Goal: Task Accomplishment & Management: Use online tool/utility

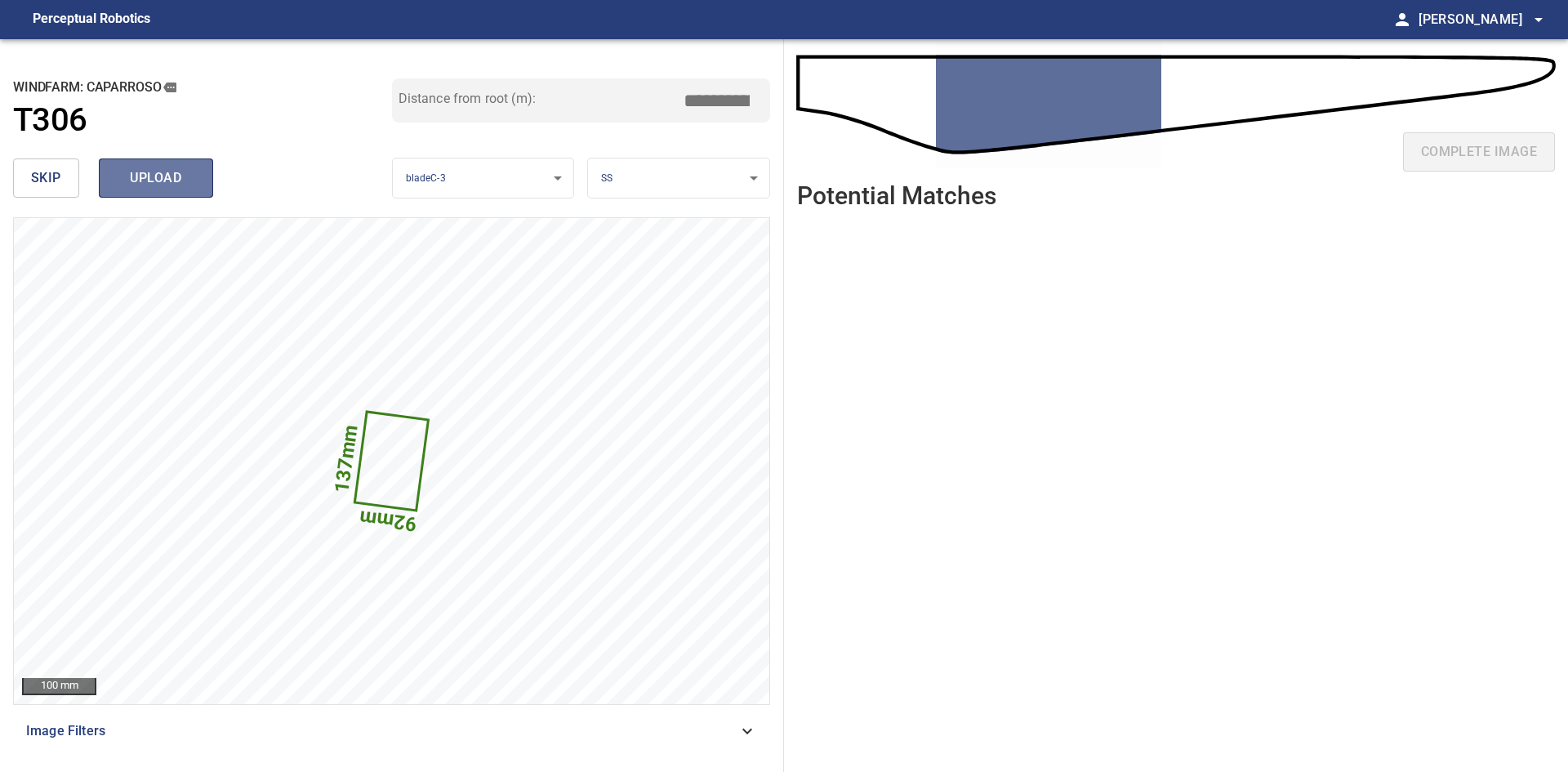
click at [190, 187] on span "upload" at bounding box center [156, 178] width 78 height 23
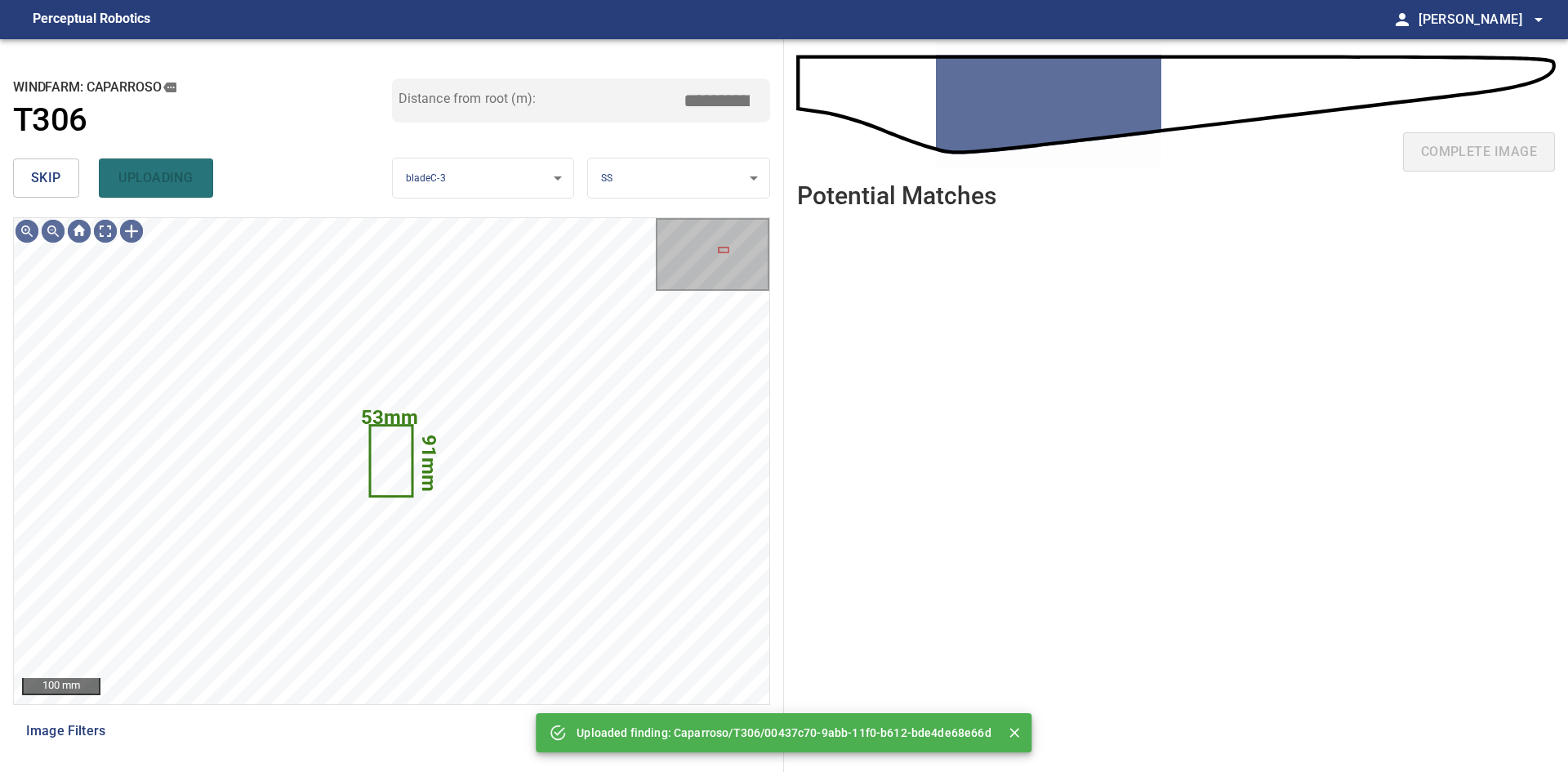
click at [57, 193] on button "skip" at bounding box center [46, 178] width 66 height 39
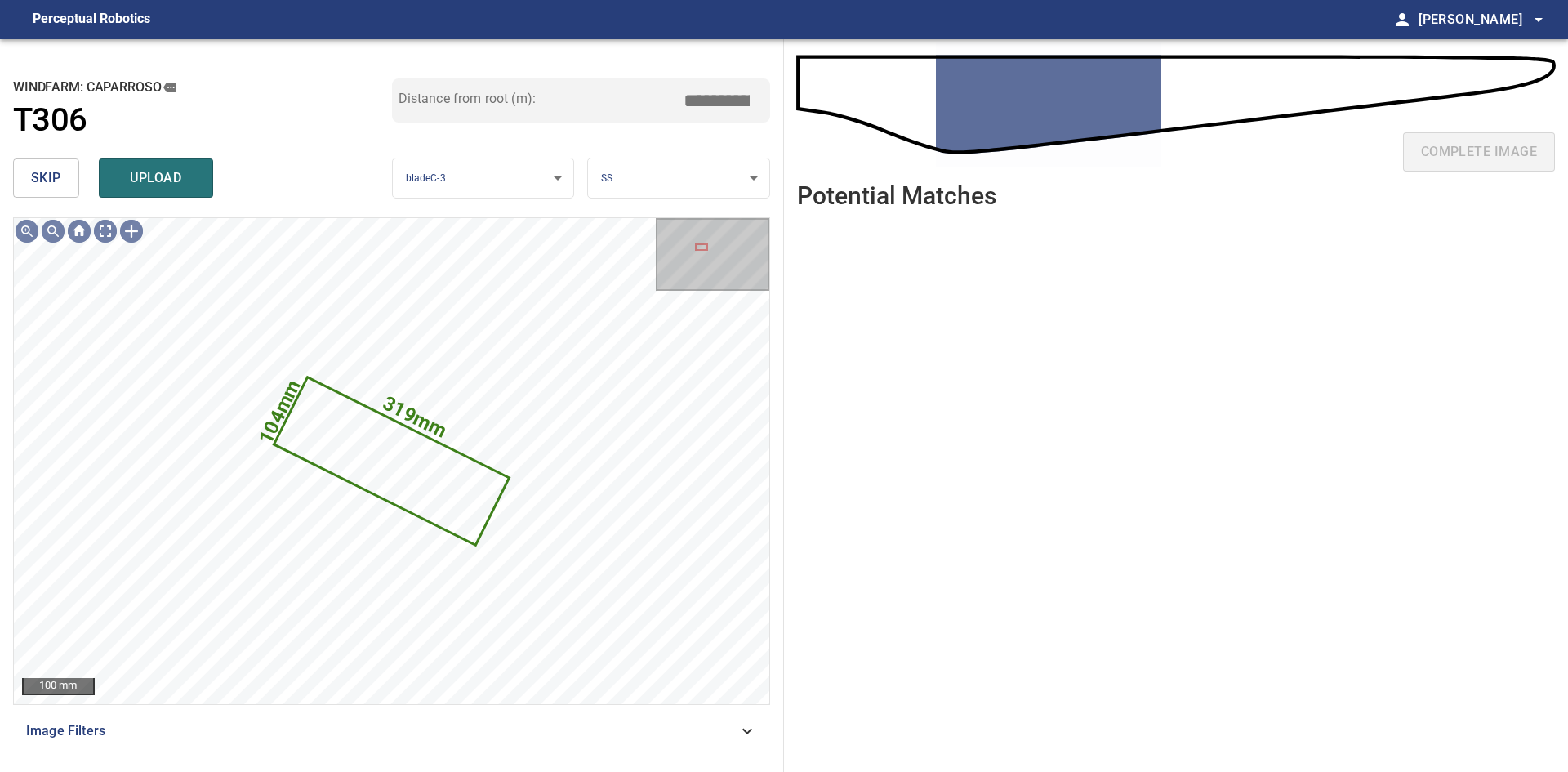
click at [57, 193] on button "skip" at bounding box center [46, 178] width 66 height 39
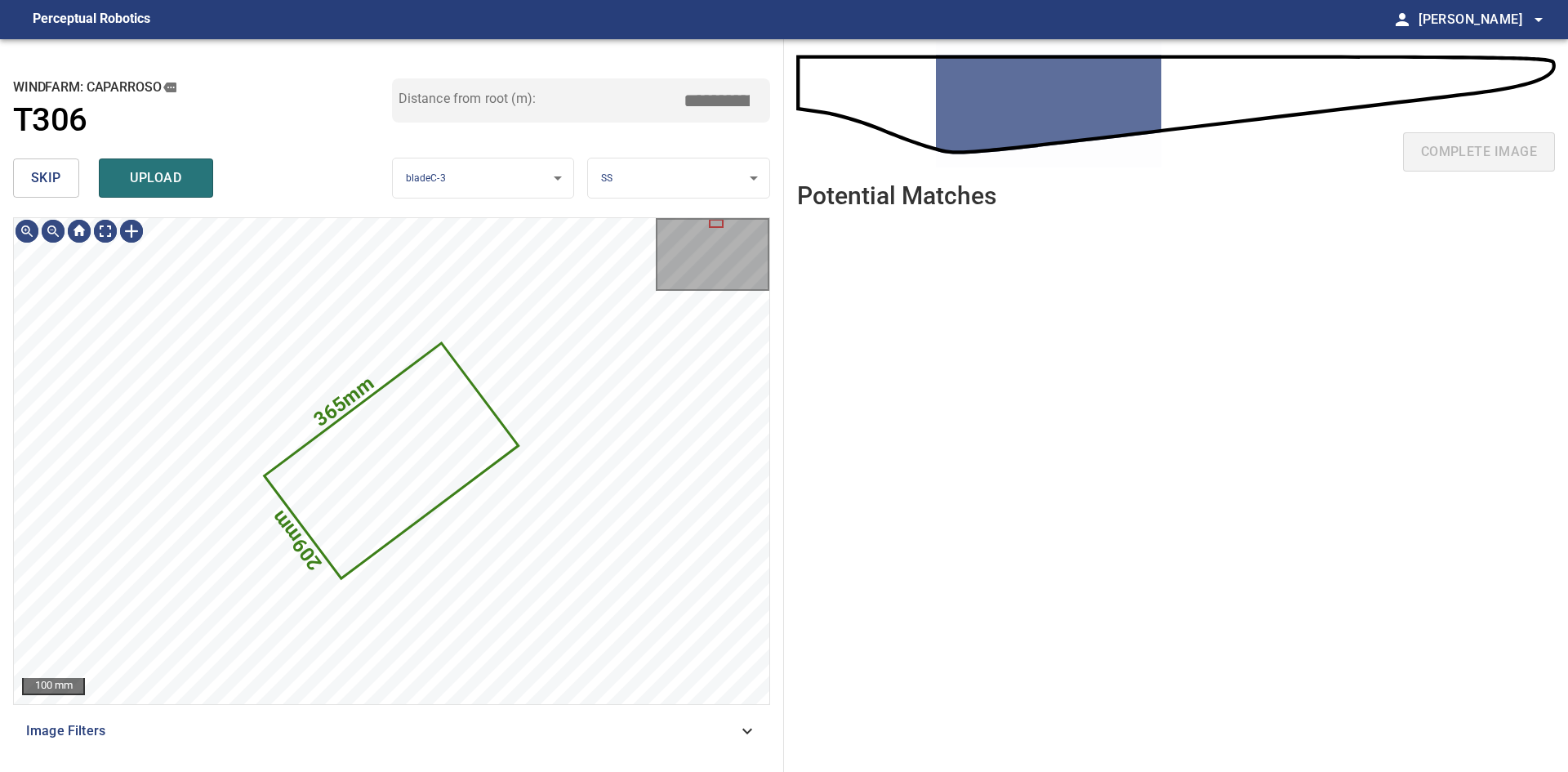
click at [62, 179] on button "skip" at bounding box center [46, 178] width 66 height 39
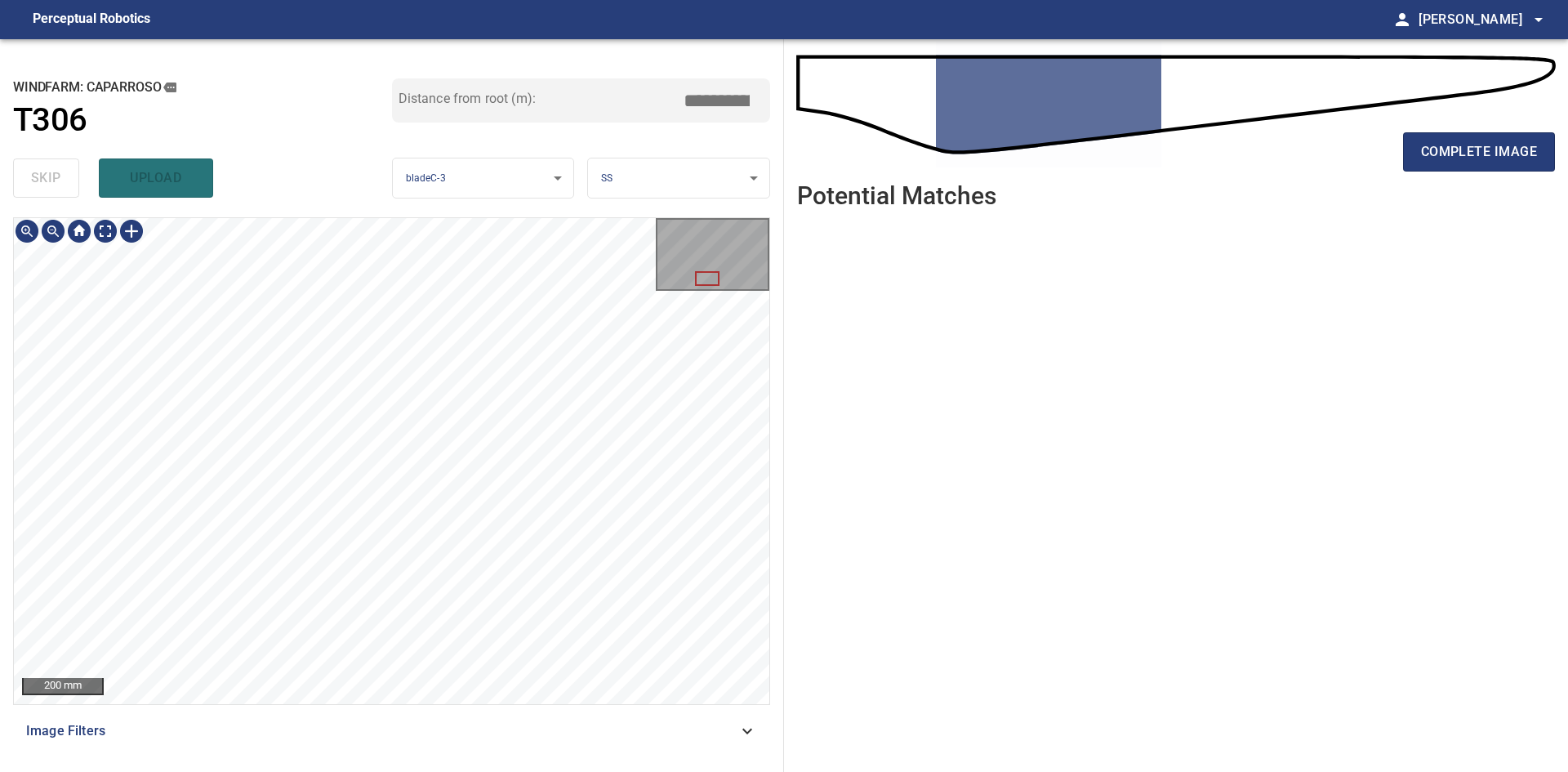
click at [493, 218] on div "200 mm" at bounding box center [392, 460] width 757 height 487
click at [1429, 154] on span "complete image" at bounding box center [1478, 151] width 116 height 23
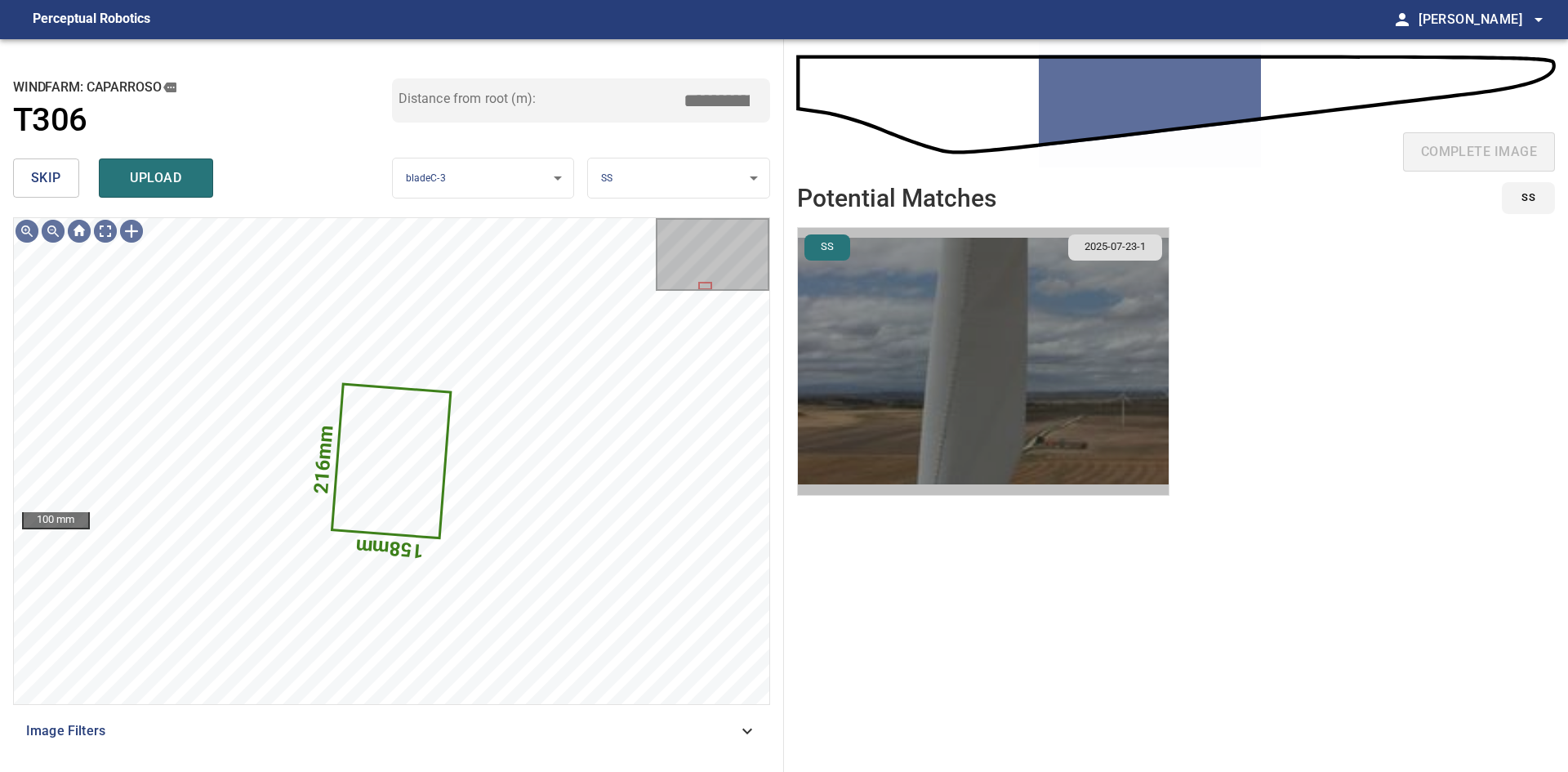
click at [929, 406] on img "button" at bounding box center [983, 361] width 371 height 267
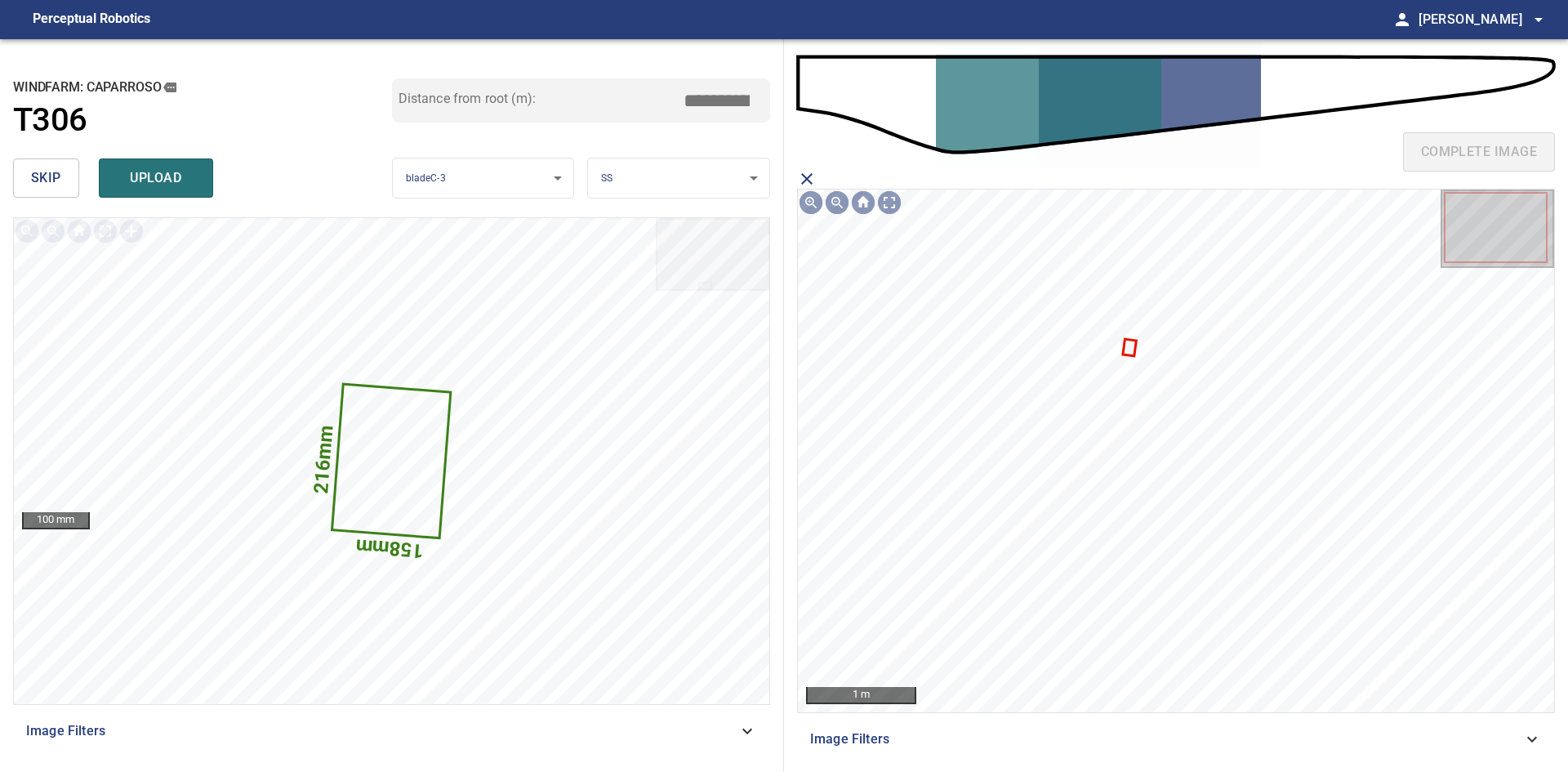
click at [1127, 343] on icon at bounding box center [1130, 346] width 10 height 14
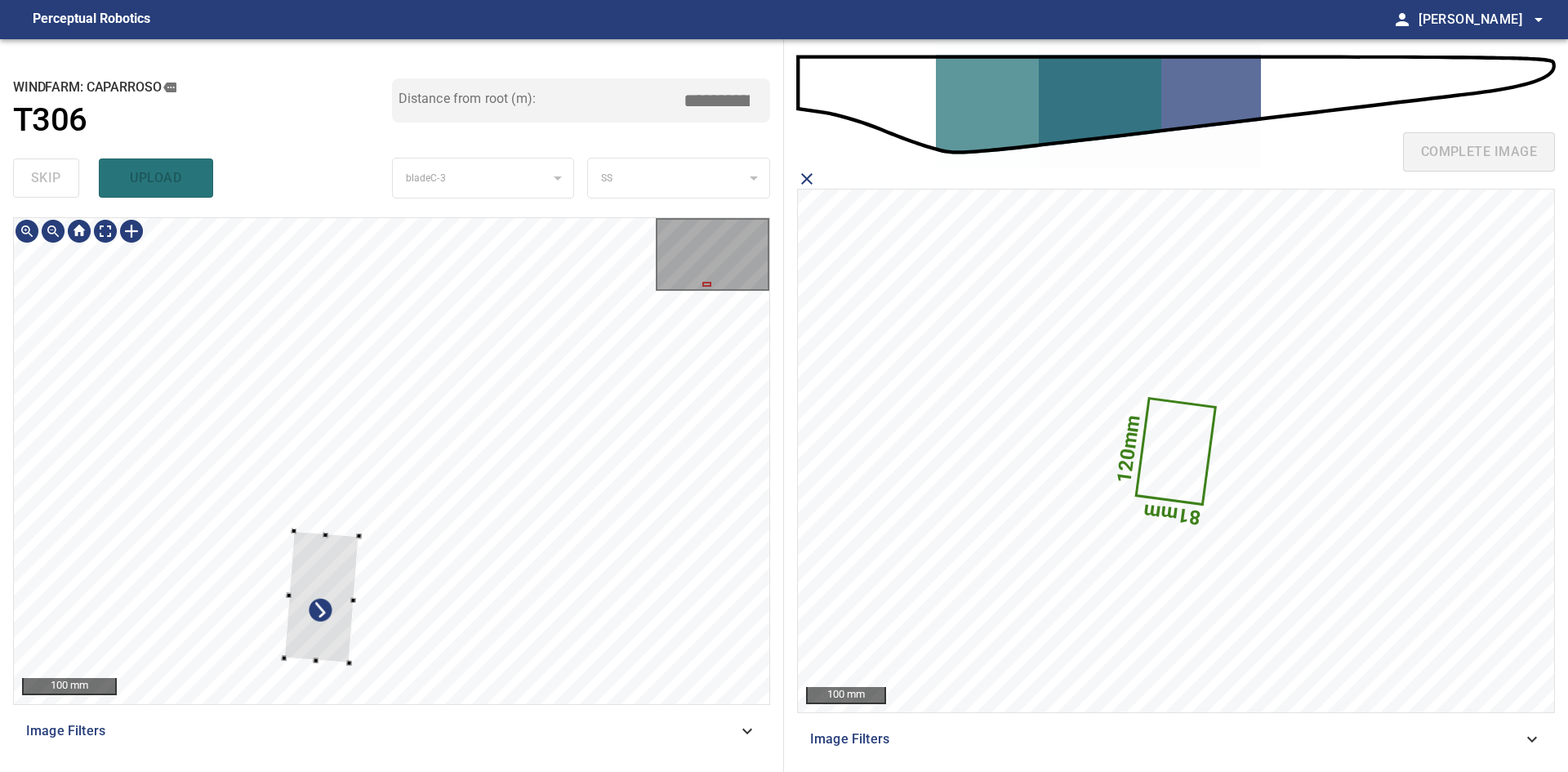
click at [336, 553] on div at bounding box center [322, 596] width 75 height 131
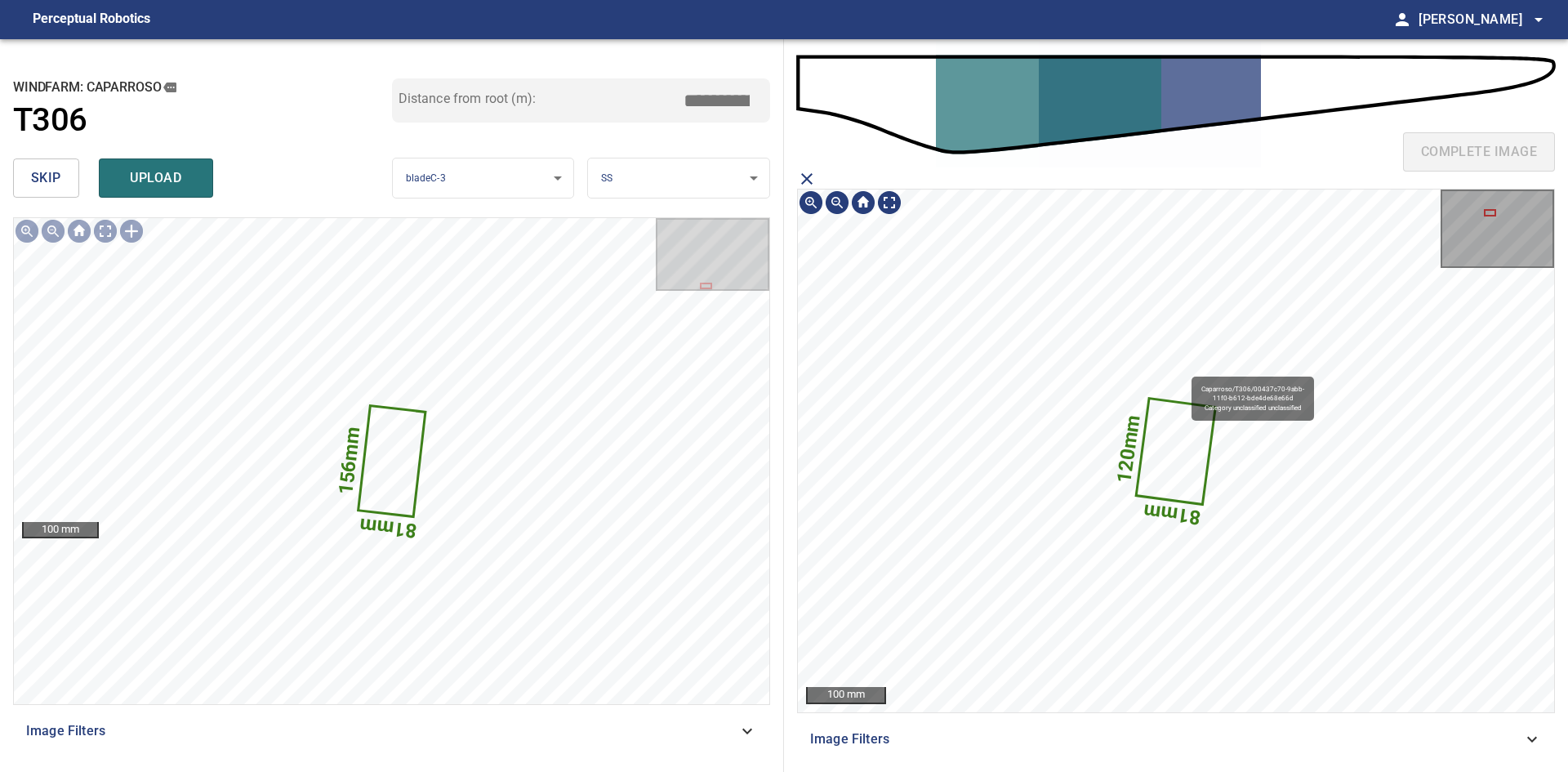
click at [1194, 445] on icon at bounding box center [1176, 451] width 77 height 104
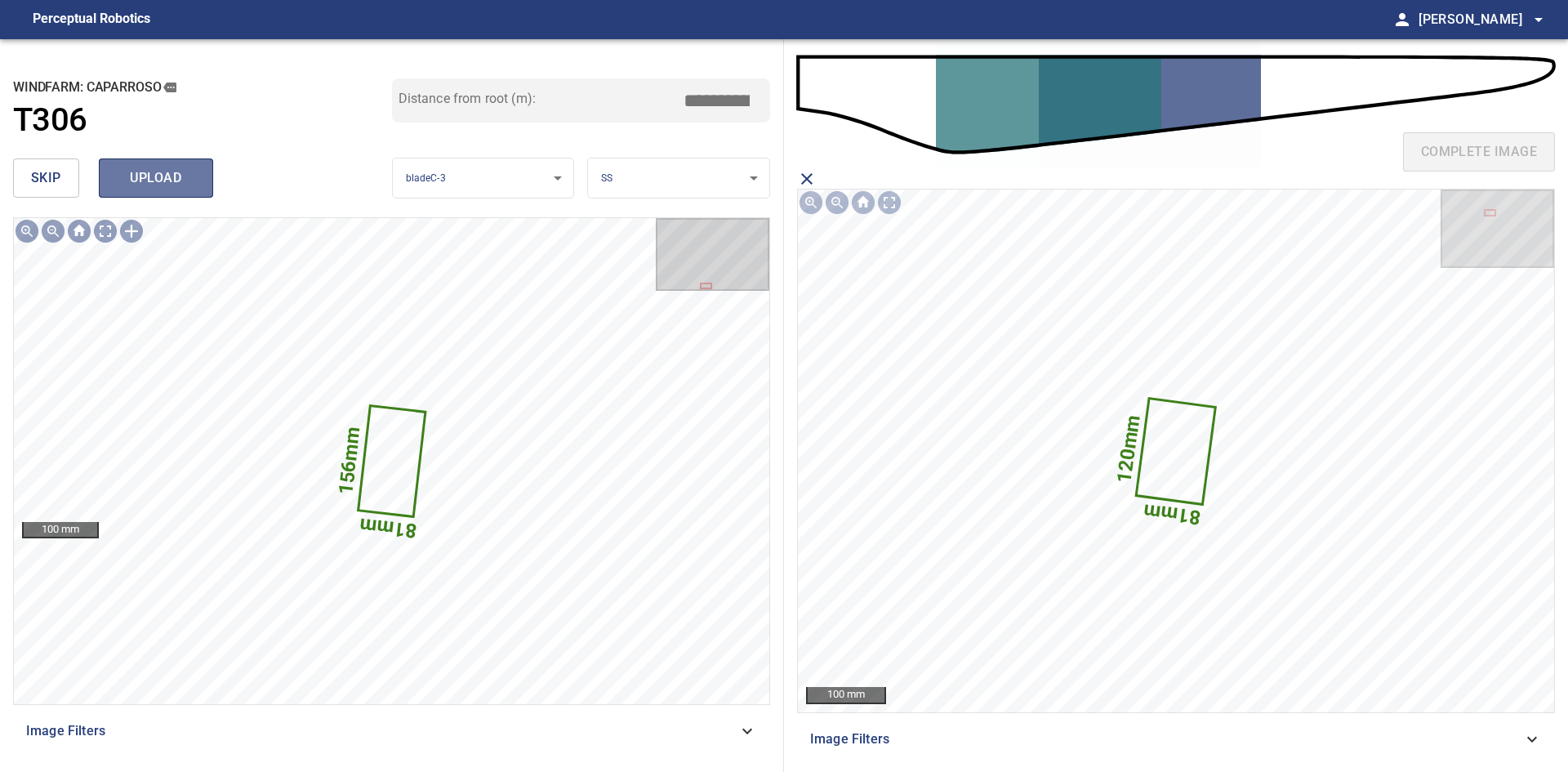
click at [161, 178] on span "upload" at bounding box center [156, 178] width 78 height 23
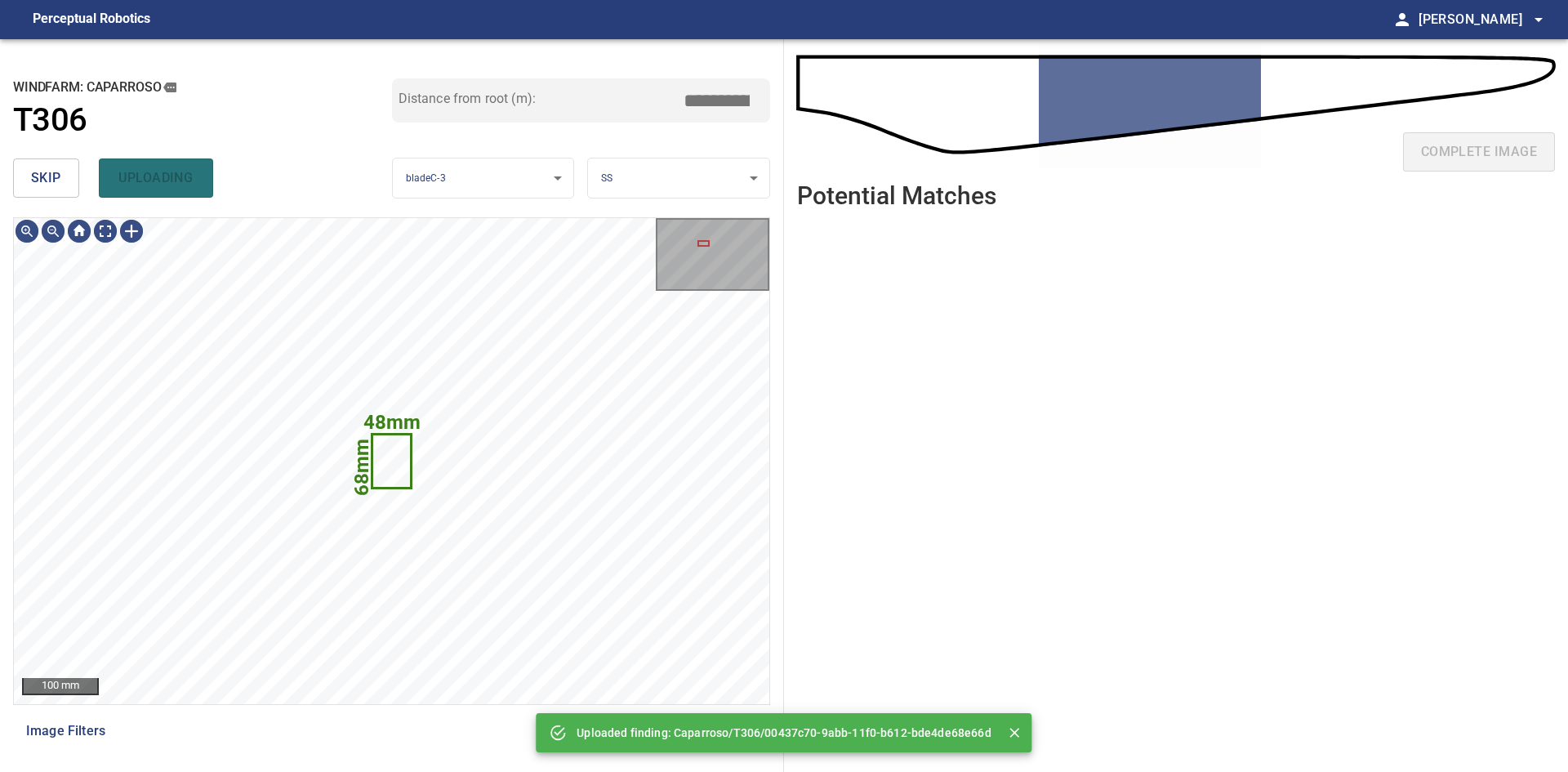
click at [50, 166] on button "skip" at bounding box center [46, 178] width 66 height 39
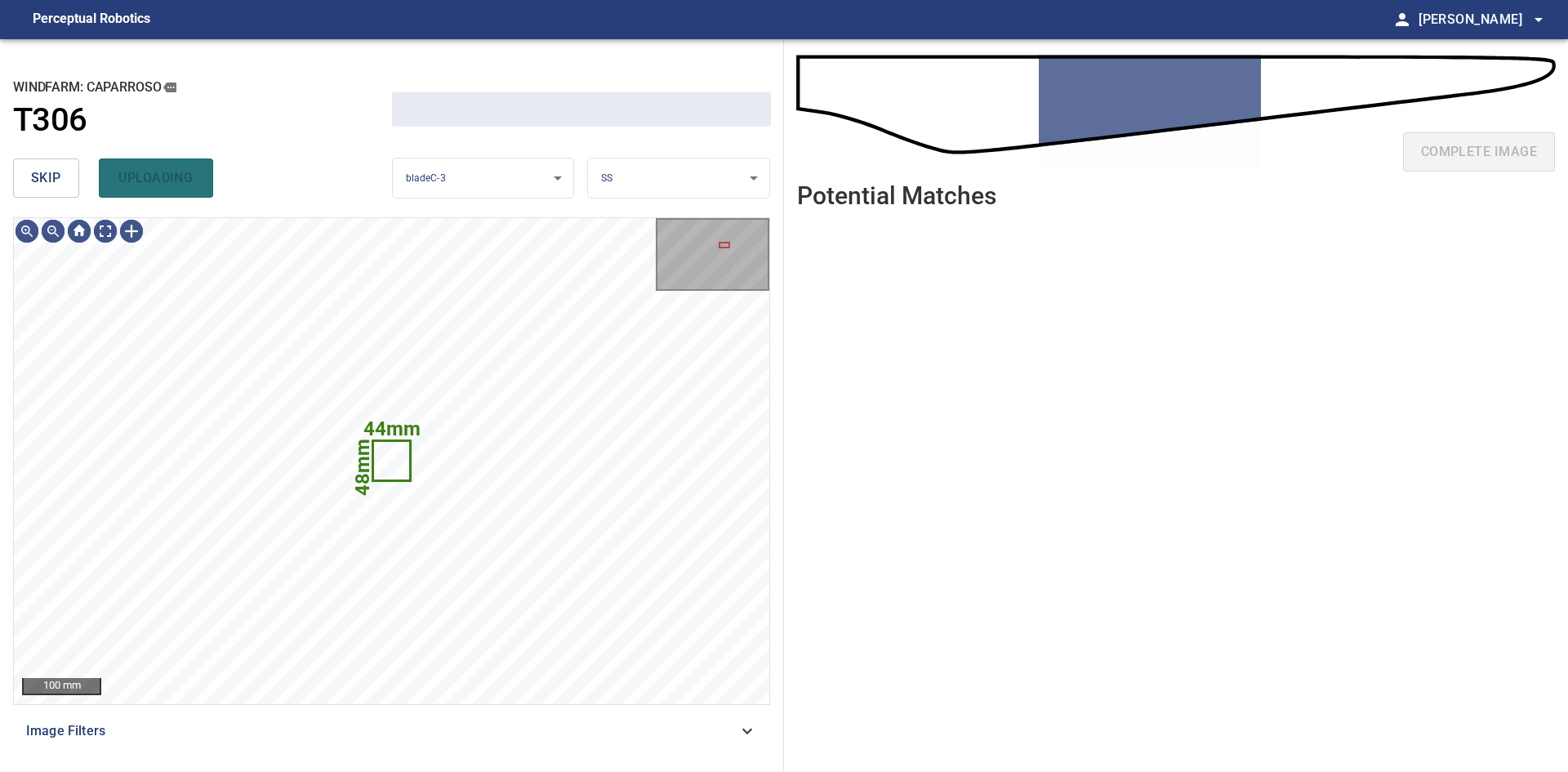
click at [50, 166] on button "skip" at bounding box center [46, 178] width 66 height 39
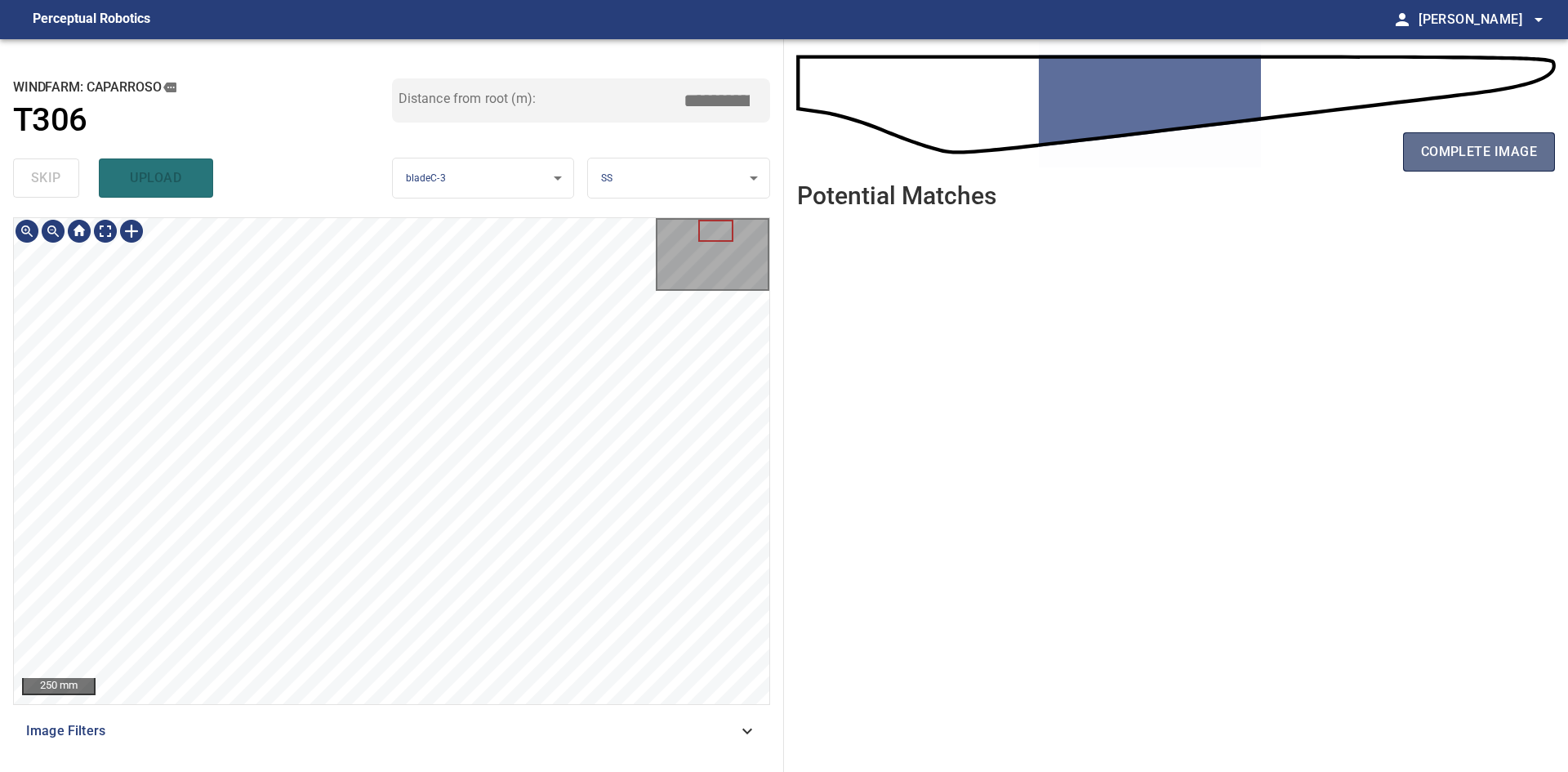
click at [1429, 150] on span "complete image" at bounding box center [1478, 151] width 116 height 23
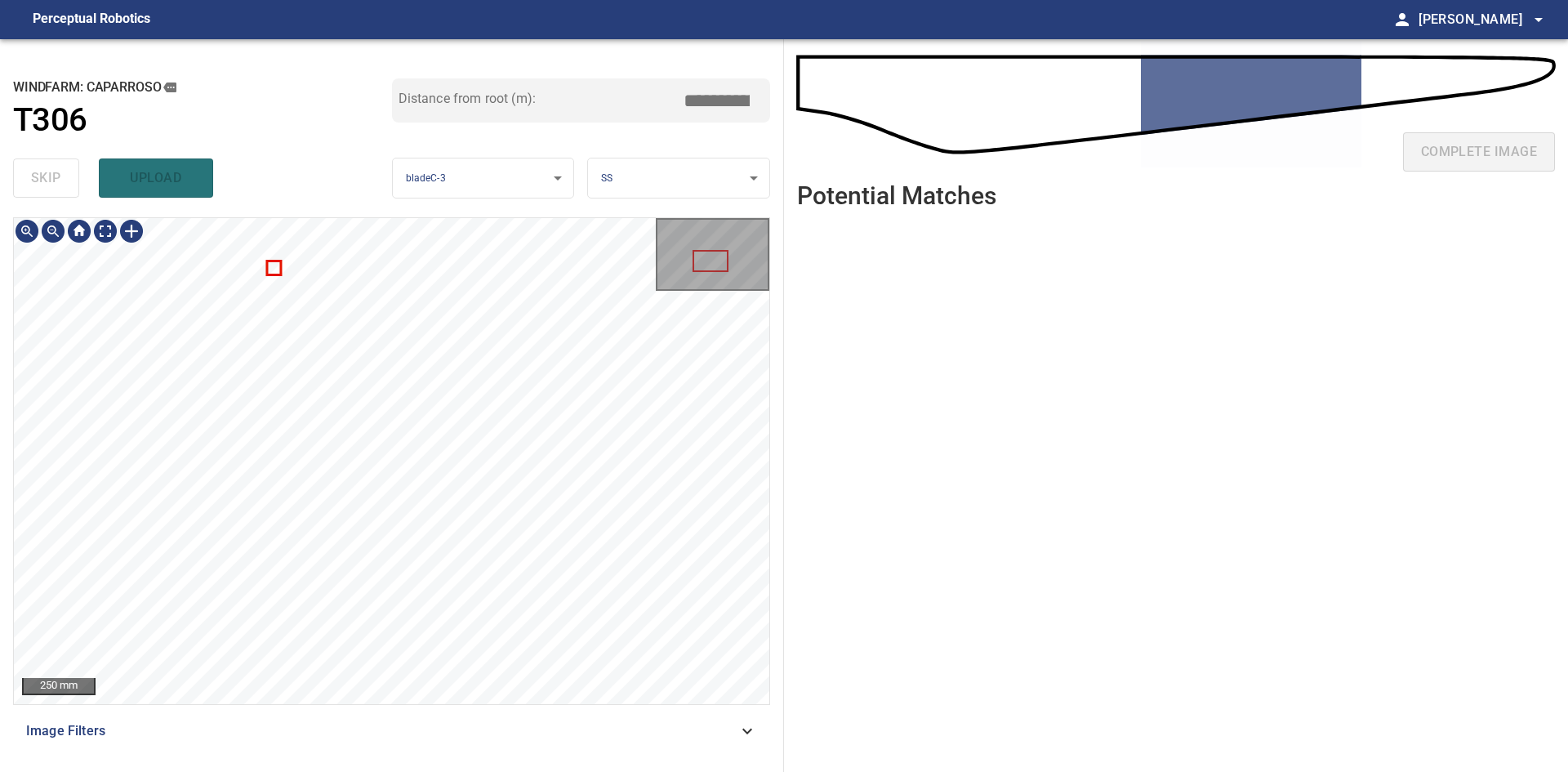
click at [441, 715] on div "250 mm Image Filters" at bounding box center [392, 488] width 757 height 541
click at [463, 771] on html "**********" at bounding box center [784, 386] width 1568 height 772
click at [60, 173] on span "skip" at bounding box center [46, 178] width 30 height 23
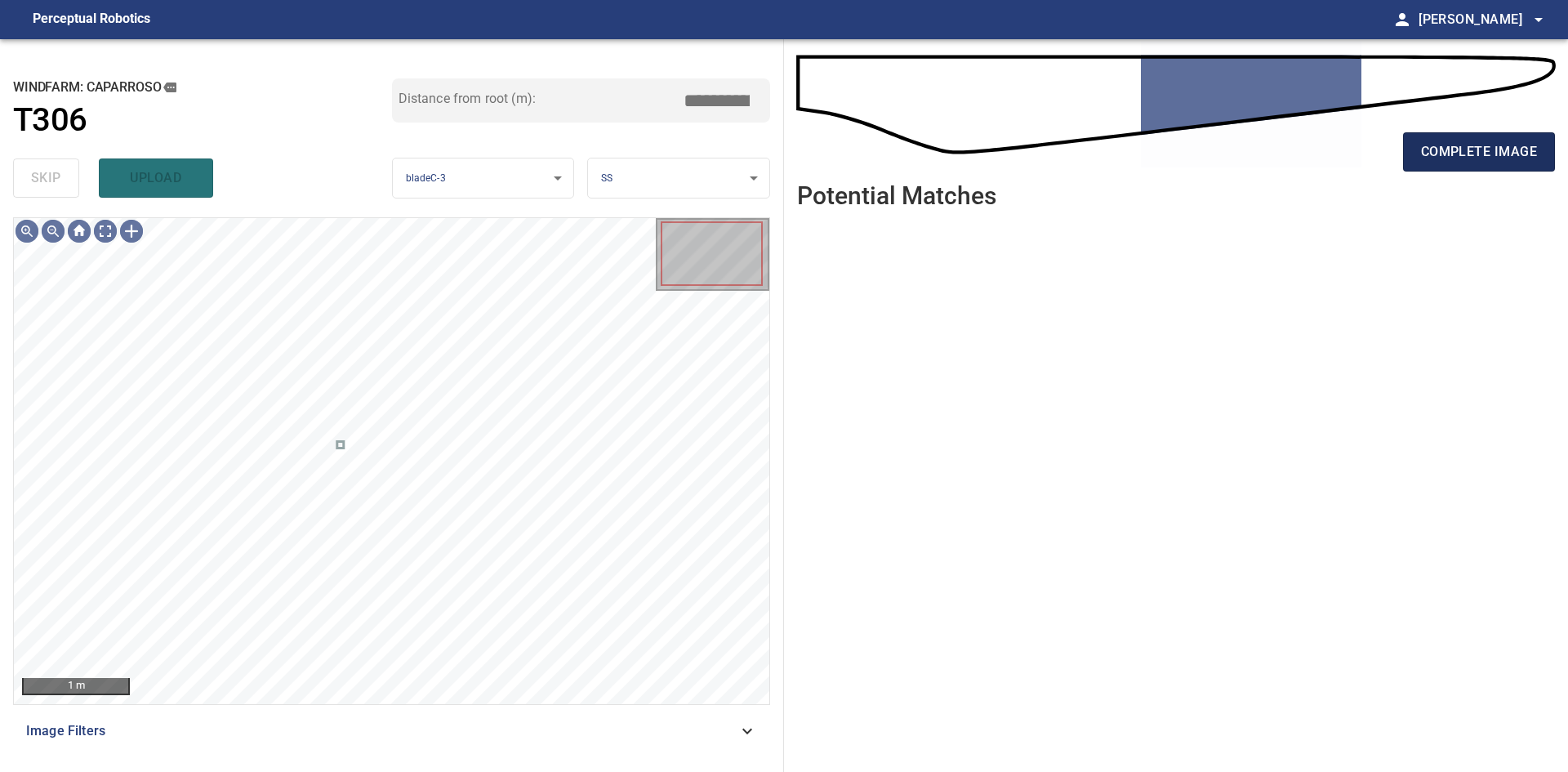
click at [1438, 163] on span "complete image" at bounding box center [1478, 151] width 116 height 23
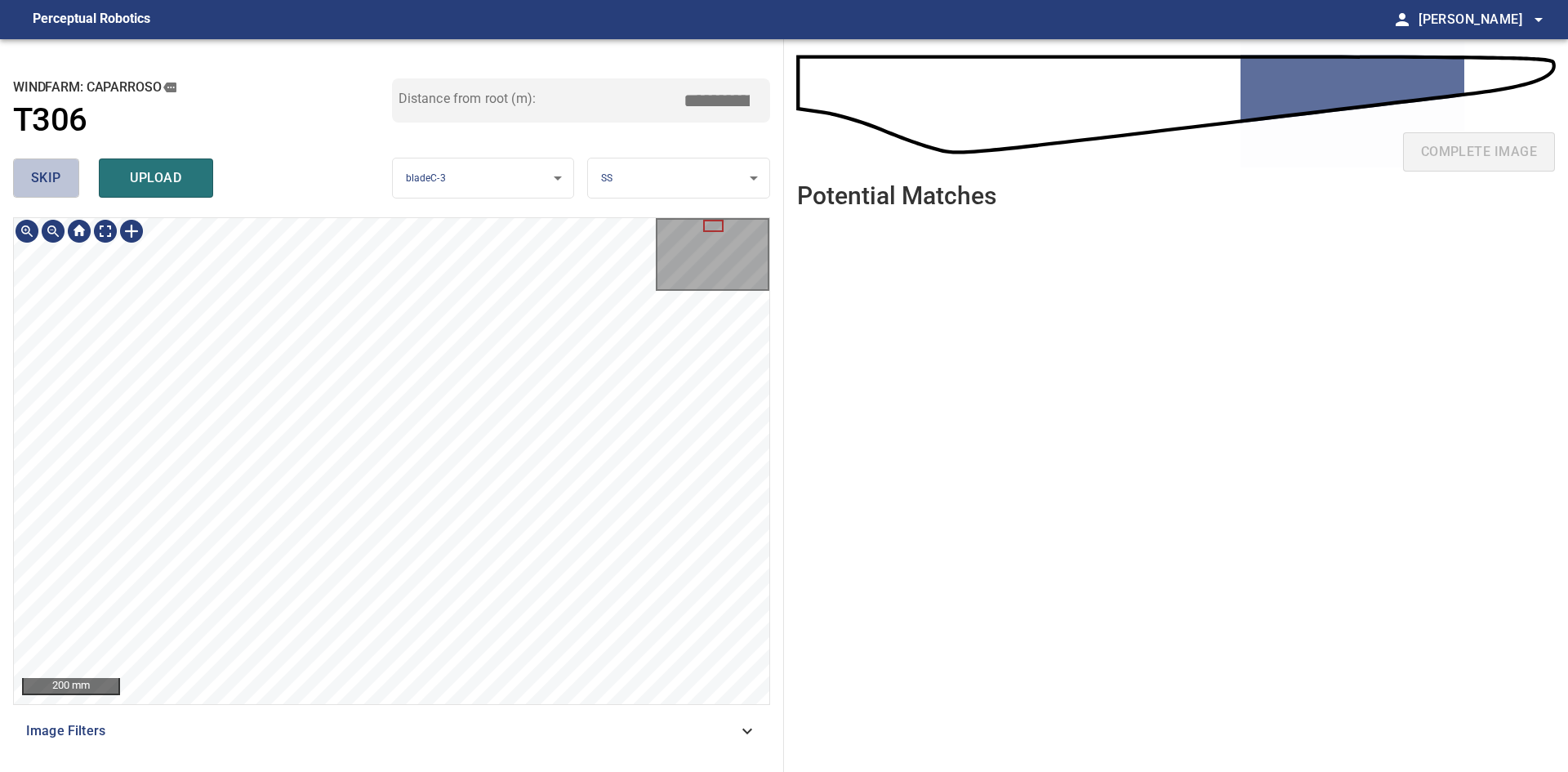
click at [53, 168] on span "skip" at bounding box center [46, 178] width 30 height 23
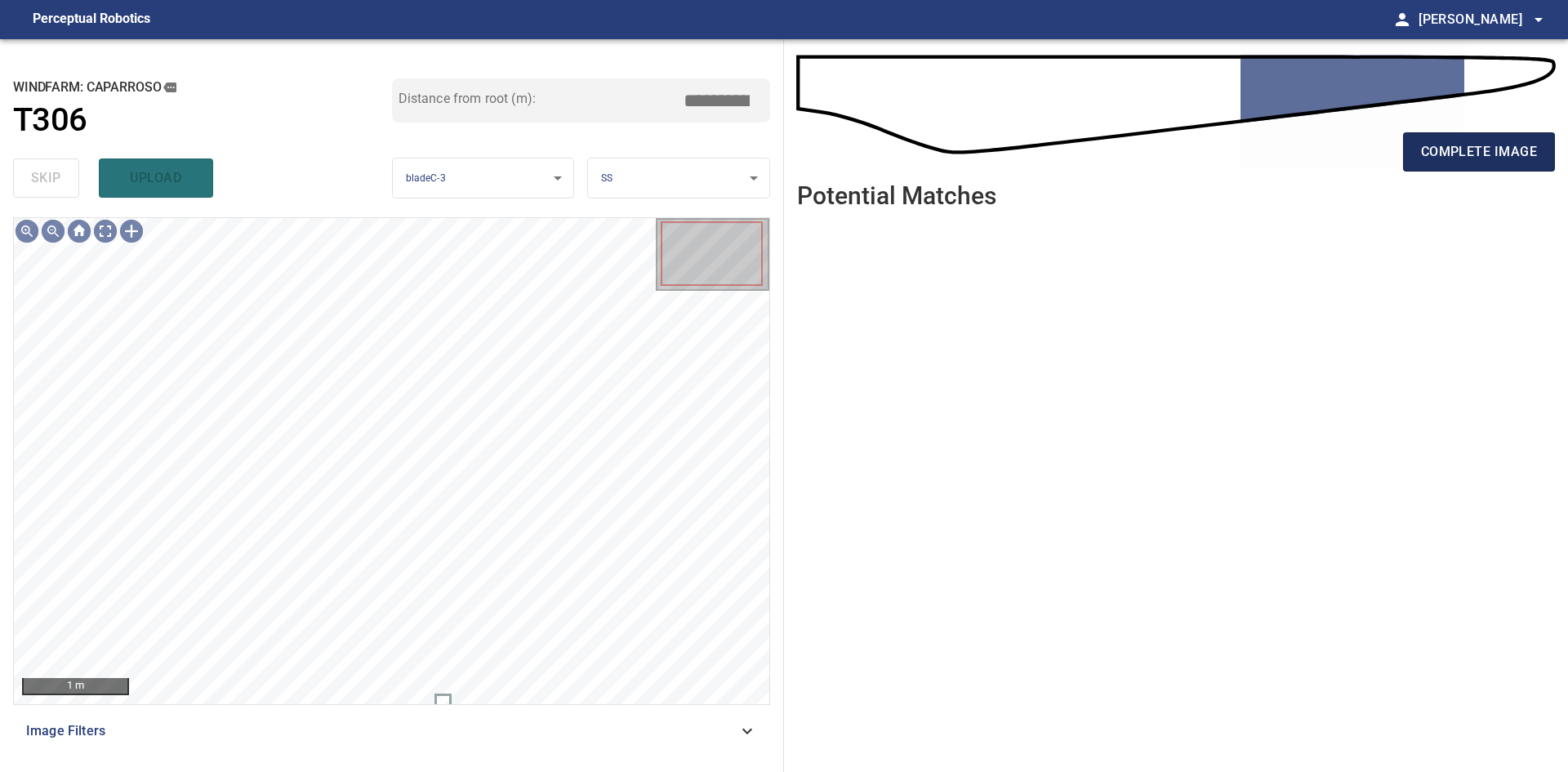
click at [1447, 147] on span "complete image" at bounding box center [1478, 151] width 116 height 23
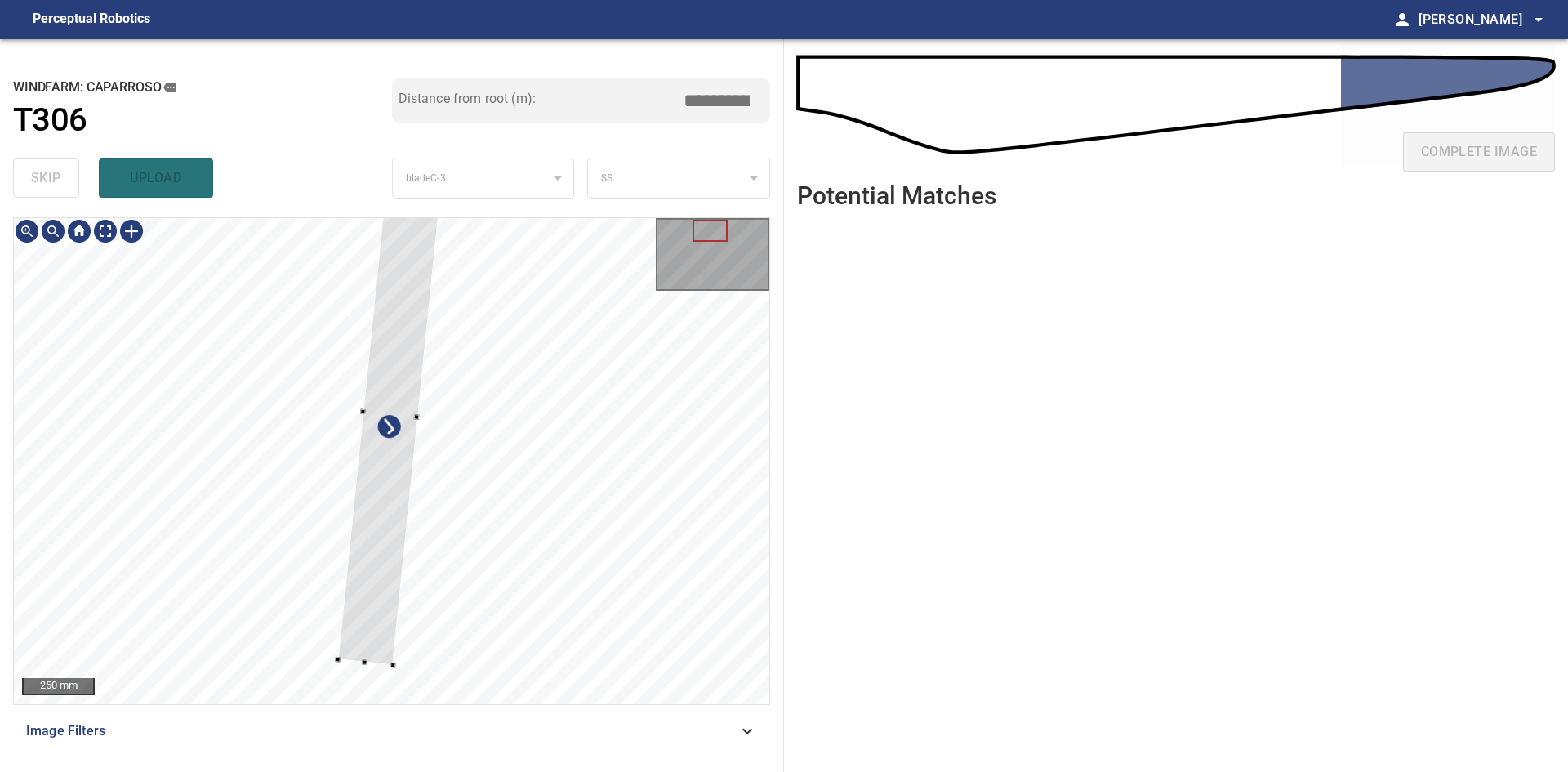
click at [387, 565] on div at bounding box center [390, 413] width 105 height 503
click at [384, 528] on div at bounding box center [396, 364] width 96 height 404
click at [367, 589] on div at bounding box center [376, 477] width 92 height 373
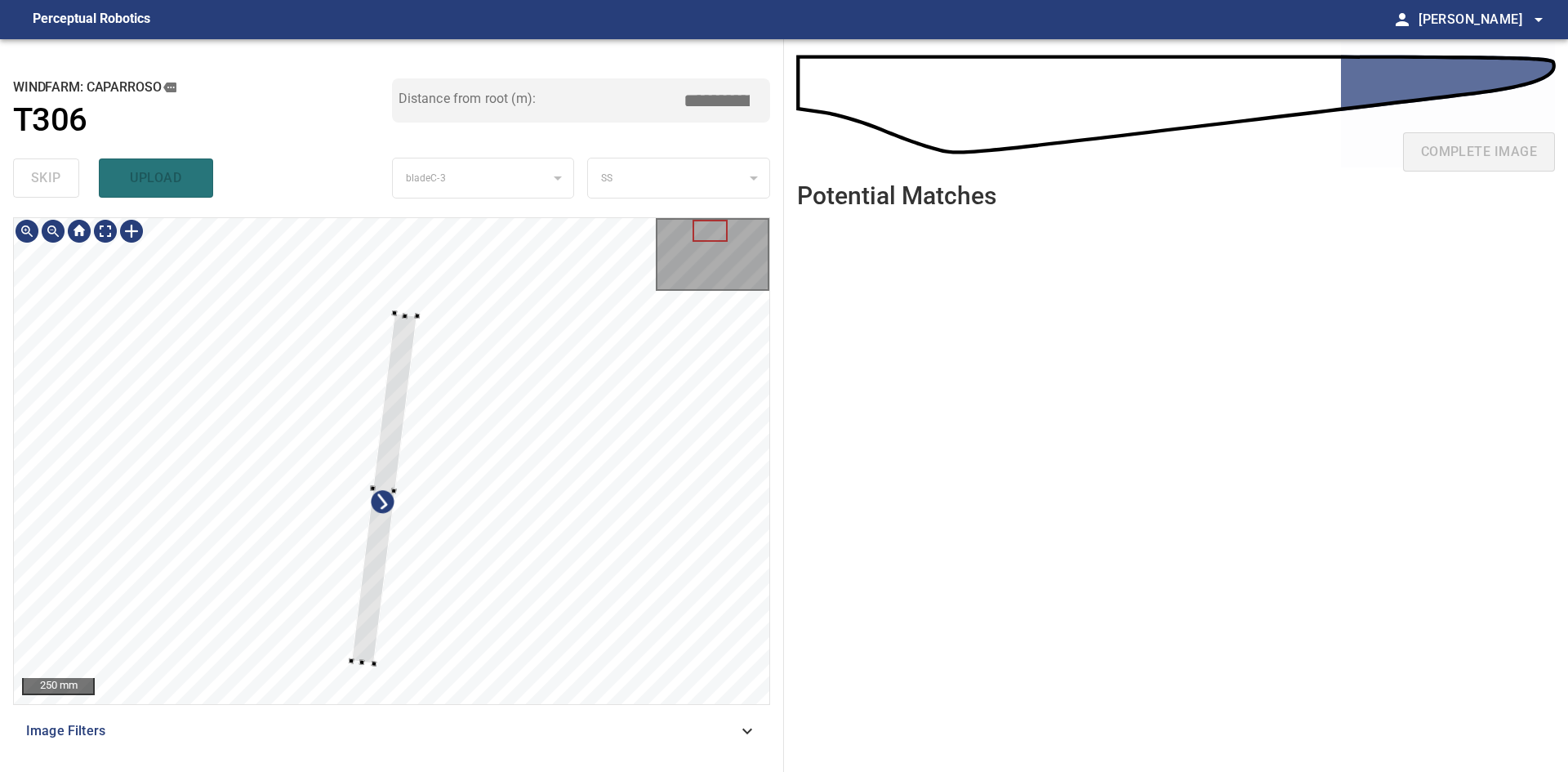
click at [376, 597] on div at bounding box center [385, 488] width 66 height 351
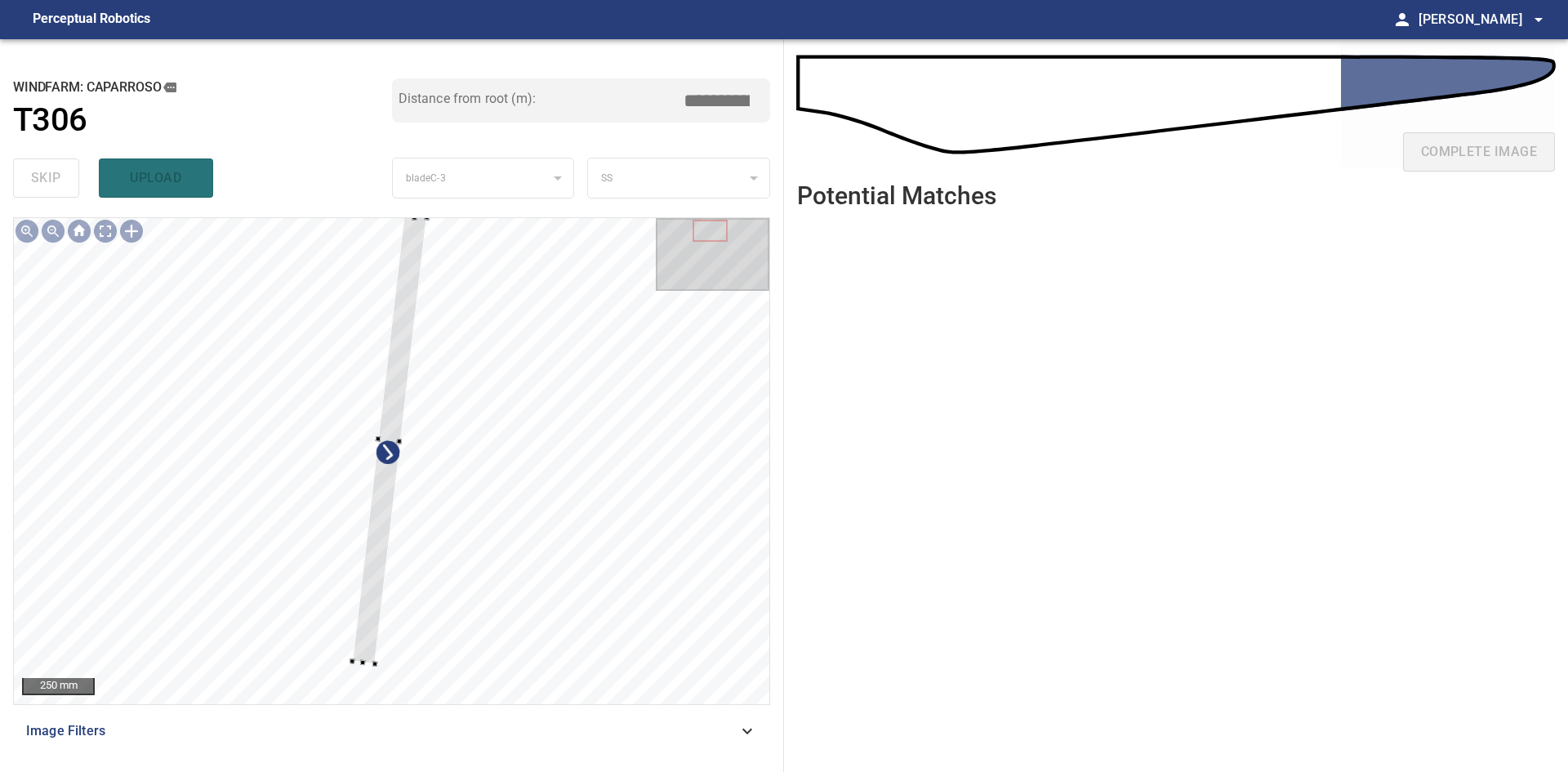
click at [415, 193] on div "**********" at bounding box center [392, 406] width 784 height 733
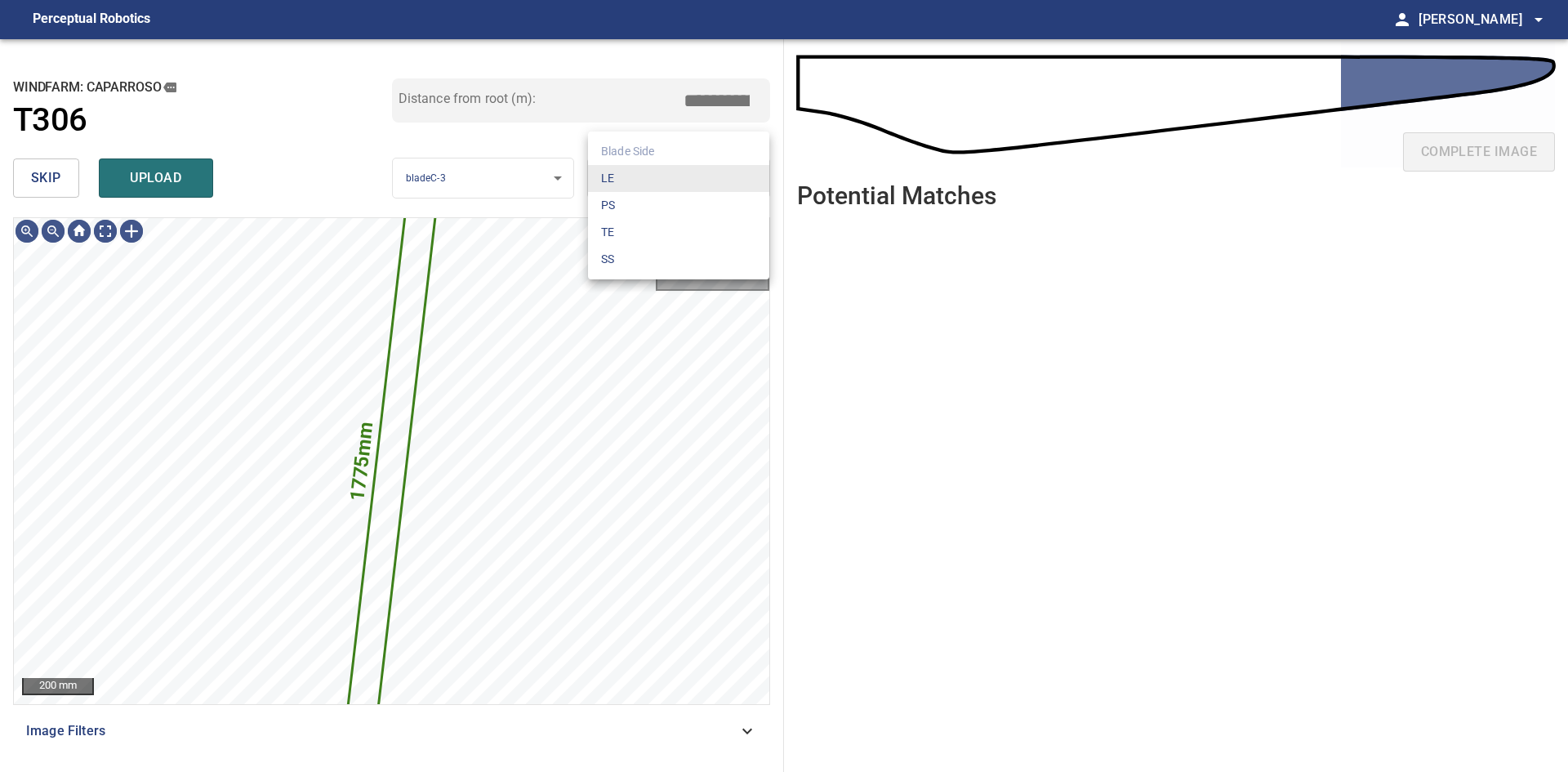
click at [679, 170] on body "**********" at bounding box center [784, 386] width 1568 height 772
click at [681, 171] on li "LE" at bounding box center [679, 178] width 181 height 27
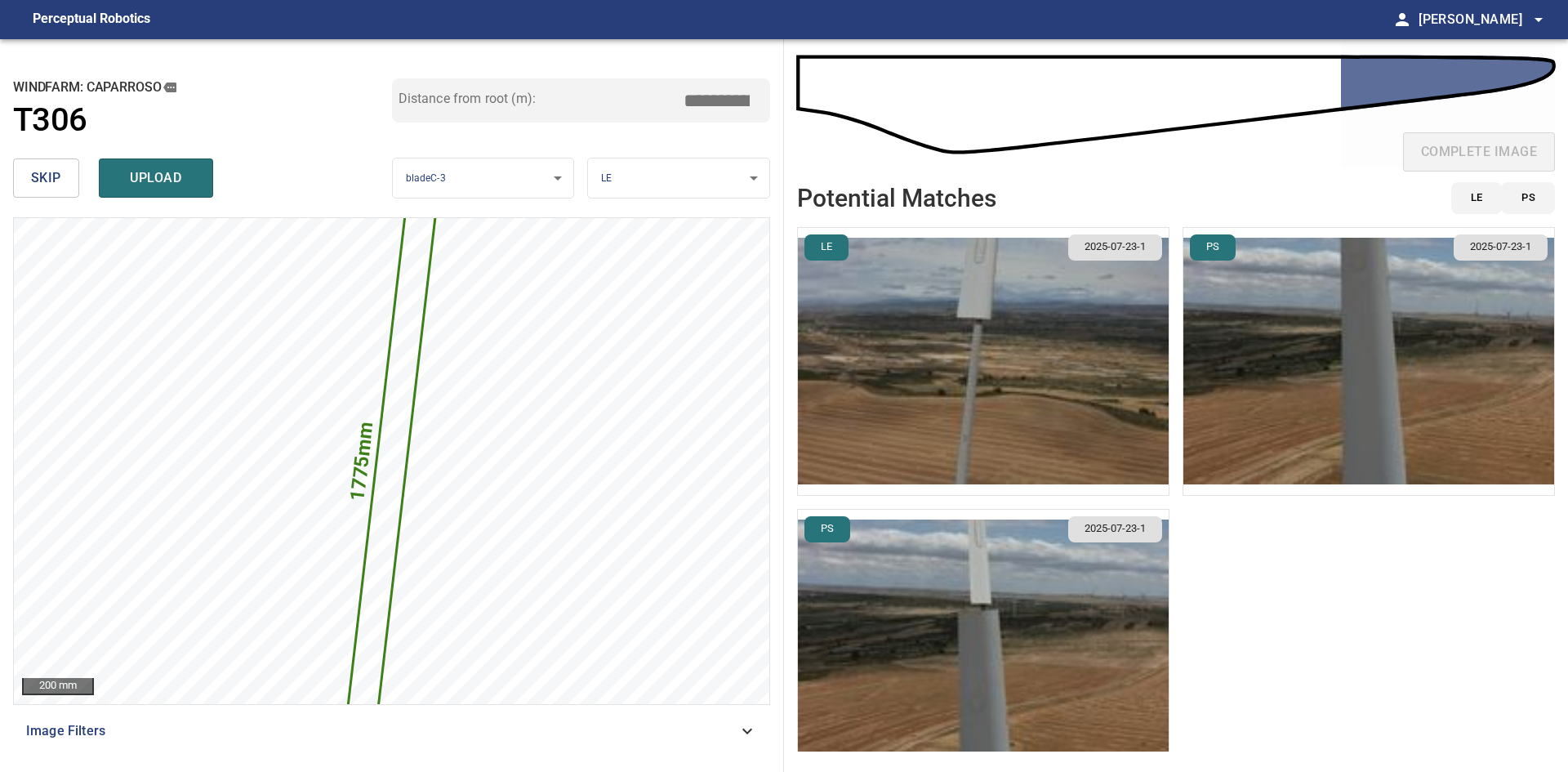
click at [1116, 436] on img "button" at bounding box center [983, 361] width 371 height 267
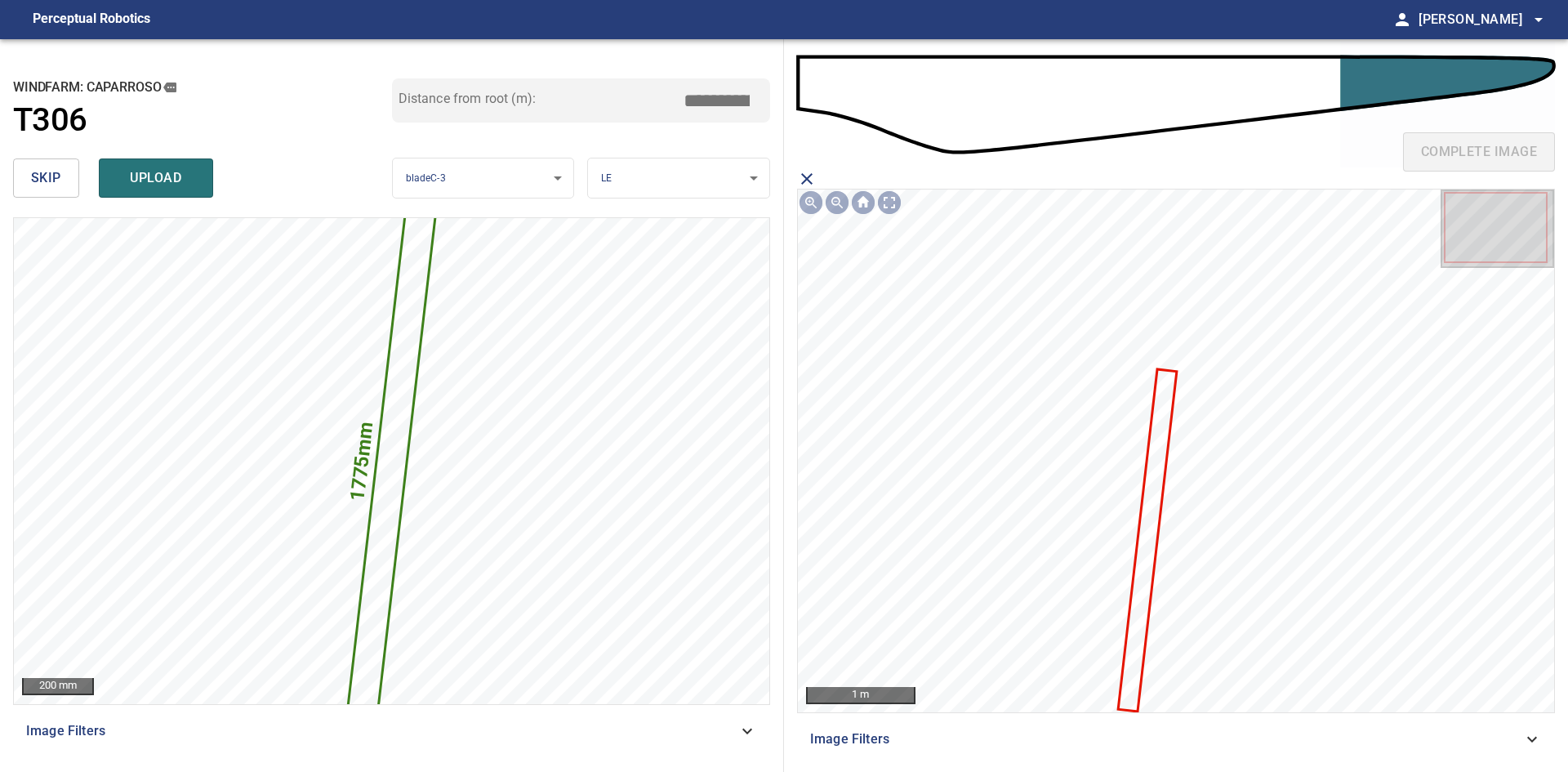
click at [1164, 466] on icon at bounding box center [1147, 540] width 56 height 339
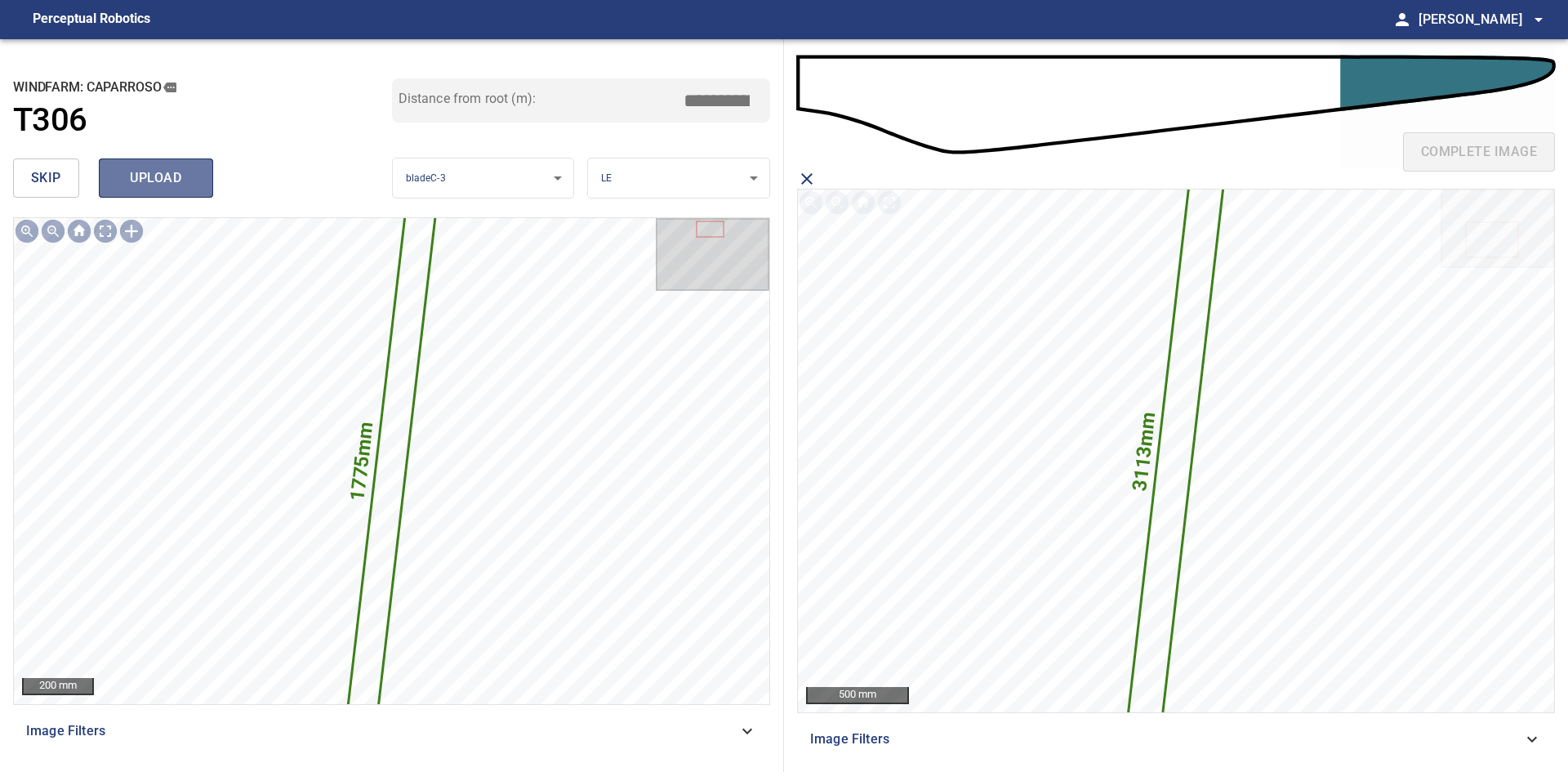
click at [177, 180] on span "upload" at bounding box center [156, 178] width 78 height 23
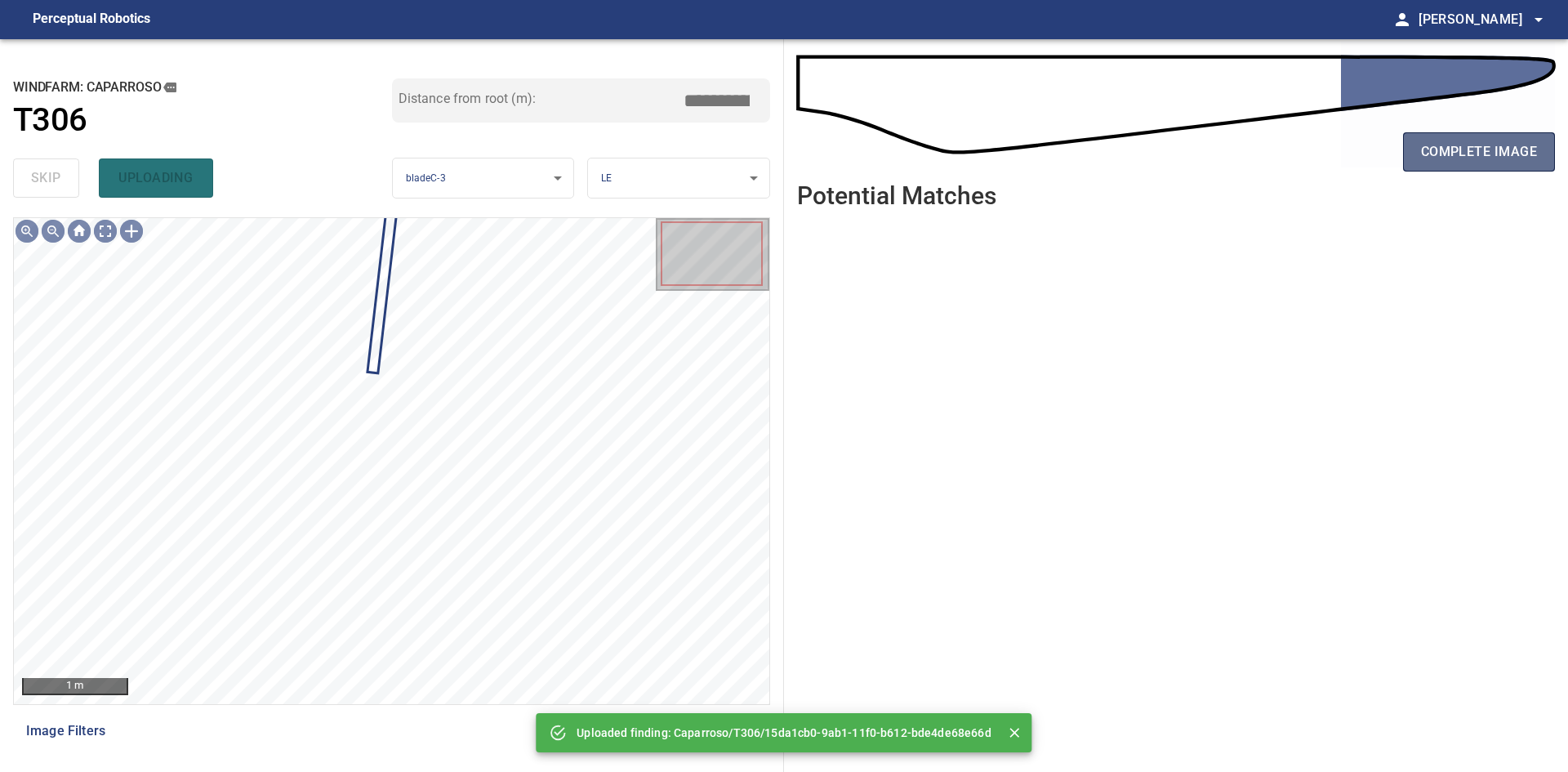
click at [1486, 152] on span "complete image" at bounding box center [1478, 151] width 116 height 23
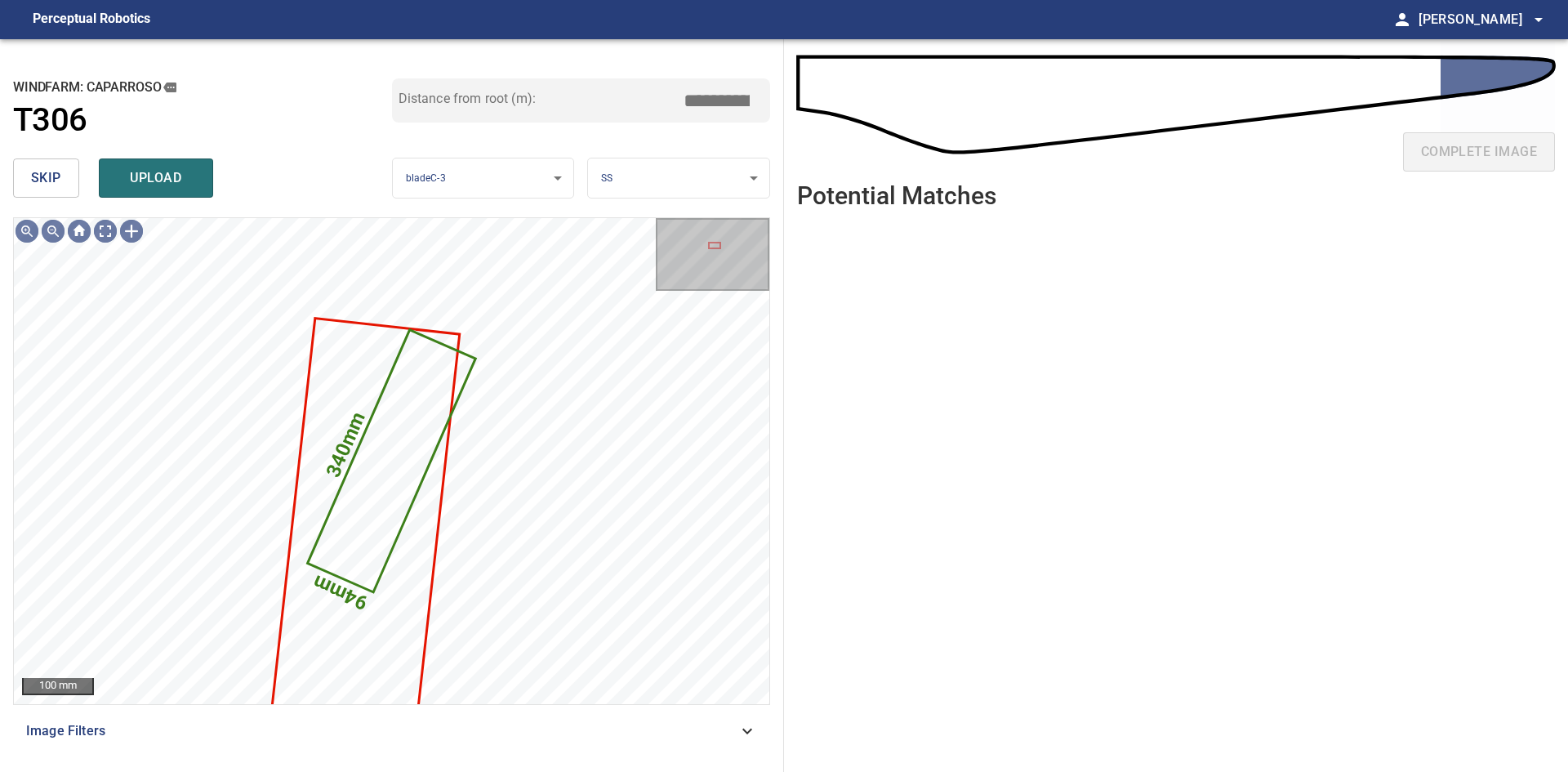
click at [44, 180] on span "skip" at bounding box center [46, 178] width 30 height 23
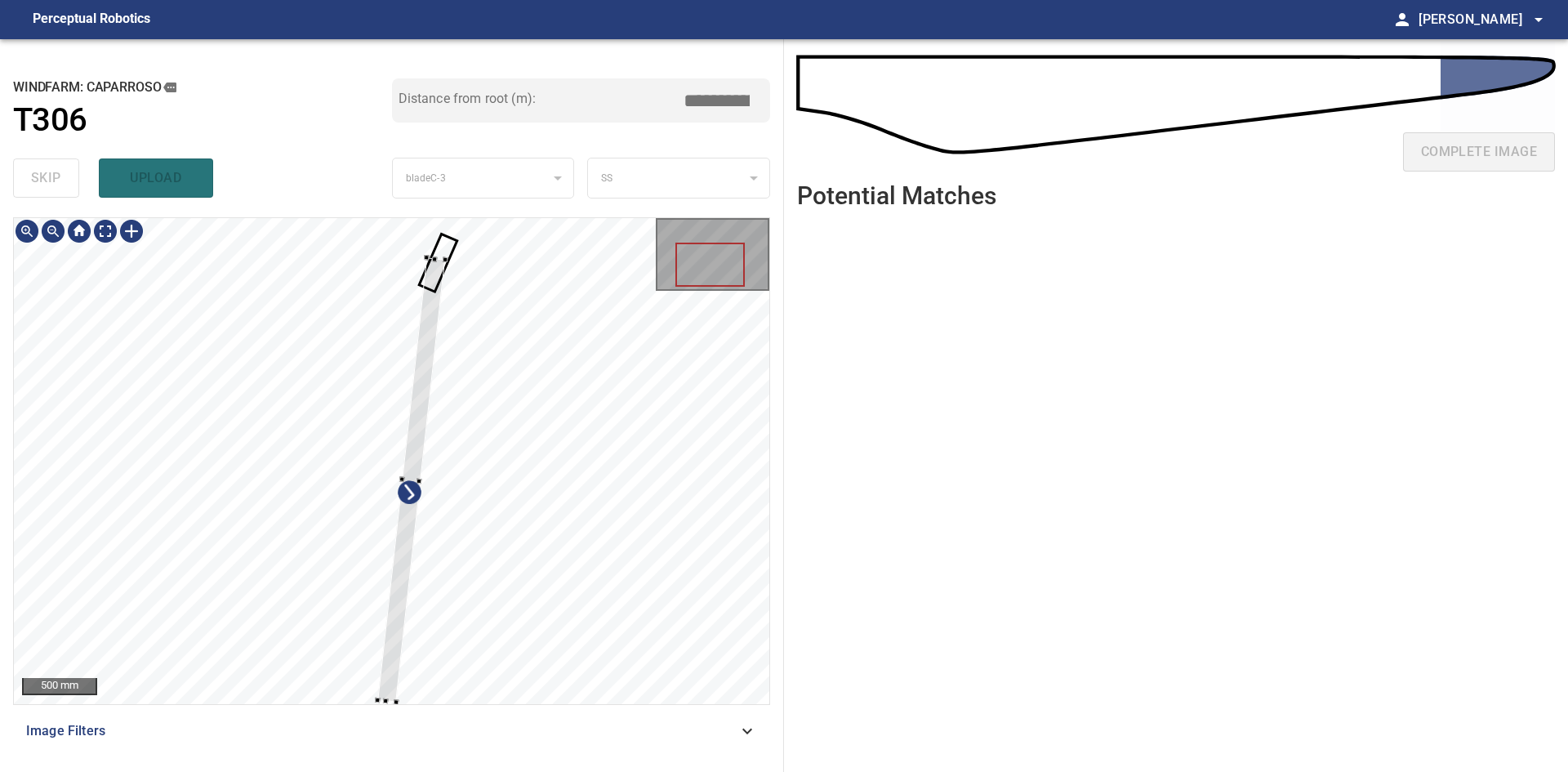
click at [403, 570] on div at bounding box center [412, 480] width 68 height 445
click at [439, 237] on div at bounding box center [438, 237] width 6 height 6
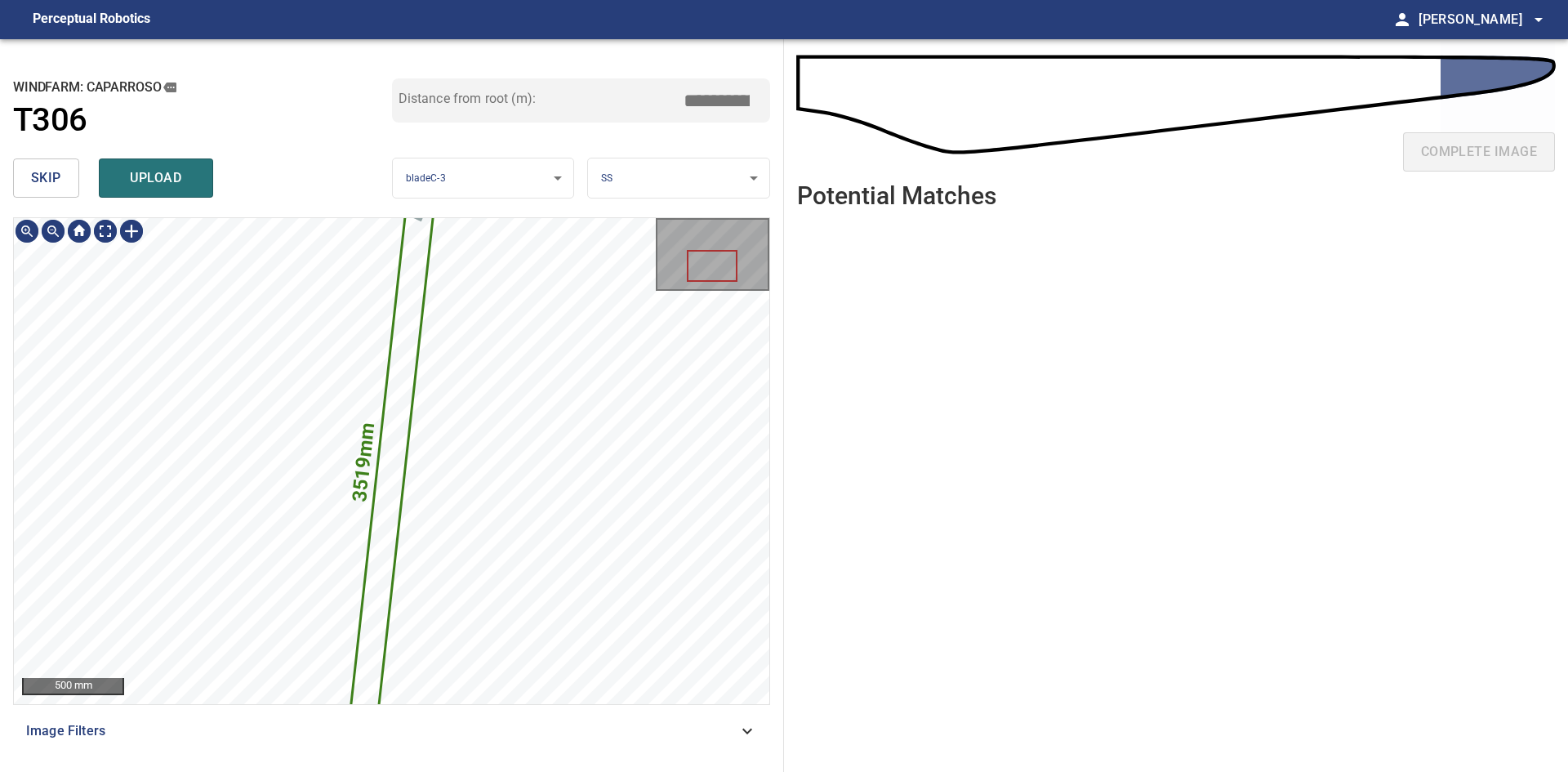
click at [402, 464] on icon at bounding box center [391, 460] width 95 height 635
click at [692, 171] on body "**********" at bounding box center [784, 386] width 1568 height 772
click at [694, 172] on li "LE" at bounding box center [679, 178] width 181 height 27
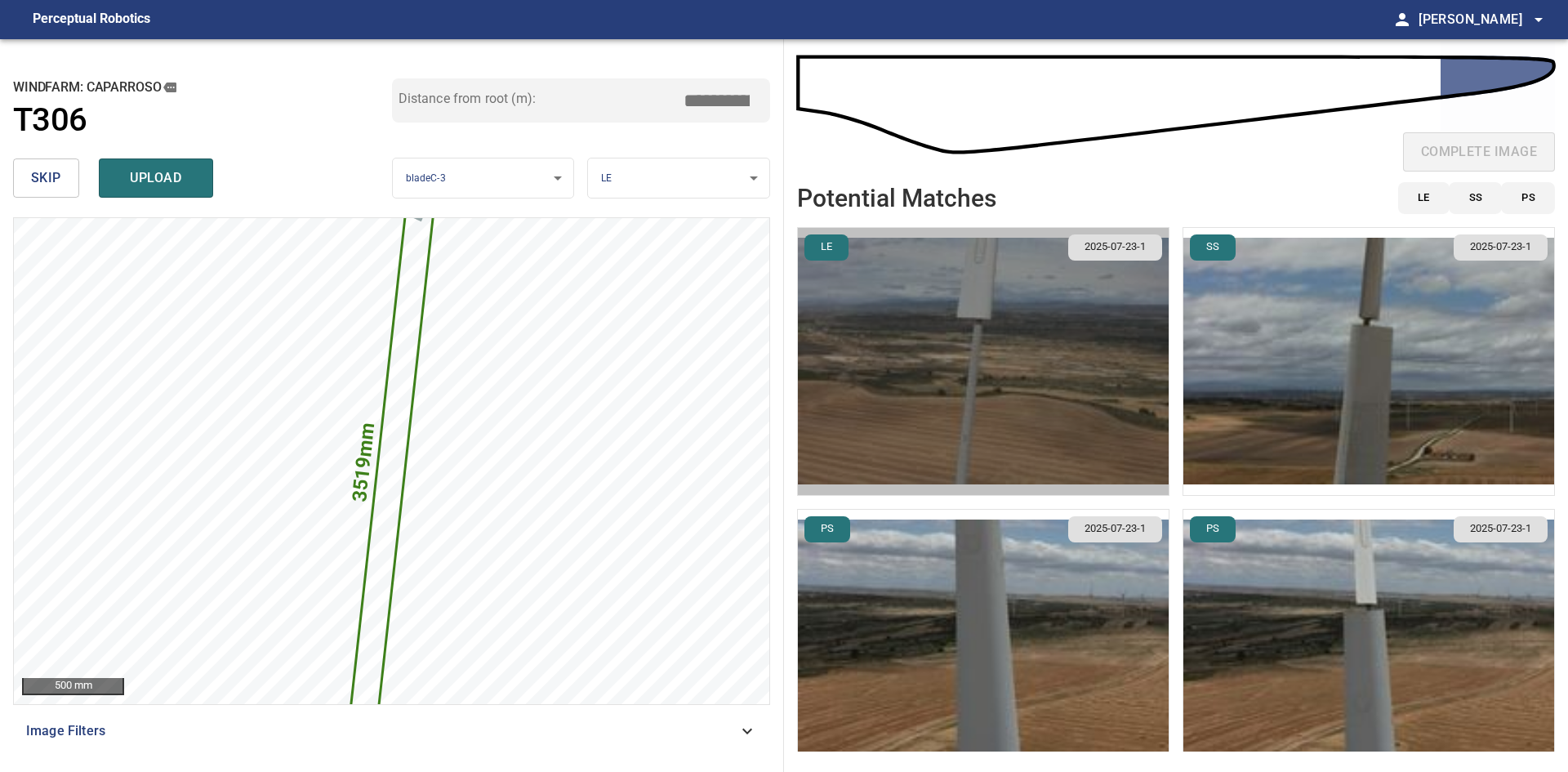
click at [1006, 433] on img "button" at bounding box center [983, 361] width 371 height 267
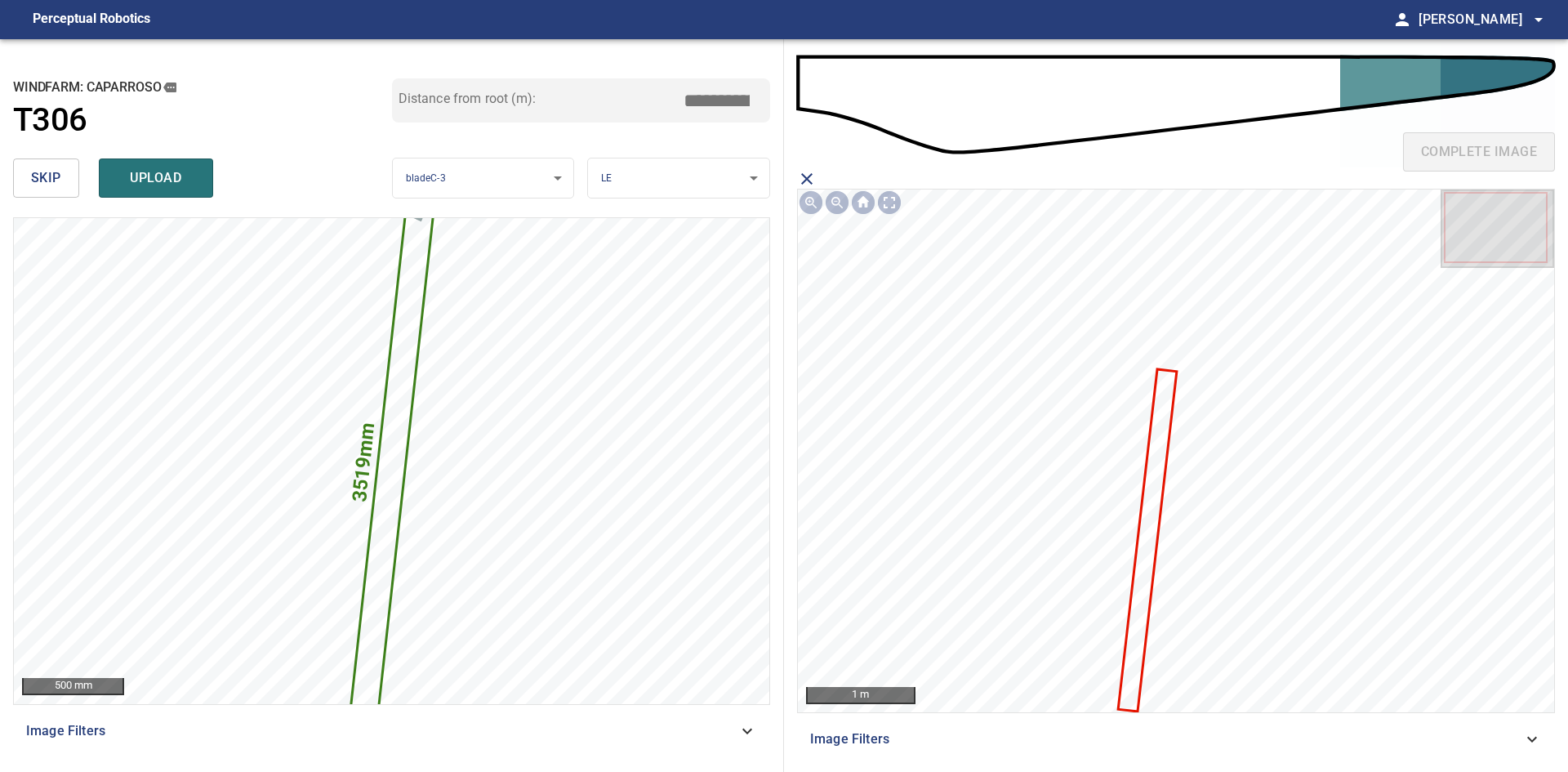
click at [1142, 532] on icon at bounding box center [1147, 540] width 56 height 339
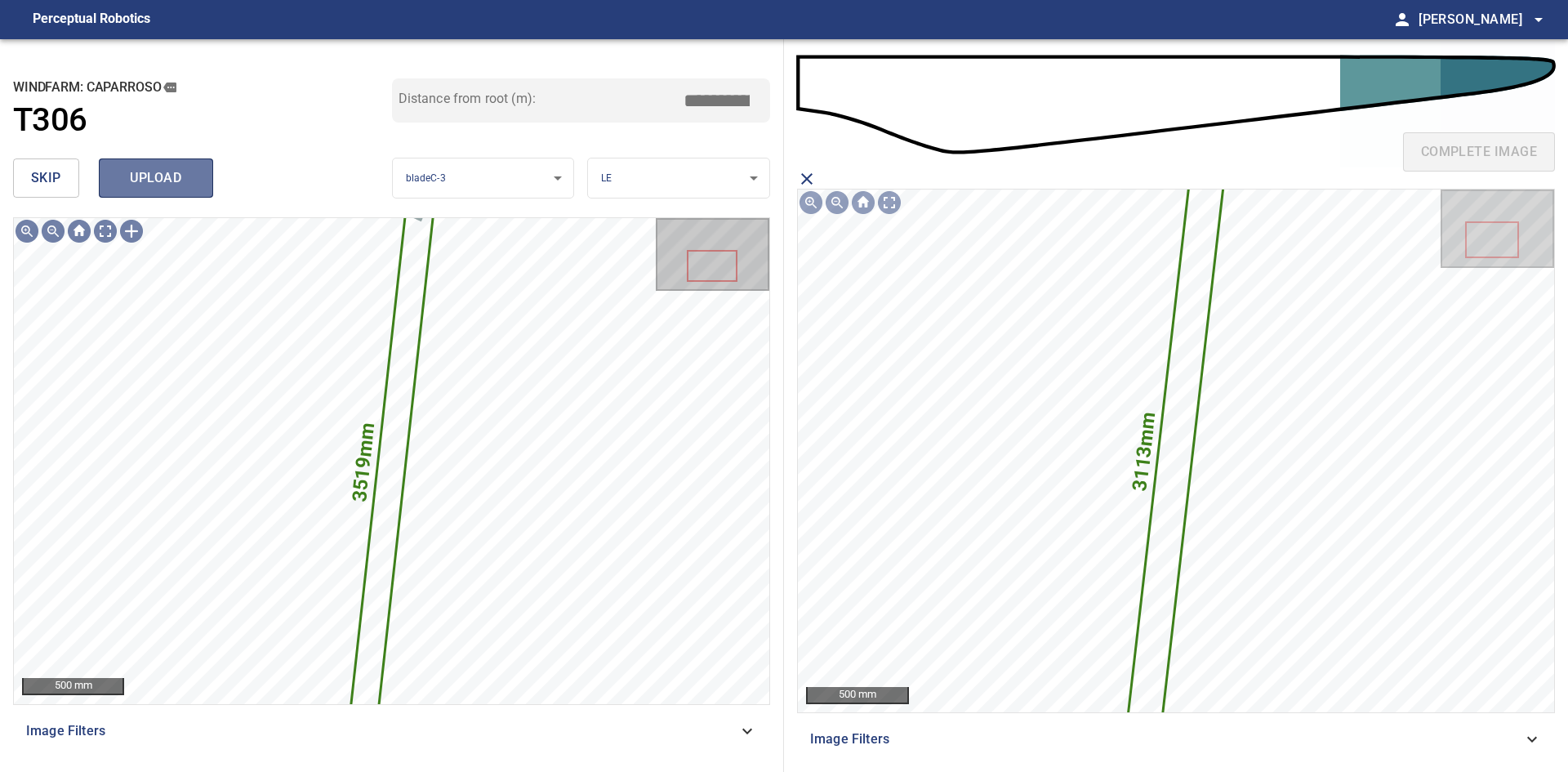
click at [147, 170] on span "upload" at bounding box center [156, 178] width 78 height 23
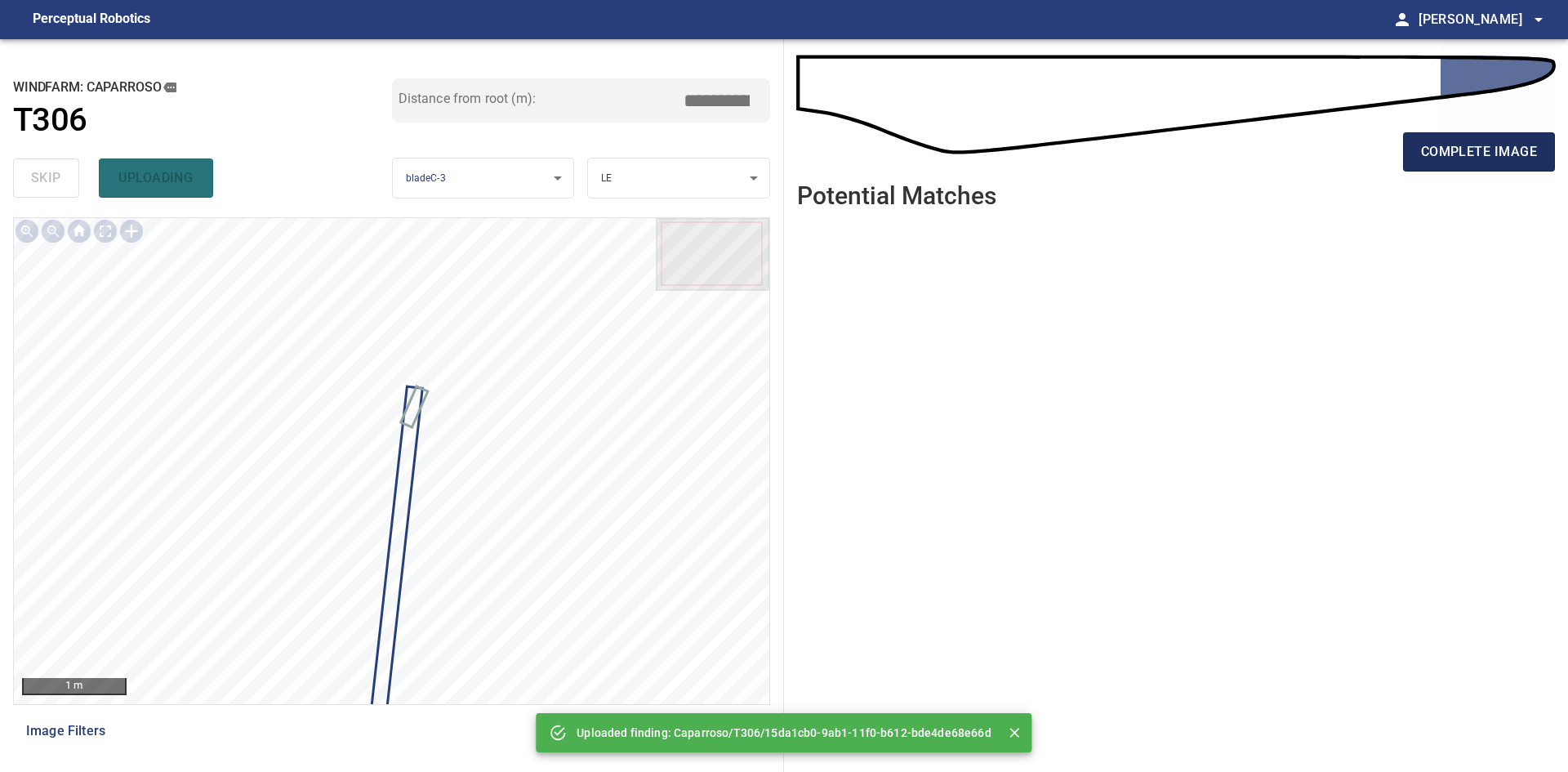
click at [1406, 148] on button "complete image" at bounding box center [1479, 151] width 152 height 39
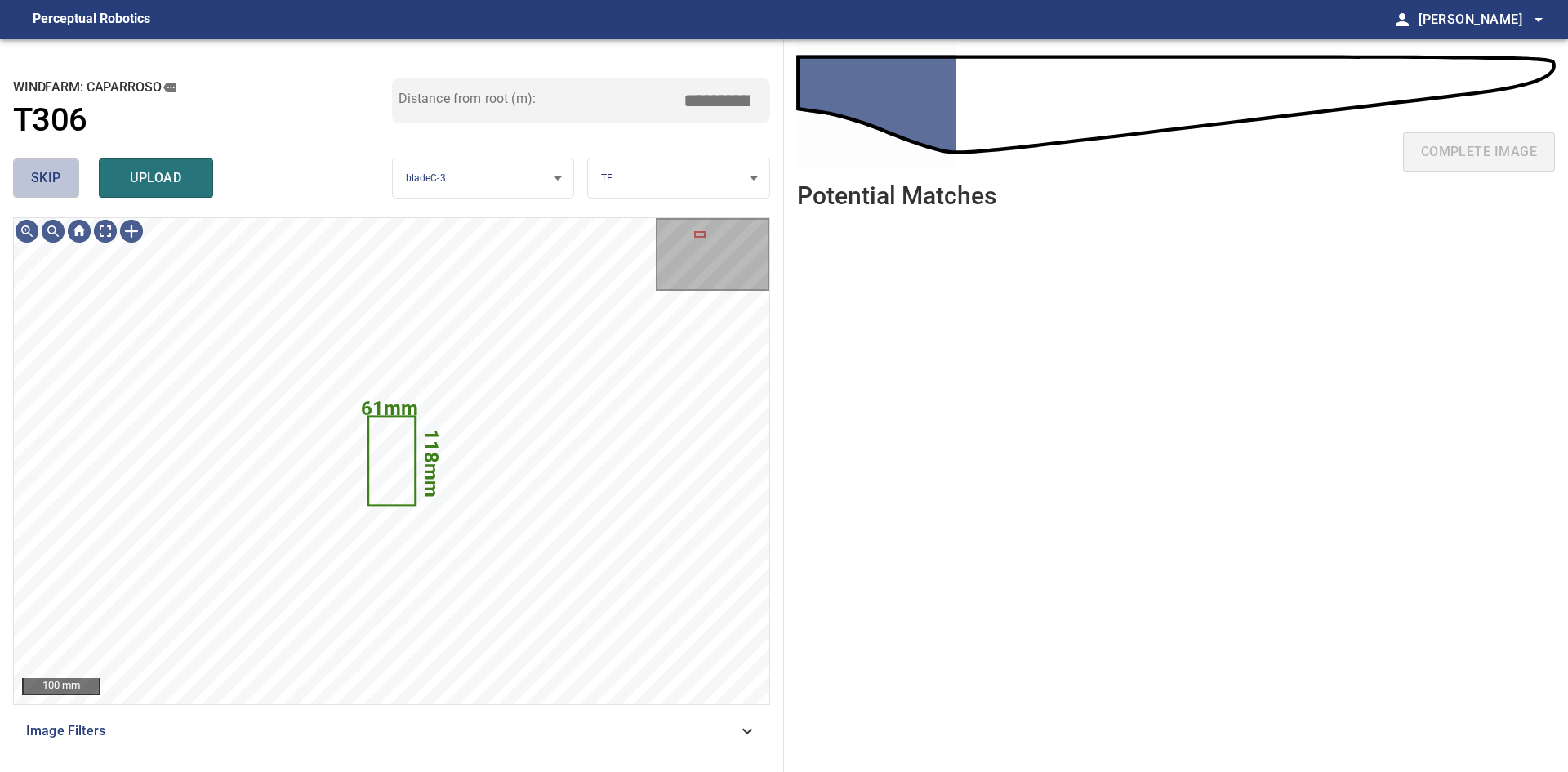
click at [44, 167] on span "skip" at bounding box center [46, 178] width 30 height 23
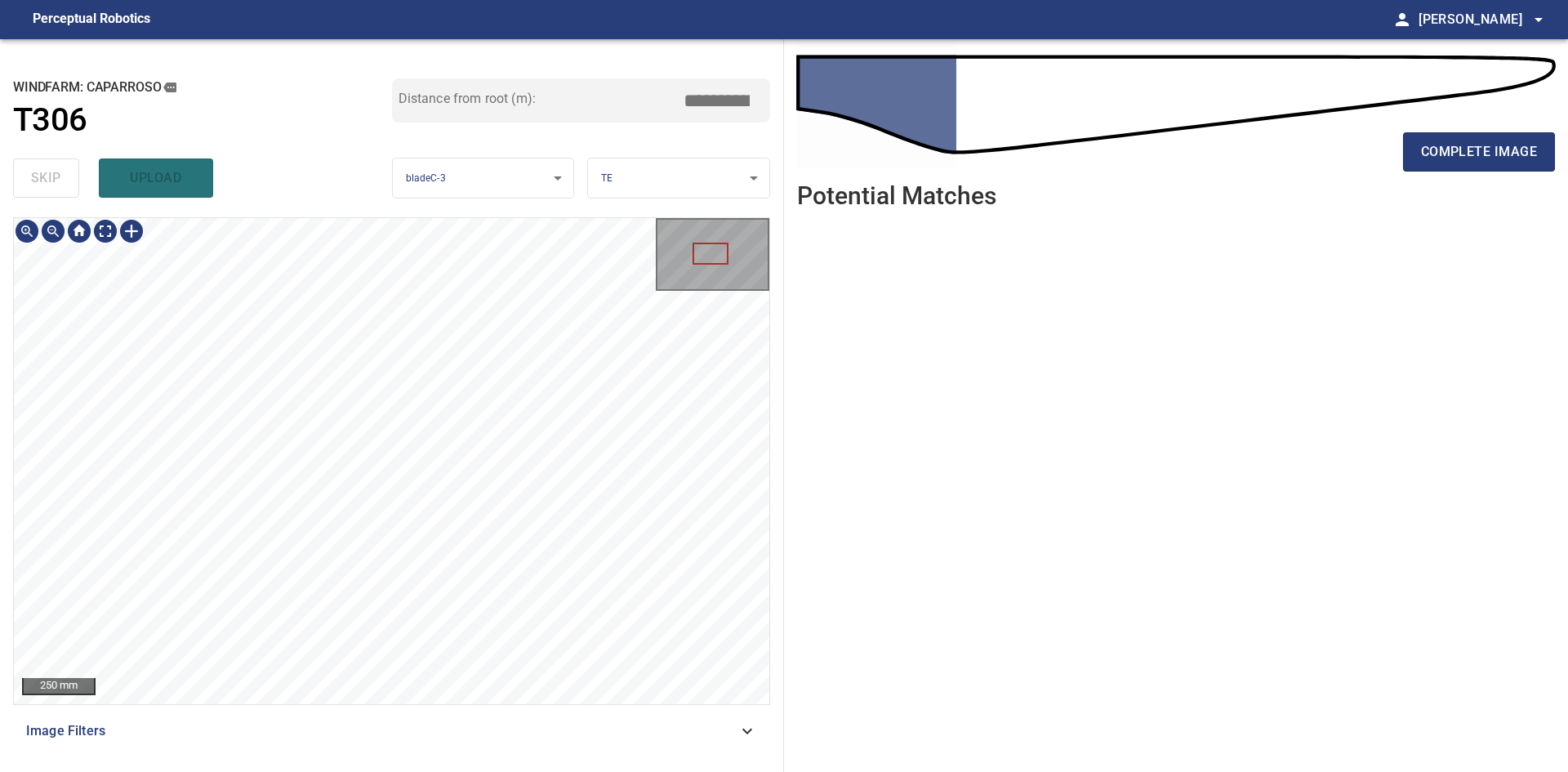
click at [439, 714] on div "250 mm Image Filters" at bounding box center [392, 488] width 757 height 541
click at [1455, 158] on span "complete image" at bounding box center [1478, 151] width 116 height 23
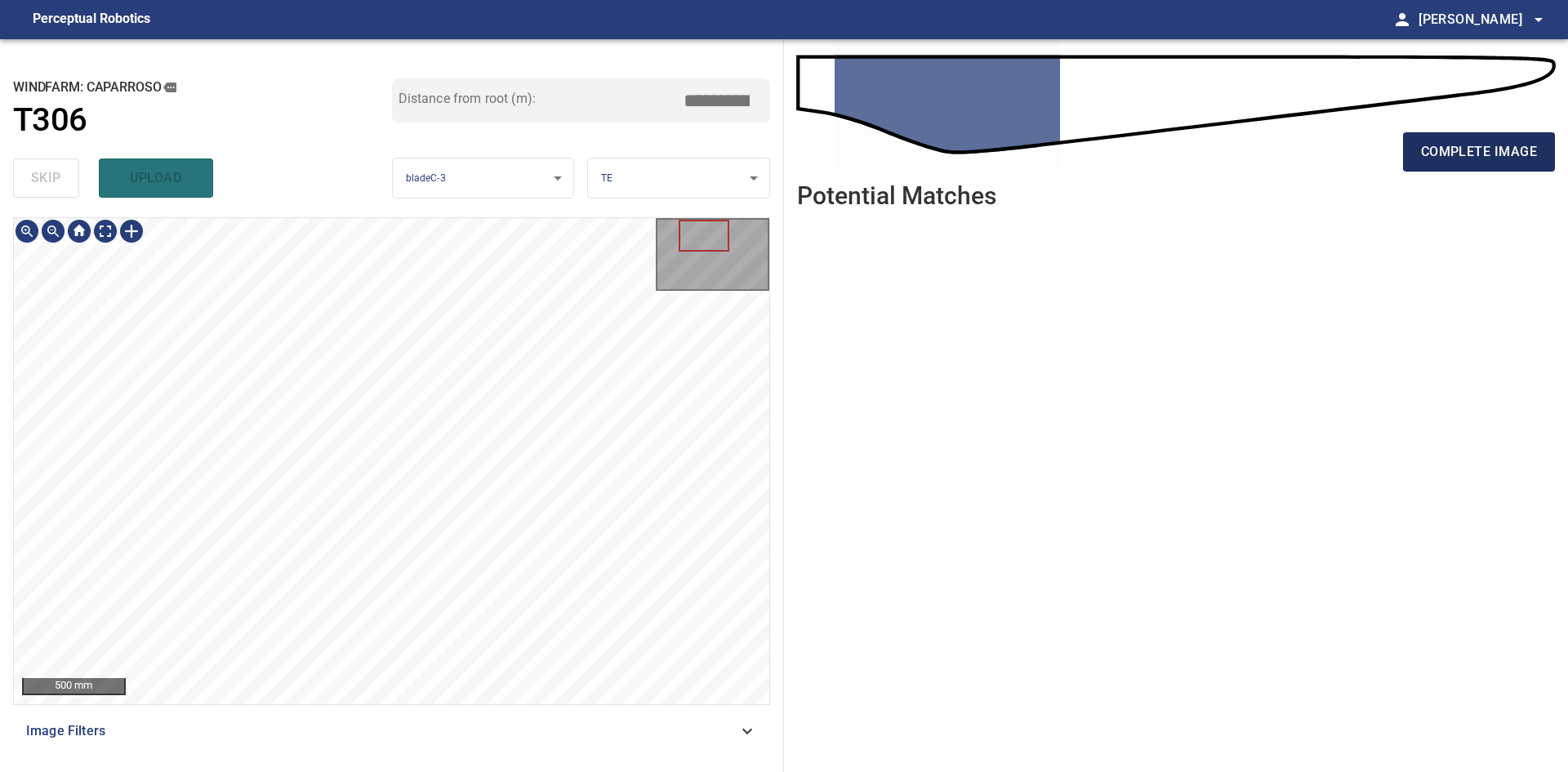
click at [1434, 155] on span "complete image" at bounding box center [1478, 151] width 116 height 23
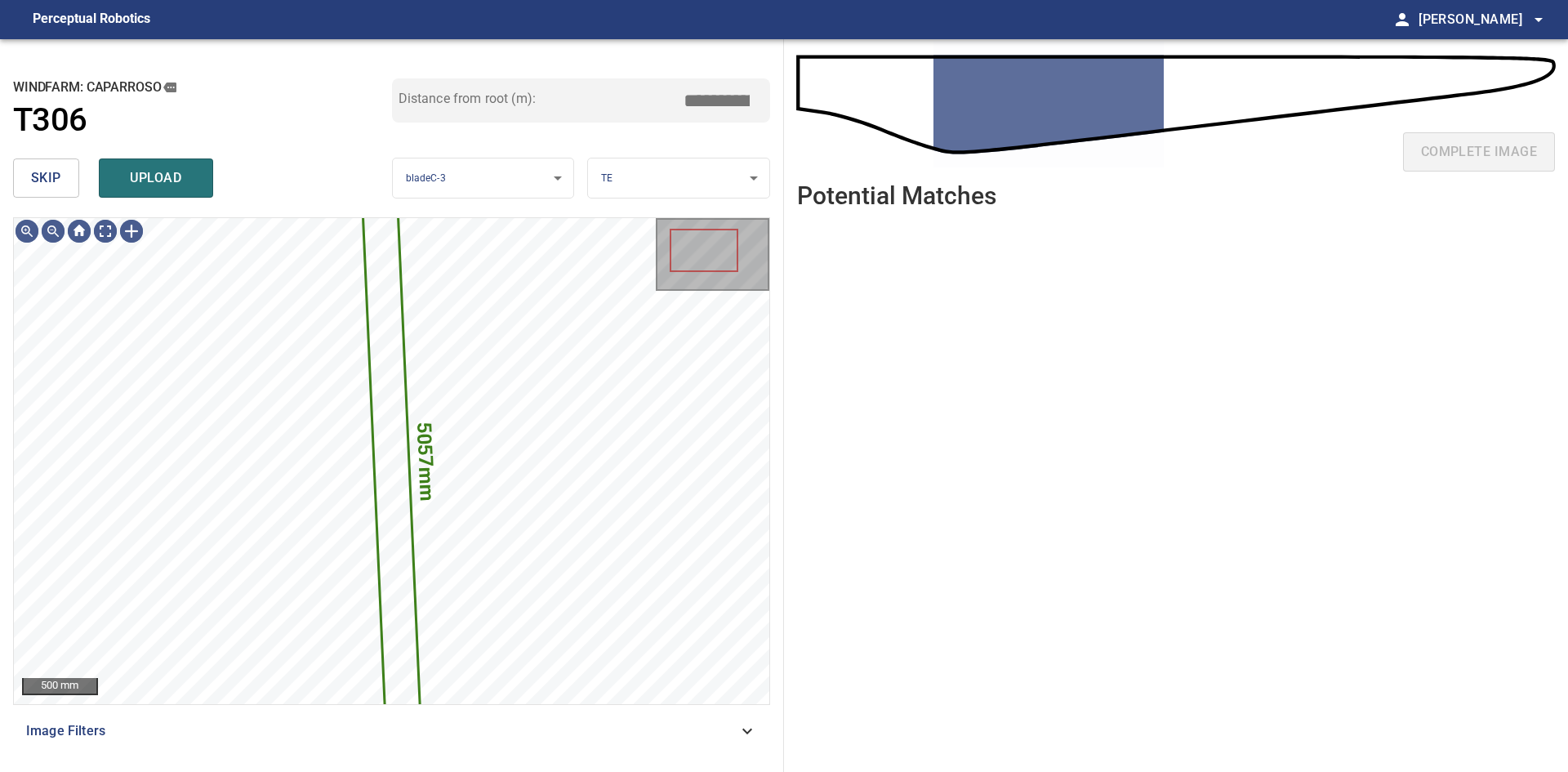
click at [62, 185] on button "skip" at bounding box center [46, 178] width 66 height 39
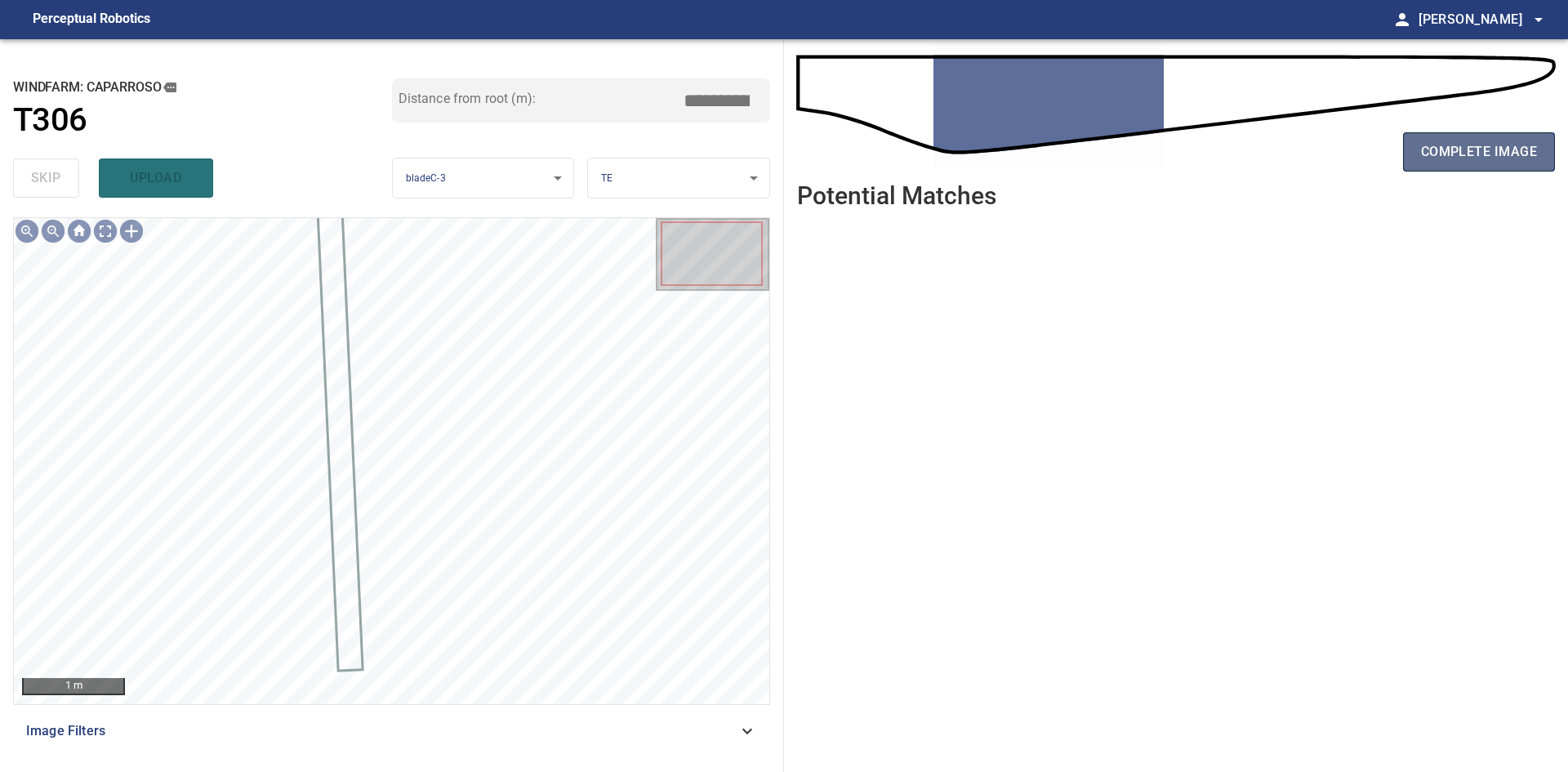
click at [1498, 142] on span "complete image" at bounding box center [1478, 151] width 116 height 23
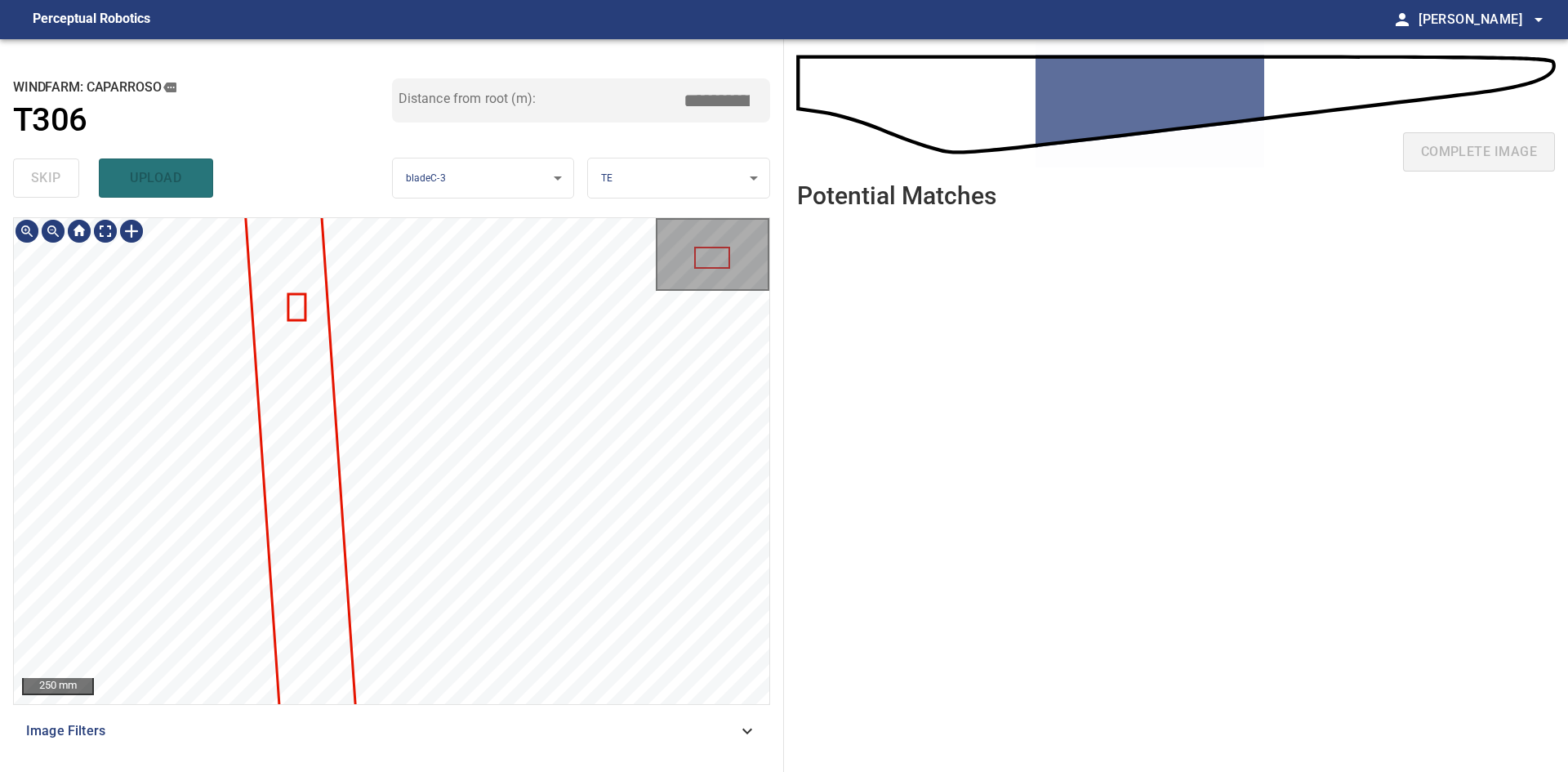
click at [356, 756] on div "250 mm Image Filters" at bounding box center [392, 488] width 757 height 541
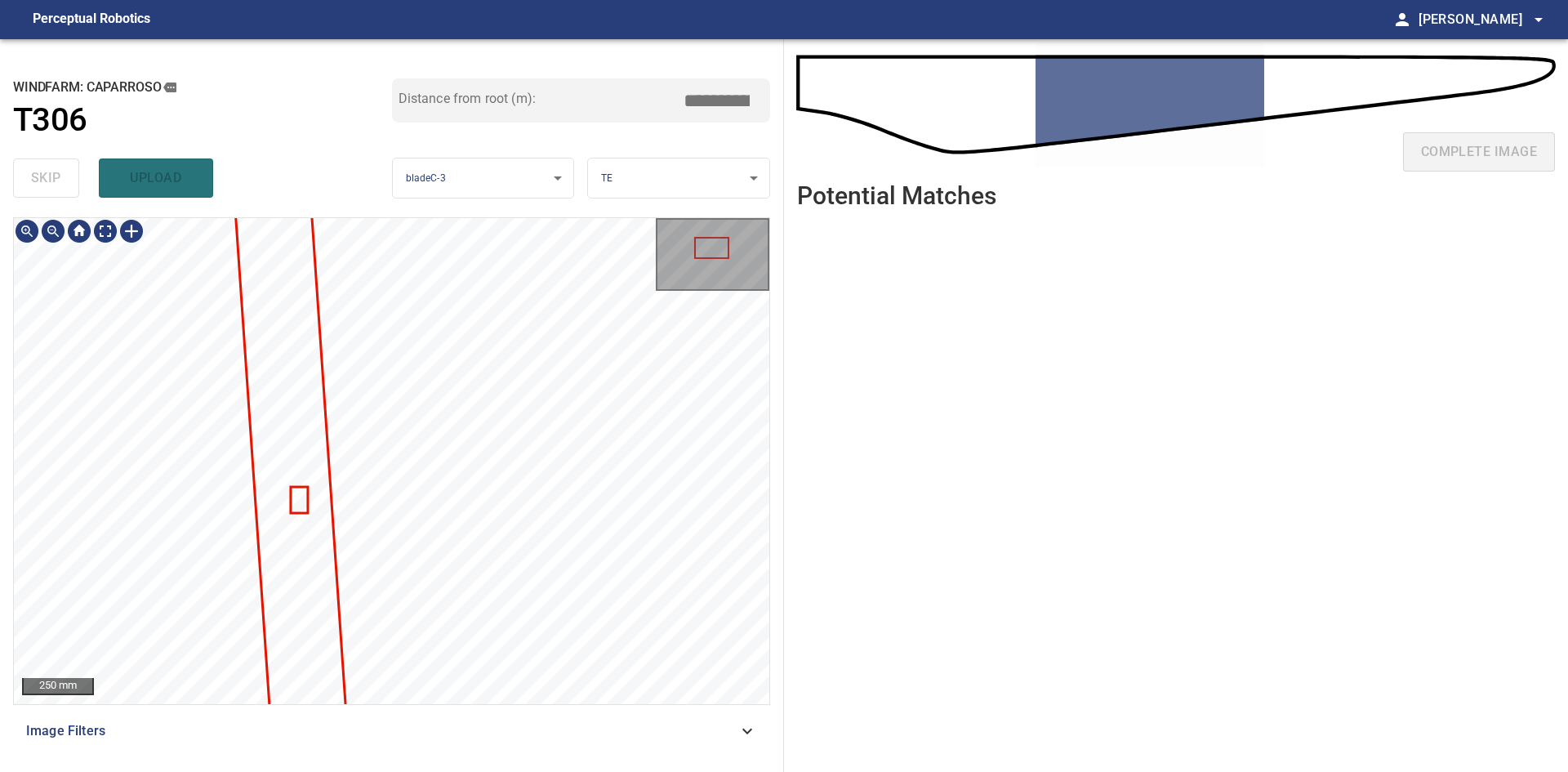
click at [350, 730] on div "250 mm Image Filters" at bounding box center [392, 488] width 757 height 541
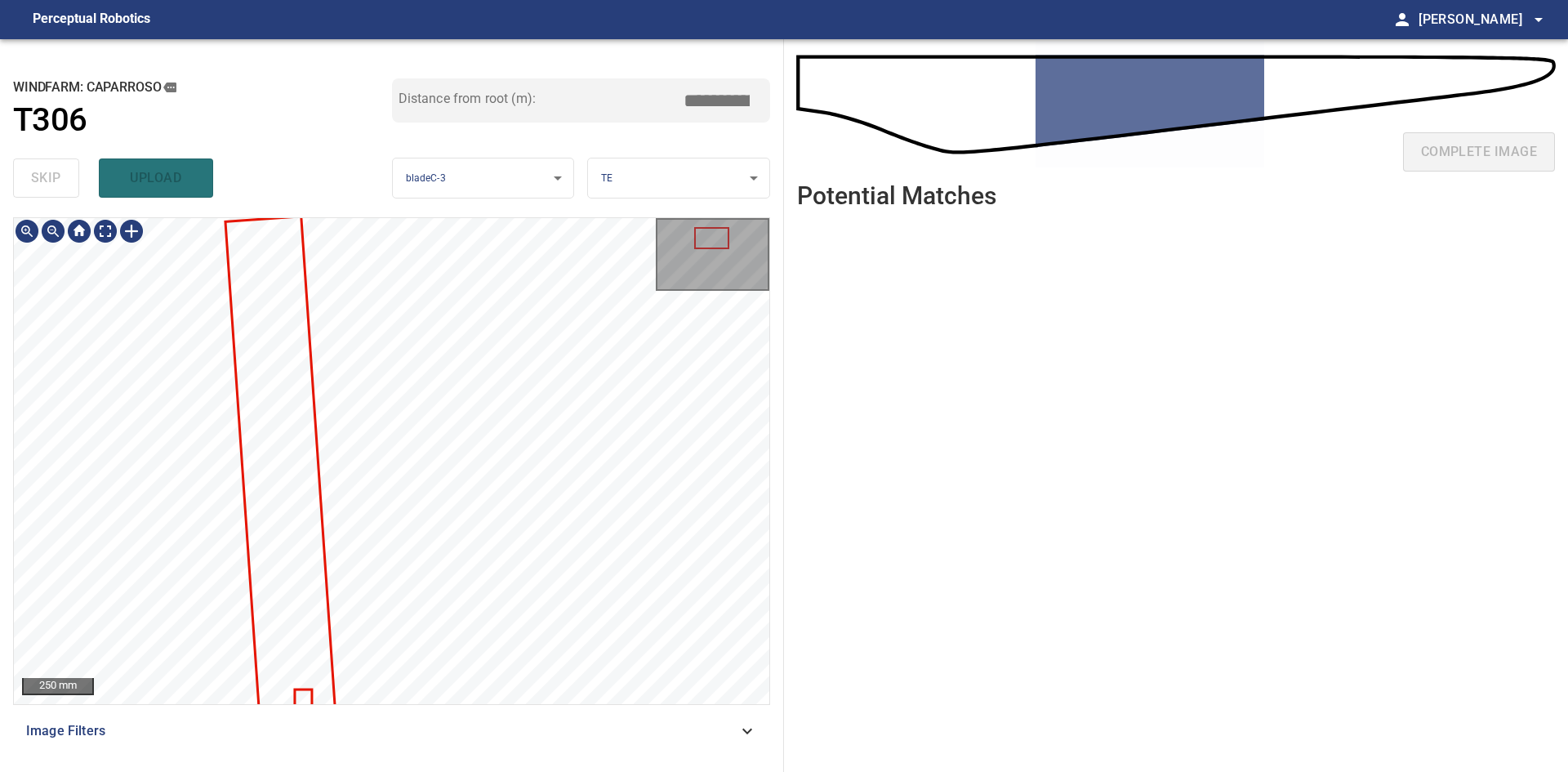
click at [310, 358] on div at bounding box center [392, 461] width 755 height 486
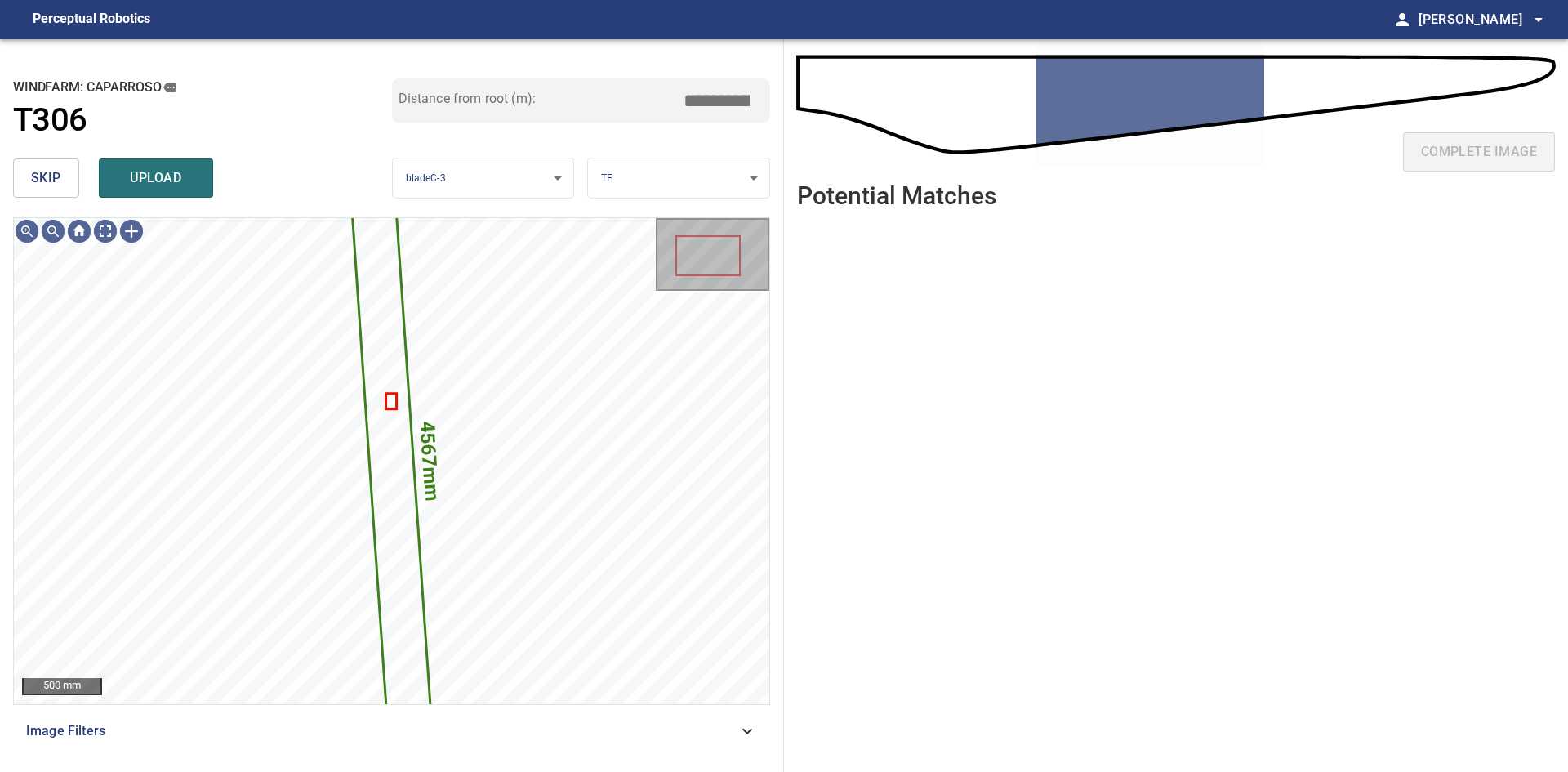
click at [64, 173] on button "skip" at bounding box center [46, 178] width 66 height 39
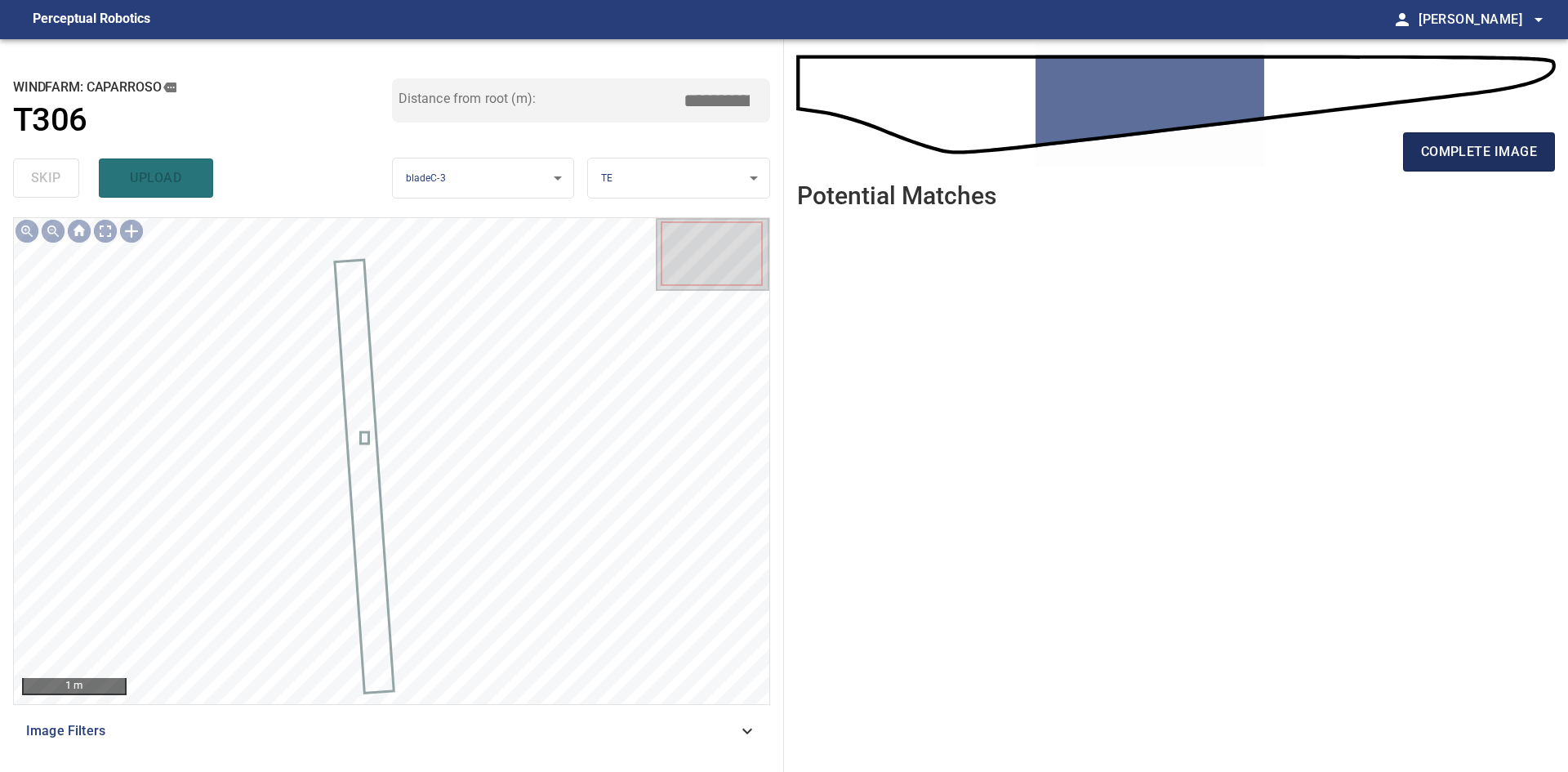
click at [1406, 167] on button "complete image" at bounding box center [1479, 151] width 152 height 39
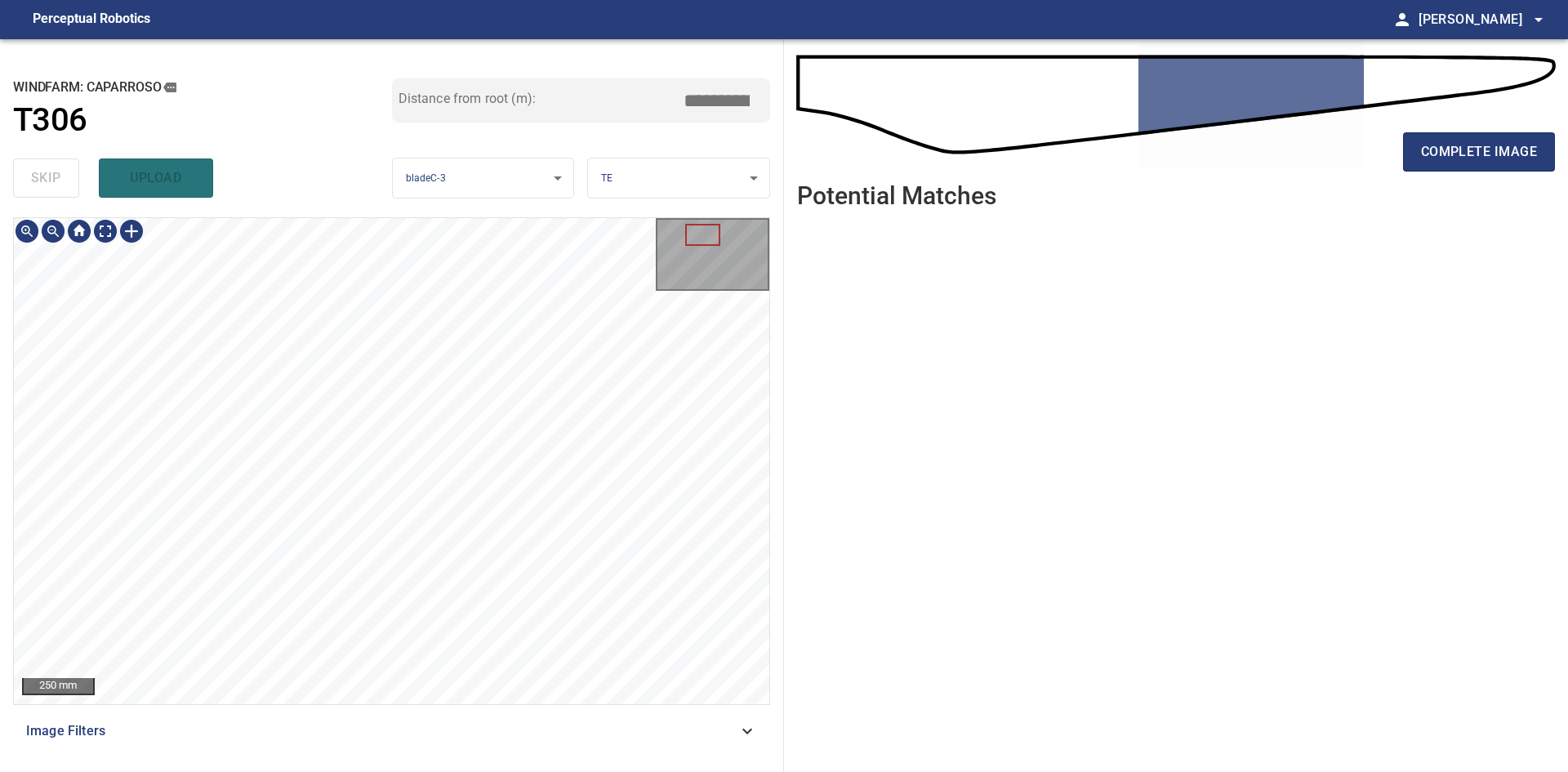
click at [587, 719] on div "250 mm Image Filters" at bounding box center [392, 488] width 757 height 541
click at [1466, 126] on div "complete image" at bounding box center [1176, 158] width 758 height 65
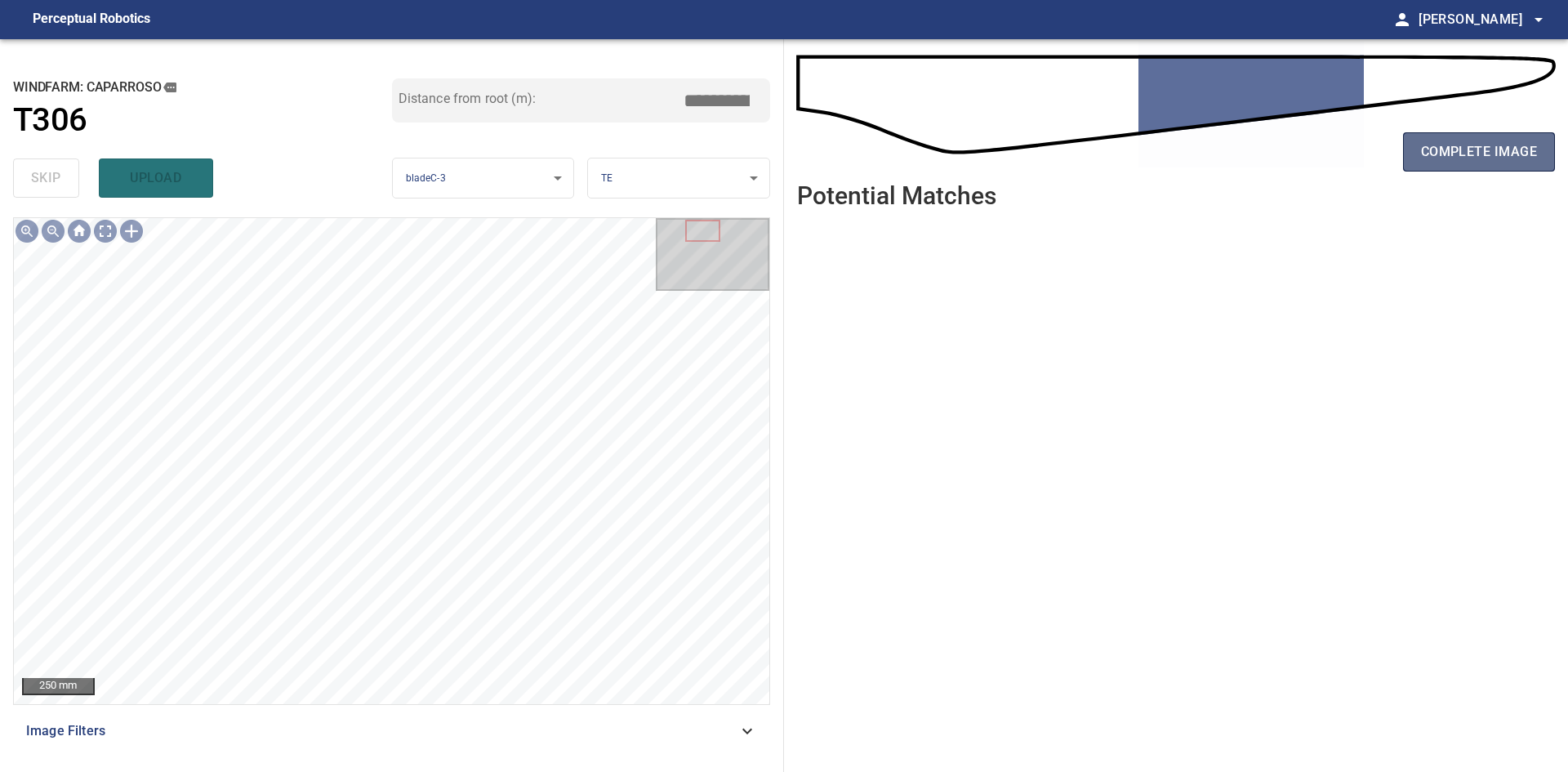
click at [1467, 141] on span "complete image" at bounding box center [1478, 151] width 116 height 23
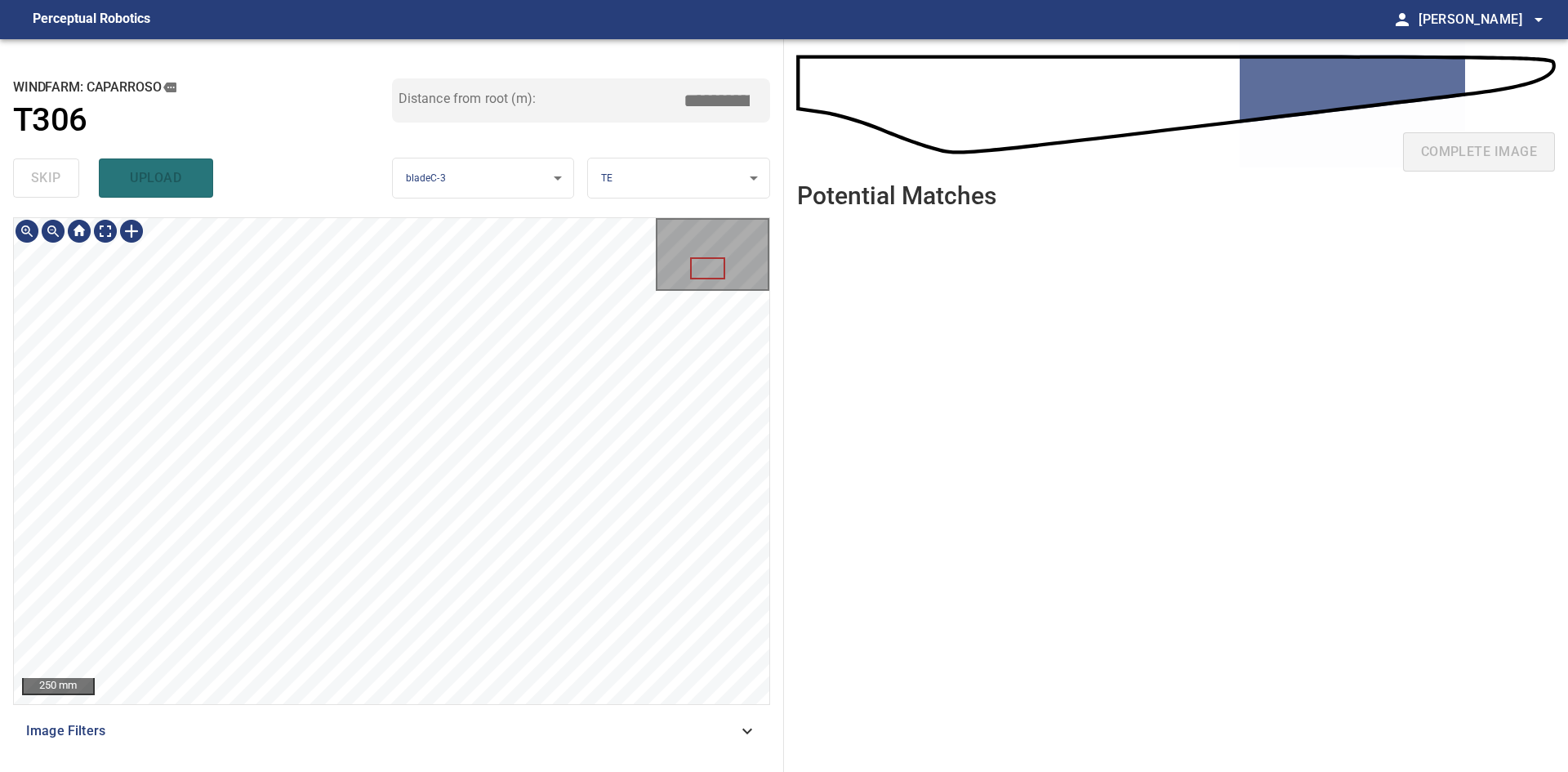
click at [497, 771] on html "**********" at bounding box center [784, 386] width 1568 height 772
click at [523, 771] on html "**********" at bounding box center [784, 386] width 1568 height 772
click at [536, 771] on html "**********" at bounding box center [784, 386] width 1568 height 772
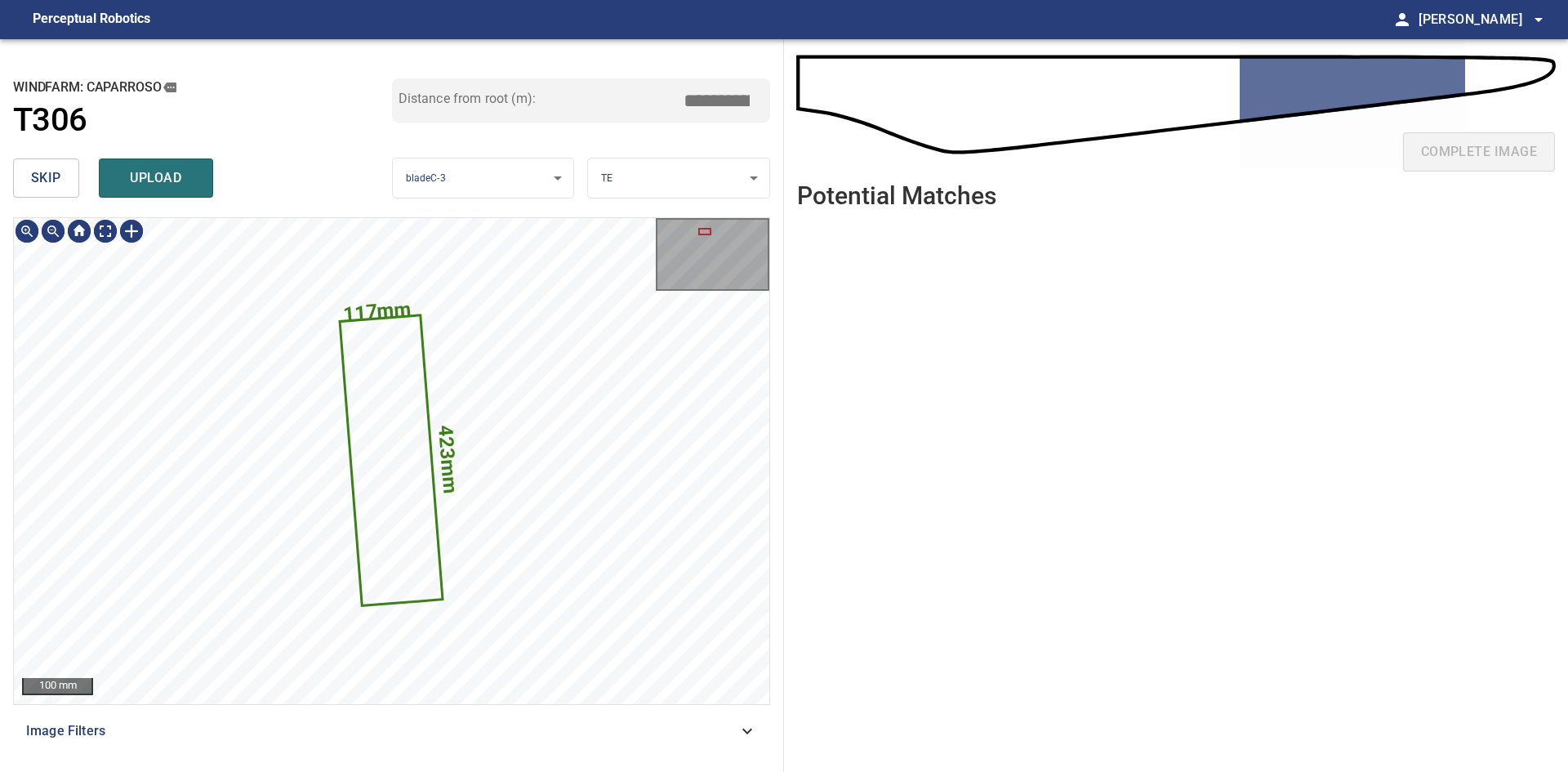
click at [51, 199] on div "skip upload" at bounding box center [203, 178] width 379 height 52
click at [52, 184] on span "skip" at bounding box center [46, 178] width 30 height 23
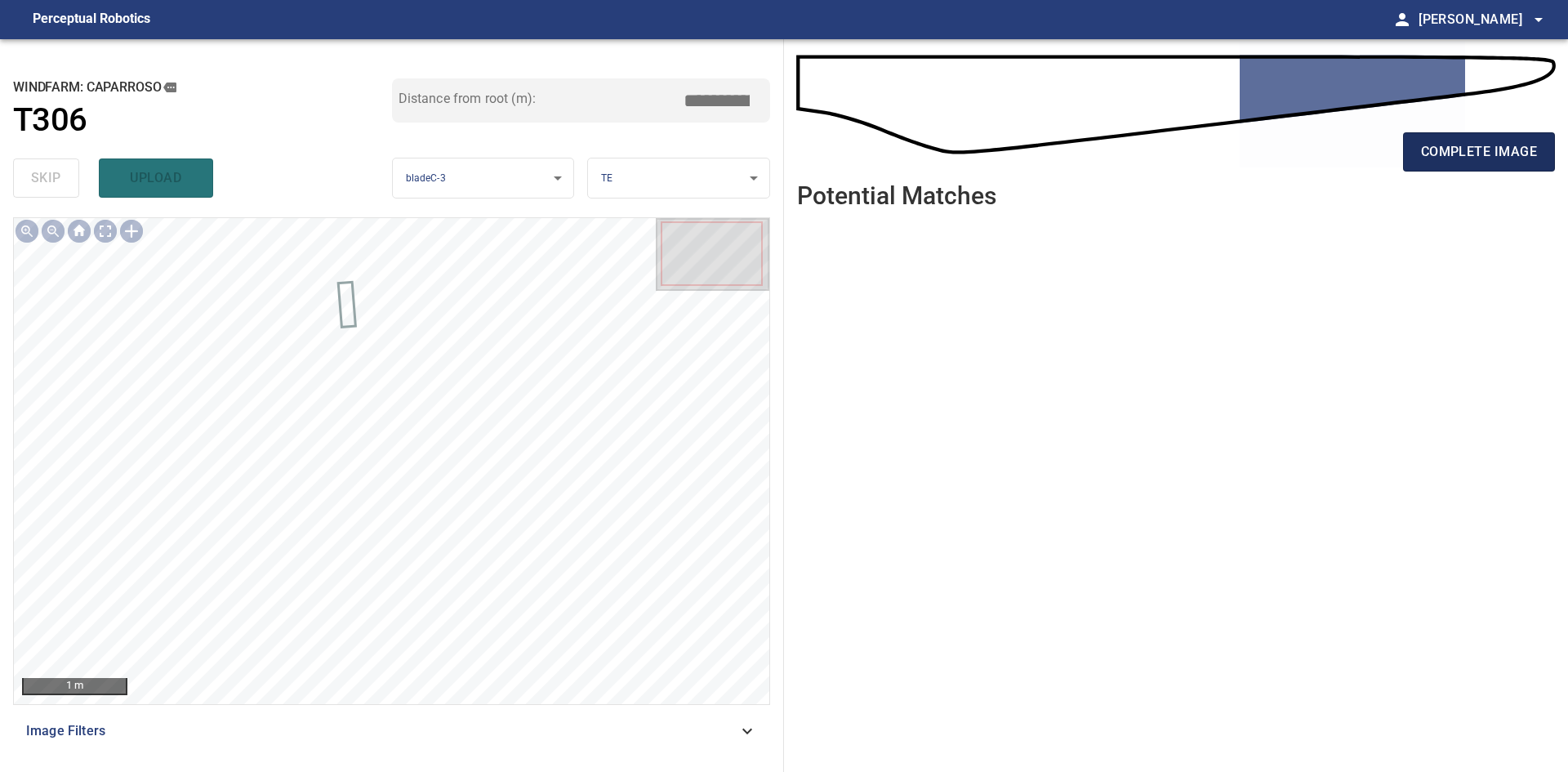
click at [1514, 171] on button "complete image" at bounding box center [1479, 151] width 152 height 39
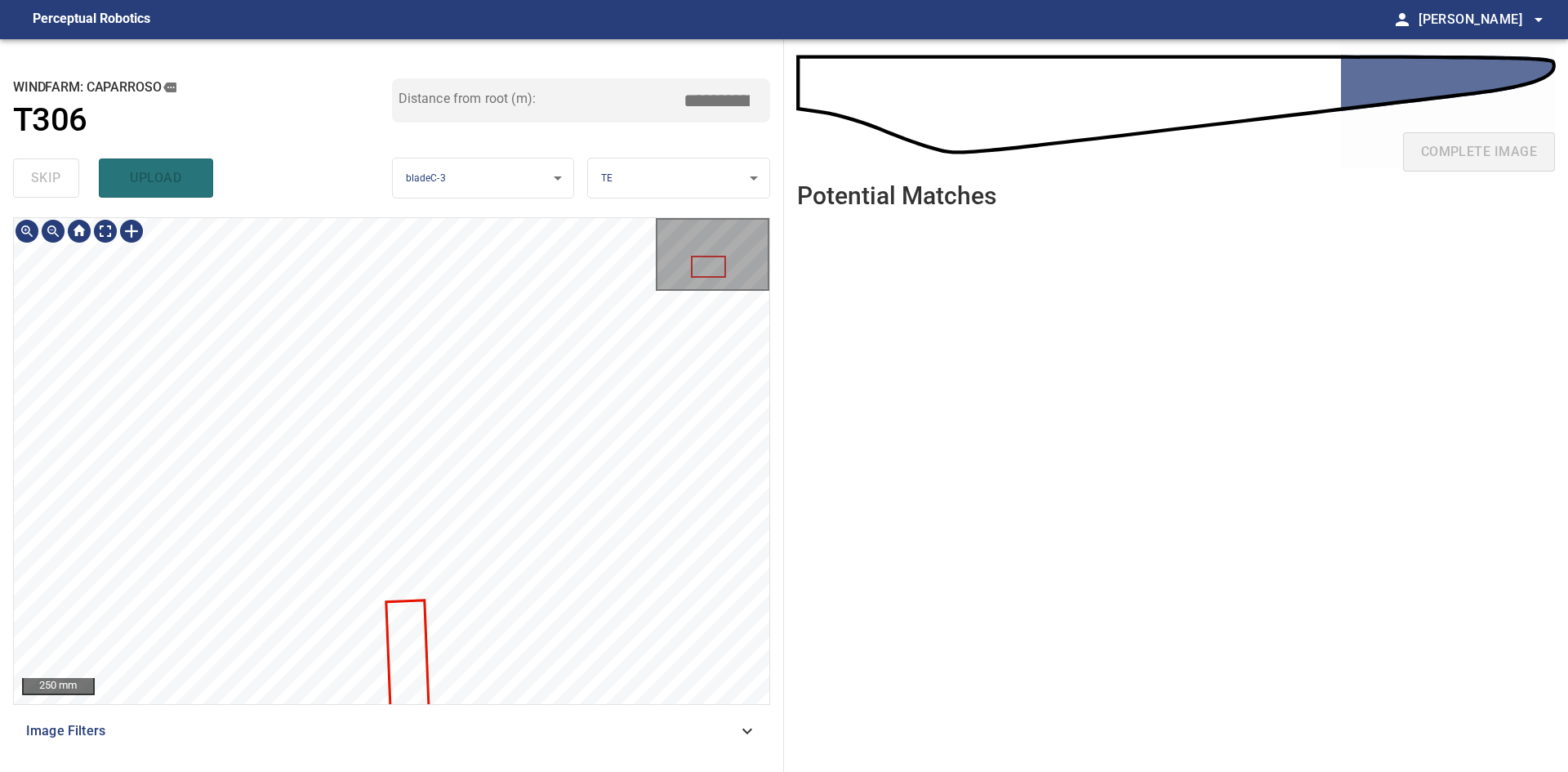
click at [549, 771] on html "**********" at bounding box center [784, 386] width 1568 height 772
click at [526, 712] on div "250 mm Image Filters" at bounding box center [392, 488] width 757 height 541
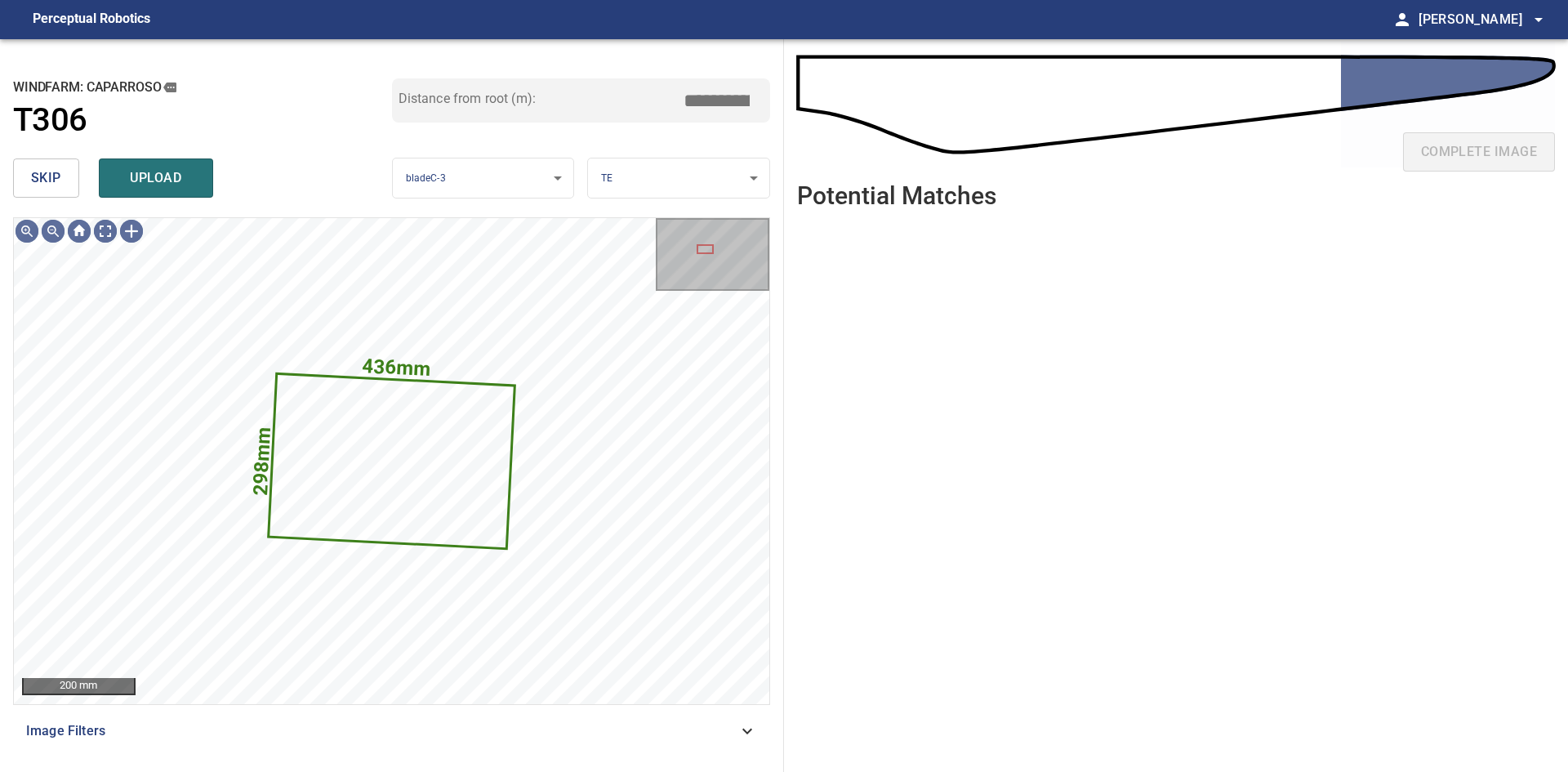
click at [44, 183] on span "skip" at bounding box center [46, 178] width 30 height 23
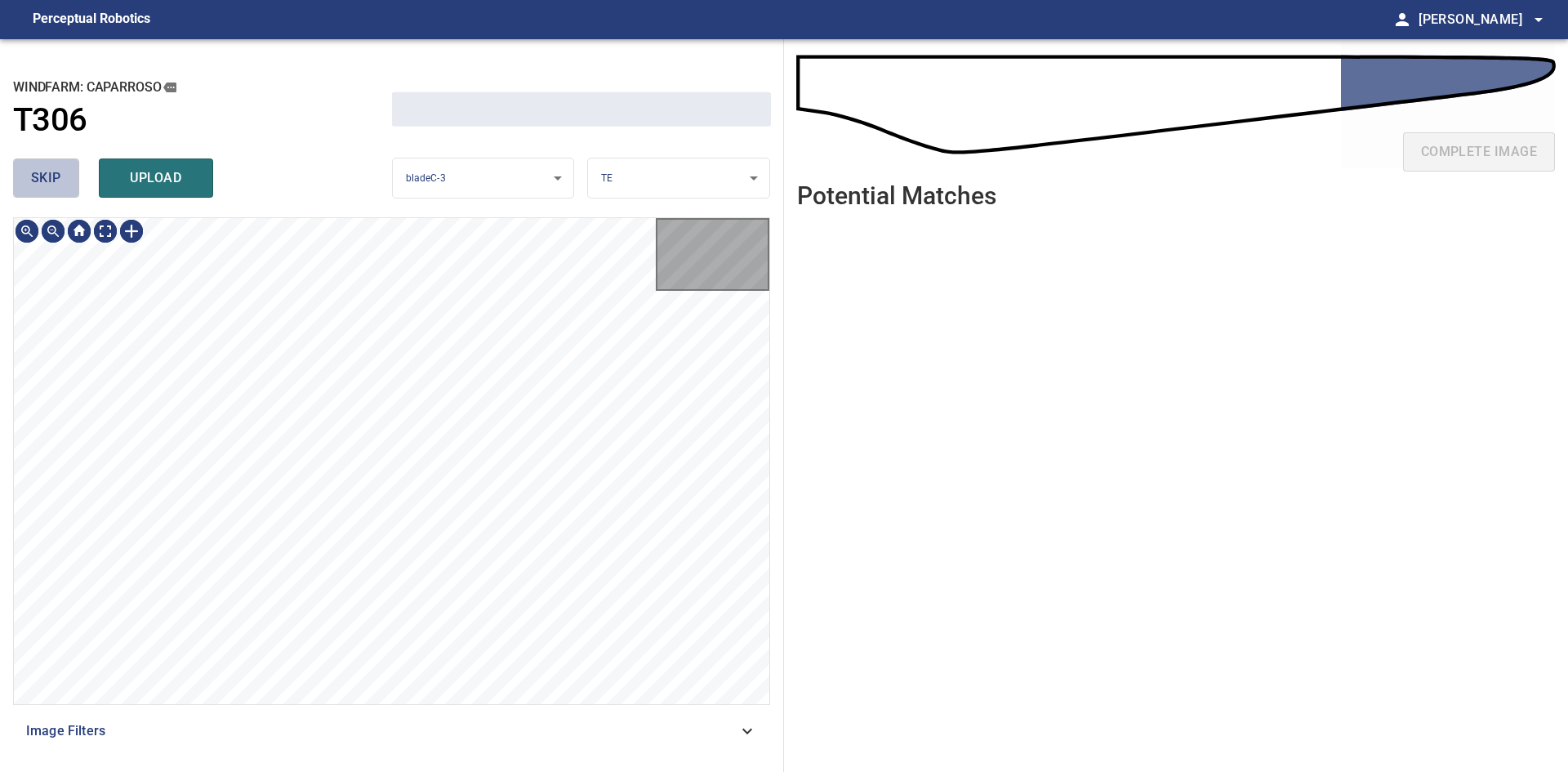
click at [44, 183] on span "skip" at bounding box center [46, 178] width 30 height 23
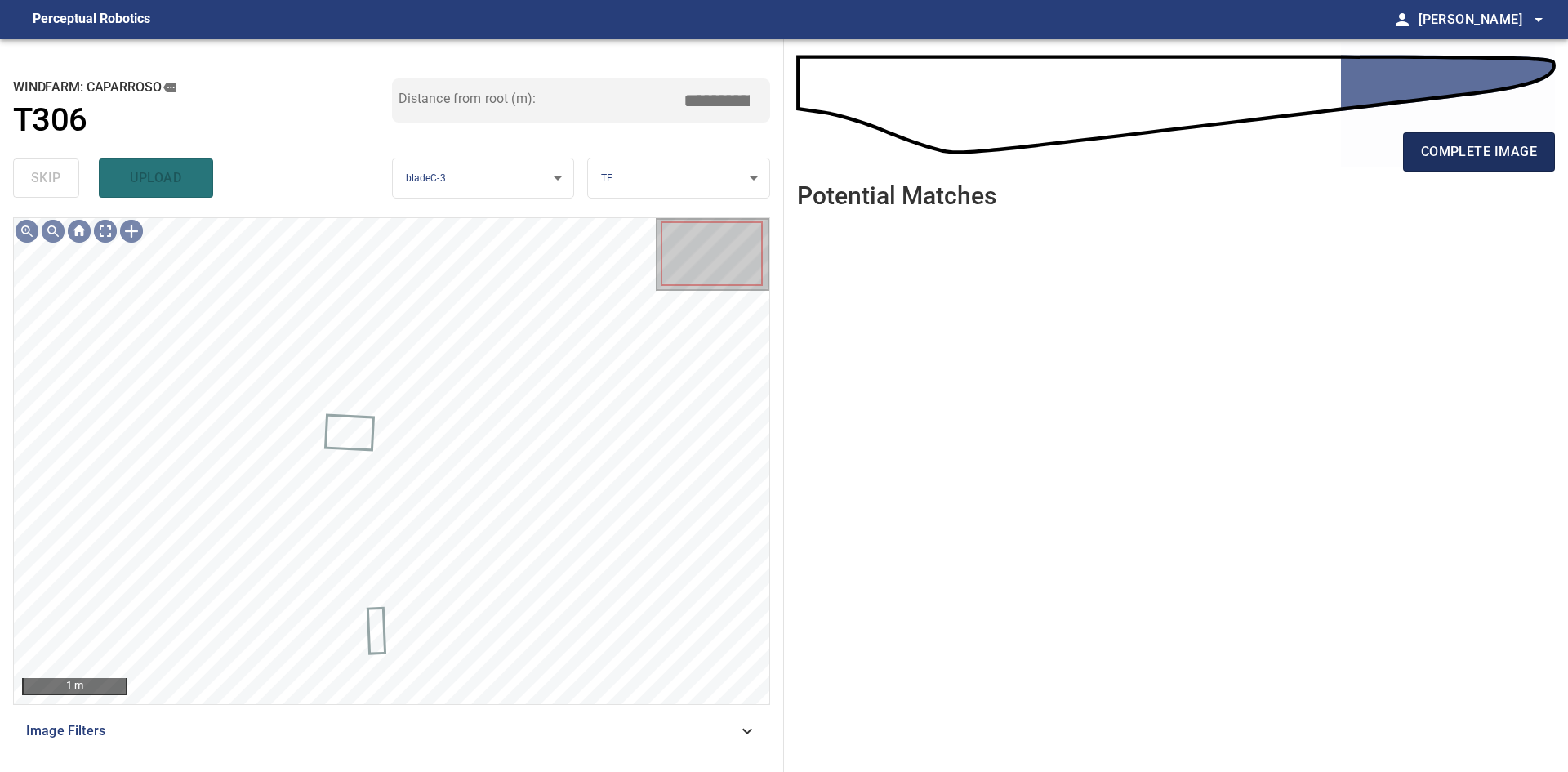
click at [1502, 144] on span "complete image" at bounding box center [1478, 151] width 116 height 23
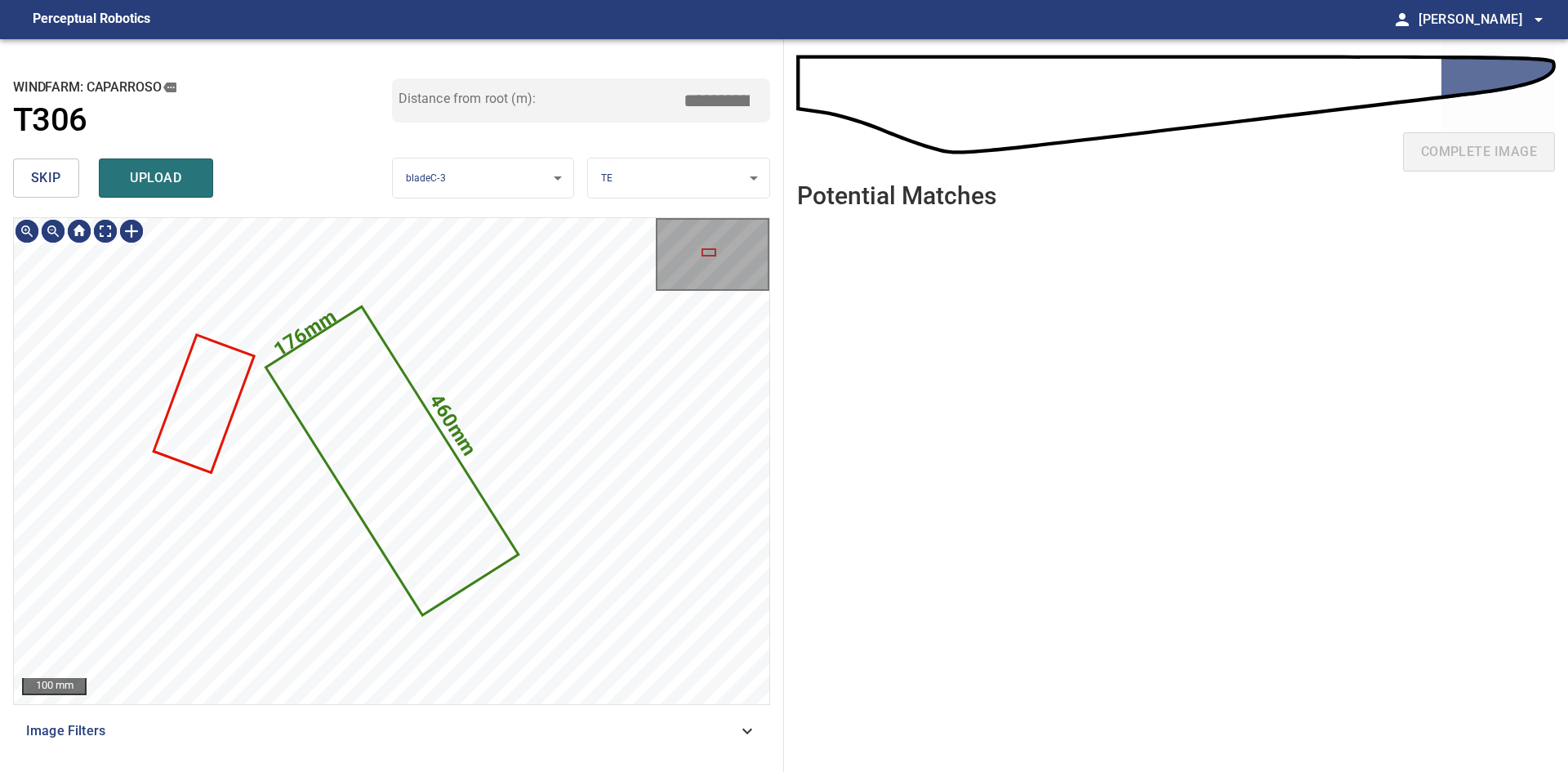
click at [30, 175] on button "skip" at bounding box center [46, 178] width 66 height 39
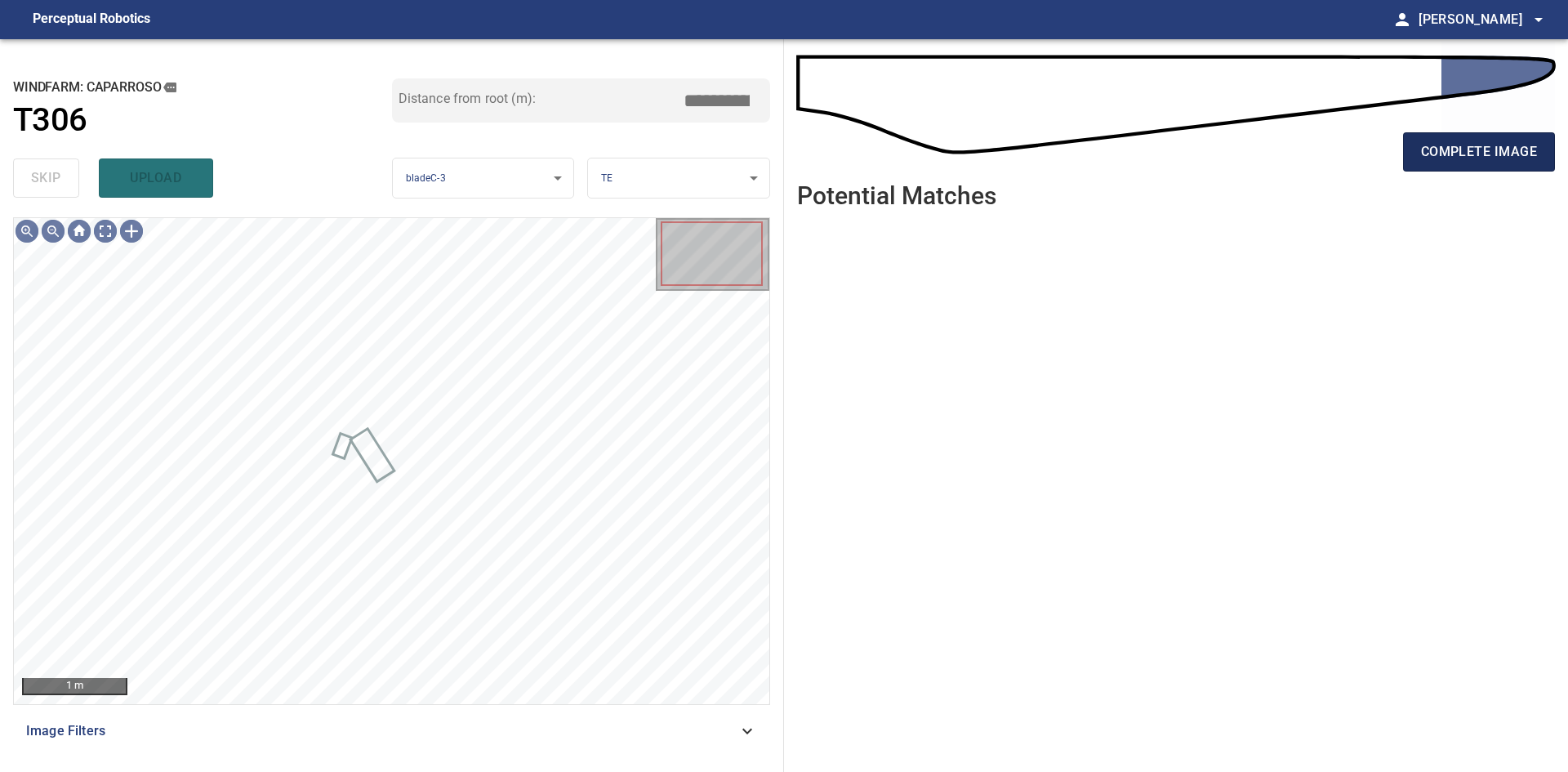
click at [1525, 135] on button "complete image" at bounding box center [1479, 151] width 152 height 39
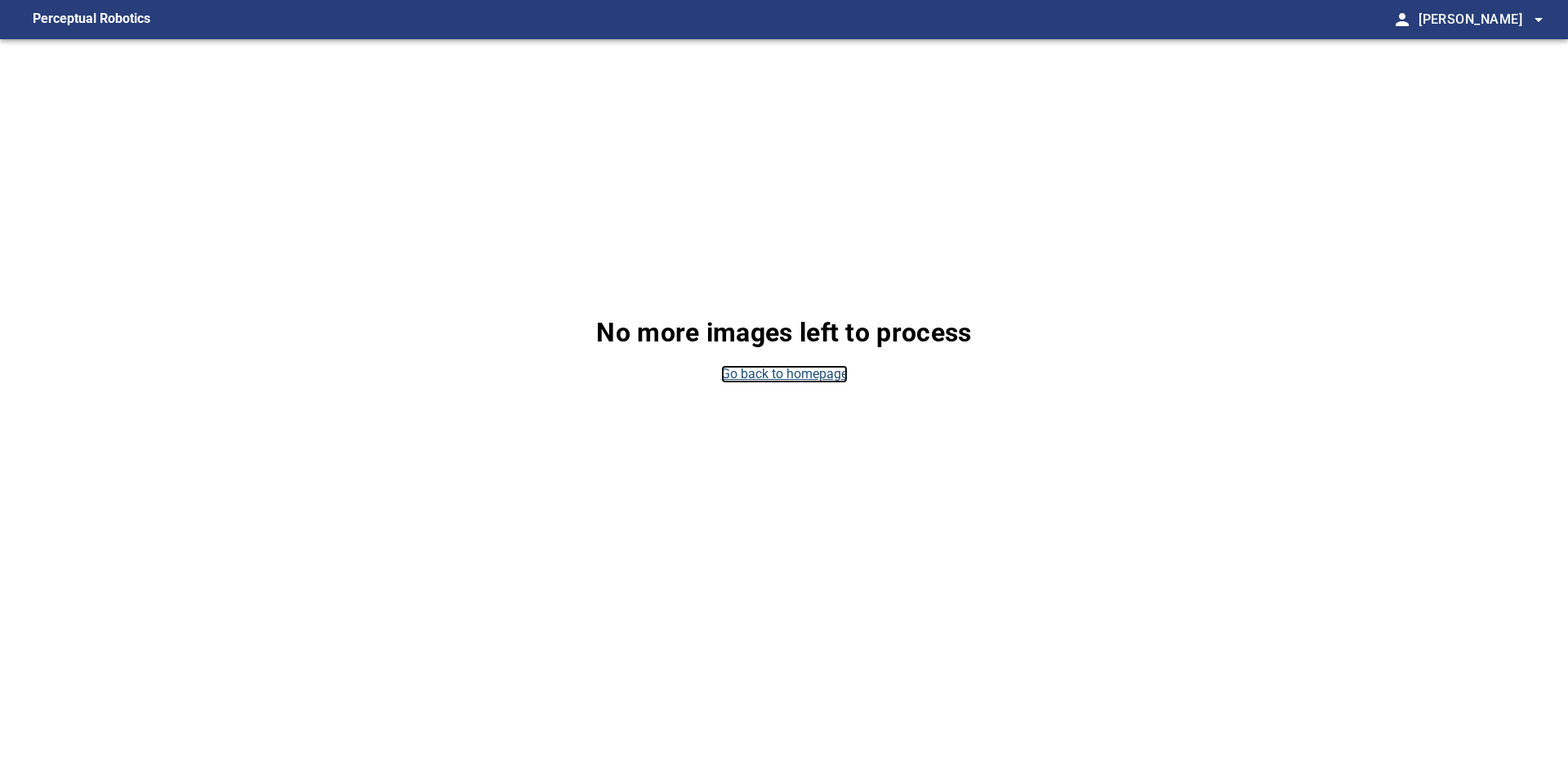
click at [817, 371] on link "Go back to homepage" at bounding box center [784, 375] width 126 height 19
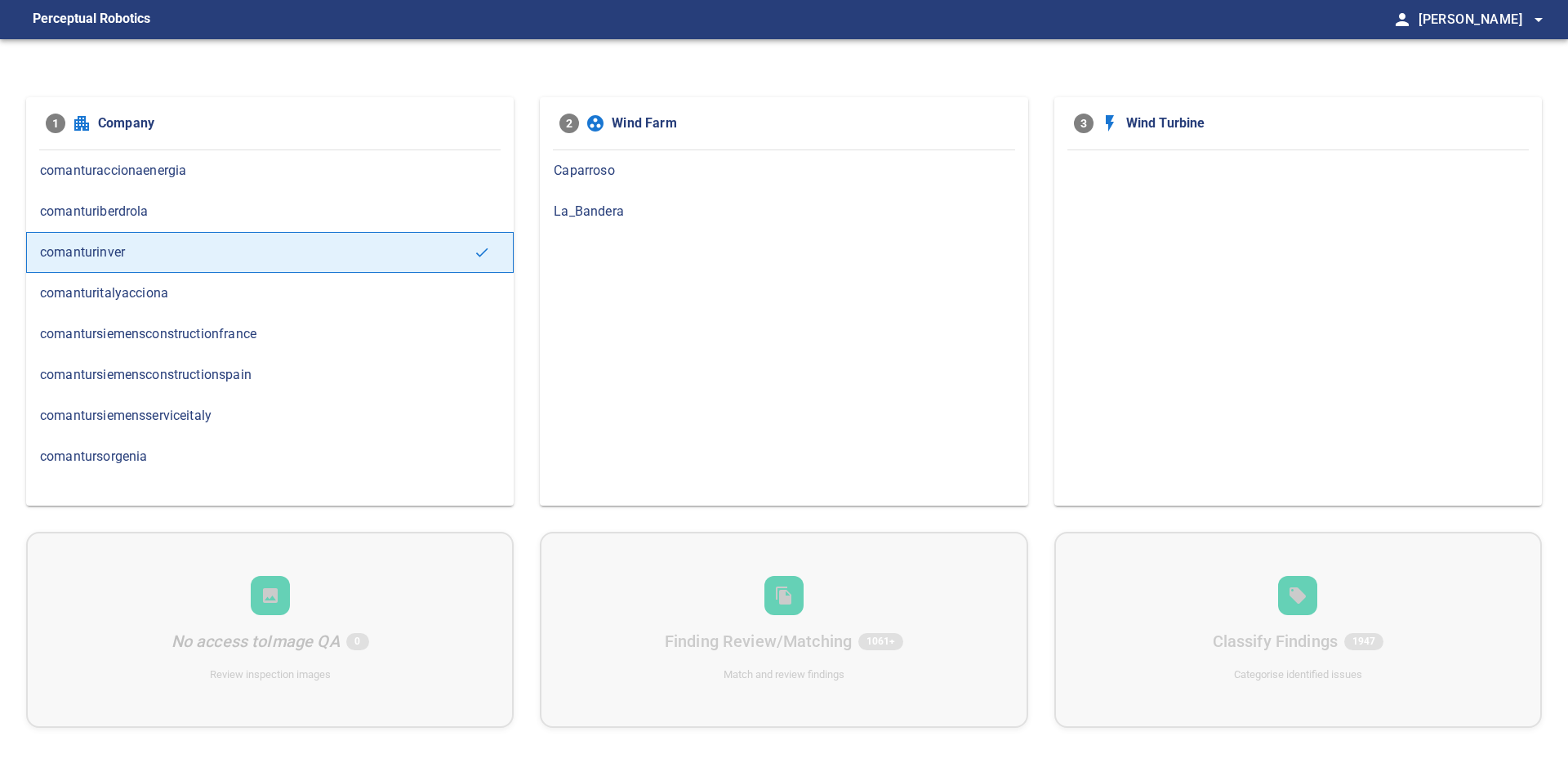
click at [580, 174] on span "Caparroso" at bounding box center [783, 171] width 459 height 20
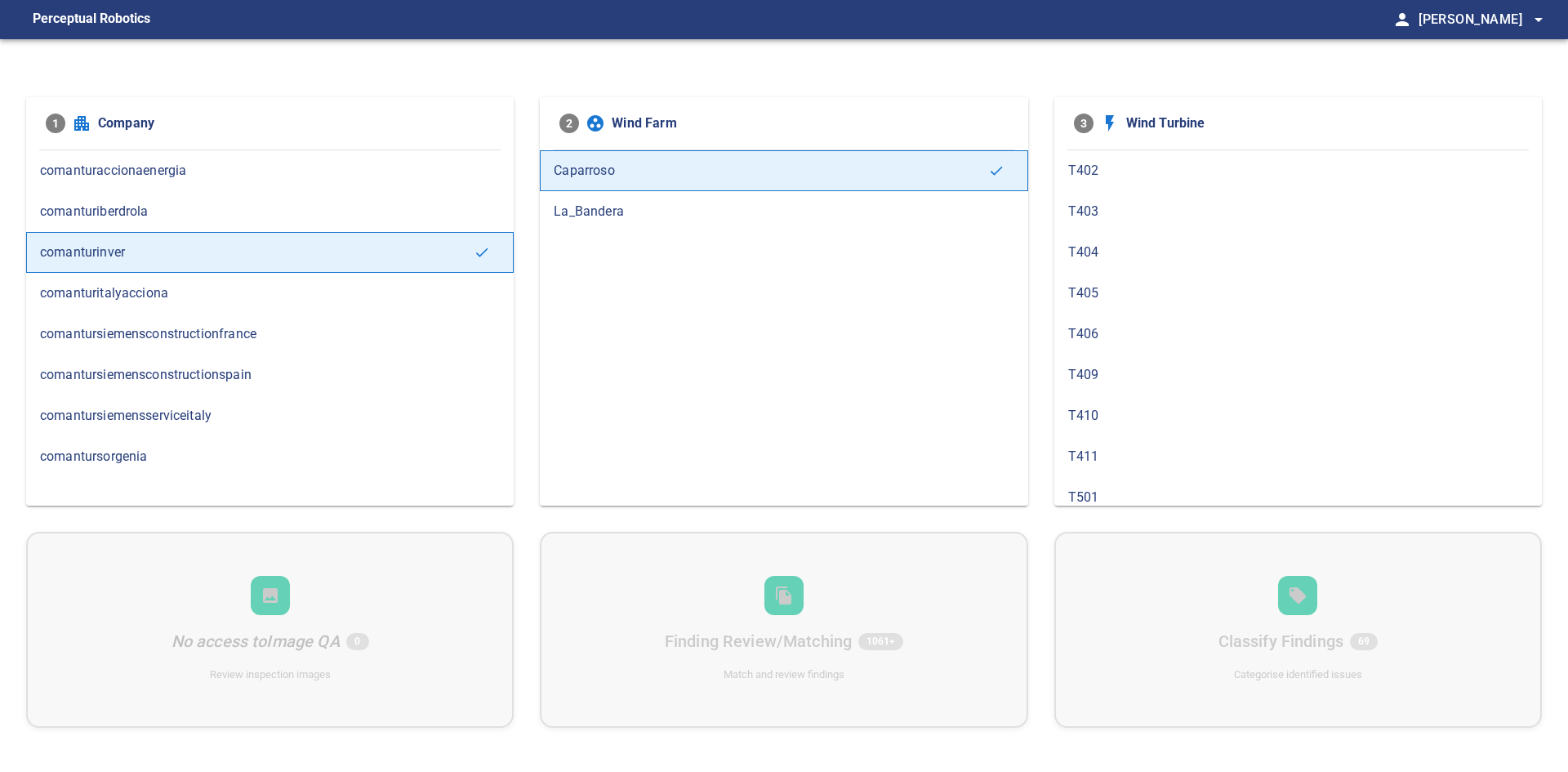
scroll to position [1360, 0]
click at [1173, 440] on span "T505" at bounding box center [1298, 444] width 459 height 20
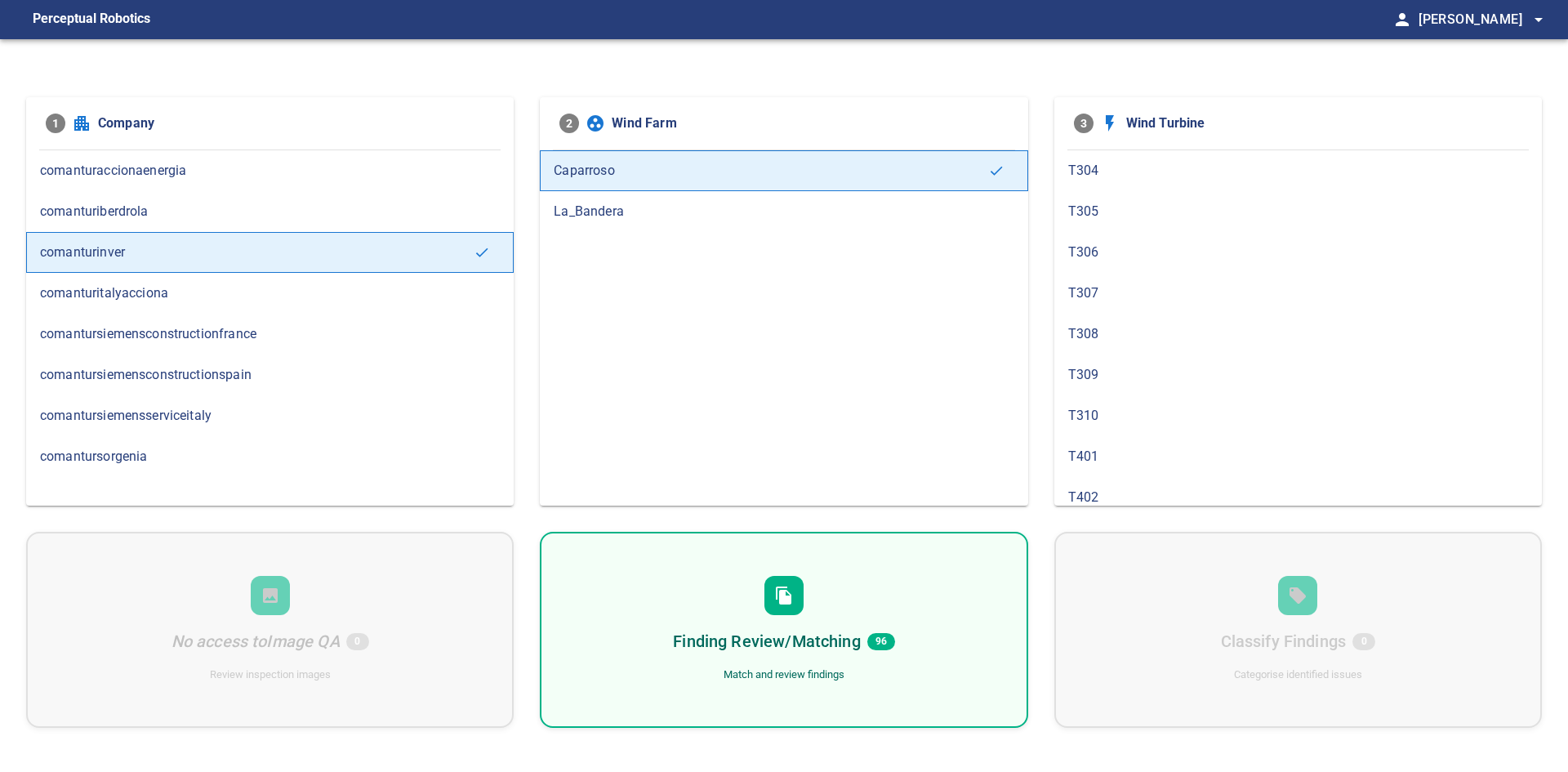
scroll to position [735, 0]
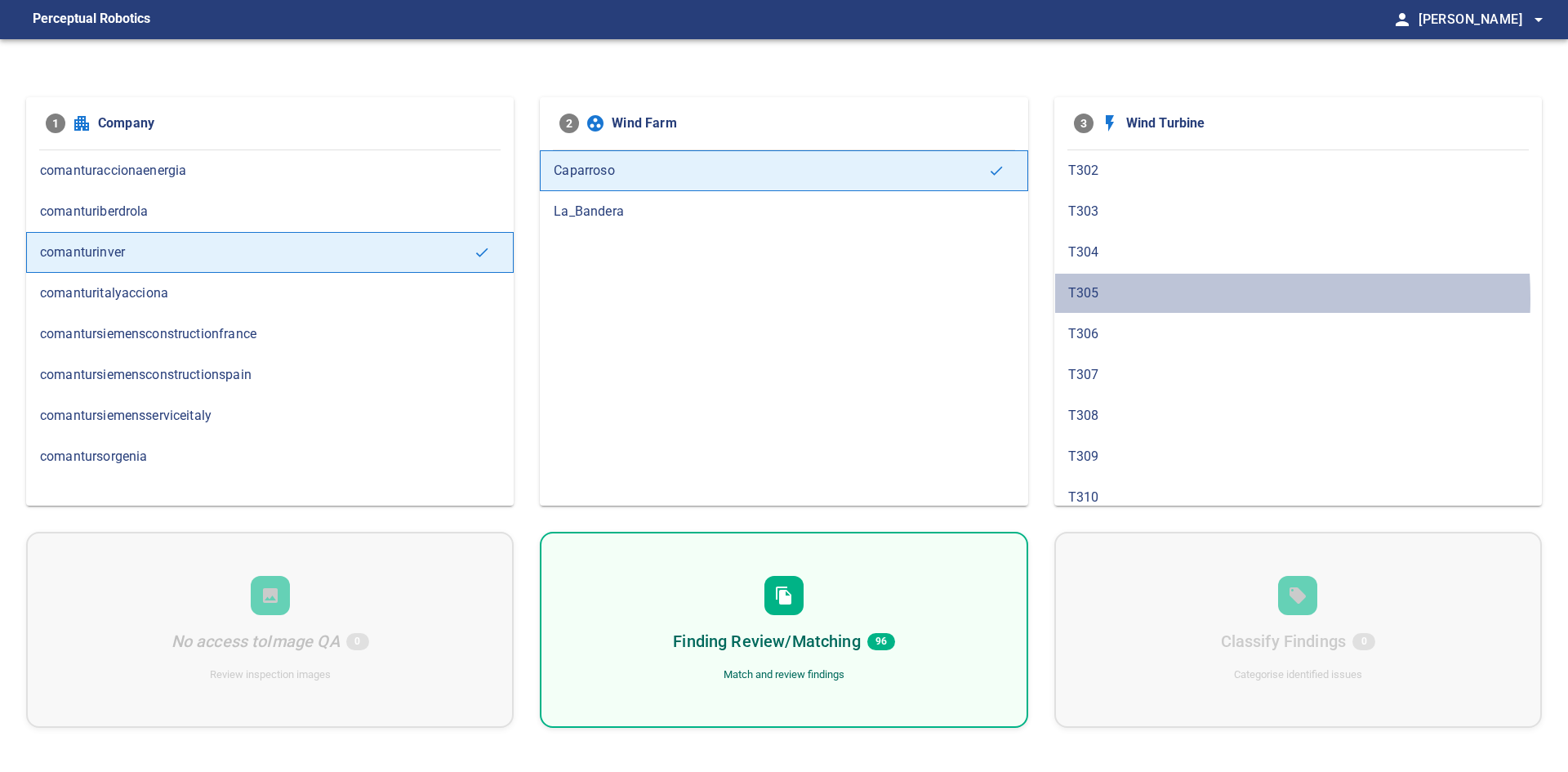
click at [1139, 298] on span "T305" at bounding box center [1298, 293] width 459 height 20
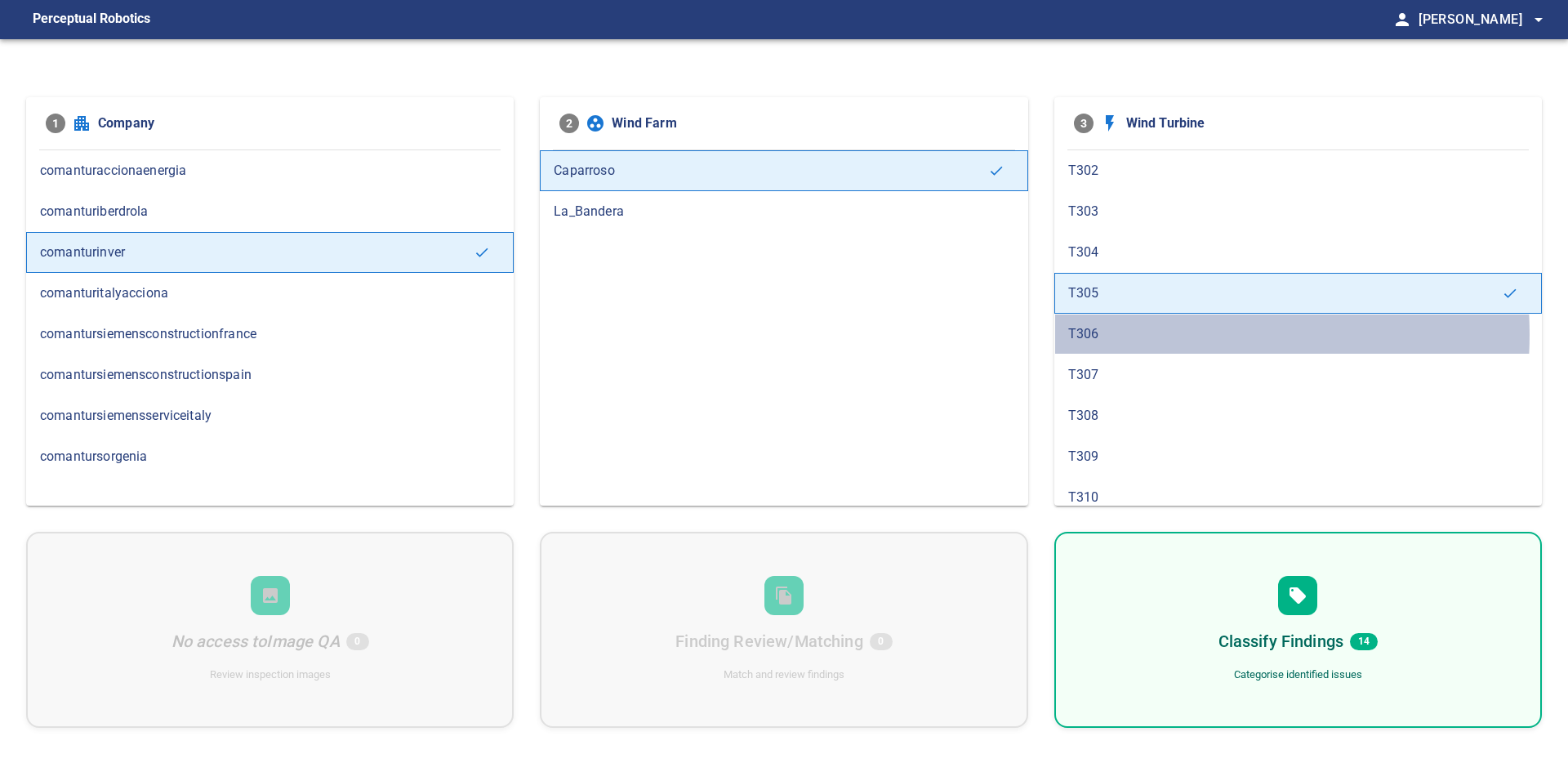
click at [1155, 334] on span "T306" at bounding box center [1298, 334] width 459 height 20
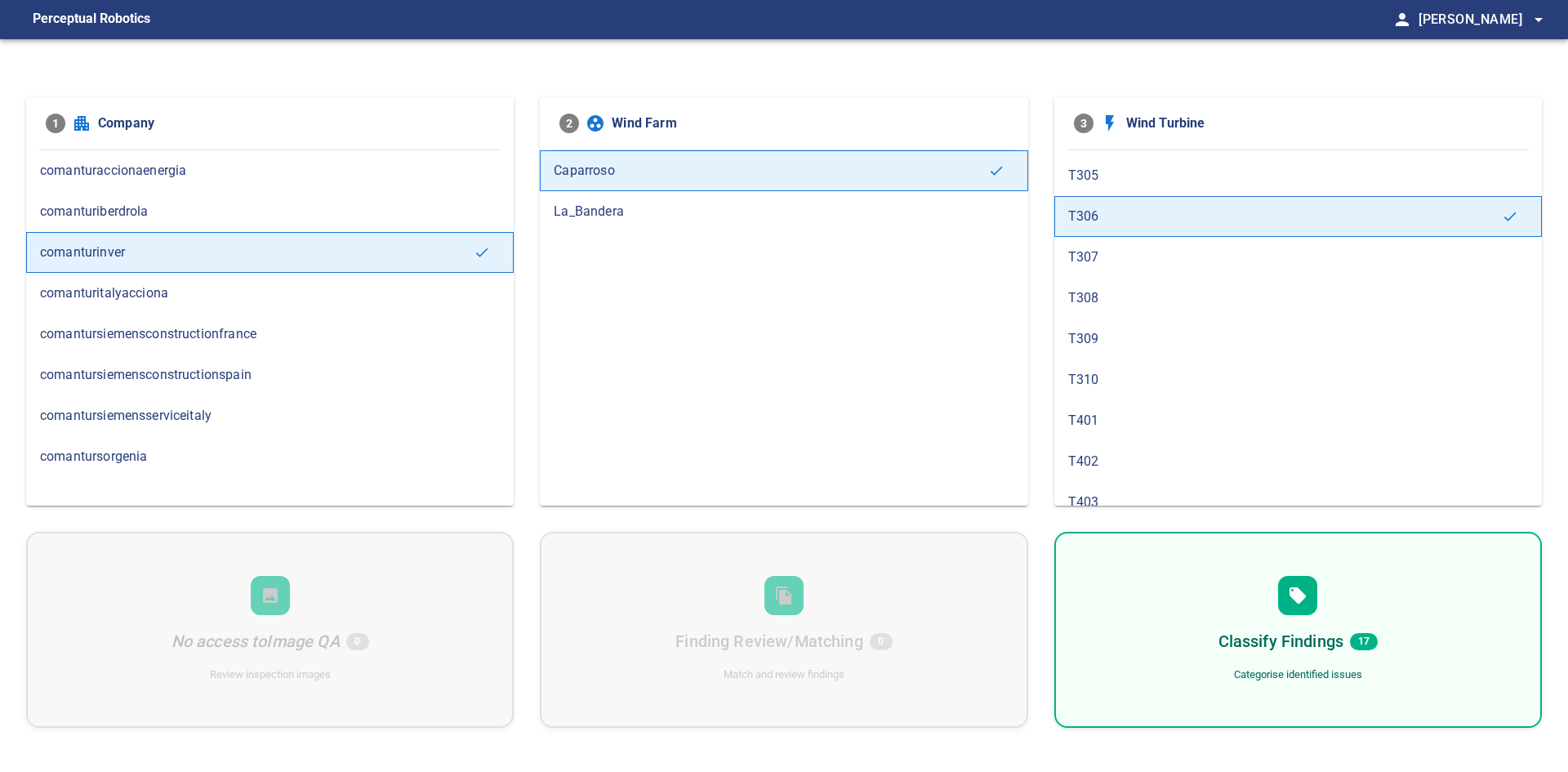
scroll to position [899, 0]
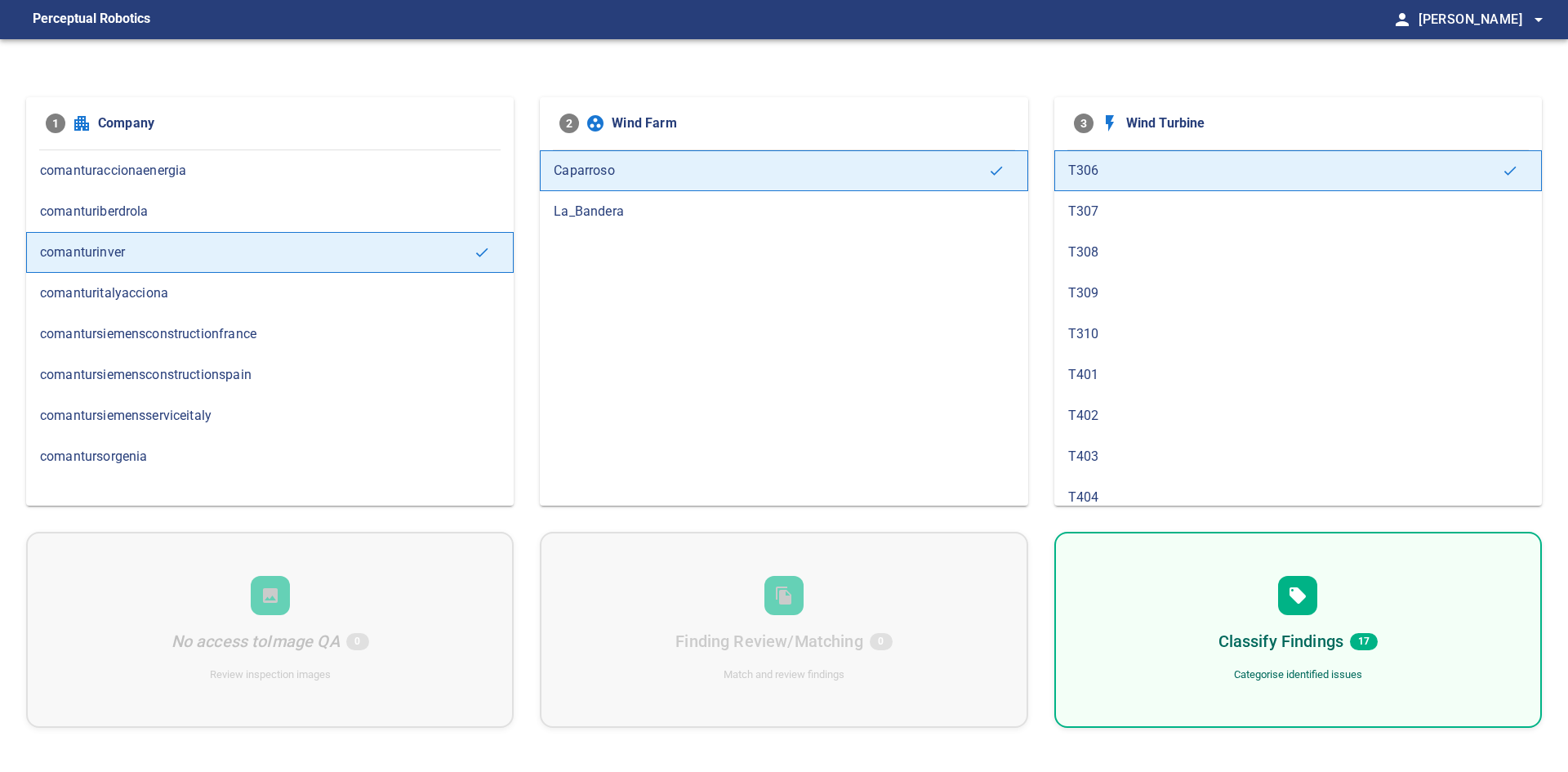
click at [1116, 220] on span "T307" at bounding box center [1298, 211] width 459 height 20
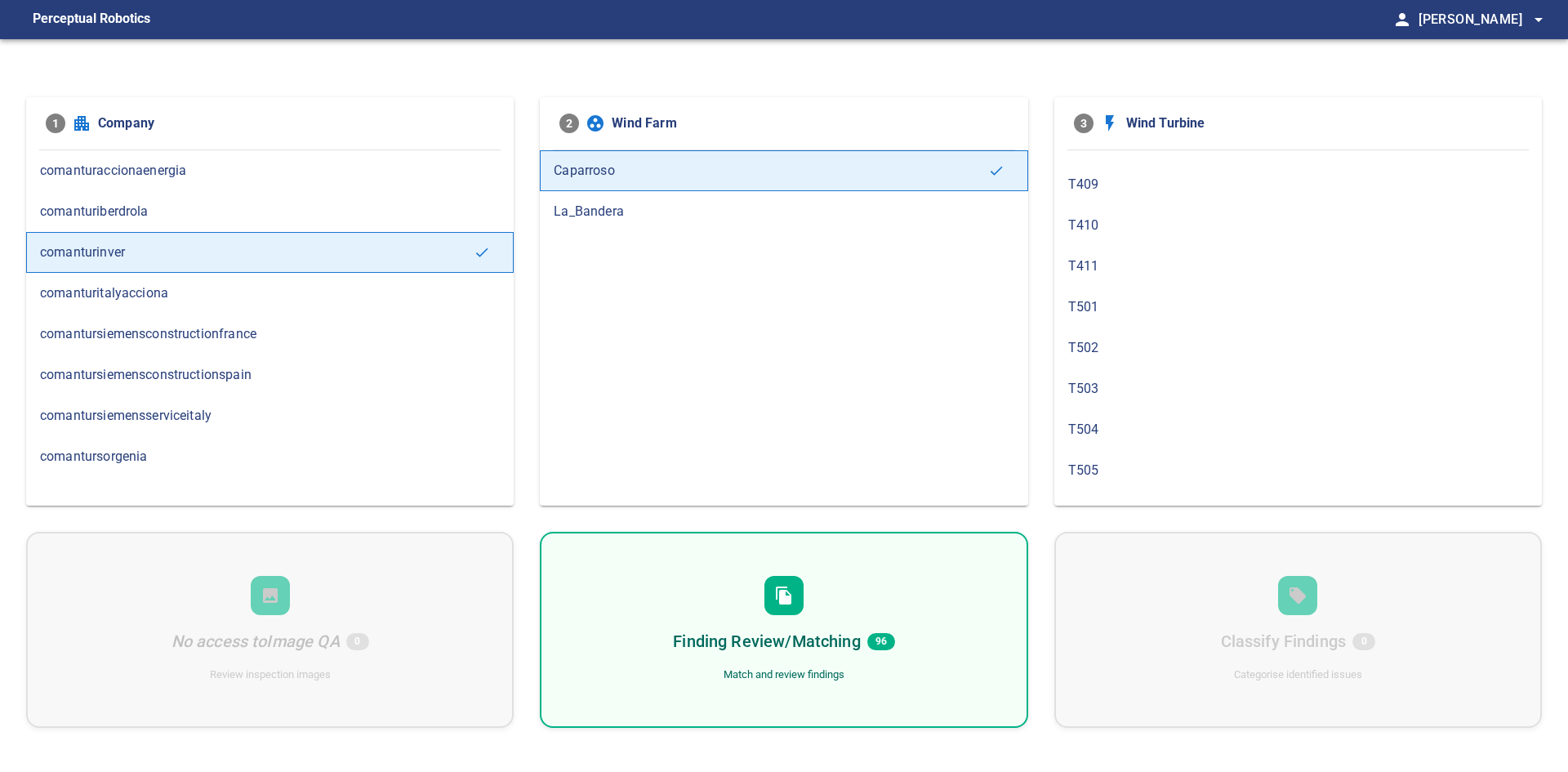
scroll to position [1360, 0]
click at [815, 660] on div "Finding Review/Matching 96 Match and review findings" at bounding box center [783, 629] width 487 height 196
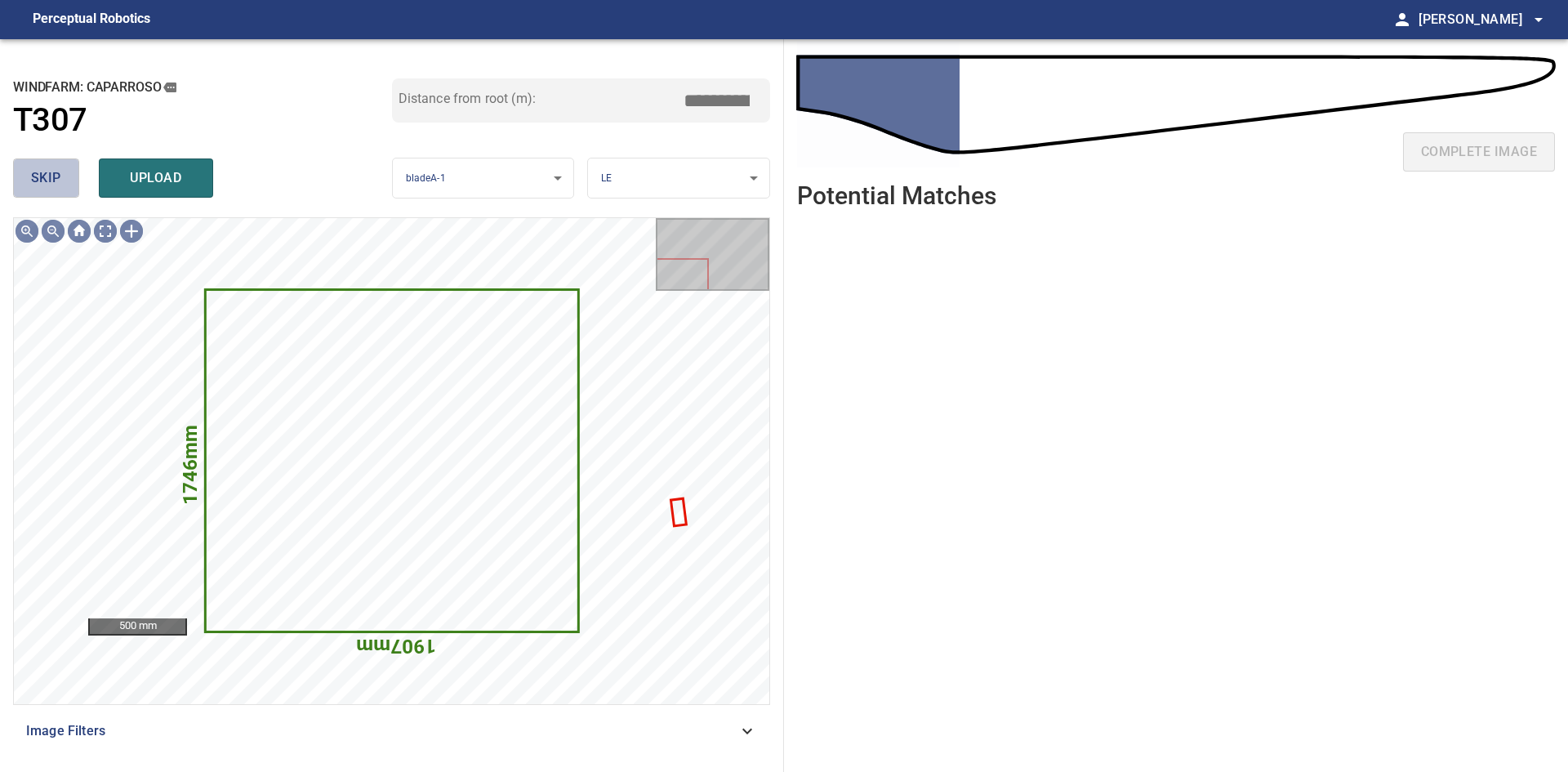
click at [68, 173] on button "skip" at bounding box center [46, 178] width 66 height 39
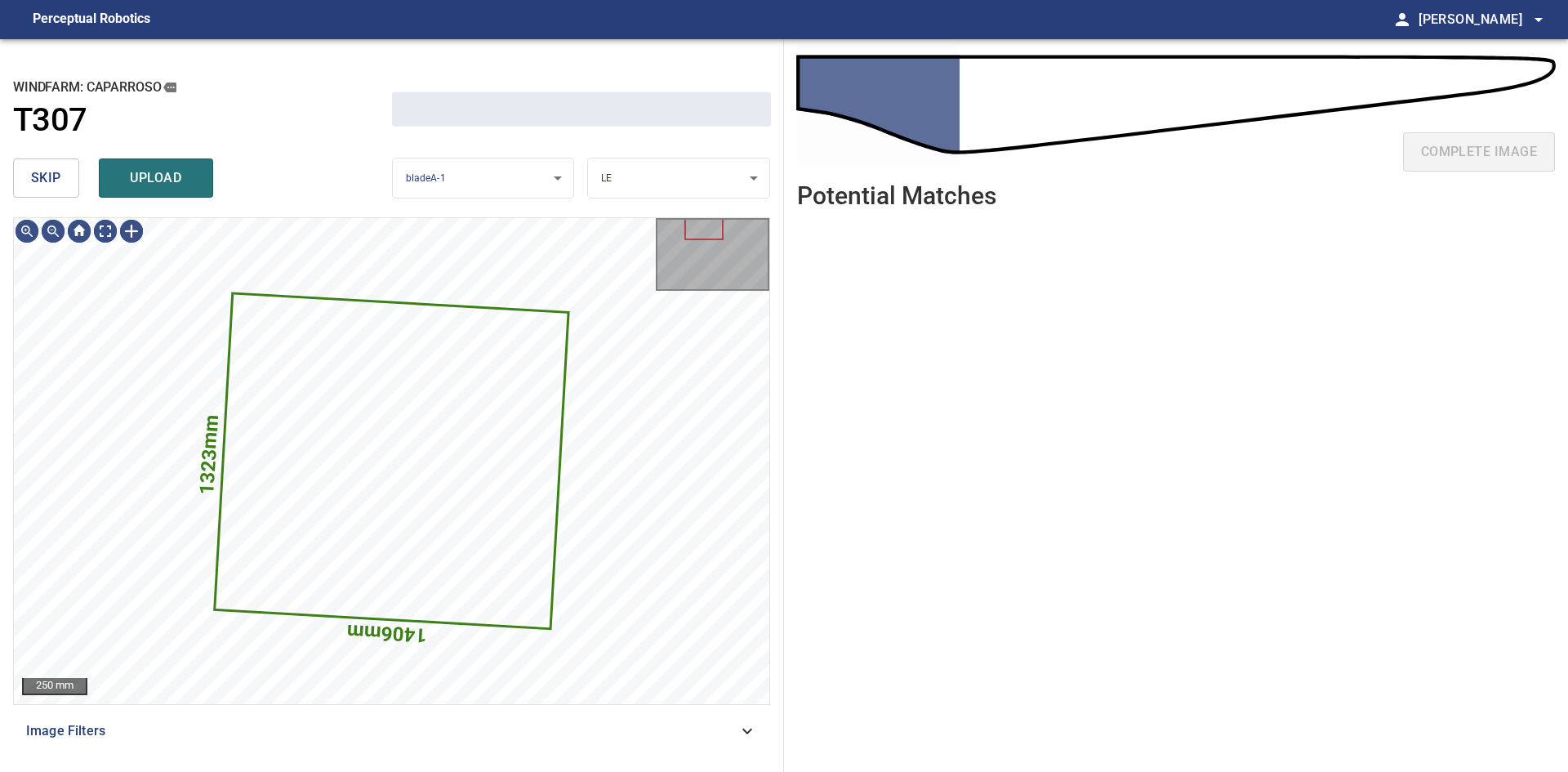
click at [68, 173] on button "skip" at bounding box center [46, 178] width 66 height 39
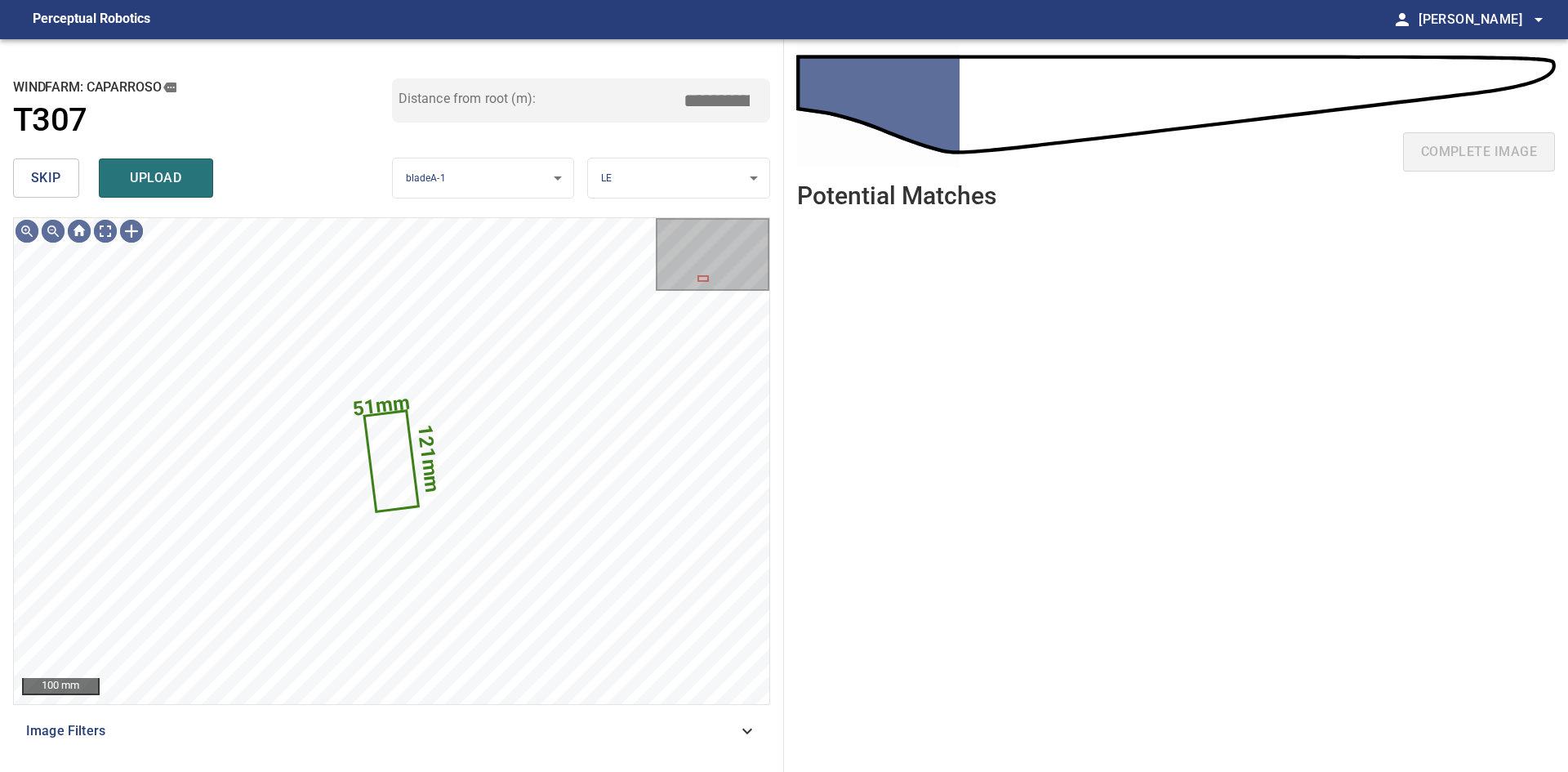
click at [68, 173] on button "skip" at bounding box center [46, 178] width 66 height 39
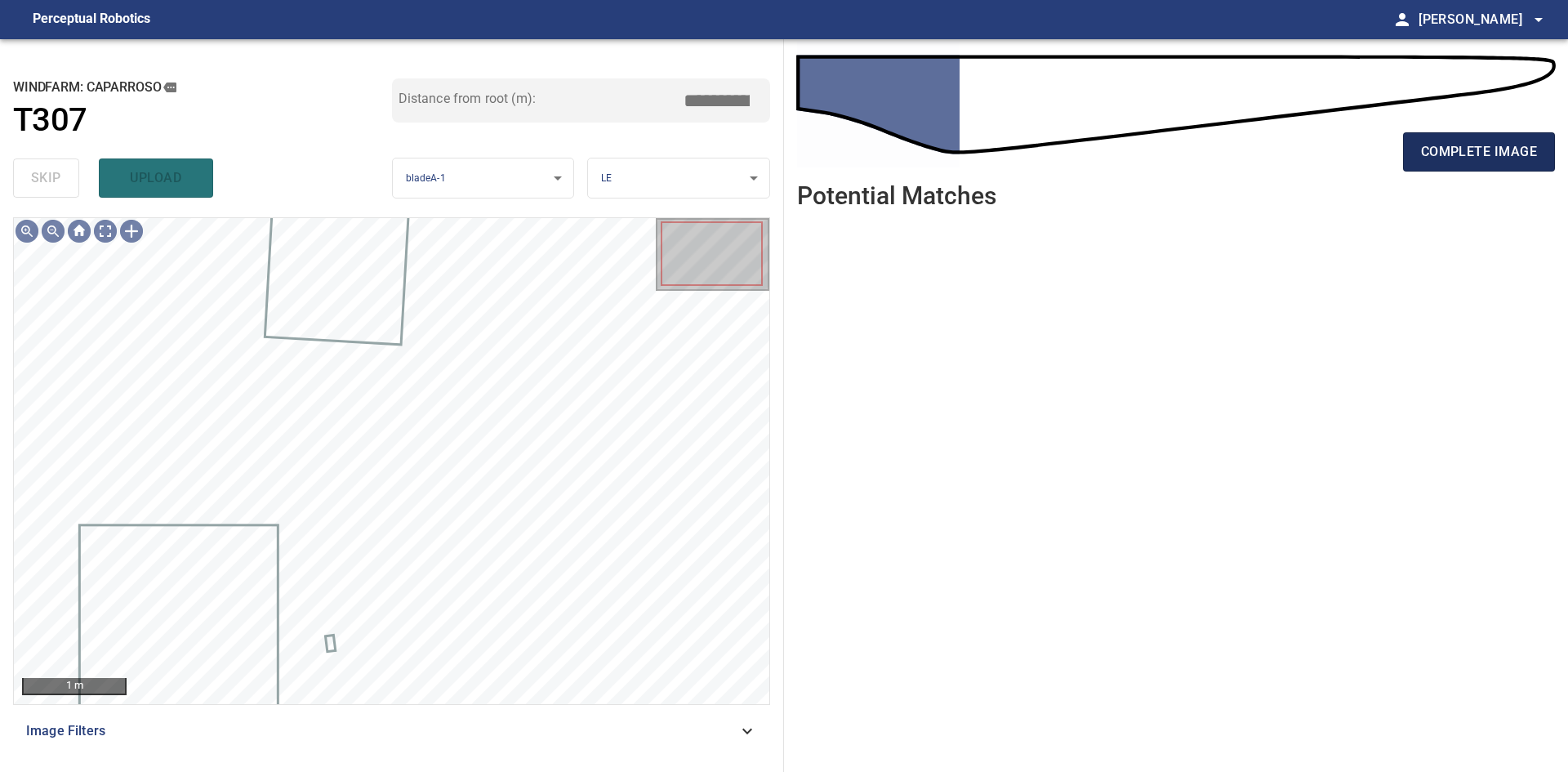
click at [1490, 164] on span "complete image" at bounding box center [1478, 151] width 116 height 23
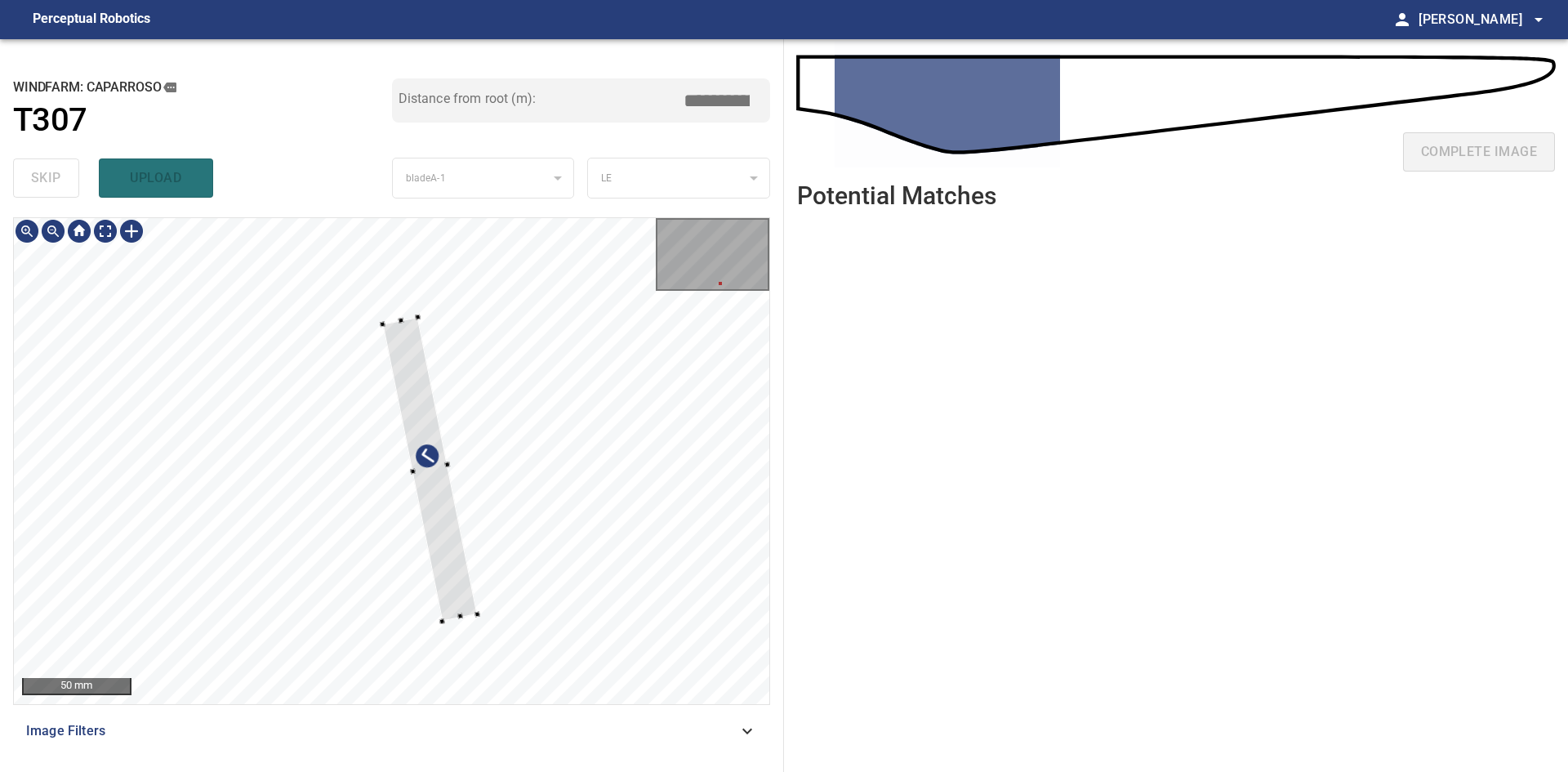
click at [457, 575] on div at bounding box center [429, 468] width 95 height 304
click at [426, 373] on div at bounding box center [392, 461] width 755 height 486
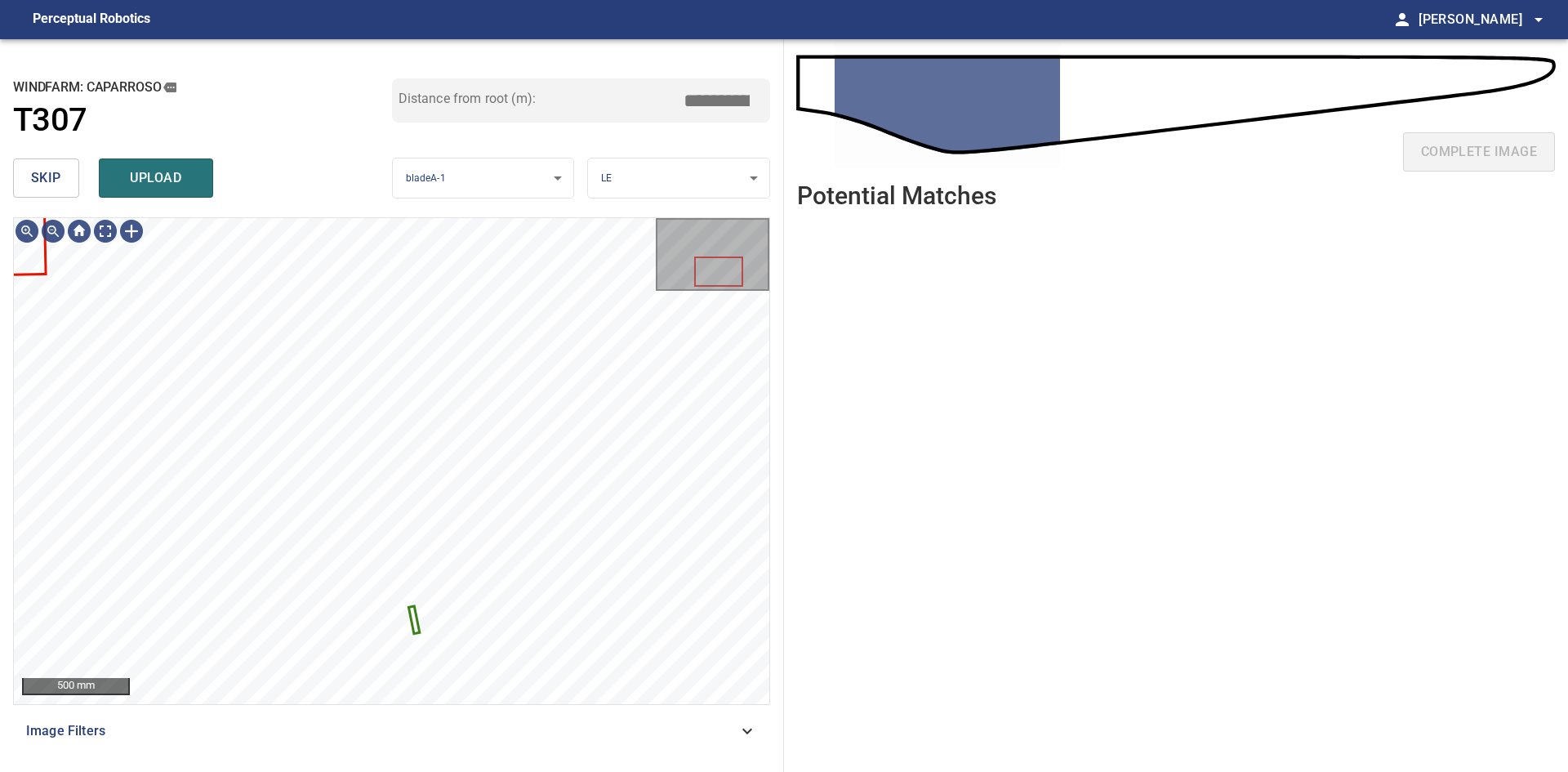
click at [639, 191] on body "**********" at bounding box center [784, 386] width 1568 height 772
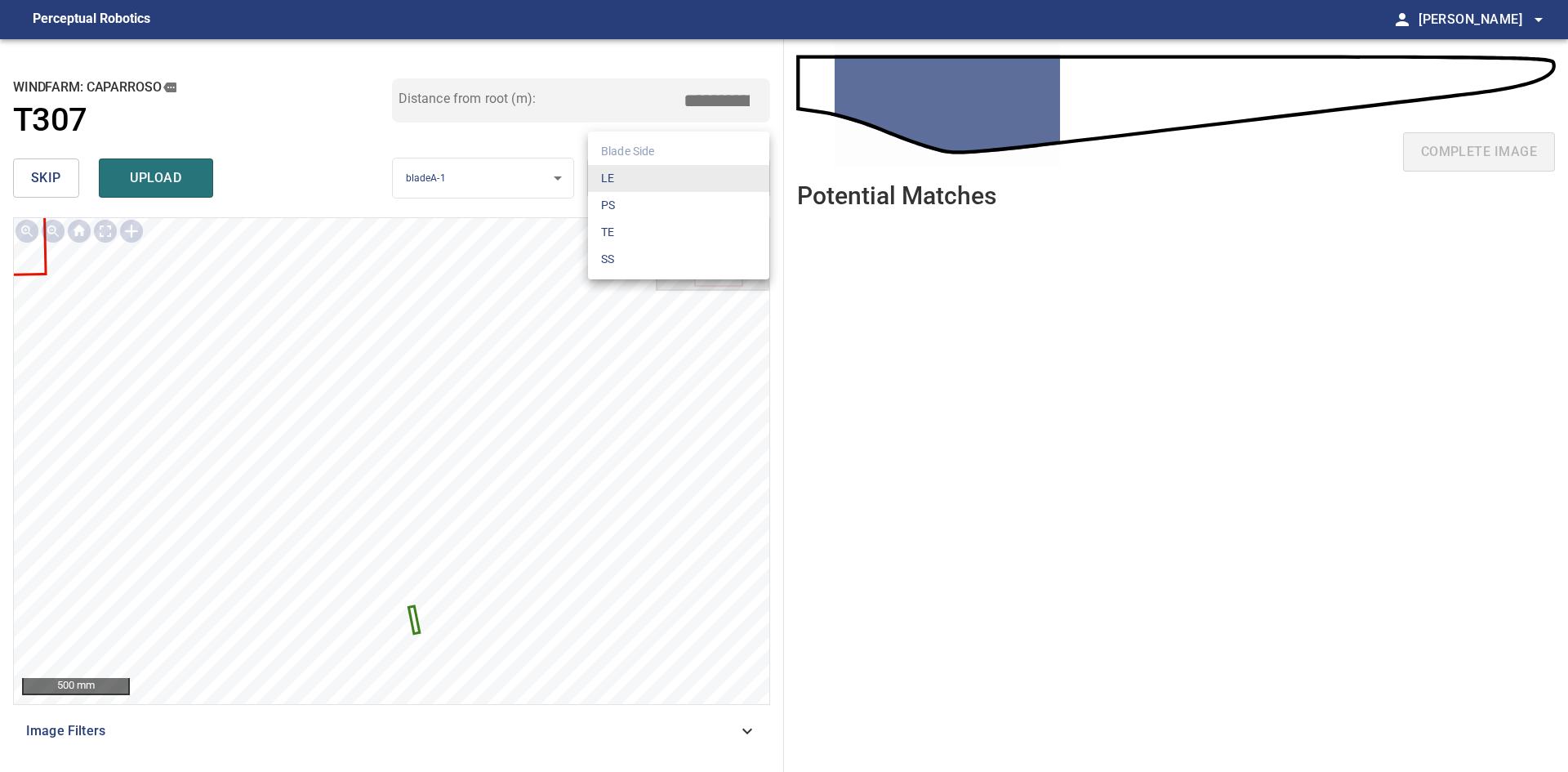
click at [644, 215] on li "PS" at bounding box center [679, 205] width 181 height 27
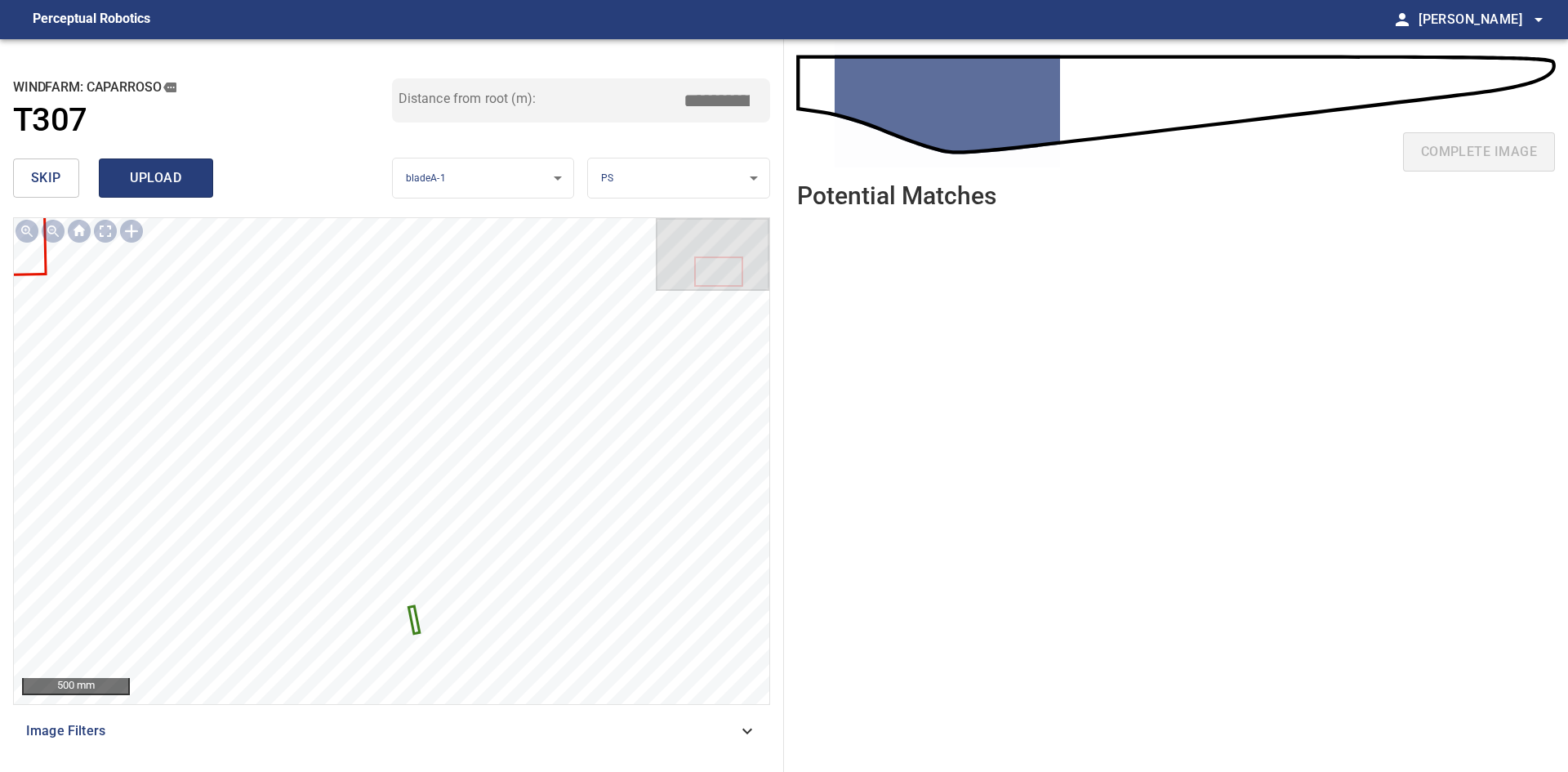
click at [148, 180] on span "upload" at bounding box center [156, 178] width 78 height 23
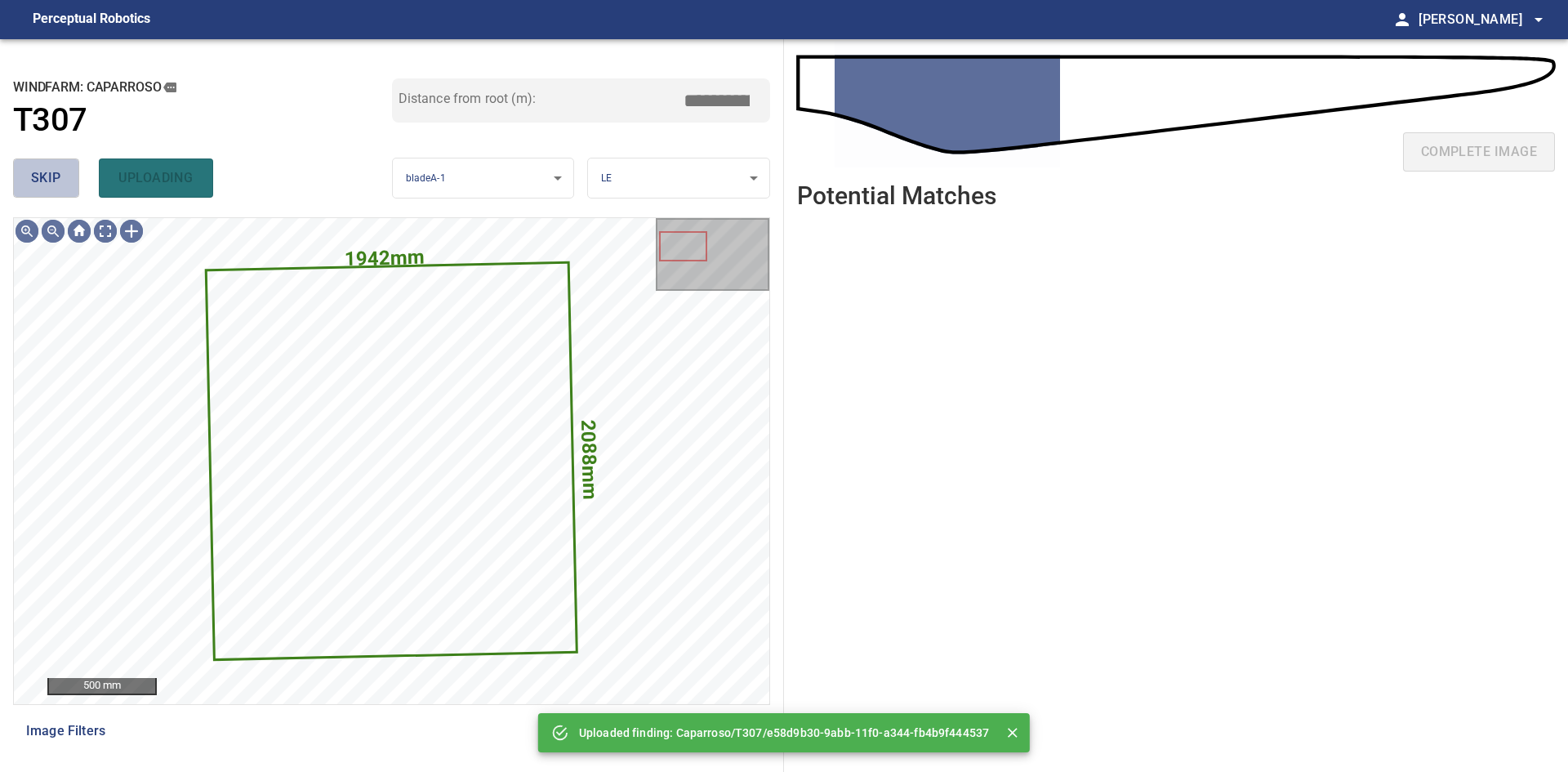
click at [64, 174] on button "skip" at bounding box center [46, 178] width 66 height 39
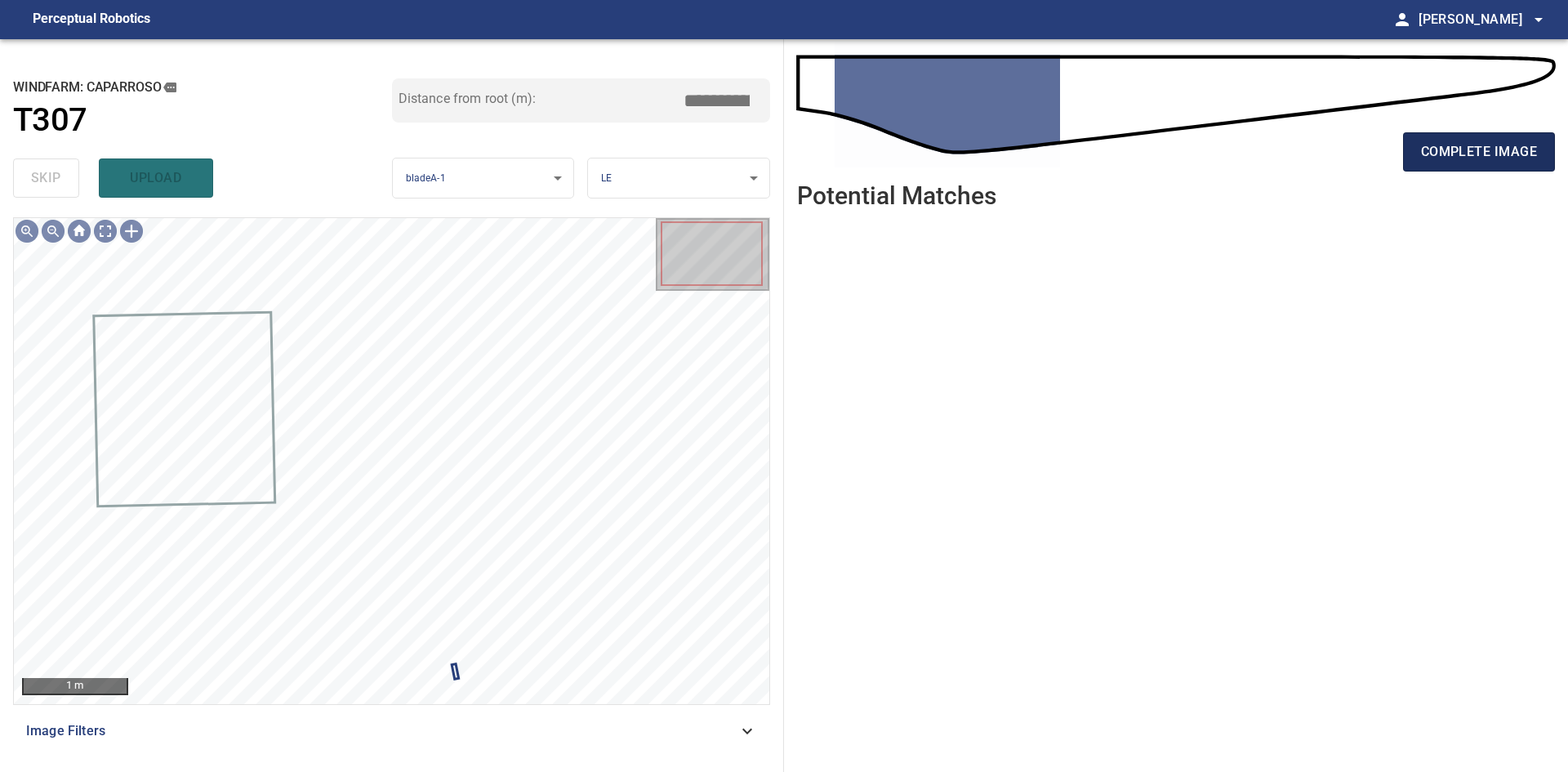
click at [1423, 148] on span "complete image" at bounding box center [1478, 151] width 116 height 23
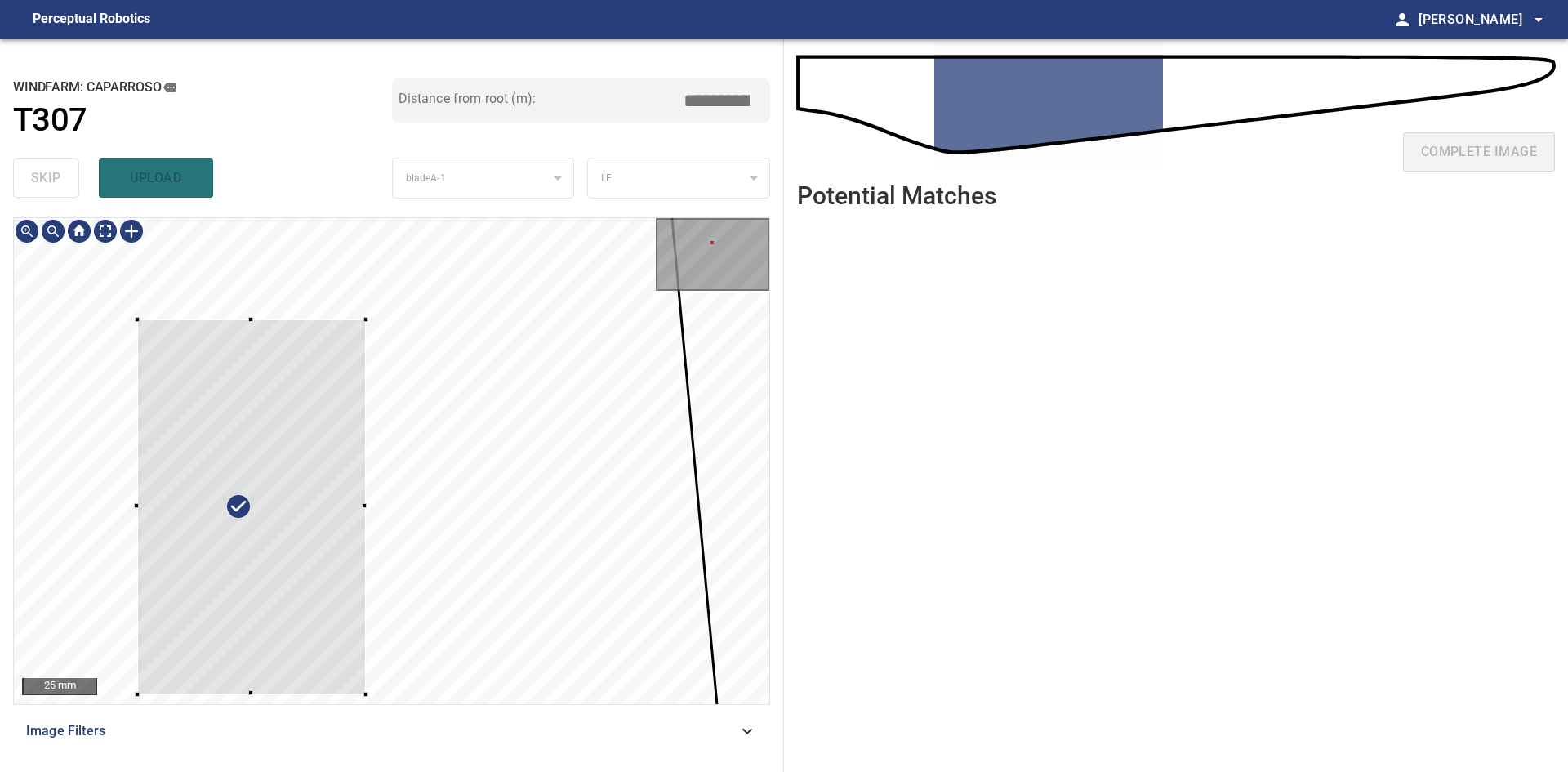
click at [323, 512] on div at bounding box center [251, 507] width 229 height 375
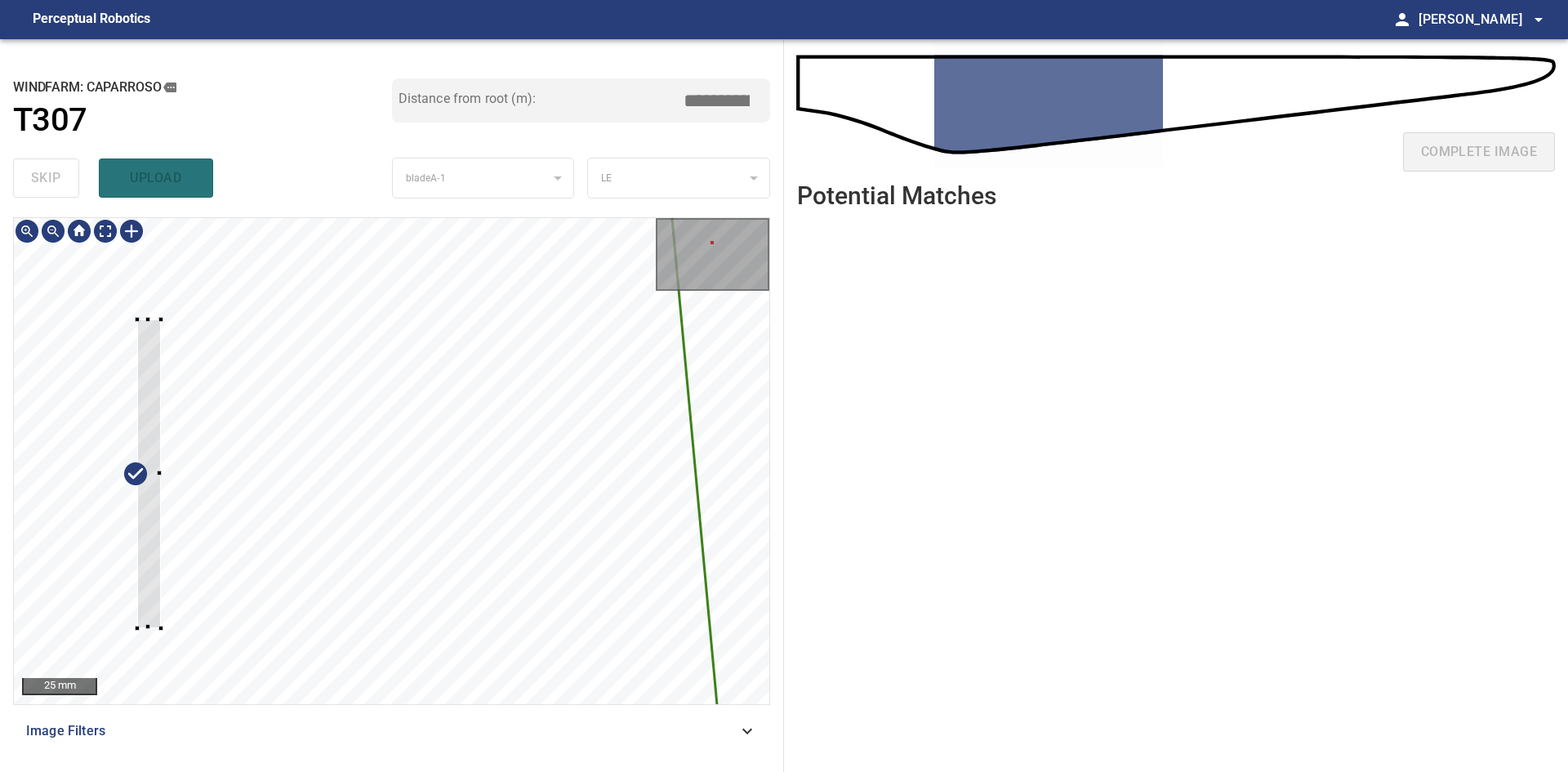
click at [537, 428] on div at bounding box center [392, 461] width 755 height 486
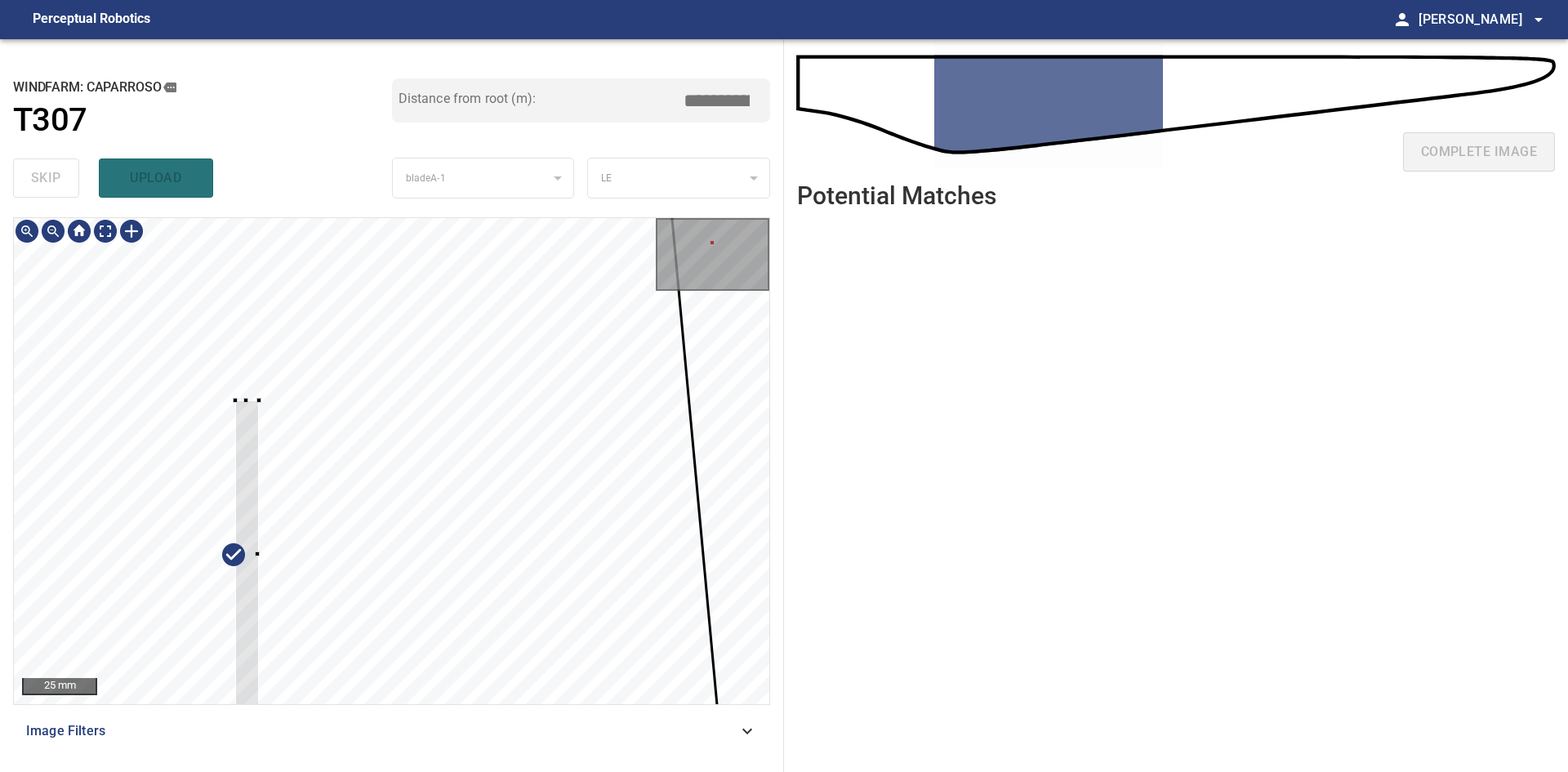
click at [258, 628] on div at bounding box center [246, 554] width 23 height 309
click at [224, 461] on div at bounding box center [245, 540] width 77 height 308
click at [201, 446] on div at bounding box center [392, 461] width 755 height 486
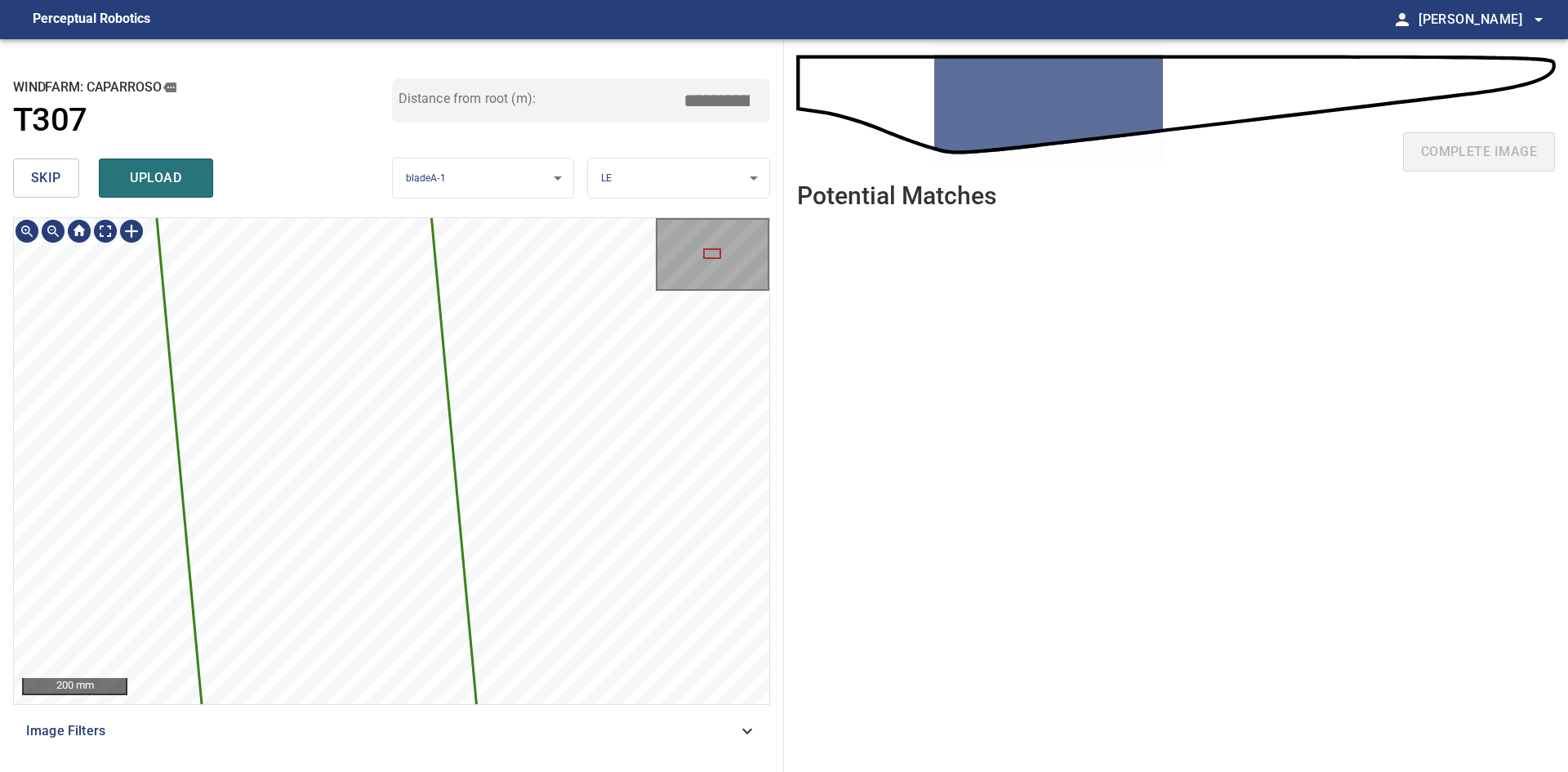
click at [571, 771] on html "**********" at bounding box center [784, 386] width 1568 height 772
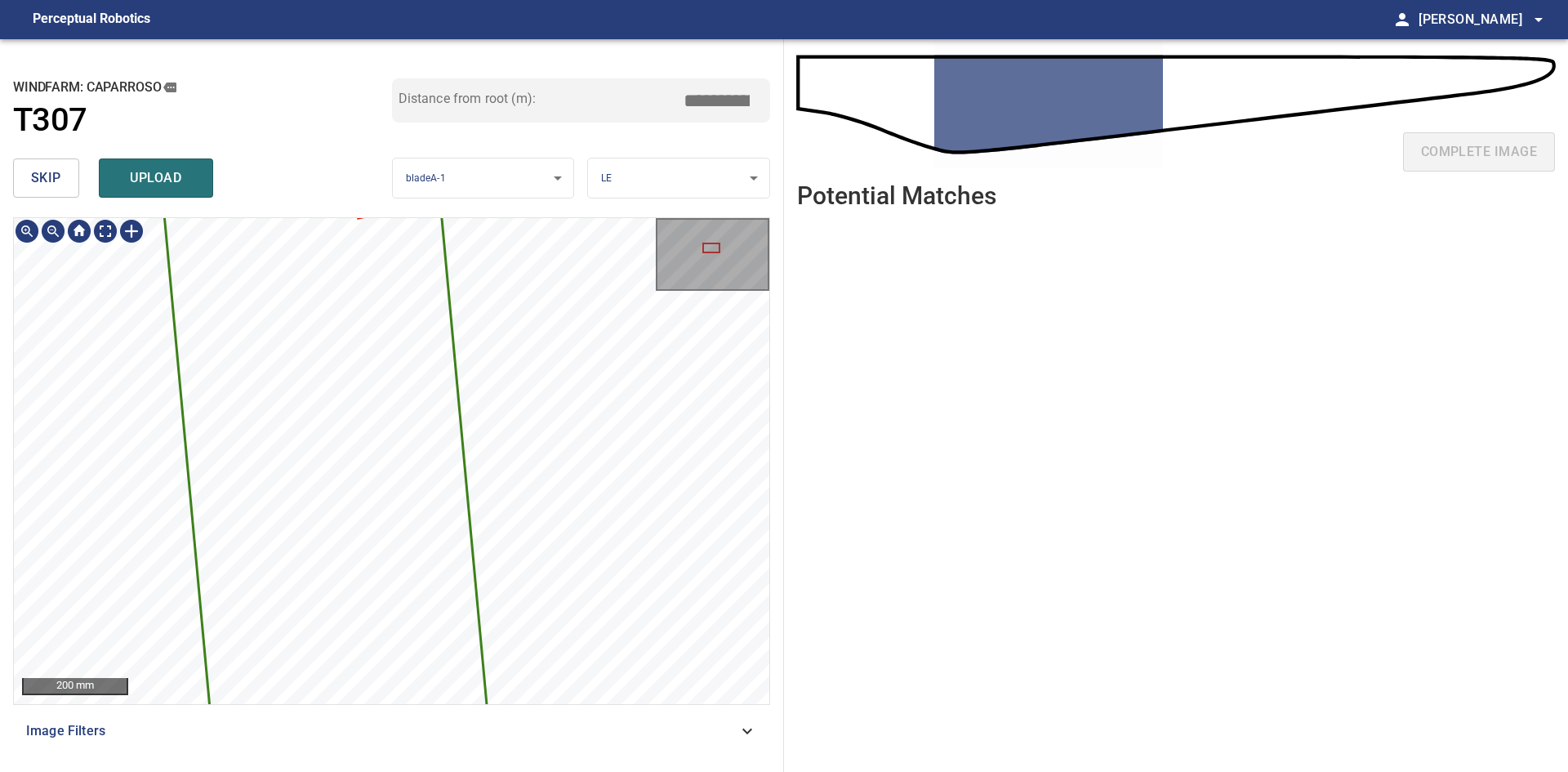
click at [499, 520] on div "3423mm 530mm Caparroso/T307/3 Category unclassified unclassified" at bounding box center [392, 461] width 755 height 486
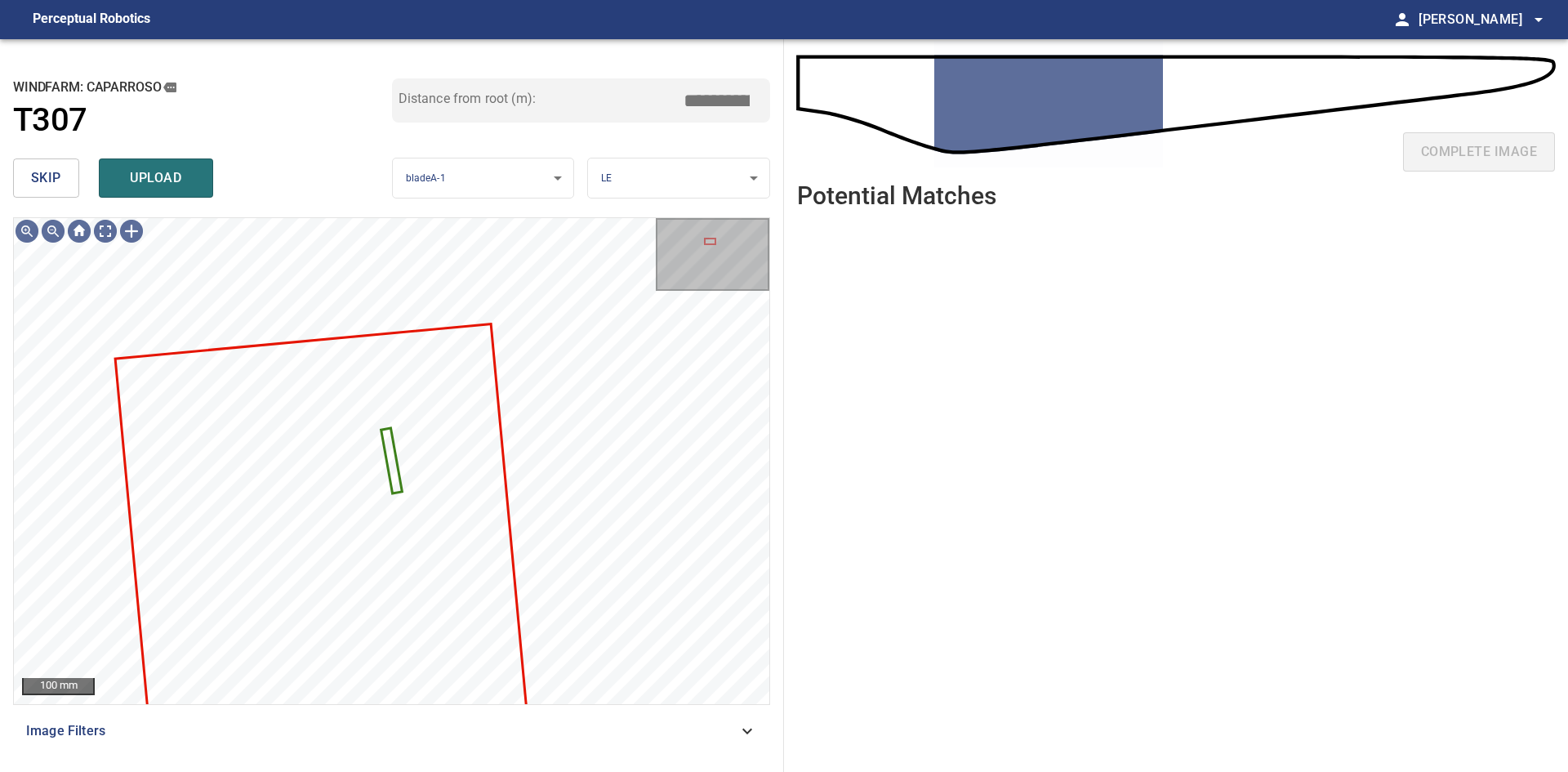
click at [680, 182] on body "**********" at bounding box center [784, 386] width 1568 height 772
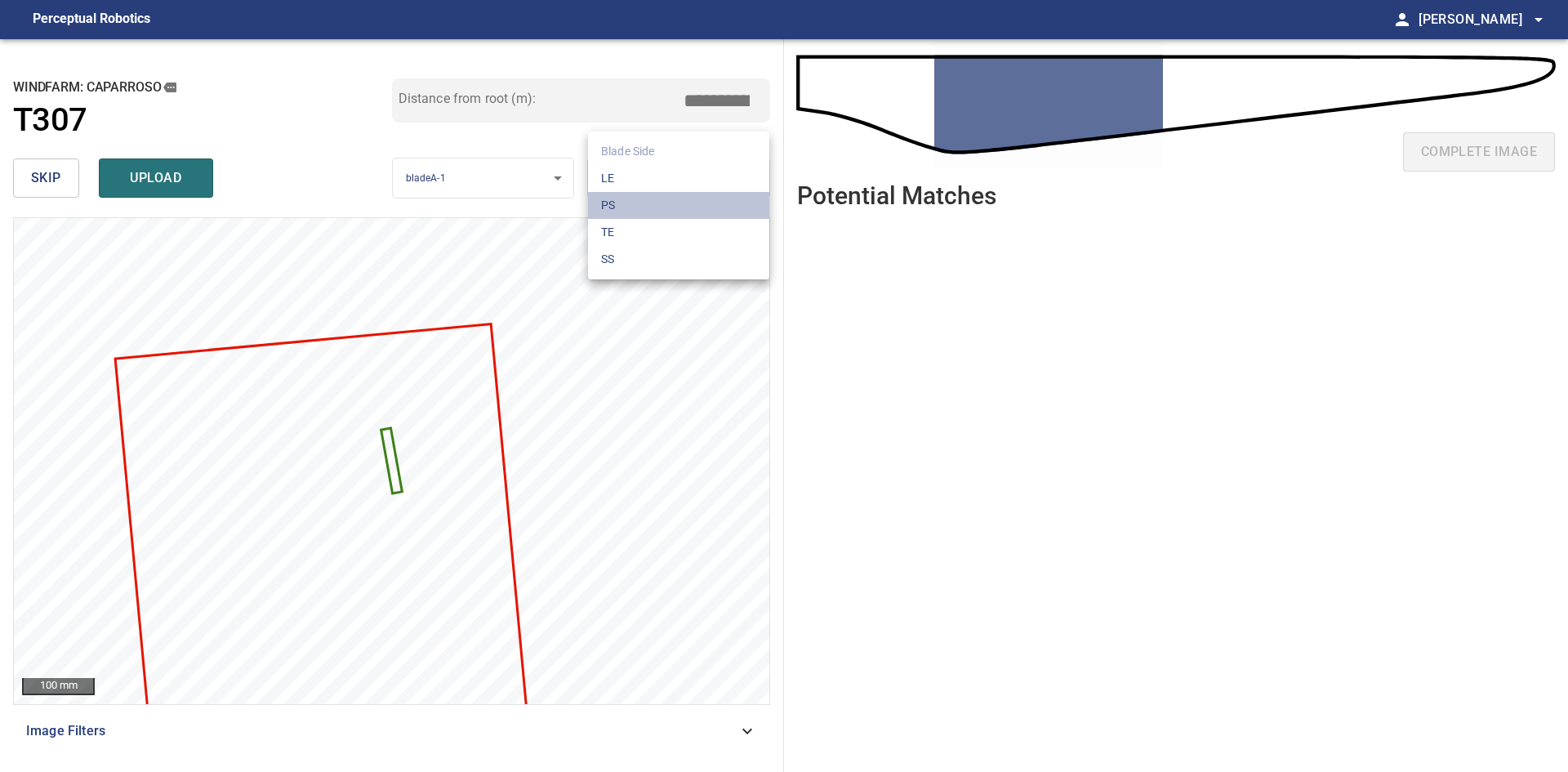
click at [670, 207] on li "PS" at bounding box center [679, 205] width 181 height 27
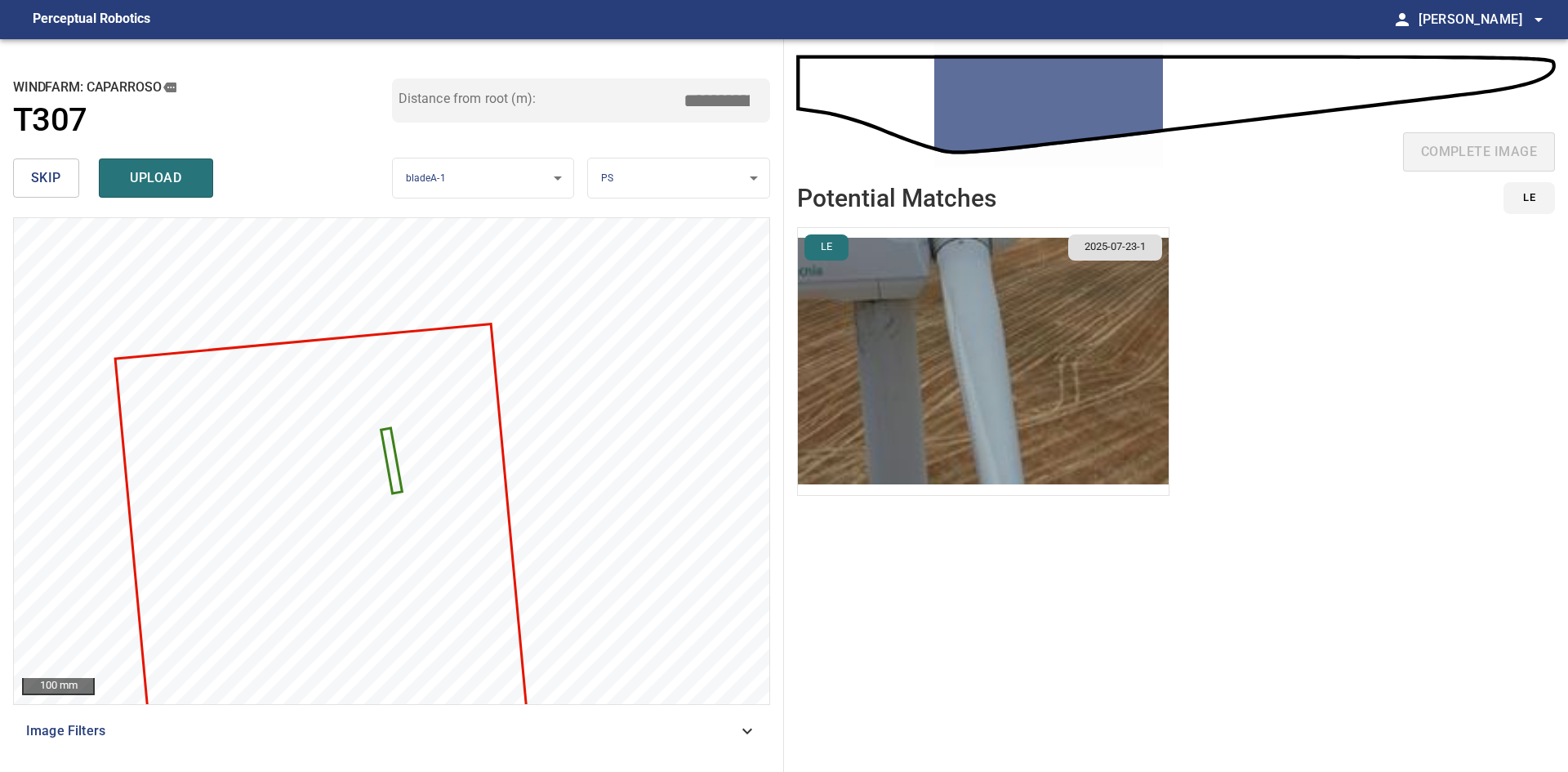
click at [915, 331] on img "button" at bounding box center [983, 361] width 371 height 267
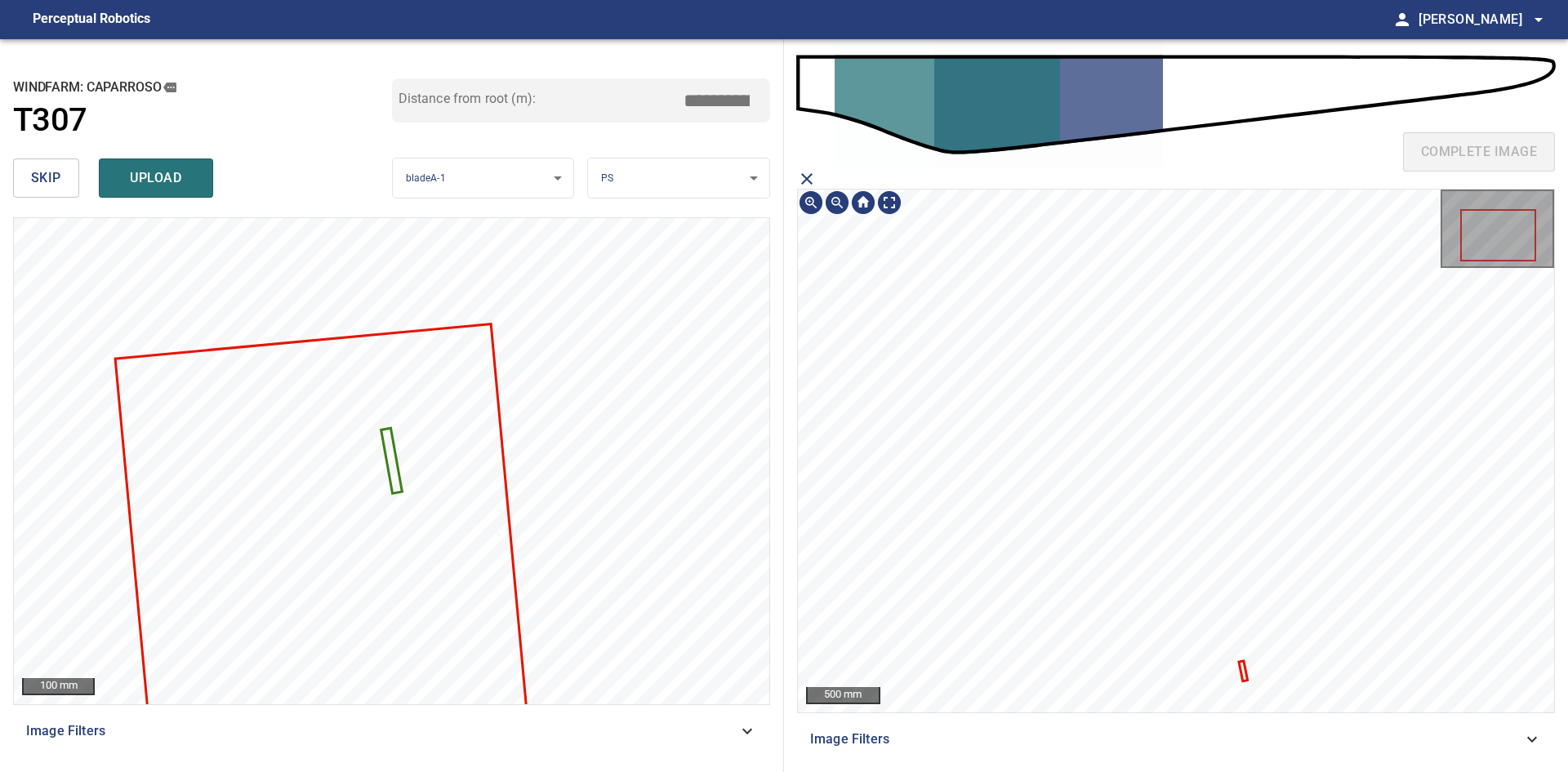
click at [1243, 672] on icon at bounding box center [1243, 670] width 6 height 17
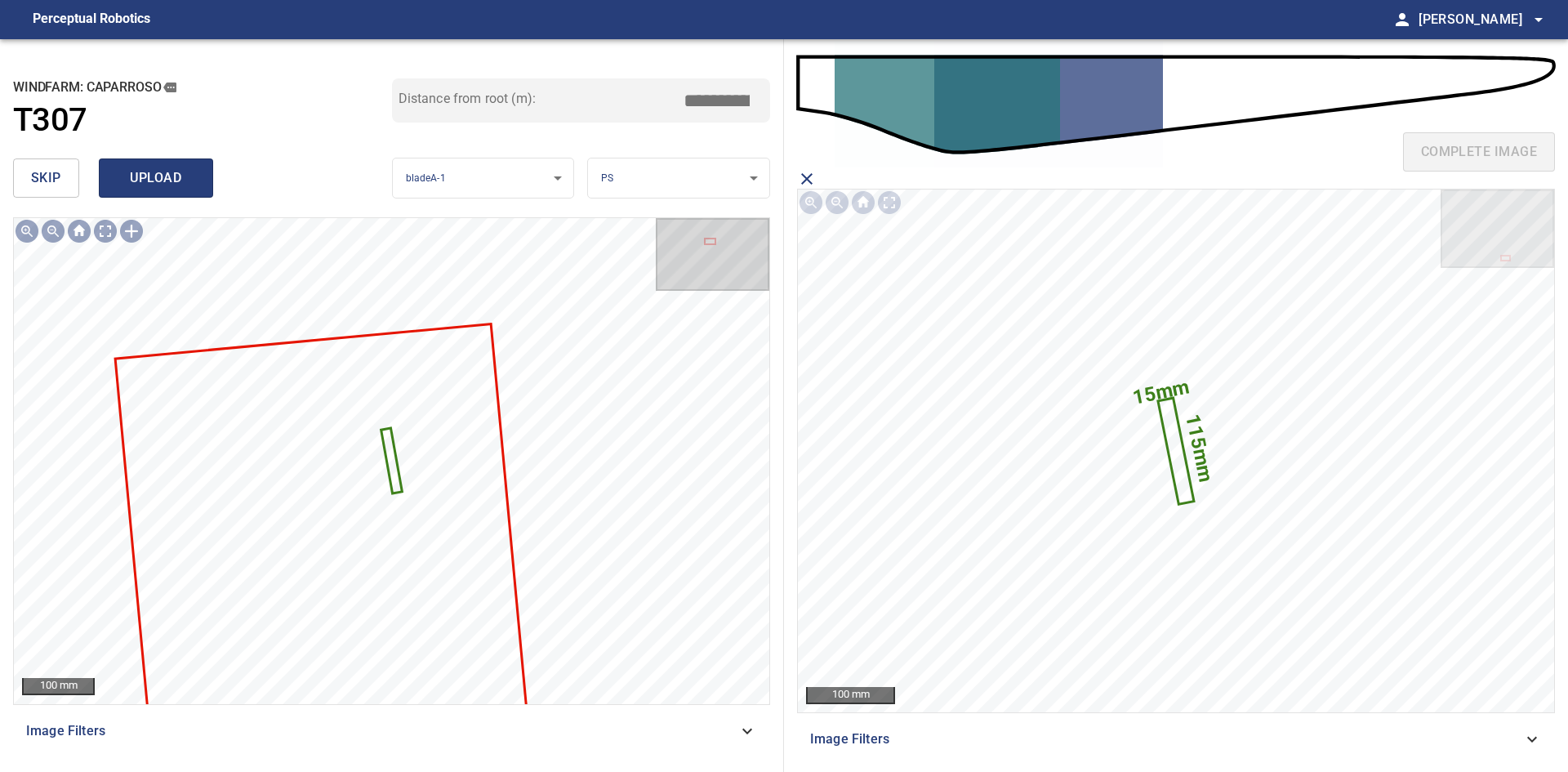
click at [122, 171] on span "upload" at bounding box center [156, 178] width 78 height 23
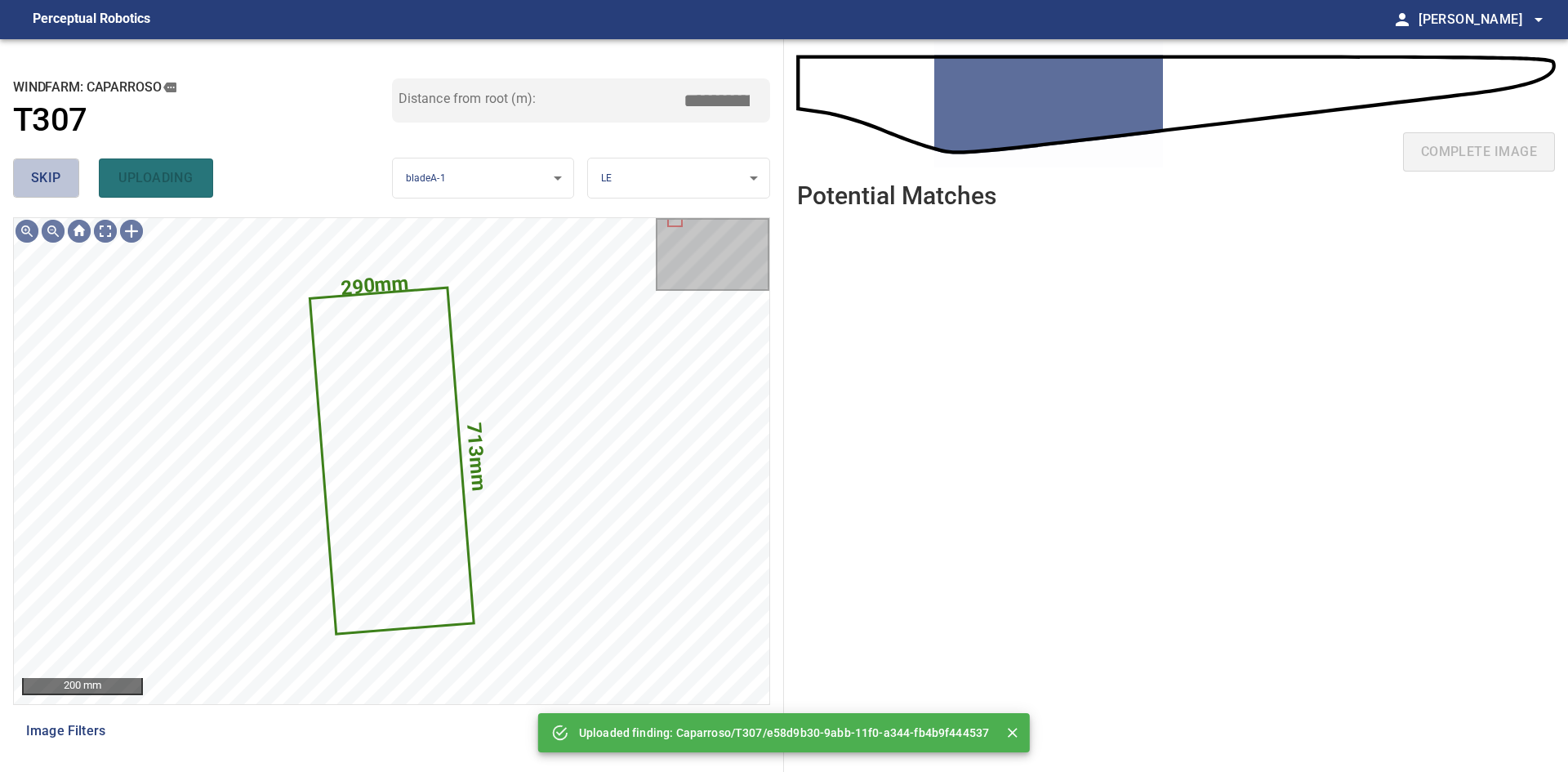
click at [31, 190] on span "skip" at bounding box center [46, 178] width 30 height 23
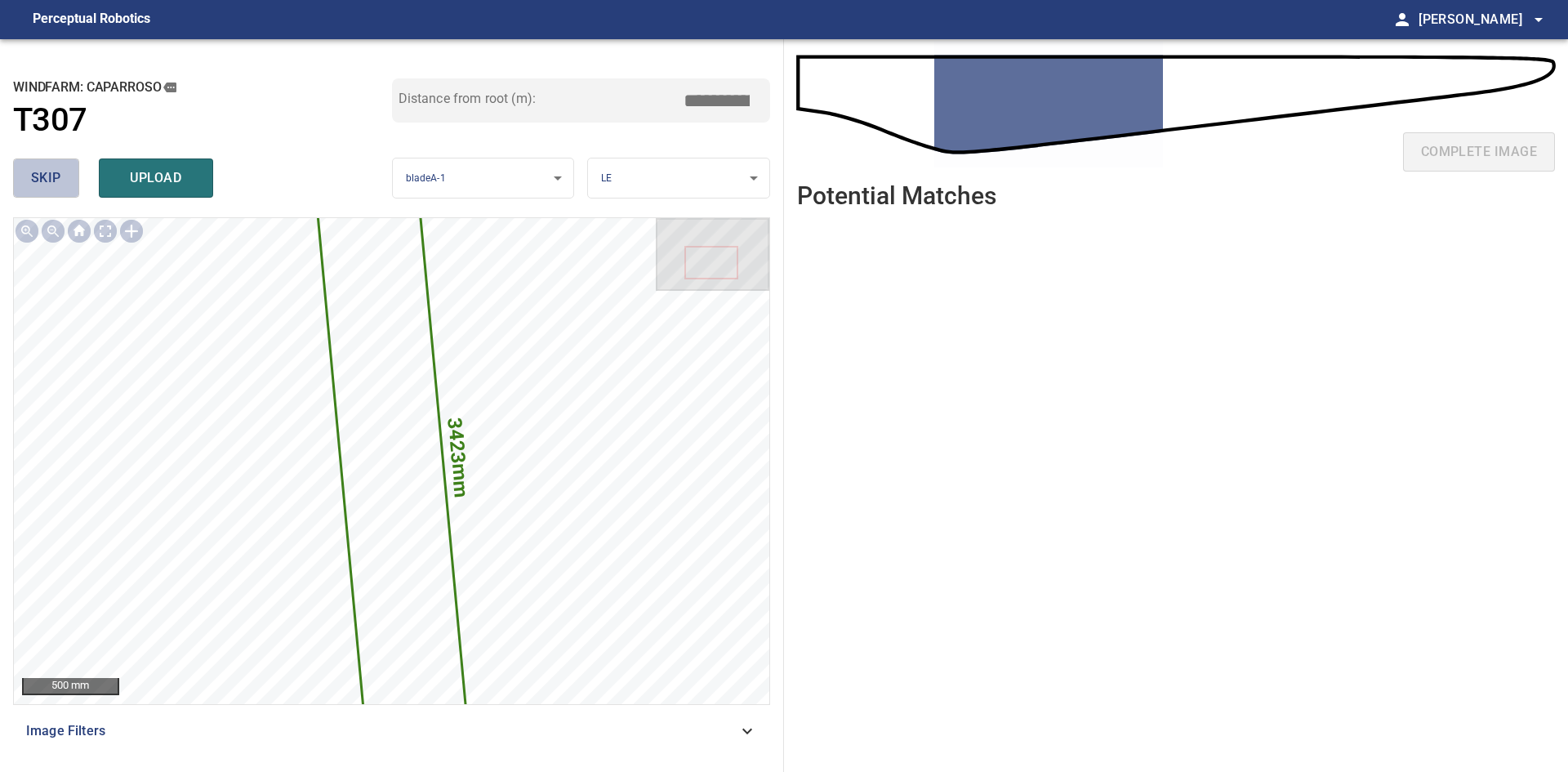
click at [59, 183] on span "skip" at bounding box center [46, 178] width 30 height 23
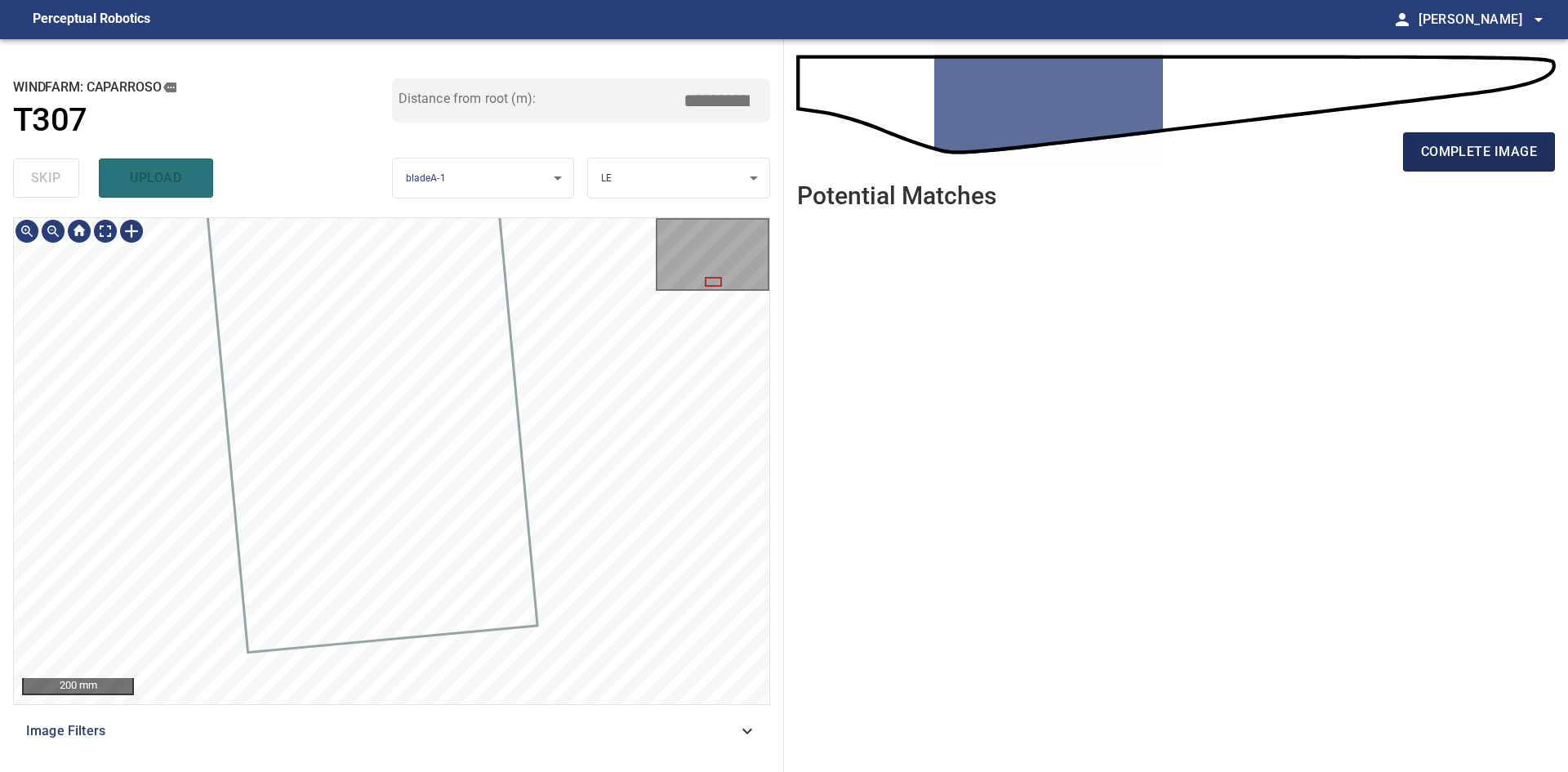
click at [1404, 147] on button "complete image" at bounding box center [1479, 151] width 152 height 39
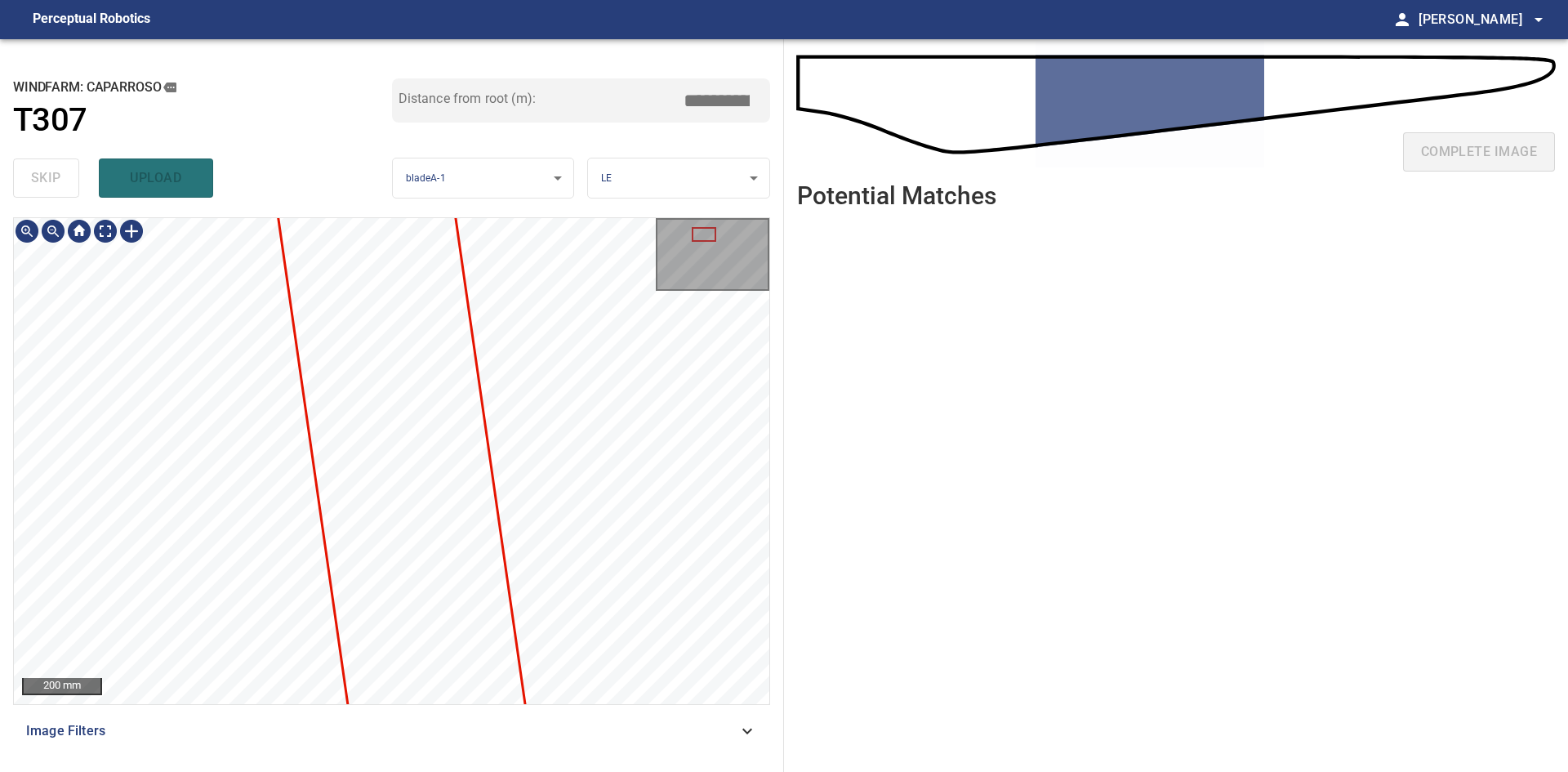
click at [500, 211] on div "**********" at bounding box center [392, 406] width 784 height 733
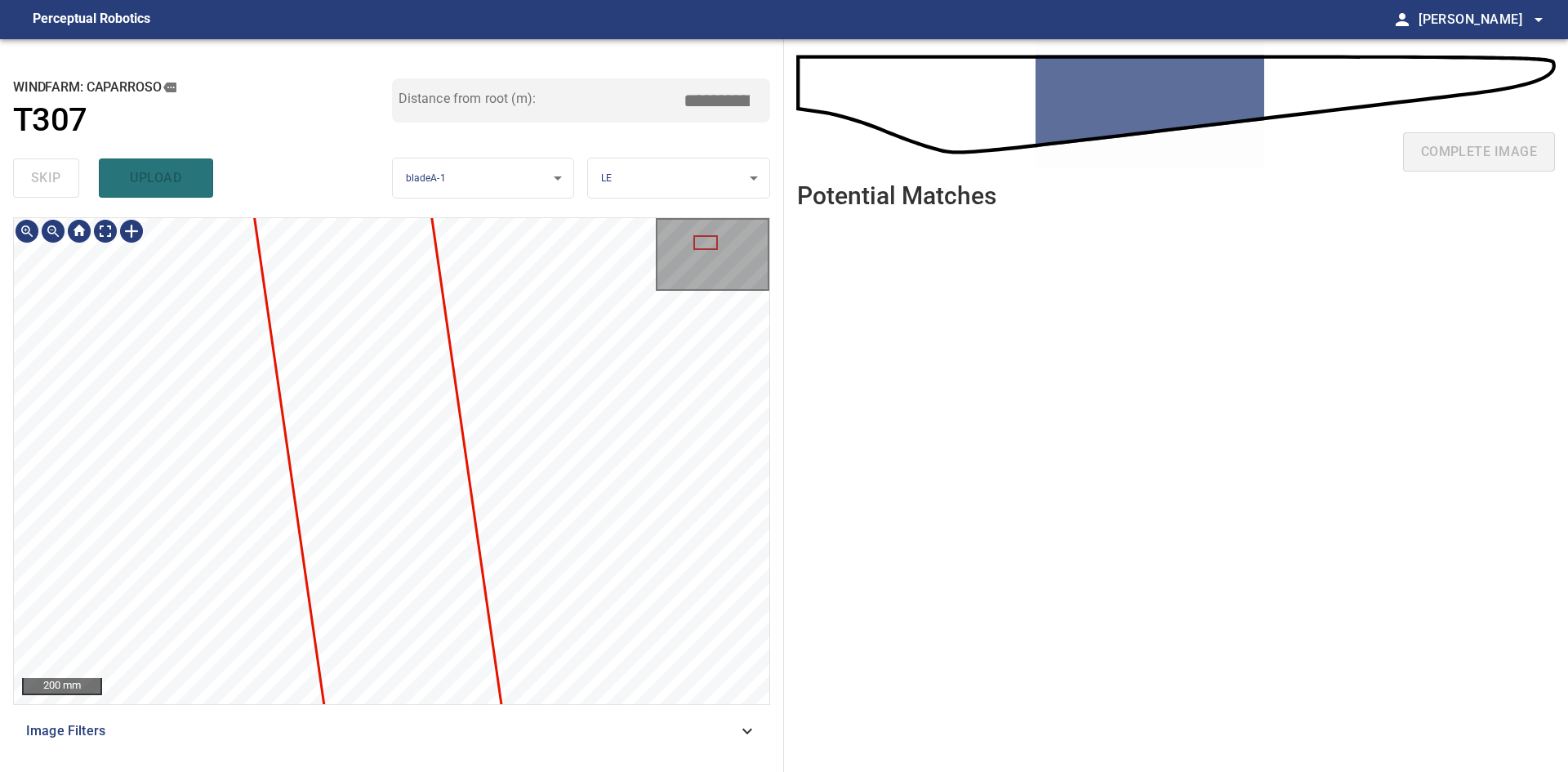
click at [378, 120] on div "**********" at bounding box center [392, 406] width 784 height 733
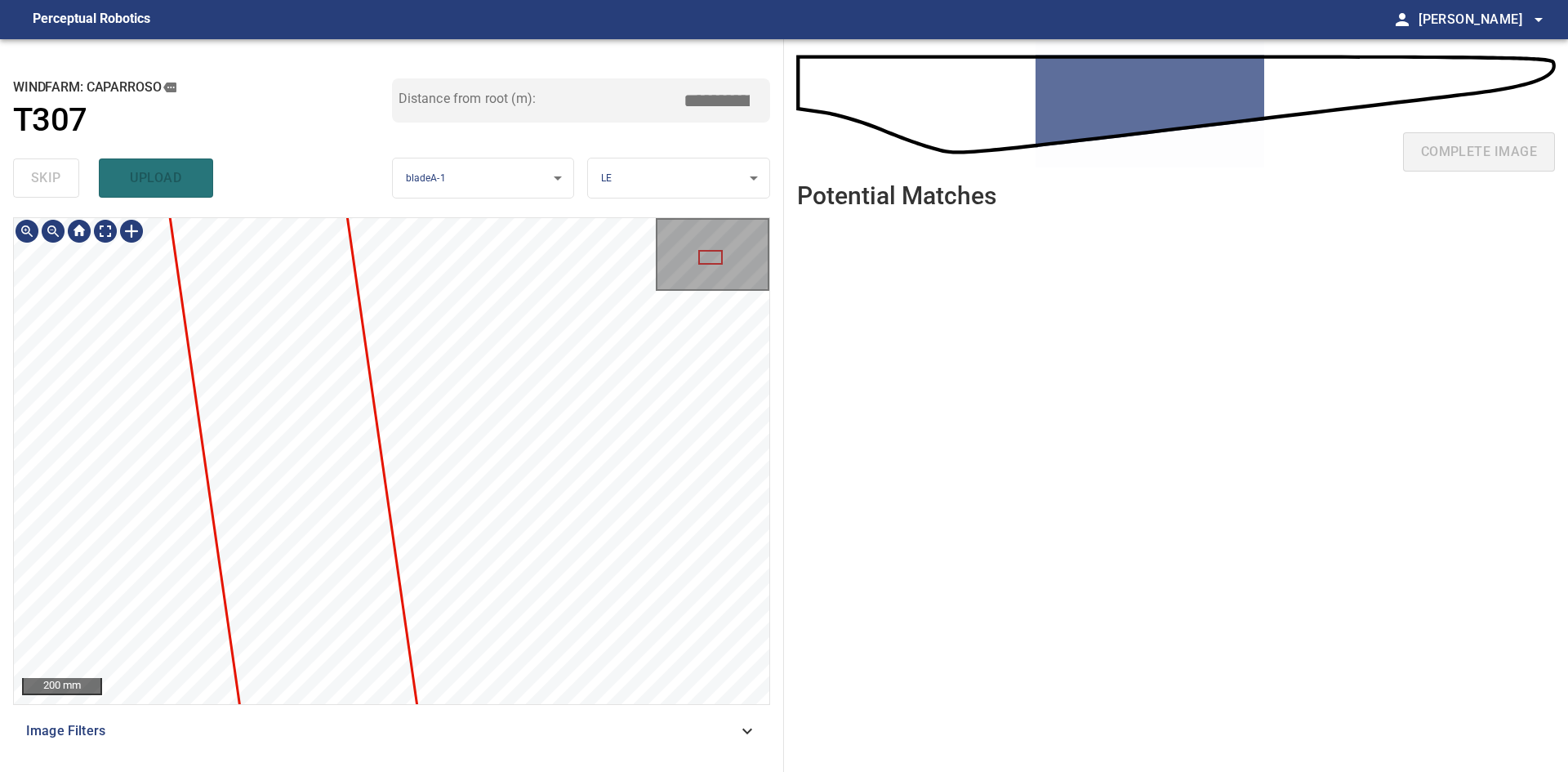
click at [402, 151] on div "**********" at bounding box center [392, 406] width 784 height 733
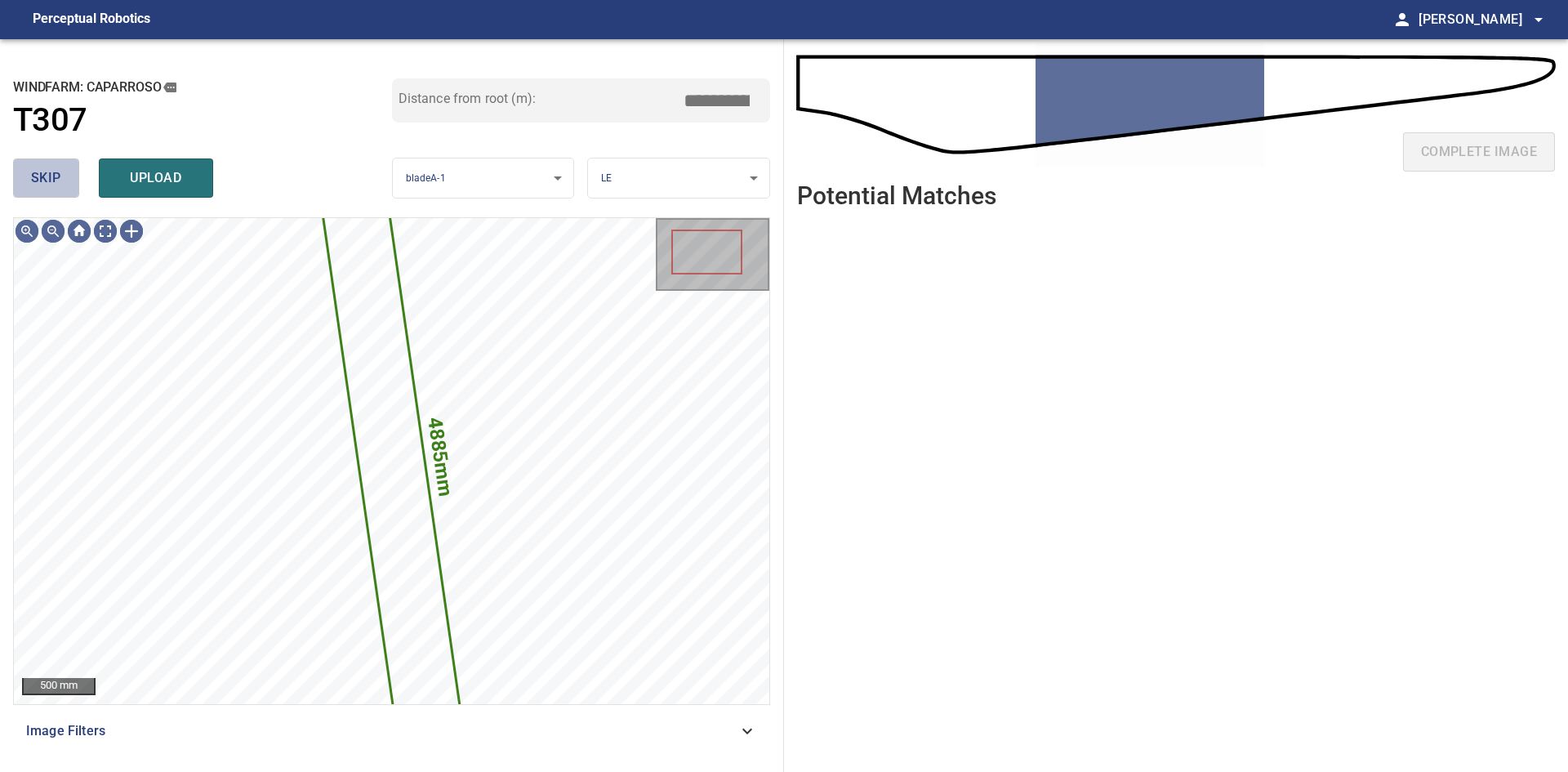
click at [49, 171] on span "skip" at bounding box center [46, 178] width 30 height 23
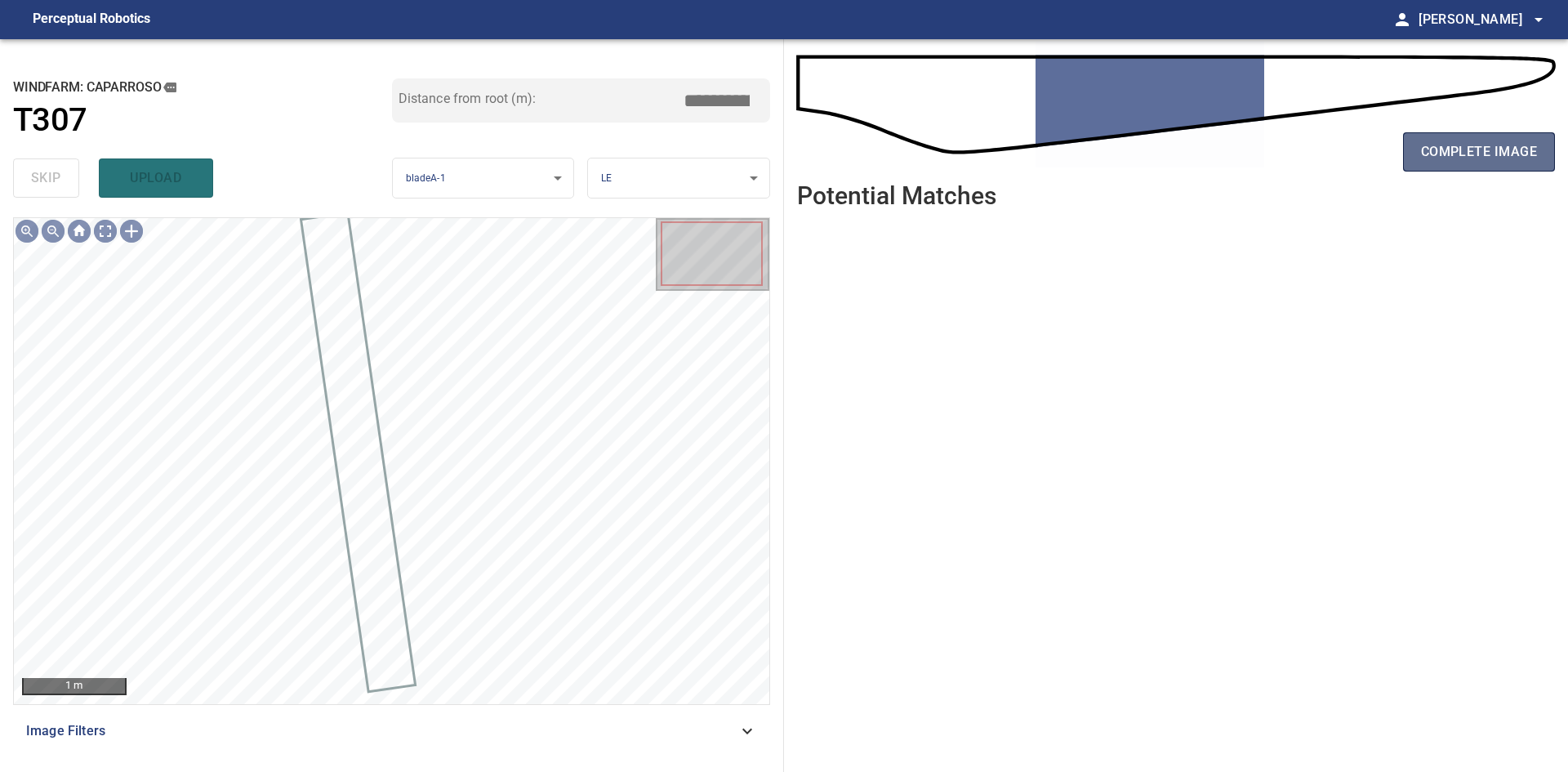
click at [1434, 155] on span "complete image" at bounding box center [1478, 151] width 116 height 23
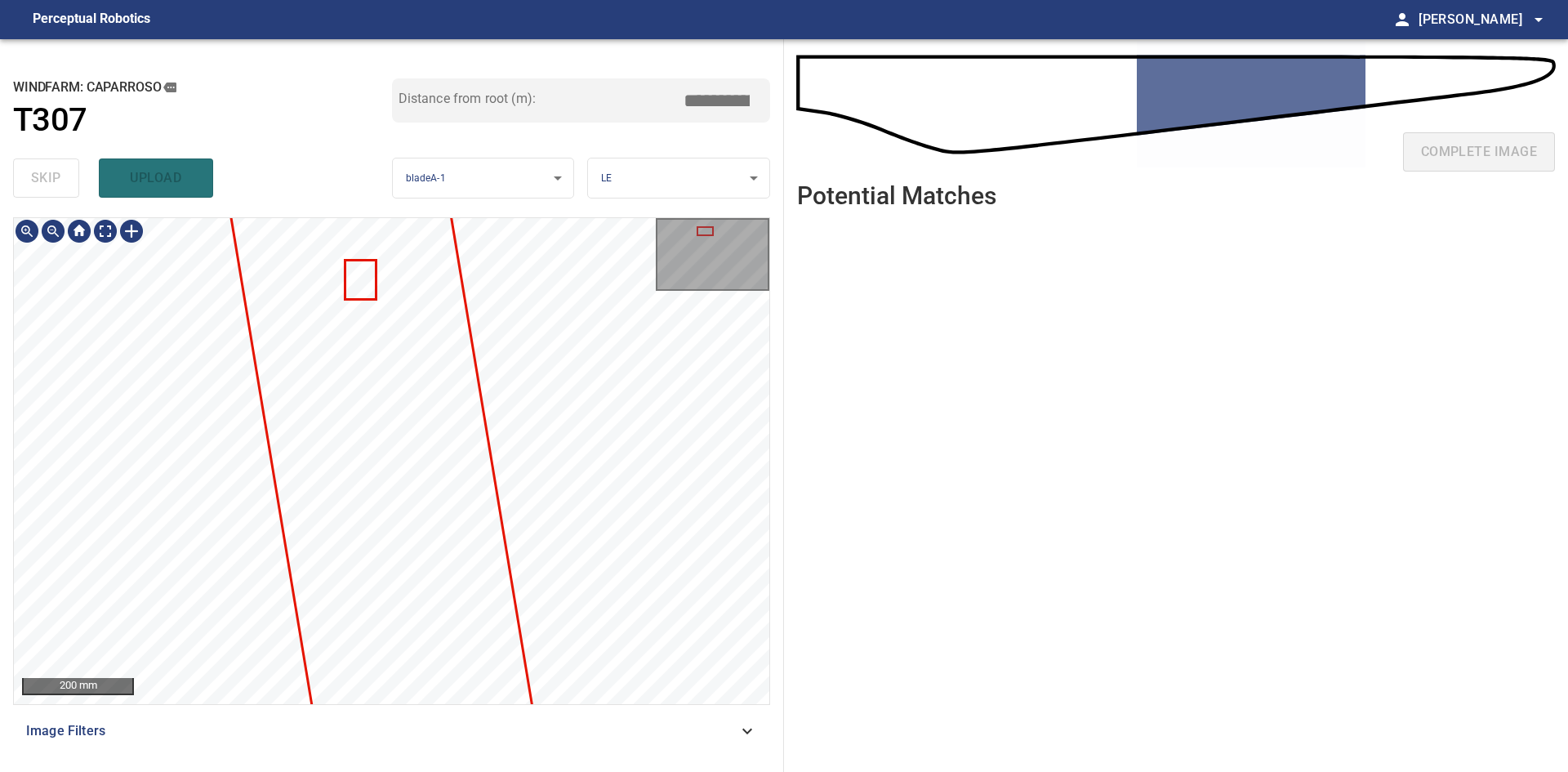
click at [432, 215] on div "**********" at bounding box center [392, 406] width 784 height 733
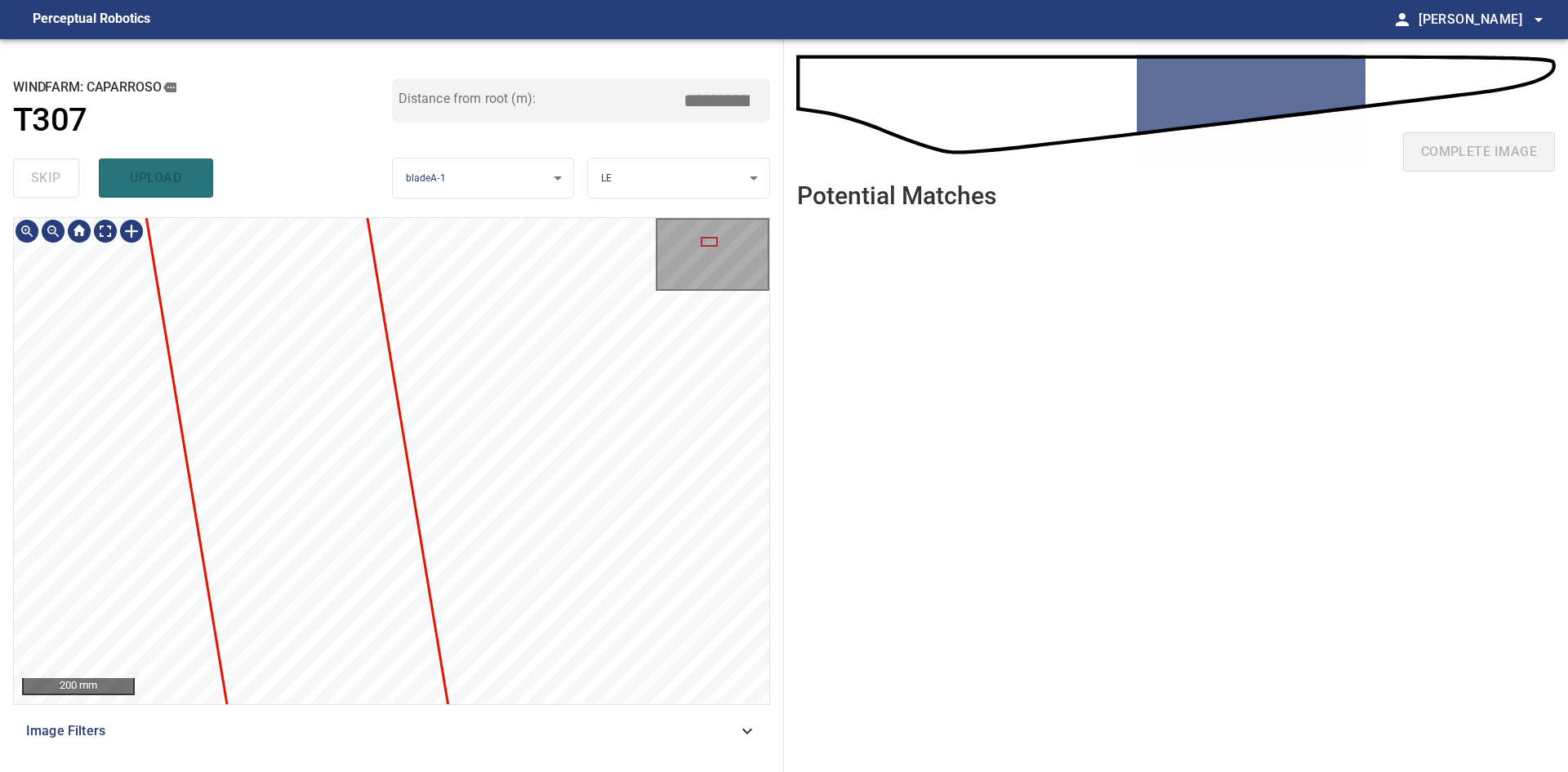
click at [409, 182] on div "**********" at bounding box center [392, 406] width 784 height 733
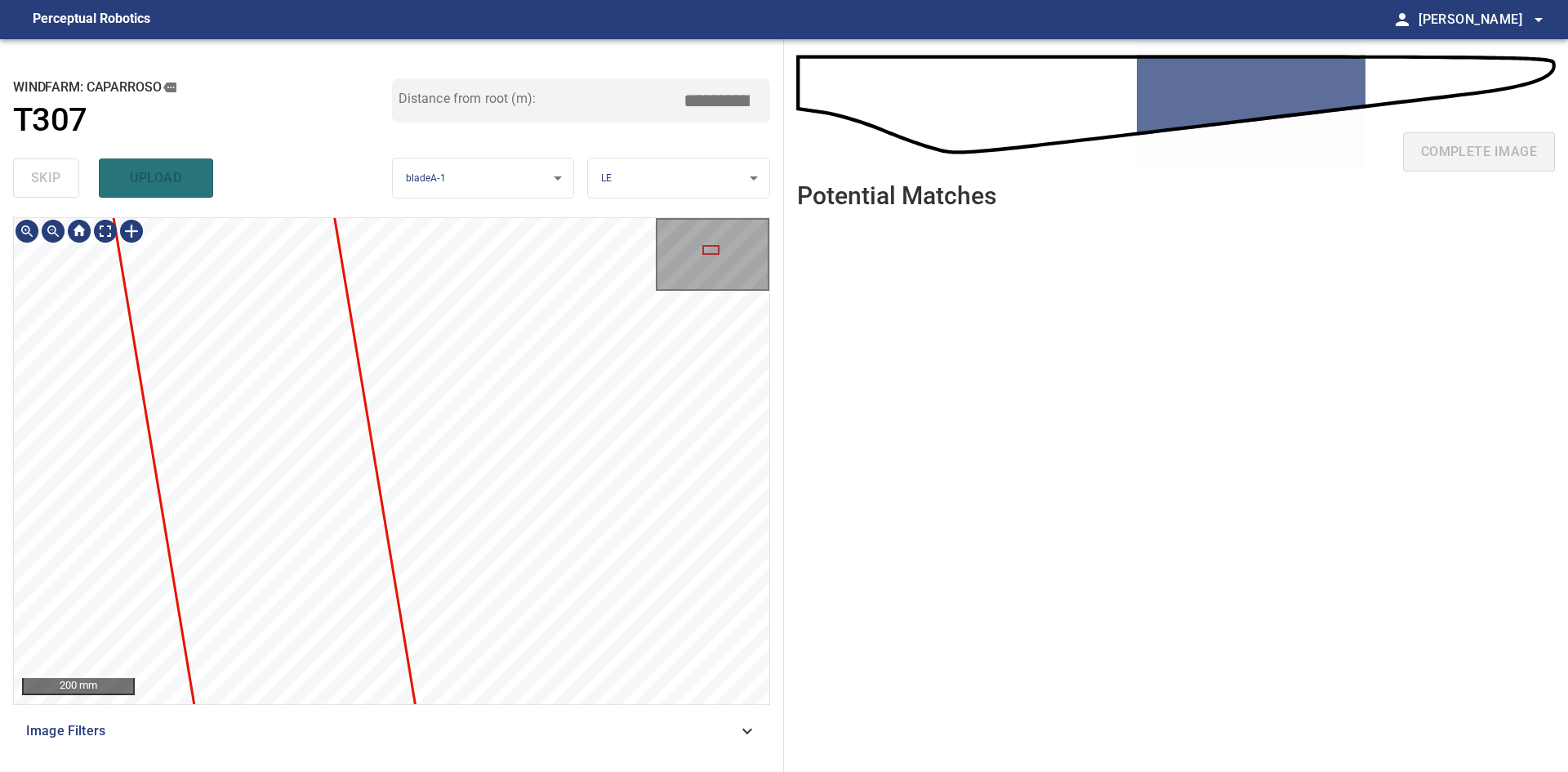
click at [415, 170] on div "**********" at bounding box center [392, 406] width 784 height 733
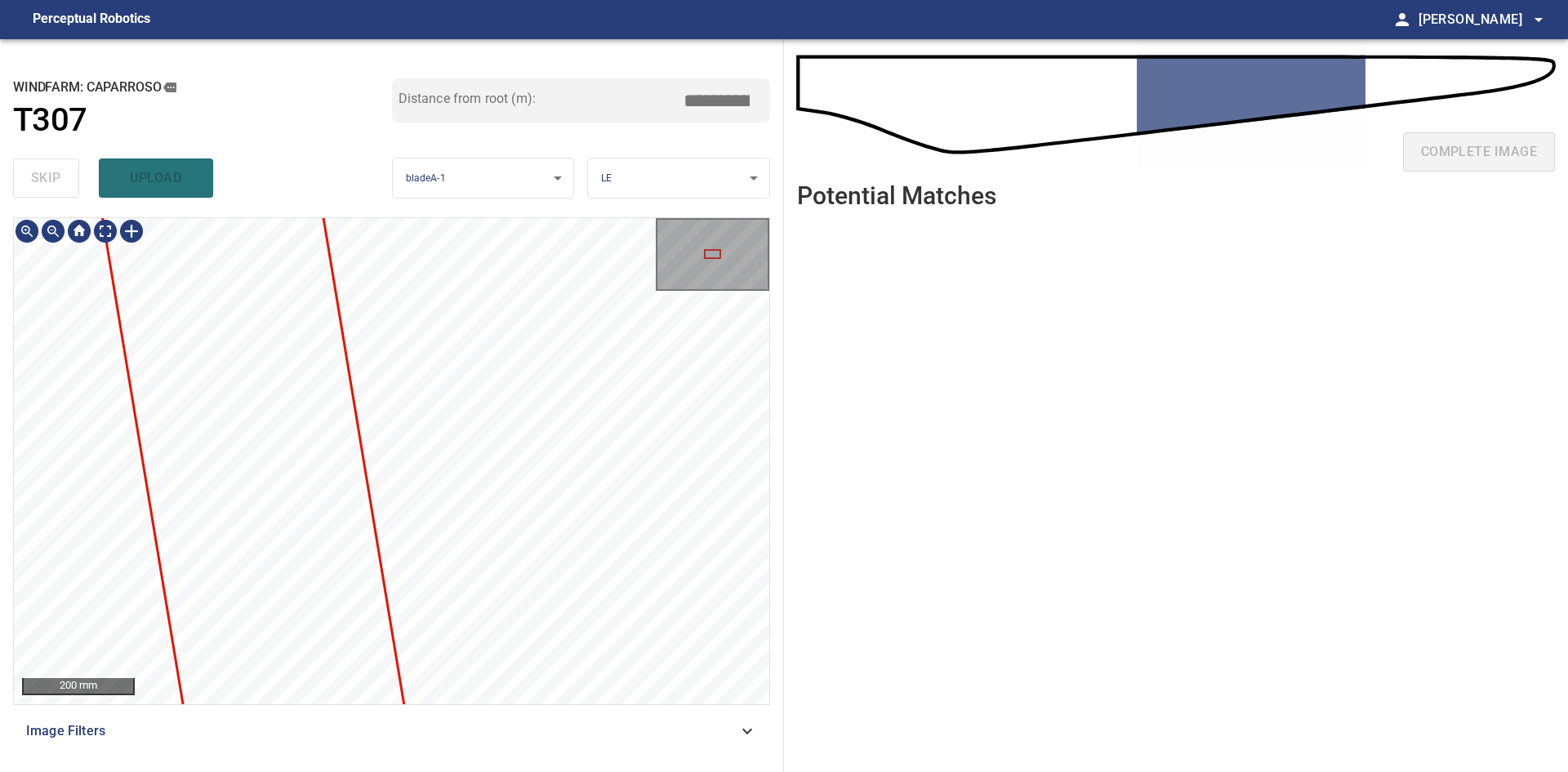
click at [357, 134] on div "**********" at bounding box center [392, 406] width 784 height 733
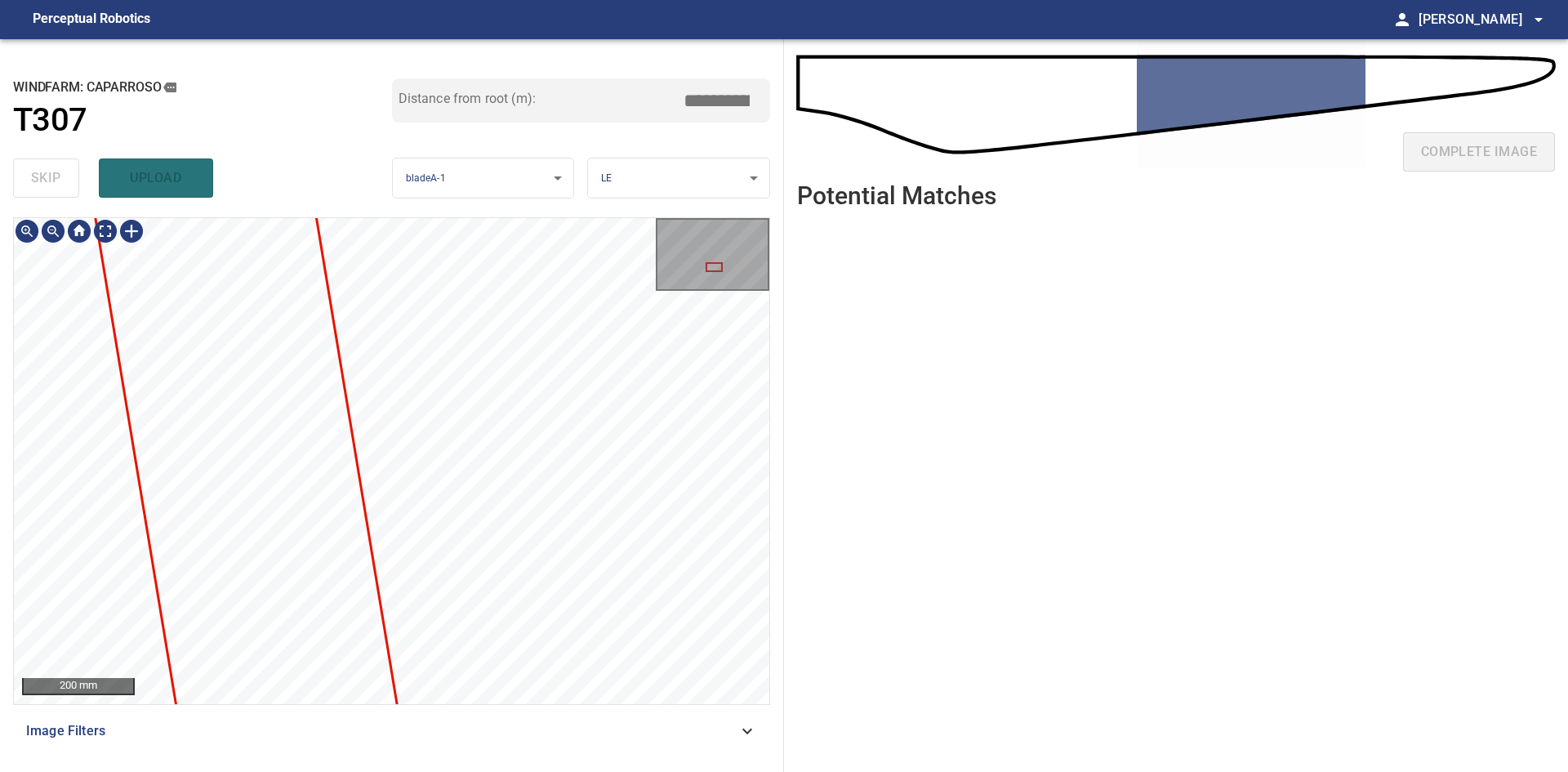
click at [452, 140] on div "**********" at bounding box center [392, 406] width 784 height 733
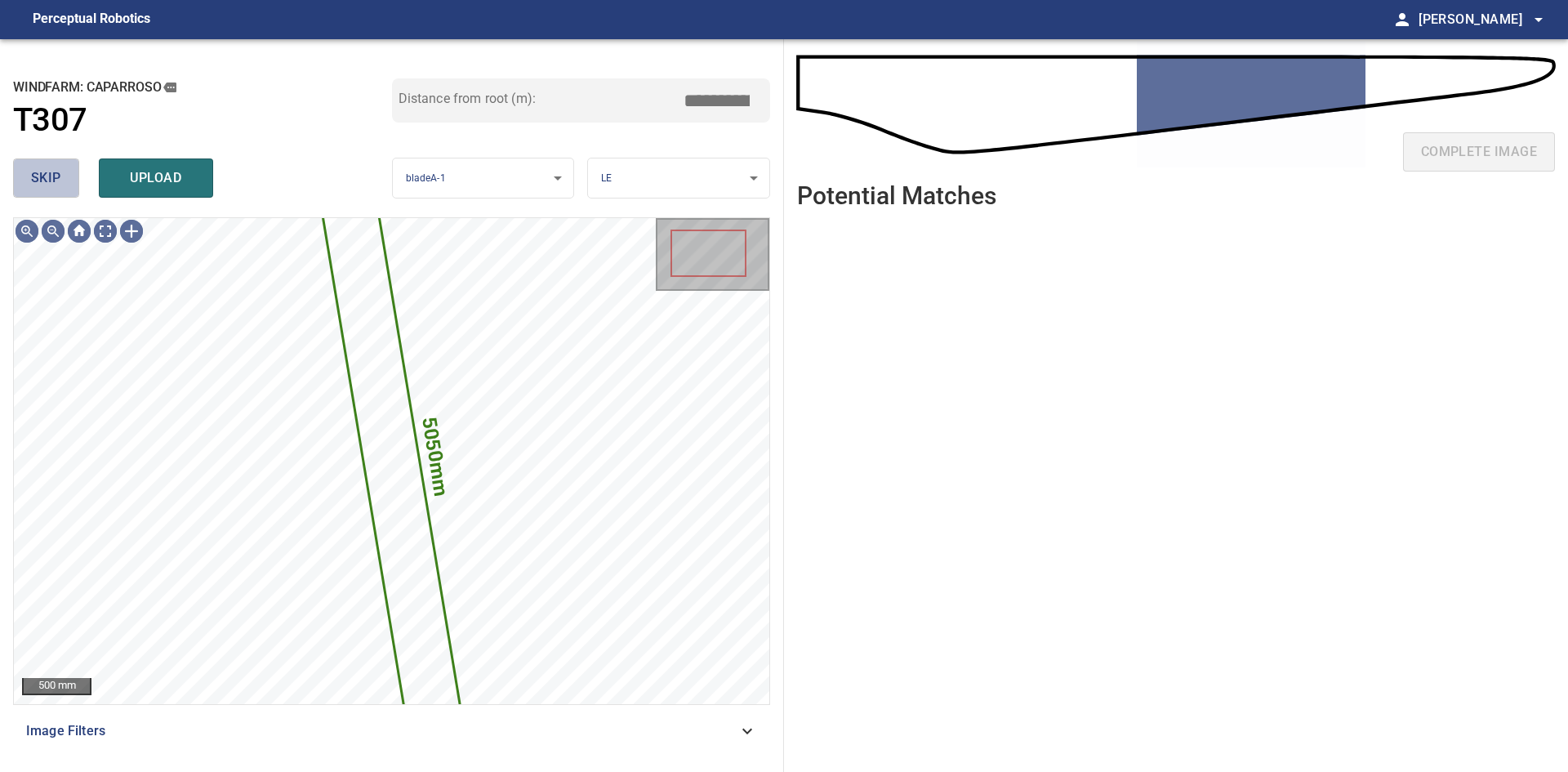
click at [64, 185] on button "skip" at bounding box center [46, 178] width 66 height 39
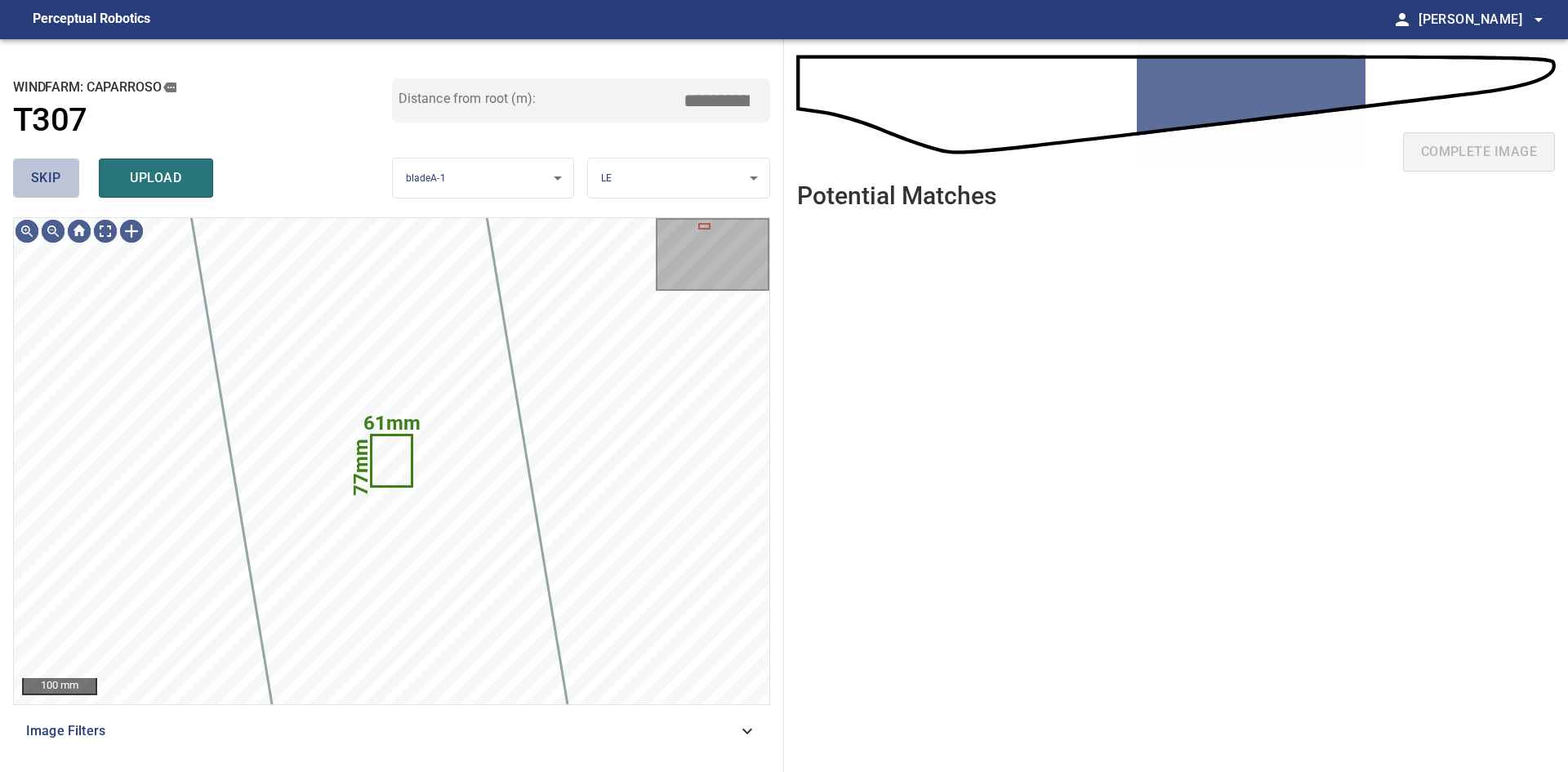
click at [43, 186] on span "skip" at bounding box center [46, 178] width 30 height 23
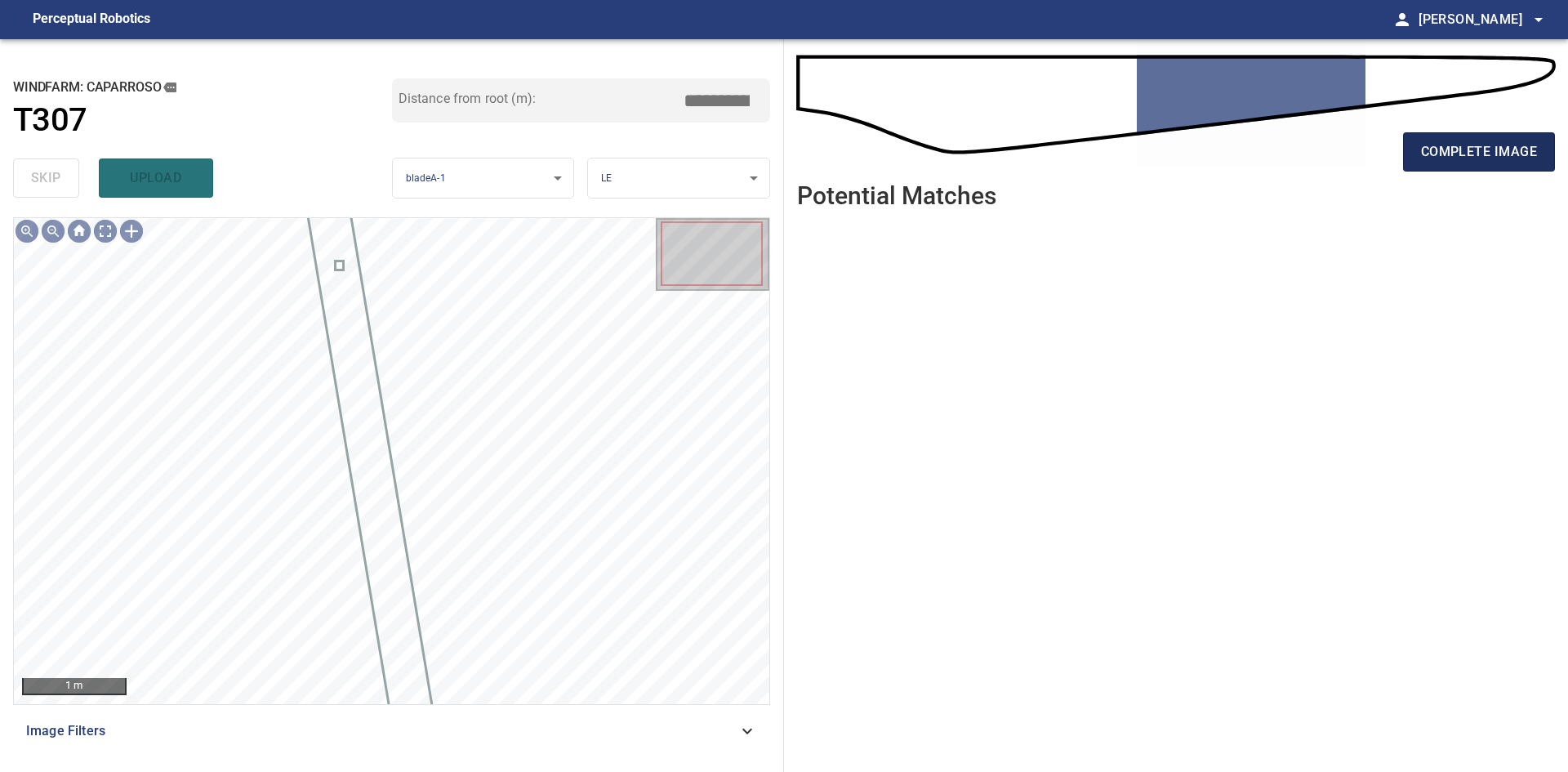
click at [1422, 164] on span "complete image" at bounding box center [1478, 151] width 116 height 23
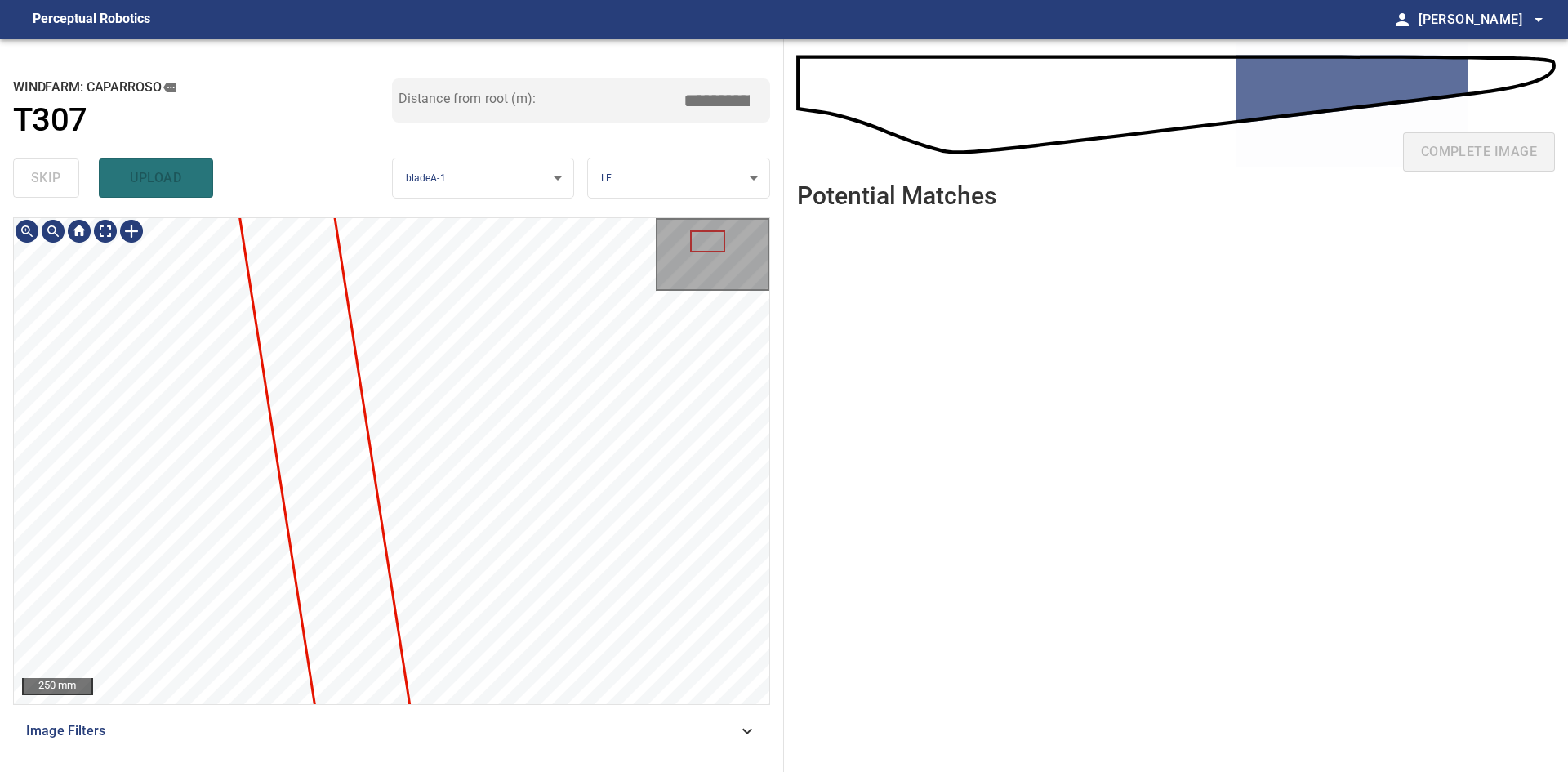
click at [485, 708] on div "250 mm Image Filters" at bounding box center [392, 488] width 757 height 541
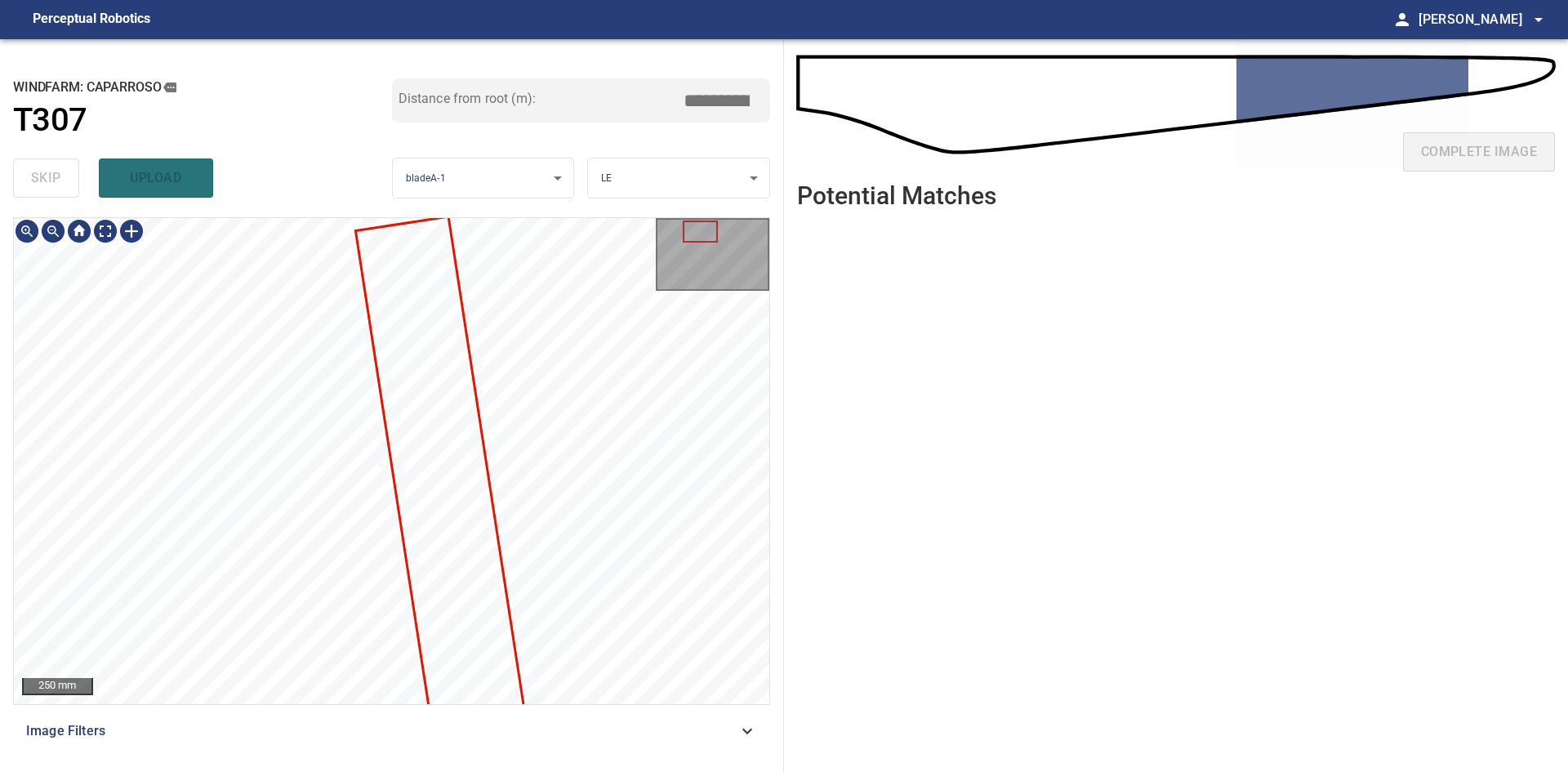
click at [325, 197] on div "**********" at bounding box center [392, 406] width 784 height 733
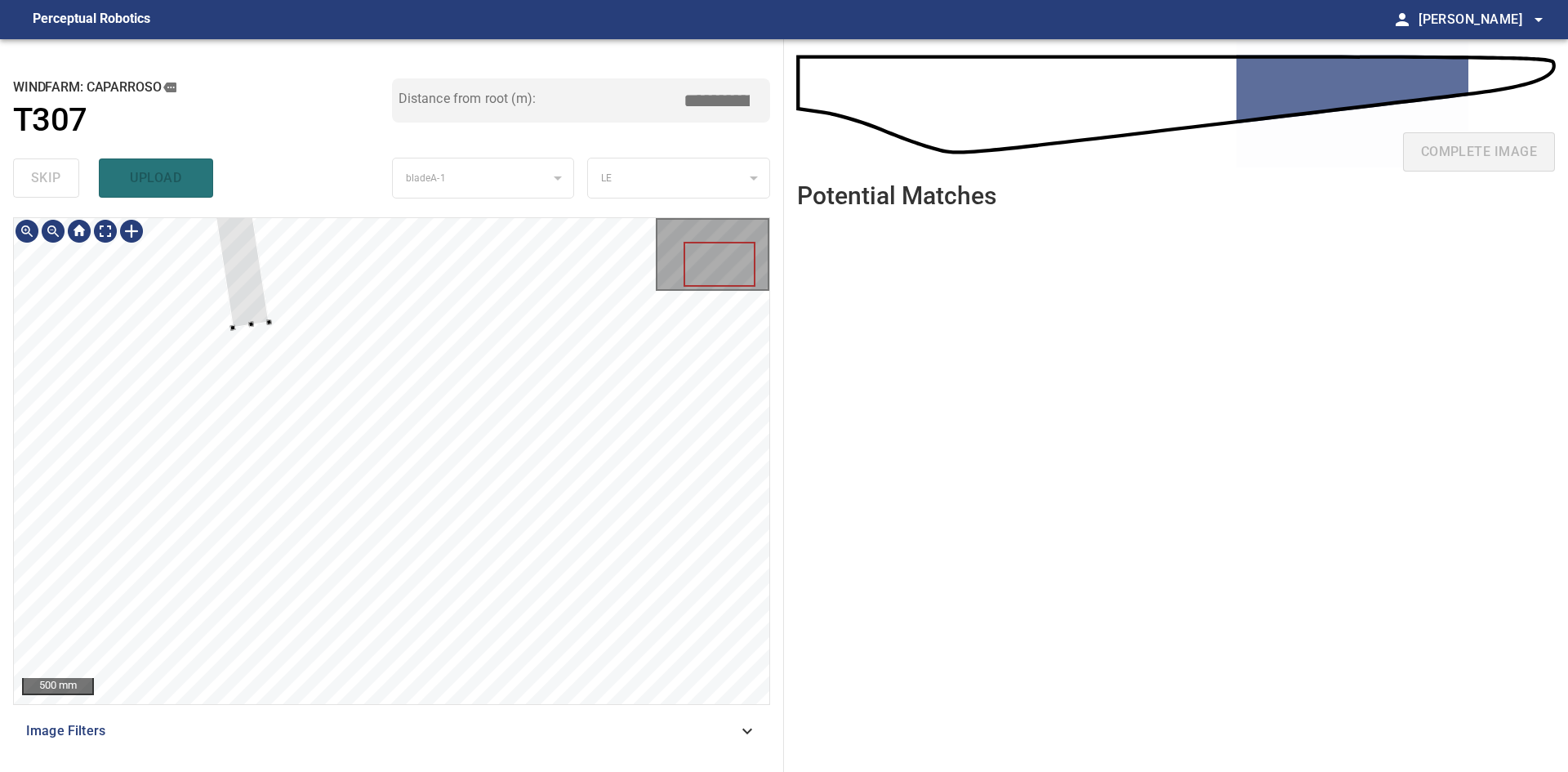
click at [260, 305] on div at bounding box center [226, 167] width 85 height 319
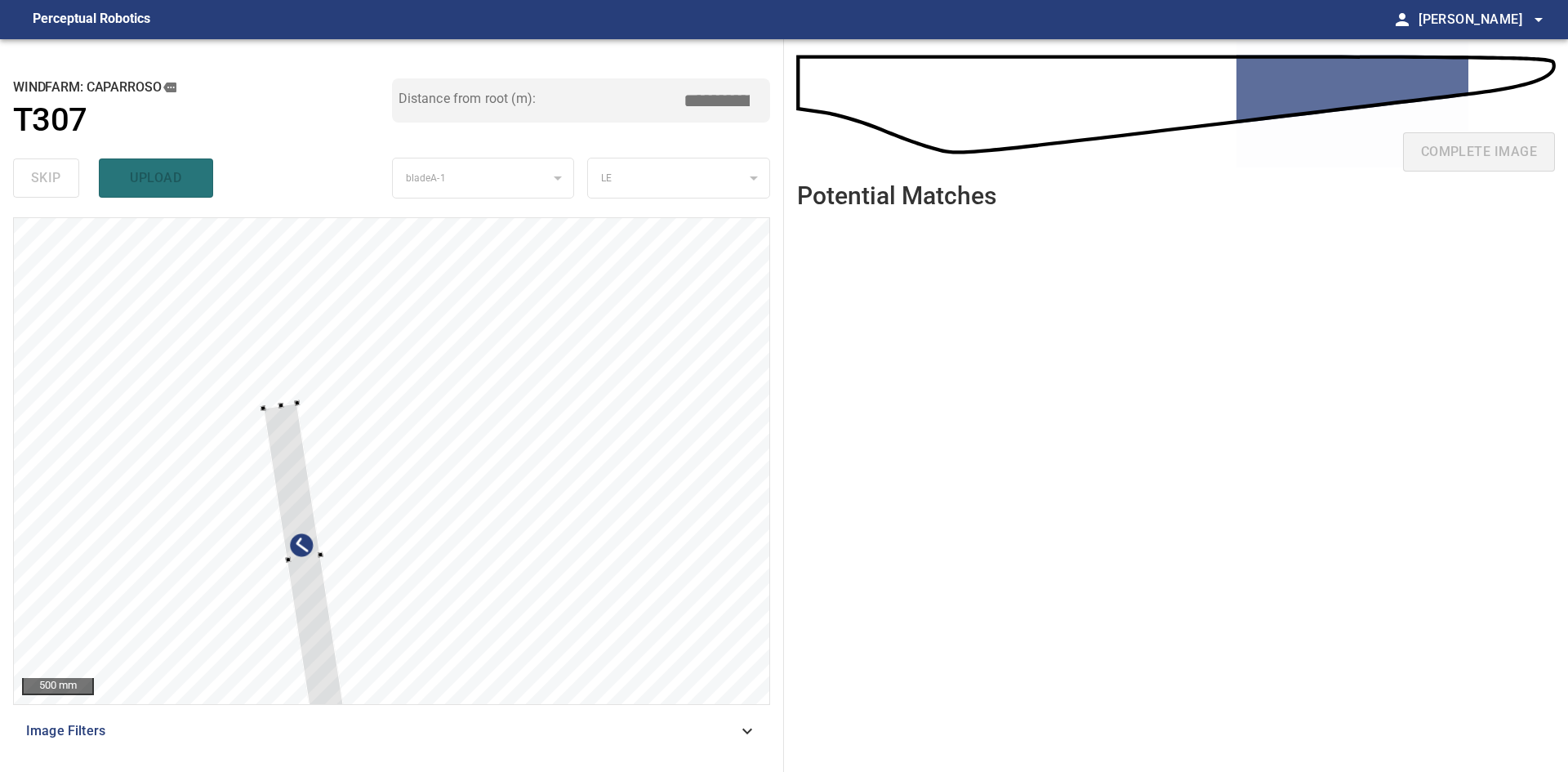
click at [340, 730] on div "500 mm Image Filters" at bounding box center [392, 488] width 757 height 541
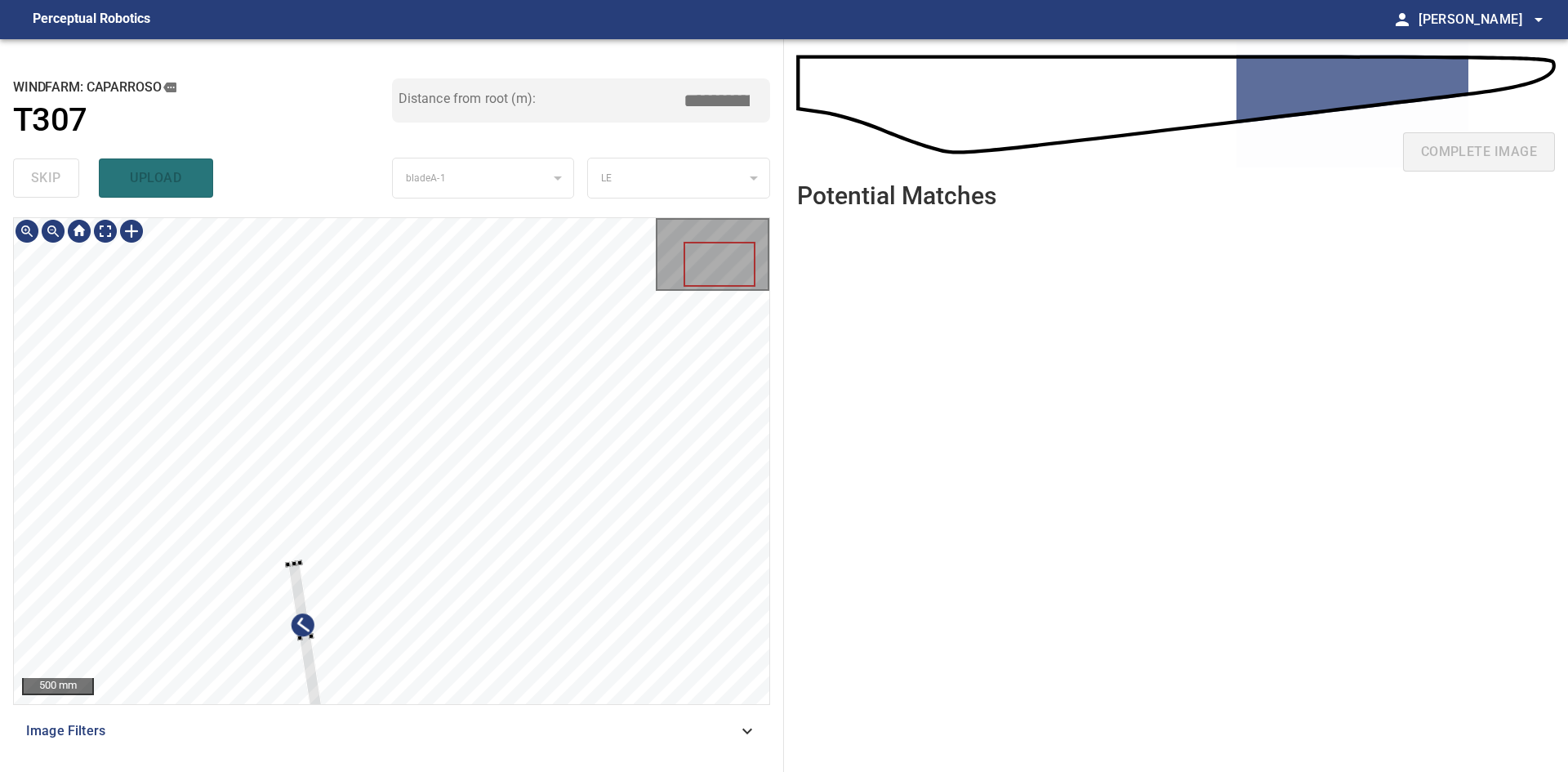
click at [298, 567] on div at bounding box center [305, 638] width 35 height 150
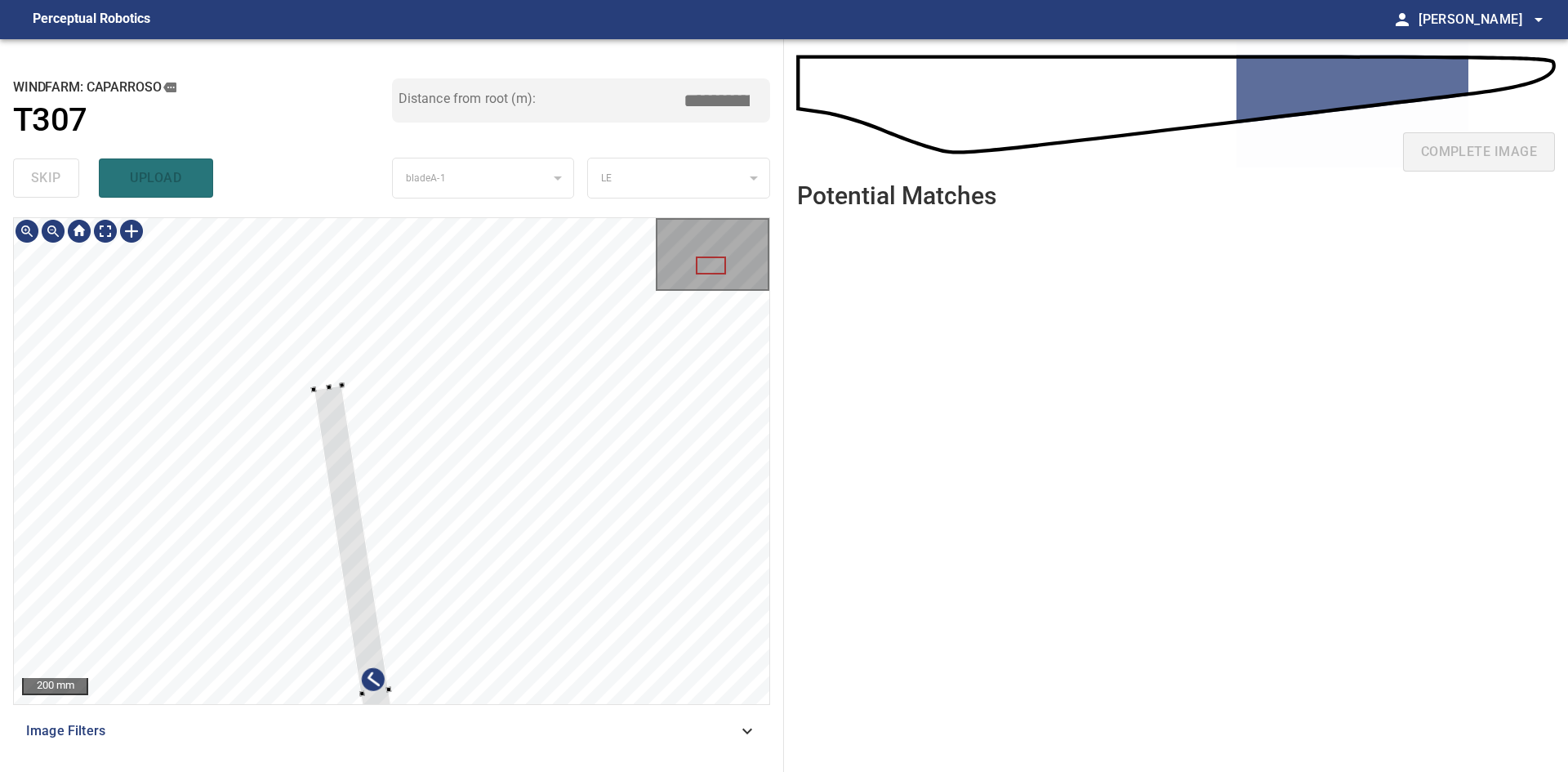
click at [330, 382] on div at bounding box center [392, 461] width 755 height 486
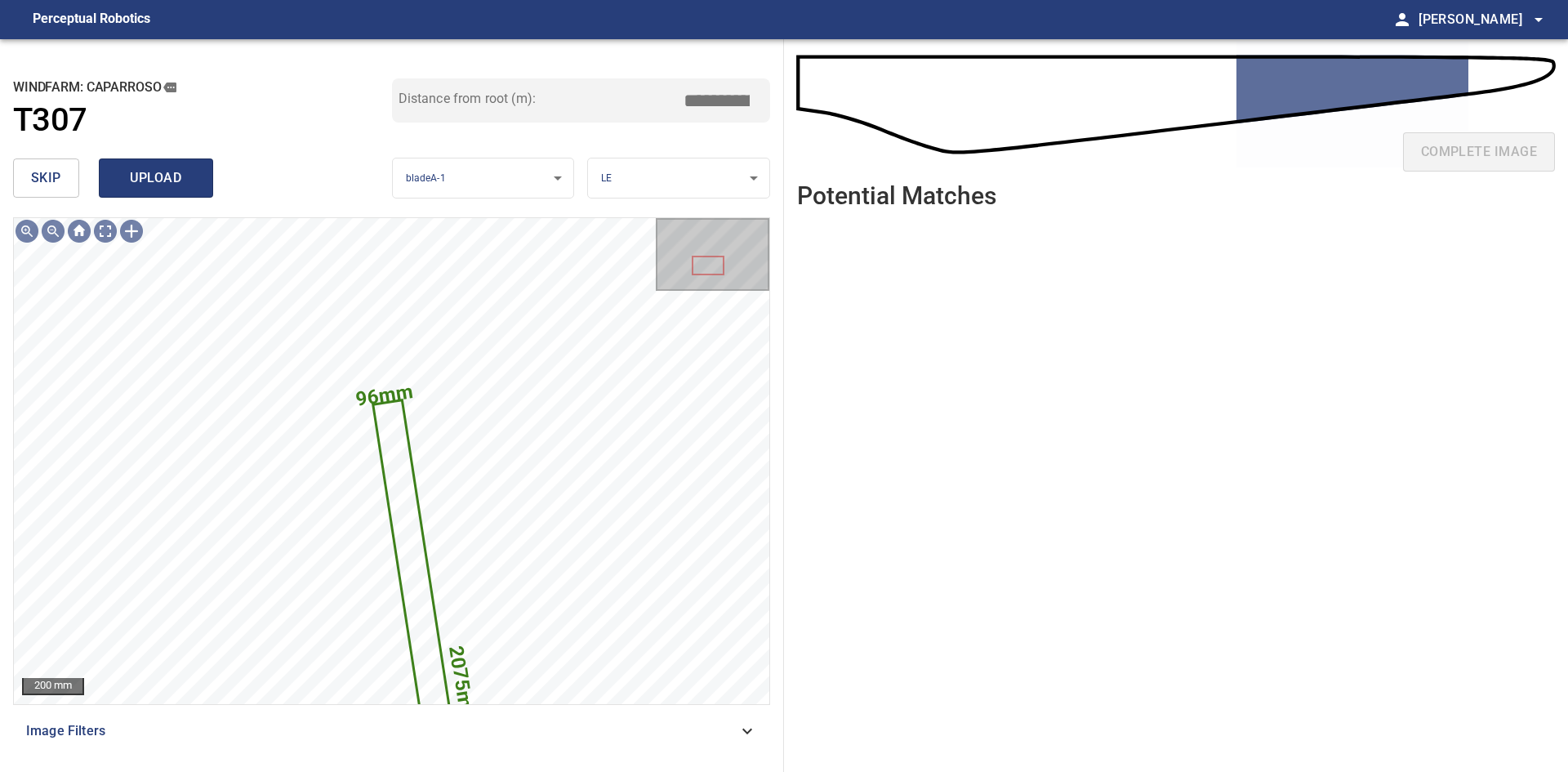
click at [181, 176] on span "upload" at bounding box center [156, 178] width 78 height 23
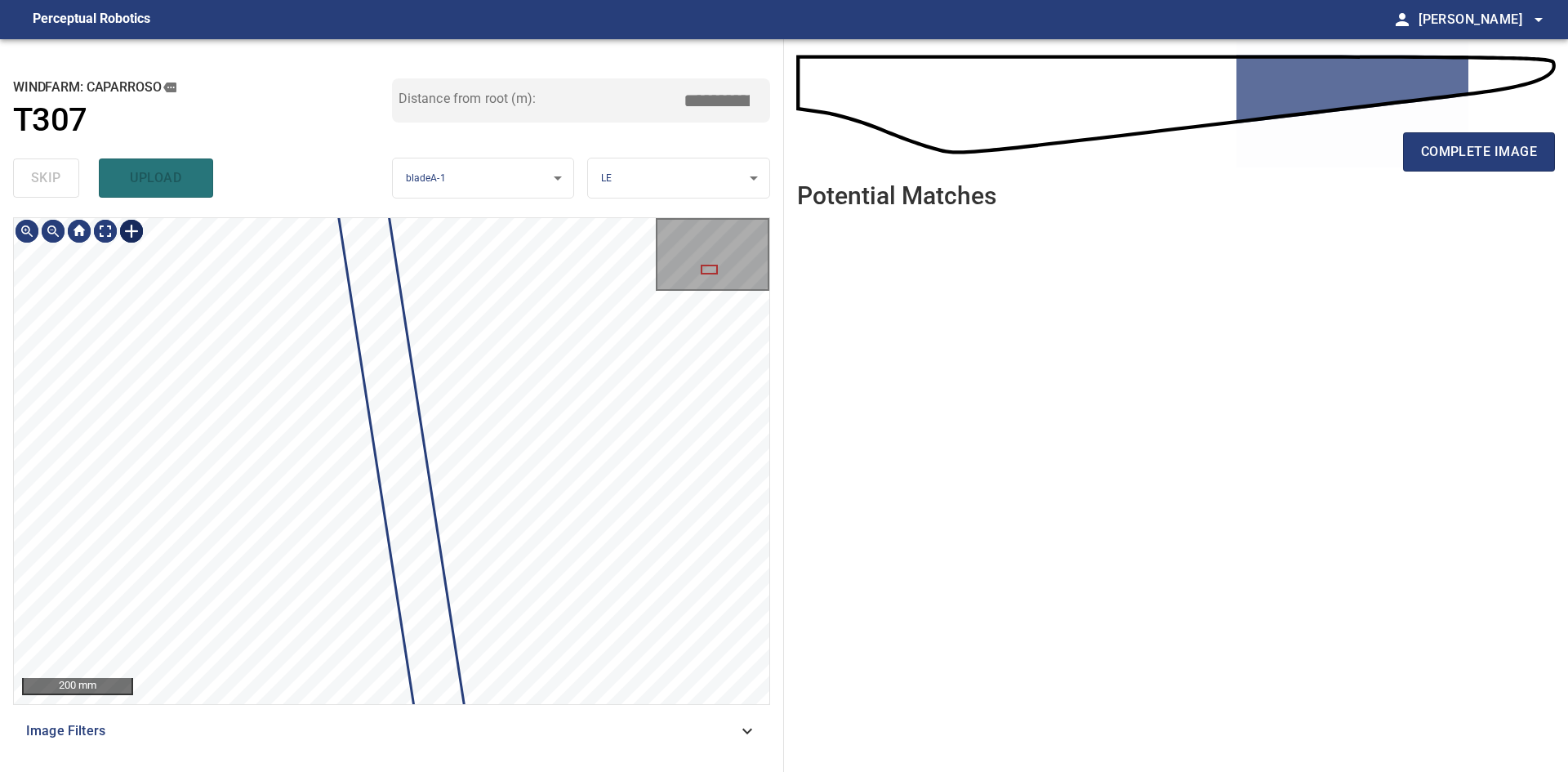
click at [138, 228] on div at bounding box center [131, 232] width 26 height 26
click at [263, 482] on div at bounding box center [392, 461] width 755 height 486
click at [327, 484] on div at bounding box center [331, 448] width 22 height 138
click at [342, 522] on div at bounding box center [338, 468] width 44 height 139
click at [339, 502] on div at bounding box center [340, 503] width 6 height 6
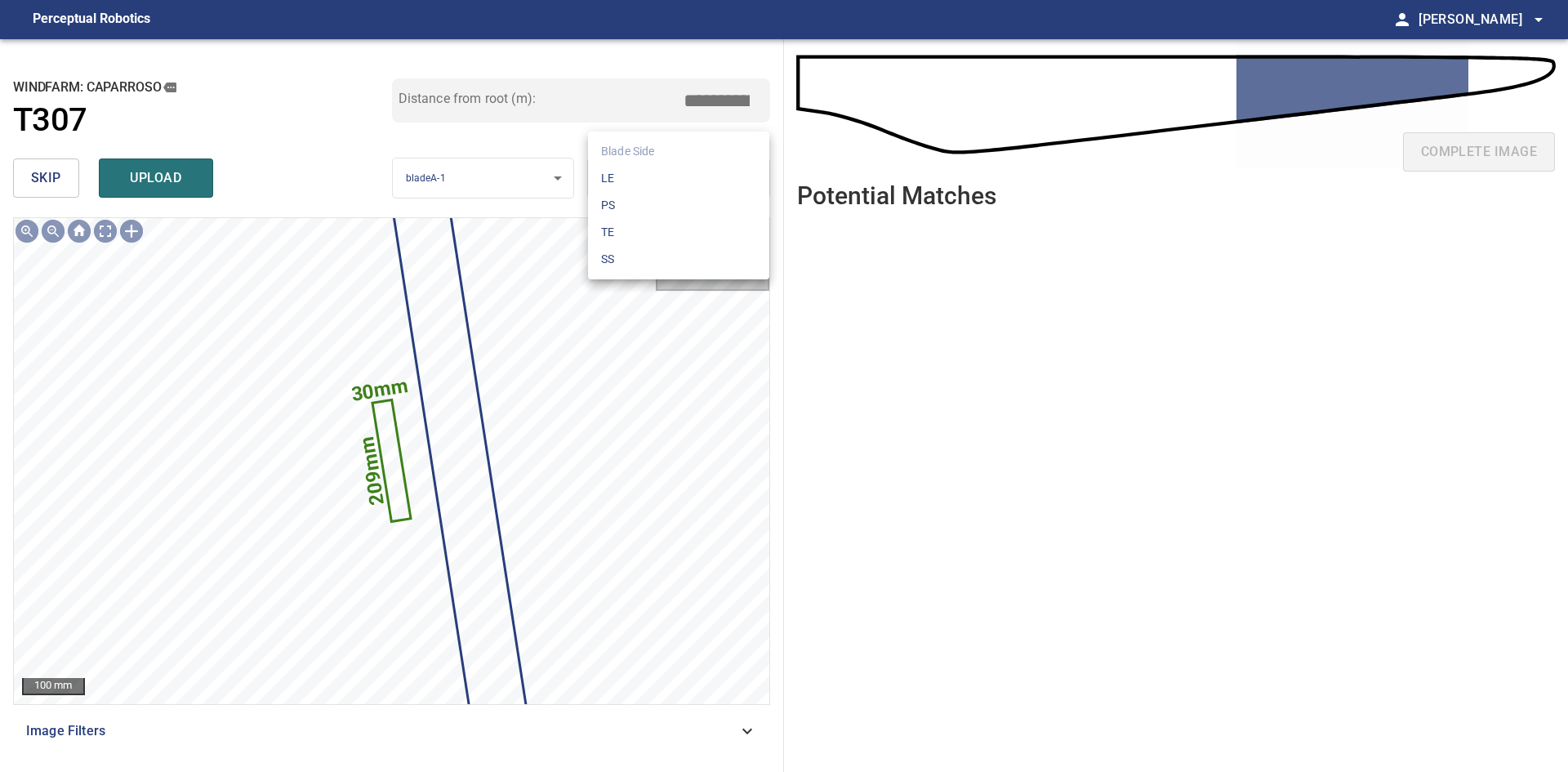
click at [685, 182] on body "**********" at bounding box center [784, 386] width 1568 height 772
click at [653, 260] on li "SS" at bounding box center [679, 259] width 181 height 27
click at [162, 172] on span "upload" at bounding box center [156, 178] width 78 height 23
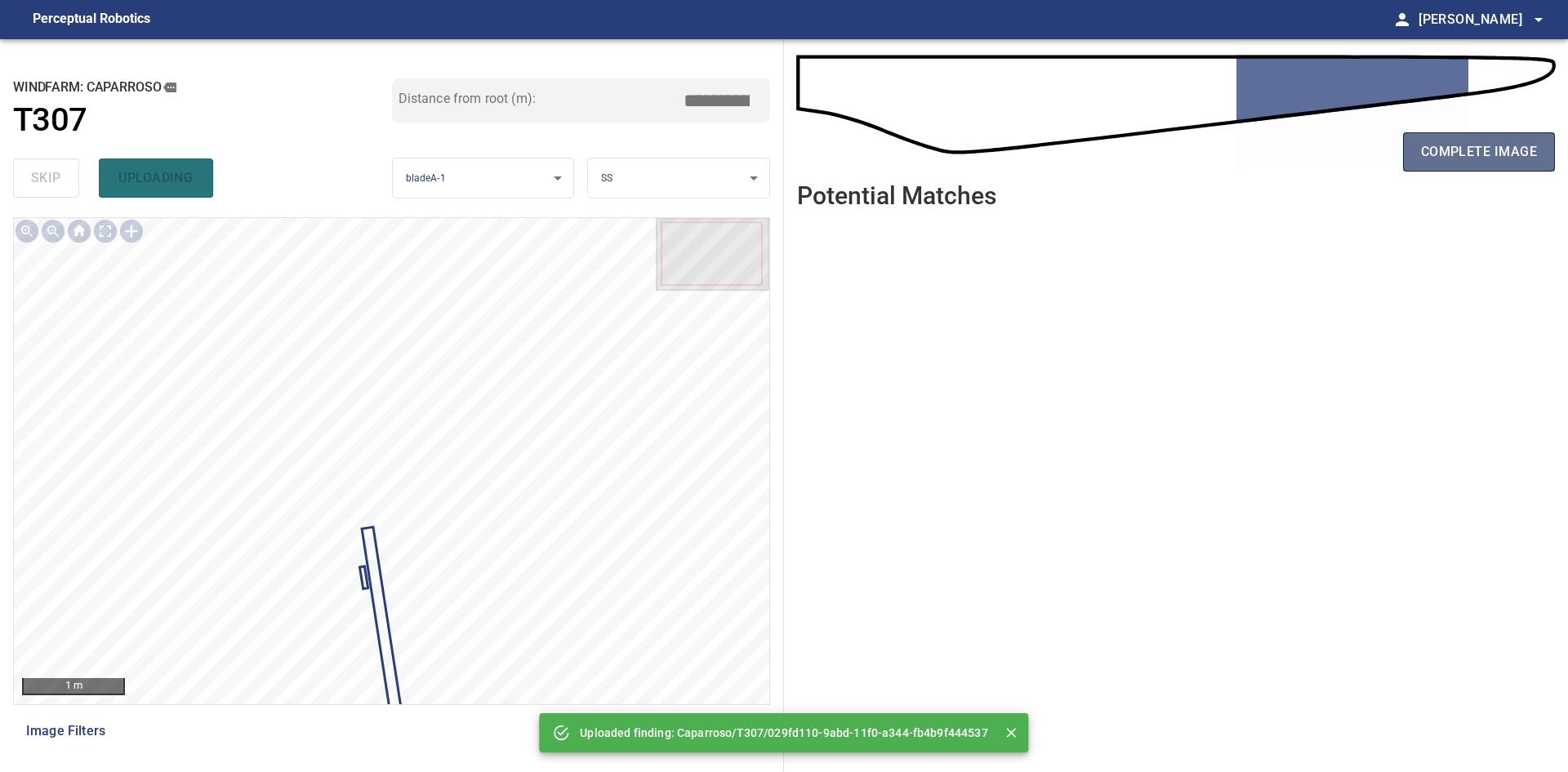
click at [1500, 146] on span "complete image" at bounding box center [1478, 151] width 116 height 23
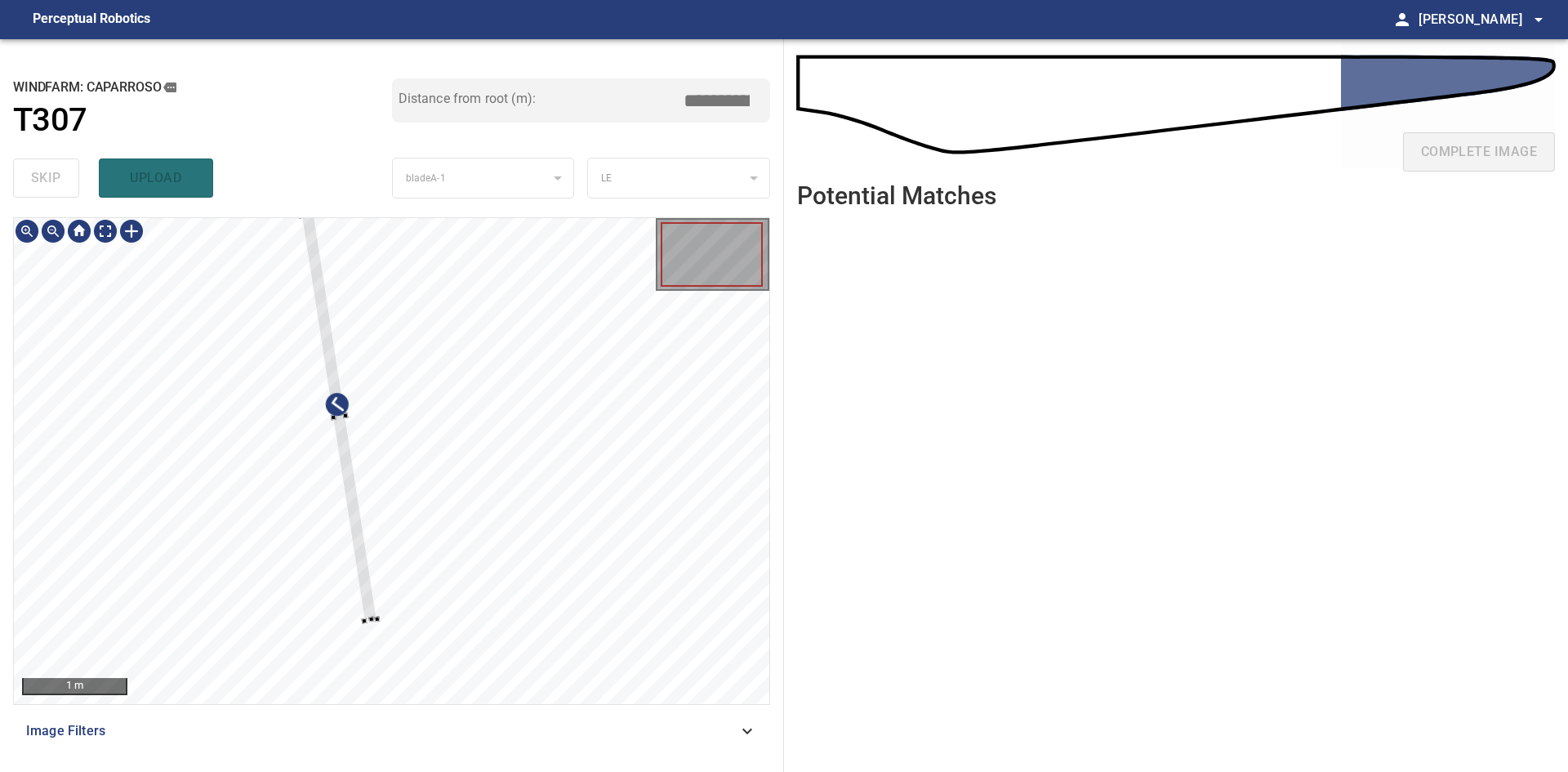
click at [378, 612] on div at bounding box center [392, 461] width 755 height 486
click at [387, 685] on div at bounding box center [361, 503] width 76 height 406
click at [325, 246] on div at bounding box center [392, 461] width 755 height 486
click at [312, 254] on div at bounding box center [312, 253] width 6 height 6
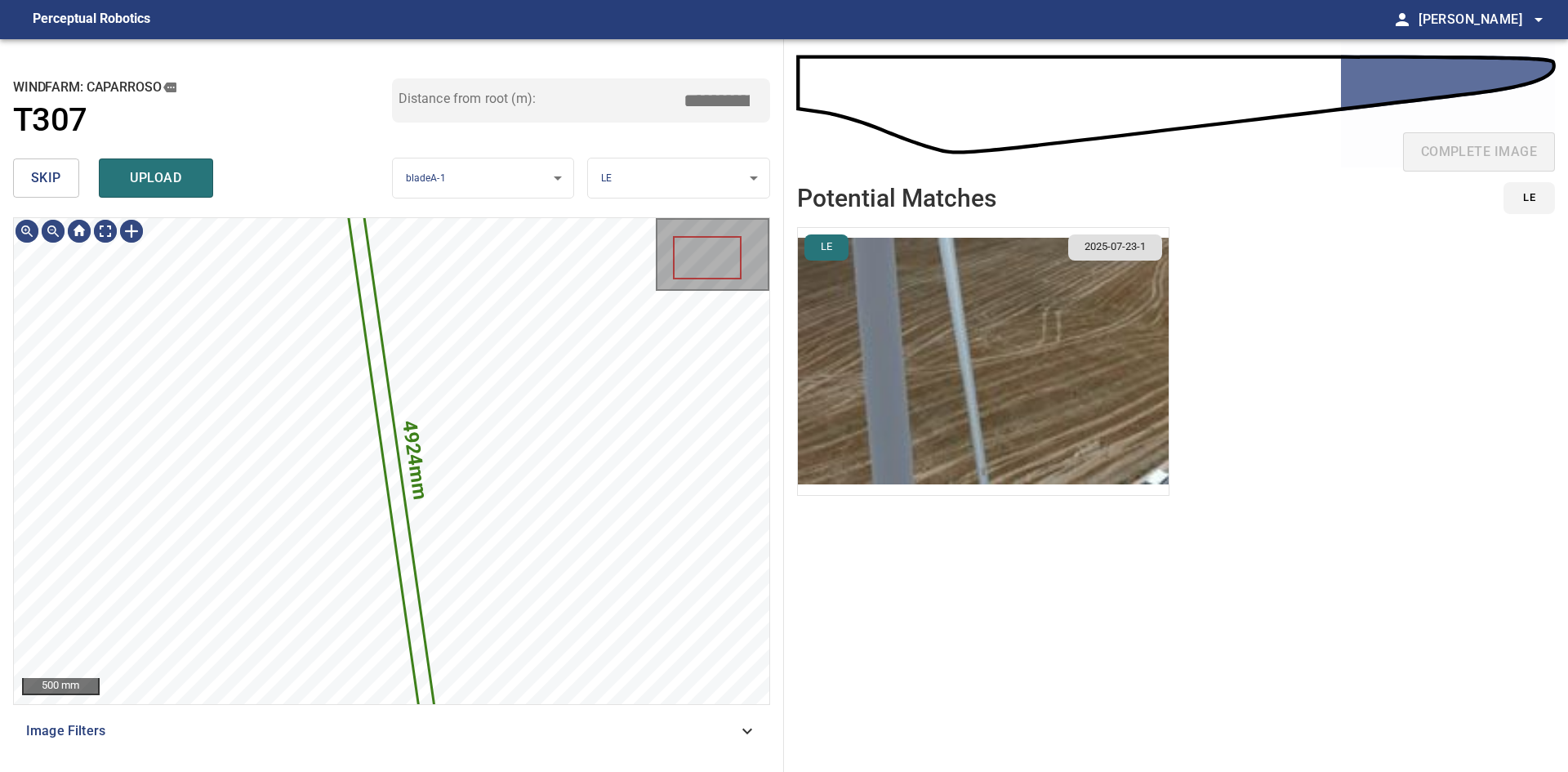
click at [980, 348] on img "button" at bounding box center [983, 361] width 371 height 267
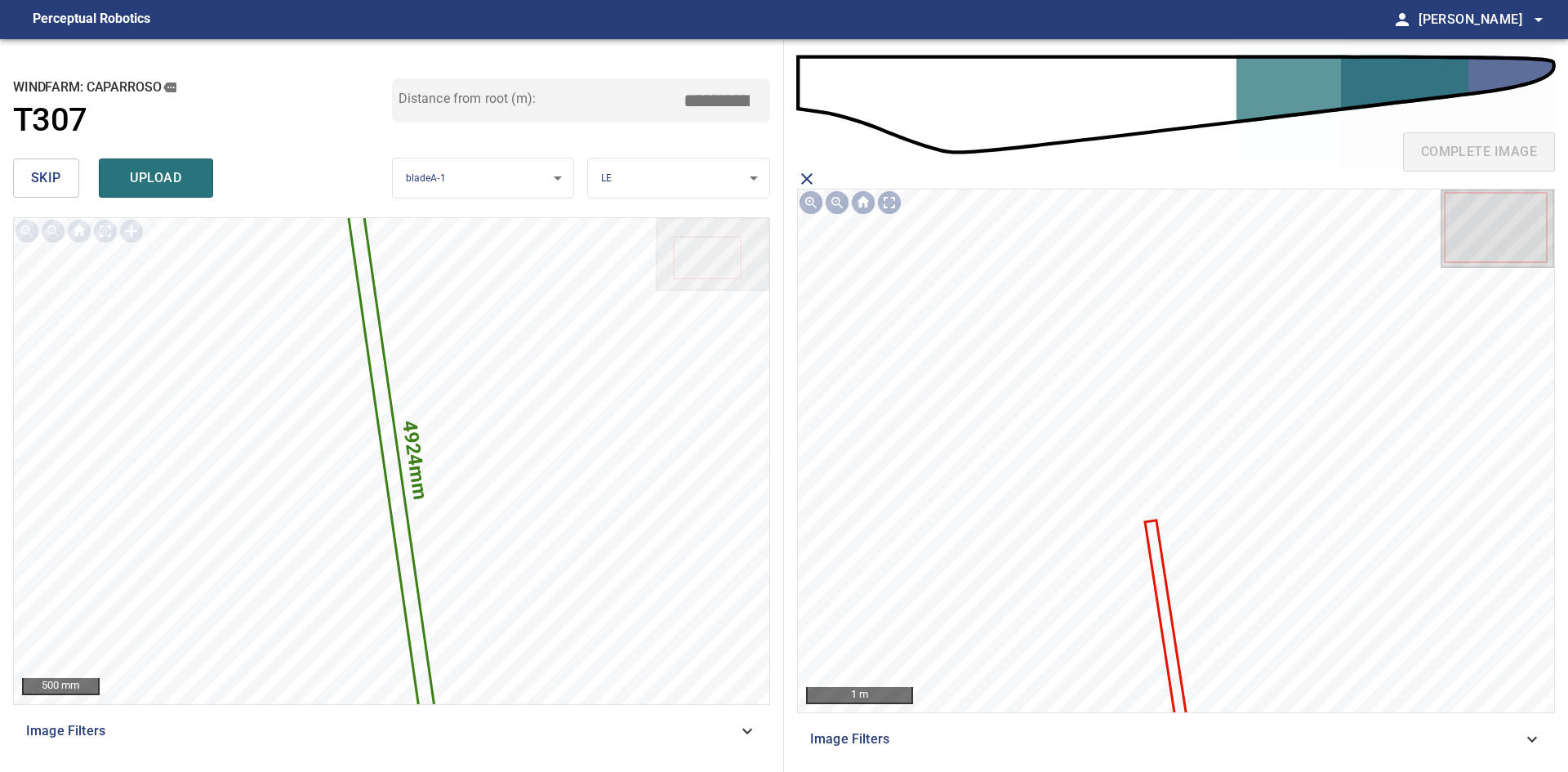
click at [1162, 576] on icon at bounding box center [1166, 620] width 39 height 198
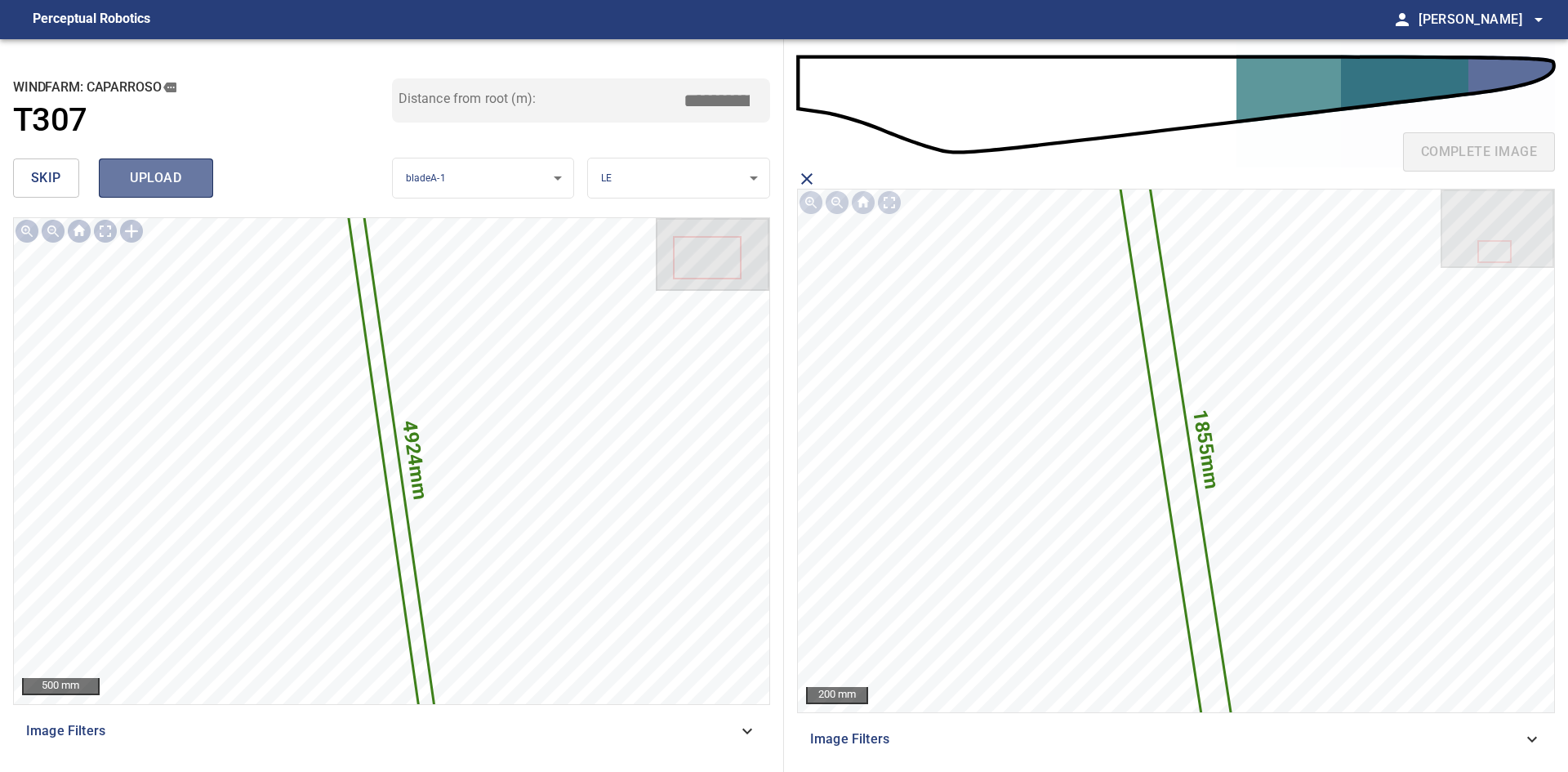
click at [117, 179] on span "upload" at bounding box center [156, 178] width 78 height 23
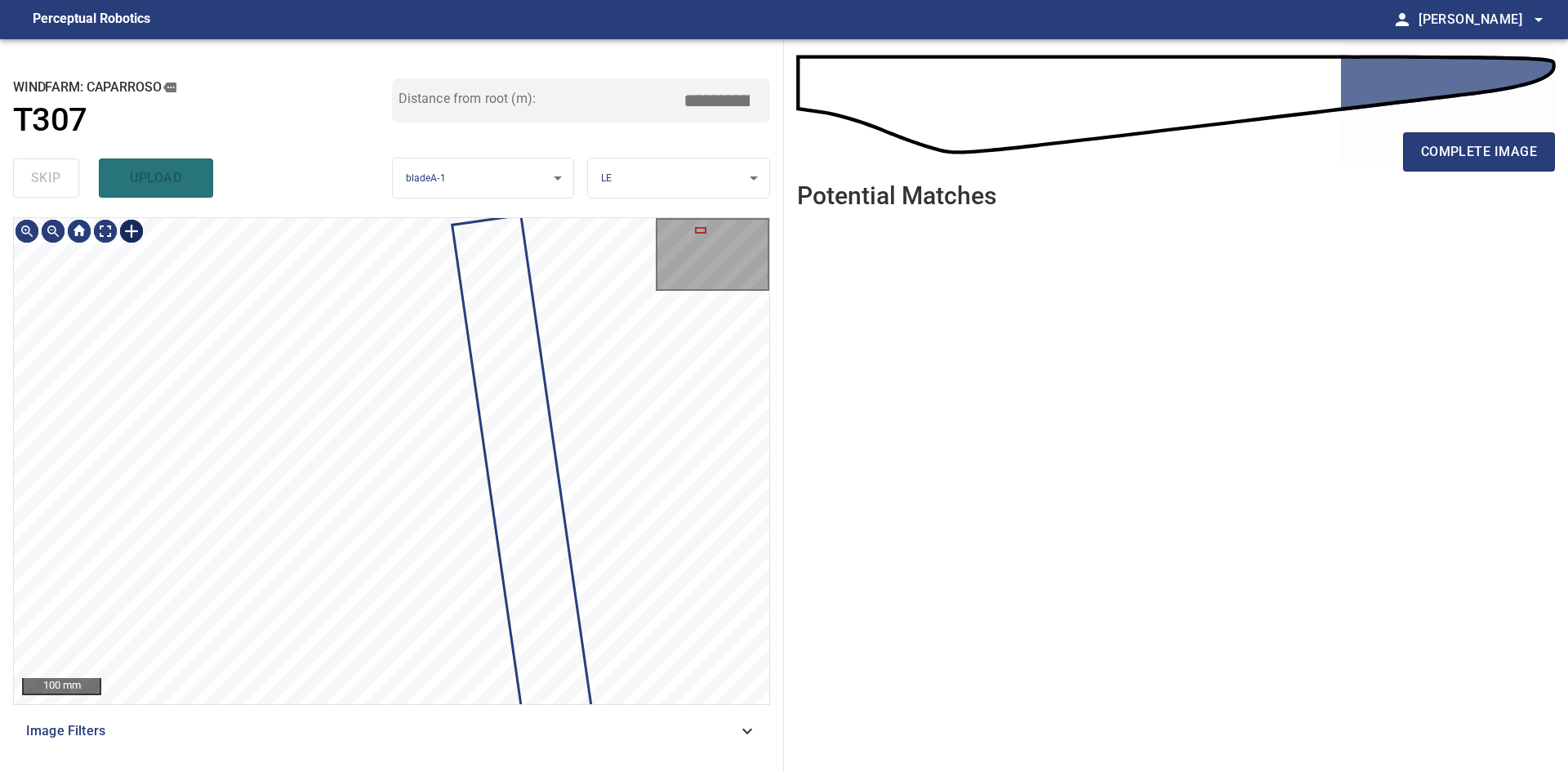
click at [137, 232] on div at bounding box center [131, 232] width 26 height 26
click at [437, 564] on div at bounding box center [392, 461] width 755 height 486
click at [435, 575] on div at bounding box center [430, 531] width 50 height 135
click at [437, 594] on div at bounding box center [439, 594] width 6 height 6
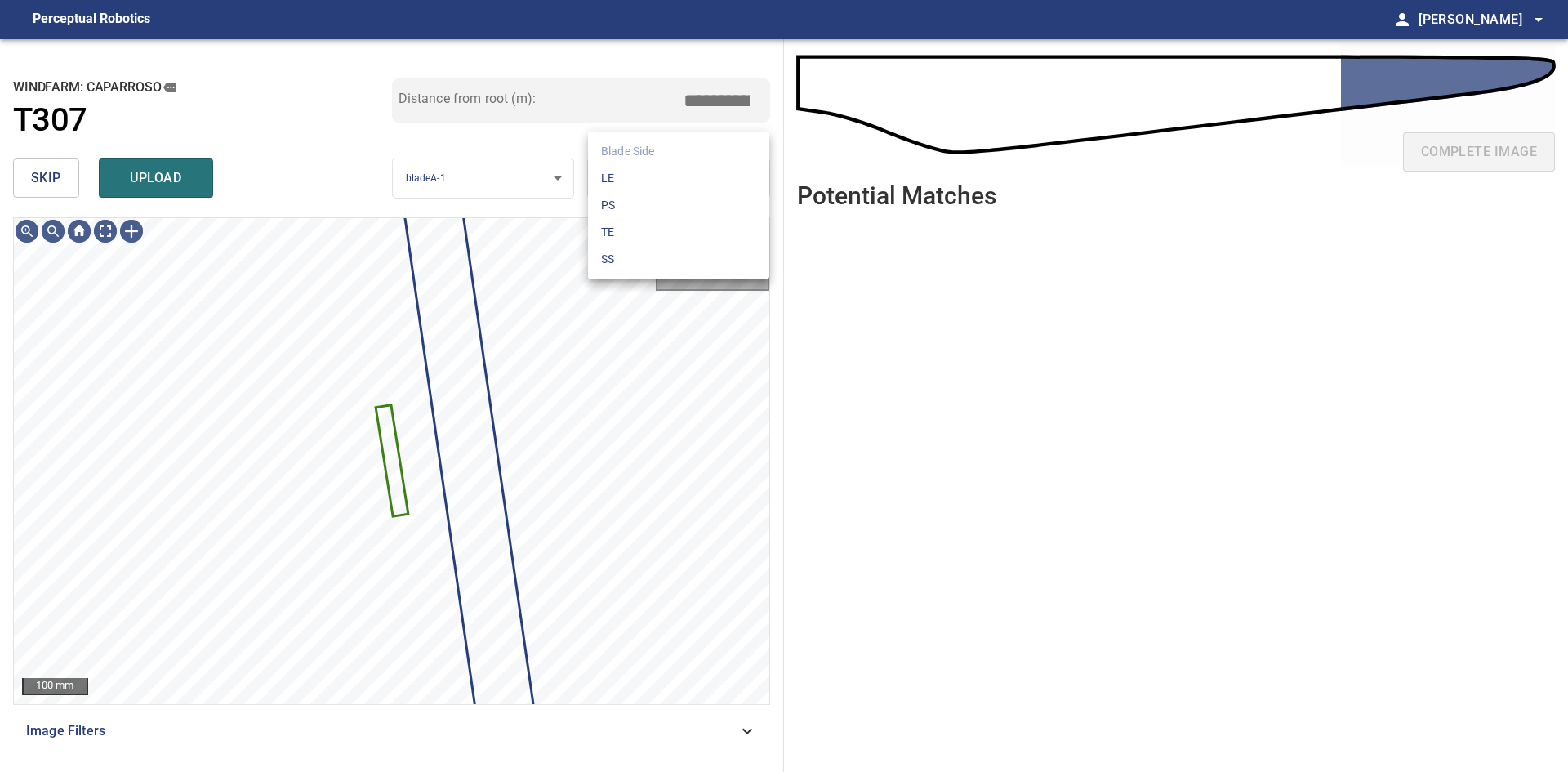
click at [642, 190] on body "**********" at bounding box center [784, 386] width 1568 height 772
click at [655, 259] on li "SS" at bounding box center [679, 259] width 181 height 27
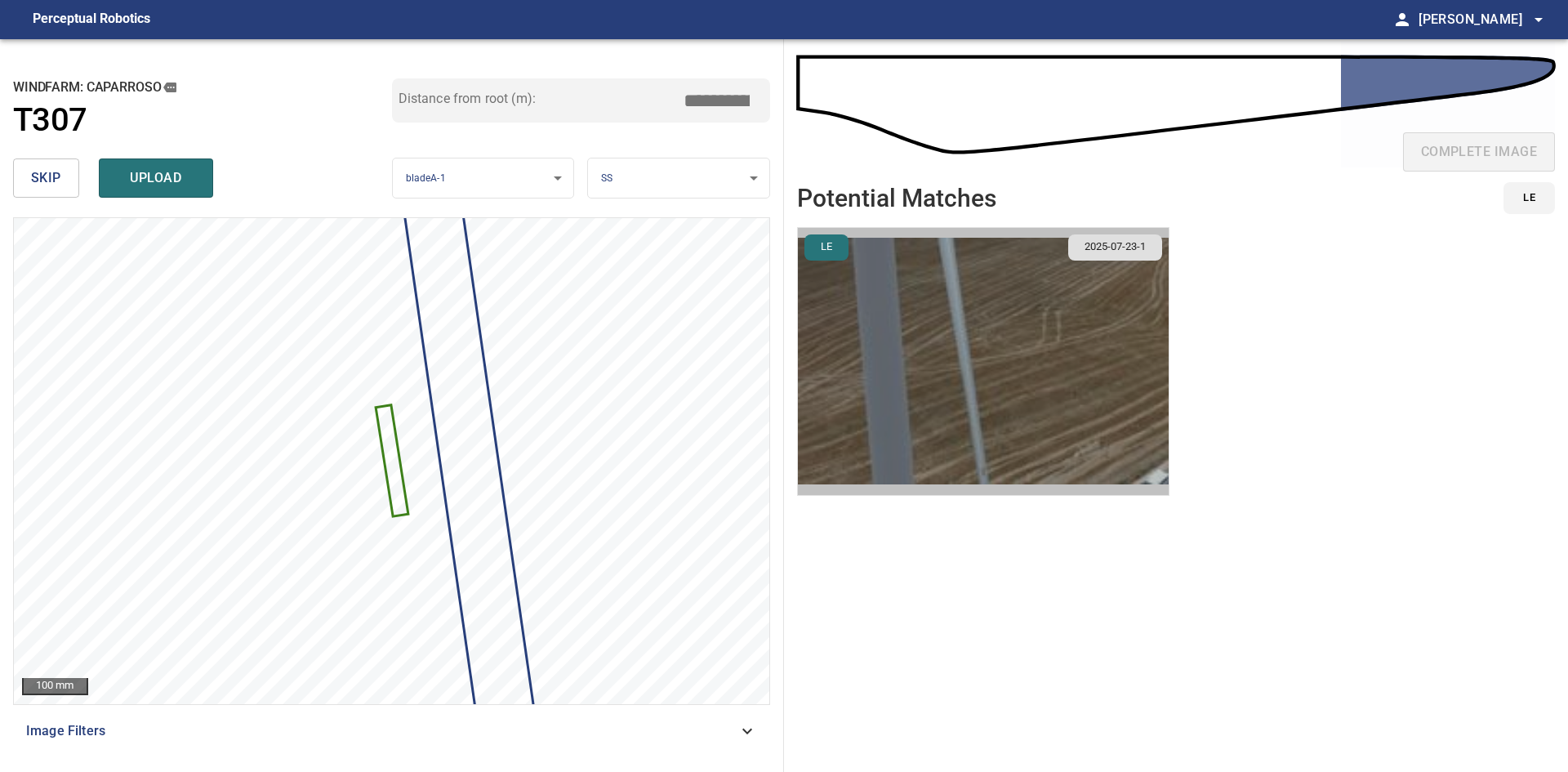
click at [988, 353] on img "button" at bounding box center [983, 361] width 371 height 267
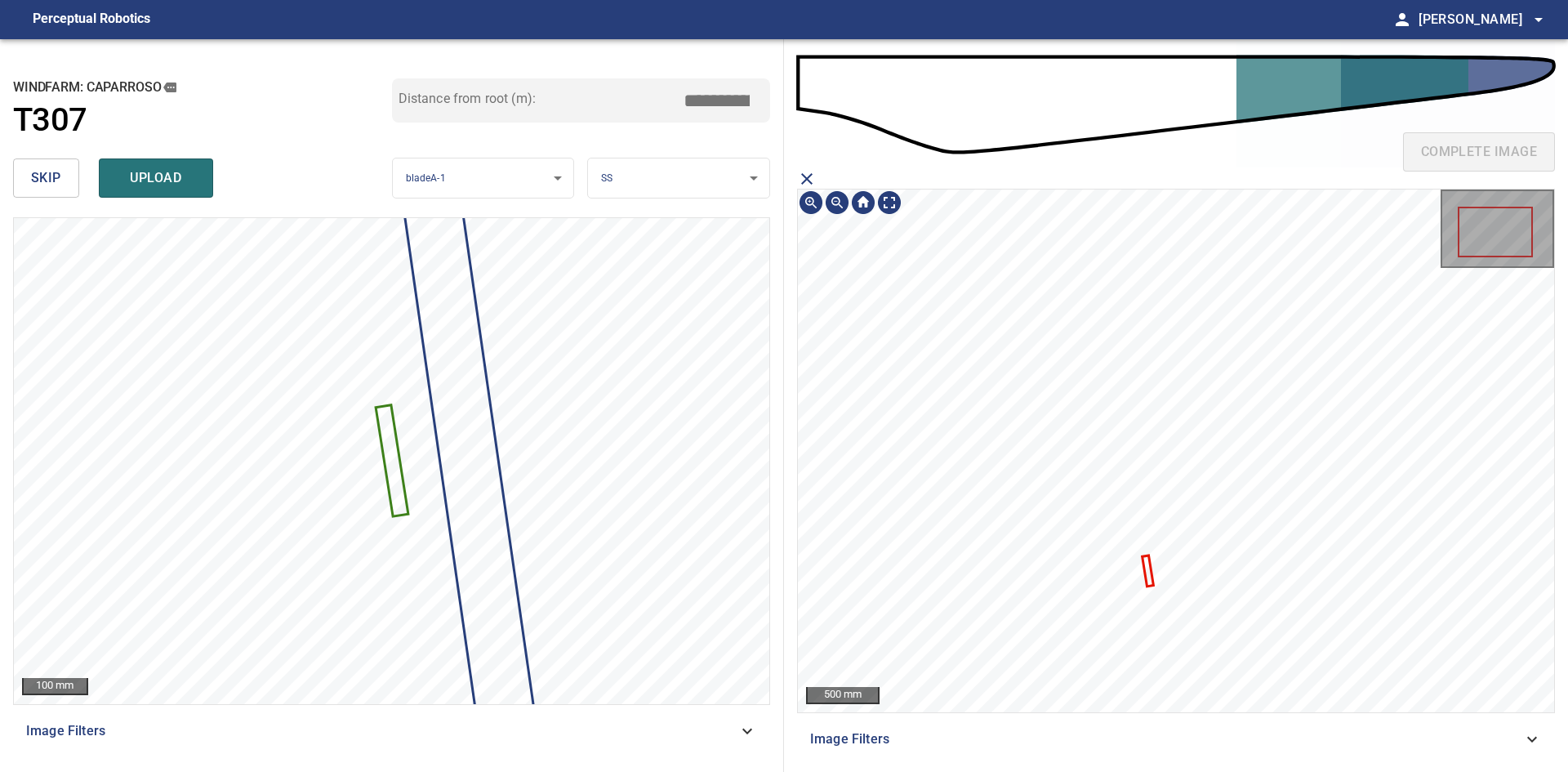
click at [1149, 574] on icon at bounding box center [1148, 571] width 8 height 28
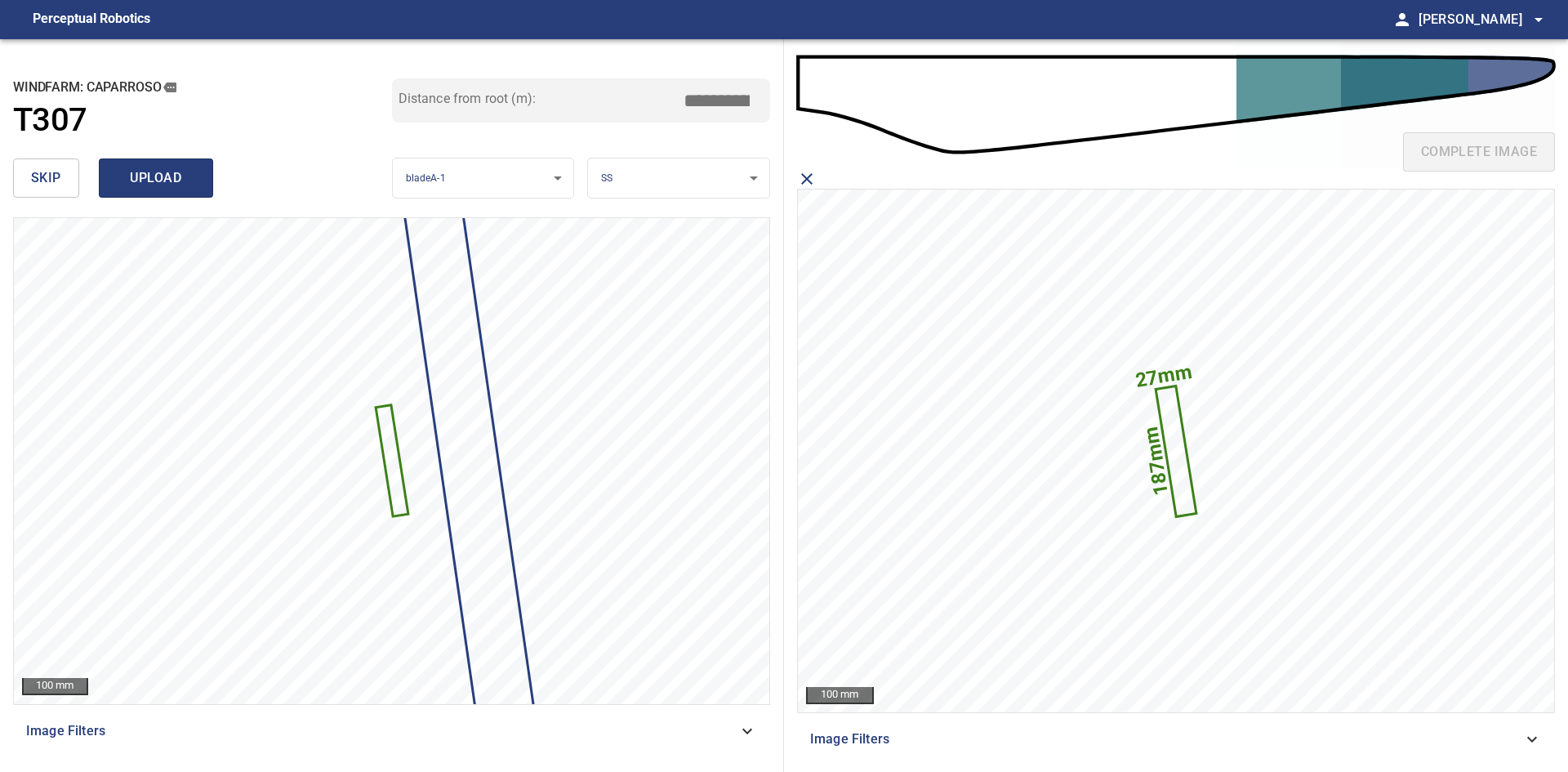
click at [191, 187] on span "upload" at bounding box center [156, 178] width 78 height 23
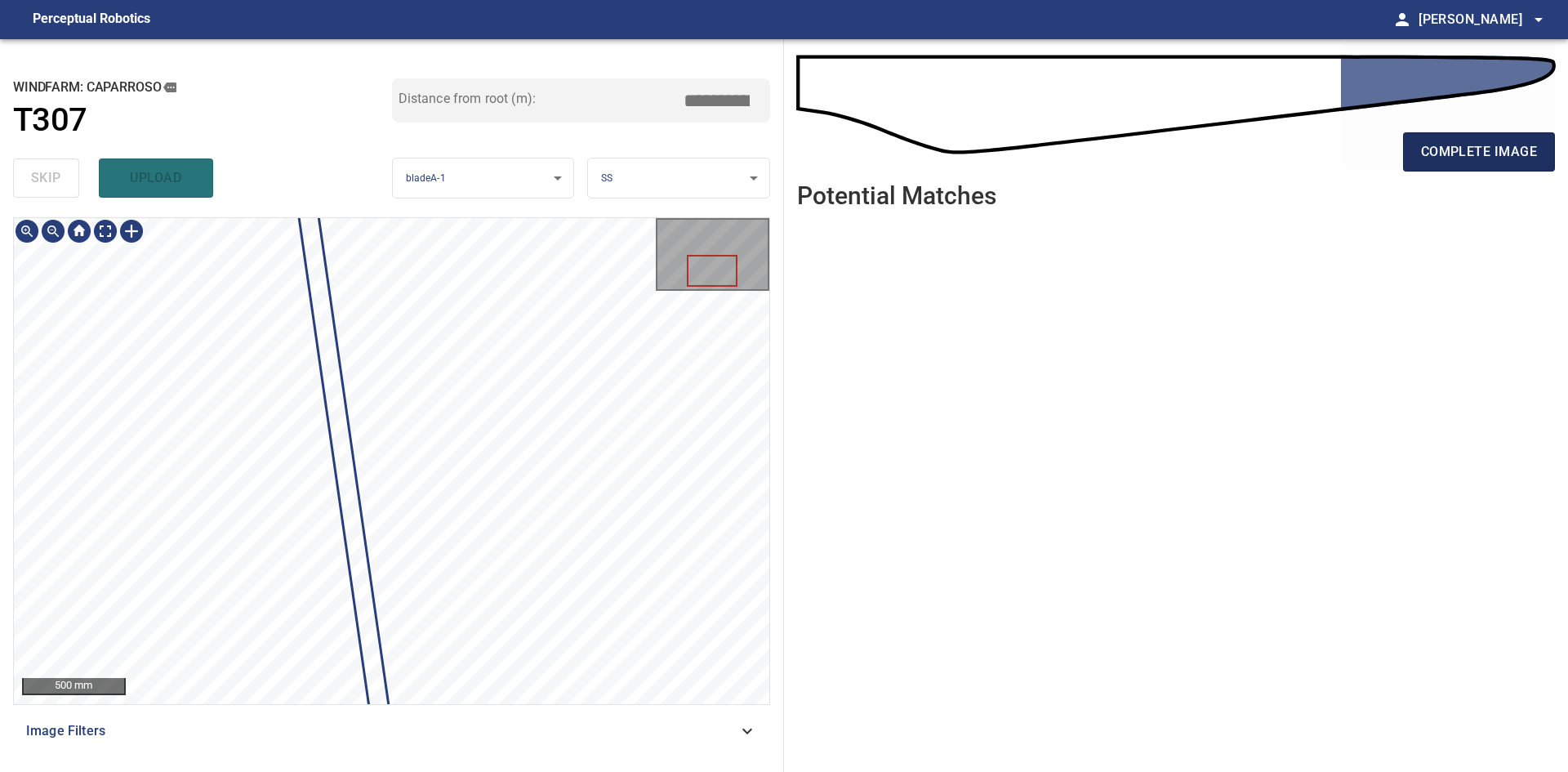
click at [1493, 144] on span "complete image" at bounding box center [1478, 151] width 116 height 23
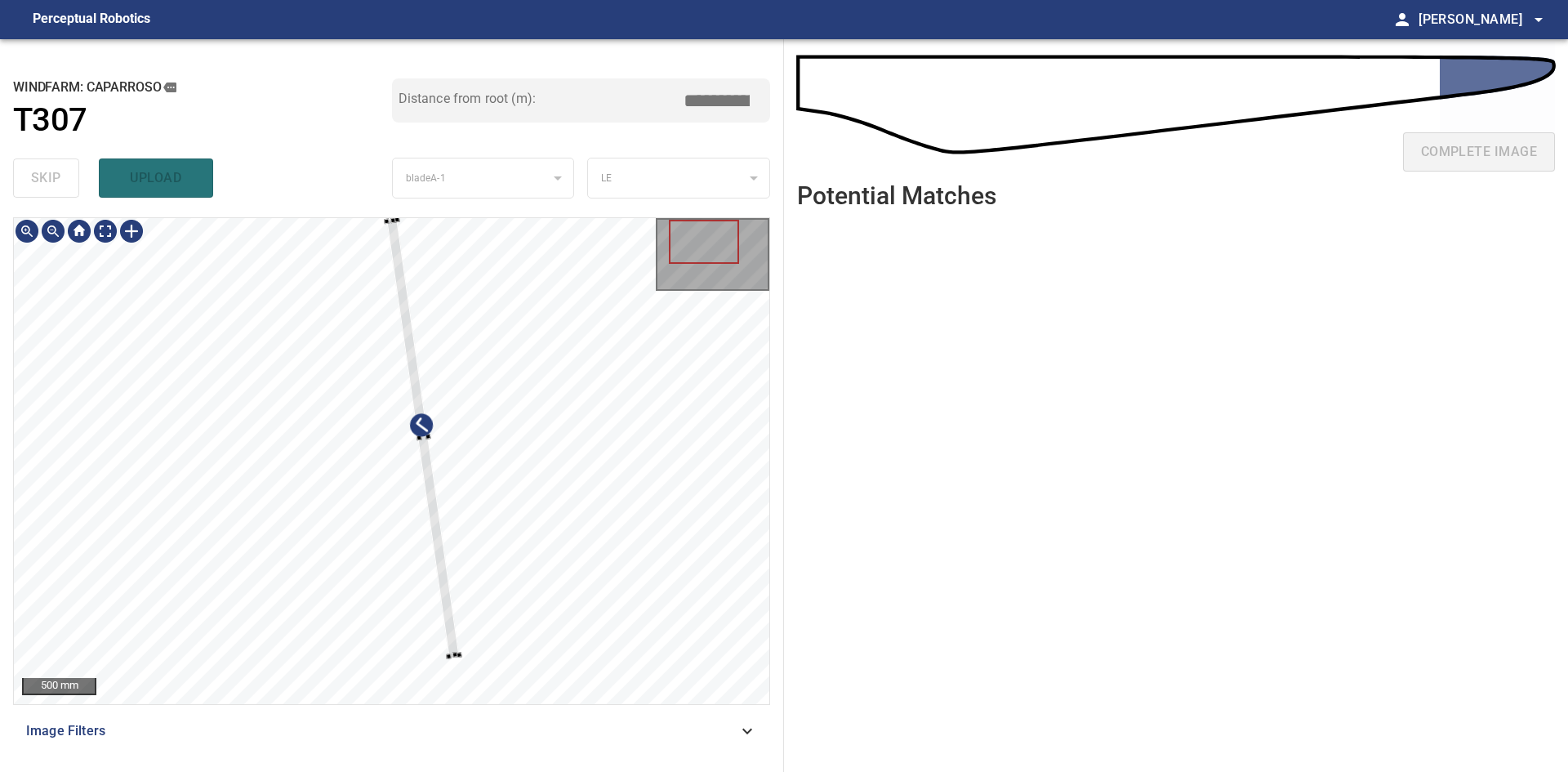
click at [439, 530] on div at bounding box center [424, 439] width 73 height 437
click at [437, 553] on div at bounding box center [420, 437] width 75 height 436
click at [440, 532] on div at bounding box center [424, 438] width 73 height 436
click at [438, 554] on div at bounding box center [421, 435] width 78 height 436
click at [442, 577] on div at bounding box center [422, 435] width 76 height 436
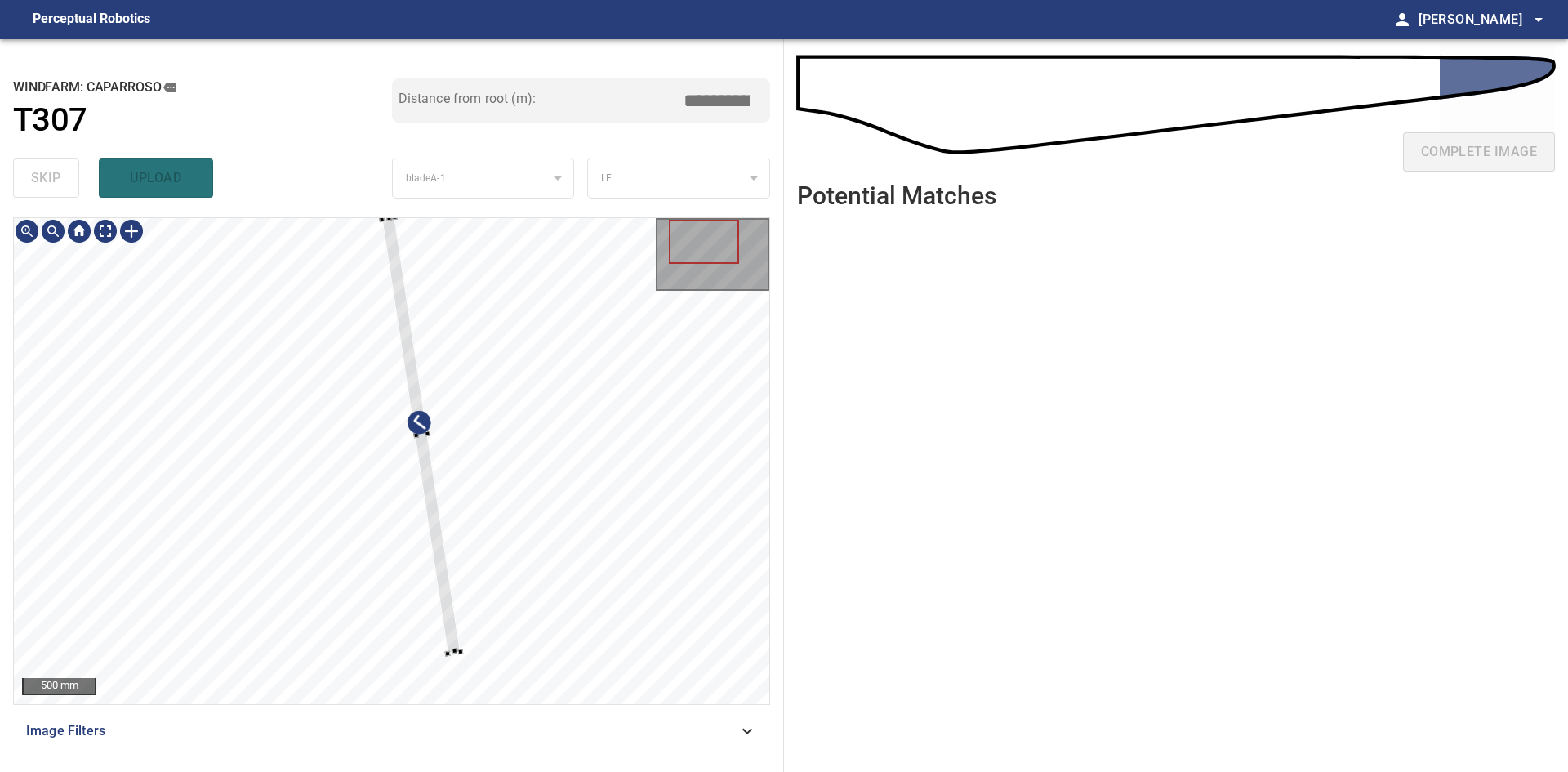
click at [446, 653] on div at bounding box center [448, 654] width 6 height 6
click at [450, 628] on div at bounding box center [422, 439] width 78 height 436
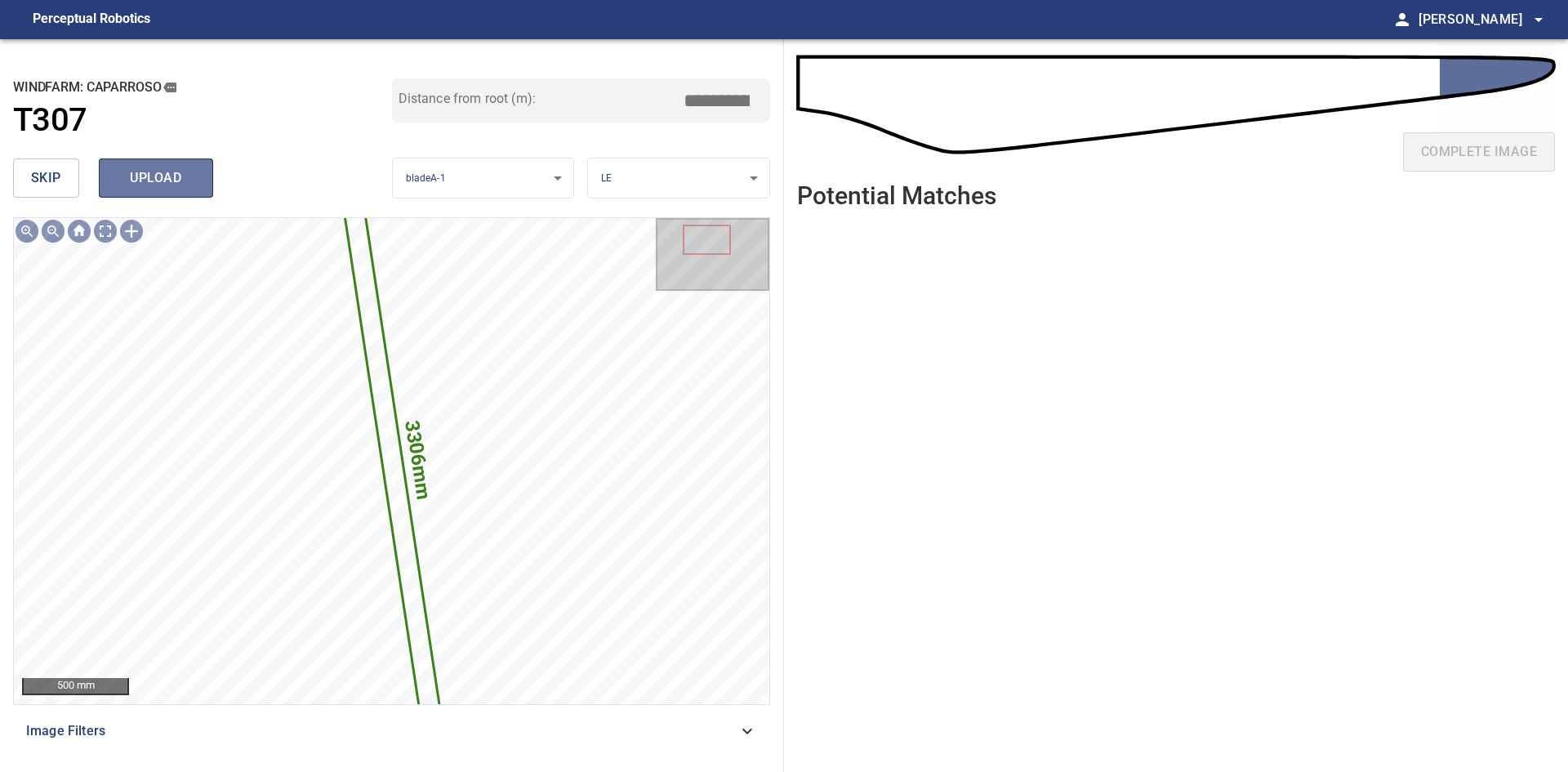
click at [199, 186] on button "upload" at bounding box center [156, 178] width 114 height 39
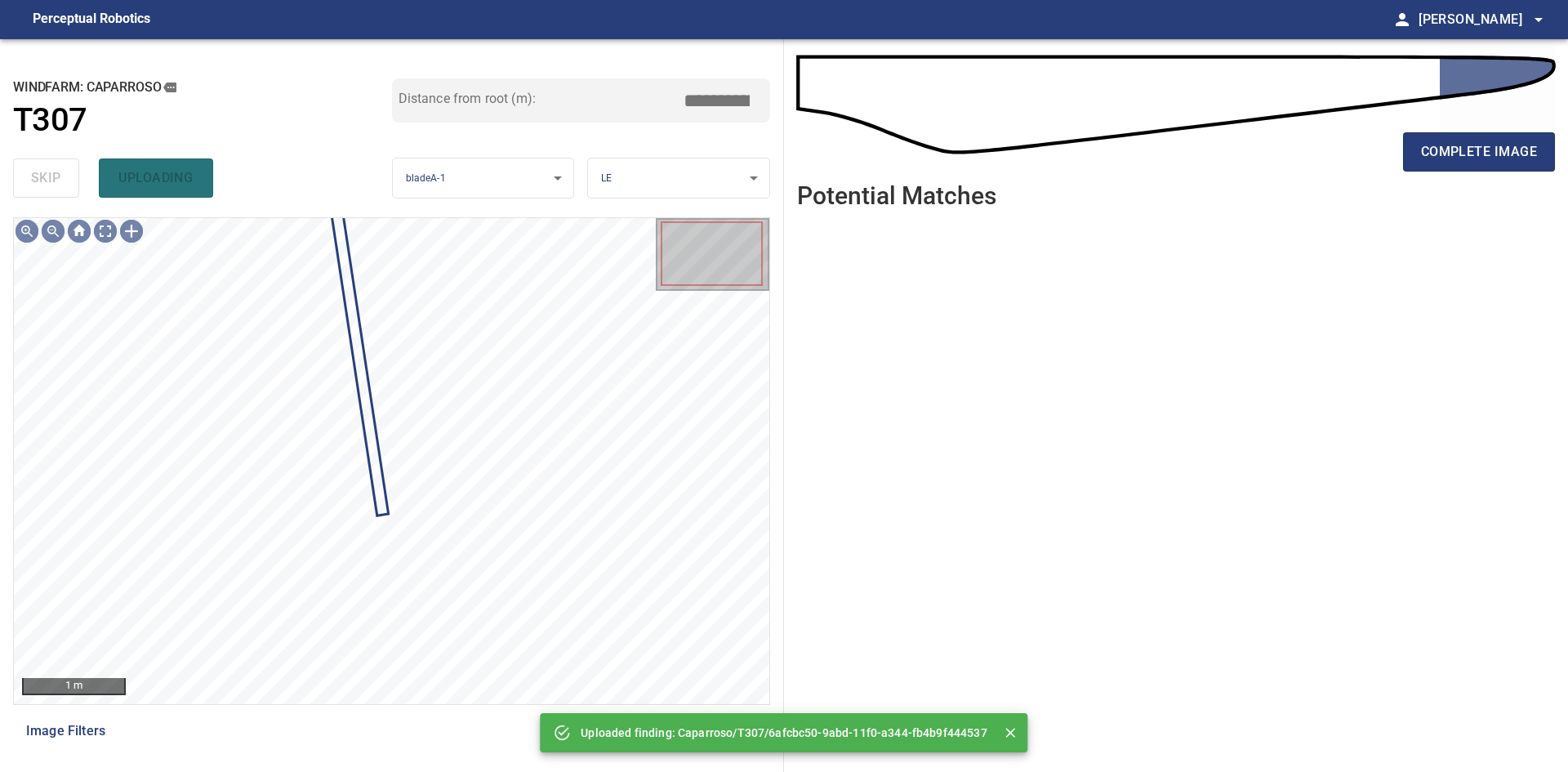
click at [1402, 162] on div "complete image" at bounding box center [1176, 158] width 758 height 65
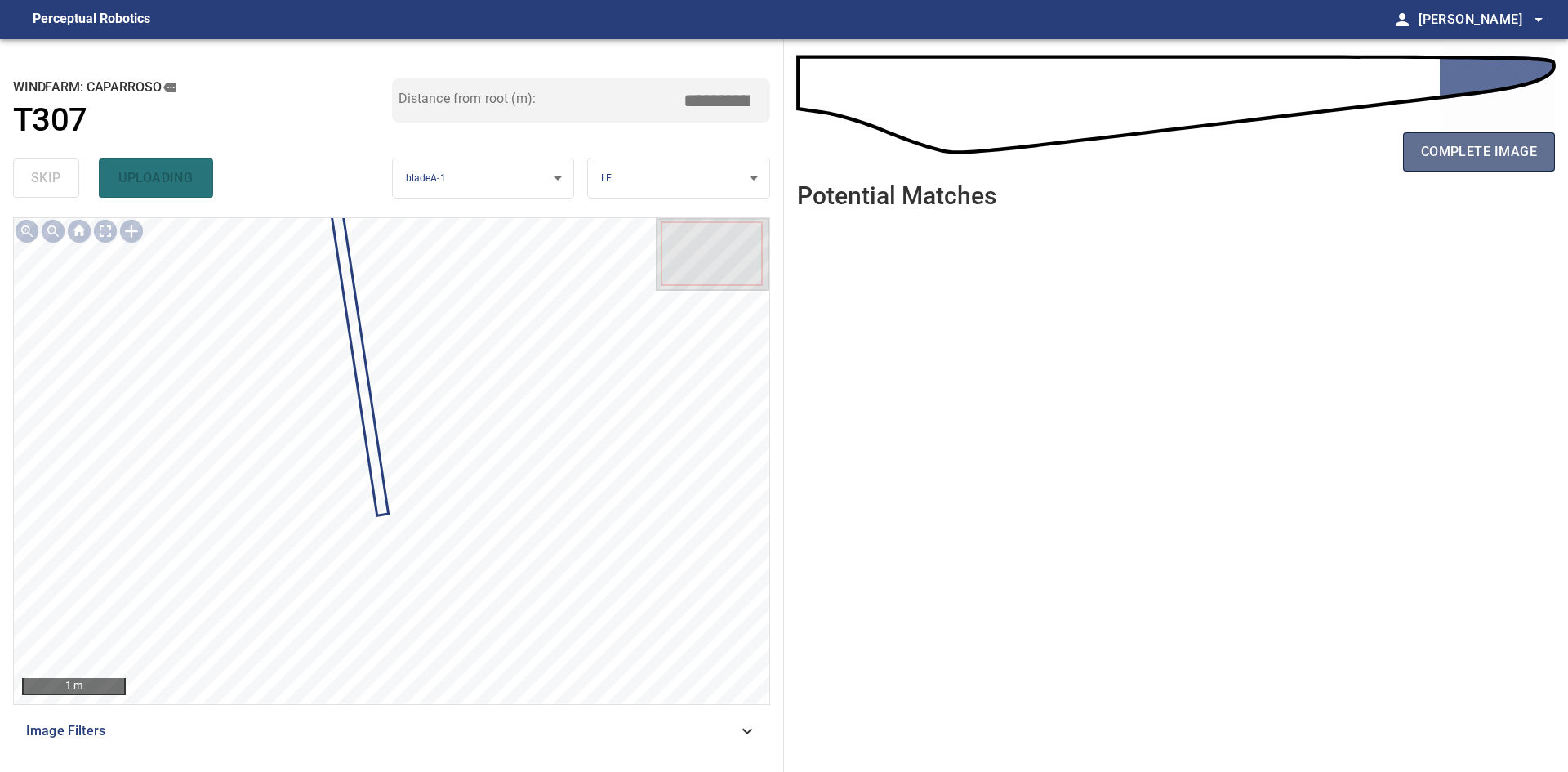
click at [1409, 161] on button "complete image" at bounding box center [1479, 151] width 152 height 39
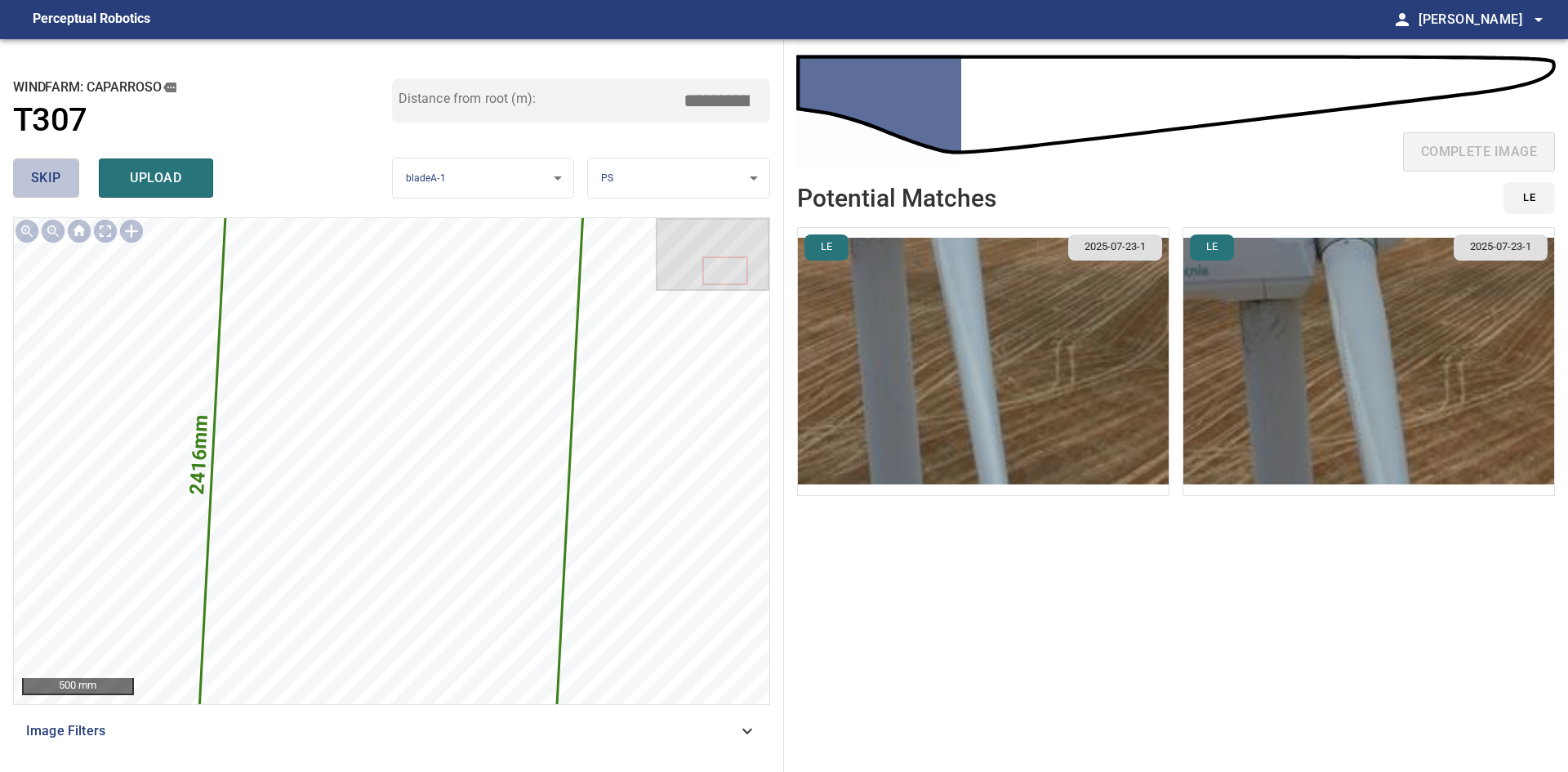
click at [60, 178] on span "skip" at bounding box center [46, 178] width 30 height 23
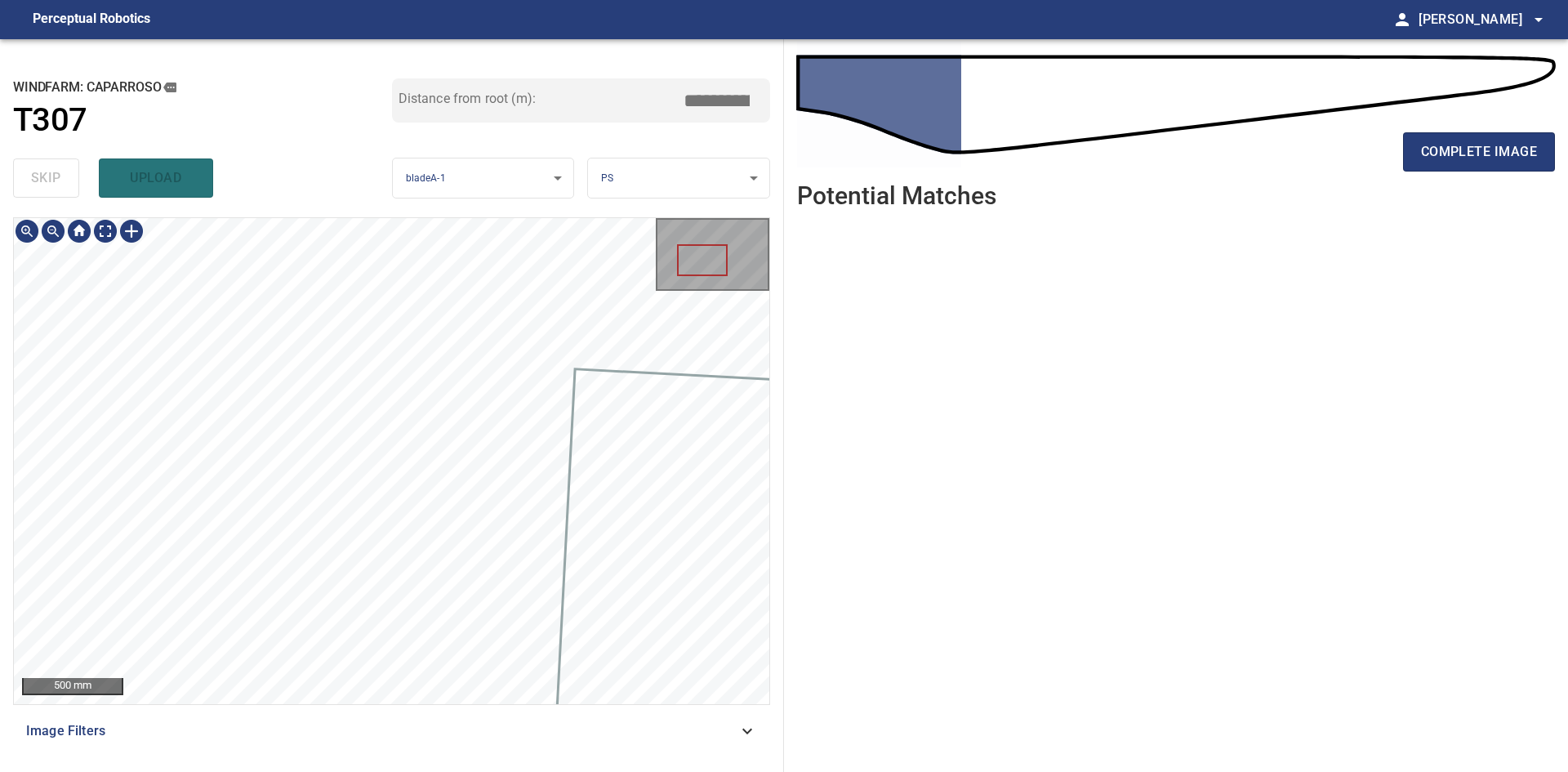
click at [662, 278] on div "500 mm" at bounding box center [392, 461] width 755 height 486
click at [1483, 158] on span "complete image" at bounding box center [1478, 151] width 116 height 23
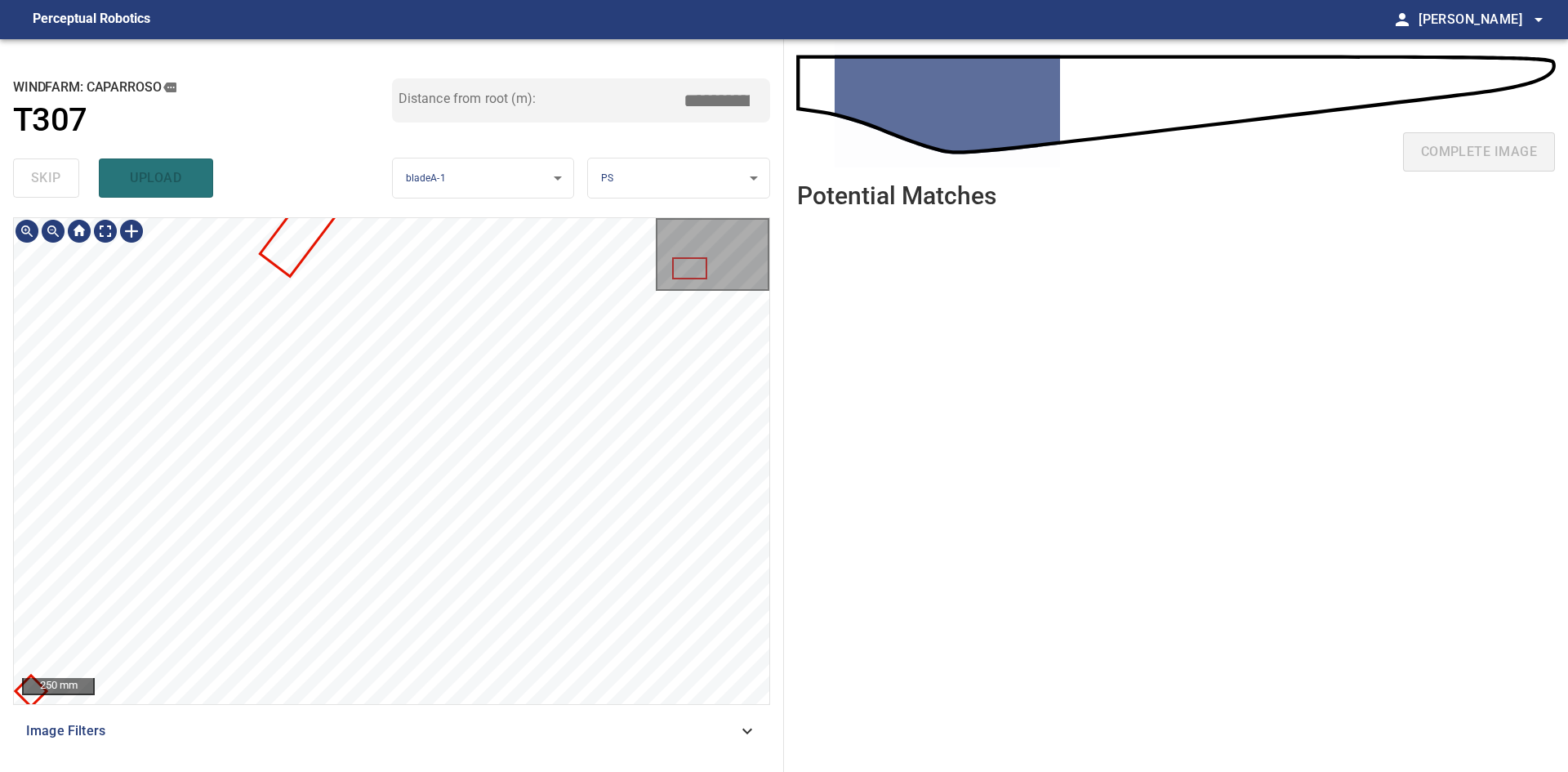
click at [735, 260] on div "250 mm" at bounding box center [392, 461] width 755 height 486
click at [453, 487] on div at bounding box center [392, 461] width 755 height 486
click at [472, 466] on div at bounding box center [441, 486] width 122 height 95
click at [457, 473] on div at bounding box center [392, 461] width 755 height 486
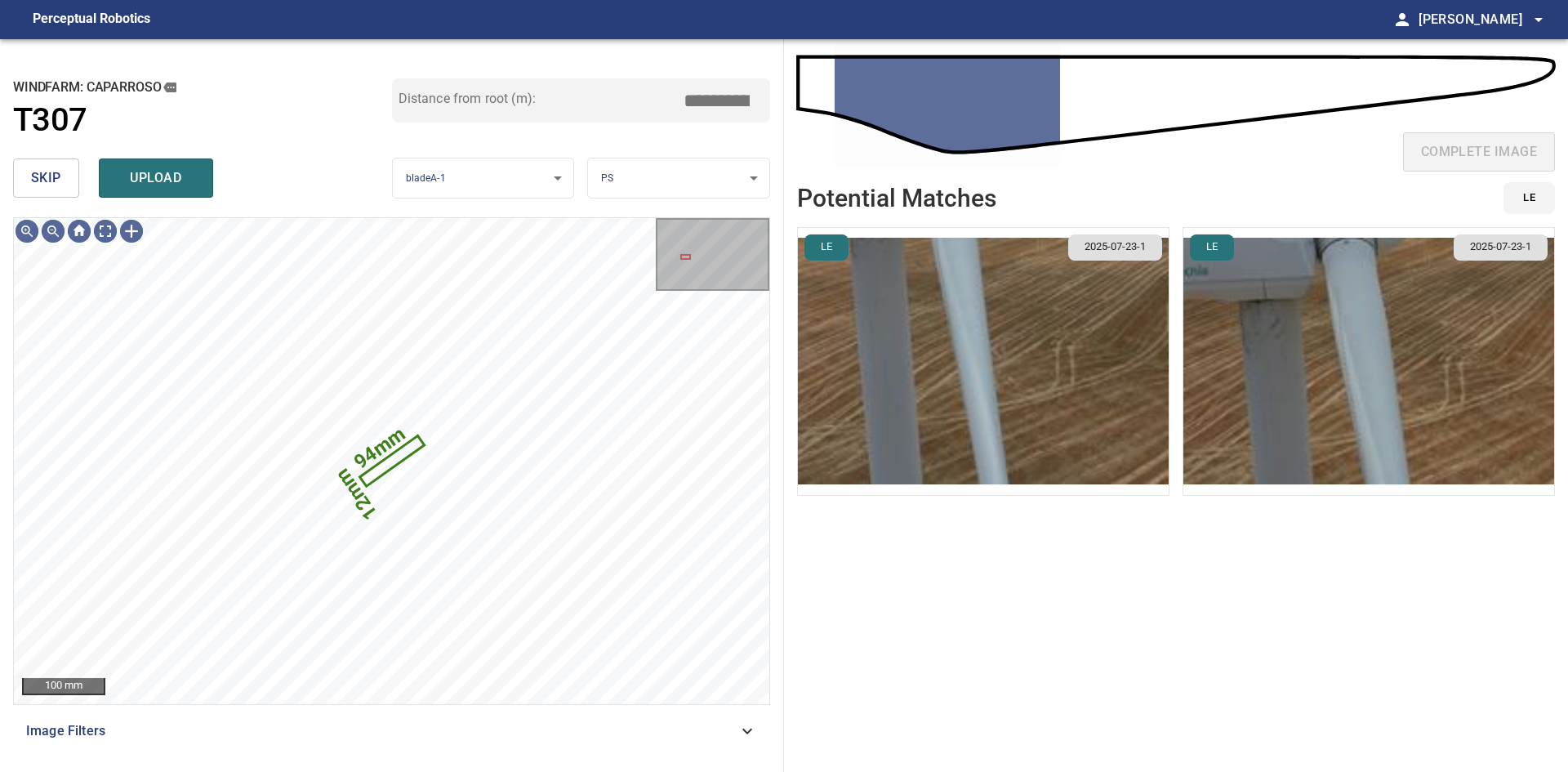
click at [1086, 369] on img "button" at bounding box center [983, 361] width 371 height 267
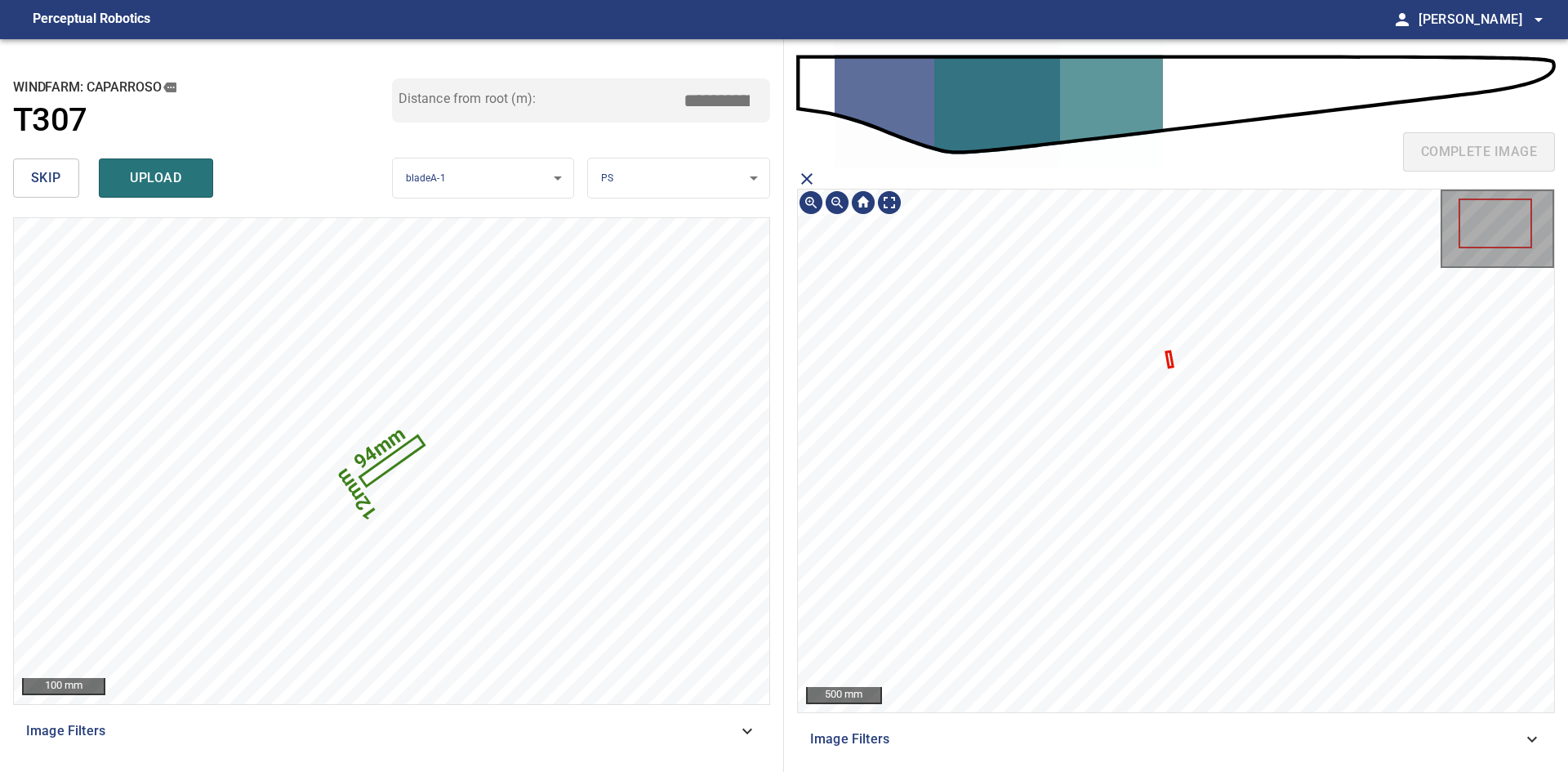
click at [1170, 363] on icon at bounding box center [1169, 359] width 4 height 13
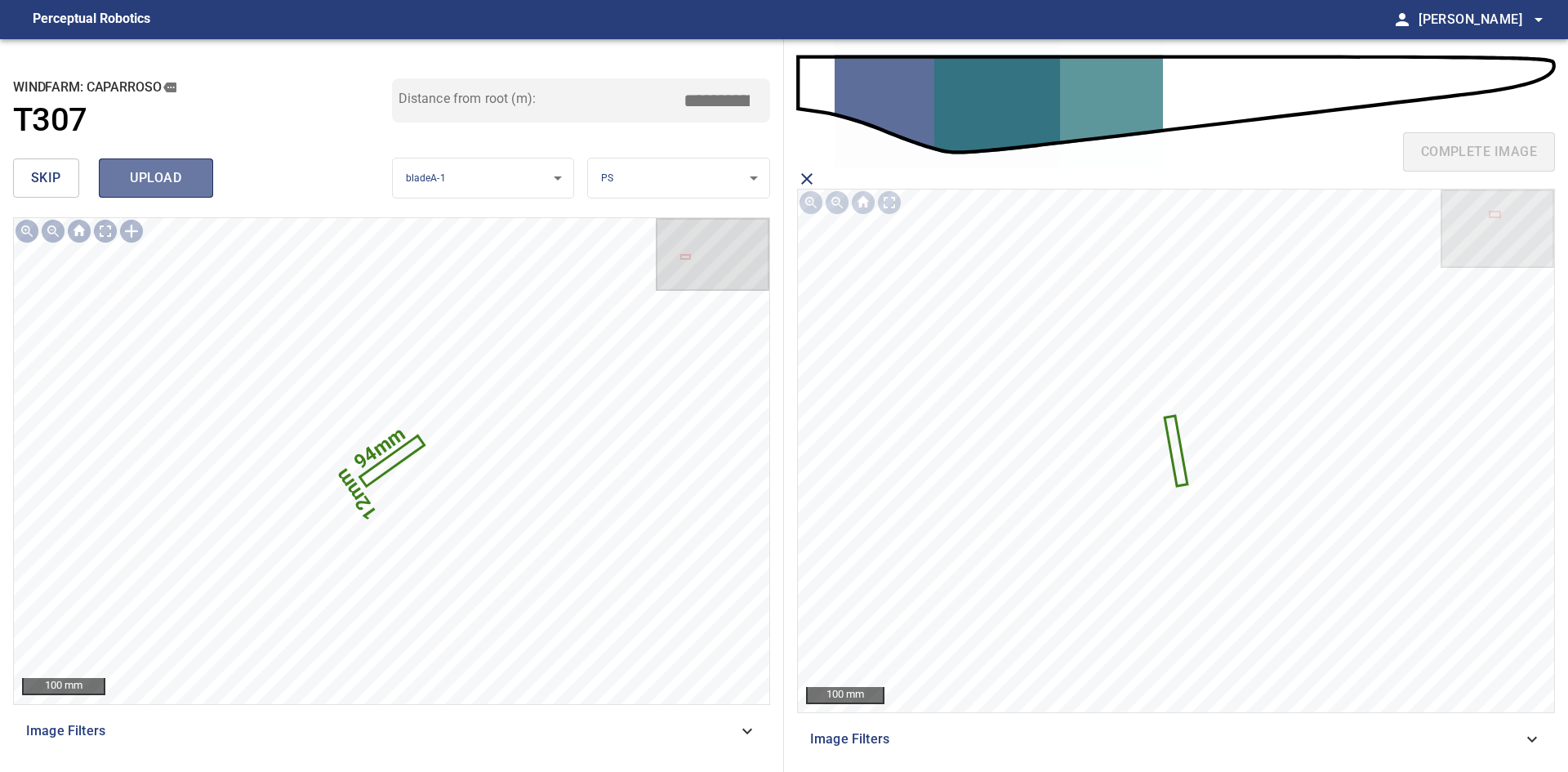
click at [139, 177] on span "upload" at bounding box center [156, 178] width 78 height 23
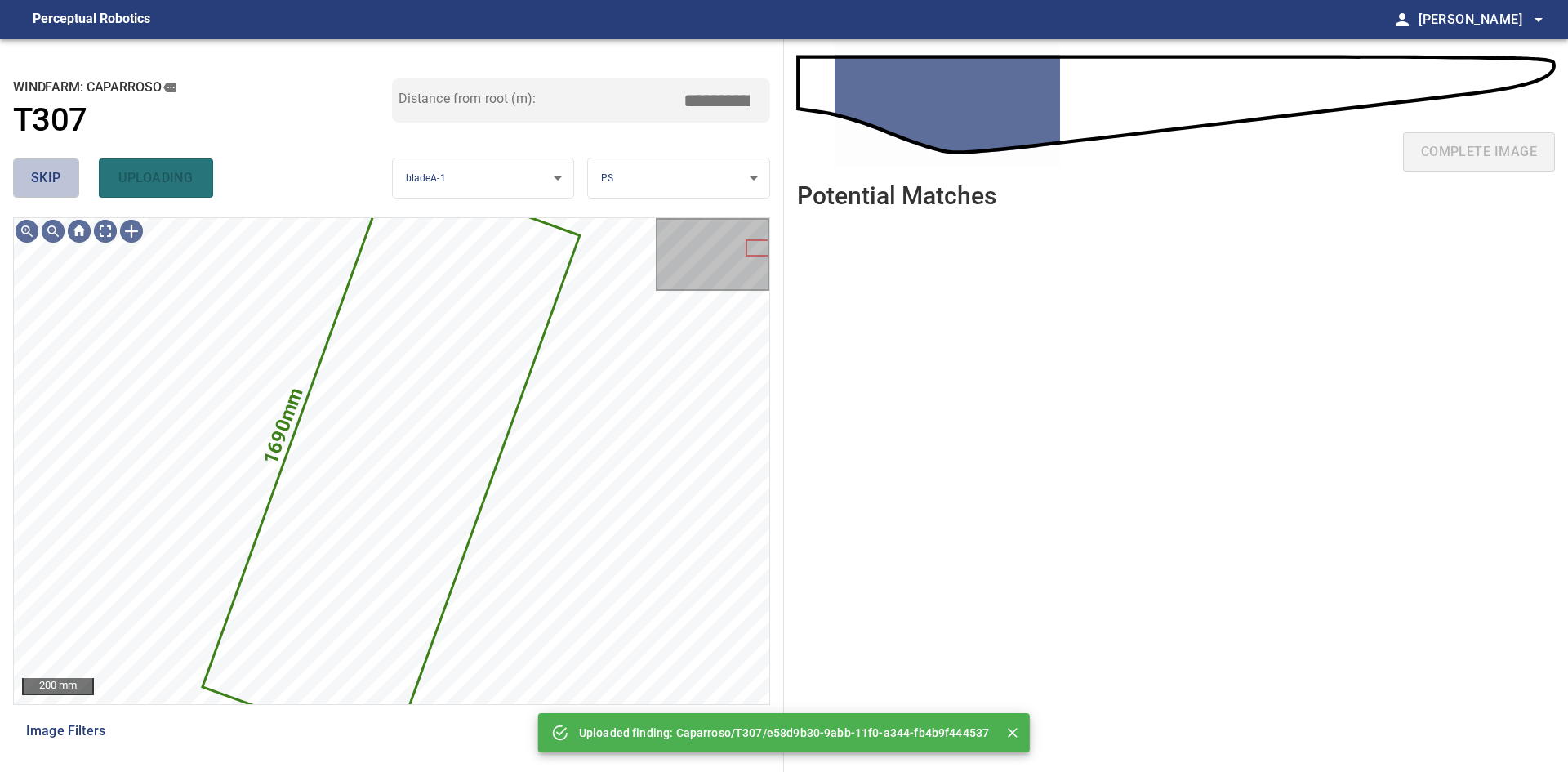
click at [37, 168] on span "skip" at bounding box center [46, 178] width 30 height 23
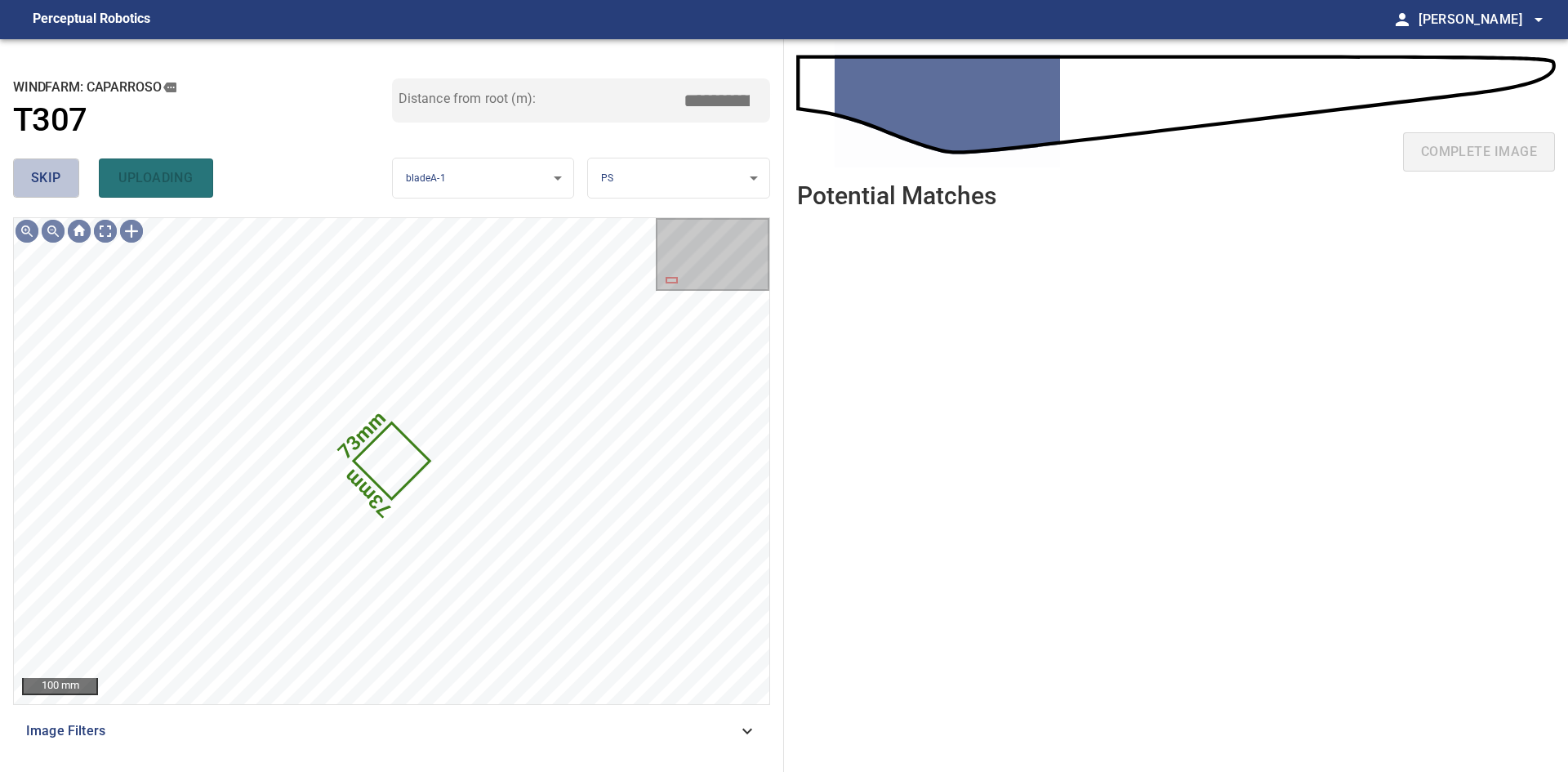
click at [37, 168] on span "skip" at bounding box center [46, 178] width 30 height 23
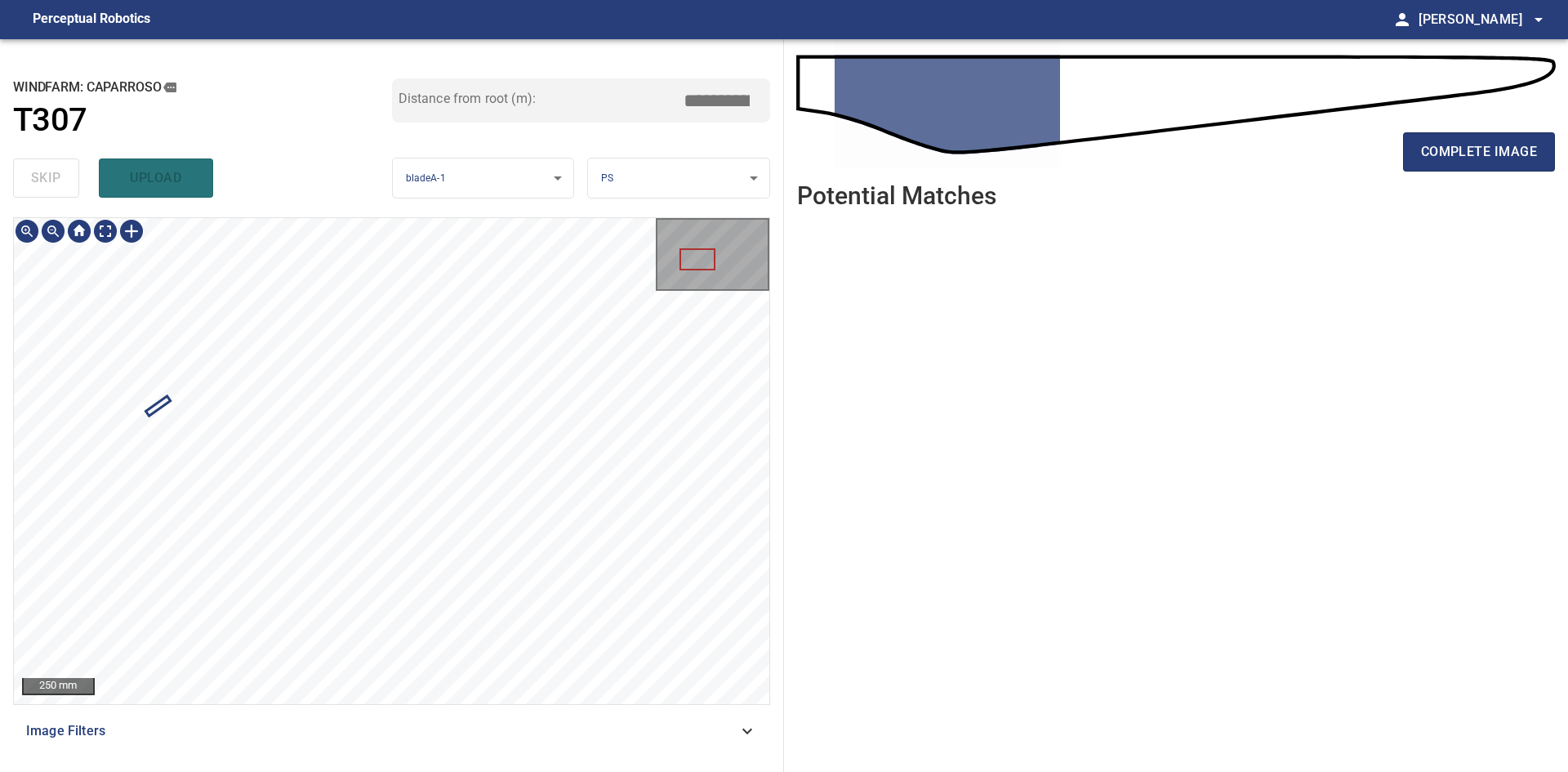
click at [543, 203] on div "**********" at bounding box center [392, 406] width 784 height 733
click at [1417, 153] on button "complete image" at bounding box center [1479, 151] width 152 height 39
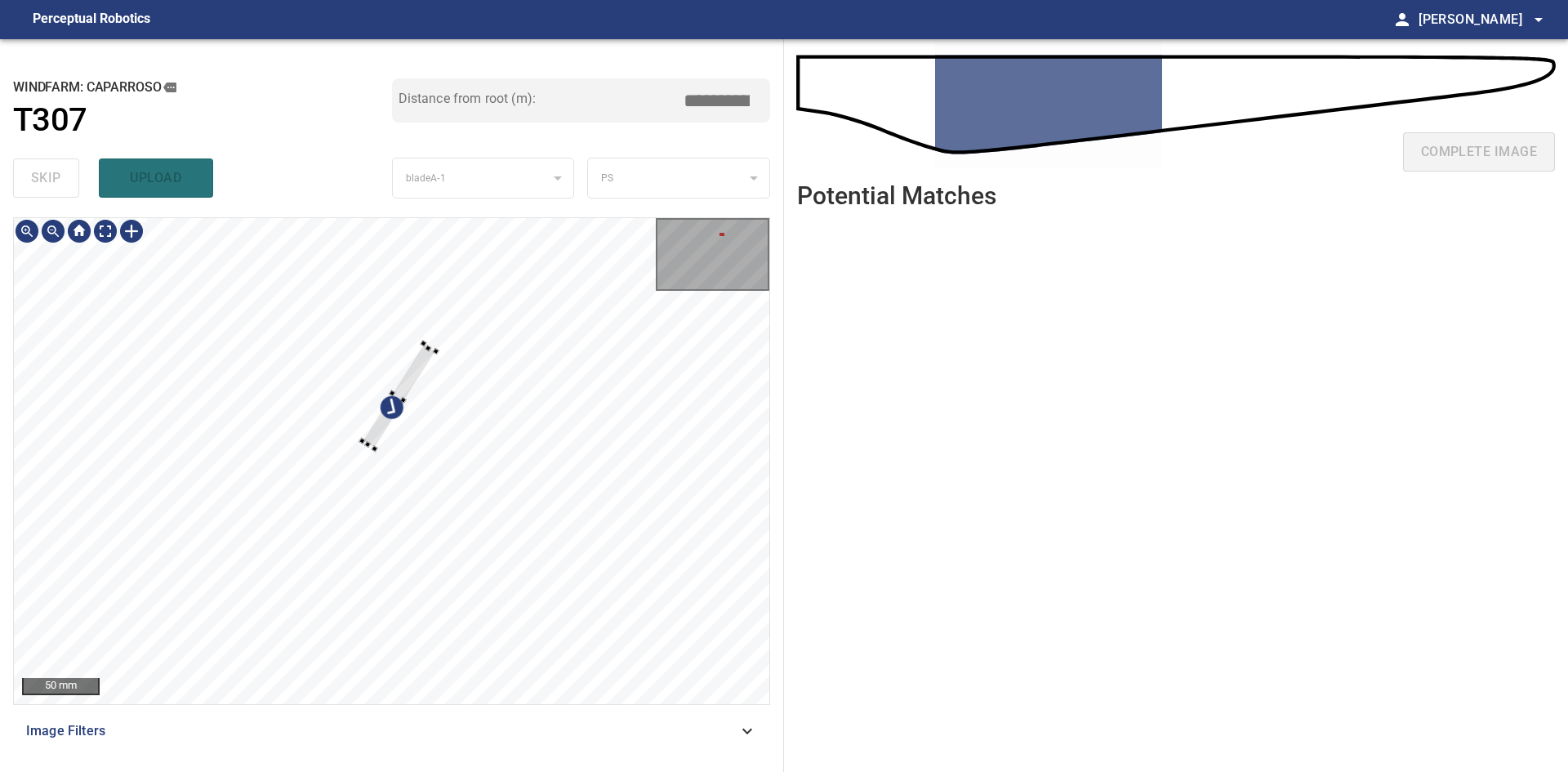
click at [417, 378] on div at bounding box center [399, 396] width 73 height 105
click at [433, 393] on div at bounding box center [409, 411] width 93 height 70
click at [432, 385] on div at bounding box center [406, 399] width 107 height 89
click at [421, 386] on div at bounding box center [401, 399] width 111 height 84
click at [340, 430] on div at bounding box center [342, 430] width 7 height 7
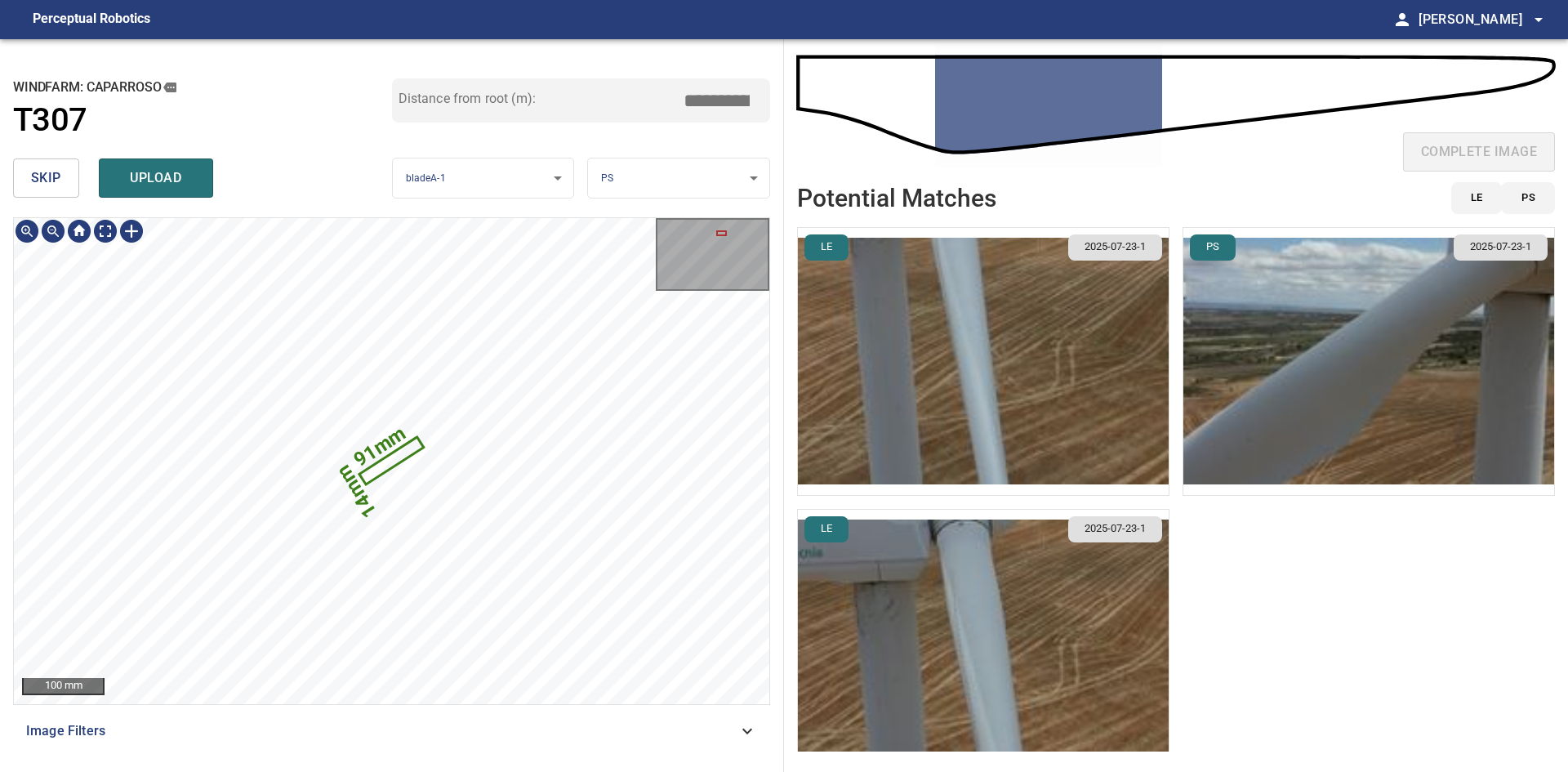
click at [390, 462] on icon "91mm" at bounding box center [390, 460] width 5 height 7
click at [1048, 386] on img "button" at bounding box center [983, 361] width 371 height 267
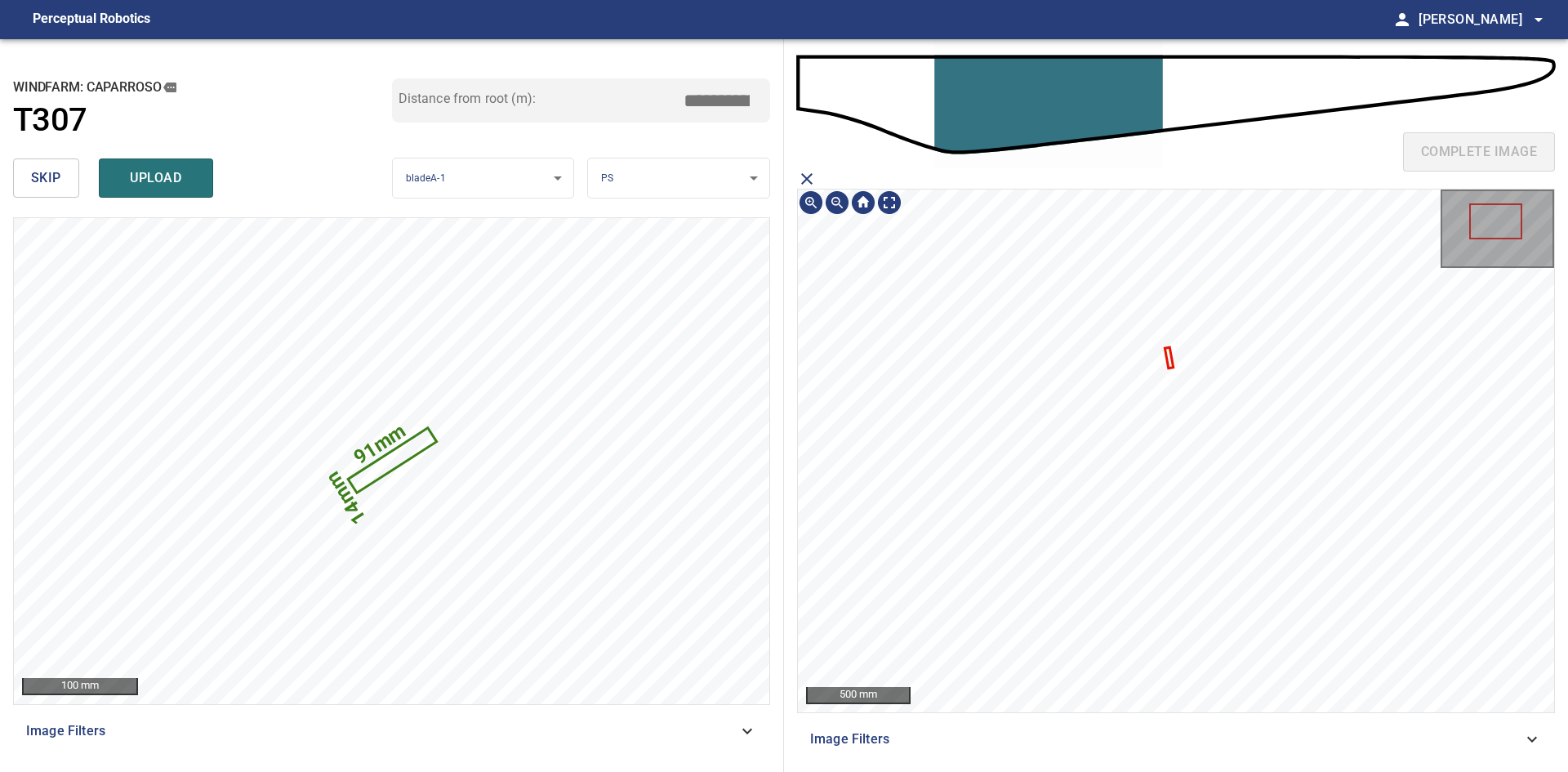
click at [1169, 360] on icon at bounding box center [1169, 357] width 5 height 18
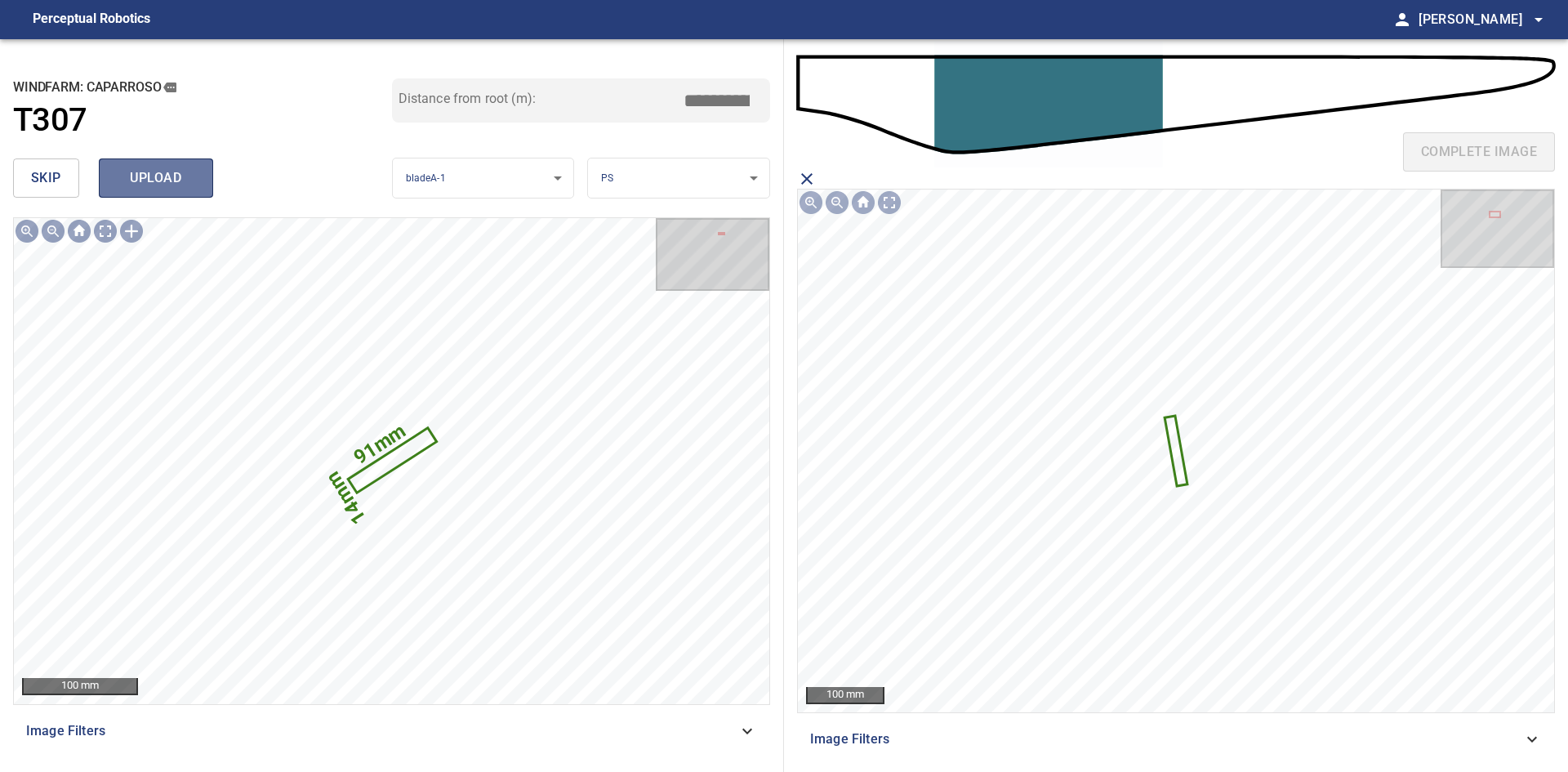
click at [162, 181] on span "upload" at bounding box center [156, 178] width 78 height 23
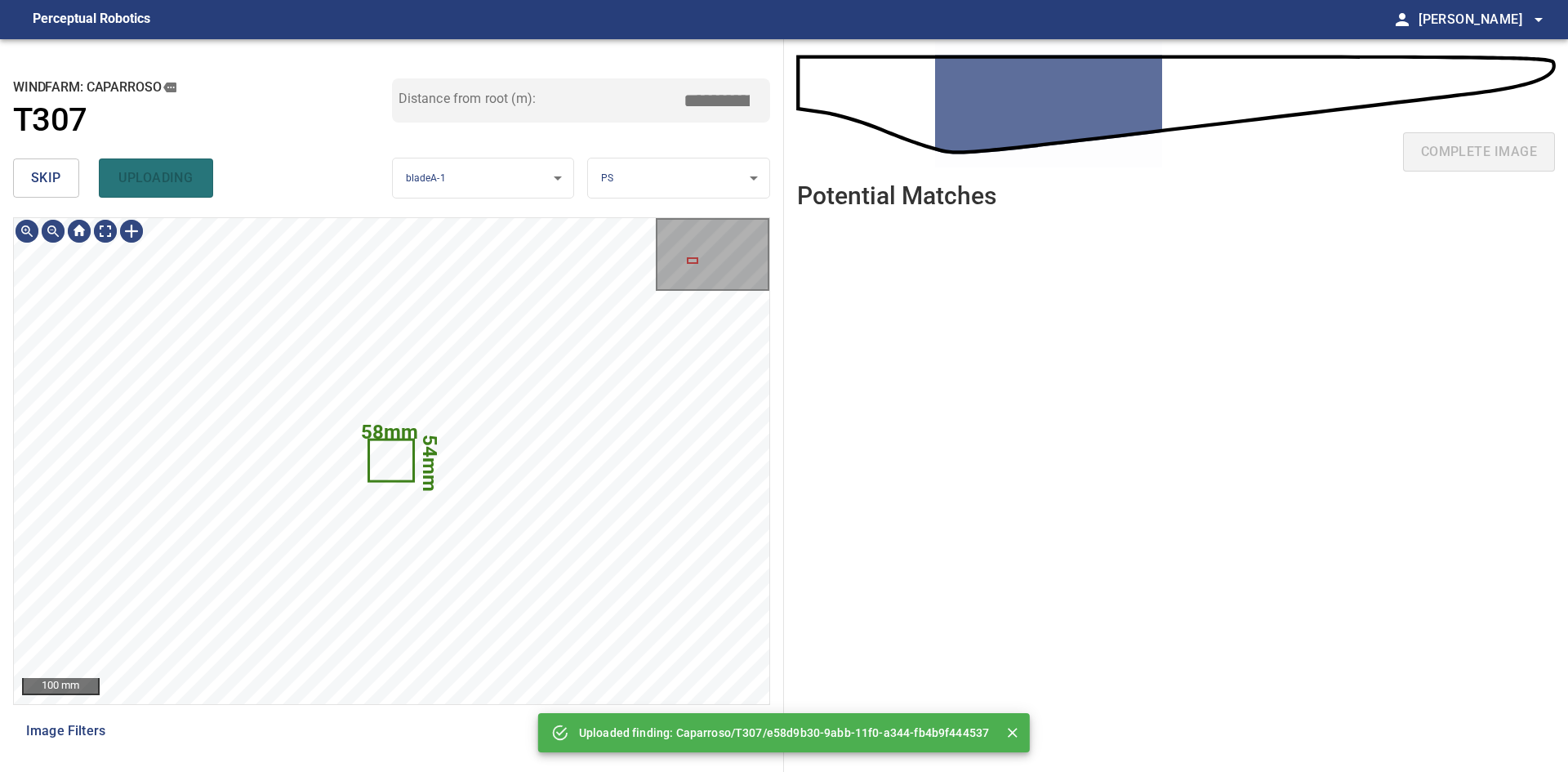
click at [56, 172] on span "skip" at bounding box center [46, 178] width 30 height 23
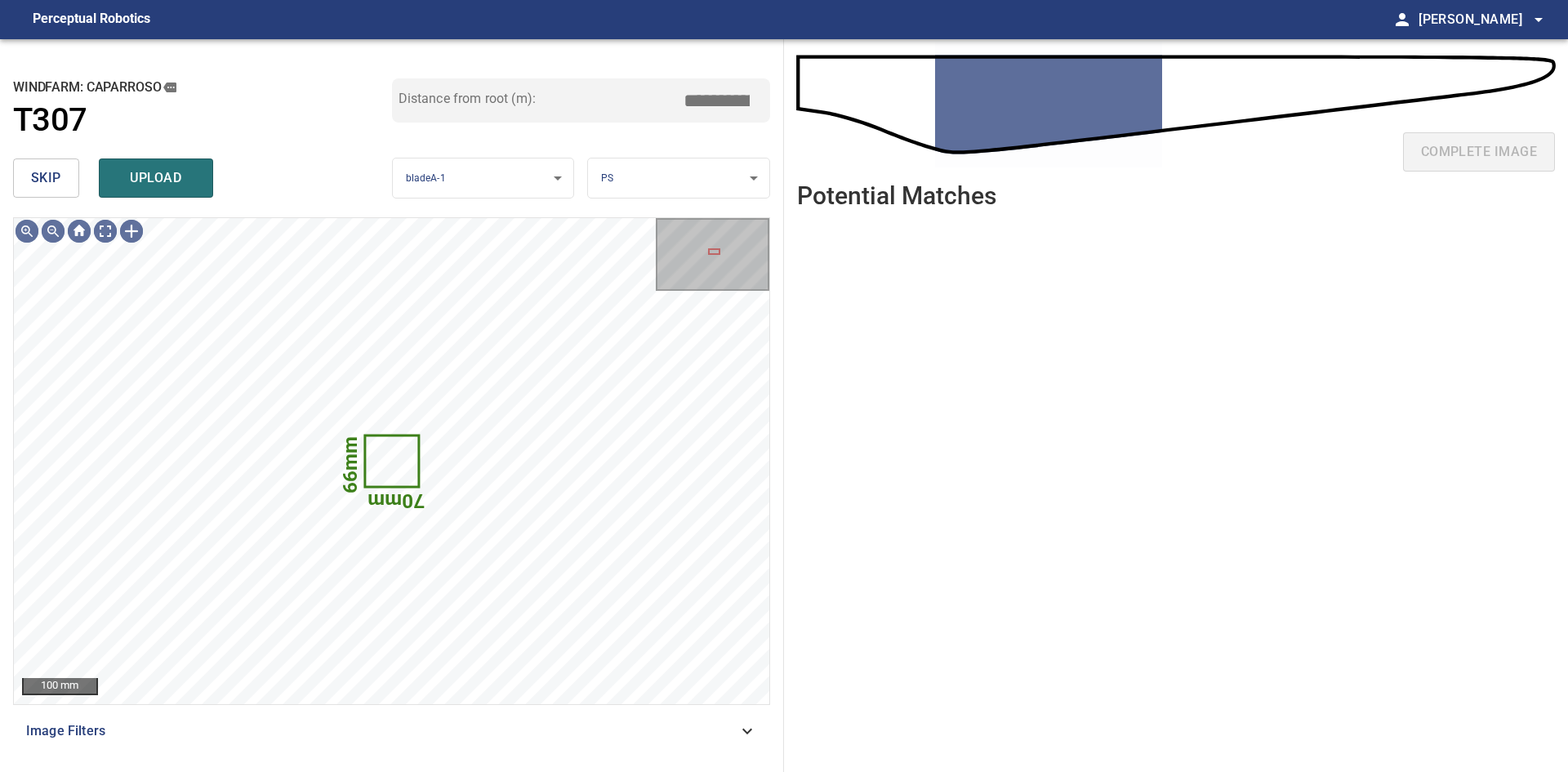
click at [39, 191] on button "skip" at bounding box center [46, 178] width 66 height 39
click at [44, 191] on button "skip" at bounding box center [46, 178] width 66 height 39
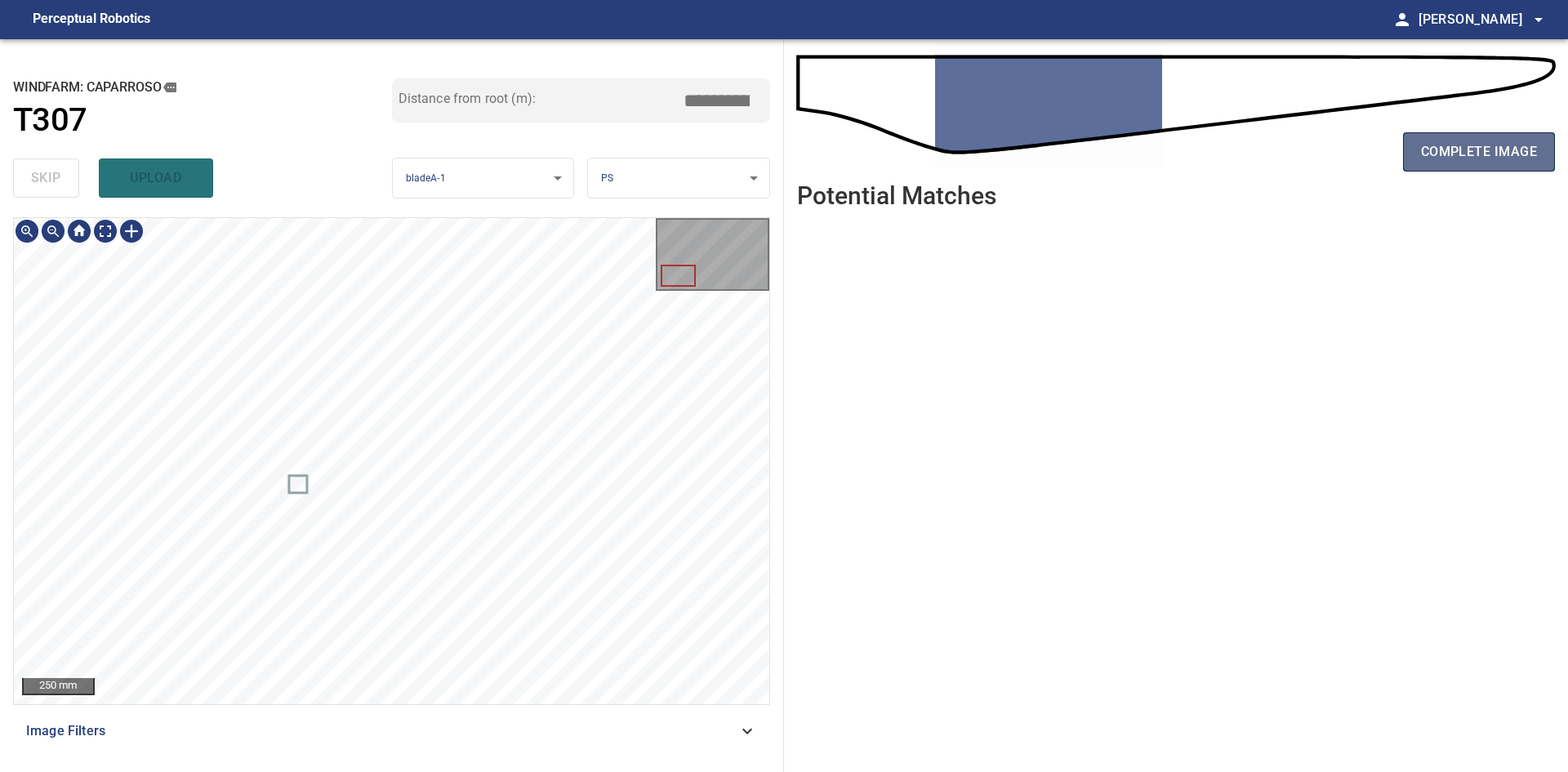
click at [1490, 162] on span "complete image" at bounding box center [1478, 151] width 116 height 23
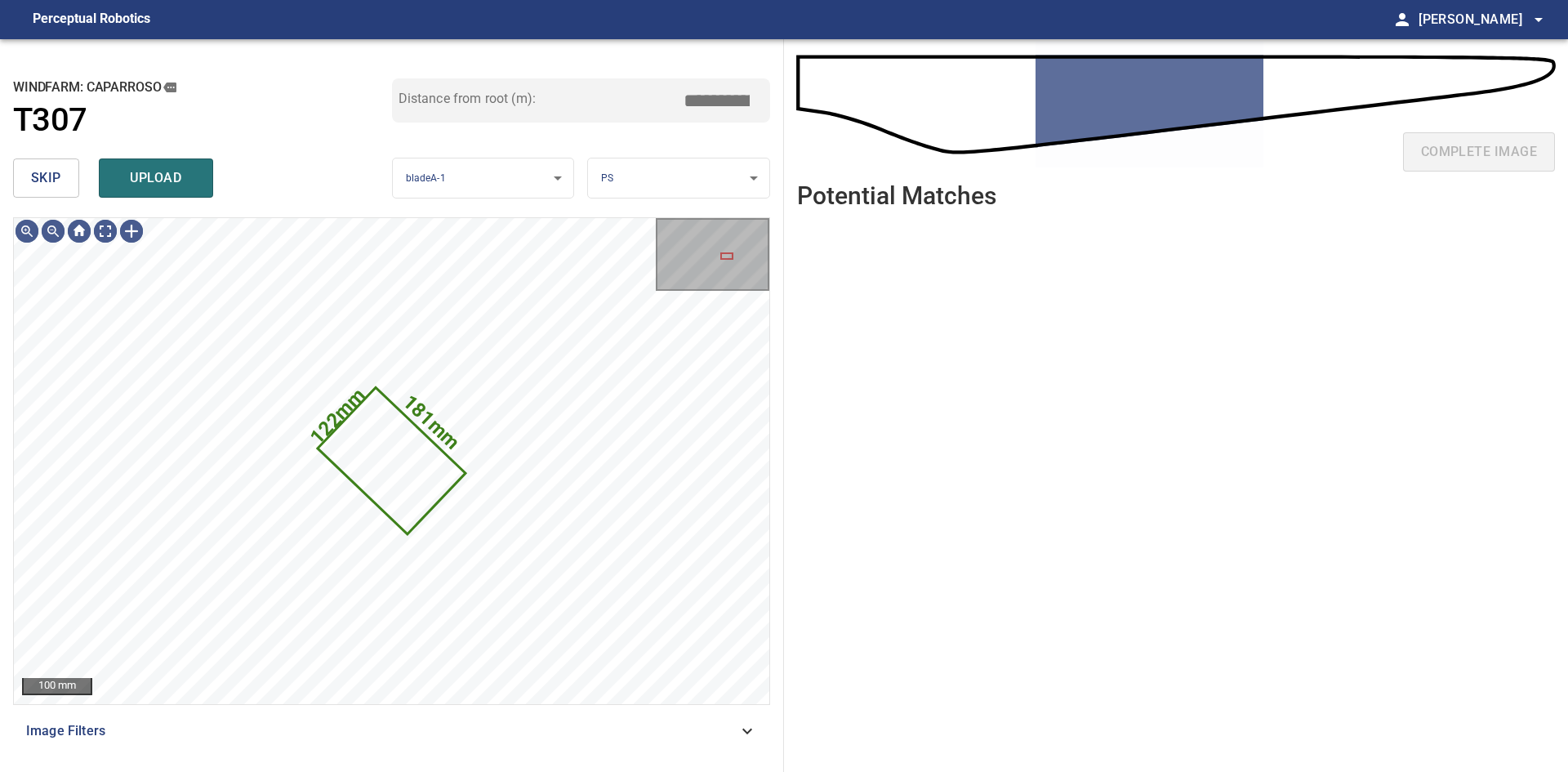
click at [60, 165] on button "skip" at bounding box center [46, 178] width 66 height 39
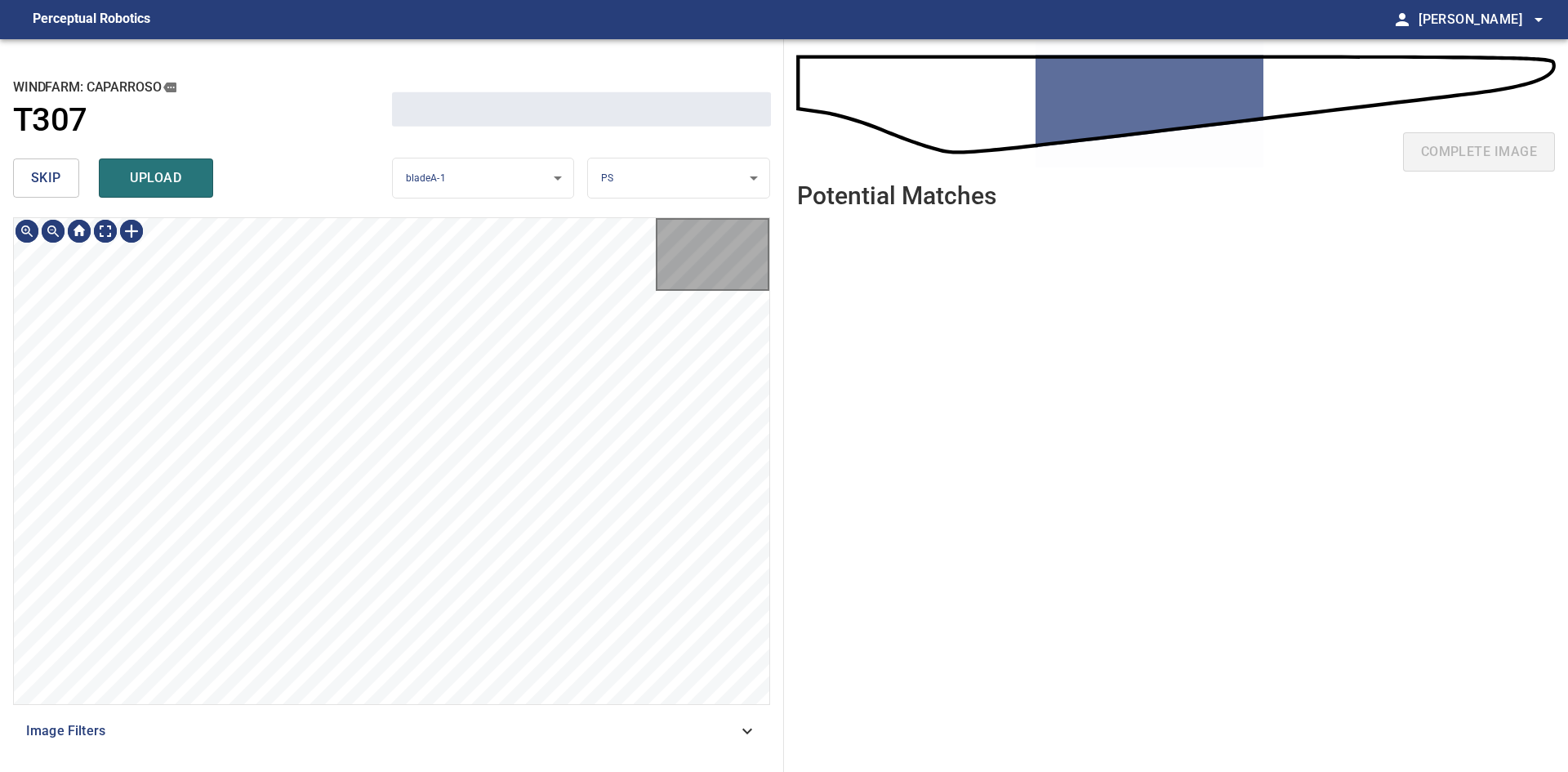
click at [60, 165] on button "skip" at bounding box center [46, 178] width 66 height 39
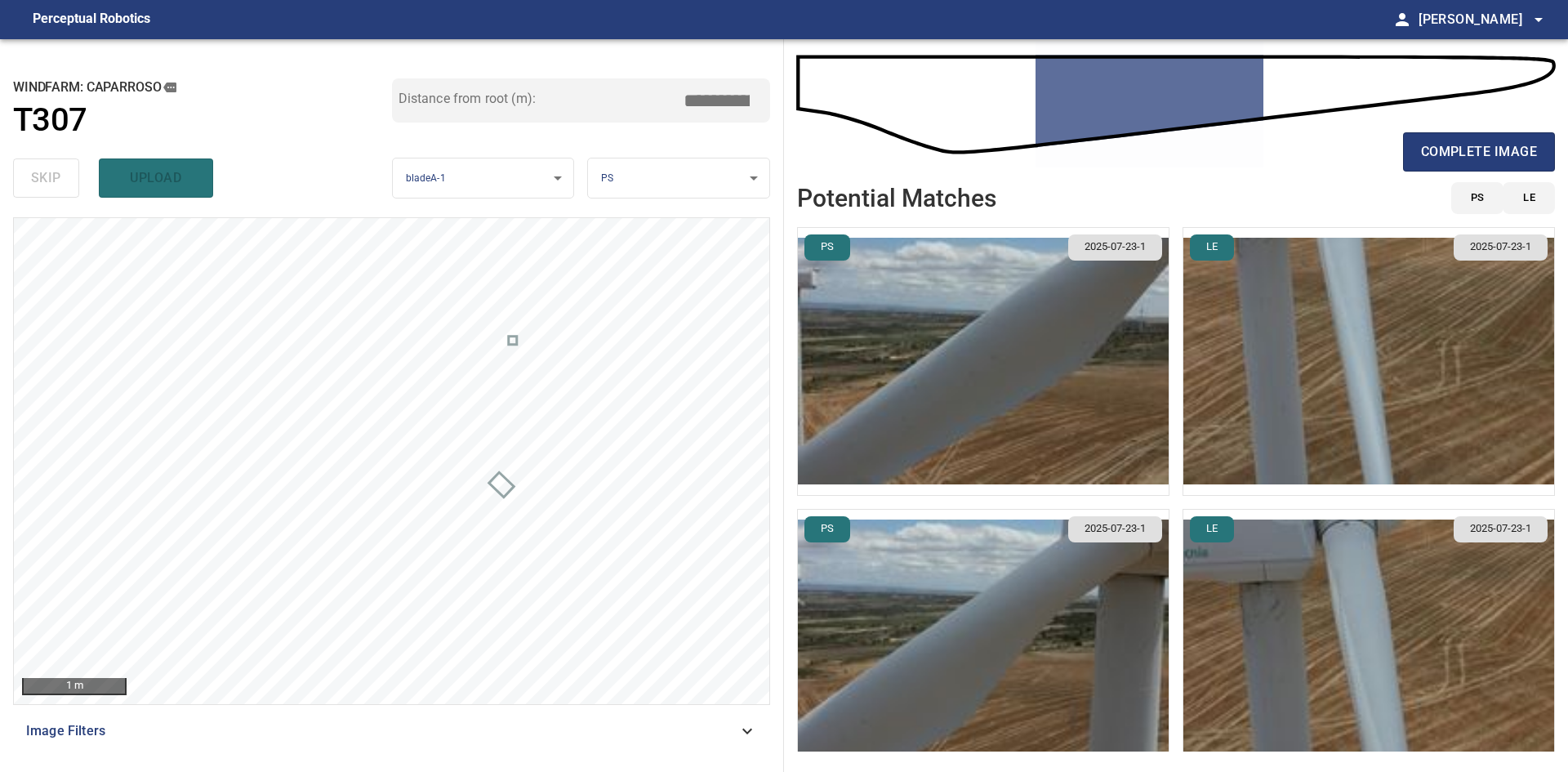
click at [52, 180] on div "skip upload" at bounding box center [203, 178] width 379 height 52
click at [1518, 153] on span "complete image" at bounding box center [1478, 151] width 116 height 23
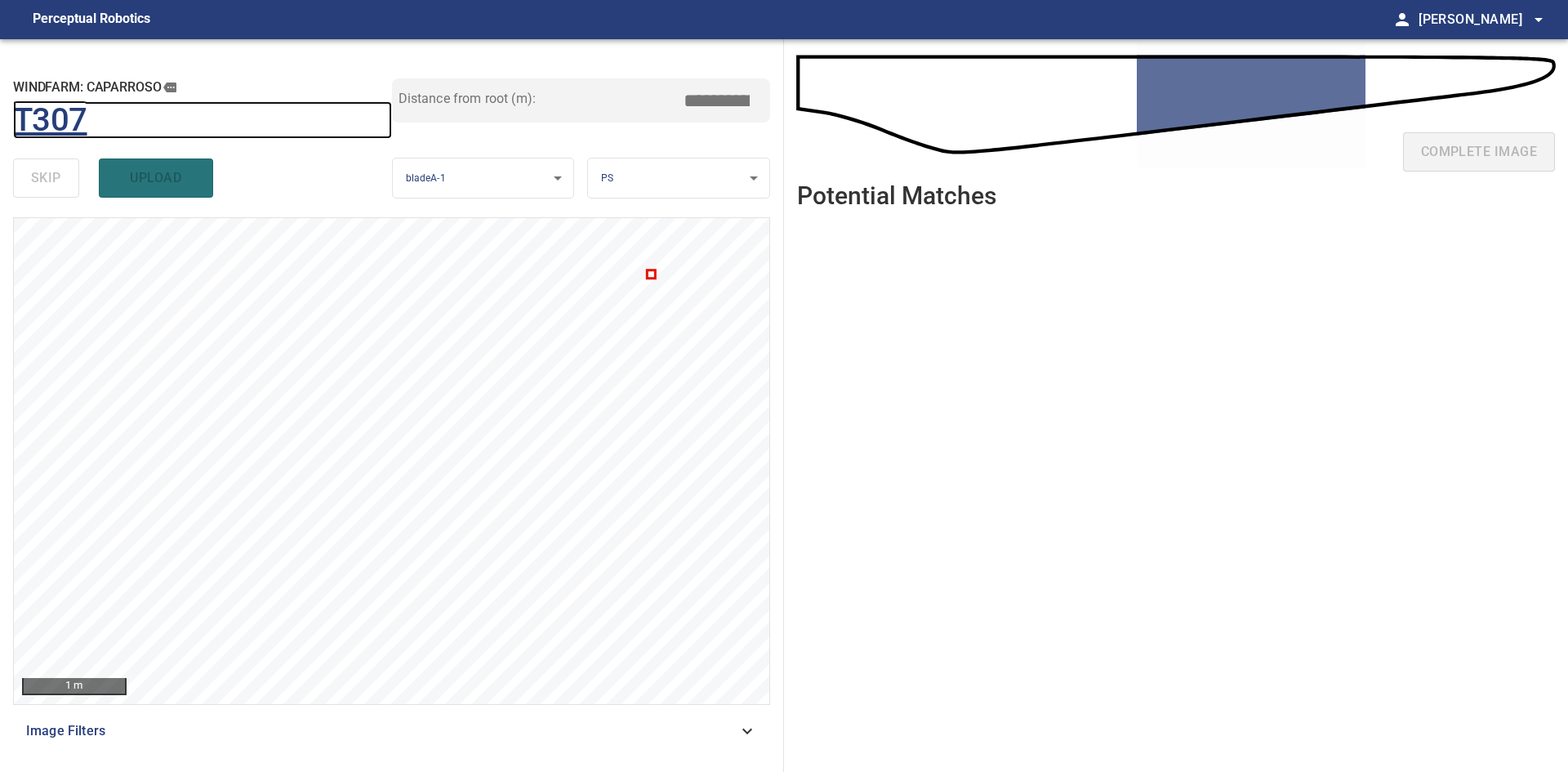
click at [57, 130] on h1 "T307" at bounding box center [50, 120] width 74 height 38
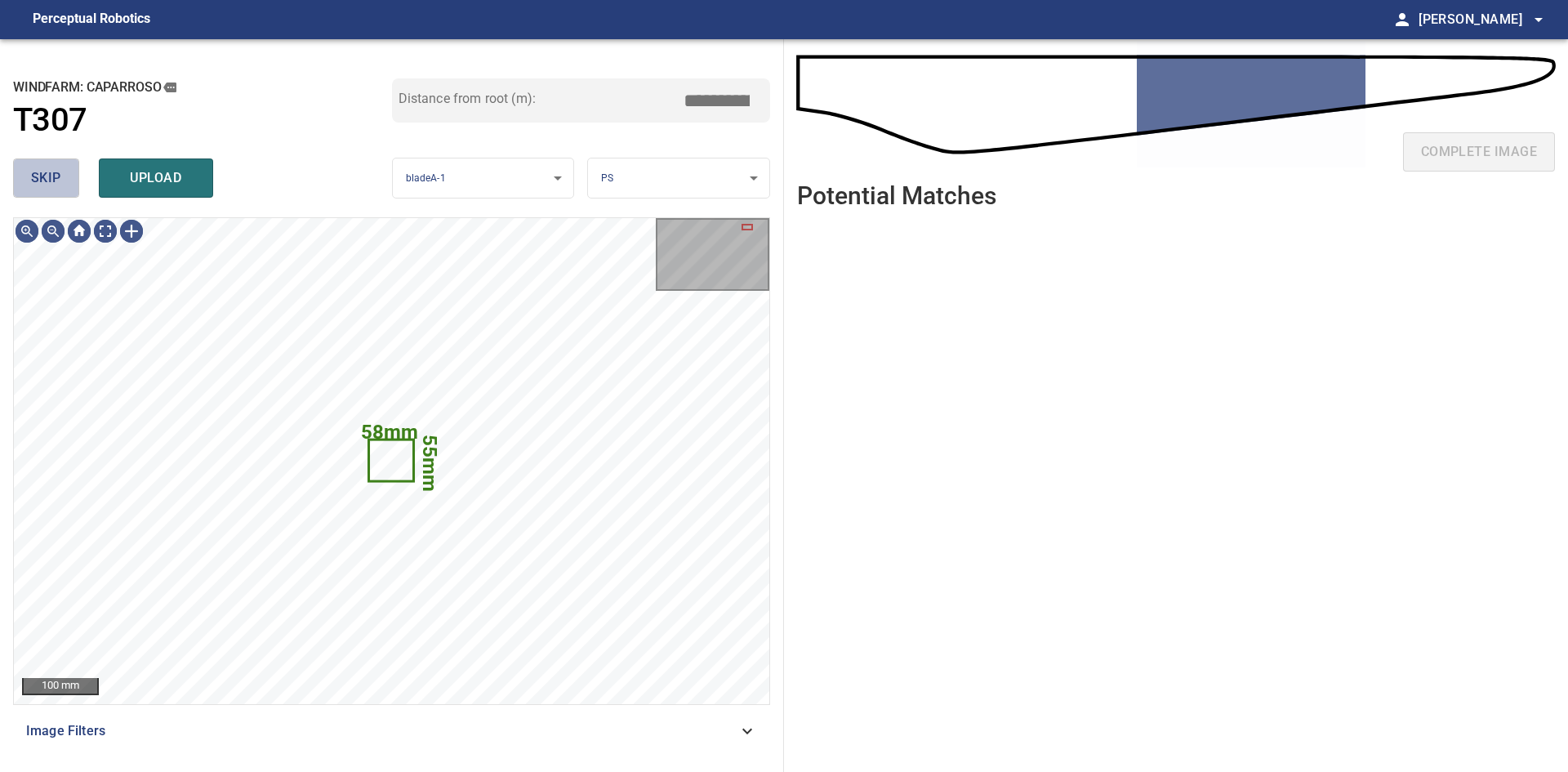
click at [47, 189] on span "skip" at bounding box center [46, 178] width 30 height 23
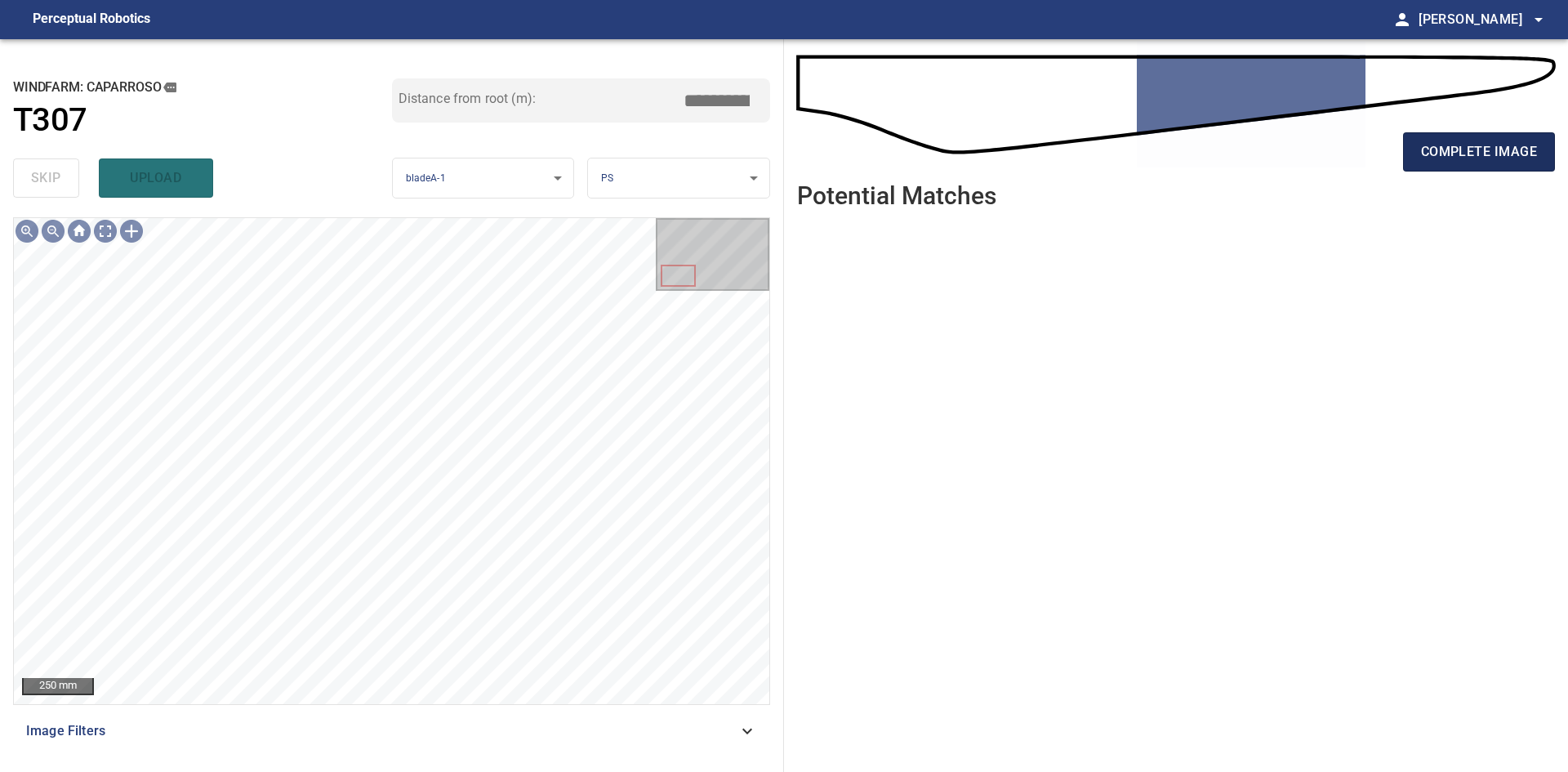
drag, startPoint x: 1521, startPoint y: 141, endPoint x: 1500, endPoint y: 143, distance: 21.1
click at [1522, 141] on span "complete image" at bounding box center [1478, 151] width 116 height 23
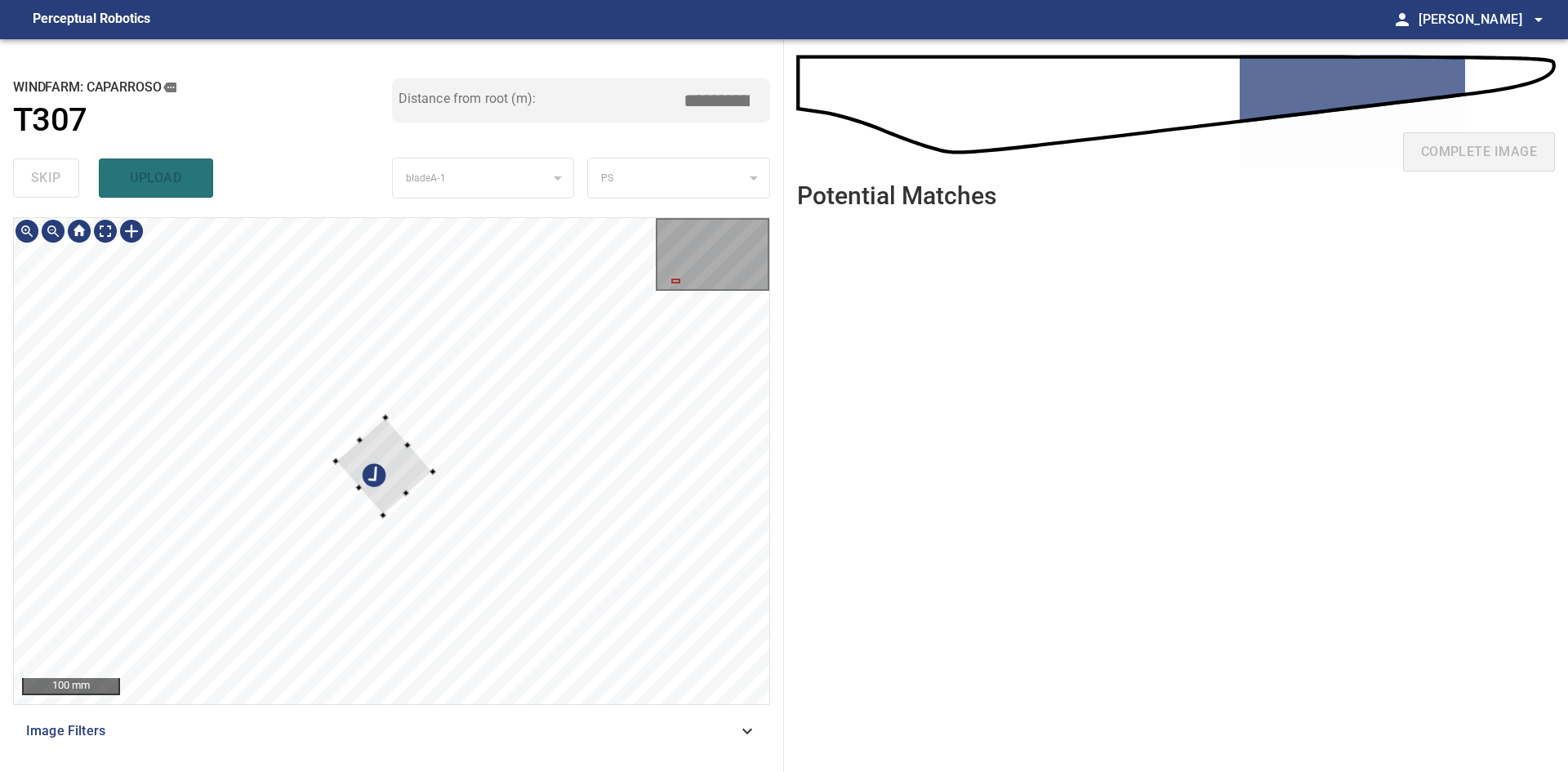
click at [392, 487] on div at bounding box center [385, 467] width 97 height 97
click at [385, 514] on div at bounding box center [387, 516] width 7 height 7
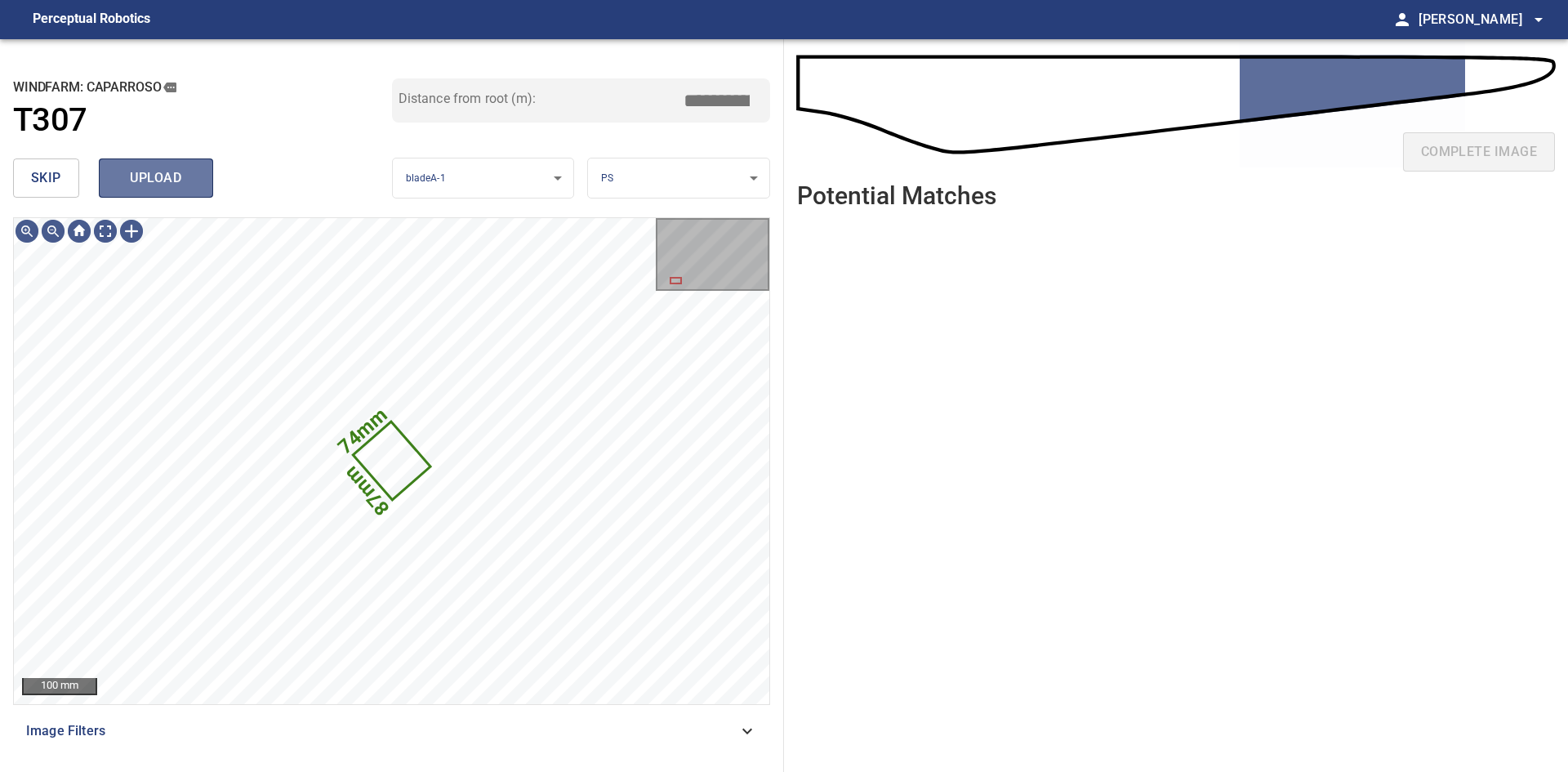
click at [171, 167] on span "upload" at bounding box center [156, 178] width 78 height 23
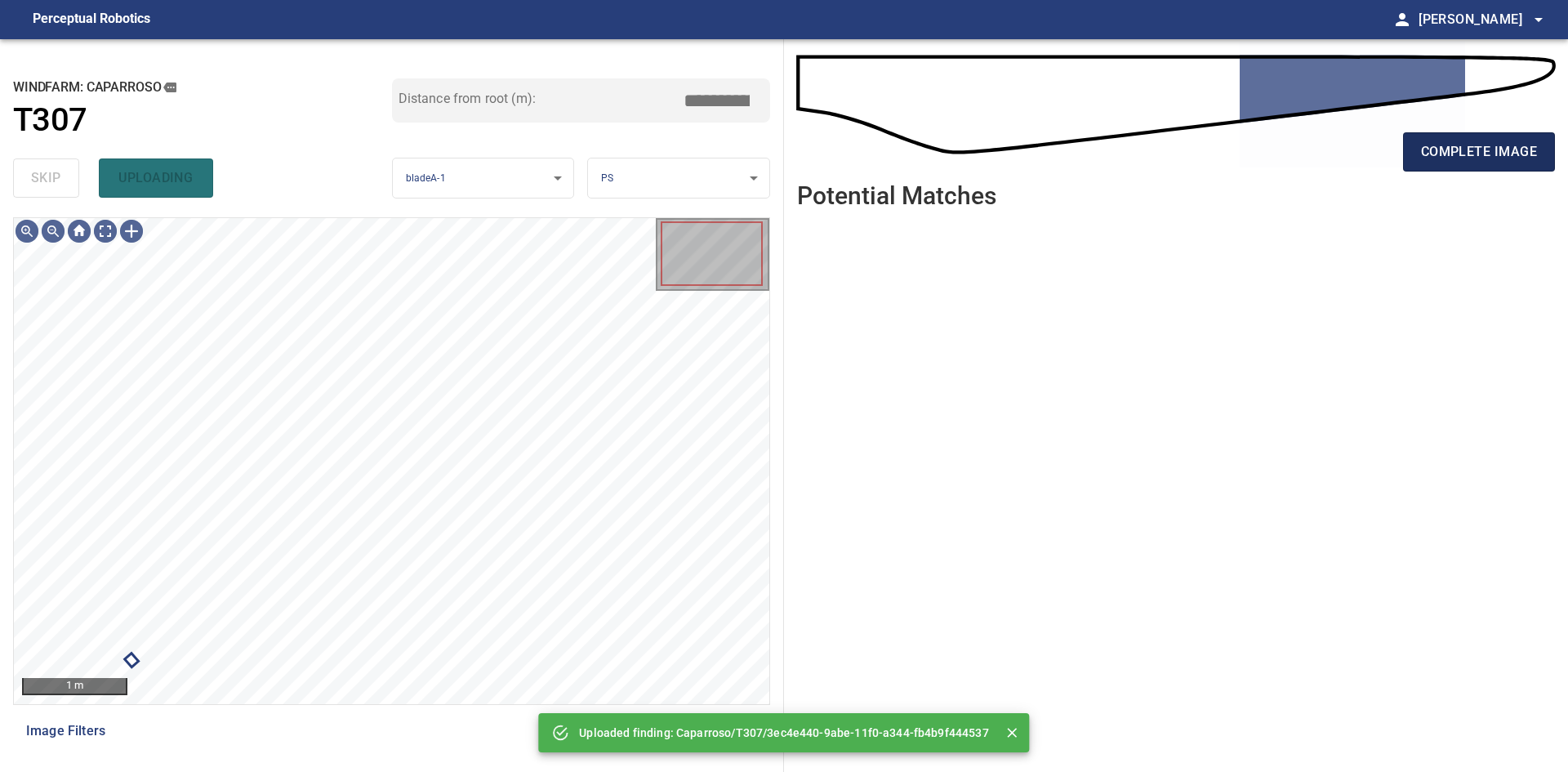
click at [1432, 161] on span "complete image" at bounding box center [1478, 151] width 116 height 23
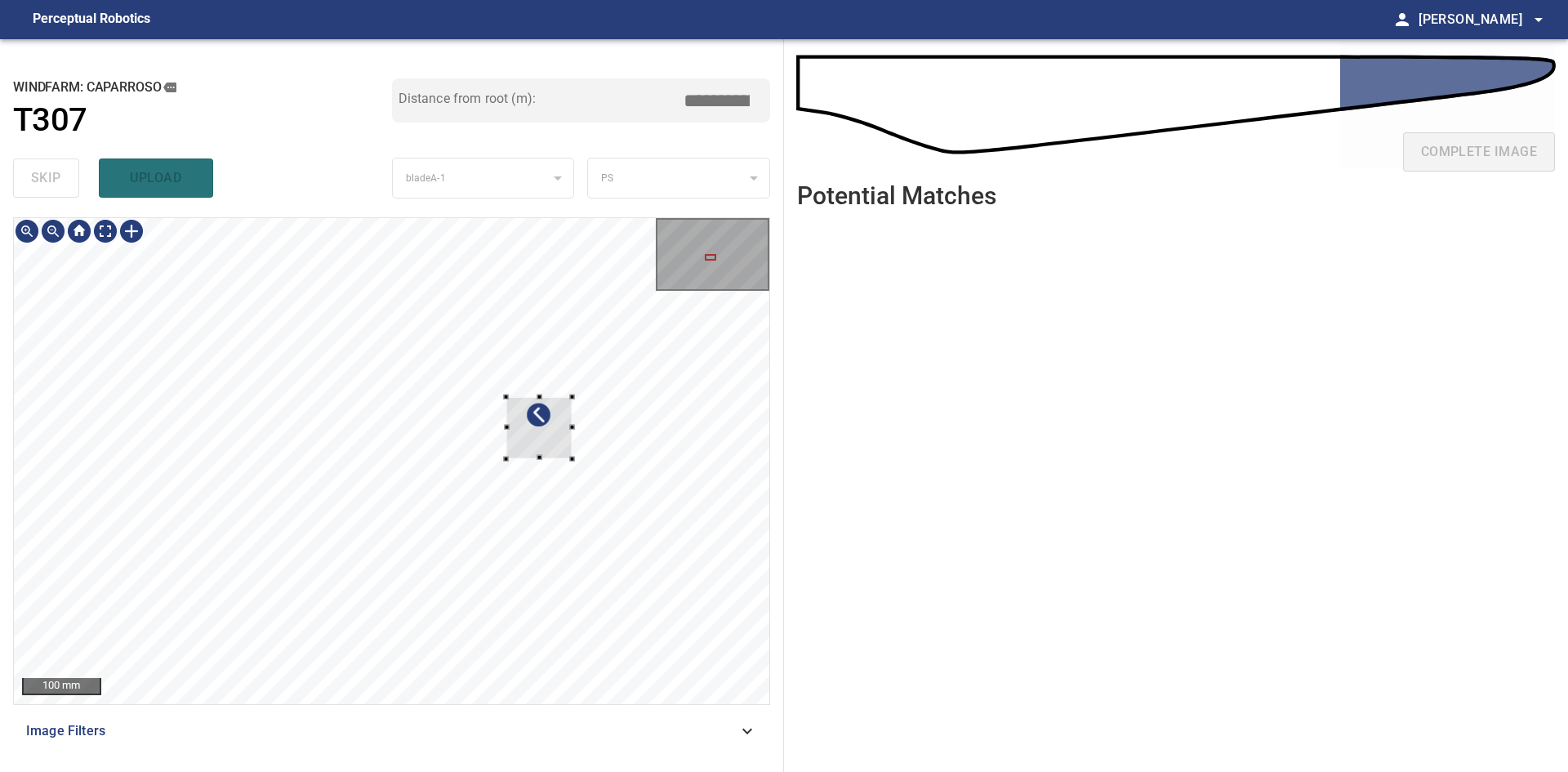
click at [554, 445] on div at bounding box center [539, 427] width 66 height 62
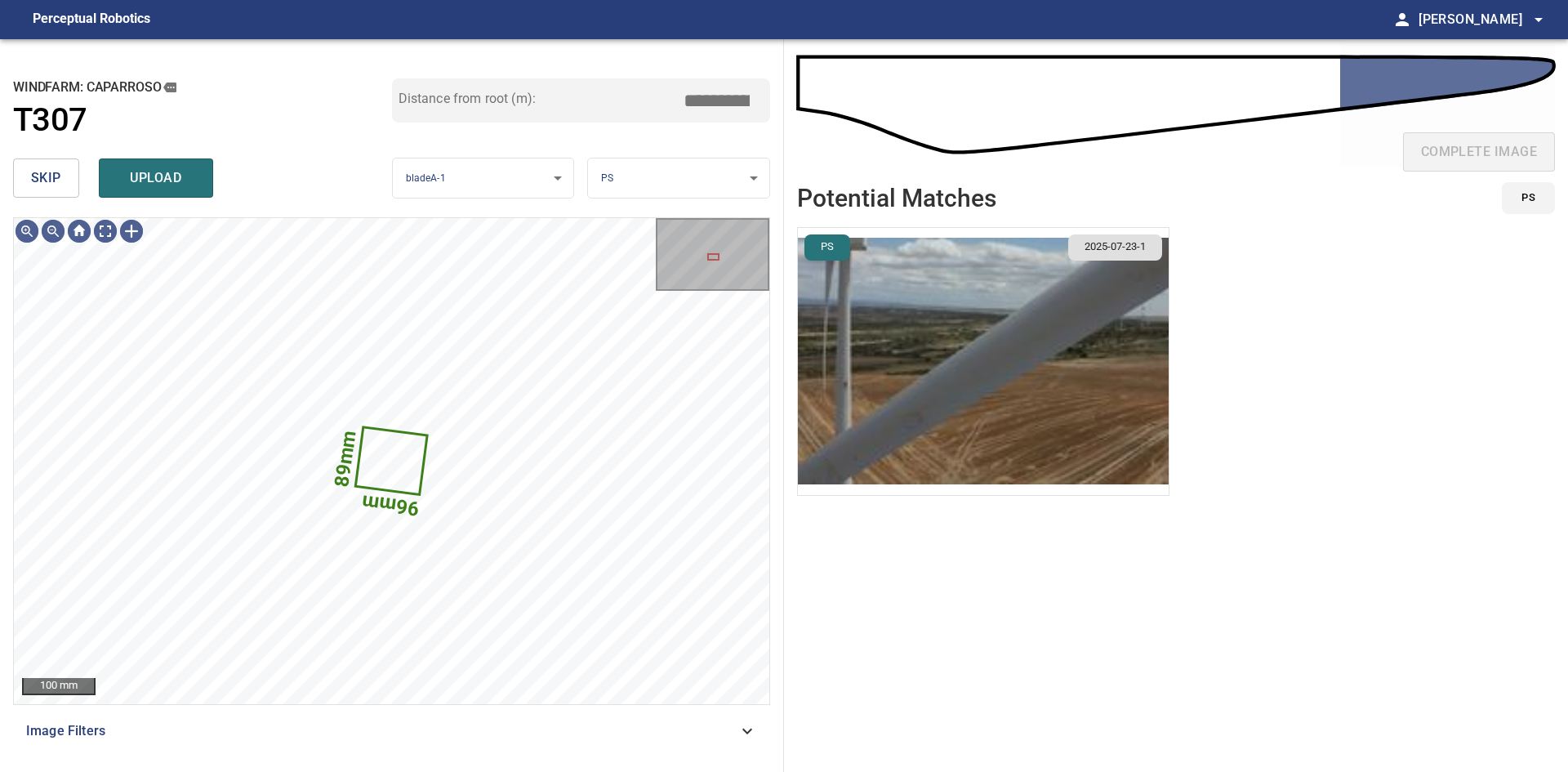
click at [1027, 311] on li "PS 2025-07-23-1" at bounding box center [983, 361] width 372 height 269
click at [1033, 319] on img "button" at bounding box center [983, 361] width 371 height 267
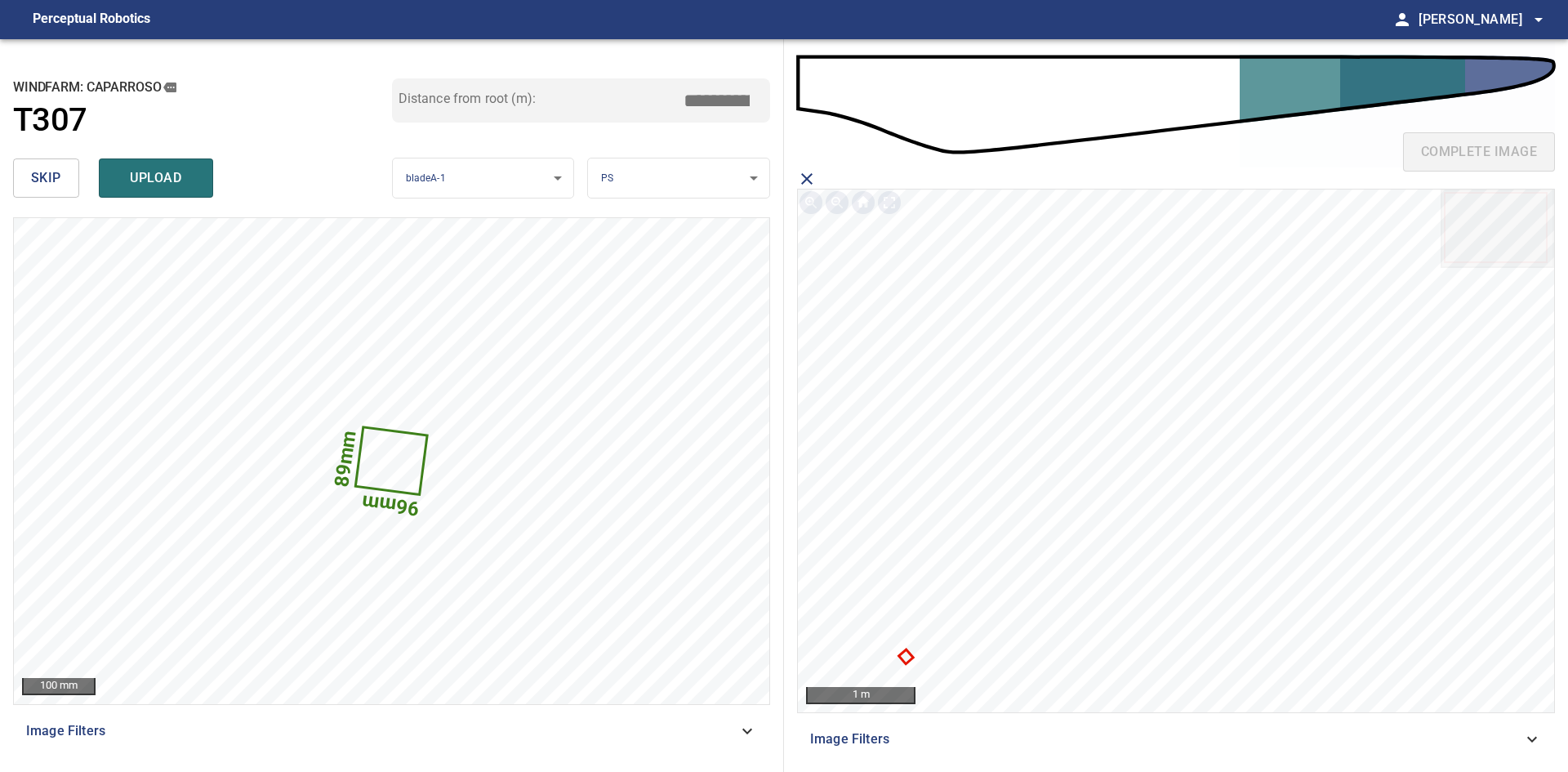
click at [906, 654] on icon at bounding box center [906, 657] width 10 height 10
click at [157, 172] on span "upload" at bounding box center [156, 178] width 78 height 23
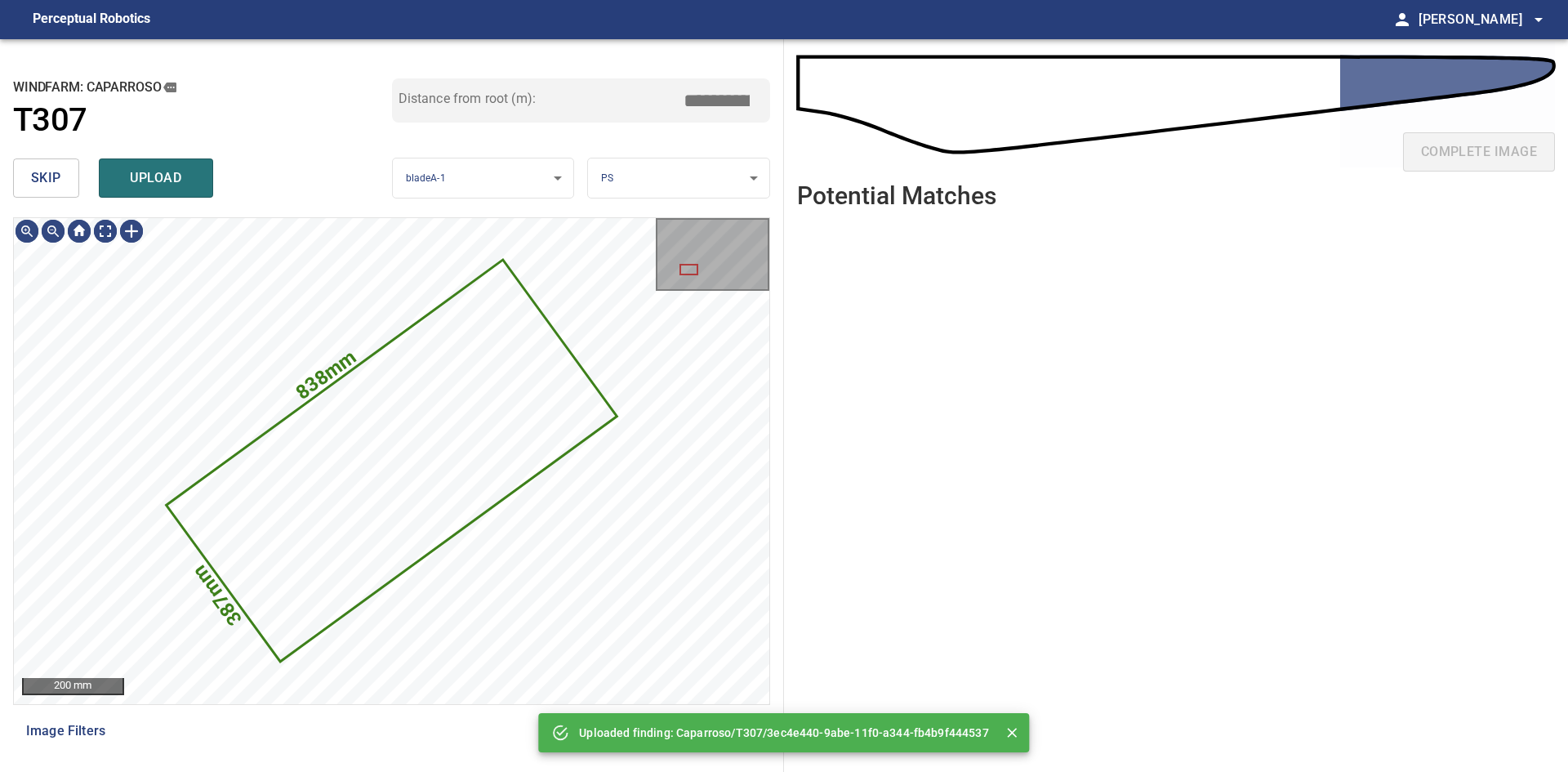
click at [55, 179] on span "skip" at bounding box center [46, 178] width 30 height 23
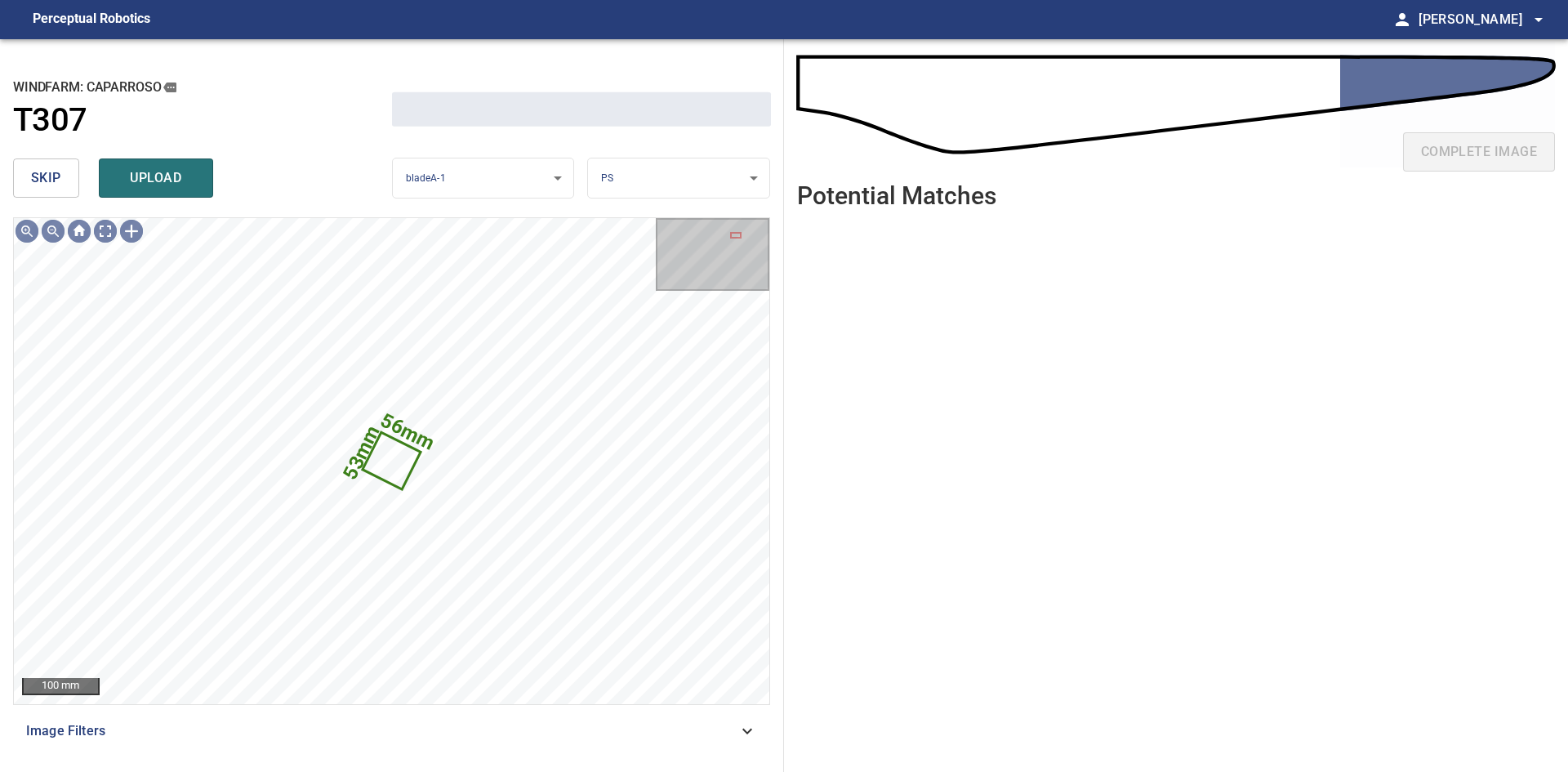
click at [55, 179] on span "skip" at bounding box center [46, 178] width 30 height 23
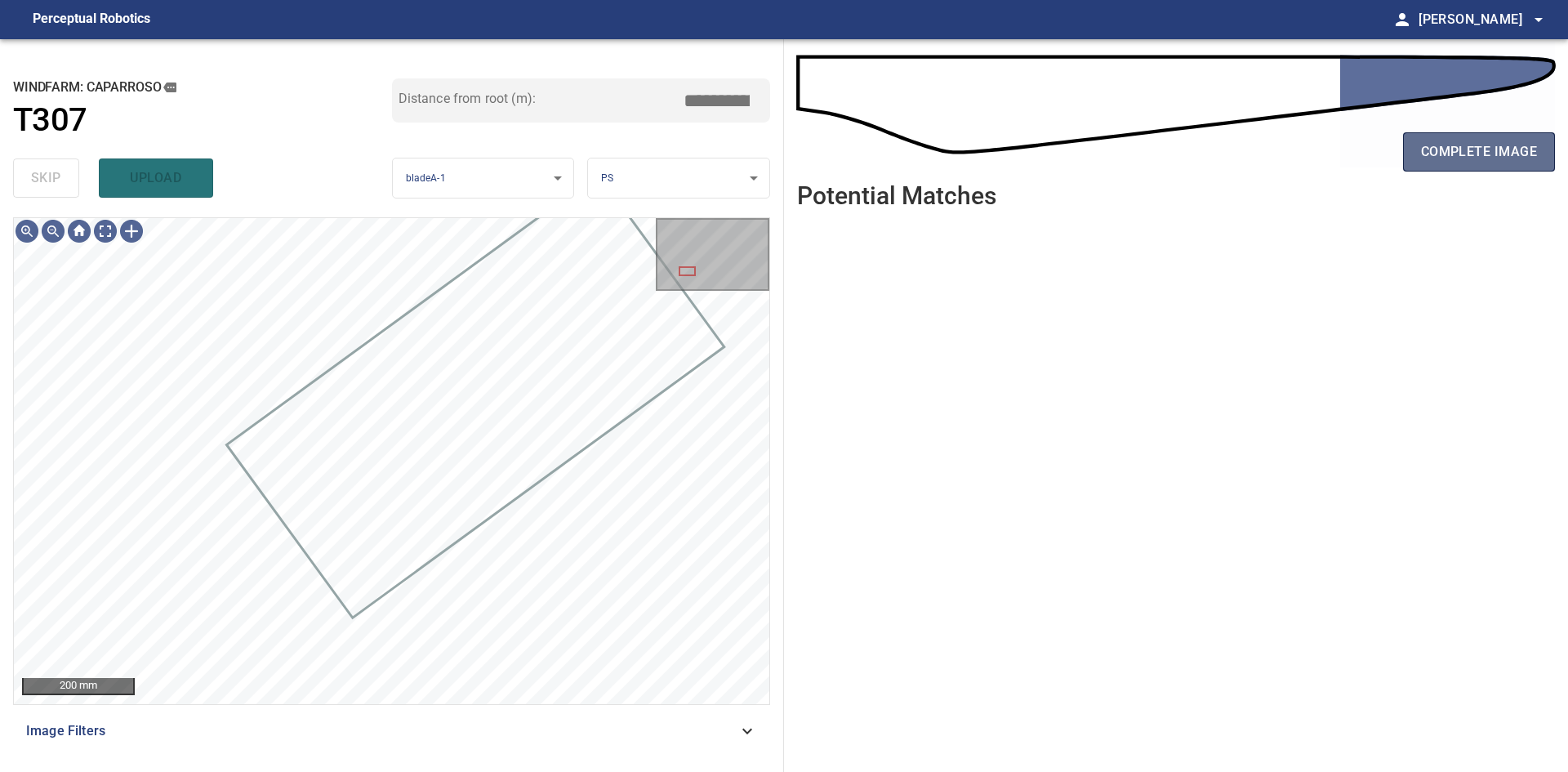
click at [1457, 171] on button "complete image" at bounding box center [1479, 151] width 152 height 39
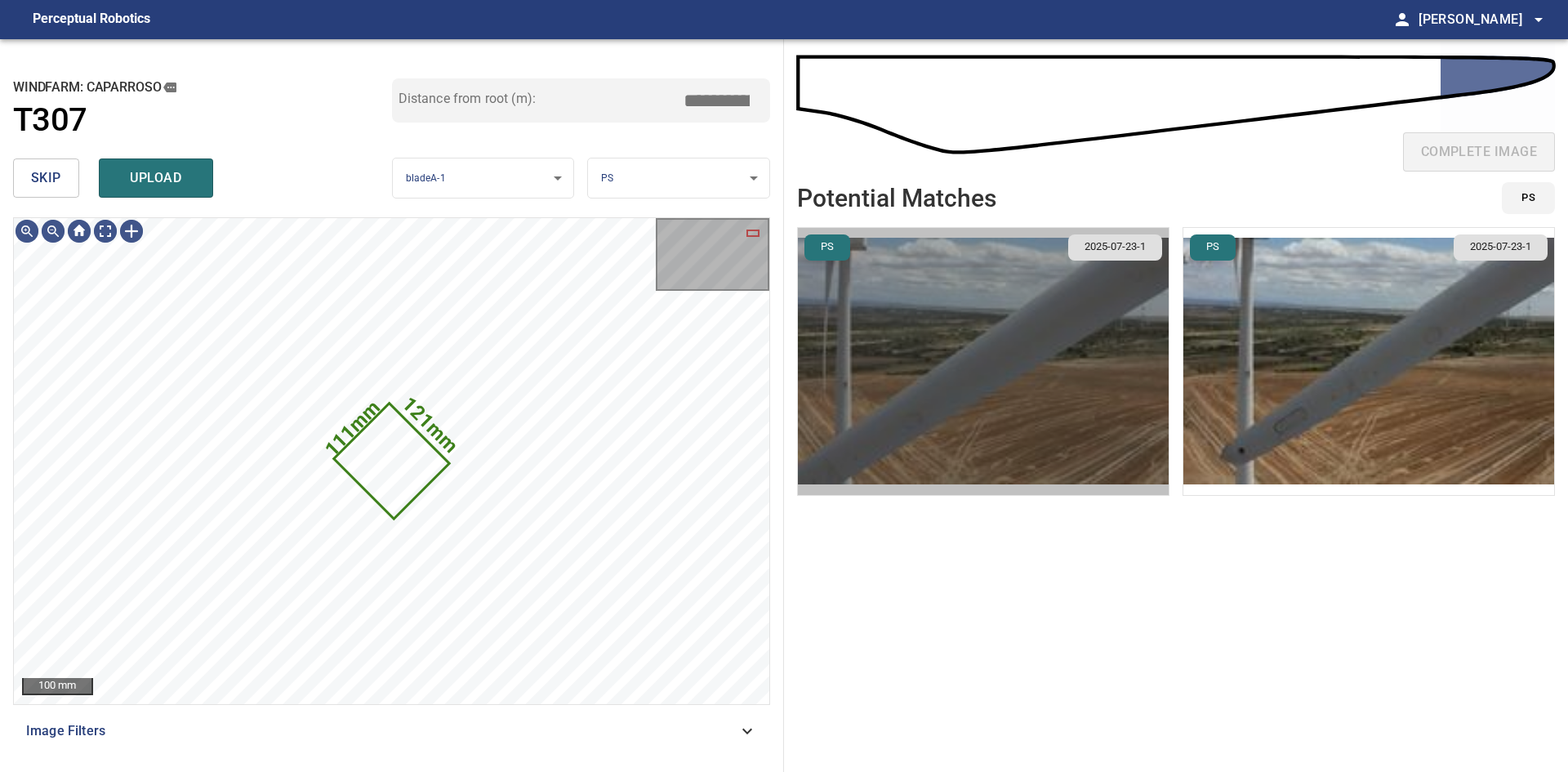
click at [1017, 413] on img "button" at bounding box center [983, 361] width 371 height 267
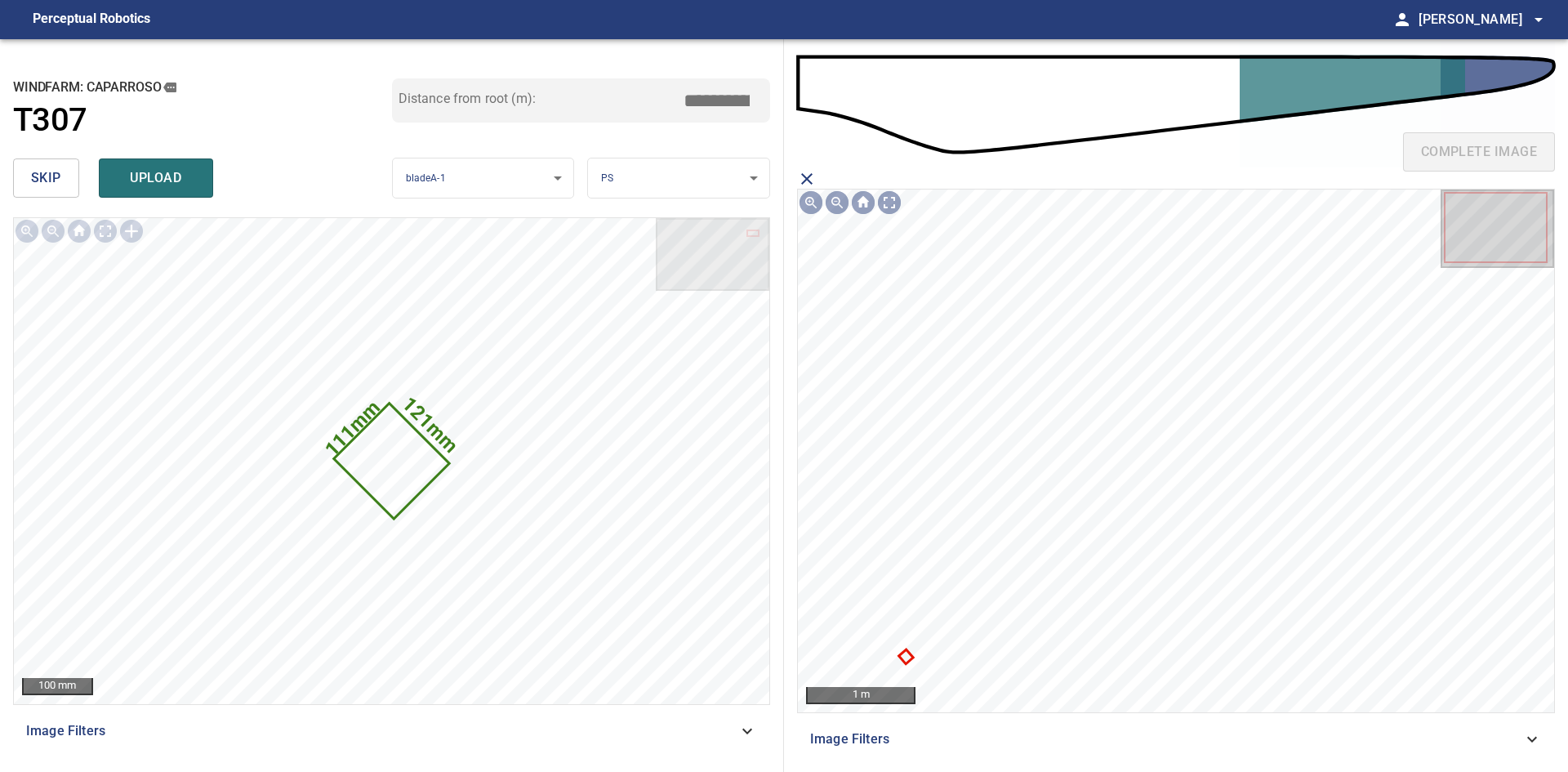
click at [907, 659] on icon at bounding box center [906, 657] width 10 height 10
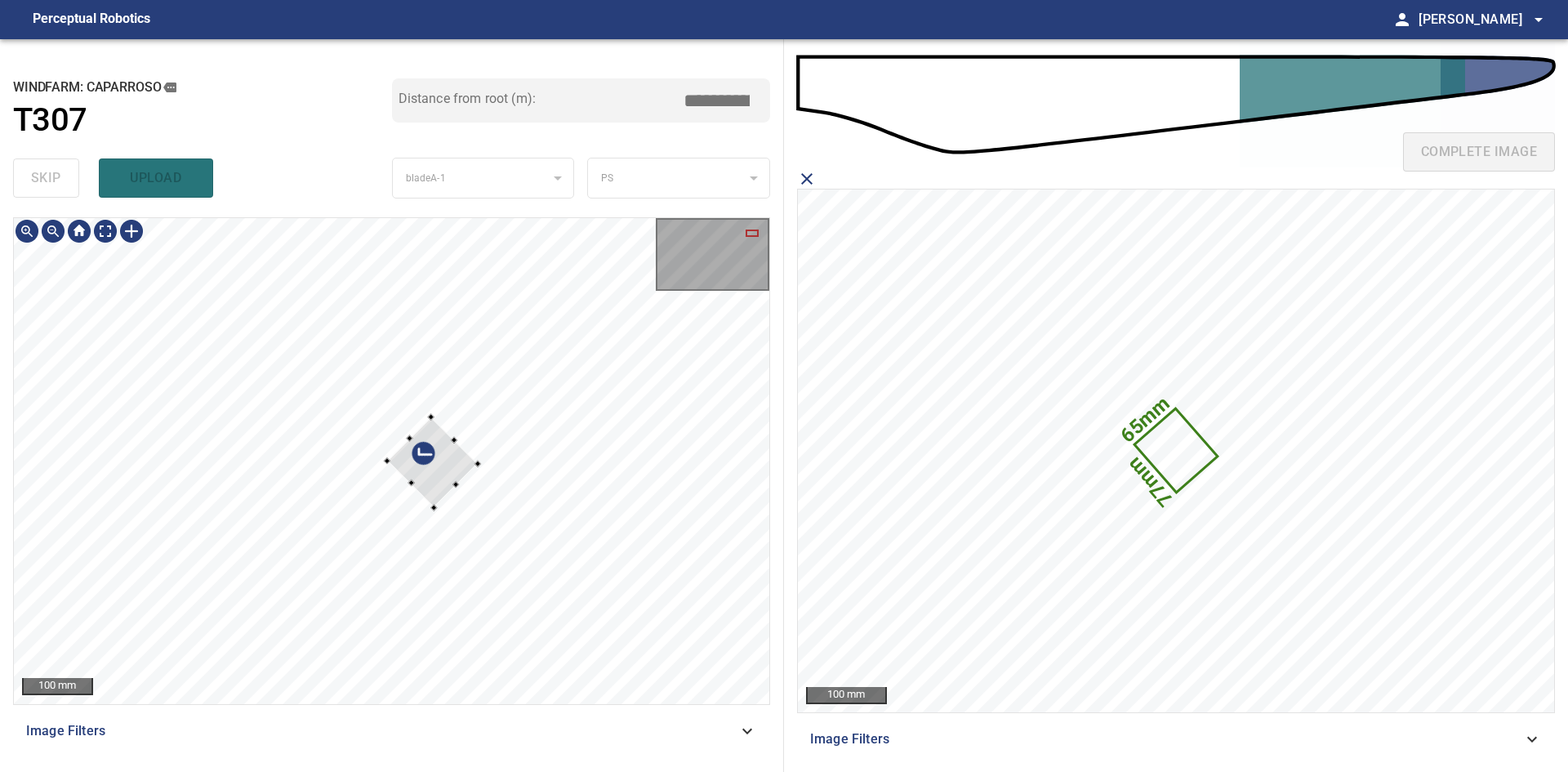
click at [433, 489] on div at bounding box center [432, 462] width 90 height 91
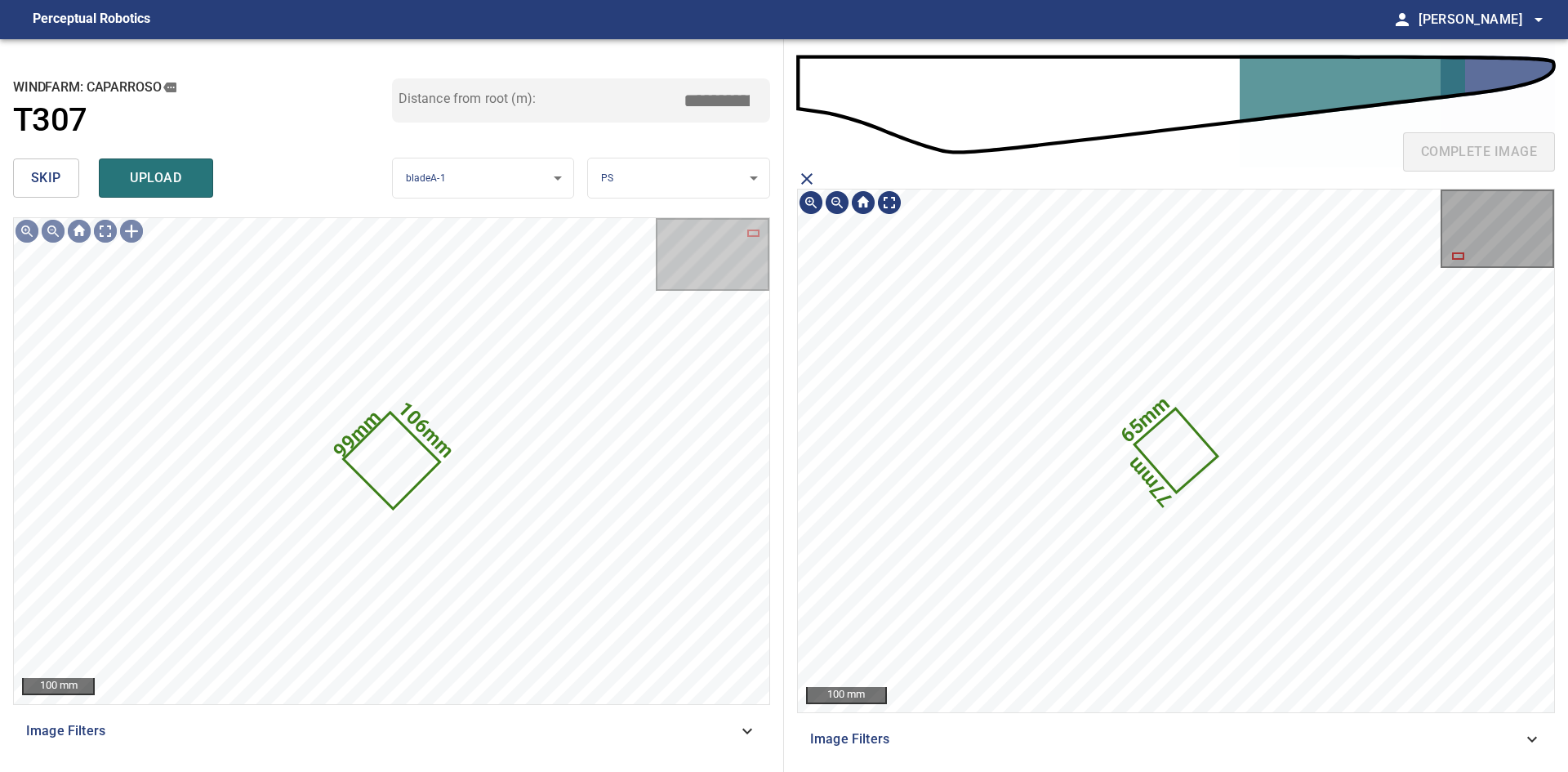
click at [1180, 447] on icon at bounding box center [1176, 451] width 79 height 80
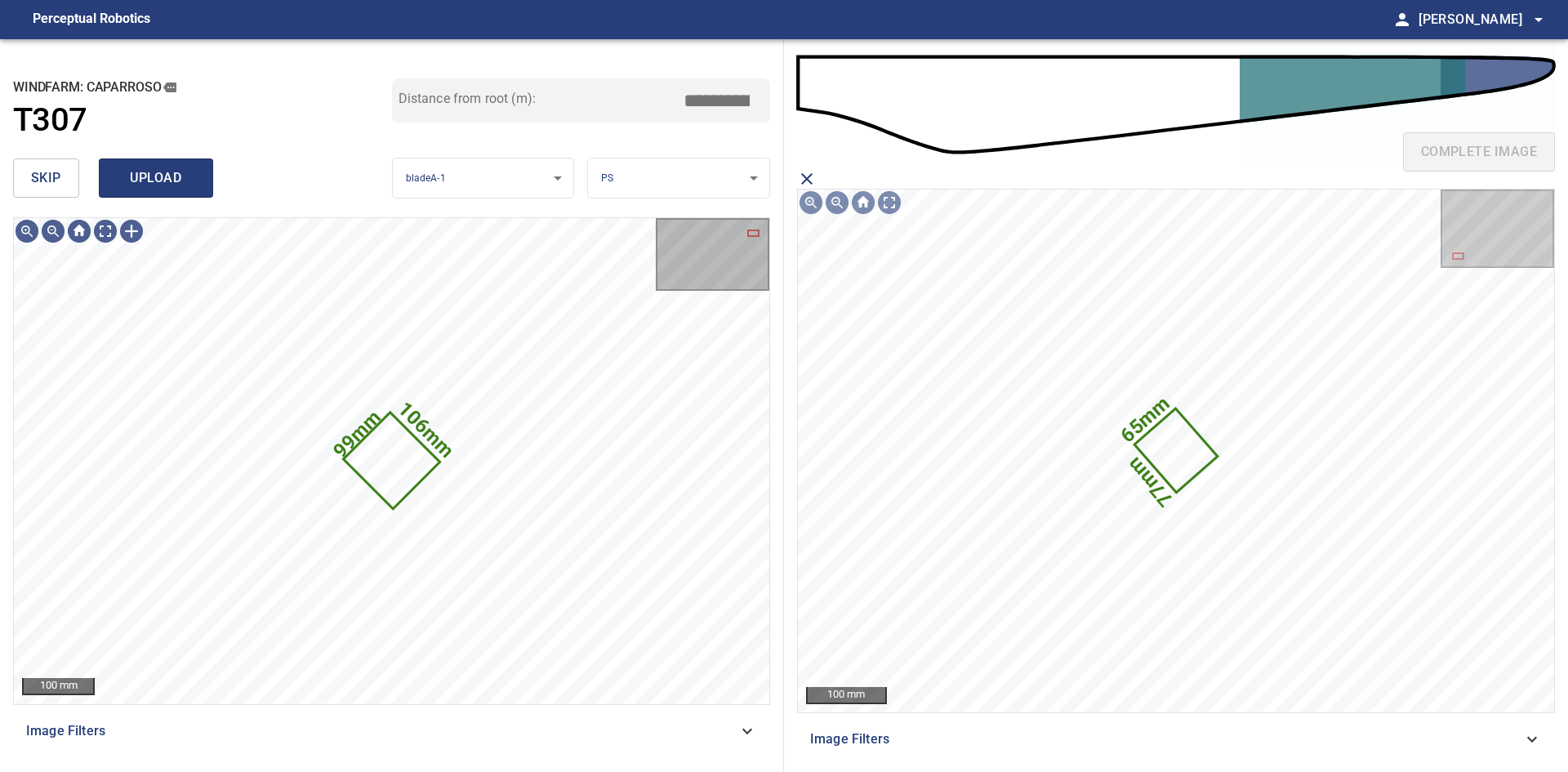
click at [134, 171] on span "upload" at bounding box center [156, 178] width 78 height 23
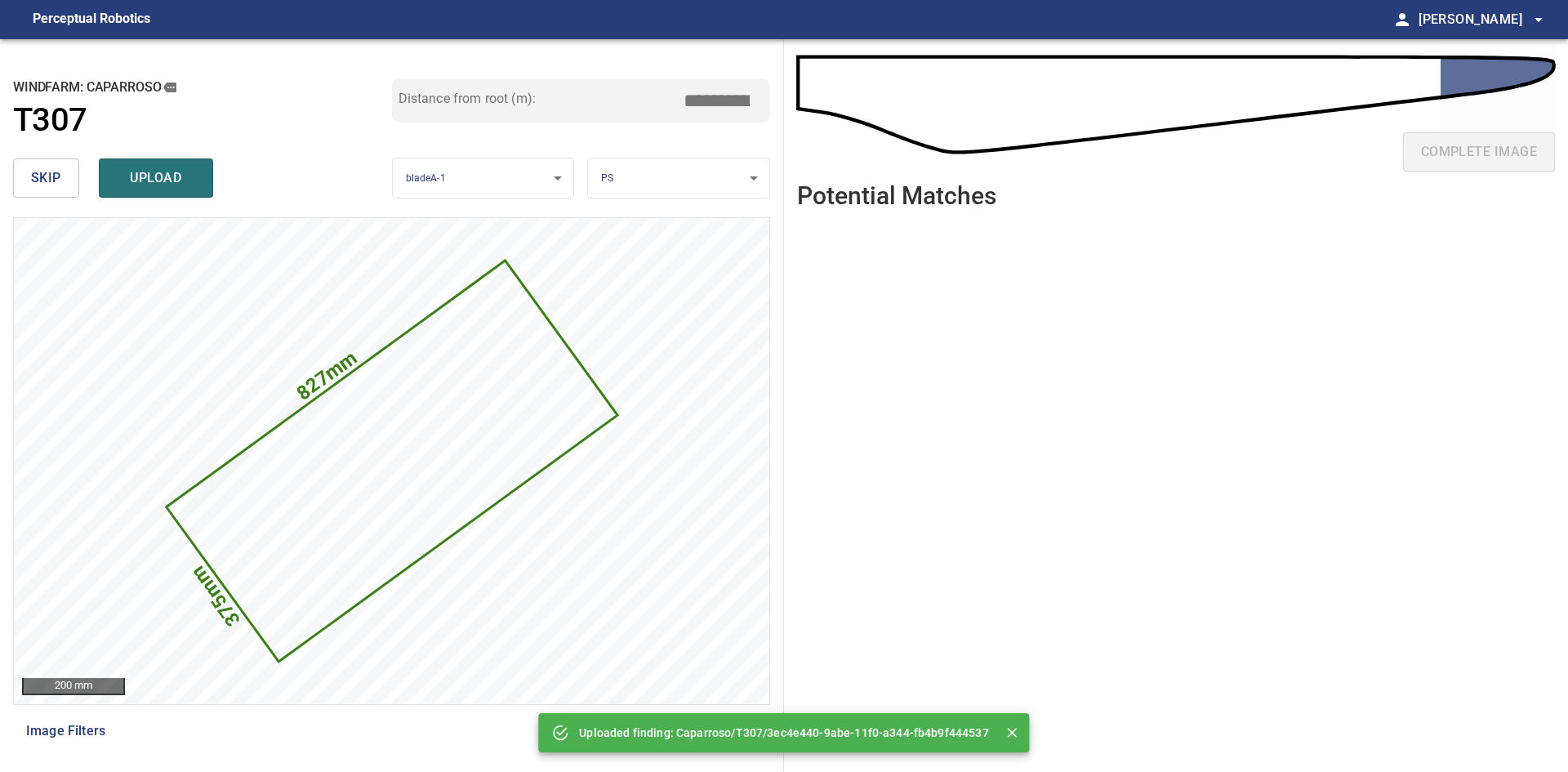
click at [44, 171] on span "skip" at bounding box center [46, 178] width 30 height 23
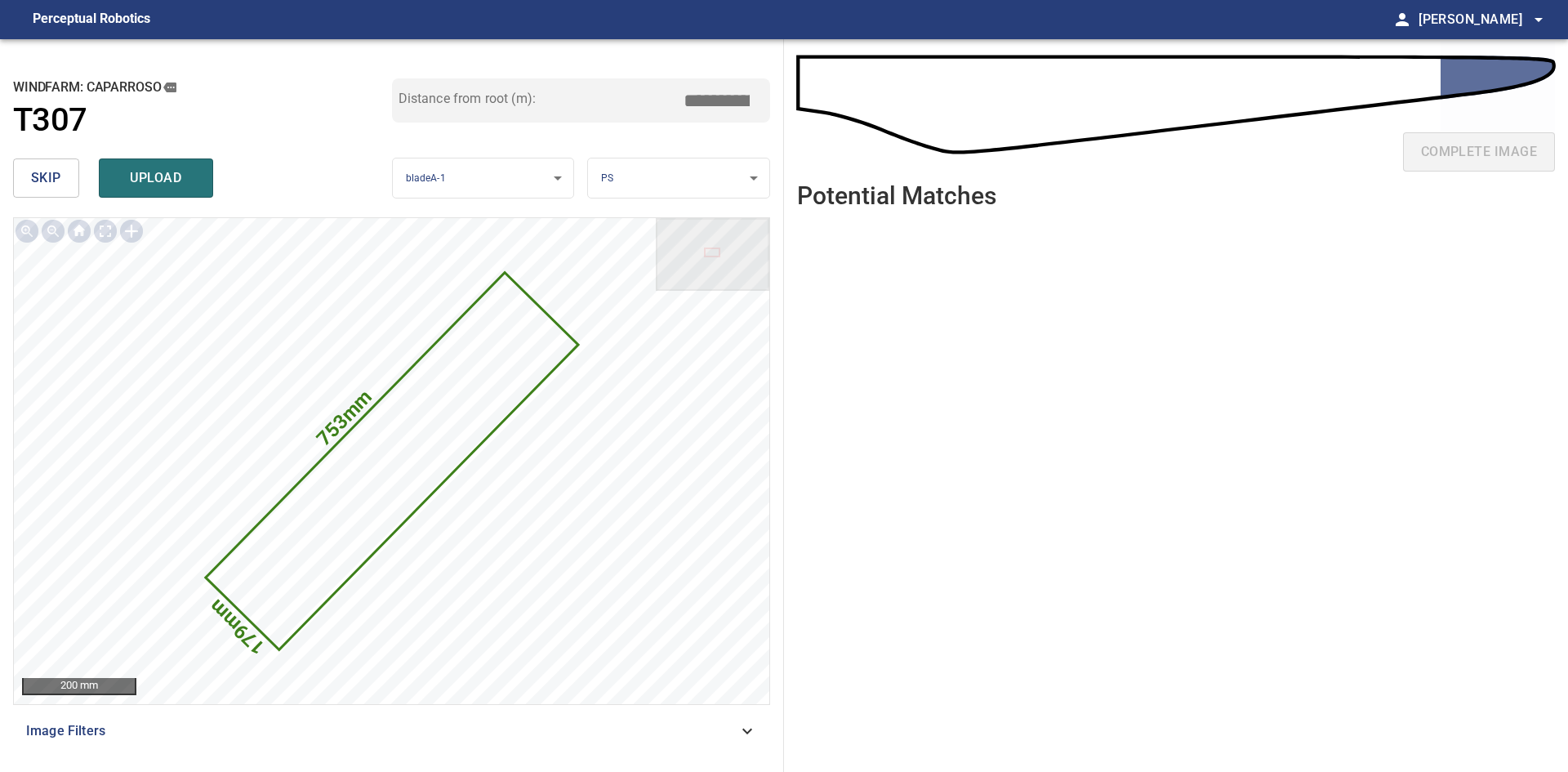
click at [44, 171] on span "skip" at bounding box center [46, 178] width 30 height 23
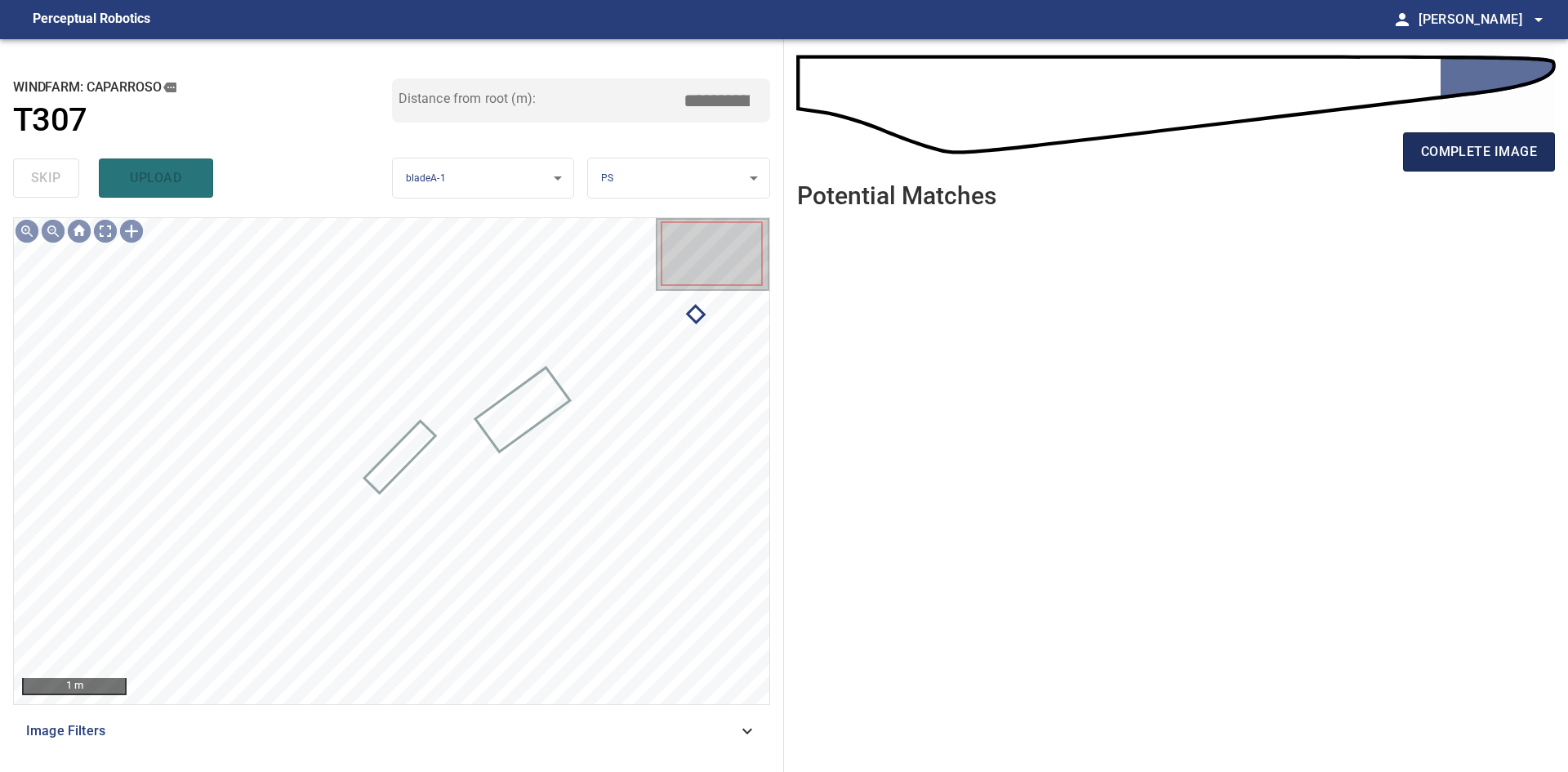
click at [1436, 158] on span "complete image" at bounding box center [1478, 151] width 116 height 23
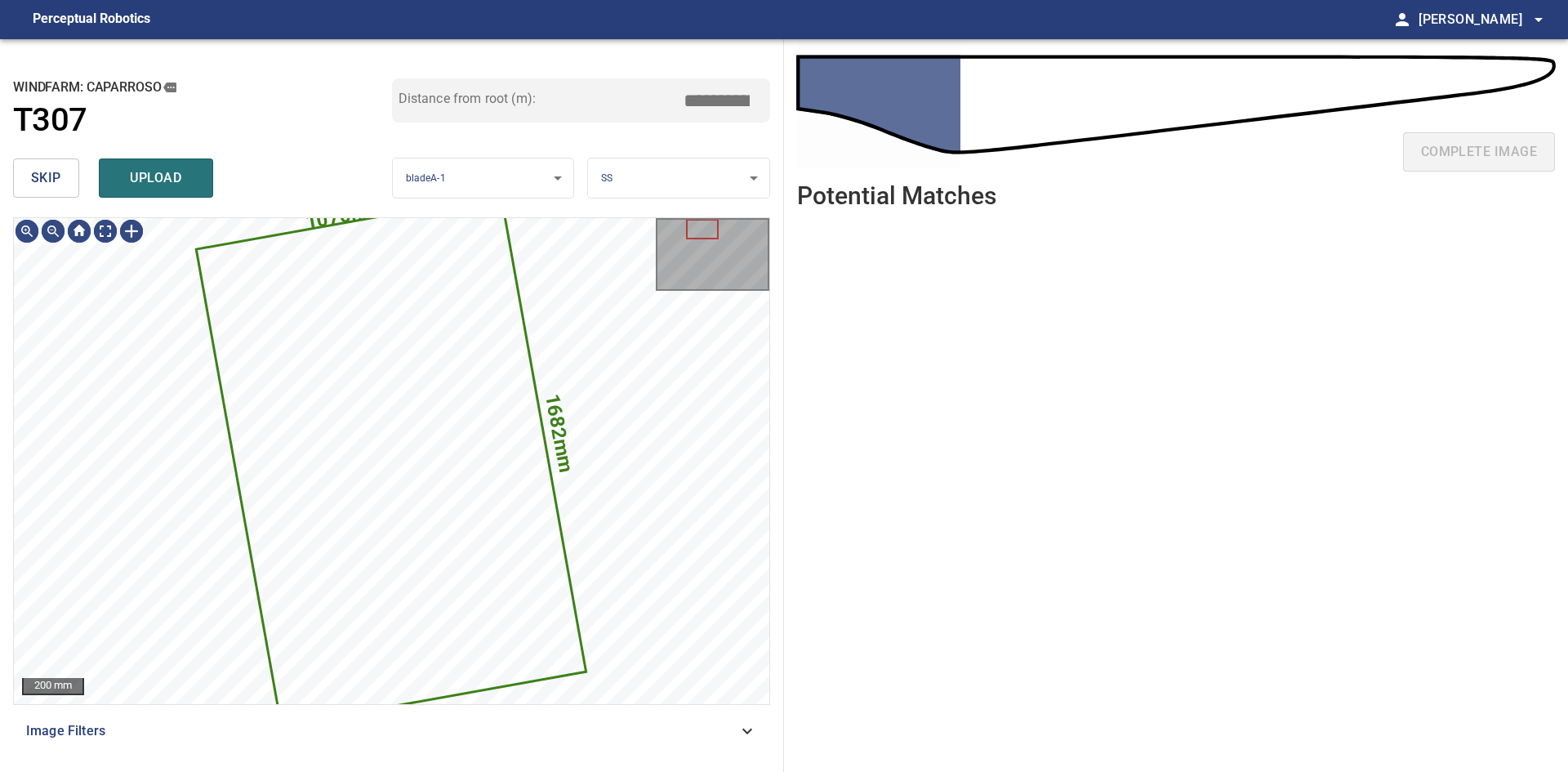
click at [50, 178] on span "skip" at bounding box center [46, 178] width 30 height 23
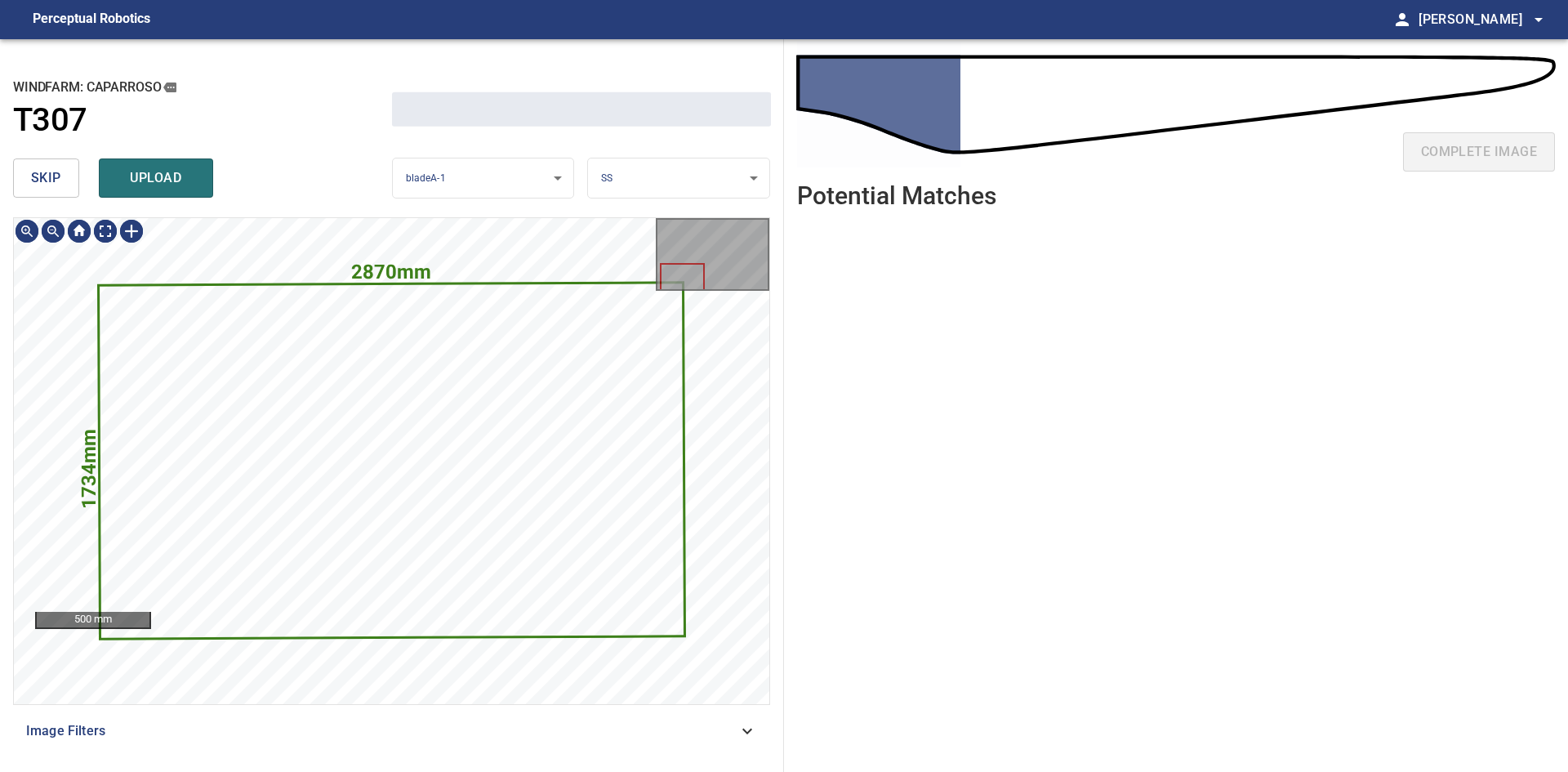
click at [50, 178] on span "skip" at bounding box center [46, 178] width 30 height 23
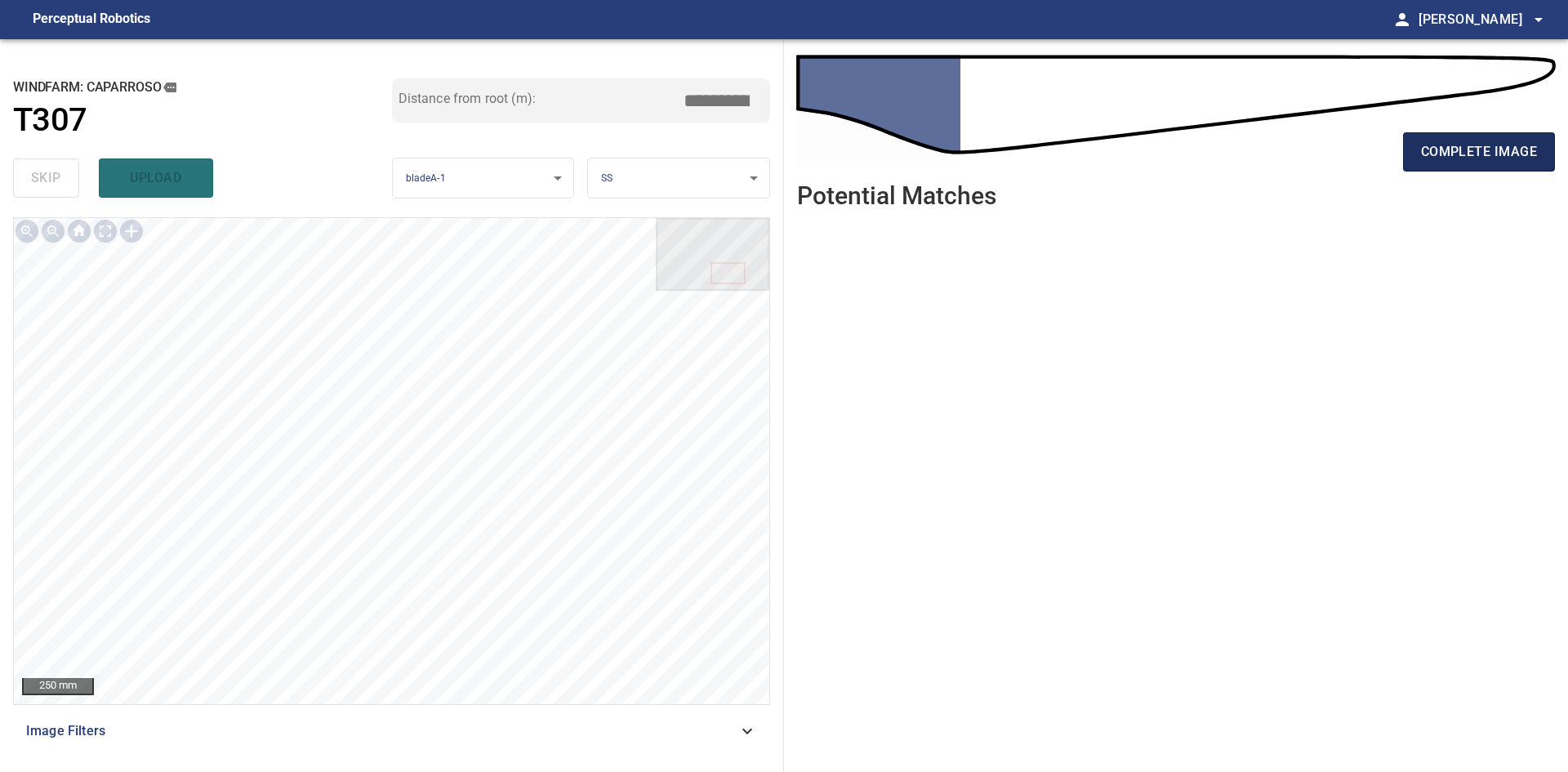
click at [1461, 147] on span "complete image" at bounding box center [1478, 151] width 116 height 23
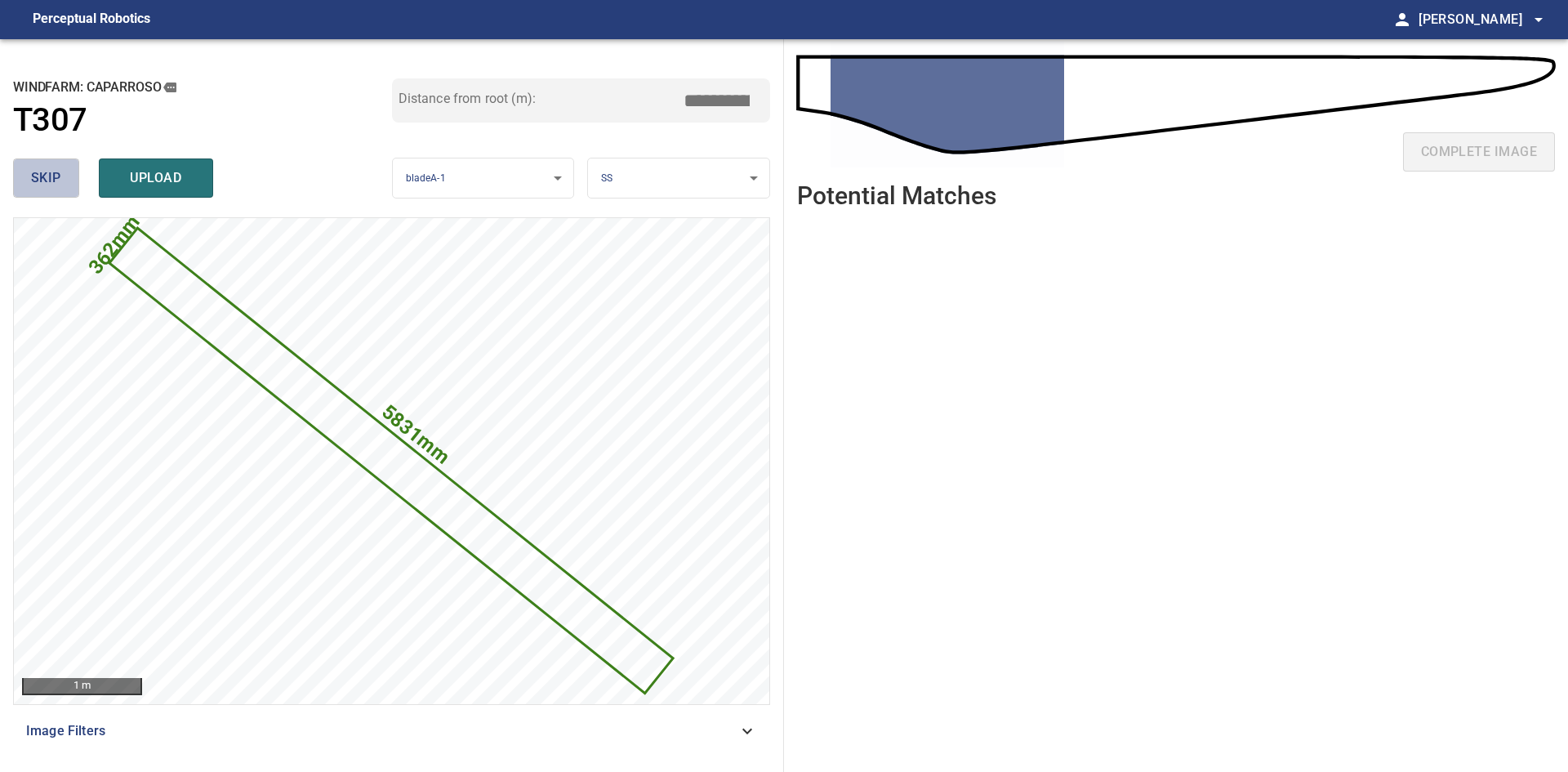
click at [56, 185] on span "skip" at bounding box center [46, 178] width 30 height 23
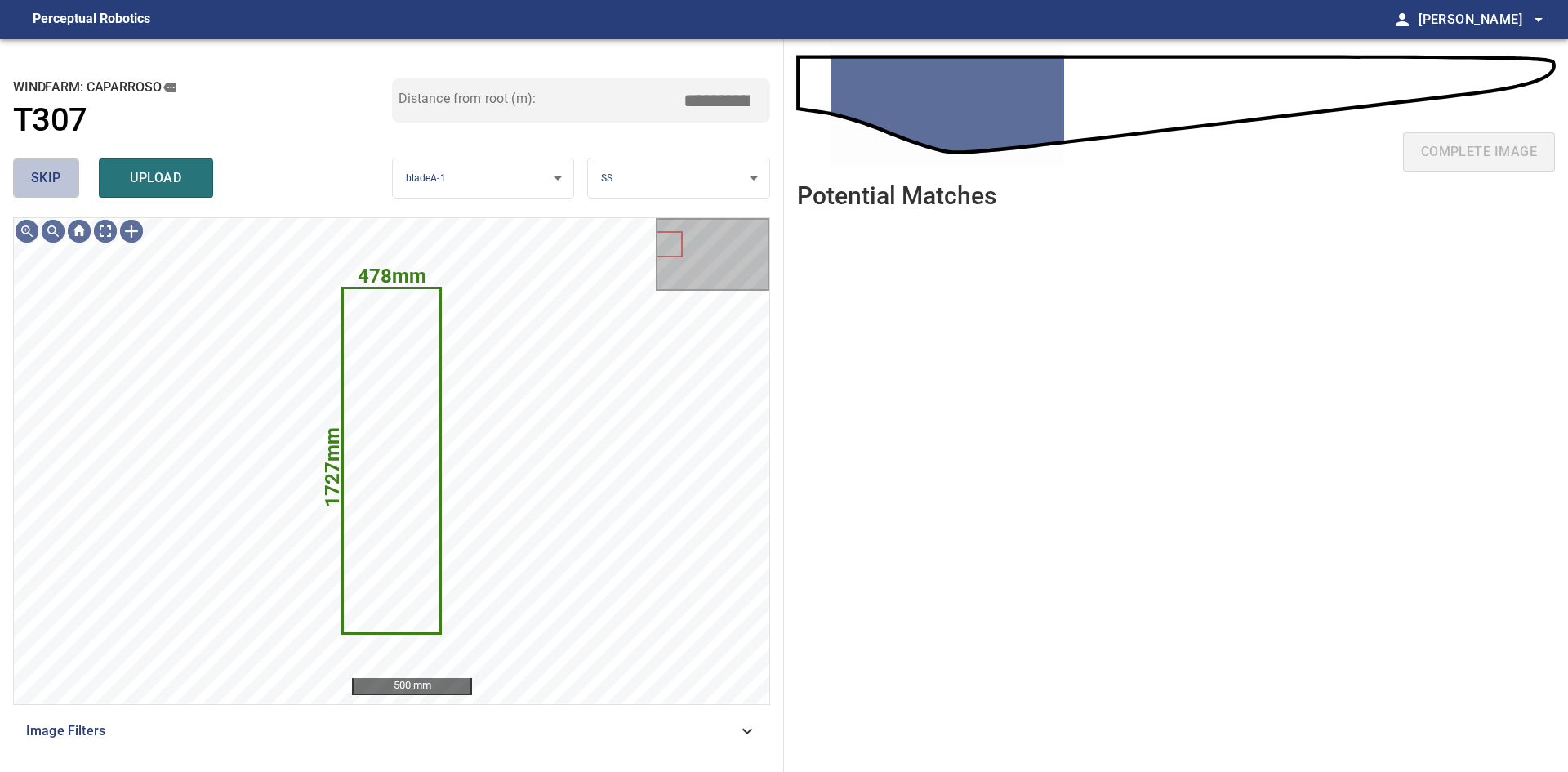
click at [56, 185] on span "skip" at bounding box center [46, 178] width 30 height 23
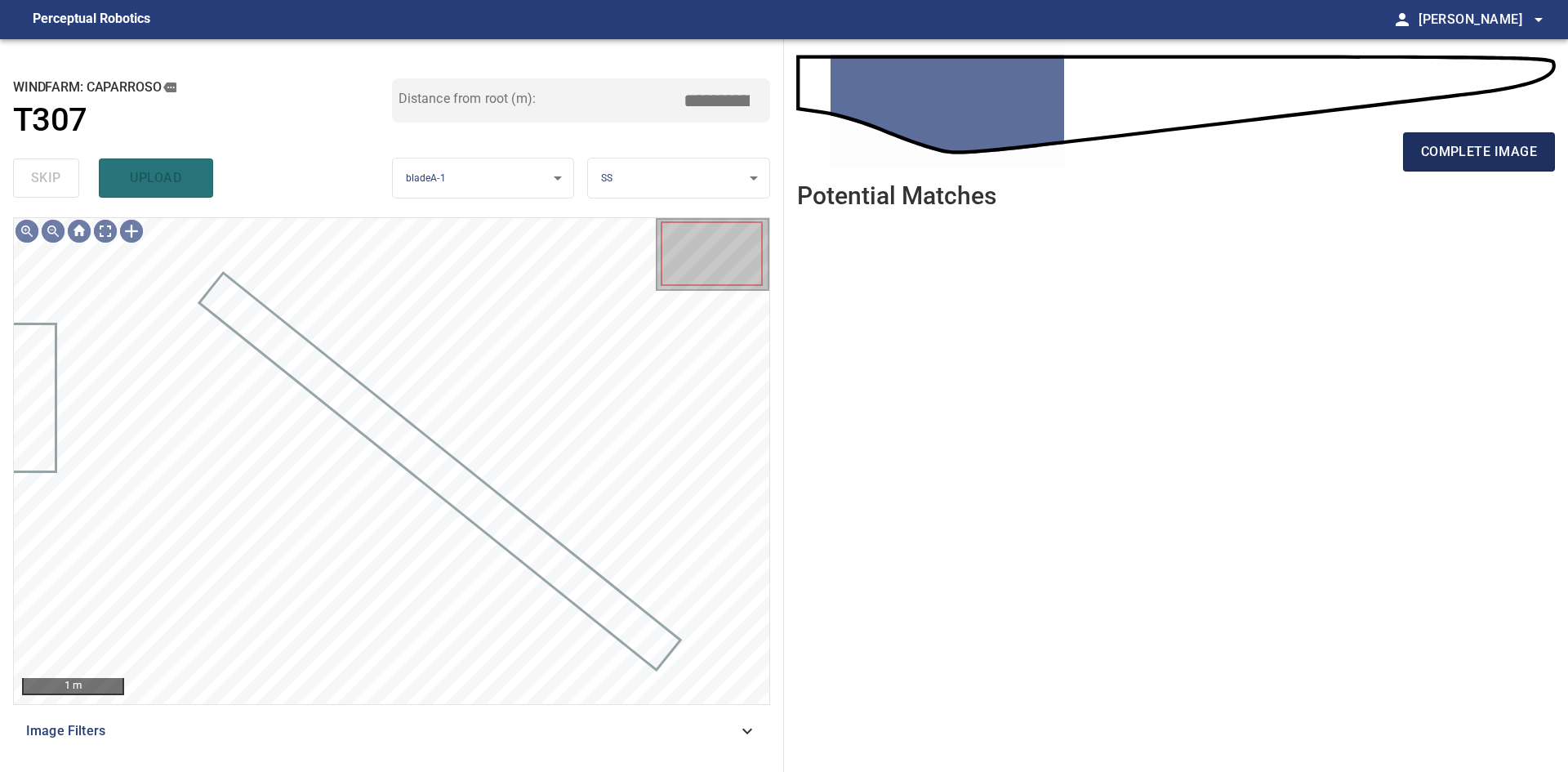
click at [1495, 159] on span "complete image" at bounding box center [1478, 151] width 116 height 23
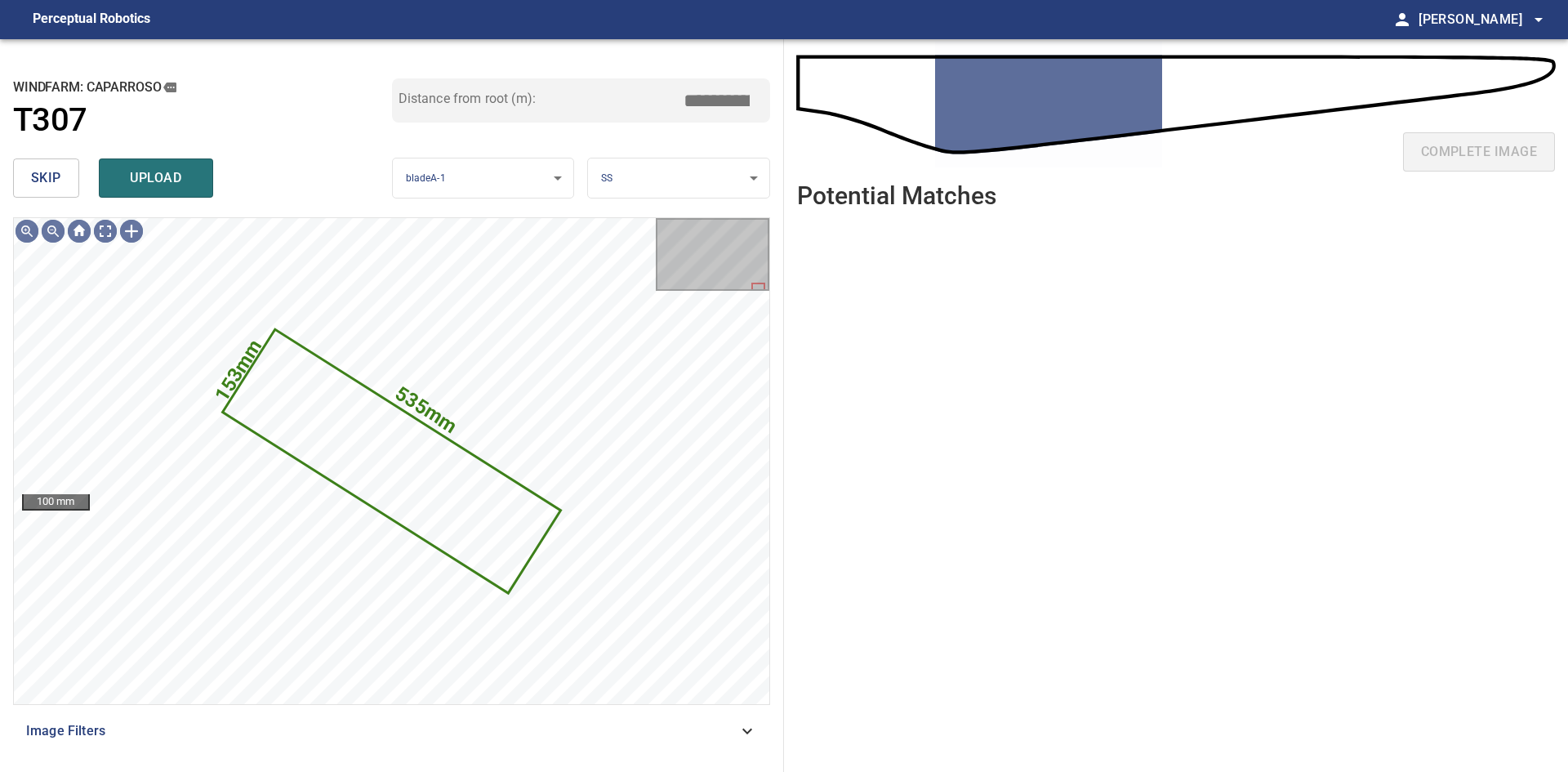
click at [44, 170] on span "skip" at bounding box center [46, 178] width 30 height 23
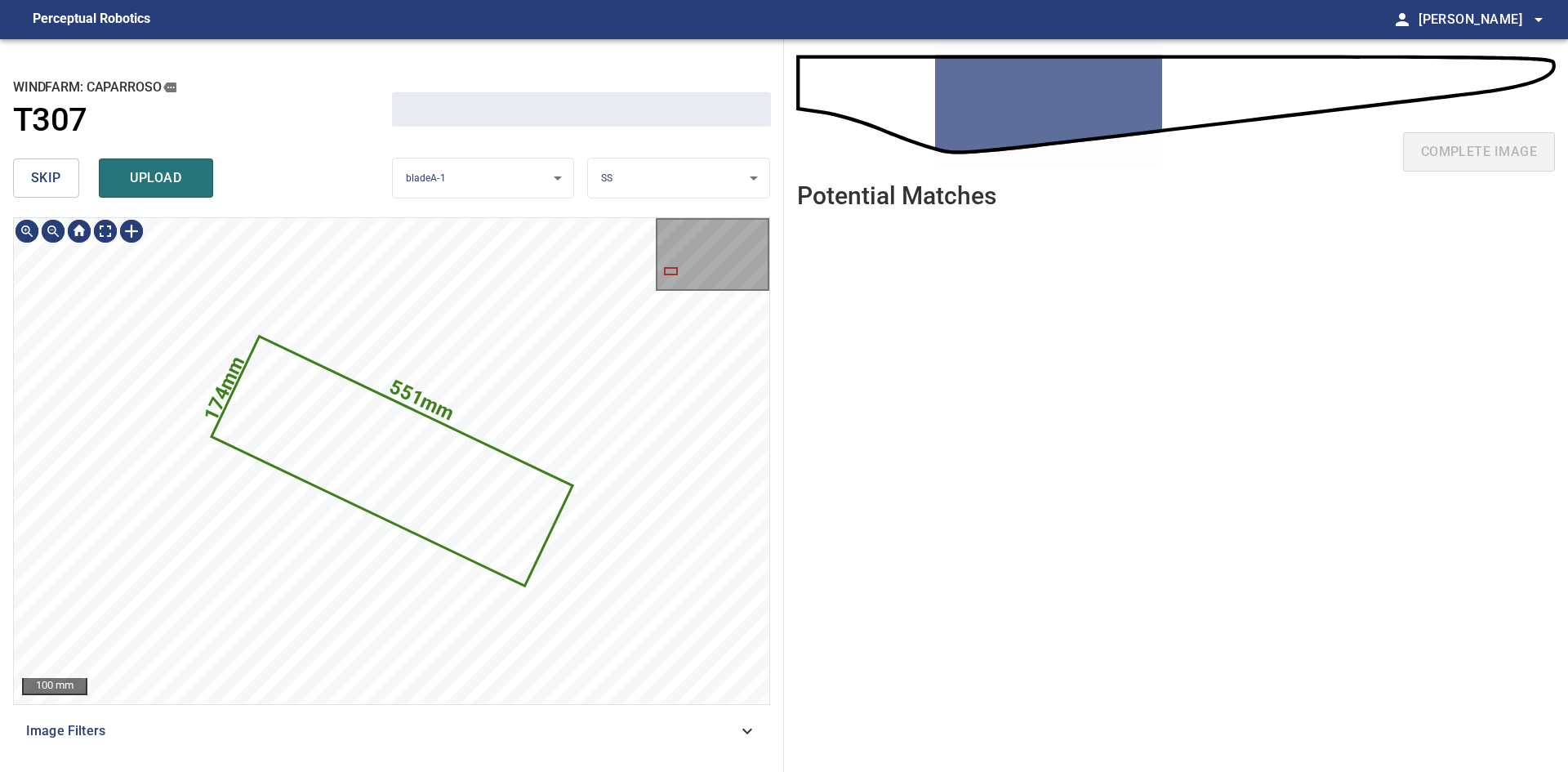
click at [44, 170] on span "skip" at bounding box center [46, 178] width 30 height 23
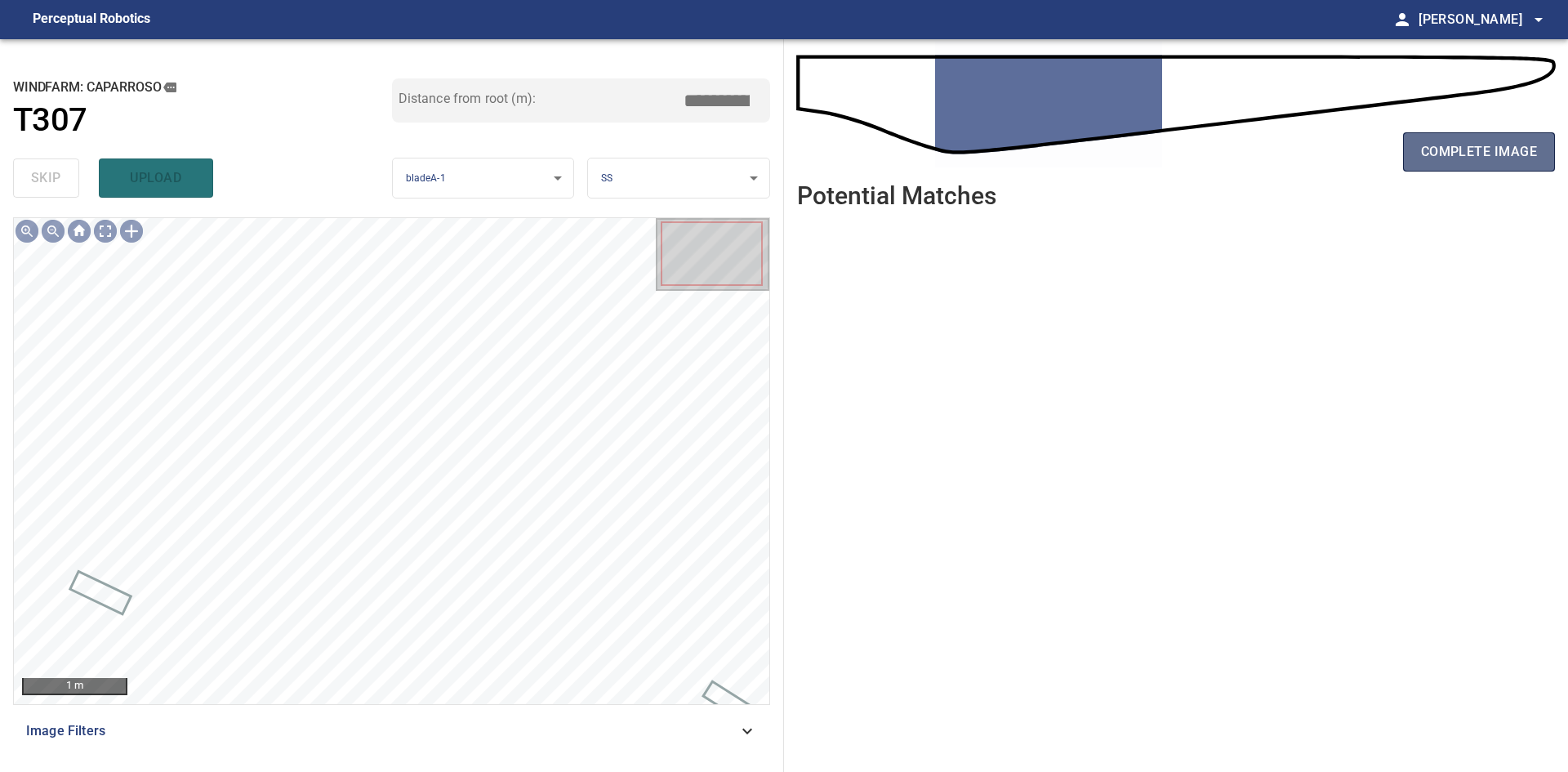
click at [1487, 161] on span "complete image" at bounding box center [1478, 151] width 116 height 23
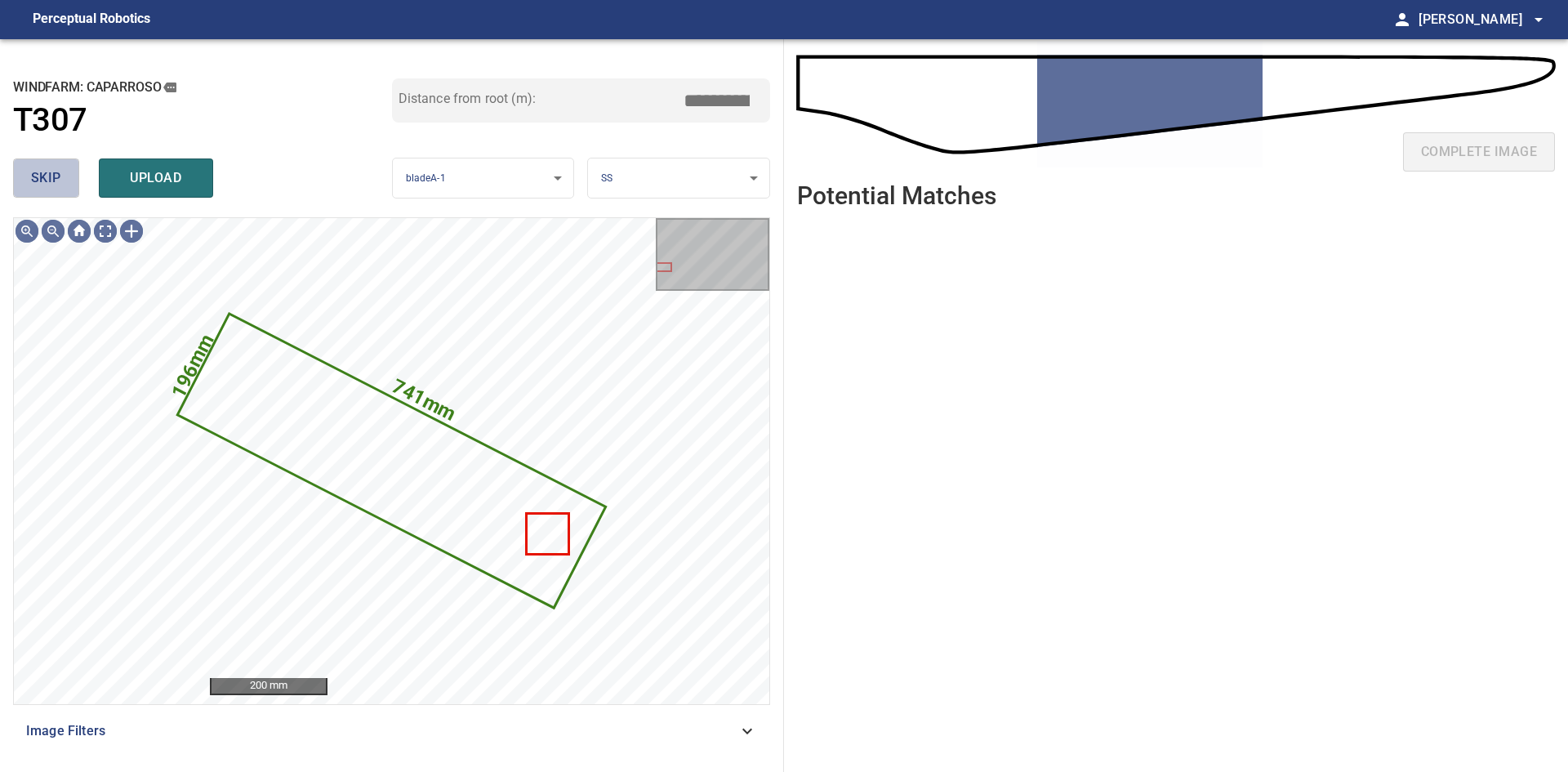
click at [33, 185] on span "skip" at bounding box center [46, 178] width 30 height 23
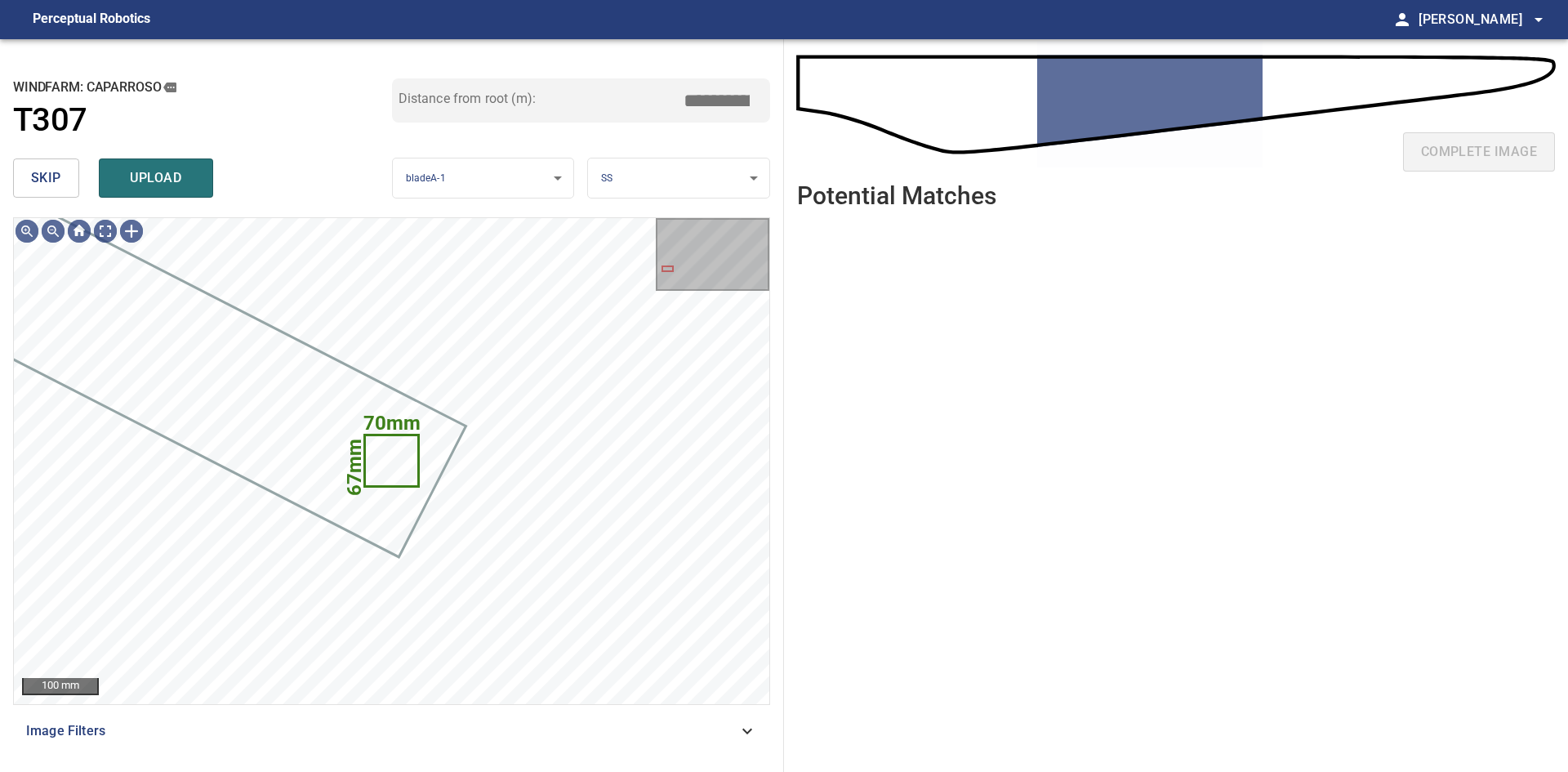
click at [33, 185] on span "skip" at bounding box center [46, 178] width 30 height 23
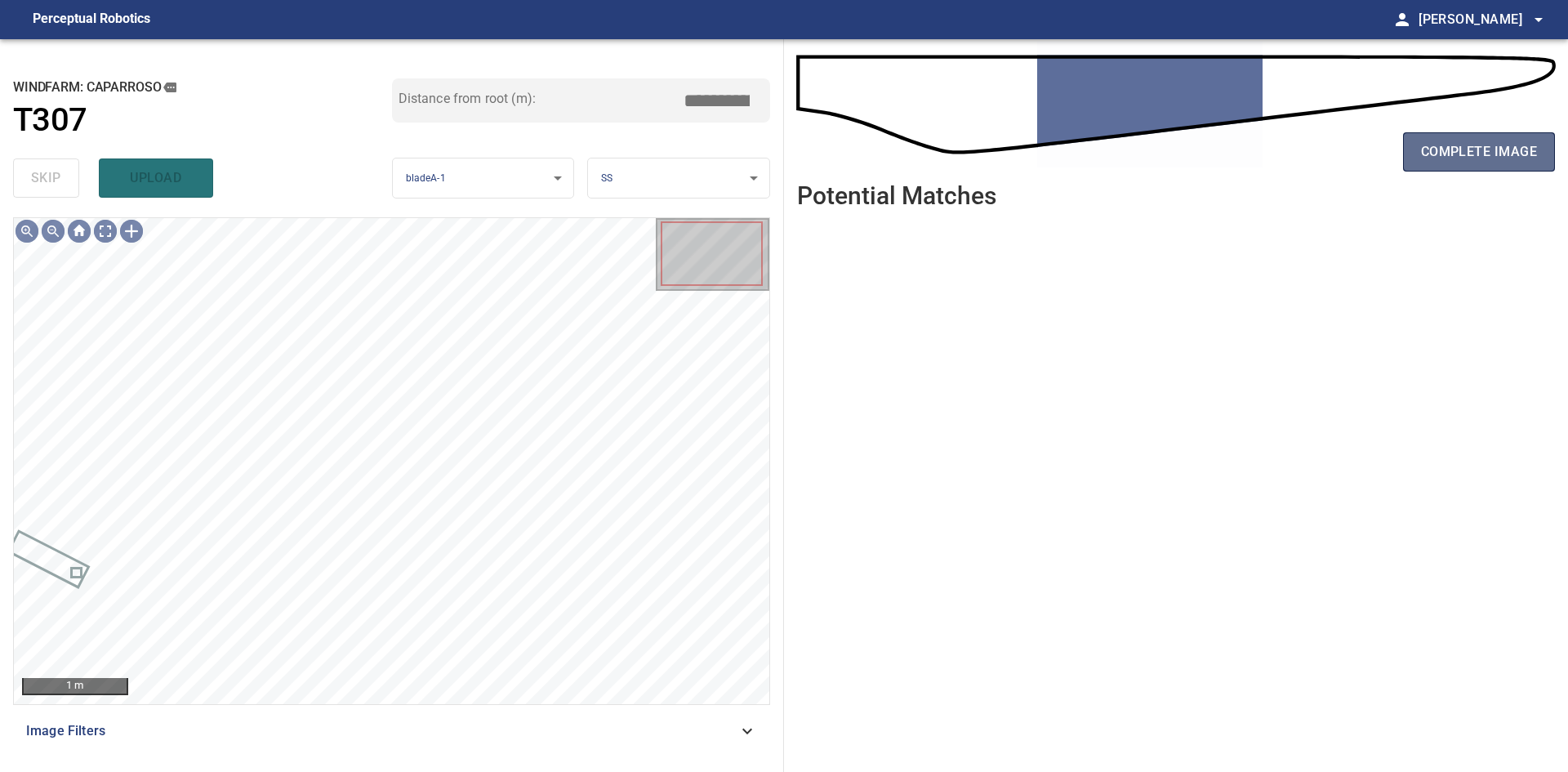
click at [1432, 151] on span "complete image" at bounding box center [1478, 151] width 116 height 23
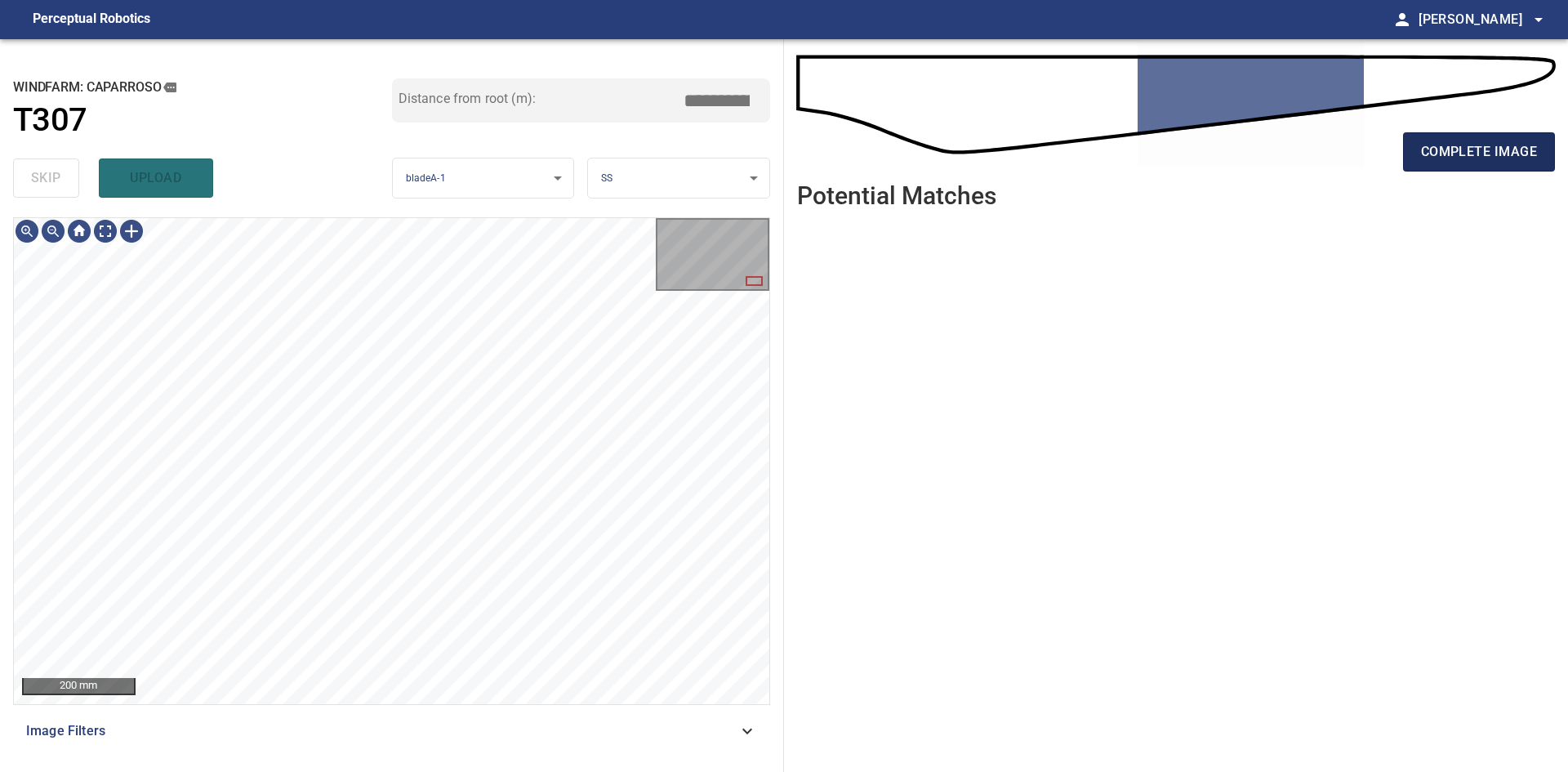
click at [1440, 163] on span "complete image" at bounding box center [1478, 151] width 116 height 23
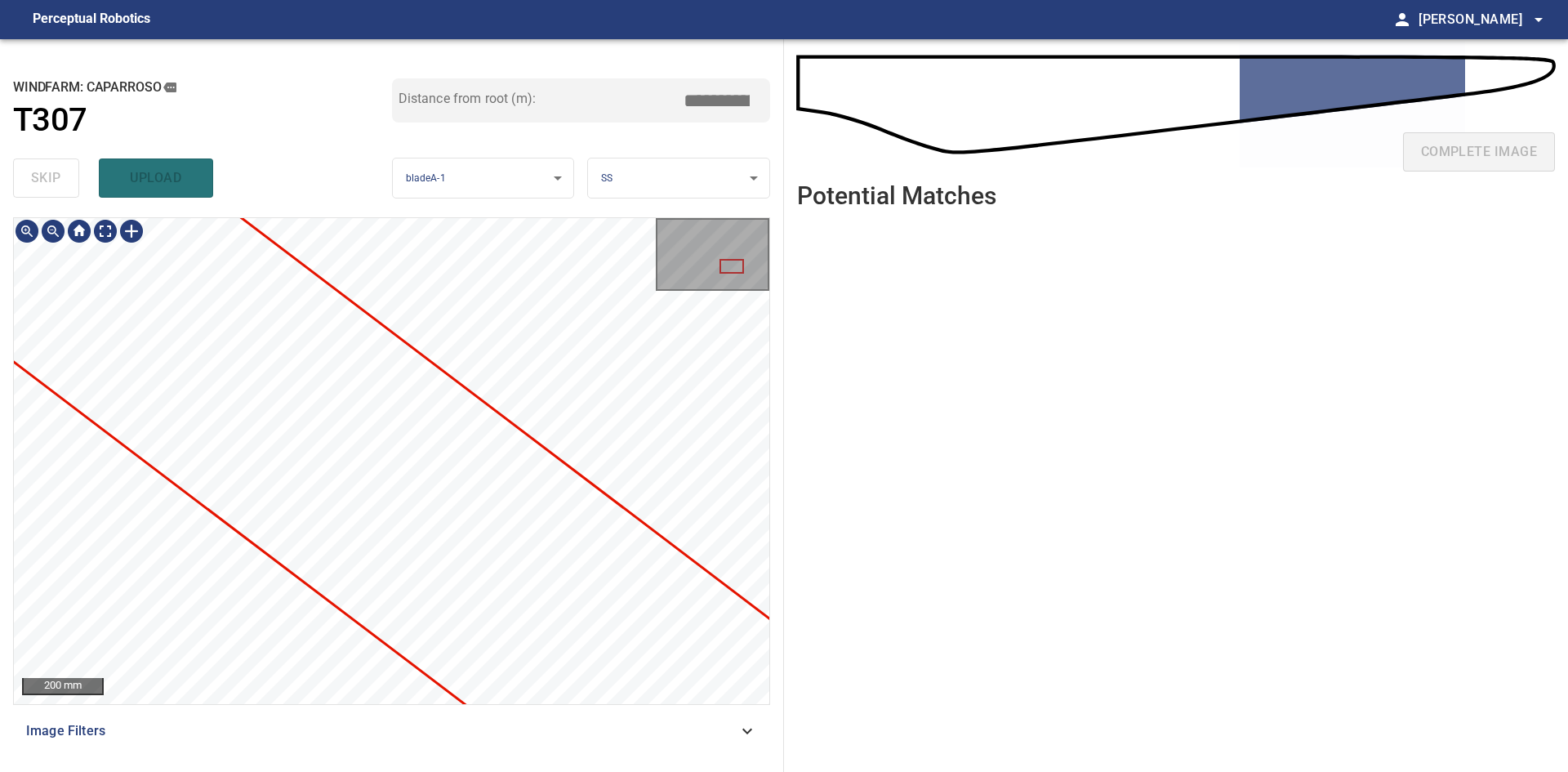
click at [252, 168] on div "**********" at bounding box center [392, 406] width 784 height 733
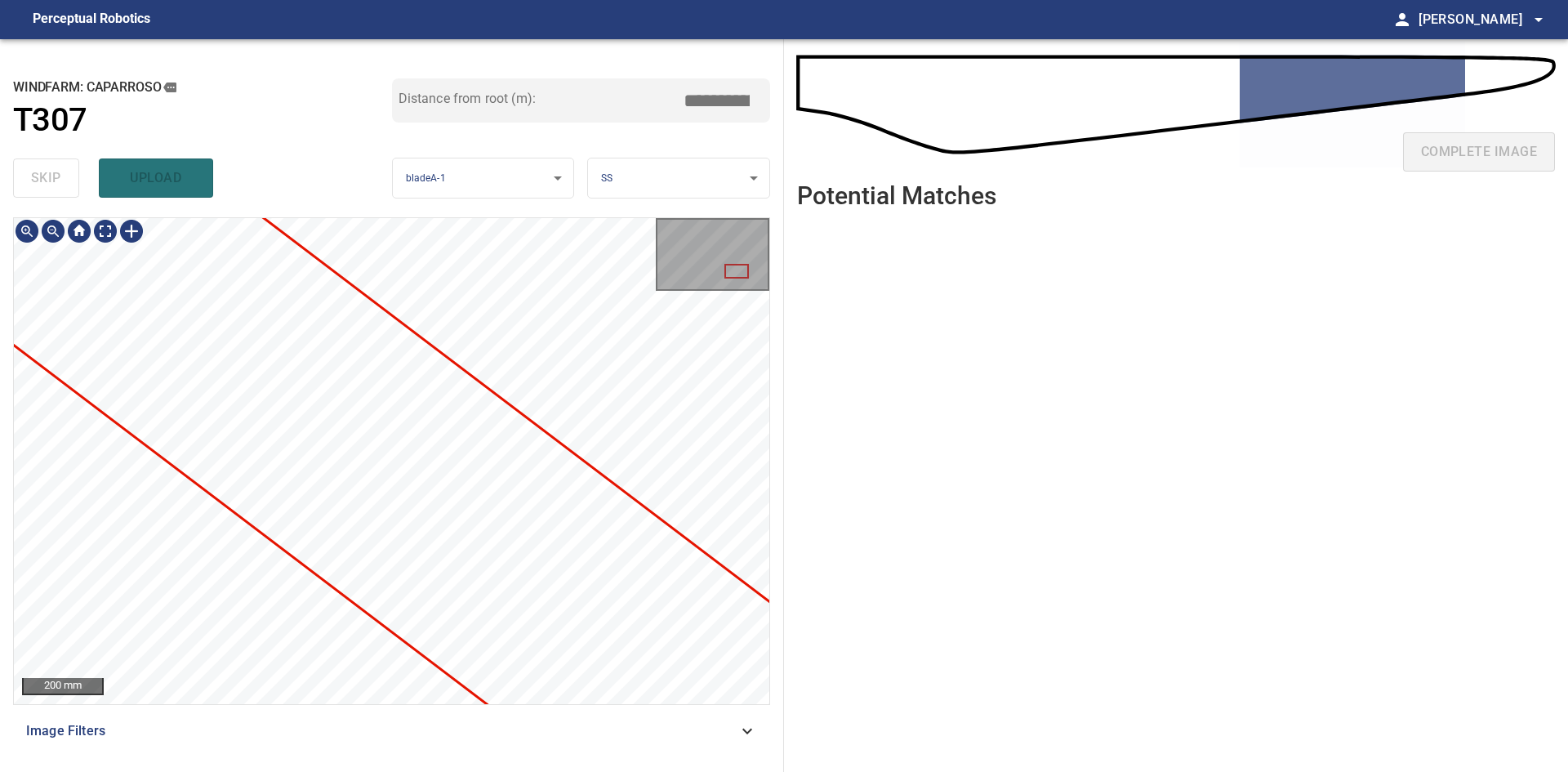
click at [292, 211] on div "**********" at bounding box center [392, 406] width 784 height 733
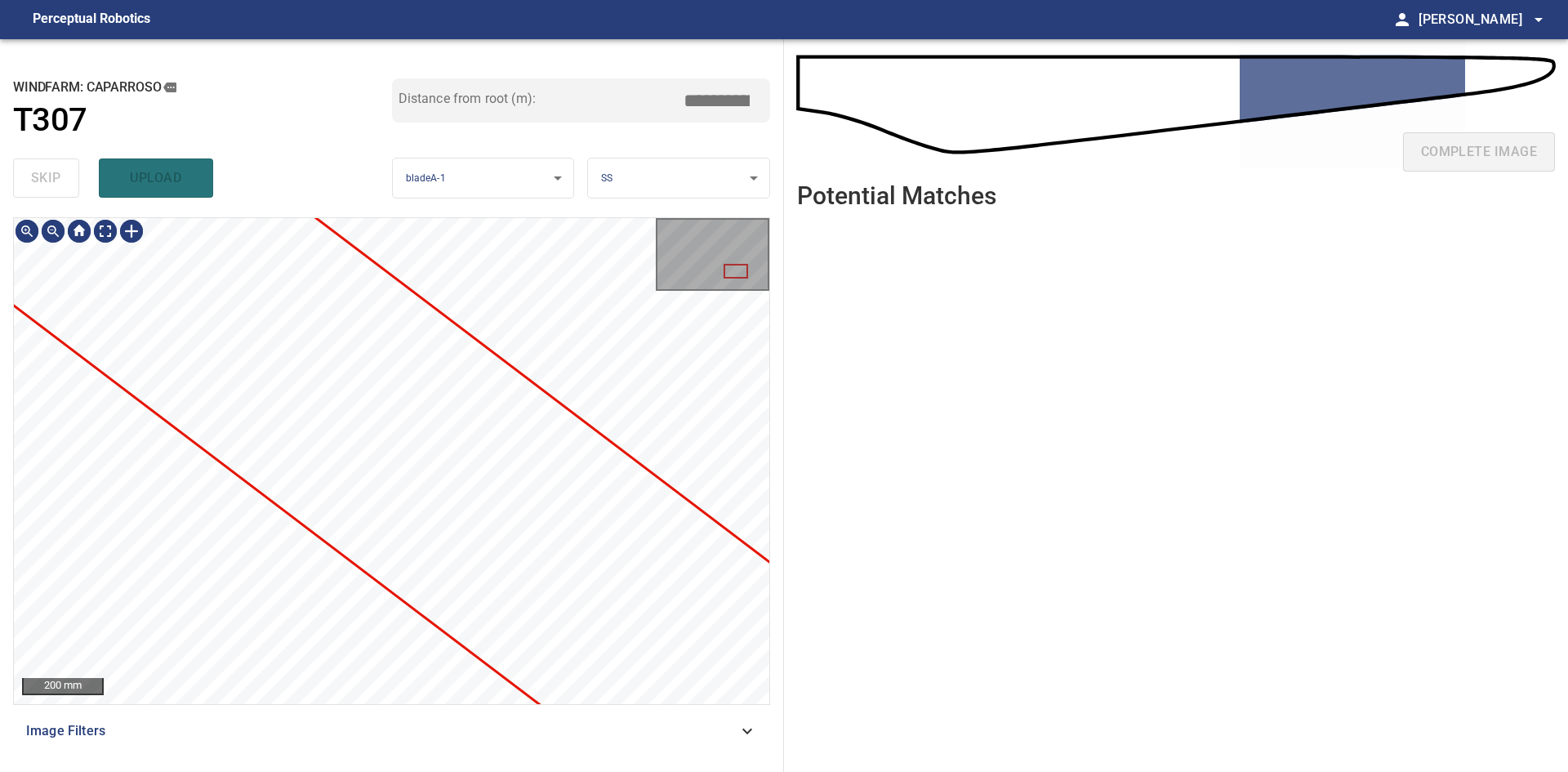
click at [694, 568] on div at bounding box center [392, 461] width 755 height 486
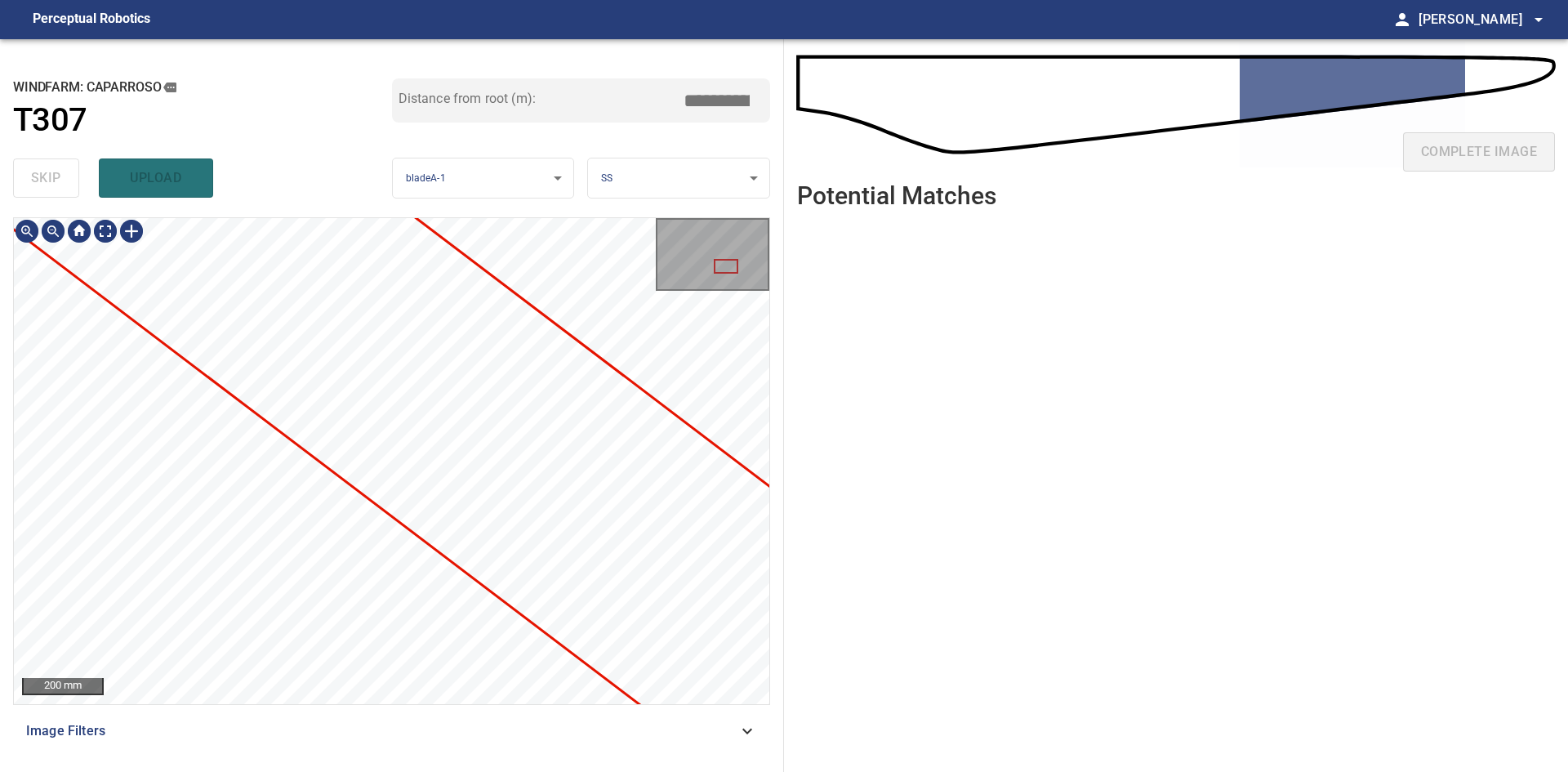
click at [478, 728] on div "200 mm Image Filters" at bounding box center [392, 488] width 757 height 541
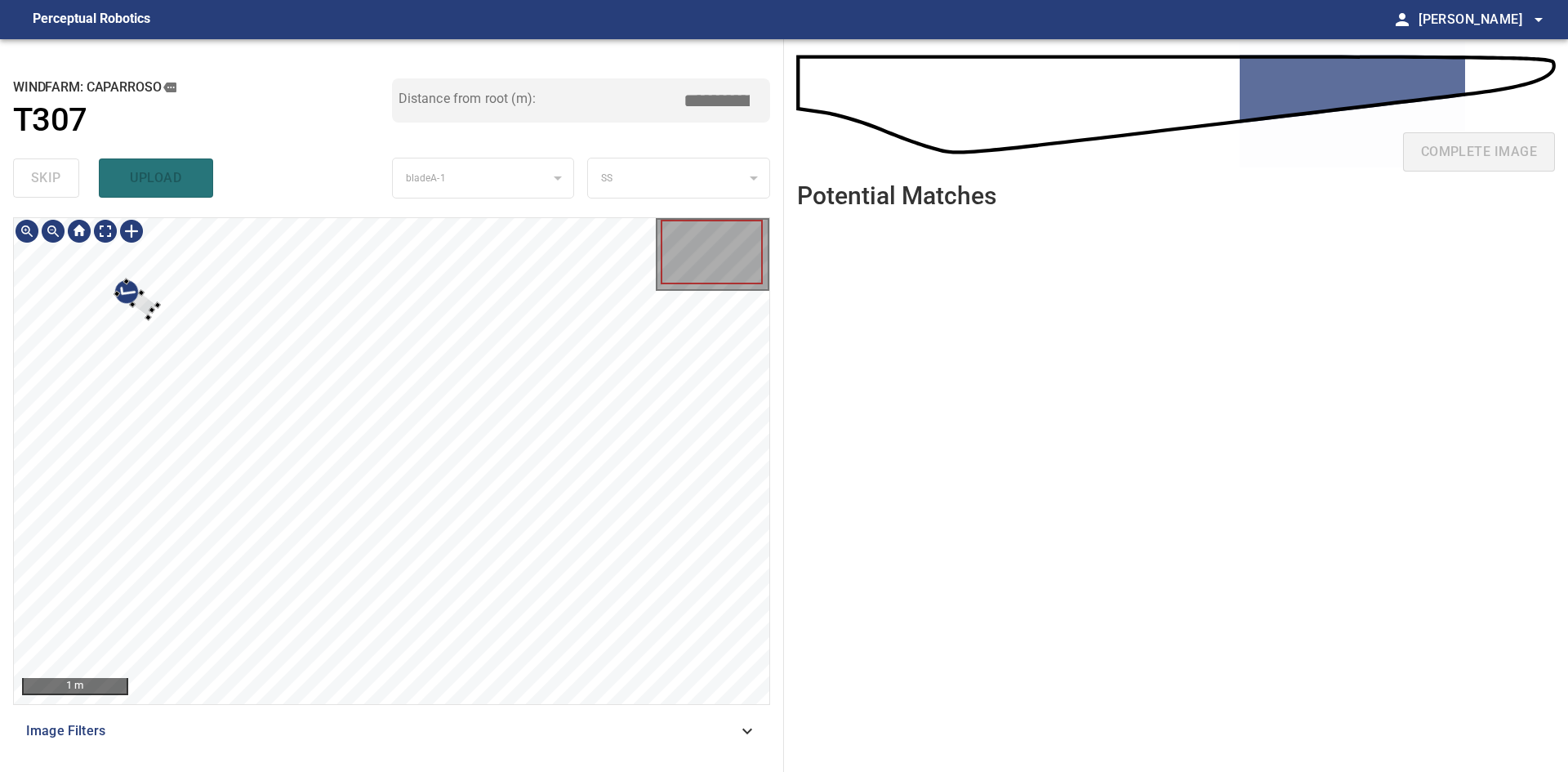
click at [154, 300] on div at bounding box center [392, 461] width 755 height 486
click at [400, 460] on div at bounding box center [389, 446] width 41 height 36
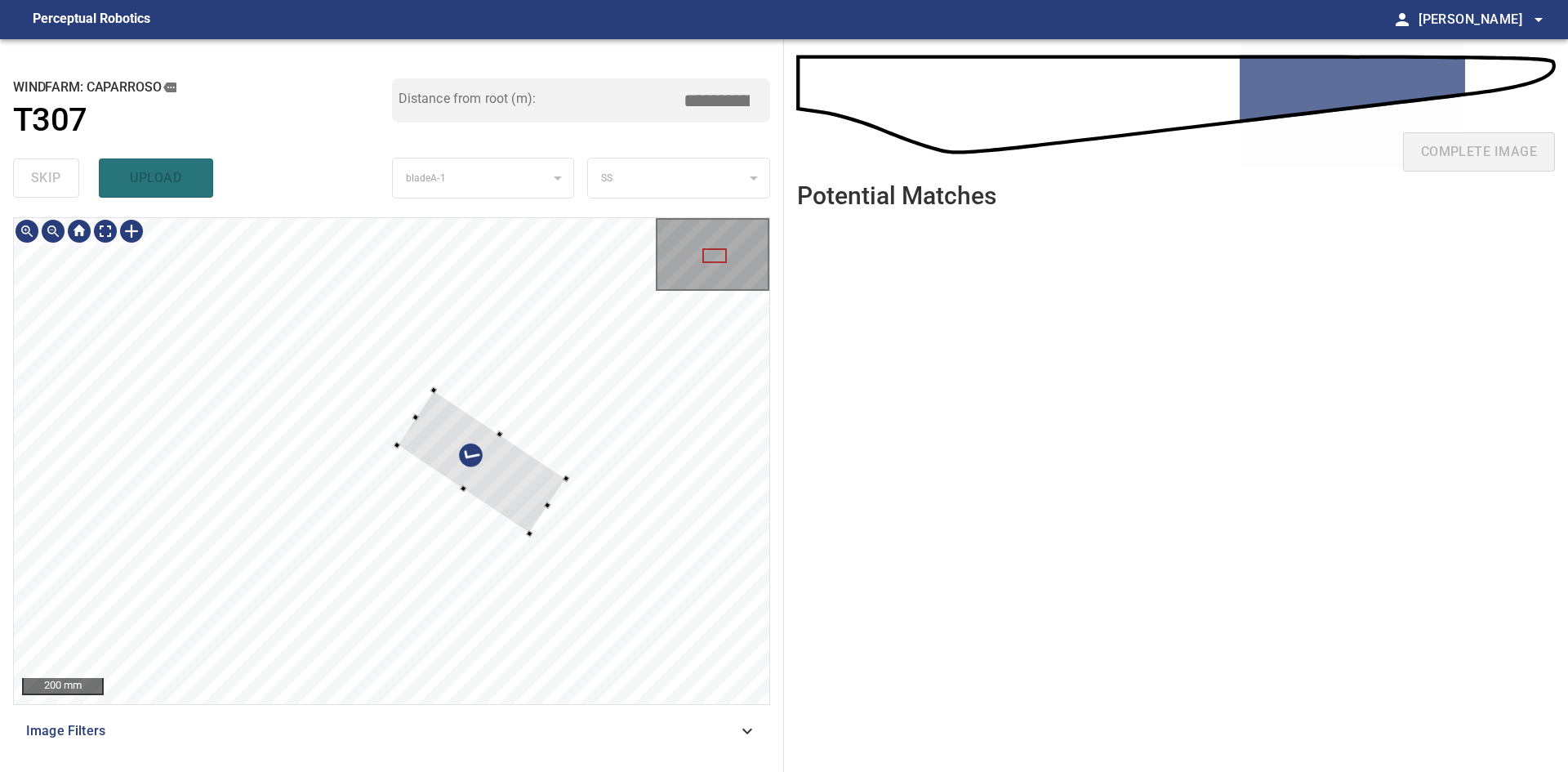
click at [443, 451] on div at bounding box center [481, 462] width 170 height 144
click at [538, 497] on div at bounding box center [492, 448] width 150 height 119
click at [368, 357] on div at bounding box center [392, 461] width 755 height 486
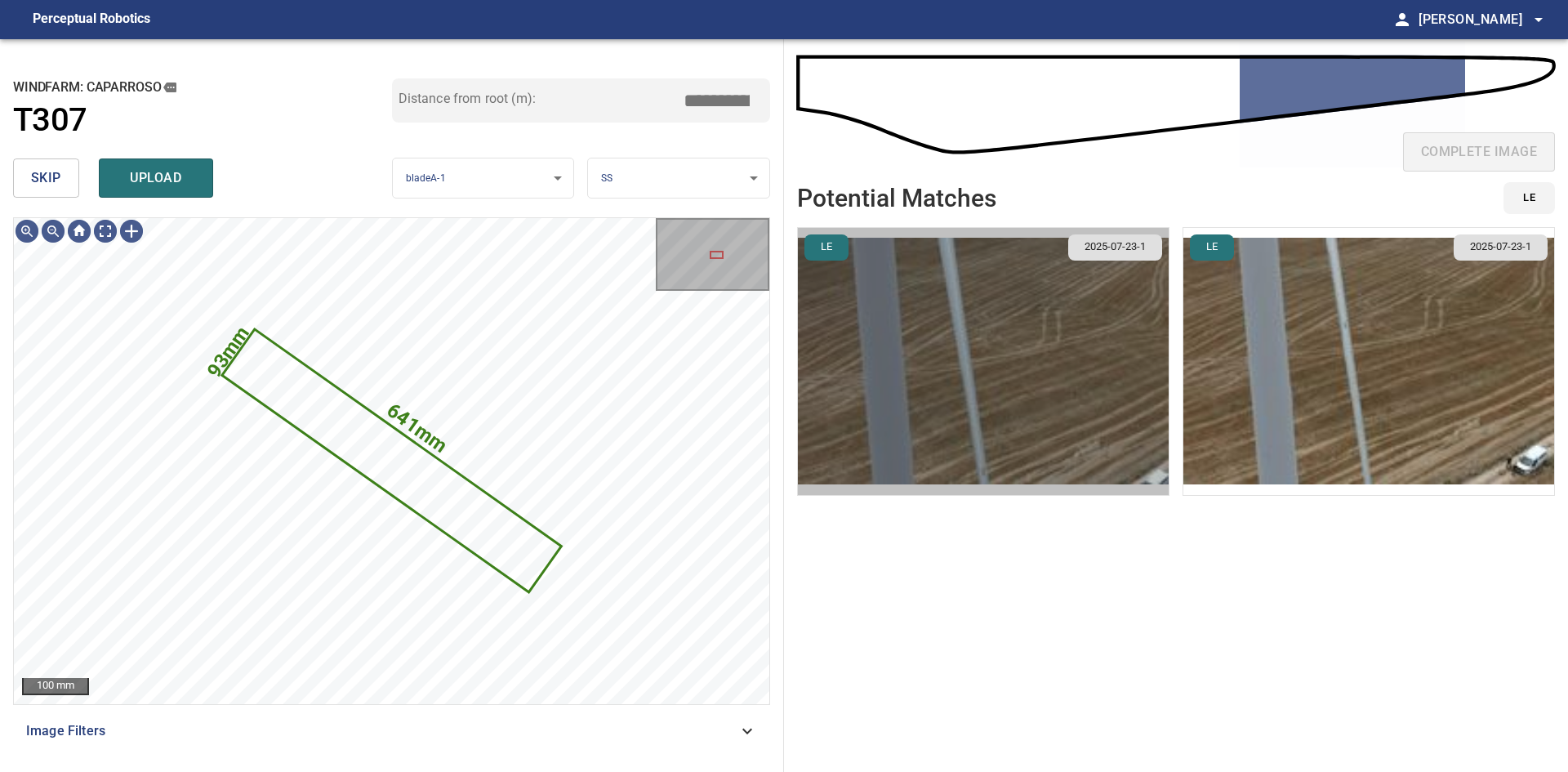
click at [1002, 376] on img "button" at bounding box center [983, 361] width 371 height 267
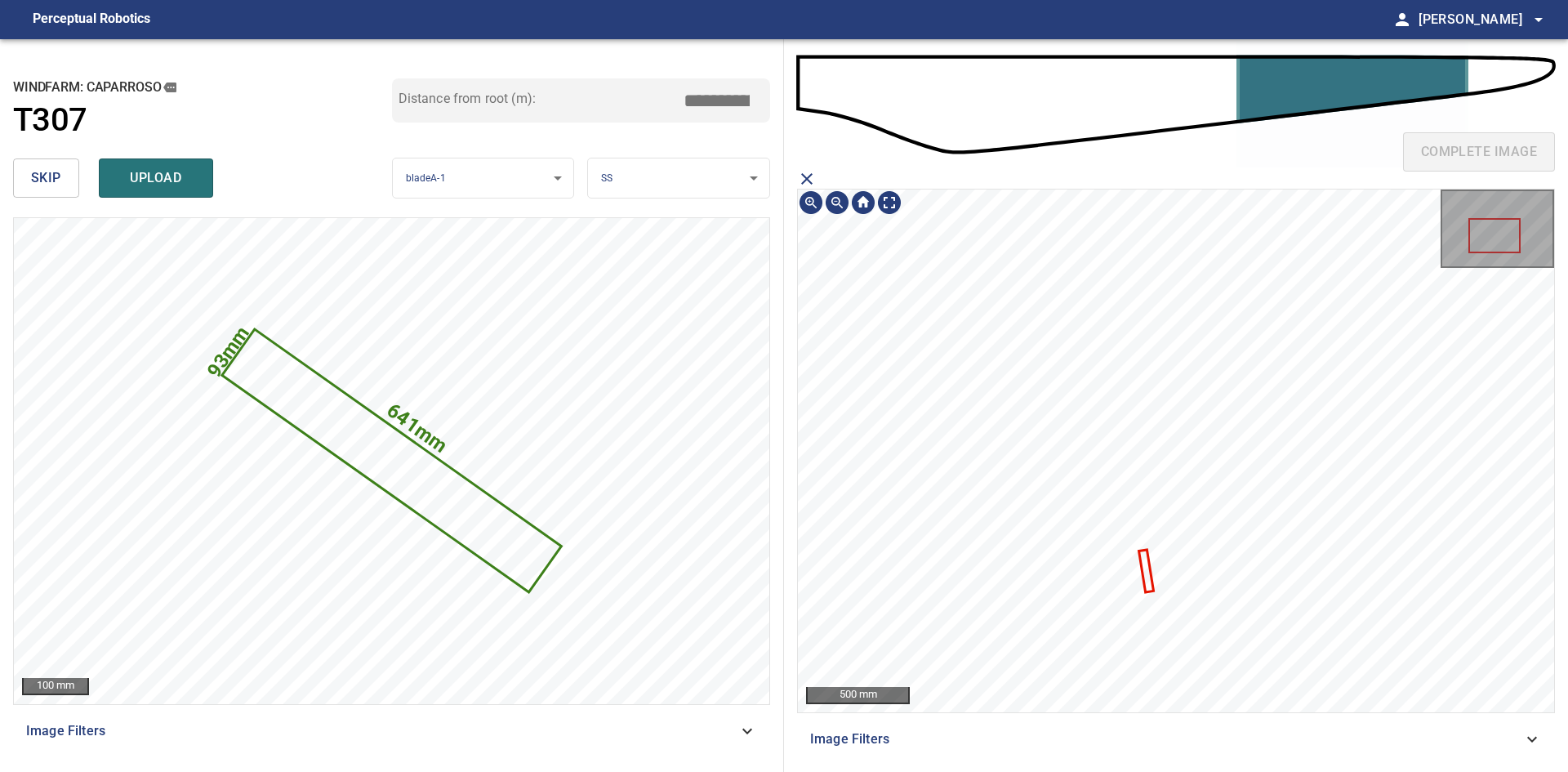
click at [1149, 571] on icon at bounding box center [1145, 571] width 11 height 39
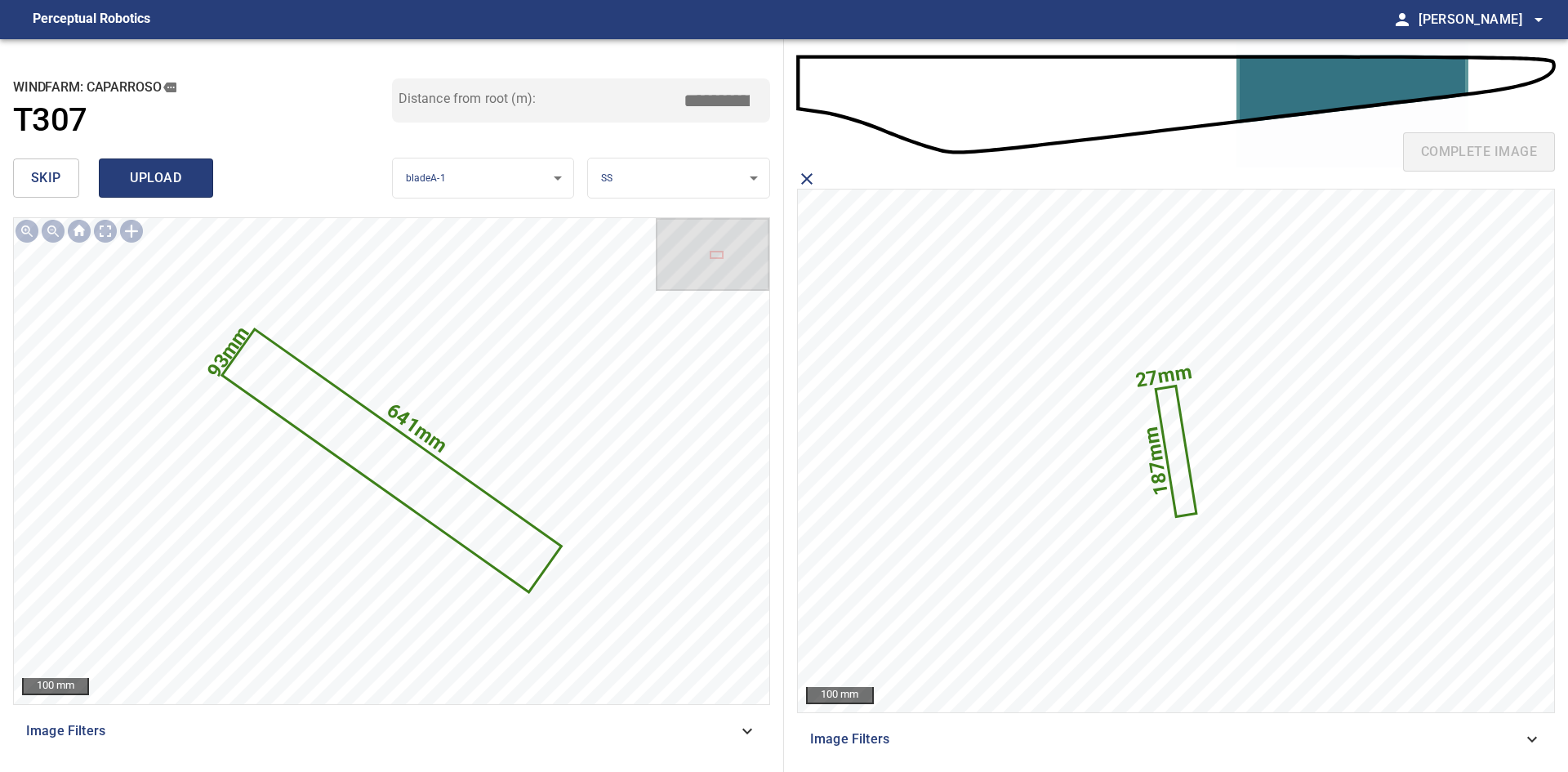
click at [167, 174] on span "upload" at bounding box center [156, 178] width 78 height 23
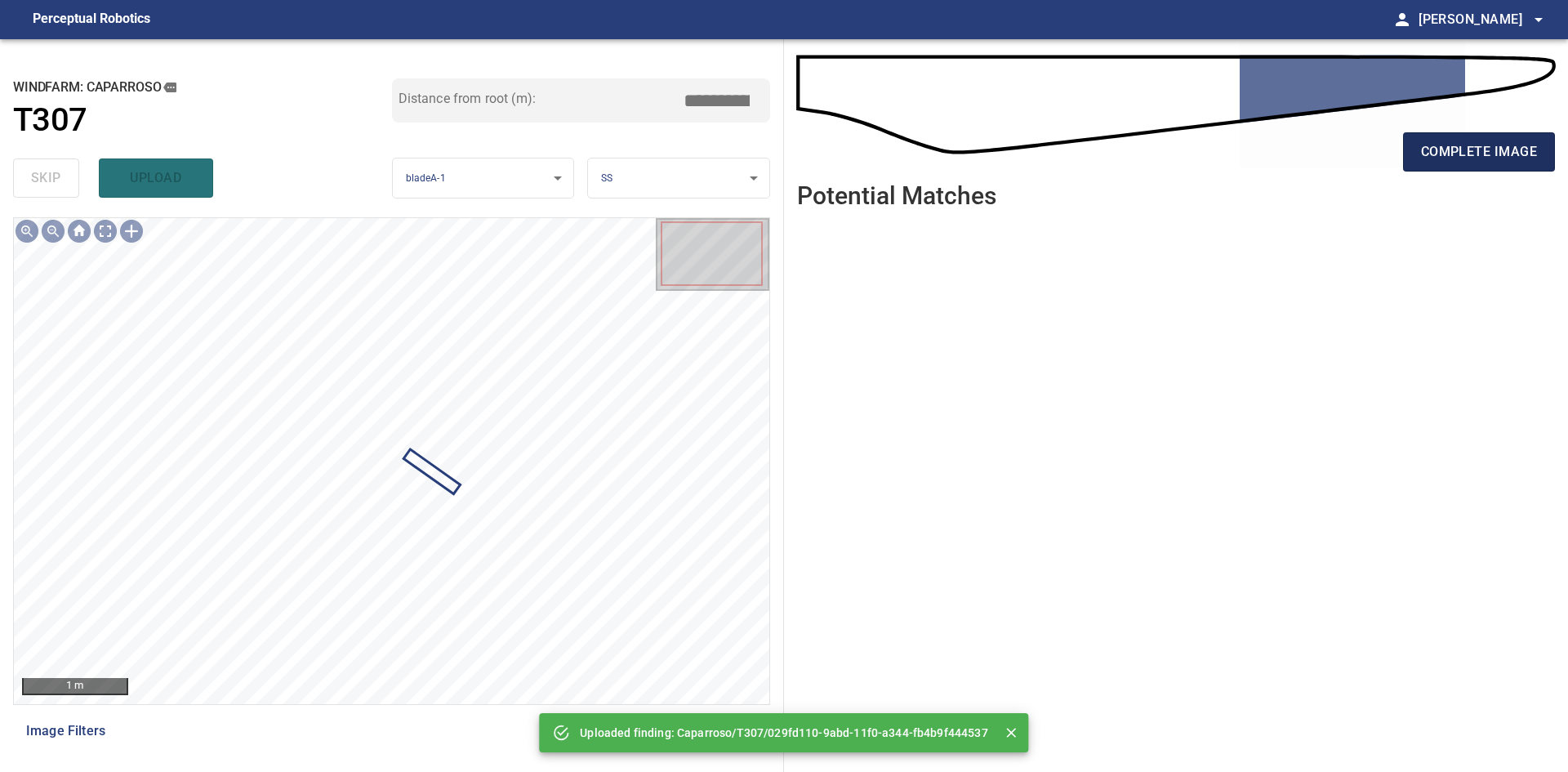
click at [1424, 144] on span "complete image" at bounding box center [1478, 151] width 116 height 23
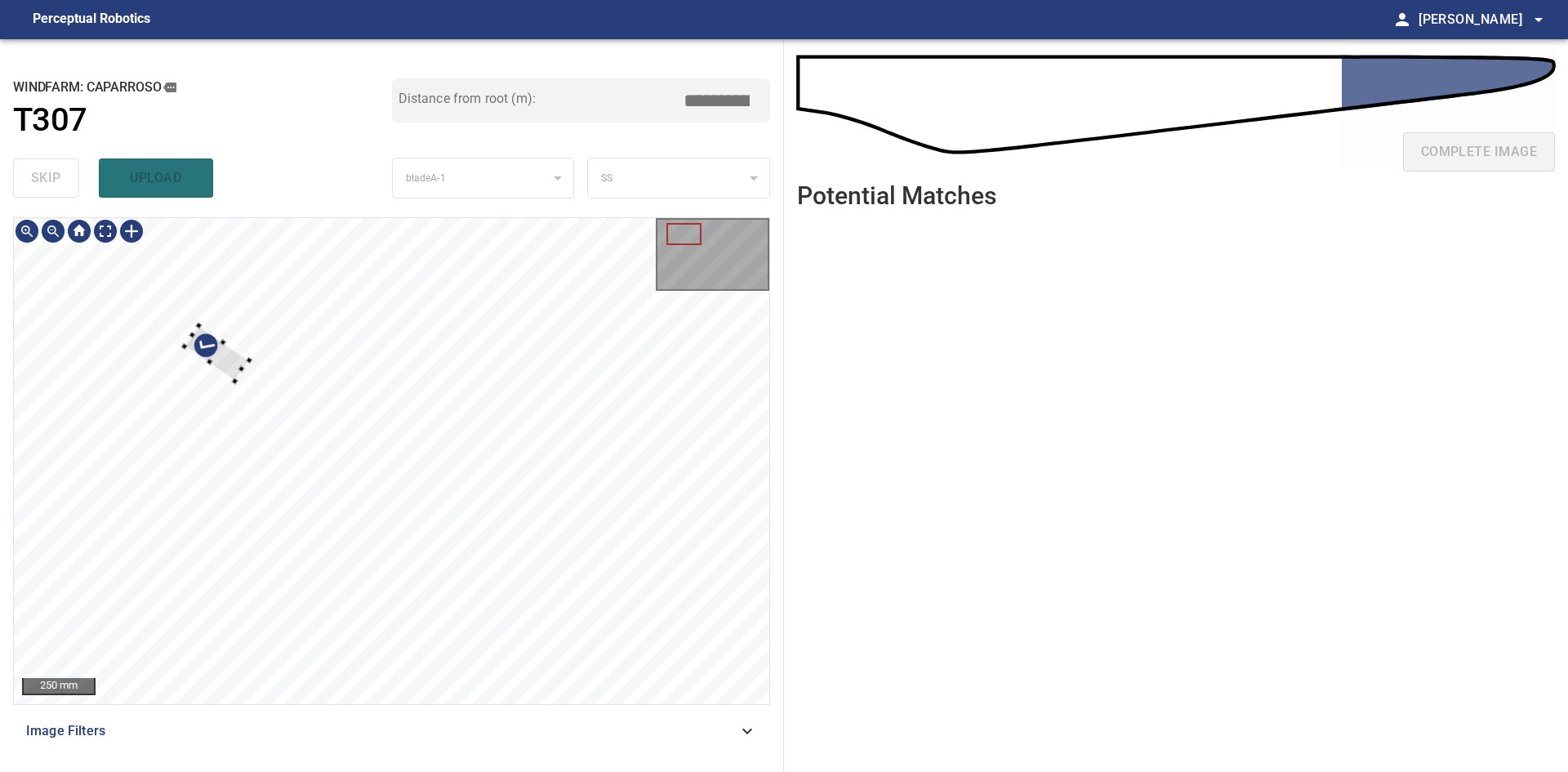
click at [153, 322] on div at bounding box center [392, 461] width 755 height 486
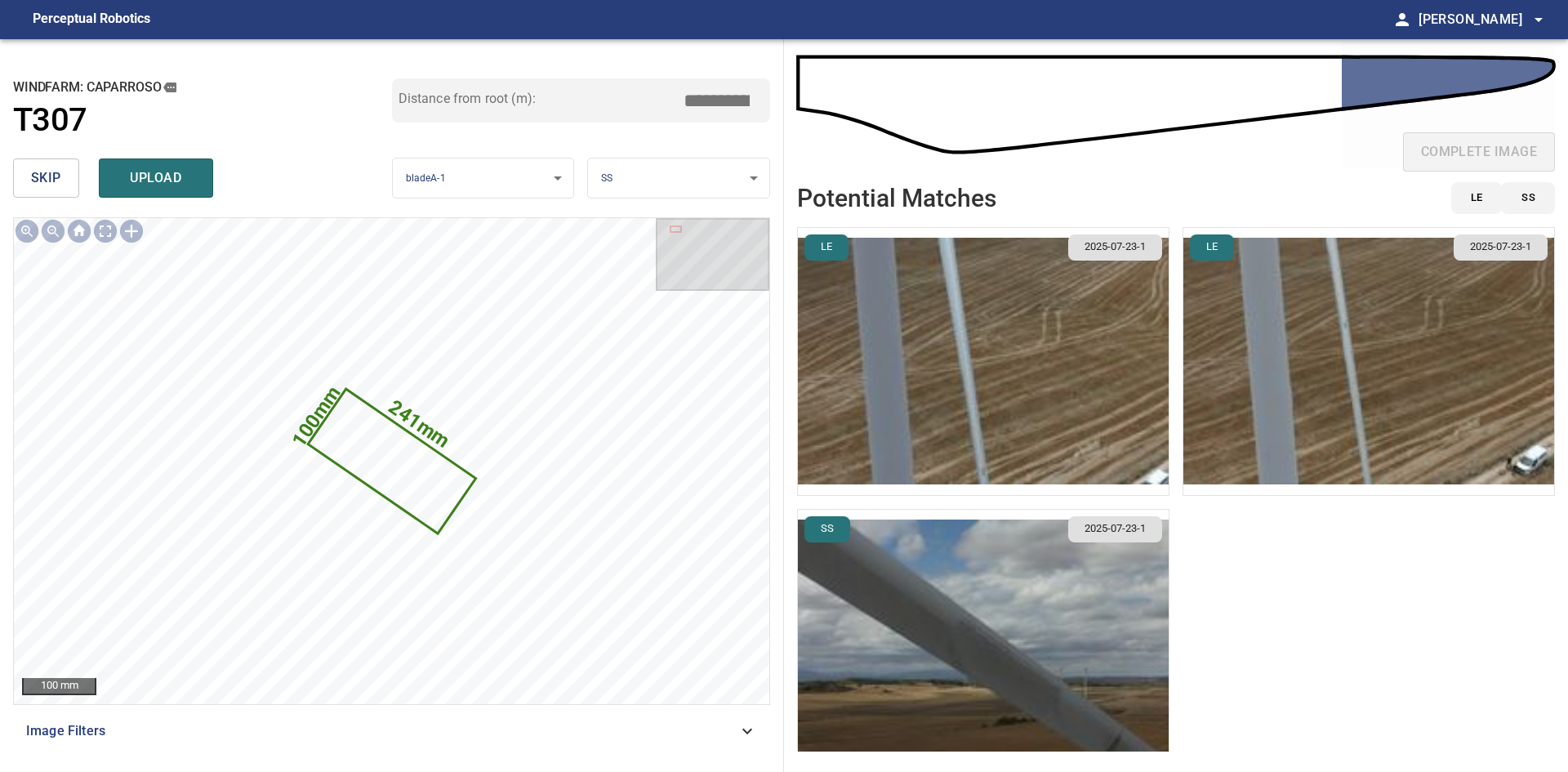
click at [1047, 599] on img "button" at bounding box center [983, 643] width 371 height 267
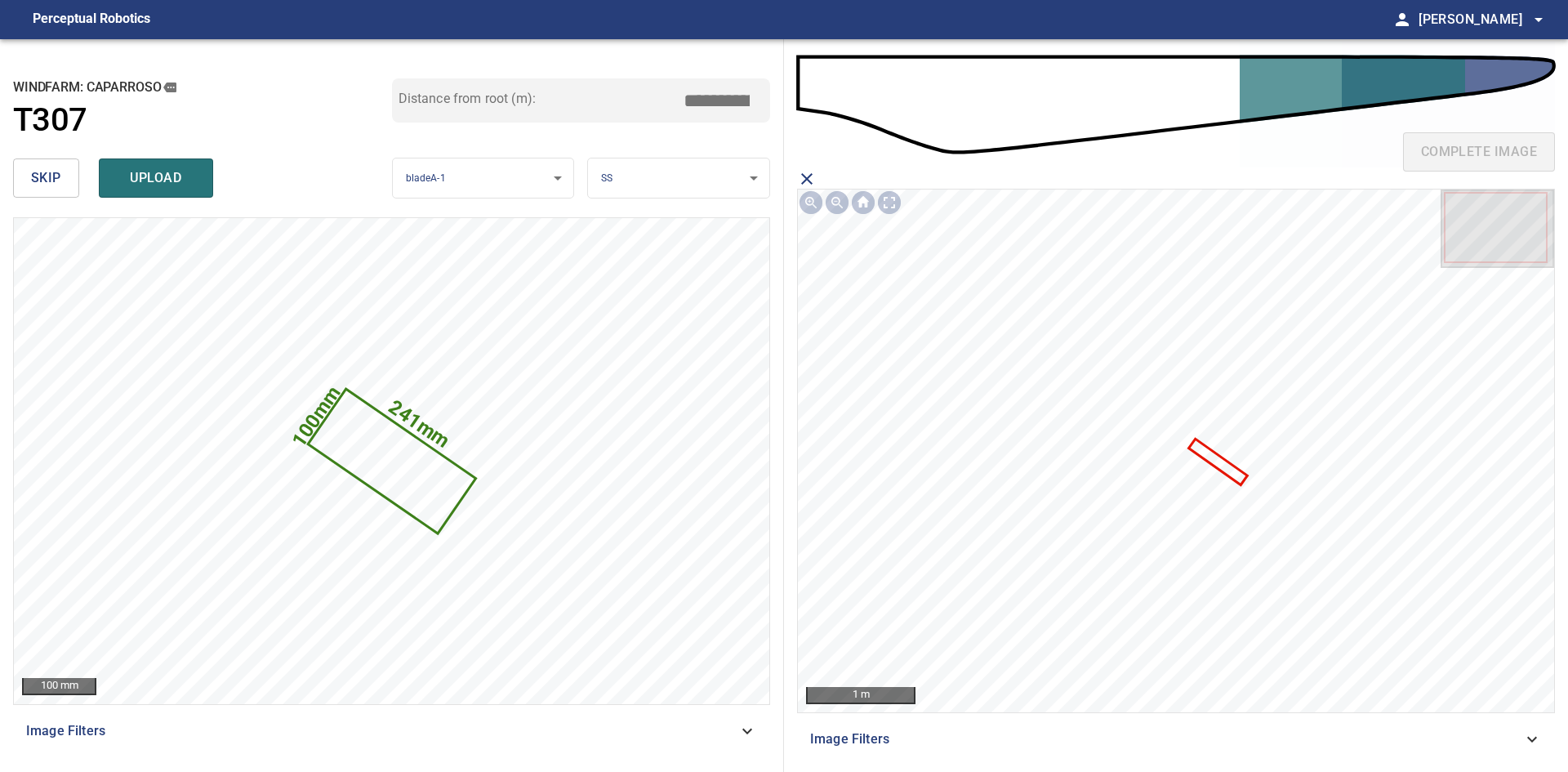
click at [1217, 460] on icon at bounding box center [1218, 462] width 56 height 43
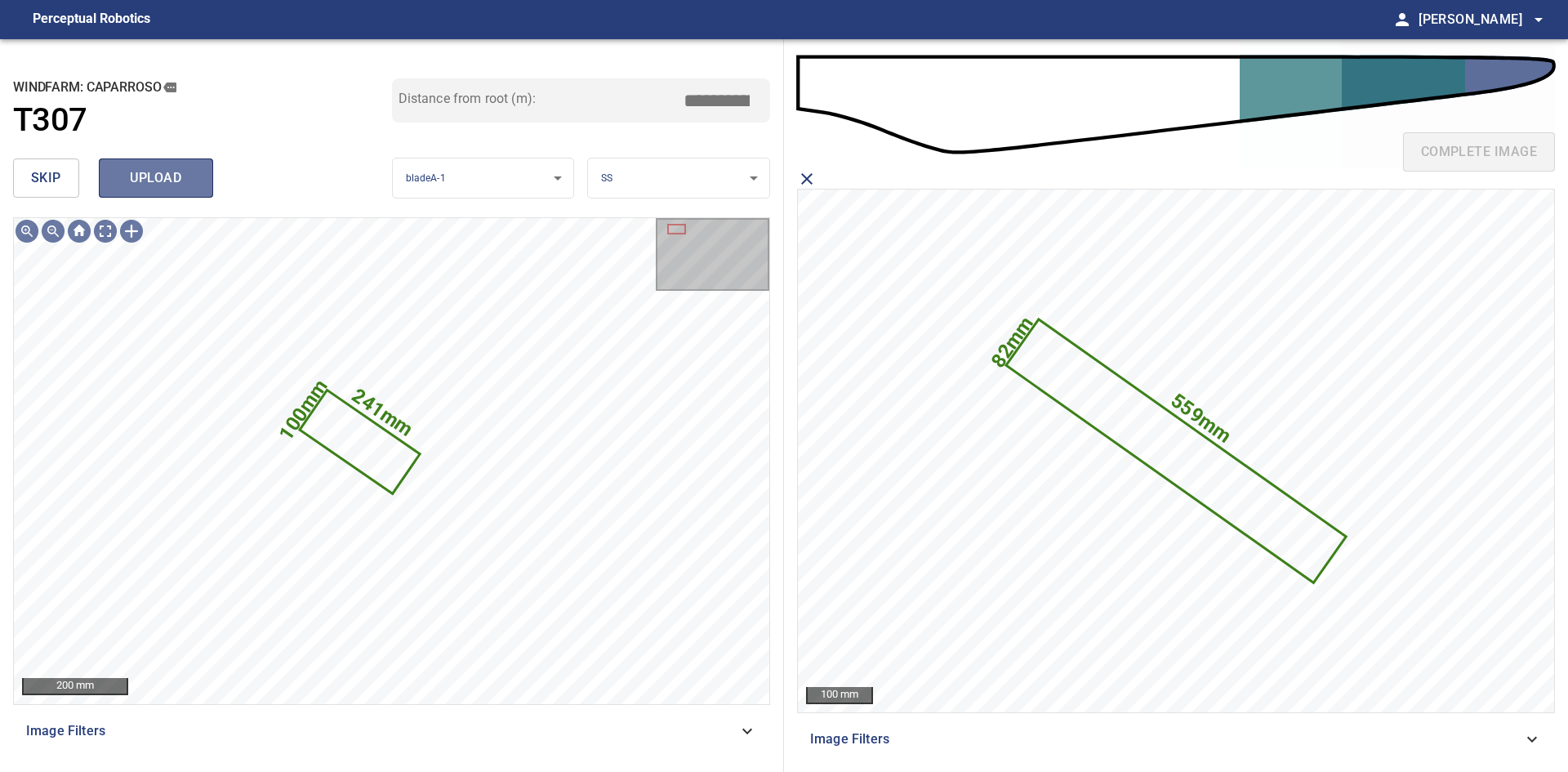
click at [171, 169] on span "upload" at bounding box center [156, 178] width 78 height 23
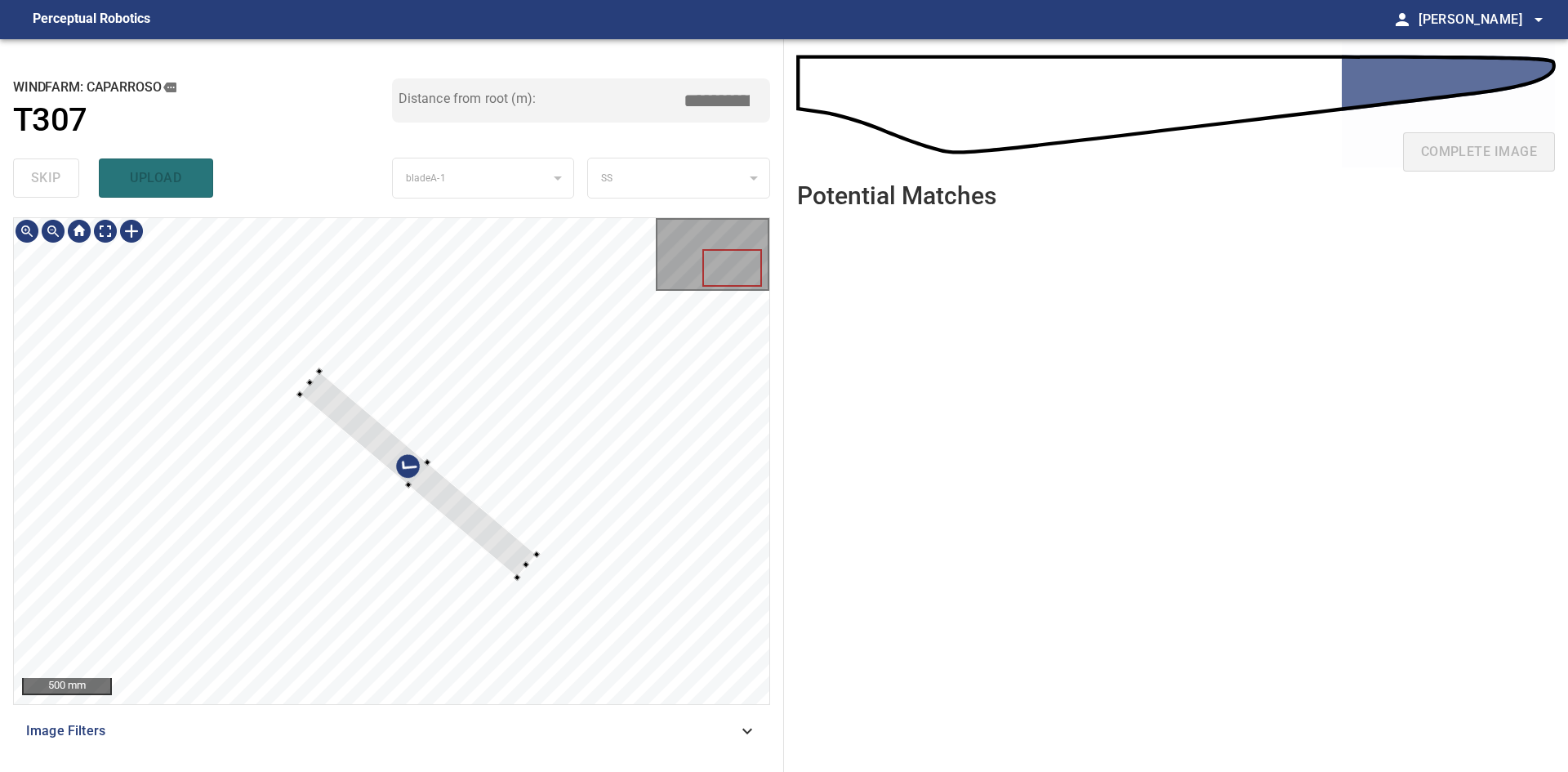
click at [472, 525] on div at bounding box center [419, 474] width 237 height 206
click at [481, 527] on div at bounding box center [412, 473] width 242 height 189
click at [538, 572] on div at bounding box center [419, 479] width 255 height 198
click at [519, 565] on div at bounding box center [414, 479] width 256 height 199
click at [100, 233] on div "500 mm" at bounding box center [392, 461] width 755 height 486
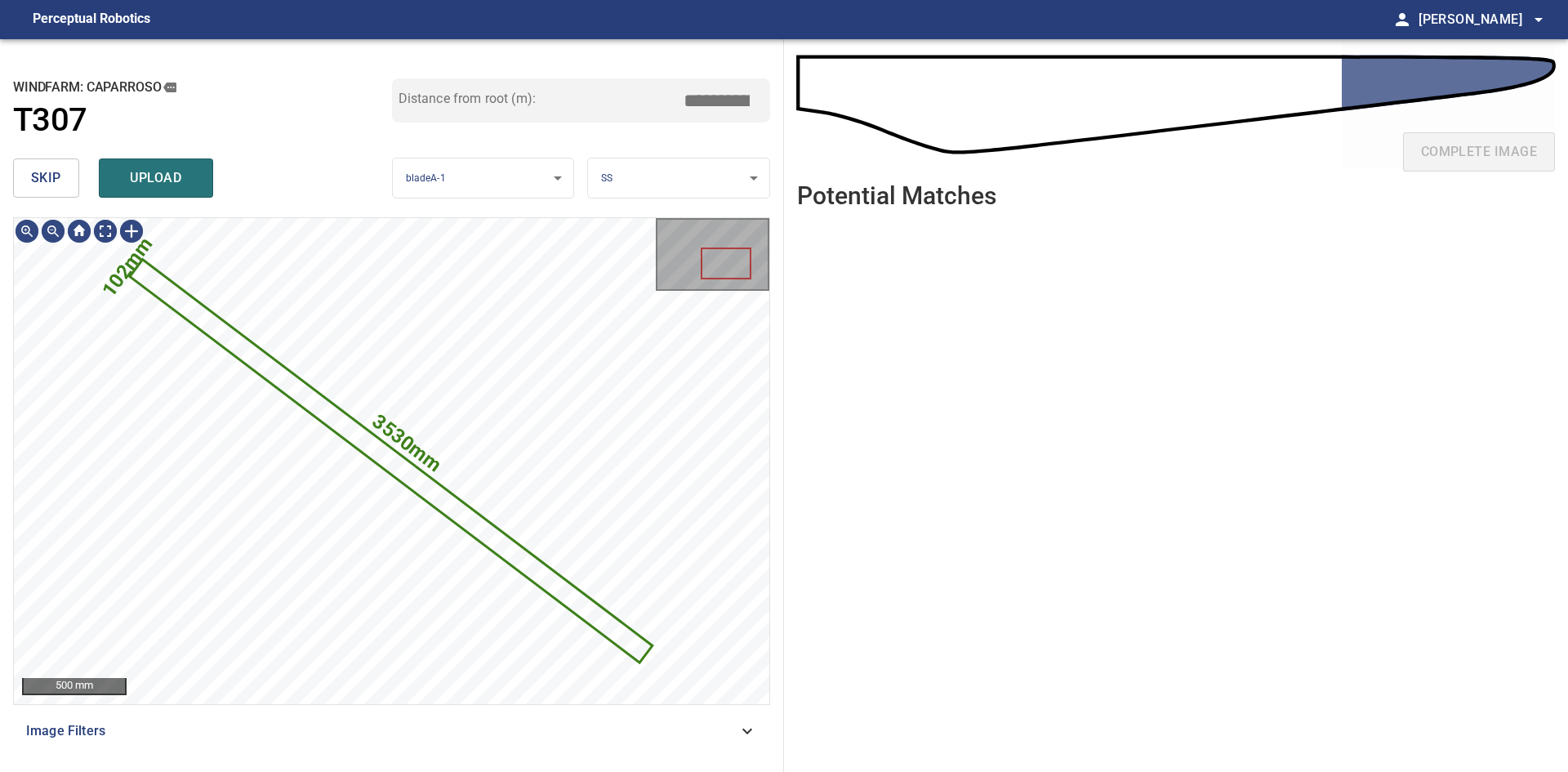
click at [630, 192] on body "**********" at bounding box center [784, 386] width 1568 height 772
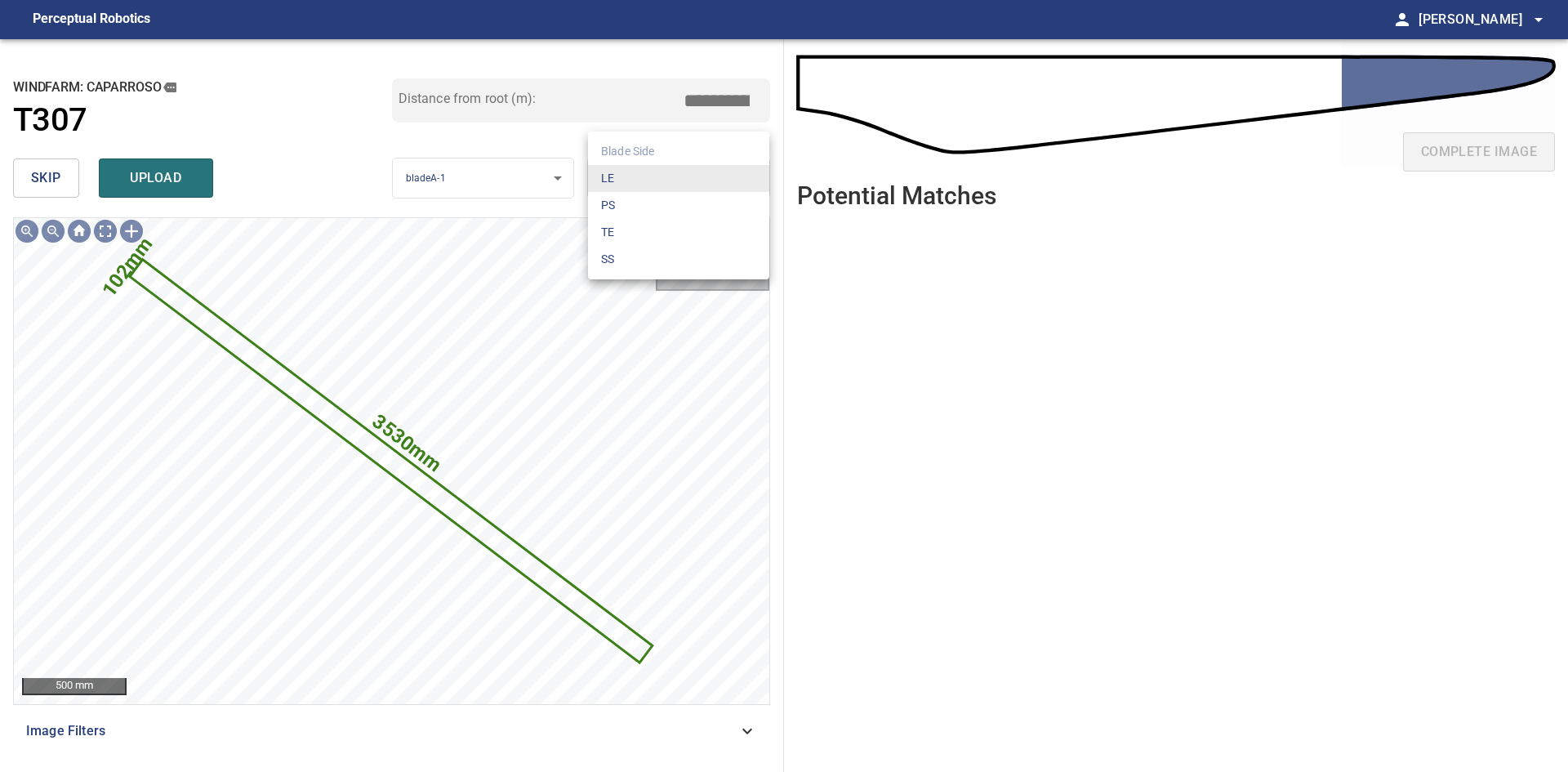
click at [630, 192] on li "PS" at bounding box center [679, 205] width 181 height 27
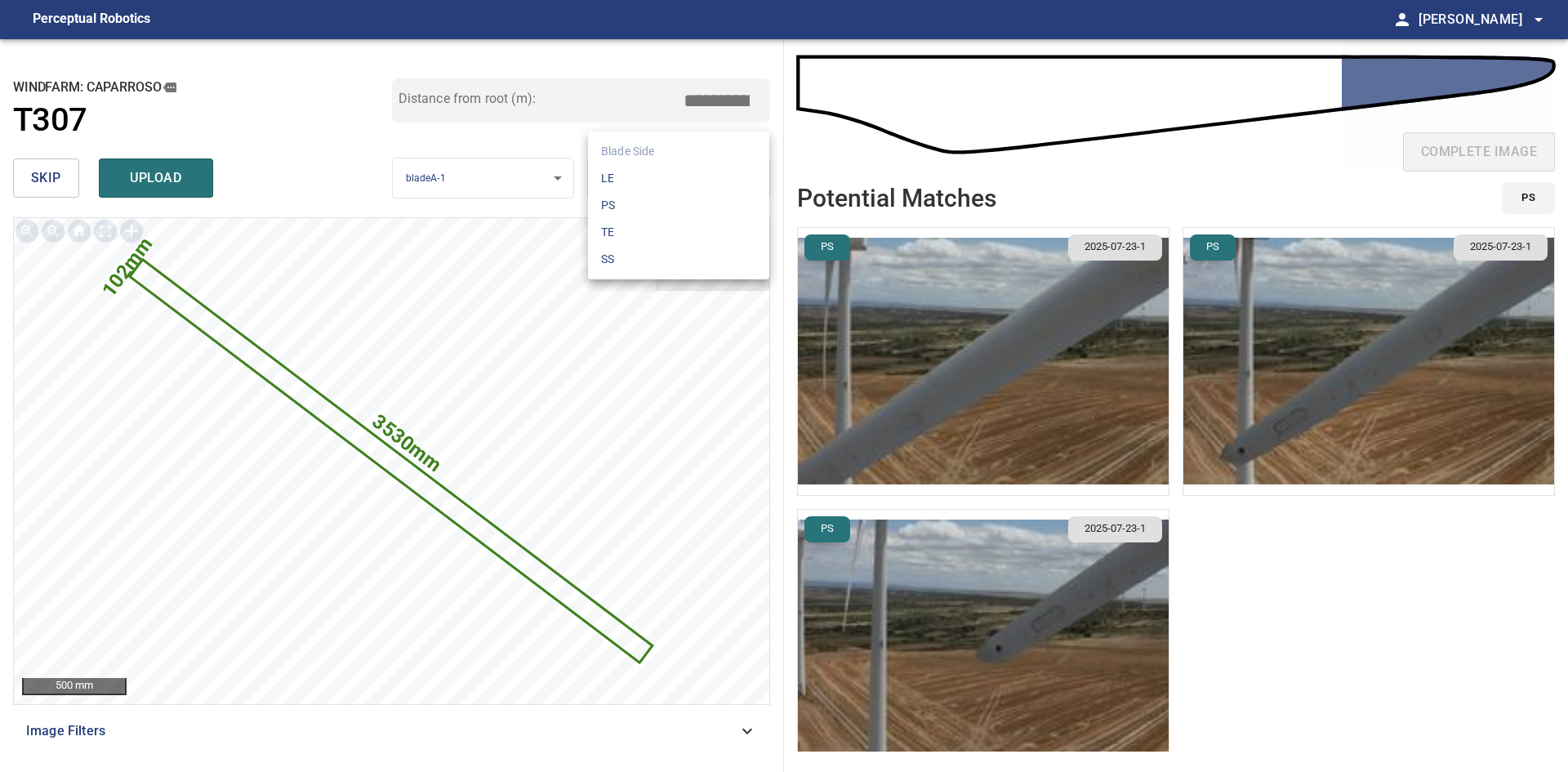
click at [633, 185] on body "**********" at bounding box center [784, 386] width 1568 height 772
click at [640, 178] on li "LE" at bounding box center [679, 178] width 181 height 27
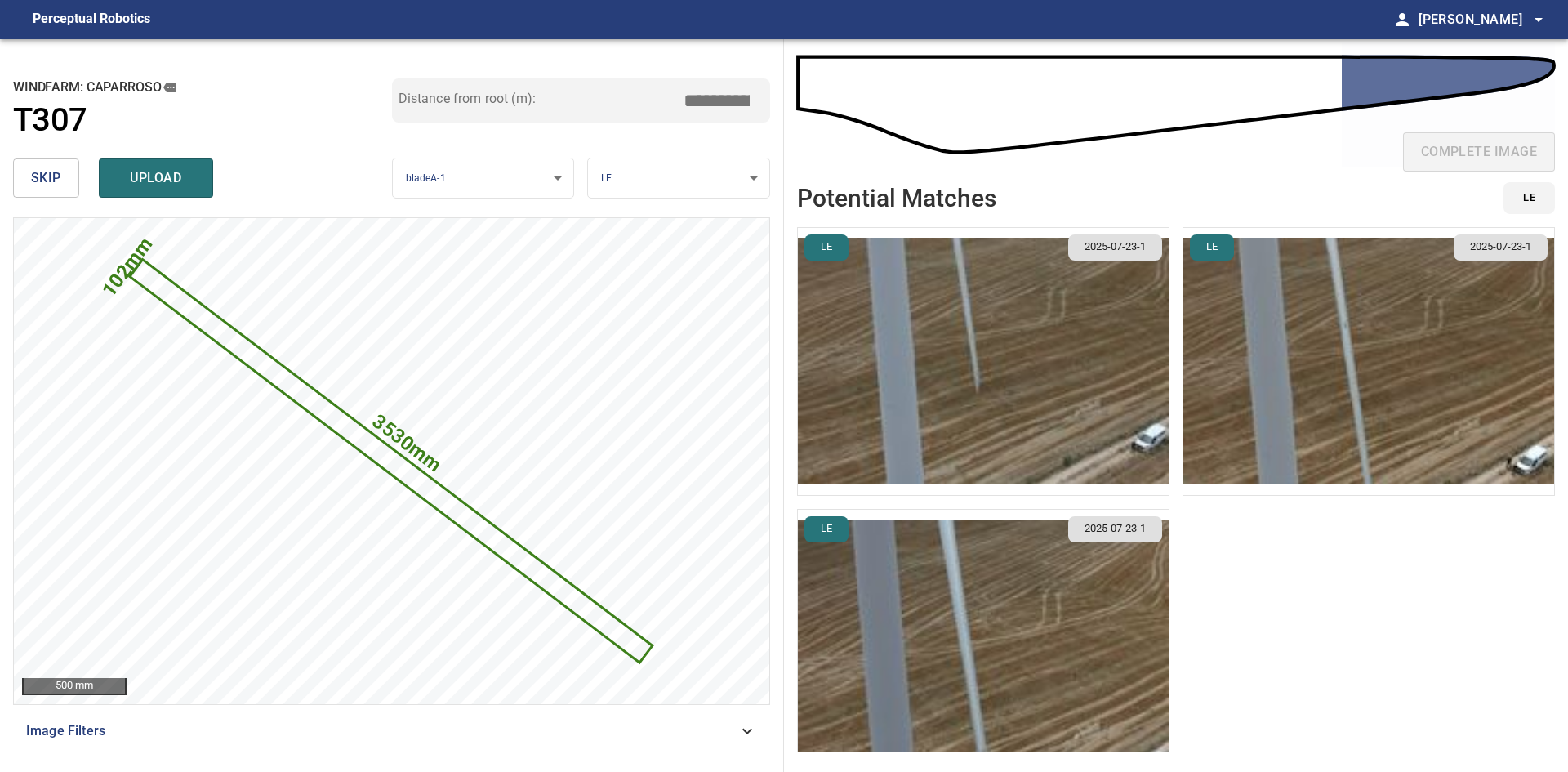
click at [1057, 621] on img "button" at bounding box center [983, 643] width 371 height 267
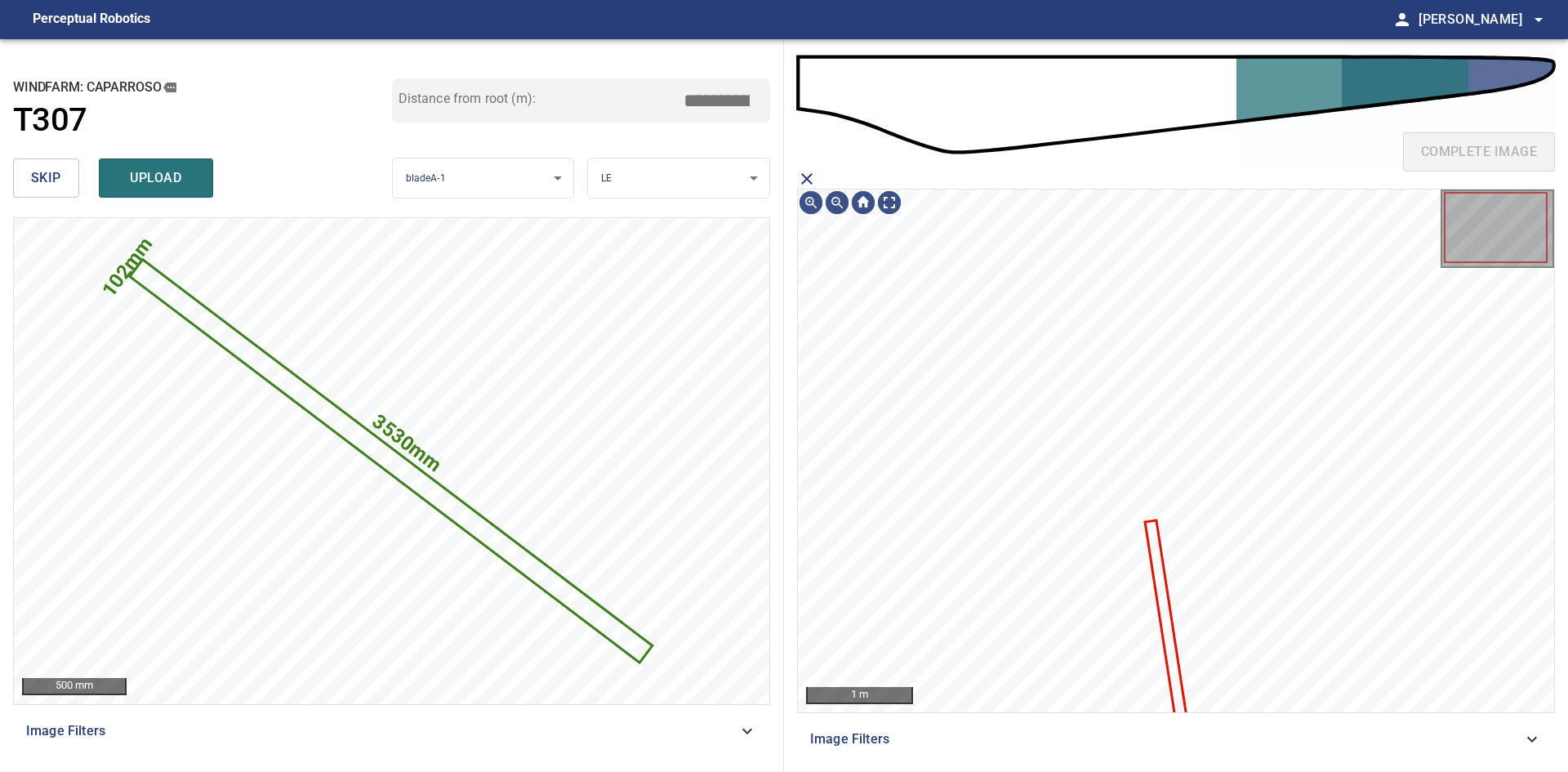
click at [802, 179] on icon "close matching imageResolution:" at bounding box center [807, 178] width 20 height 20
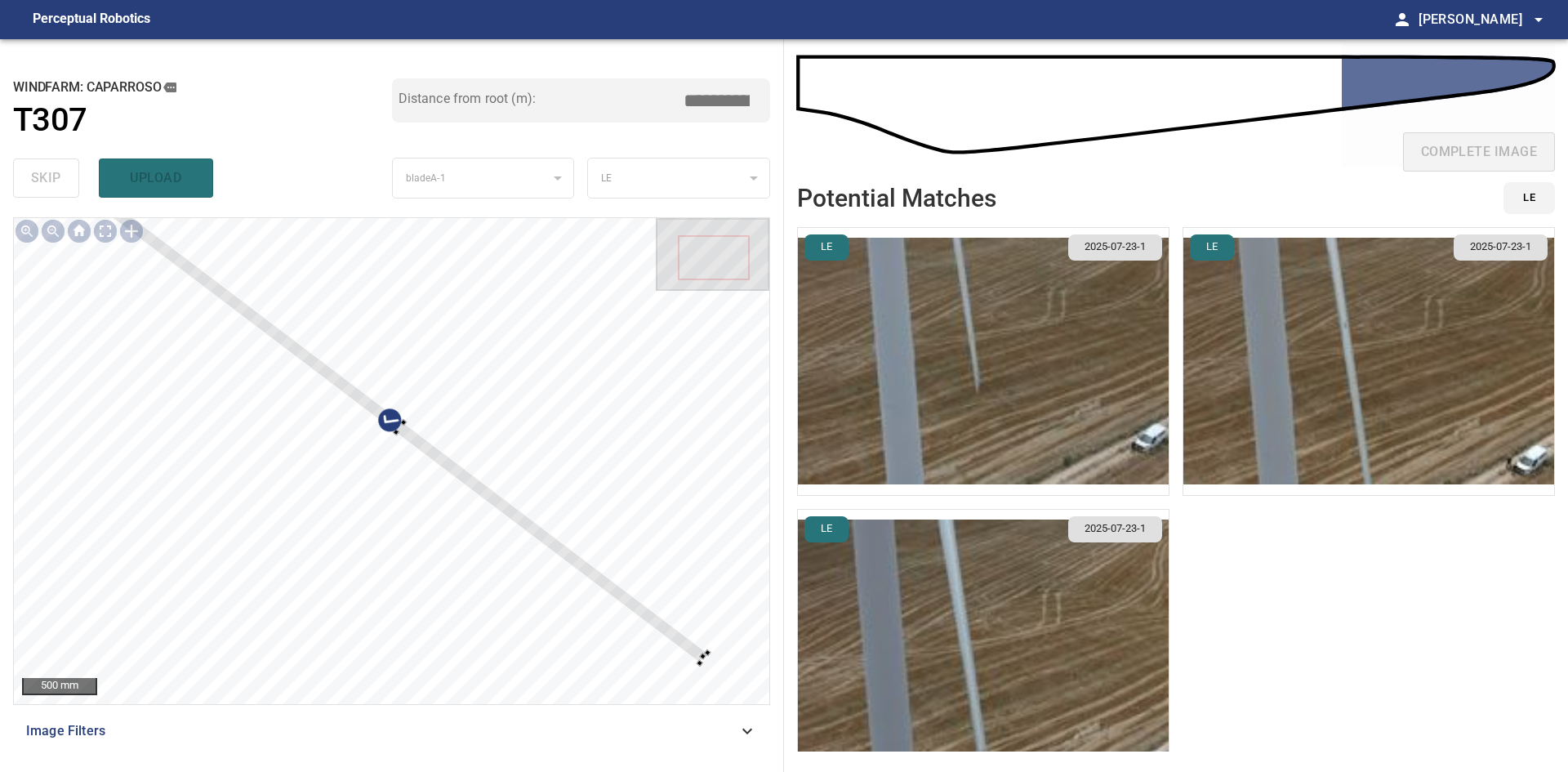
click at [84, 206] on div "**********" at bounding box center [392, 406] width 784 height 733
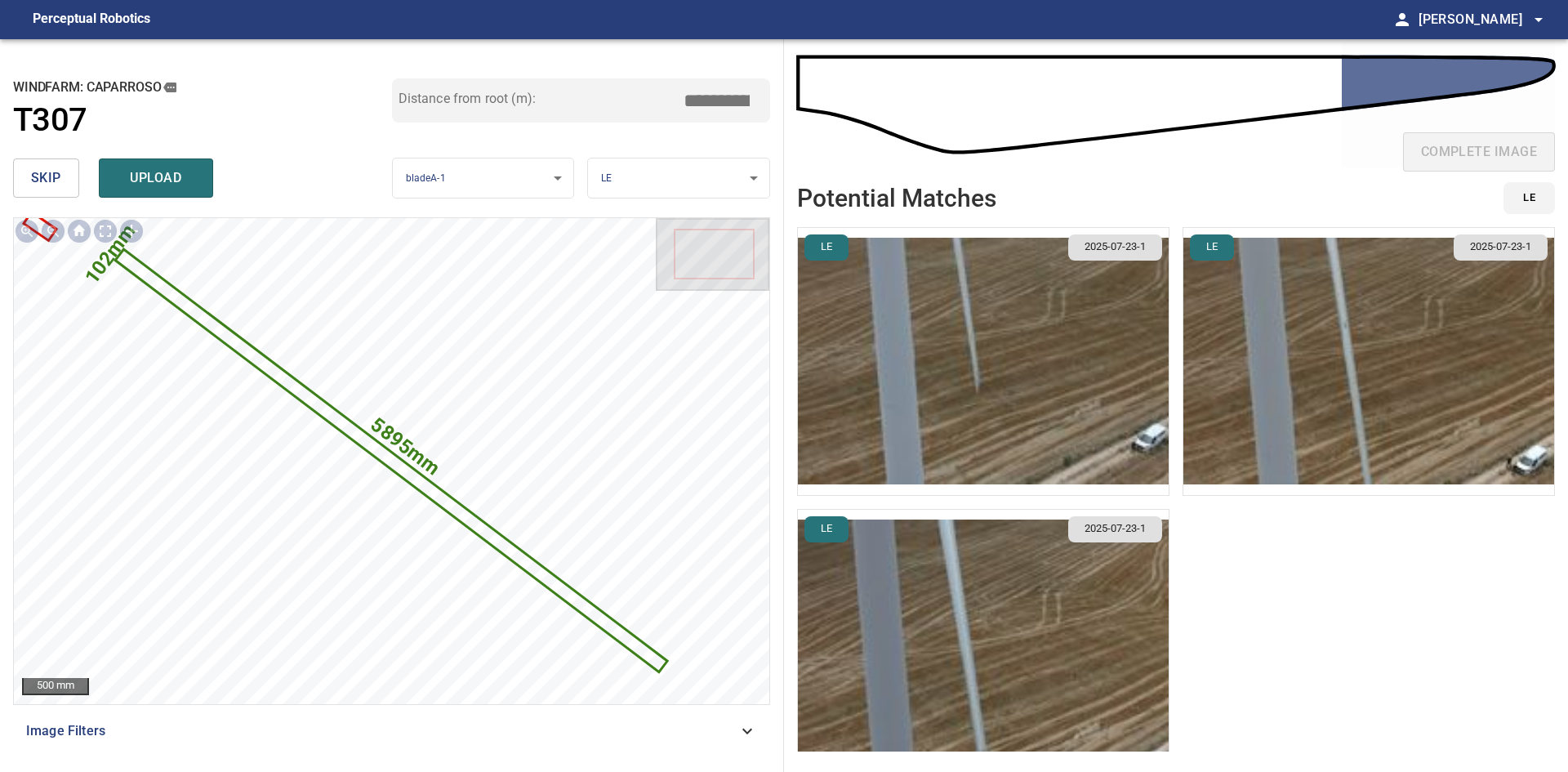
scroll to position [26, 0]
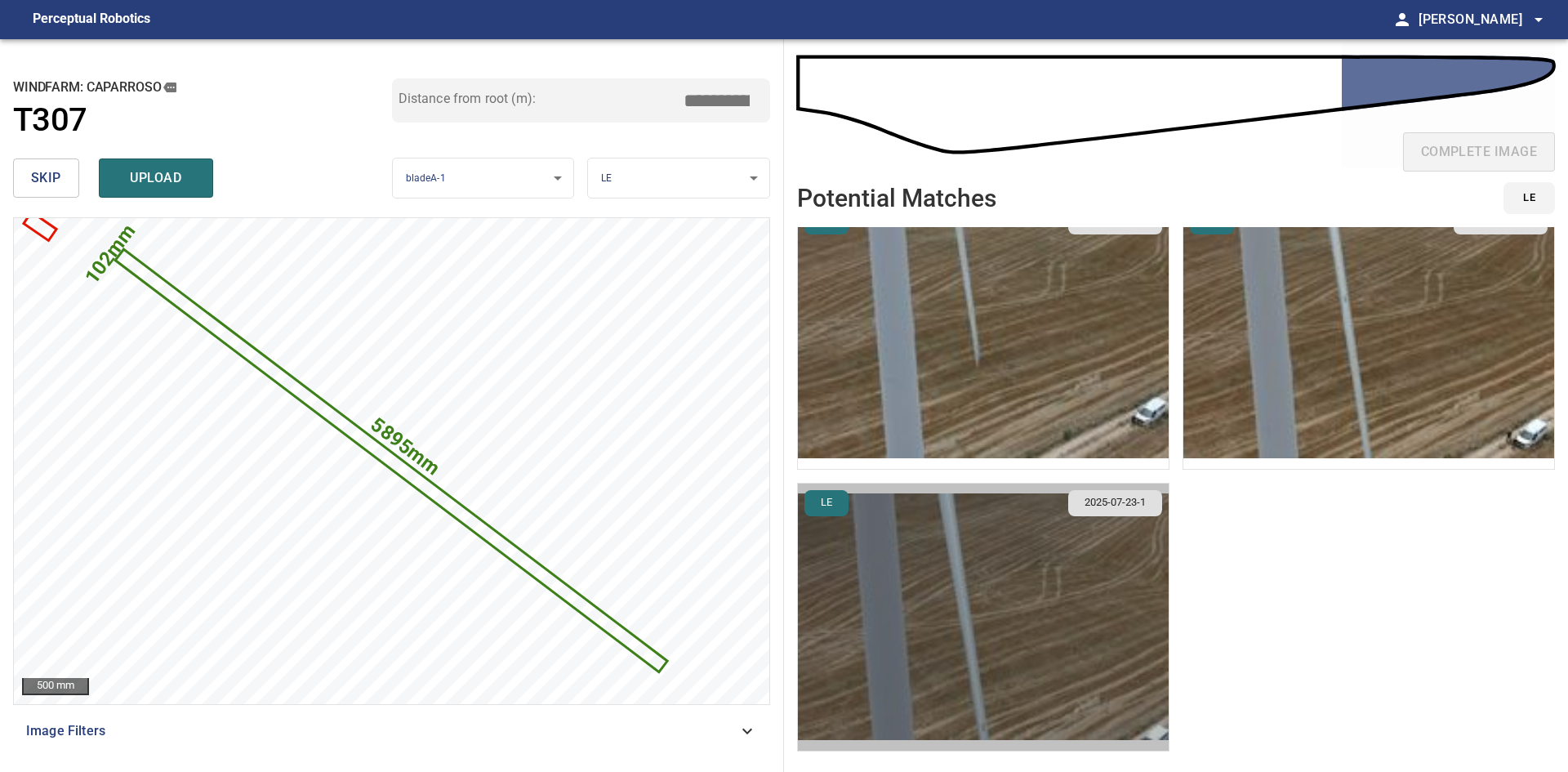
click at [1033, 611] on img "button" at bounding box center [983, 617] width 371 height 267
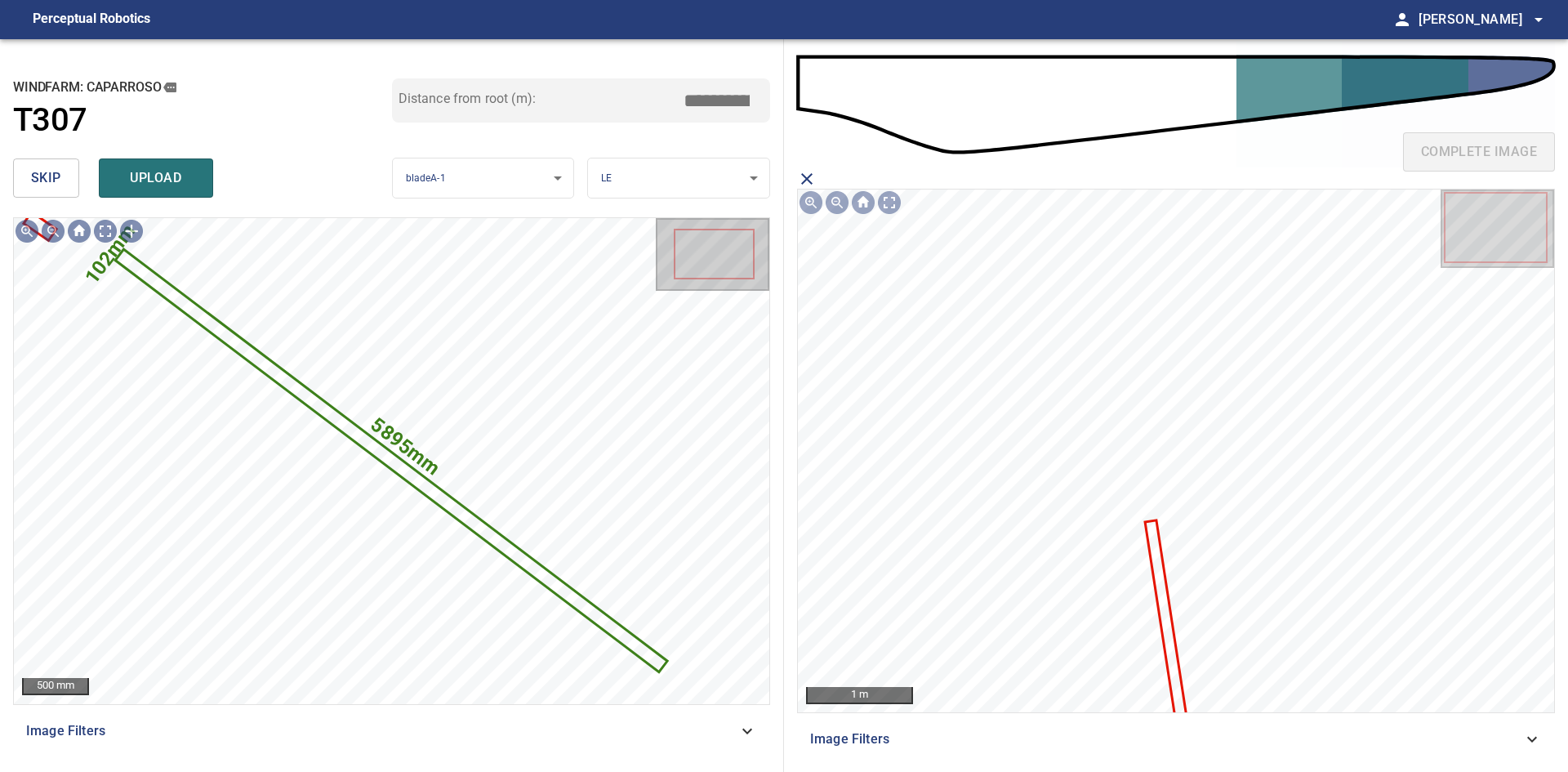
click at [814, 173] on icon "close matching imageResolution:" at bounding box center [807, 178] width 20 height 20
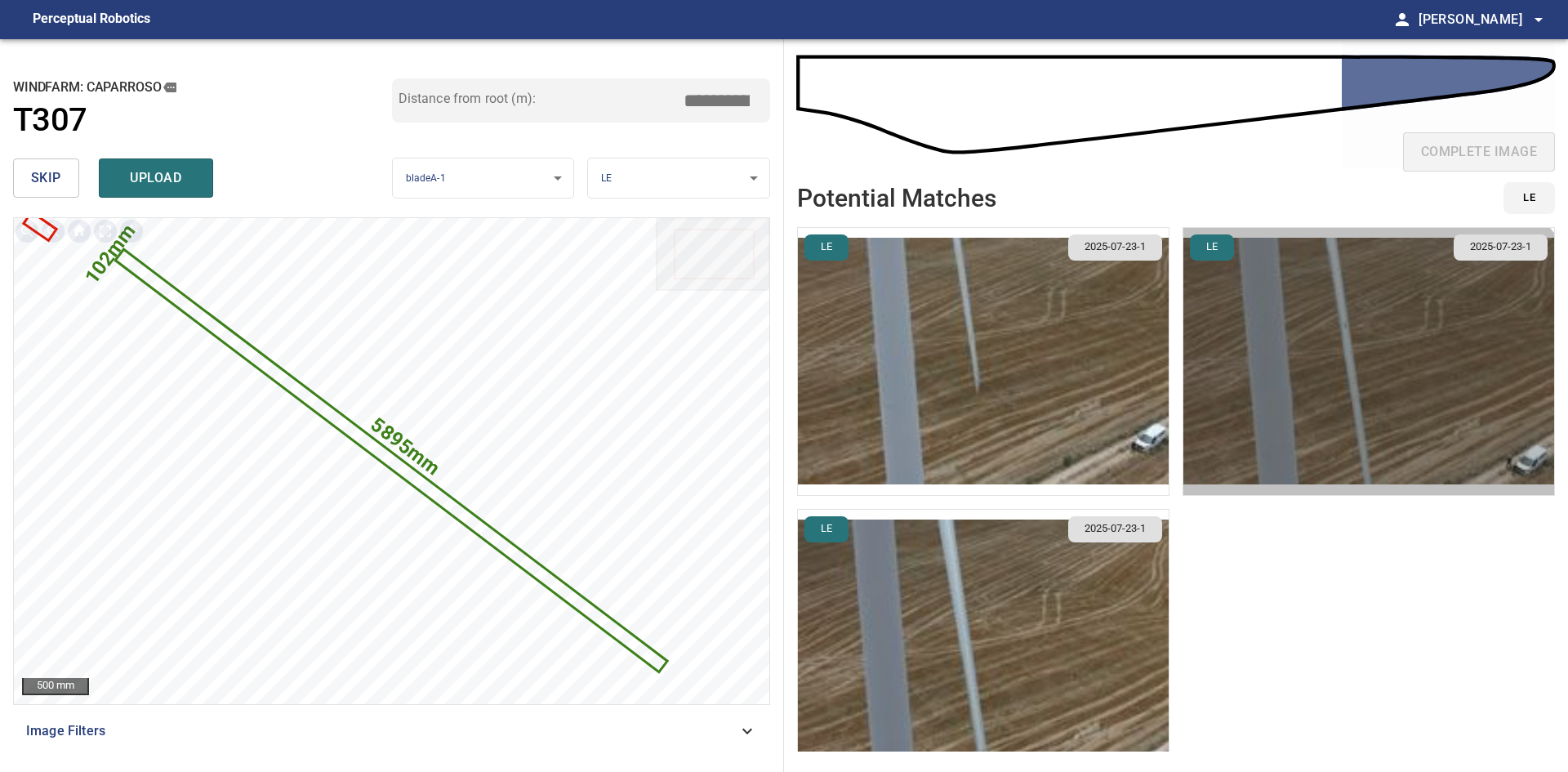
click at [1336, 400] on img "button" at bounding box center [1369, 361] width 371 height 267
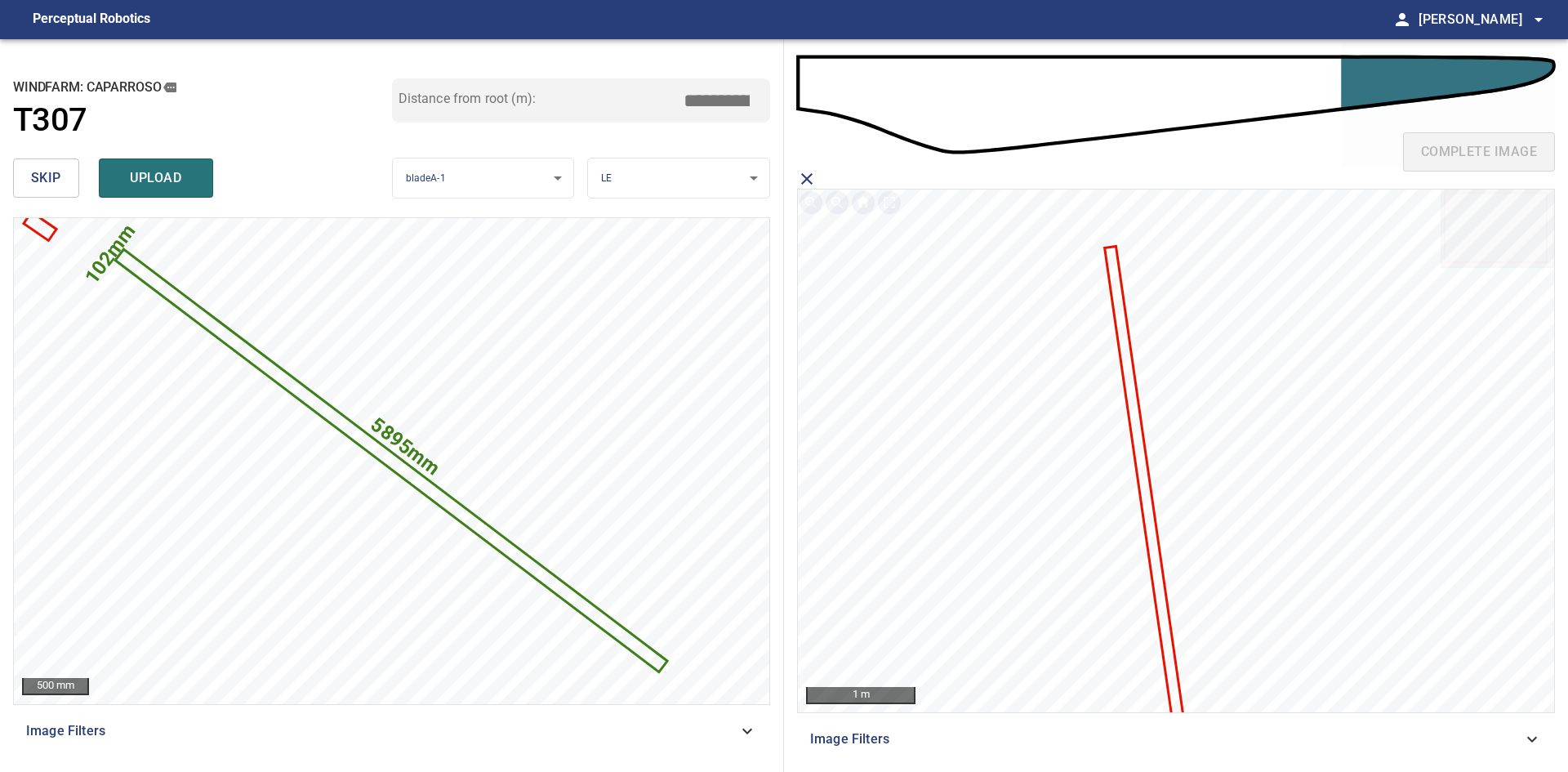
click at [1149, 501] on icon at bounding box center [1143, 481] width 76 height 468
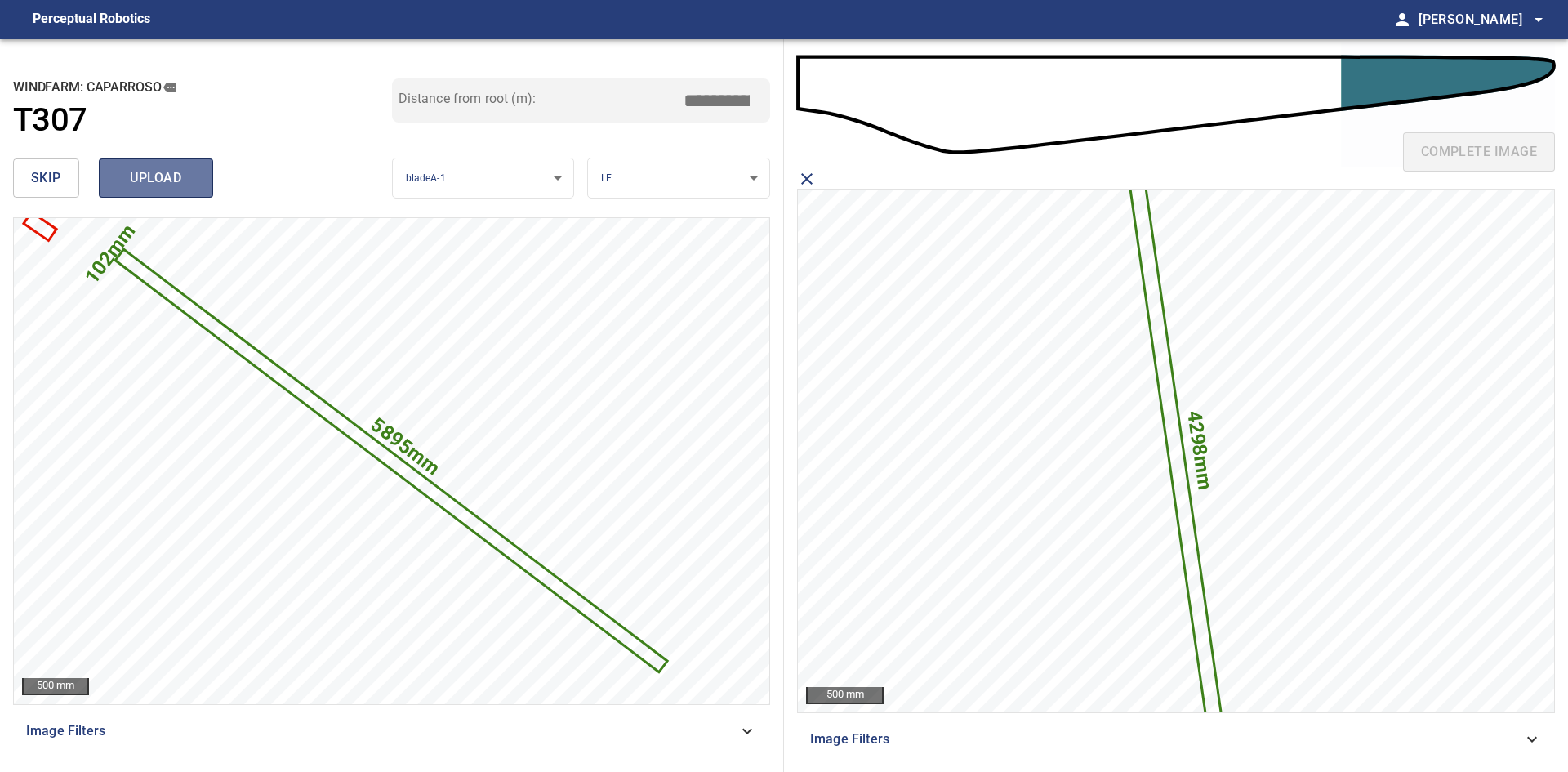
click at [148, 163] on button "upload" at bounding box center [156, 178] width 114 height 39
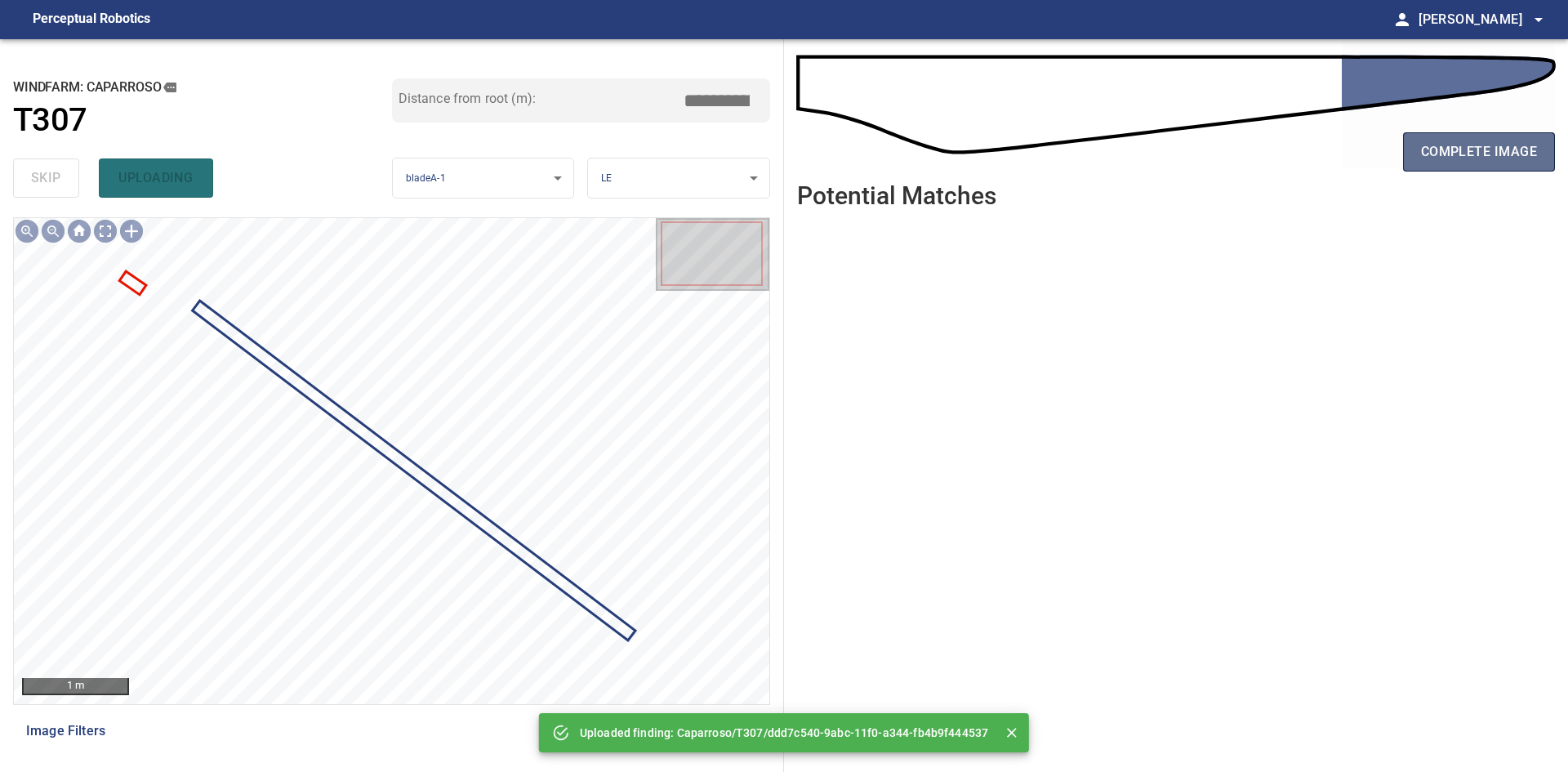
click at [1437, 157] on span "complete image" at bounding box center [1478, 151] width 116 height 23
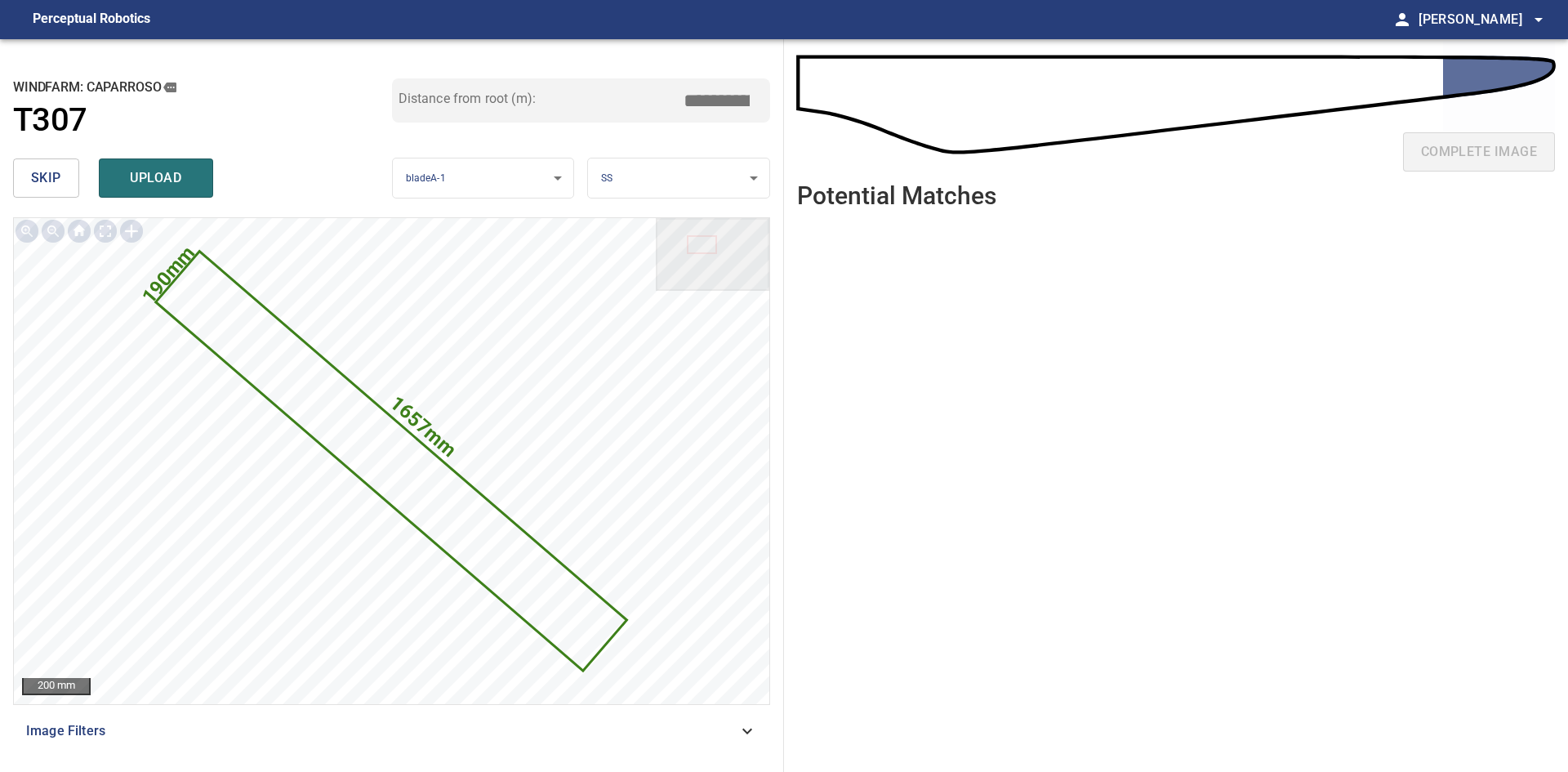
click at [708, 158] on body "**********" at bounding box center [784, 386] width 1568 height 772
click at [698, 175] on li "LE" at bounding box center [679, 178] width 181 height 27
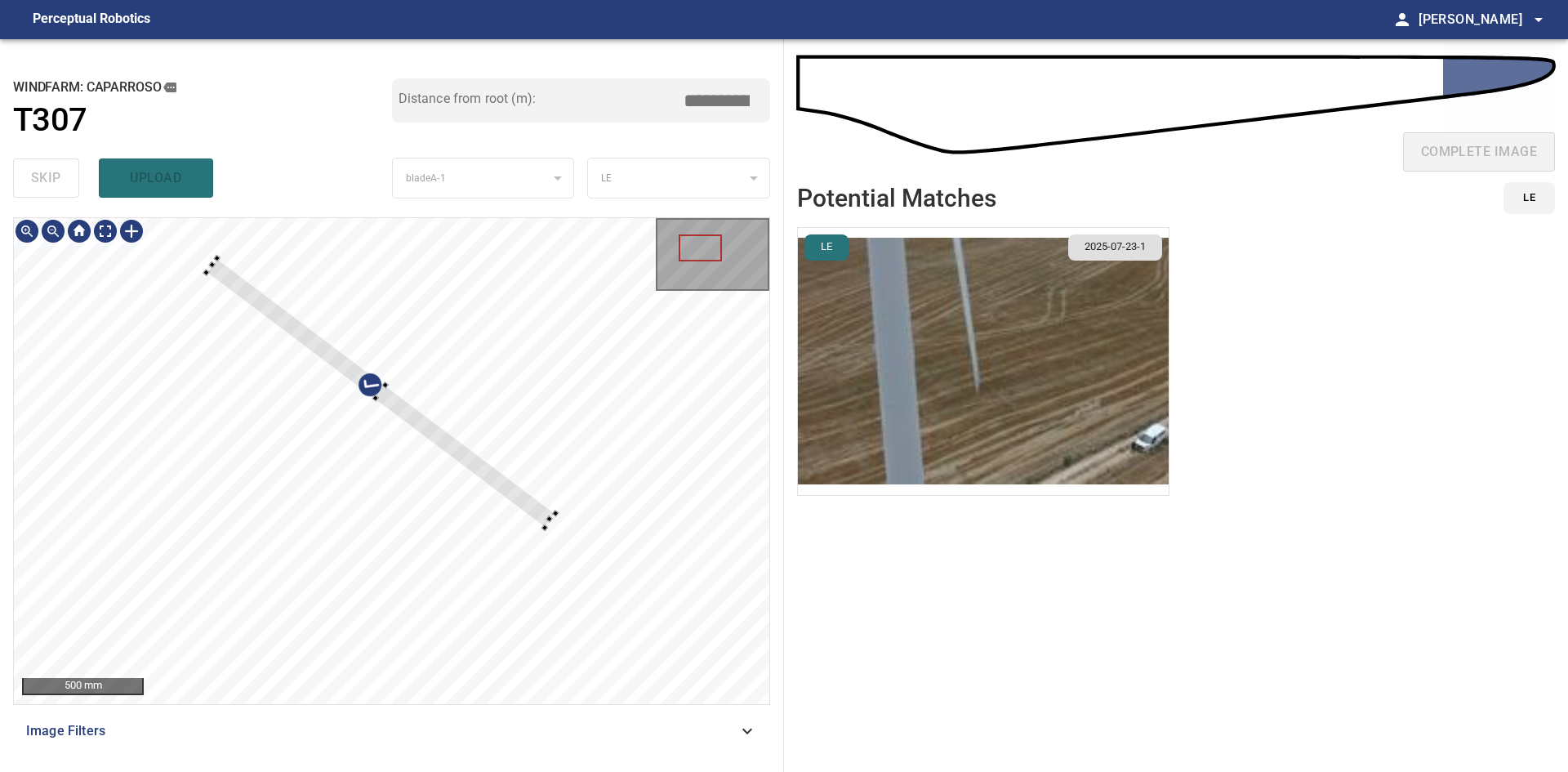
click at [522, 499] on div at bounding box center [380, 393] width 349 height 269
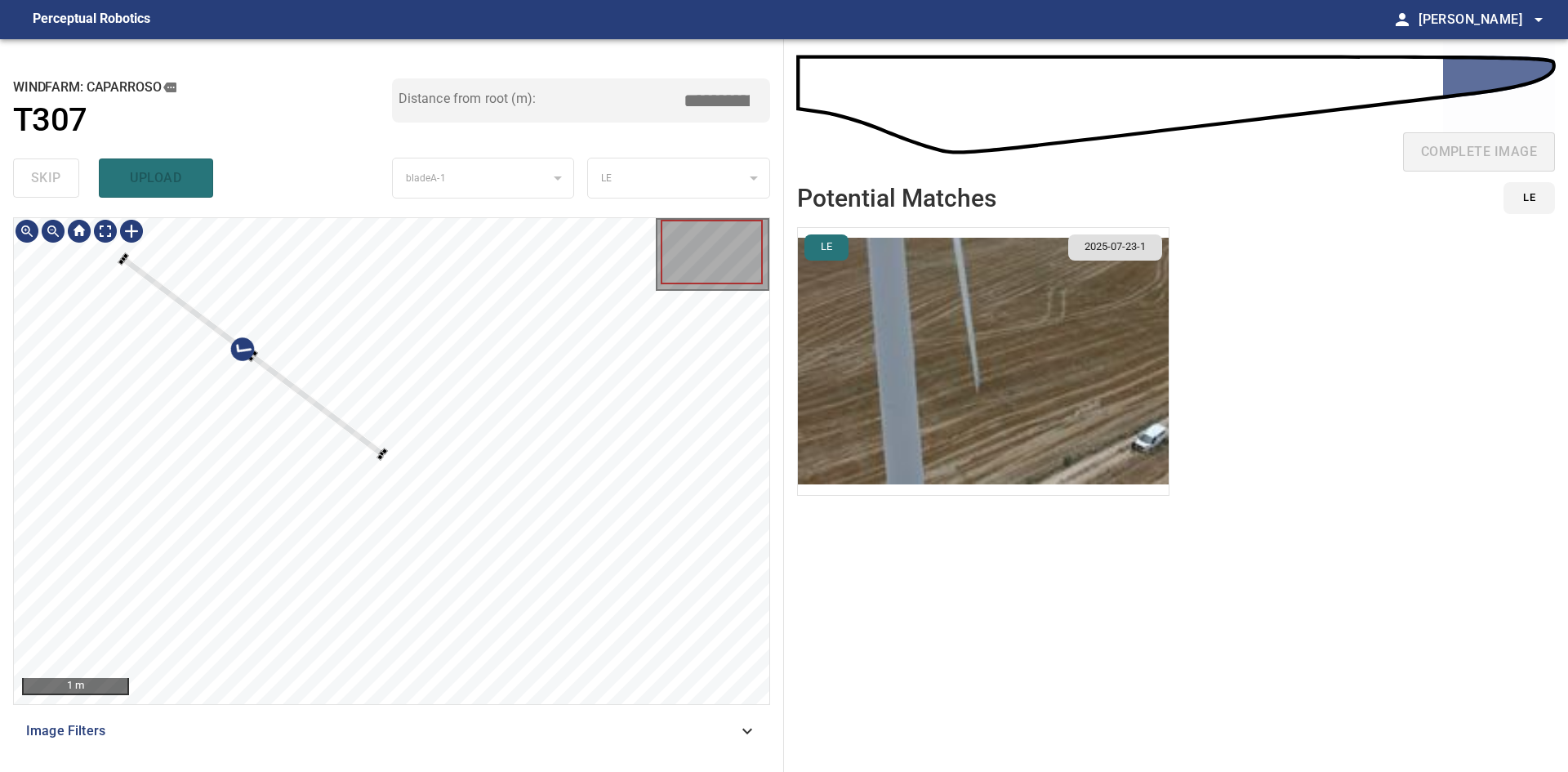
click at [120, 250] on div at bounding box center [392, 461] width 755 height 486
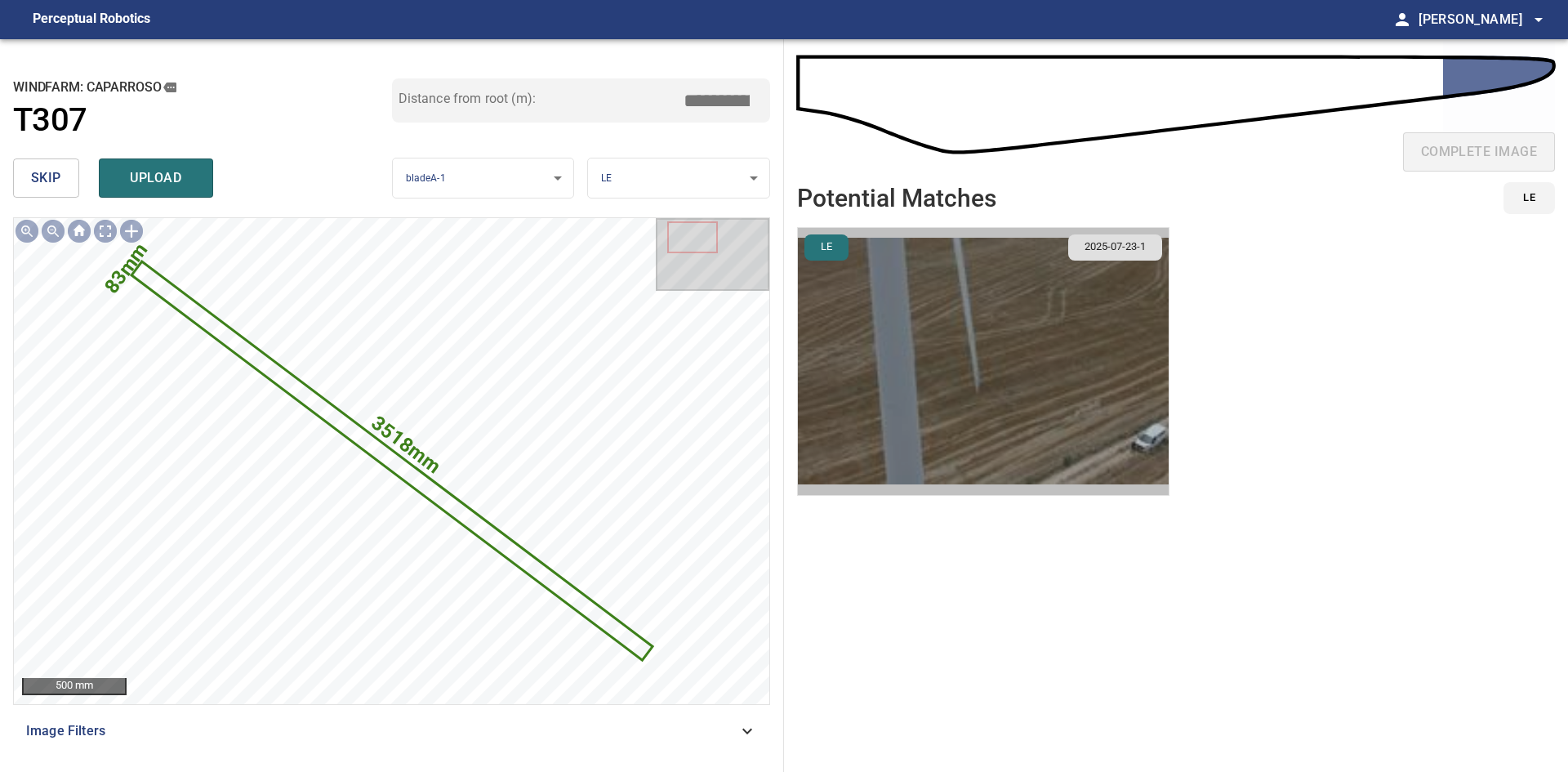
click at [846, 326] on img "button" at bounding box center [983, 361] width 371 height 267
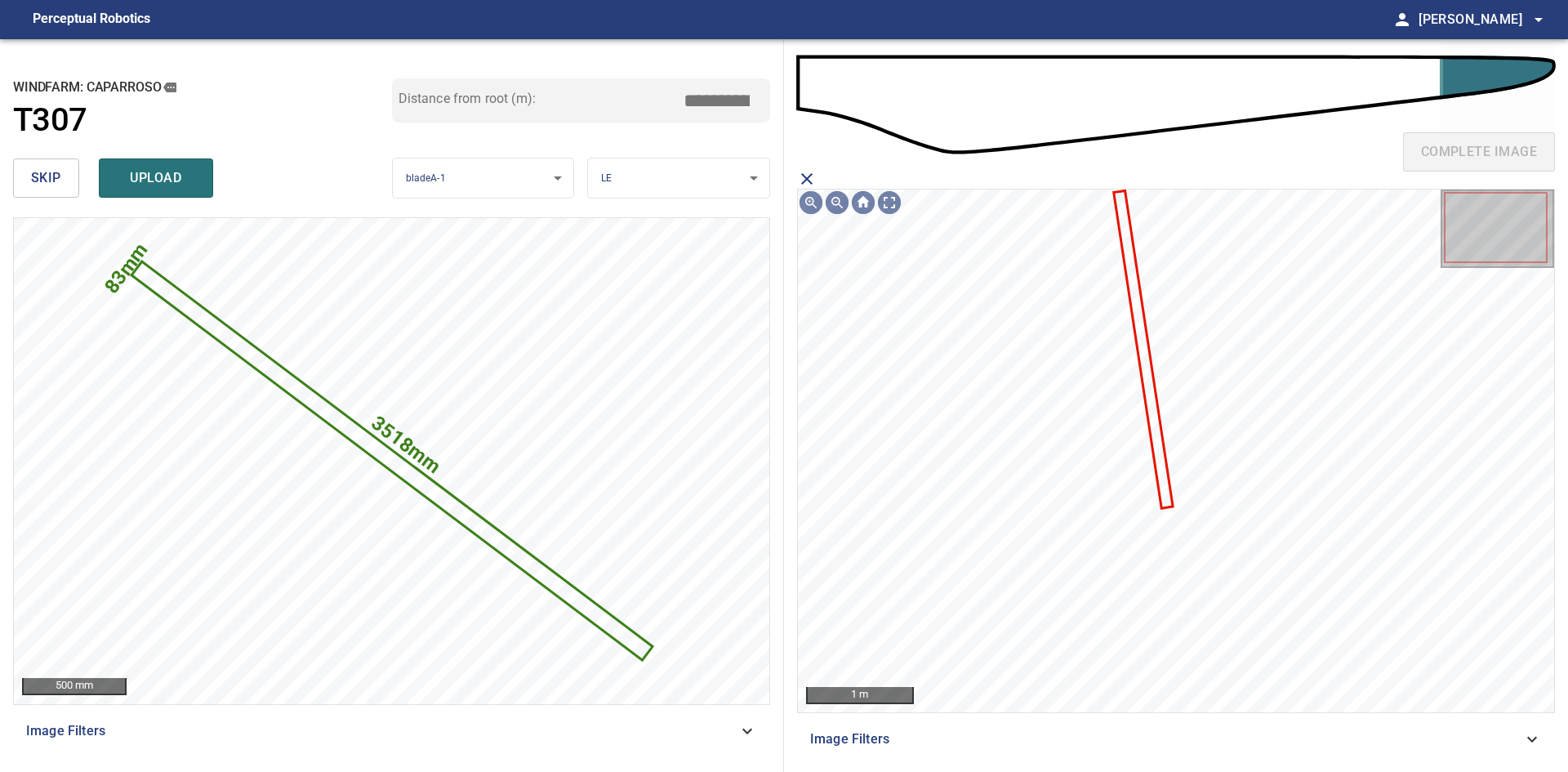
click at [1155, 433] on icon at bounding box center [1142, 349] width 57 height 314
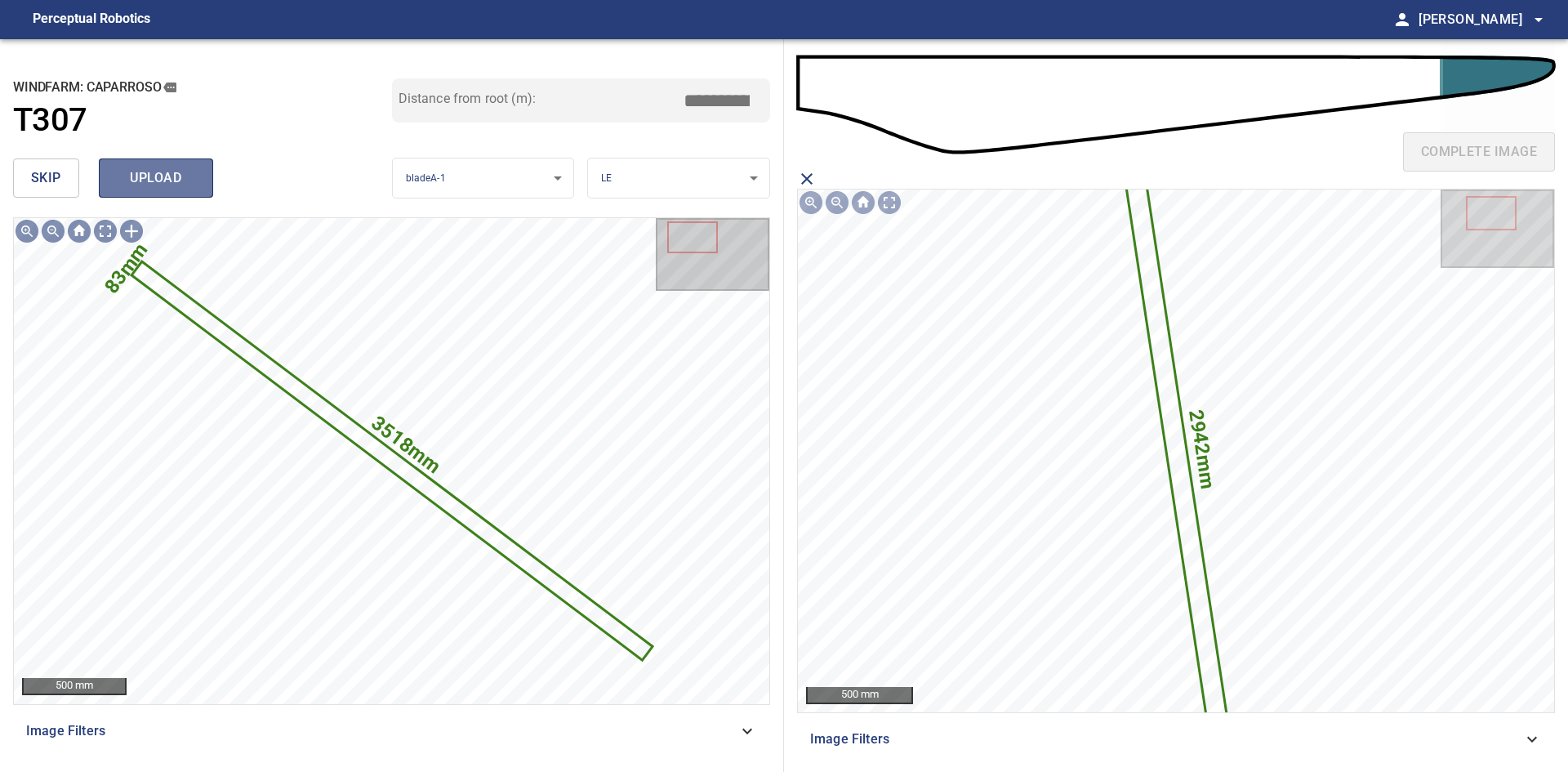
click at [159, 165] on button "upload" at bounding box center [156, 178] width 114 height 39
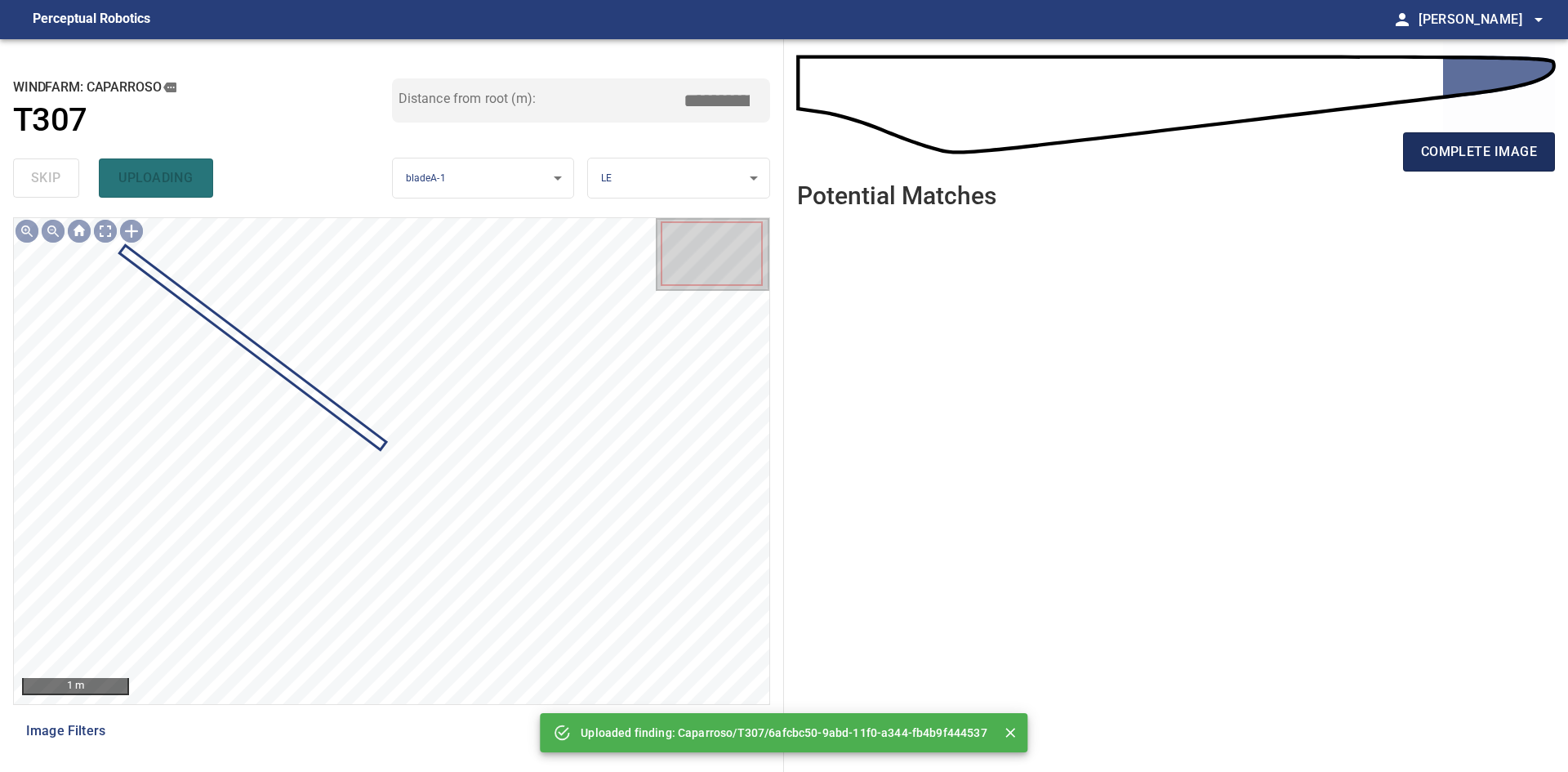
click at [1525, 149] on span "complete image" at bounding box center [1478, 151] width 116 height 23
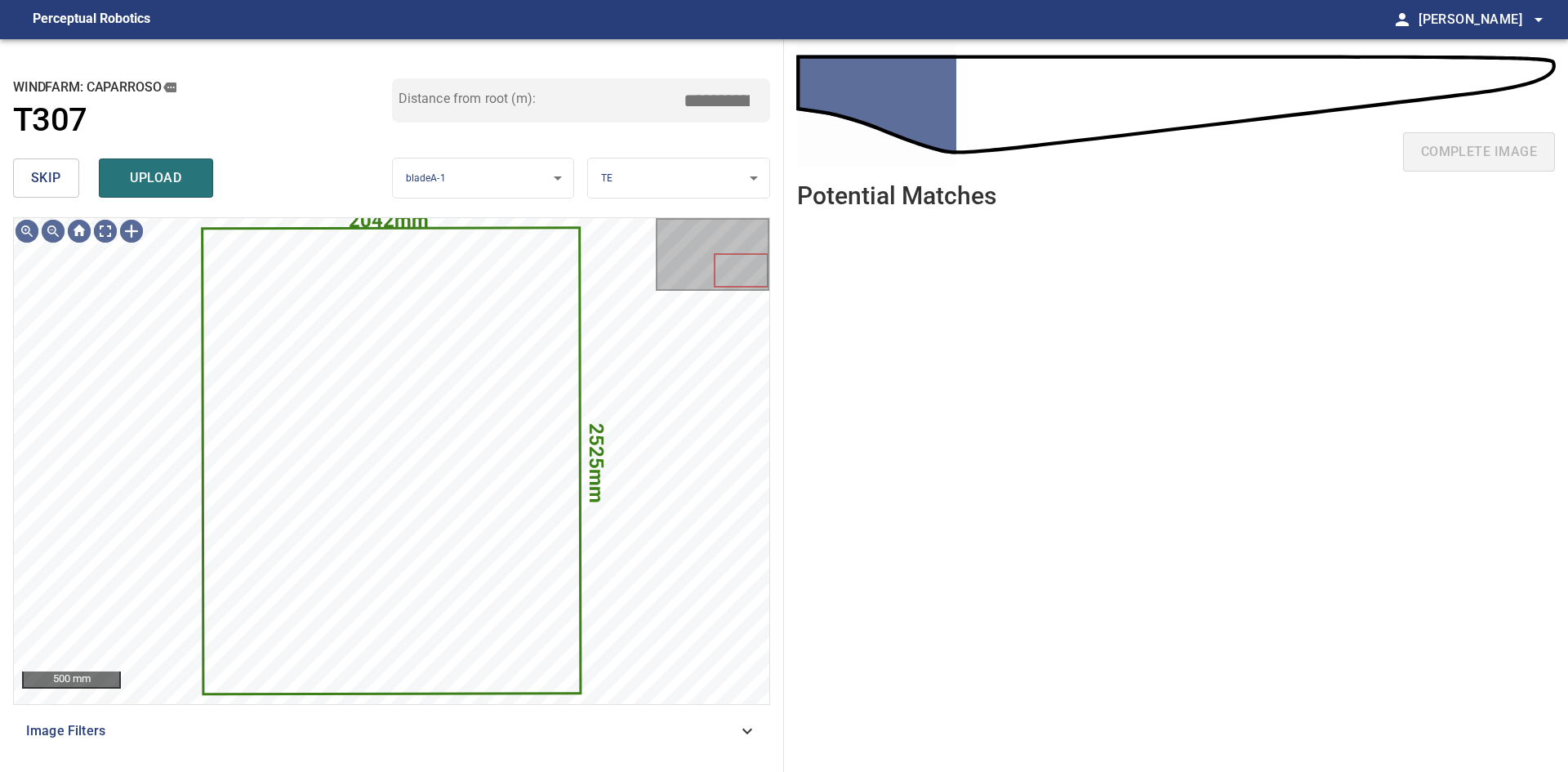
click at [63, 179] on button "skip" at bounding box center [46, 178] width 66 height 39
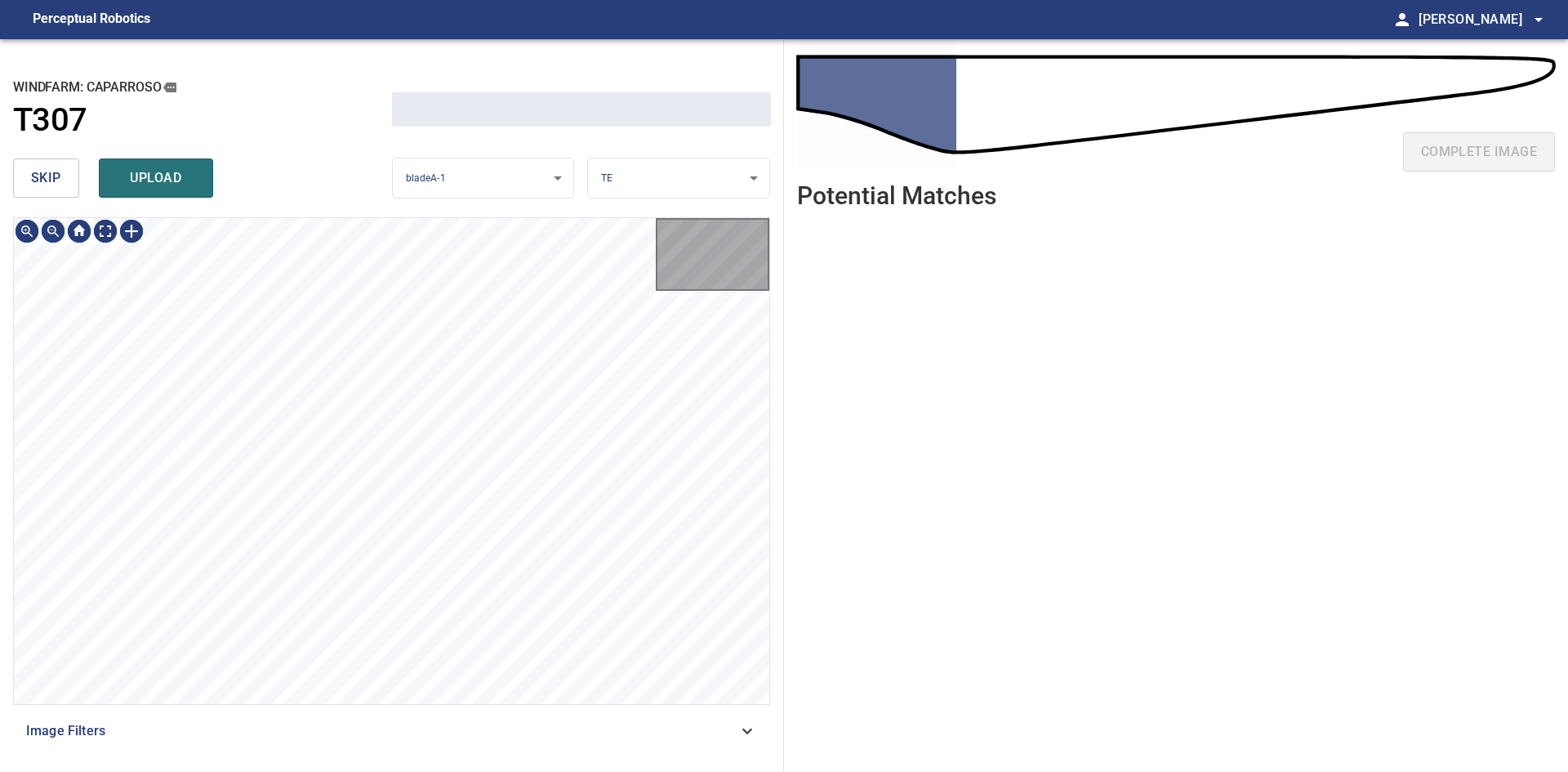
click at [63, 179] on button "skip" at bounding box center [46, 178] width 66 height 39
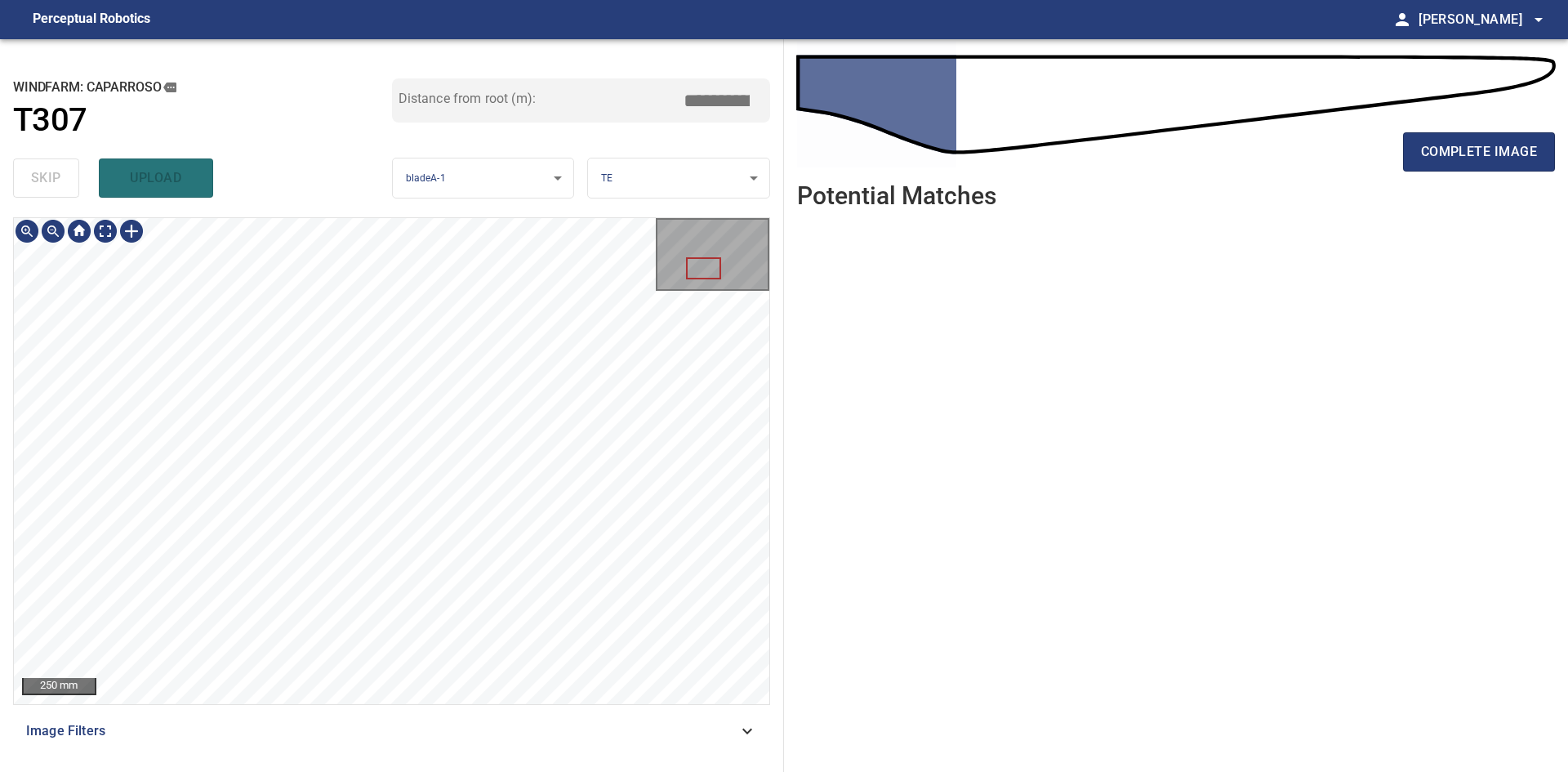
click at [560, 146] on div "**********" at bounding box center [392, 406] width 784 height 733
click at [1468, 164] on span "complete image" at bounding box center [1478, 151] width 116 height 23
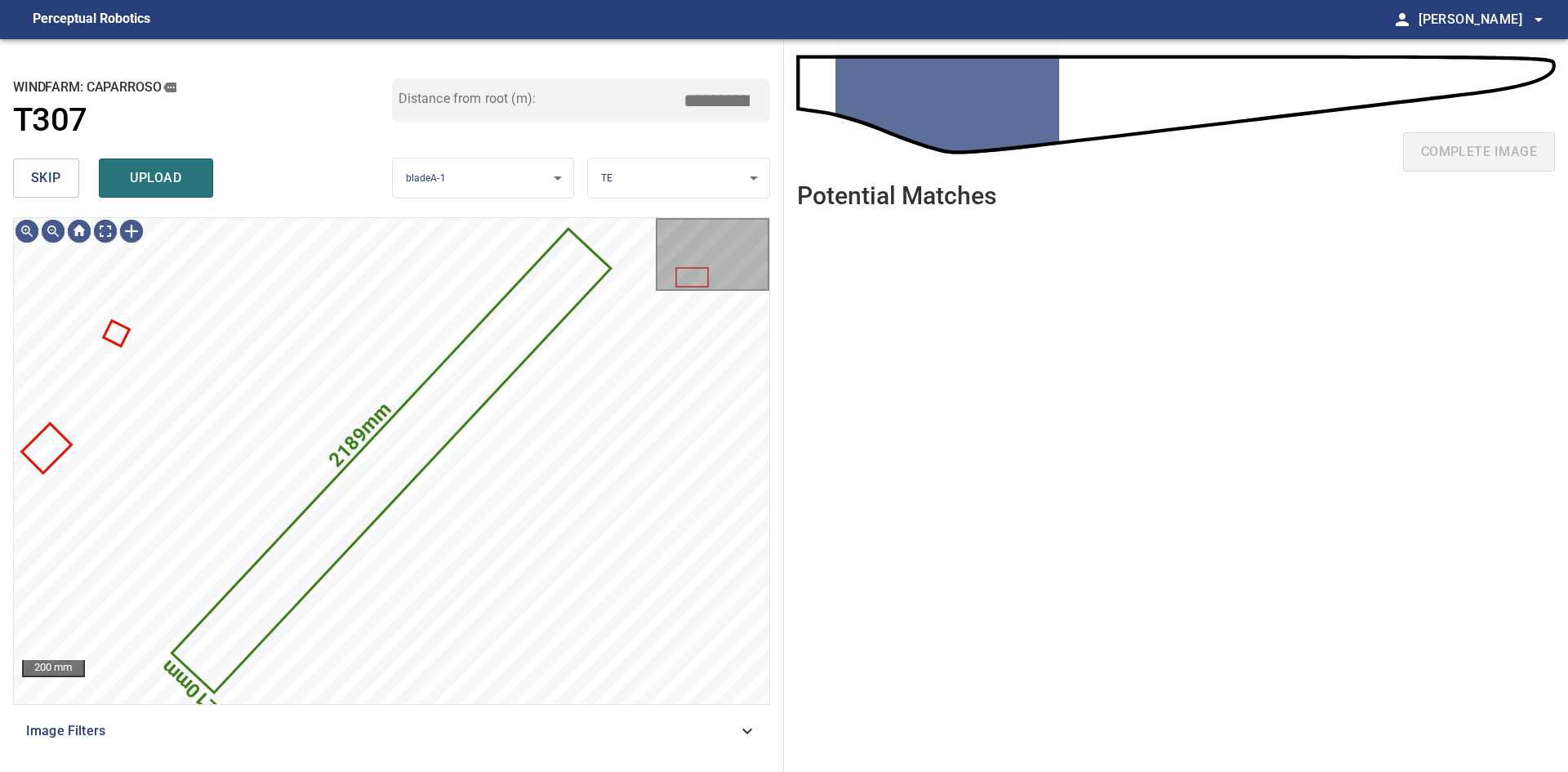
click at [61, 169] on button "skip" at bounding box center [46, 178] width 66 height 39
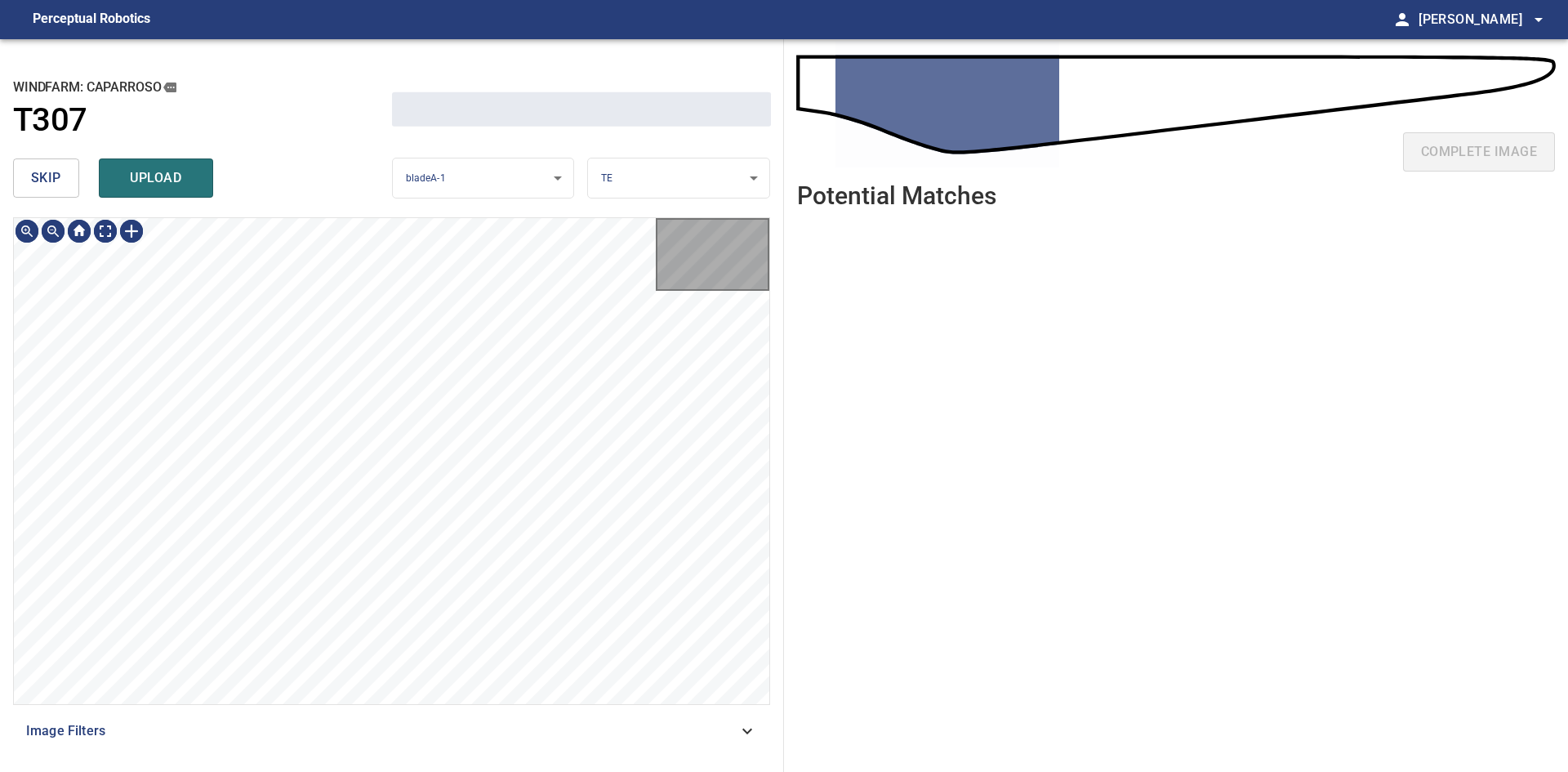
click at [61, 169] on button "skip" at bounding box center [46, 178] width 66 height 39
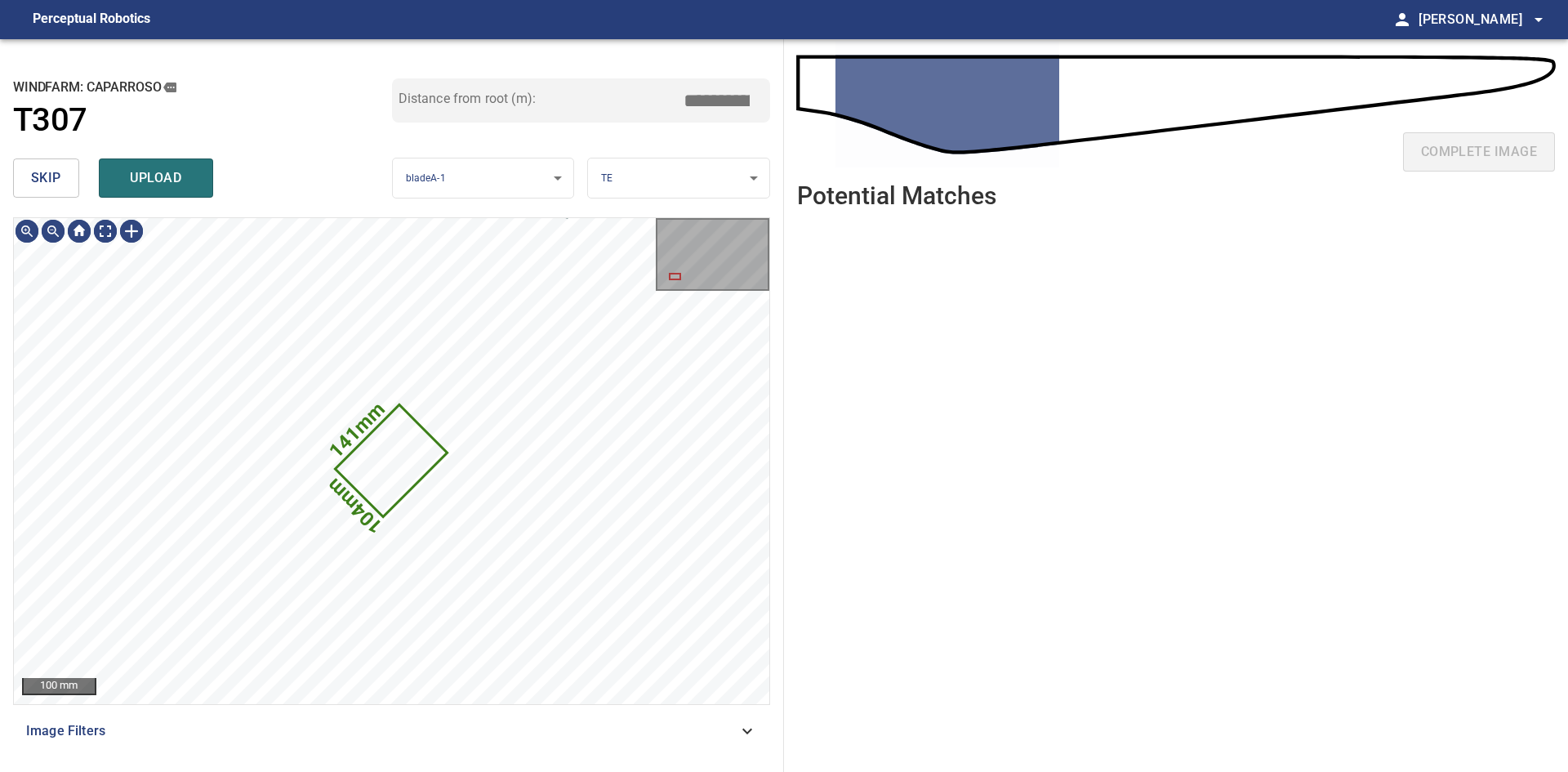
click at [49, 180] on span "skip" at bounding box center [46, 178] width 30 height 23
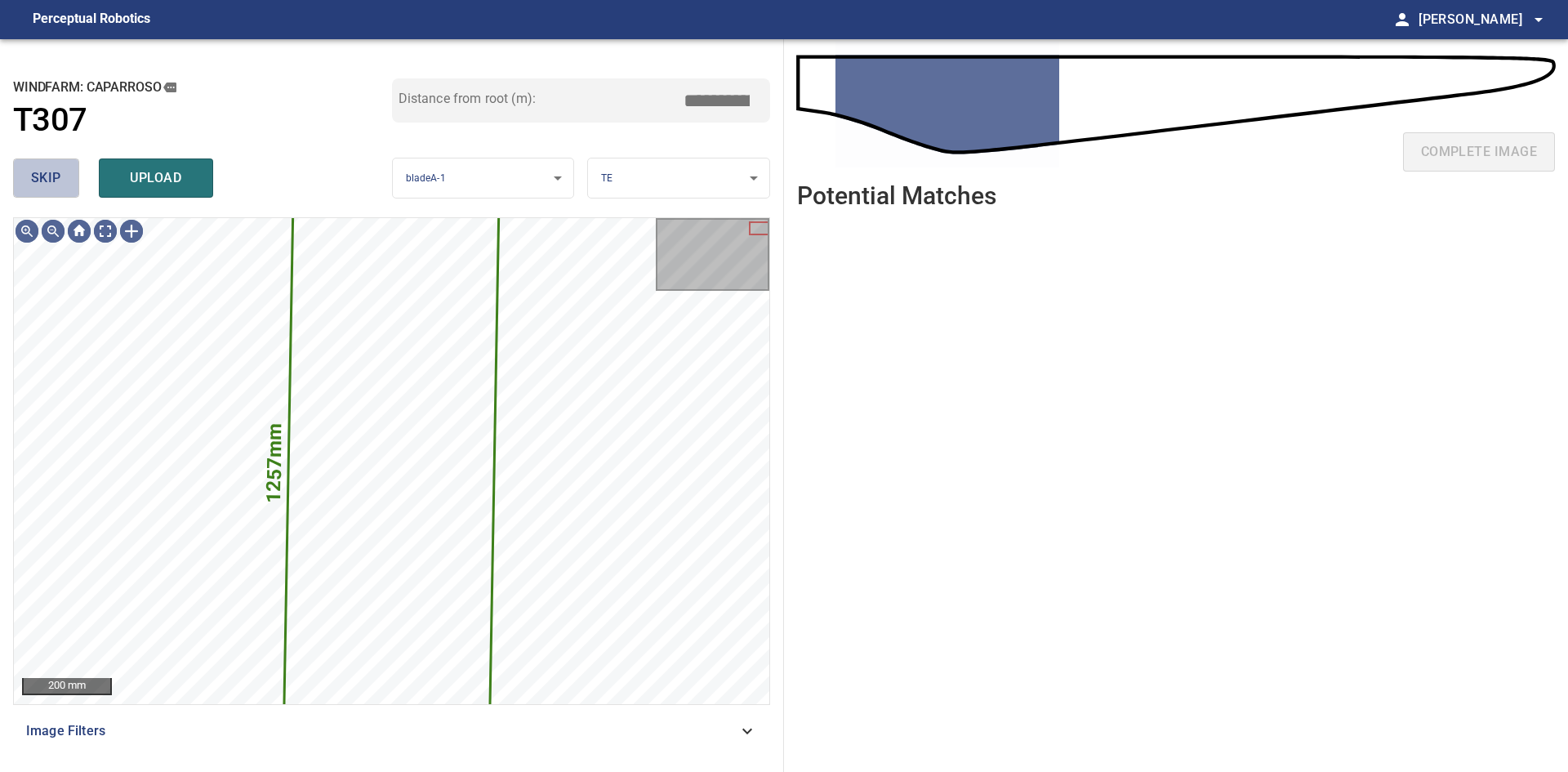
click at [74, 193] on button "skip" at bounding box center [46, 178] width 66 height 39
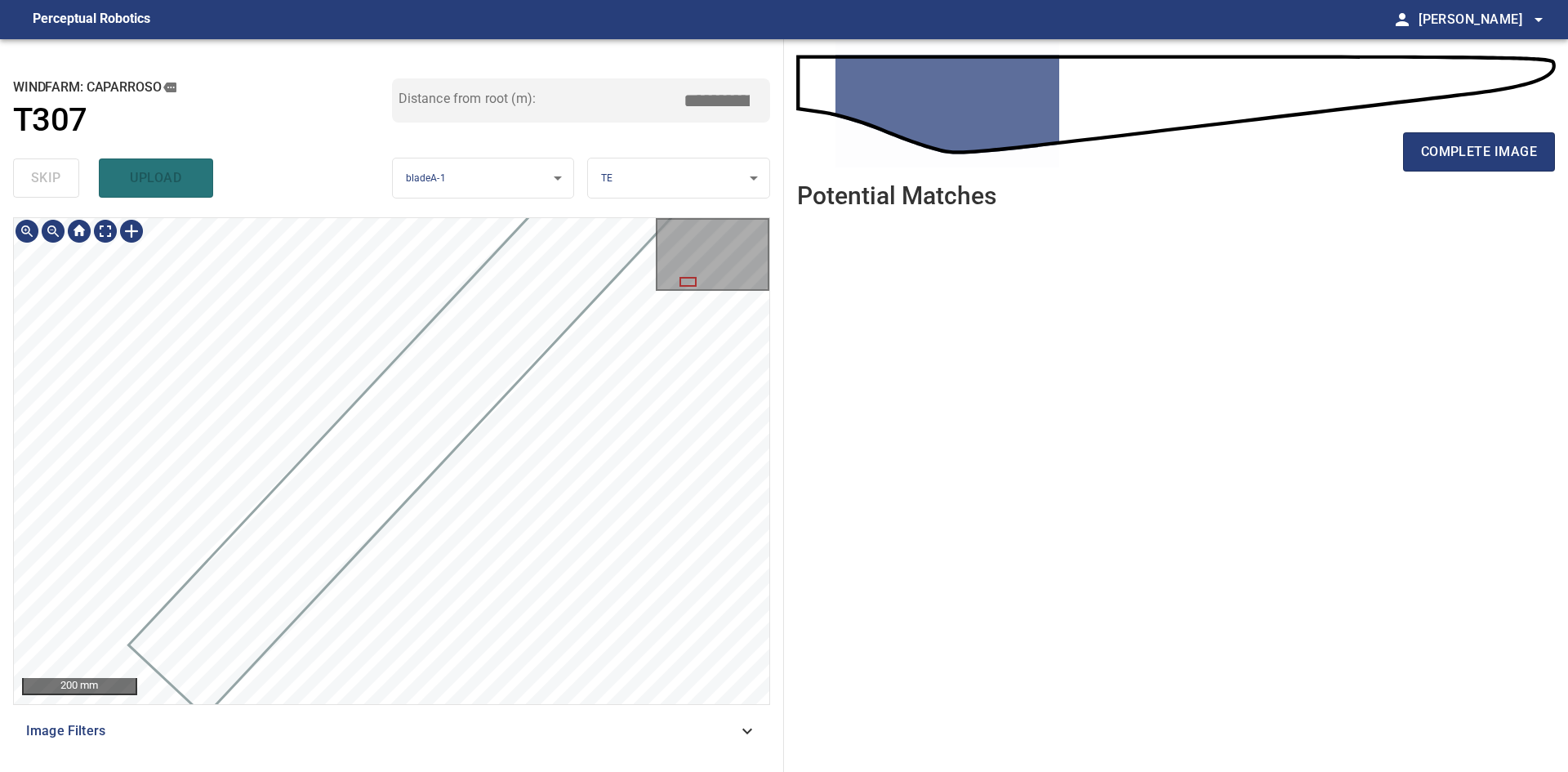
click at [369, 513] on div at bounding box center [392, 461] width 755 height 486
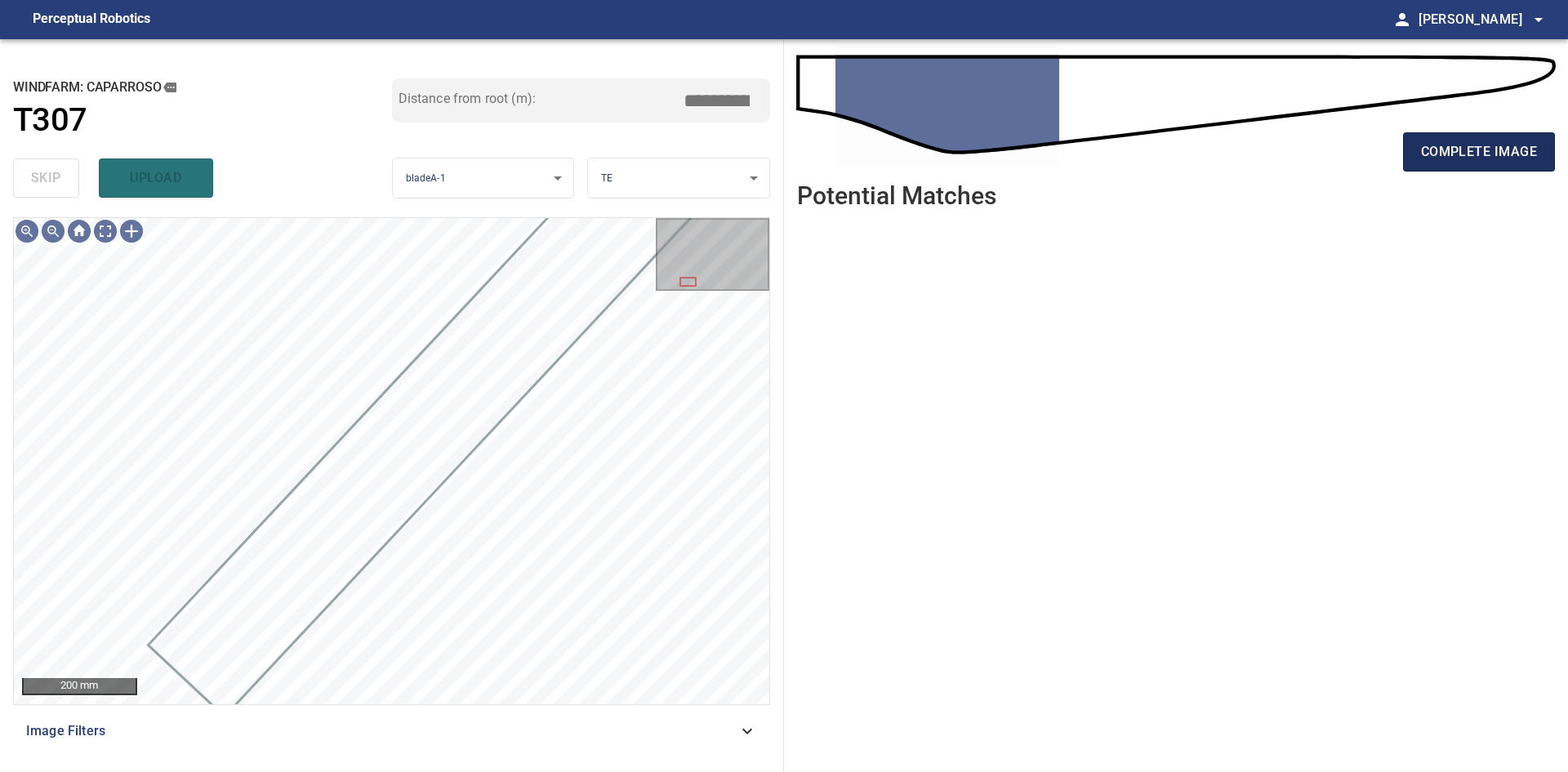
click at [1451, 154] on span "complete image" at bounding box center [1478, 151] width 116 height 23
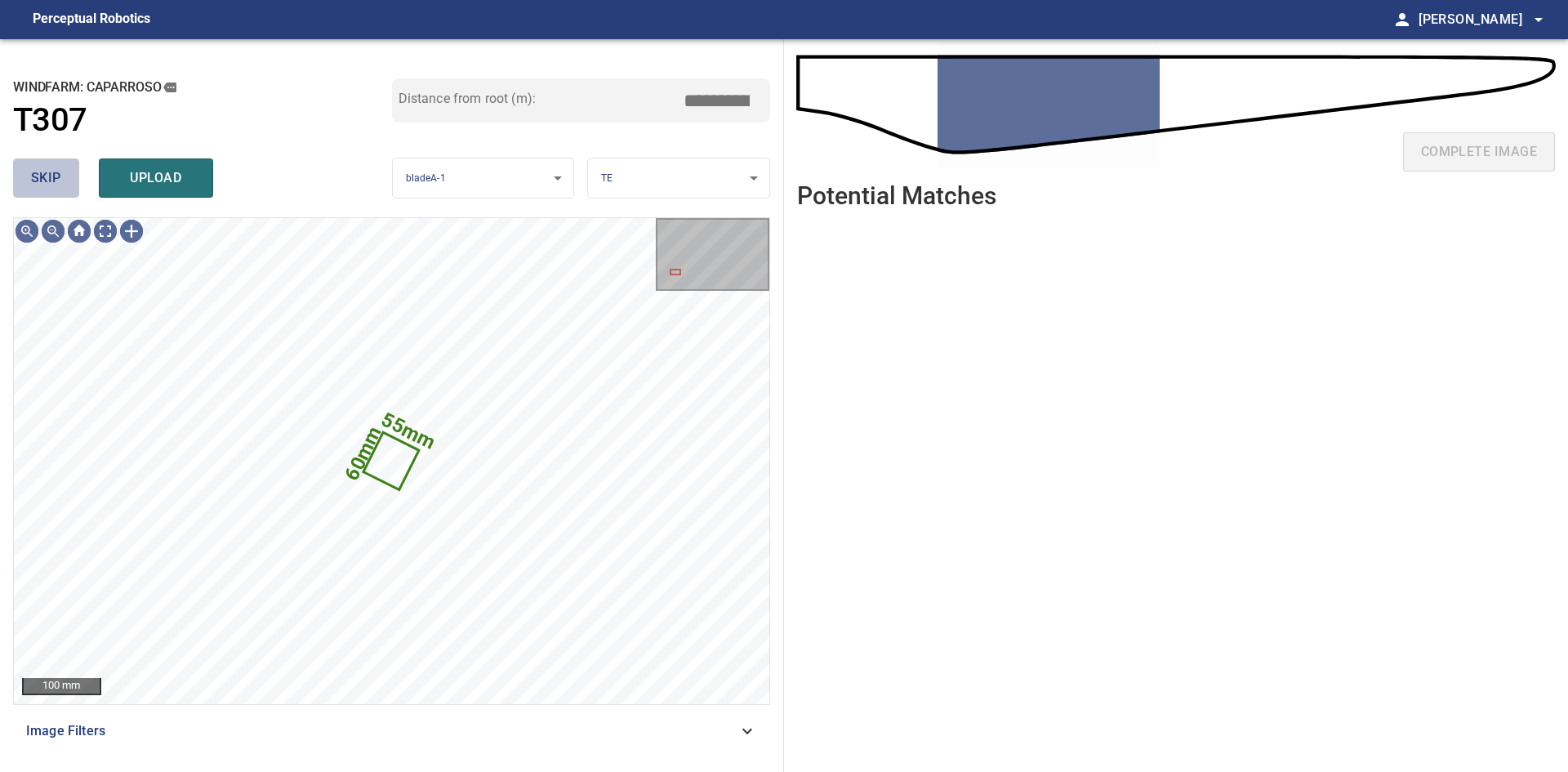
click at [74, 185] on button "skip" at bounding box center [46, 178] width 66 height 39
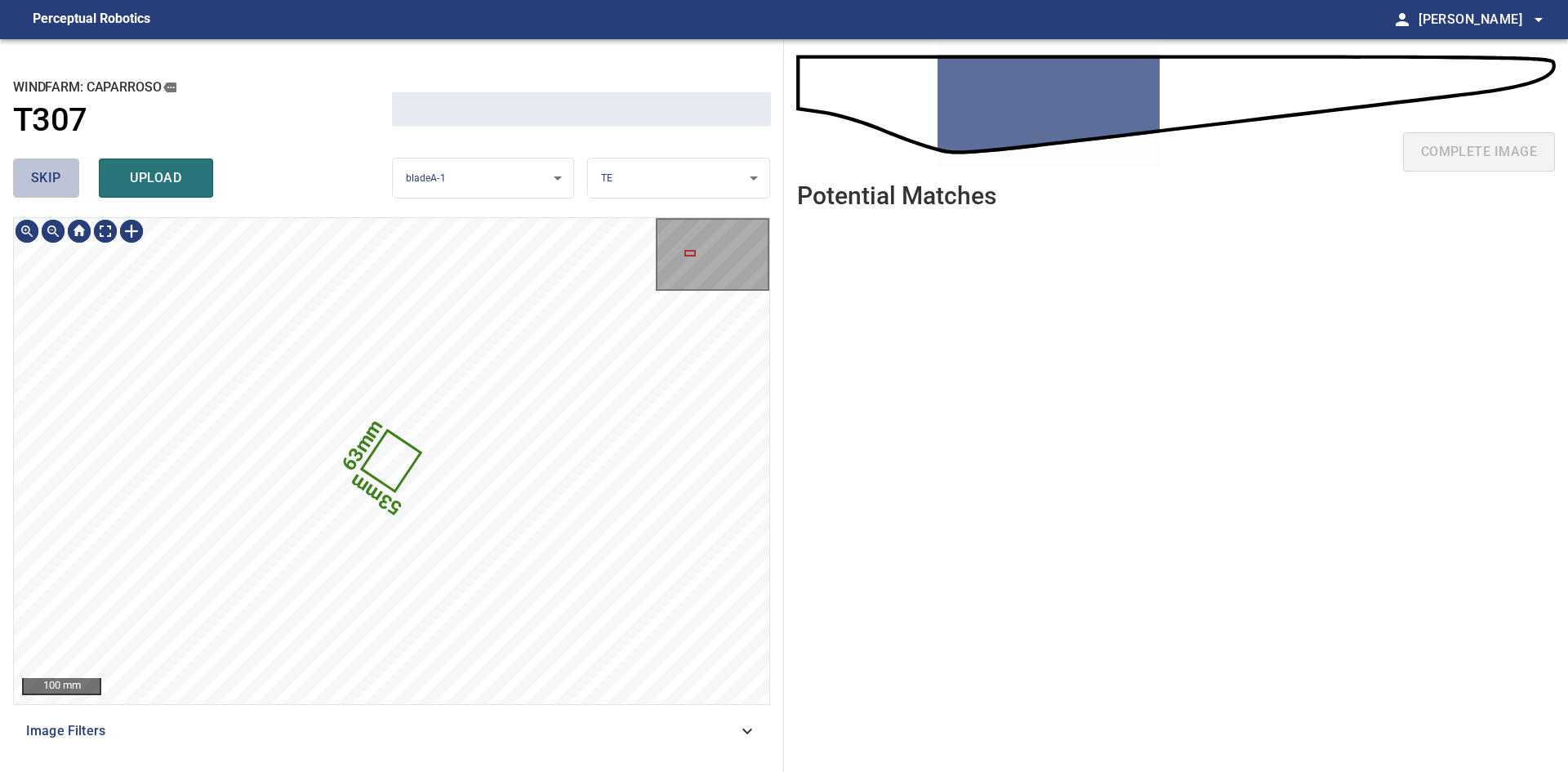
click at [74, 185] on button "skip" at bounding box center [46, 178] width 66 height 39
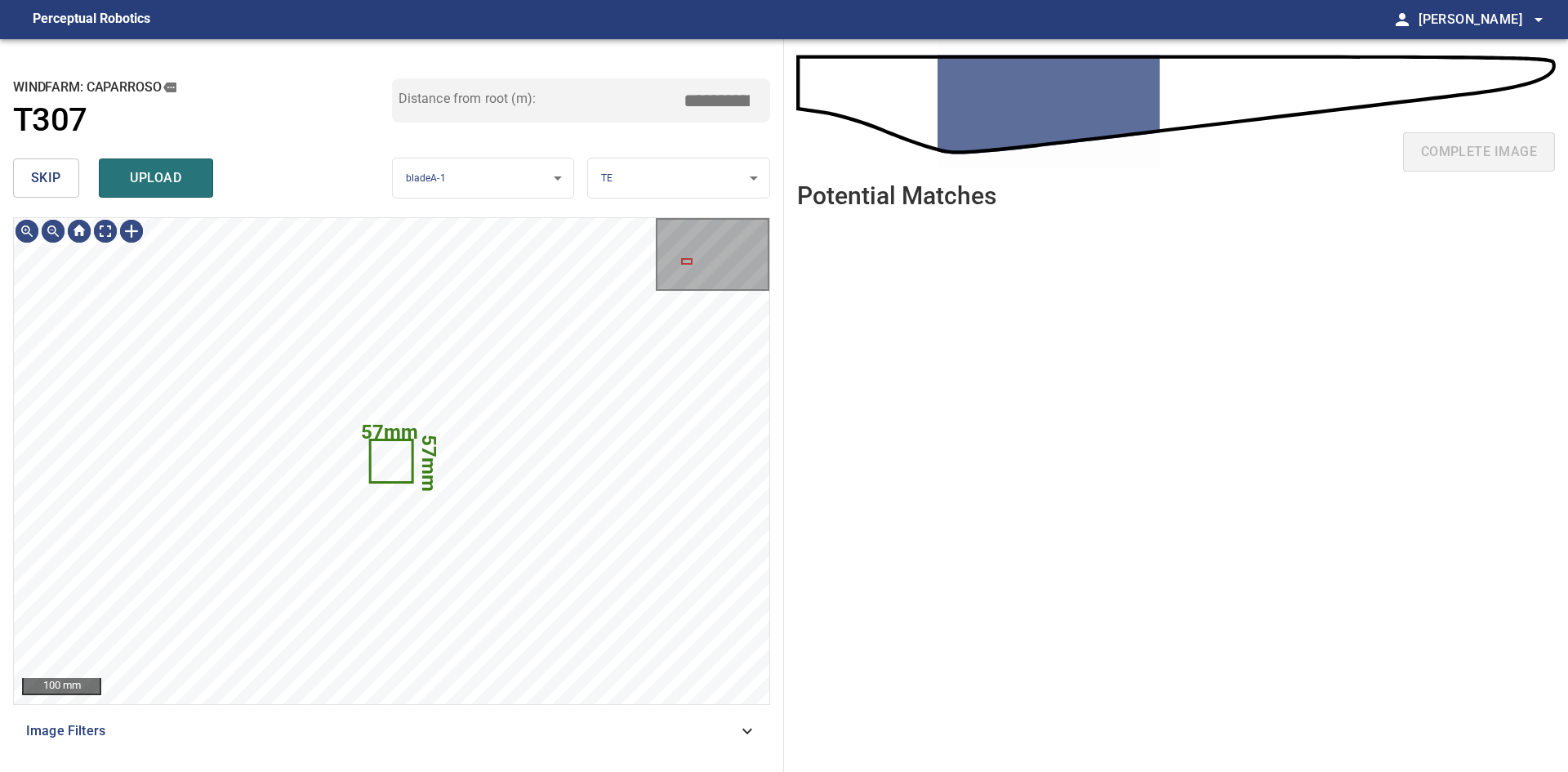
click at [74, 185] on button "skip" at bounding box center [46, 178] width 66 height 39
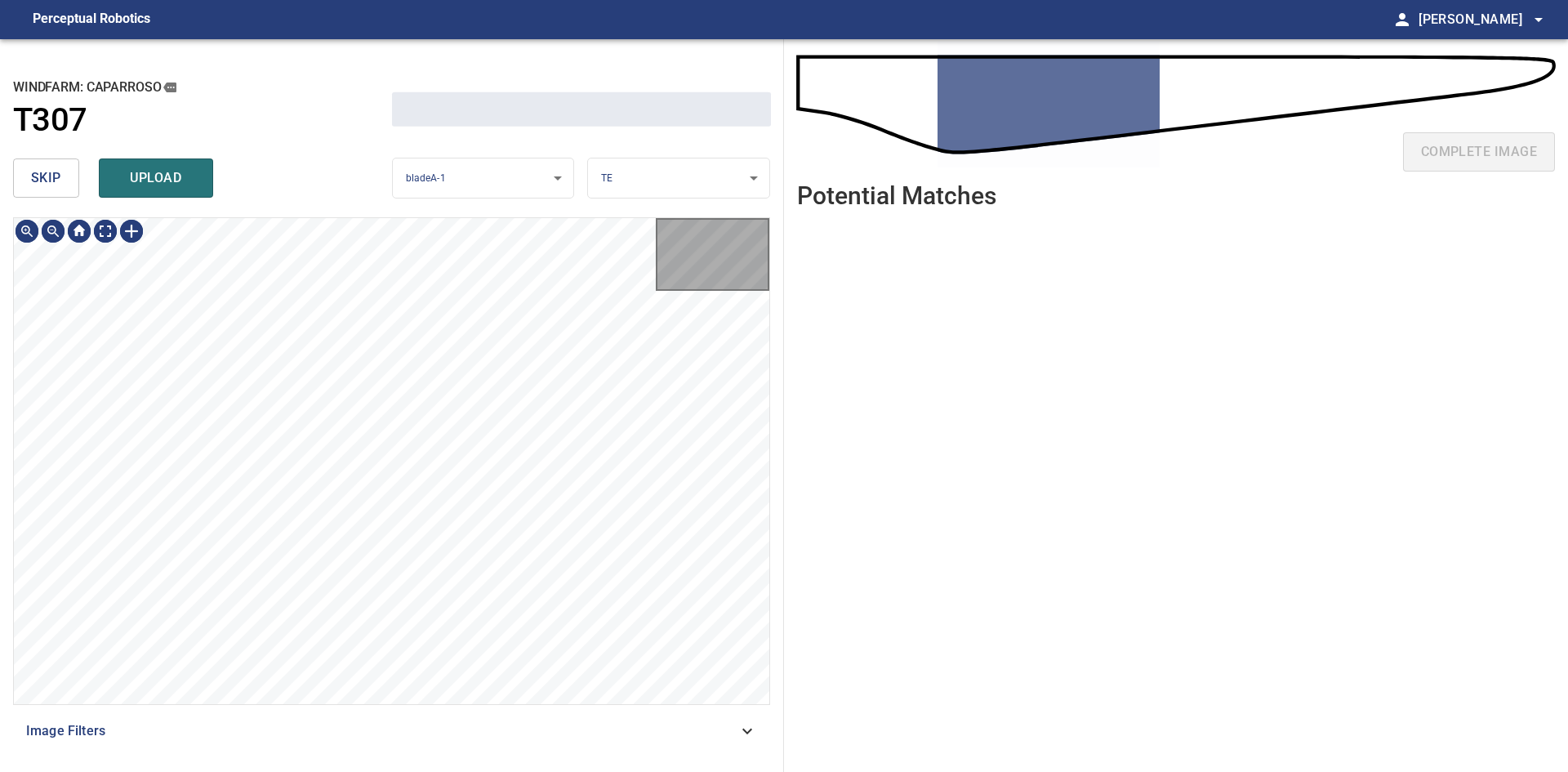
click at [74, 185] on button "skip" at bounding box center [46, 178] width 66 height 39
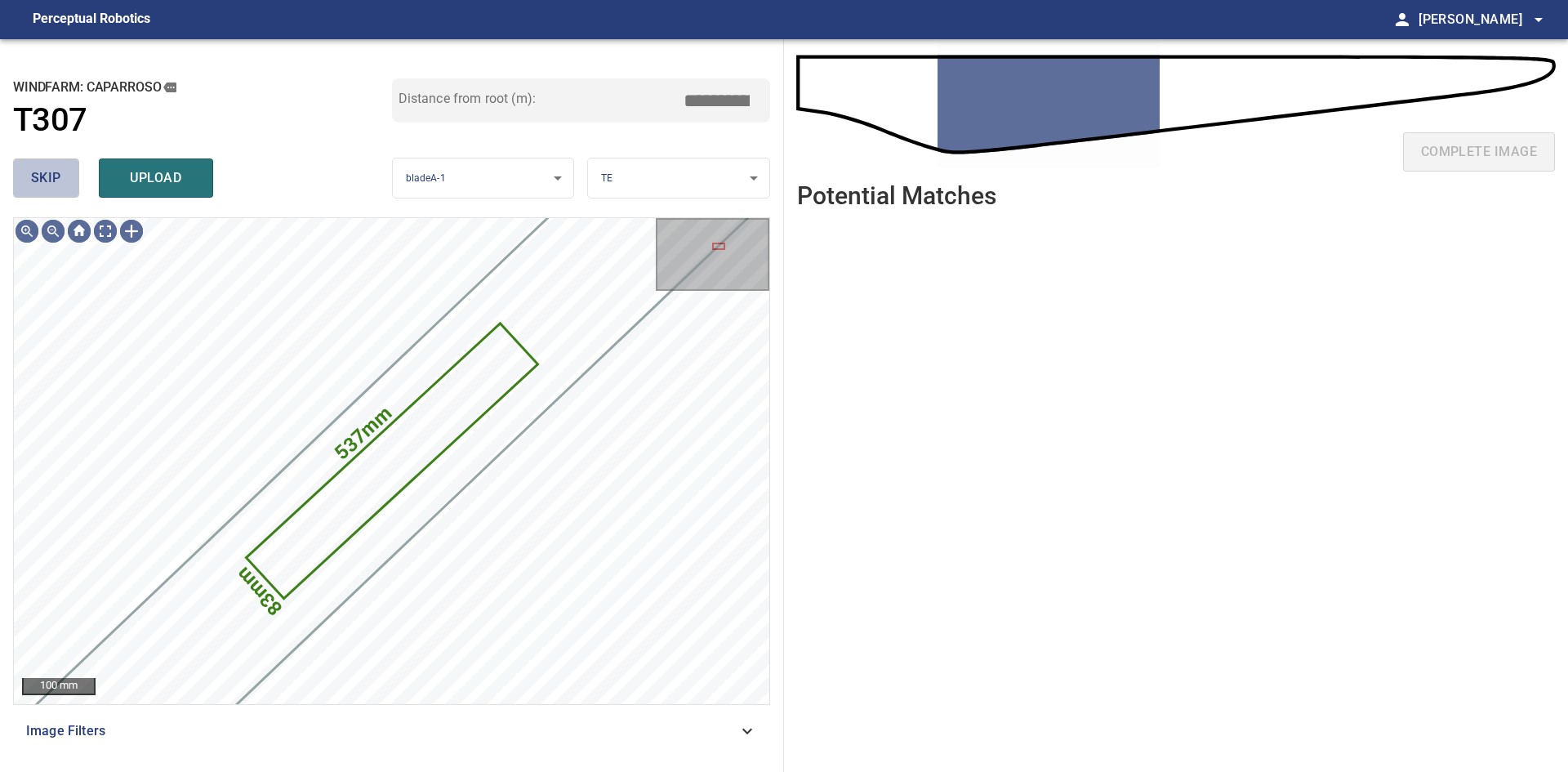
click at [74, 185] on button "skip" at bounding box center [46, 178] width 66 height 39
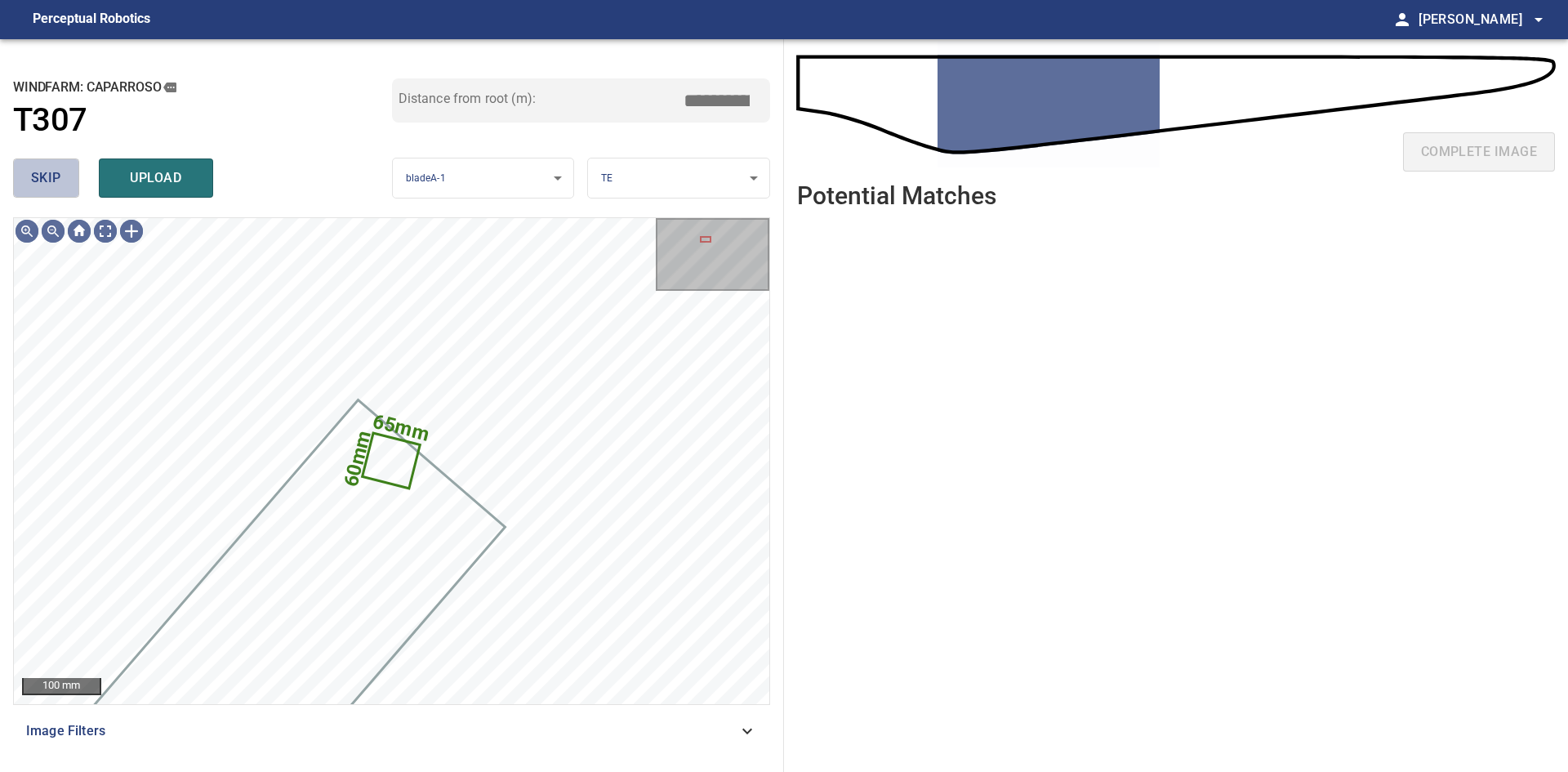
click at [74, 185] on button "skip" at bounding box center [46, 178] width 66 height 39
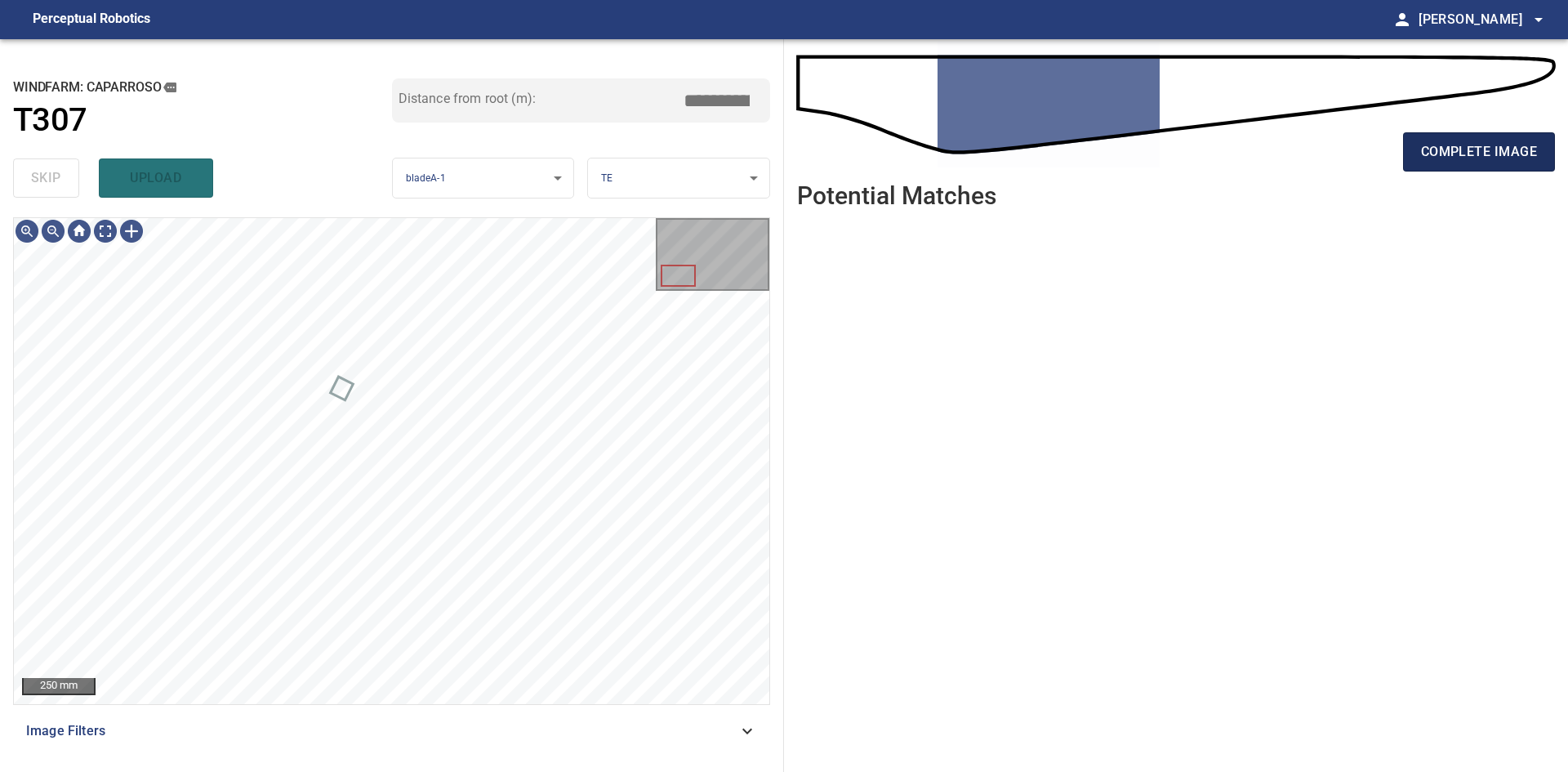
click at [1461, 140] on button "complete image" at bounding box center [1479, 151] width 152 height 39
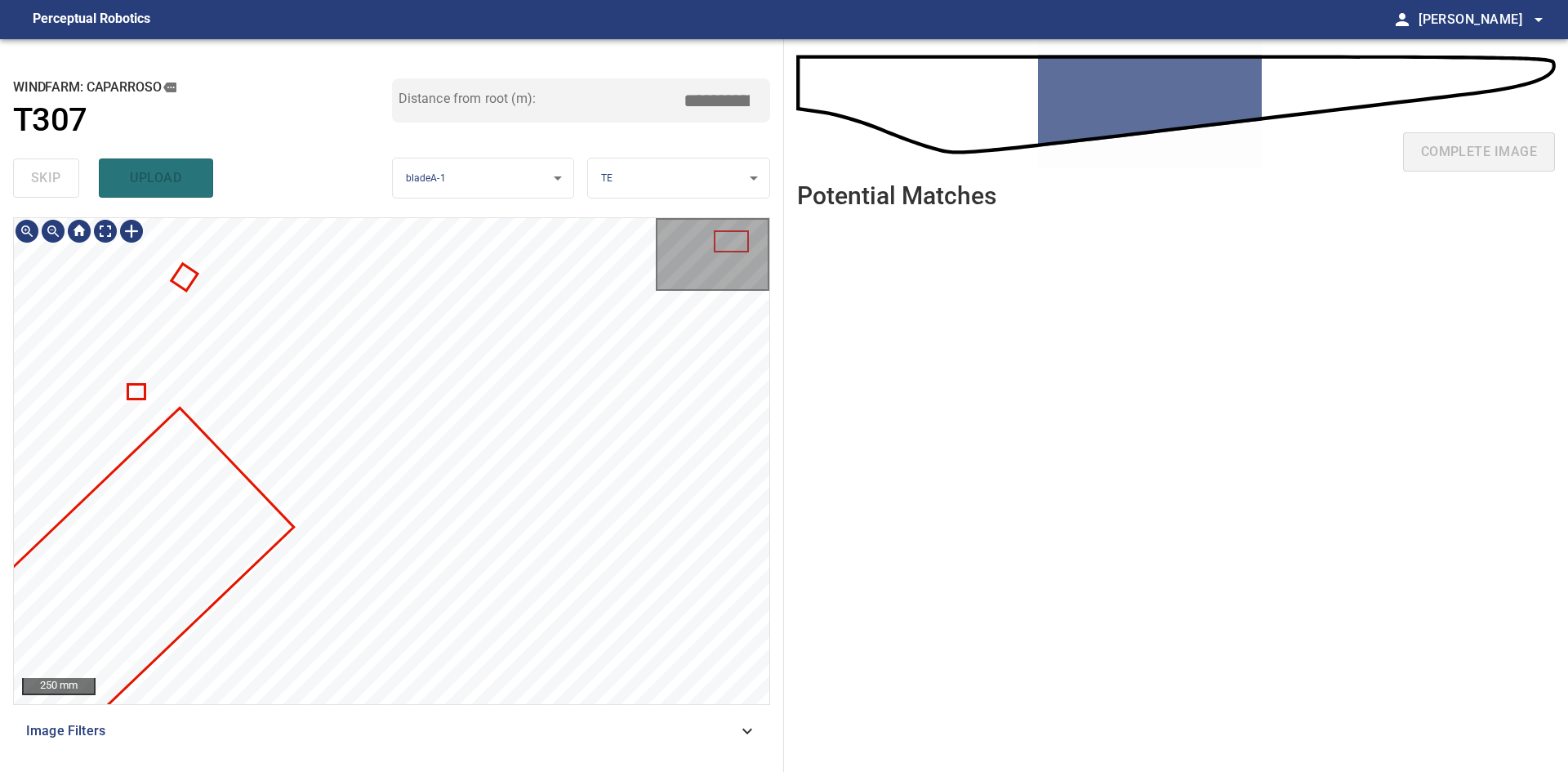
click at [552, 196] on div "**********" at bounding box center [392, 406] width 784 height 733
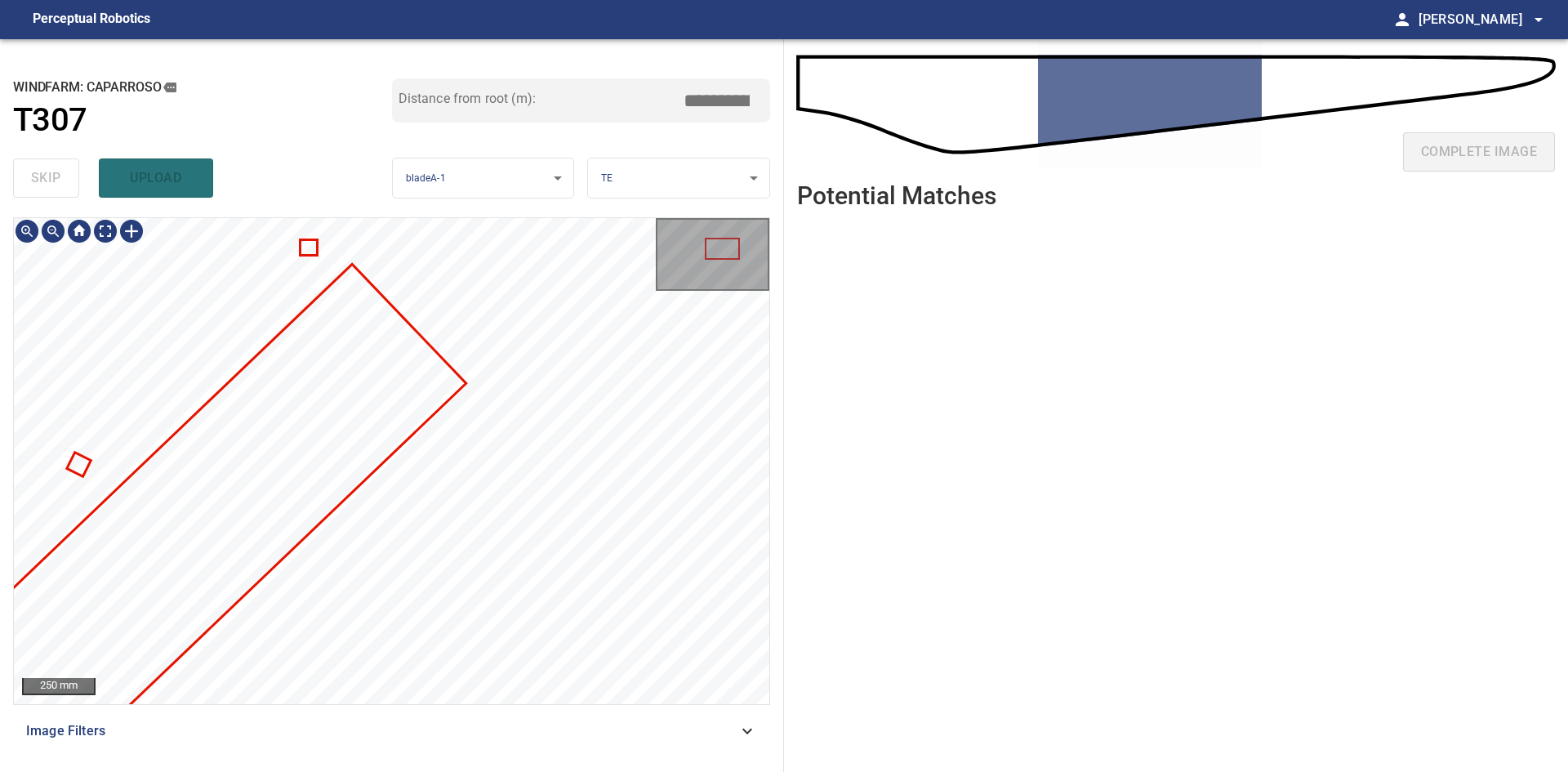
click at [703, 200] on div "**********" at bounding box center [392, 406] width 784 height 733
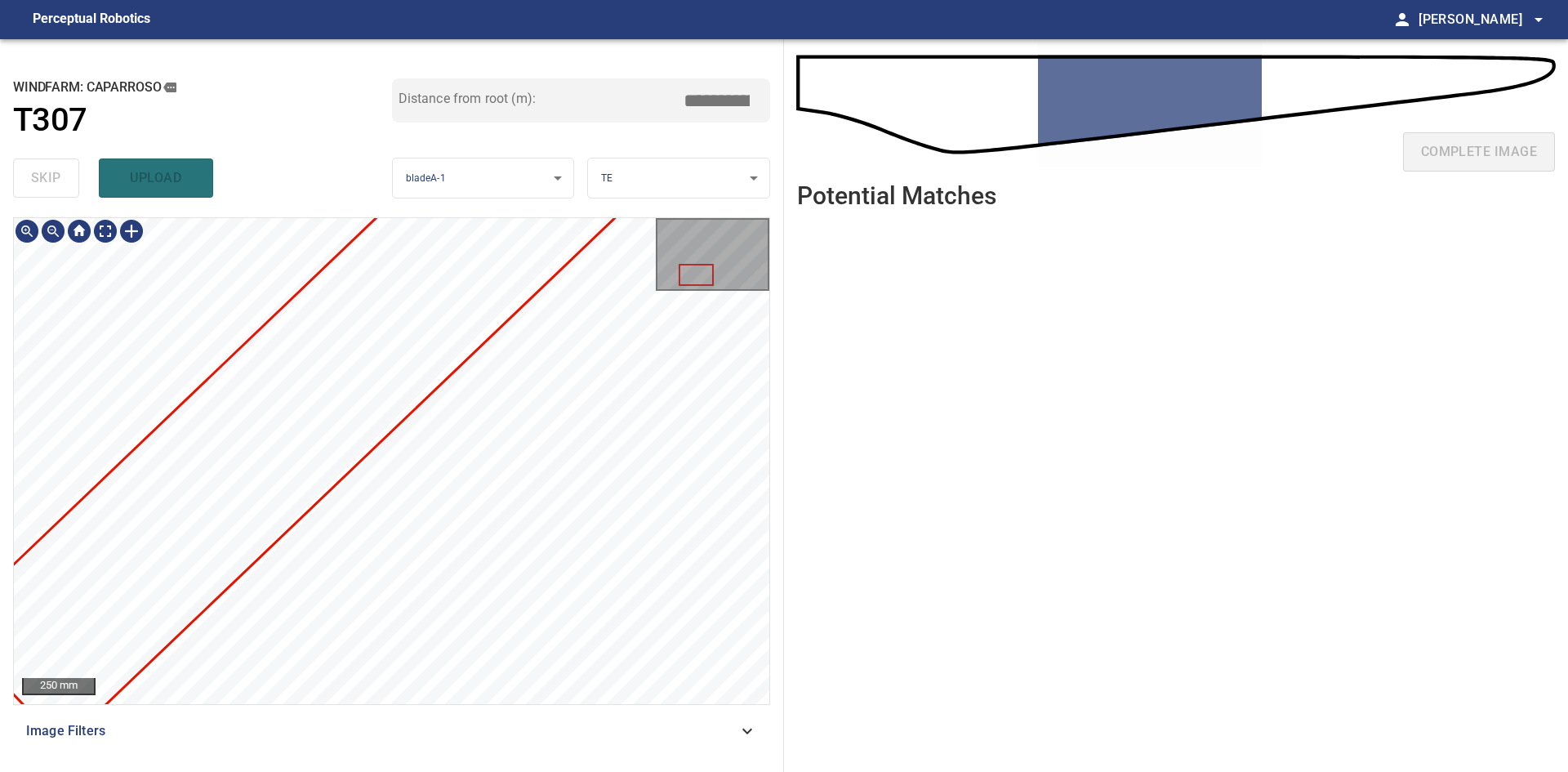
click at [687, 198] on div "**********" at bounding box center [392, 406] width 784 height 733
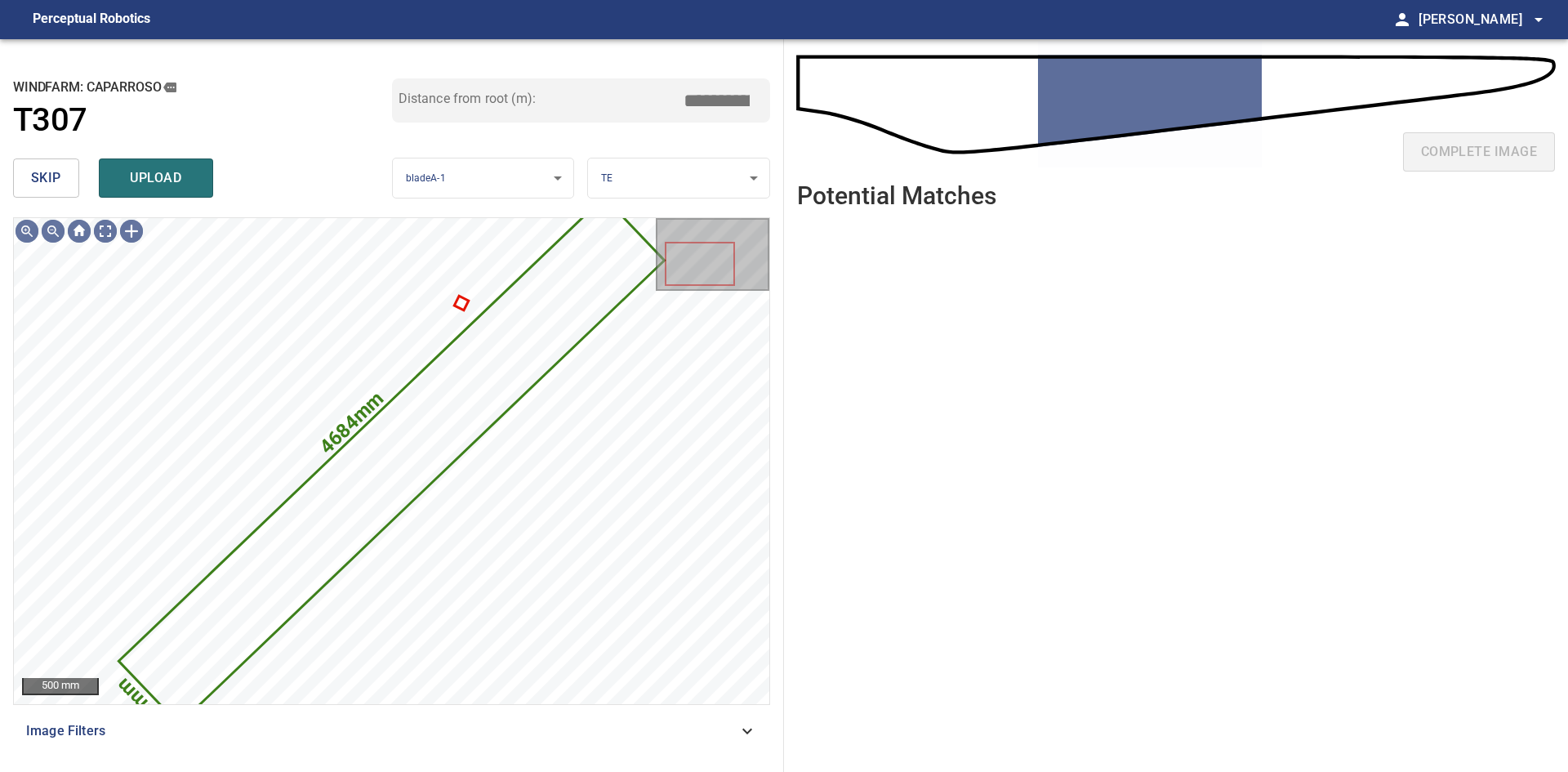
click at [57, 184] on span "skip" at bounding box center [46, 178] width 30 height 23
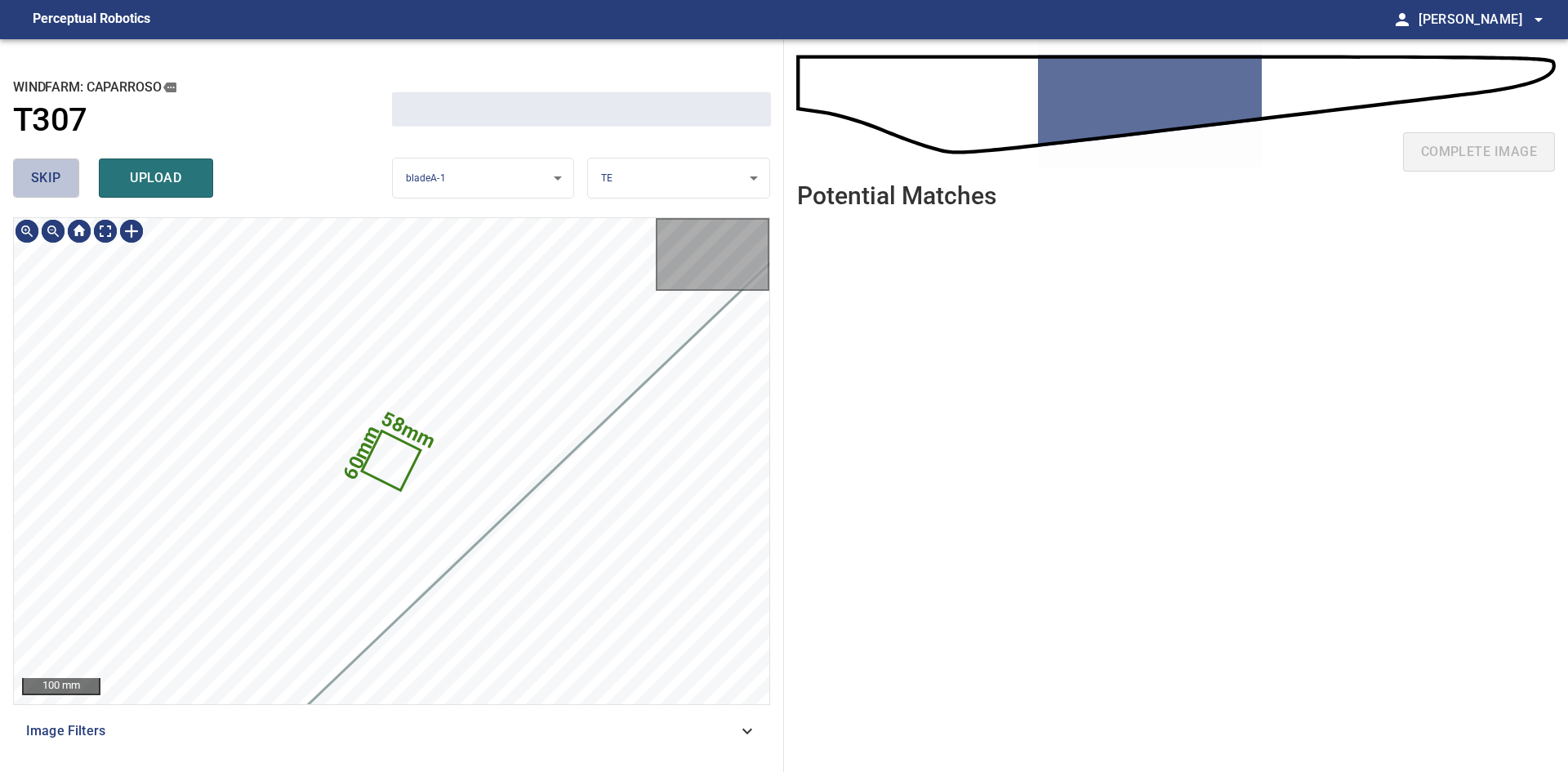
click at [57, 184] on span "skip" at bounding box center [46, 178] width 30 height 23
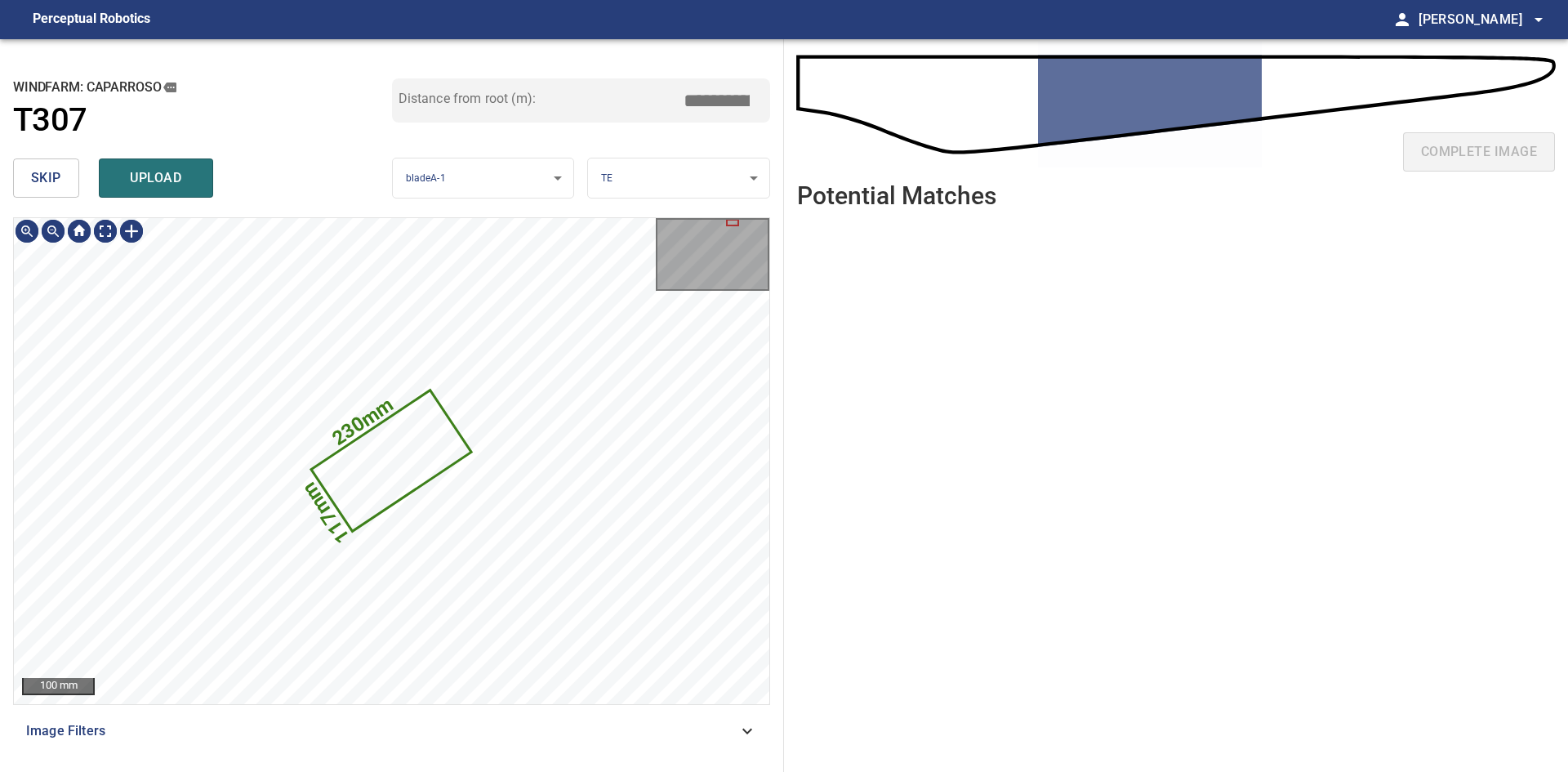
click at [57, 184] on span "skip" at bounding box center [46, 178] width 30 height 23
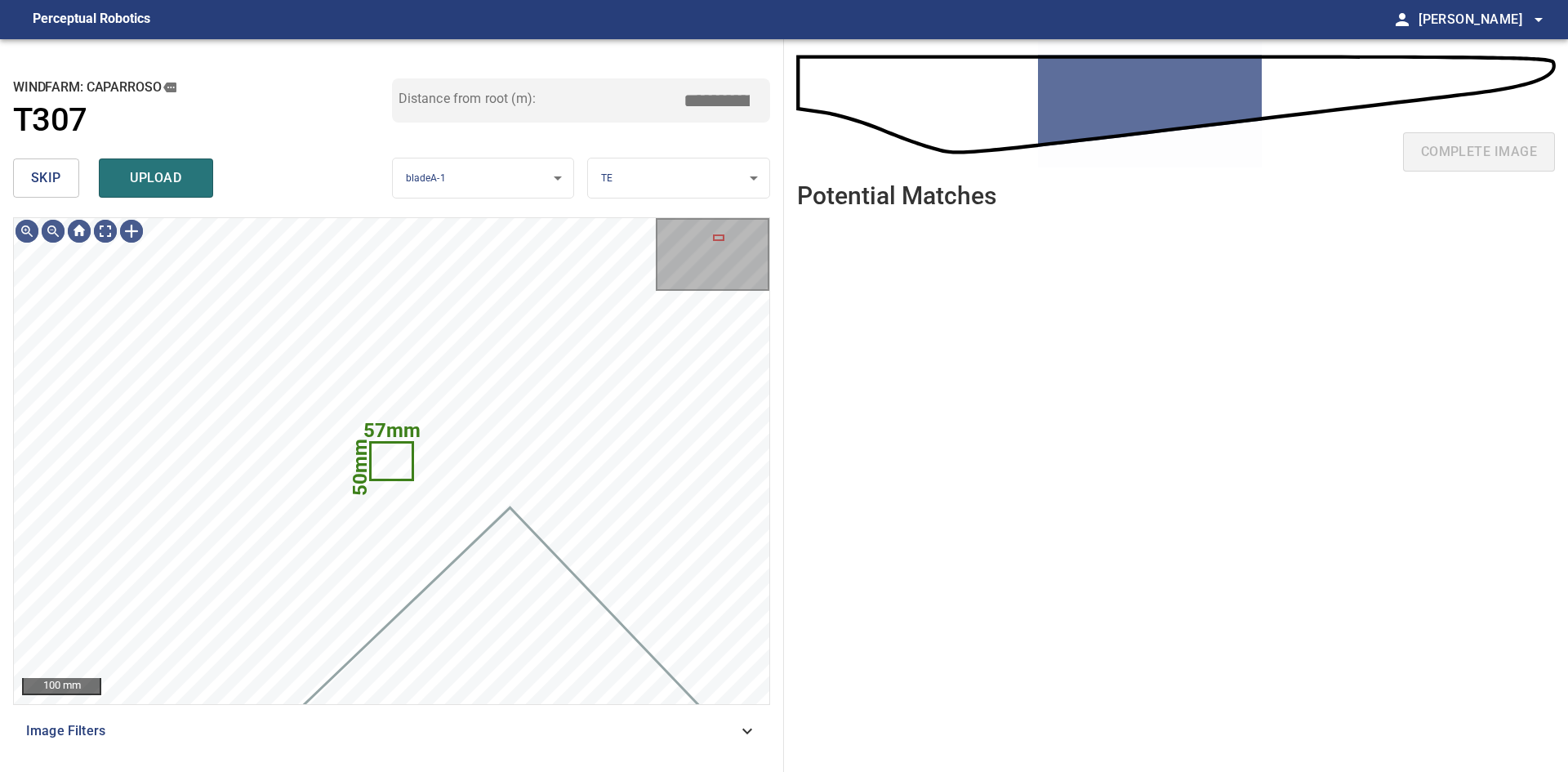
click at [57, 184] on span "skip" at bounding box center [46, 178] width 30 height 23
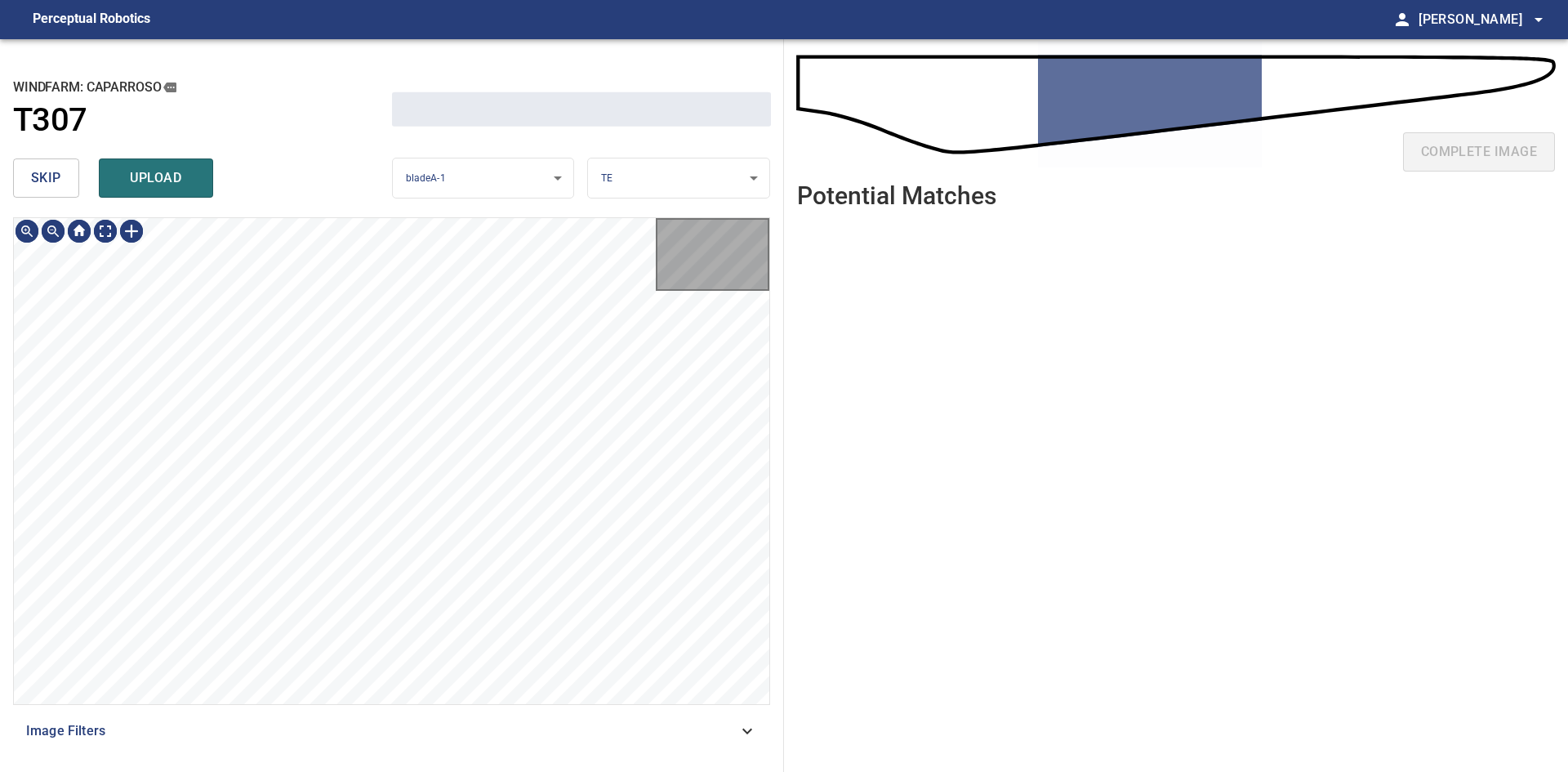
click at [57, 184] on span "skip" at bounding box center [46, 178] width 30 height 23
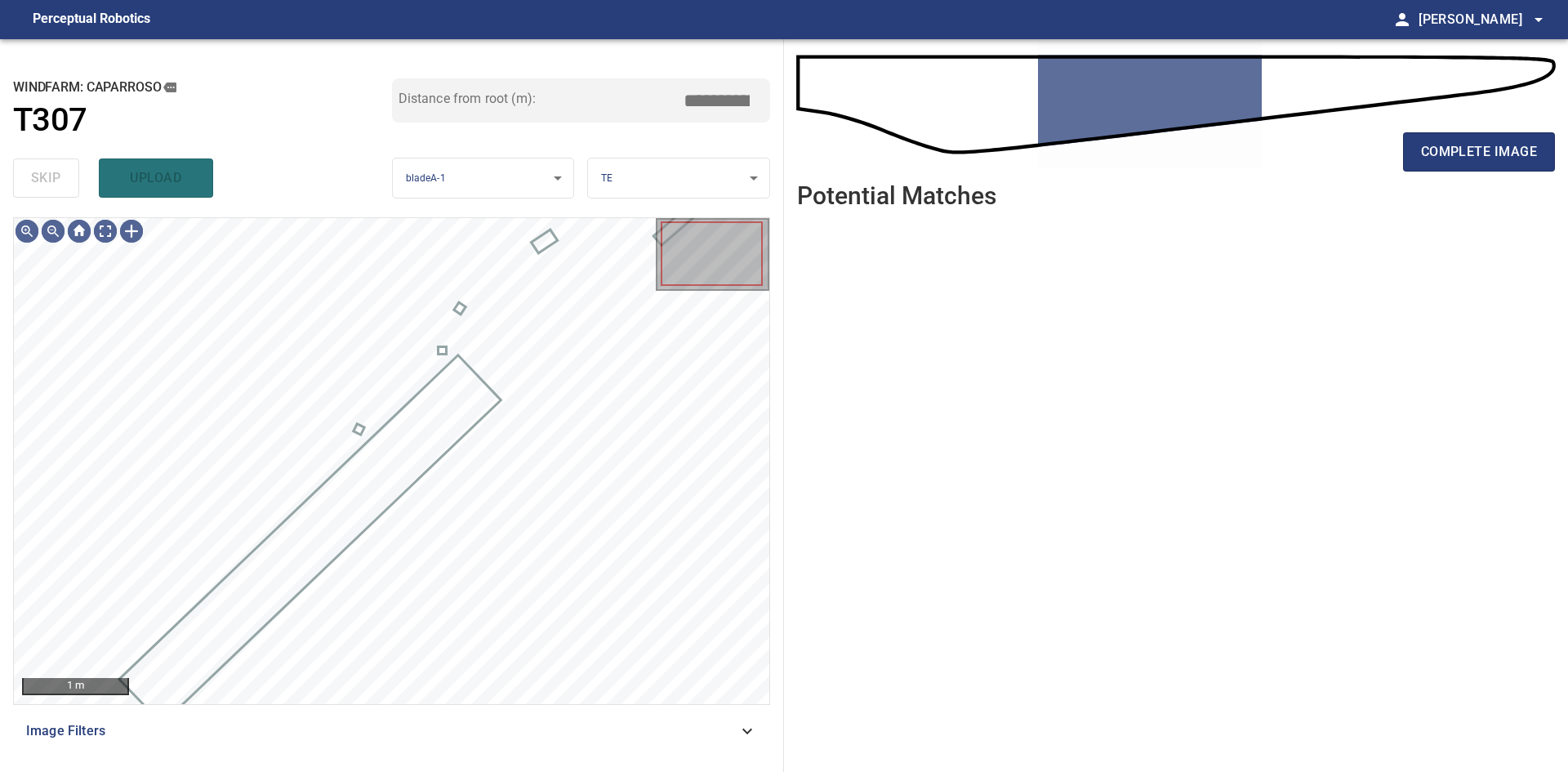
click at [57, 184] on div "skip upload" at bounding box center [203, 178] width 379 height 52
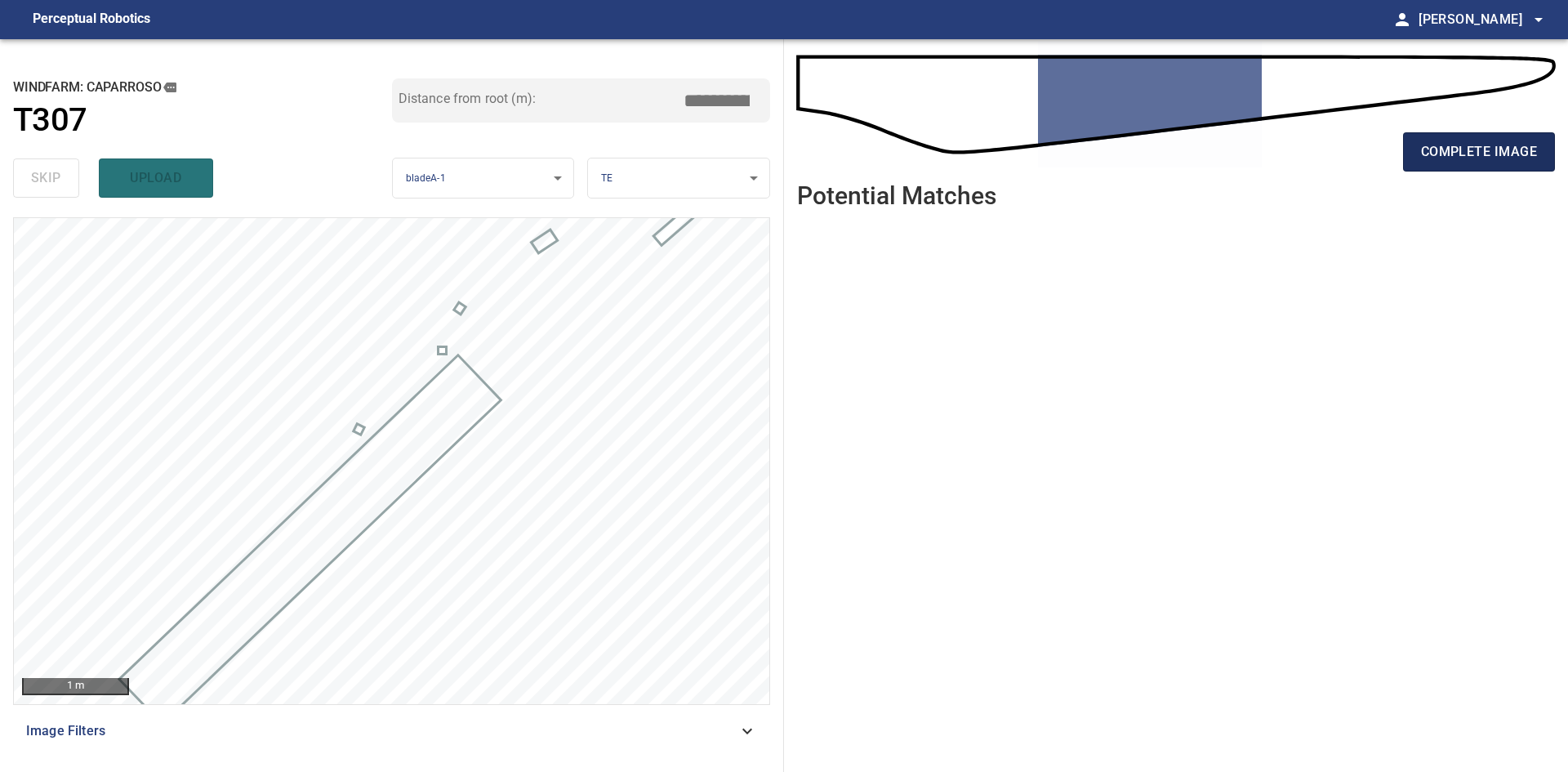
click at [1538, 155] on button "complete image" at bounding box center [1479, 151] width 152 height 39
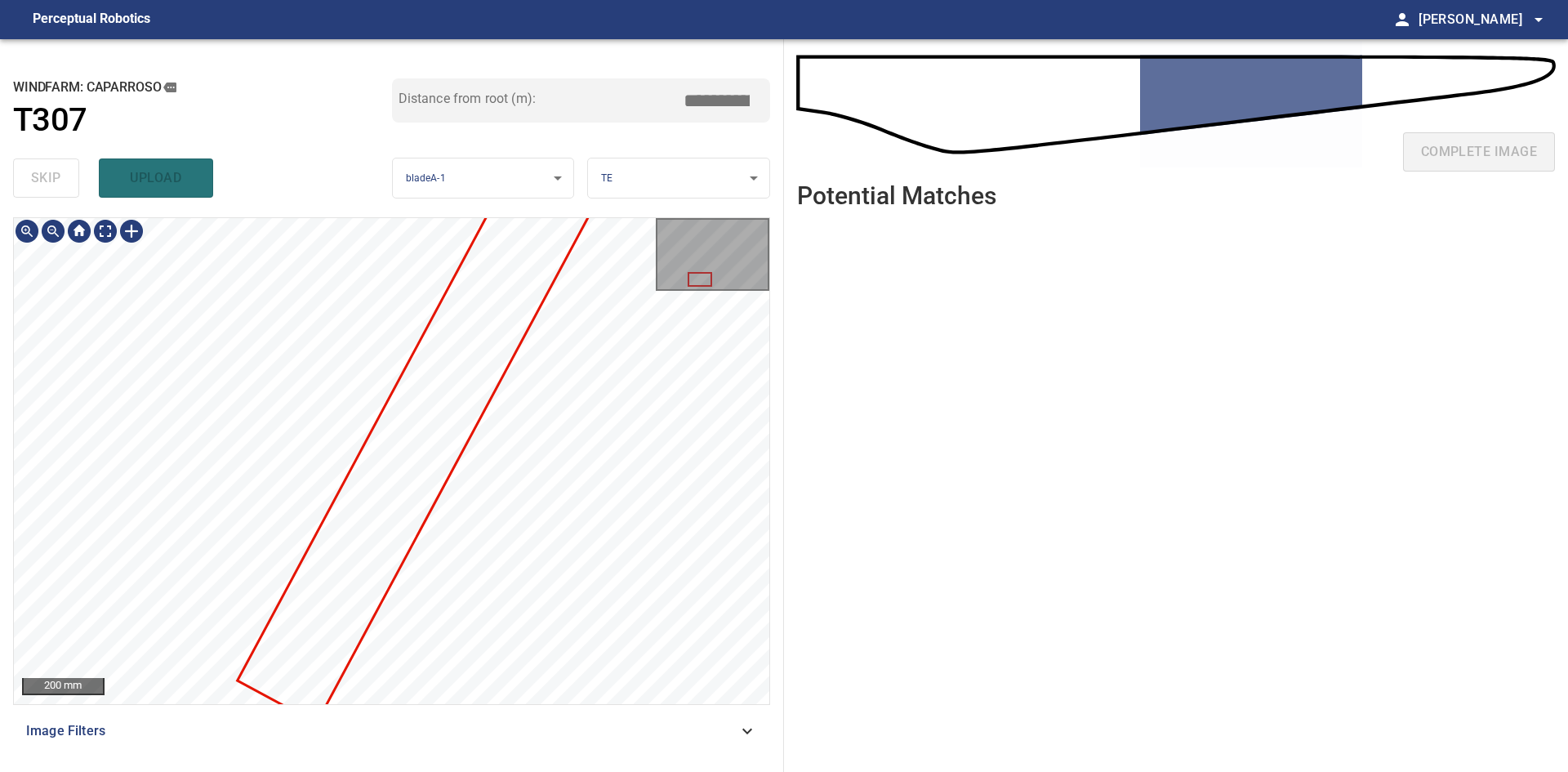
click at [533, 348] on div at bounding box center [392, 461] width 755 height 486
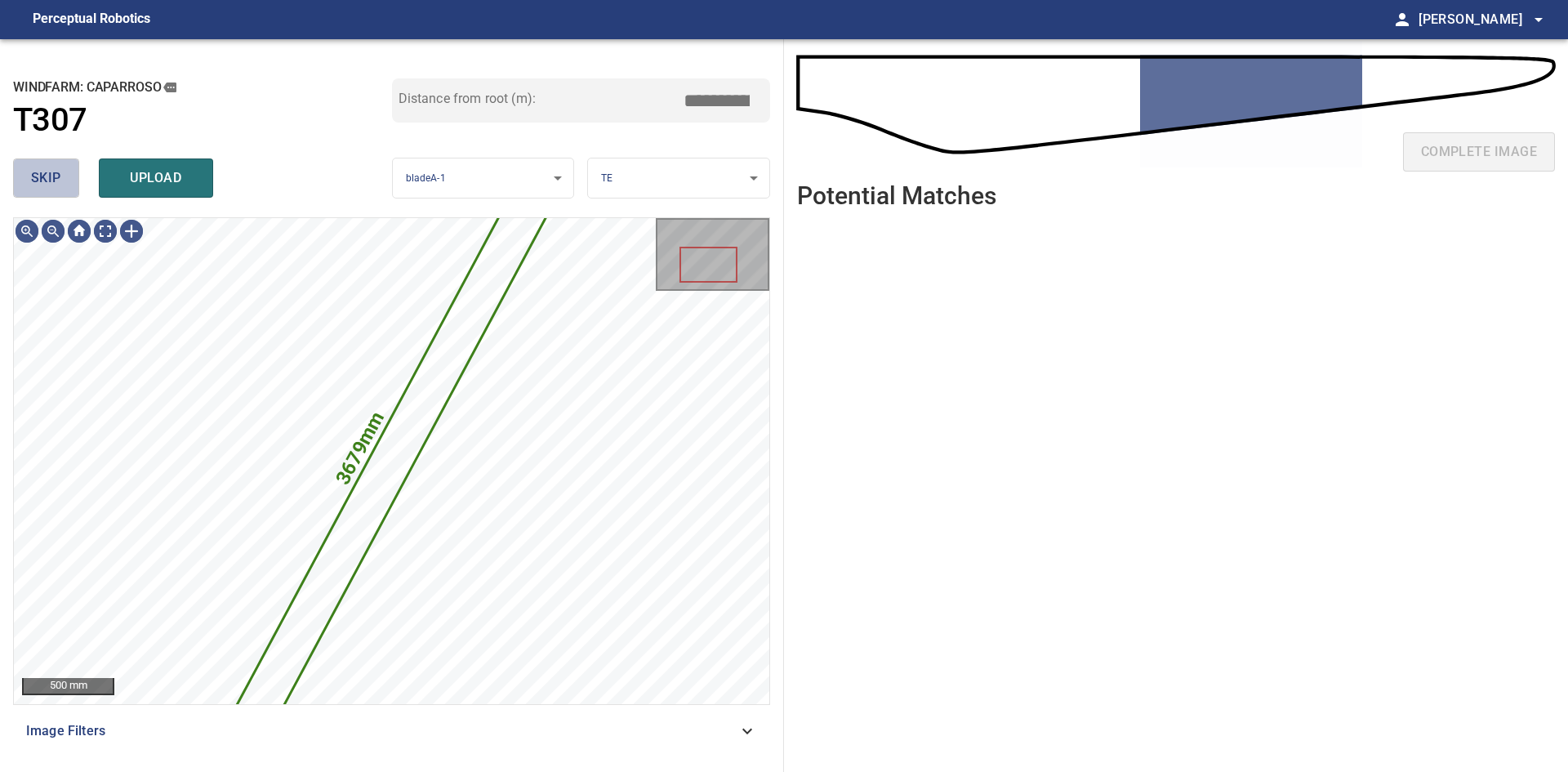
click at [29, 185] on button "skip" at bounding box center [46, 178] width 66 height 39
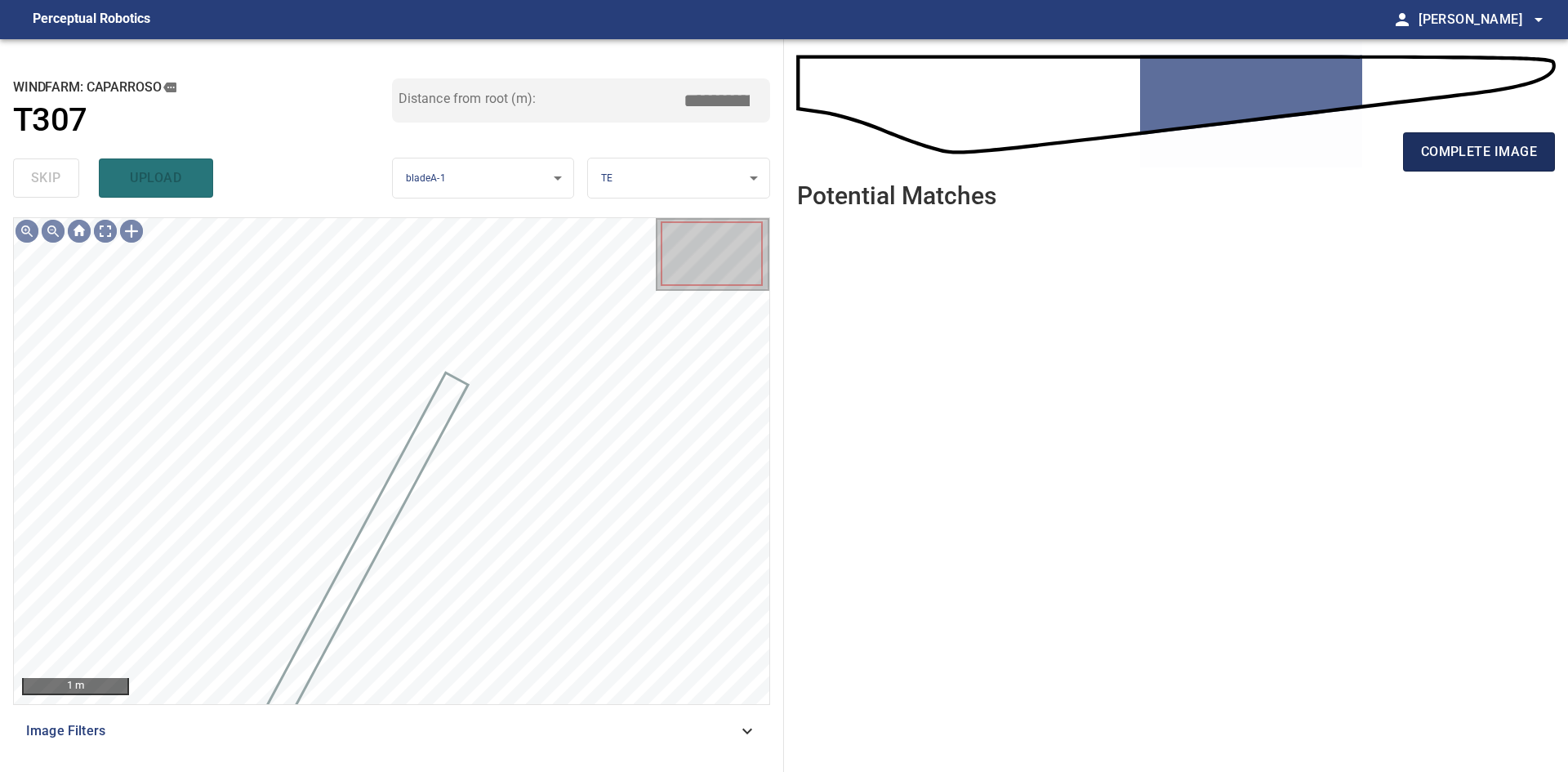
click at [1416, 138] on button "complete image" at bounding box center [1479, 151] width 152 height 39
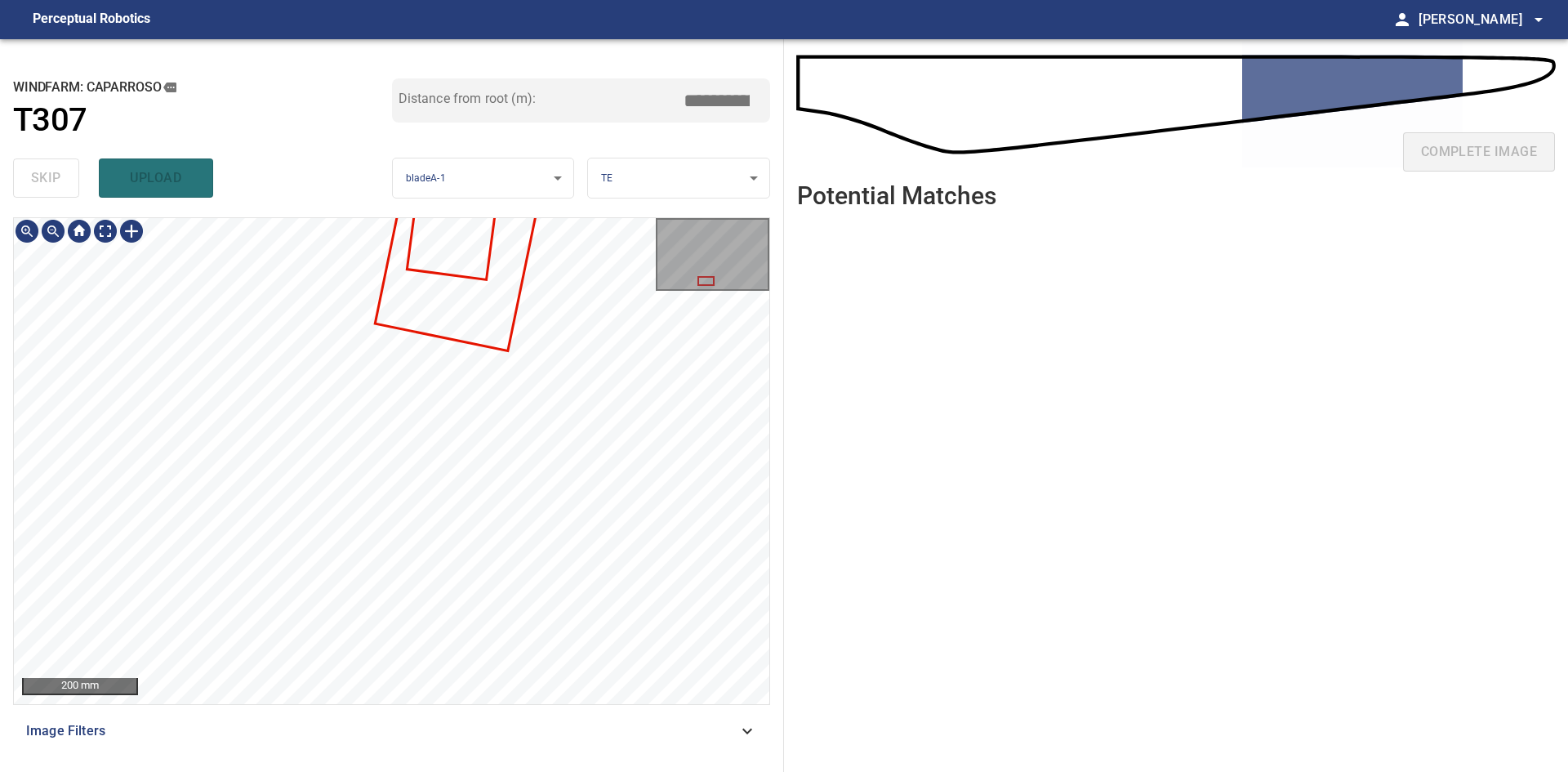
click at [580, 206] on div "**********" at bounding box center [392, 406] width 784 height 733
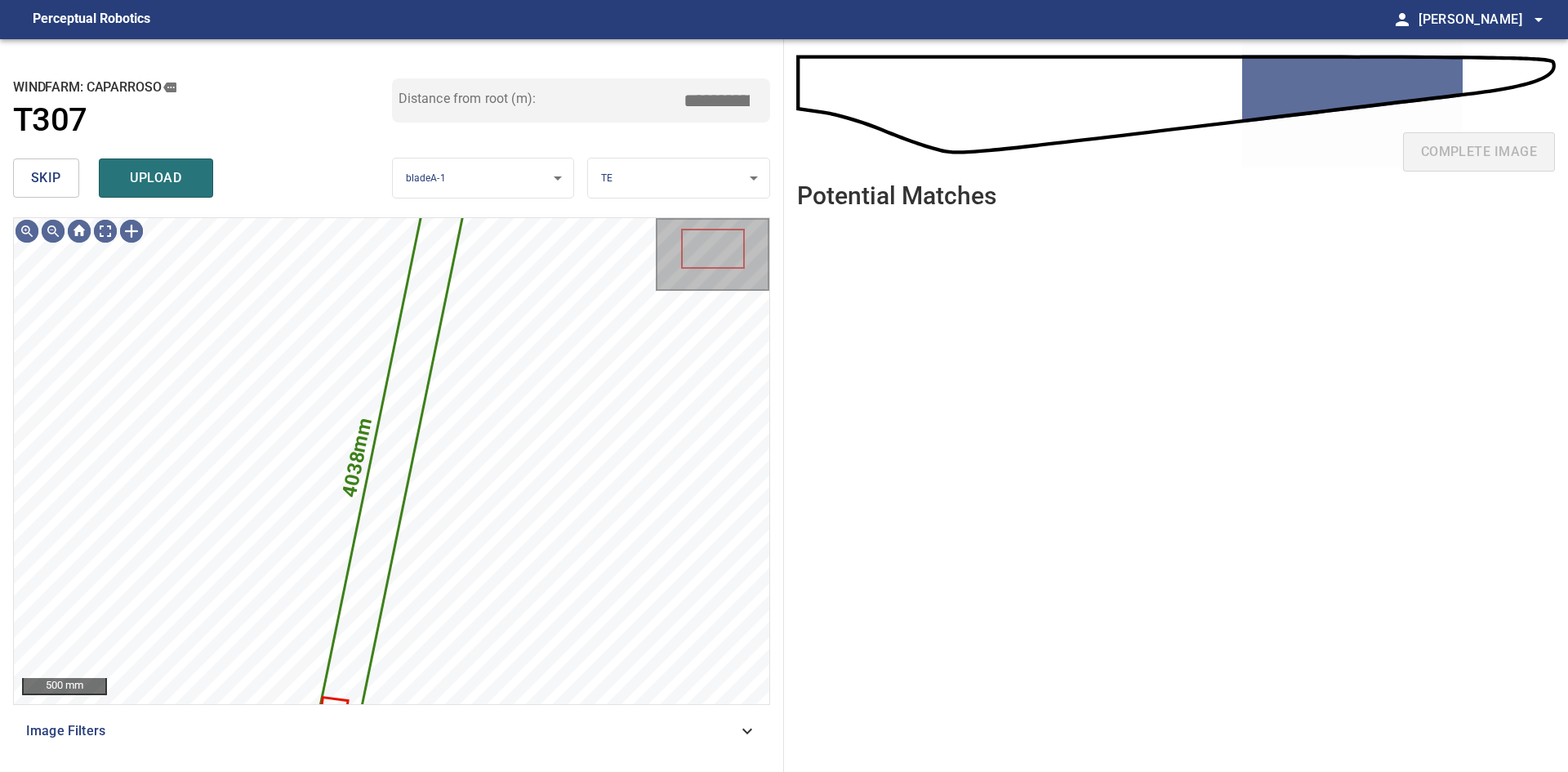
click at [73, 180] on button "skip" at bounding box center [46, 178] width 66 height 39
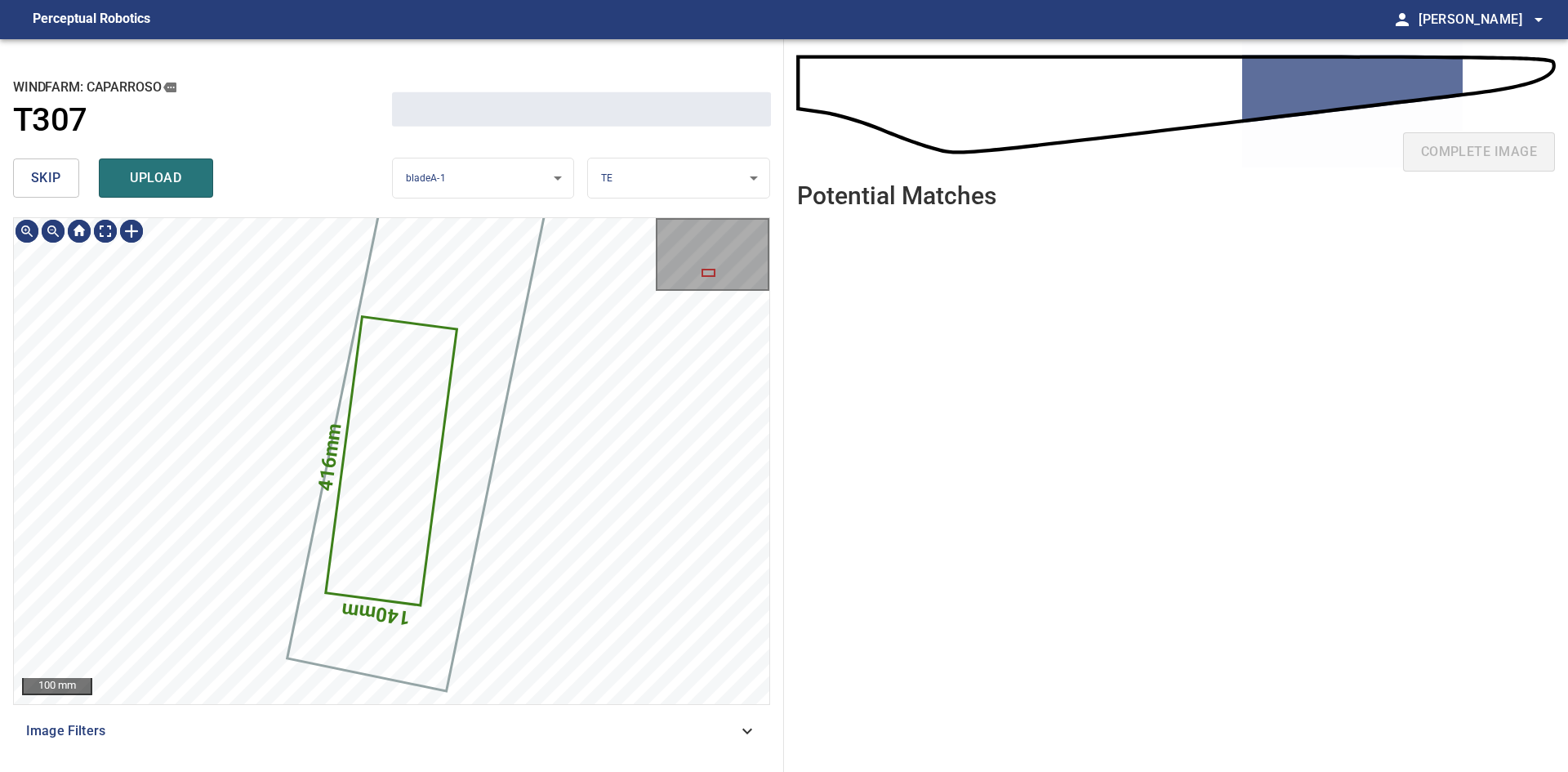
click at [73, 180] on button "skip" at bounding box center [46, 178] width 66 height 39
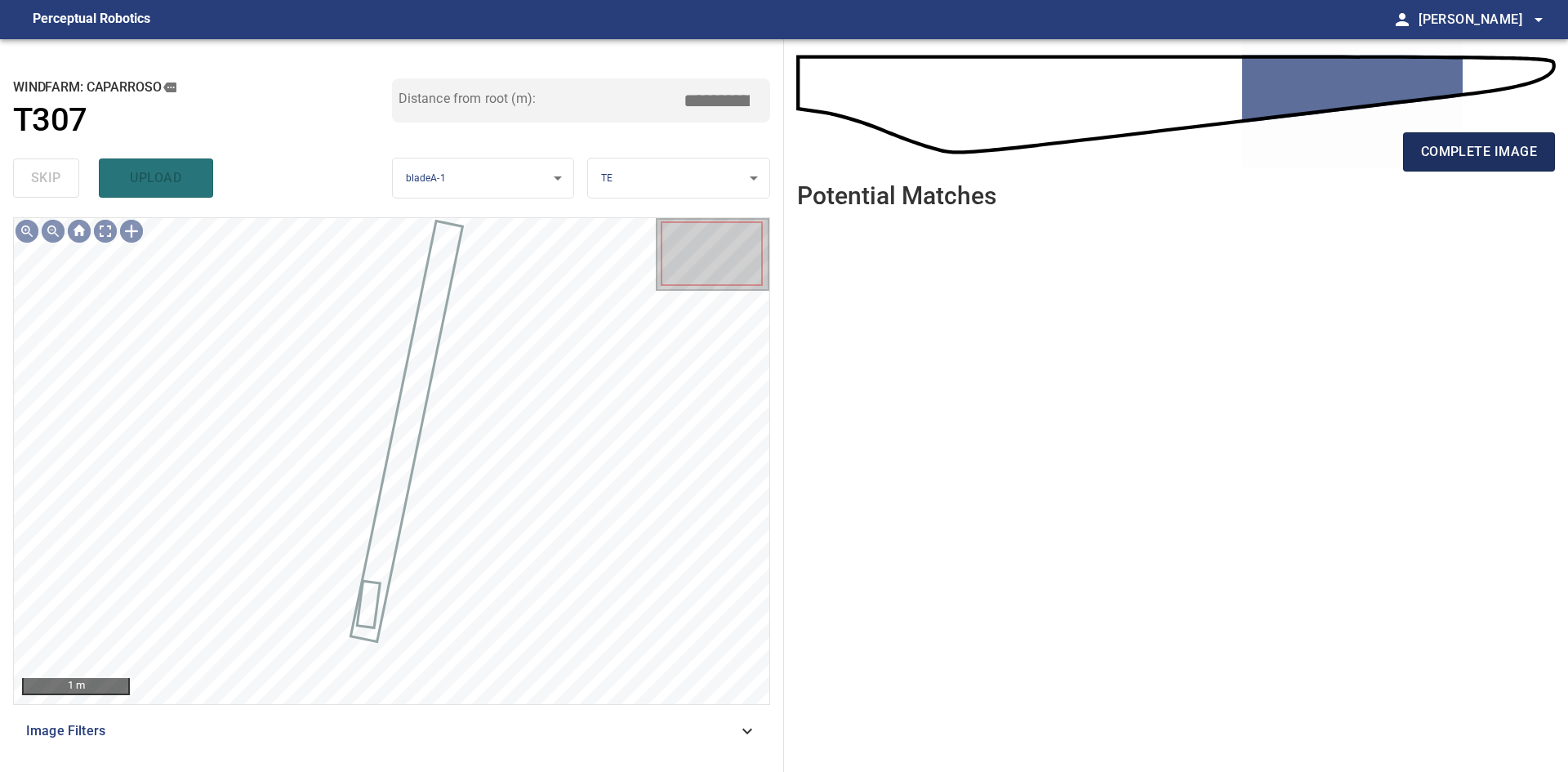
click at [1431, 163] on span "complete image" at bounding box center [1478, 151] width 116 height 23
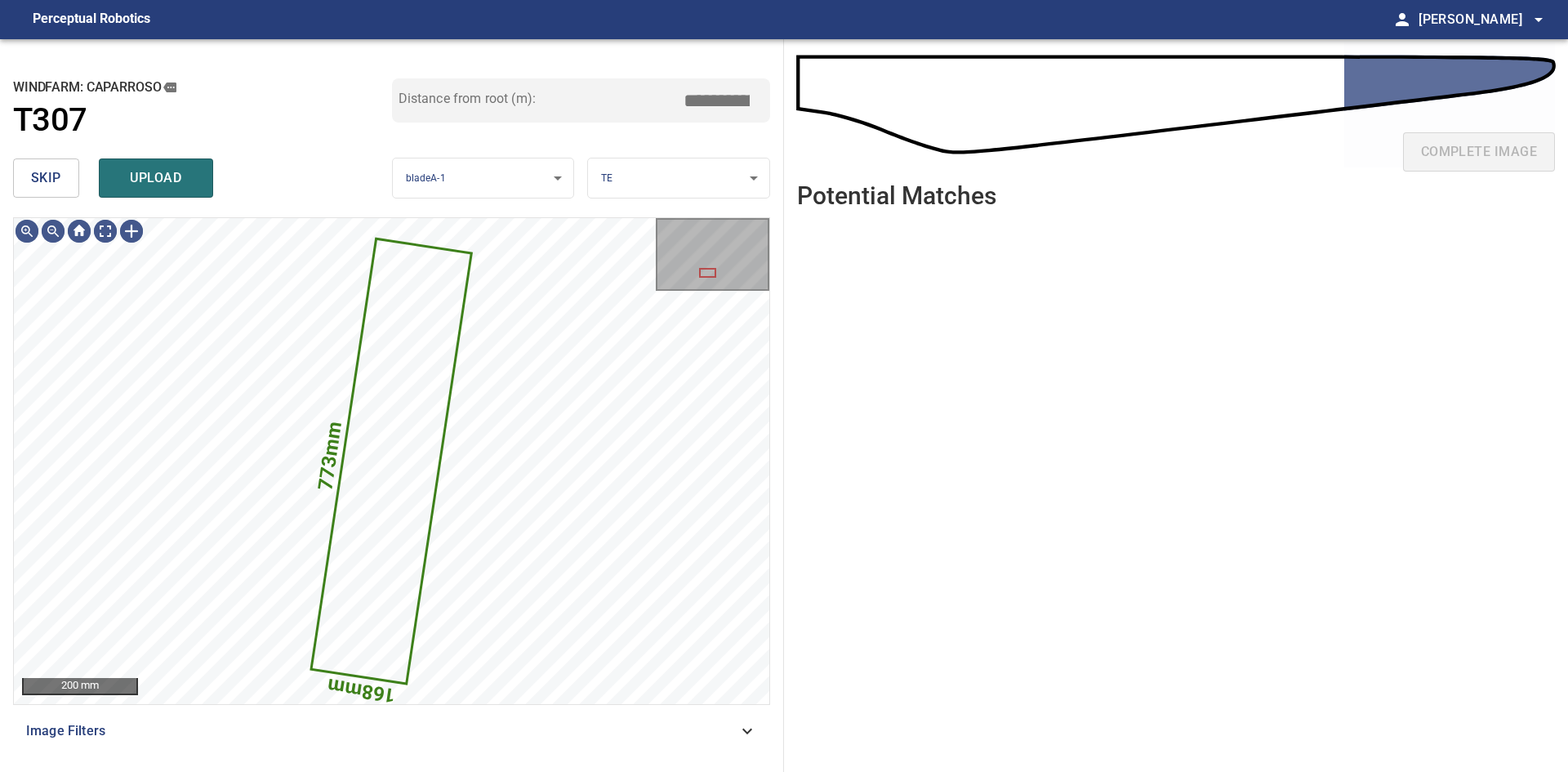
click at [42, 176] on span "skip" at bounding box center [46, 178] width 30 height 23
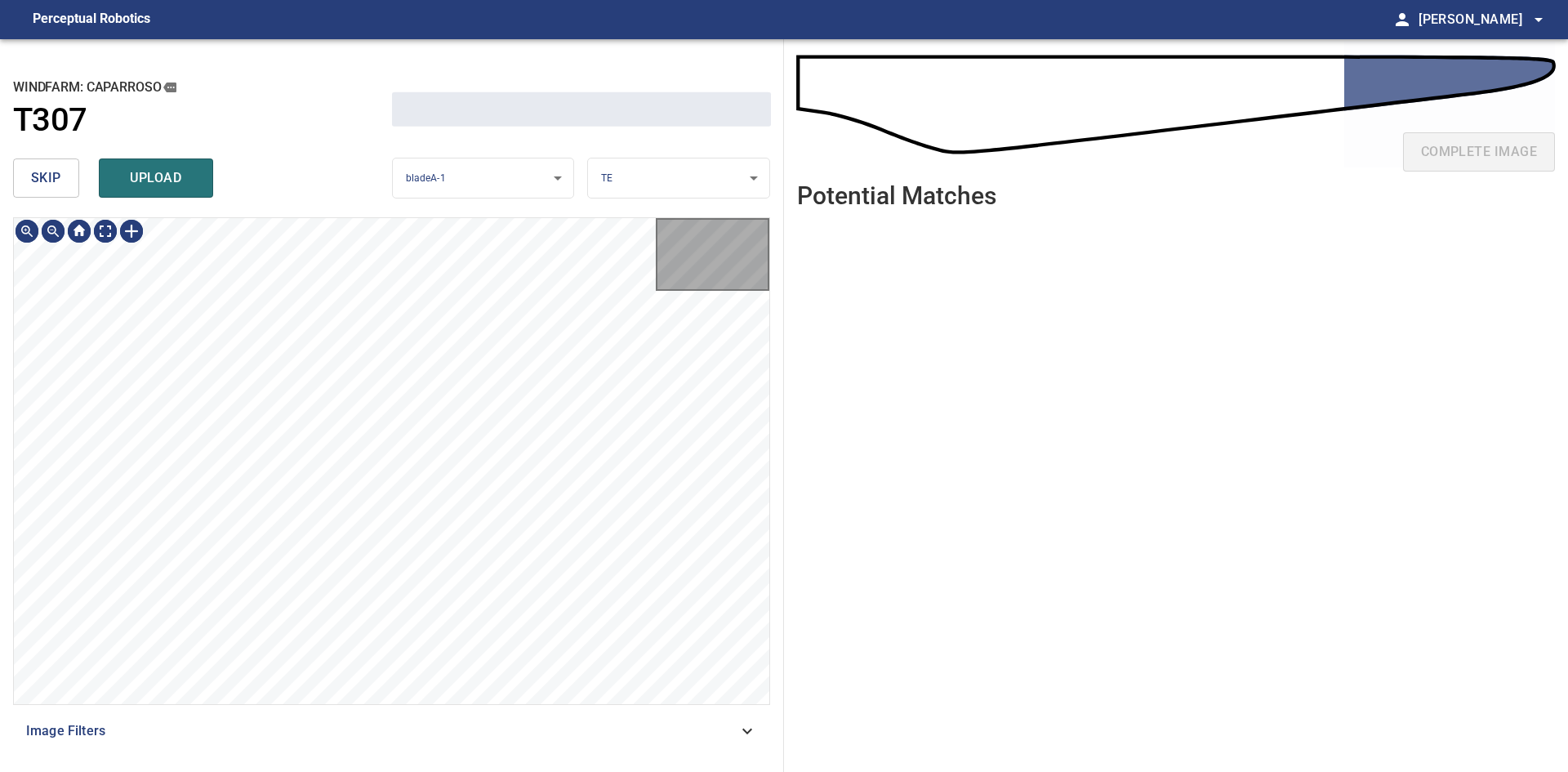
click at [42, 176] on span "skip" at bounding box center [46, 178] width 30 height 23
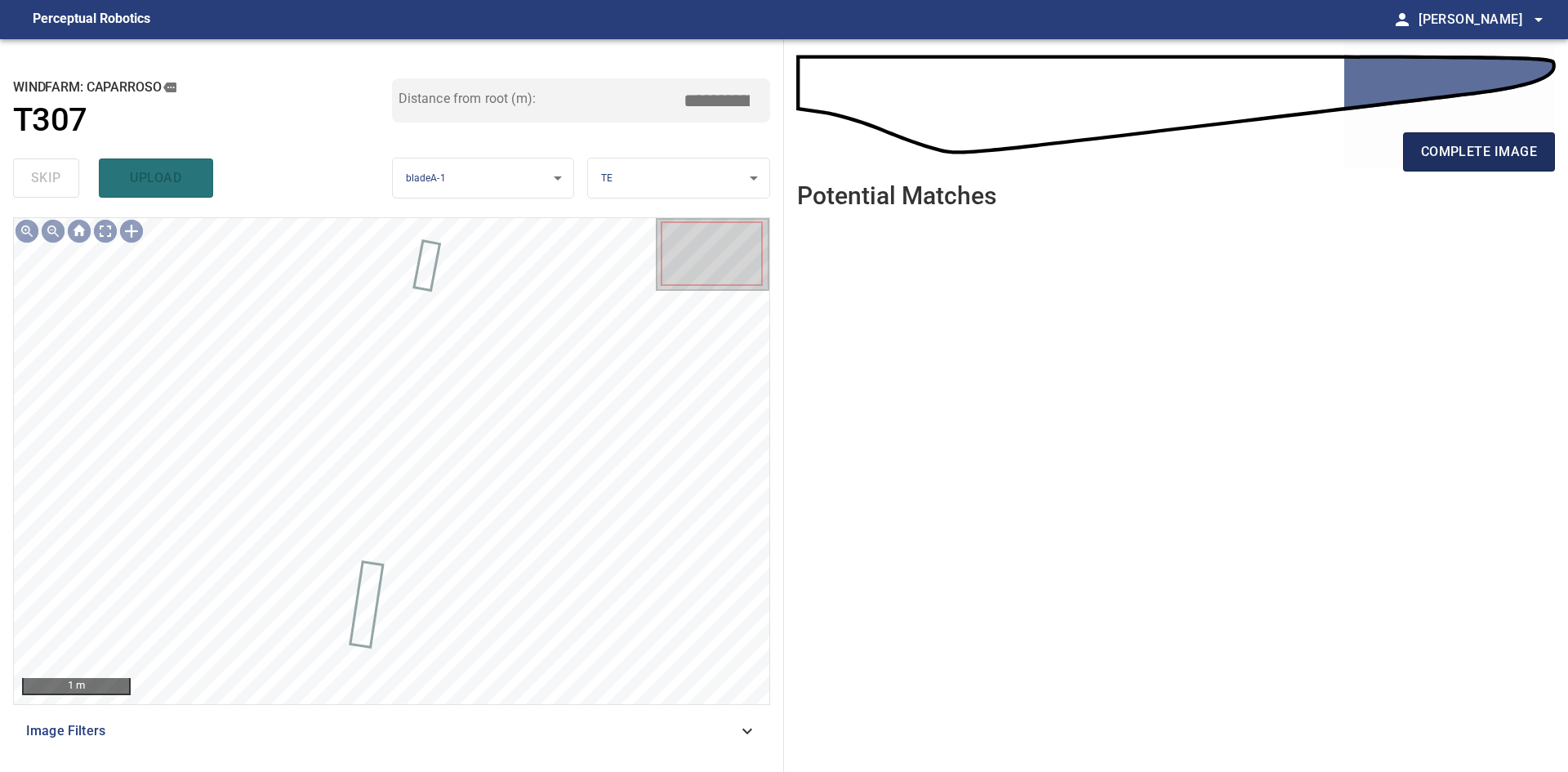
click at [1484, 150] on span "complete image" at bounding box center [1478, 151] width 116 height 23
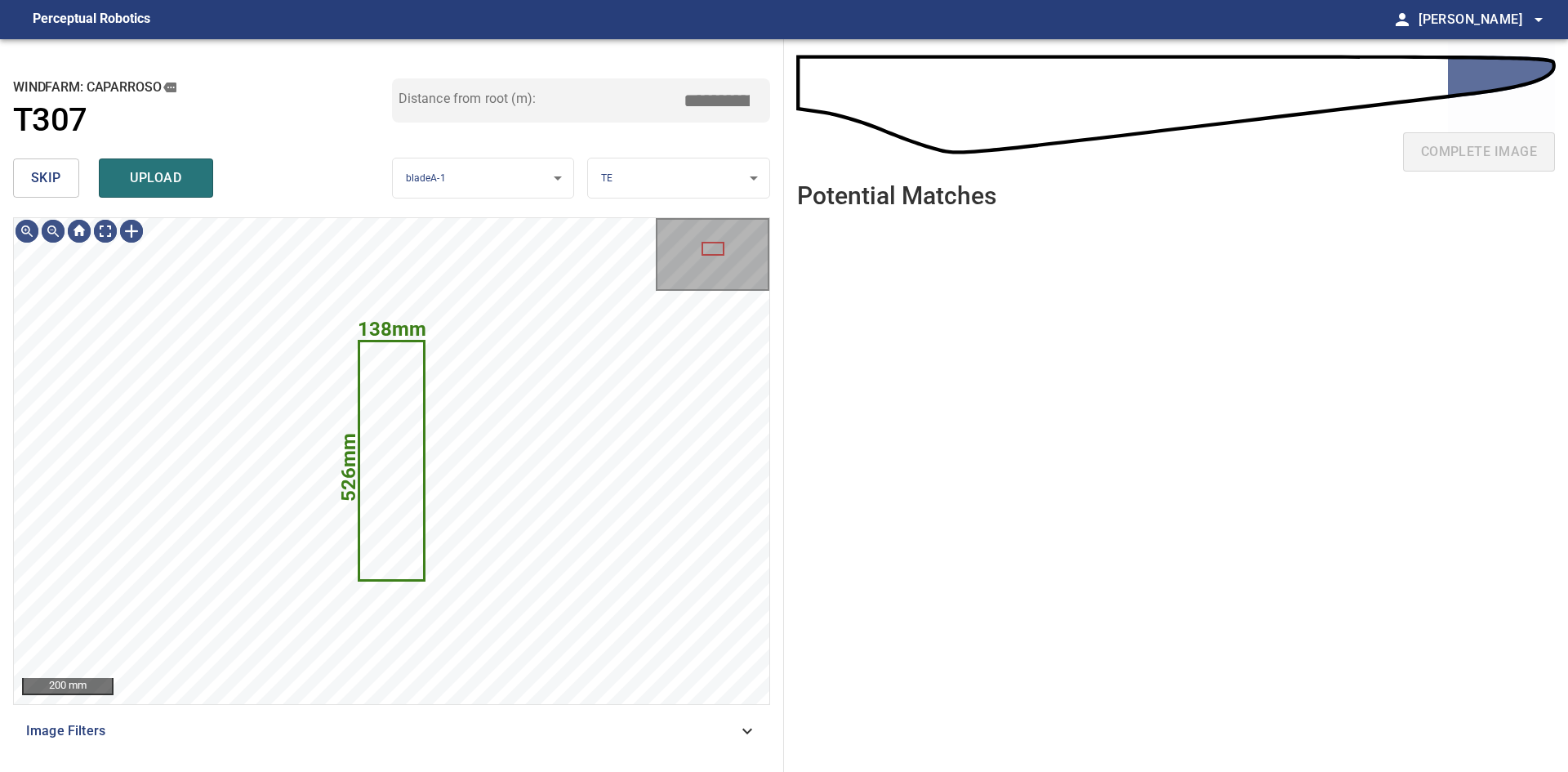
click at [51, 179] on span "skip" at bounding box center [46, 178] width 30 height 23
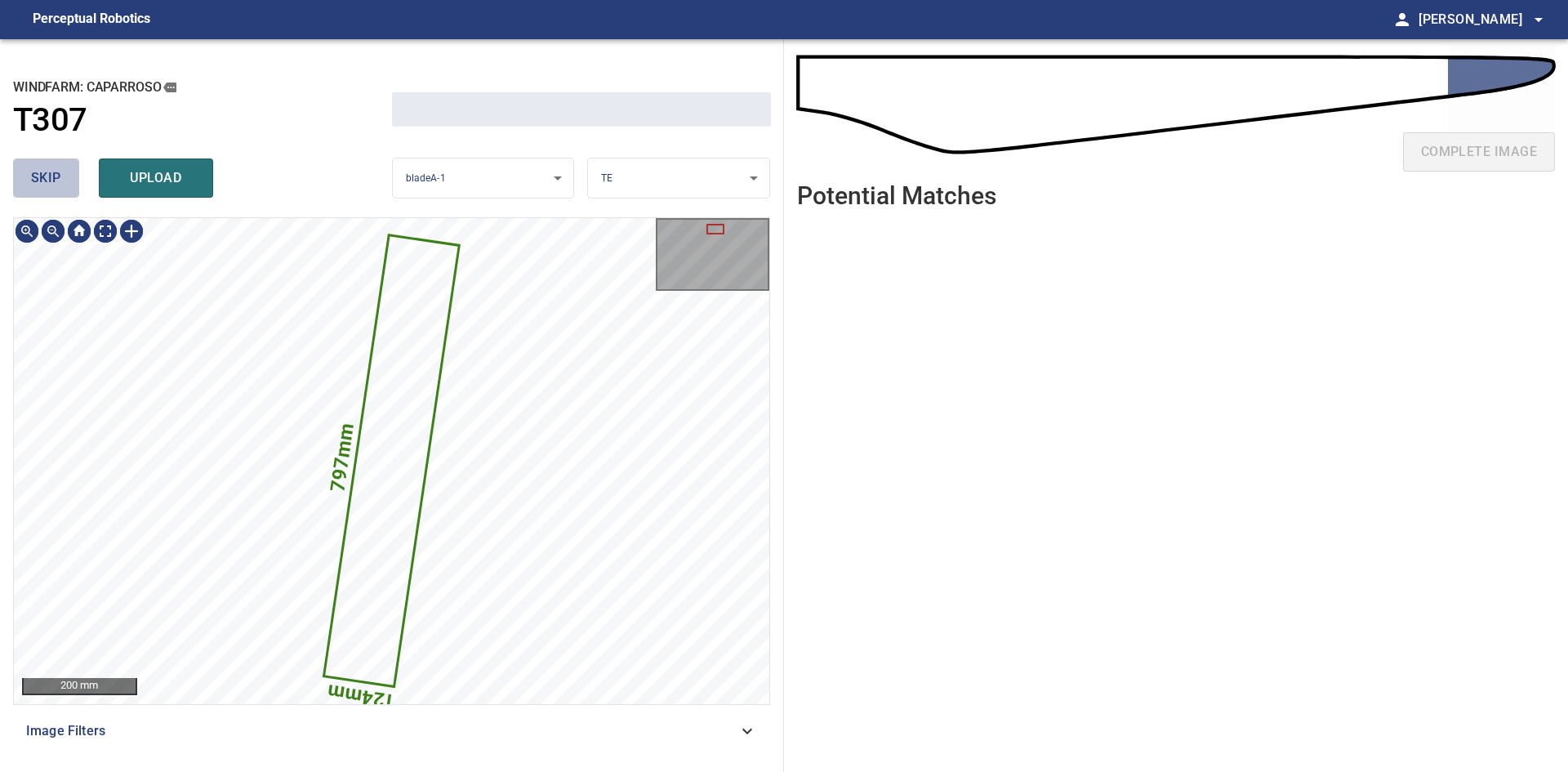
click at [51, 179] on span "skip" at bounding box center [46, 178] width 30 height 23
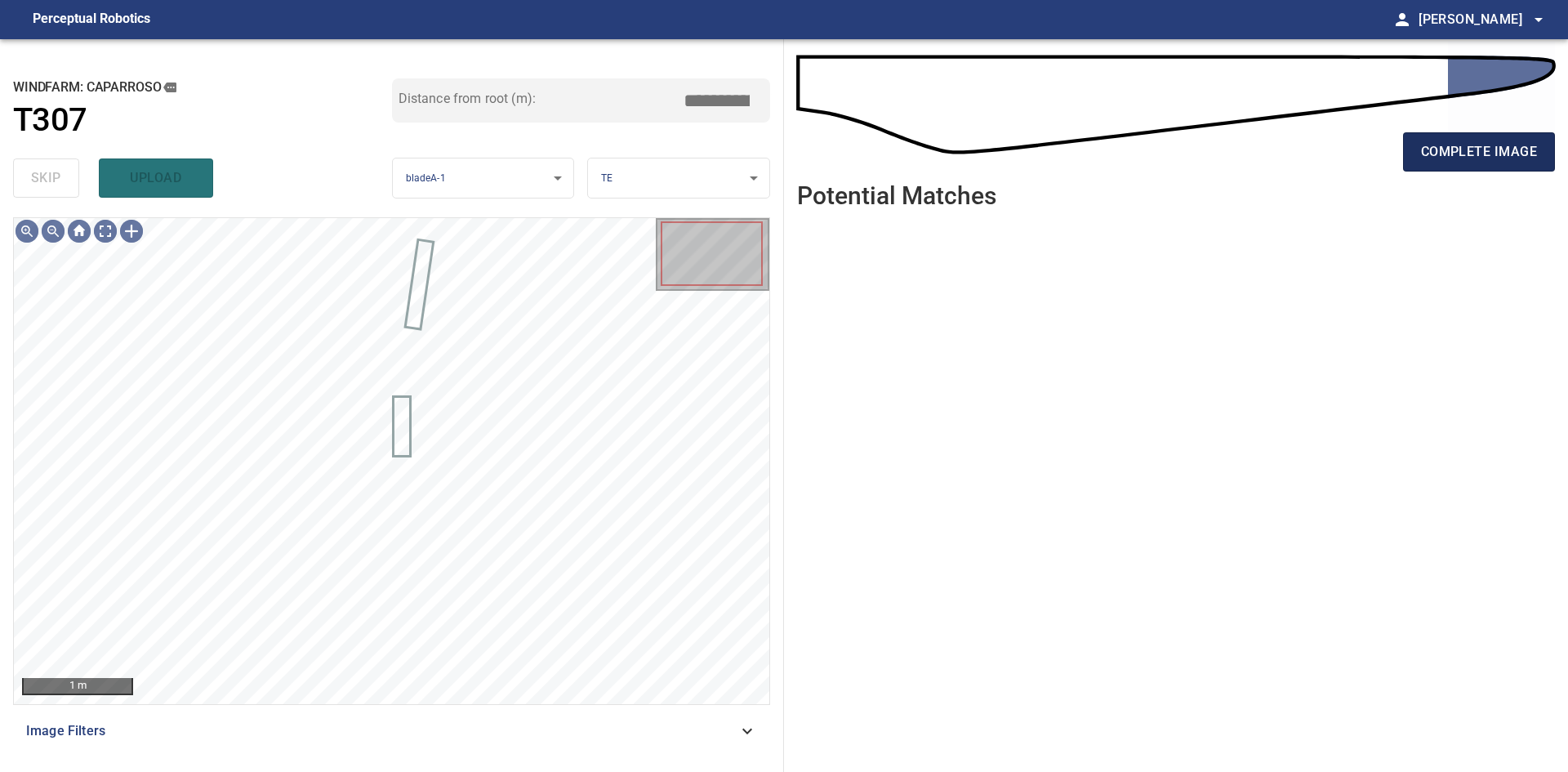
click at [1487, 168] on button "complete image" at bounding box center [1479, 151] width 152 height 39
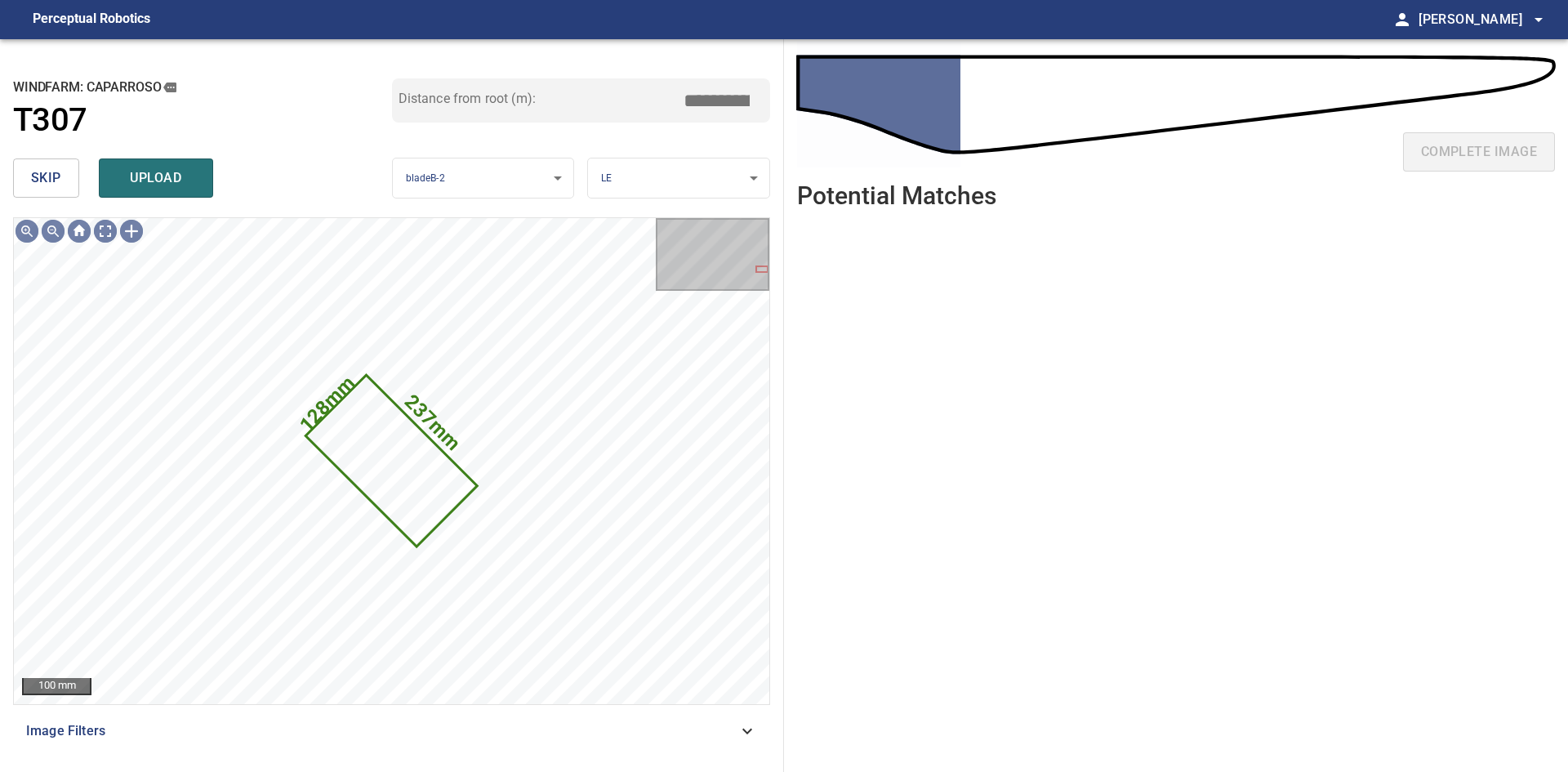
click at [50, 168] on span "skip" at bounding box center [46, 178] width 30 height 23
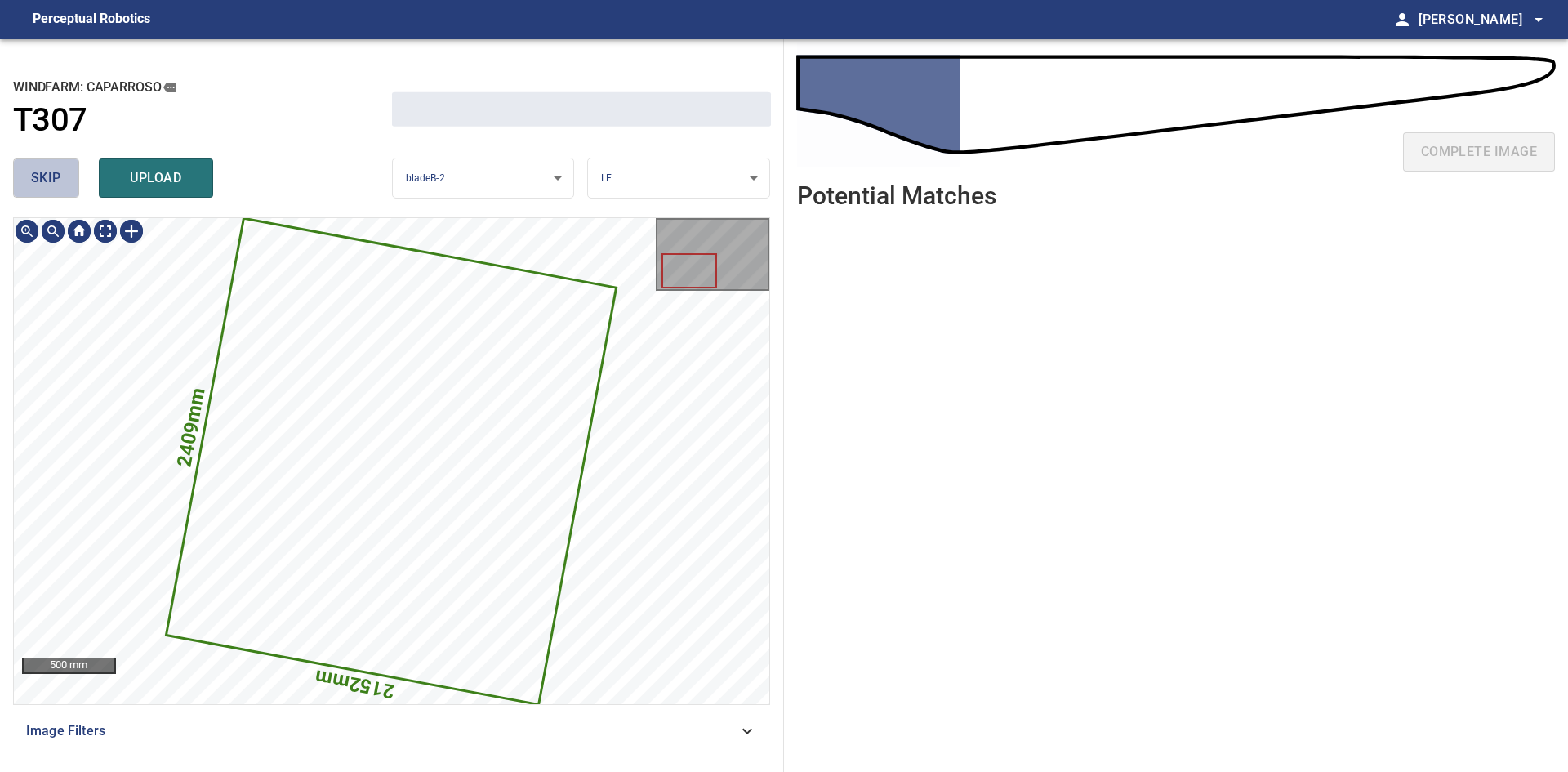
click at [50, 168] on span "skip" at bounding box center [46, 178] width 30 height 23
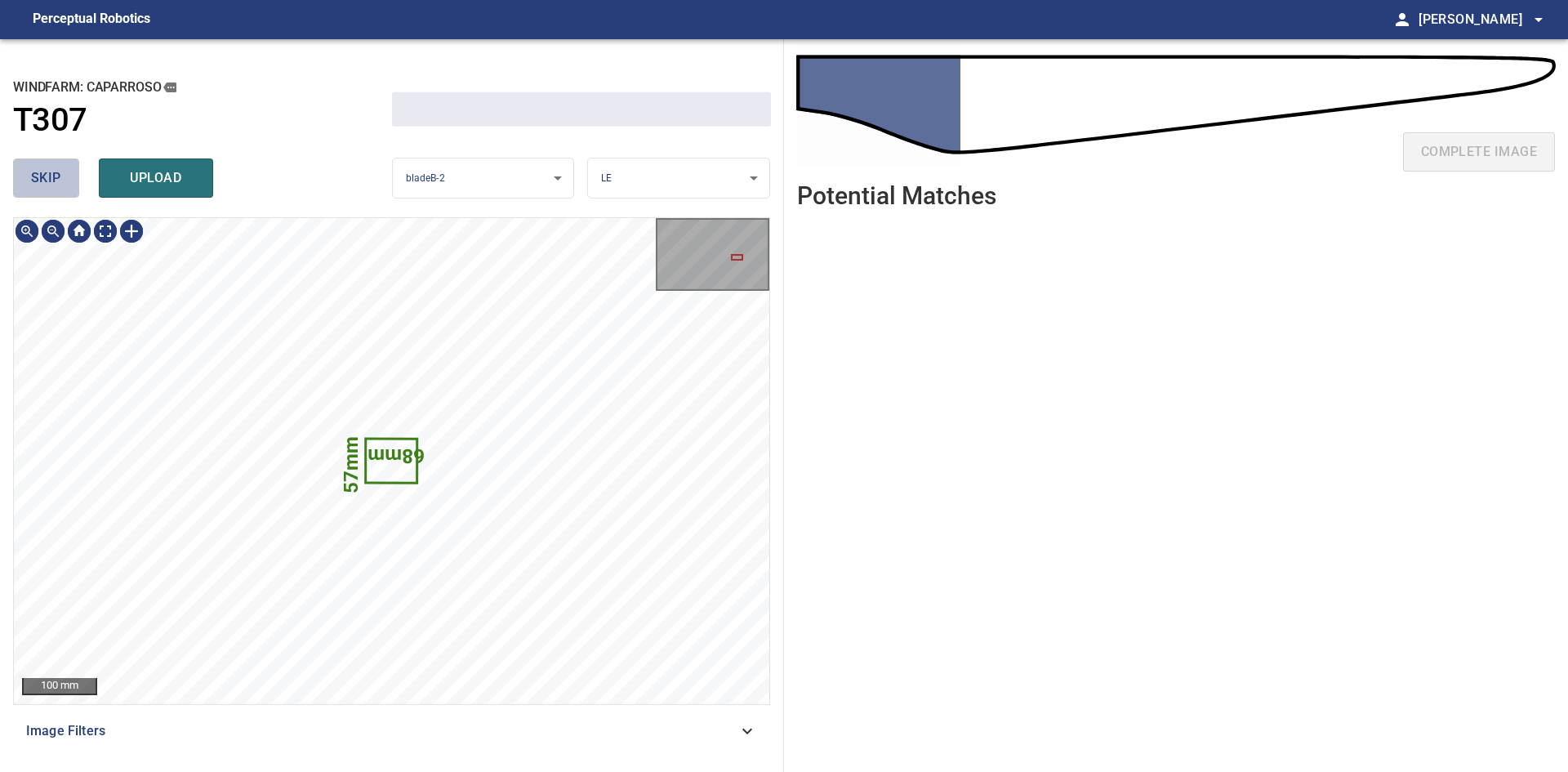
click at [50, 168] on span "skip" at bounding box center [46, 178] width 30 height 23
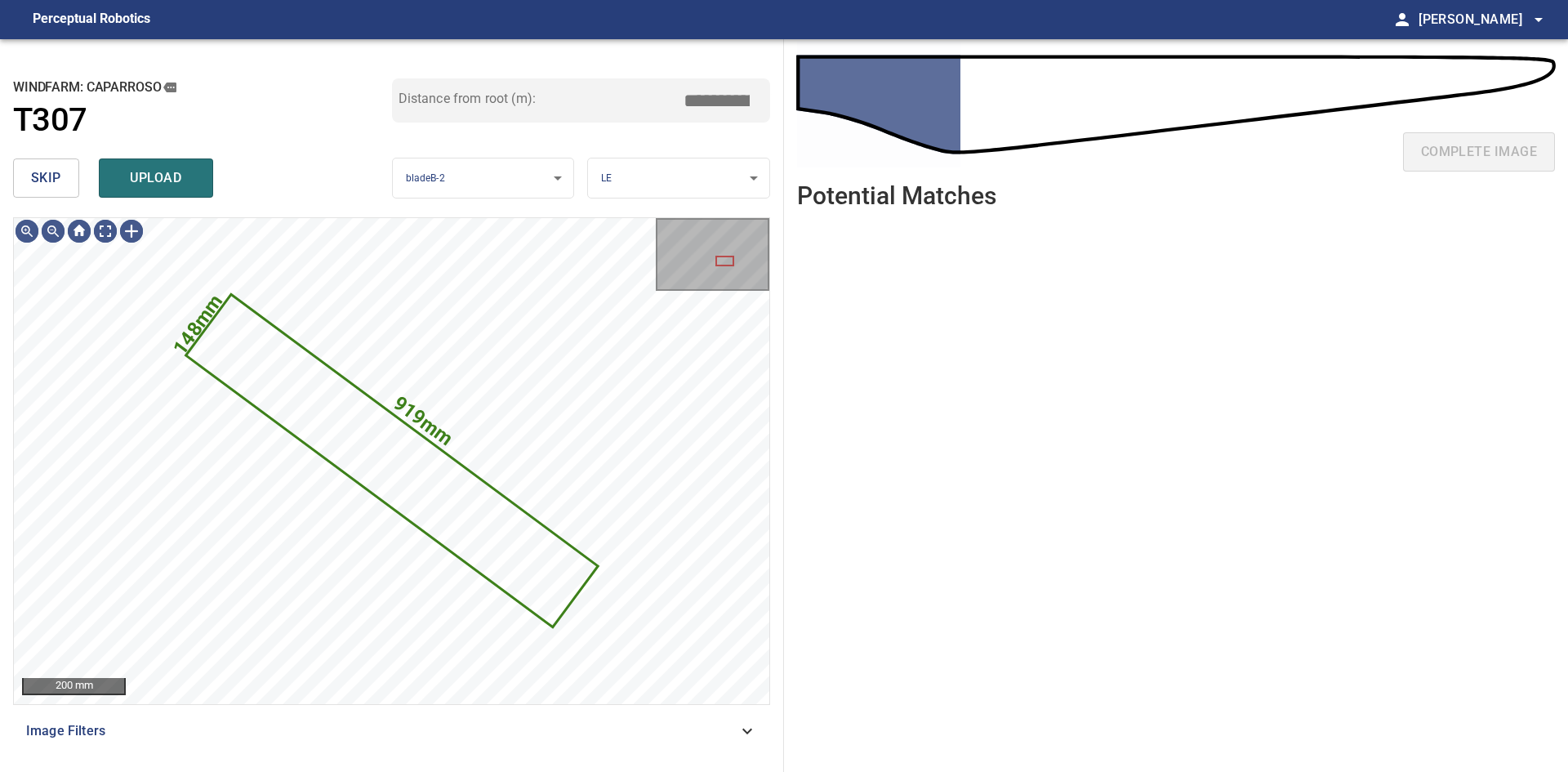
click at [51, 169] on span "skip" at bounding box center [46, 178] width 30 height 23
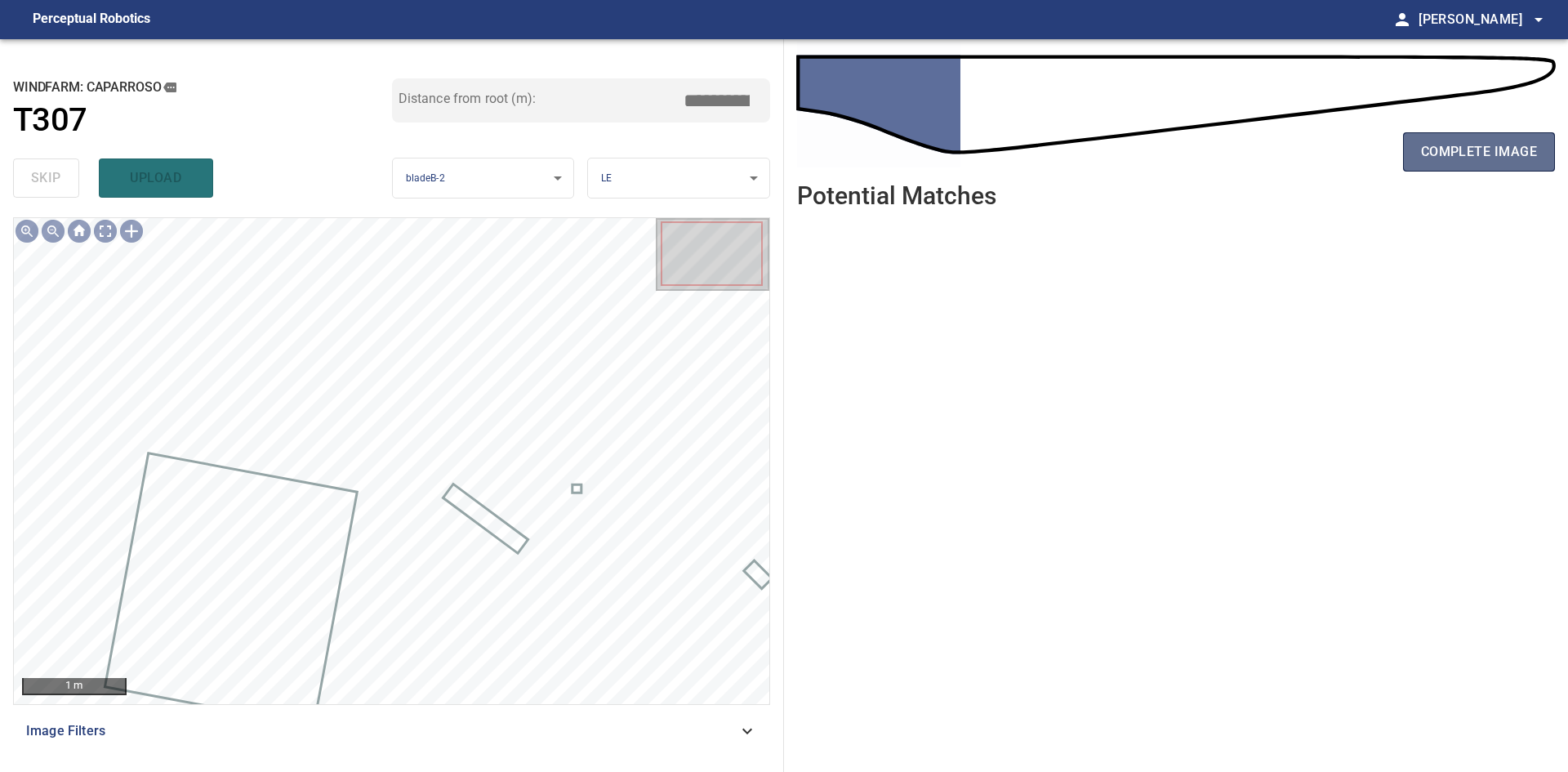
click at [1509, 158] on span "complete image" at bounding box center [1478, 151] width 116 height 23
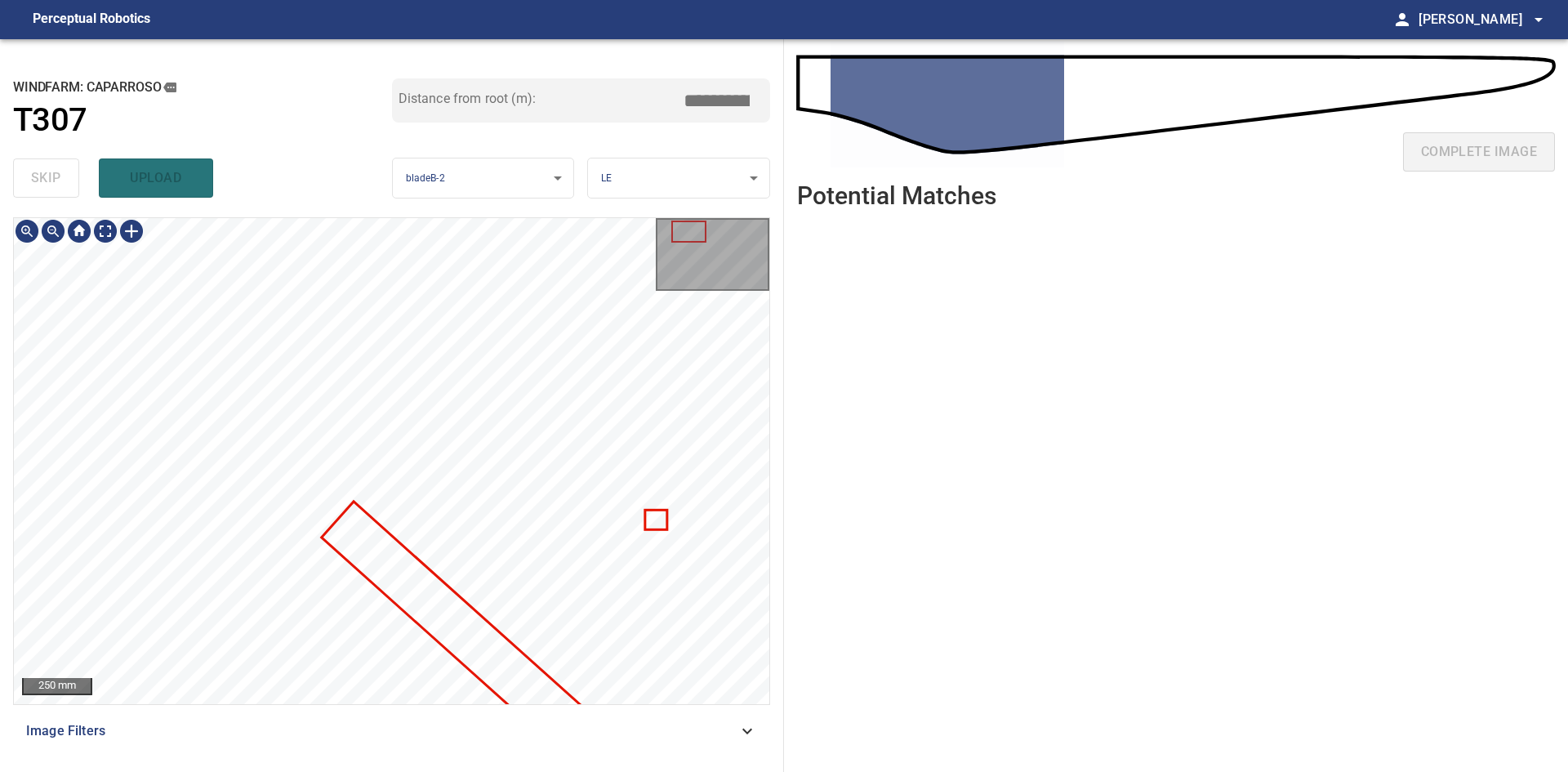
click at [254, 371] on div at bounding box center [392, 461] width 755 height 486
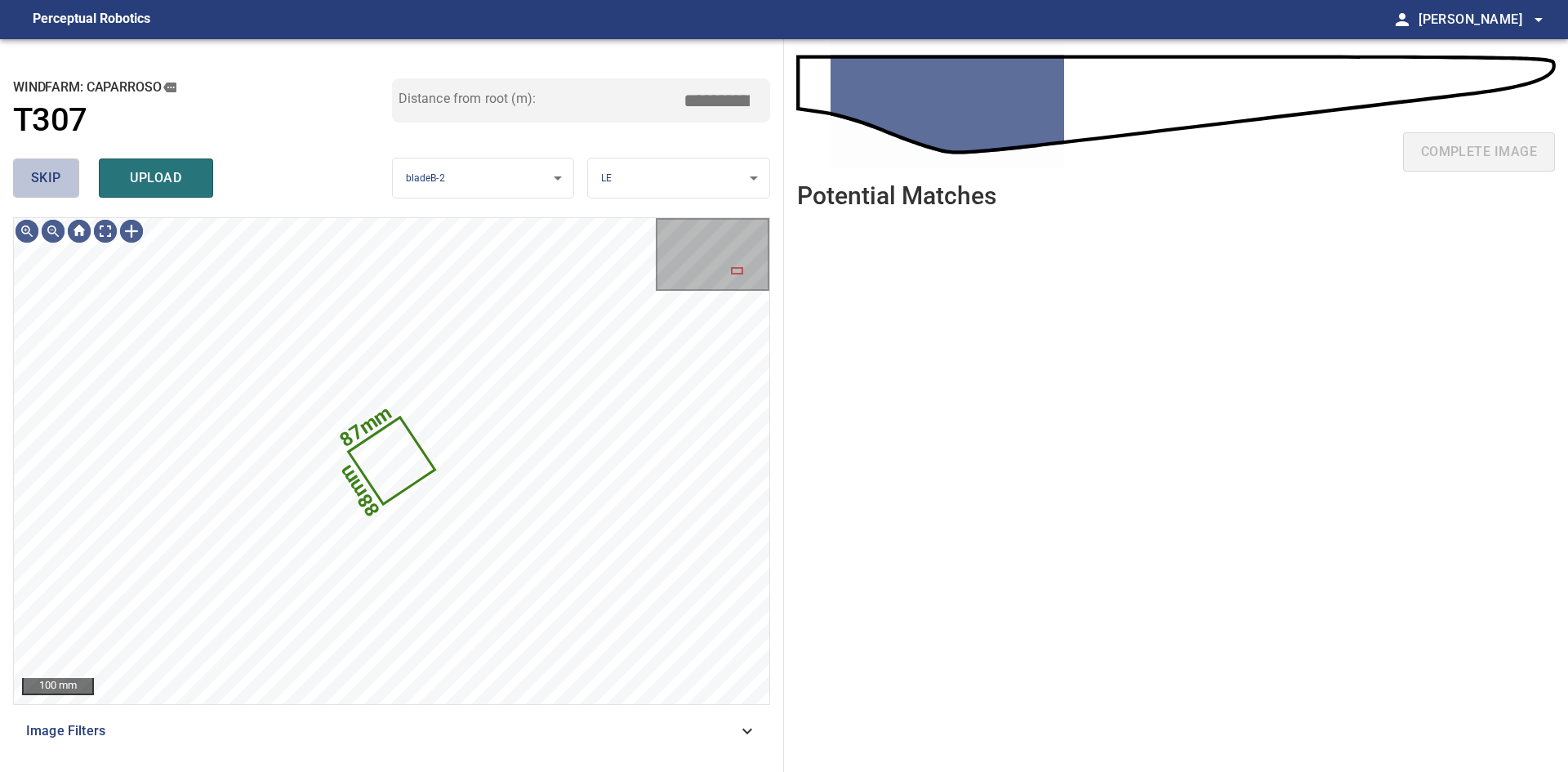
click at [47, 183] on span "skip" at bounding box center [46, 178] width 30 height 23
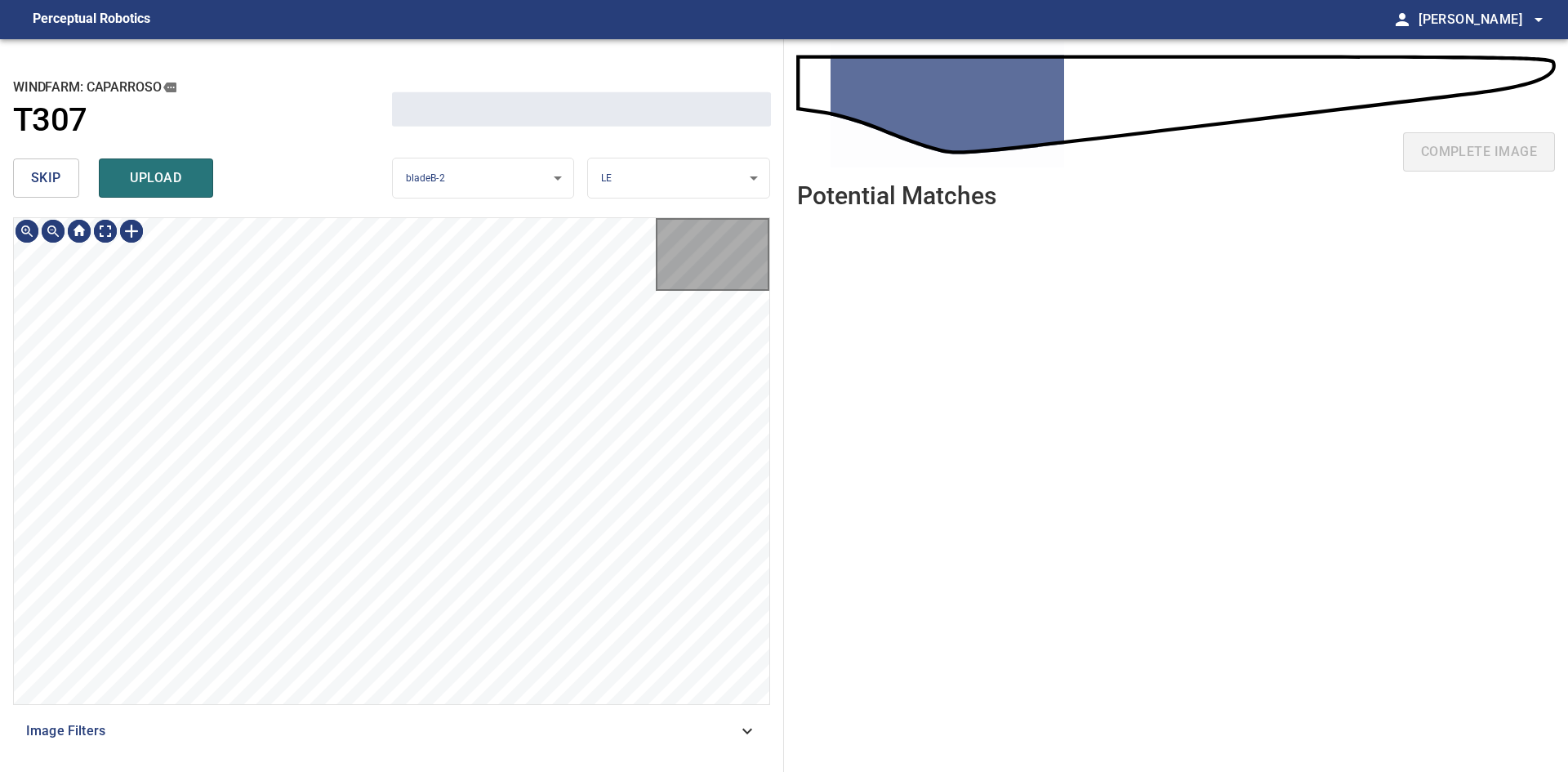
click at [47, 183] on span "skip" at bounding box center [46, 178] width 30 height 23
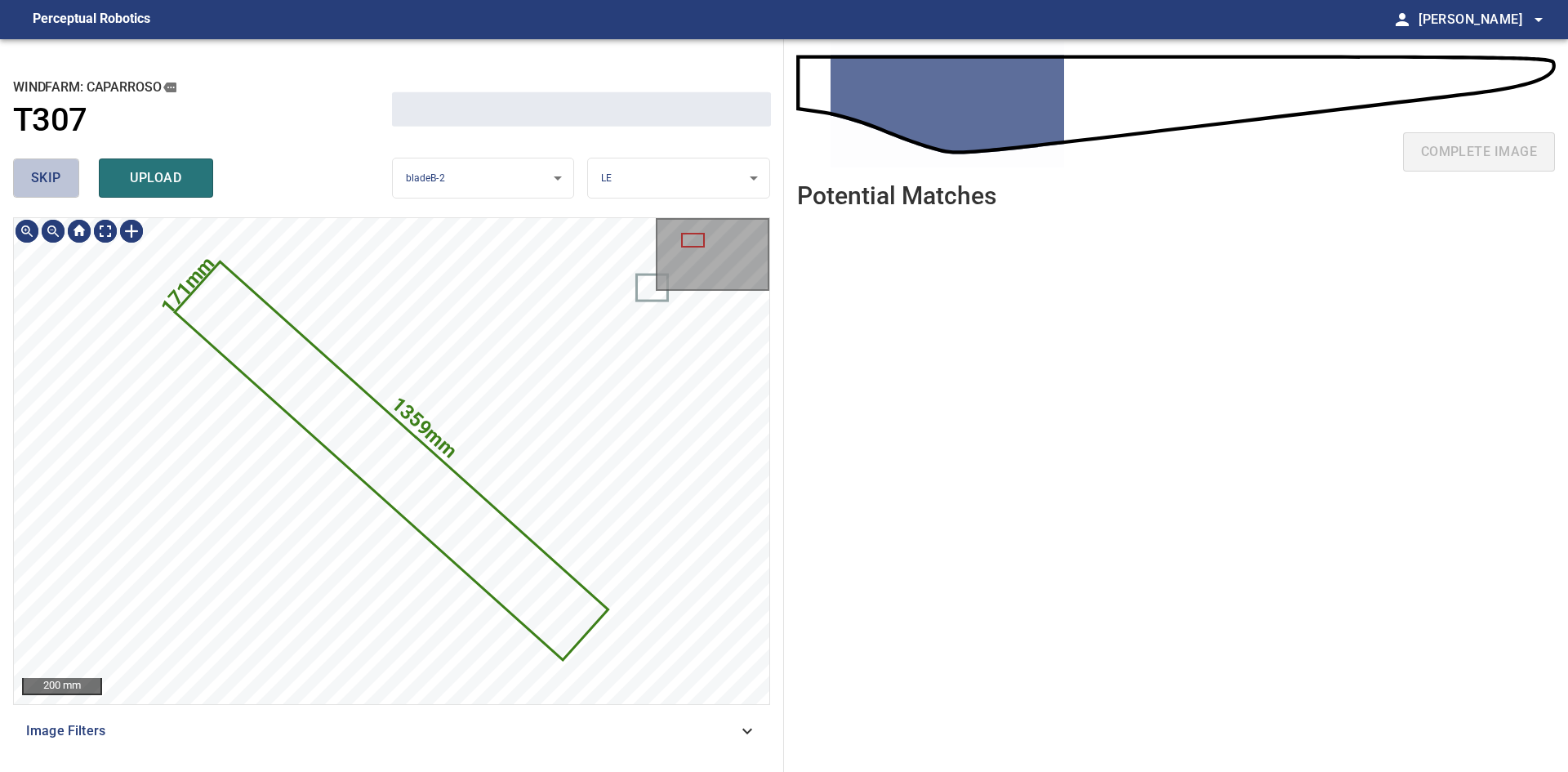
click at [47, 183] on span "skip" at bounding box center [46, 178] width 30 height 23
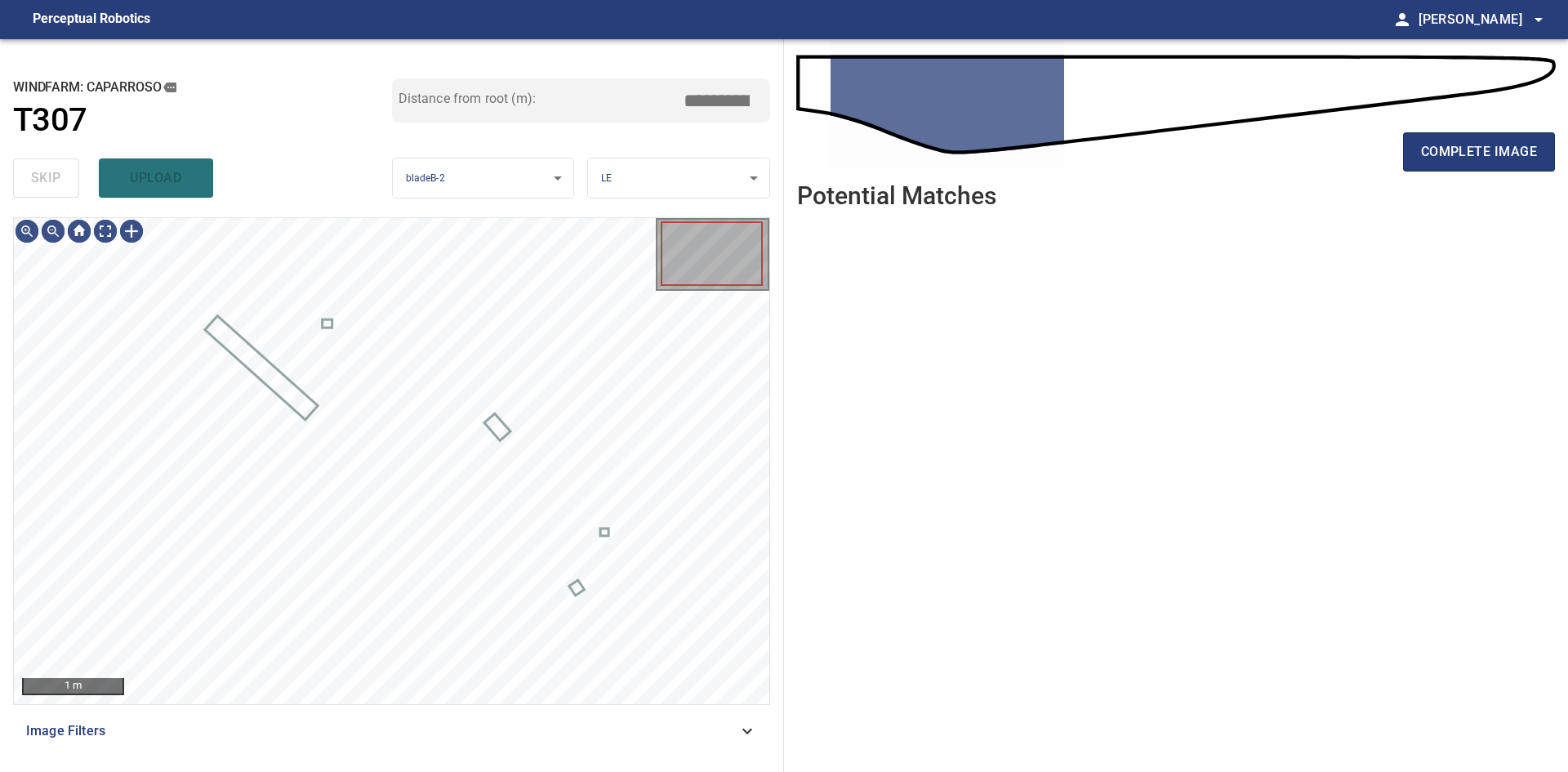
click at [47, 183] on div "skip upload" at bounding box center [203, 178] width 379 height 52
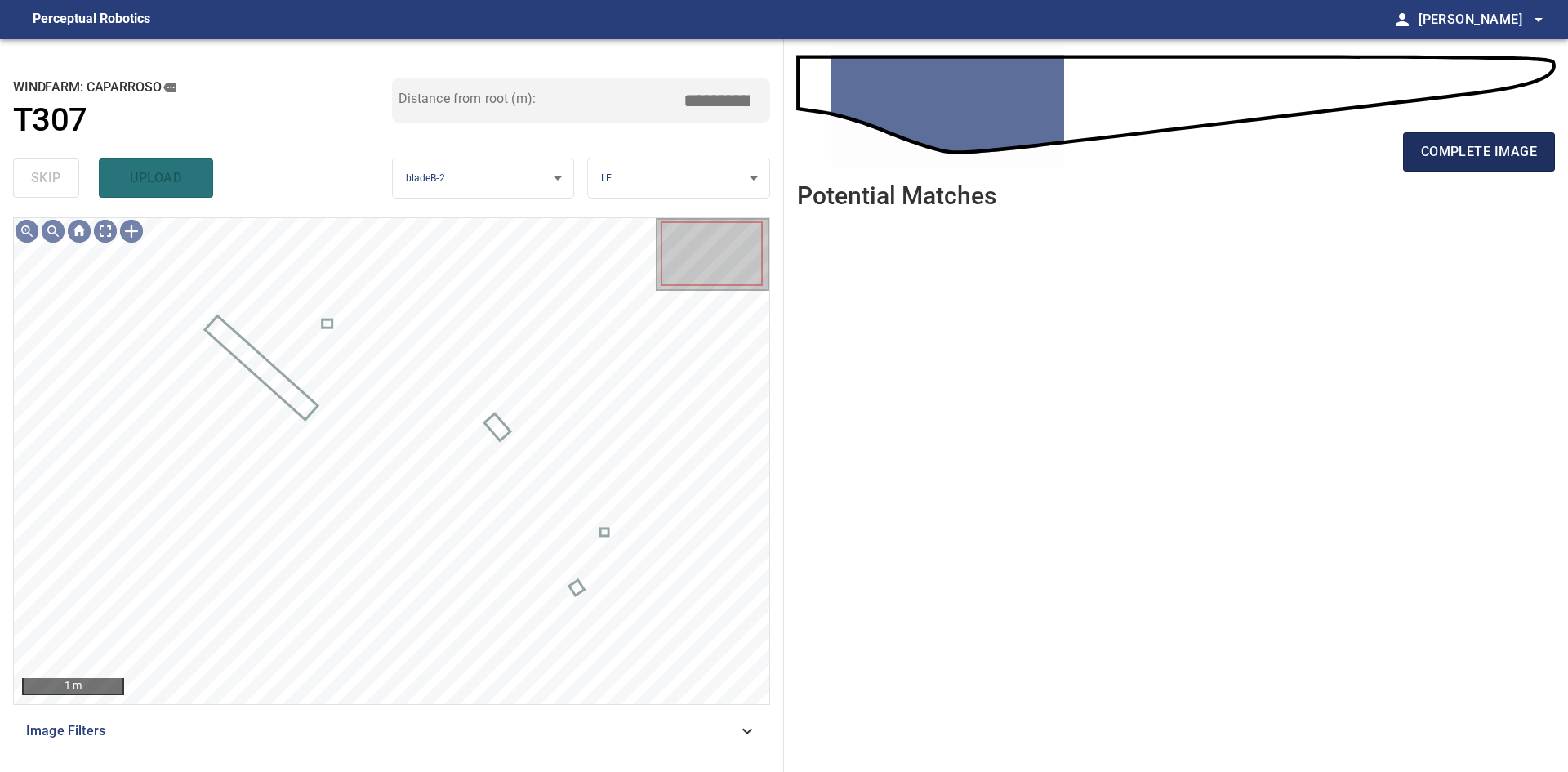
click at [1486, 158] on span "complete image" at bounding box center [1478, 151] width 116 height 23
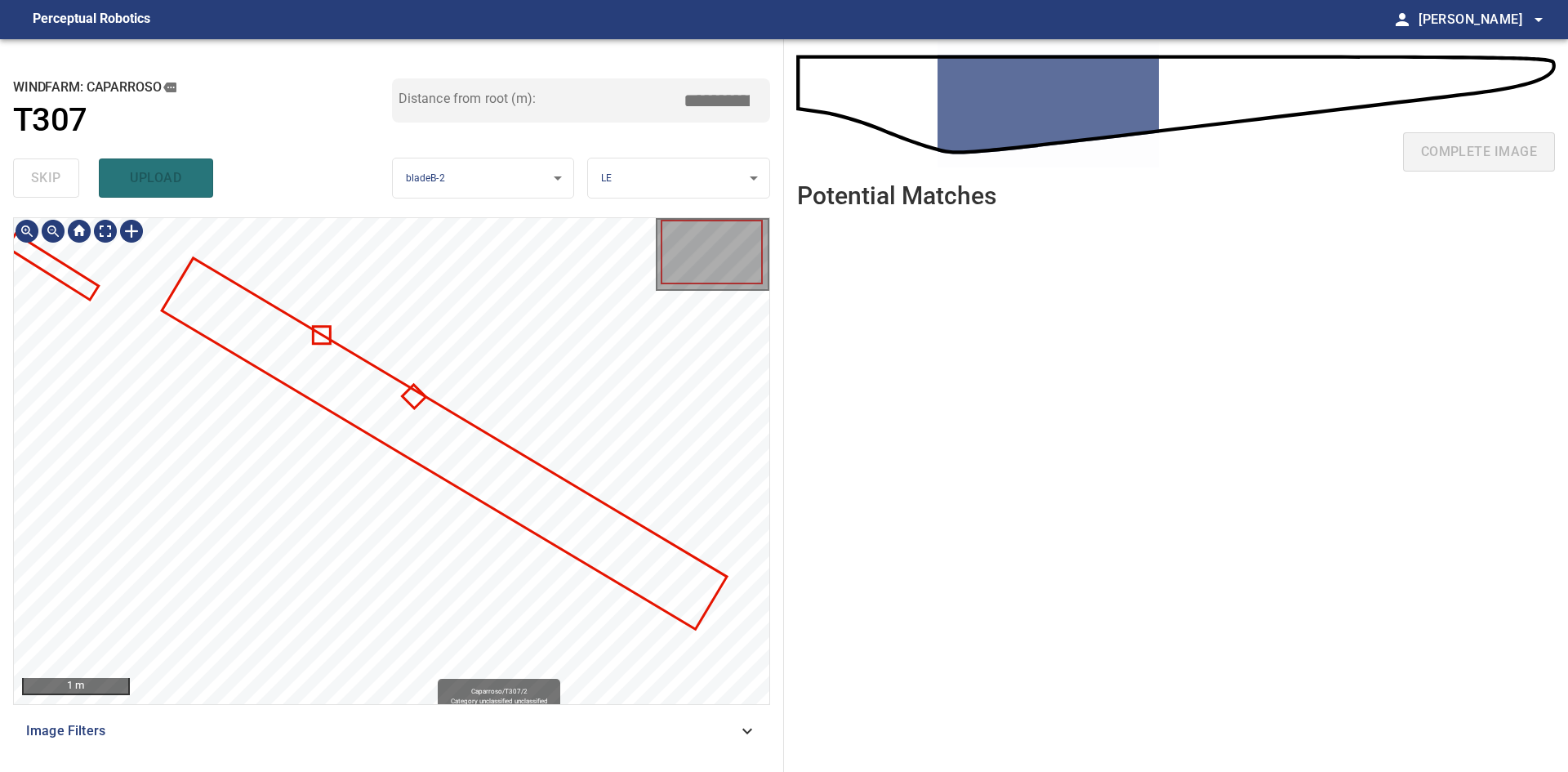
click at [312, 481] on div "Caparroso/T307/2 Category unclassified unclassified" at bounding box center [392, 461] width 755 height 486
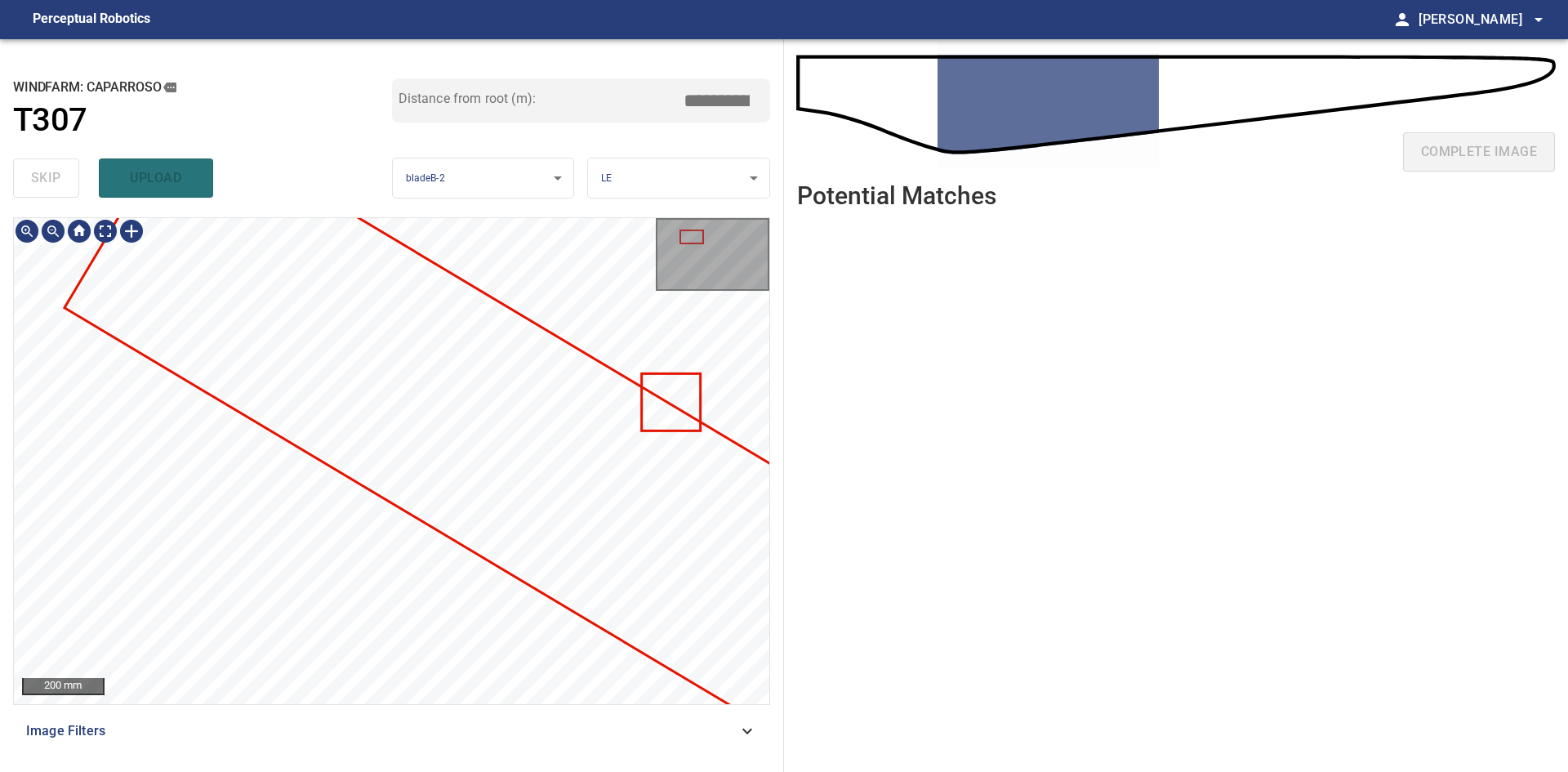
click at [631, 728] on div "Caparroso/T307/2 Category unclassified unclassified 200 mm Image Filters" at bounding box center [392, 488] width 757 height 541
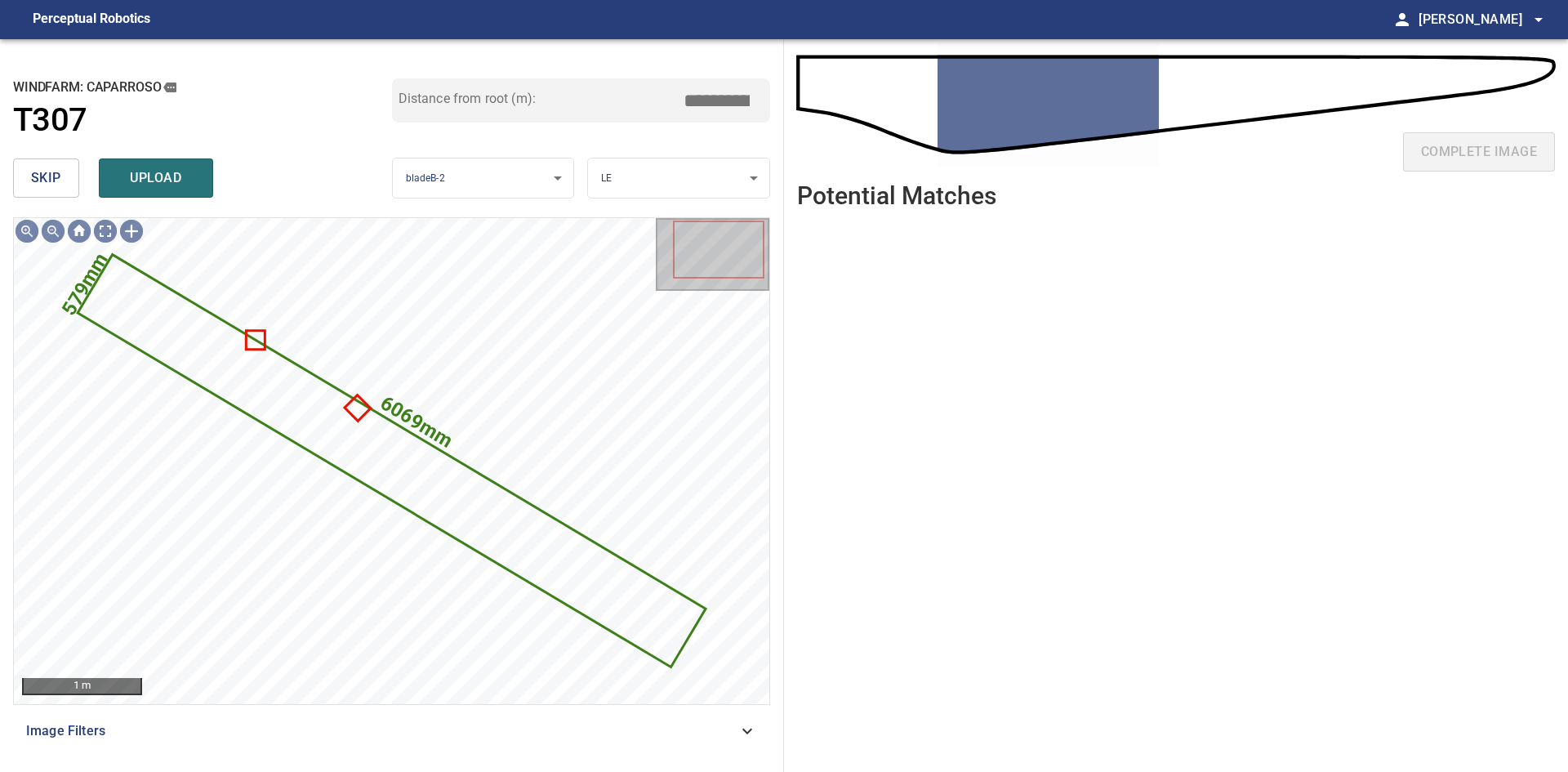
click at [45, 185] on span "skip" at bounding box center [46, 178] width 30 height 23
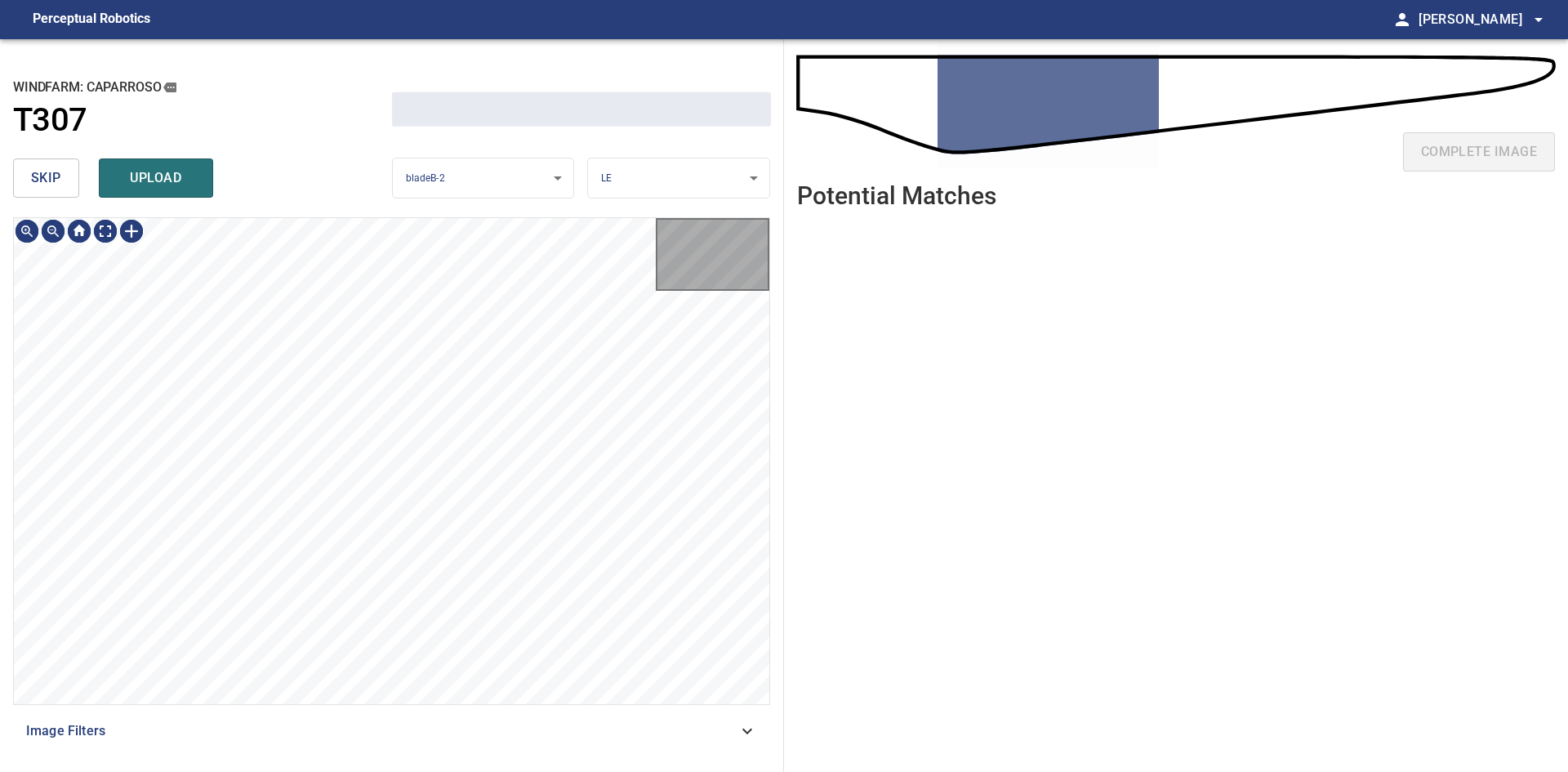
click at [45, 185] on span "skip" at bounding box center [46, 178] width 30 height 23
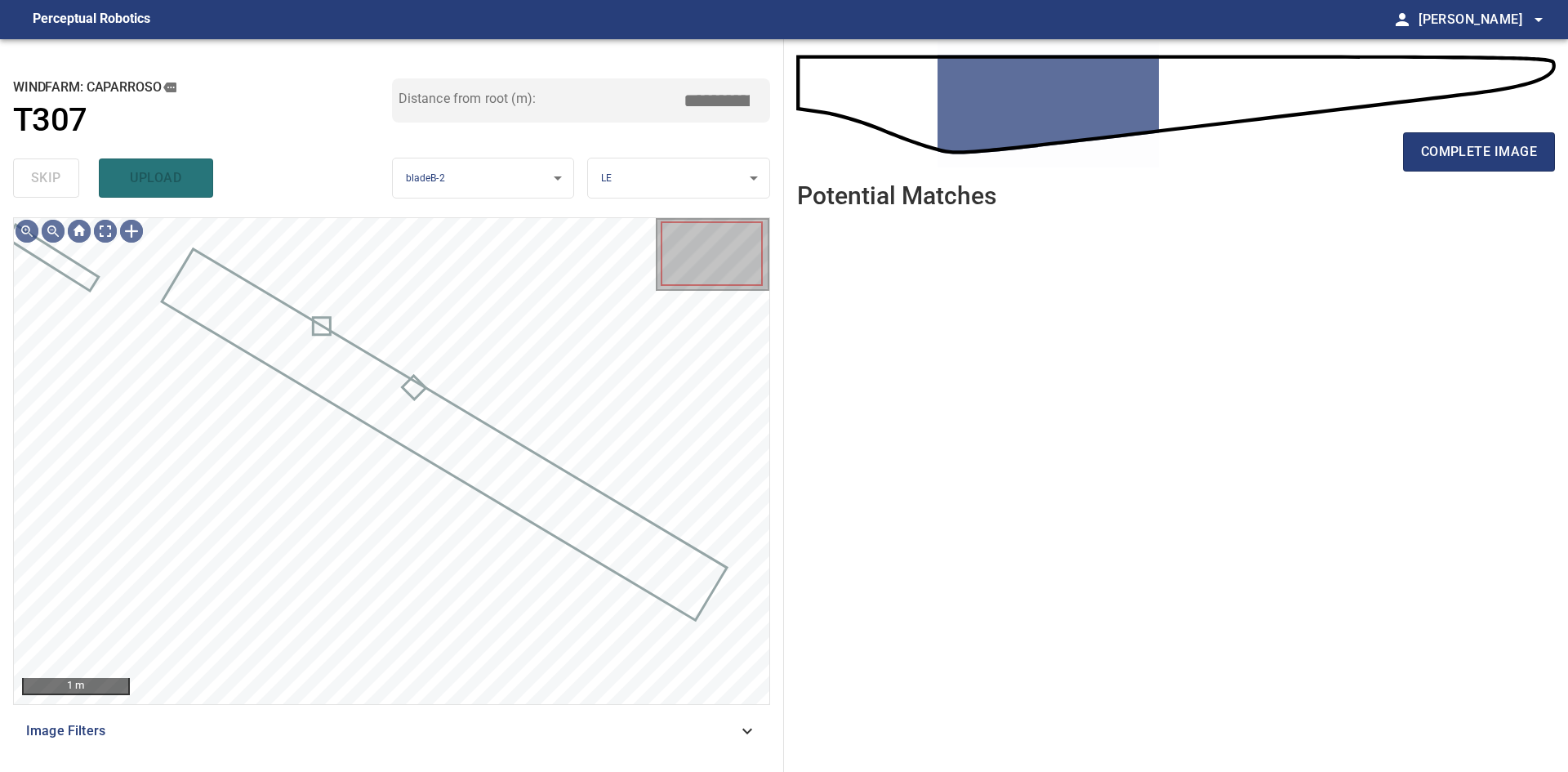
click at [45, 185] on div "skip upload" at bounding box center [203, 178] width 379 height 52
click at [1492, 166] on button "complete image" at bounding box center [1479, 151] width 152 height 39
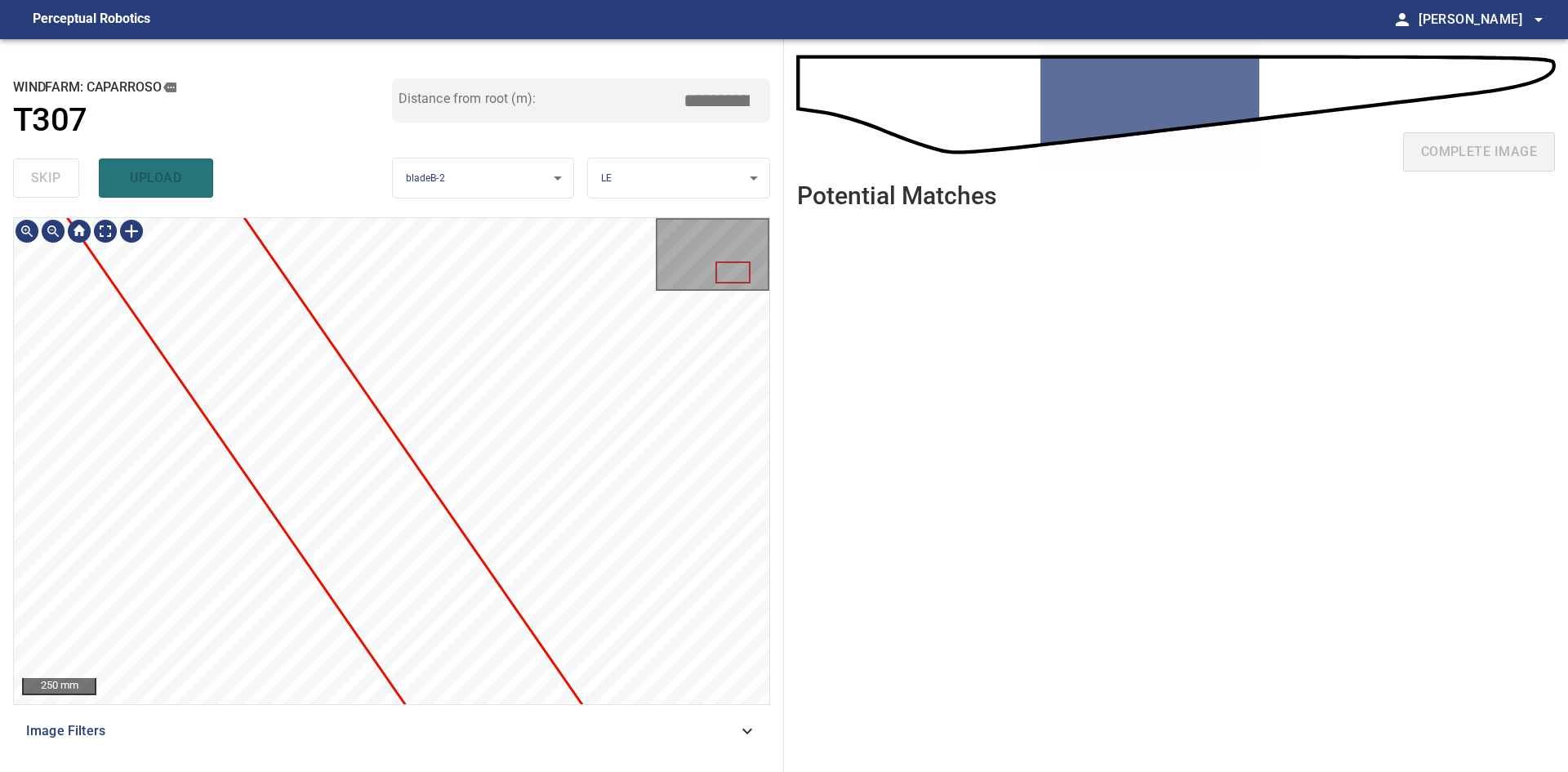
click at [185, 362] on div at bounding box center [392, 461] width 755 height 486
click at [111, 363] on div at bounding box center [392, 461] width 755 height 486
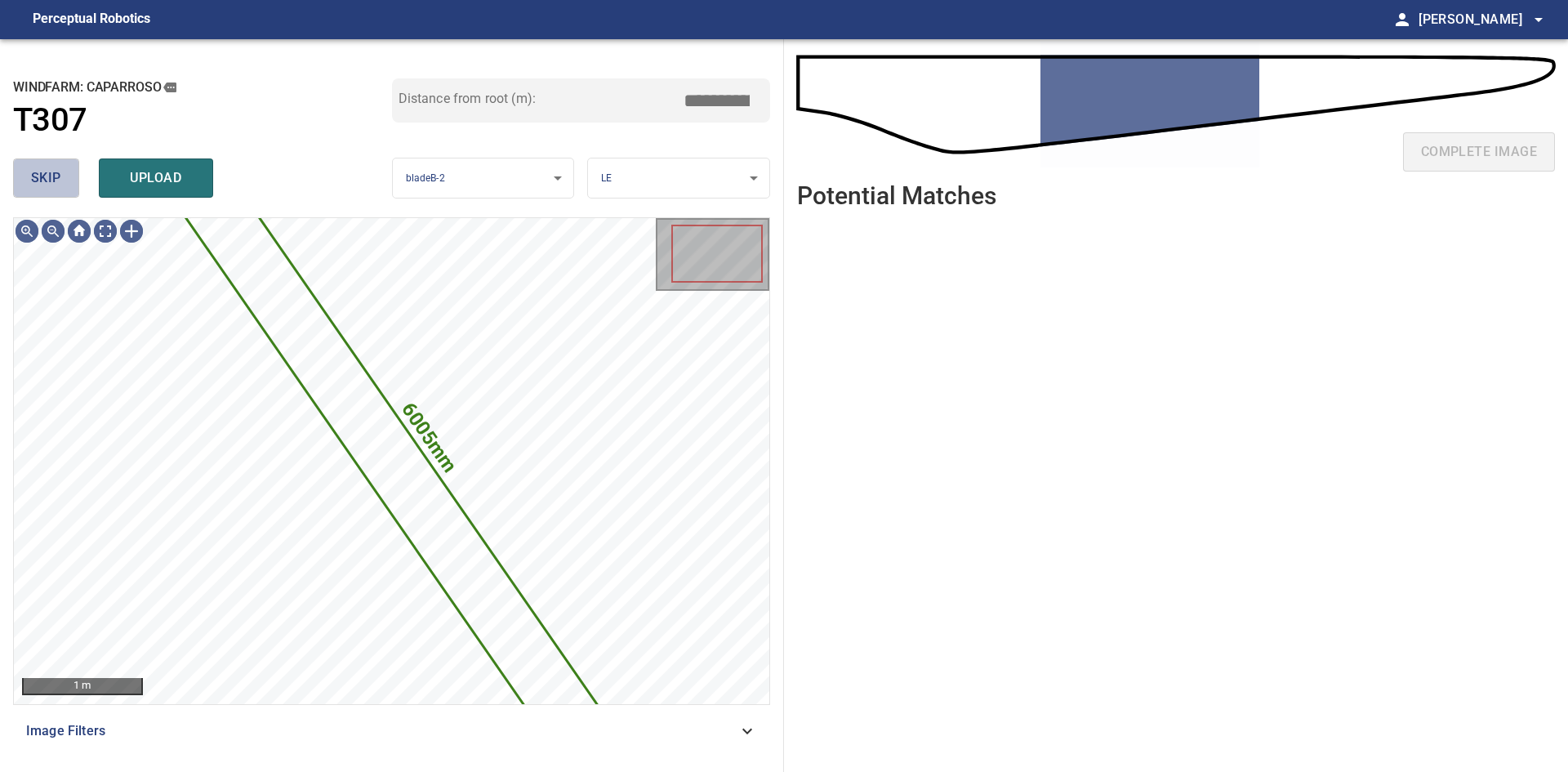
click at [37, 183] on span "skip" at bounding box center [46, 178] width 30 height 23
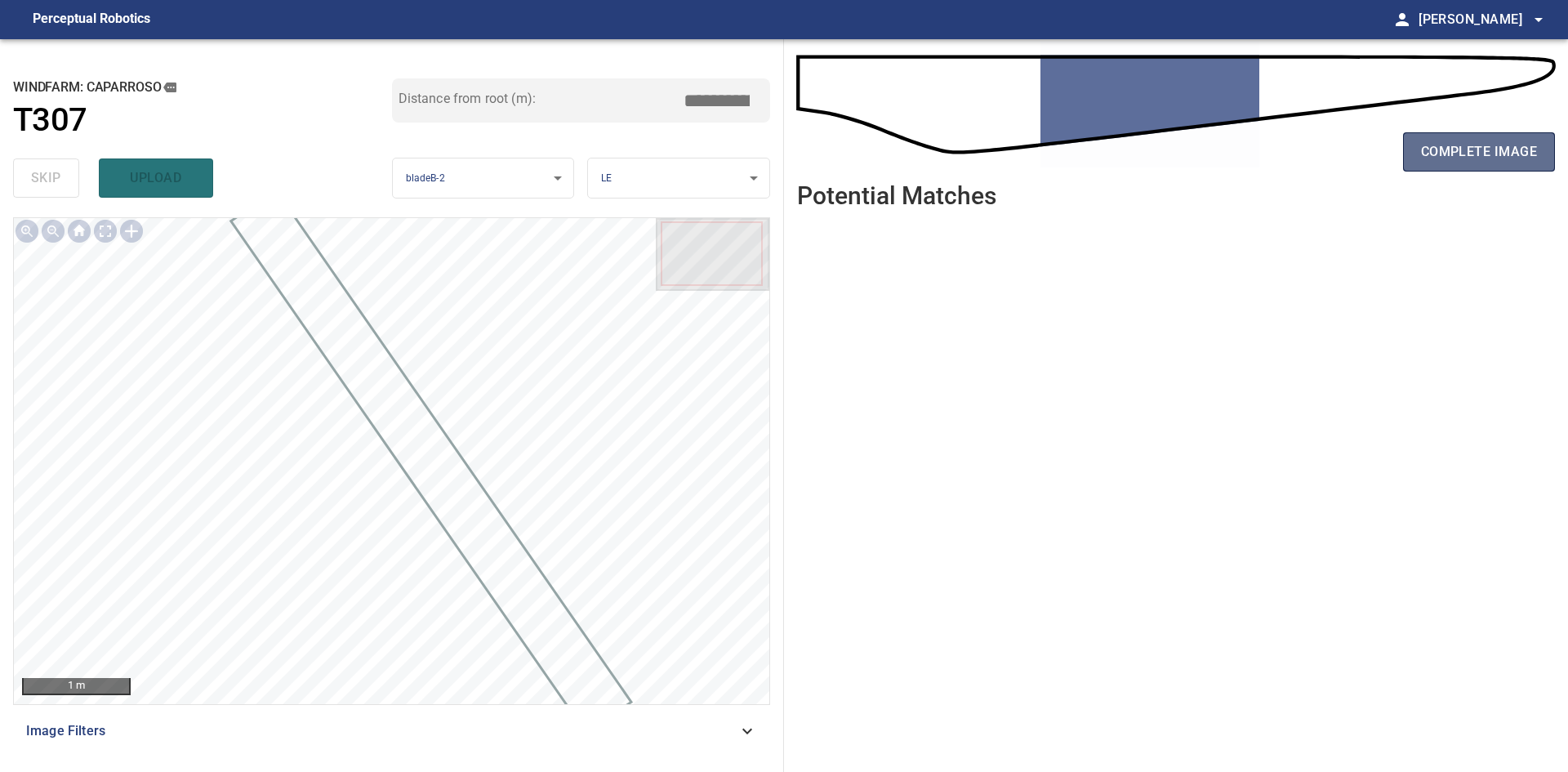
click at [1518, 144] on span "complete image" at bounding box center [1478, 151] width 116 height 23
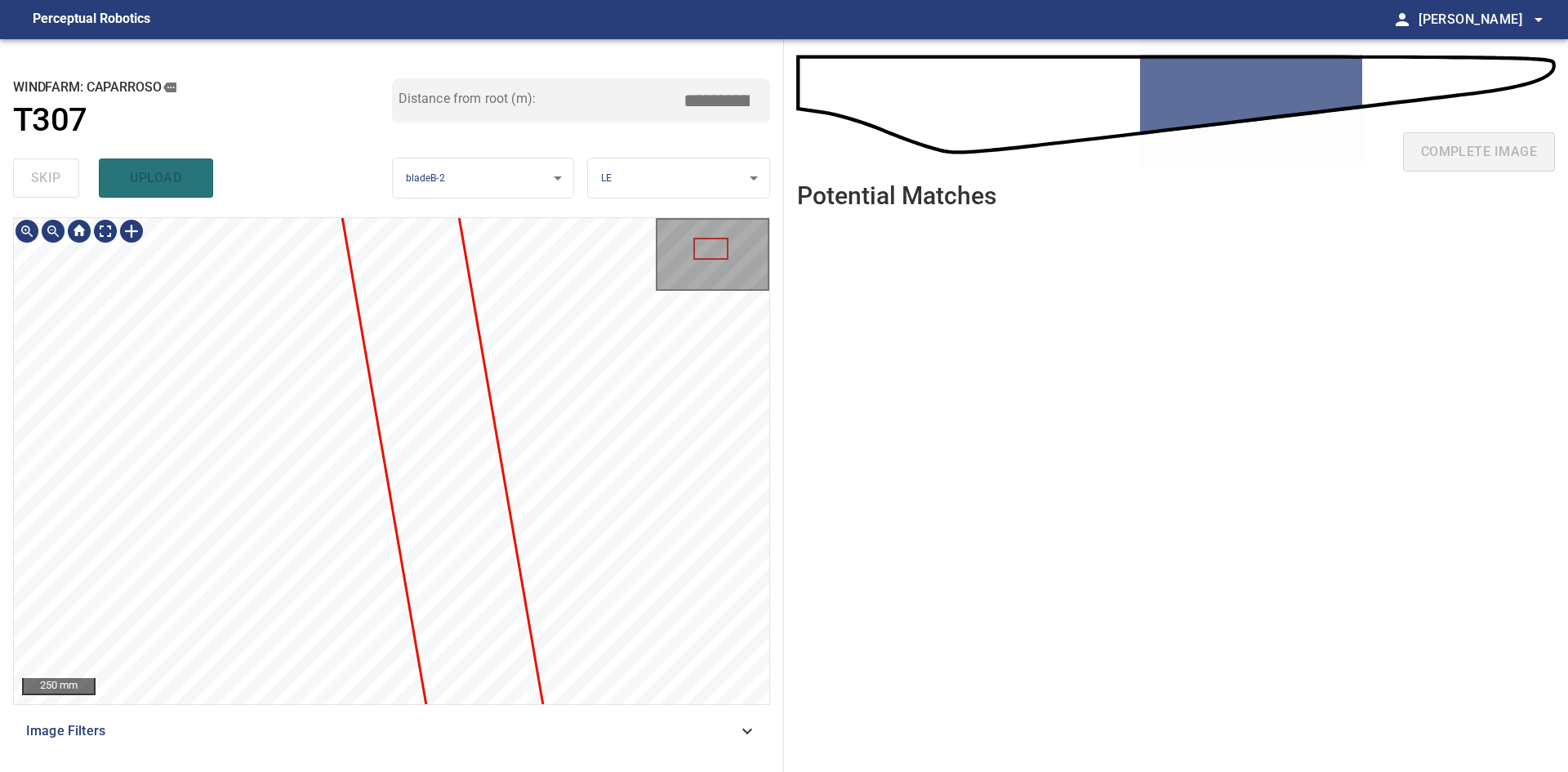
click at [521, 216] on div "**********" at bounding box center [392, 406] width 784 height 733
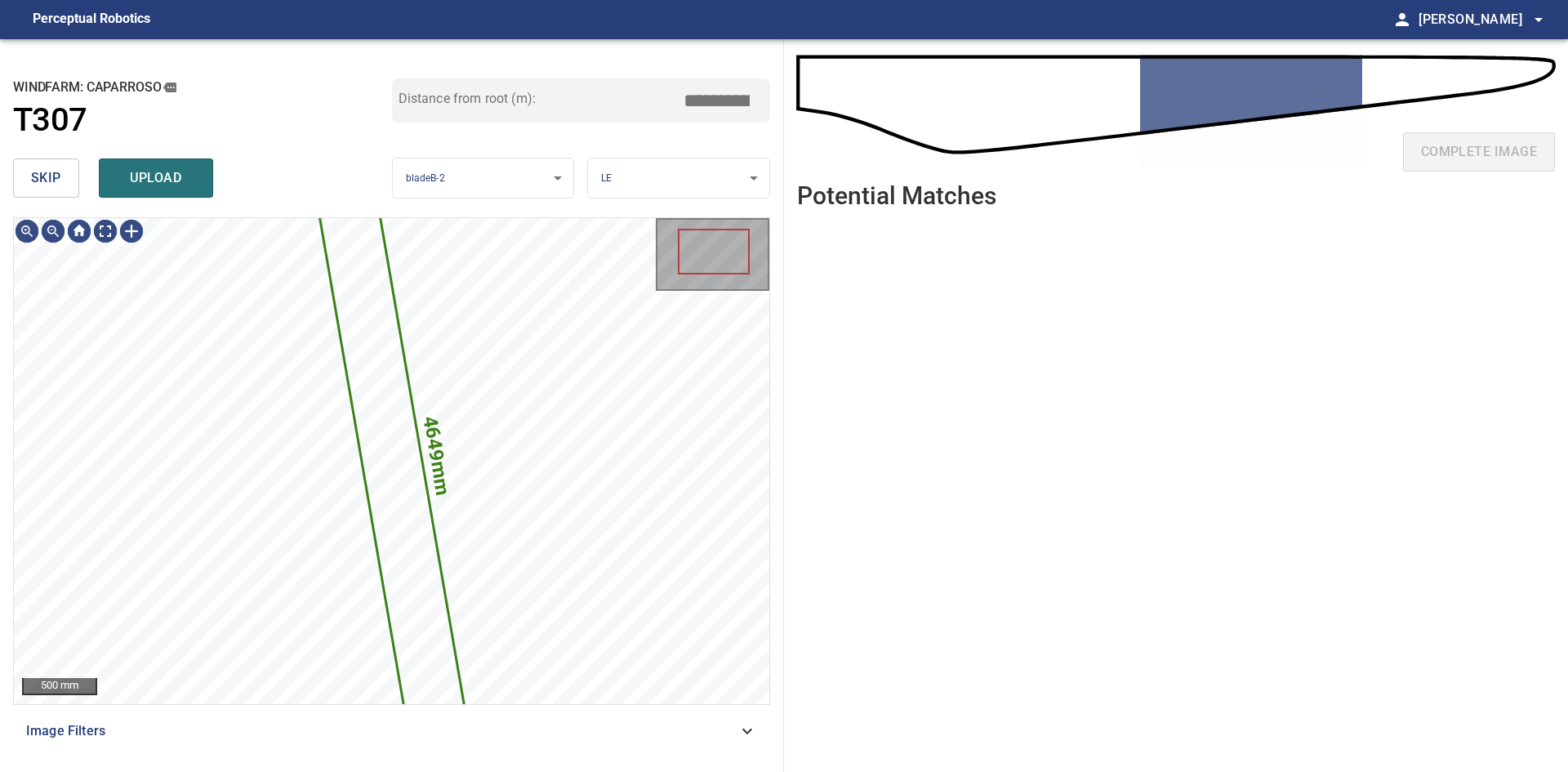
click at [7, 172] on div "**********" at bounding box center [392, 406] width 784 height 733
click at [28, 178] on button "skip" at bounding box center [46, 178] width 66 height 39
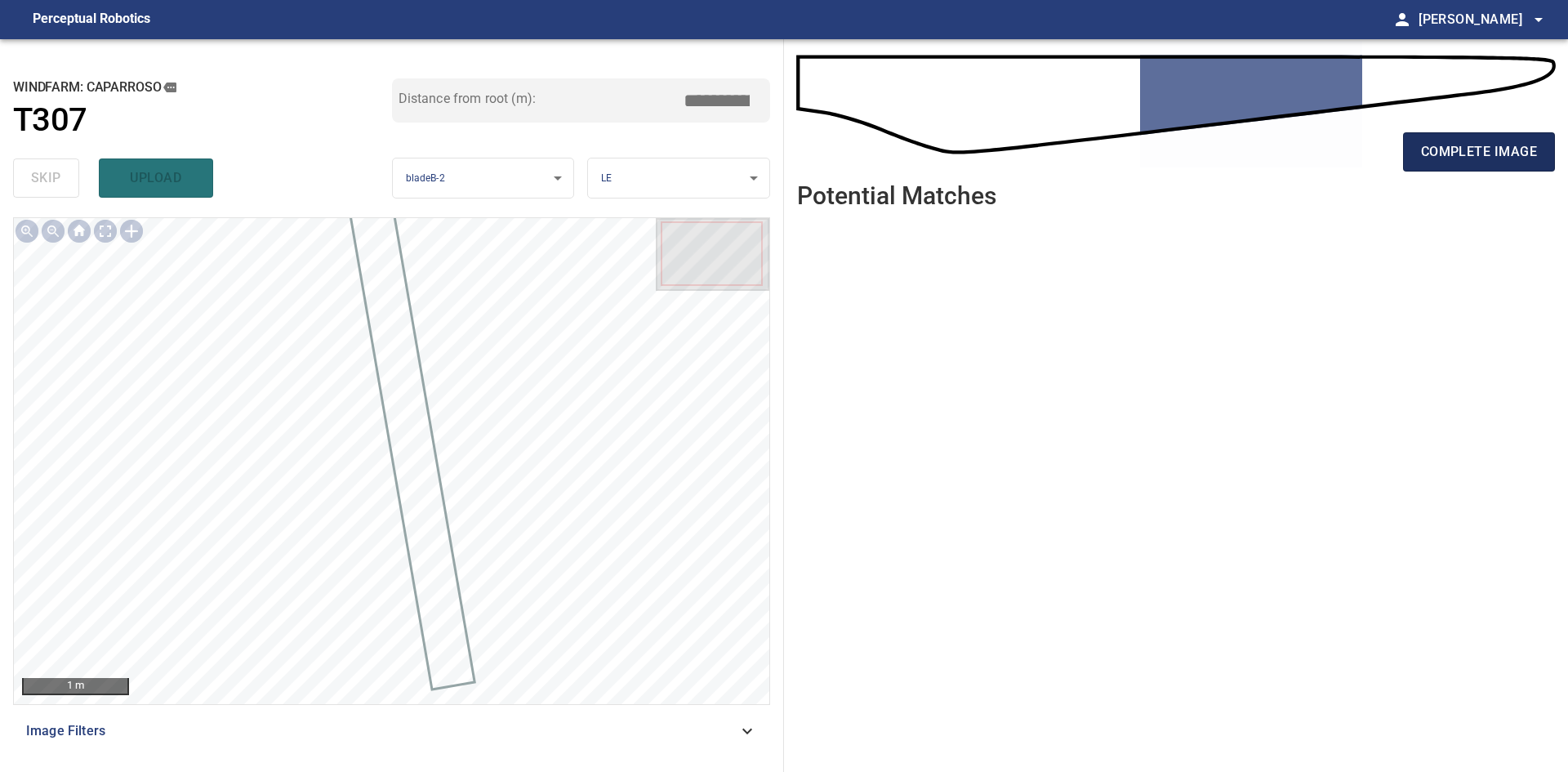
click at [1447, 144] on span "complete image" at bounding box center [1478, 151] width 116 height 23
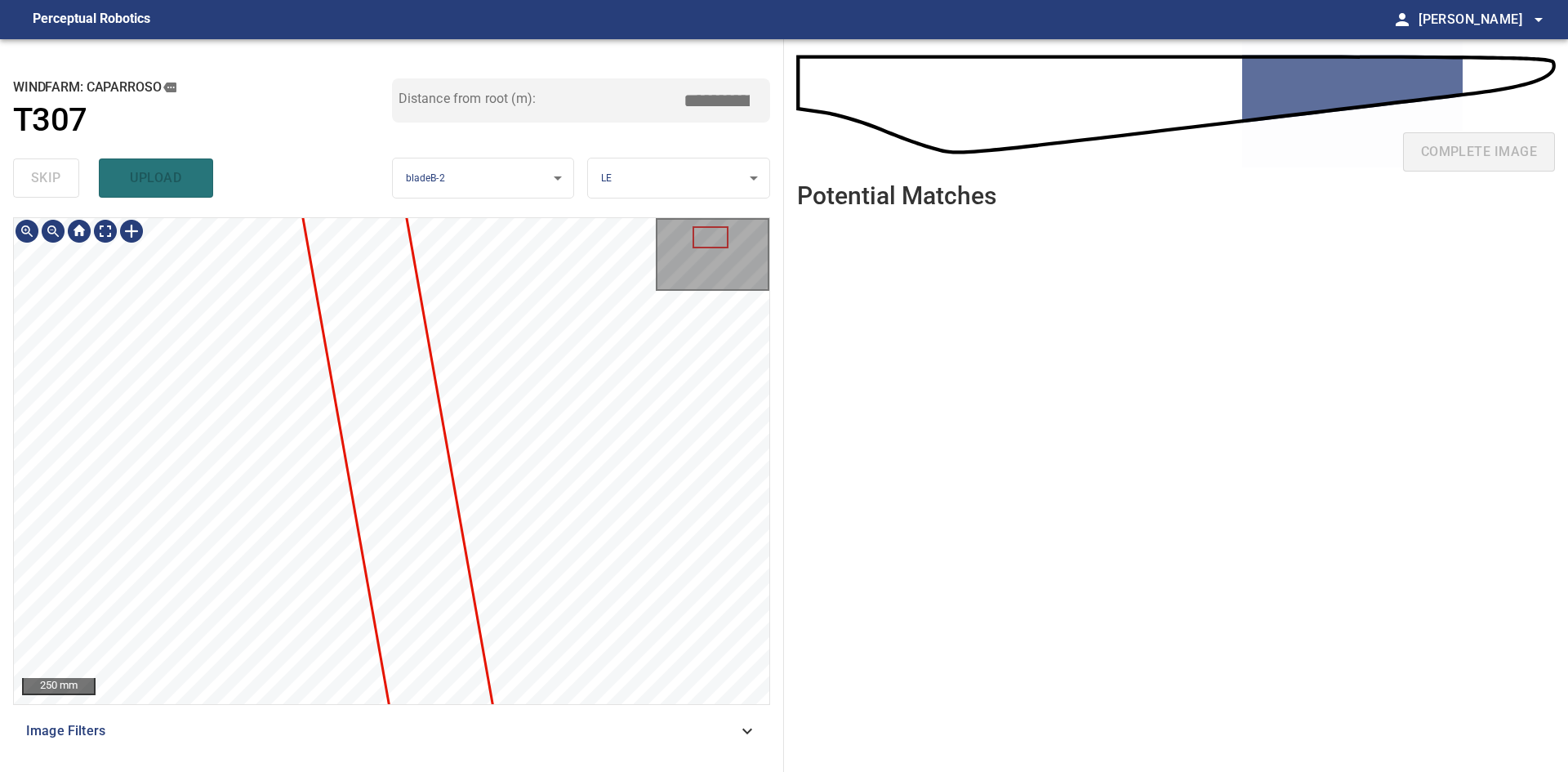
click at [373, 198] on div "**********" at bounding box center [392, 406] width 784 height 733
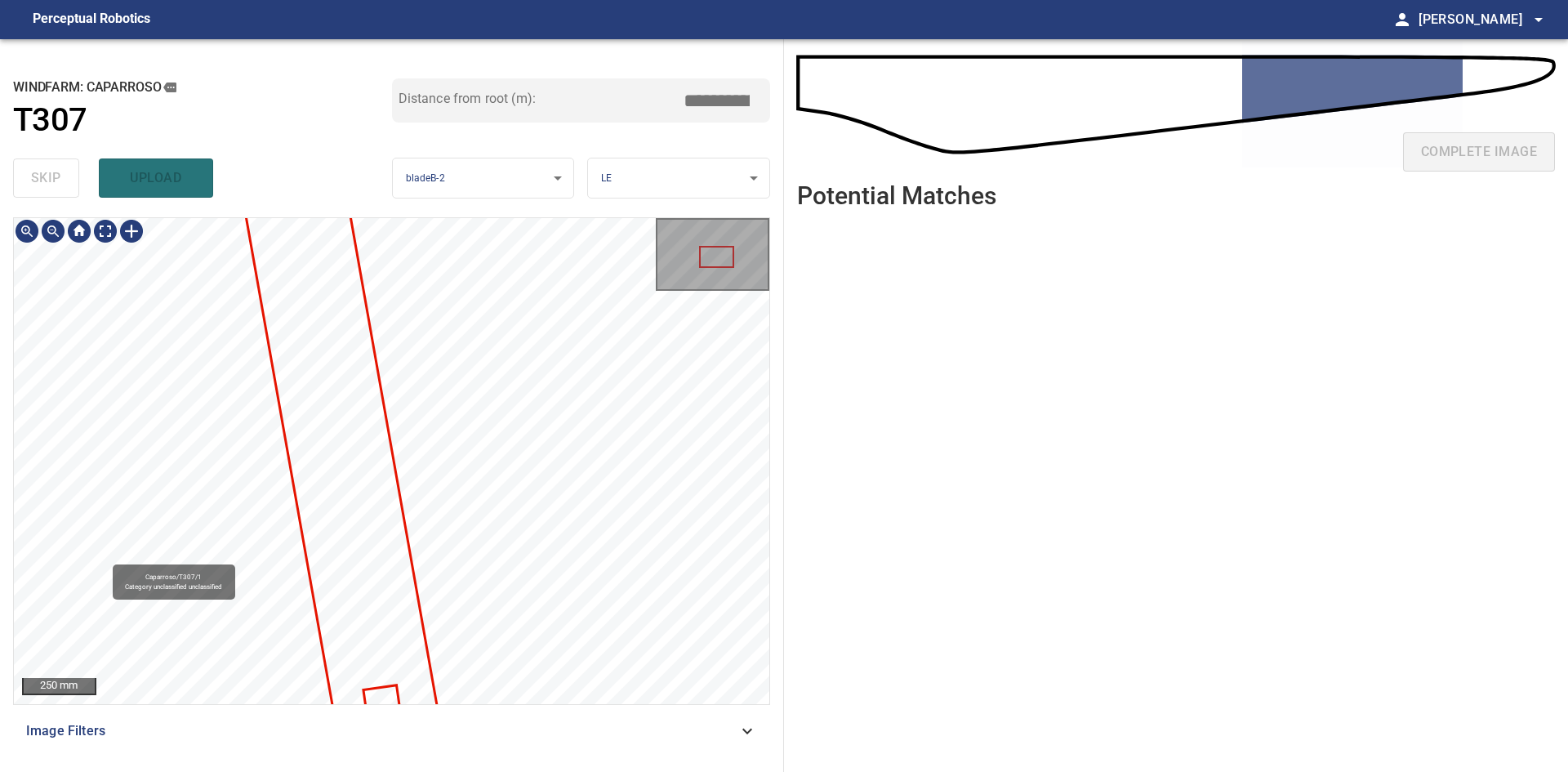
click at [458, 476] on div "Caparroso/T307/1 Category unclassified unclassified" at bounding box center [392, 461] width 755 height 486
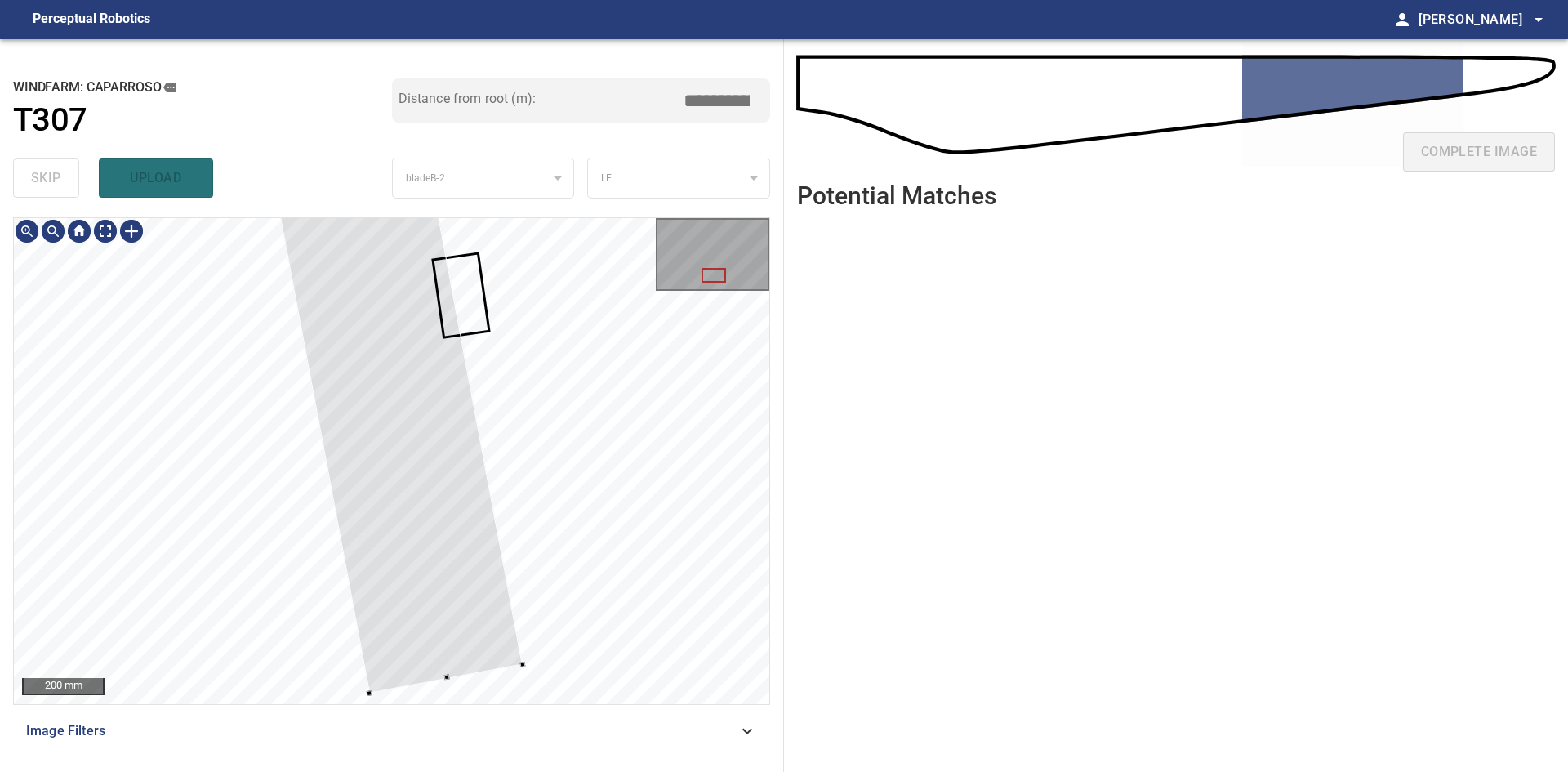
click at [446, 703] on div at bounding box center [392, 461] width 755 height 486
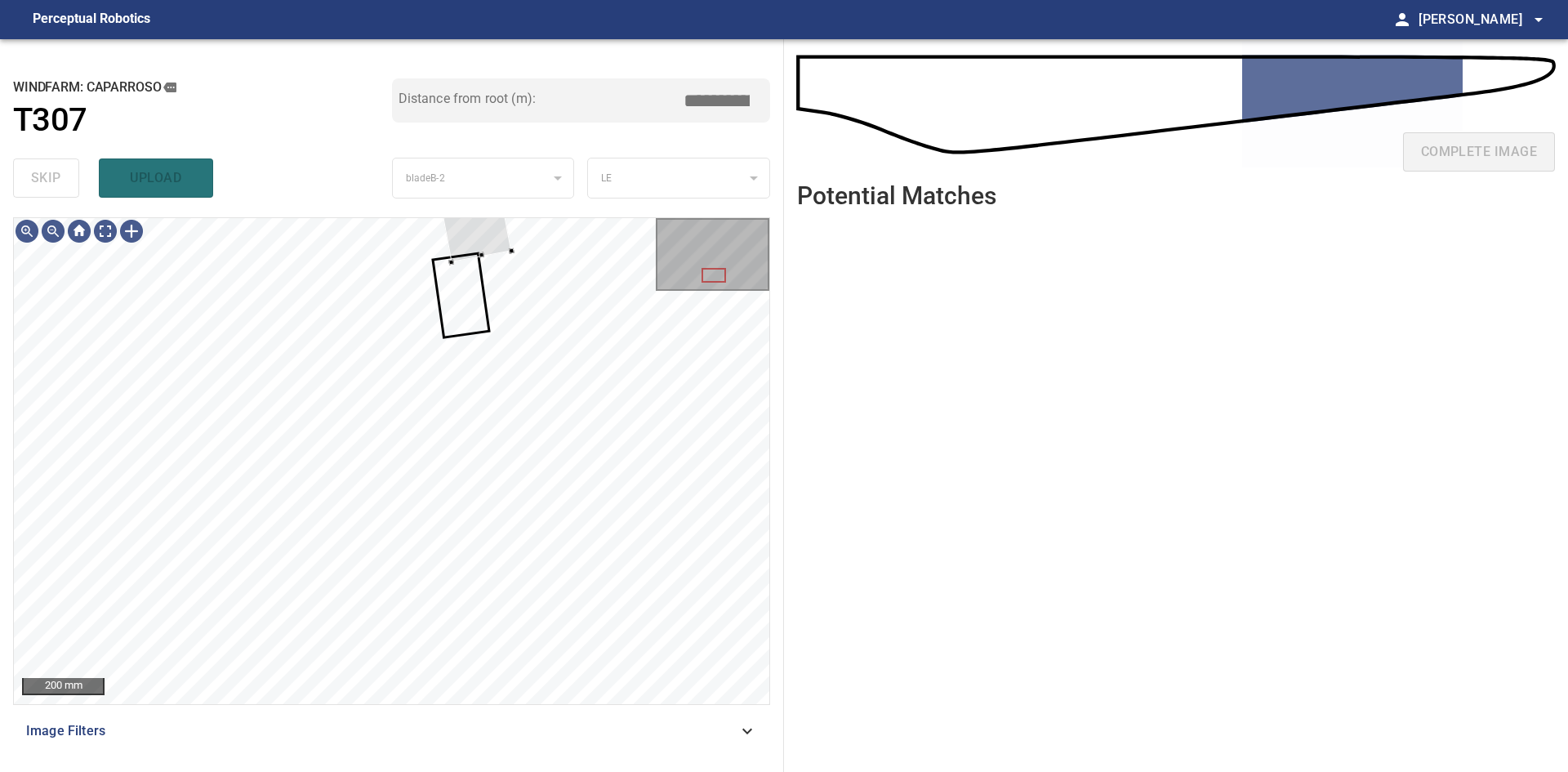
click at [660, 215] on div "**********" at bounding box center [392, 406] width 784 height 733
click at [487, 233] on div at bounding box center [486, 232] width 6 height 6
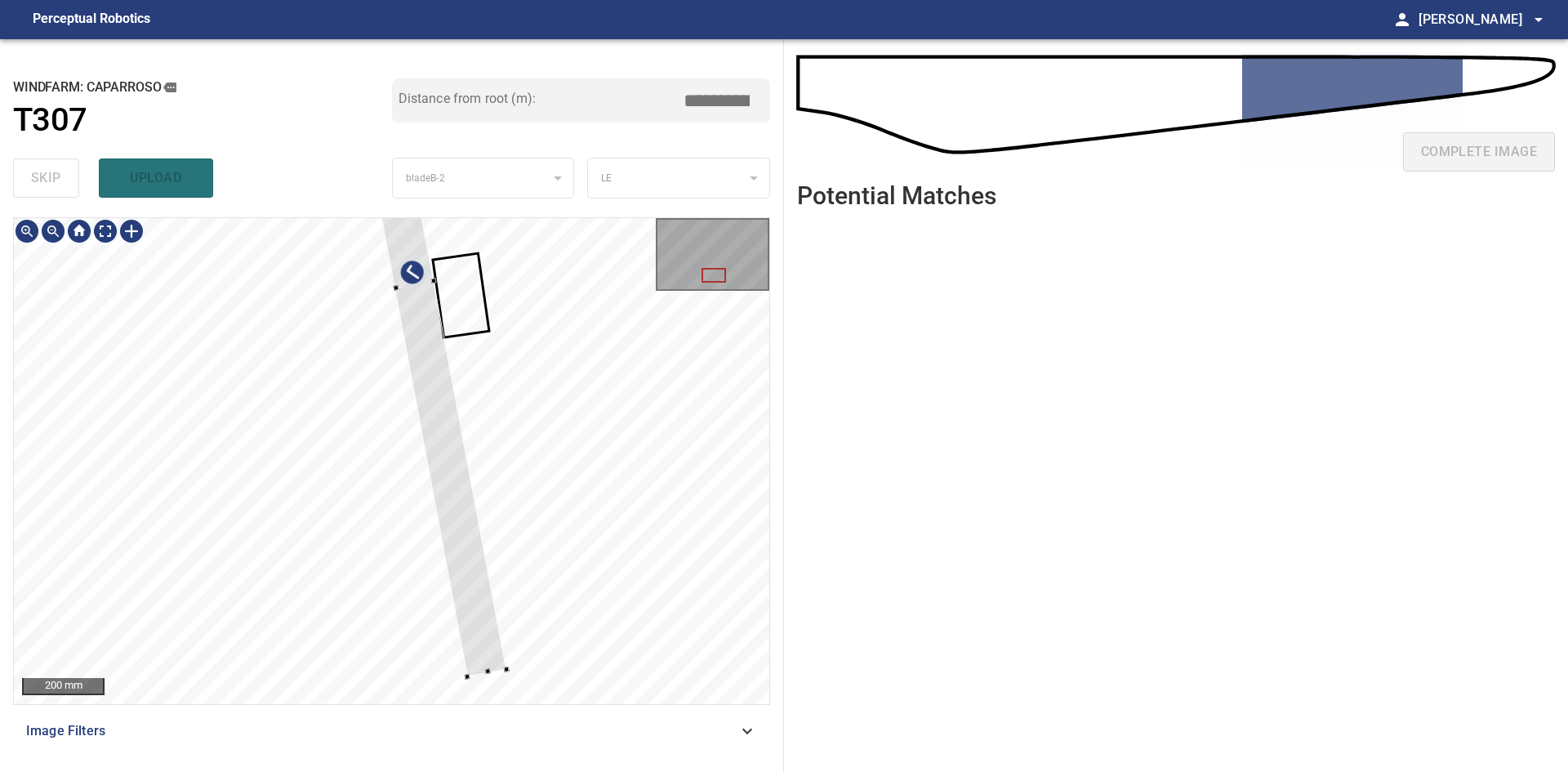
click at [498, 681] on div at bounding box center [392, 461] width 755 height 486
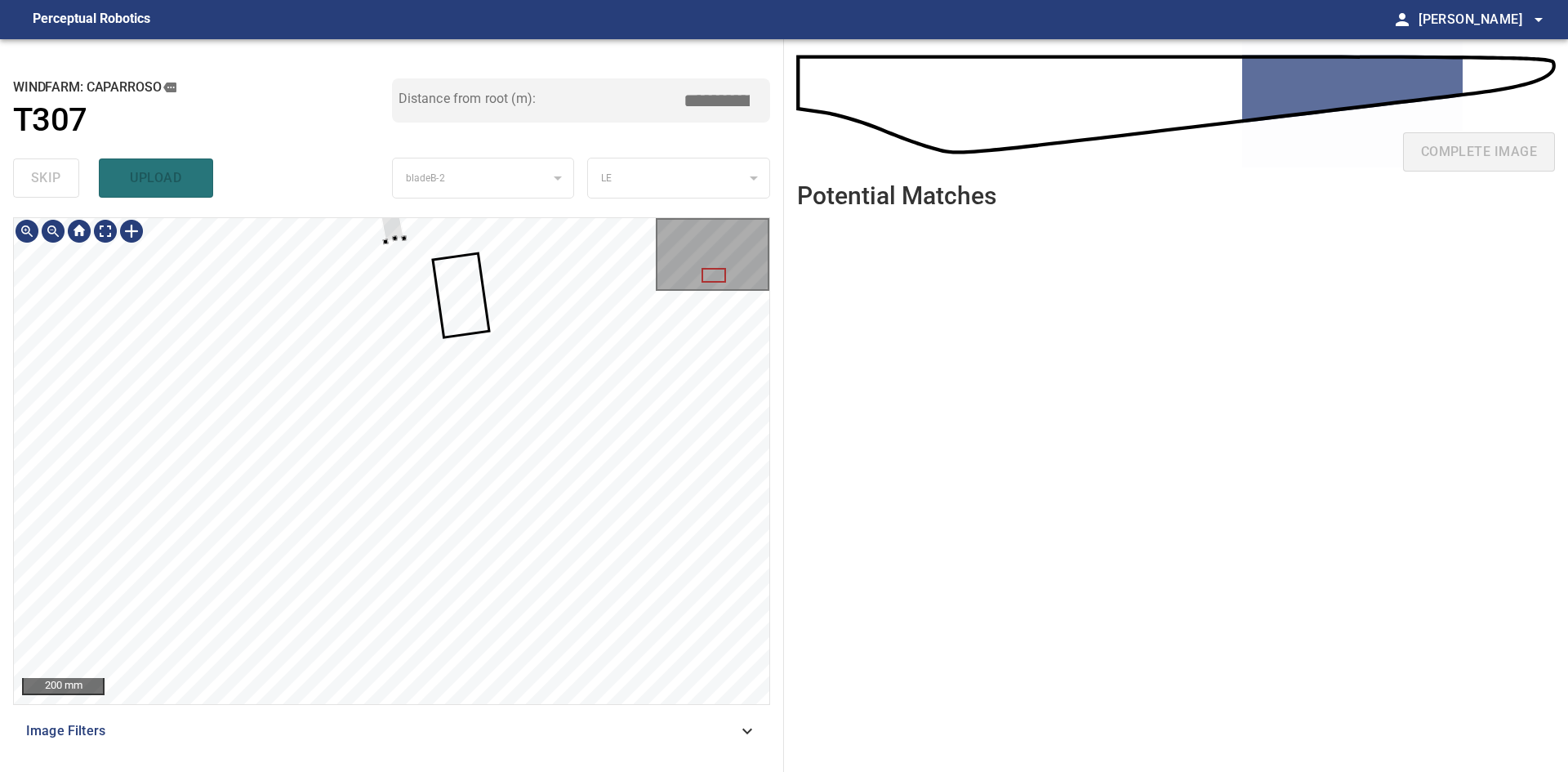
click at [405, 232] on div at bounding box center [392, 461] width 755 height 486
click at [499, 655] on div at bounding box center [461, 487] width 83 height 341
click at [450, 419] on div at bounding box center [392, 461] width 755 height 486
click at [477, 571] on div at bounding box center [468, 534] width 30 height 109
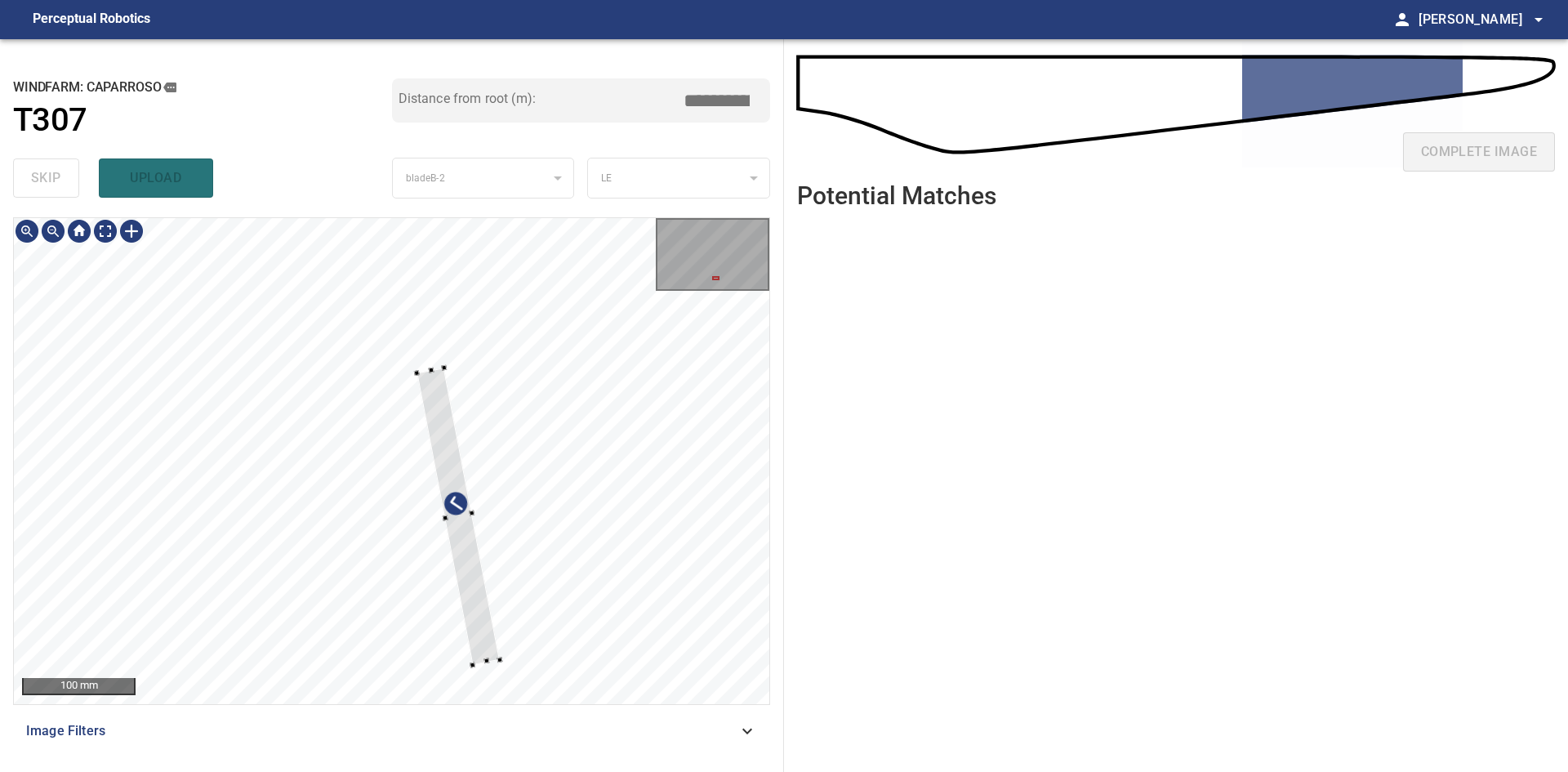
click at [484, 620] on div at bounding box center [459, 516] width 84 height 298
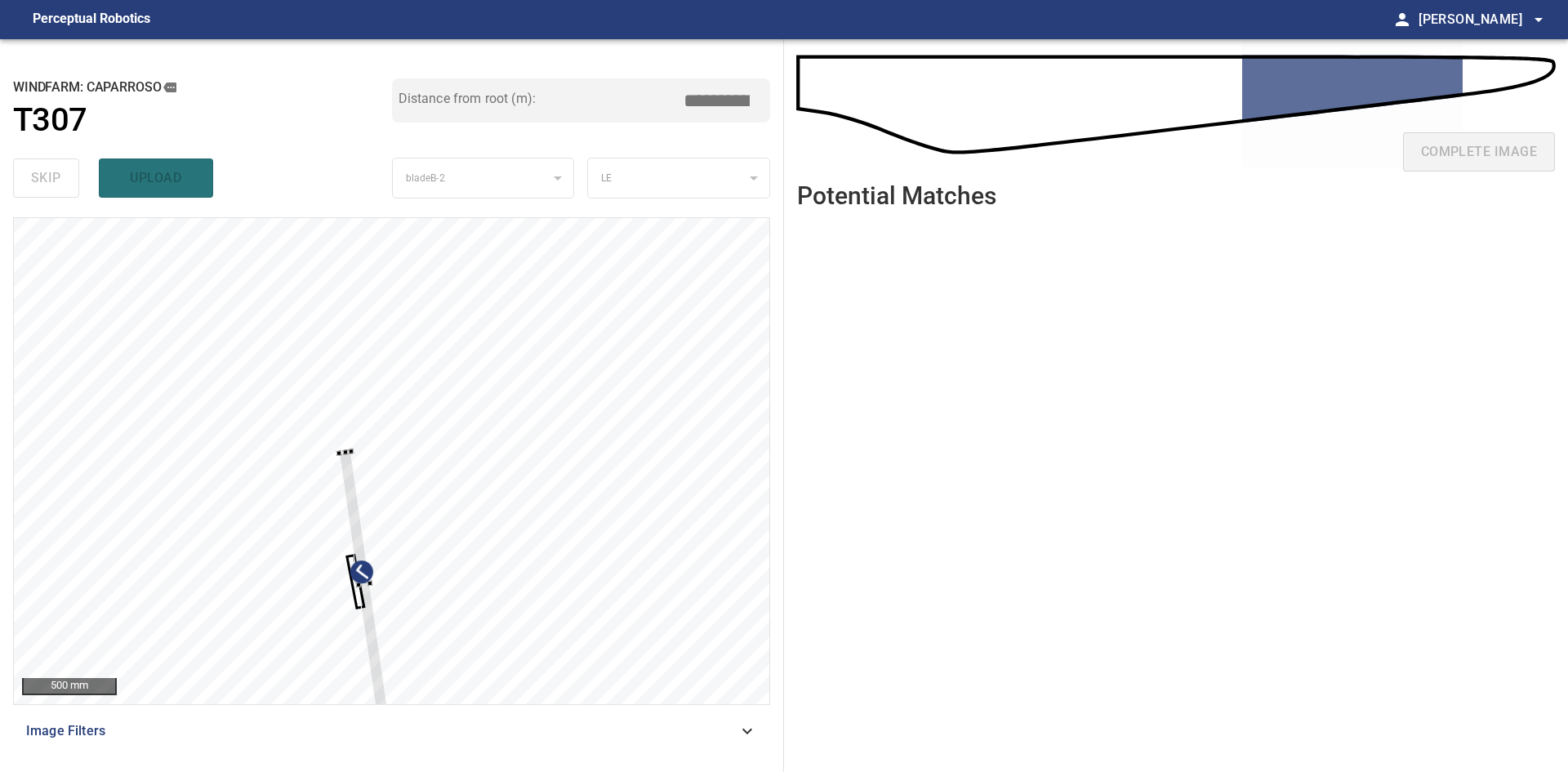
click at [388, 722] on div "500 mm Image Filters" at bounding box center [392, 488] width 757 height 541
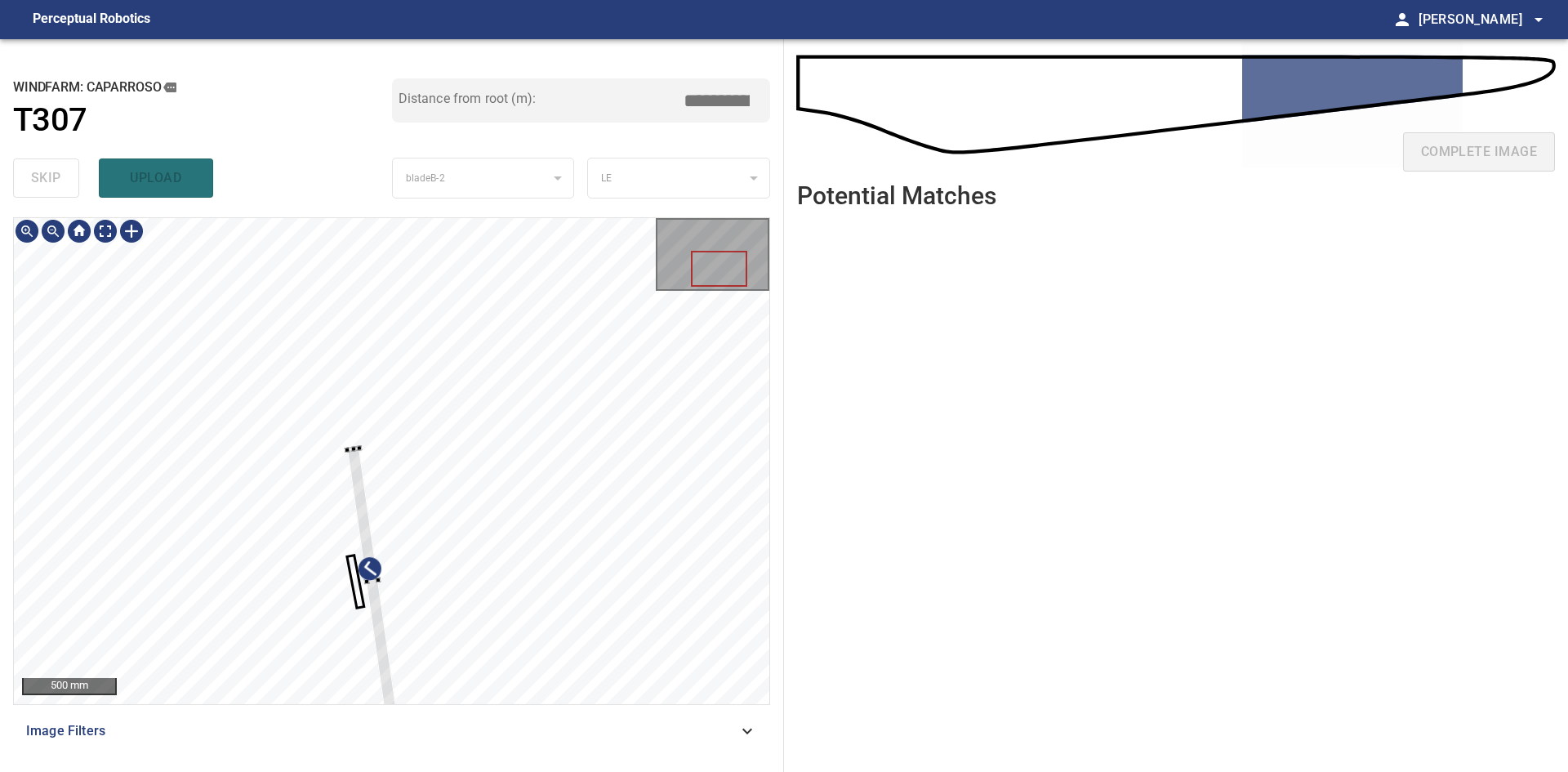
click at [382, 688] on div at bounding box center [372, 581] width 50 height 266
click at [392, 679] on div at bounding box center [372, 583] width 61 height 259
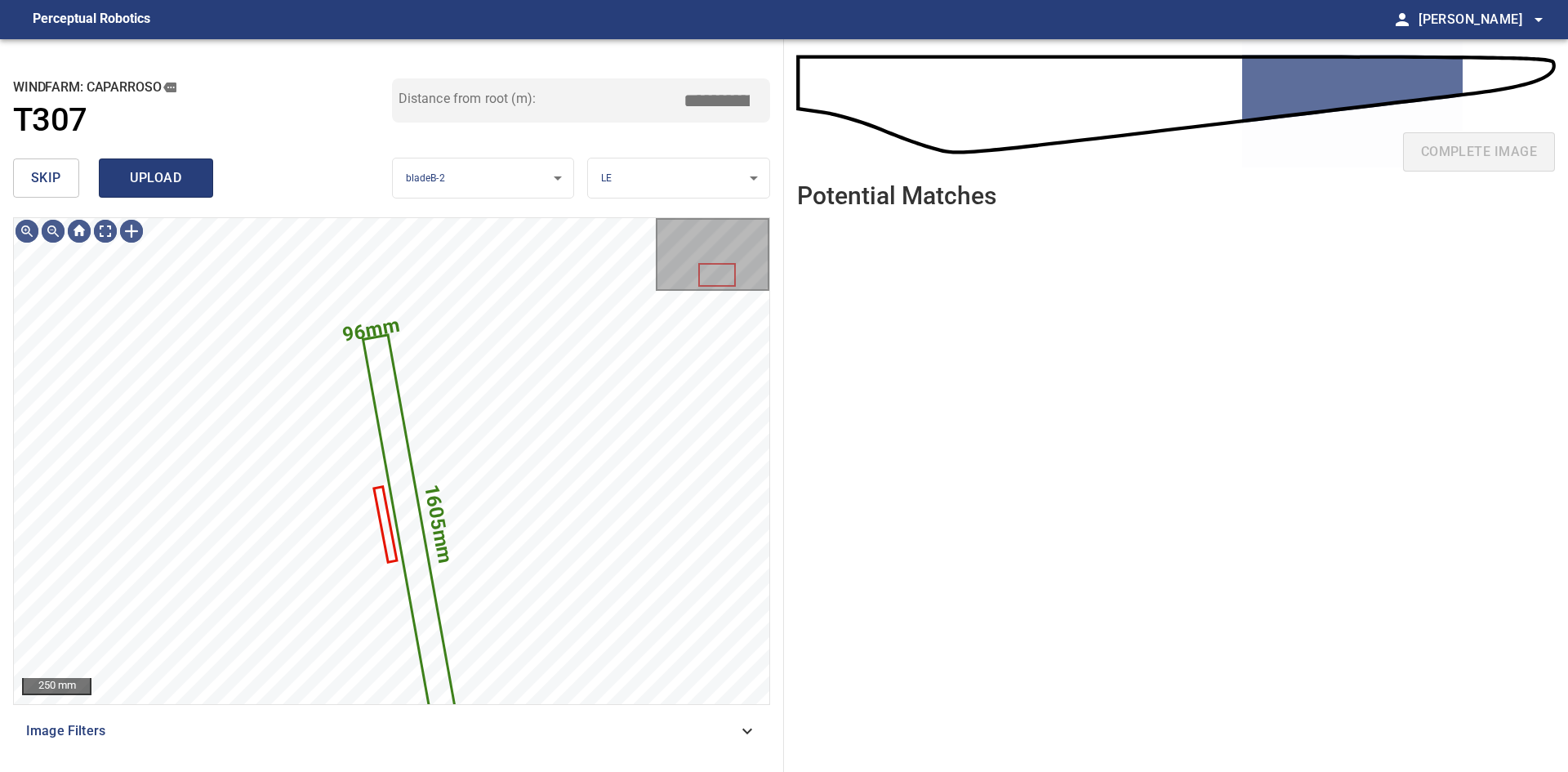
click at [134, 164] on button "upload" at bounding box center [156, 178] width 114 height 39
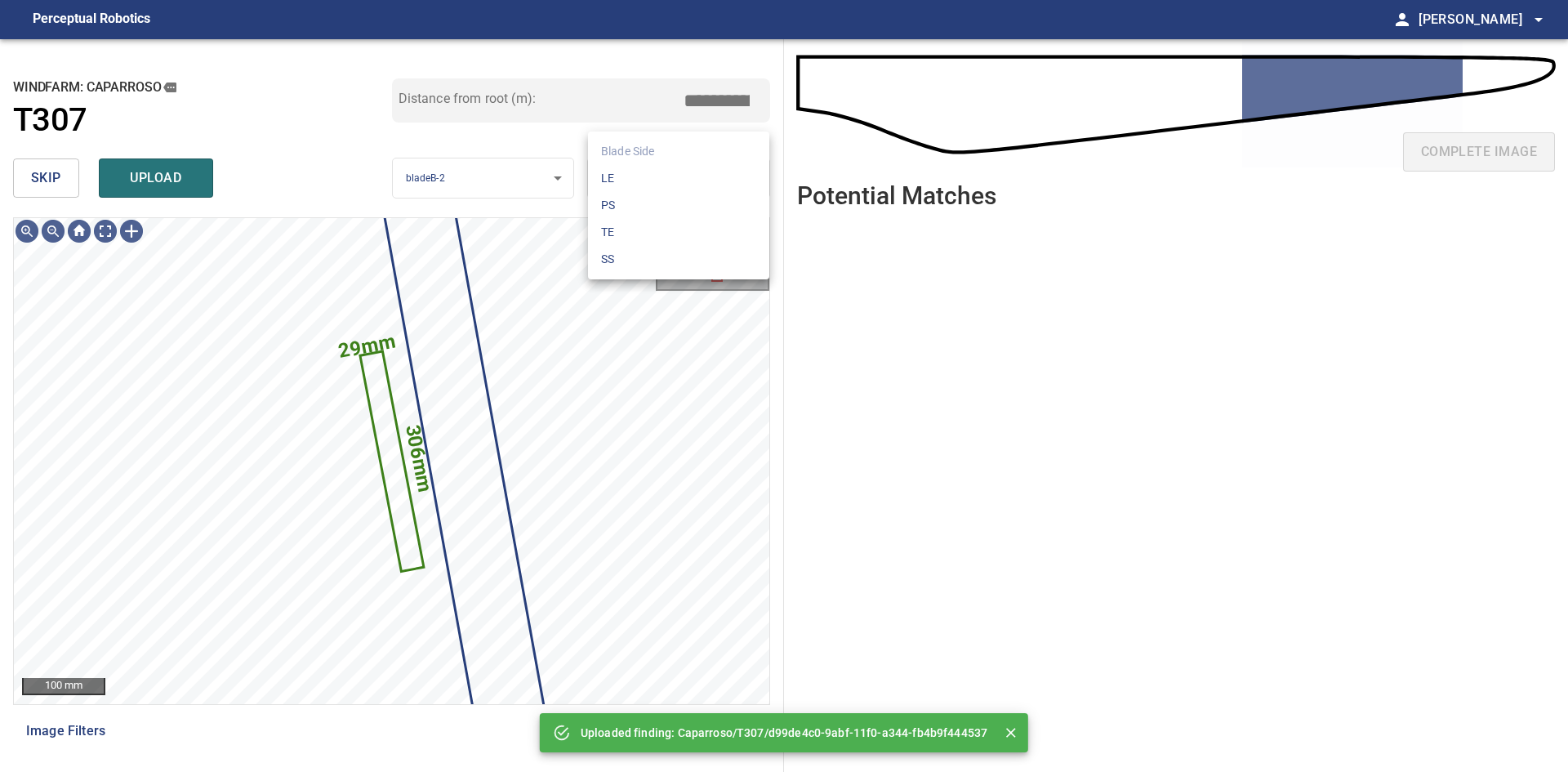
click at [623, 181] on body "**********" at bounding box center [784, 386] width 1568 height 772
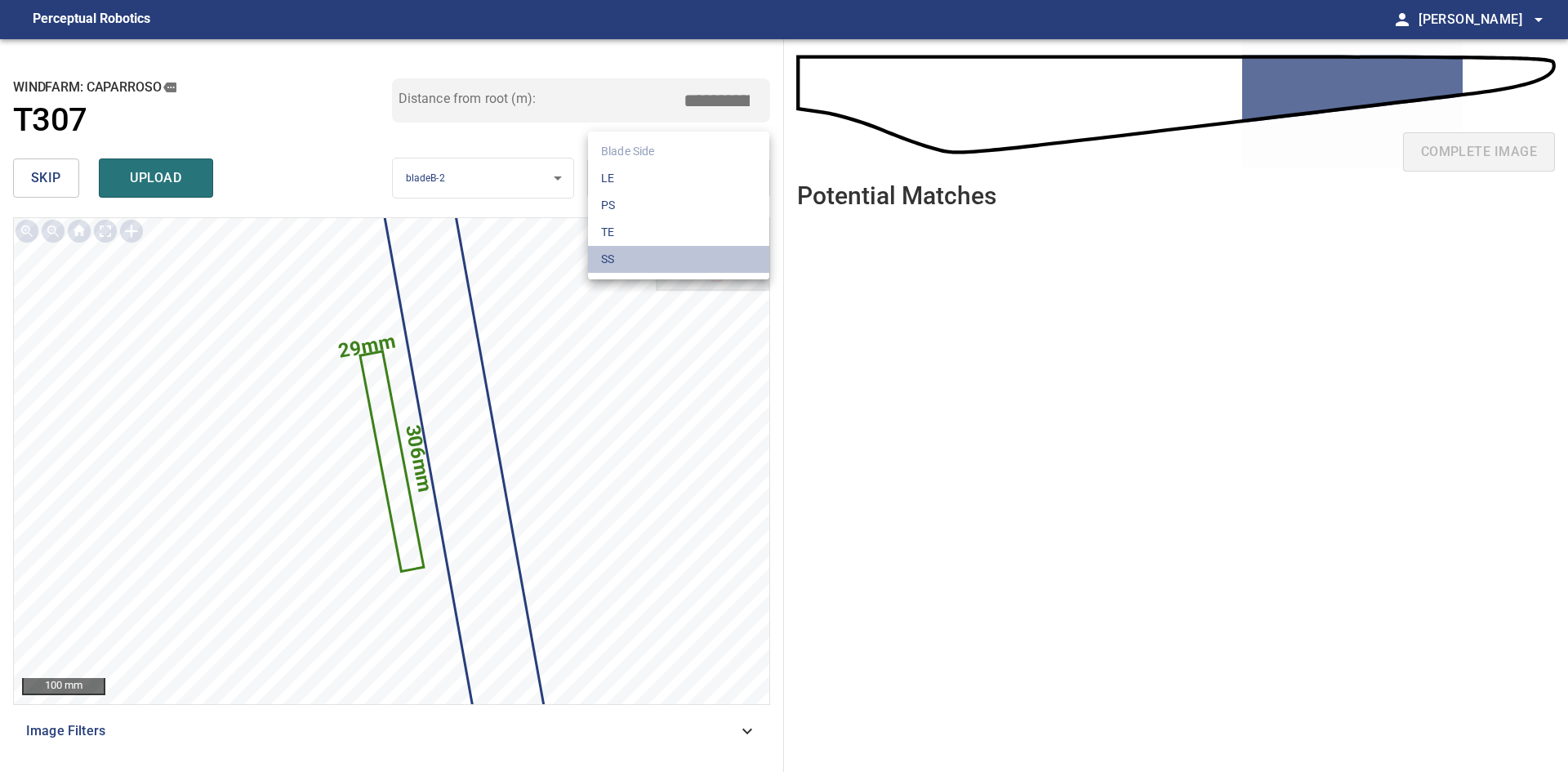
click at [654, 261] on li "SS" at bounding box center [679, 259] width 181 height 27
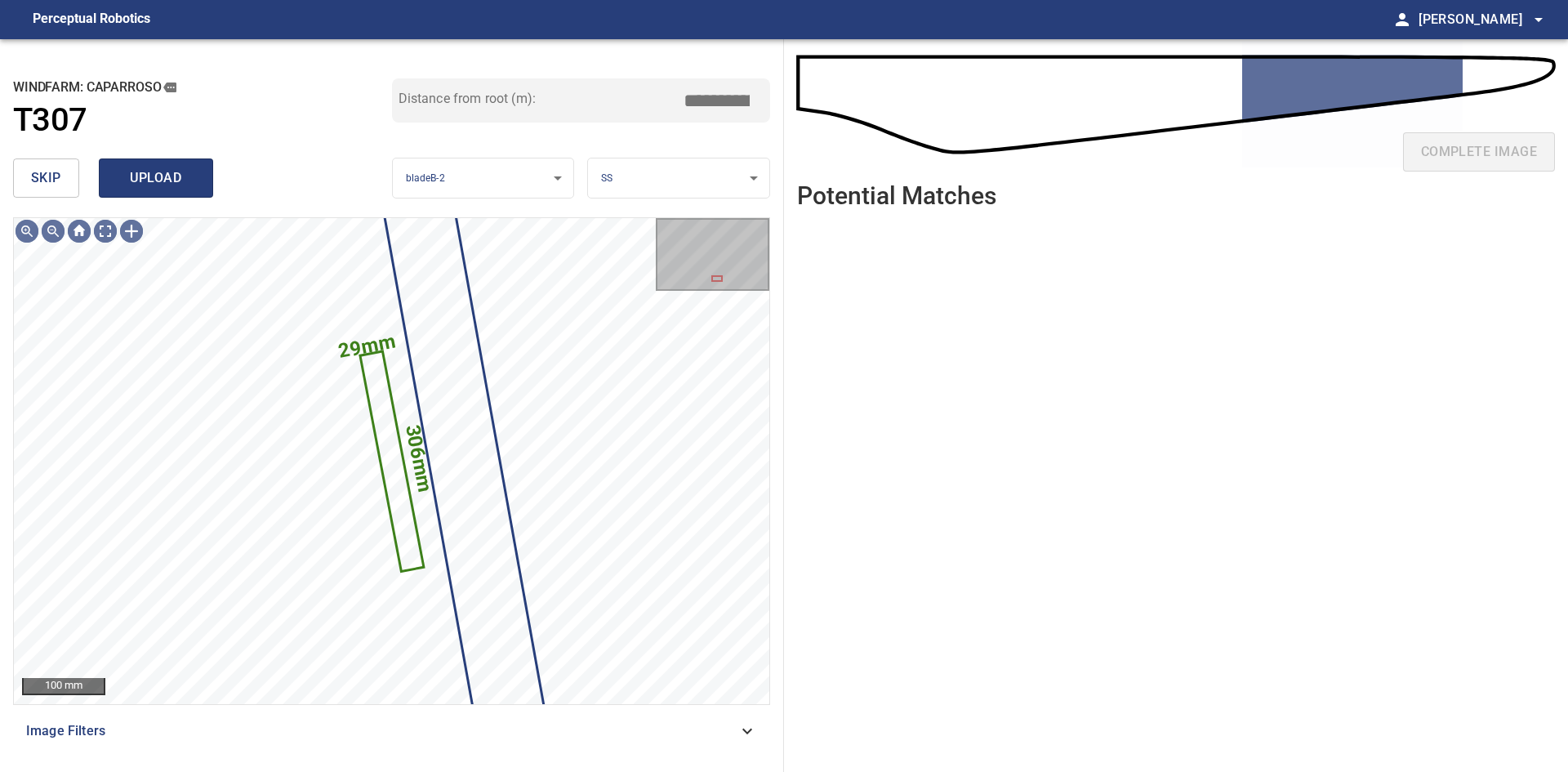
click at [148, 188] on span "upload" at bounding box center [156, 178] width 78 height 23
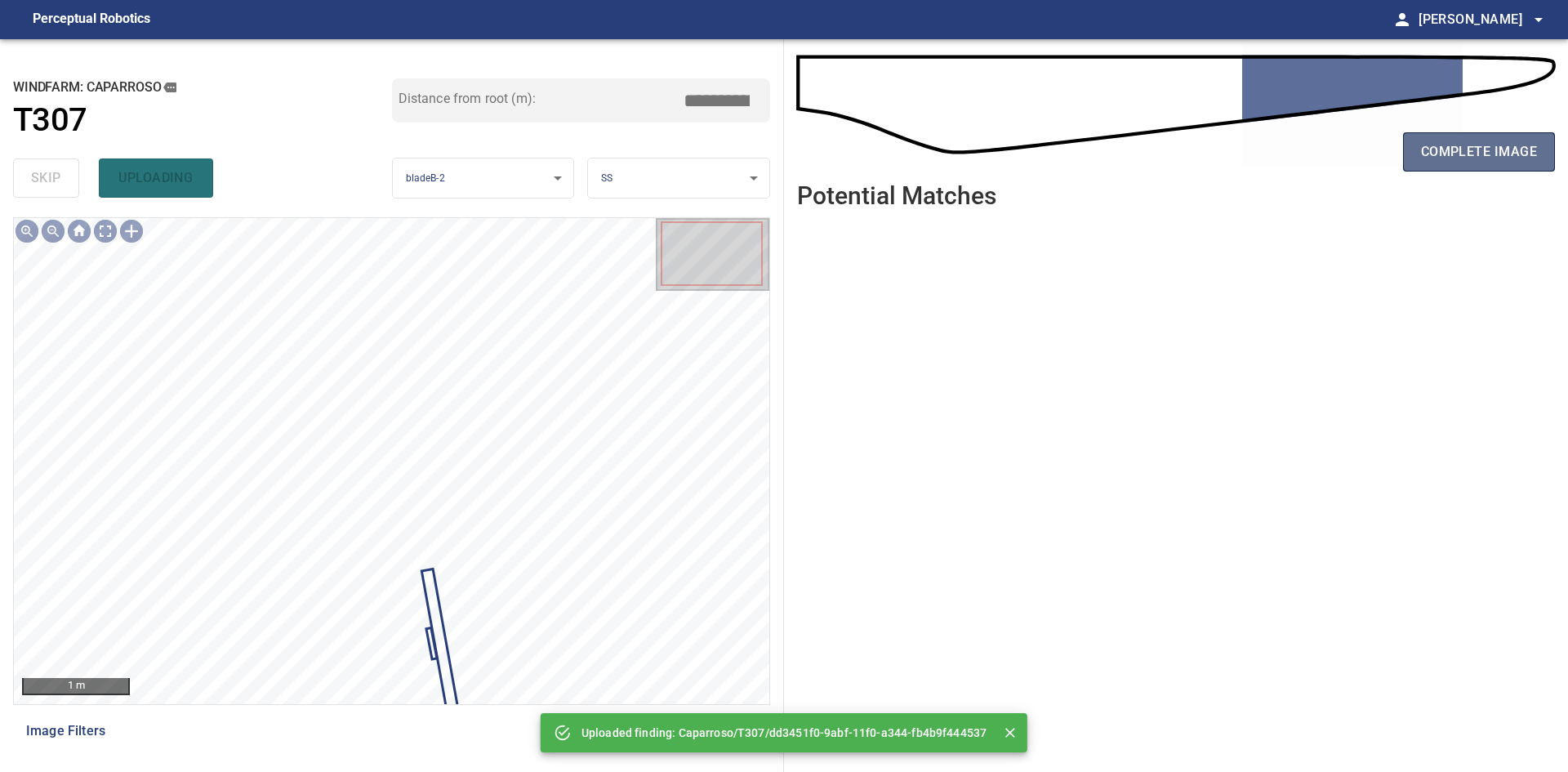
click at [1439, 144] on span "complete image" at bounding box center [1478, 151] width 116 height 23
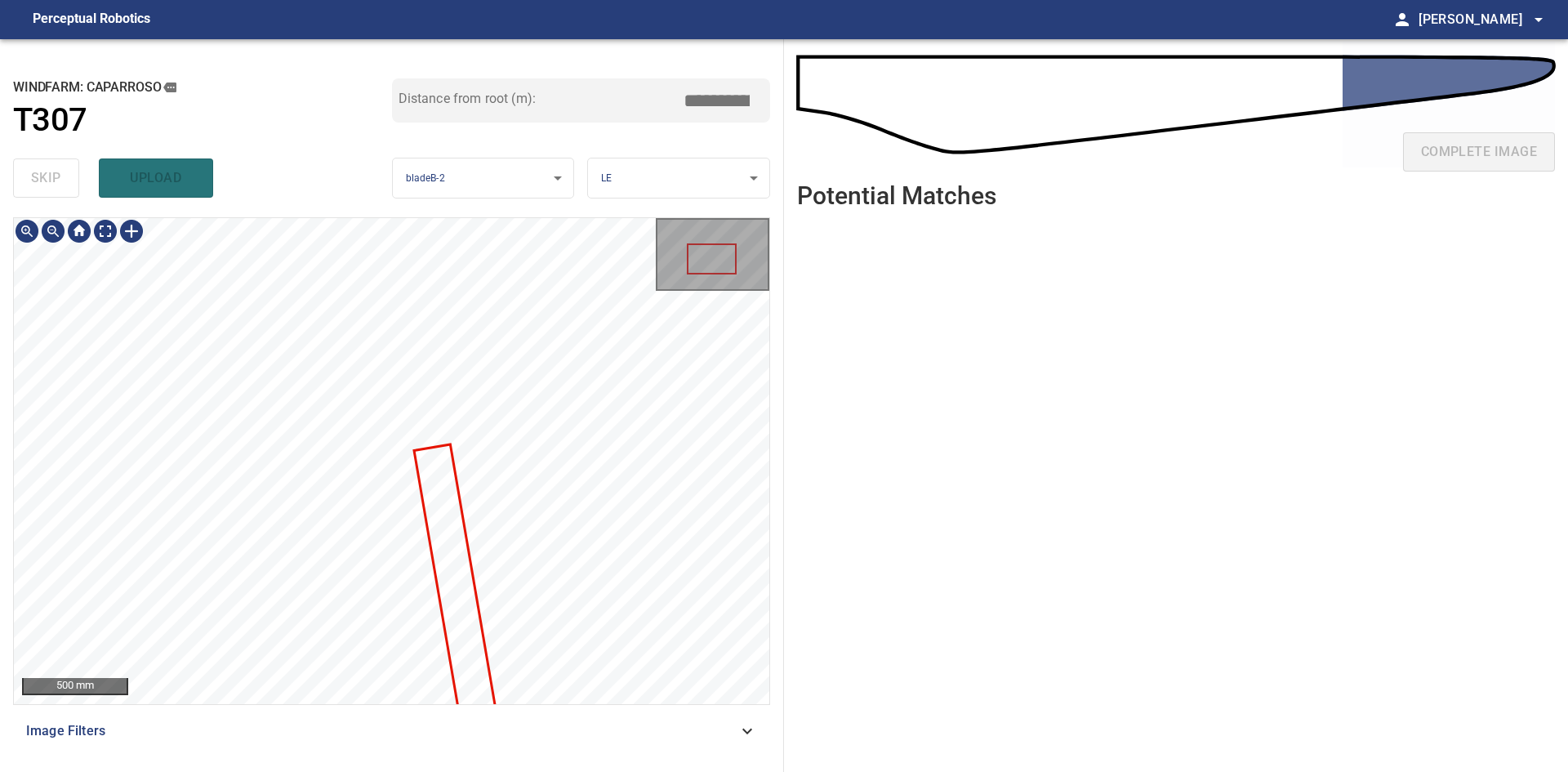
click at [543, 740] on div "500 mm Image Filters" at bounding box center [392, 488] width 757 height 541
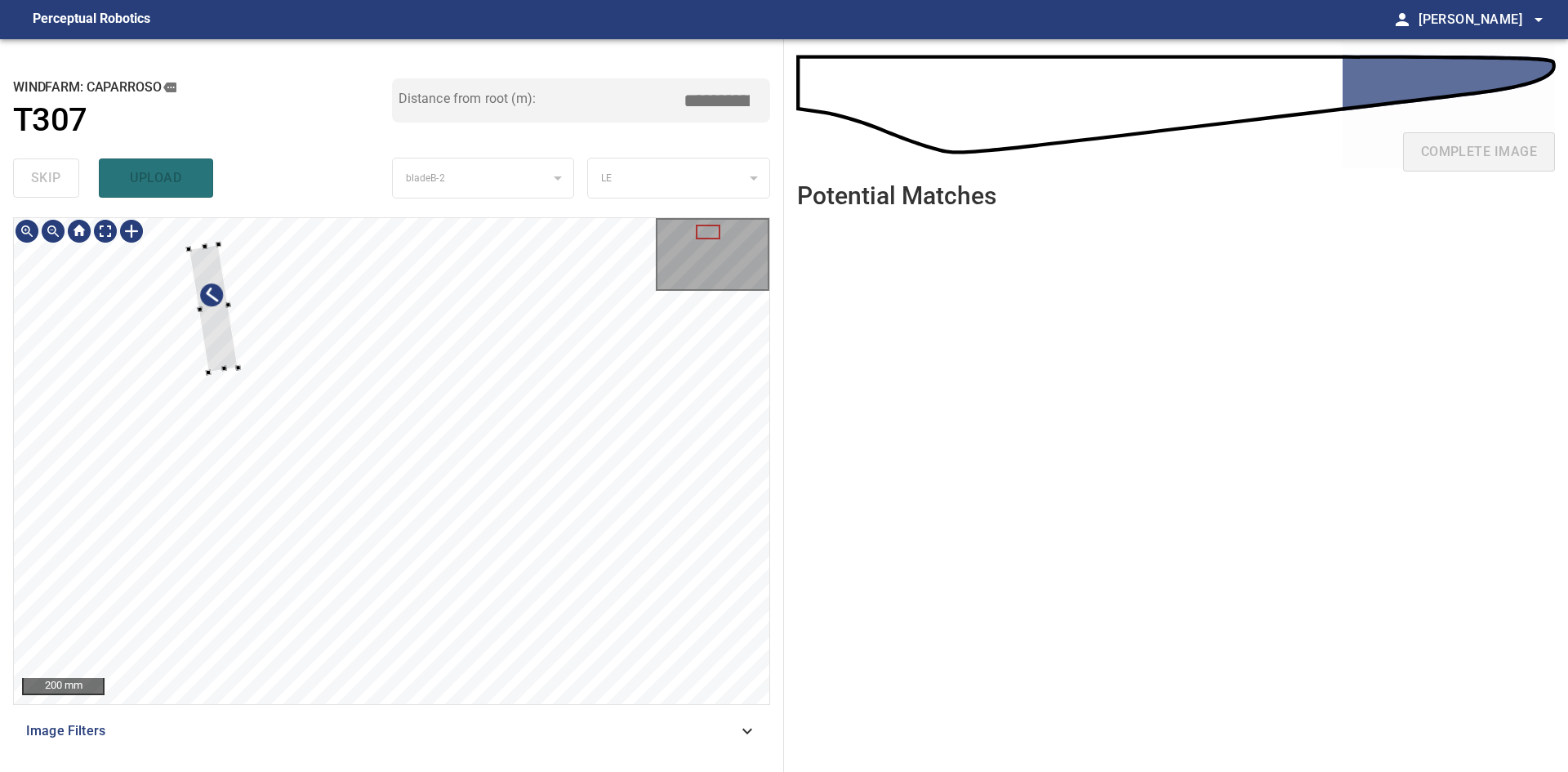
click at [250, 367] on div at bounding box center [392, 461] width 755 height 486
click at [407, 514] on div at bounding box center [416, 484] width 50 height 128
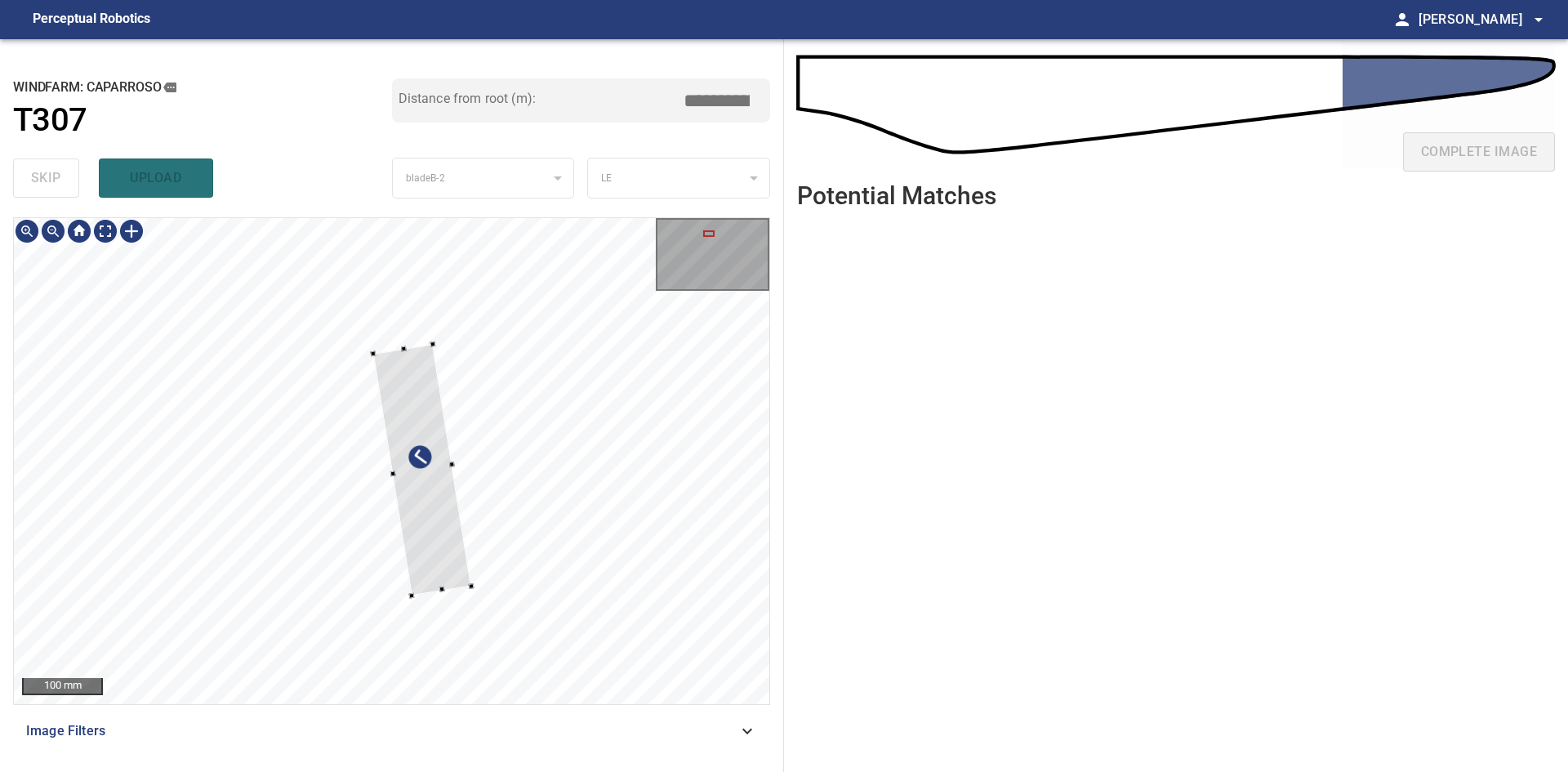
click at [434, 533] on div at bounding box center [422, 470] width 98 height 252
click at [430, 473] on div at bounding box center [403, 415] width 57 height 135
click at [439, 561] on div at bounding box center [423, 509] width 57 height 135
click at [433, 573] on div at bounding box center [433, 571] width 6 height 6
click at [434, 561] on div at bounding box center [426, 512] width 43 height 130
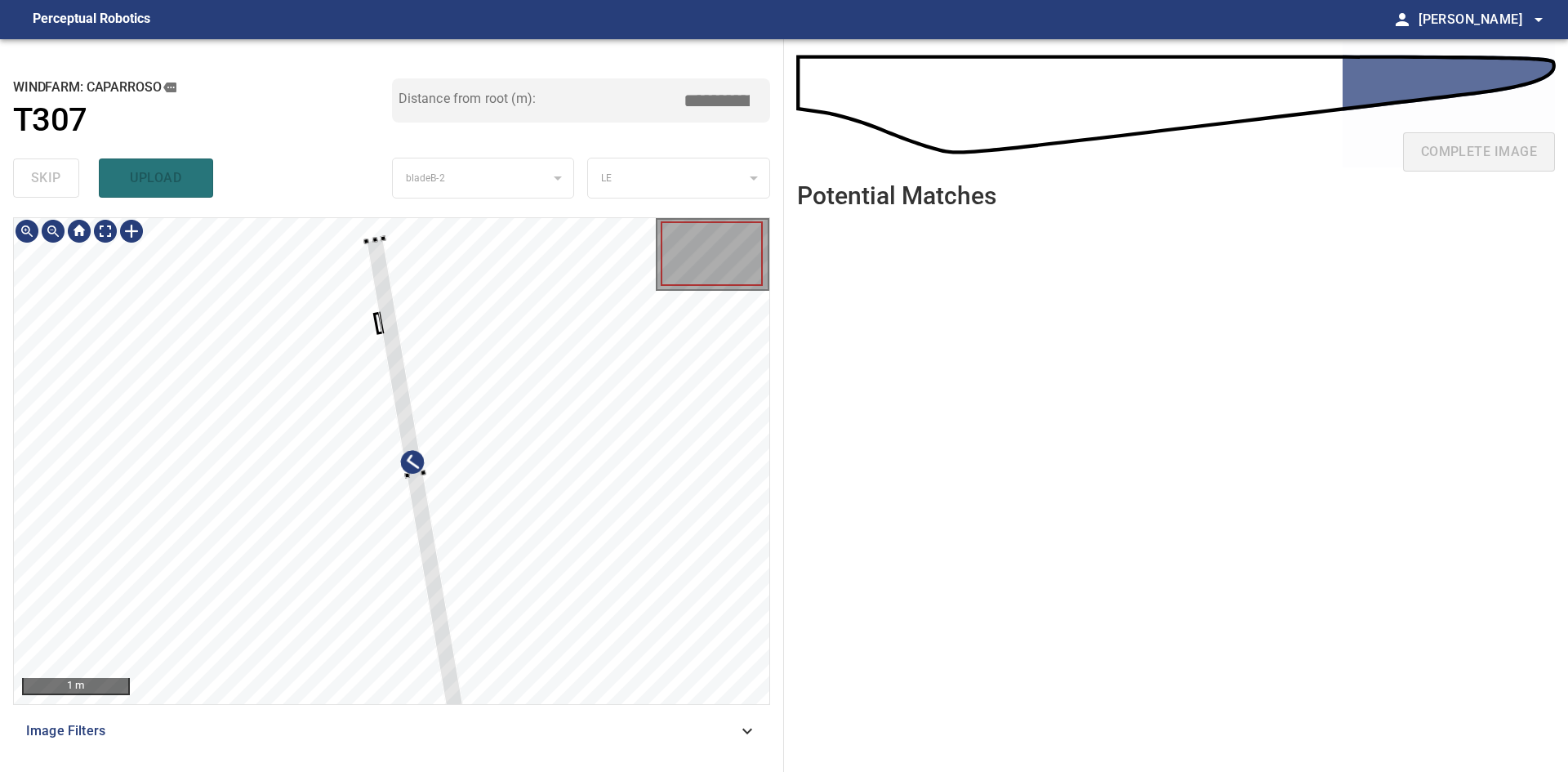
click at [391, 232] on div at bounding box center [392, 461] width 755 height 486
click at [378, 239] on div at bounding box center [375, 238] width 6 height 6
click at [379, 270] on div at bounding box center [411, 475] width 90 height 473
click at [379, 268] on div at bounding box center [413, 473] width 90 height 473
click at [396, 365] on div at bounding box center [416, 468] width 90 height 473
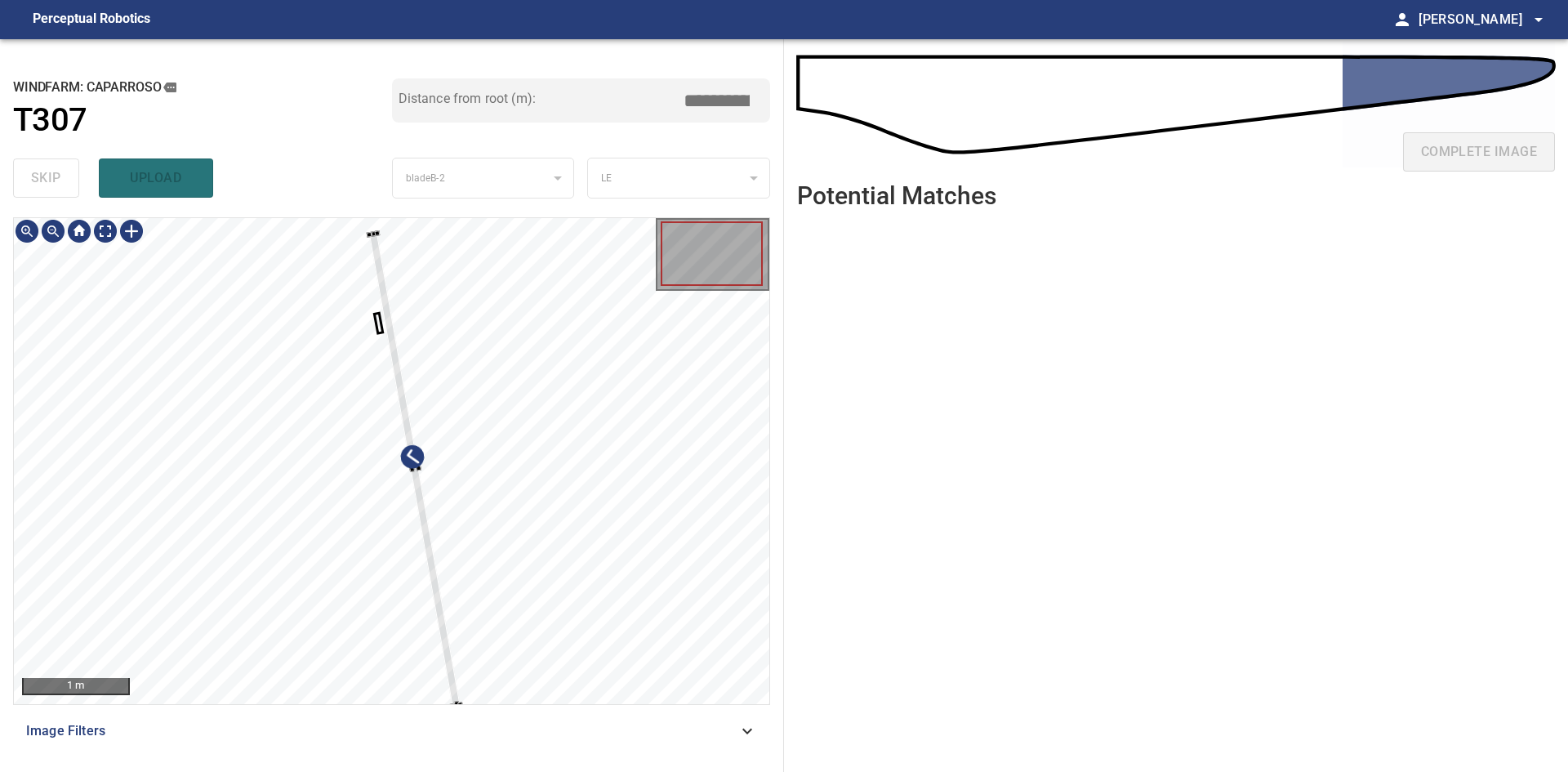
click at [397, 382] on div at bounding box center [415, 470] width 90 height 473
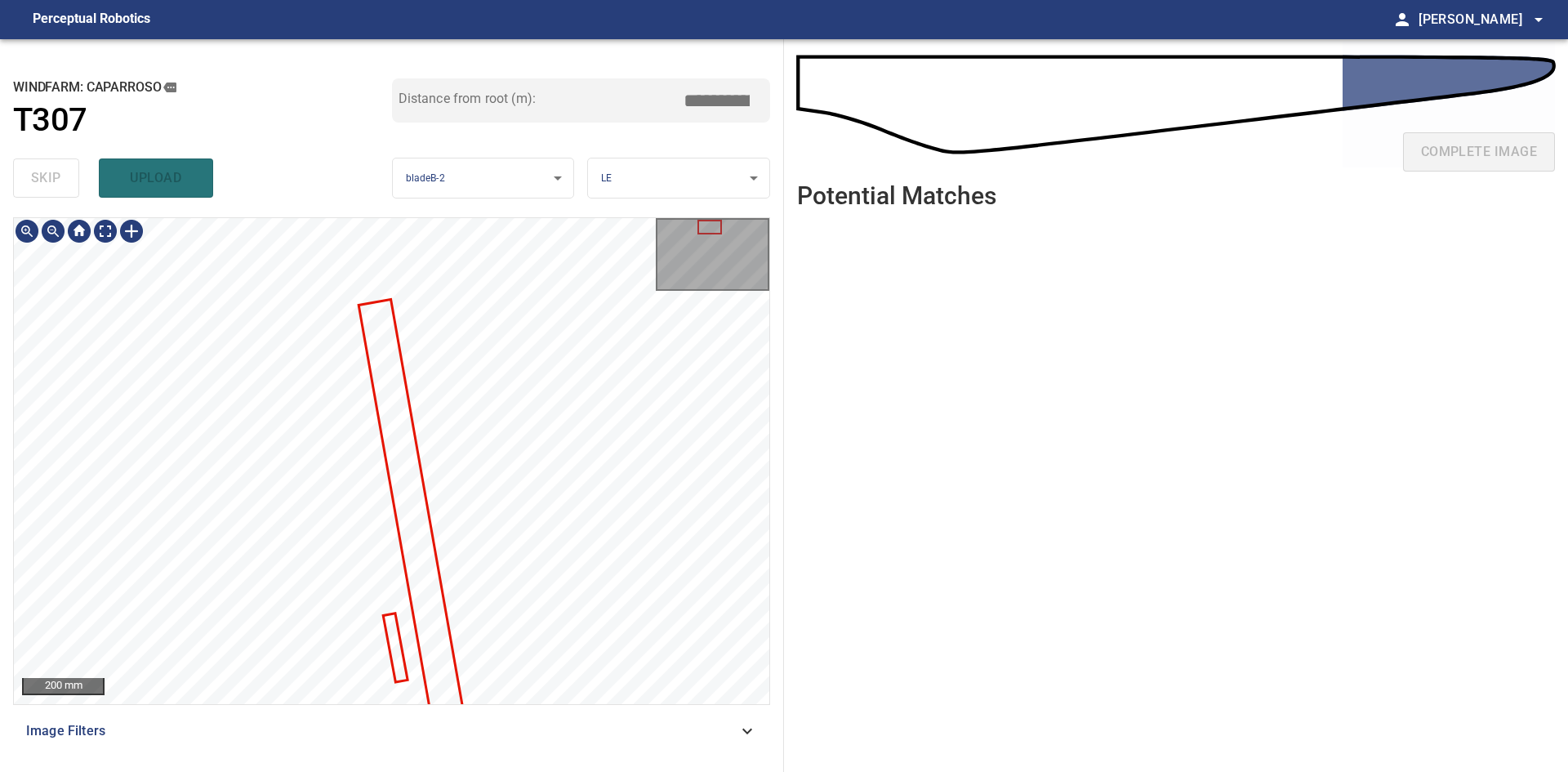
click at [348, 197] on div "**********" at bounding box center [392, 406] width 784 height 733
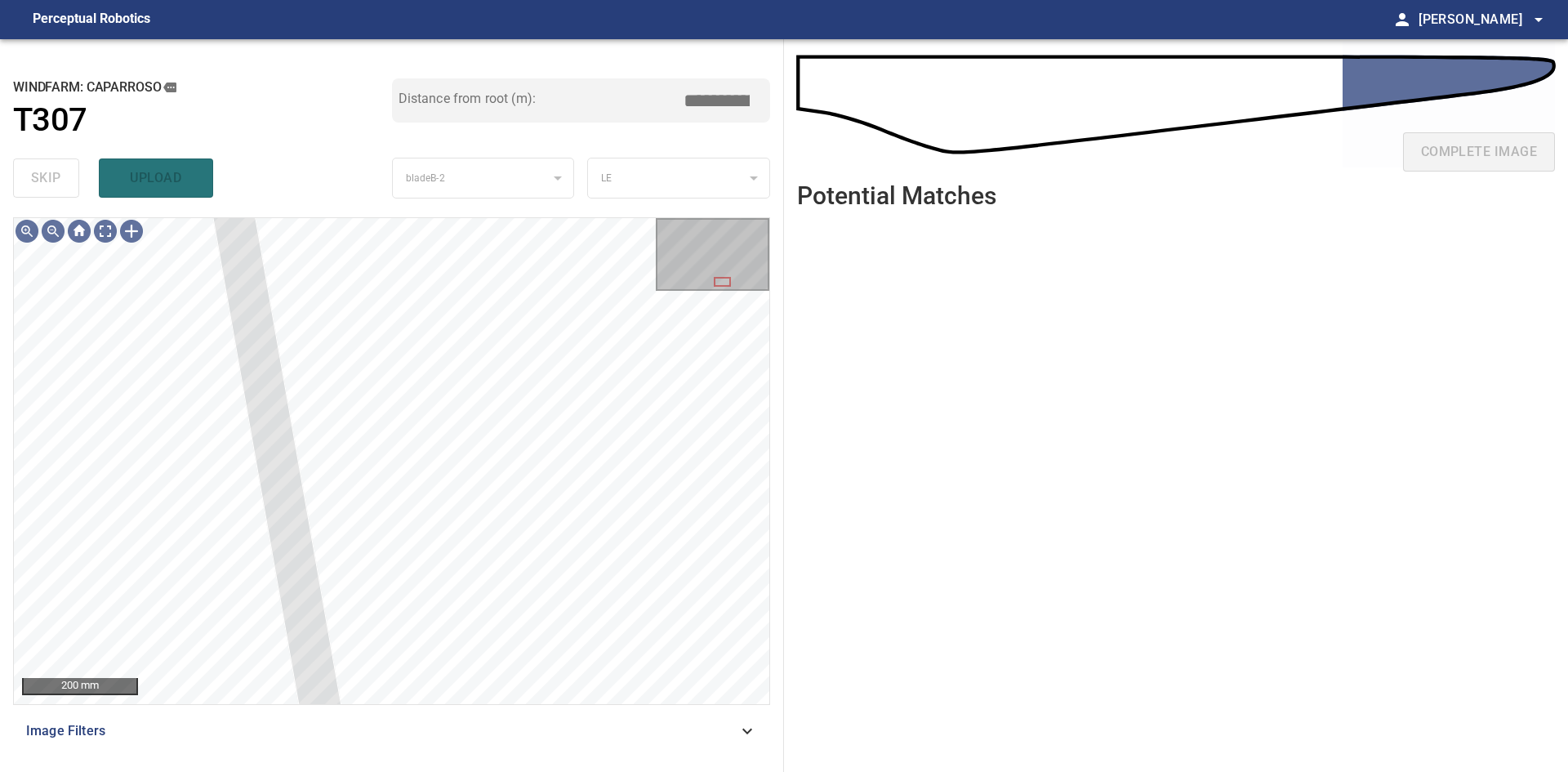
click at [316, 725] on div "200 mm Image Filters" at bounding box center [392, 488] width 757 height 541
click at [712, 250] on div at bounding box center [713, 255] width 111 height 70
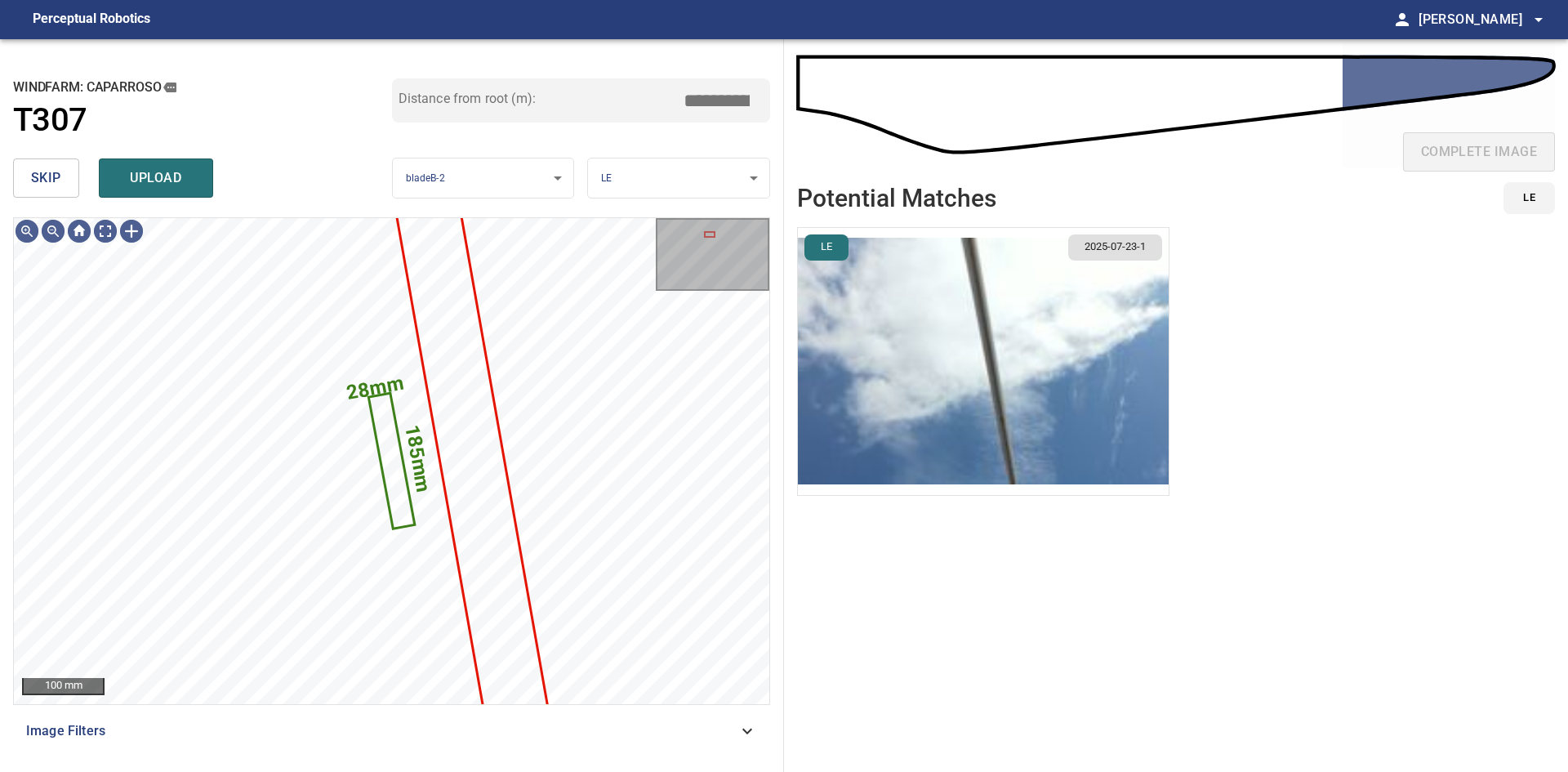
click at [617, 185] on body "**********" at bounding box center [784, 386] width 1568 height 772
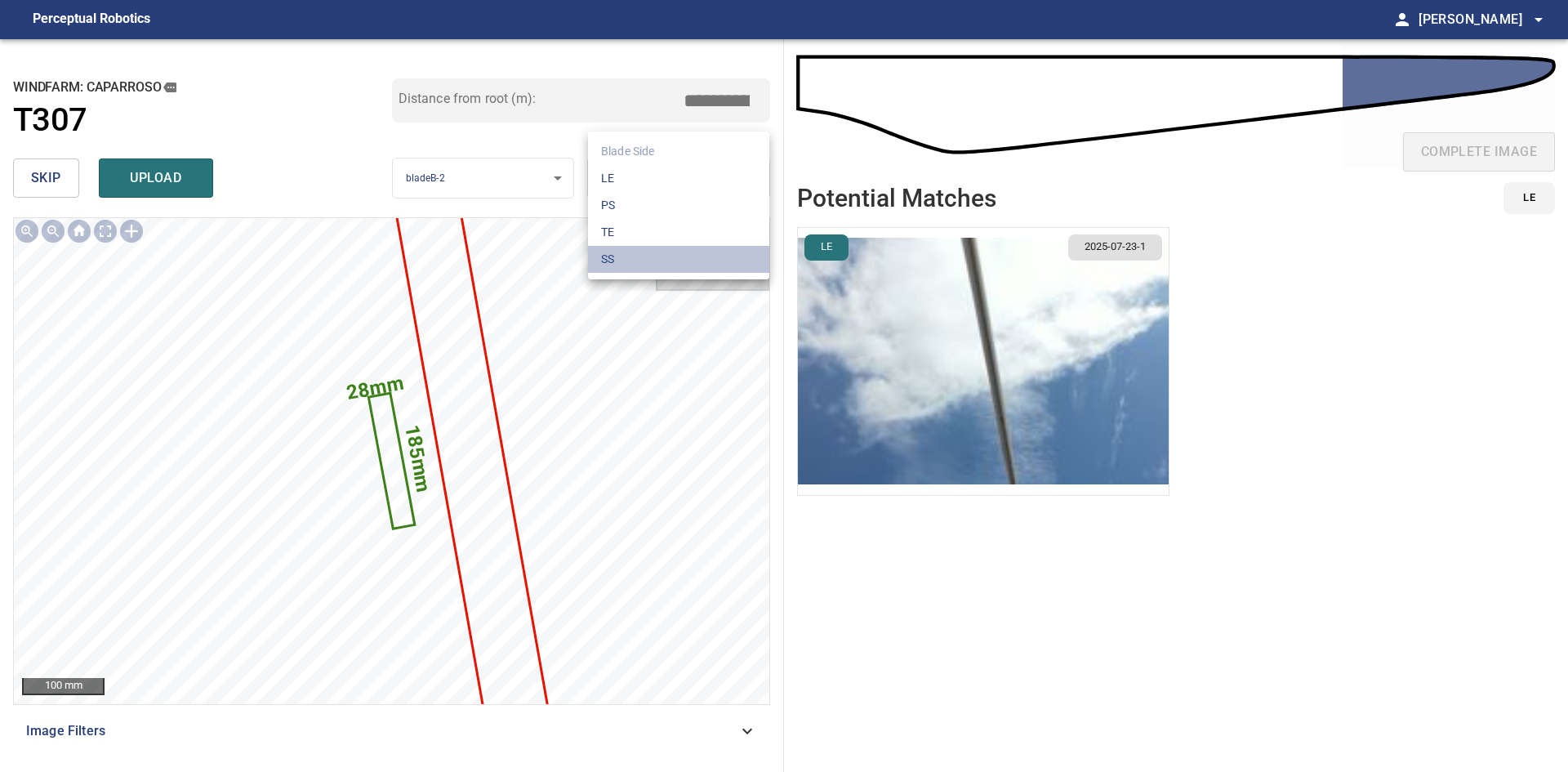
click at [645, 253] on li "SS" at bounding box center [679, 259] width 181 height 27
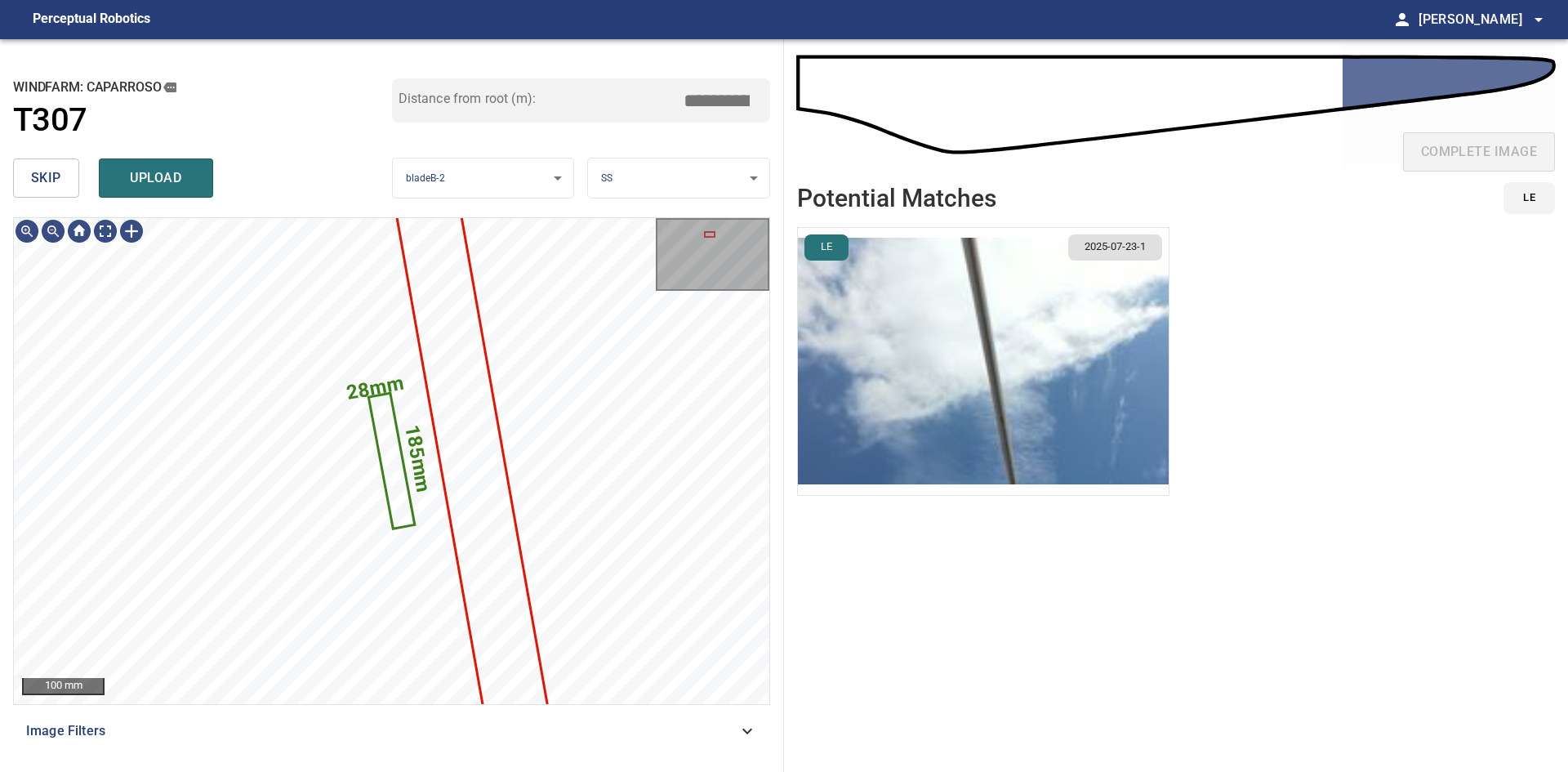
click at [856, 351] on img "button" at bounding box center [983, 361] width 371 height 267
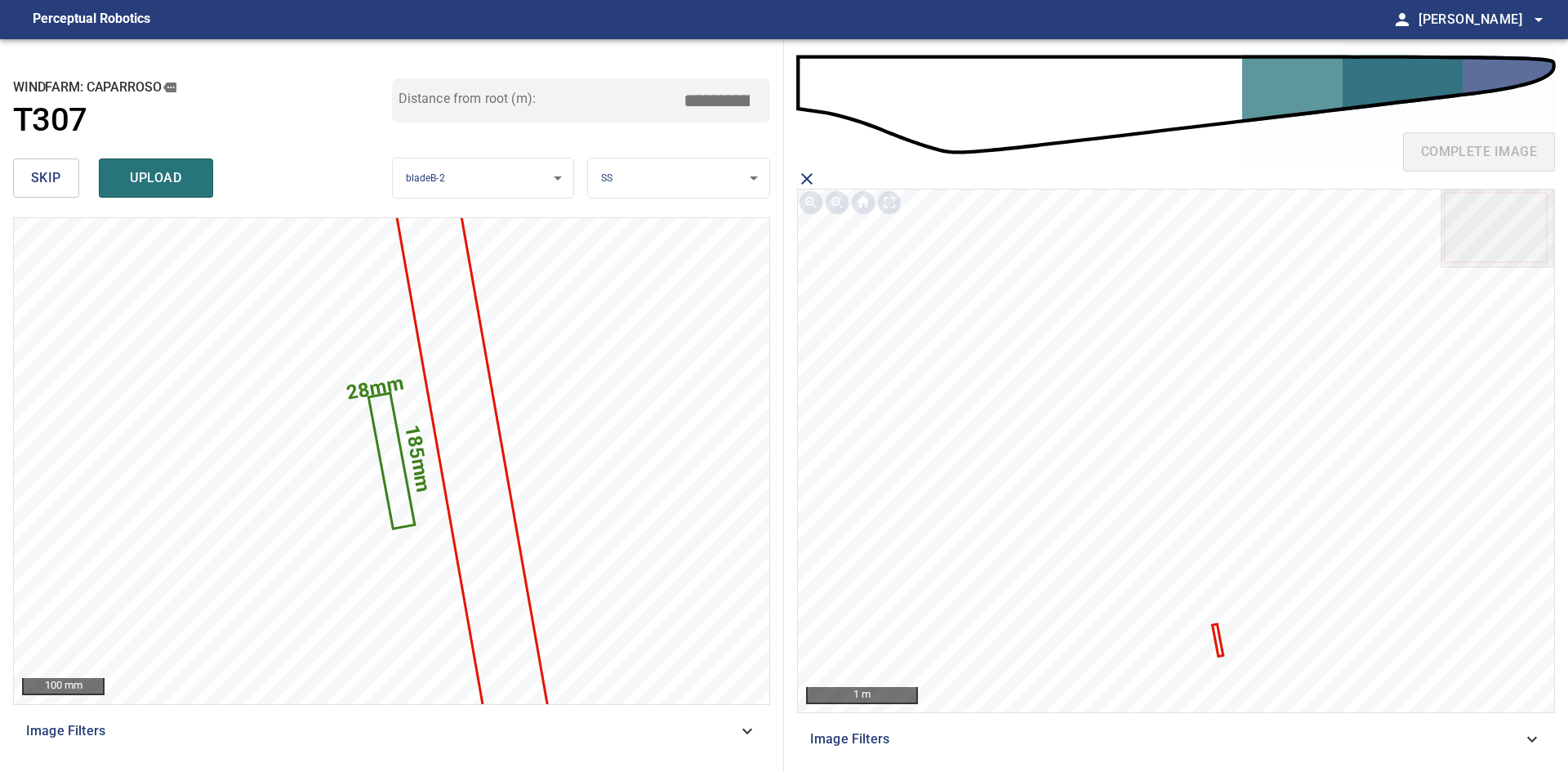
click at [1219, 641] on icon at bounding box center [1217, 641] width 8 height 30
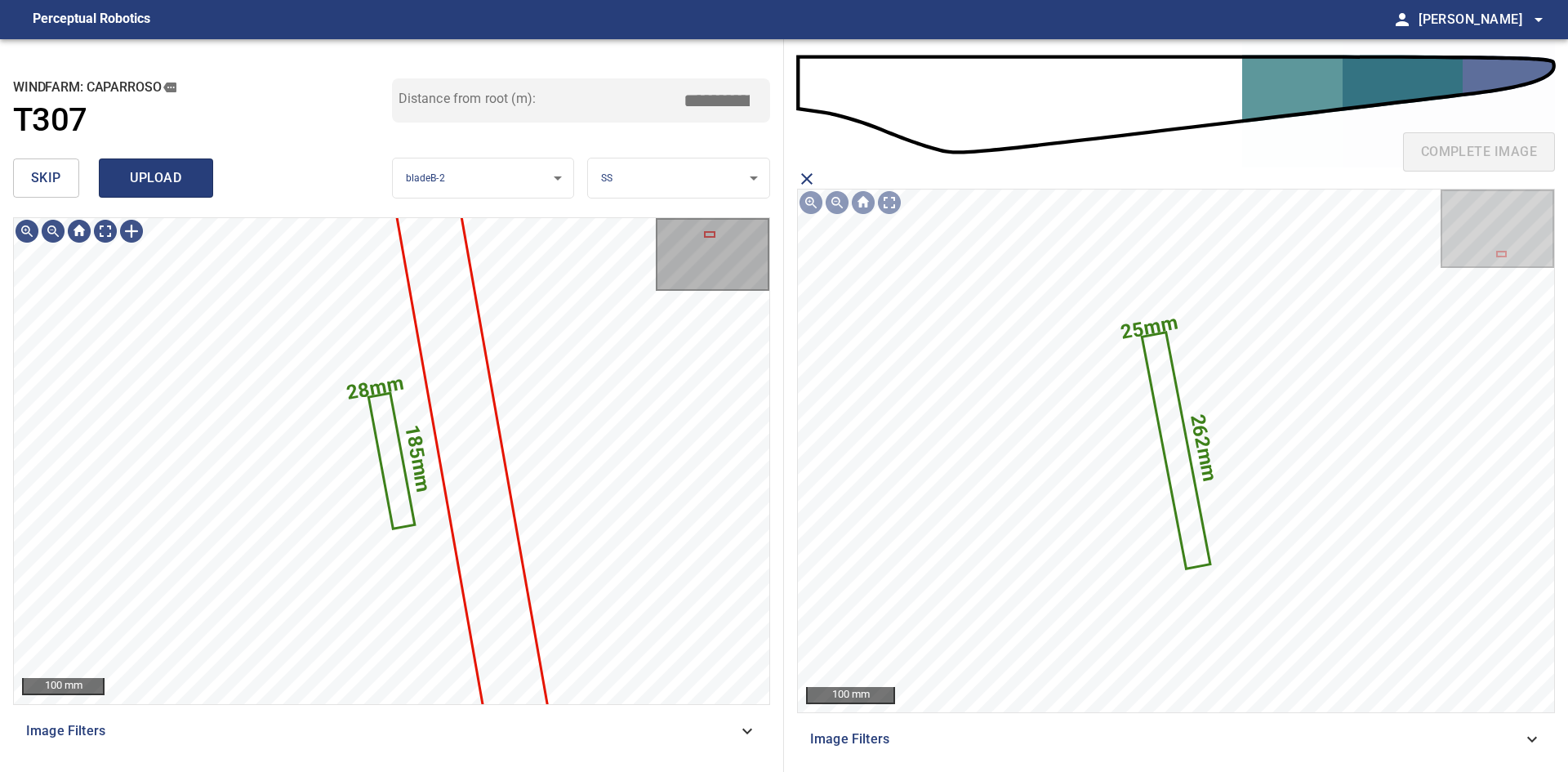
click at [144, 193] on button "upload" at bounding box center [156, 178] width 114 height 39
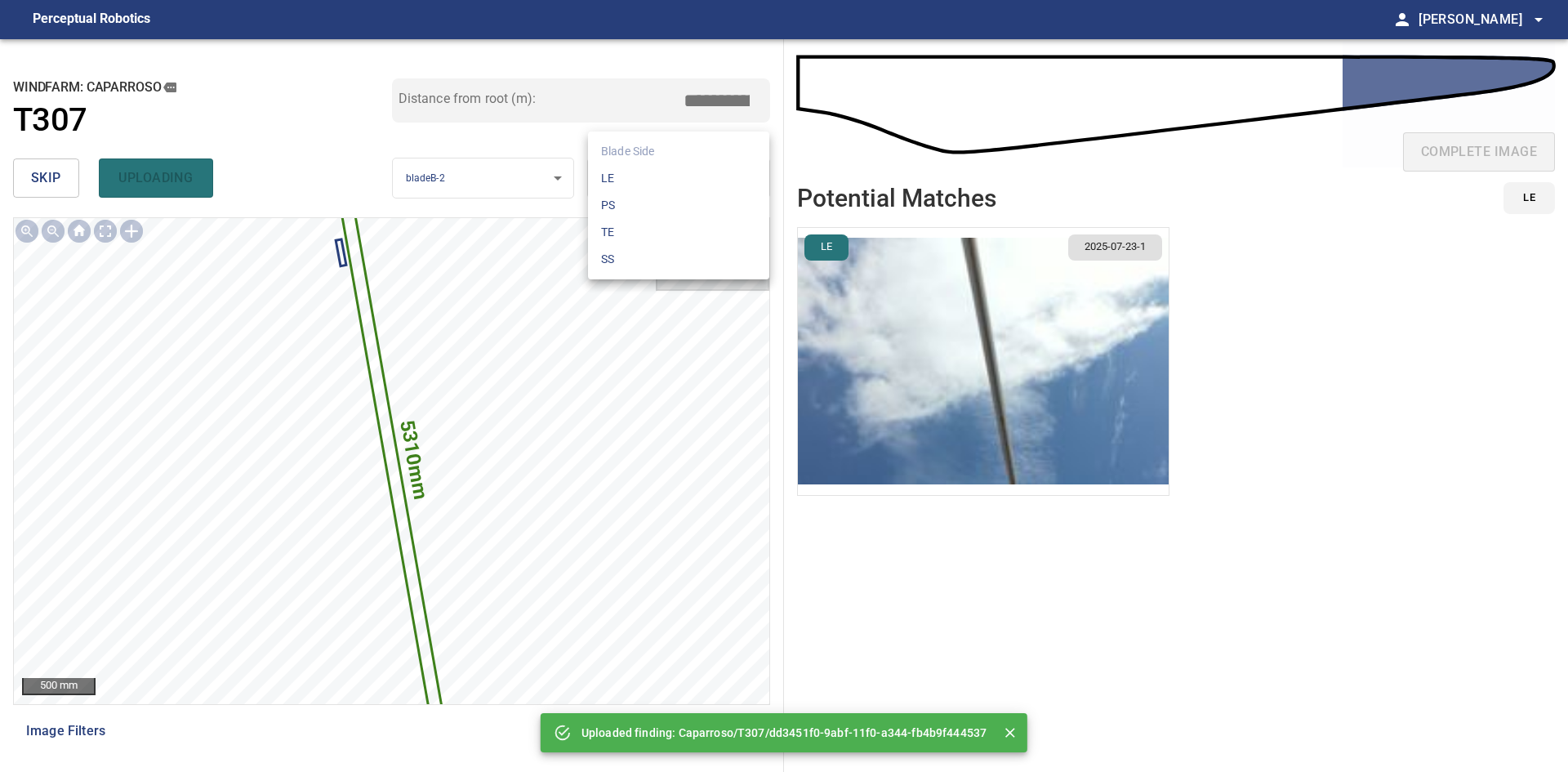
click at [673, 181] on body "**********" at bounding box center [784, 386] width 1568 height 772
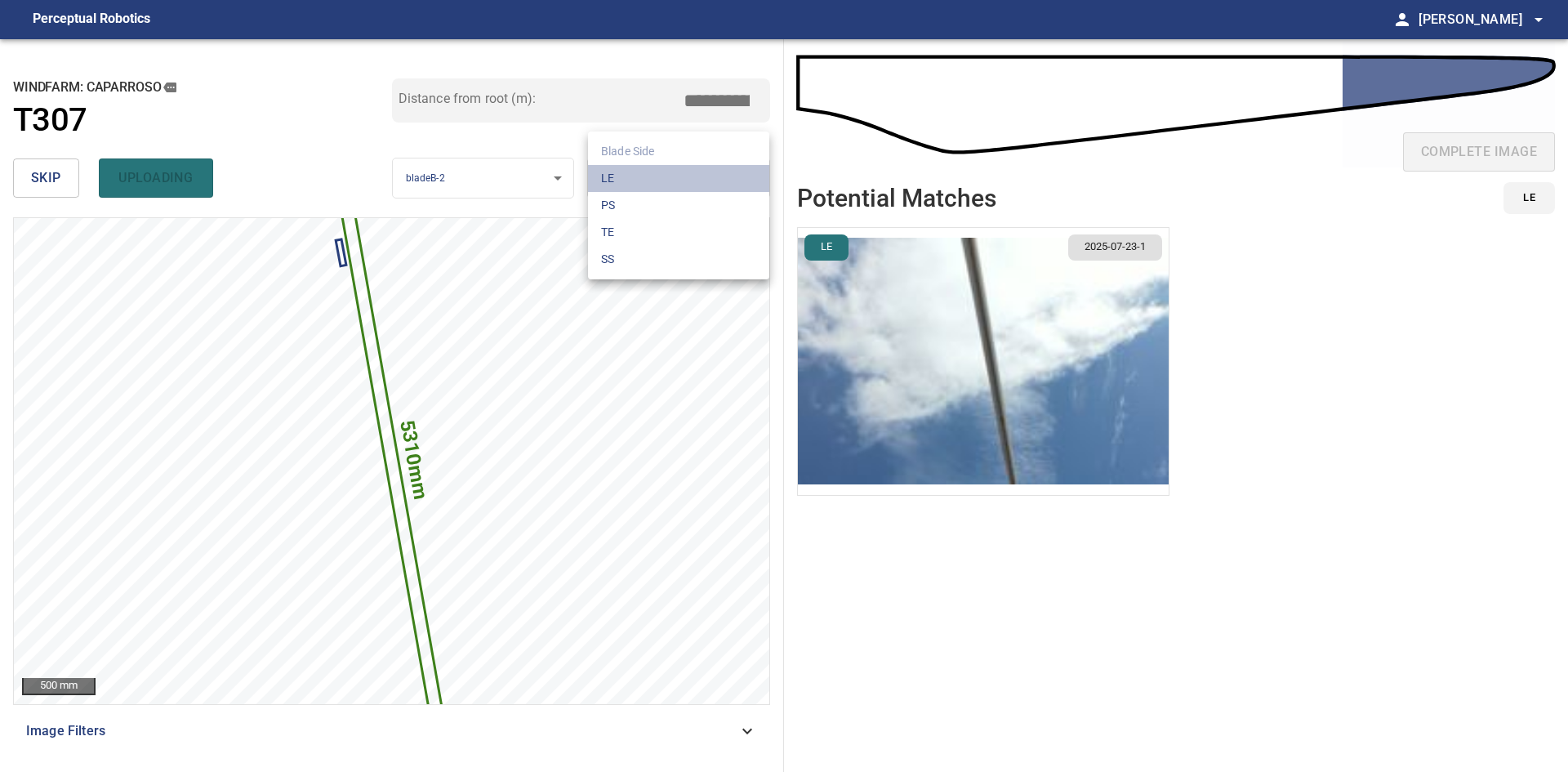
click at [673, 181] on li "LE" at bounding box center [679, 178] width 181 height 27
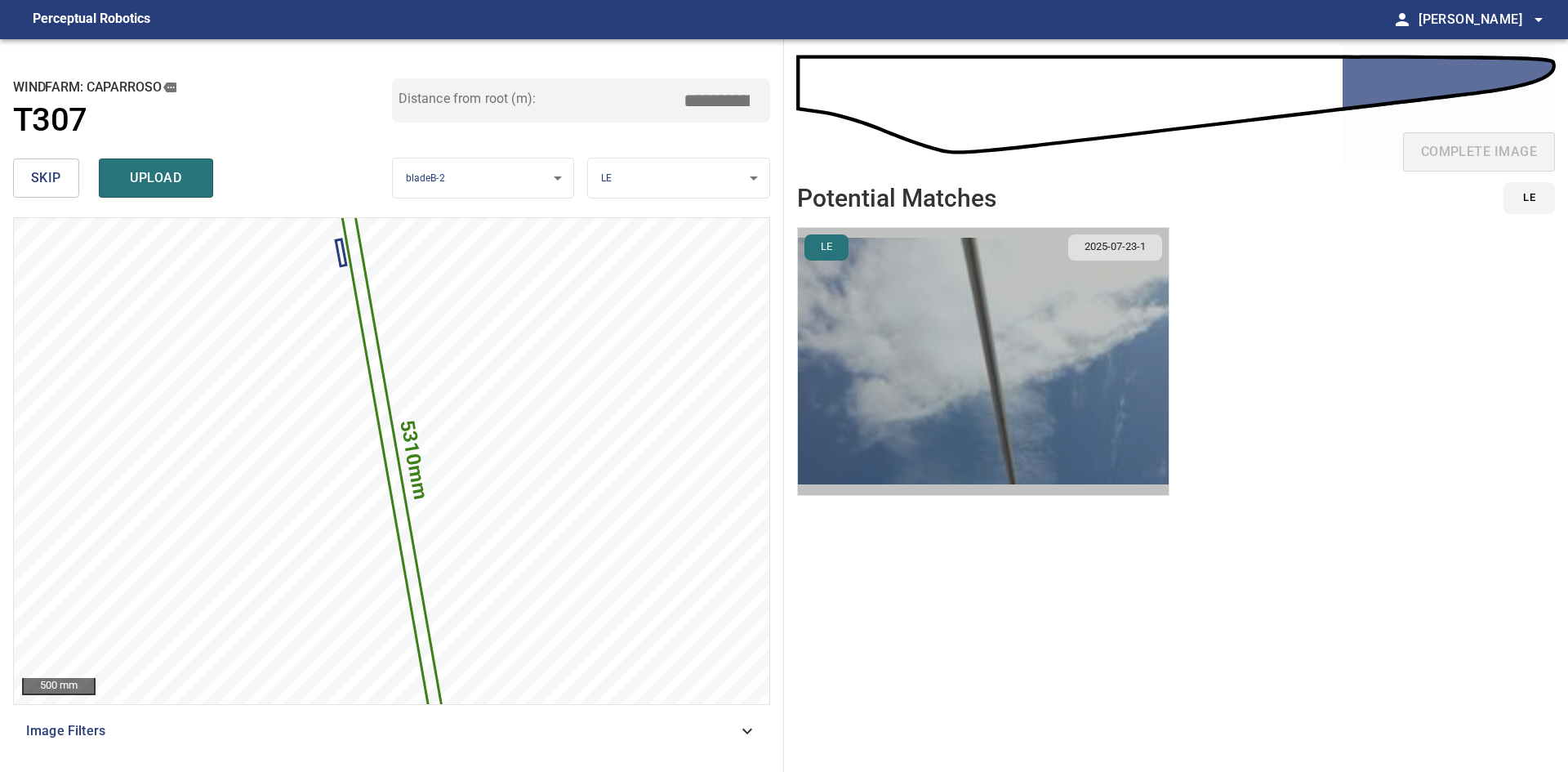
click at [1044, 361] on img "button" at bounding box center [983, 361] width 371 height 267
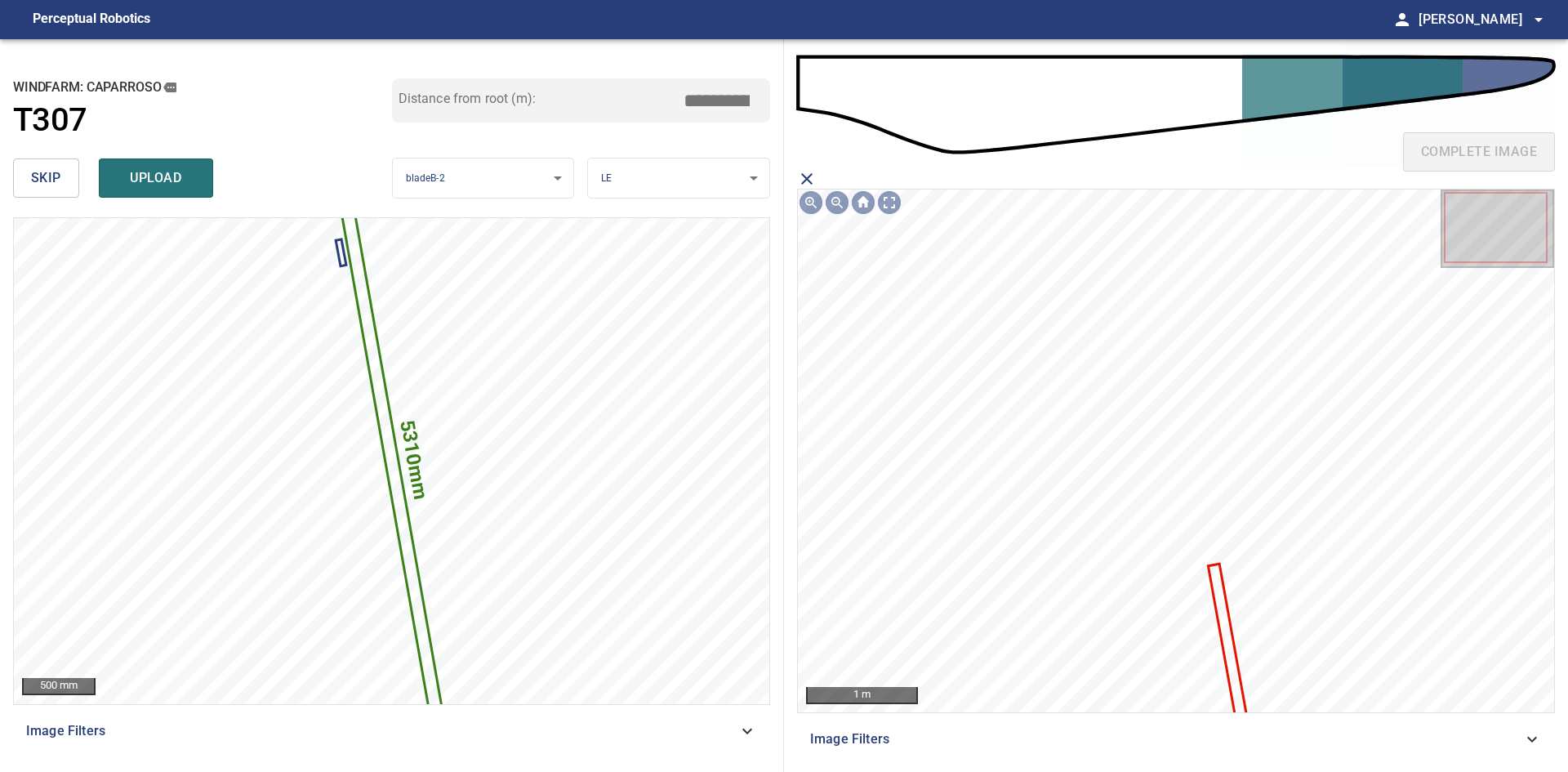
click at [1223, 608] on icon at bounding box center [1227, 642] width 36 height 153
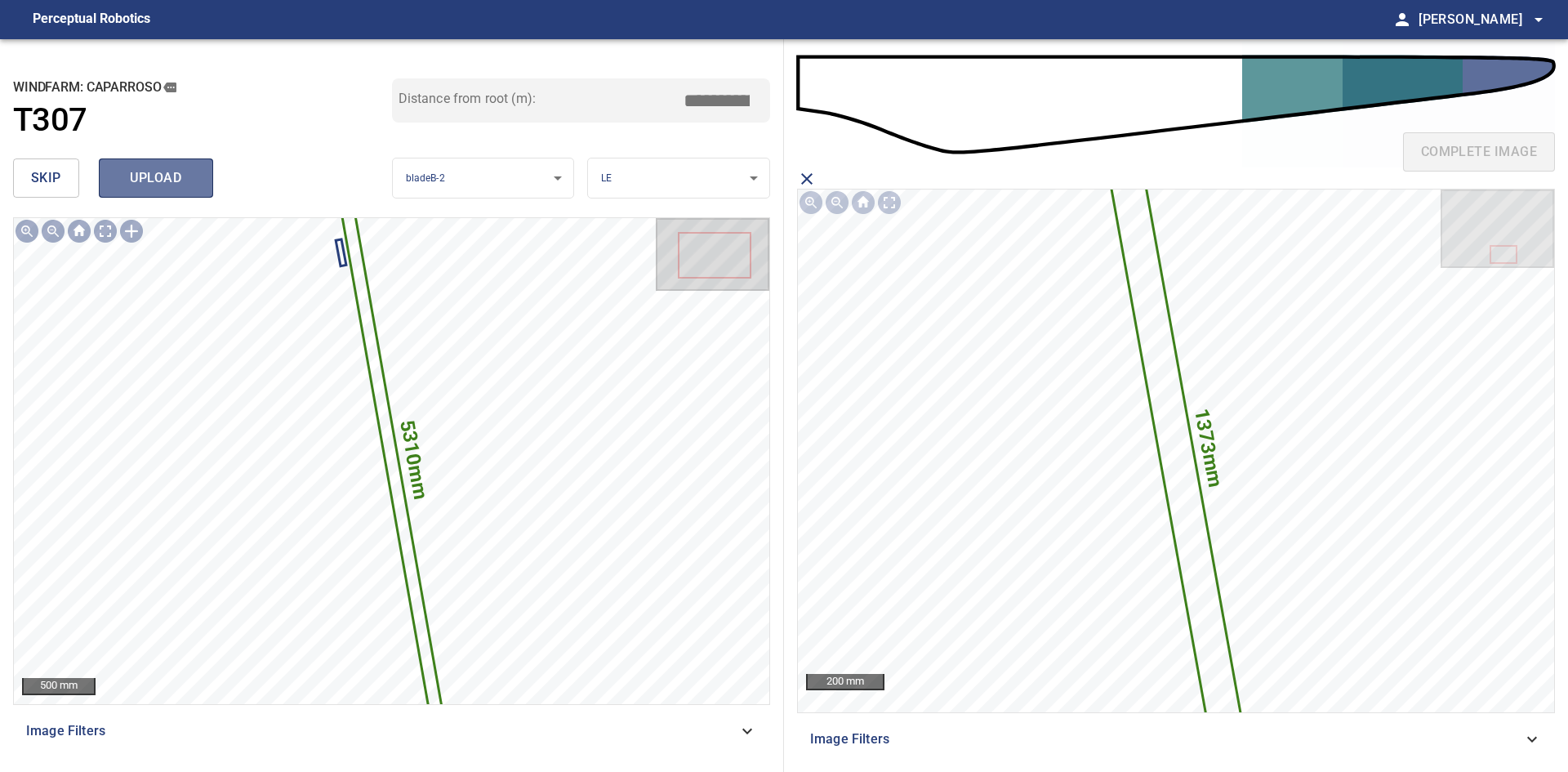
click at [200, 166] on button "upload" at bounding box center [156, 178] width 114 height 39
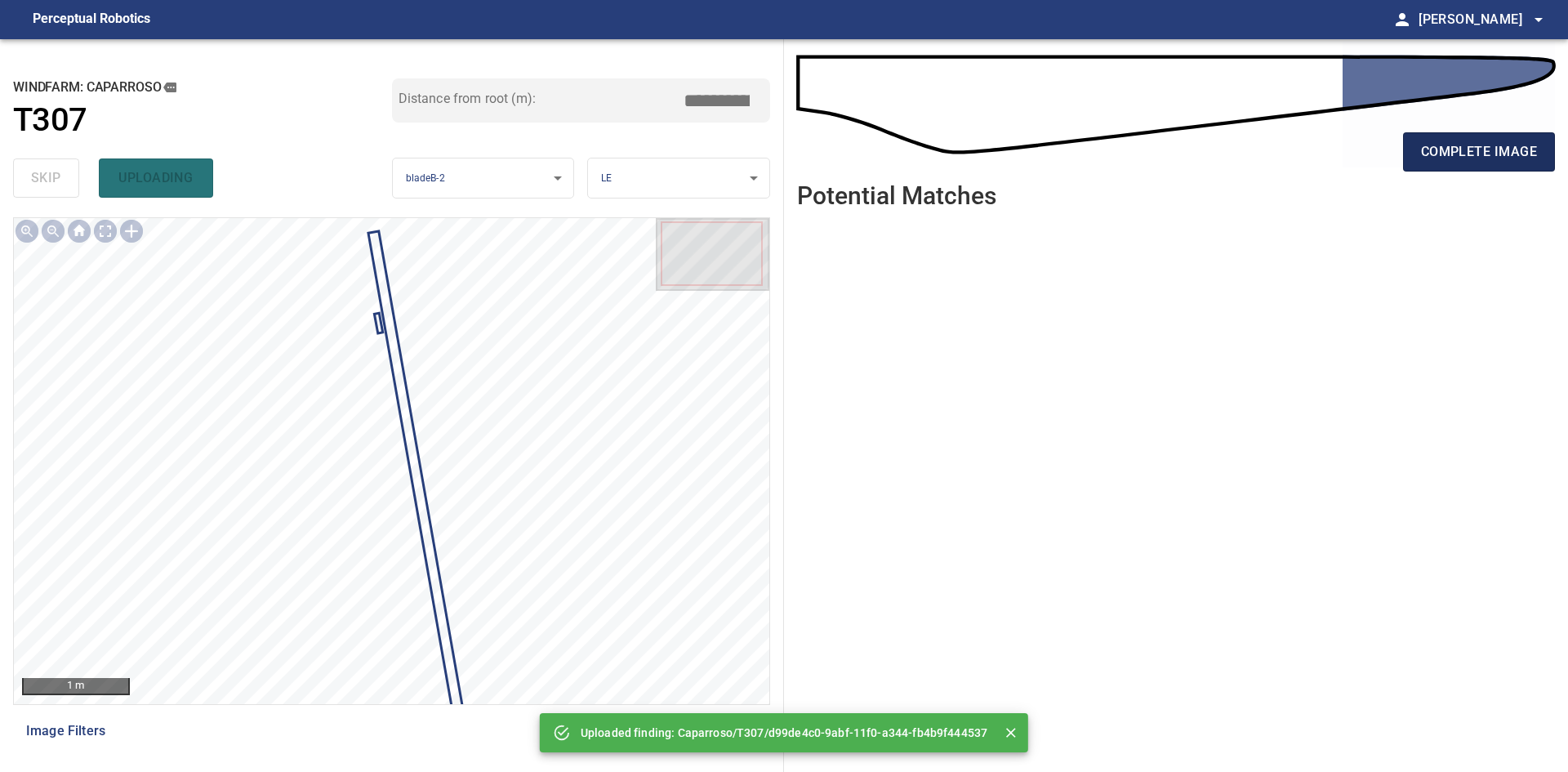
click at [1445, 159] on span "complete image" at bounding box center [1478, 151] width 116 height 23
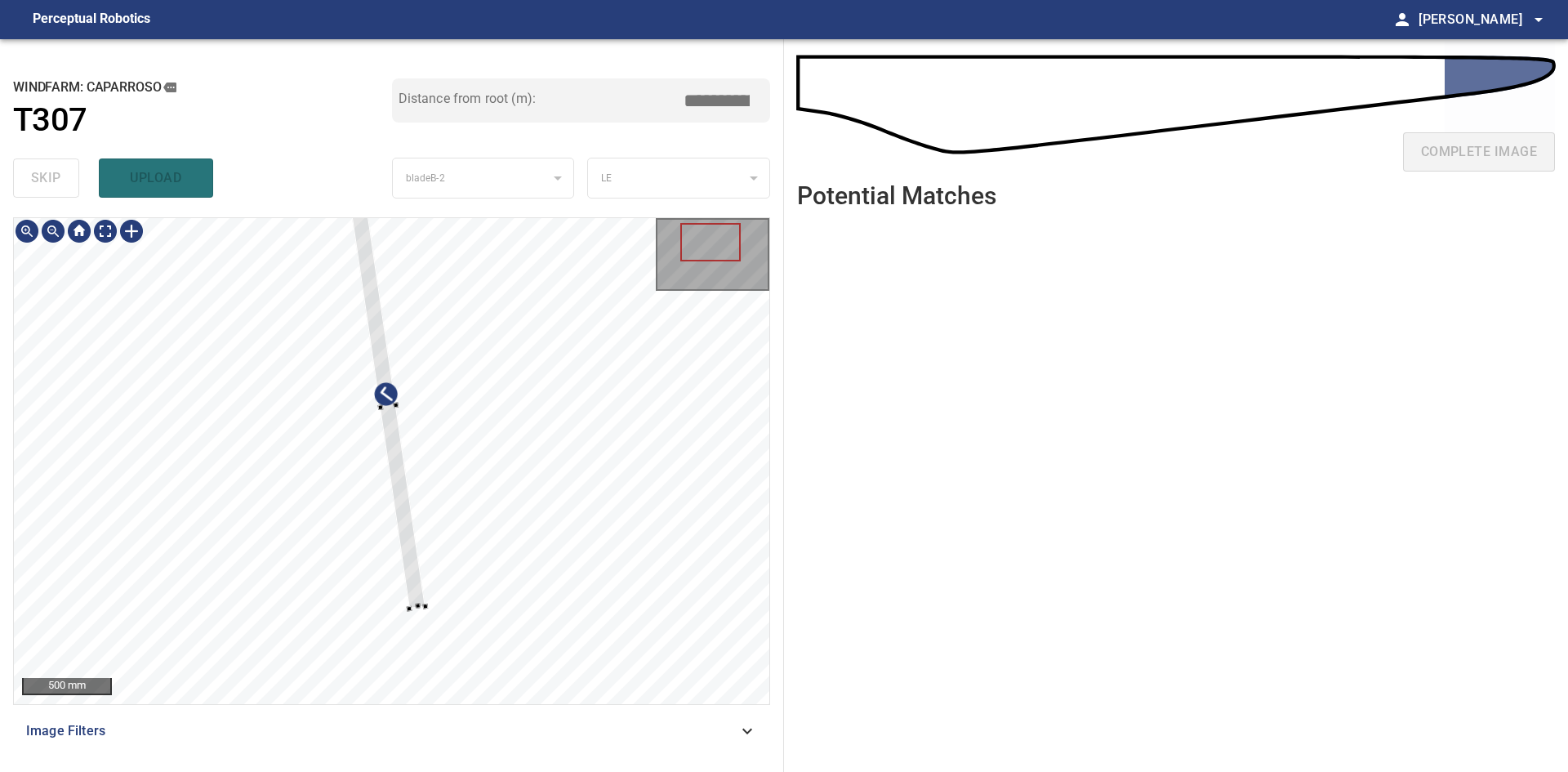
click at [406, 521] on div at bounding box center [388, 406] width 75 height 403
click at [414, 548] on div at bounding box center [387, 406] width 75 height 403
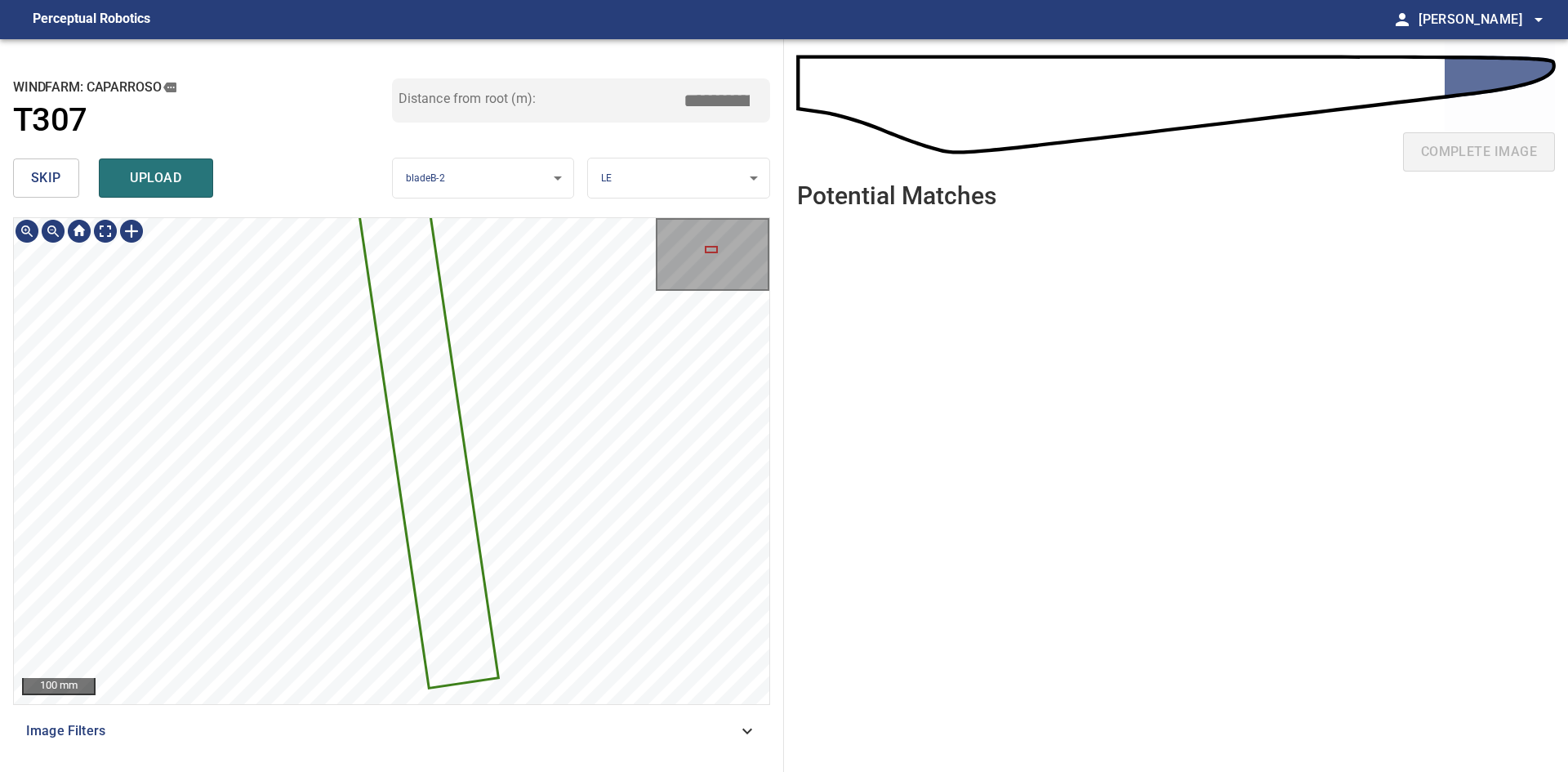
click at [614, 709] on div "2660mm 109mm 100 mm Image Filters" at bounding box center [392, 488] width 757 height 541
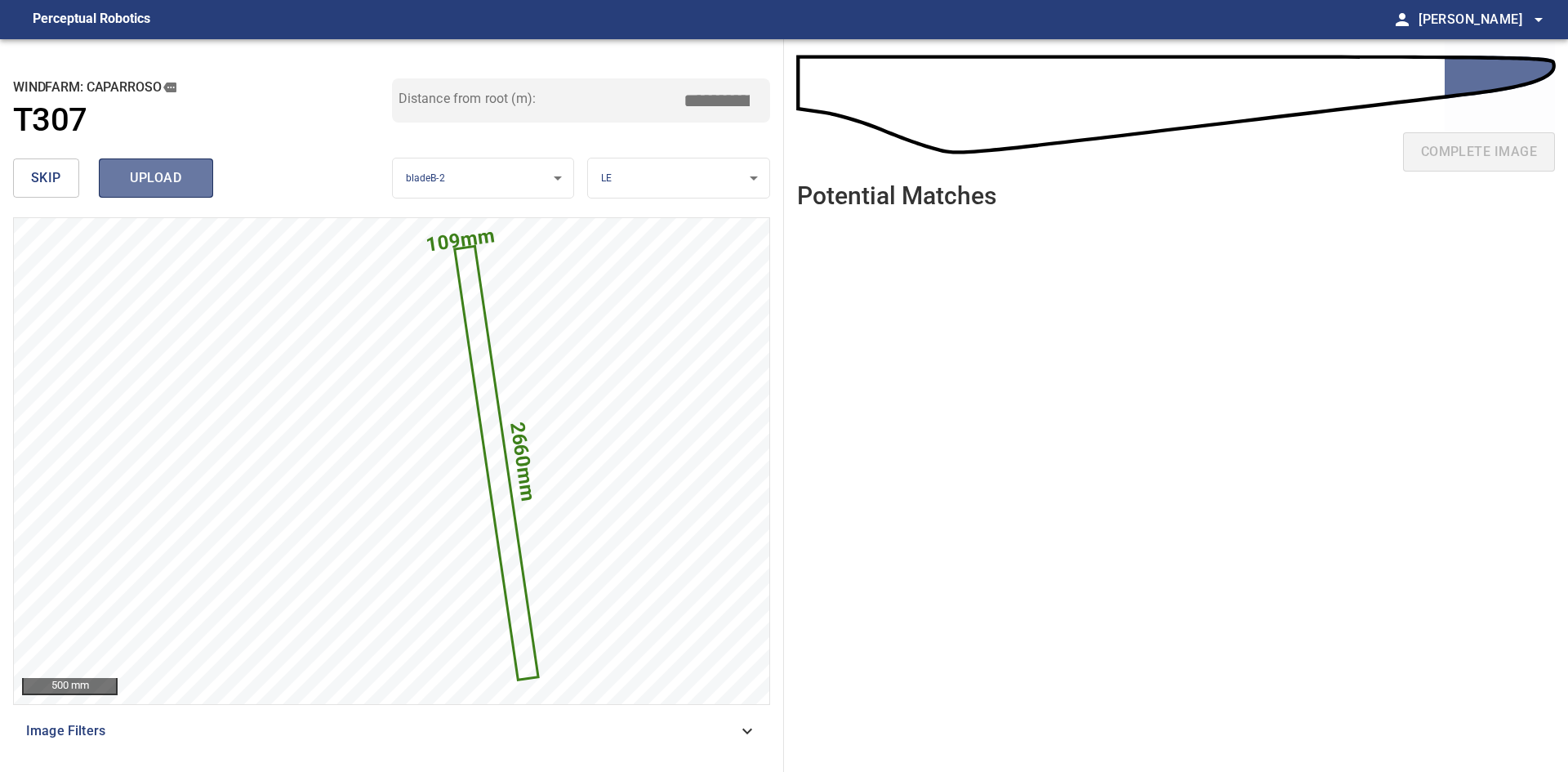
click at [128, 184] on span "upload" at bounding box center [156, 178] width 78 height 23
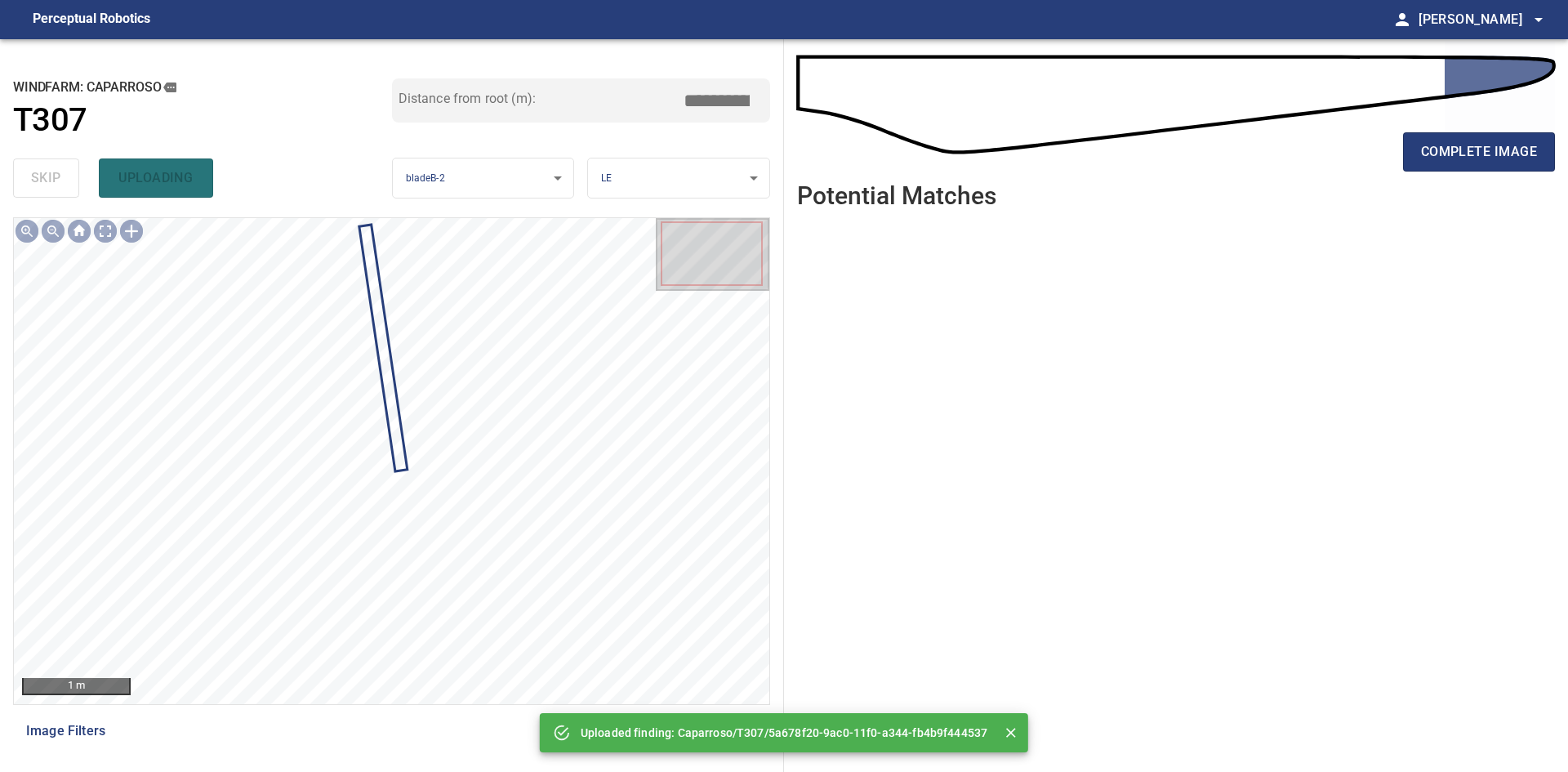
click at [1402, 171] on div "complete image" at bounding box center [1176, 158] width 758 height 65
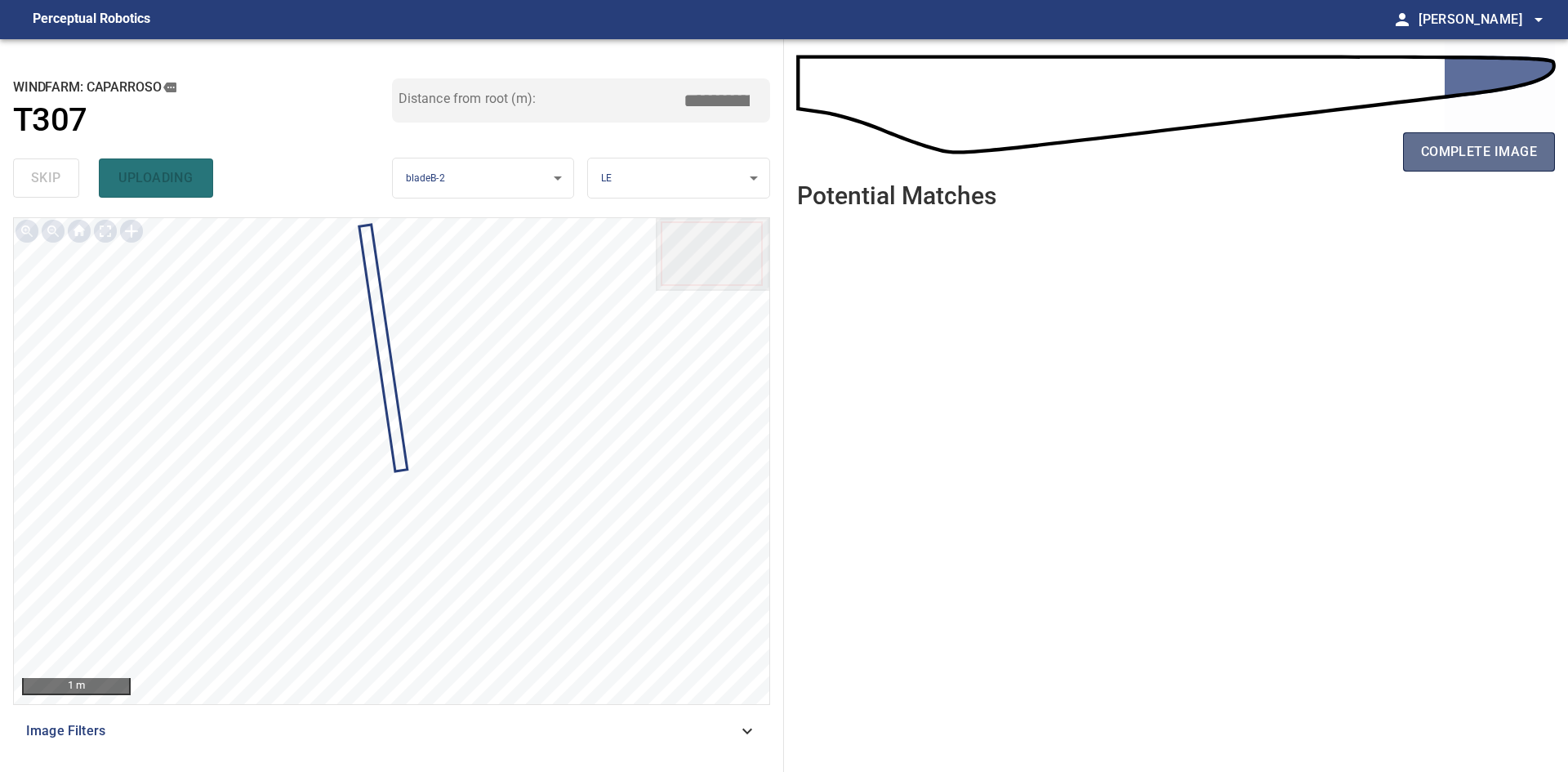
click at [1429, 157] on span "complete image" at bounding box center [1478, 151] width 116 height 23
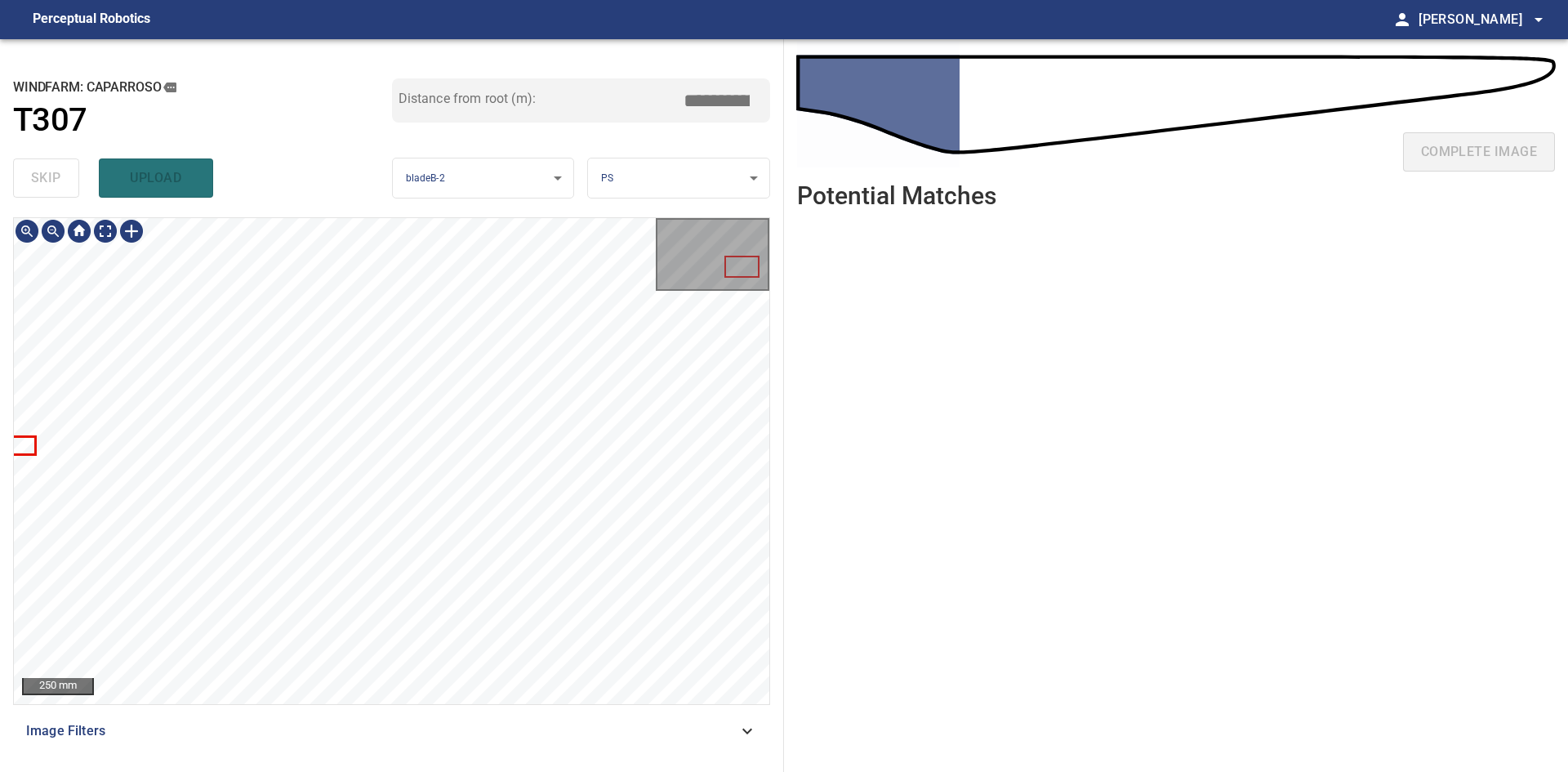
click at [845, 400] on div "**********" at bounding box center [784, 406] width 1568 height 733
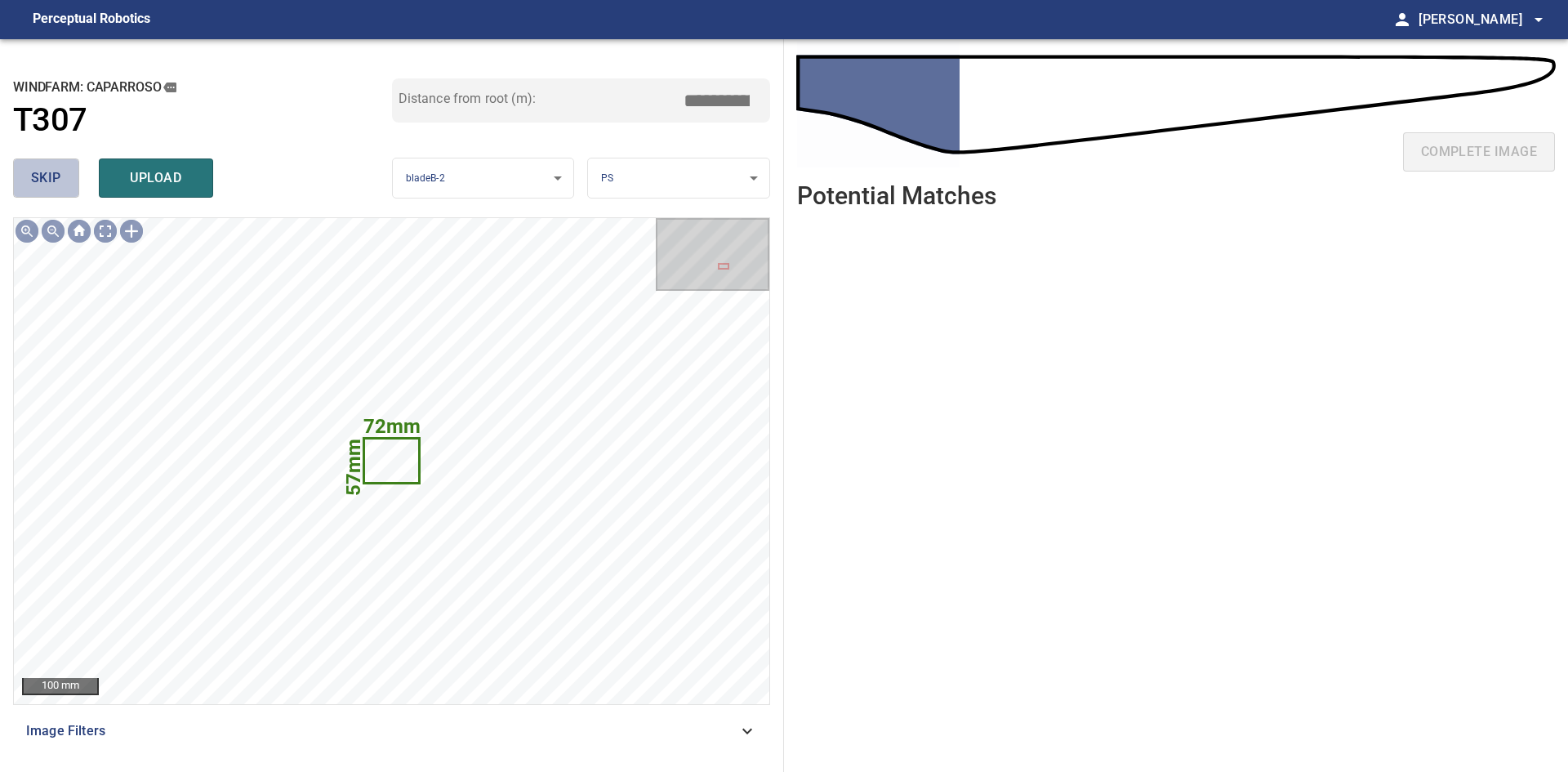
click at [28, 173] on button "skip" at bounding box center [46, 178] width 66 height 39
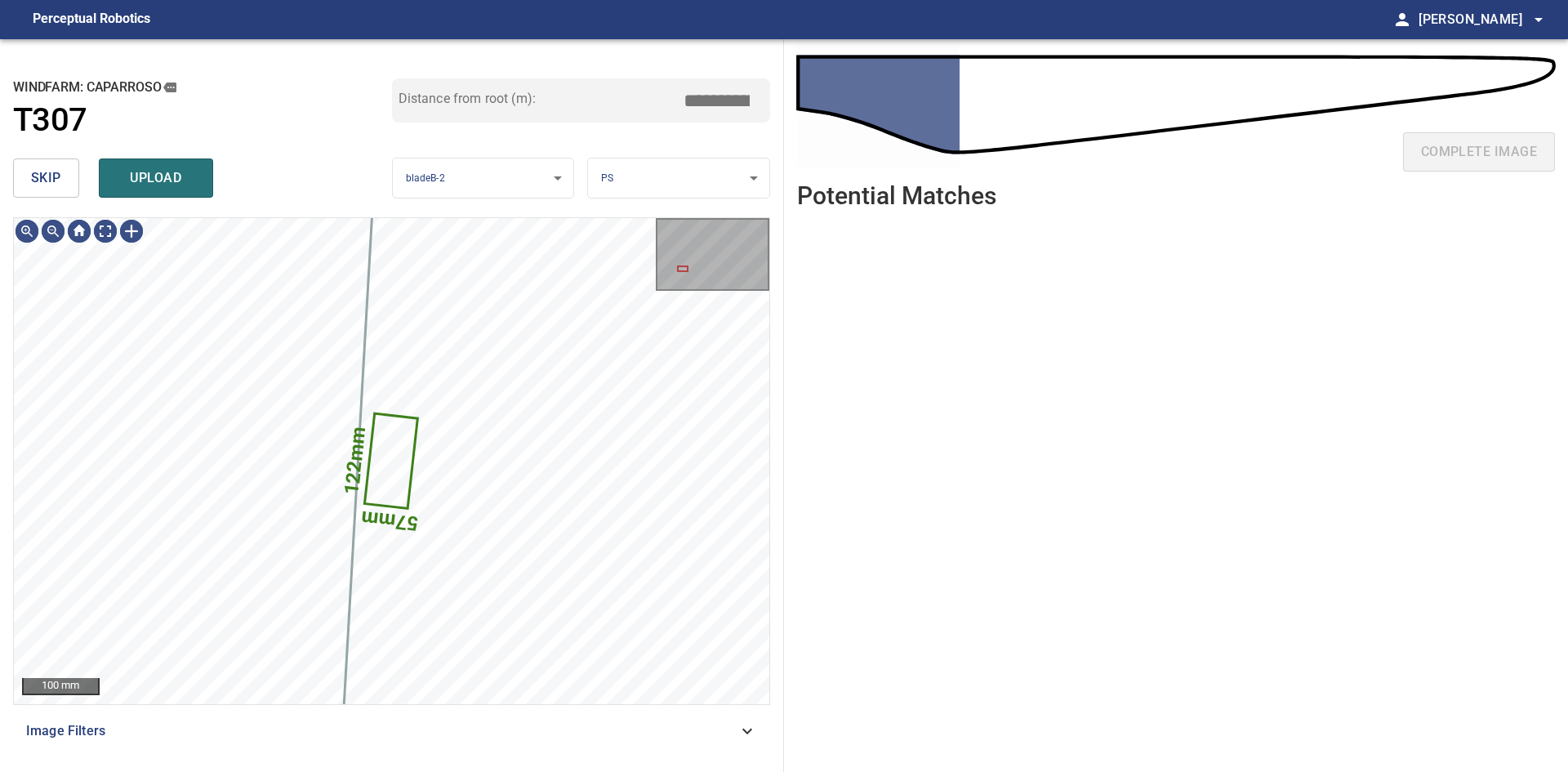
click at [28, 173] on button "skip" at bounding box center [46, 178] width 66 height 39
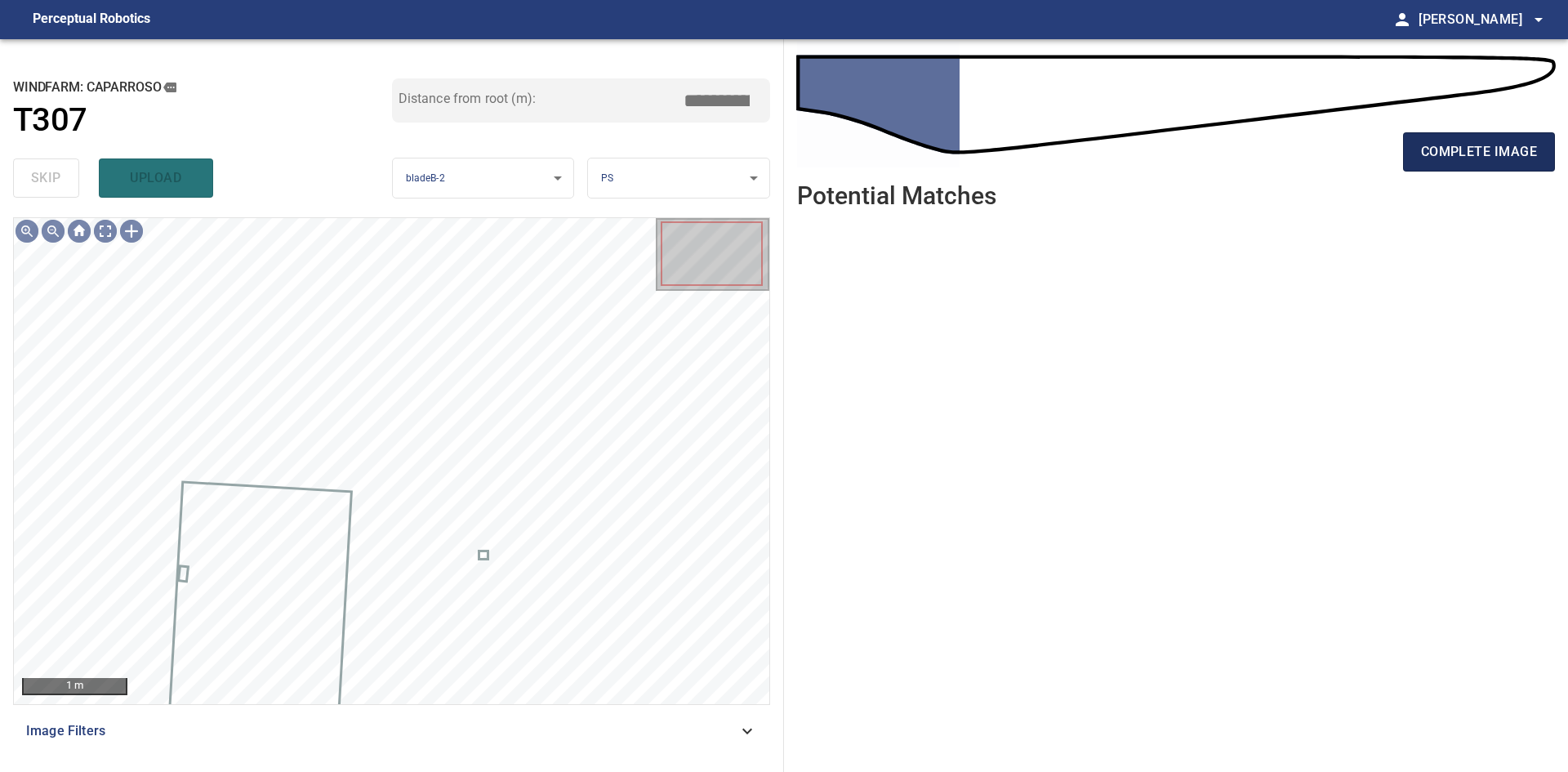
click at [1533, 144] on span "complete image" at bounding box center [1478, 151] width 116 height 23
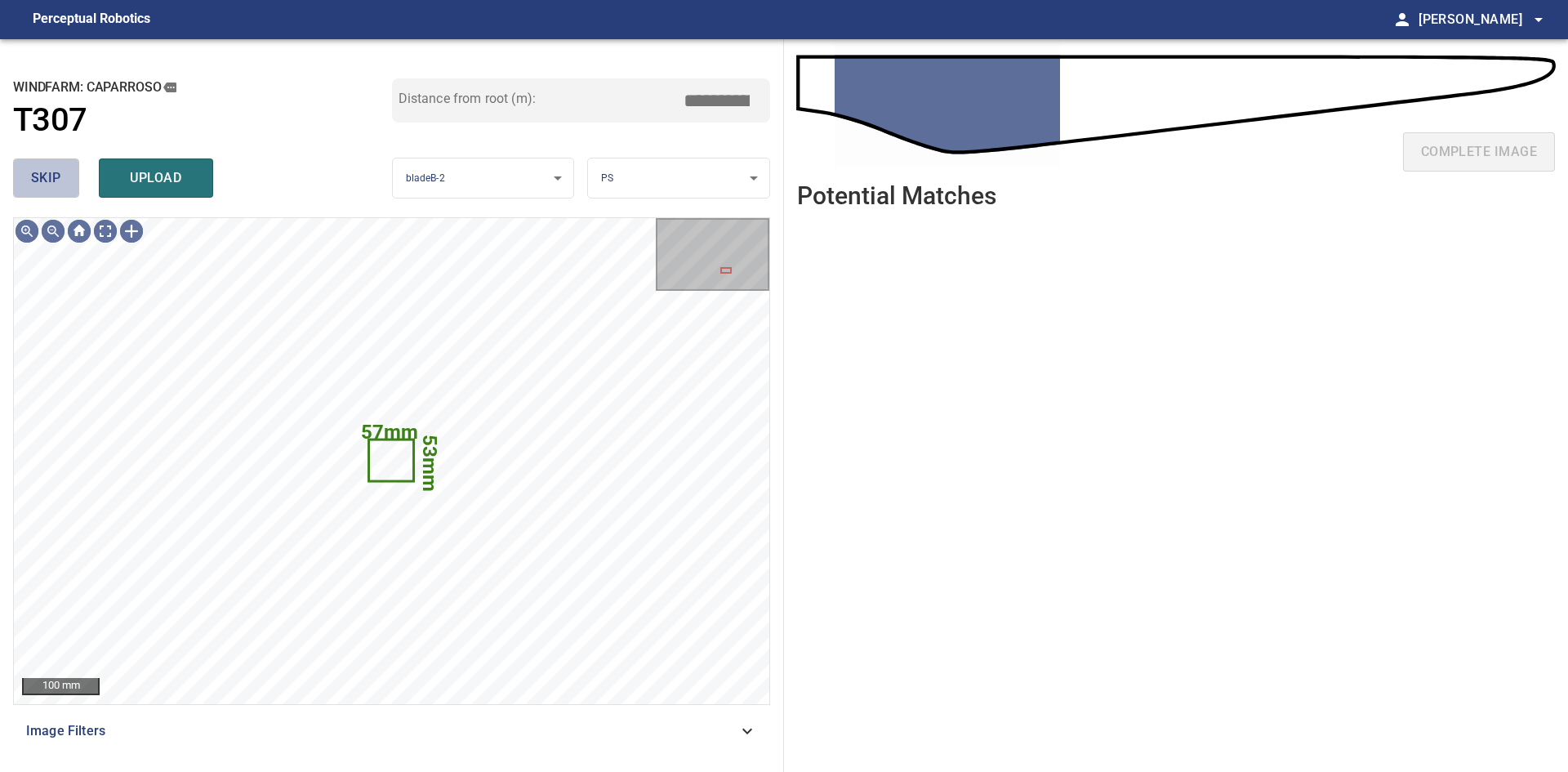
click at [36, 191] on button "skip" at bounding box center [46, 178] width 66 height 39
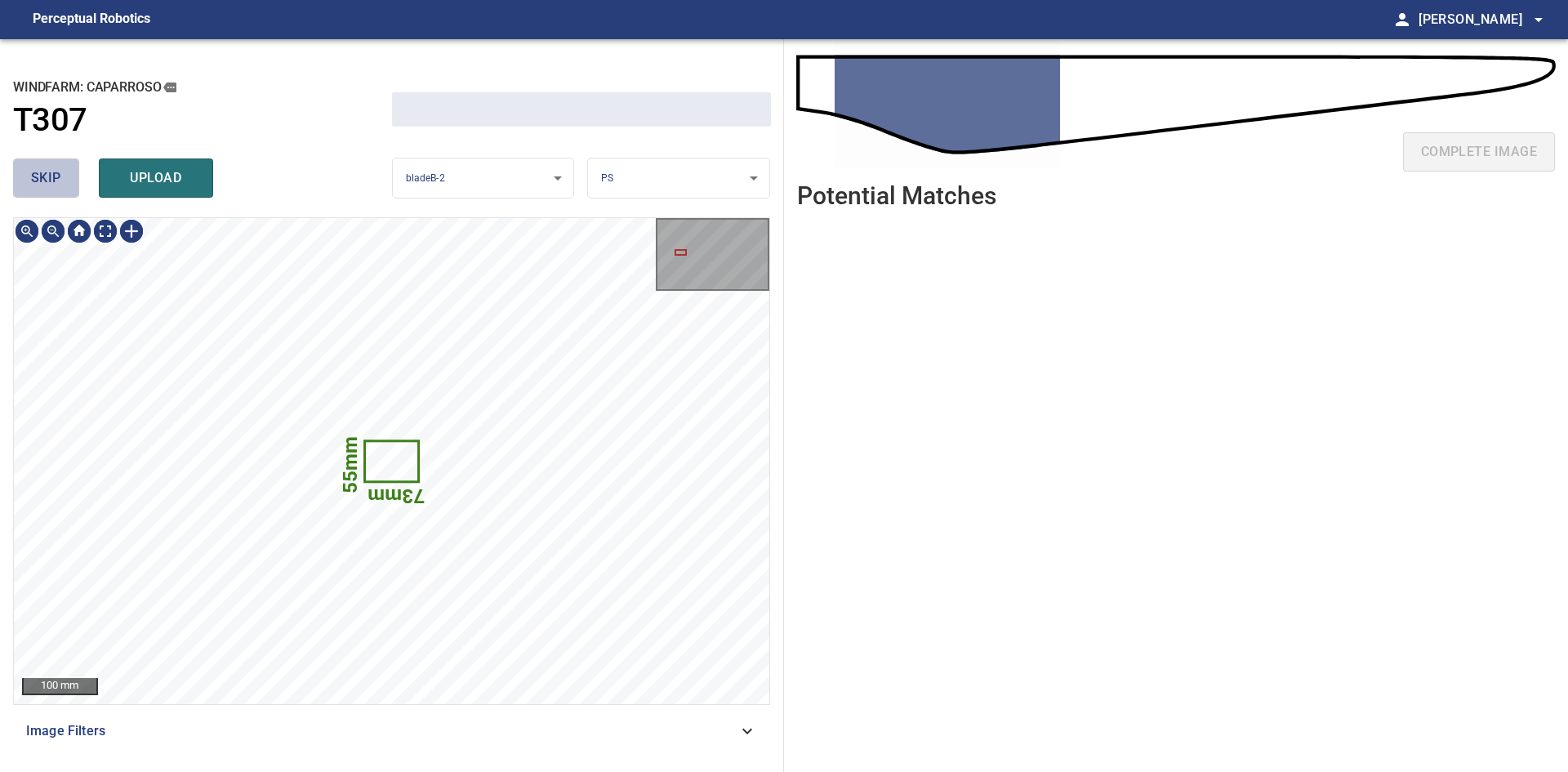
click at [36, 191] on button "skip" at bounding box center [46, 178] width 66 height 39
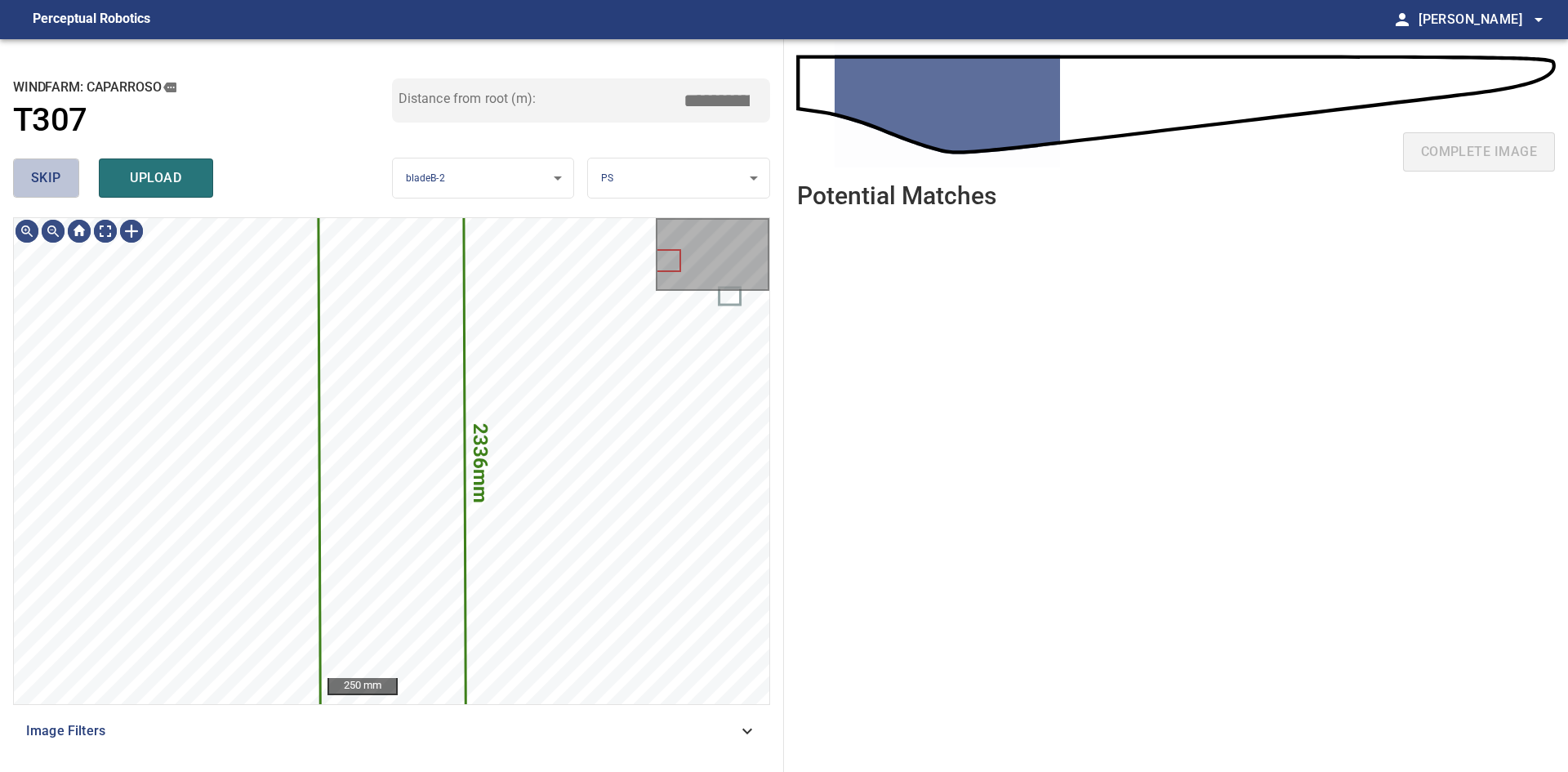
click at [36, 191] on button "skip" at bounding box center [46, 178] width 66 height 39
click at [36, 191] on div "skip upload" at bounding box center [203, 178] width 379 height 52
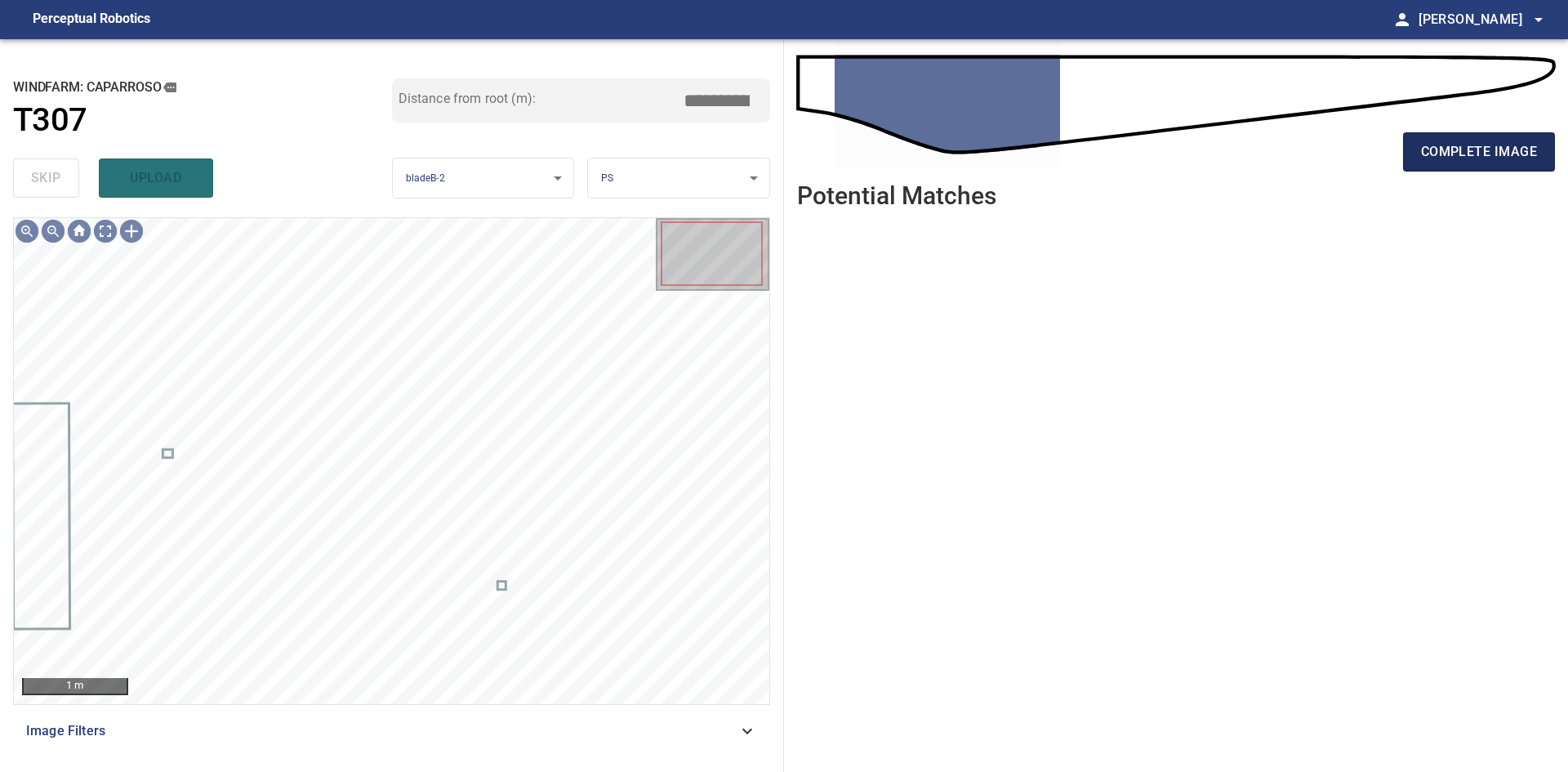
click at [1475, 160] on span "complete image" at bounding box center [1478, 151] width 116 height 23
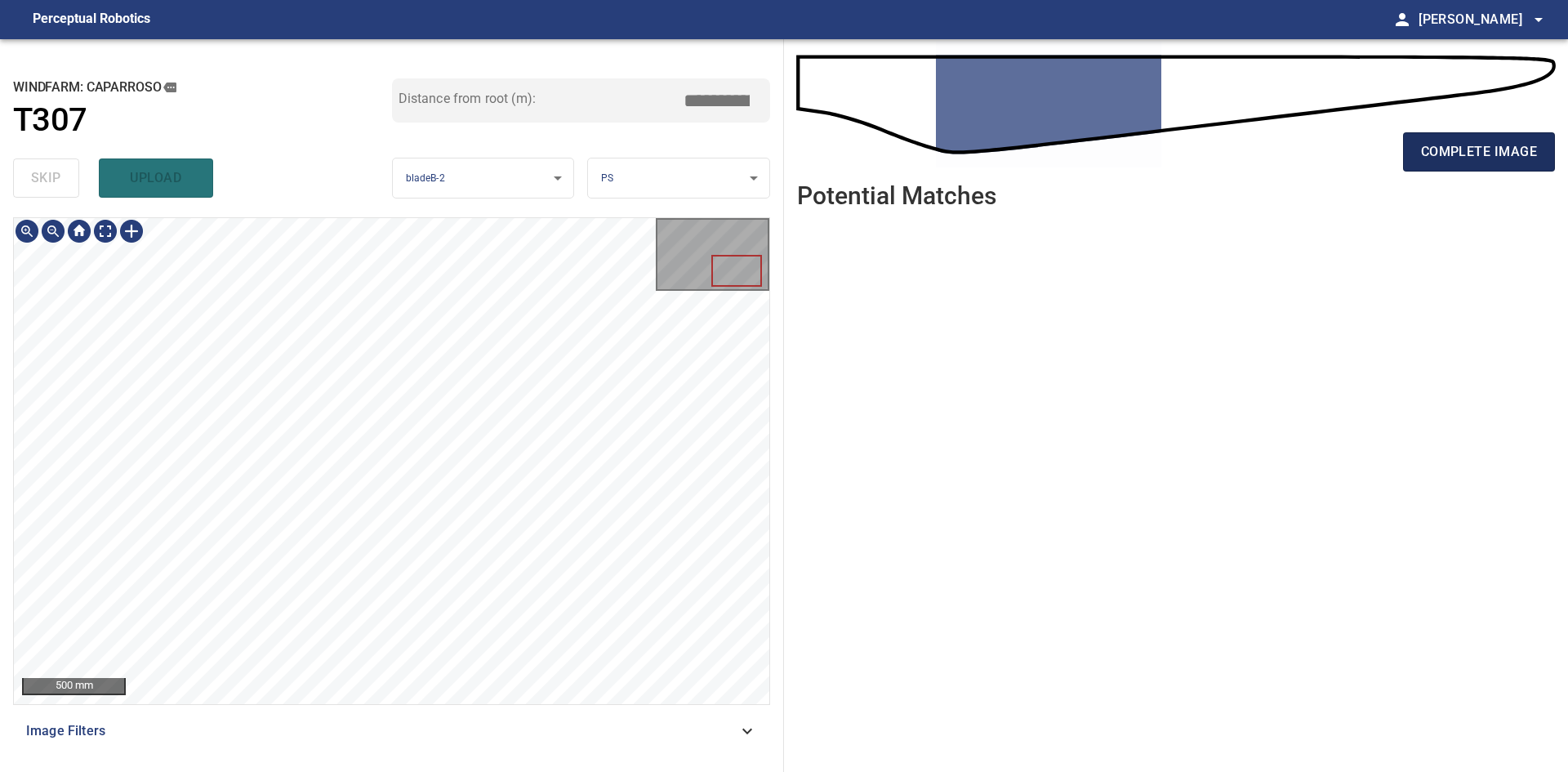
click at [1420, 165] on button "complete image" at bounding box center [1479, 151] width 152 height 39
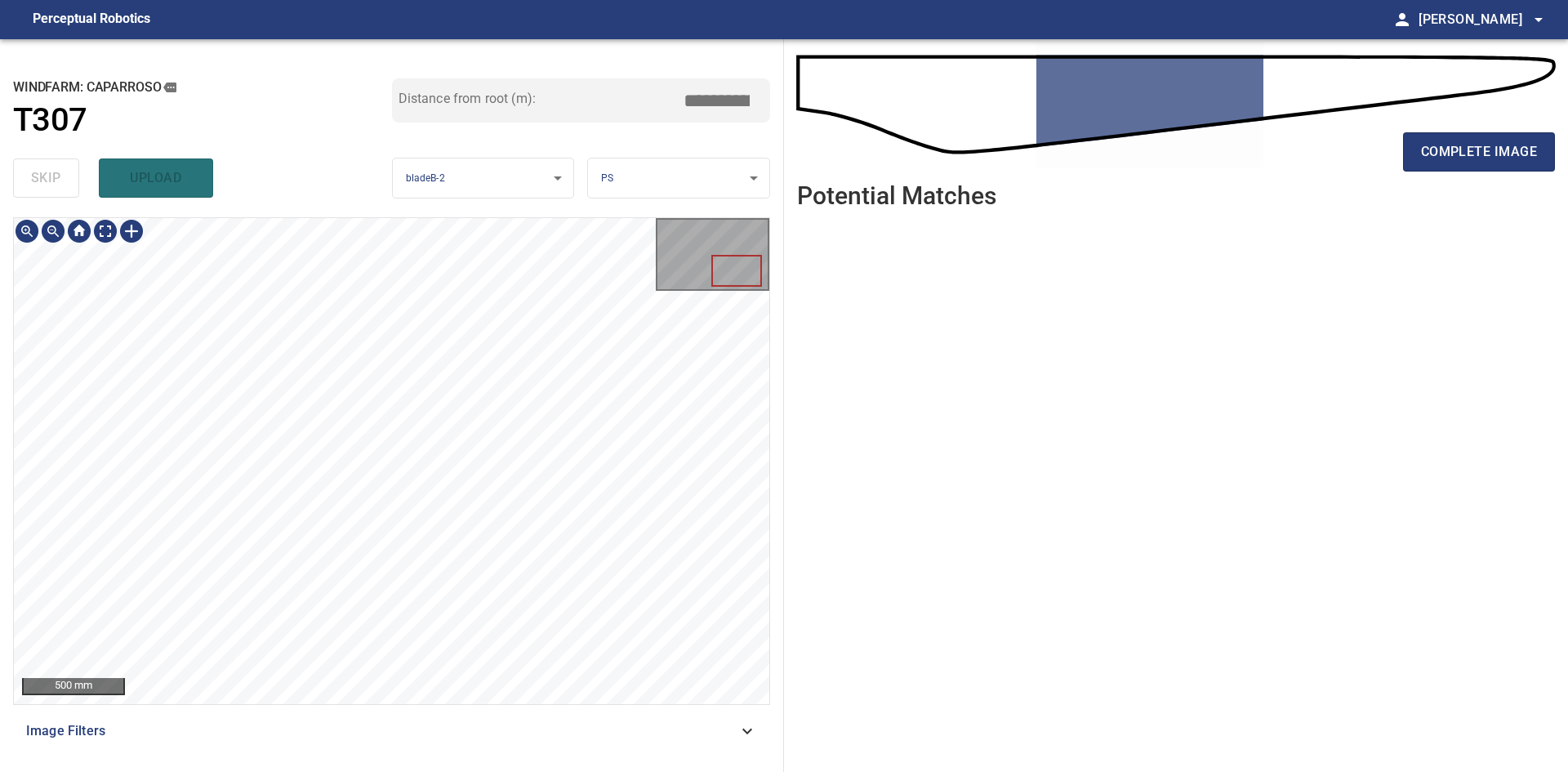
click at [1417, 172] on div "complete image" at bounding box center [1176, 158] width 758 height 65
click at [1432, 157] on span "complete image" at bounding box center [1478, 151] width 116 height 23
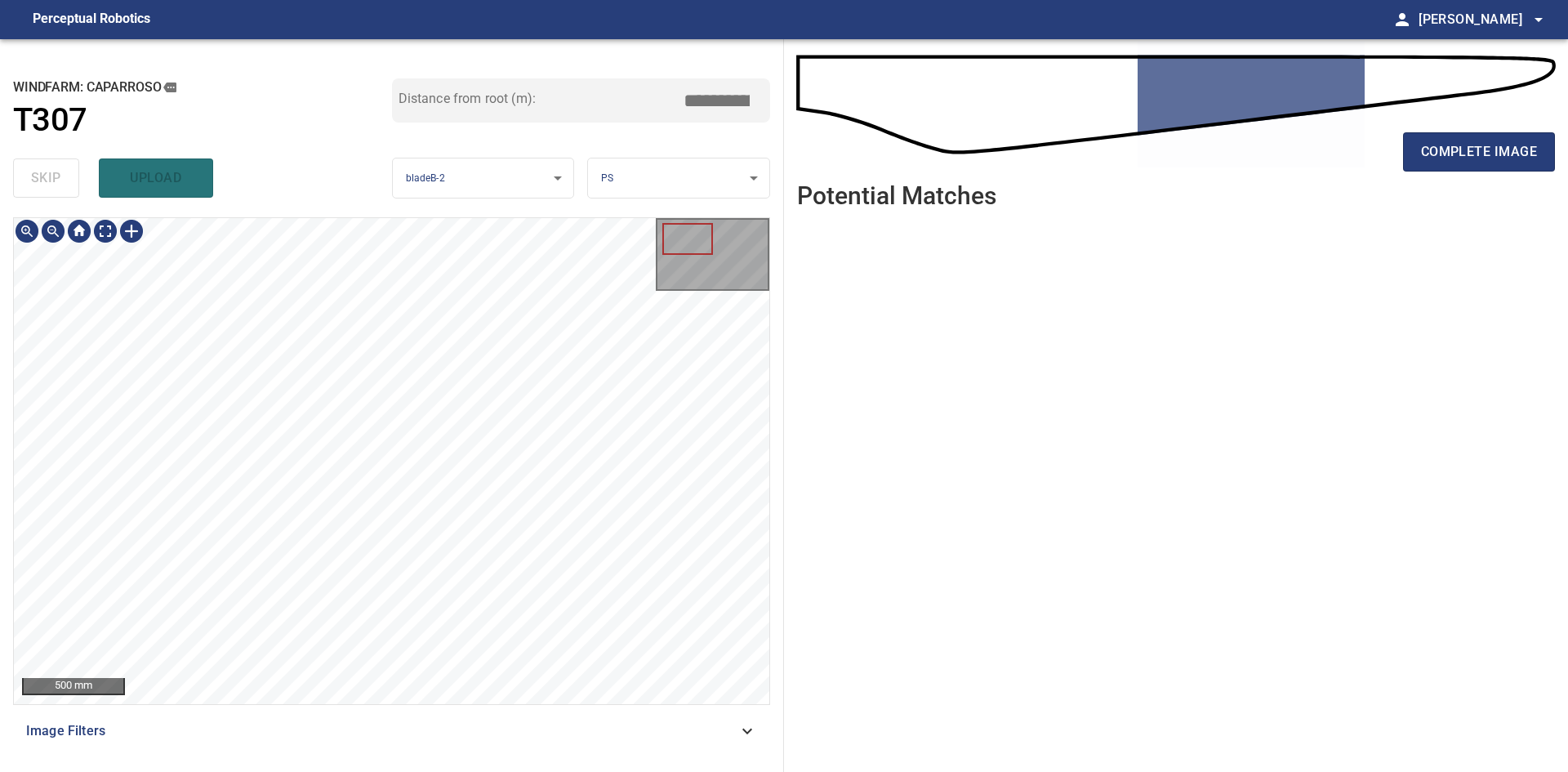
click at [860, 436] on div "**********" at bounding box center [784, 406] width 1568 height 733
click at [1474, 149] on span "complete image" at bounding box center [1478, 151] width 116 height 23
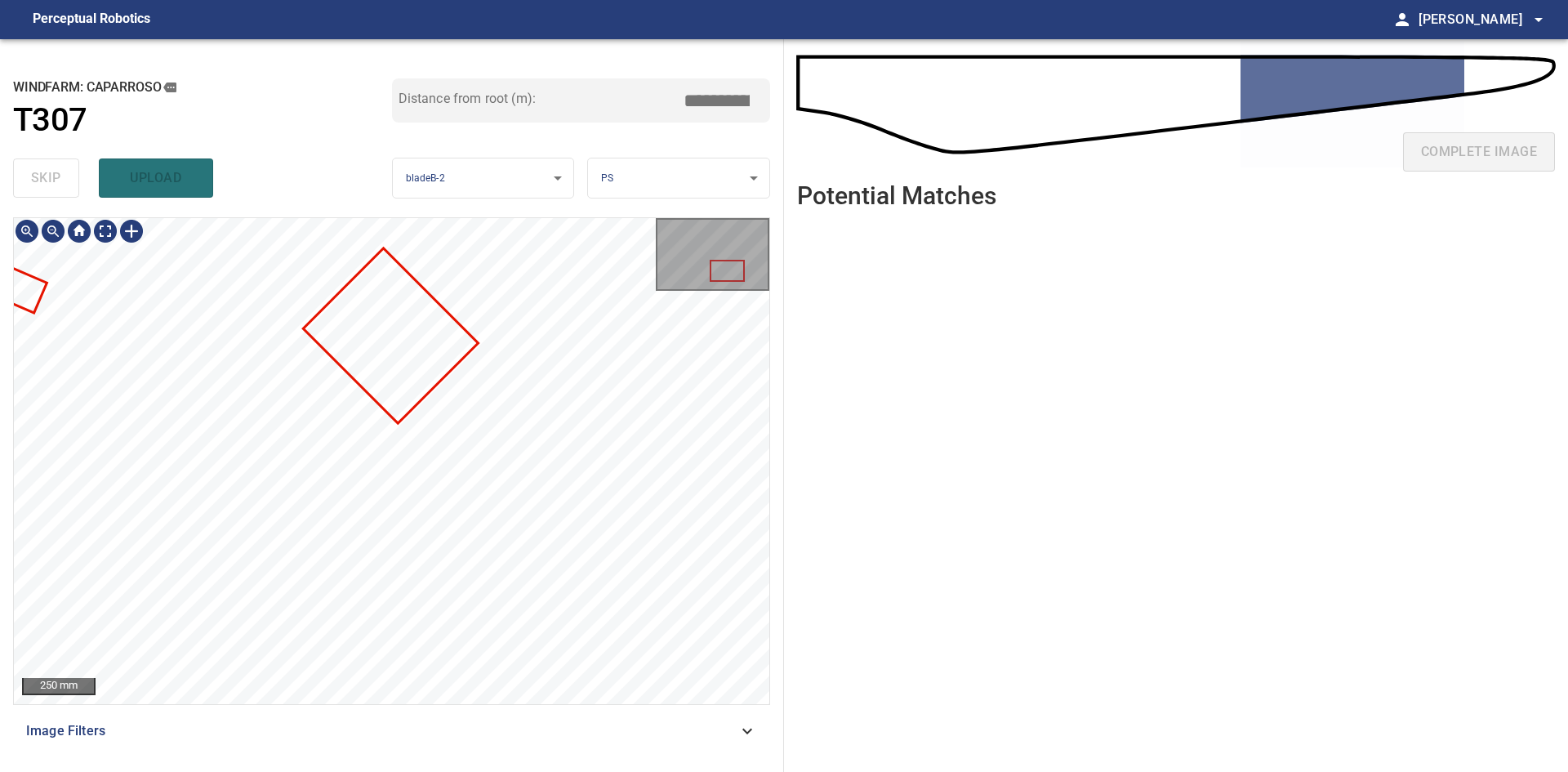
click at [801, 554] on div "**********" at bounding box center [784, 406] width 1568 height 733
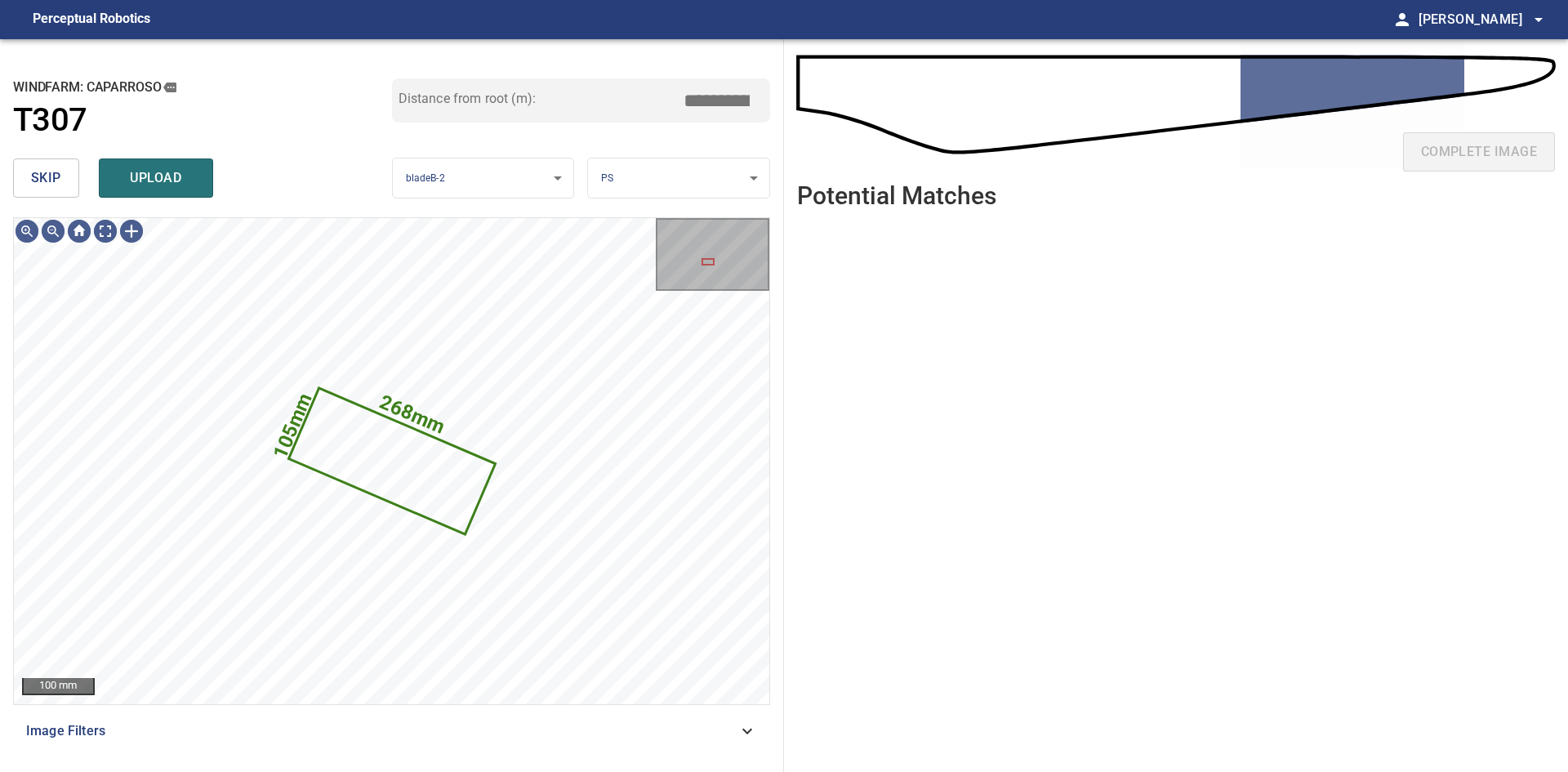
click at [52, 189] on span "skip" at bounding box center [46, 178] width 30 height 23
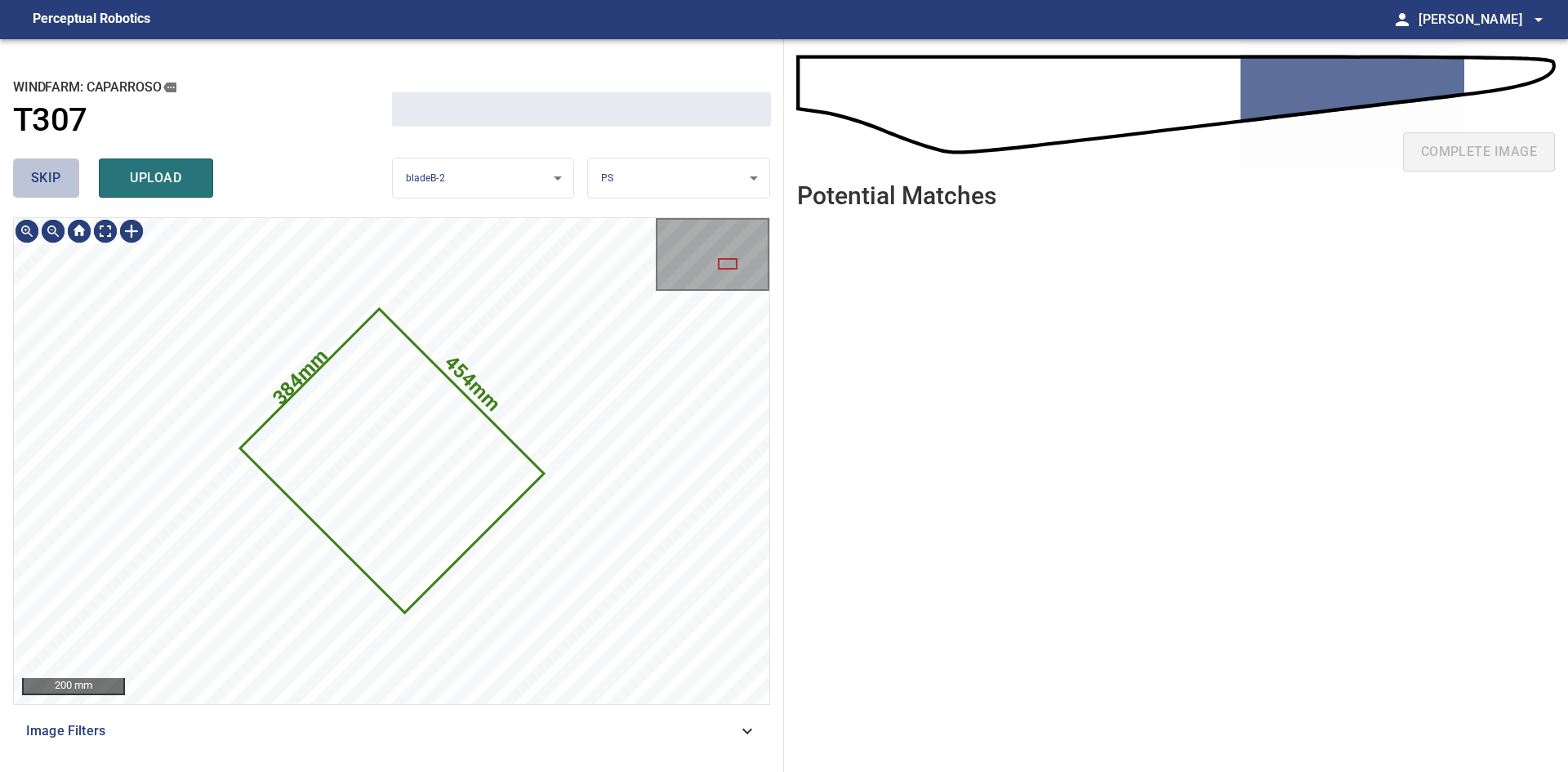
click at [52, 189] on span "skip" at bounding box center [46, 178] width 30 height 23
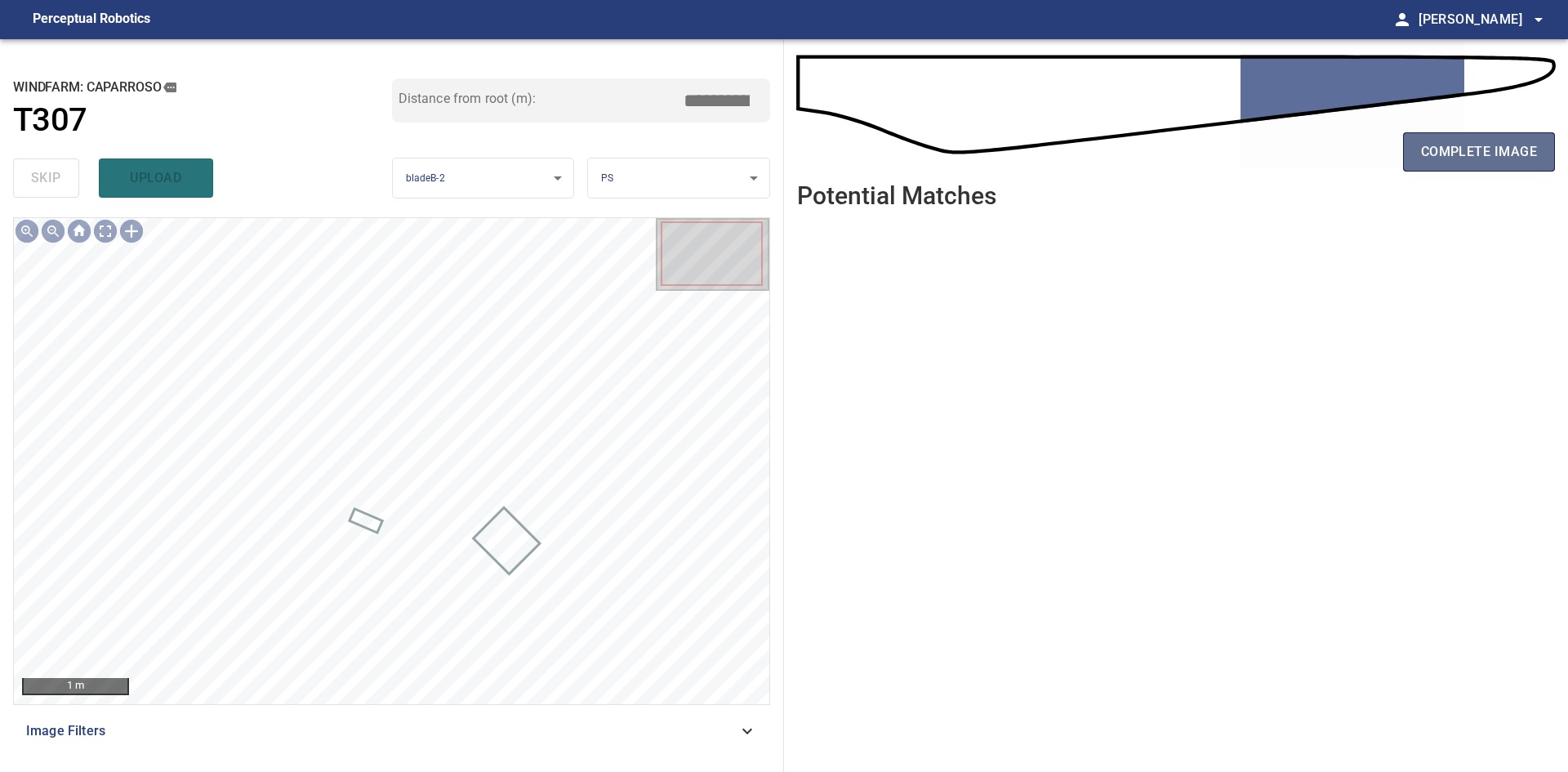
click at [1459, 164] on button "complete image" at bounding box center [1479, 151] width 152 height 39
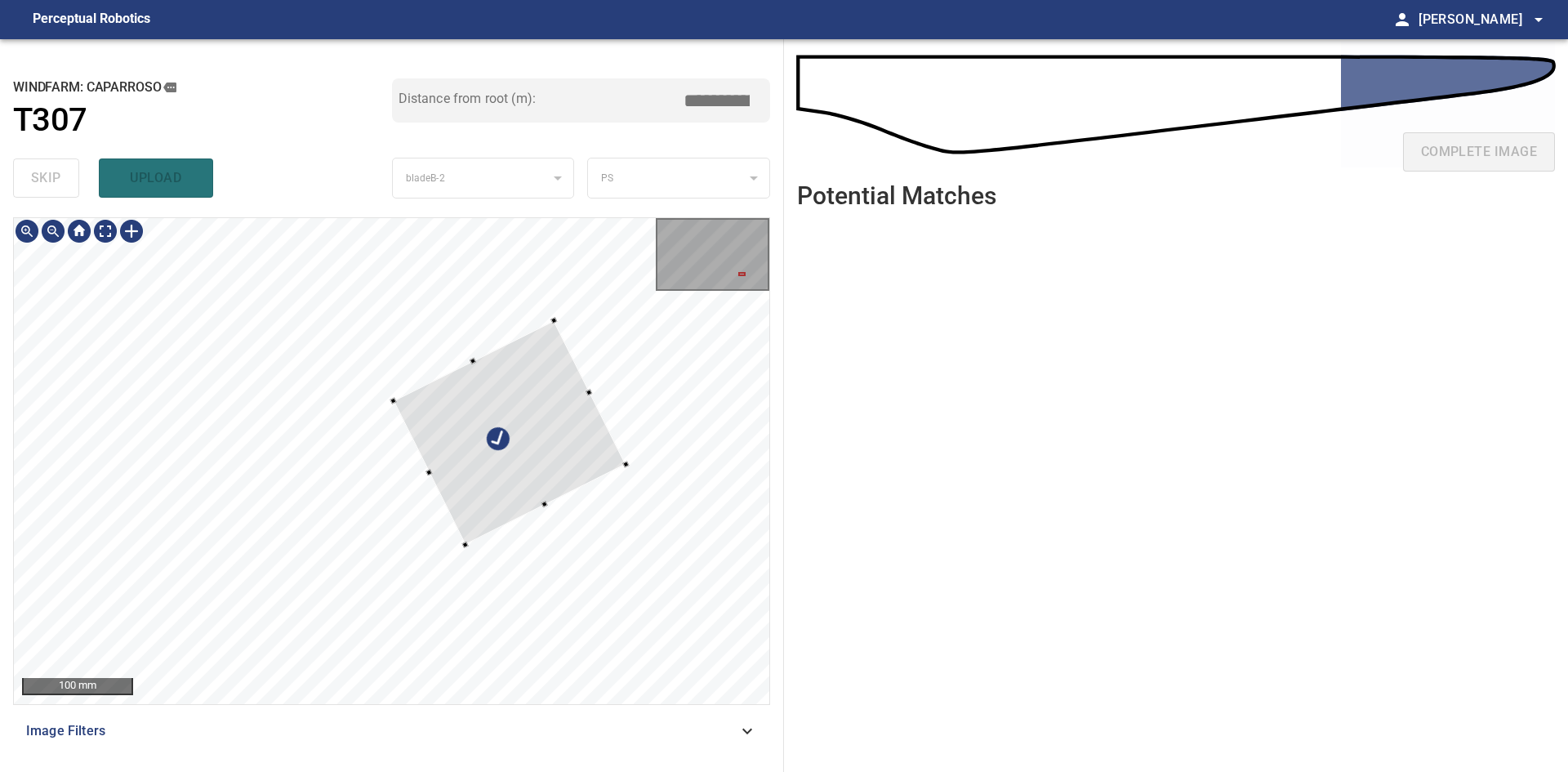
click at [586, 457] on div at bounding box center [510, 433] width 233 height 225
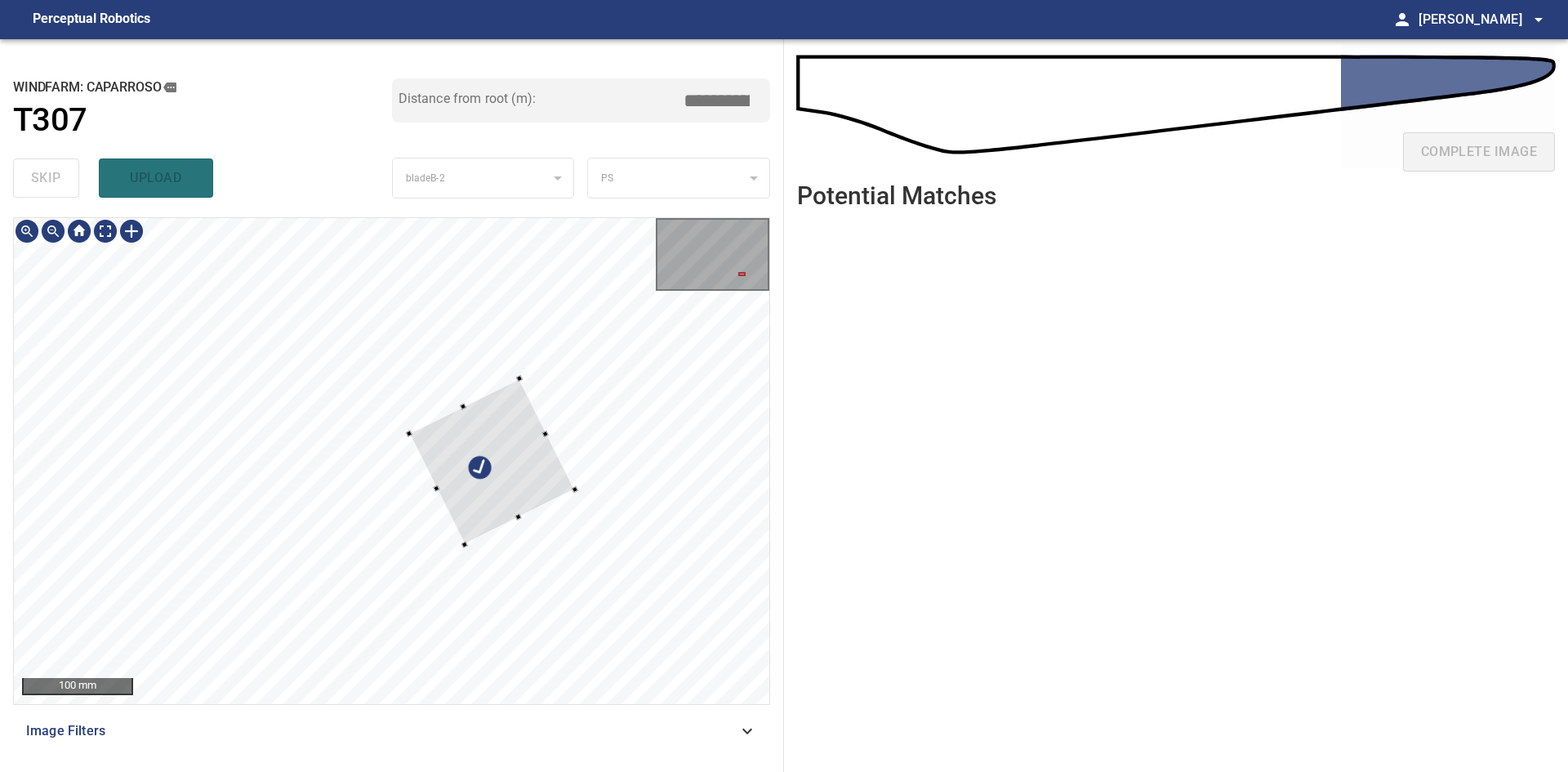
click at [517, 379] on div at bounding box center [519, 379] width 7 height 7
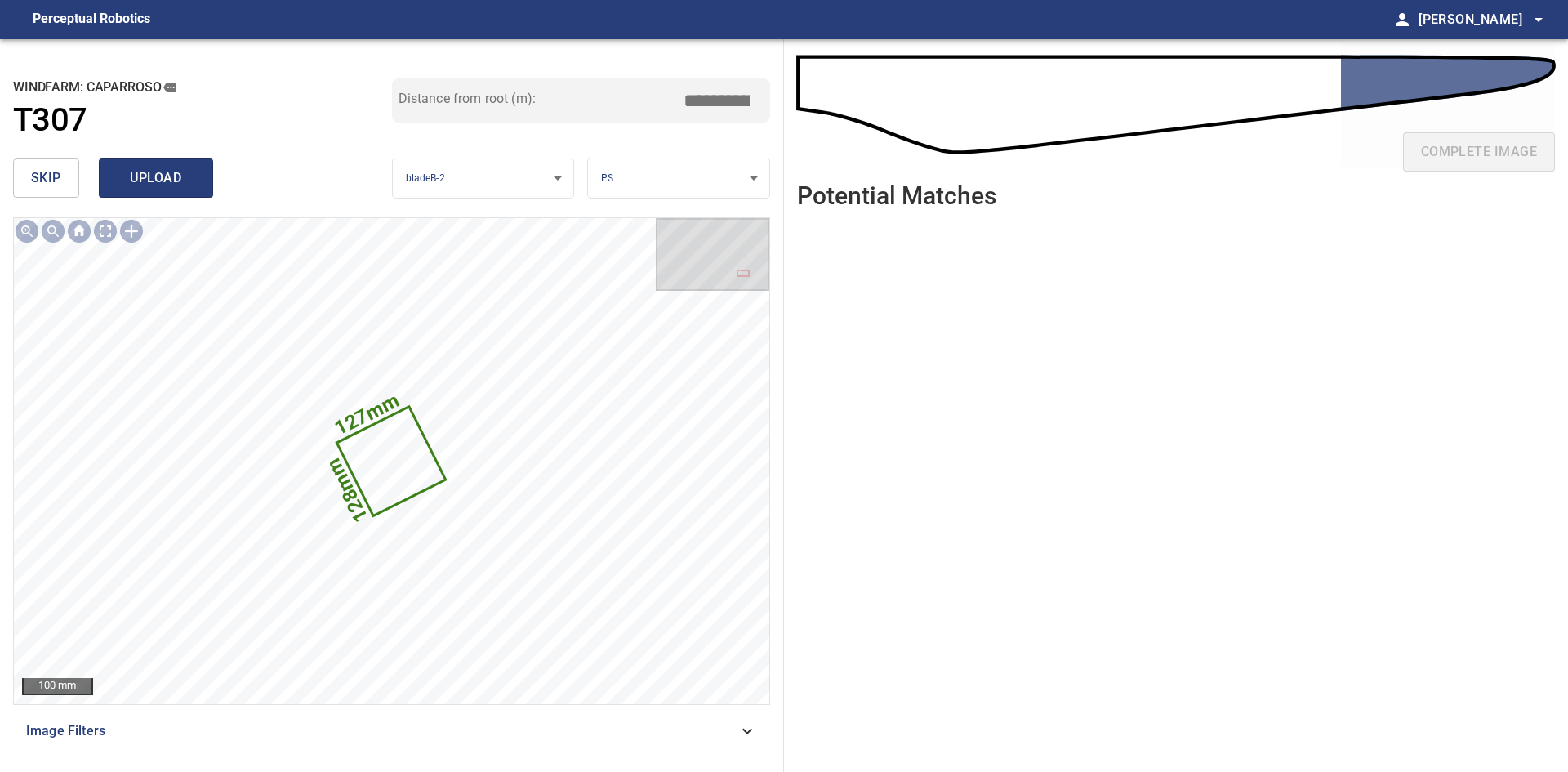
click at [153, 175] on span "upload" at bounding box center [156, 178] width 78 height 23
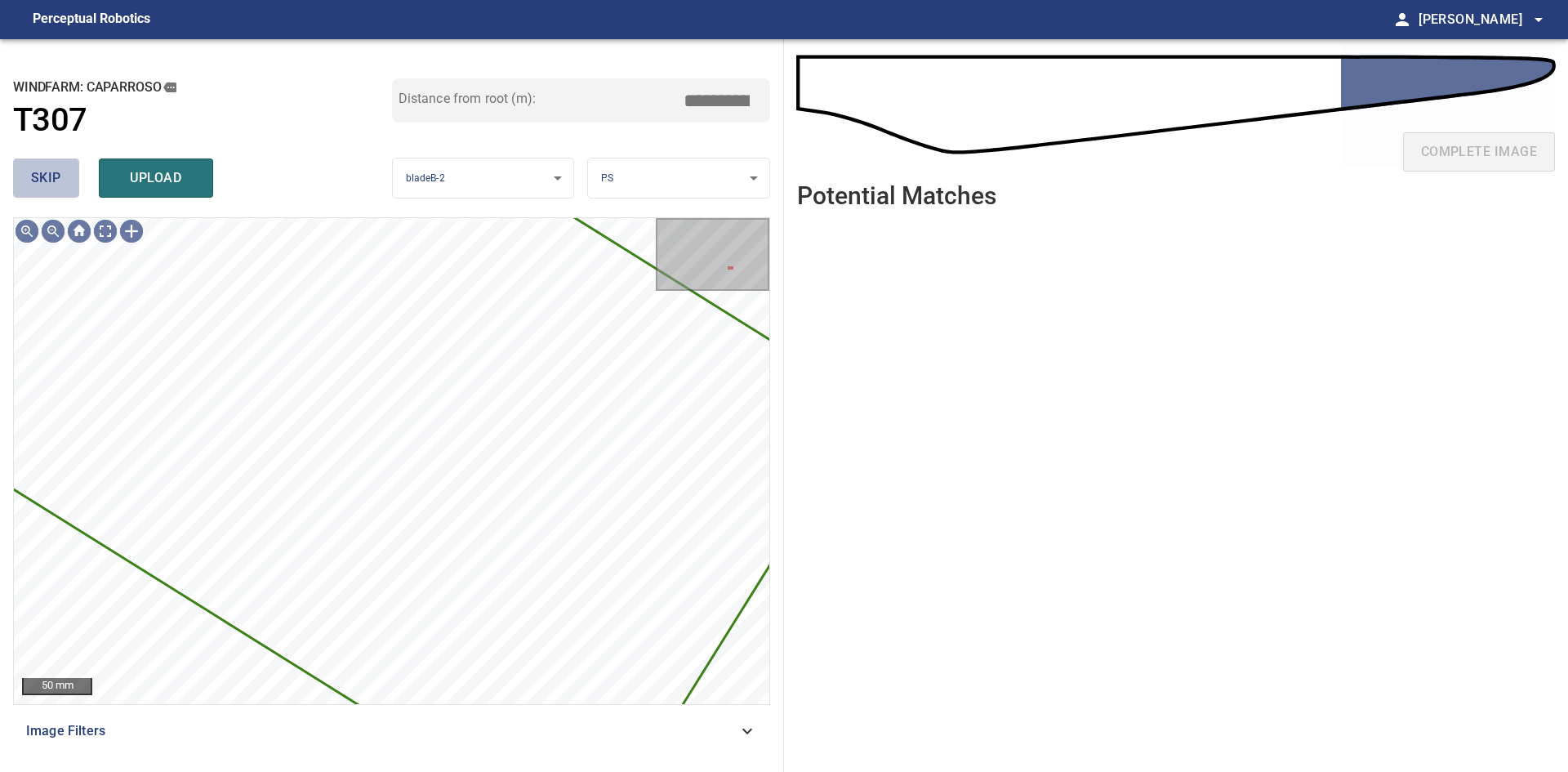
click at [54, 164] on button "skip" at bounding box center [46, 178] width 66 height 39
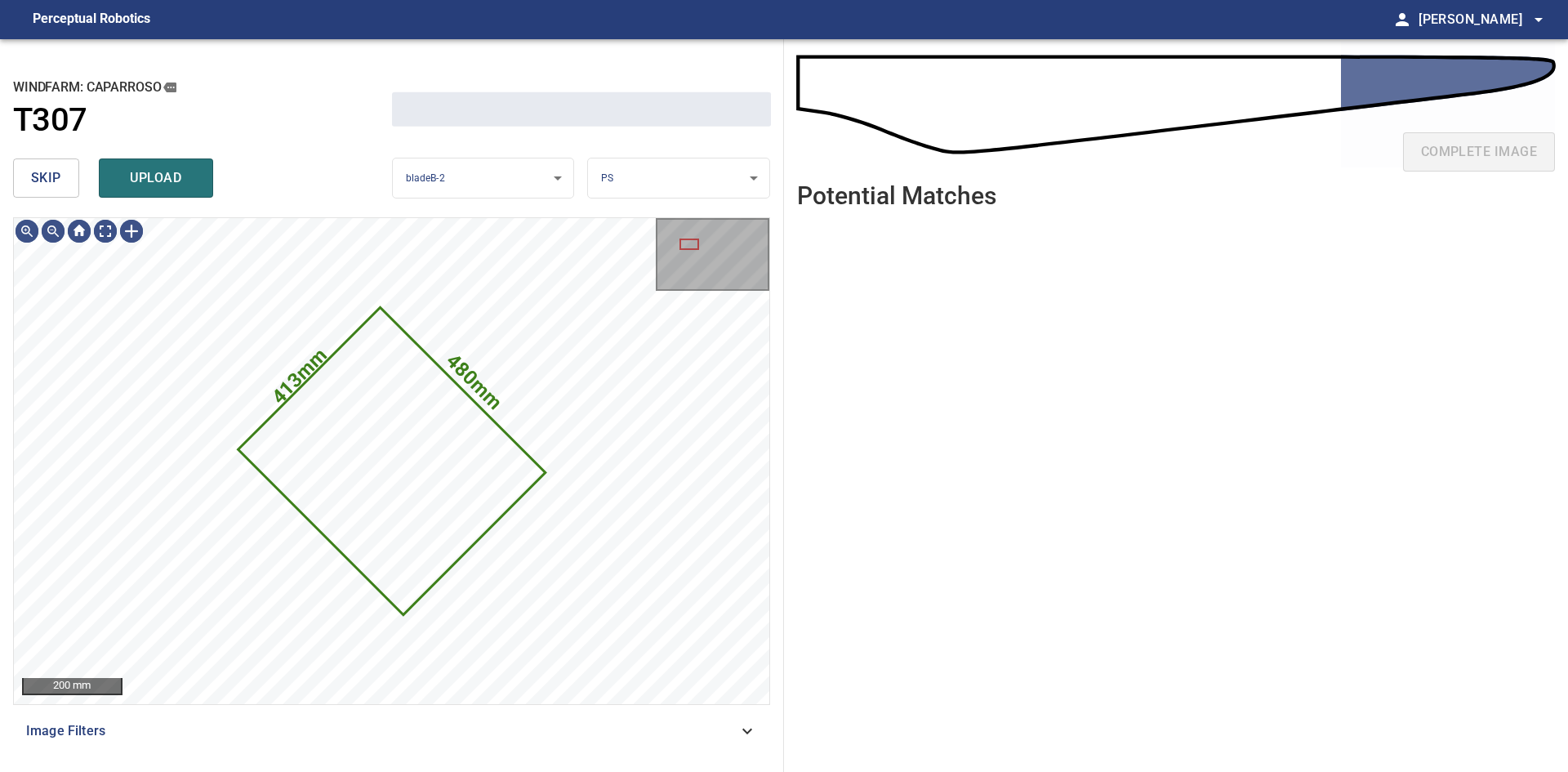
click at [54, 164] on button "skip" at bounding box center [46, 178] width 66 height 39
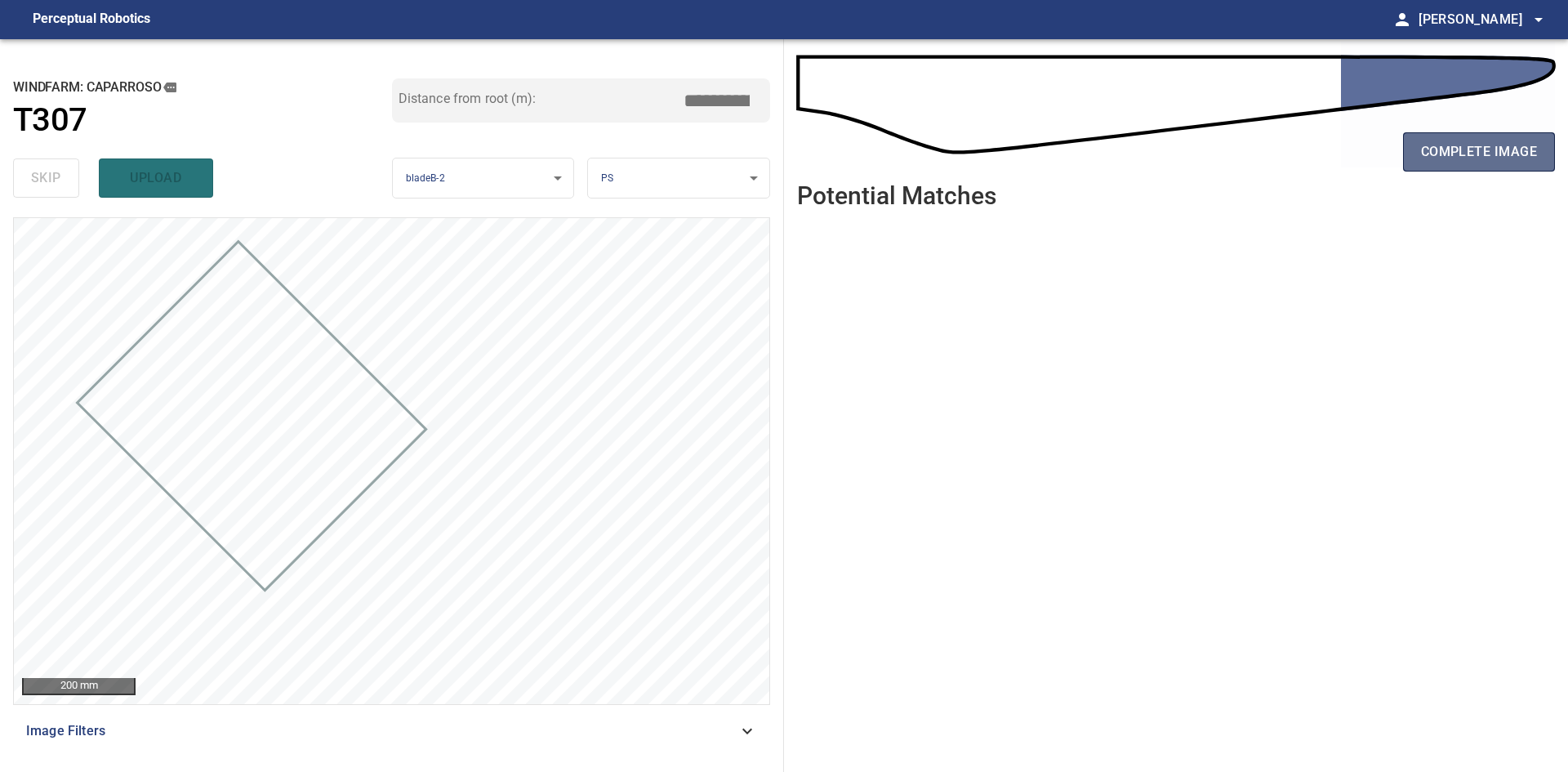
click at [1499, 140] on button "complete image" at bounding box center [1479, 151] width 152 height 39
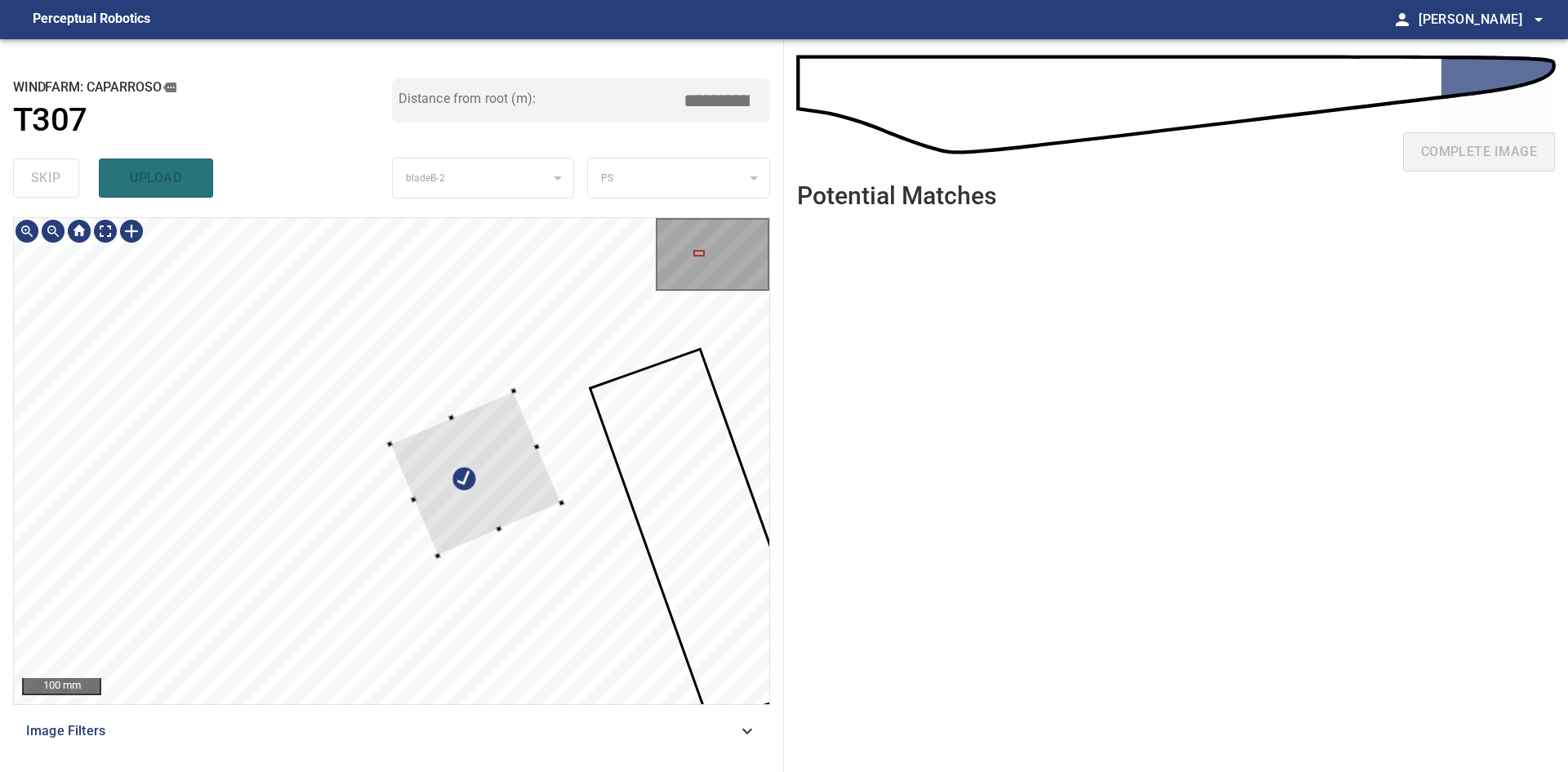
click at [518, 495] on div at bounding box center [476, 473] width 172 height 165
click at [483, 440] on div at bounding box center [462, 496] width 118 height 117
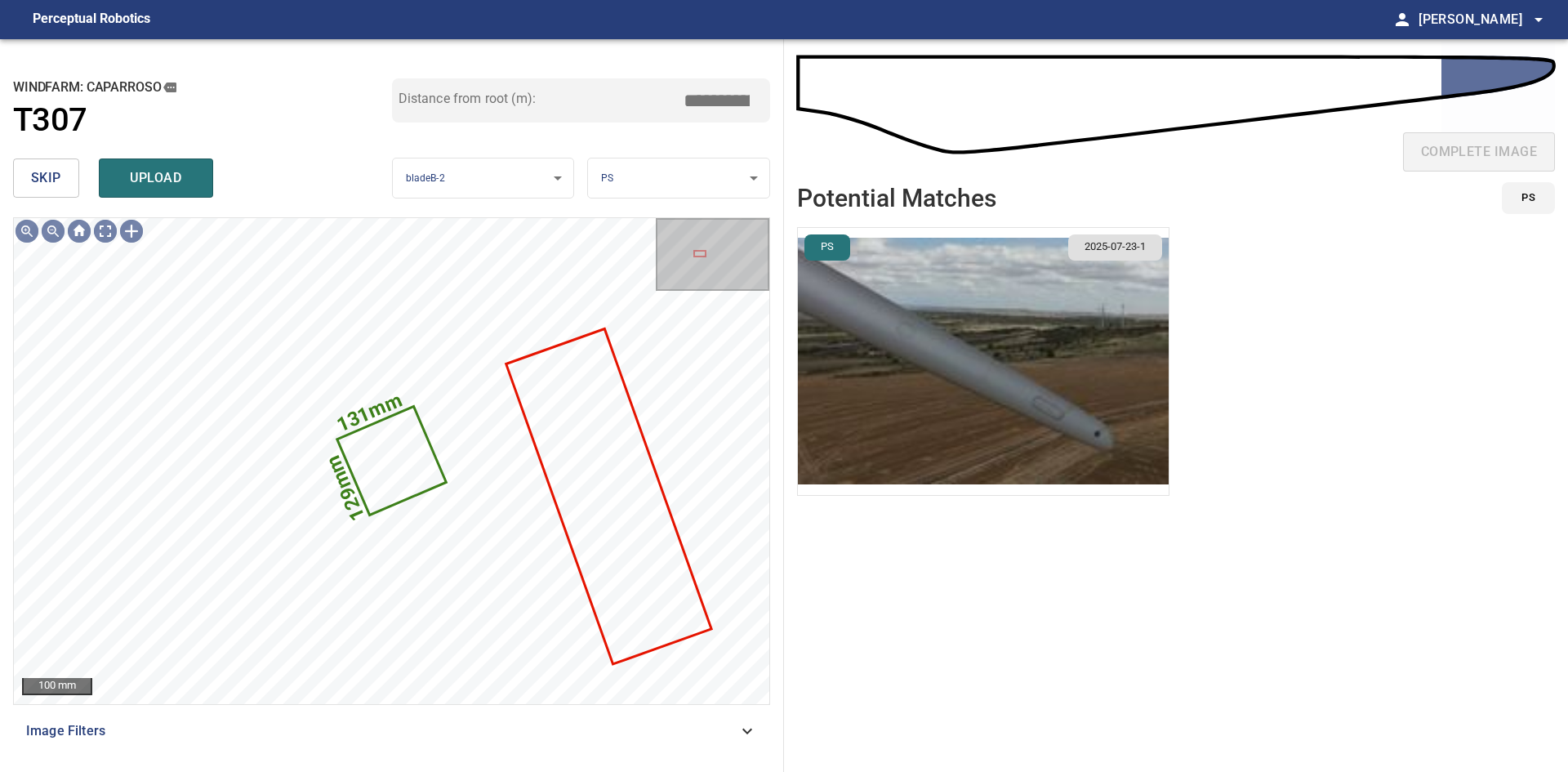
click at [1002, 372] on img "button" at bounding box center [983, 361] width 371 height 267
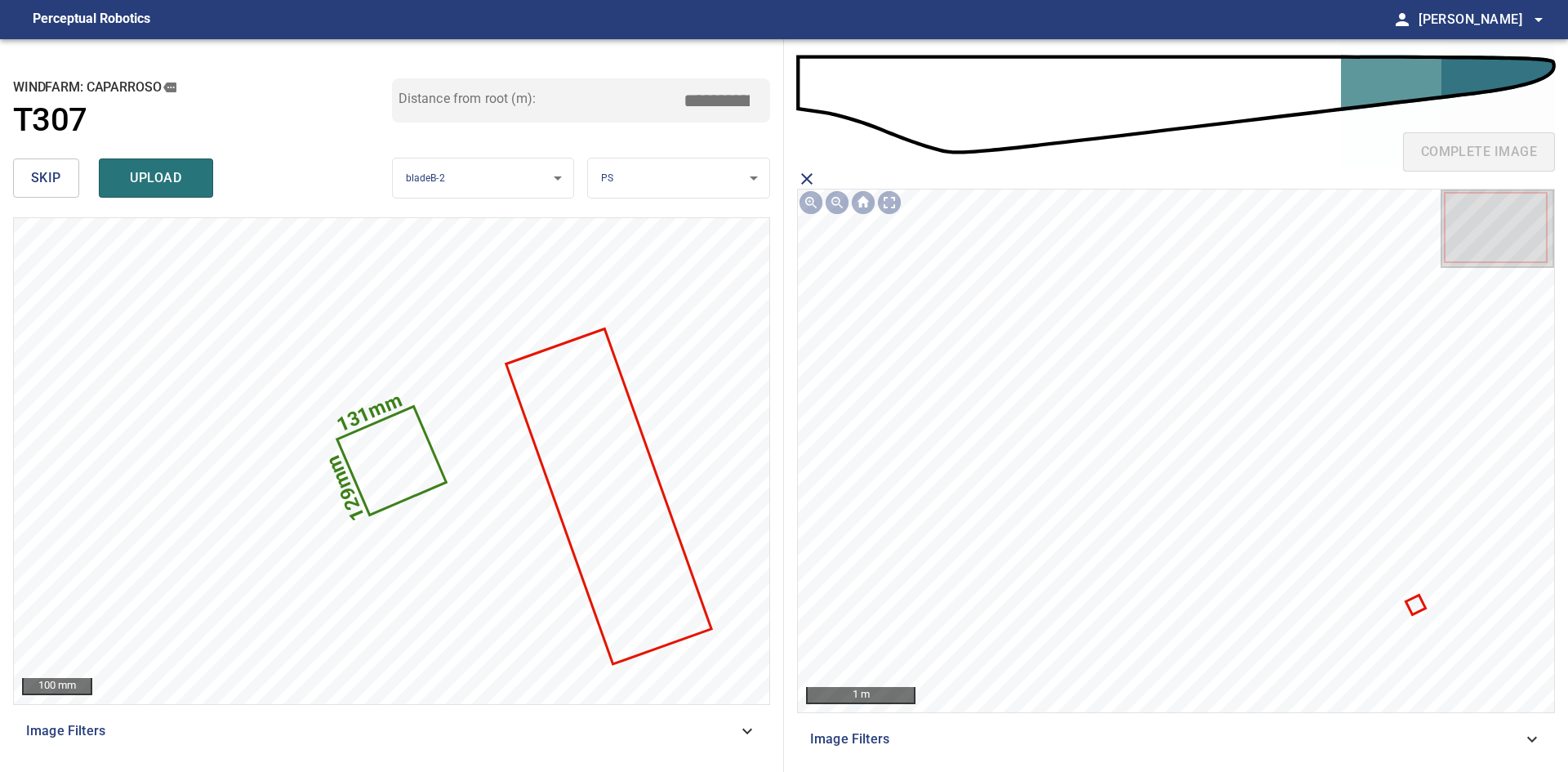
click at [1415, 598] on icon at bounding box center [1416, 604] width 17 height 17
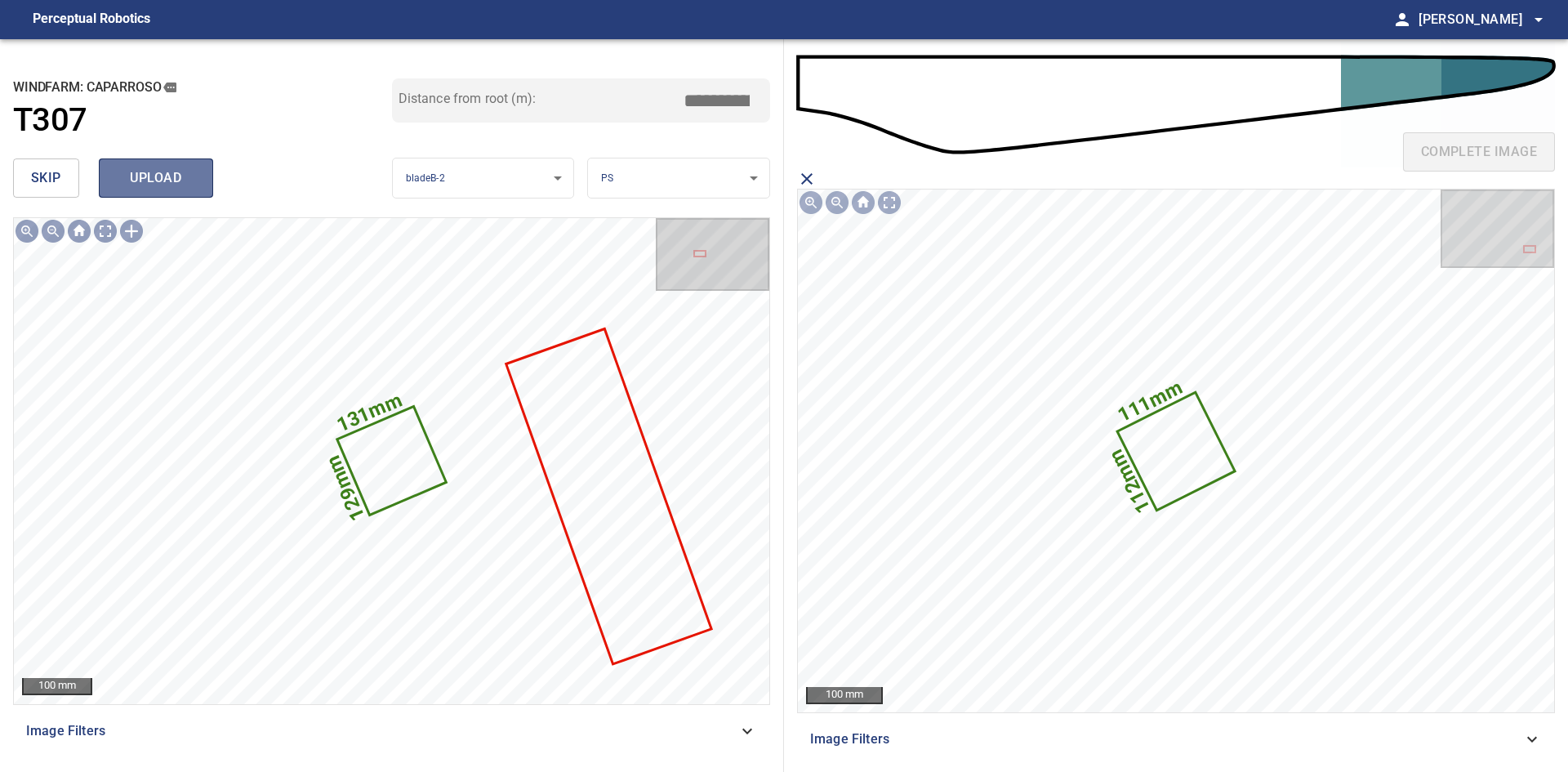
click at [124, 175] on span "upload" at bounding box center [156, 178] width 78 height 23
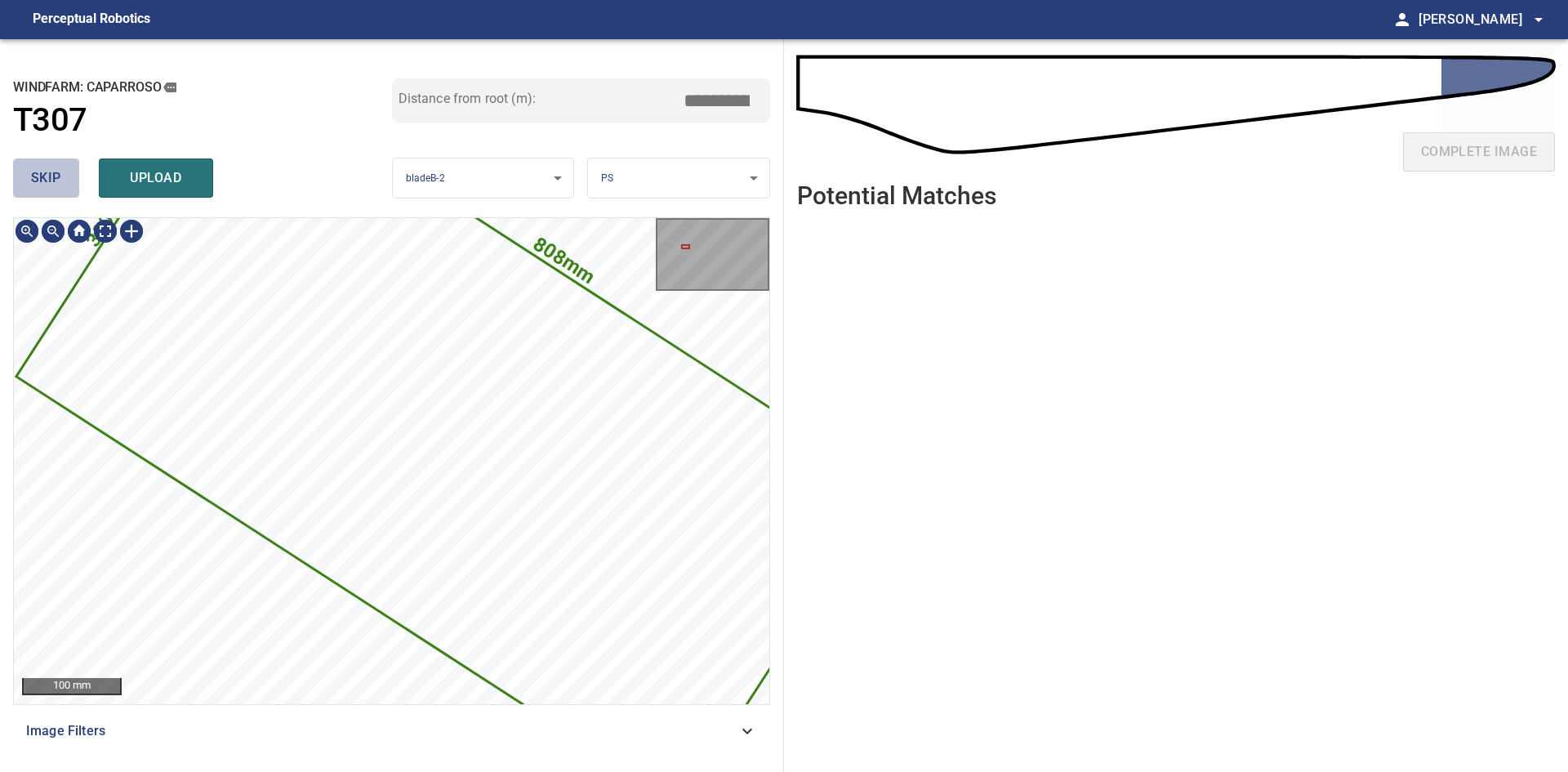
click at [50, 175] on span "skip" at bounding box center [46, 178] width 30 height 23
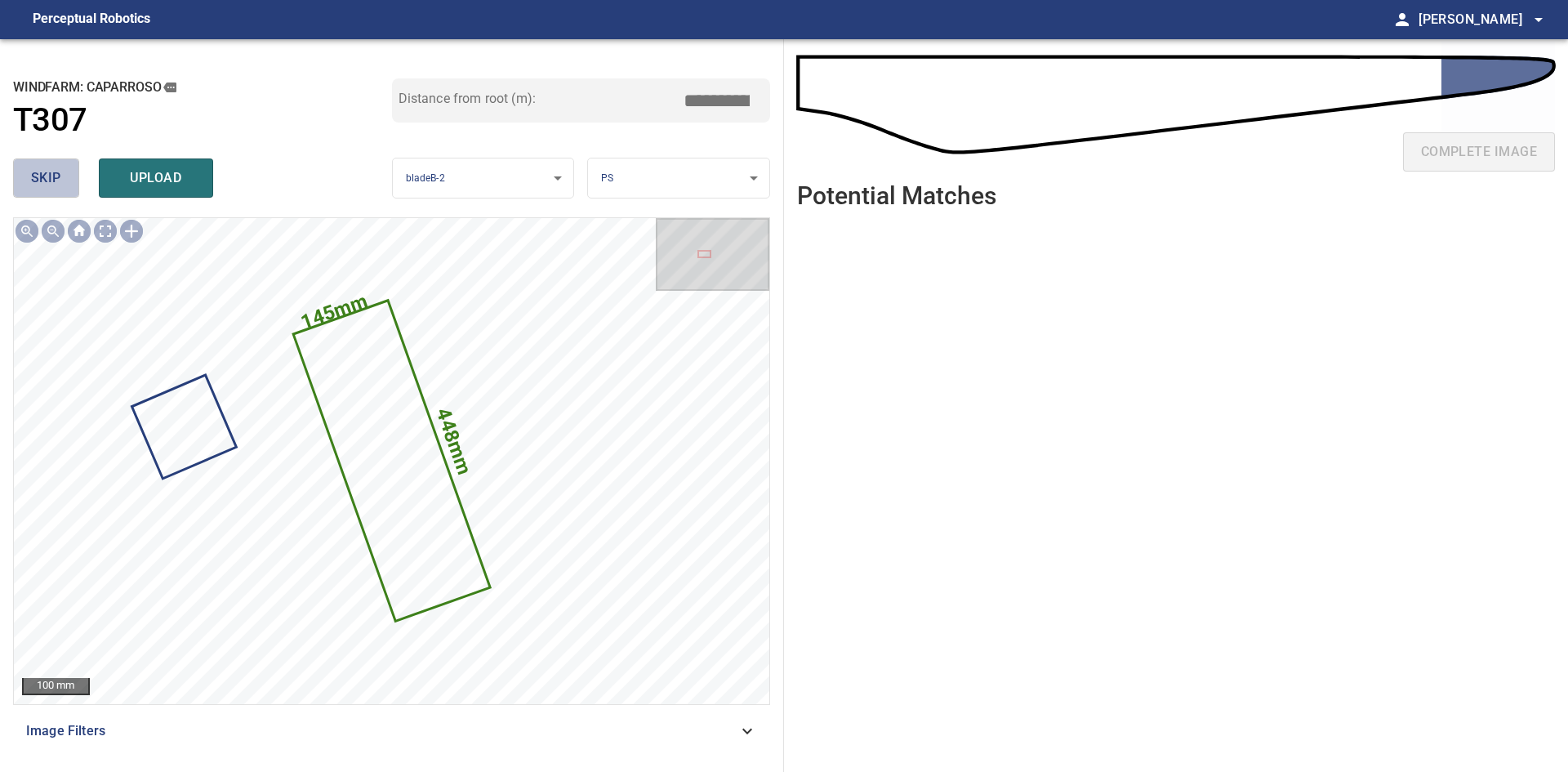
click at [50, 175] on span "skip" at bounding box center [46, 178] width 30 height 23
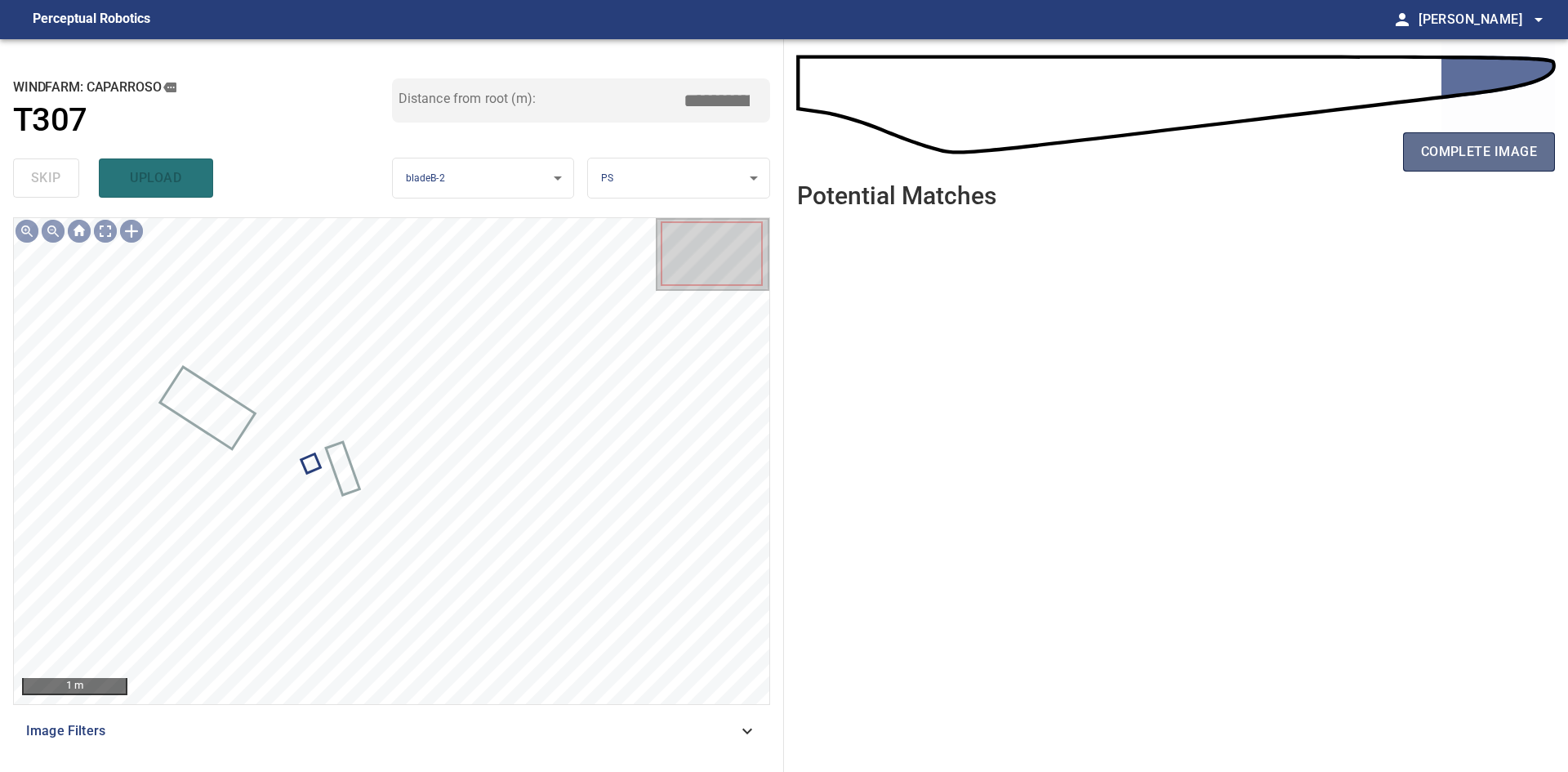
click at [1485, 140] on span "complete image" at bounding box center [1478, 151] width 116 height 23
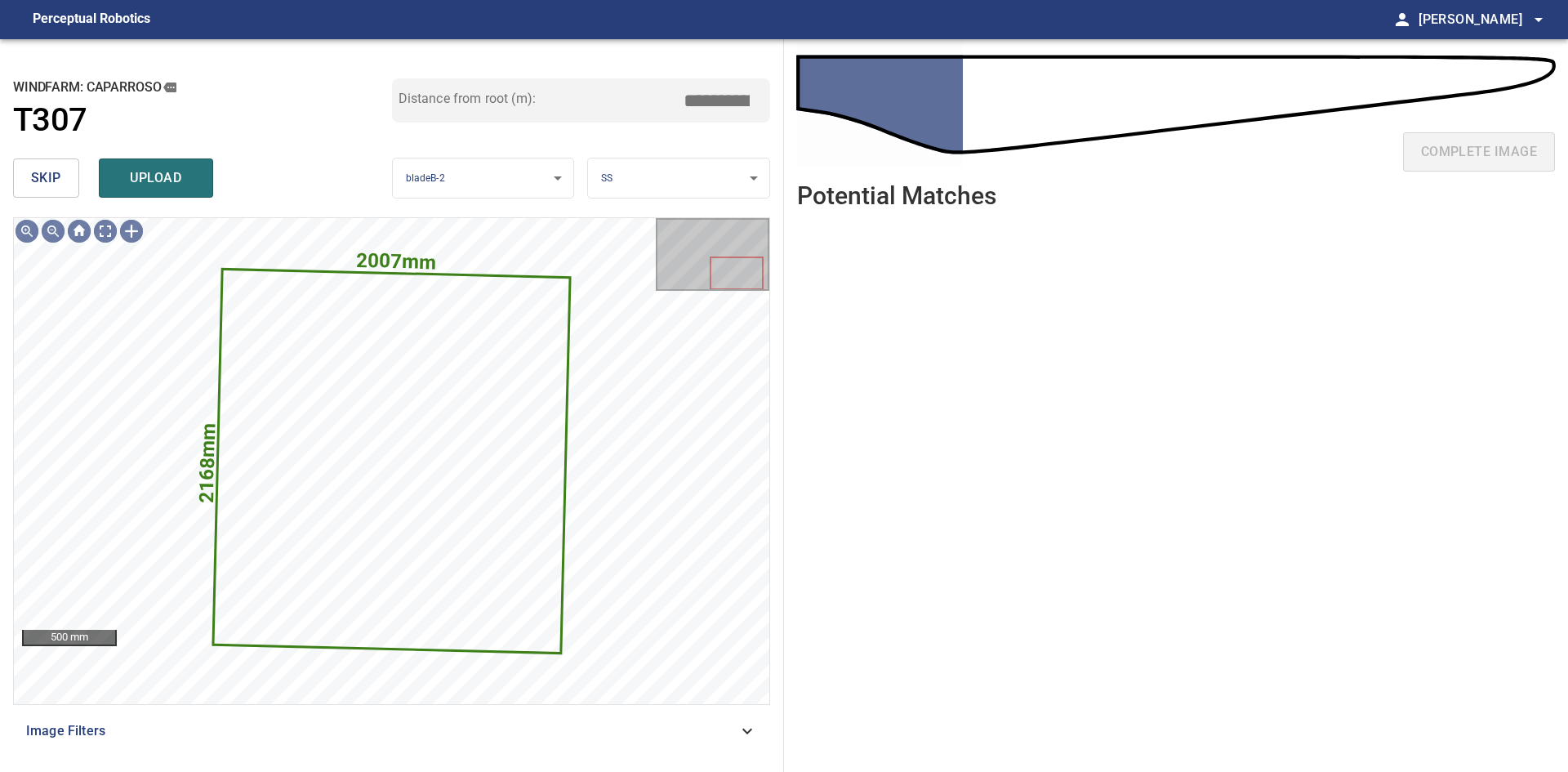
click at [39, 166] on button "skip" at bounding box center [46, 178] width 66 height 39
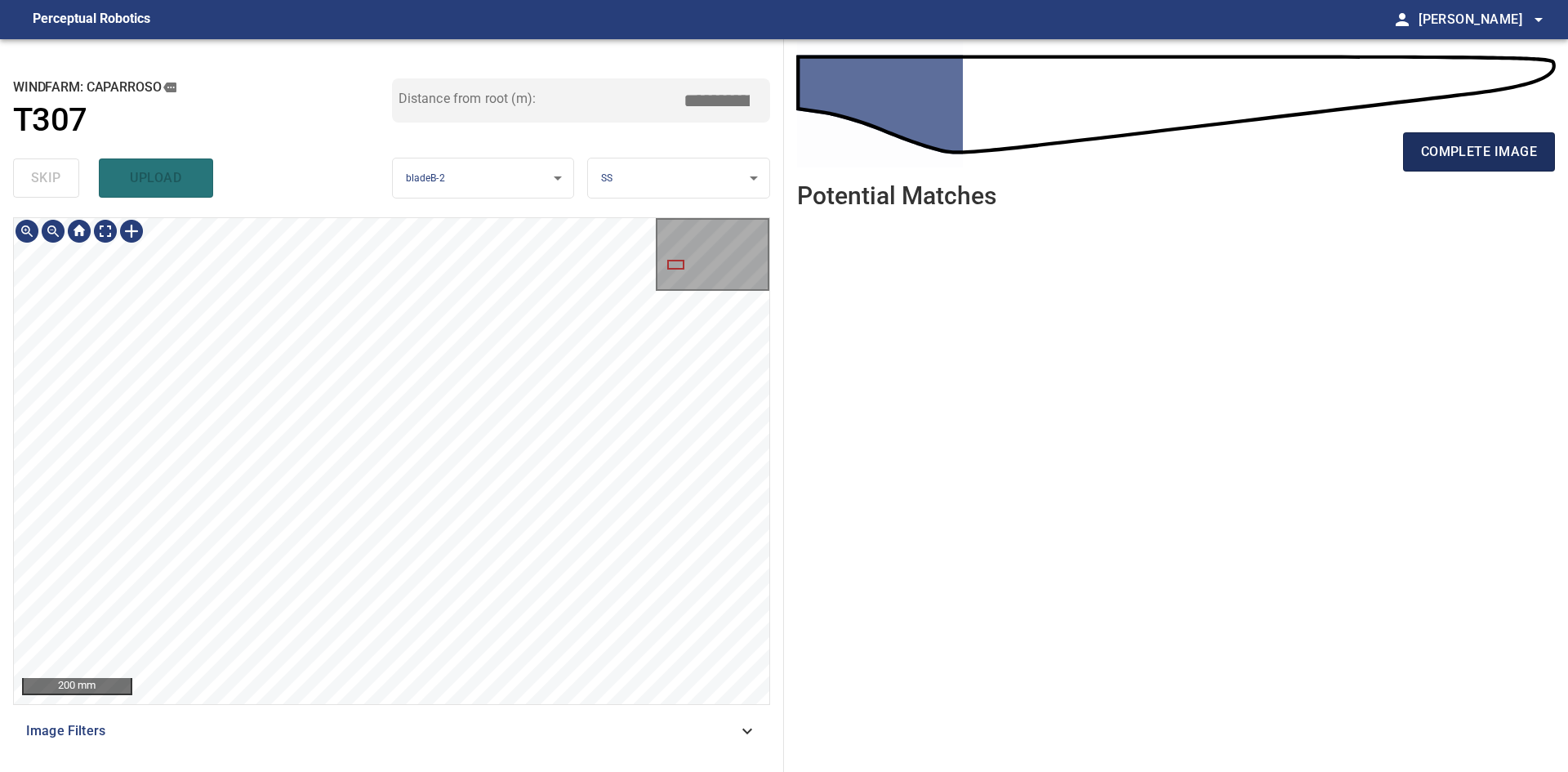
click at [1435, 164] on button "complete image" at bounding box center [1479, 151] width 152 height 39
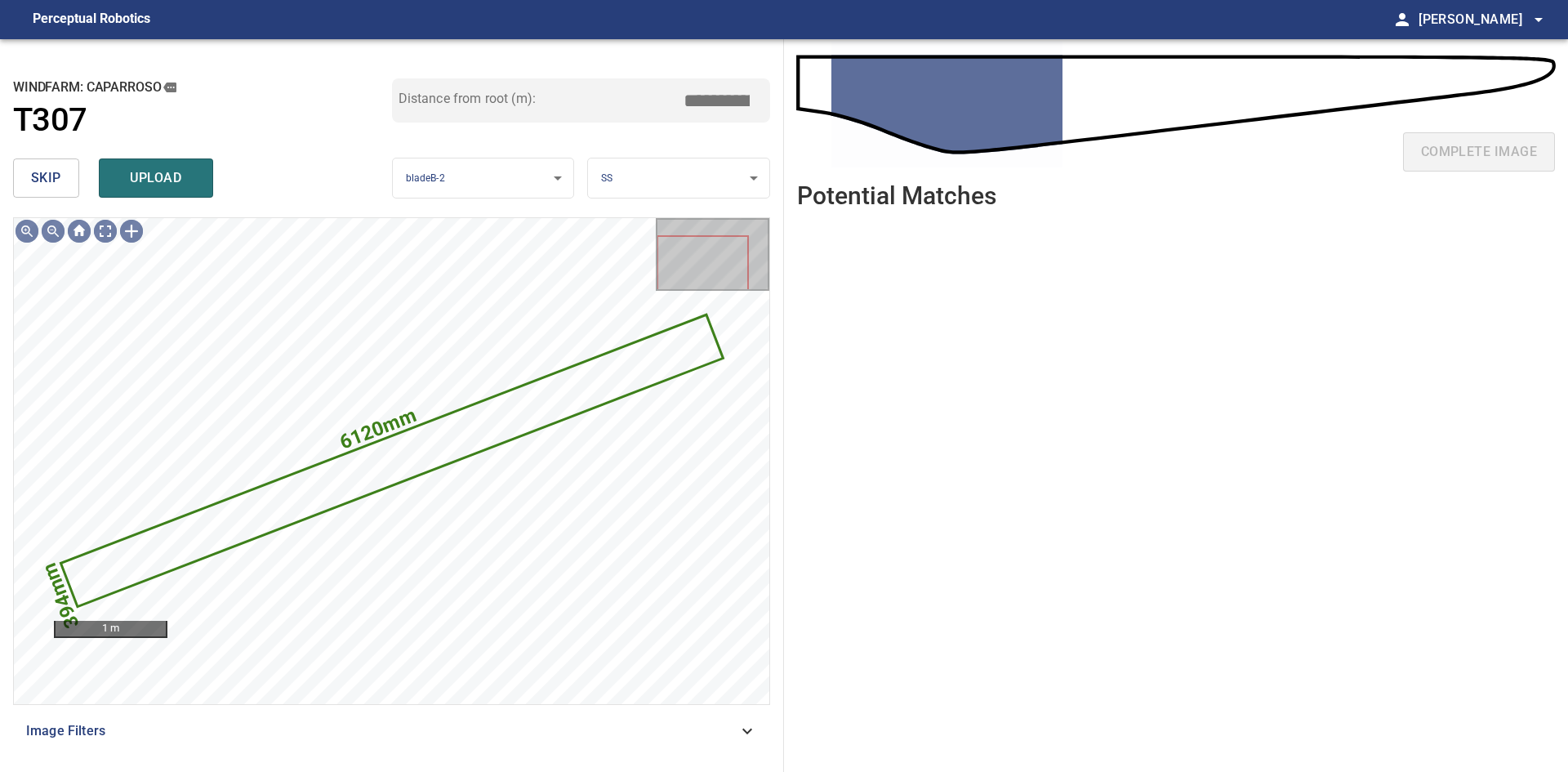
click at [37, 199] on div "skip upload" at bounding box center [203, 178] width 379 height 52
click at [44, 183] on span "skip" at bounding box center [46, 178] width 30 height 23
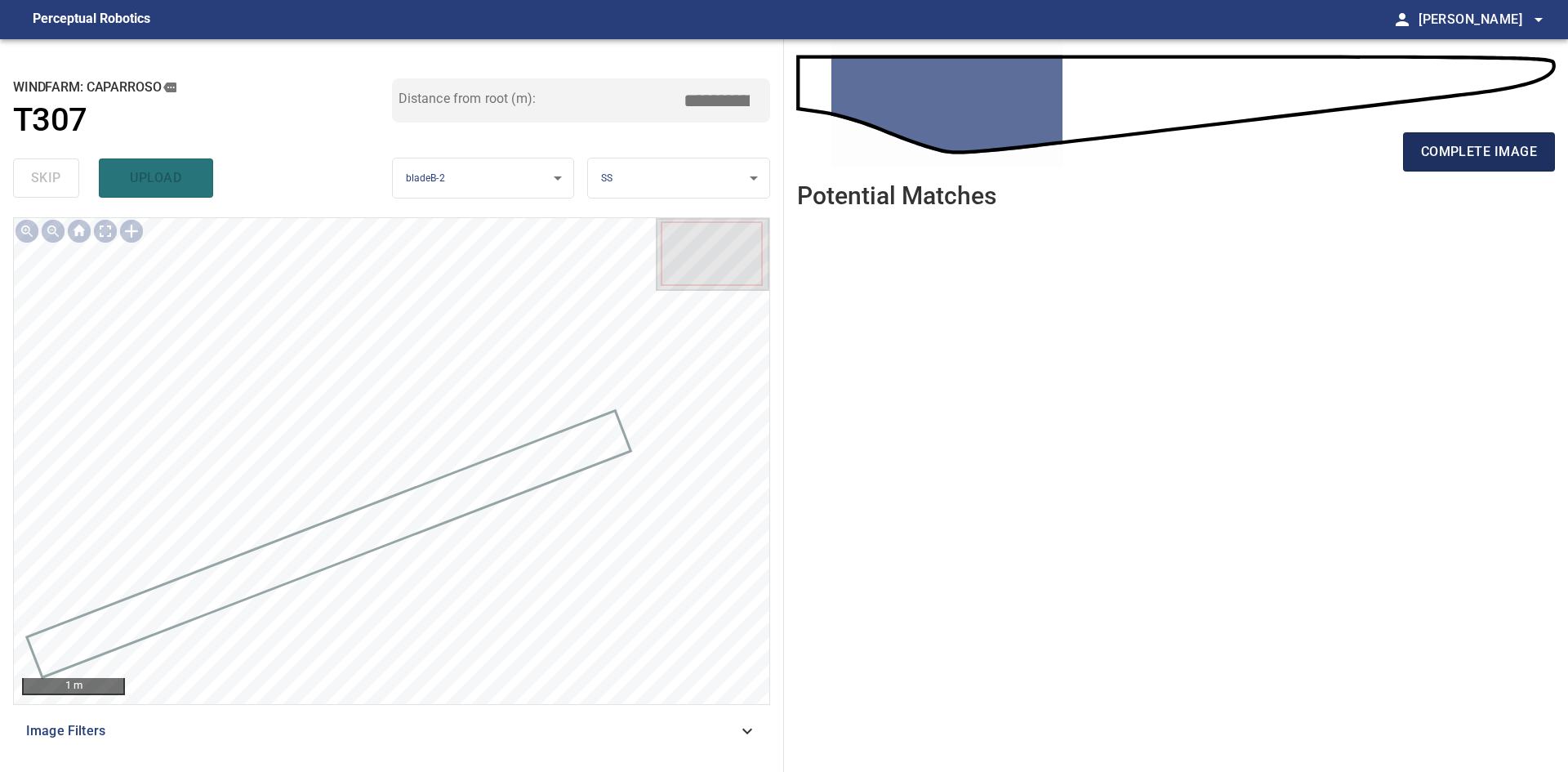
click at [1471, 160] on span "complete image" at bounding box center [1478, 151] width 116 height 23
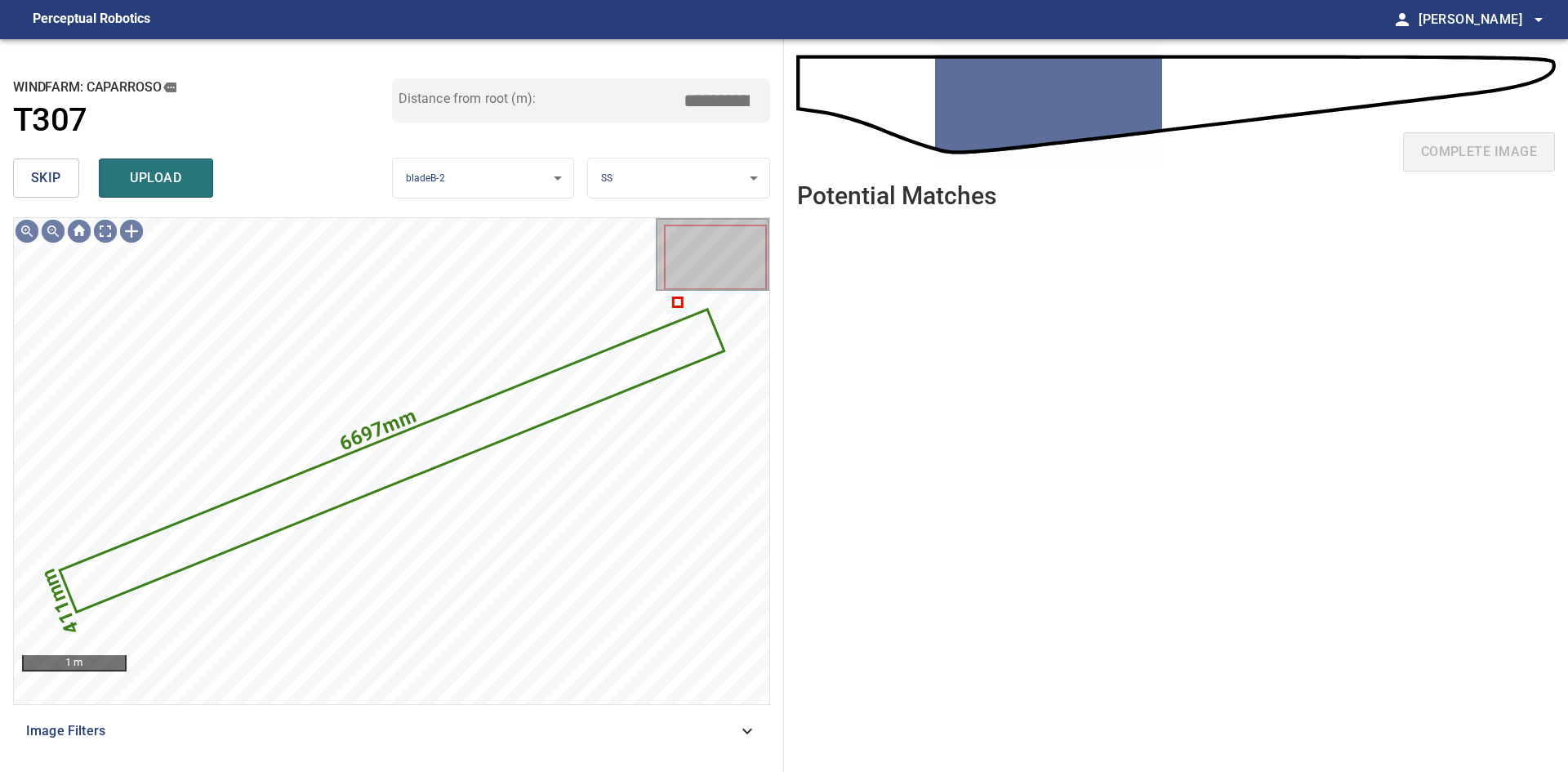
click at [48, 178] on span "skip" at bounding box center [46, 178] width 30 height 23
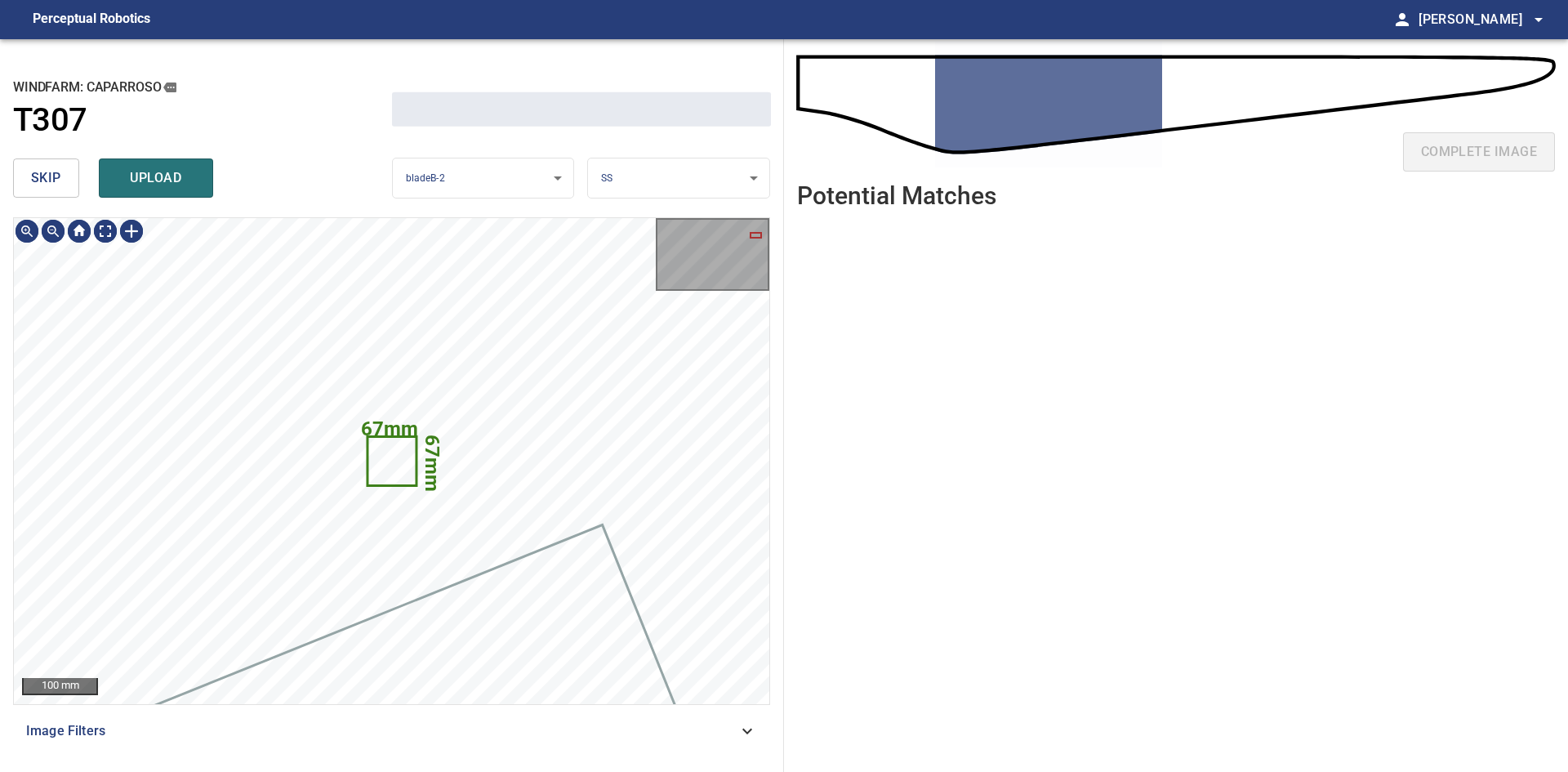
click at [48, 178] on span "skip" at bounding box center [46, 178] width 30 height 23
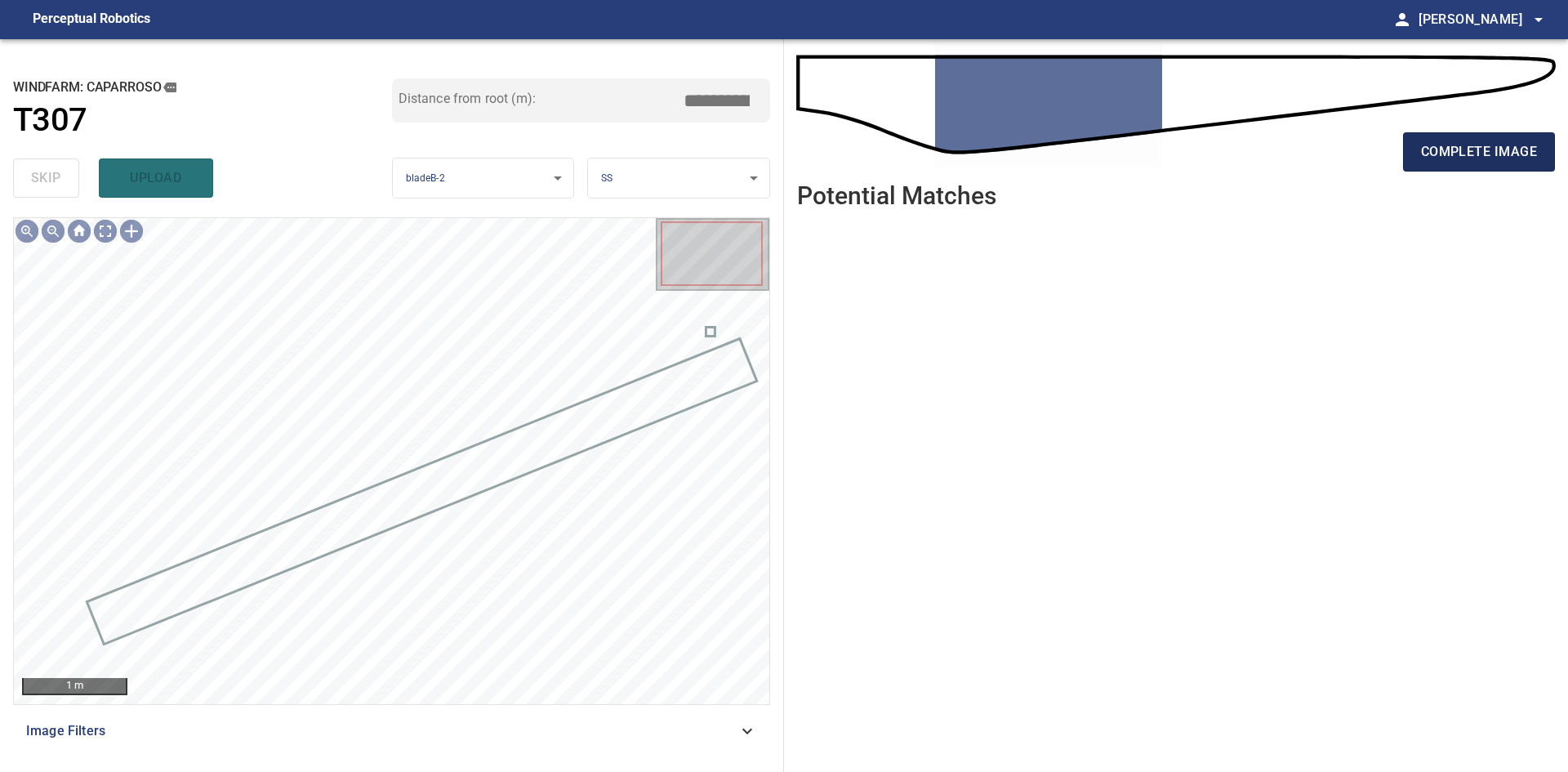
click at [1507, 146] on span "complete image" at bounding box center [1478, 151] width 116 height 23
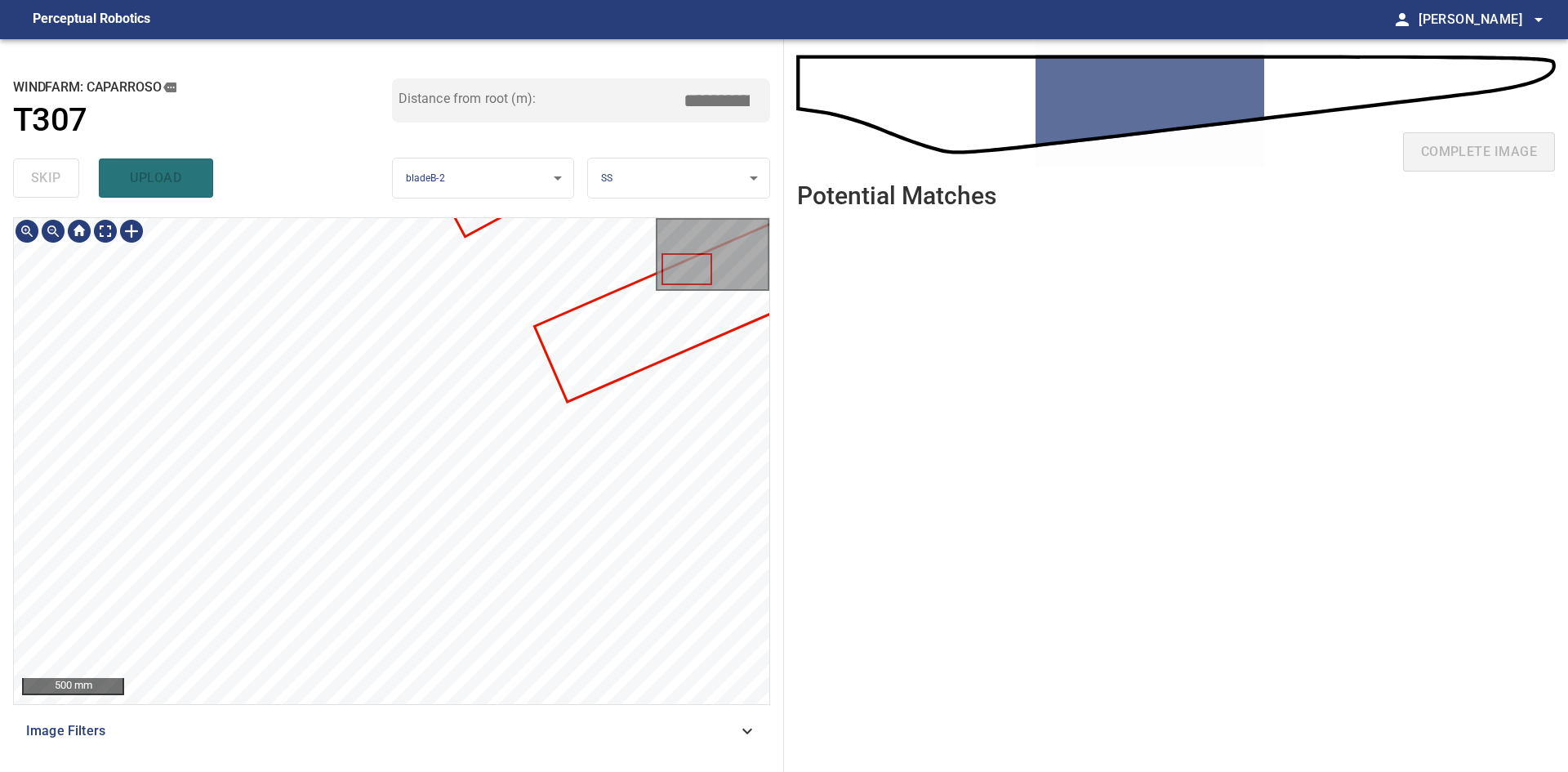
click at [690, 284] on div "500 mm" at bounding box center [392, 461] width 755 height 486
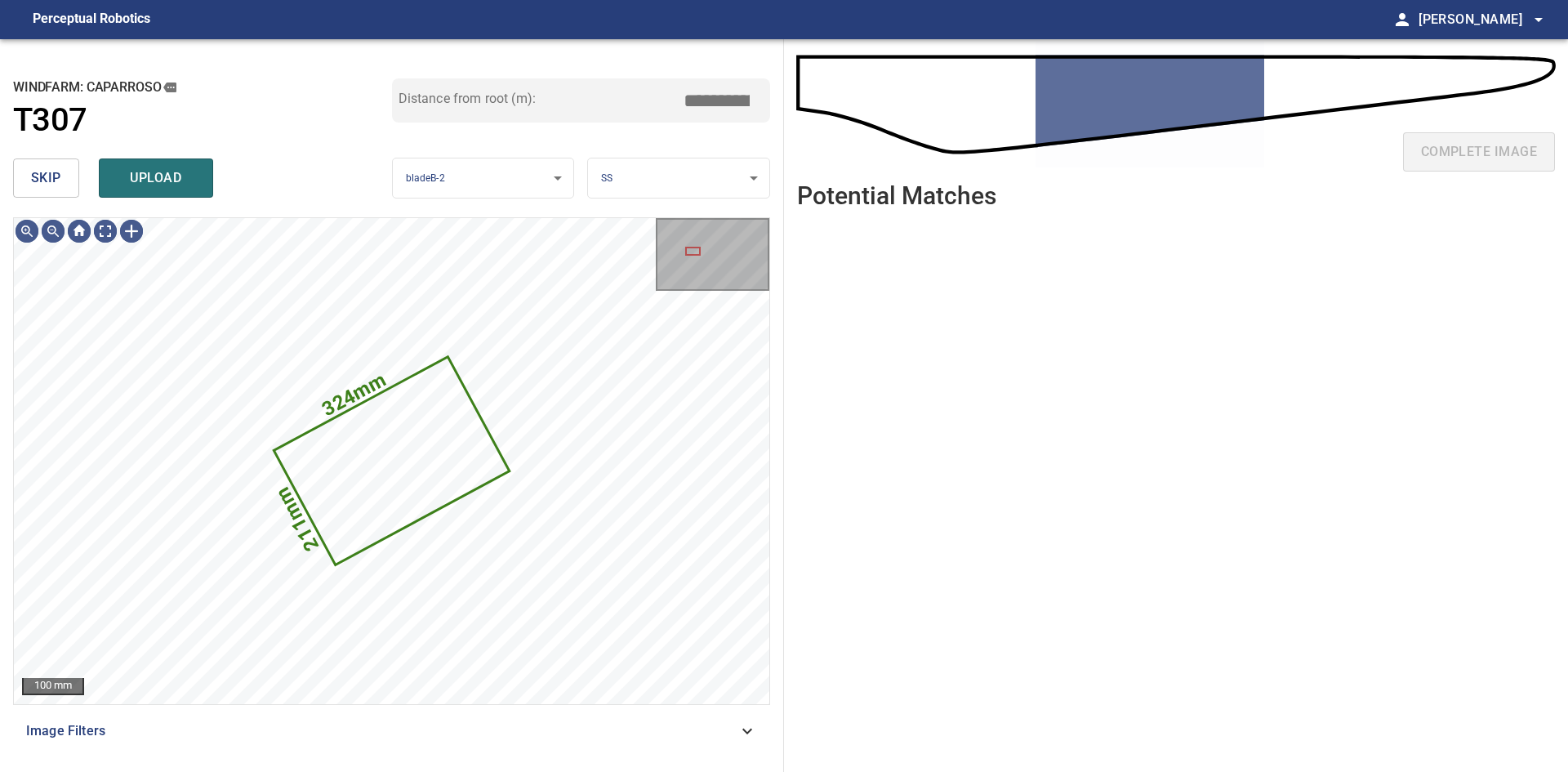
click at [50, 191] on button "skip" at bounding box center [46, 178] width 66 height 39
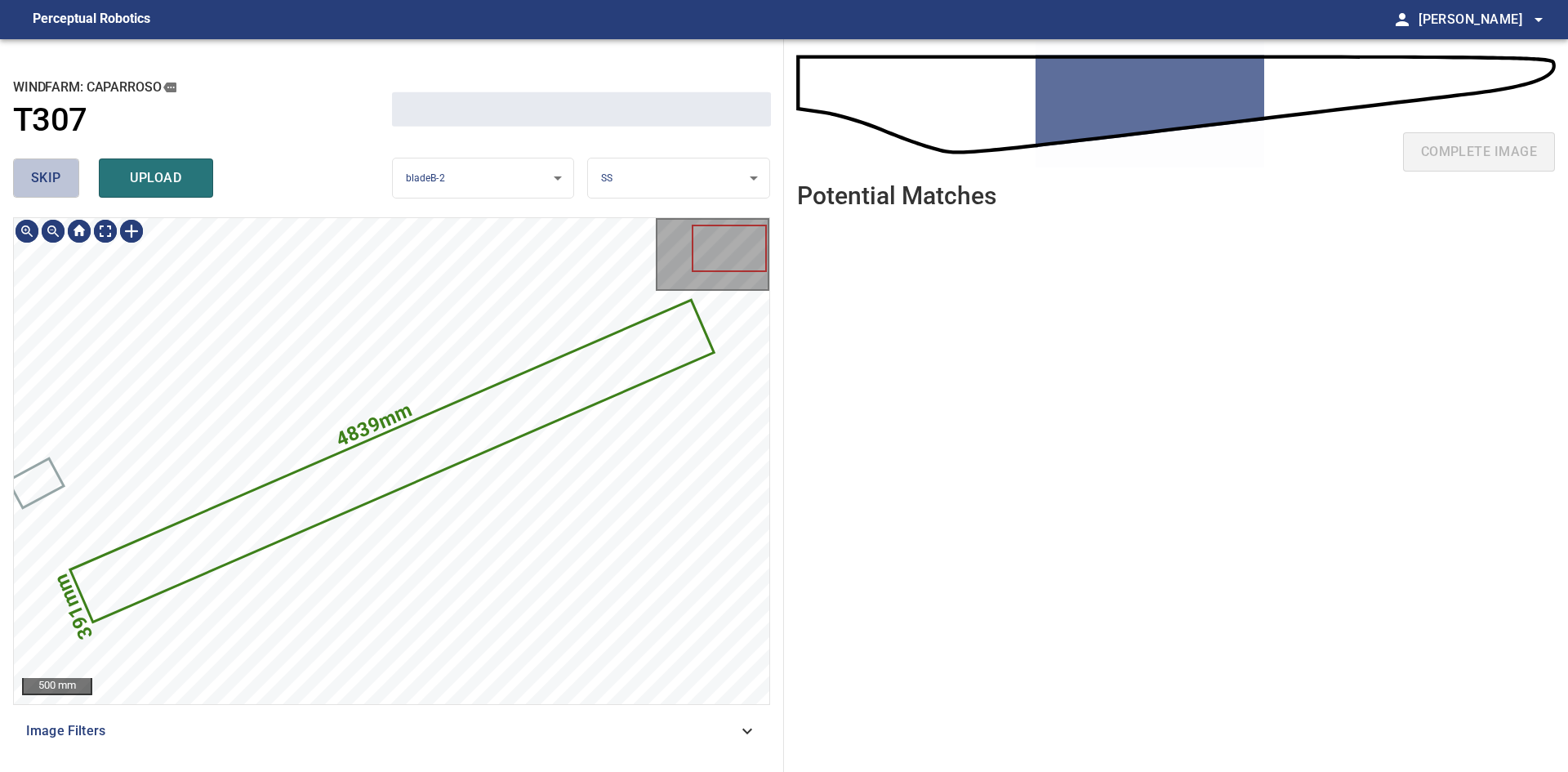
click at [50, 191] on button "skip" at bounding box center [46, 178] width 66 height 39
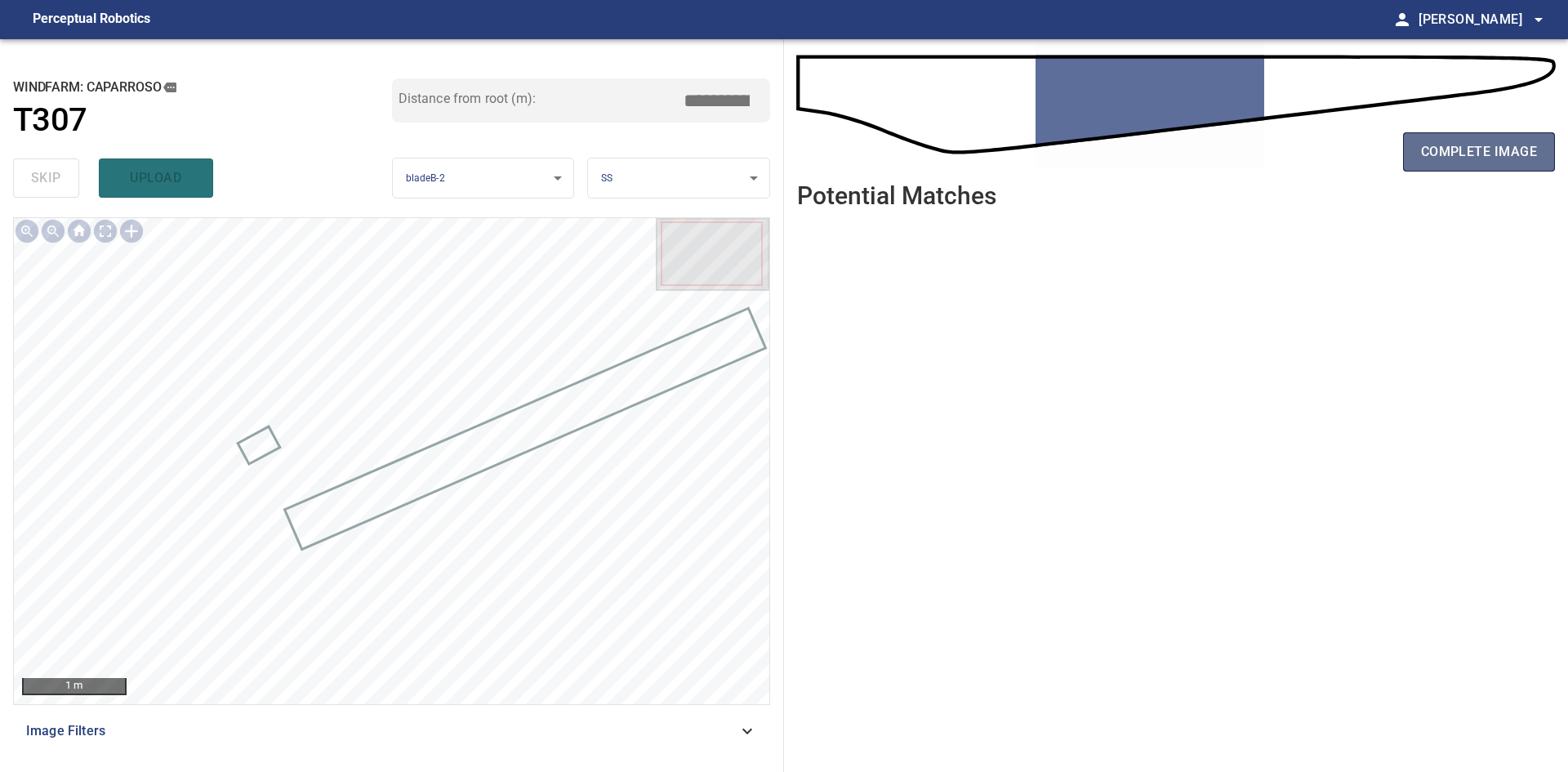
click at [1476, 162] on span "complete image" at bounding box center [1478, 151] width 116 height 23
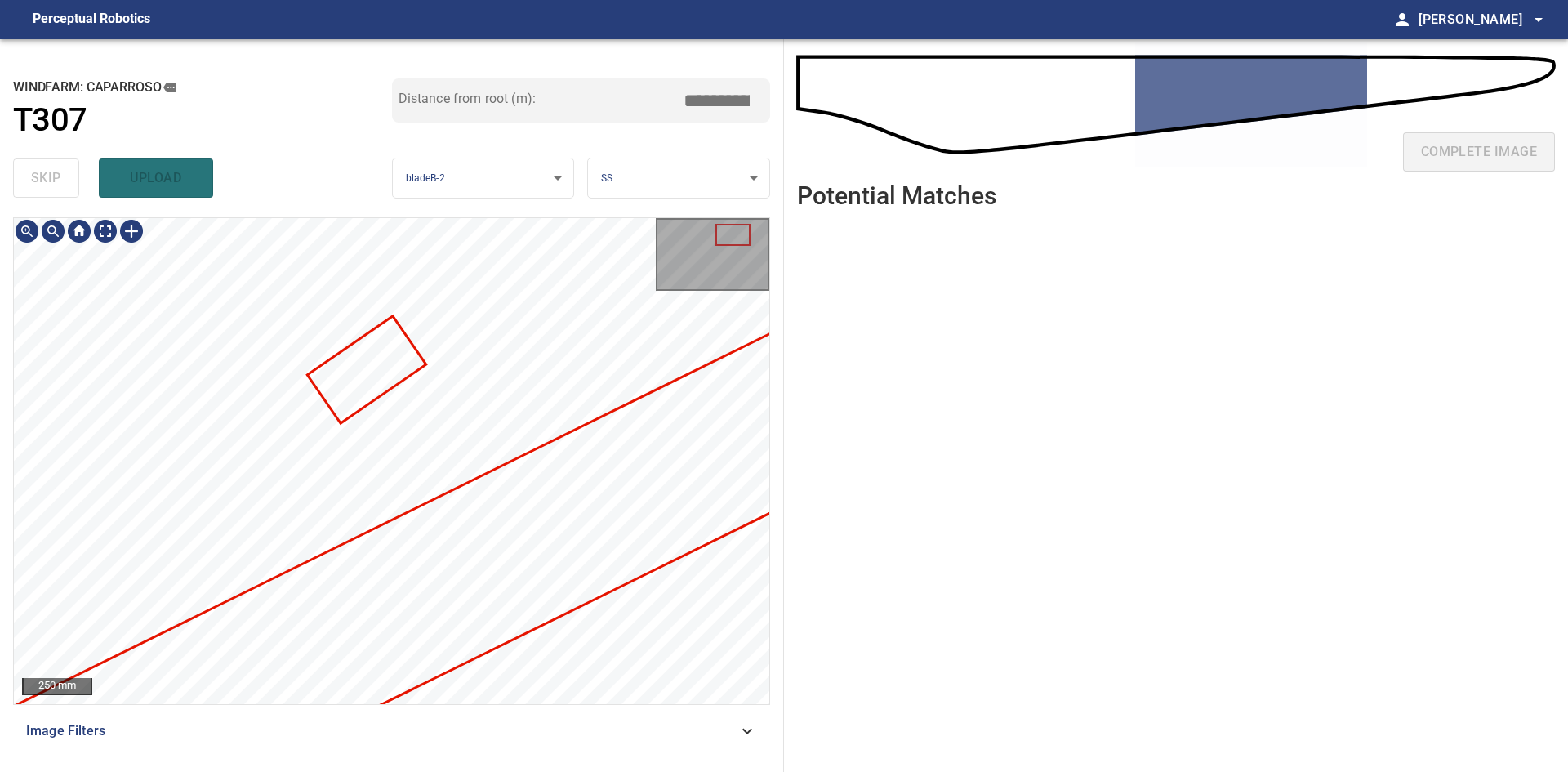
click at [814, 534] on div "**********" at bounding box center [784, 406] width 1568 height 733
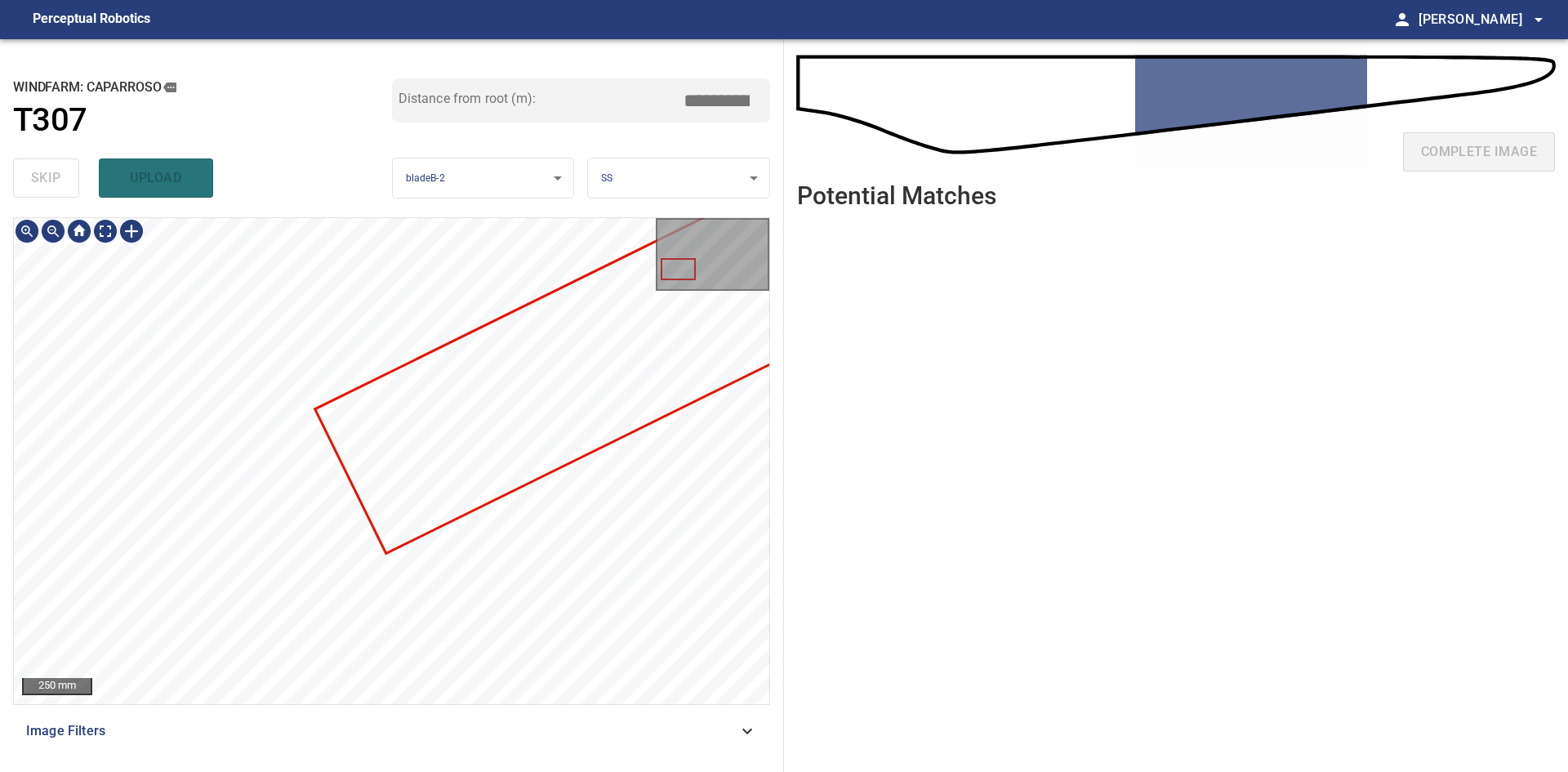
click at [621, 294] on div at bounding box center [392, 461] width 755 height 486
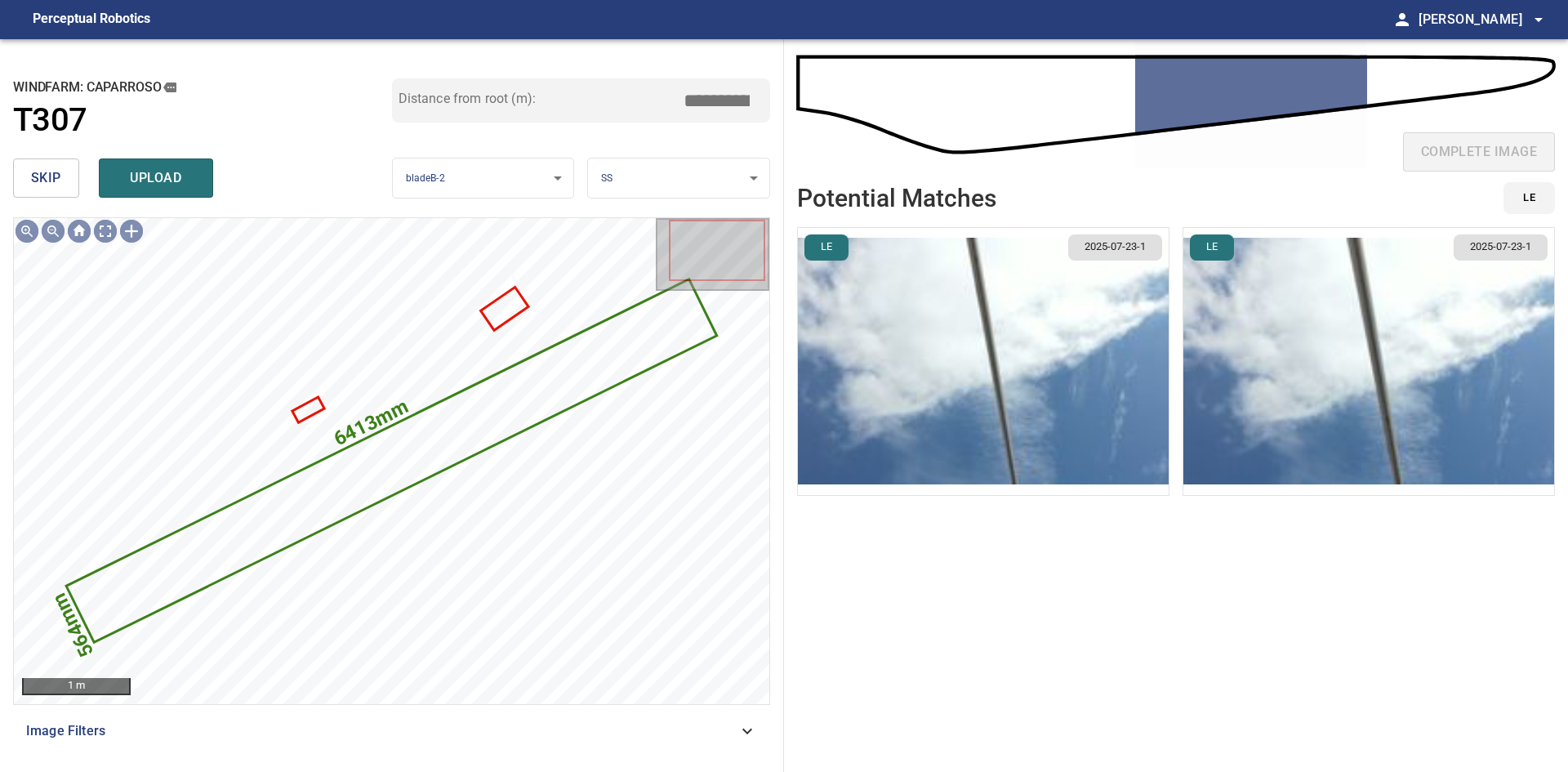
click at [50, 175] on span "skip" at bounding box center [46, 178] width 30 height 23
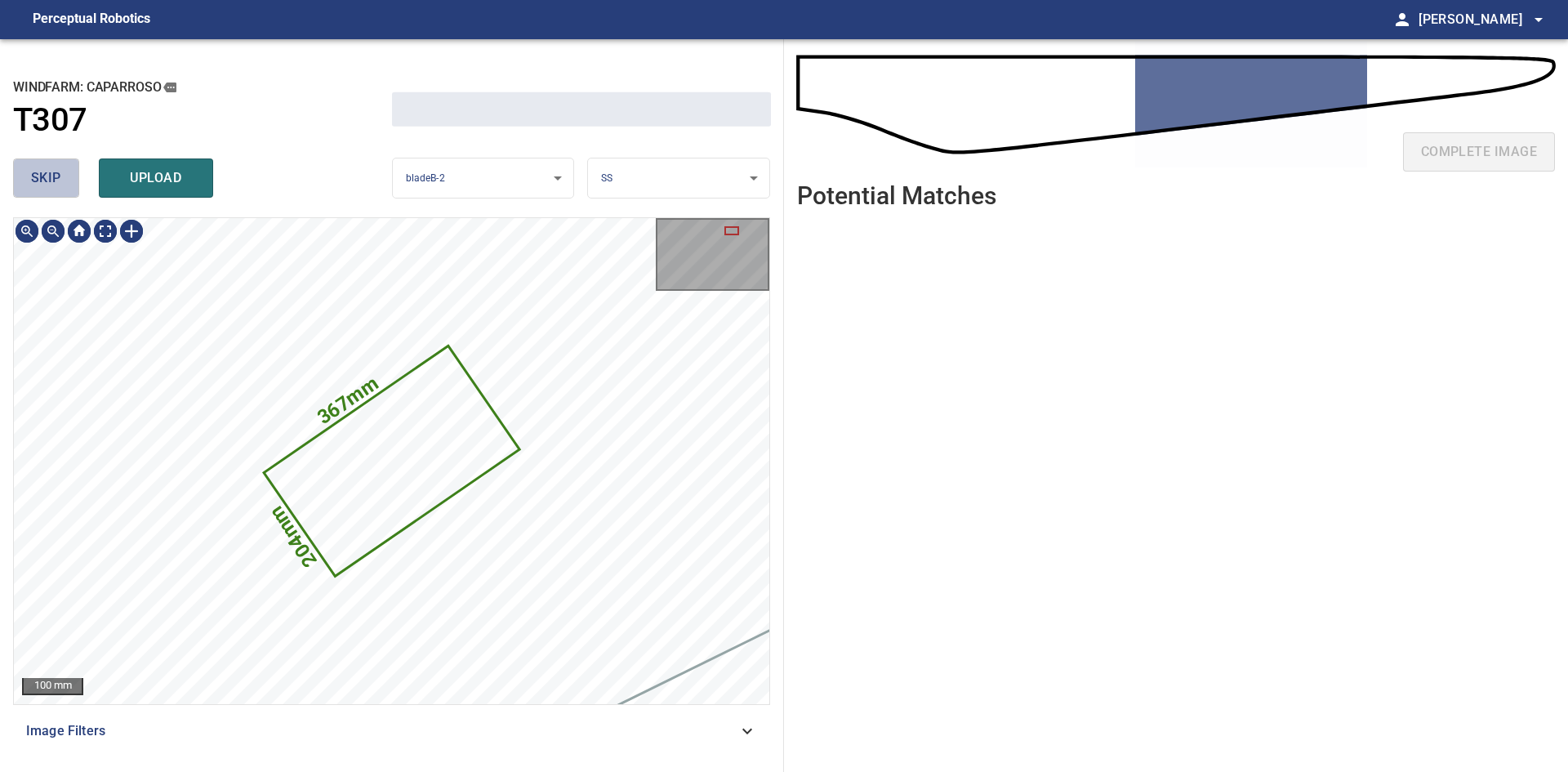
click at [50, 175] on span "skip" at bounding box center [46, 178] width 30 height 23
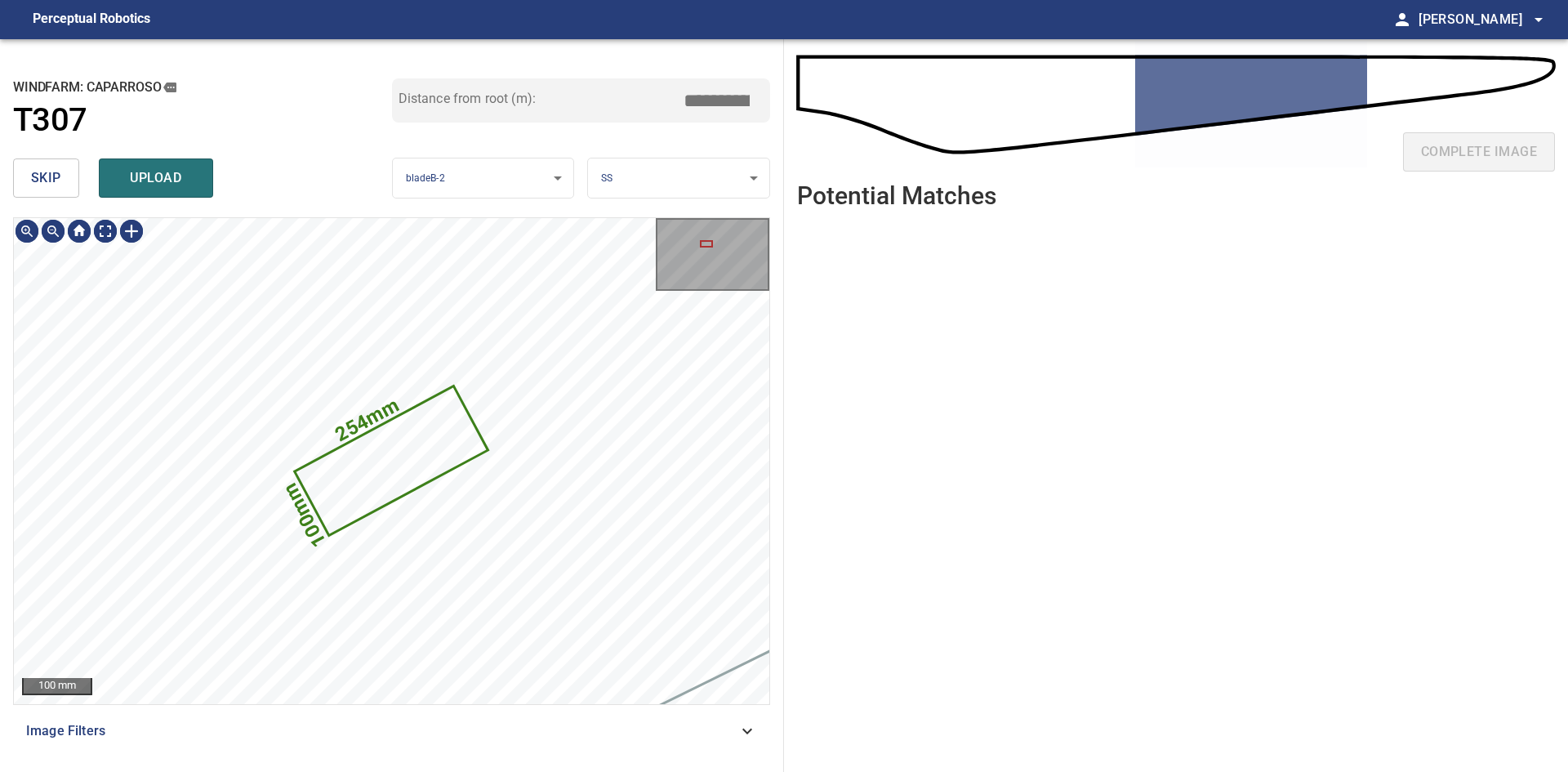
click at [50, 175] on span "skip" at bounding box center [46, 178] width 30 height 23
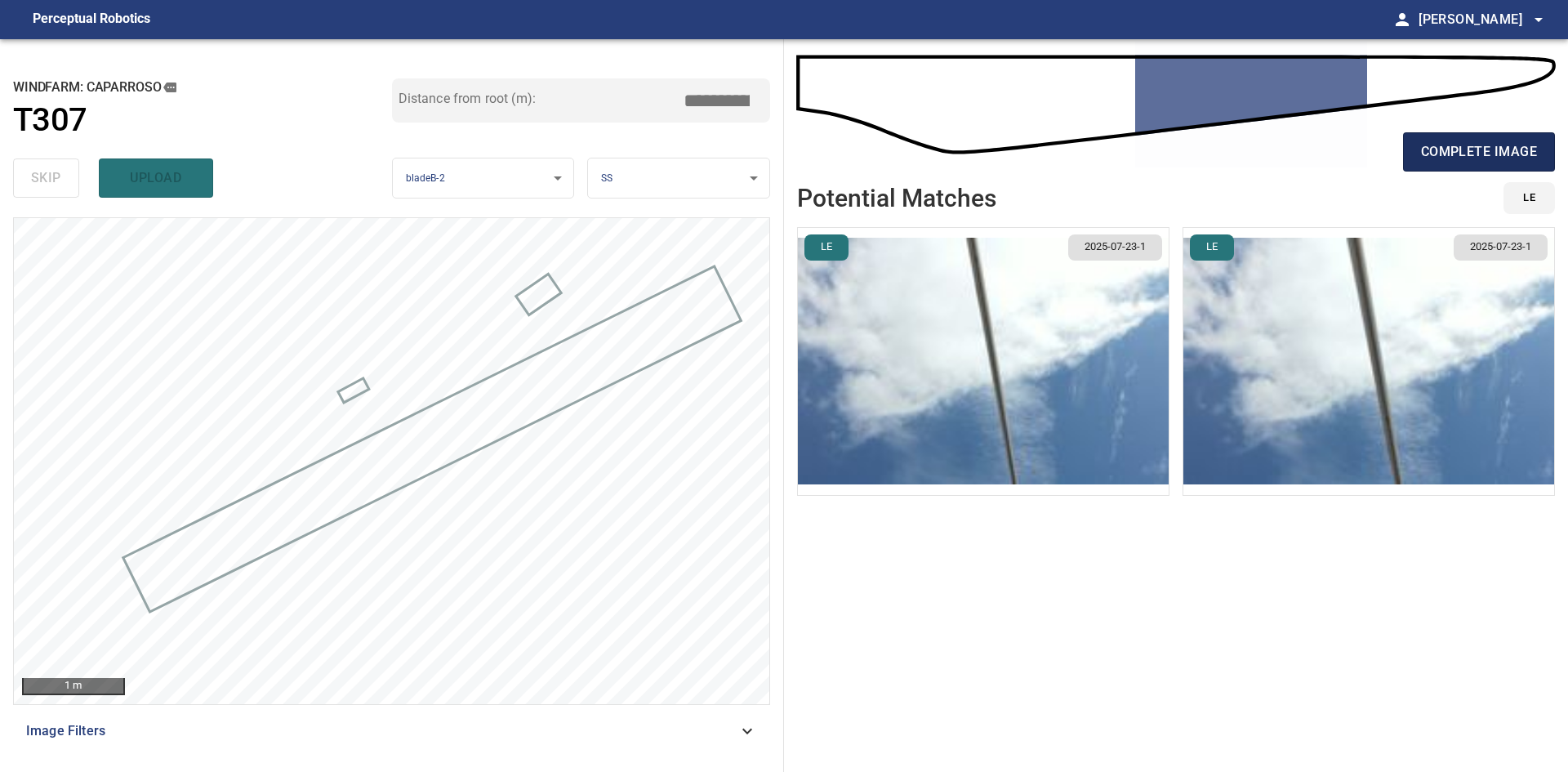
click at [1482, 166] on button "complete image" at bounding box center [1479, 151] width 152 height 39
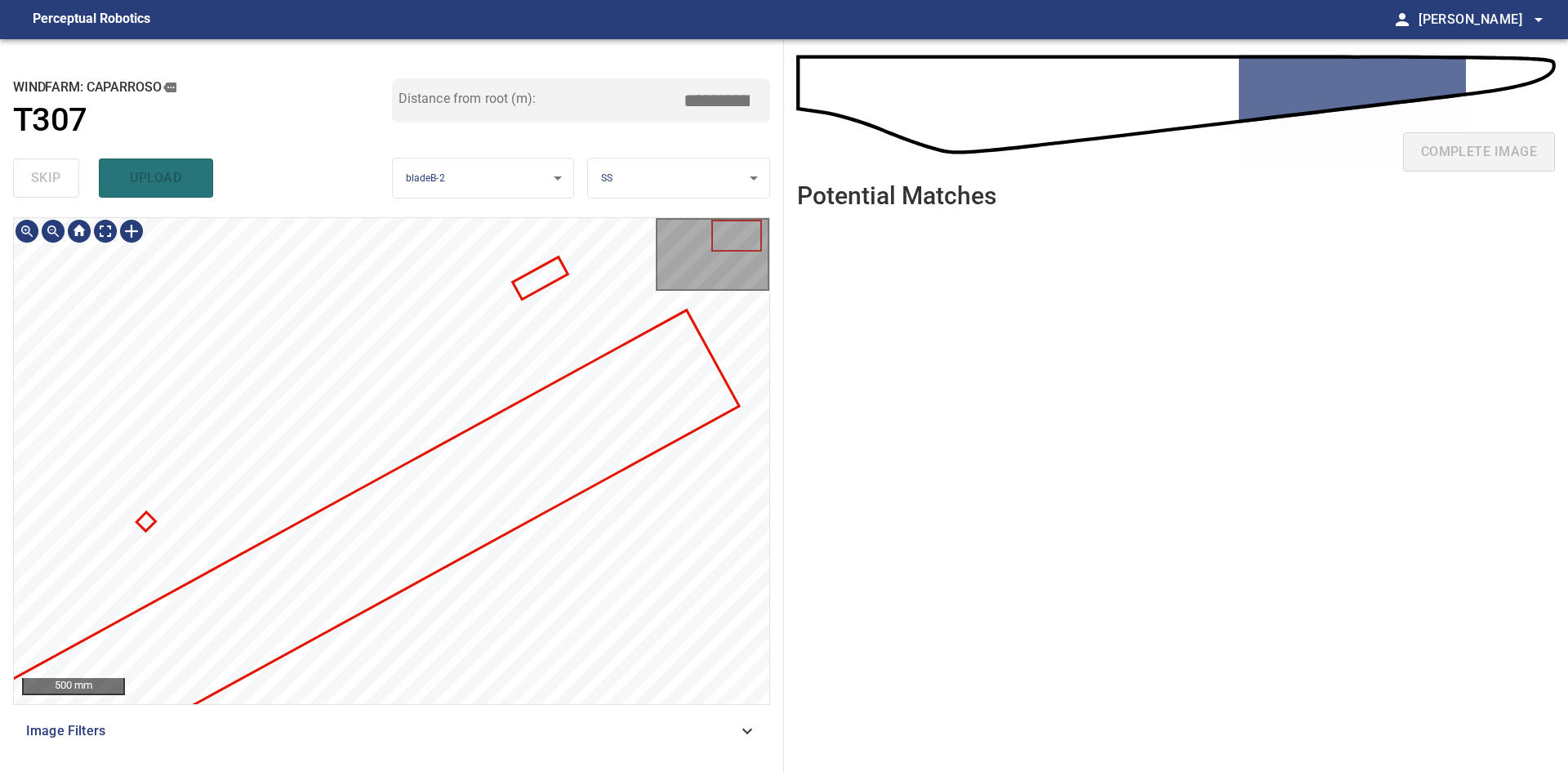
click at [399, 567] on div at bounding box center [392, 461] width 755 height 486
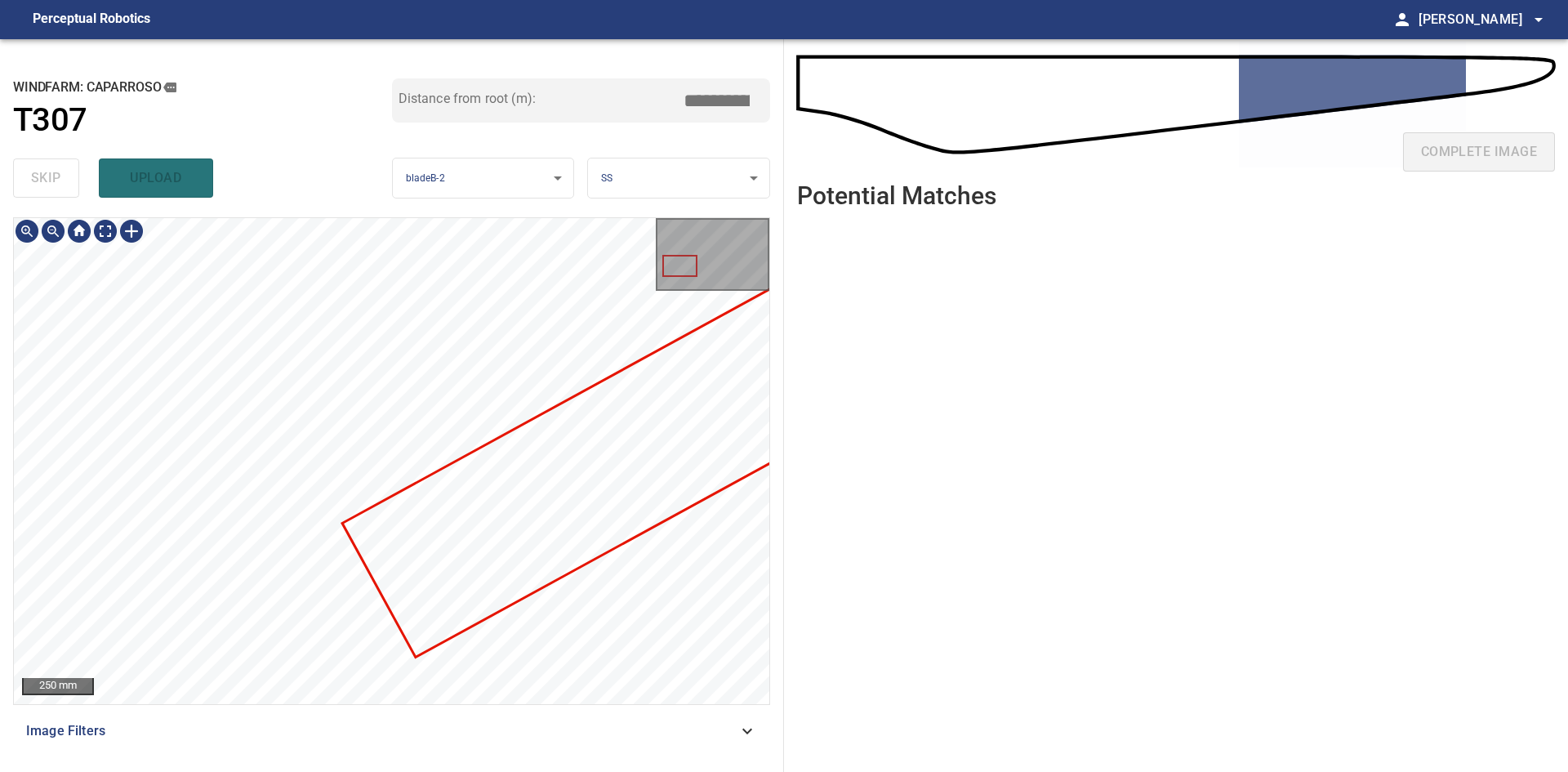
click at [615, 332] on div at bounding box center [392, 461] width 755 height 486
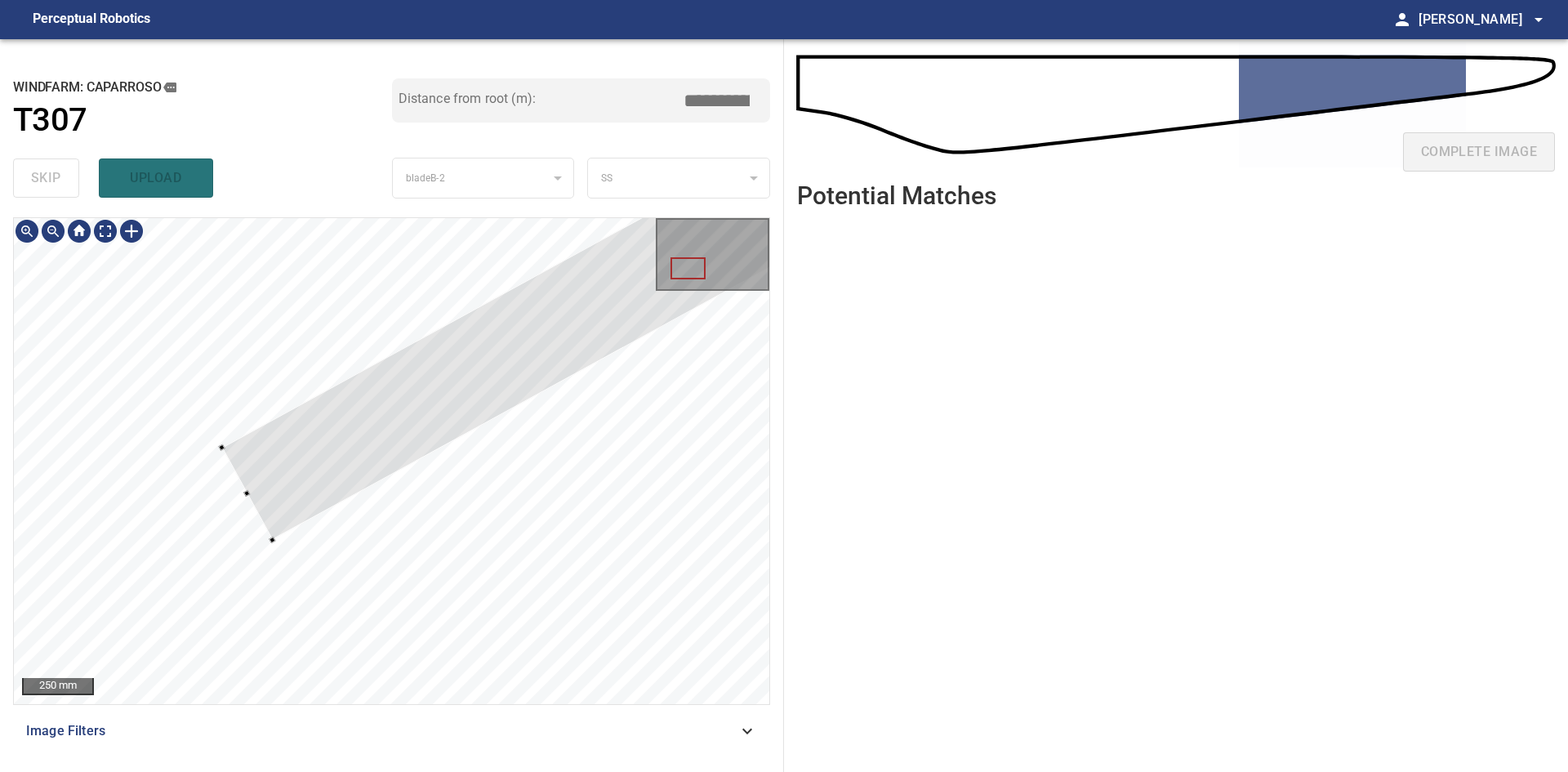
click at [191, 545] on div at bounding box center [392, 461] width 755 height 486
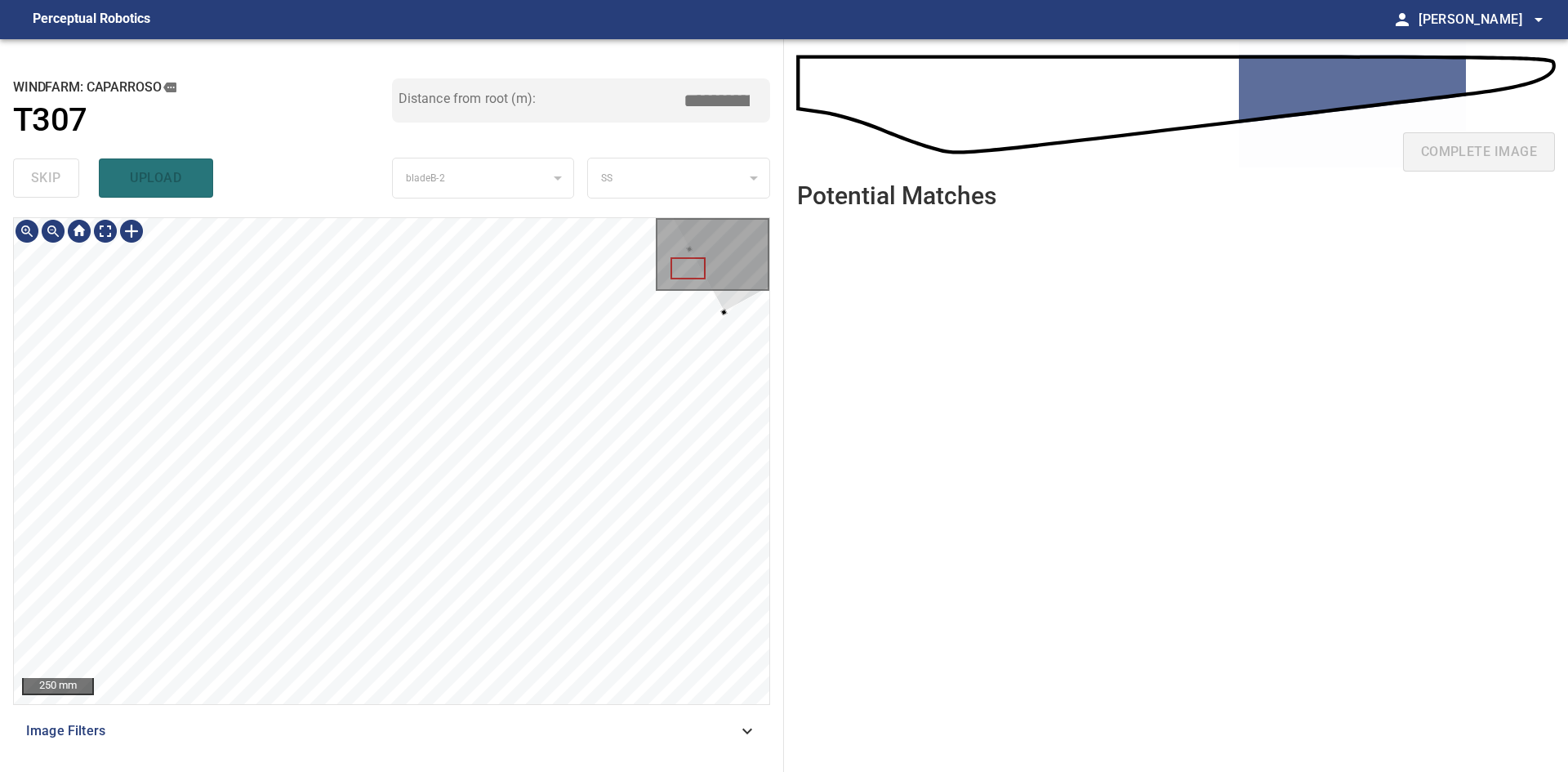
click at [716, 314] on div at bounding box center [392, 461] width 755 height 486
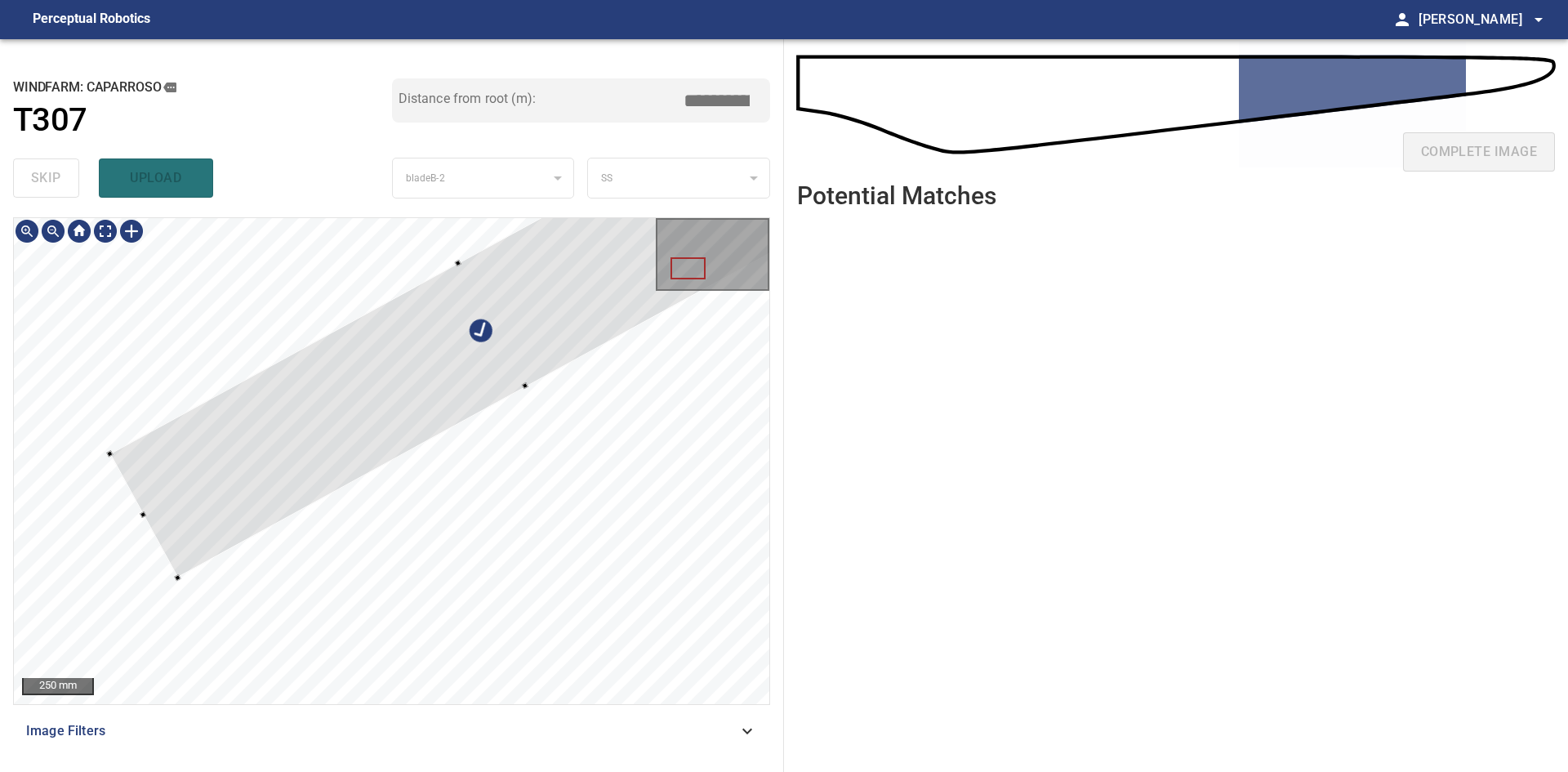
click at [196, 574] on div at bounding box center [392, 461] width 755 height 486
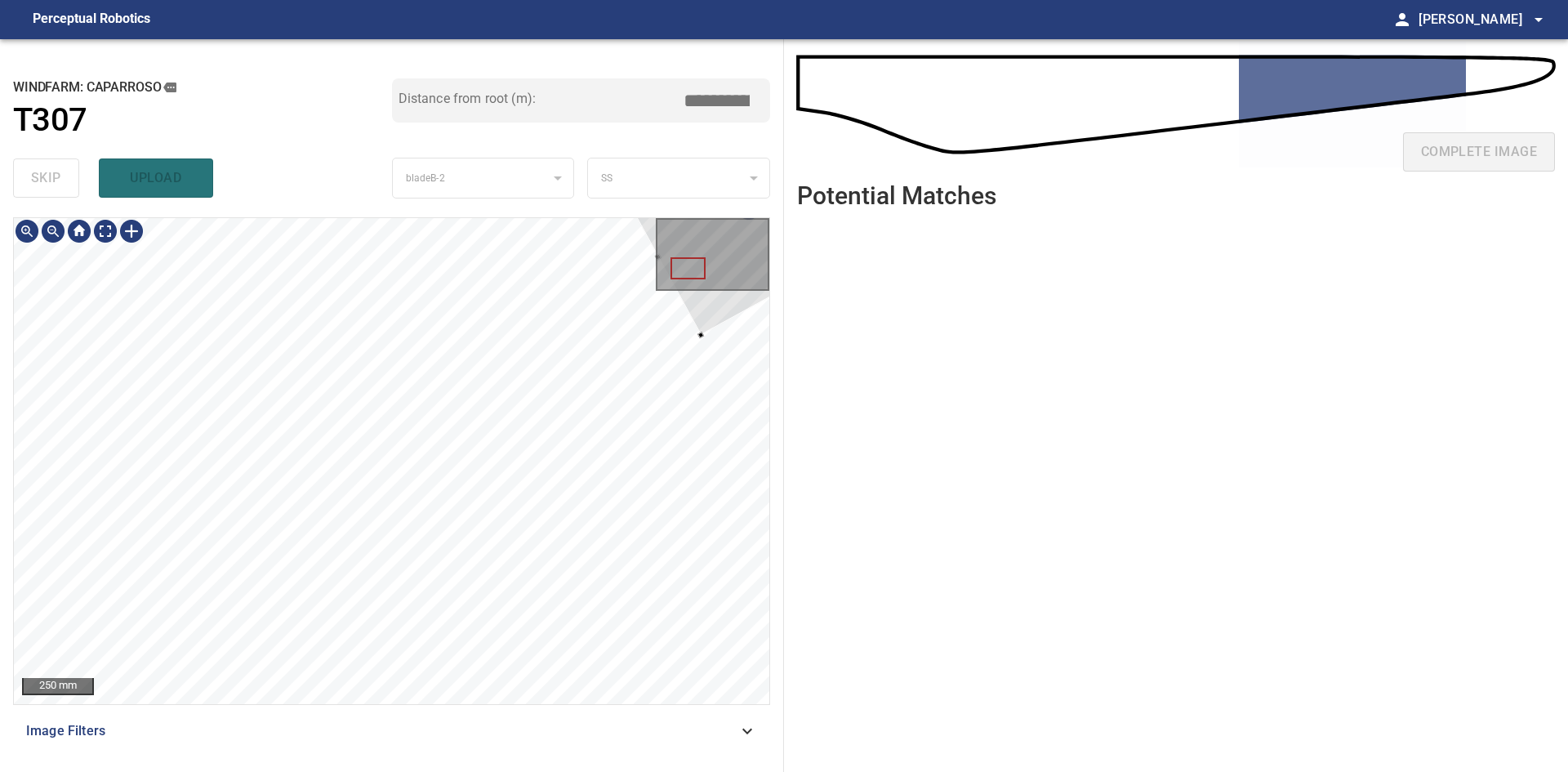
click at [710, 327] on div at bounding box center [392, 461] width 755 height 486
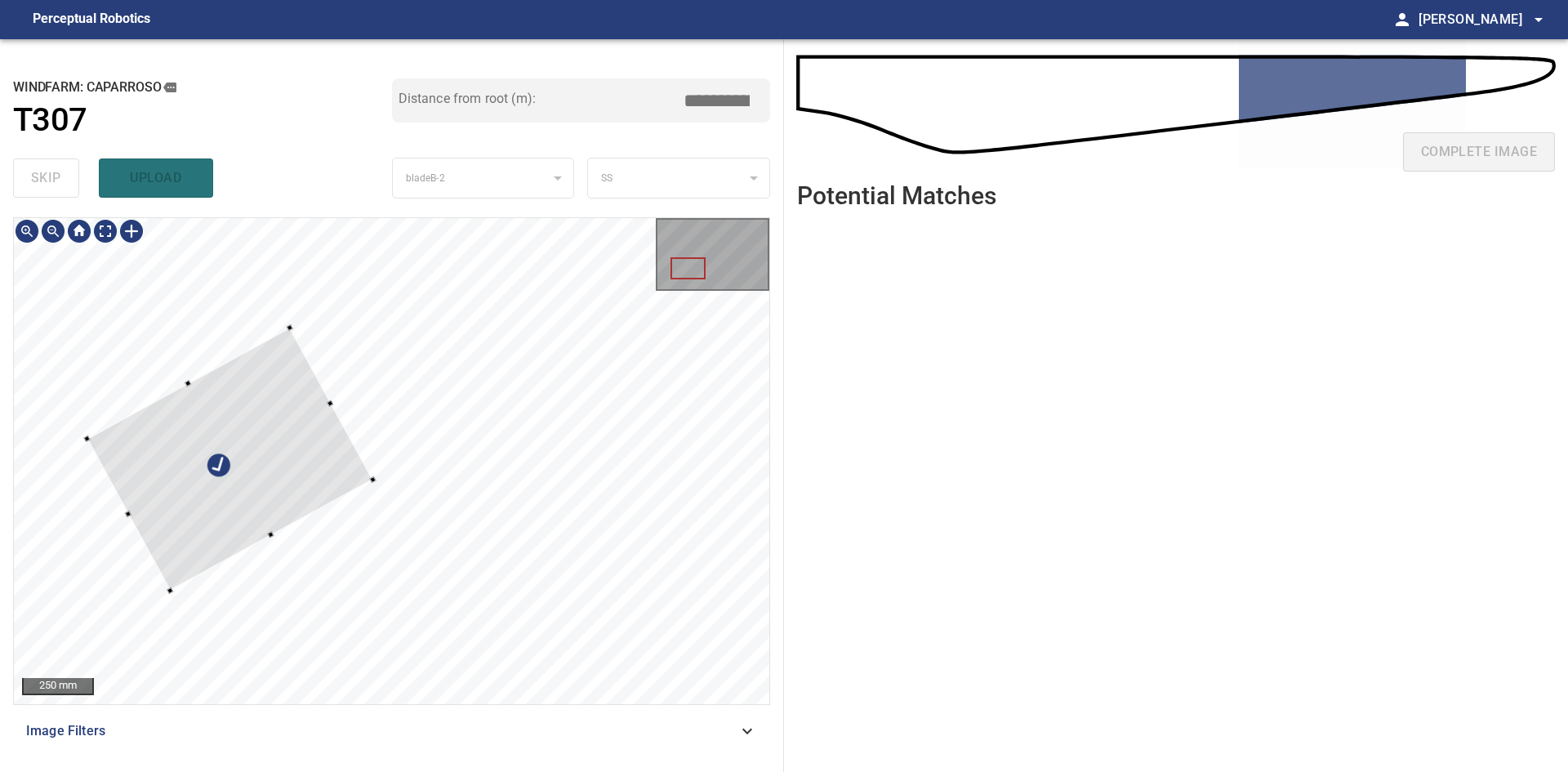
click at [222, 544] on div at bounding box center [230, 459] width 286 height 263
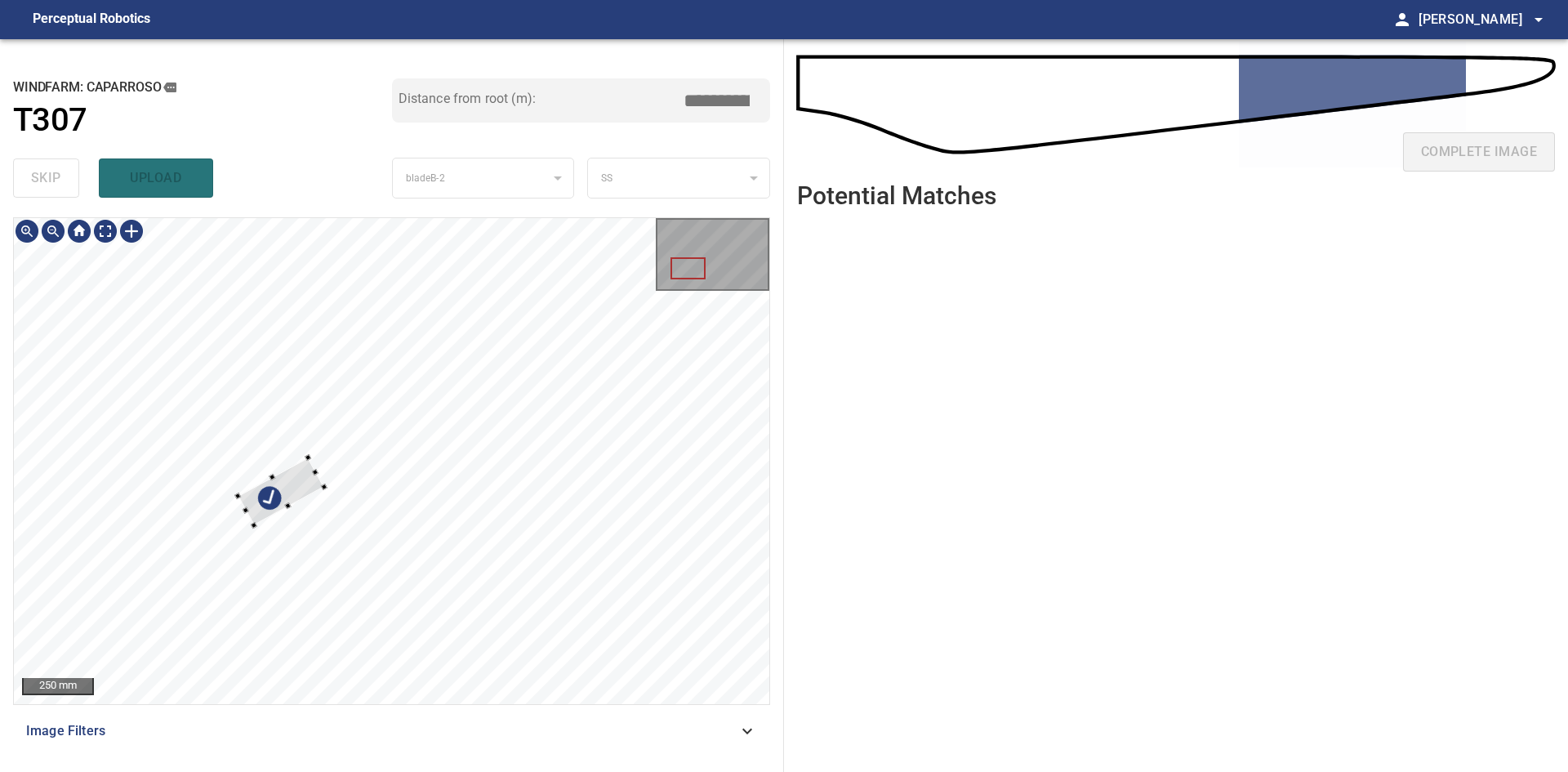
click at [302, 501] on div at bounding box center [392, 461] width 755 height 486
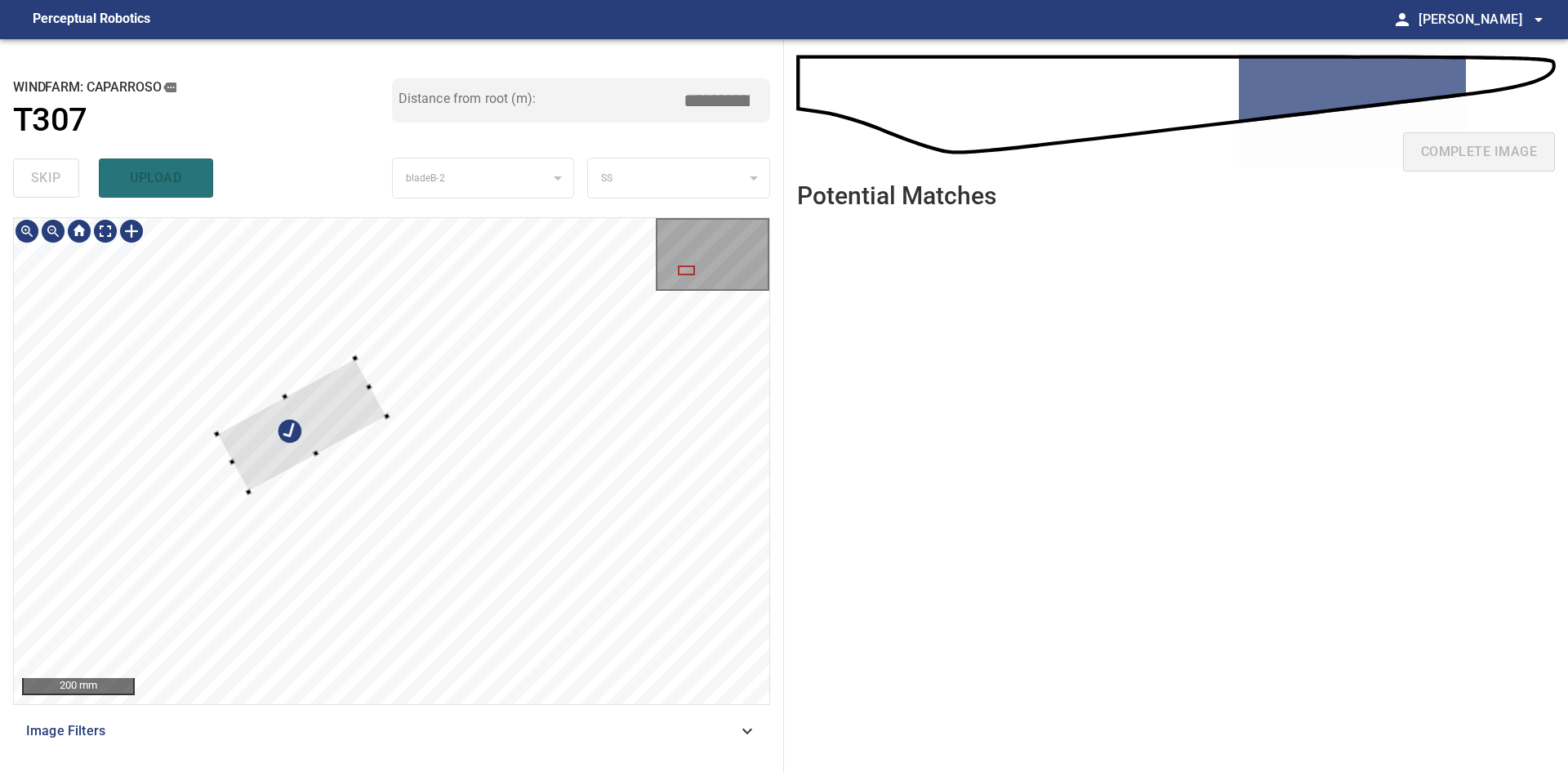
click at [352, 406] on div at bounding box center [302, 425] width 170 height 133
click at [349, 420] on div at bounding box center [294, 423] width 171 height 126
click at [284, 416] on div at bounding box center [299, 433] width 162 height 107
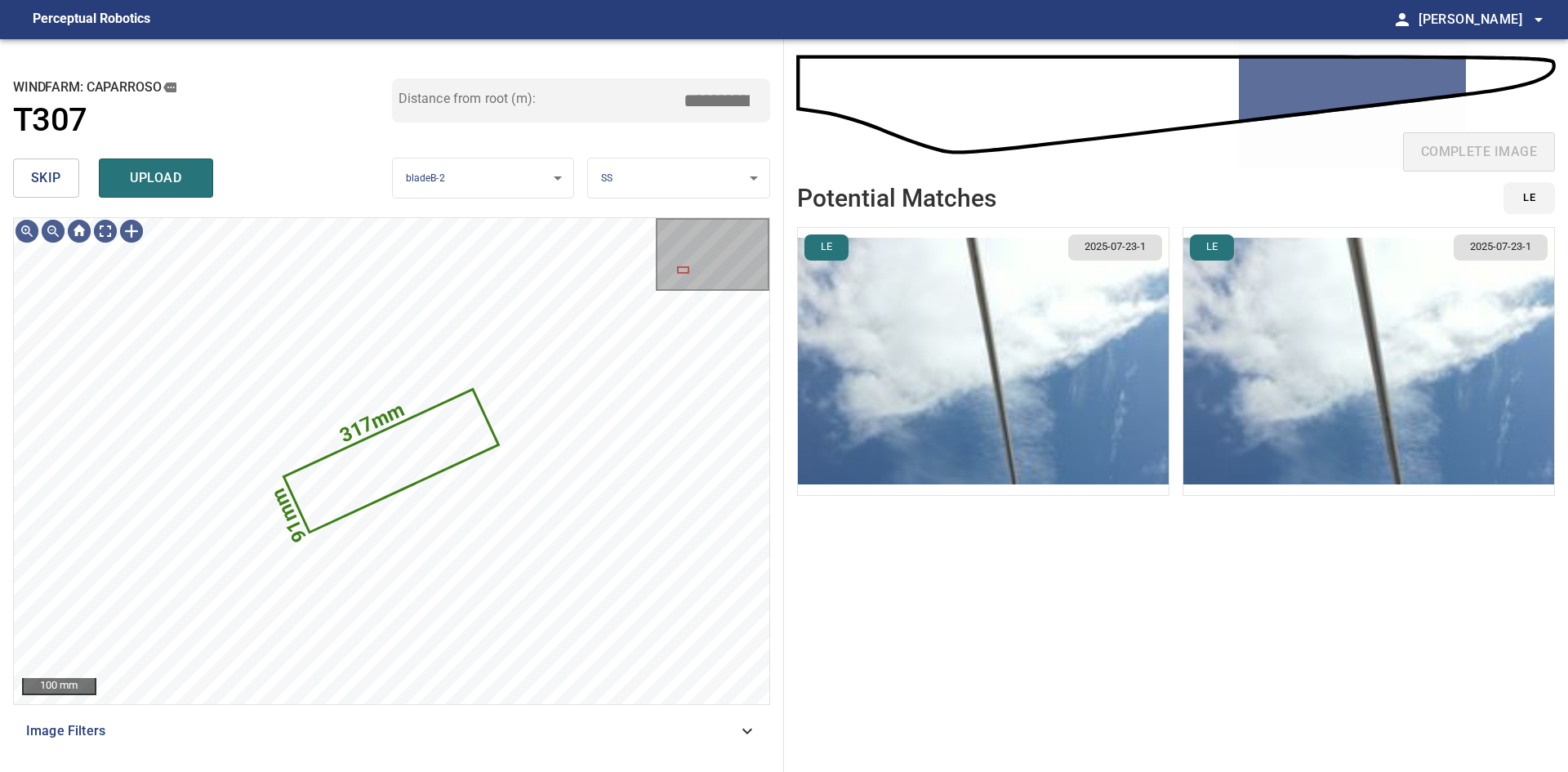
click at [999, 403] on img "button" at bounding box center [983, 361] width 371 height 267
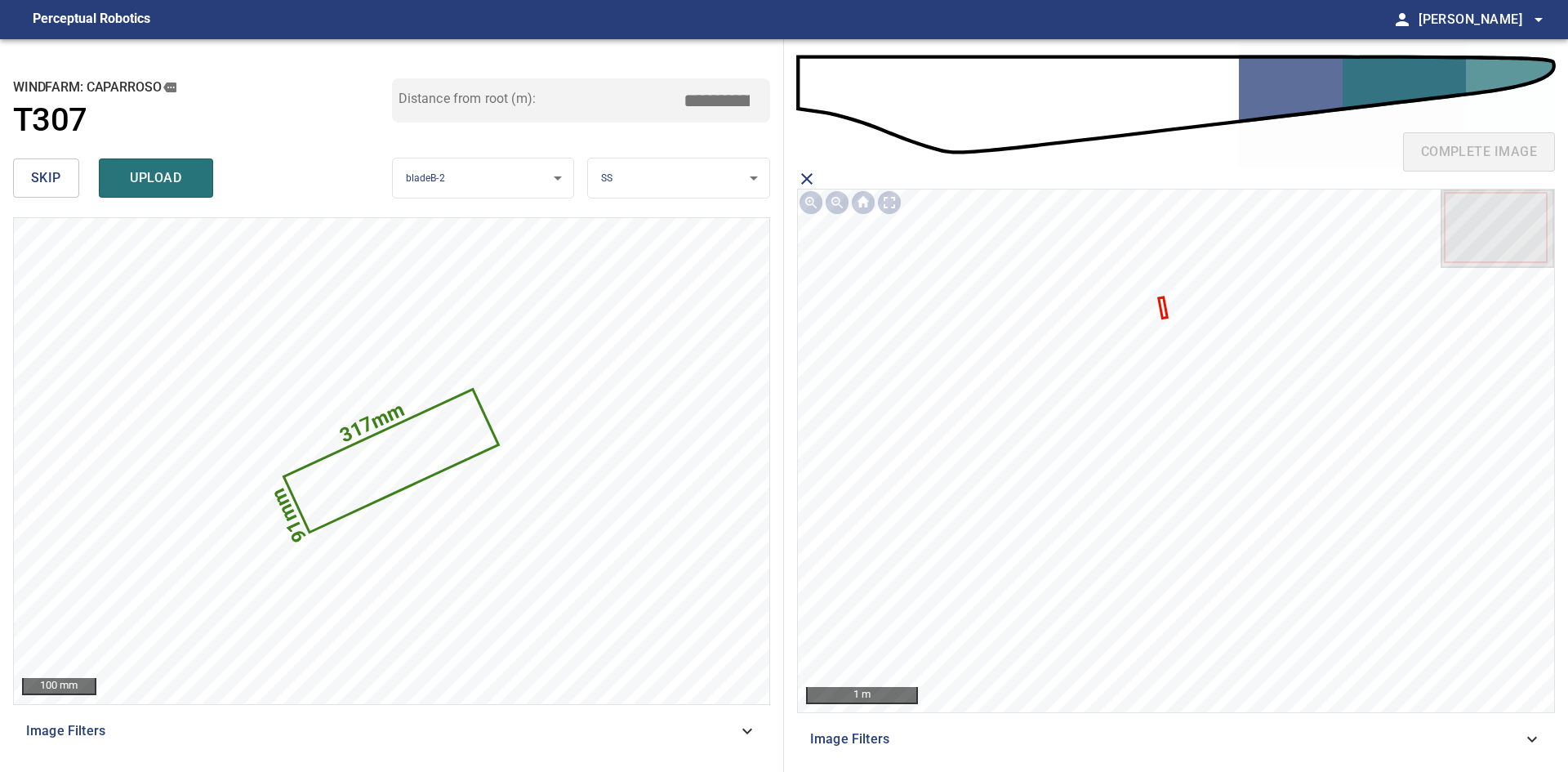
click at [1165, 310] on icon at bounding box center [1163, 308] width 6 height 18
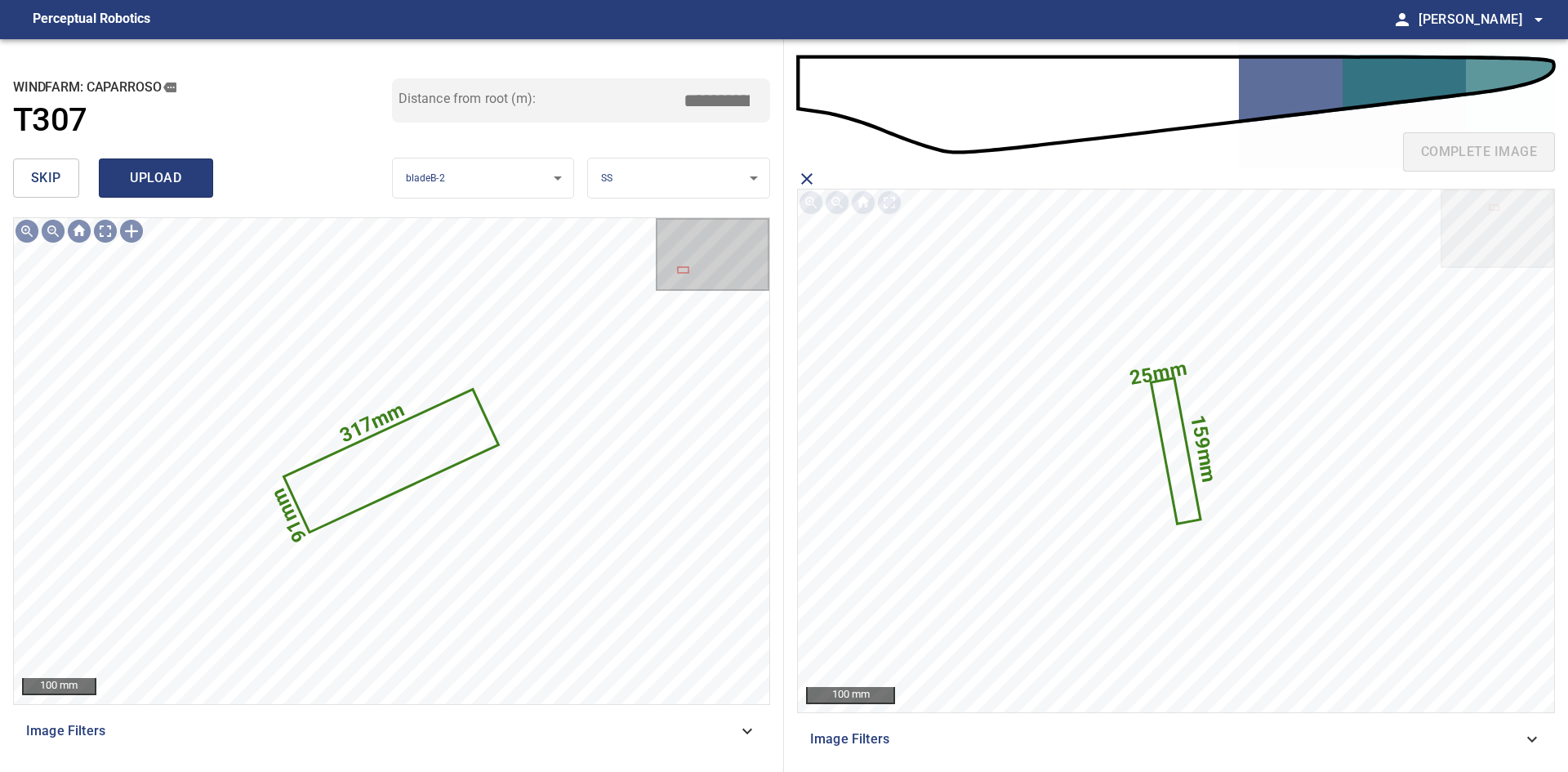
click at [135, 183] on span "upload" at bounding box center [156, 178] width 78 height 23
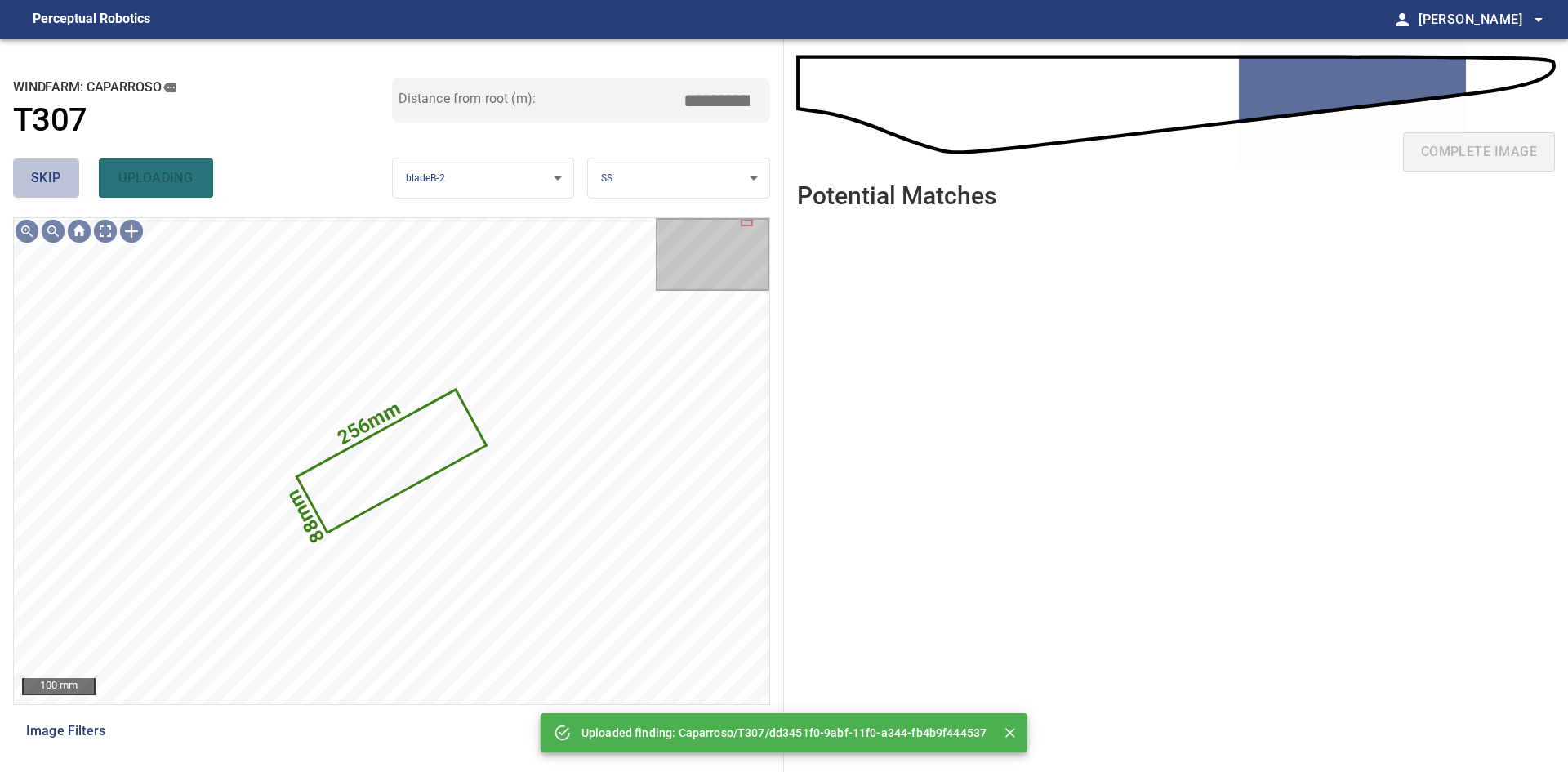
click at [56, 175] on span "skip" at bounding box center [46, 178] width 30 height 23
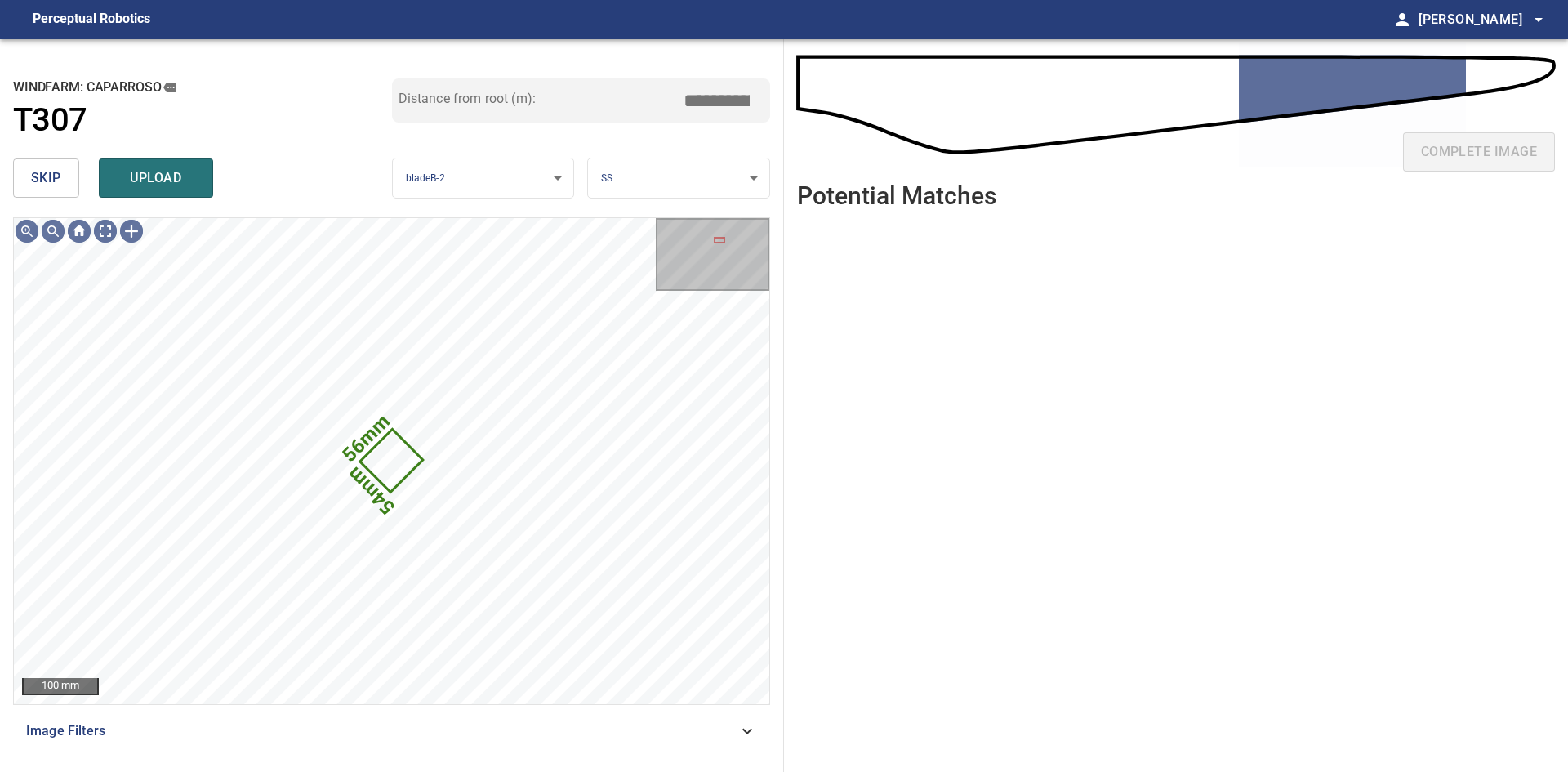
click at [56, 175] on span "skip" at bounding box center [46, 178] width 30 height 23
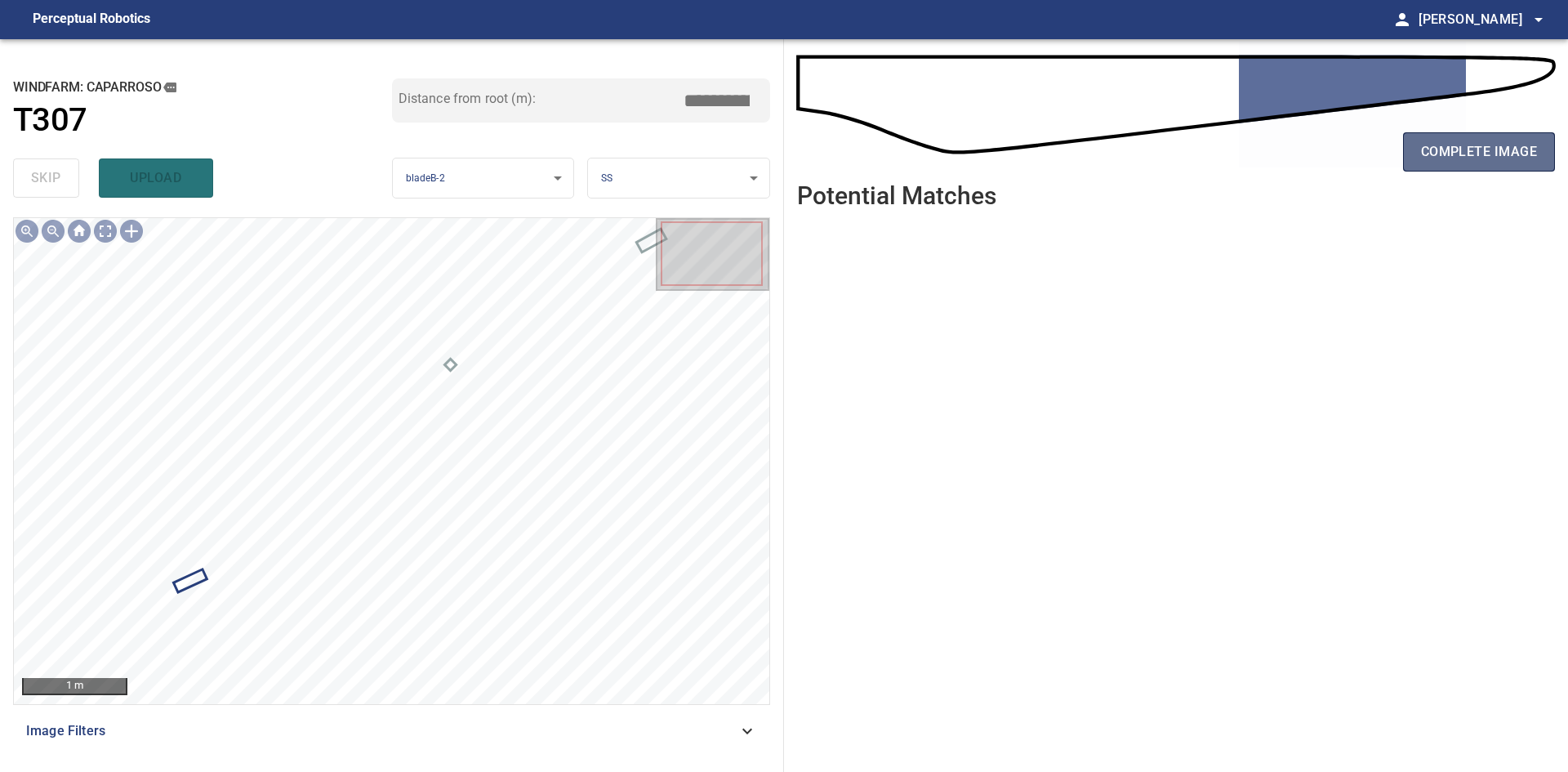
click at [1432, 144] on span "complete image" at bounding box center [1478, 151] width 116 height 23
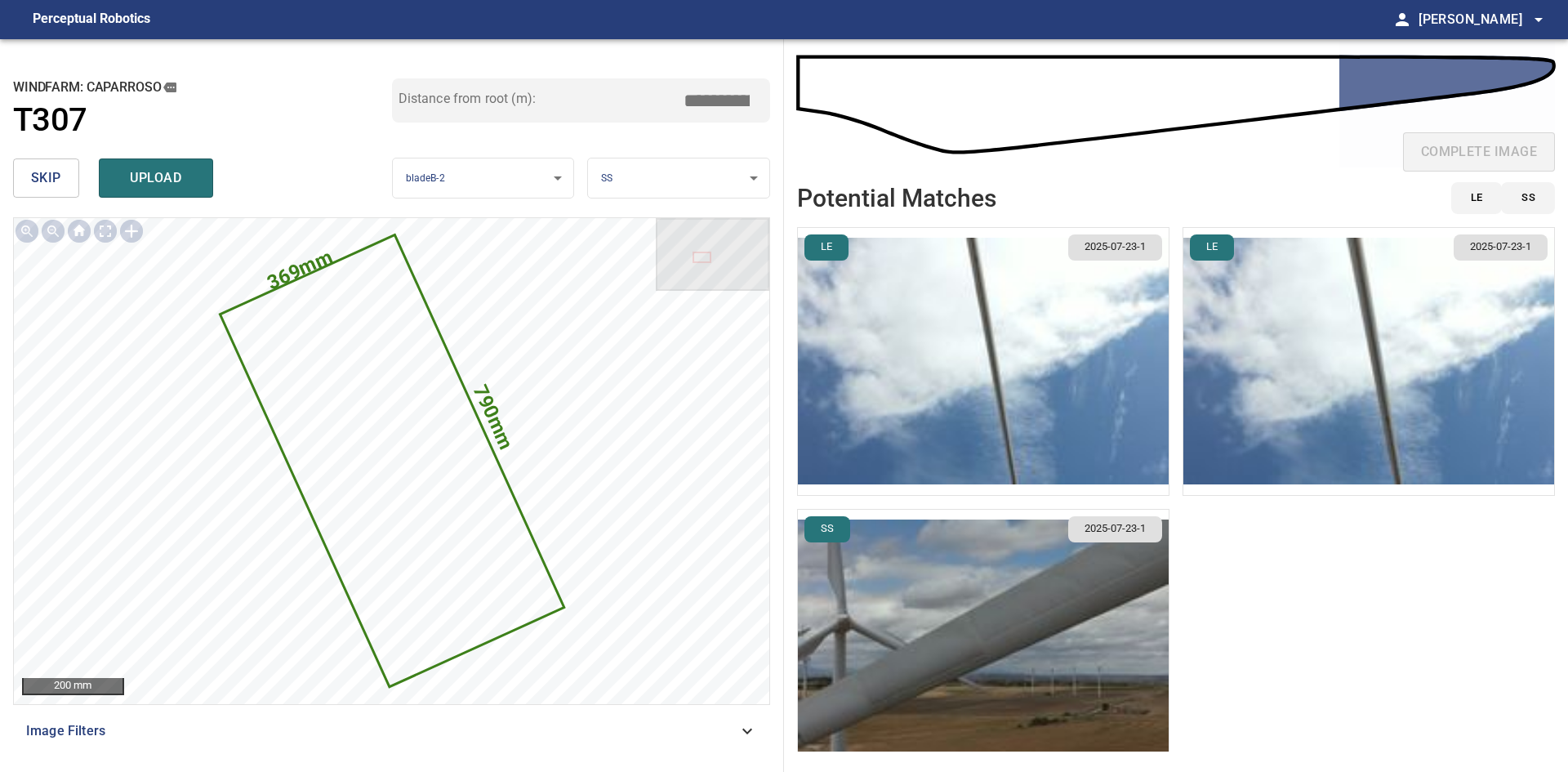
click at [38, 173] on span "skip" at bounding box center [46, 178] width 30 height 23
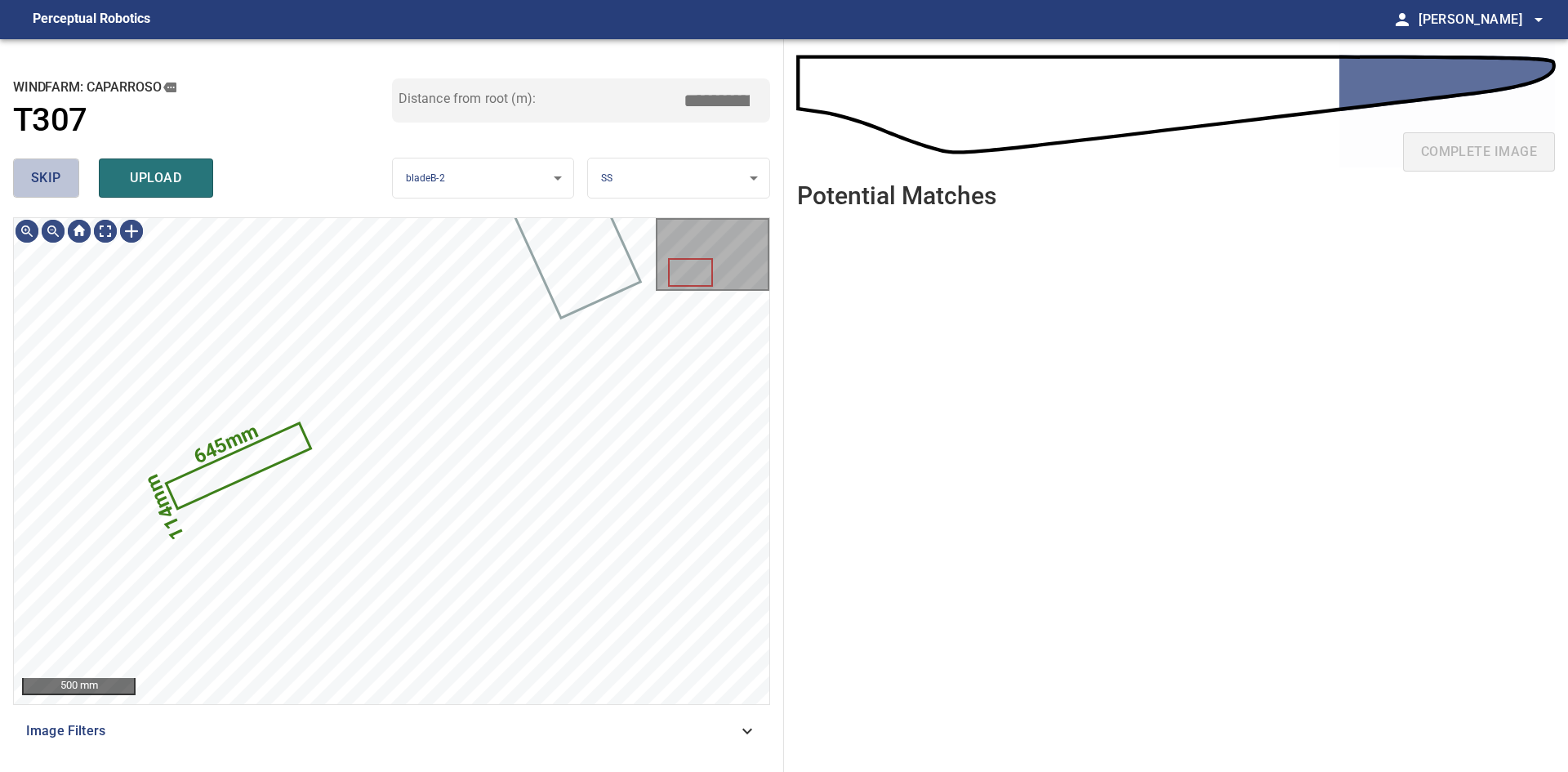
click at [48, 181] on span "skip" at bounding box center [46, 178] width 30 height 23
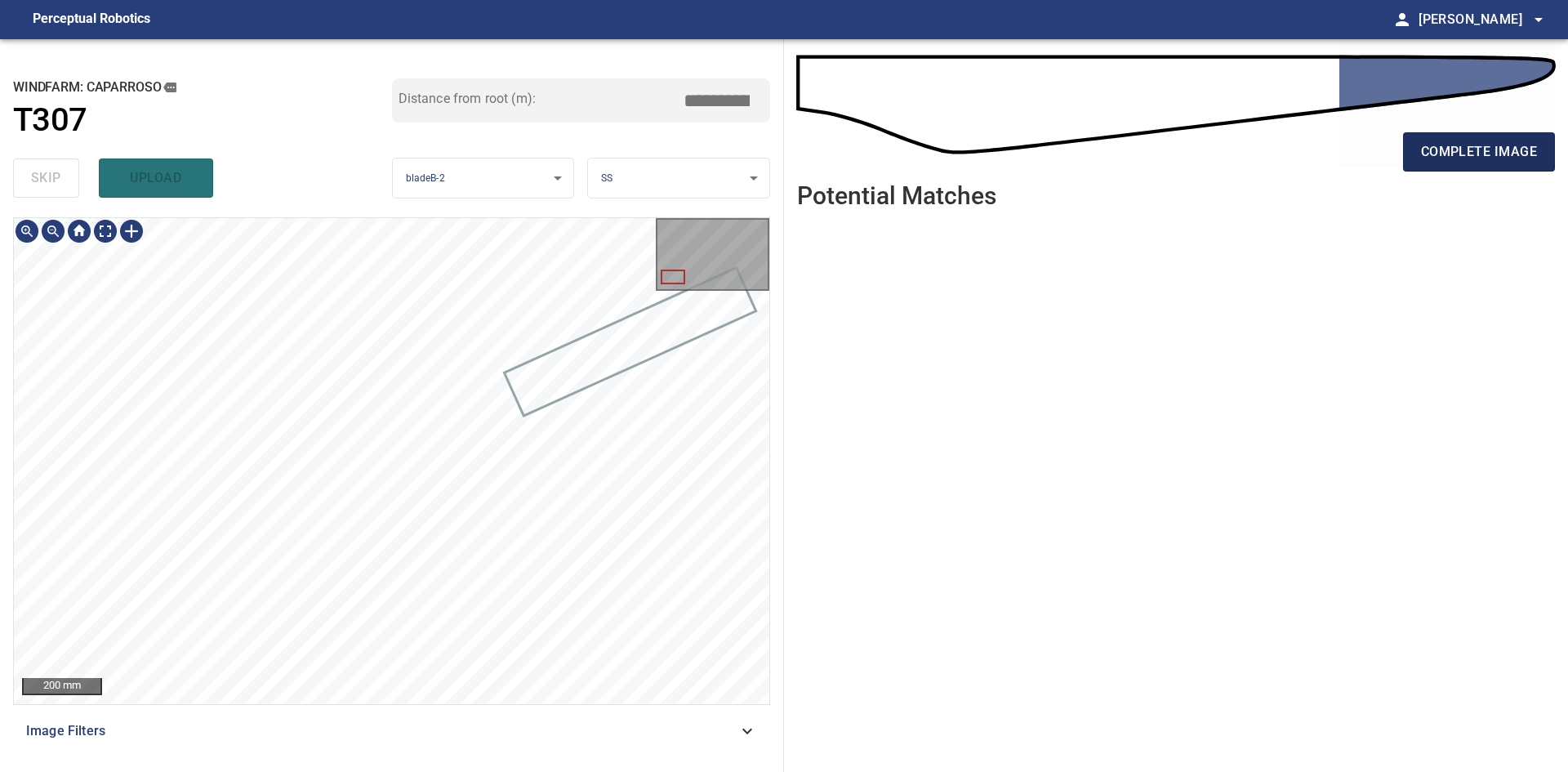
click at [1456, 139] on button "complete image" at bounding box center [1479, 151] width 152 height 39
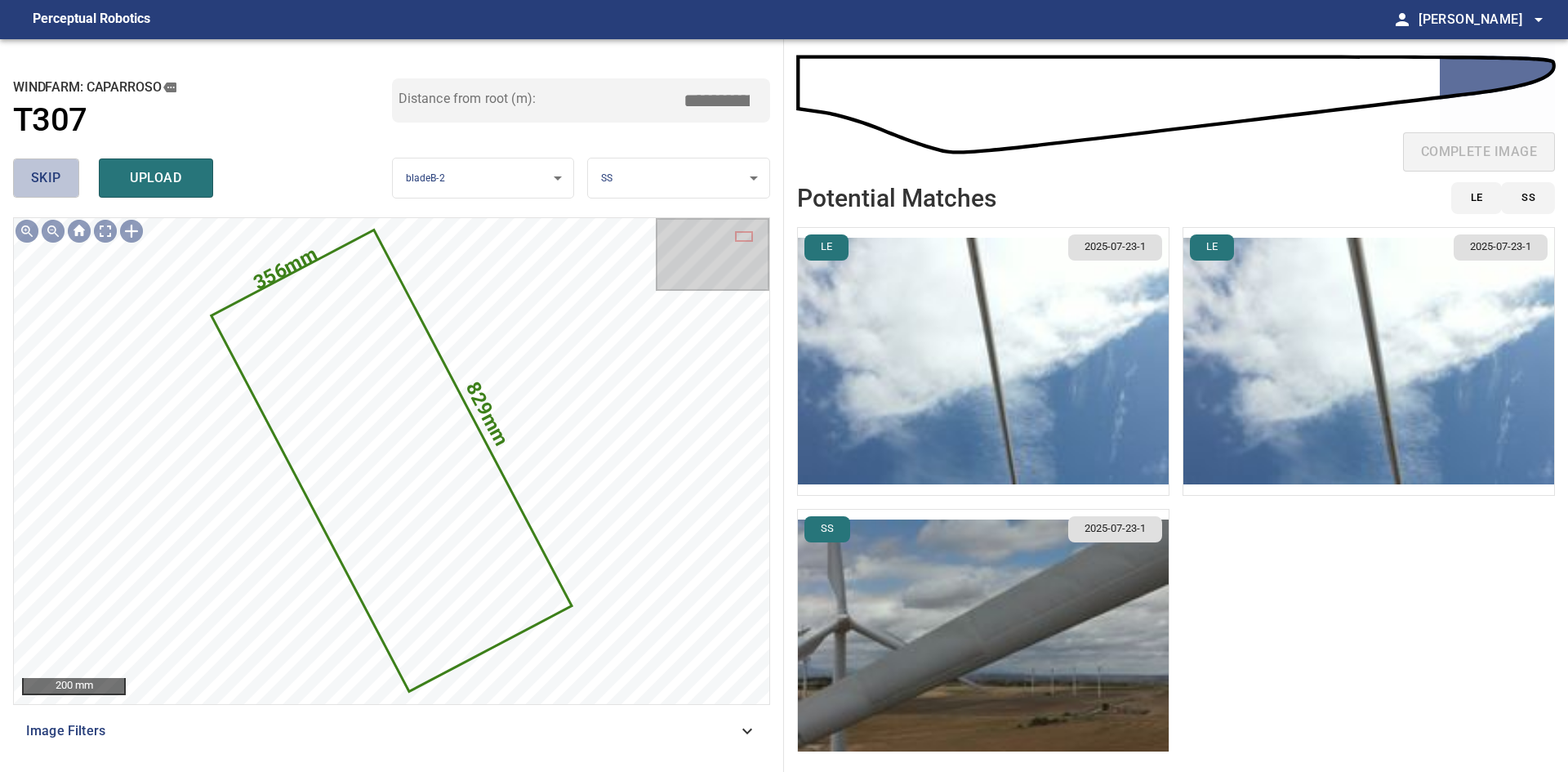
click at [67, 188] on button "skip" at bounding box center [46, 178] width 66 height 39
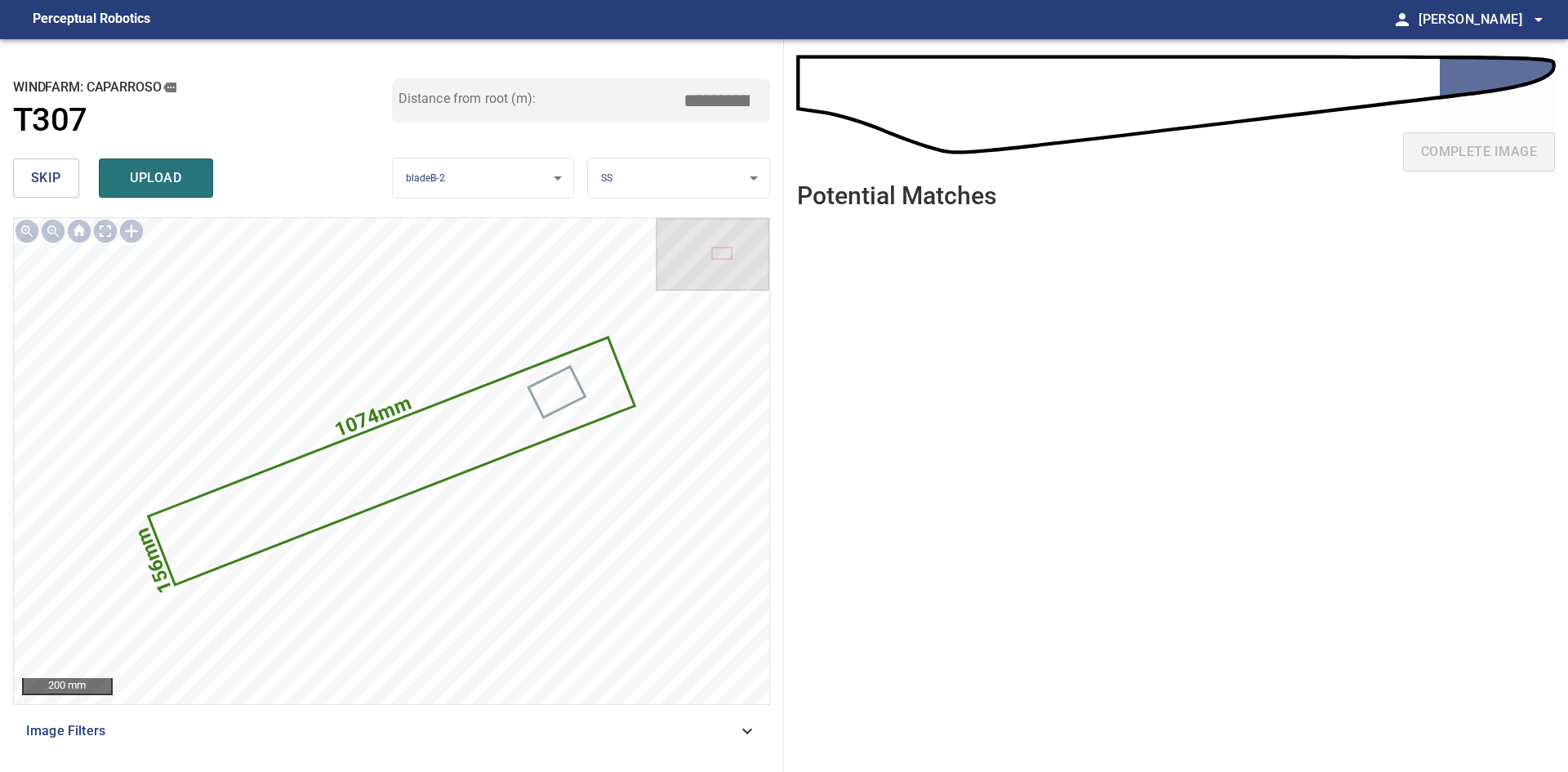
click at [35, 177] on span "skip" at bounding box center [46, 178] width 30 height 23
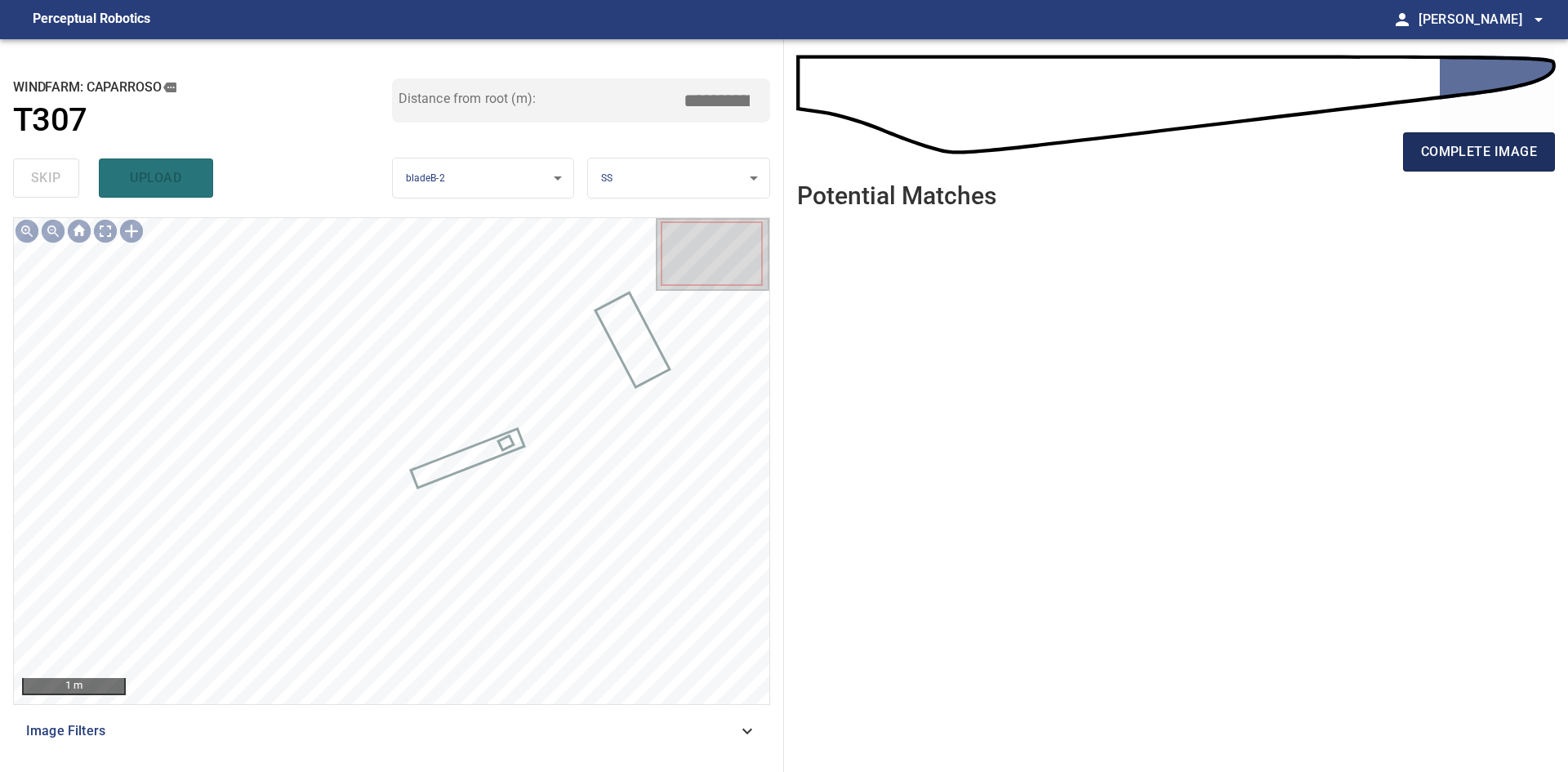
click at [1469, 151] on span "complete image" at bounding box center [1478, 151] width 116 height 23
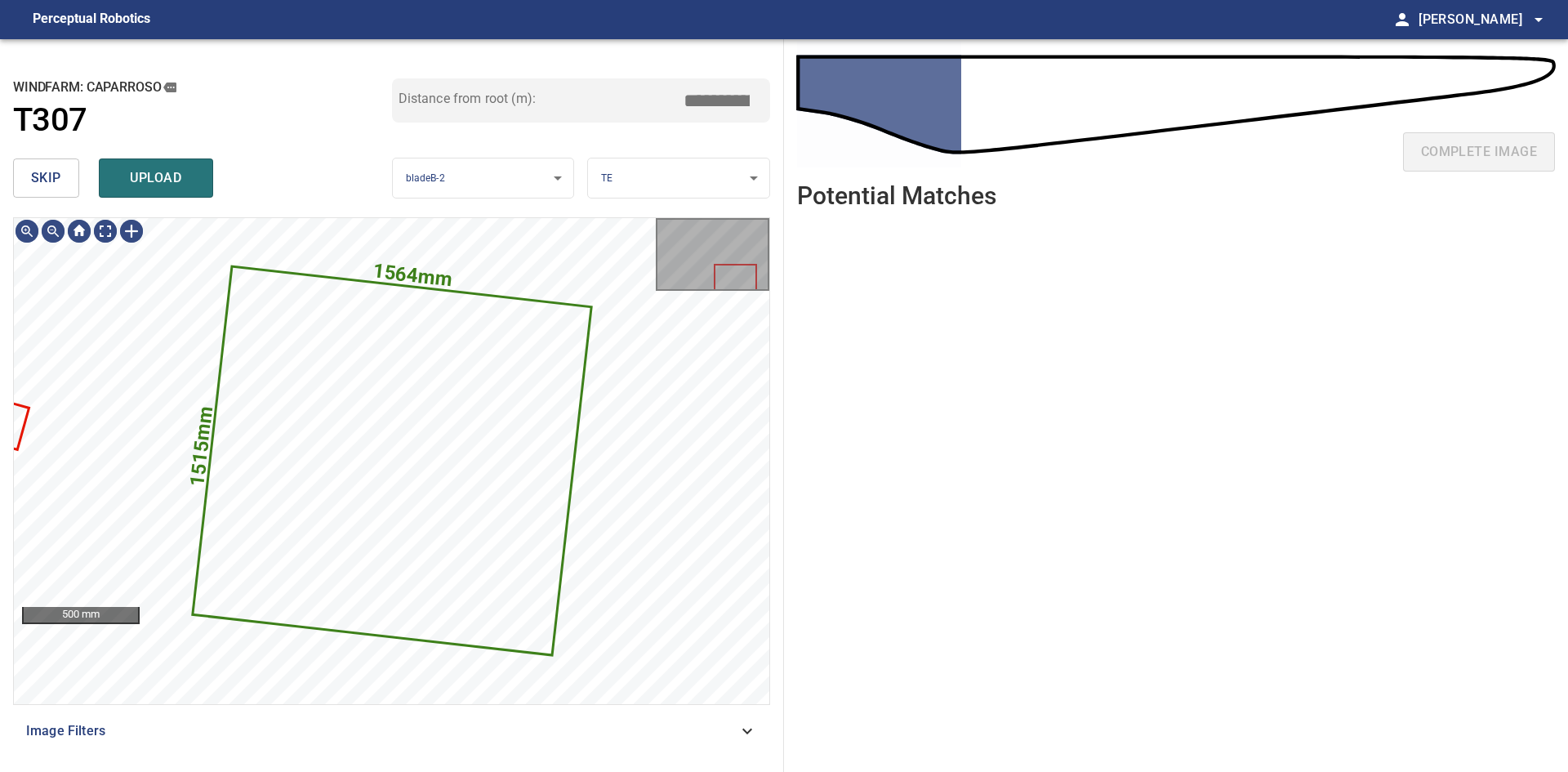
click at [68, 180] on button "skip" at bounding box center [46, 178] width 66 height 39
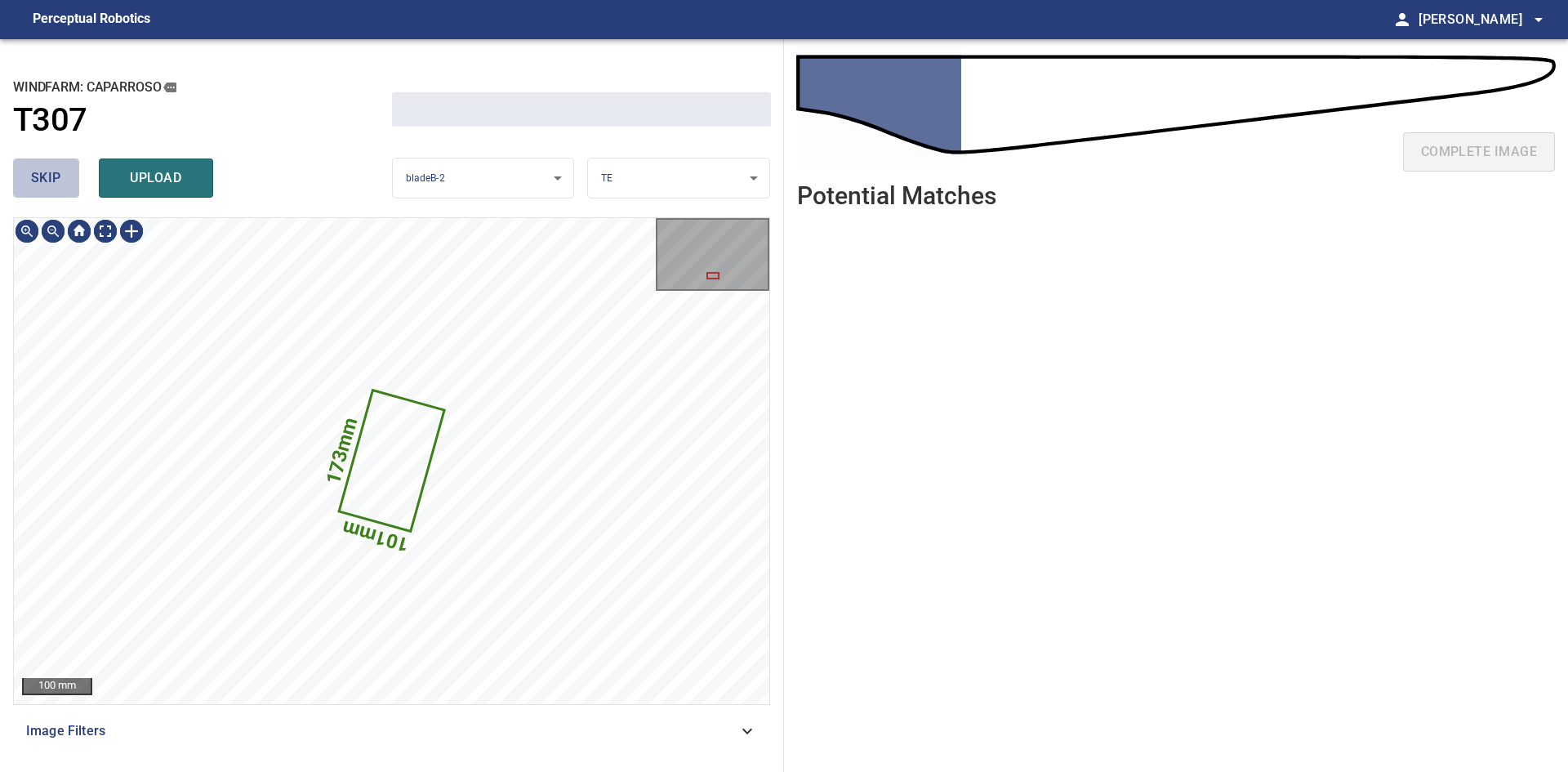
click at [68, 180] on button "skip" at bounding box center [46, 178] width 66 height 39
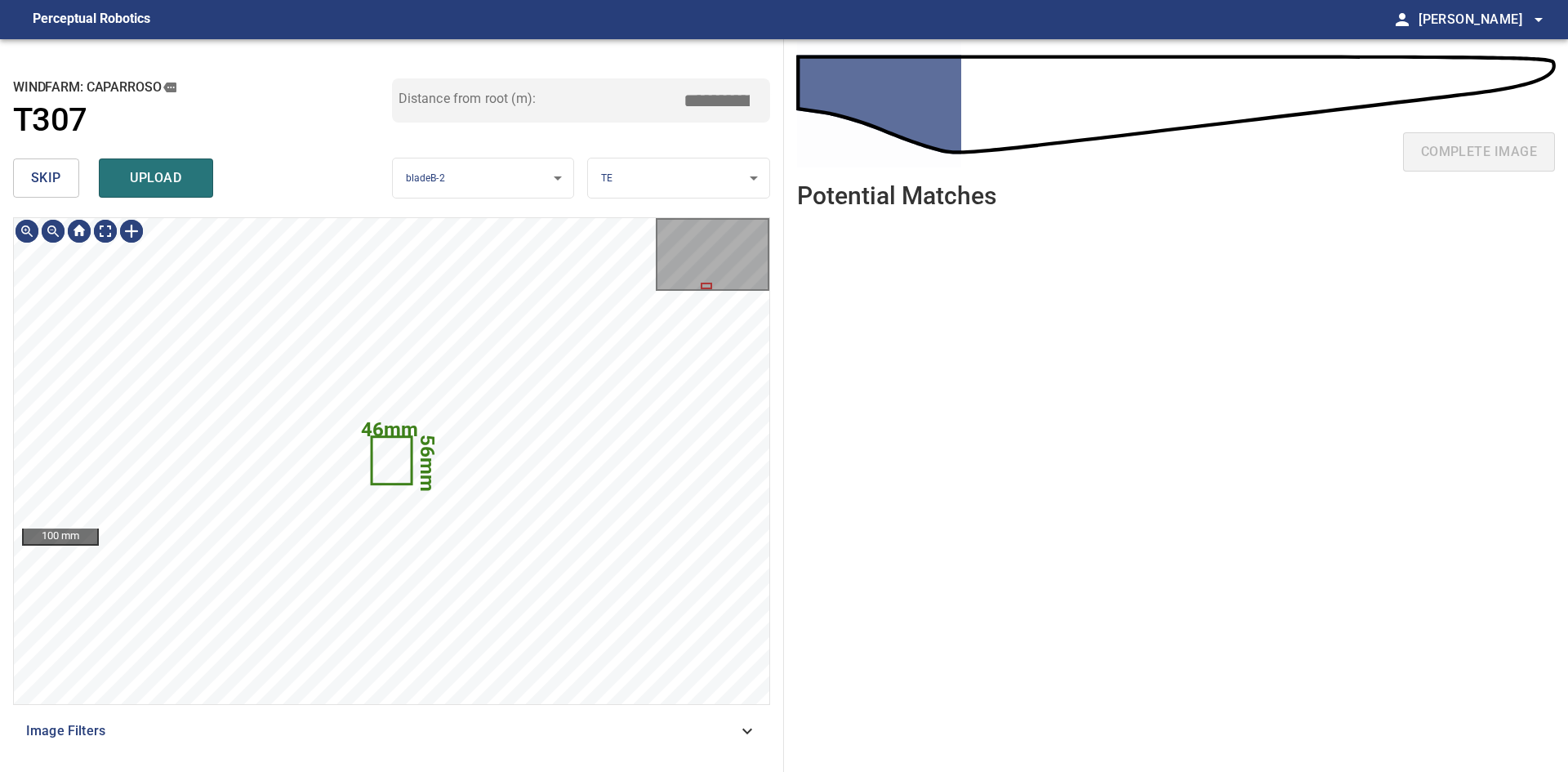
click at [68, 180] on button "skip" at bounding box center [46, 178] width 66 height 39
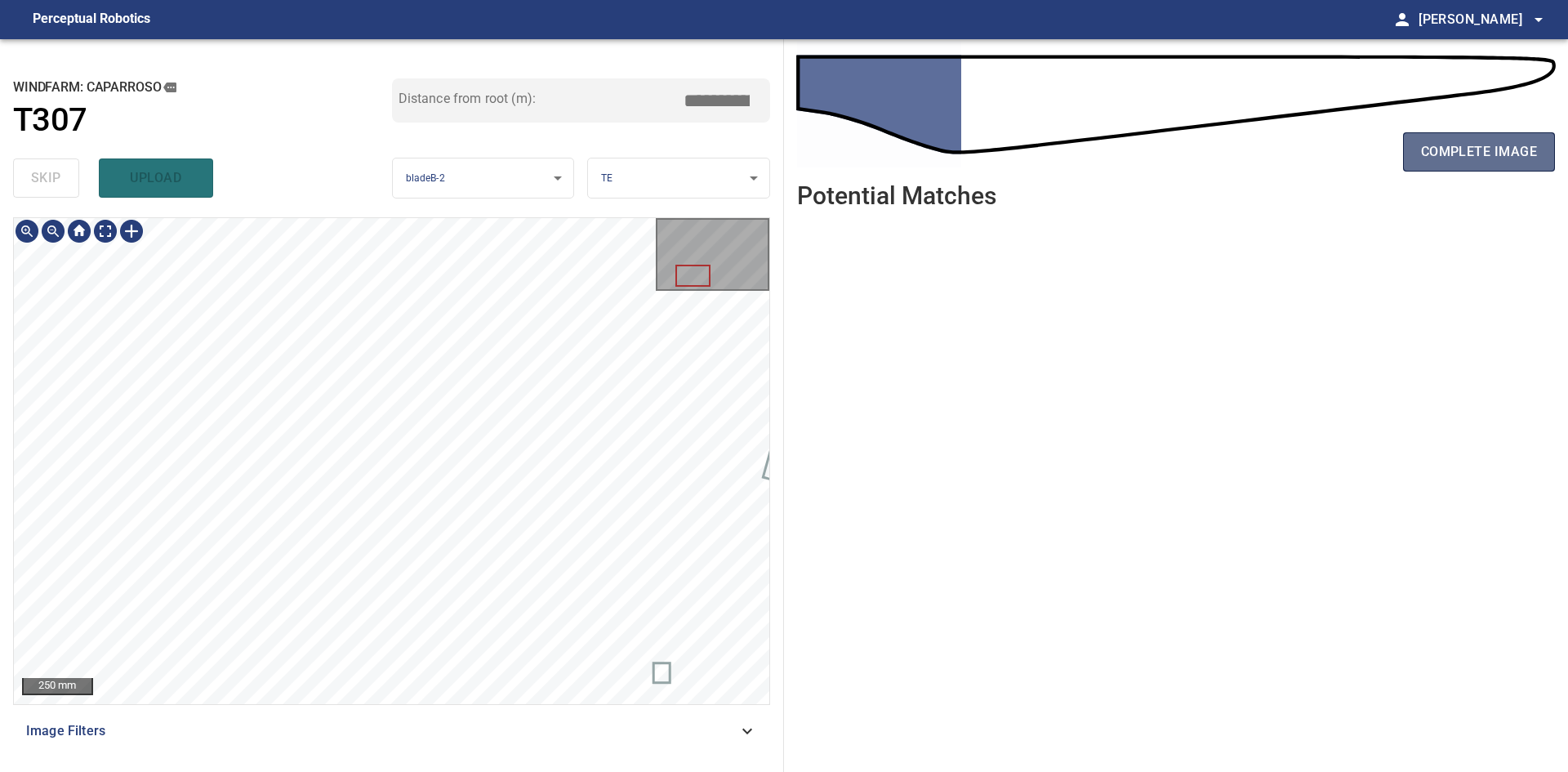
click at [1523, 163] on span "complete image" at bounding box center [1478, 151] width 116 height 23
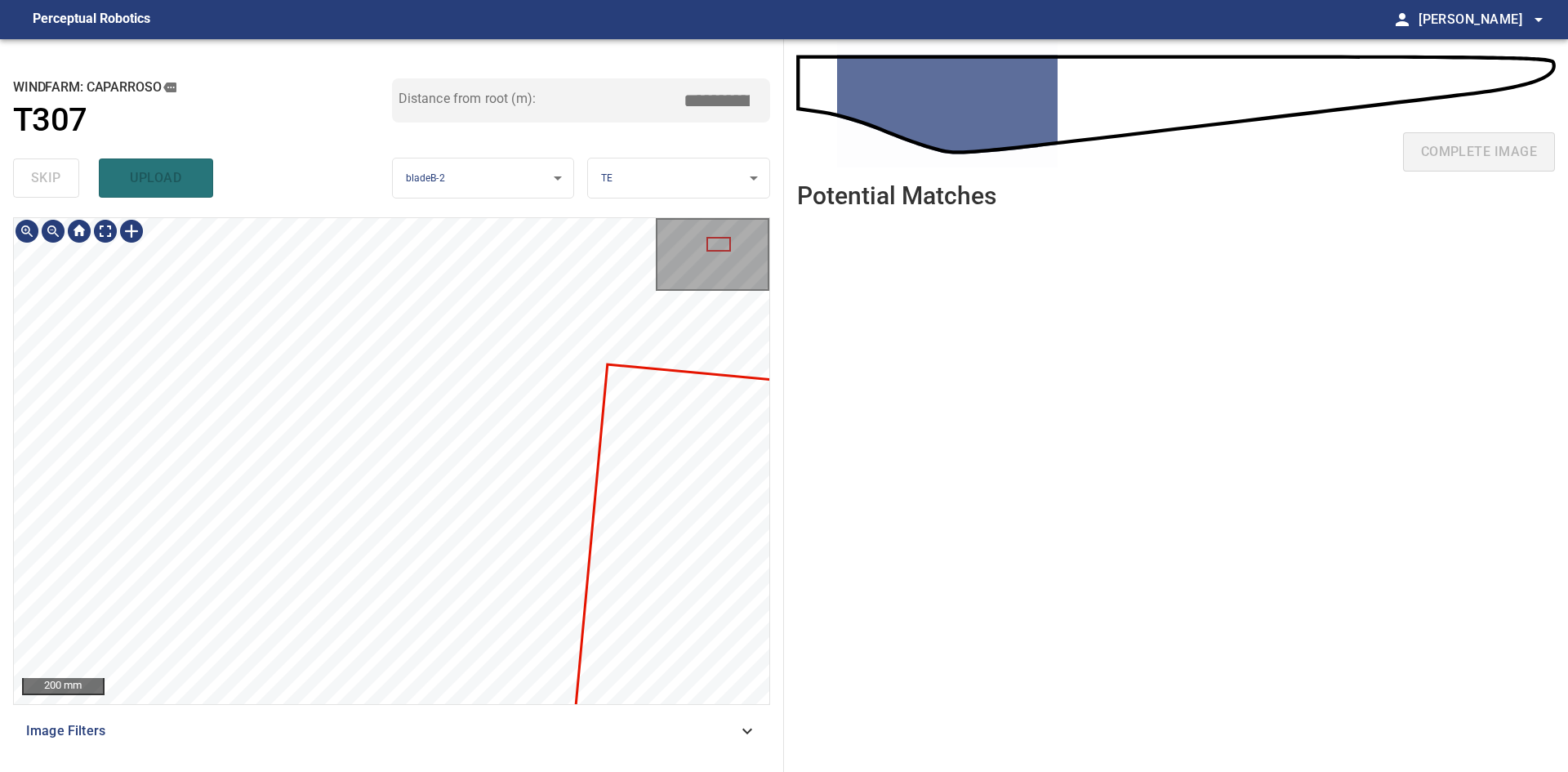
click at [483, 216] on div "**********" at bounding box center [392, 406] width 784 height 733
click at [0, 440] on div "**********" at bounding box center [392, 406] width 784 height 733
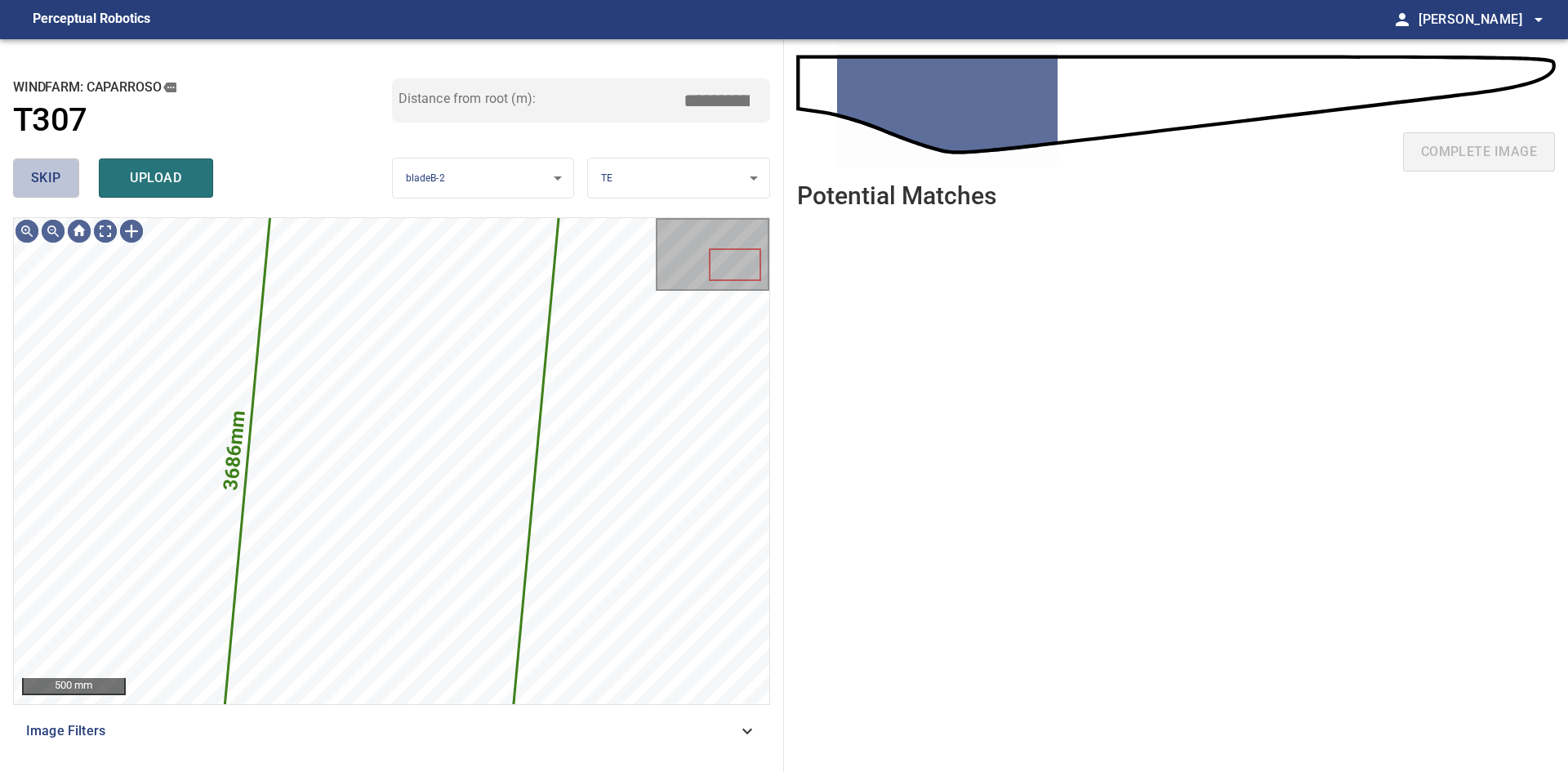
click at [72, 183] on button "skip" at bounding box center [46, 178] width 66 height 39
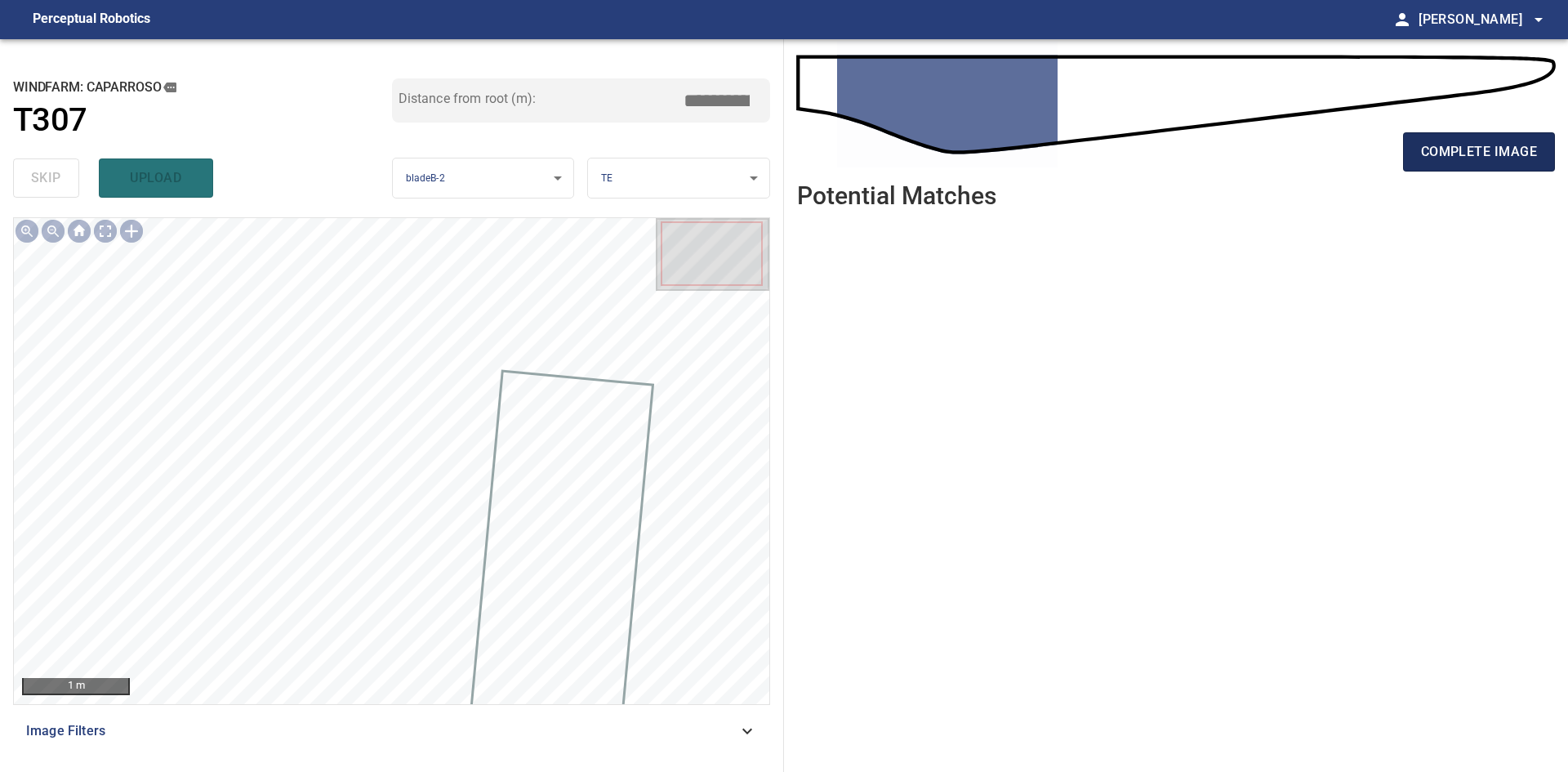
click at [1445, 136] on button "complete image" at bounding box center [1479, 151] width 152 height 39
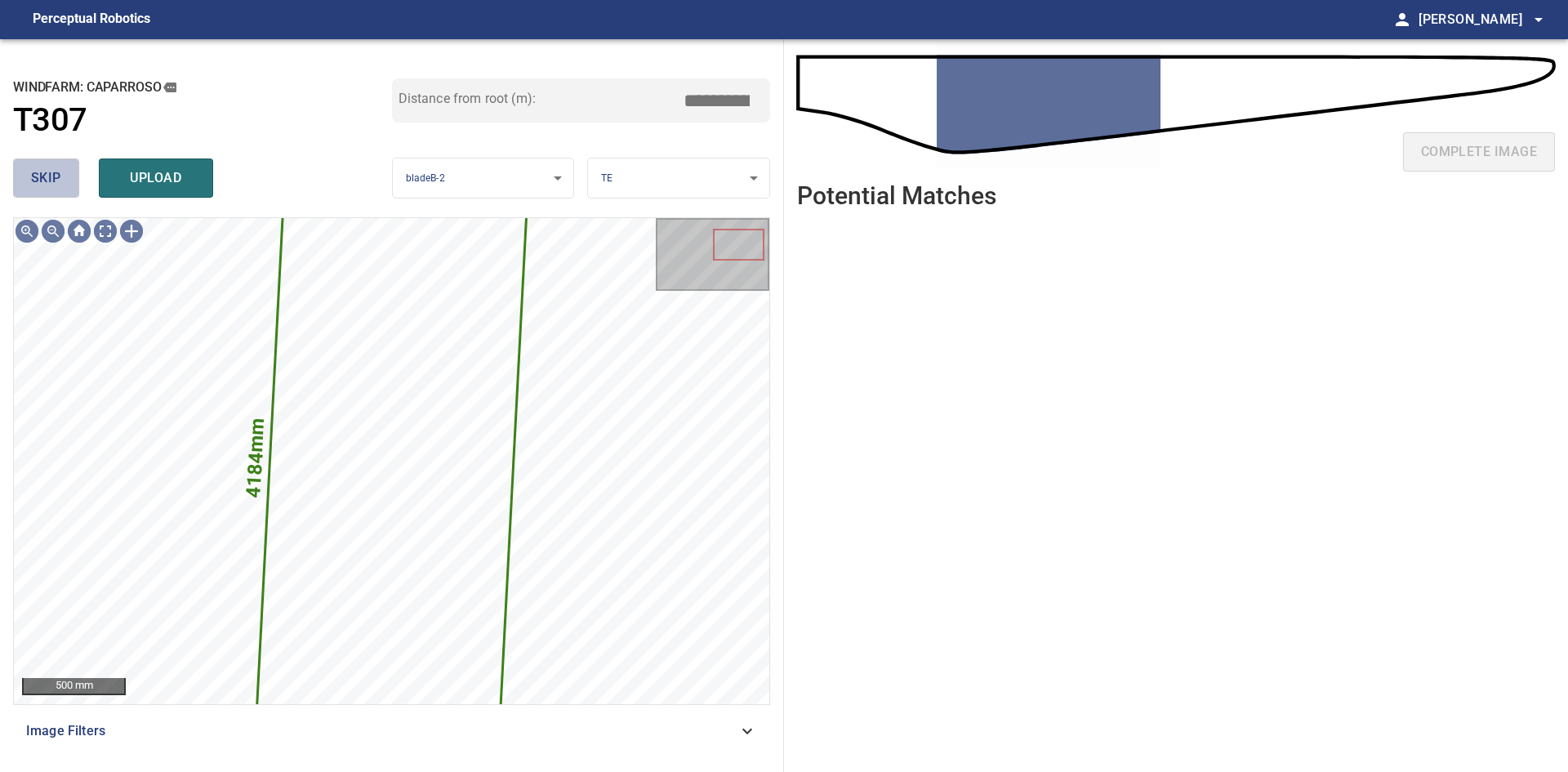
click at [48, 179] on span "skip" at bounding box center [46, 178] width 30 height 23
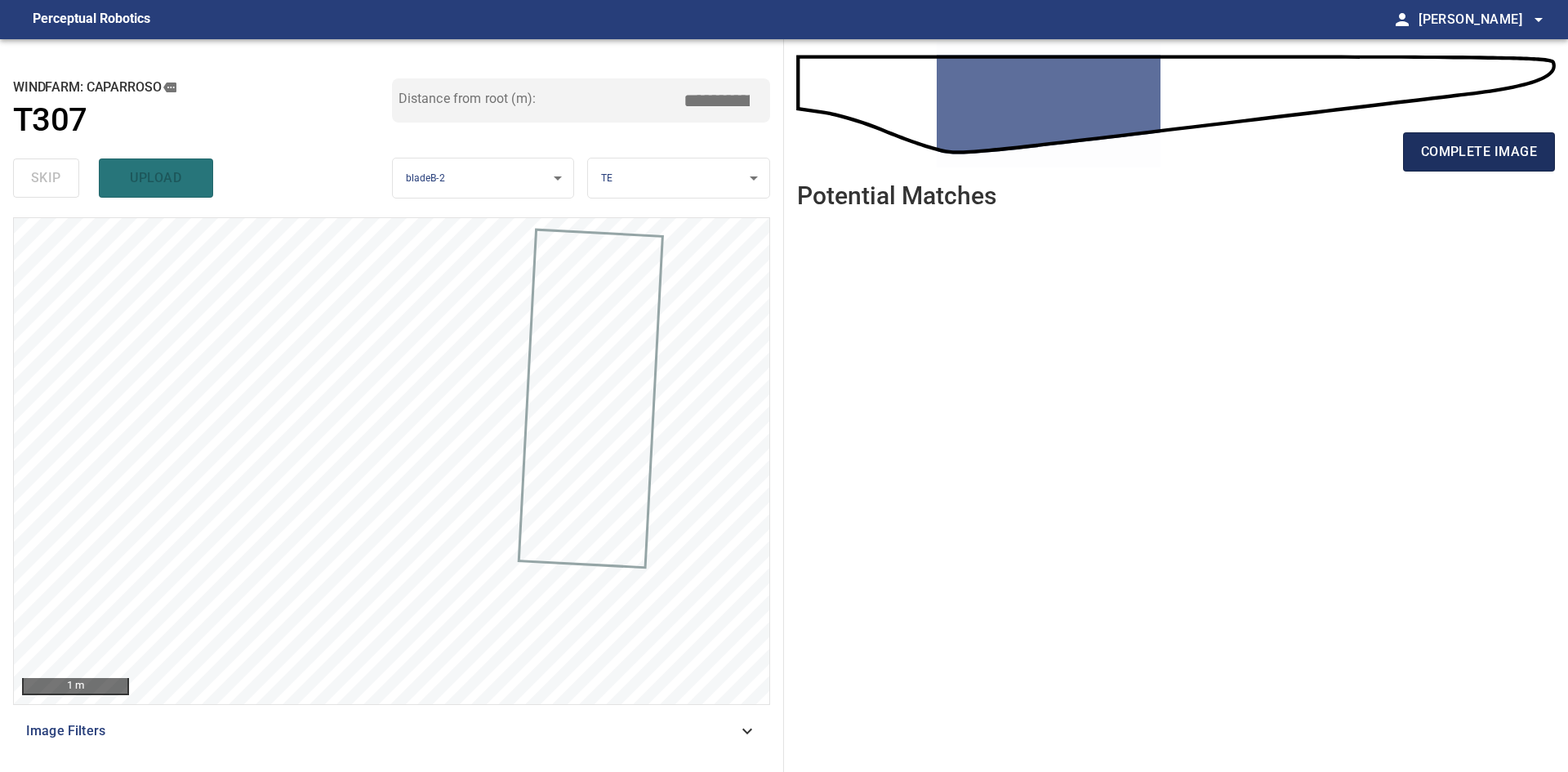
click at [1483, 161] on span "complete image" at bounding box center [1478, 151] width 116 height 23
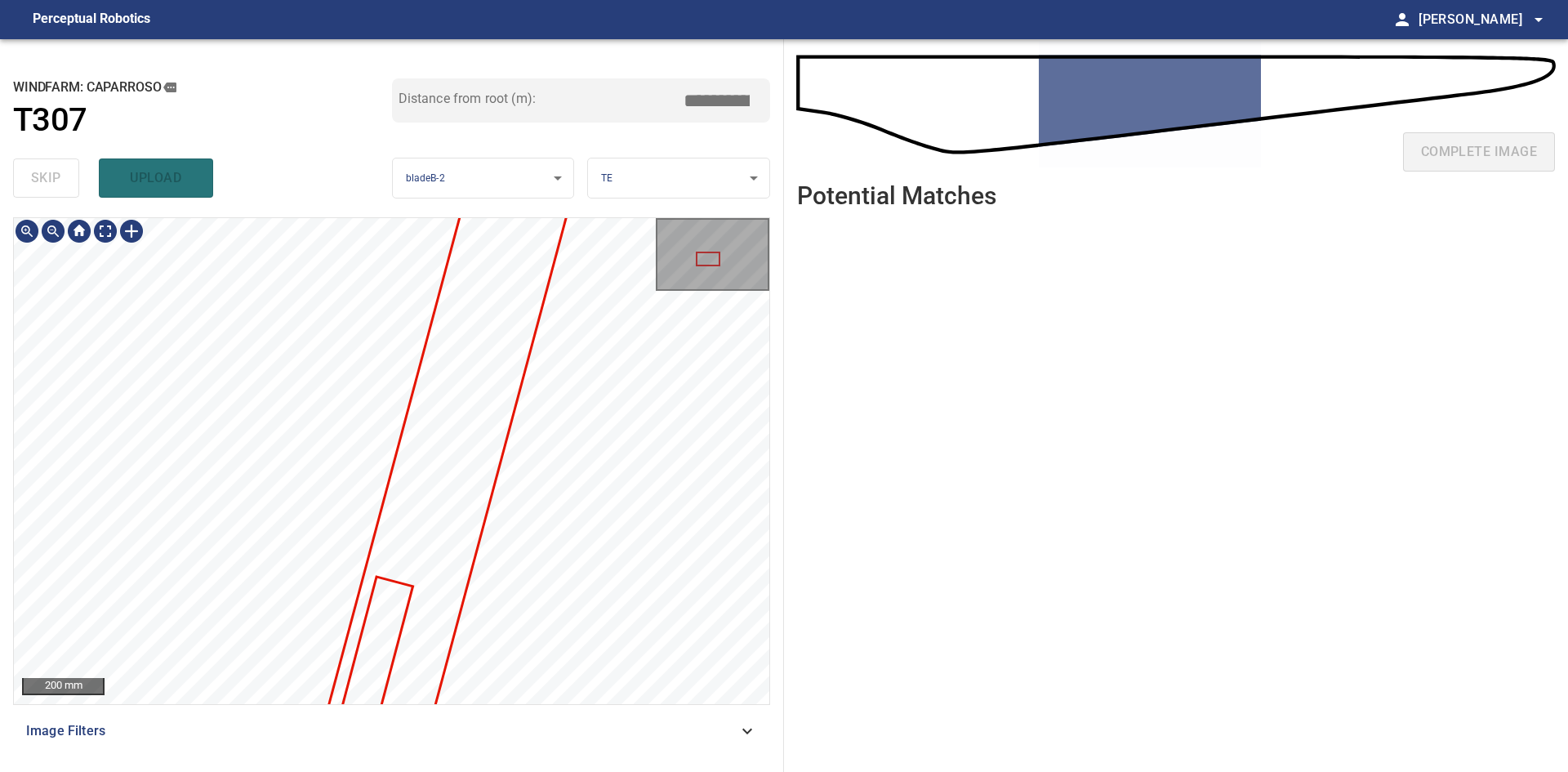
click at [678, 272] on div "200 mm" at bounding box center [392, 461] width 755 height 486
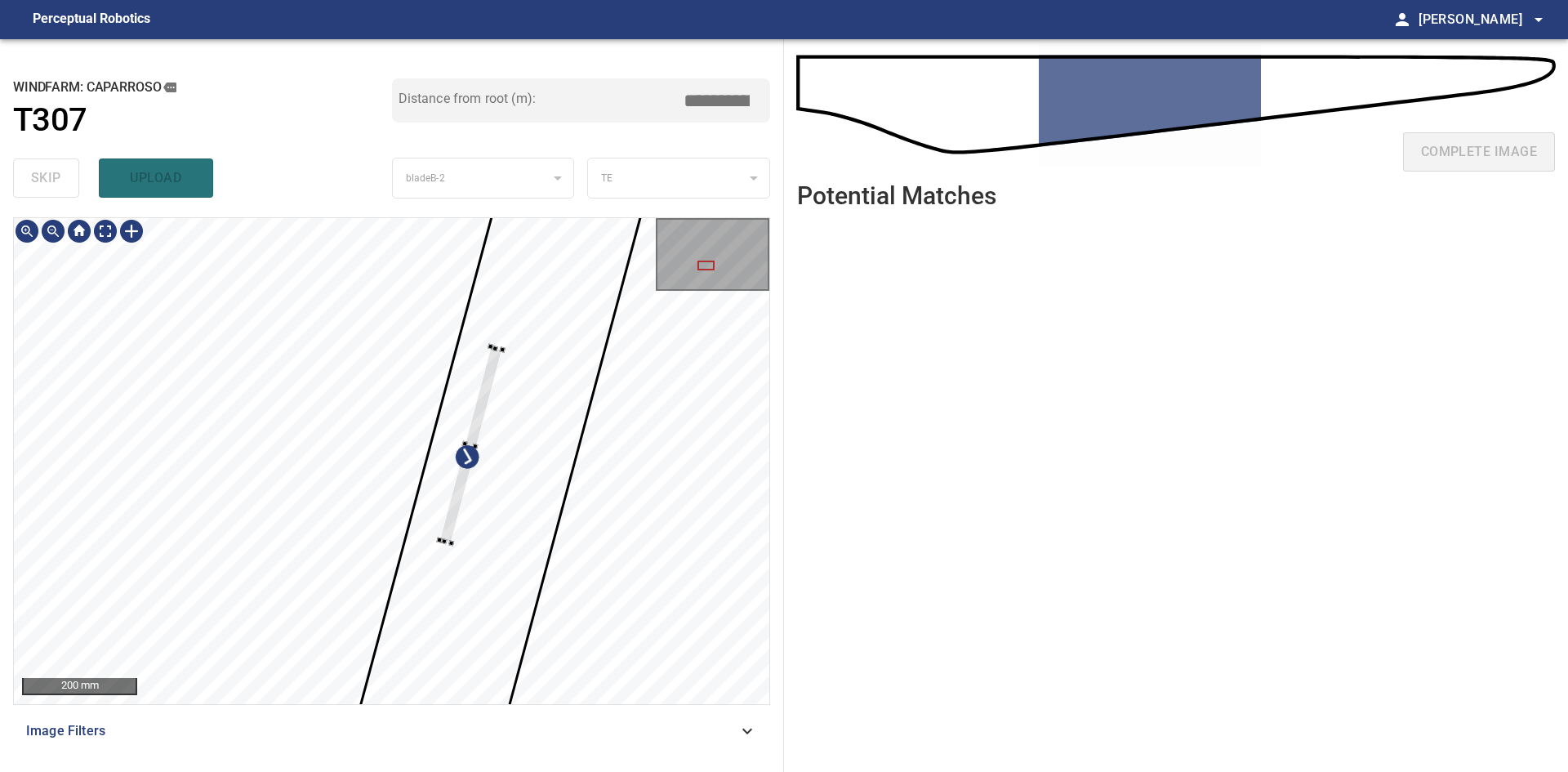
click at [451, 527] on div at bounding box center [471, 445] width 63 height 197
click at [492, 379] on div at bounding box center [467, 459] width 56 height 167
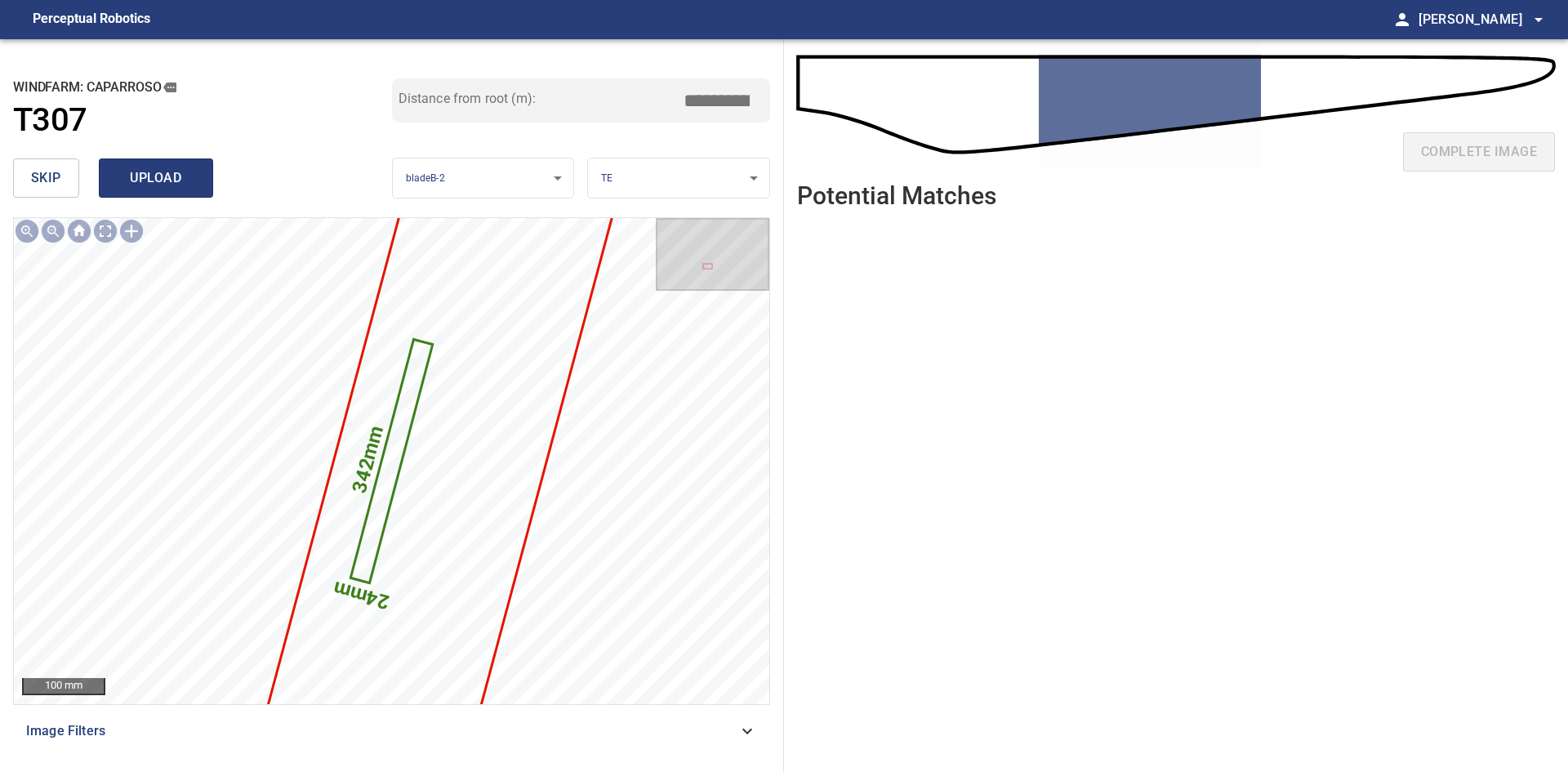
click at [199, 179] on button "upload" at bounding box center [156, 178] width 114 height 39
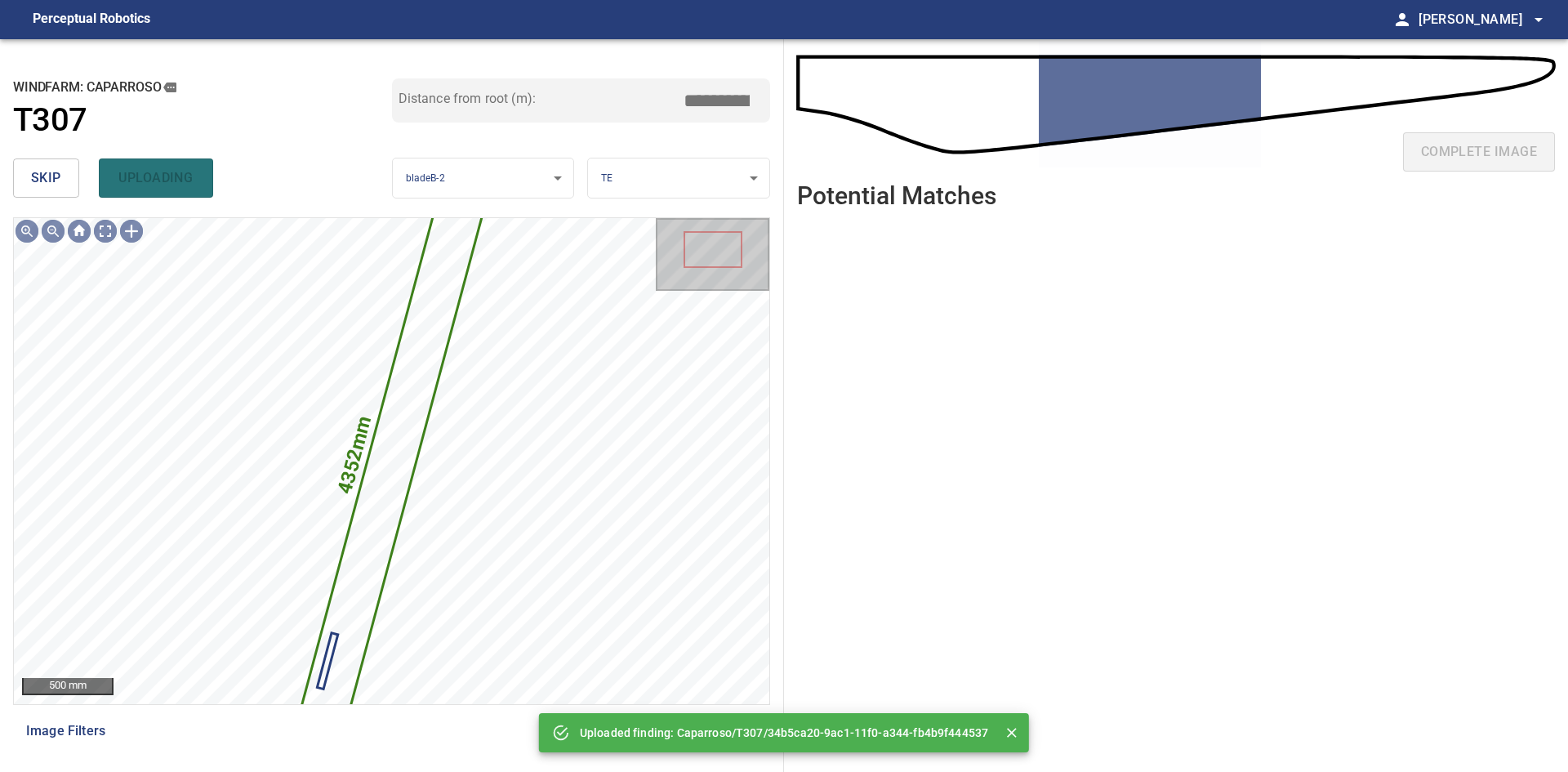
click at [64, 187] on button "skip" at bounding box center [46, 178] width 66 height 39
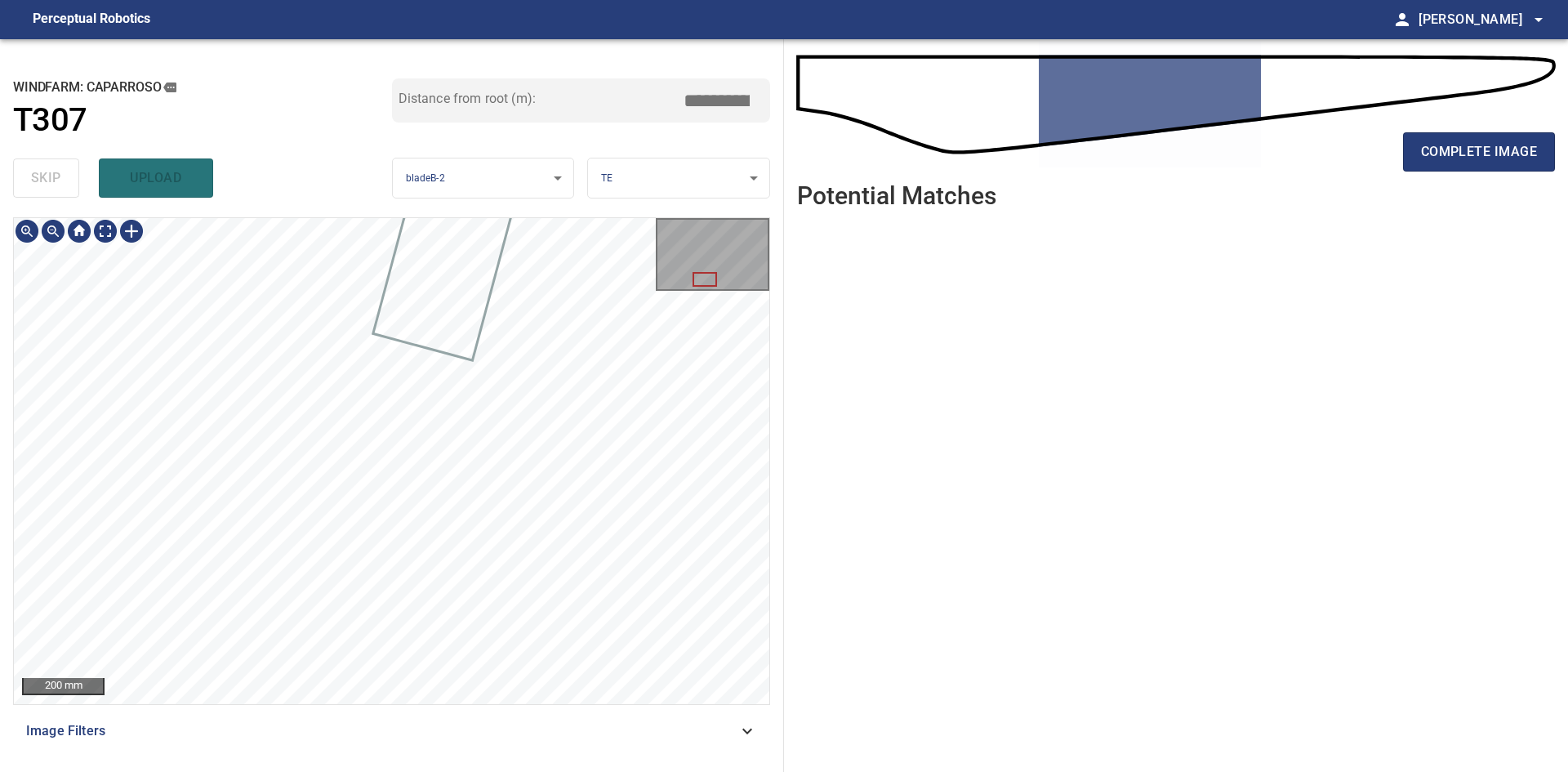
click at [1384, 166] on div "complete image" at bounding box center [1176, 158] width 758 height 65
click at [1417, 157] on button "complete image" at bounding box center [1479, 151] width 152 height 39
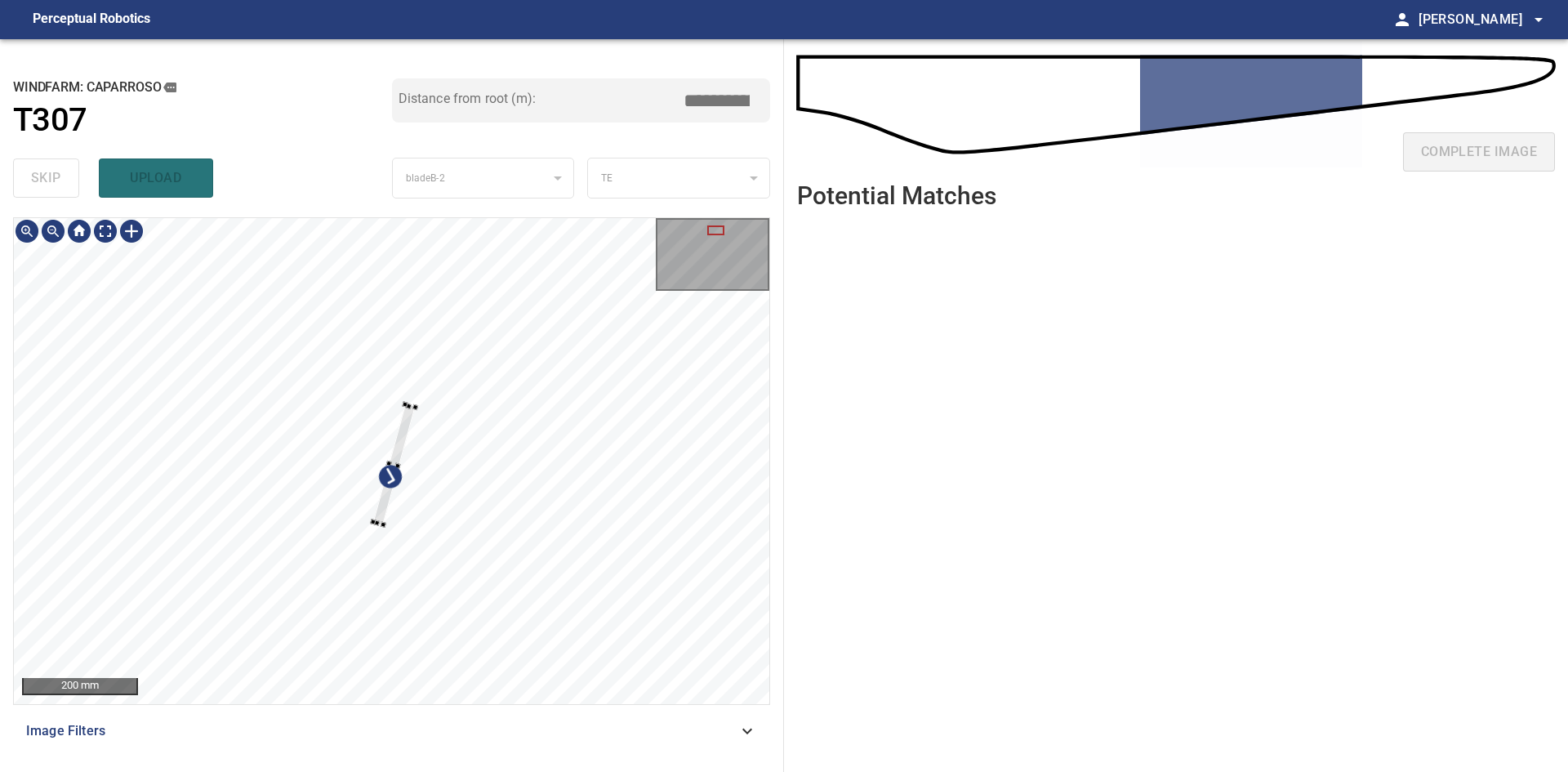
click at [380, 507] on div at bounding box center [394, 465] width 43 height 120
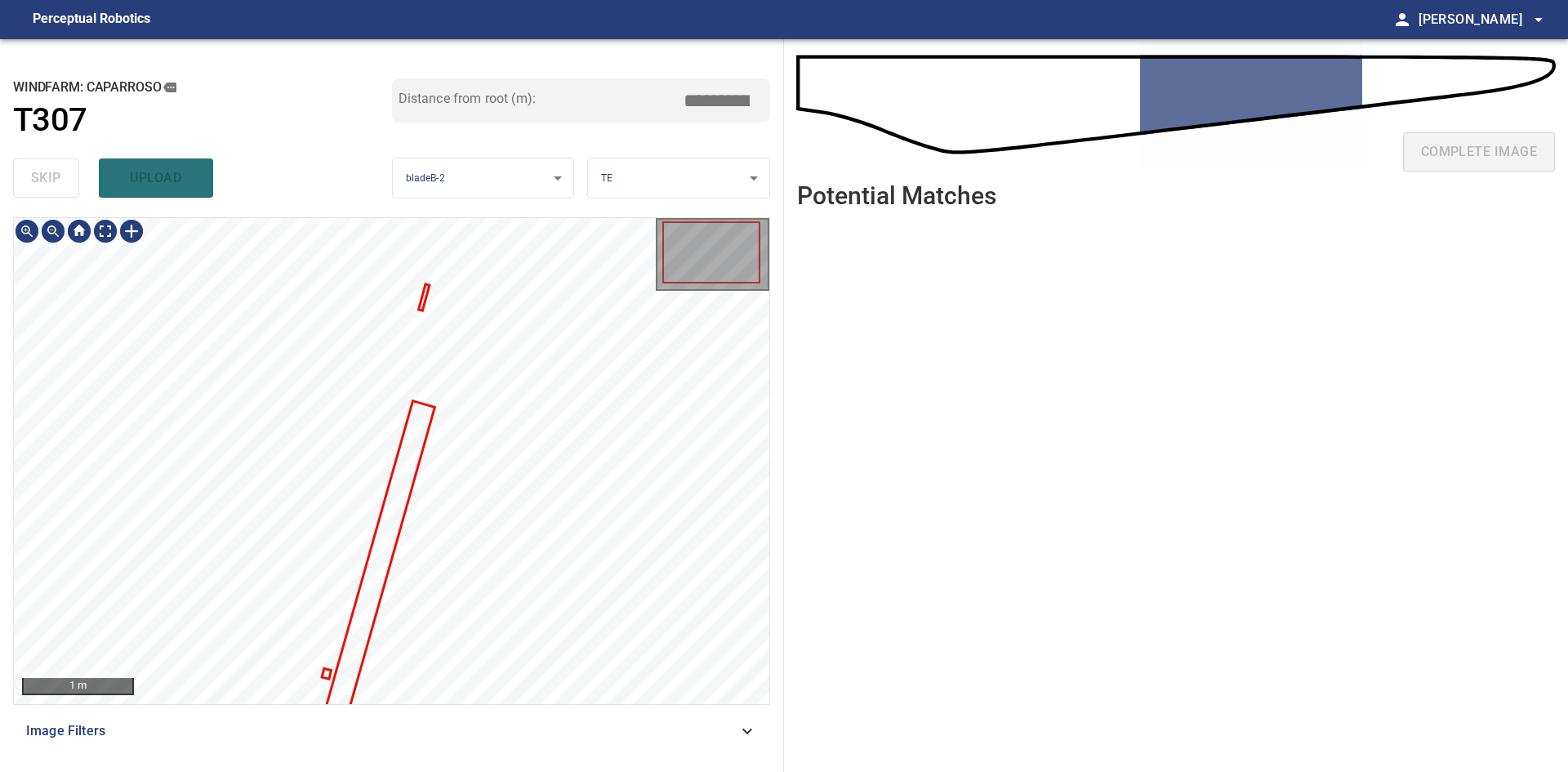
click at [424, 300] on div at bounding box center [392, 461] width 755 height 486
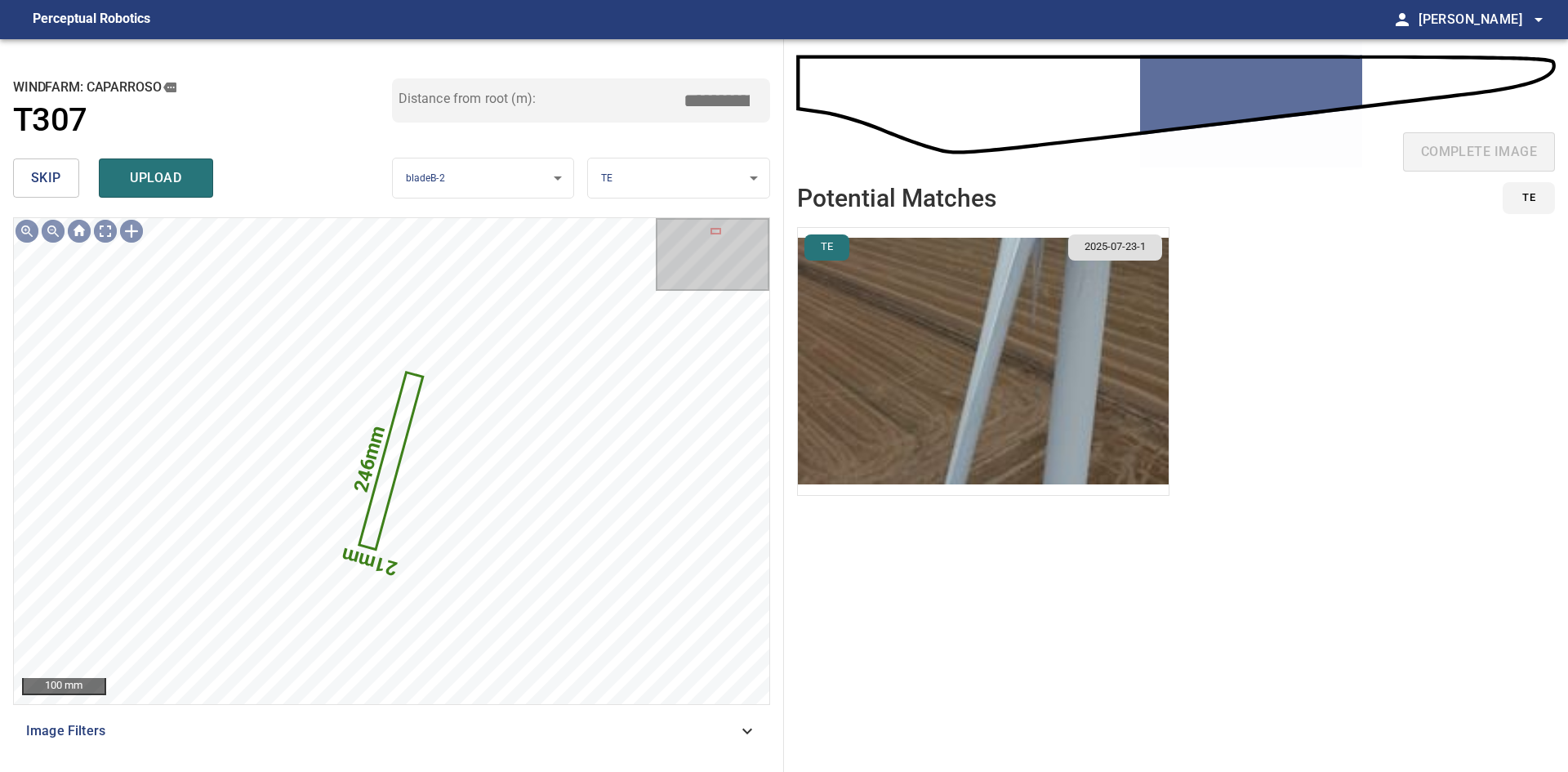
click at [1083, 348] on img "button" at bounding box center [983, 361] width 371 height 267
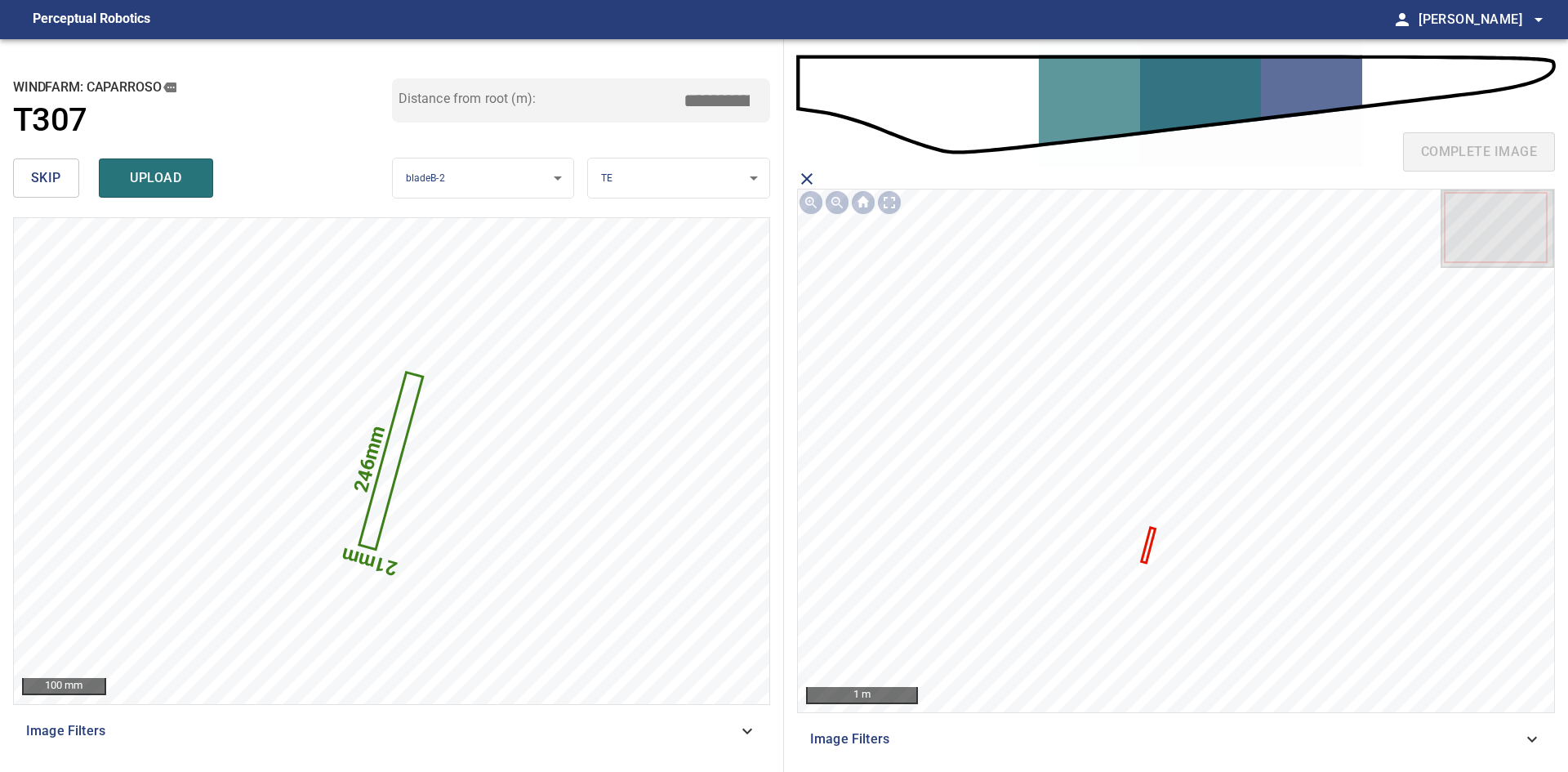
click at [1149, 540] on icon at bounding box center [1149, 545] width 10 height 32
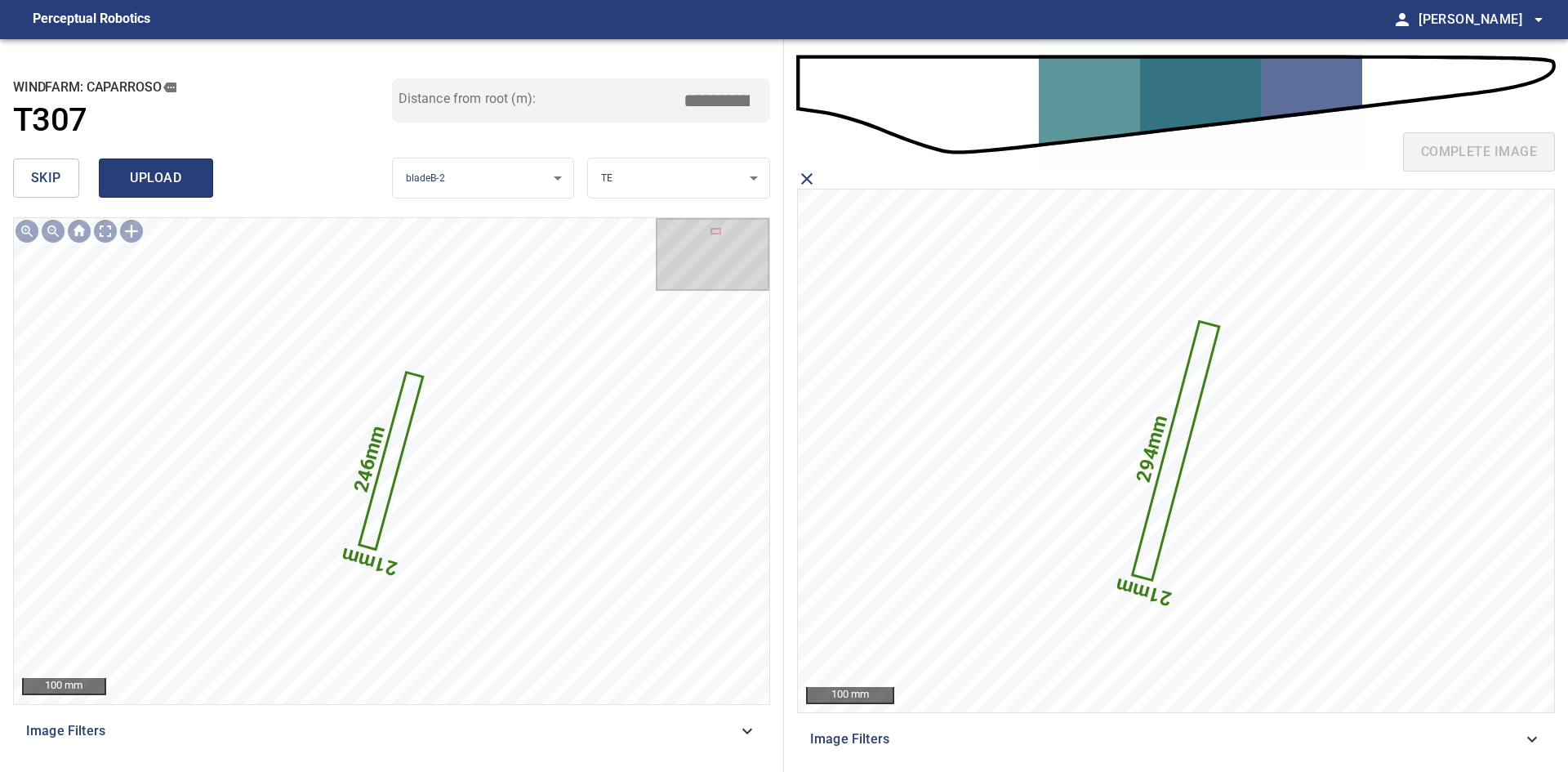
click at [202, 186] on button "upload" at bounding box center [156, 178] width 114 height 39
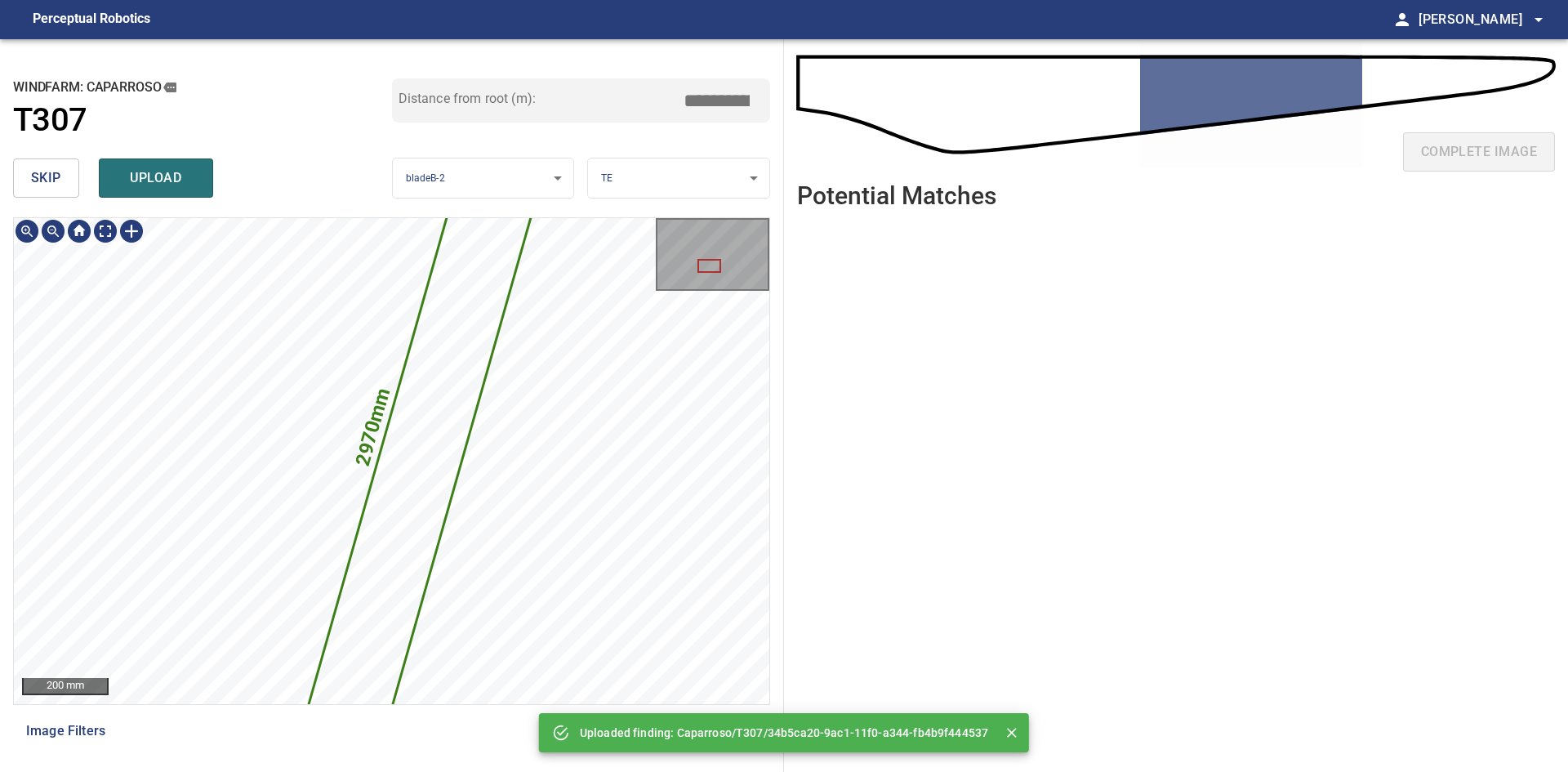
click at [452, 208] on div "**********" at bounding box center [392, 406] width 784 height 733
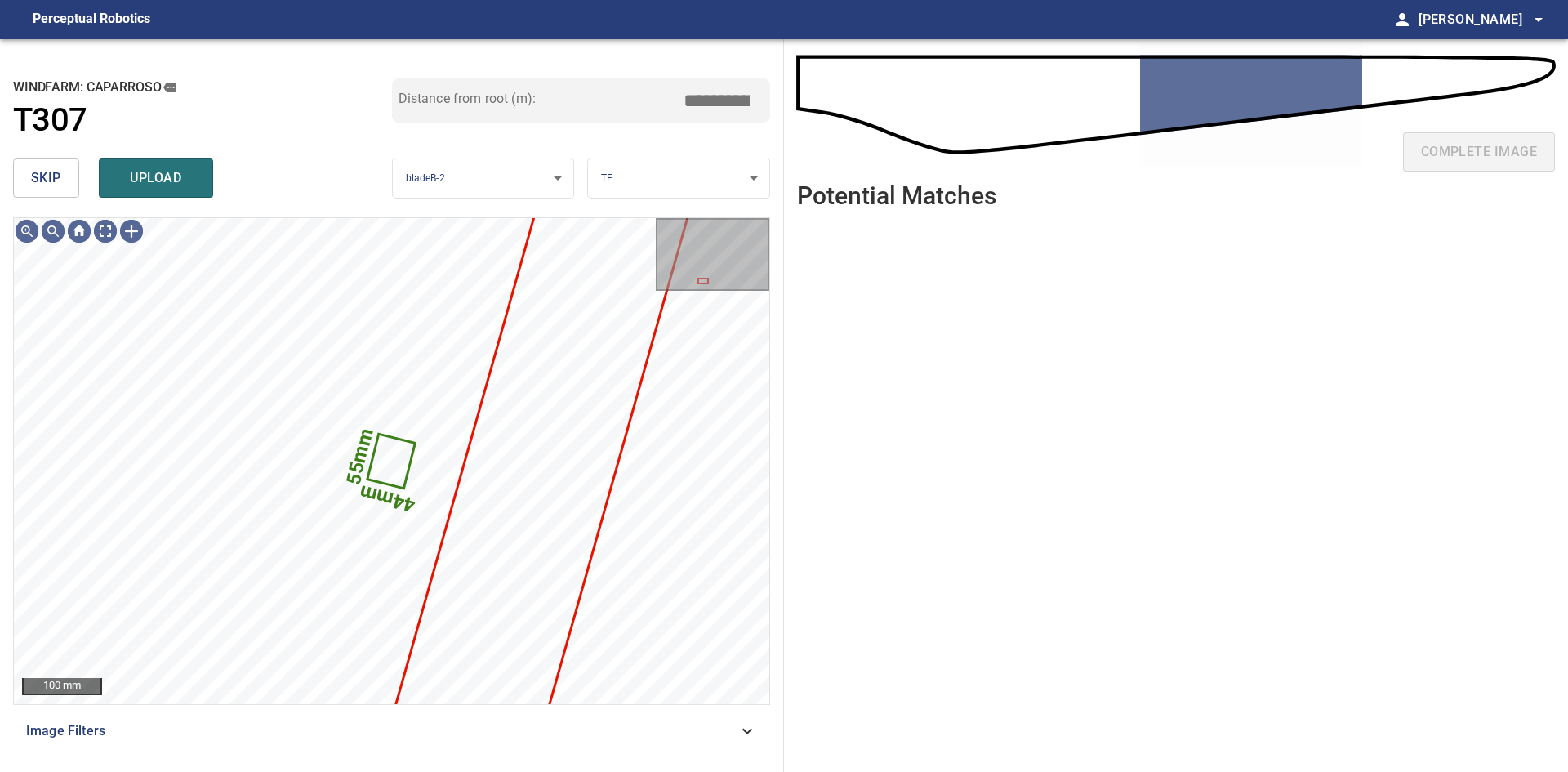
click at [65, 180] on button "skip" at bounding box center [46, 178] width 66 height 39
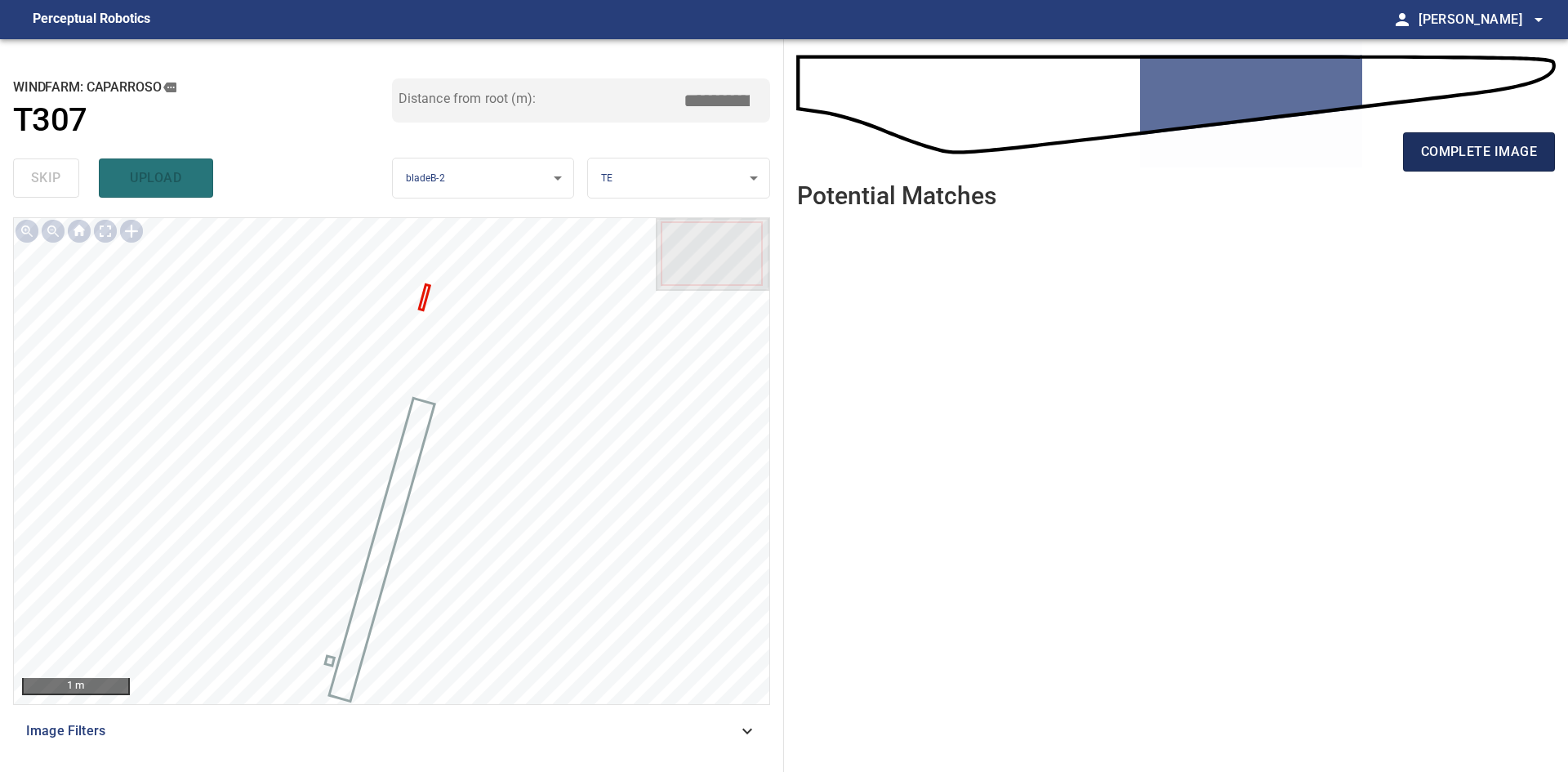
click at [1432, 171] on button "complete image" at bounding box center [1479, 151] width 152 height 39
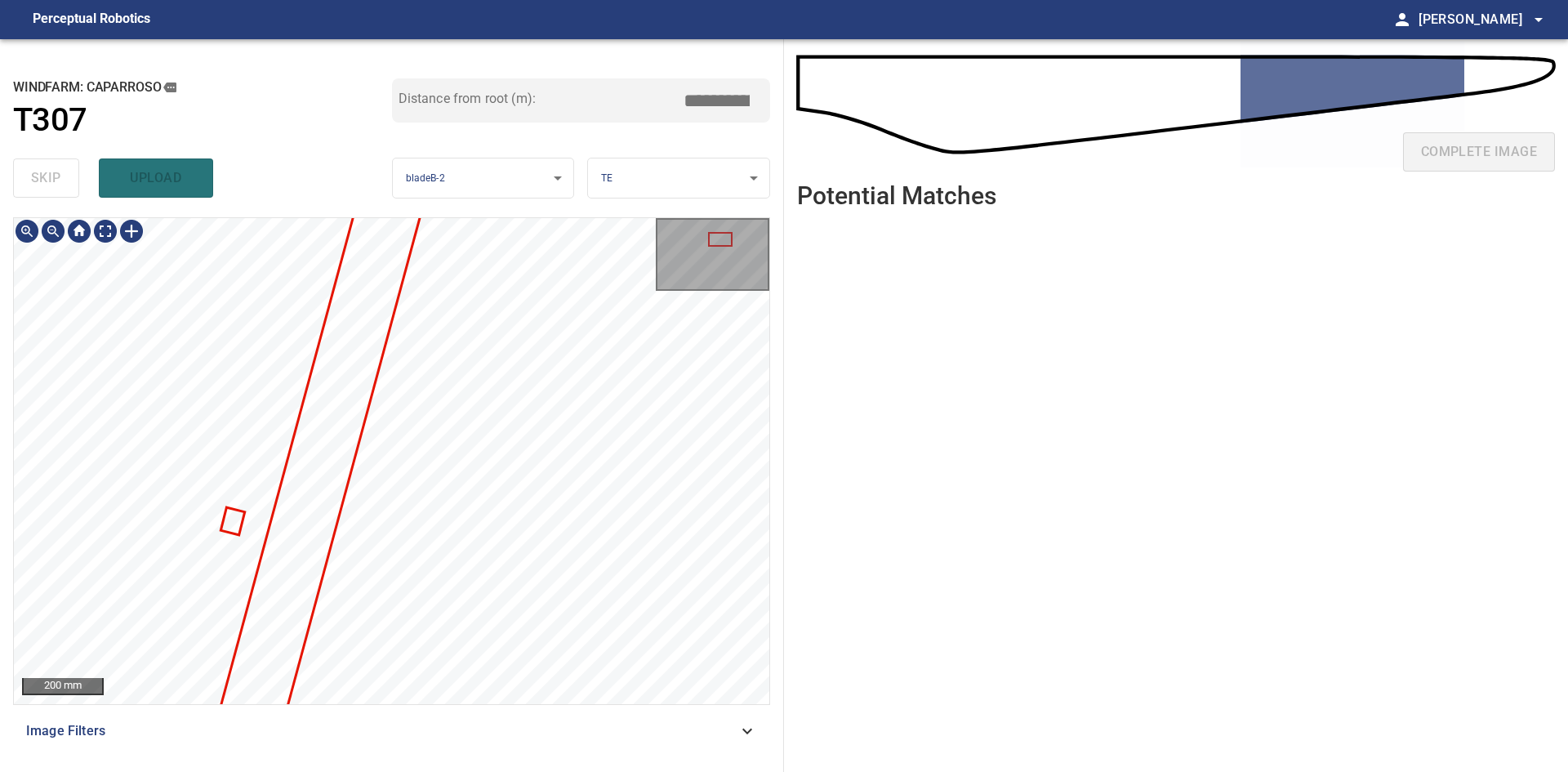
click at [705, 198] on div "**********" at bounding box center [392, 406] width 784 height 733
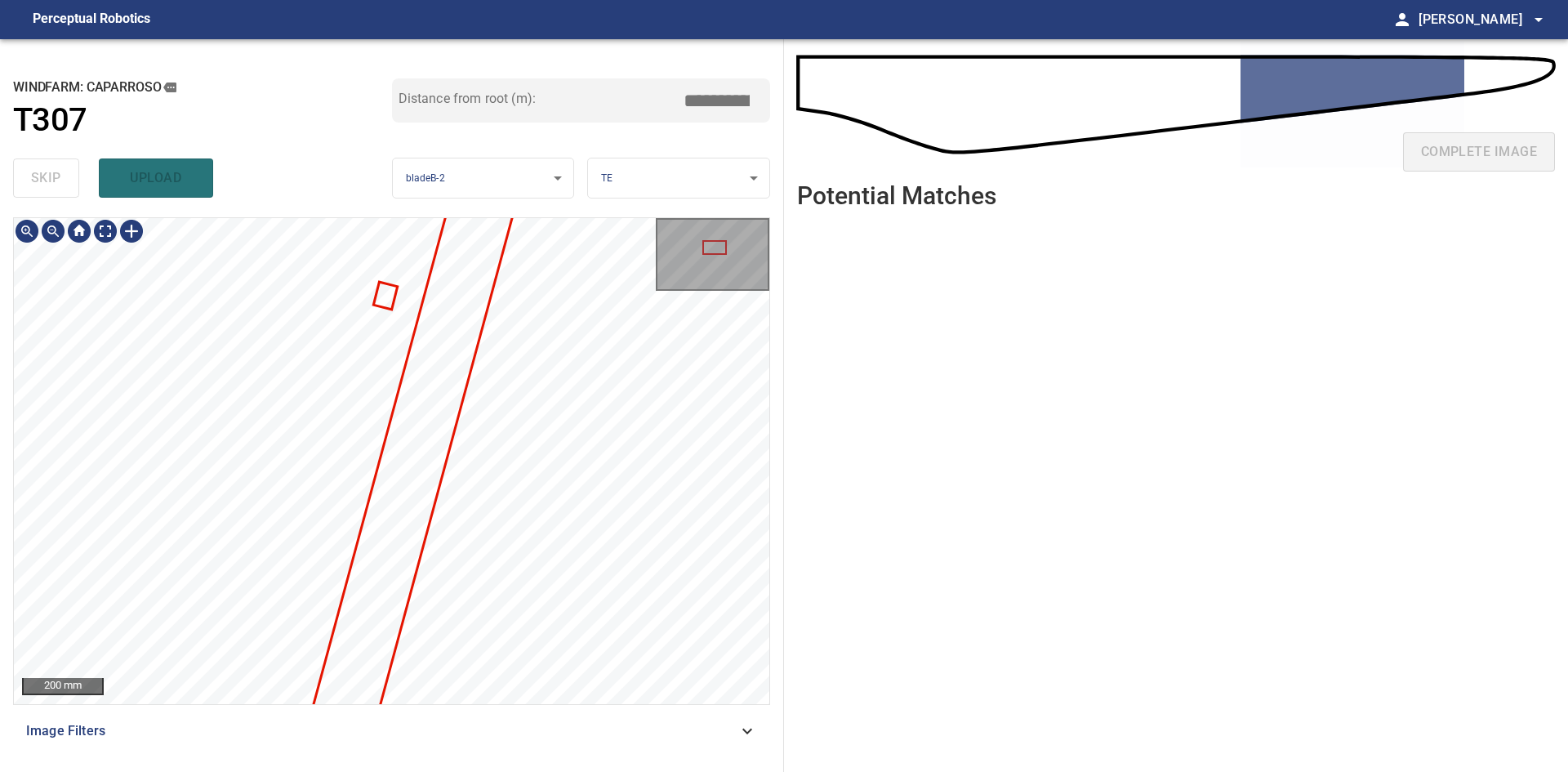
click at [732, 182] on div "**********" at bounding box center [392, 406] width 784 height 733
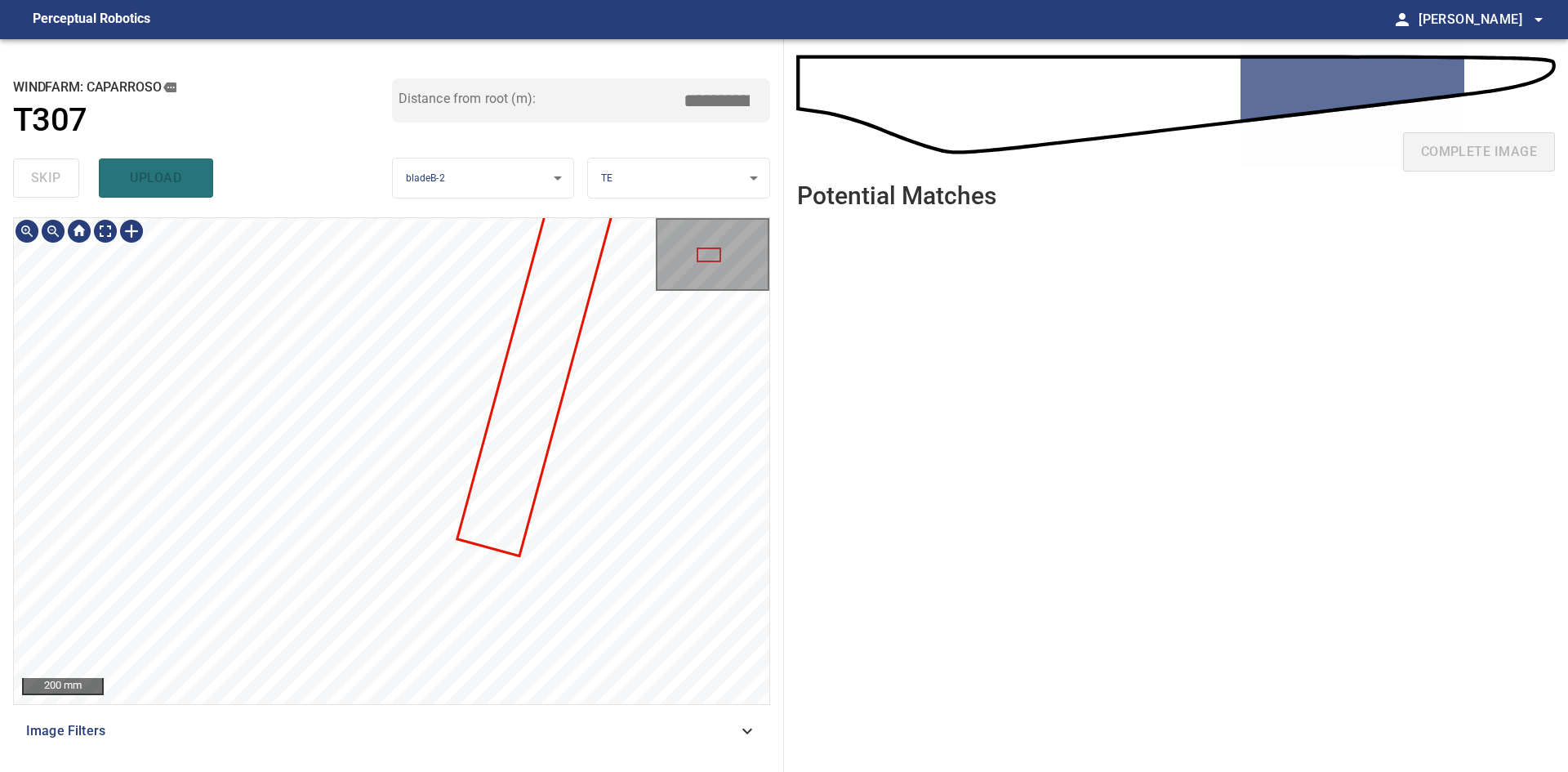
click at [673, 240] on div "200 mm" at bounding box center [392, 461] width 755 height 486
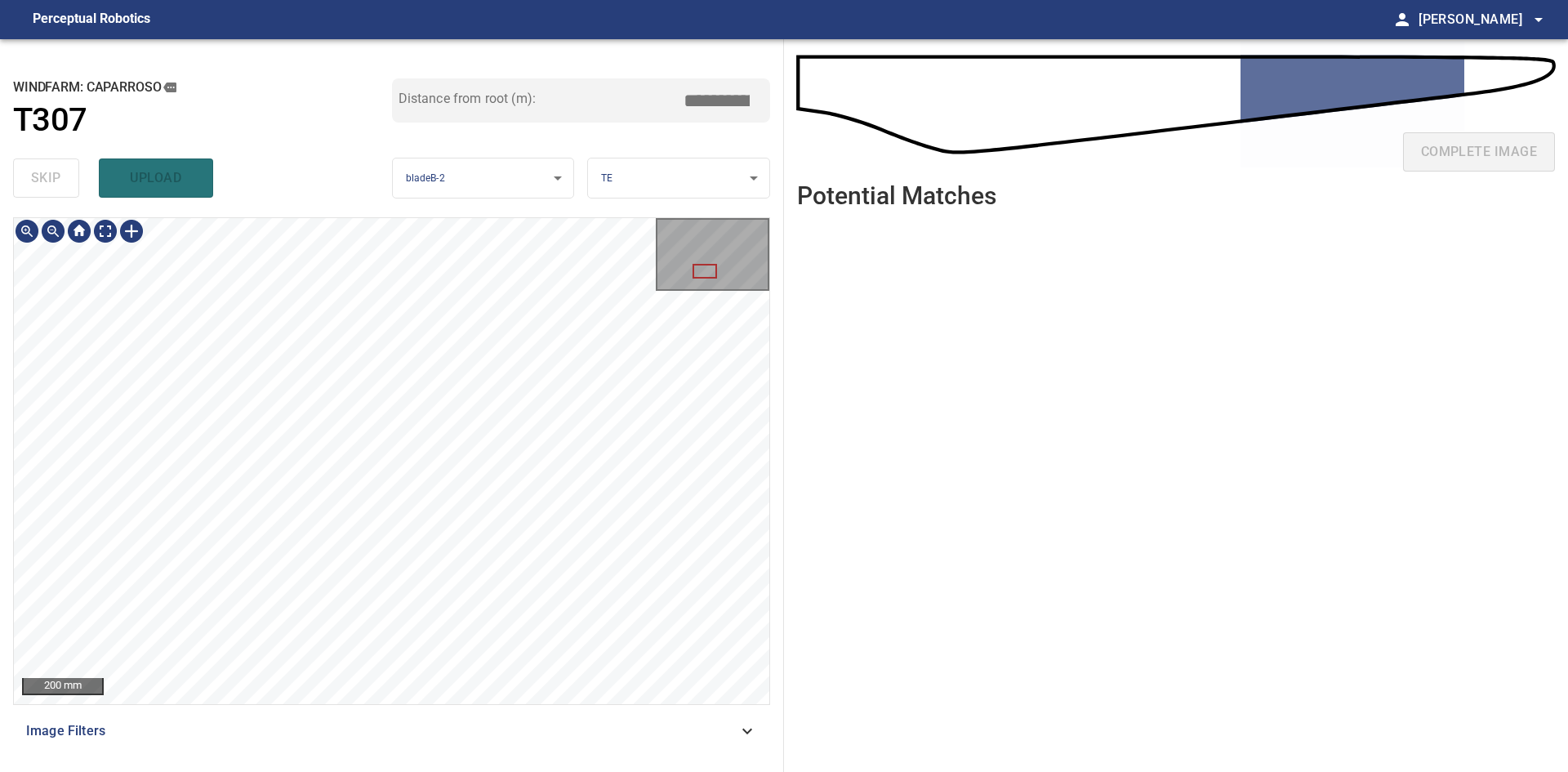
click at [617, 172] on div "**********" at bounding box center [392, 406] width 784 height 733
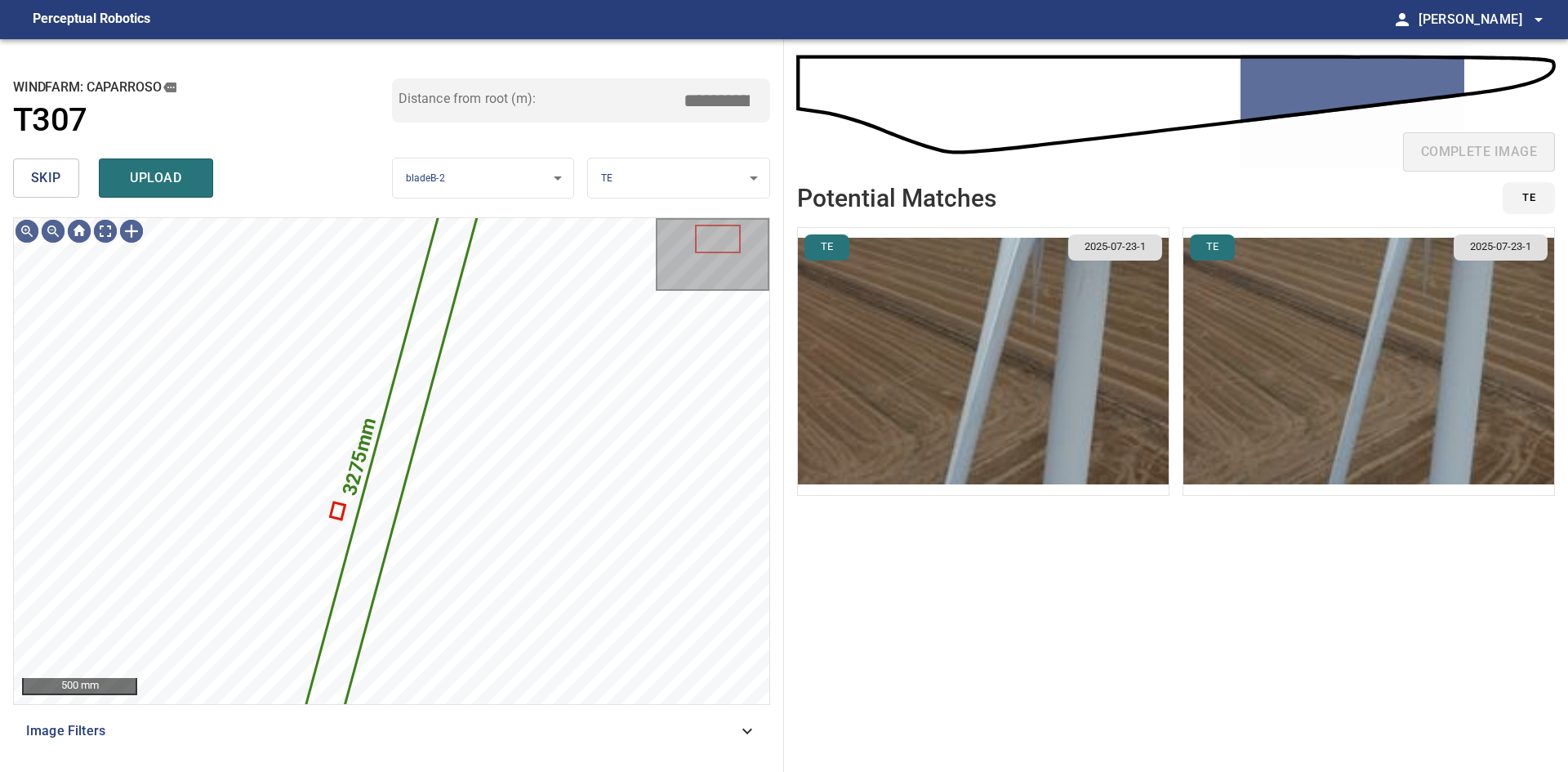
click at [64, 171] on button "skip" at bounding box center [46, 178] width 66 height 39
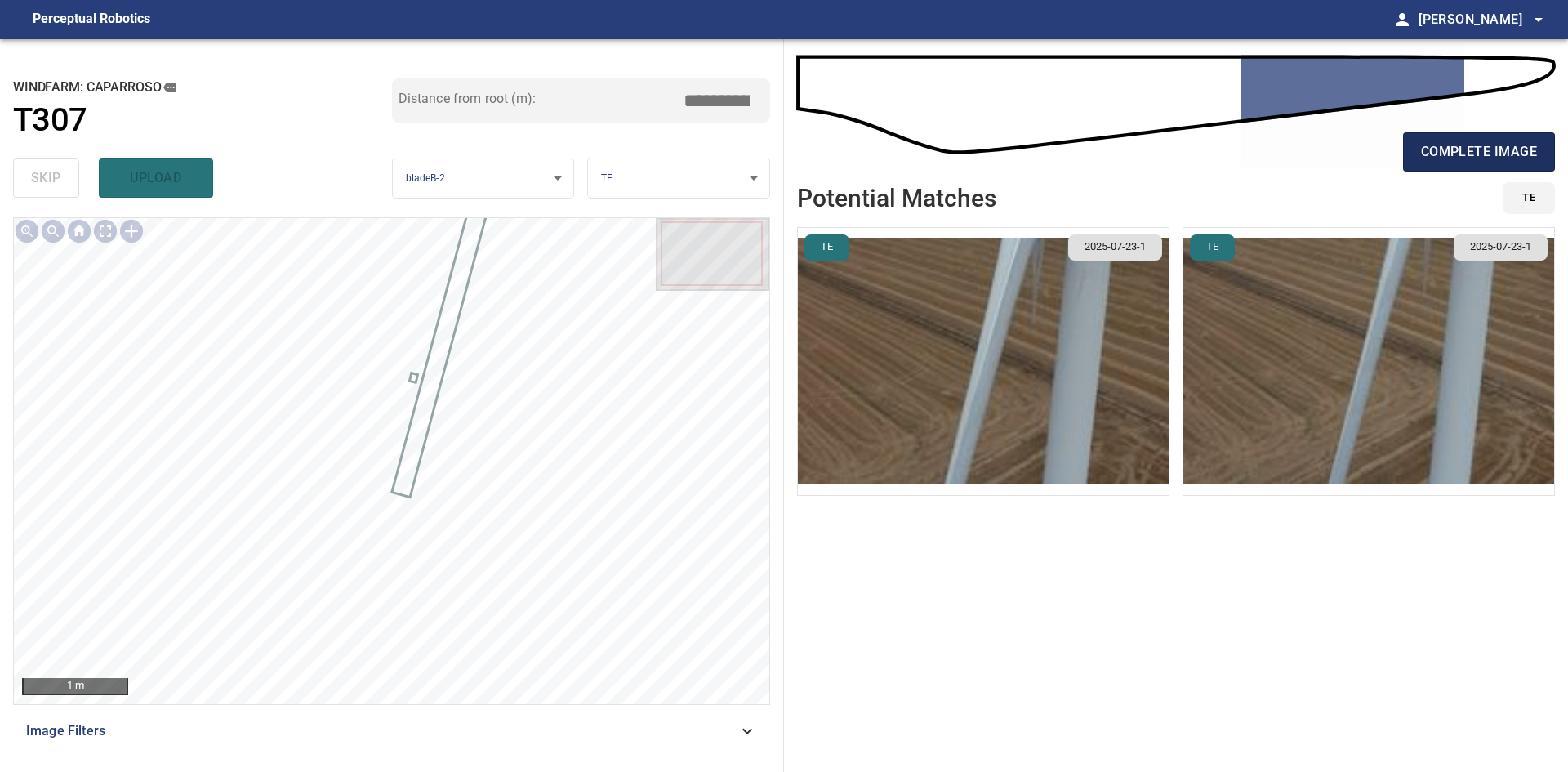
click at [1496, 165] on button "complete image" at bounding box center [1479, 151] width 152 height 39
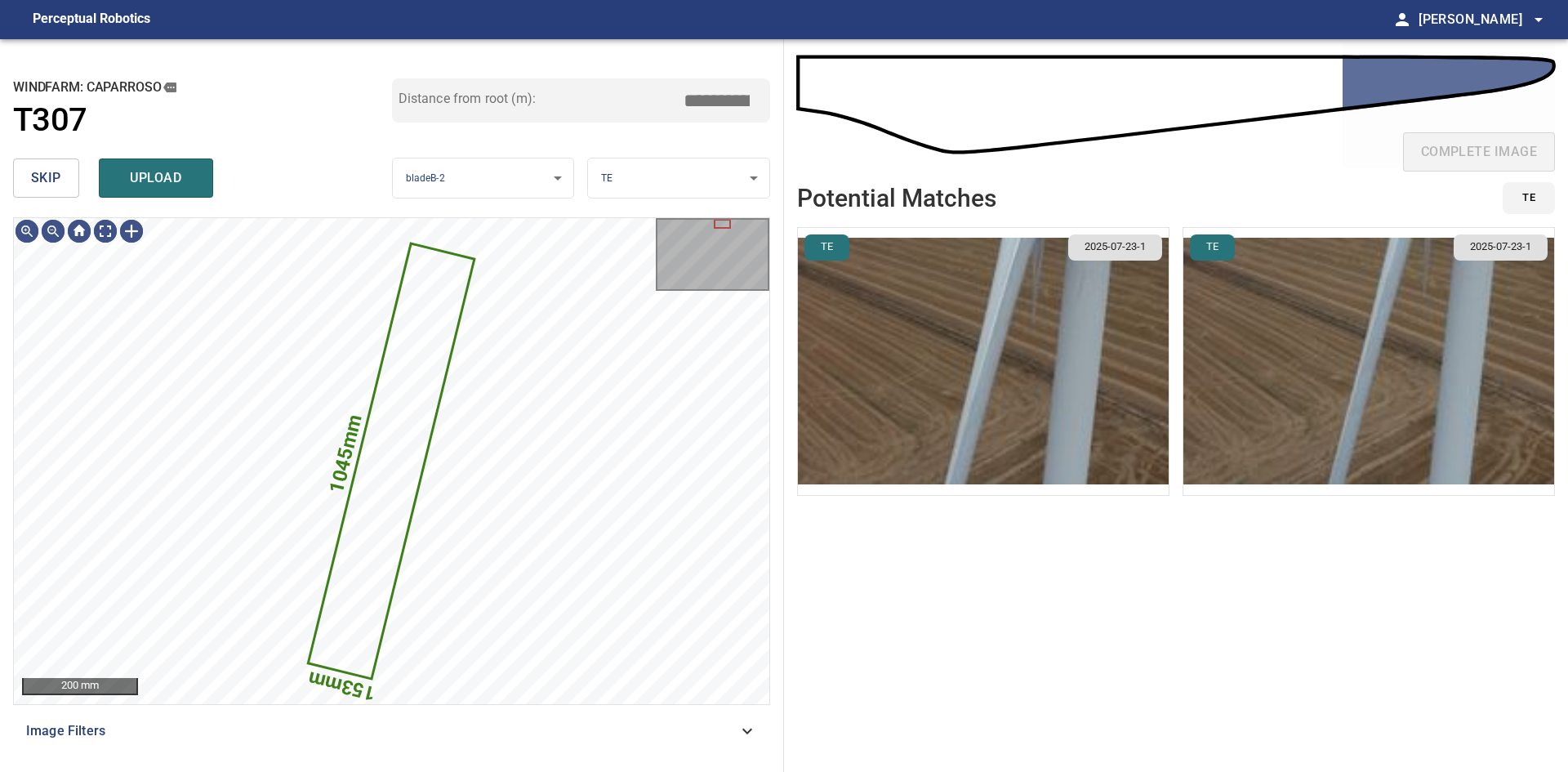
click at [51, 171] on span "skip" at bounding box center [46, 178] width 30 height 23
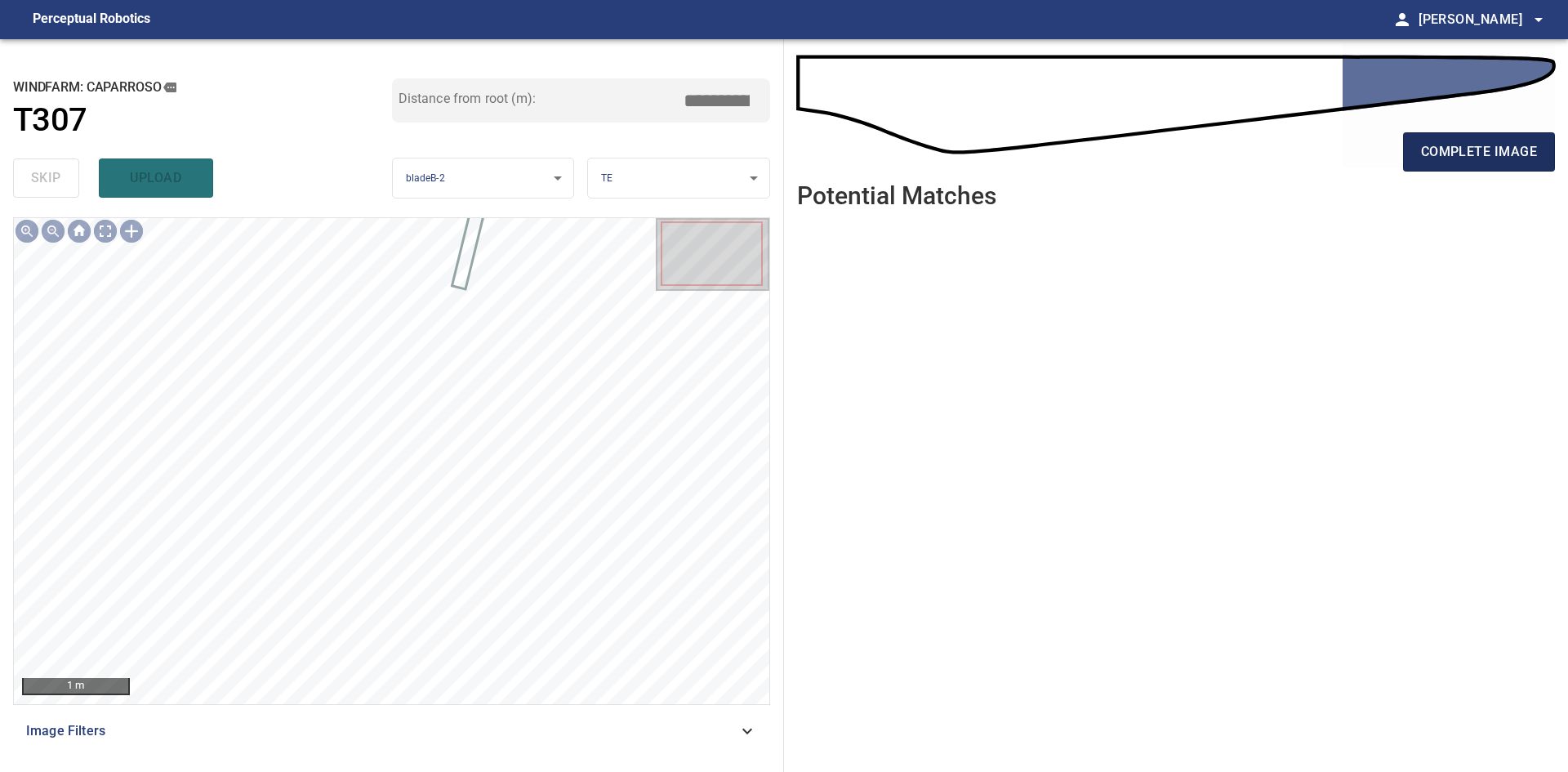
click at [1412, 140] on button "complete image" at bounding box center [1479, 151] width 152 height 39
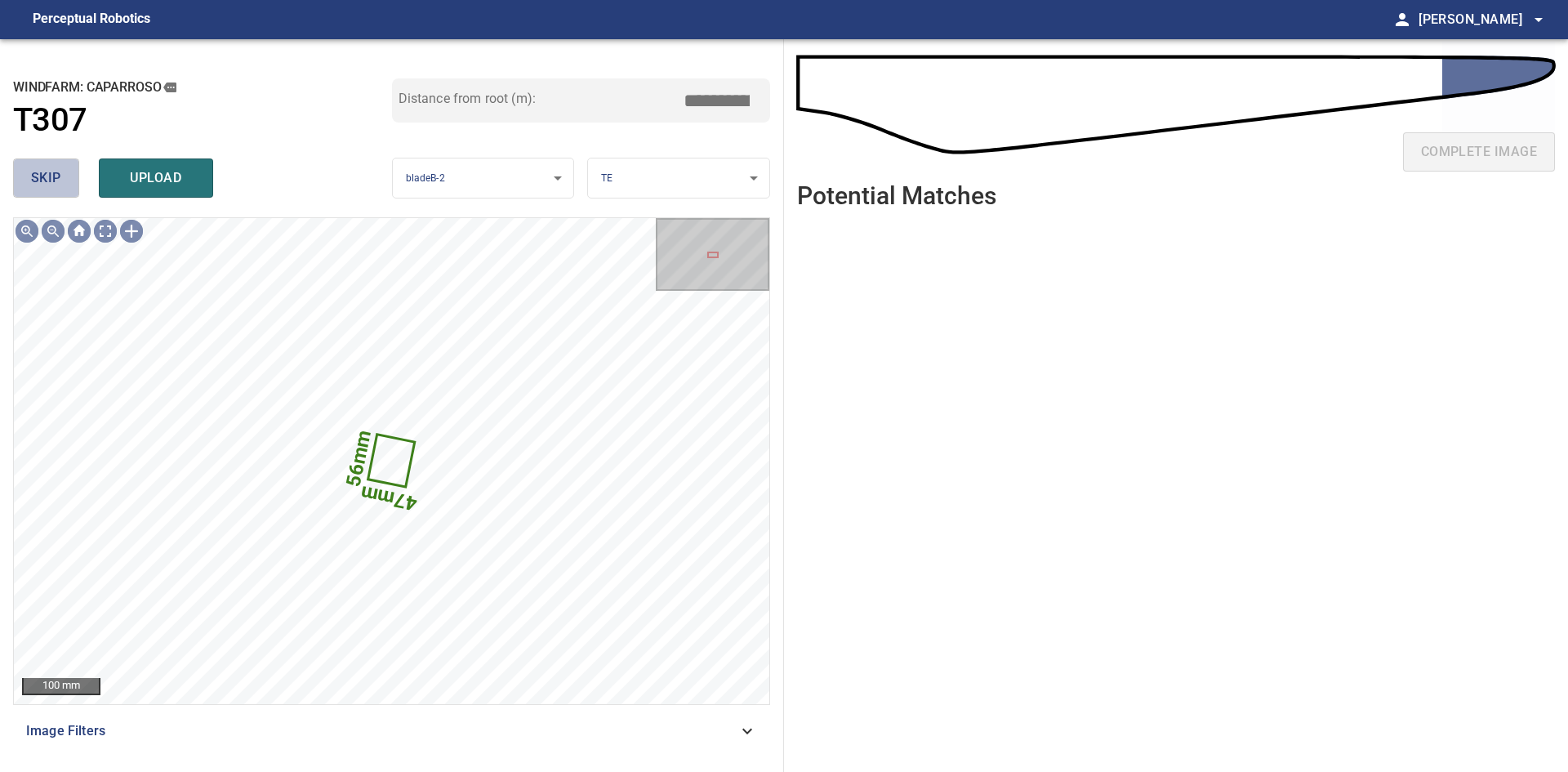
click at [43, 191] on button "skip" at bounding box center [46, 178] width 66 height 39
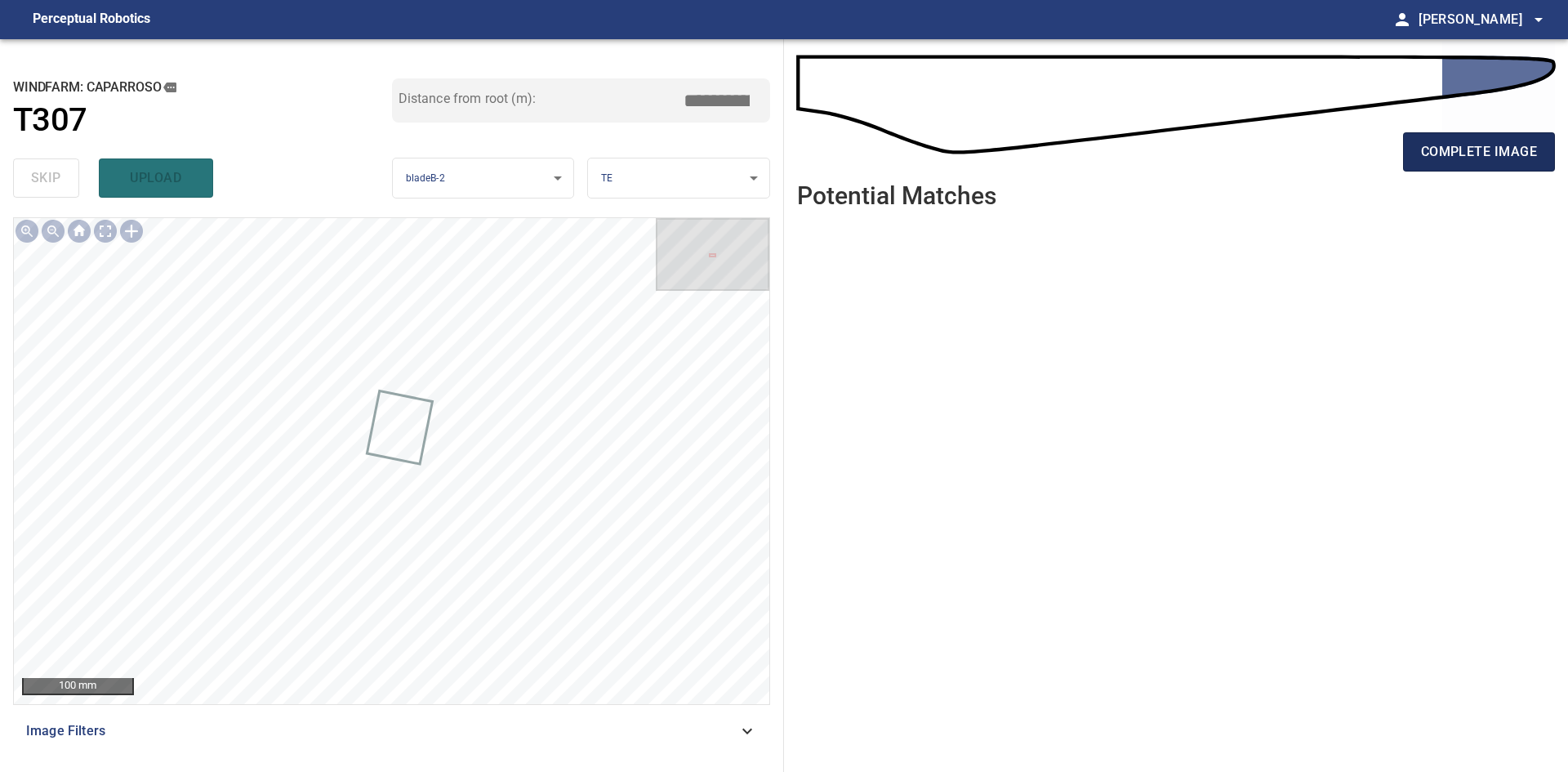
click at [1443, 144] on span "complete image" at bounding box center [1478, 151] width 116 height 23
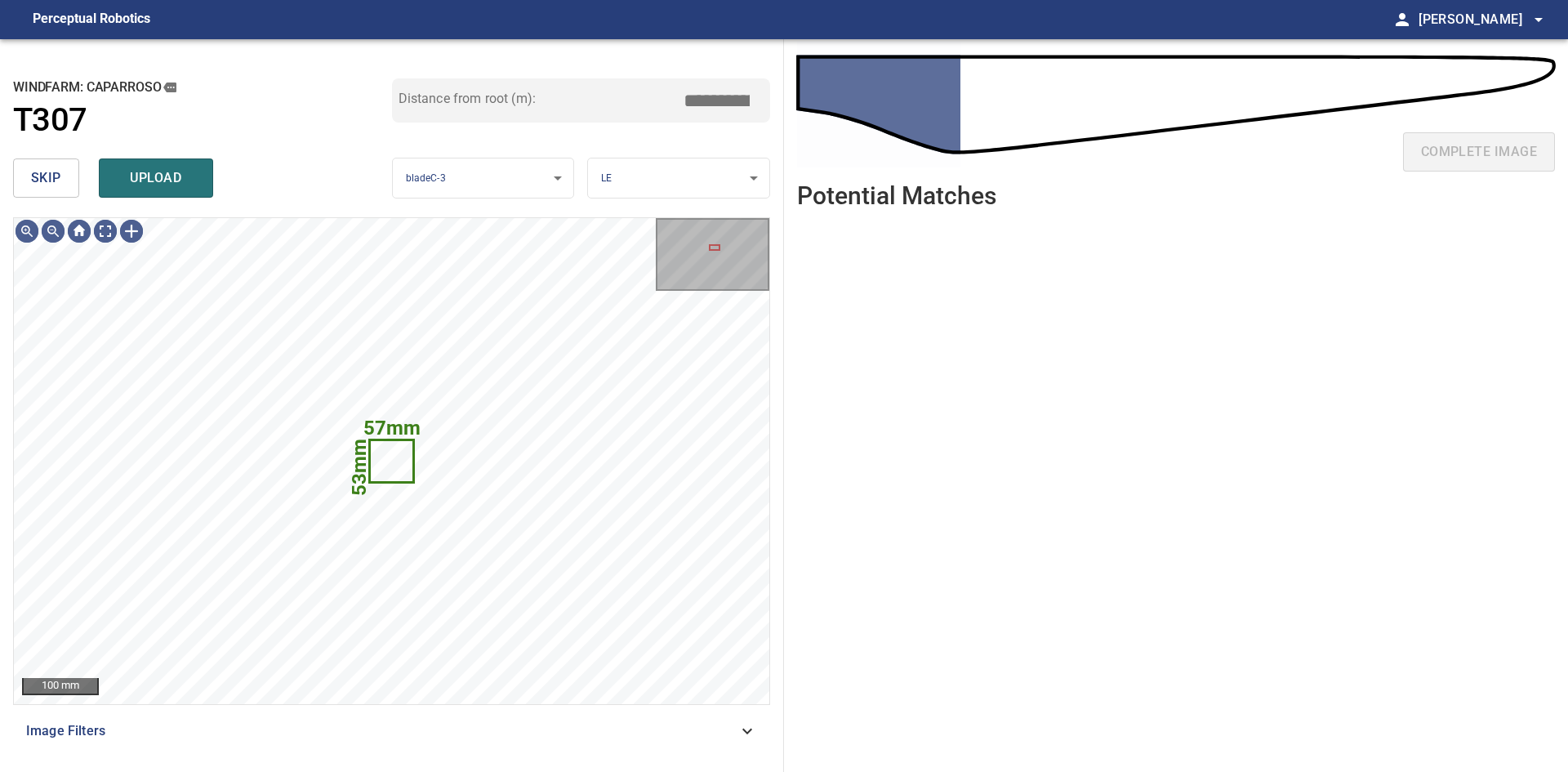
click at [31, 180] on span "skip" at bounding box center [46, 178] width 30 height 23
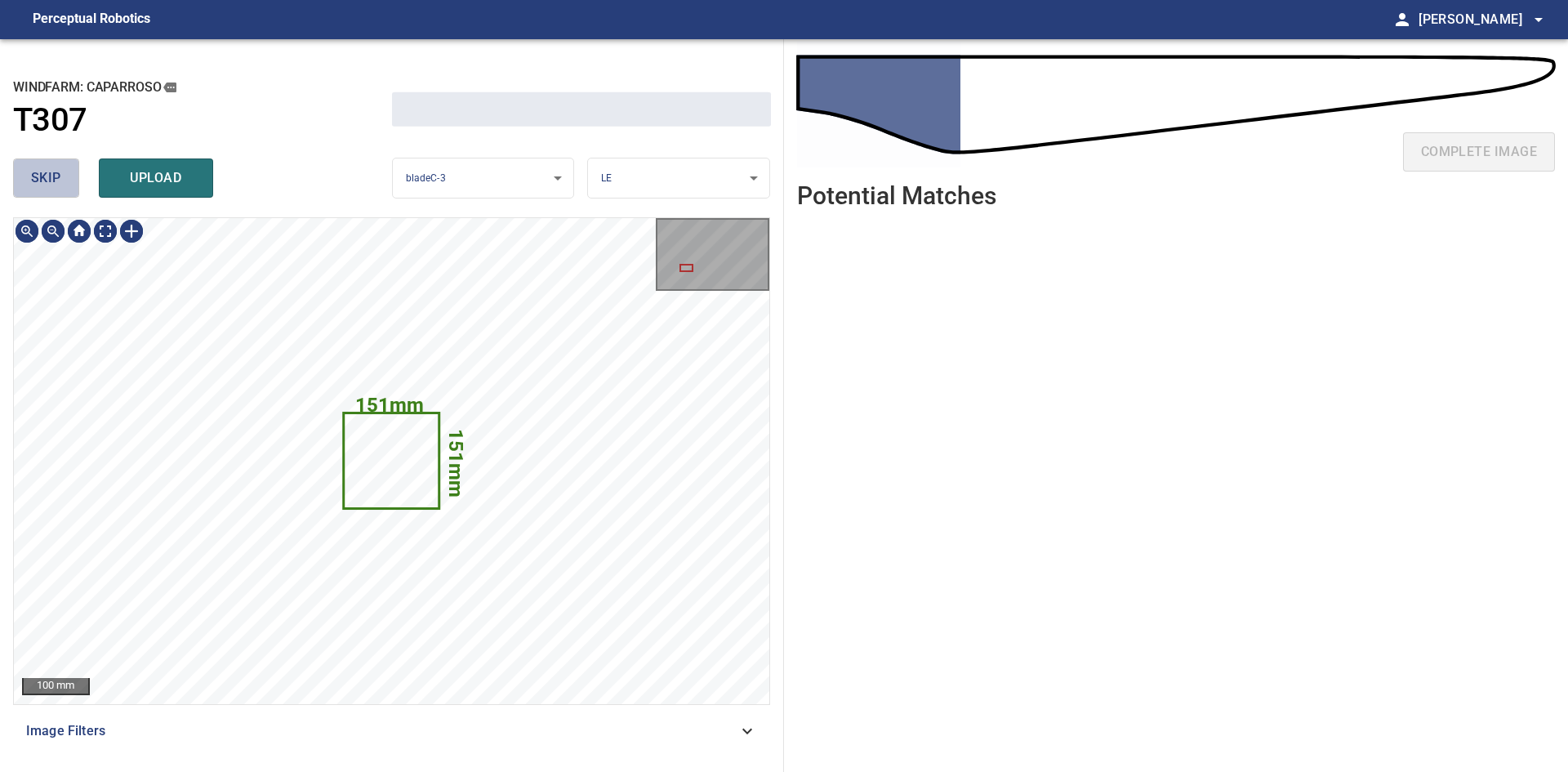
click at [31, 180] on span "skip" at bounding box center [46, 178] width 30 height 23
click at [31, 180] on div "skip upload" at bounding box center [203, 178] width 379 height 52
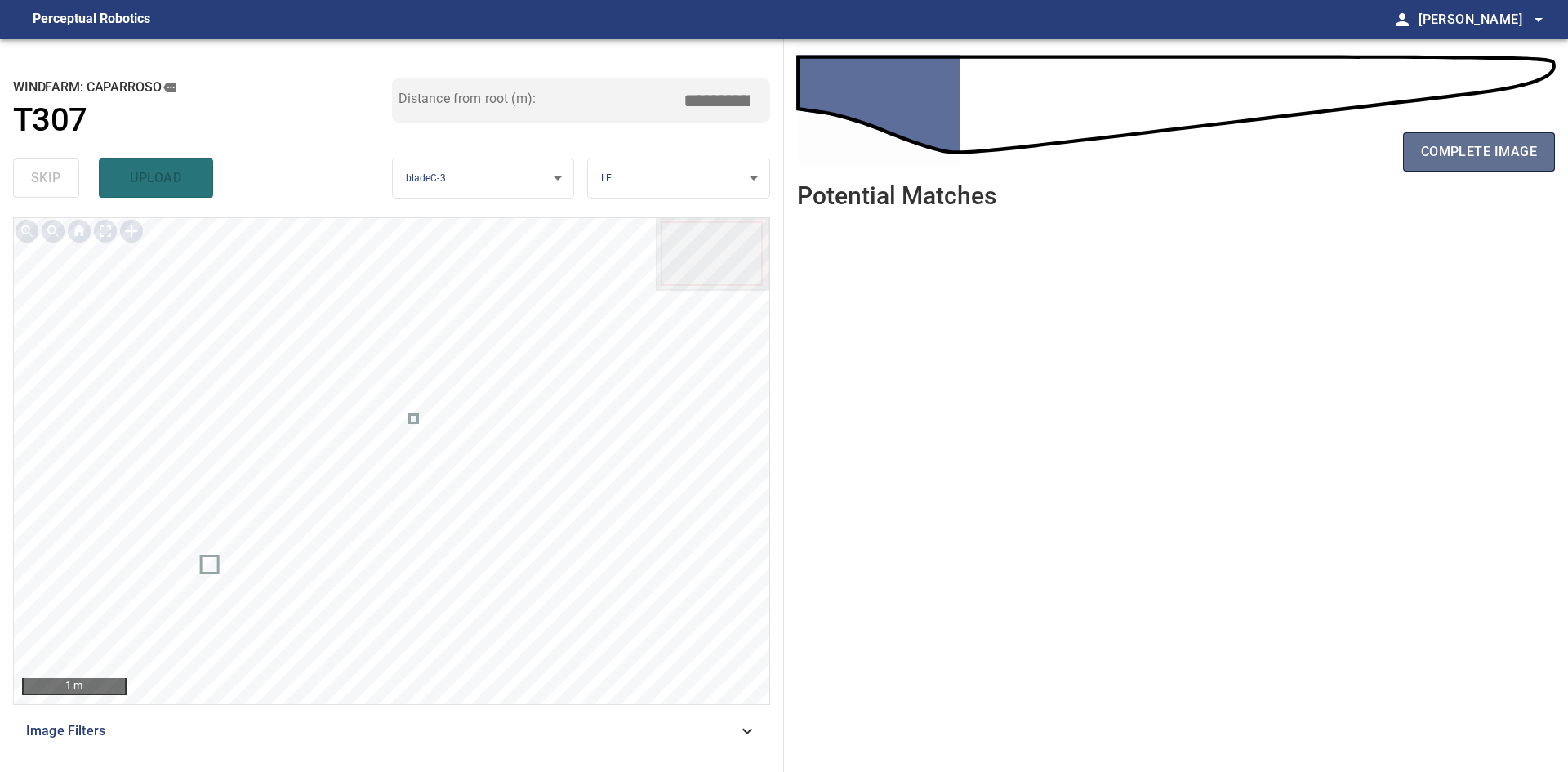
click at [1472, 157] on span "complete image" at bounding box center [1478, 151] width 116 height 23
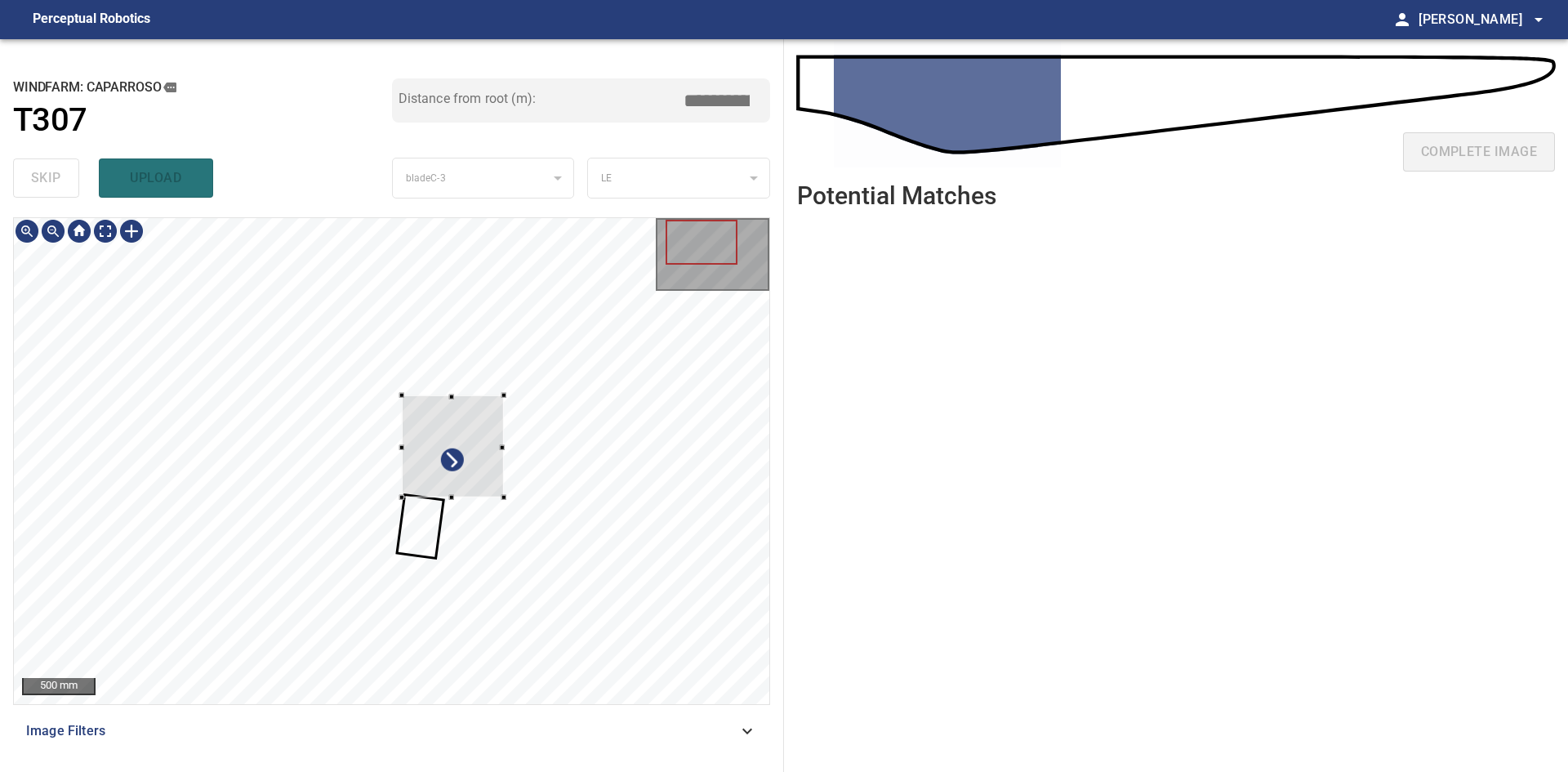
click at [485, 504] on div at bounding box center [392, 461] width 755 height 486
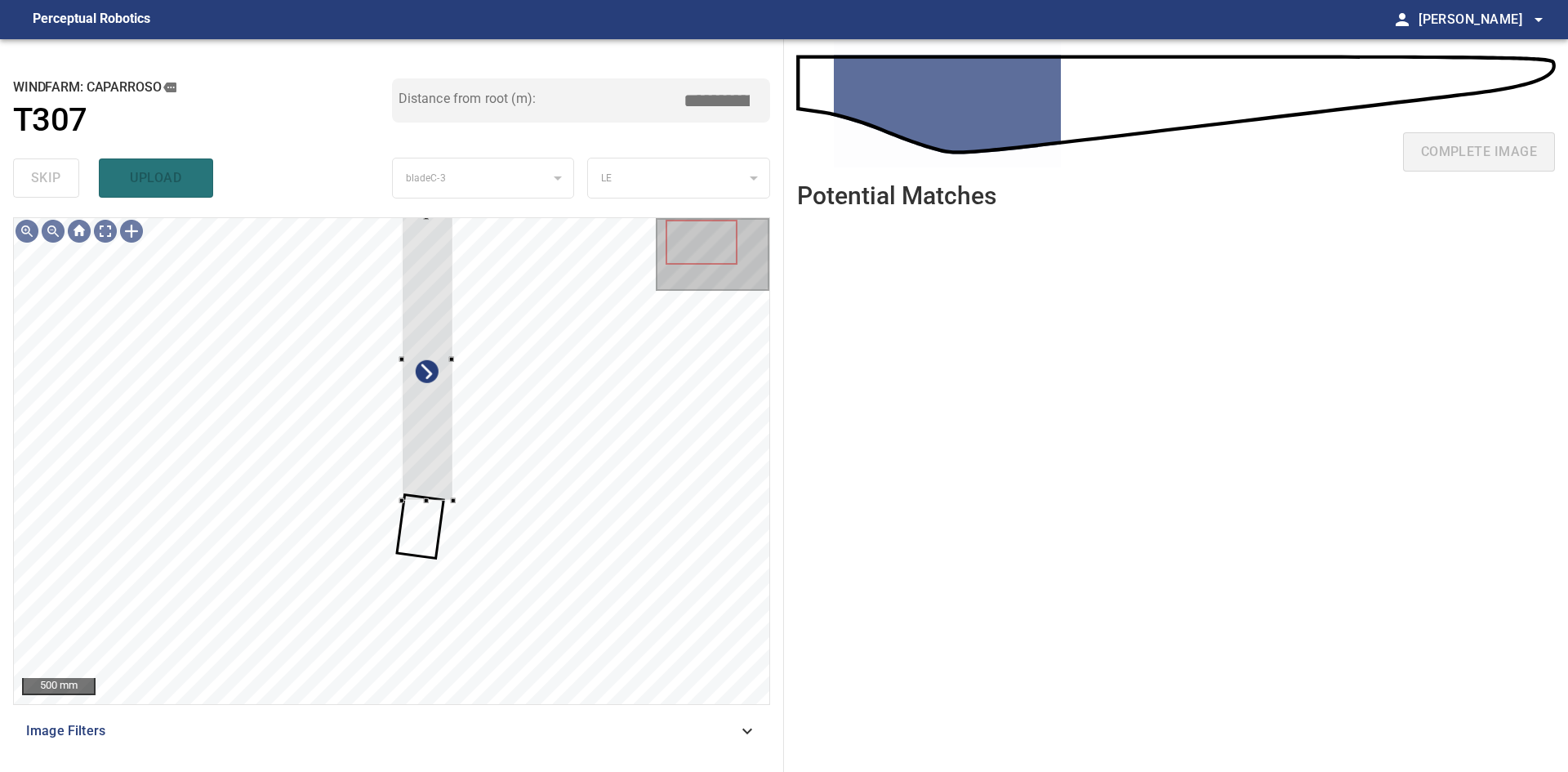
click at [448, 210] on div "**********" at bounding box center [392, 406] width 784 height 733
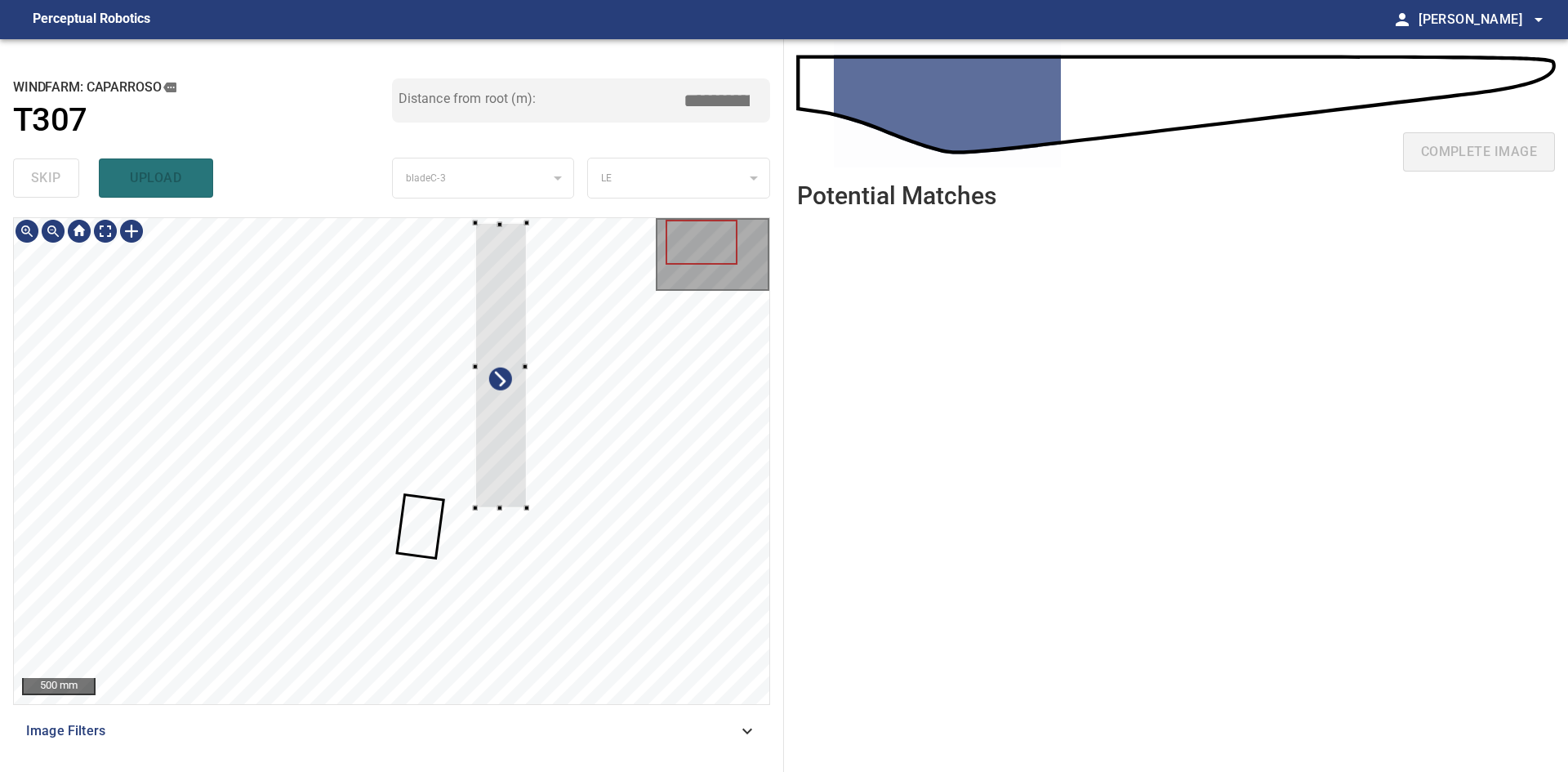
click at [499, 278] on div at bounding box center [500, 366] width 51 height 285
click at [489, 315] on div at bounding box center [479, 356] width 79 height 288
click at [505, 387] on div at bounding box center [392, 461] width 755 height 486
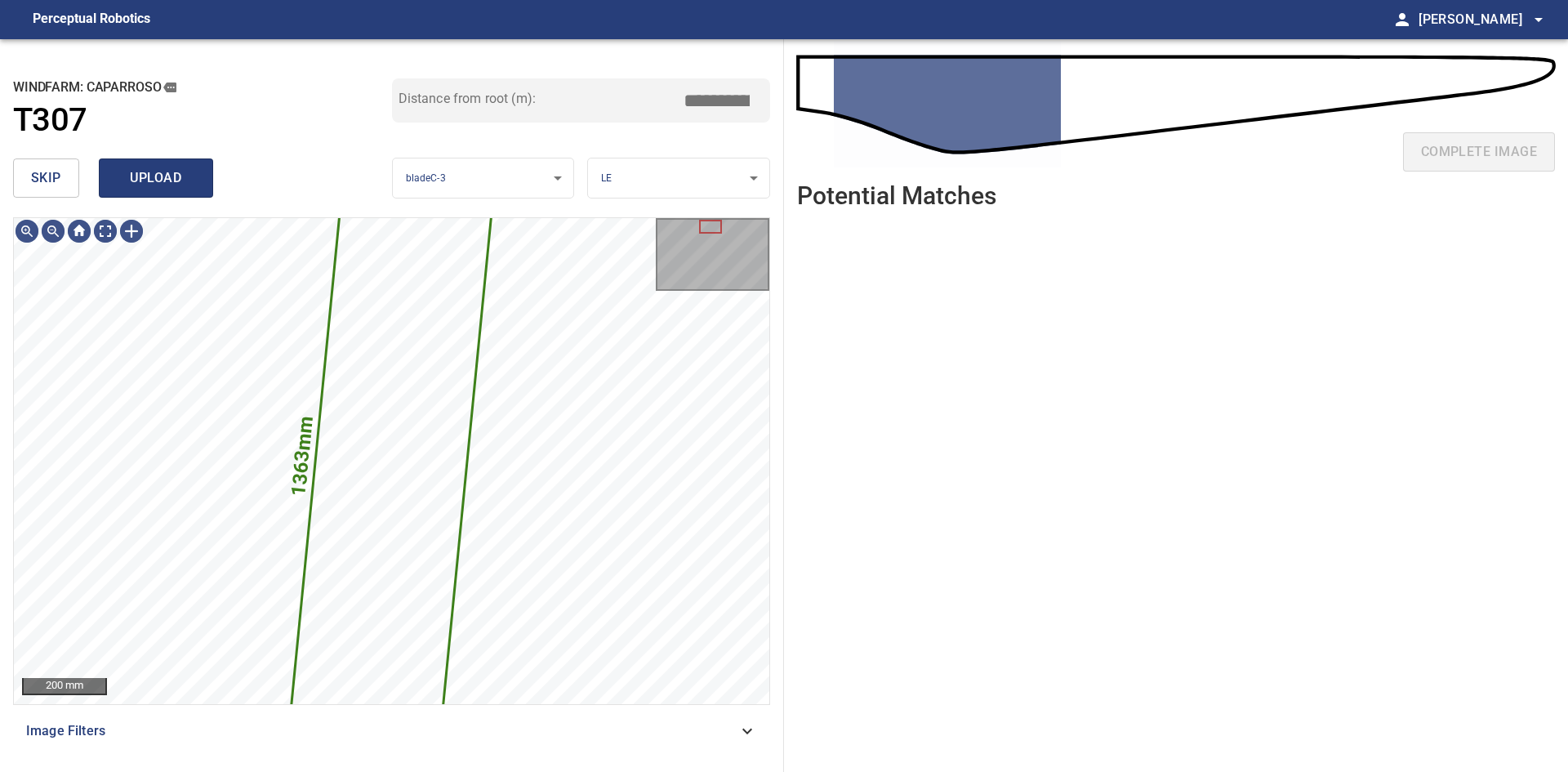
click at [191, 185] on span "upload" at bounding box center [156, 178] width 78 height 23
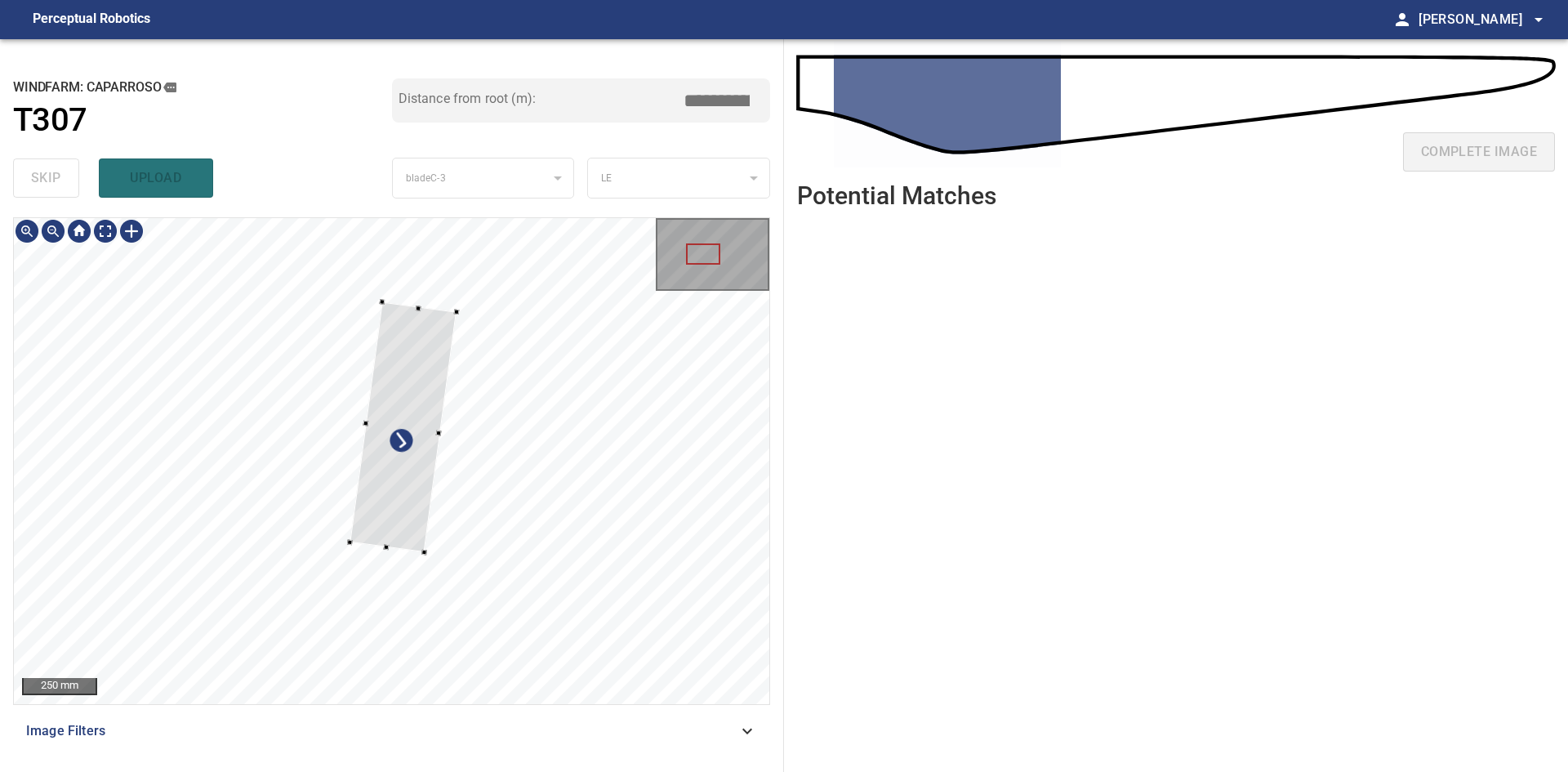
click at [370, 549] on div at bounding box center [392, 461] width 755 height 486
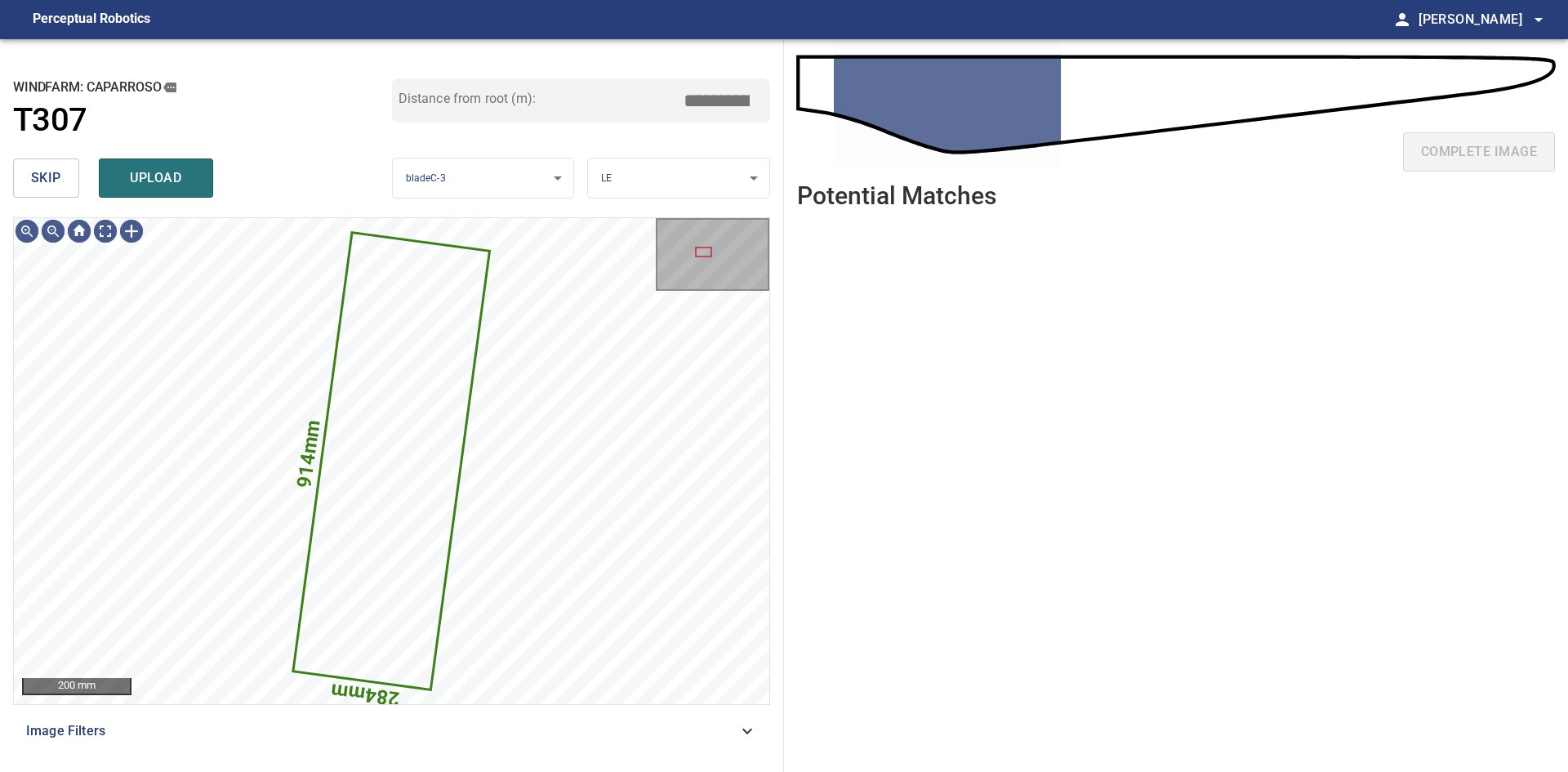
click at [635, 182] on body "**********" at bounding box center [784, 386] width 1568 height 772
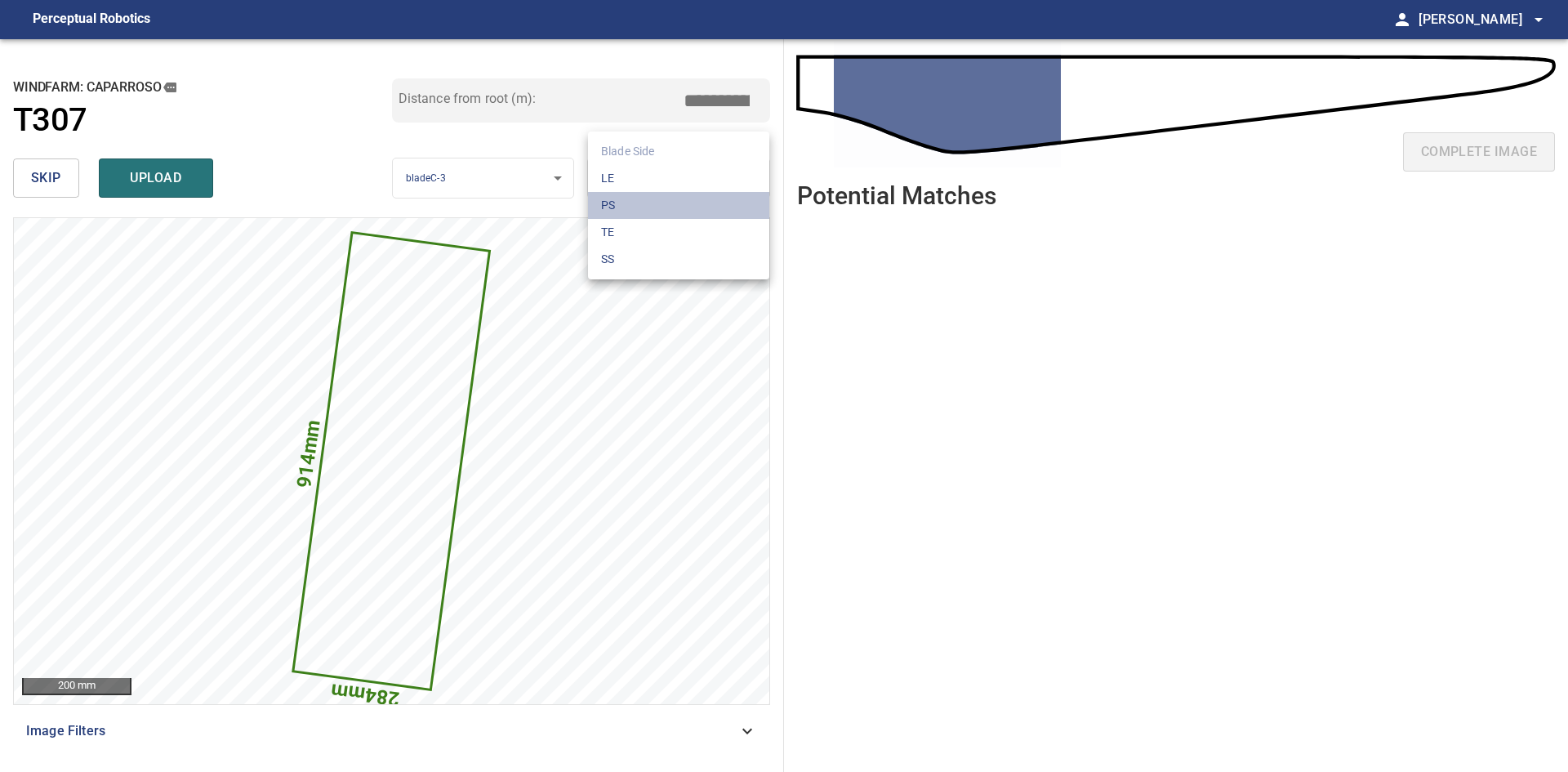
click at [661, 198] on li "PS" at bounding box center [679, 205] width 181 height 27
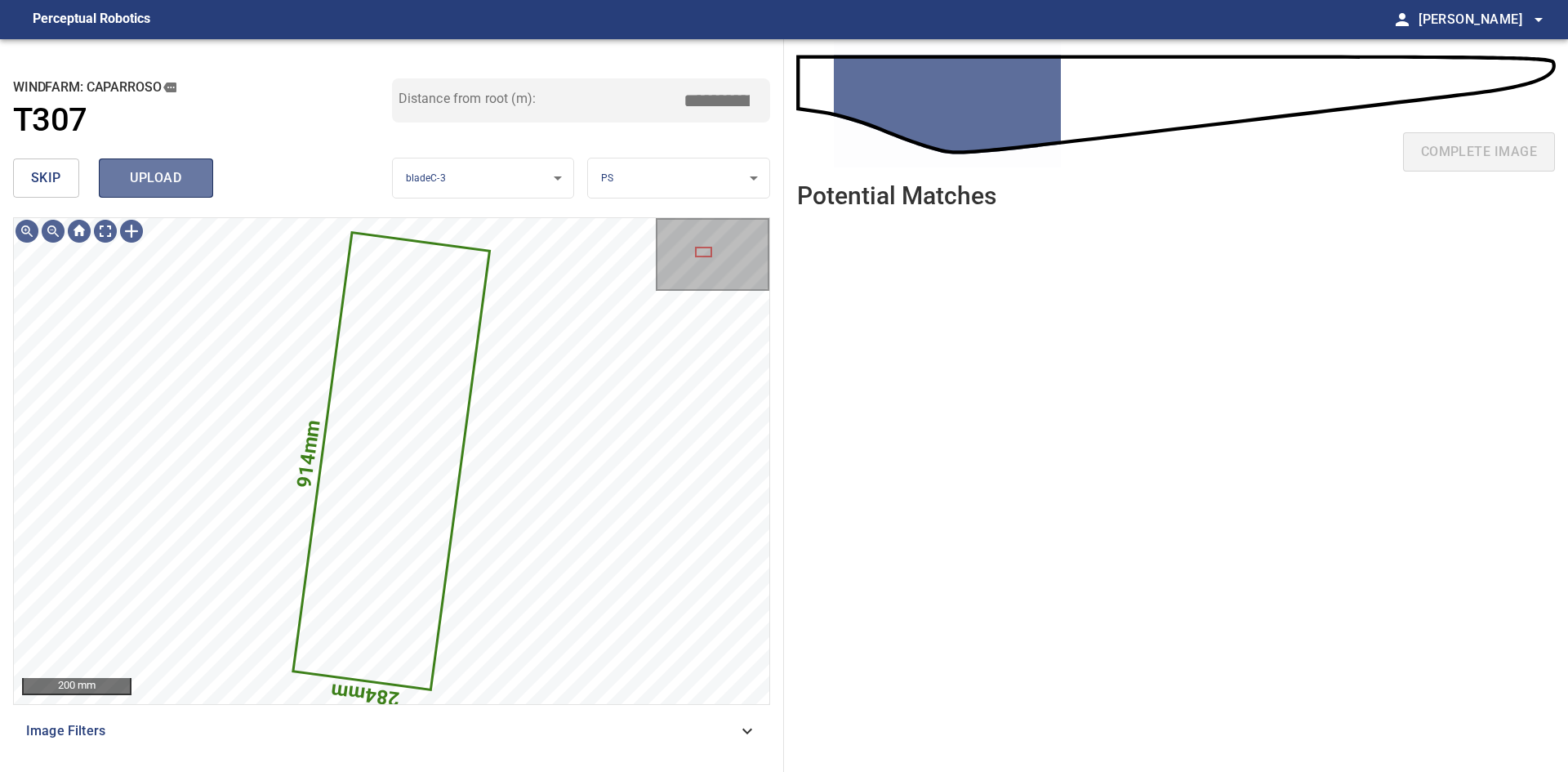
click at [190, 168] on span "upload" at bounding box center [156, 178] width 78 height 23
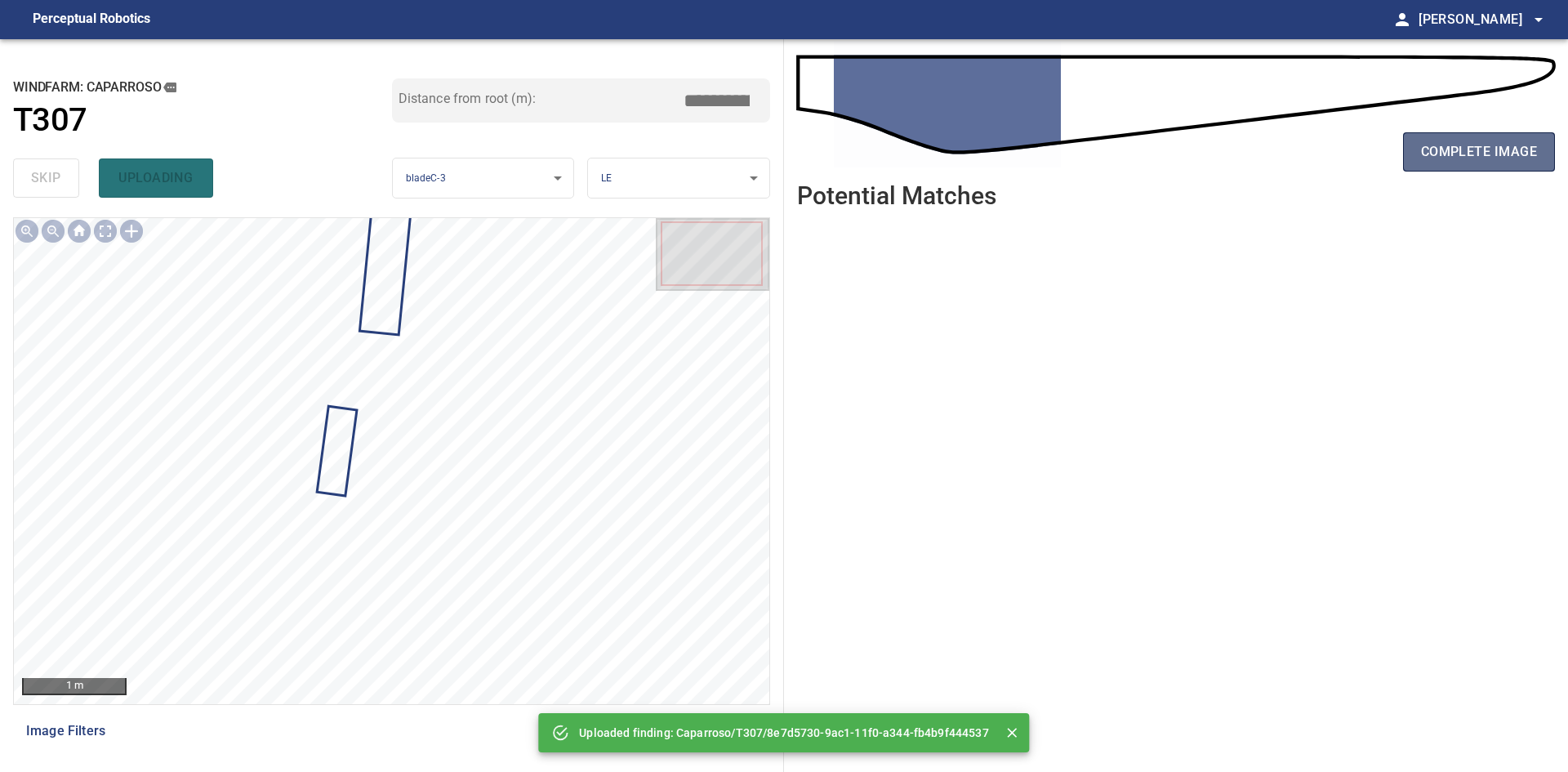
click at [1457, 152] on span "complete image" at bounding box center [1478, 151] width 116 height 23
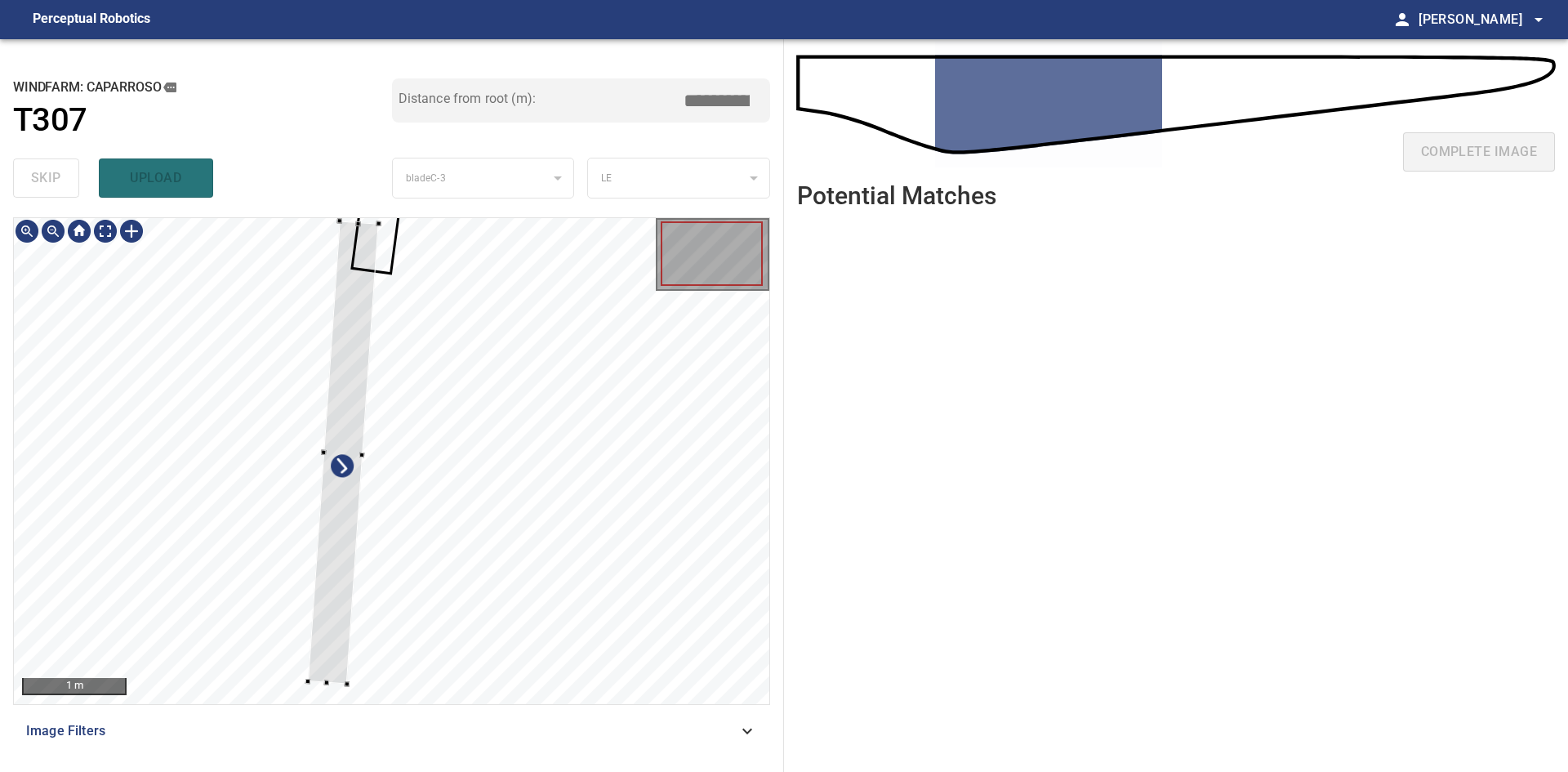
click at [359, 467] on div at bounding box center [344, 452] width 71 height 463
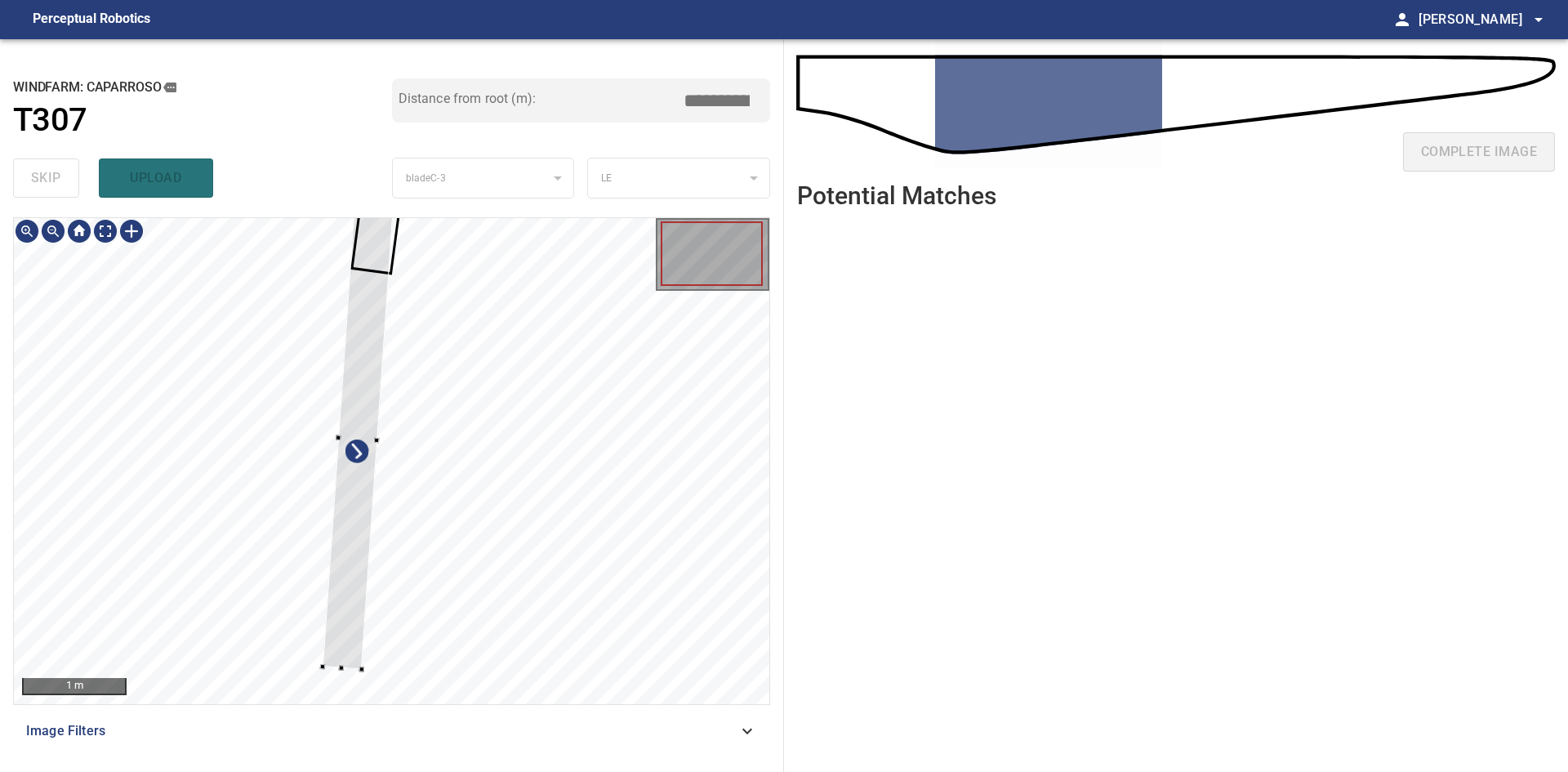
click at [355, 407] on div at bounding box center [358, 438] width 71 height 463
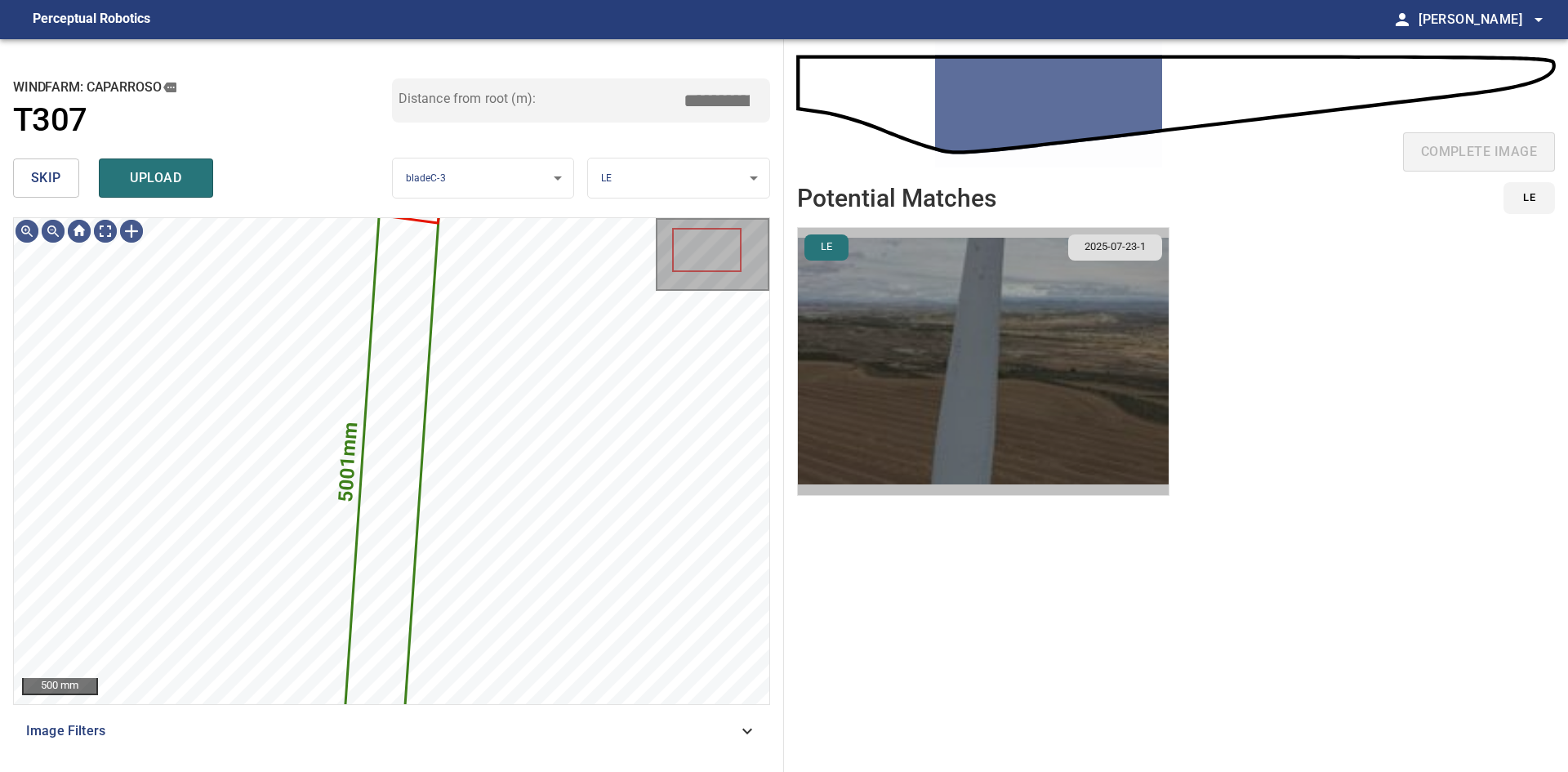
click at [1031, 292] on img "button" at bounding box center [983, 361] width 371 height 267
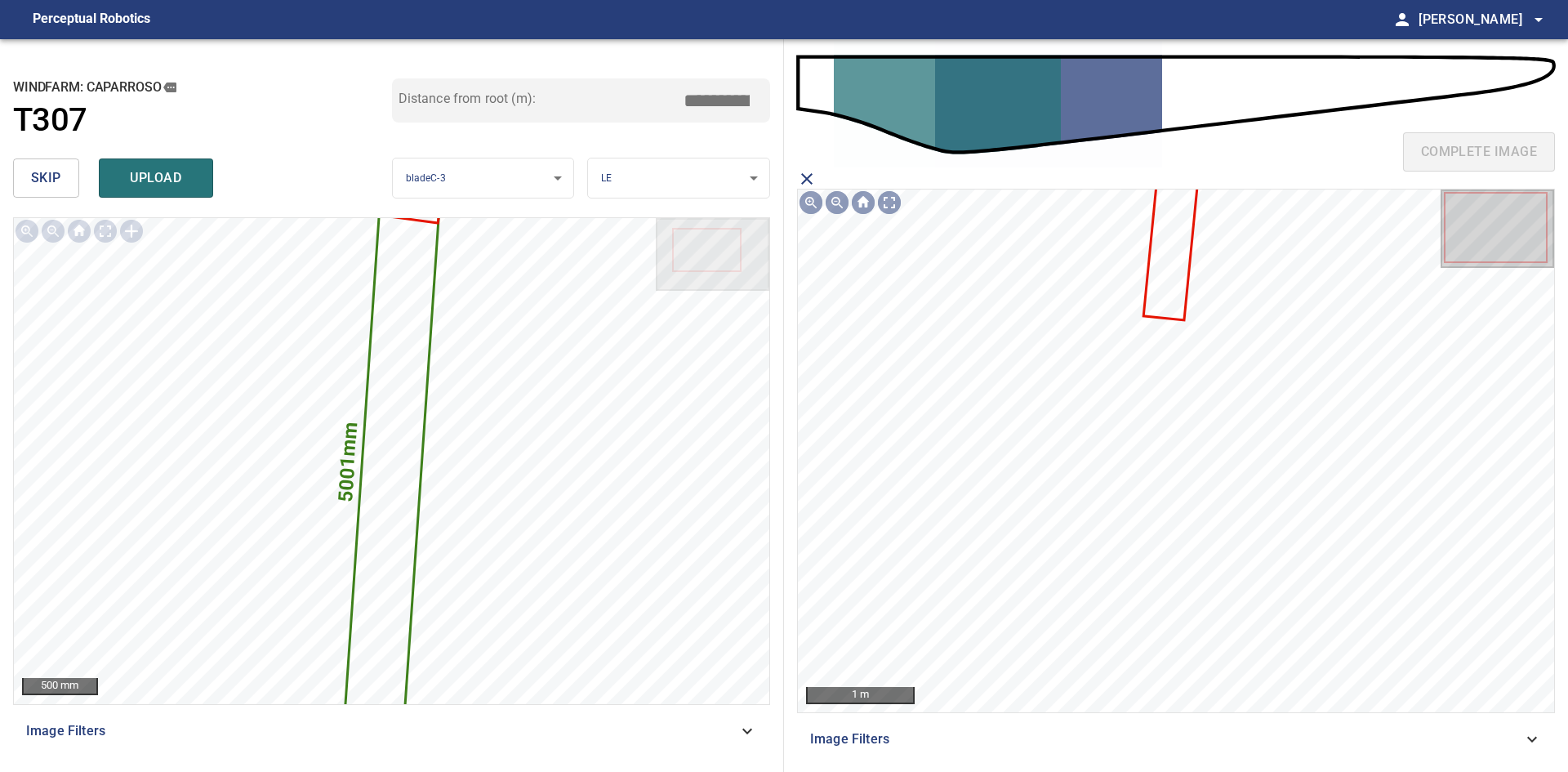
click at [1166, 260] on icon at bounding box center [1169, 252] width 50 height 134
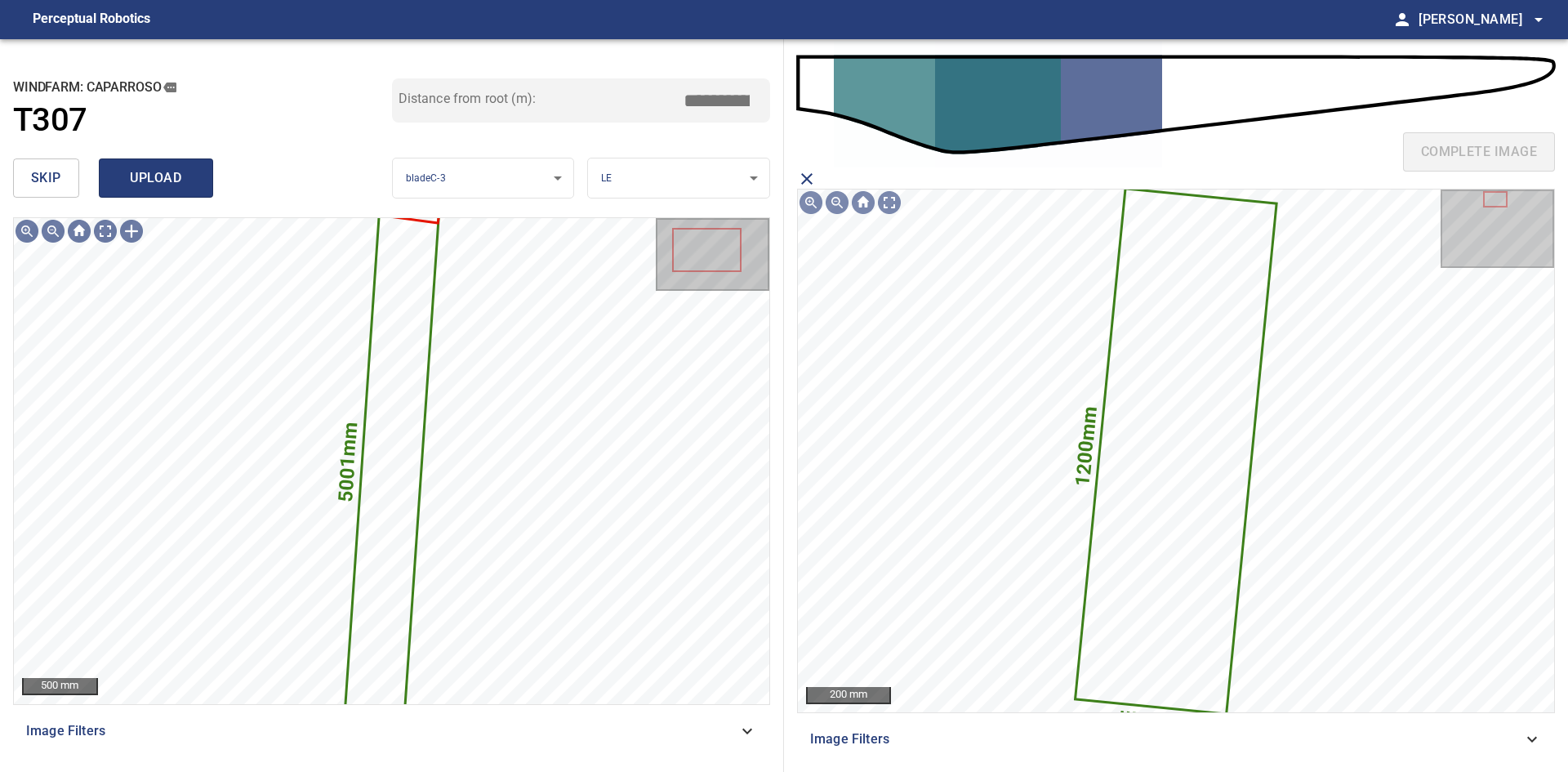
click at [191, 179] on span "upload" at bounding box center [156, 178] width 78 height 23
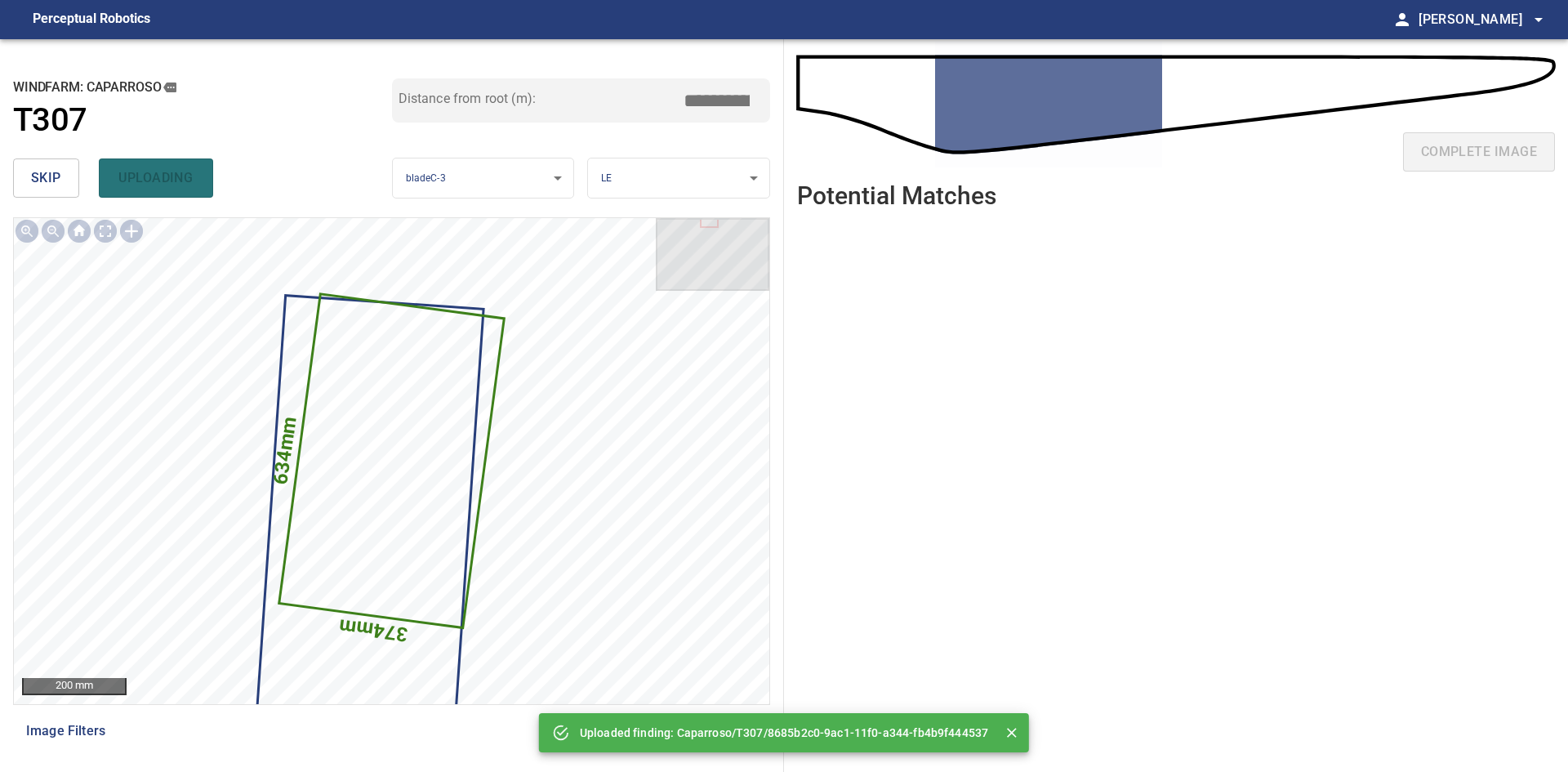
click at [44, 166] on span "skip" at bounding box center [46, 178] width 30 height 23
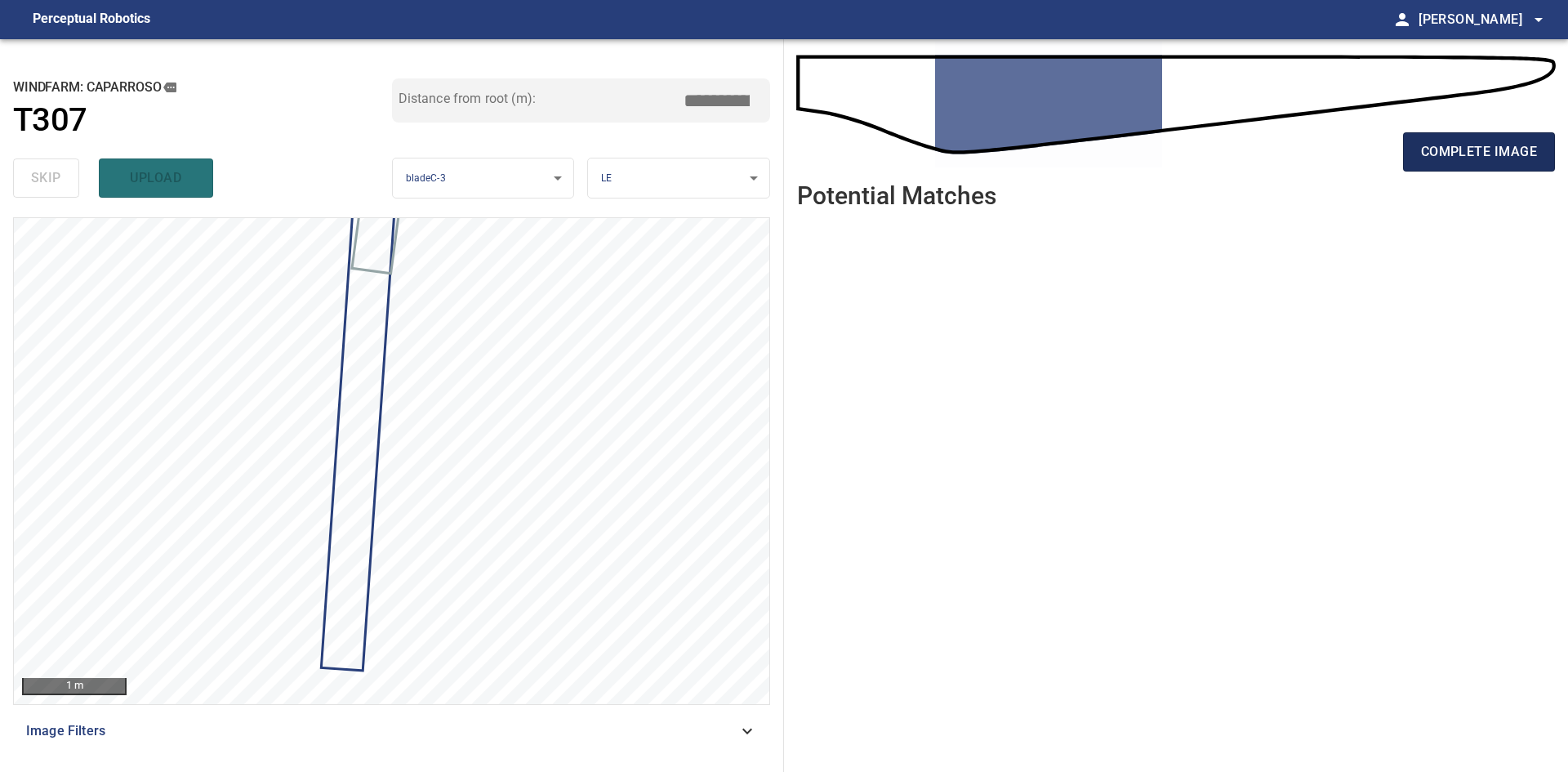
click at [1448, 151] on span "complete image" at bounding box center [1478, 151] width 116 height 23
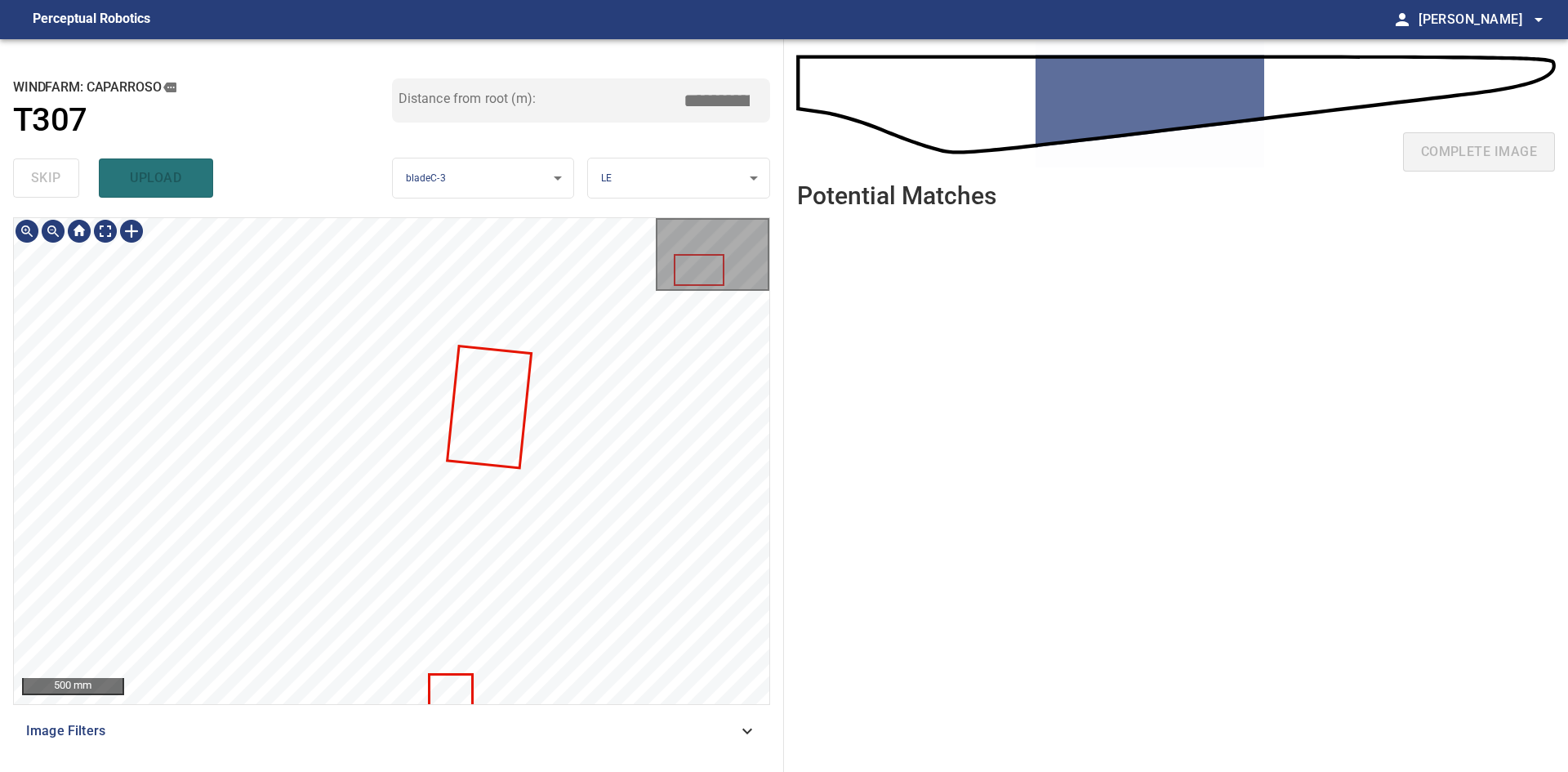
click at [486, 771] on html "**********" at bounding box center [784, 386] width 1568 height 772
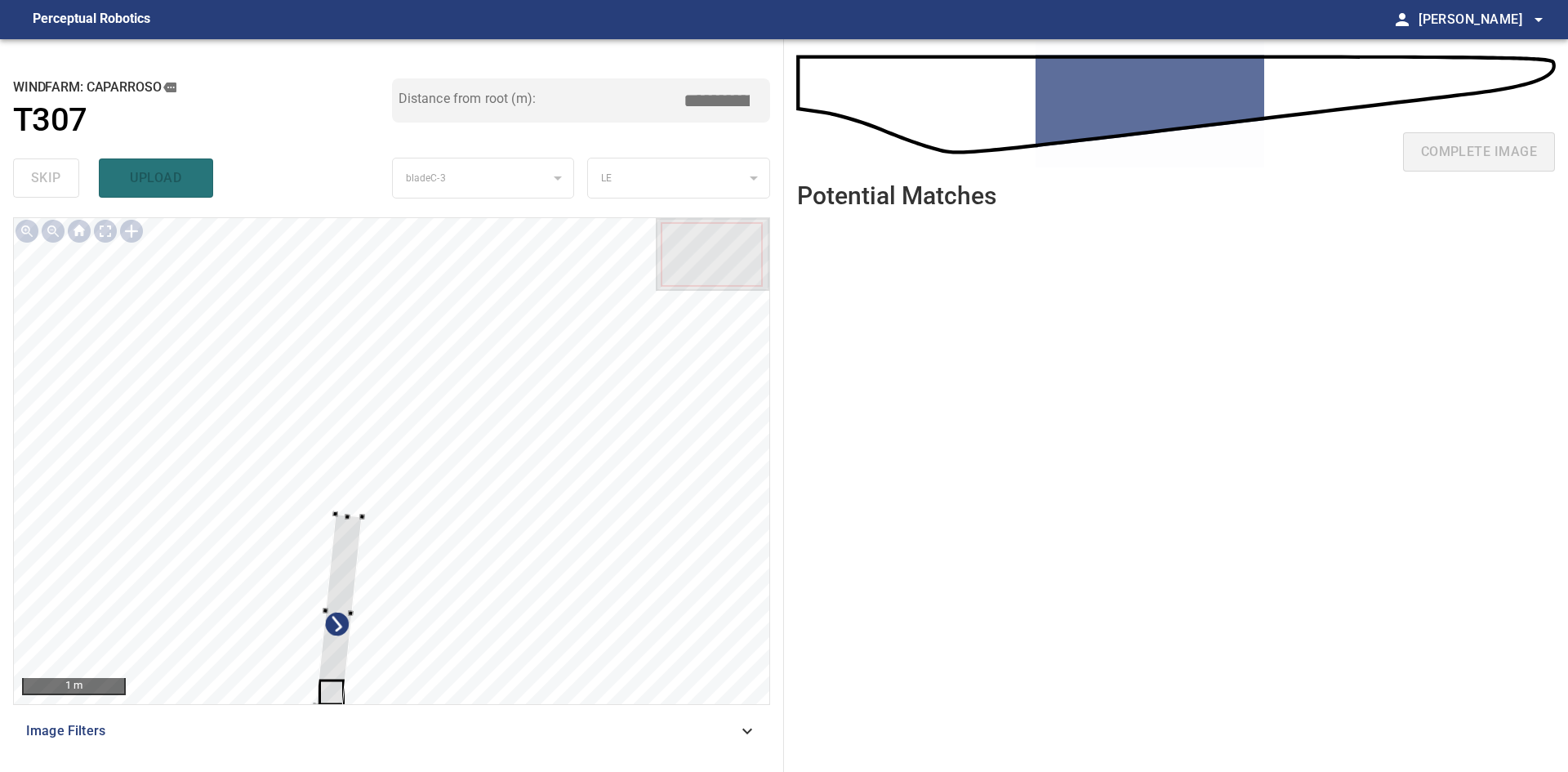
click at [335, 711] on div "1 m Image Filters" at bounding box center [392, 488] width 757 height 541
click at [344, 580] on div at bounding box center [344, 611] width 47 height 194
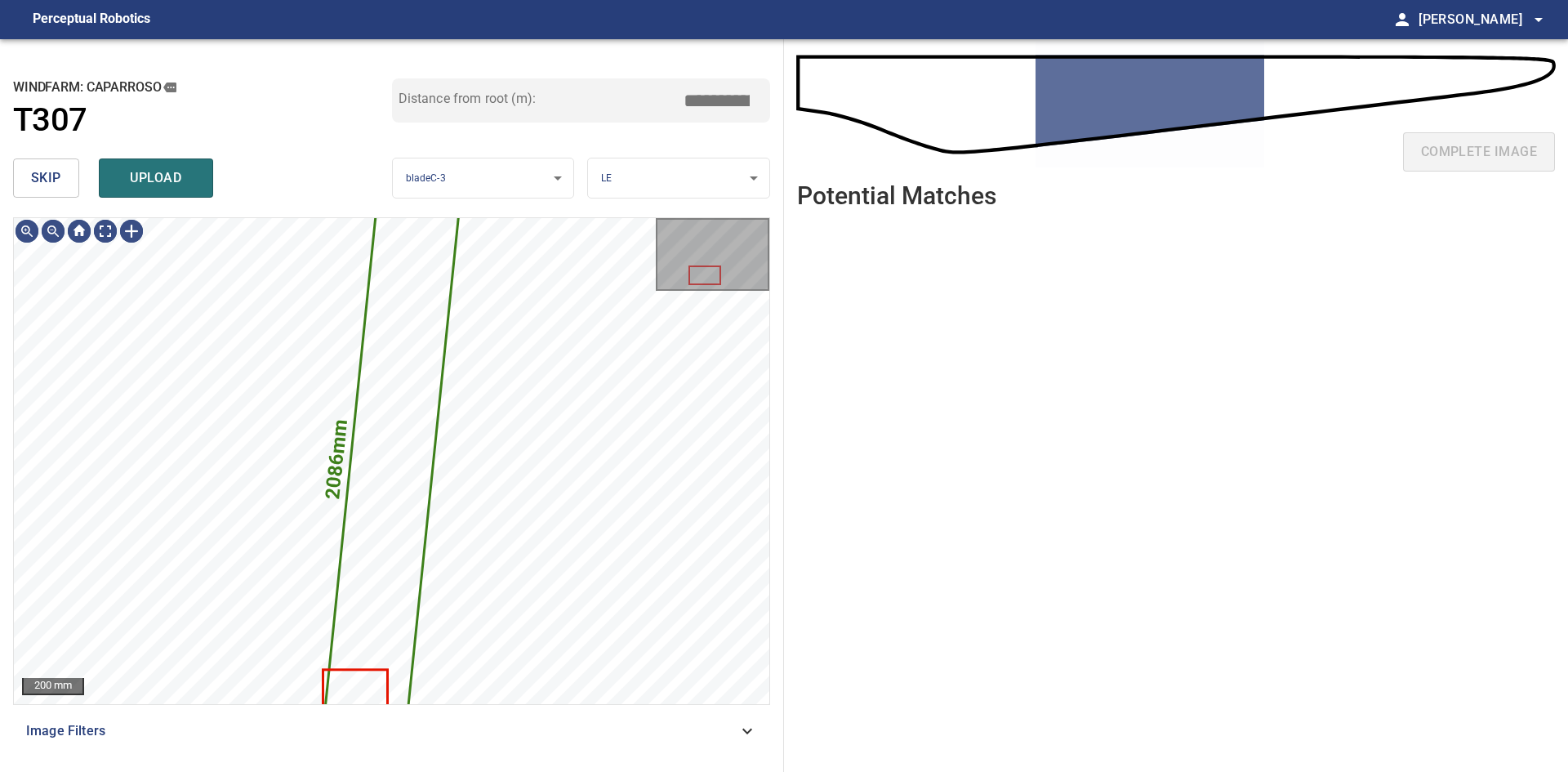
click at [44, 181] on span "skip" at bounding box center [46, 178] width 30 height 23
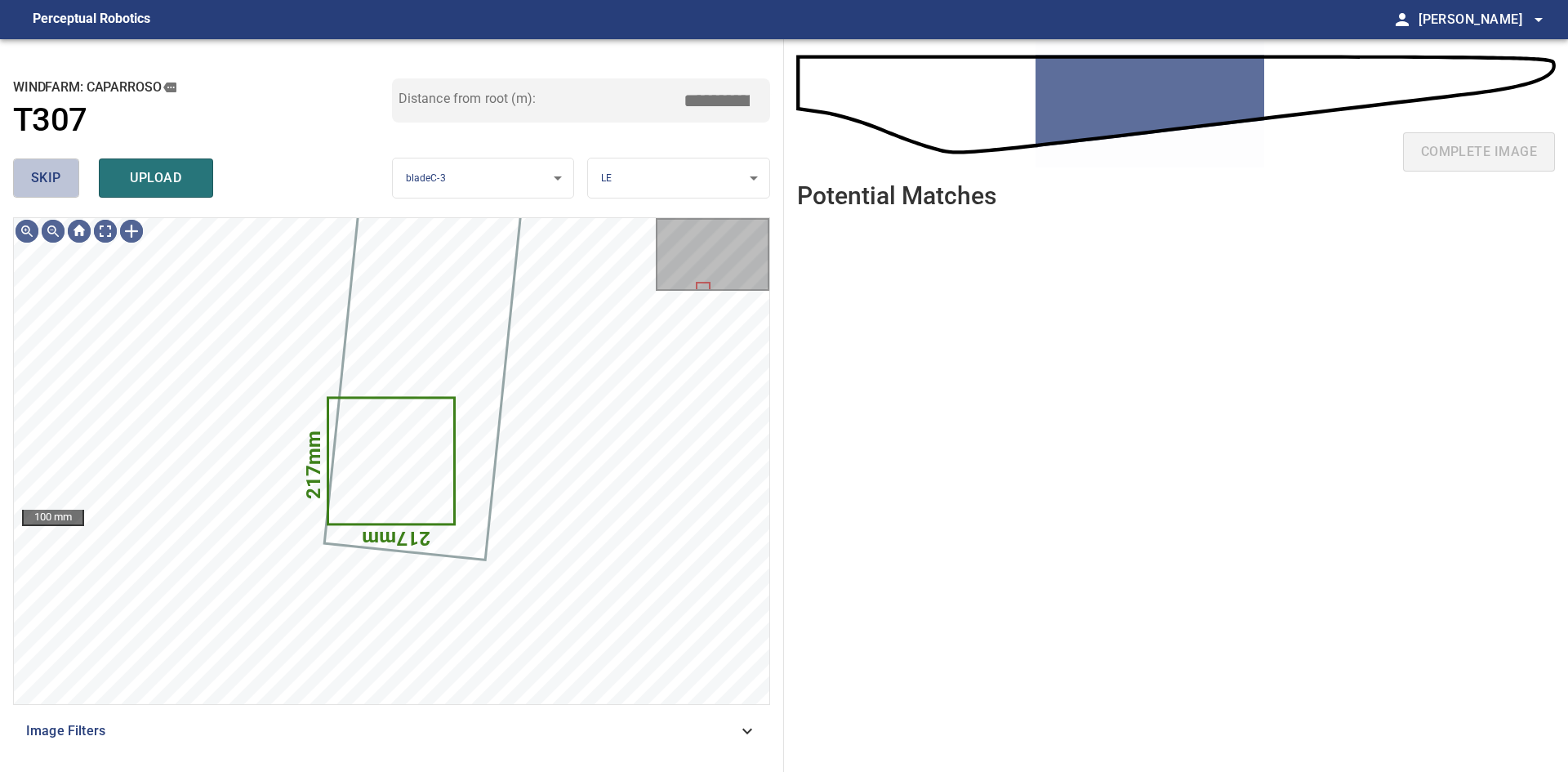
click at [44, 181] on span "skip" at bounding box center [46, 178] width 30 height 23
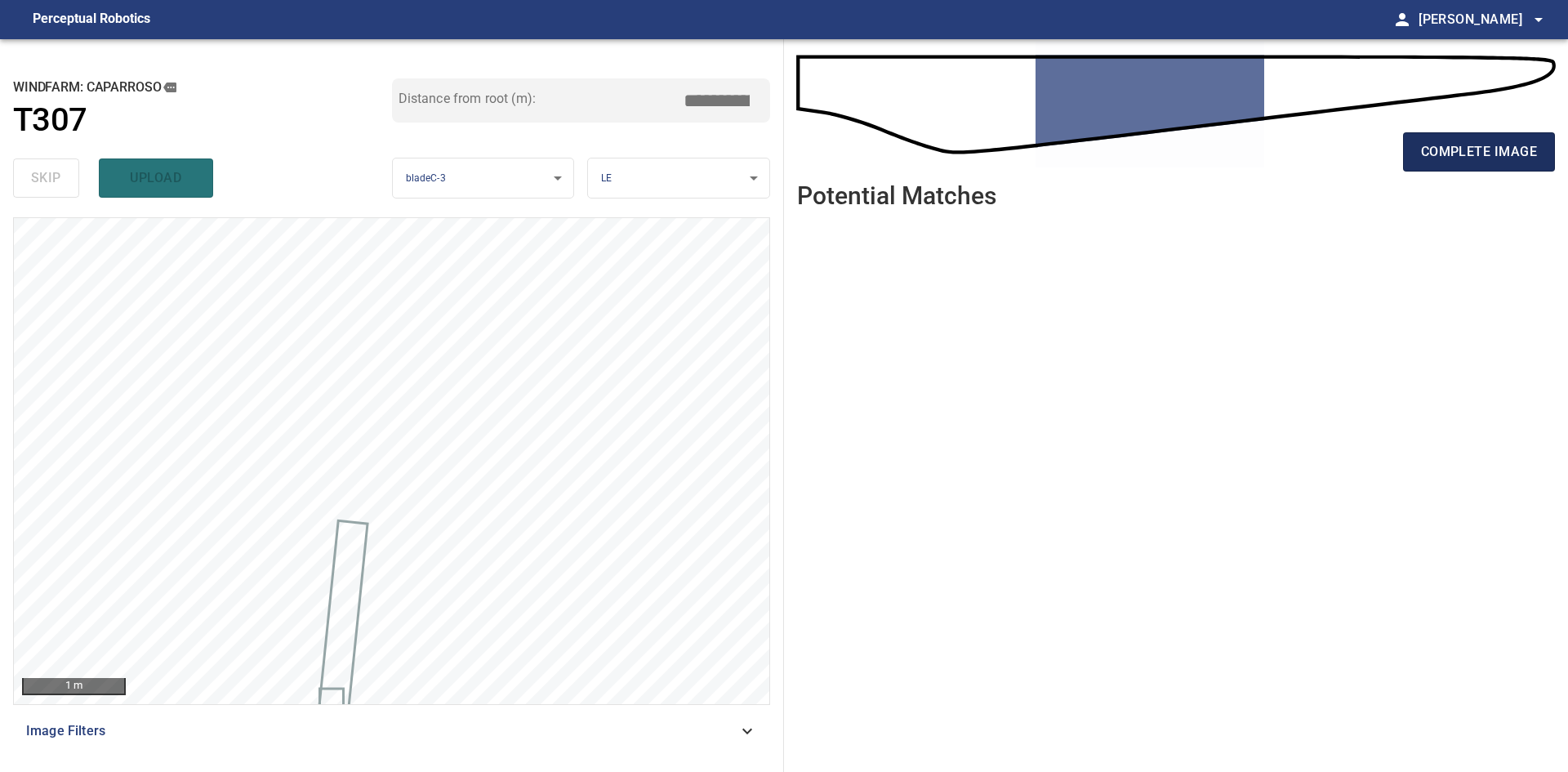
click at [1462, 163] on span "complete image" at bounding box center [1478, 151] width 116 height 23
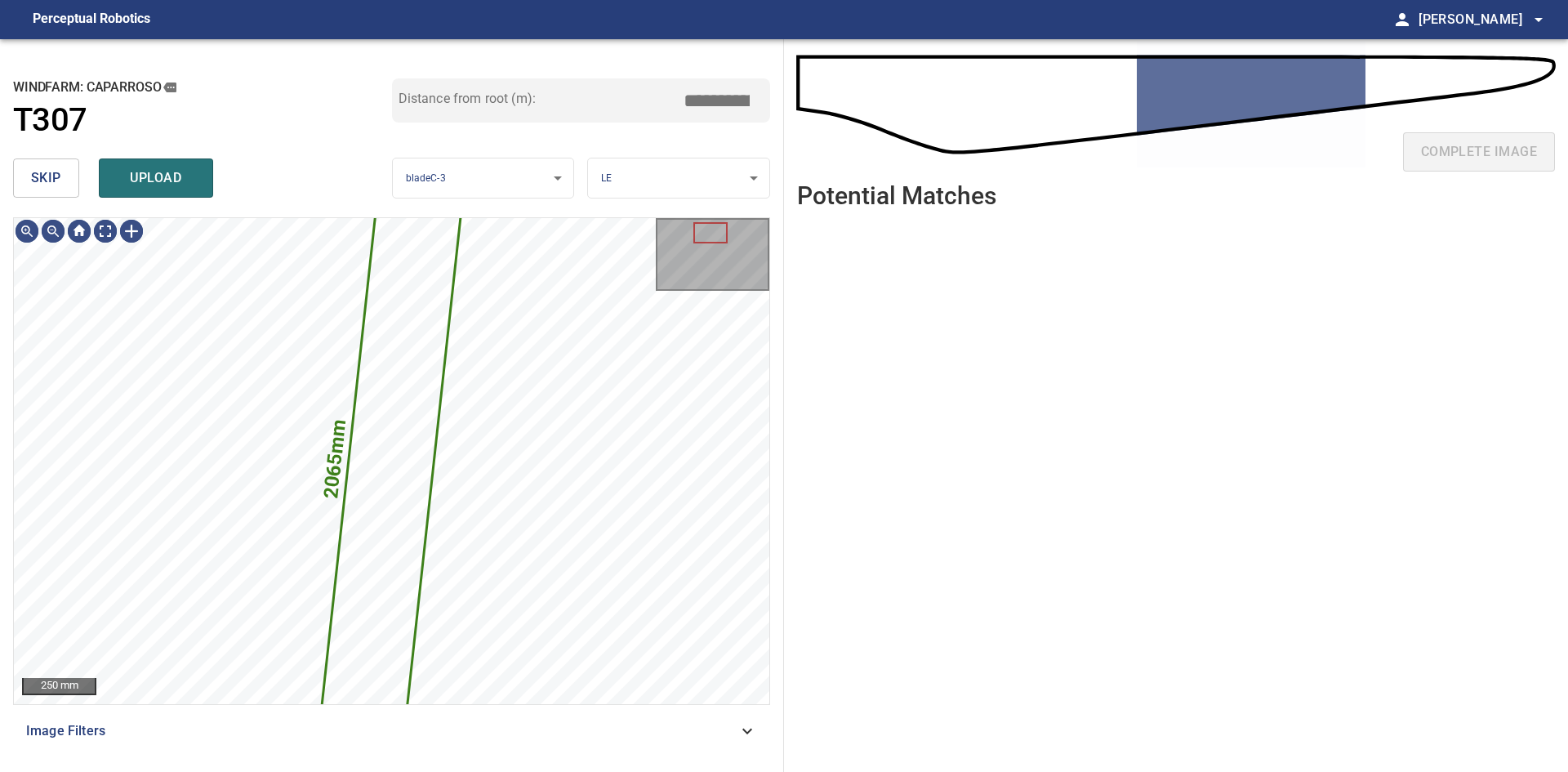
click at [53, 185] on span "skip" at bounding box center [46, 178] width 30 height 23
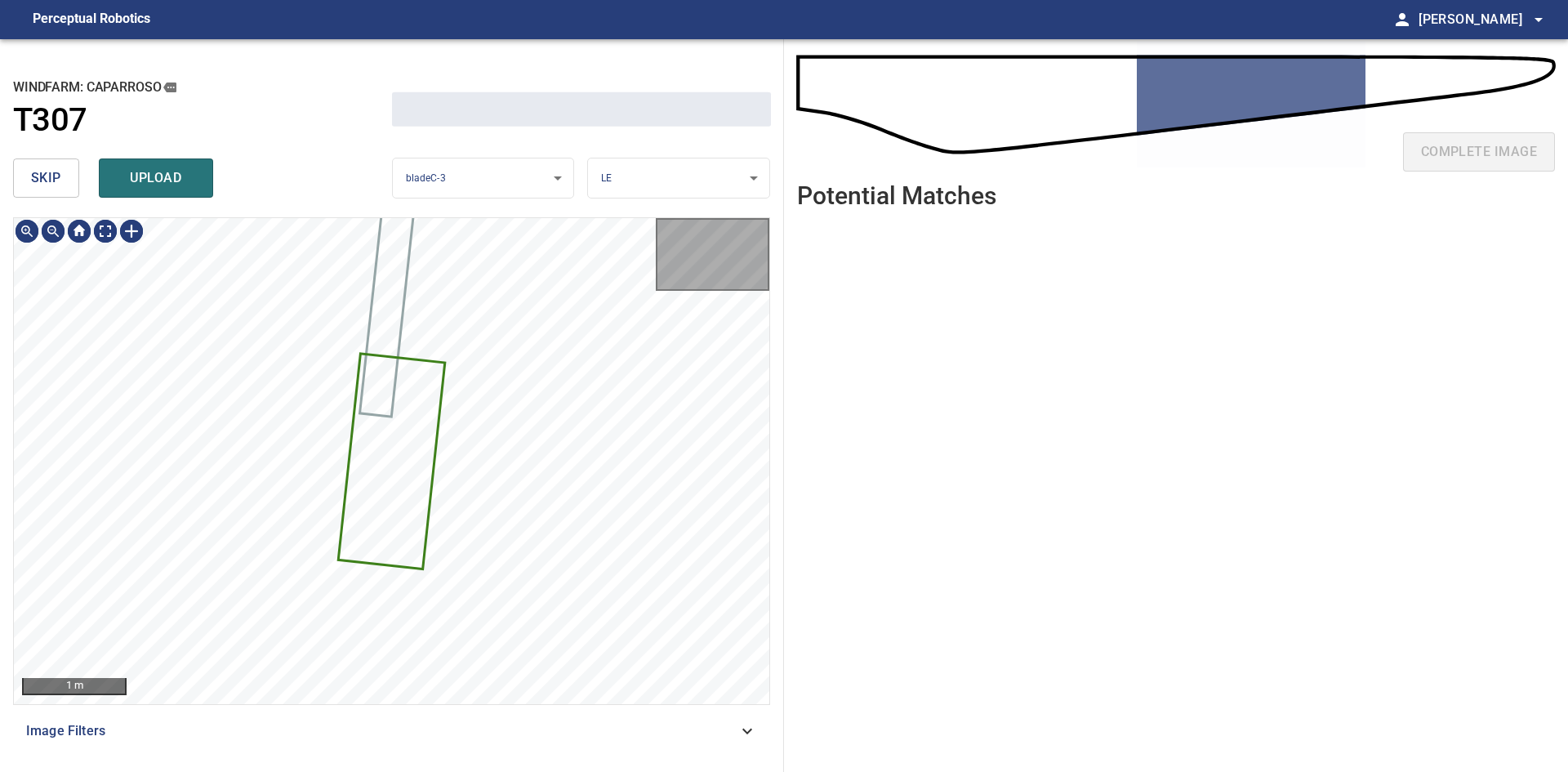
click at [53, 185] on span "skip" at bounding box center [46, 178] width 30 height 23
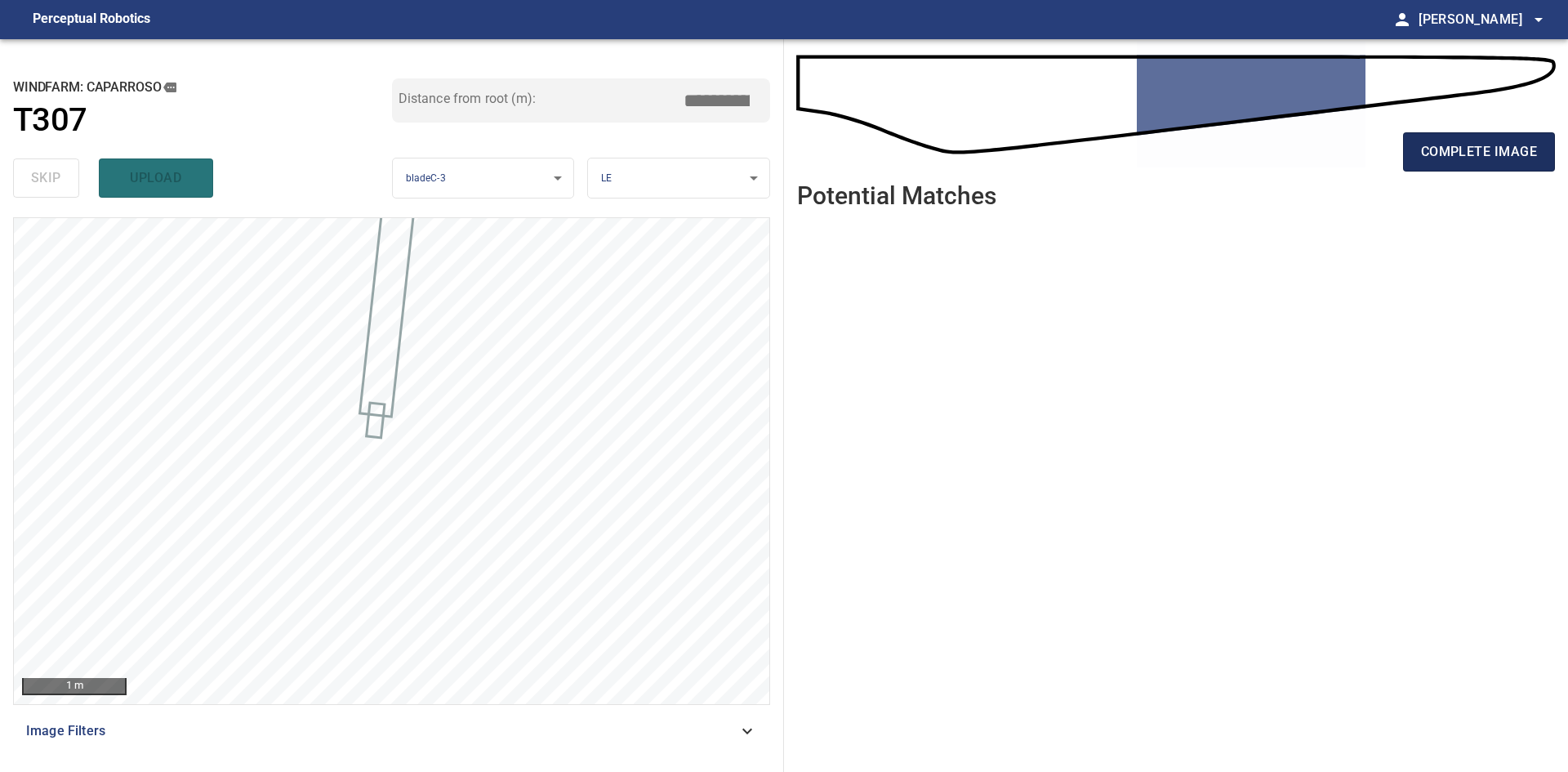
click at [1522, 160] on span "complete image" at bounding box center [1478, 151] width 116 height 23
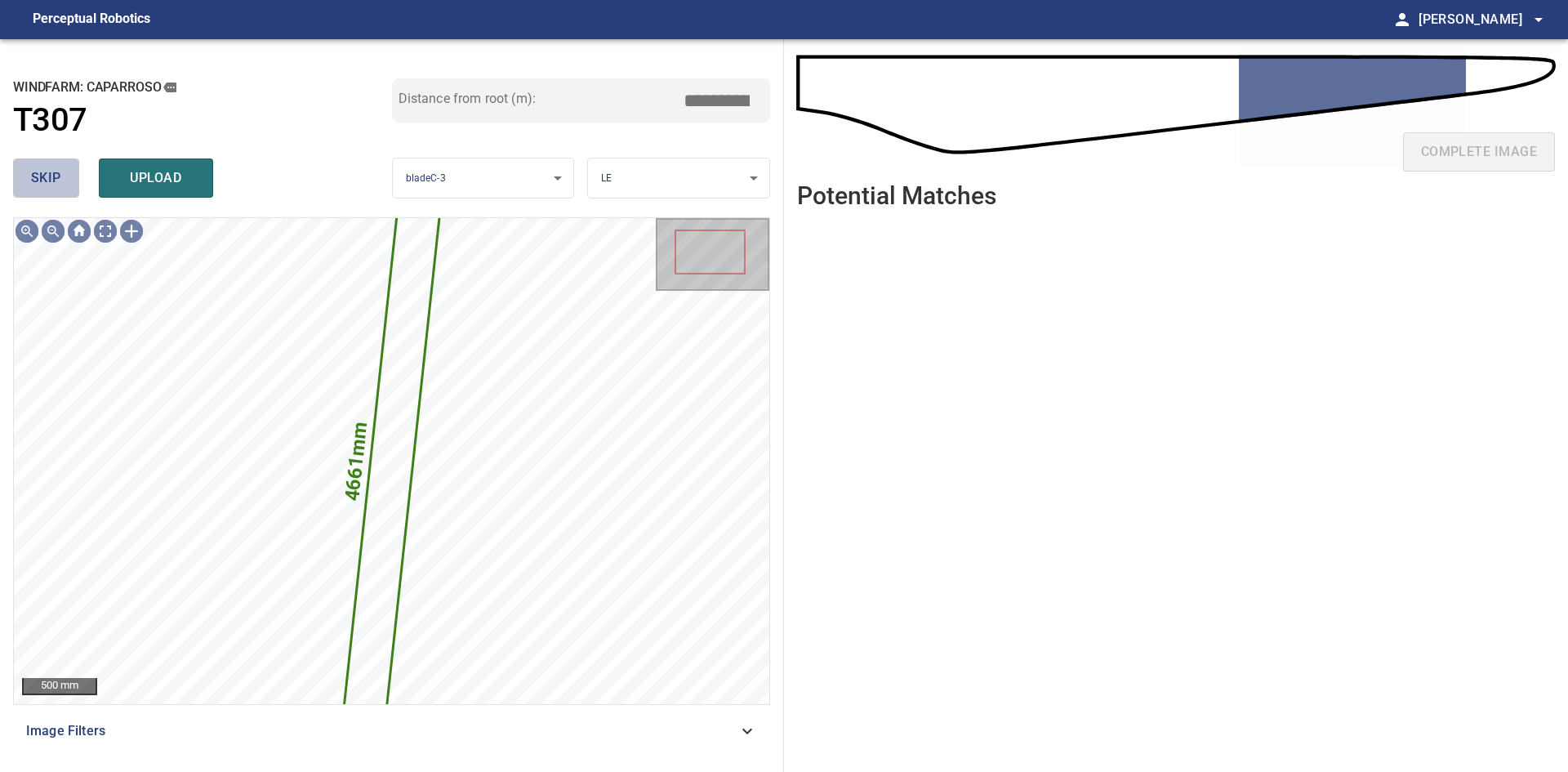
click at [60, 192] on button "skip" at bounding box center [46, 178] width 66 height 39
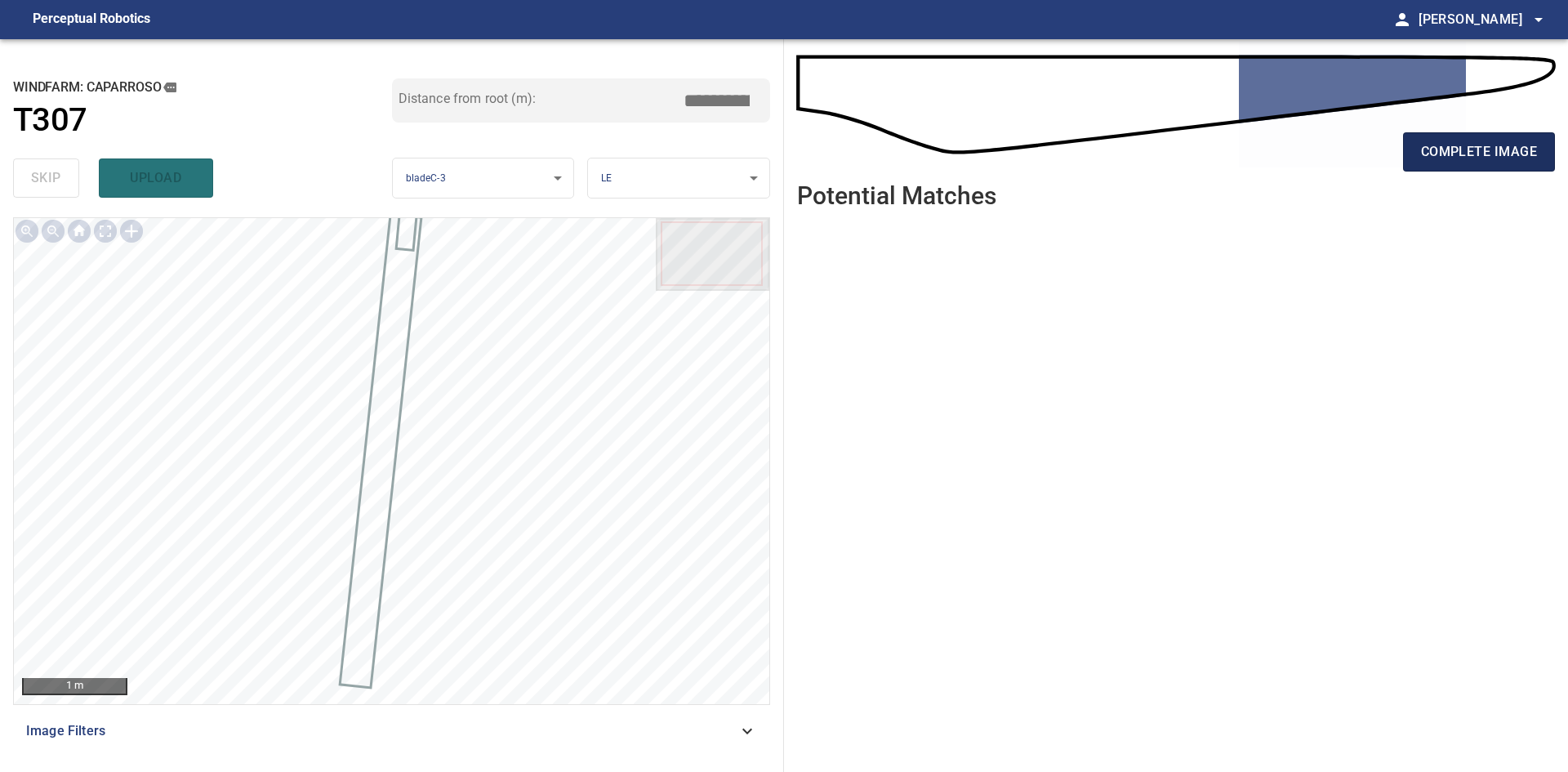
click at [1479, 151] on span "complete image" at bounding box center [1478, 151] width 116 height 23
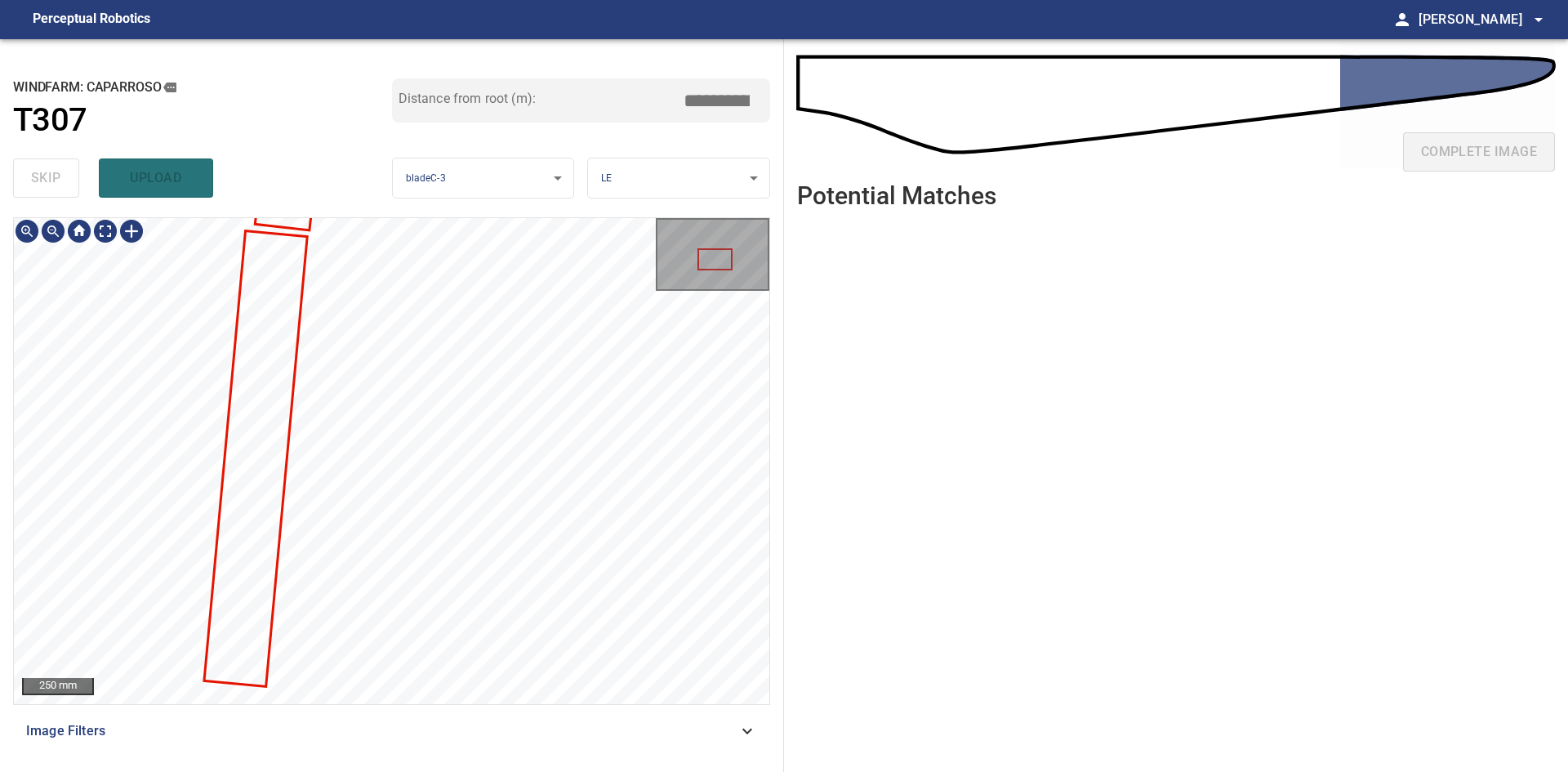
click at [405, 713] on div "250 mm Image Filters" at bounding box center [392, 488] width 757 height 541
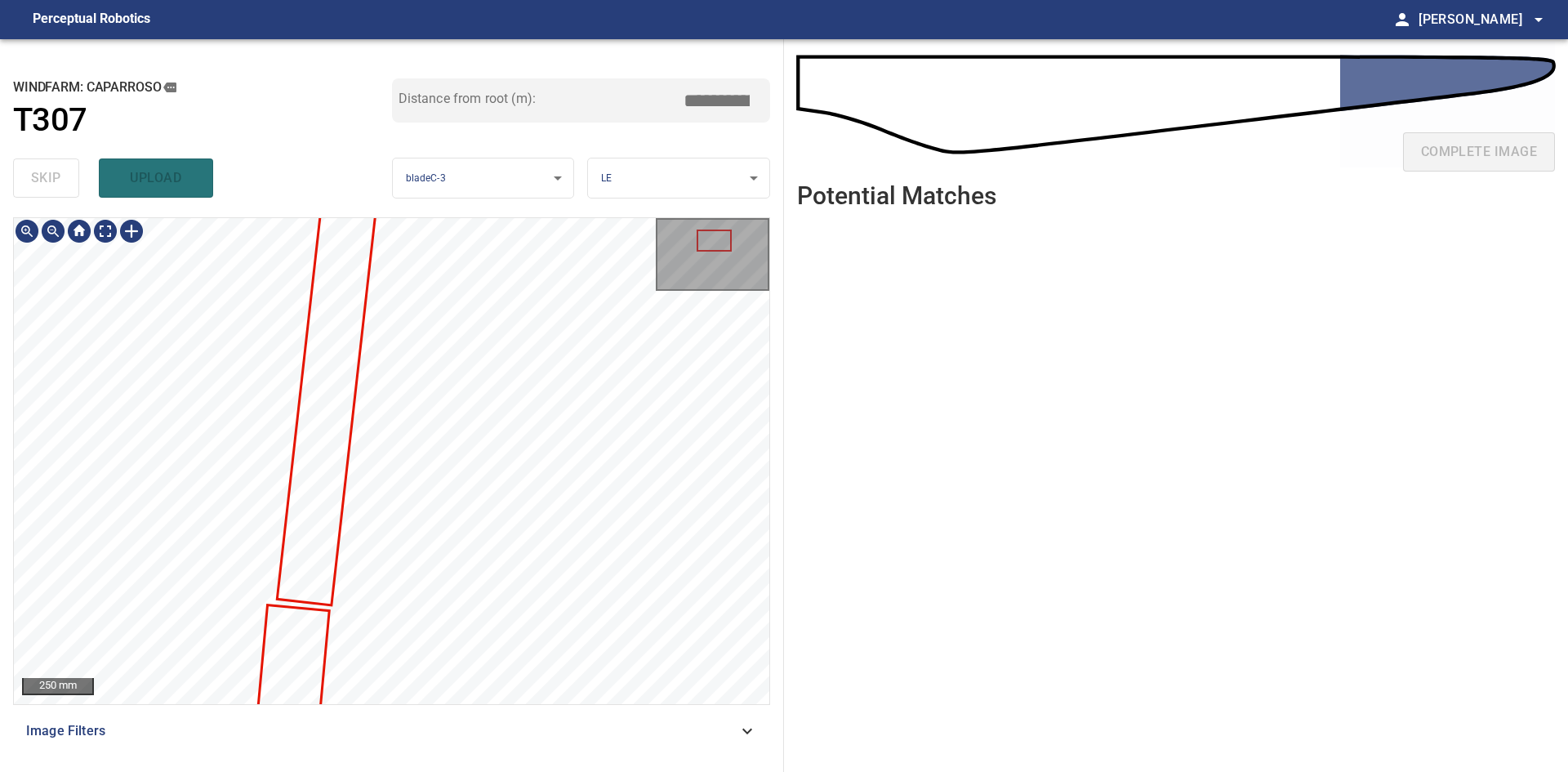
click at [456, 167] on div "**********" at bounding box center [392, 406] width 784 height 733
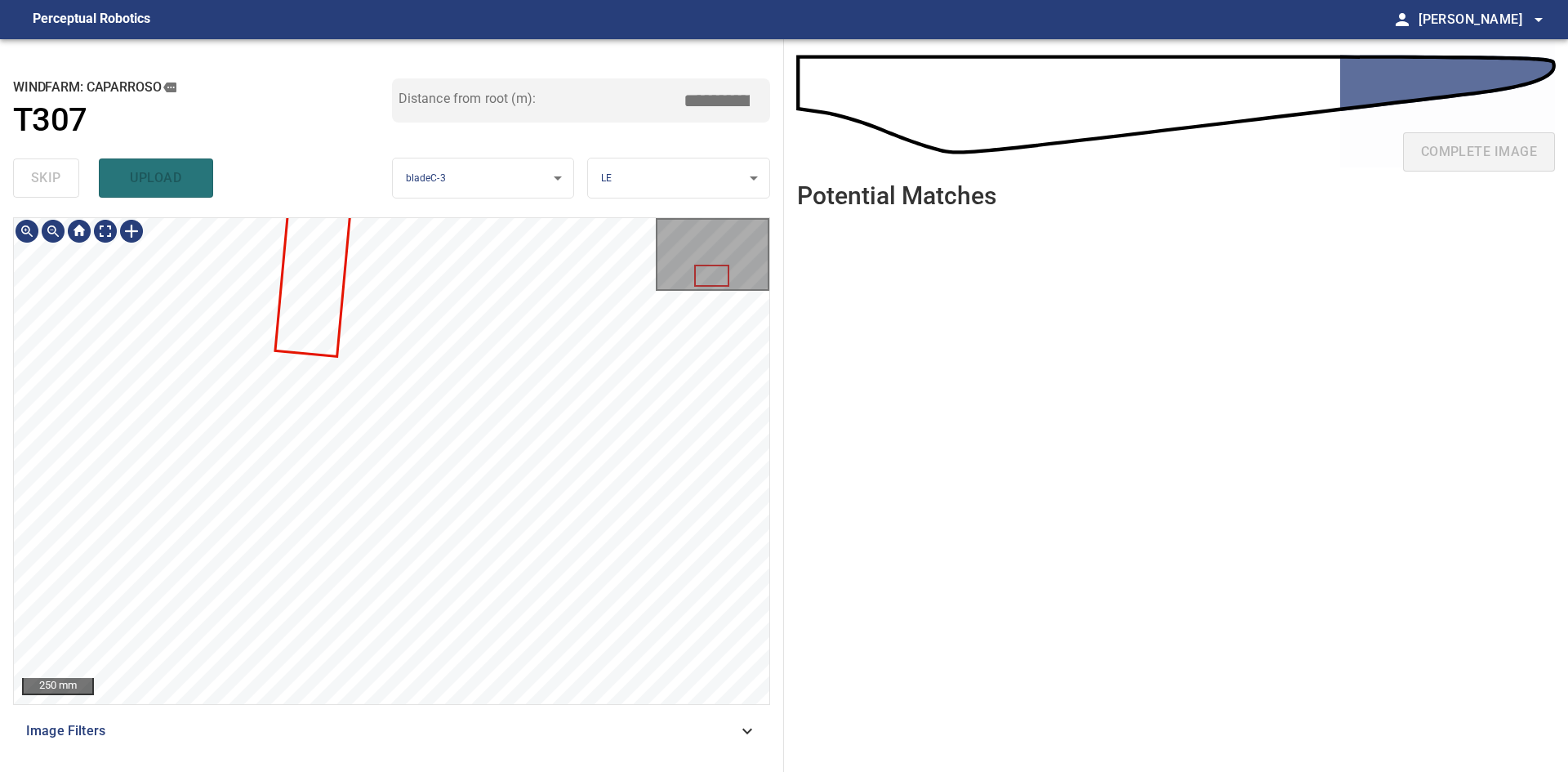
click at [446, 771] on div "**********" at bounding box center [392, 406] width 784 height 733
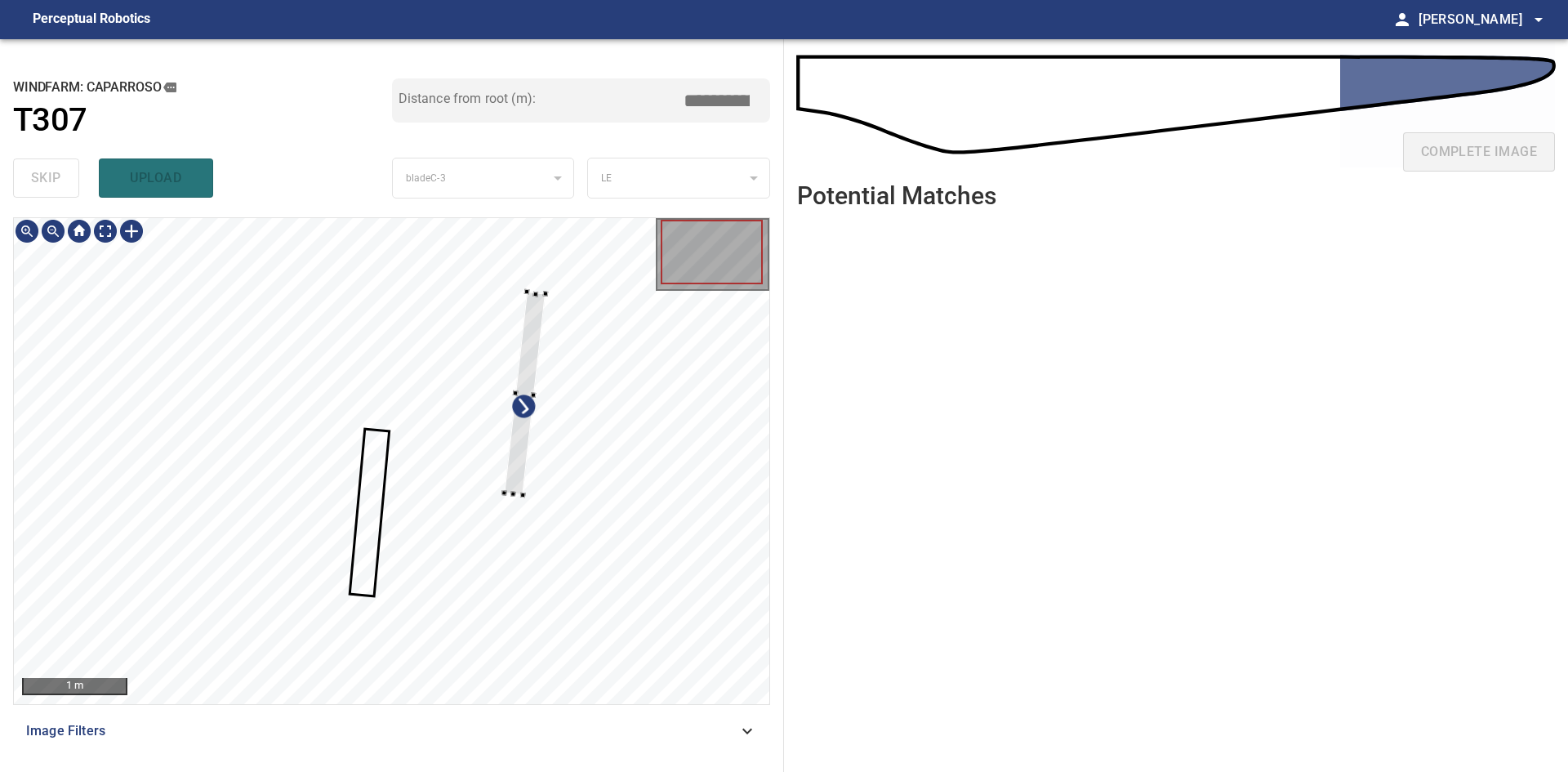
click at [613, 505] on div at bounding box center [392, 461] width 755 height 486
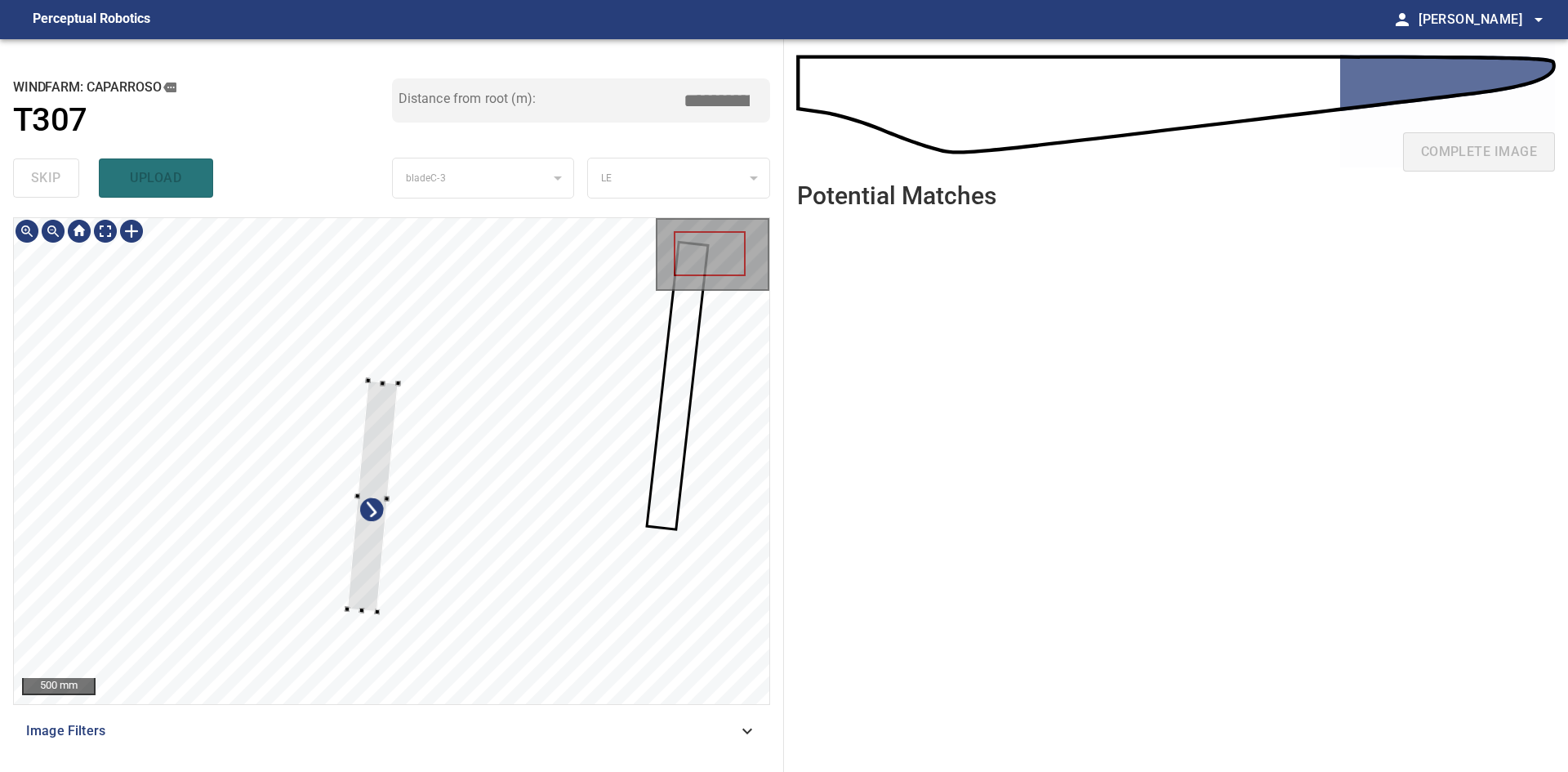
click at [366, 554] on div at bounding box center [372, 496] width 51 height 232
click at [371, 482] on div at bounding box center [381, 404] width 57 height 426
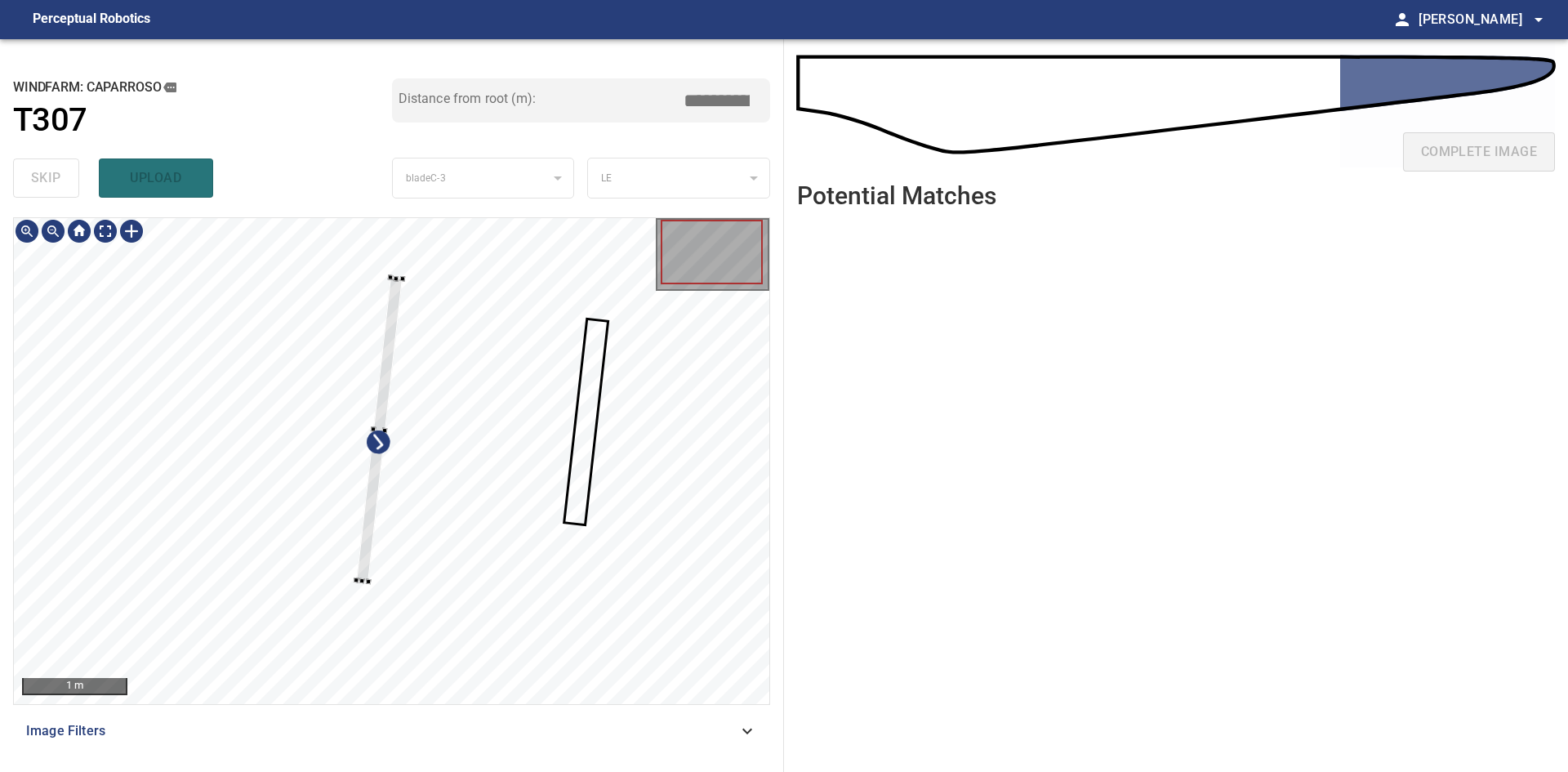
click at [395, 292] on div at bounding box center [379, 429] width 47 height 305
click at [407, 211] on div "**********" at bounding box center [392, 406] width 784 height 733
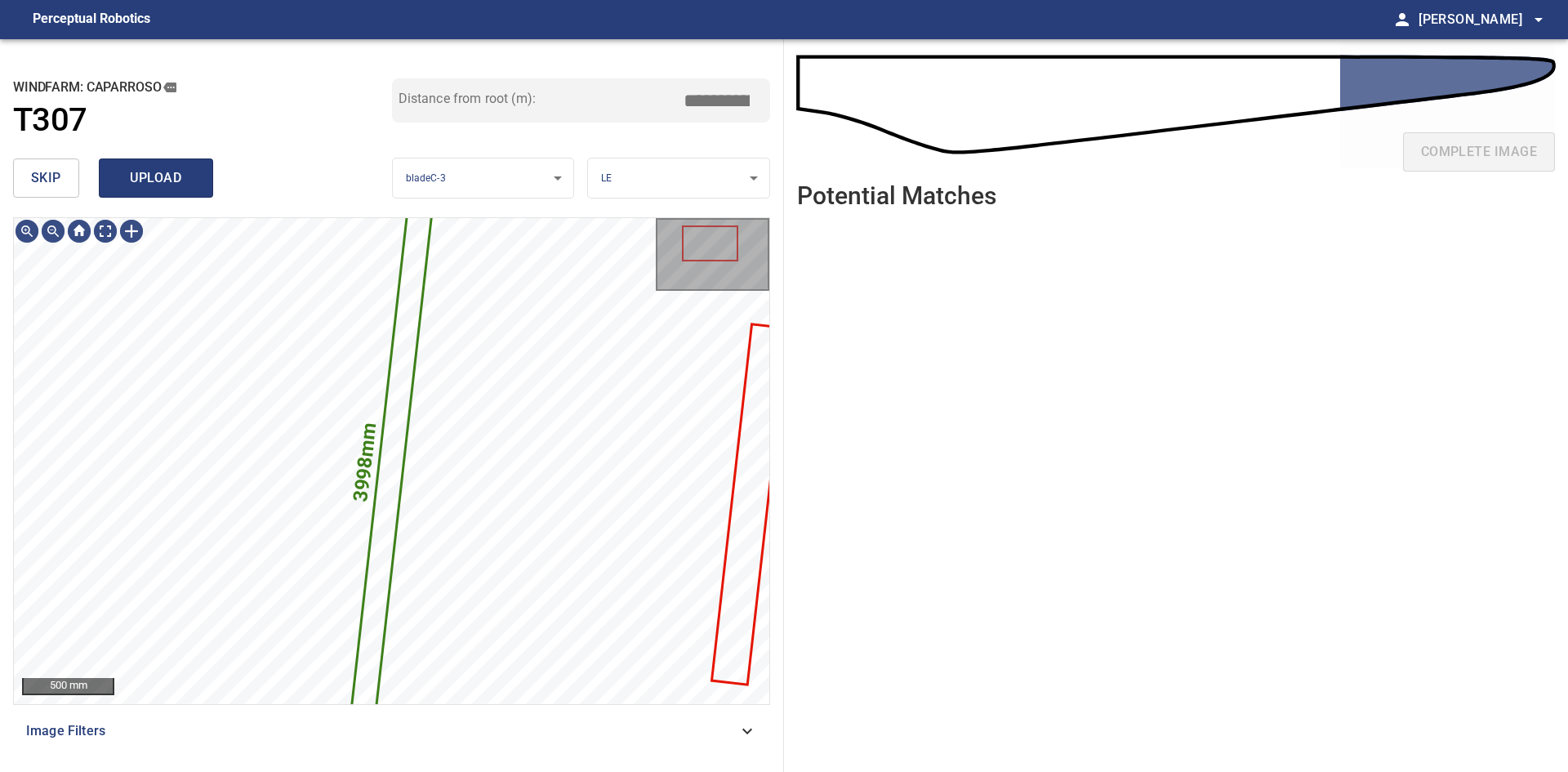
click at [145, 172] on span "upload" at bounding box center [156, 178] width 78 height 23
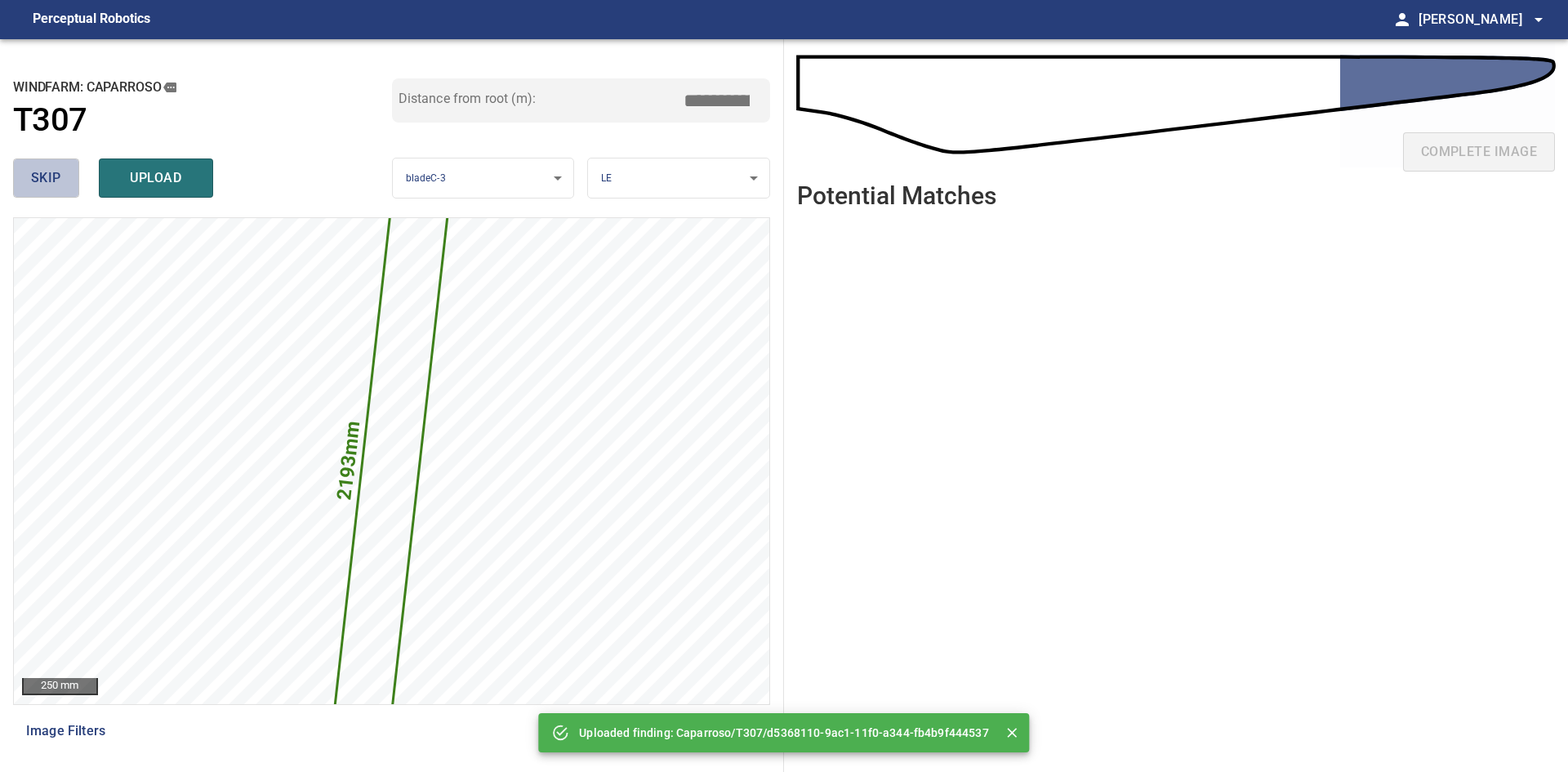
click at [42, 164] on button "skip" at bounding box center [46, 178] width 66 height 39
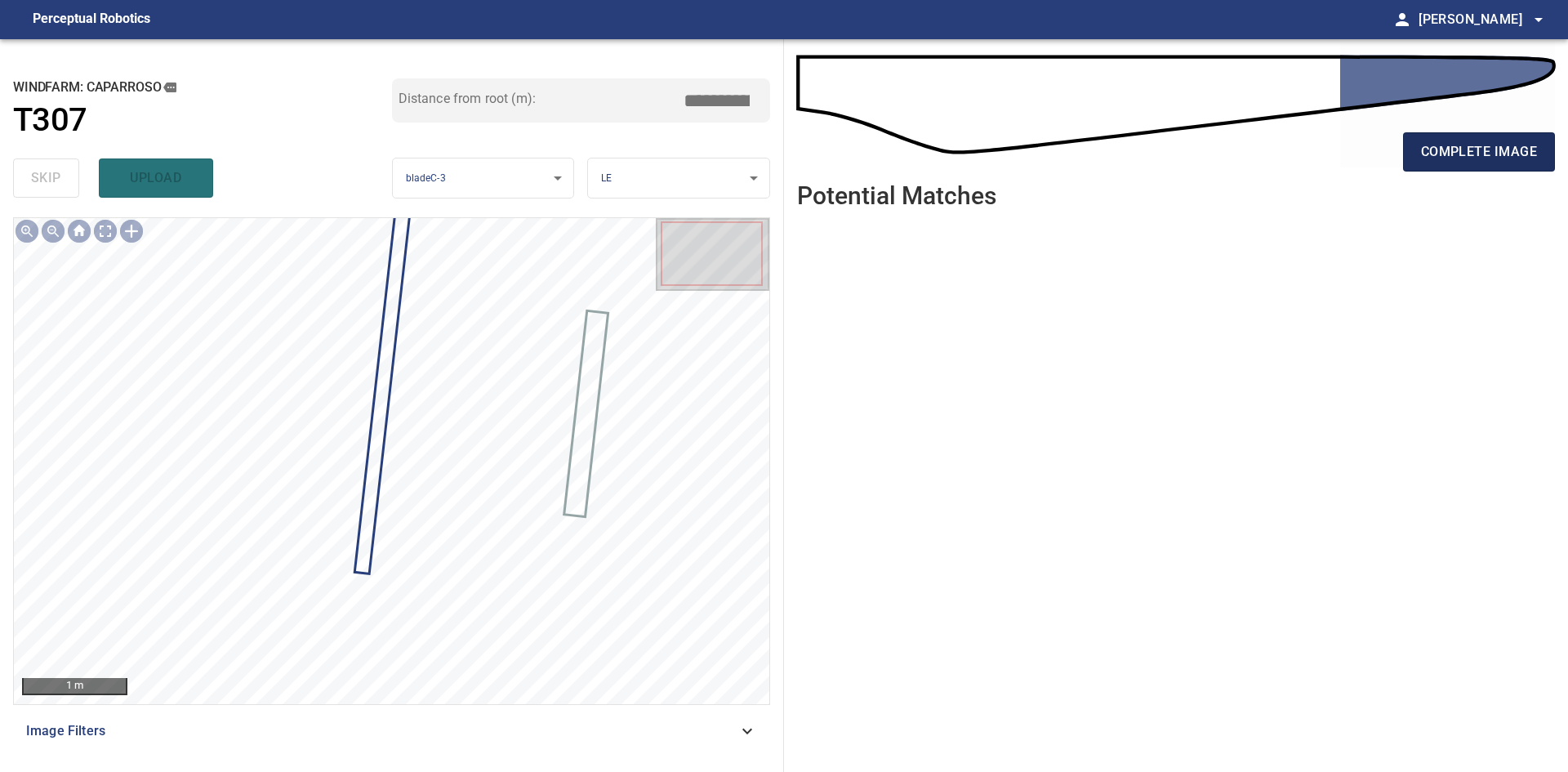
click at [1446, 138] on button "complete image" at bounding box center [1479, 151] width 152 height 39
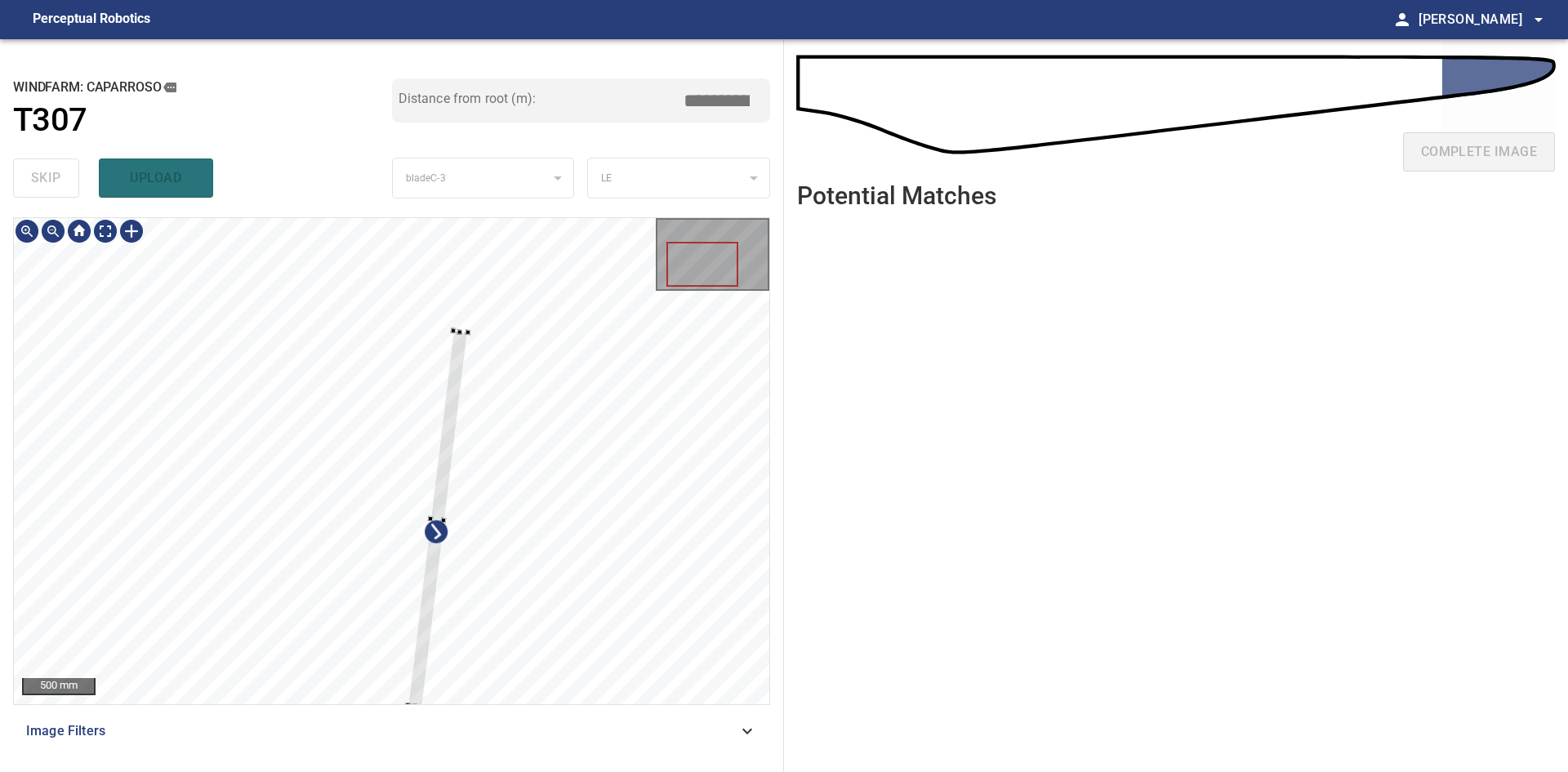
click at [426, 626] on div at bounding box center [437, 519] width 60 height 377
click at [460, 326] on div at bounding box center [460, 327] width 6 height 6
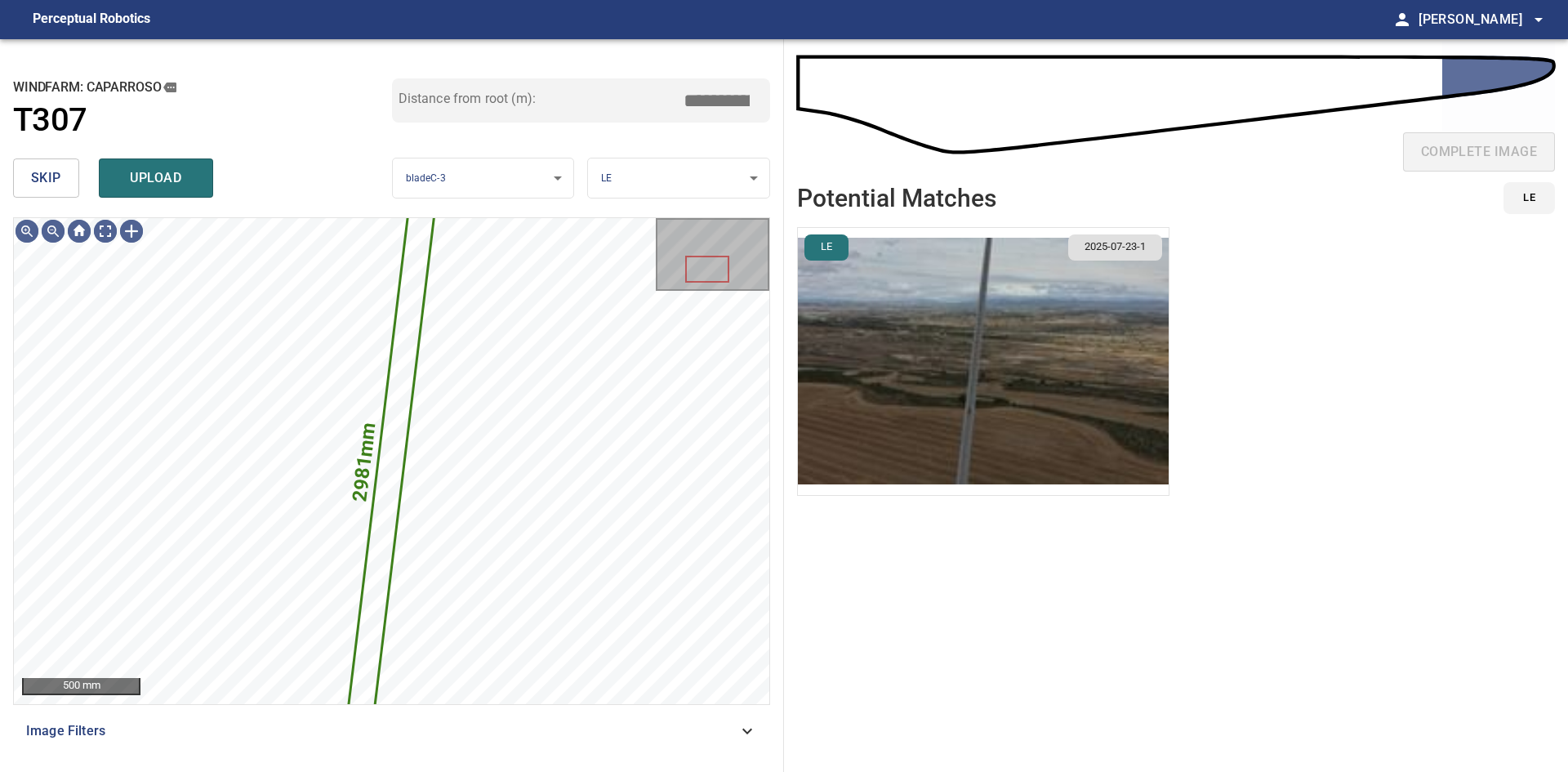
click at [953, 379] on img "button" at bounding box center [983, 361] width 371 height 267
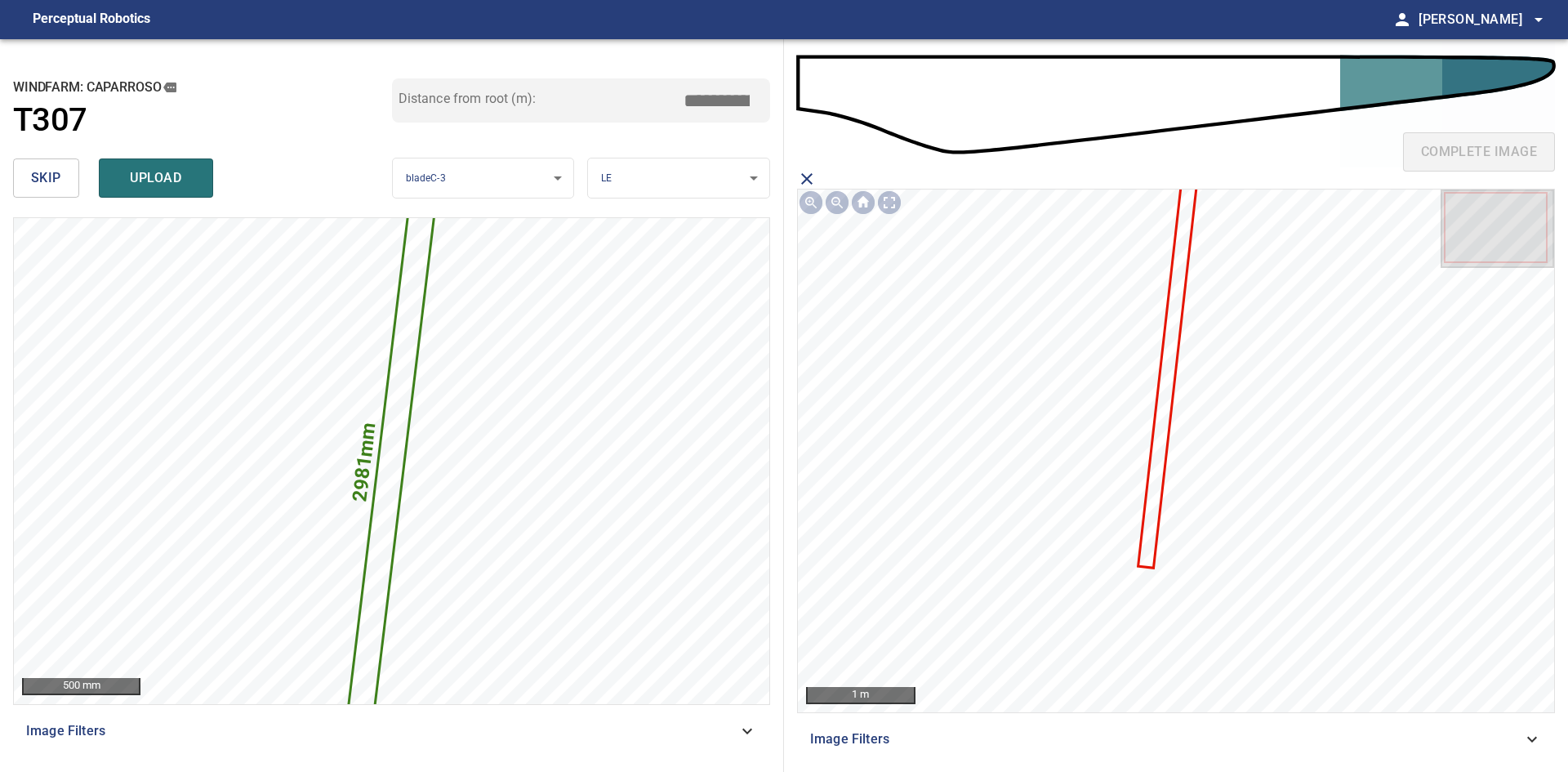
click at [1154, 460] on icon at bounding box center [1167, 375] width 56 height 381
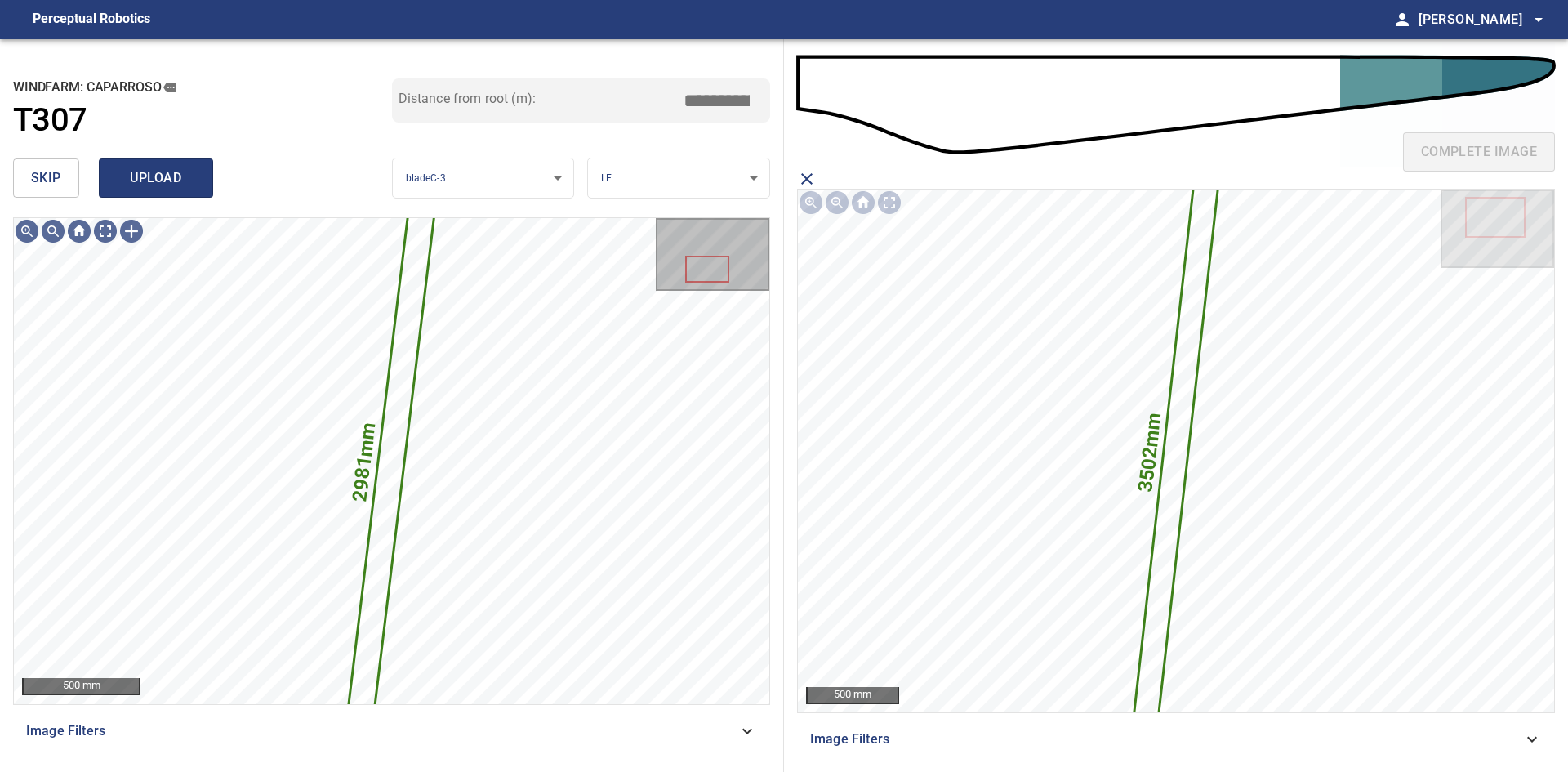
click at [183, 171] on span "upload" at bounding box center [156, 178] width 78 height 23
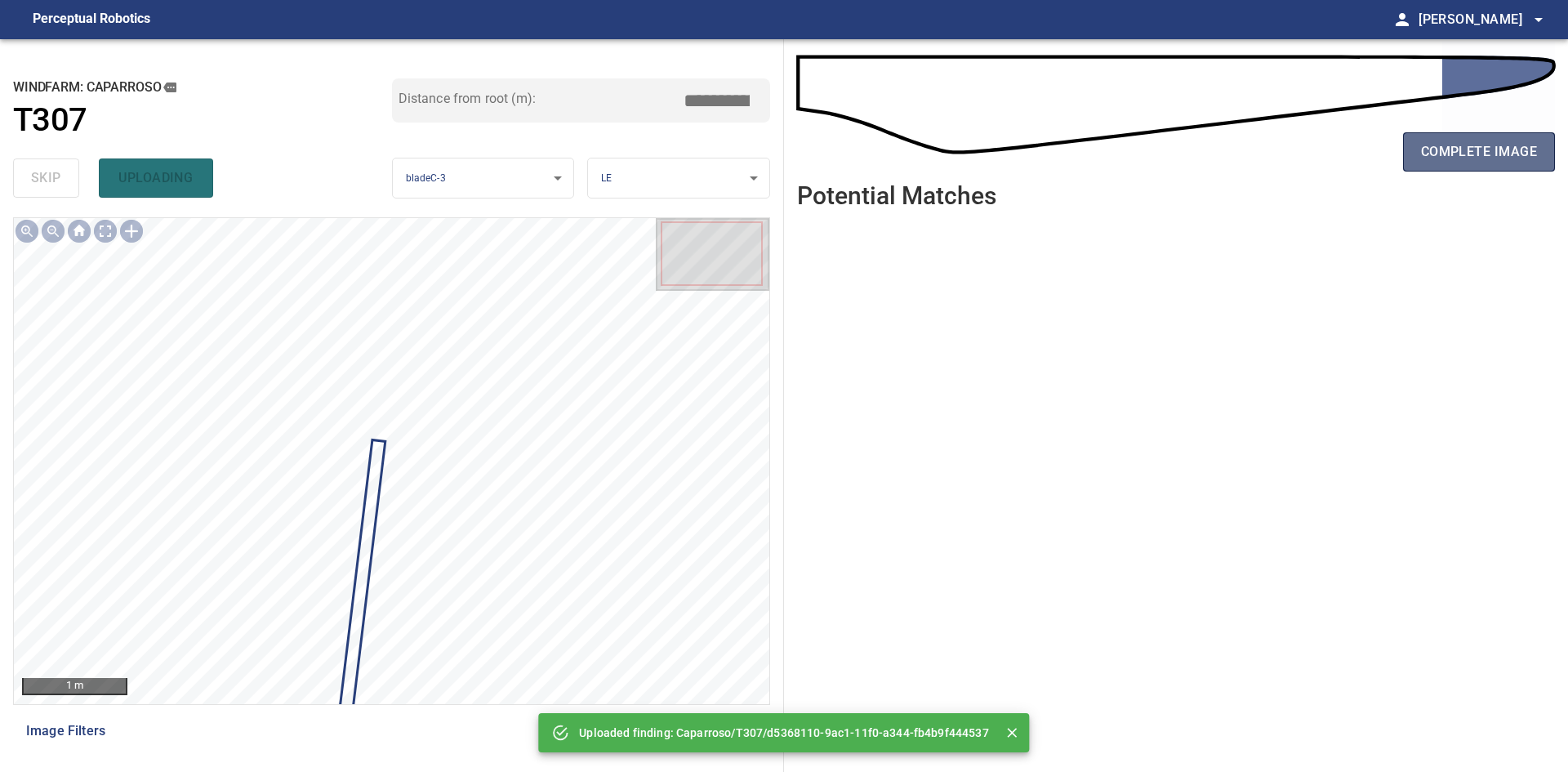
click at [1511, 164] on span "complete image" at bounding box center [1478, 151] width 116 height 23
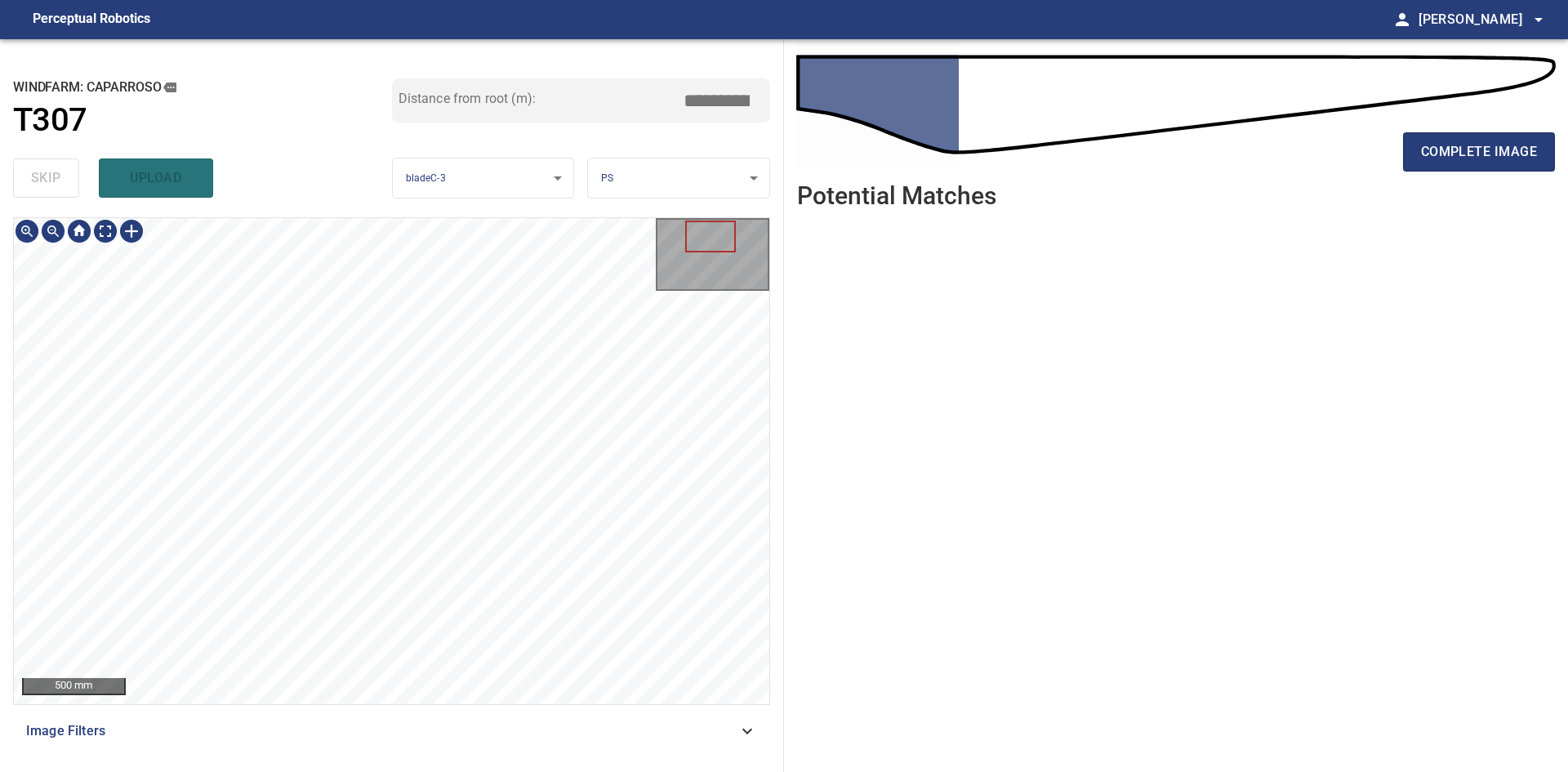
click at [482, 727] on div "500 mm Image Filters" at bounding box center [392, 488] width 757 height 541
click at [1465, 177] on div "complete image" at bounding box center [1176, 158] width 758 height 65
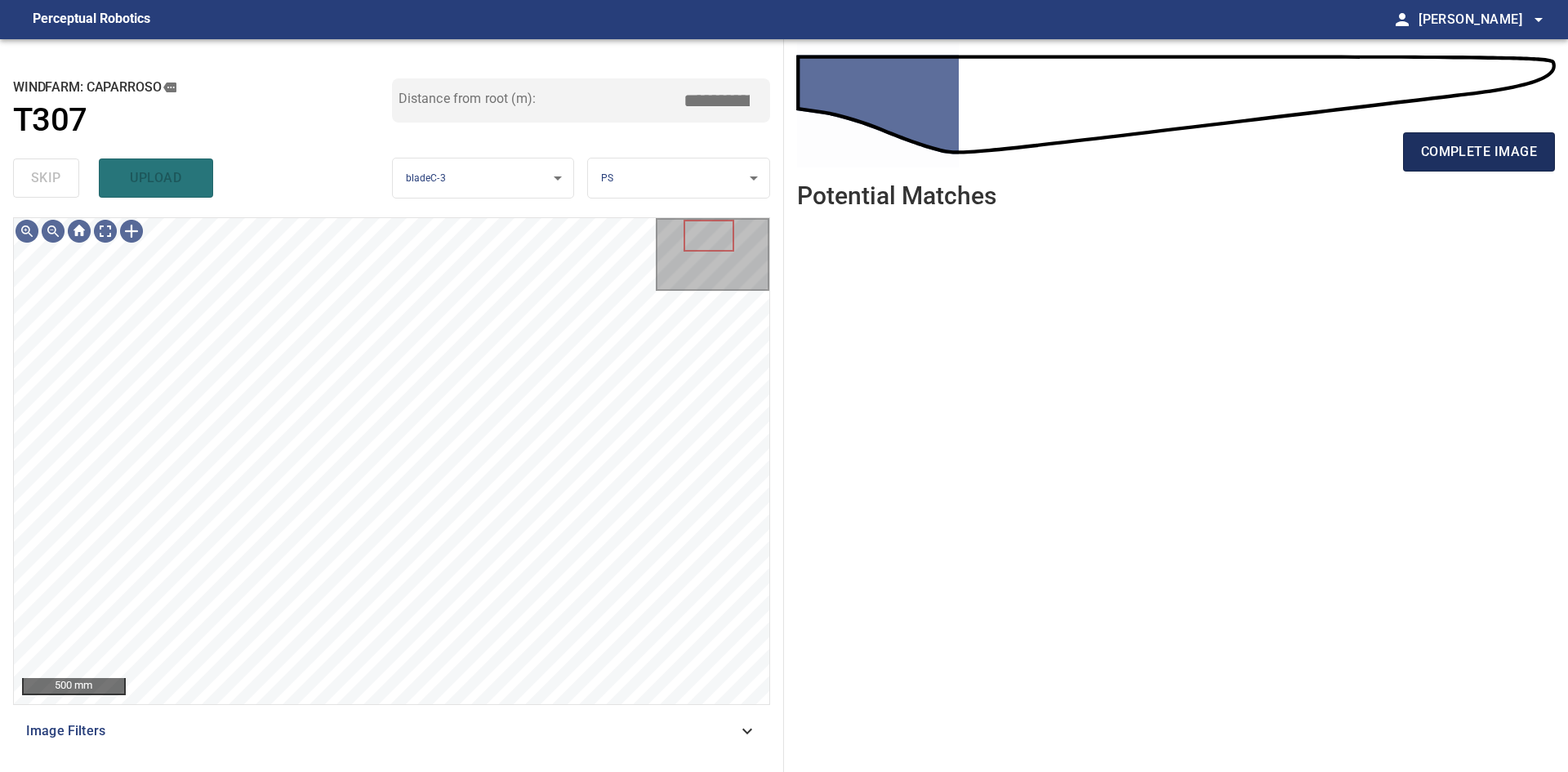
click at [1438, 159] on span "complete image" at bounding box center [1478, 151] width 116 height 23
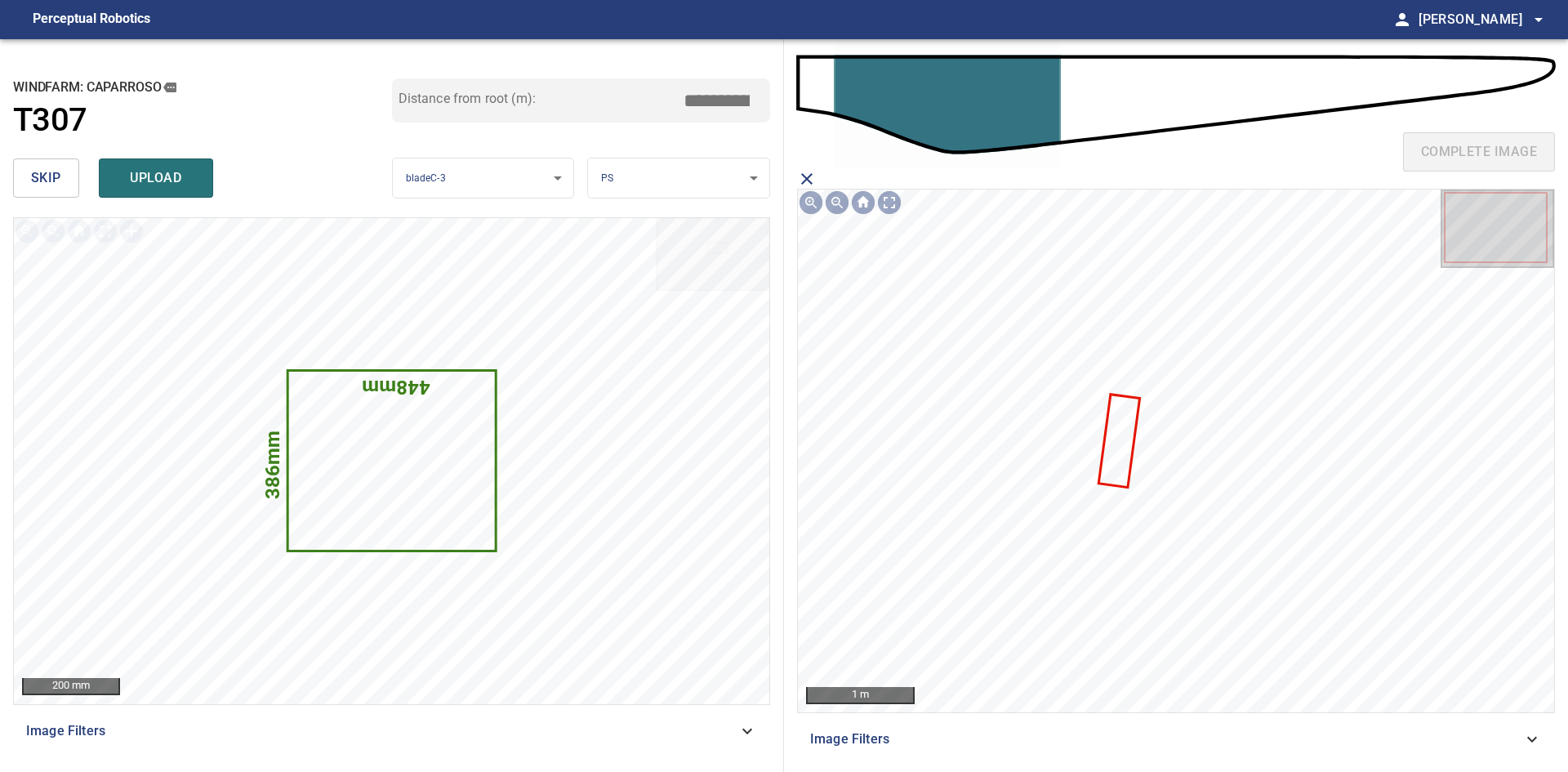
click at [1114, 429] on icon at bounding box center [1119, 440] width 38 height 91
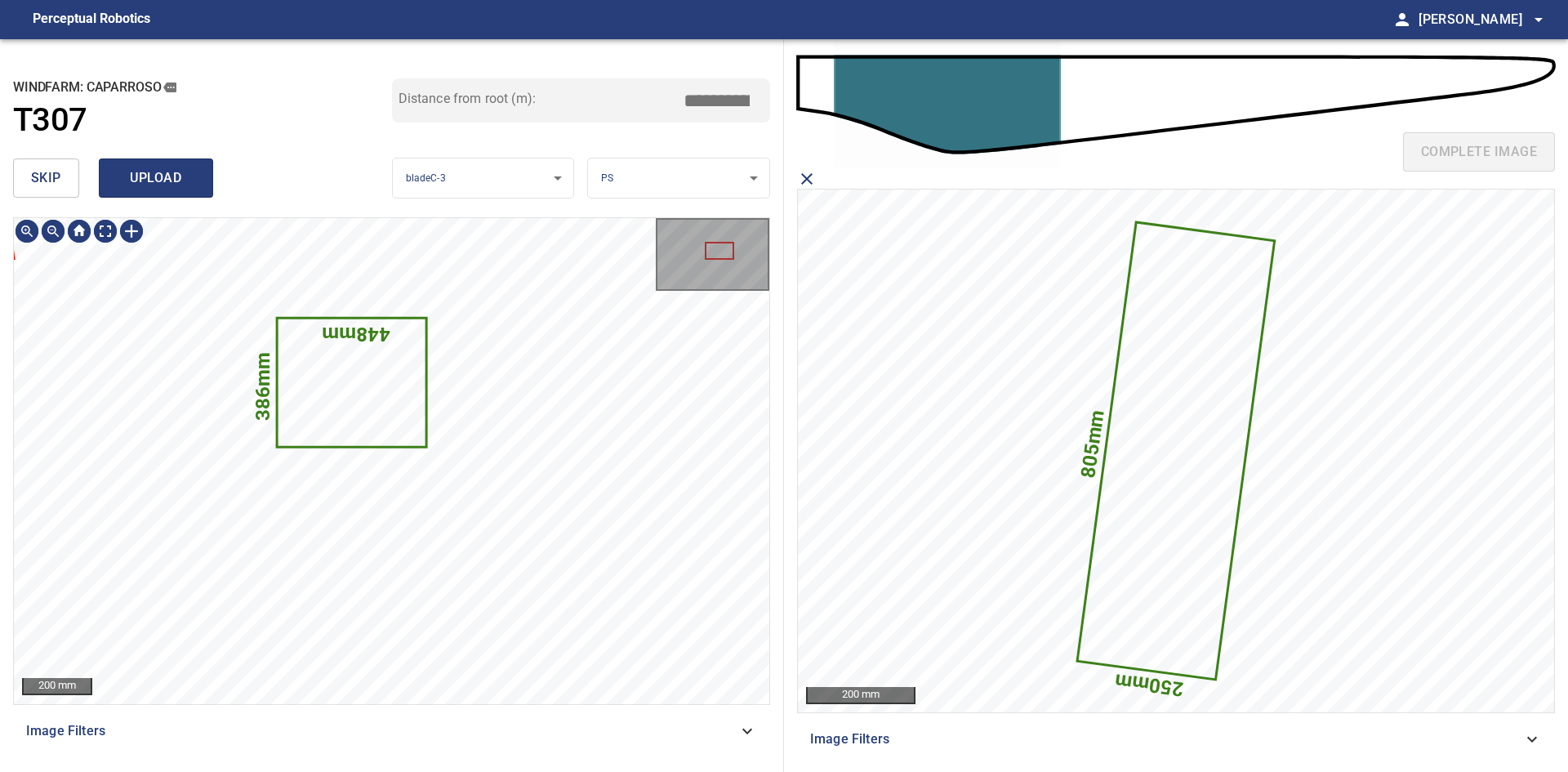
click at [130, 186] on span "upload" at bounding box center [156, 178] width 78 height 23
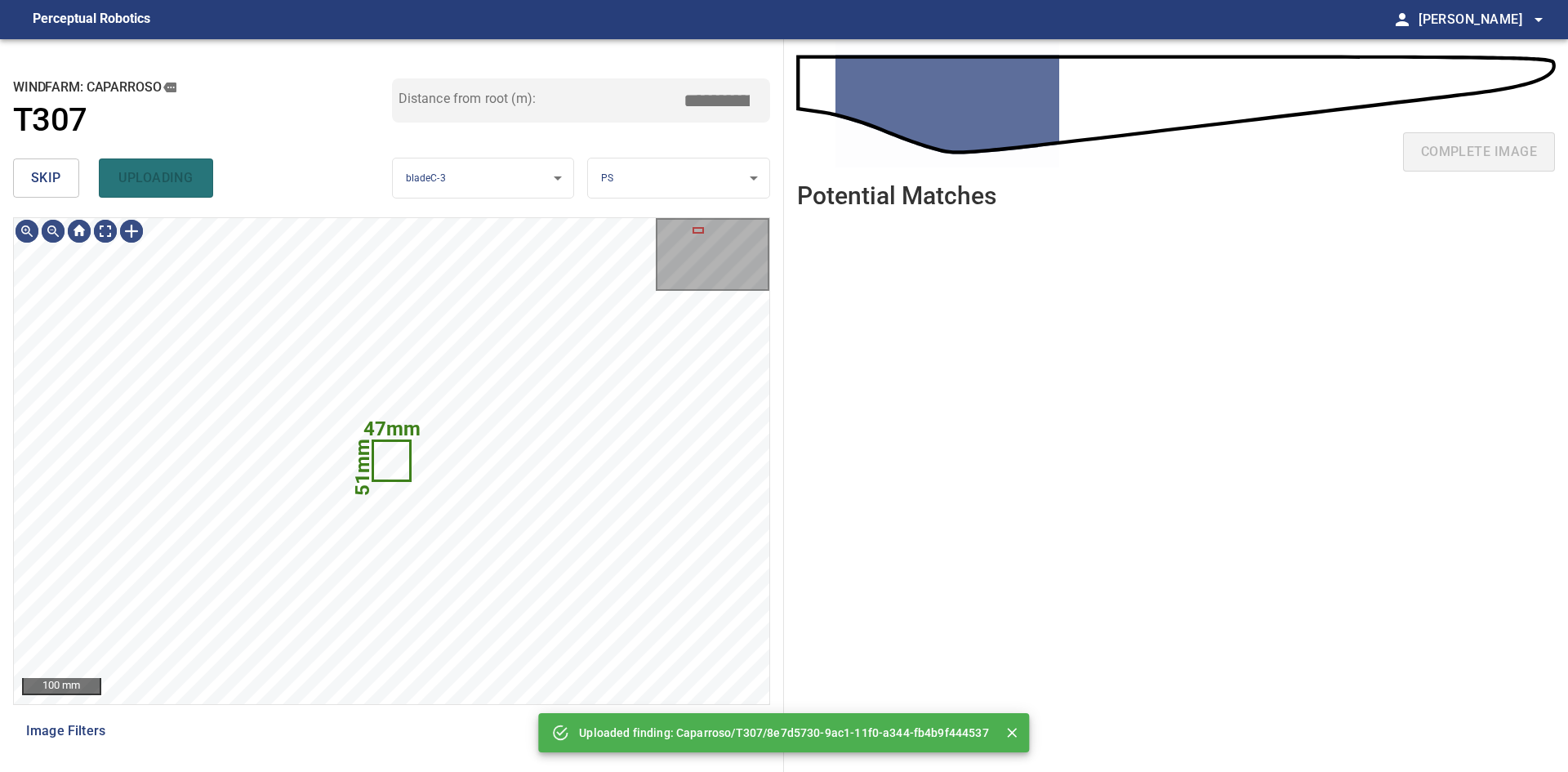
click at [41, 195] on button "skip" at bounding box center [46, 178] width 66 height 39
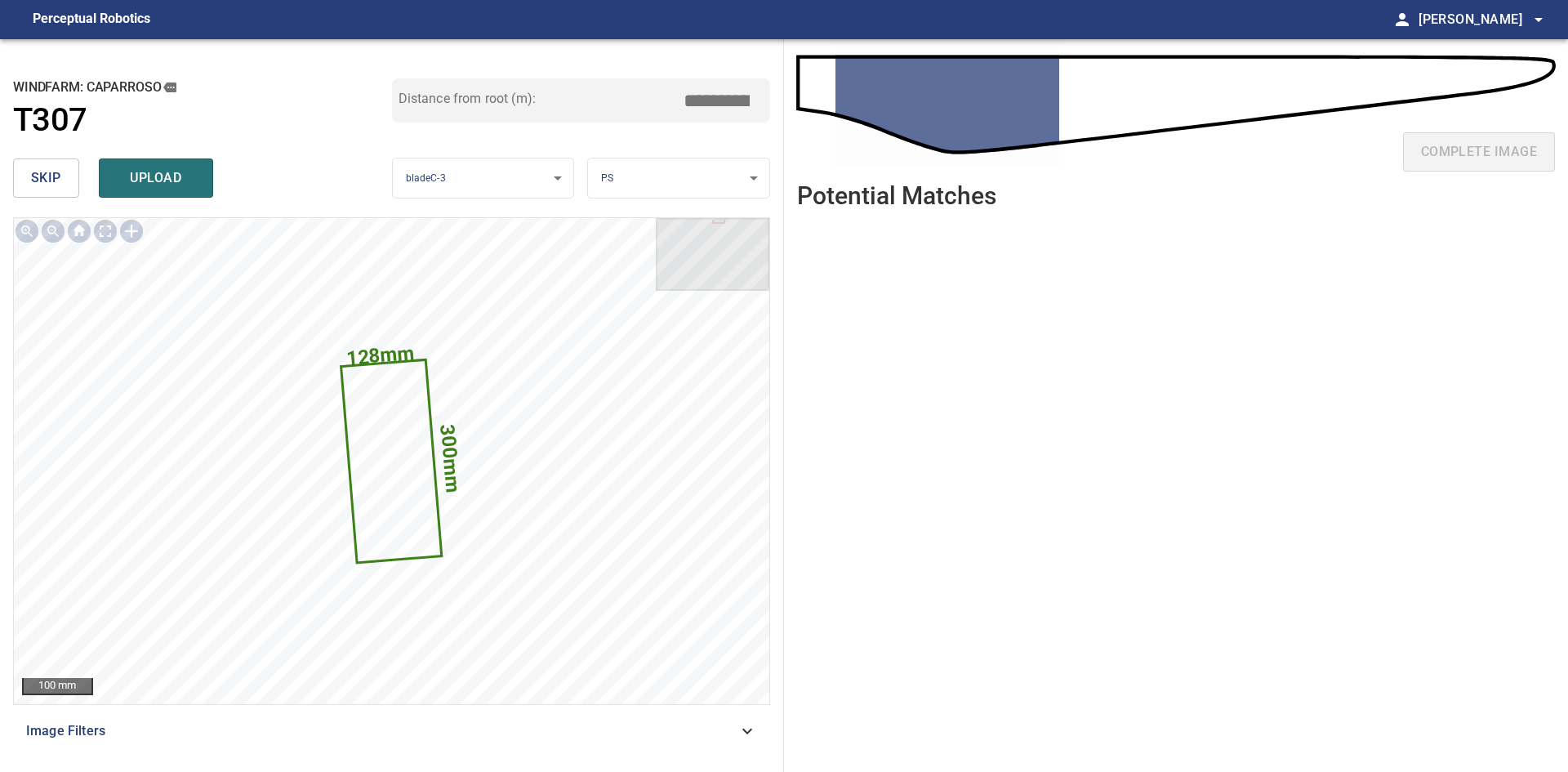
click at [41, 195] on button "skip" at bounding box center [46, 178] width 66 height 39
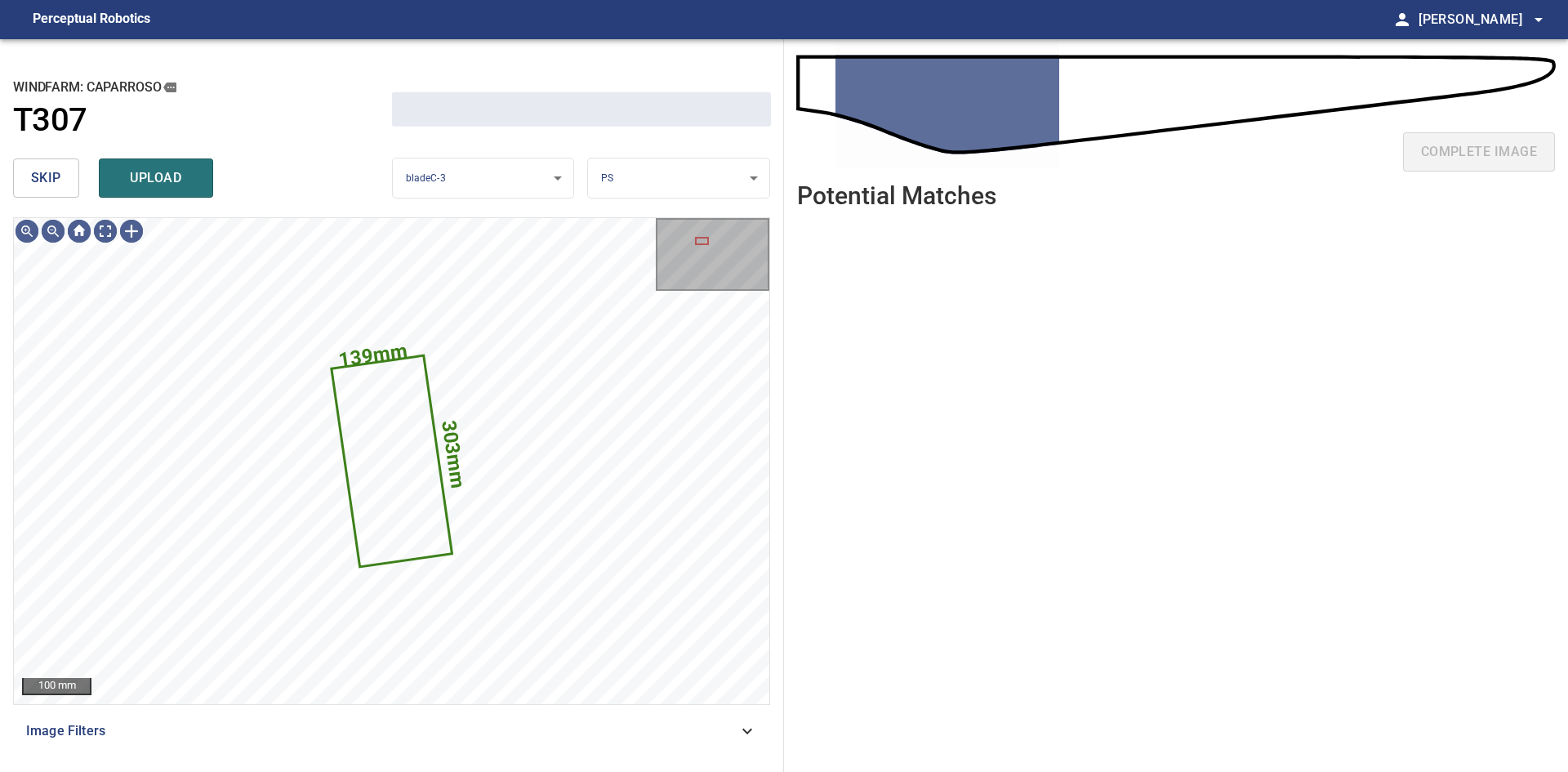
click at [41, 195] on button "skip" at bounding box center [46, 178] width 66 height 39
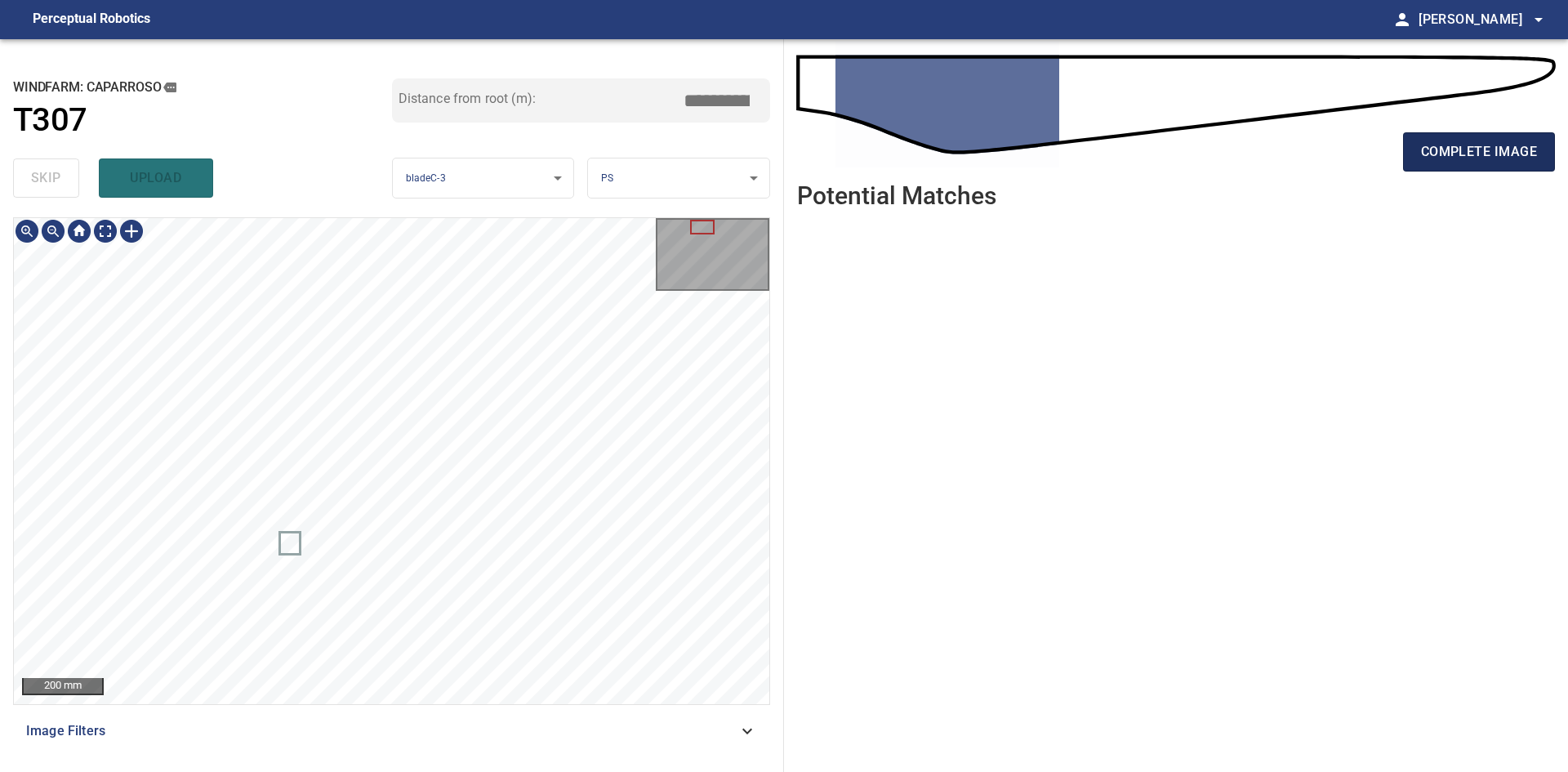
click at [1430, 157] on span "complete image" at bounding box center [1478, 151] width 116 height 23
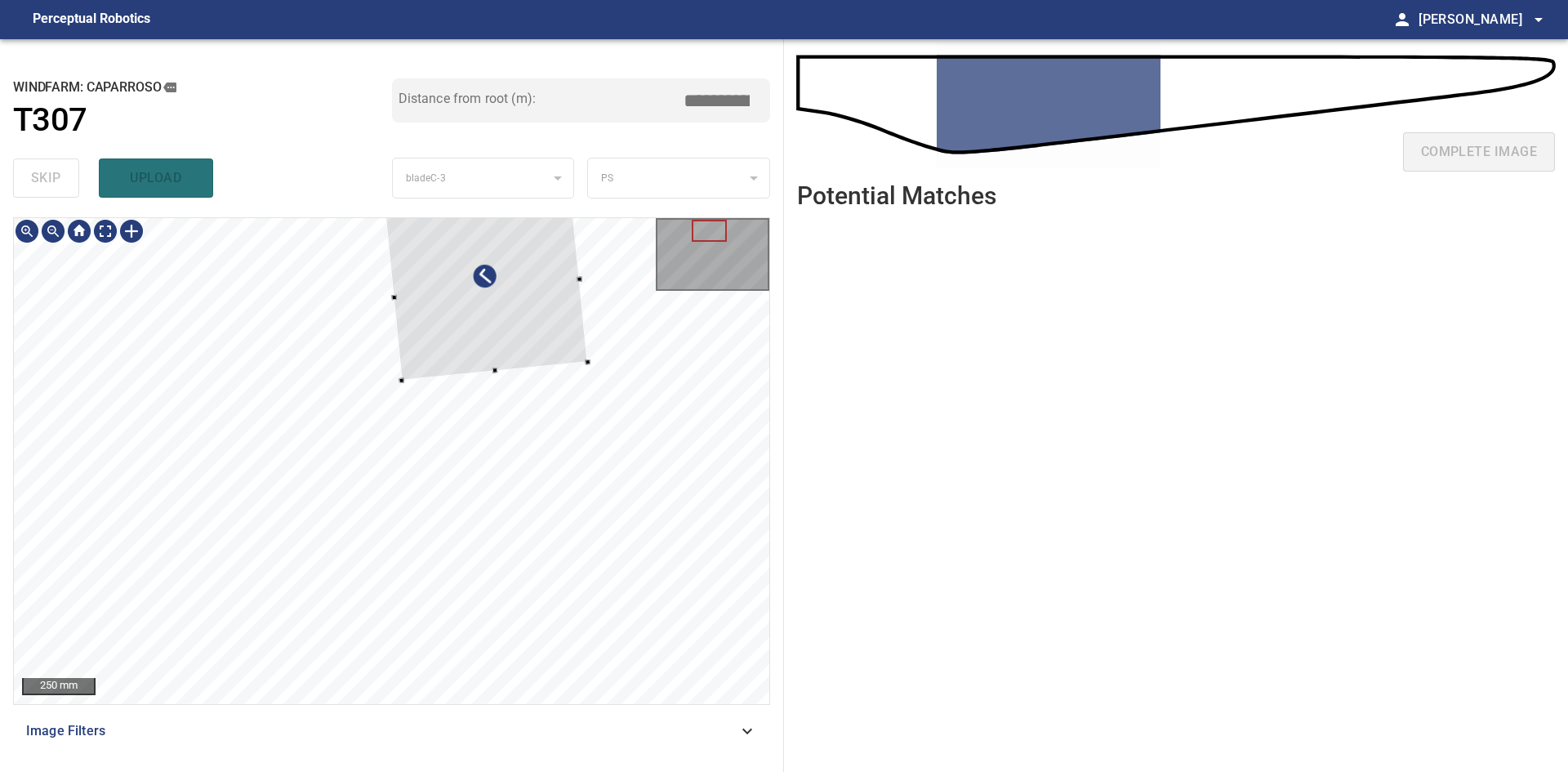
click at [539, 350] on div at bounding box center [486, 289] width 203 height 184
click at [373, 296] on div at bounding box center [392, 461] width 755 height 486
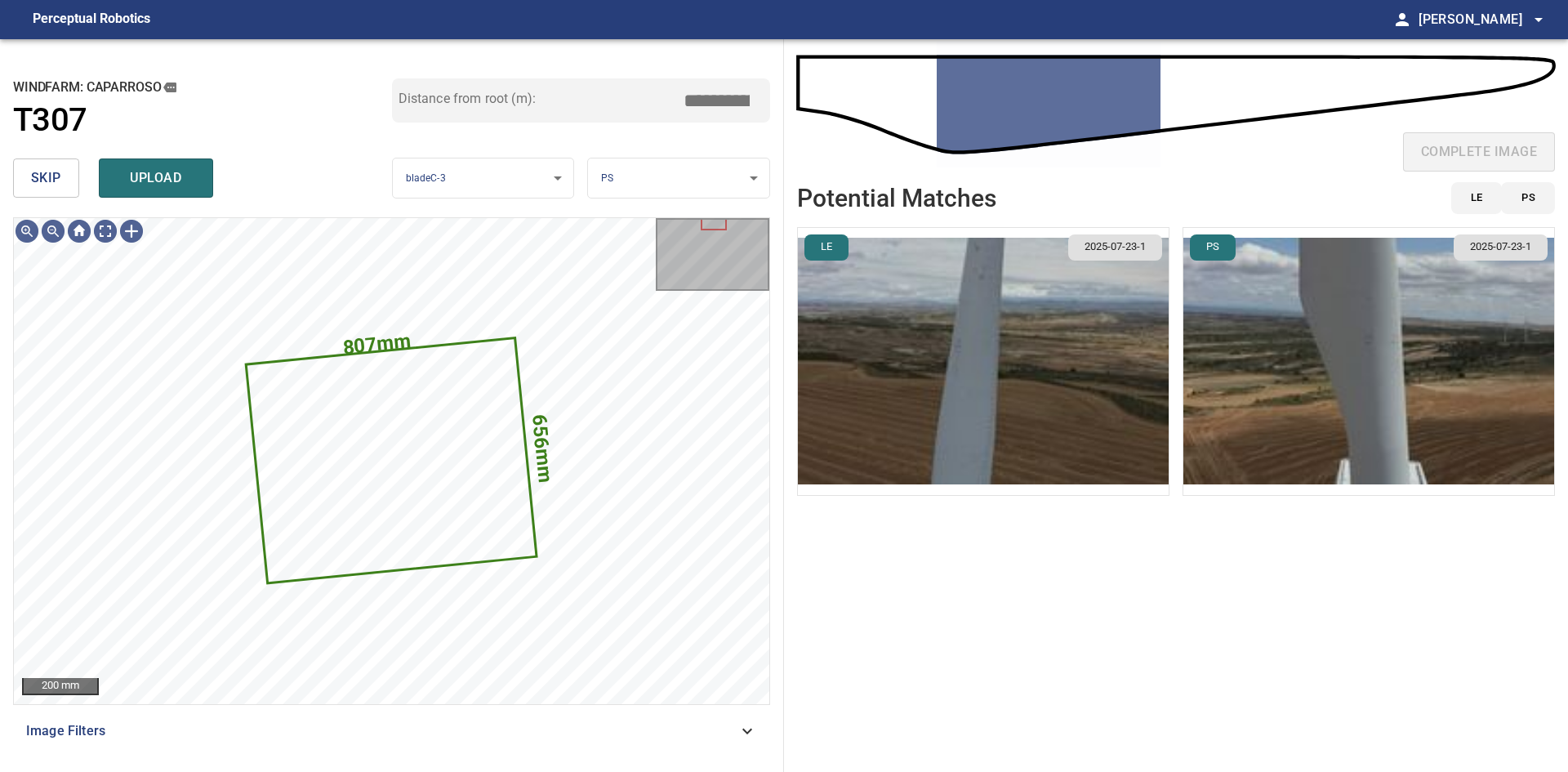
click at [1015, 352] on img "button" at bounding box center [983, 361] width 371 height 267
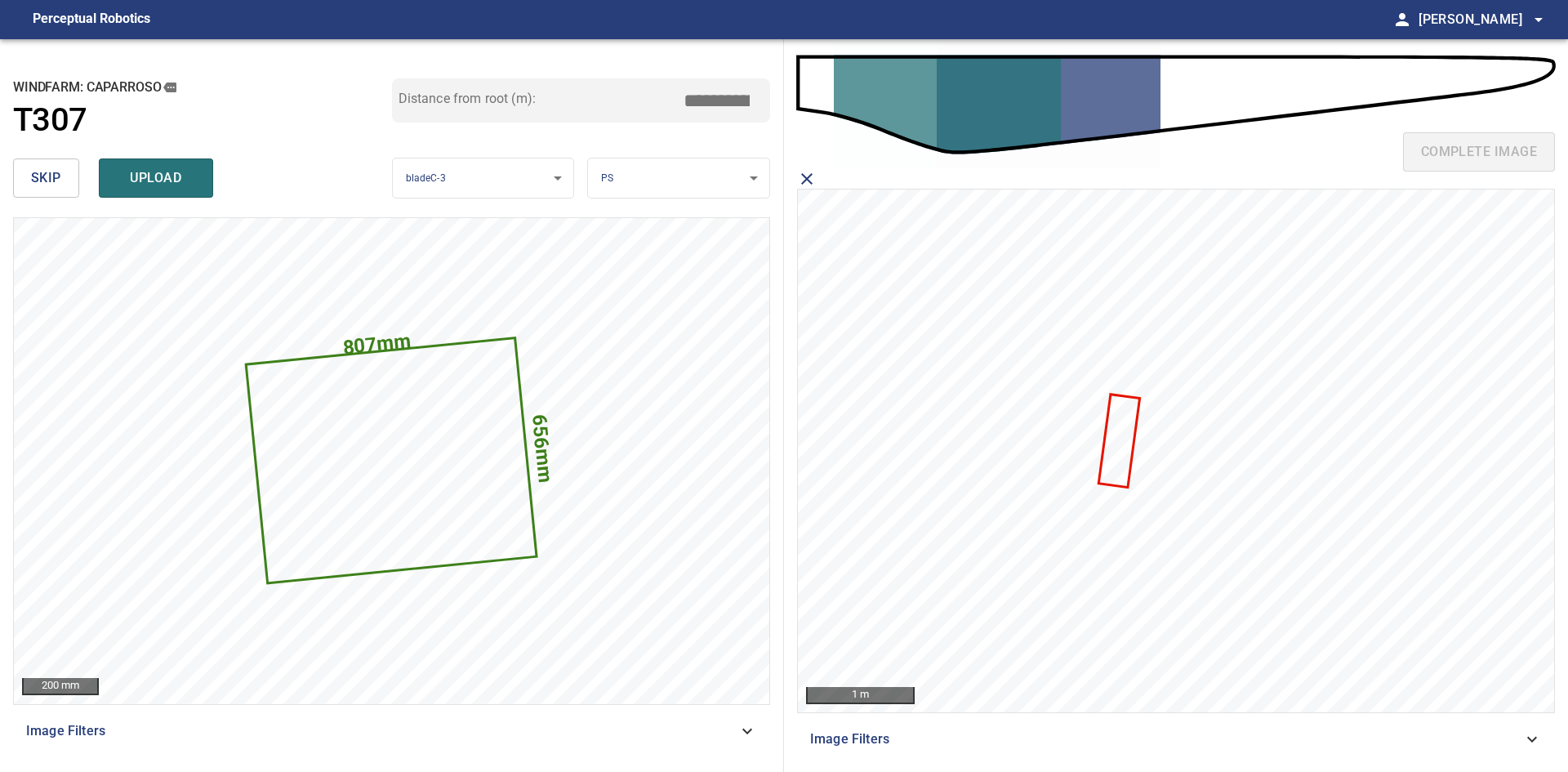
click at [1126, 440] on icon at bounding box center [1119, 440] width 38 height 91
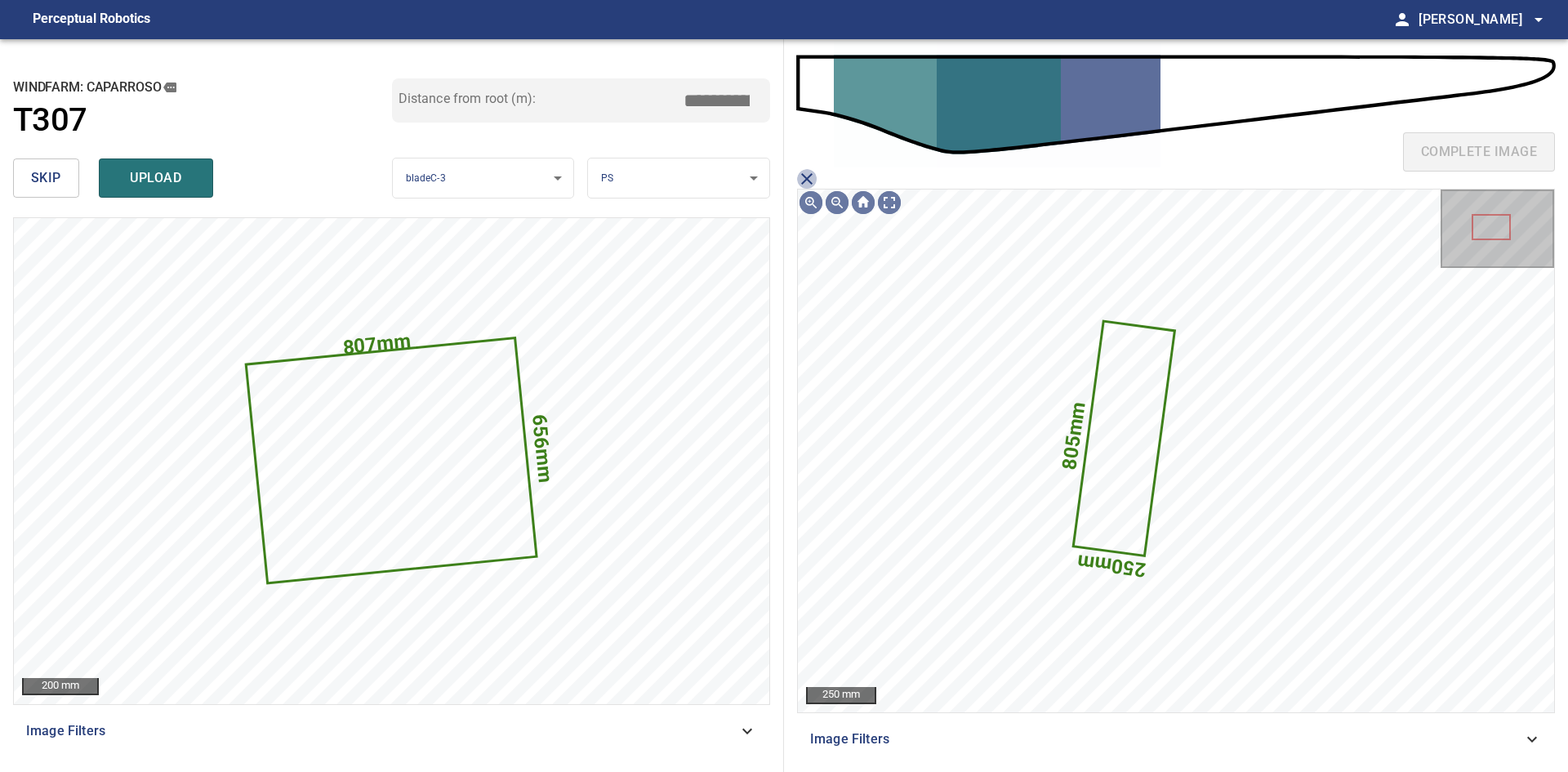
click at [806, 176] on icon "close matching imageResolution:" at bounding box center [807, 178] width 20 height 20
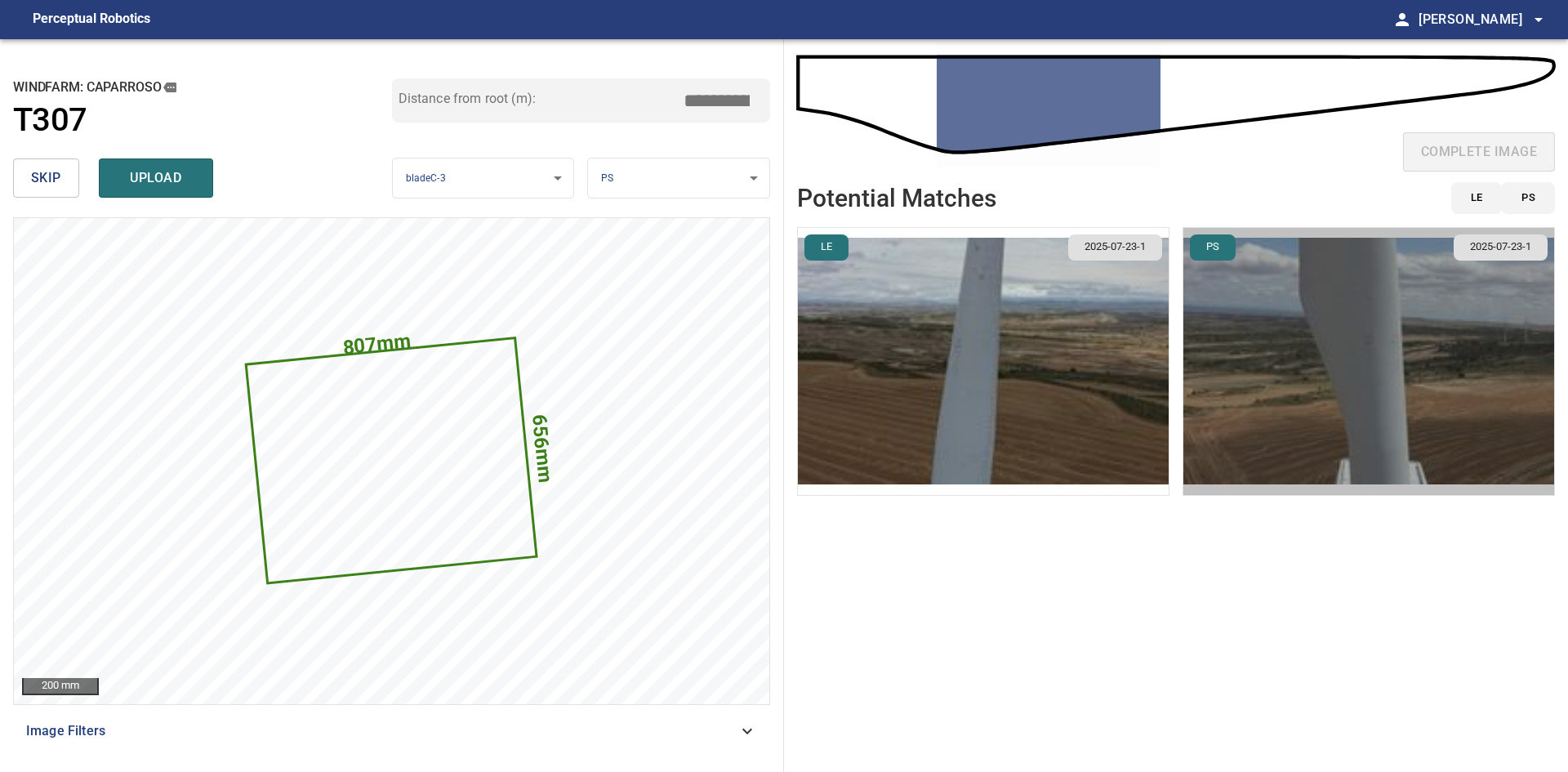
click at [1336, 362] on img "button" at bounding box center [1369, 361] width 371 height 267
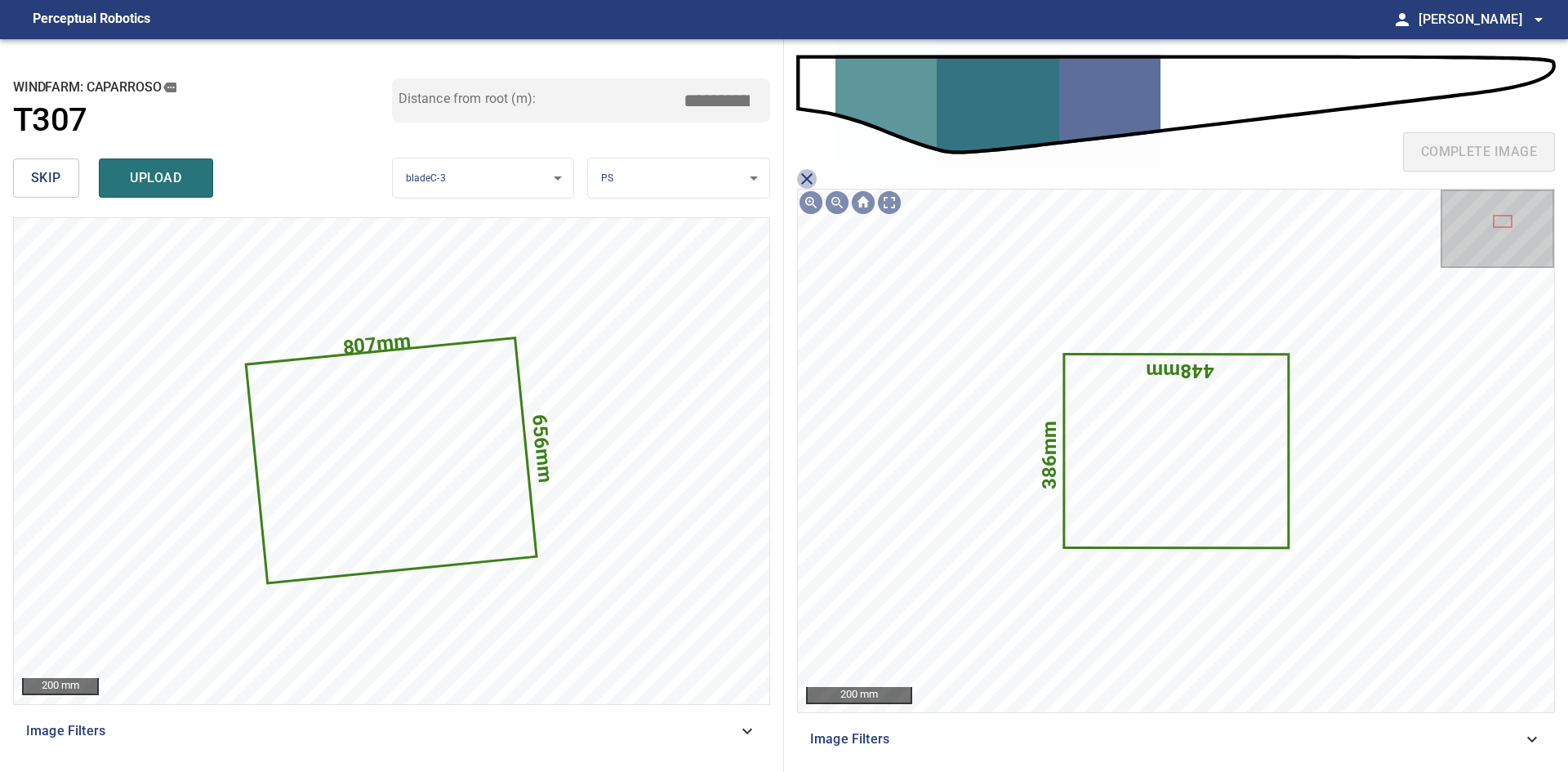
click at [805, 170] on icon "close matching imageResolution:" at bounding box center [807, 178] width 20 height 20
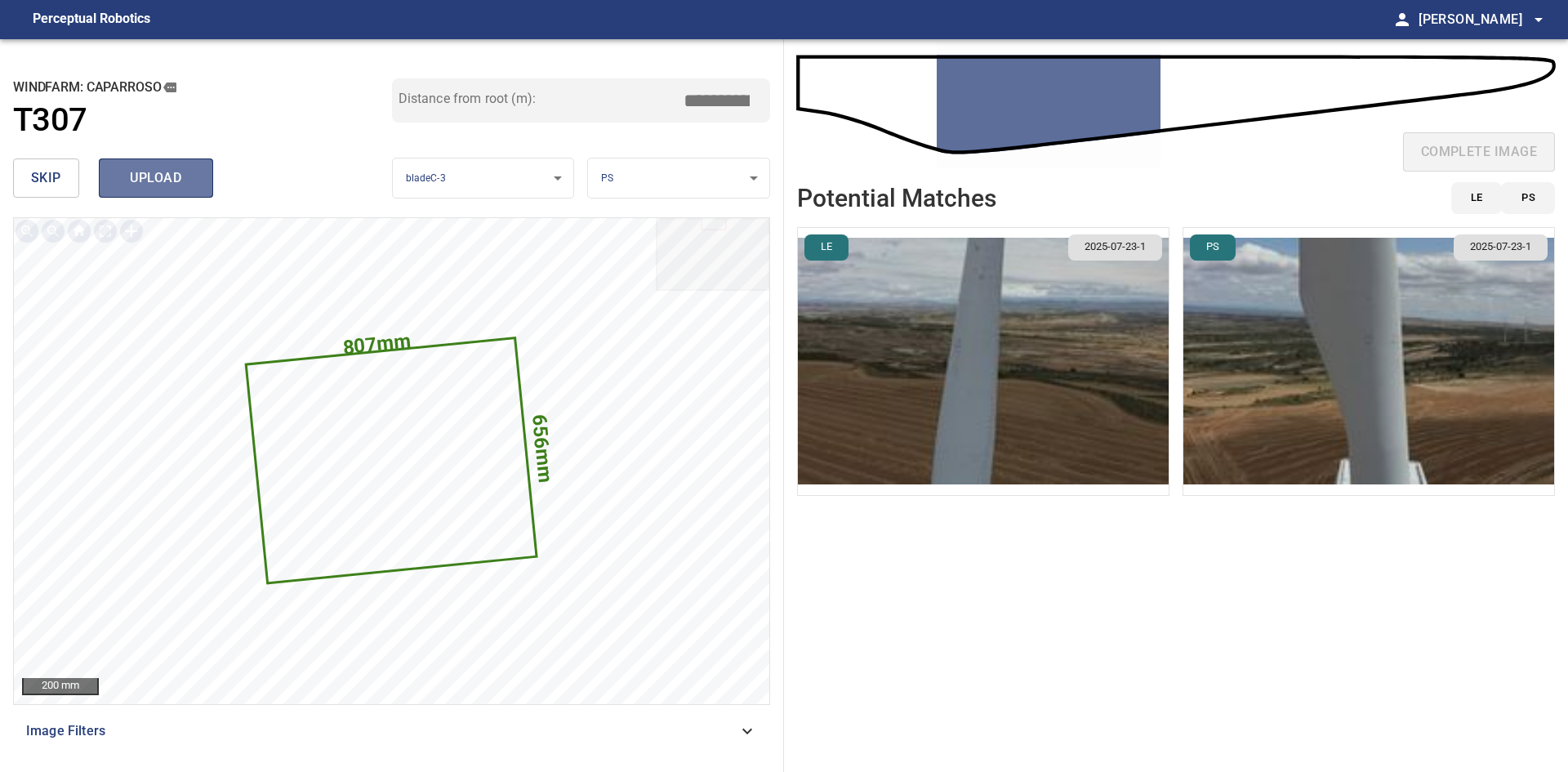
click at [180, 162] on button "upload" at bounding box center [156, 178] width 114 height 39
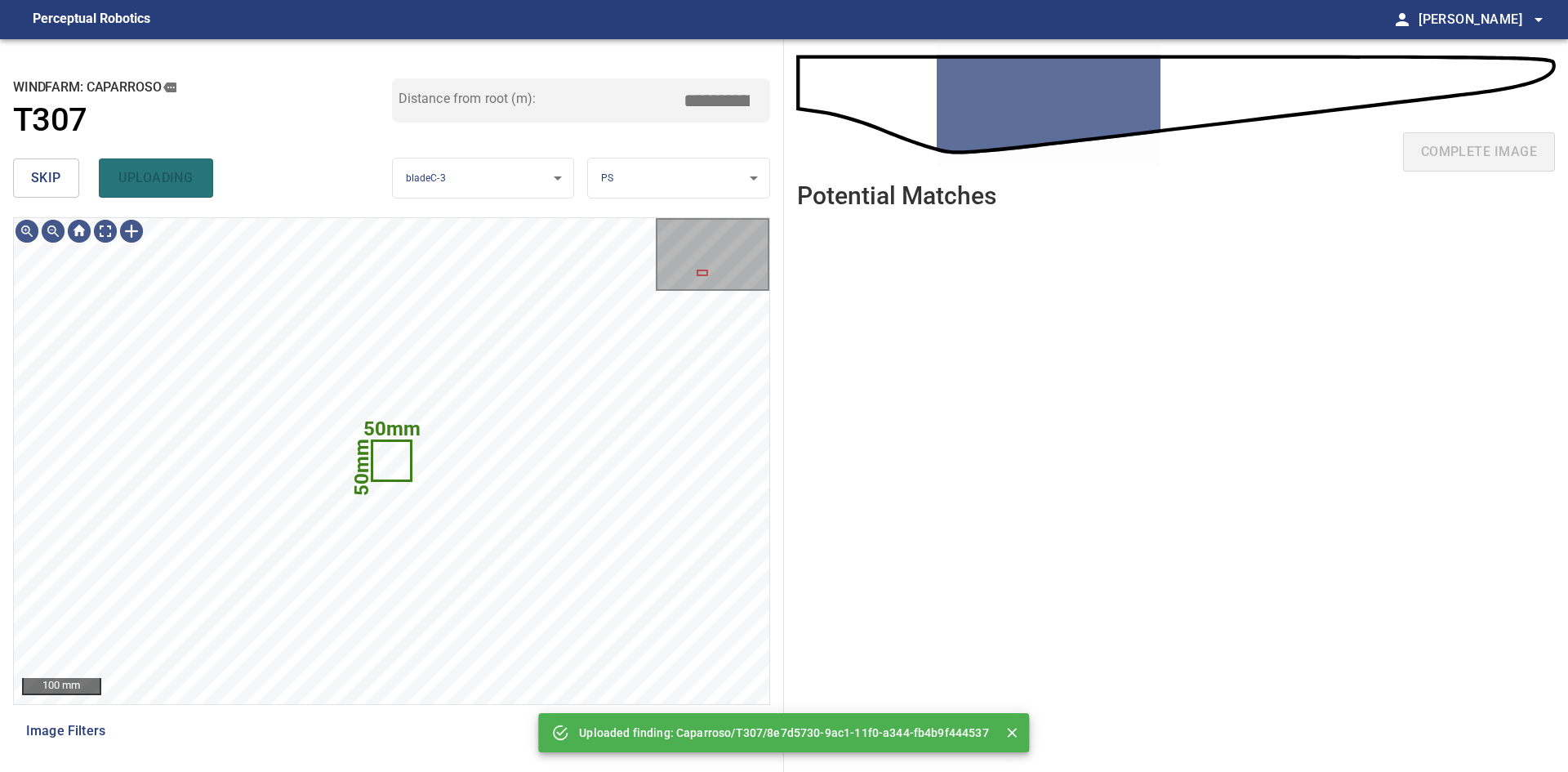
click at [72, 180] on button "skip" at bounding box center [46, 178] width 66 height 39
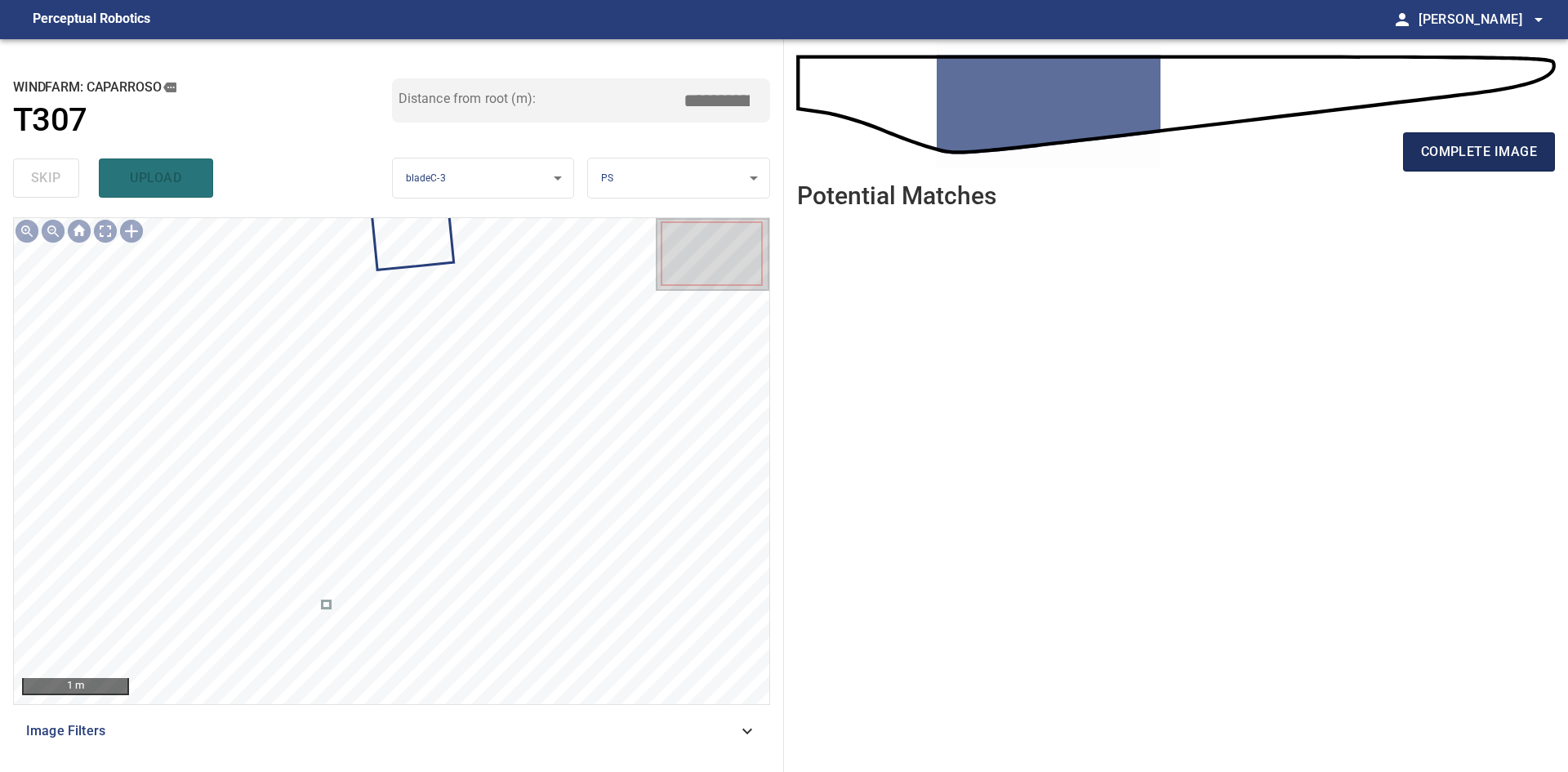
click at [1478, 166] on button "complete image" at bounding box center [1479, 151] width 152 height 39
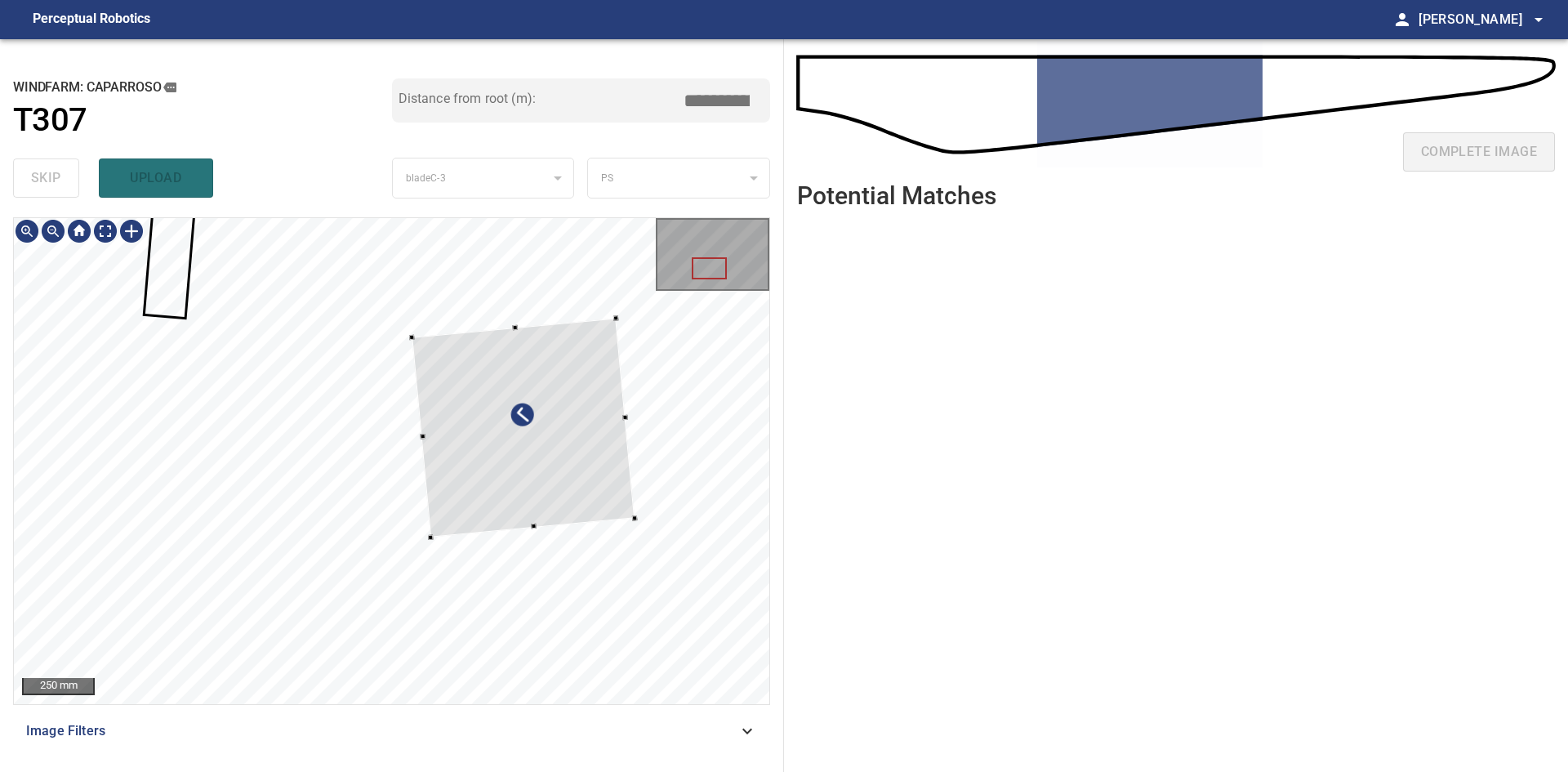
click at [586, 506] on div at bounding box center [523, 427] width 223 height 219
click at [423, 366] on div at bounding box center [425, 366] width 6 height 6
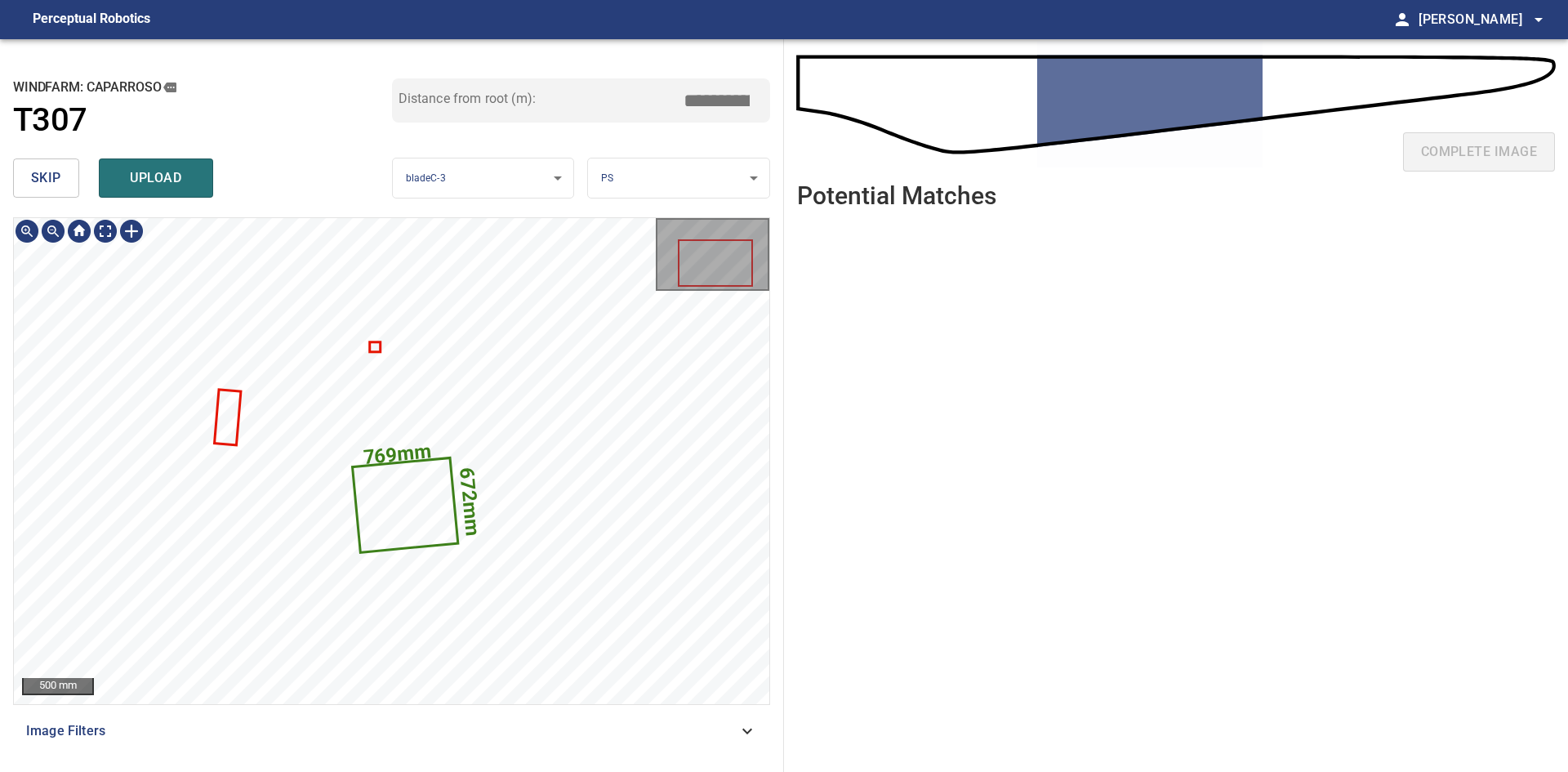
click at [390, 490] on icon at bounding box center [405, 506] width 103 height 92
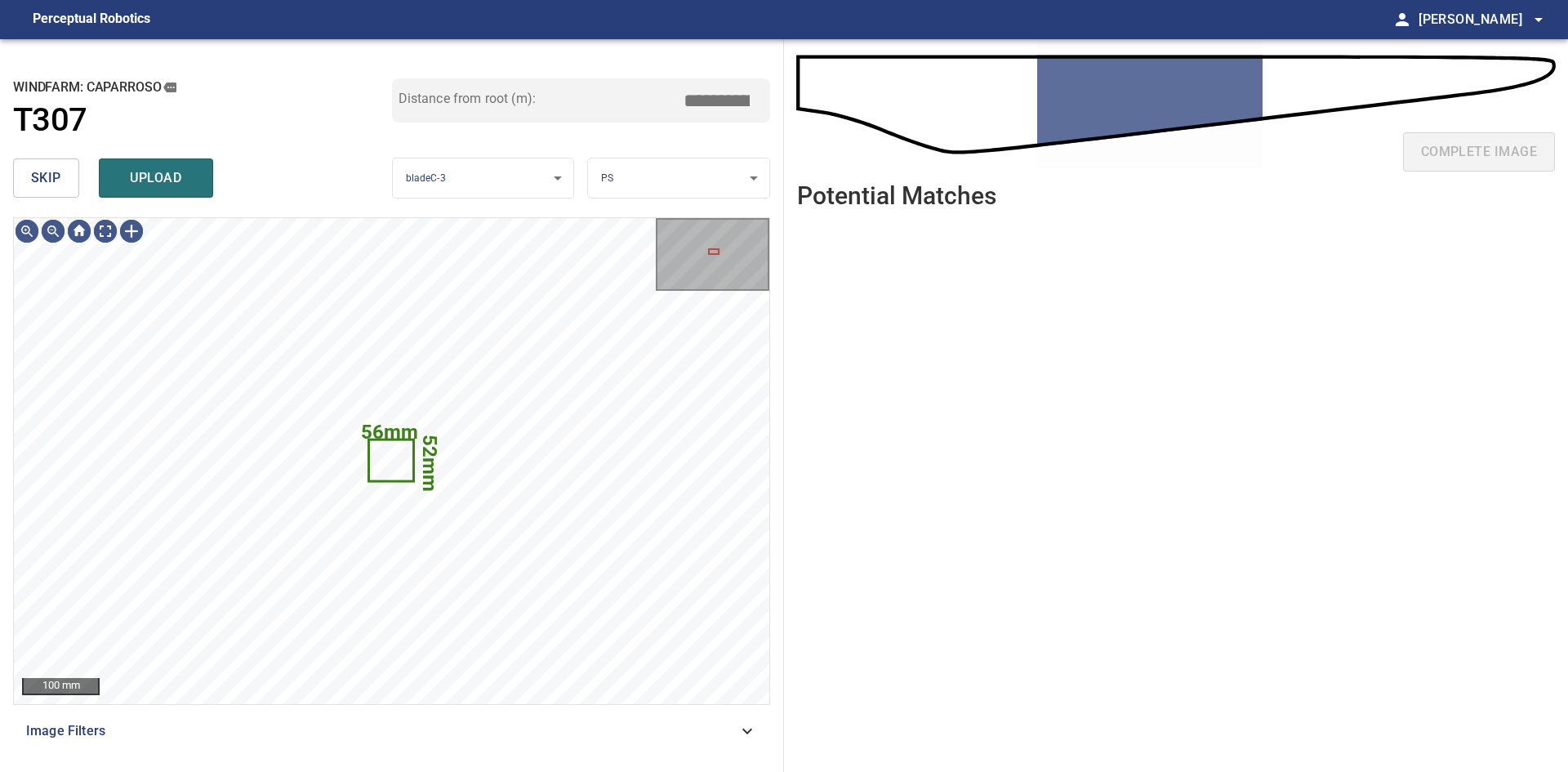
click at [38, 186] on span "skip" at bounding box center [46, 178] width 30 height 23
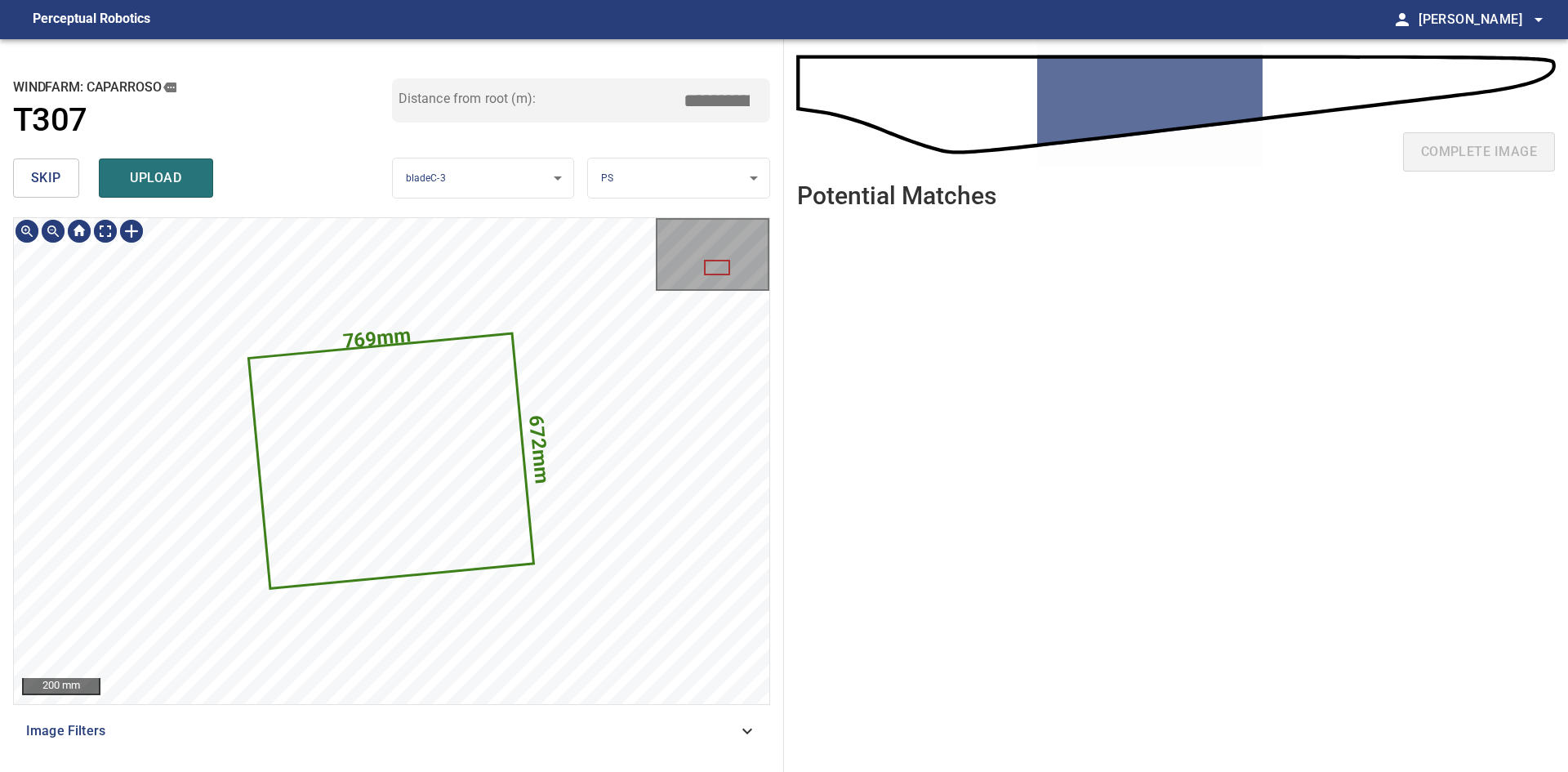
click at [368, 386] on icon at bounding box center [392, 461] width 282 height 252
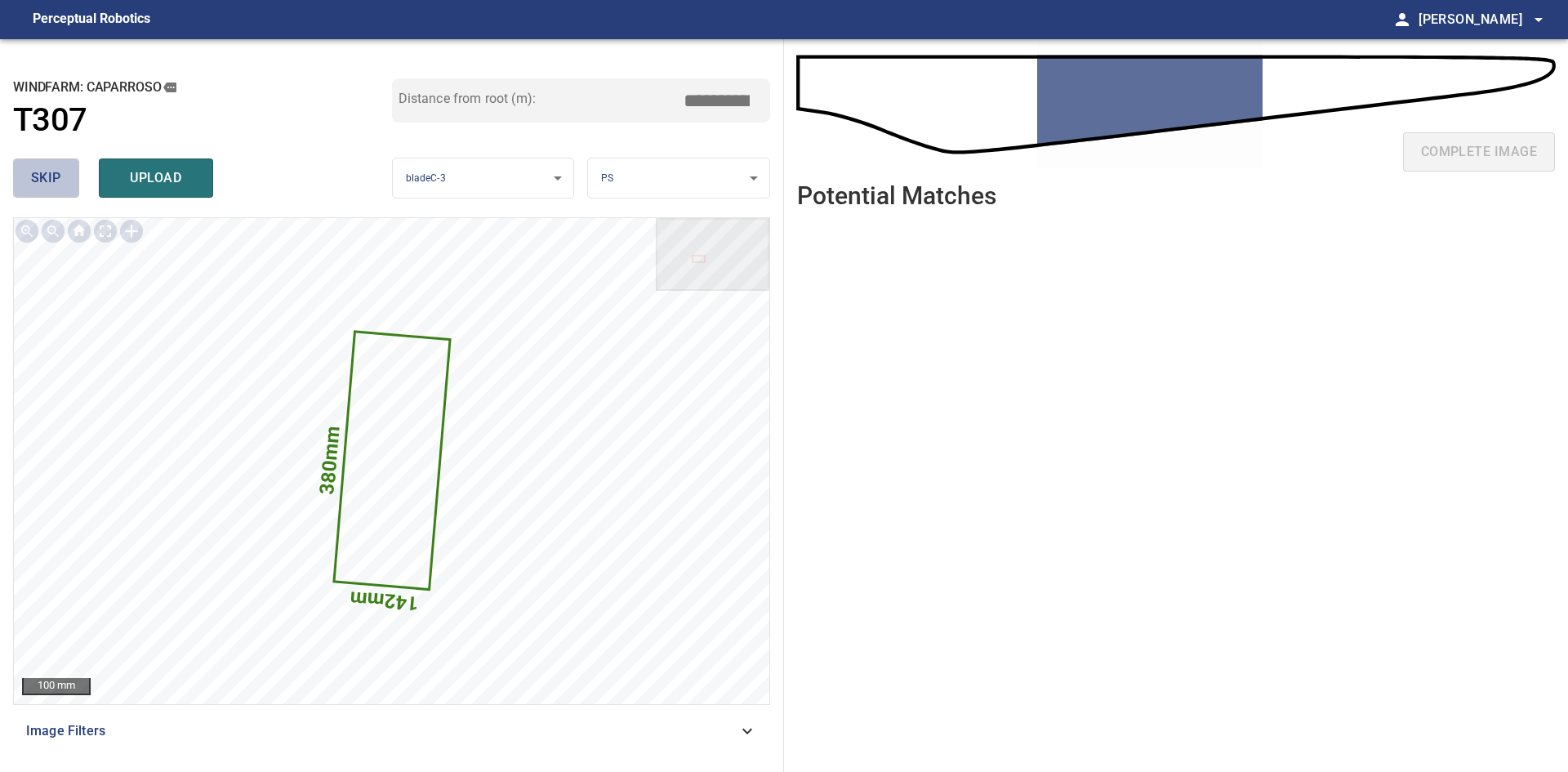
click at [65, 183] on button "skip" at bounding box center [46, 178] width 66 height 39
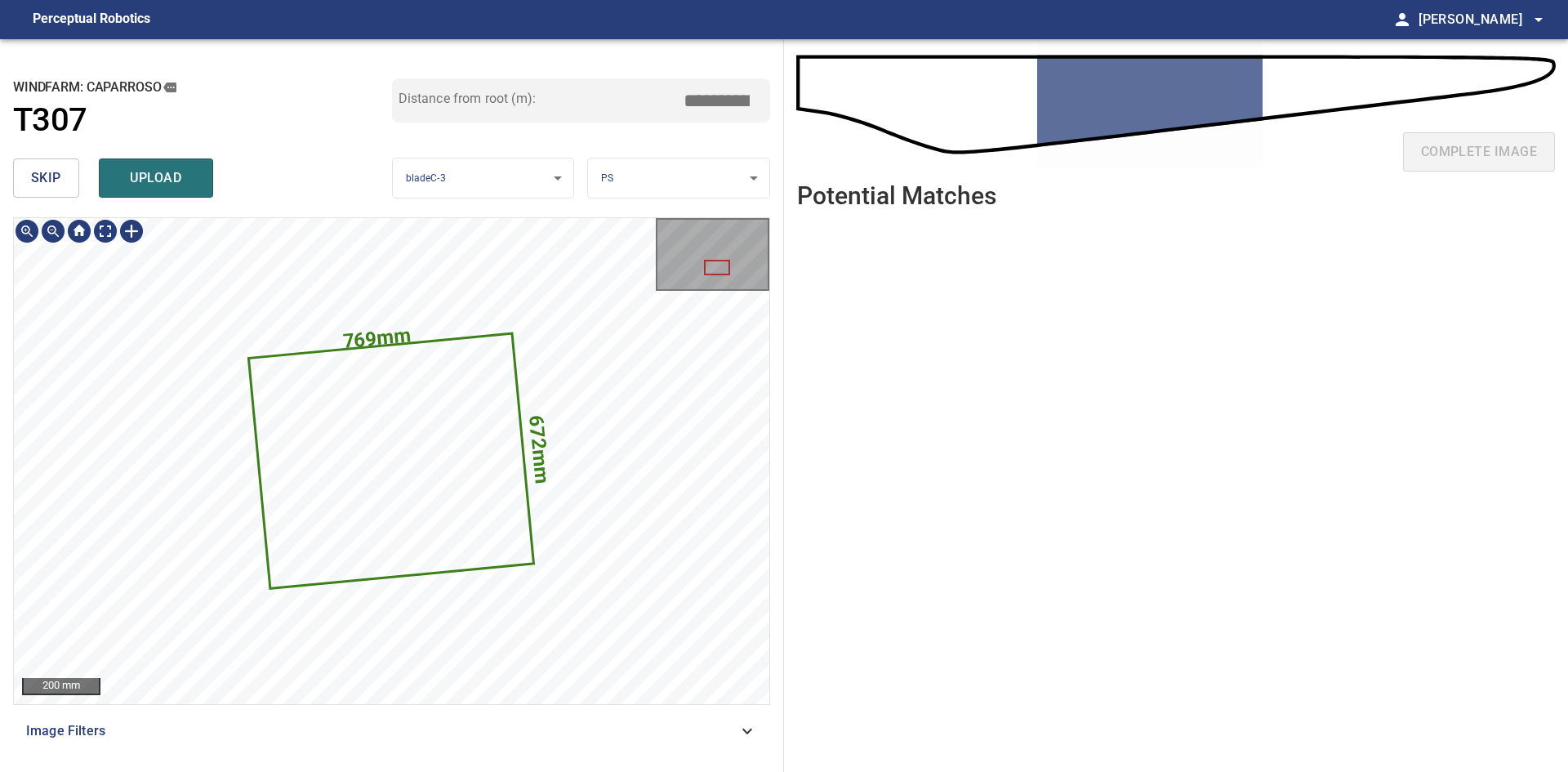
click at [473, 520] on icon at bounding box center [392, 461] width 282 height 252
click at [488, 461] on icon at bounding box center [392, 461] width 282 height 252
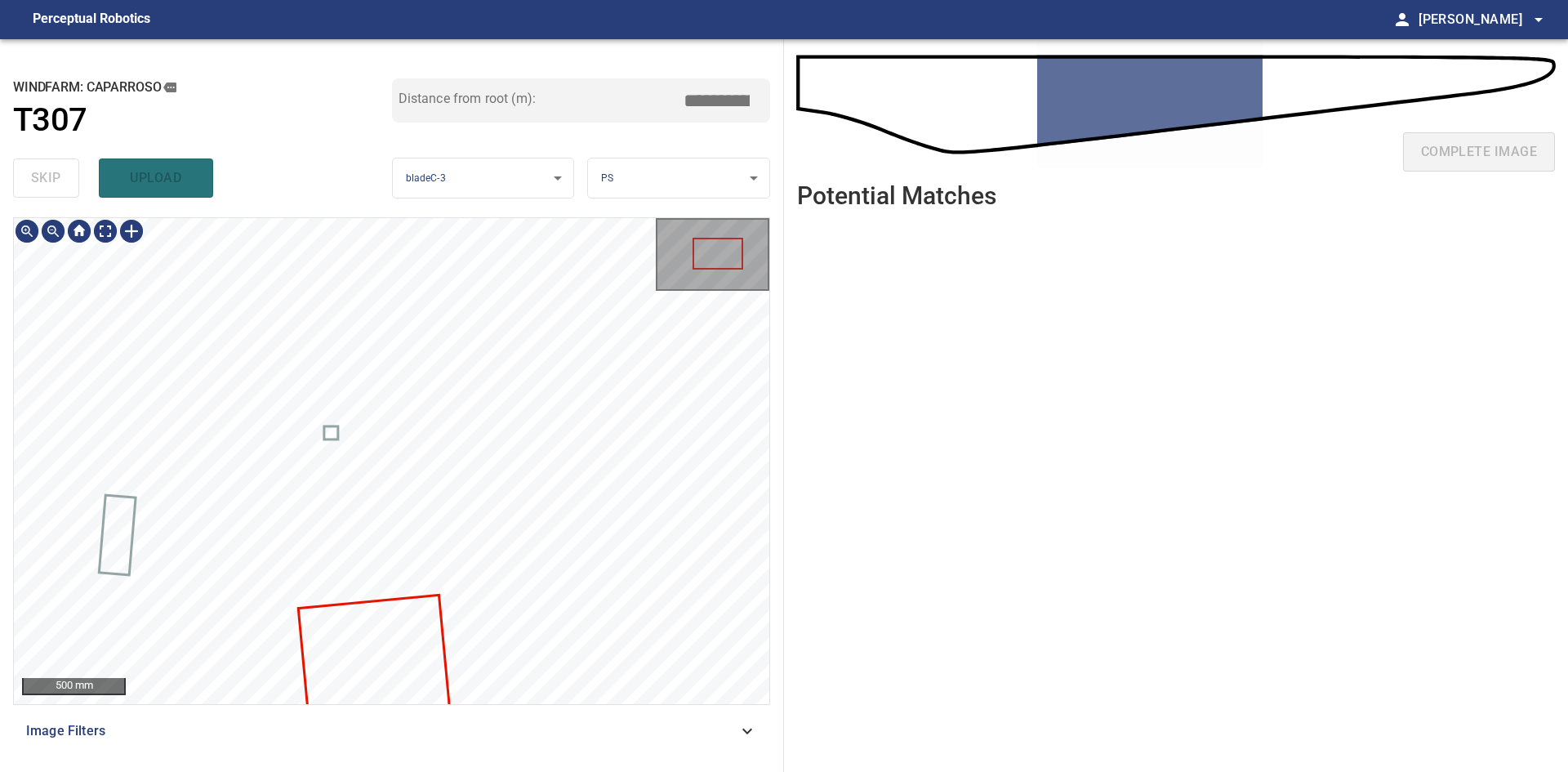
click at [621, 187] on body "**********" at bounding box center [784, 386] width 1568 height 772
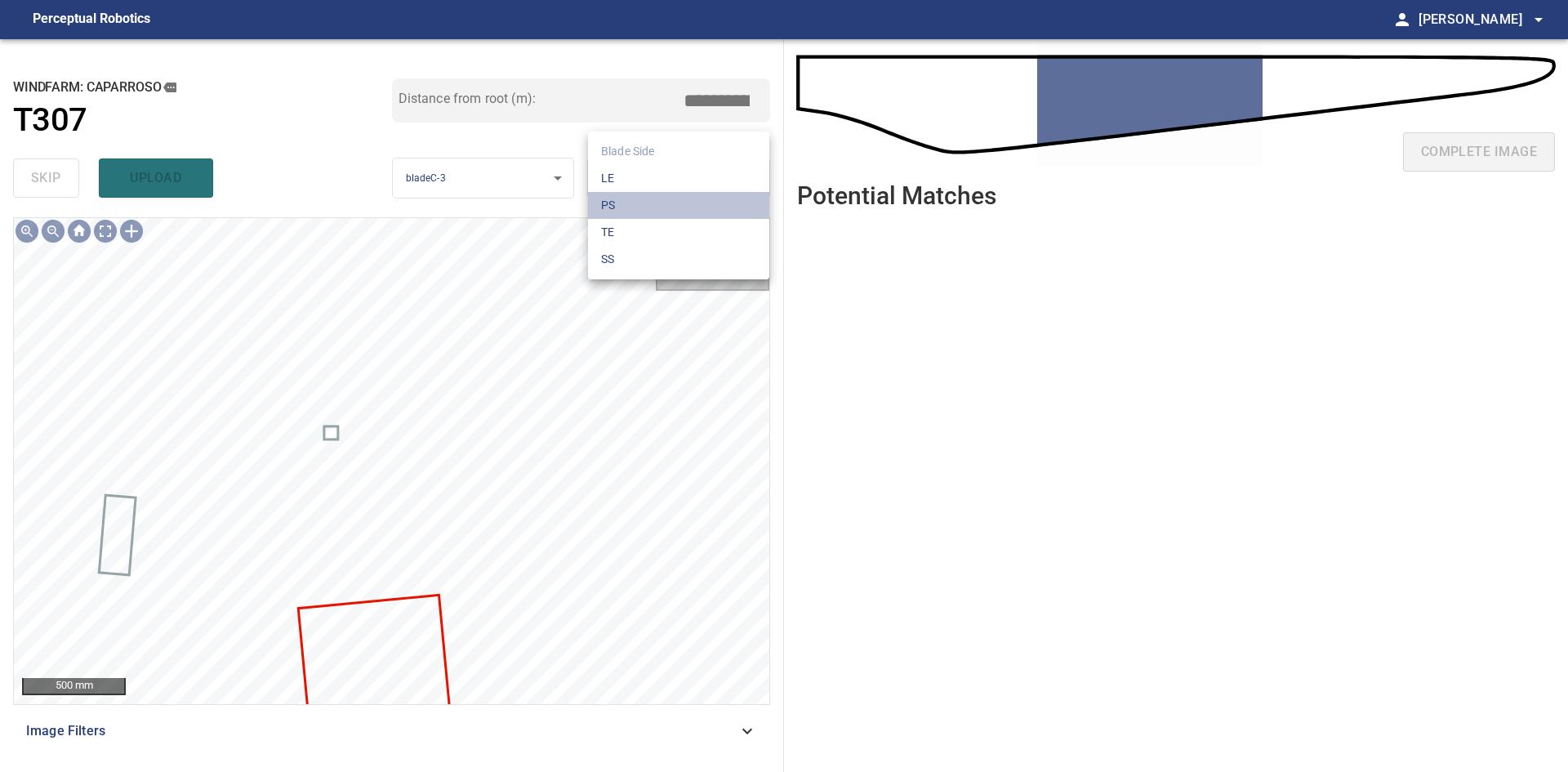
click at [629, 208] on li "PS" at bounding box center [679, 205] width 181 height 27
click at [638, 178] on body "**********" at bounding box center [784, 386] width 1568 height 772
click at [638, 178] on li "LE" at bounding box center [679, 178] width 181 height 27
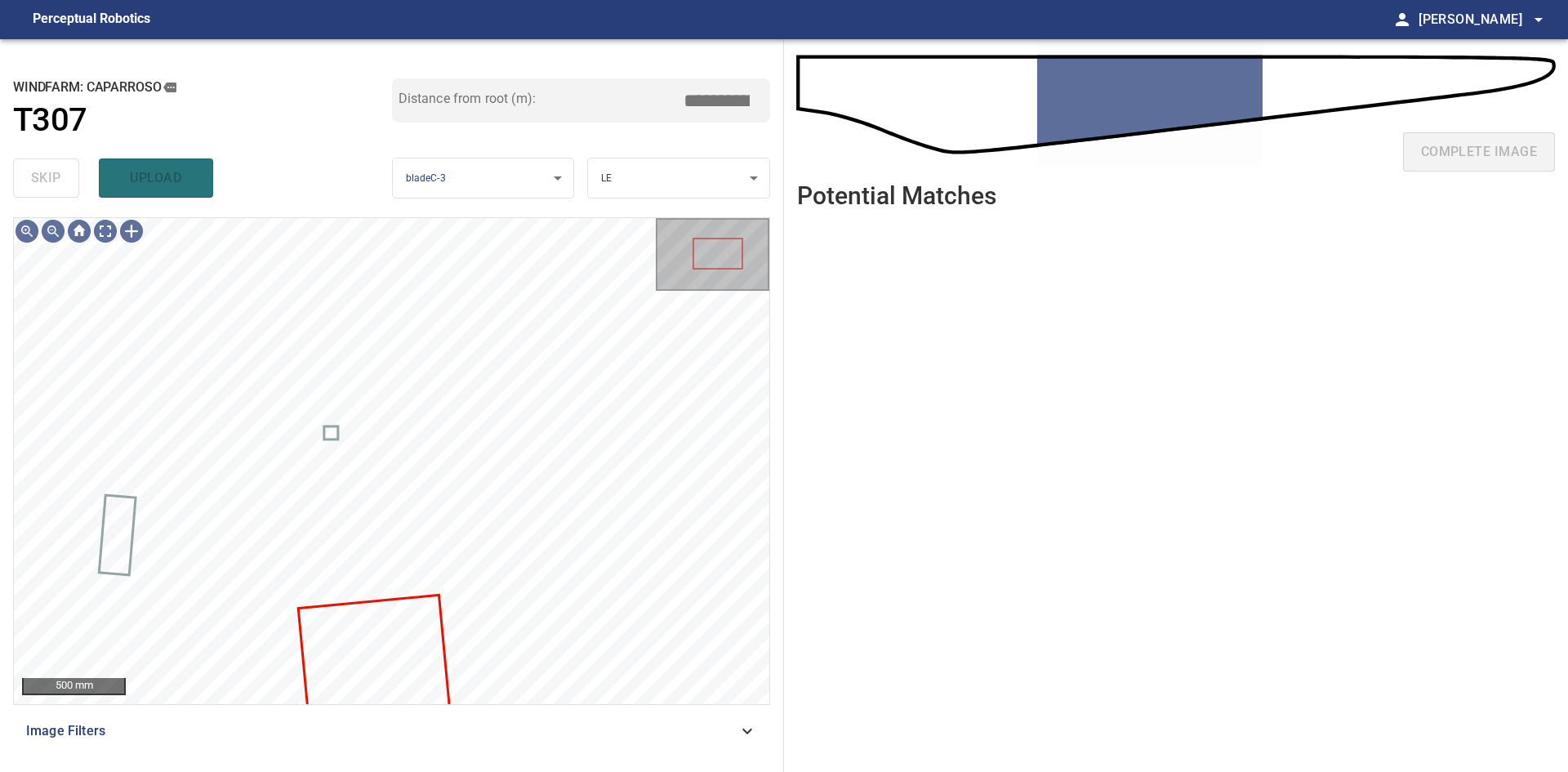
click at [740, 193] on body "**********" at bounding box center [784, 386] width 1568 height 772
click at [707, 211] on li "PS" at bounding box center [679, 205] width 181 height 27
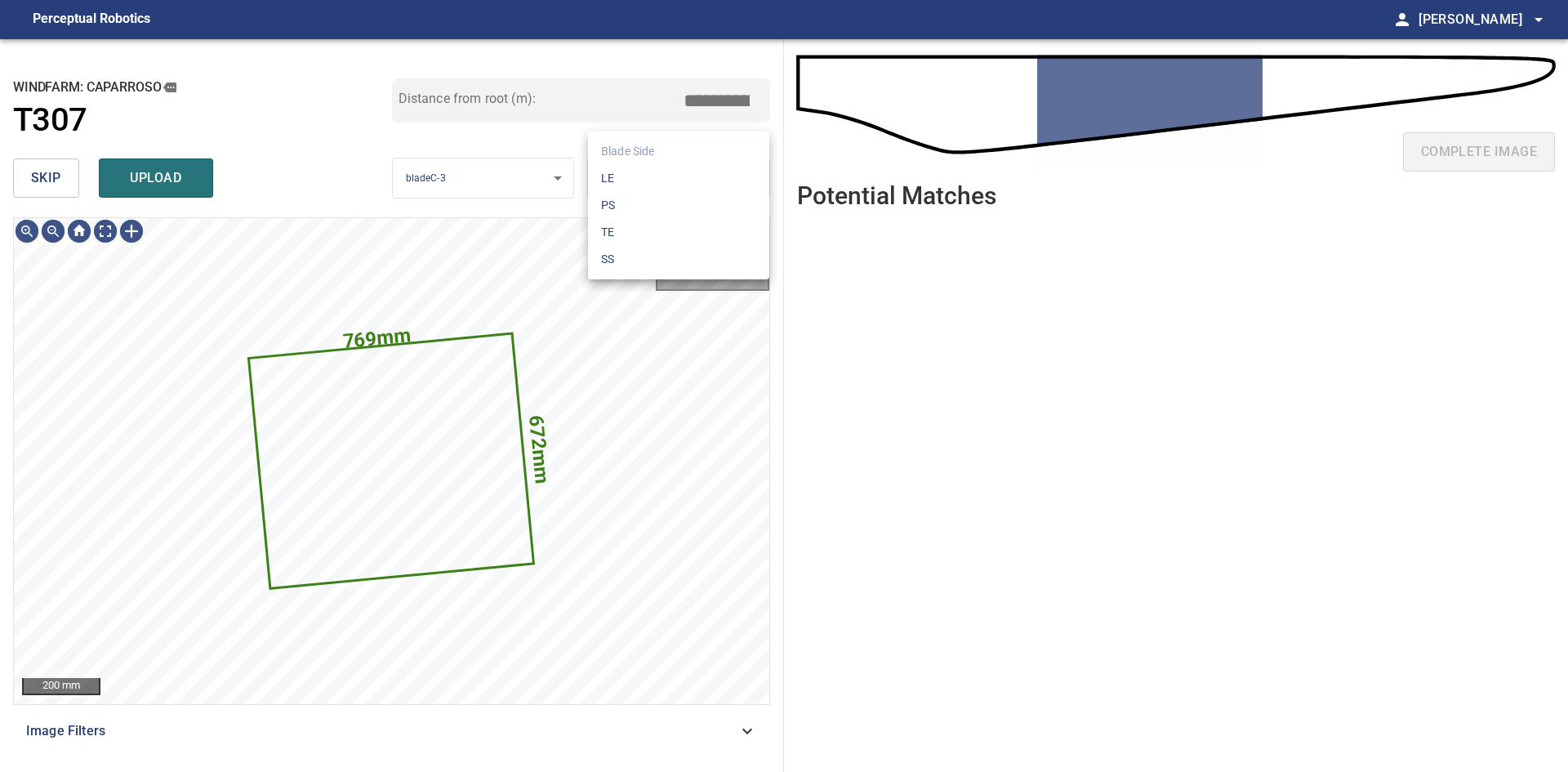
click at [659, 185] on body "**********" at bounding box center [784, 386] width 1568 height 772
click at [666, 208] on li "PS" at bounding box center [679, 205] width 181 height 27
click at [661, 175] on body "**********" at bounding box center [784, 386] width 1568 height 772
click at [661, 175] on li "LE" at bounding box center [679, 178] width 181 height 27
click at [661, 175] on body "**********" at bounding box center [784, 386] width 1568 height 772
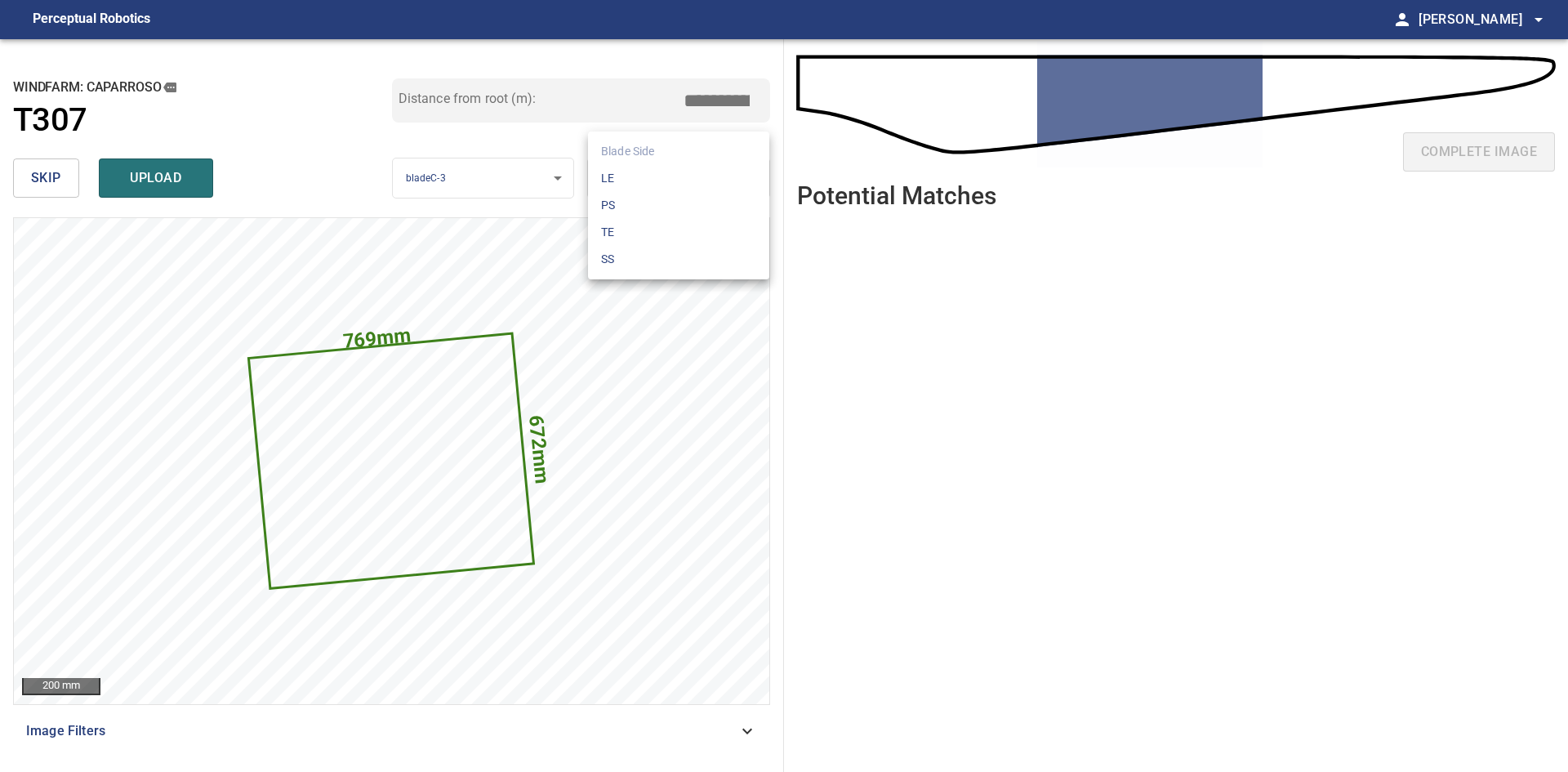
click at [673, 249] on li "SS" at bounding box center [679, 259] width 181 height 27
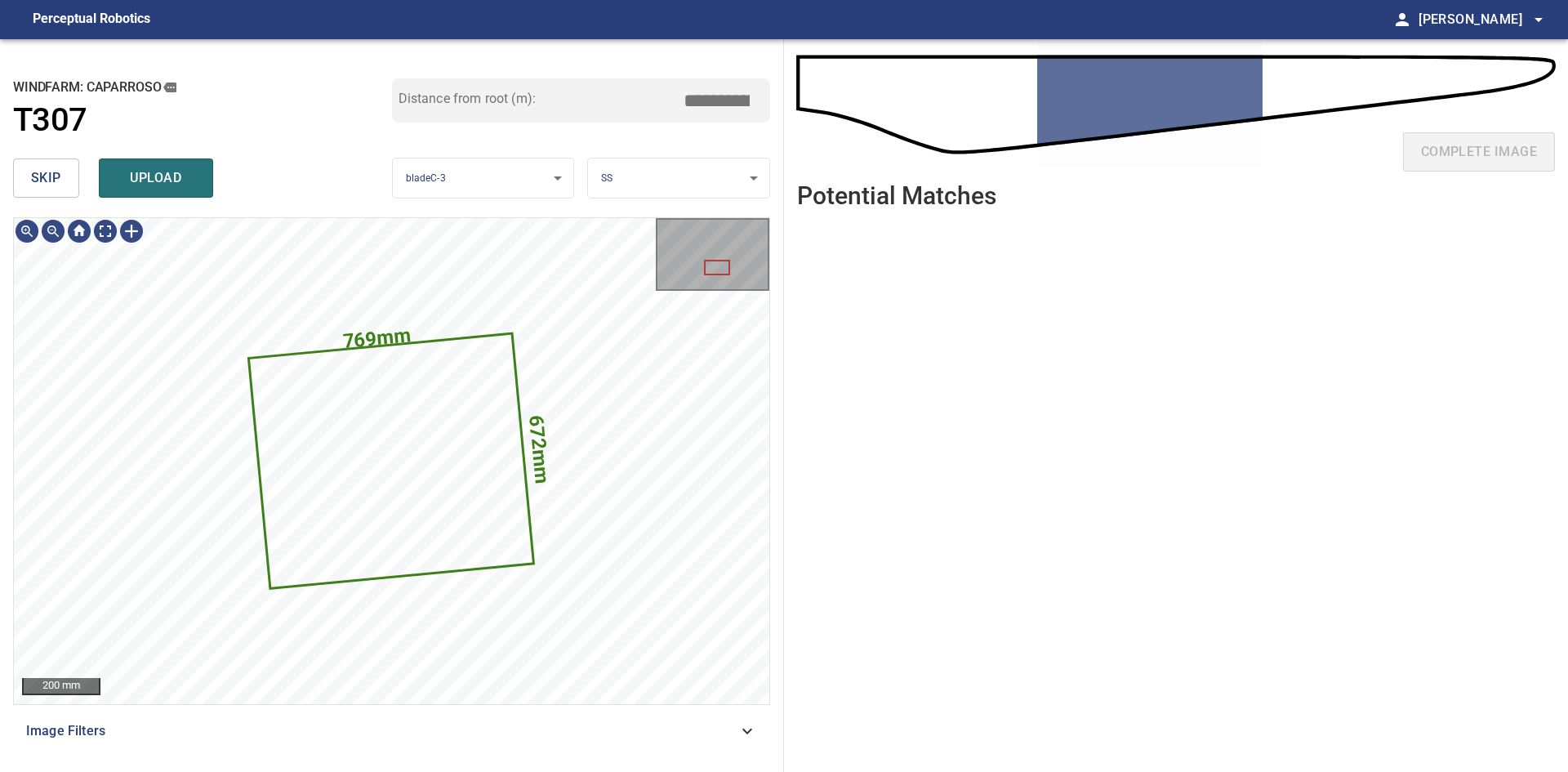
click at [657, 192] on body "**********" at bounding box center [784, 386] width 1568 height 772
click at [658, 229] on li "TE" at bounding box center [679, 232] width 181 height 27
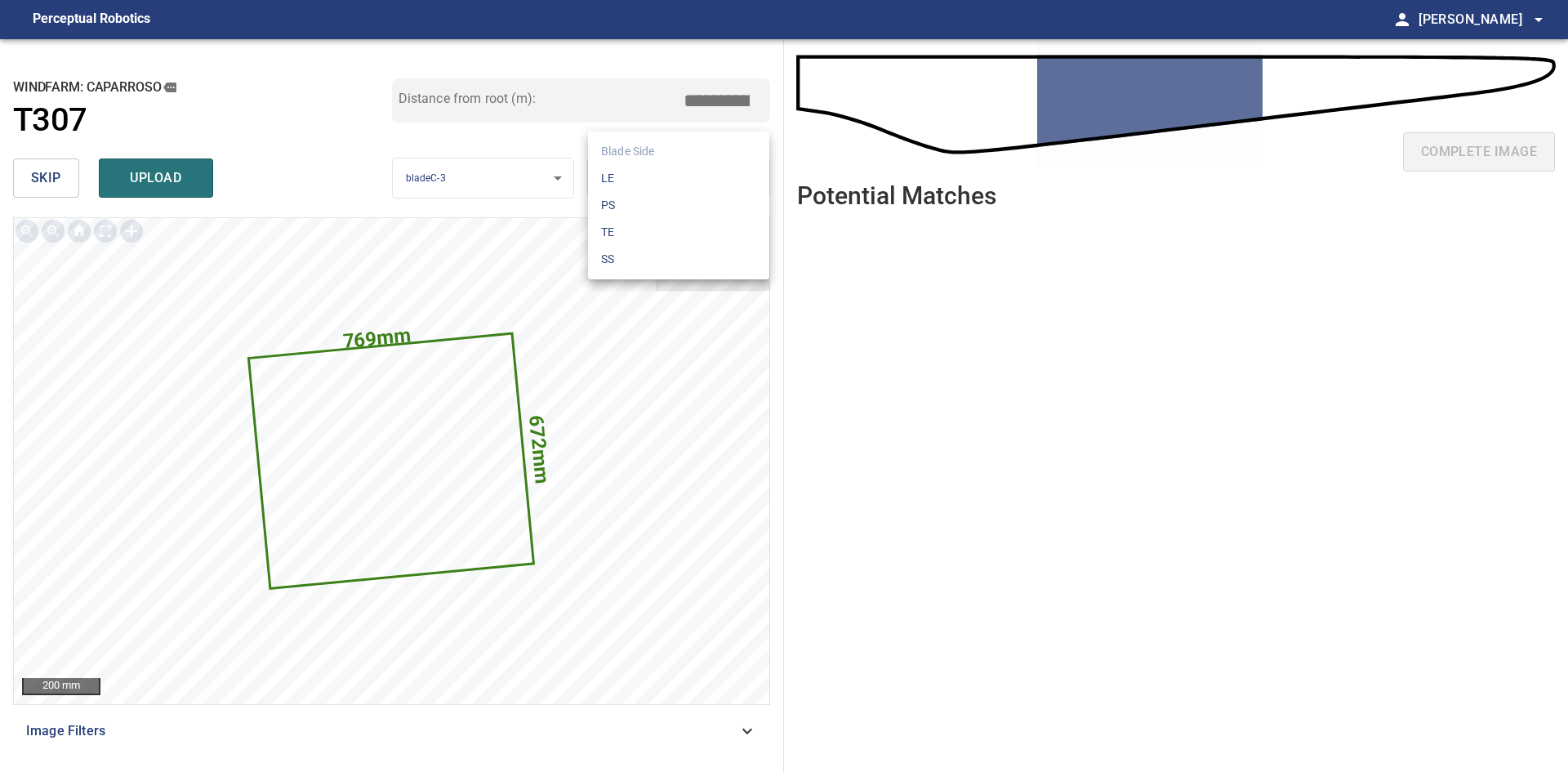
click at [660, 161] on body "**********" at bounding box center [784, 386] width 1568 height 772
click at [672, 205] on li "PS" at bounding box center [679, 205] width 181 height 27
click at [669, 178] on body "**********" at bounding box center [784, 386] width 1568 height 772
click at [669, 178] on li "LE" at bounding box center [679, 178] width 181 height 27
click at [669, 178] on body "**********" at bounding box center [784, 386] width 1568 height 772
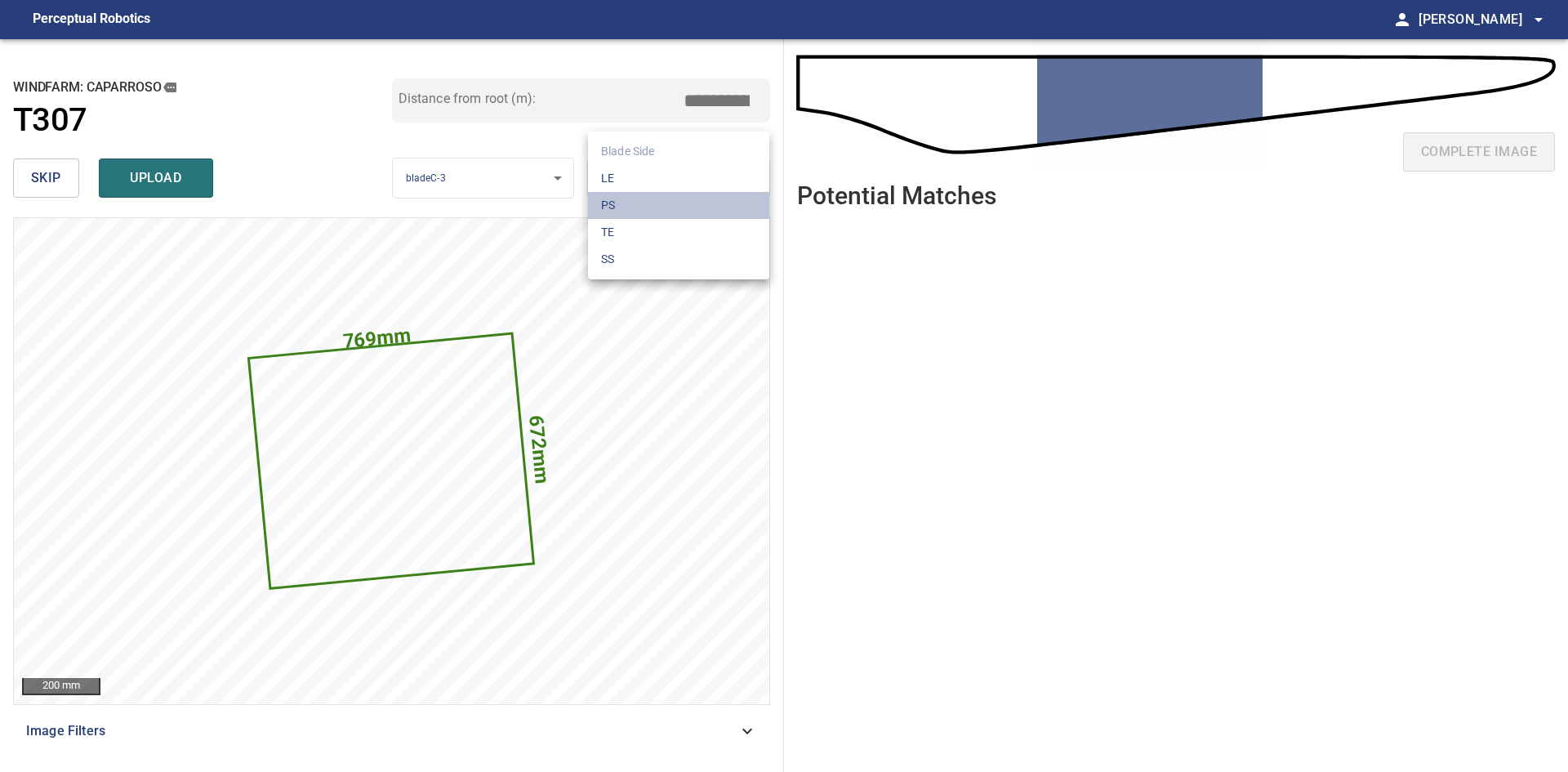
click at [713, 217] on li "PS" at bounding box center [679, 205] width 181 height 27
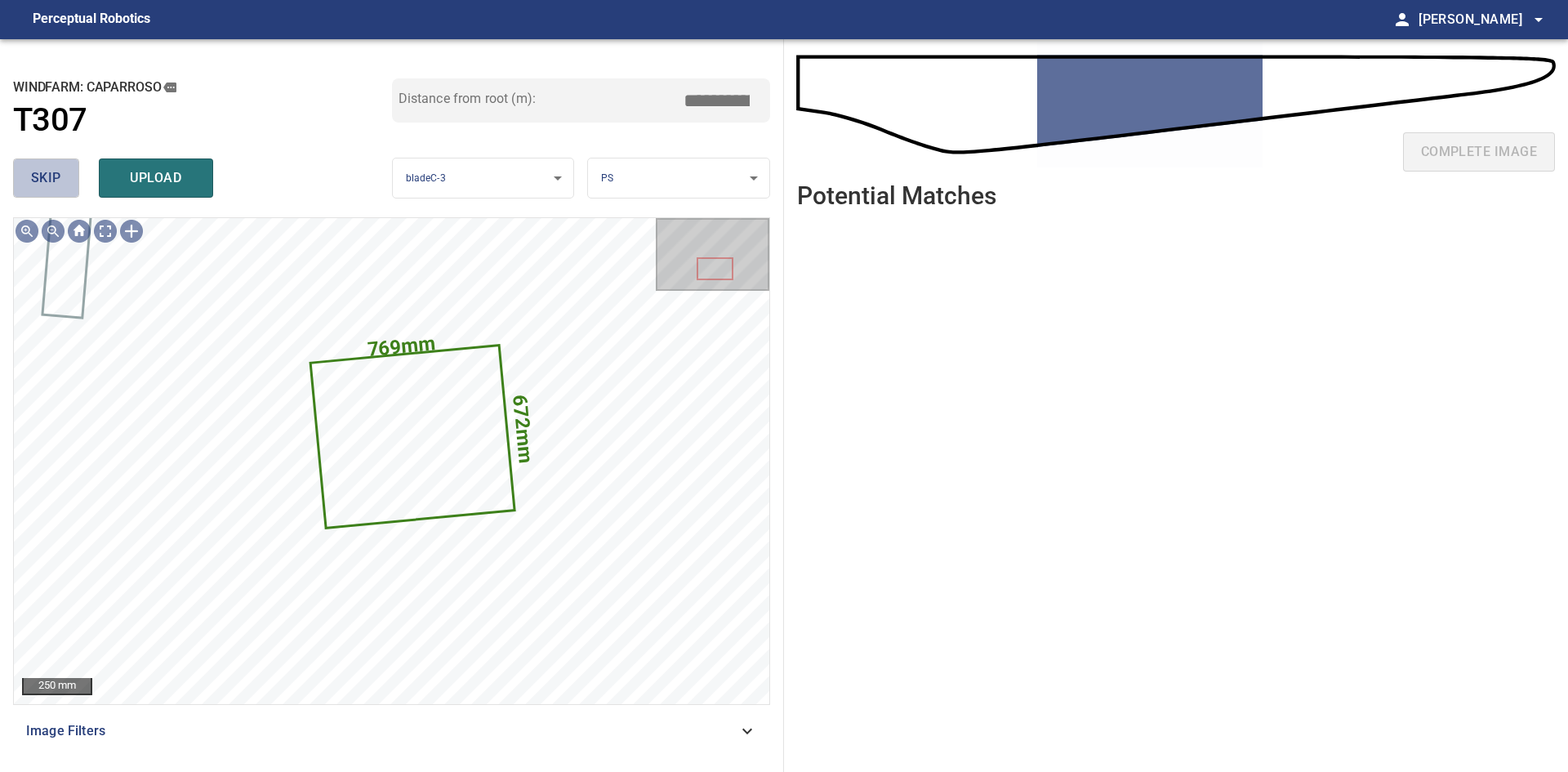
click at [60, 166] on button "skip" at bounding box center [46, 178] width 66 height 39
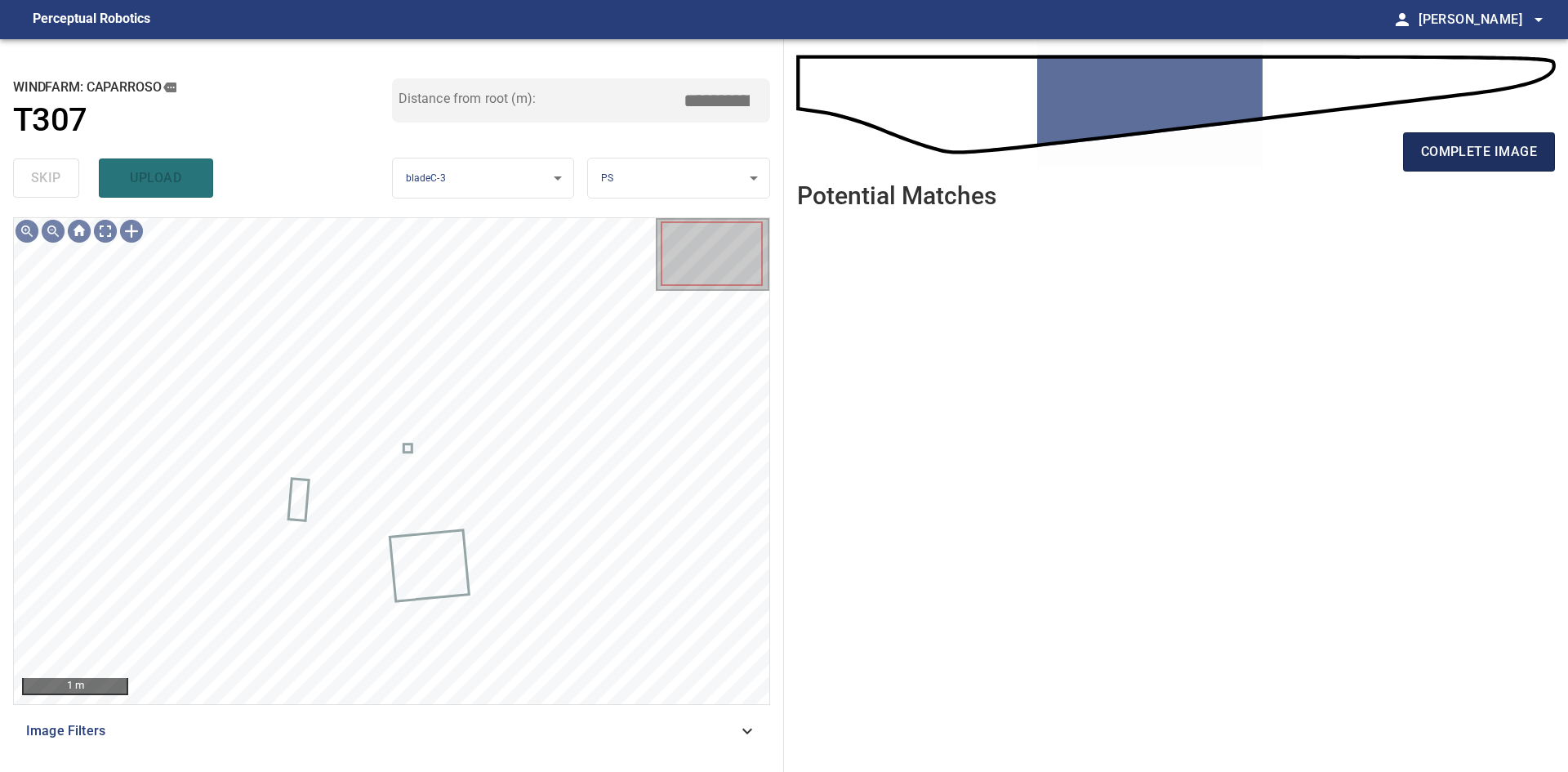
click at [1474, 163] on span "complete image" at bounding box center [1478, 151] width 116 height 23
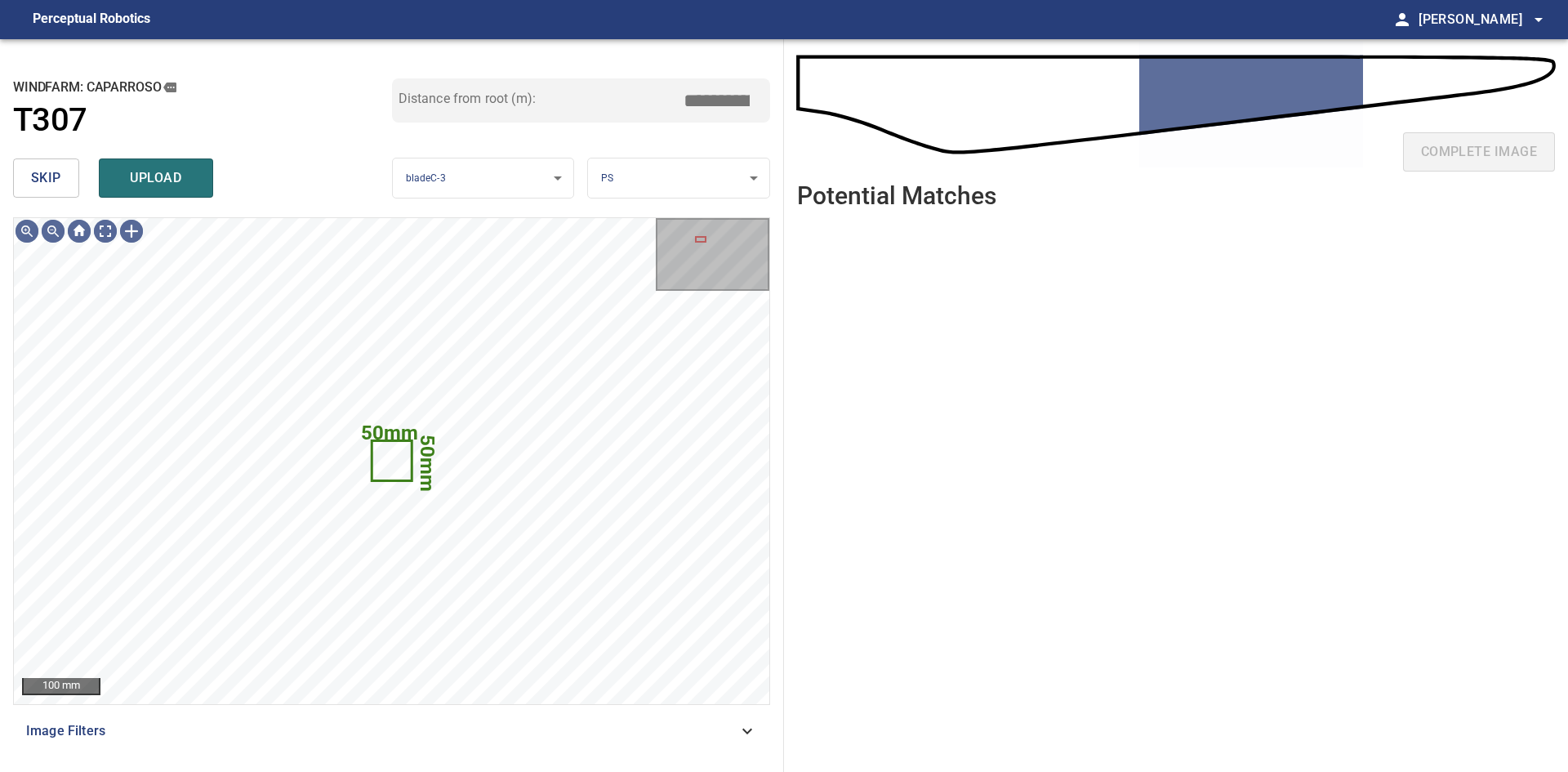
click at [72, 174] on button "skip" at bounding box center [46, 178] width 66 height 39
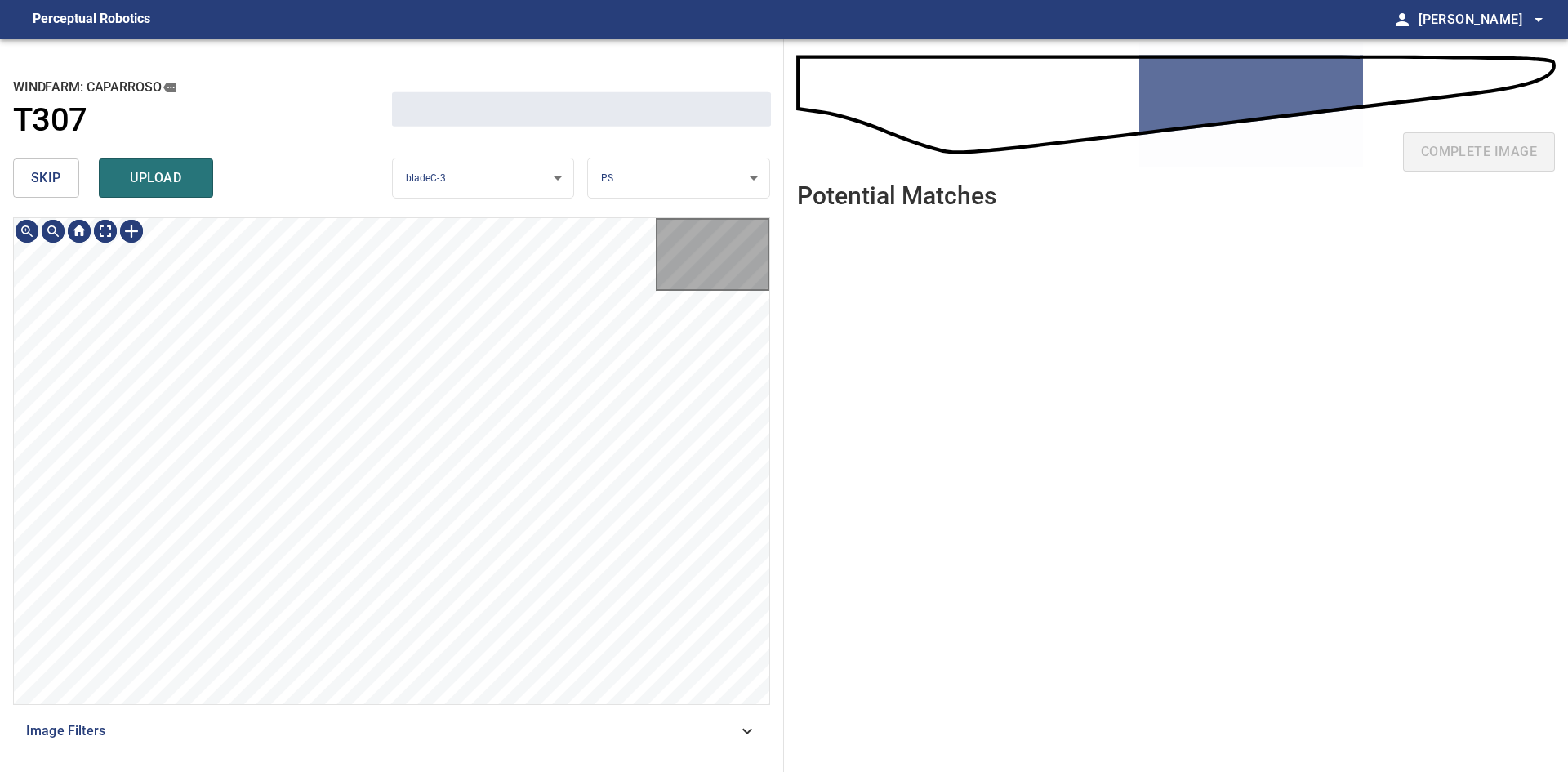
click at [72, 174] on button "skip" at bounding box center [46, 178] width 66 height 39
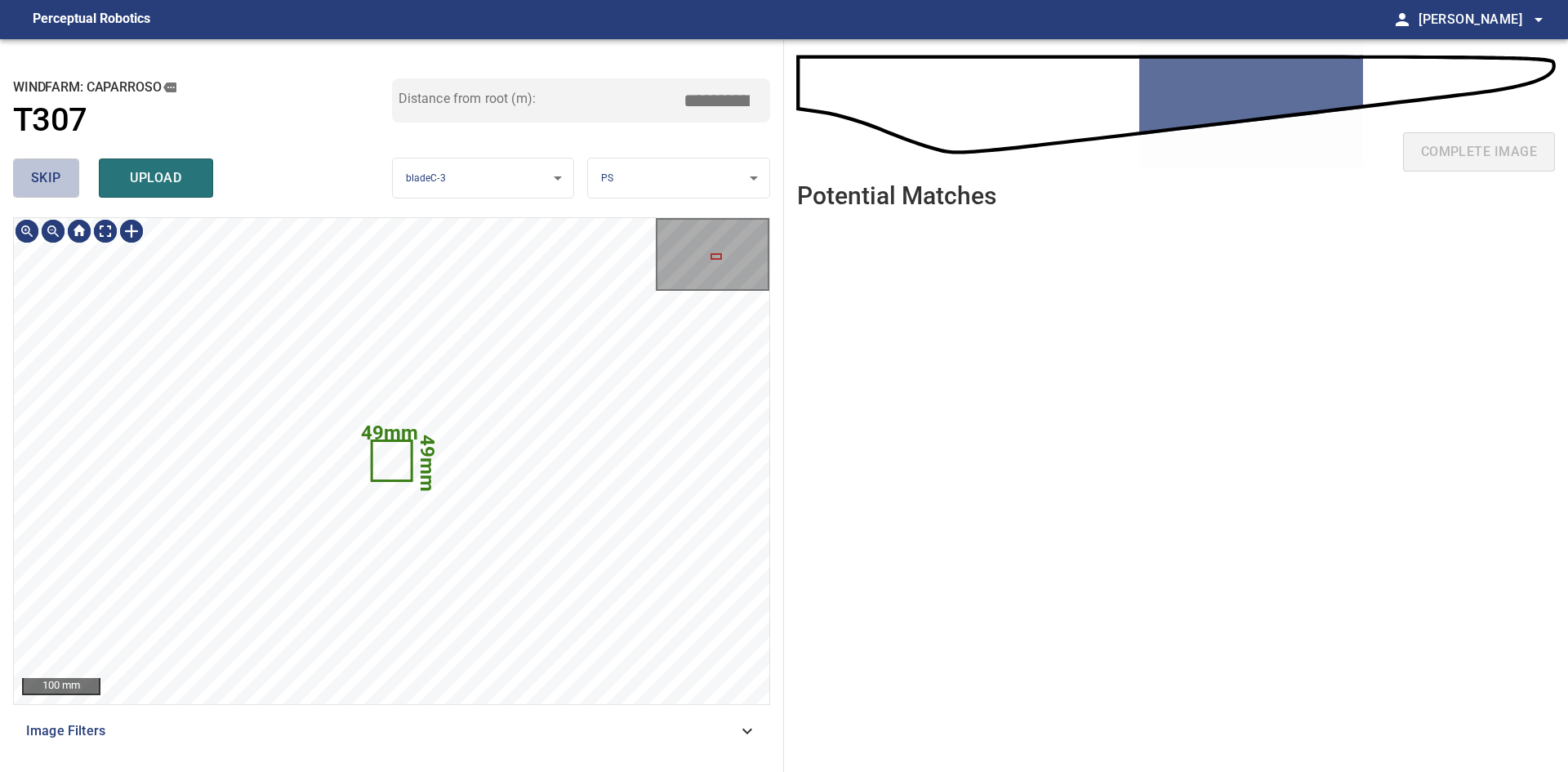
click at [72, 174] on button "skip" at bounding box center [46, 178] width 66 height 39
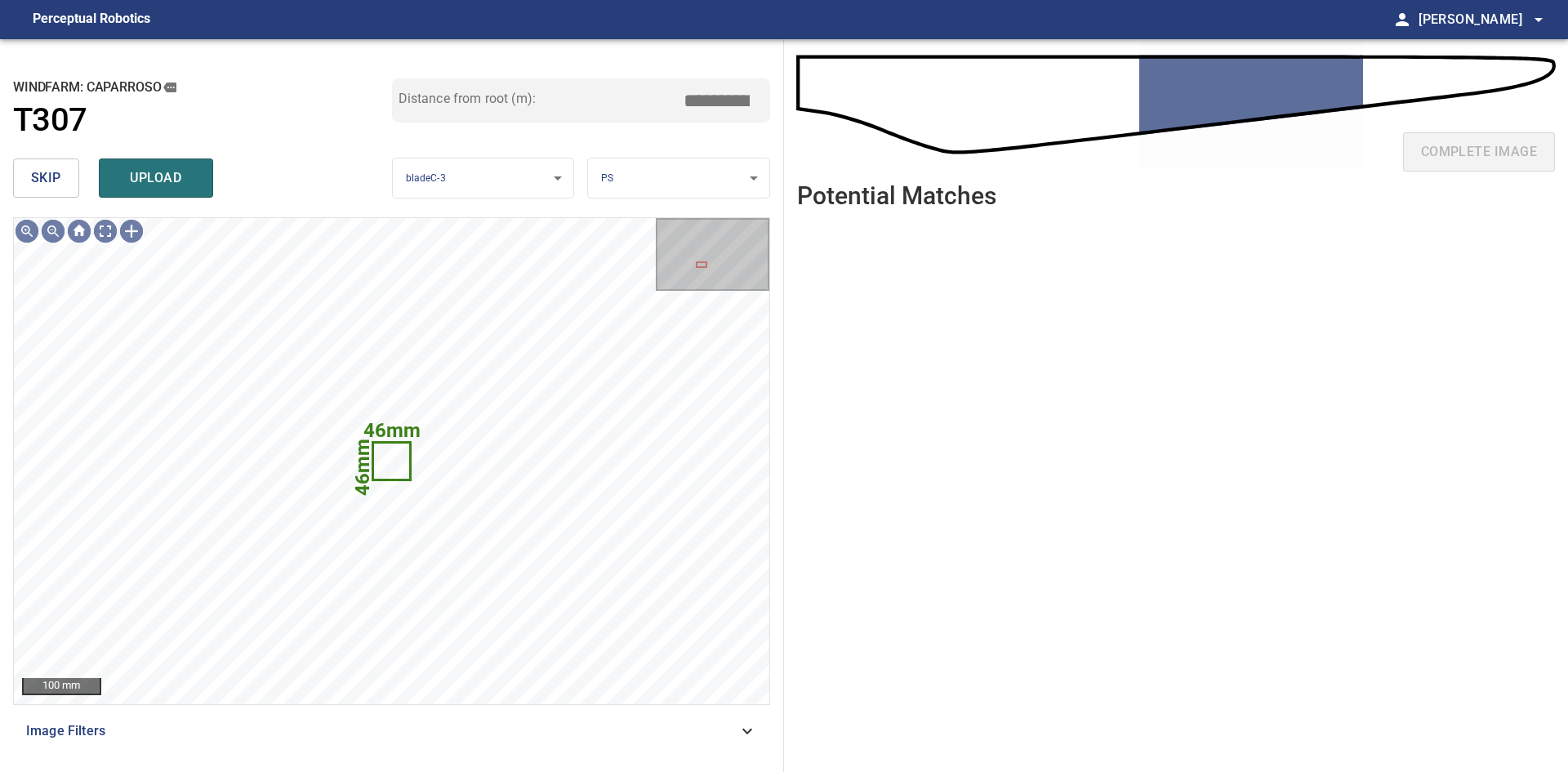
click at [72, 174] on button "skip" at bounding box center [46, 178] width 66 height 39
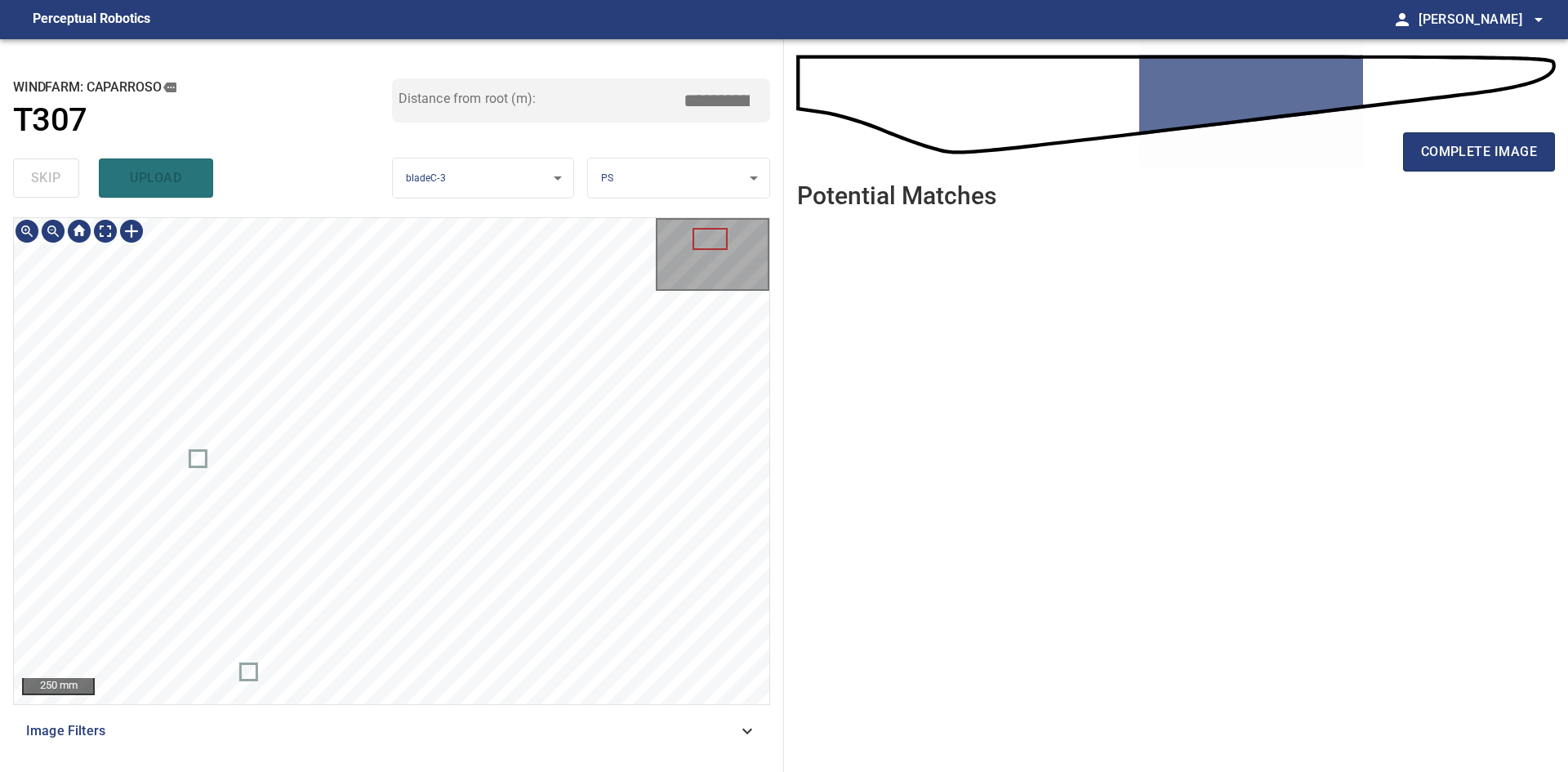
click at [471, 711] on div "250 mm Image Filters" at bounding box center [392, 488] width 757 height 541
click at [1474, 146] on span "complete image" at bounding box center [1478, 151] width 116 height 23
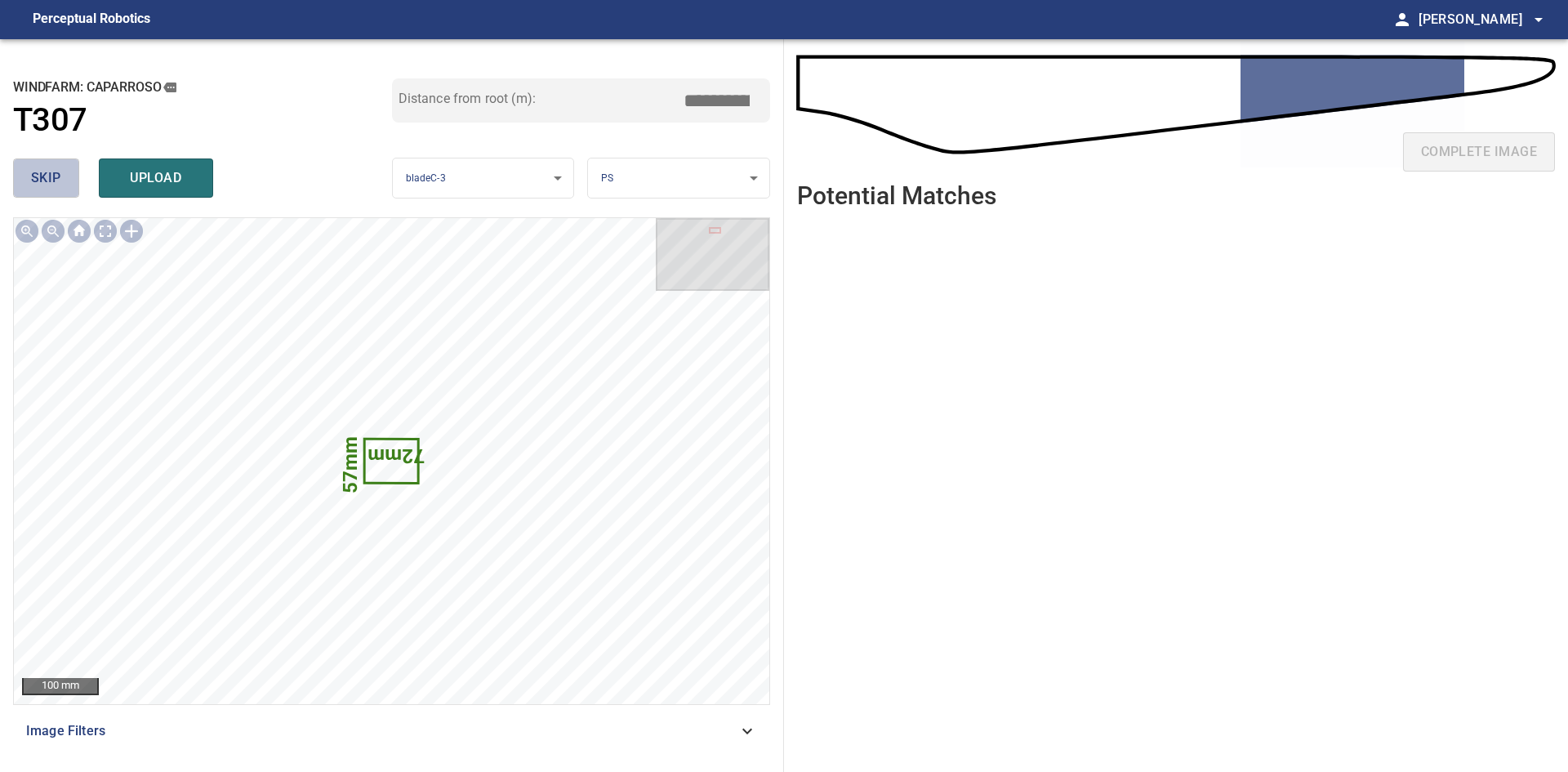
click at [45, 169] on span "skip" at bounding box center [46, 178] width 30 height 23
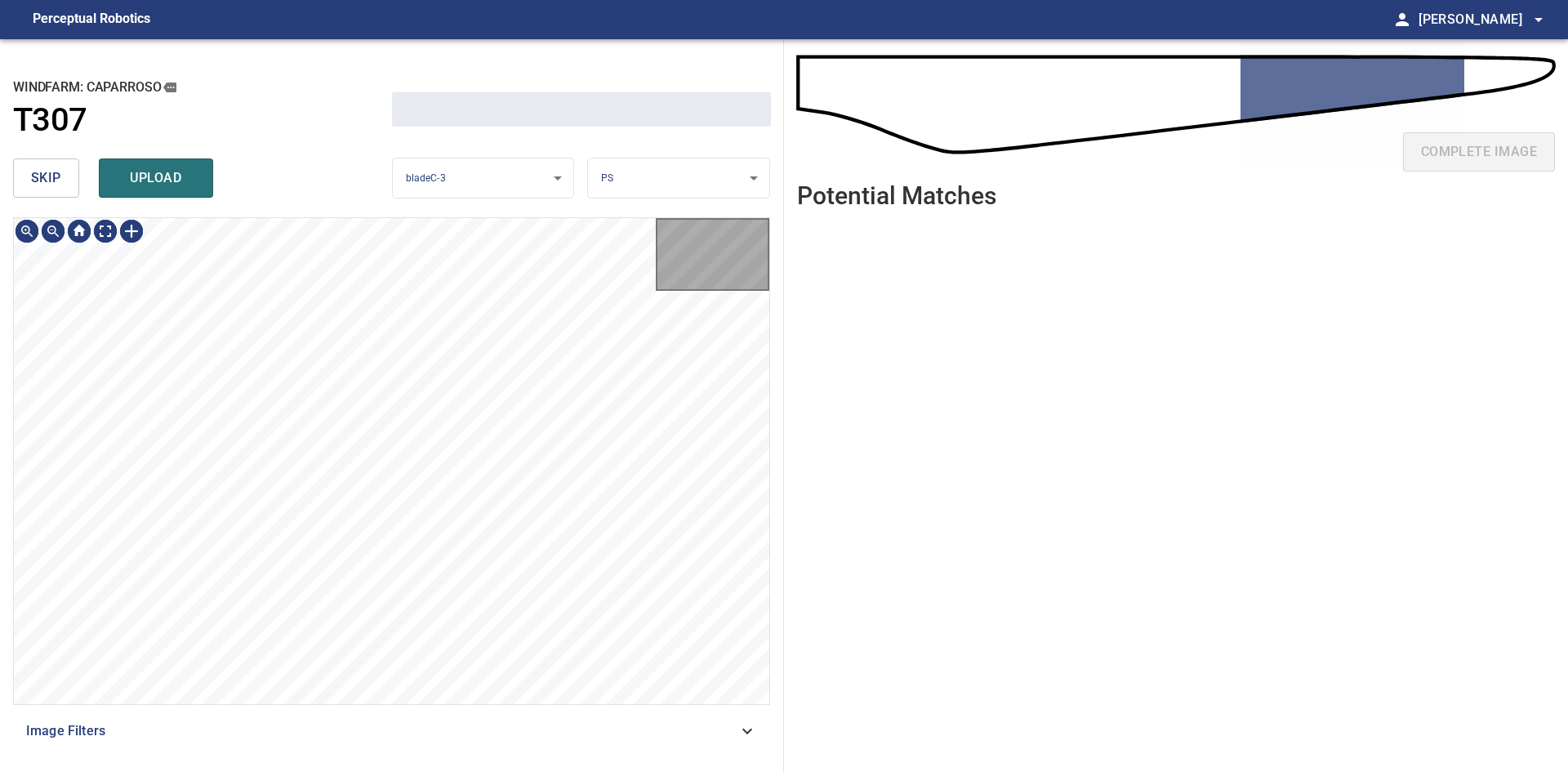
click at [45, 169] on span "skip" at bounding box center [46, 178] width 30 height 23
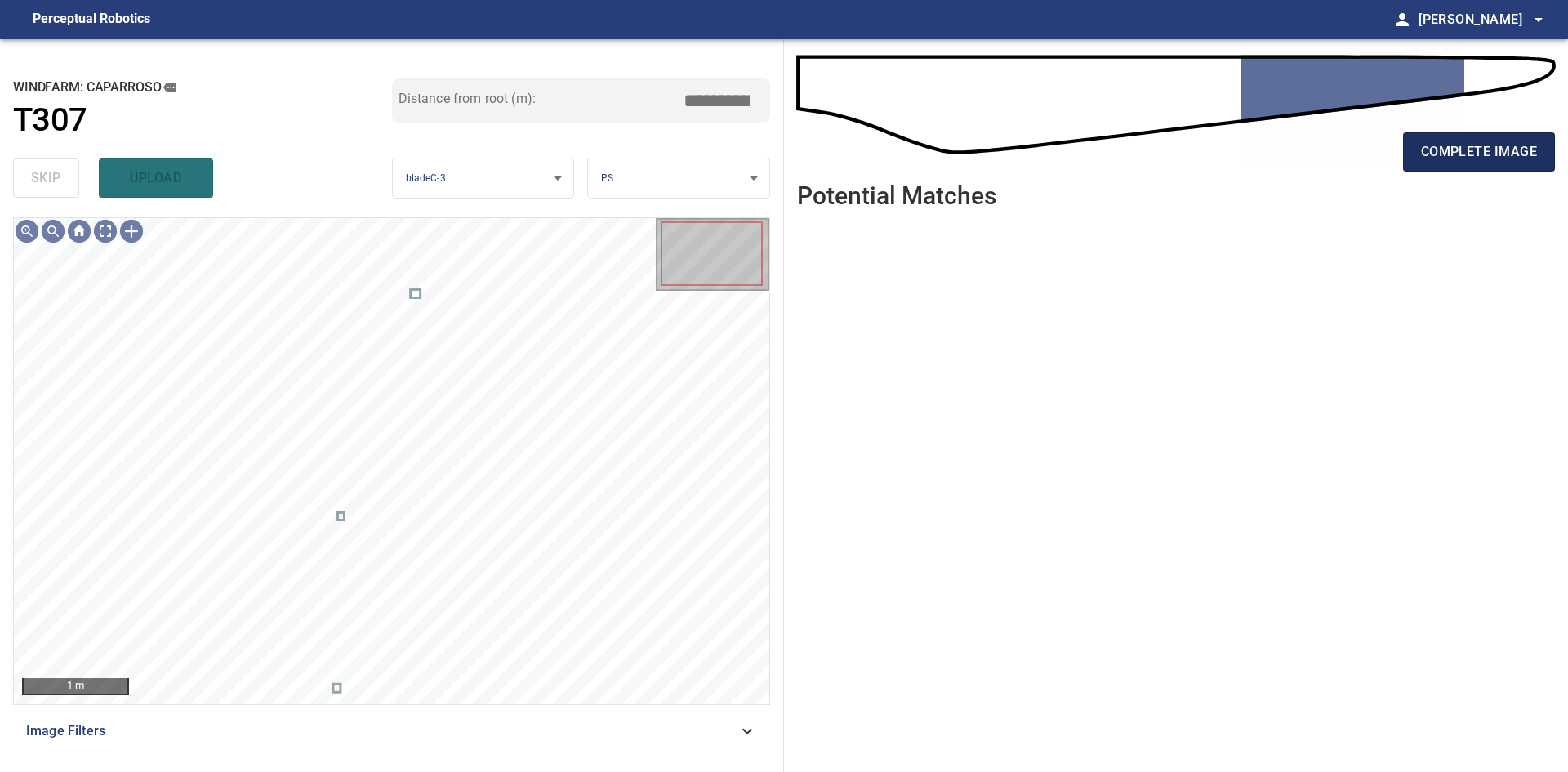
click at [1424, 159] on span "complete image" at bounding box center [1478, 151] width 116 height 23
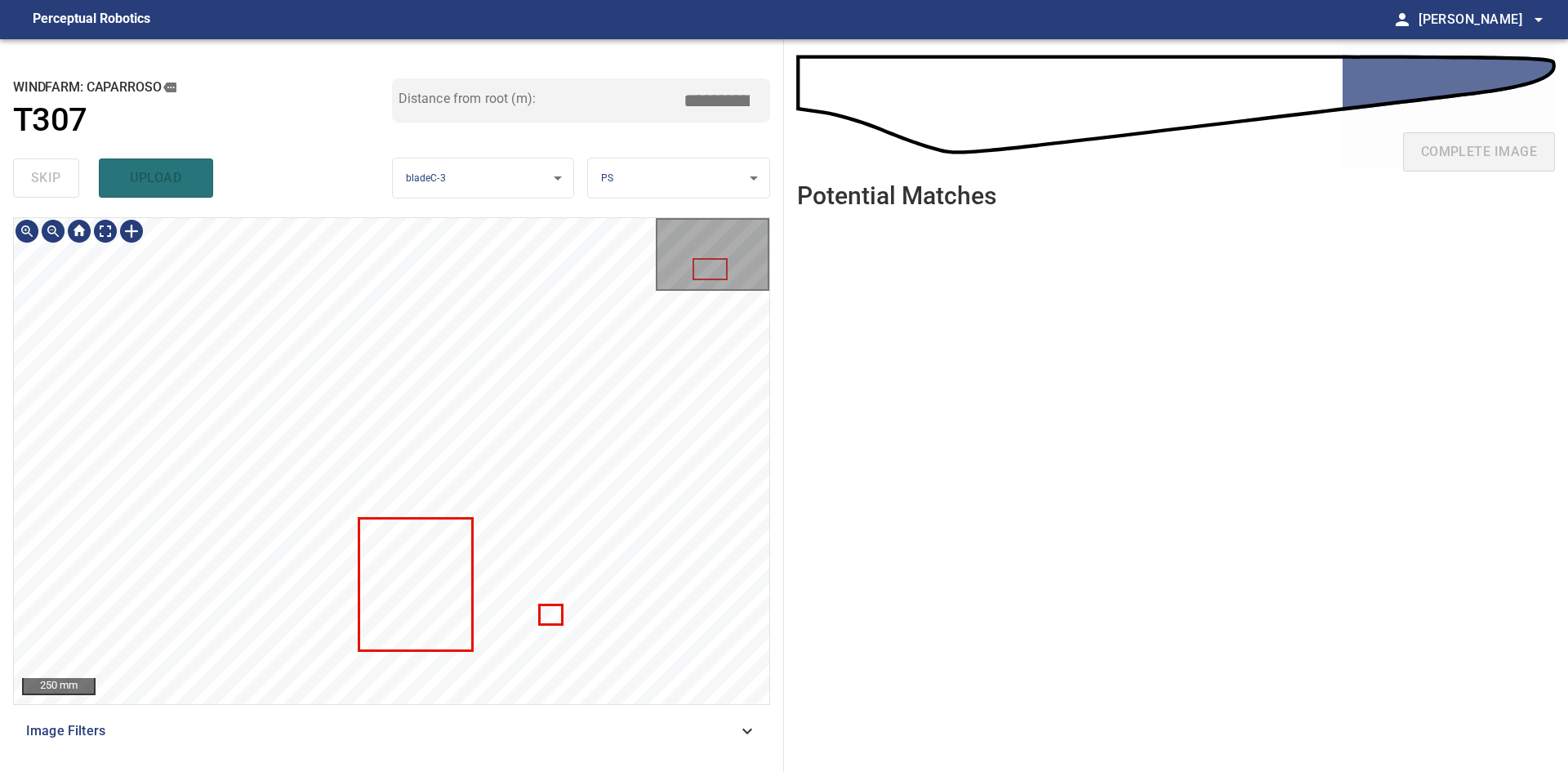
click at [449, 741] on div "250 mm Image Filters" at bounding box center [392, 488] width 757 height 541
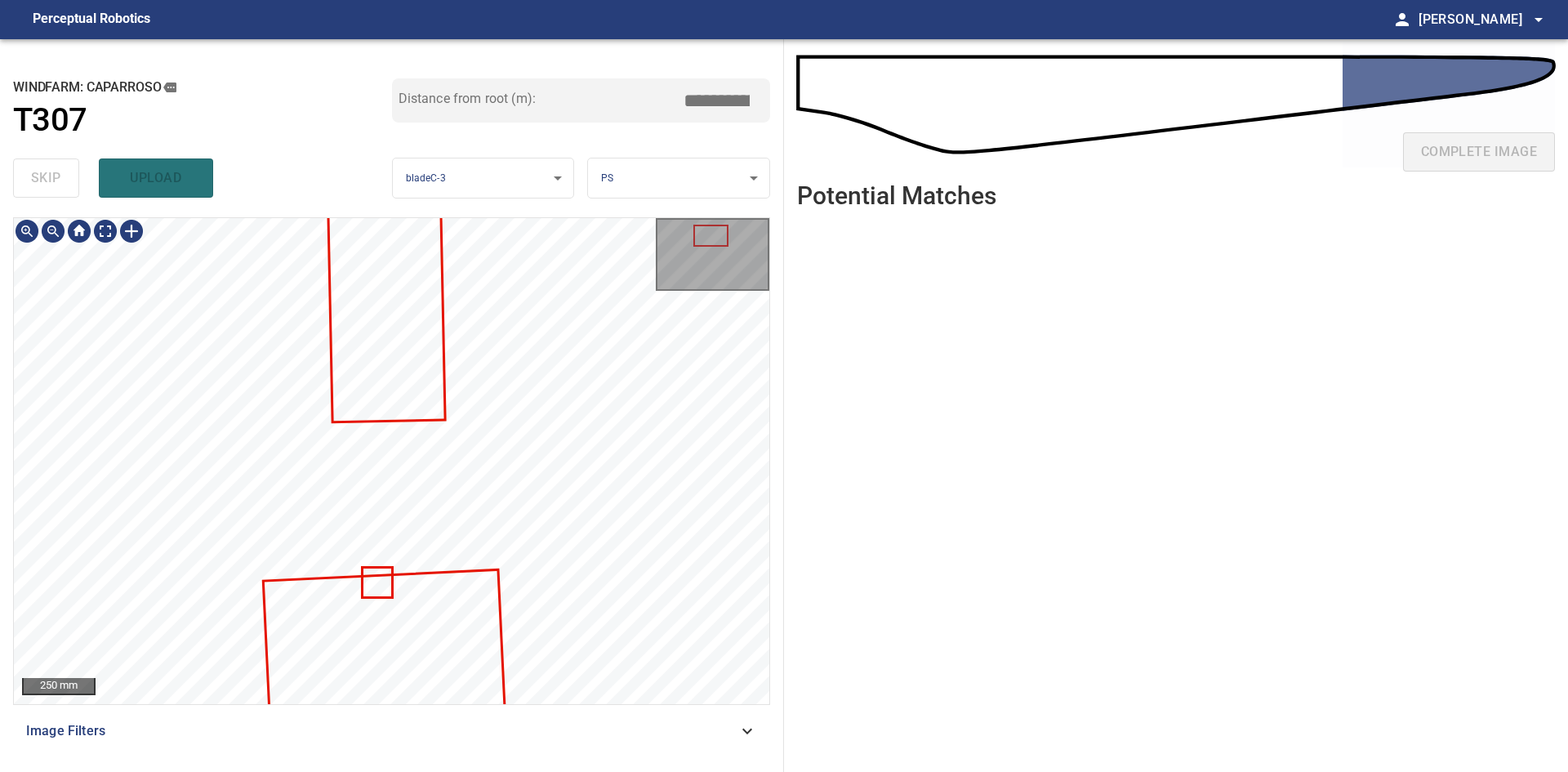
click at [479, 593] on div at bounding box center [392, 461] width 755 height 486
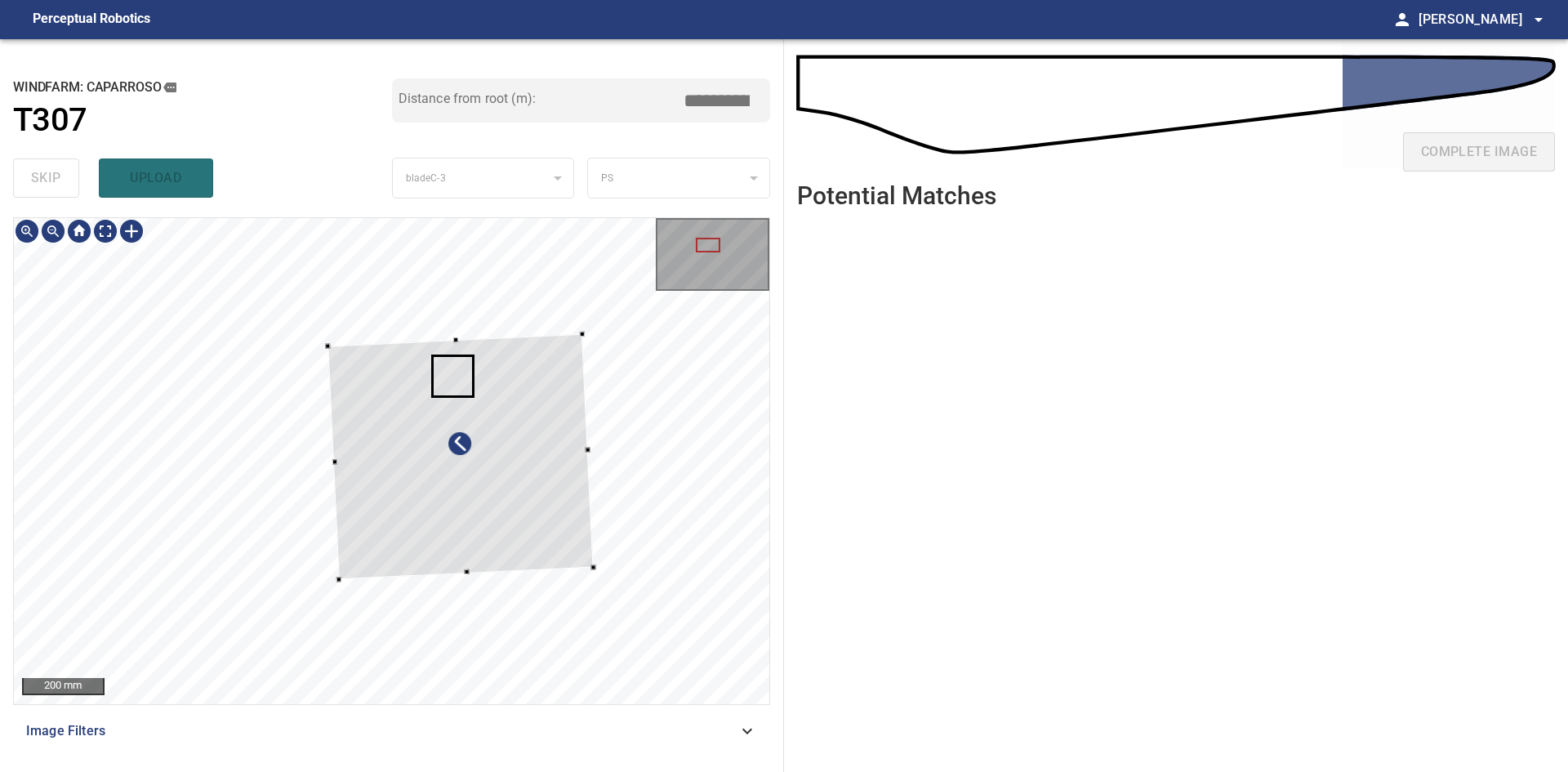
click at [539, 398] on div at bounding box center [459, 457] width 265 height 245
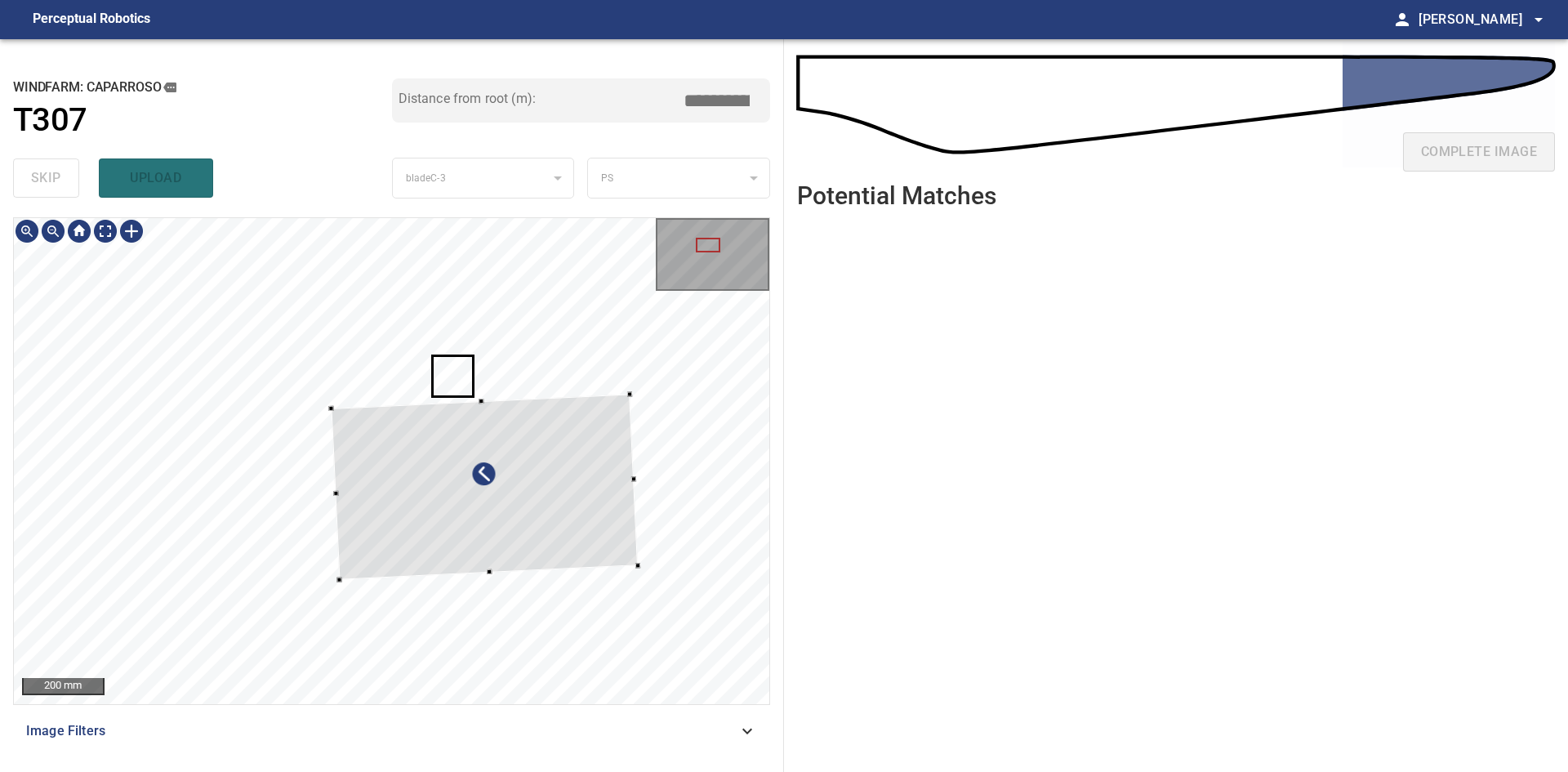
click at [627, 399] on div at bounding box center [484, 486] width 307 height 185
click at [586, 414] on div at bounding box center [474, 480] width 307 height 185
click at [590, 415] on div at bounding box center [478, 480] width 307 height 185
click at [339, 593] on div at bounding box center [340, 594] width 5 height 5
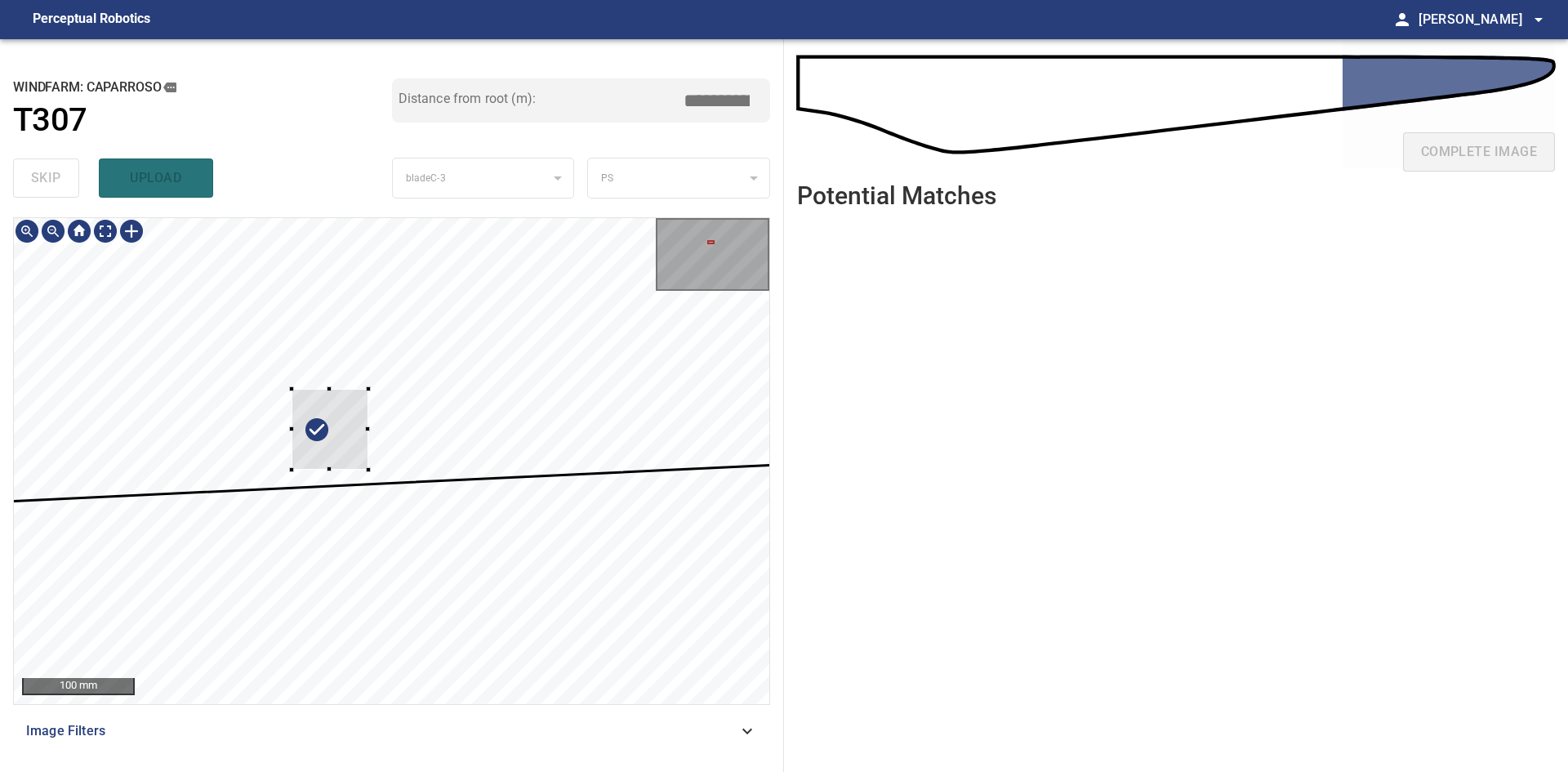
click at [352, 440] on div at bounding box center [330, 429] width 77 height 81
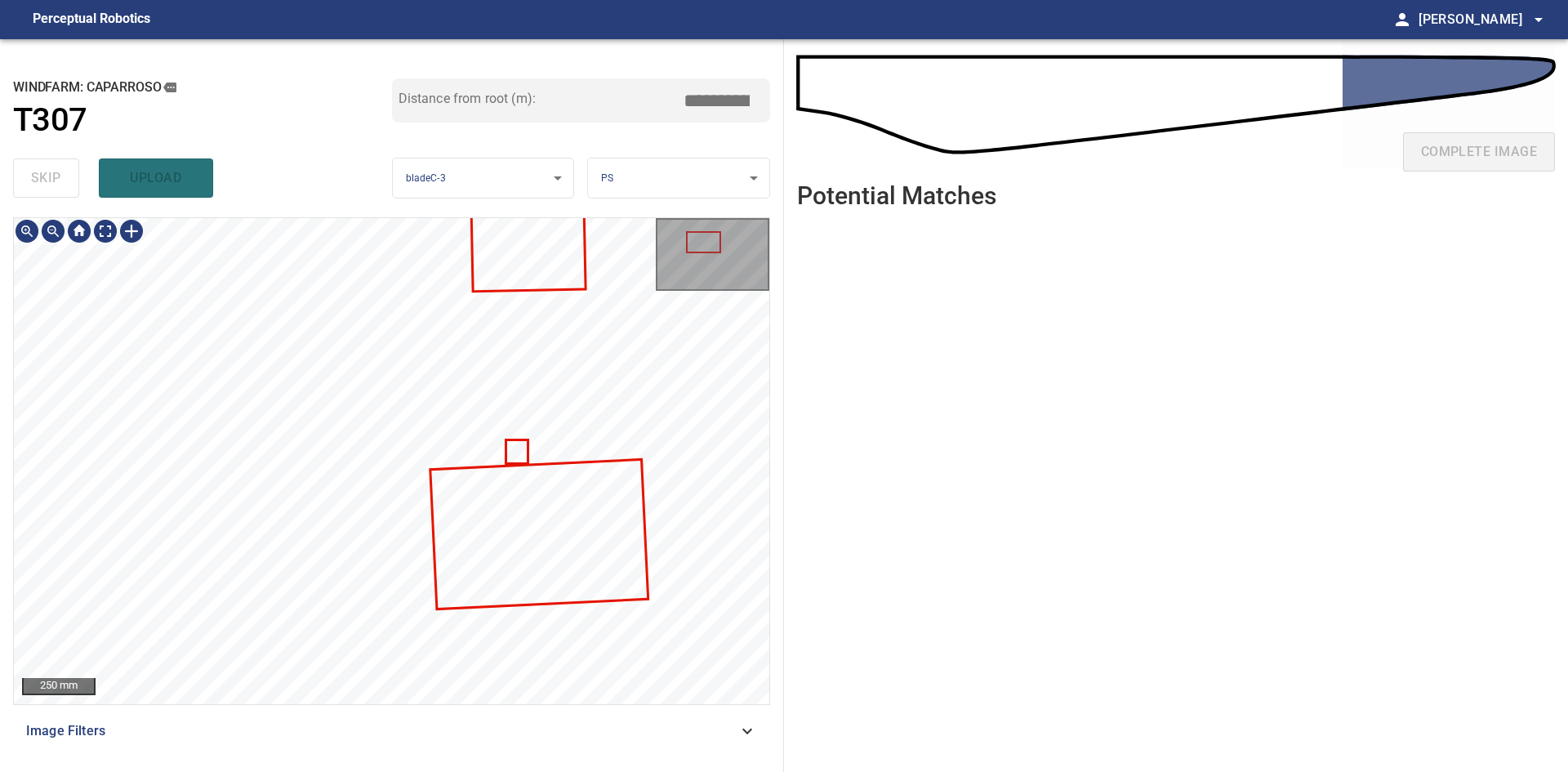
click at [516, 366] on div at bounding box center [392, 461] width 755 height 486
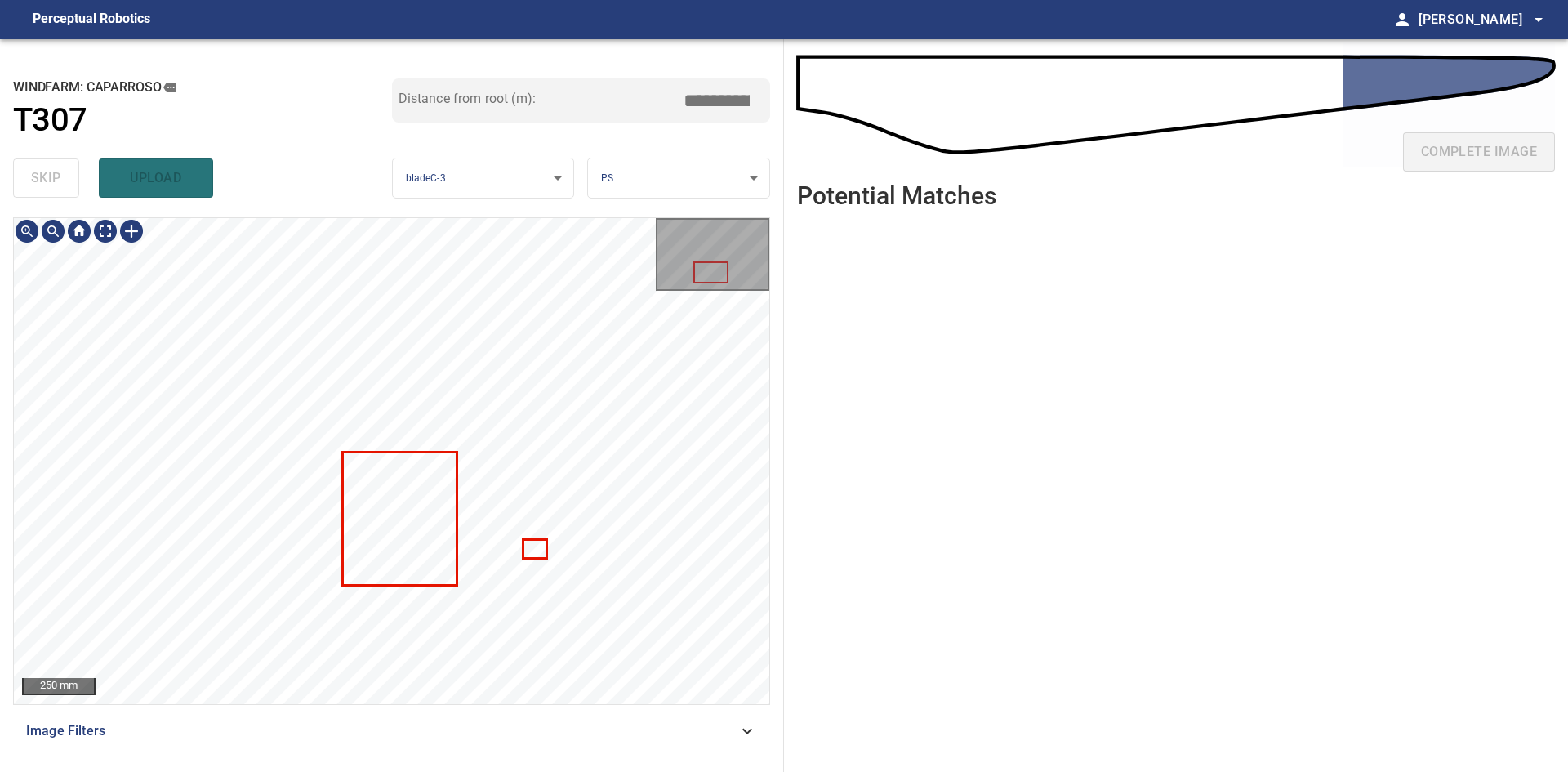
click at [464, 268] on div "**********" at bounding box center [392, 406] width 784 height 733
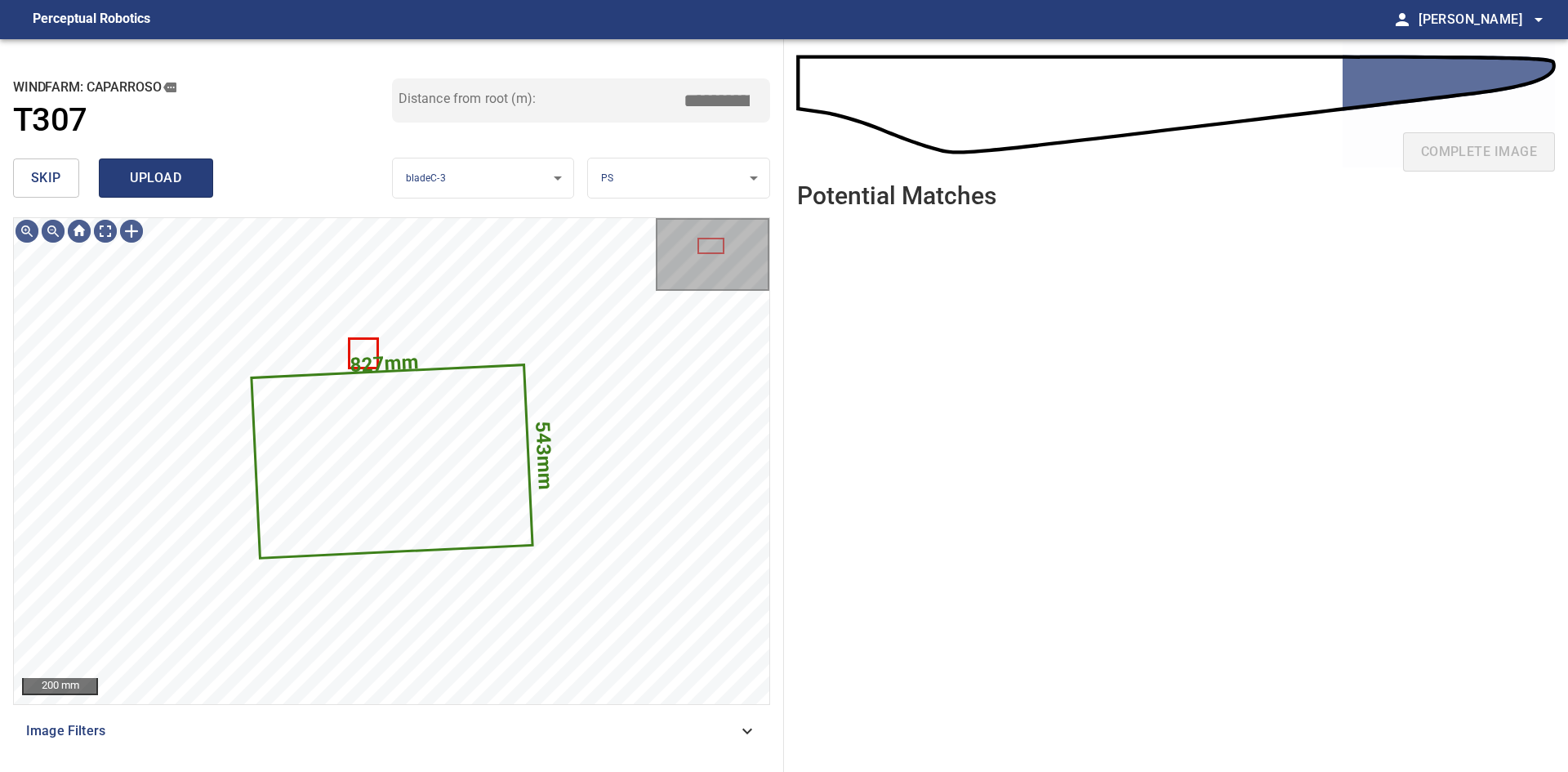
click at [163, 171] on span "upload" at bounding box center [156, 178] width 78 height 23
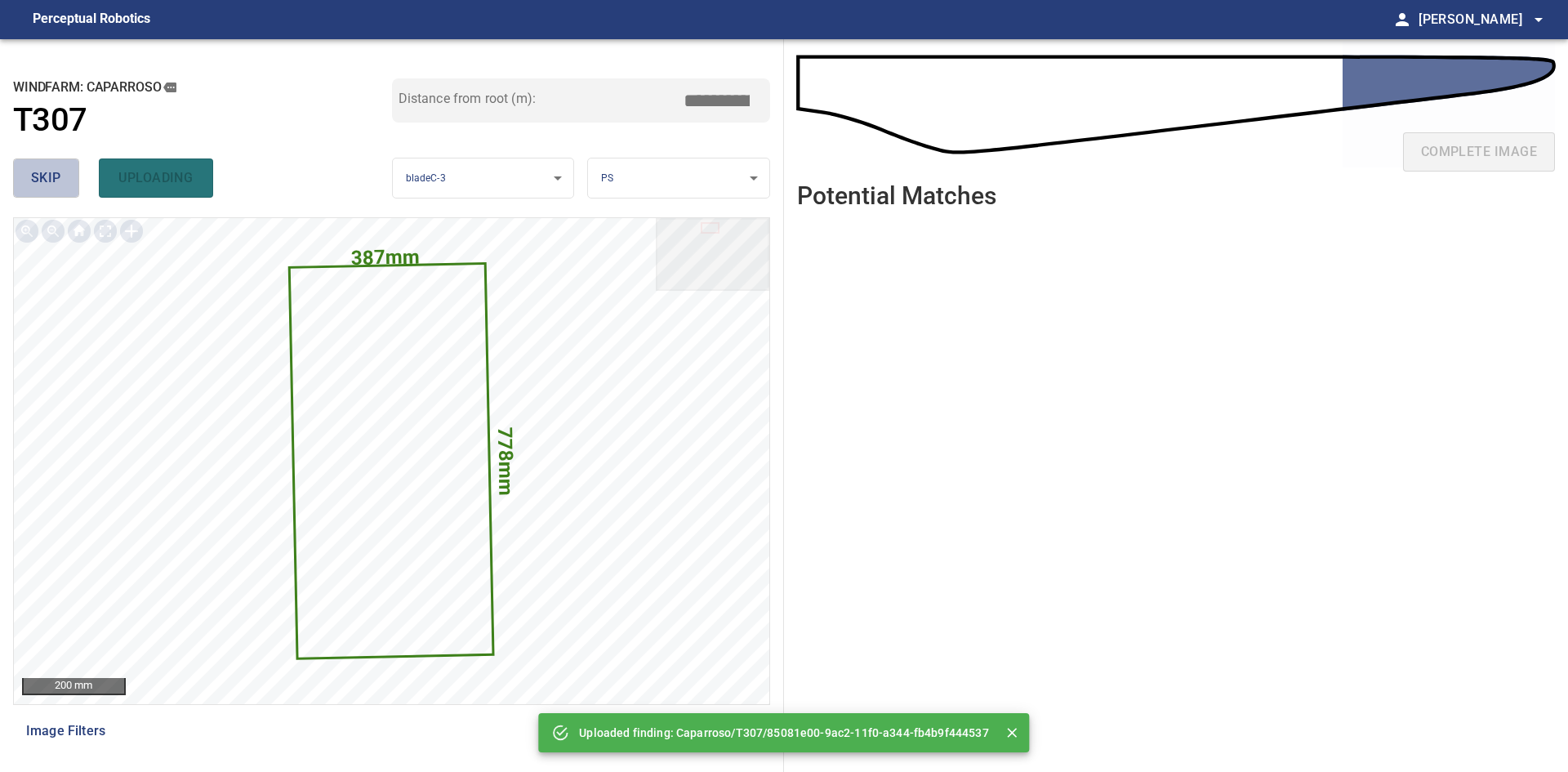
click at [52, 180] on span "skip" at bounding box center [46, 178] width 30 height 23
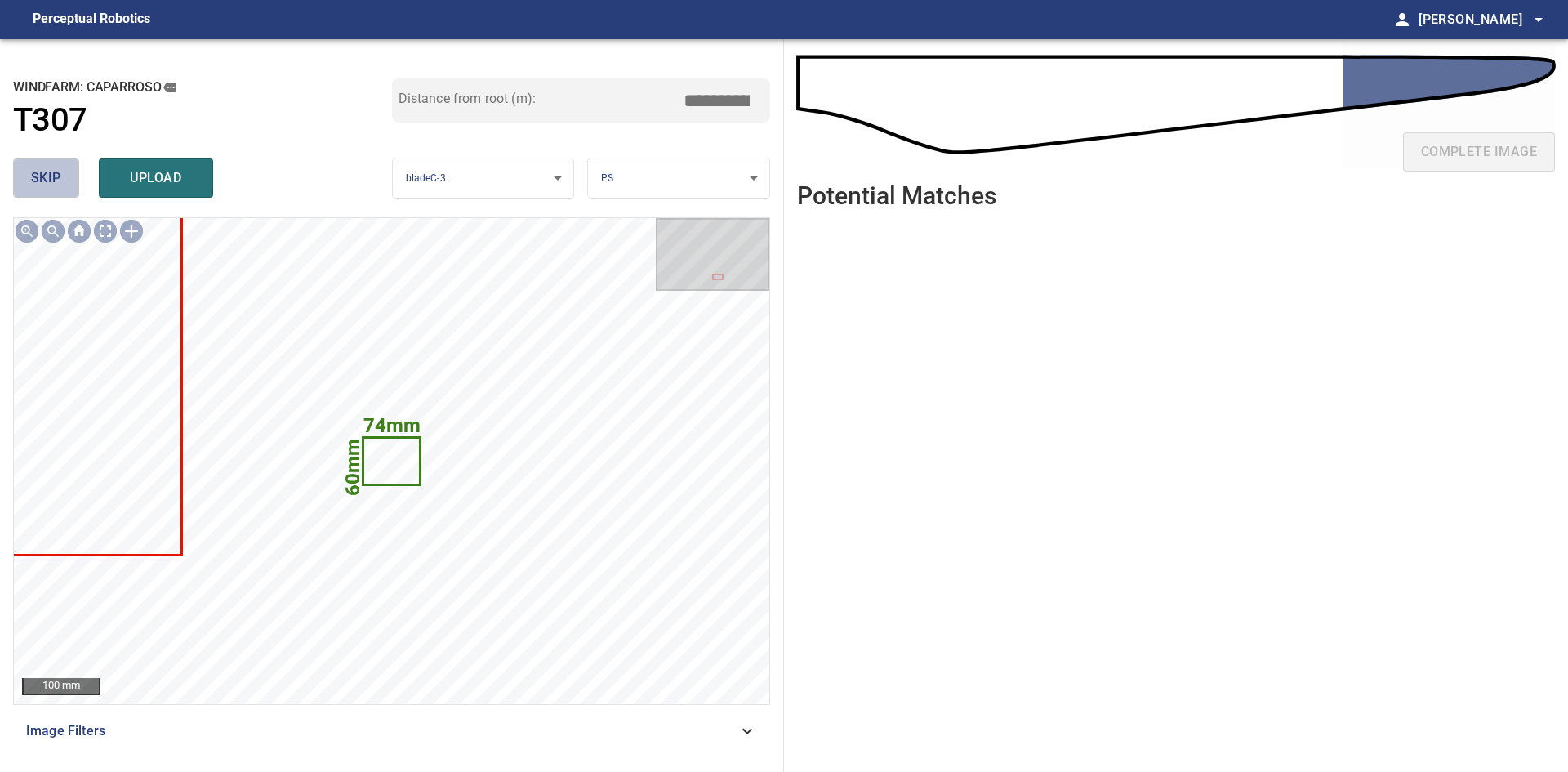
click at [52, 180] on span "skip" at bounding box center [46, 178] width 30 height 23
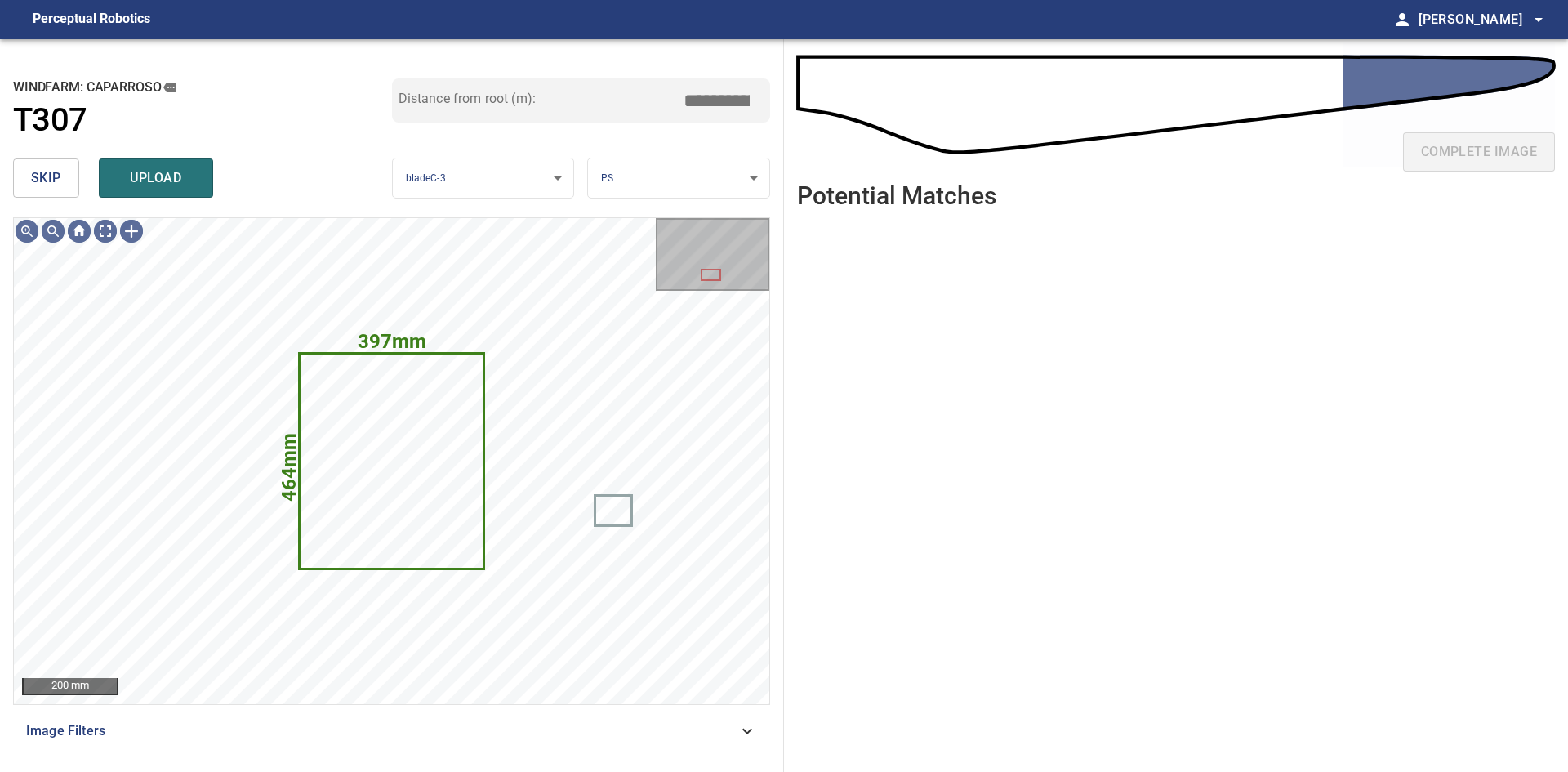
click at [52, 180] on span "skip" at bounding box center [46, 178] width 30 height 23
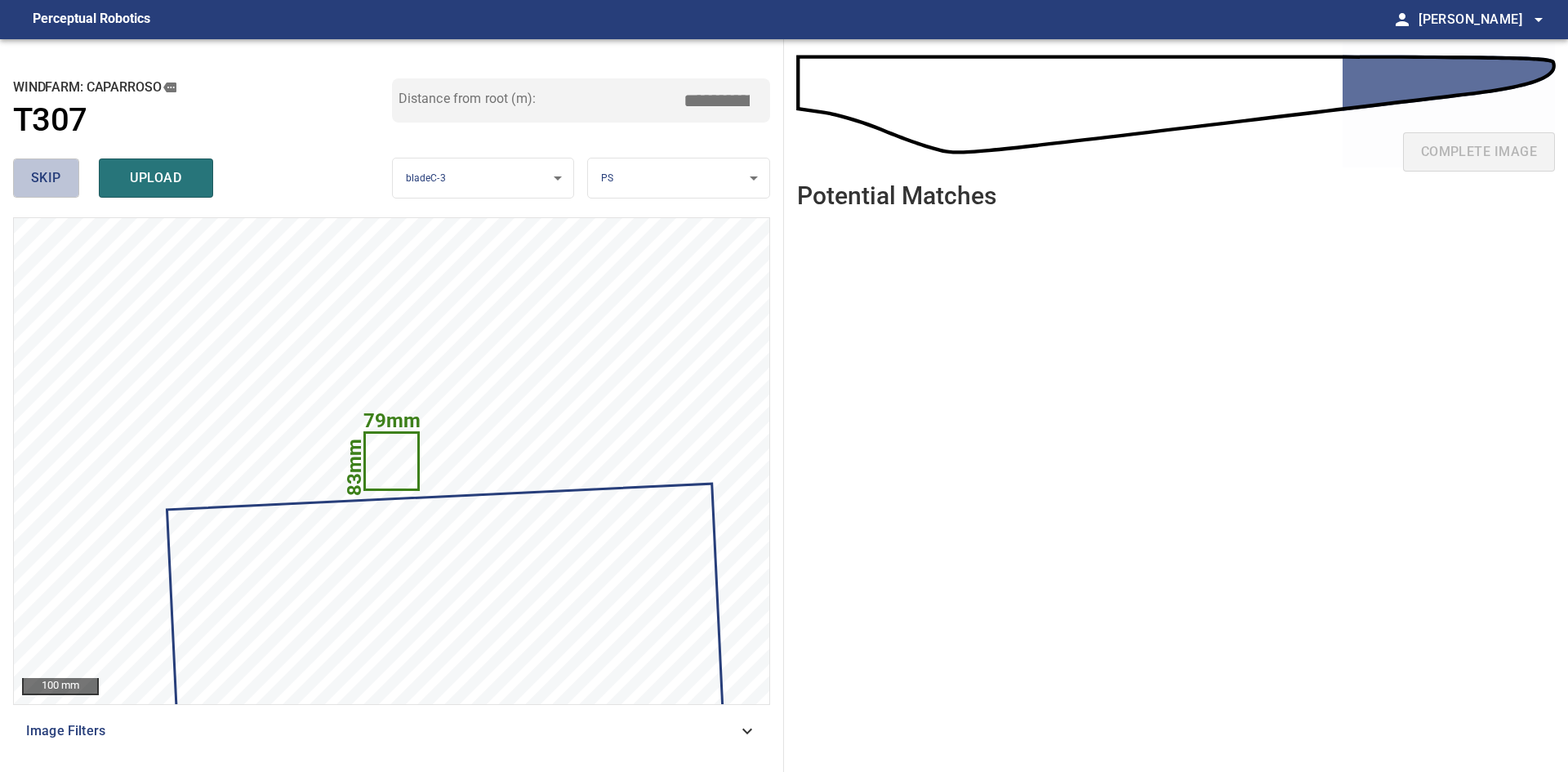
click at [57, 180] on span "skip" at bounding box center [46, 178] width 30 height 23
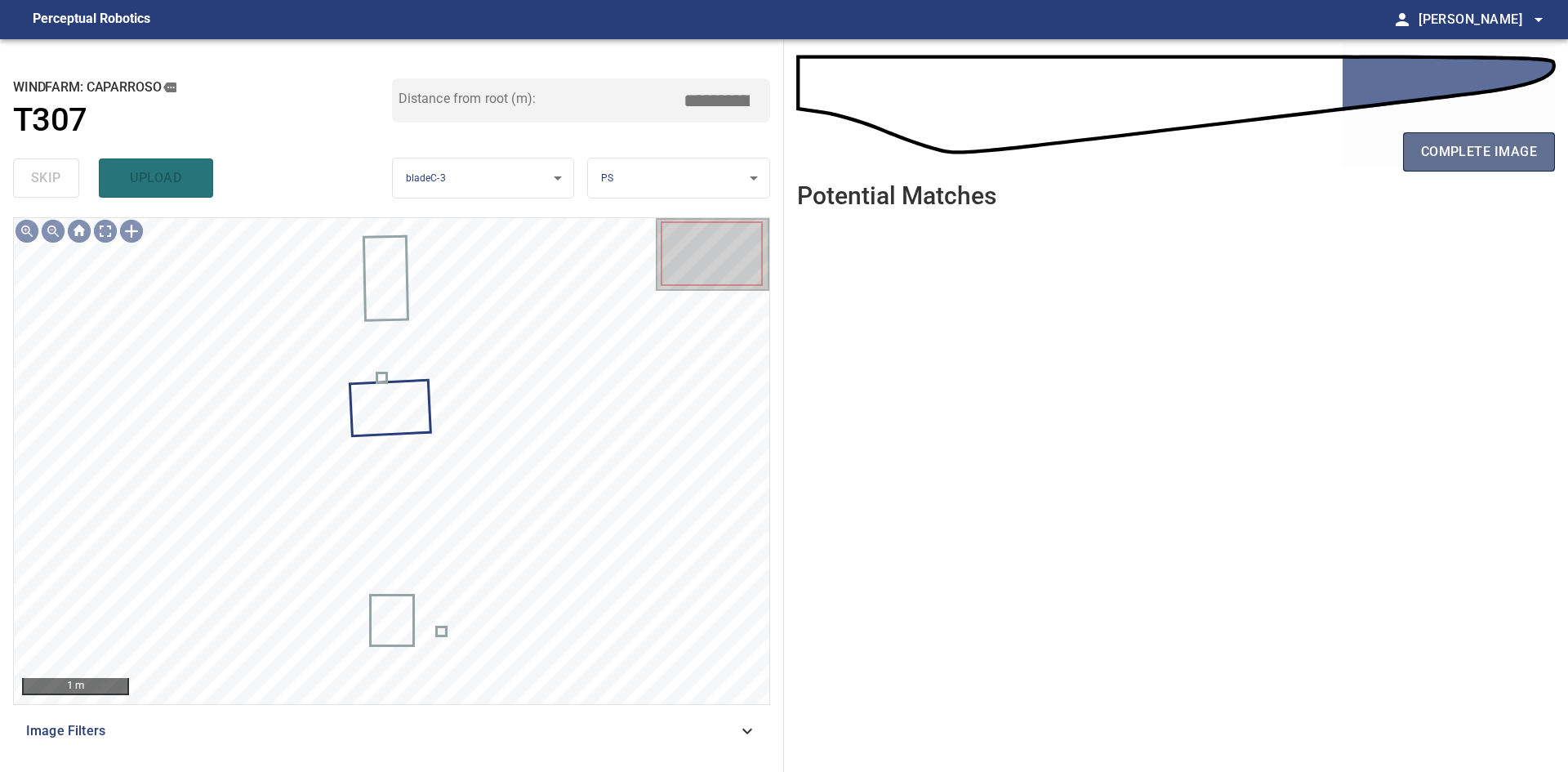
click at [1487, 161] on span "complete image" at bounding box center [1478, 151] width 116 height 23
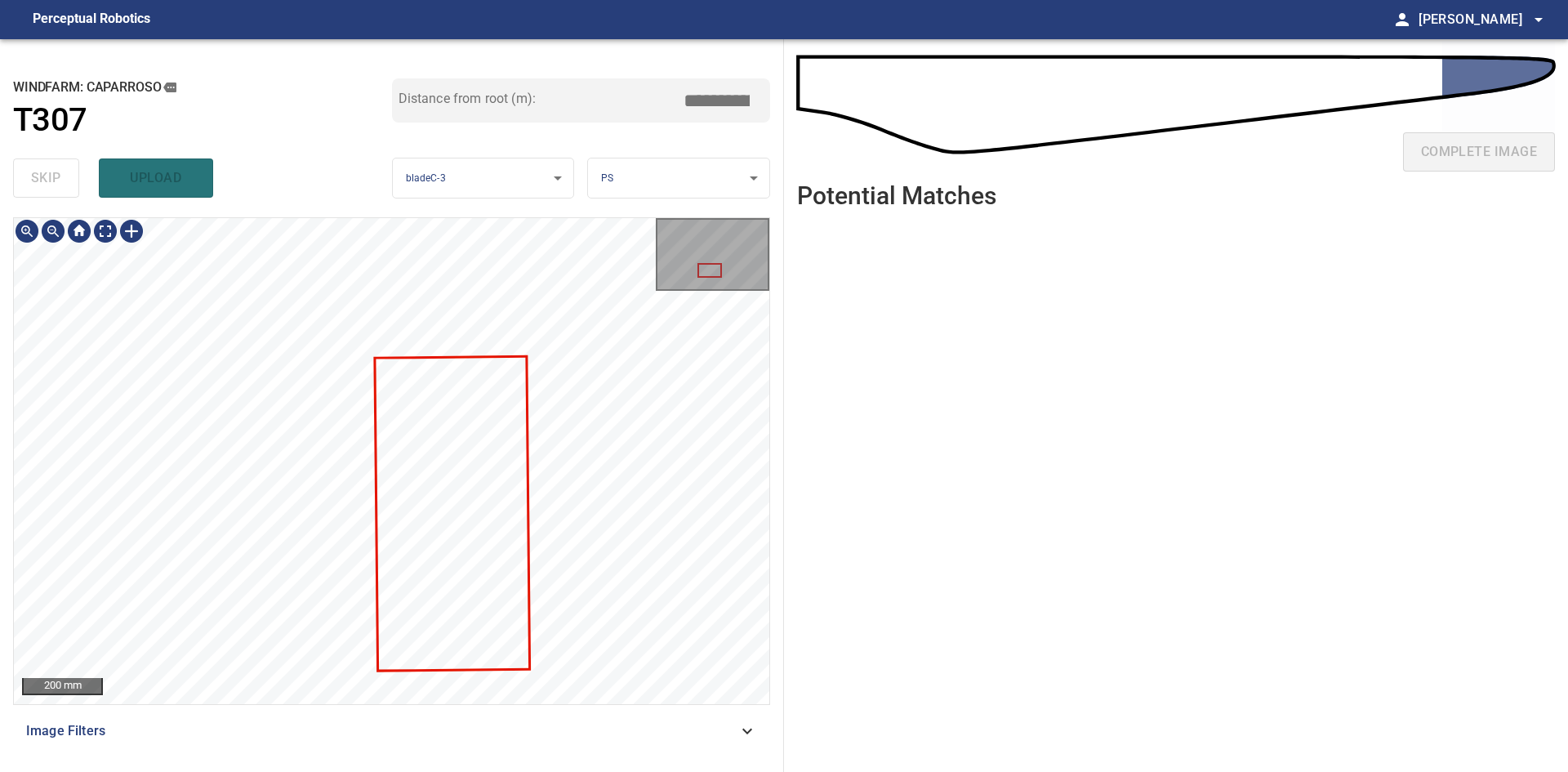
click at [512, 635] on div at bounding box center [392, 461] width 755 height 486
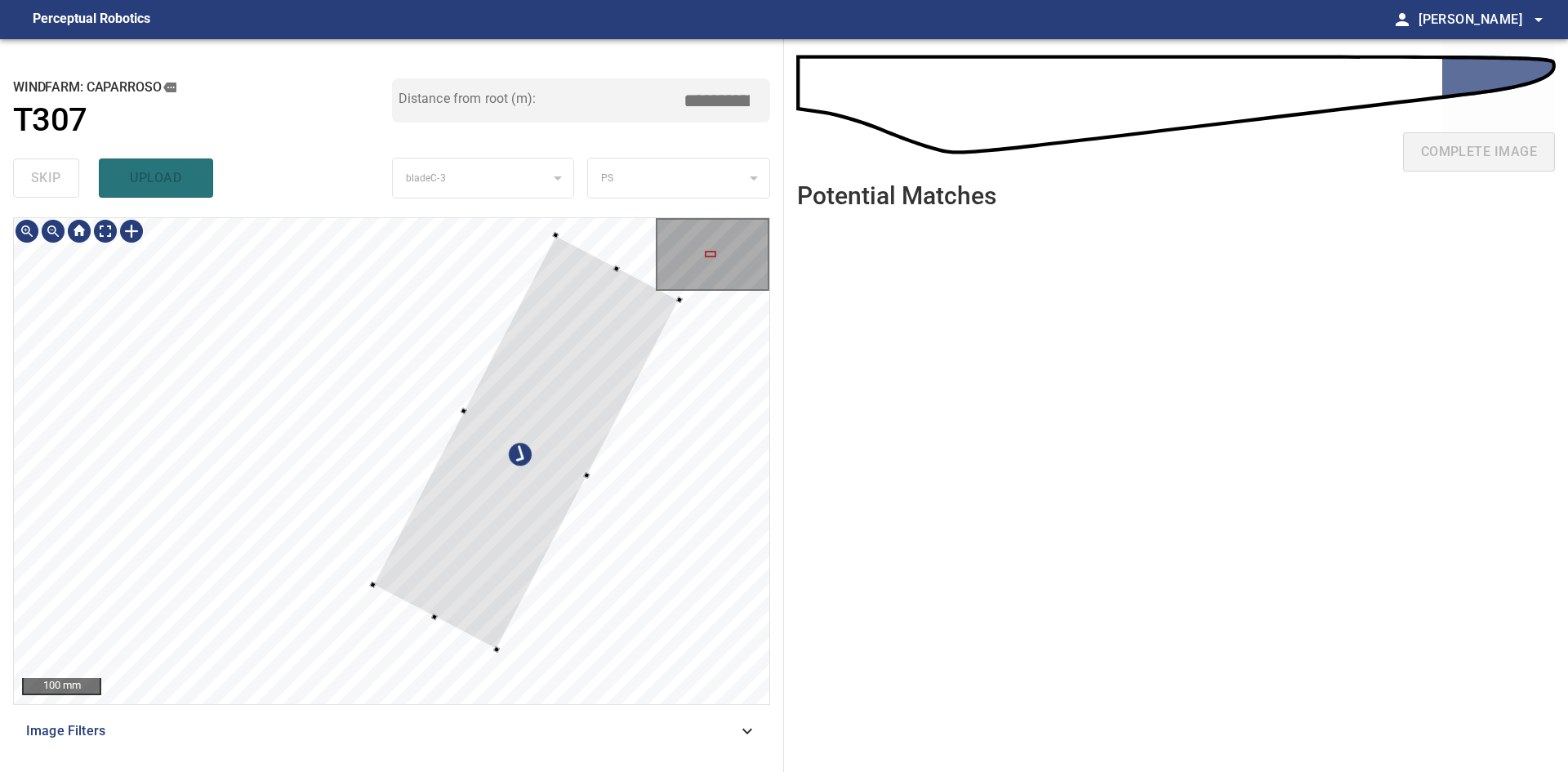
click at [546, 382] on div at bounding box center [526, 443] width 307 height 414
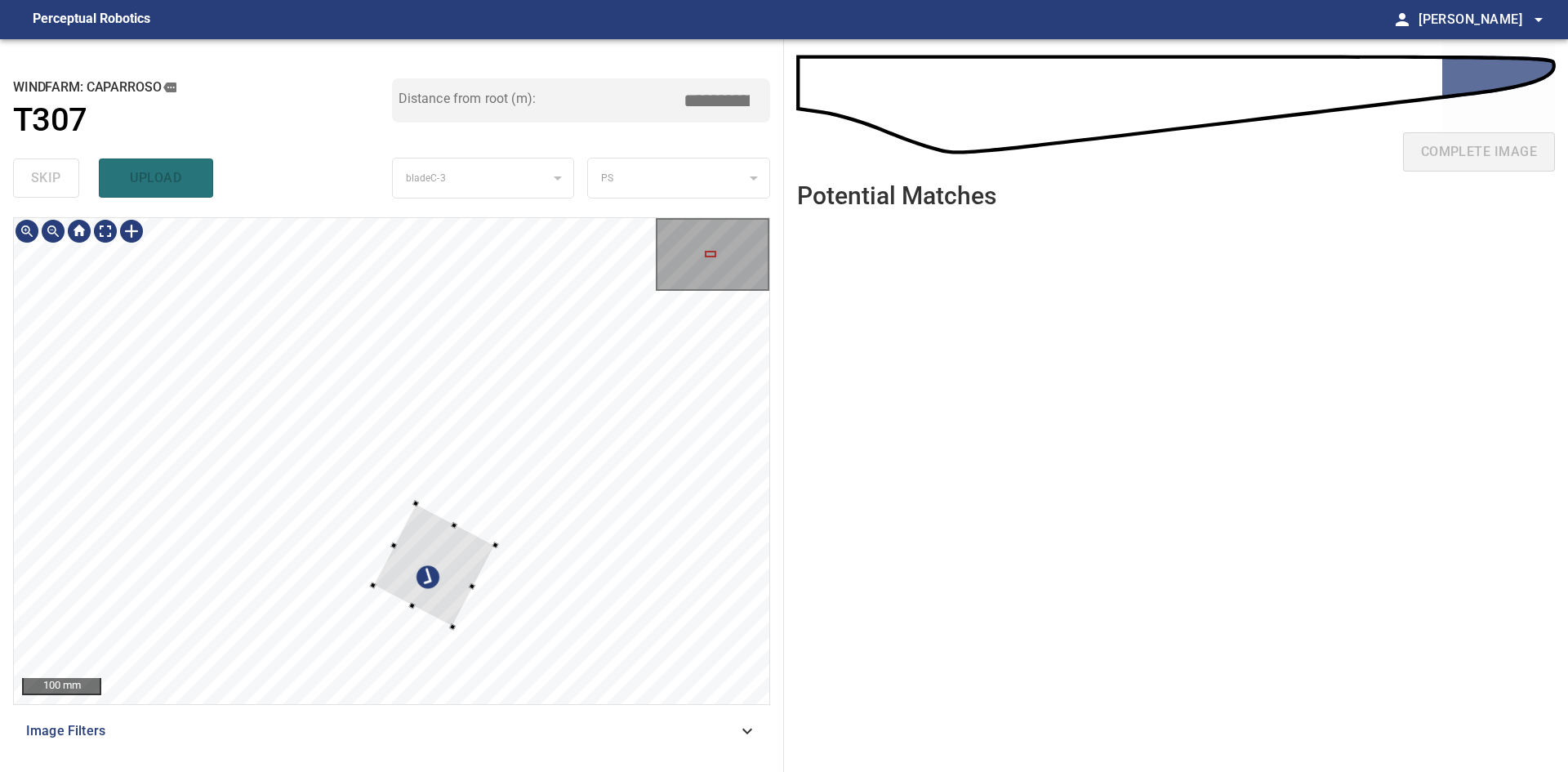
click at [491, 548] on div at bounding box center [433, 565] width 123 height 124
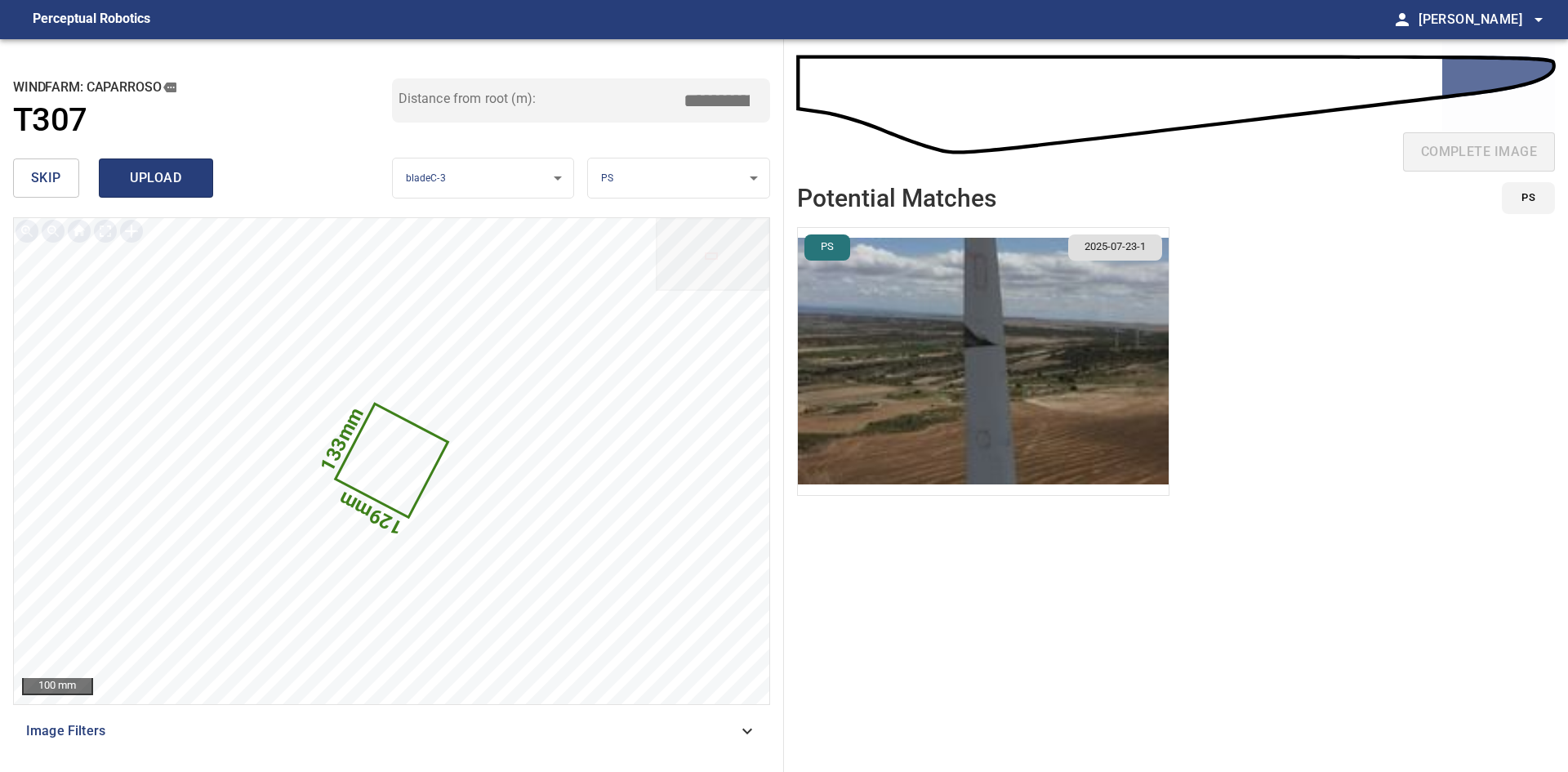
click at [186, 175] on span "upload" at bounding box center [156, 178] width 78 height 23
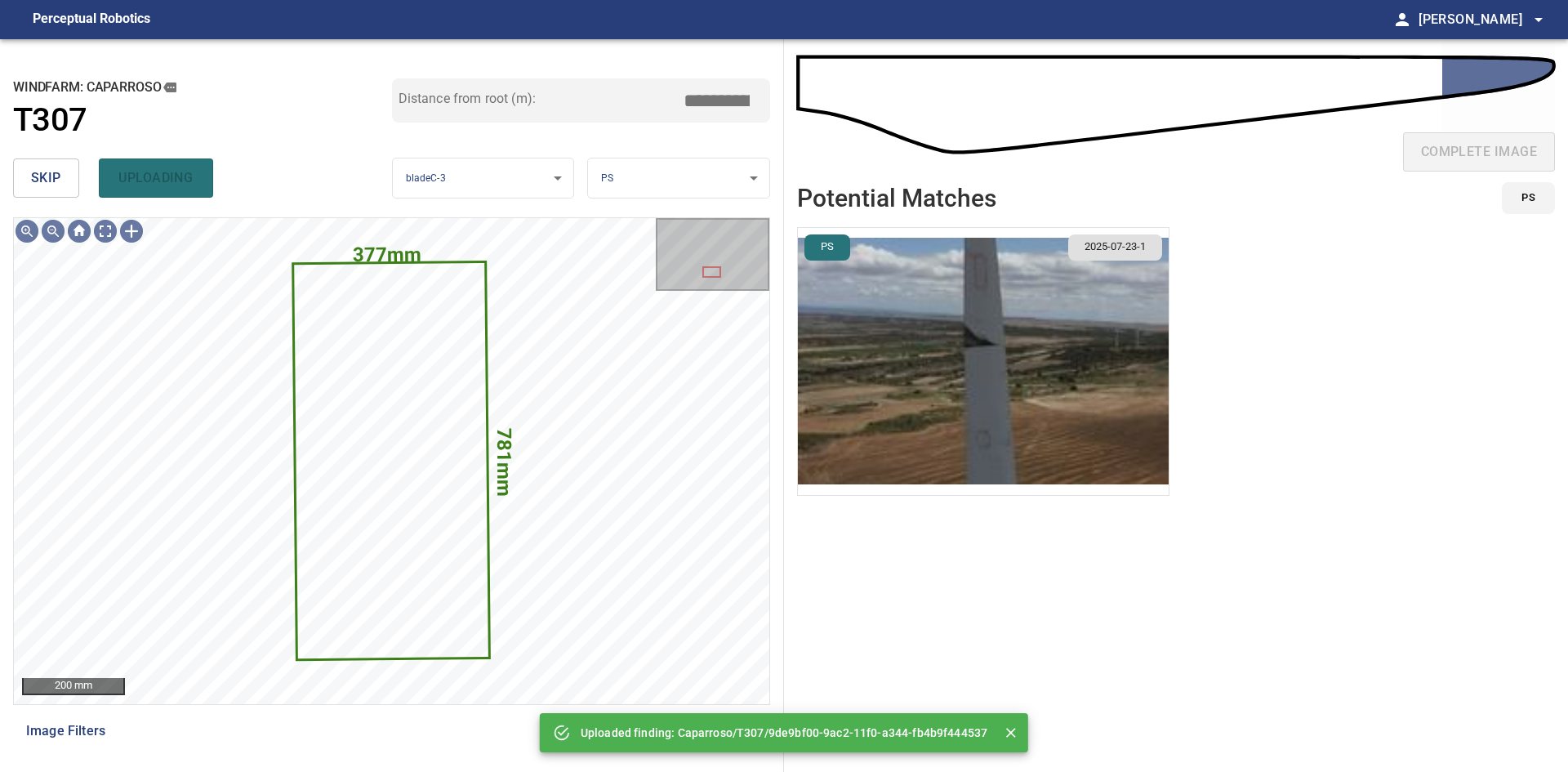
click at [53, 174] on span "skip" at bounding box center [46, 178] width 30 height 23
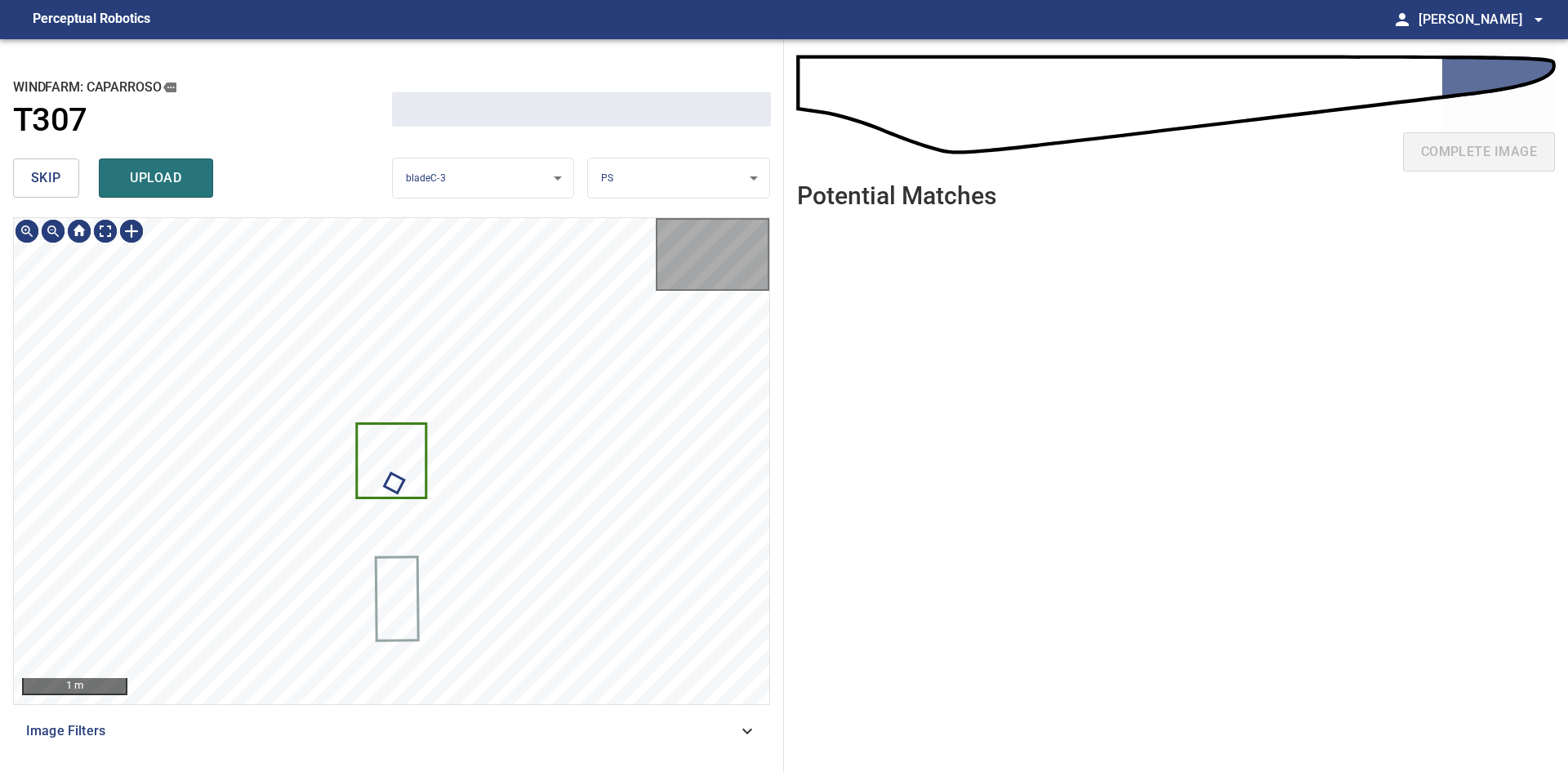
click at [53, 174] on span "skip" at bounding box center [46, 178] width 30 height 23
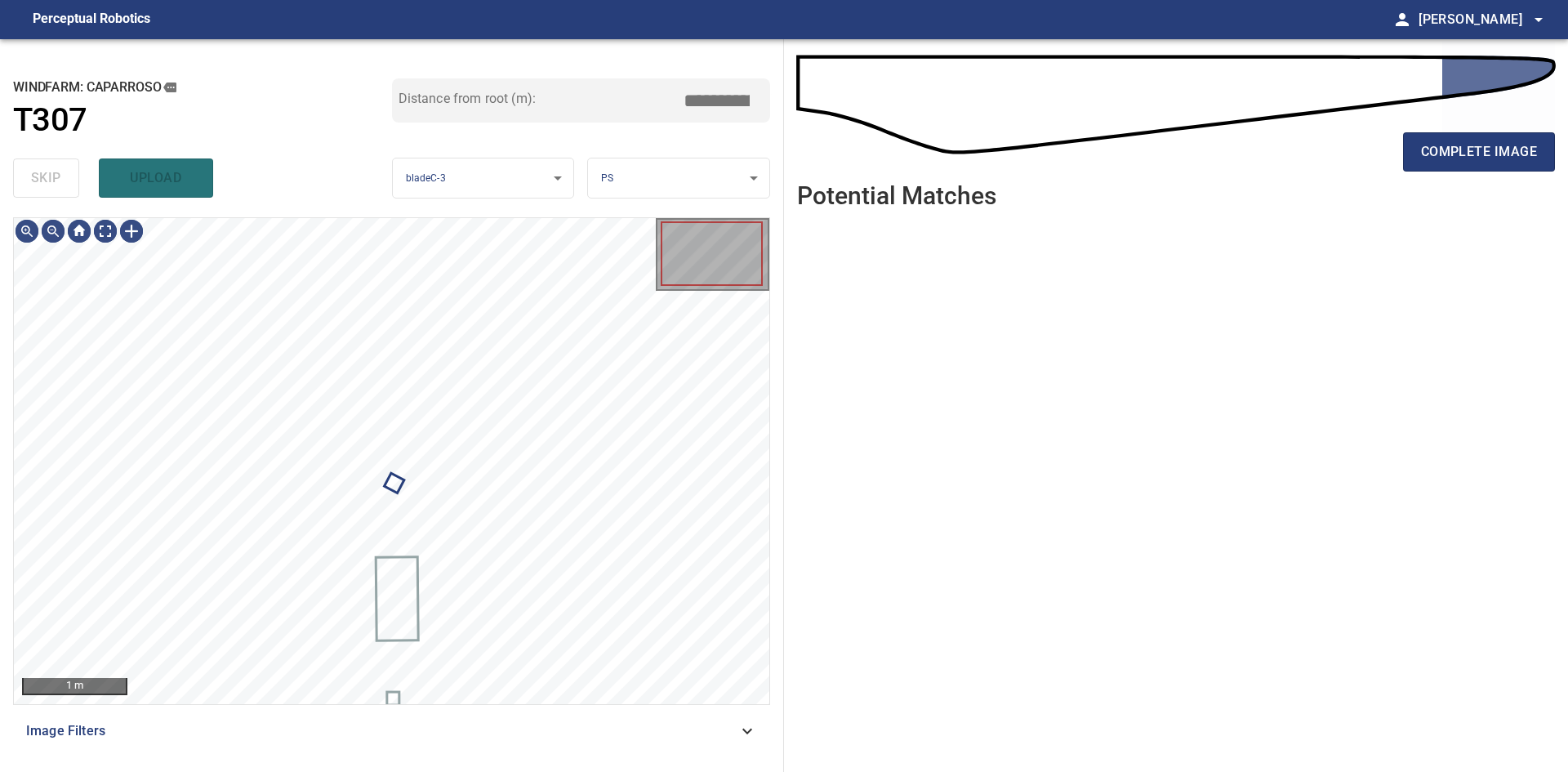
click at [53, 174] on div "skip upload" at bounding box center [203, 178] width 379 height 52
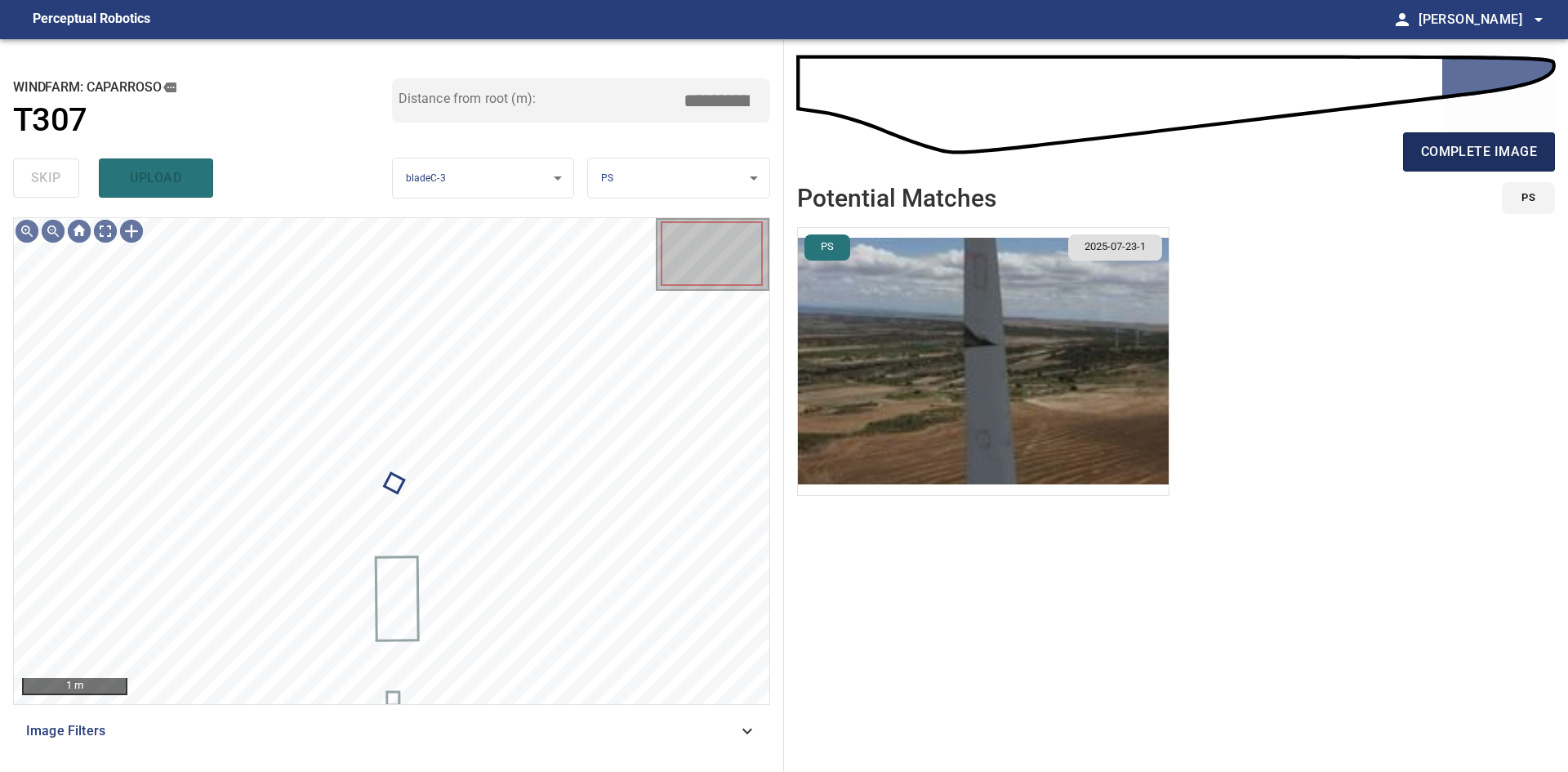
click at [1420, 155] on button "complete image" at bounding box center [1479, 151] width 152 height 39
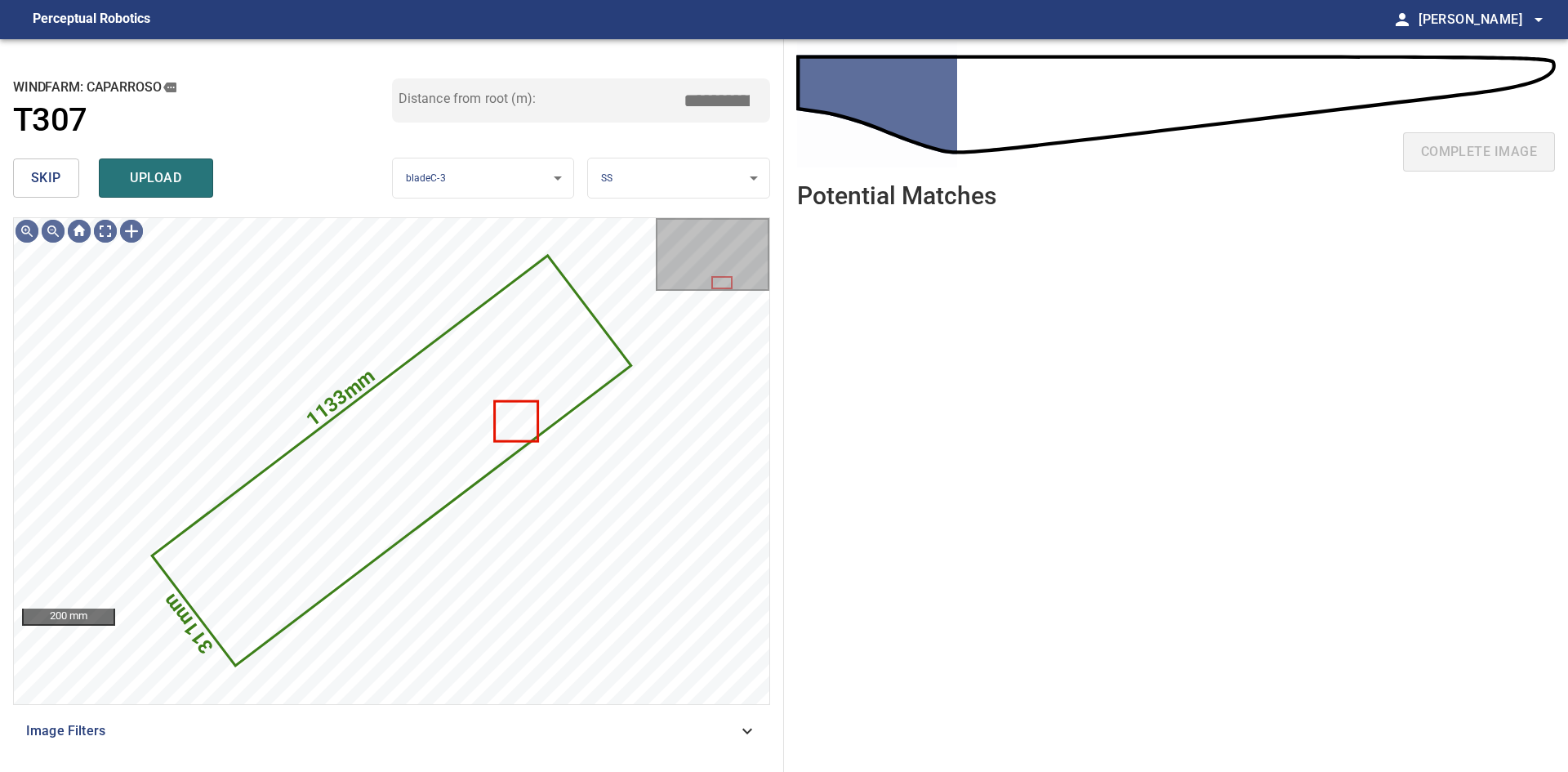
click at [72, 187] on button "skip" at bounding box center [46, 178] width 66 height 39
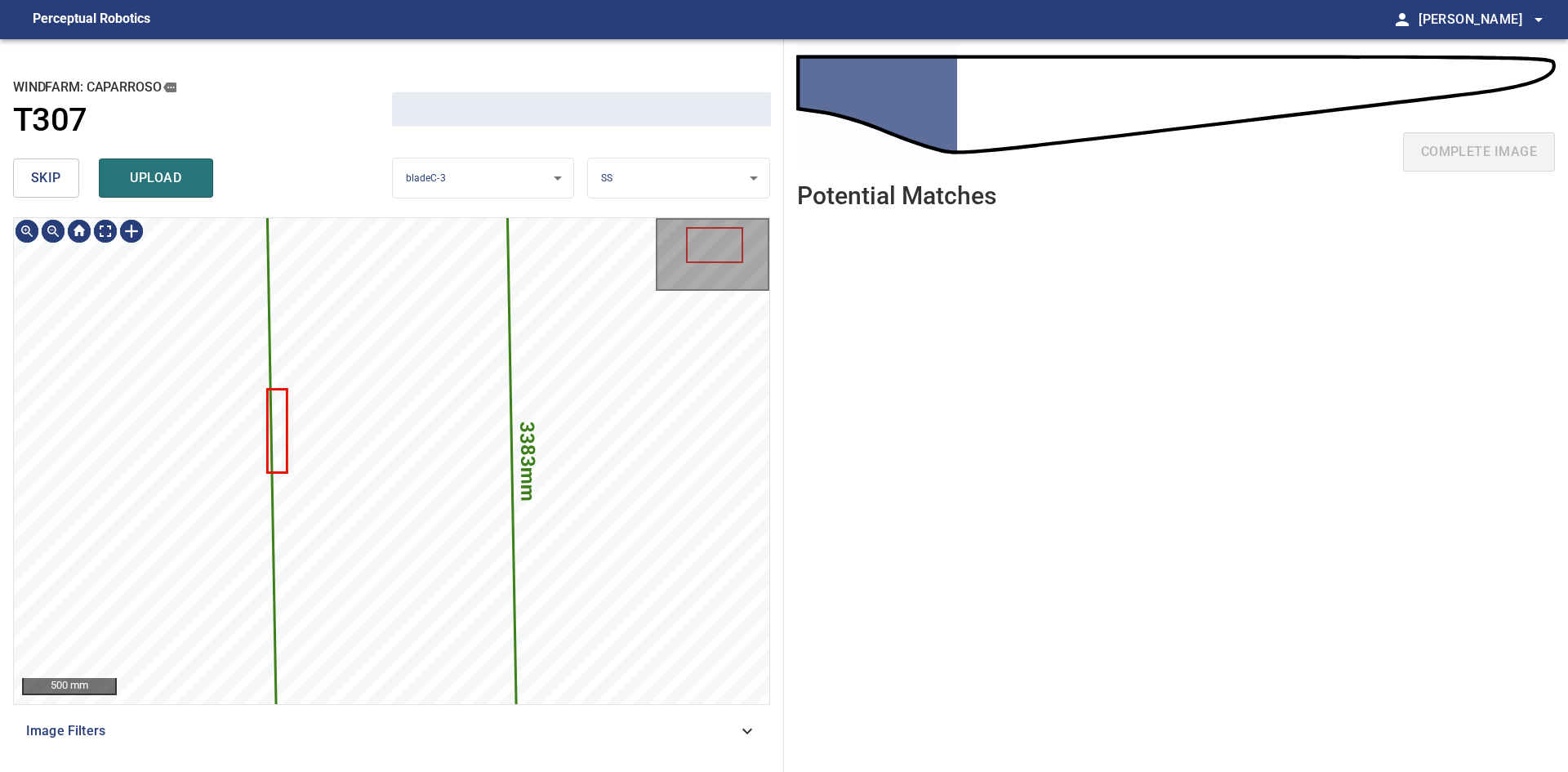
click at [72, 187] on button "skip" at bounding box center [46, 178] width 66 height 39
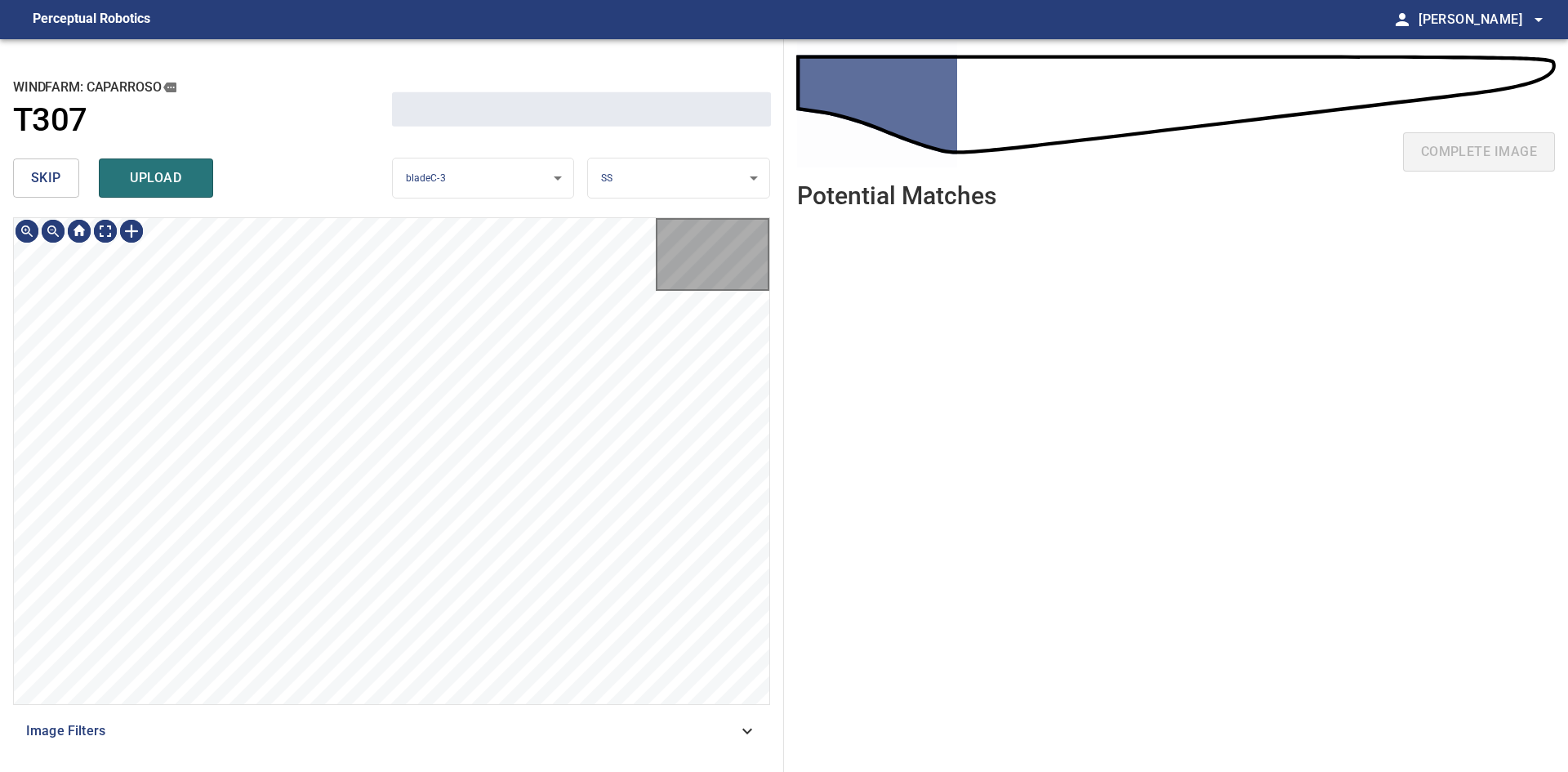
click at [72, 187] on button "skip" at bounding box center [46, 178] width 66 height 39
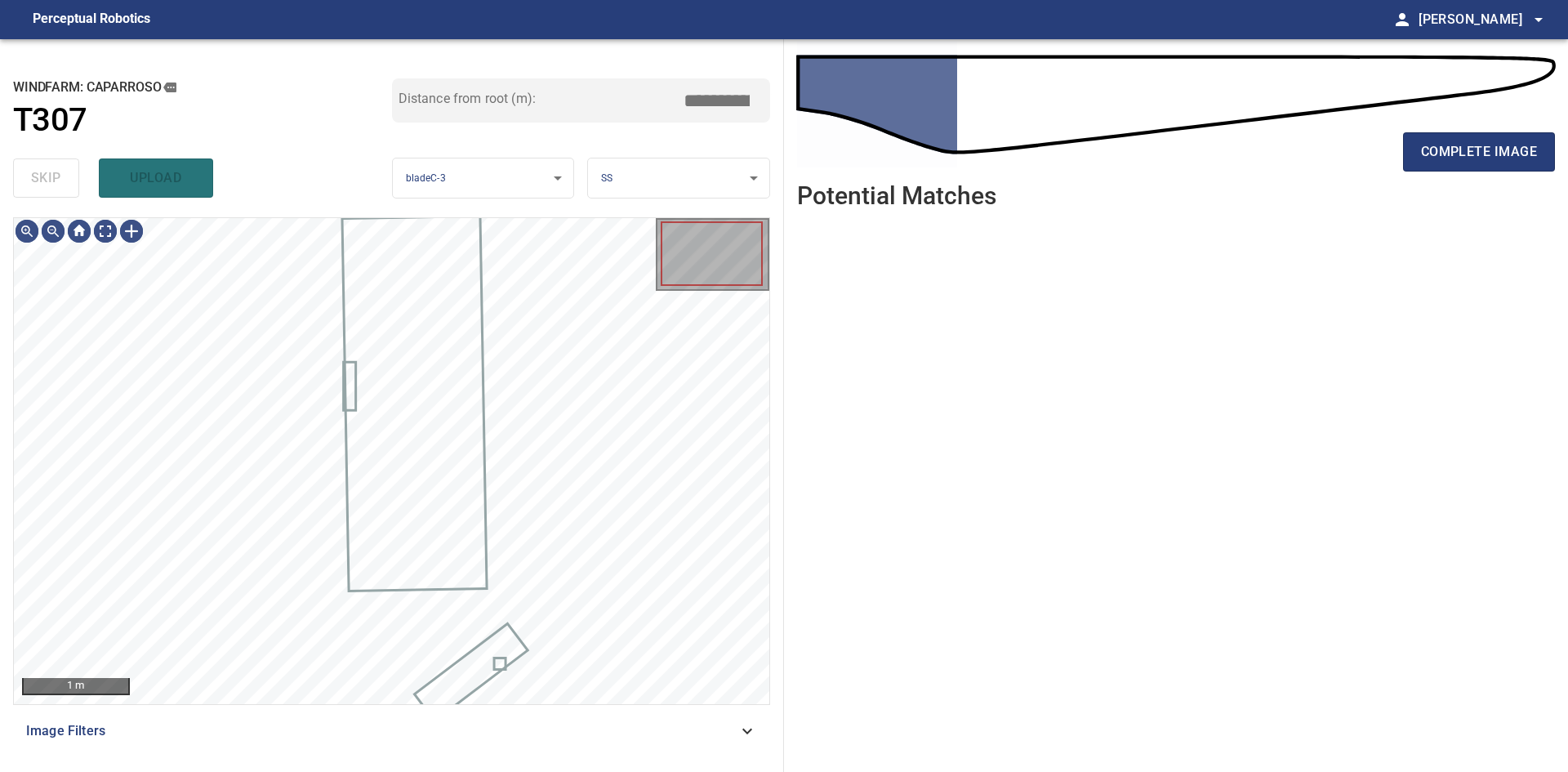
click at [72, 187] on div "skip upload" at bounding box center [203, 178] width 379 height 52
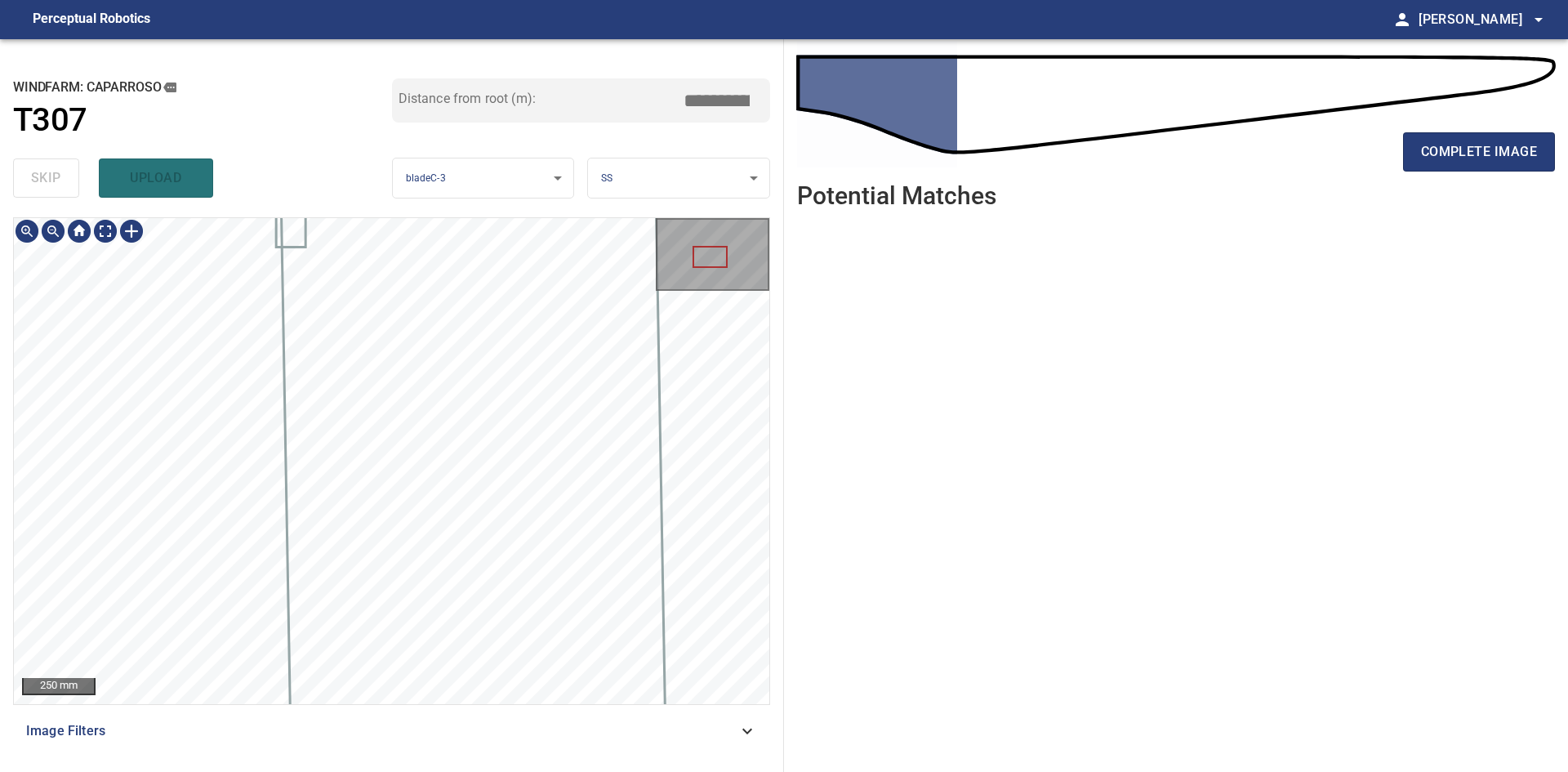
click at [386, 660] on div at bounding box center [392, 461] width 755 height 486
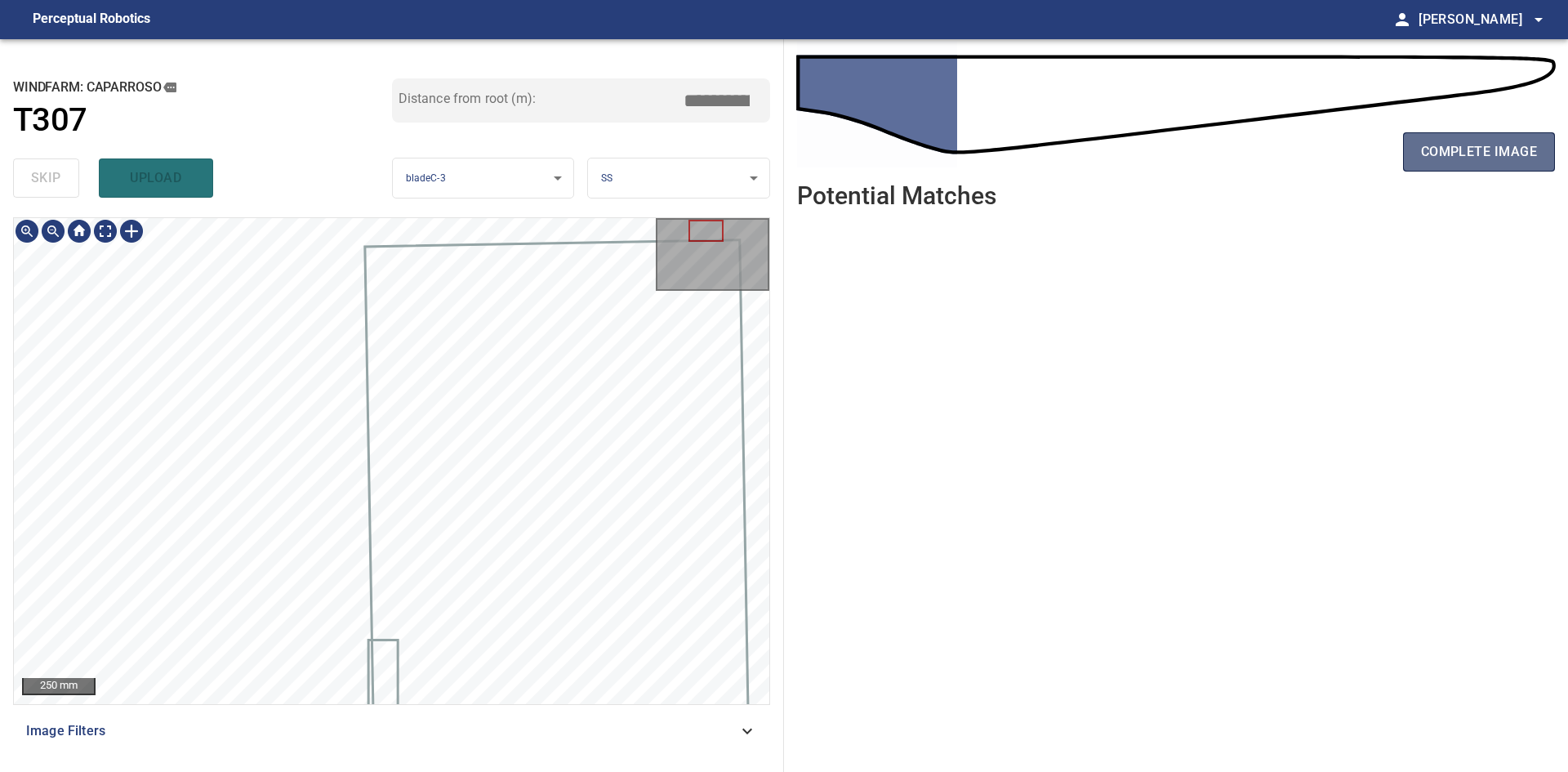
click at [1420, 171] on button "complete image" at bounding box center [1479, 151] width 152 height 39
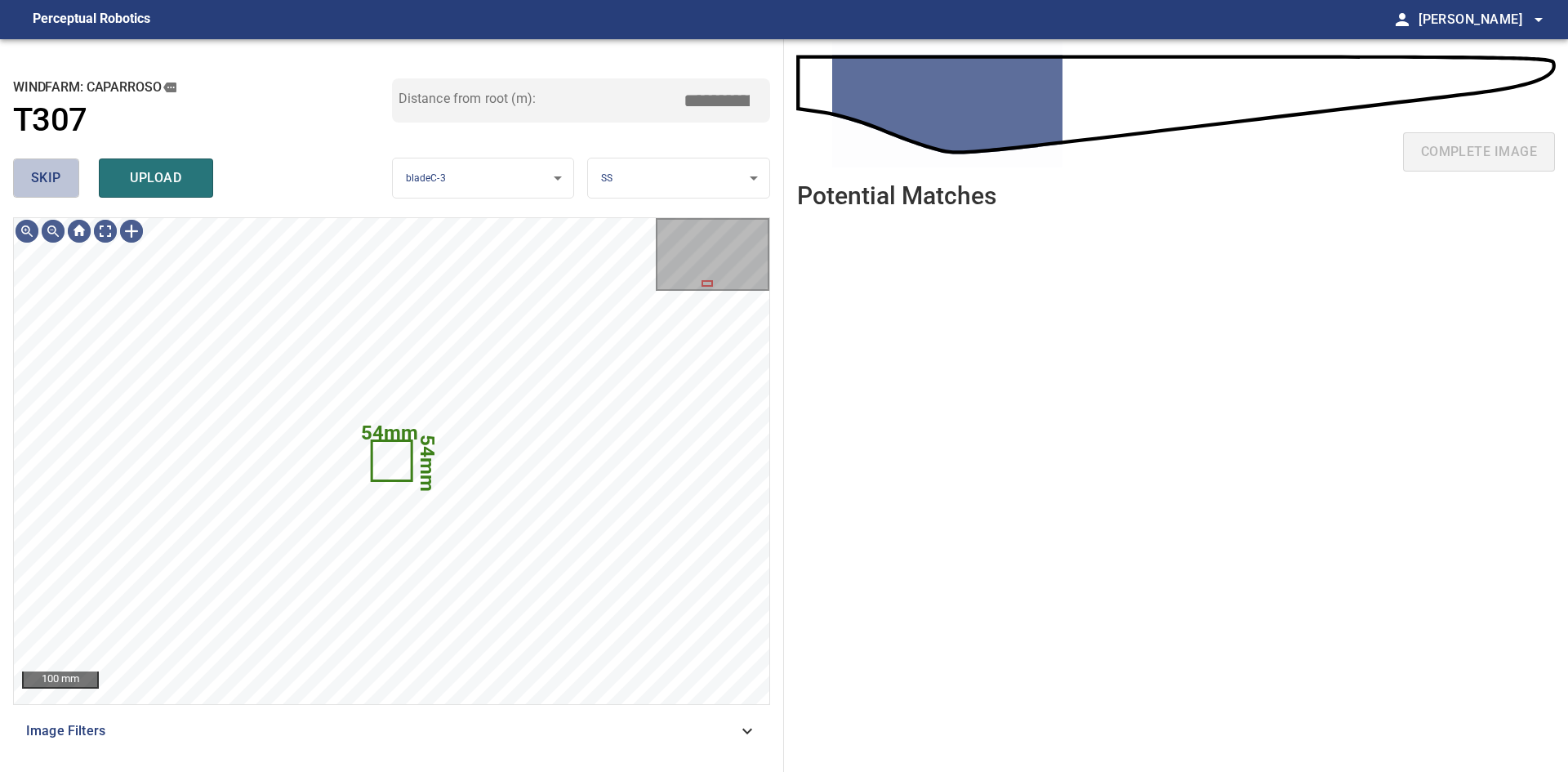
click at [60, 179] on span "skip" at bounding box center [46, 178] width 30 height 23
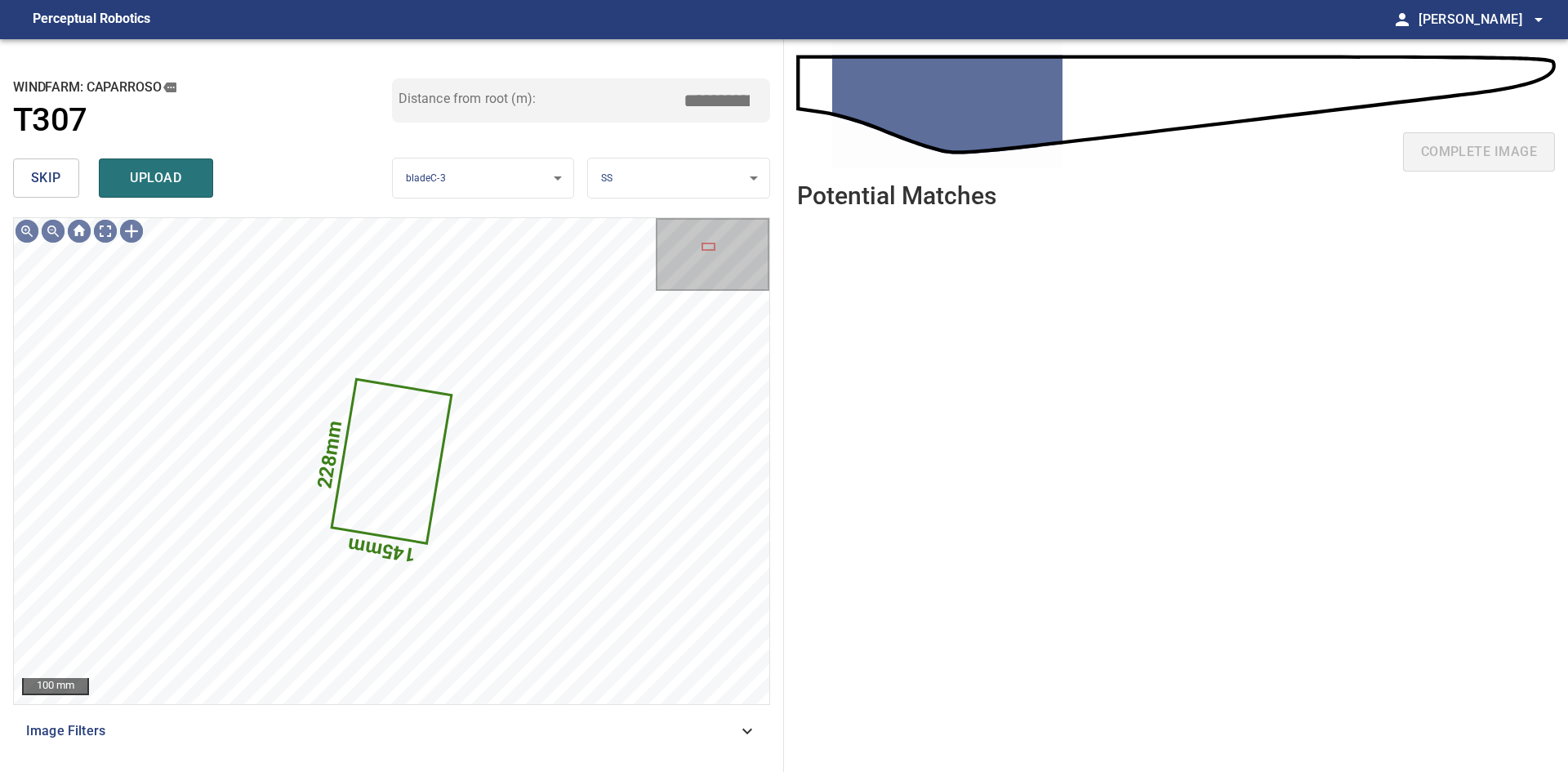
click at [60, 179] on span "skip" at bounding box center [46, 178] width 30 height 23
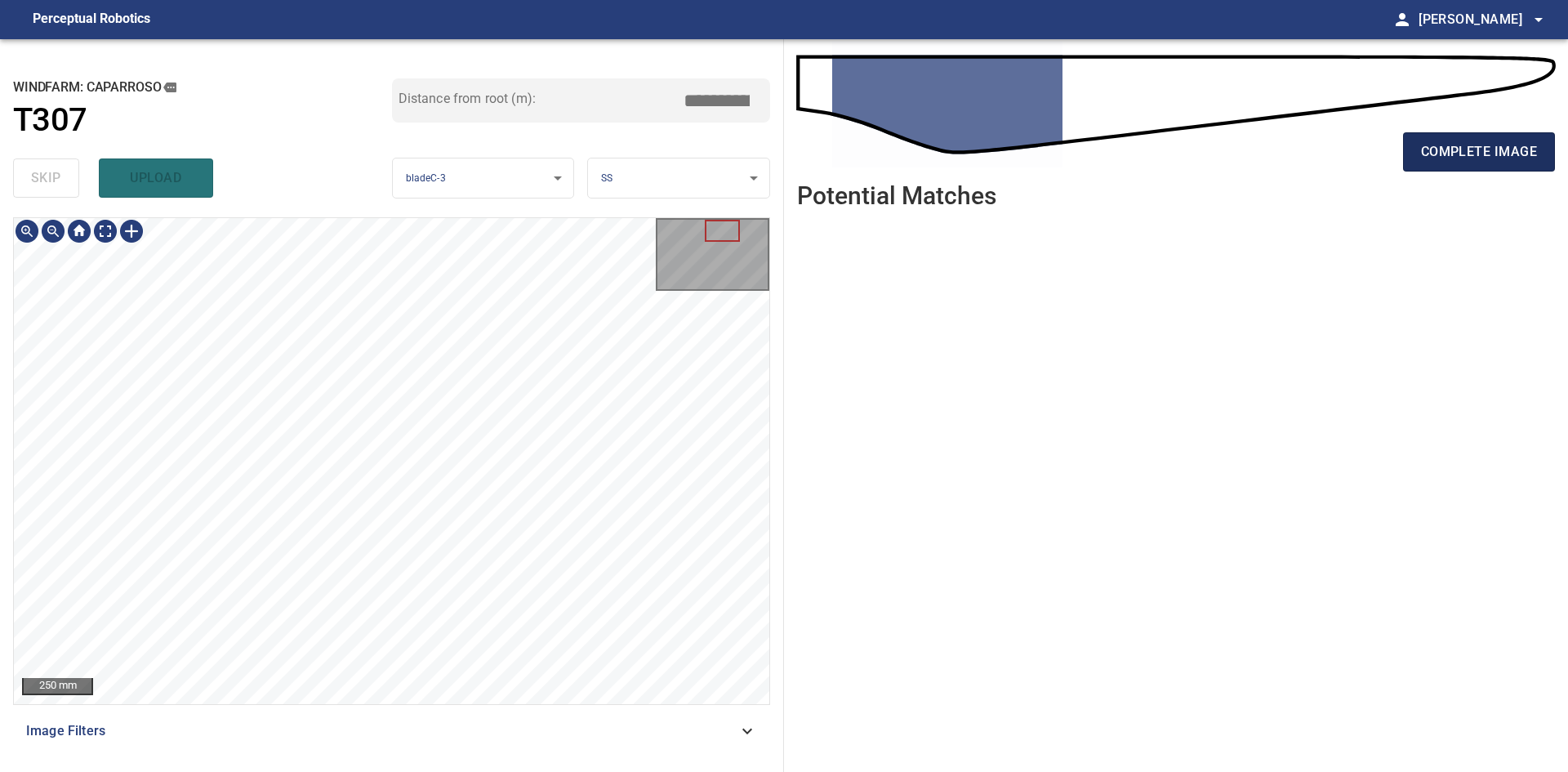
click at [1491, 159] on span "complete image" at bounding box center [1478, 151] width 116 height 23
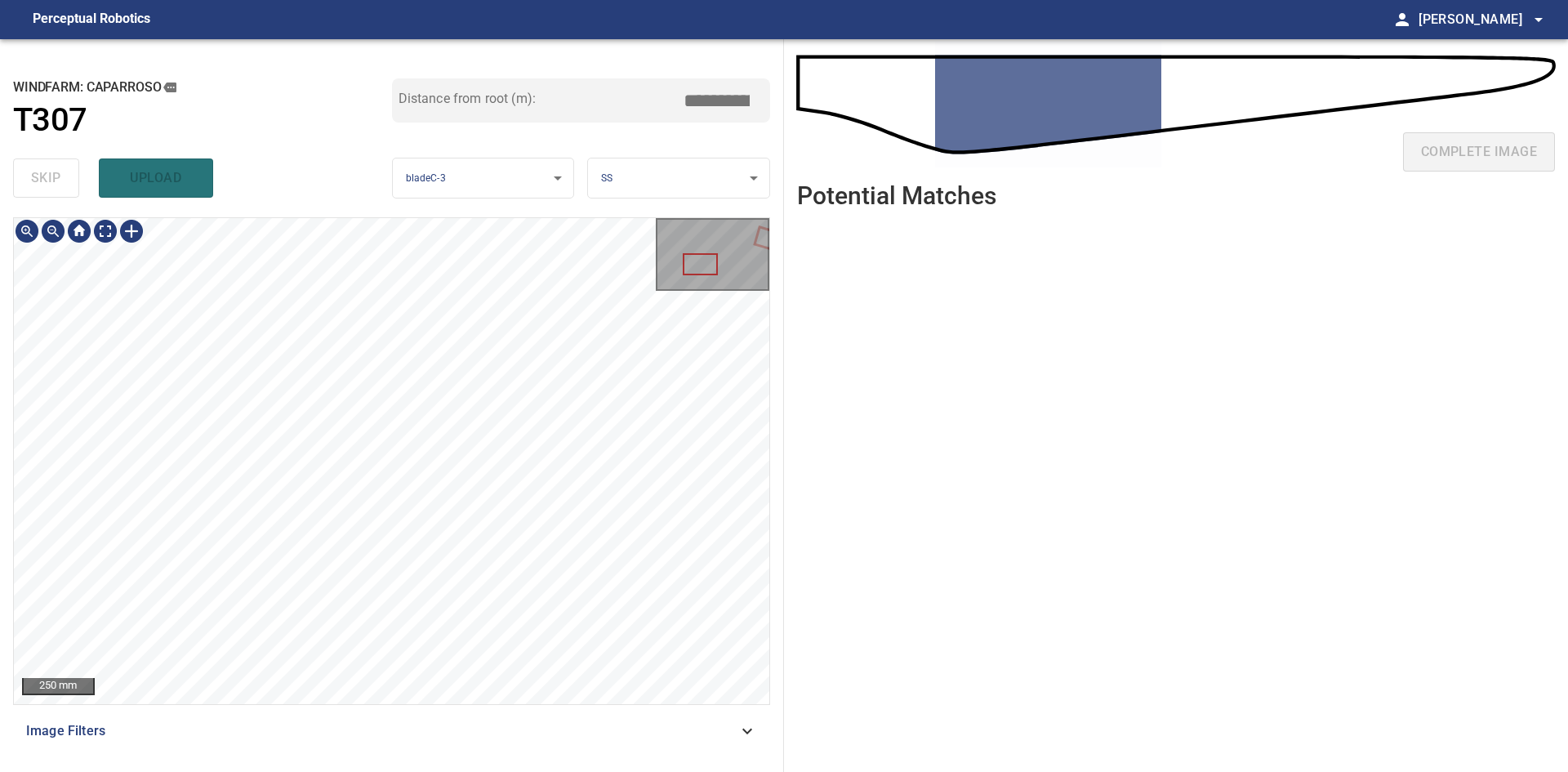
click at [442, 768] on div "**********" at bounding box center [392, 406] width 784 height 733
click at [418, 734] on div "250 mm Image Filters" at bounding box center [392, 488] width 757 height 541
click at [416, 709] on div "250 mm Image Filters" at bounding box center [392, 488] width 757 height 541
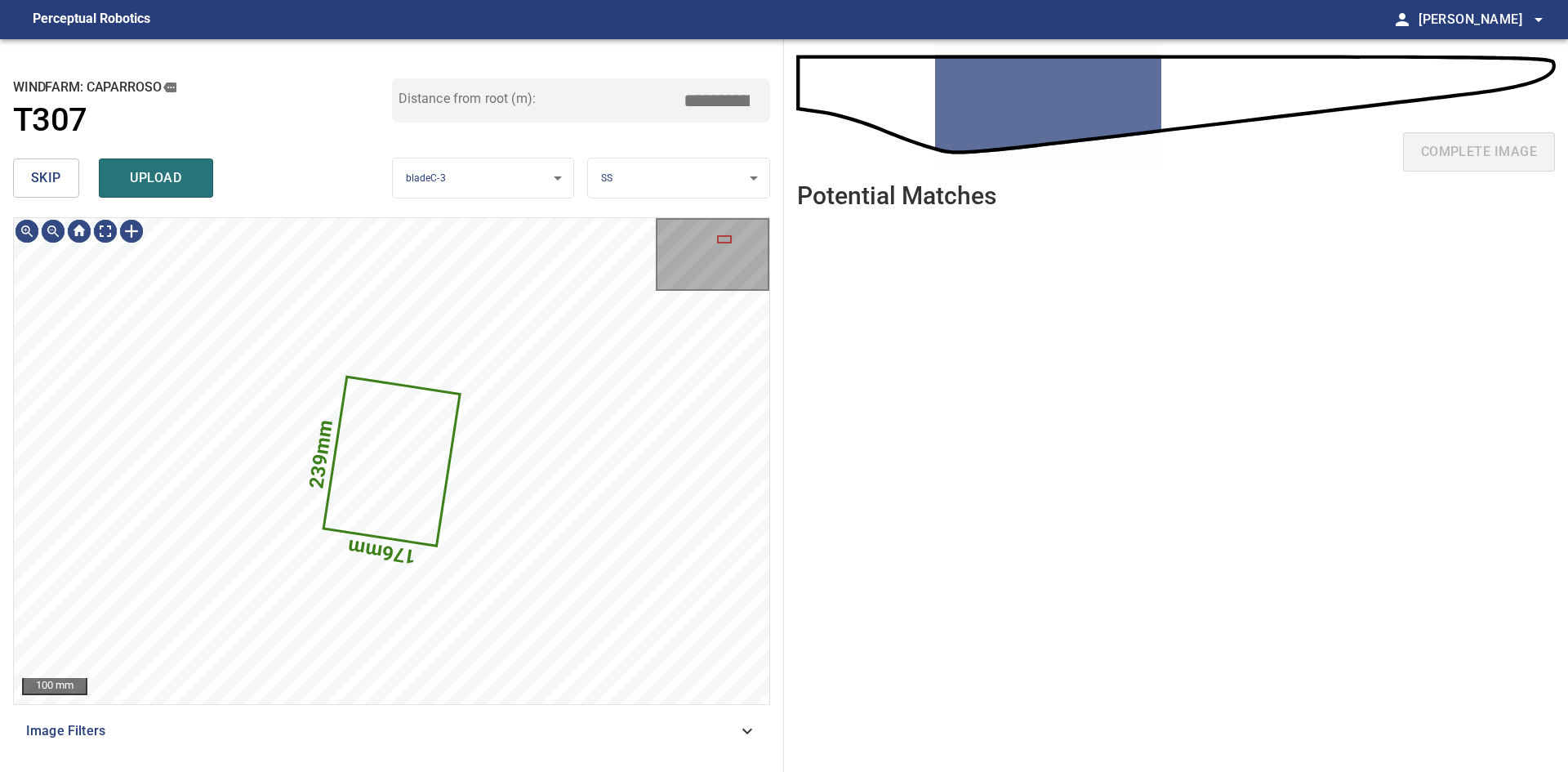
click at [34, 173] on span "skip" at bounding box center [46, 178] width 30 height 23
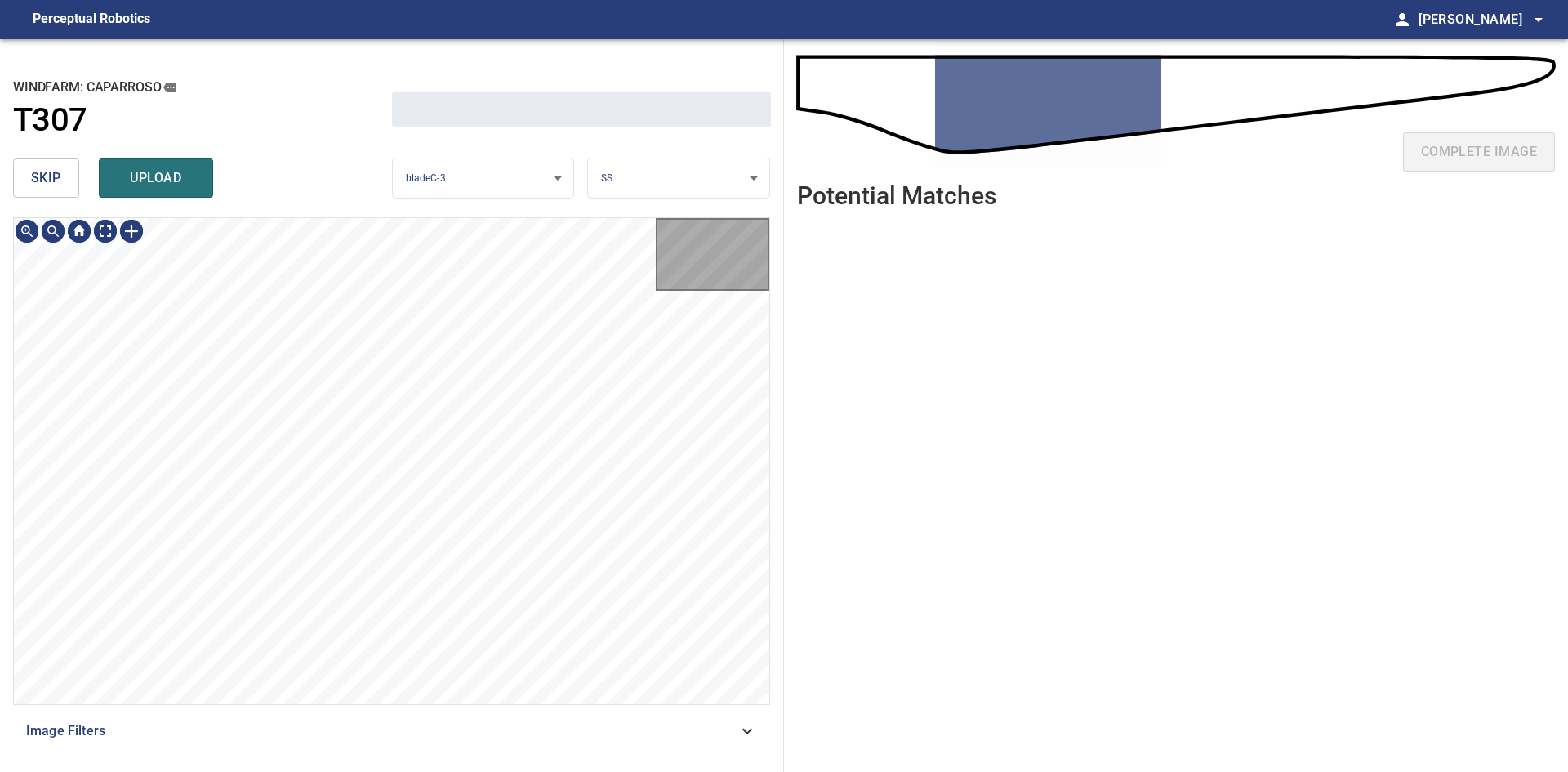
click at [34, 173] on span "skip" at bounding box center [46, 178] width 30 height 23
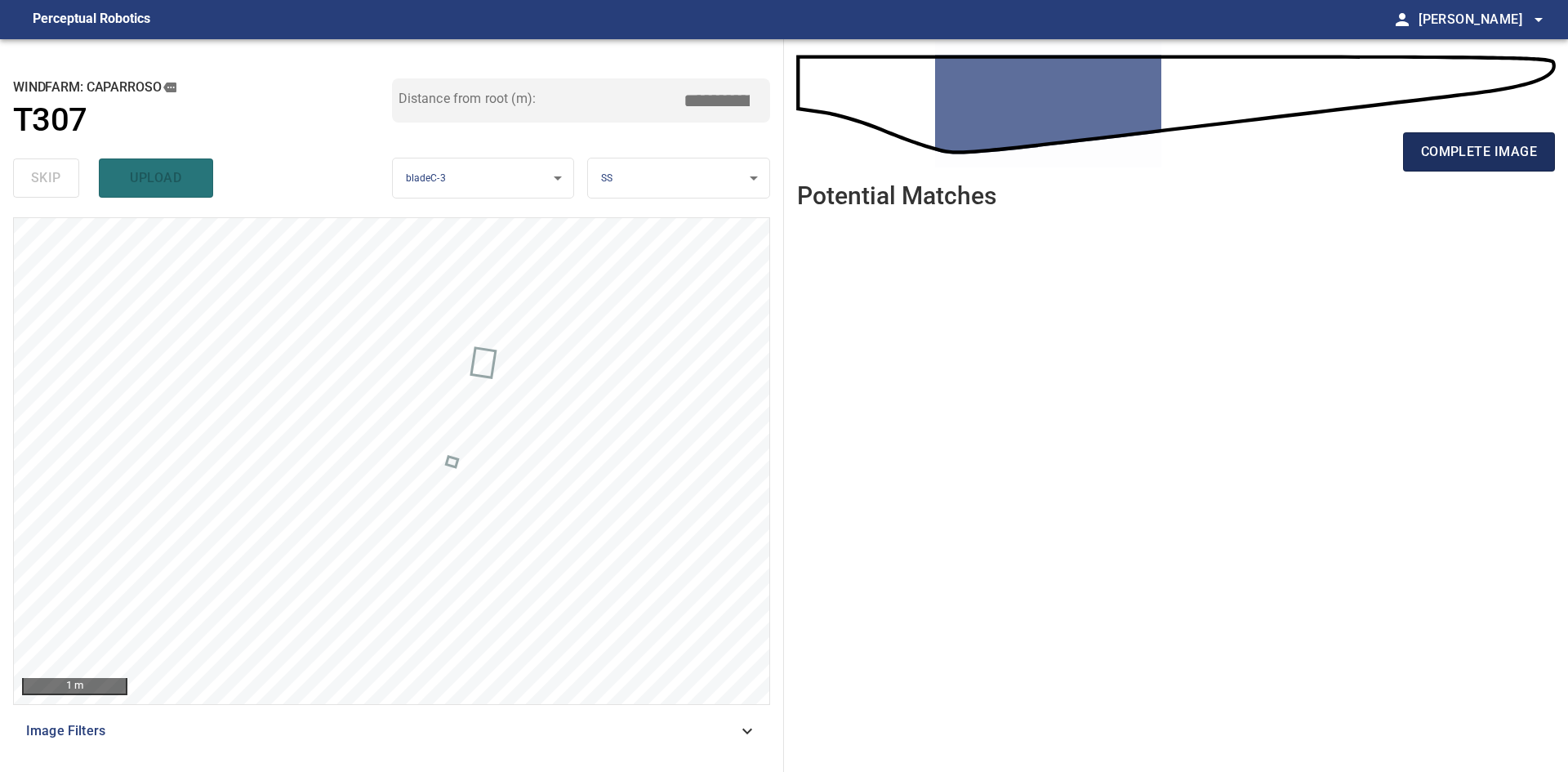
click at [1485, 148] on span "complete image" at bounding box center [1478, 151] width 116 height 23
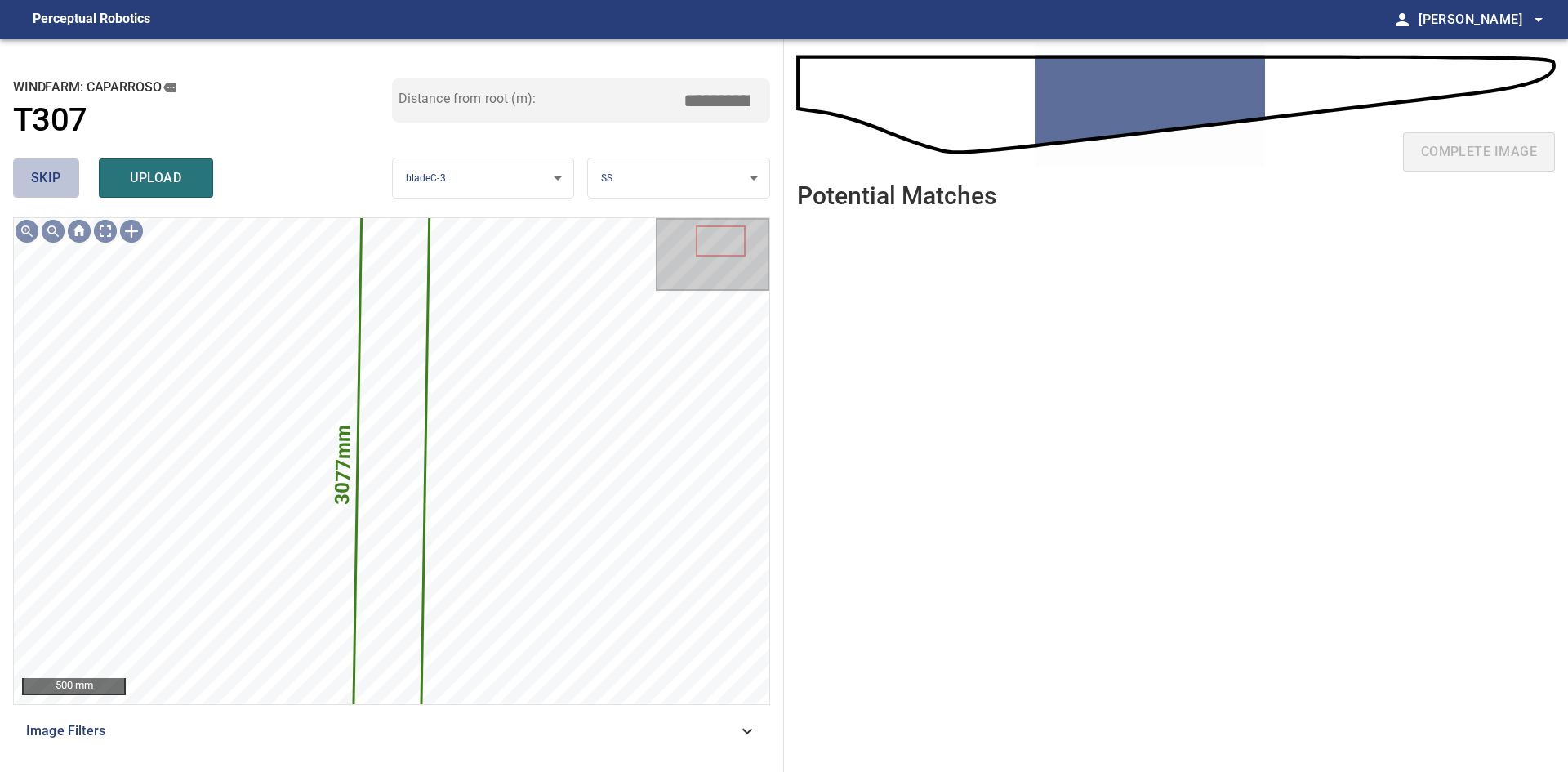
click at [62, 171] on button "skip" at bounding box center [46, 178] width 66 height 39
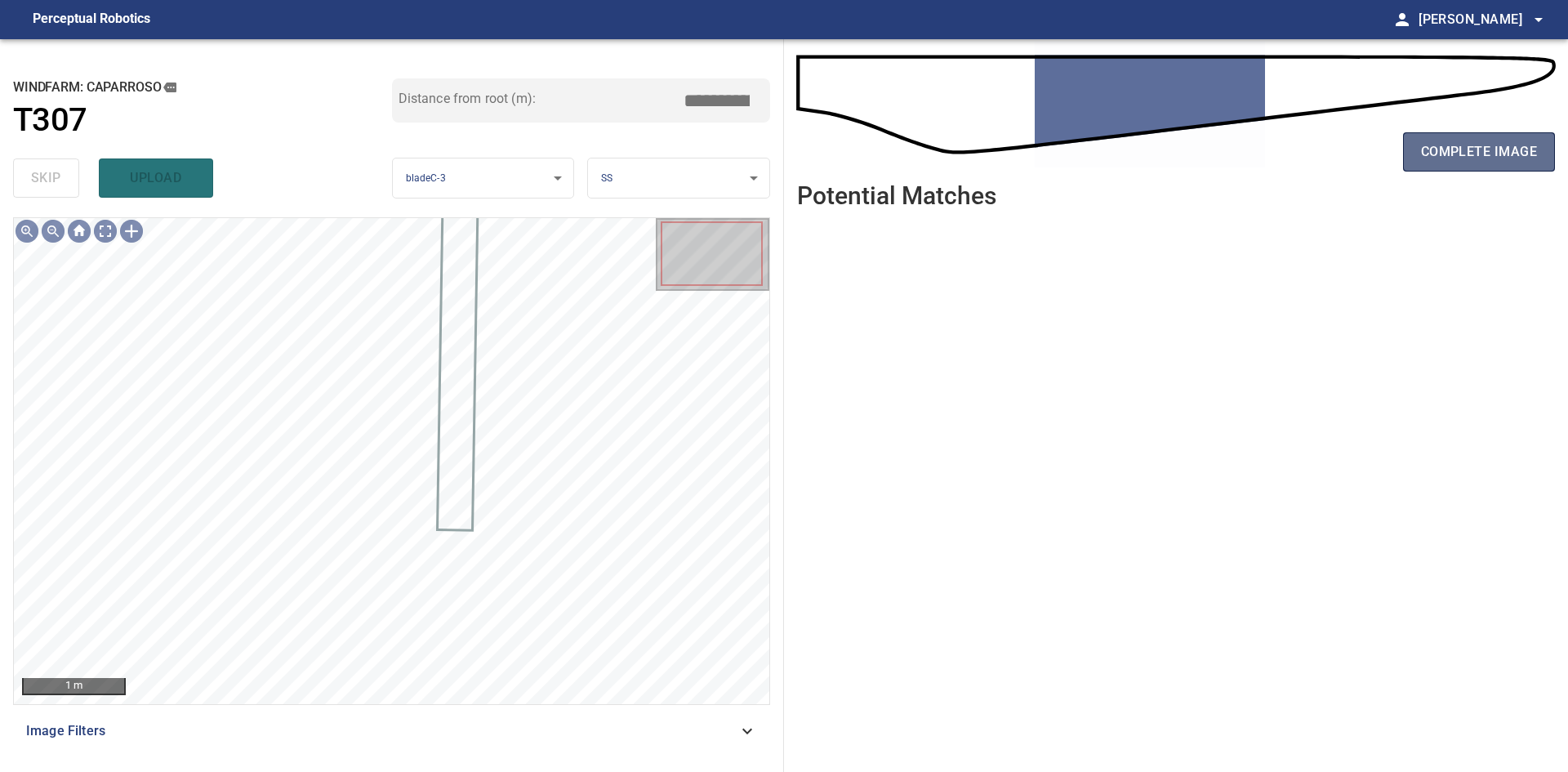
click at [1411, 157] on button "complete image" at bounding box center [1479, 151] width 152 height 39
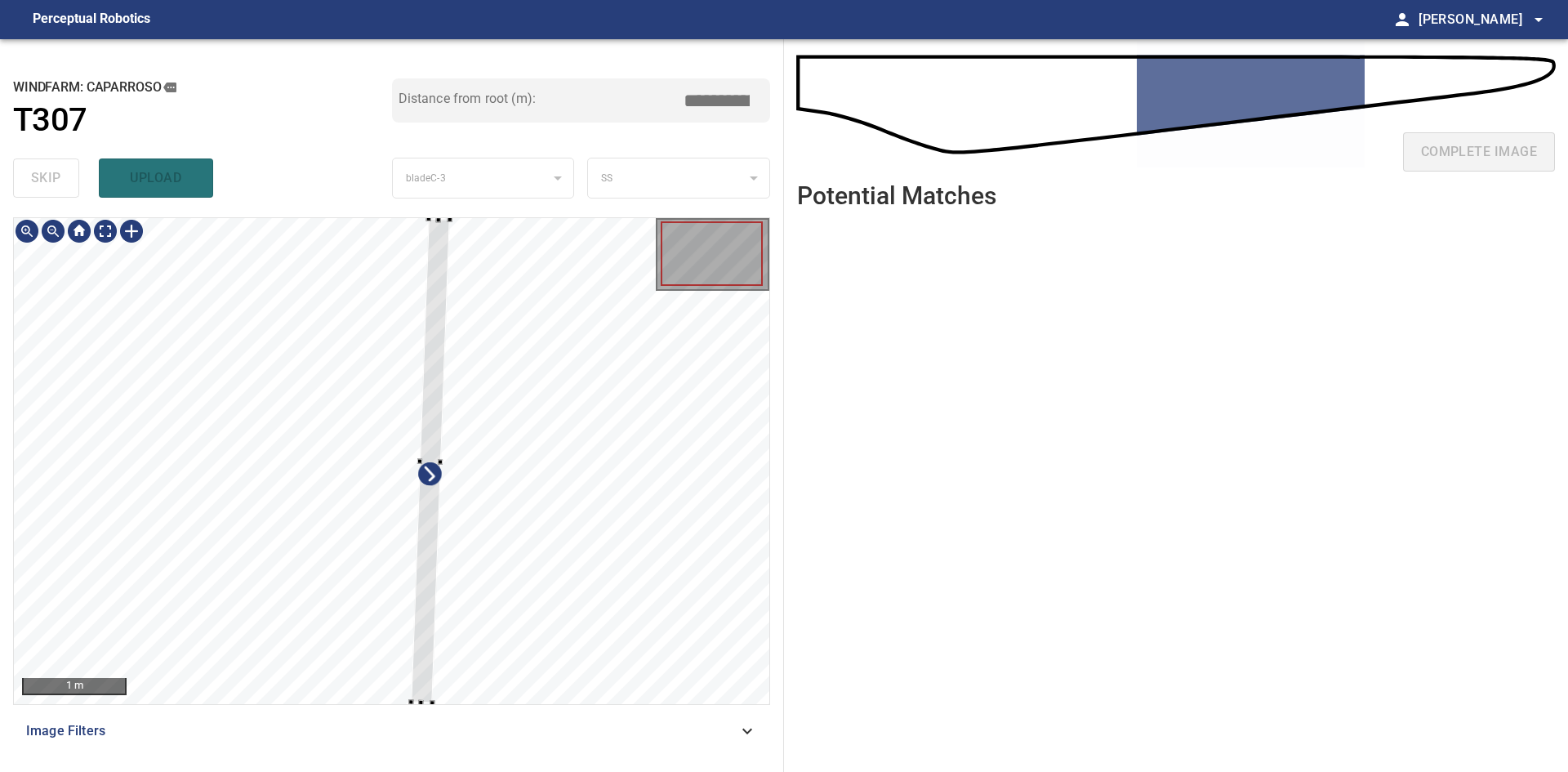
click at [425, 580] on div at bounding box center [430, 461] width 38 height 485
click at [426, 624] on div at bounding box center [430, 464] width 41 height 485
click at [428, 635] on div at bounding box center [429, 459] width 37 height 485
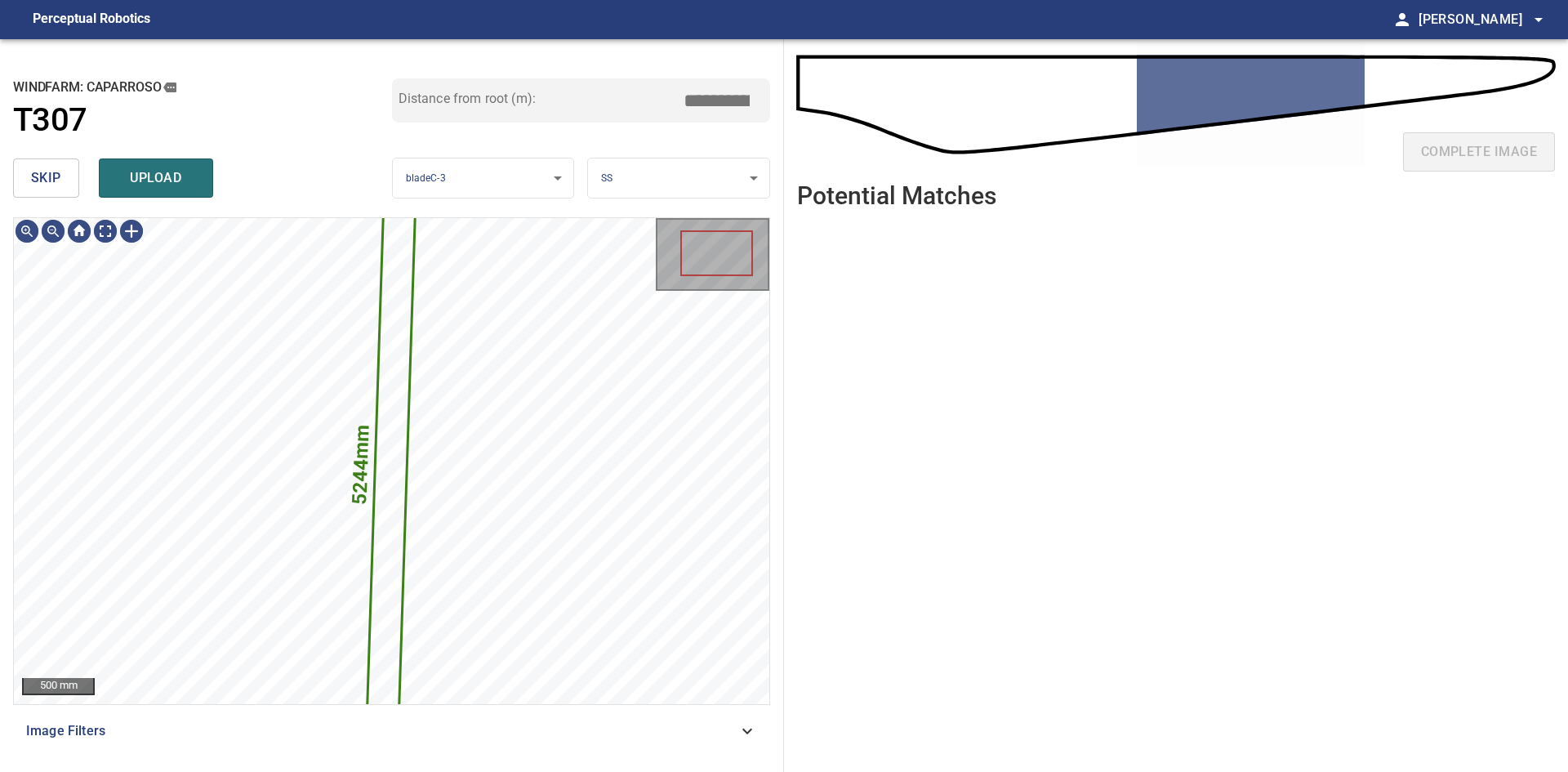
click at [686, 193] on body "**********" at bounding box center [784, 386] width 1568 height 772
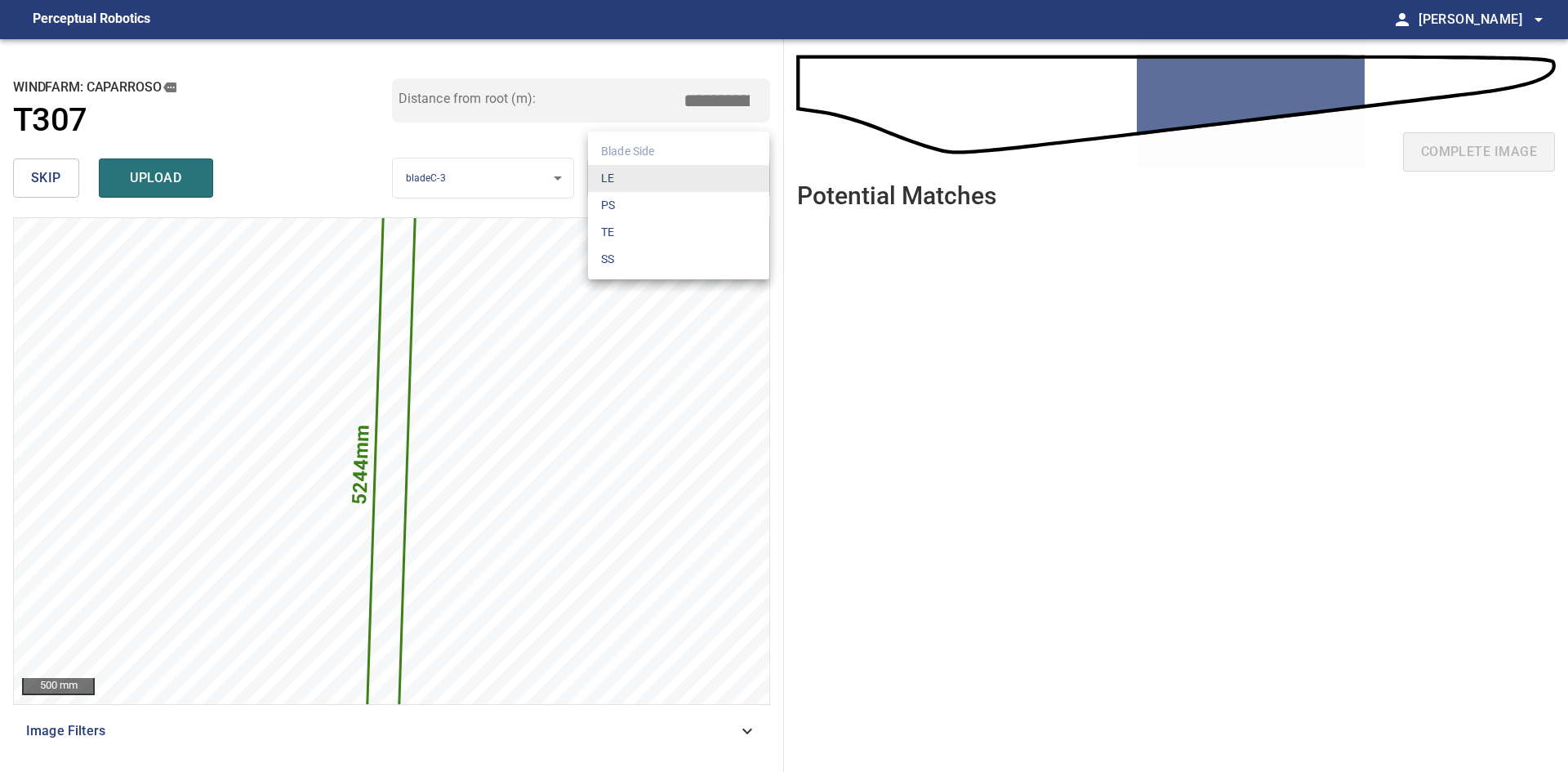
click at [613, 230] on li "TE" at bounding box center [679, 232] width 181 height 27
click at [195, 187] on button "upload" at bounding box center [156, 178] width 114 height 39
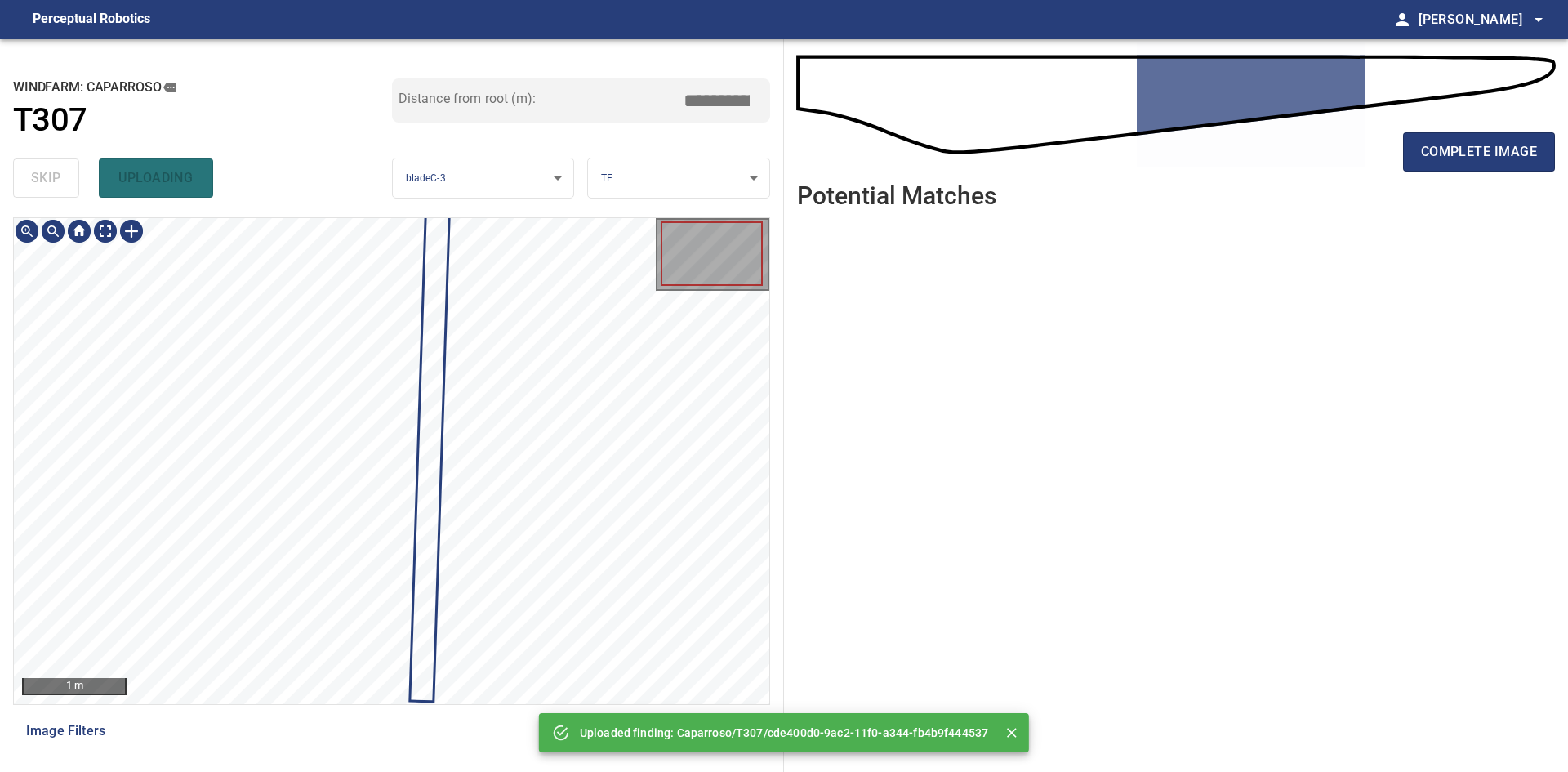
click at [439, 319] on div at bounding box center [392, 461] width 755 height 486
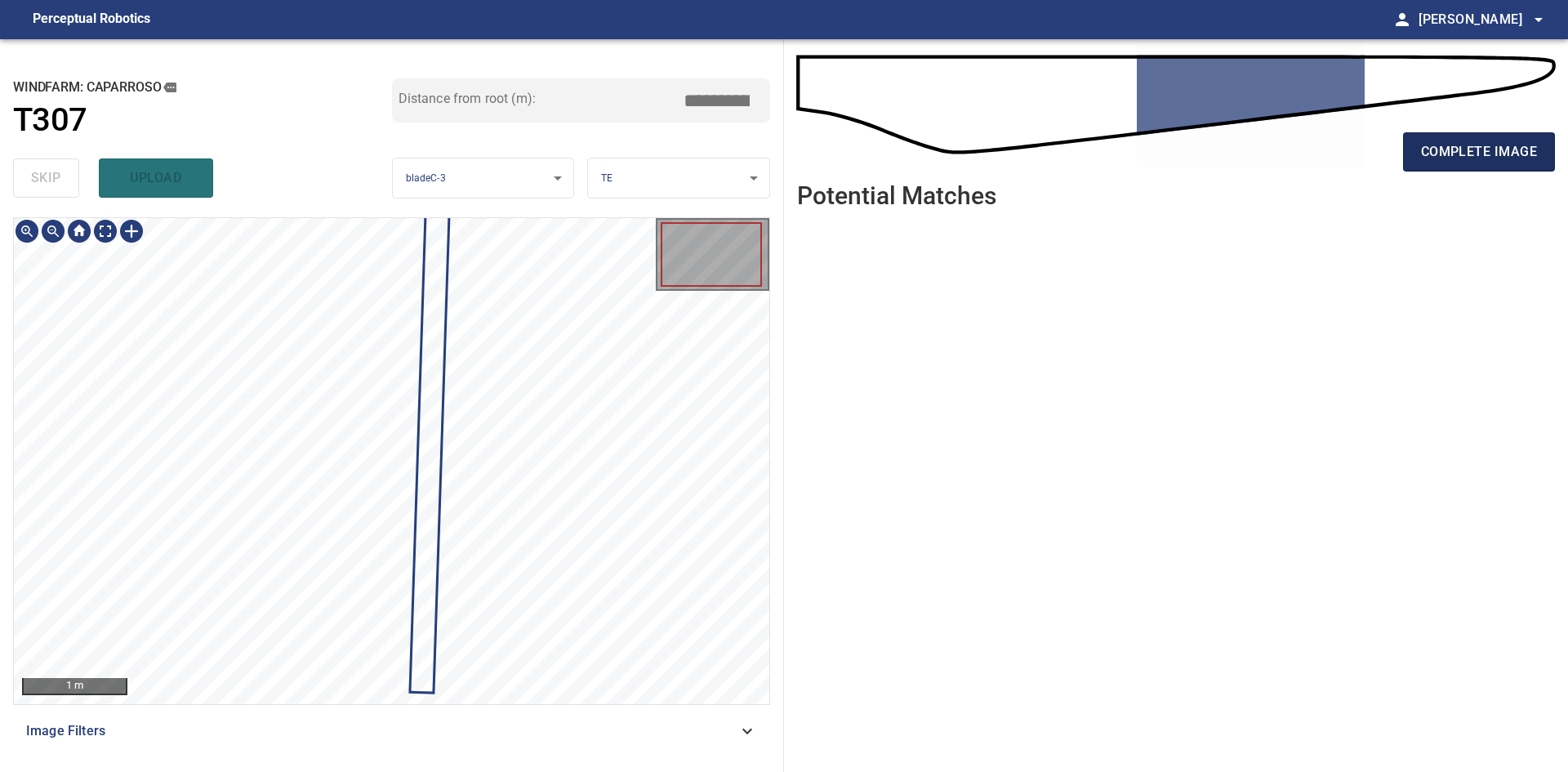
click at [1421, 162] on span "complete image" at bounding box center [1478, 151] width 116 height 23
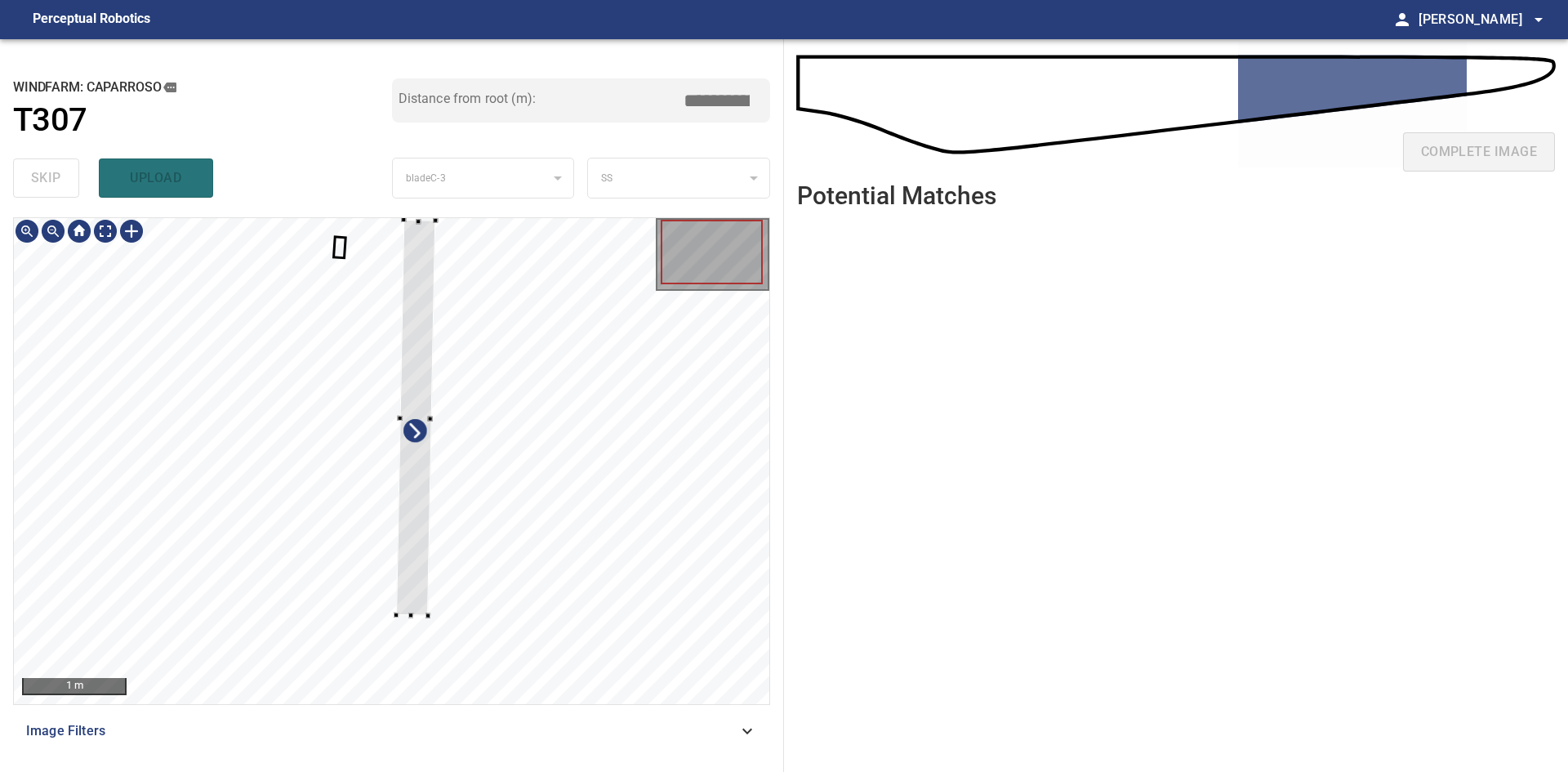
click at [416, 382] on div at bounding box center [415, 418] width 39 height 396
click at [414, 532] on div at bounding box center [413, 413] width 44 height 394
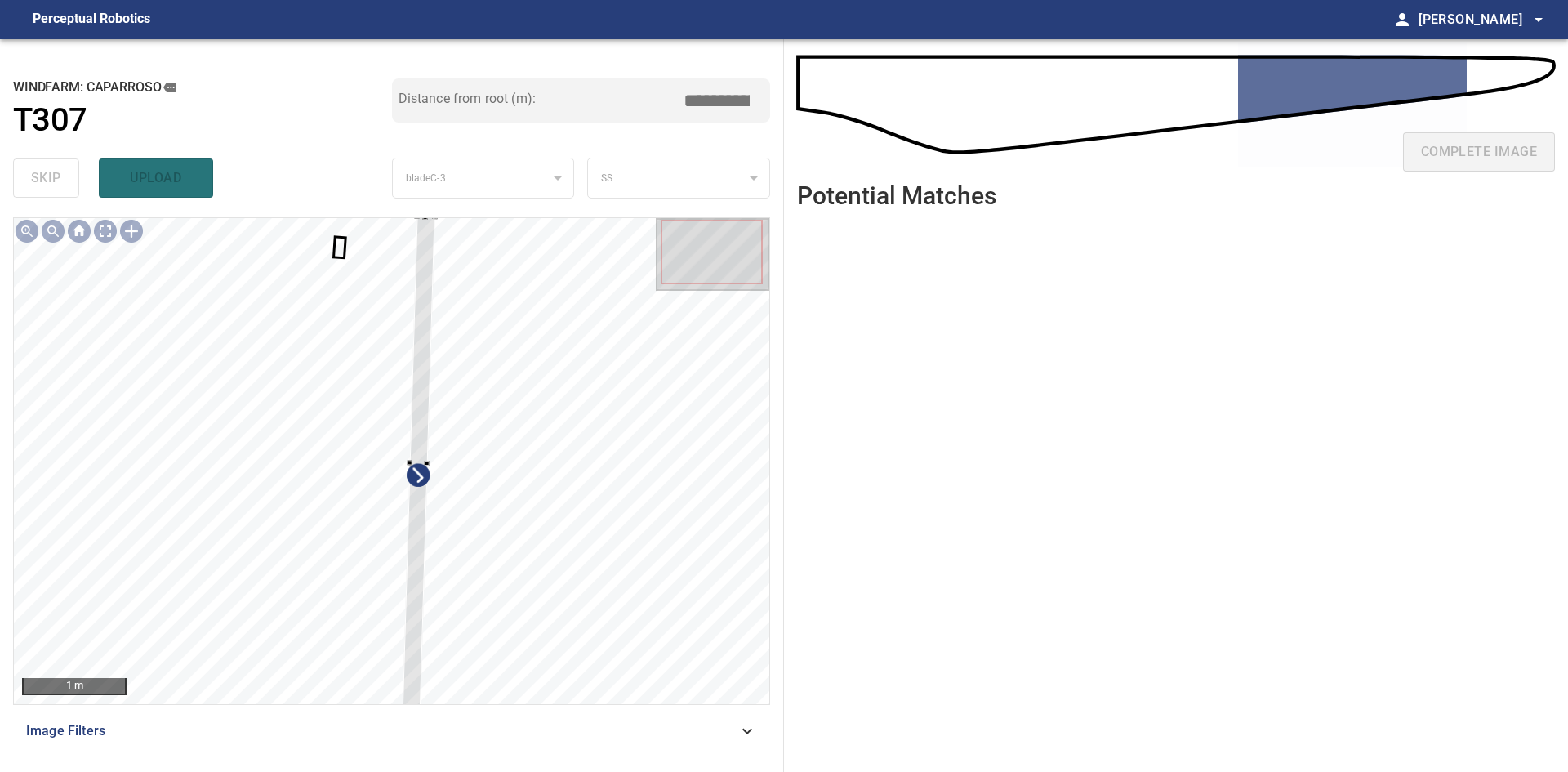
click at [405, 713] on div "1 m Image Filters" at bounding box center [392, 488] width 757 height 541
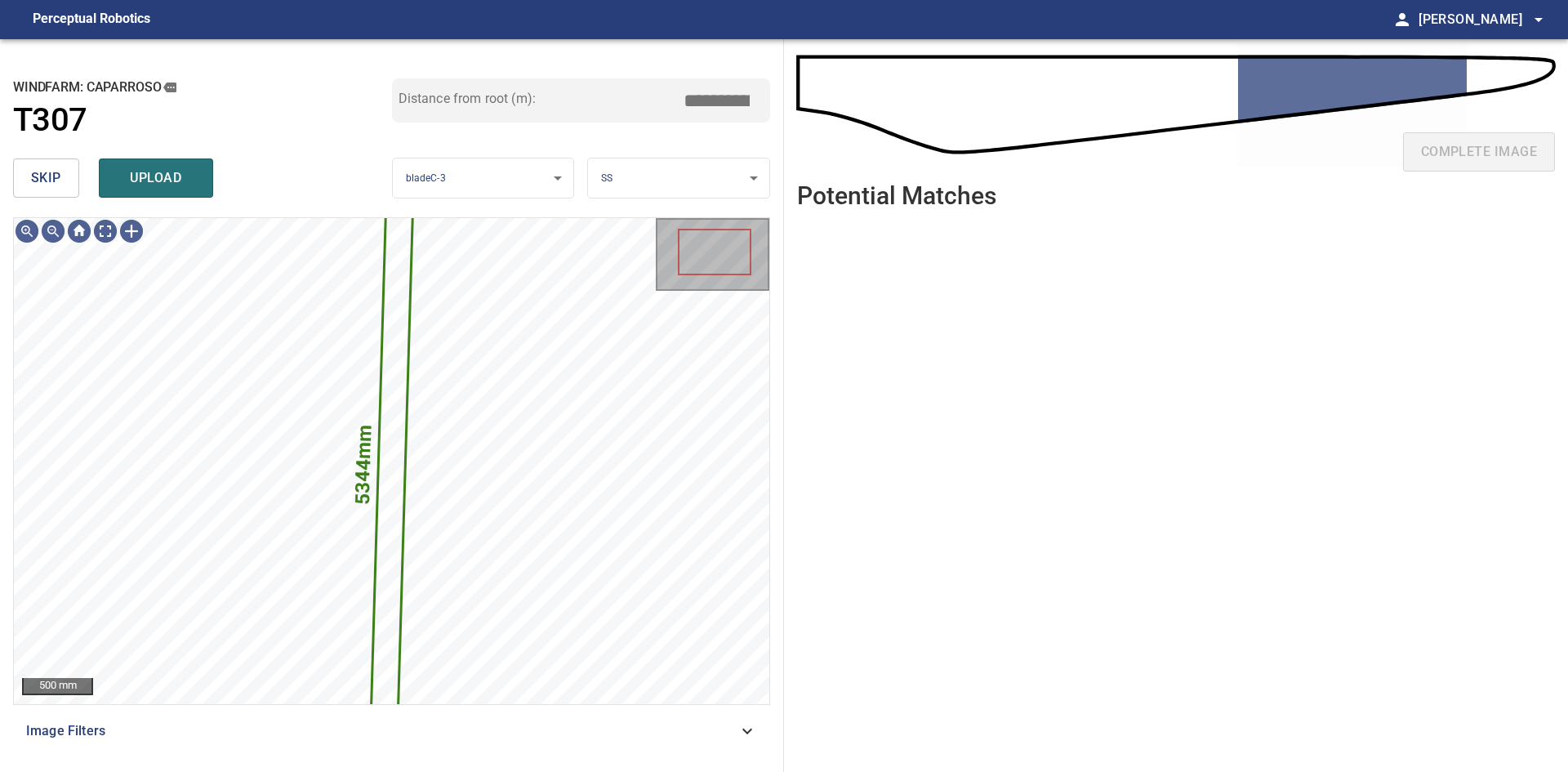
click at [707, 166] on body "**********" at bounding box center [784, 386] width 1568 height 772
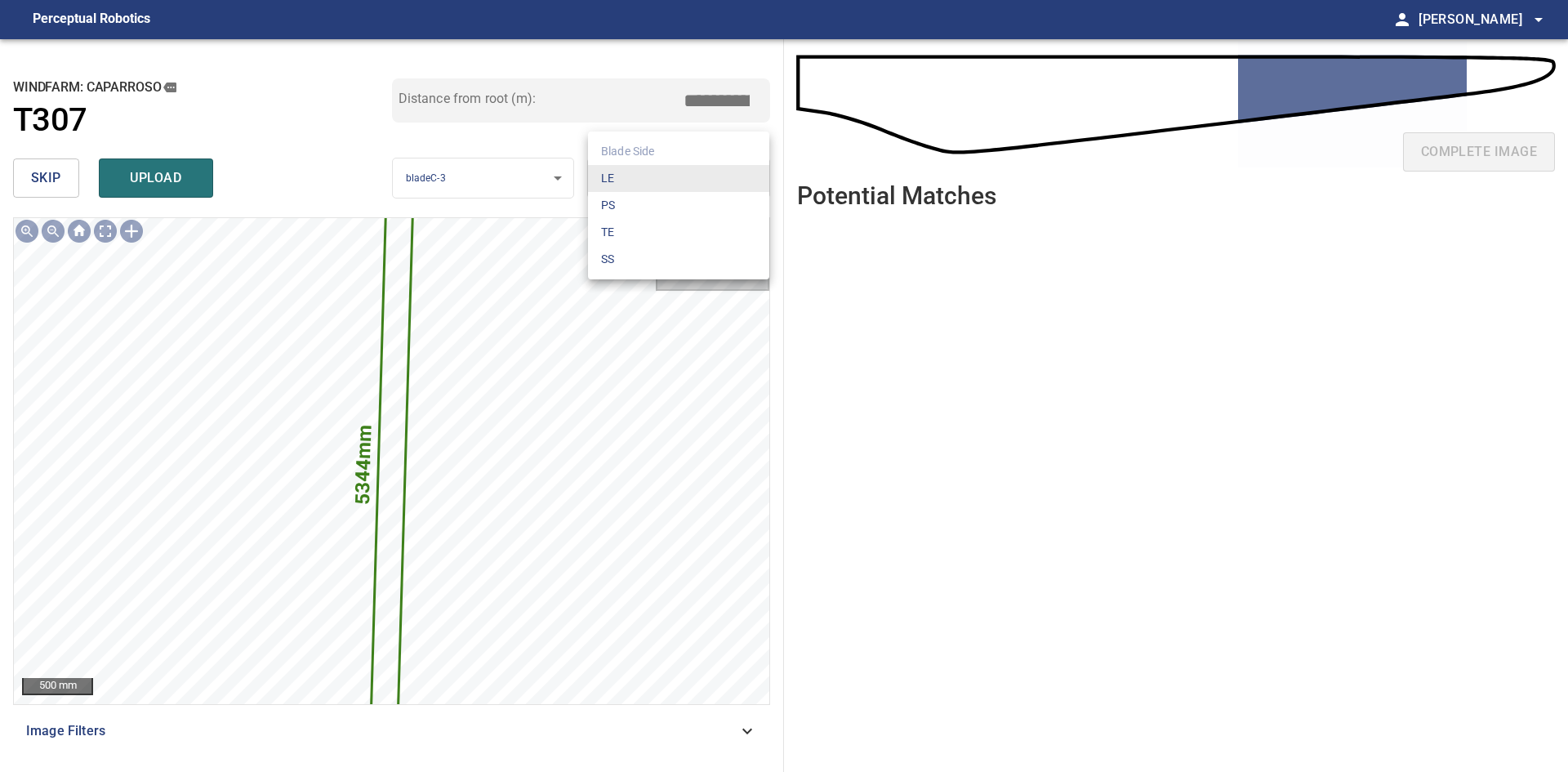
click at [676, 239] on li "TE" at bounding box center [679, 232] width 181 height 27
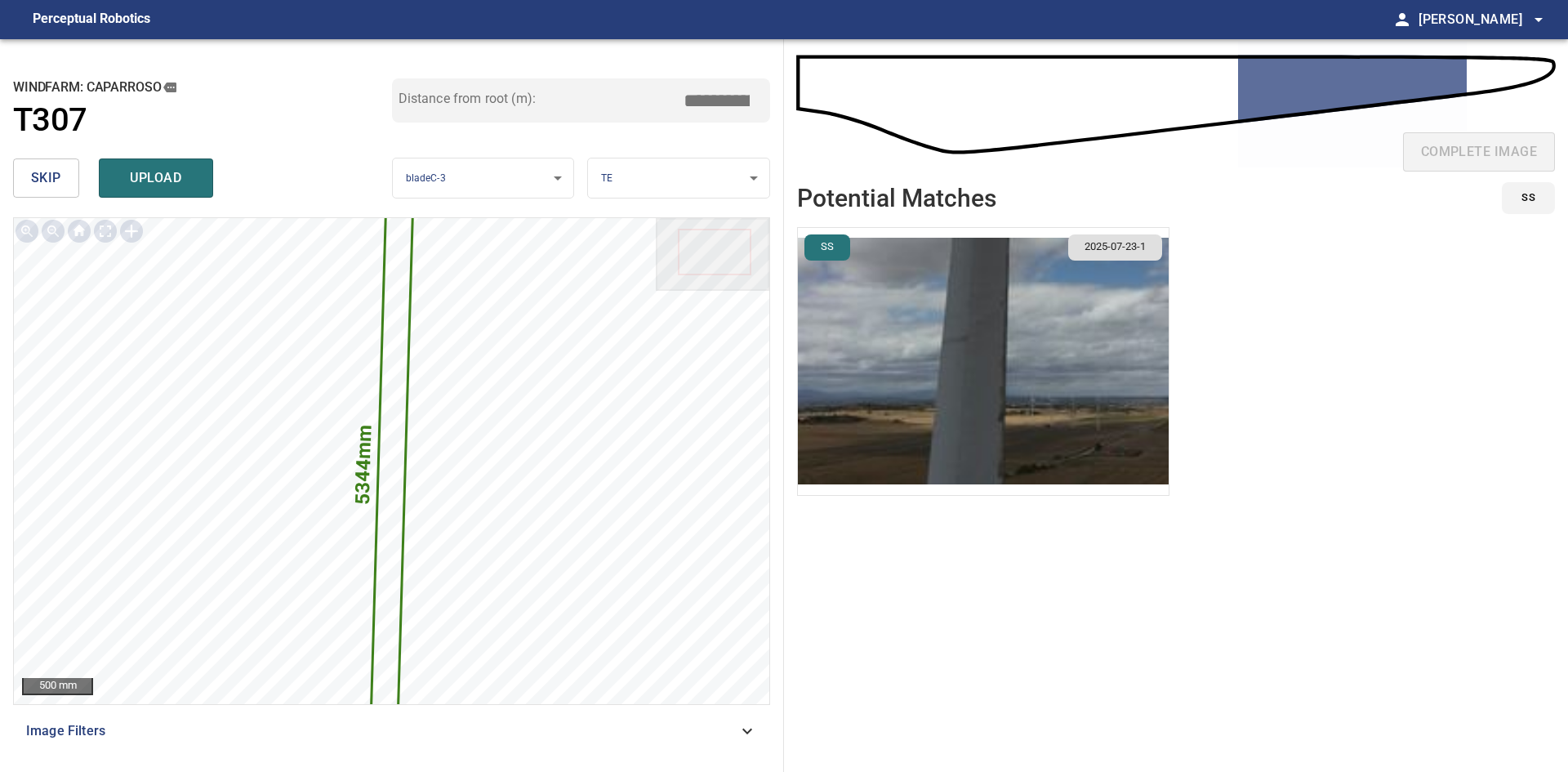
click at [1026, 385] on img "button" at bounding box center [983, 361] width 371 height 267
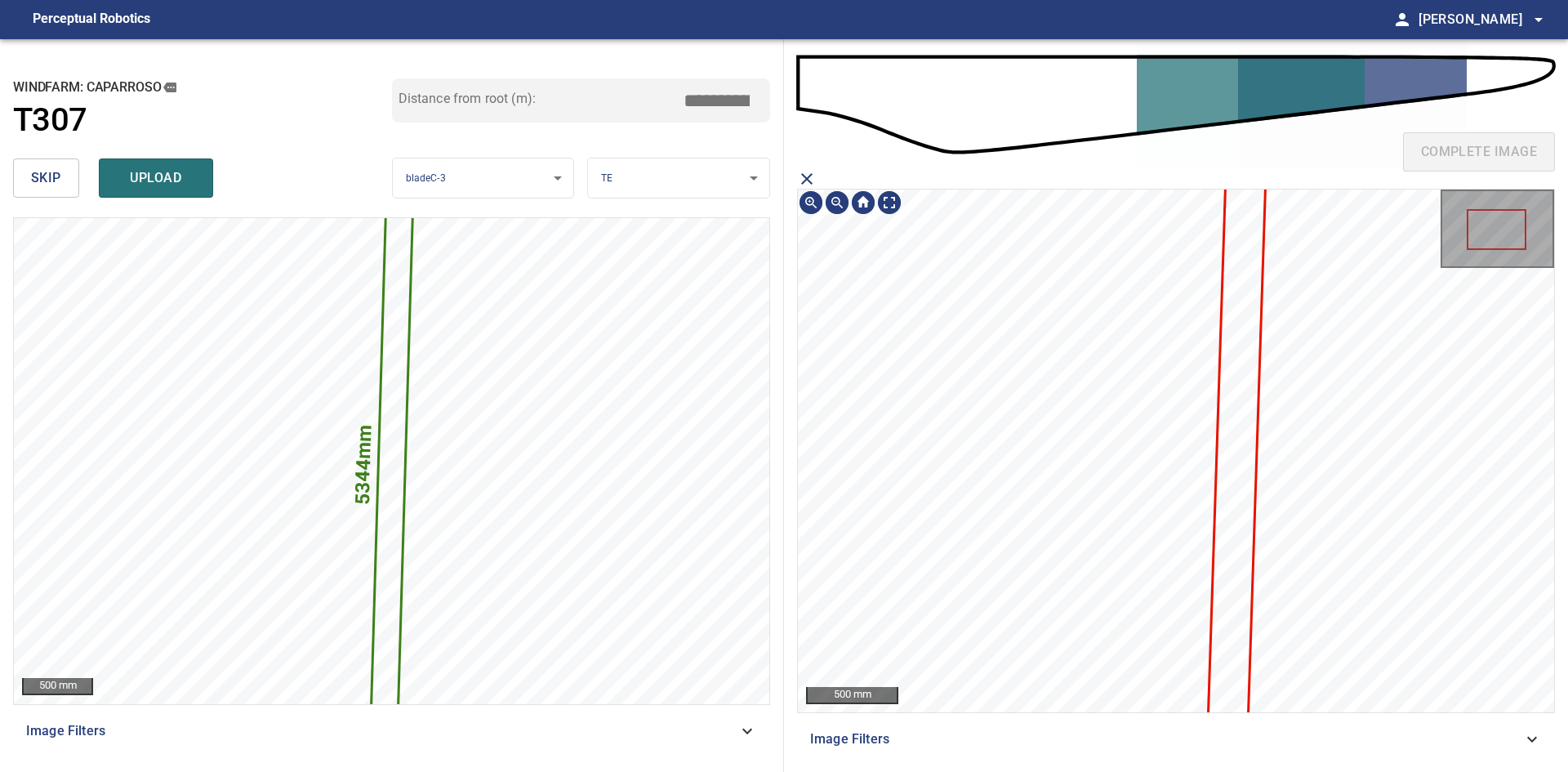
click at [1240, 486] on icon at bounding box center [1238, 421] width 65 height 856
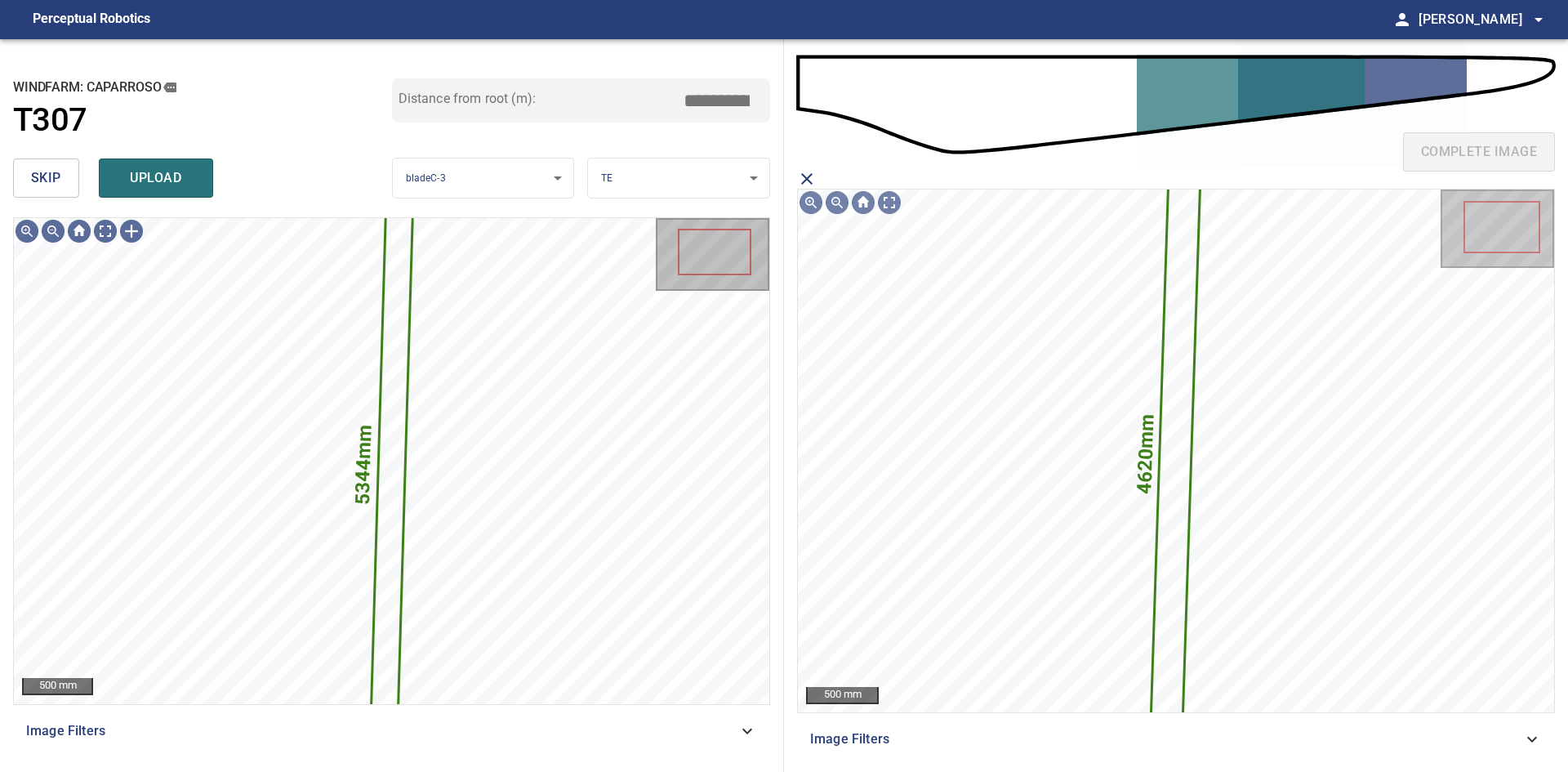
click at [165, 199] on div "skip upload" at bounding box center [203, 178] width 379 height 52
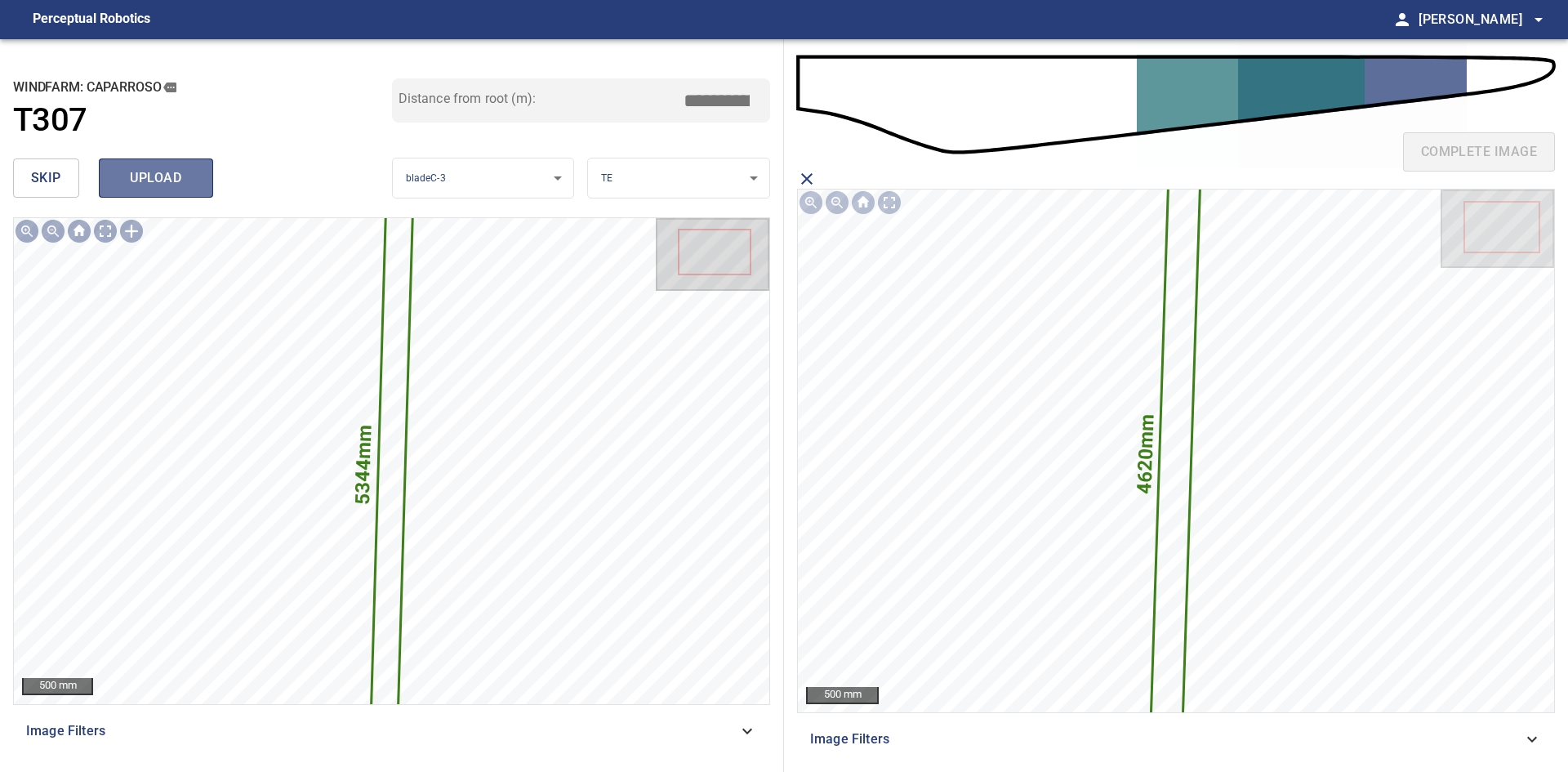
click at [178, 168] on span "upload" at bounding box center [156, 178] width 78 height 23
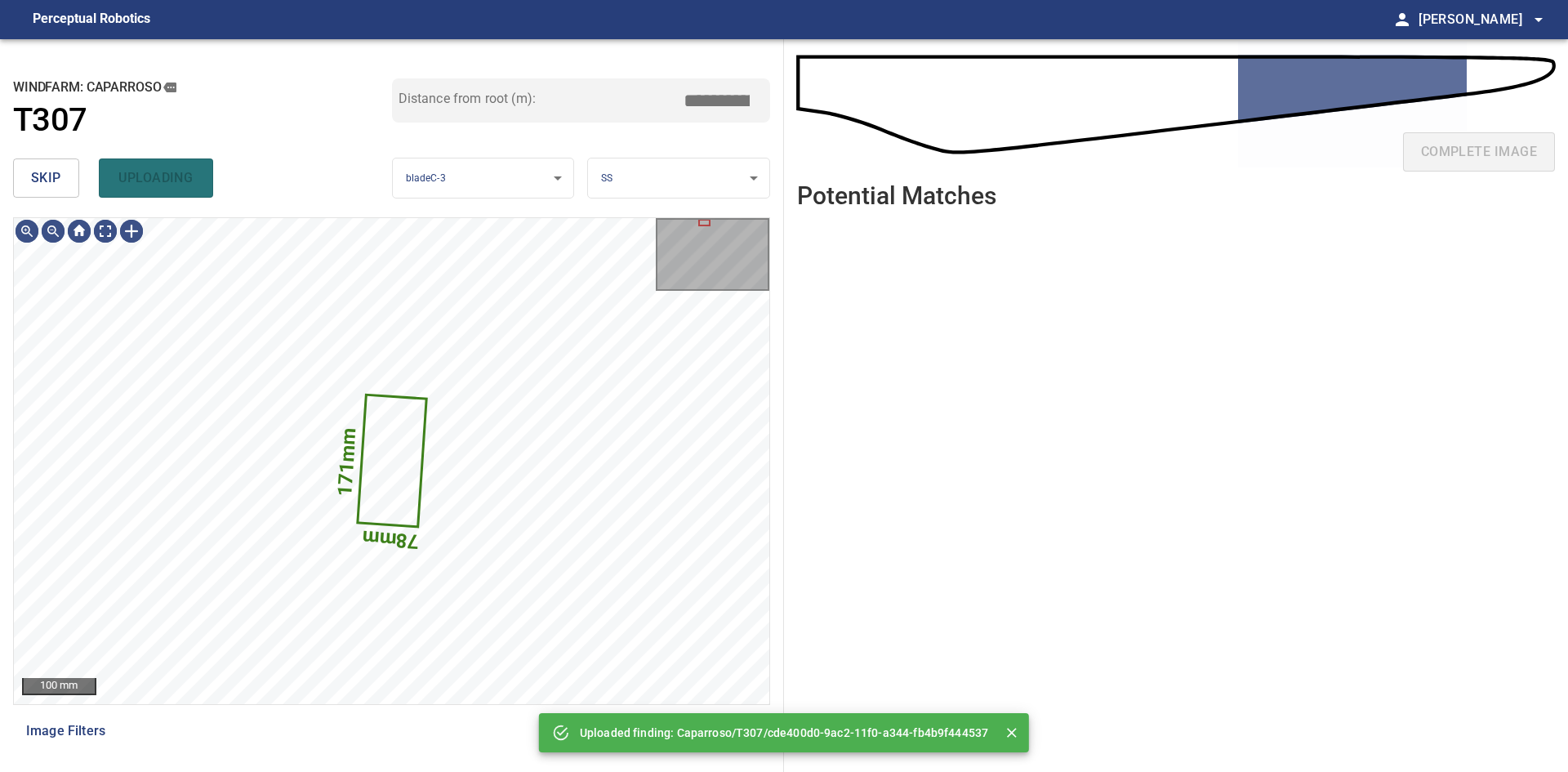
click at [34, 168] on span "skip" at bounding box center [46, 178] width 30 height 23
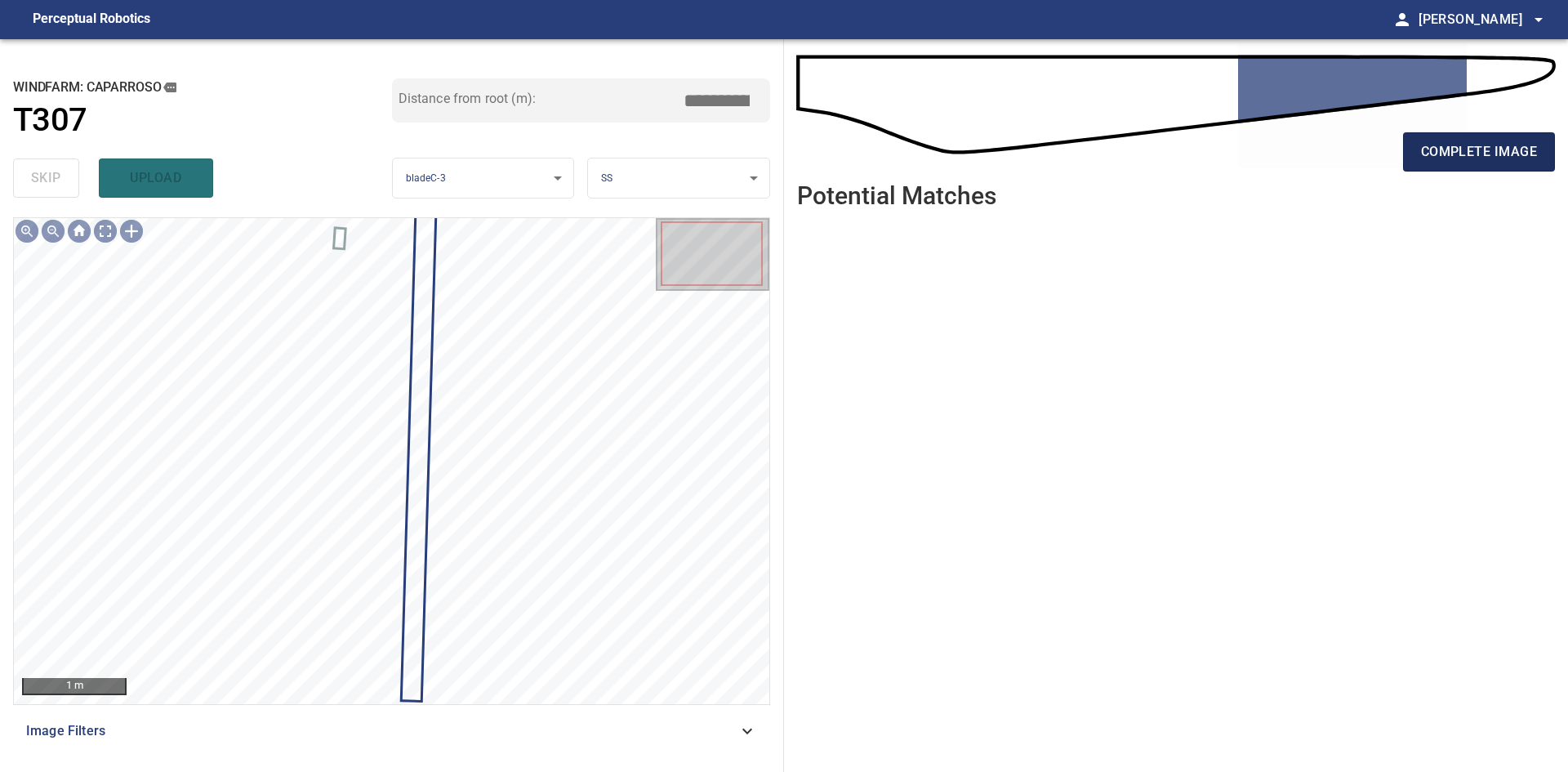
click at [1514, 166] on button "complete image" at bounding box center [1479, 151] width 152 height 39
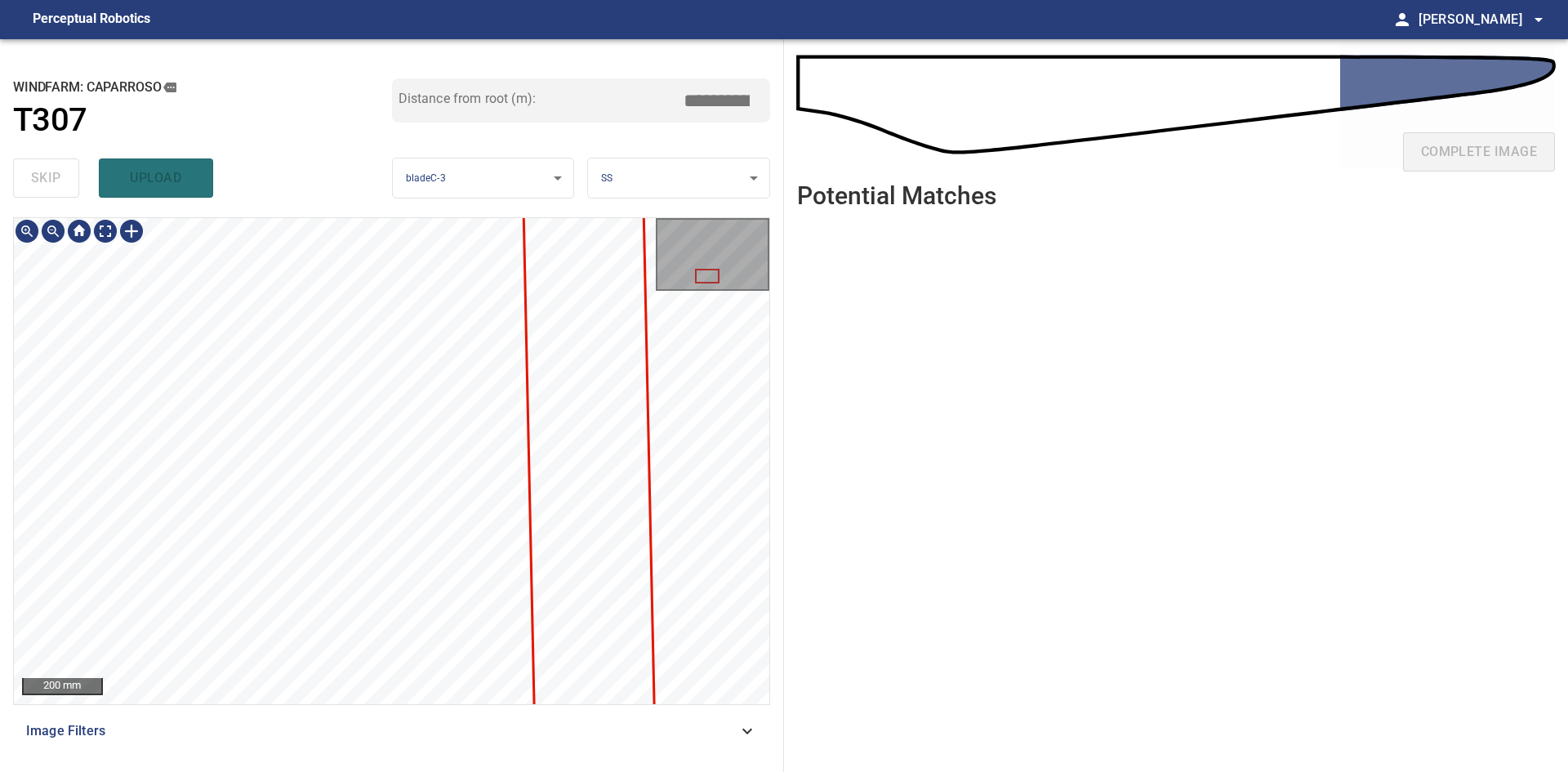
click at [416, 180] on div "**********" at bounding box center [392, 406] width 784 height 733
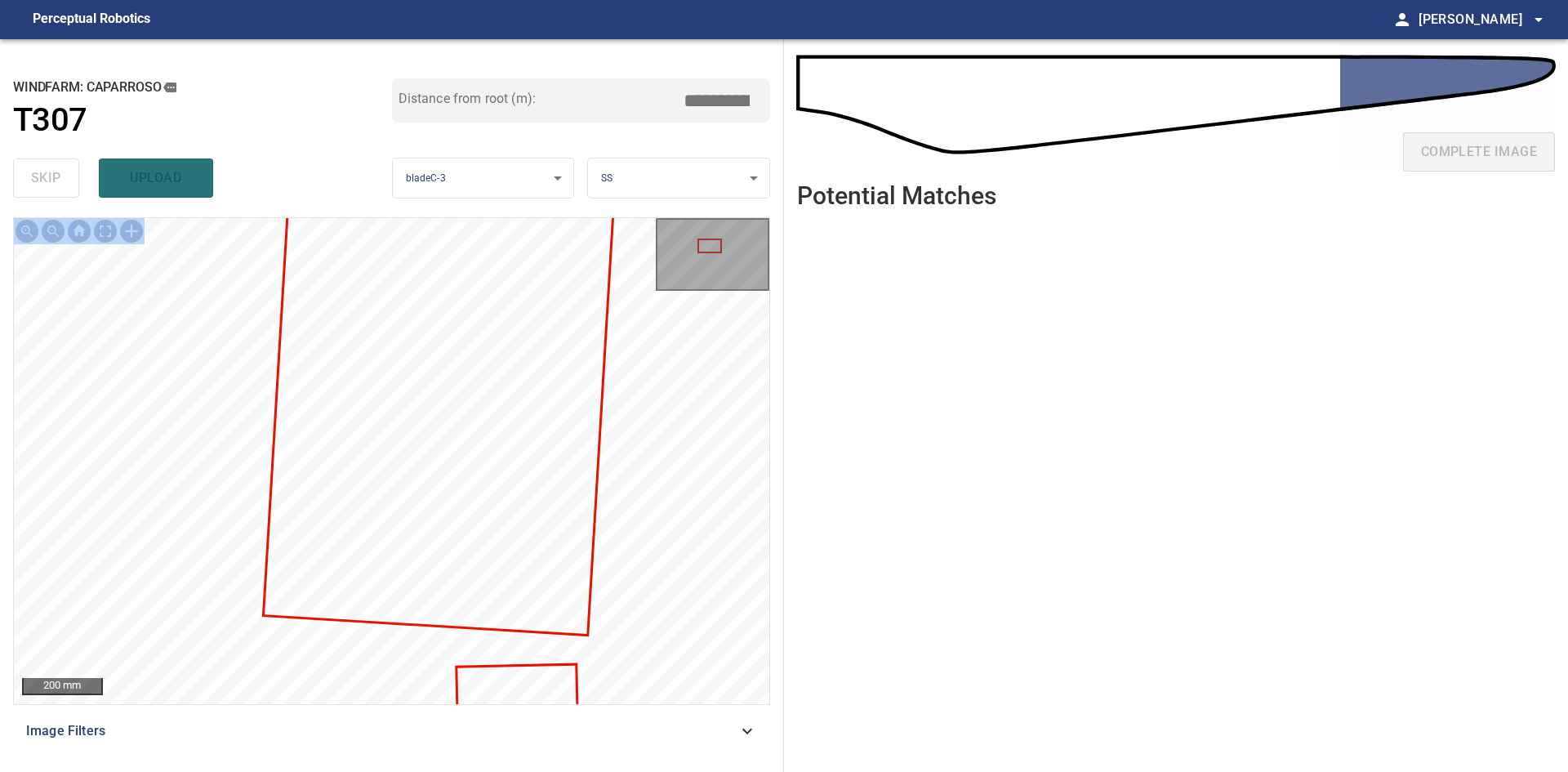
click at [661, 600] on div "200 mm" at bounding box center [392, 461] width 755 height 486
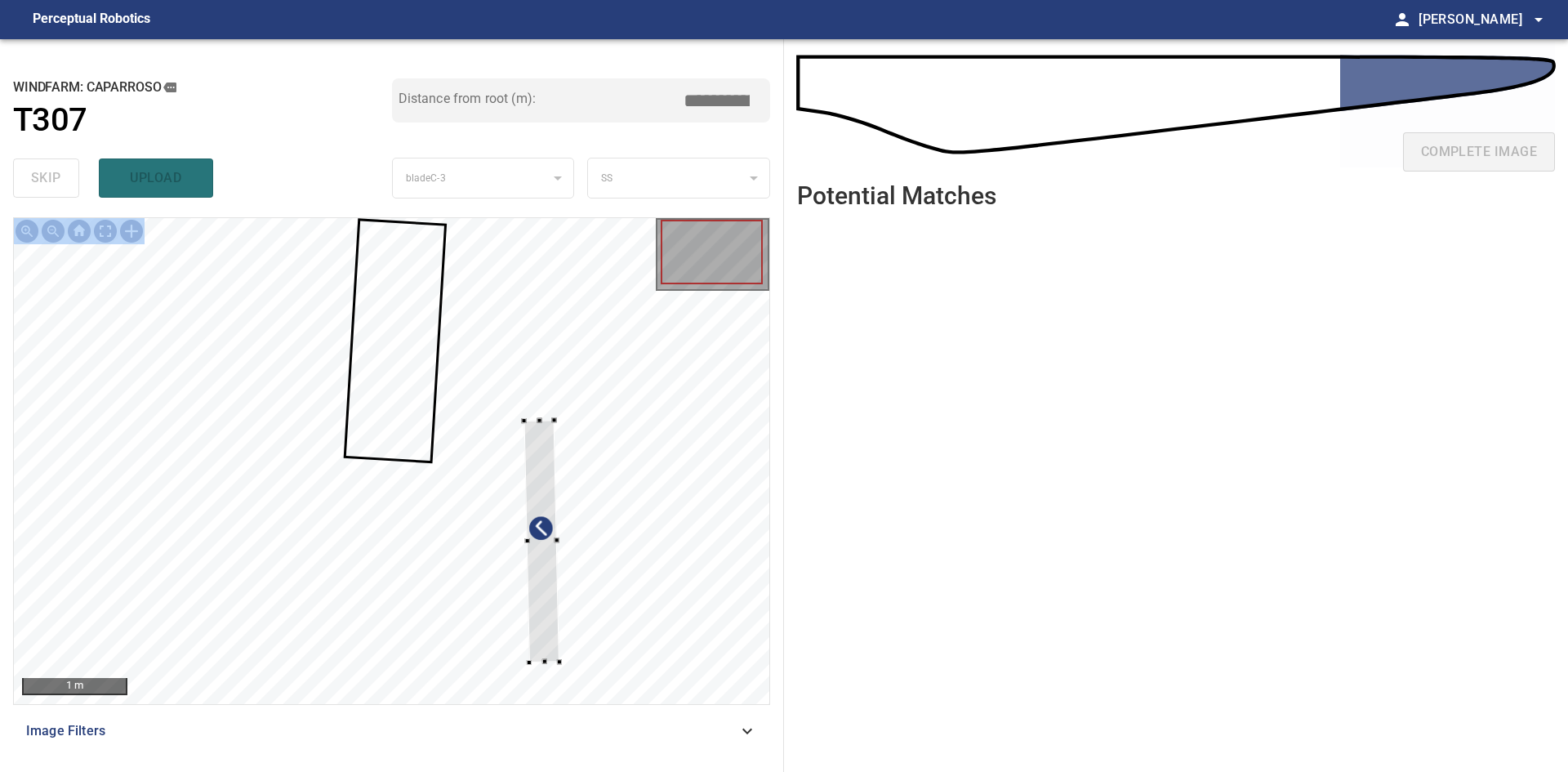
click at [647, 464] on div at bounding box center [392, 461] width 755 height 486
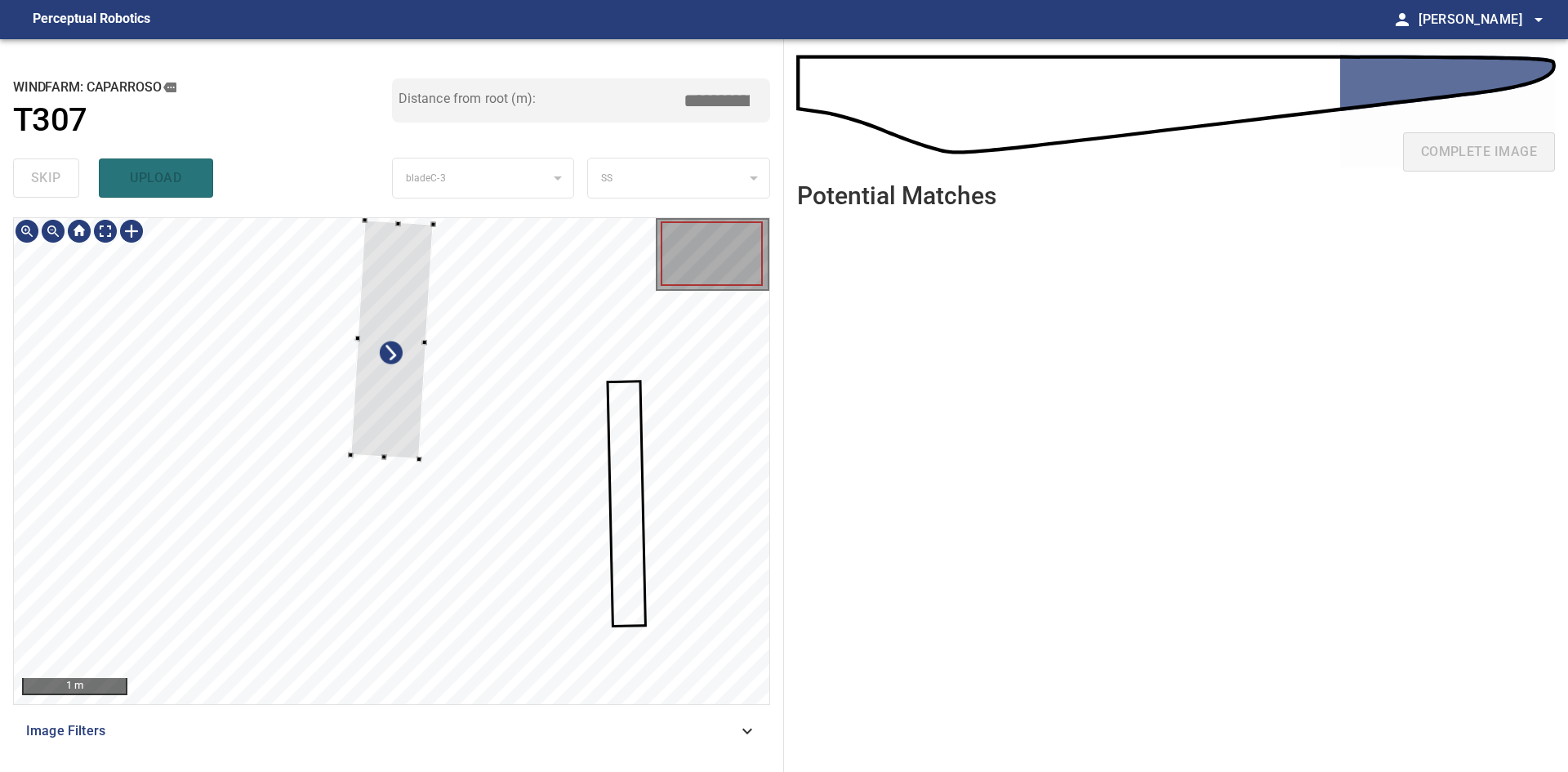
click at [405, 405] on div at bounding box center [392, 339] width 83 height 238
click at [399, 405] on div at bounding box center [396, 332] width 83 height 238
click at [400, 411] on div at bounding box center [399, 326] width 72 height 236
click at [405, 412] on div at bounding box center [395, 326] width 73 height 236
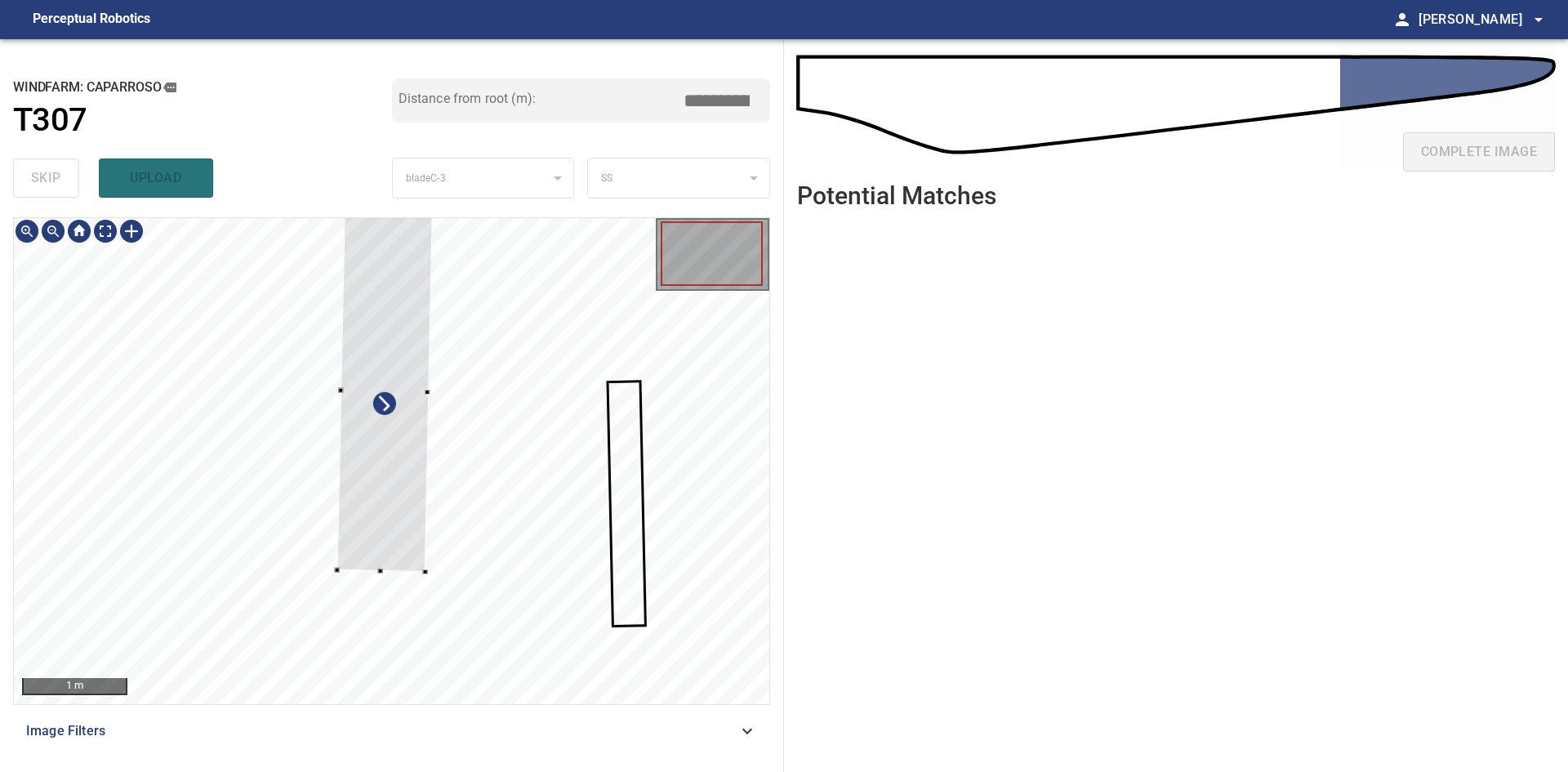
click at [338, 572] on div at bounding box center [337, 570] width 5 height 5
click at [396, 535] on div at bounding box center [381, 390] width 98 height 364
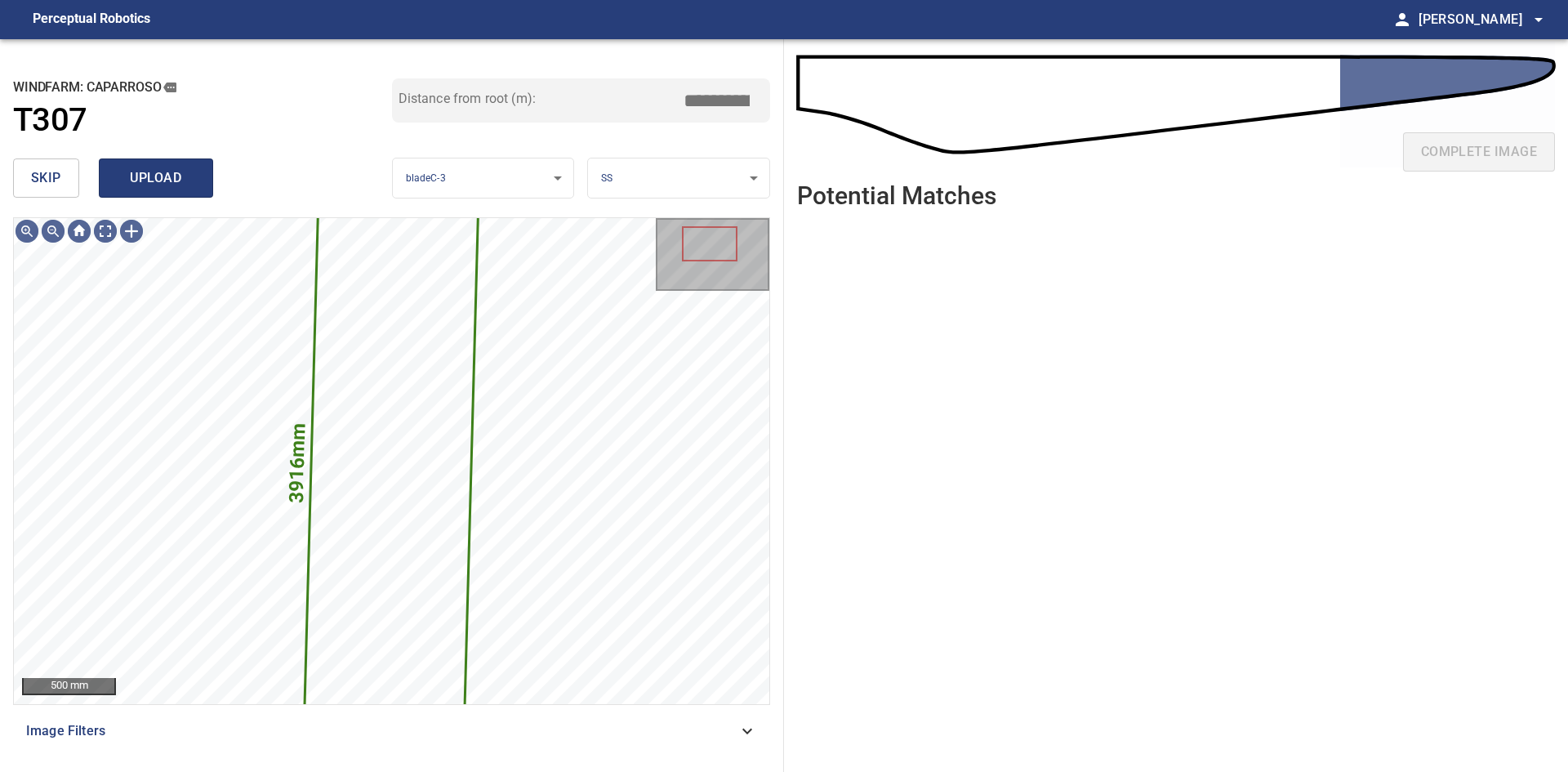
click at [159, 166] on span "upload" at bounding box center [156, 178] width 78 height 23
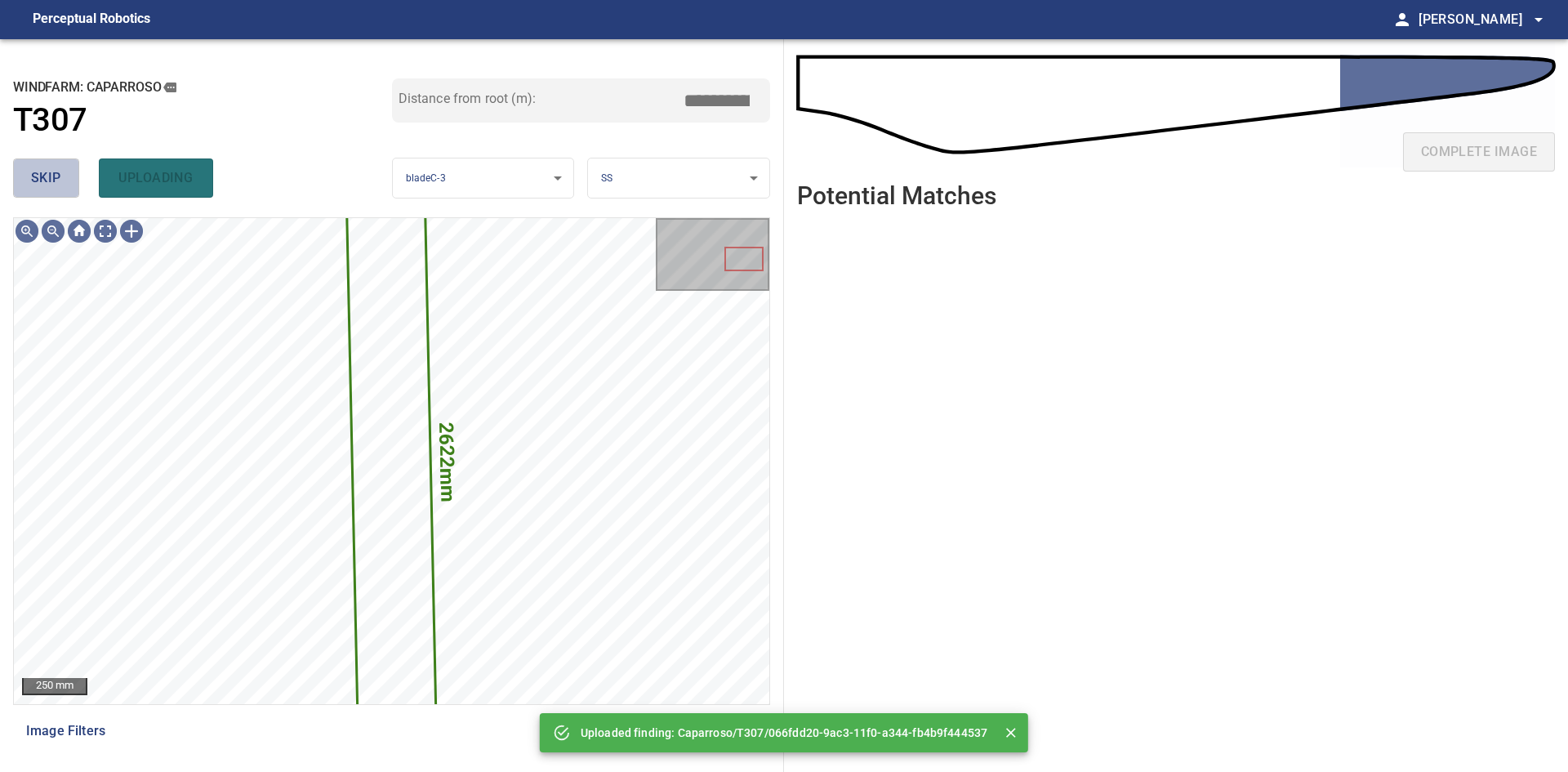
click at [21, 169] on button "skip" at bounding box center [46, 178] width 66 height 39
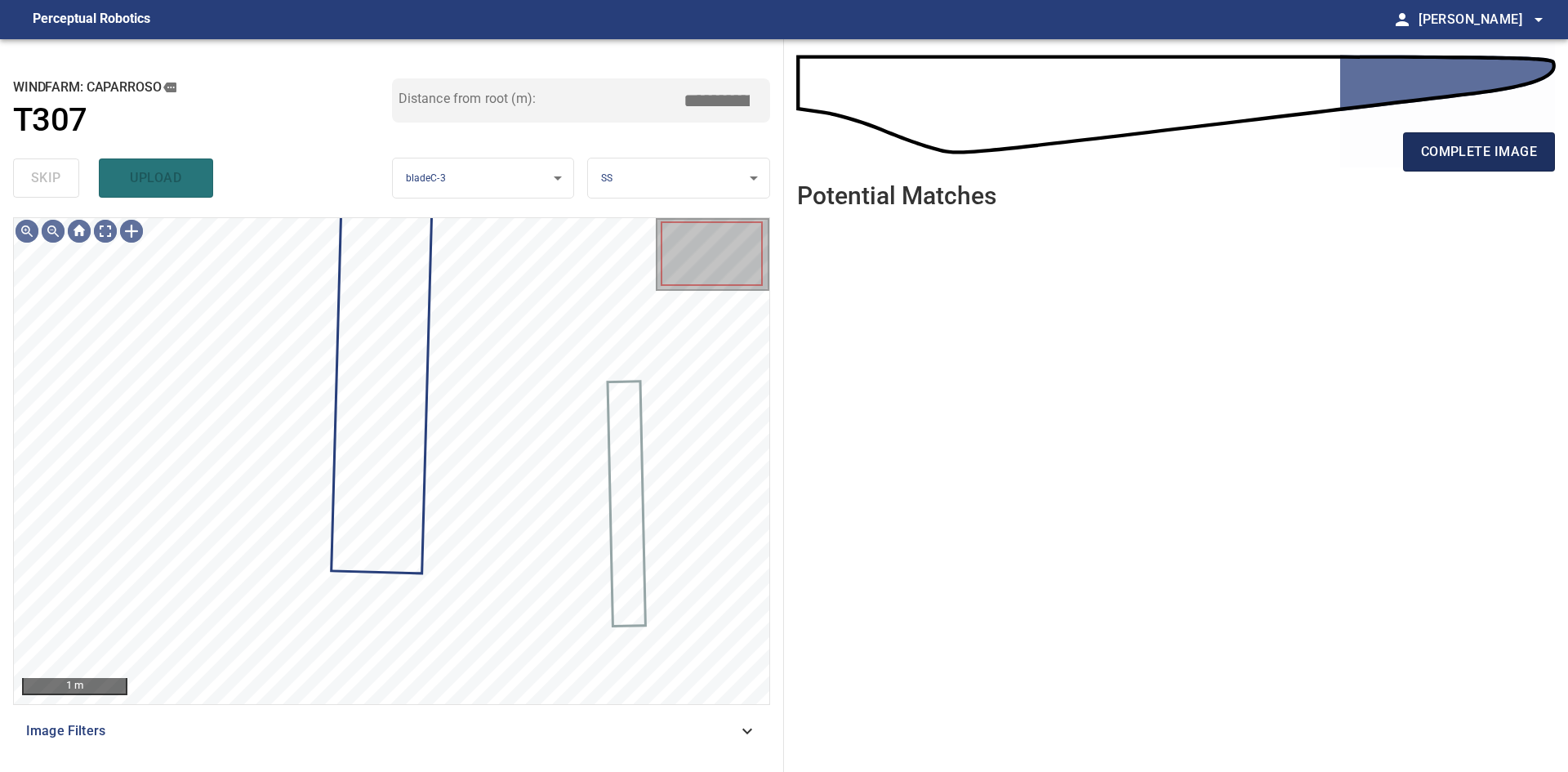
click at [1466, 140] on span "complete image" at bounding box center [1478, 151] width 116 height 23
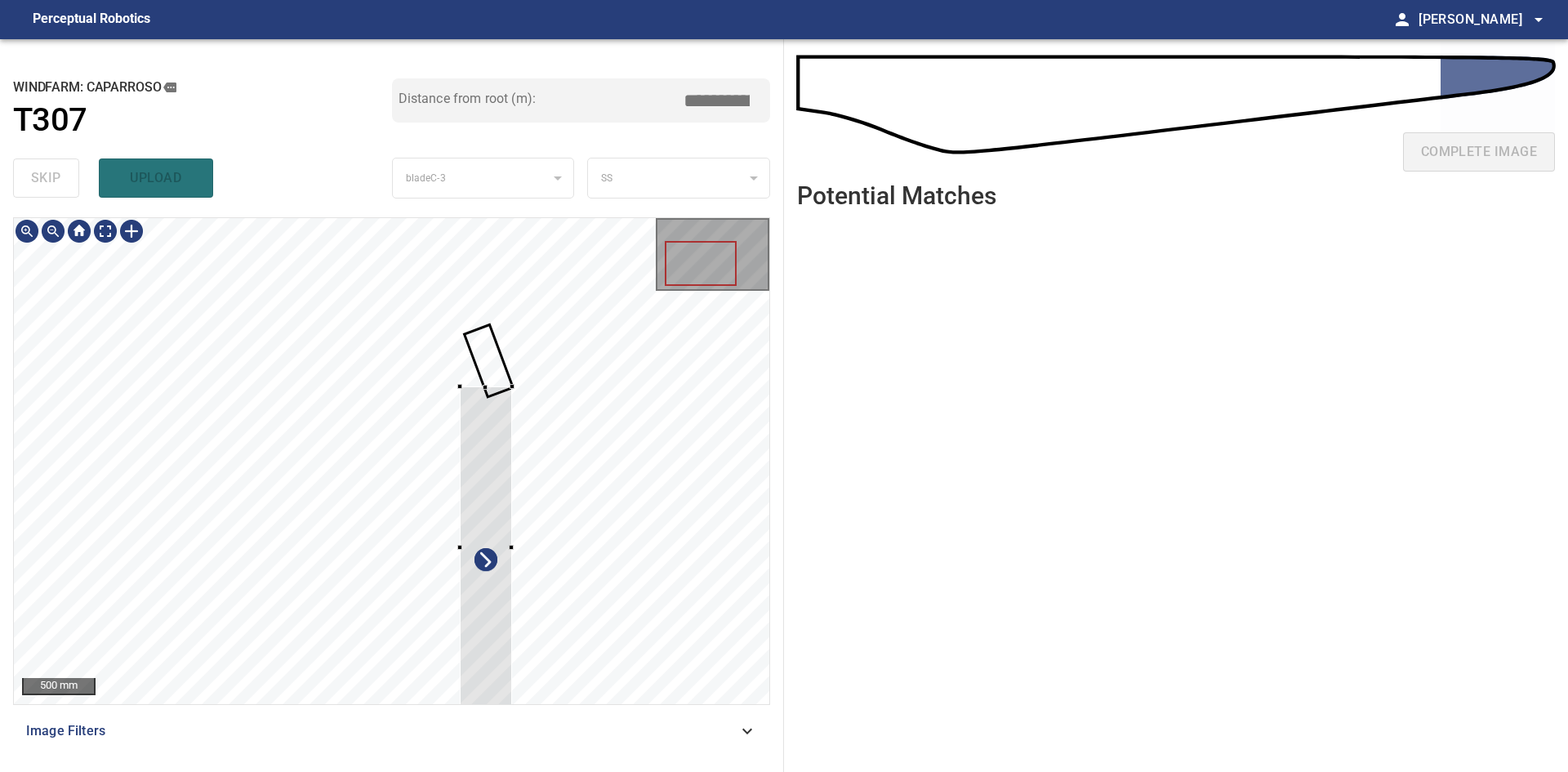
click at [499, 636] on div at bounding box center [486, 547] width 52 height 320
click at [492, 611] on div at bounding box center [485, 557] width 30 height 330
click at [493, 621] on div at bounding box center [487, 558] width 39 height 331
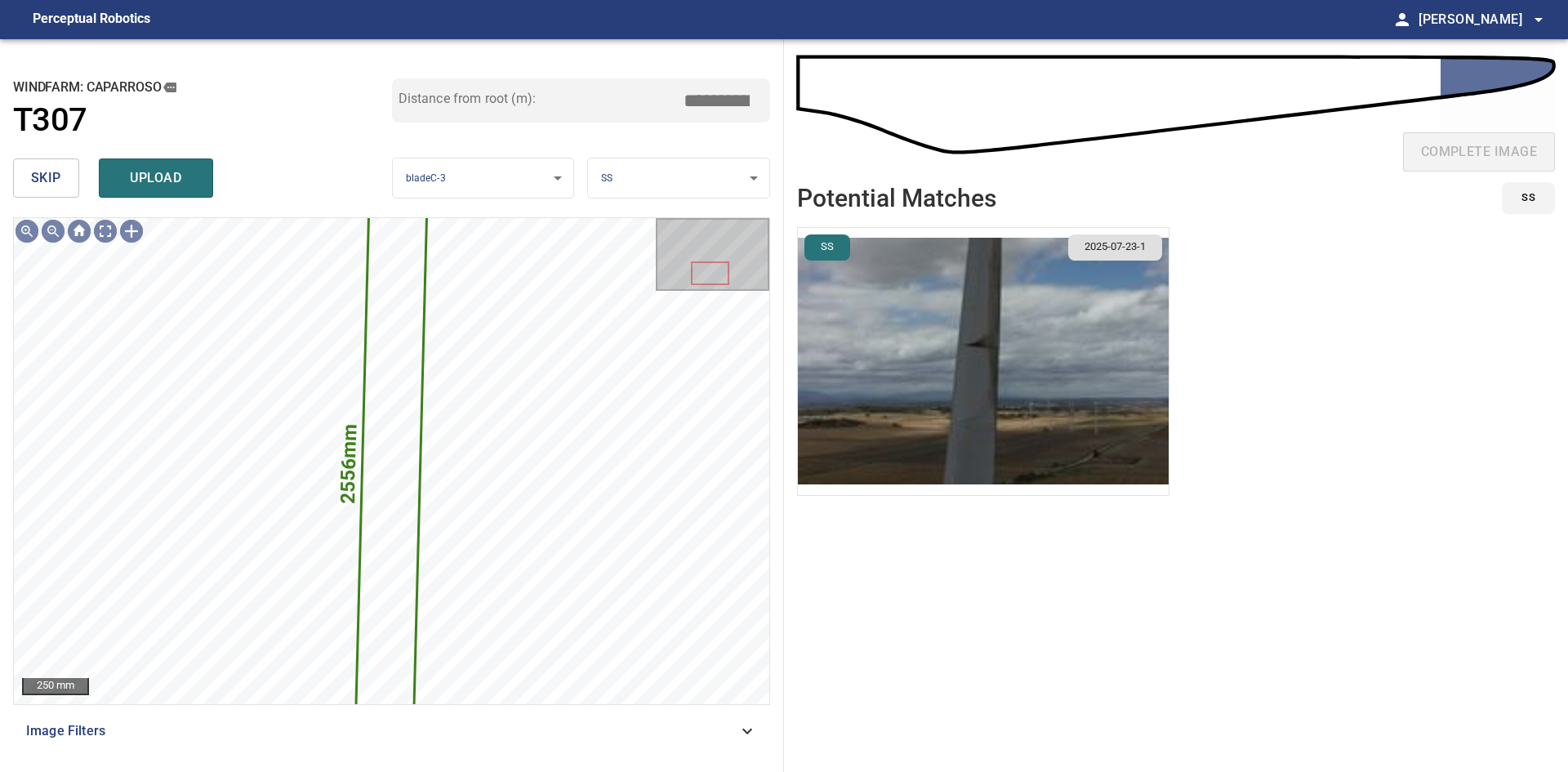
click at [917, 373] on img "button" at bounding box center [983, 361] width 371 height 267
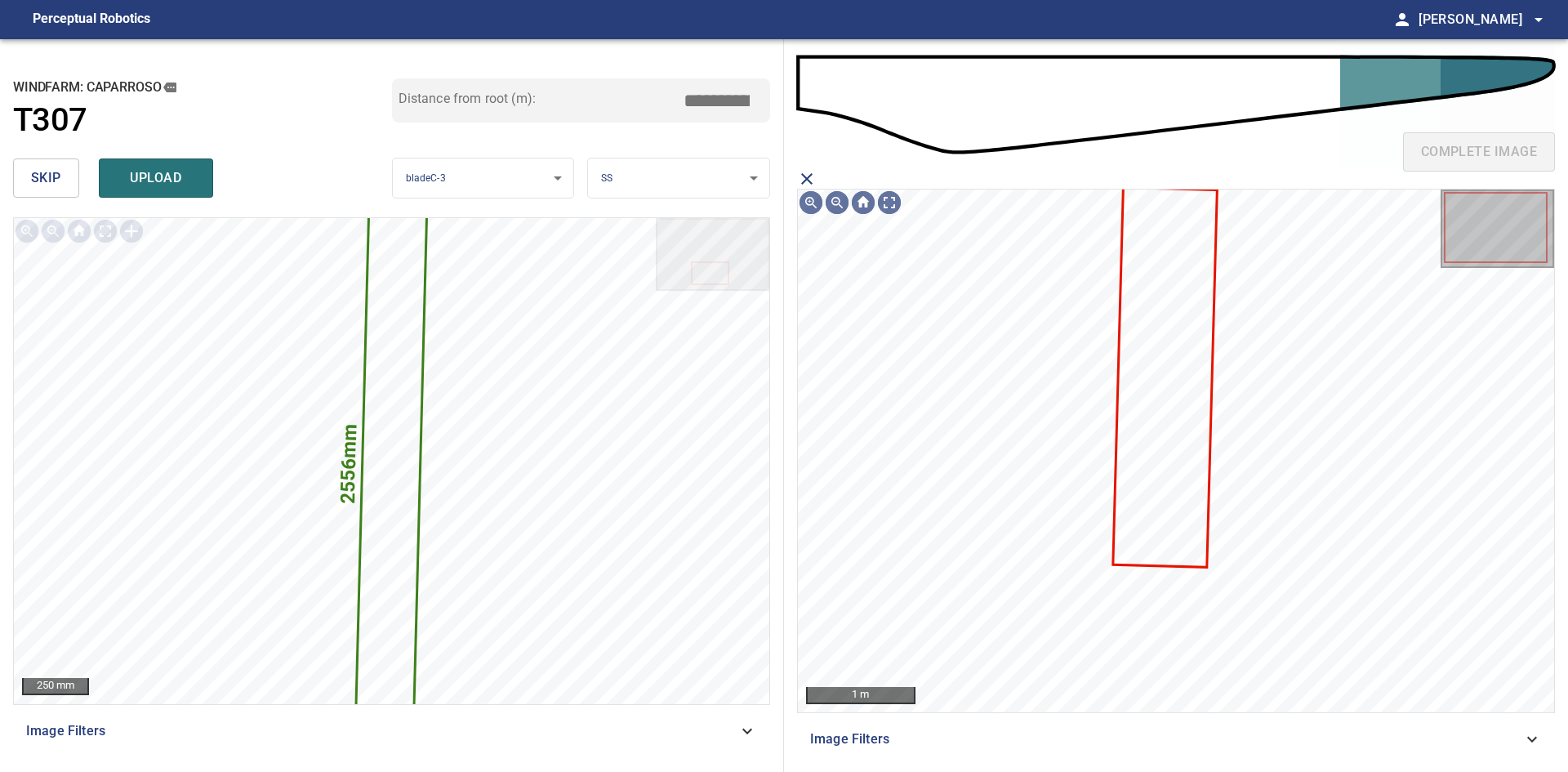
click at [1166, 408] on icon at bounding box center [1165, 378] width 101 height 378
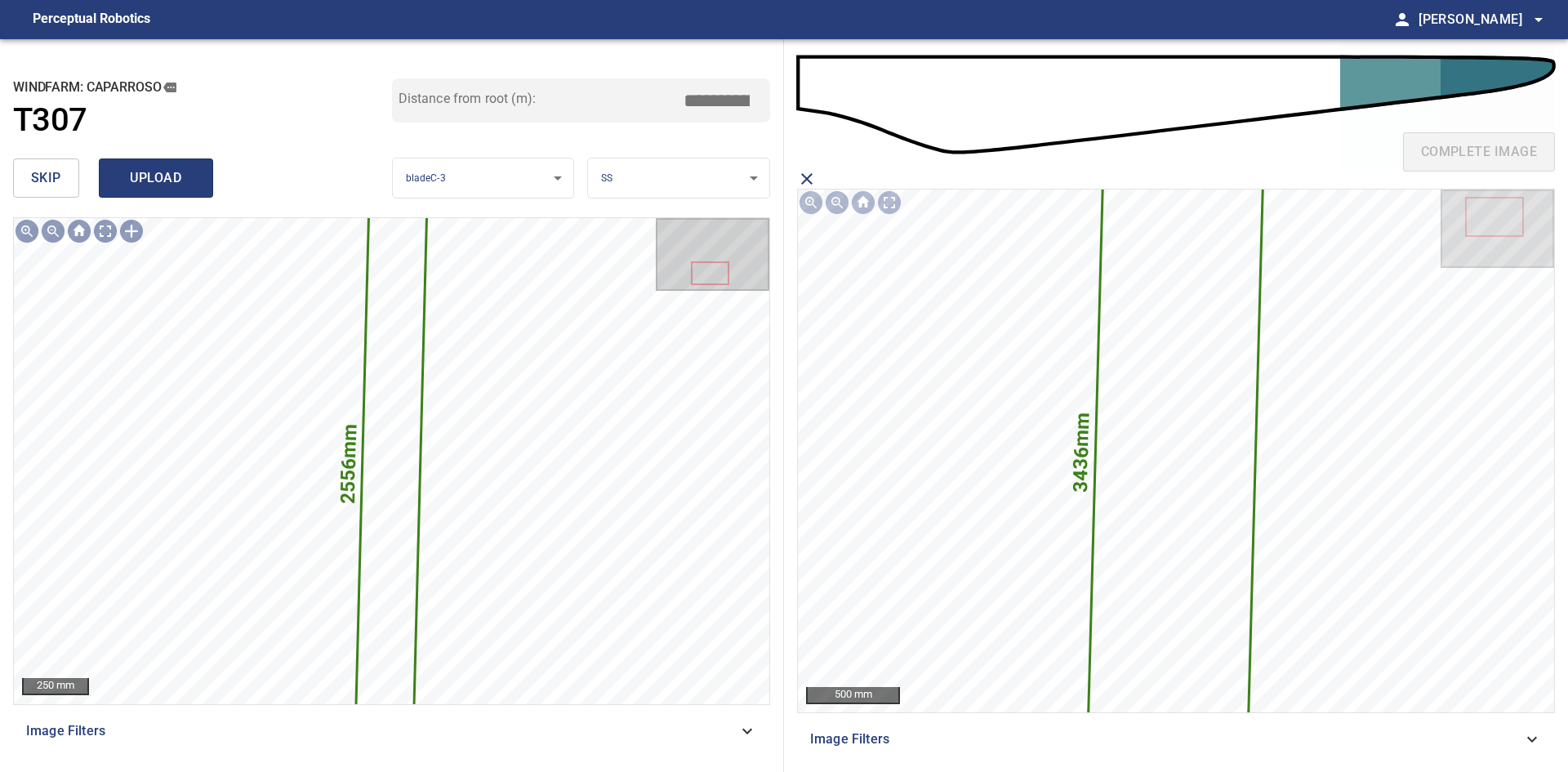
click at [173, 178] on span "upload" at bounding box center [156, 178] width 78 height 23
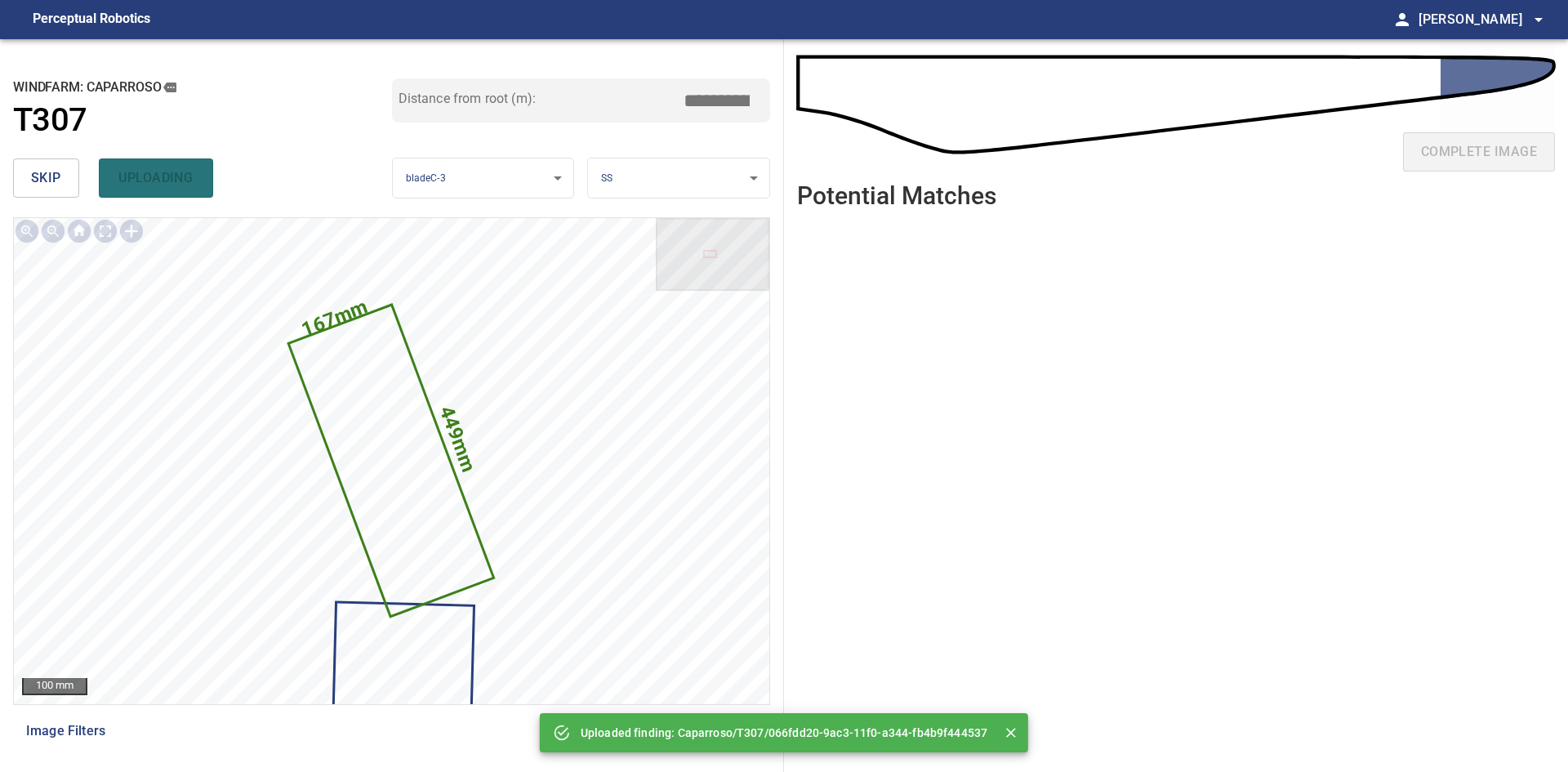
click at [70, 178] on button "skip" at bounding box center [46, 178] width 66 height 39
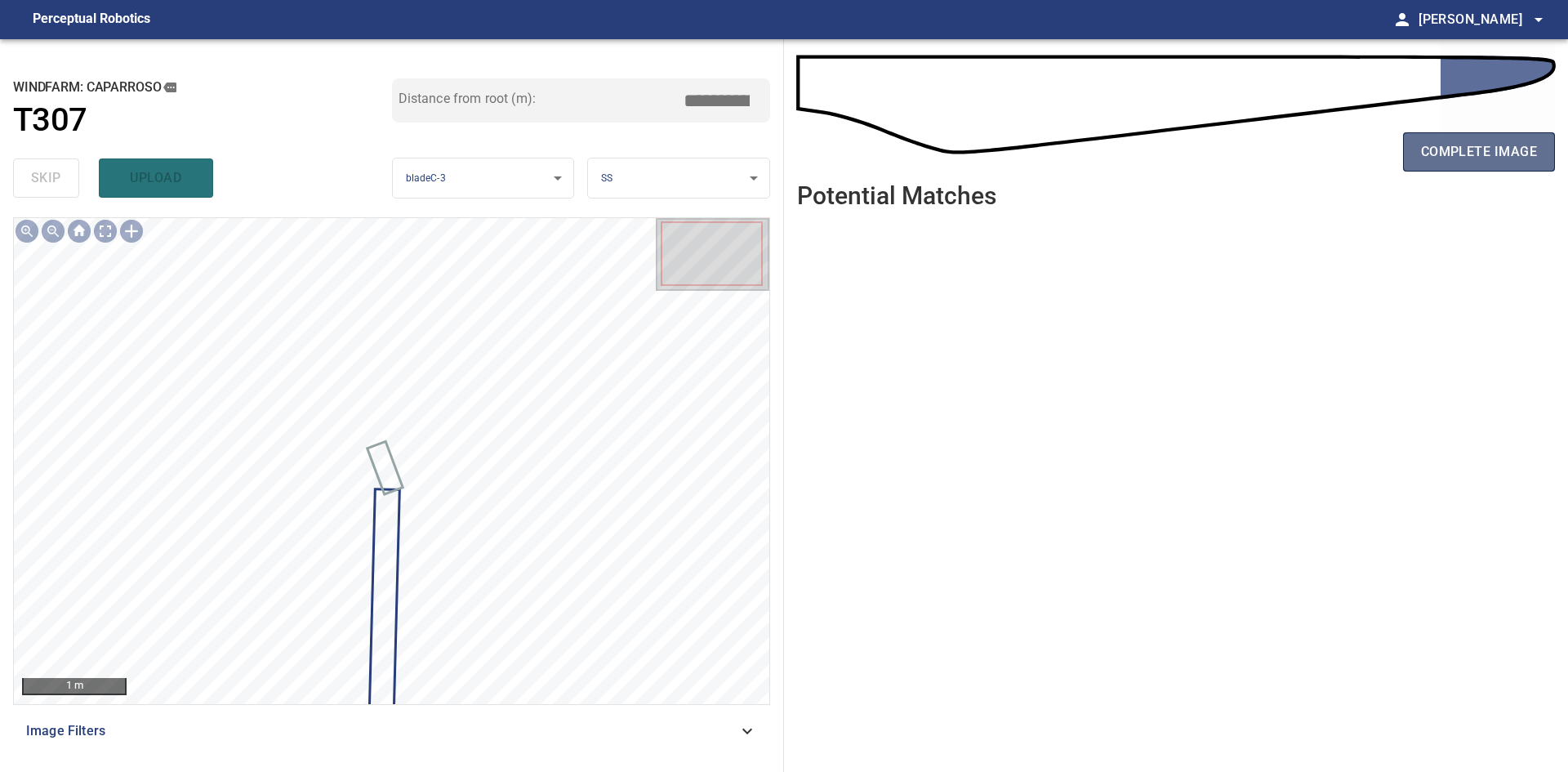
click at [1476, 147] on span "complete image" at bounding box center [1478, 151] width 116 height 23
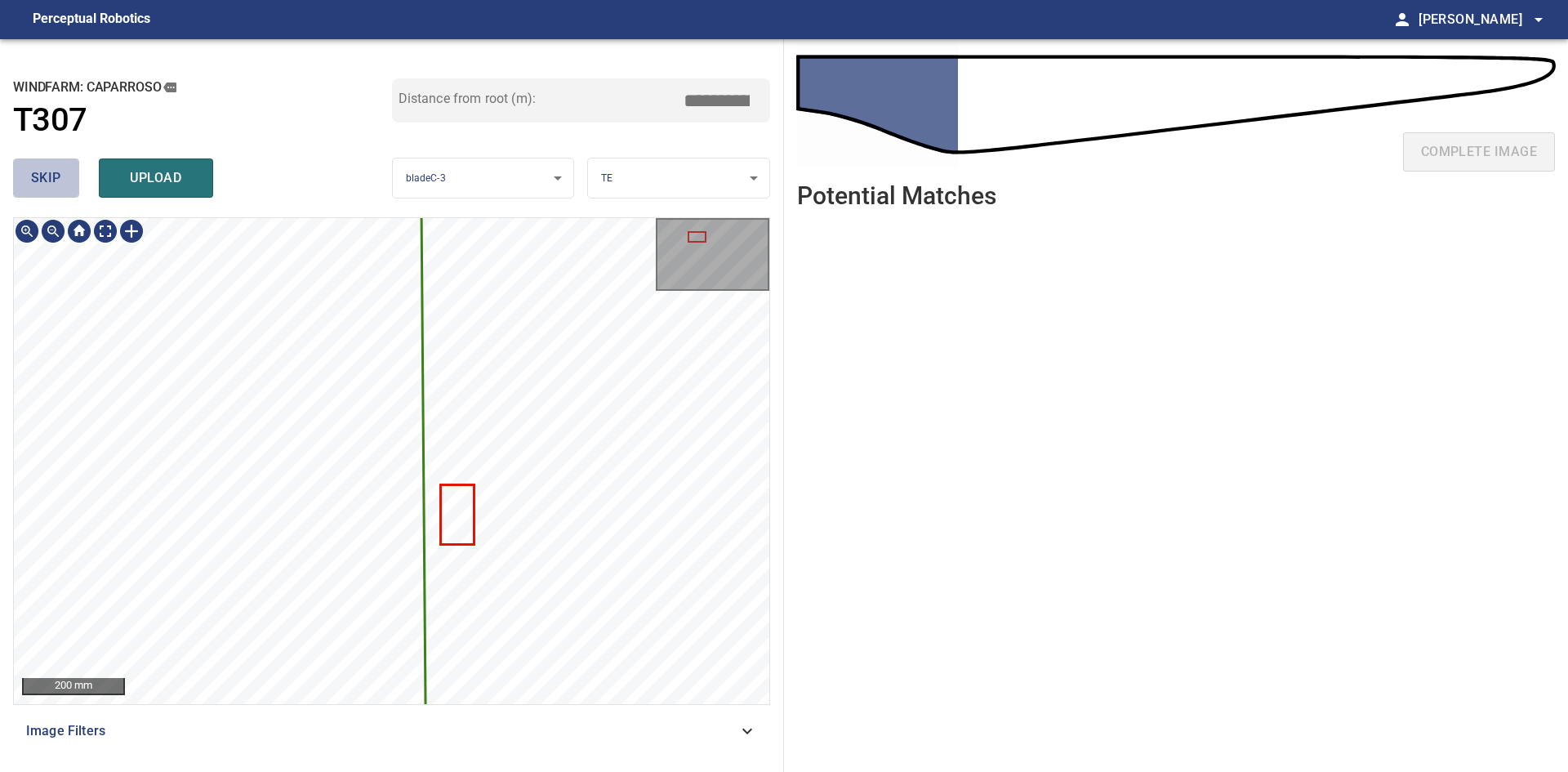
click at [37, 179] on span "skip" at bounding box center [46, 178] width 30 height 23
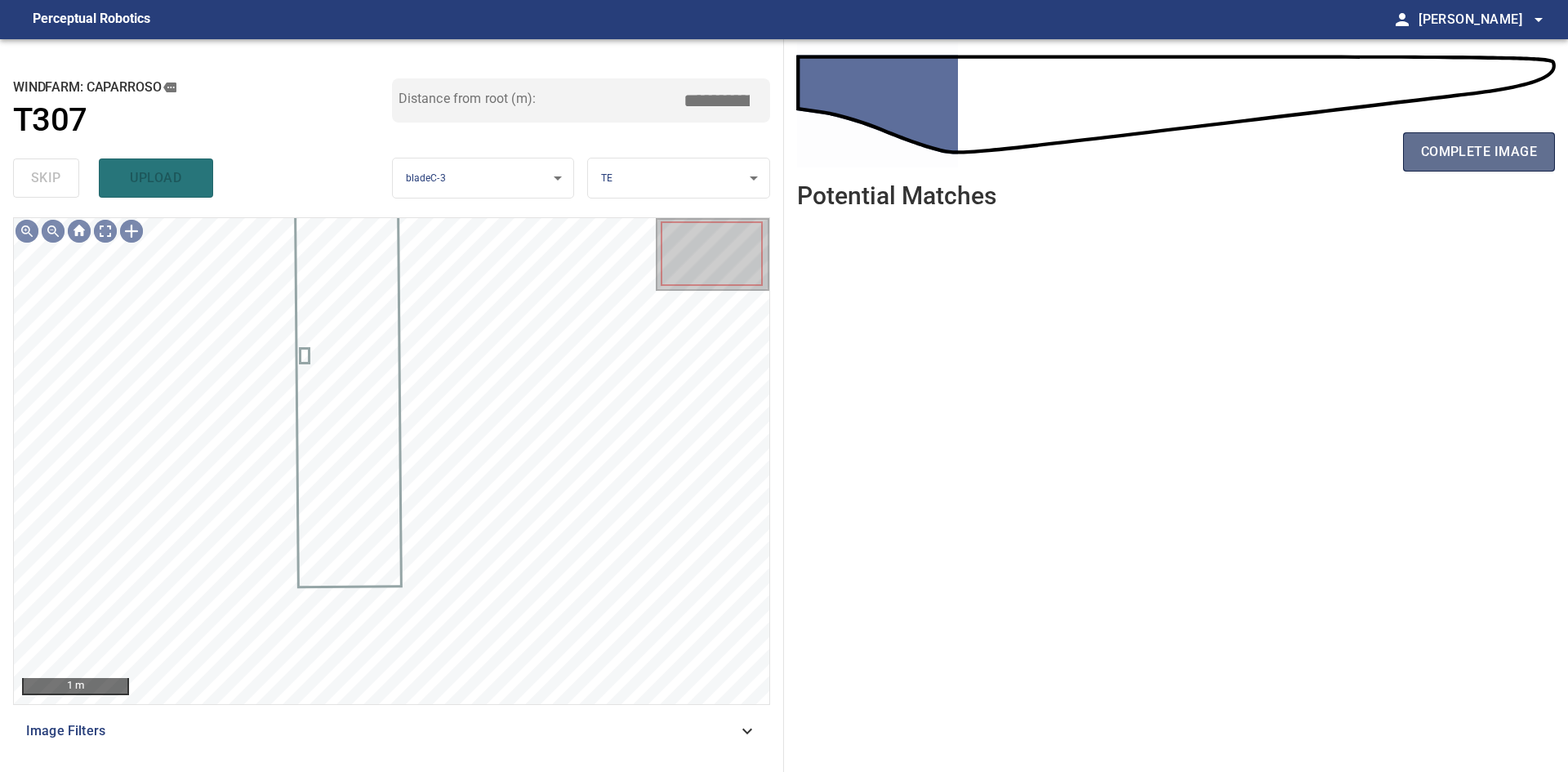
click at [1440, 165] on button "complete image" at bounding box center [1479, 151] width 152 height 39
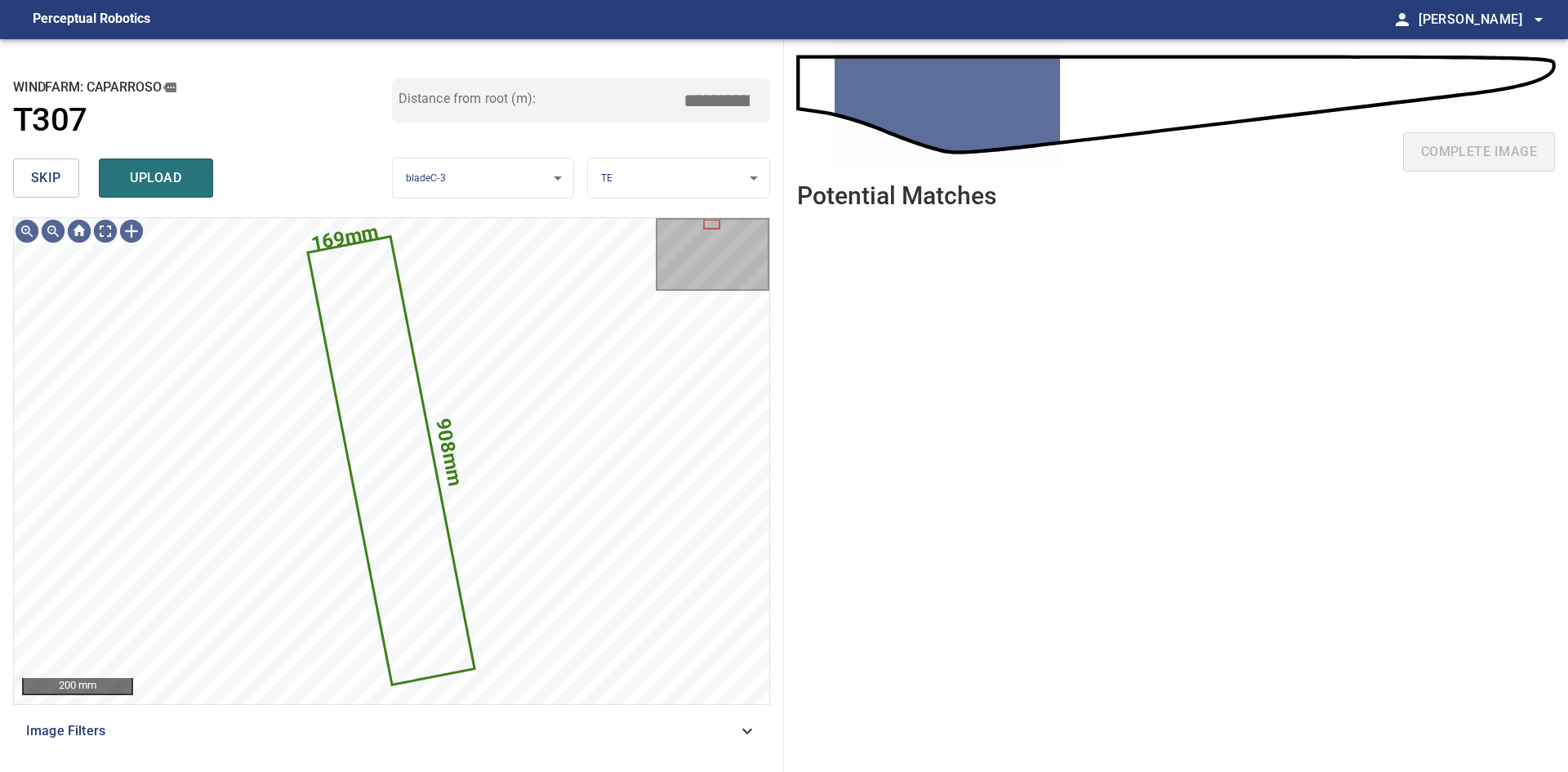
click at [34, 180] on span "skip" at bounding box center [46, 178] width 30 height 23
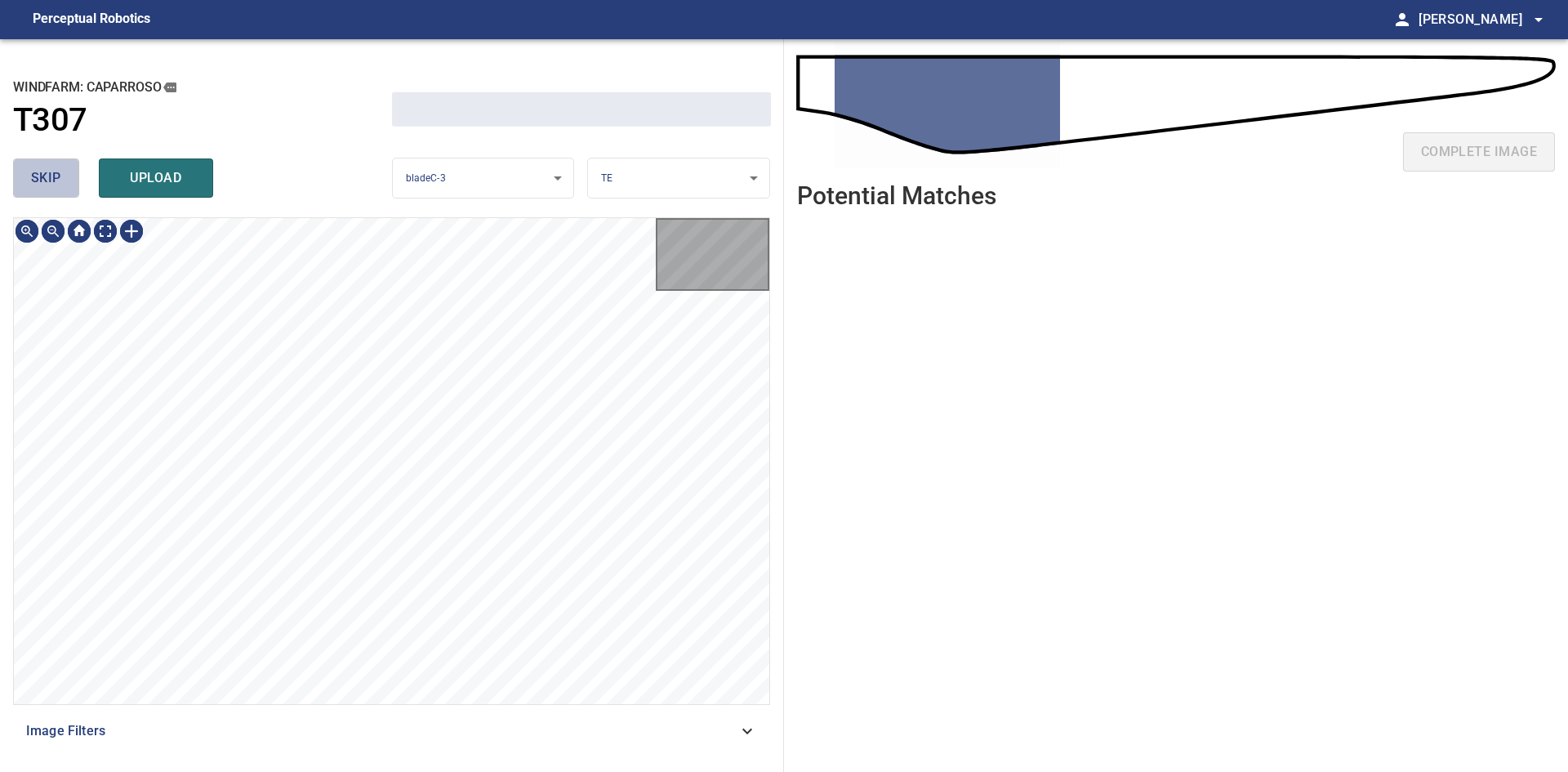
click at [34, 180] on span "skip" at bounding box center [46, 178] width 30 height 23
click at [35, 180] on span "skip" at bounding box center [46, 178] width 30 height 23
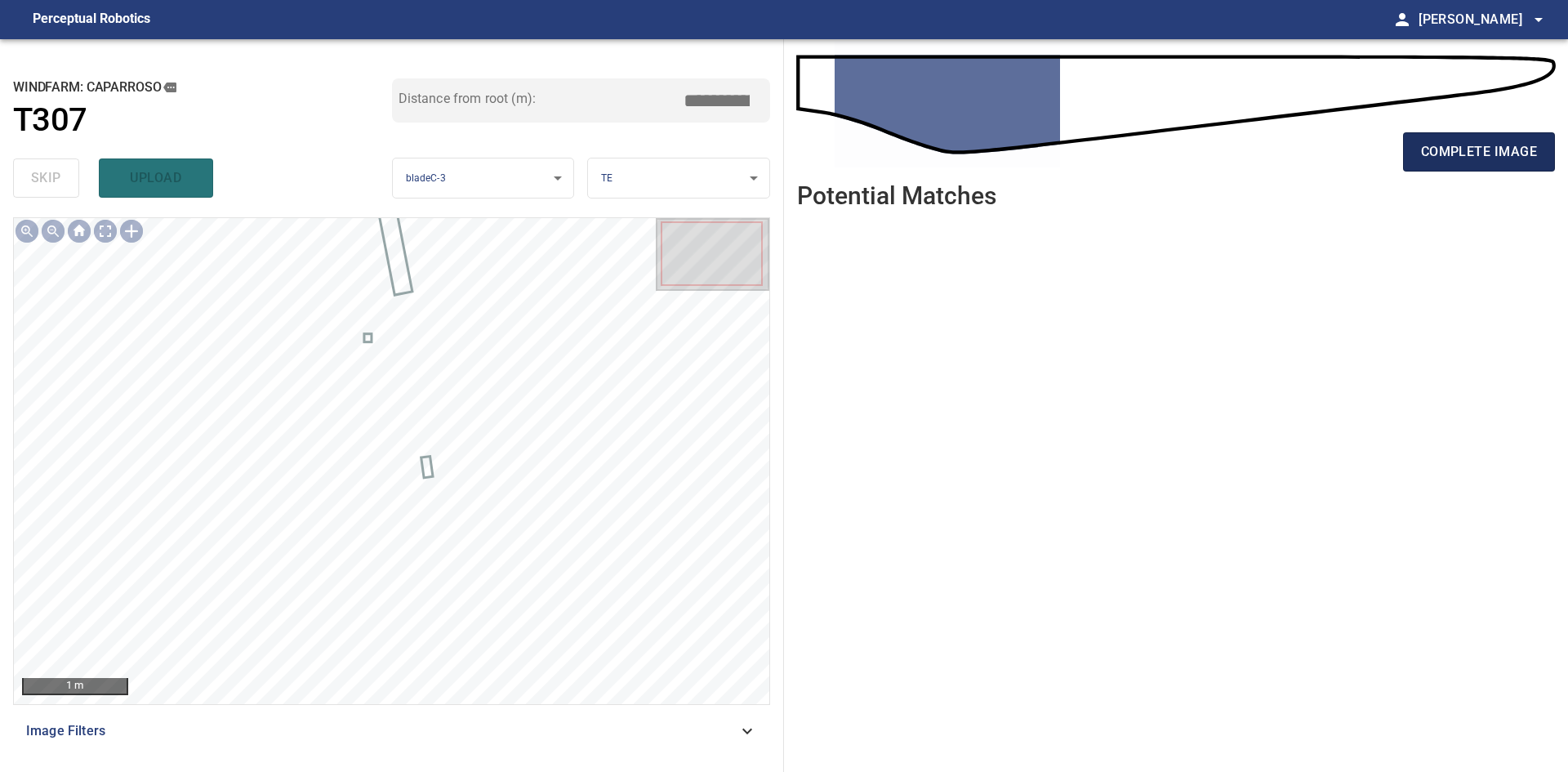
click at [1433, 164] on span "complete image" at bounding box center [1478, 151] width 116 height 23
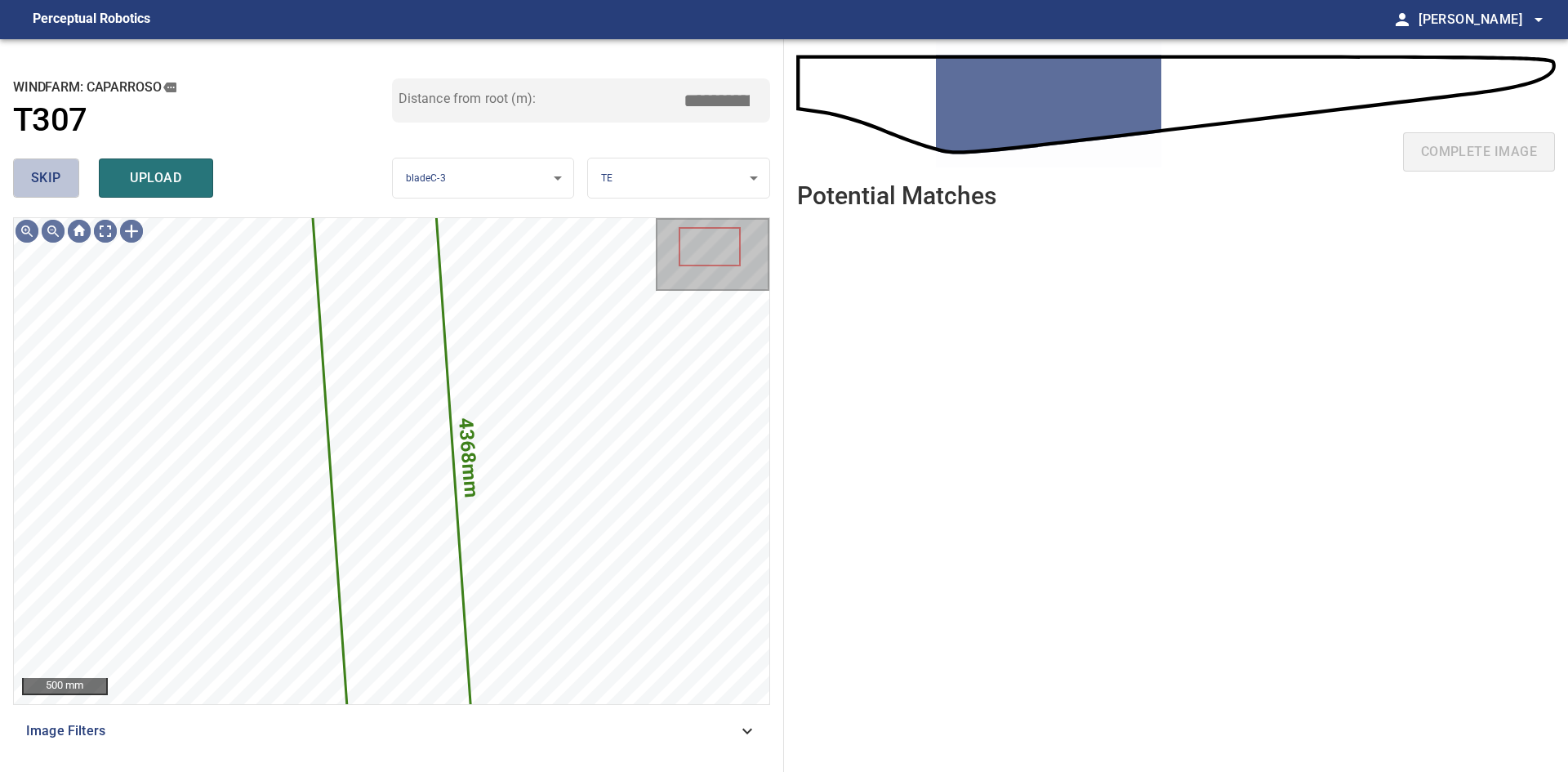
click at [51, 180] on span "skip" at bounding box center [46, 178] width 30 height 23
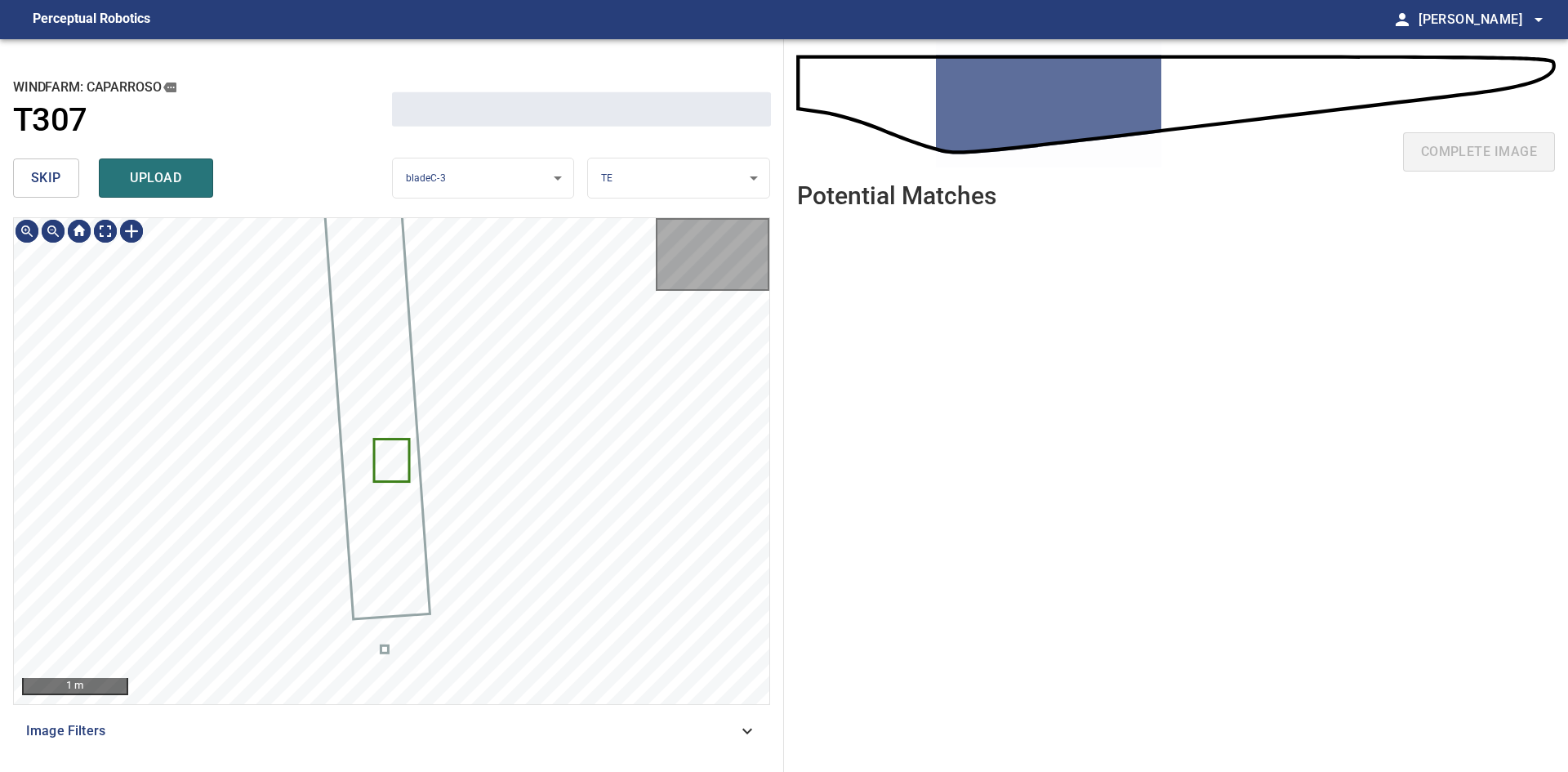
click at [52, 182] on span "skip" at bounding box center [46, 178] width 30 height 23
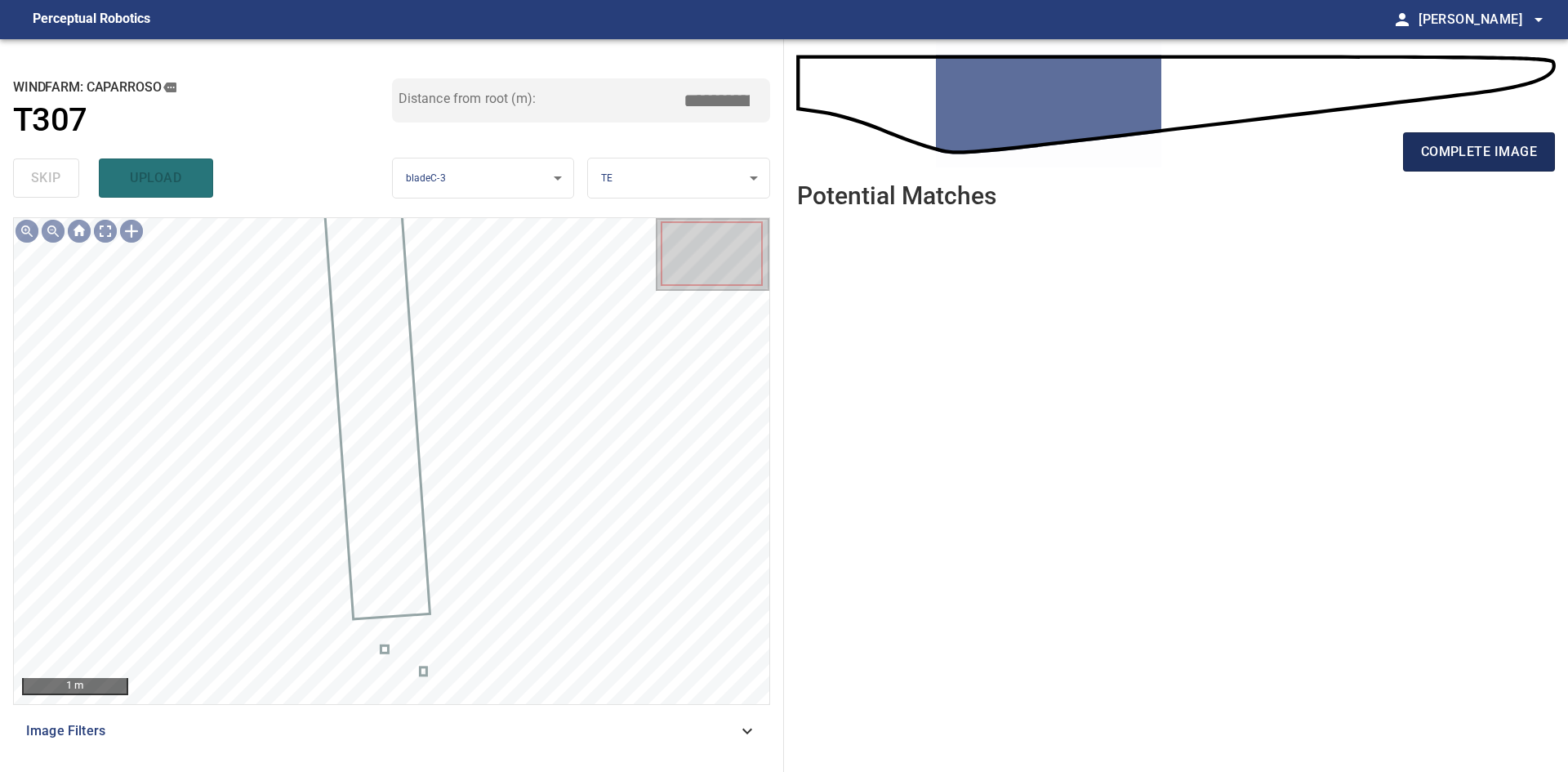
click at [1469, 155] on span "complete image" at bounding box center [1478, 151] width 116 height 23
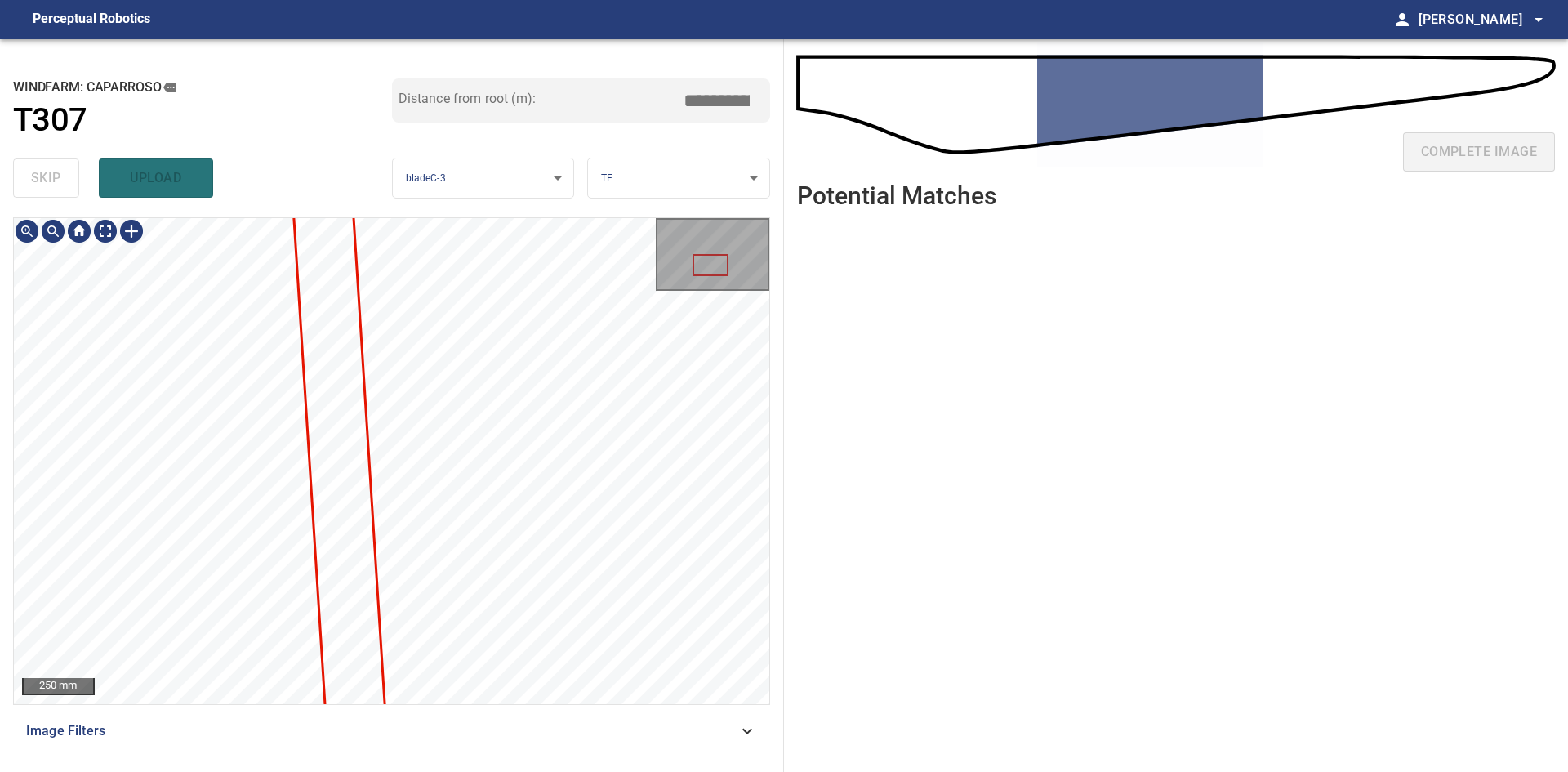
click at [482, 735] on div "250 mm Image Filters" at bounding box center [392, 488] width 757 height 541
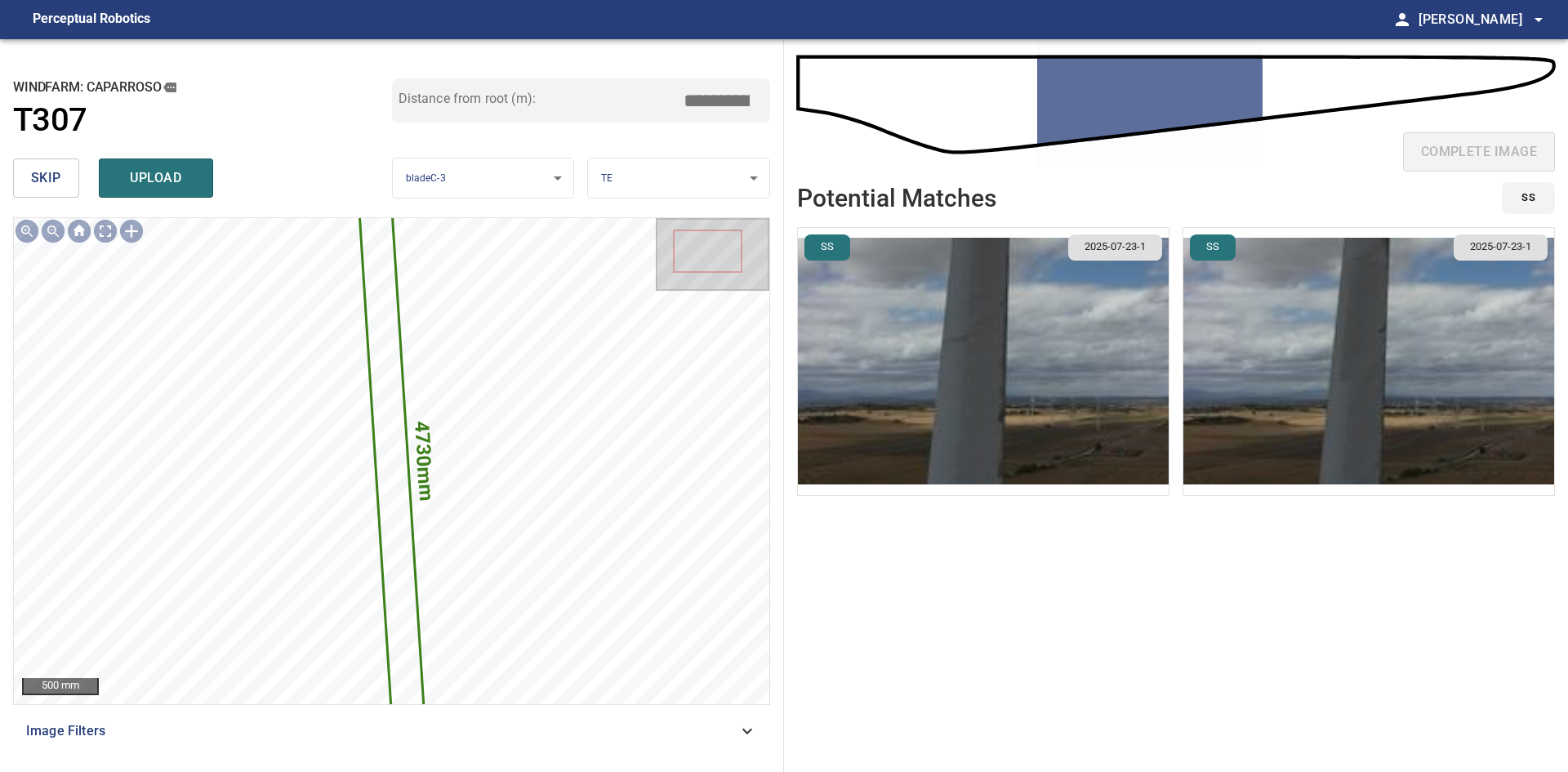
click at [51, 173] on span "skip" at bounding box center [46, 178] width 30 height 23
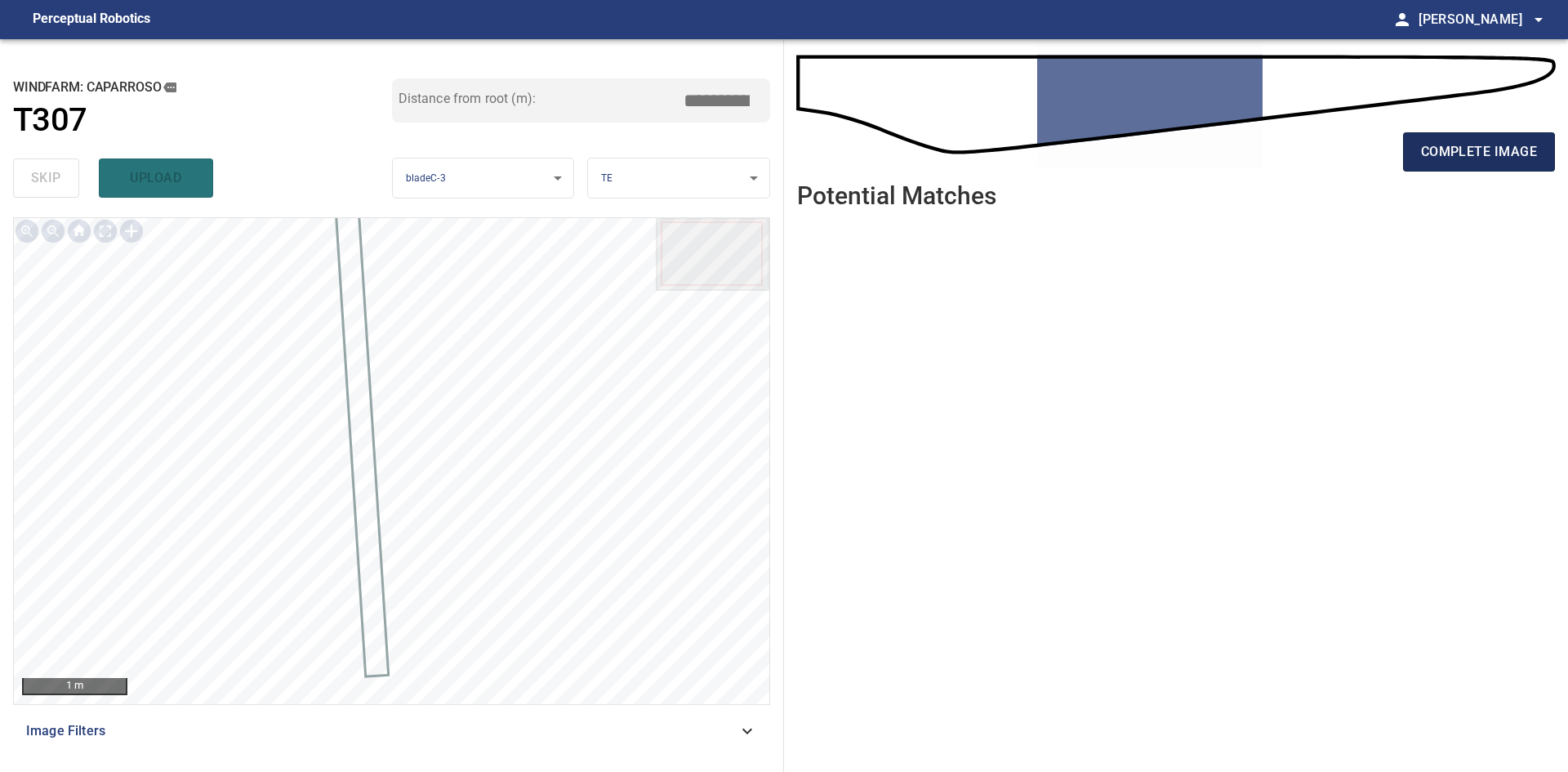
click at [1424, 168] on button "complete image" at bounding box center [1479, 151] width 152 height 39
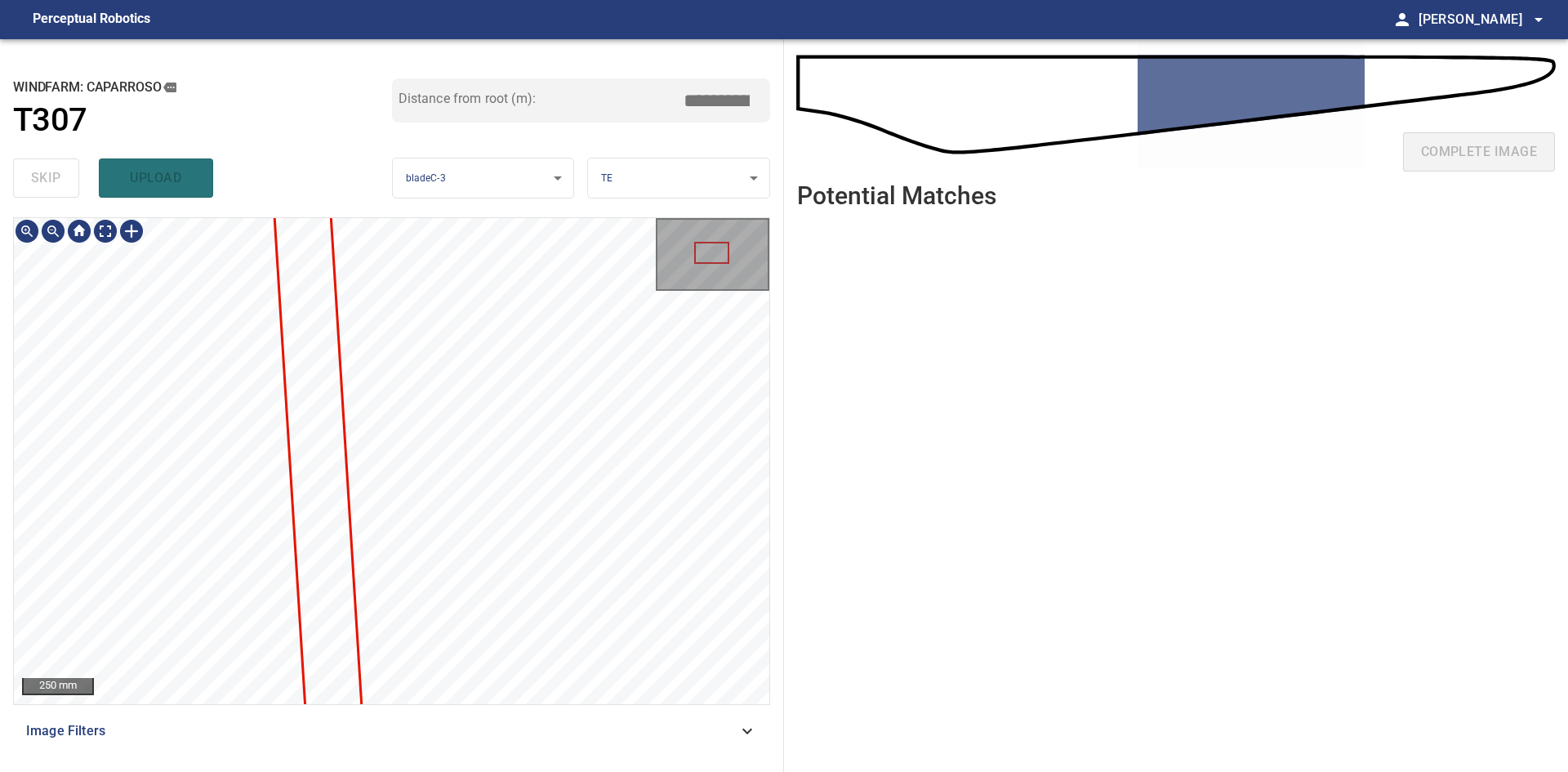
click at [420, 764] on div "**********" at bounding box center [392, 406] width 784 height 733
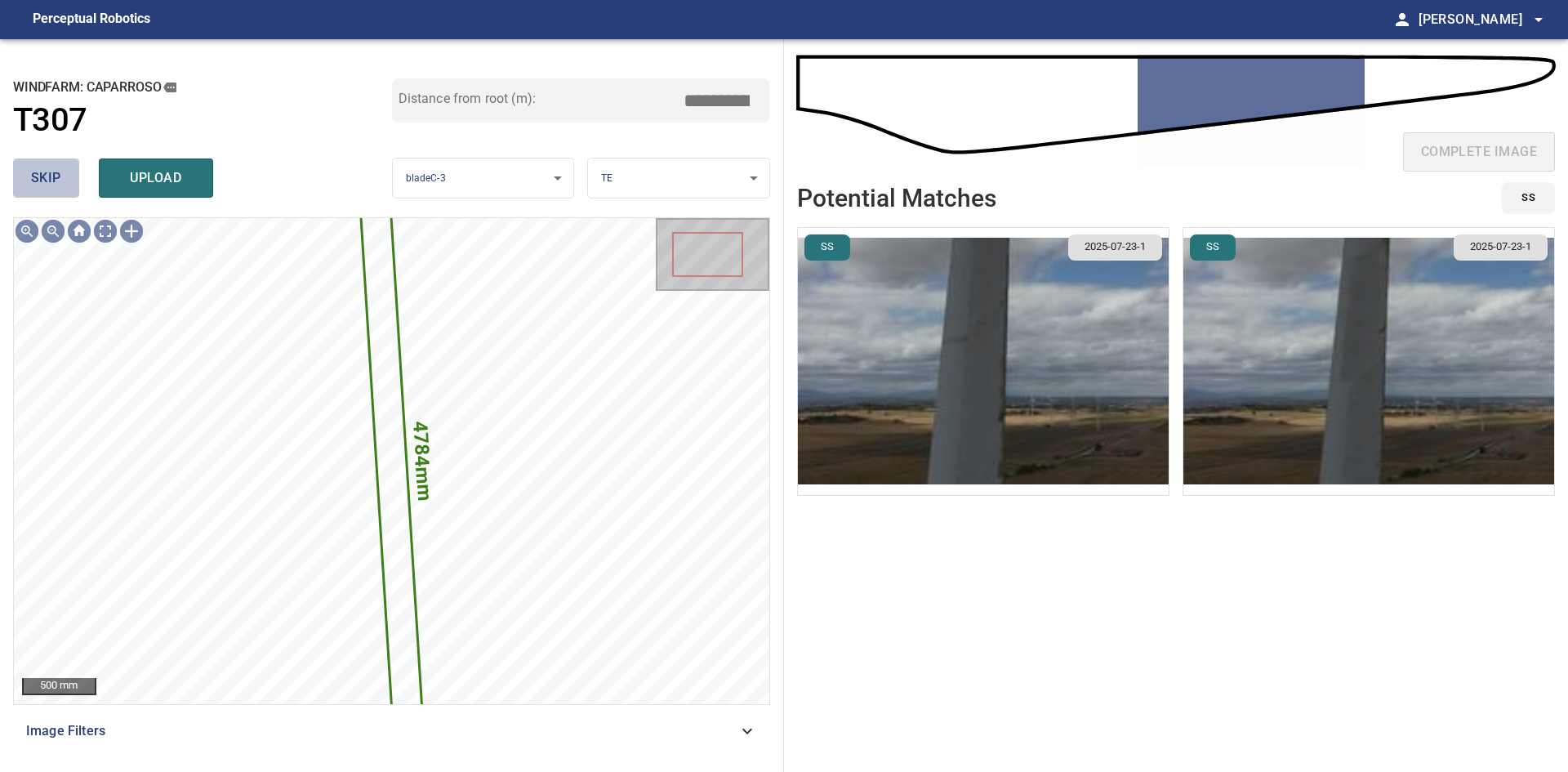
click at [35, 174] on span "skip" at bounding box center [46, 178] width 30 height 23
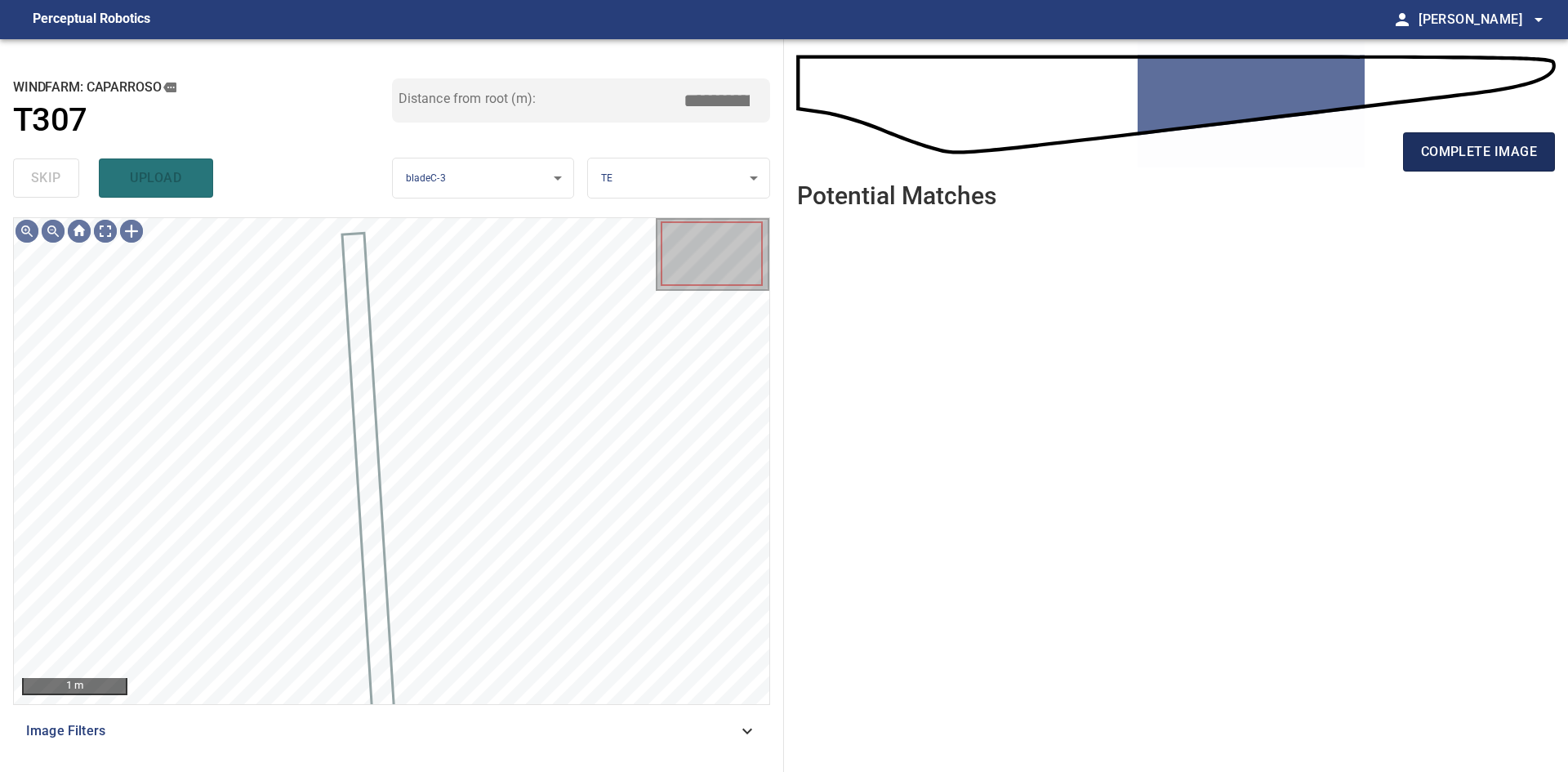
click at [1444, 151] on span "complete image" at bounding box center [1478, 151] width 116 height 23
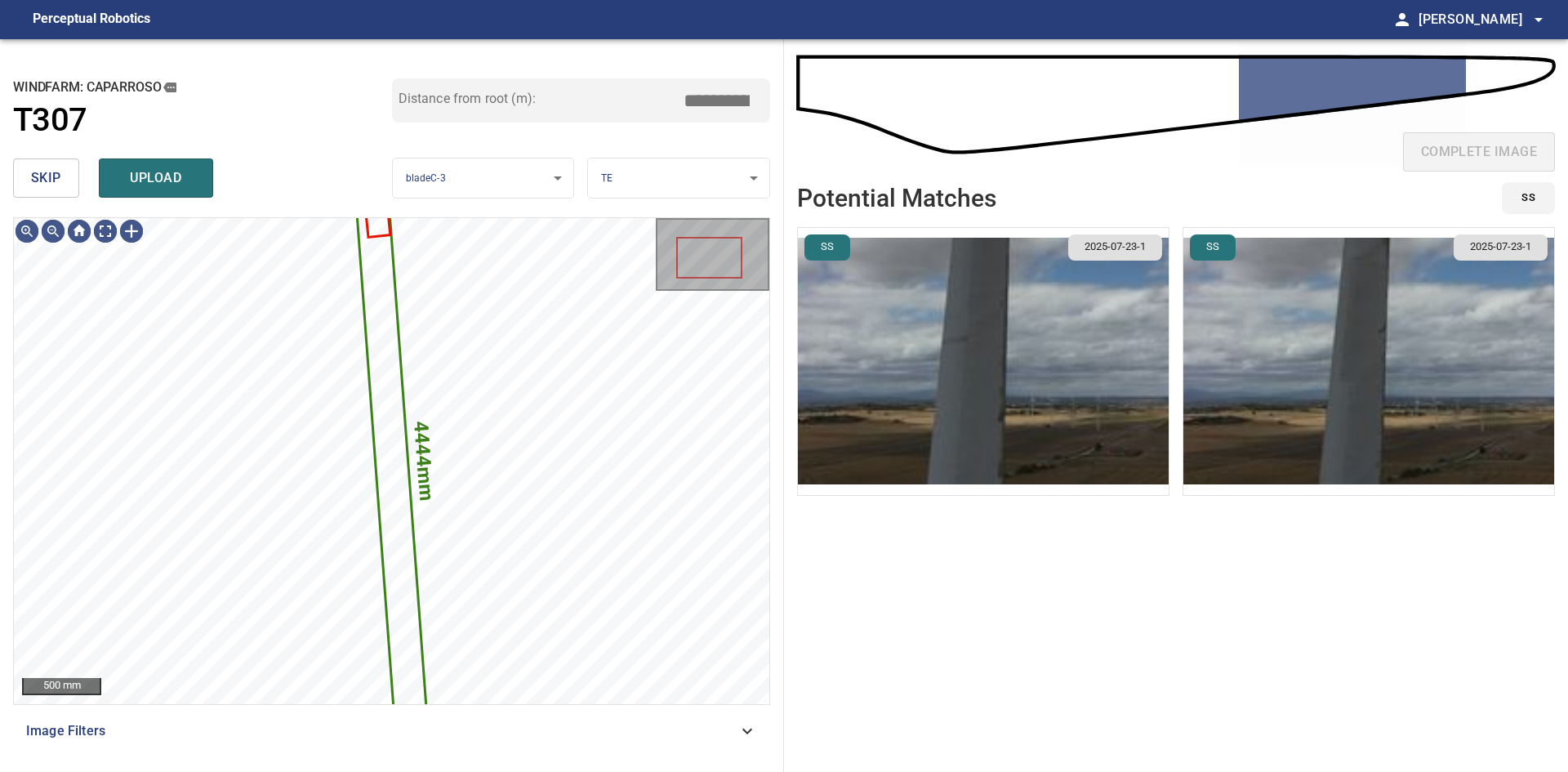
click at [63, 185] on button "skip" at bounding box center [46, 178] width 66 height 39
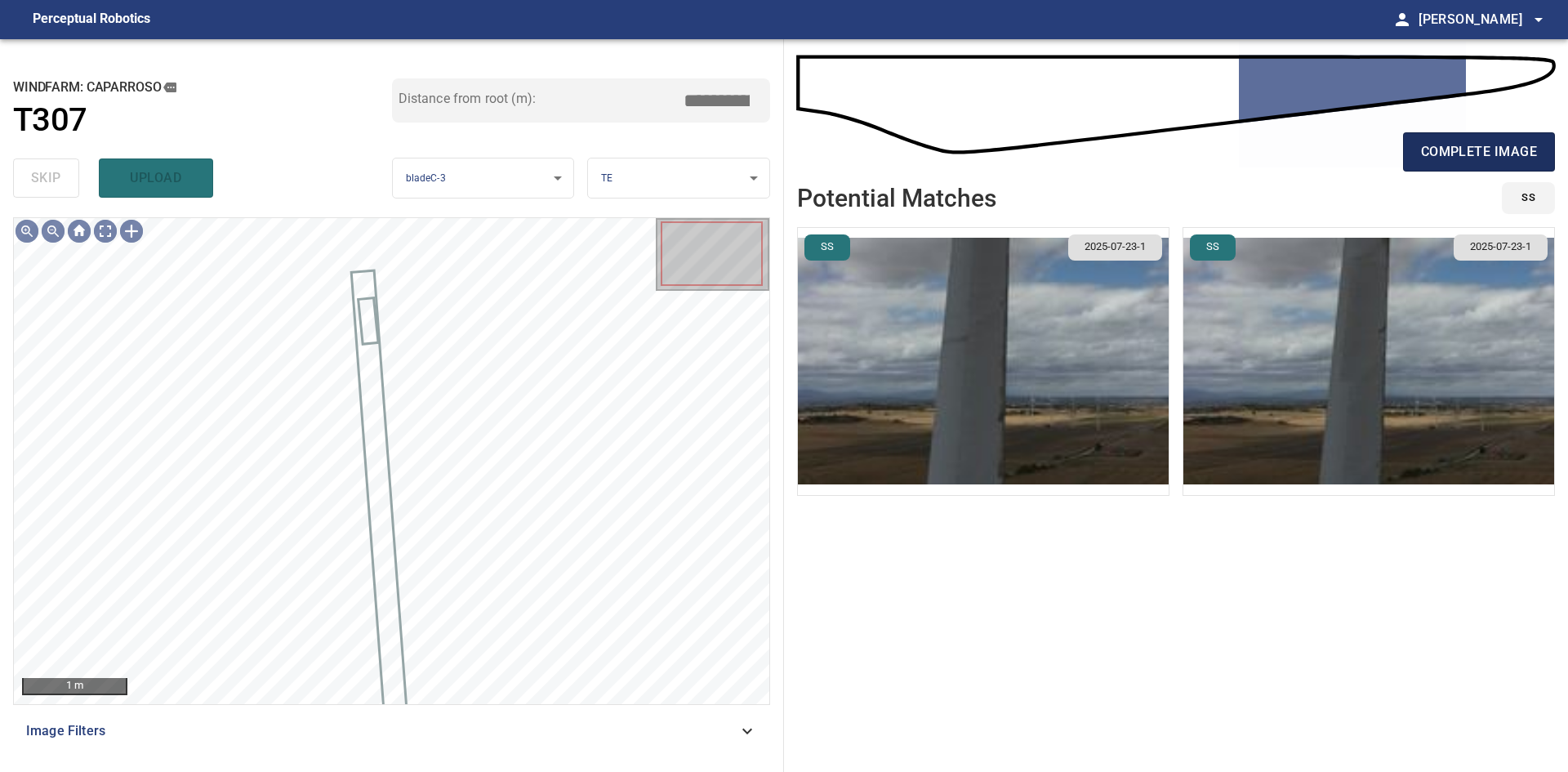
click at [1473, 153] on span "complete image" at bounding box center [1478, 151] width 116 height 23
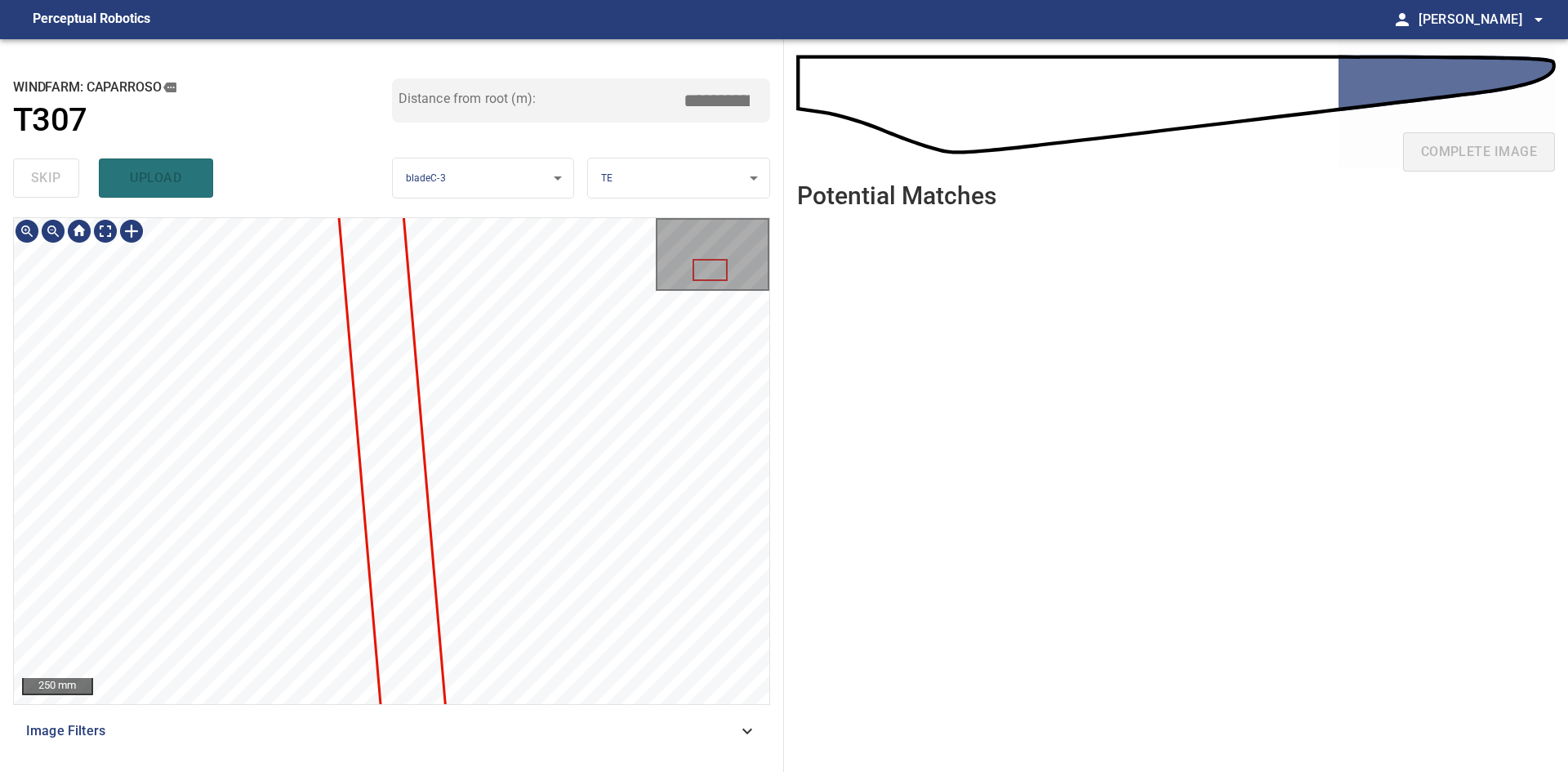
click at [526, 771] on html "**********" at bounding box center [784, 386] width 1568 height 772
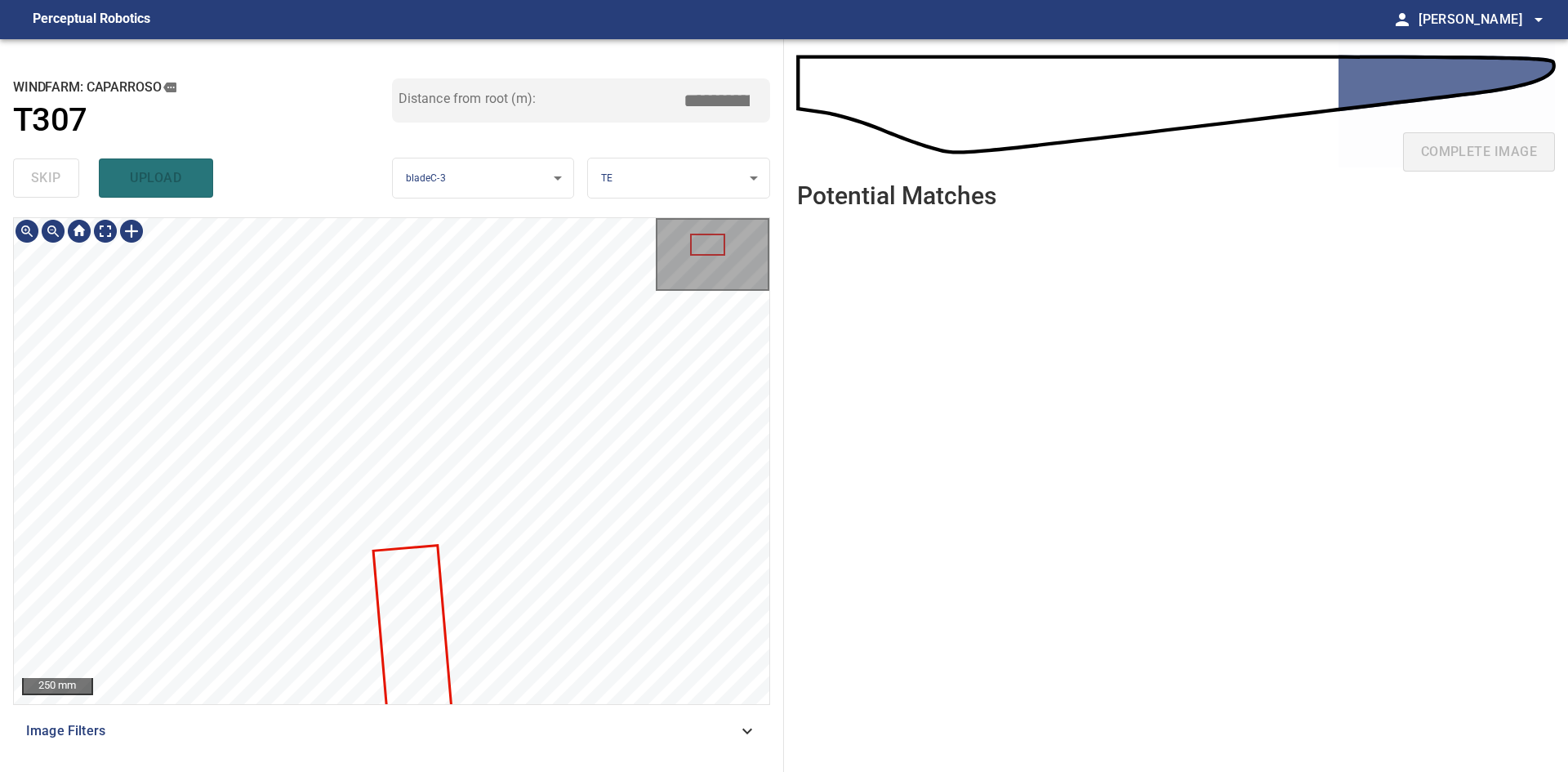
click at [494, 771] on html "**********" at bounding box center [784, 386] width 1568 height 772
click at [484, 771] on html "**********" at bounding box center [784, 386] width 1568 height 772
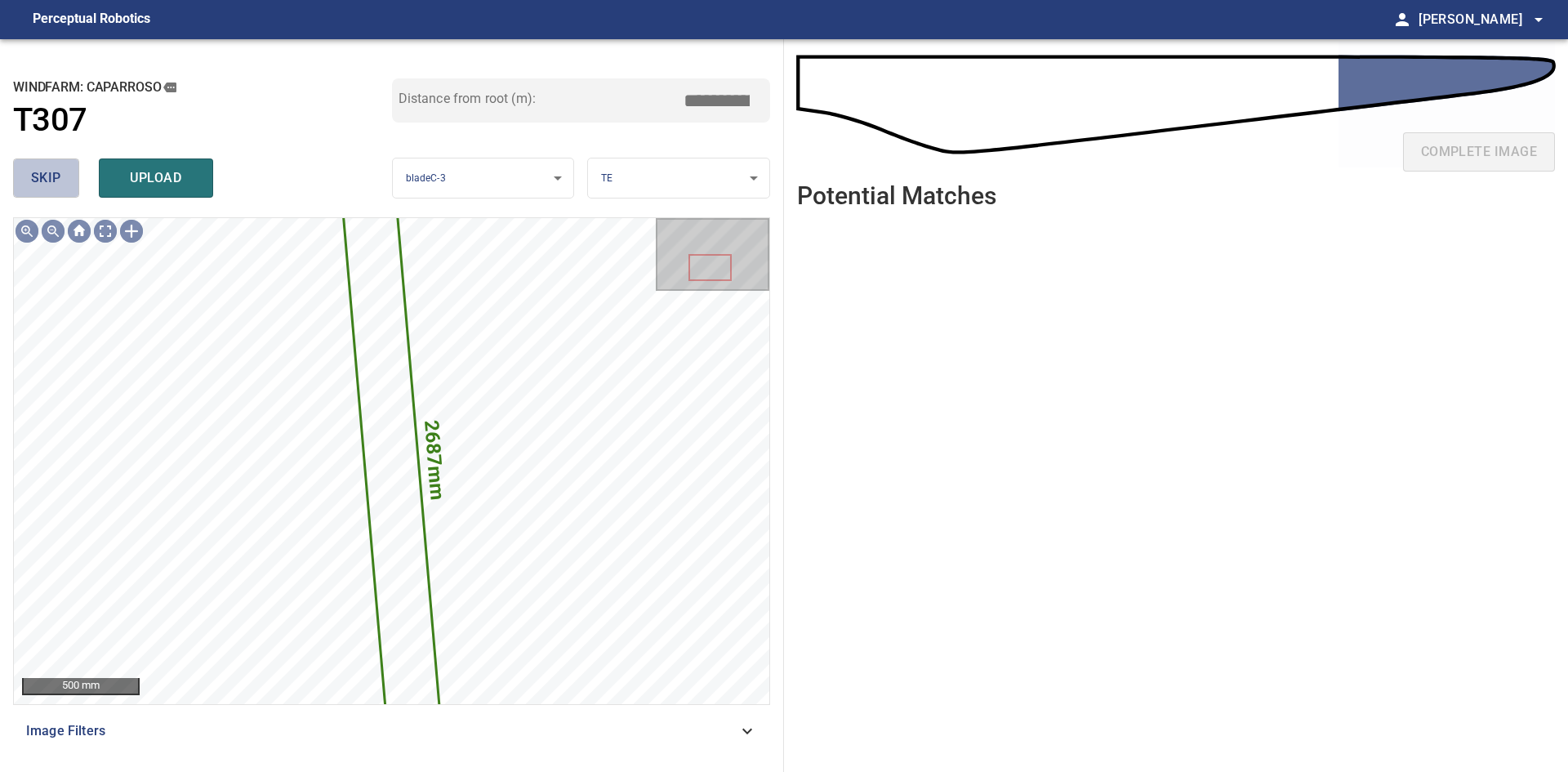
click at [43, 173] on span "skip" at bounding box center [46, 178] width 30 height 23
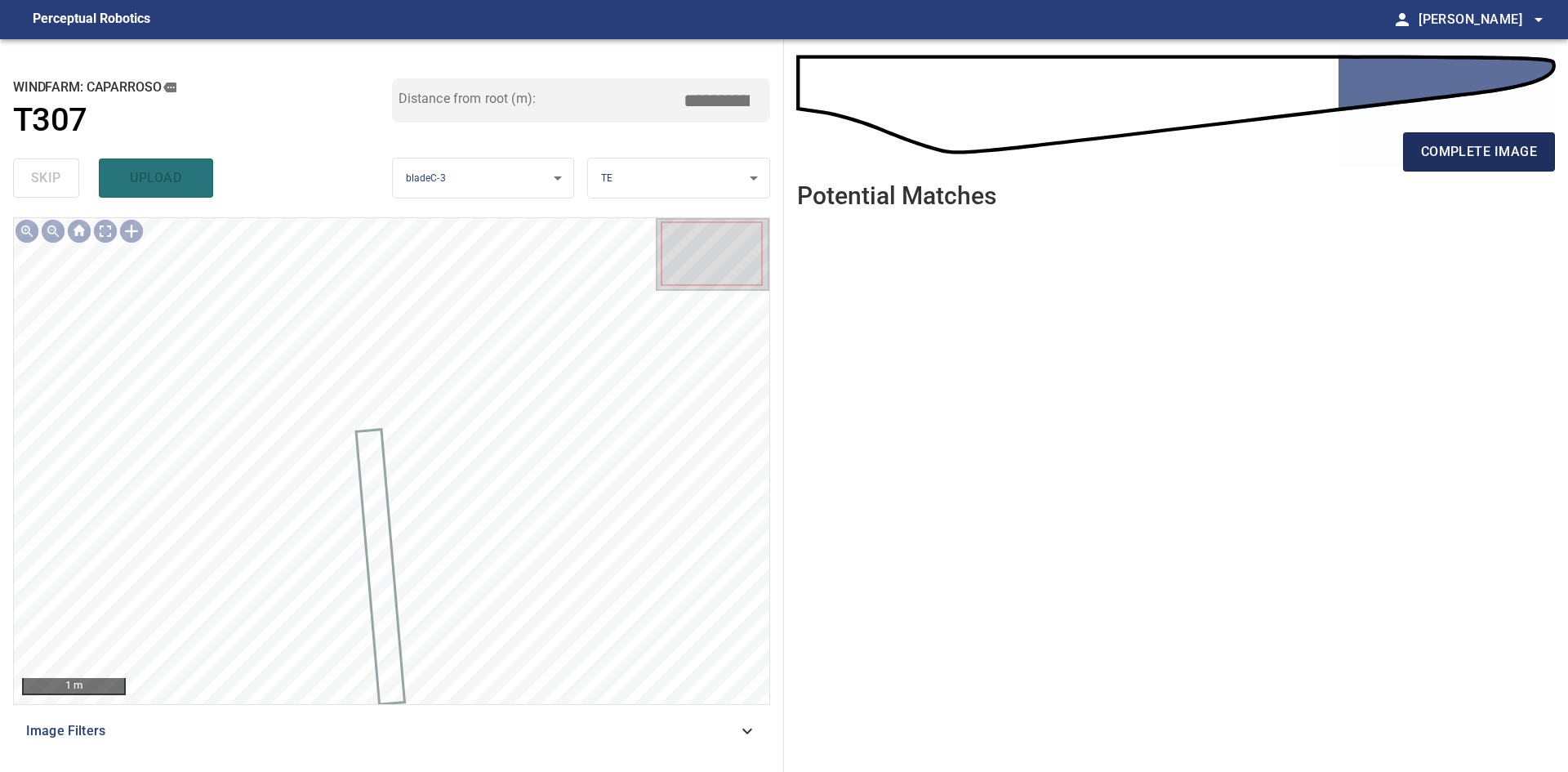
click at [1411, 140] on button "complete image" at bounding box center [1479, 151] width 152 height 39
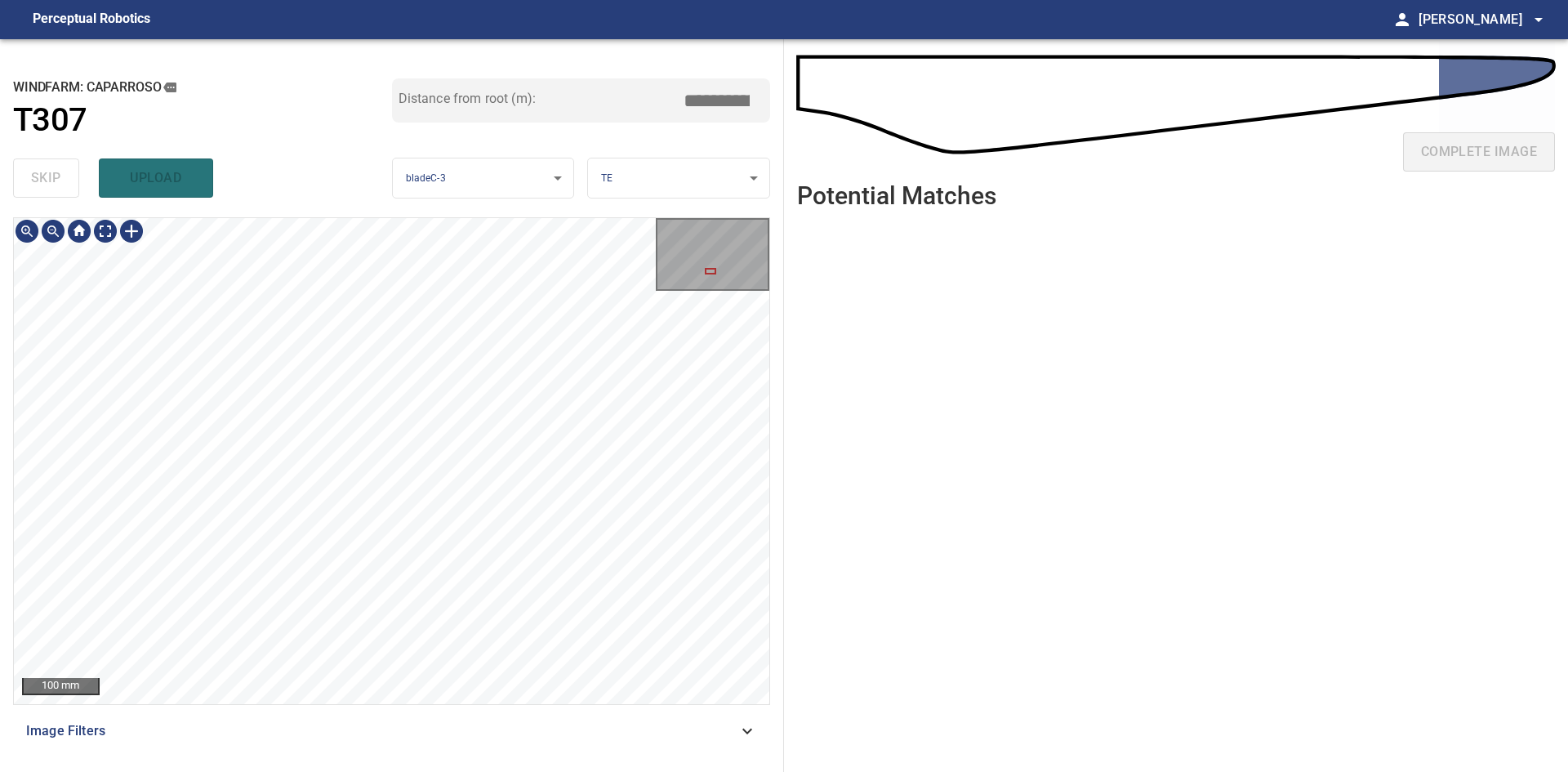
click at [542, 728] on div "100 mm Image Filters" at bounding box center [392, 488] width 757 height 541
click at [467, 762] on div "**********" at bounding box center [392, 406] width 784 height 733
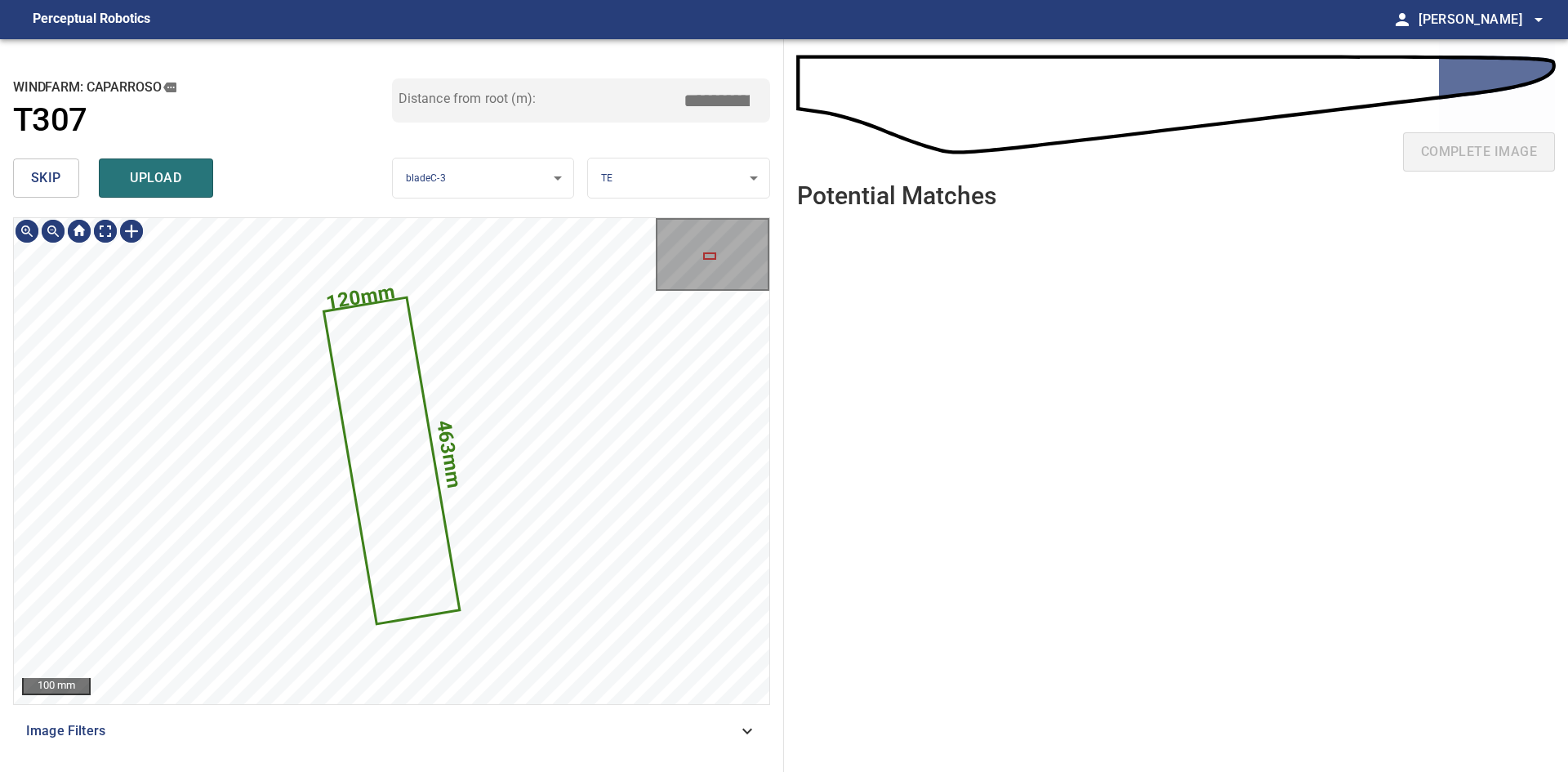
click at [33, 175] on span "skip" at bounding box center [46, 178] width 30 height 23
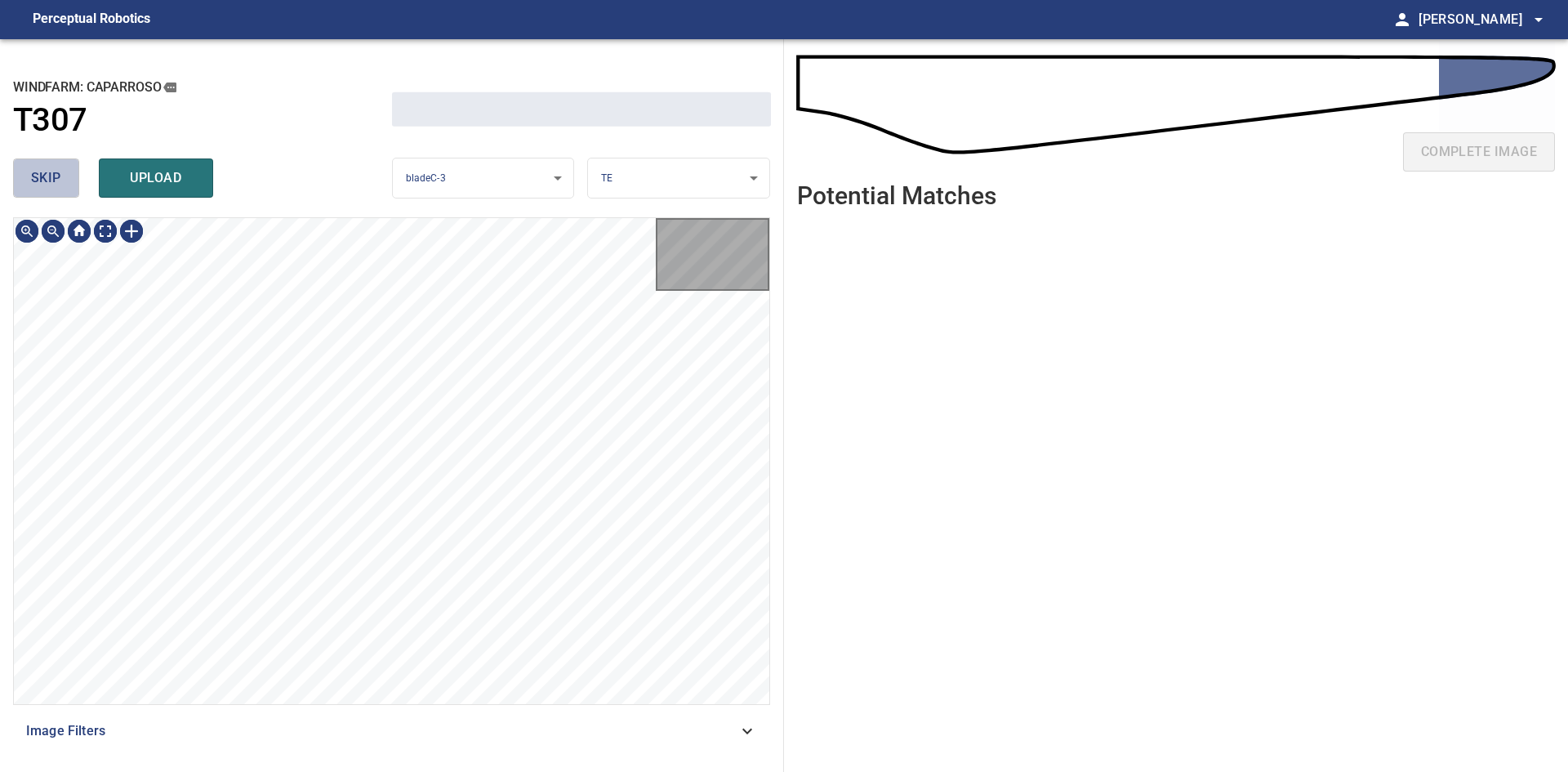
click at [33, 175] on span "skip" at bounding box center [46, 178] width 30 height 23
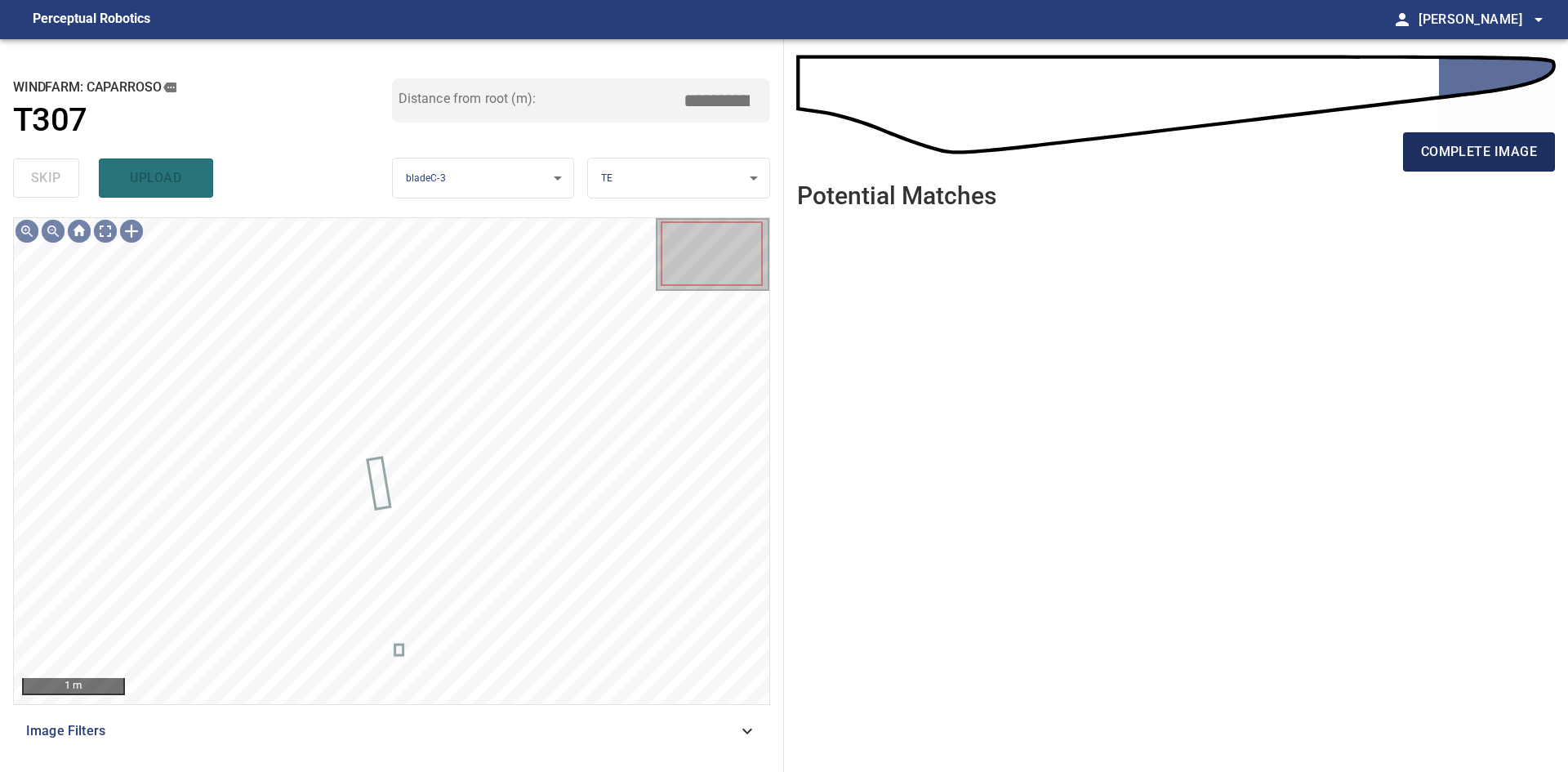
click at [1411, 158] on button "complete image" at bounding box center [1479, 151] width 152 height 39
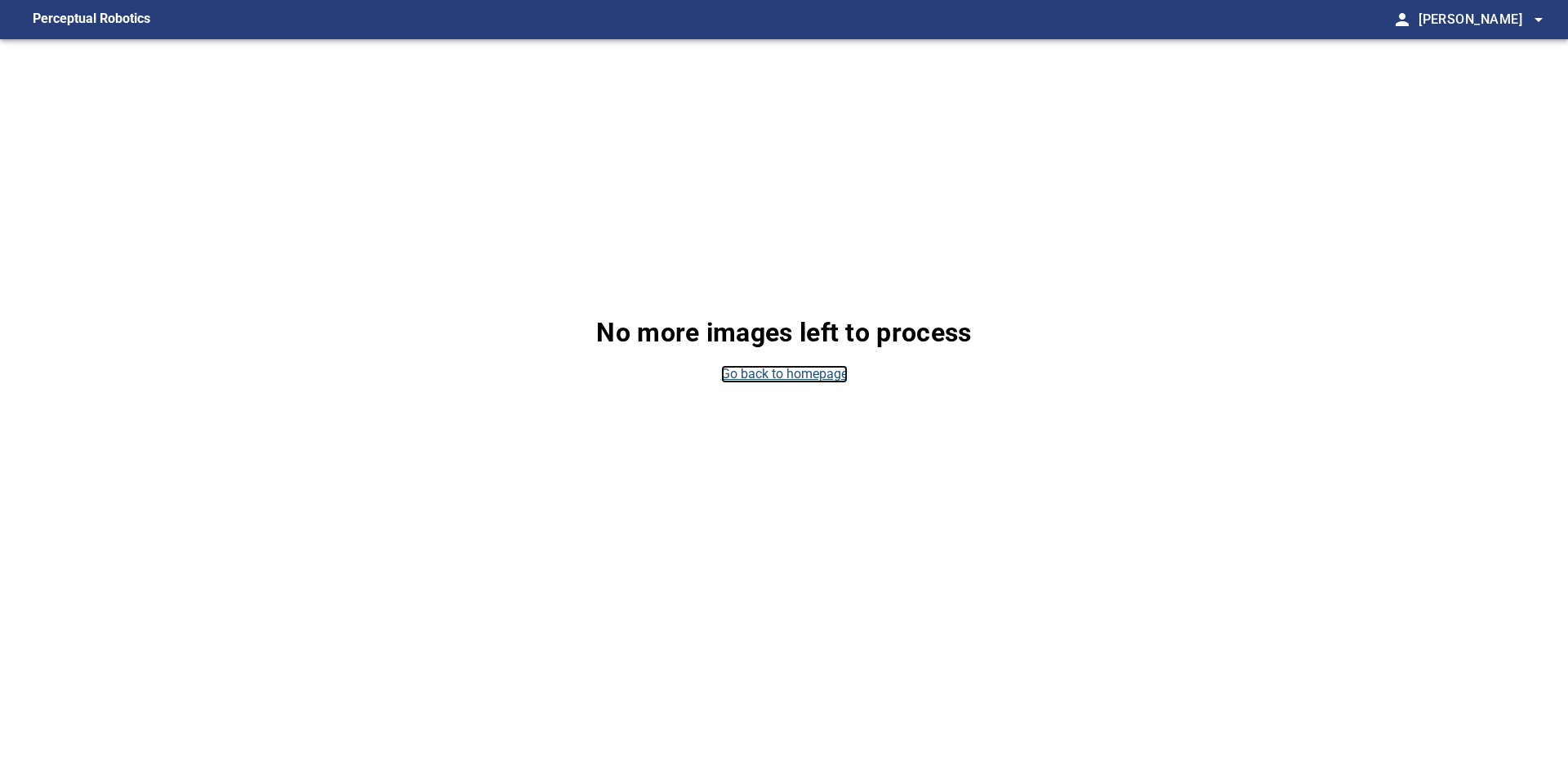
click at [756, 374] on link "Go back to homepage" at bounding box center [784, 375] width 126 height 19
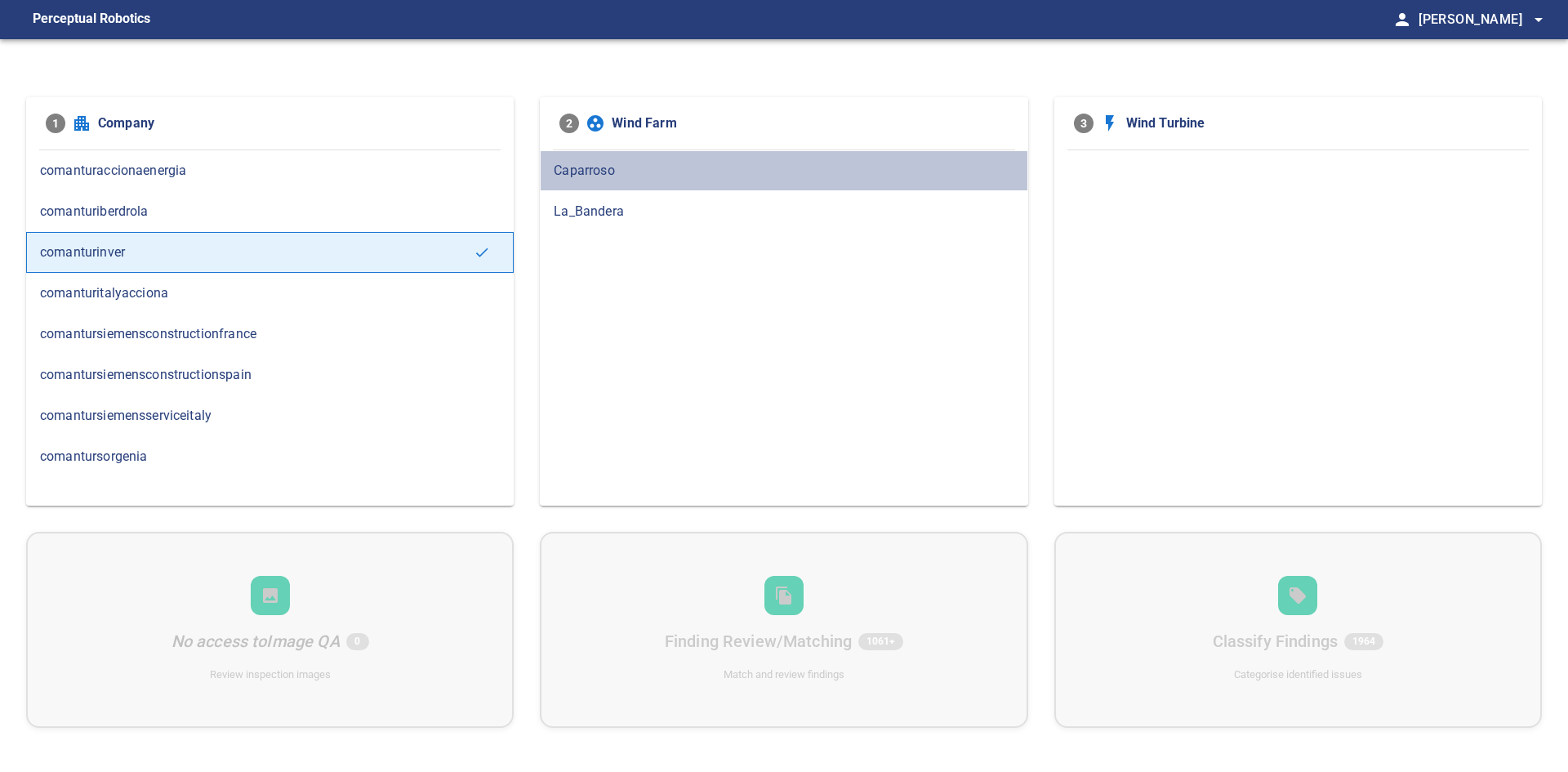
click at [635, 186] on div "Caparroso" at bounding box center [783, 171] width 487 height 41
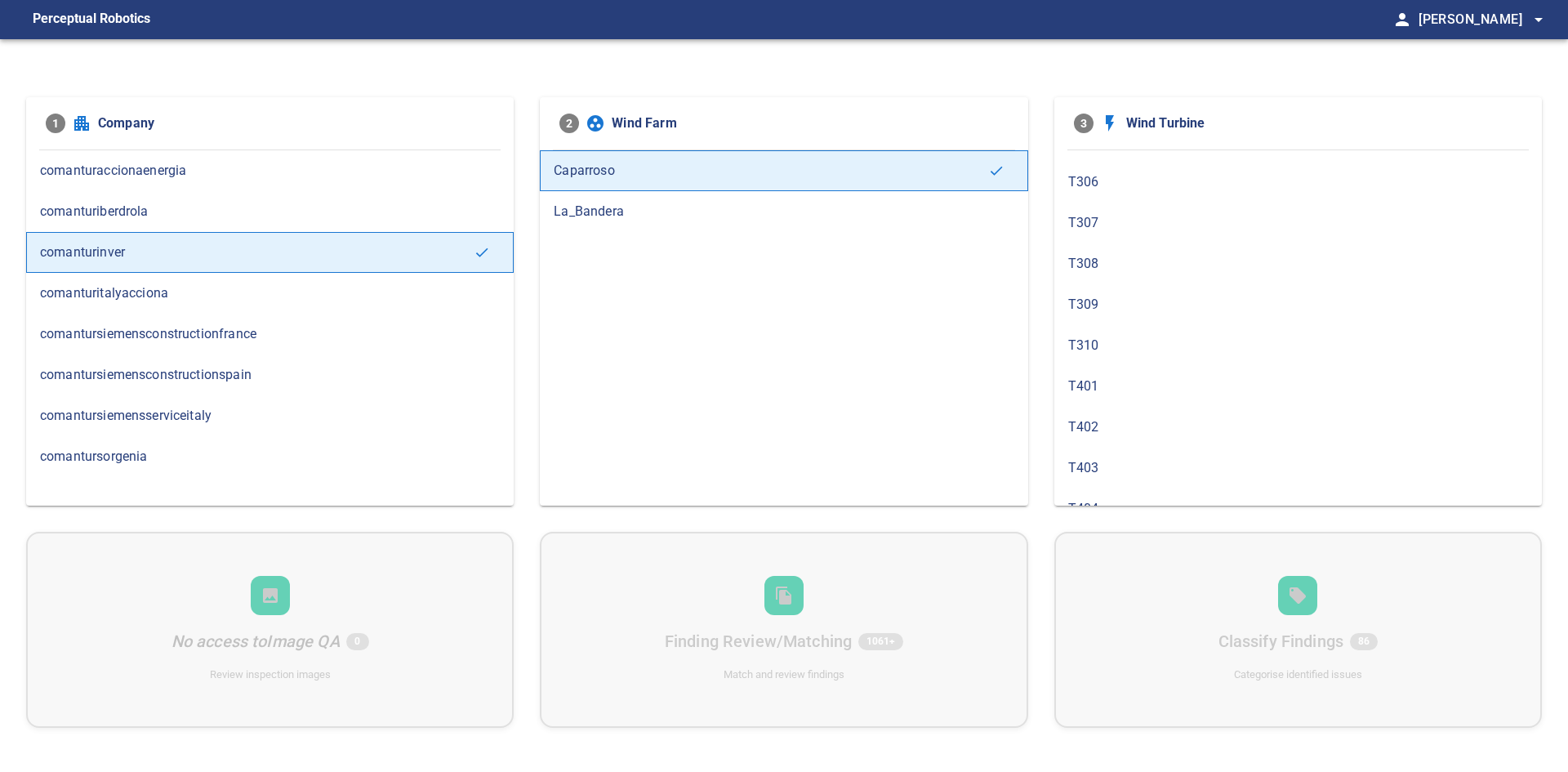
scroll to position [899, 0]
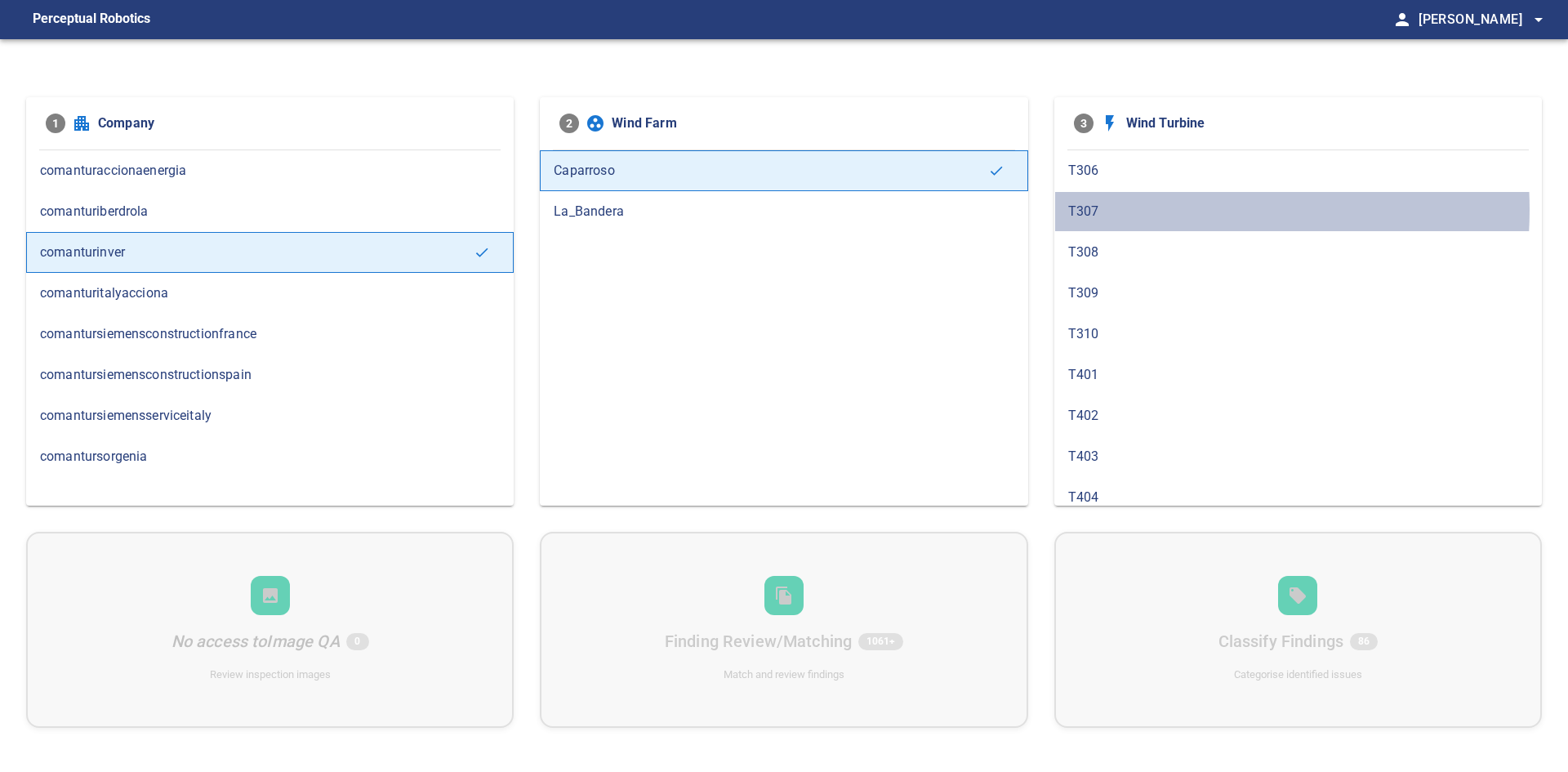
click at [1142, 209] on span "T307" at bounding box center [1298, 211] width 459 height 20
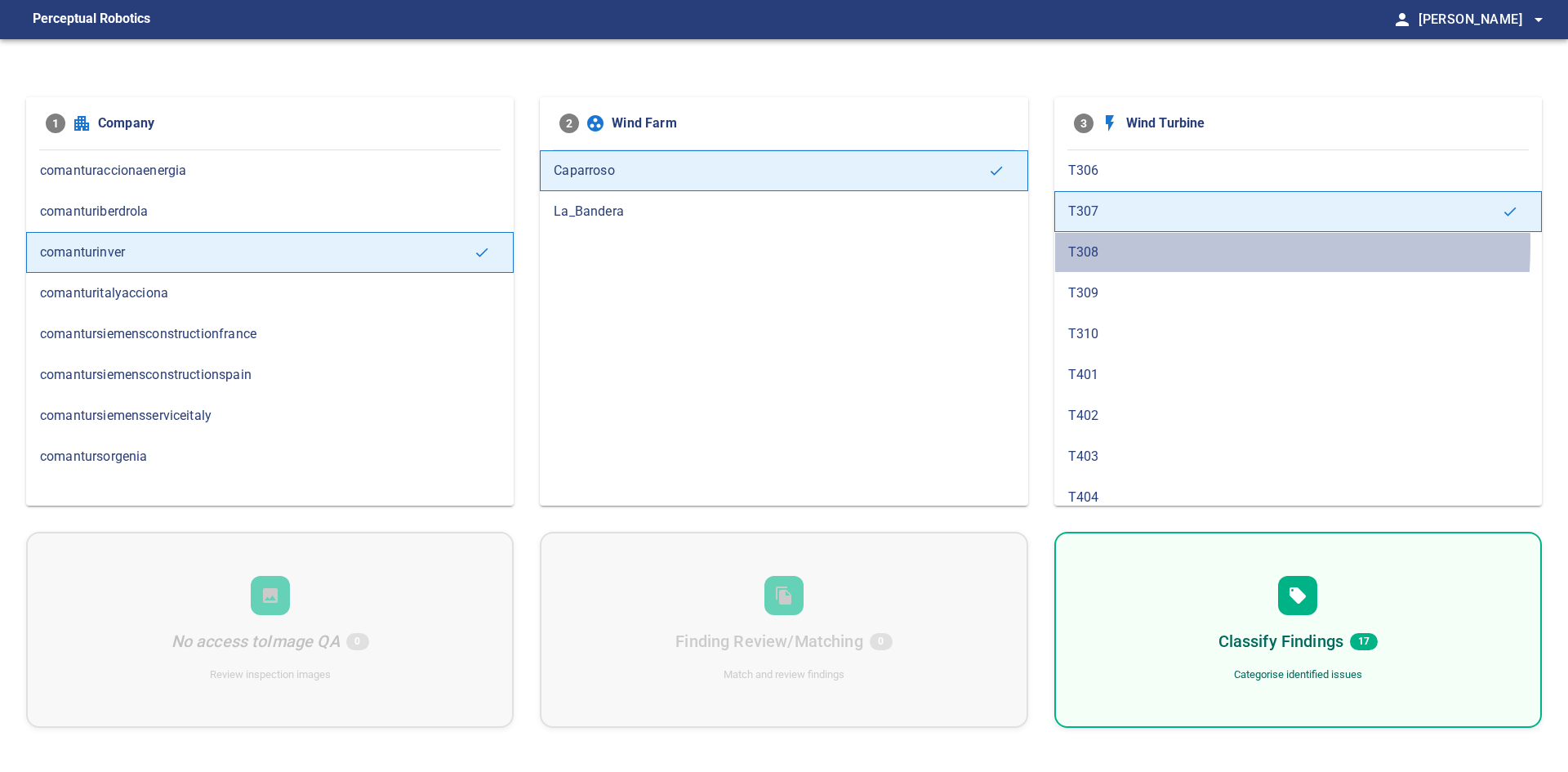
click at [1131, 245] on span "T308" at bounding box center [1298, 252] width 459 height 20
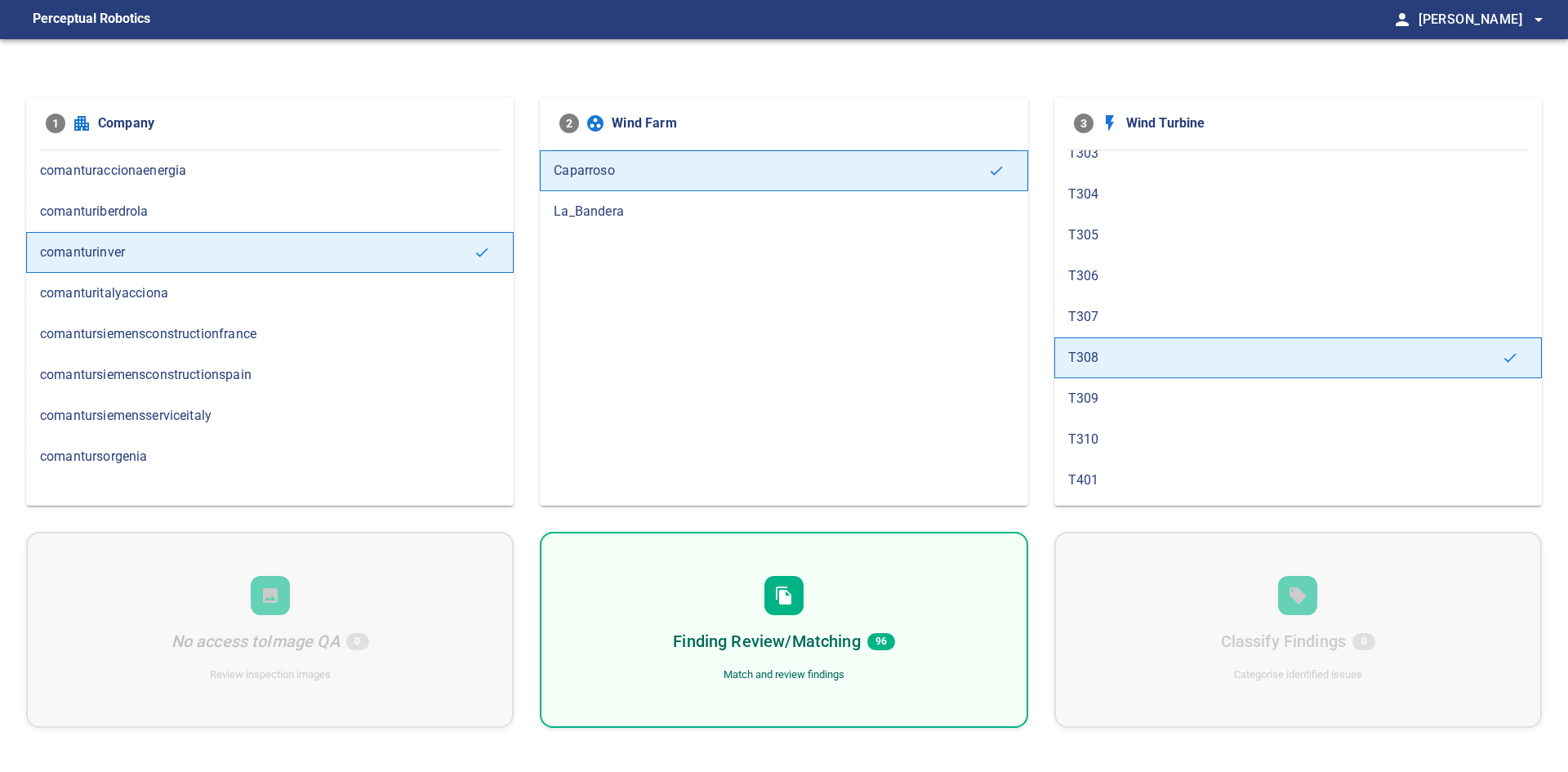
scroll to position [817, 0]
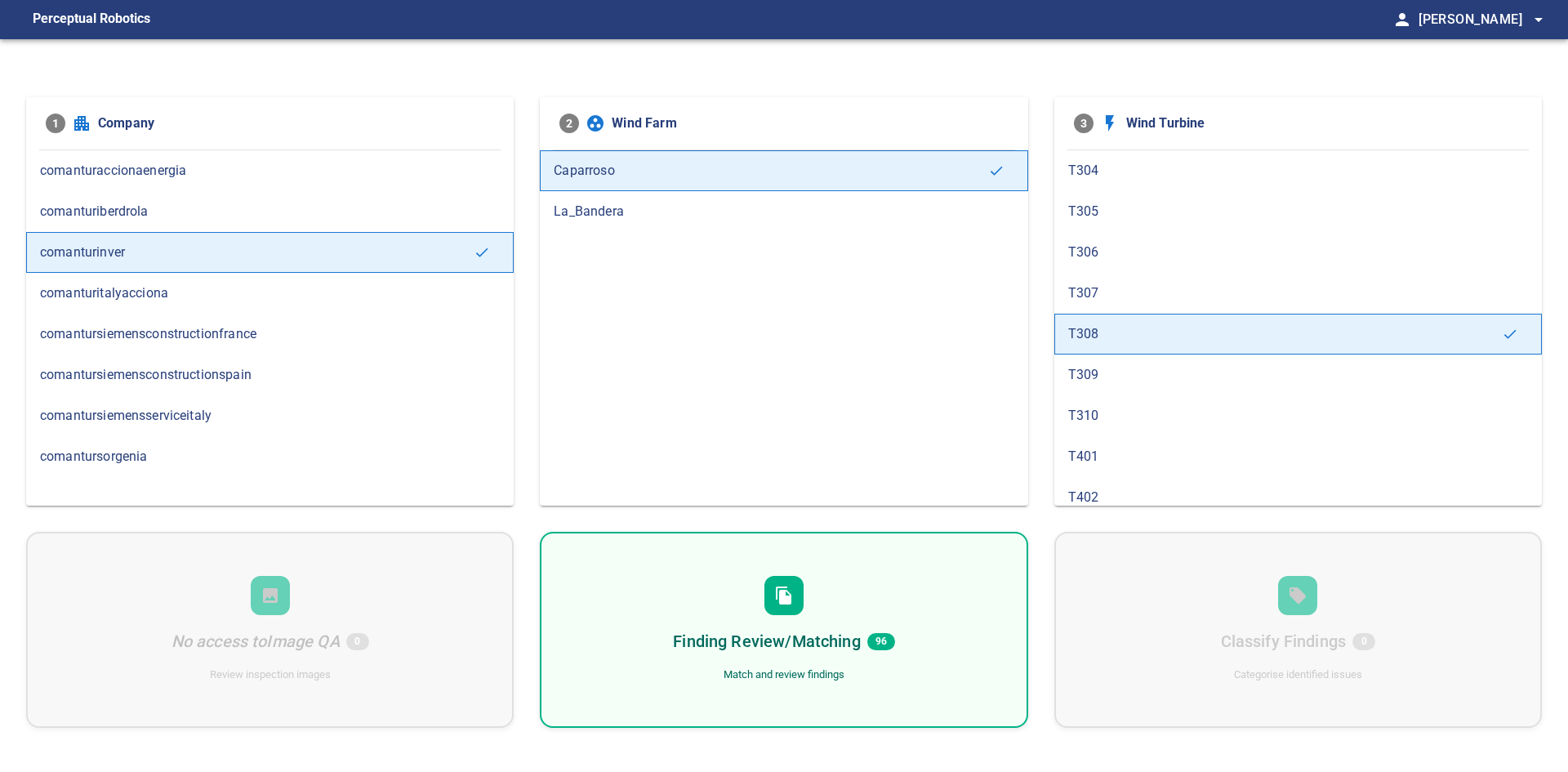
click at [803, 588] on div at bounding box center [784, 595] width 39 height 39
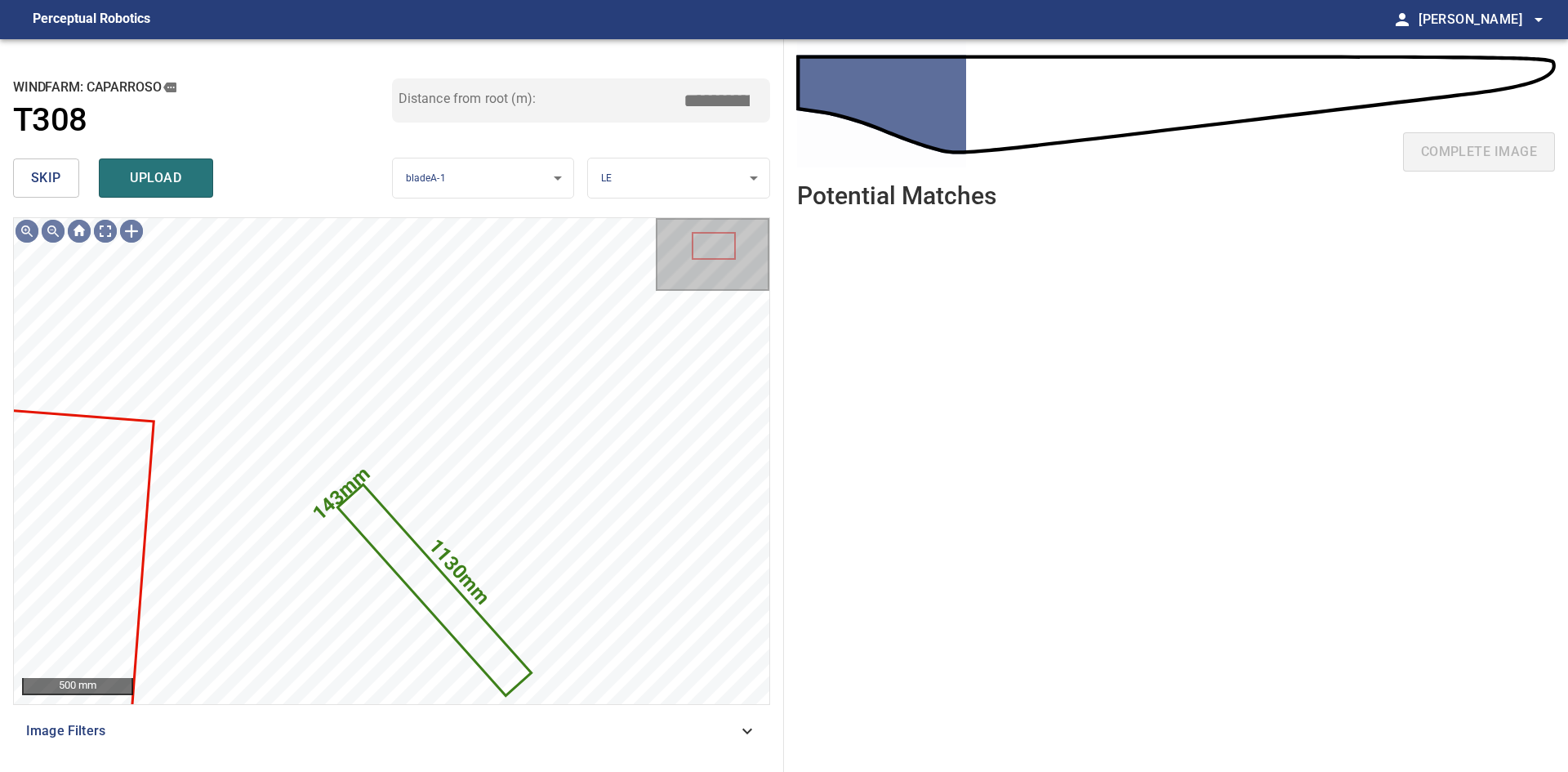
click at [71, 180] on button "skip" at bounding box center [46, 178] width 66 height 39
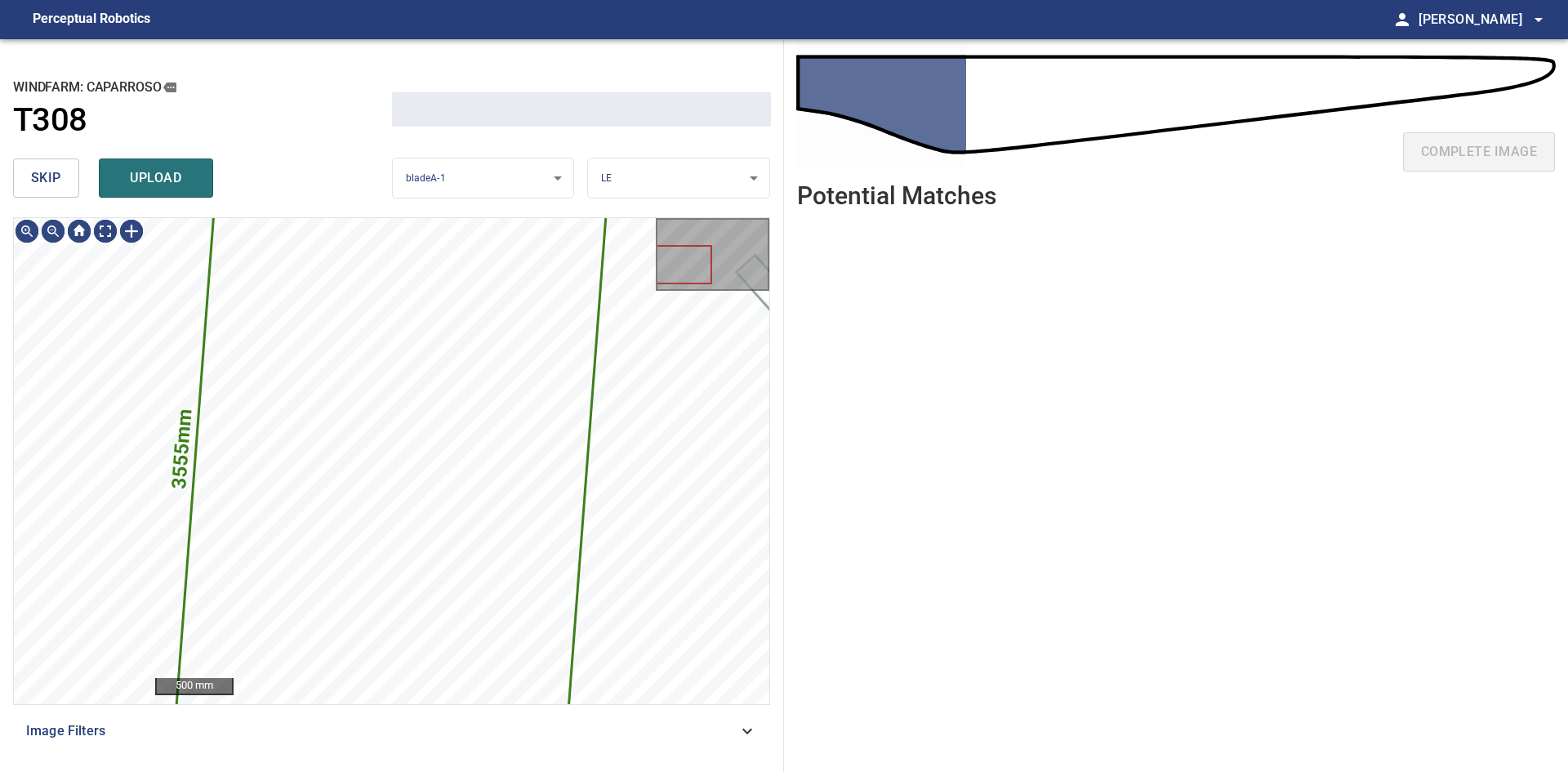
click at [71, 180] on button "skip" at bounding box center [46, 178] width 66 height 39
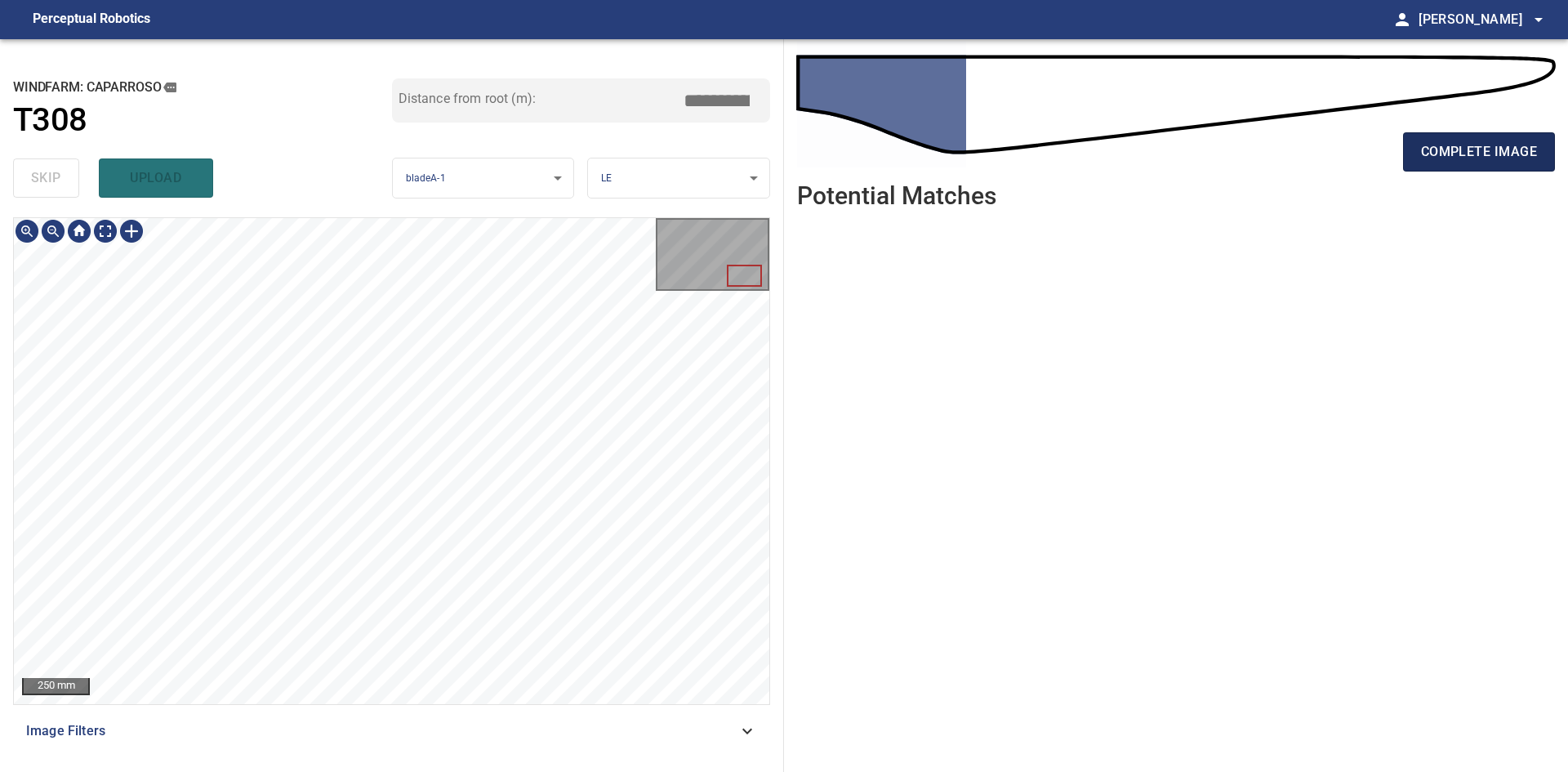
click at [1430, 159] on span "complete image" at bounding box center [1478, 151] width 116 height 23
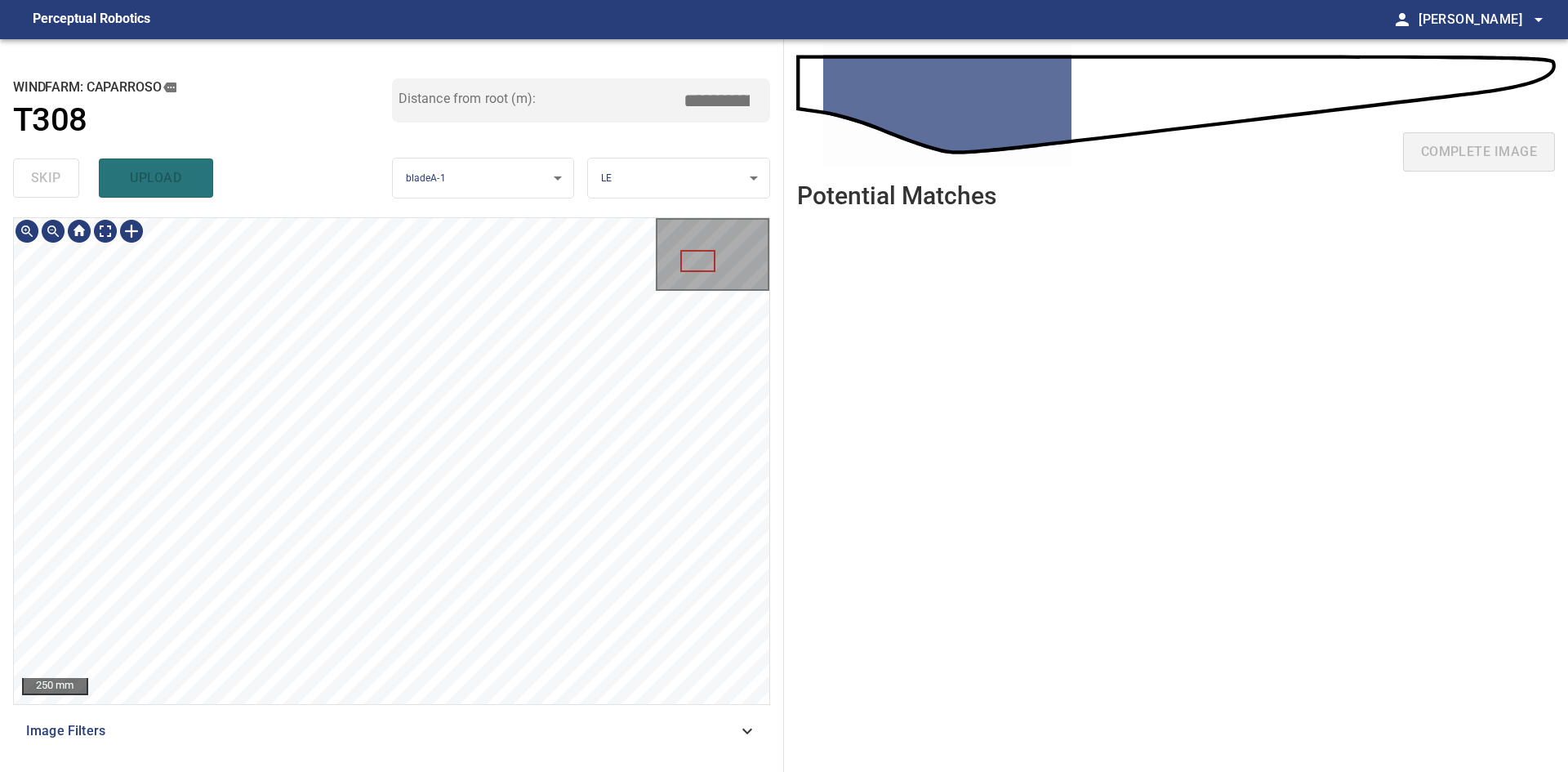
click at [1567, 771] on html "**********" at bounding box center [784, 386] width 1568 height 772
click at [700, 771] on html "**********" at bounding box center [784, 386] width 1568 height 772
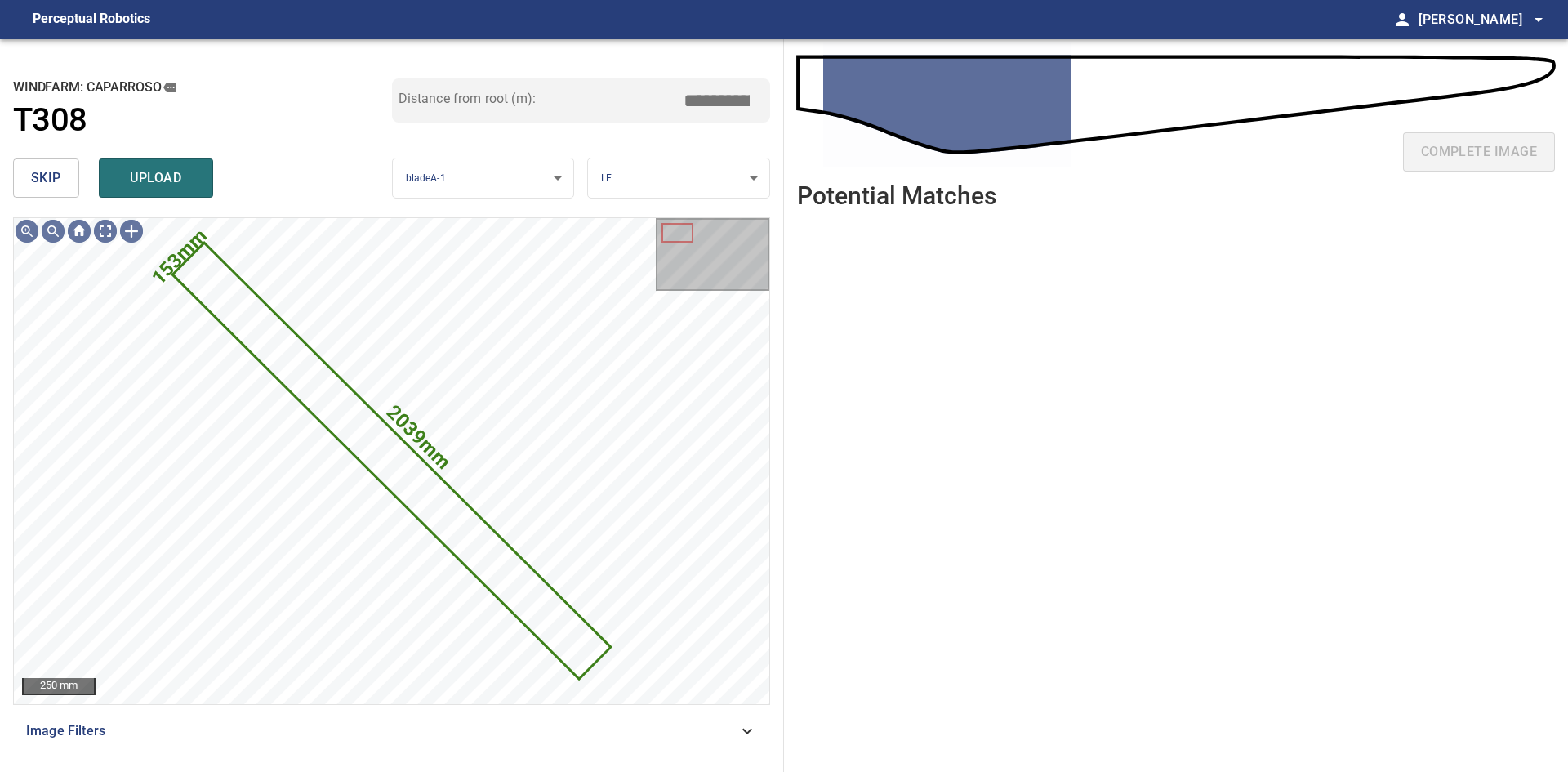
click at [56, 184] on span "skip" at bounding box center [46, 178] width 30 height 23
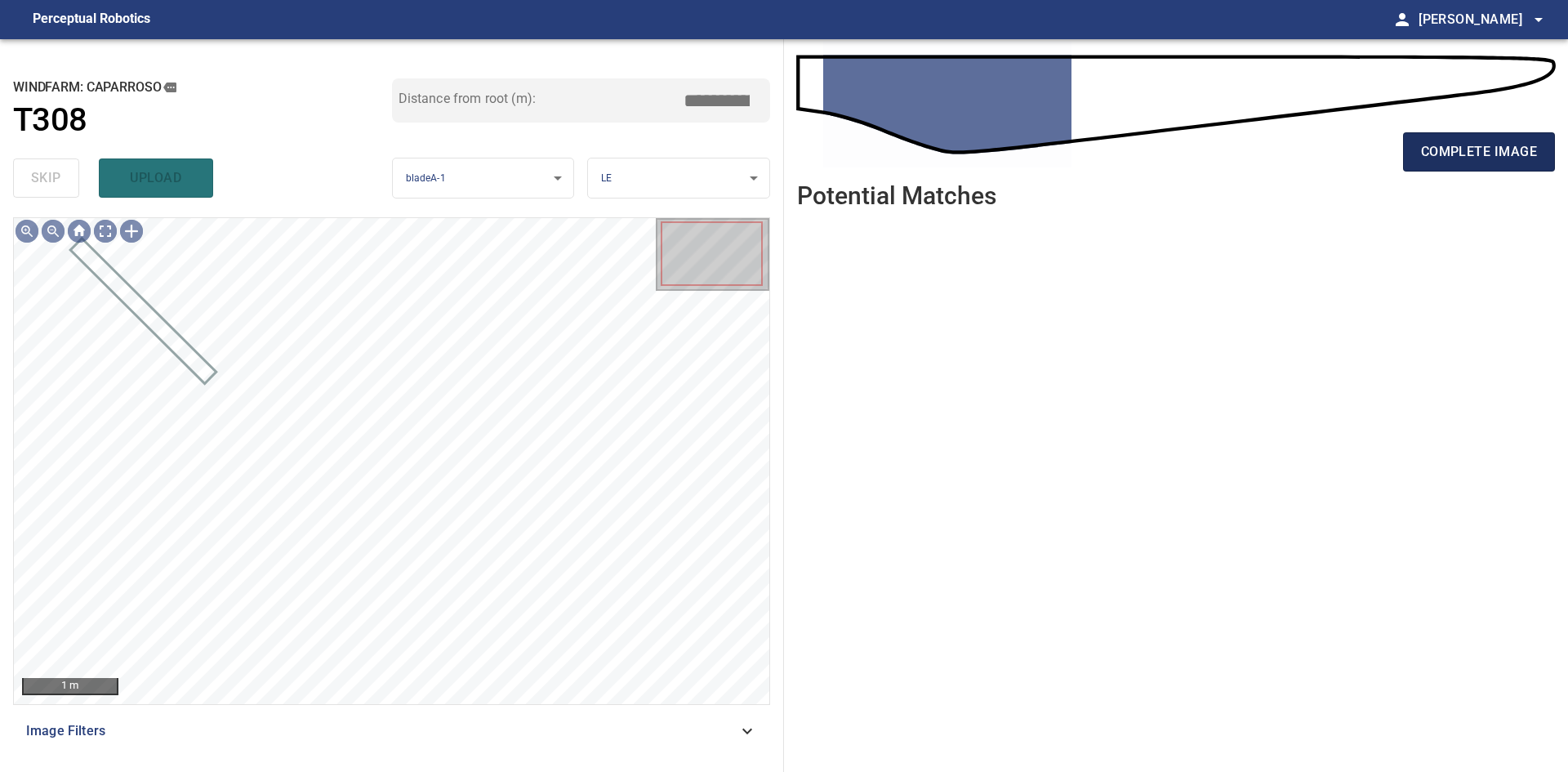
click at [1468, 164] on span "complete image" at bounding box center [1478, 151] width 116 height 23
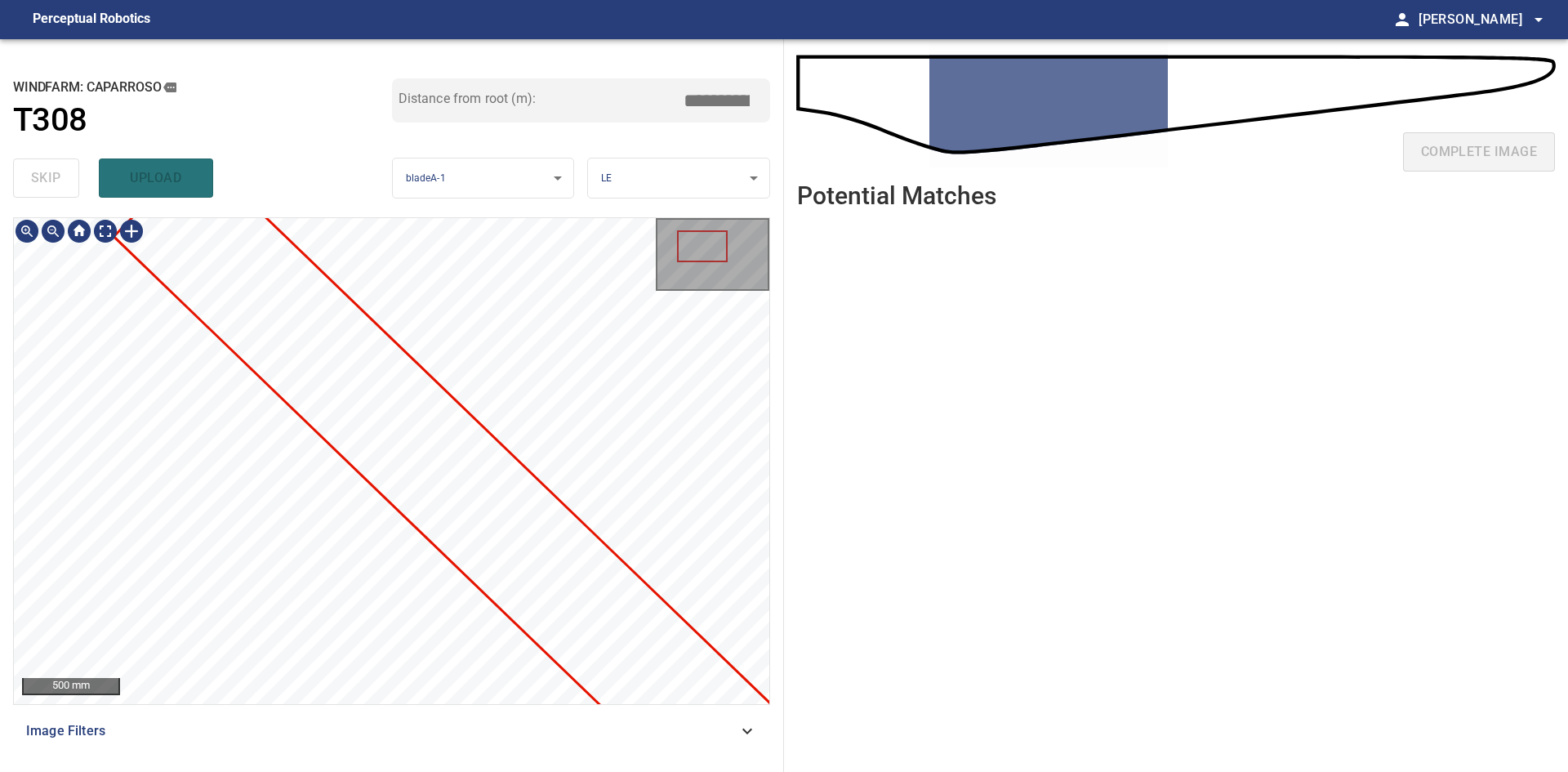
click at [317, 211] on div "**********" at bounding box center [392, 406] width 784 height 733
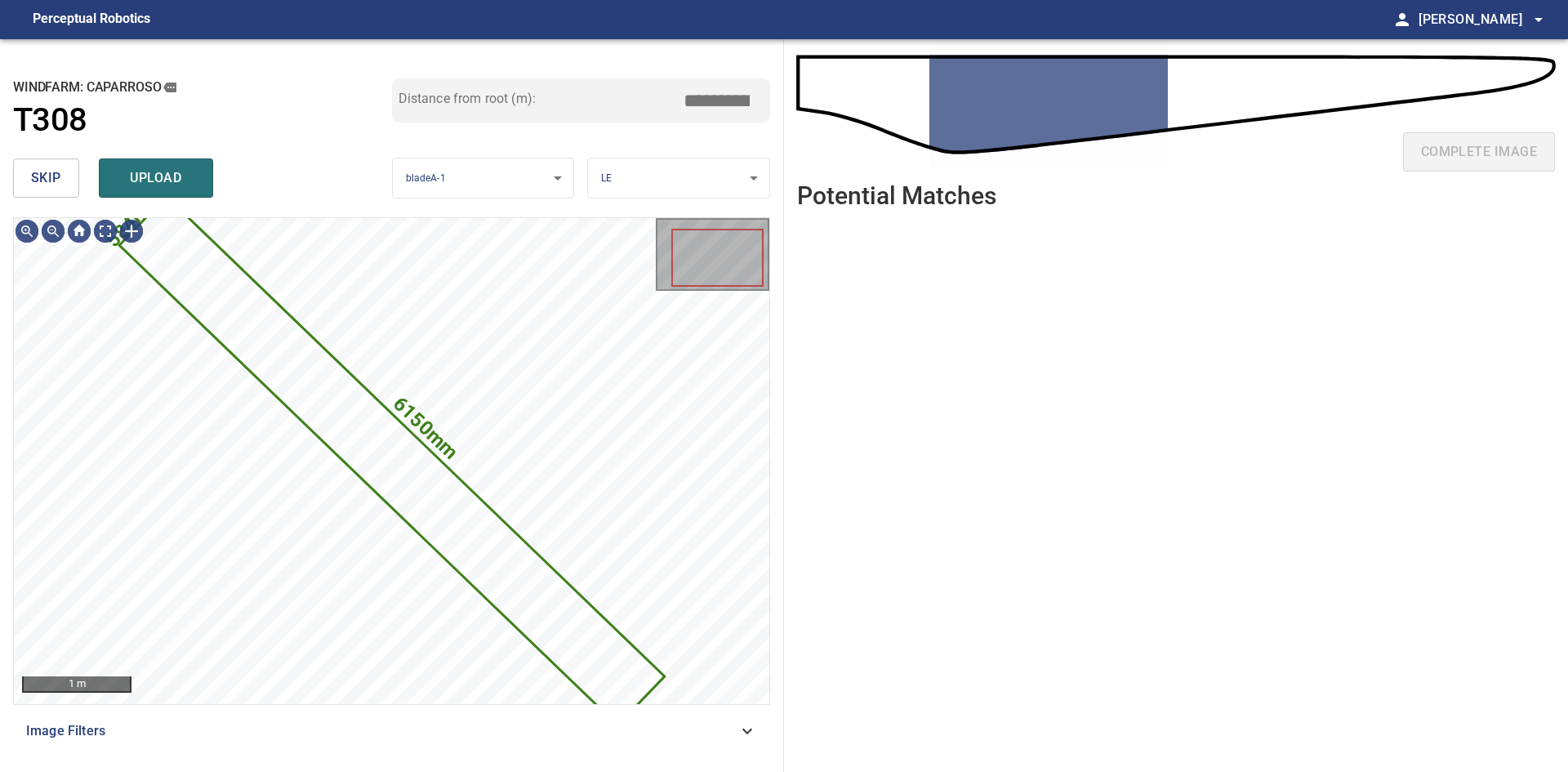
click at [55, 154] on div "skip upload" at bounding box center [203, 178] width 379 height 52
click at [58, 181] on span "skip" at bounding box center [46, 178] width 30 height 23
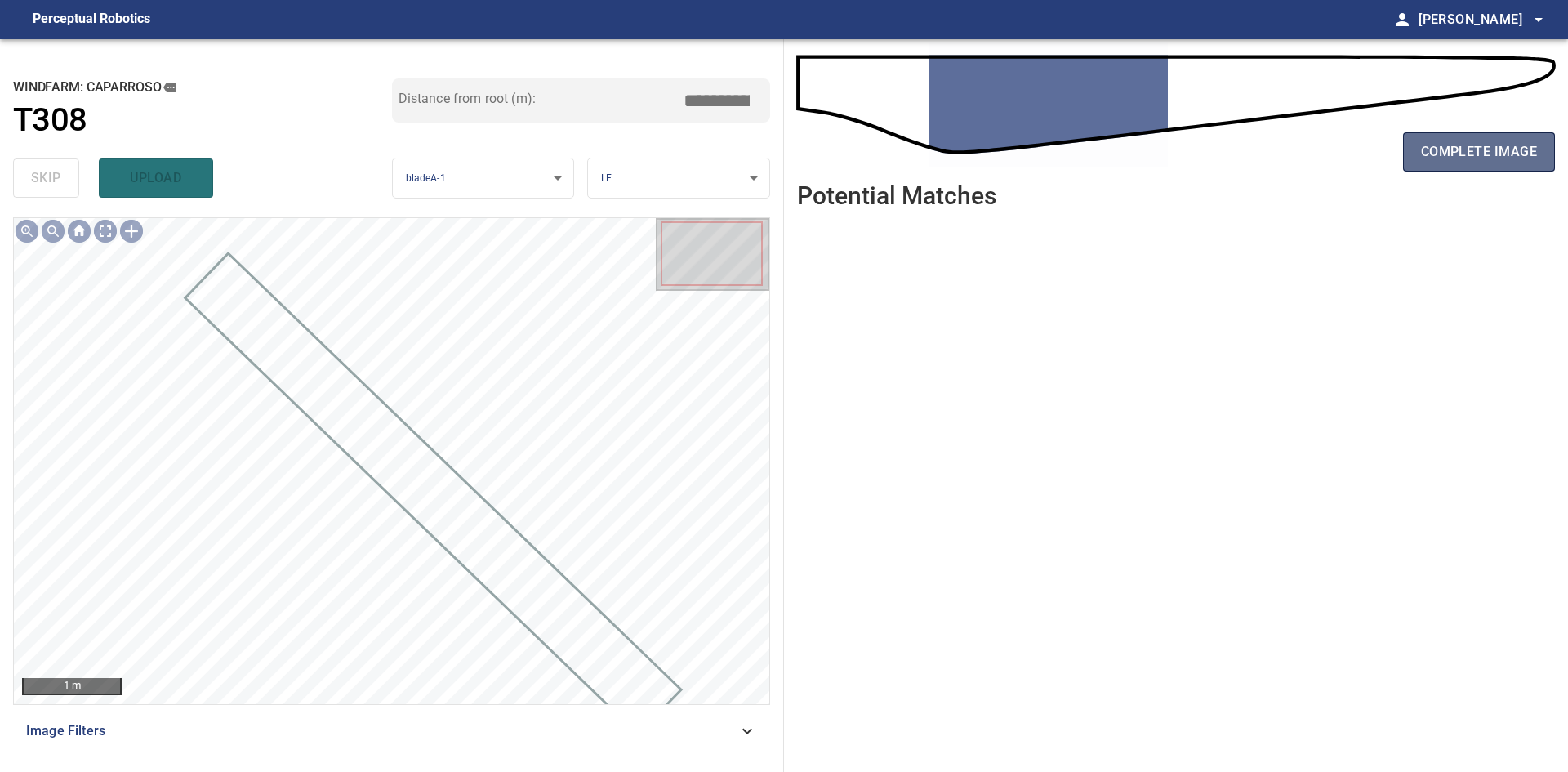
click at [1486, 163] on span "complete image" at bounding box center [1478, 151] width 116 height 23
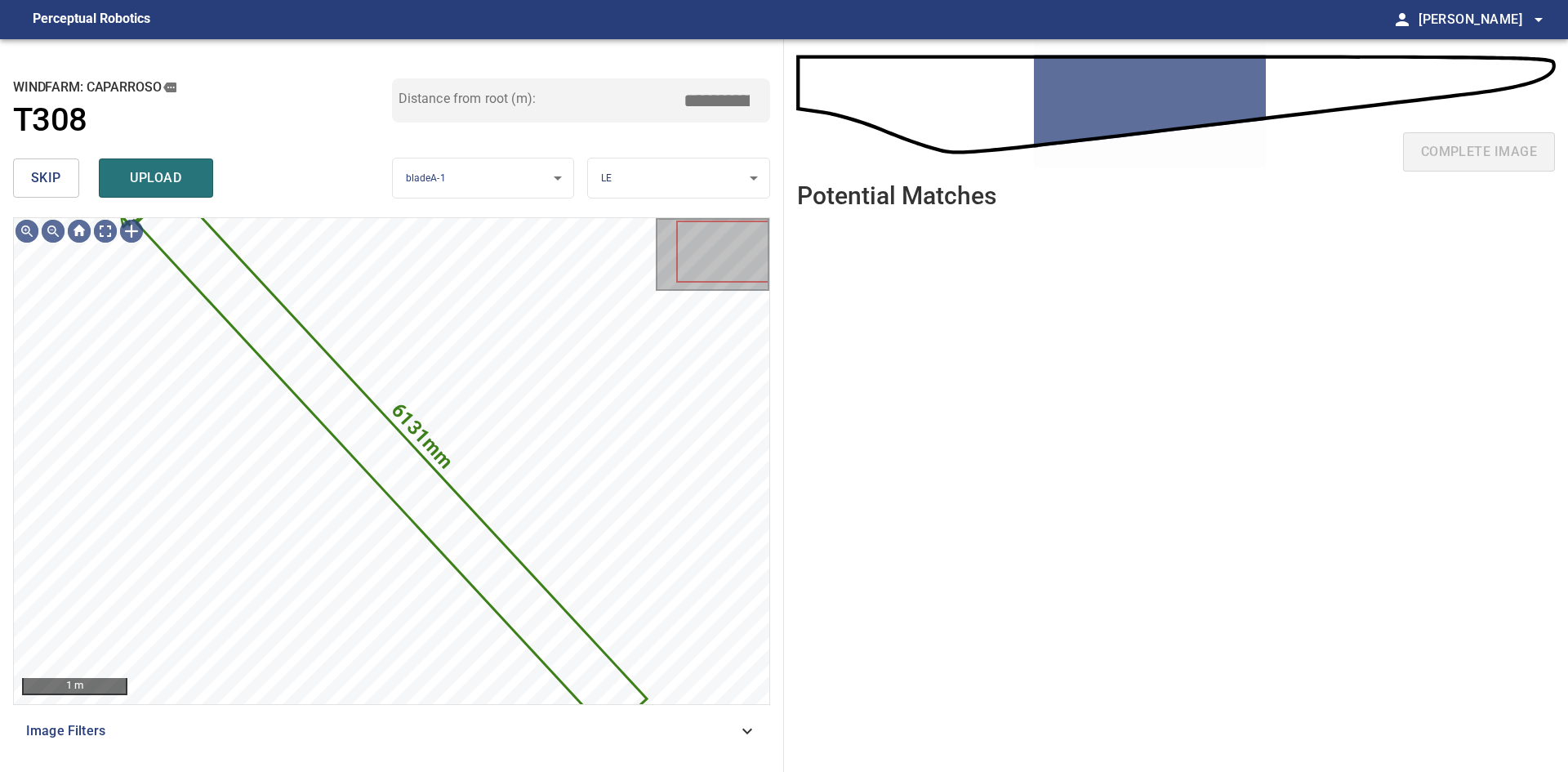
click at [50, 167] on span "skip" at bounding box center [46, 178] width 30 height 23
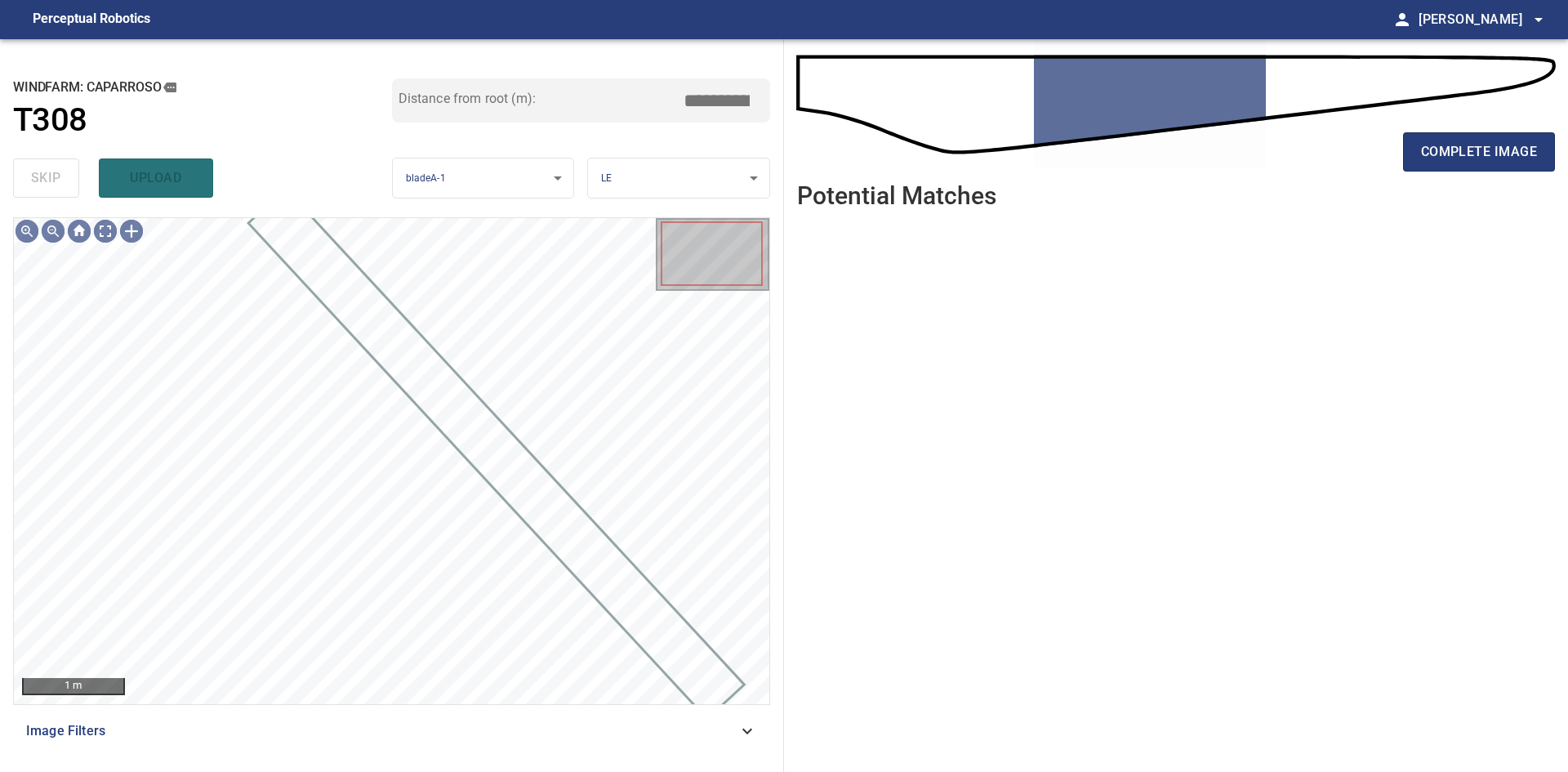
click at [1357, 160] on div "complete image" at bounding box center [1176, 158] width 758 height 65
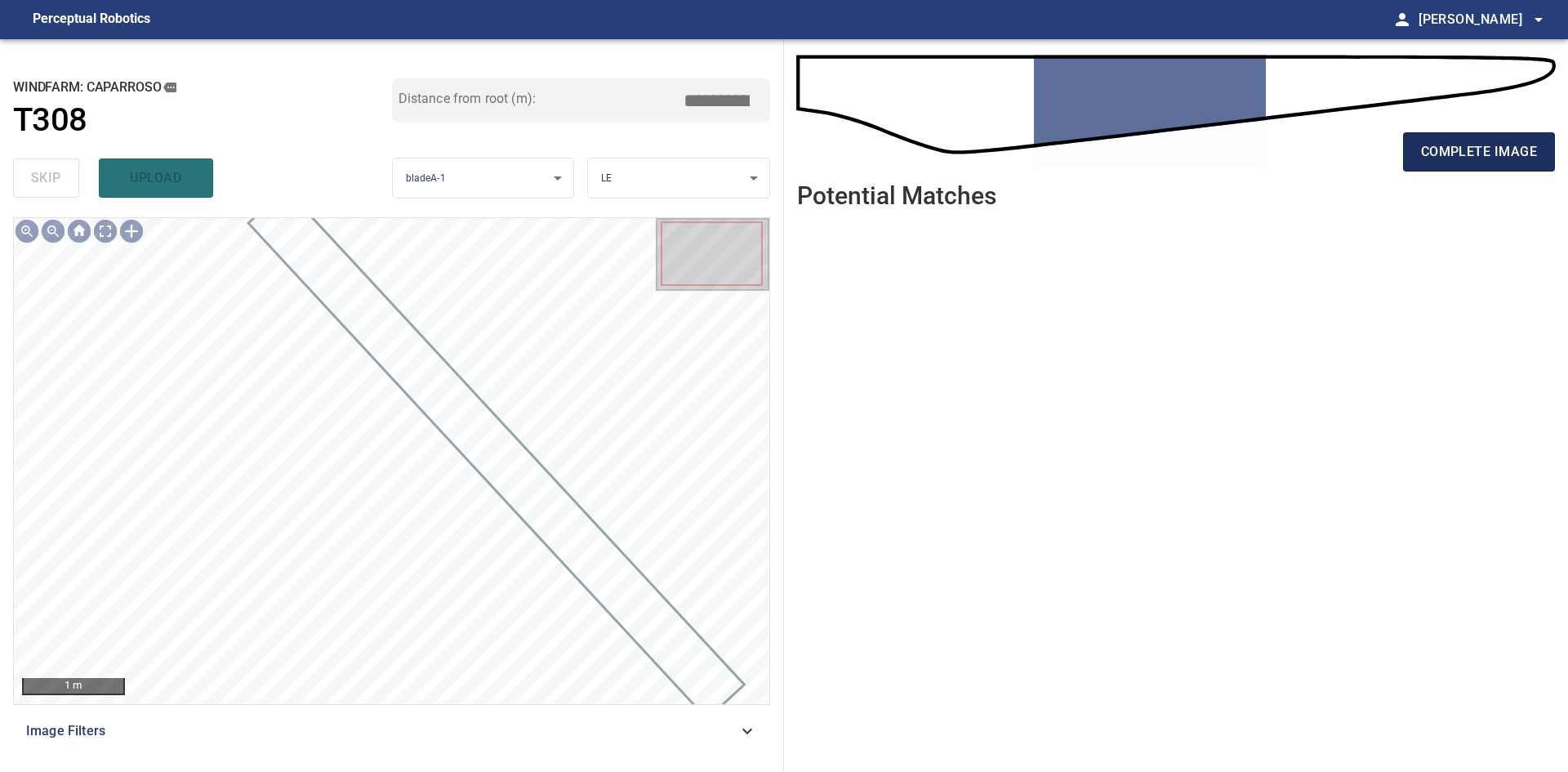
click at [1424, 152] on span "complete image" at bounding box center [1478, 151] width 116 height 23
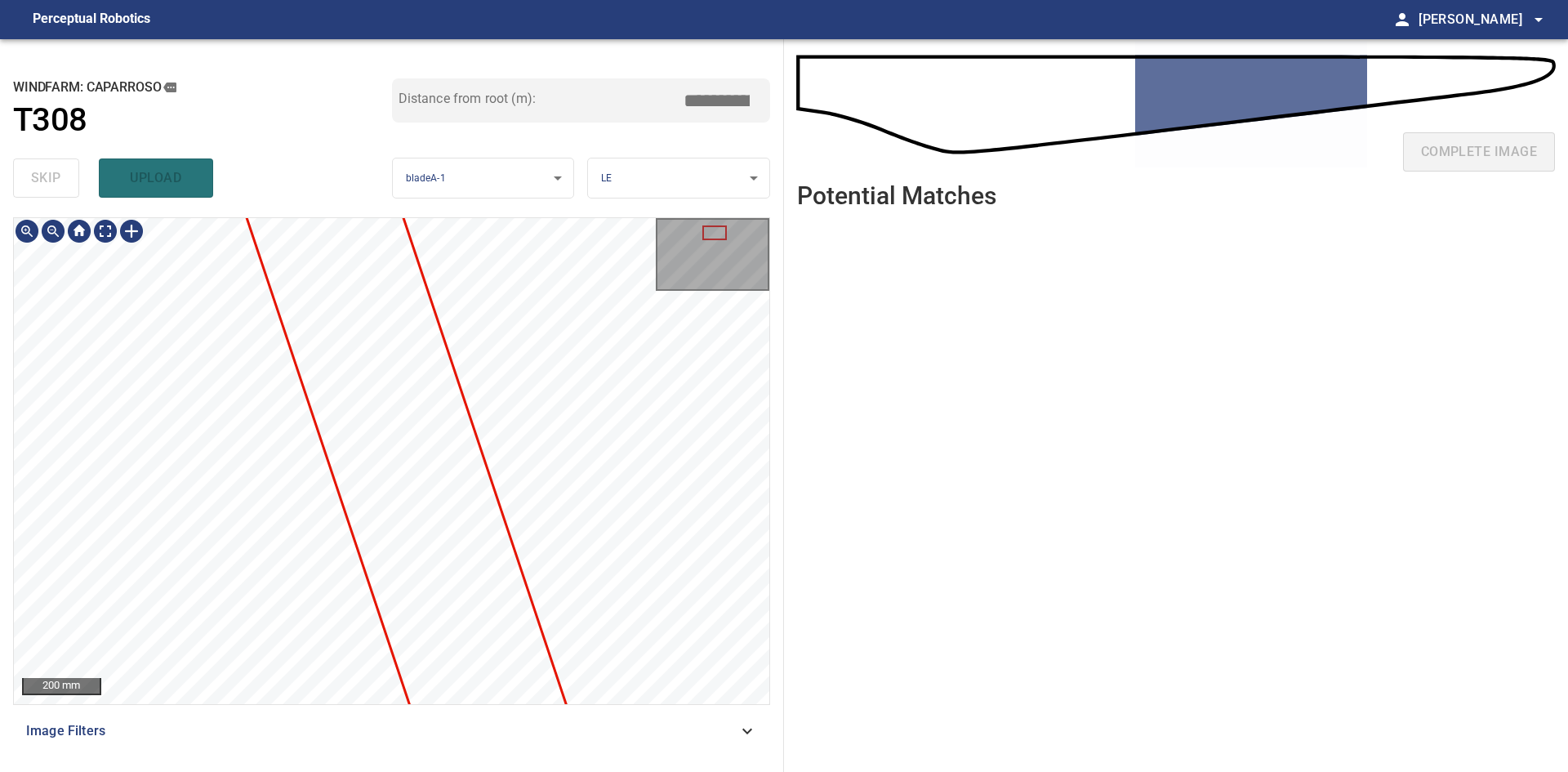
click at [386, 203] on div "**********" at bounding box center [392, 406] width 784 height 733
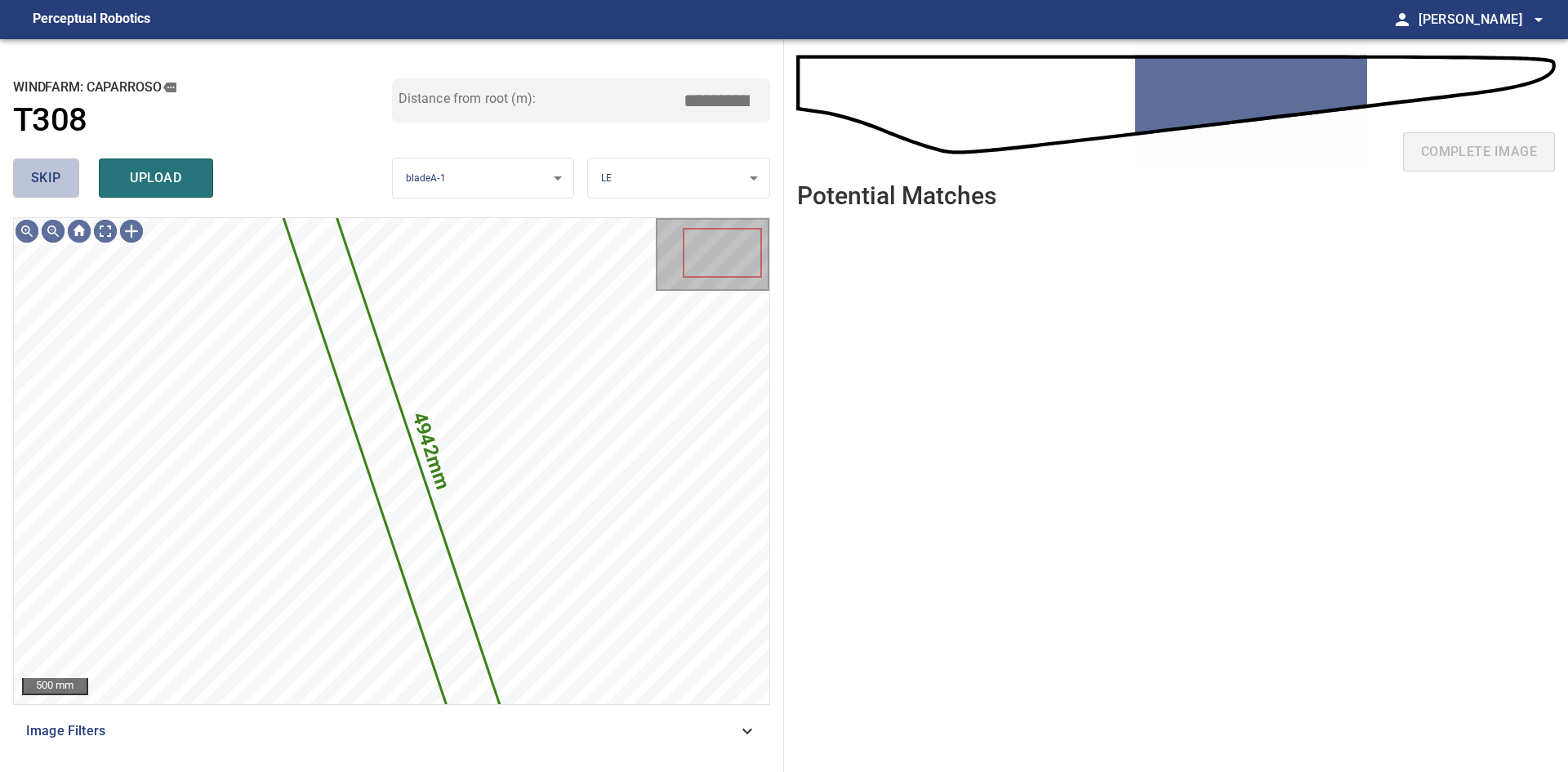
click at [50, 158] on button "skip" at bounding box center [46, 178] width 66 height 39
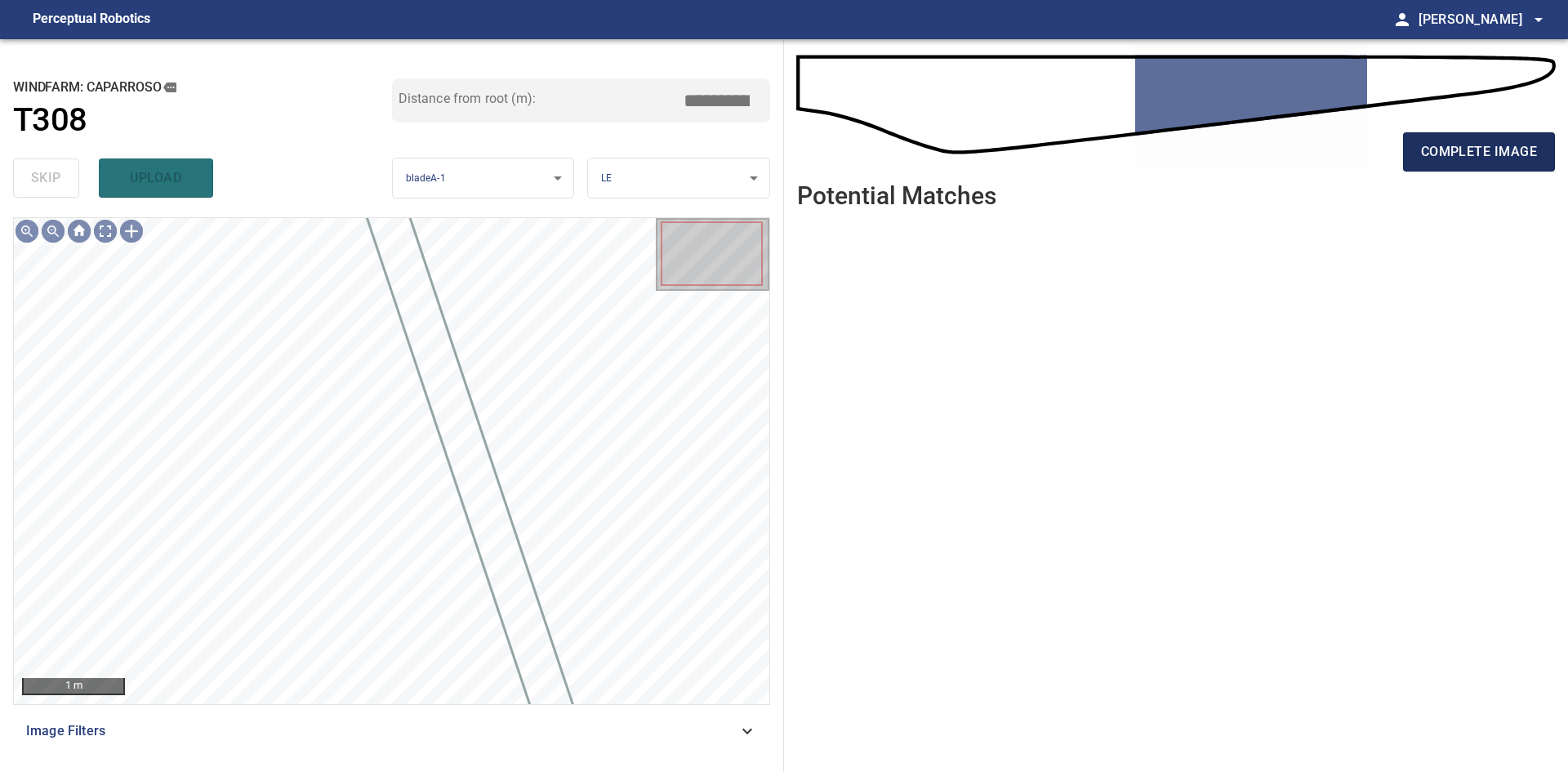
click at [1439, 140] on span "complete image" at bounding box center [1478, 151] width 116 height 23
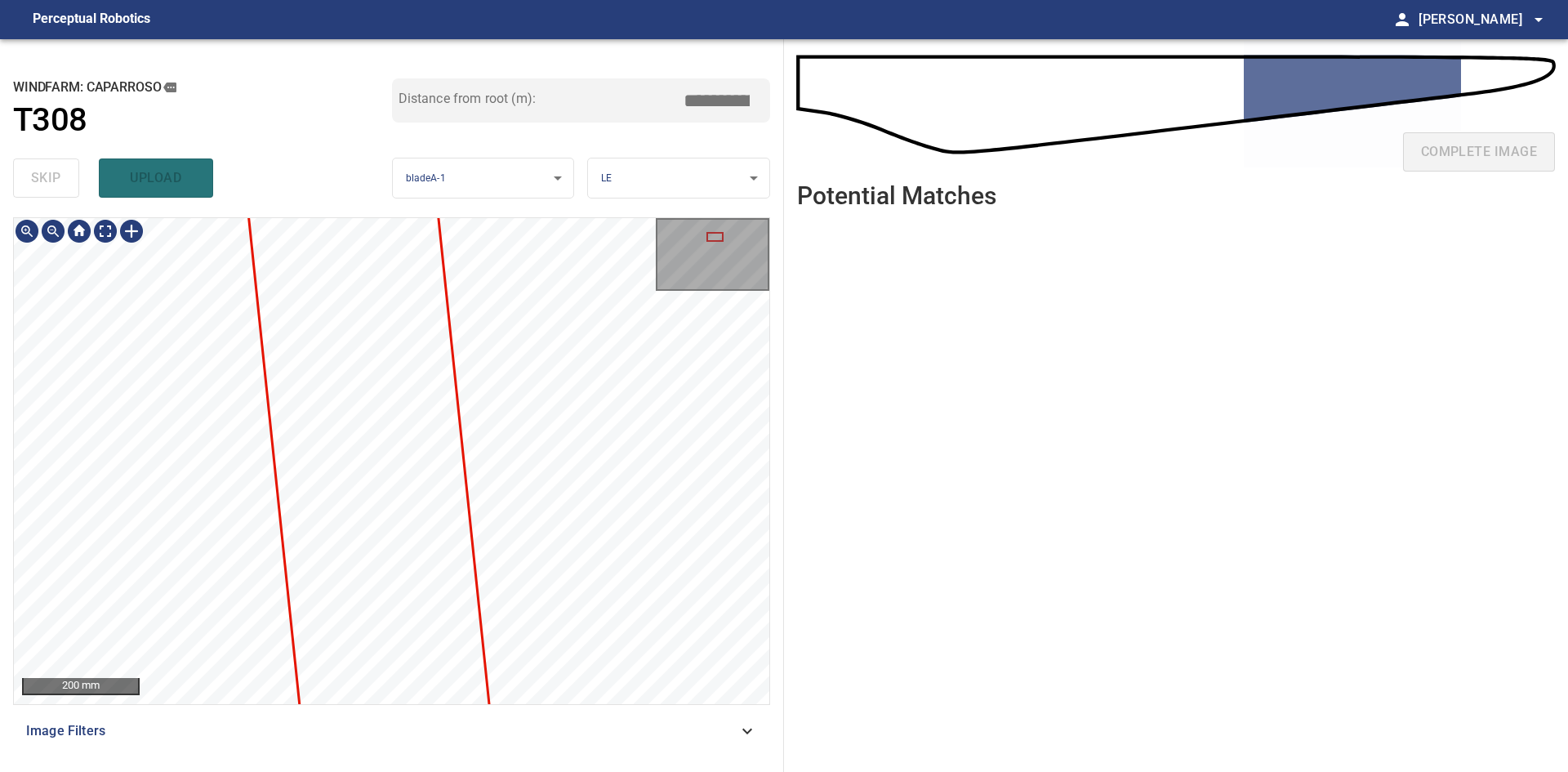
click at [486, 180] on div "**********" at bounding box center [392, 406] width 784 height 733
click at [471, 201] on div "**********" at bounding box center [392, 406] width 784 height 733
click at [515, 352] on div "Caparroso/T308/1 Category unclassified unclassified" at bounding box center [392, 461] width 755 height 486
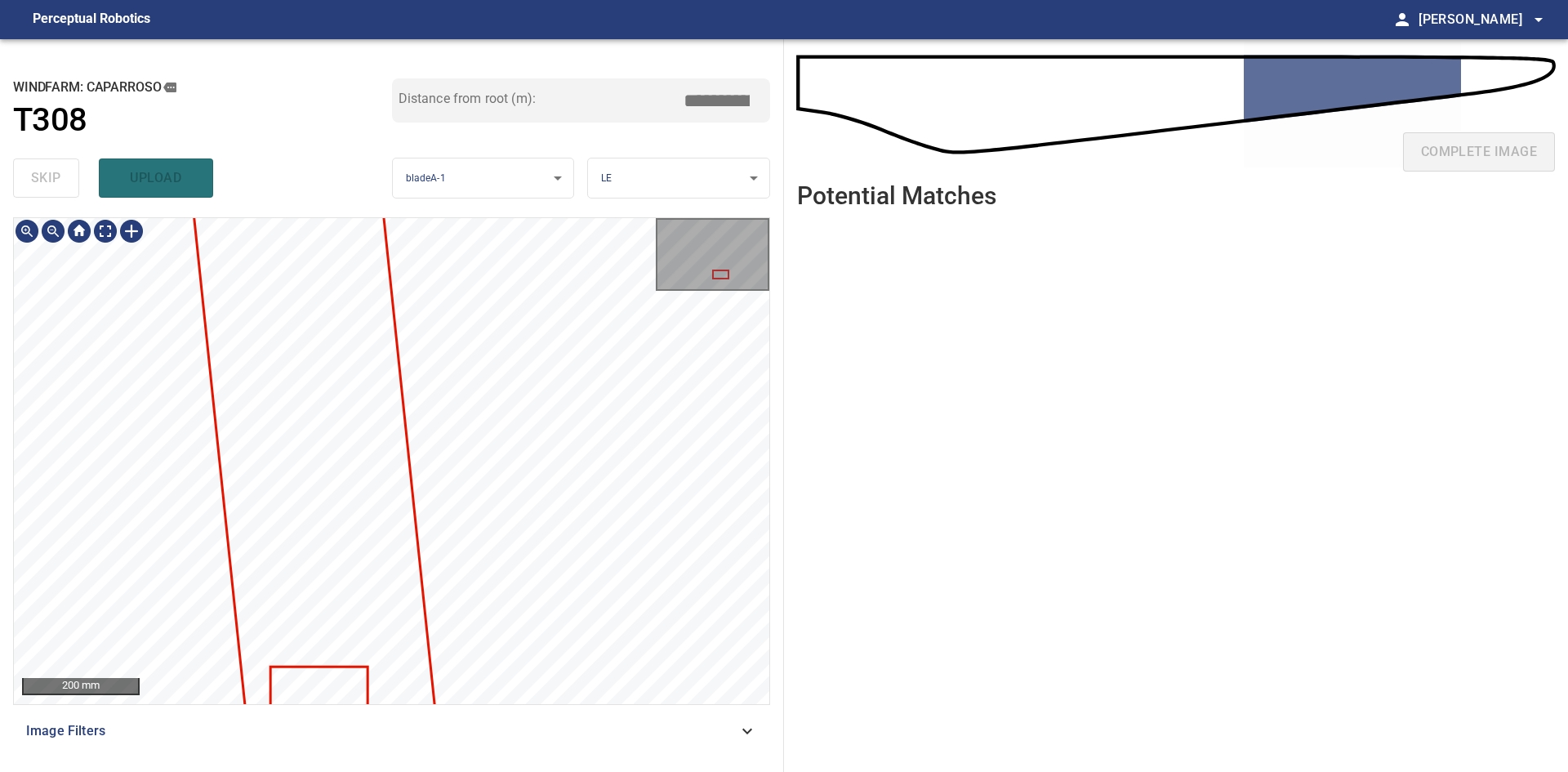
click at [452, 771] on html "**********" at bounding box center [784, 386] width 1568 height 772
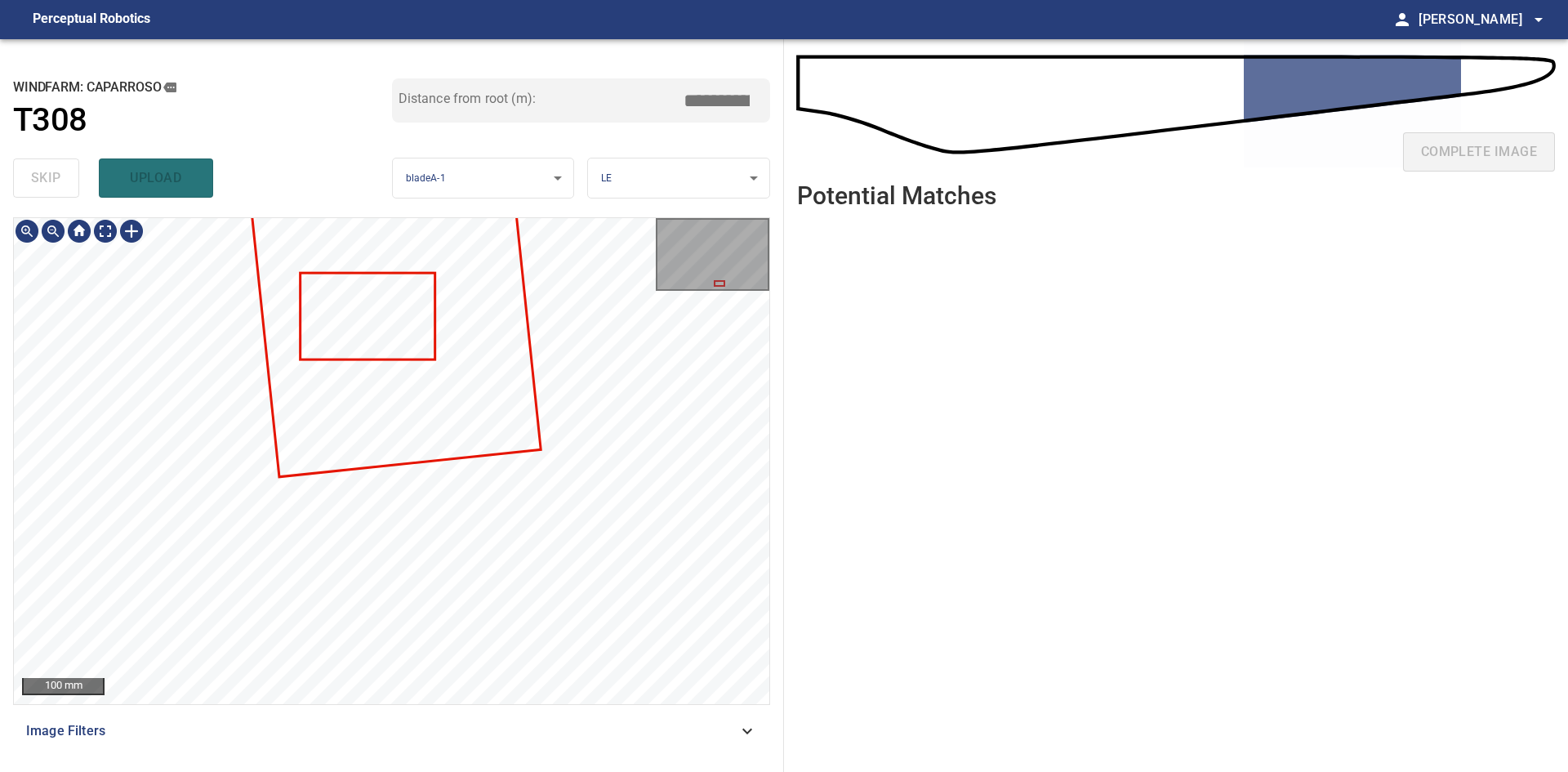
click at [524, 191] on div "**********" at bounding box center [392, 406] width 784 height 733
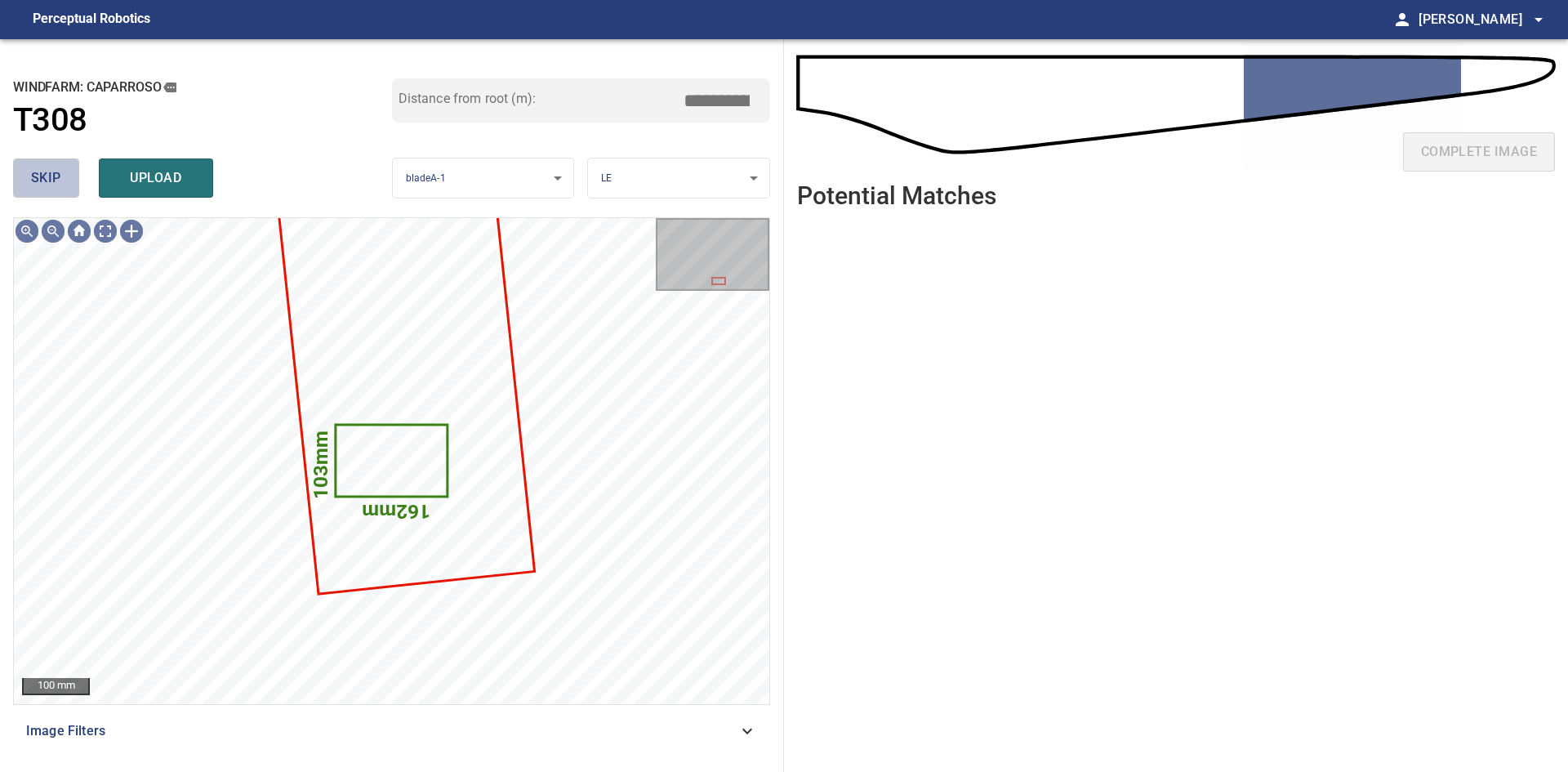
click at [30, 177] on button "skip" at bounding box center [46, 178] width 66 height 39
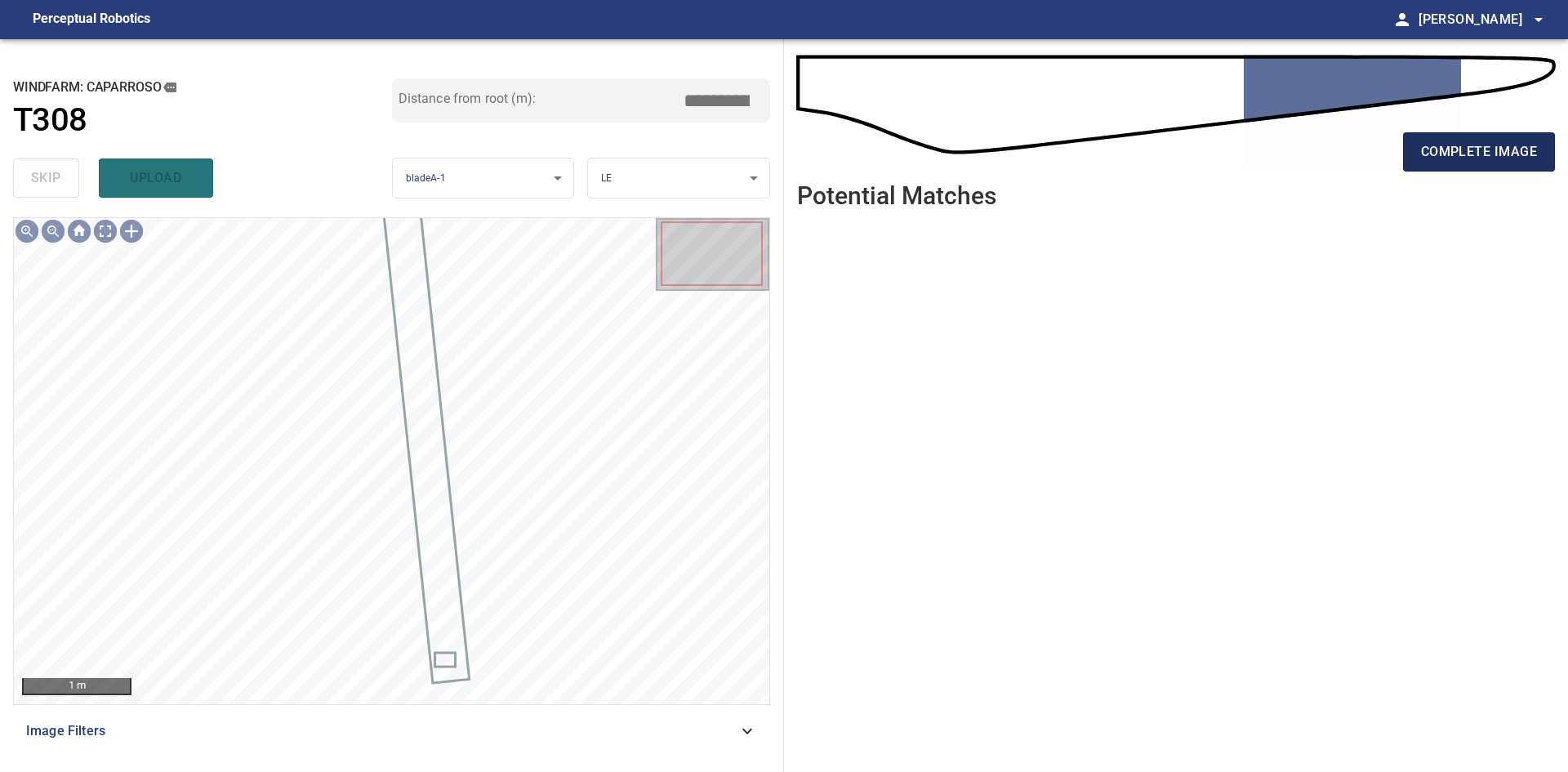
click at [1480, 145] on span "complete image" at bounding box center [1478, 151] width 116 height 23
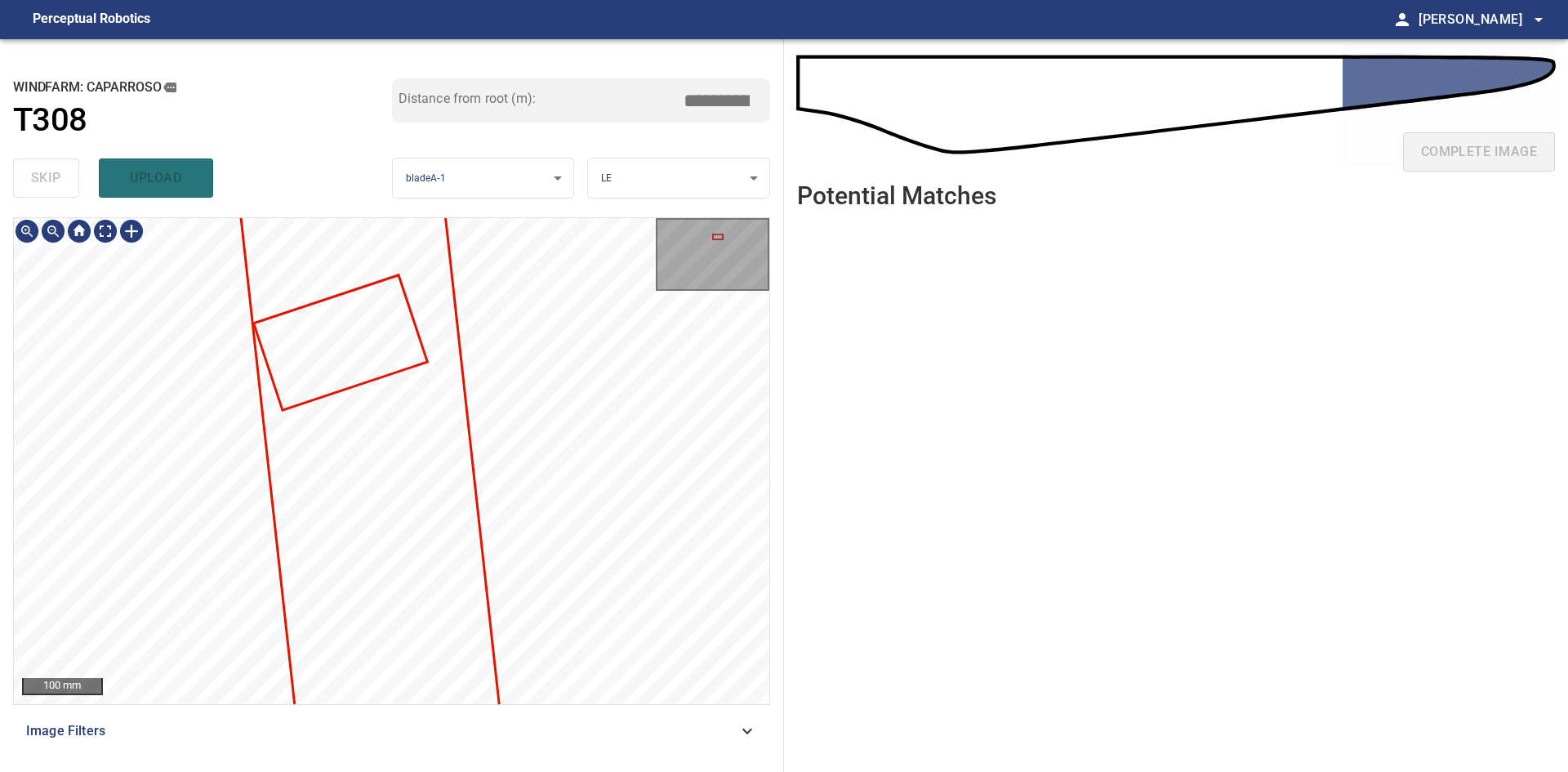
click at [511, 165] on div "**********" at bounding box center [392, 406] width 784 height 733
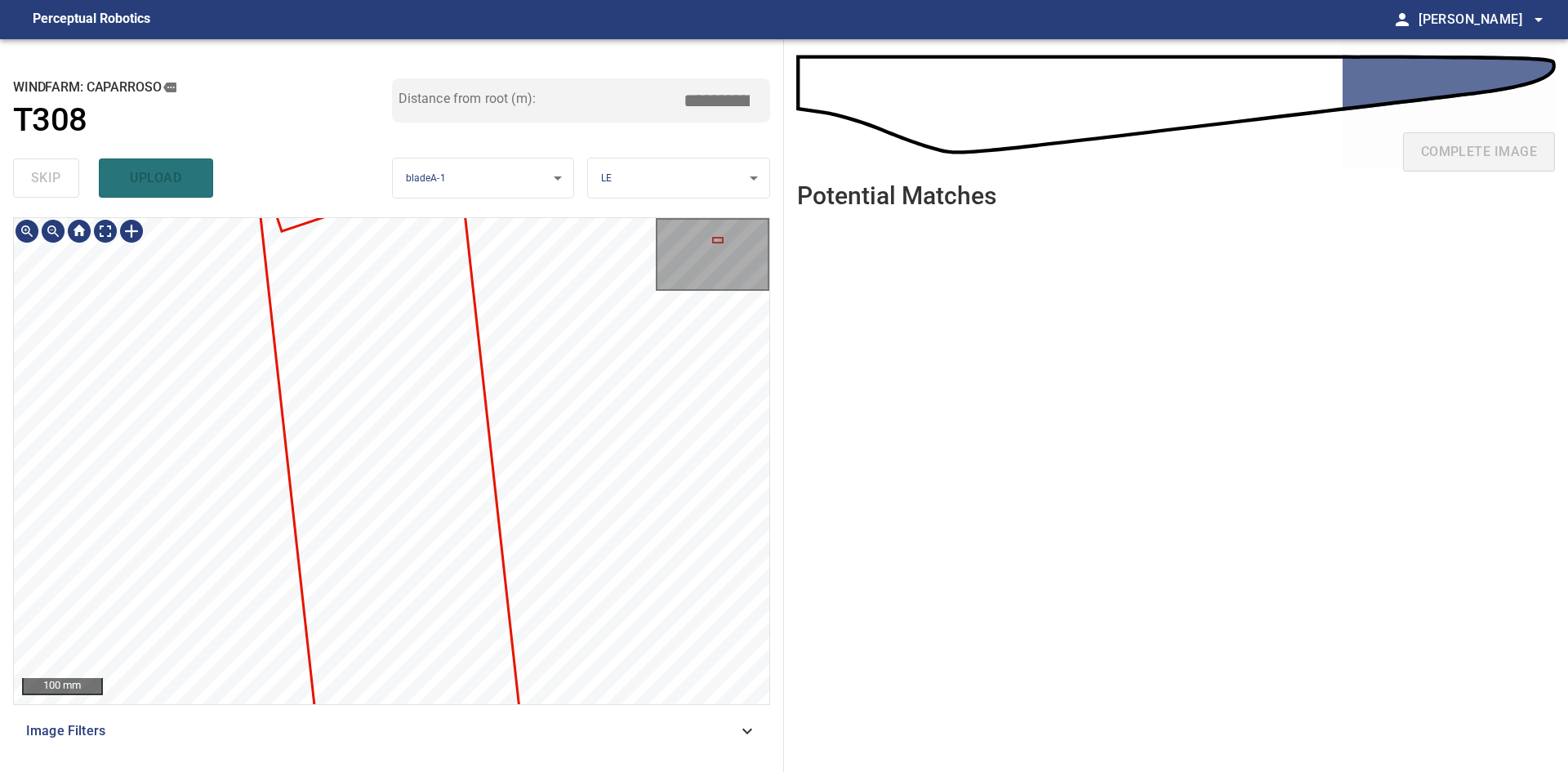
click at [505, 90] on div "**********" at bounding box center [392, 406] width 784 height 733
click at [527, 164] on div "**********" at bounding box center [392, 406] width 784 height 733
click at [485, 209] on div "**********" at bounding box center [392, 406] width 784 height 733
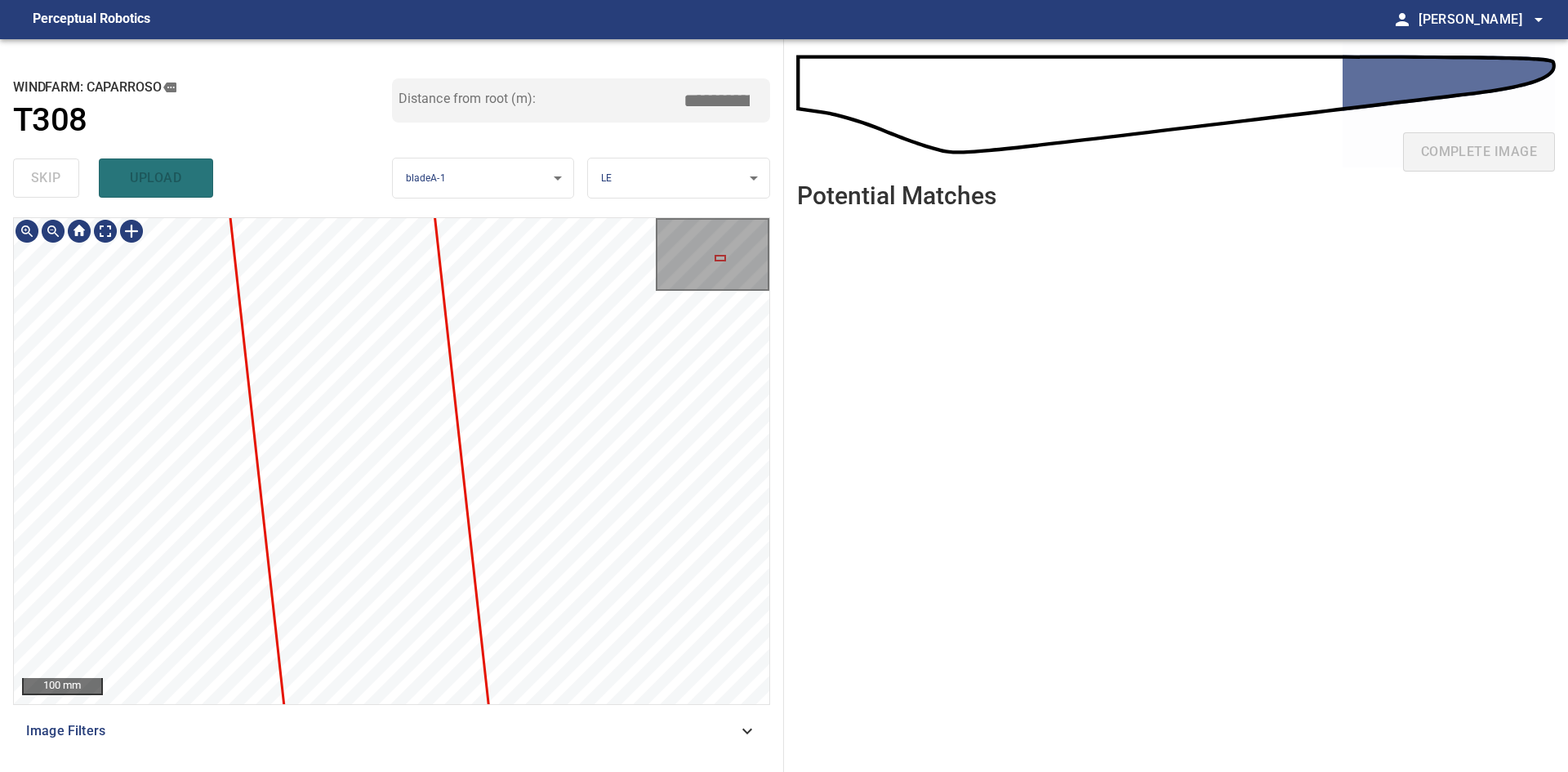
click at [434, 145] on div "**********" at bounding box center [392, 406] width 784 height 733
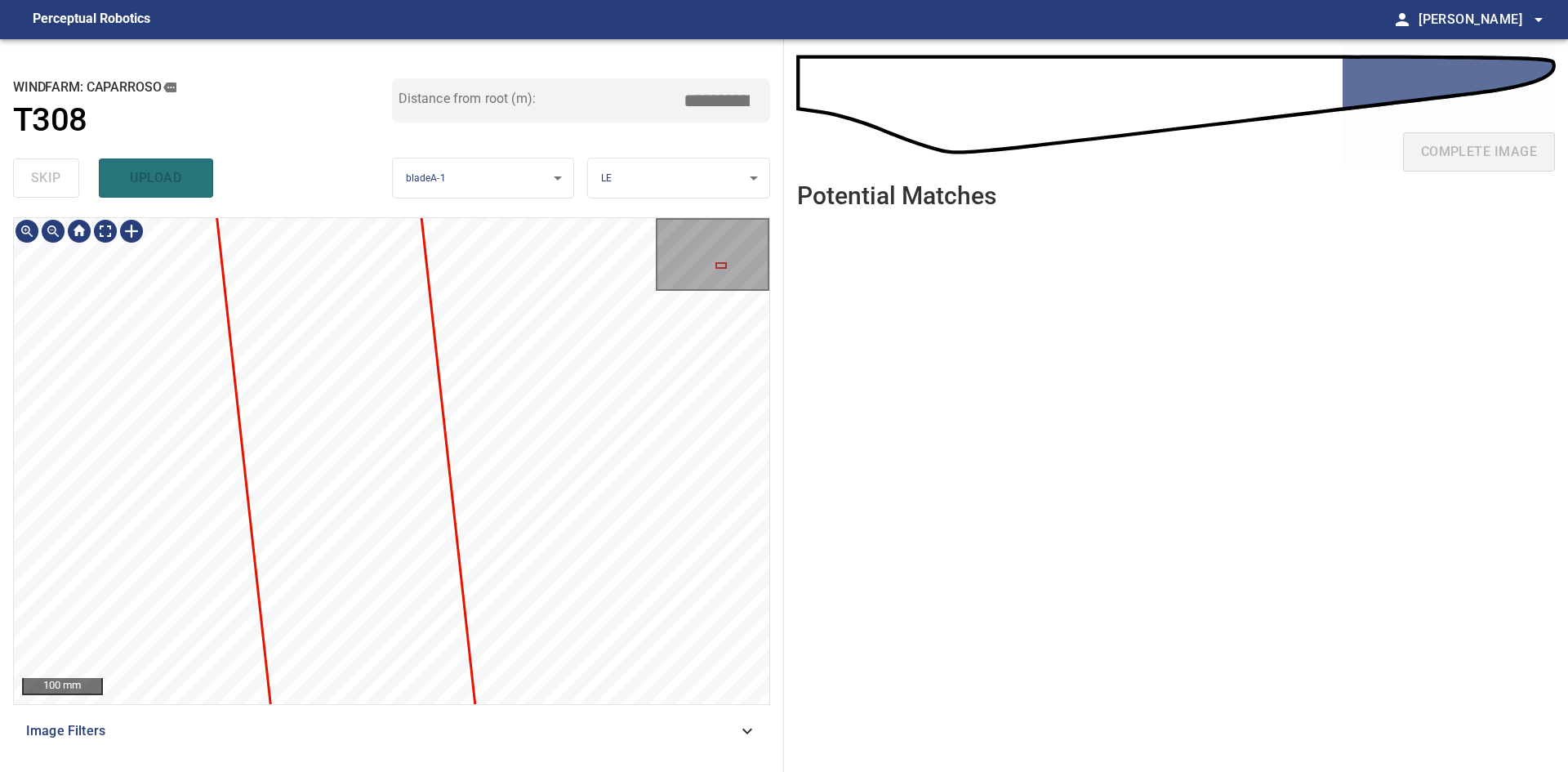
click at [445, 191] on div "**********" at bounding box center [392, 406] width 784 height 733
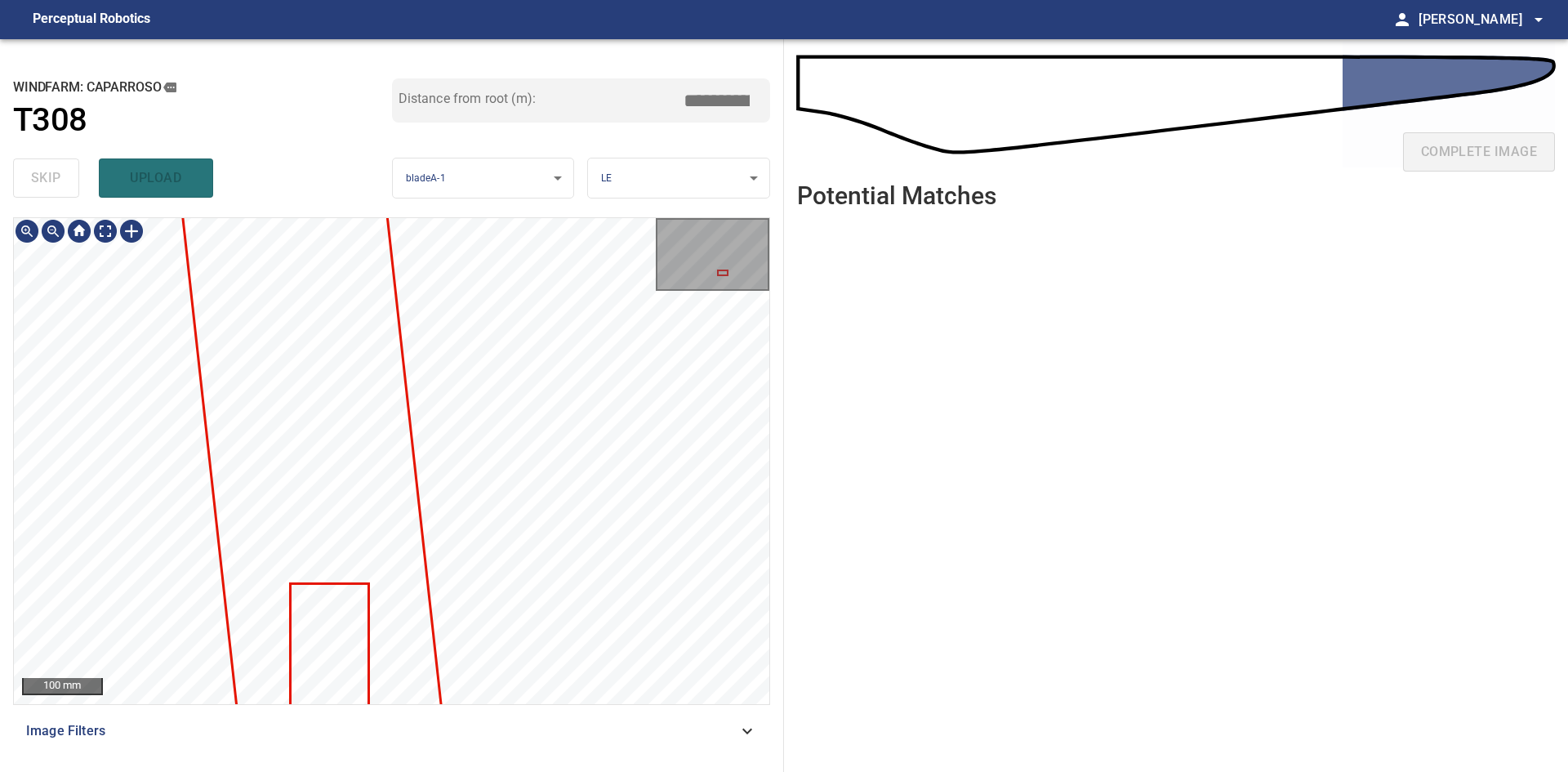
click at [397, 181] on div "**********" at bounding box center [392, 406] width 784 height 733
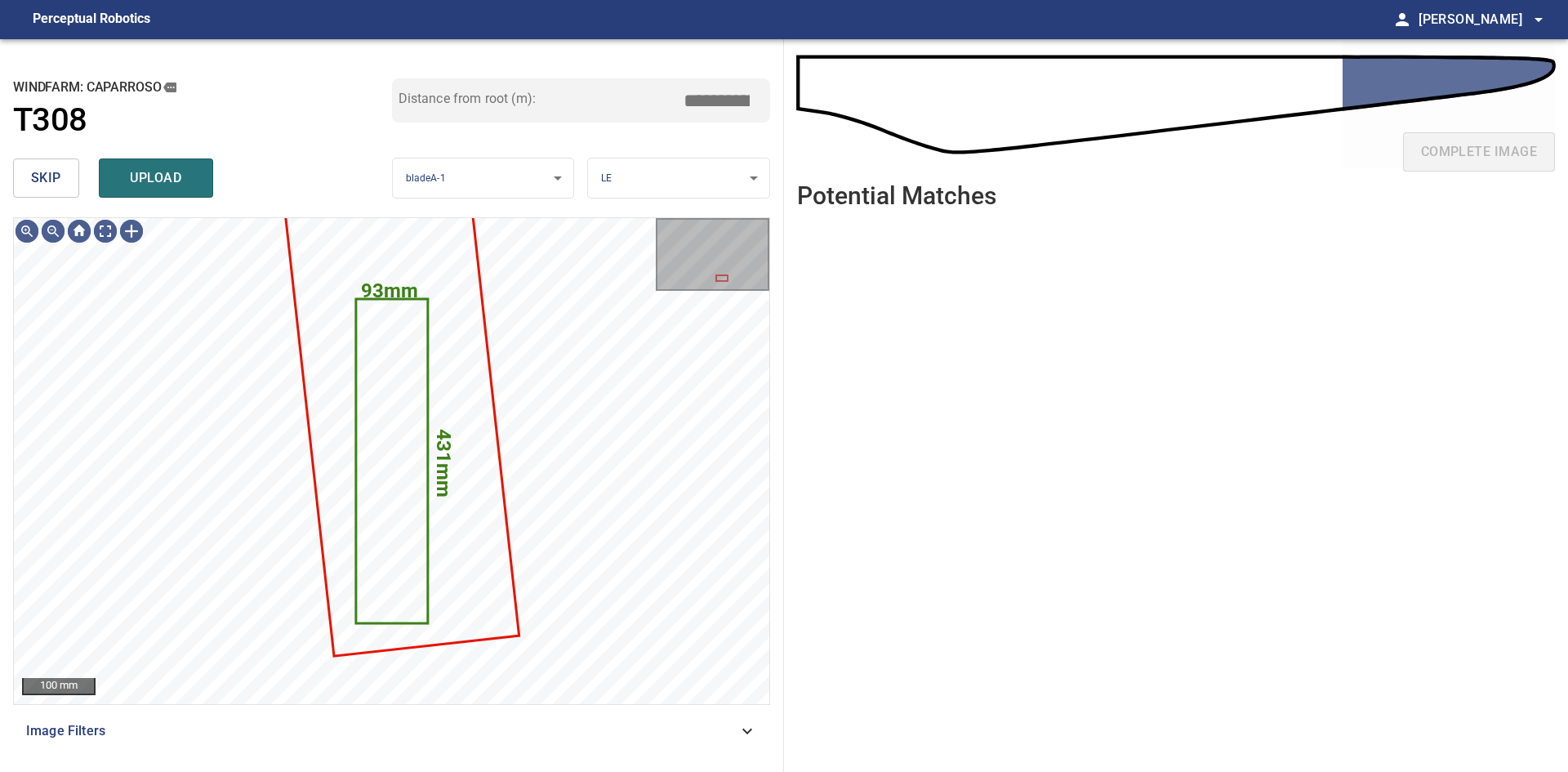
click at [57, 173] on span "skip" at bounding box center [46, 178] width 30 height 23
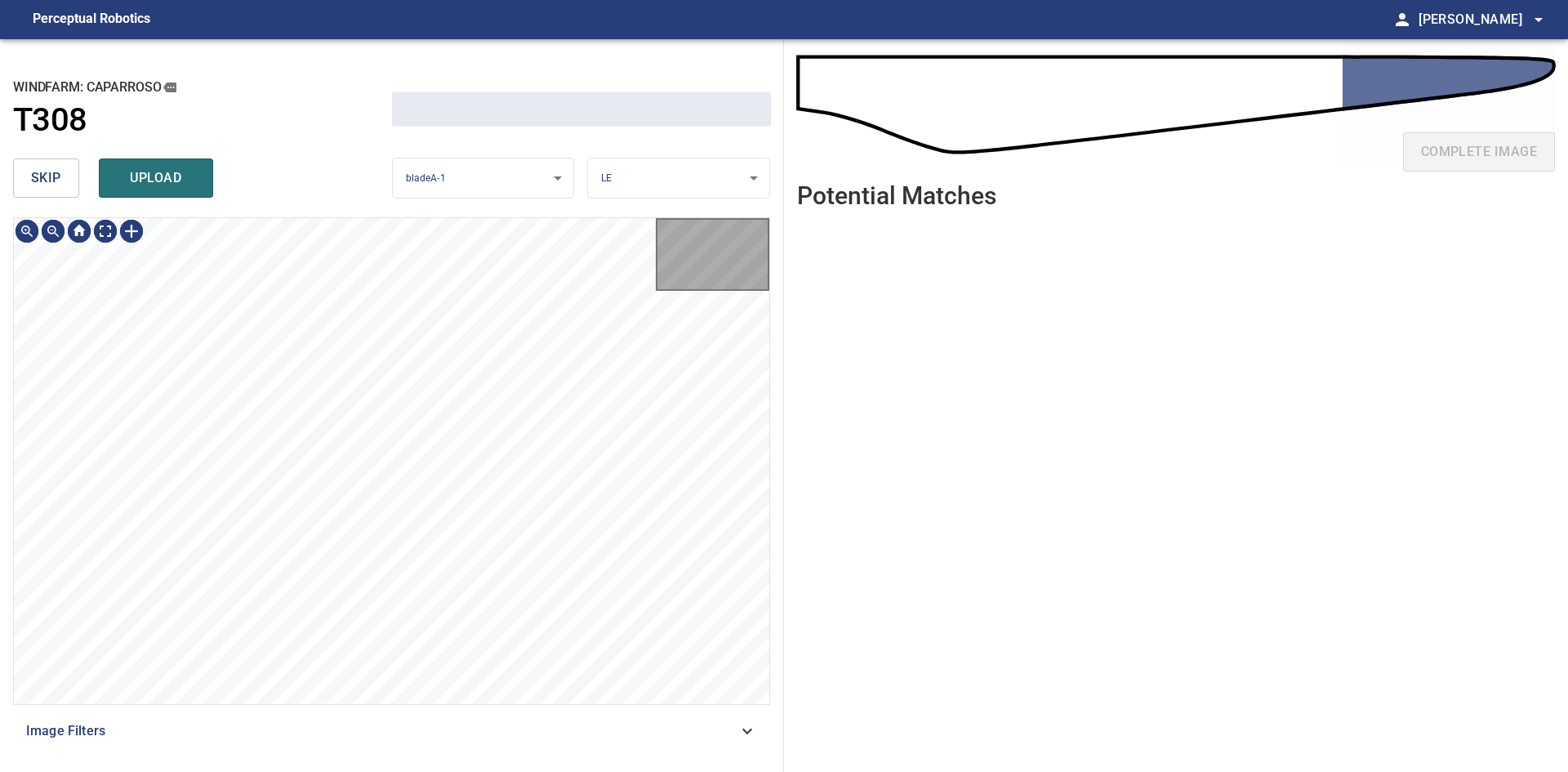
click at [57, 173] on span "skip" at bounding box center [46, 178] width 30 height 23
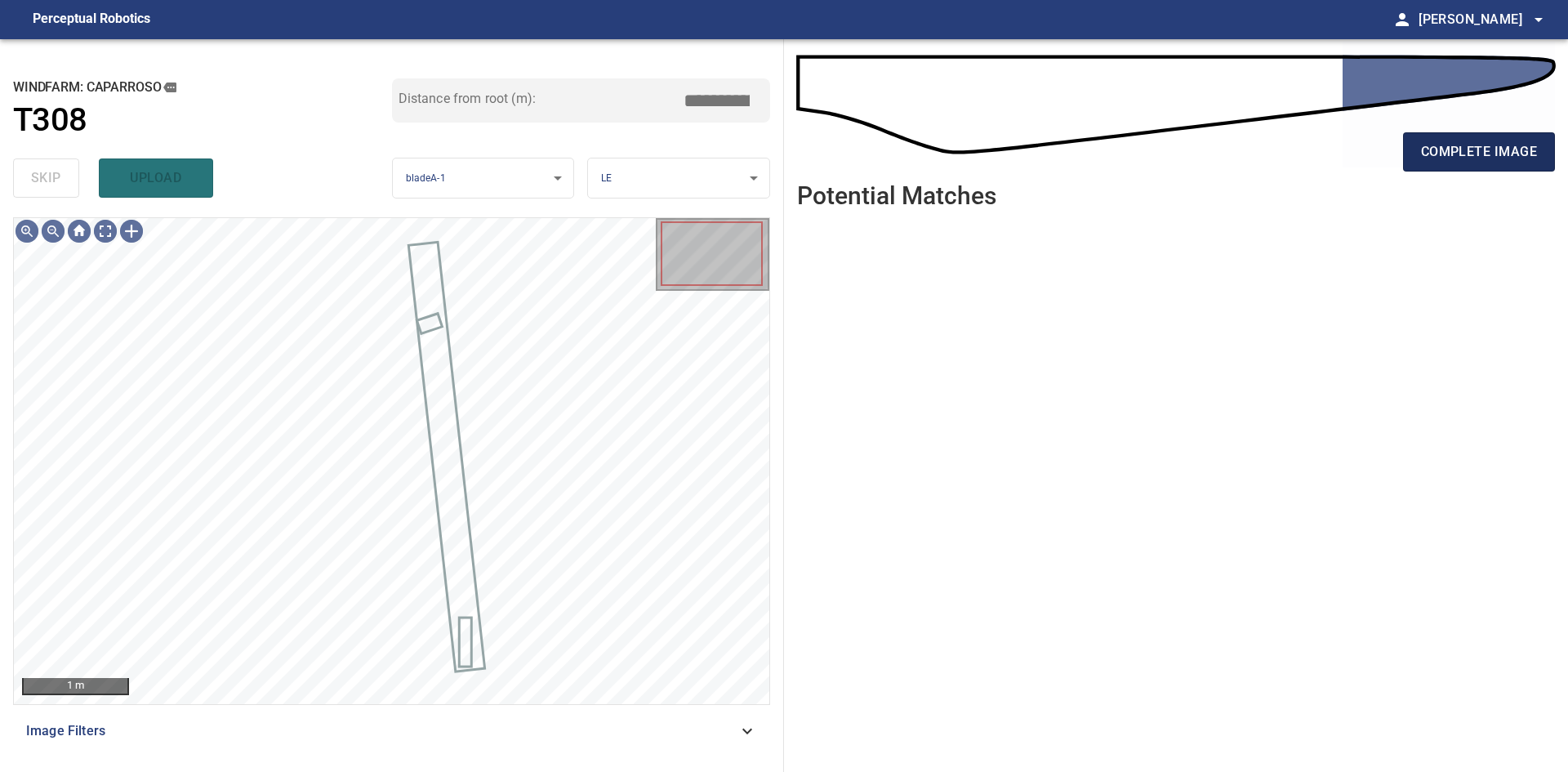
click at [1460, 155] on span "complete image" at bounding box center [1478, 151] width 116 height 23
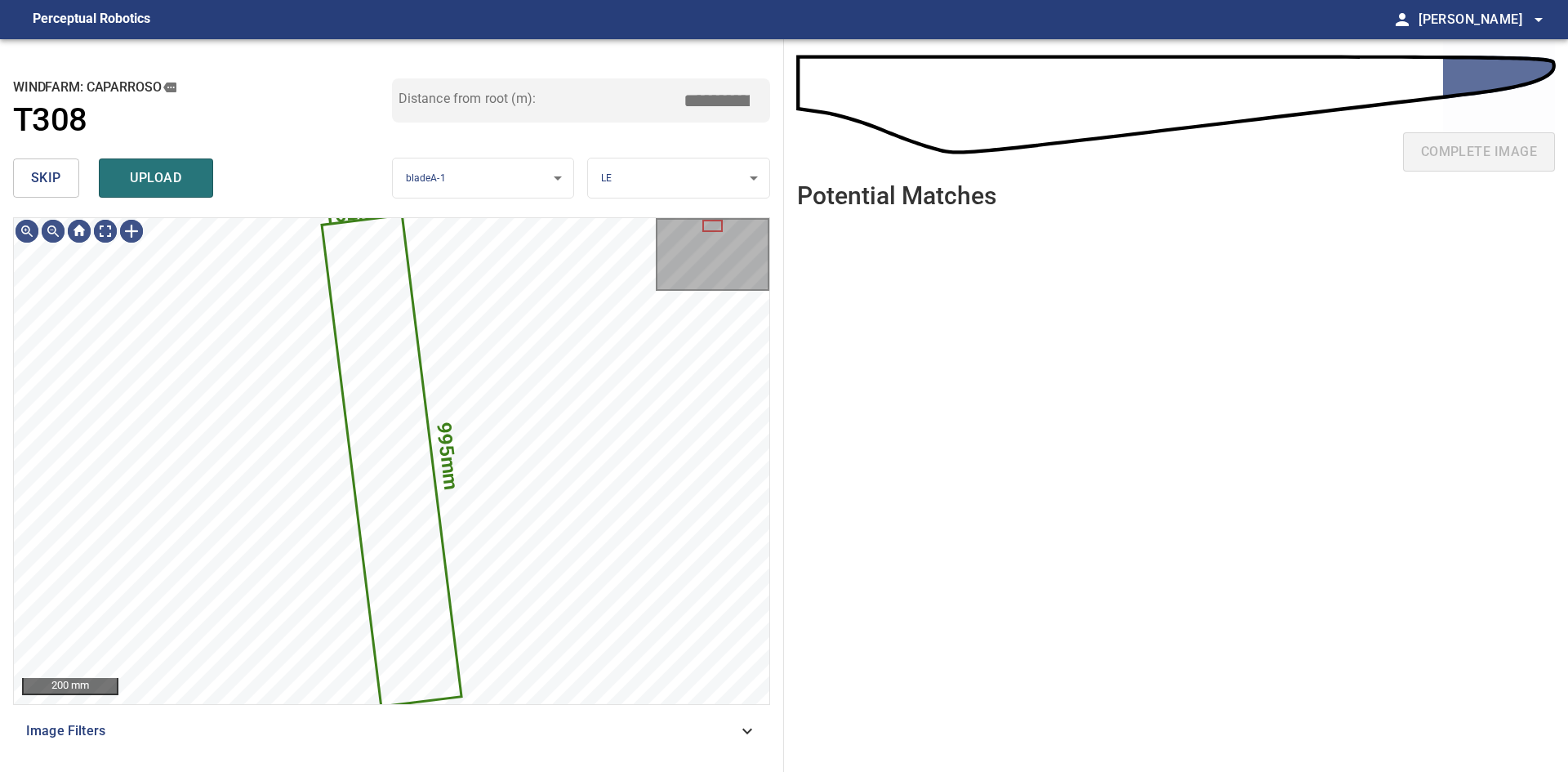
click at [17, 159] on button "skip" at bounding box center [46, 178] width 66 height 39
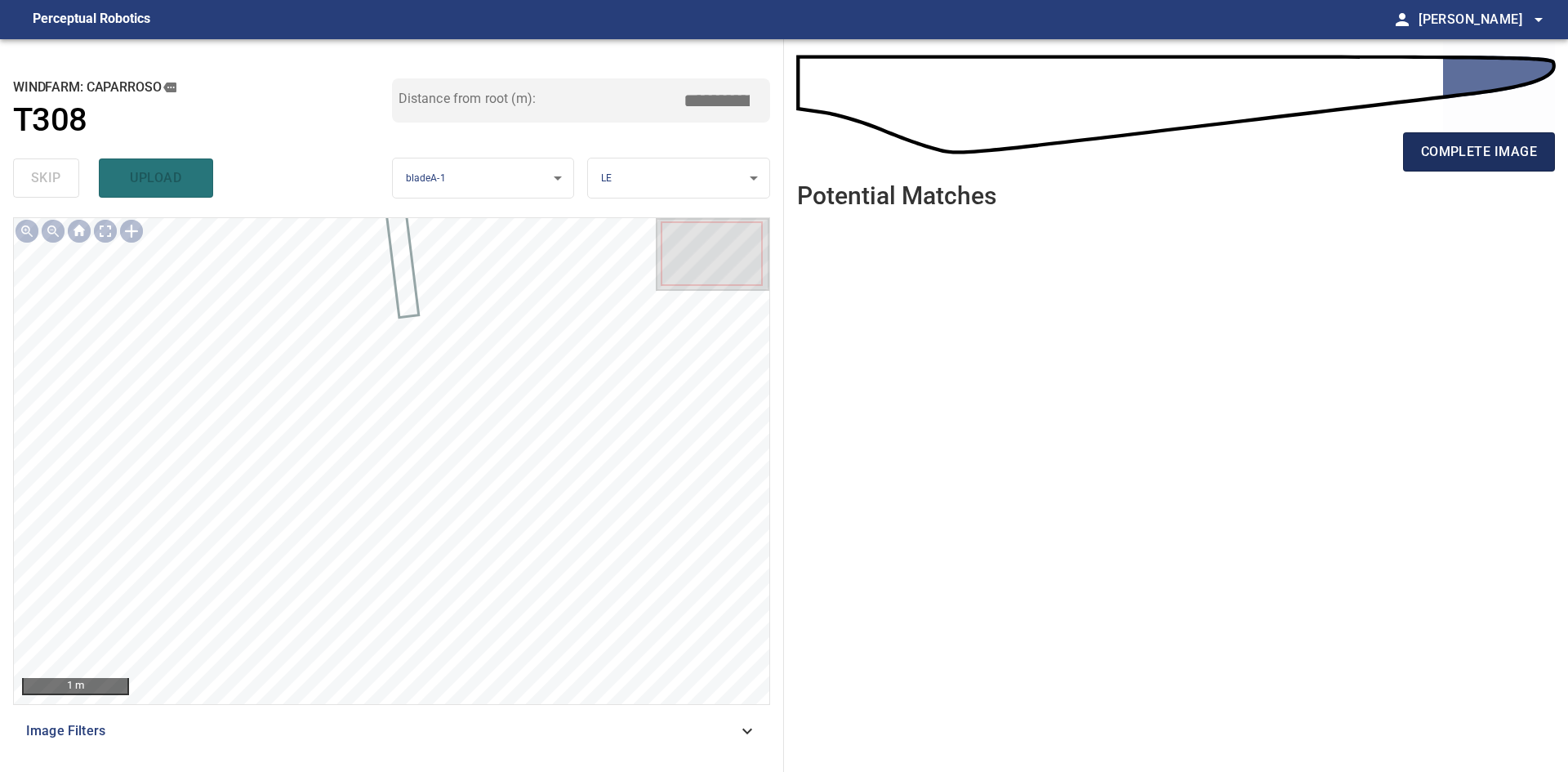
click at [1405, 158] on button "complete image" at bounding box center [1479, 151] width 152 height 39
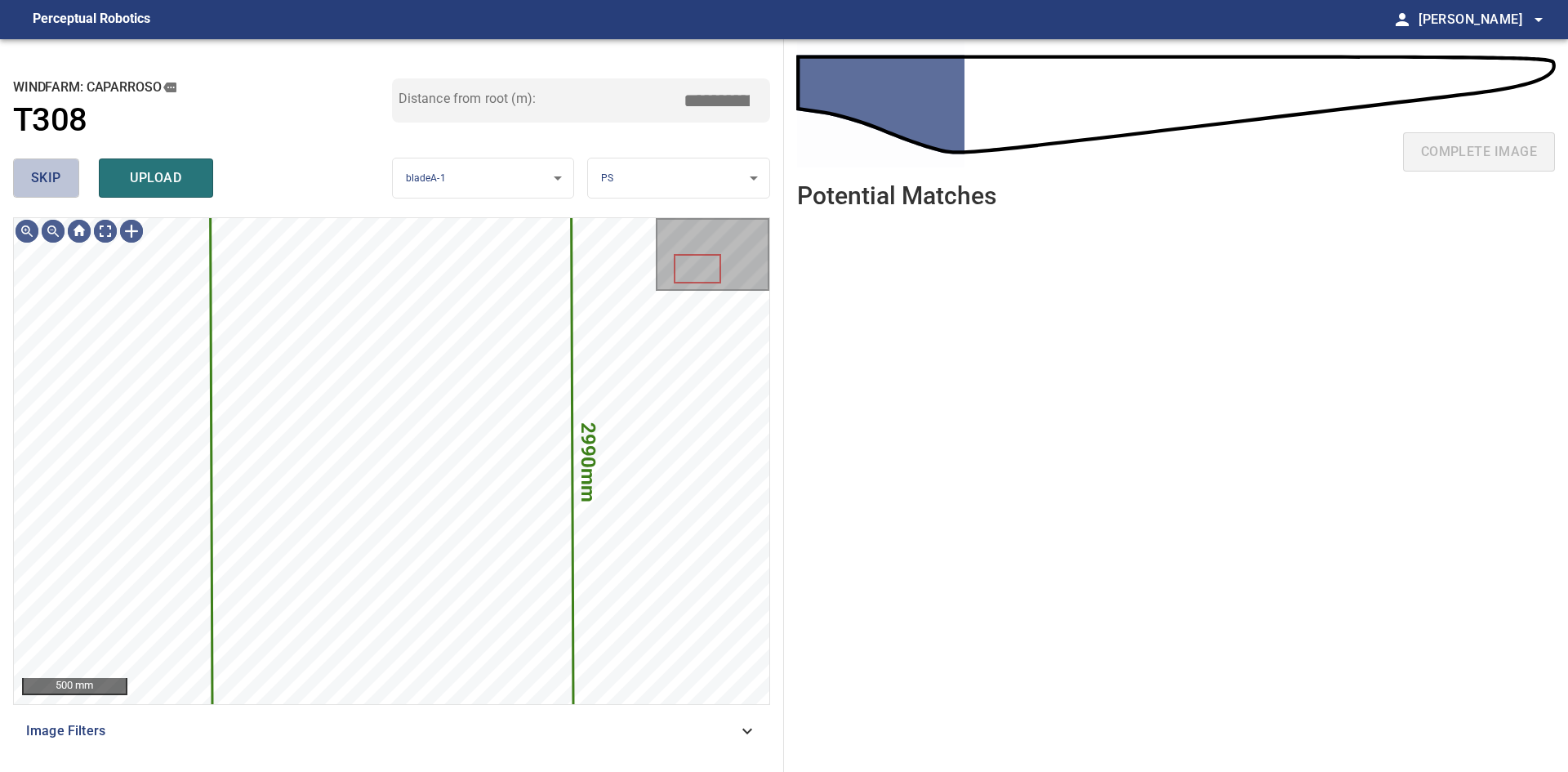
click at [51, 175] on span "skip" at bounding box center [46, 178] width 30 height 23
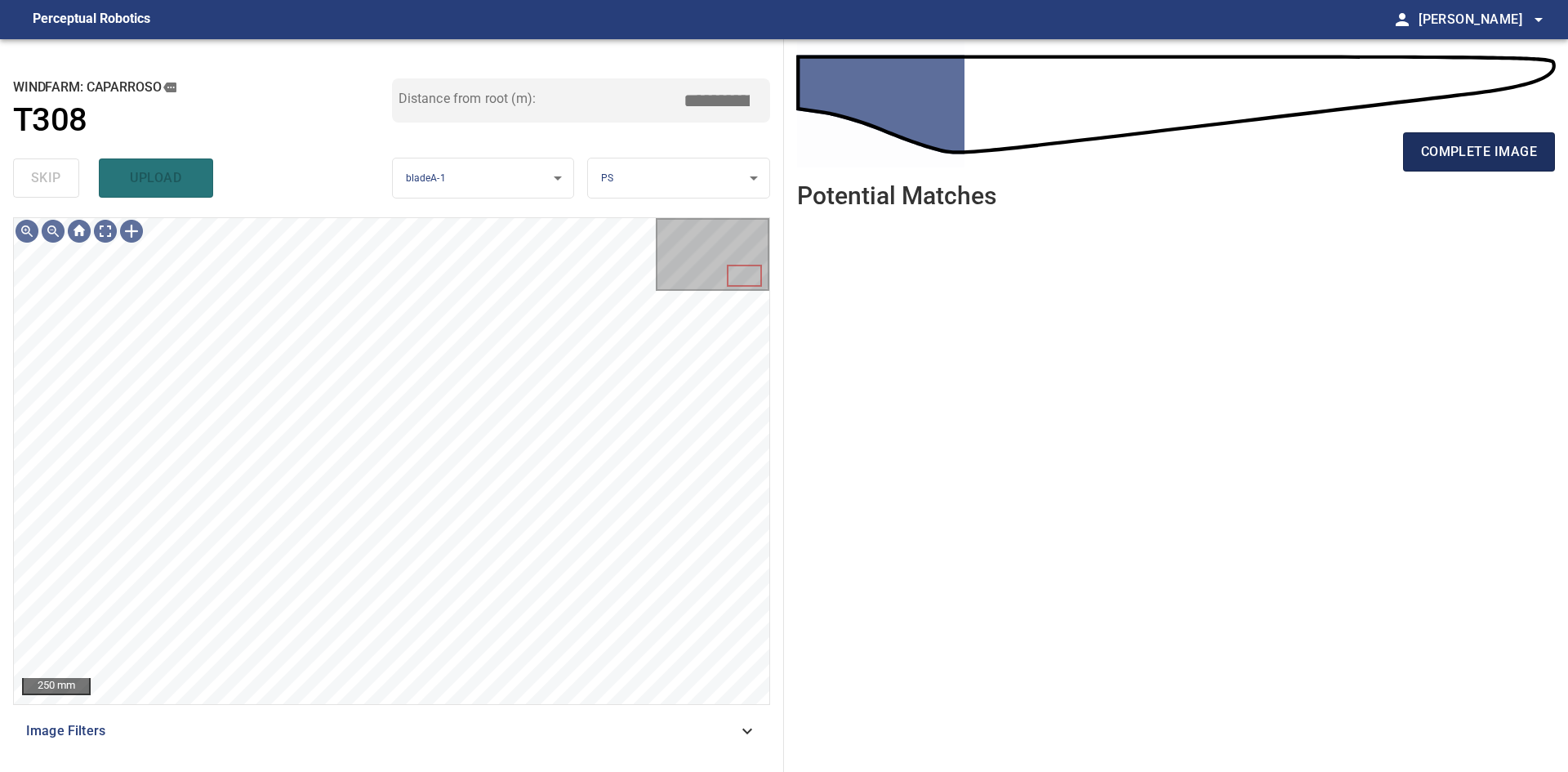
click at [1459, 158] on span "complete image" at bounding box center [1478, 151] width 116 height 23
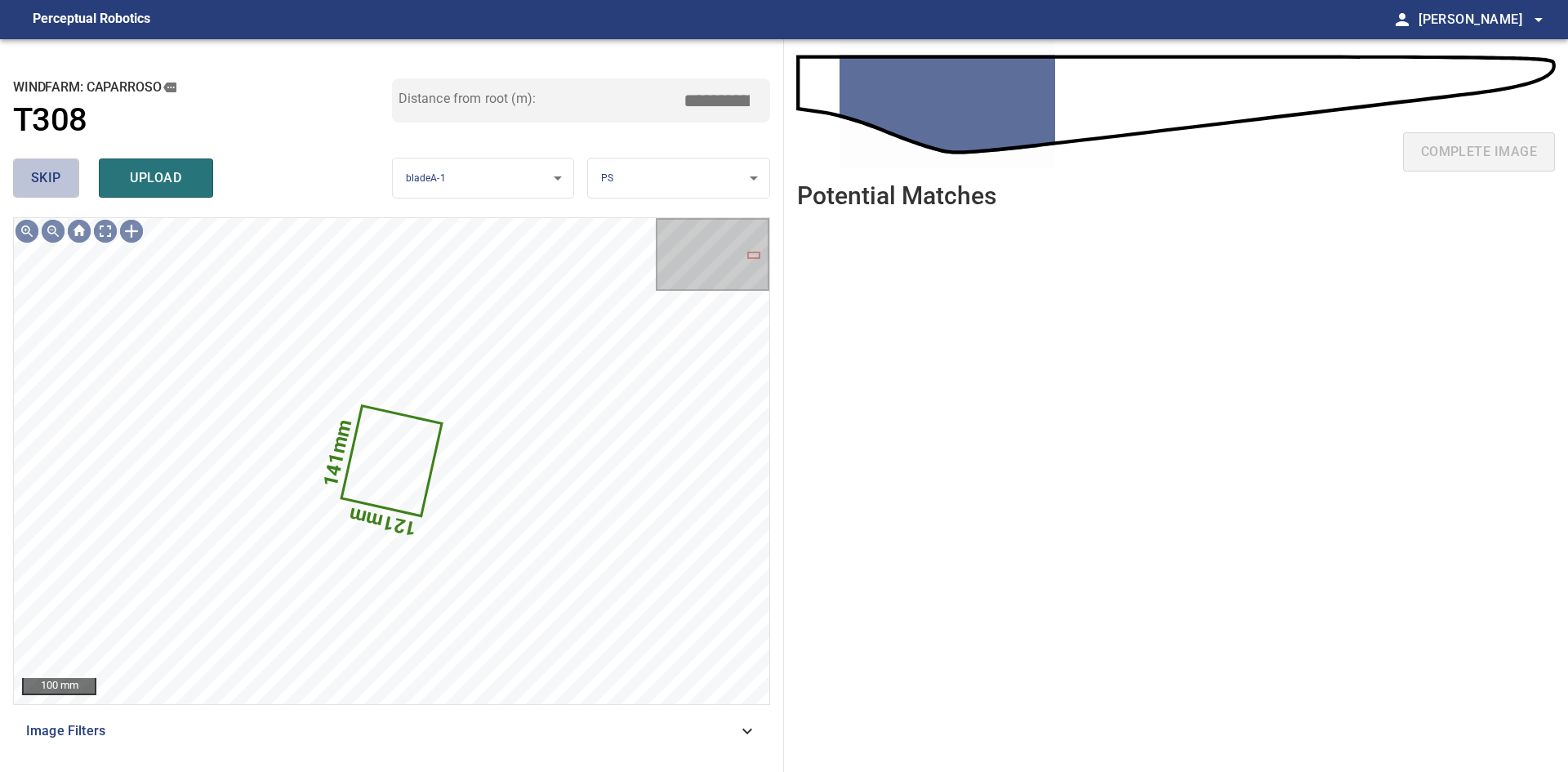
click at [73, 190] on button "skip" at bounding box center [46, 178] width 66 height 39
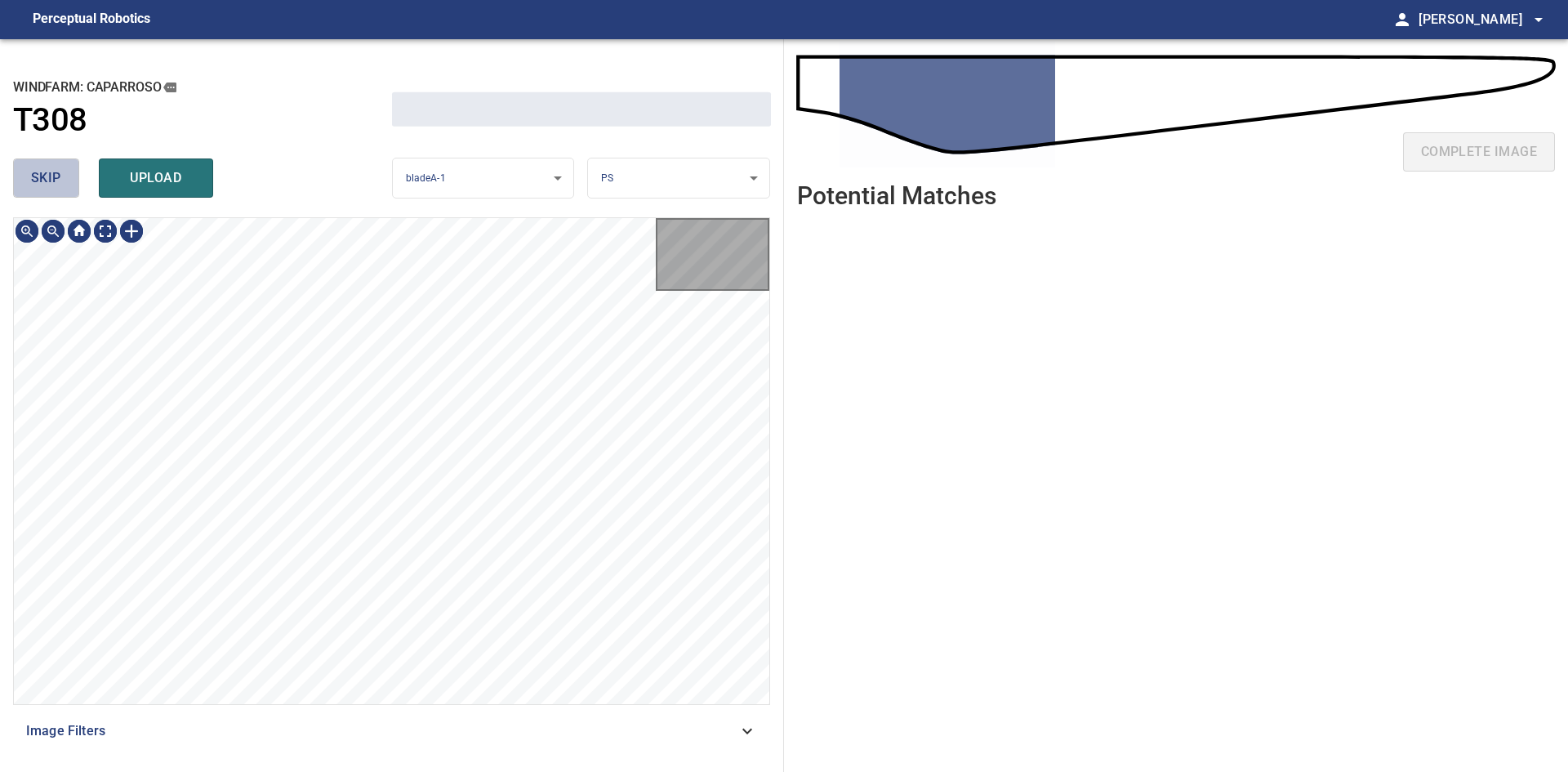
click at [73, 190] on button "skip" at bounding box center [46, 178] width 66 height 39
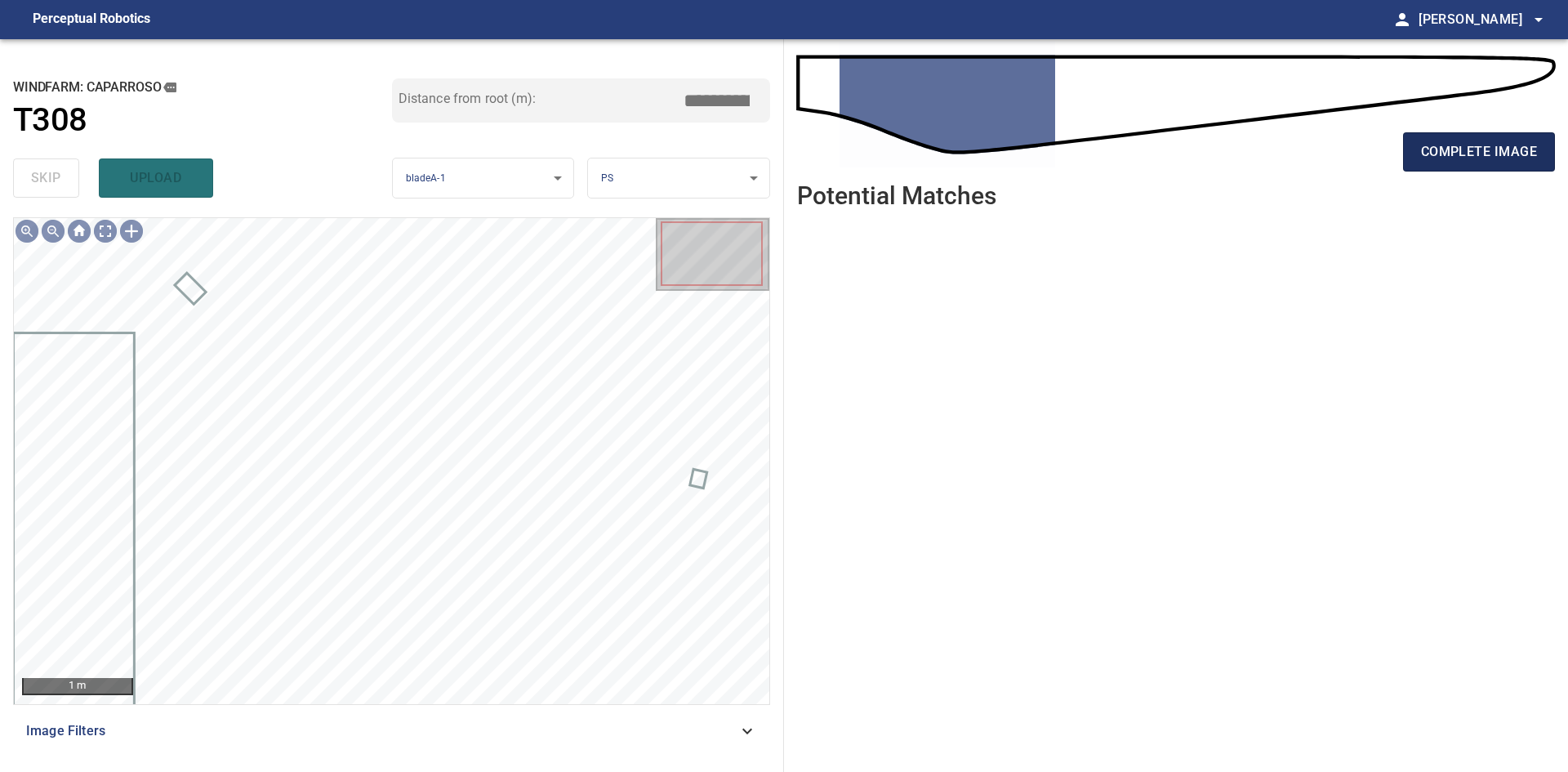
click at [1521, 152] on span "complete image" at bounding box center [1478, 151] width 116 height 23
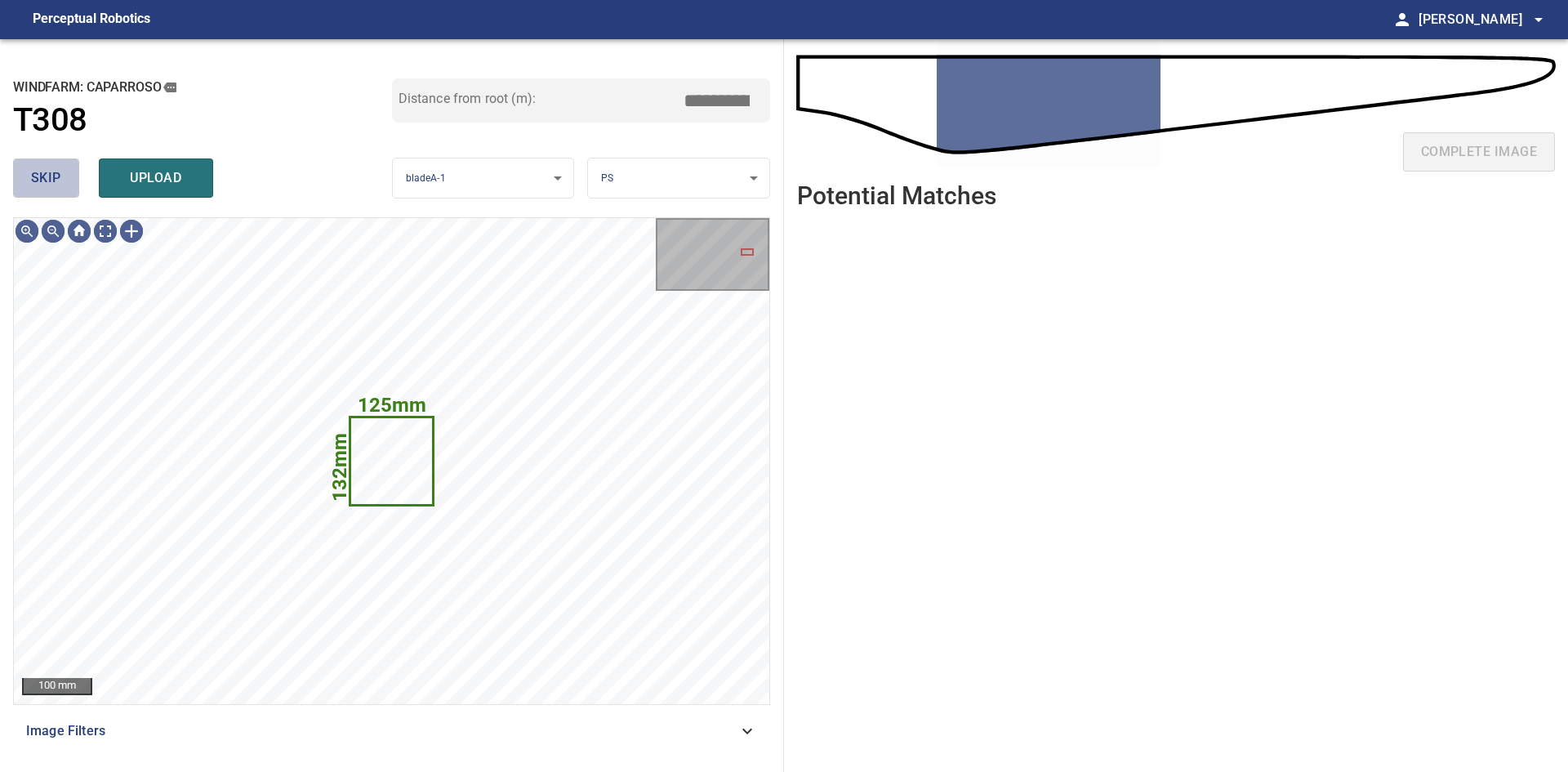
click at [39, 186] on span "skip" at bounding box center [46, 178] width 30 height 23
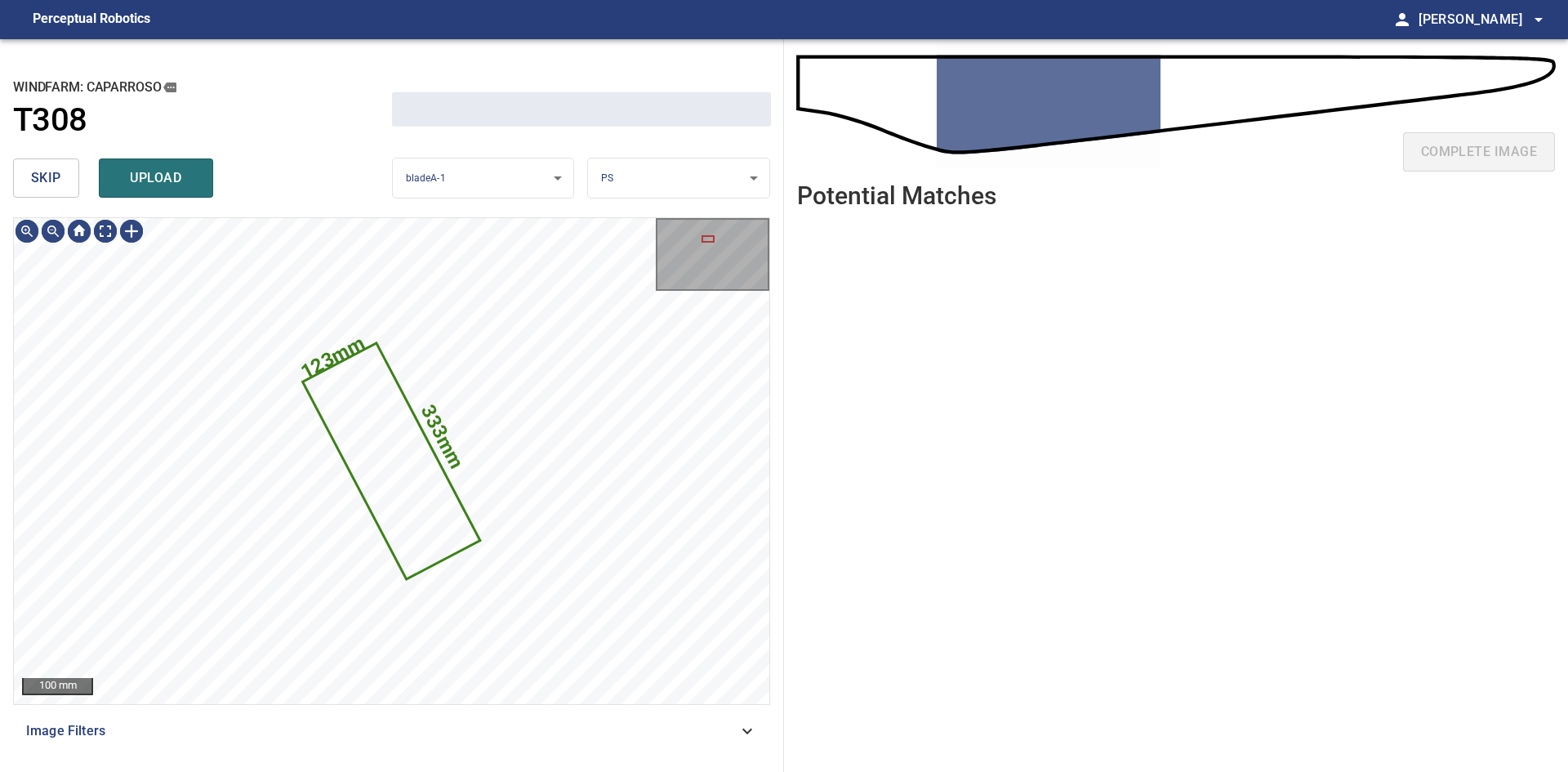
click at [39, 186] on span "skip" at bounding box center [46, 178] width 30 height 23
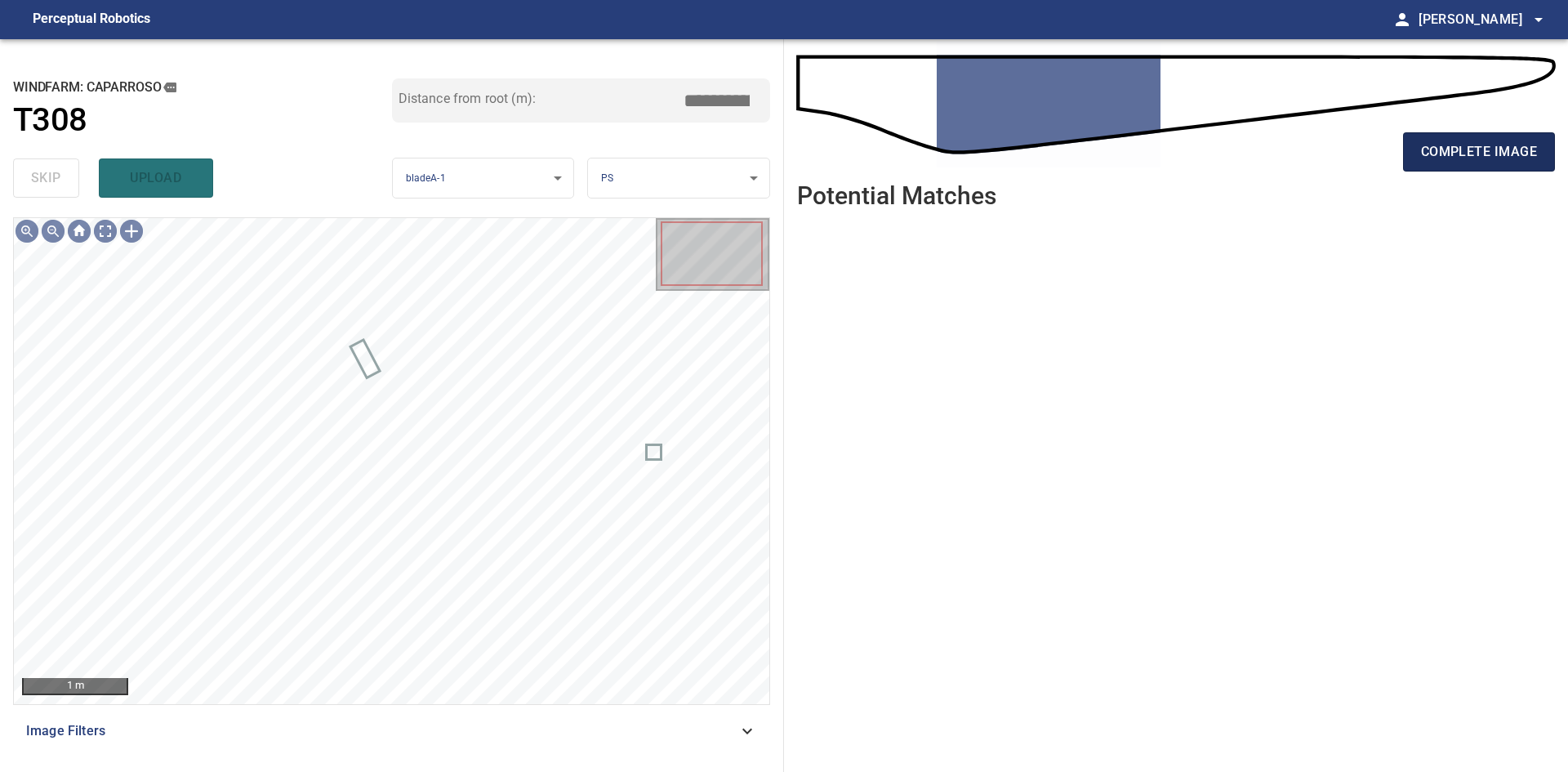
click at [1509, 171] on button "complete image" at bounding box center [1479, 151] width 152 height 39
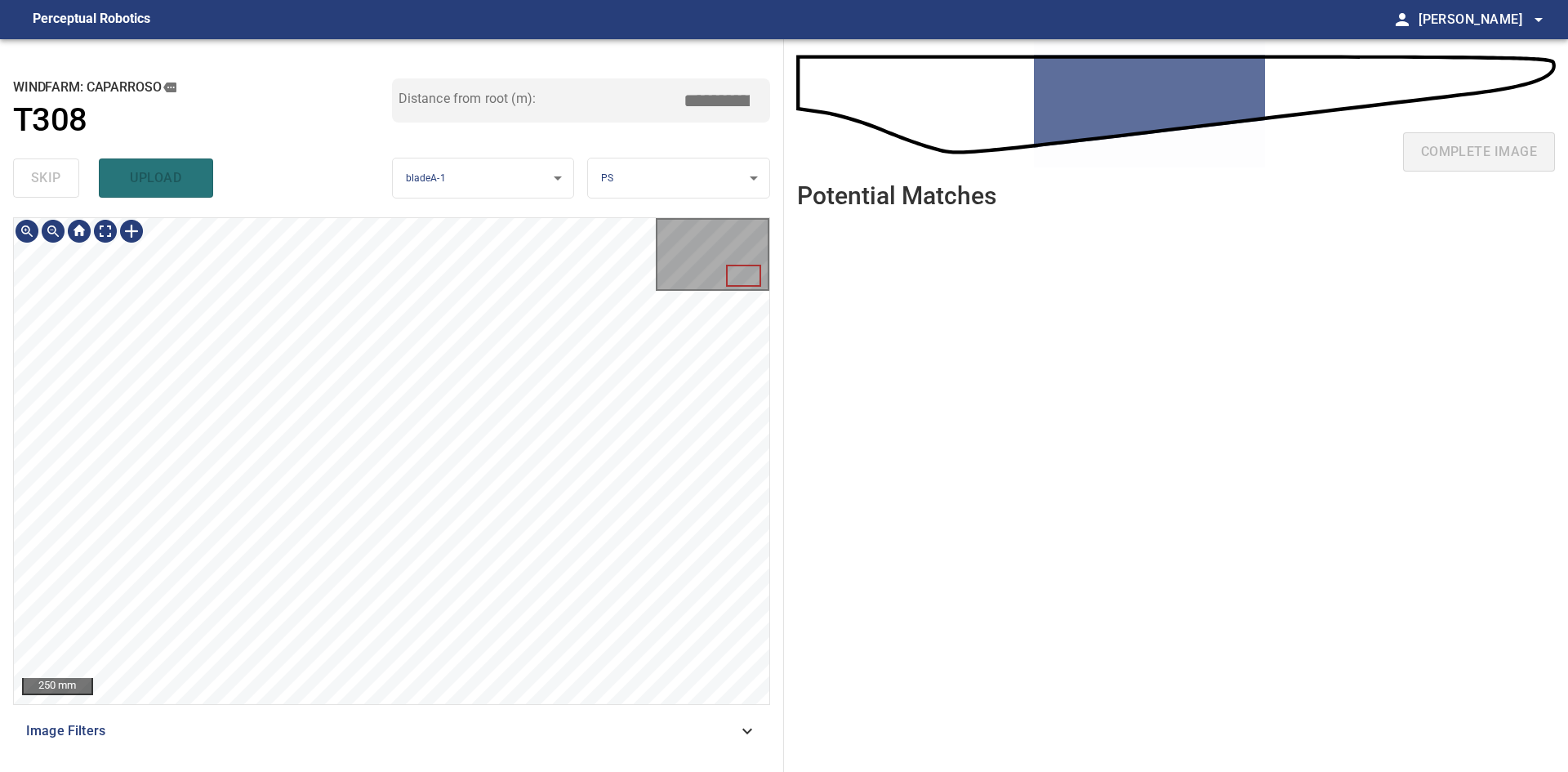
click at [7, 234] on div "**********" at bounding box center [392, 406] width 784 height 733
click at [868, 703] on div "**********" at bounding box center [784, 406] width 1568 height 733
click at [1023, 771] on html "**********" at bounding box center [784, 386] width 1568 height 772
click at [936, 739] on div "**********" at bounding box center [784, 406] width 1568 height 733
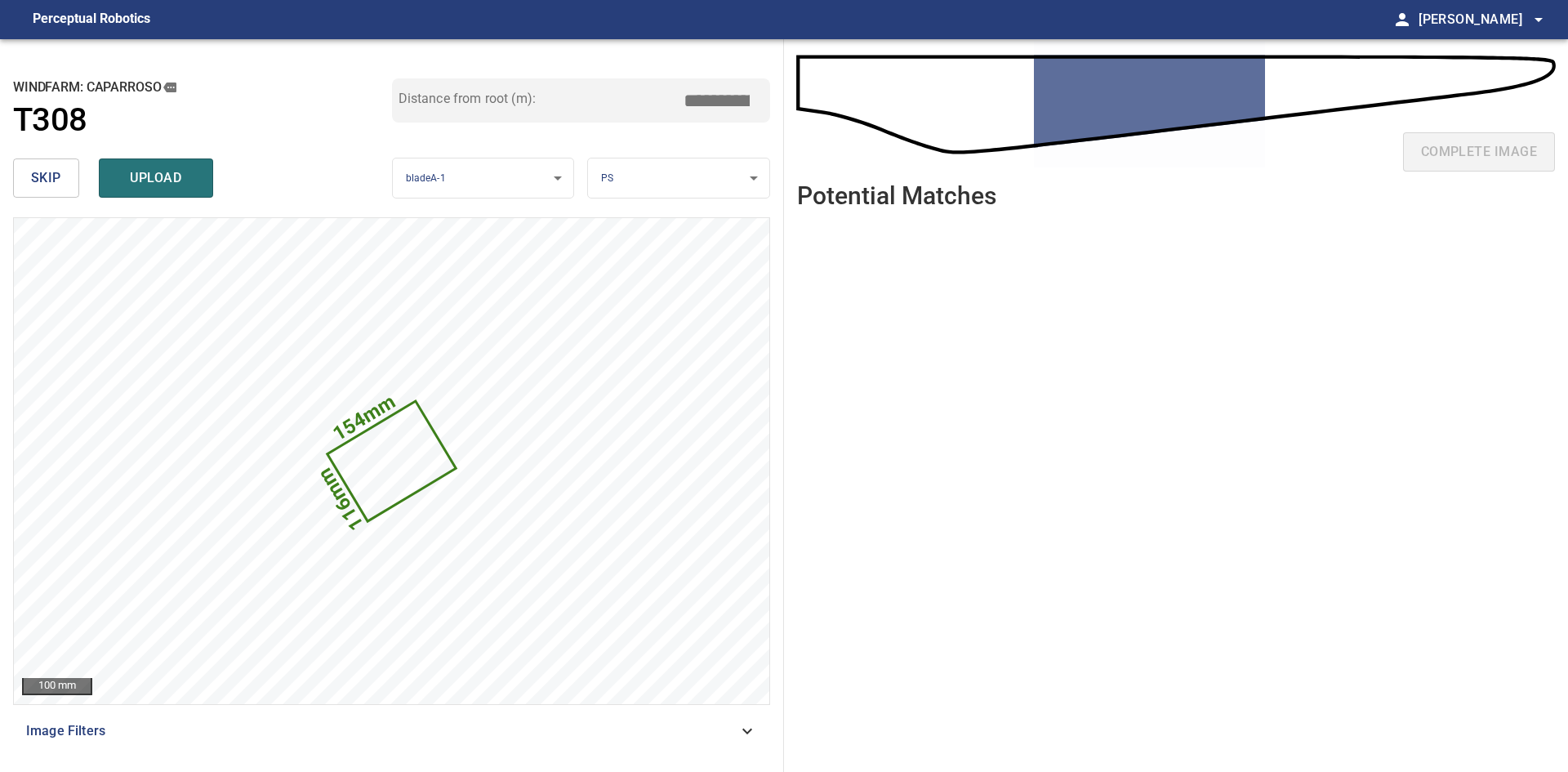
click at [33, 176] on span "skip" at bounding box center [46, 178] width 30 height 23
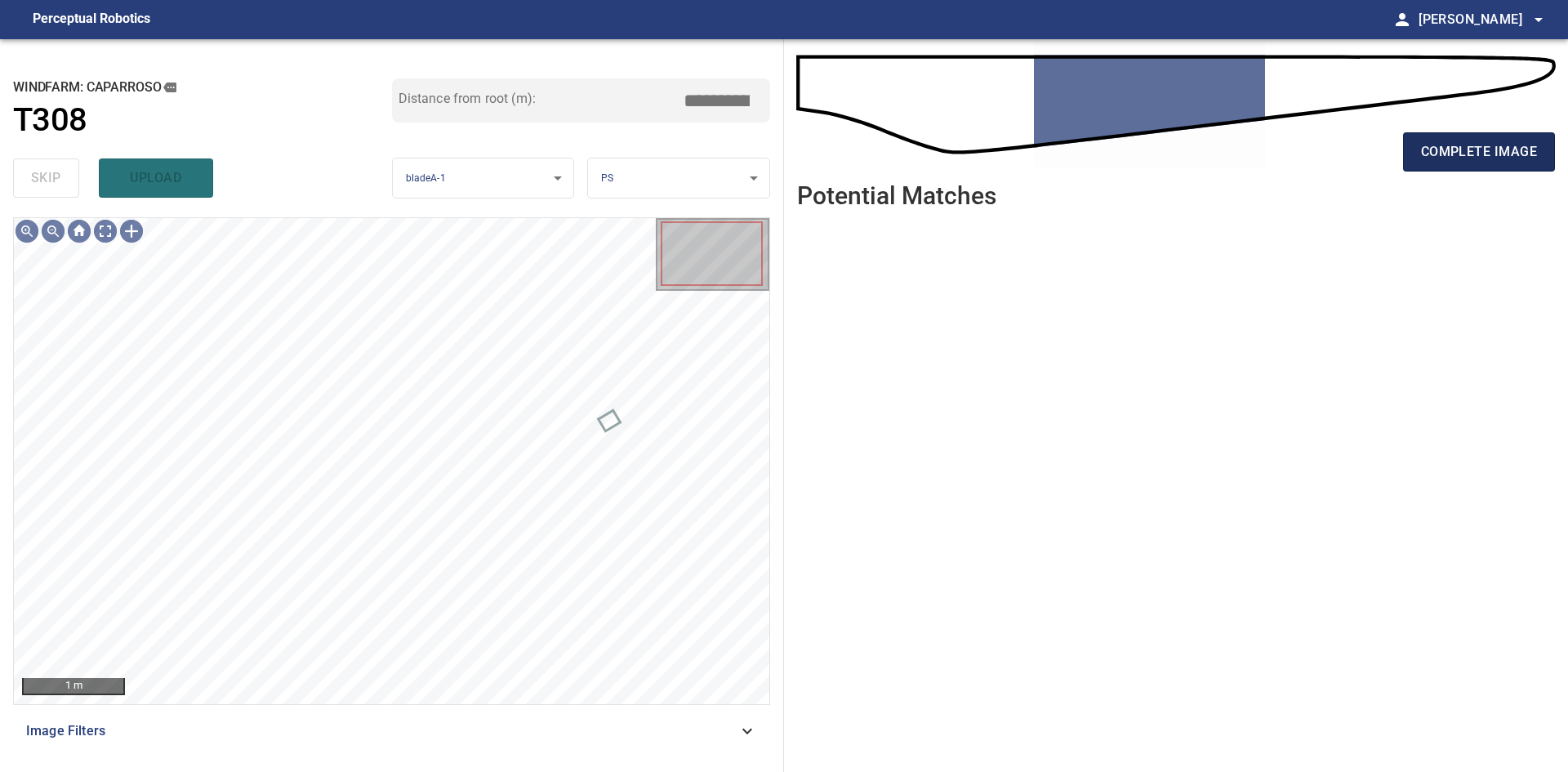
click at [1465, 166] on button "complete image" at bounding box center [1479, 151] width 152 height 39
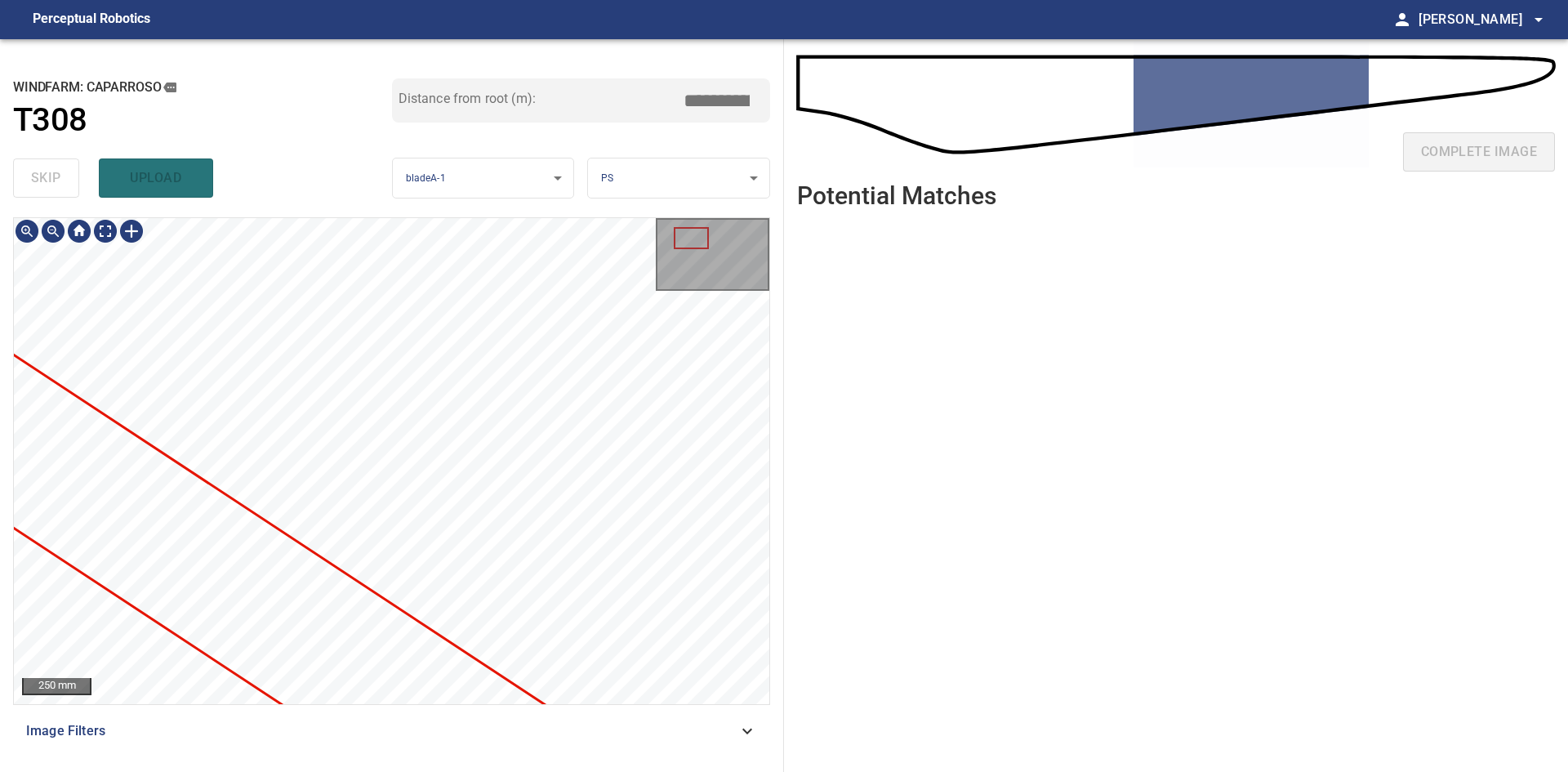
click at [0, 331] on div "**********" at bounding box center [392, 406] width 784 height 733
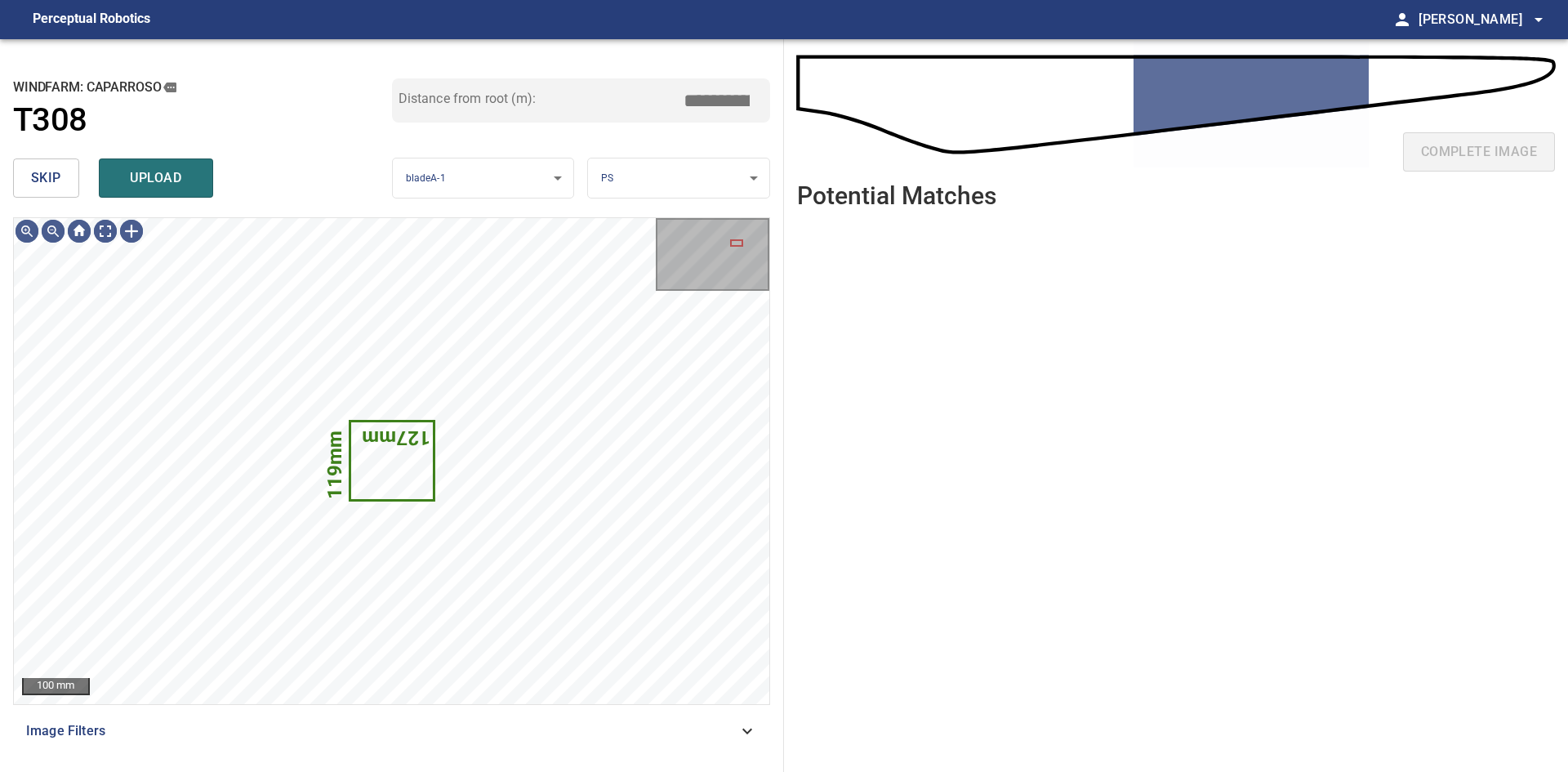
click at [59, 183] on span "skip" at bounding box center [46, 178] width 30 height 23
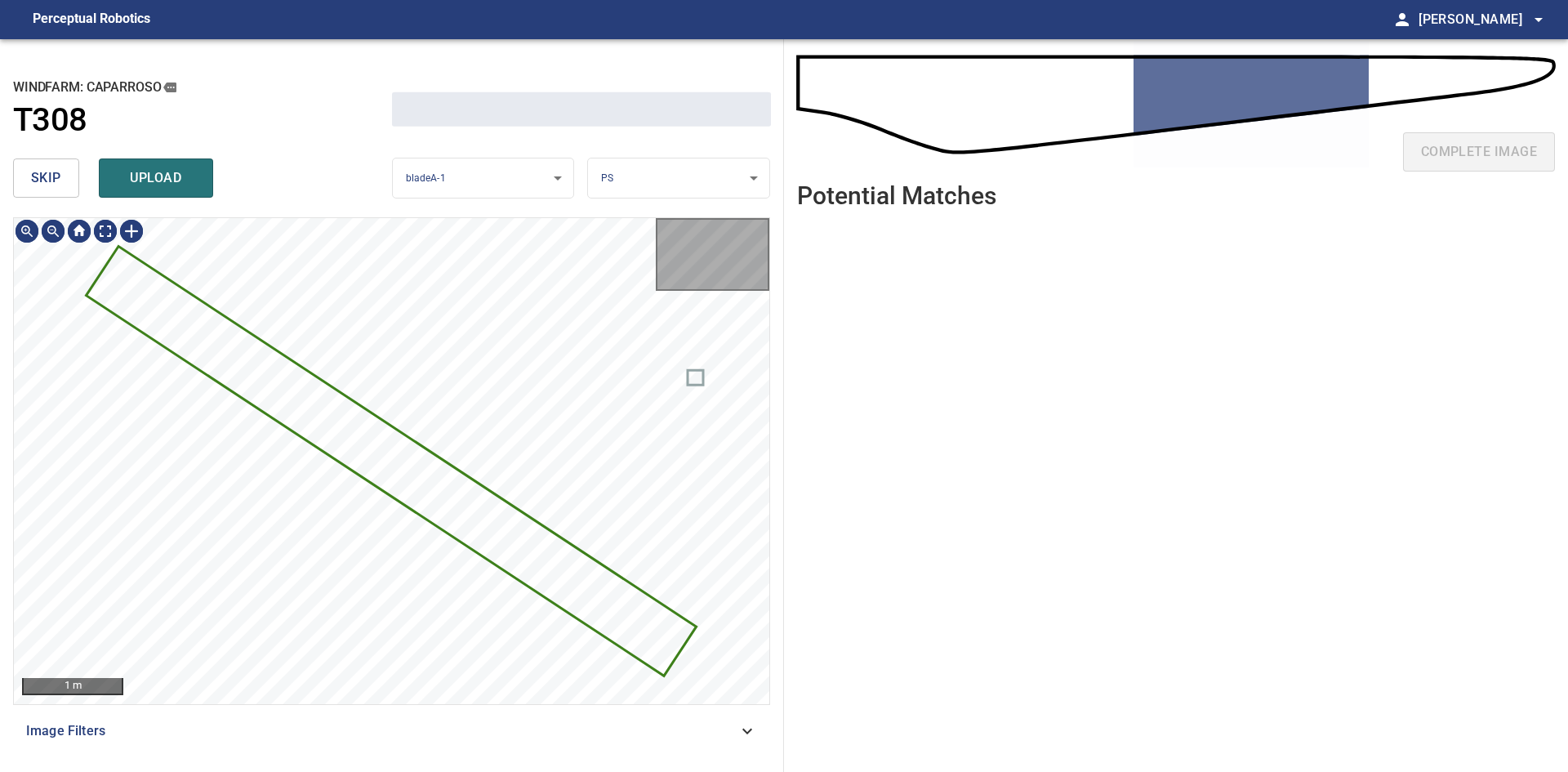
click at [59, 183] on span "skip" at bounding box center [46, 178] width 30 height 23
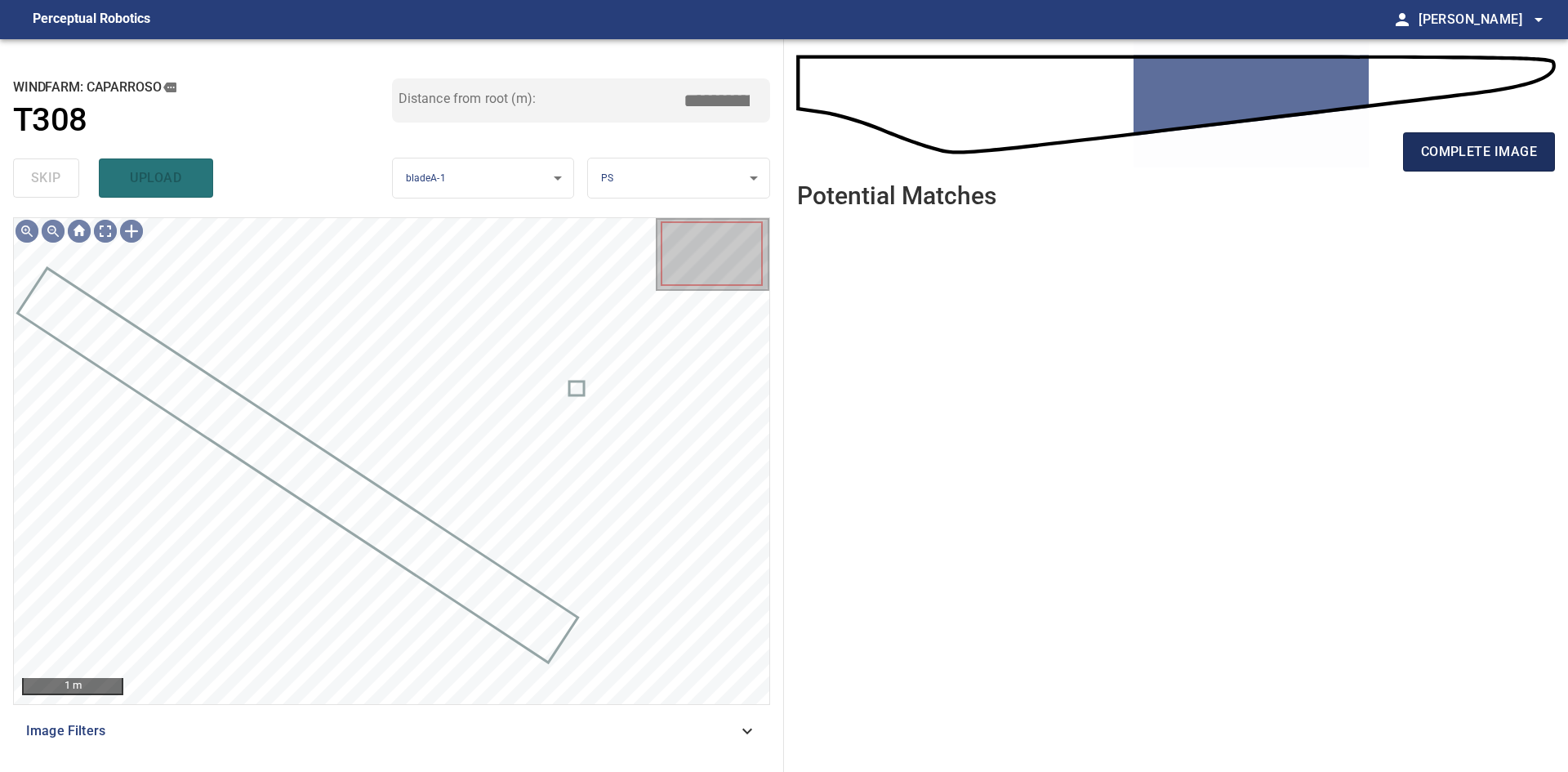
click at [1419, 153] on button "complete image" at bounding box center [1479, 151] width 152 height 39
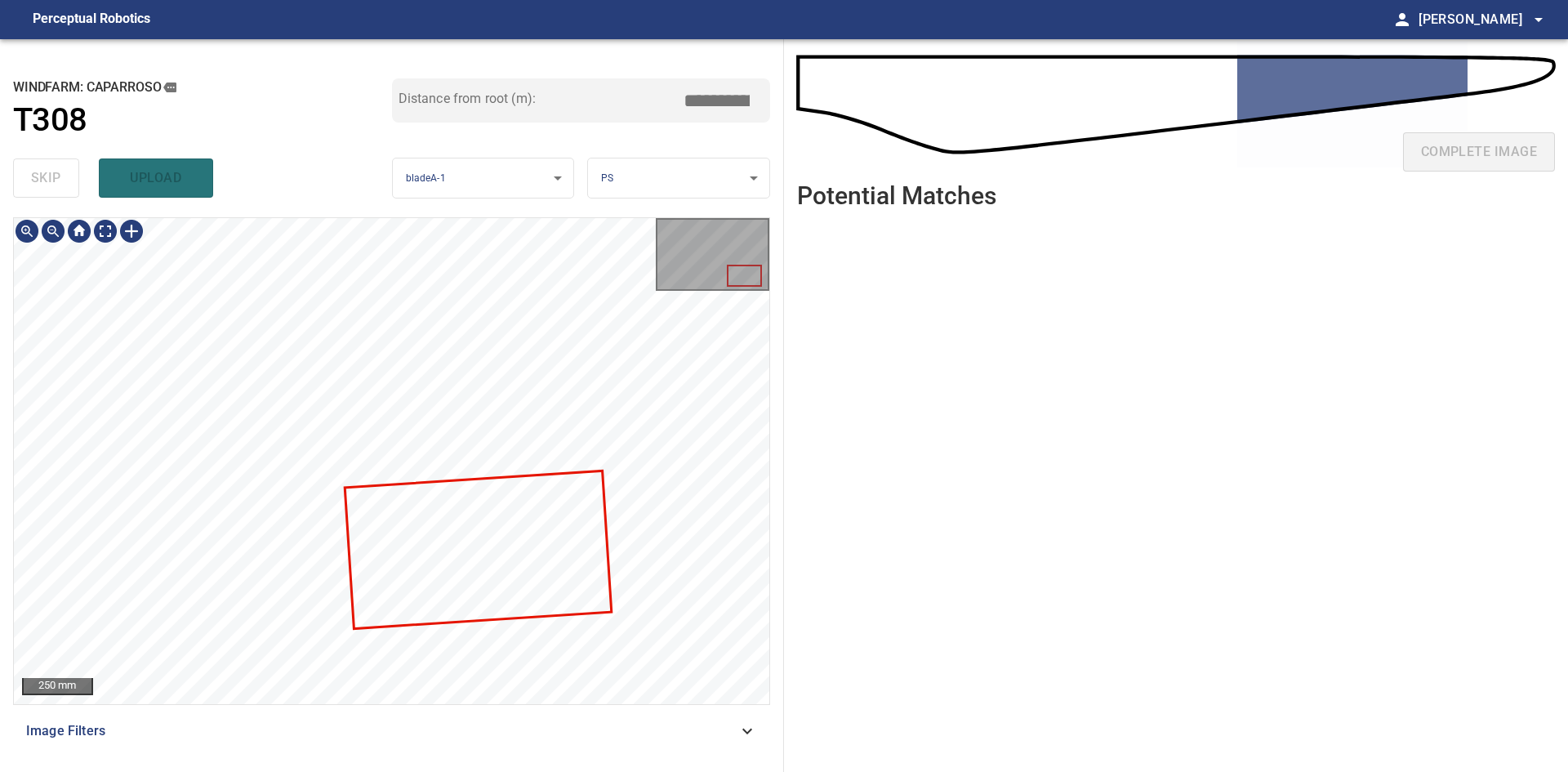
click at [439, 500] on div at bounding box center [392, 461] width 755 height 486
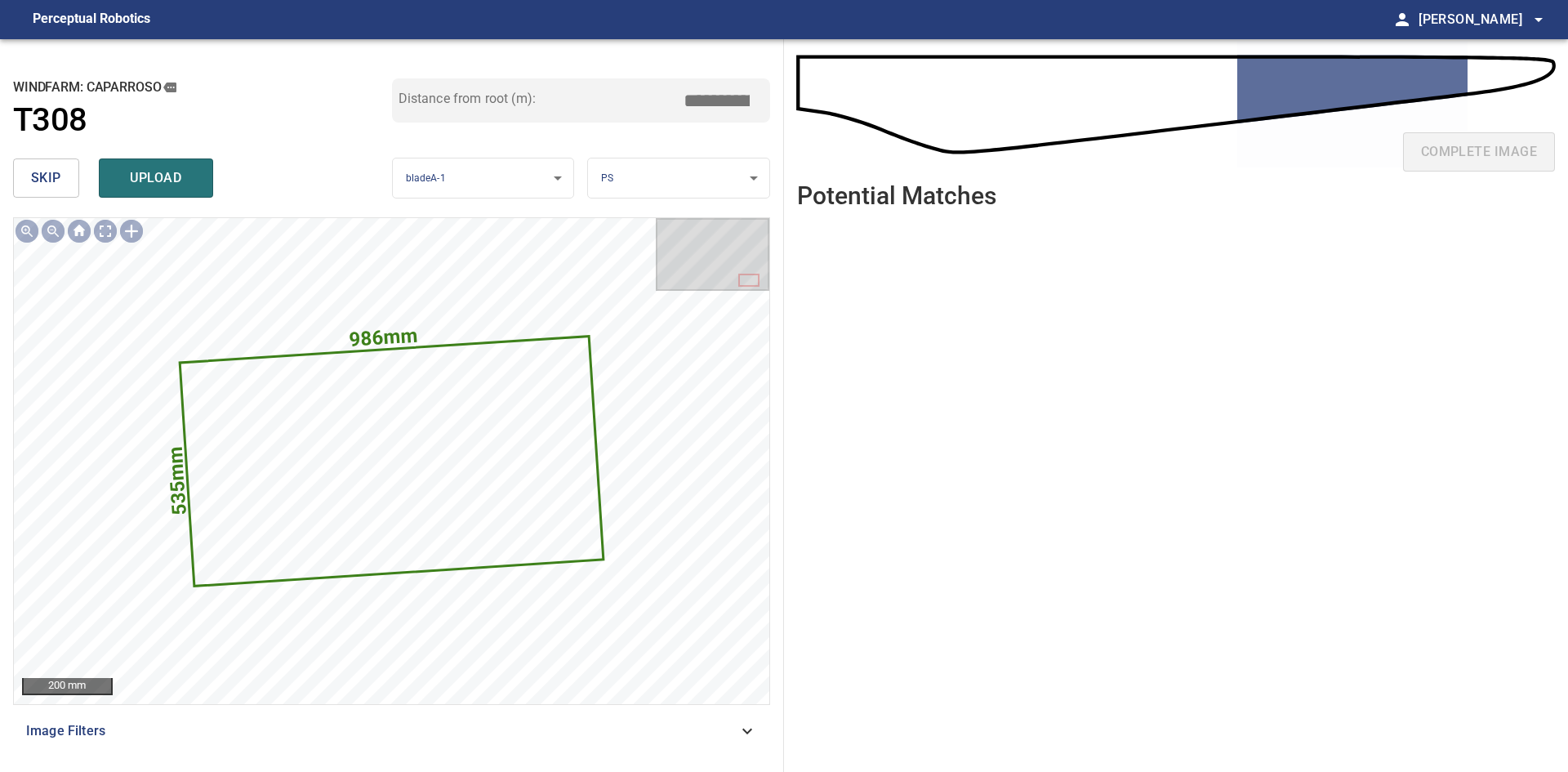
click at [33, 174] on span "skip" at bounding box center [46, 178] width 30 height 23
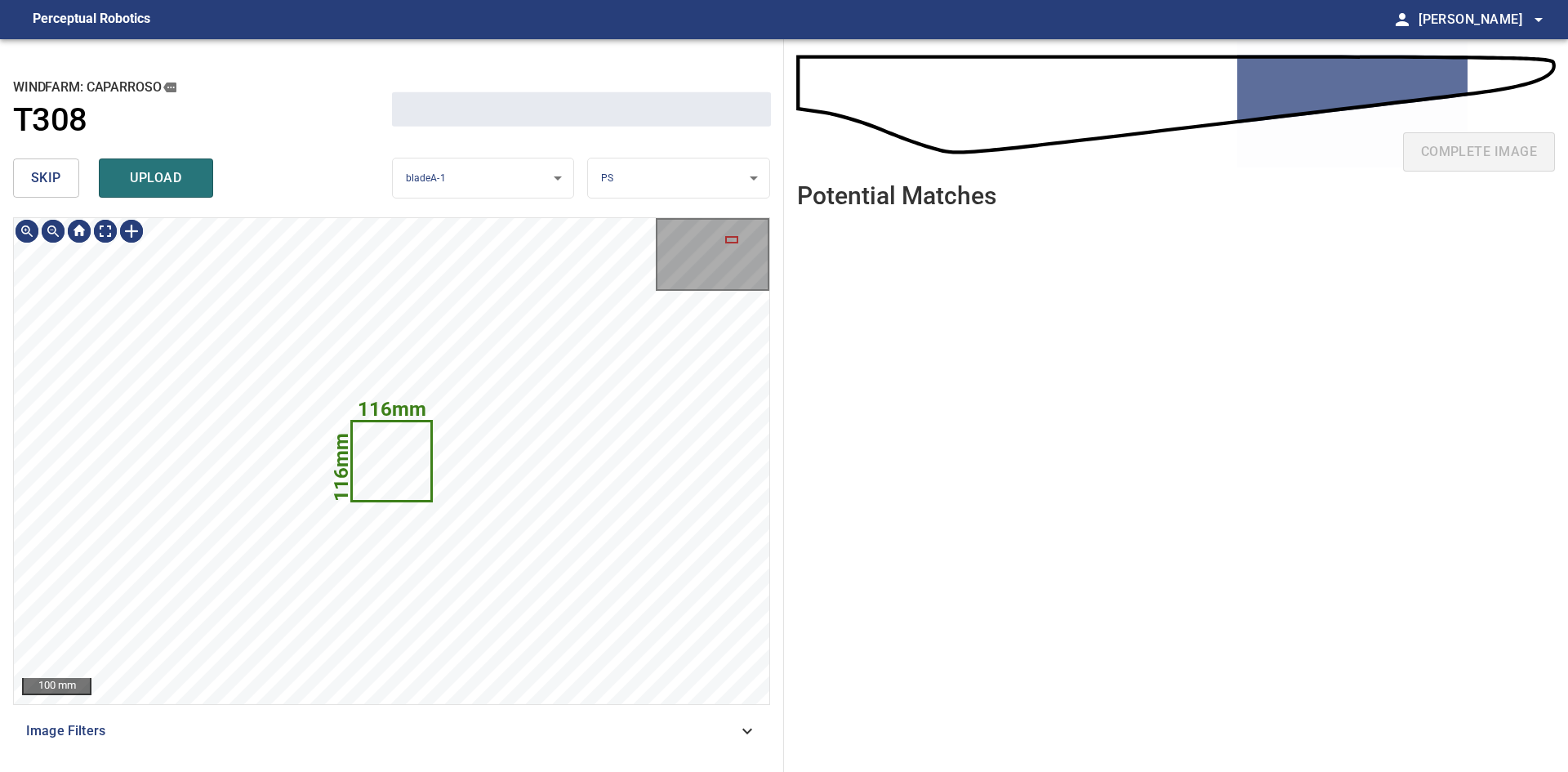
click at [33, 174] on span "skip" at bounding box center [46, 178] width 30 height 23
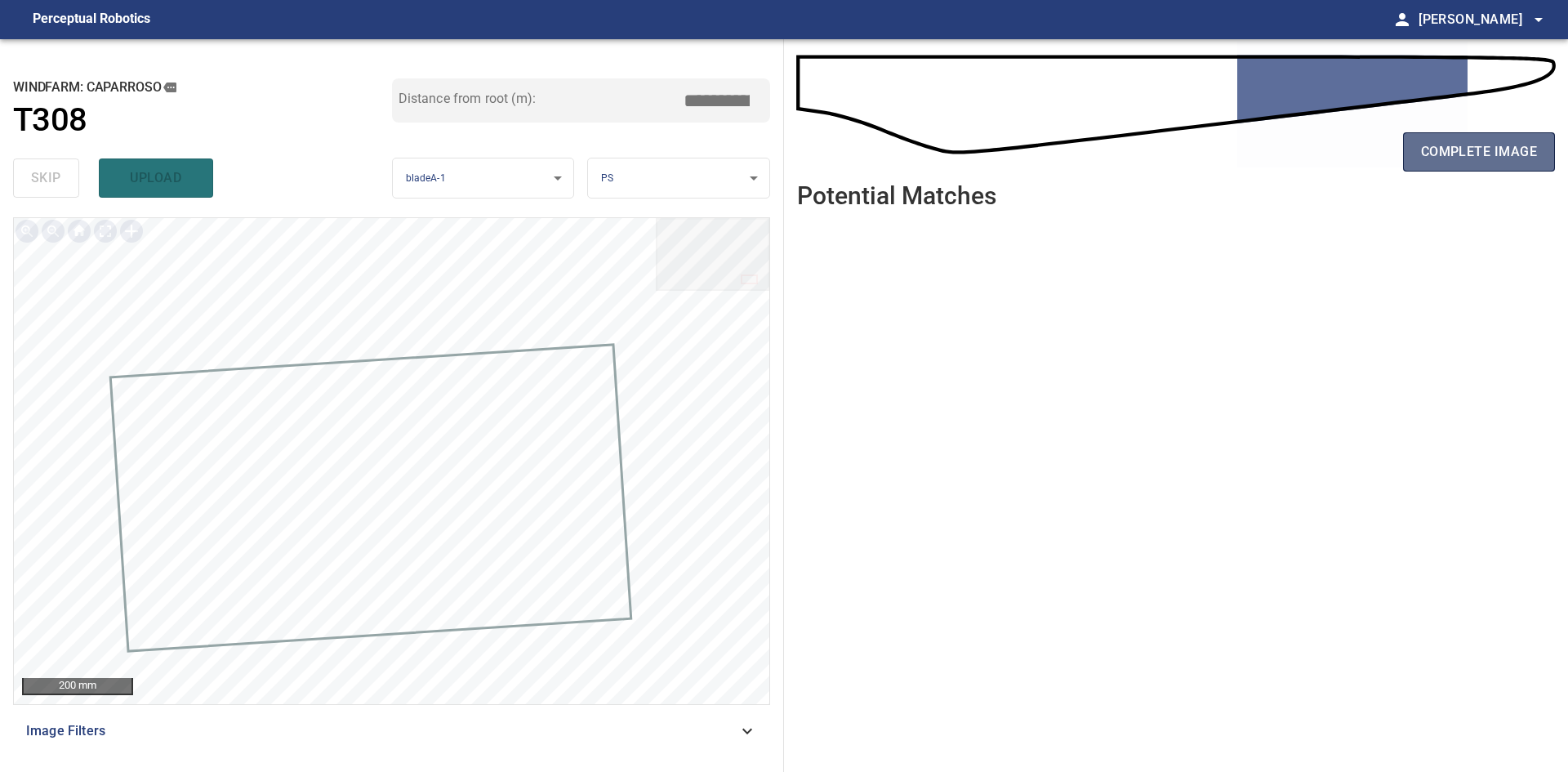
click at [1483, 159] on span "complete image" at bounding box center [1478, 151] width 116 height 23
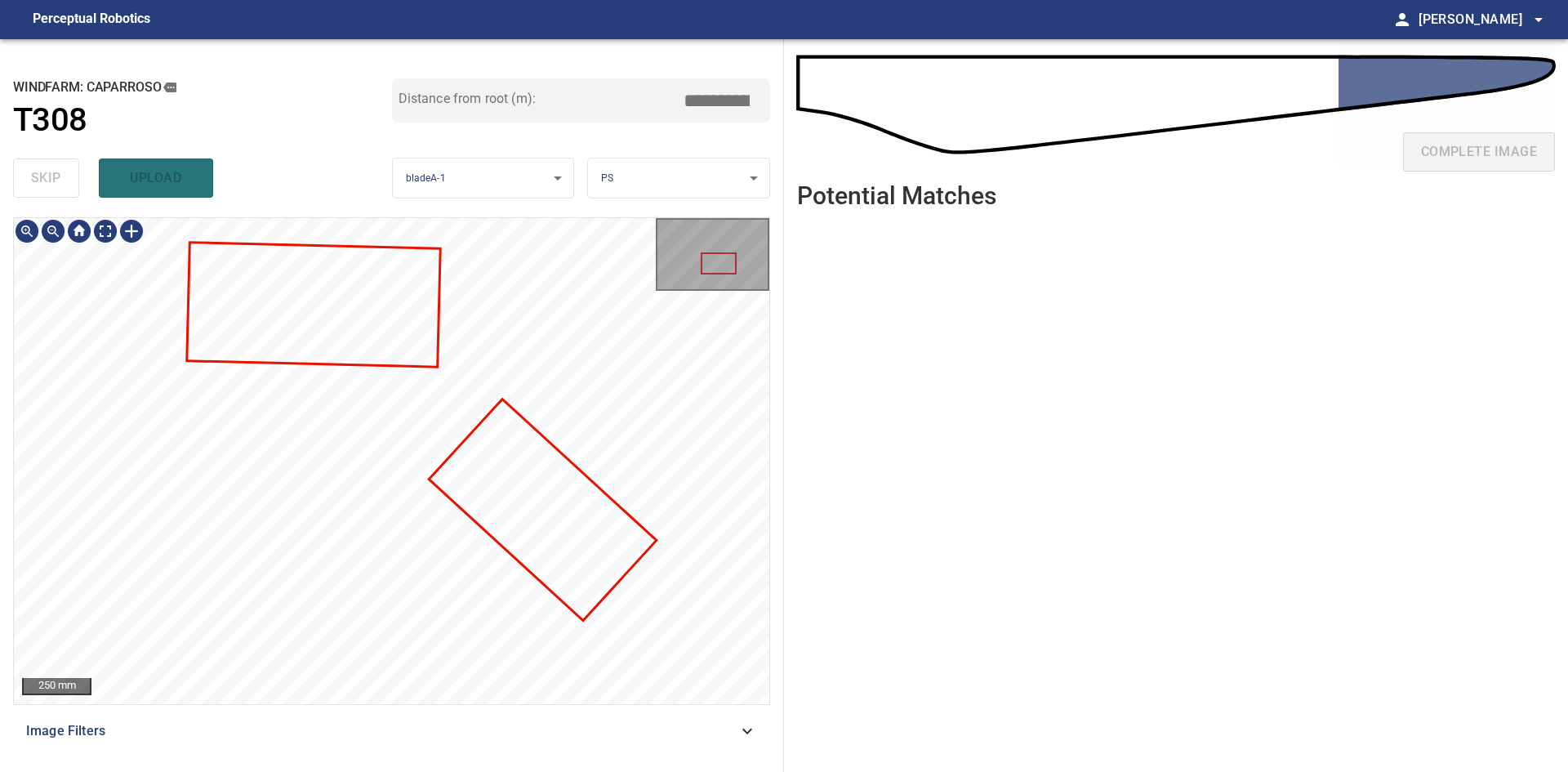
click at [441, 643] on div at bounding box center [392, 461] width 755 height 486
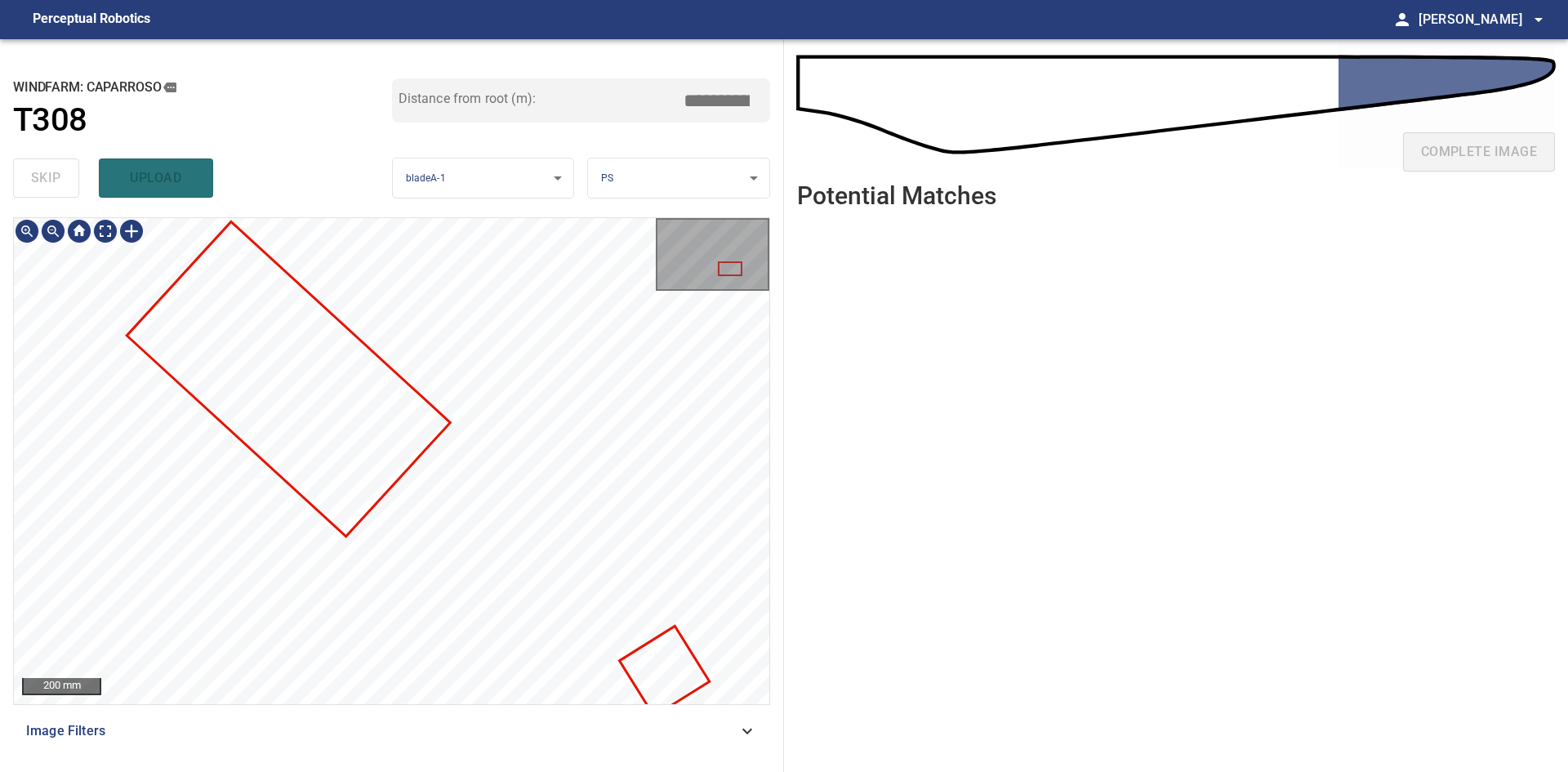
click at [339, 367] on div at bounding box center [392, 461] width 755 height 486
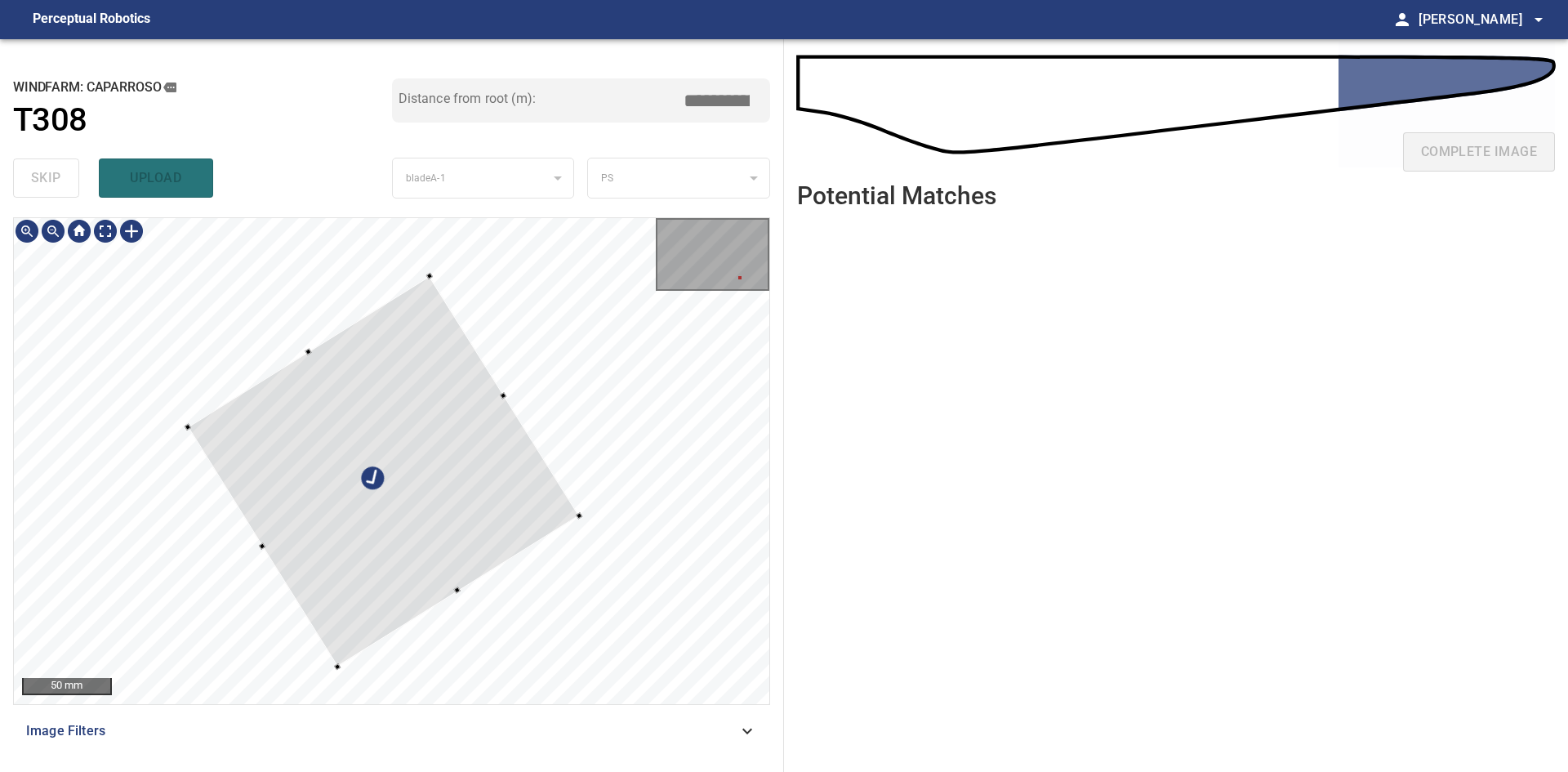
click at [407, 507] on div at bounding box center [384, 471] width 392 height 391
click at [406, 504] on div at bounding box center [383, 468] width 392 height 391
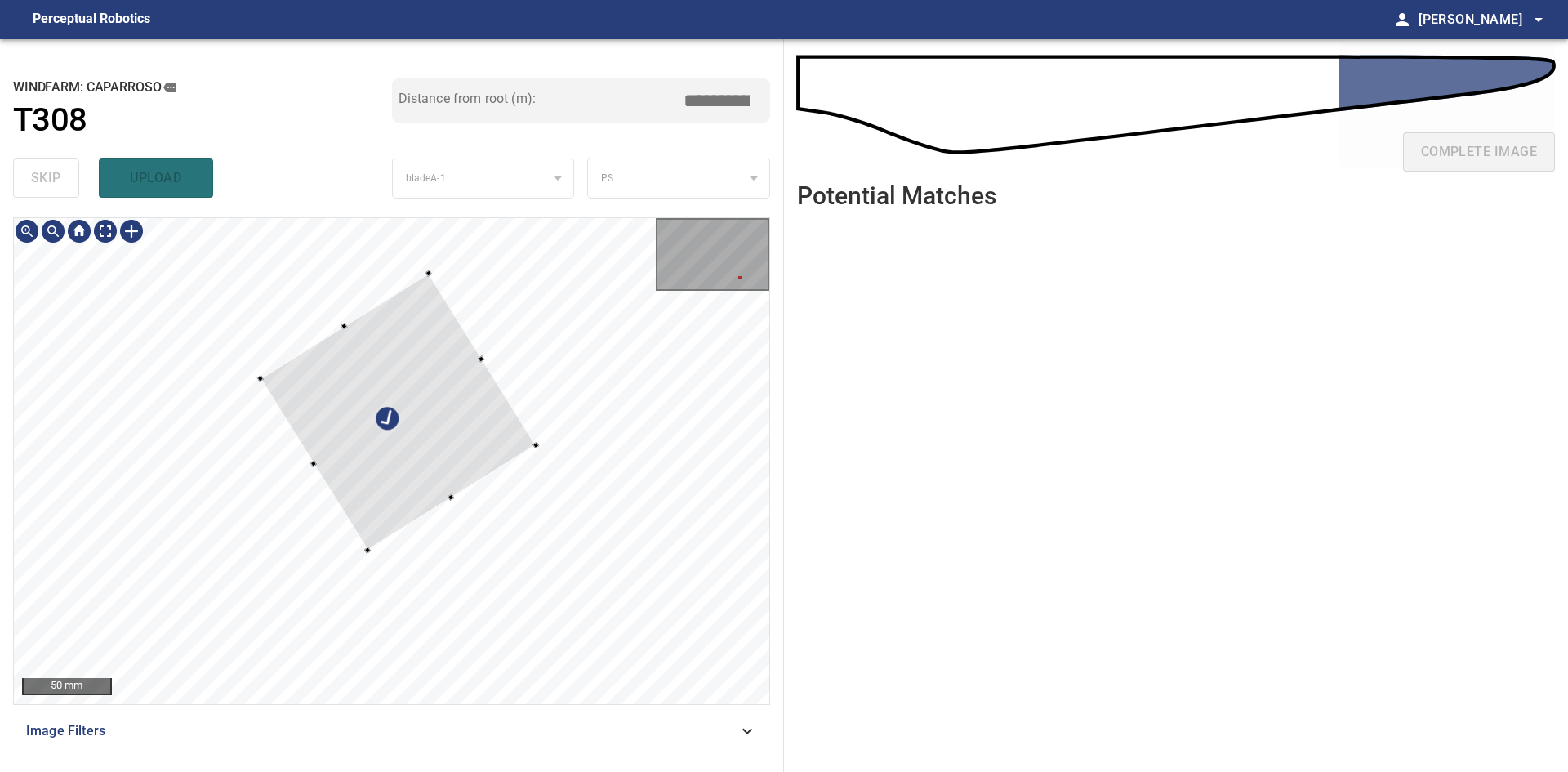
click at [369, 544] on div at bounding box center [398, 412] width 276 height 277
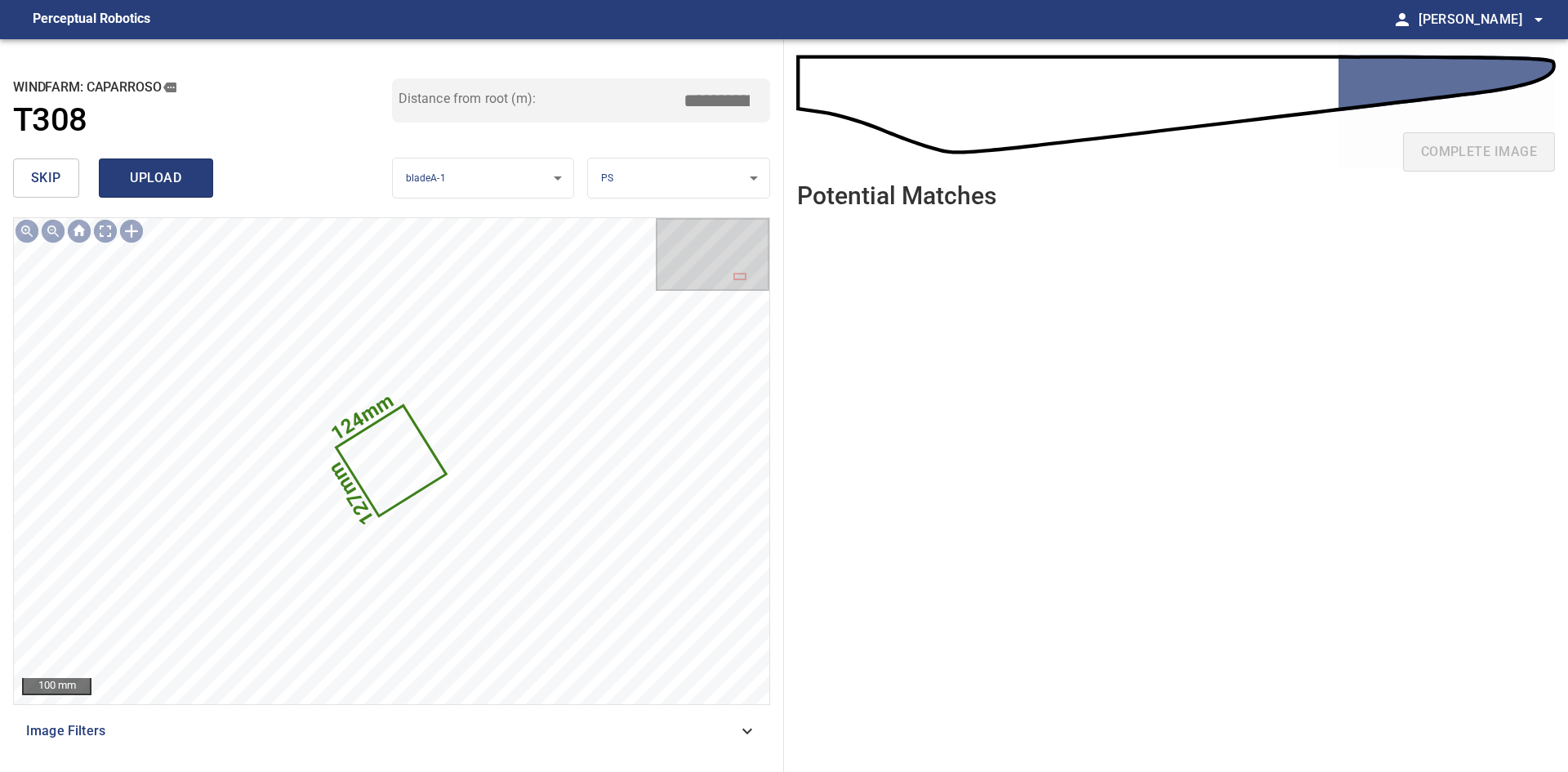
click at [128, 183] on span "upload" at bounding box center [156, 178] width 78 height 23
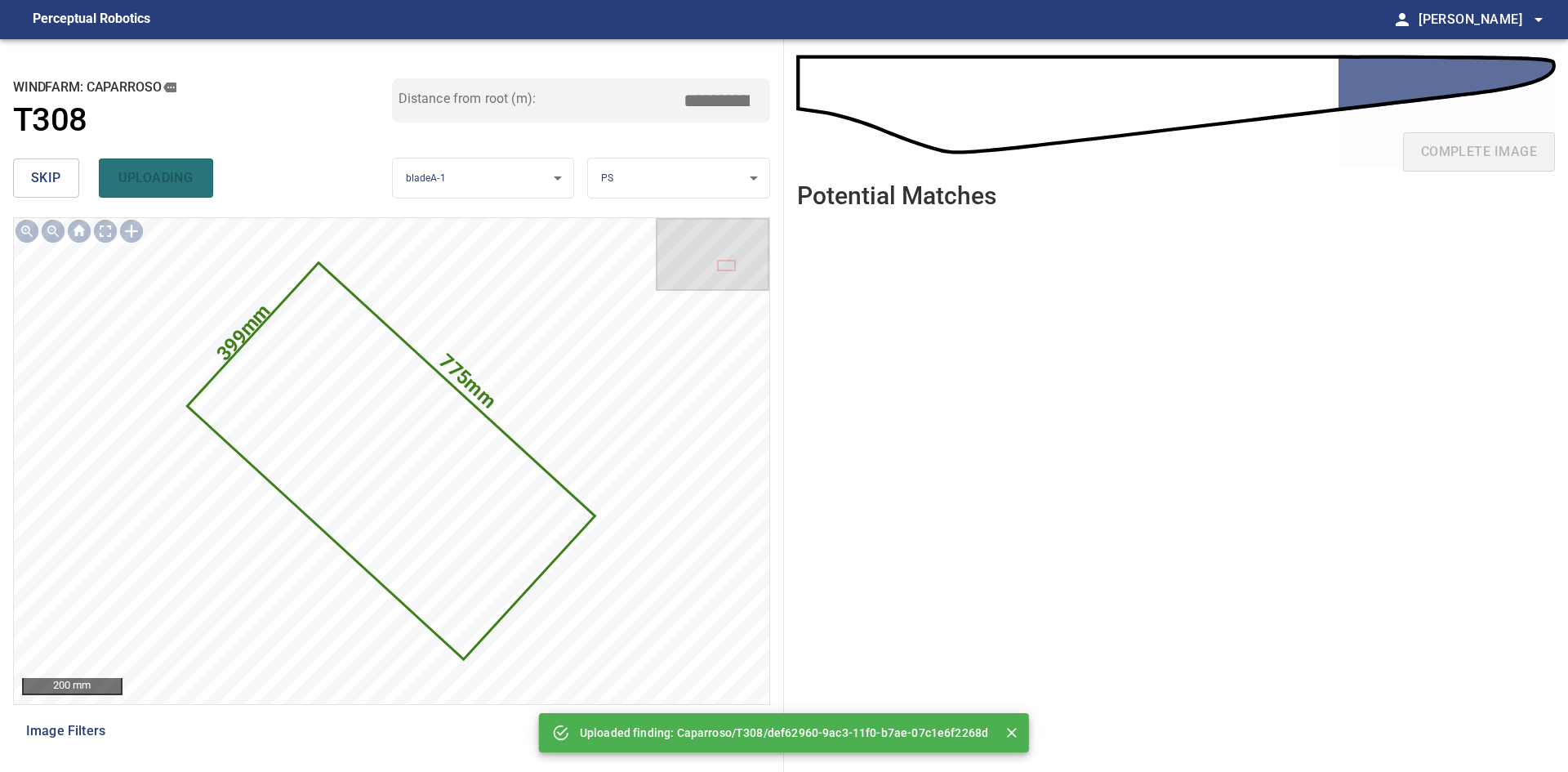
click at [56, 173] on span "skip" at bounding box center [46, 178] width 30 height 23
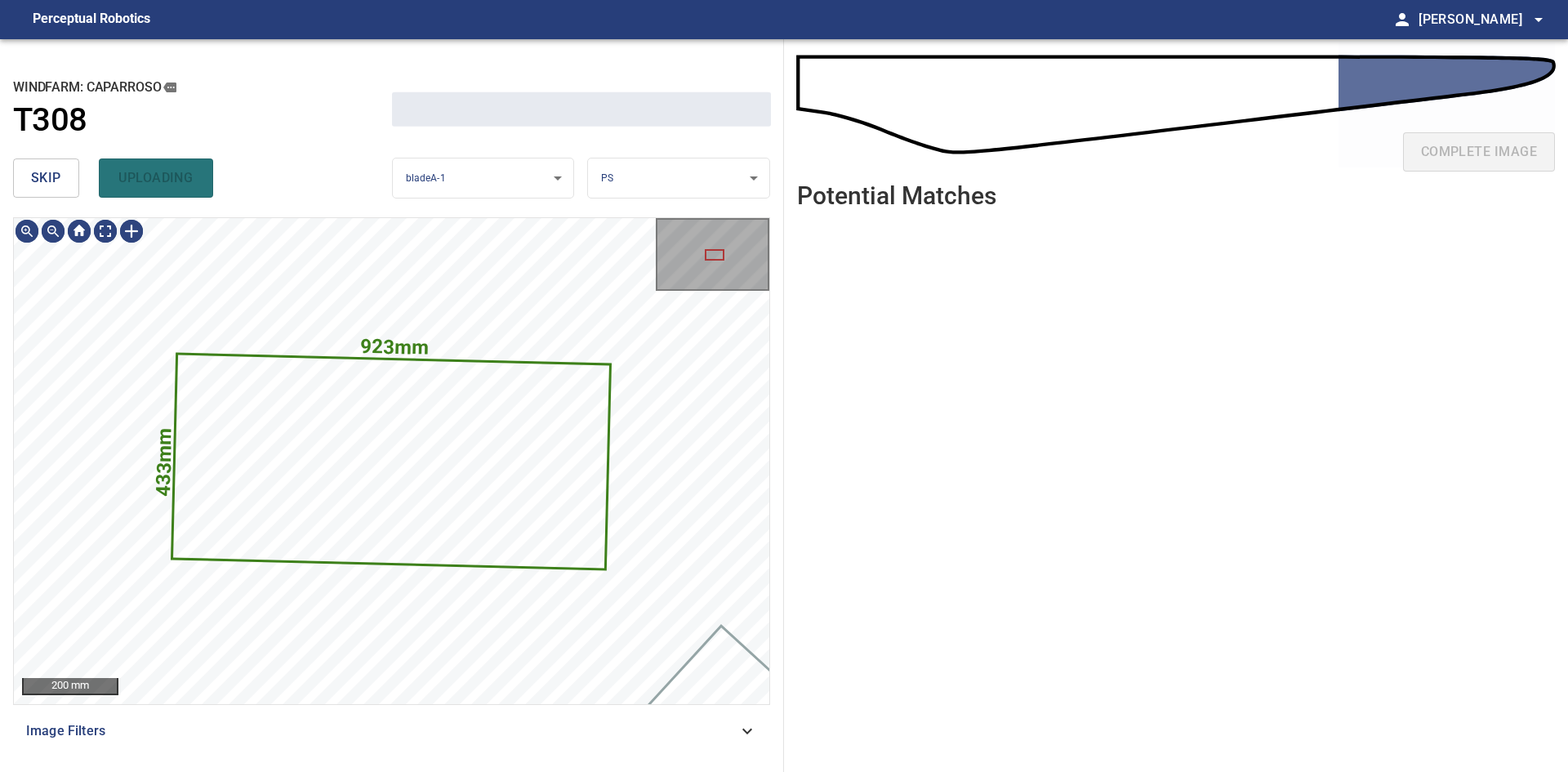
click at [56, 173] on span "skip" at bounding box center [46, 178] width 30 height 23
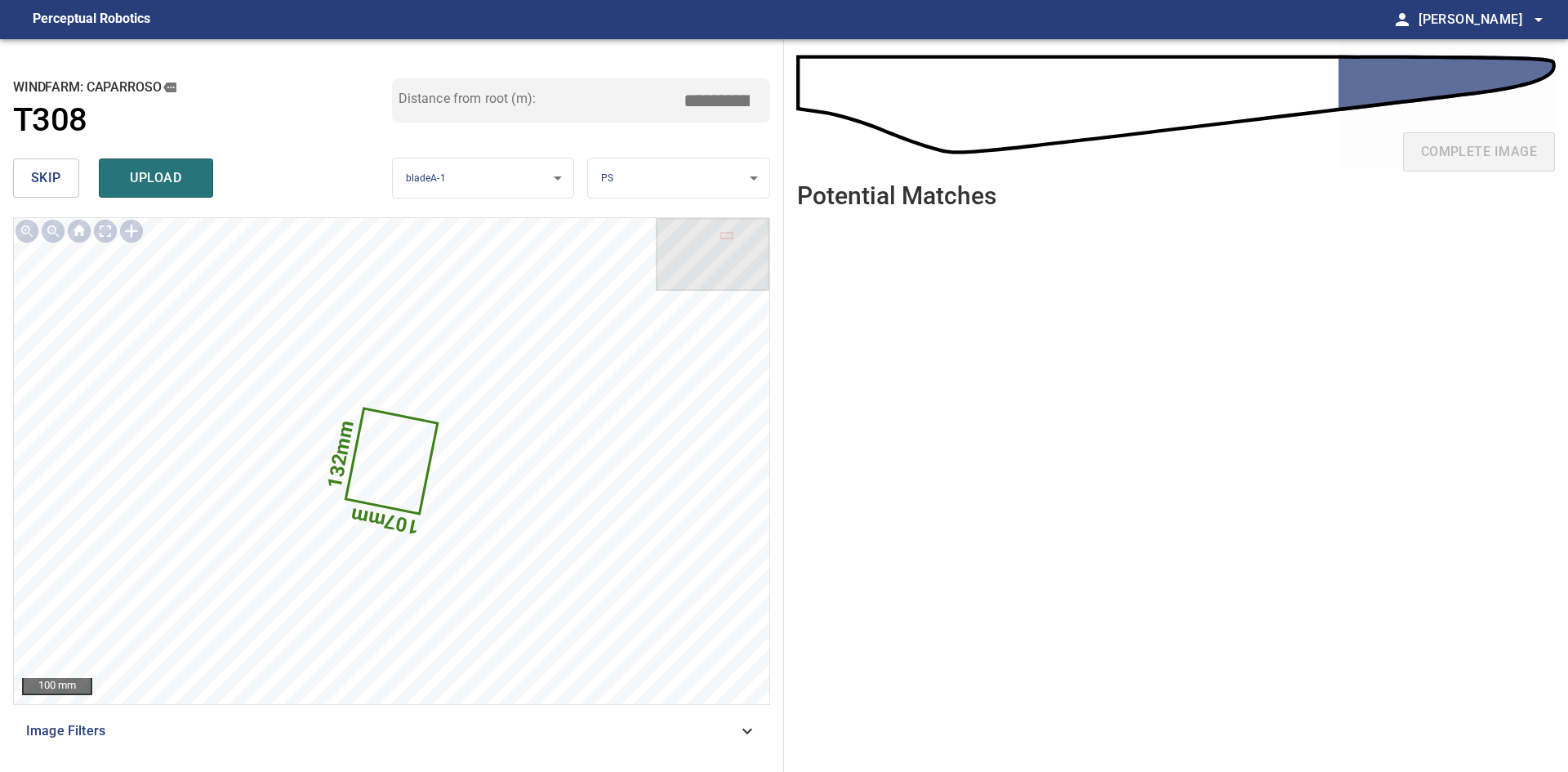
click at [35, 183] on span "skip" at bounding box center [46, 178] width 30 height 23
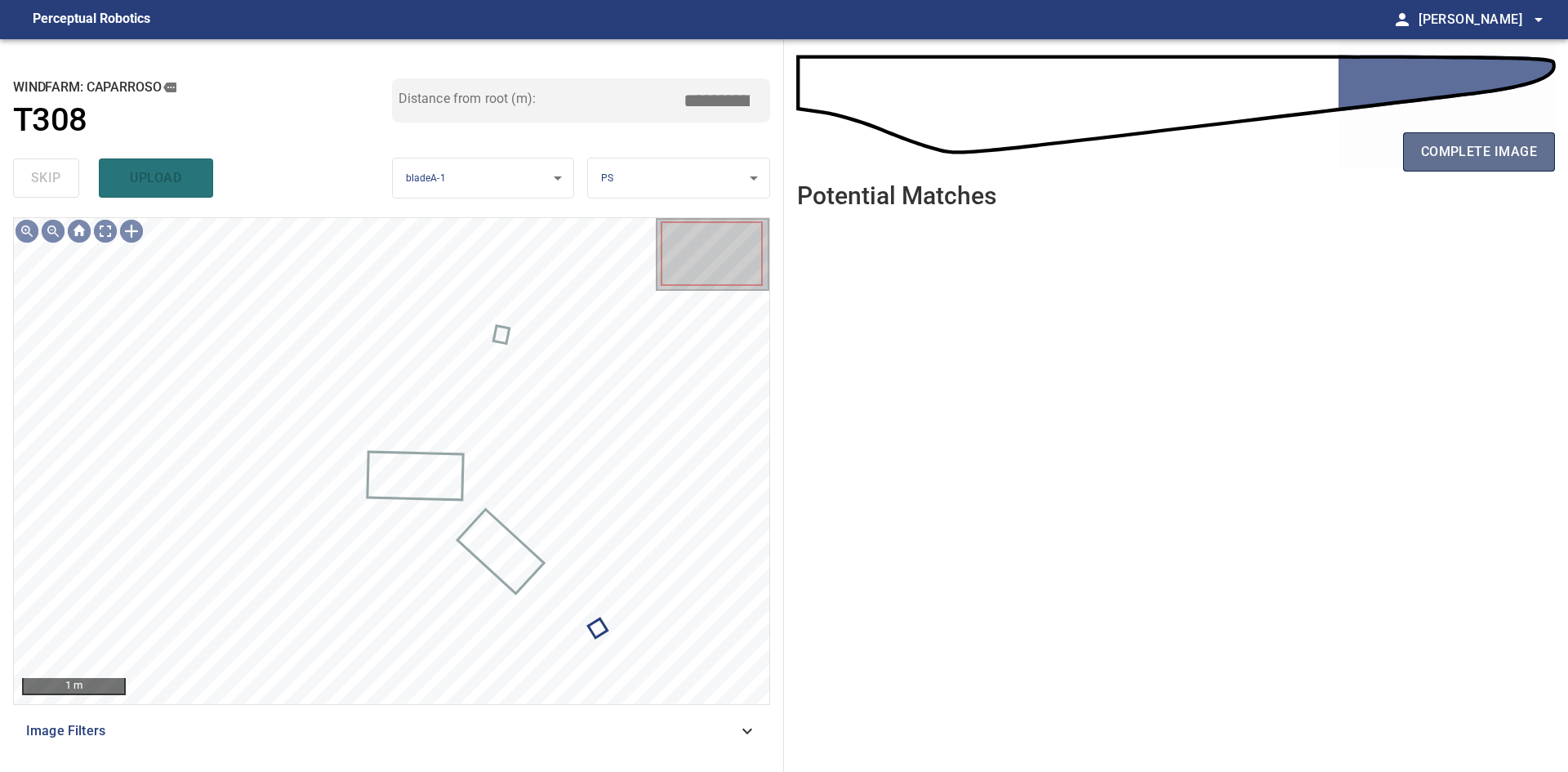
click at [1473, 164] on button "complete image" at bounding box center [1479, 151] width 152 height 39
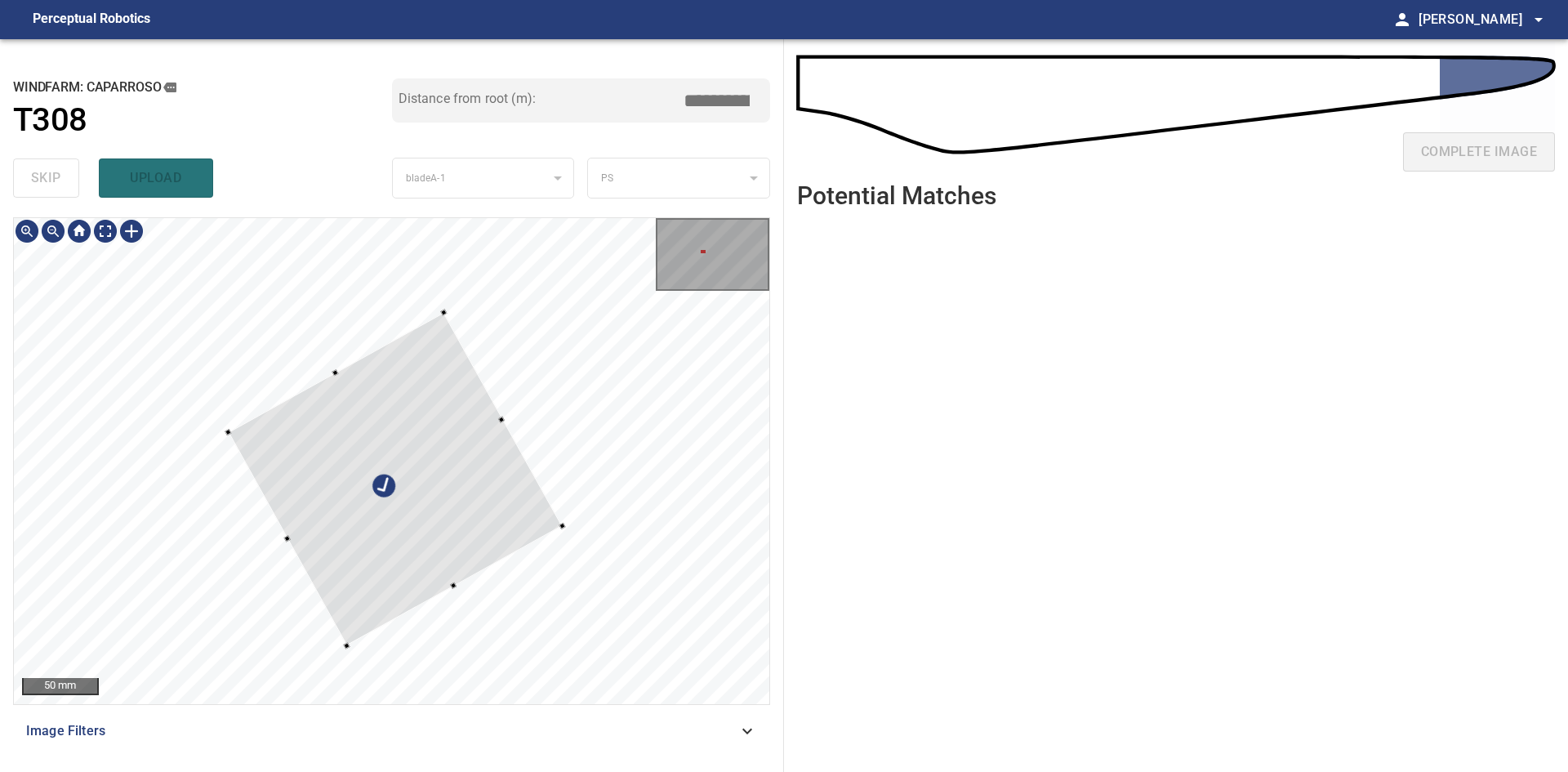
click at [426, 530] on div at bounding box center [395, 480] width 334 height 333
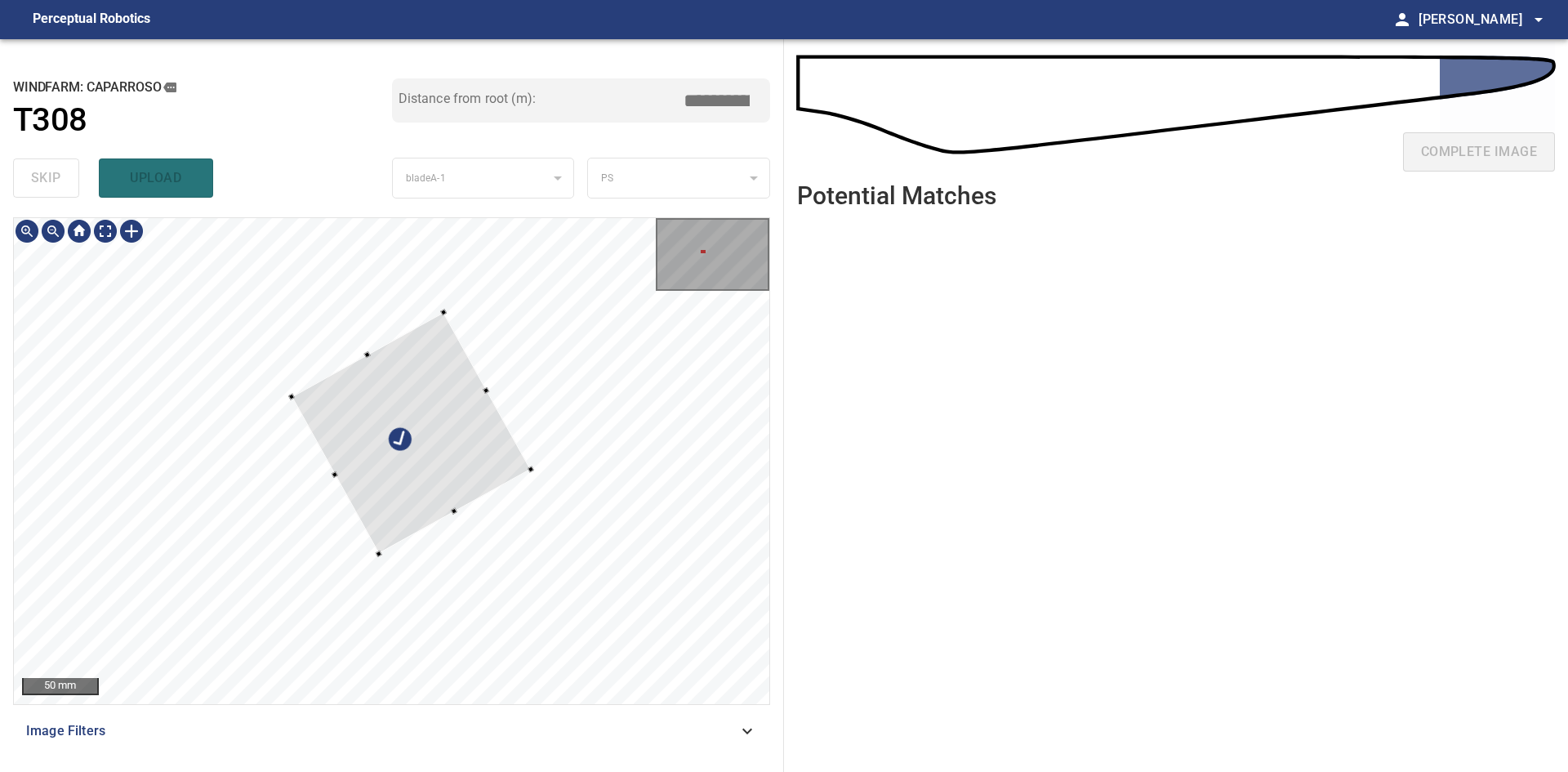
click at [379, 548] on div at bounding box center [411, 434] width 239 height 242
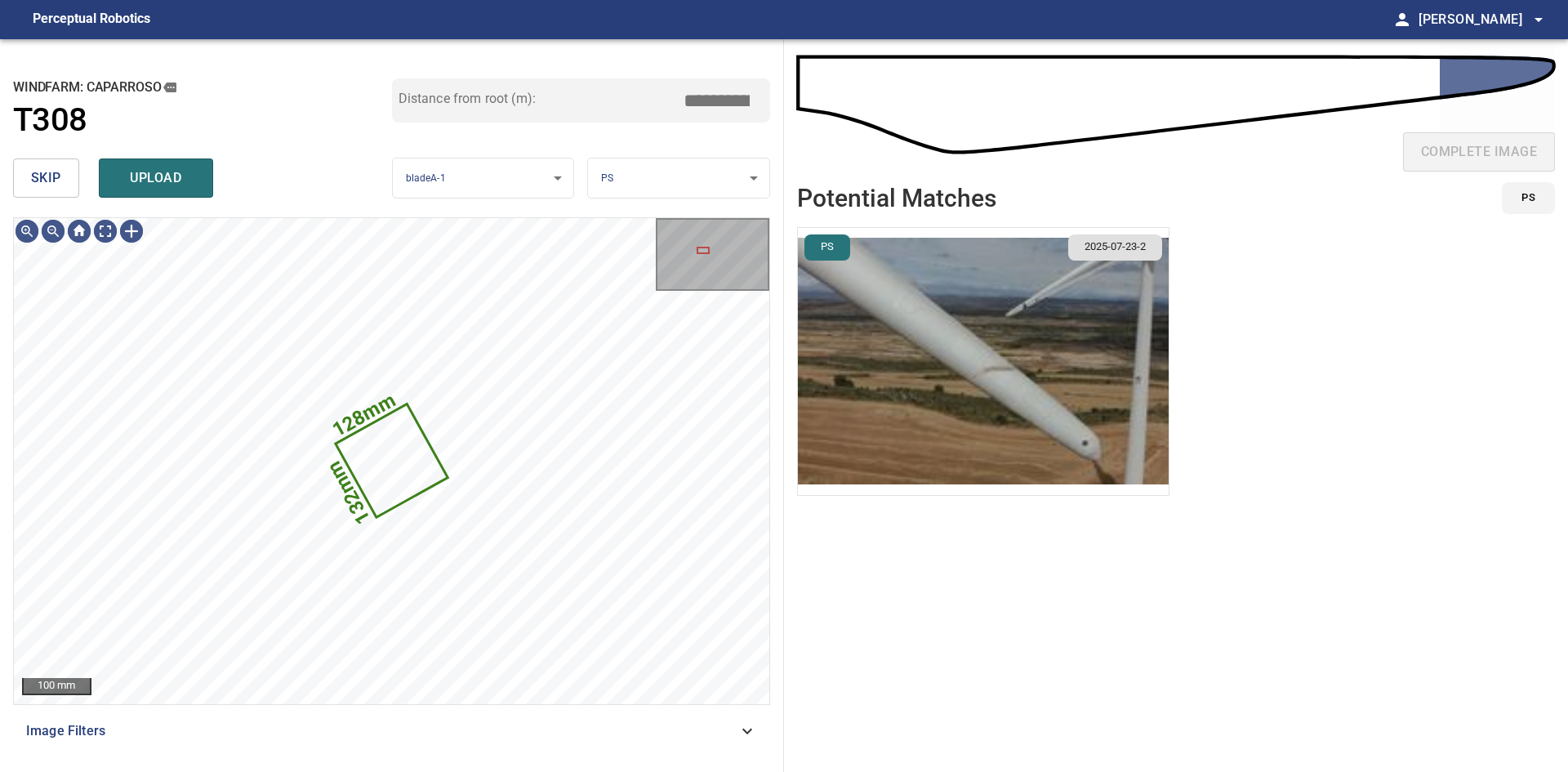
click at [987, 426] on img "button" at bounding box center [983, 361] width 371 height 267
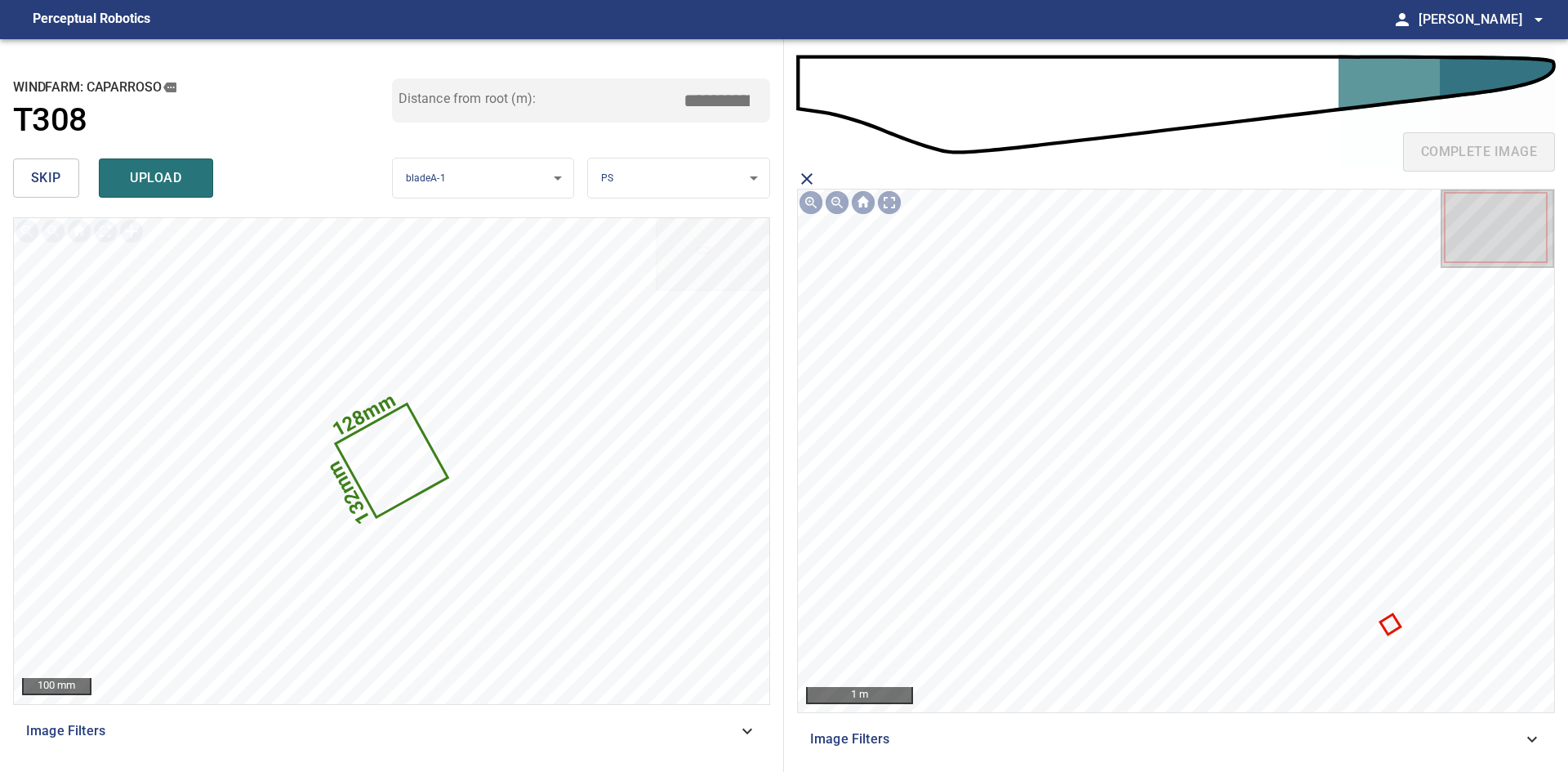
click at [1393, 621] on icon at bounding box center [1390, 624] width 17 height 17
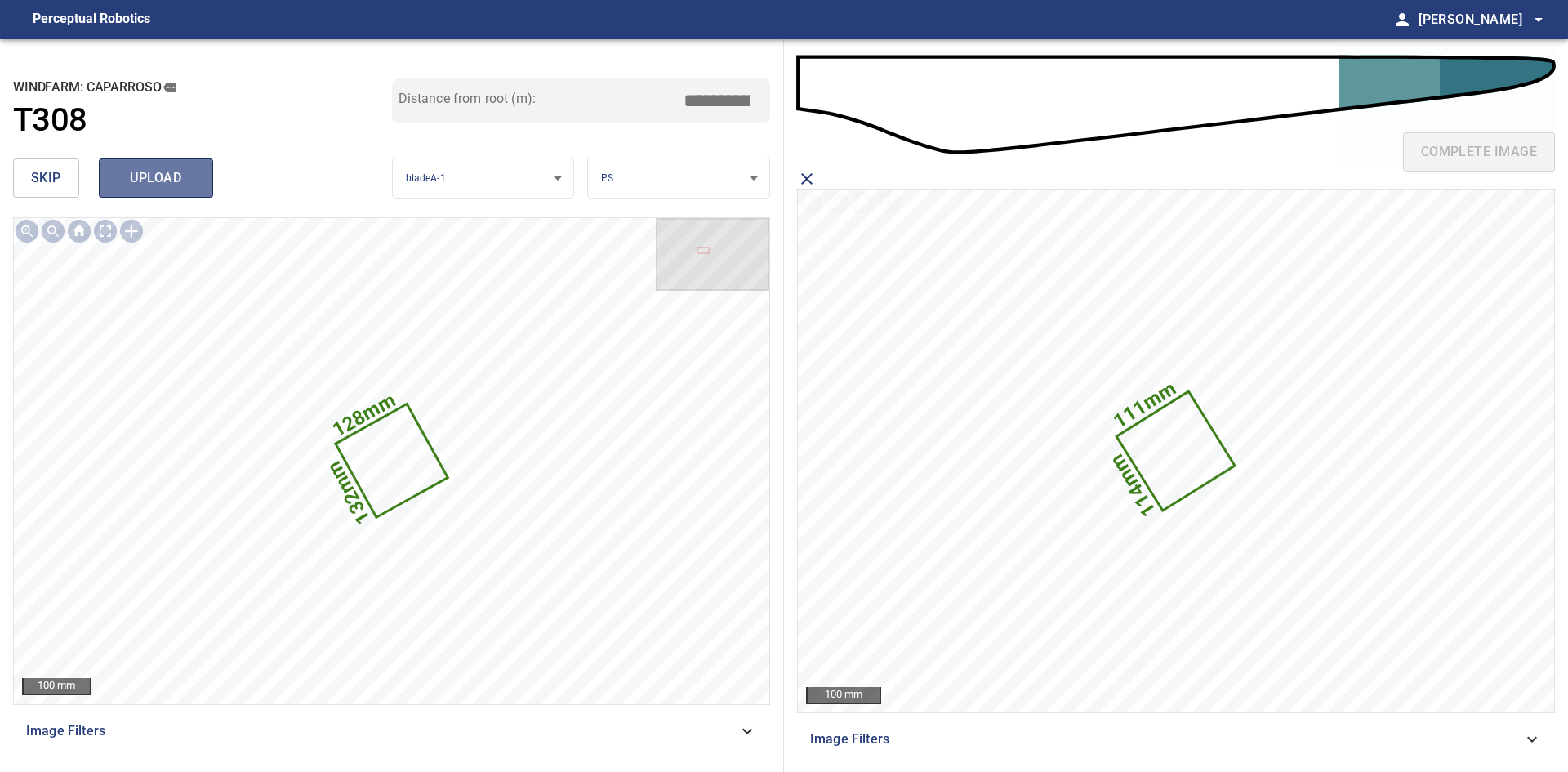
click at [183, 161] on button "upload" at bounding box center [156, 178] width 114 height 39
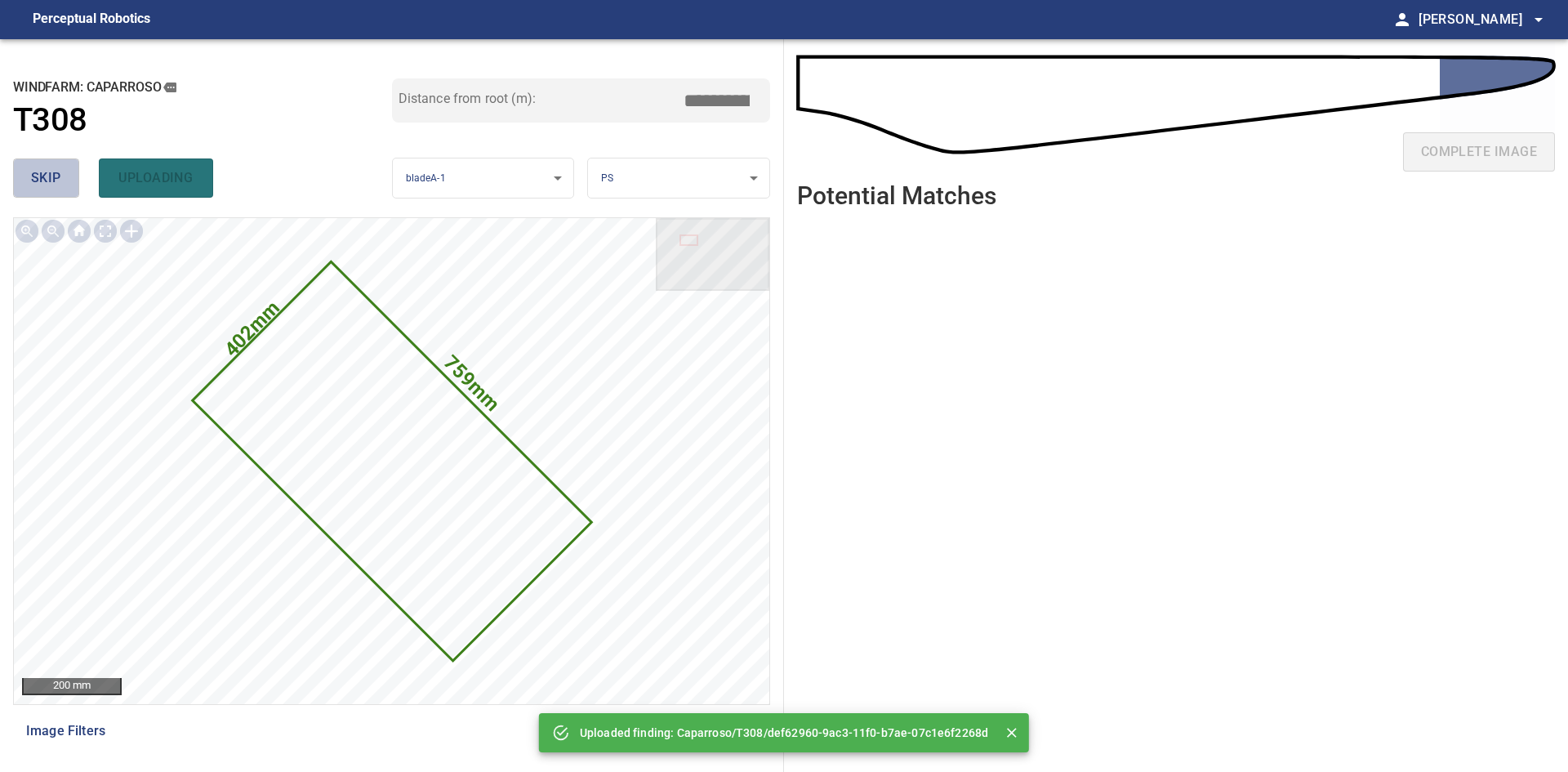
click at [70, 166] on button "skip" at bounding box center [46, 178] width 66 height 39
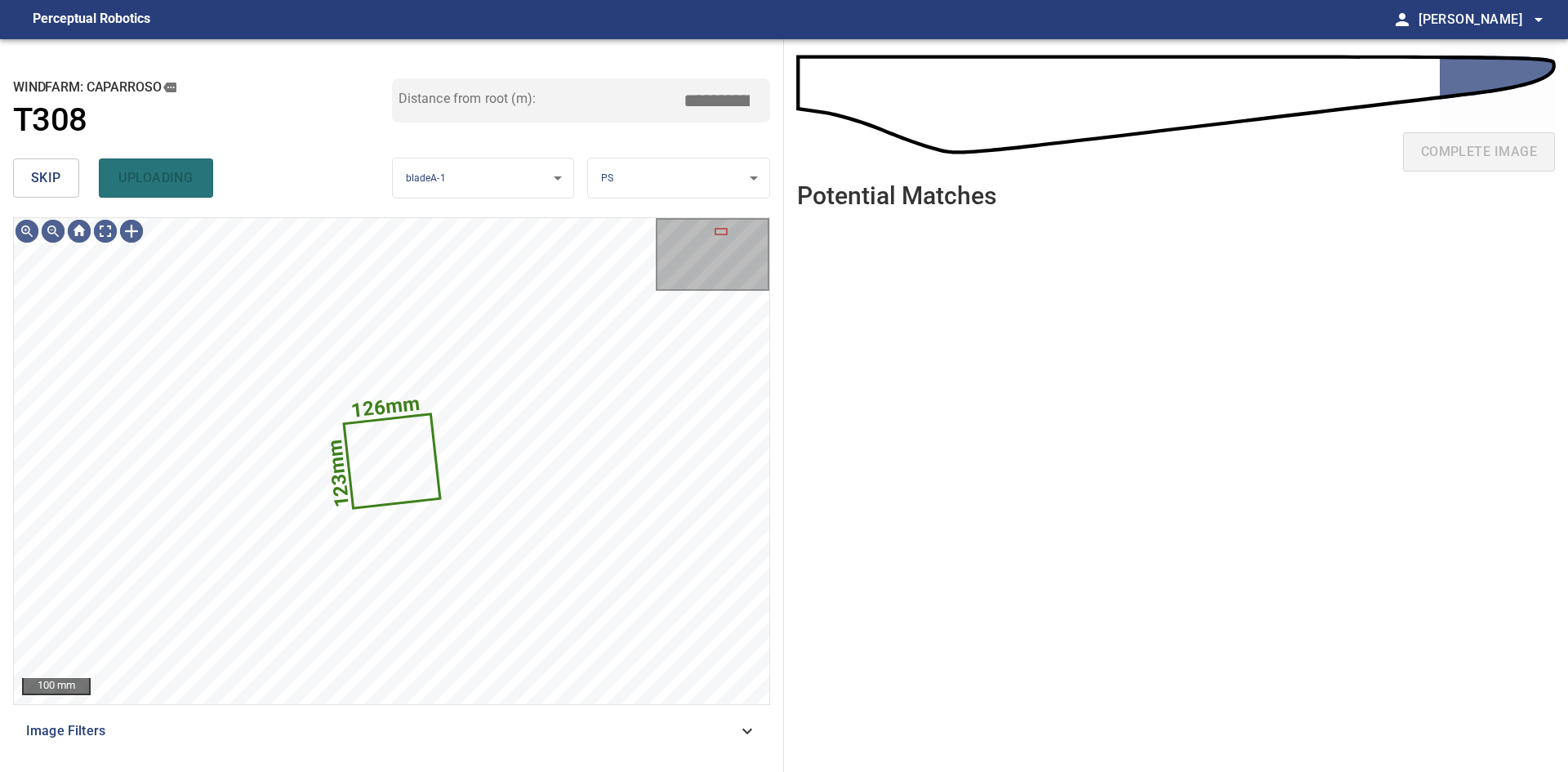
click at [70, 166] on button "skip" at bounding box center [46, 178] width 66 height 39
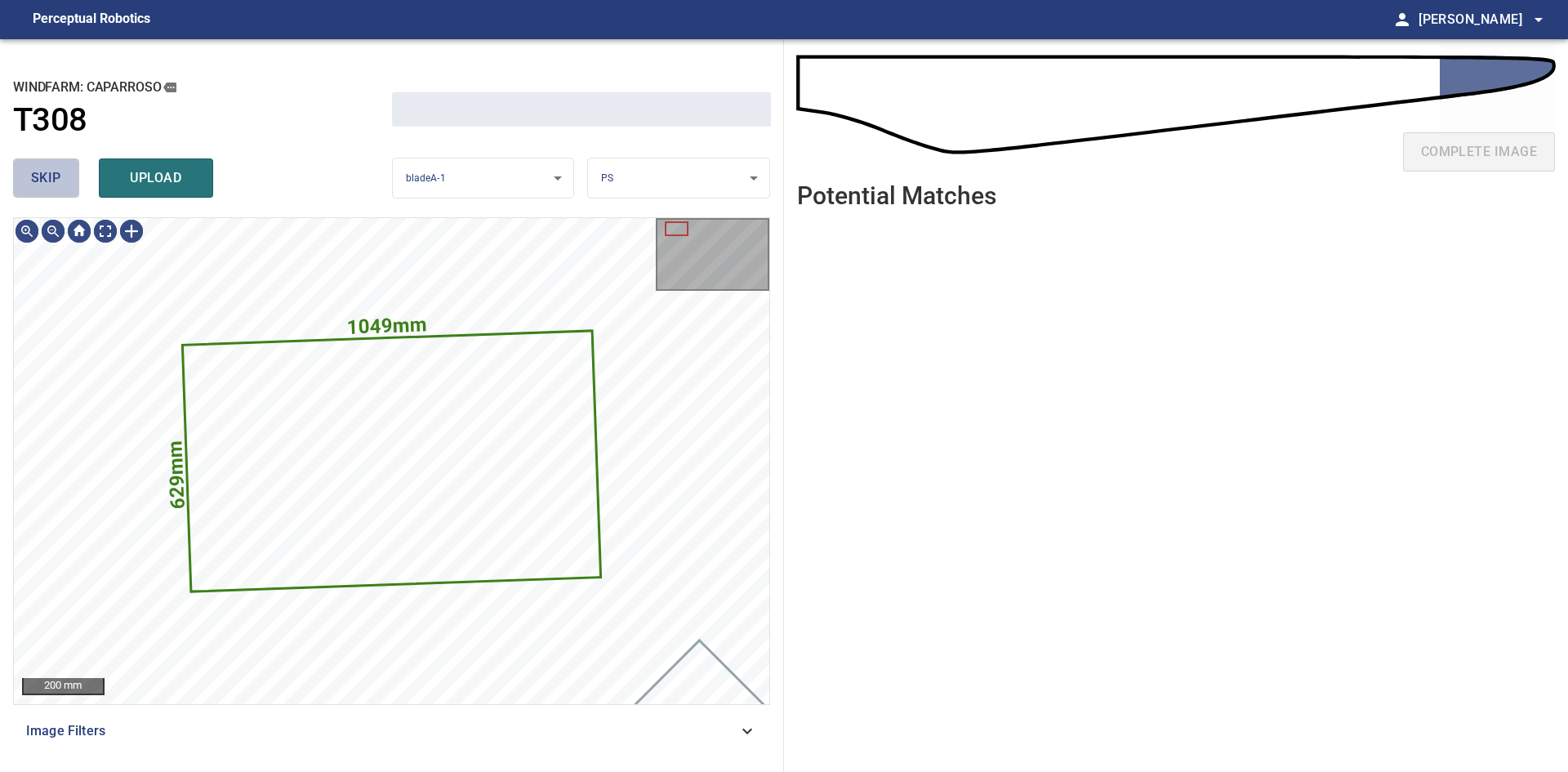
click at [70, 166] on button "skip" at bounding box center [46, 178] width 66 height 39
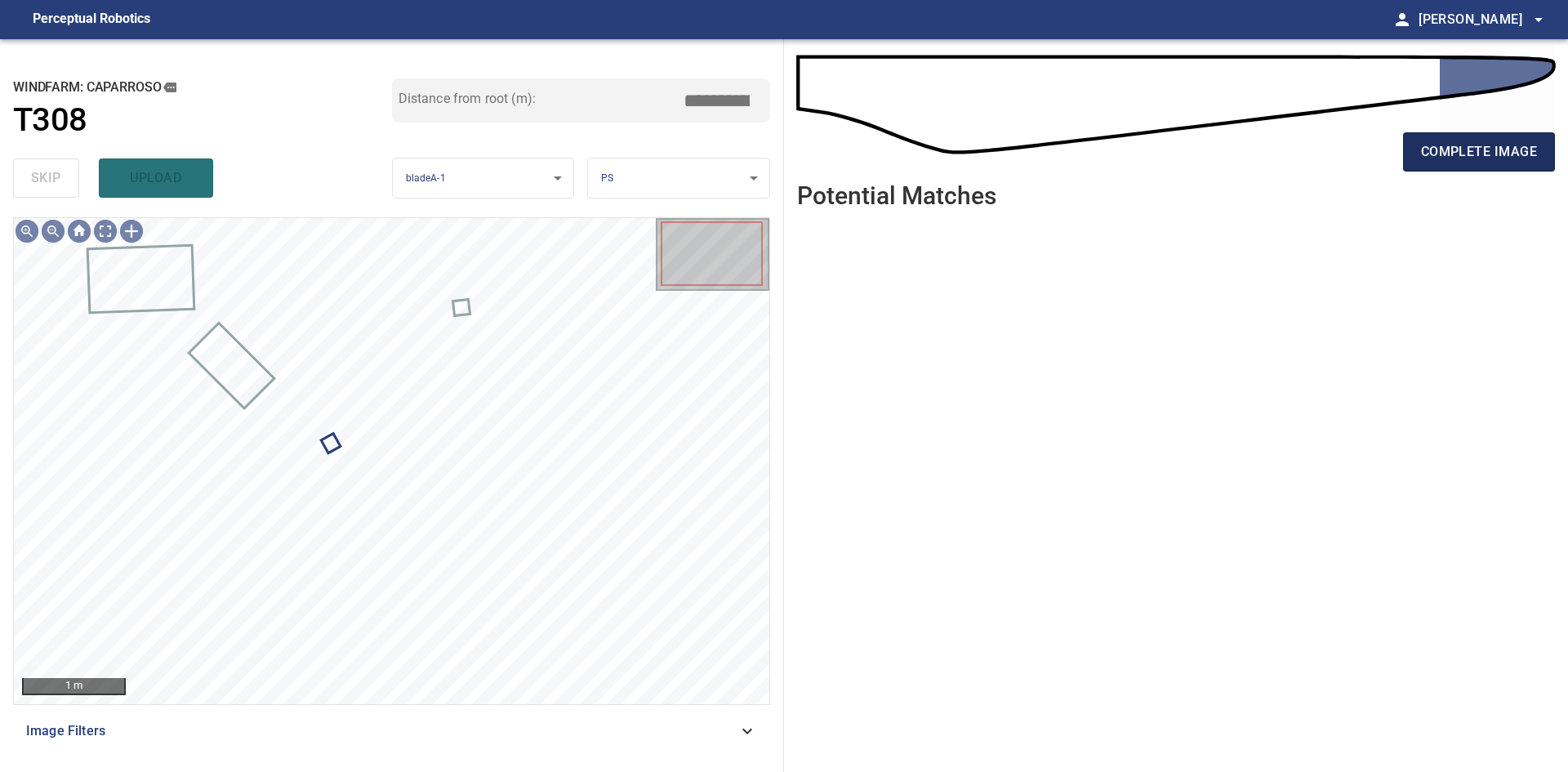
click at [1443, 170] on button "complete image" at bounding box center [1479, 151] width 152 height 39
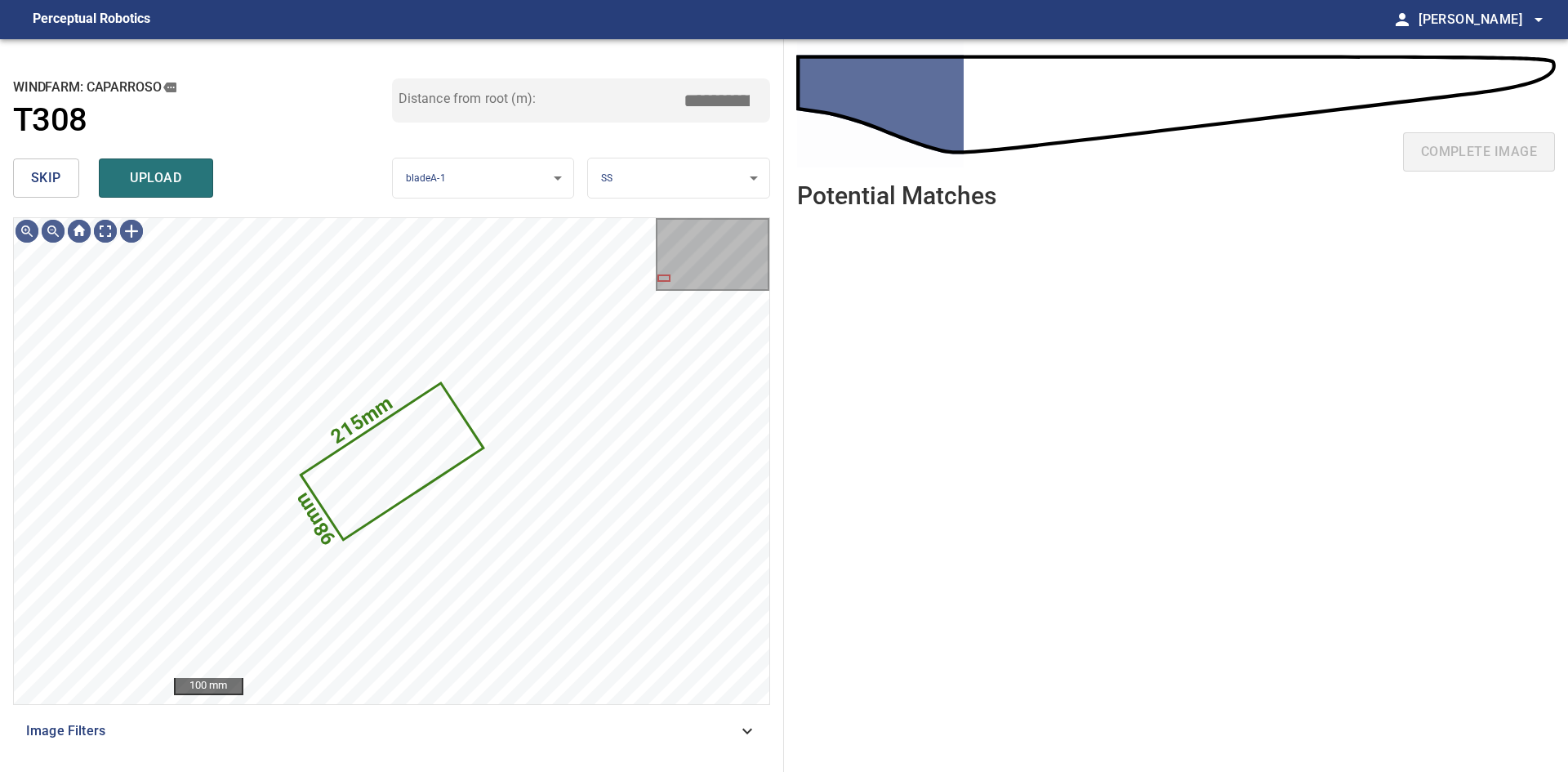
click at [49, 180] on span "skip" at bounding box center [46, 178] width 30 height 23
click at [48, 180] on span "skip" at bounding box center [46, 178] width 30 height 23
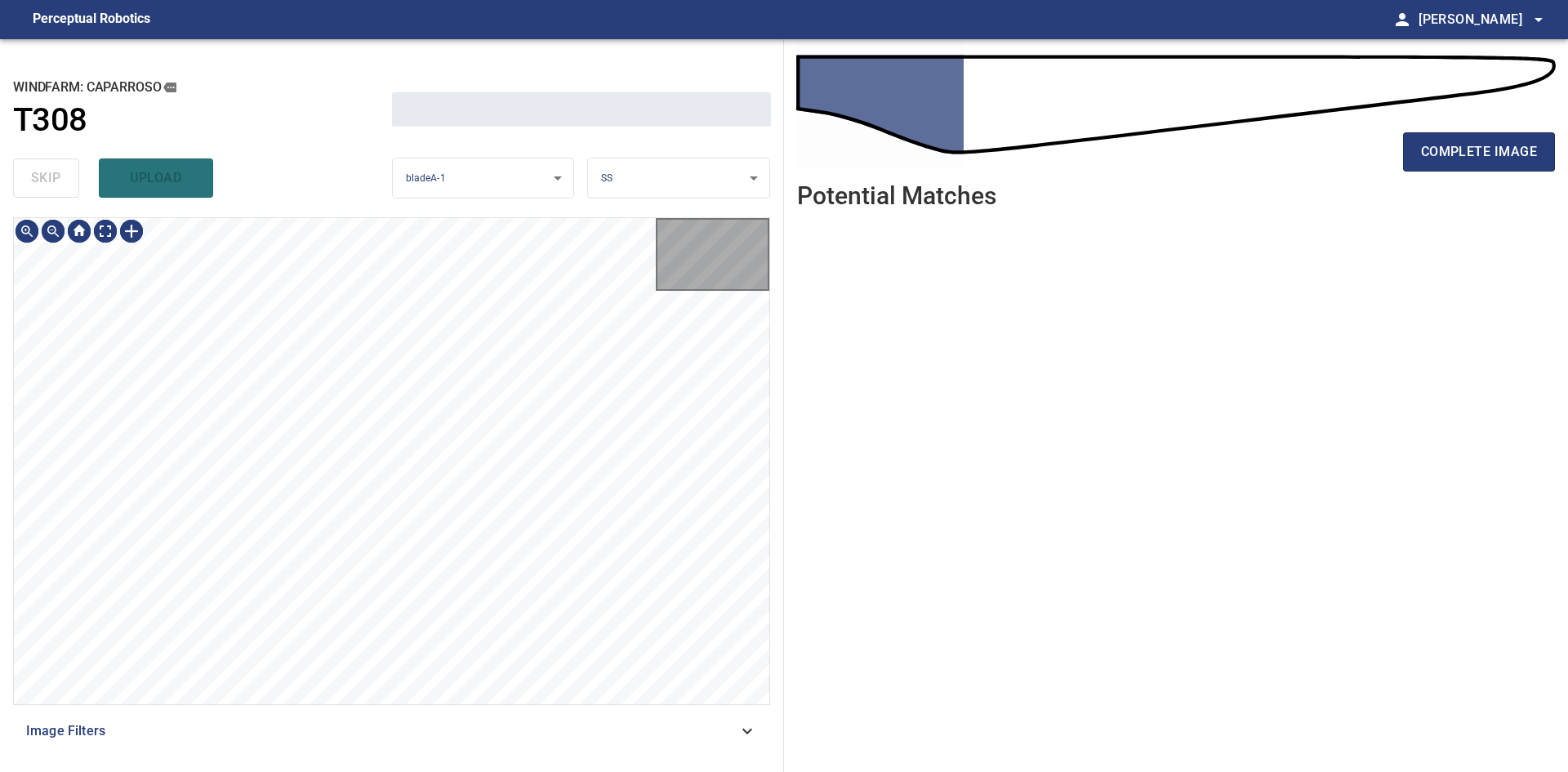
click at [48, 180] on div "skip upload" at bounding box center [203, 178] width 379 height 52
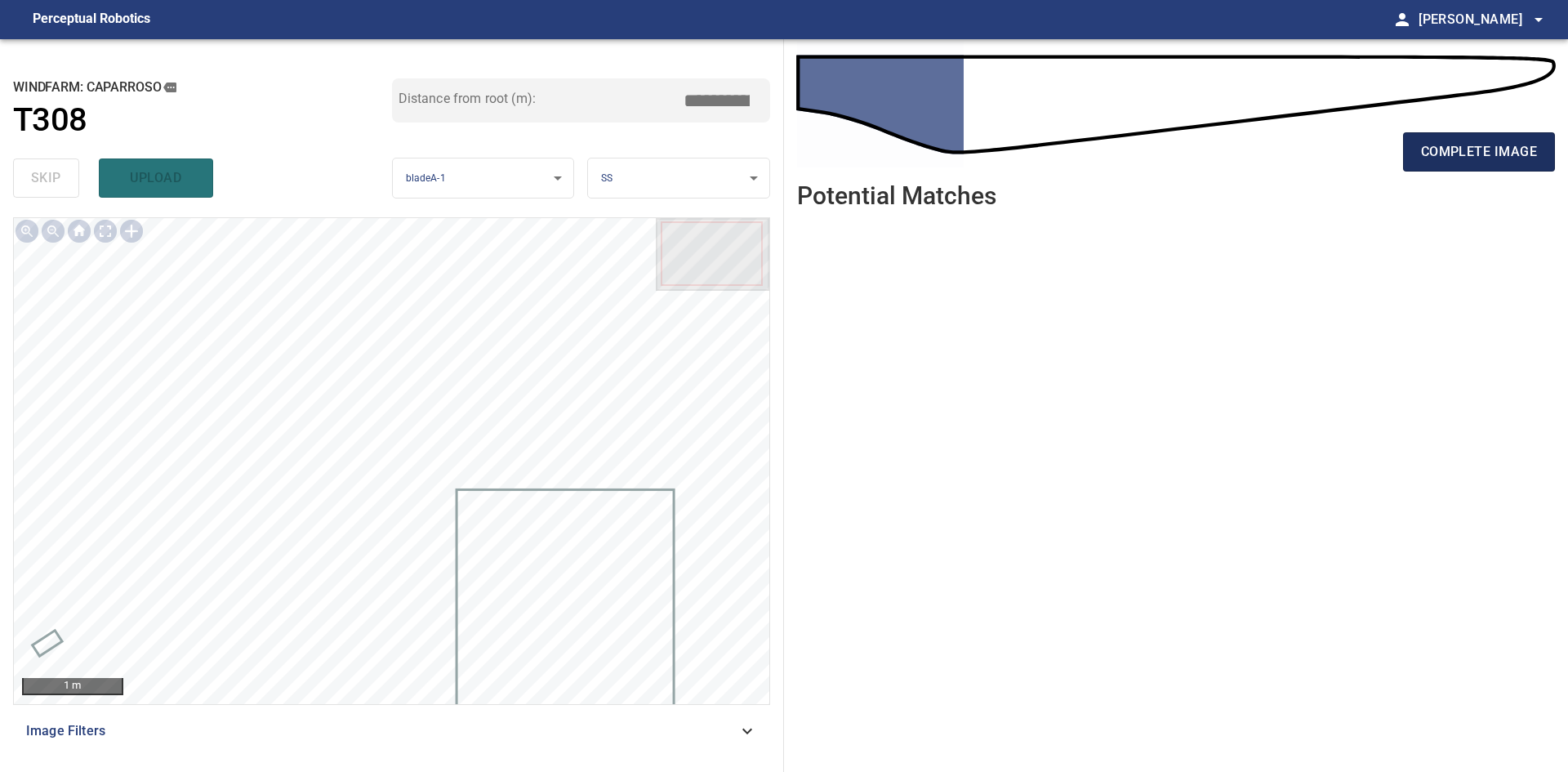
click at [1502, 155] on span "complete image" at bounding box center [1478, 151] width 116 height 23
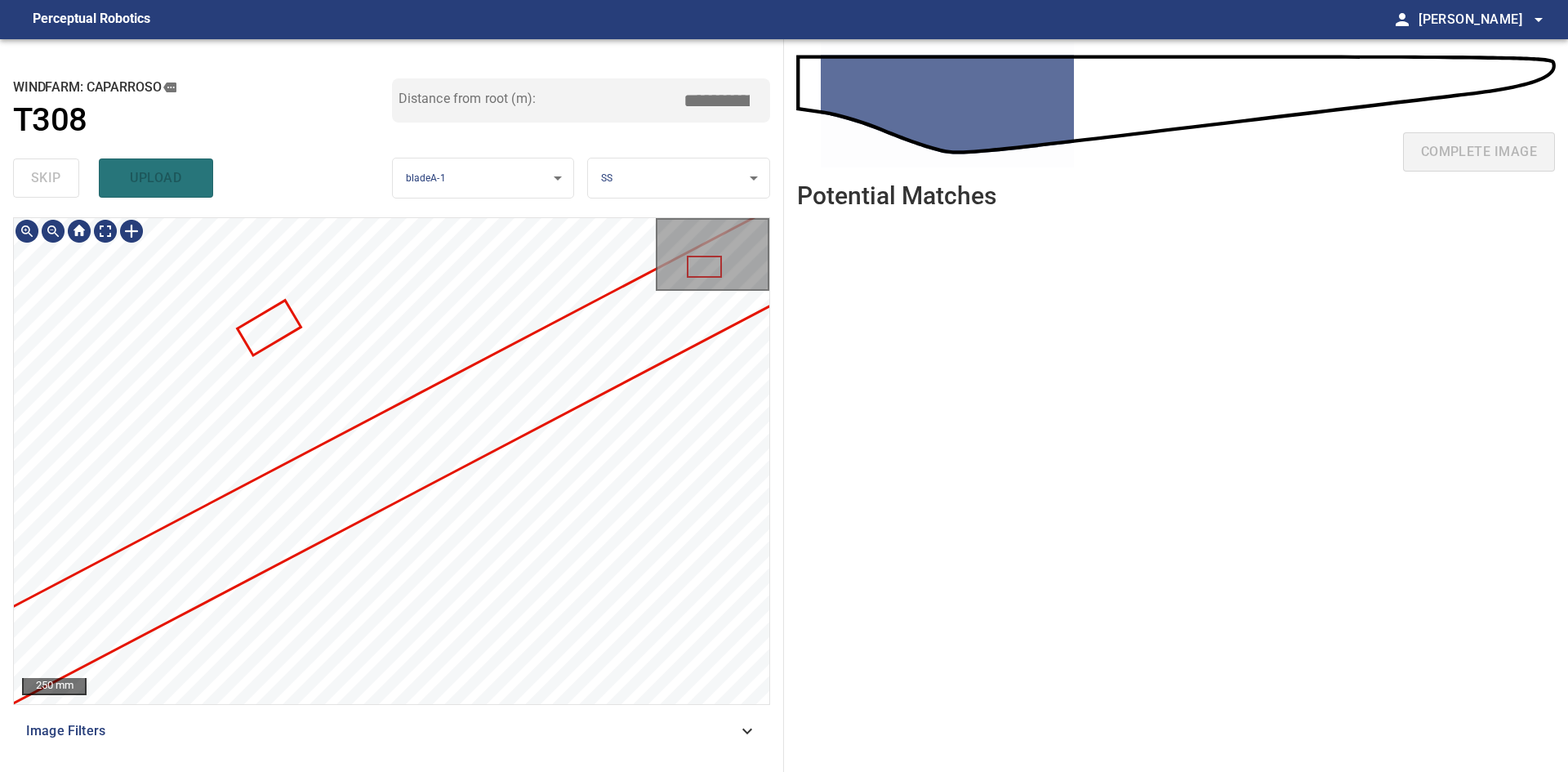
click at [652, 208] on div "**********" at bounding box center [392, 406] width 784 height 733
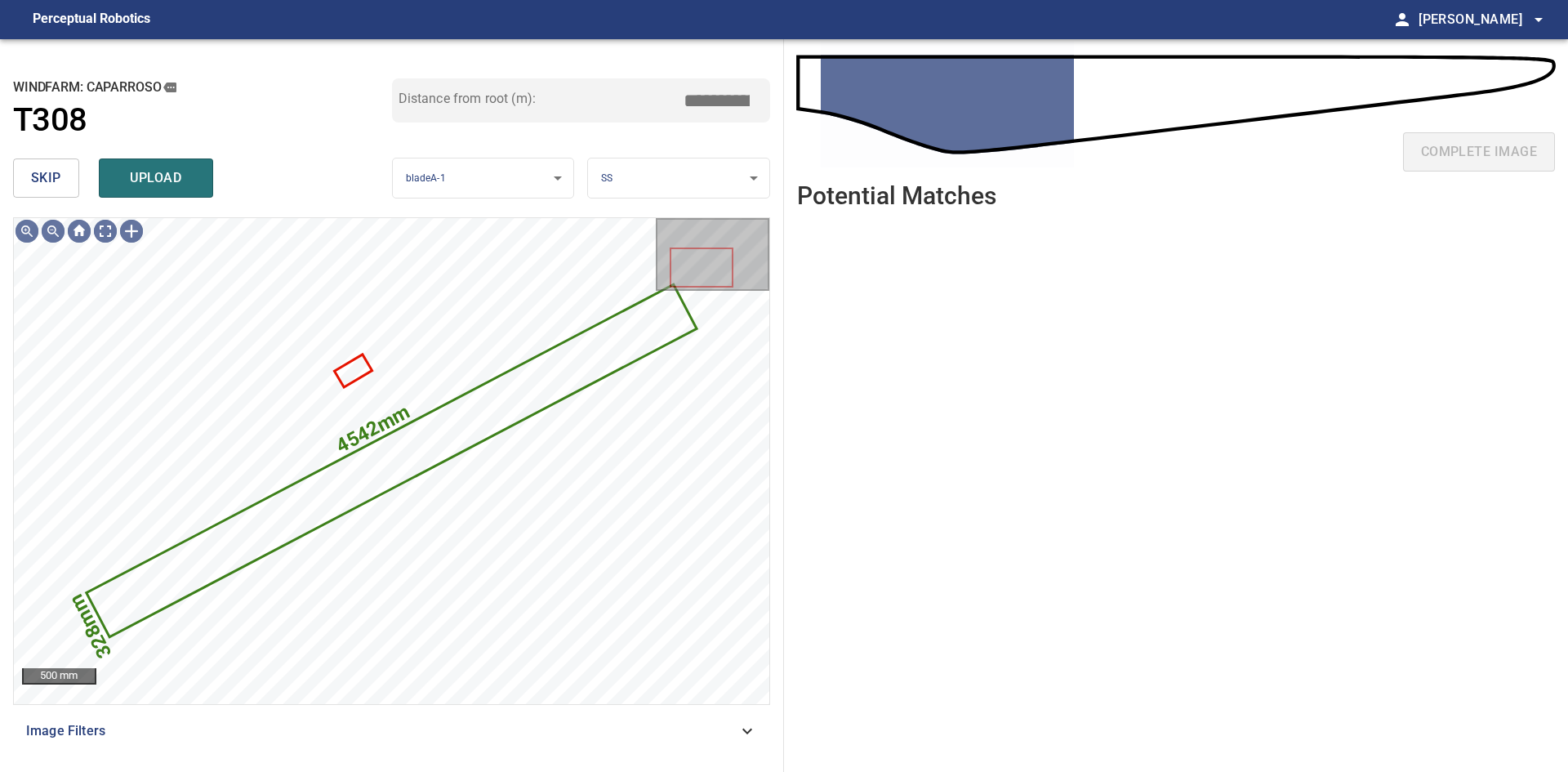
click at [47, 187] on span "skip" at bounding box center [46, 178] width 30 height 23
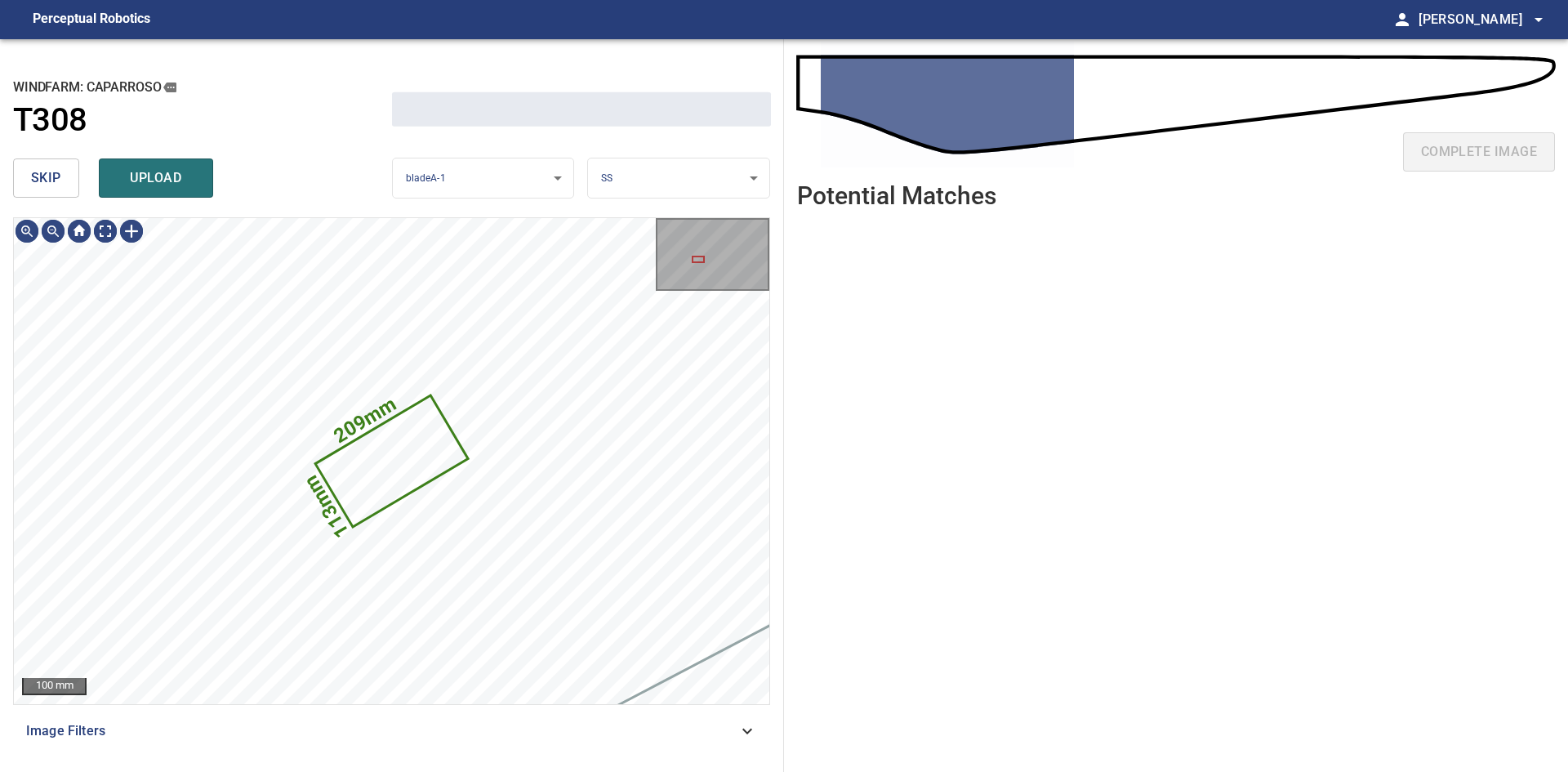
click at [47, 187] on span "skip" at bounding box center [46, 178] width 30 height 23
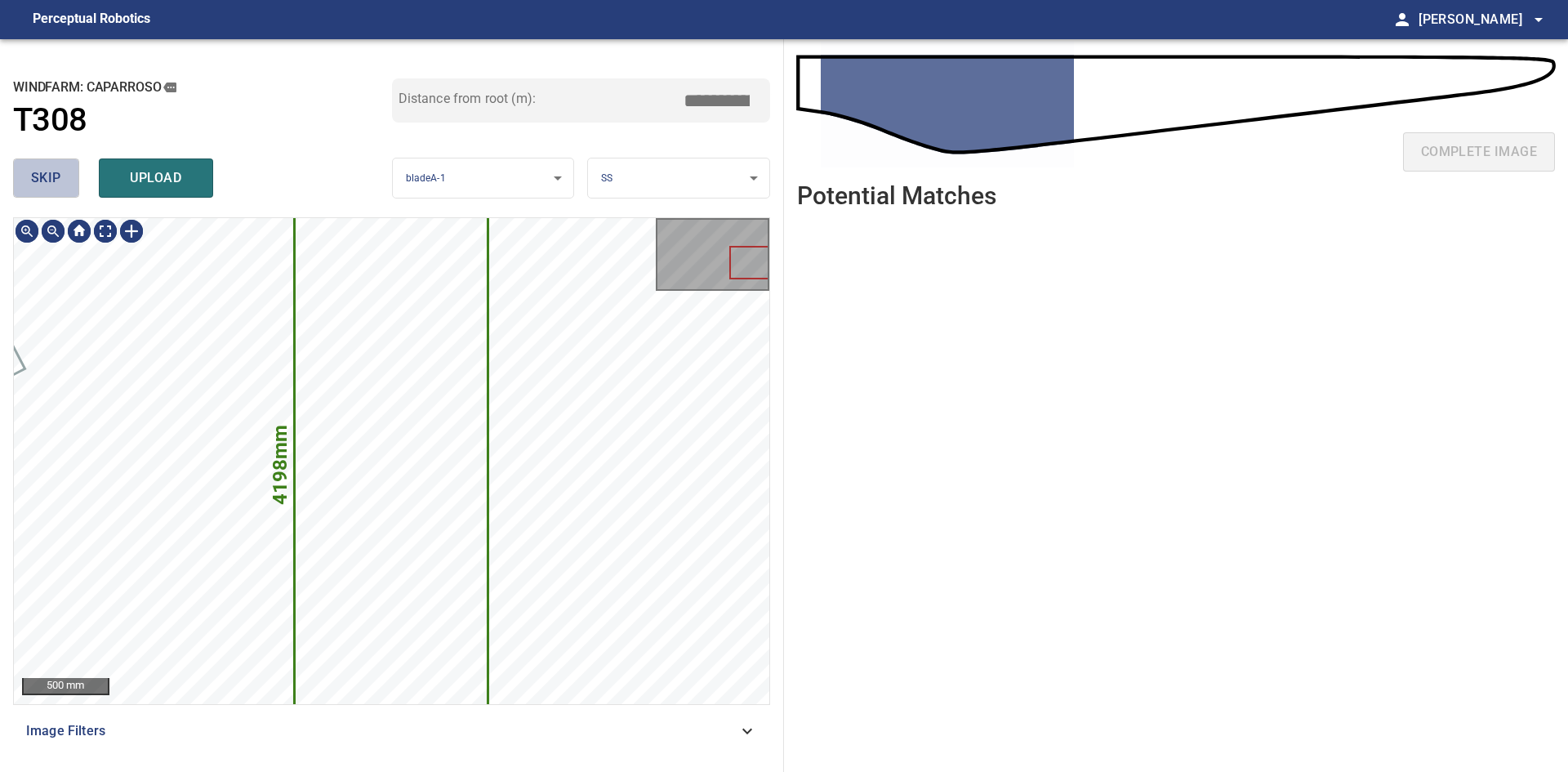
click at [47, 187] on span "skip" at bounding box center [46, 178] width 30 height 23
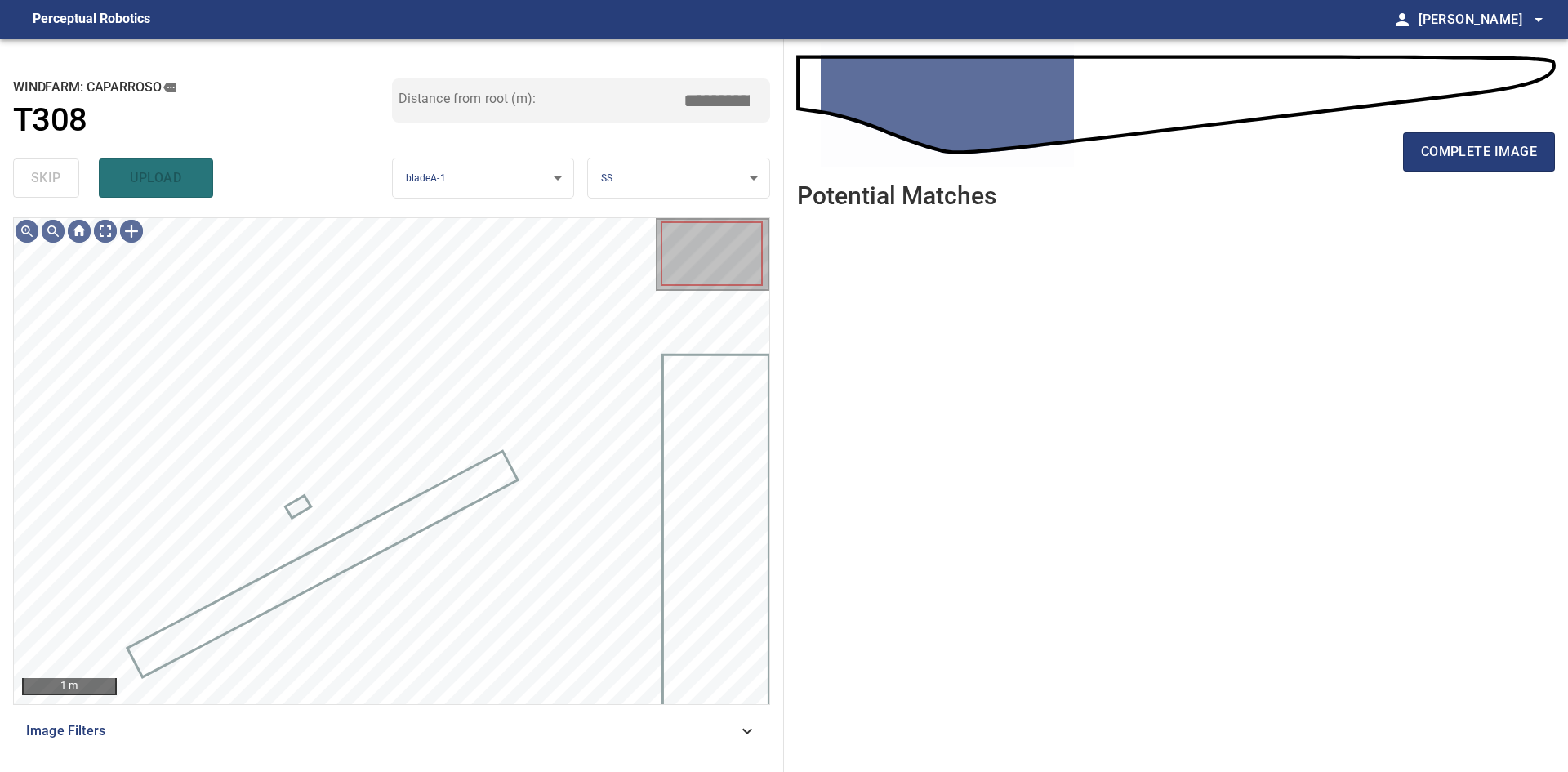
click at [47, 187] on div "skip upload" at bounding box center [203, 178] width 379 height 52
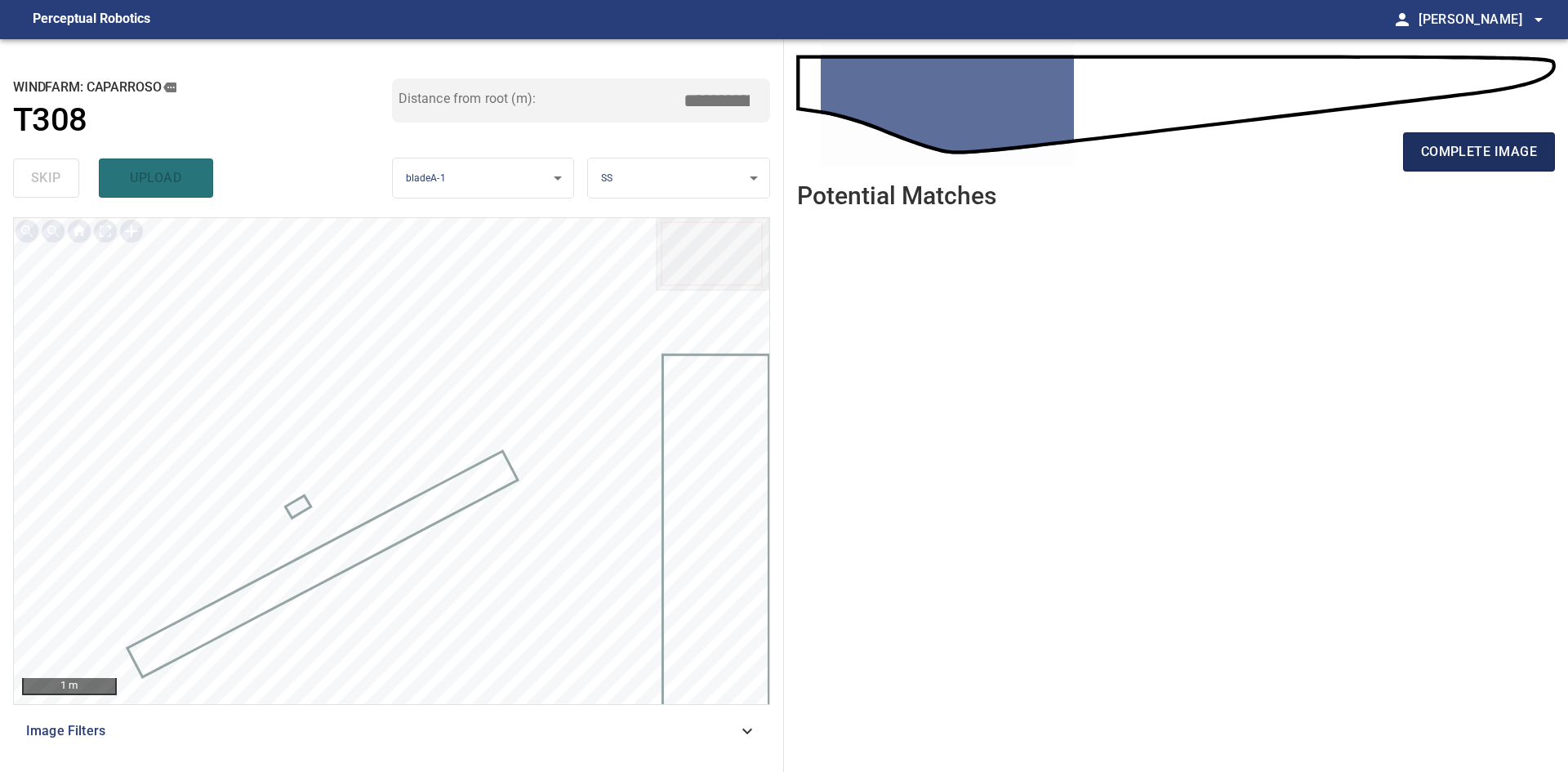
click at [1531, 154] on span "complete image" at bounding box center [1478, 151] width 116 height 23
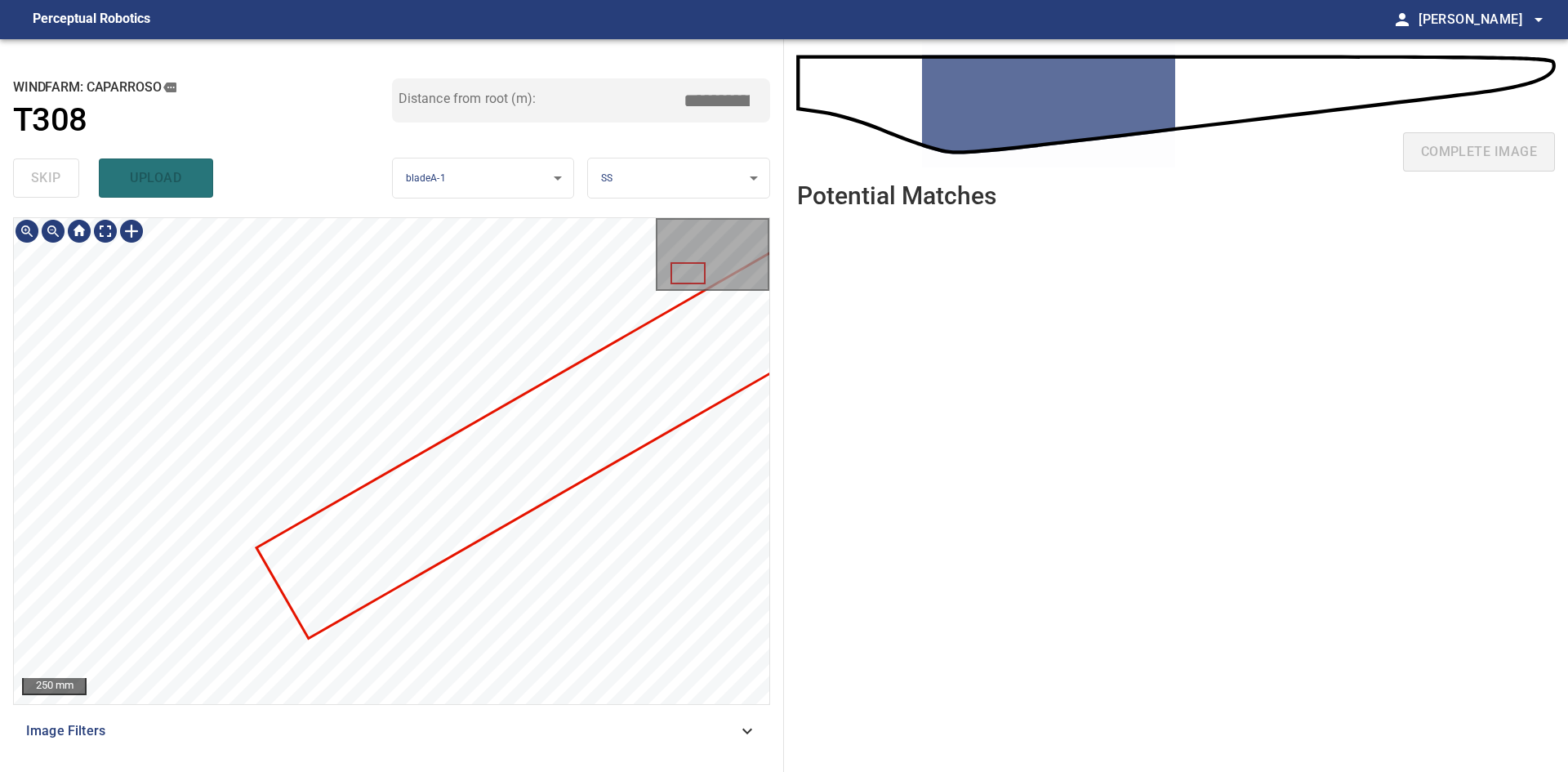
click at [740, 259] on div "250 mm" at bounding box center [392, 461] width 755 height 486
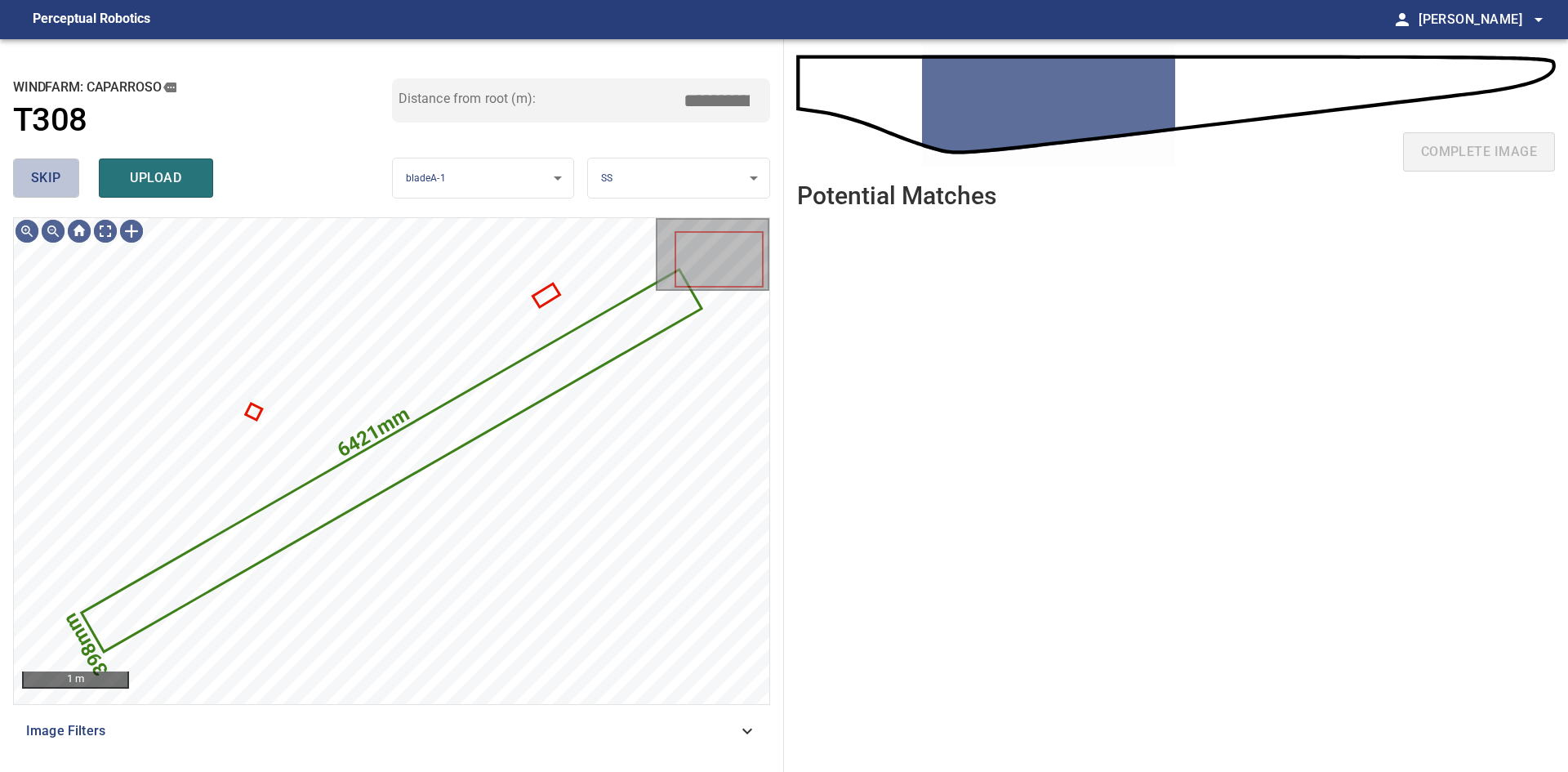
click at [33, 172] on span "skip" at bounding box center [46, 178] width 30 height 23
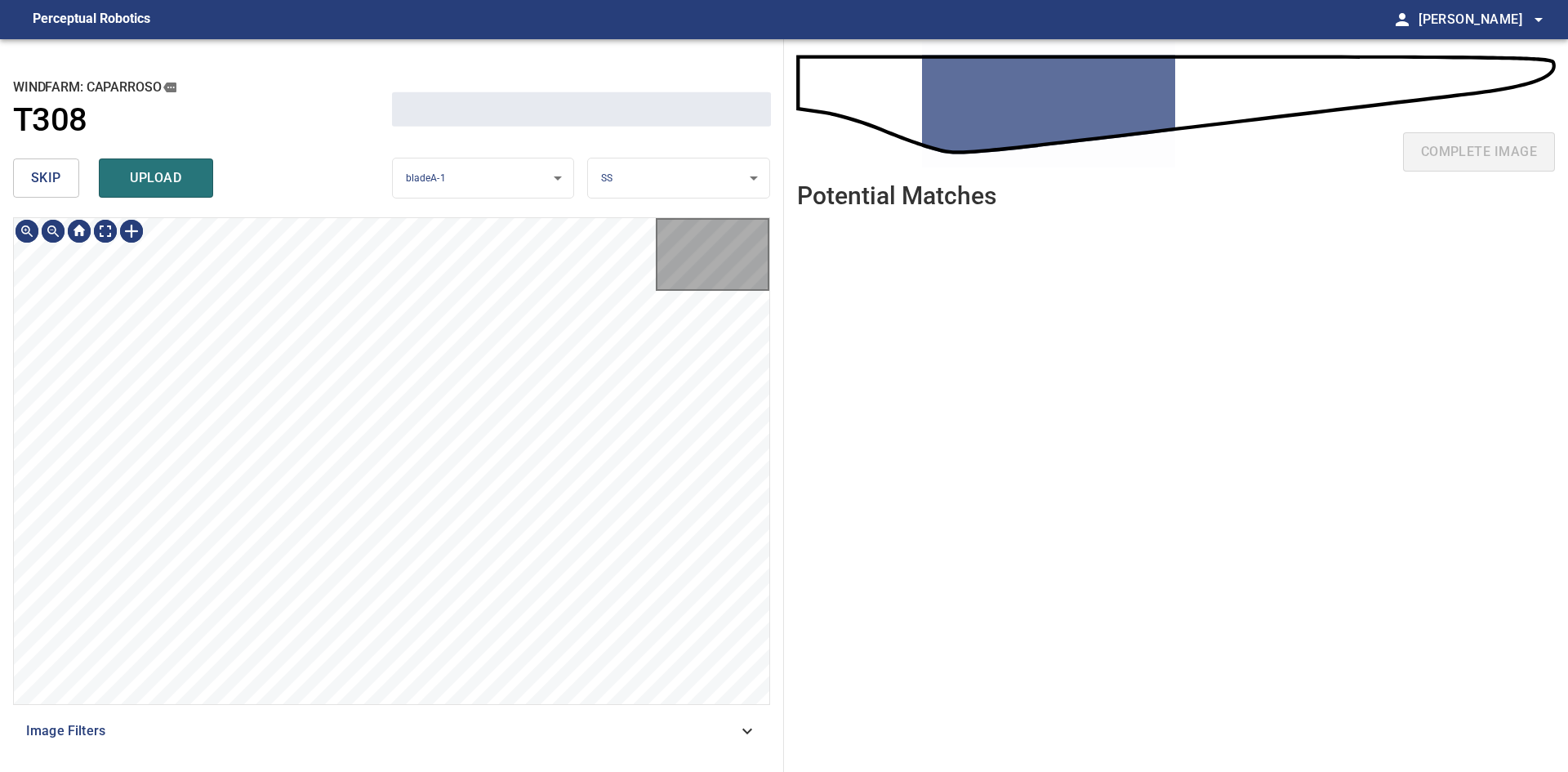
click at [33, 172] on span "skip" at bounding box center [46, 178] width 30 height 23
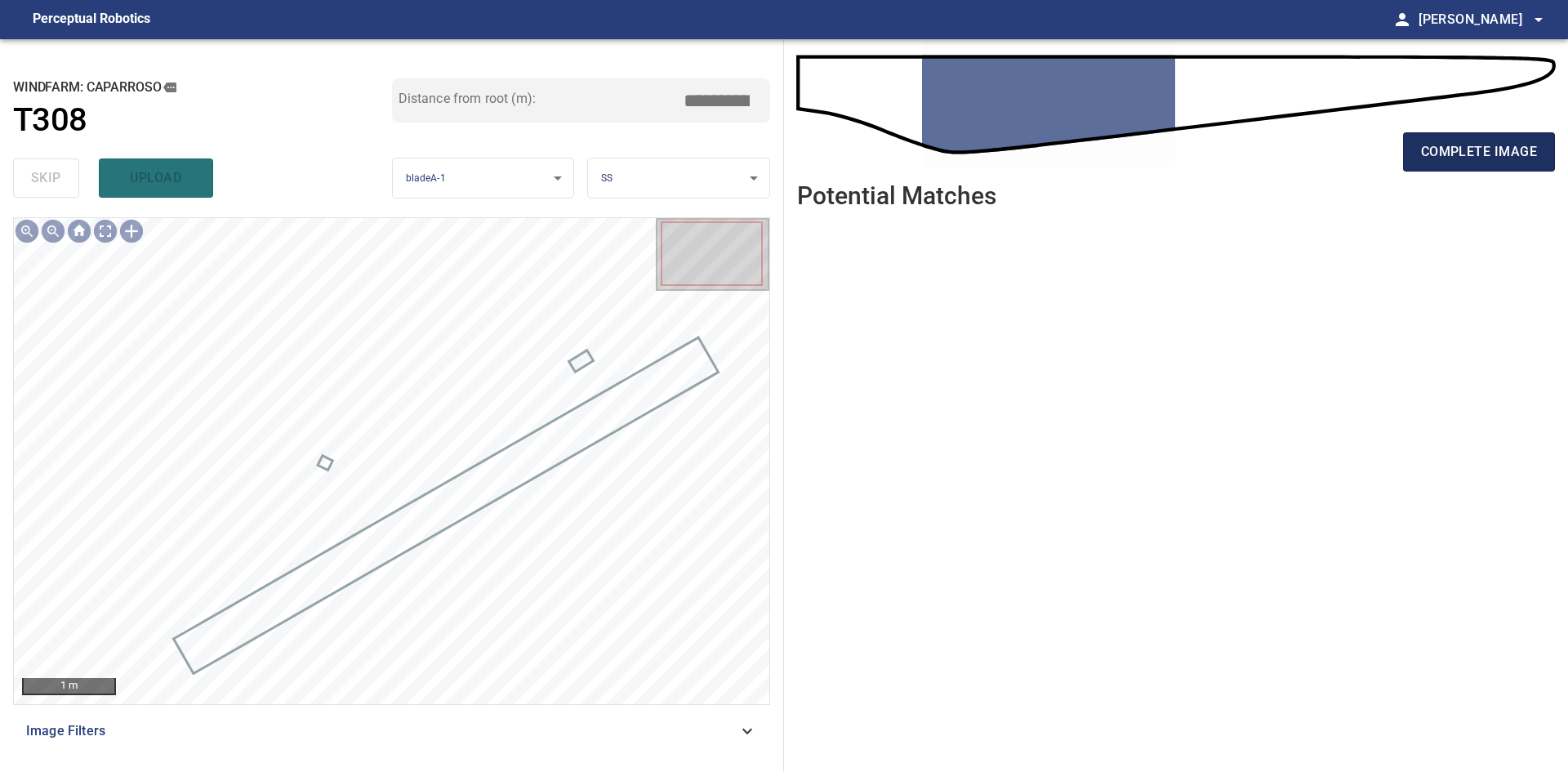
click at [1490, 155] on span "complete image" at bounding box center [1478, 151] width 116 height 23
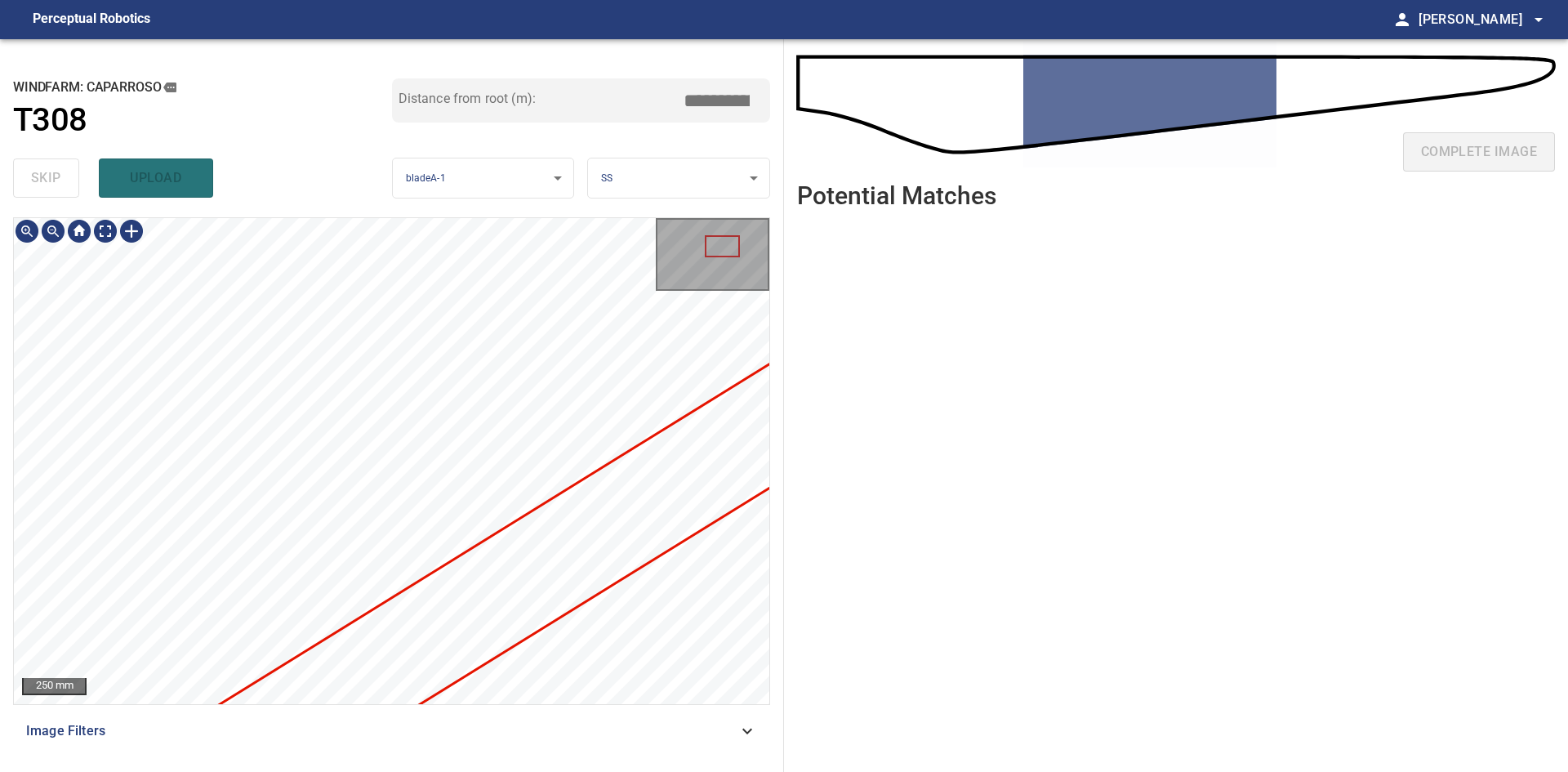
click at [711, 286] on div "250 mm" at bounding box center [392, 461] width 755 height 486
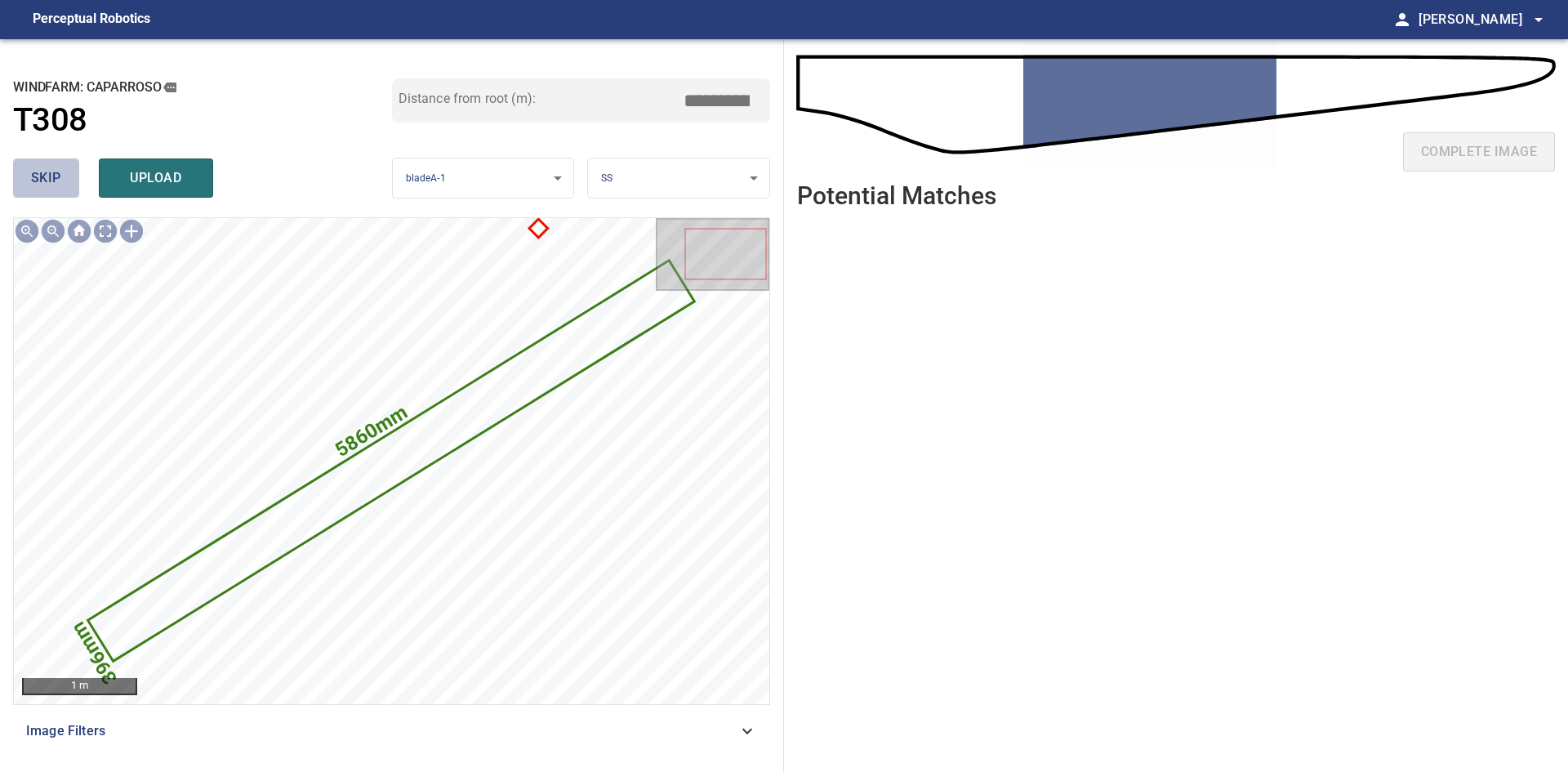
click at [50, 192] on button "skip" at bounding box center [46, 178] width 66 height 39
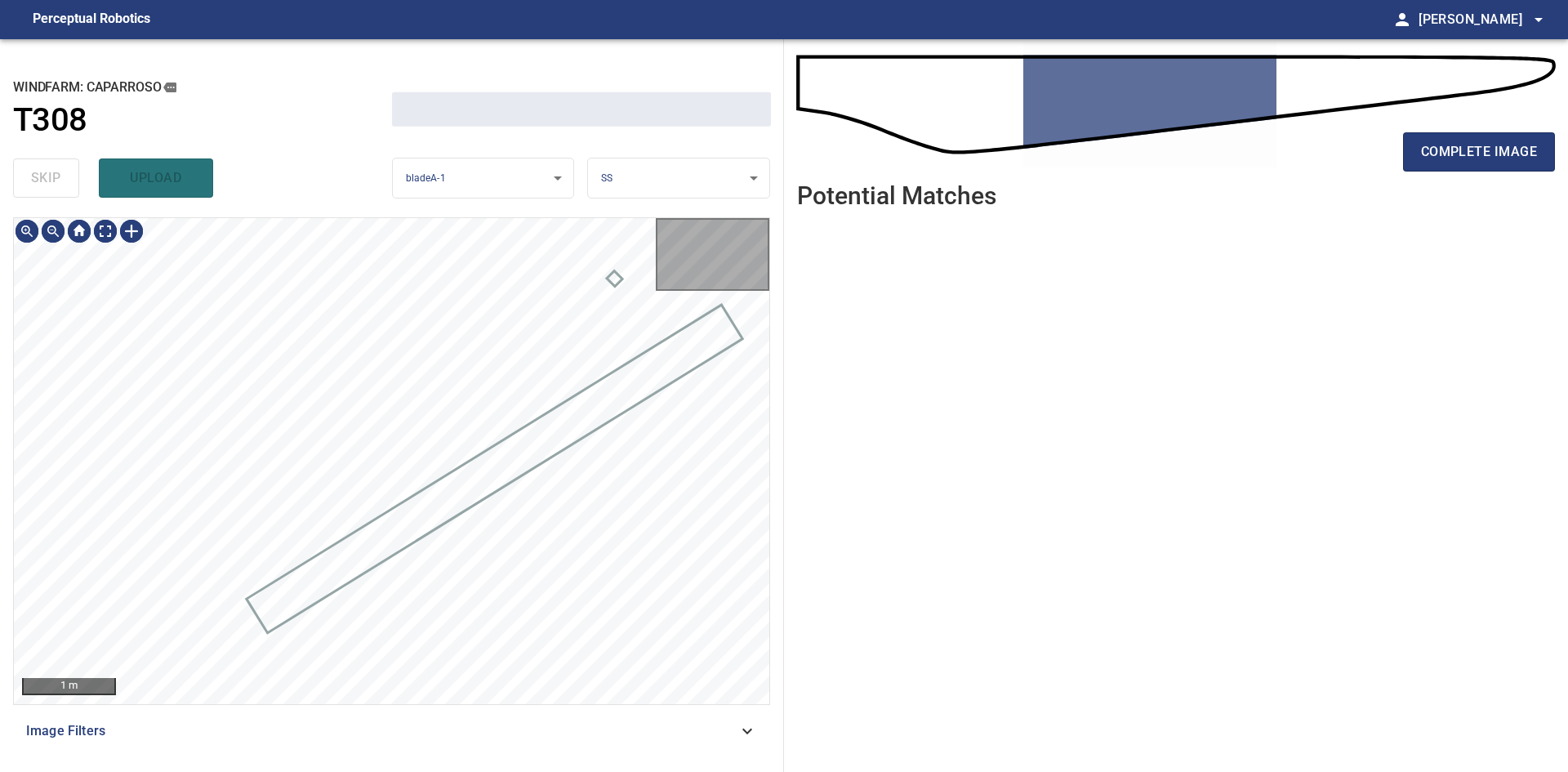
click at [50, 192] on div "skip upload" at bounding box center [203, 178] width 379 height 52
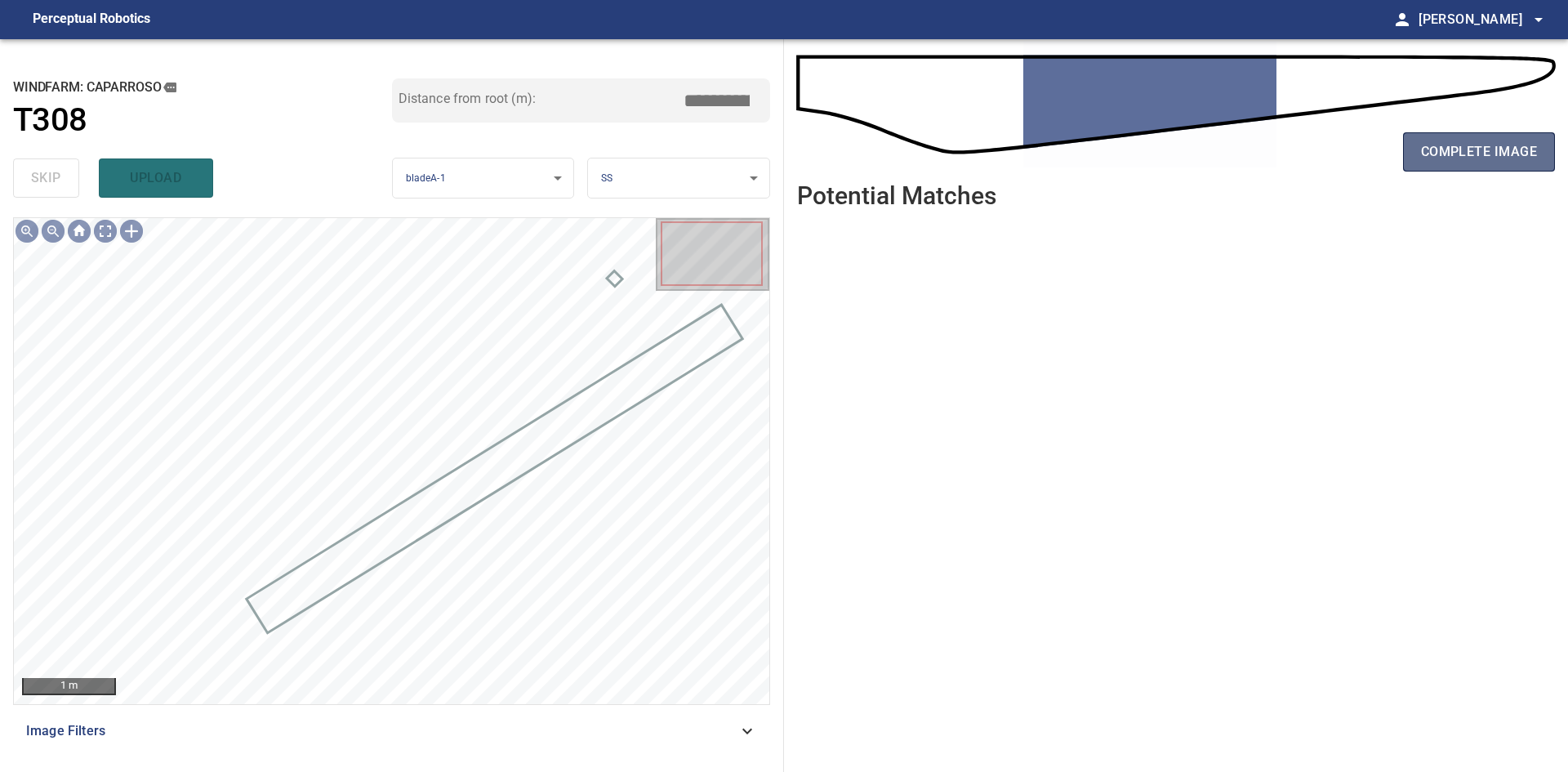
click at [1446, 150] on span "complete image" at bounding box center [1478, 151] width 116 height 23
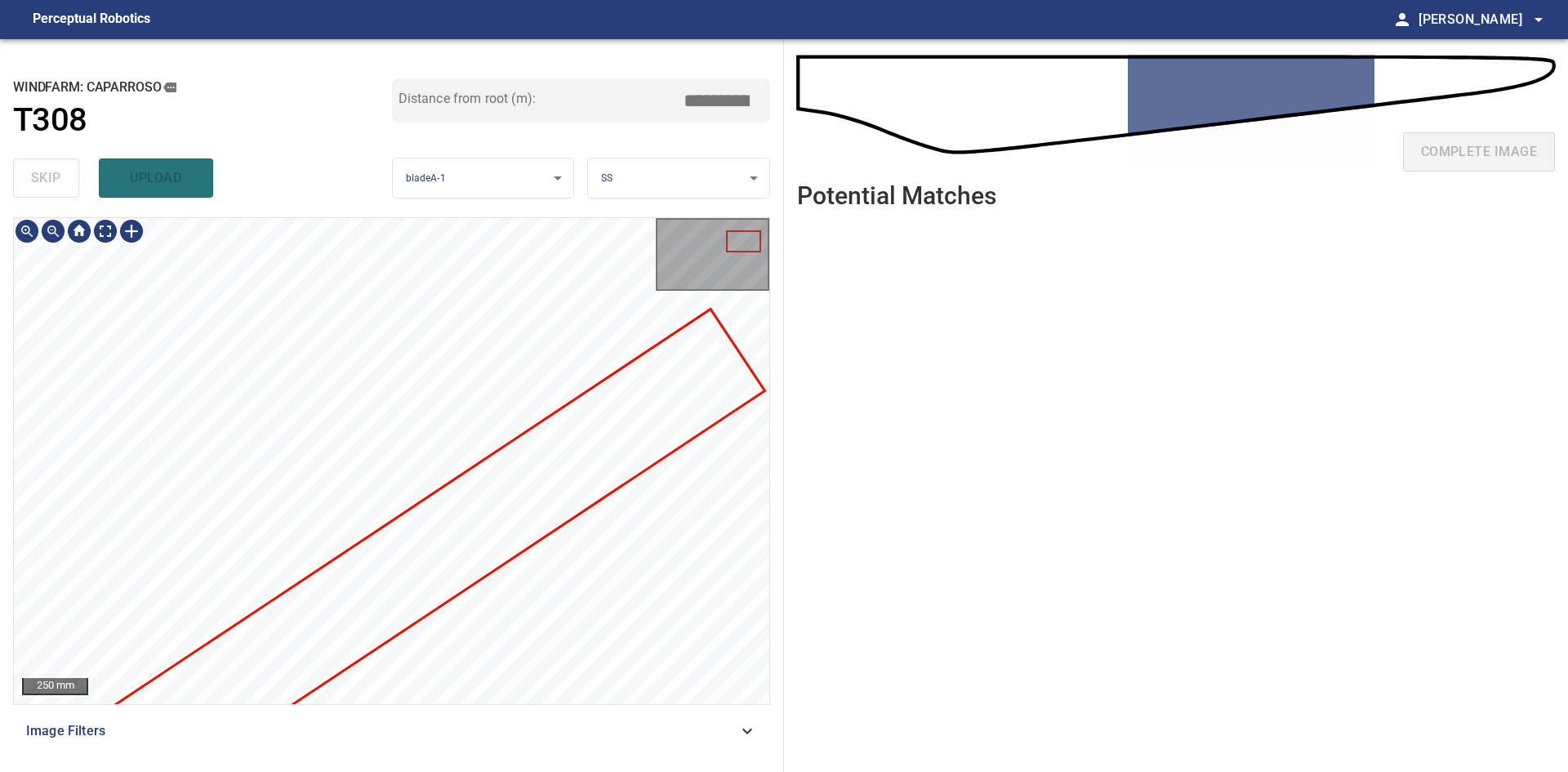
click at [451, 527] on div at bounding box center [392, 461] width 755 height 486
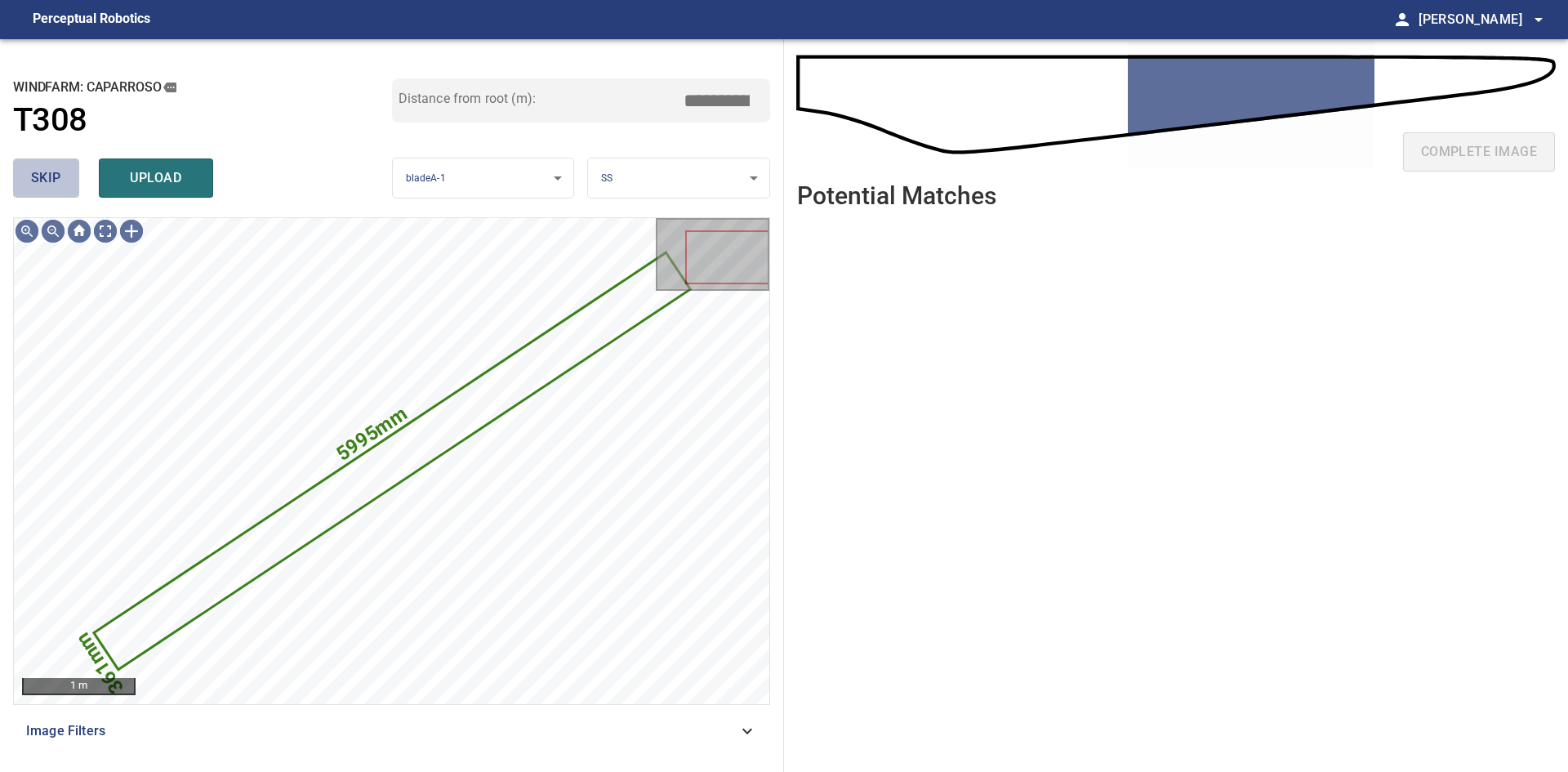
click at [20, 171] on button "skip" at bounding box center [46, 178] width 66 height 39
click at [20, 171] on div "skip upload" at bounding box center [203, 178] width 379 height 52
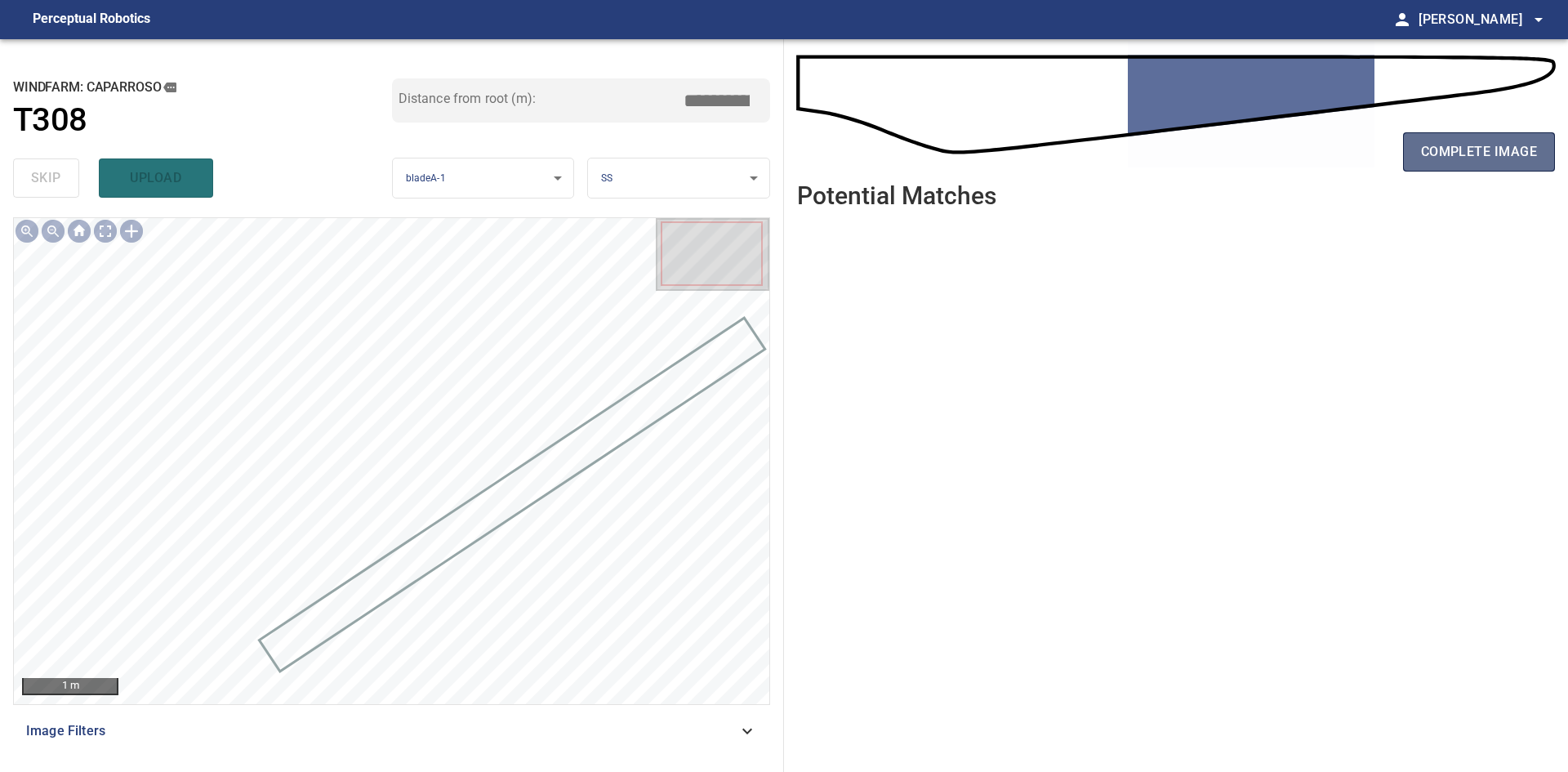
click at [1451, 149] on span "complete image" at bounding box center [1478, 151] width 116 height 23
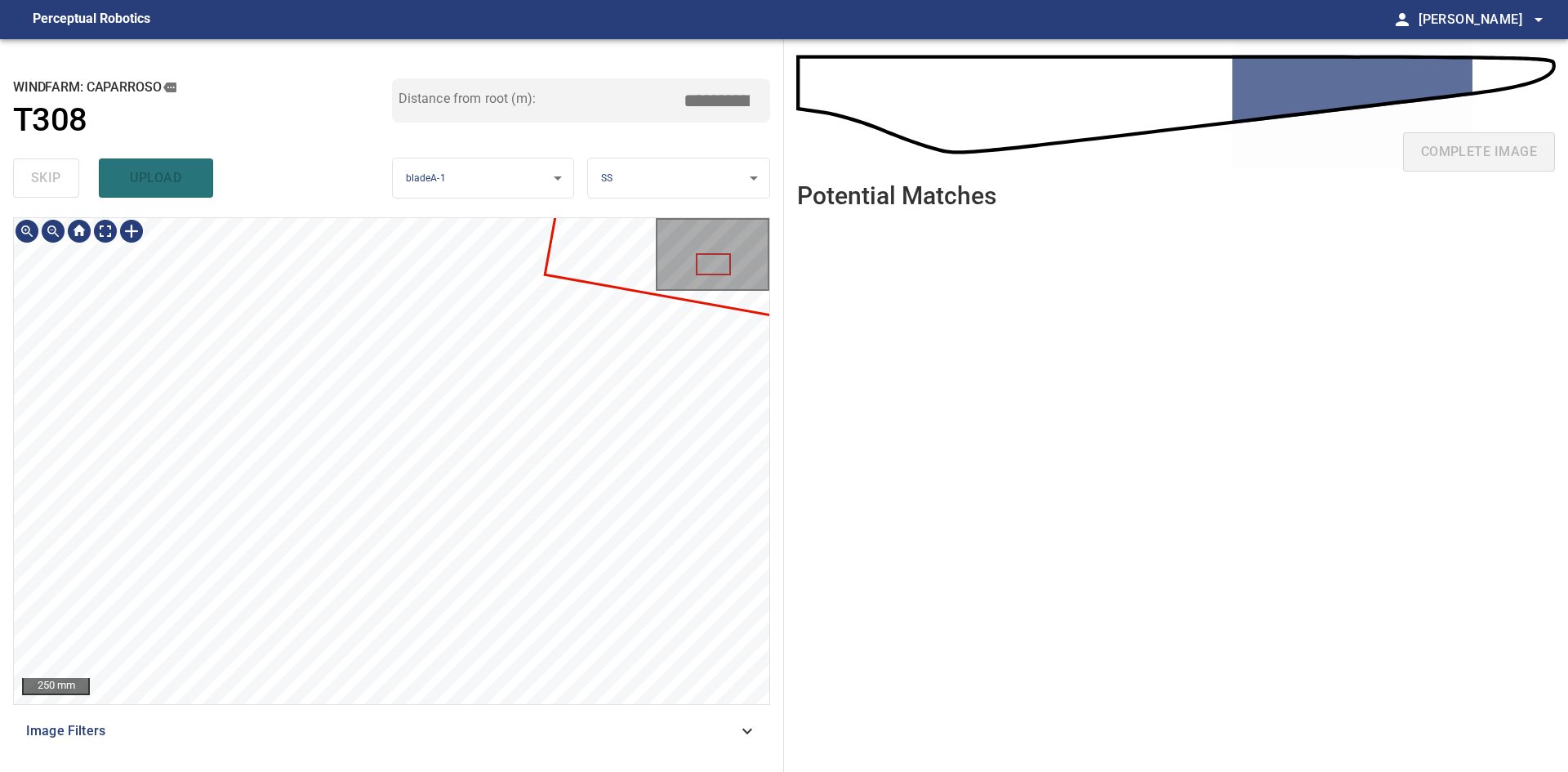
click at [819, 332] on div "**********" at bounding box center [784, 406] width 1568 height 733
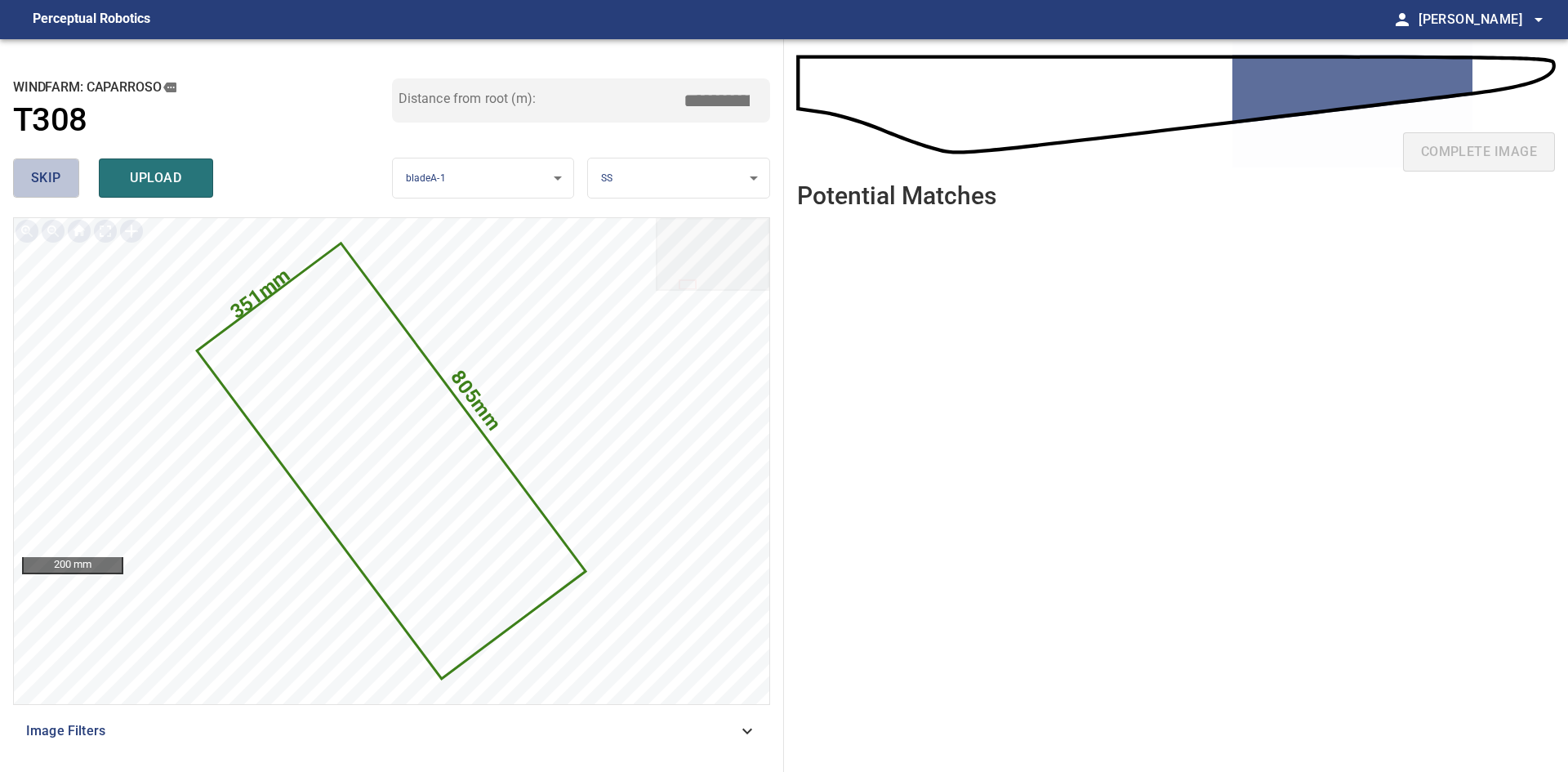
click at [36, 174] on span "skip" at bounding box center [46, 178] width 30 height 23
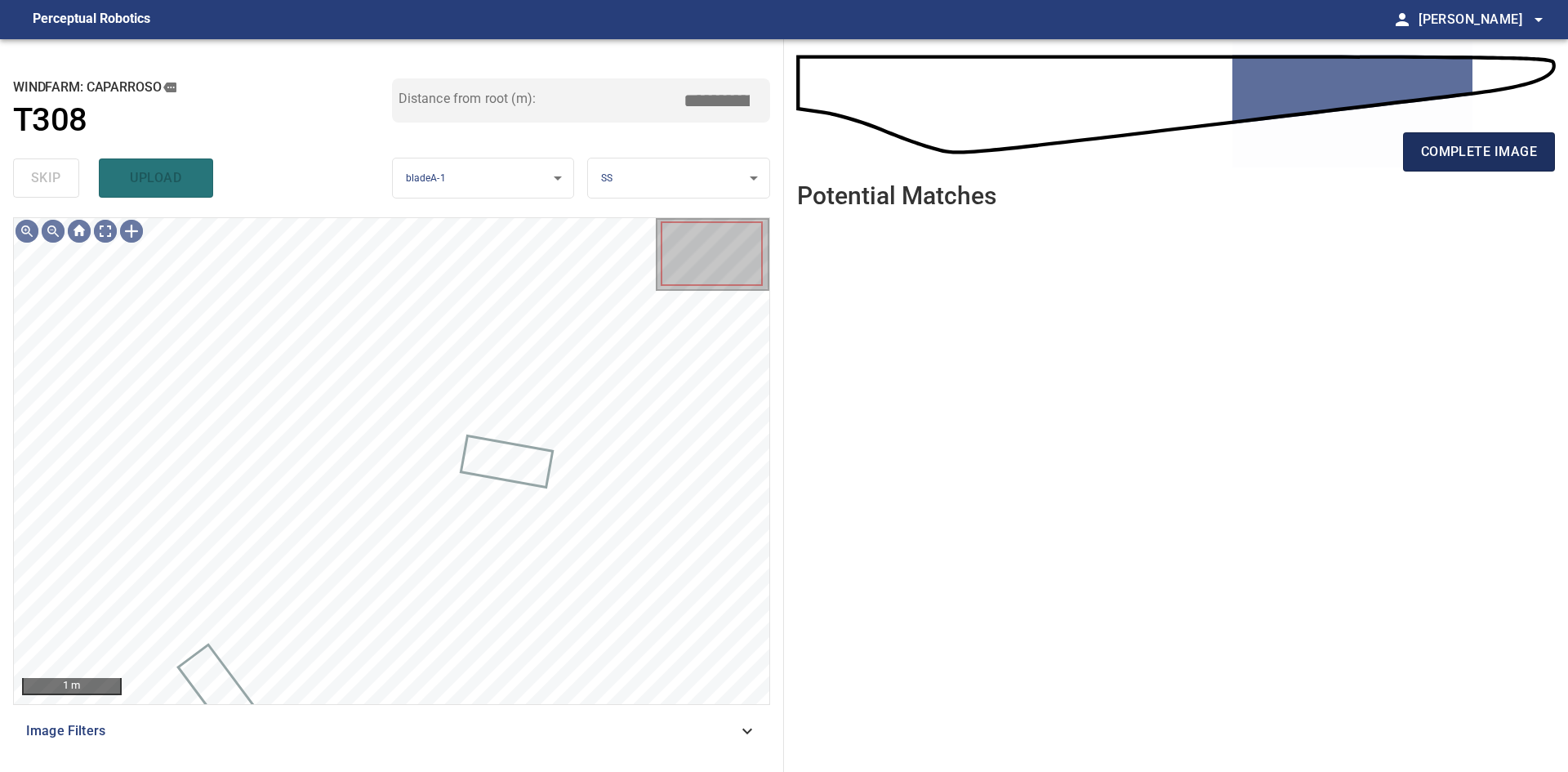
click at [1484, 149] on span "complete image" at bounding box center [1478, 151] width 116 height 23
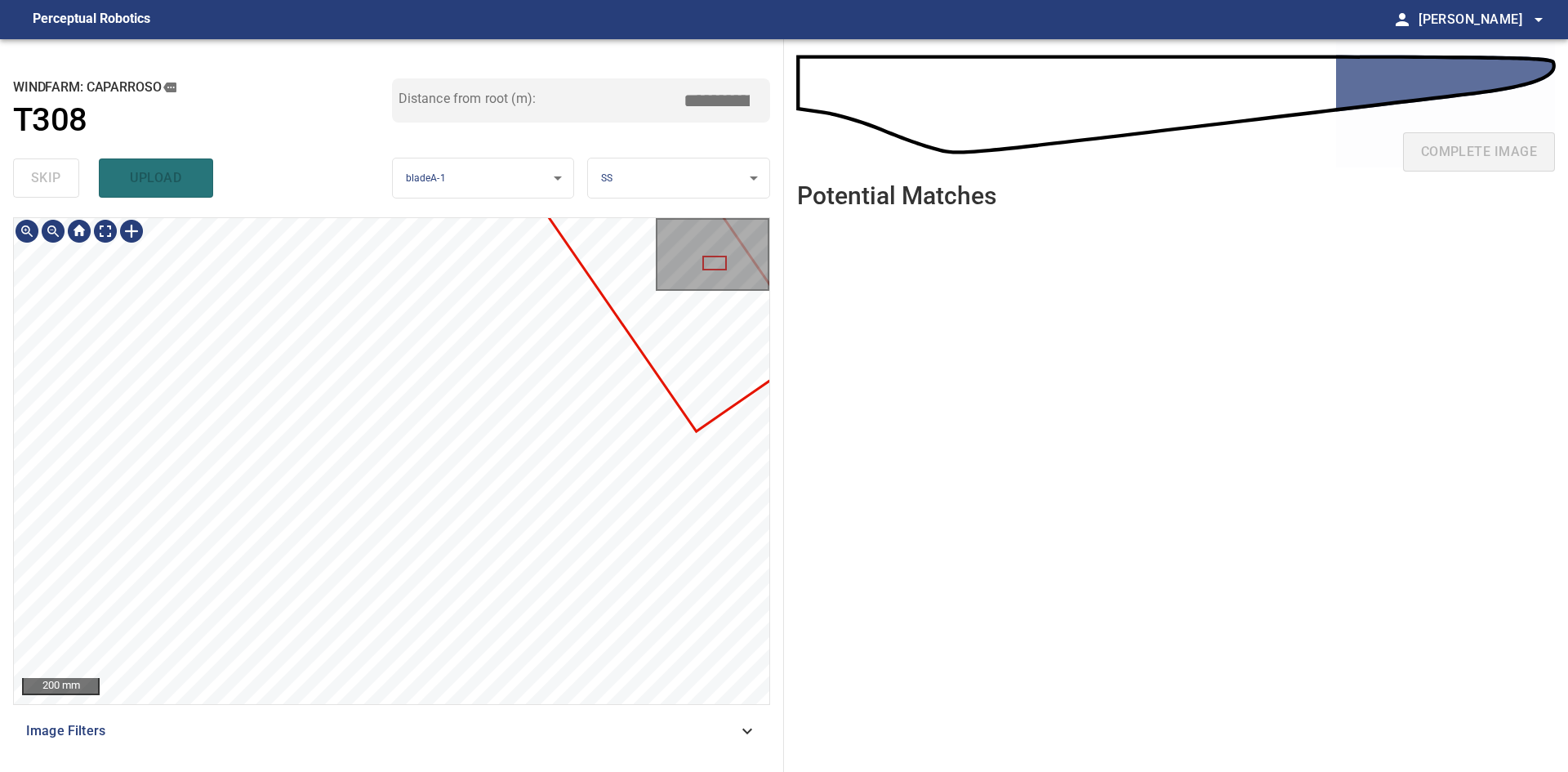
click at [637, 306] on div at bounding box center [392, 461] width 755 height 486
click at [670, 291] on div "200 mm" at bounding box center [392, 461] width 755 height 486
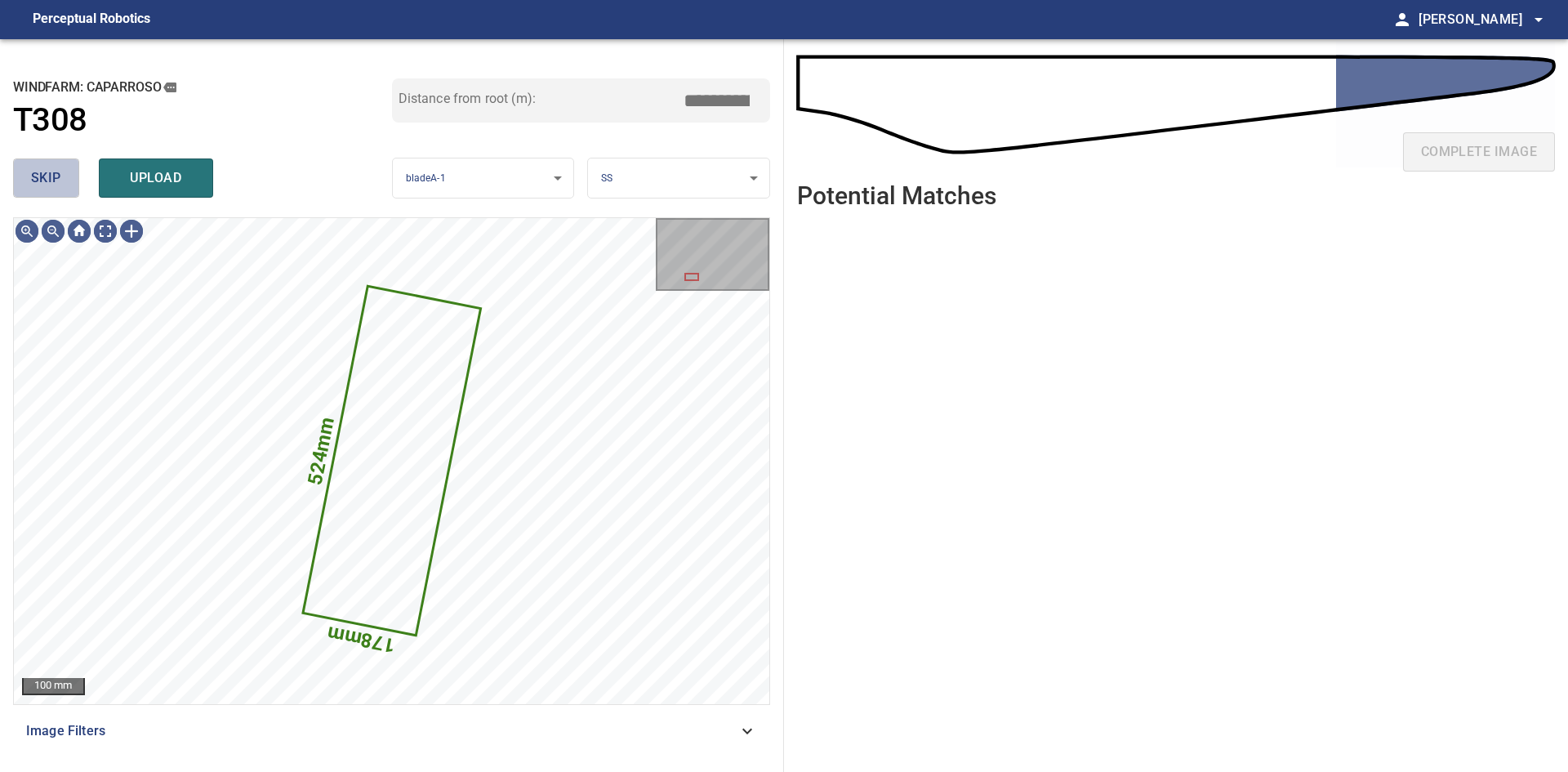
click at [60, 178] on span "skip" at bounding box center [46, 178] width 30 height 23
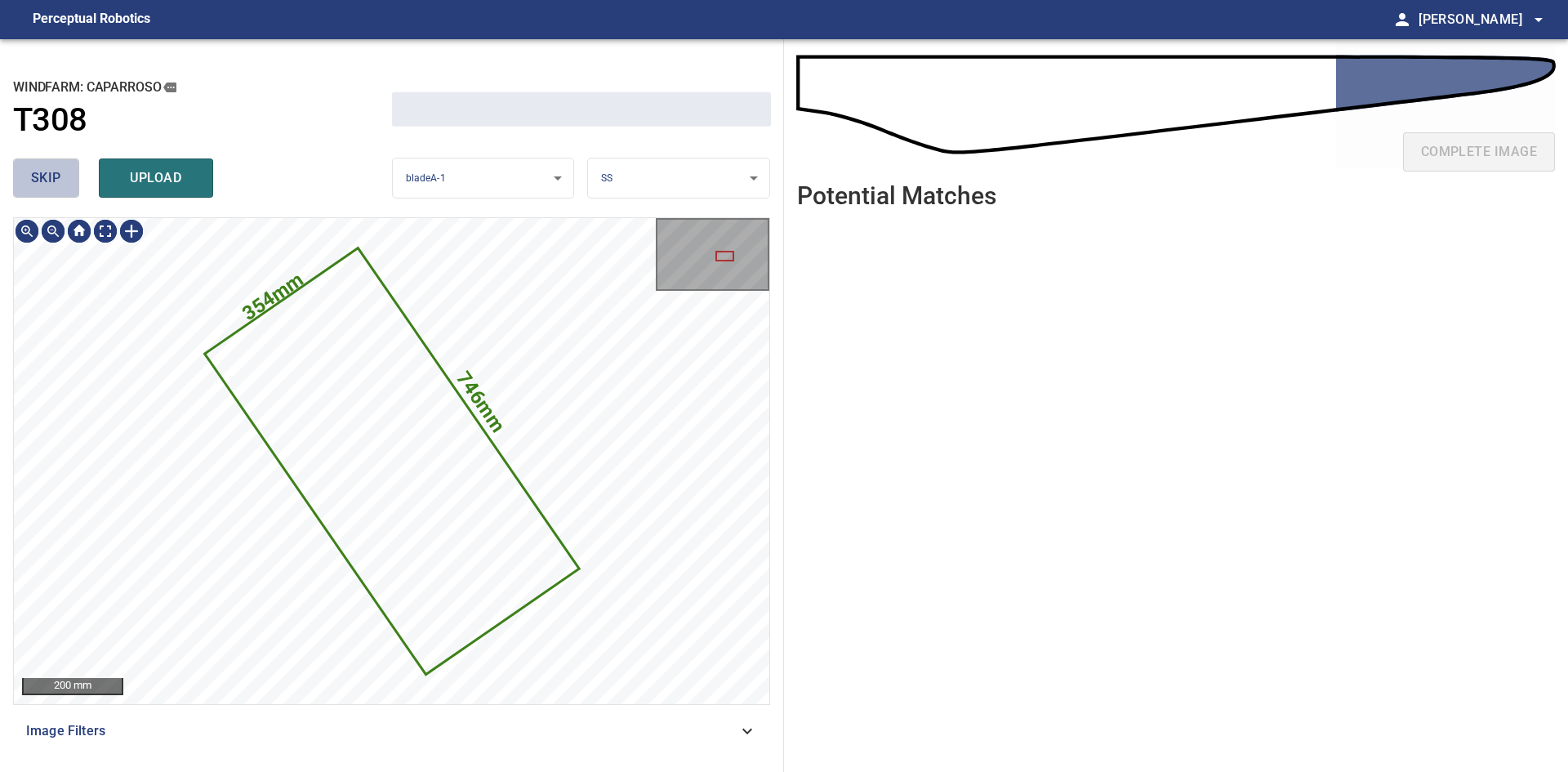
click at [60, 178] on span "skip" at bounding box center [46, 178] width 30 height 23
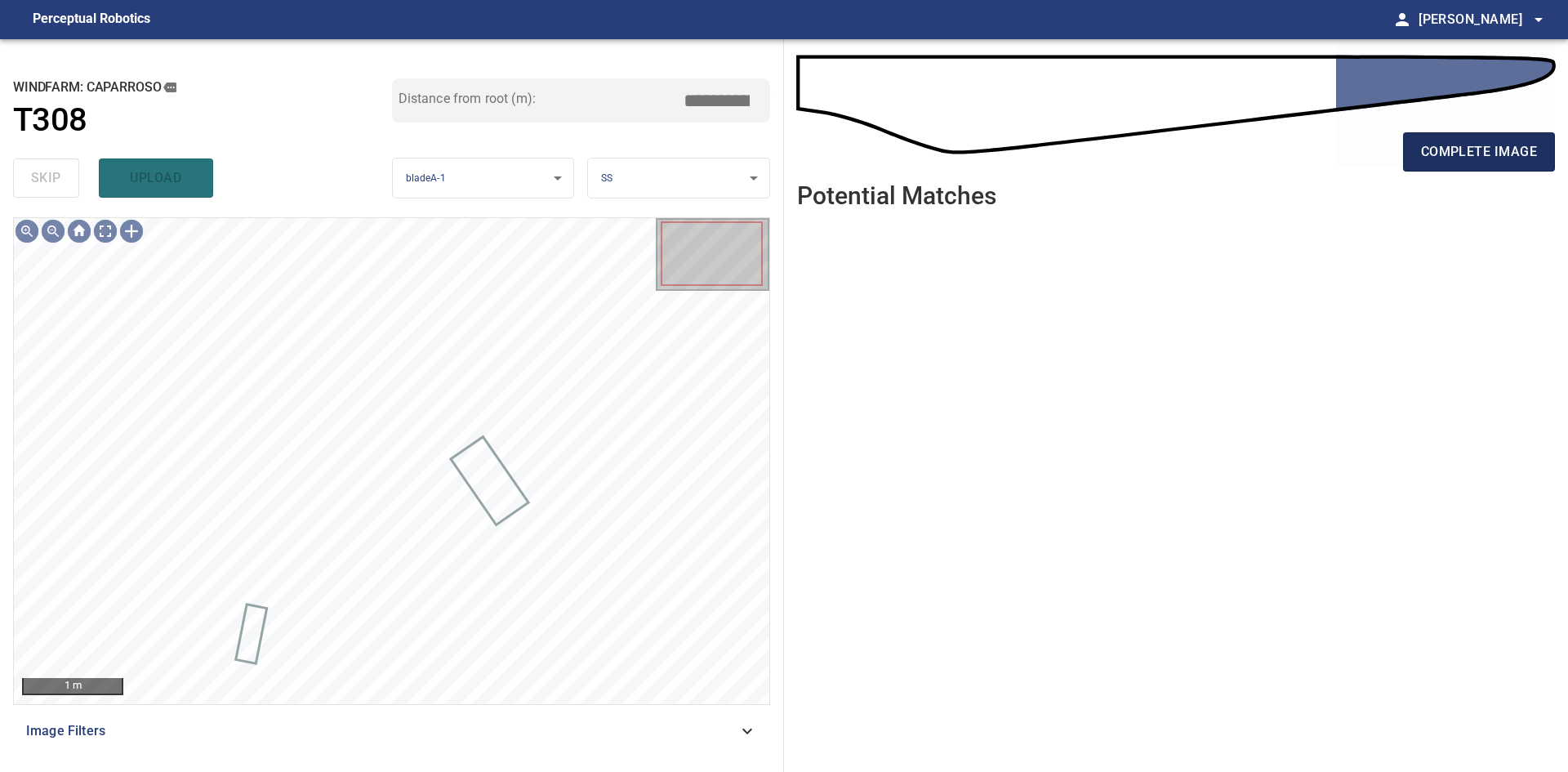
click at [1546, 133] on button "complete image" at bounding box center [1479, 151] width 152 height 39
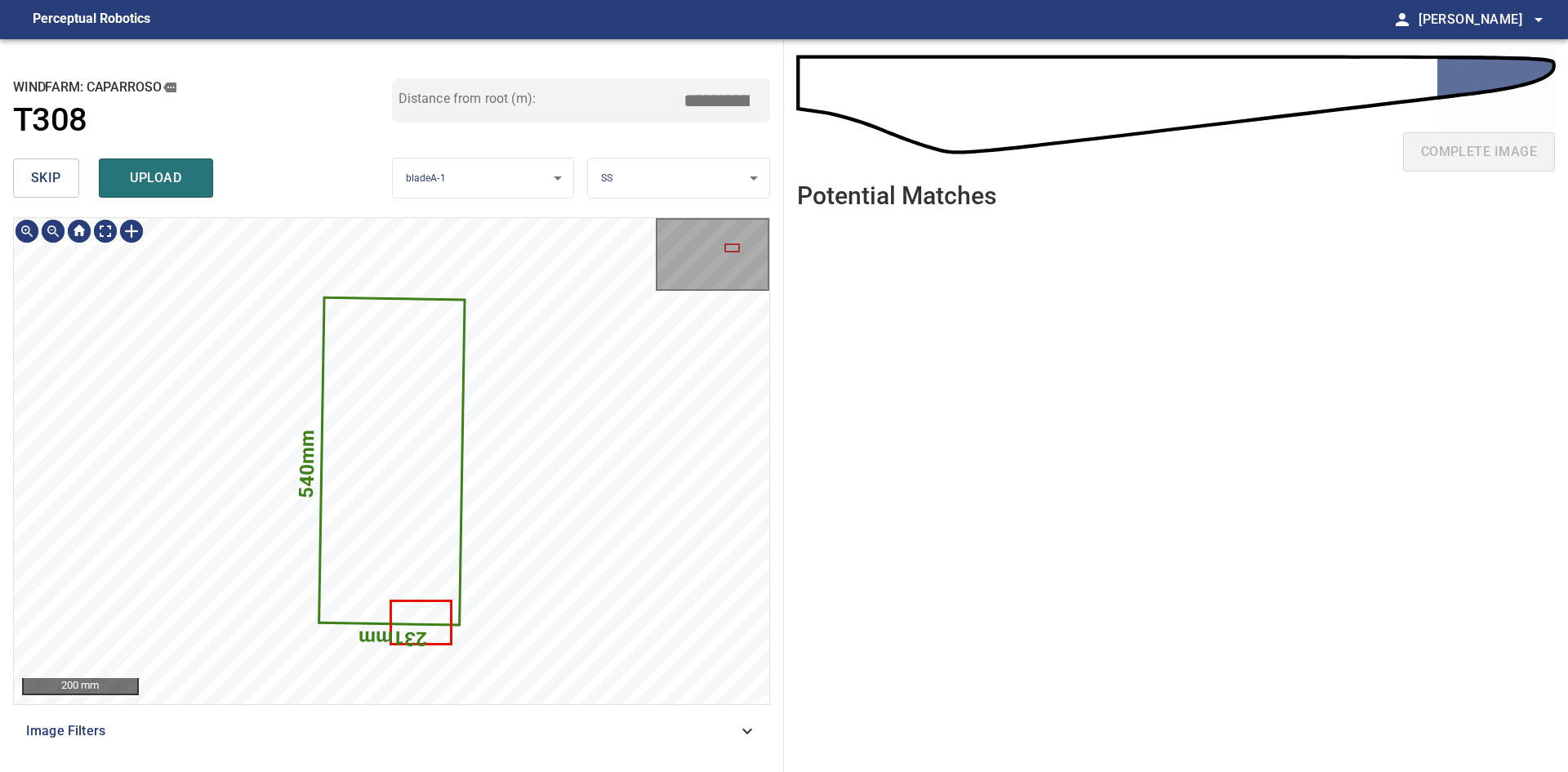
click at [61, 186] on button "skip" at bounding box center [46, 178] width 66 height 39
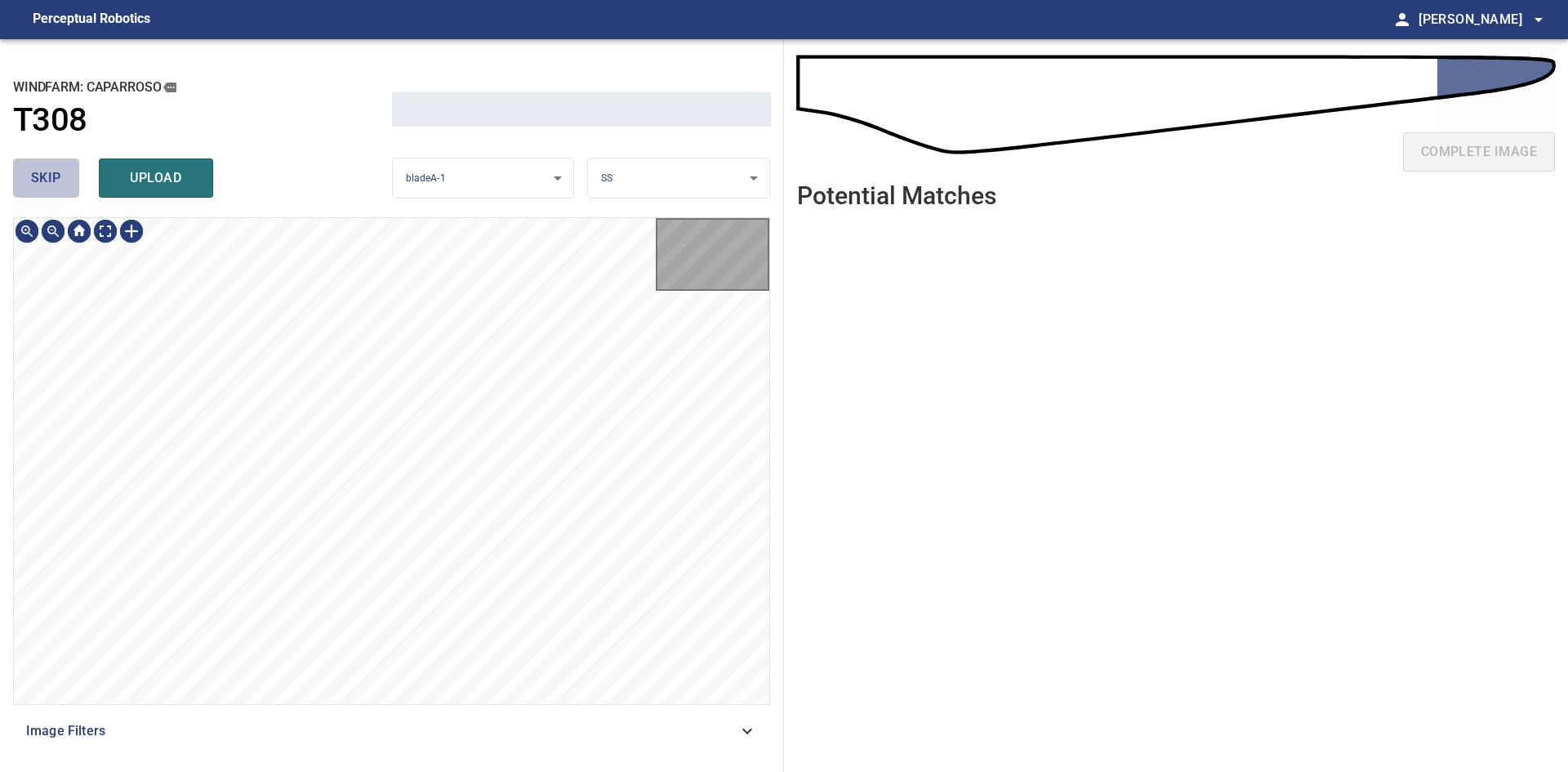
click at [61, 186] on button "skip" at bounding box center [46, 178] width 66 height 39
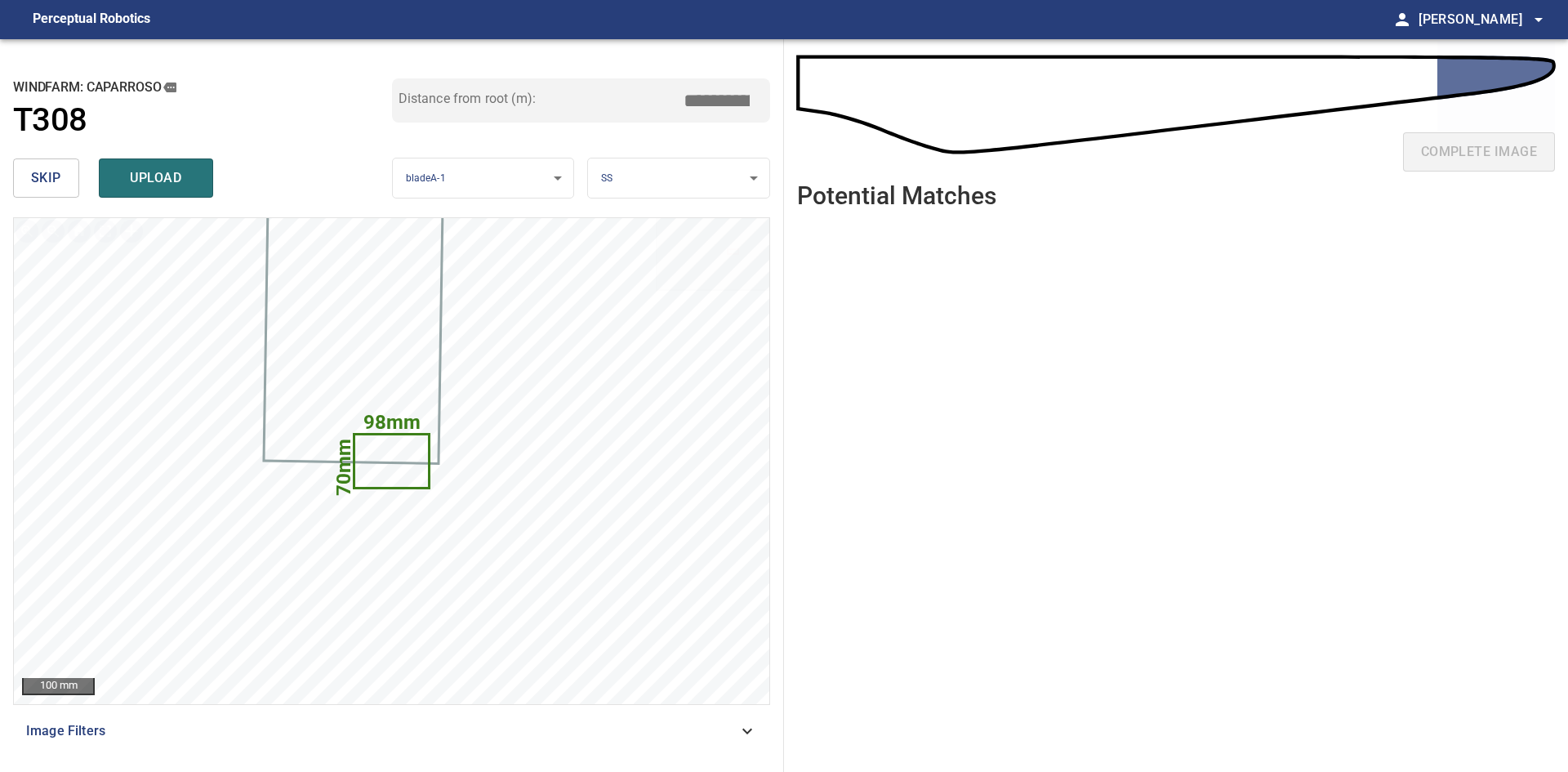
click at [17, 184] on button "skip" at bounding box center [46, 178] width 66 height 39
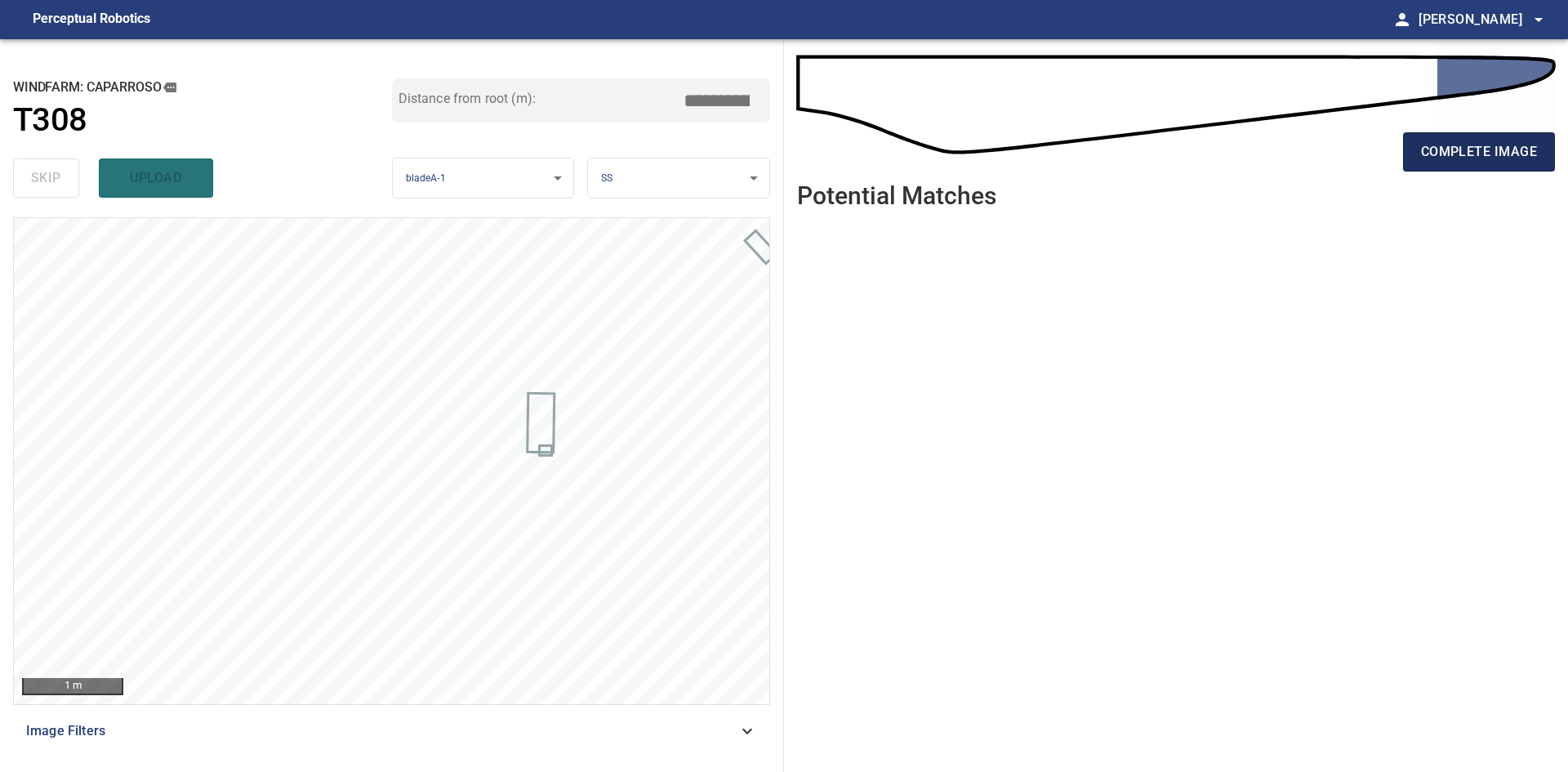
click at [1518, 159] on span "complete image" at bounding box center [1478, 151] width 116 height 23
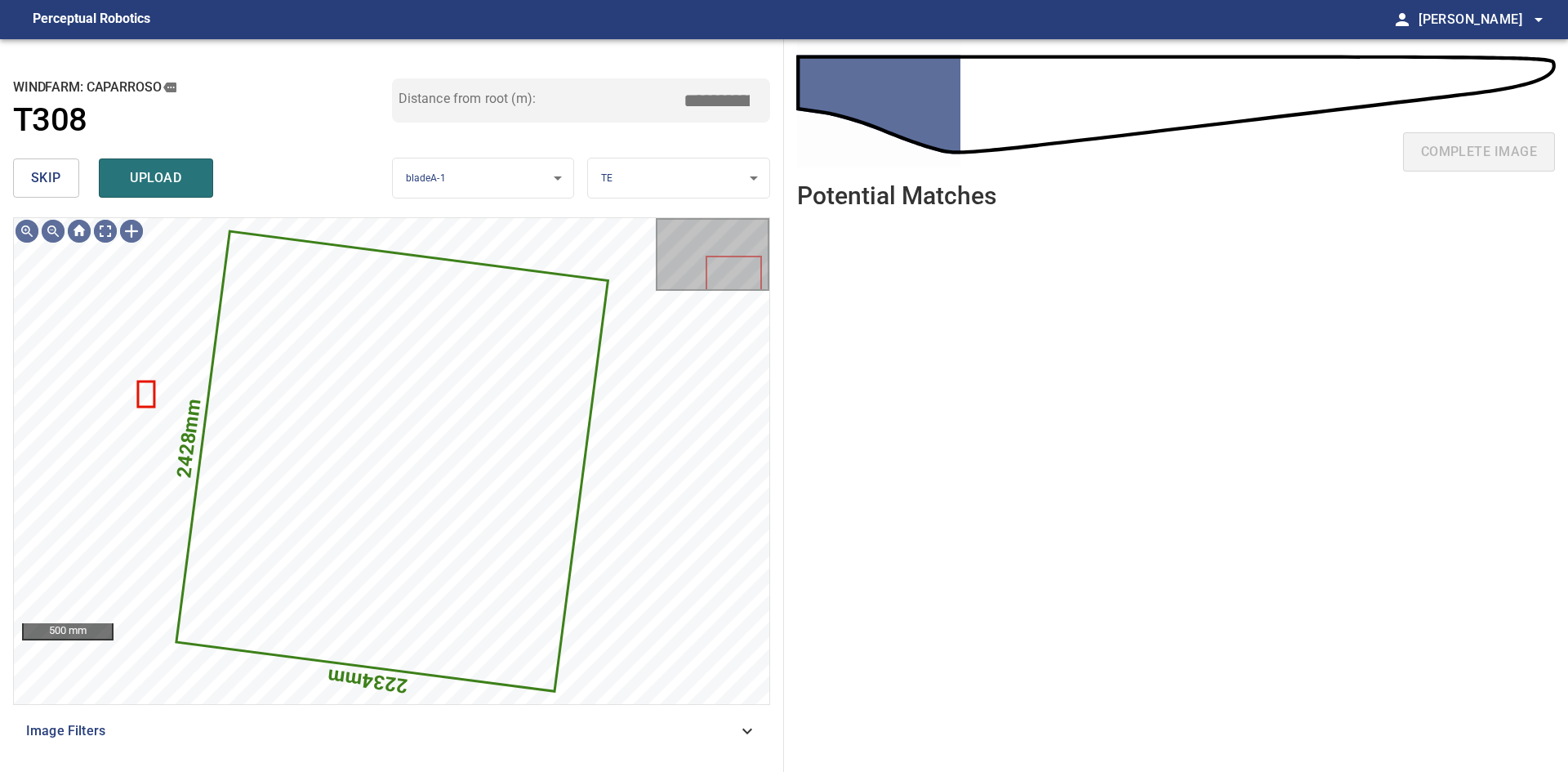
click at [64, 178] on button "skip" at bounding box center [46, 178] width 66 height 39
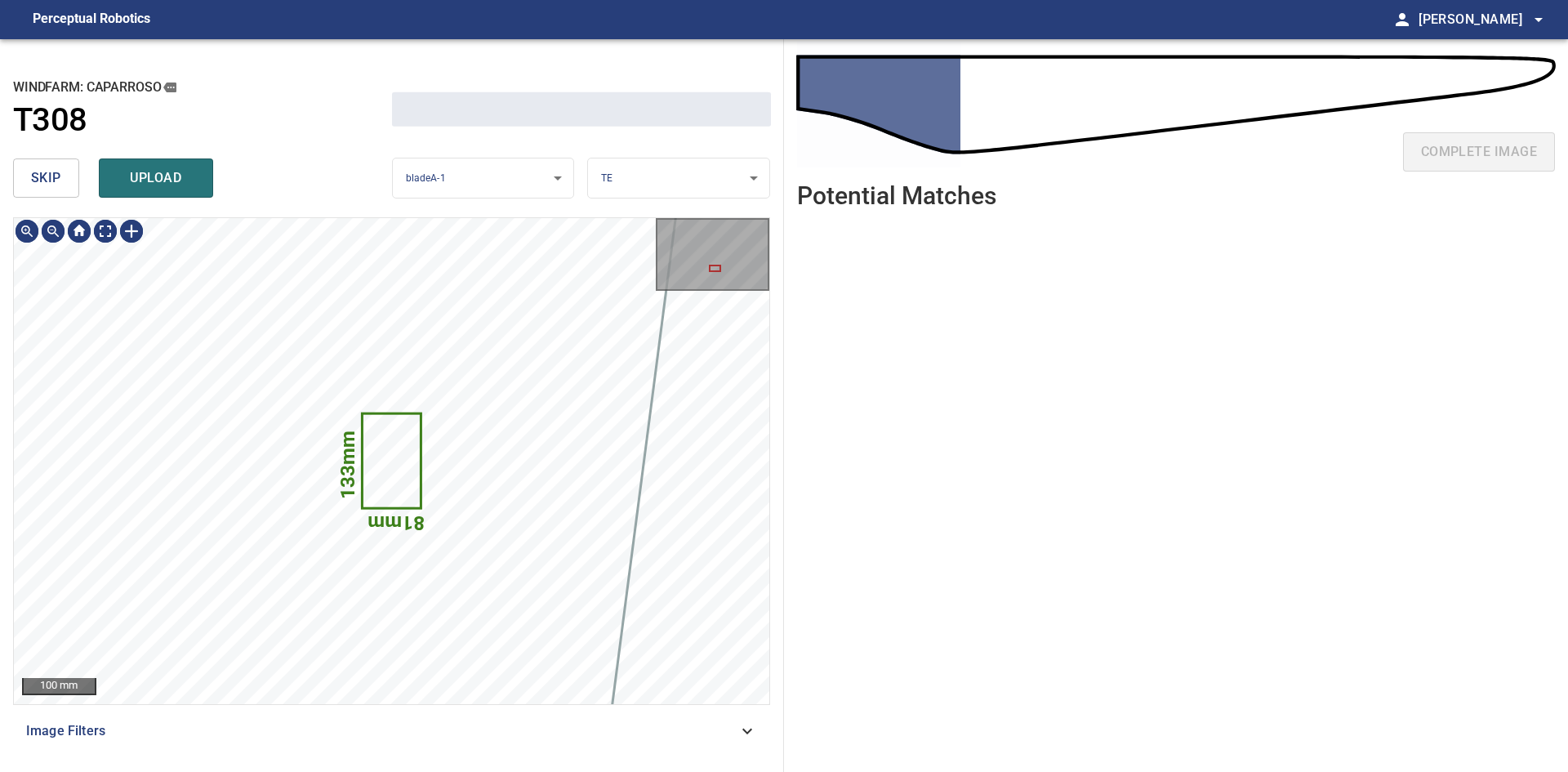
click at [64, 178] on button "skip" at bounding box center [46, 178] width 66 height 39
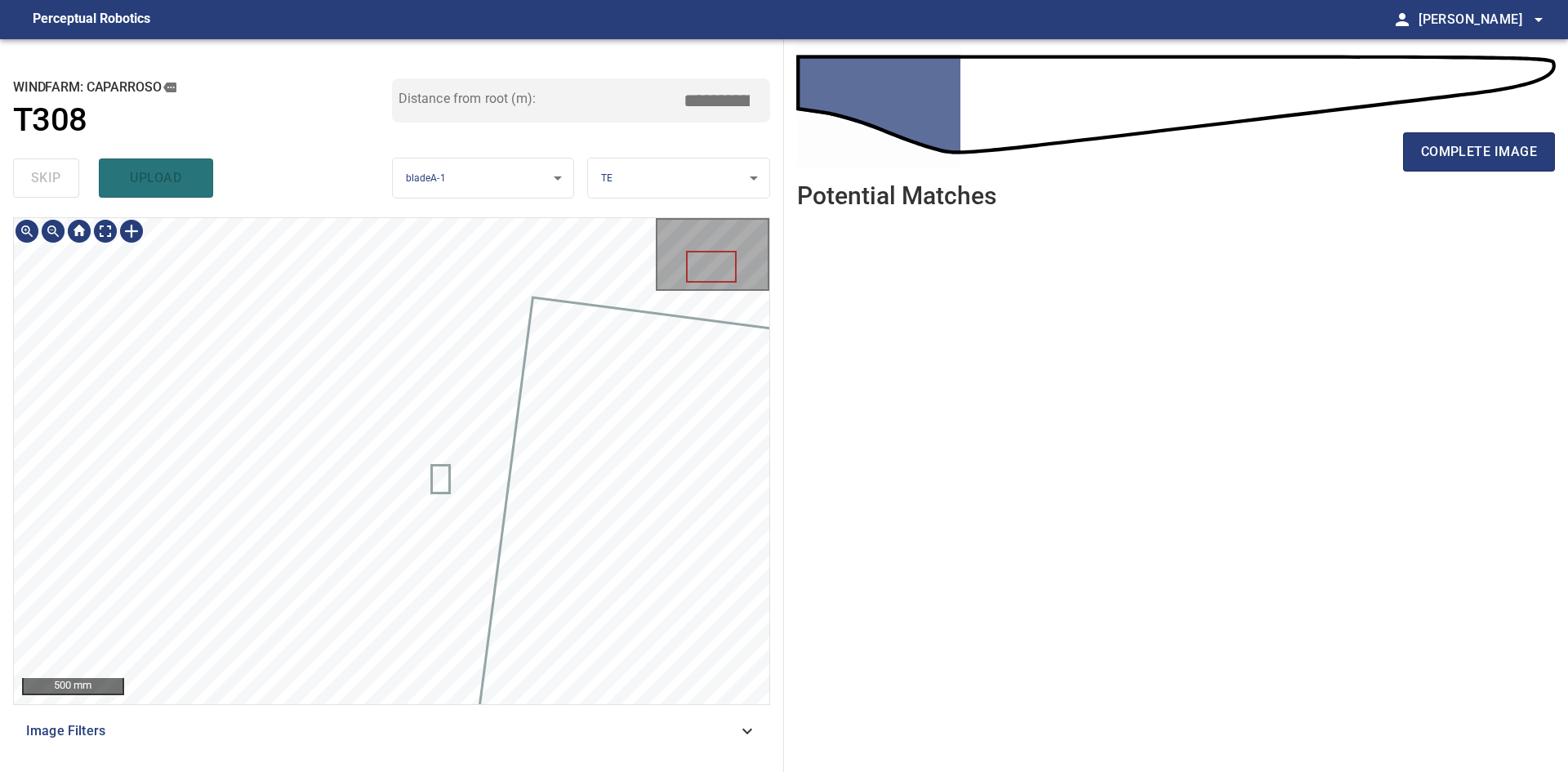
click at [553, 151] on div "**********" at bounding box center [392, 406] width 784 height 733
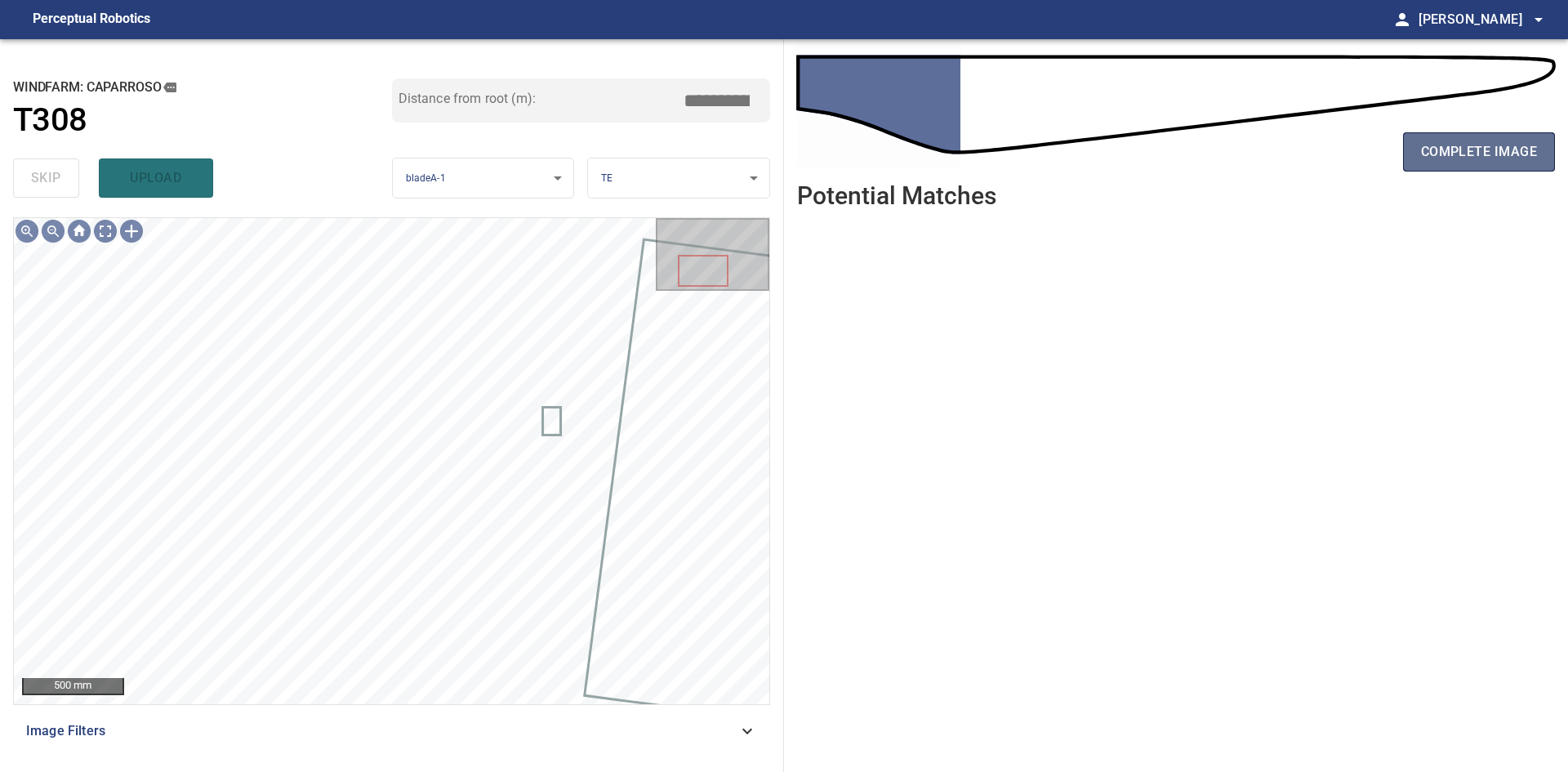
click at [1511, 149] on span "complete image" at bounding box center [1478, 151] width 116 height 23
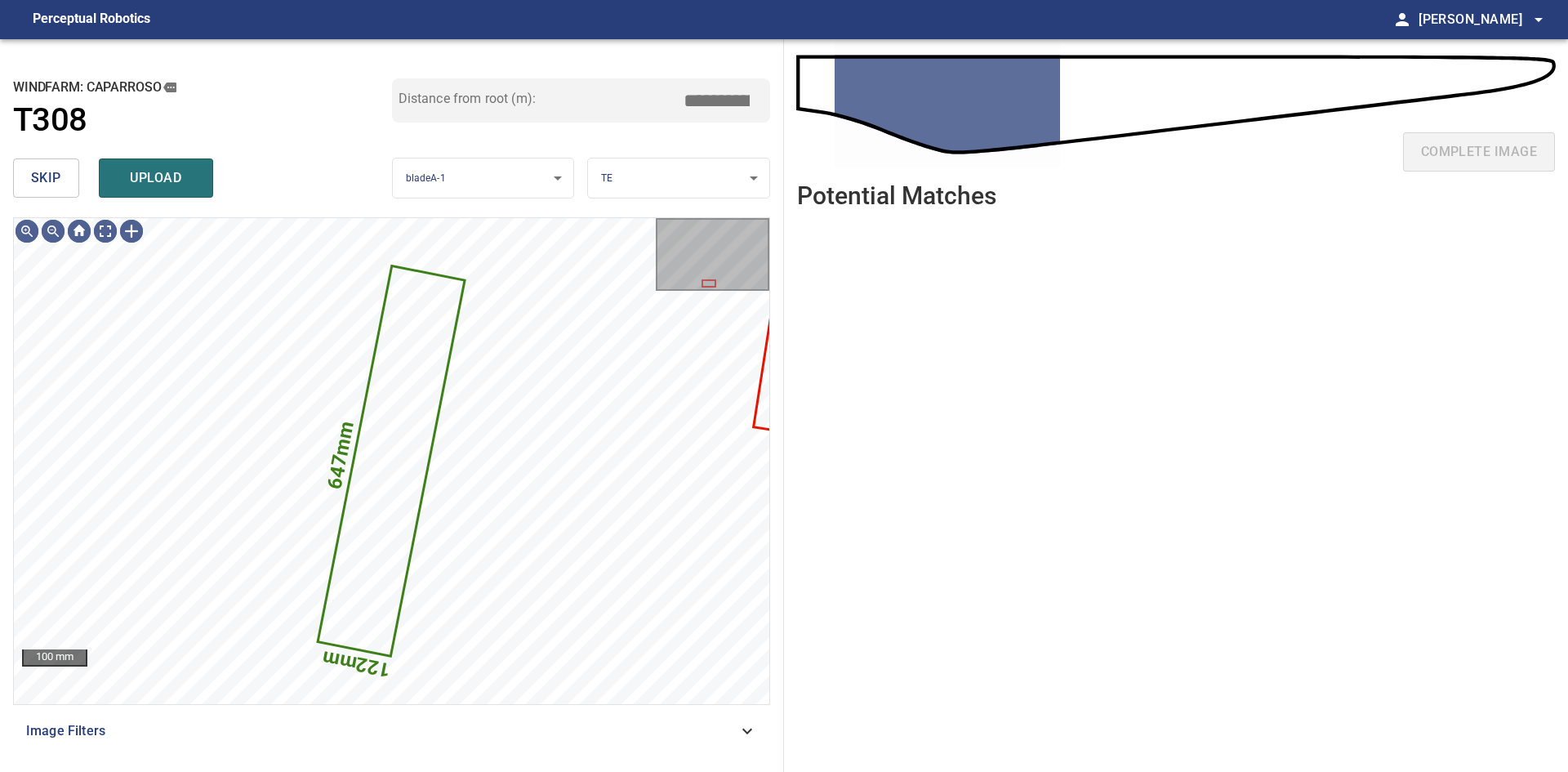
click at [40, 186] on span "skip" at bounding box center [46, 178] width 30 height 23
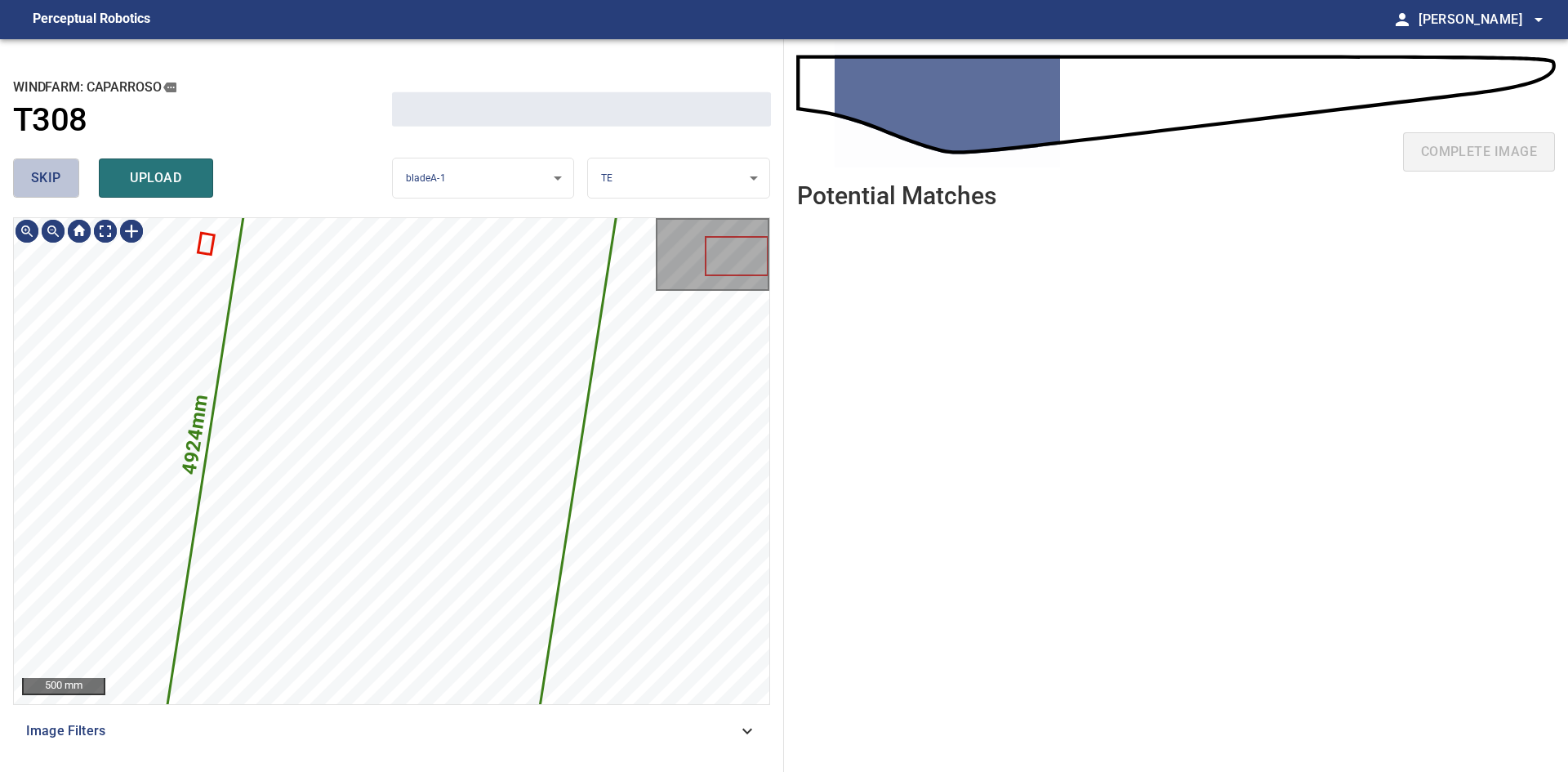
click at [40, 186] on span "skip" at bounding box center [46, 178] width 30 height 23
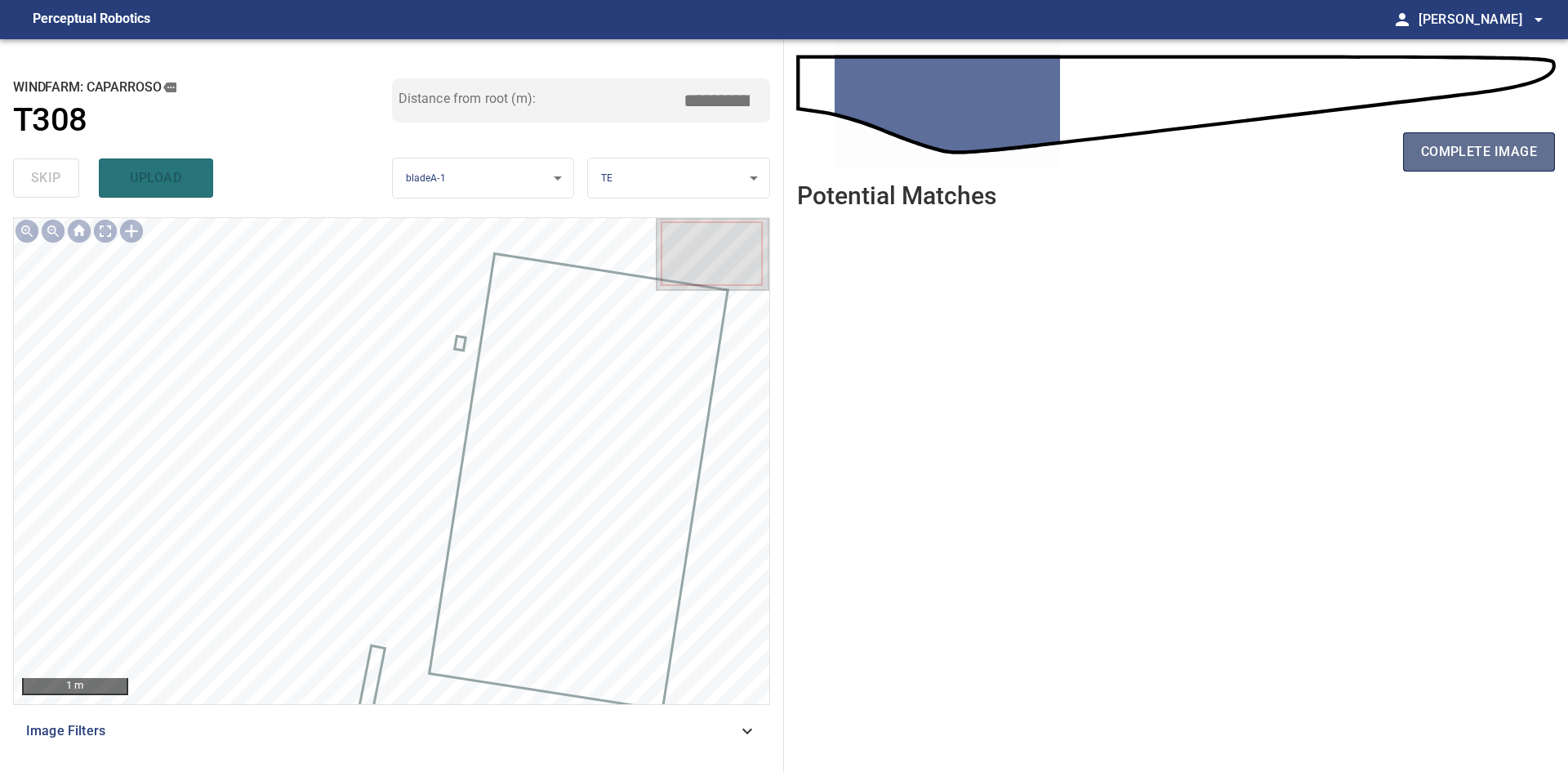
click at [1457, 153] on span "complete image" at bounding box center [1478, 151] width 116 height 23
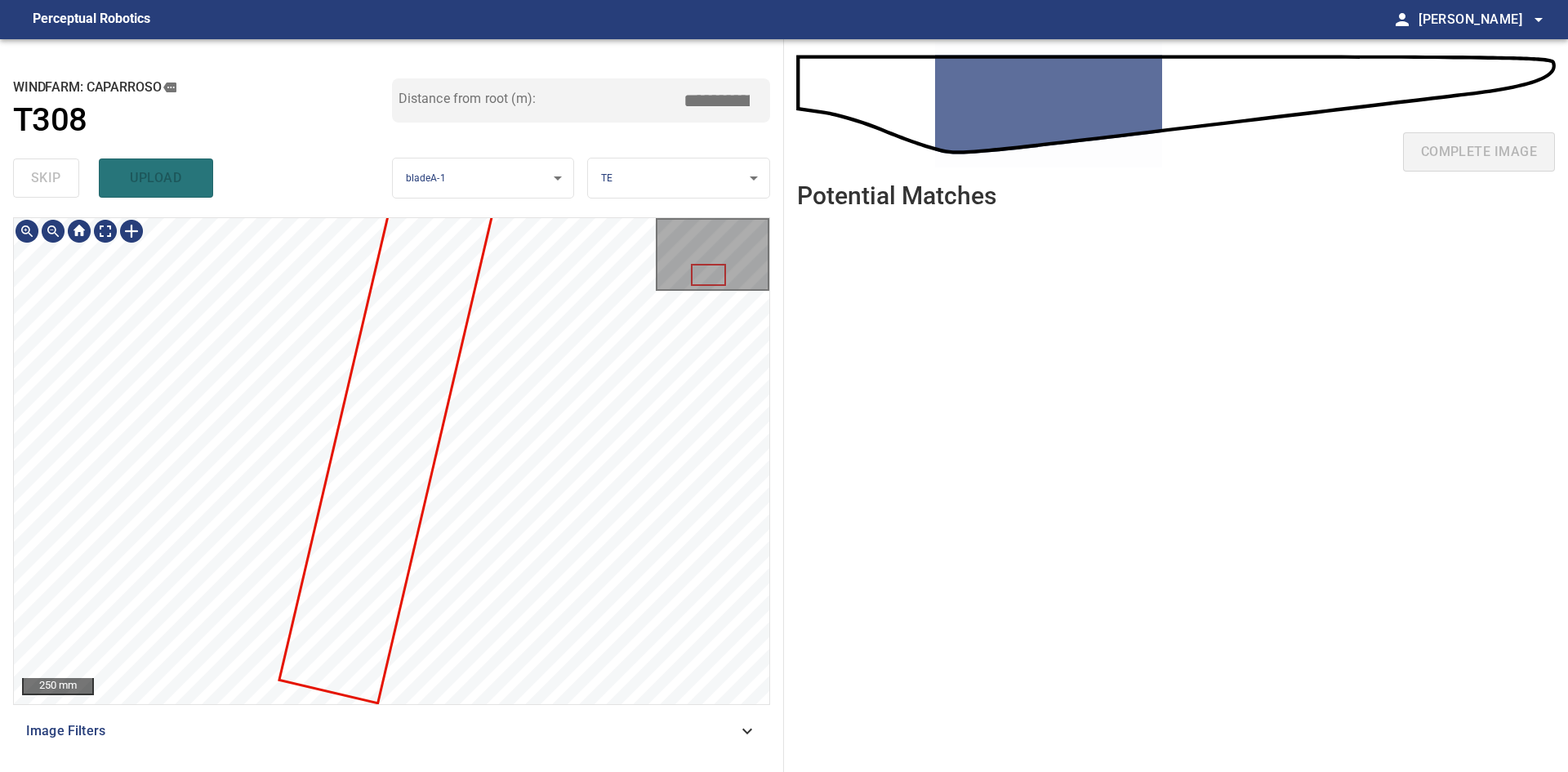
click at [634, 177] on div "**********" at bounding box center [392, 406] width 784 height 733
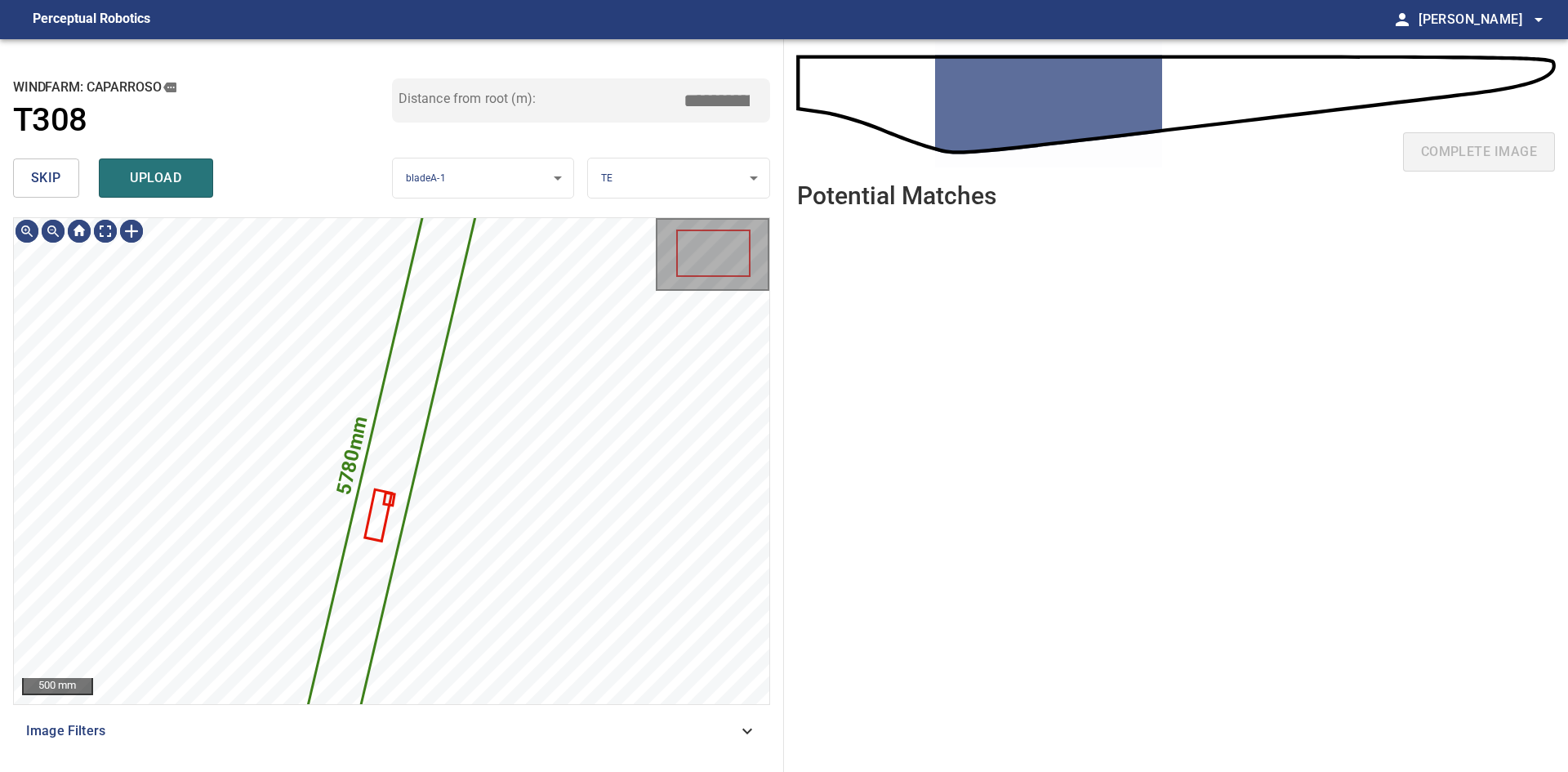
click at [62, 190] on button "skip" at bounding box center [46, 178] width 66 height 39
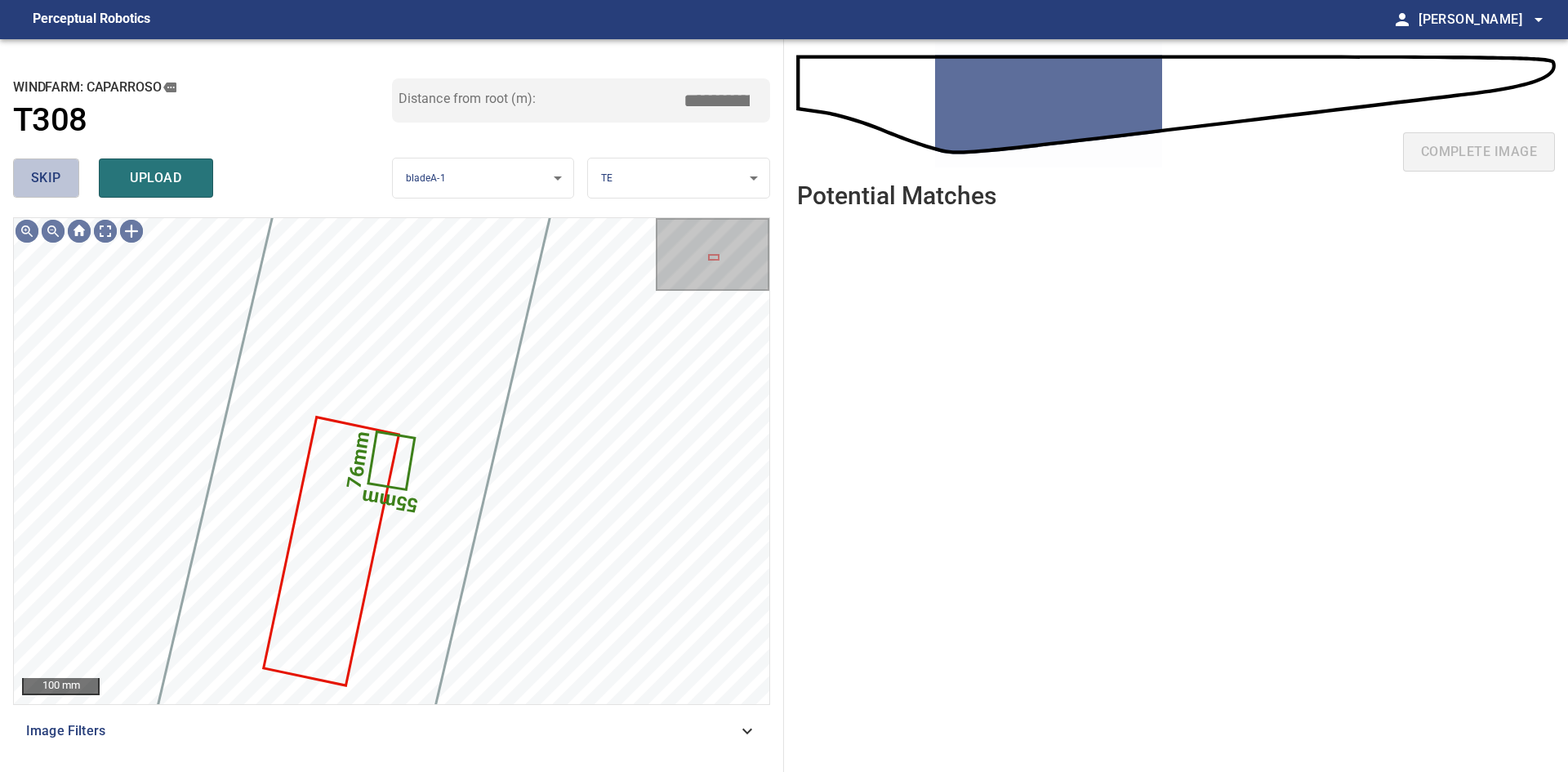
click at [62, 190] on button "skip" at bounding box center [46, 178] width 66 height 39
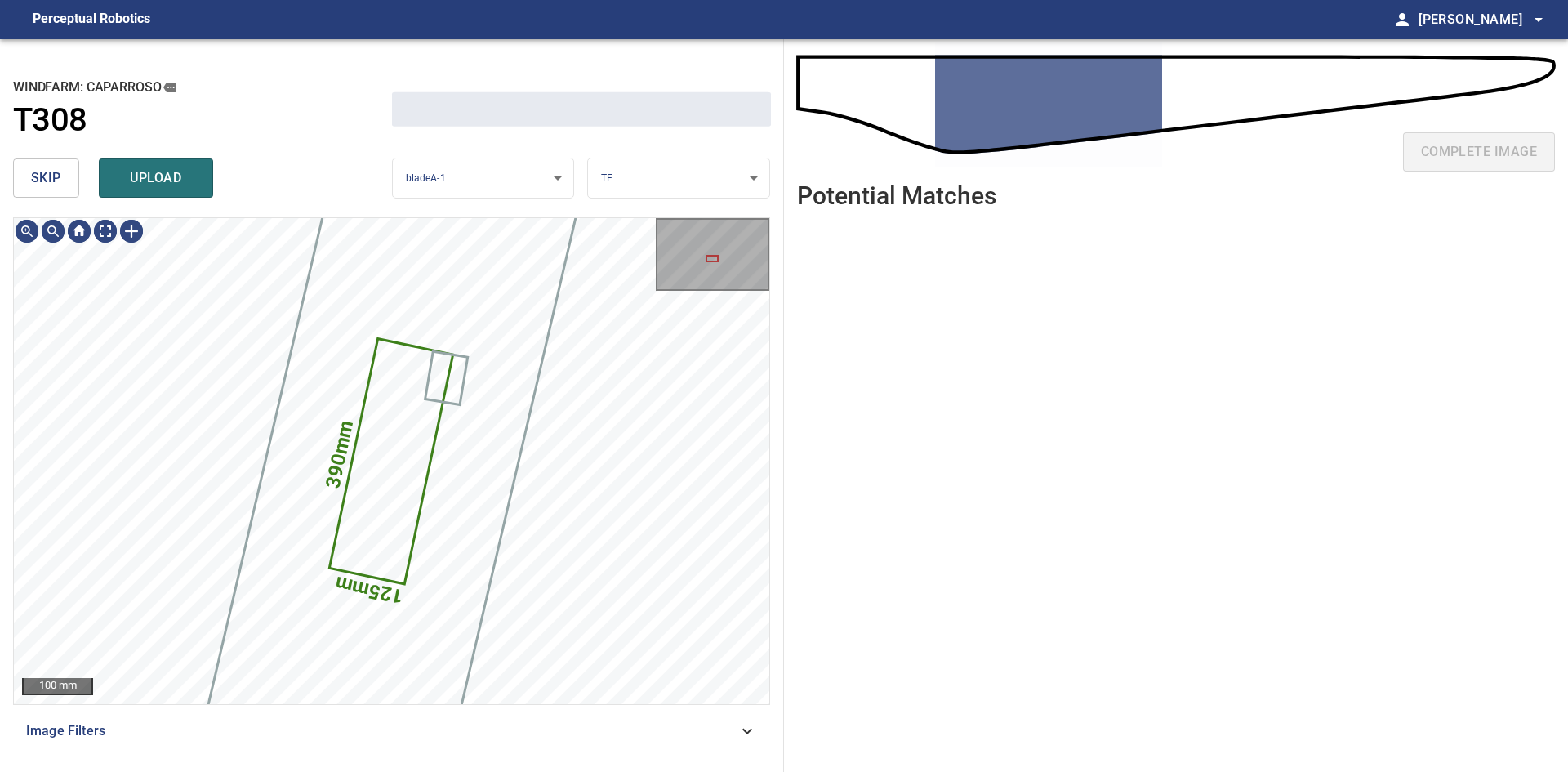
click at [62, 190] on button "skip" at bounding box center [46, 178] width 66 height 39
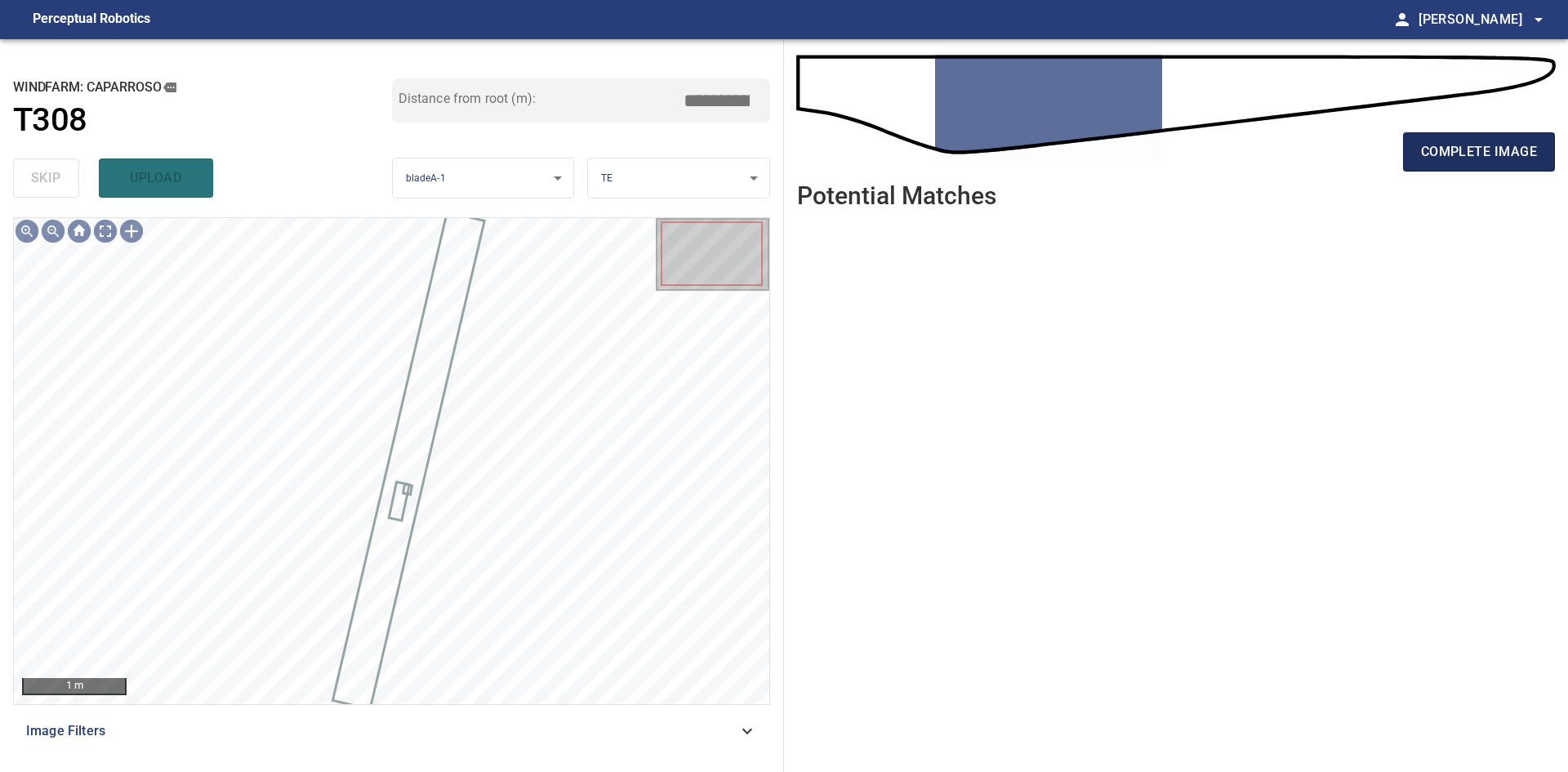
click at [1419, 141] on button "complete image" at bounding box center [1479, 151] width 152 height 39
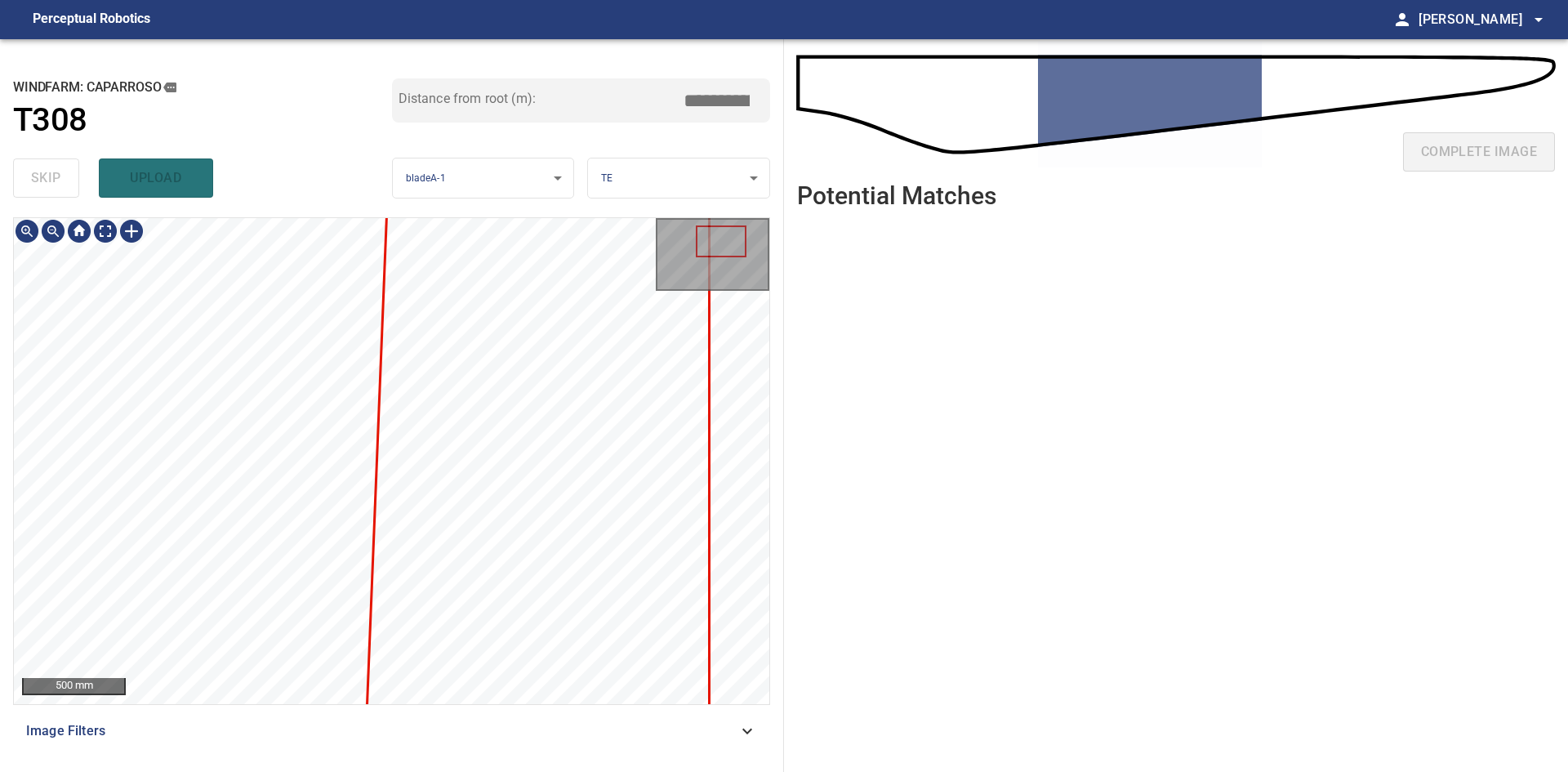
click at [458, 771] on html "**********" at bounding box center [784, 386] width 1568 height 772
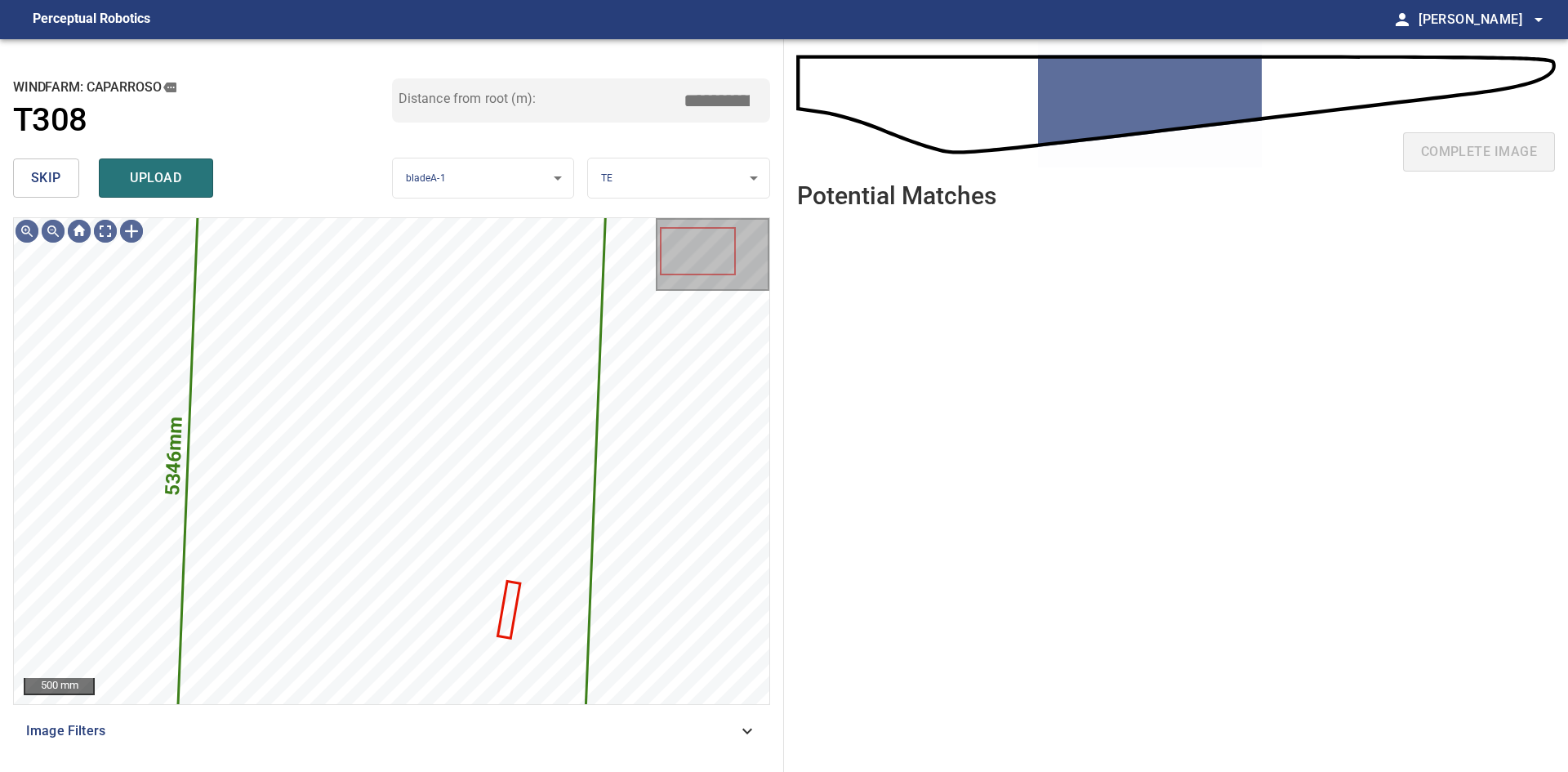
click at [42, 167] on span "skip" at bounding box center [46, 178] width 30 height 23
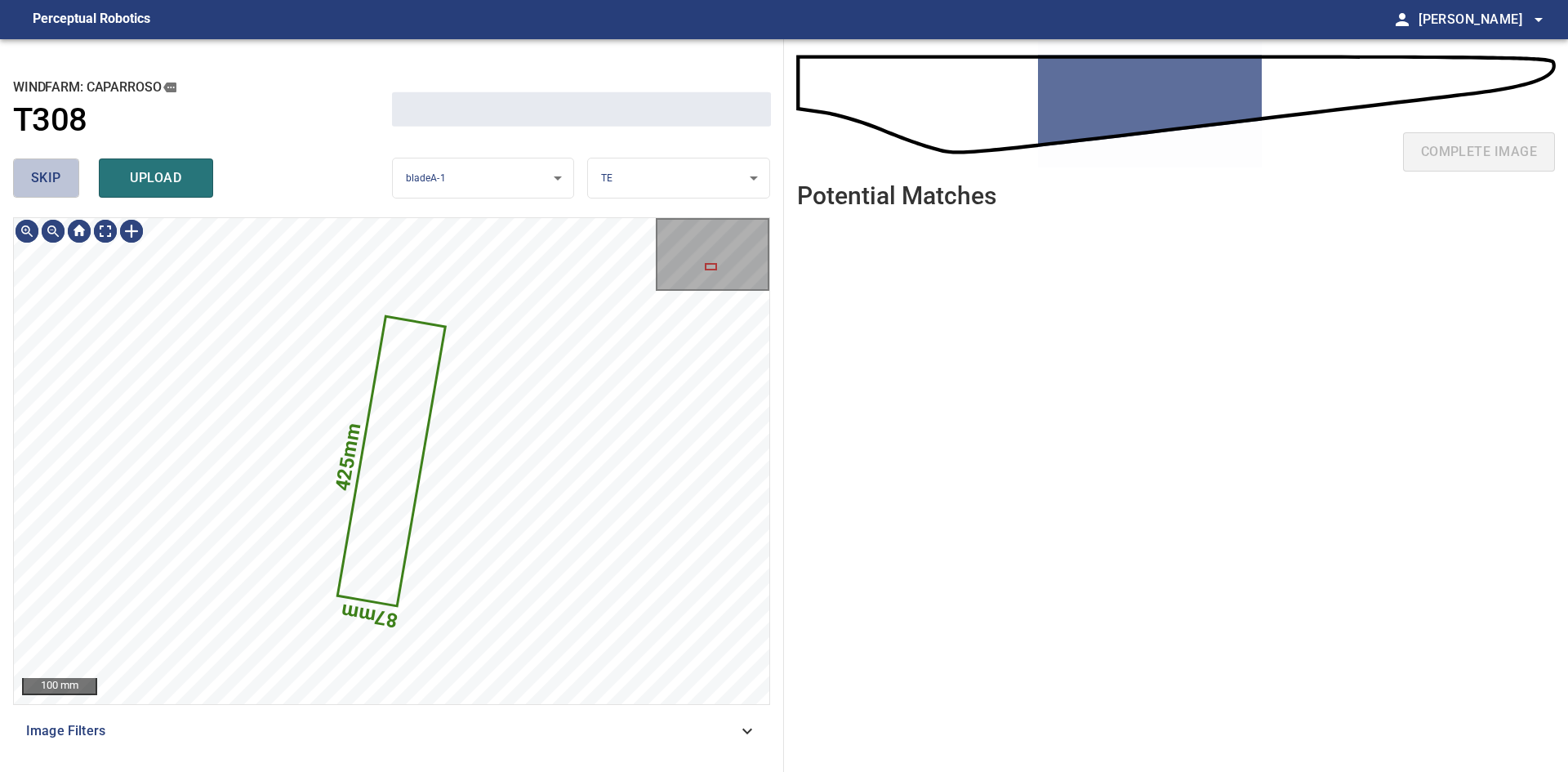
click at [42, 167] on span "skip" at bounding box center [46, 178] width 30 height 23
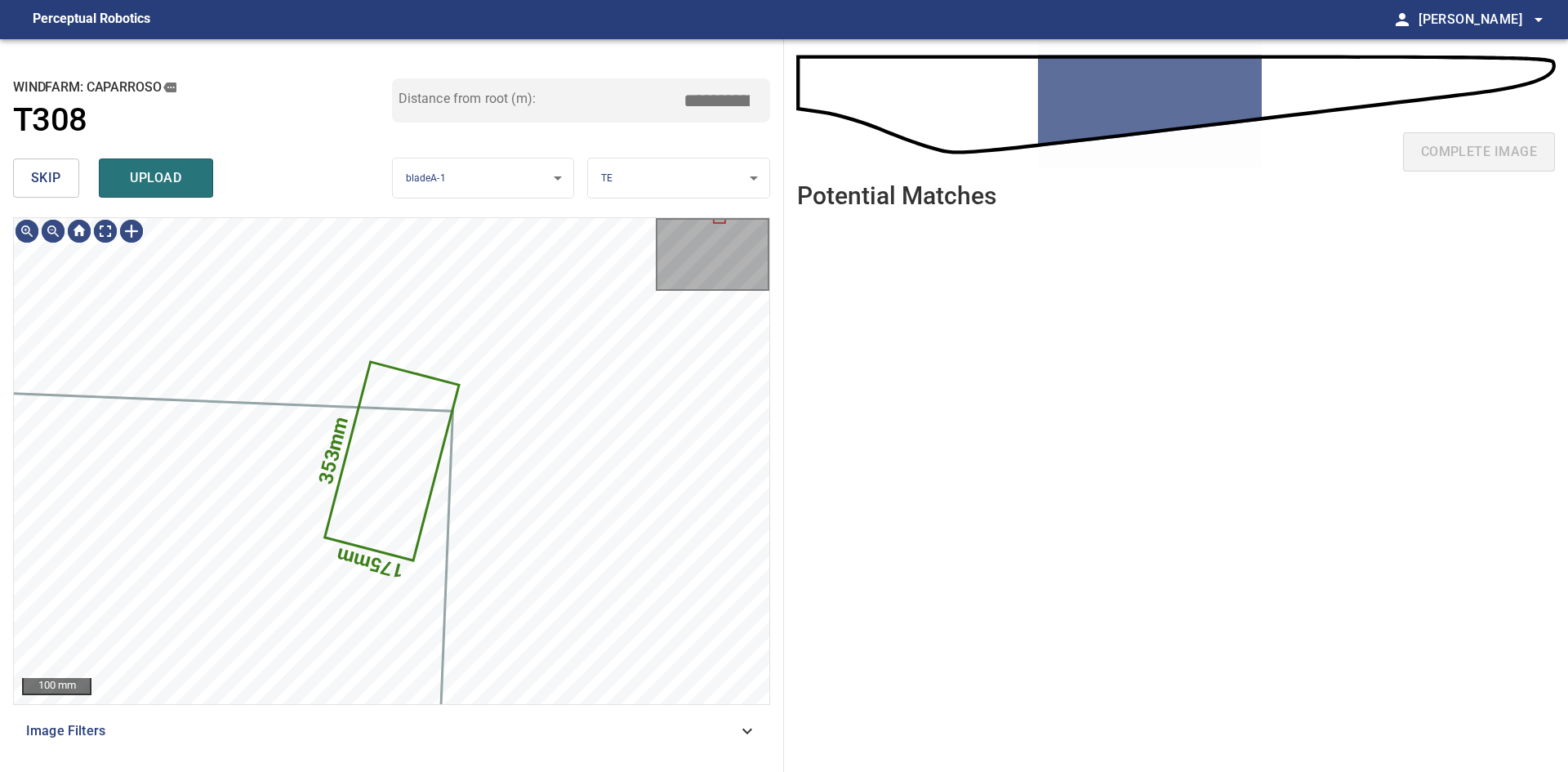
click at [44, 167] on span "skip" at bounding box center [46, 178] width 30 height 23
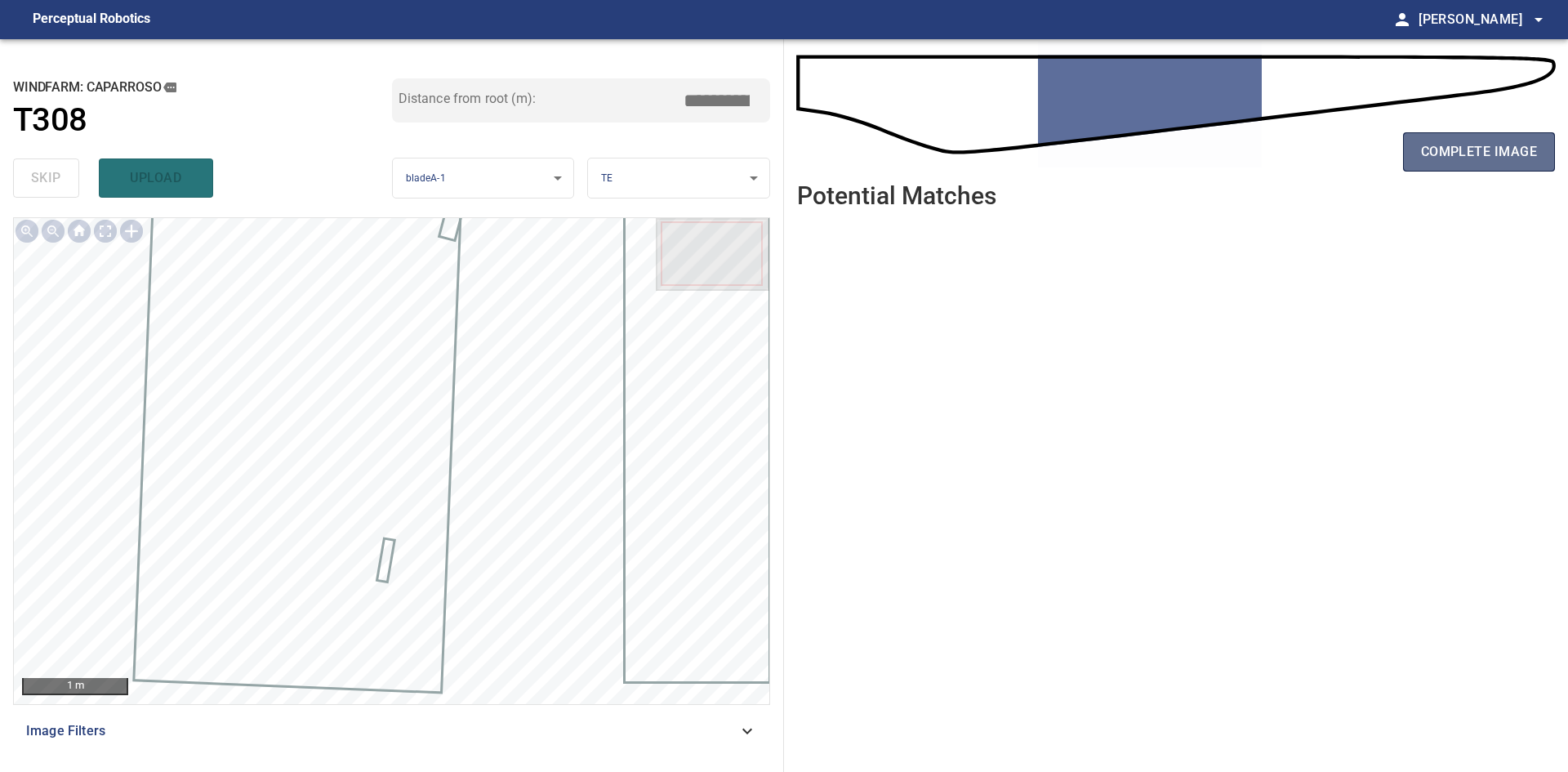
click at [1421, 164] on span "complete image" at bounding box center [1478, 151] width 116 height 23
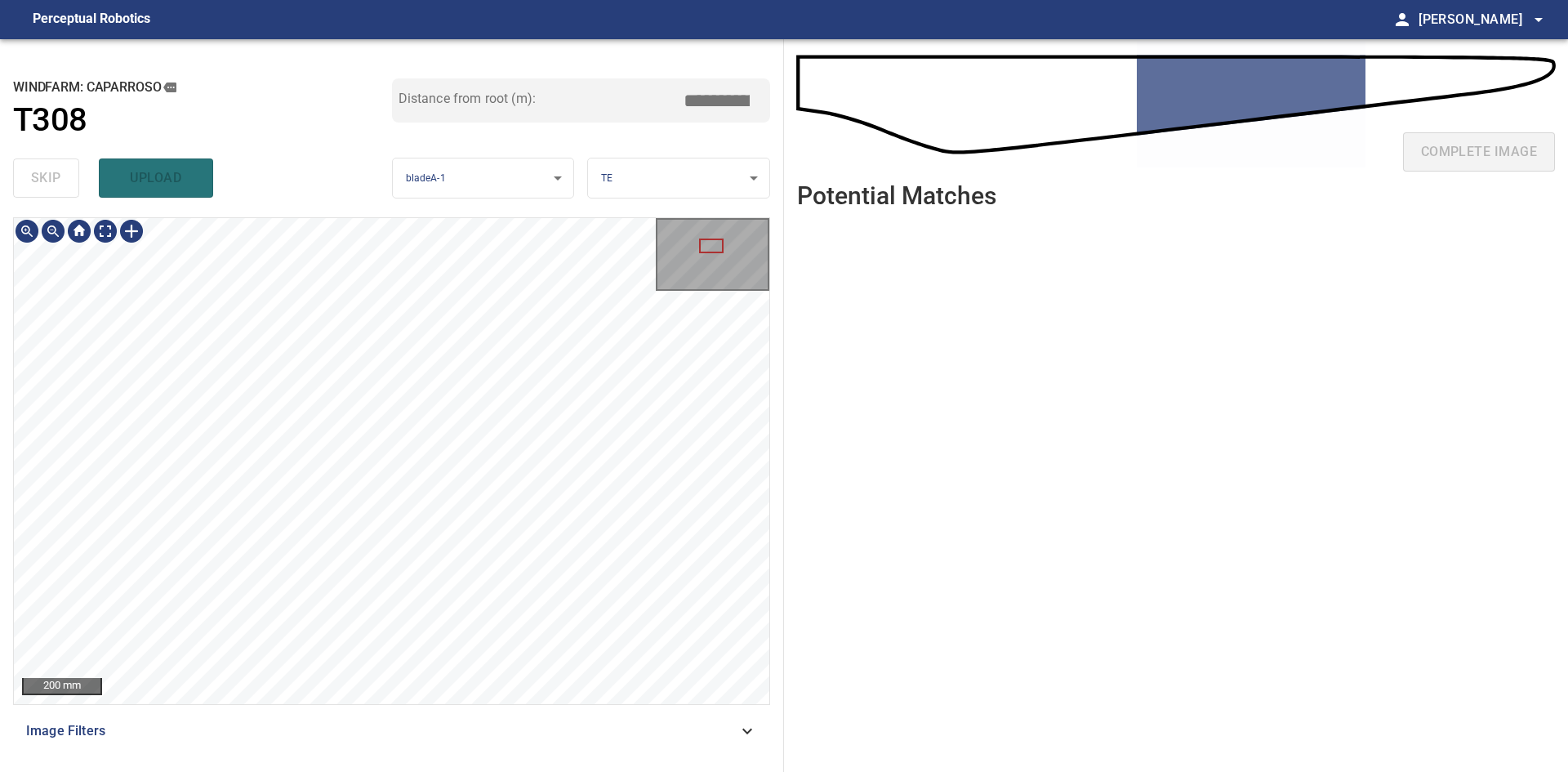
click at [598, 182] on div "**********" at bounding box center [392, 406] width 784 height 733
click at [559, 137] on div "**********" at bounding box center [392, 406] width 784 height 733
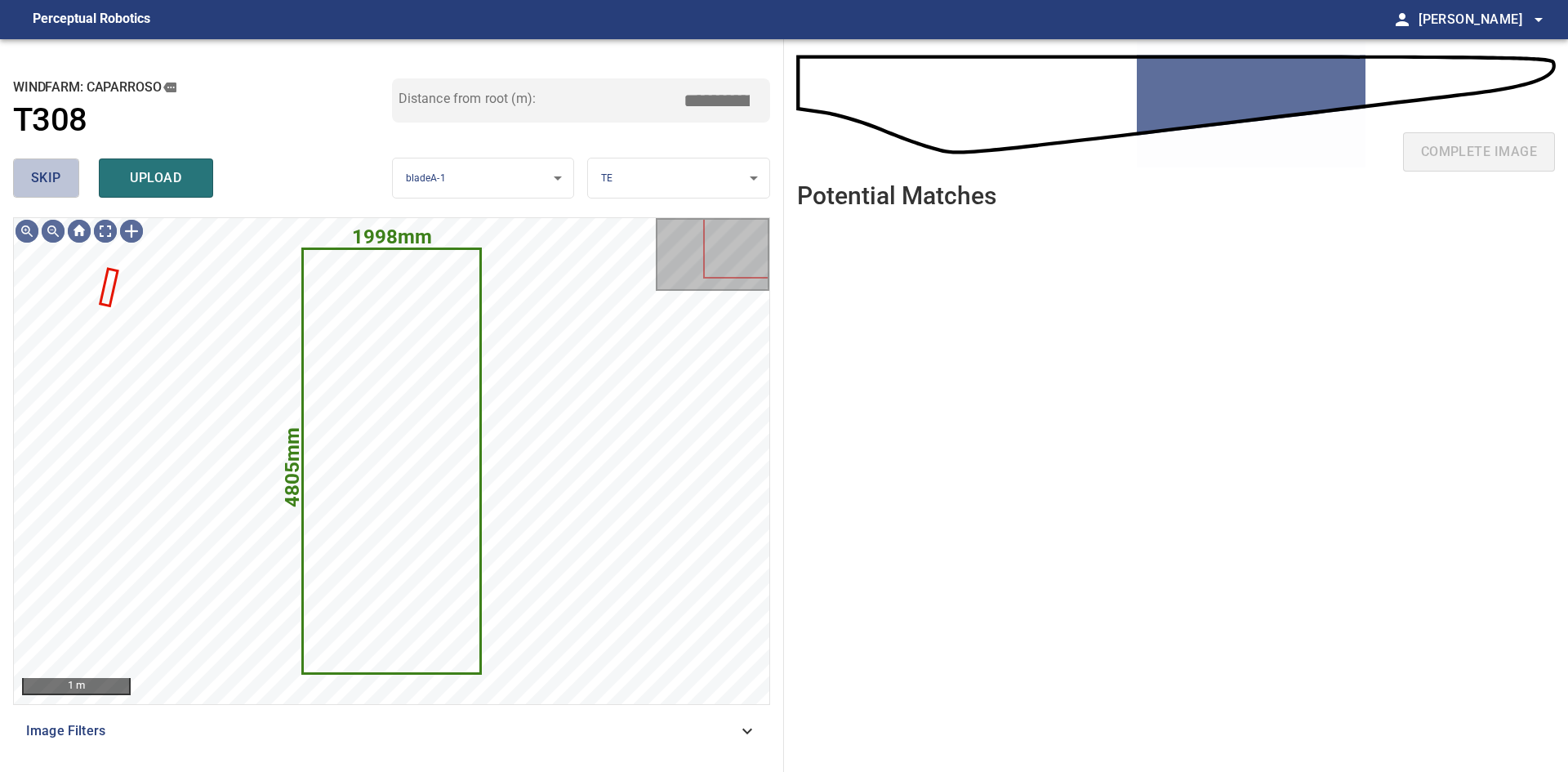
click at [16, 170] on button "skip" at bounding box center [46, 178] width 66 height 39
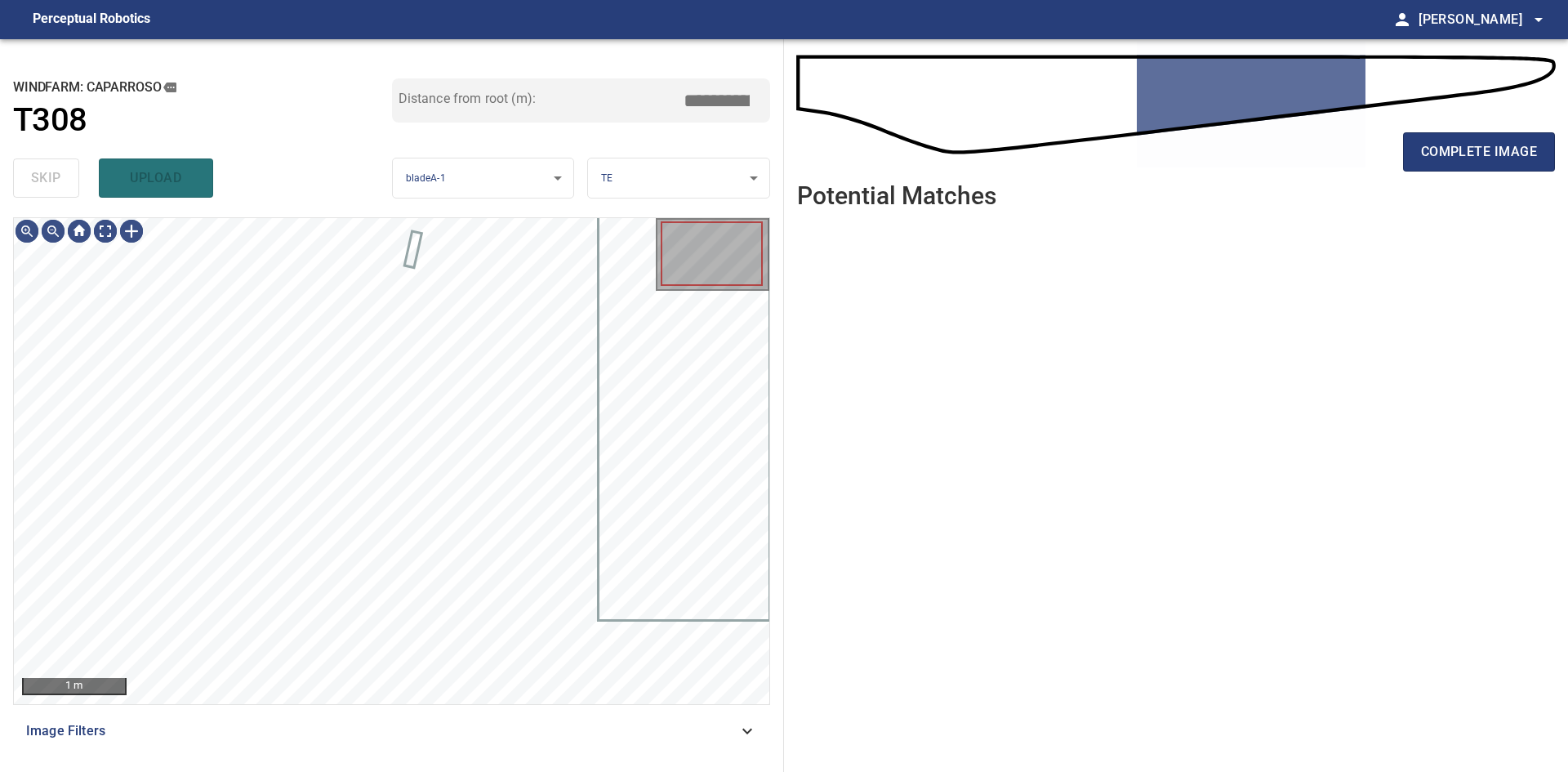
click at [16, 170] on div "skip upload" at bounding box center [203, 178] width 379 height 52
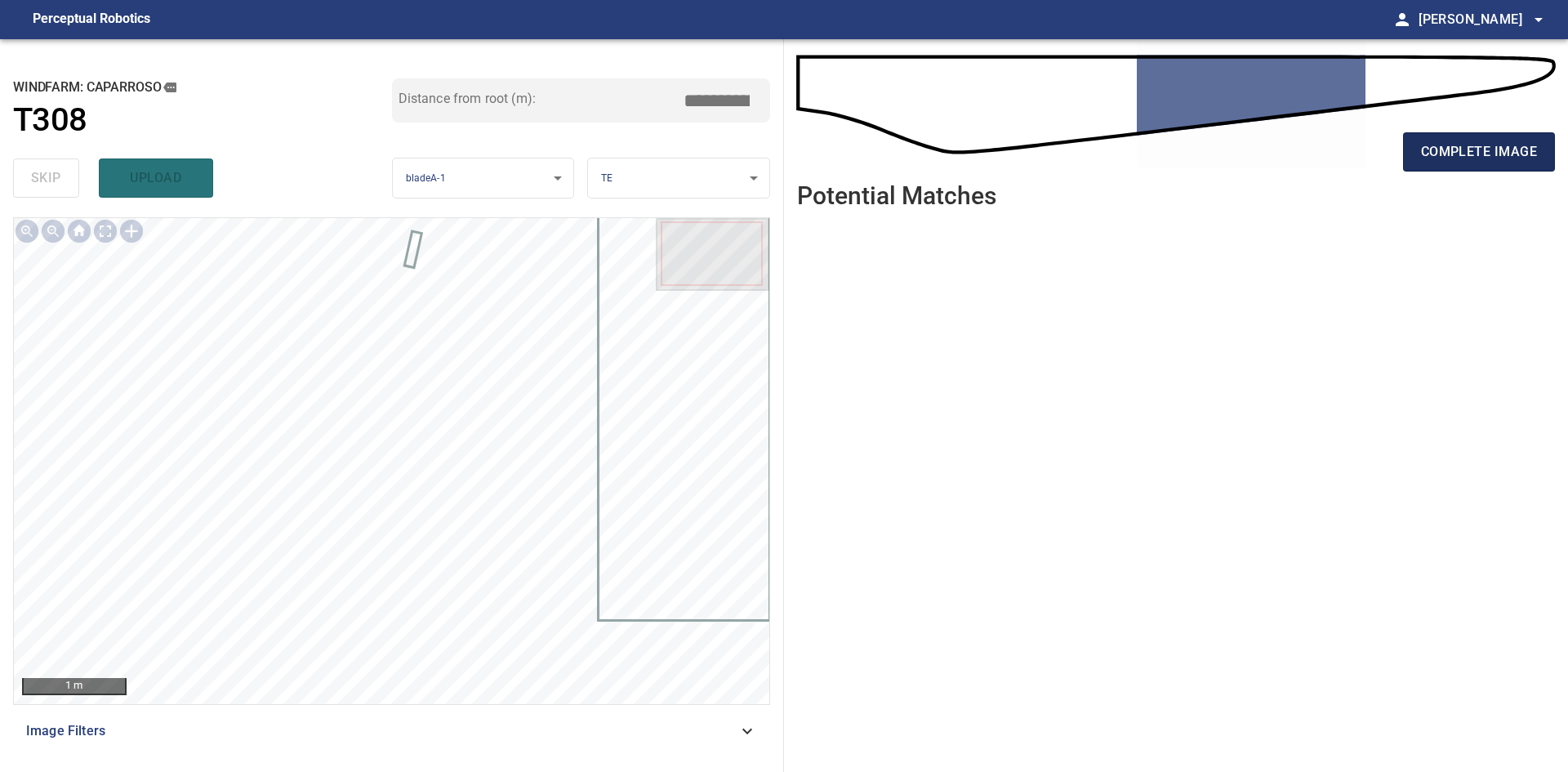
click at [1474, 156] on span "complete image" at bounding box center [1478, 151] width 116 height 23
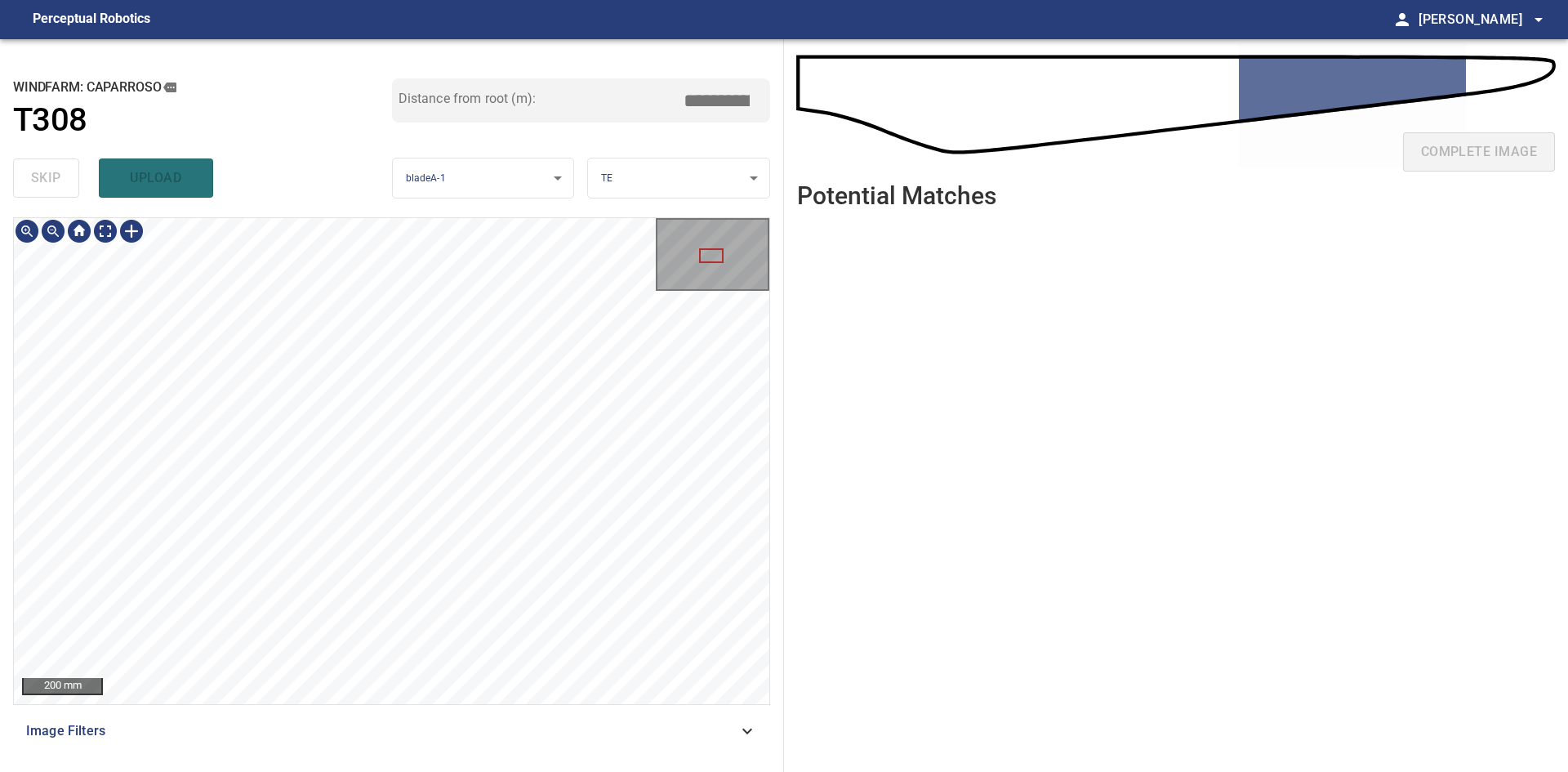
click at [435, 218] on div "200 mm" at bounding box center [392, 460] width 757 height 487
click at [0, 626] on div "**********" at bounding box center [392, 406] width 784 height 733
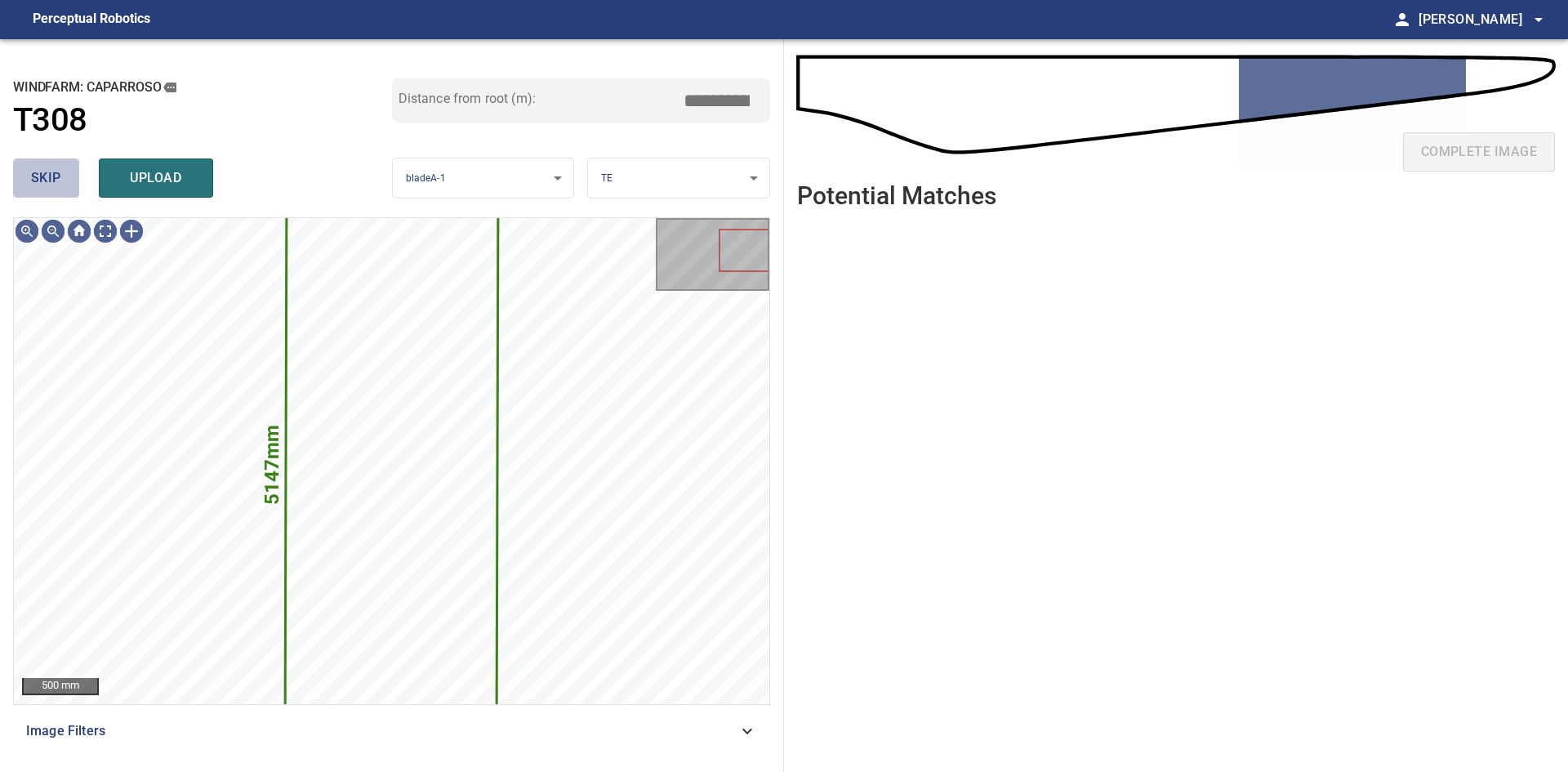
click at [44, 193] on button "skip" at bounding box center [46, 178] width 66 height 39
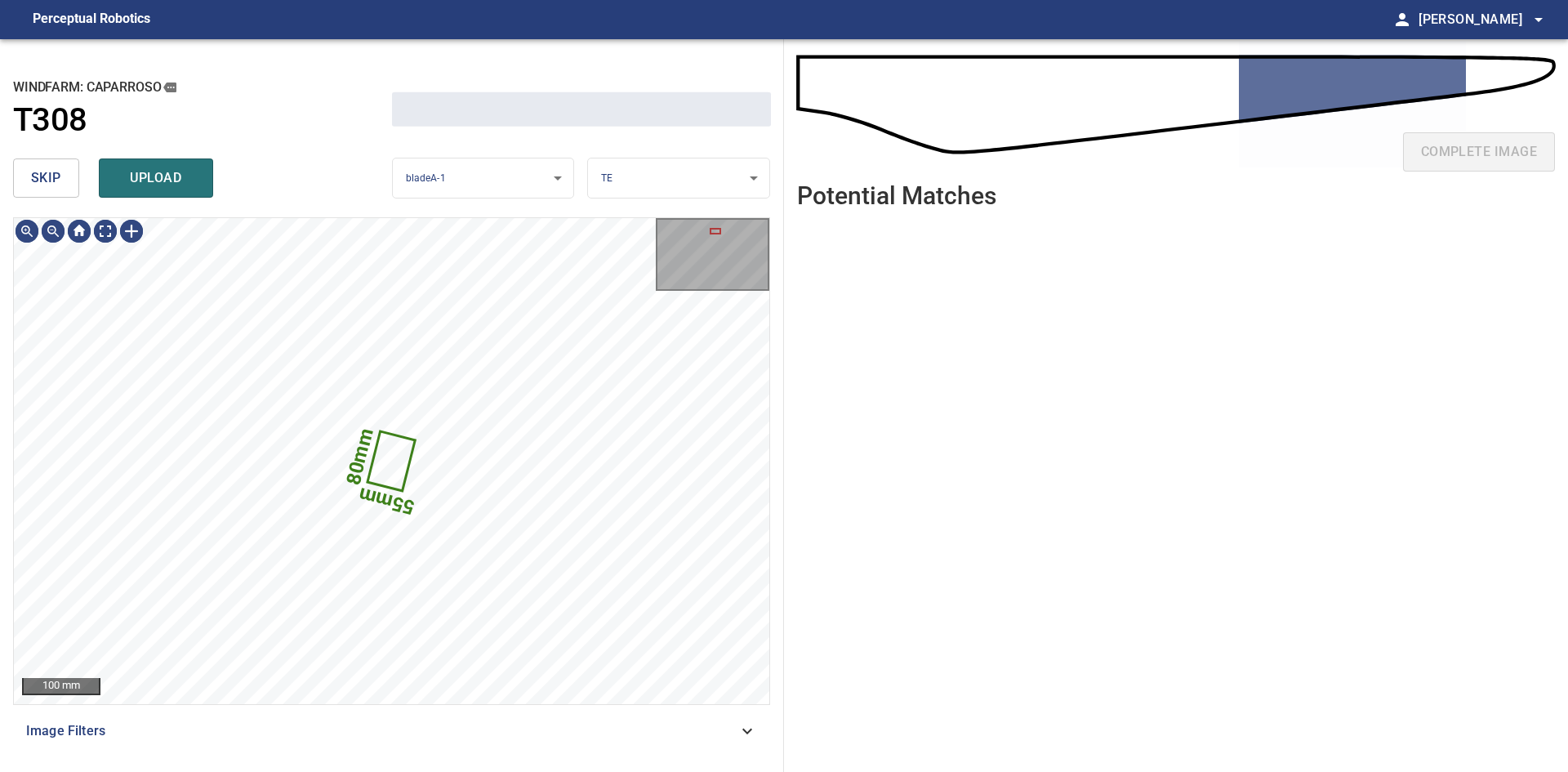
click at [44, 193] on button "skip" at bounding box center [46, 178] width 66 height 39
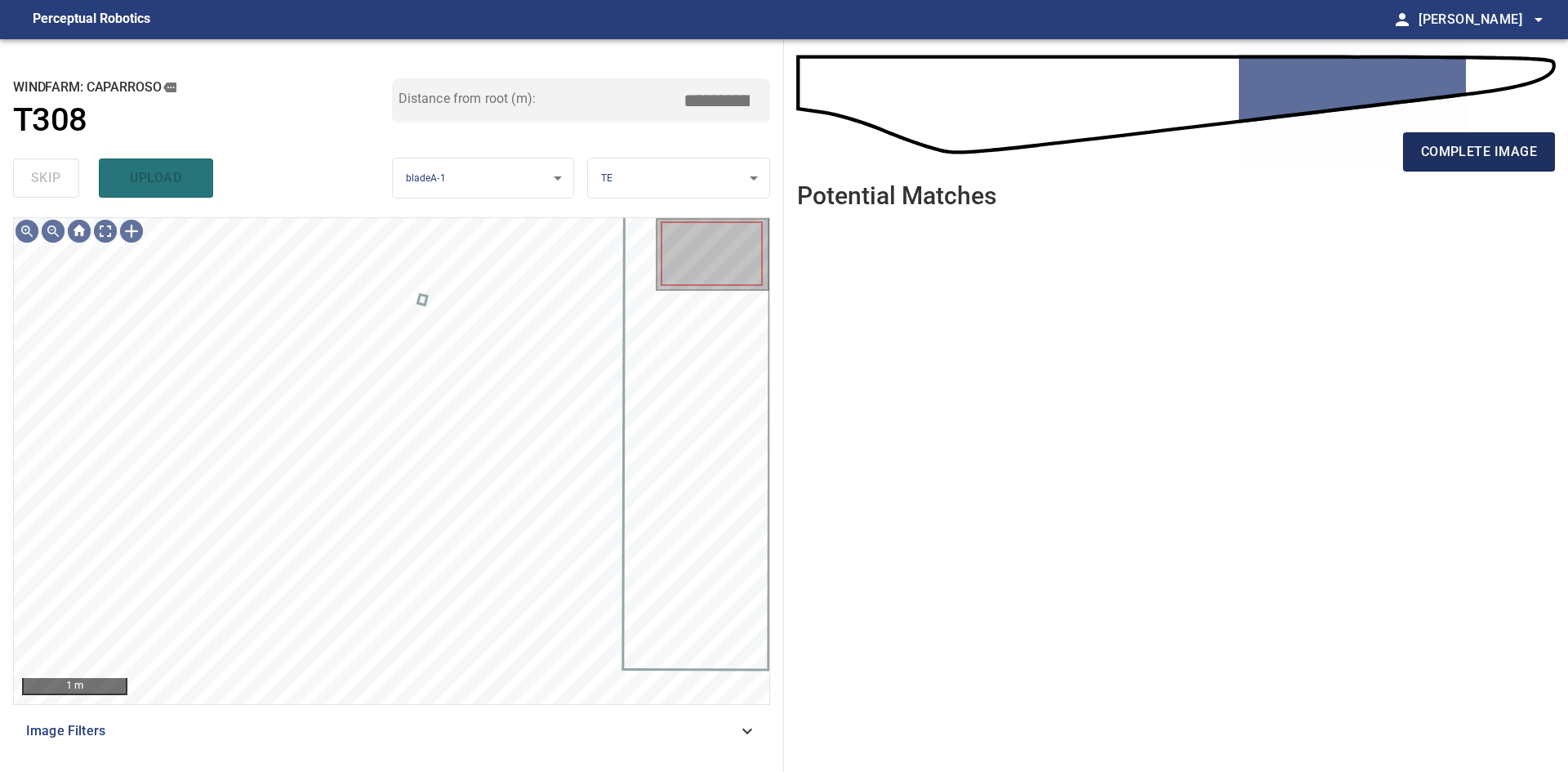
click at [1445, 158] on span "complete image" at bounding box center [1478, 151] width 116 height 23
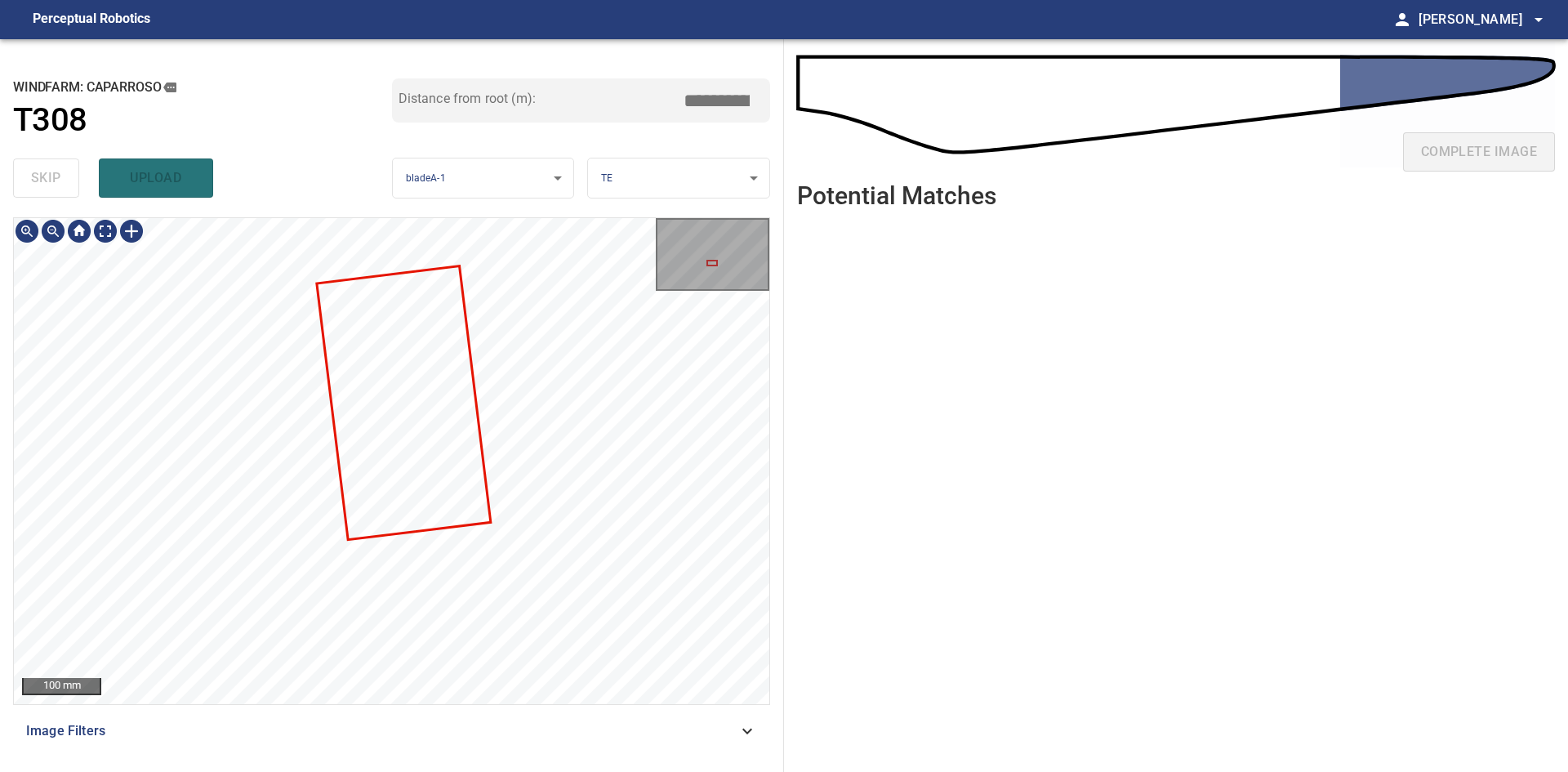
click at [633, 206] on div "**********" at bounding box center [392, 406] width 784 height 733
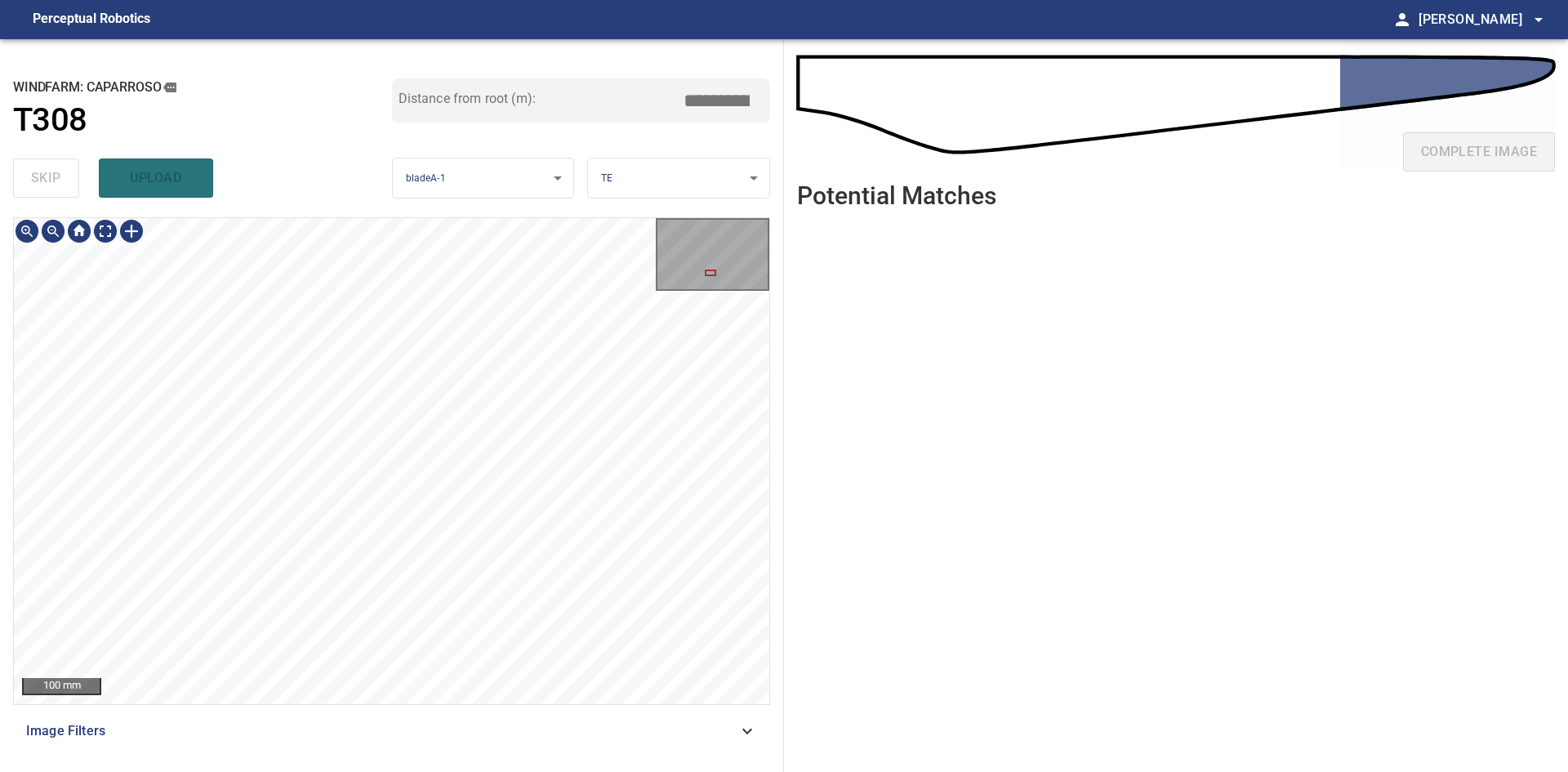
click at [660, 245] on div "100 mm" at bounding box center [392, 461] width 755 height 486
click at [648, 164] on div "**********" at bounding box center [392, 406] width 784 height 733
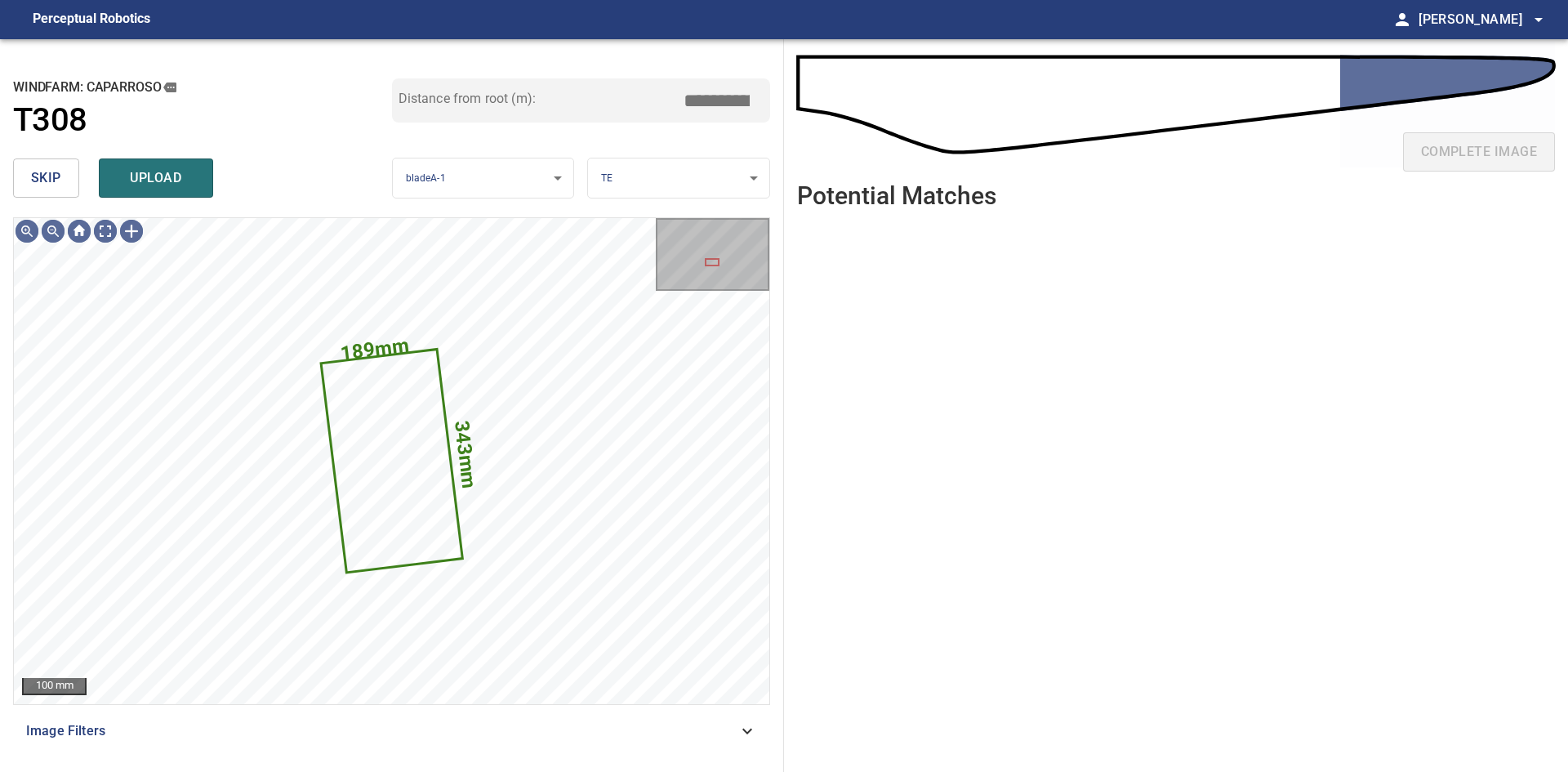
click at [42, 178] on span "skip" at bounding box center [46, 178] width 30 height 23
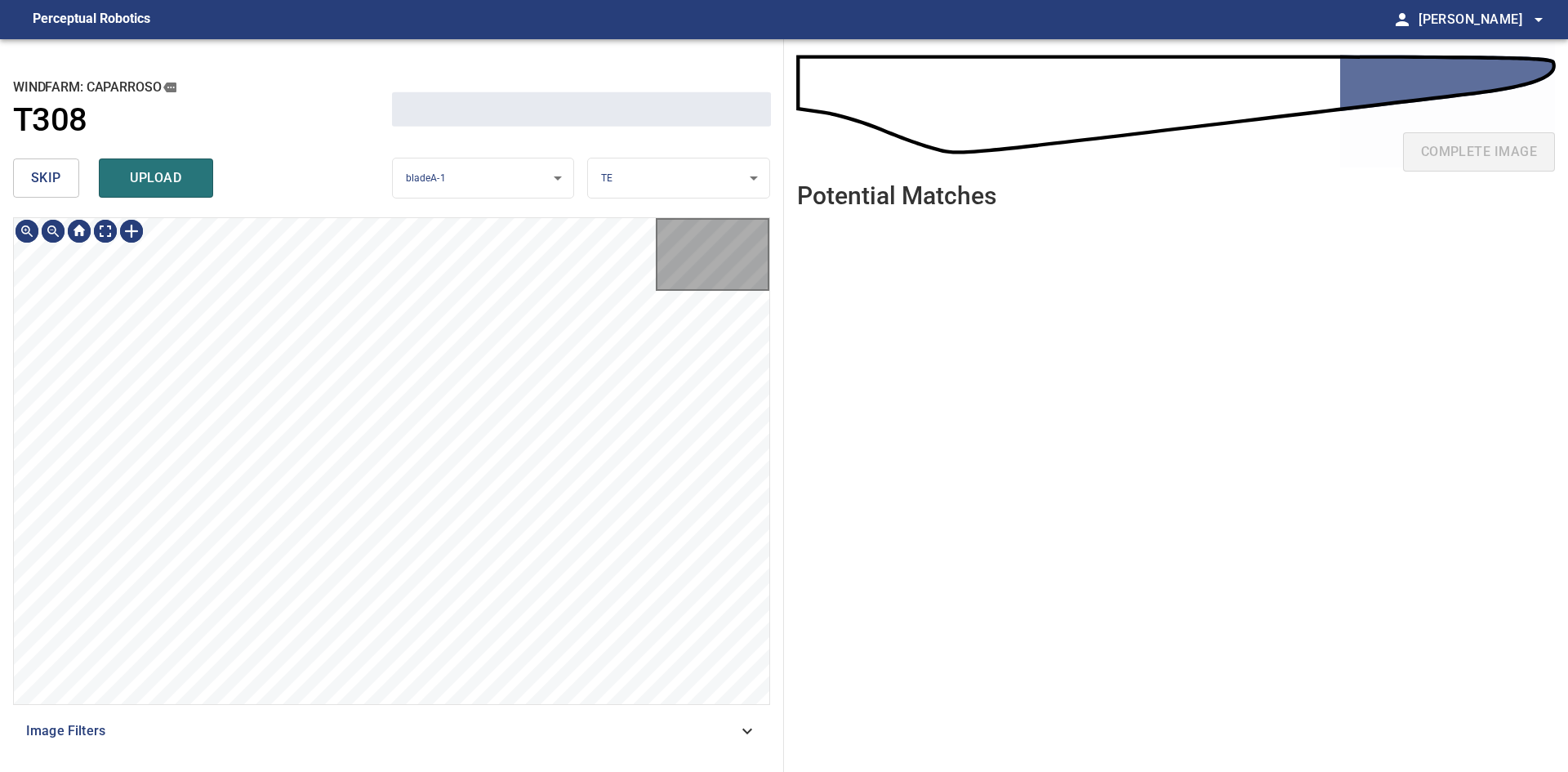
click at [42, 178] on span "skip" at bounding box center [46, 178] width 30 height 23
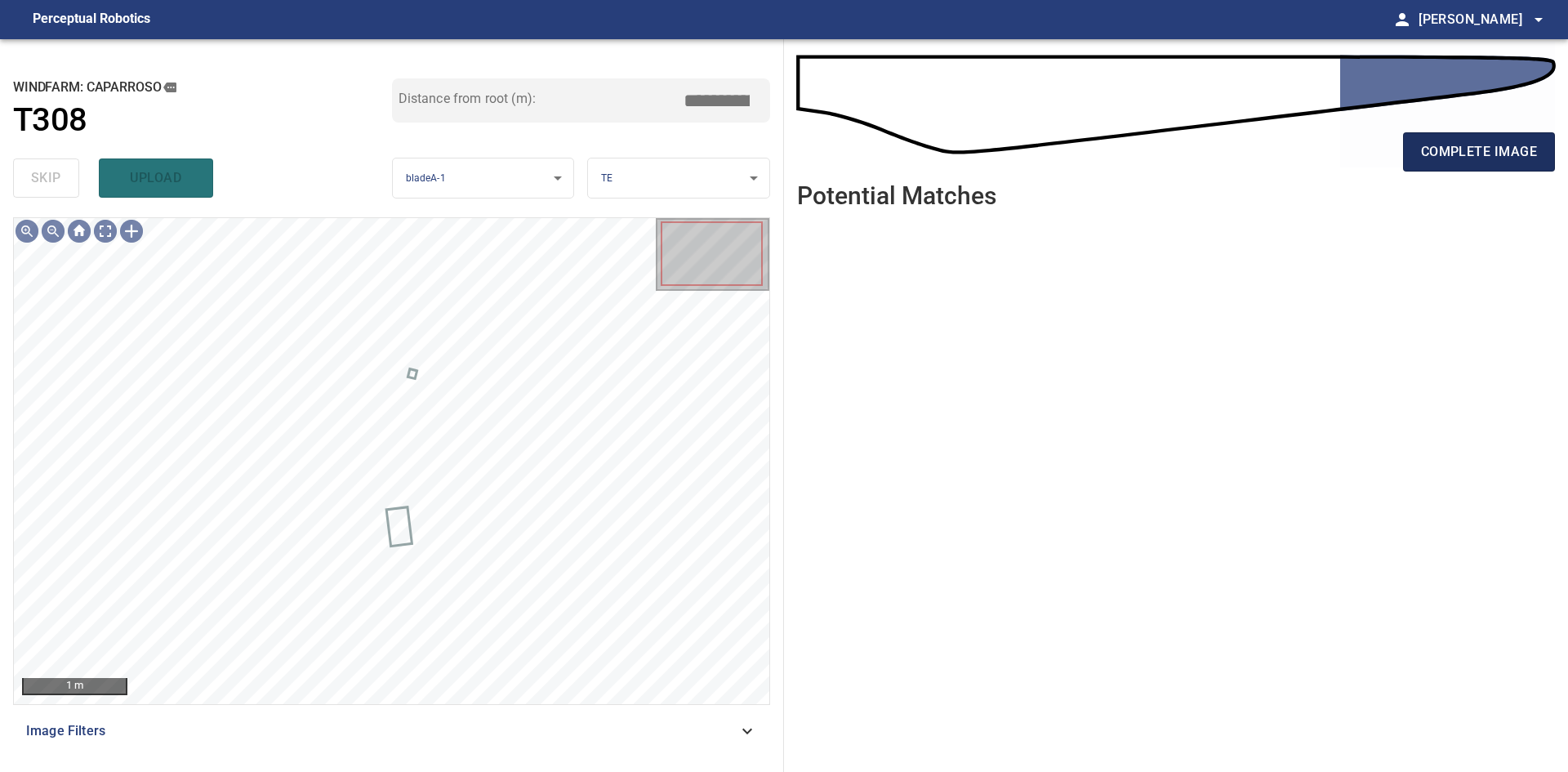
click at [1471, 141] on span "complete image" at bounding box center [1478, 151] width 116 height 23
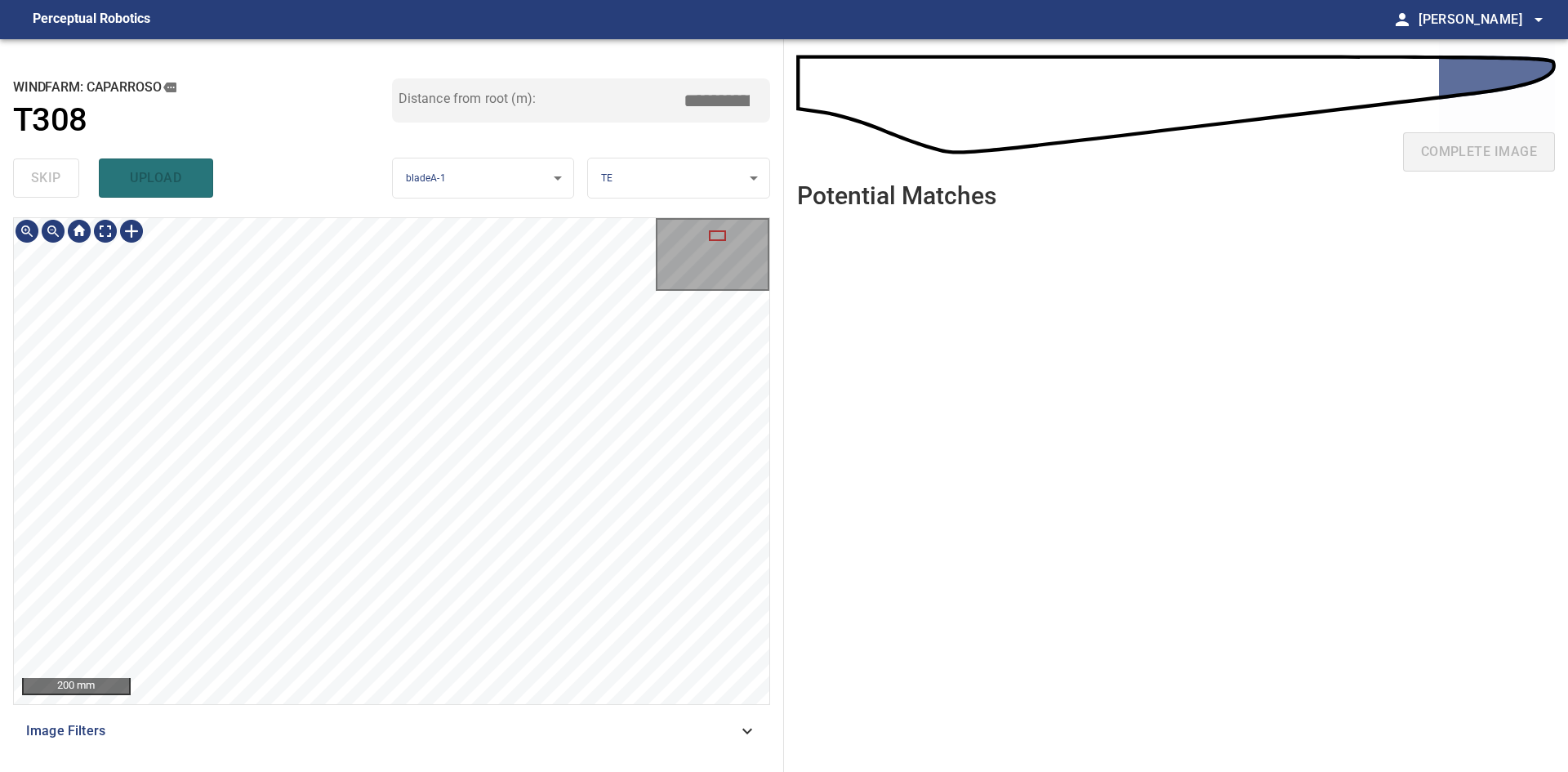
click at [558, 104] on div "**********" at bounding box center [392, 406] width 784 height 733
click at [412, 755] on div "200 mm Image Filters" at bounding box center [392, 488] width 757 height 541
click at [471, 728] on div "200 mm Image Filters" at bounding box center [392, 488] width 757 height 541
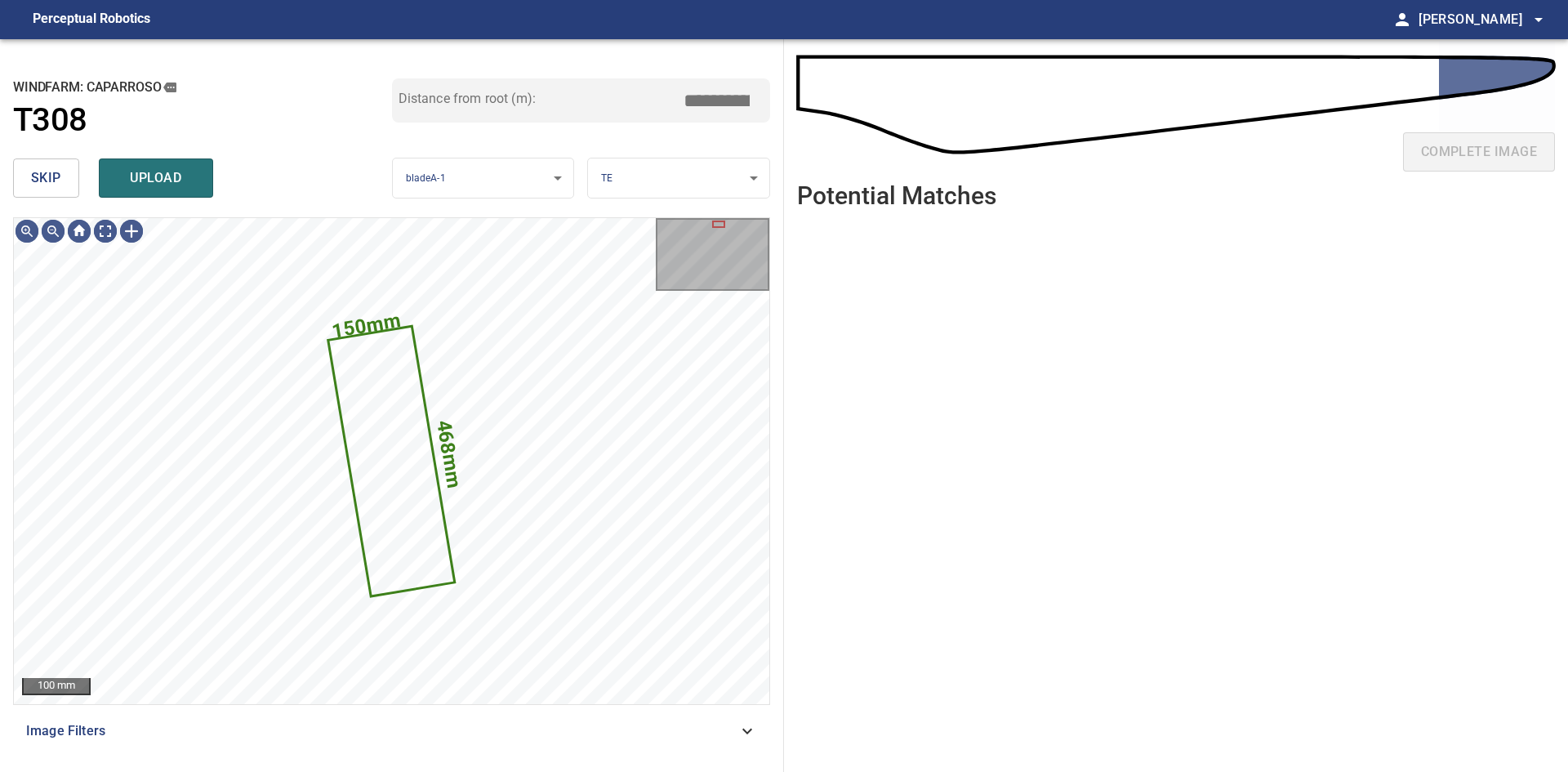
click at [51, 173] on span "skip" at bounding box center [46, 178] width 30 height 23
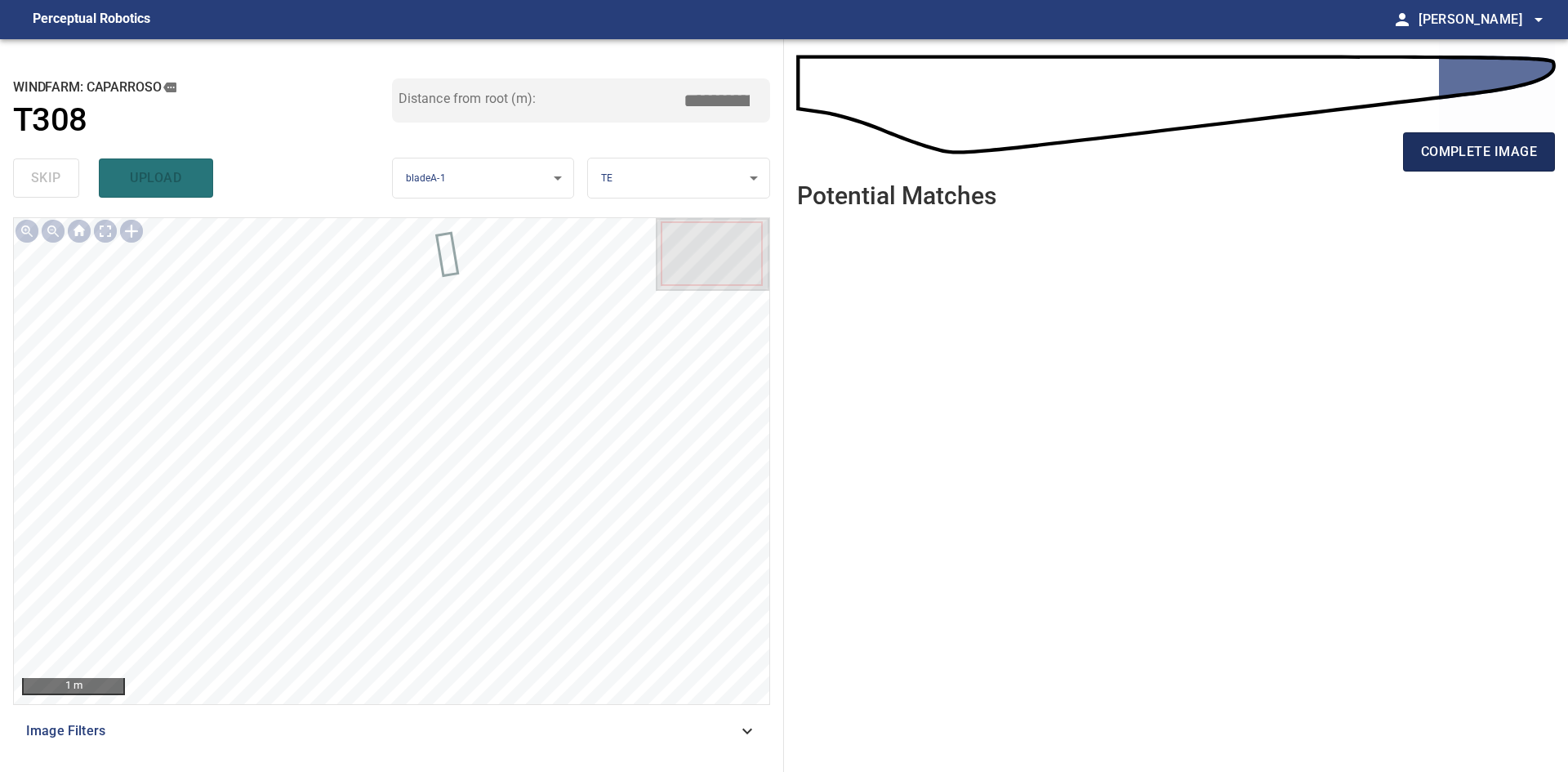
click at [1464, 140] on span "complete image" at bounding box center [1478, 151] width 116 height 23
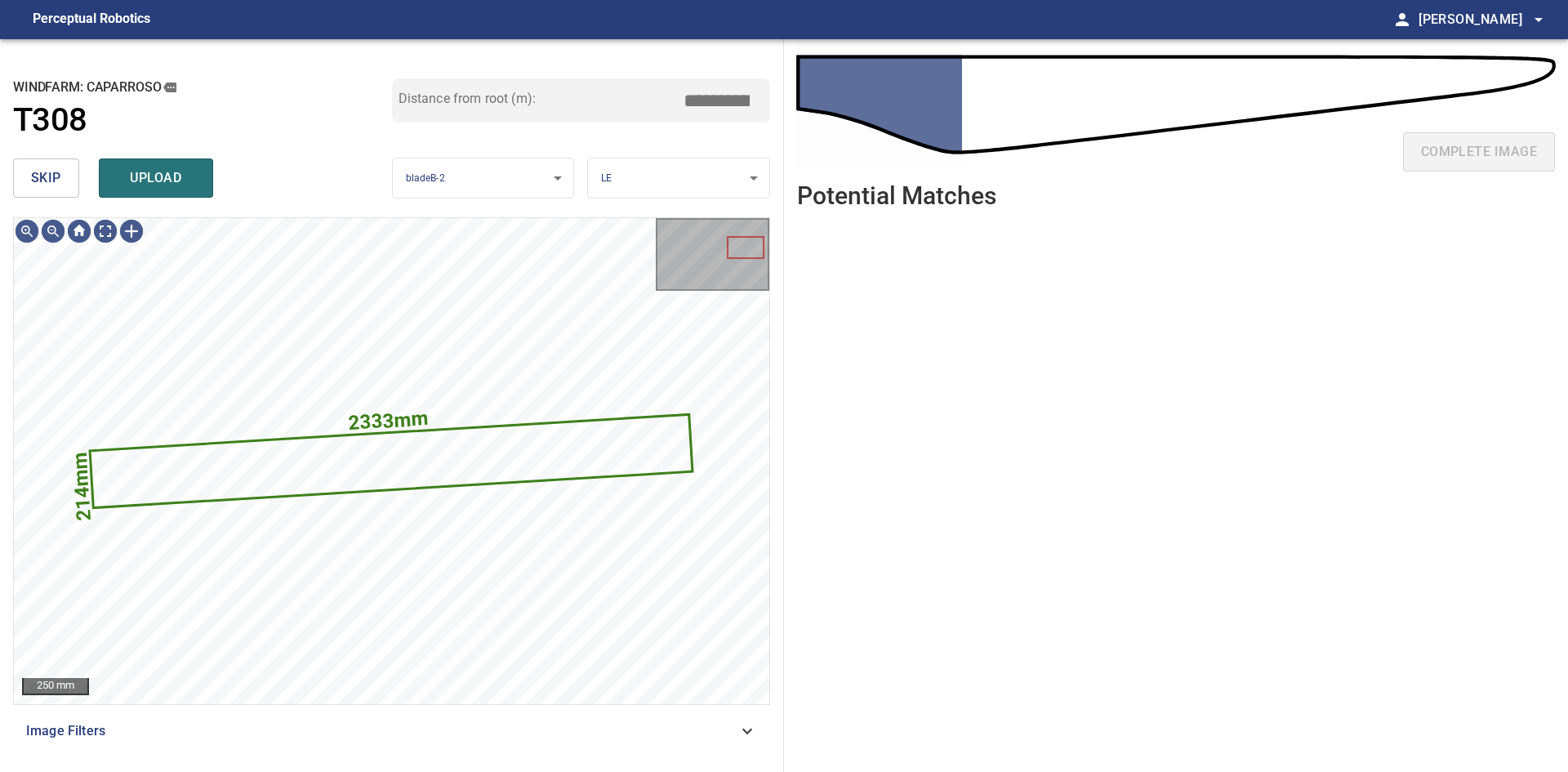
click at [67, 178] on button "skip" at bounding box center [46, 178] width 66 height 39
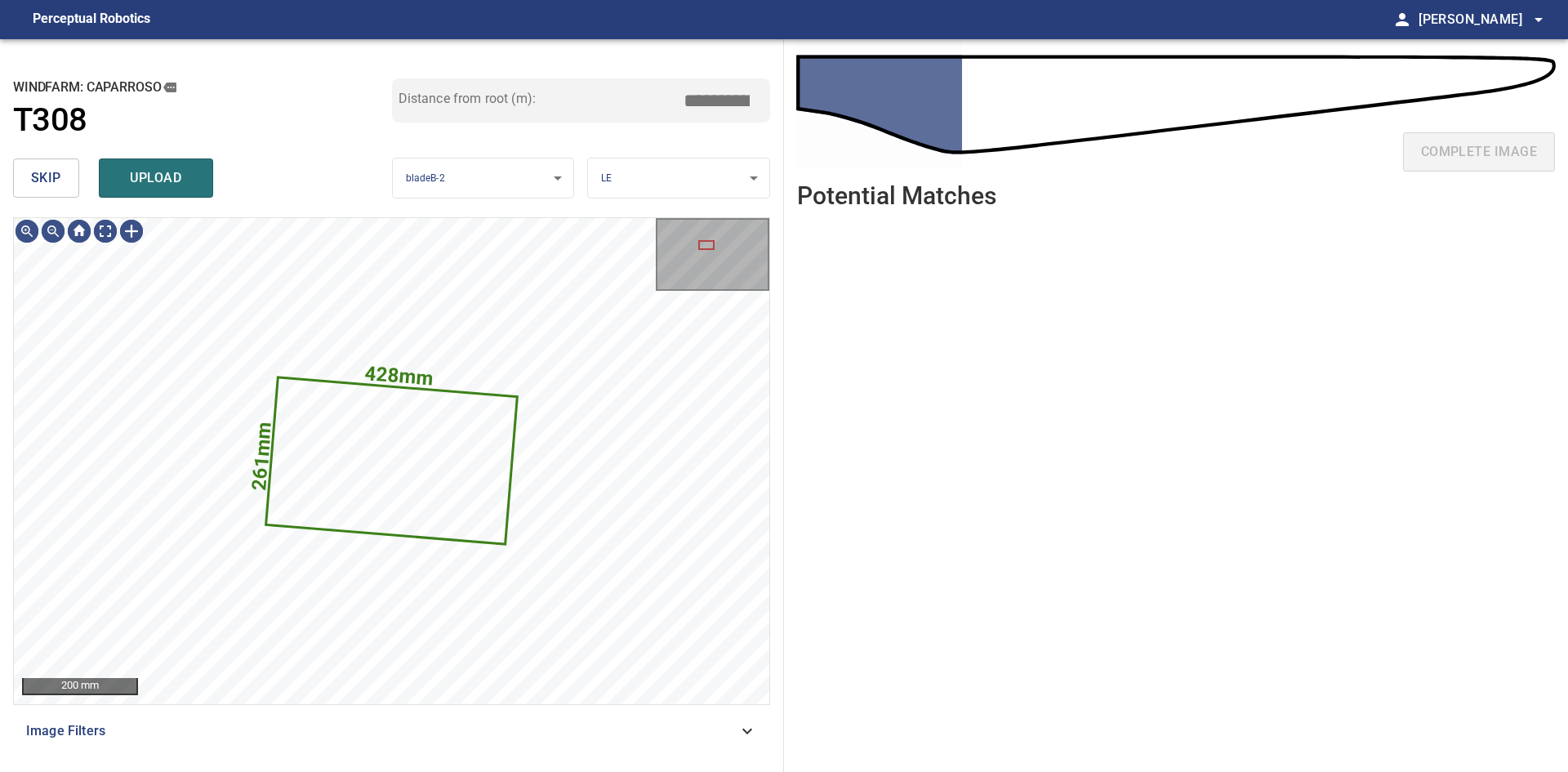
click at [67, 178] on button "skip" at bounding box center [46, 178] width 66 height 39
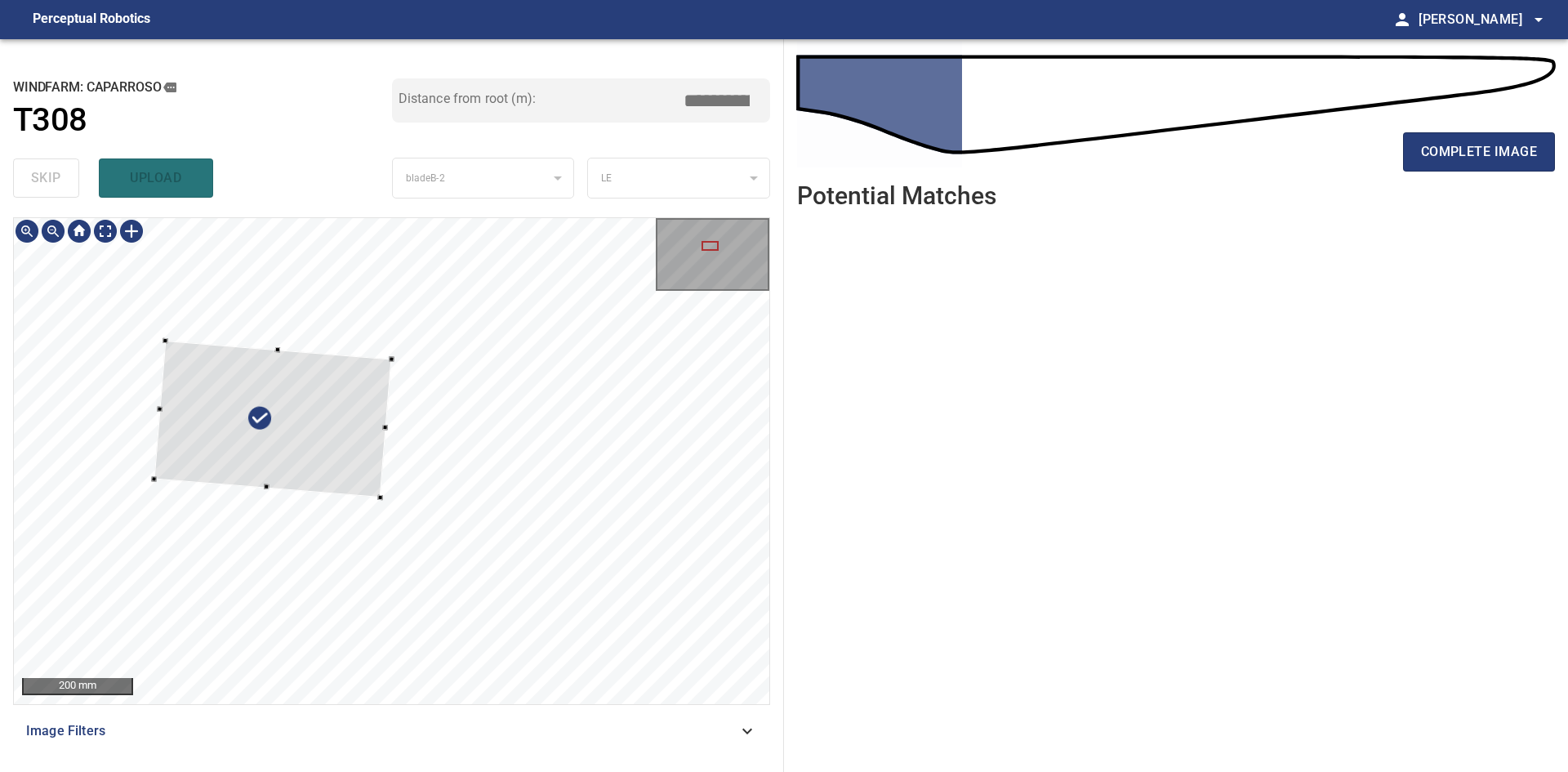
click at [345, 448] on div at bounding box center [272, 419] width 238 height 157
click at [442, 360] on div at bounding box center [392, 461] width 755 height 486
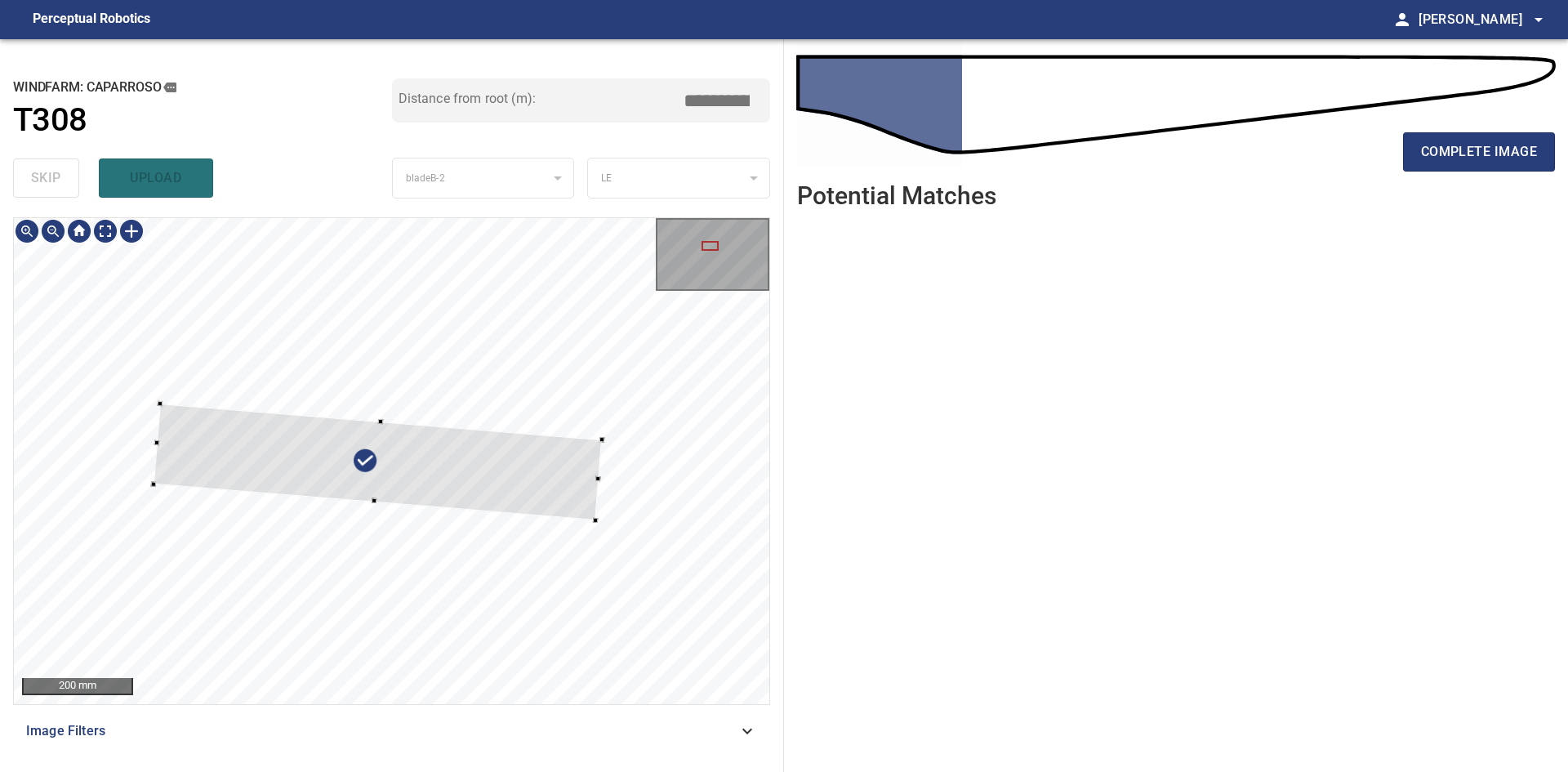
click at [600, 442] on div at bounding box center [603, 440] width 5 height 5
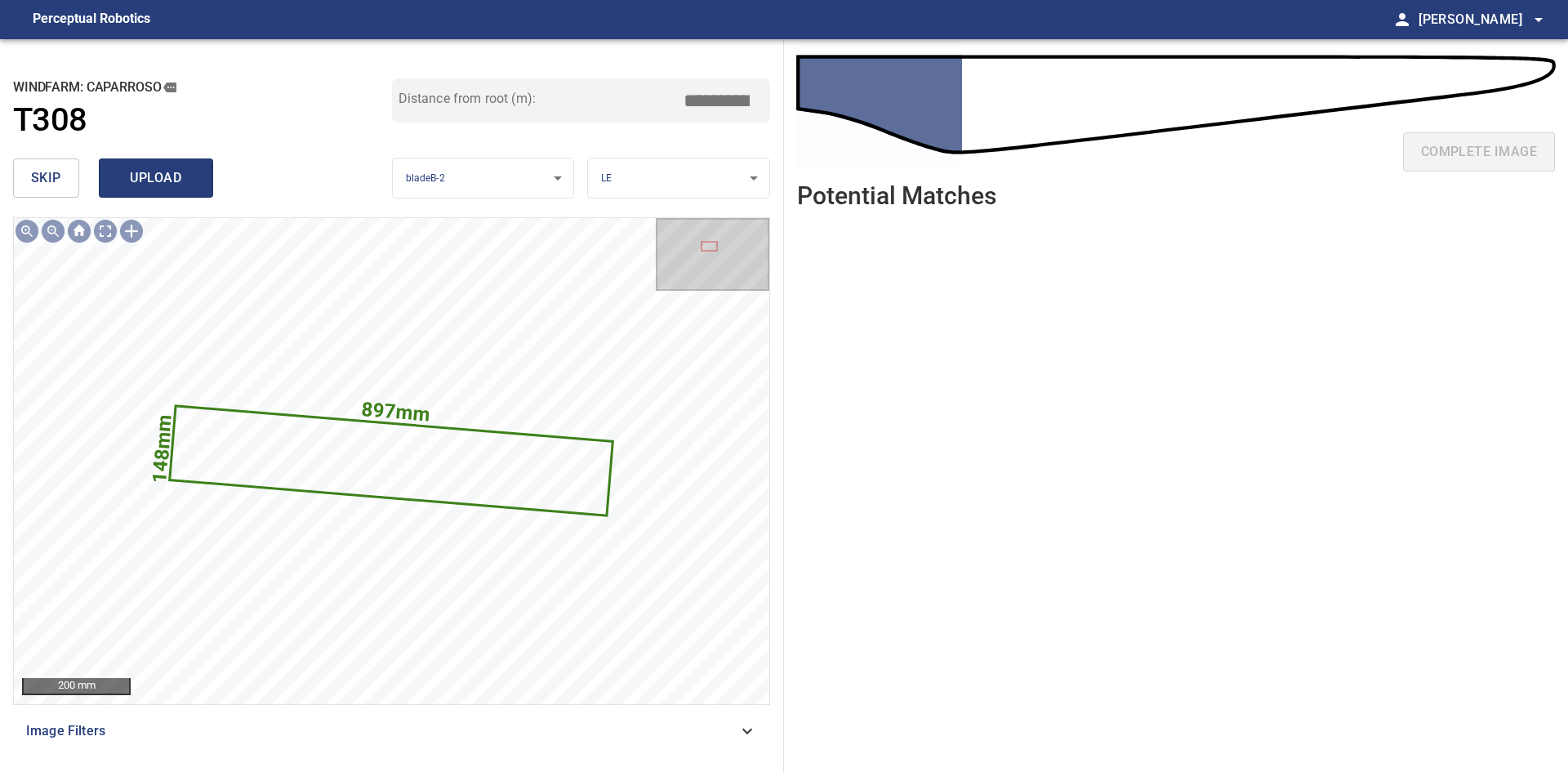
click at [152, 173] on span "upload" at bounding box center [156, 178] width 78 height 23
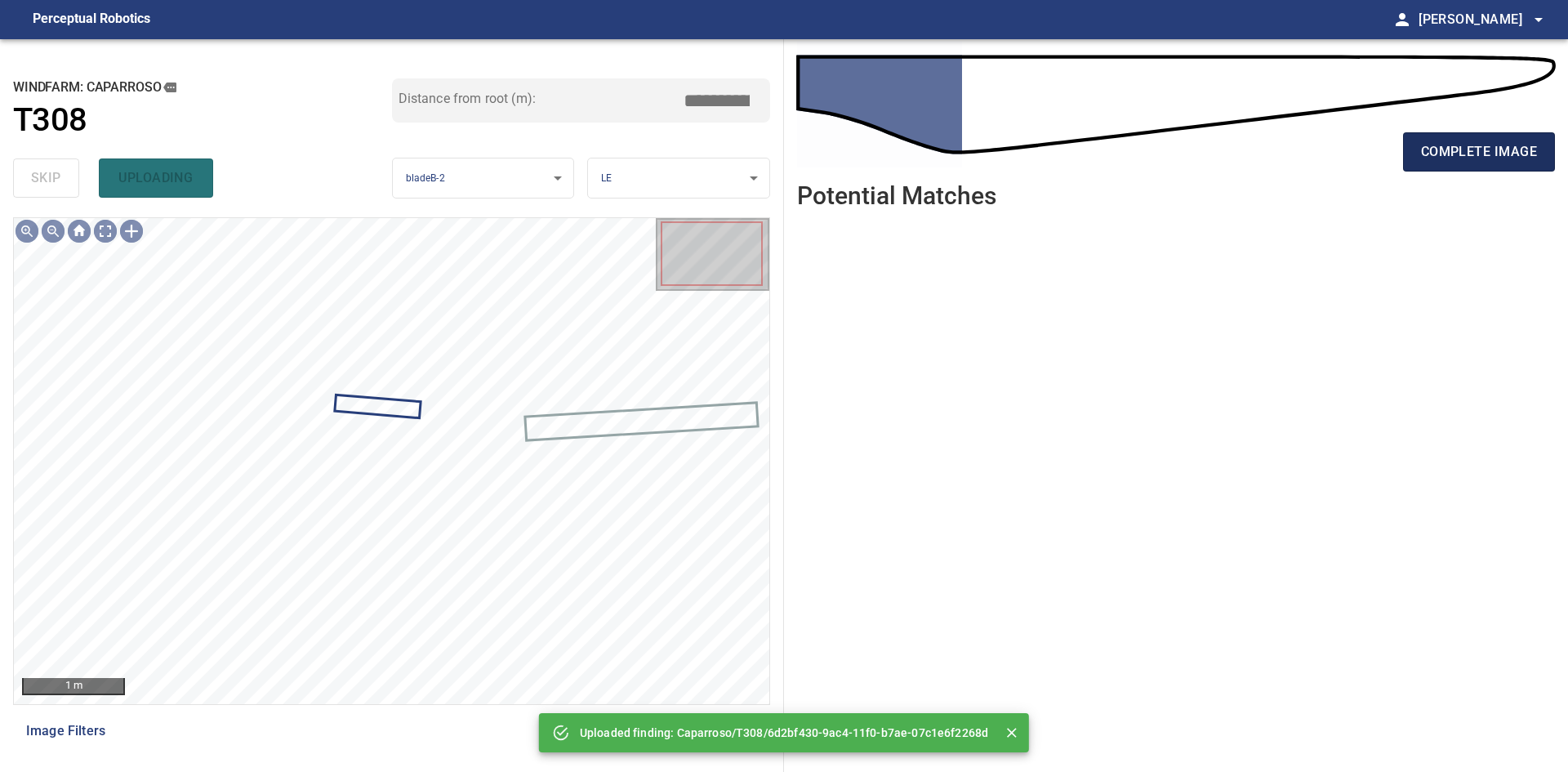
click at [1404, 166] on button "complete image" at bounding box center [1479, 151] width 152 height 39
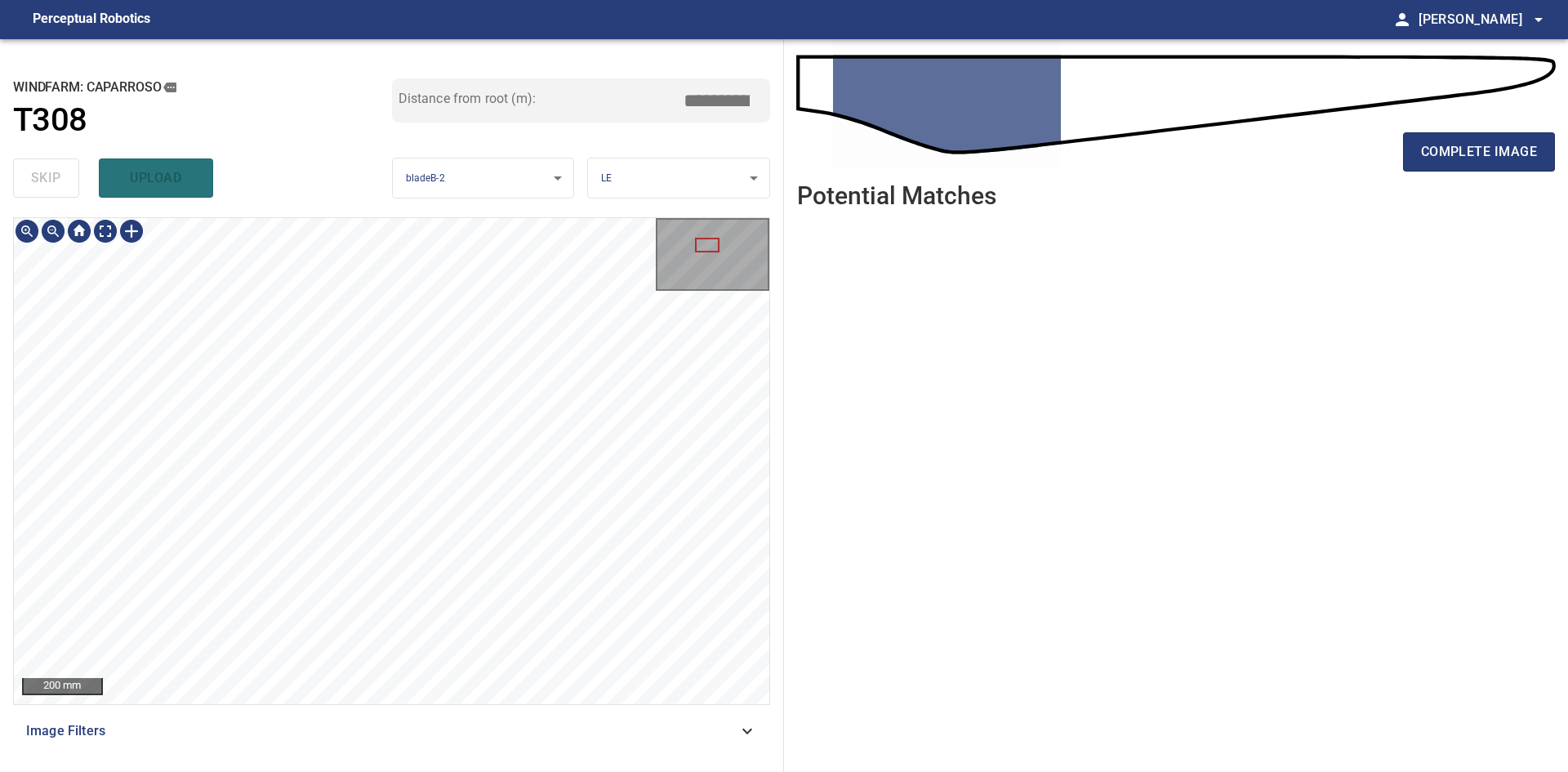
click at [549, 771] on html "**********" at bounding box center [784, 386] width 1568 height 772
click at [1455, 158] on span "complete image" at bounding box center [1478, 151] width 116 height 23
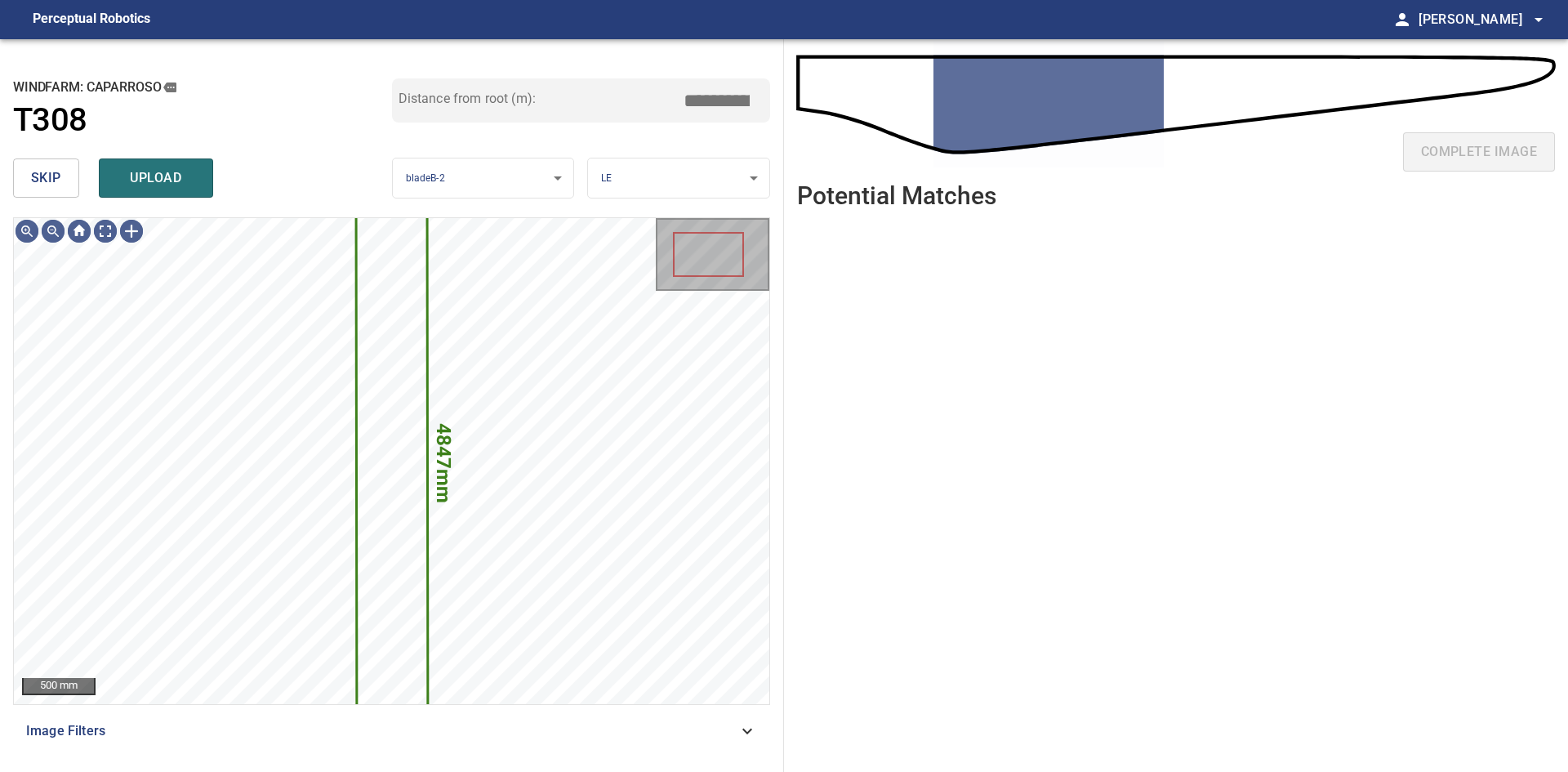
click at [37, 178] on span "skip" at bounding box center [46, 178] width 30 height 23
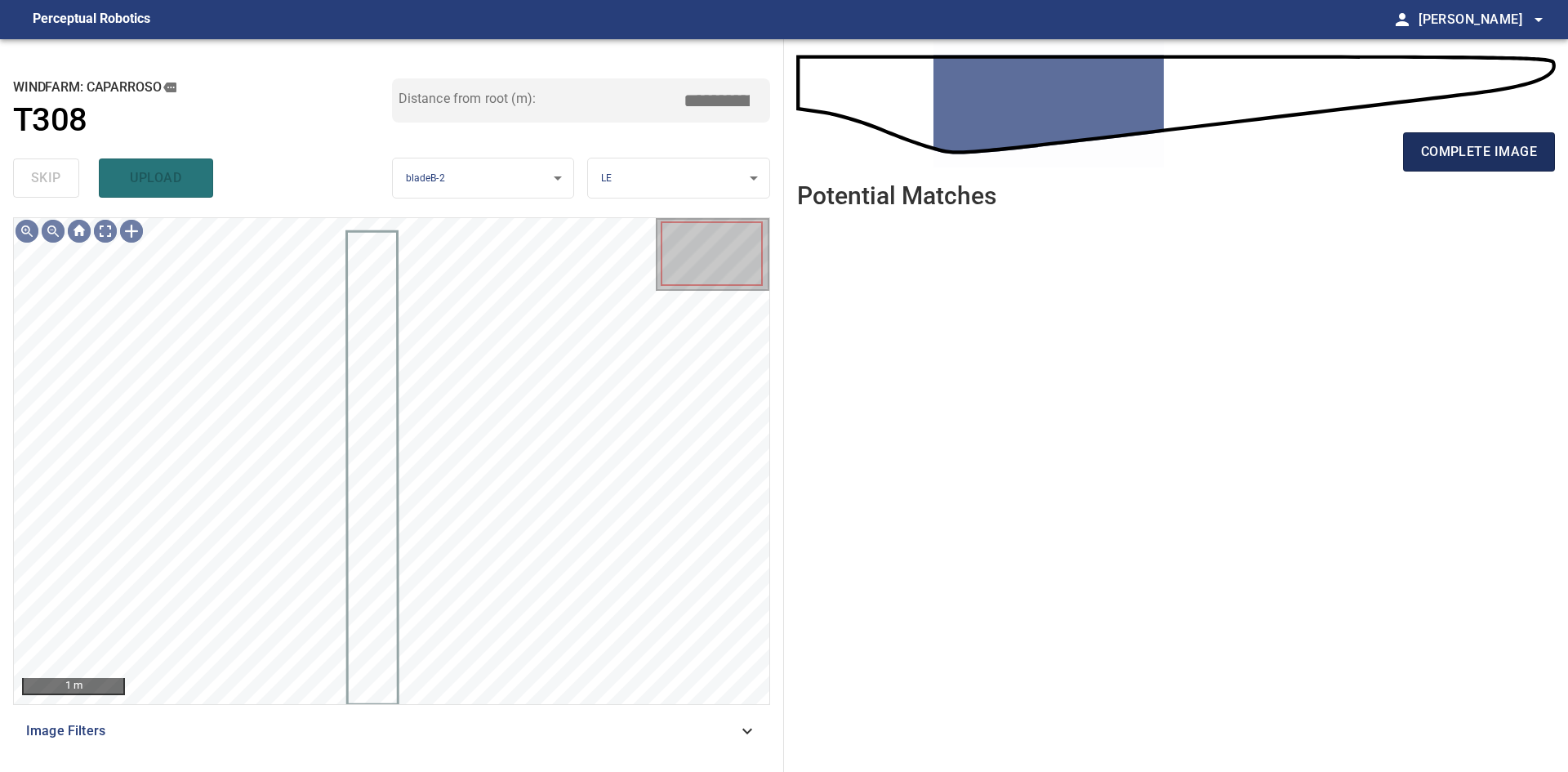
click at [1438, 136] on button "complete image" at bounding box center [1479, 151] width 152 height 39
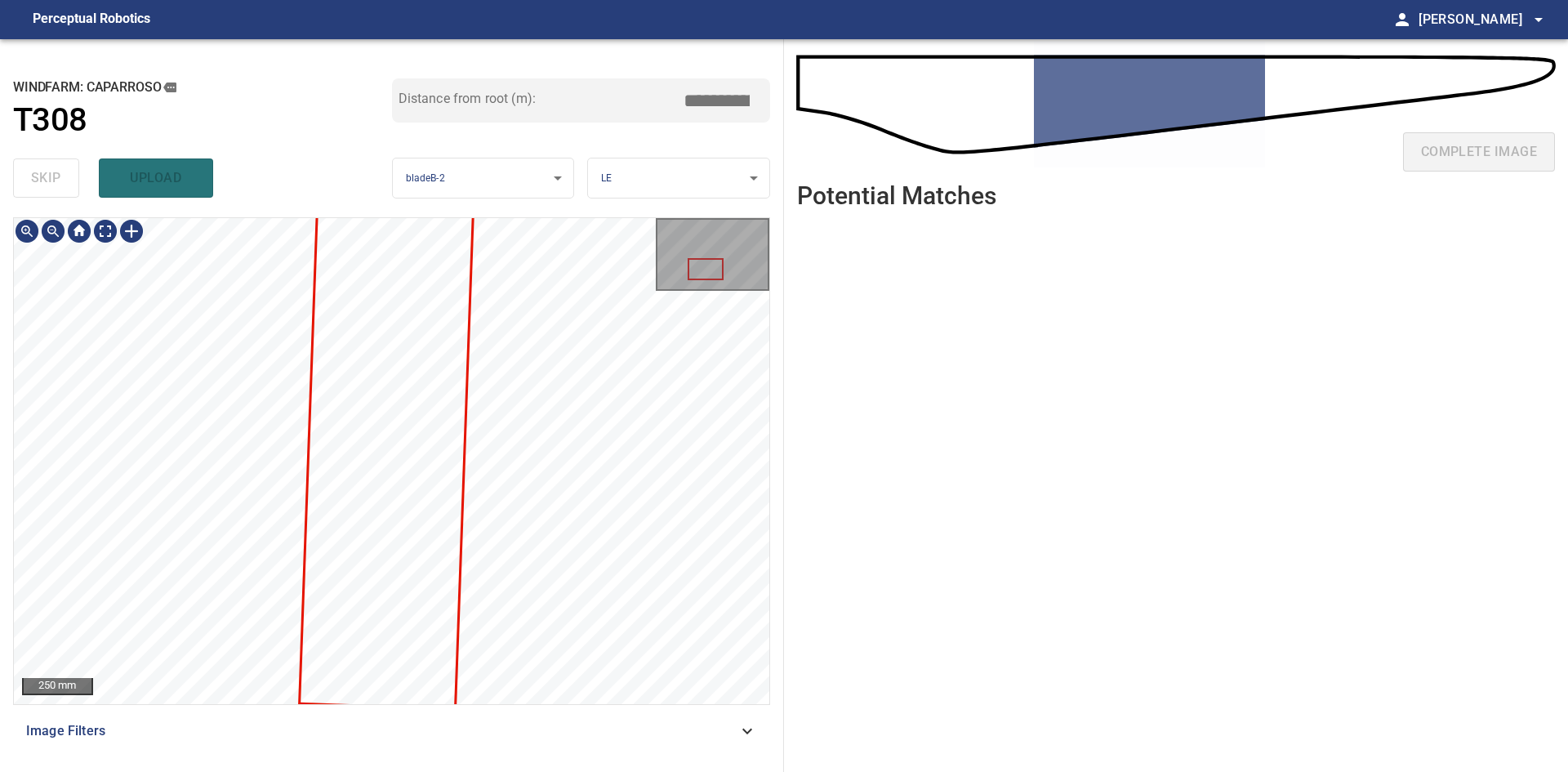
click at [526, 771] on html "**********" at bounding box center [784, 386] width 1568 height 772
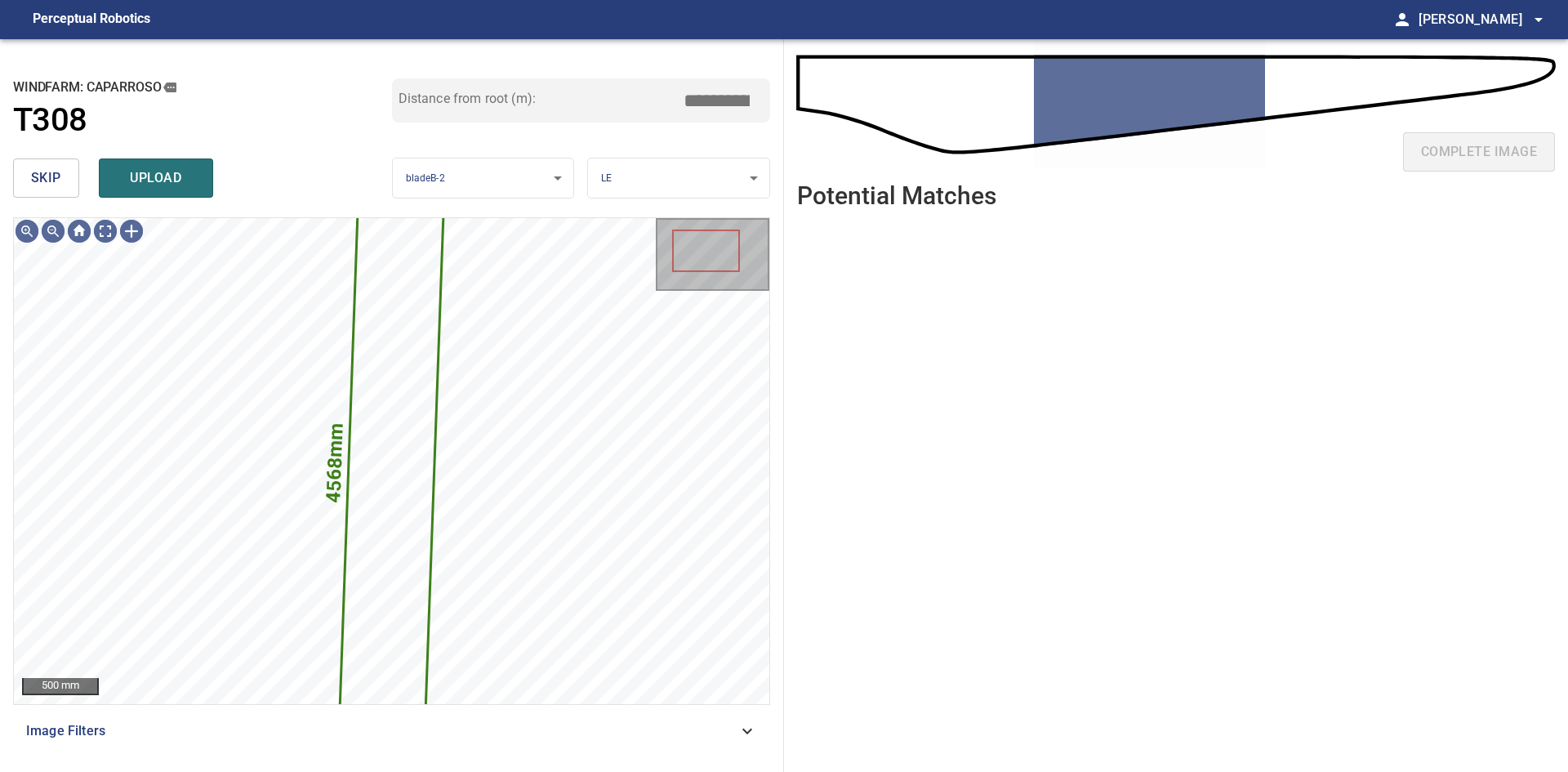
click at [60, 180] on span "skip" at bounding box center [46, 178] width 30 height 23
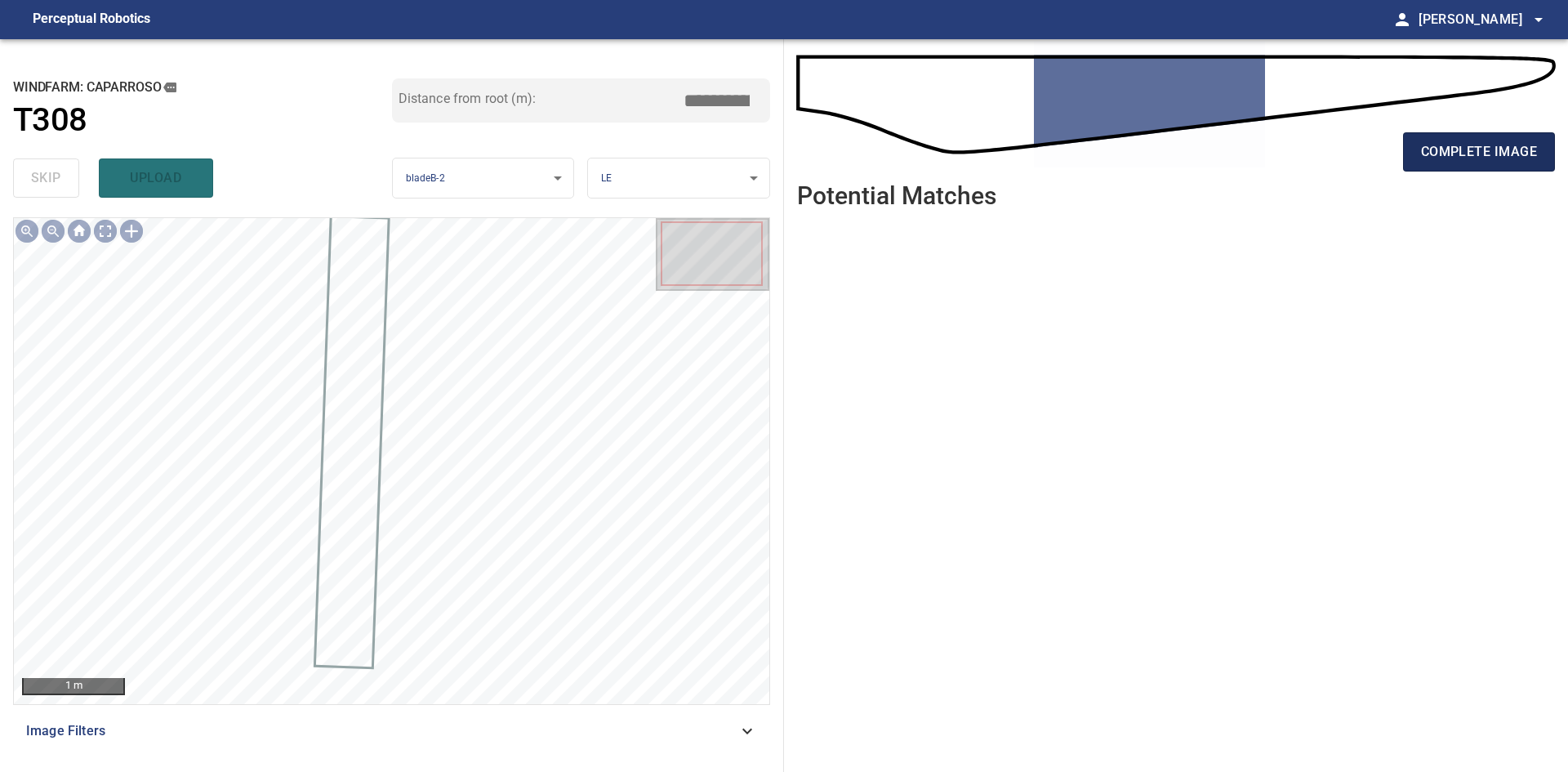
click at [1454, 157] on span "complete image" at bounding box center [1478, 151] width 116 height 23
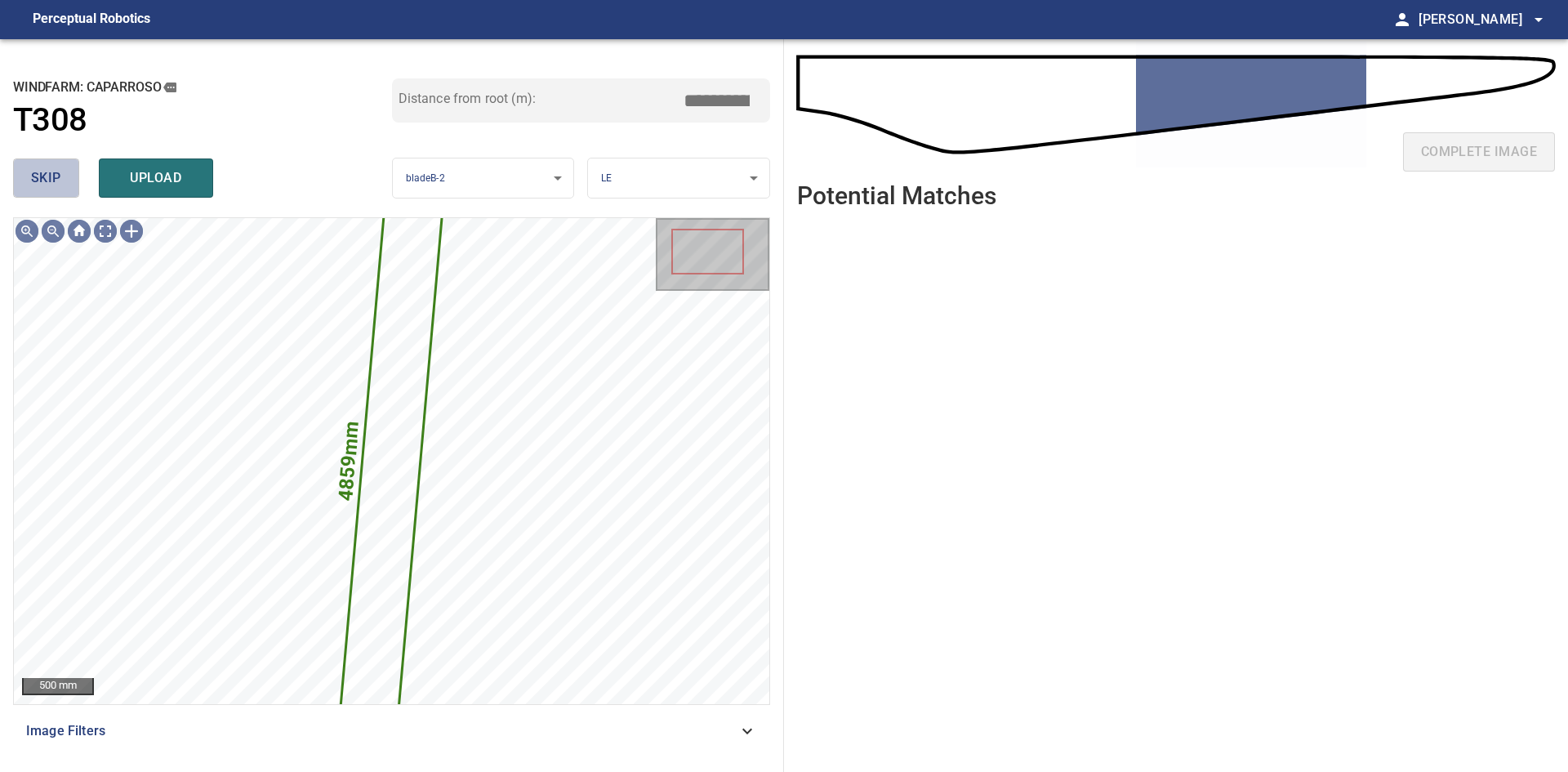
click at [37, 180] on span "skip" at bounding box center [46, 178] width 30 height 23
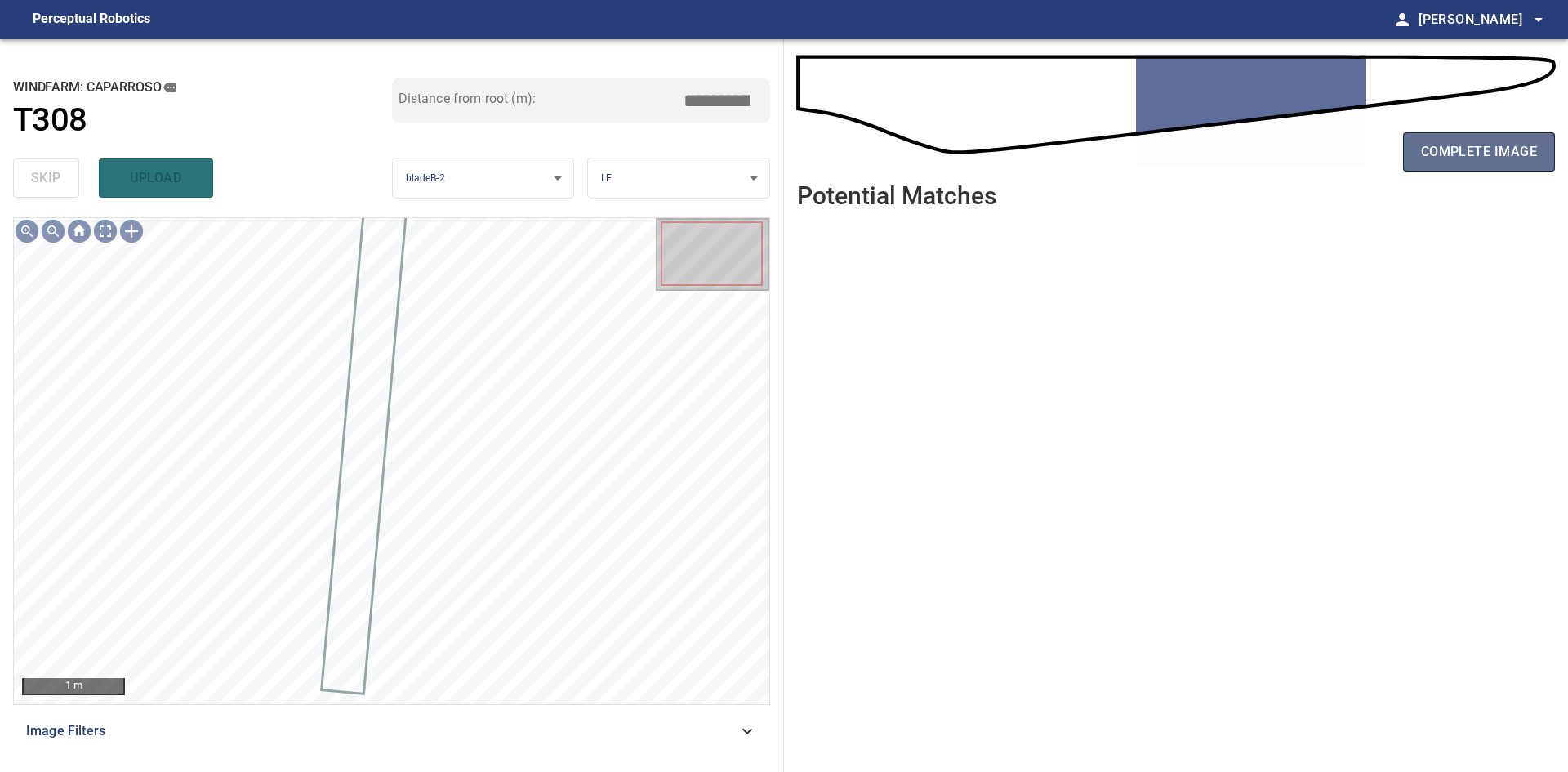
click at [1473, 153] on span "complete image" at bounding box center [1478, 151] width 116 height 23
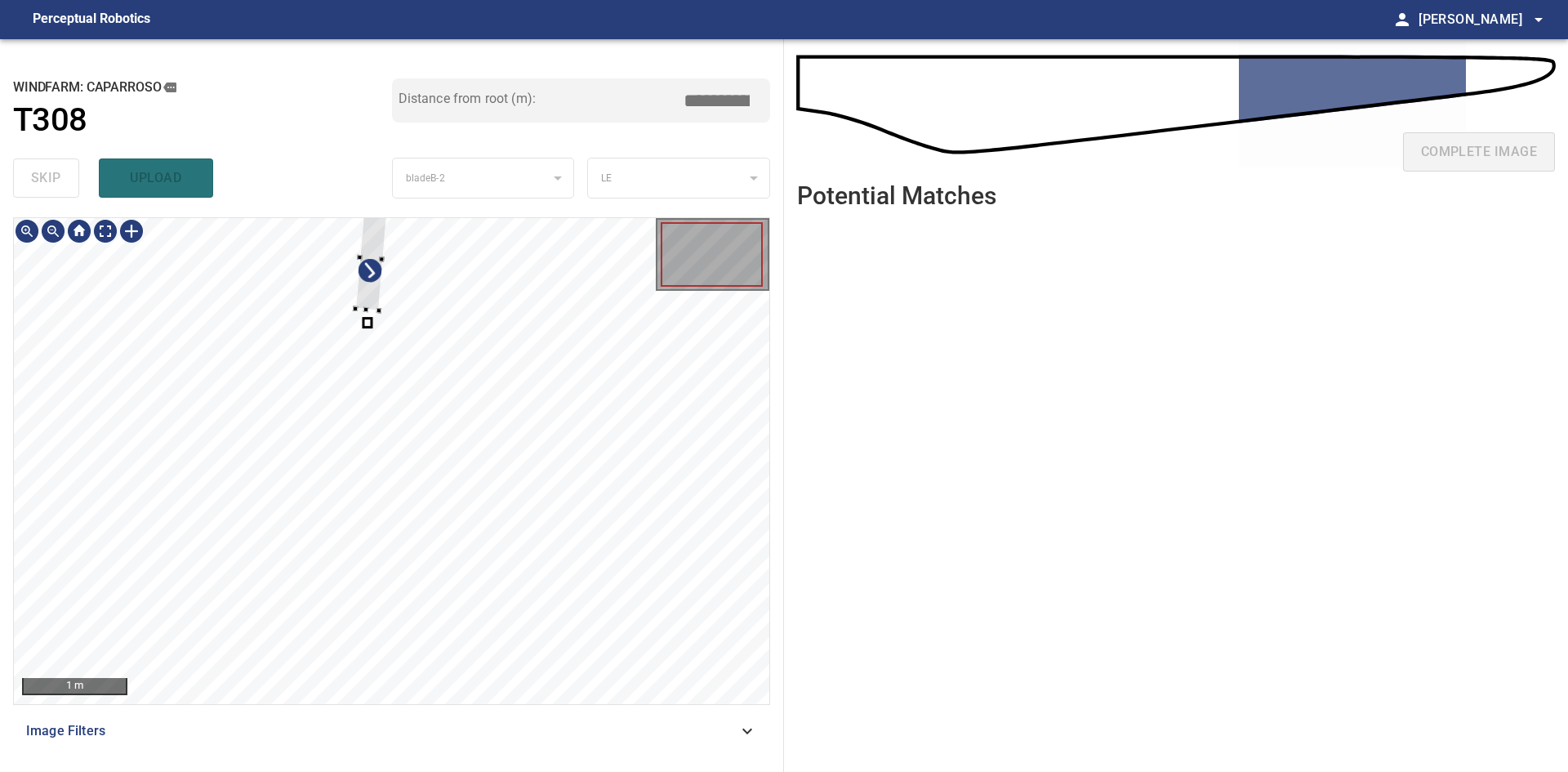
click at [379, 300] on div at bounding box center [372, 258] width 33 height 106
click at [361, 484] on div at bounding box center [358, 435] width 30 height 100
click at [258, 672] on div at bounding box center [245, 762] width 50 height 254
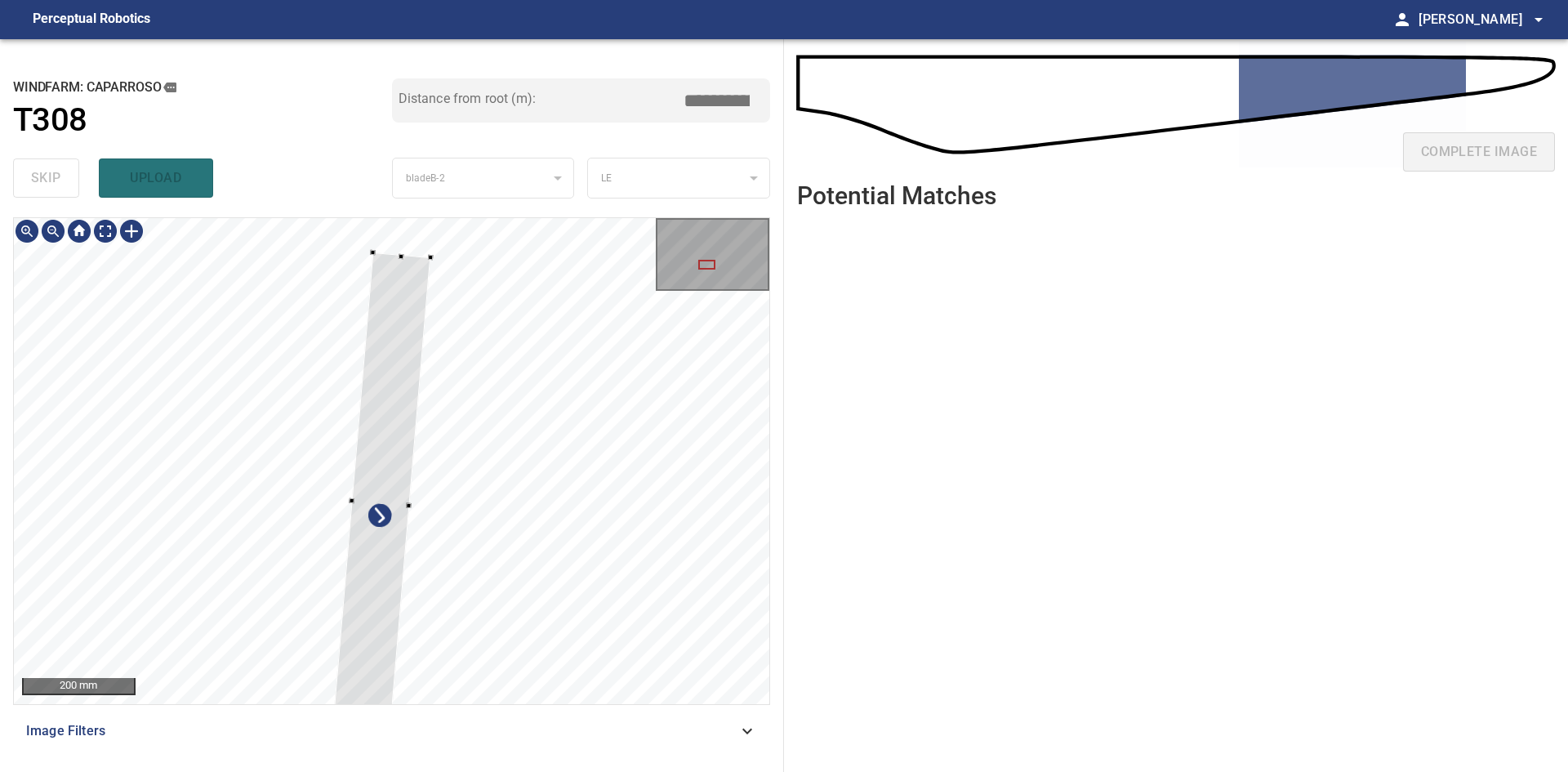
click at [388, 401] on div at bounding box center [380, 502] width 100 height 499
click at [435, 291] on div at bounding box center [392, 461] width 755 height 486
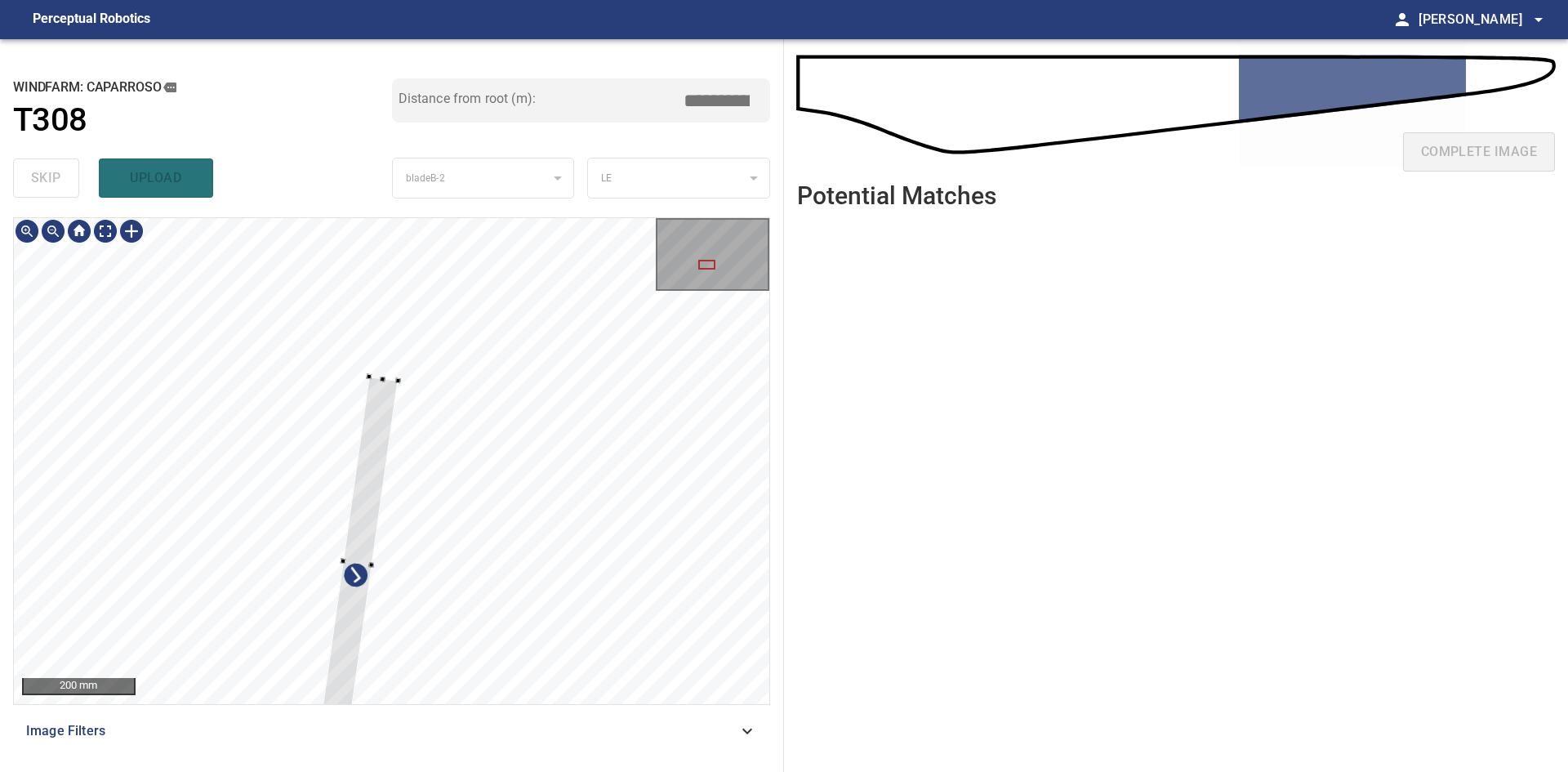
click at [395, 388] on div at bounding box center [357, 562] width 81 height 372
click at [395, 305] on div at bounding box center [377, 452] width 81 height 372
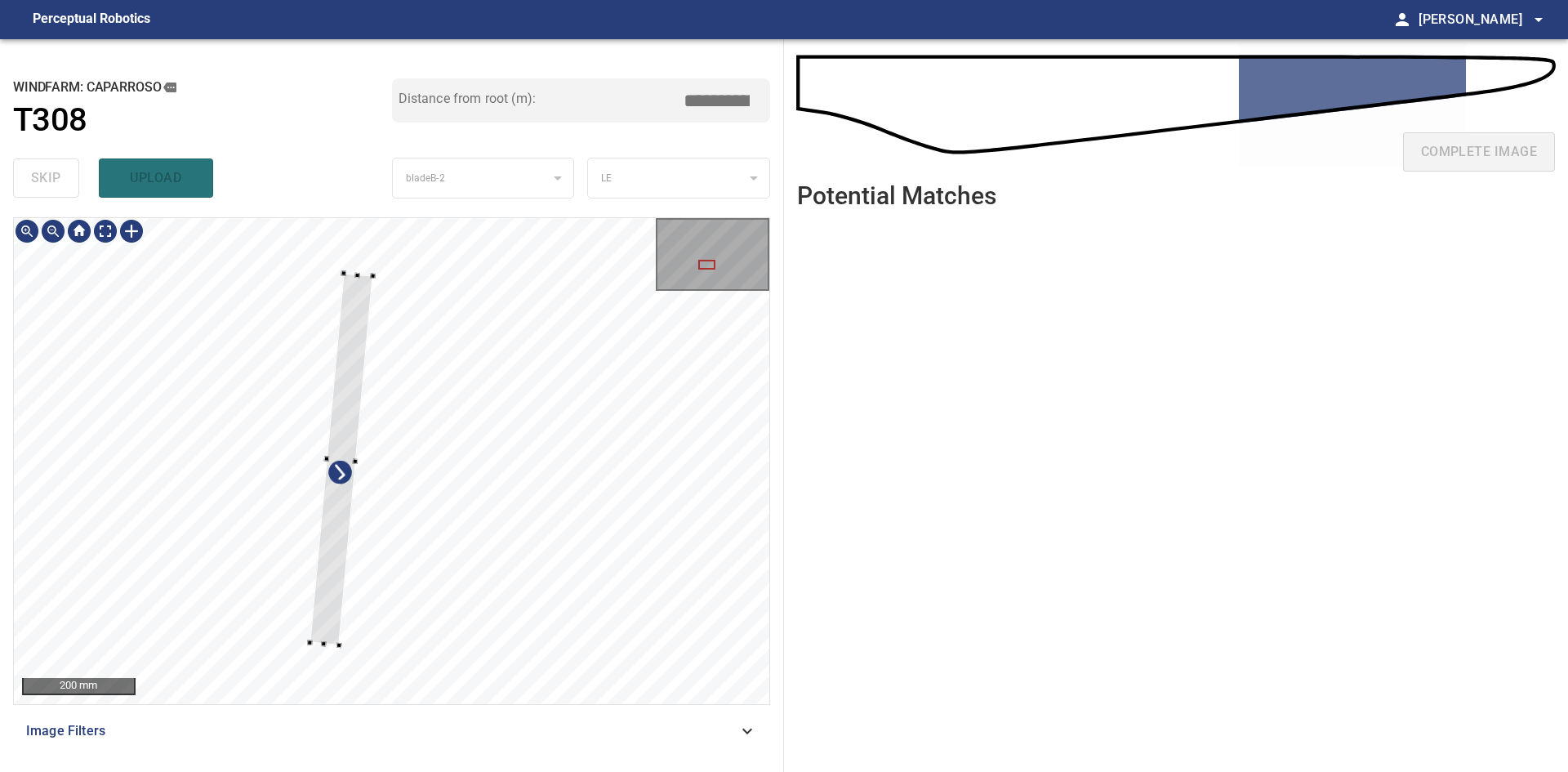
click at [353, 384] on div at bounding box center [341, 460] width 64 height 373
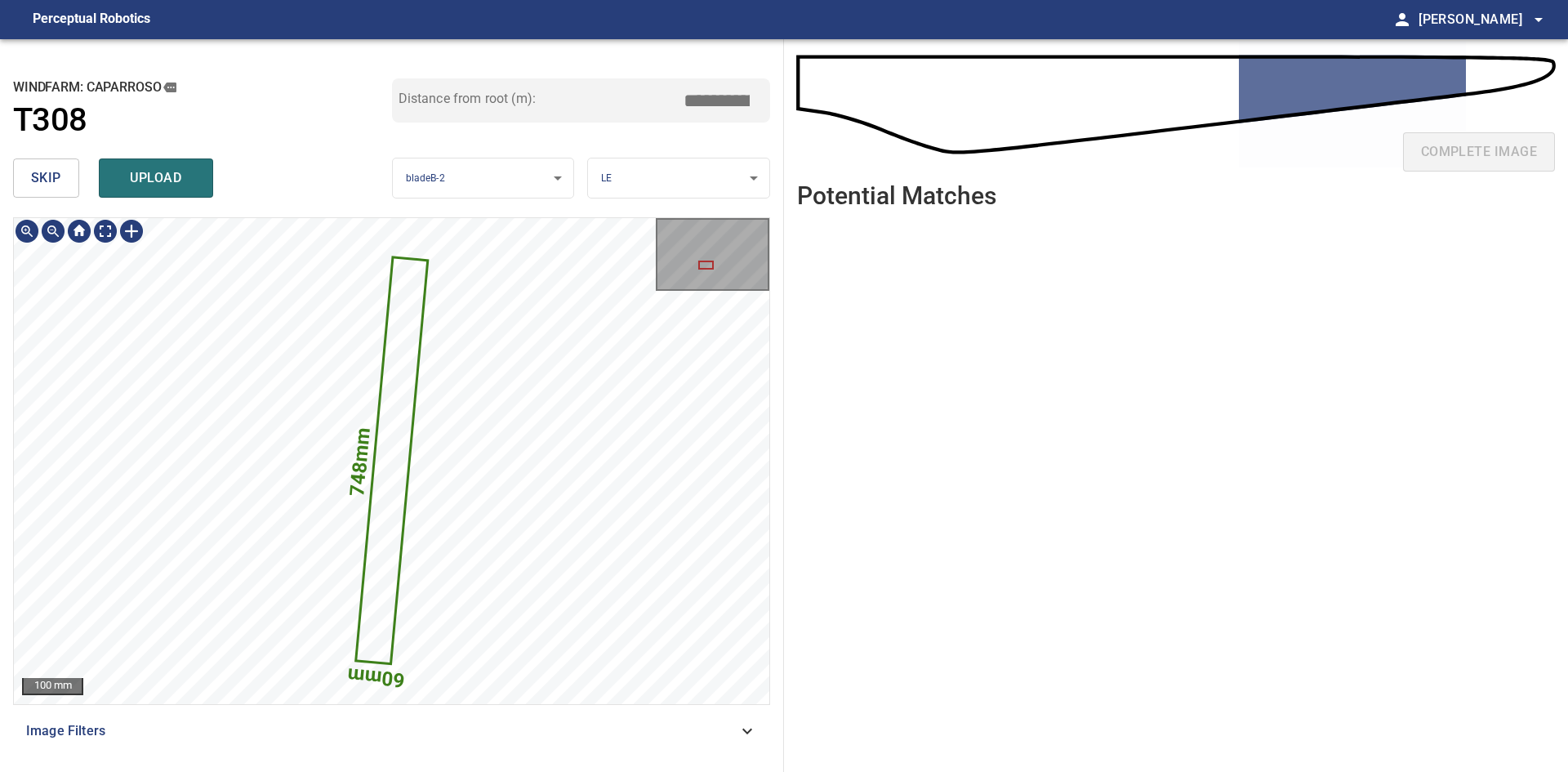
click at [404, 406] on icon at bounding box center [391, 461] width 69 height 405
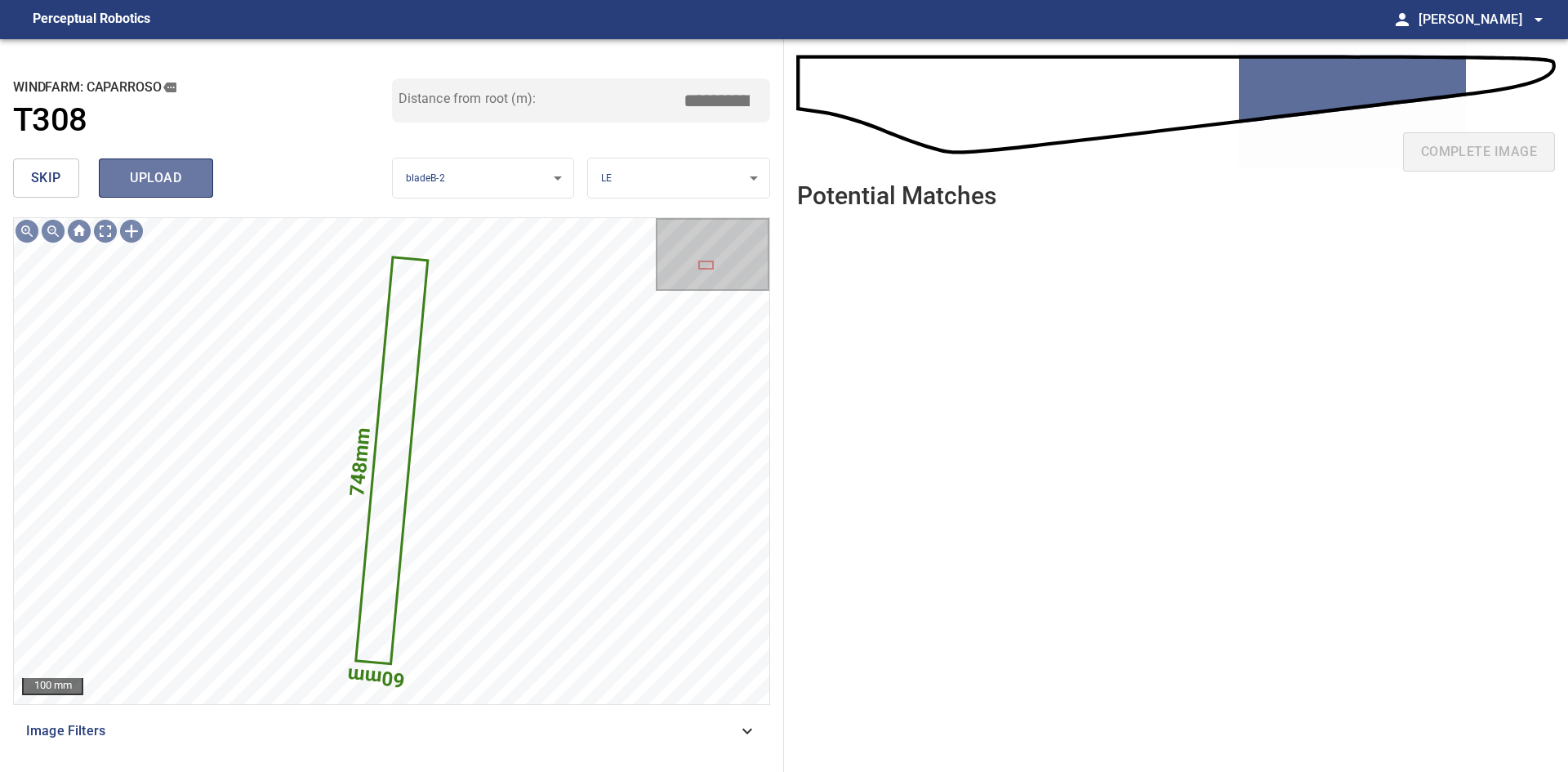
click at [189, 191] on button "upload" at bounding box center [156, 178] width 114 height 39
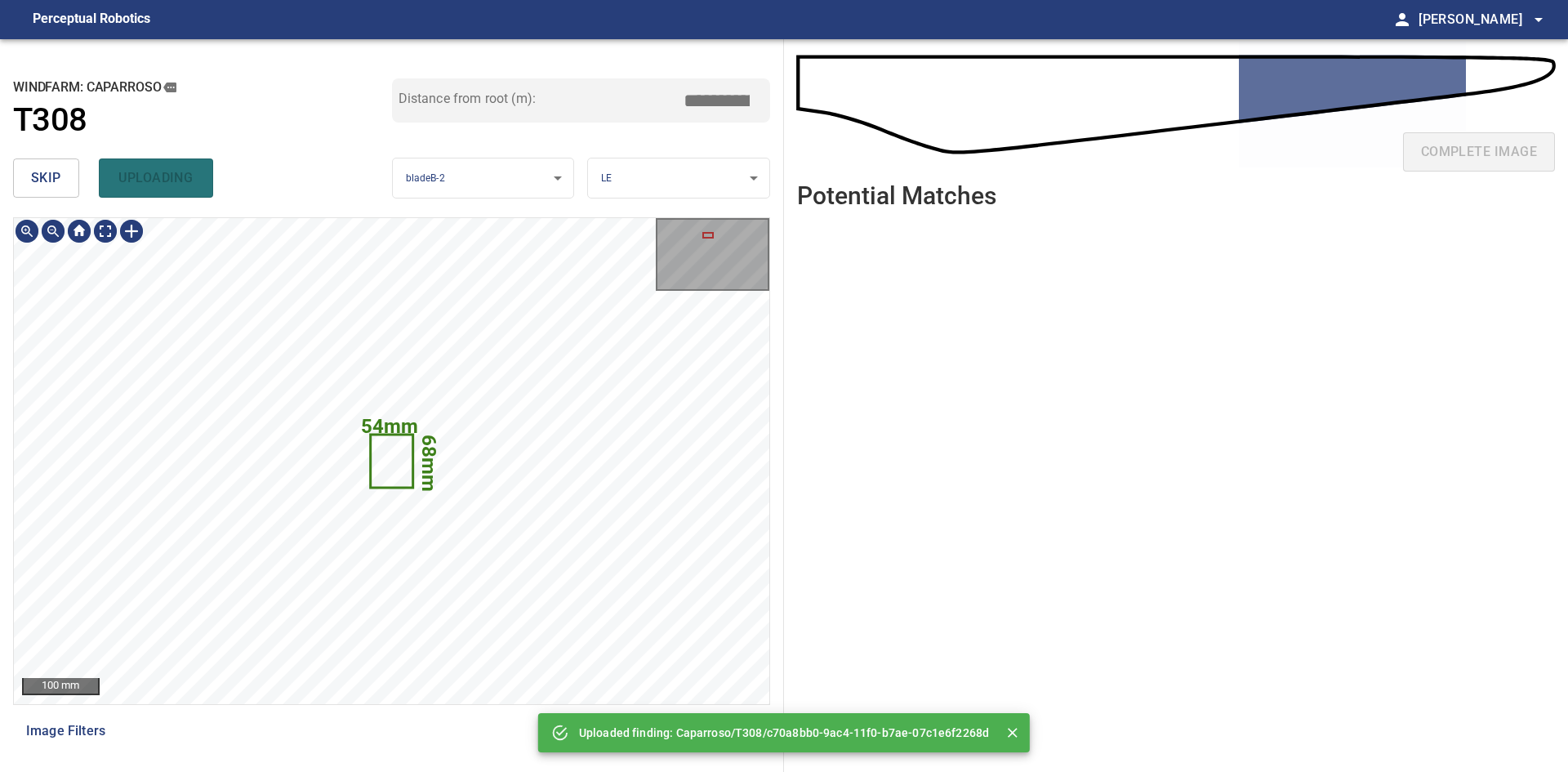
click at [70, 176] on button "skip" at bounding box center [46, 178] width 66 height 39
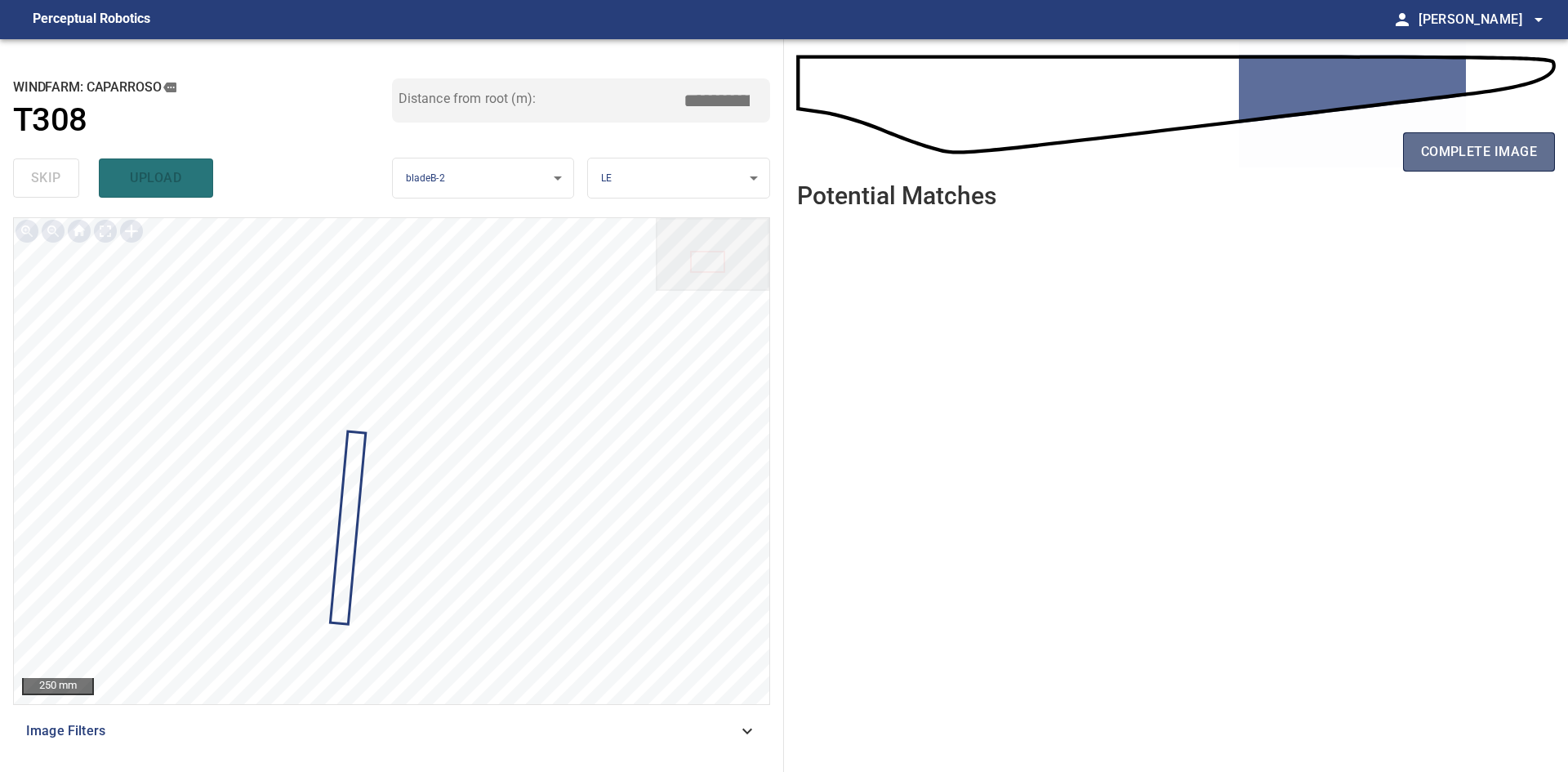
click at [1415, 158] on button "complete image" at bounding box center [1479, 151] width 152 height 39
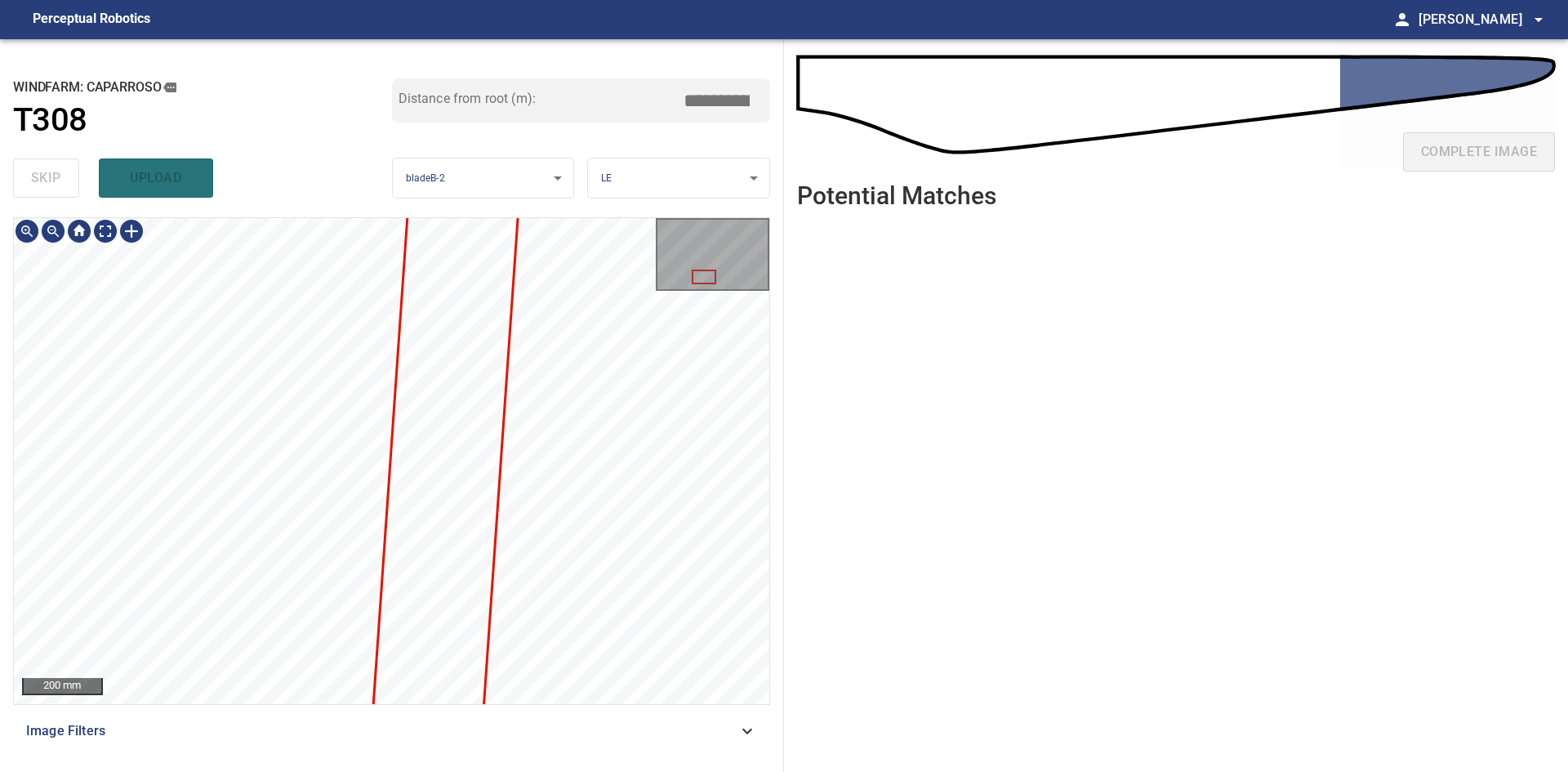
click at [344, 205] on div "**********" at bounding box center [392, 406] width 784 height 733
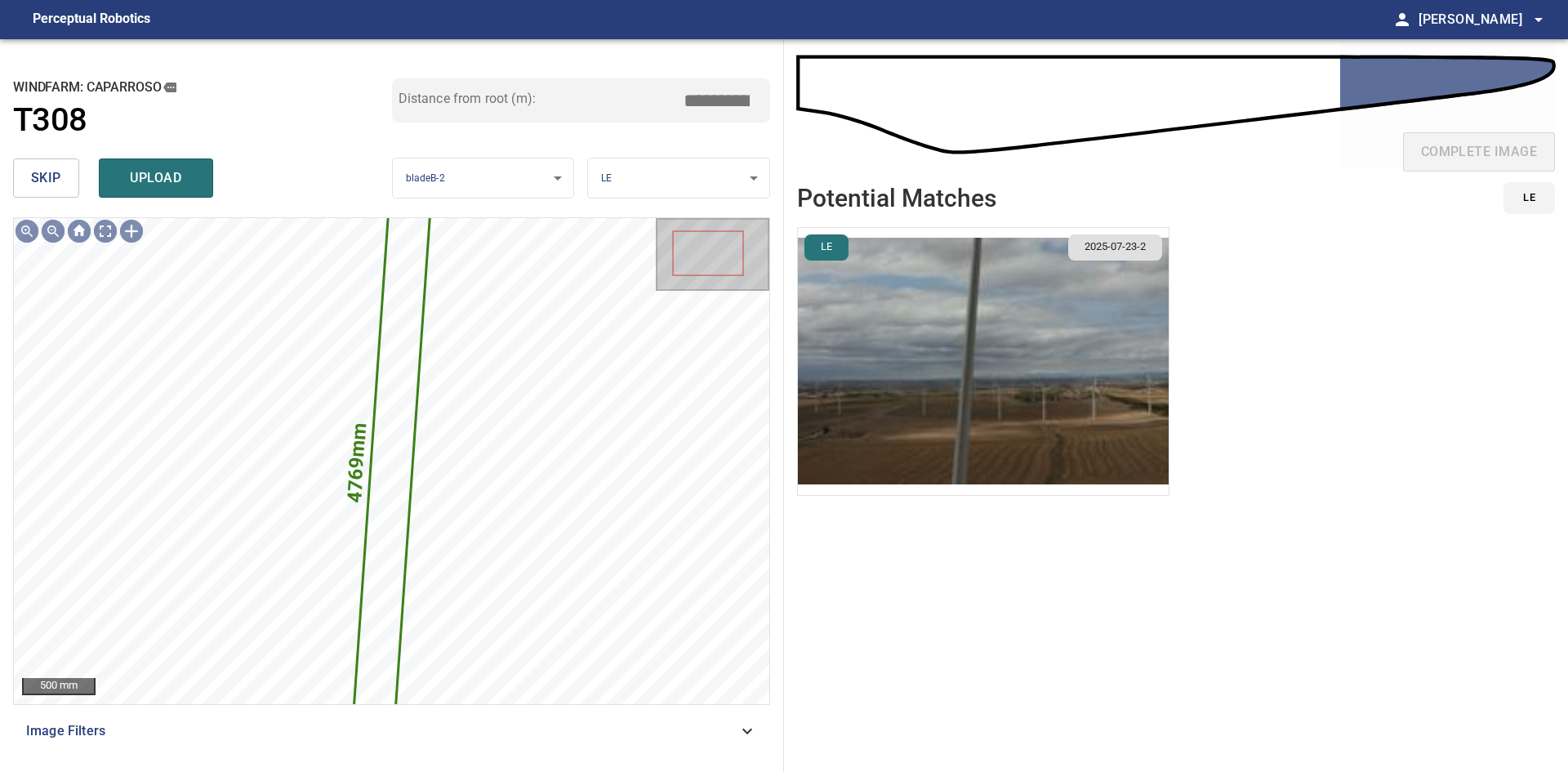
click at [44, 175] on span "skip" at bounding box center [46, 178] width 30 height 23
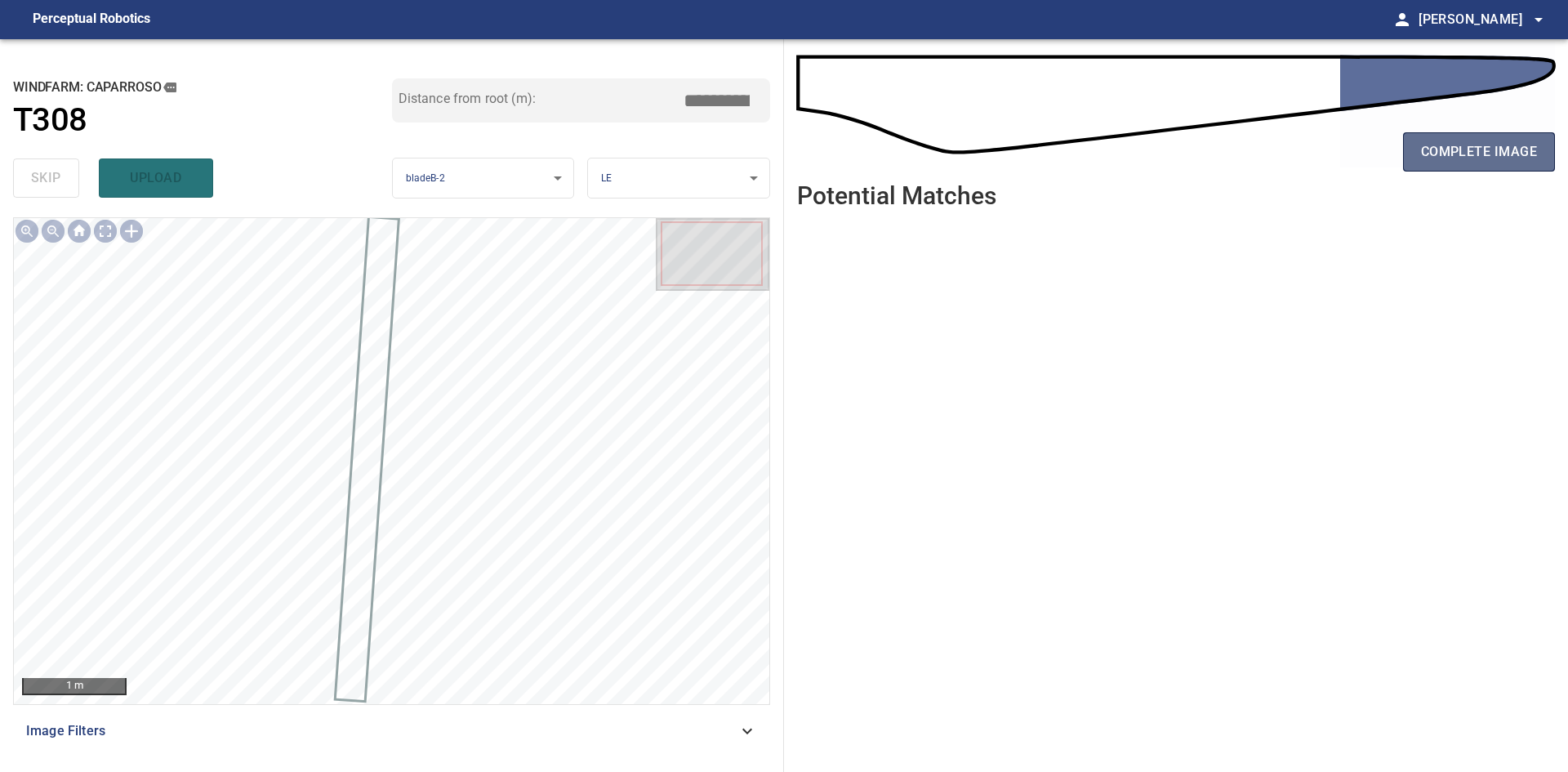
click at [1421, 149] on span "complete image" at bounding box center [1478, 151] width 116 height 23
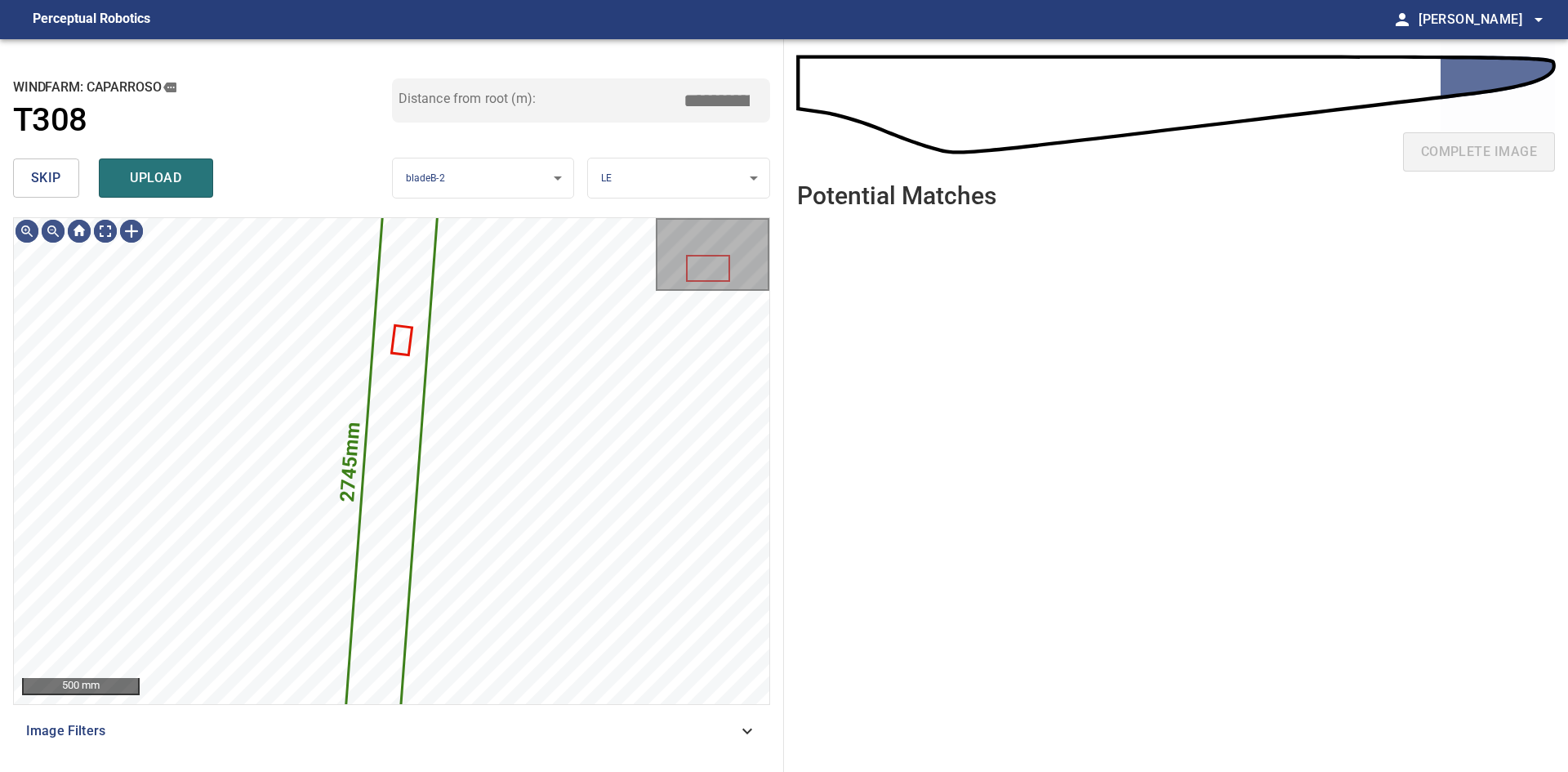
click at [65, 180] on button "skip" at bounding box center [46, 178] width 66 height 39
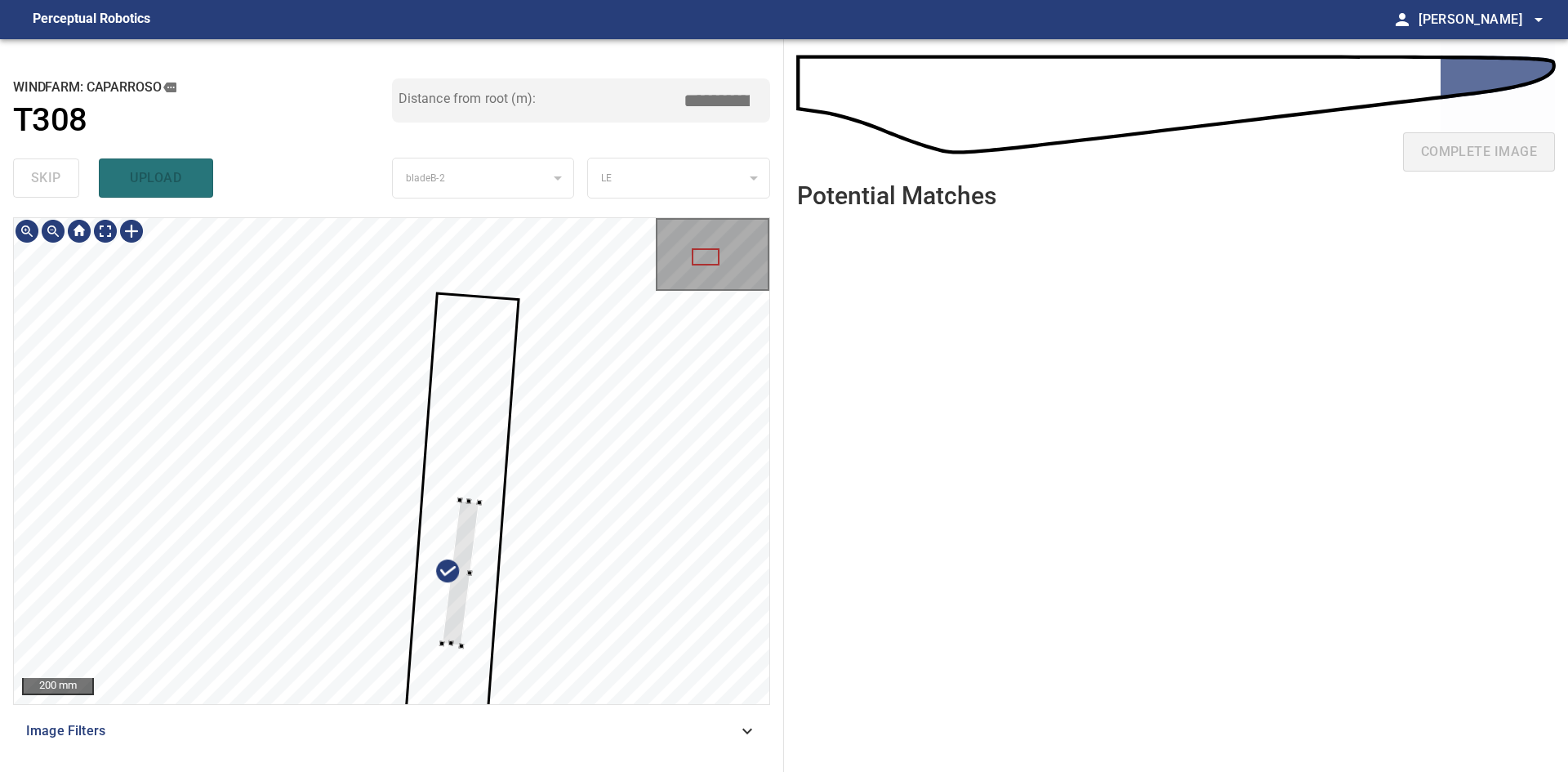
click at [471, 529] on div at bounding box center [460, 572] width 37 height 145
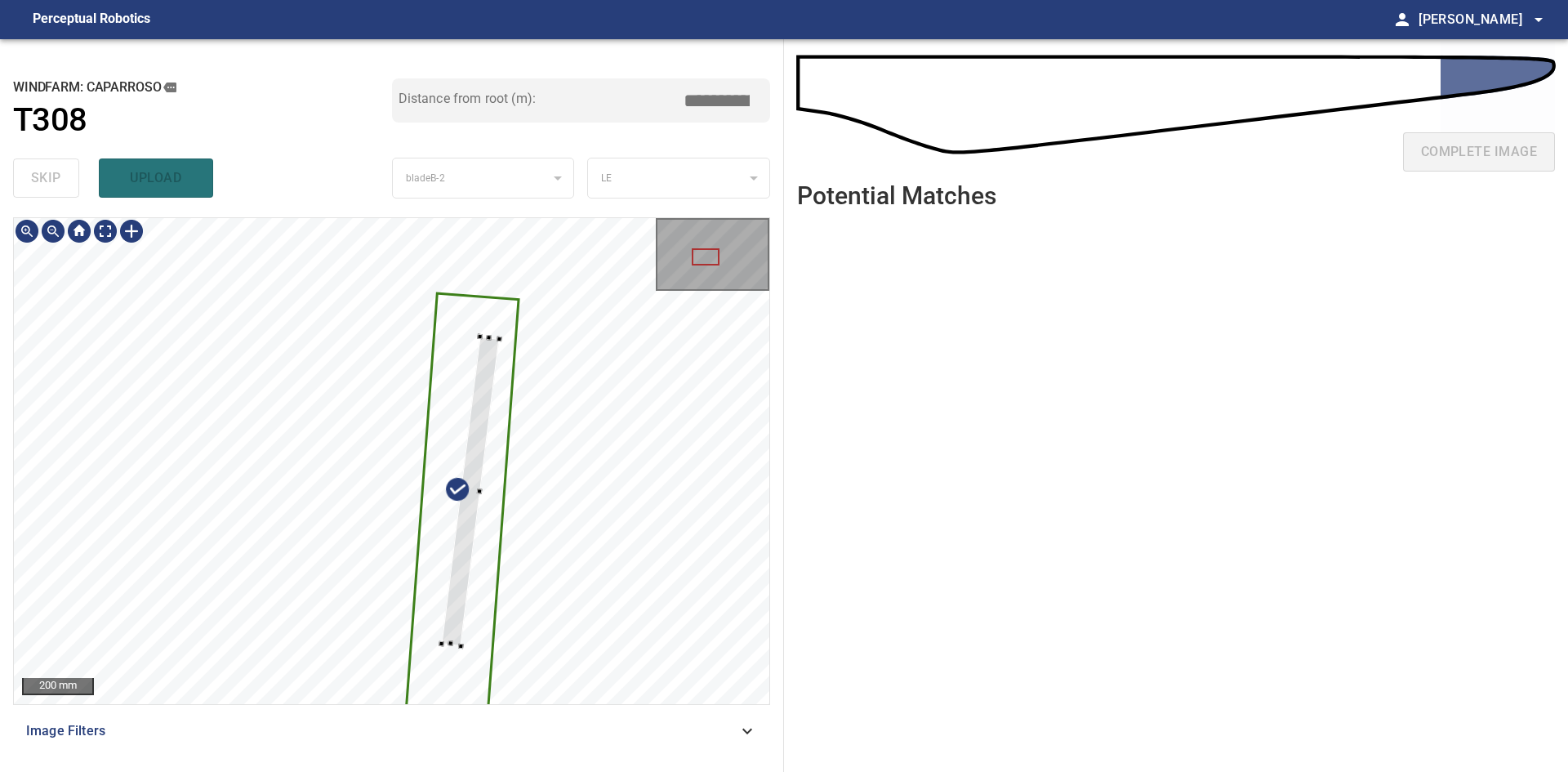
click at [478, 325] on div at bounding box center [392, 461] width 755 height 486
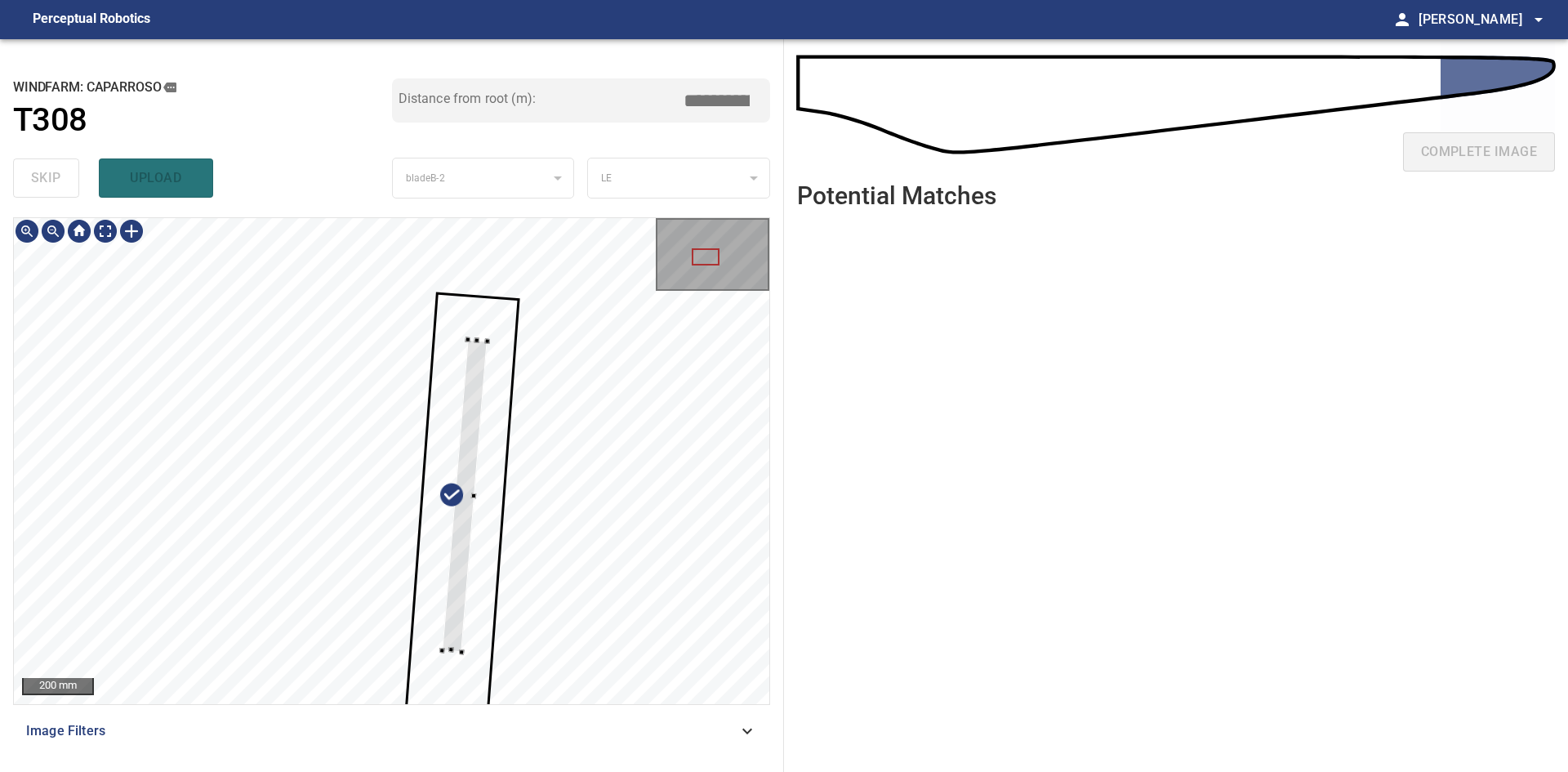
click at [469, 460] on div at bounding box center [466, 495] width 45 height 312
click at [485, 295] on div at bounding box center [392, 461] width 755 height 486
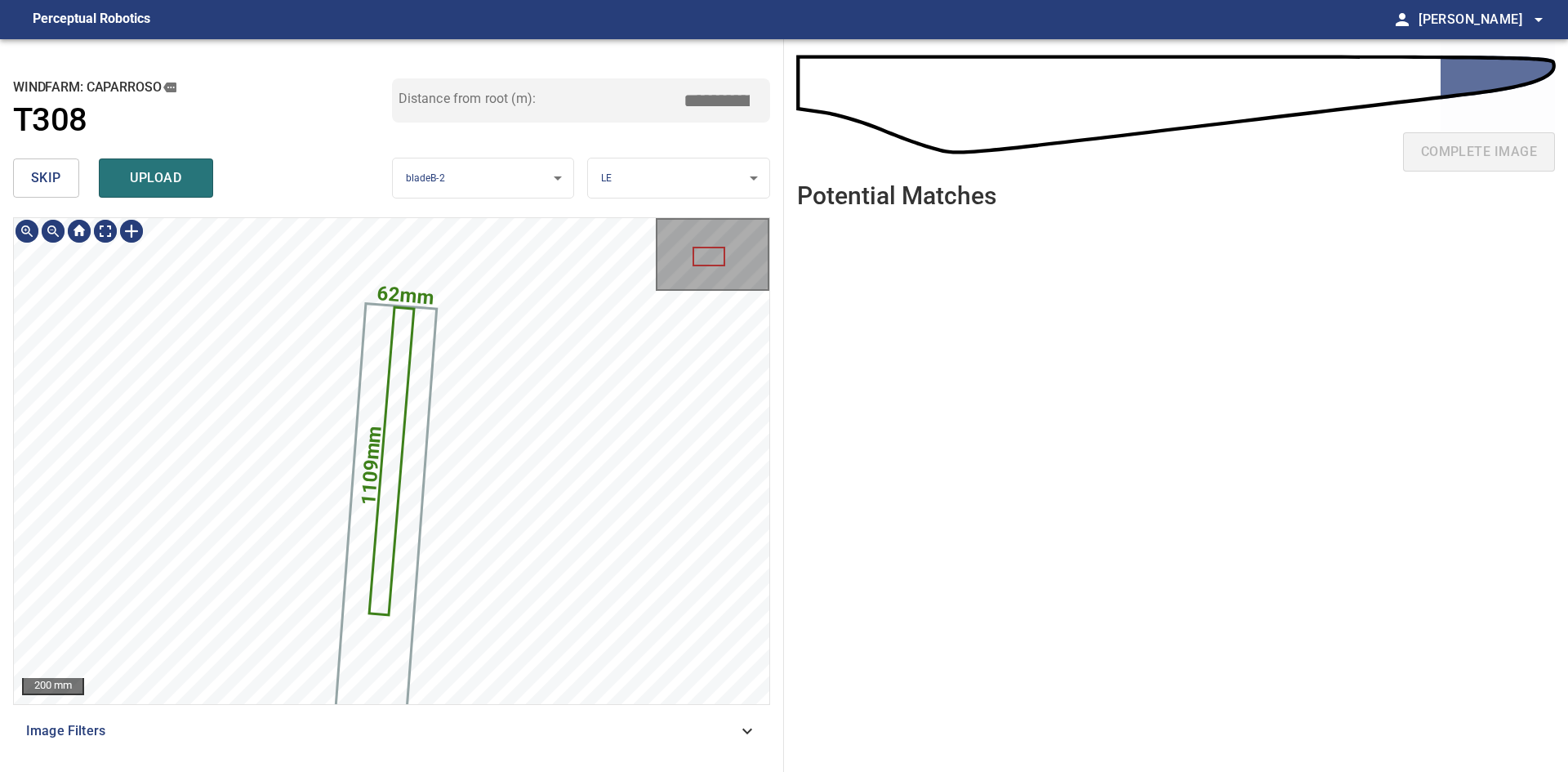
click at [393, 448] on icon at bounding box center [392, 460] width 43 height 305
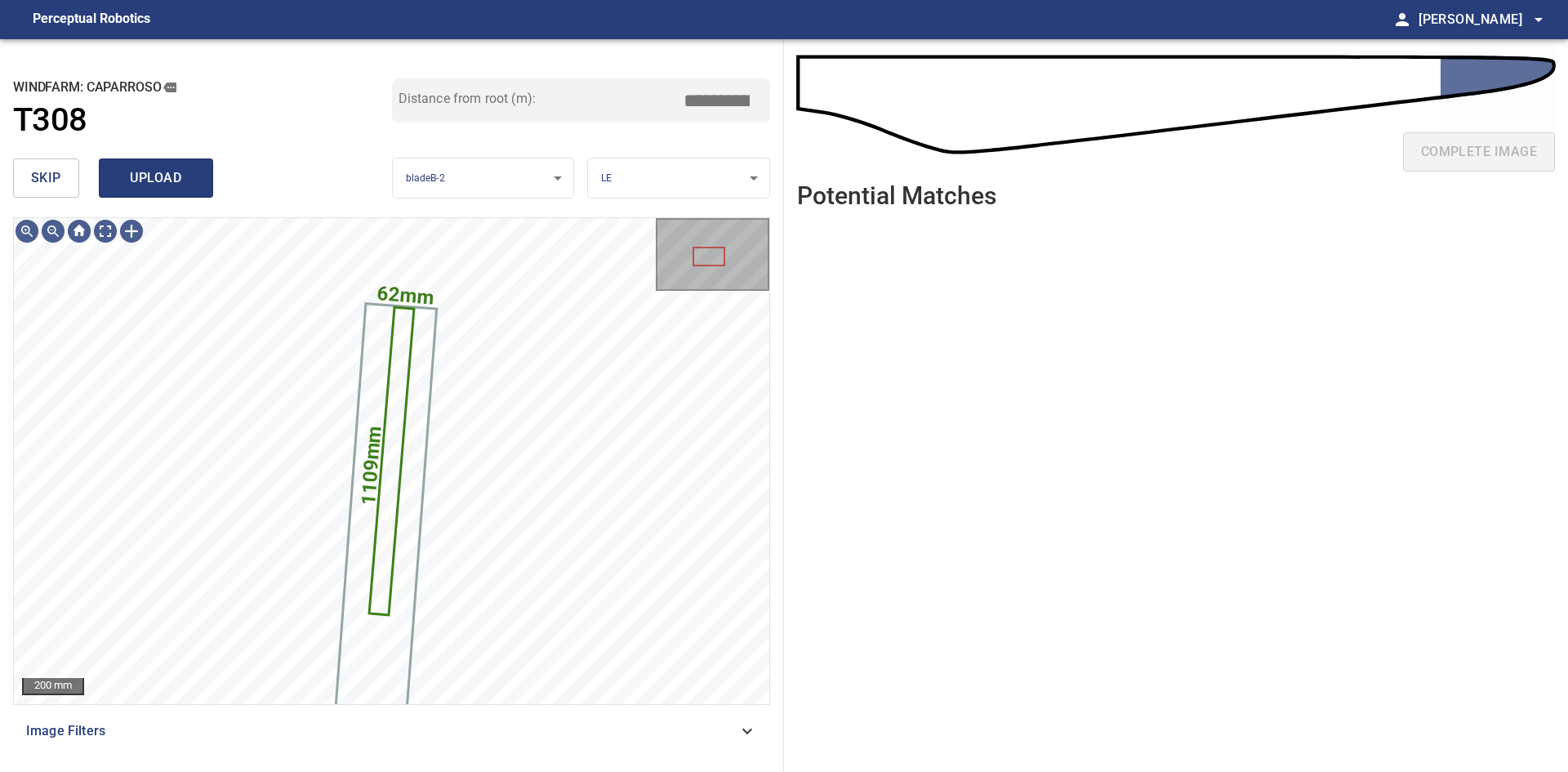
click at [134, 166] on span "upload" at bounding box center [156, 178] width 78 height 23
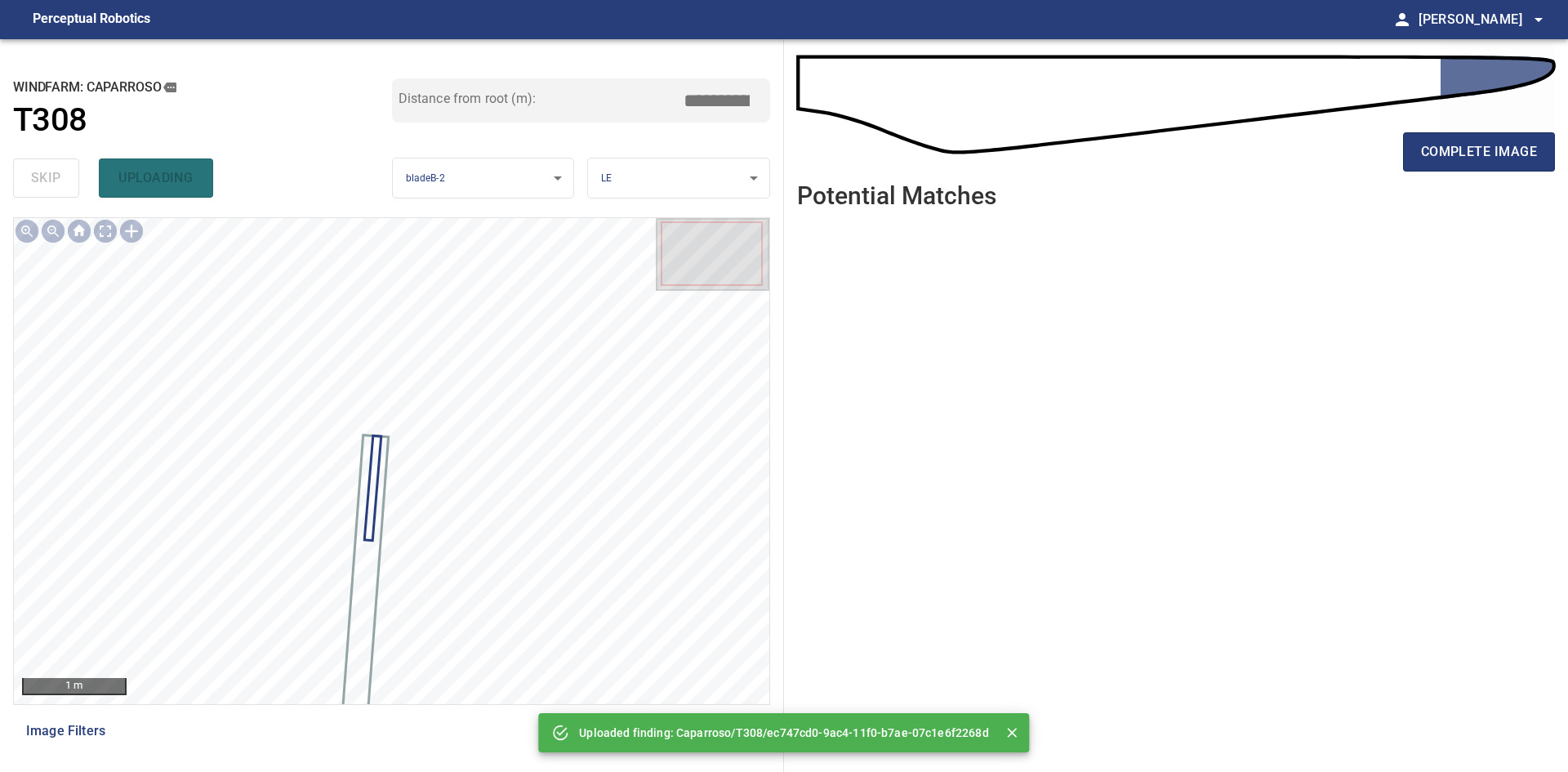
click at [1559, 139] on div "complete image Potential Matches" at bounding box center [1176, 406] width 784 height 733
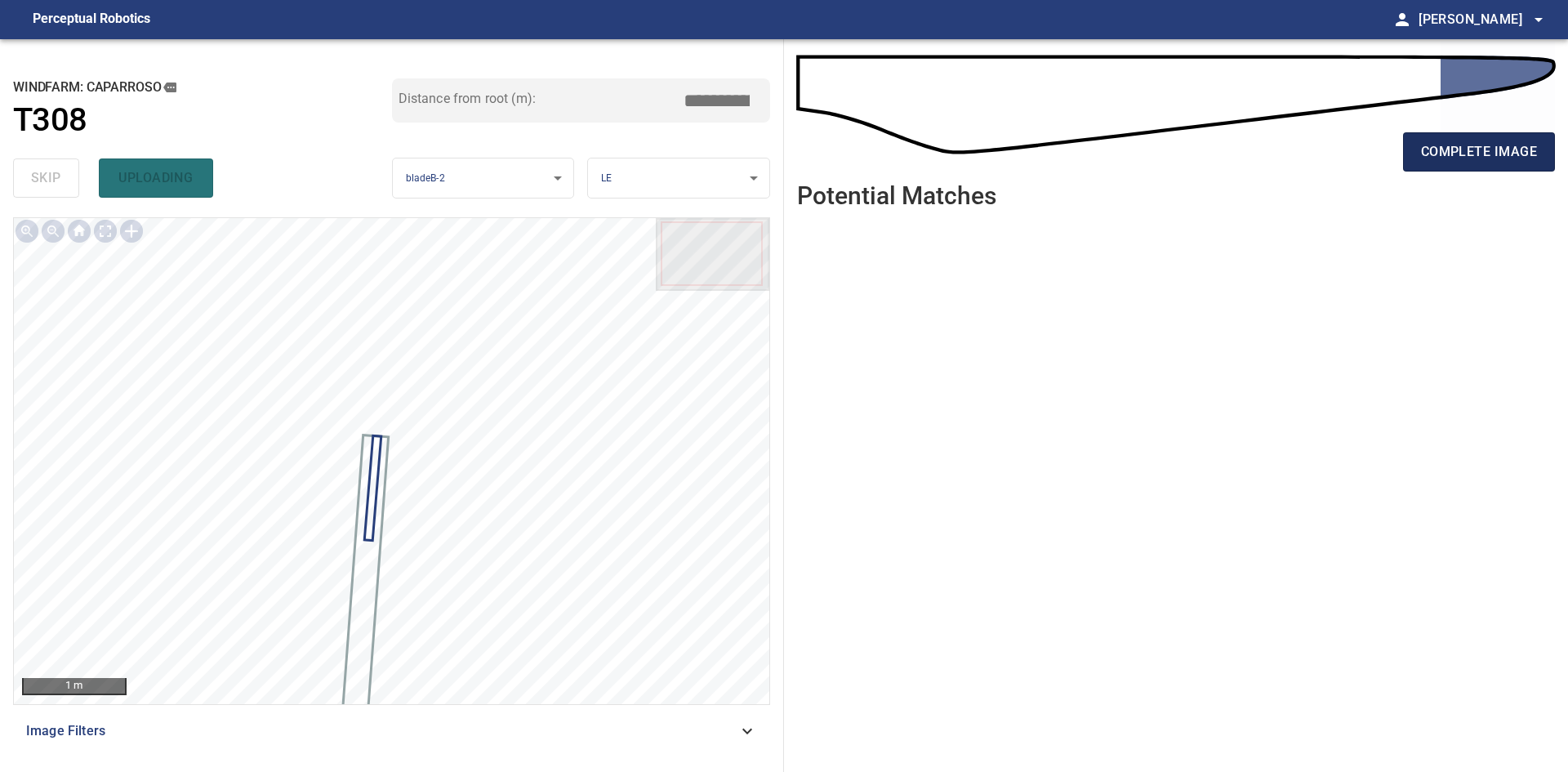
click at [1485, 150] on span "complete image" at bounding box center [1478, 151] width 116 height 23
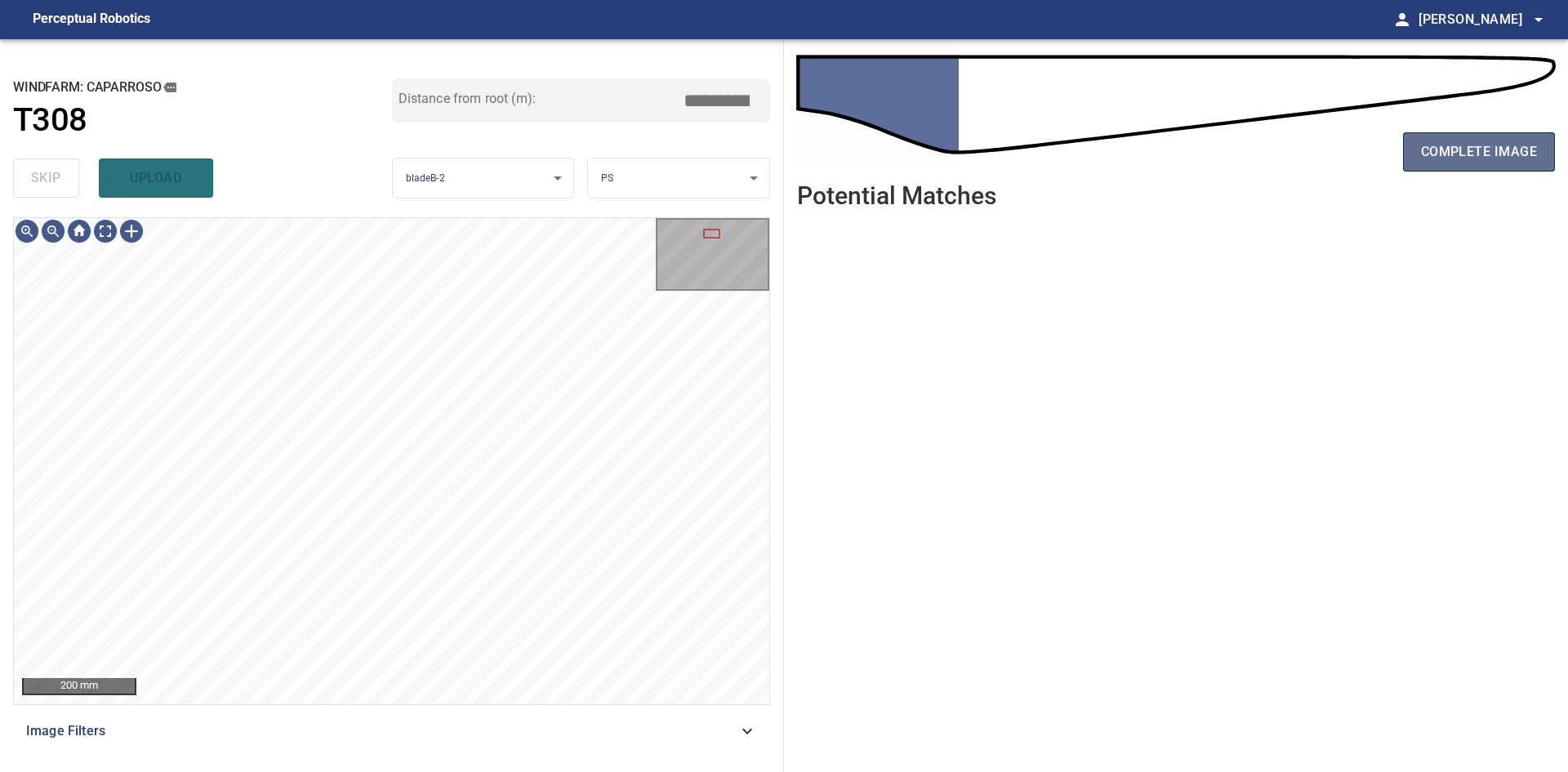
click at [1465, 154] on span "complete image" at bounding box center [1478, 151] width 116 height 23
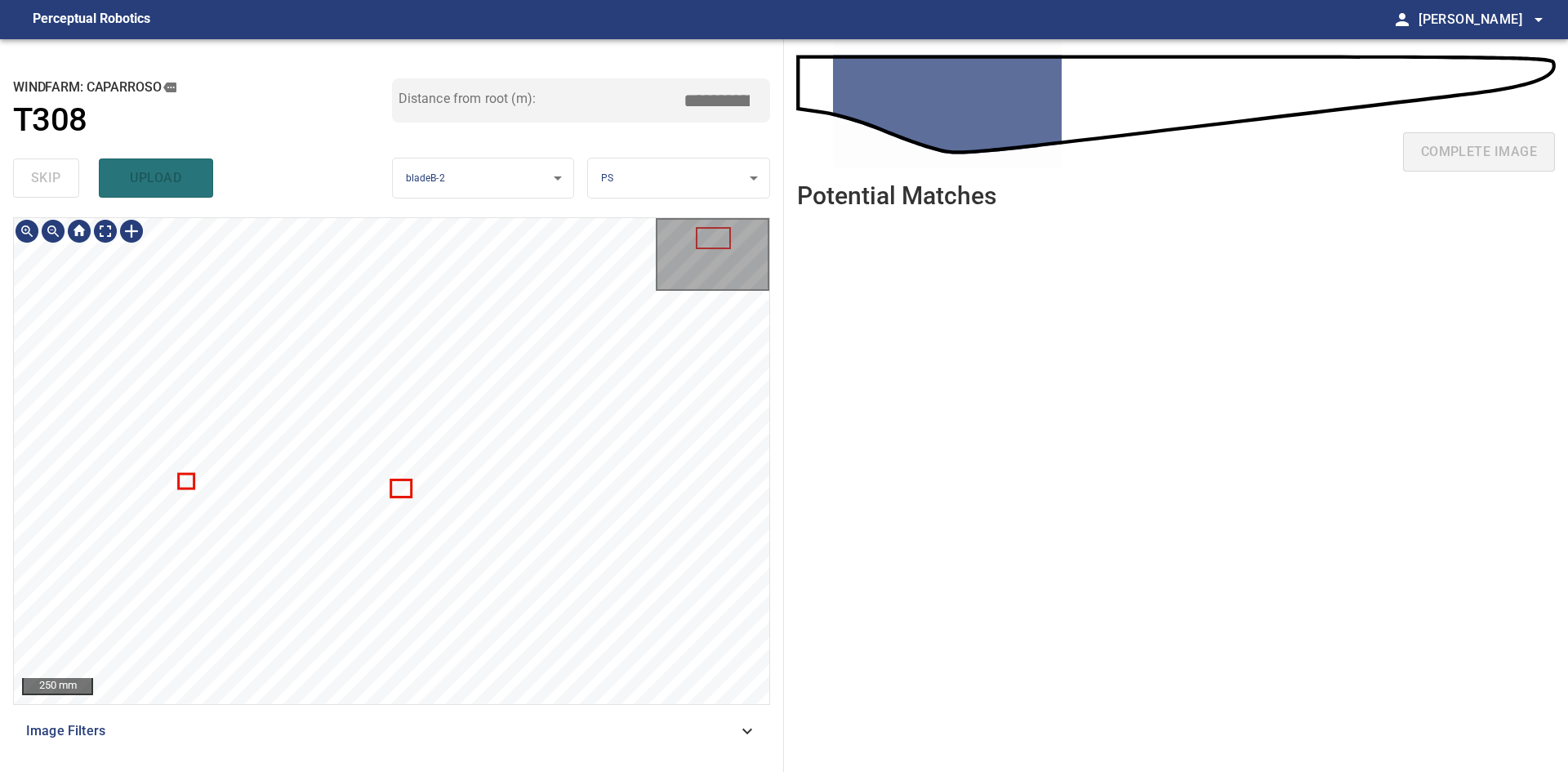
click at [453, 708] on div "250 mm Image Filters" at bounding box center [392, 488] width 757 height 541
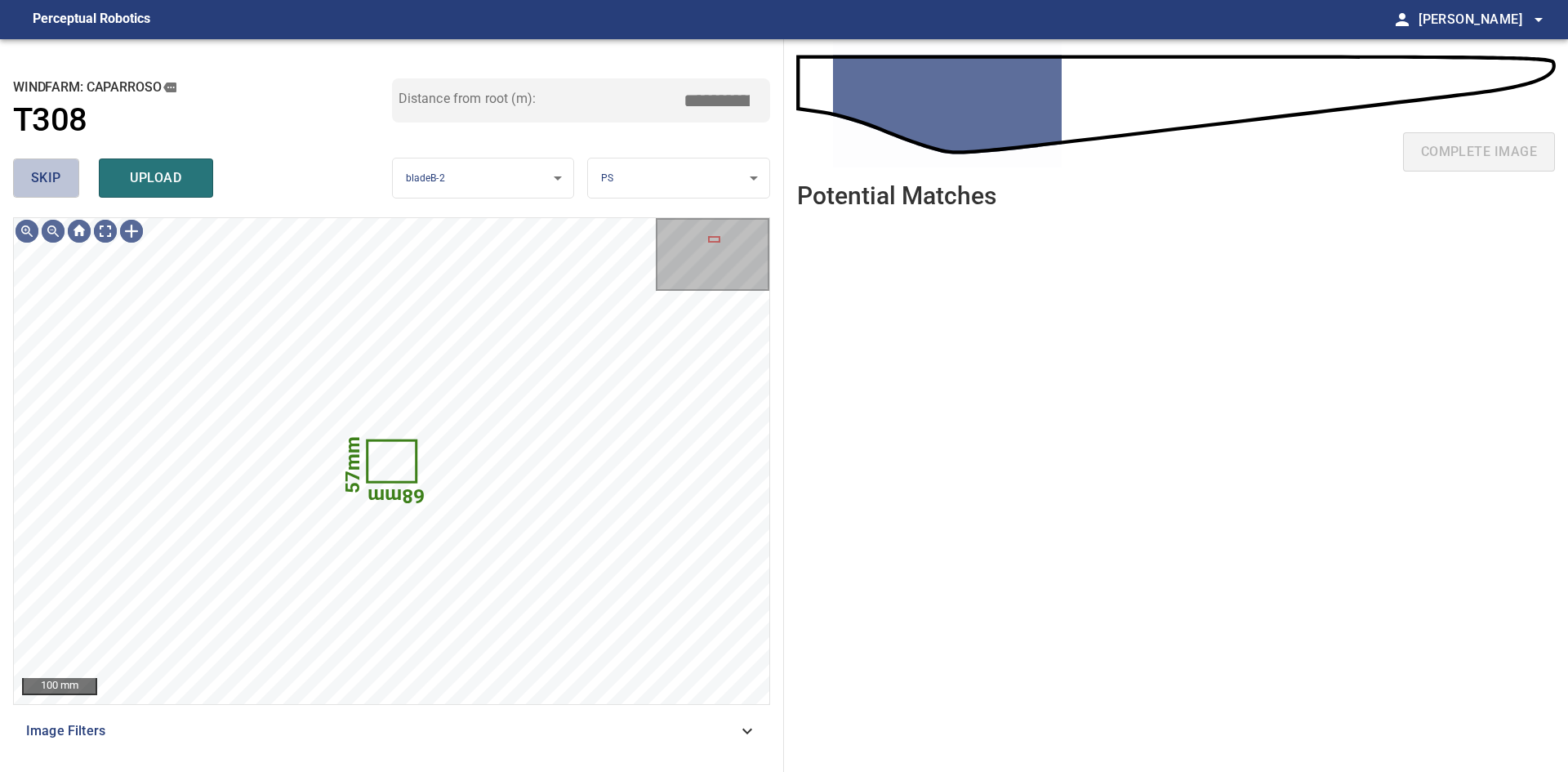
click at [50, 184] on span "skip" at bounding box center [46, 178] width 30 height 23
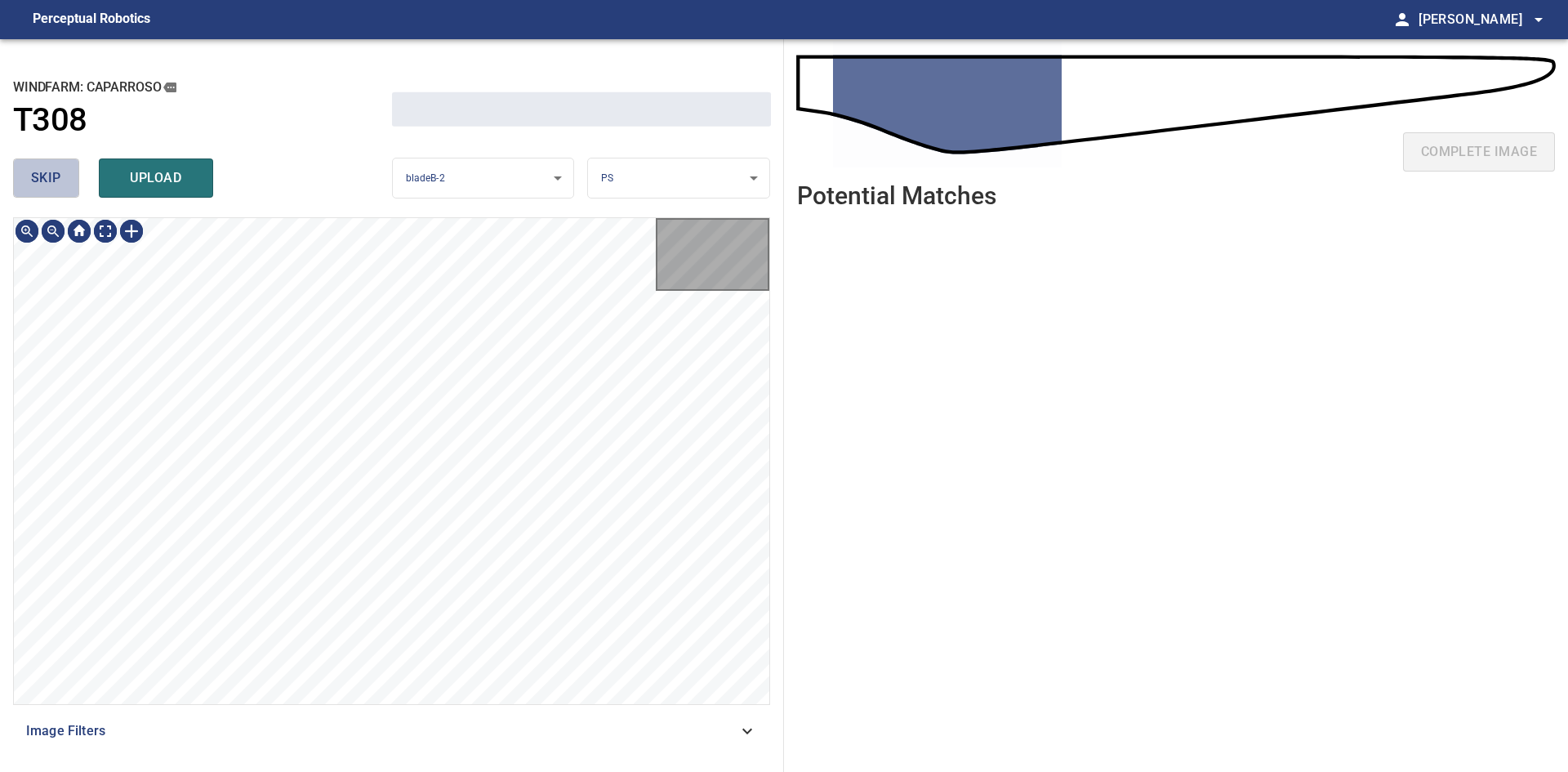
click at [50, 184] on span "skip" at bounding box center [46, 178] width 30 height 23
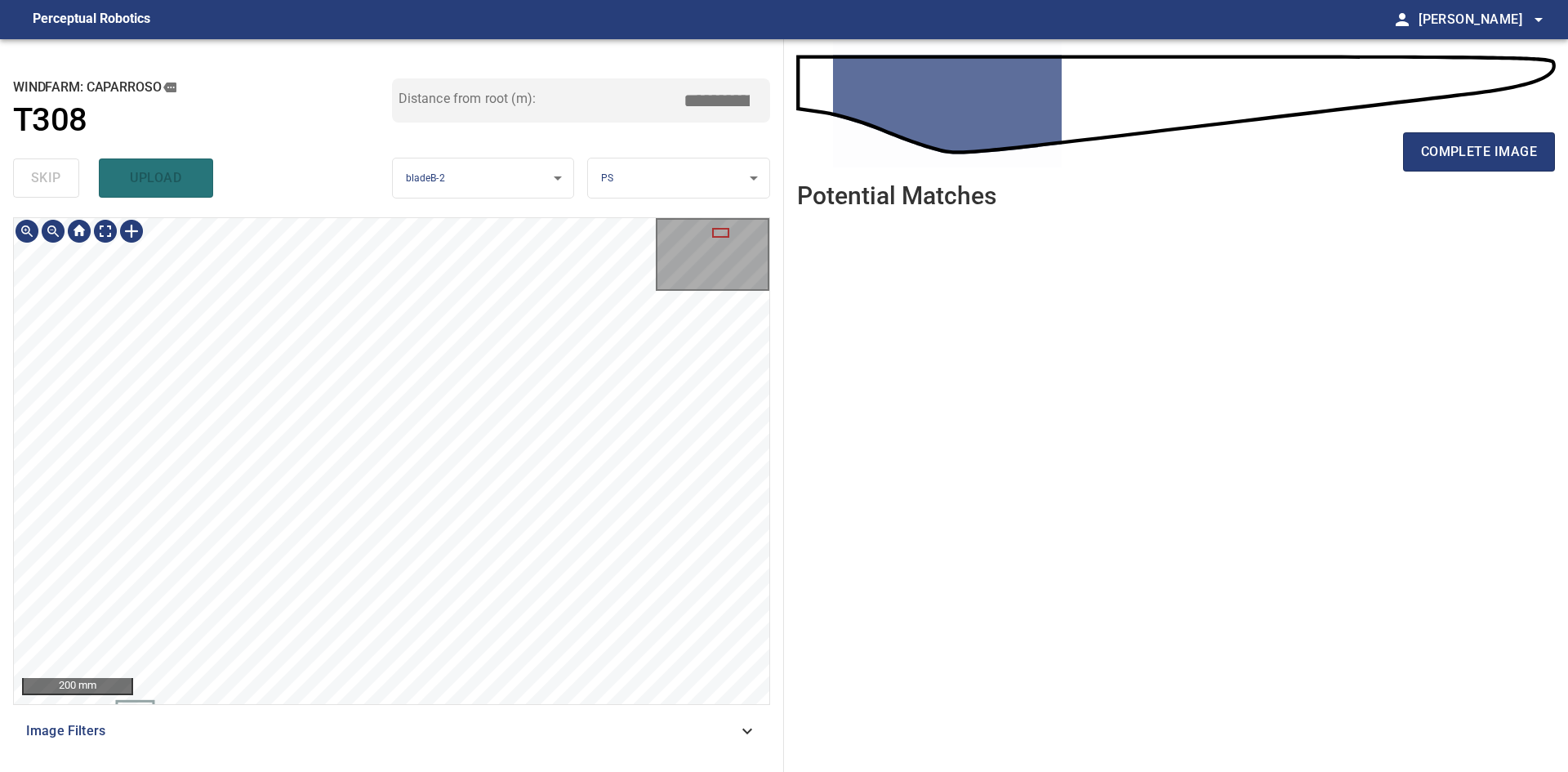
click at [466, 715] on div "200 mm Image Filters" at bounding box center [392, 488] width 757 height 541
click at [1462, 147] on span "complete image" at bounding box center [1478, 151] width 116 height 23
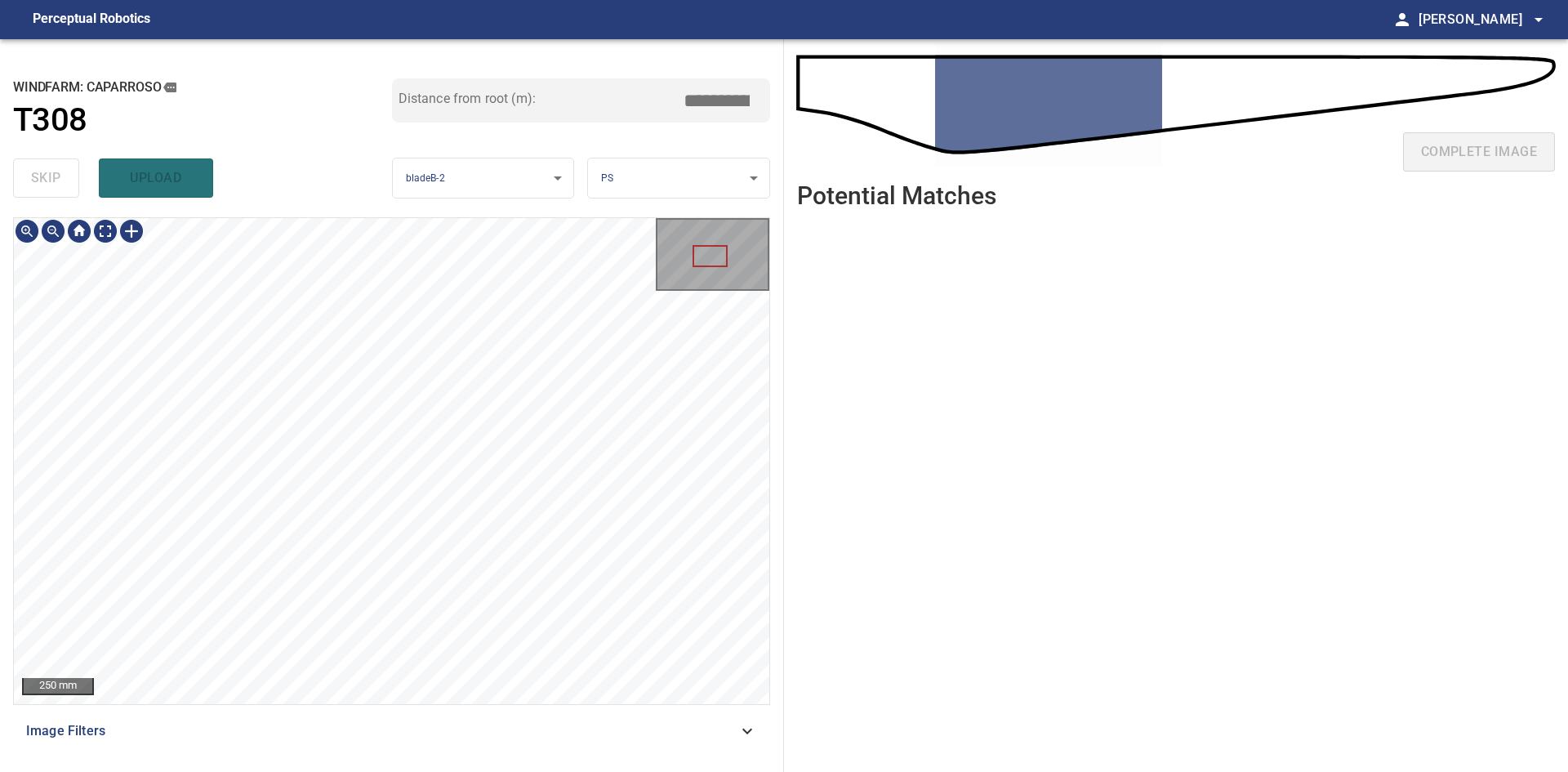
click at [533, 771] on html "**********" at bounding box center [784, 386] width 1568 height 772
click at [606, 143] on div "**********" at bounding box center [392, 406] width 784 height 733
click at [530, 180] on div "**********" at bounding box center [392, 406] width 784 height 733
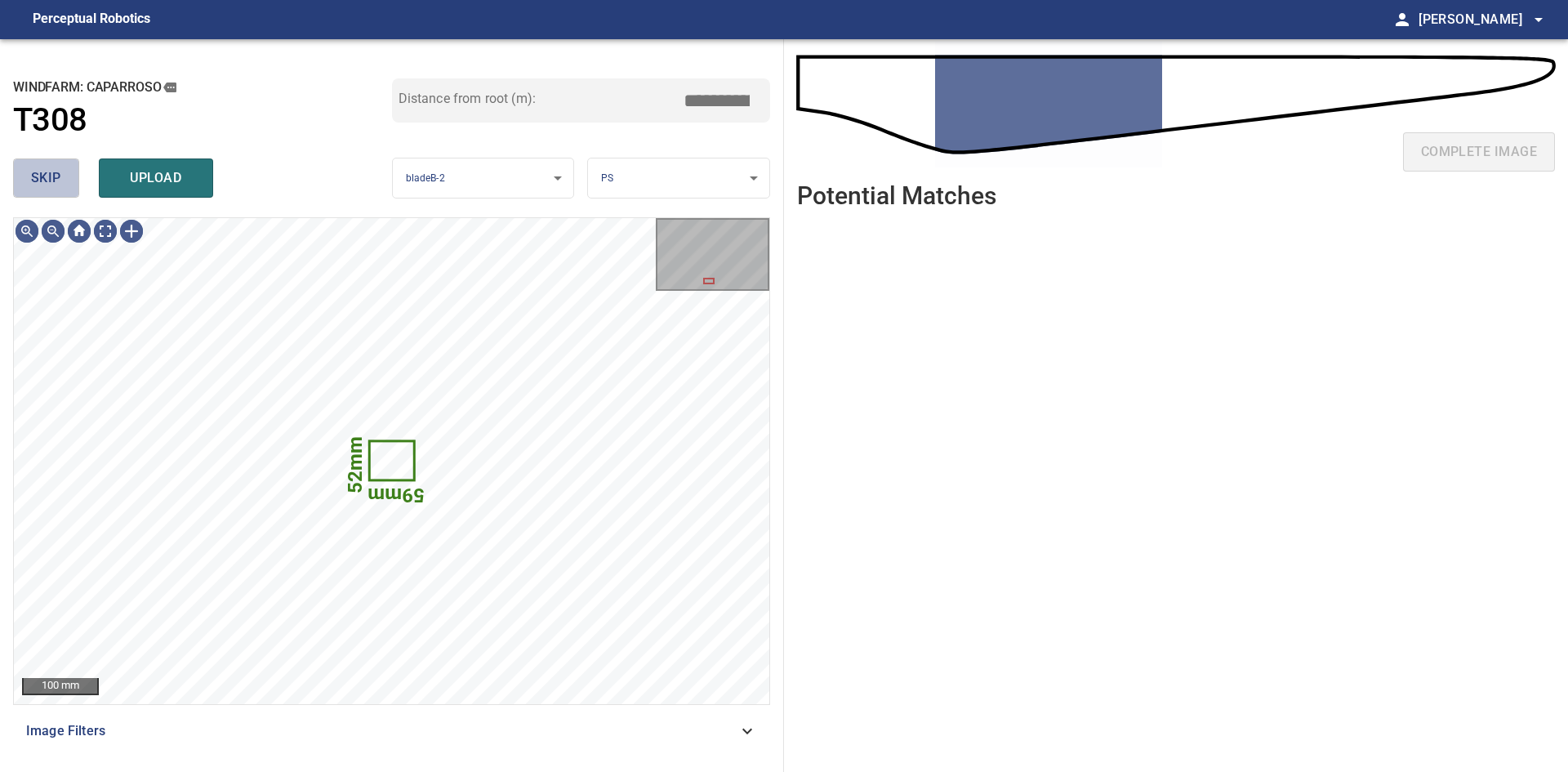
click at [43, 176] on span "skip" at bounding box center [46, 178] width 30 height 23
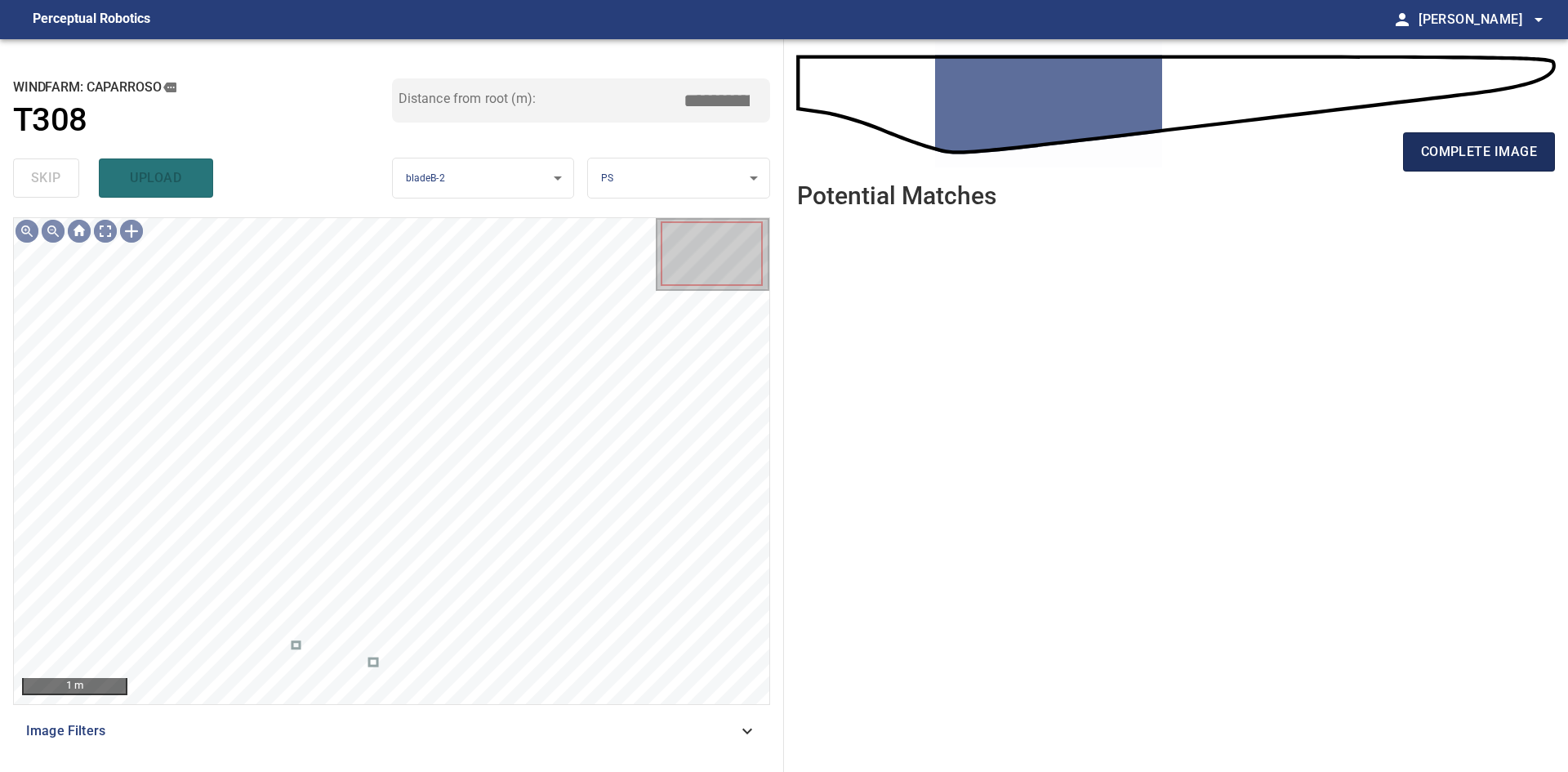
click at [1458, 145] on span "complete image" at bounding box center [1478, 151] width 116 height 23
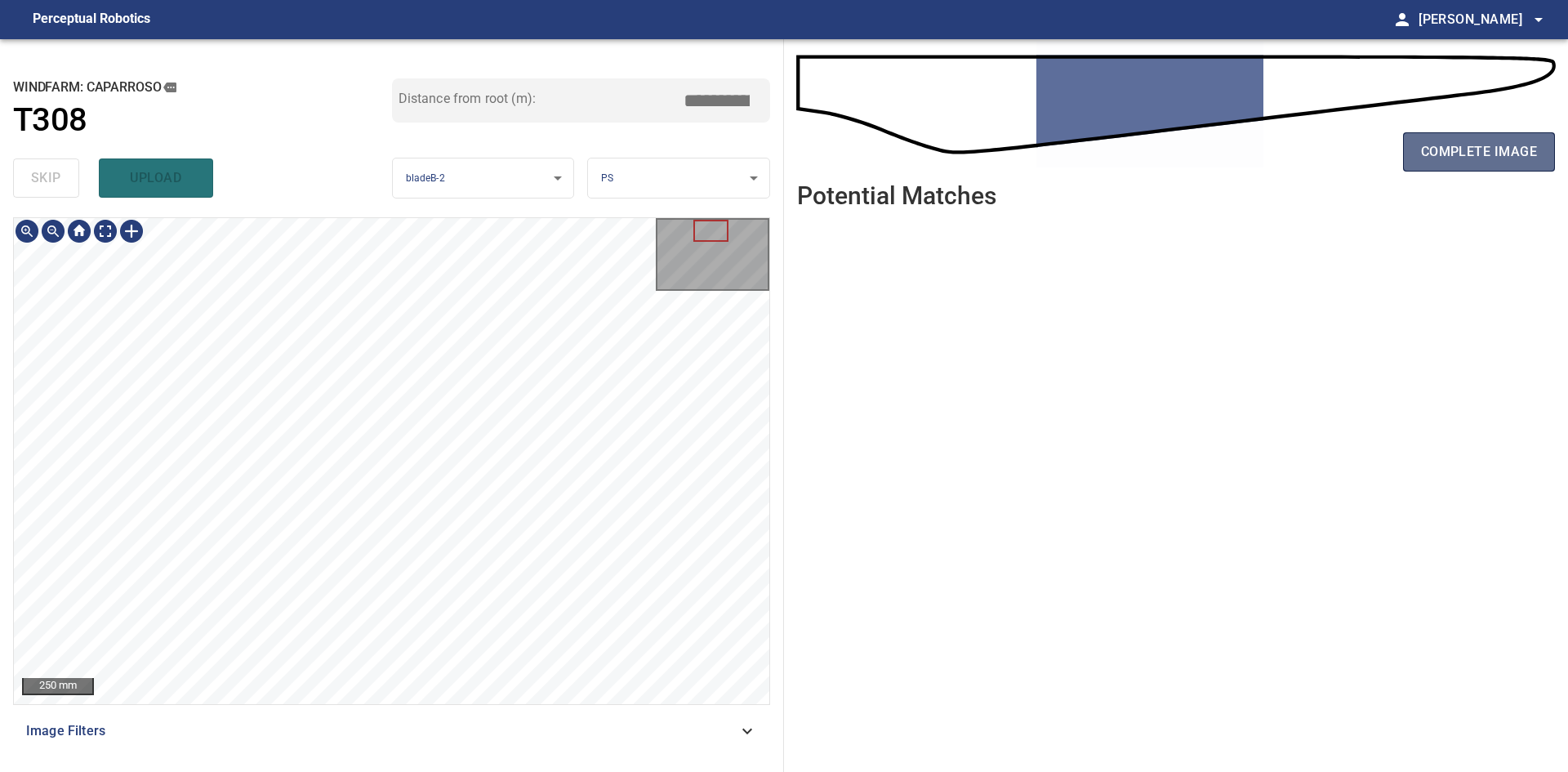
click at [1498, 150] on span "complete image" at bounding box center [1478, 151] width 116 height 23
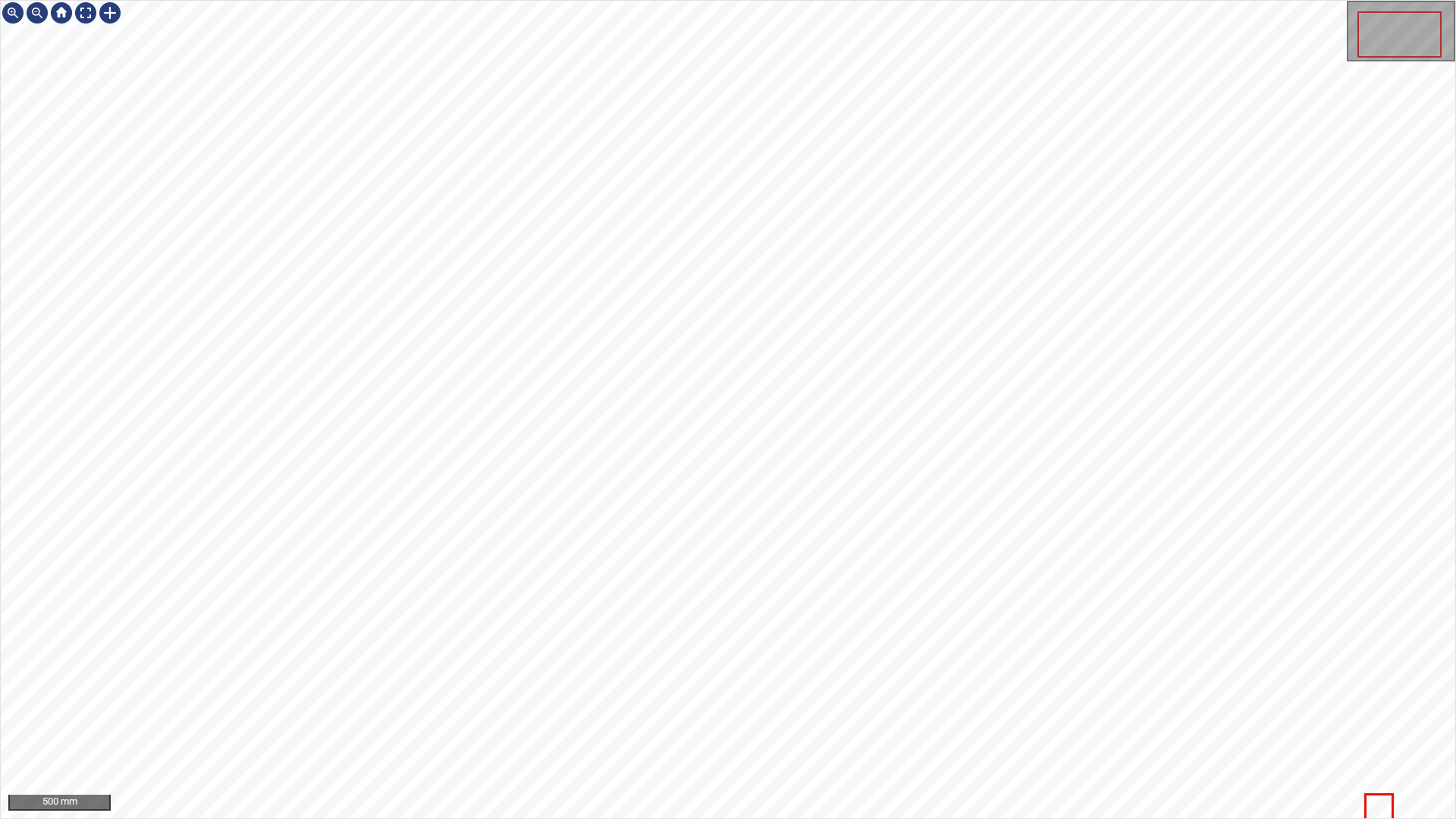
click at [1380, 716] on icon at bounding box center [1379, 807] width 25 height 23
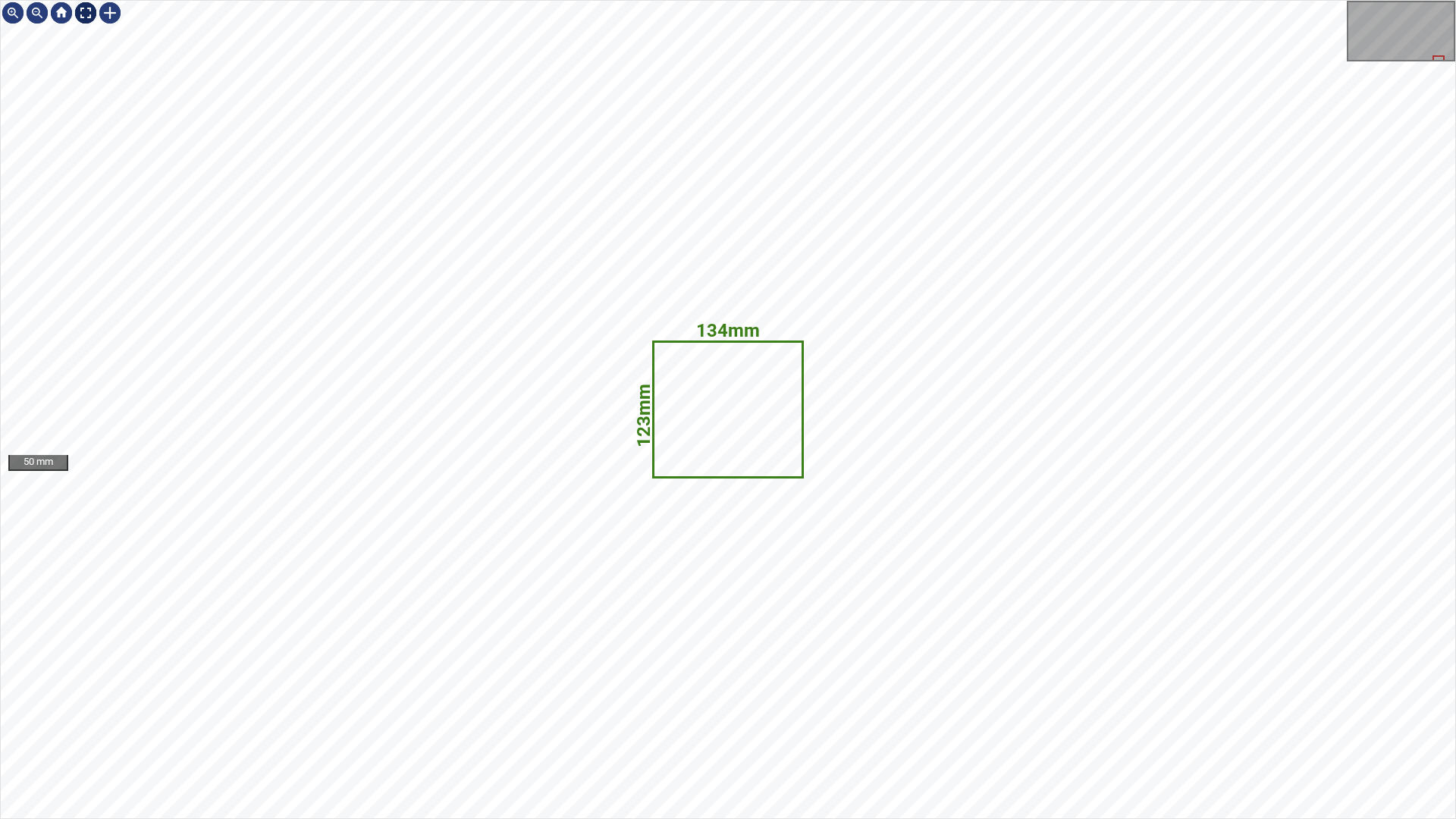
click at [90, 15] on div at bounding box center [86, 13] width 24 height 24
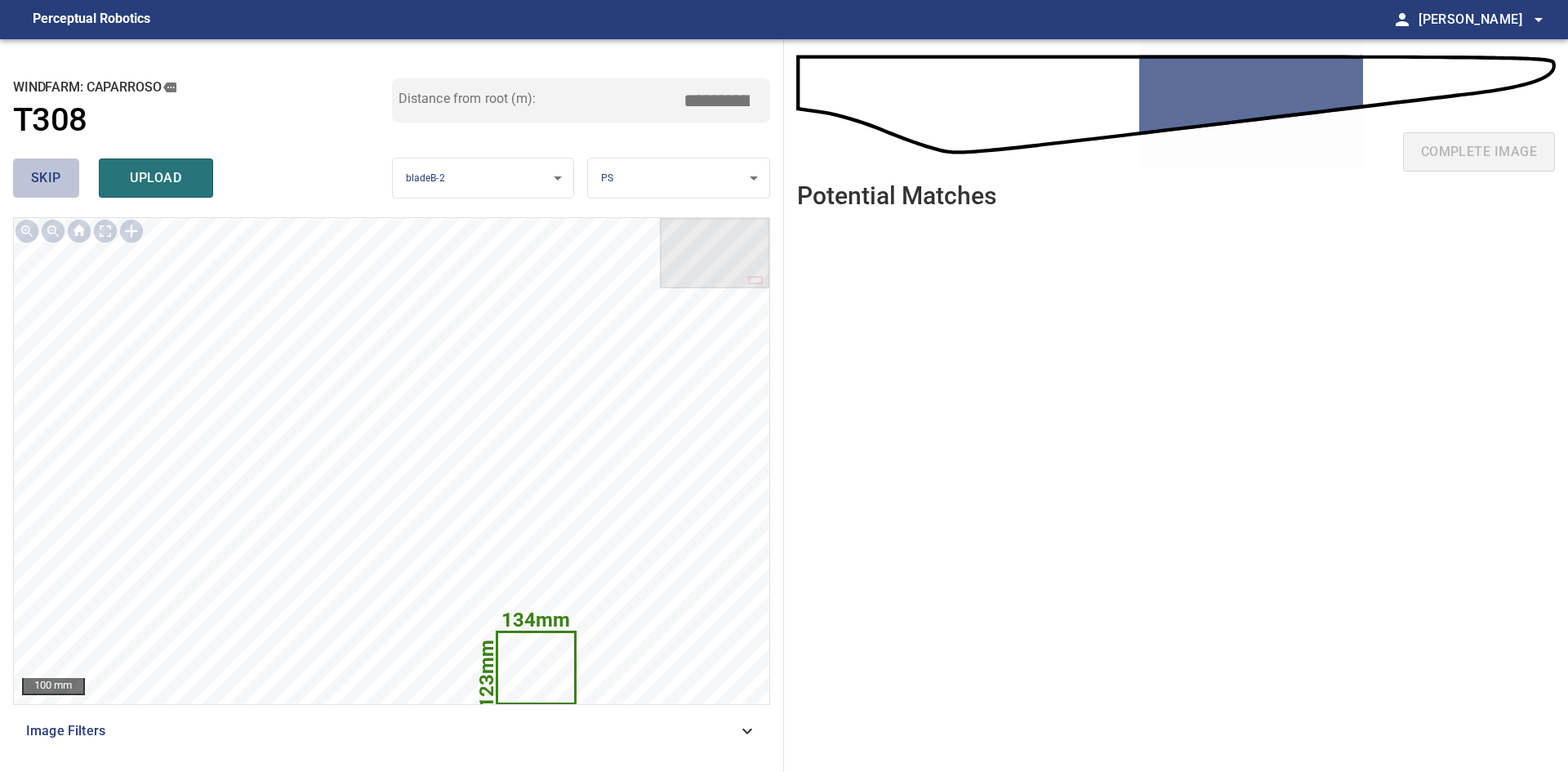
click at [50, 179] on span "skip" at bounding box center [46, 178] width 30 height 23
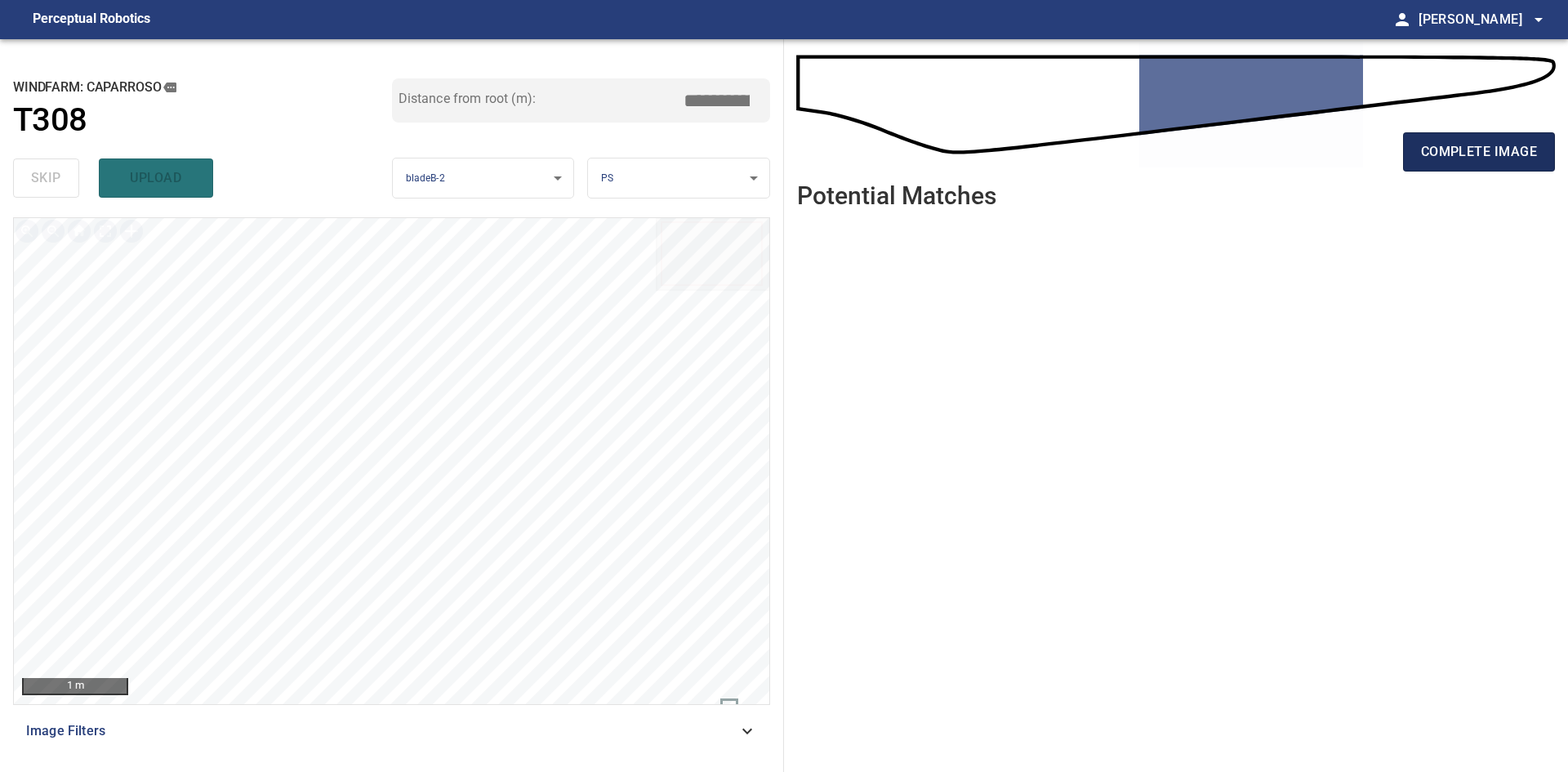
click at [1511, 151] on span "complete image" at bounding box center [1478, 151] width 116 height 23
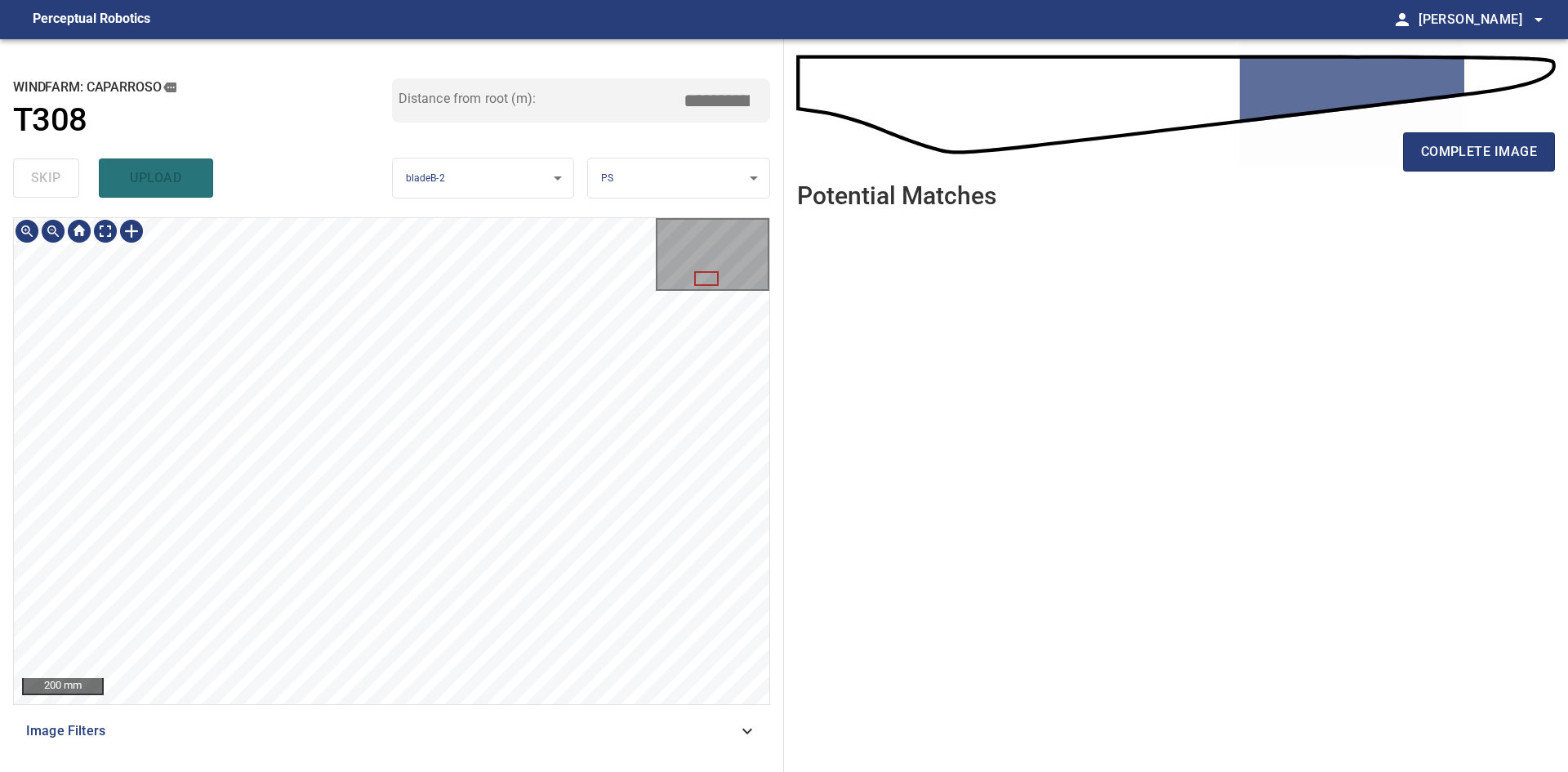
click at [472, 41] on div "**********" at bounding box center [392, 406] width 784 height 733
click at [1446, 149] on span "complete image" at bounding box center [1478, 151] width 116 height 23
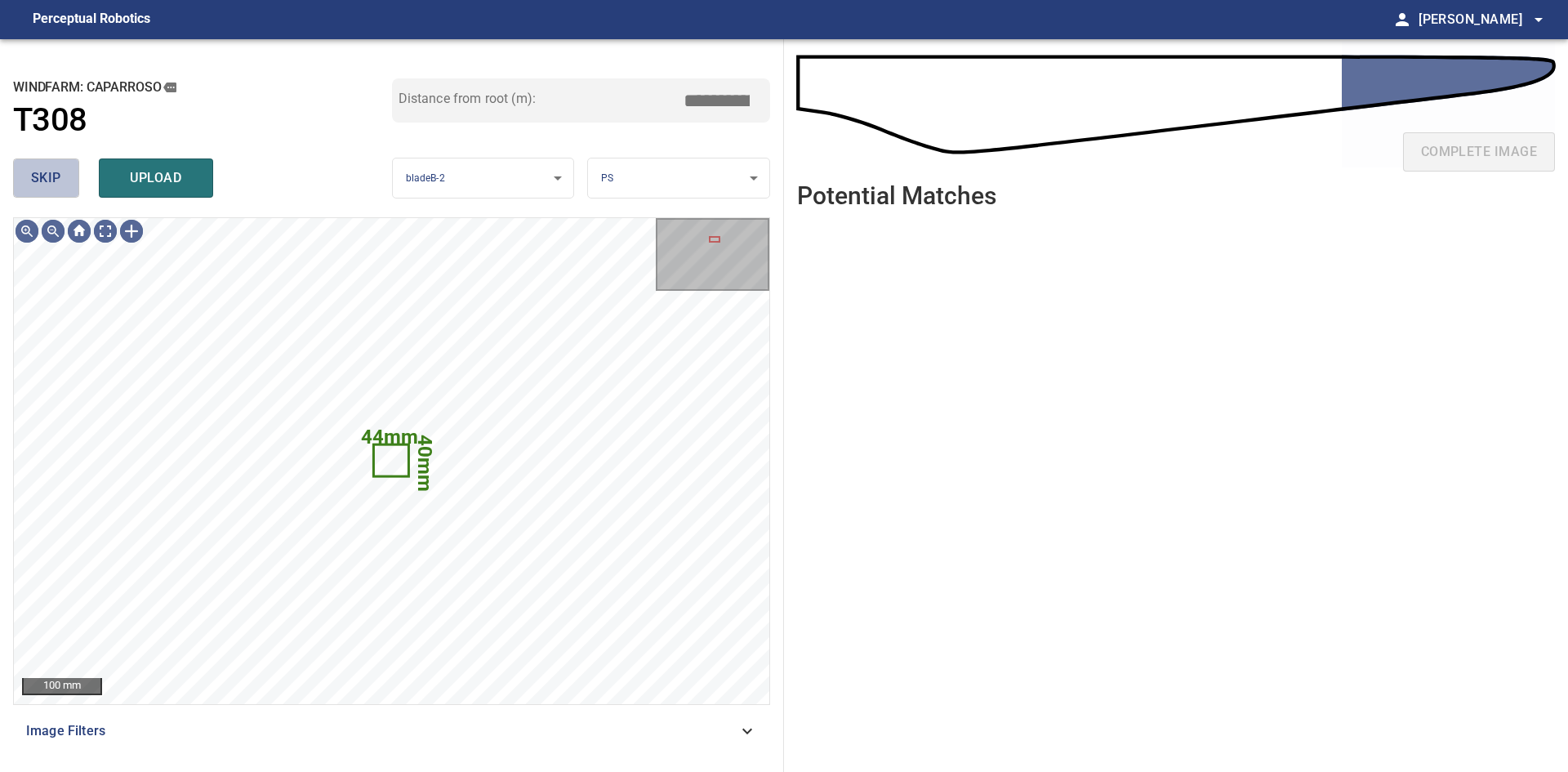
click at [32, 185] on span "skip" at bounding box center [46, 178] width 30 height 23
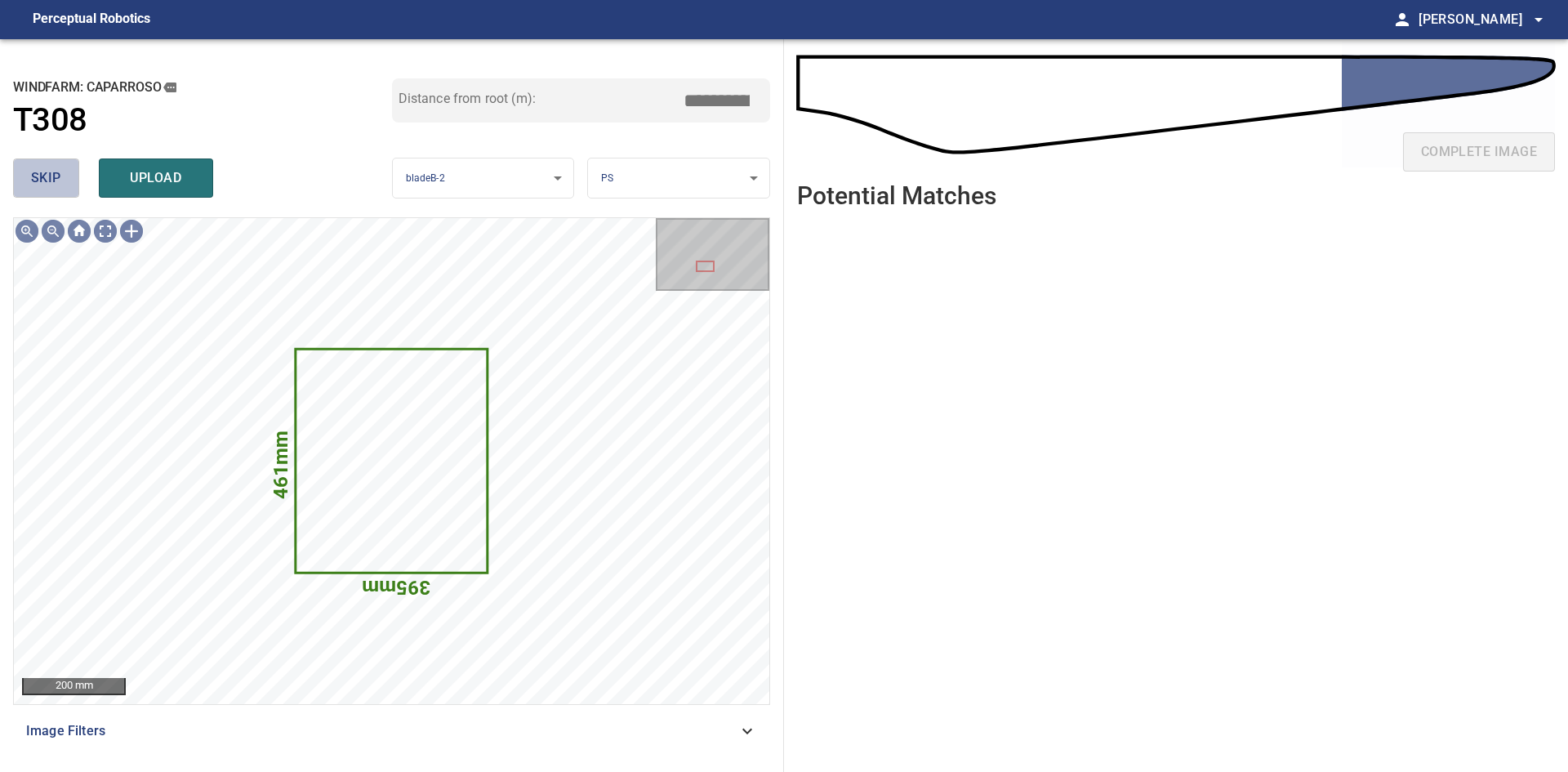
click at [27, 188] on button "skip" at bounding box center [46, 178] width 66 height 39
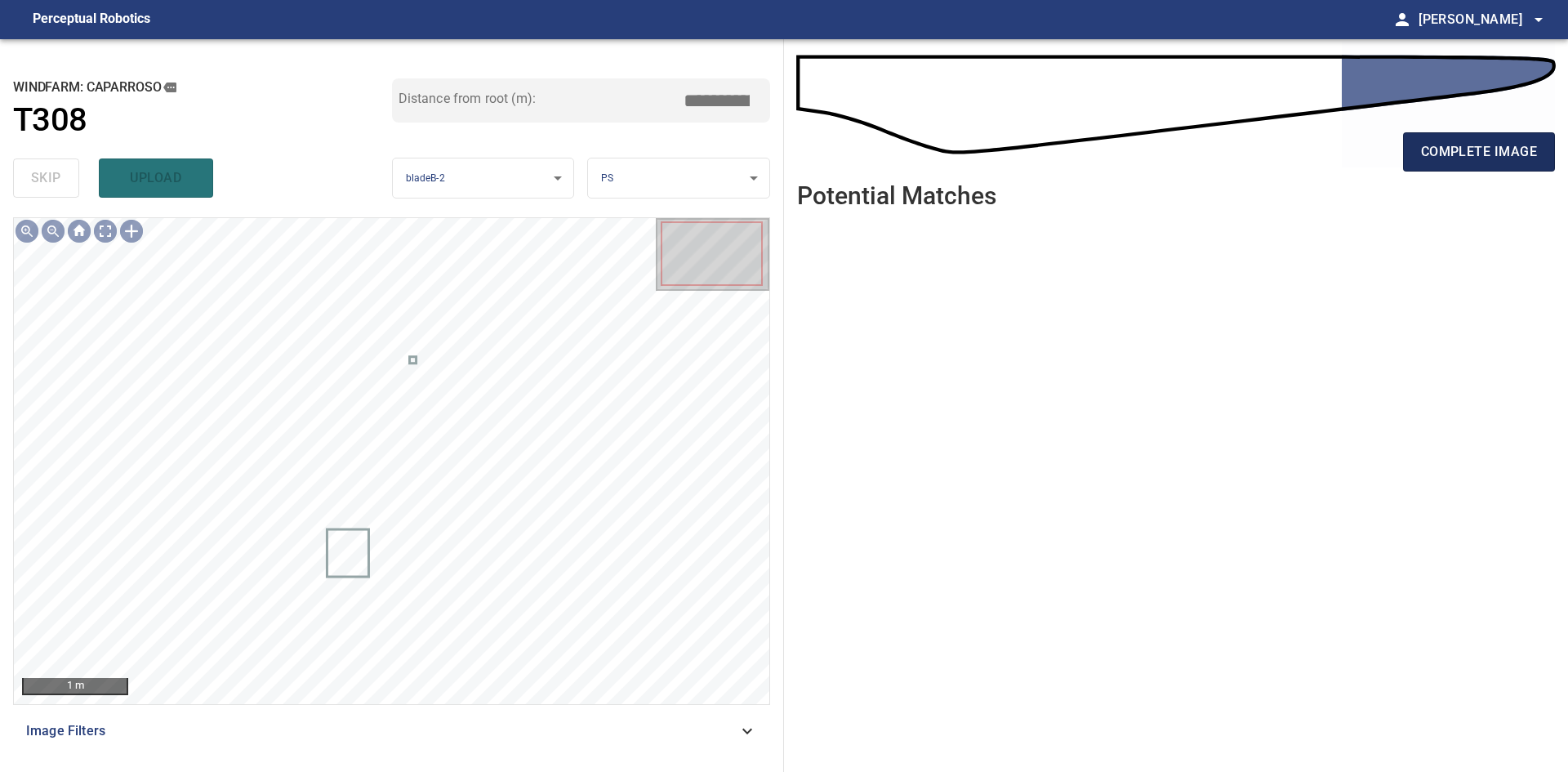
click at [1445, 150] on span "complete image" at bounding box center [1478, 151] width 116 height 23
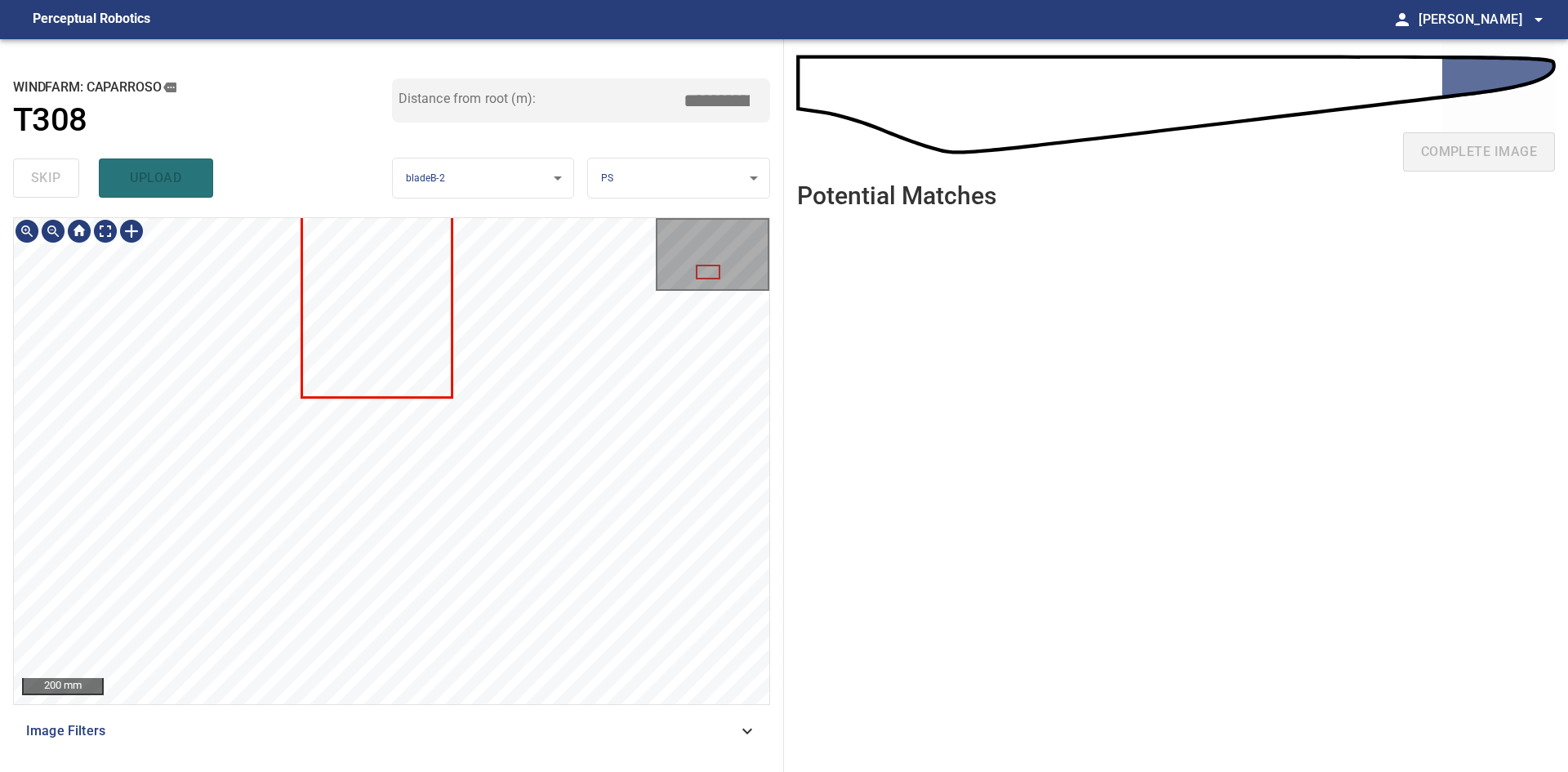
click at [471, 708] on div "200 mm Image Filters" at bounding box center [392, 488] width 757 height 541
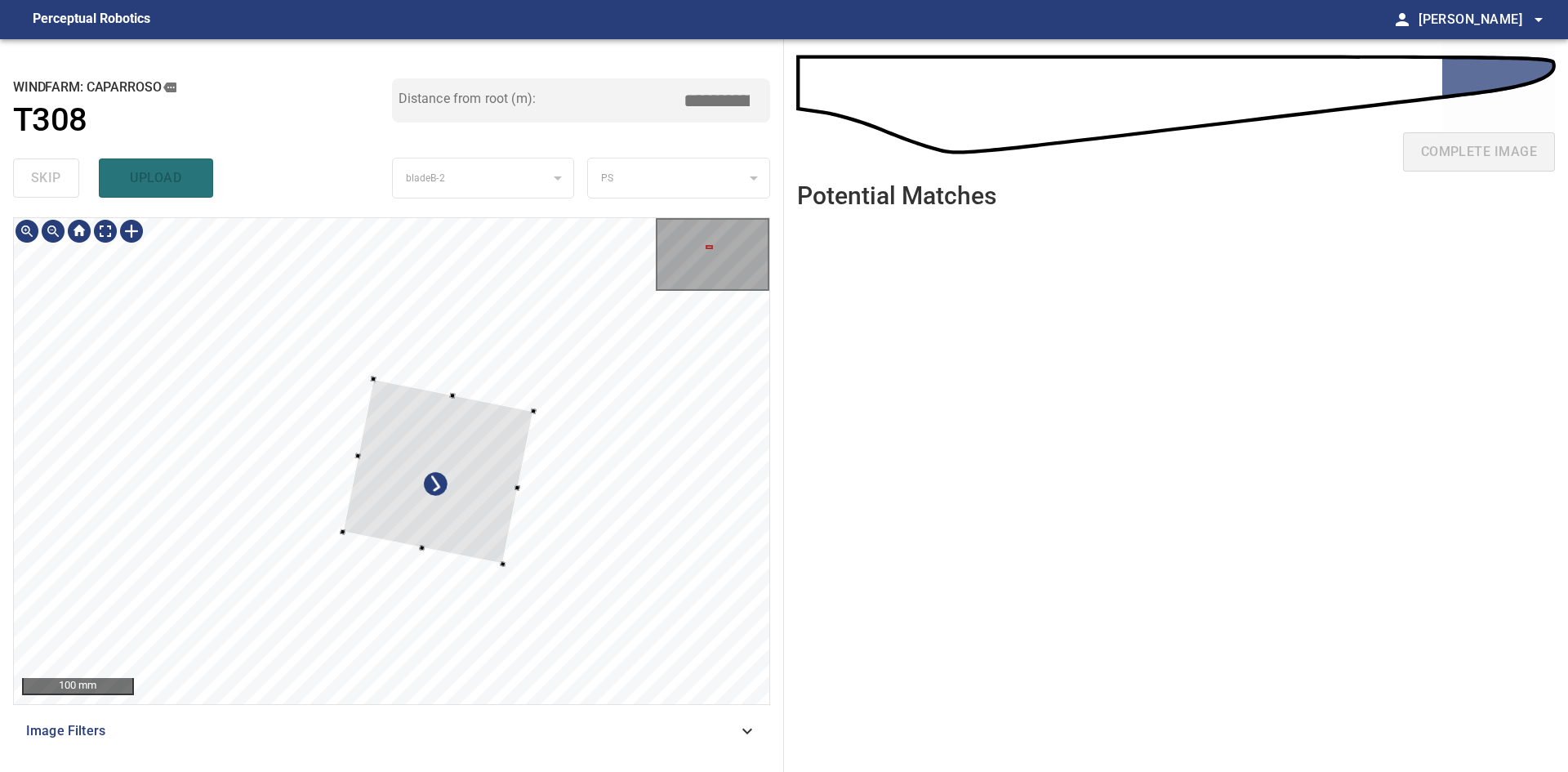
click at [466, 514] on div at bounding box center [439, 472] width 191 height 185
click at [472, 514] on div at bounding box center [442, 472] width 191 height 185
click at [402, 407] on div at bounding box center [403, 410] width 6 height 6
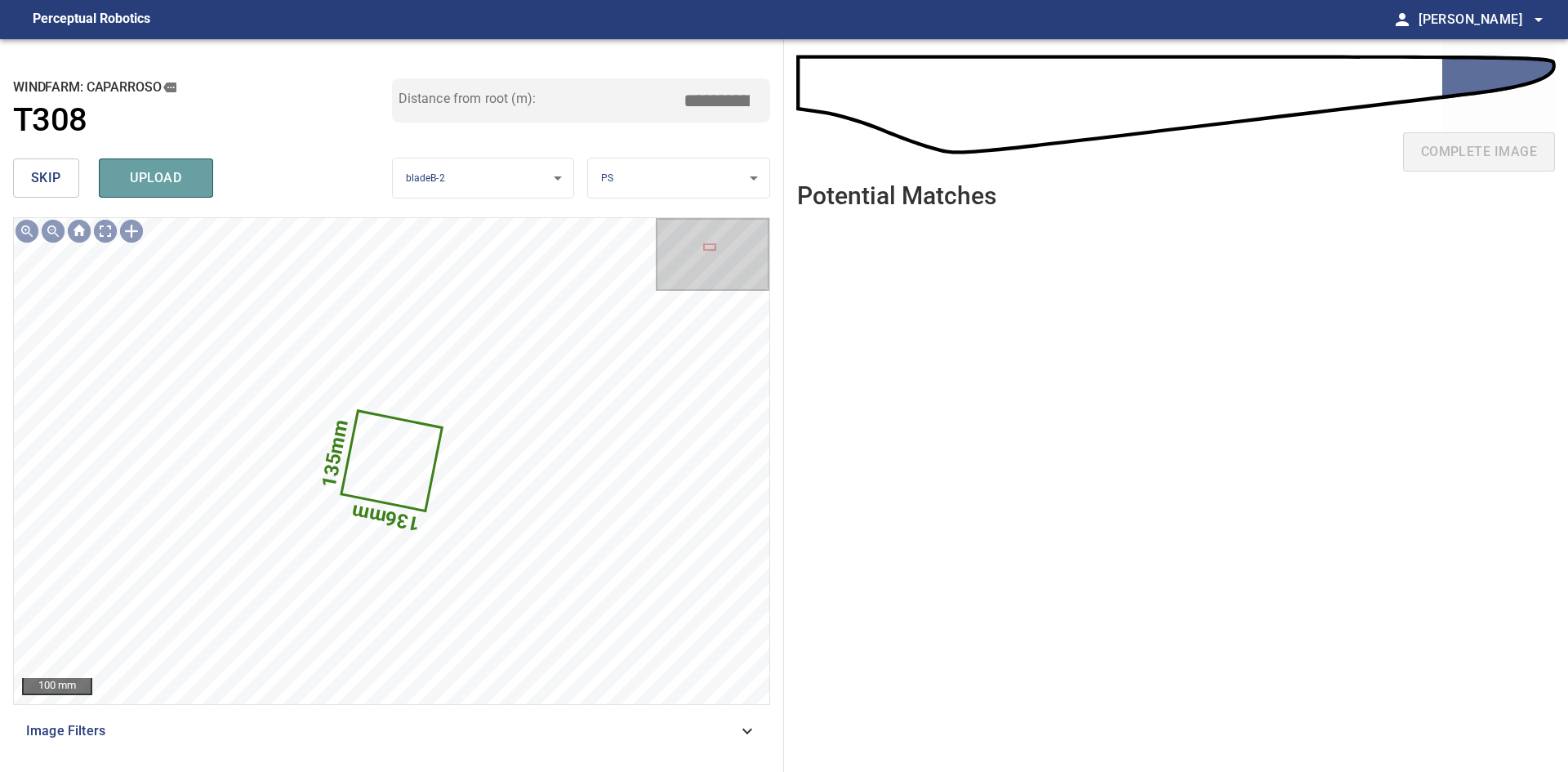
drag, startPoint x: 150, startPoint y: 176, endPoint x: 26, endPoint y: 177, distance: 124.0
click at [148, 176] on span "upload" at bounding box center [156, 178] width 78 height 23
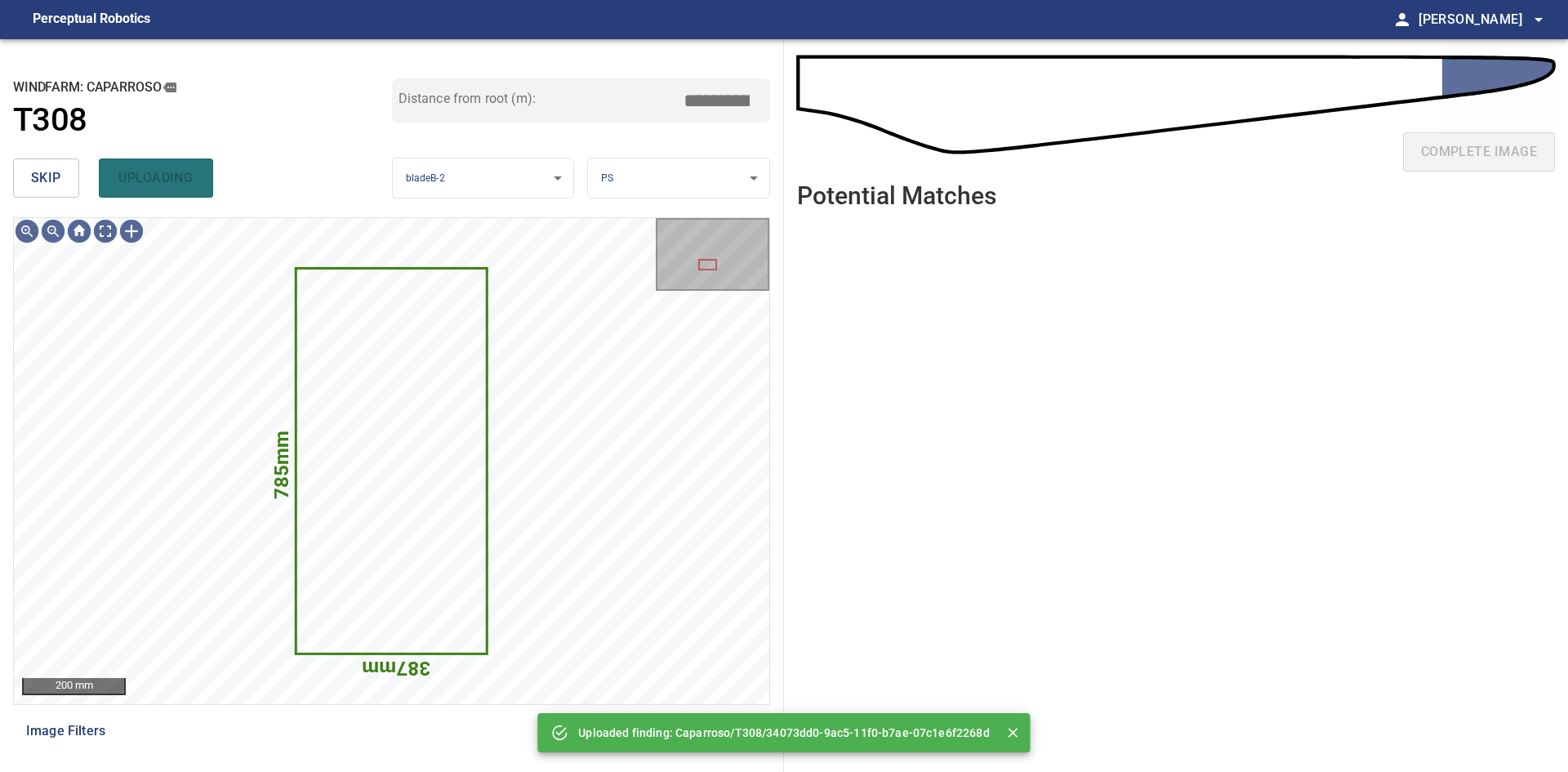
click at [51, 177] on span "skip" at bounding box center [46, 178] width 30 height 23
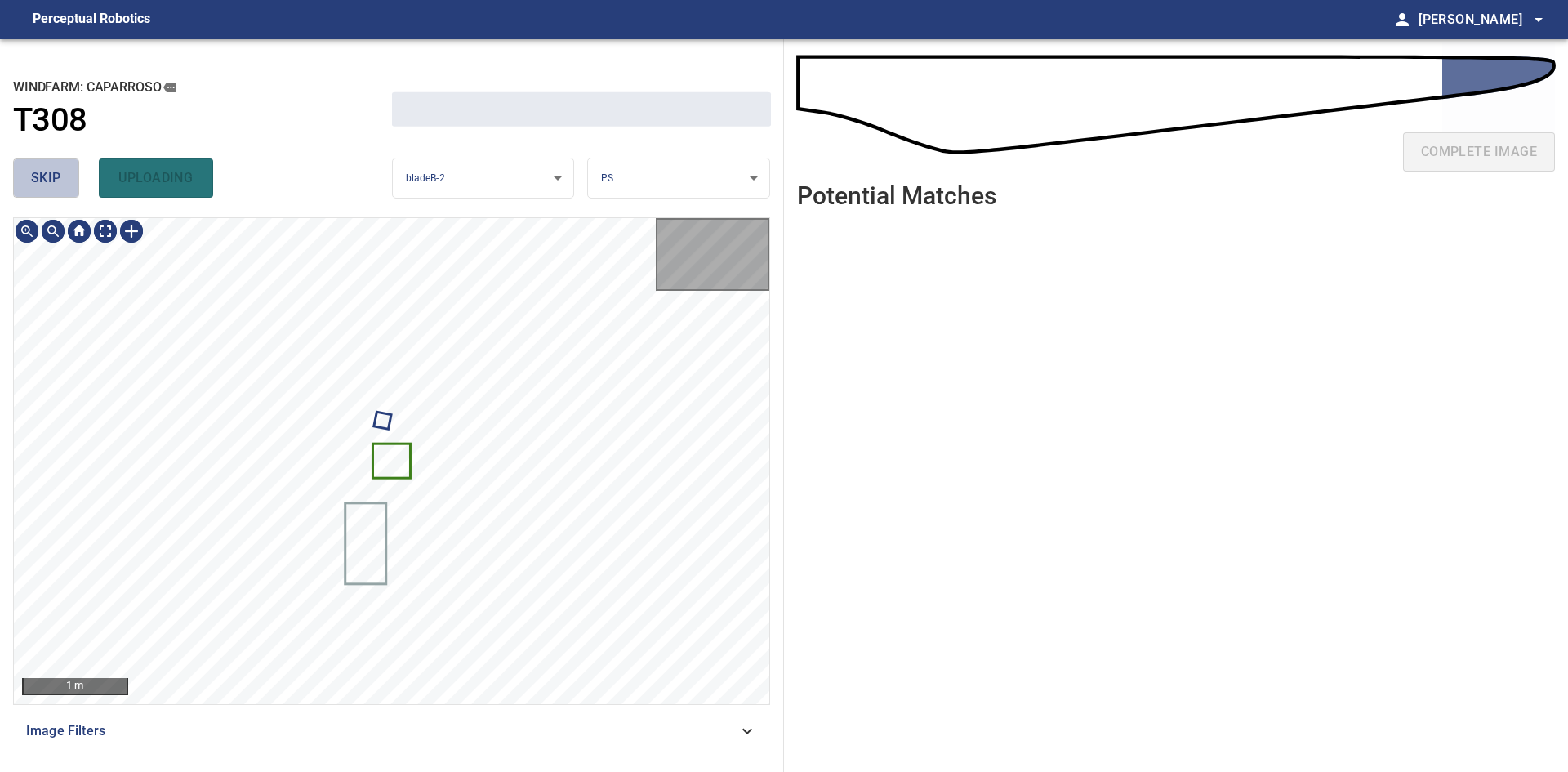
click at [51, 177] on span "skip" at bounding box center [46, 178] width 30 height 23
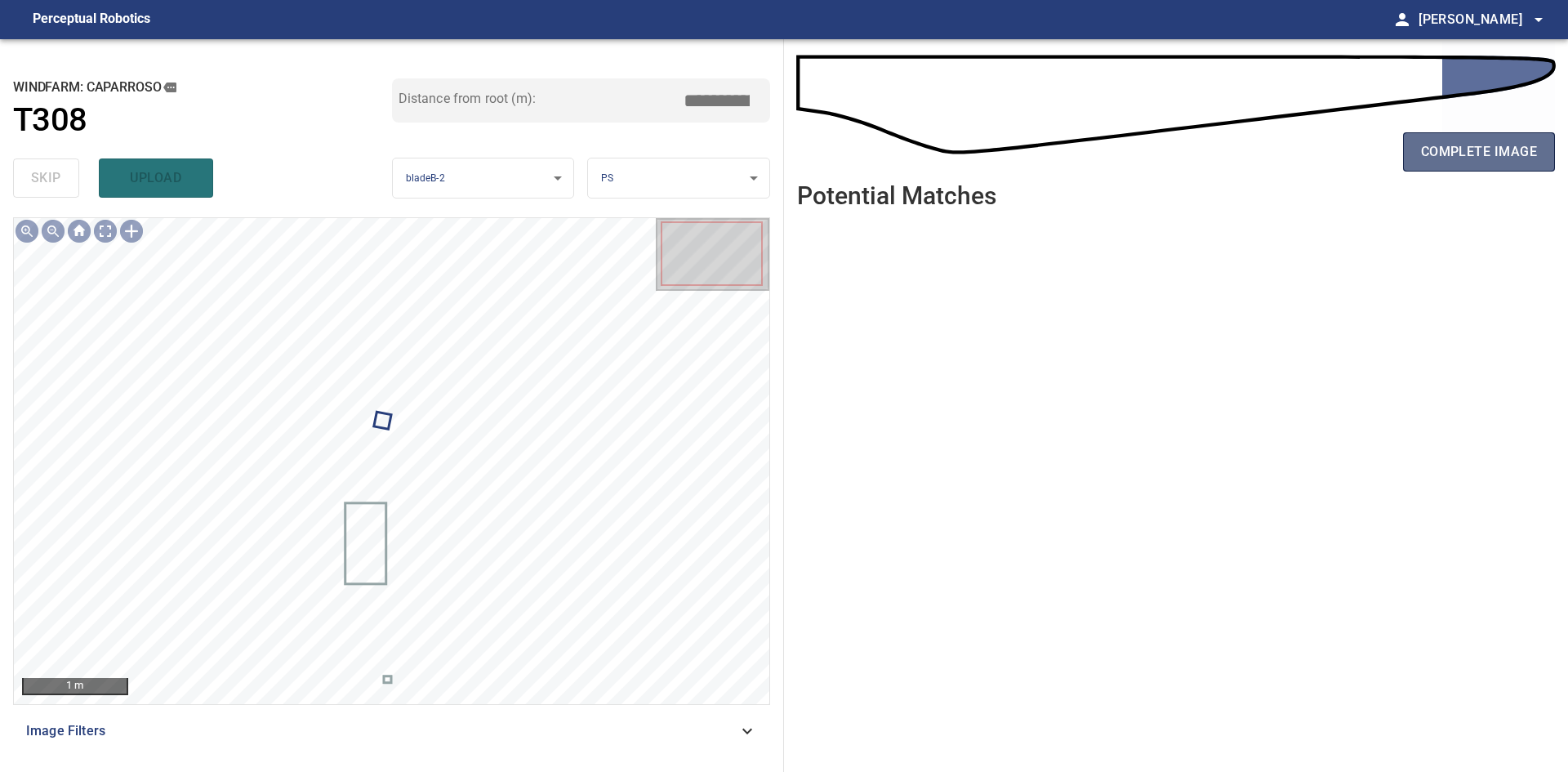
click at [1476, 152] on span "complete image" at bounding box center [1478, 151] width 116 height 23
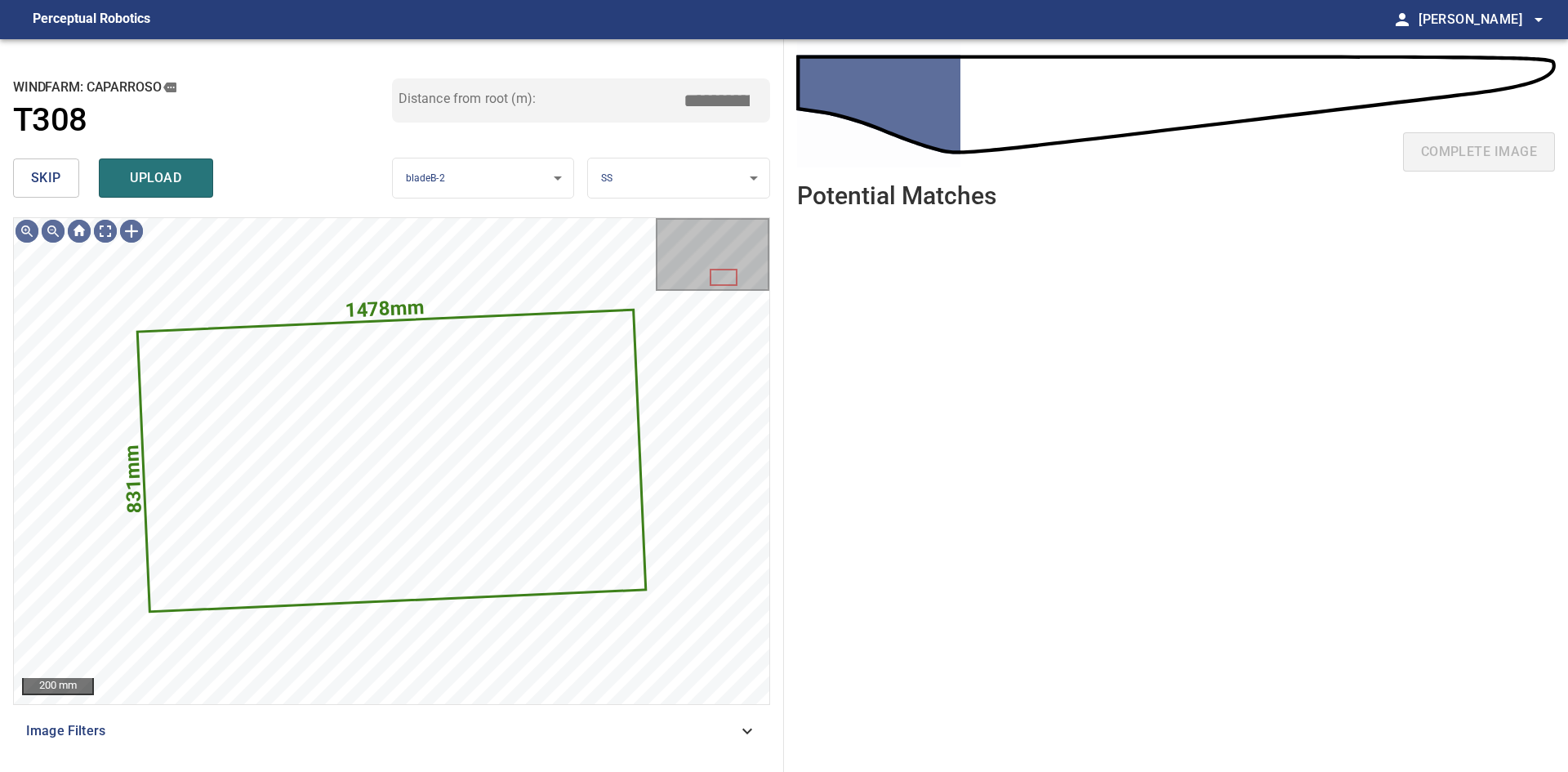
click at [65, 183] on button "skip" at bounding box center [46, 178] width 66 height 39
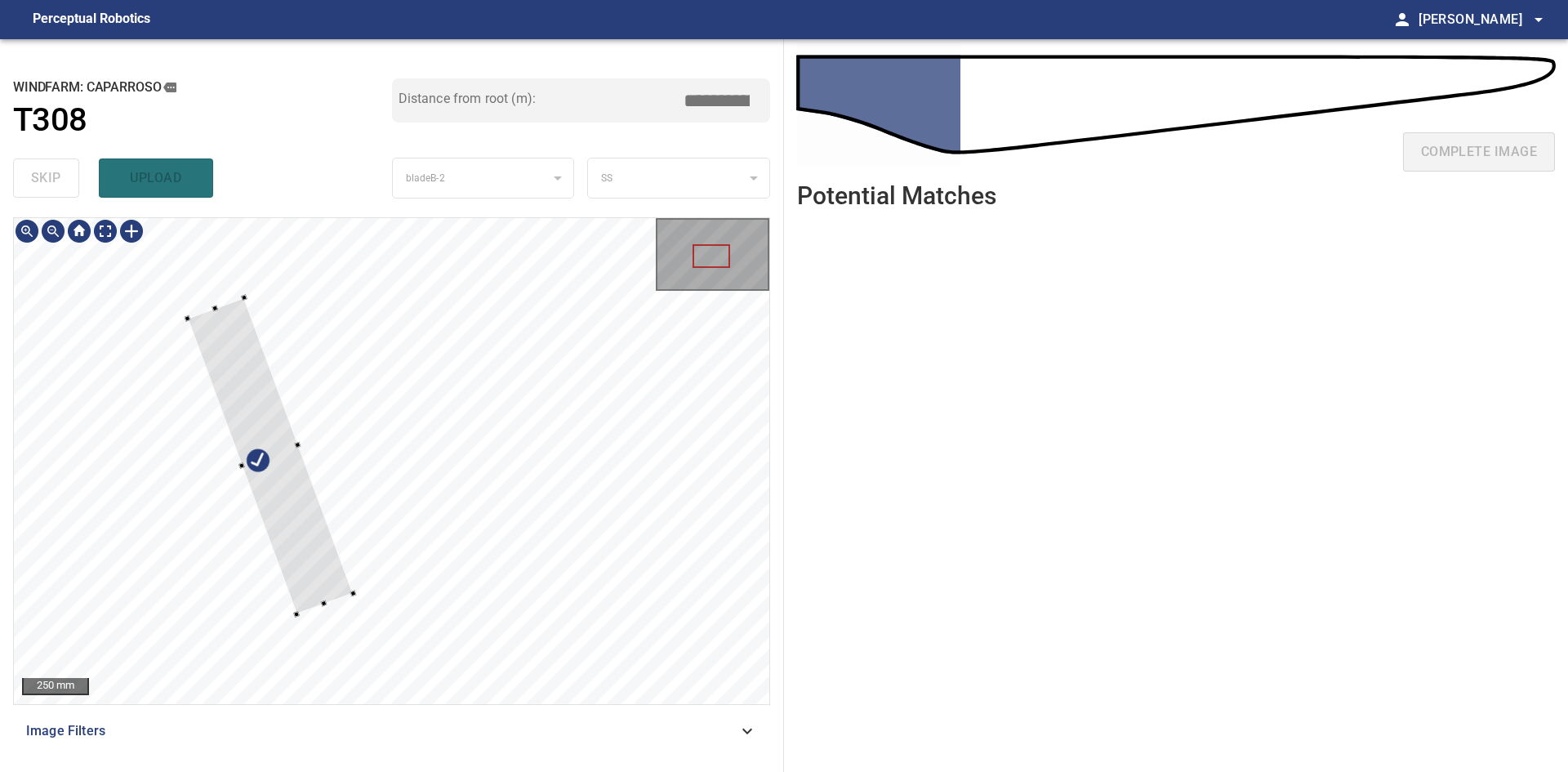
click at [302, 507] on div at bounding box center [271, 456] width 166 height 317
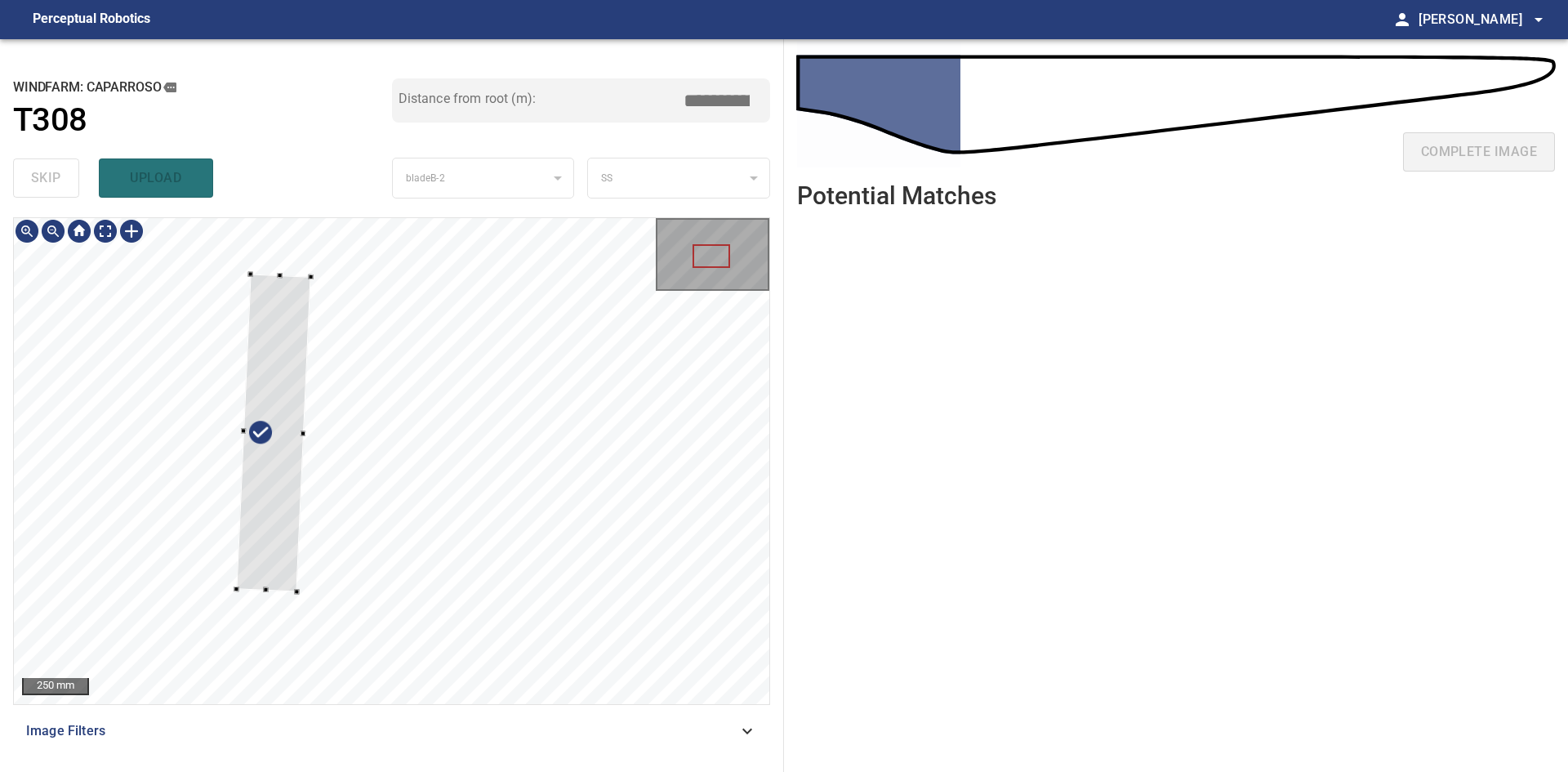
click at [274, 513] on div at bounding box center [274, 432] width 75 height 318
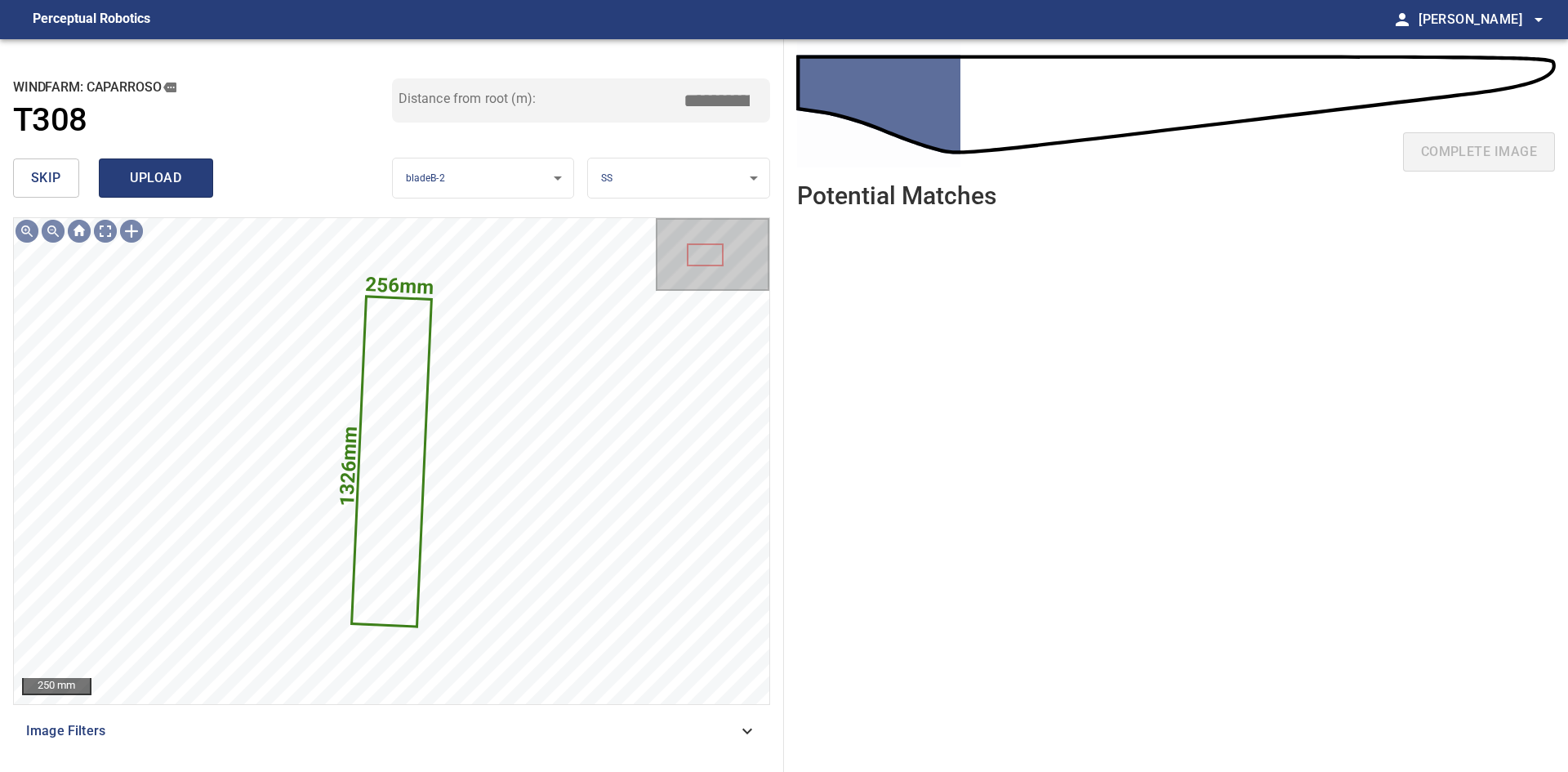
click at [152, 179] on span "upload" at bounding box center [156, 178] width 78 height 23
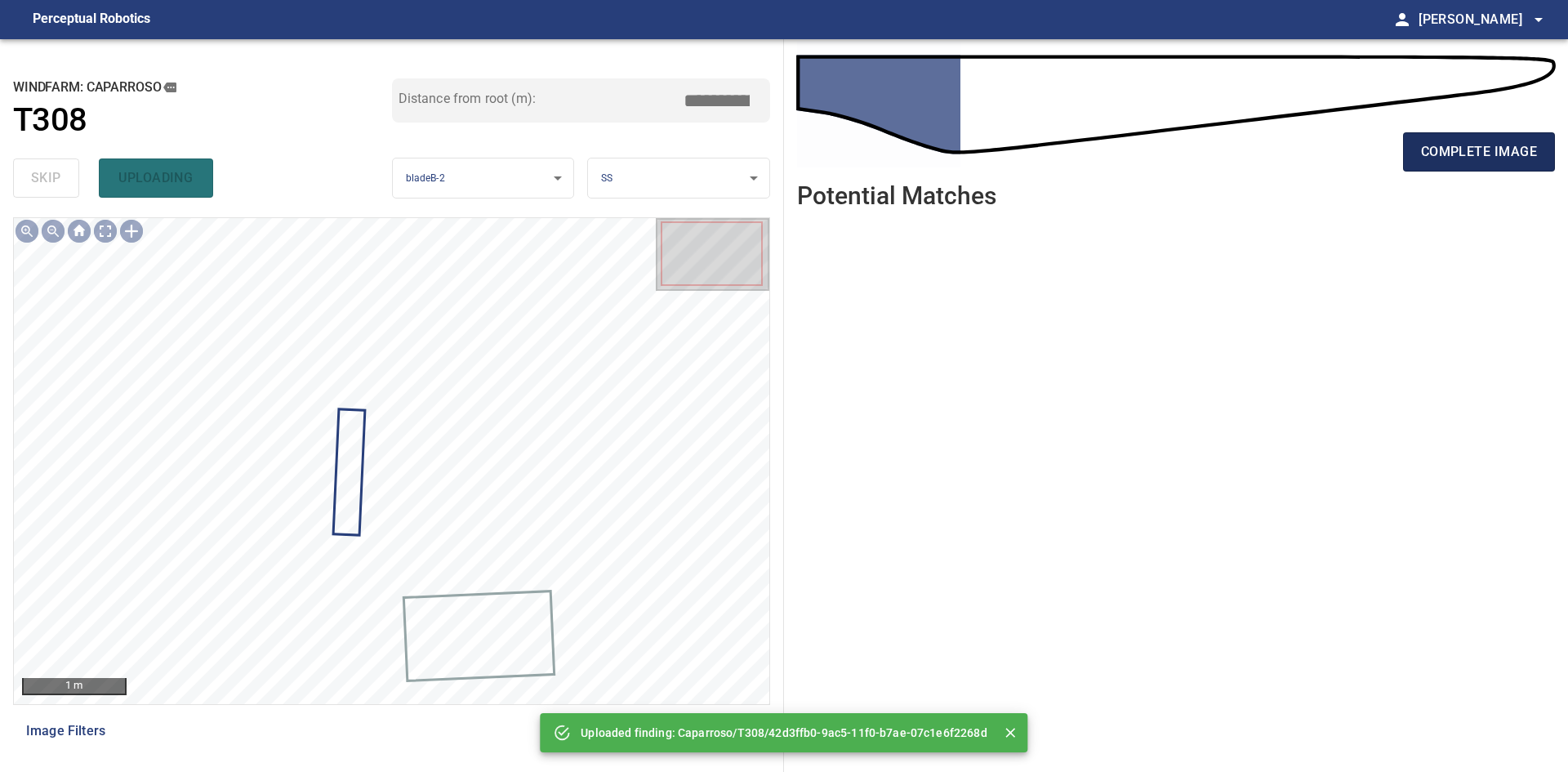
click at [1456, 140] on button "complete image" at bounding box center [1479, 151] width 152 height 39
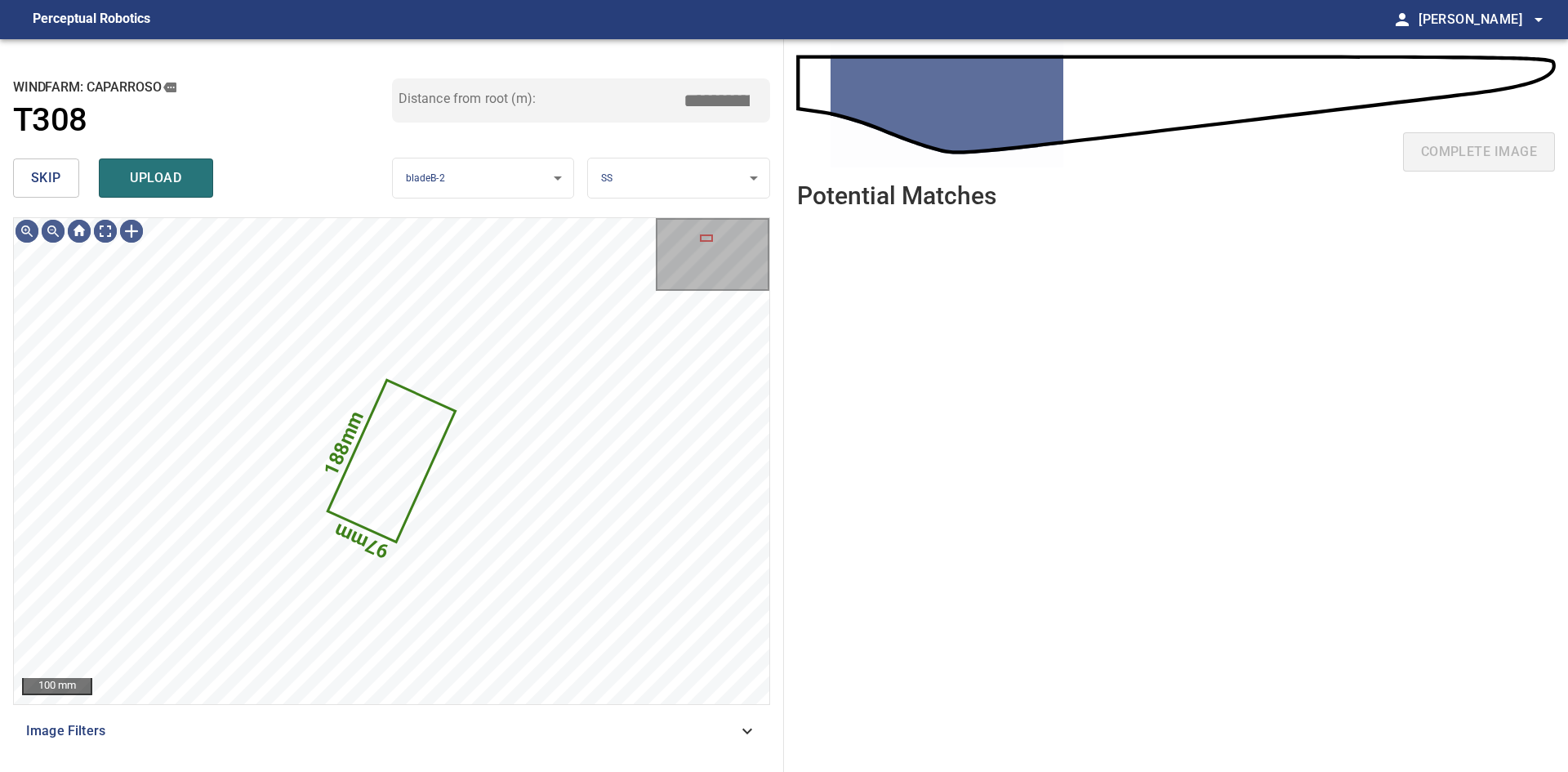
click at [67, 190] on button "skip" at bounding box center [46, 178] width 66 height 39
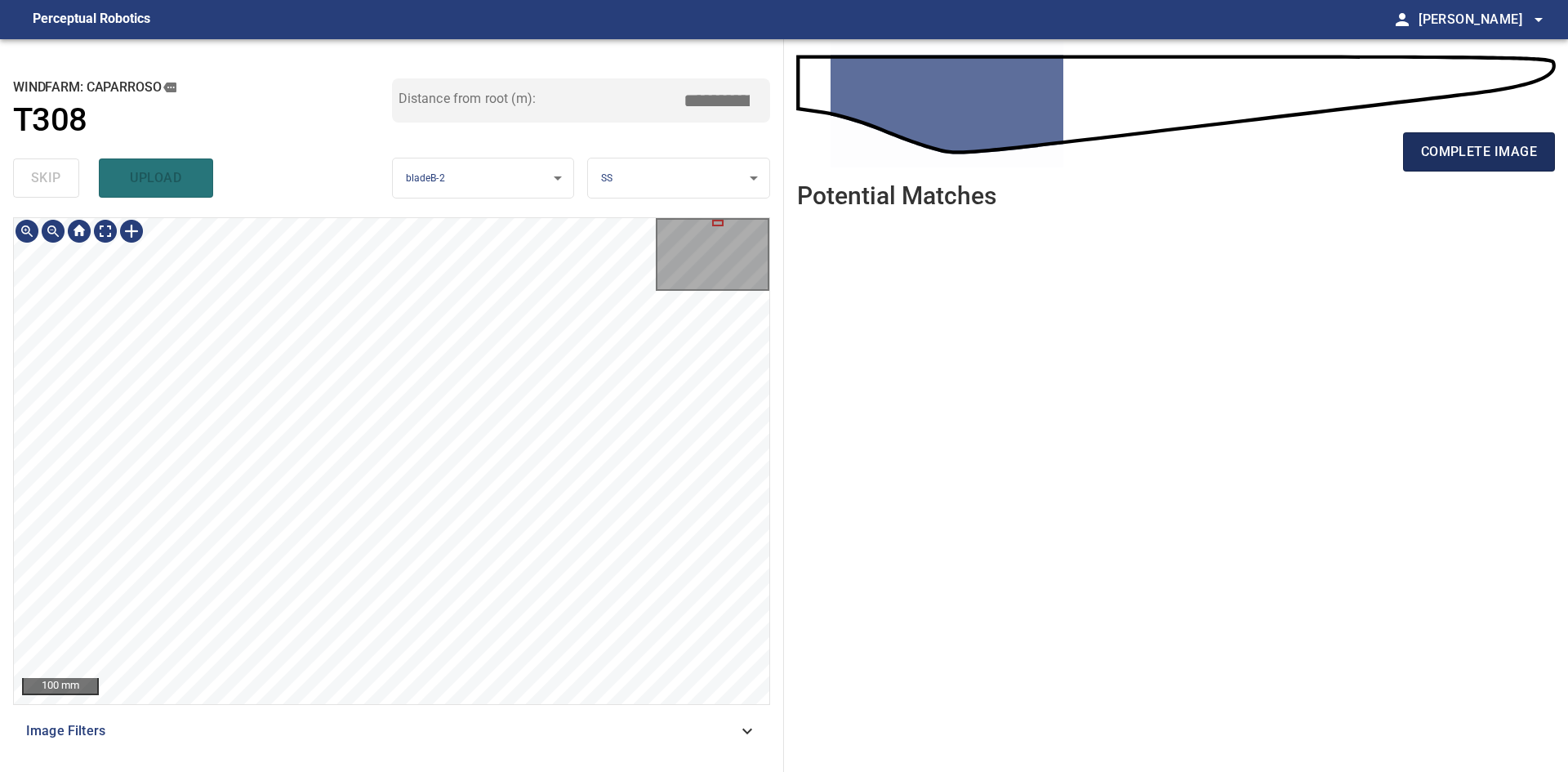
click at [1484, 136] on button "complete image" at bounding box center [1479, 151] width 152 height 39
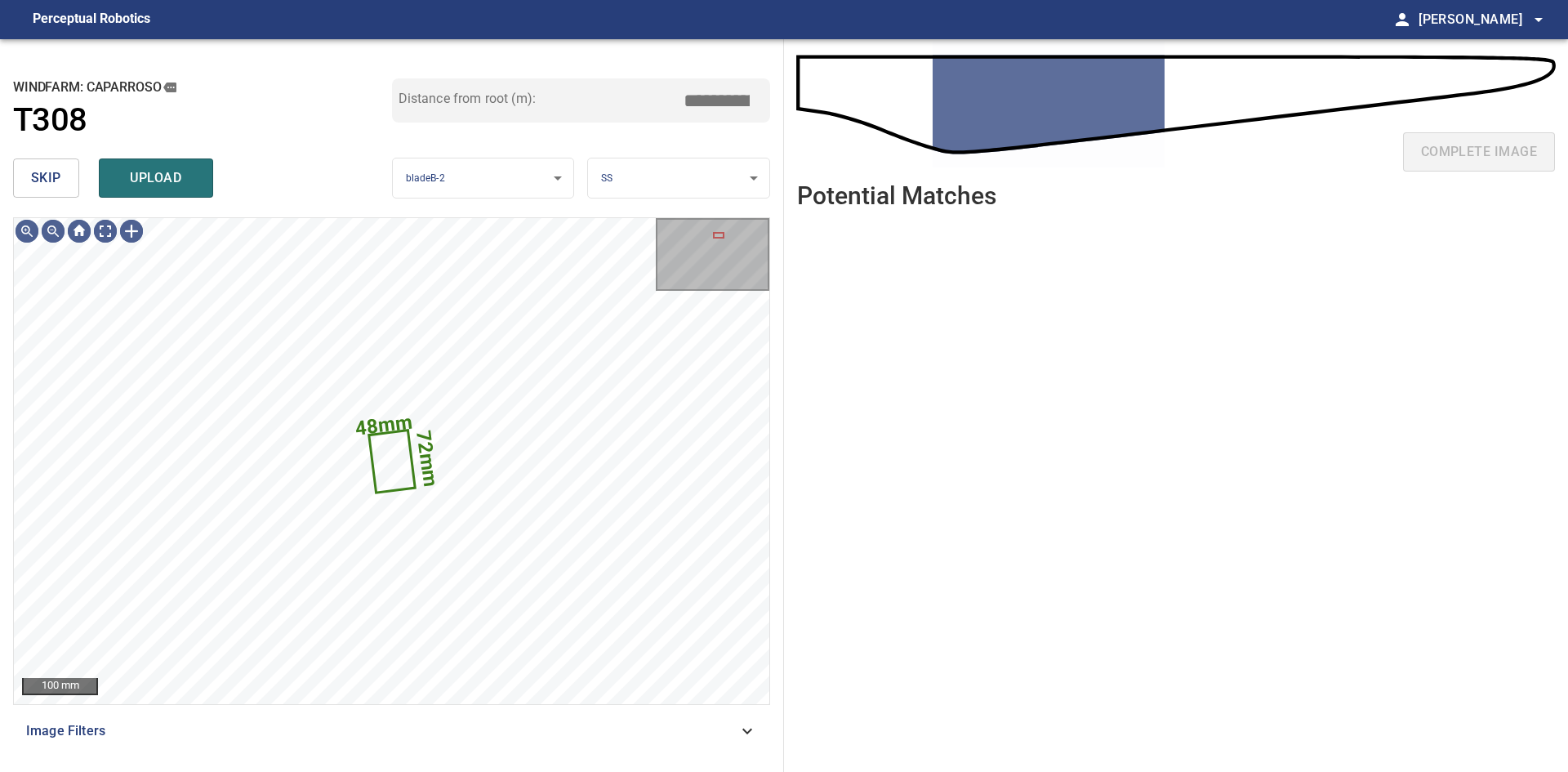
click at [46, 178] on span "skip" at bounding box center [46, 178] width 30 height 23
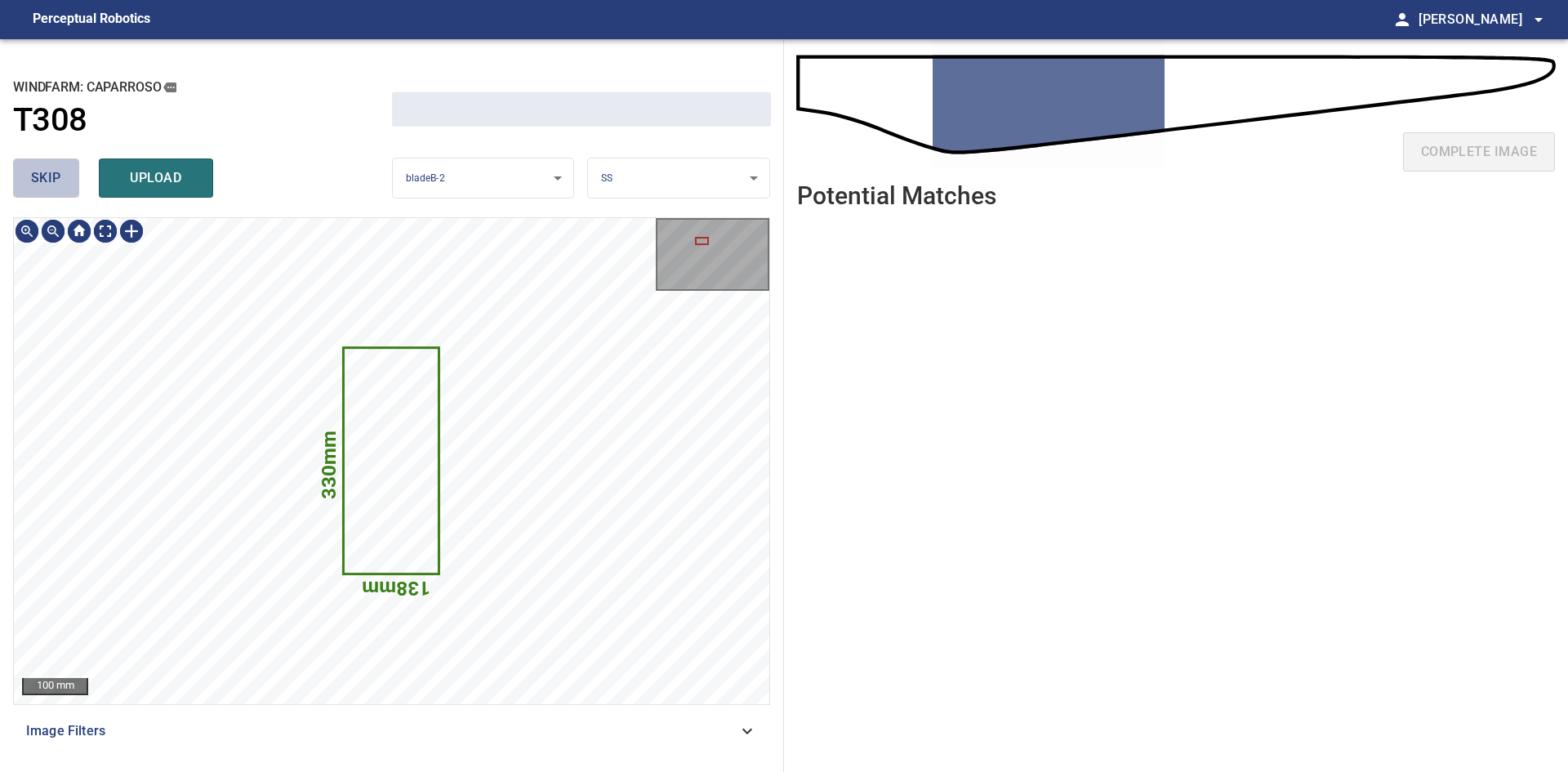
click at [46, 178] on span "skip" at bounding box center [46, 178] width 30 height 23
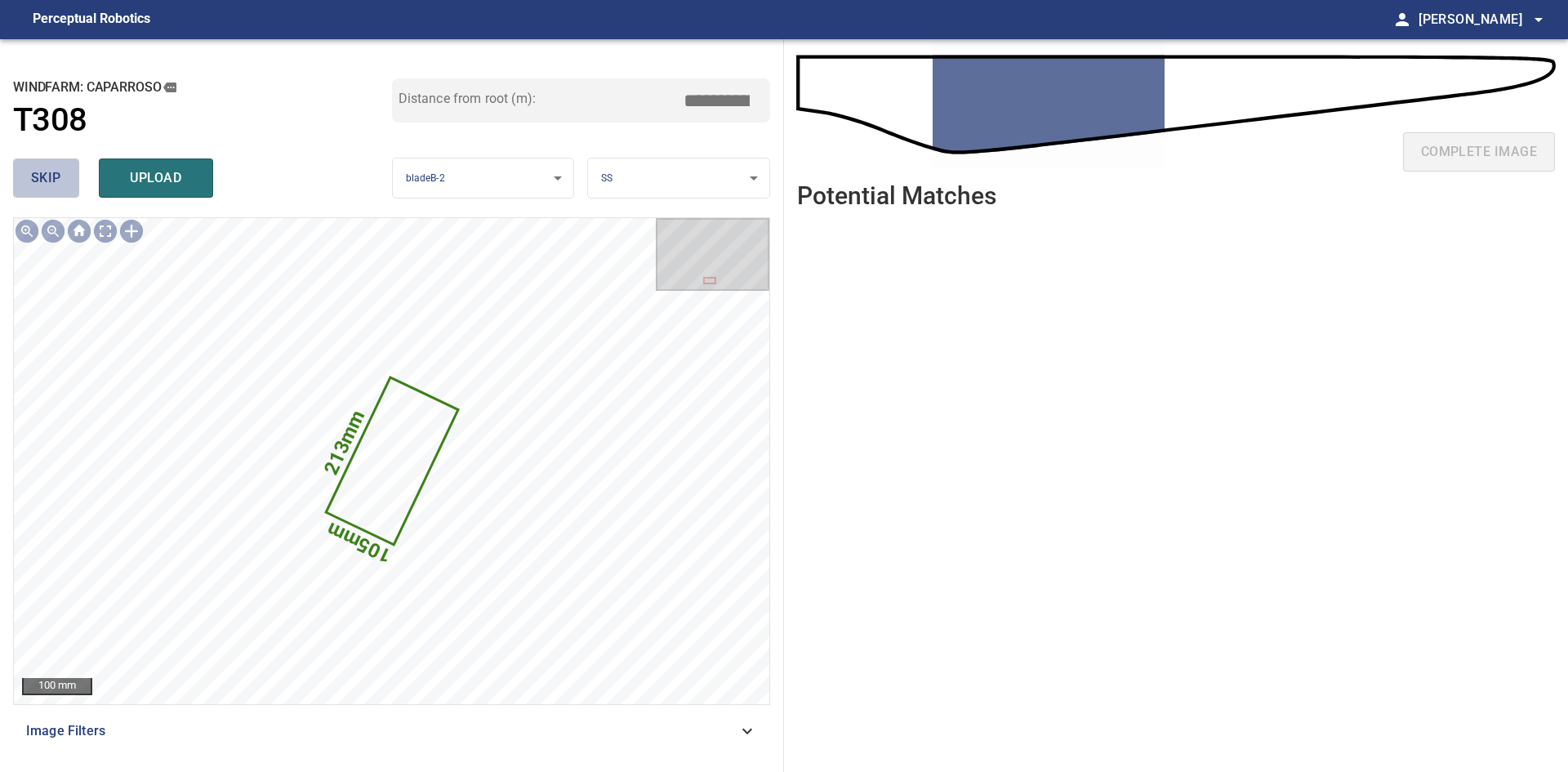
click at [34, 172] on span "skip" at bounding box center [46, 178] width 30 height 23
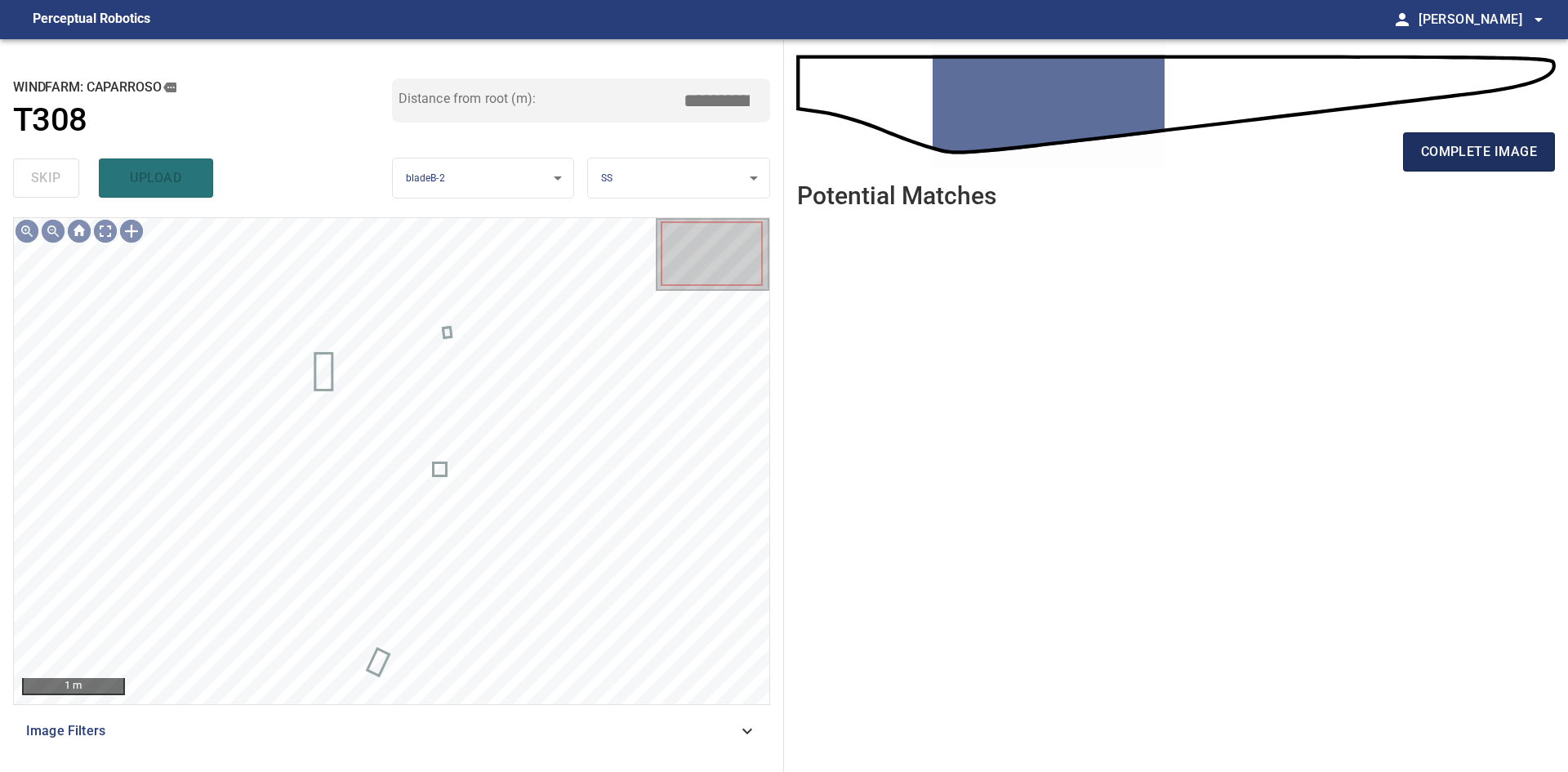
click at [1471, 156] on span "complete image" at bounding box center [1478, 151] width 116 height 23
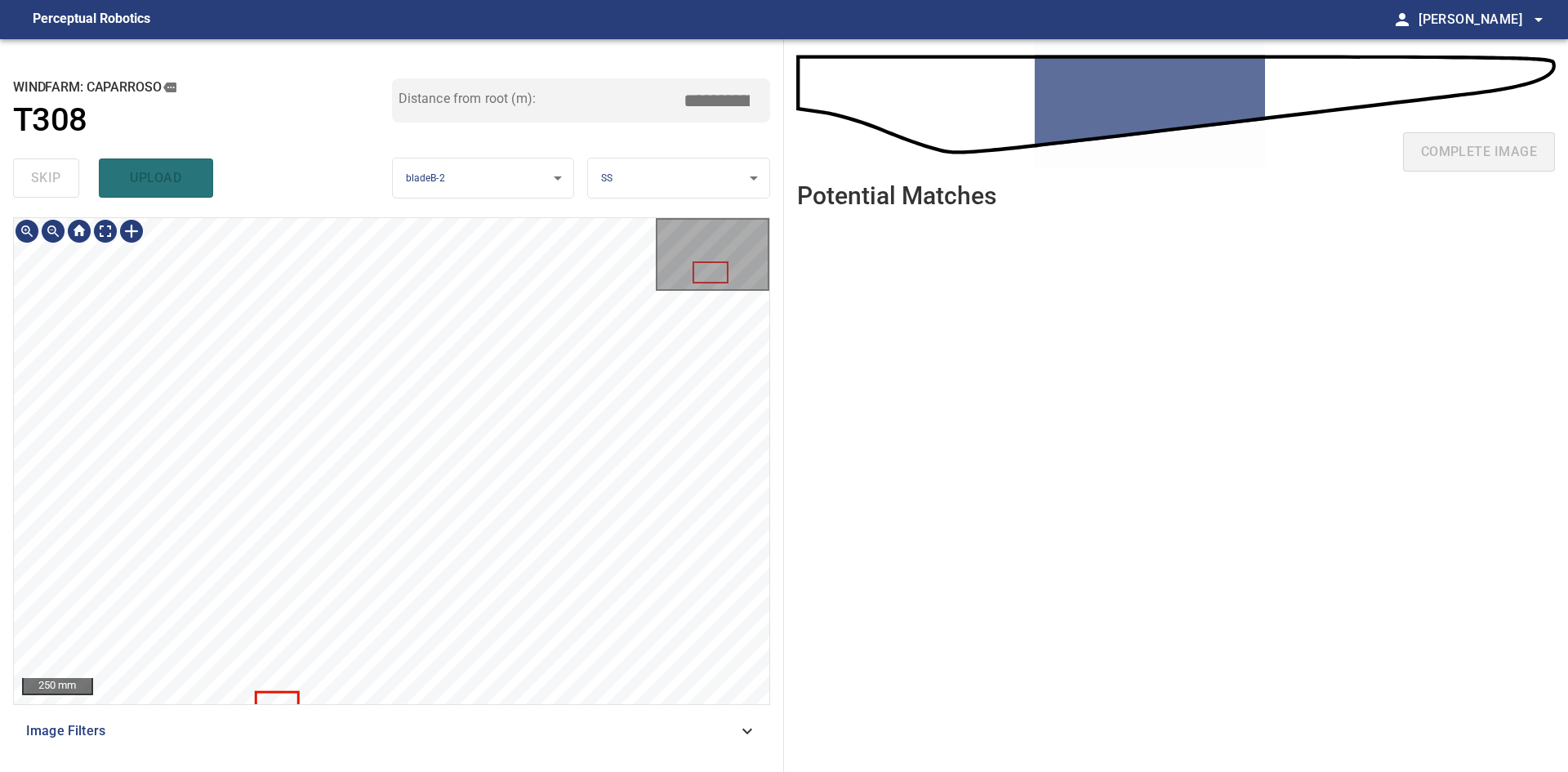
click at [281, 108] on div "**********" at bounding box center [392, 406] width 784 height 733
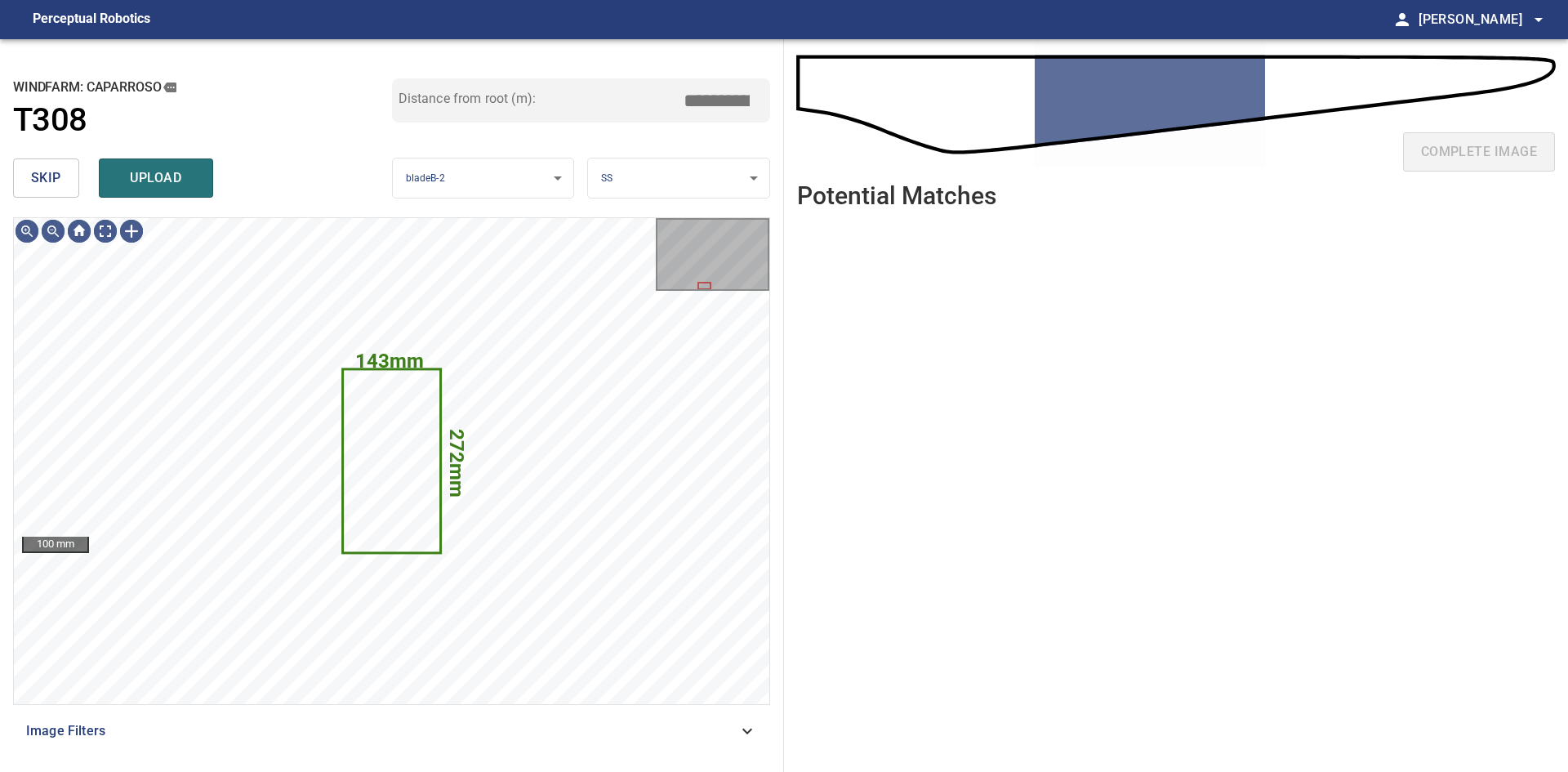
click at [25, 181] on button "skip" at bounding box center [46, 178] width 66 height 39
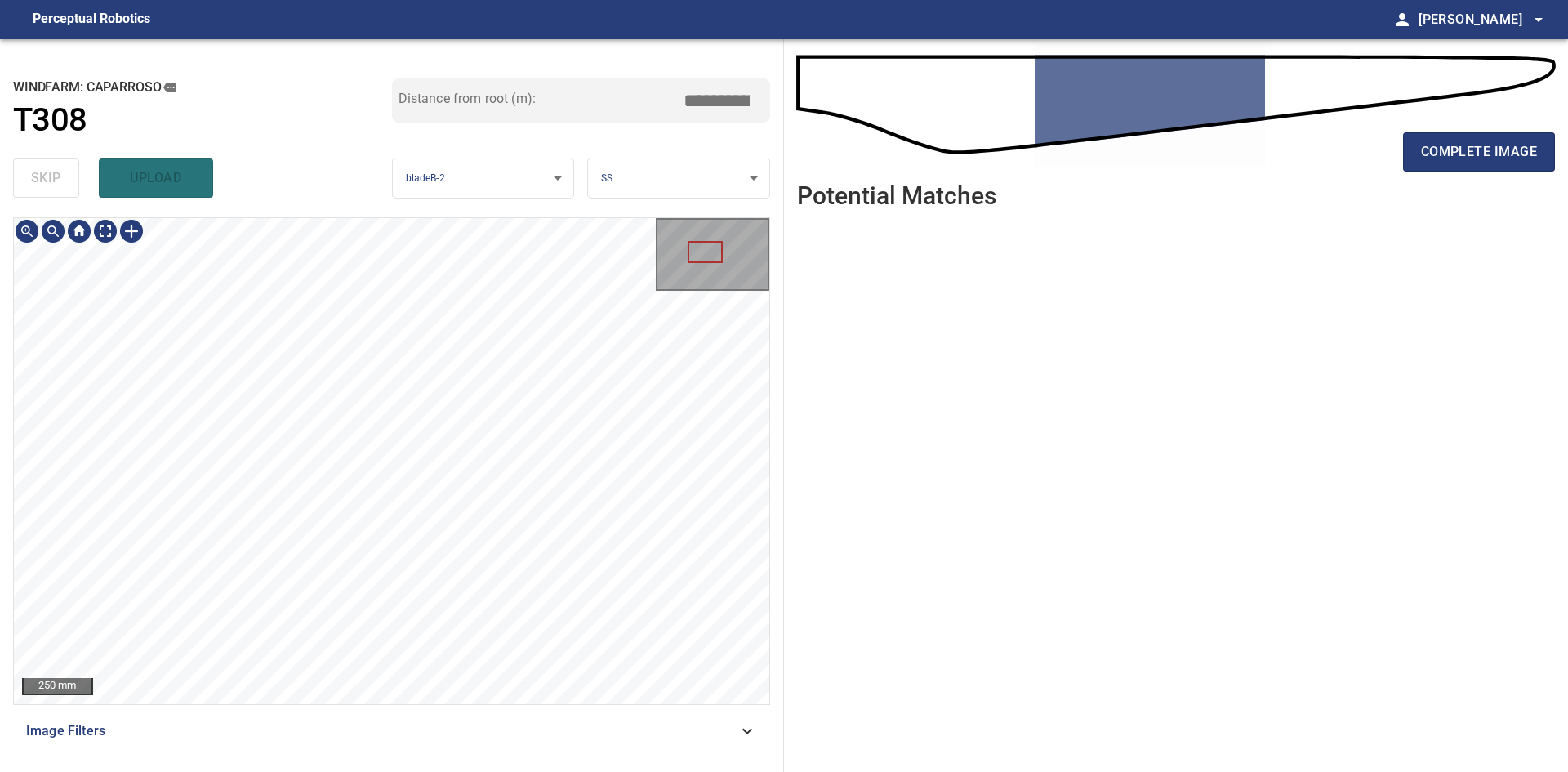
click at [499, 771] on html "**********" at bounding box center [784, 386] width 1568 height 772
click at [553, 771] on div "**********" at bounding box center [392, 406] width 784 height 733
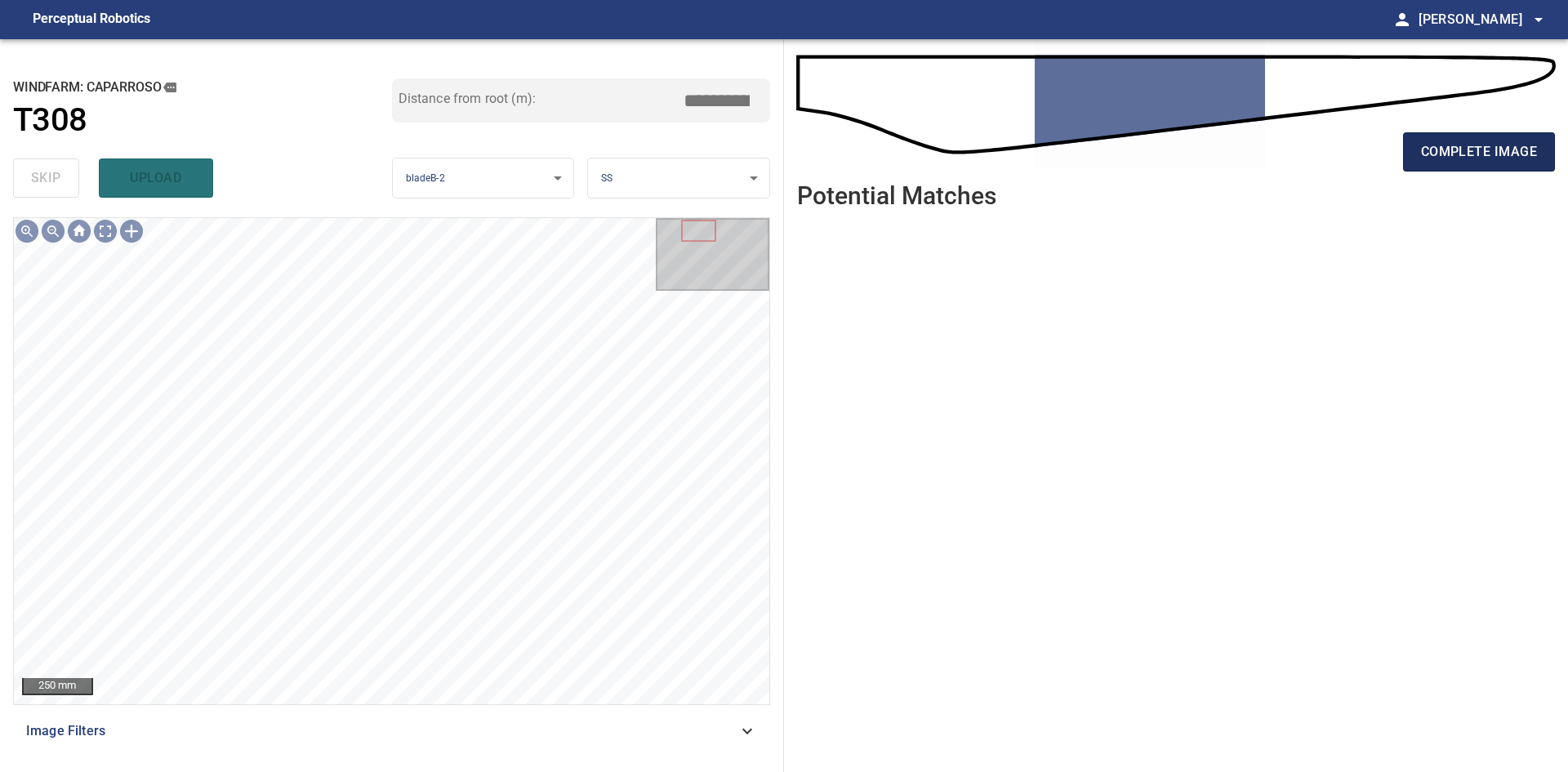
click at [1428, 142] on span "complete image" at bounding box center [1478, 151] width 116 height 23
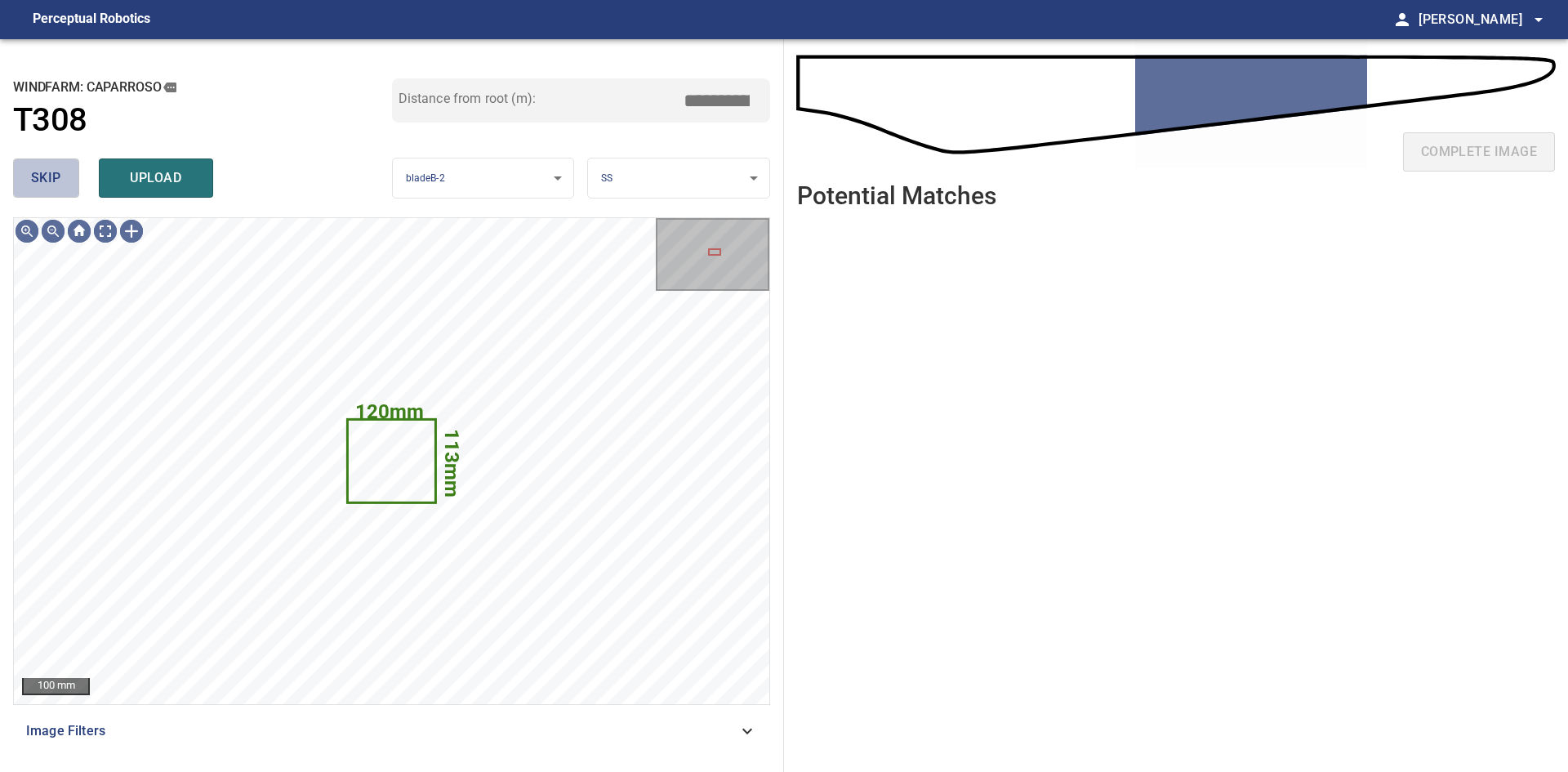
click at [59, 180] on span "skip" at bounding box center [46, 178] width 30 height 23
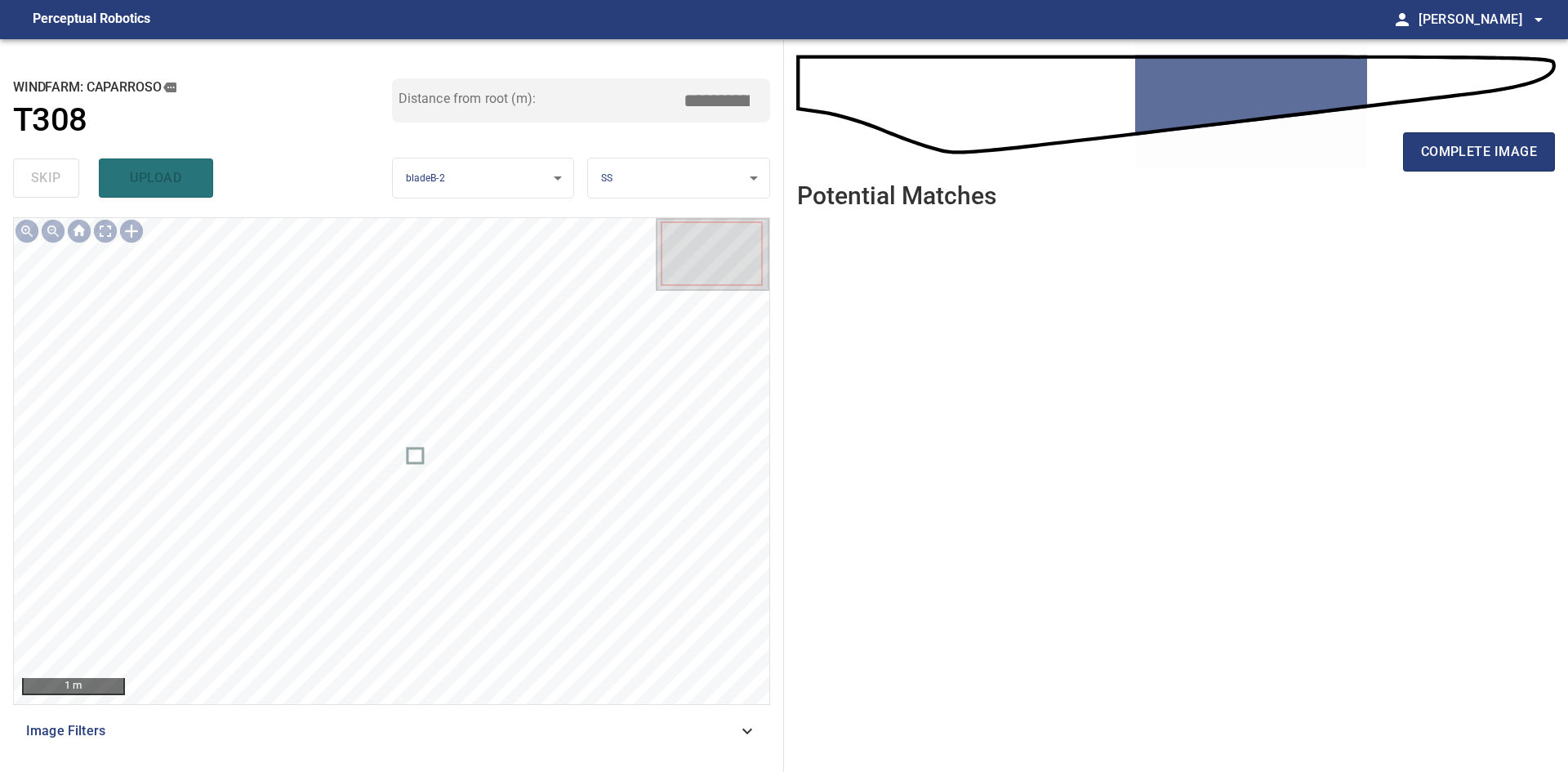
click at [1462, 174] on div "complete image" at bounding box center [1176, 158] width 758 height 65
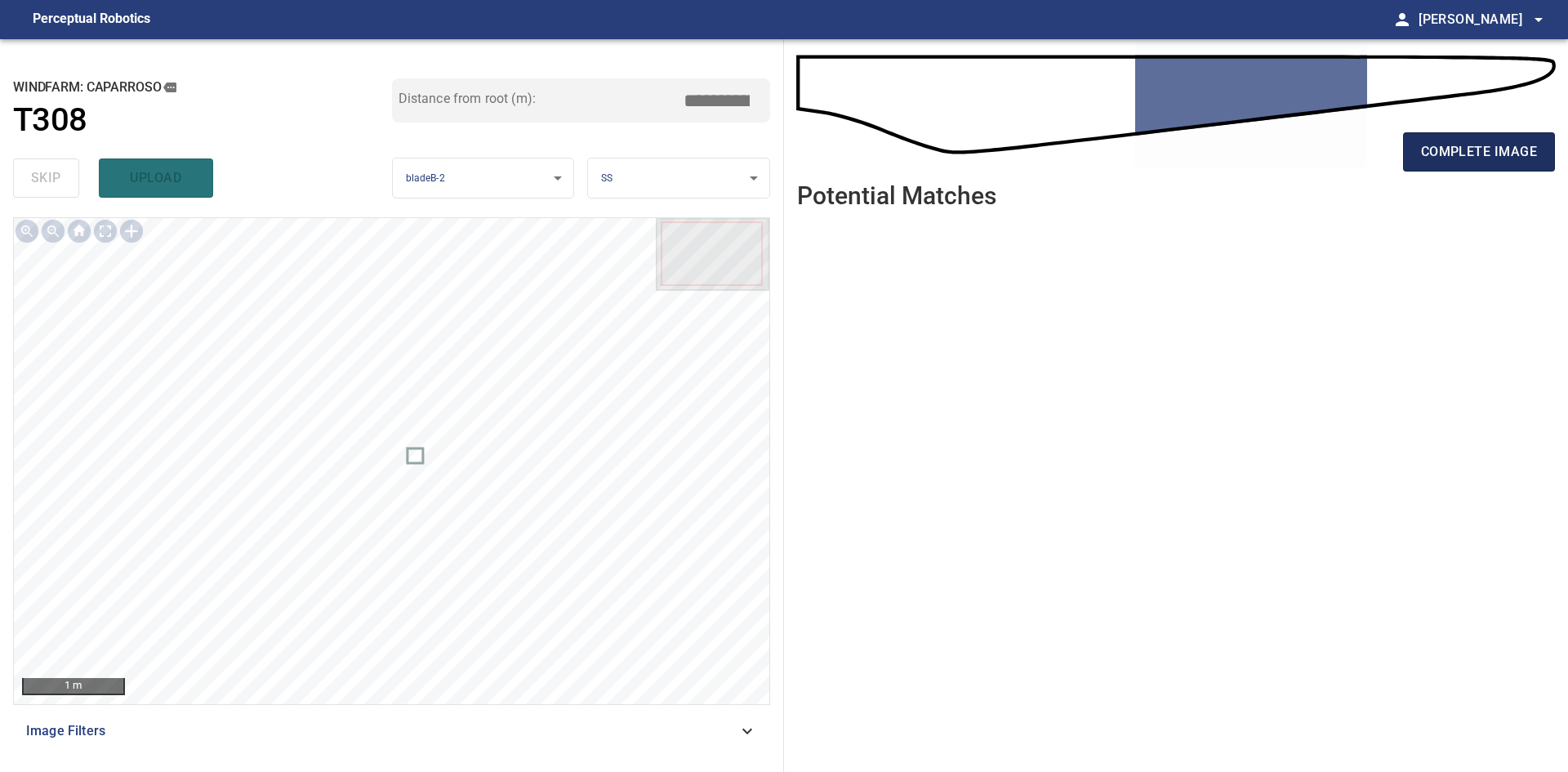
click at [1458, 165] on button "complete image" at bounding box center [1479, 151] width 152 height 39
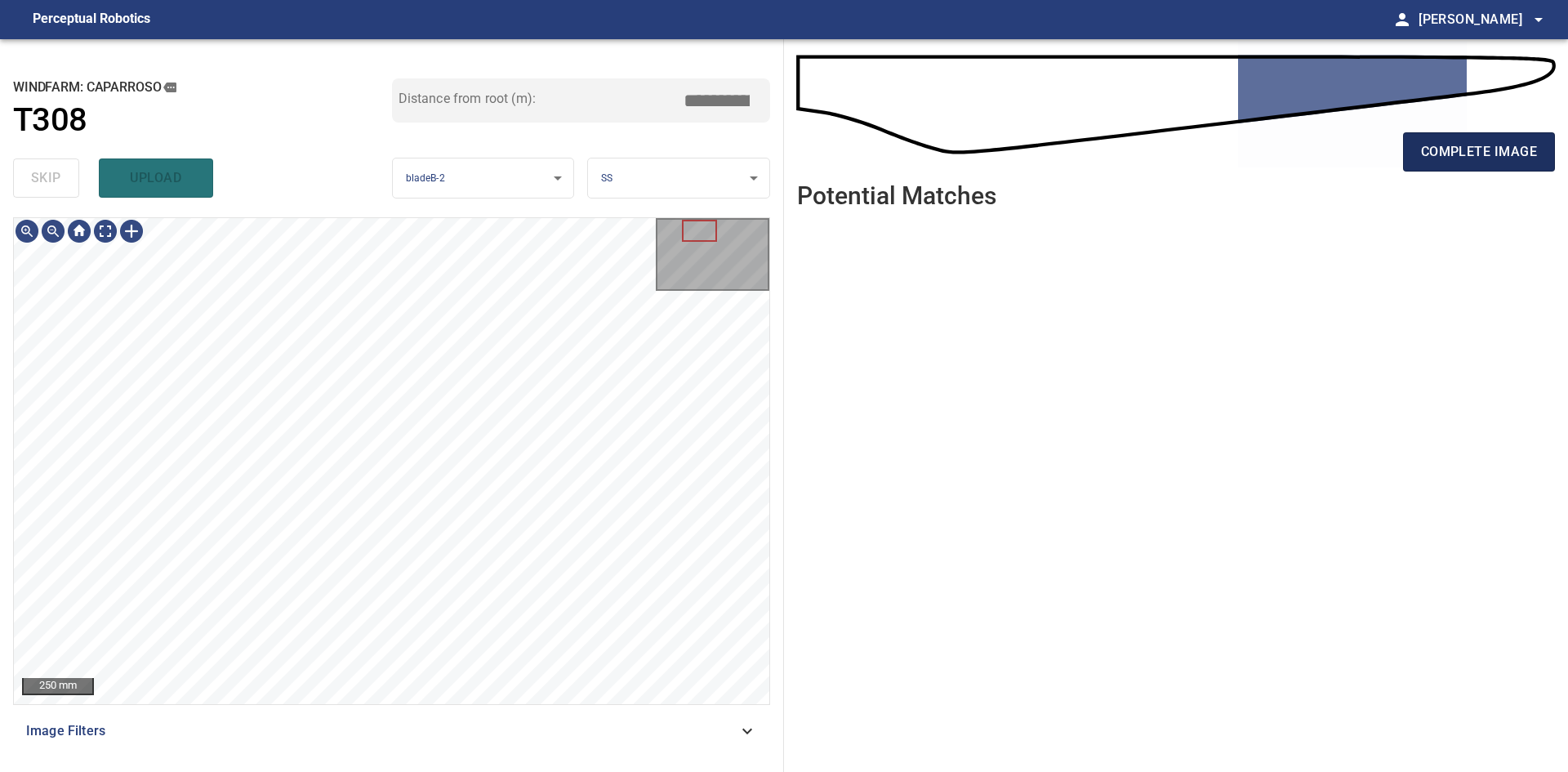
click at [1432, 152] on span "complete image" at bounding box center [1478, 151] width 116 height 23
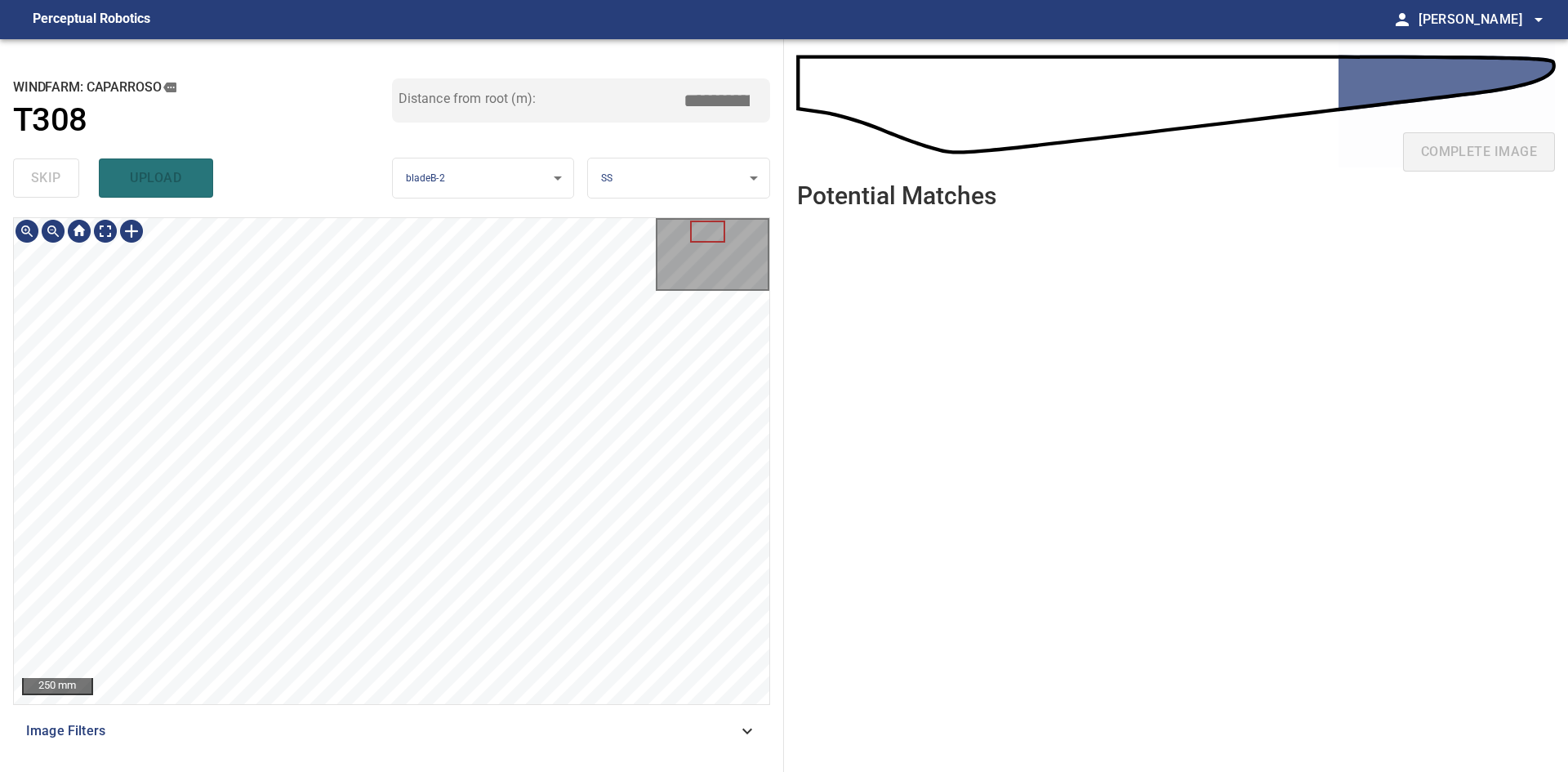
click at [352, 741] on div "250 mm Image Filters" at bounding box center [392, 488] width 757 height 541
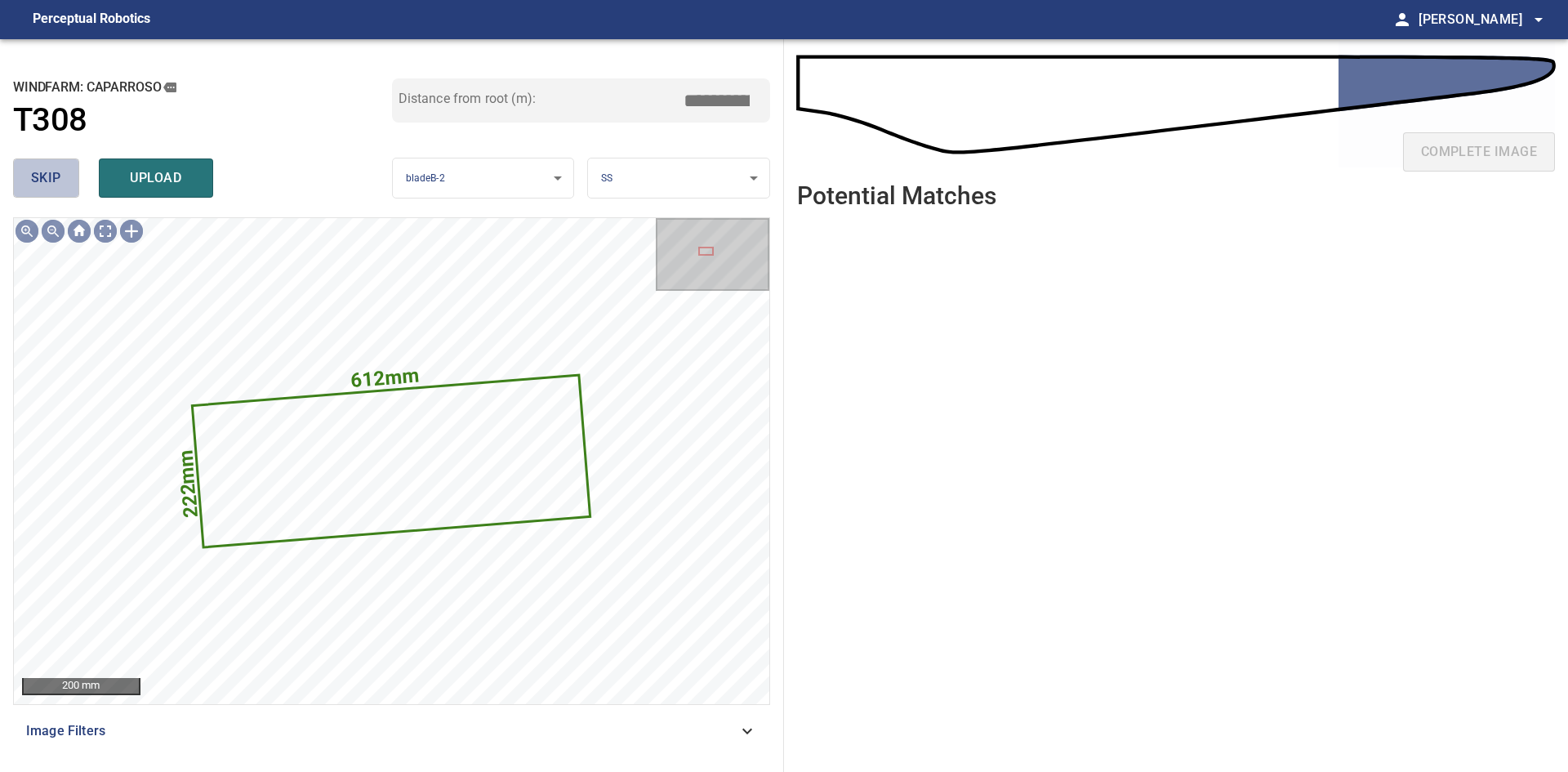
click at [50, 172] on span "skip" at bounding box center [46, 178] width 30 height 23
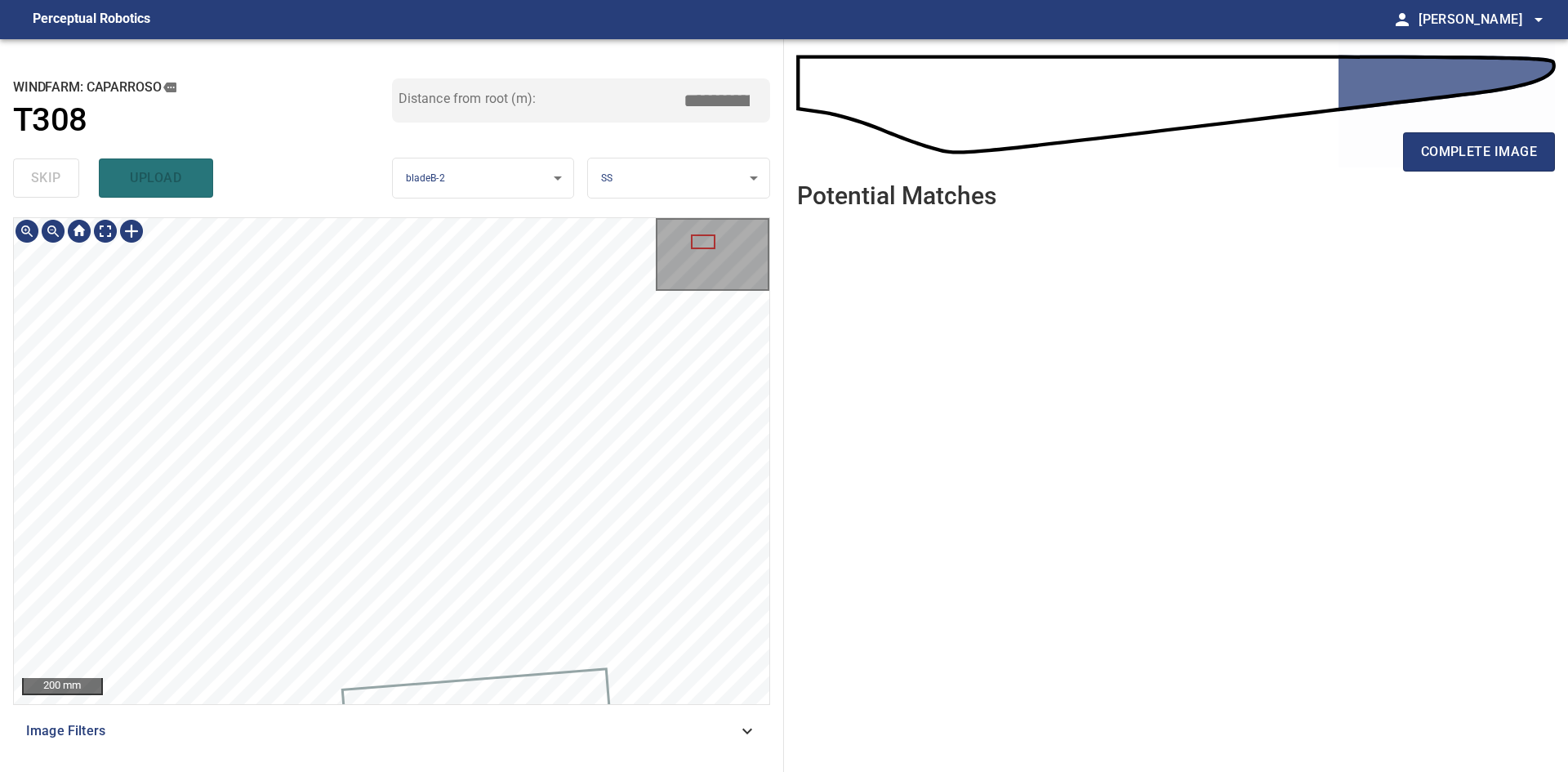
click at [339, 771] on html "**********" at bounding box center [784, 386] width 1568 height 772
click at [1503, 164] on span "complete image" at bounding box center [1478, 151] width 116 height 23
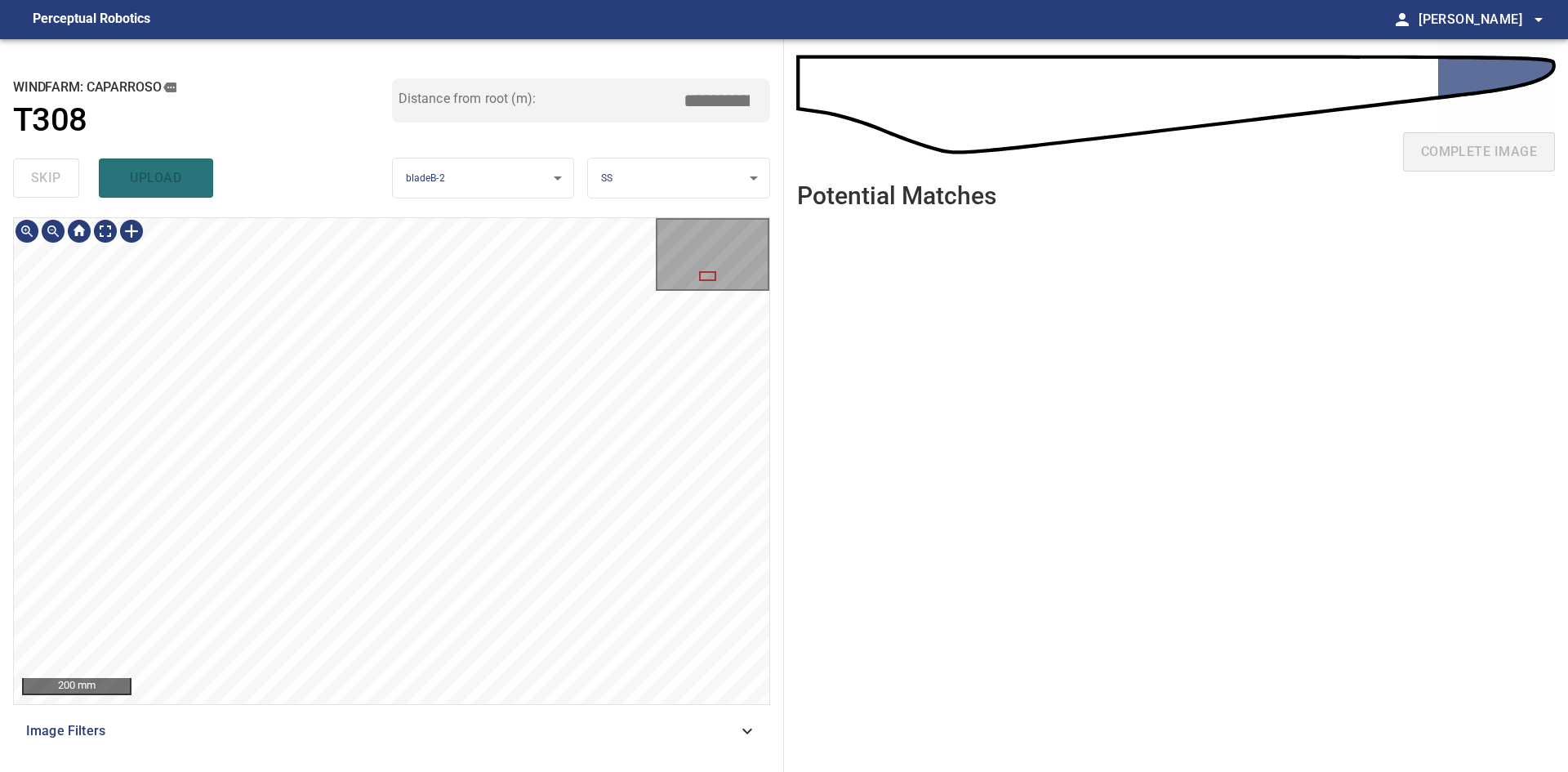
click at [501, 769] on div "**********" at bounding box center [392, 406] width 784 height 733
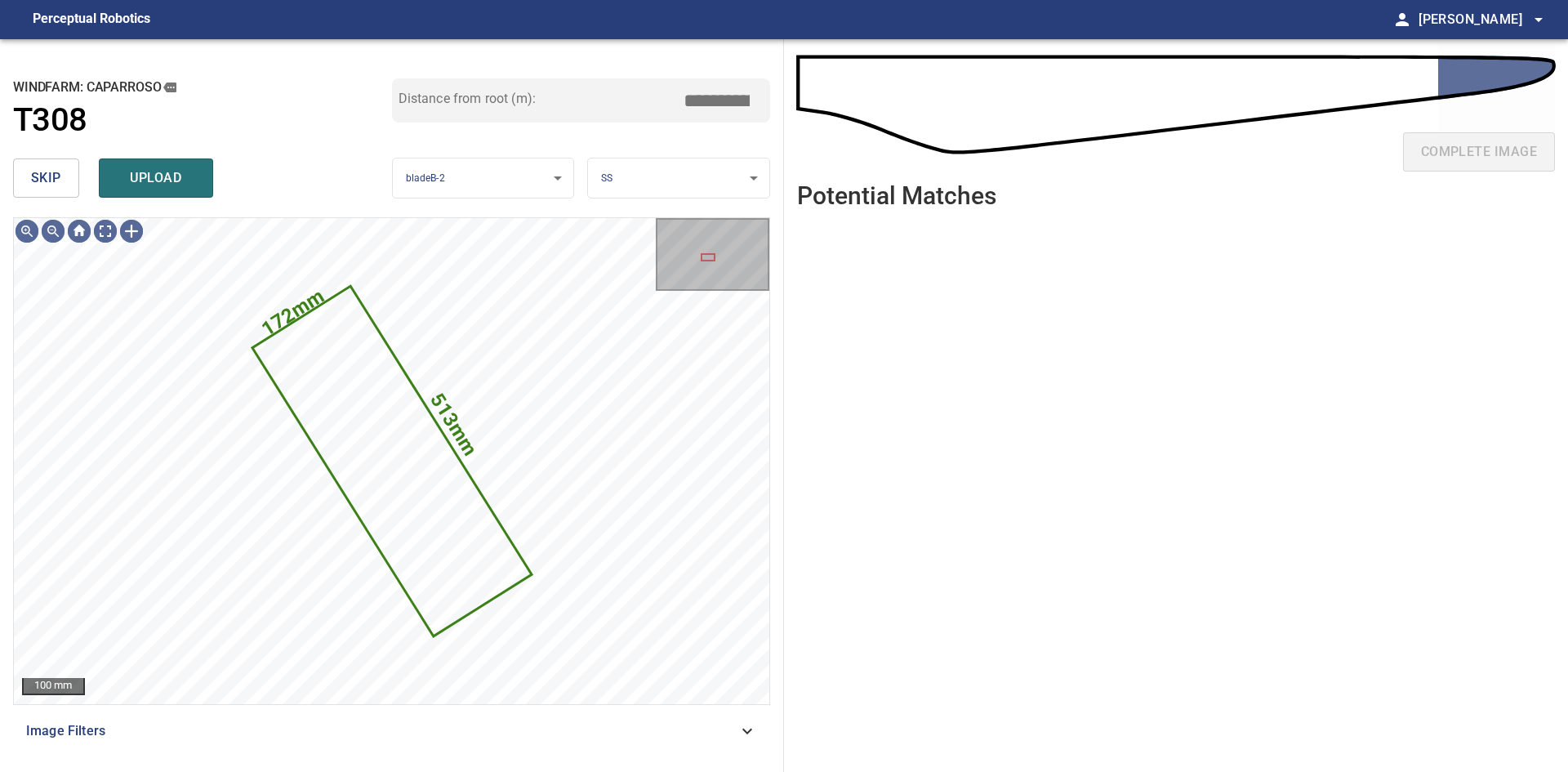
click at [53, 177] on span "skip" at bounding box center [46, 178] width 30 height 23
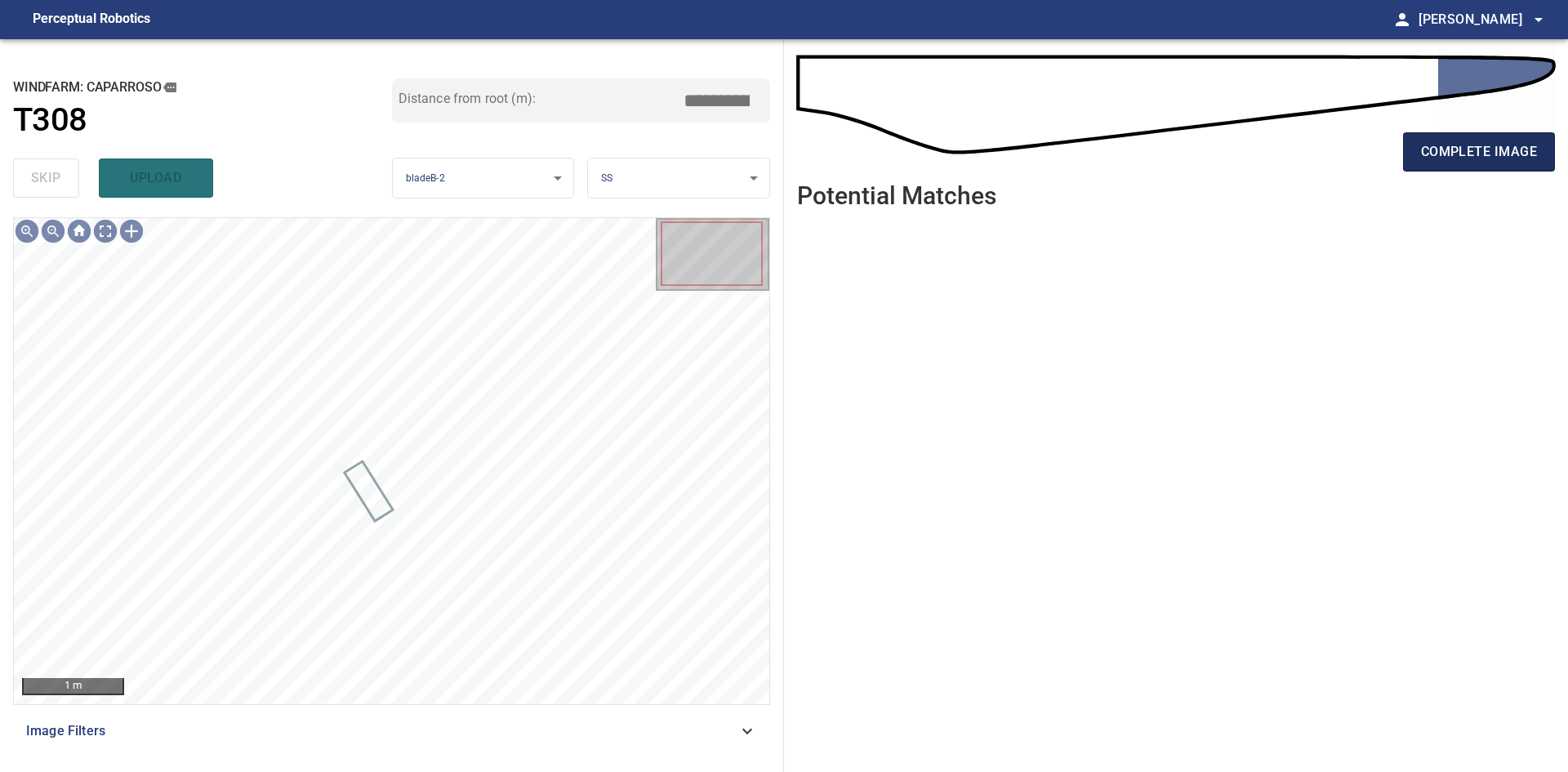
click at [1503, 153] on span "complete image" at bounding box center [1478, 151] width 116 height 23
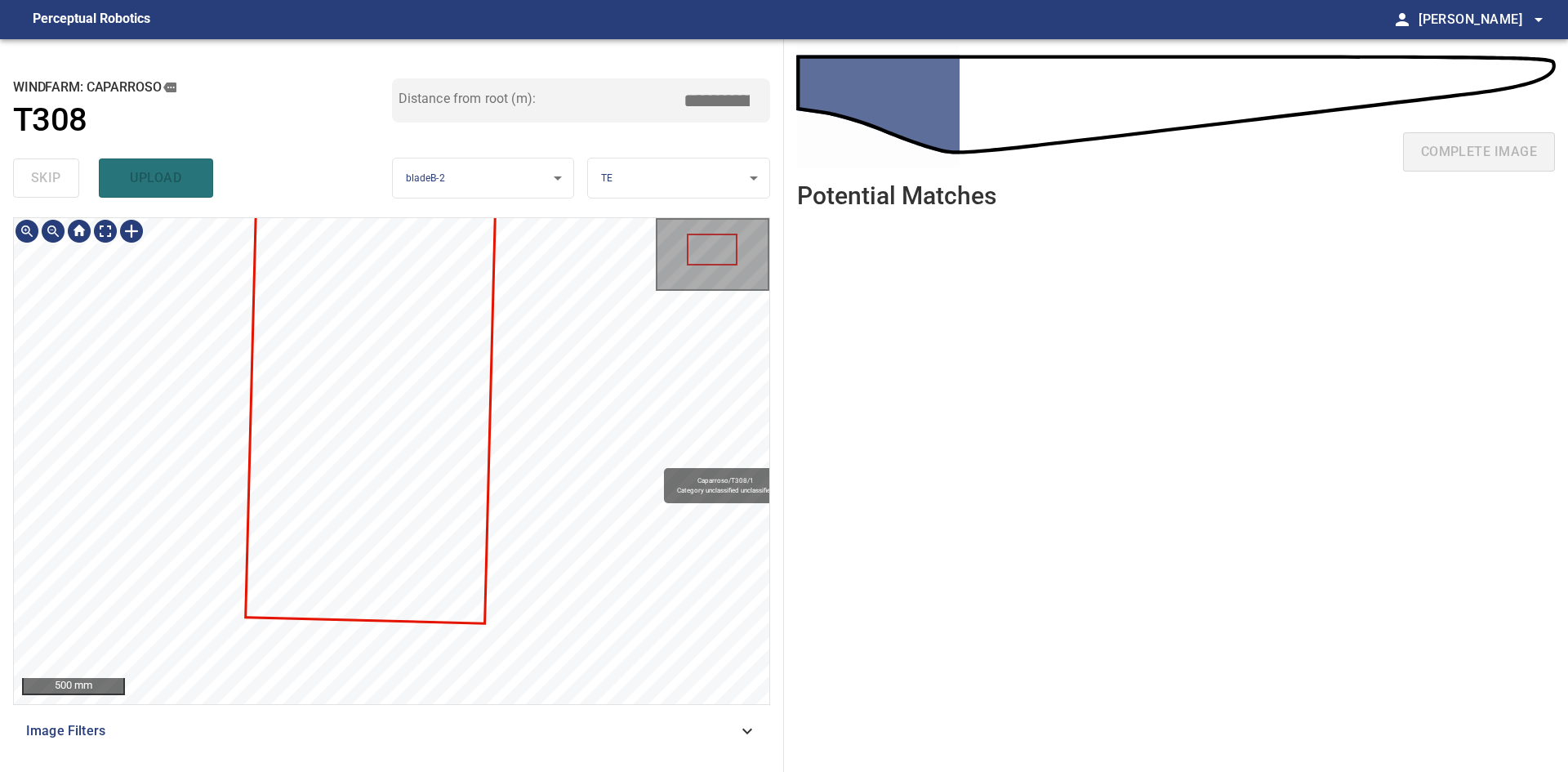
click at [595, 462] on div "Caparroso/T308/1 Category unclassified unclassified" at bounding box center [392, 461] width 755 height 486
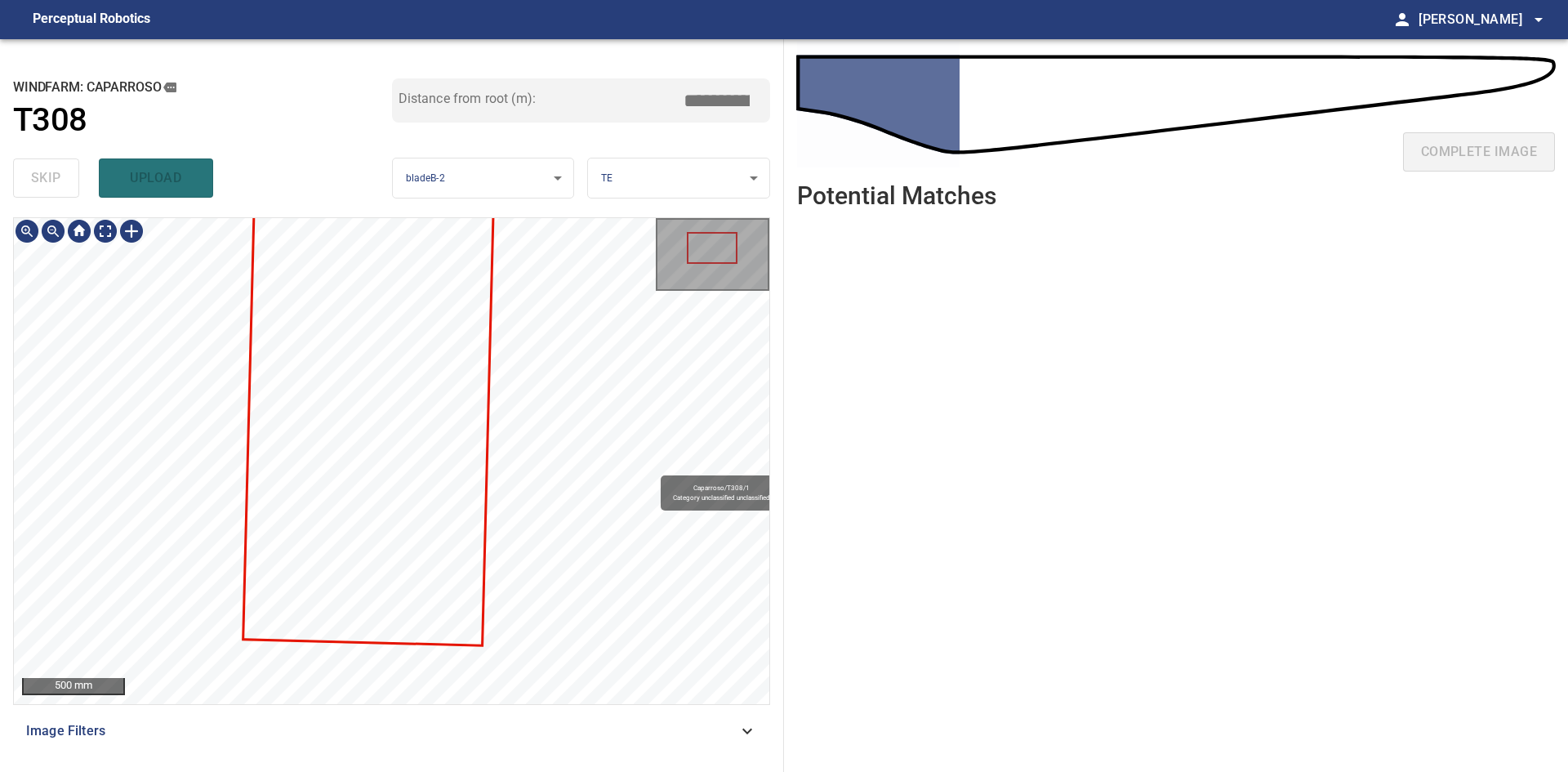
click at [529, 722] on div "Caparroso/T308/1 Category unclassified unclassified 500 mm Image Filters" at bounding box center [392, 488] width 757 height 541
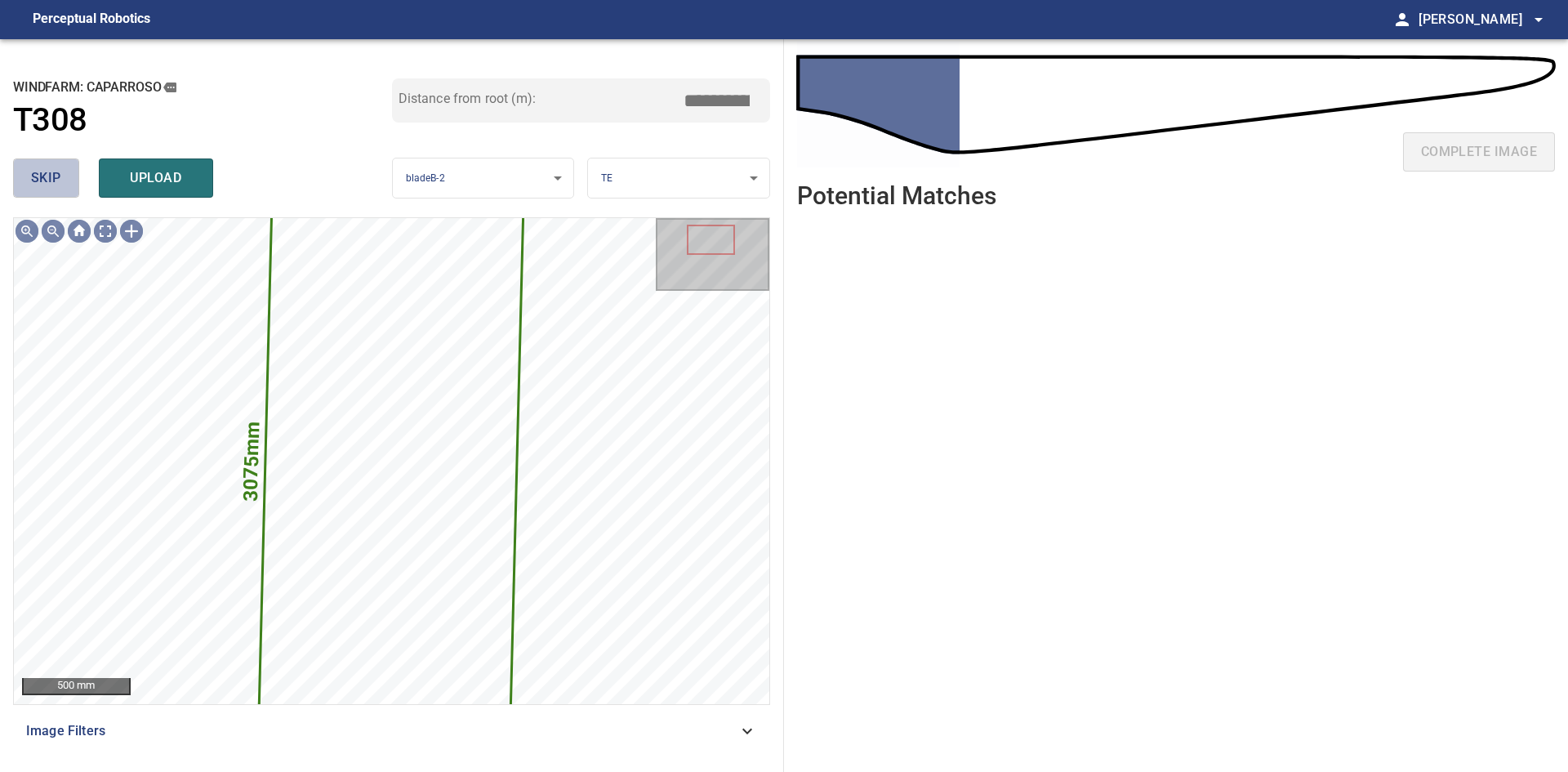
click at [31, 179] on span "skip" at bounding box center [46, 178] width 30 height 23
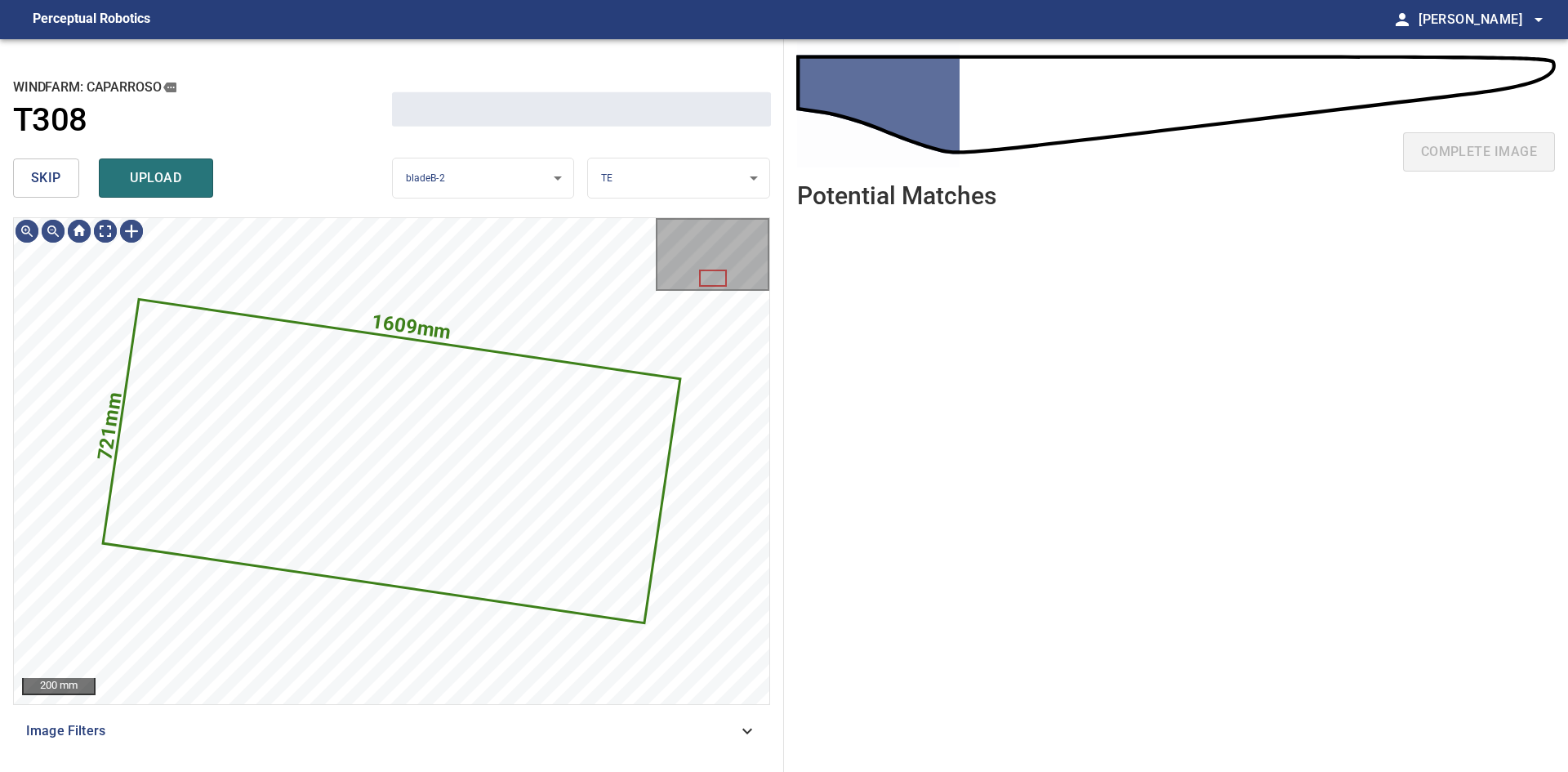
click at [31, 179] on span "skip" at bounding box center [46, 178] width 30 height 23
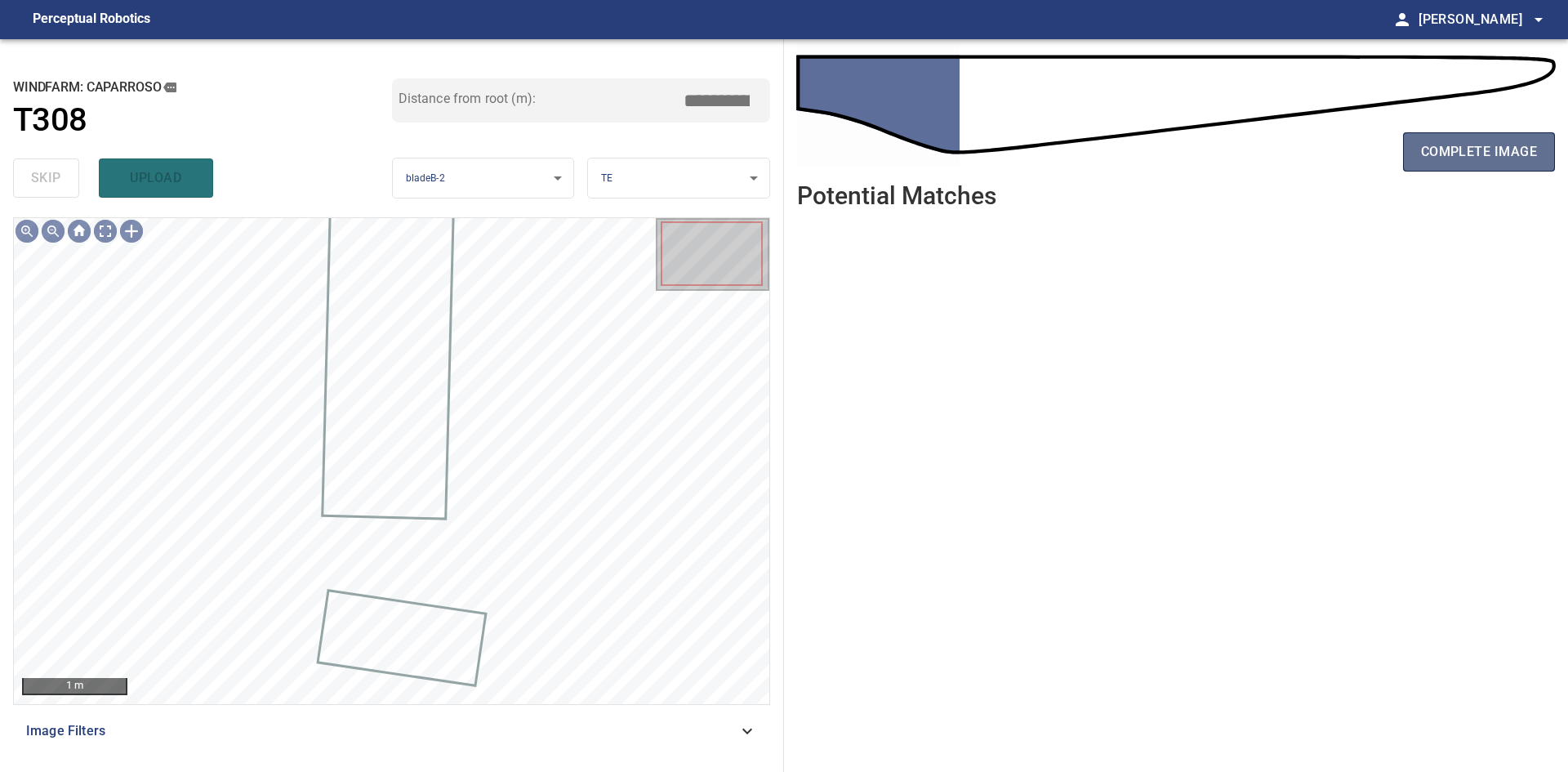
click at [1437, 165] on button "complete image" at bounding box center [1479, 151] width 152 height 39
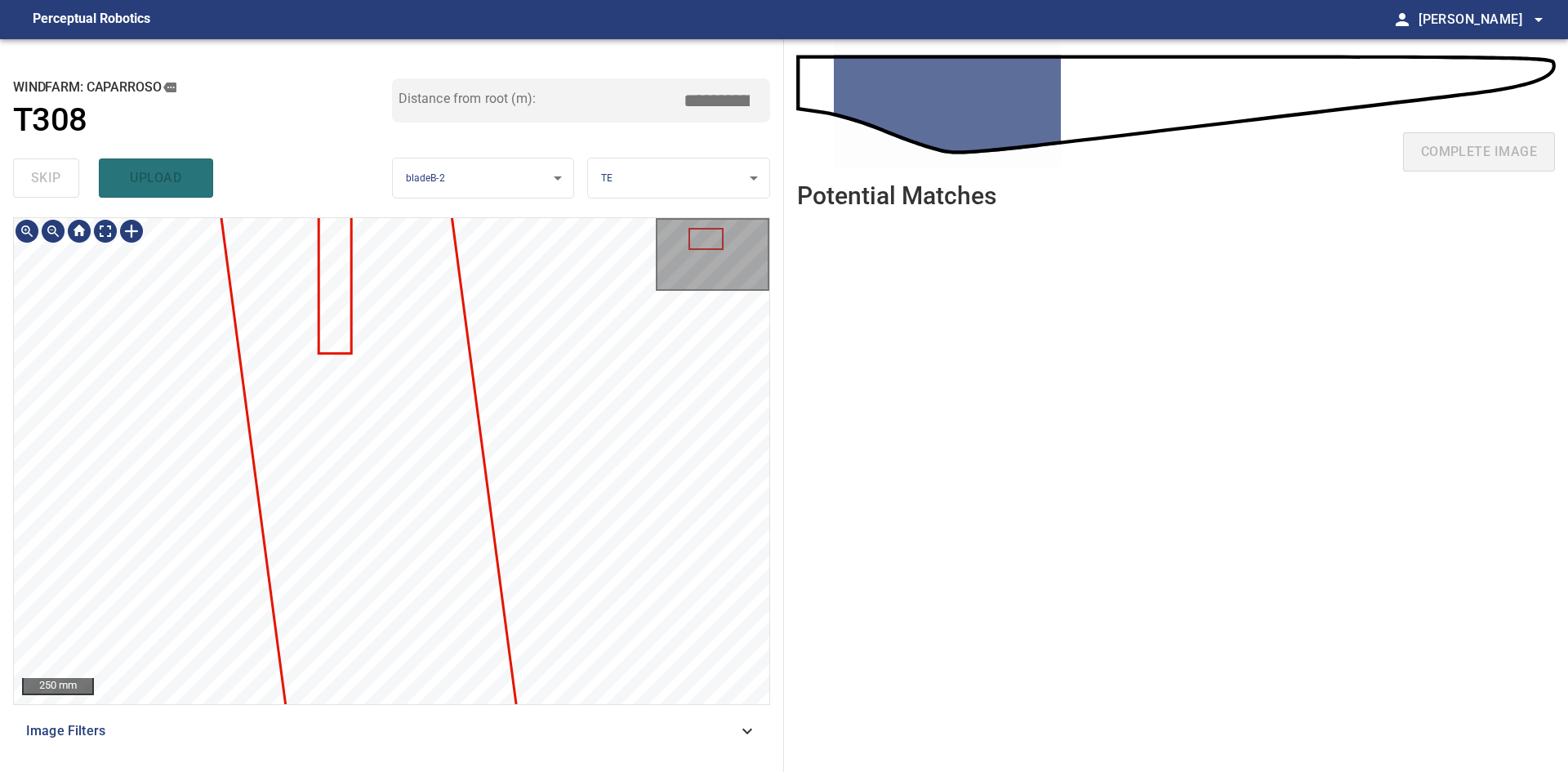
click at [589, 705] on div "250 mm Image Filters" at bounding box center [392, 488] width 757 height 541
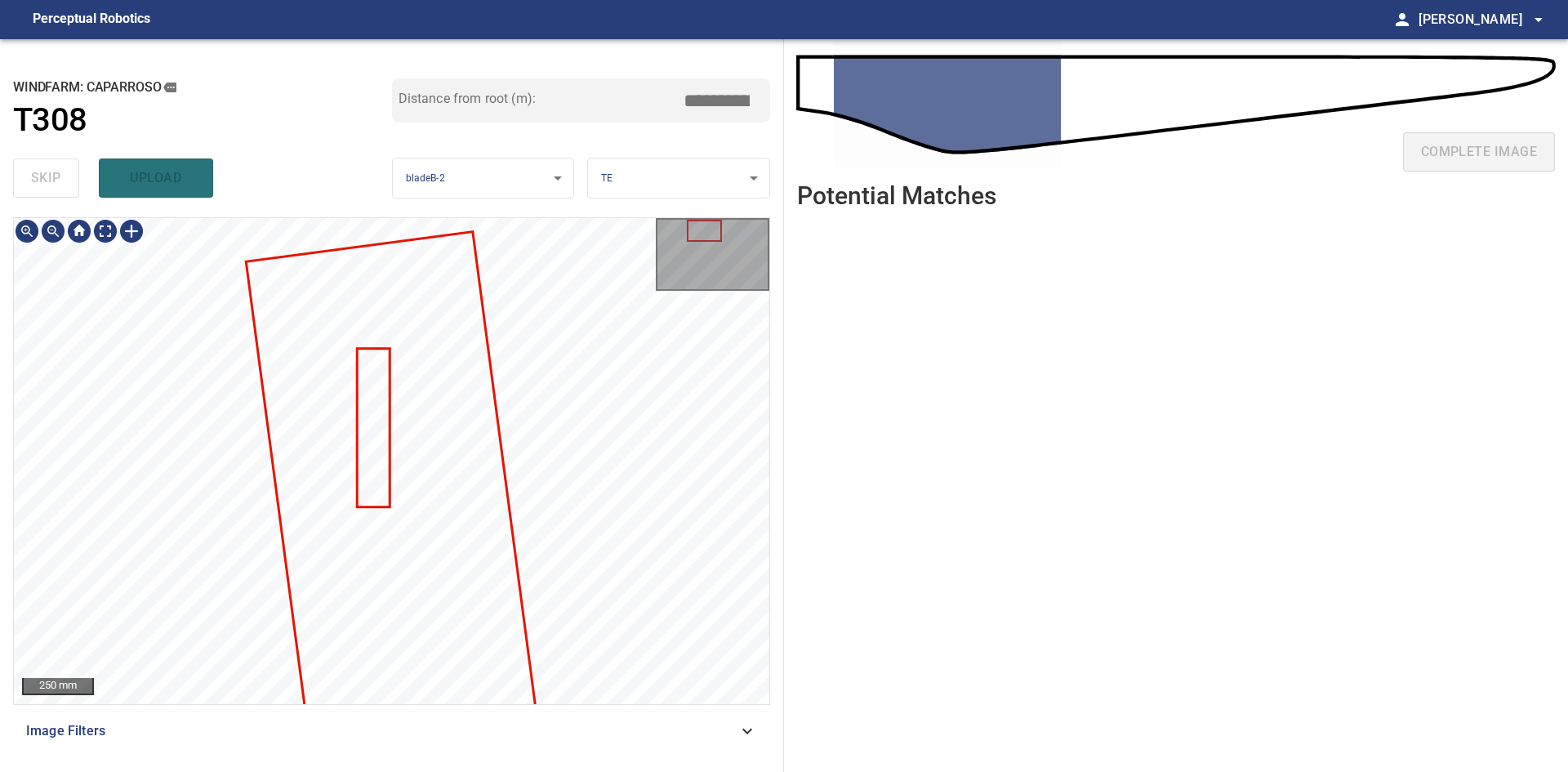
click at [533, 619] on div at bounding box center [392, 461] width 755 height 486
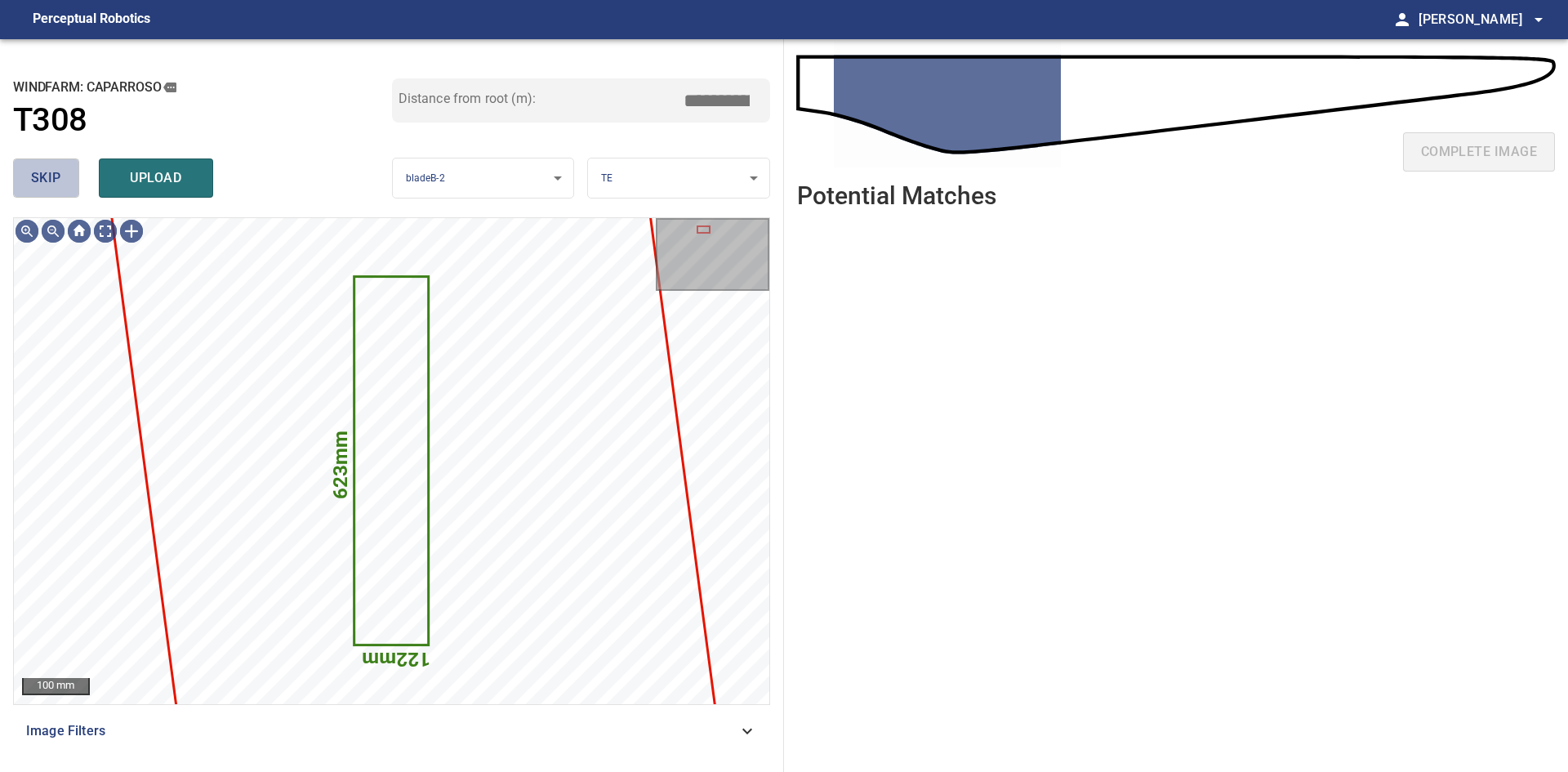
click at [45, 191] on button "skip" at bounding box center [46, 178] width 66 height 39
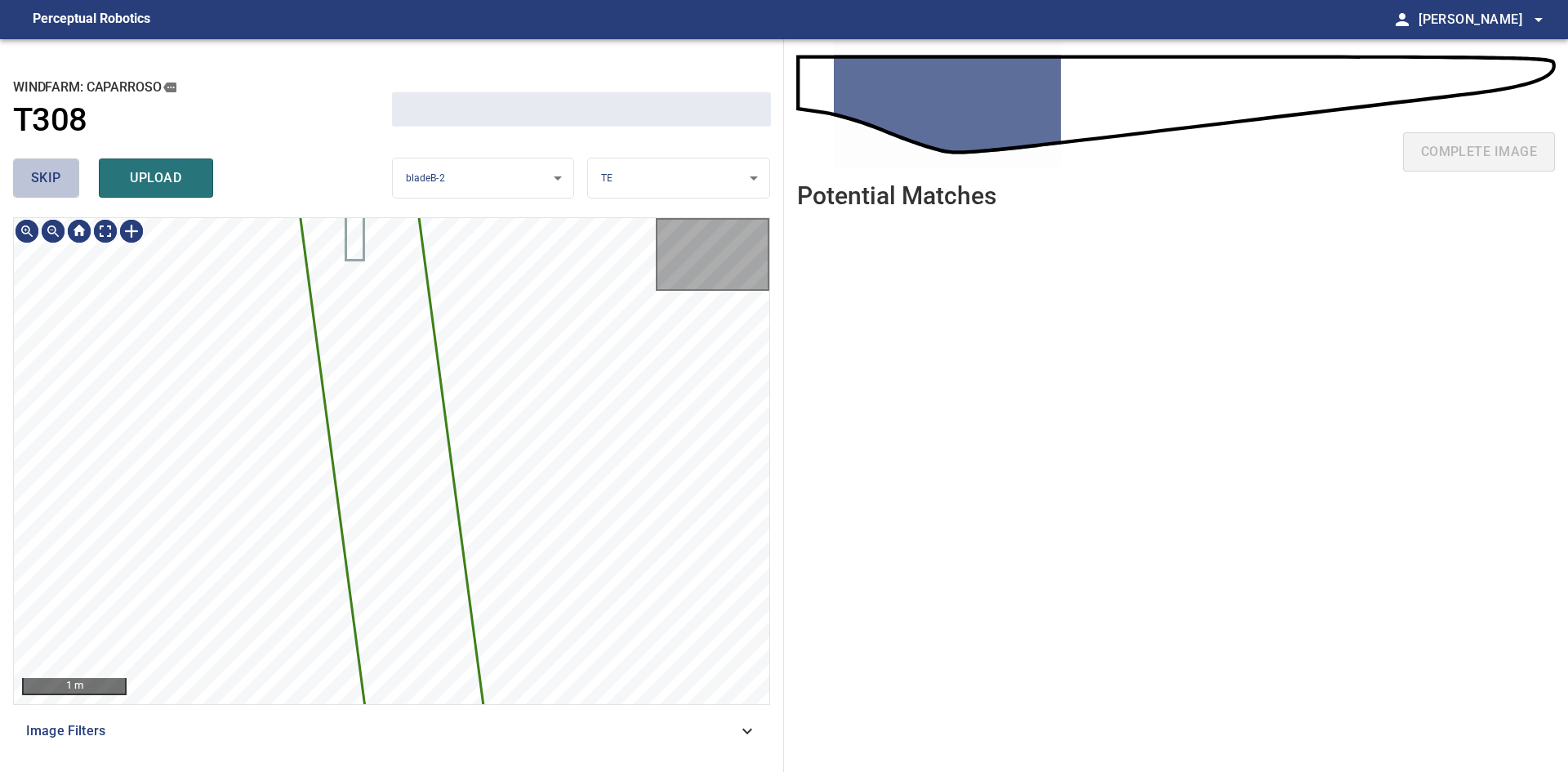
click at [45, 191] on button "skip" at bounding box center [46, 178] width 66 height 39
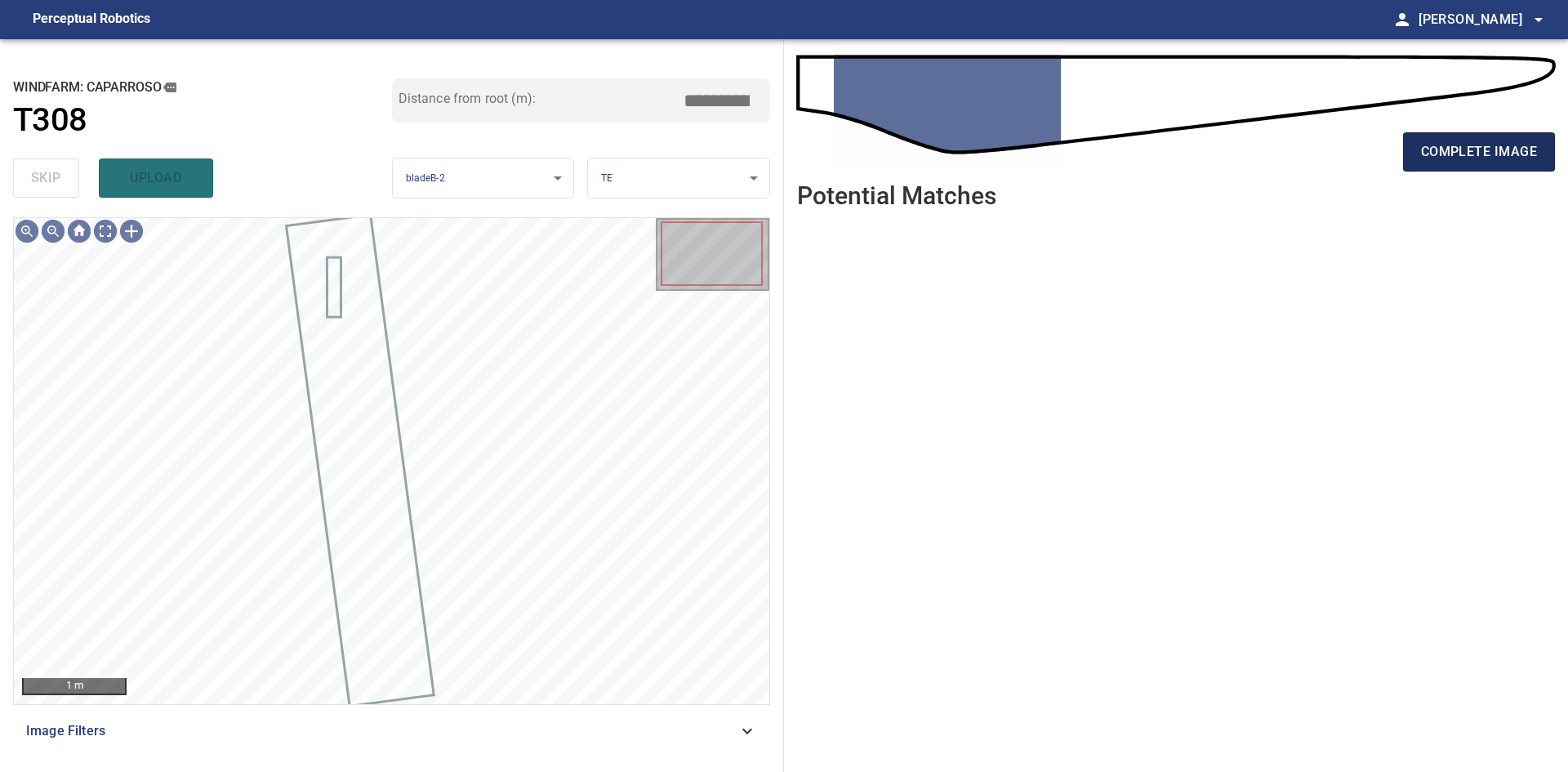
click at [1428, 155] on span "complete image" at bounding box center [1478, 151] width 116 height 23
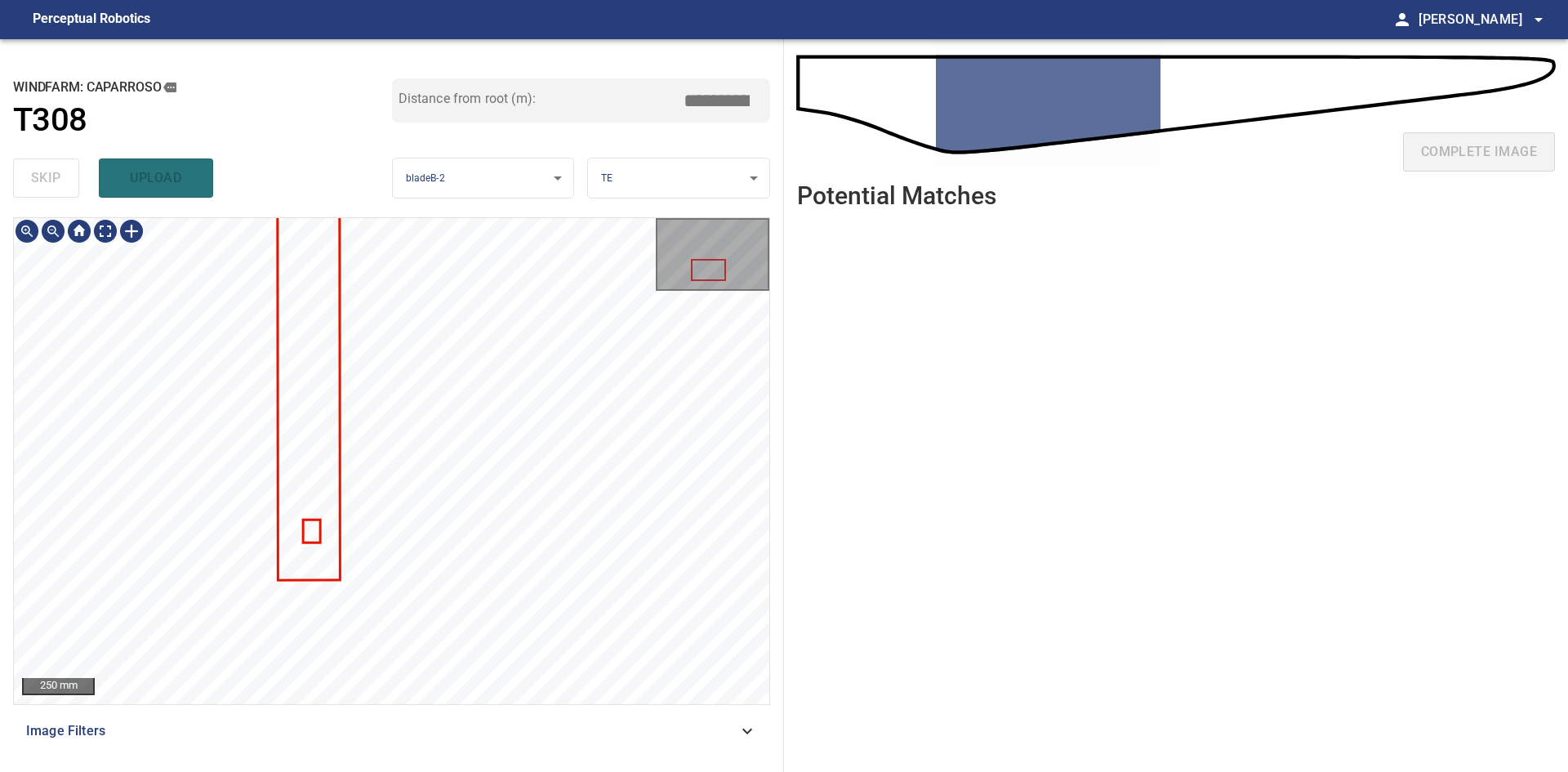
click at [421, 728] on div "250 mm Image Filters" at bounding box center [392, 488] width 757 height 541
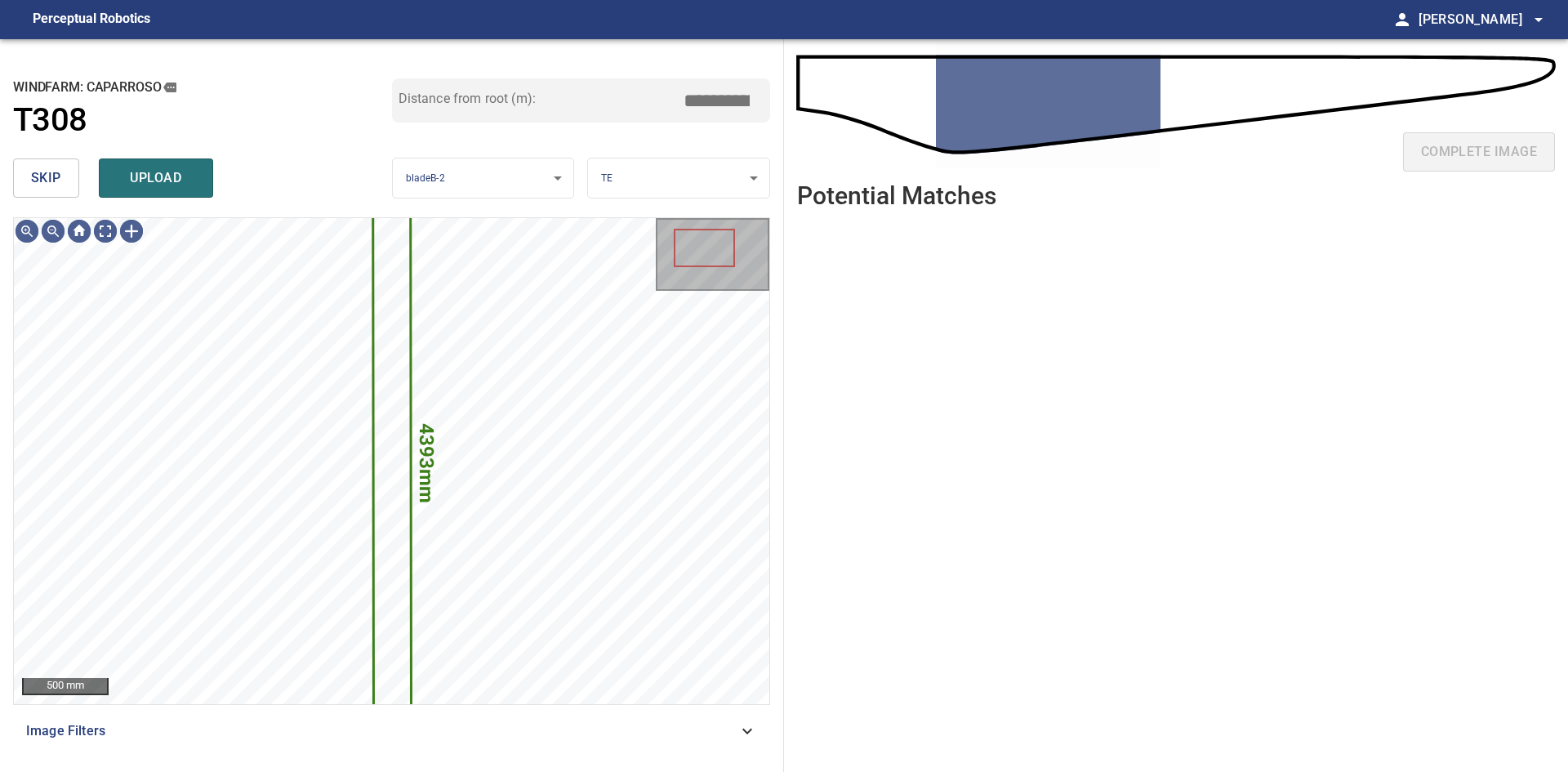
click at [71, 166] on button "skip" at bounding box center [46, 178] width 66 height 39
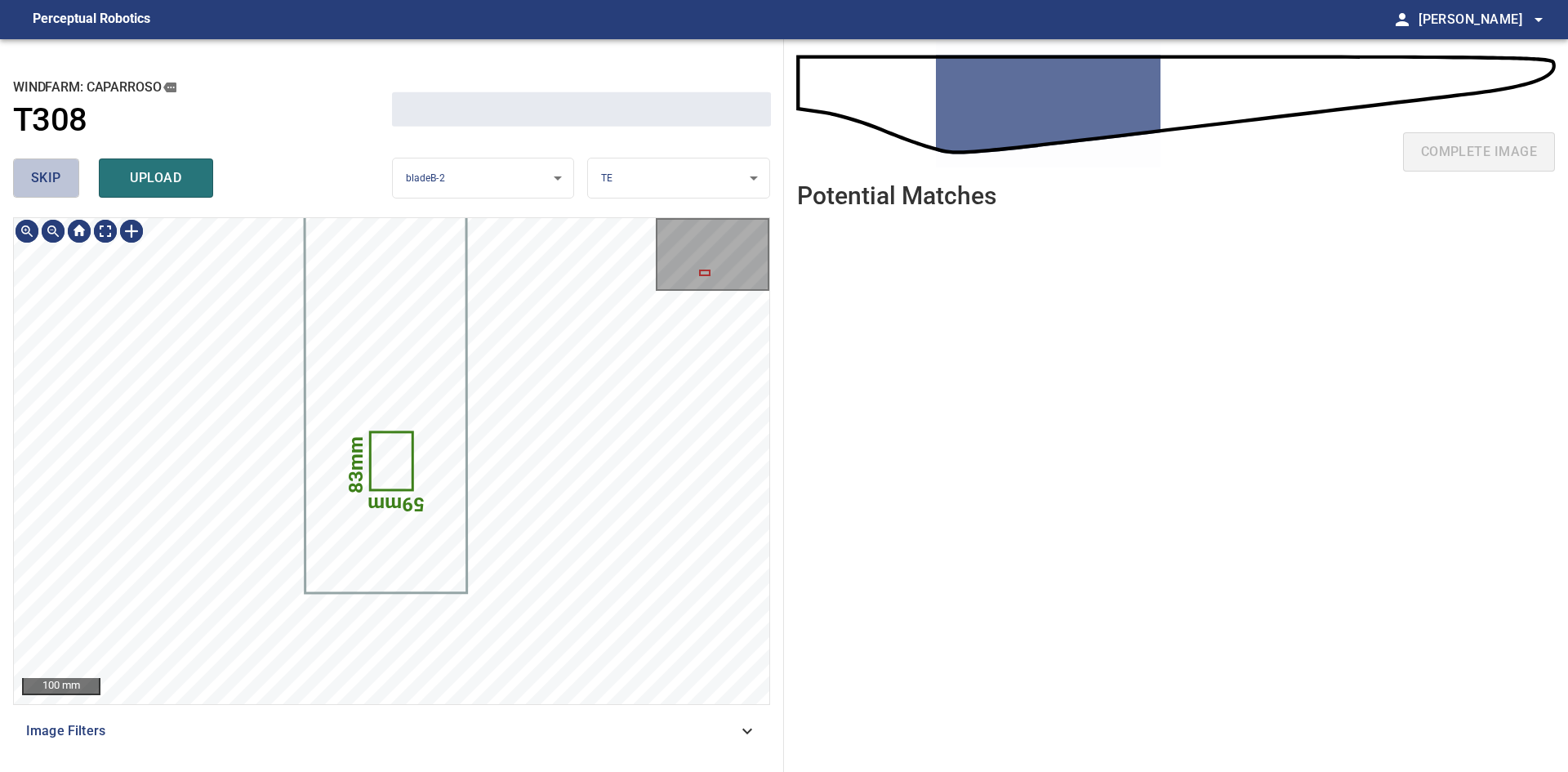
click at [71, 166] on button "skip" at bounding box center [46, 178] width 66 height 39
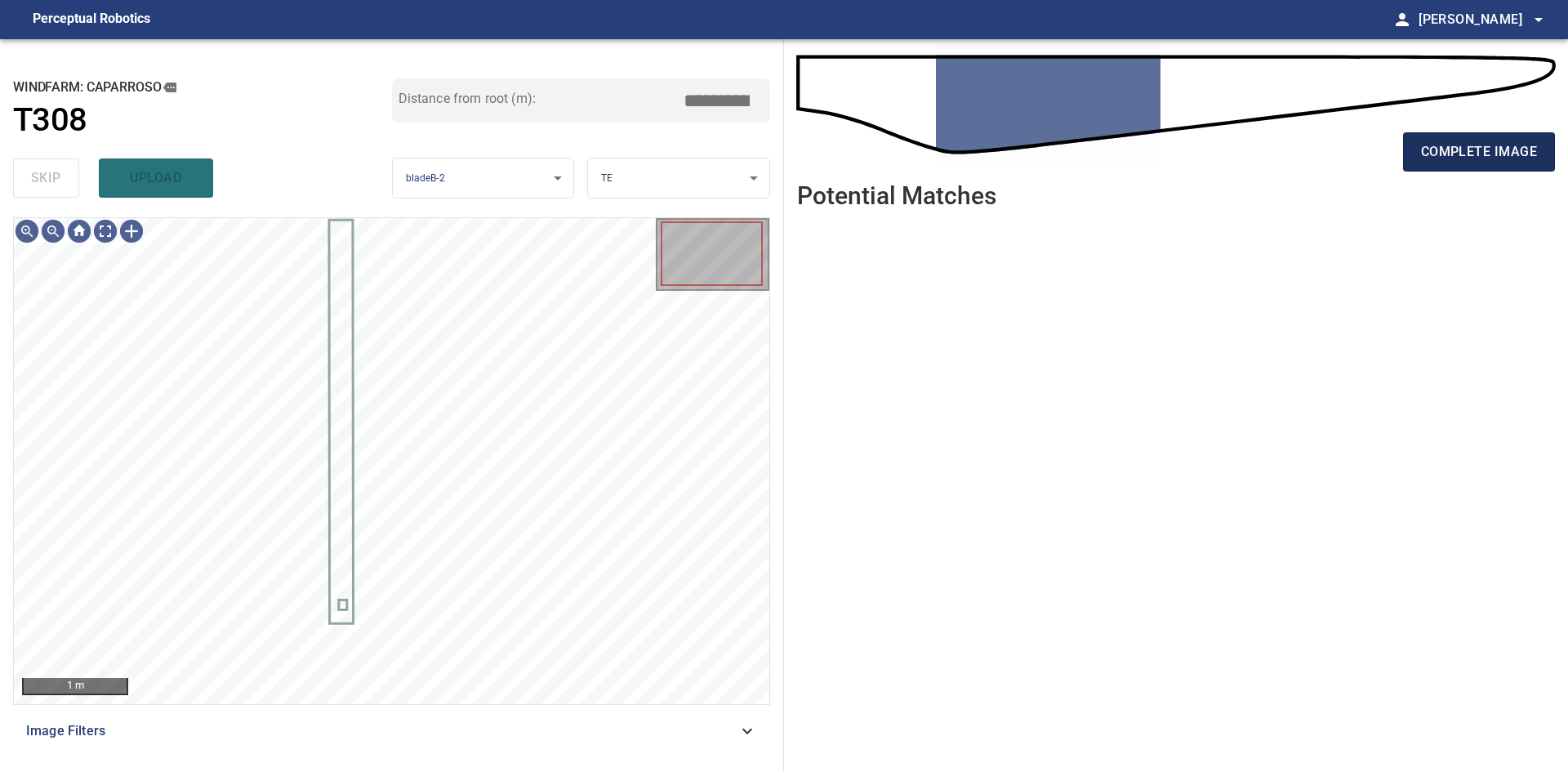
click at [1471, 153] on span "complete image" at bounding box center [1478, 151] width 116 height 23
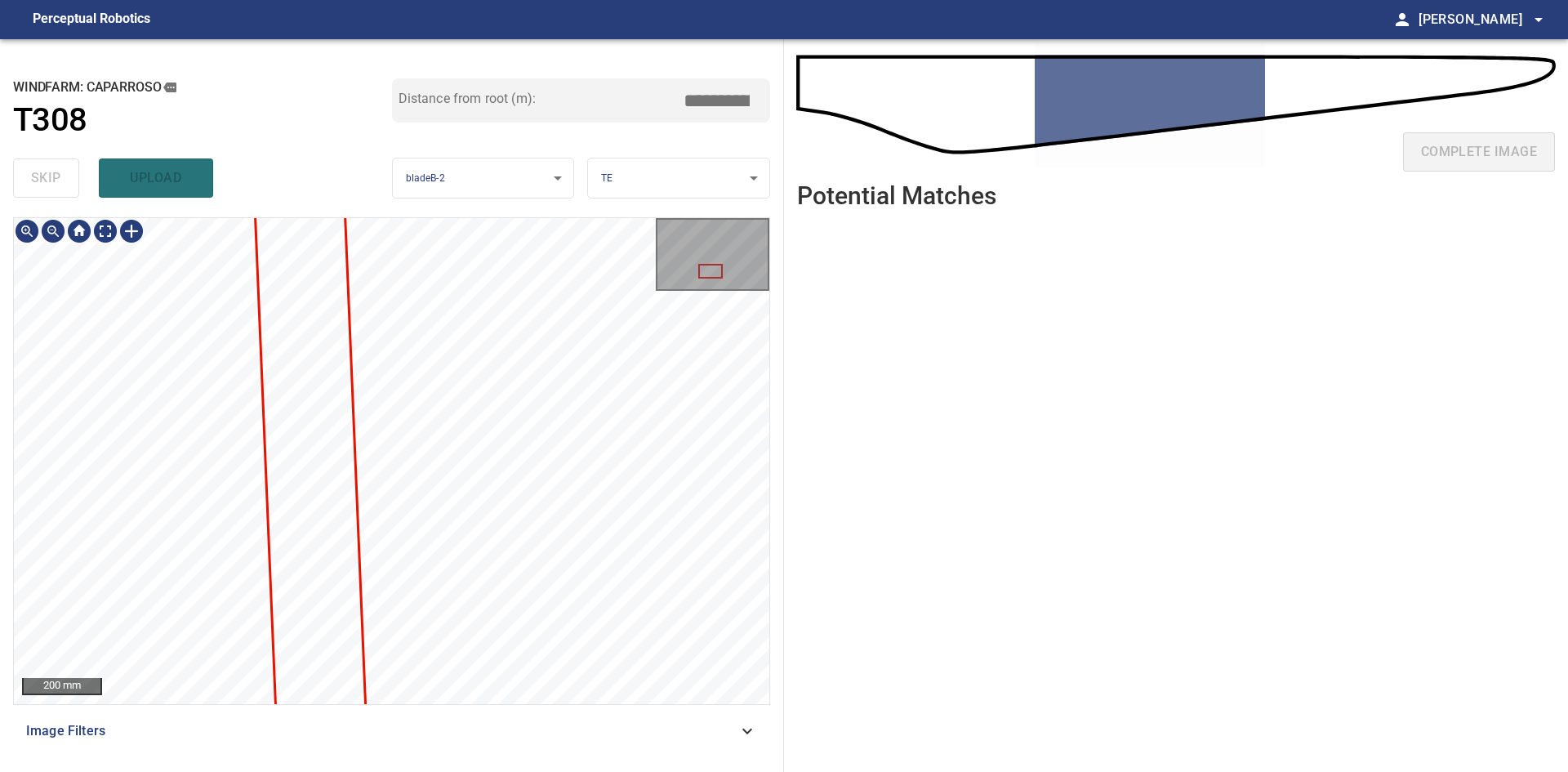
click at [421, 771] on html "**********" at bounding box center [784, 386] width 1568 height 772
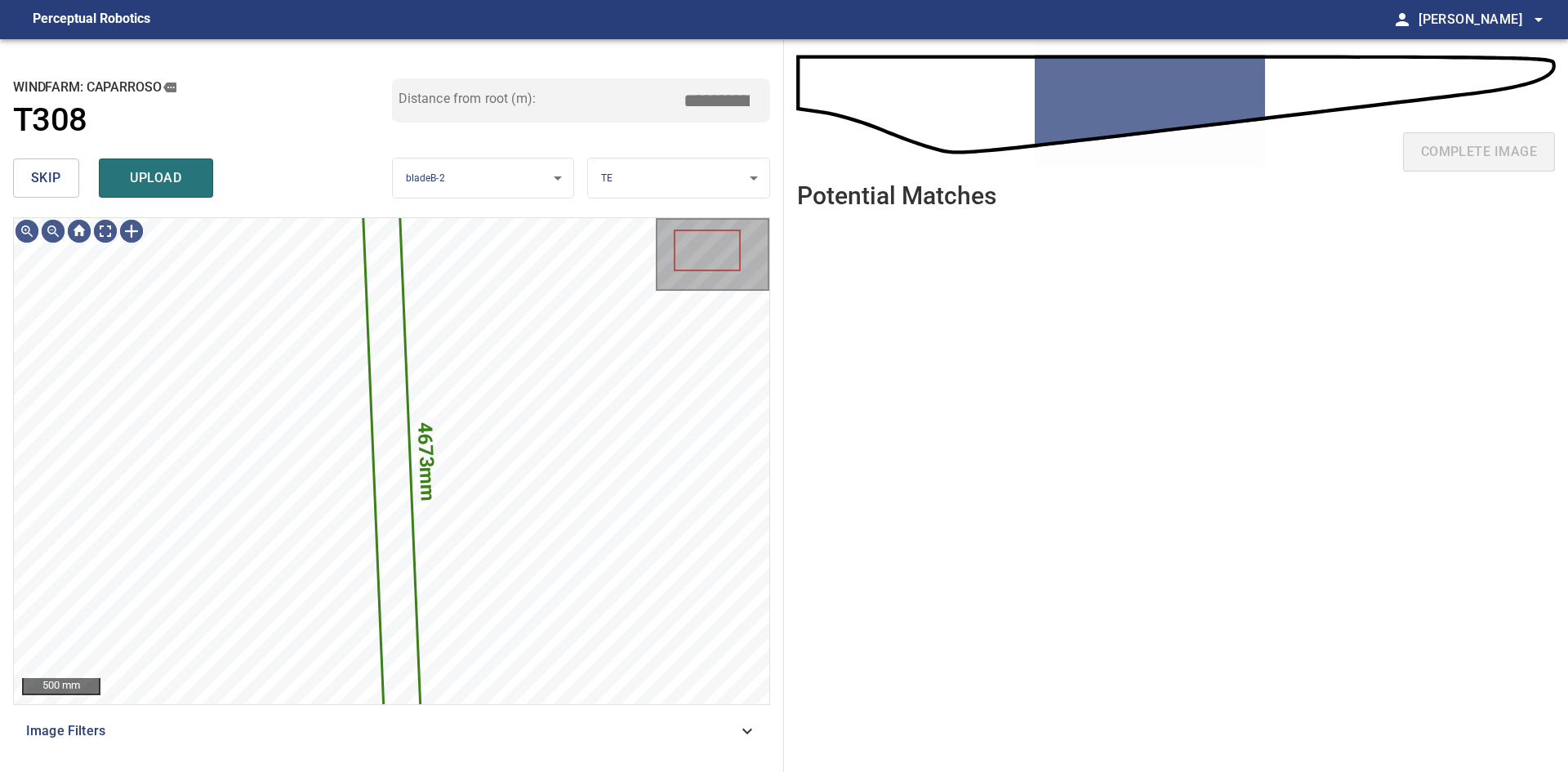
click at [47, 181] on span "skip" at bounding box center [46, 178] width 30 height 23
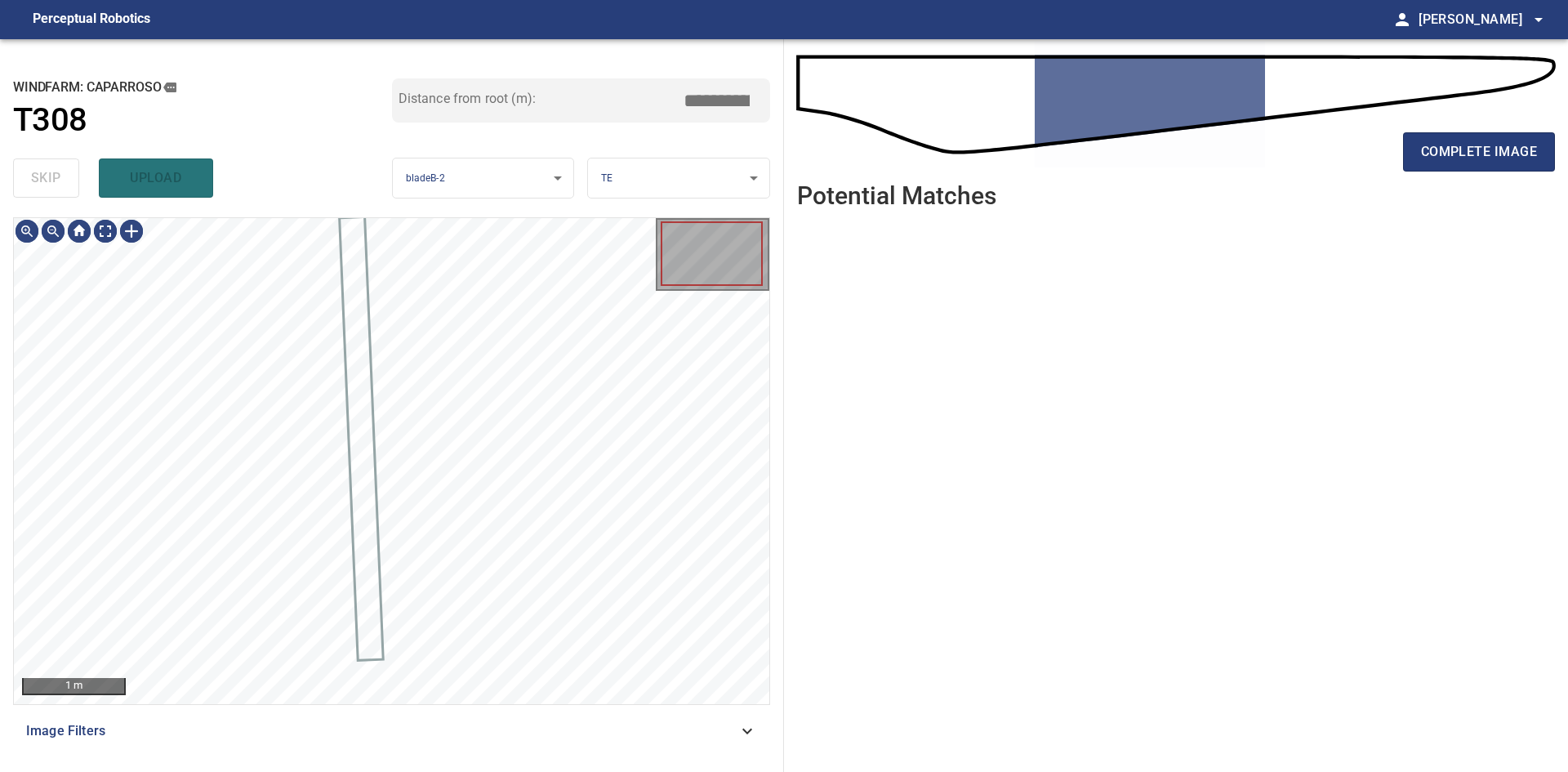
click at [47, 181] on div "skip upload" at bounding box center [203, 178] width 379 height 52
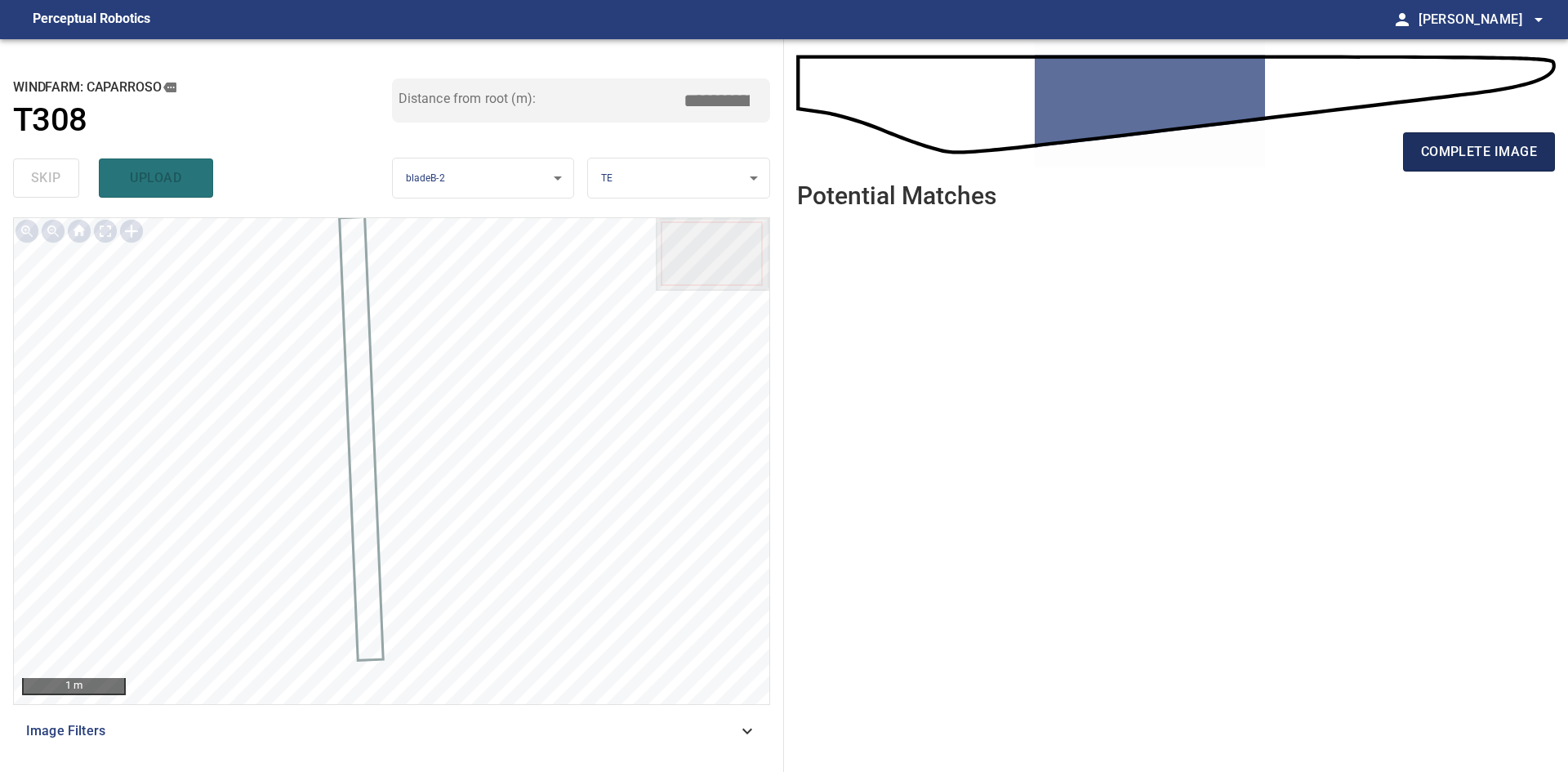
click at [1498, 168] on button "complete image" at bounding box center [1479, 151] width 152 height 39
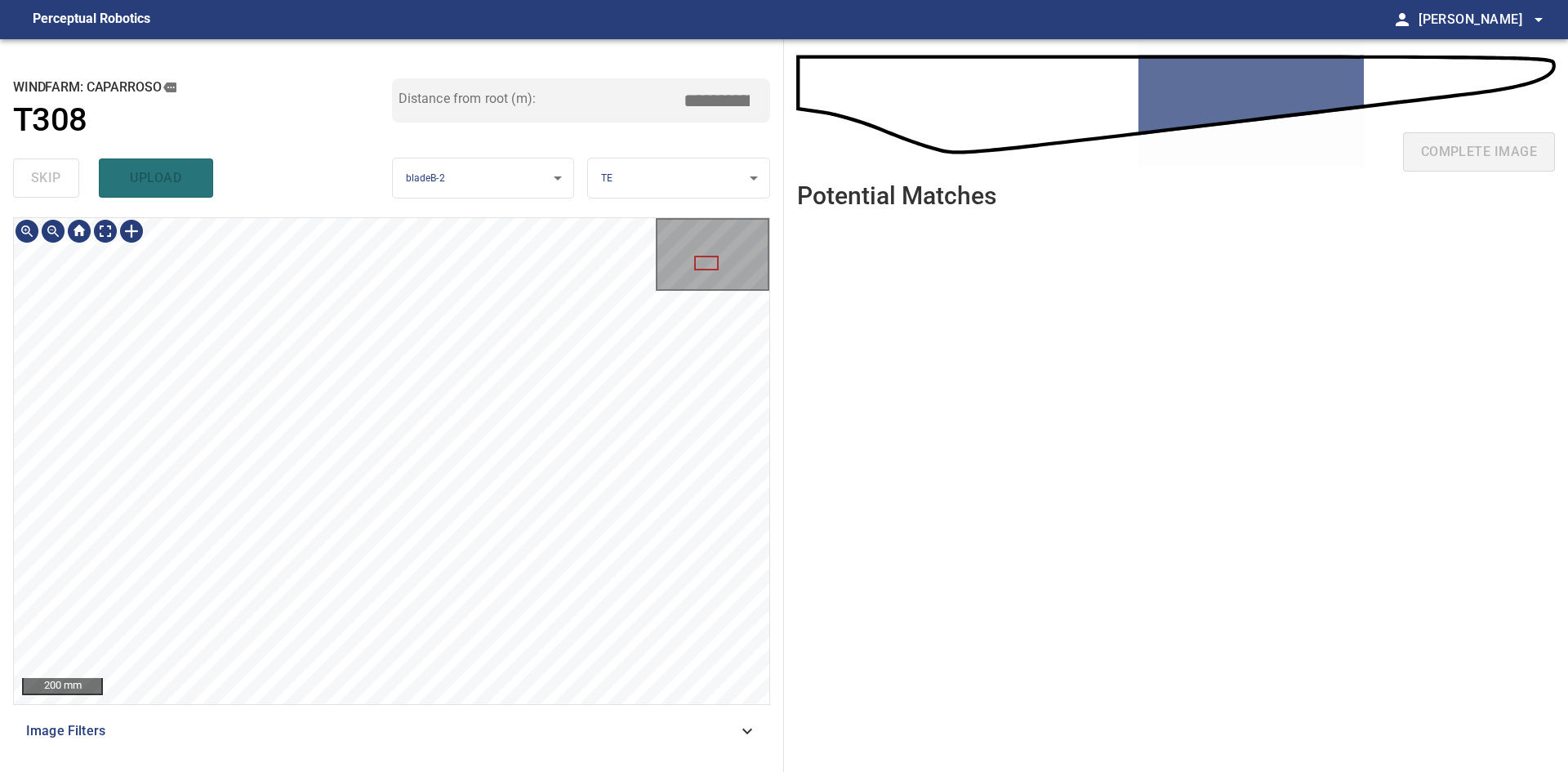
click at [465, 708] on div "200 mm Image Filters" at bounding box center [392, 488] width 757 height 541
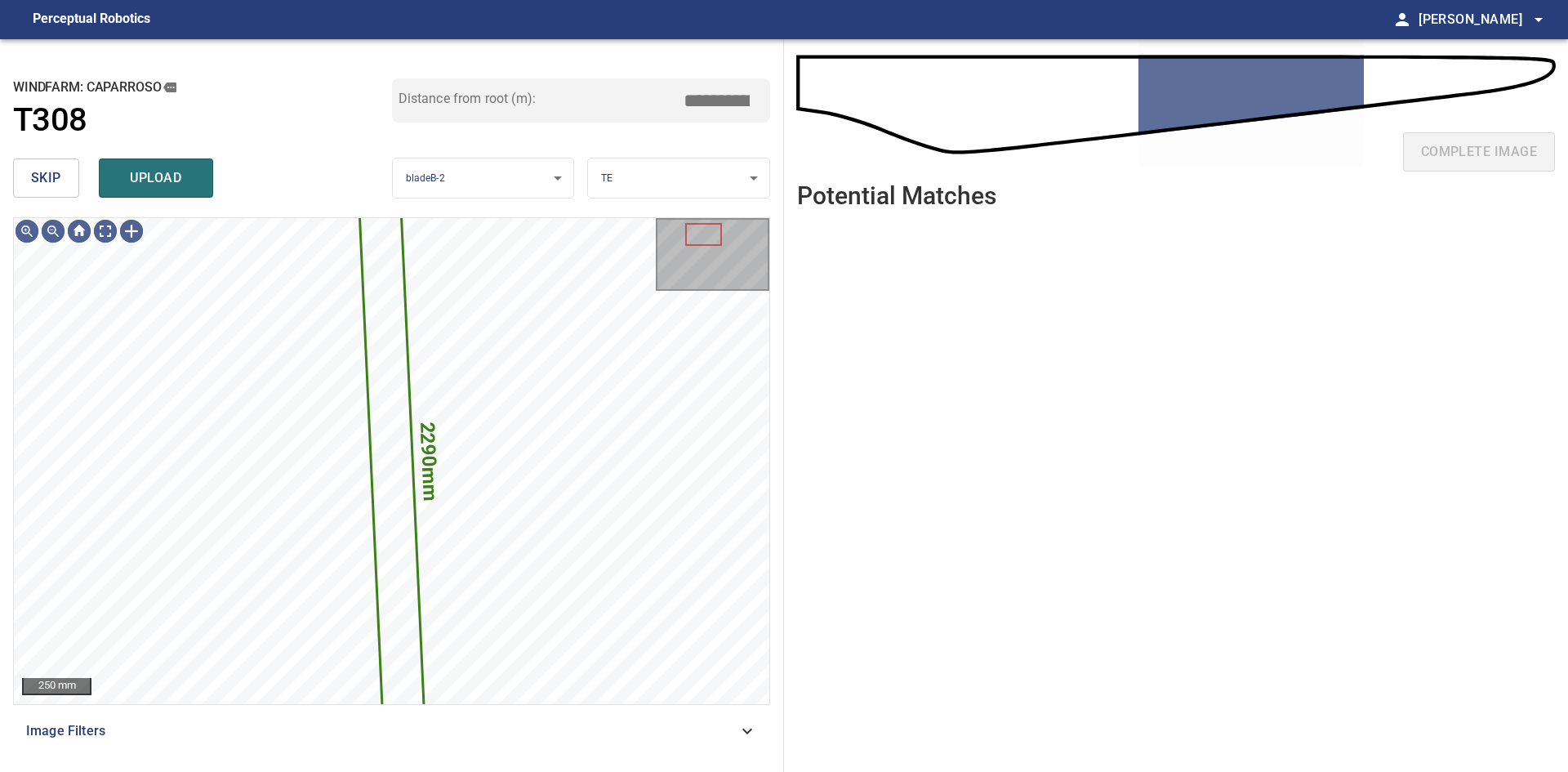
click at [57, 176] on span "skip" at bounding box center [46, 178] width 30 height 23
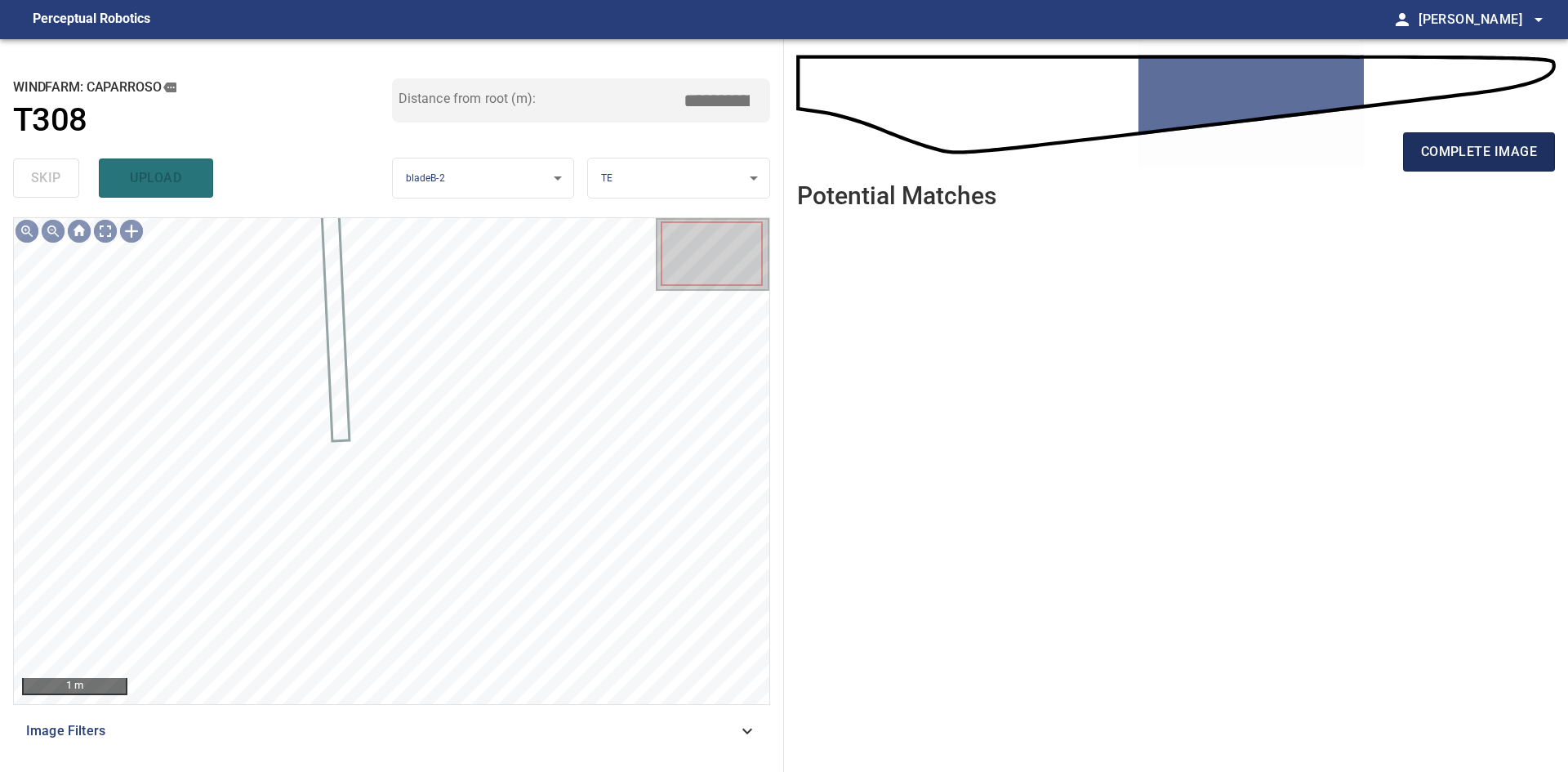
click at [1477, 157] on span "complete image" at bounding box center [1478, 151] width 116 height 23
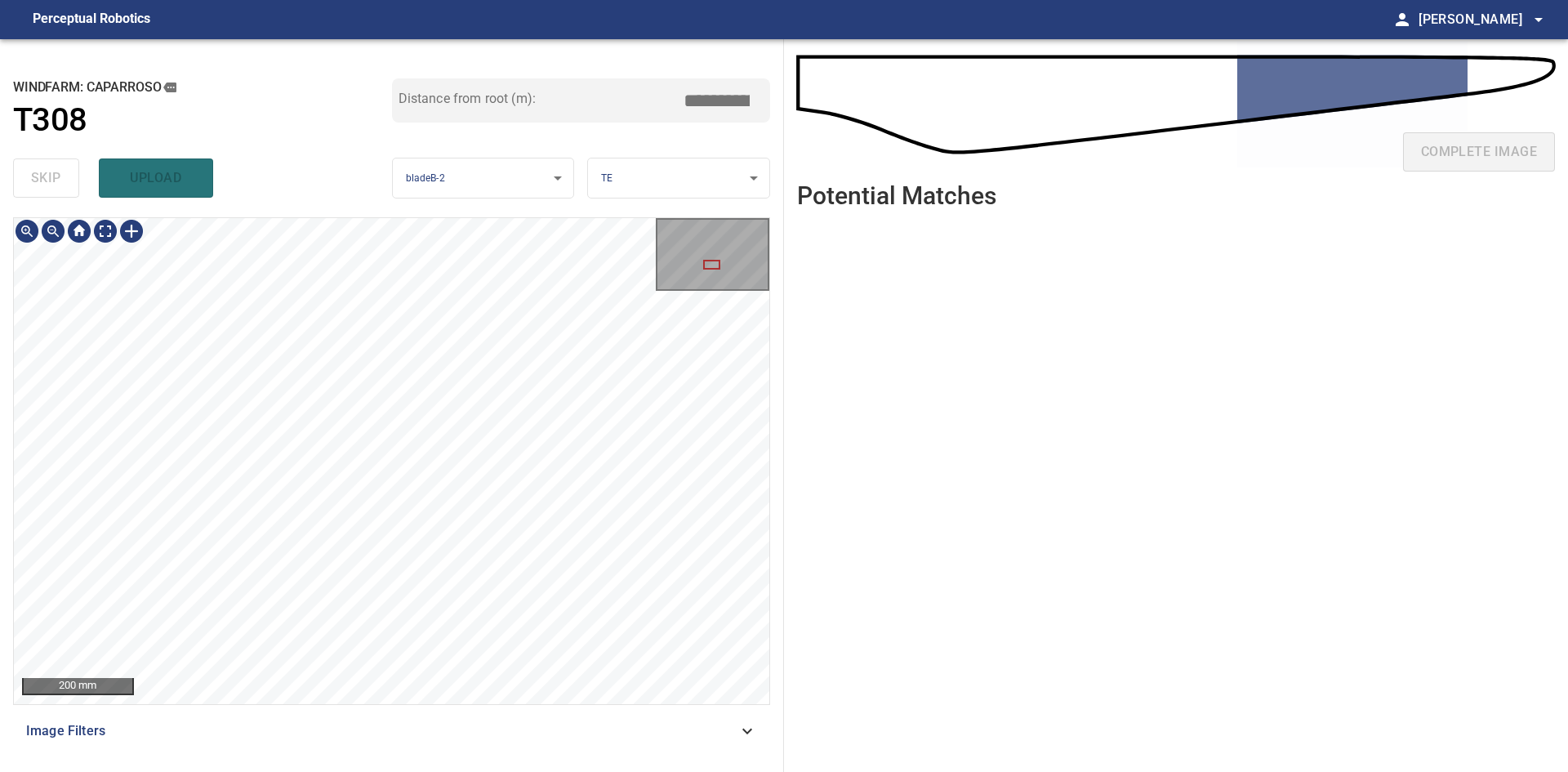
click at [443, 705] on div "200 mm Image Filters" at bounding box center [392, 488] width 757 height 541
click at [426, 746] on div "200 mm Image Filters" at bounding box center [392, 488] width 757 height 541
click at [419, 706] on div "200 mm Image Filters" at bounding box center [392, 488] width 757 height 541
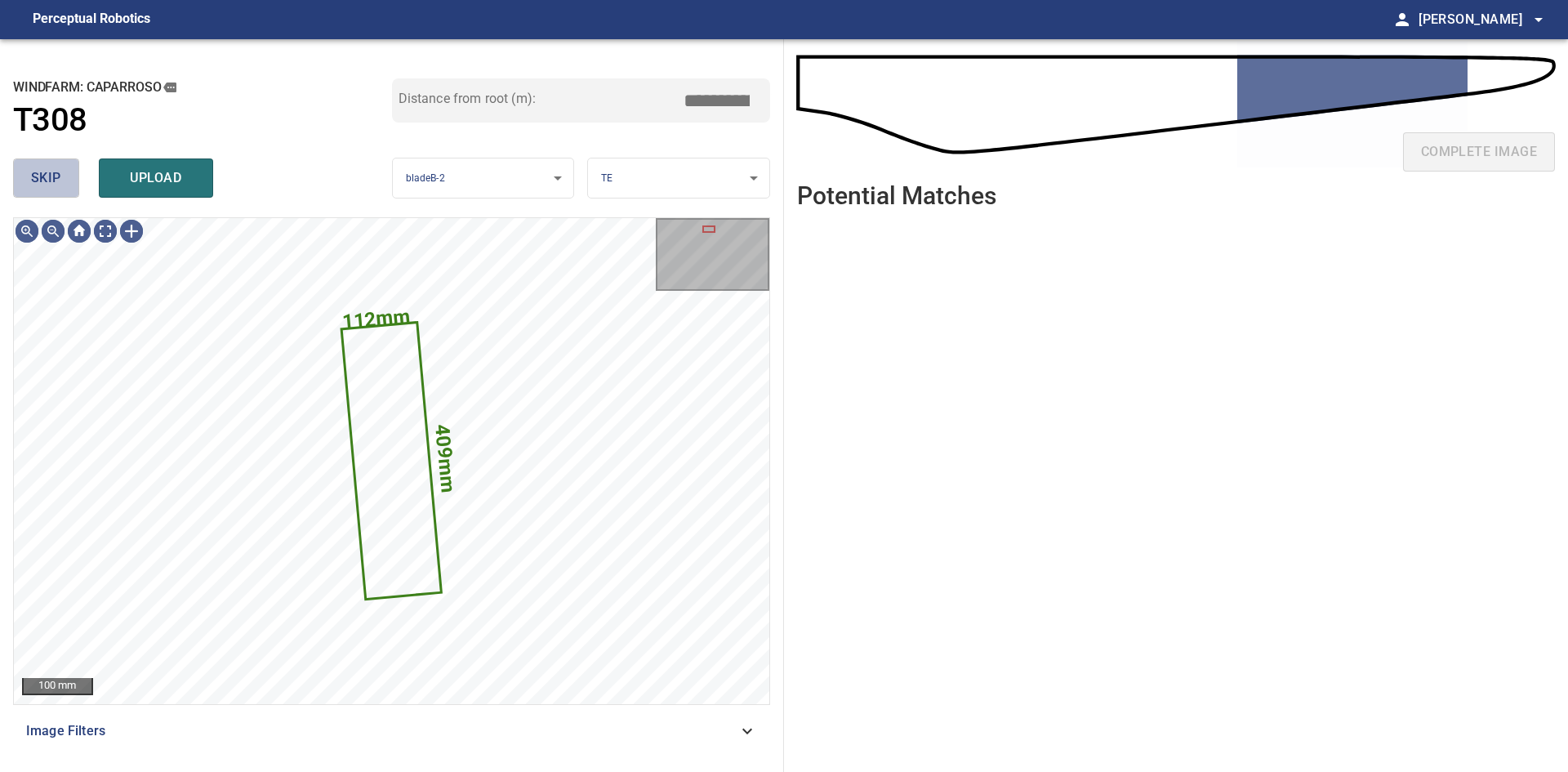
click at [56, 178] on span "skip" at bounding box center [46, 178] width 30 height 23
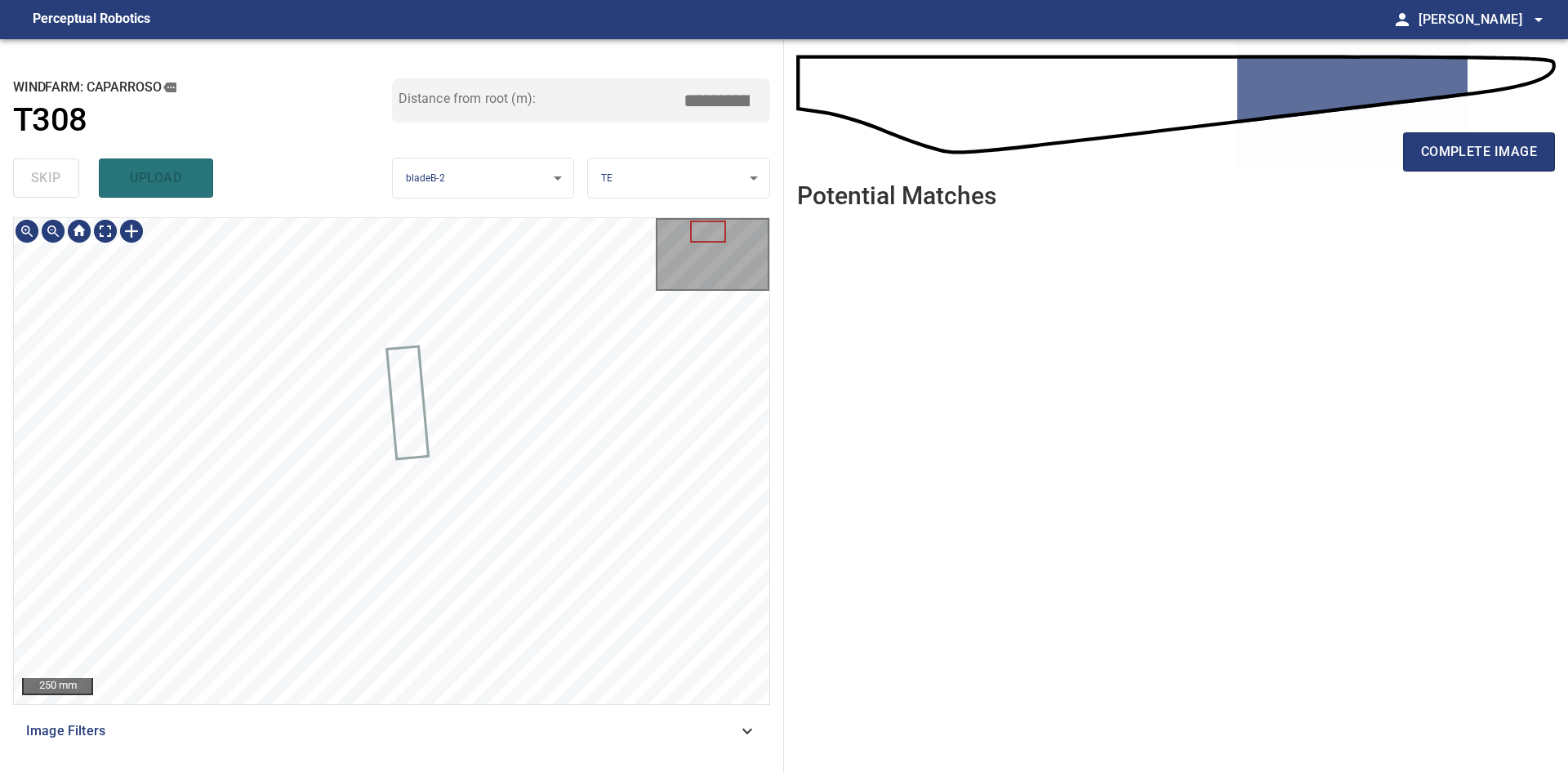
click at [435, 771] on html "**********" at bounding box center [784, 386] width 1568 height 772
click at [1510, 149] on span "complete image" at bounding box center [1478, 151] width 116 height 23
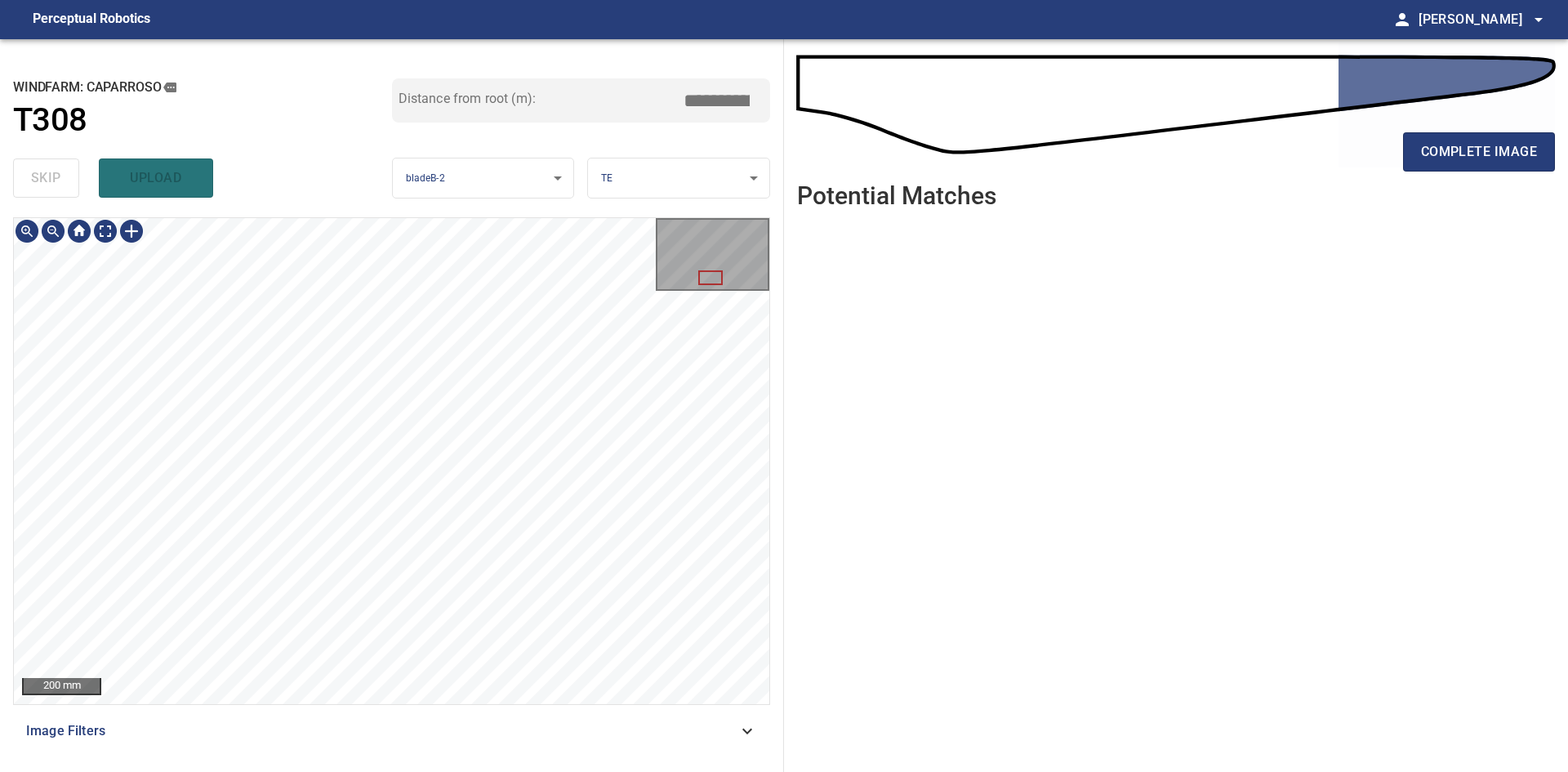
click at [561, 109] on div "**********" at bounding box center [392, 406] width 784 height 733
click at [499, 771] on html "**********" at bounding box center [784, 386] width 1568 height 772
click at [1497, 151] on span "complete image" at bounding box center [1478, 151] width 116 height 23
click at [597, 704] on div "200 mm" at bounding box center [392, 460] width 757 height 487
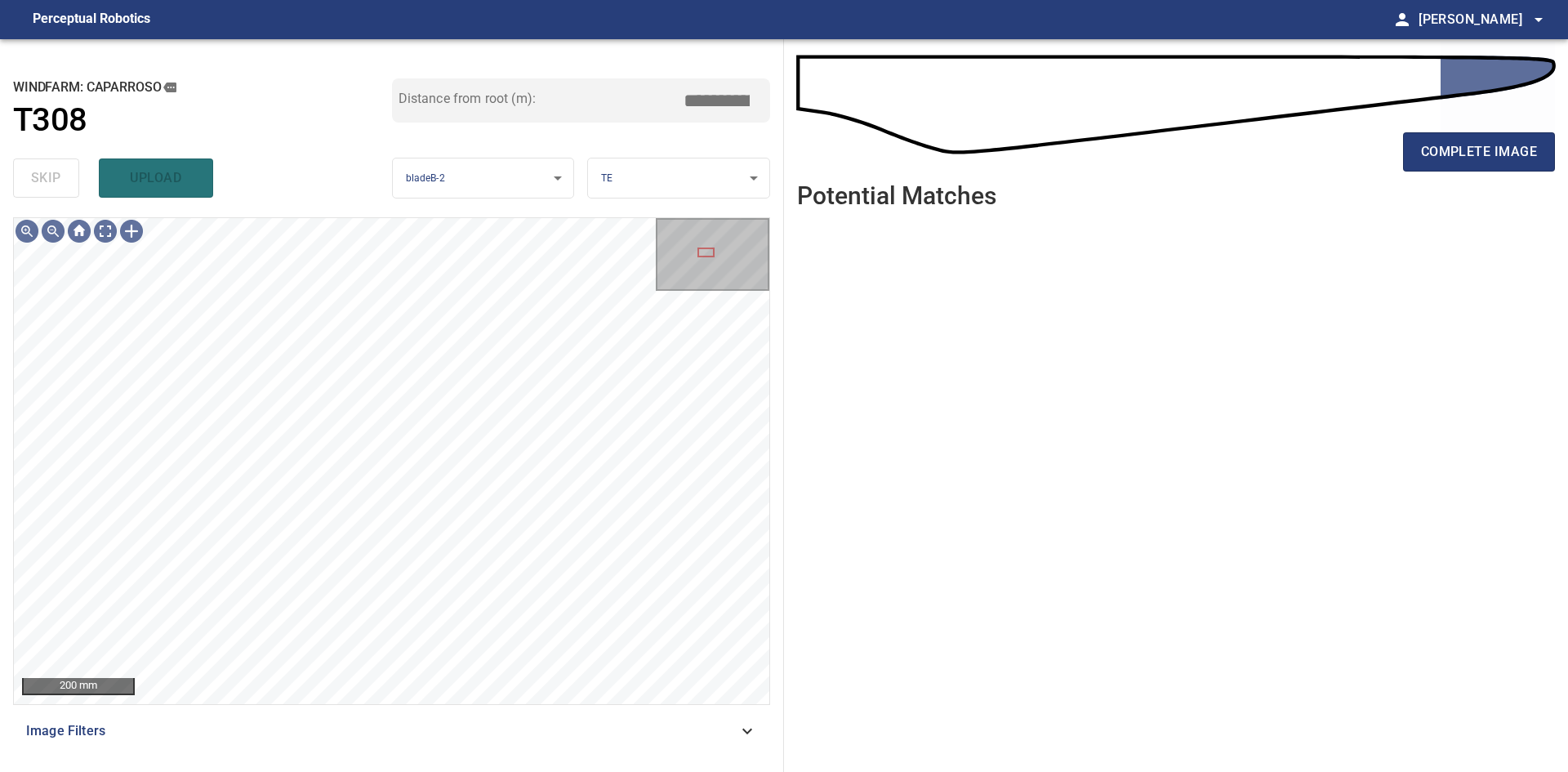
click at [1404, 131] on div "complete image" at bounding box center [1176, 158] width 758 height 65
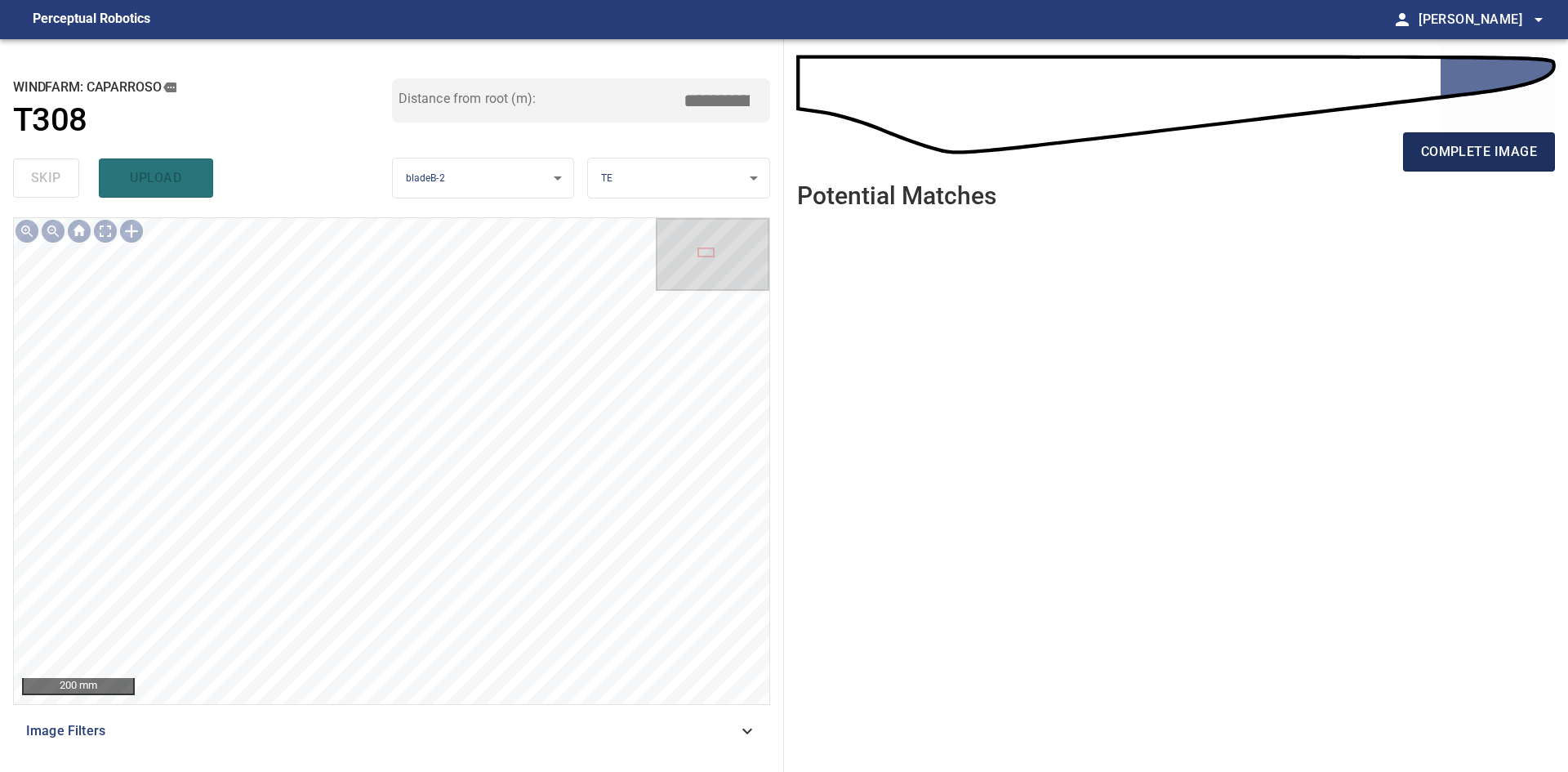
click at [1437, 140] on span "complete image" at bounding box center [1478, 151] width 116 height 23
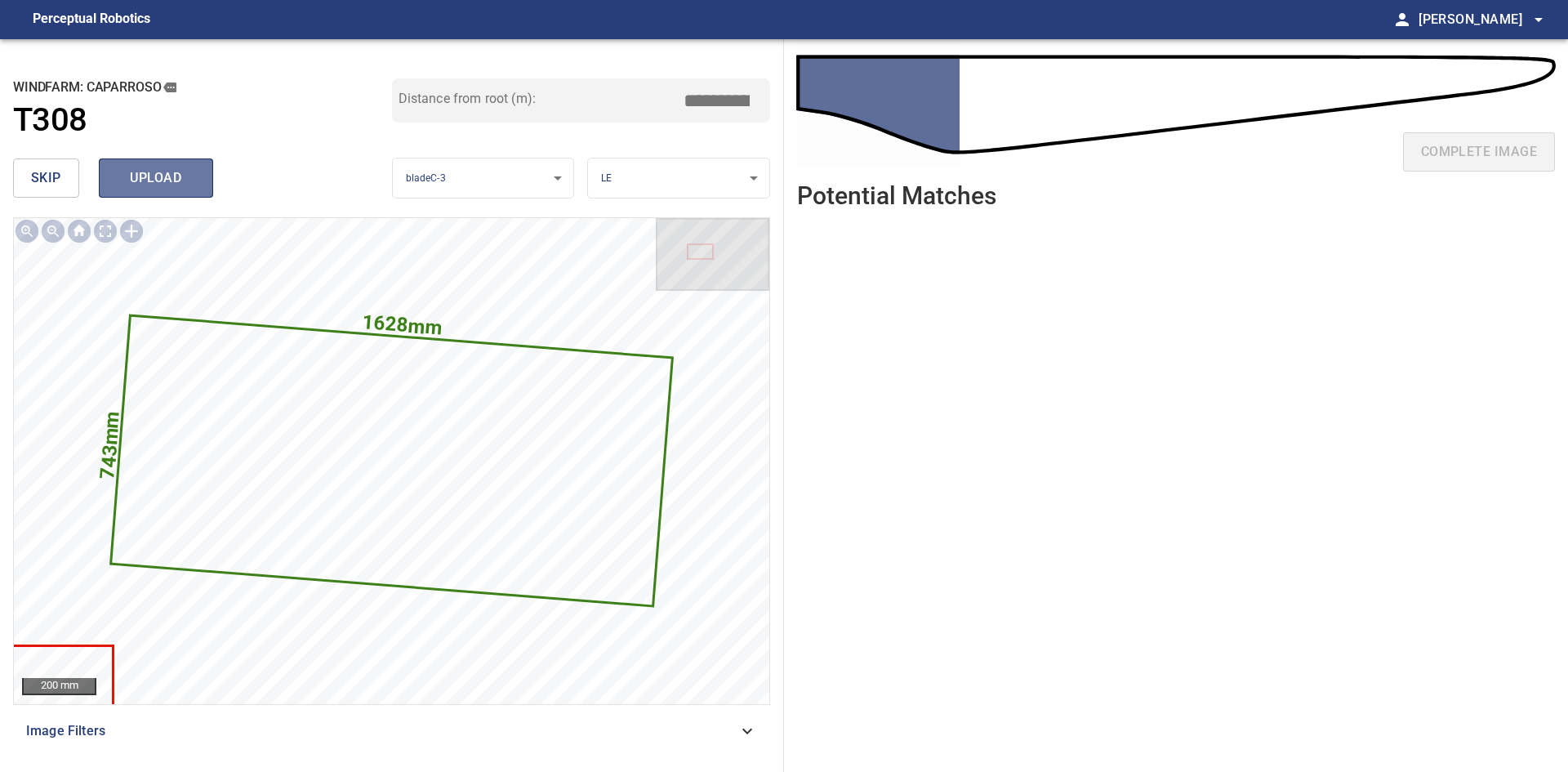
click at [145, 165] on button "upload" at bounding box center [156, 178] width 114 height 39
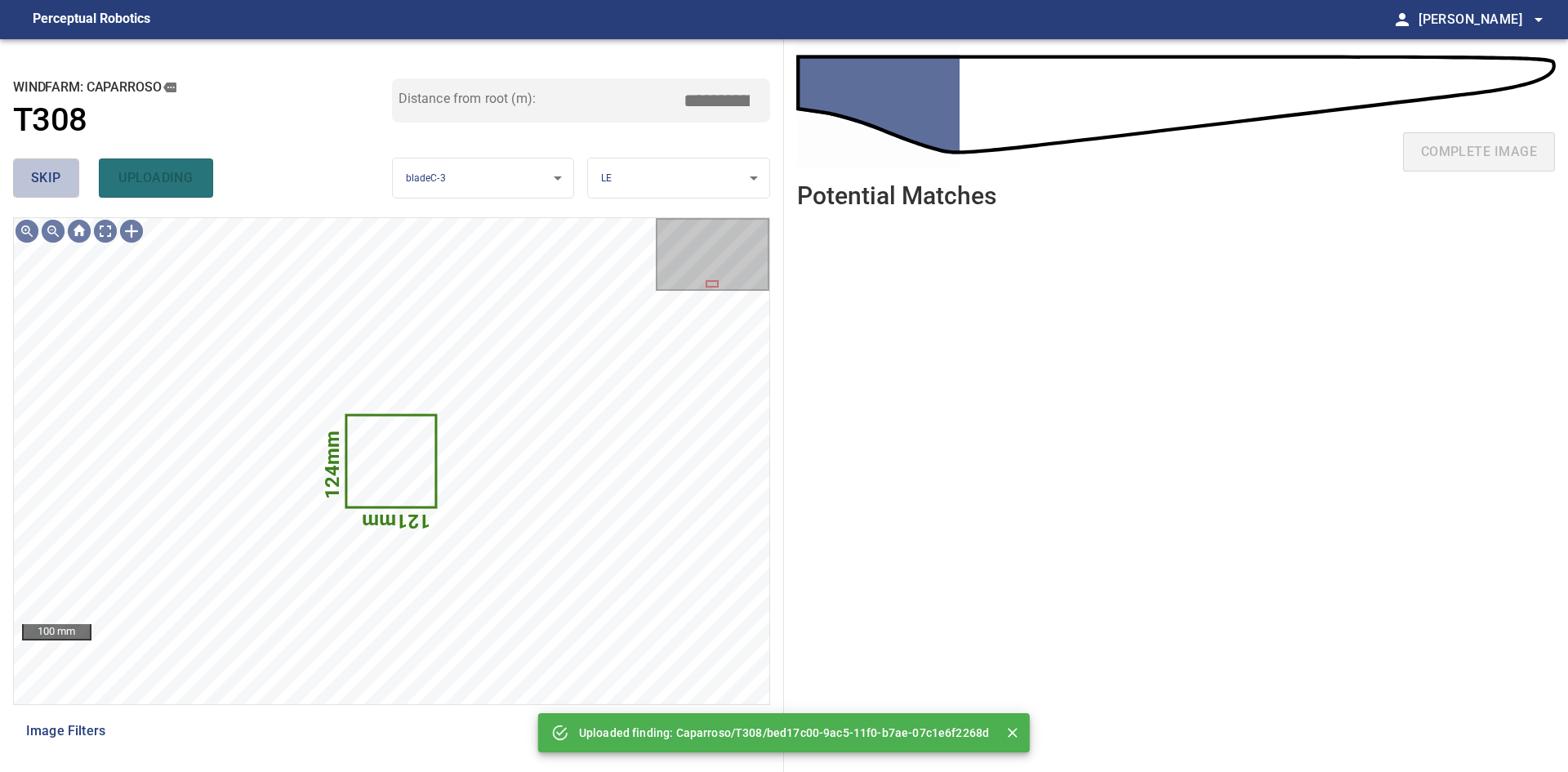
click at [36, 165] on button "skip" at bounding box center [46, 178] width 66 height 39
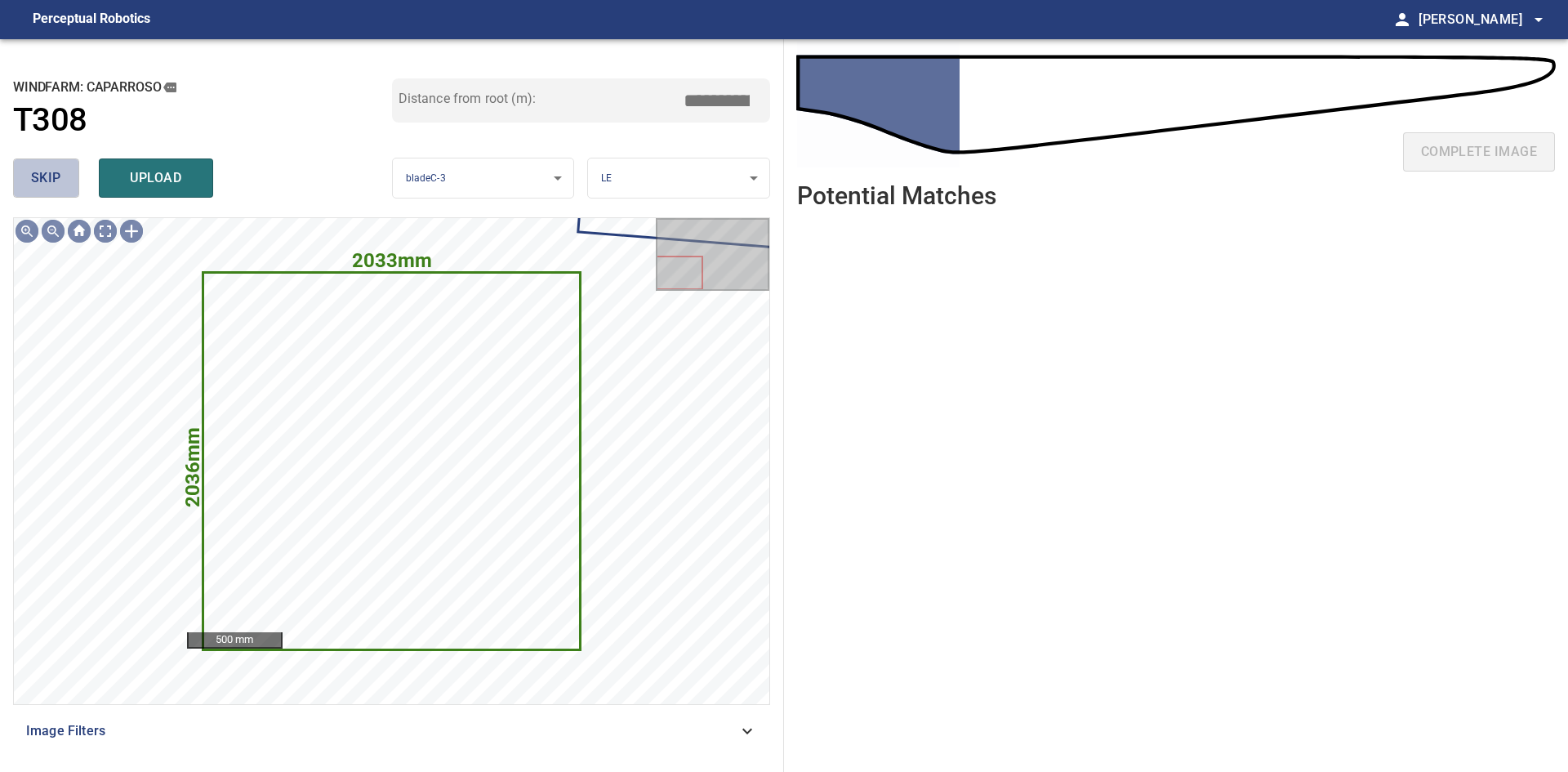
click at [36, 165] on button "skip" at bounding box center [46, 178] width 66 height 39
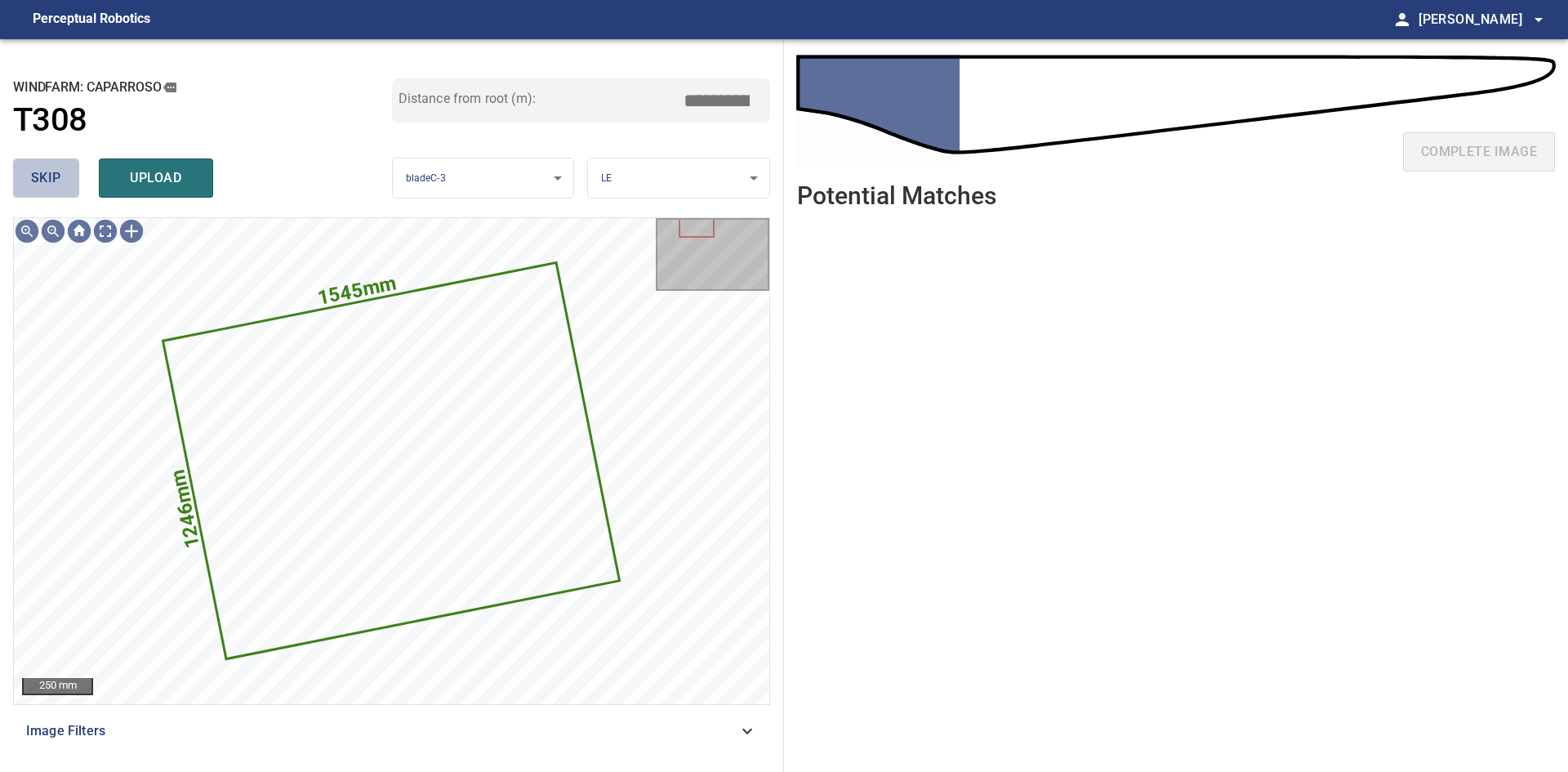
click at [36, 165] on button "skip" at bounding box center [46, 178] width 66 height 39
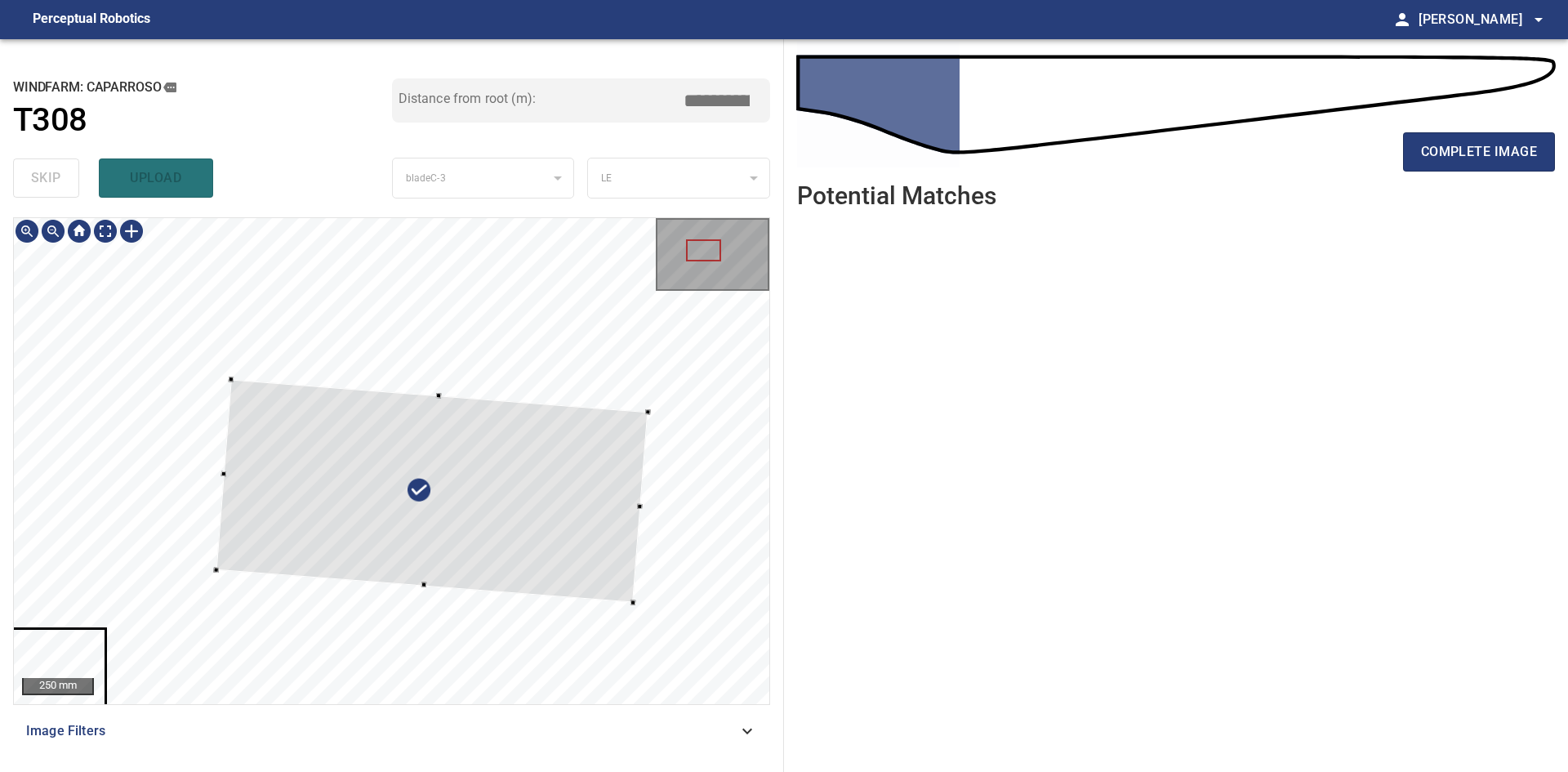
click at [506, 526] on div at bounding box center [432, 491] width 432 height 223
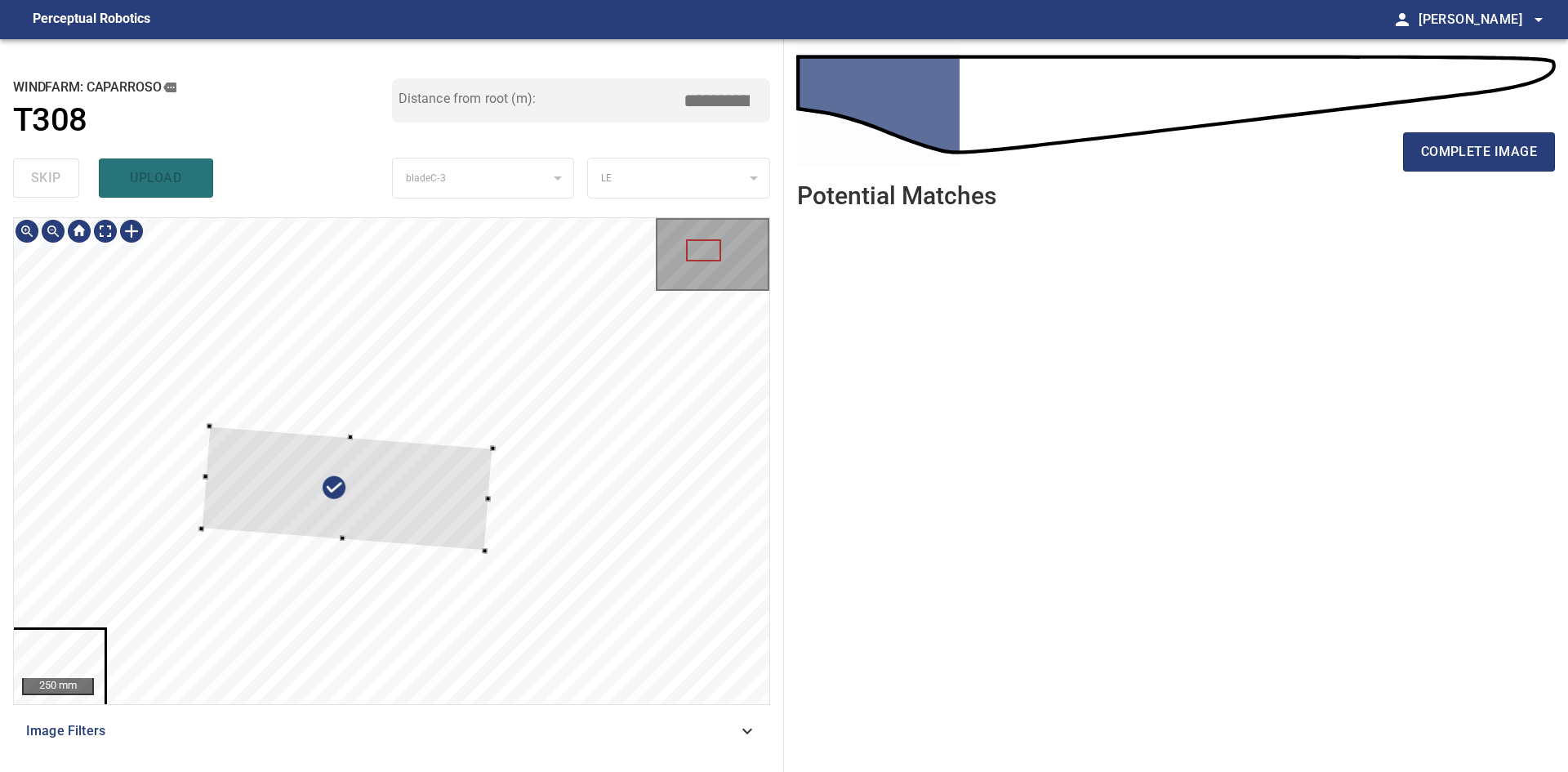
click at [464, 509] on div at bounding box center [346, 489] width 291 height 125
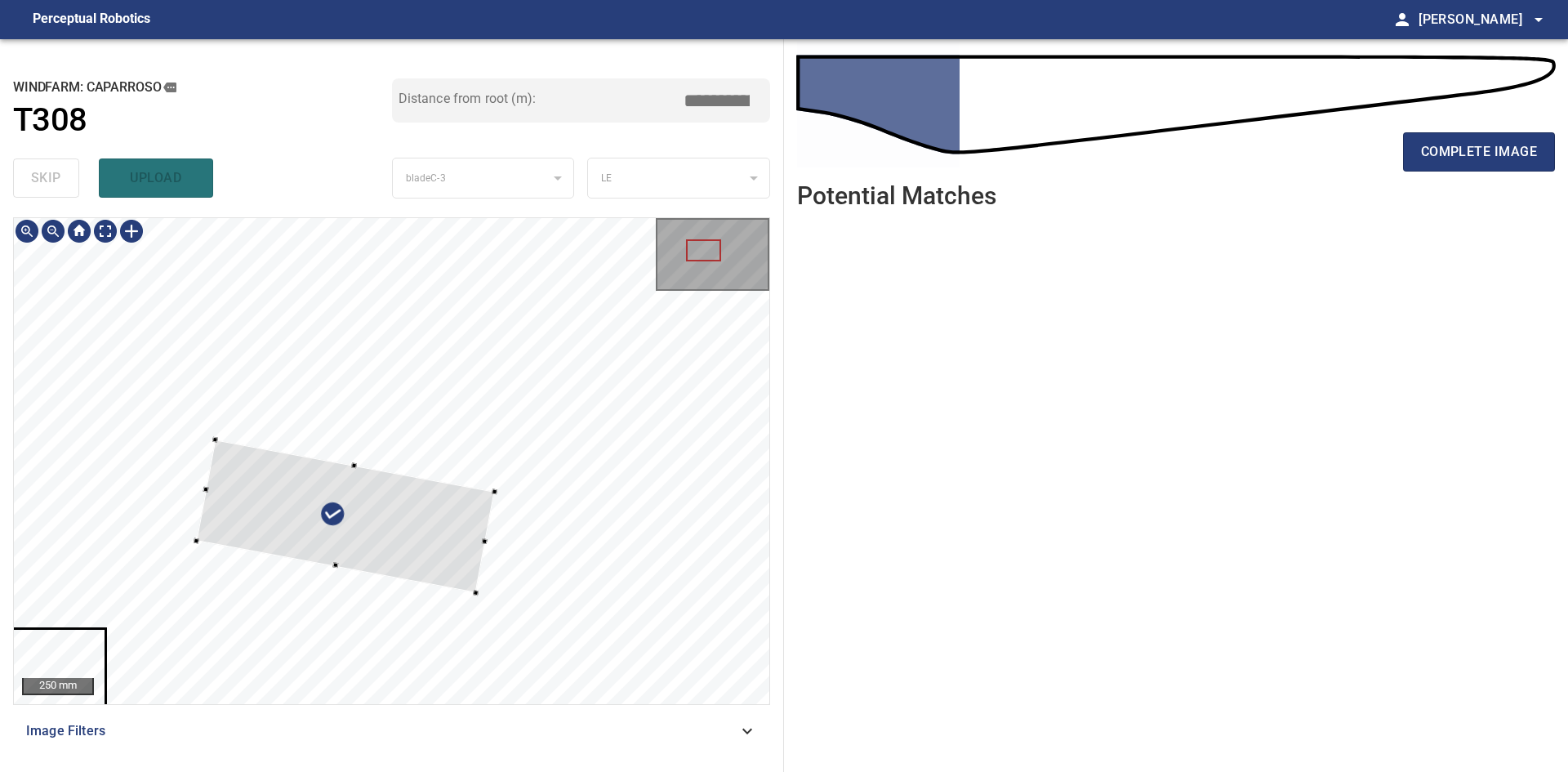
click at [416, 520] on div at bounding box center [345, 517] width 299 height 153
click at [505, 564] on div at bounding box center [392, 461] width 755 height 486
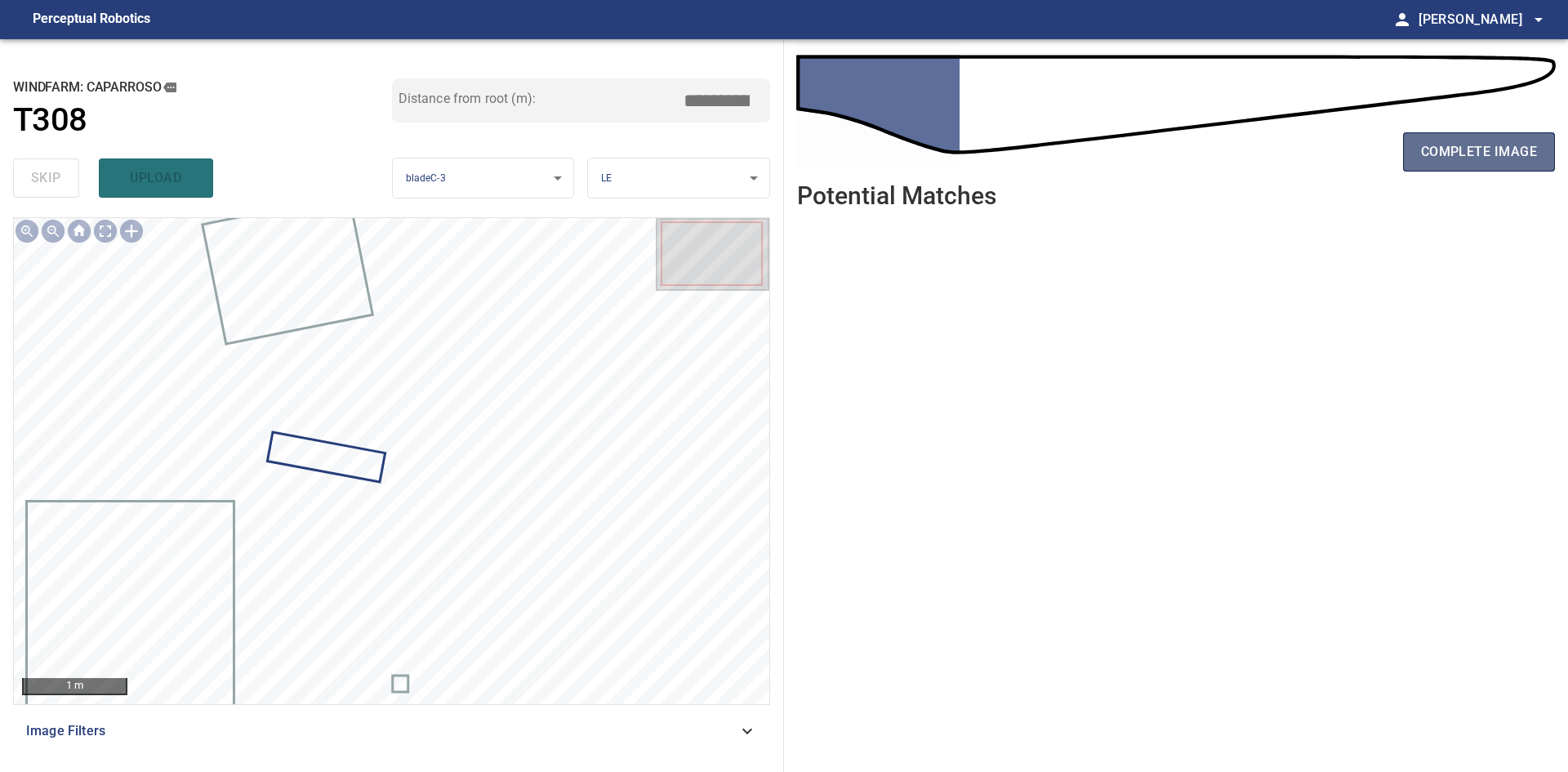
click at [1445, 152] on span "complete image" at bounding box center [1478, 151] width 116 height 23
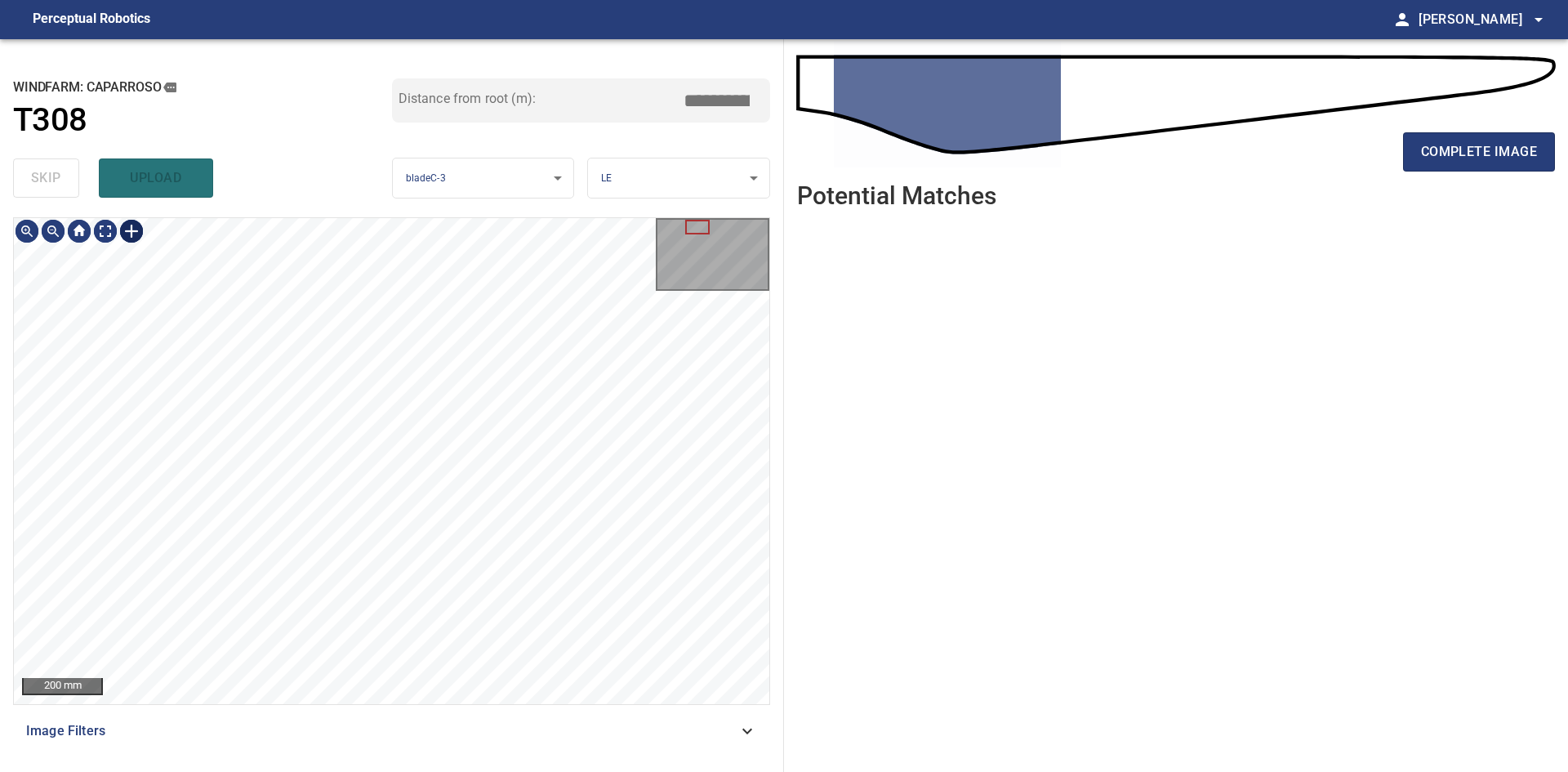
click at [128, 228] on div at bounding box center [131, 232] width 26 height 26
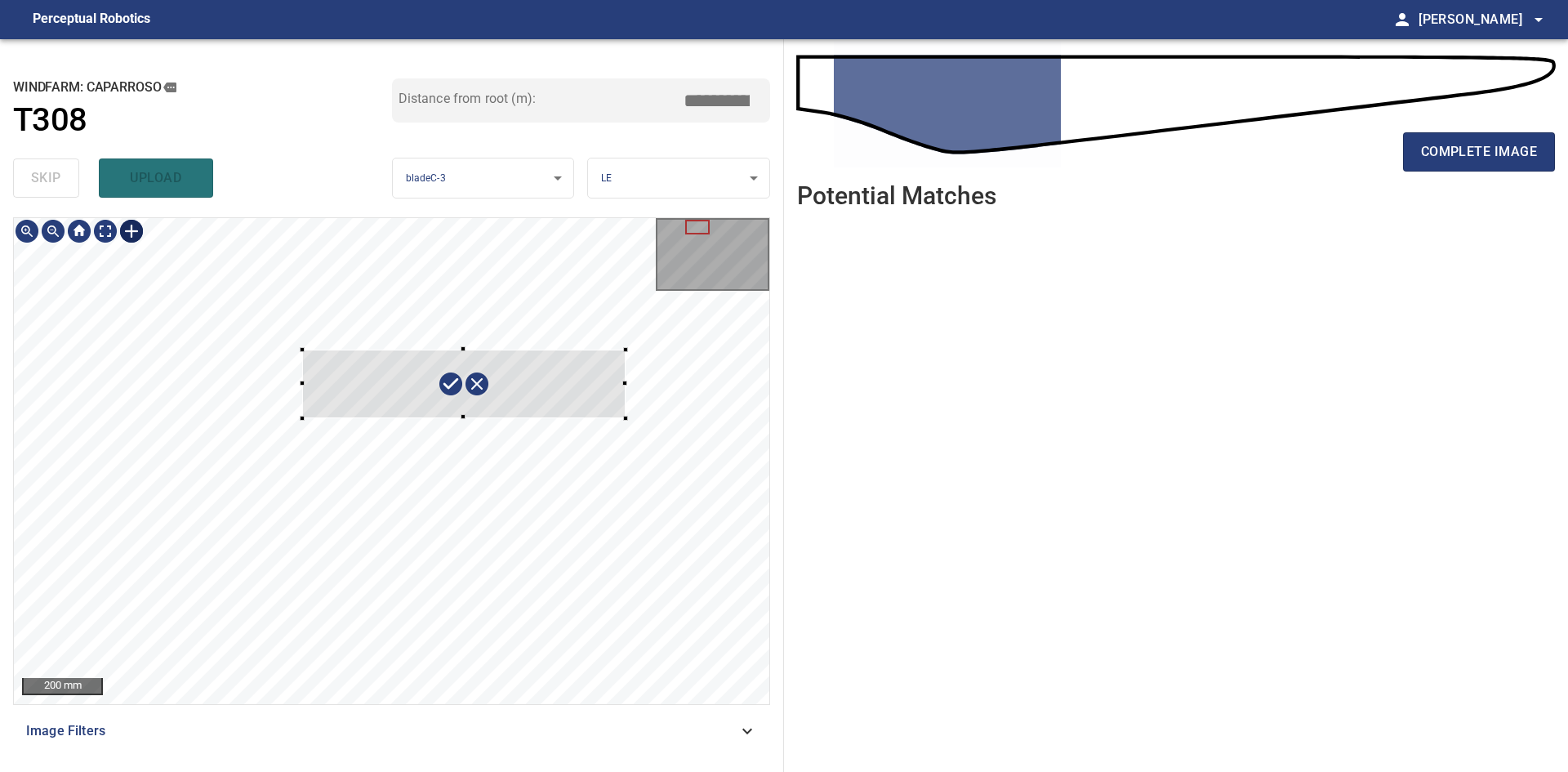
click at [626, 419] on div at bounding box center [392, 461] width 755 height 486
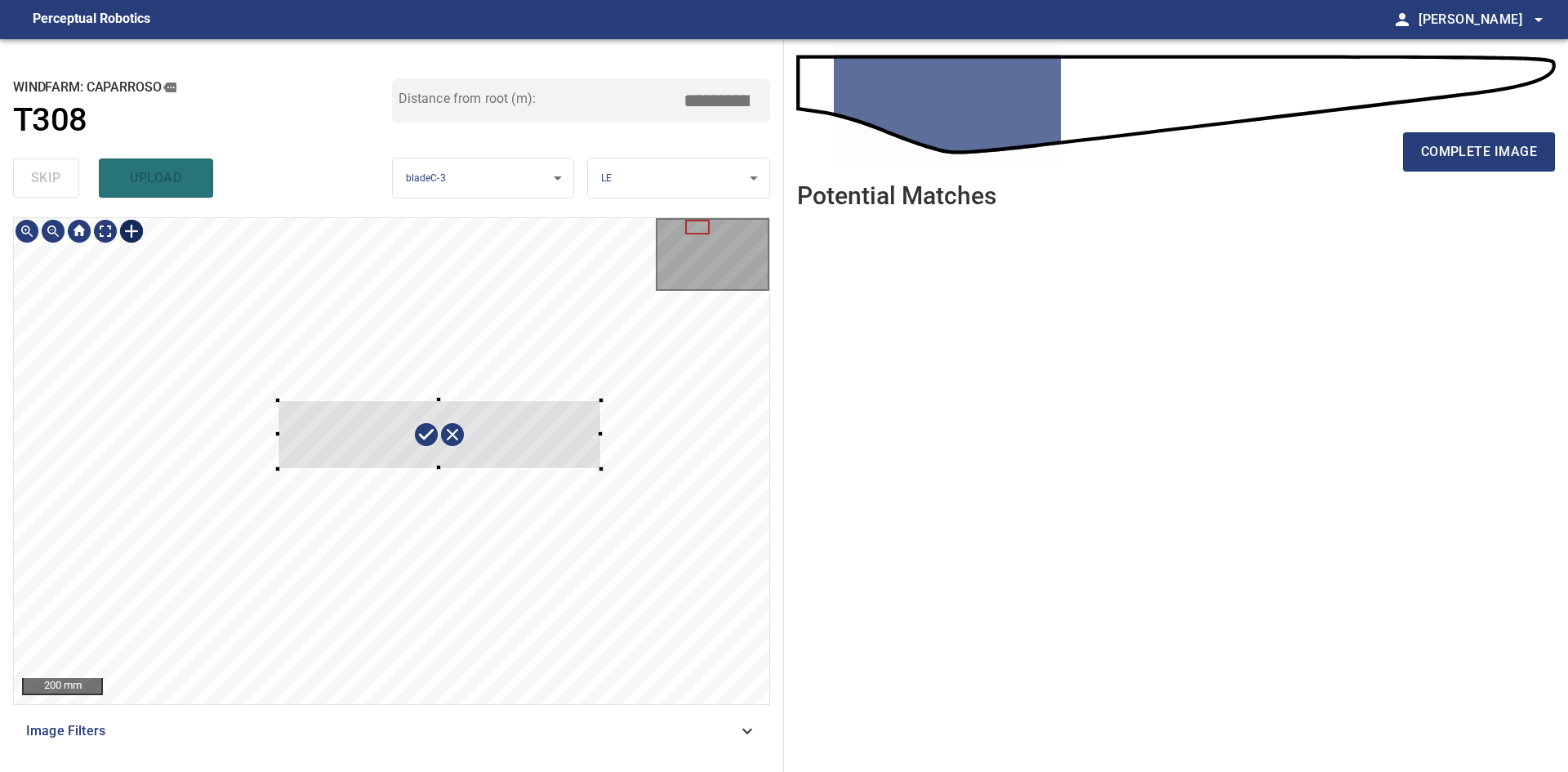
click at [580, 446] on div at bounding box center [439, 434] width 324 height 69
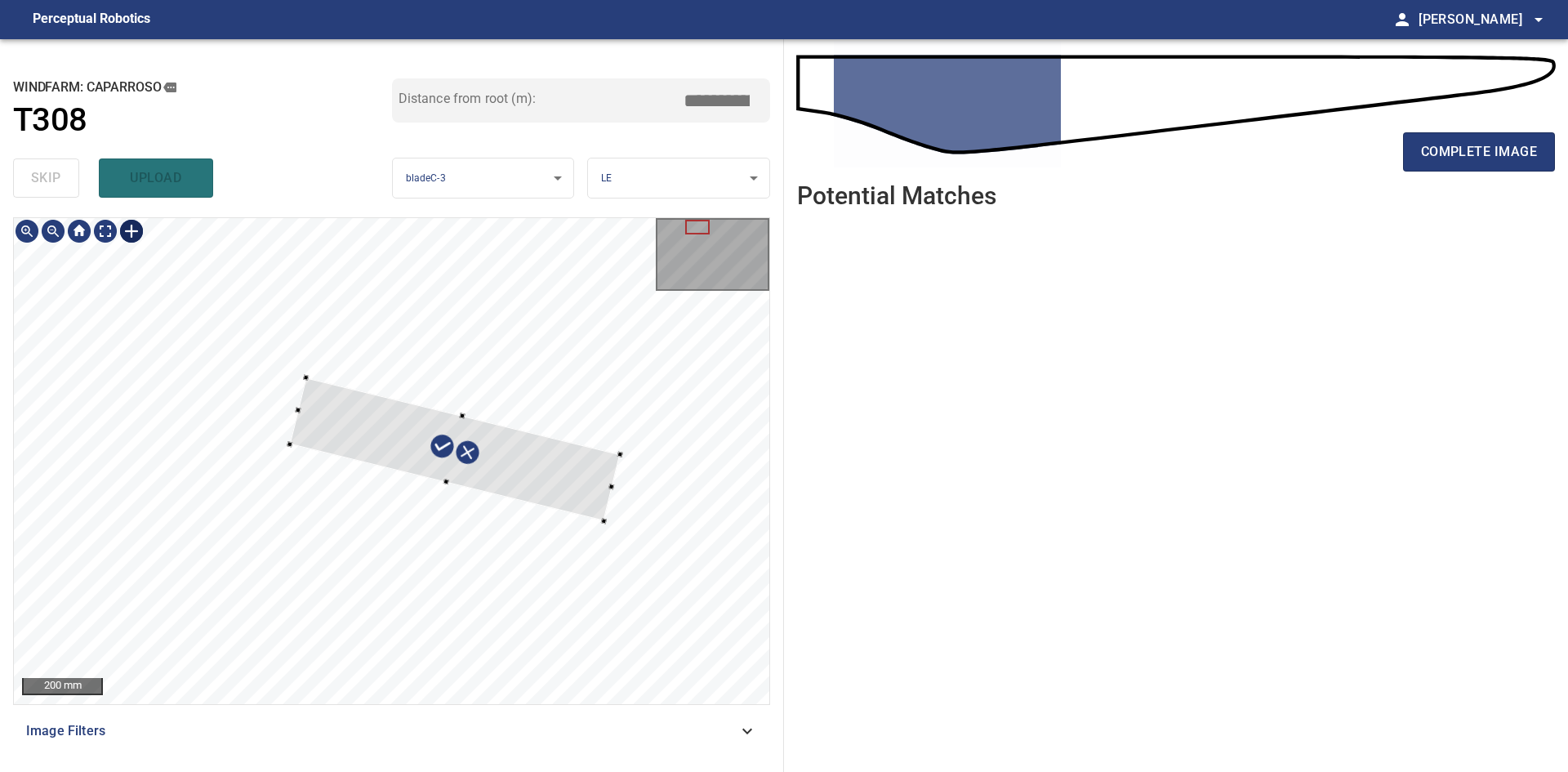
click at [546, 486] on div at bounding box center [455, 449] width 331 height 144
click at [643, 527] on div at bounding box center [392, 461] width 755 height 486
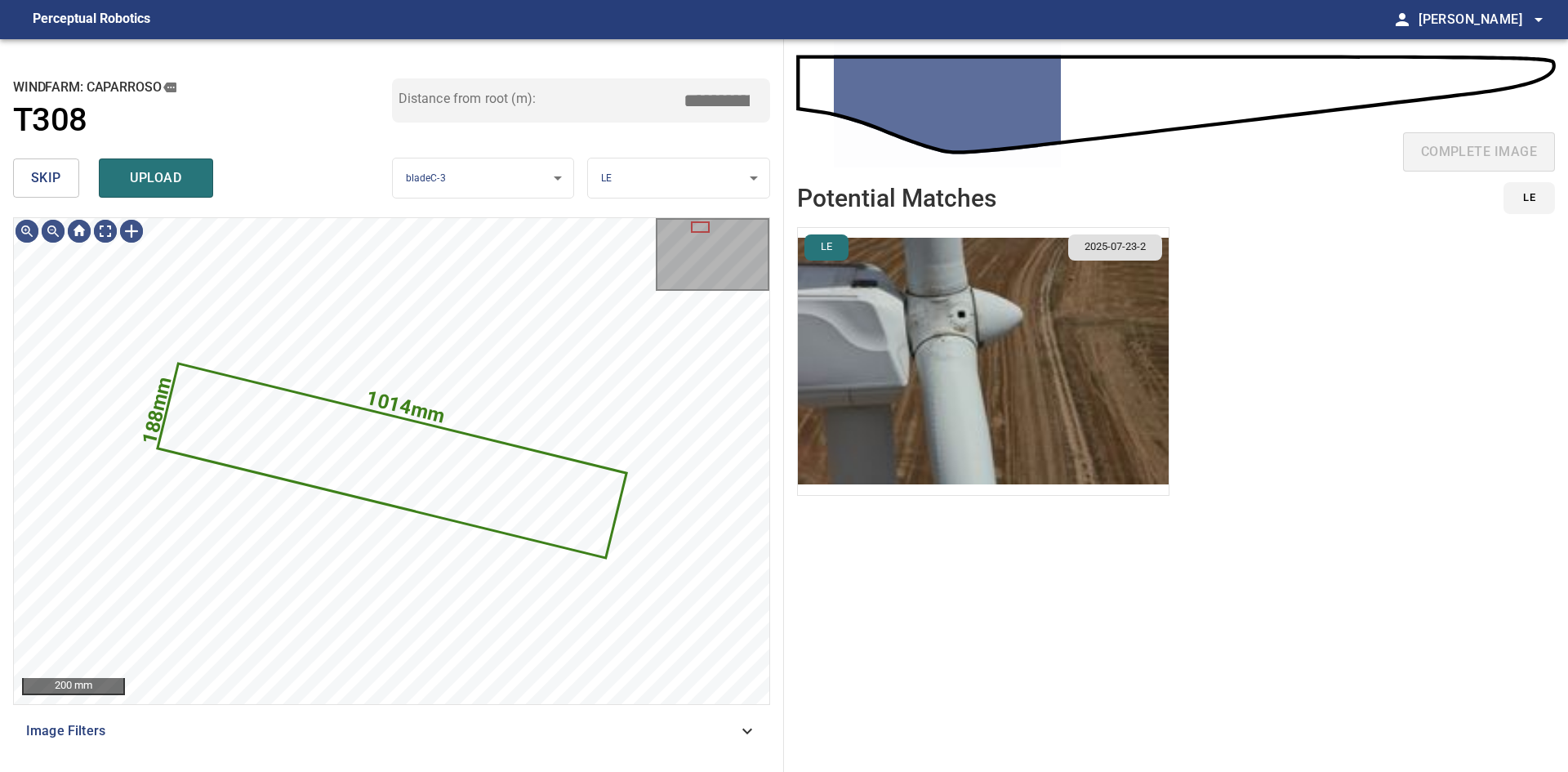
click at [1058, 430] on img "button" at bounding box center [983, 361] width 371 height 267
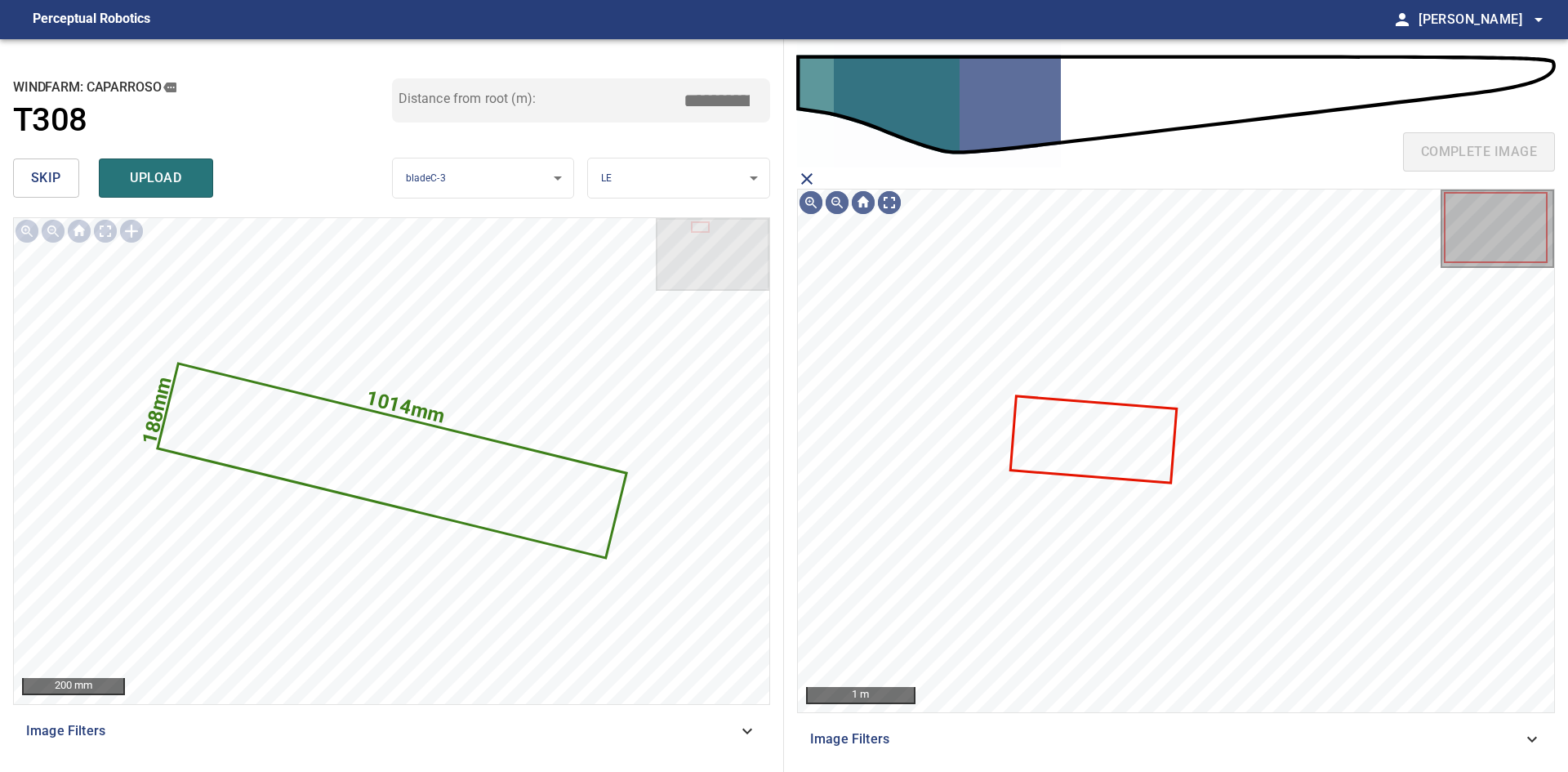
click at [1101, 461] on icon at bounding box center [1094, 439] width 164 height 84
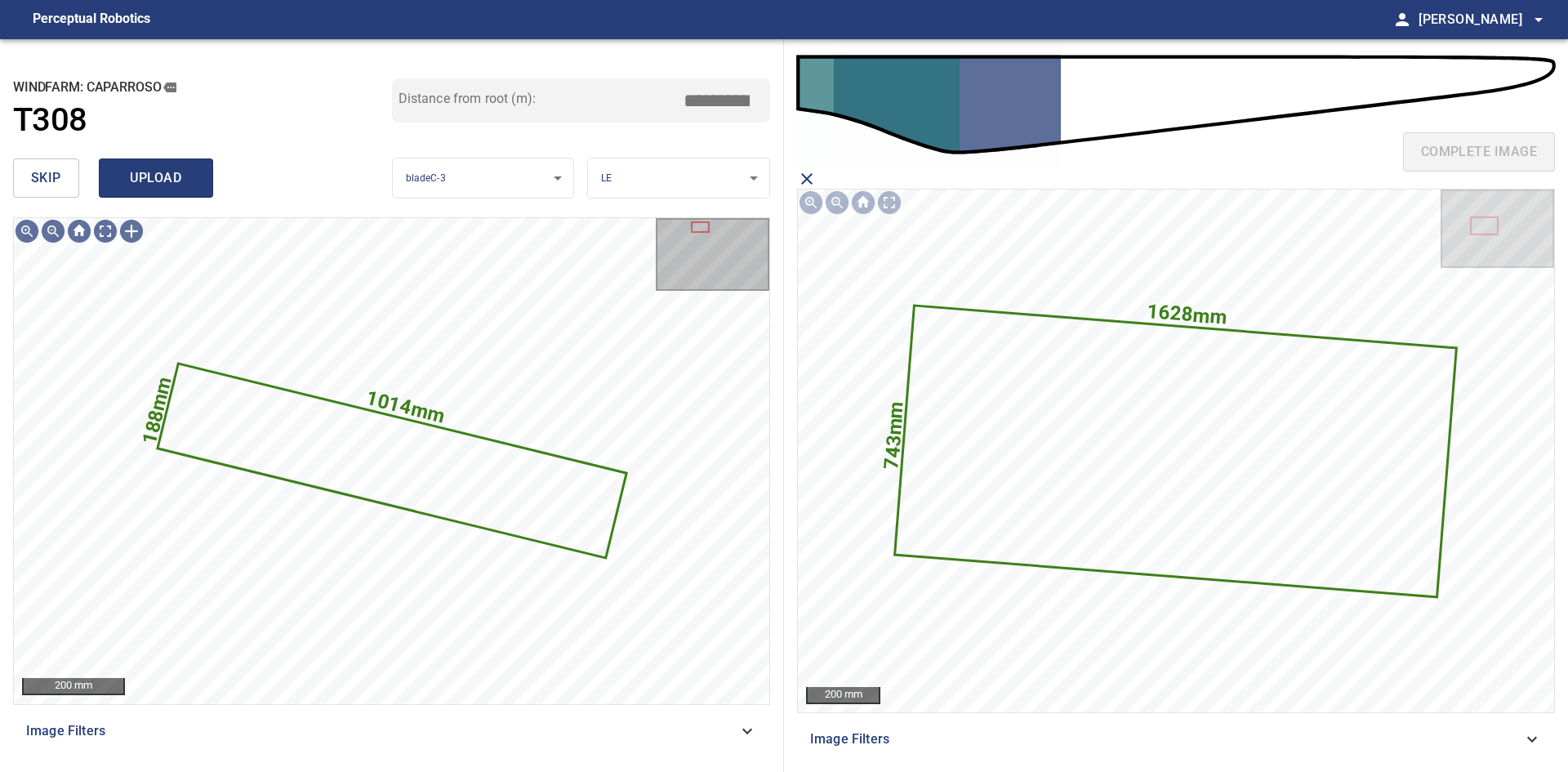
click at [188, 180] on span "upload" at bounding box center [156, 178] width 78 height 23
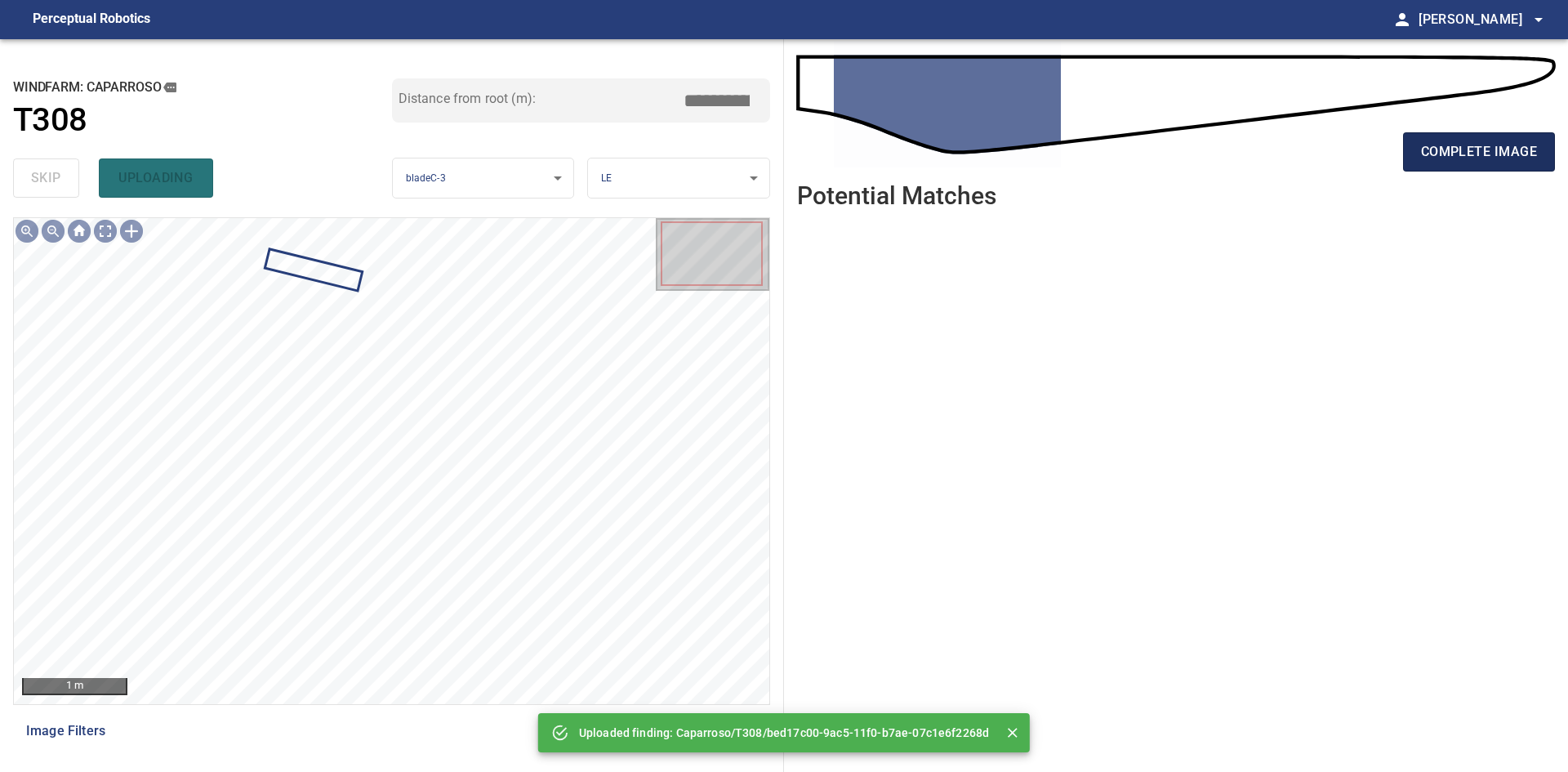
click at [1511, 164] on button "complete image" at bounding box center [1479, 151] width 152 height 39
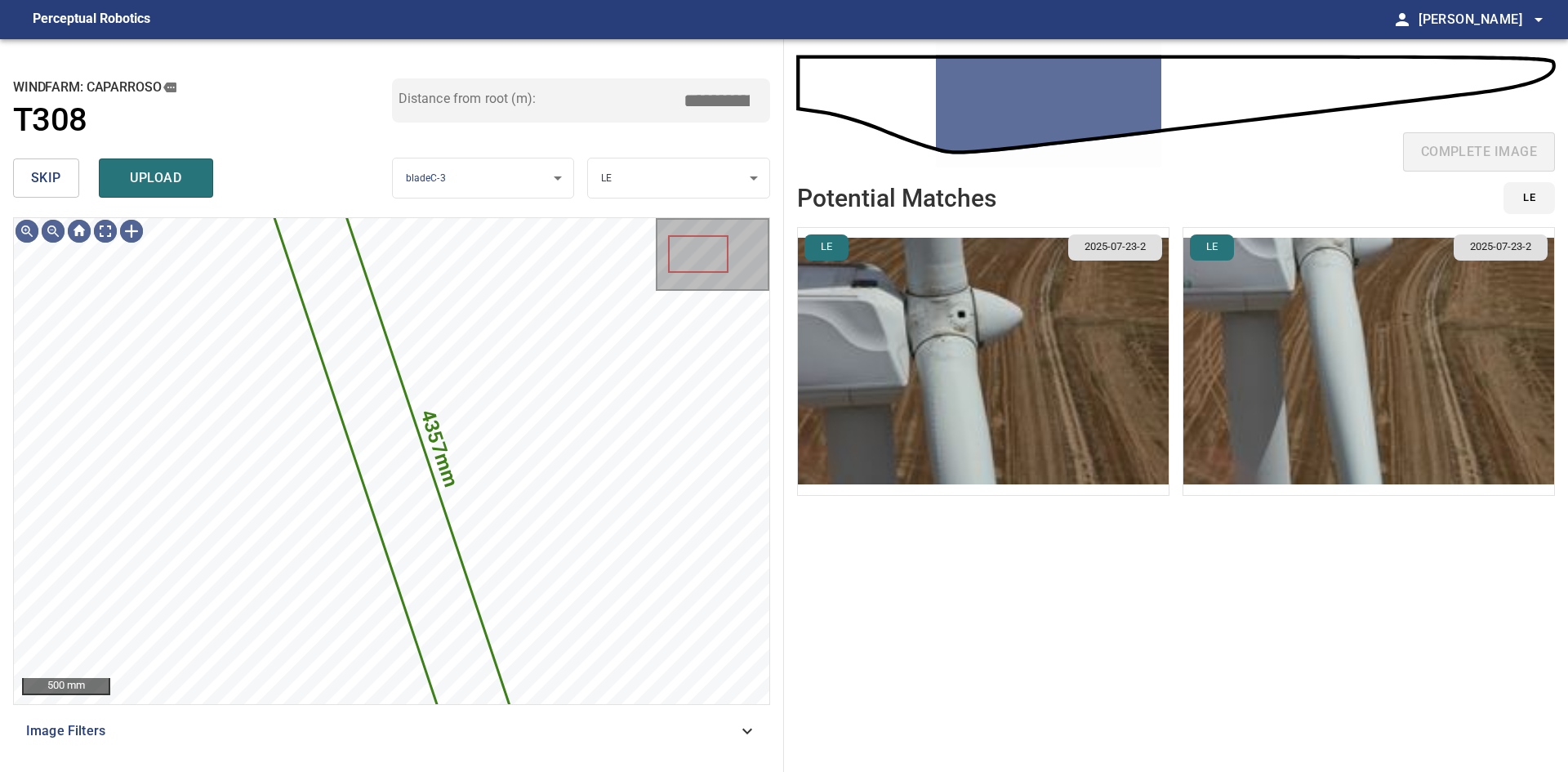
click at [60, 178] on span "skip" at bounding box center [46, 178] width 30 height 23
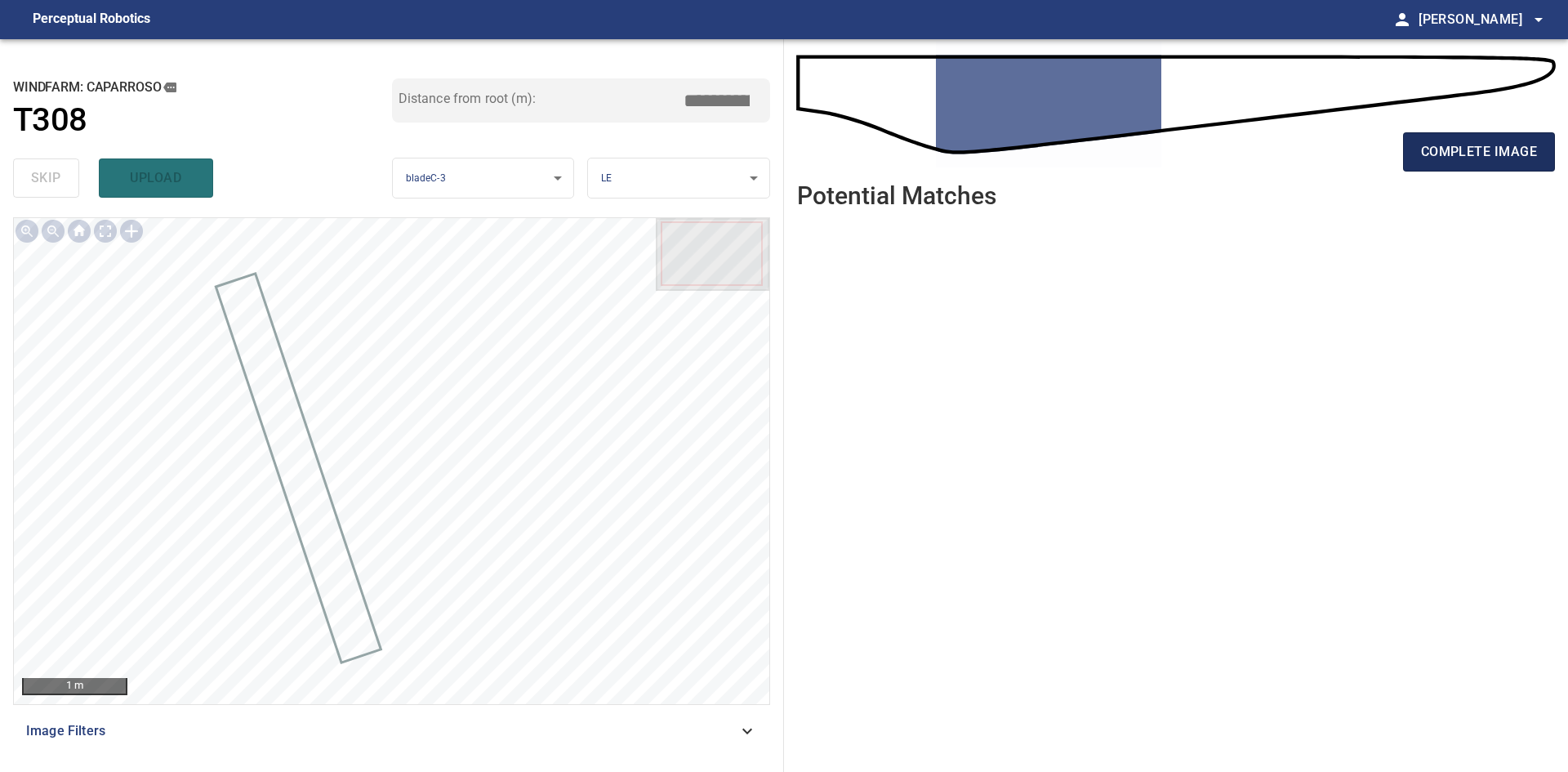
click at [1438, 153] on span "complete image" at bounding box center [1478, 151] width 116 height 23
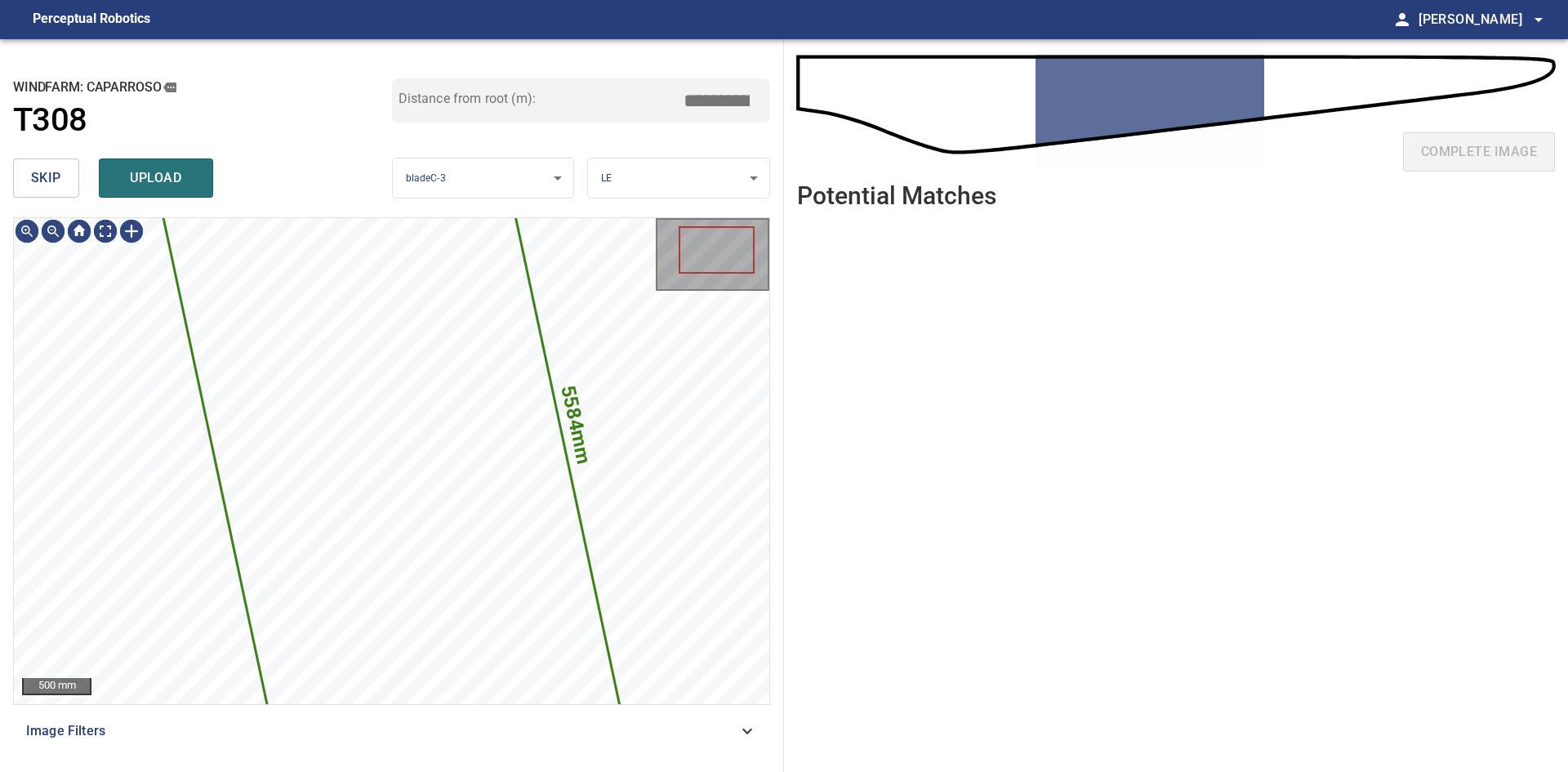
click at [60, 180] on span "skip" at bounding box center [46, 178] width 30 height 23
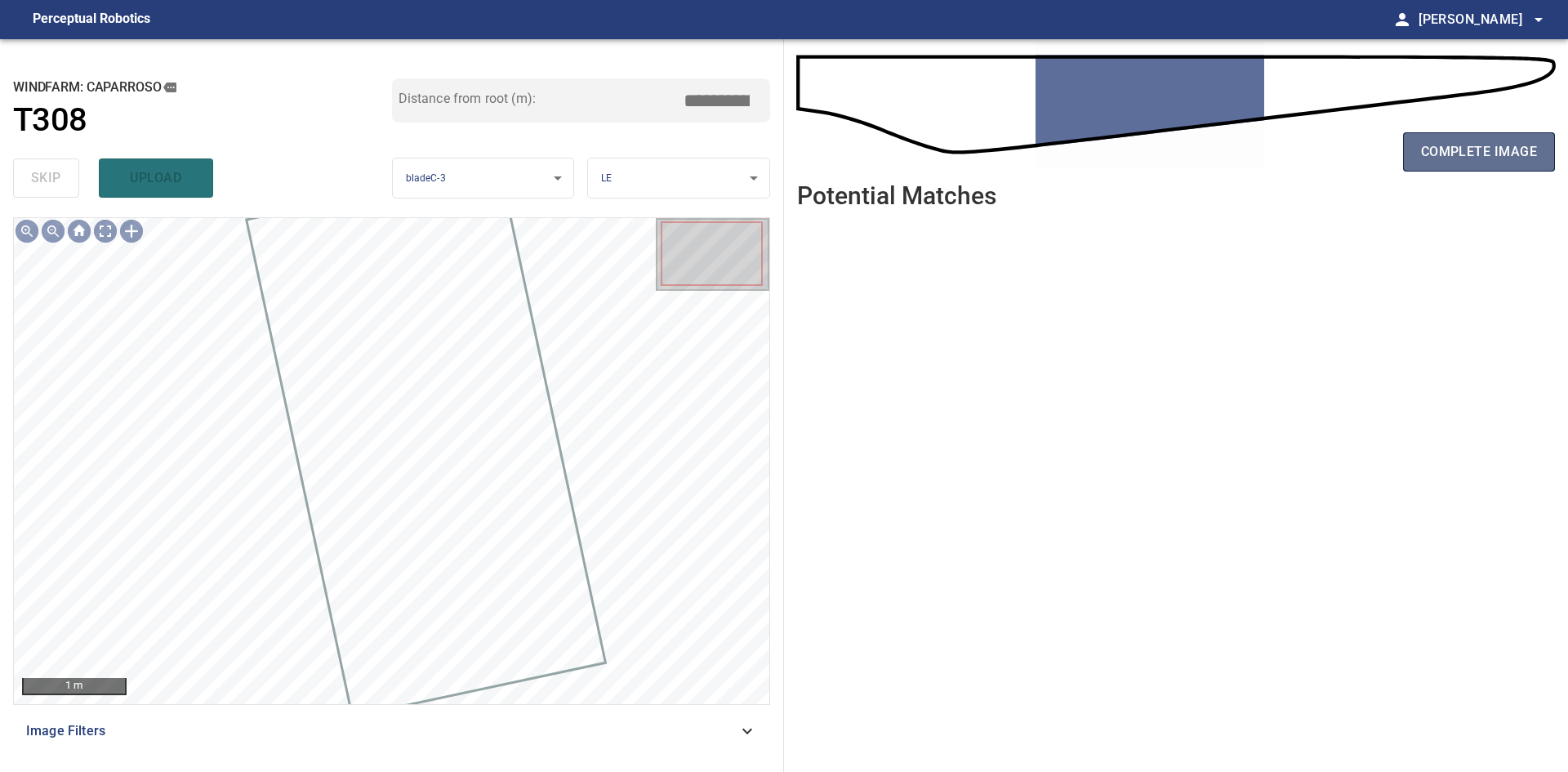
click at [1445, 165] on button "complete image" at bounding box center [1479, 151] width 152 height 39
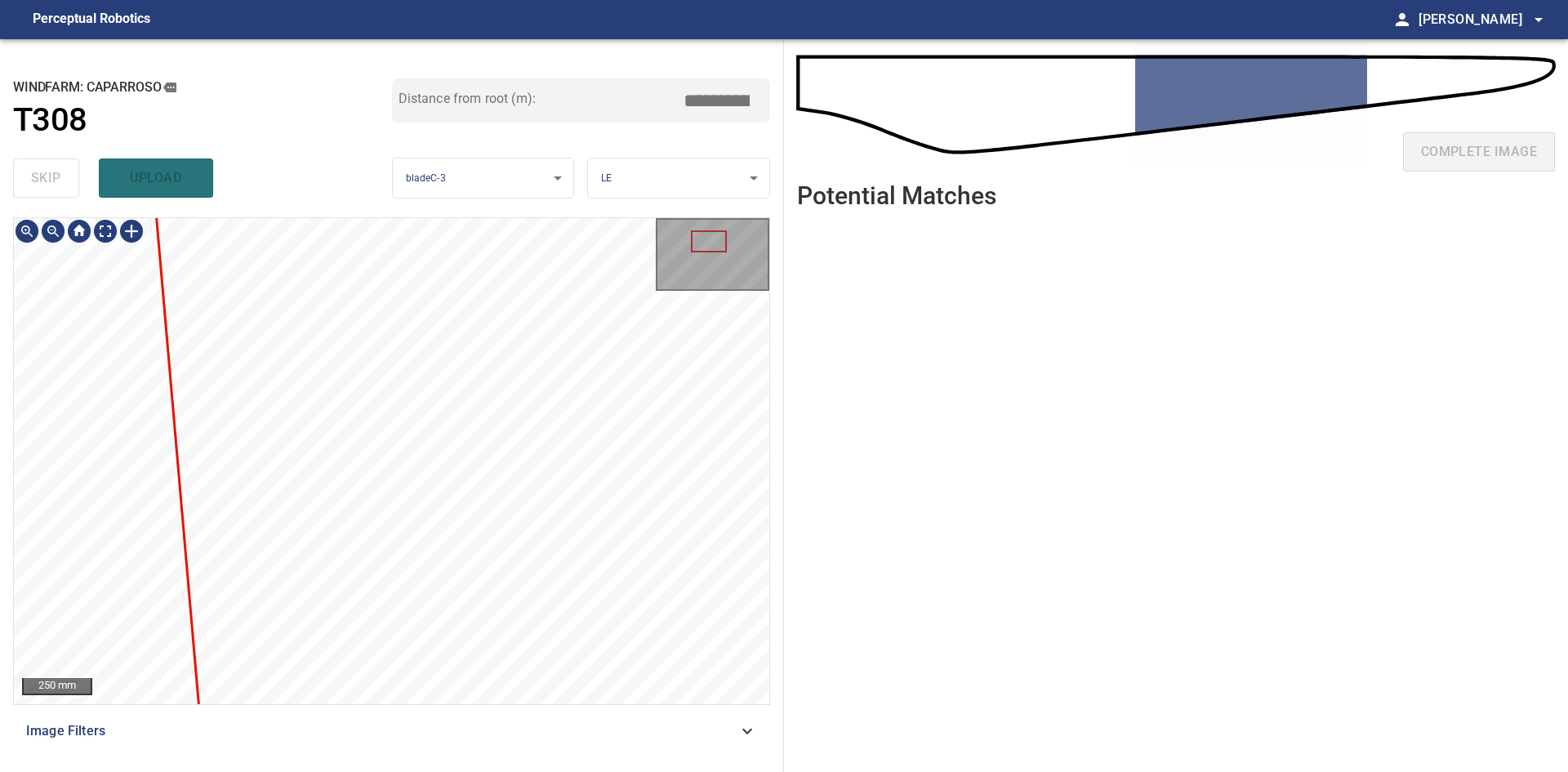
click at [240, 771] on html "**********" at bounding box center [784, 386] width 1568 height 772
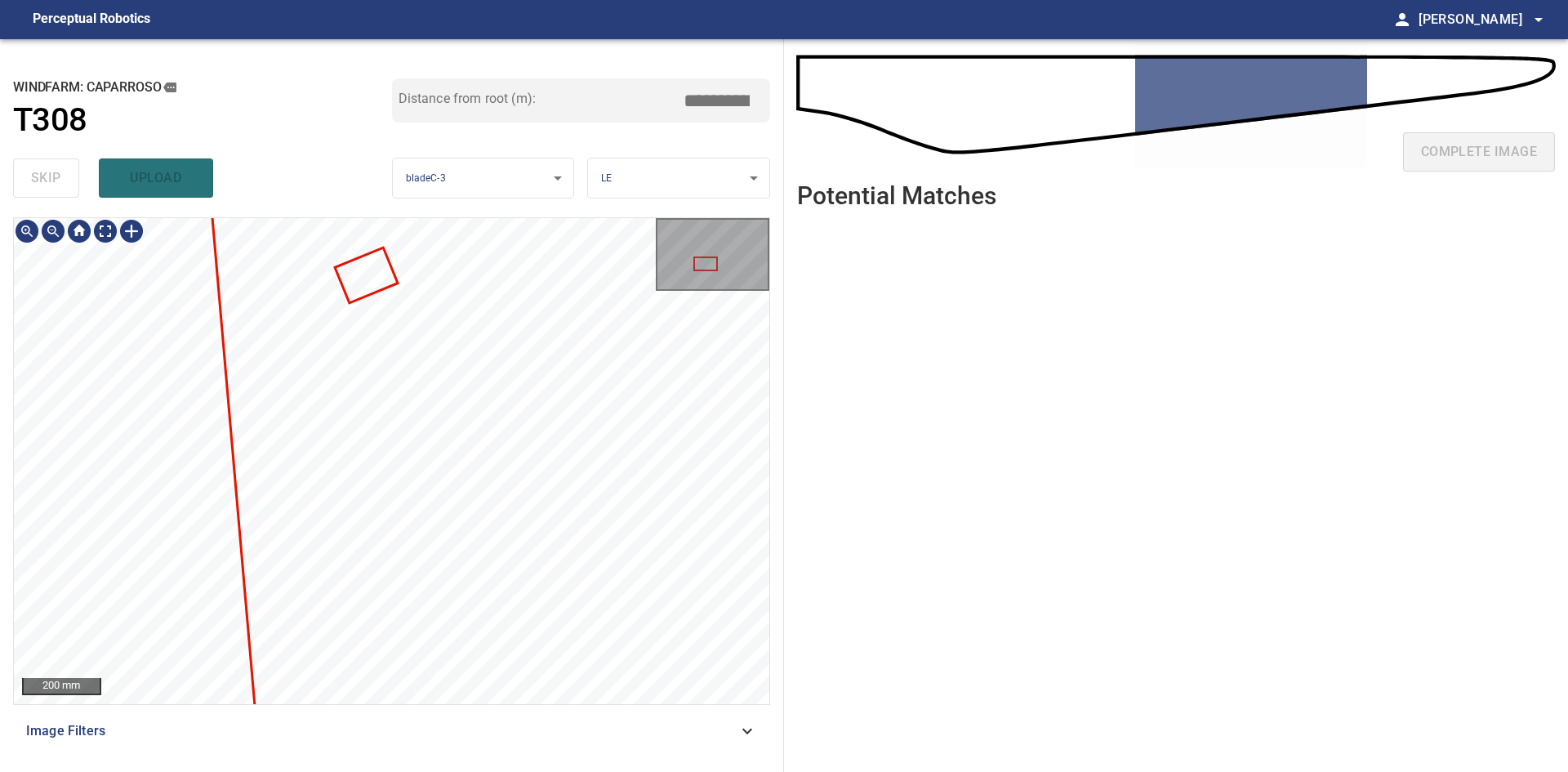
click at [233, 321] on div at bounding box center [392, 461] width 755 height 486
click at [130, 230] on div "200 mm" at bounding box center [392, 461] width 755 height 486
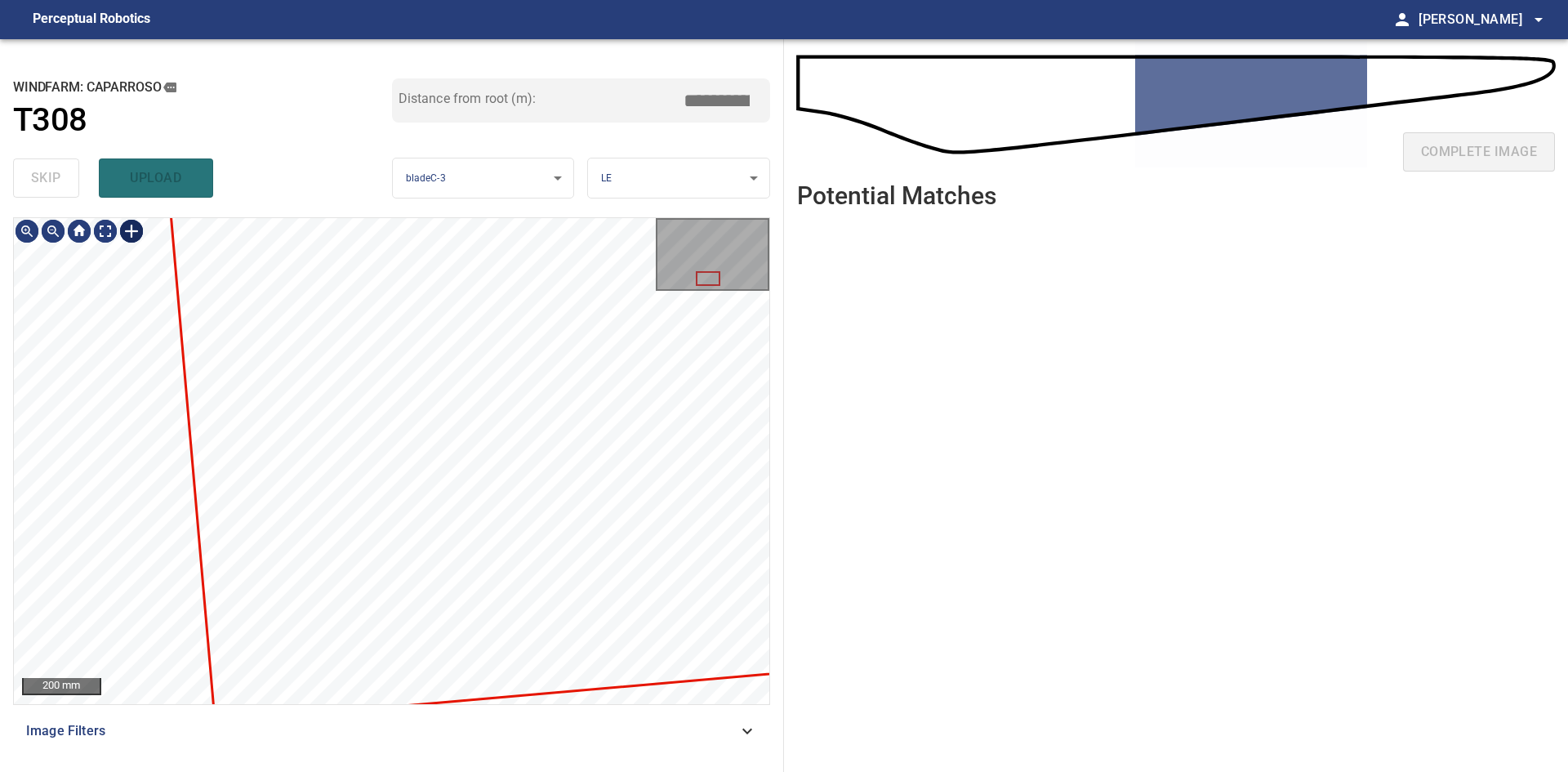
click at [117, 204] on div "**********" at bounding box center [392, 406] width 784 height 733
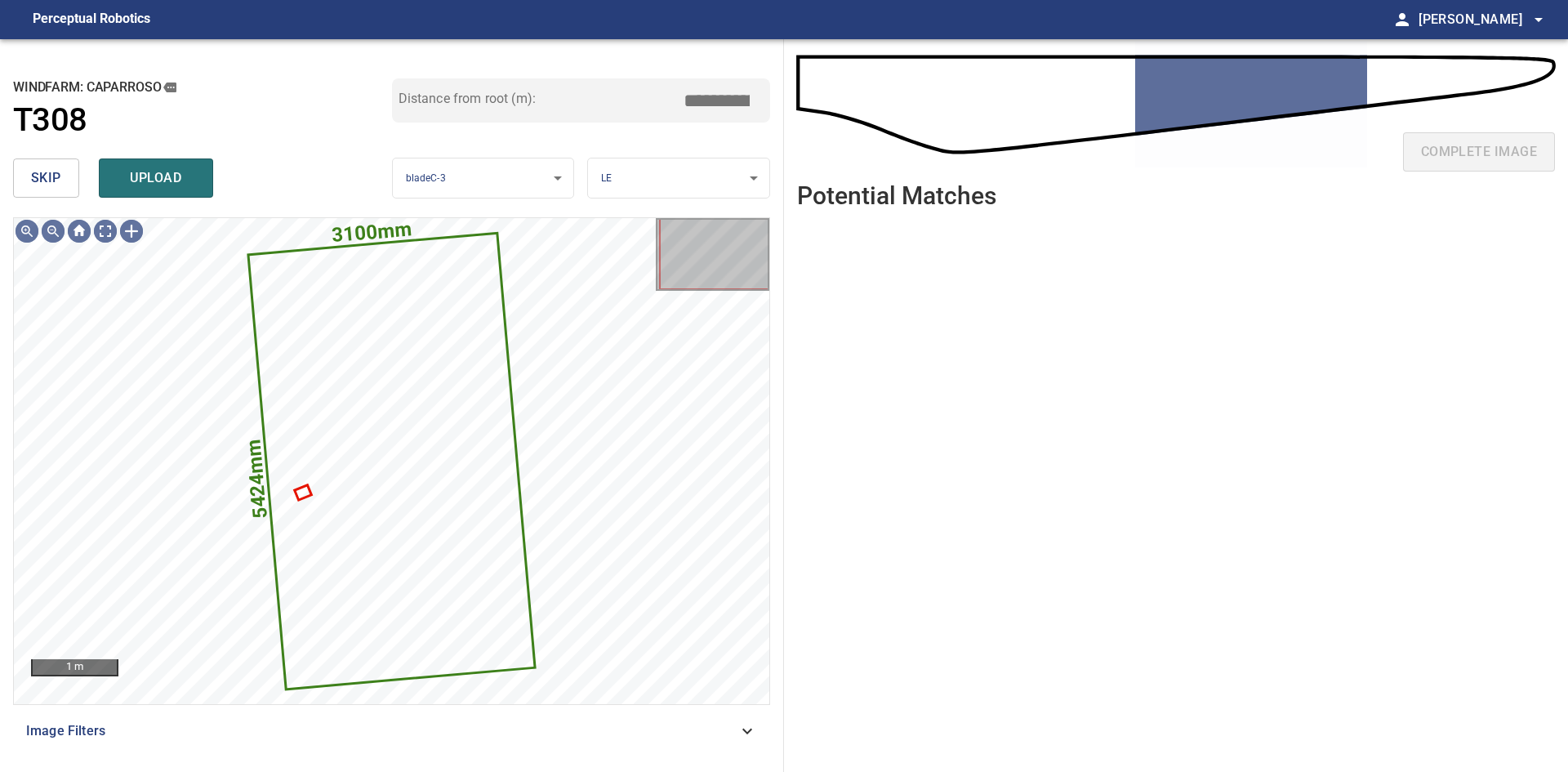
click at [46, 162] on button "skip" at bounding box center [46, 178] width 66 height 39
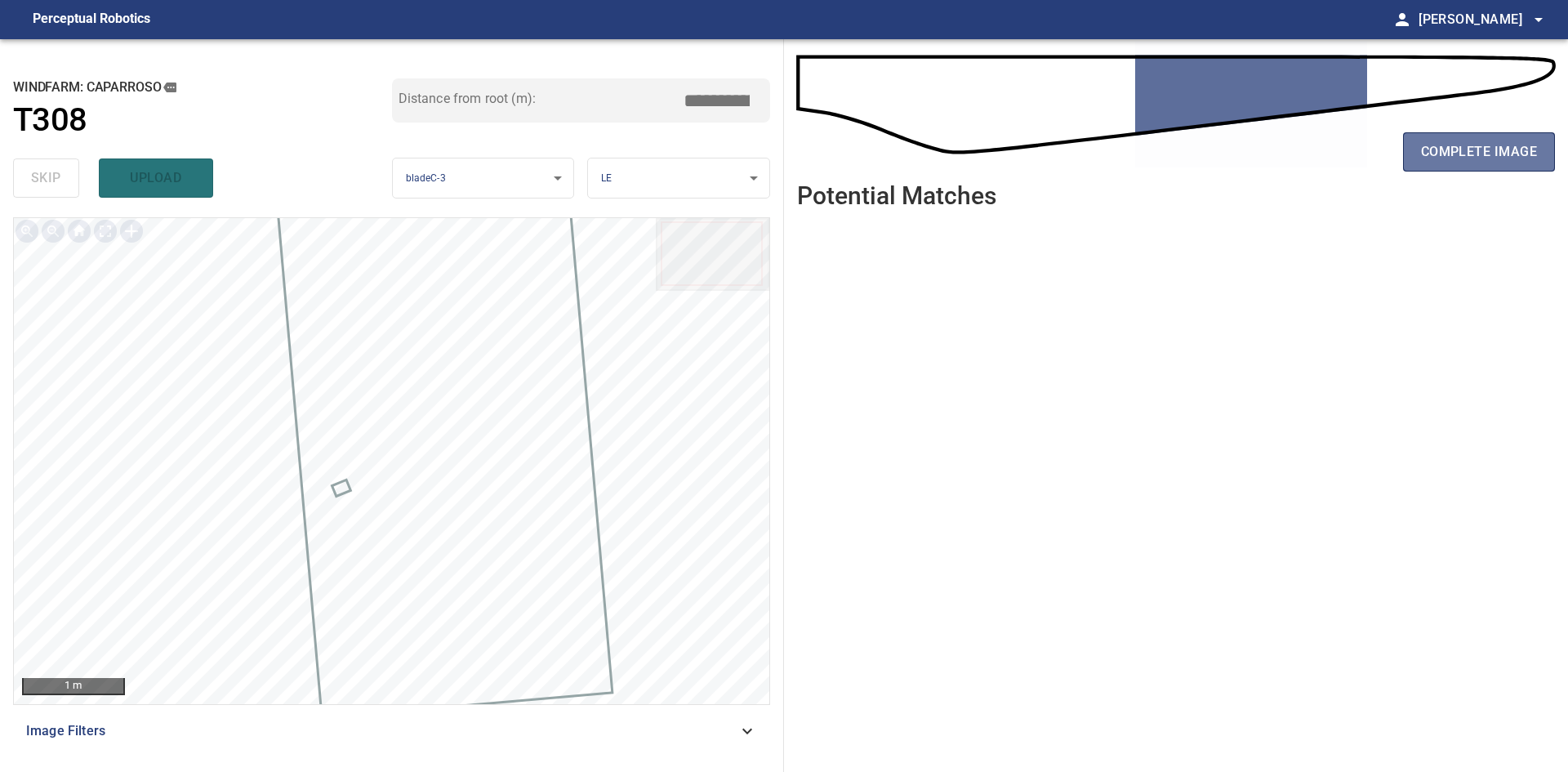
drag, startPoint x: 1502, startPoint y: 163, endPoint x: 1444, endPoint y: 179, distance: 60.2
click at [1501, 163] on span "complete image" at bounding box center [1478, 151] width 116 height 23
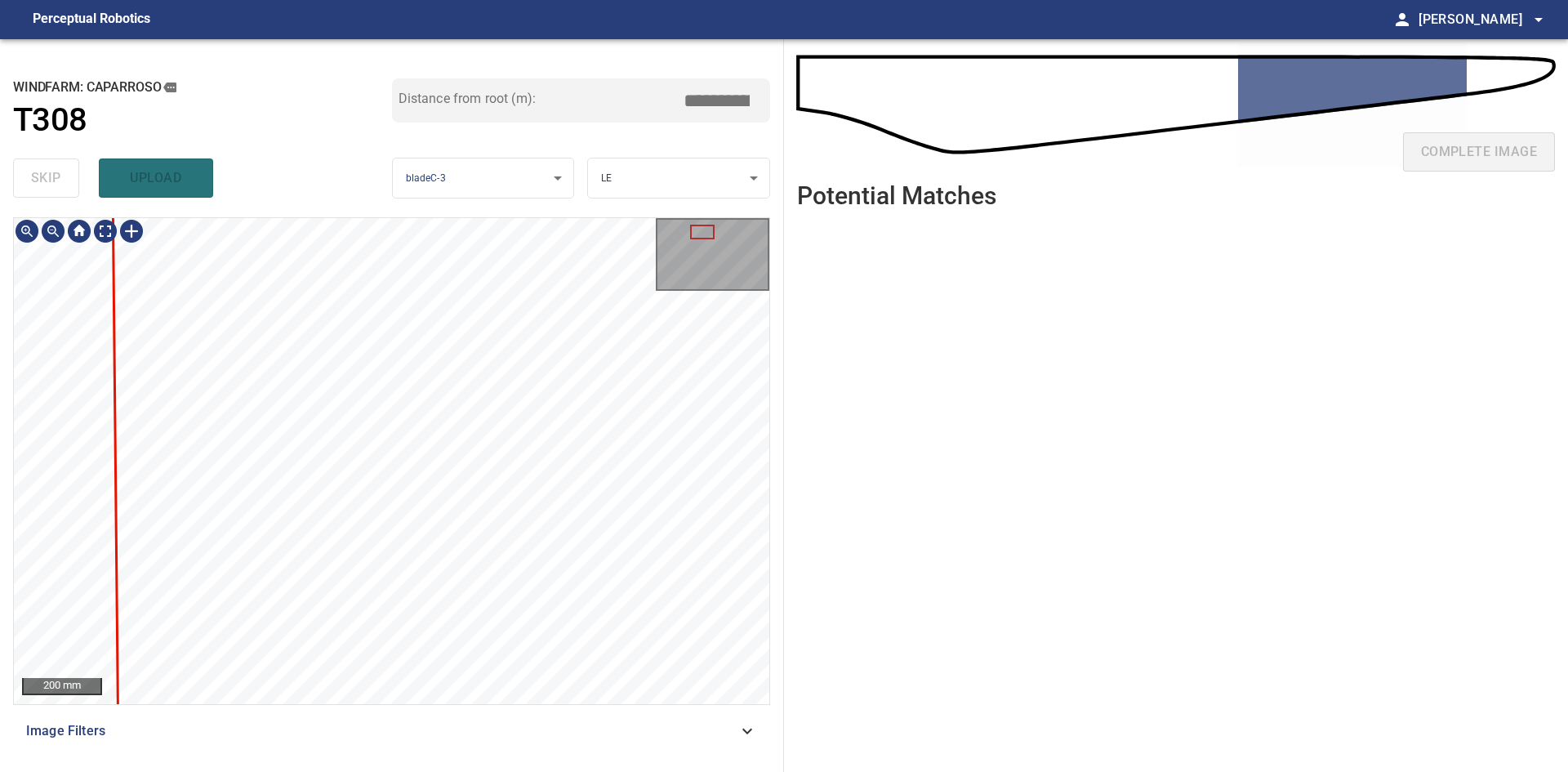
click at [178, 200] on div "**********" at bounding box center [392, 406] width 784 height 733
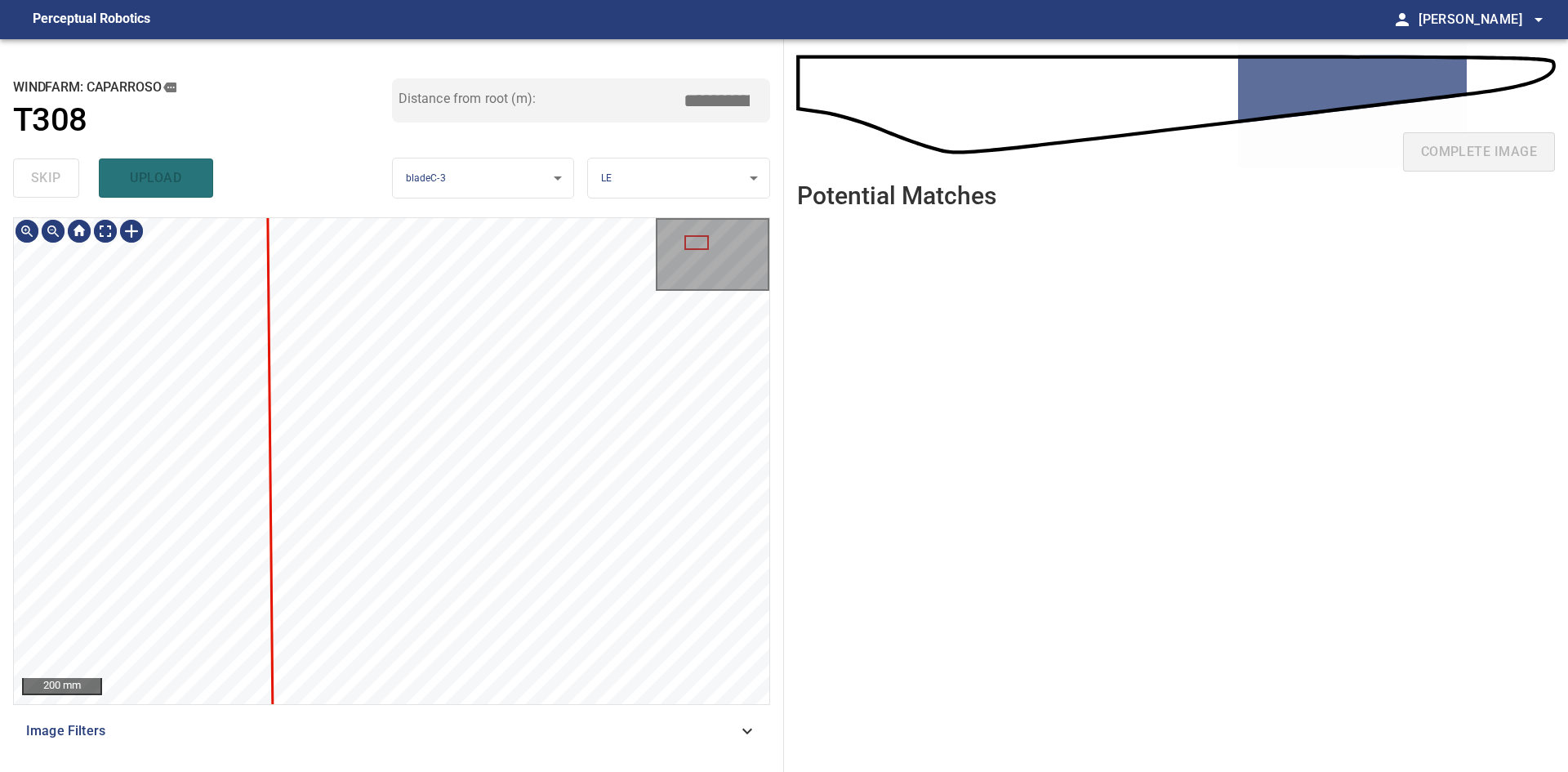
click at [296, 159] on div "**********" at bounding box center [392, 406] width 784 height 733
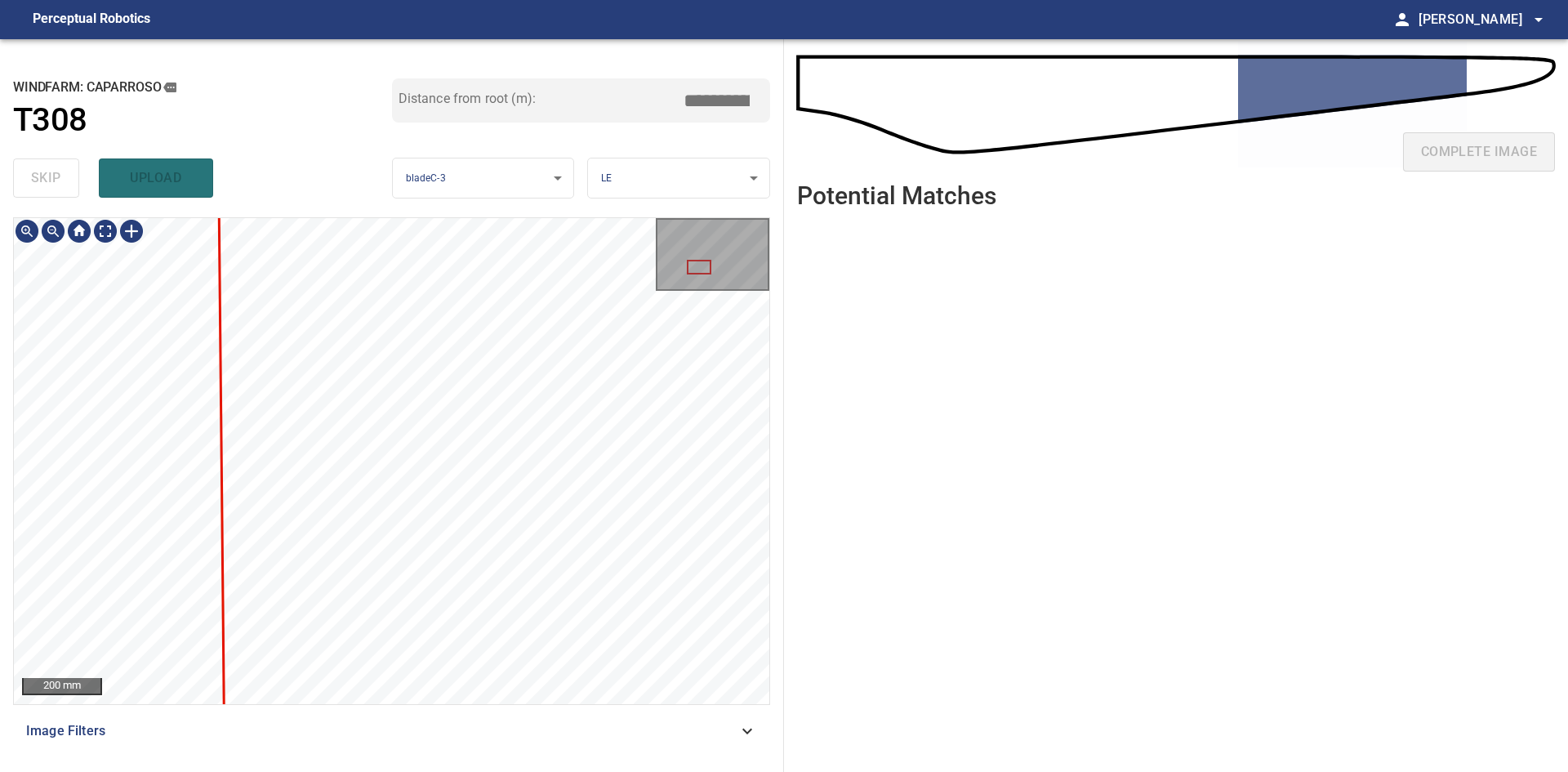
click at [166, 304] on div "Caparroso/T308/1 Category unclassified unclassified" at bounding box center [392, 461] width 755 height 486
click at [124, 214] on div "**********" at bounding box center [392, 406] width 784 height 733
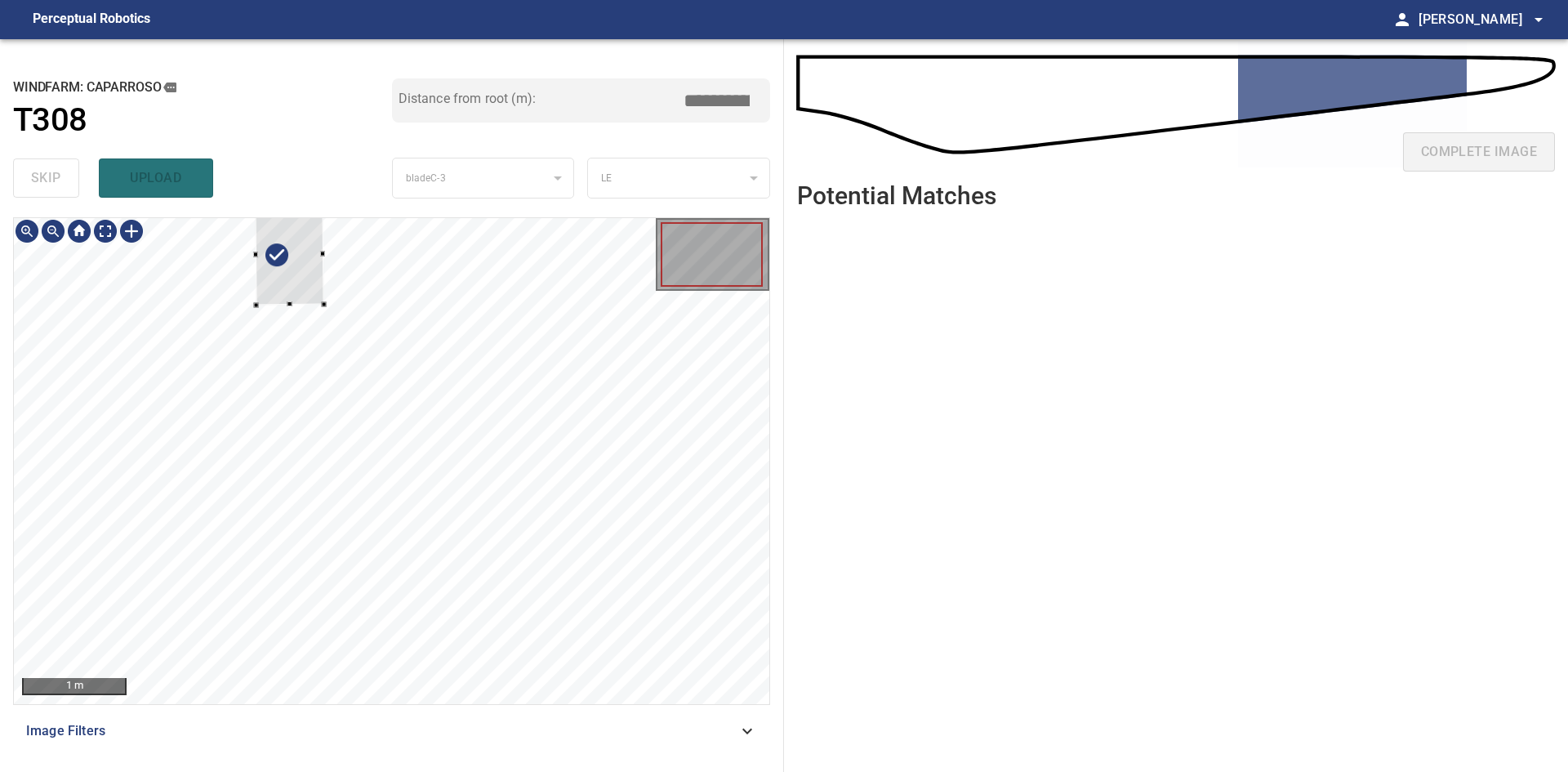
click at [327, 304] on div at bounding box center [392, 461] width 755 height 486
click at [310, 469] on div at bounding box center [284, 438] width 70 height 101
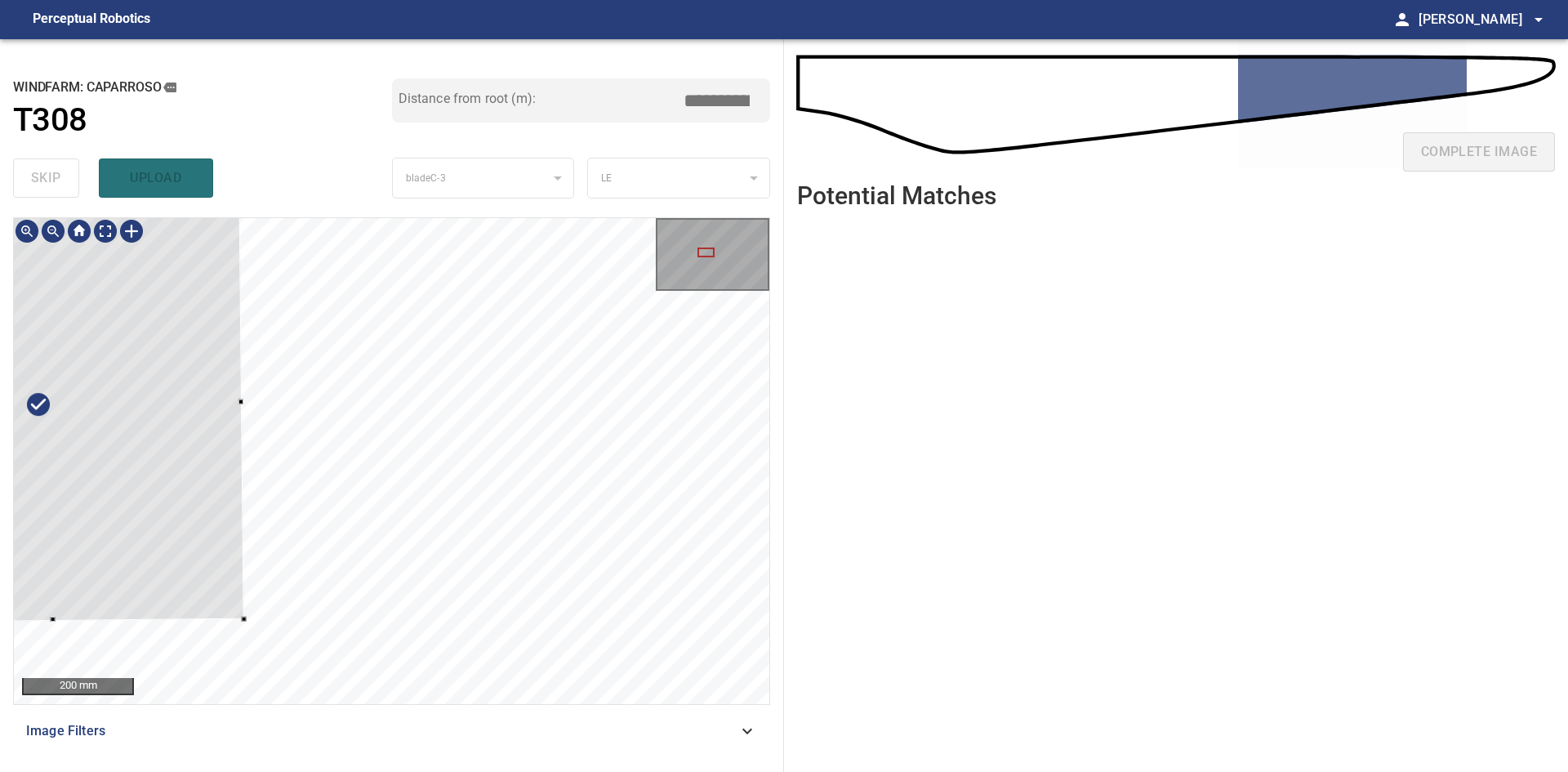
click at [115, 565] on div at bounding box center [51, 404] width 385 height 436
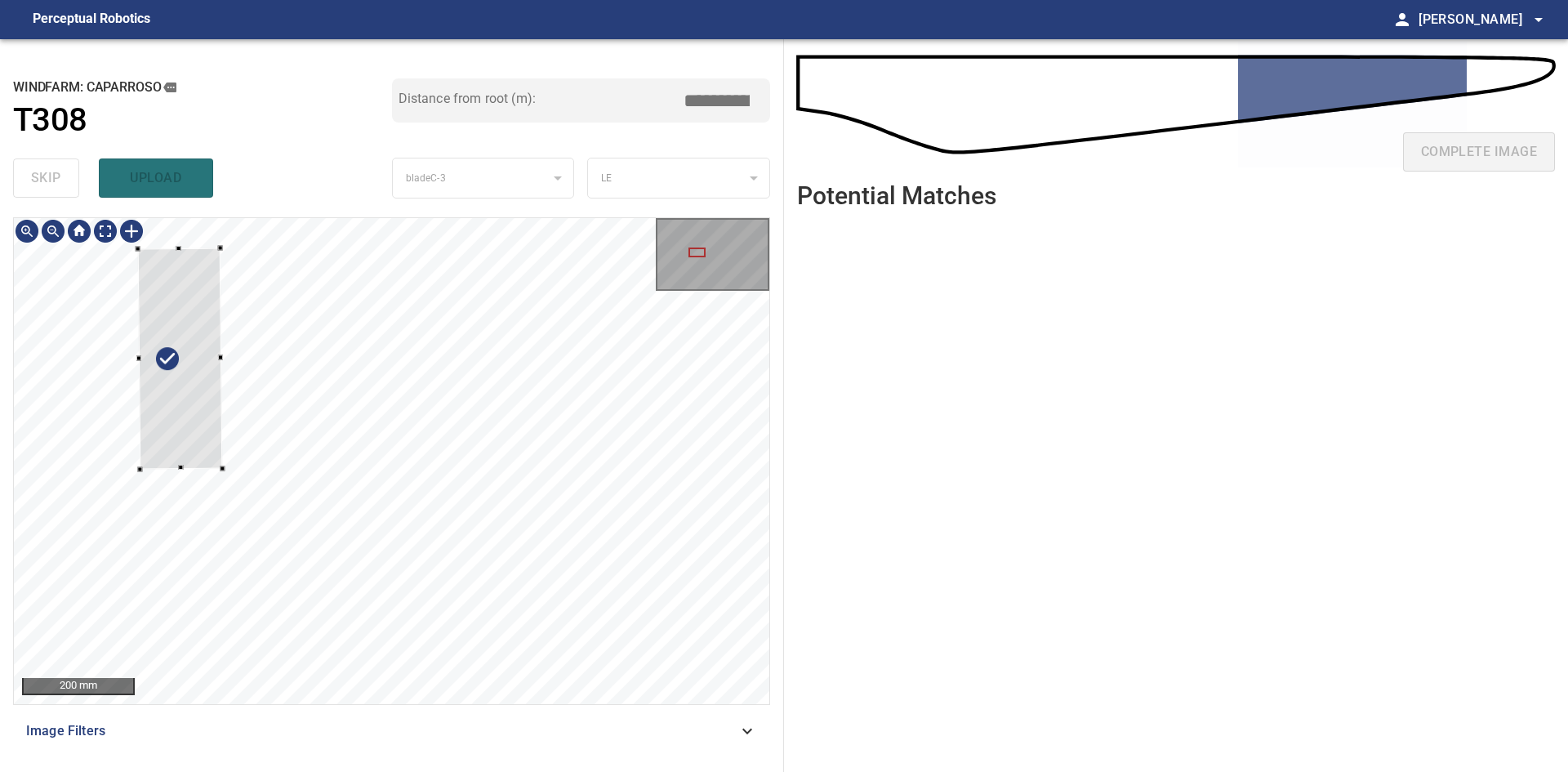
click at [215, 452] on div at bounding box center [181, 358] width 85 height 221
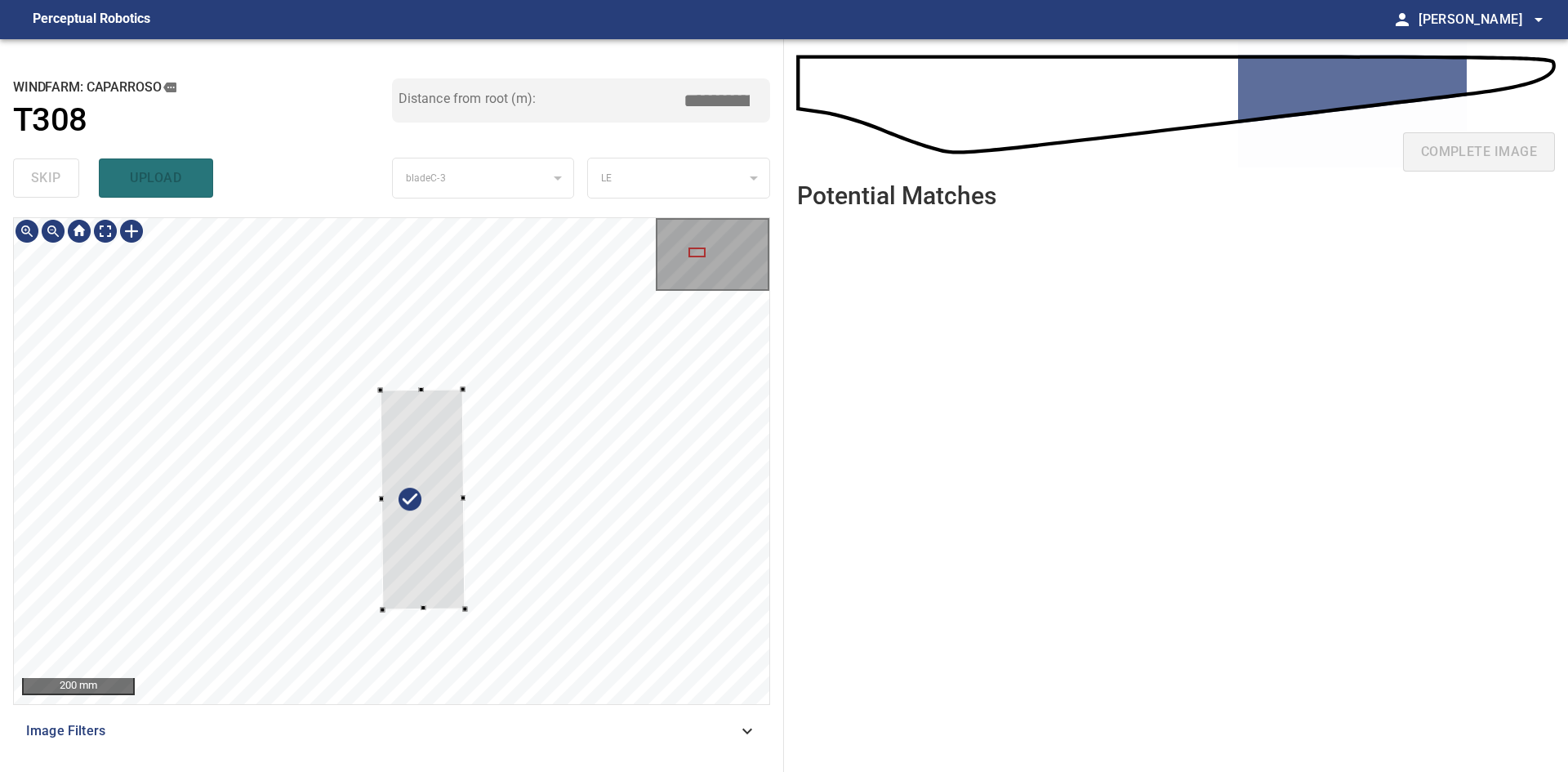
click at [473, 608] on div at bounding box center [392, 461] width 755 height 486
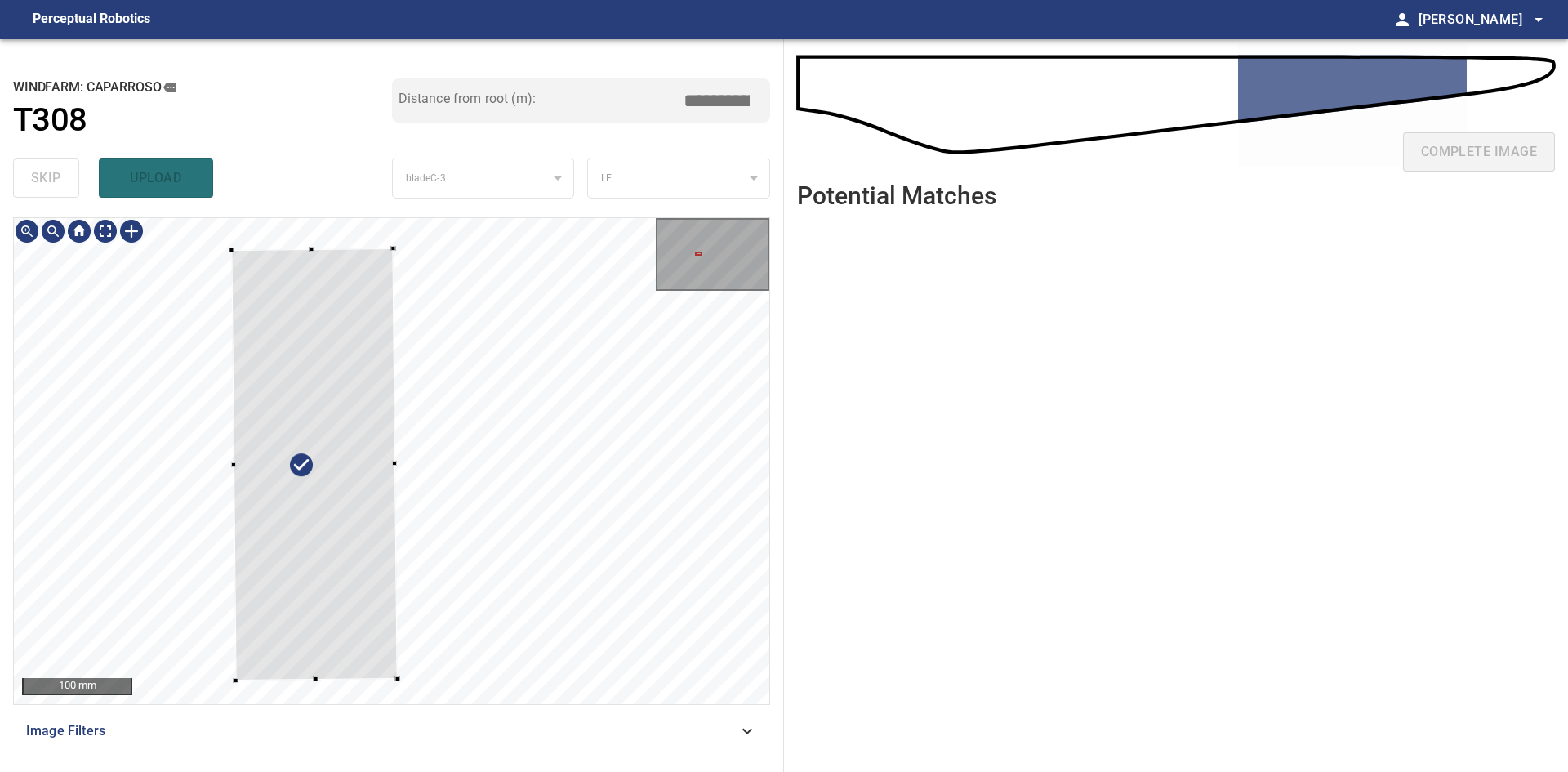
click at [396, 681] on div at bounding box center [314, 464] width 166 height 433
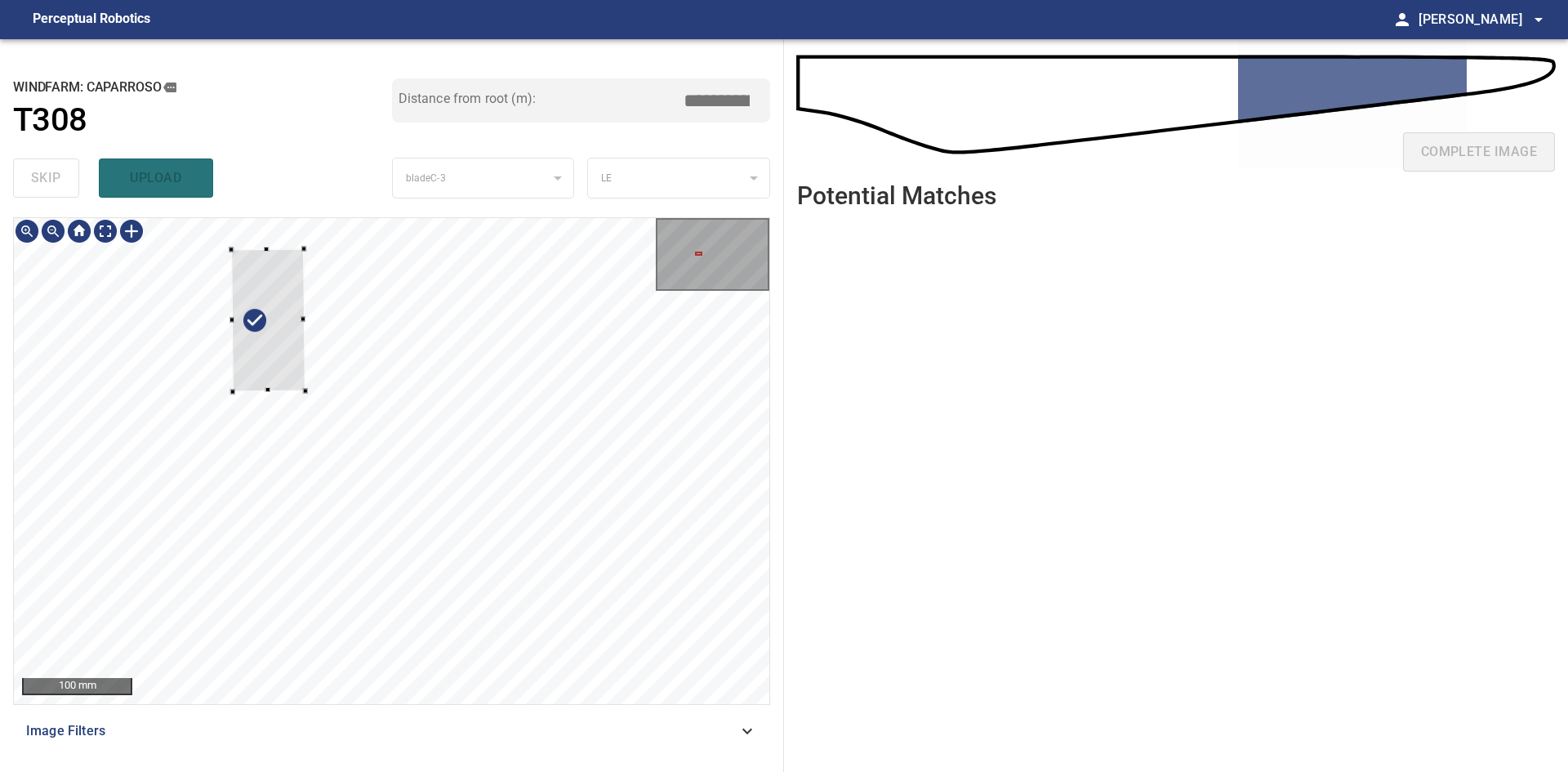
click at [300, 382] on div at bounding box center [268, 320] width 73 height 143
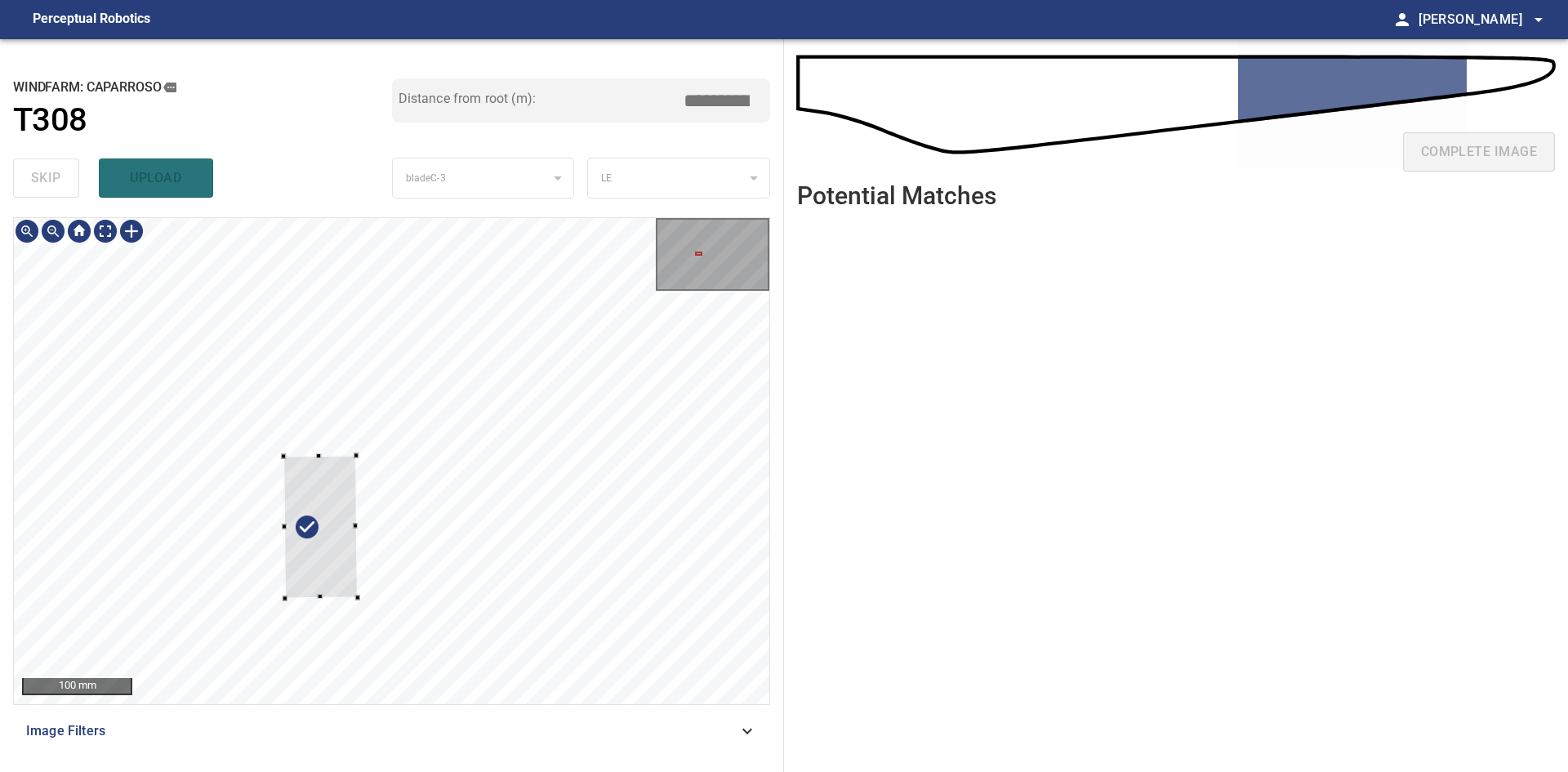
click at [350, 607] on div at bounding box center [392, 461] width 755 height 486
click at [337, 609] on div at bounding box center [305, 563] width 111 height 157
click at [335, 584] on div at bounding box center [312, 540] width 94 height 152
click at [269, 483] on div at bounding box center [392, 461] width 755 height 486
click at [312, 466] on div at bounding box center [330, 534] width 58 height 153
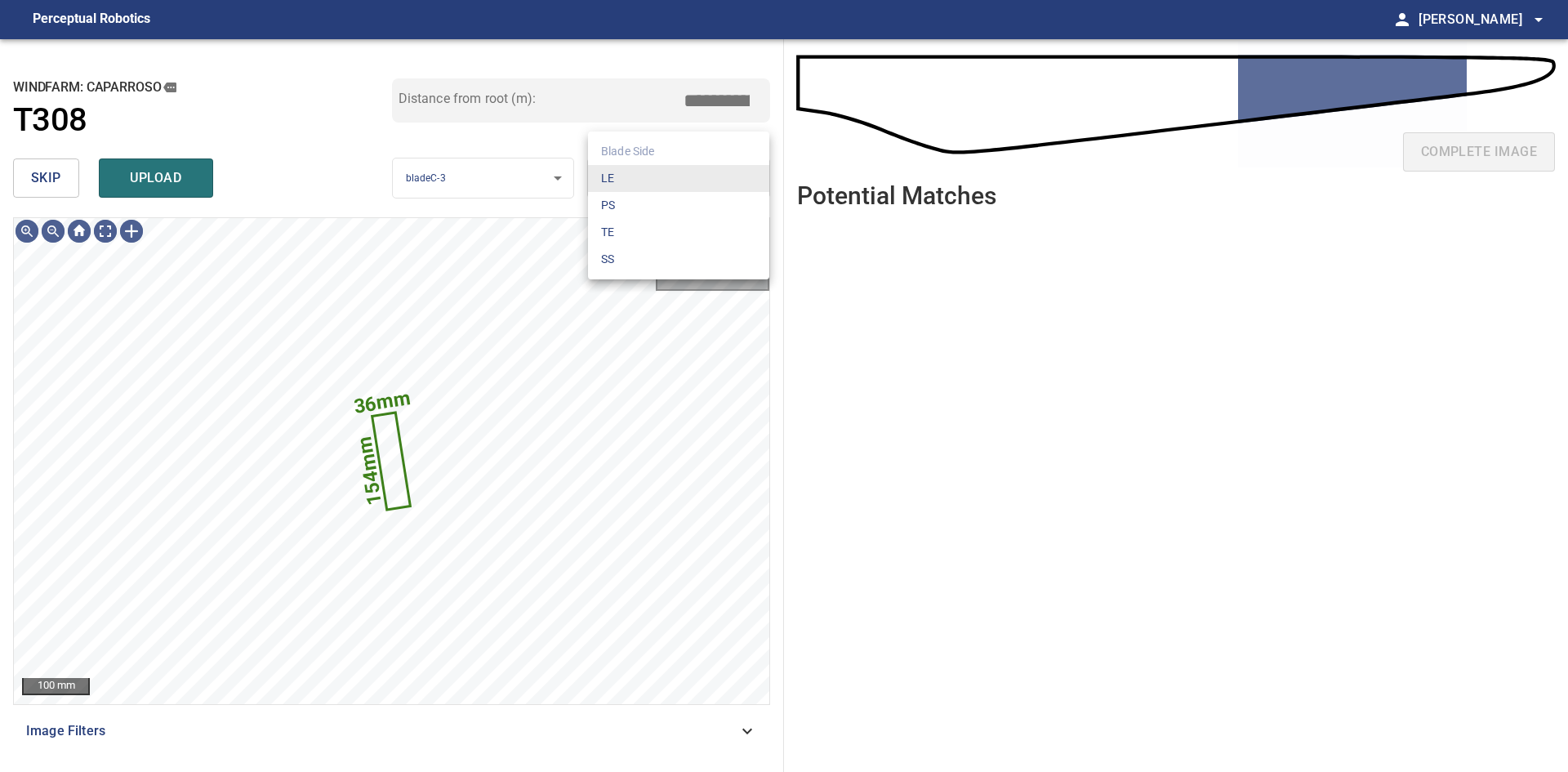
click at [633, 189] on body "**********" at bounding box center [784, 386] width 1568 height 772
click at [646, 269] on li "SS" at bounding box center [679, 259] width 181 height 27
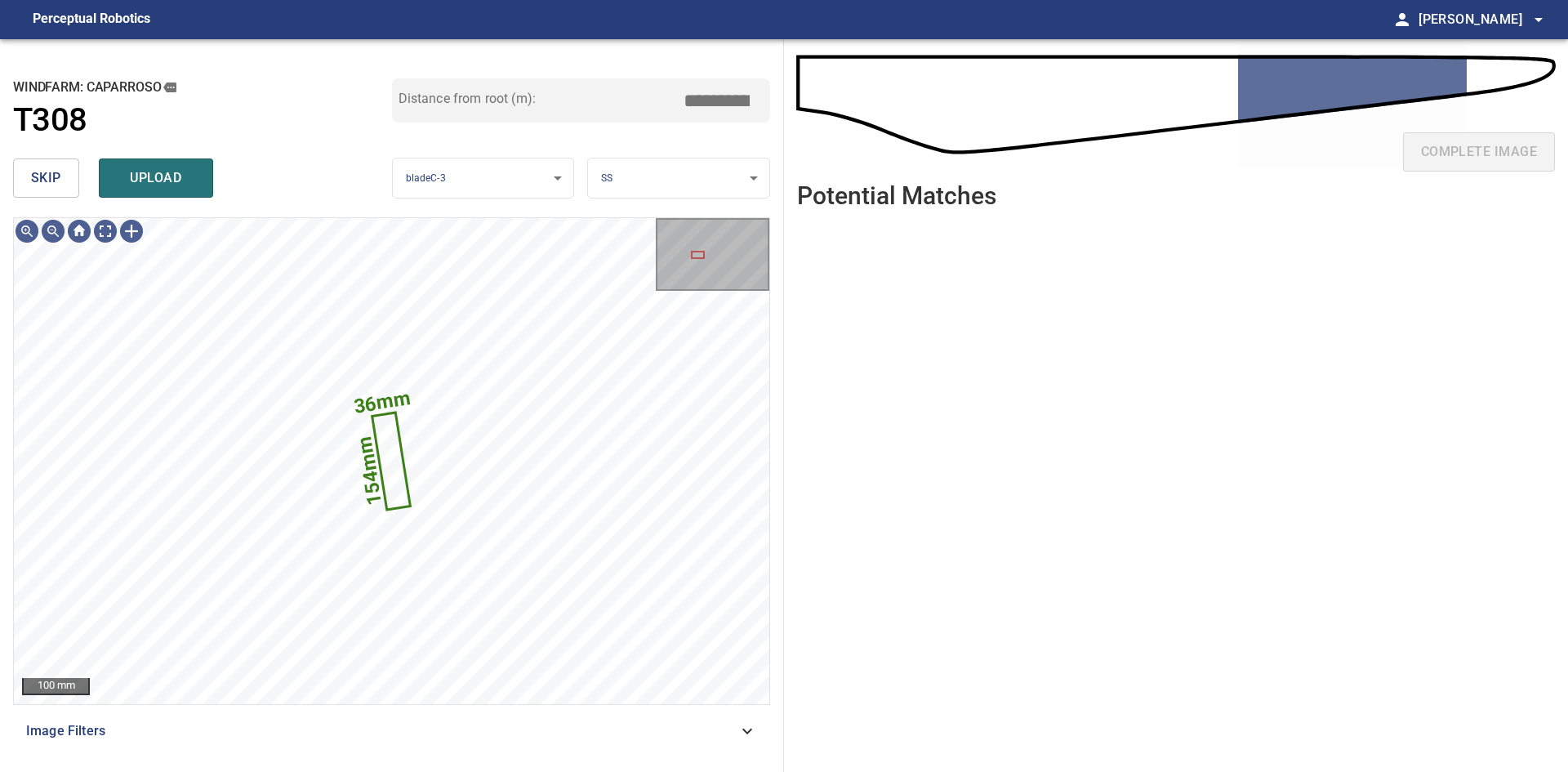
click at [154, 201] on div "skip upload" at bounding box center [203, 178] width 379 height 52
click at [171, 179] on span "upload" at bounding box center [156, 178] width 78 height 23
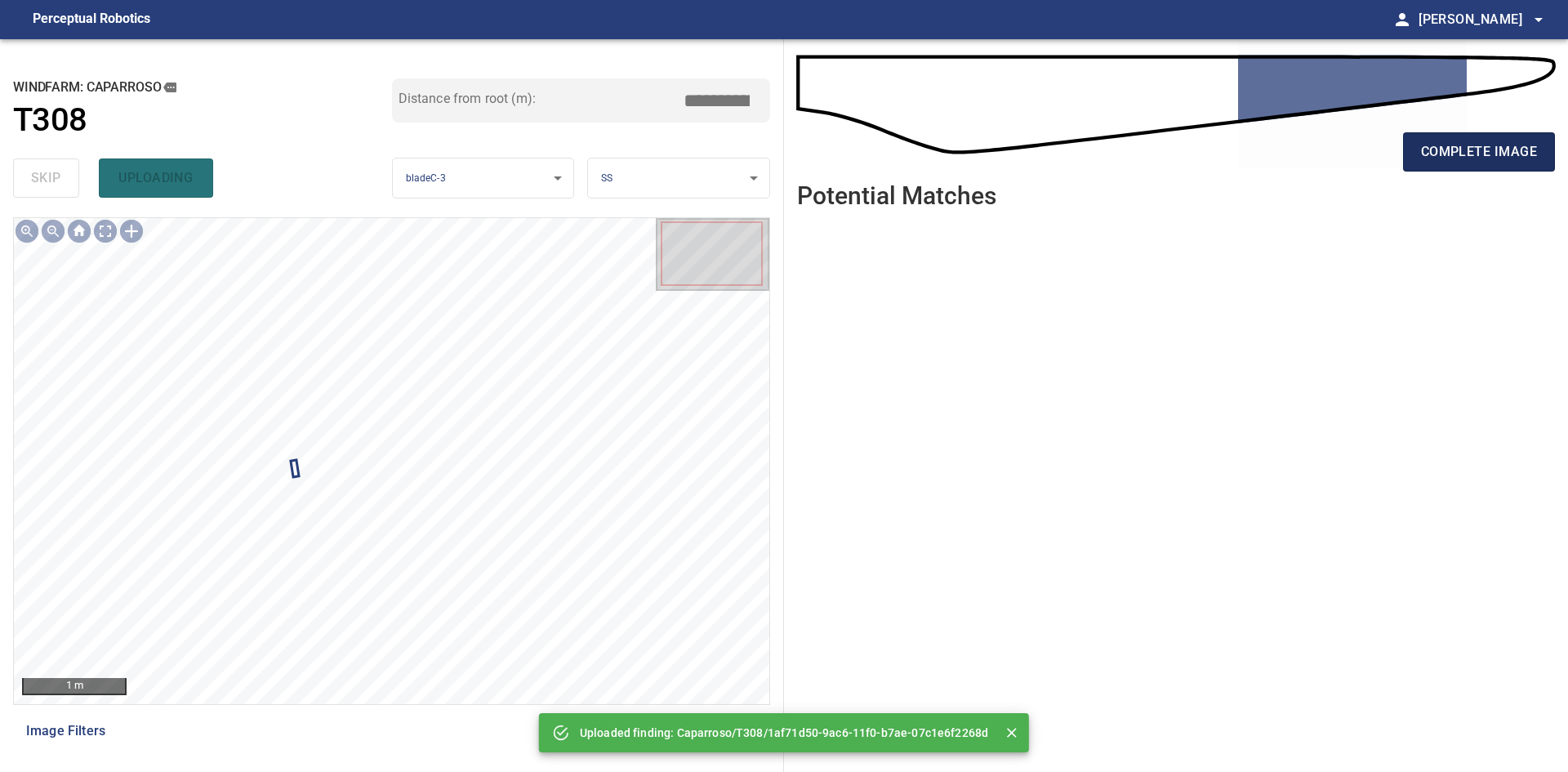
drag, startPoint x: 1362, startPoint y: 180, endPoint x: 1428, endPoint y: 161, distance: 68.7
click at [1428, 161] on div "complete image" at bounding box center [1176, 158] width 758 height 65
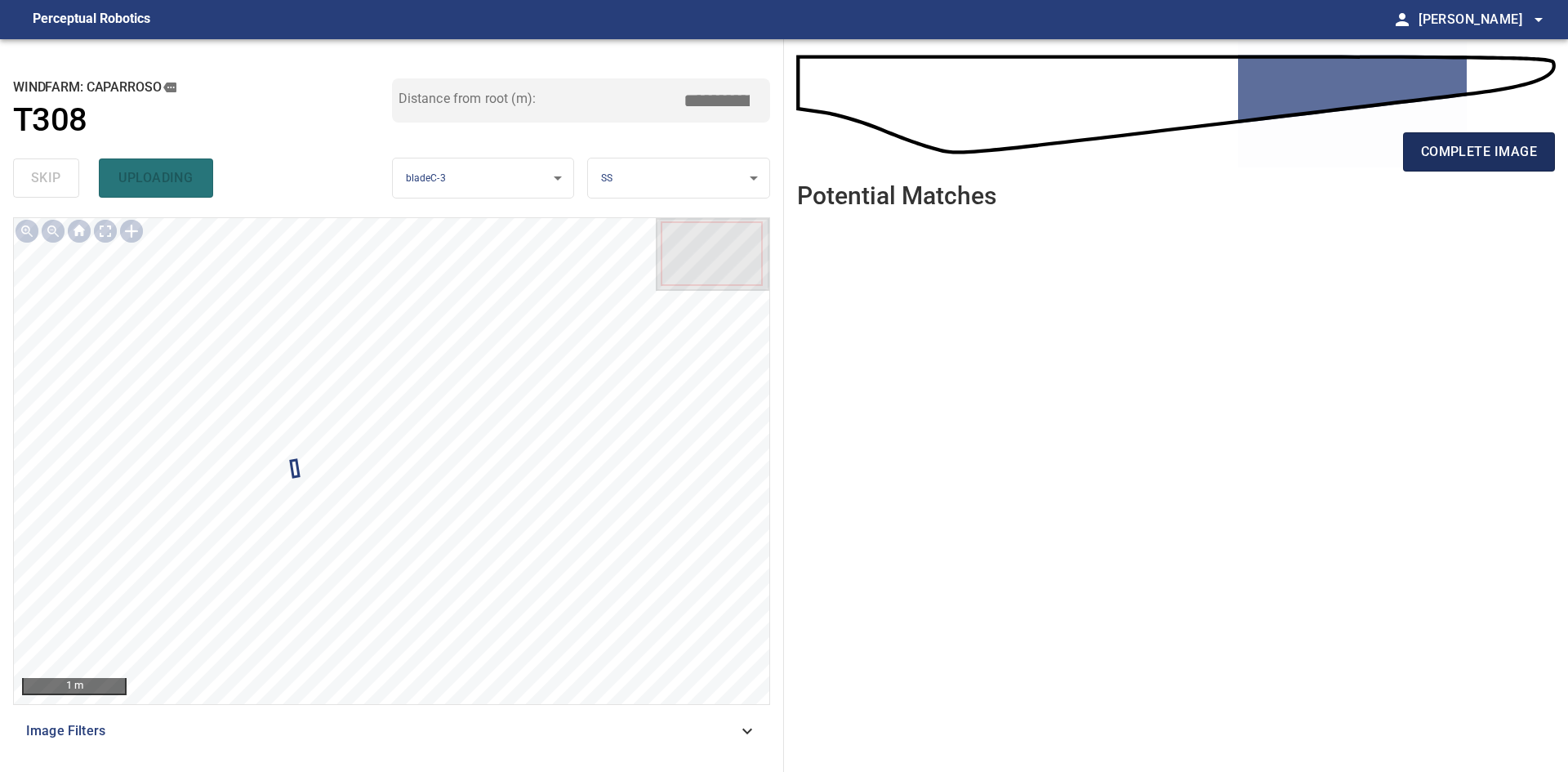
click at [1428, 161] on span "complete image" at bounding box center [1478, 151] width 116 height 23
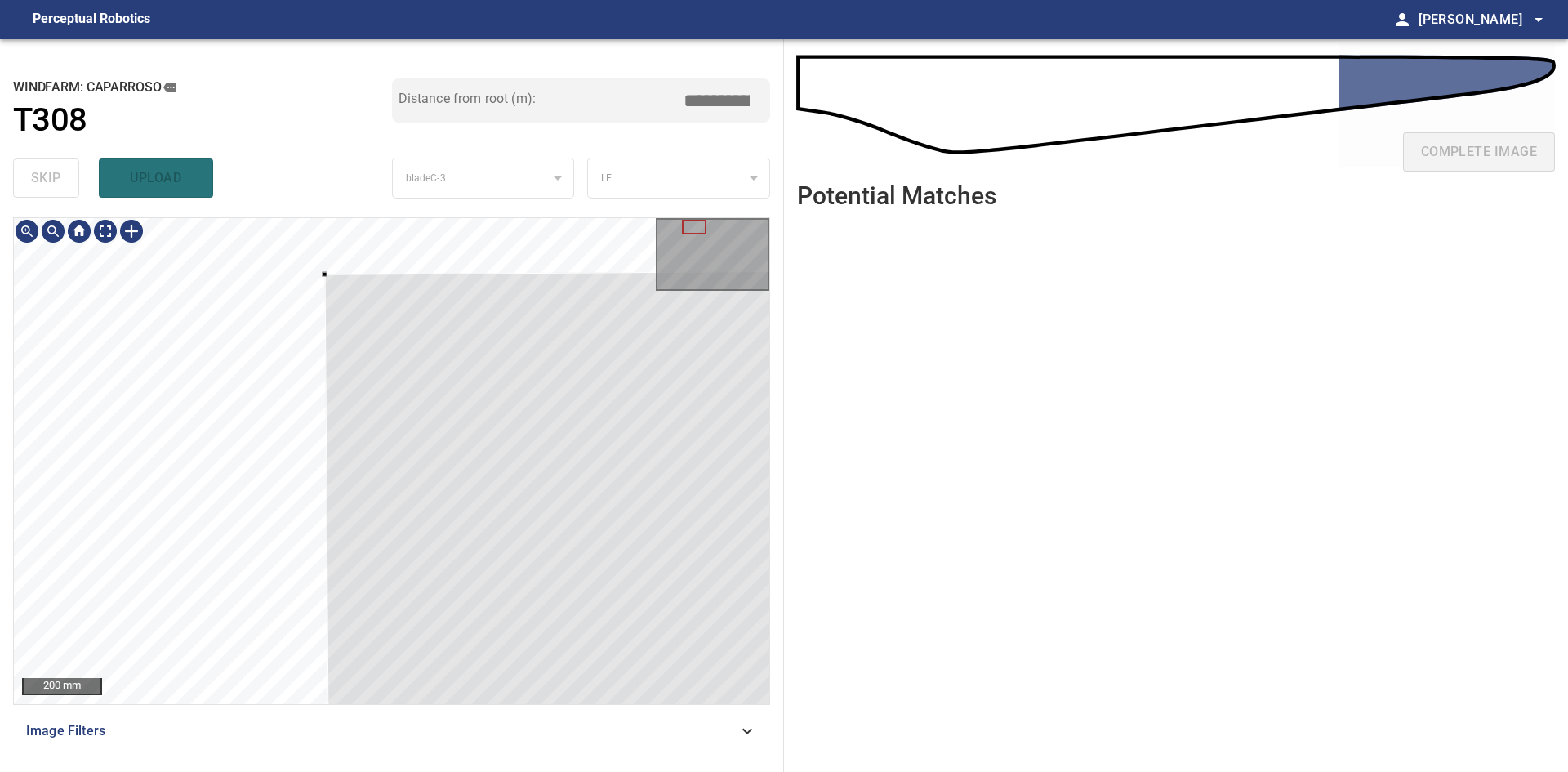
click at [312, 234] on div at bounding box center [392, 461] width 755 height 486
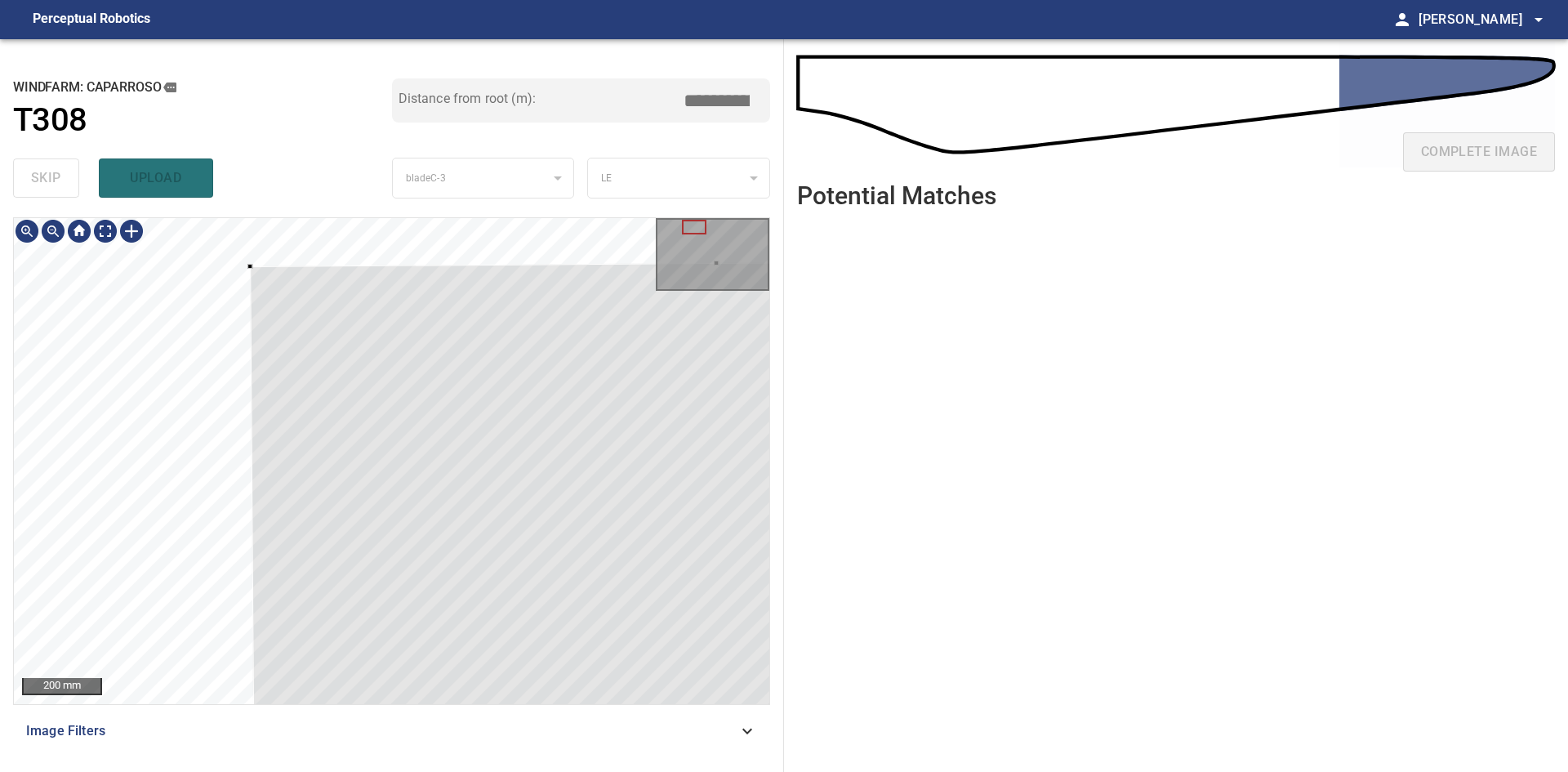
click at [247, 273] on div at bounding box center [392, 461] width 755 height 486
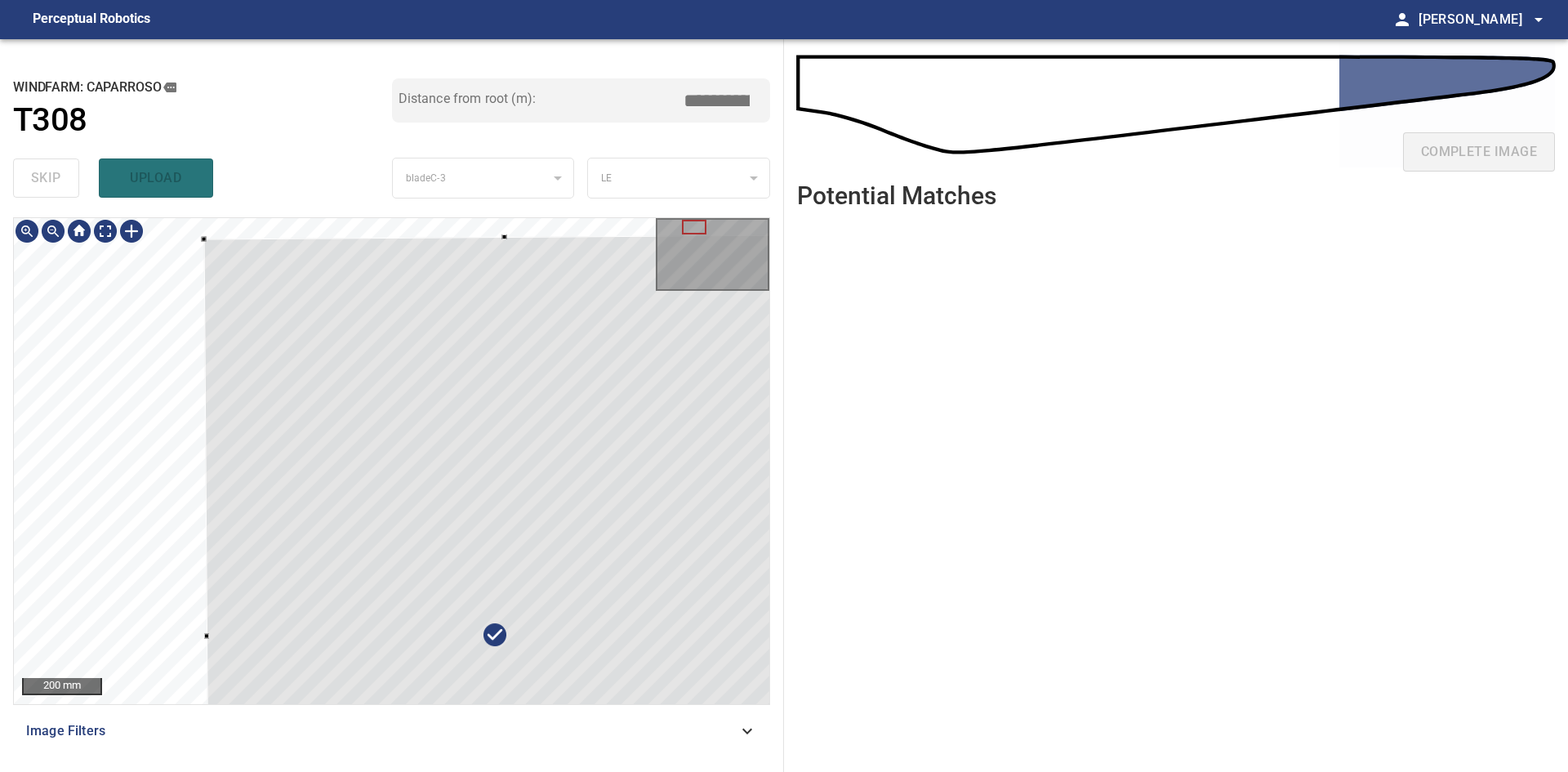
click at [245, 272] on div at bounding box center [509, 634] width 609 height 799
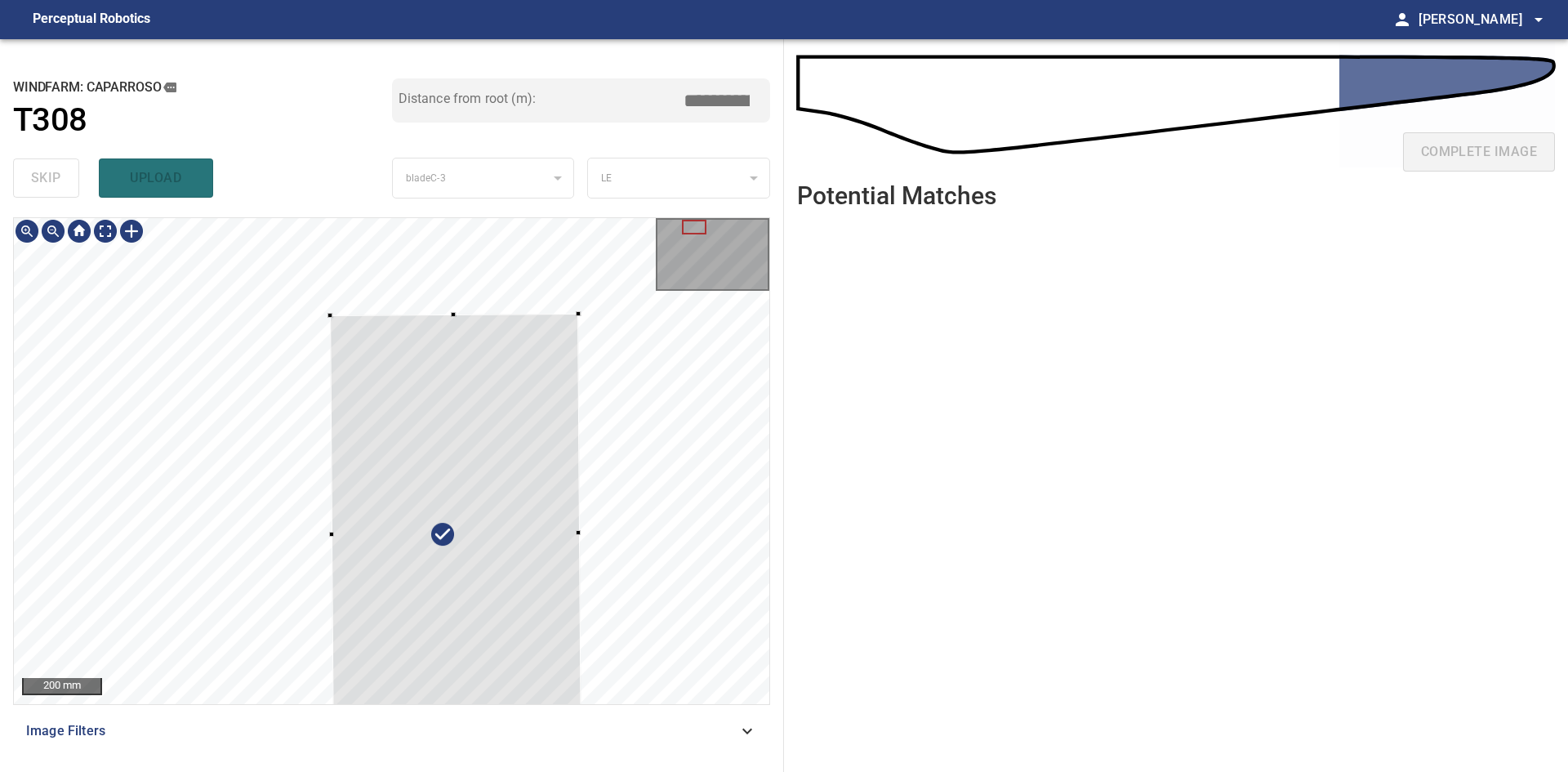
click at [366, 306] on div at bounding box center [392, 461] width 755 height 486
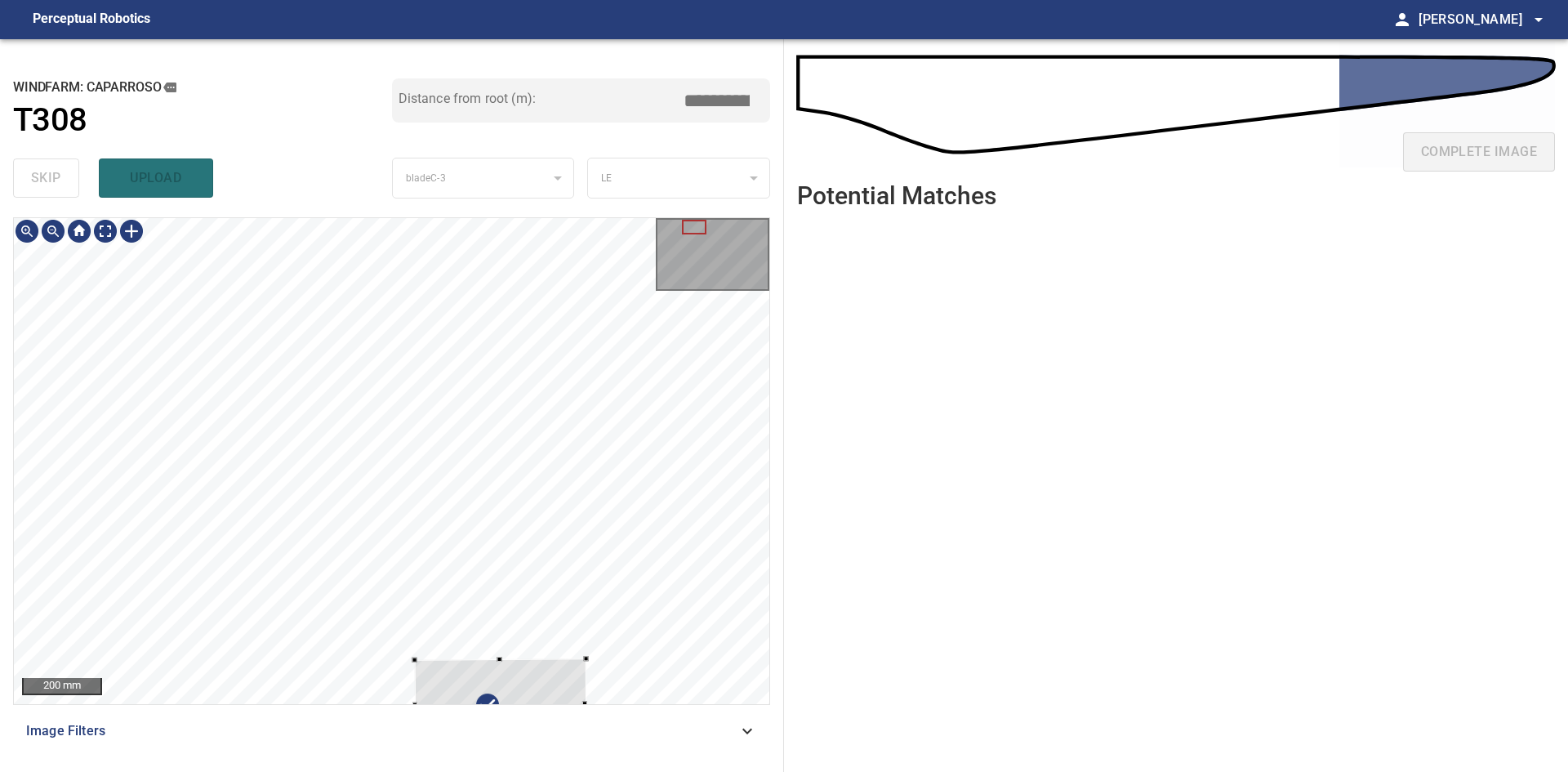
click at [419, 663] on div at bounding box center [501, 705] width 172 height 93
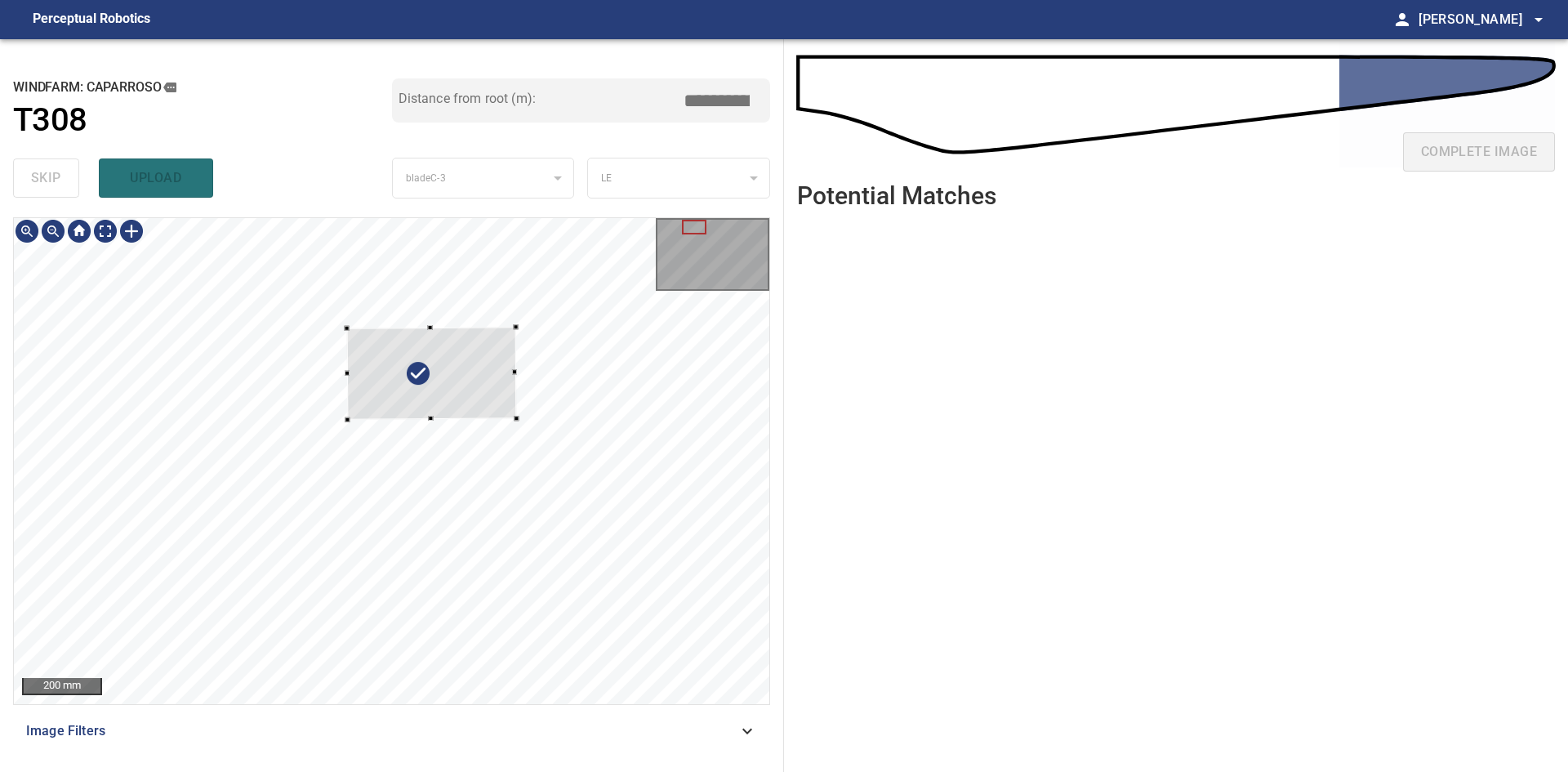
click at [379, 325] on div at bounding box center [392, 461] width 755 height 486
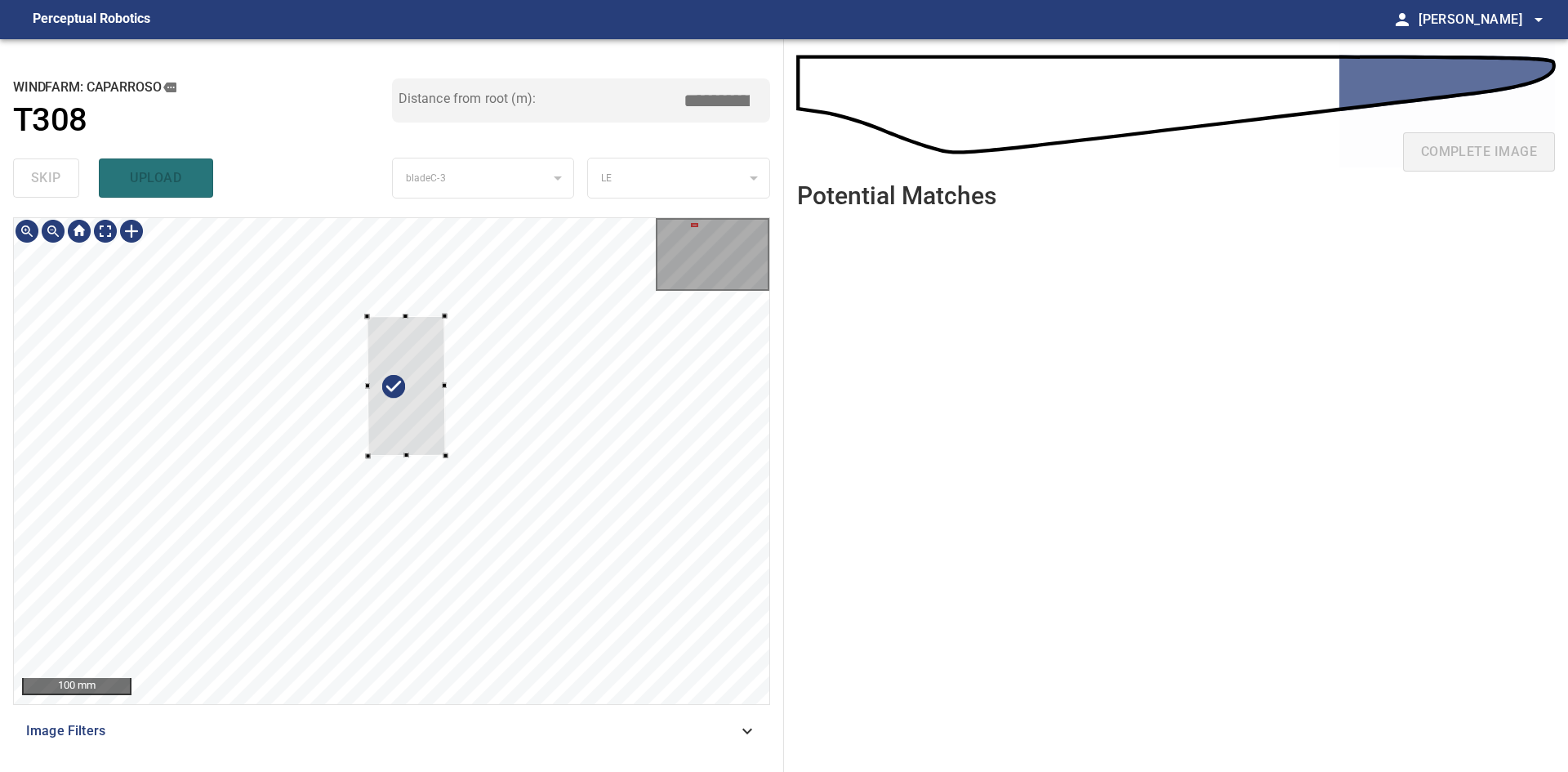
click at [421, 438] on div at bounding box center [406, 386] width 79 height 140
click at [412, 424] on div at bounding box center [402, 435] width 97 height 150
click at [417, 501] on div at bounding box center [392, 461] width 755 height 486
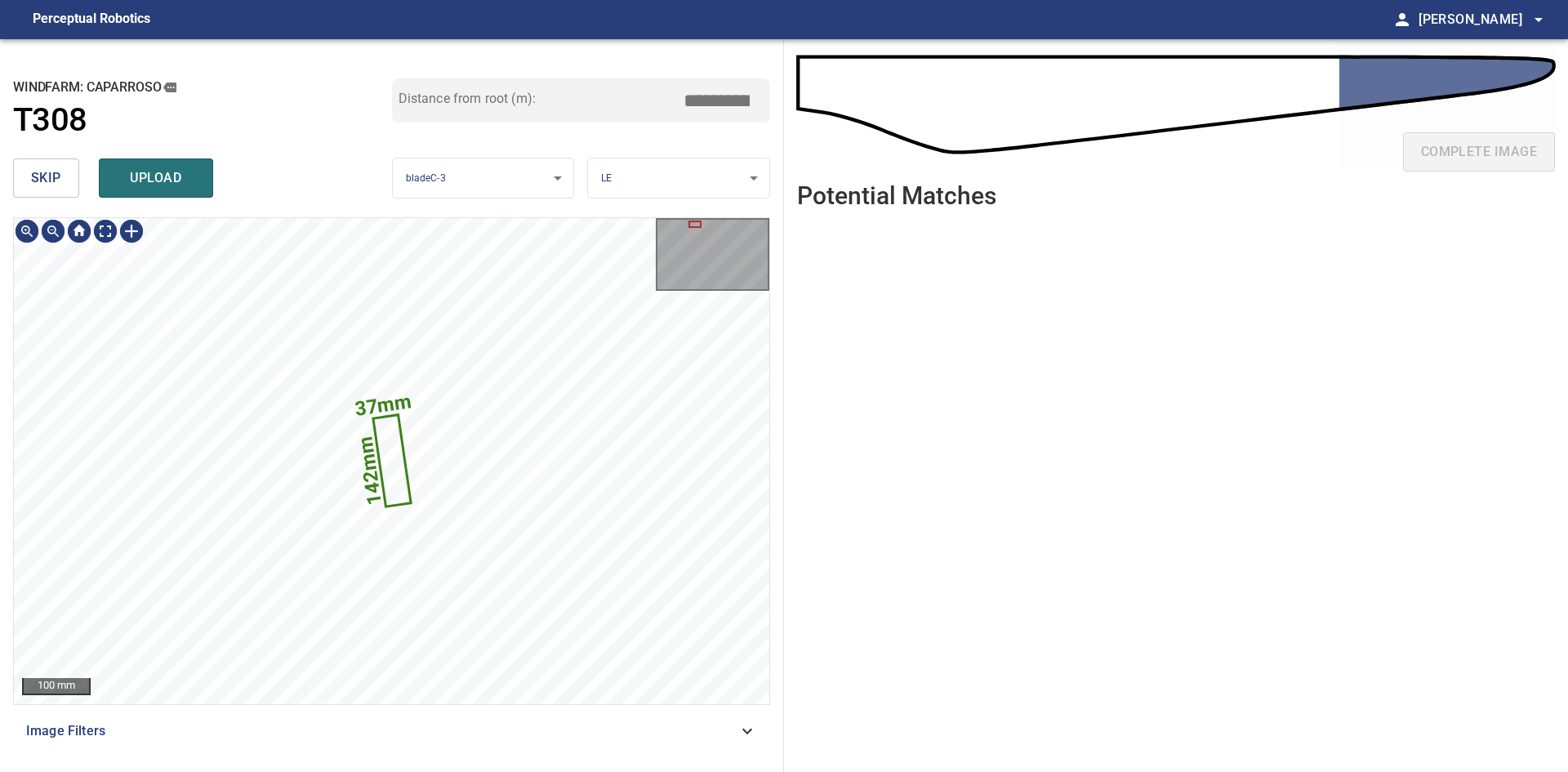
click at [633, 185] on body "**********" at bounding box center [784, 386] width 1568 height 772
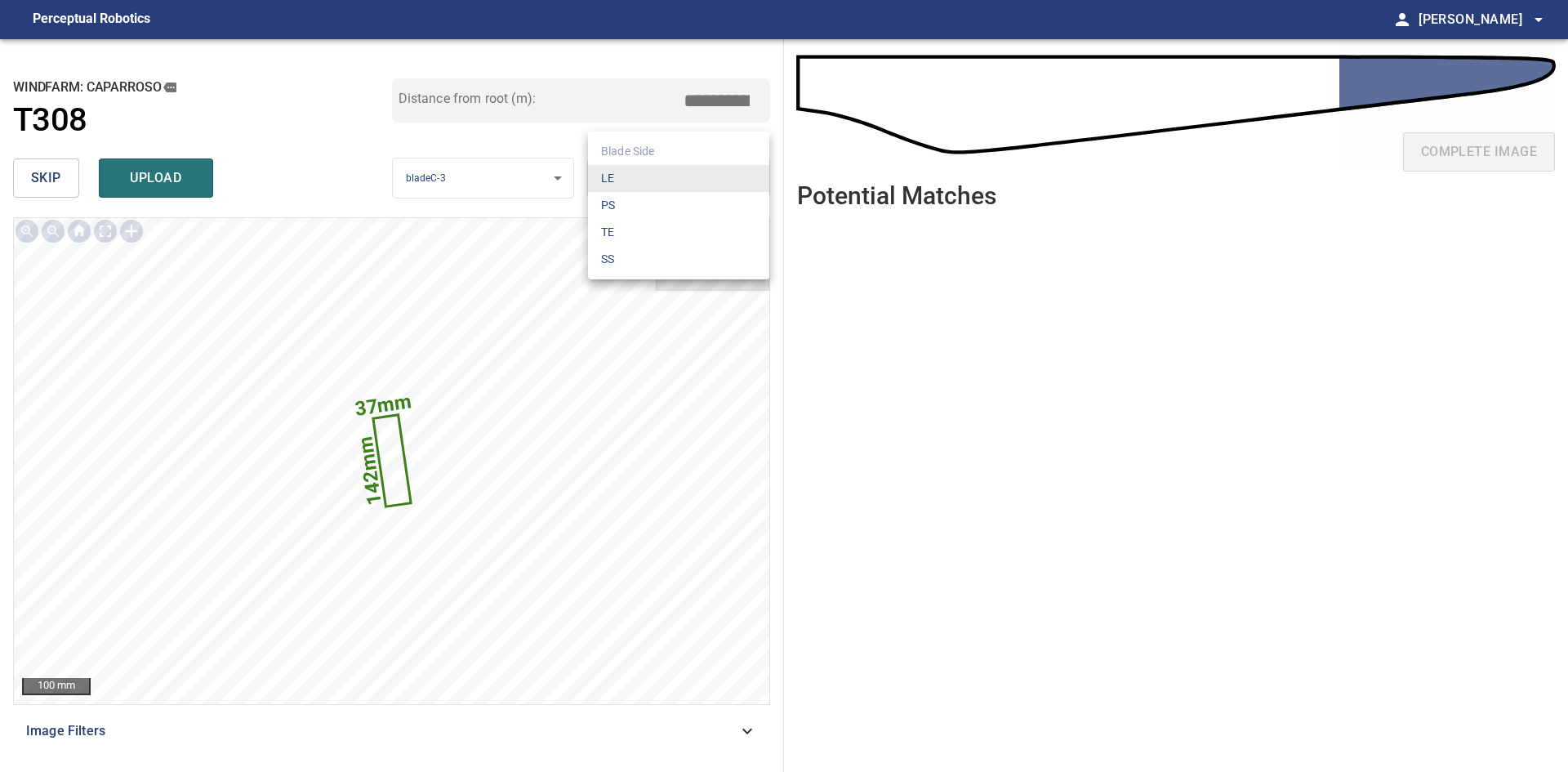
click at [636, 255] on li "SS" at bounding box center [679, 259] width 181 height 27
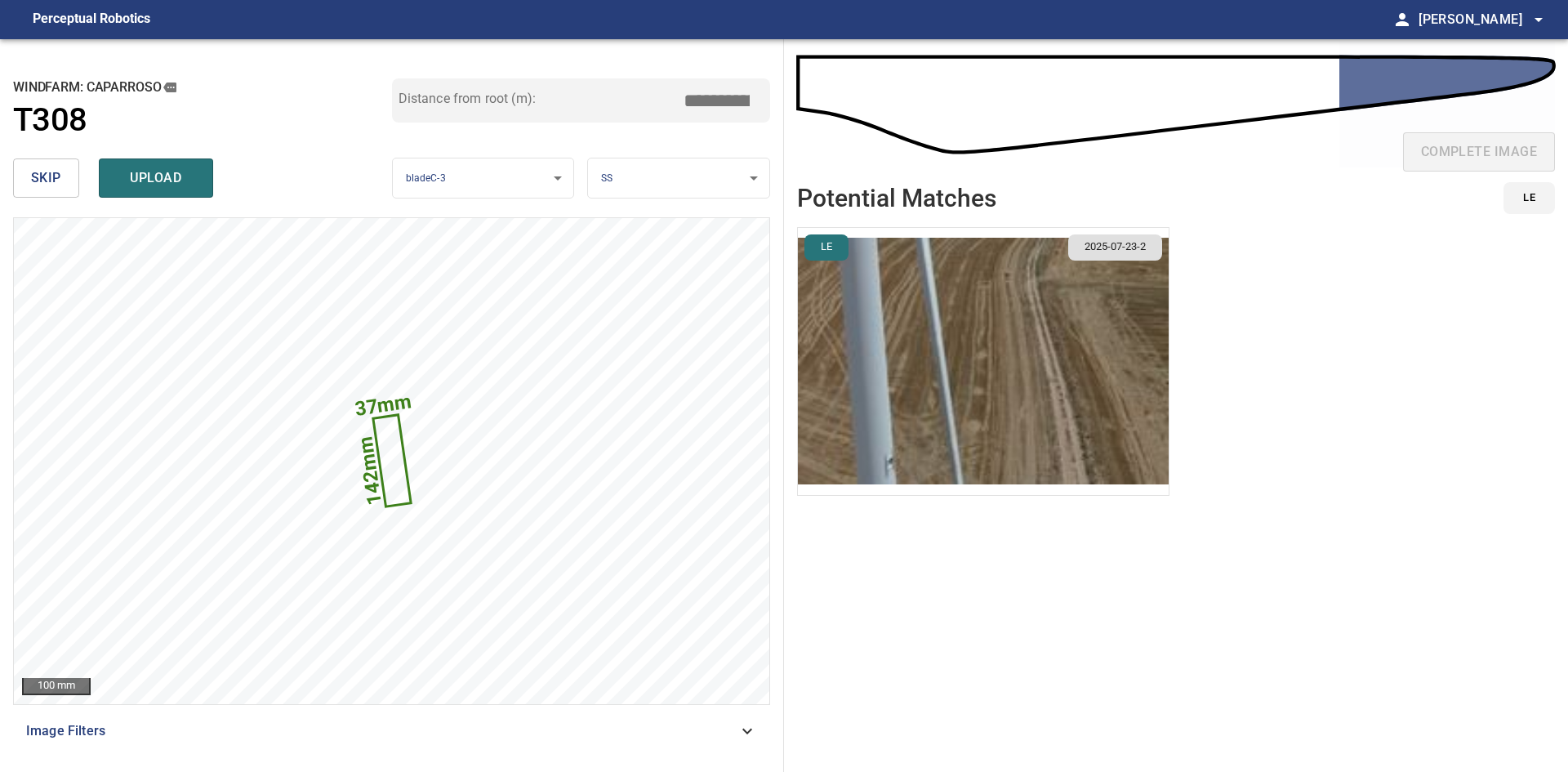
click at [943, 284] on li "LE 2025-07-23-2" at bounding box center [983, 361] width 372 height 269
click at [944, 285] on img "button" at bounding box center [983, 361] width 371 height 267
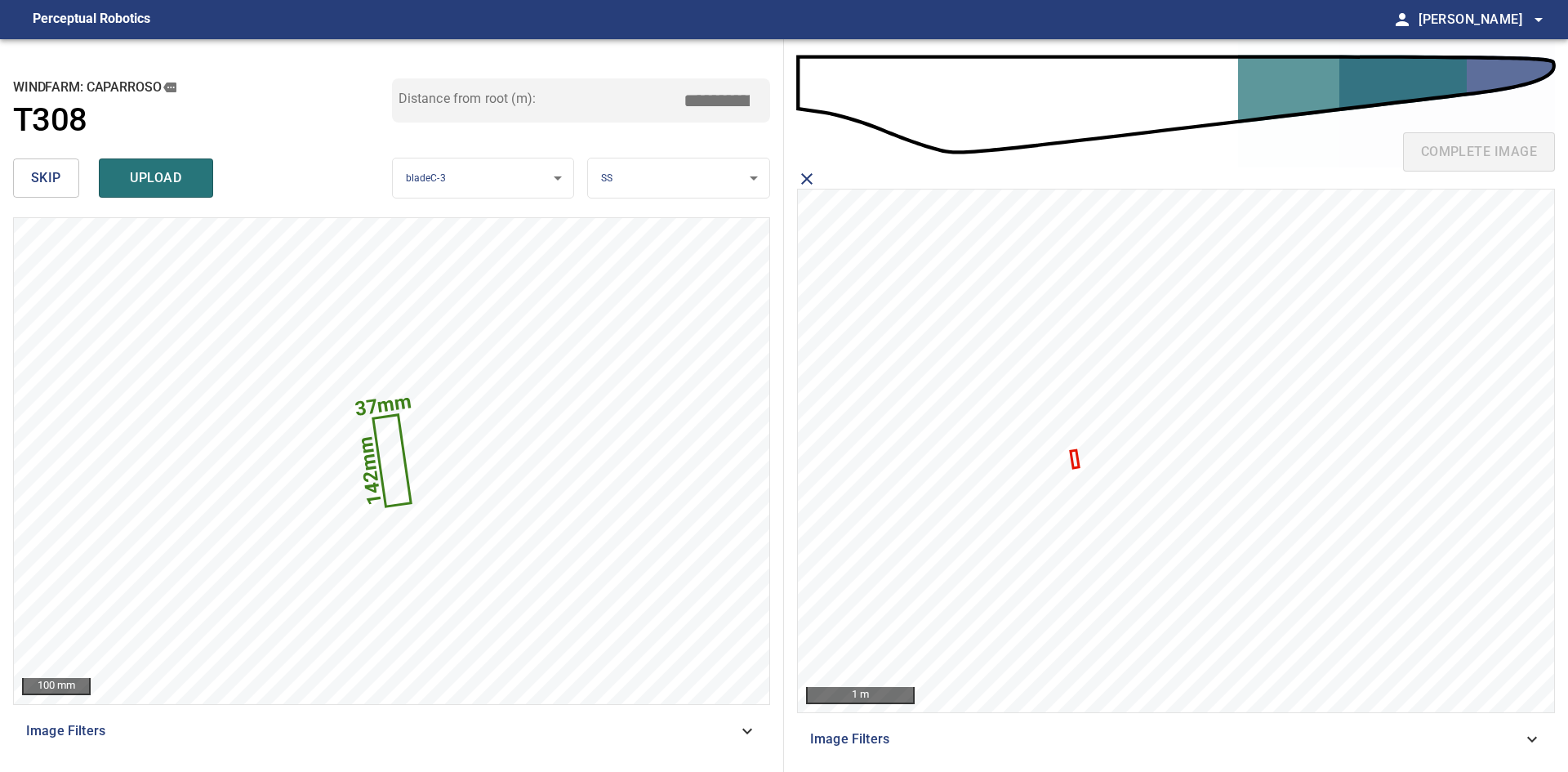
click at [1075, 460] on icon at bounding box center [1075, 459] width 6 height 15
click at [174, 175] on span "upload" at bounding box center [156, 178] width 78 height 23
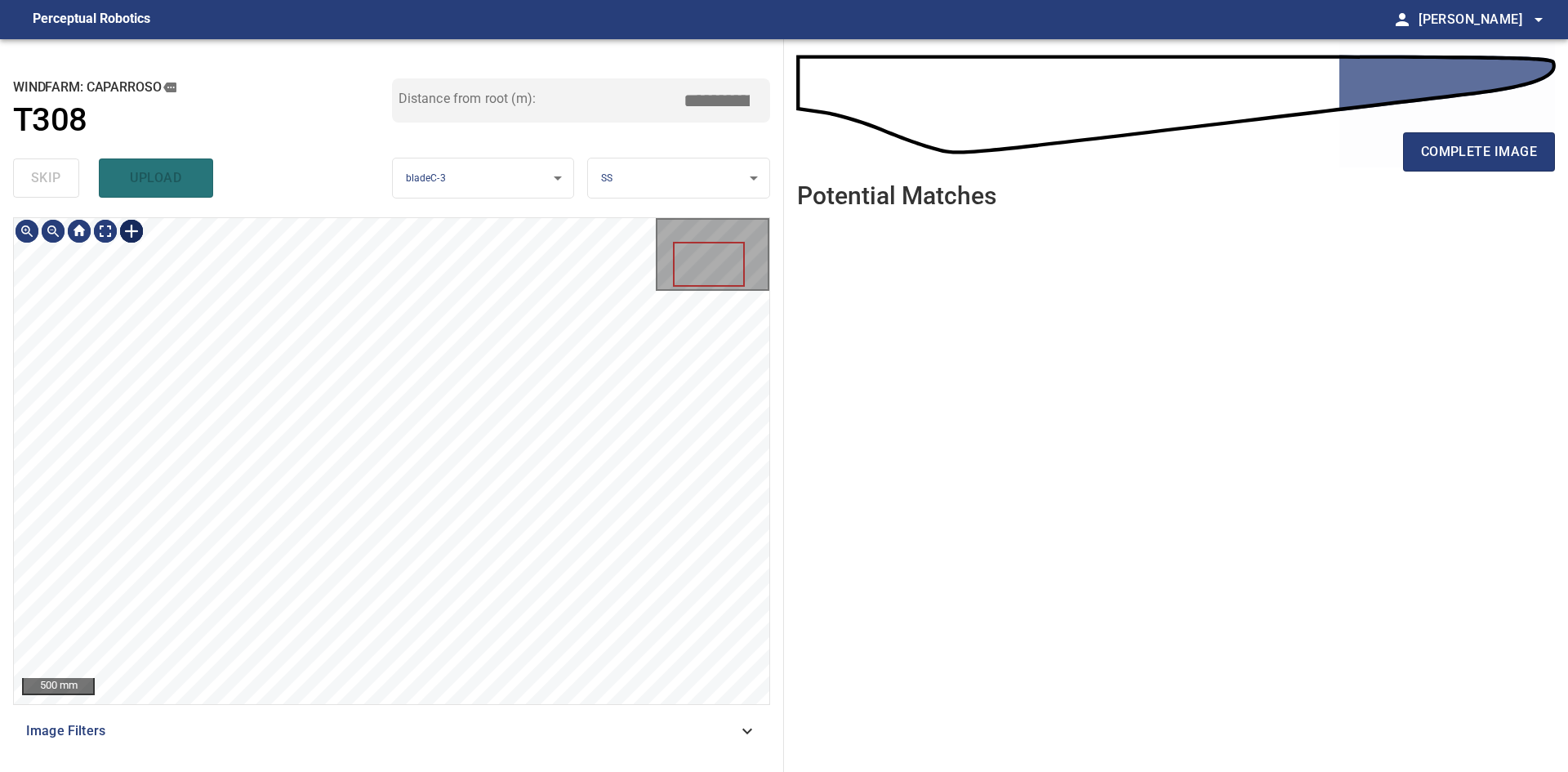
click at [139, 233] on div at bounding box center [131, 232] width 26 height 26
click at [301, 680] on div at bounding box center [392, 461] width 755 height 486
click at [354, 680] on div at bounding box center [392, 461] width 755 height 486
click at [348, 641] on div at bounding box center [335, 555] width 62 height 276
click at [356, 693] on div at bounding box center [324, 502] width 72 height 387
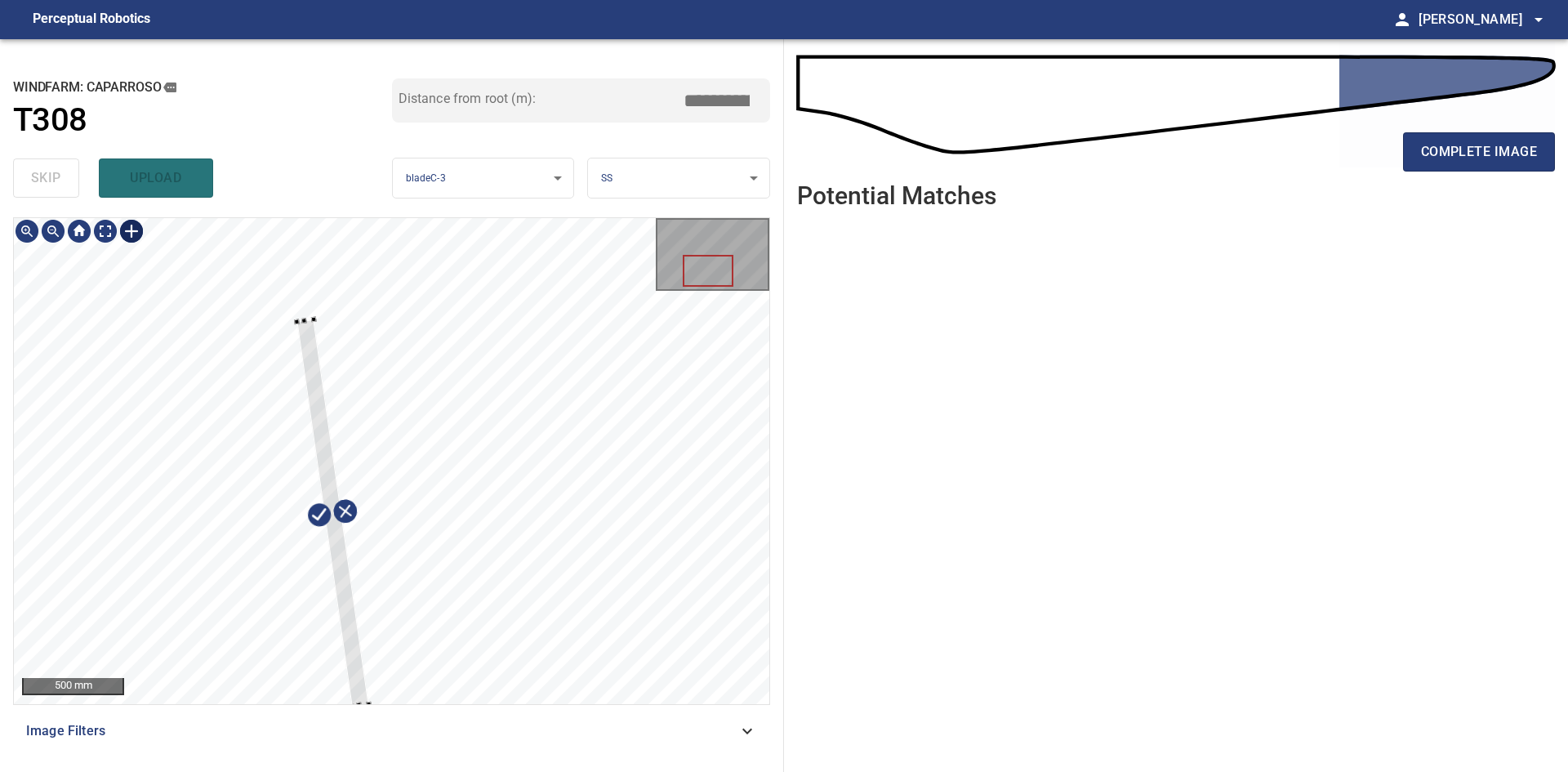
click at [358, 703] on div at bounding box center [332, 513] width 72 height 387
click at [339, 601] on div at bounding box center [328, 513] width 72 height 387
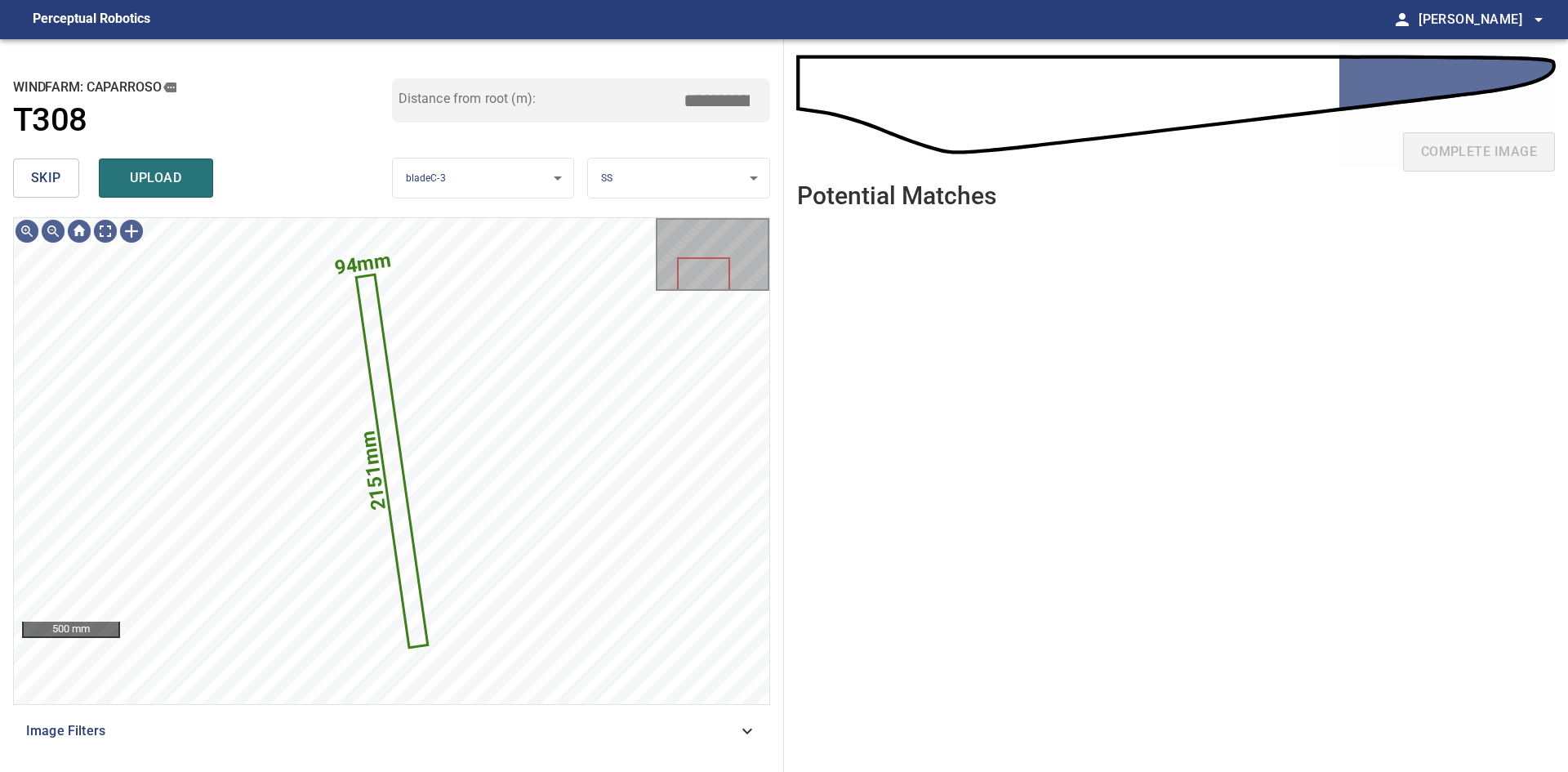
click at [618, 187] on body "**********" at bounding box center [784, 386] width 1568 height 772
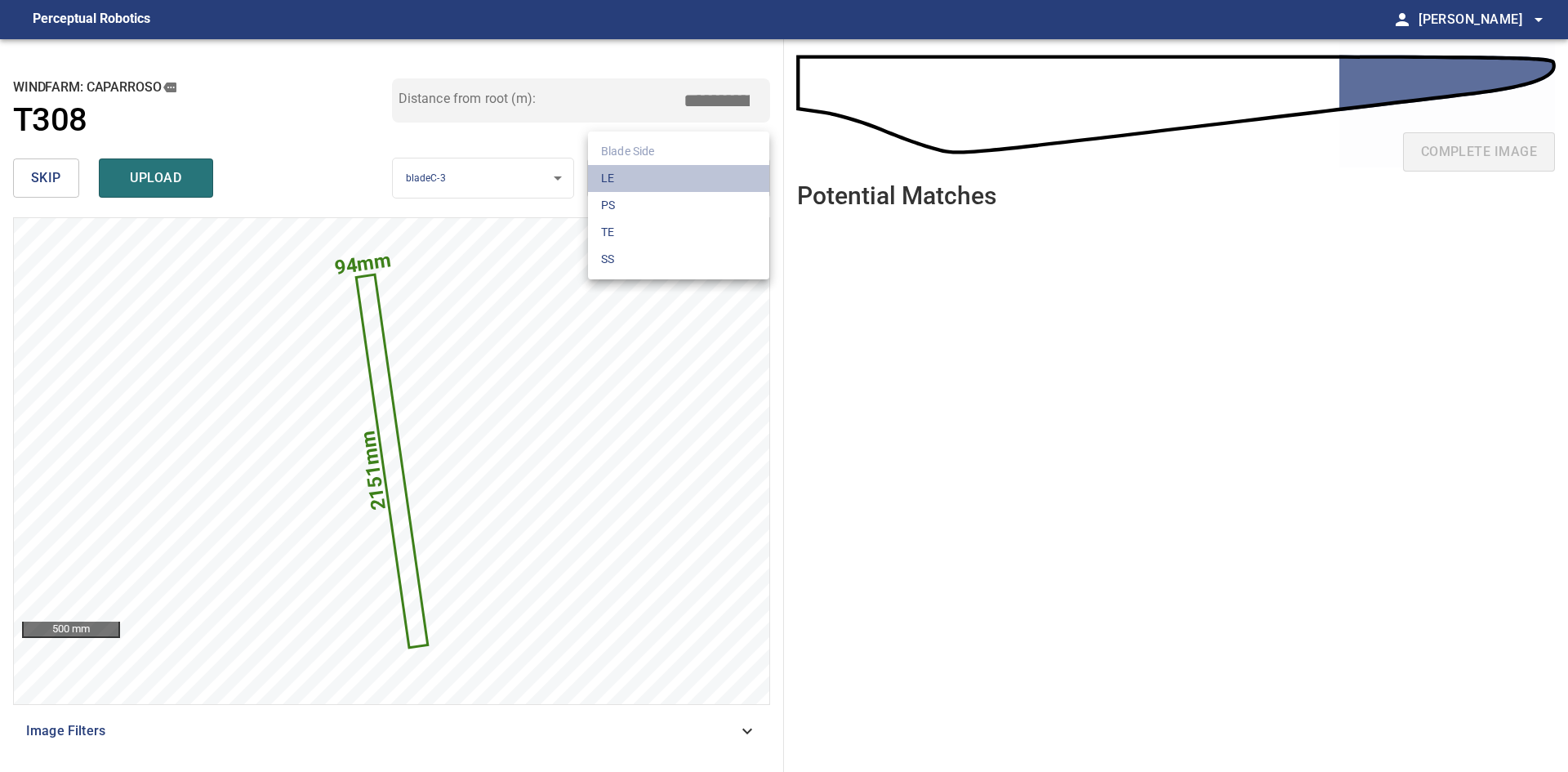
click at [635, 174] on li "LE" at bounding box center [679, 178] width 181 height 27
click at [184, 171] on span "upload" at bounding box center [156, 178] width 78 height 23
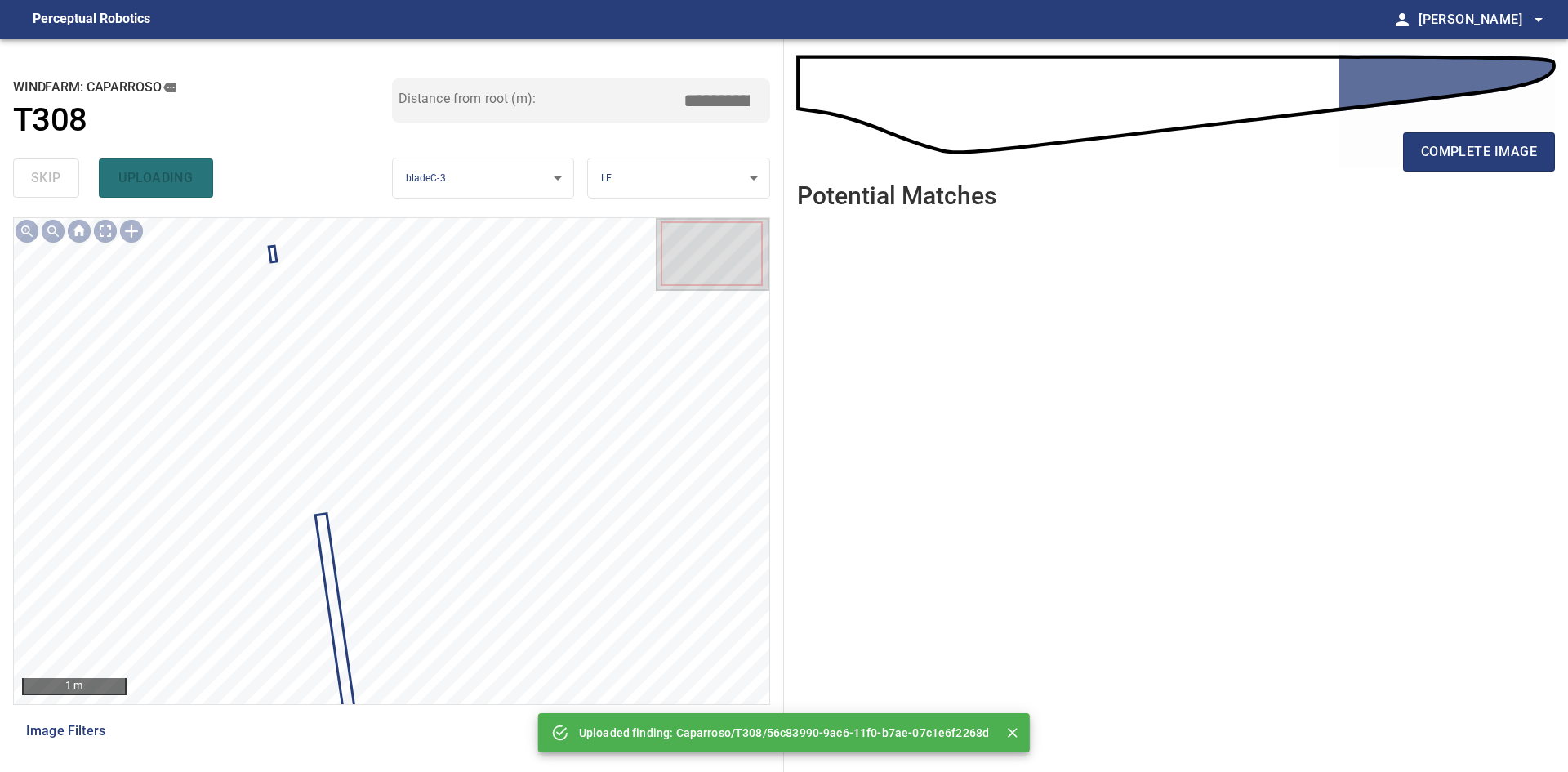
click at [1524, 176] on div "complete image" at bounding box center [1176, 158] width 758 height 65
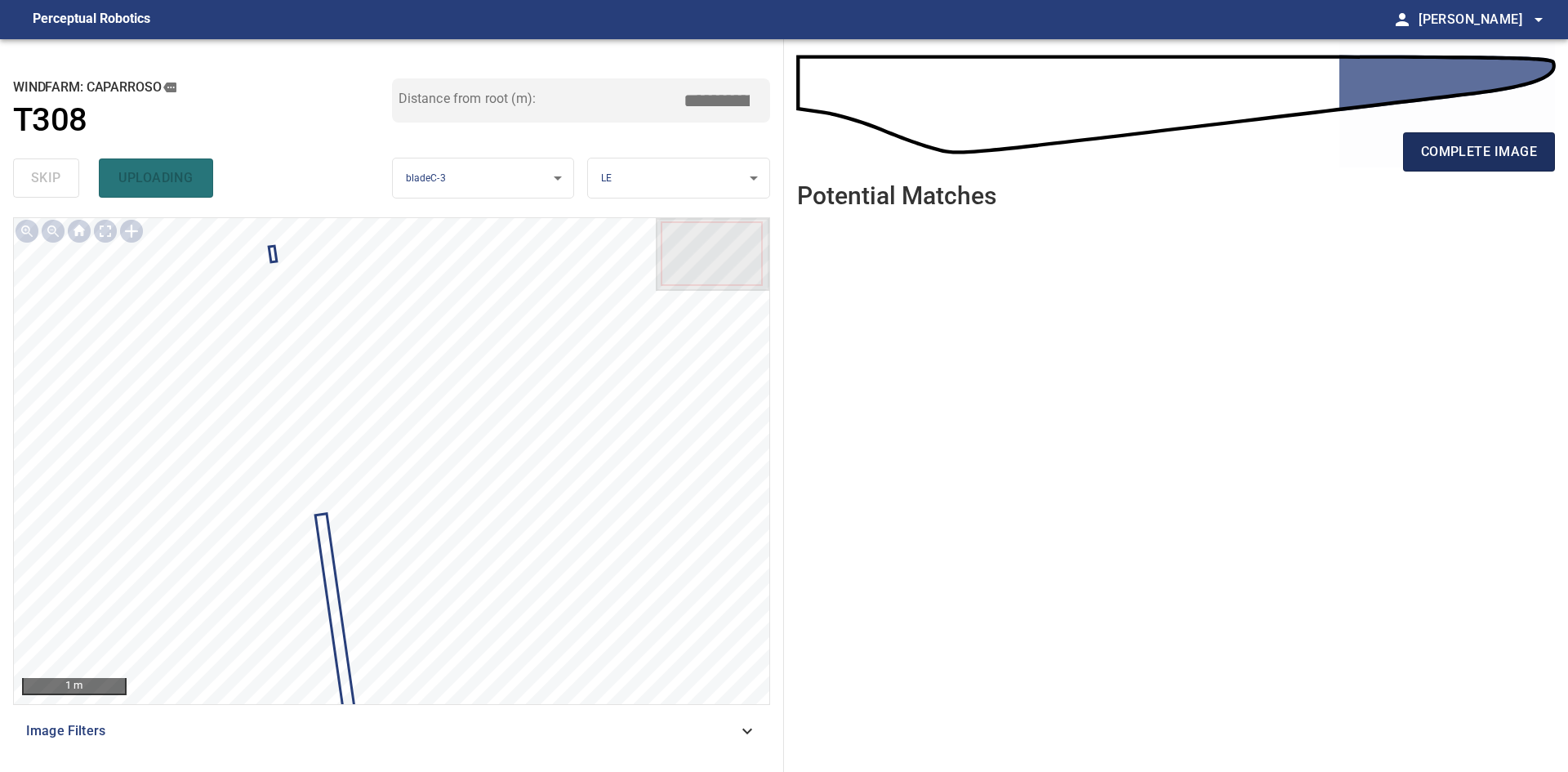
click at [1520, 156] on span "complete image" at bounding box center [1478, 151] width 116 height 23
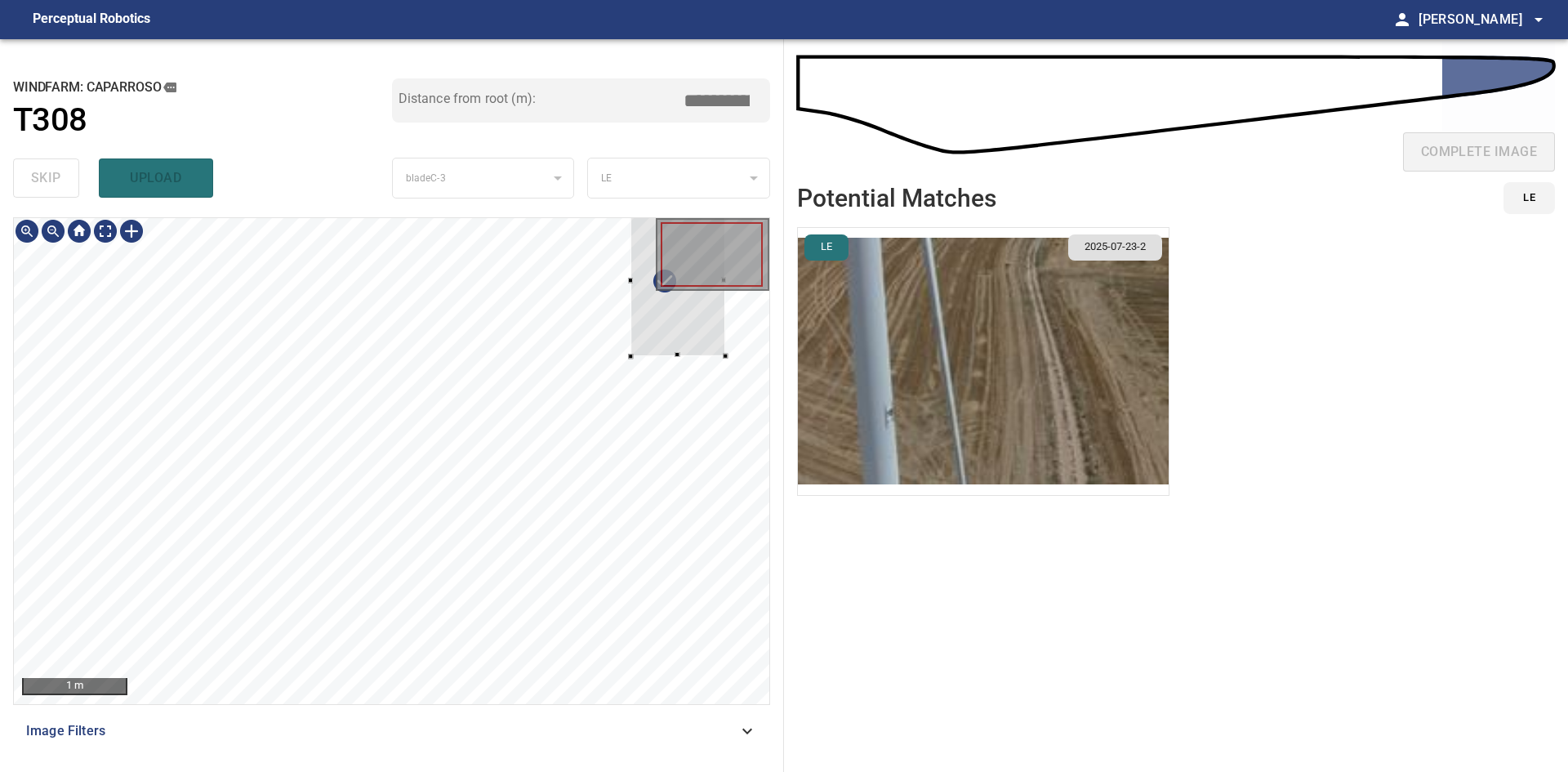
click at [650, 340] on div at bounding box center [677, 281] width 95 height 151
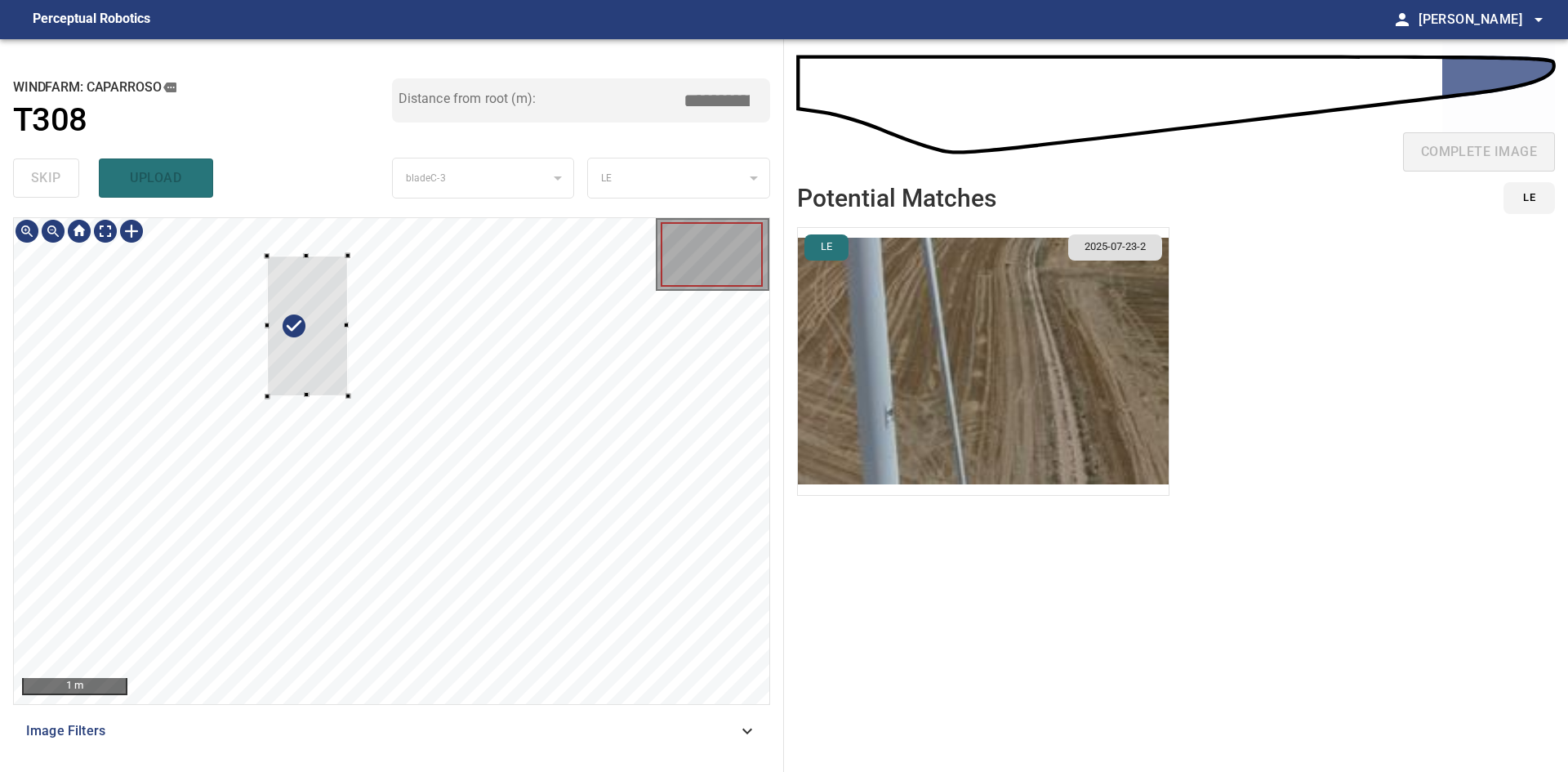
click at [307, 366] on div at bounding box center [306, 325] width 81 height 140
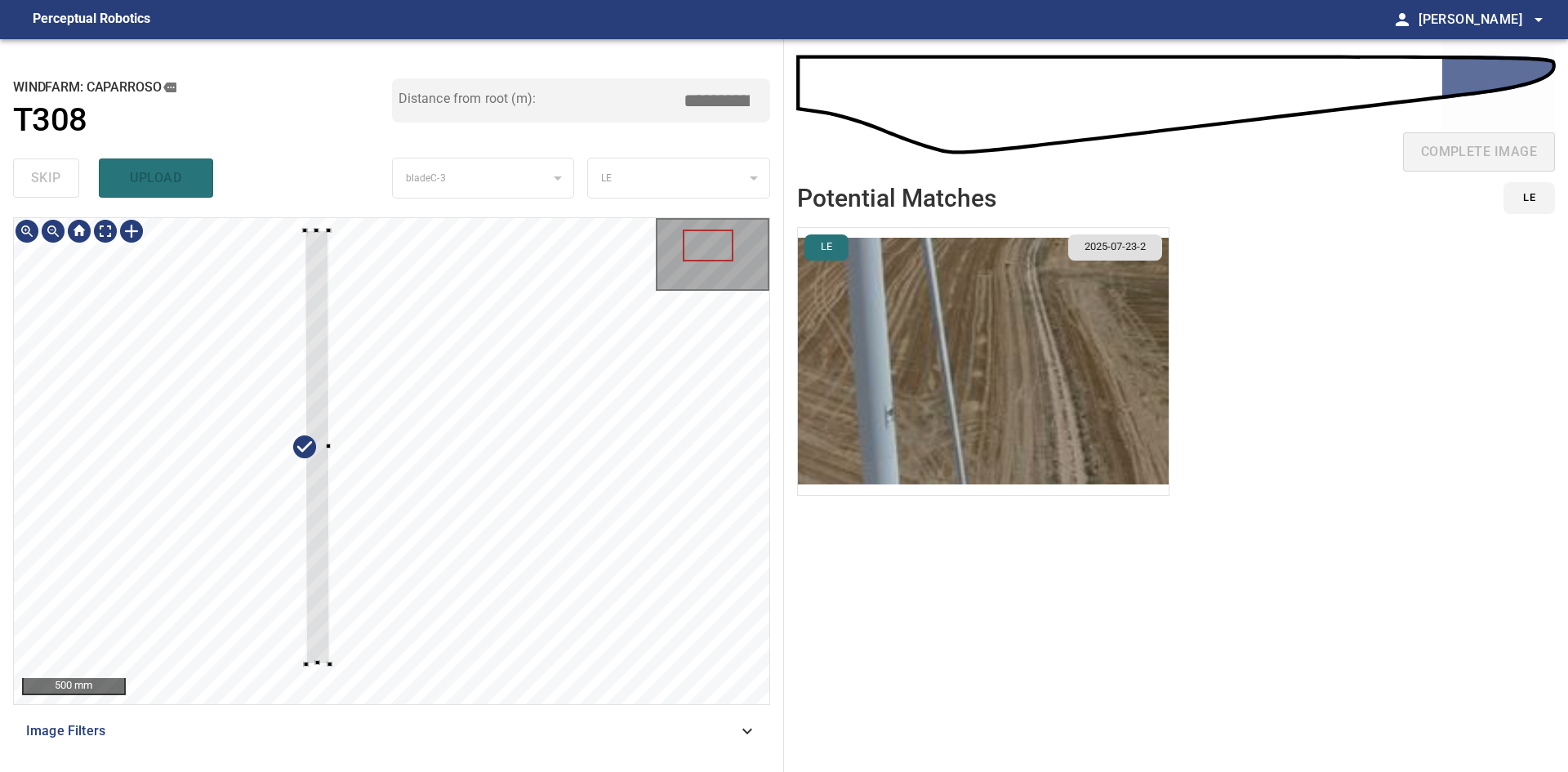
click at [320, 516] on div at bounding box center [317, 447] width 25 height 433
click at [299, 545] on div at bounding box center [295, 446] width 92 height 432
click at [325, 665] on div at bounding box center [326, 667] width 6 height 6
click at [331, 630] on div at bounding box center [299, 432] width 77 height 438
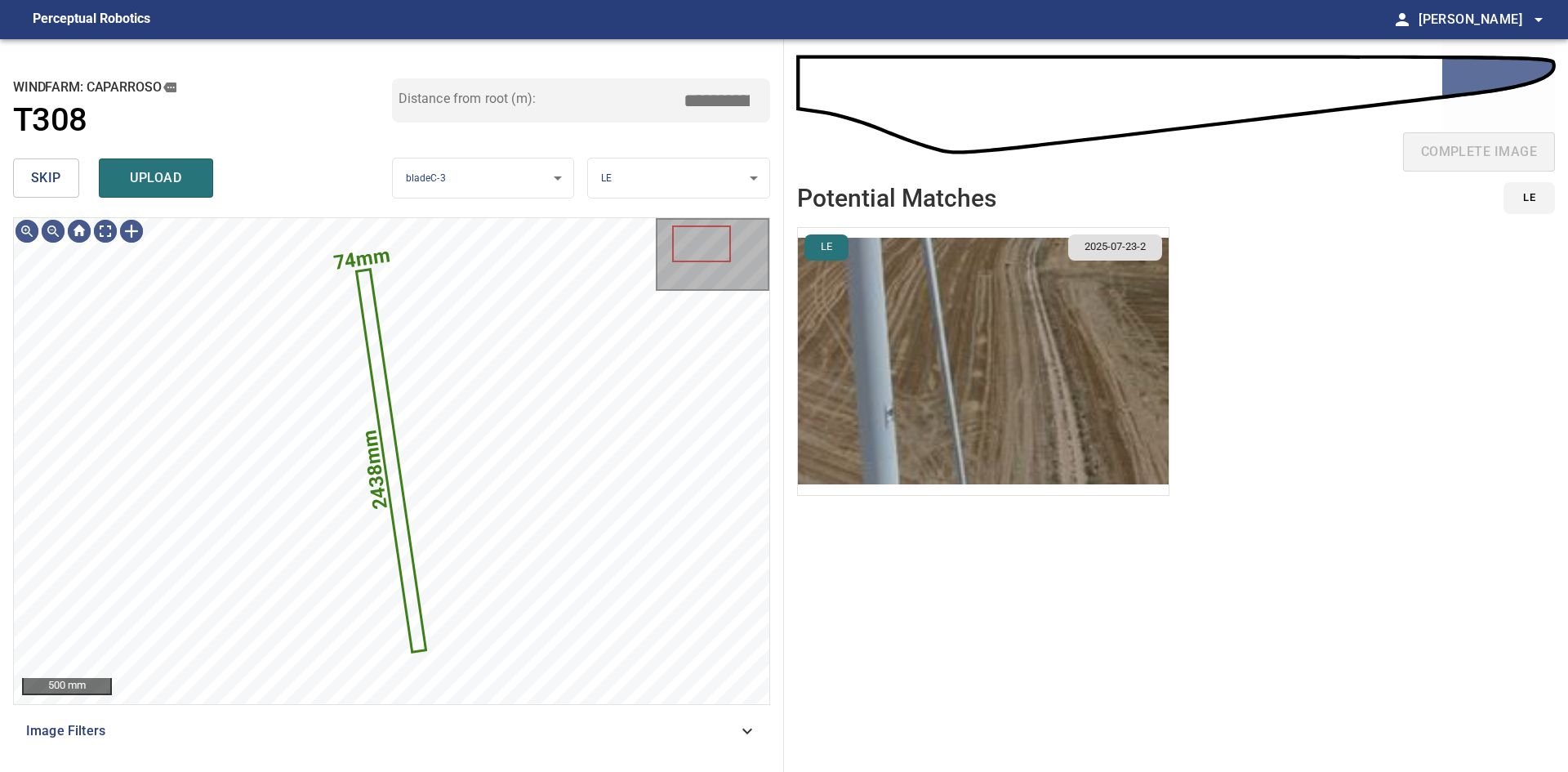
click at [983, 420] on img "button" at bounding box center [983, 361] width 371 height 267
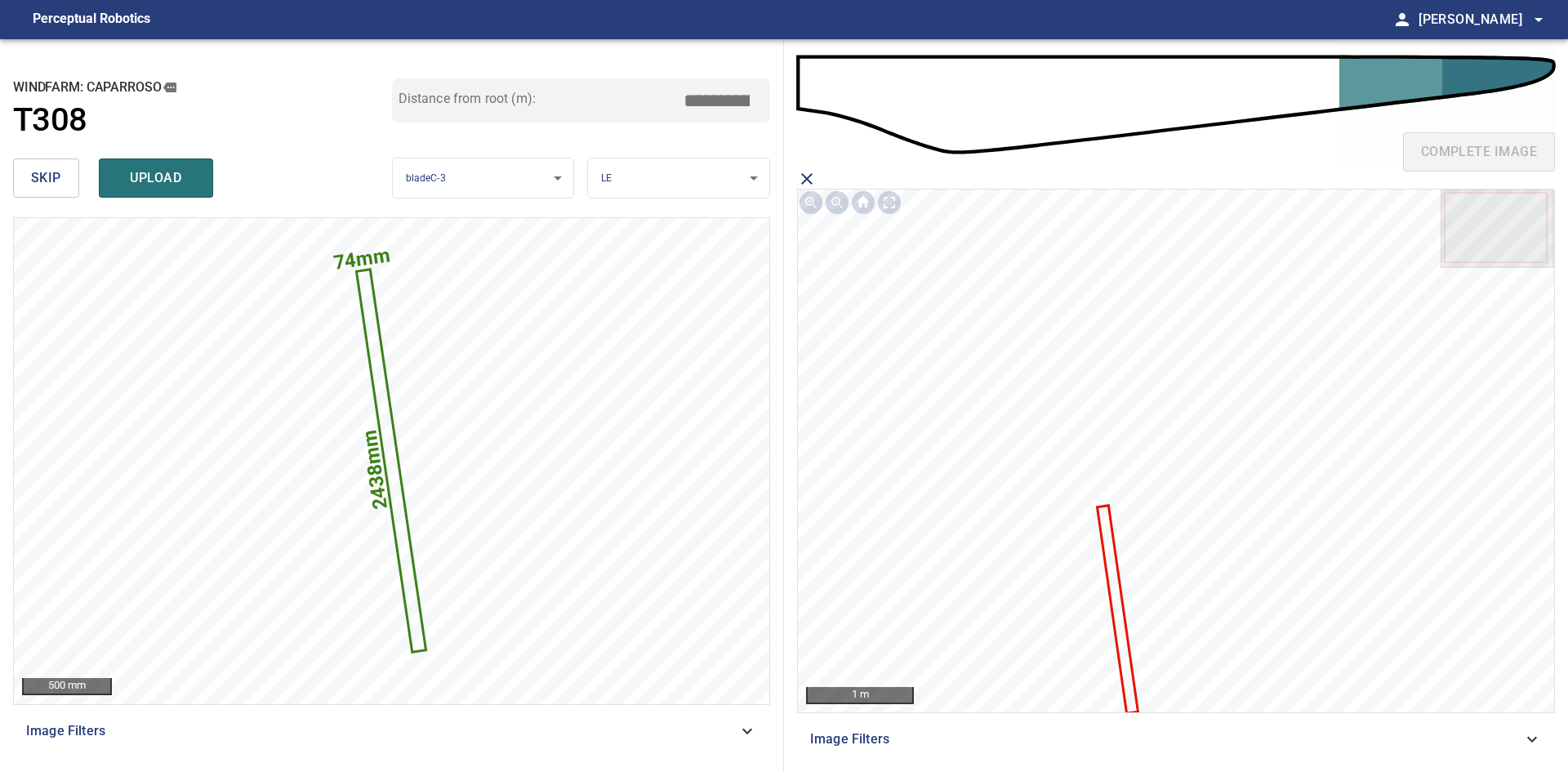
click at [1110, 549] on icon at bounding box center [1118, 609] width 38 height 205
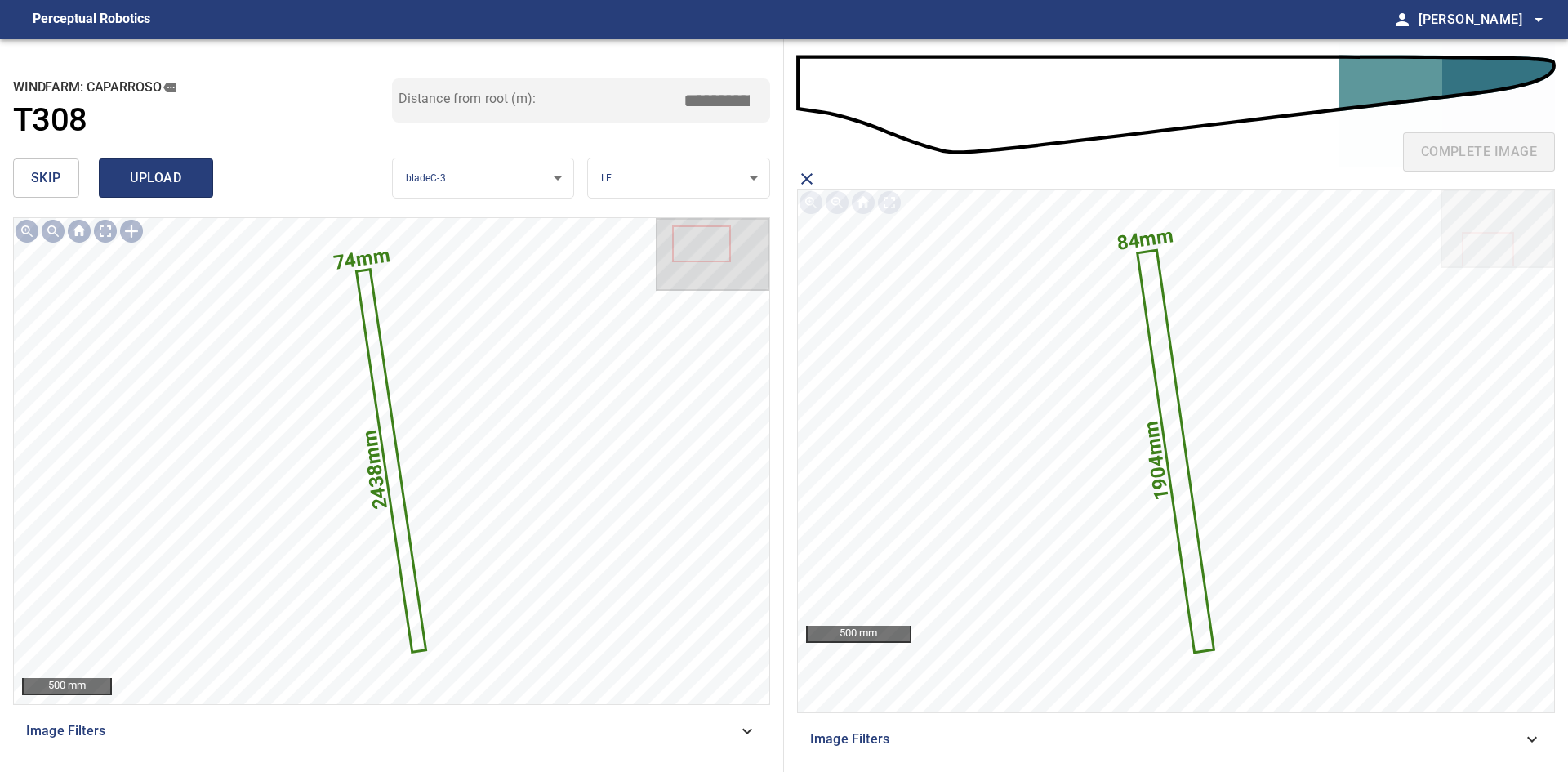
click at [181, 173] on span "upload" at bounding box center [156, 178] width 78 height 23
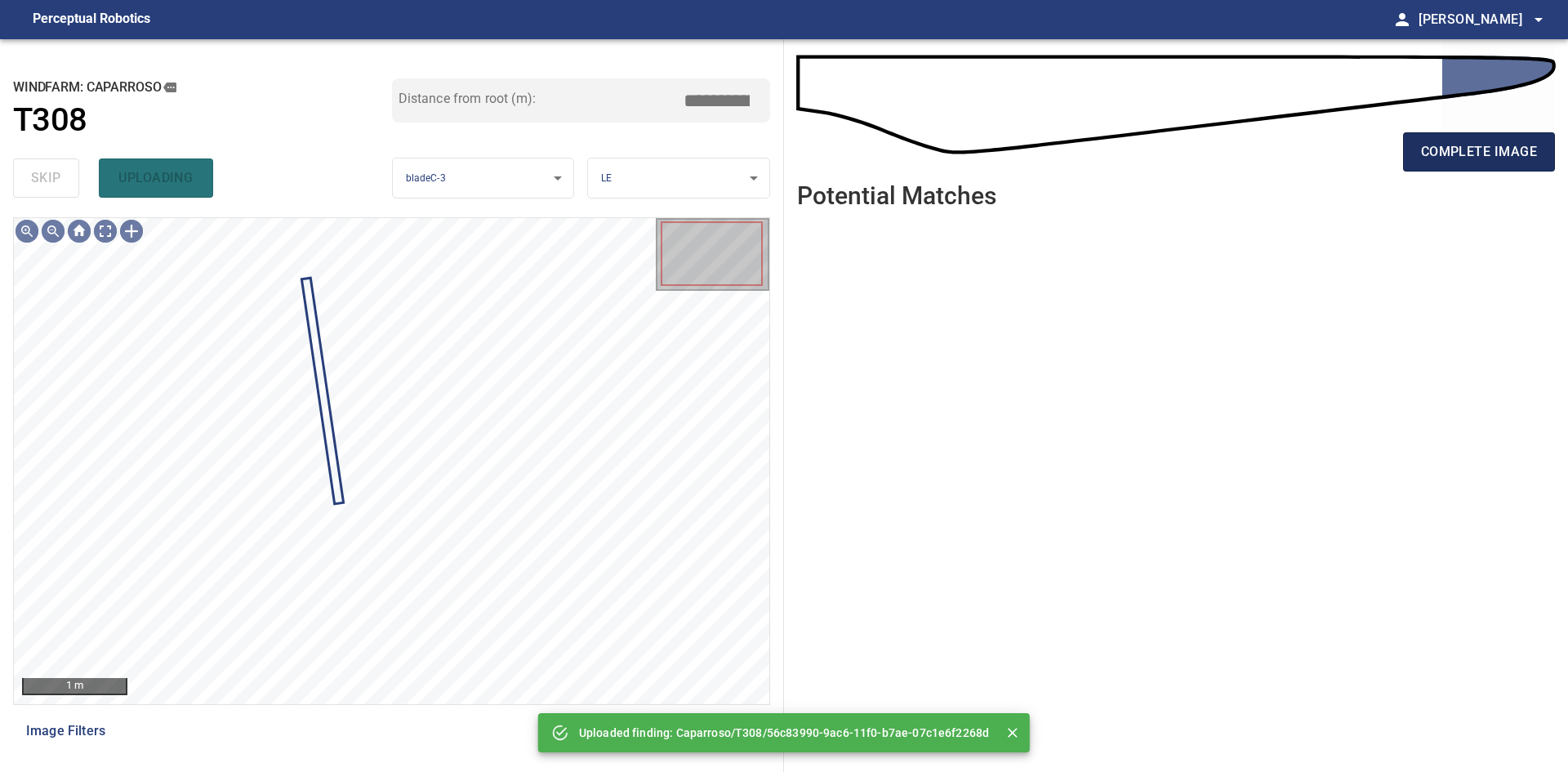
click at [1518, 162] on span "complete image" at bounding box center [1478, 151] width 116 height 23
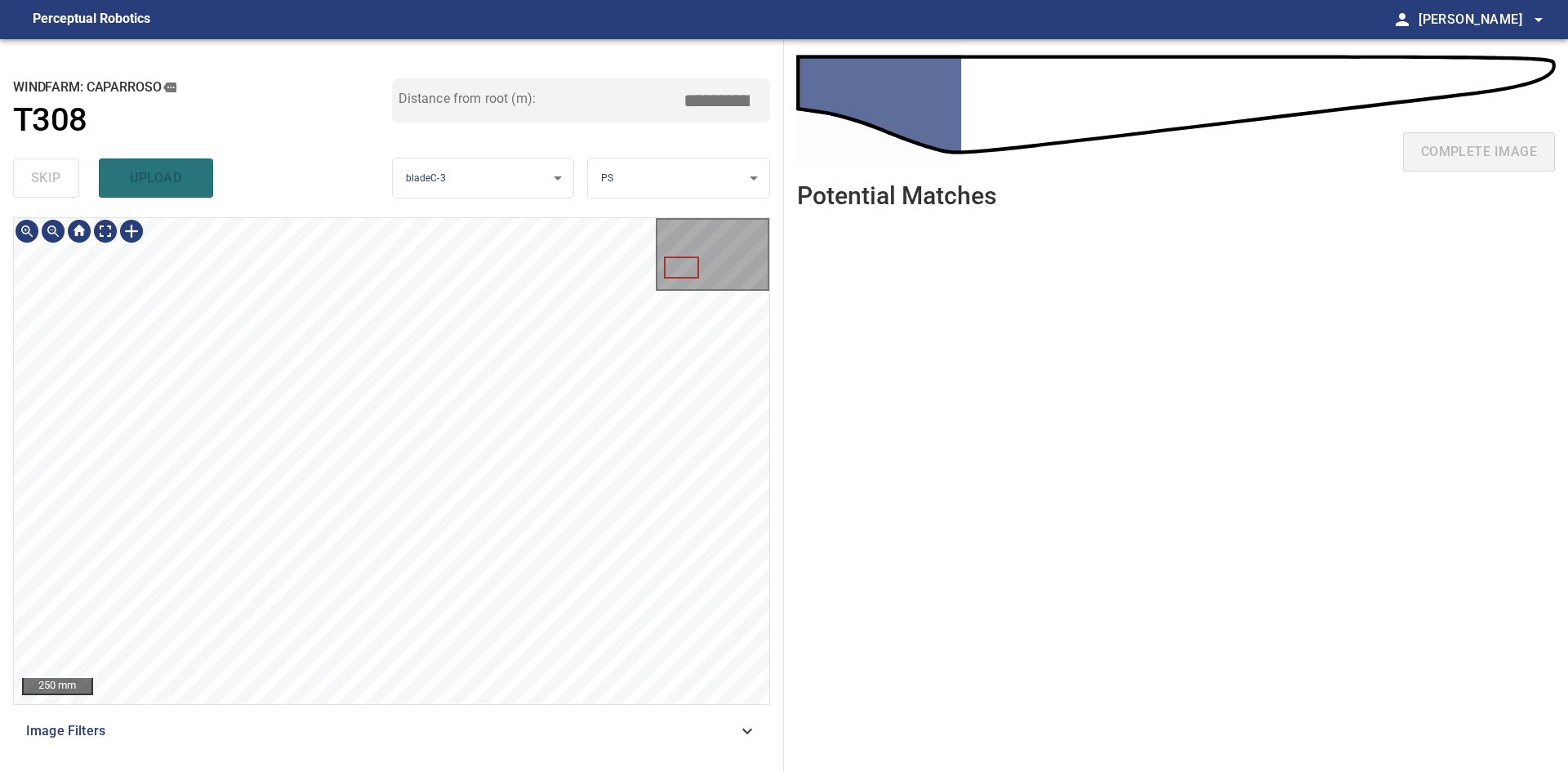
click at [671, 290] on div "250 mm" at bounding box center [392, 461] width 755 height 486
click at [524, 285] on div at bounding box center [498, 301] width 70 height 65
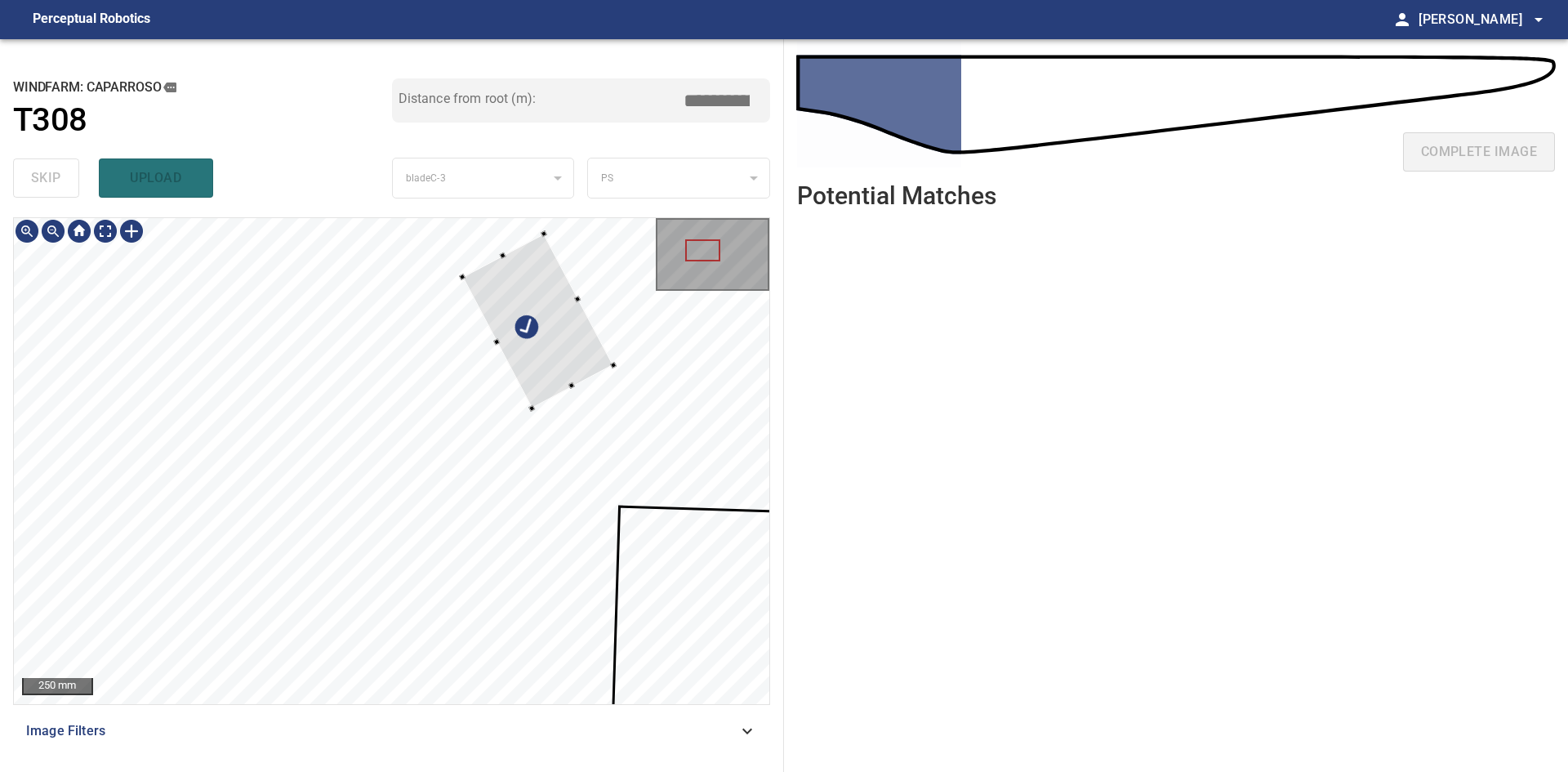
click at [573, 351] on div at bounding box center [538, 320] width 151 height 174
click at [528, 398] on div at bounding box center [392, 461] width 755 height 486
click at [498, 397] on div at bounding box center [500, 397] width 7 height 7
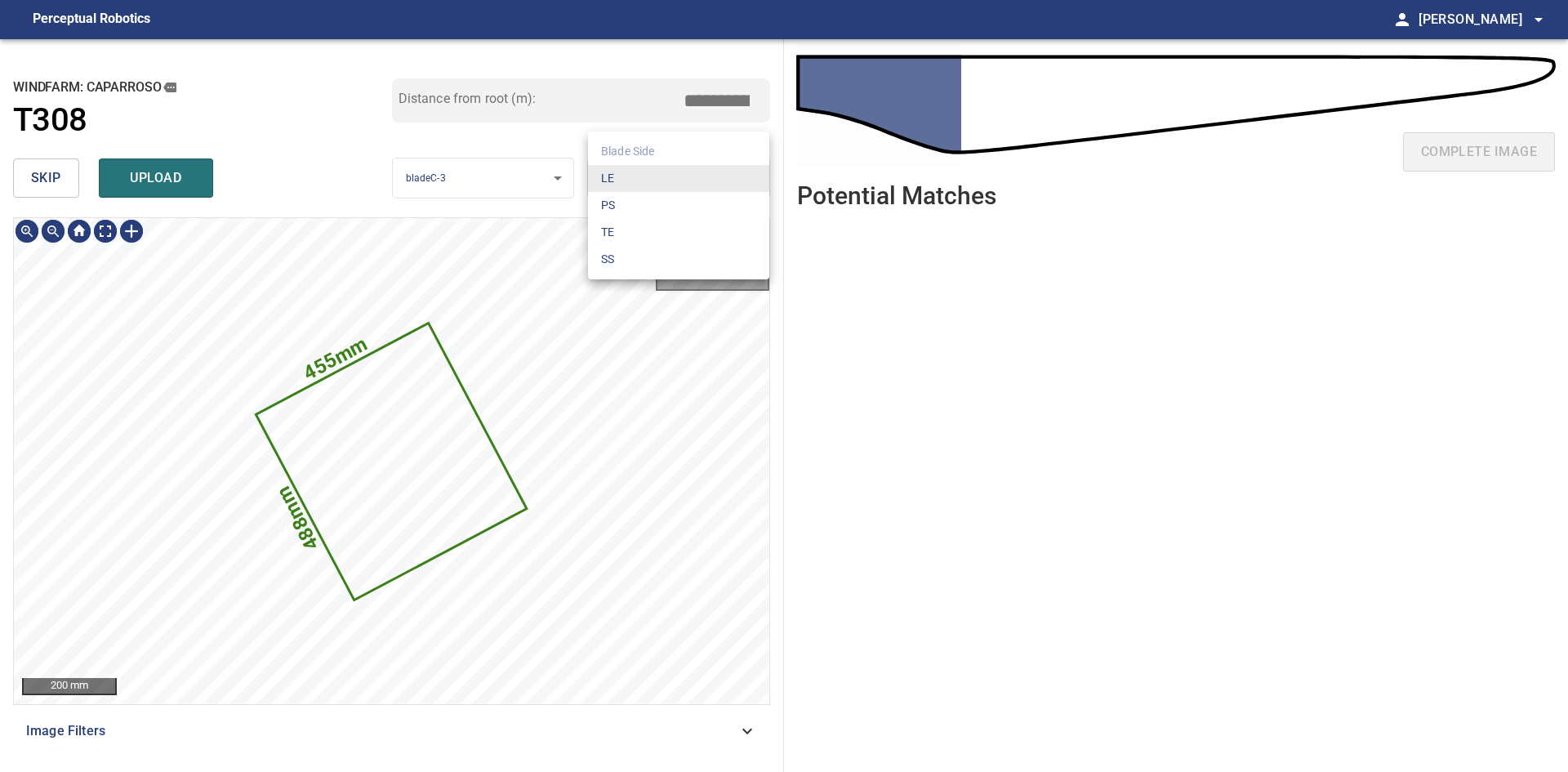
click at [628, 172] on body "**********" at bounding box center [784, 386] width 1568 height 772
click at [630, 176] on li "LE" at bounding box center [679, 178] width 181 height 27
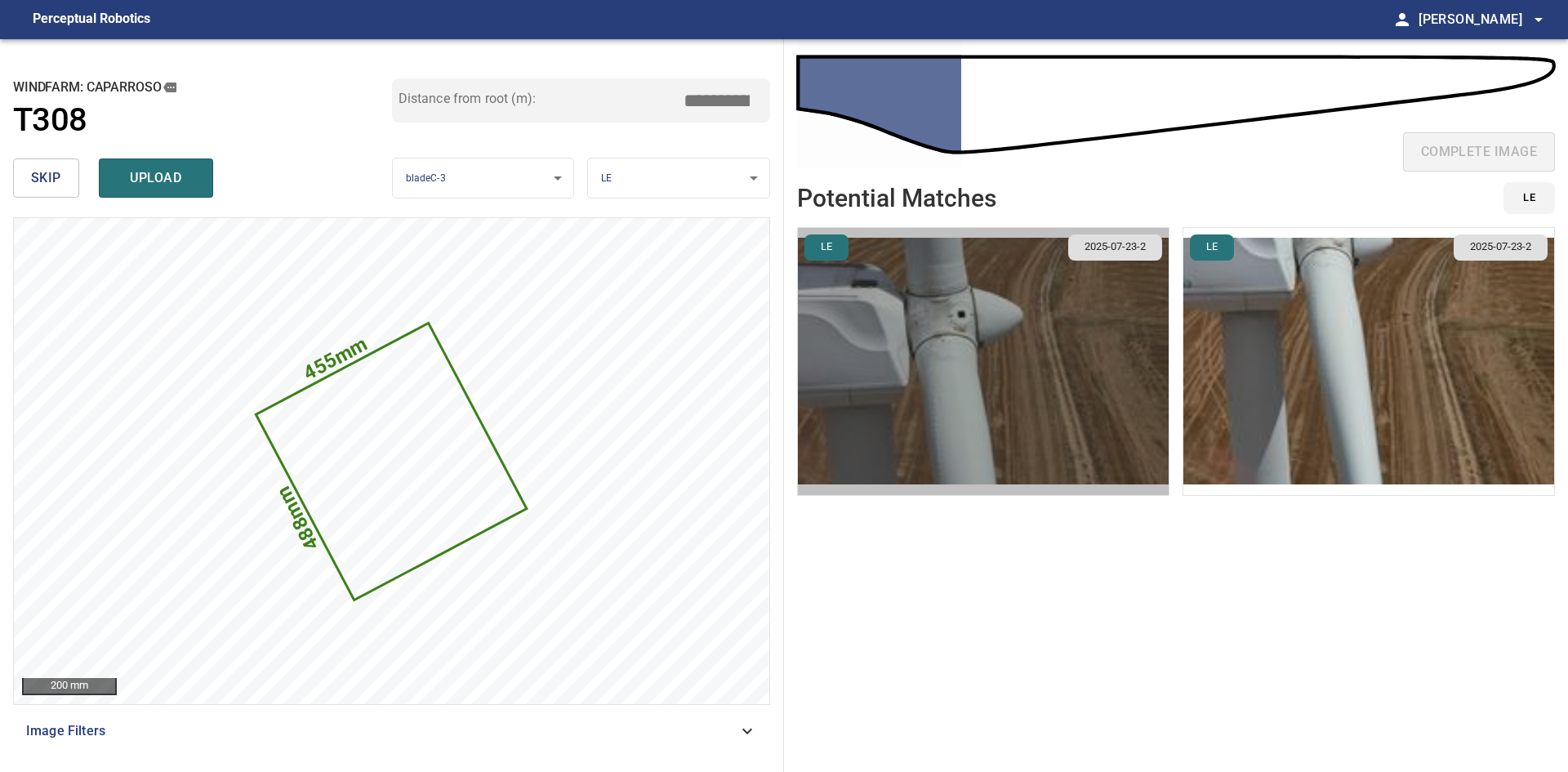
click at [1099, 353] on img "button" at bounding box center [983, 361] width 371 height 267
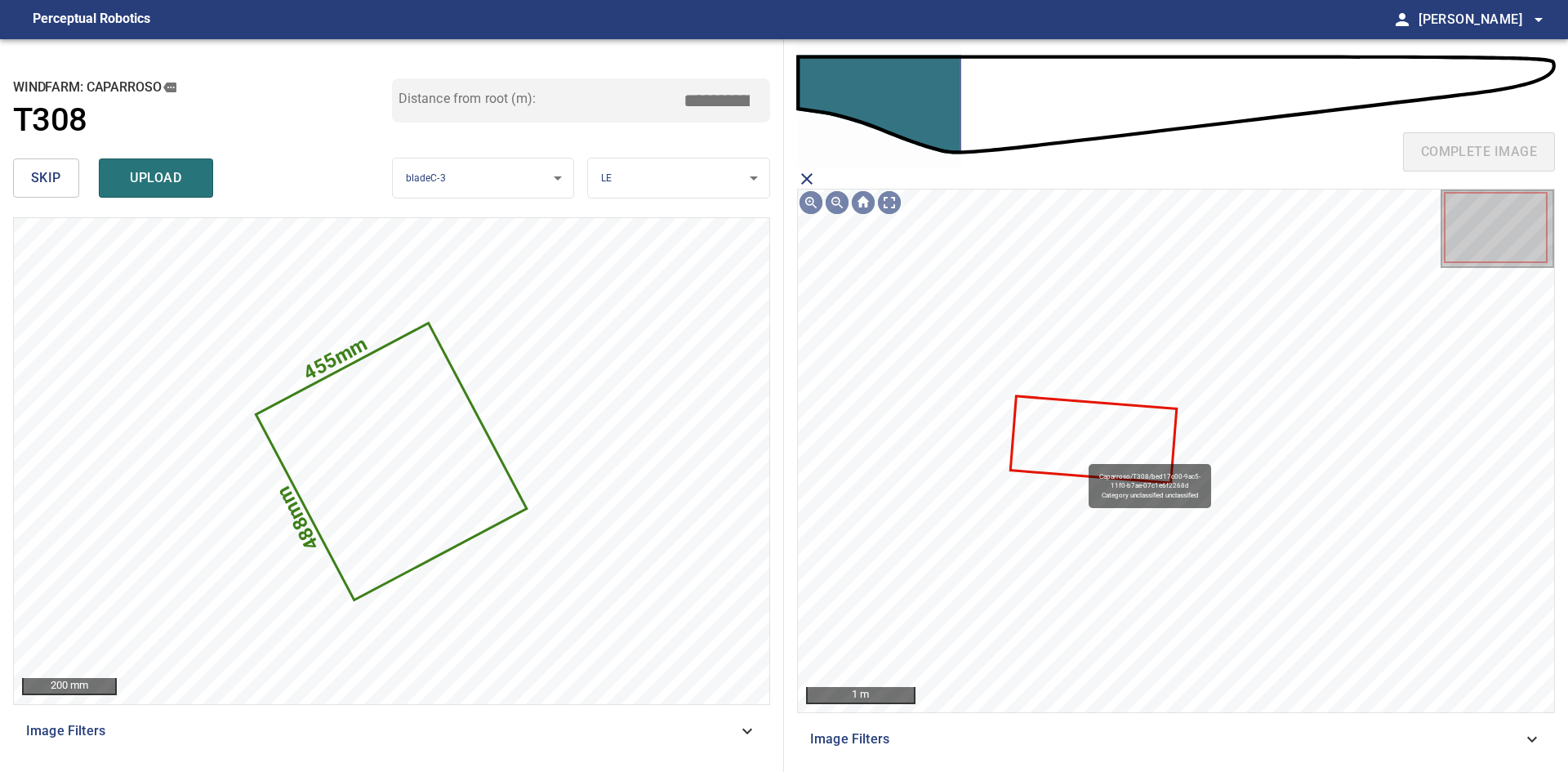
click at [1084, 451] on icon at bounding box center [1094, 439] width 164 height 84
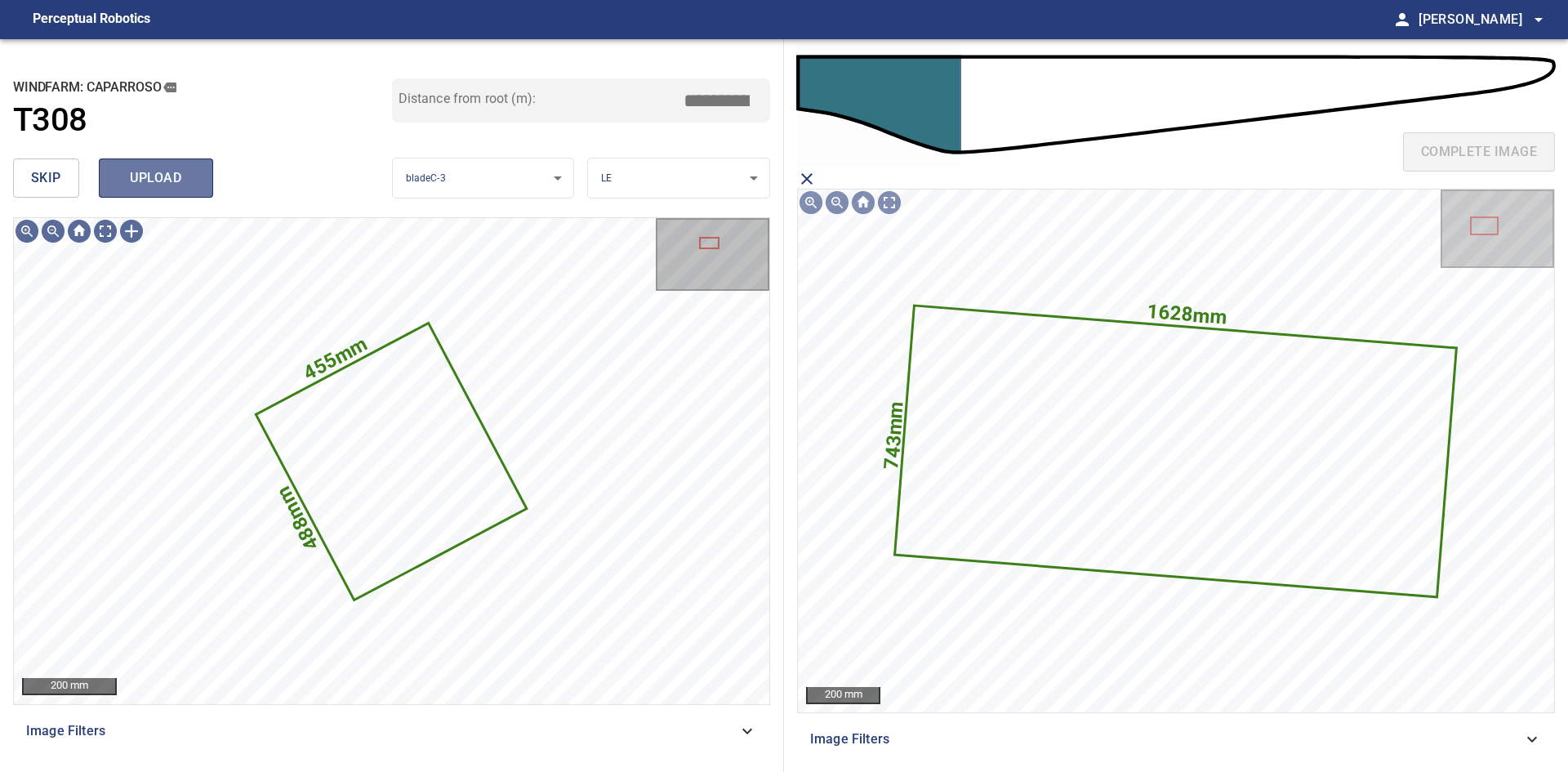
click at [204, 166] on button "upload" at bounding box center [156, 178] width 114 height 39
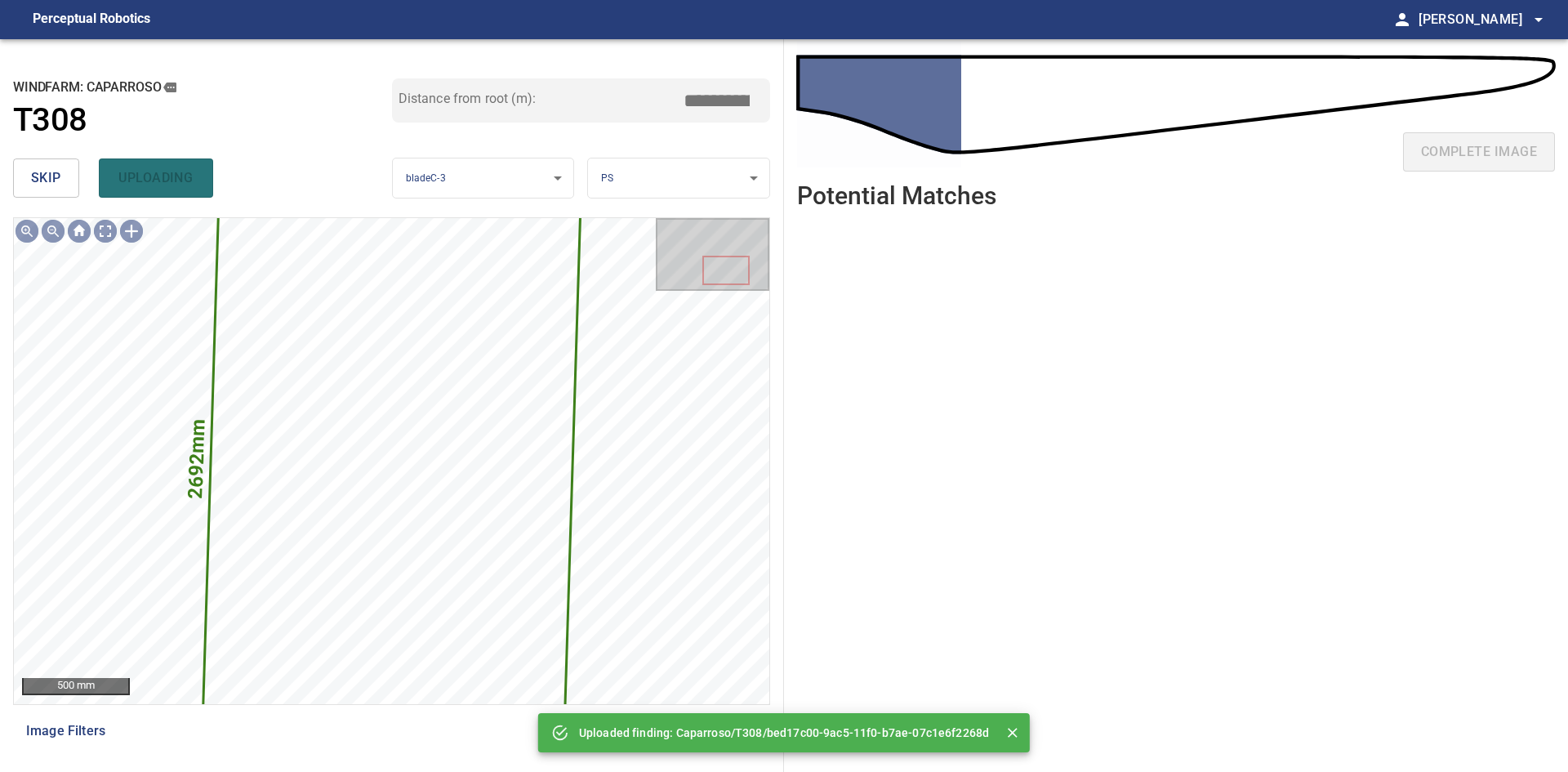
click at [64, 169] on button "skip" at bounding box center [46, 178] width 66 height 39
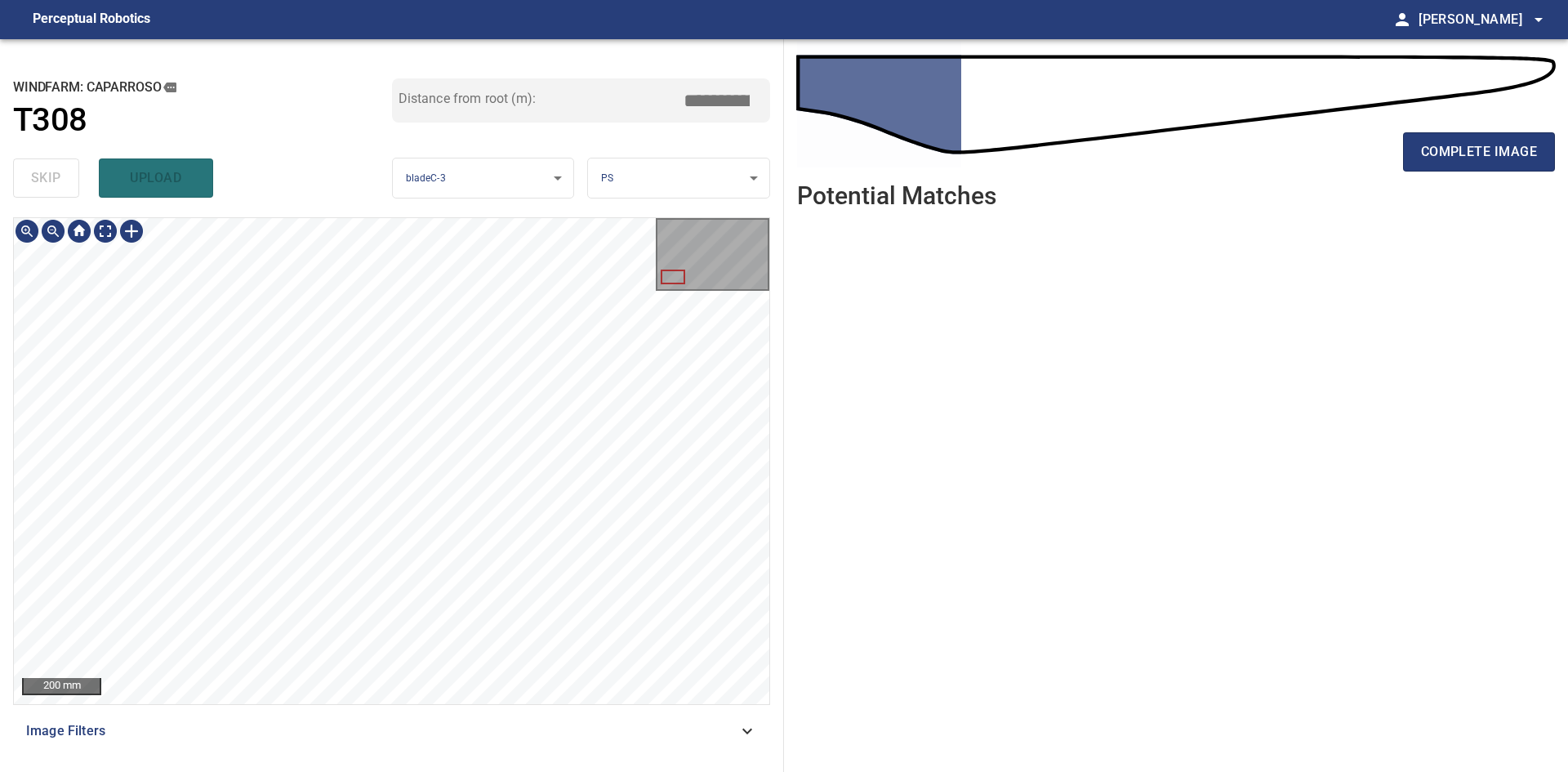
click at [665, 259] on div "200 mm" at bounding box center [392, 461] width 755 height 486
click at [1521, 147] on span "complete image" at bounding box center [1478, 151] width 116 height 23
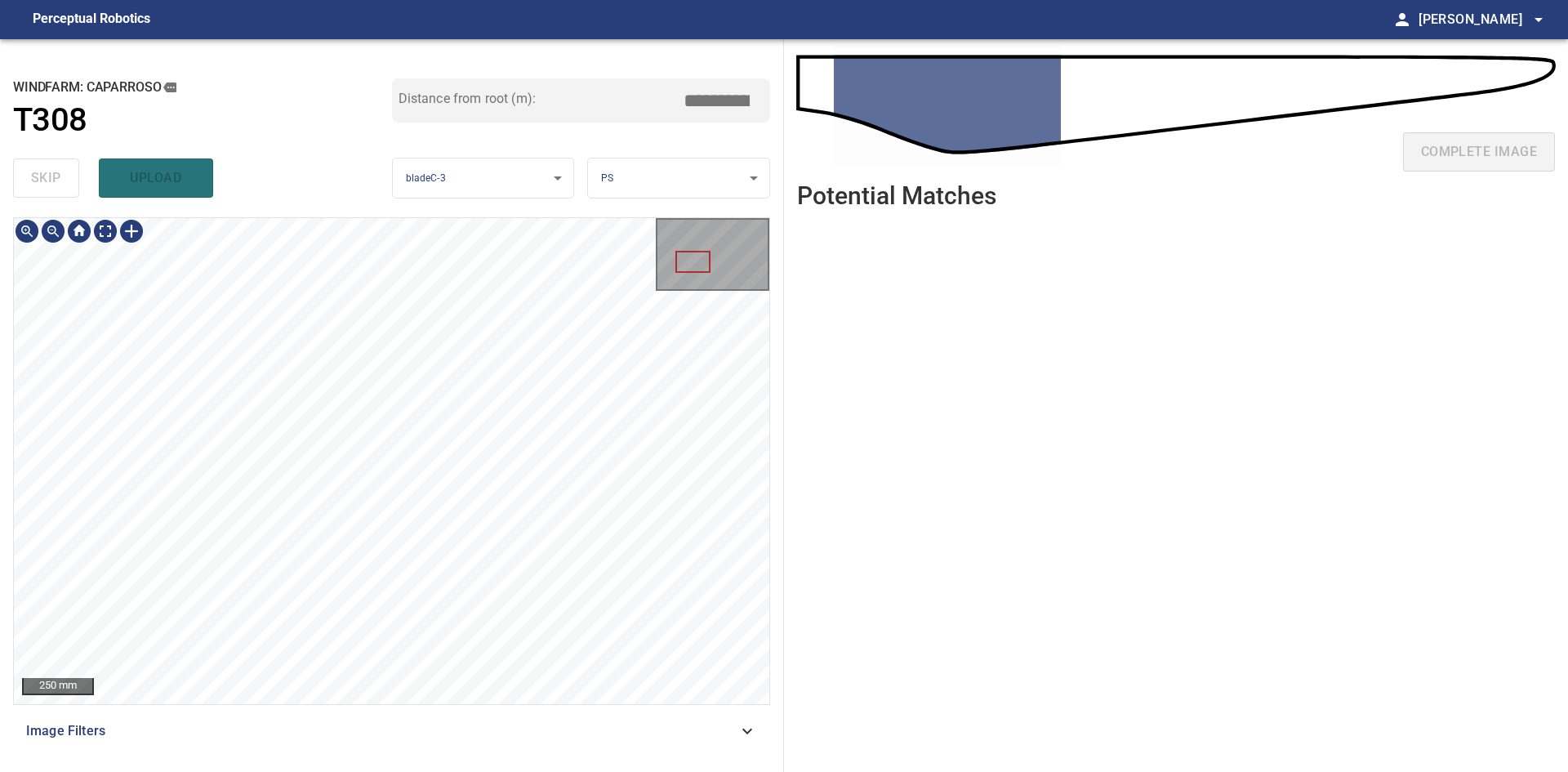
click at [656, 296] on div "250 mm" at bounding box center [392, 461] width 755 height 486
click at [0, 507] on div "**********" at bounding box center [392, 406] width 784 height 733
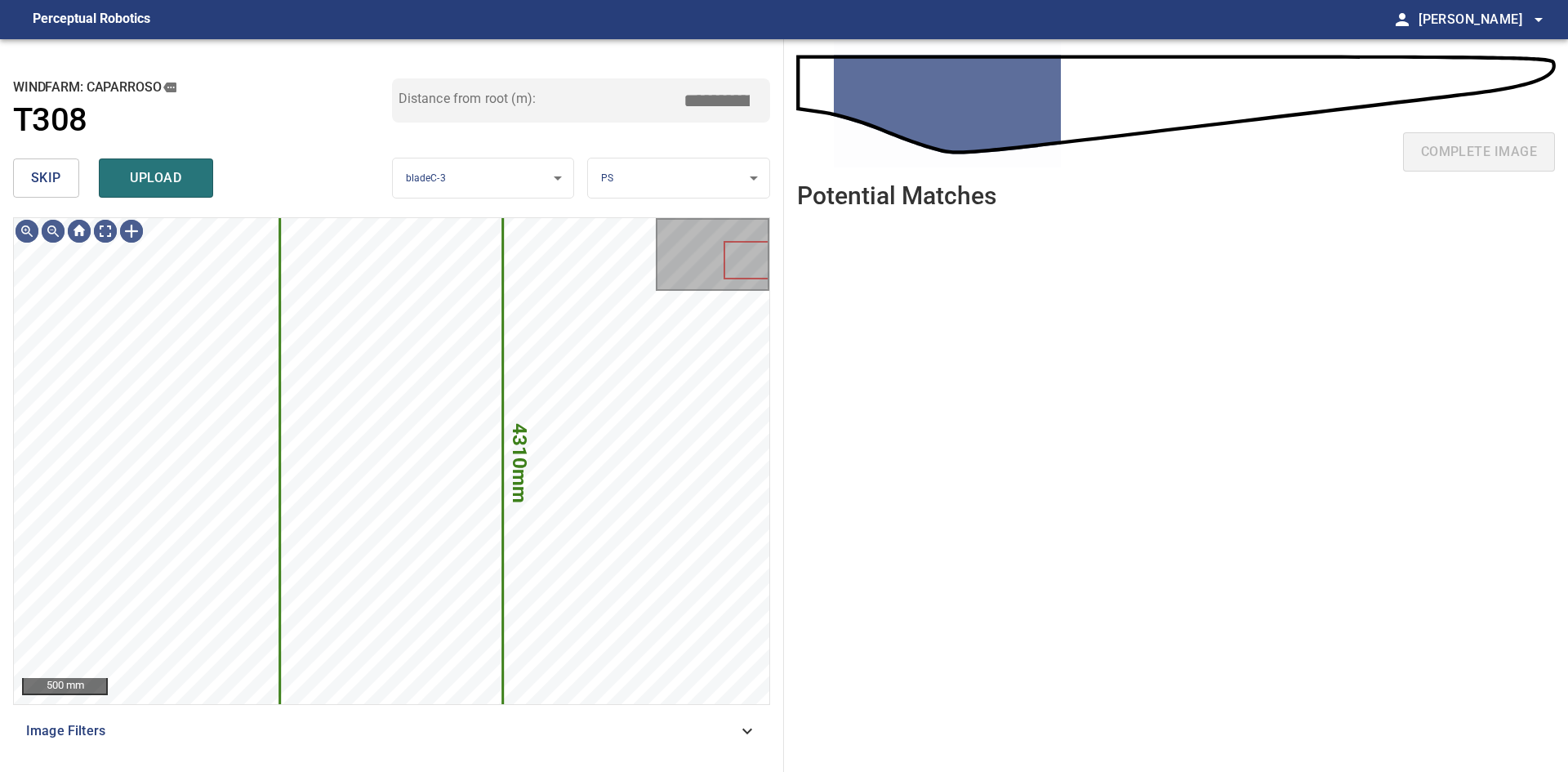
click at [42, 185] on span "skip" at bounding box center [46, 178] width 30 height 23
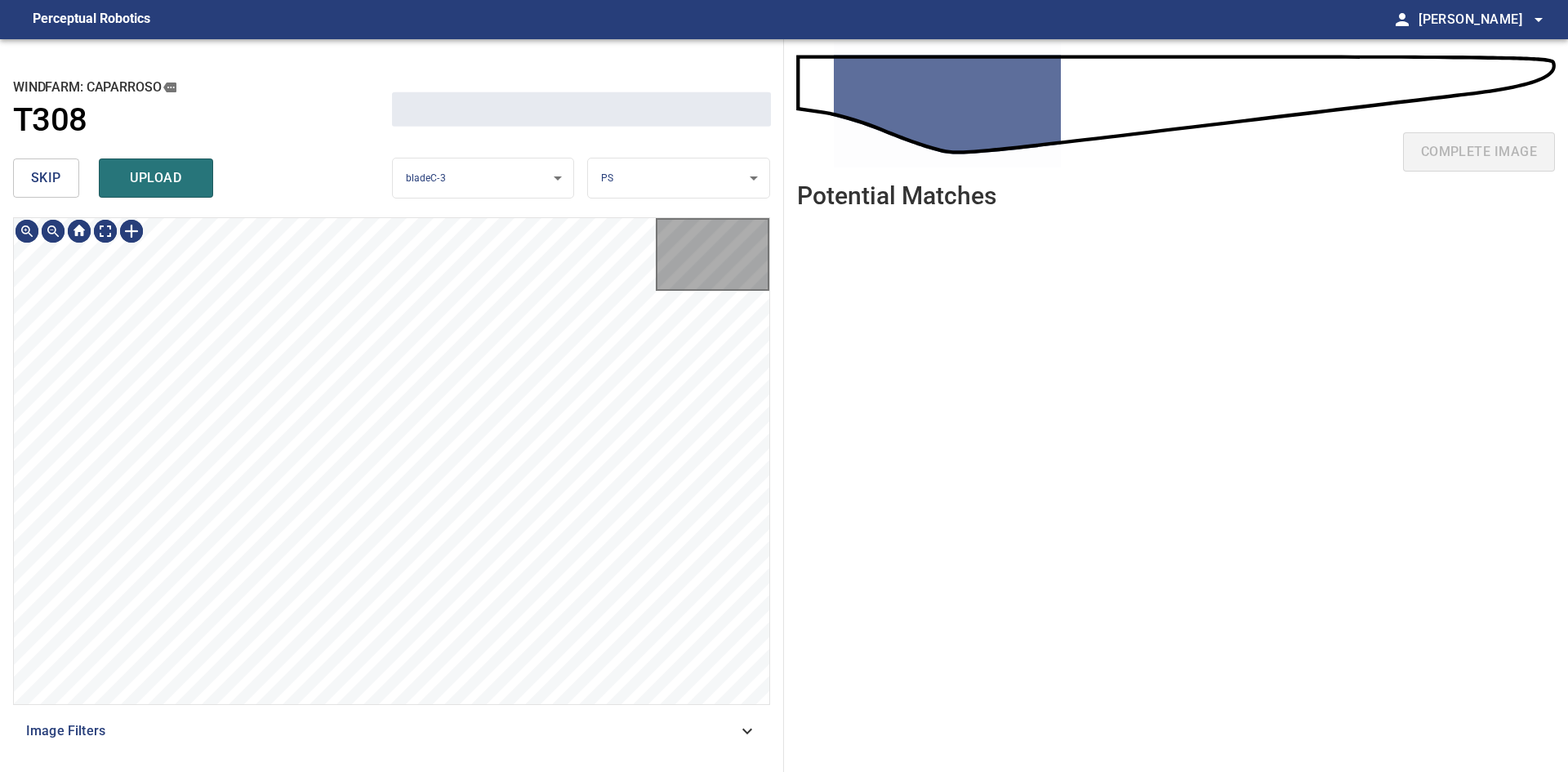
click at [42, 185] on span "skip" at bounding box center [46, 178] width 30 height 23
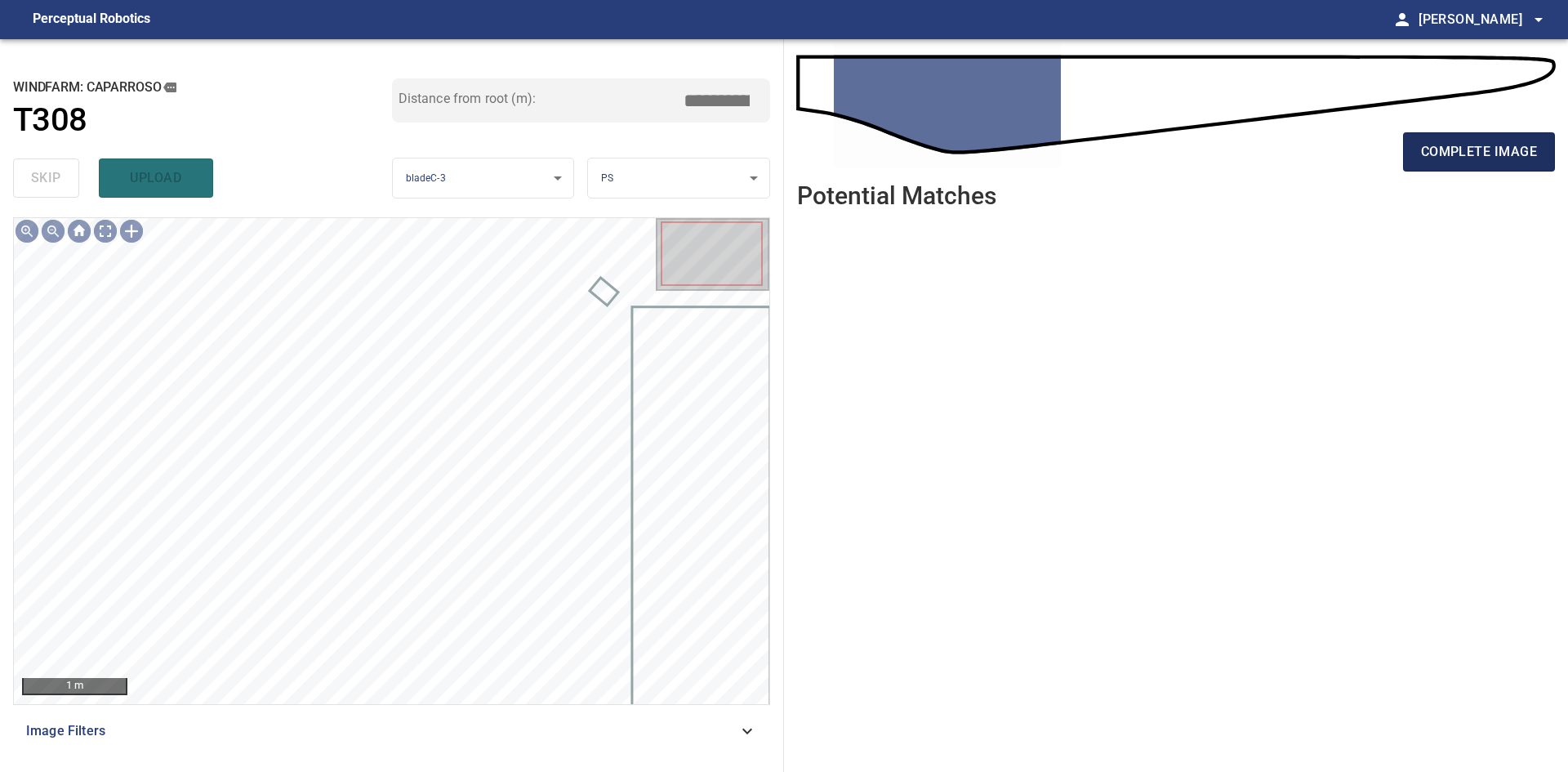
click at [1502, 145] on span "complete image" at bounding box center [1478, 151] width 116 height 23
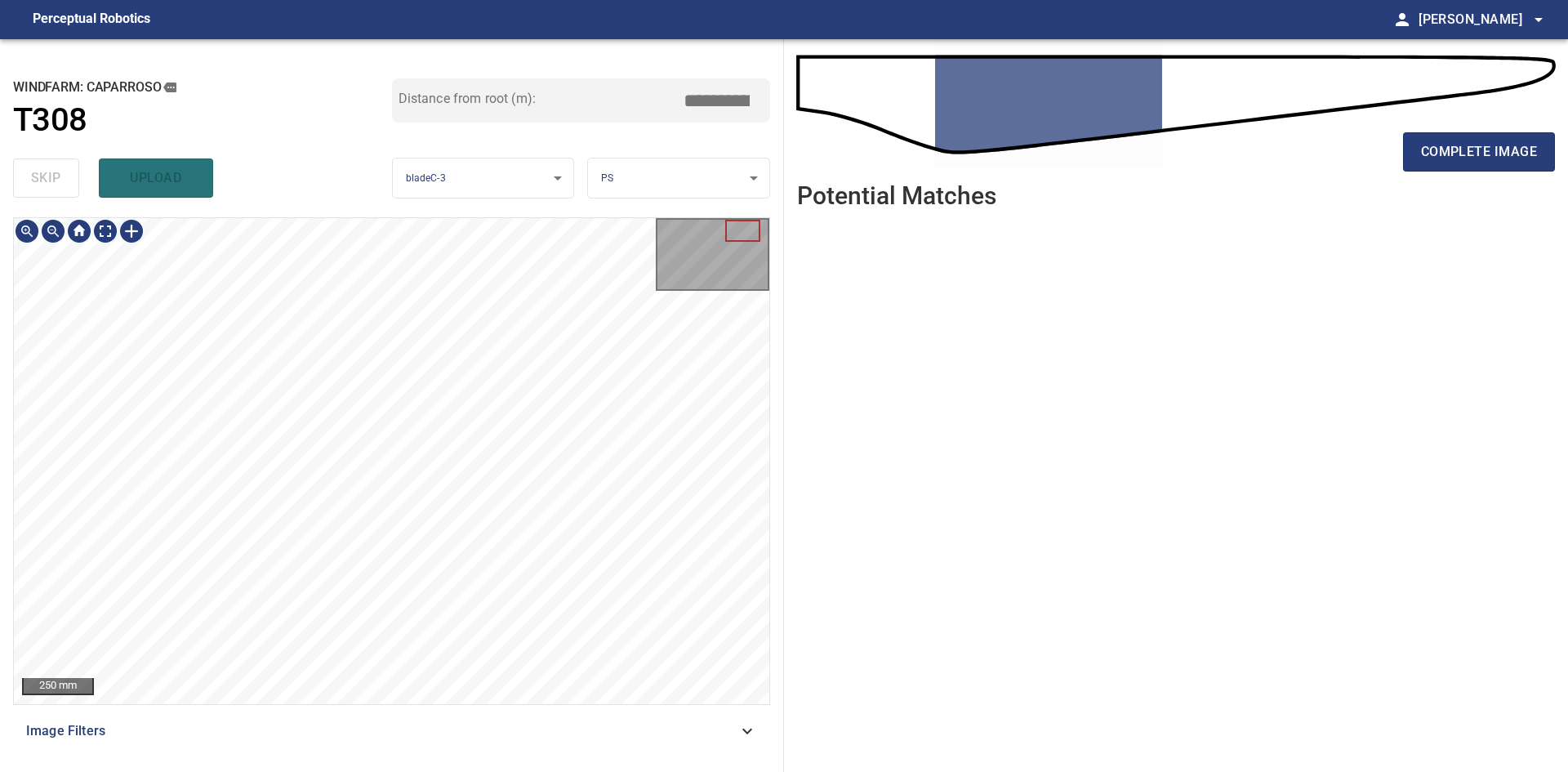
click at [895, 352] on div "**********" at bounding box center [784, 406] width 1568 height 733
click at [814, 366] on div "**********" at bounding box center [784, 406] width 1568 height 733
click at [881, 330] on div "**********" at bounding box center [784, 406] width 1568 height 733
click at [917, 299] on div "**********" at bounding box center [784, 406] width 1568 height 733
click at [1423, 157] on span "complete image" at bounding box center [1478, 151] width 116 height 23
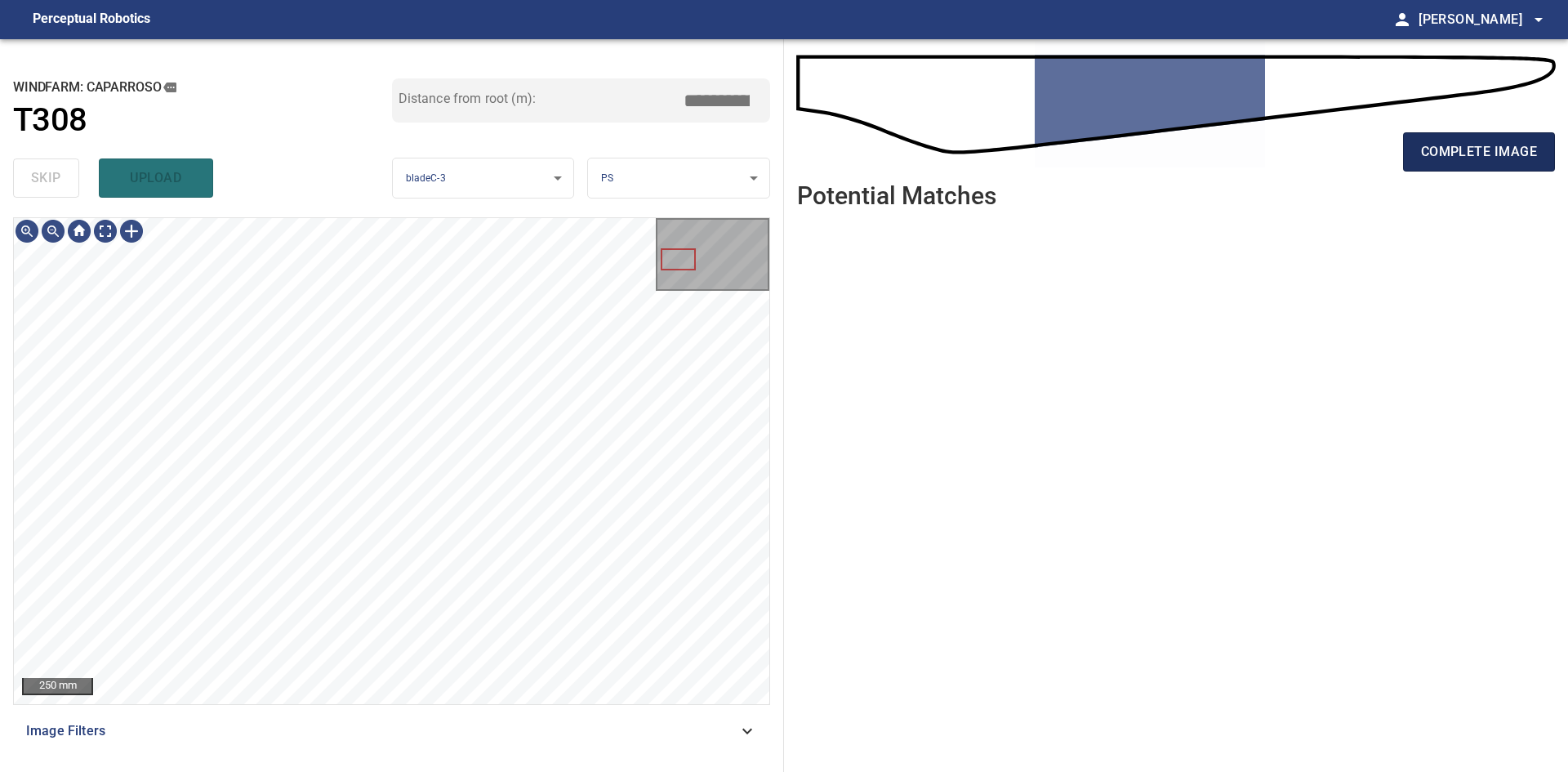
click at [1468, 157] on span "complete image" at bounding box center [1478, 151] width 116 height 23
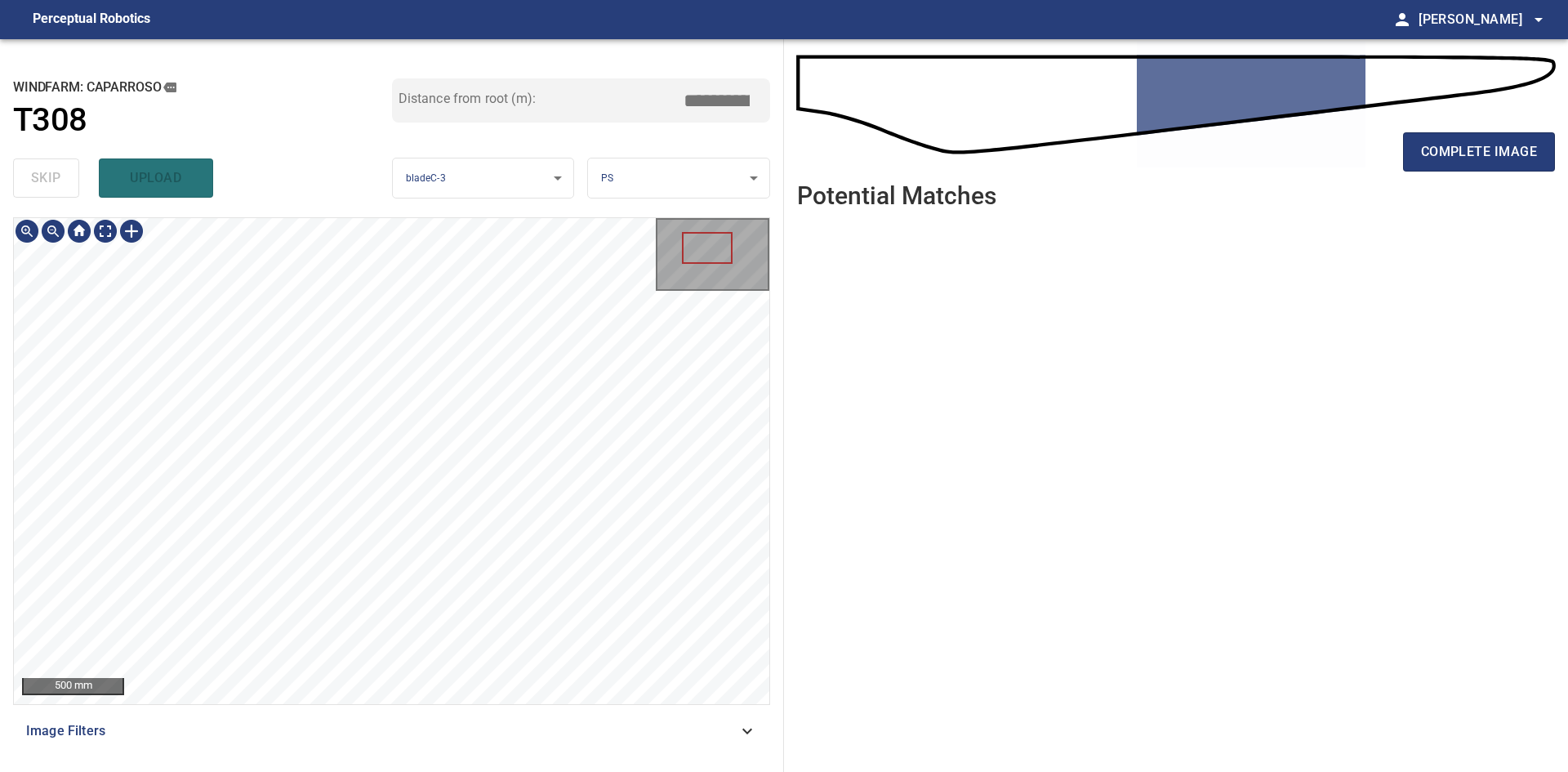
click at [1239, 286] on div "**********" at bounding box center [784, 406] width 1568 height 733
click at [1245, 327] on div "**********" at bounding box center [784, 406] width 1568 height 733
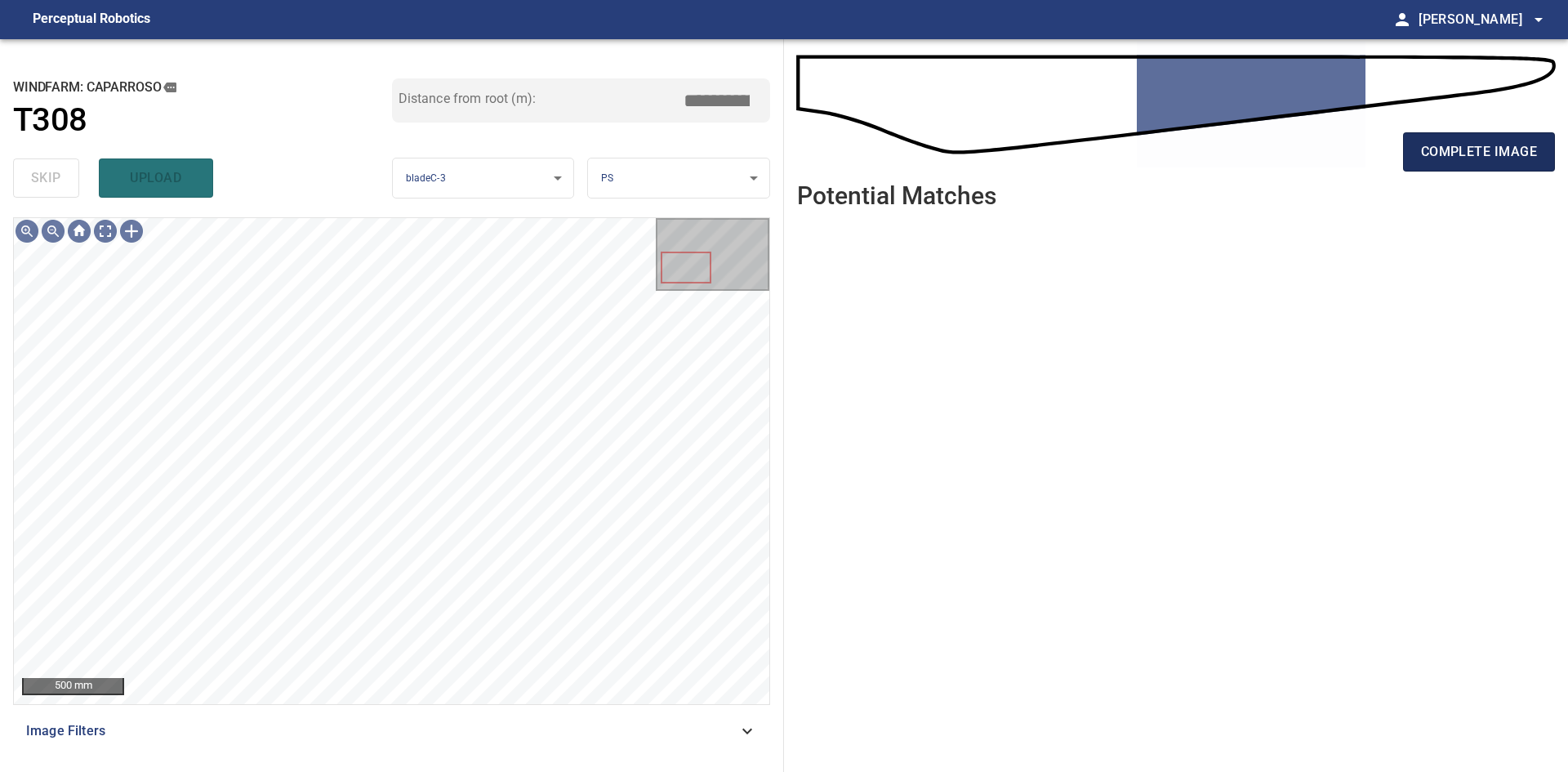
click at [1482, 157] on span "complete image" at bounding box center [1478, 151] width 116 height 23
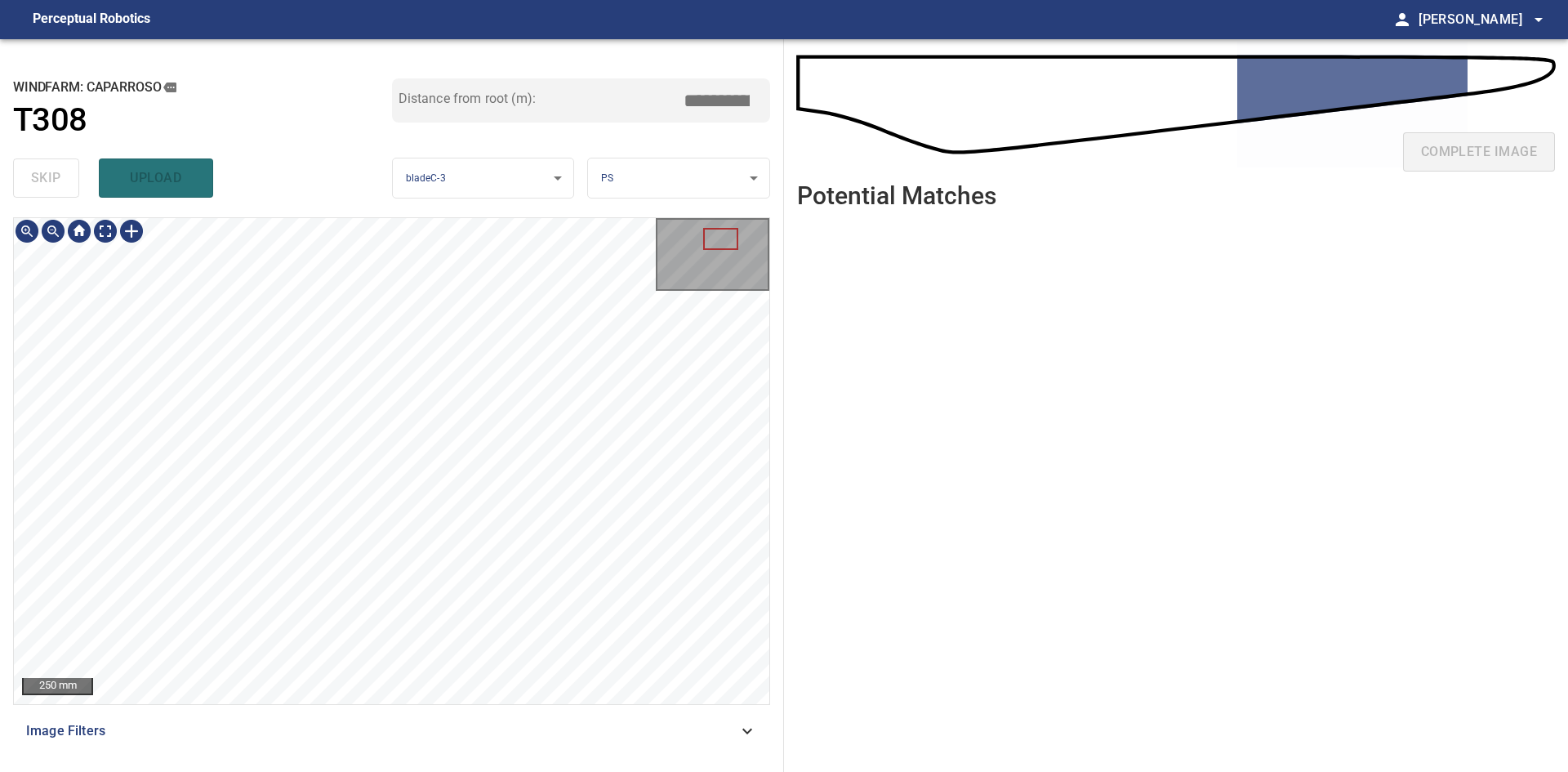
click at [1115, 217] on div "**********" at bounding box center [784, 406] width 1568 height 733
click at [823, 288] on div "**********" at bounding box center [784, 406] width 1568 height 733
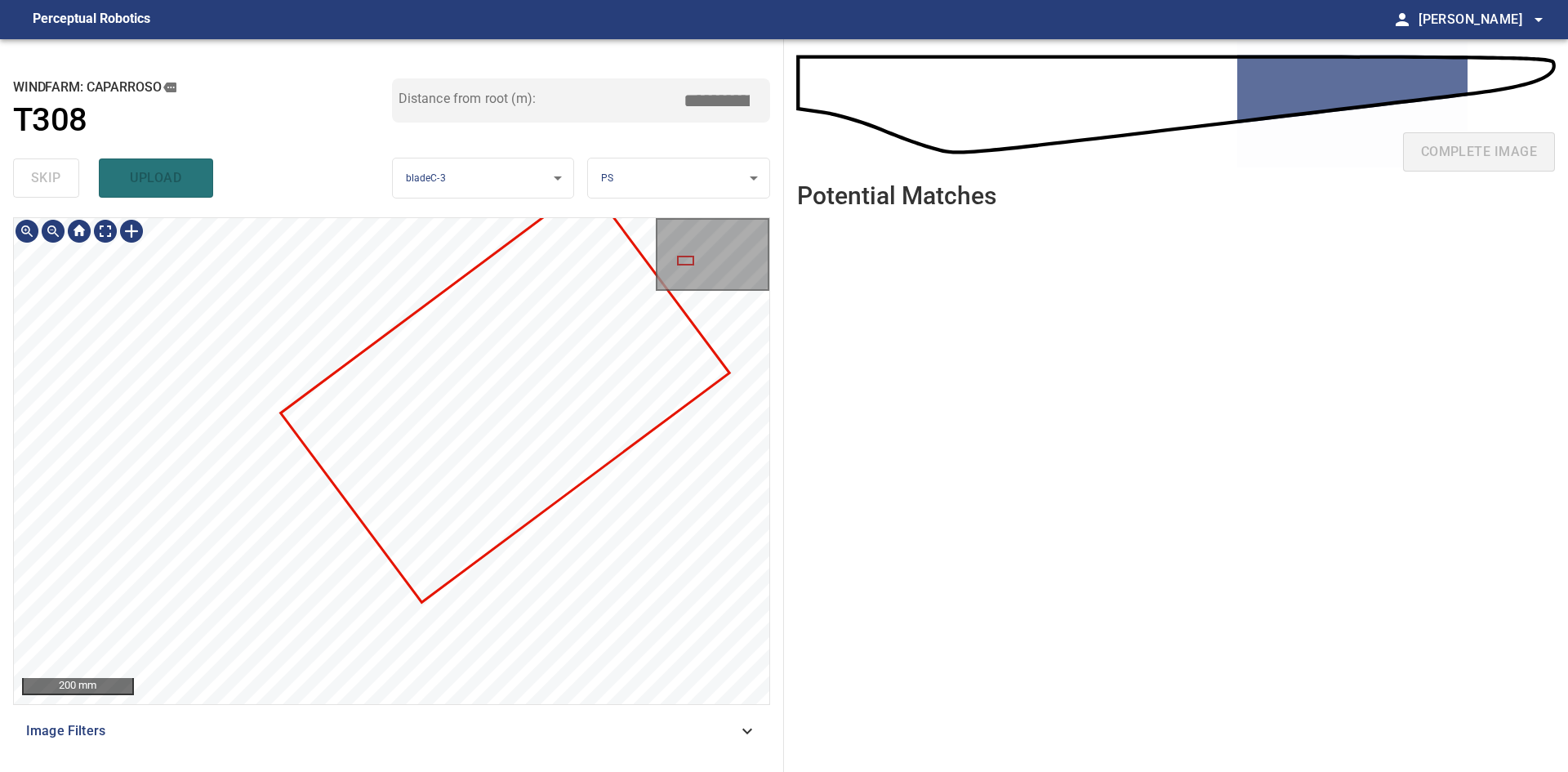
click at [918, 278] on div "**********" at bounding box center [784, 406] width 1568 height 733
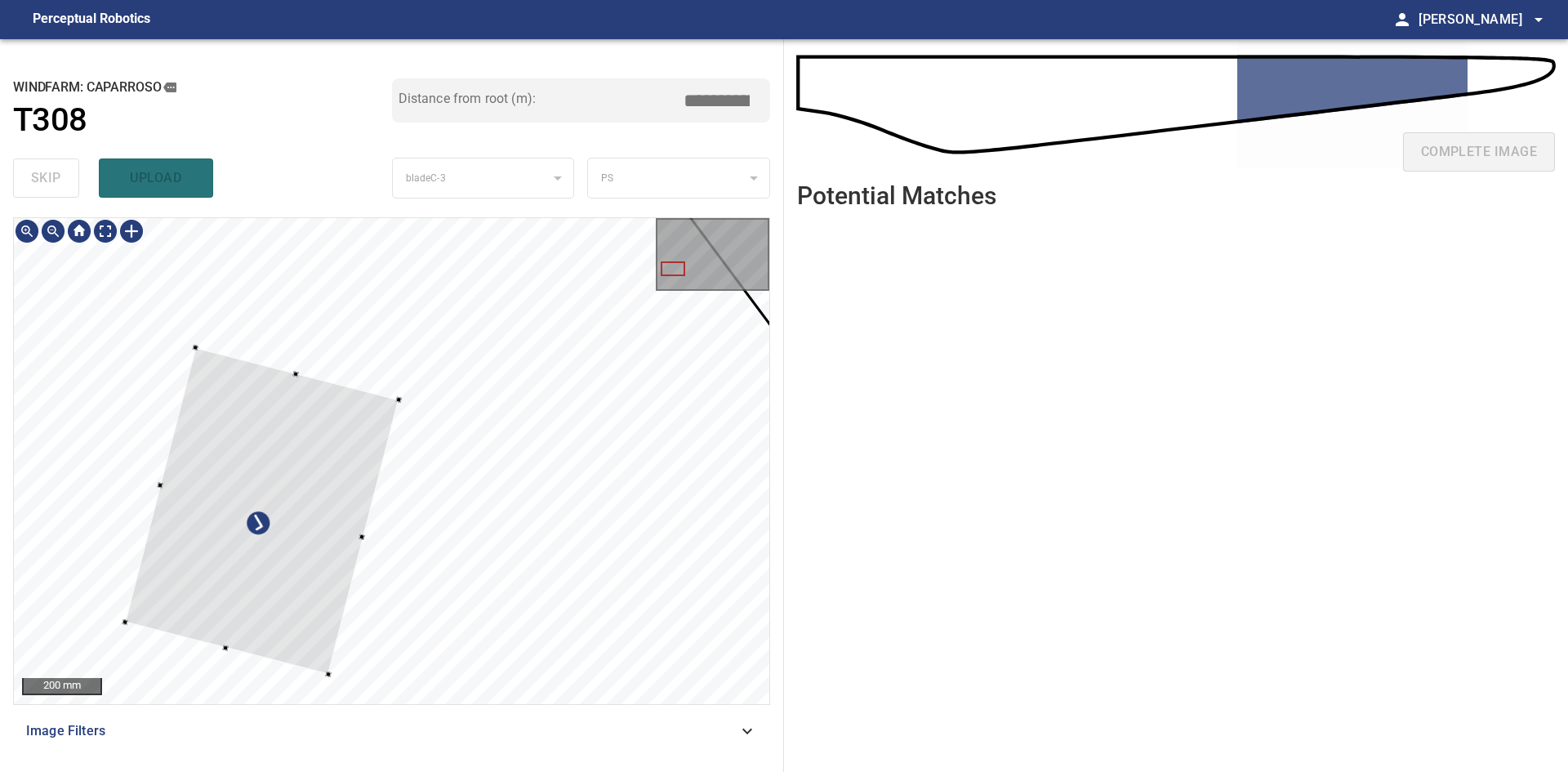
click at [291, 593] on div at bounding box center [262, 511] width 273 height 326
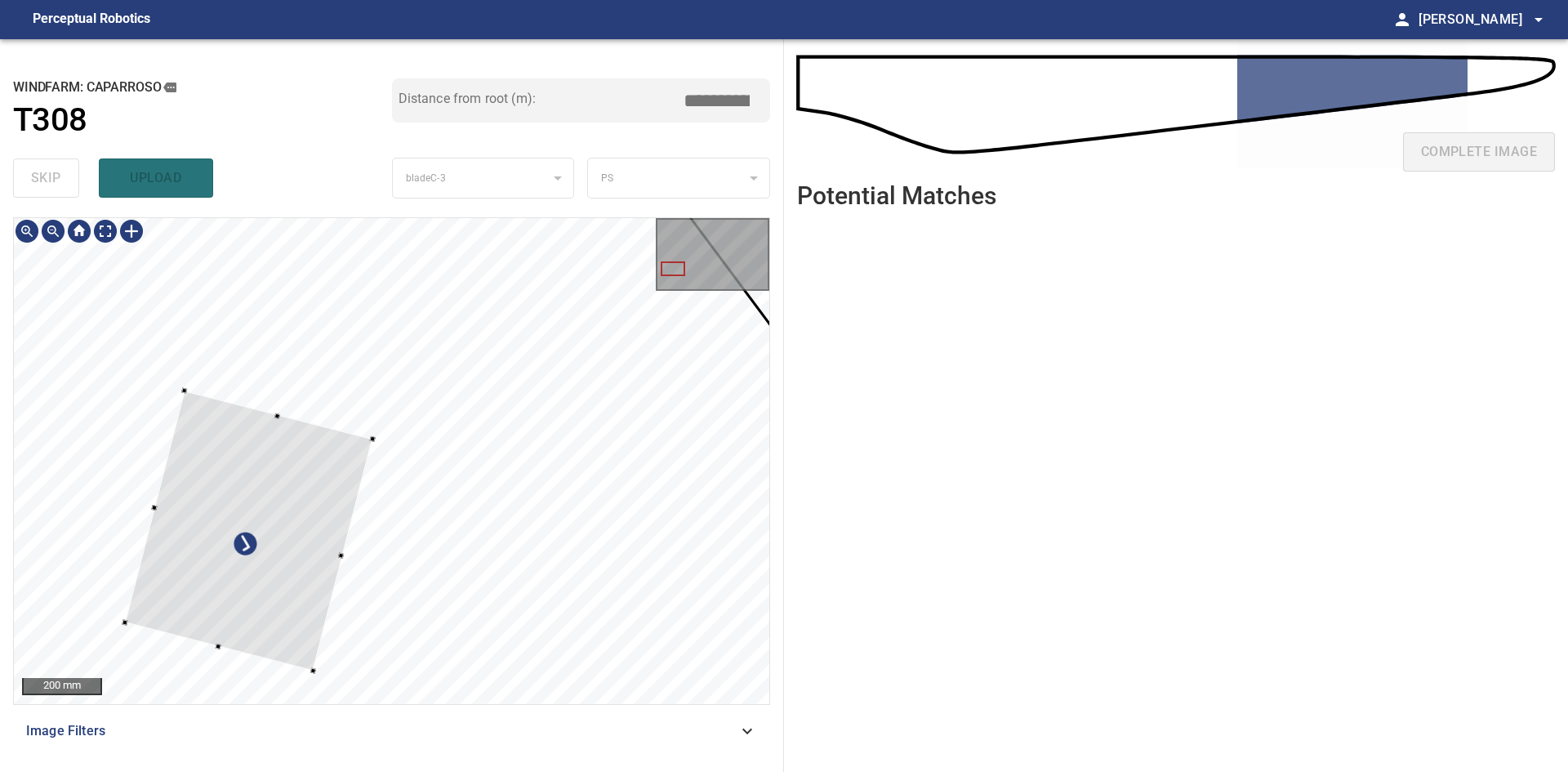
click at [370, 439] on div at bounding box center [372, 439] width 6 height 6
click at [268, 584] on div at bounding box center [249, 530] width 247 height 279
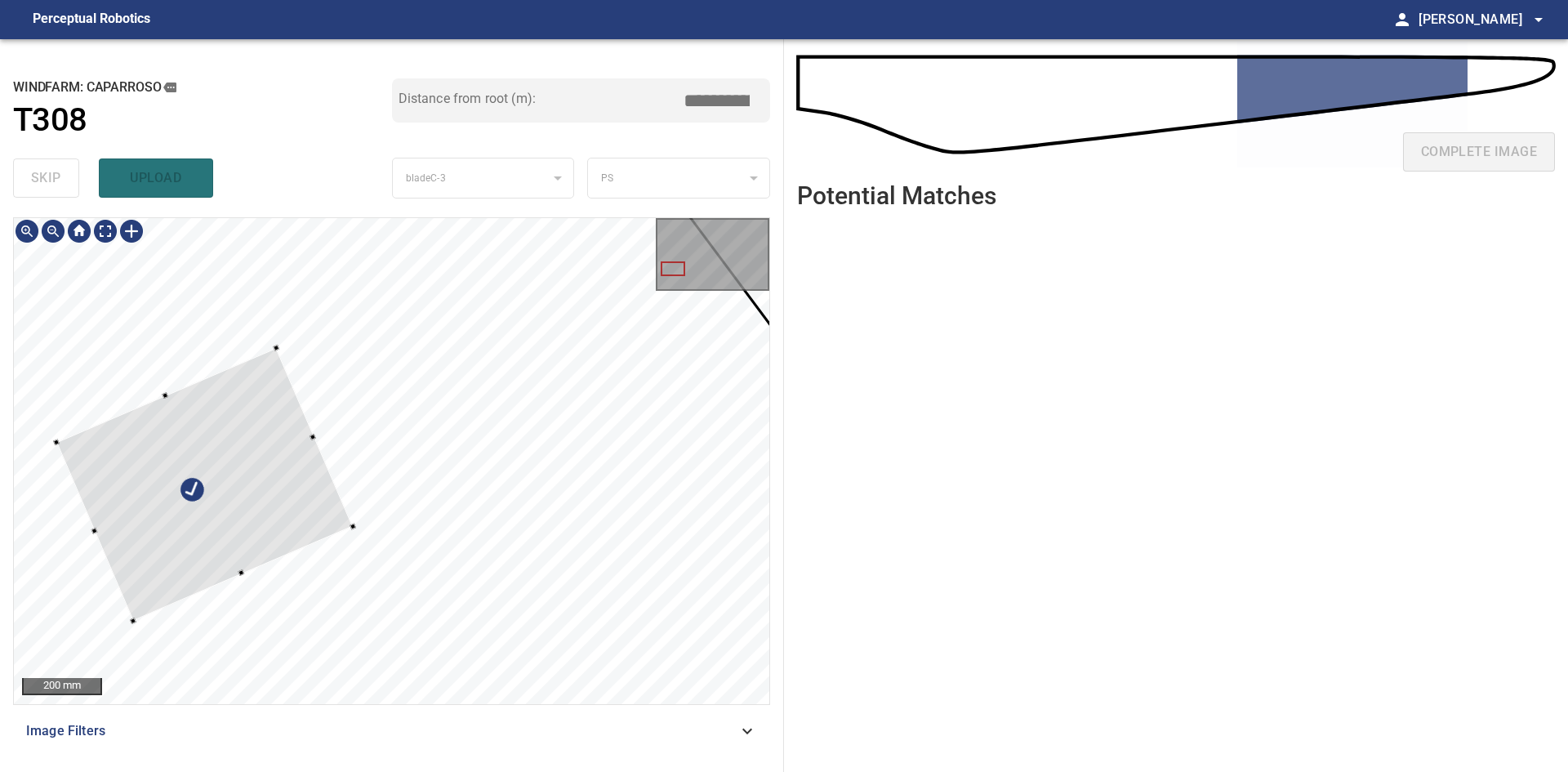
click at [212, 567] on div at bounding box center [204, 485] width 297 height 273
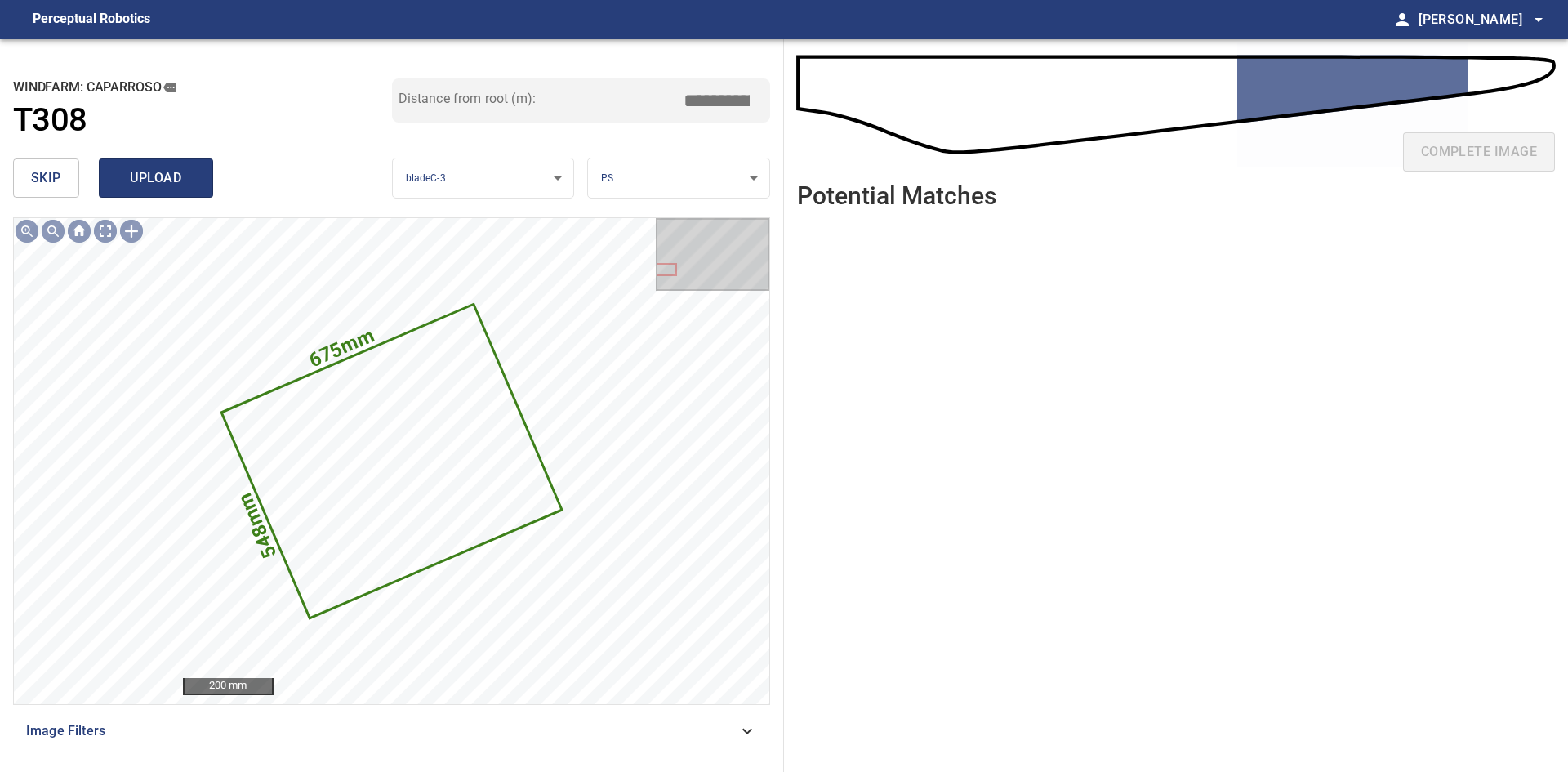
click at [137, 172] on span "upload" at bounding box center [156, 178] width 78 height 23
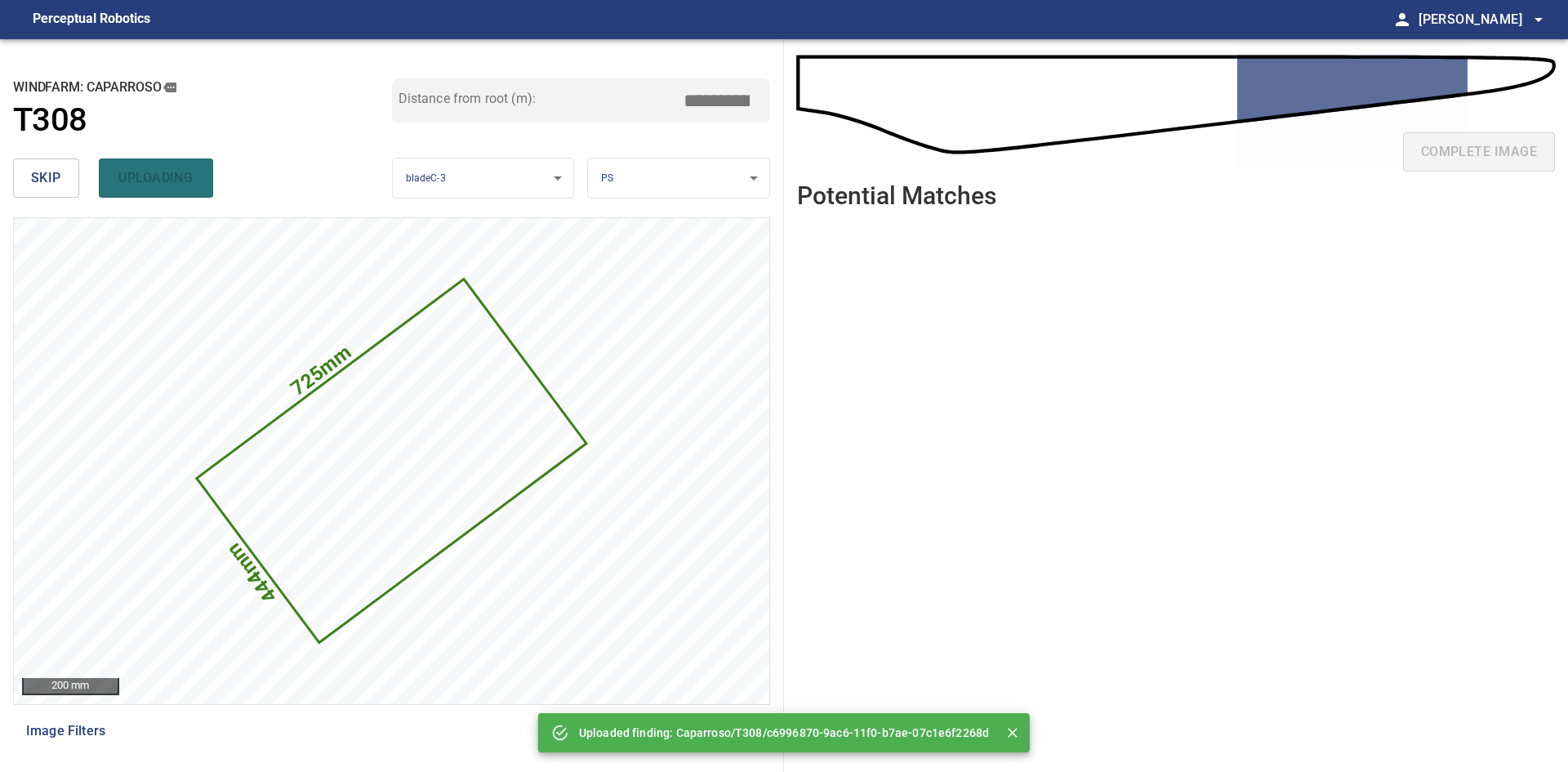
click at [59, 184] on span "skip" at bounding box center [46, 178] width 30 height 23
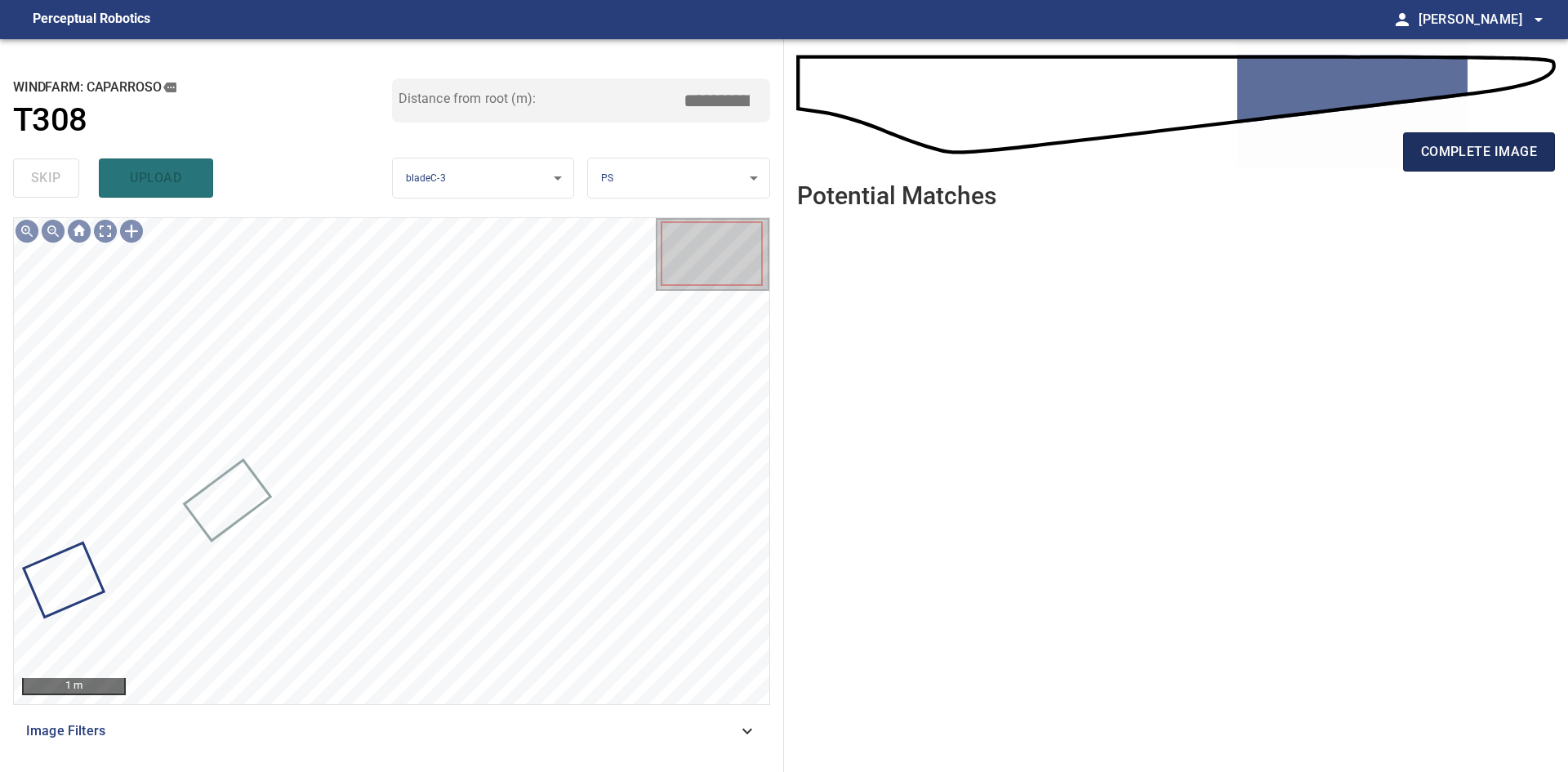
click at [1459, 160] on span "complete image" at bounding box center [1478, 151] width 116 height 23
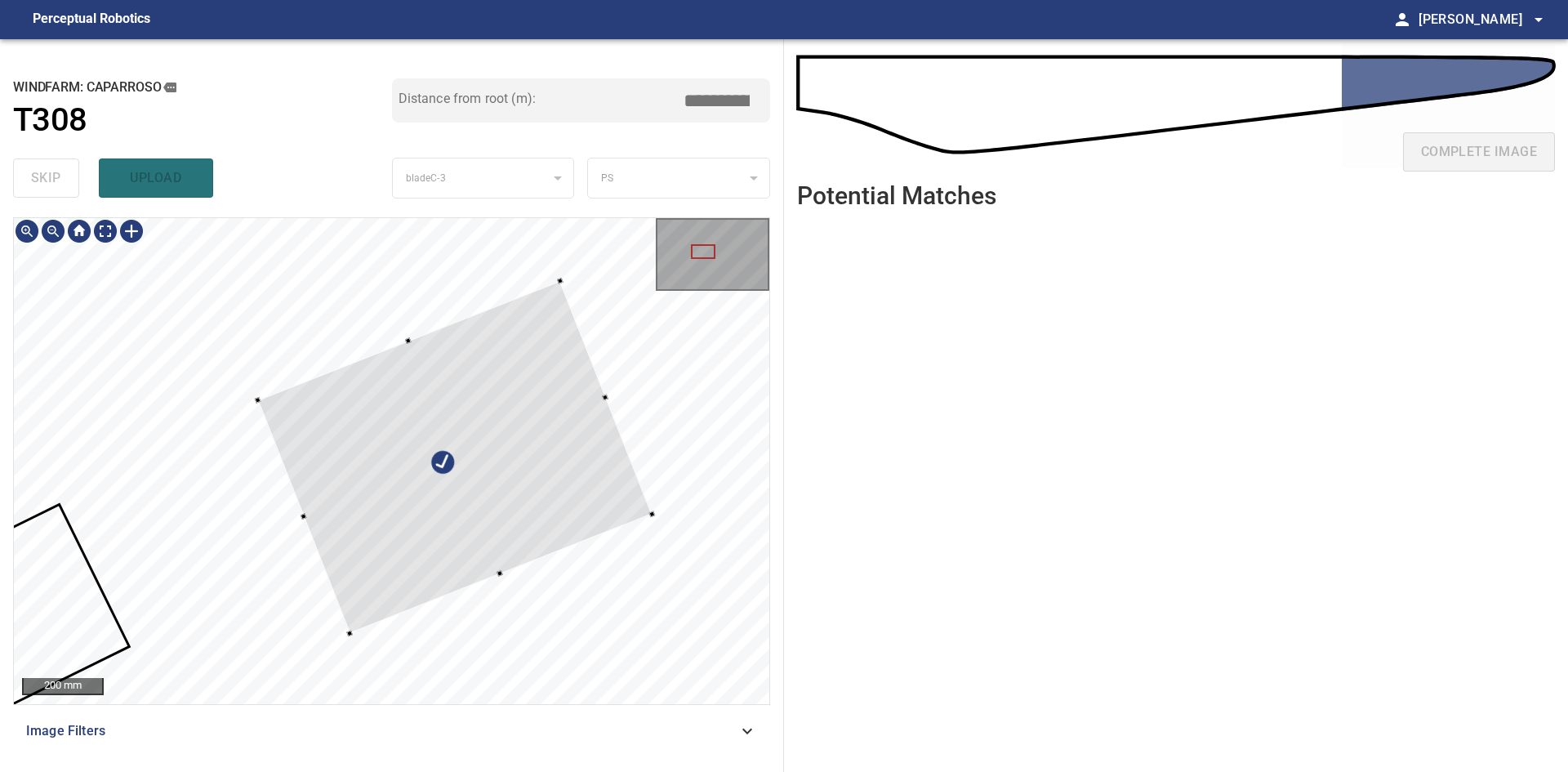
click at [500, 506] on div at bounding box center [454, 458] width 394 height 353
click at [532, 510] on div at bounding box center [457, 449] width 396 height 355
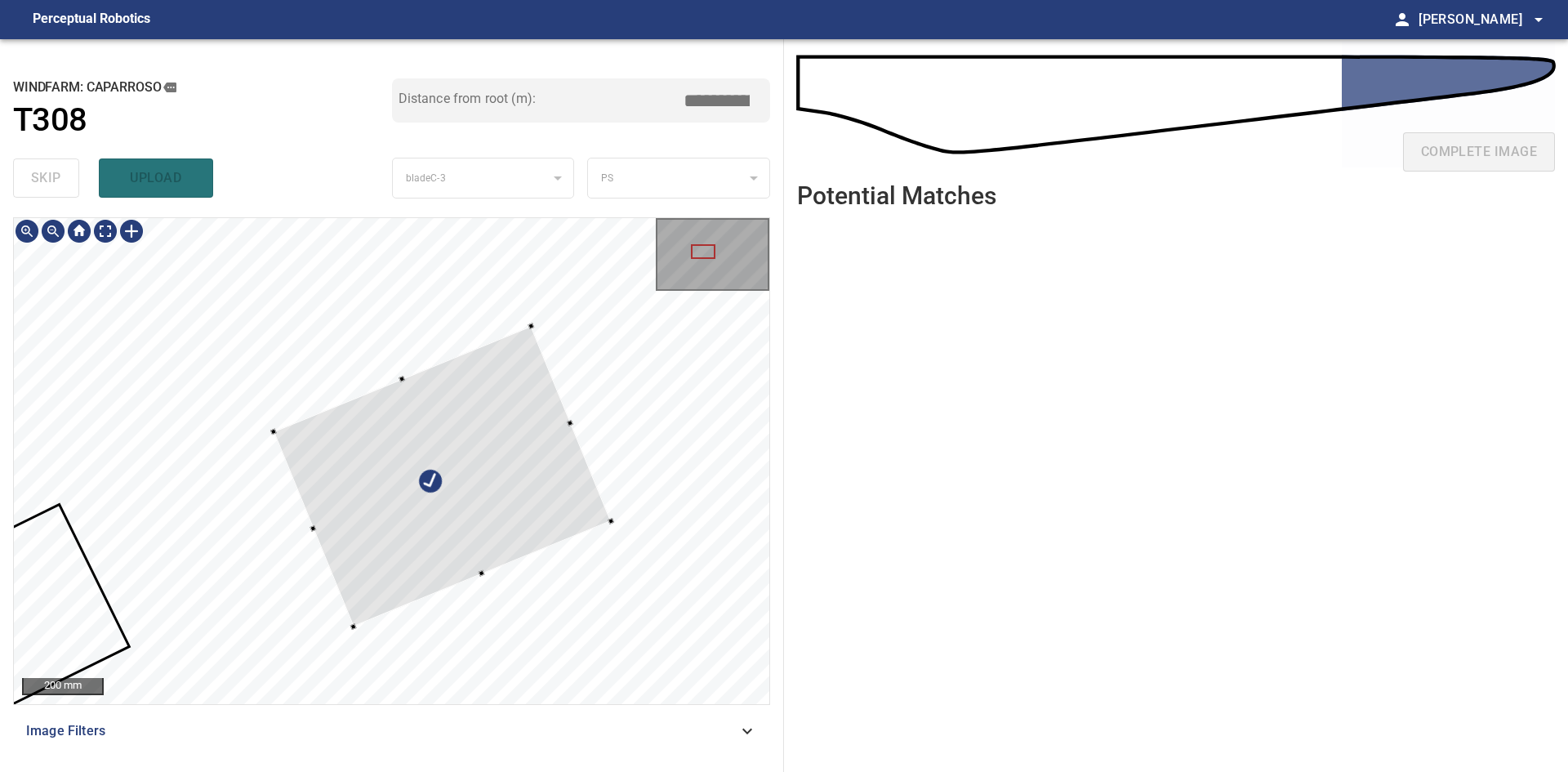
click at [527, 332] on div at bounding box center [442, 476] width 338 height 300
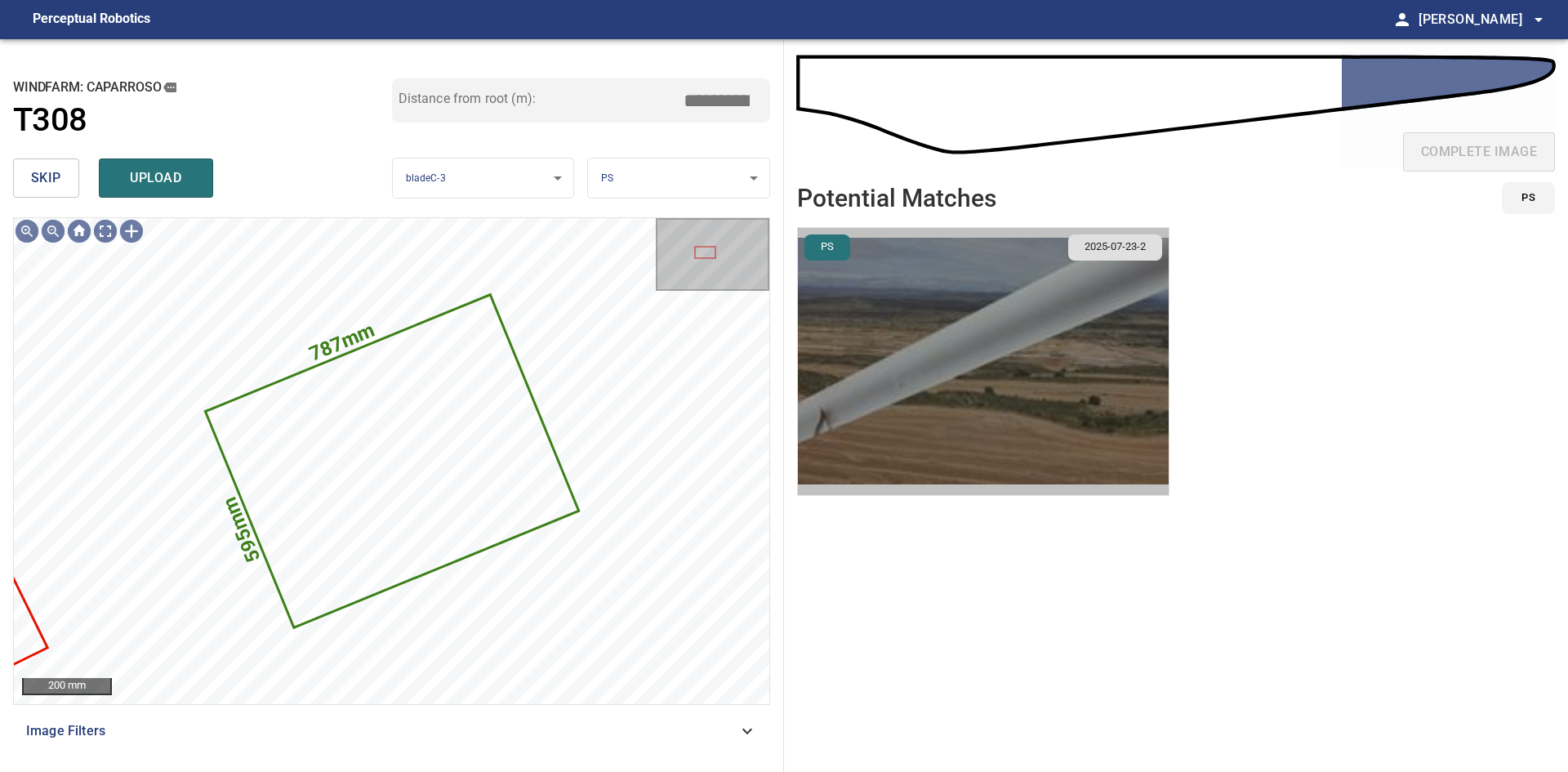
click at [976, 273] on img "button" at bounding box center [983, 361] width 371 height 267
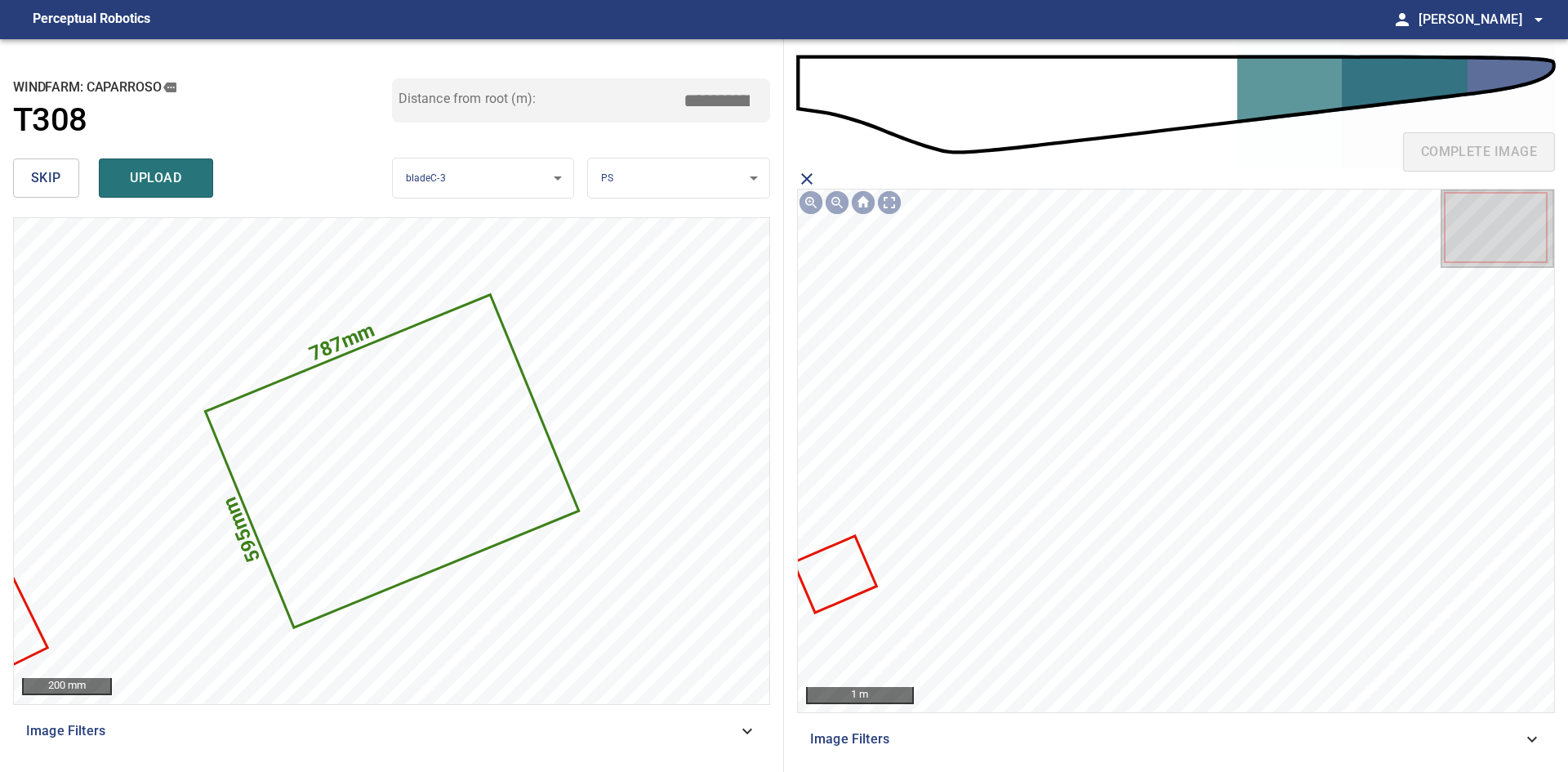
click at [852, 563] on icon at bounding box center [835, 574] width 80 height 73
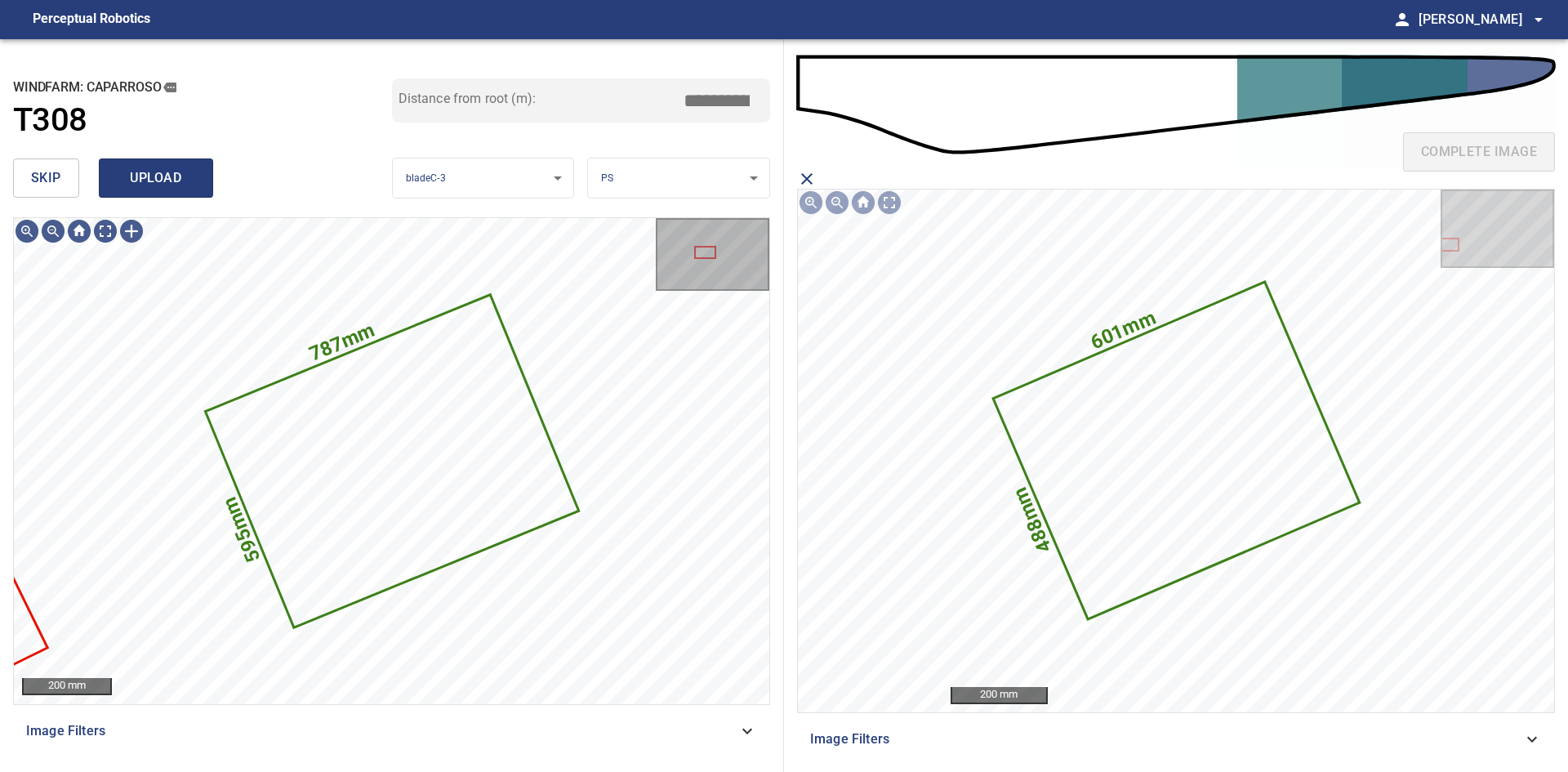
click at [153, 172] on span "upload" at bounding box center [156, 178] width 78 height 23
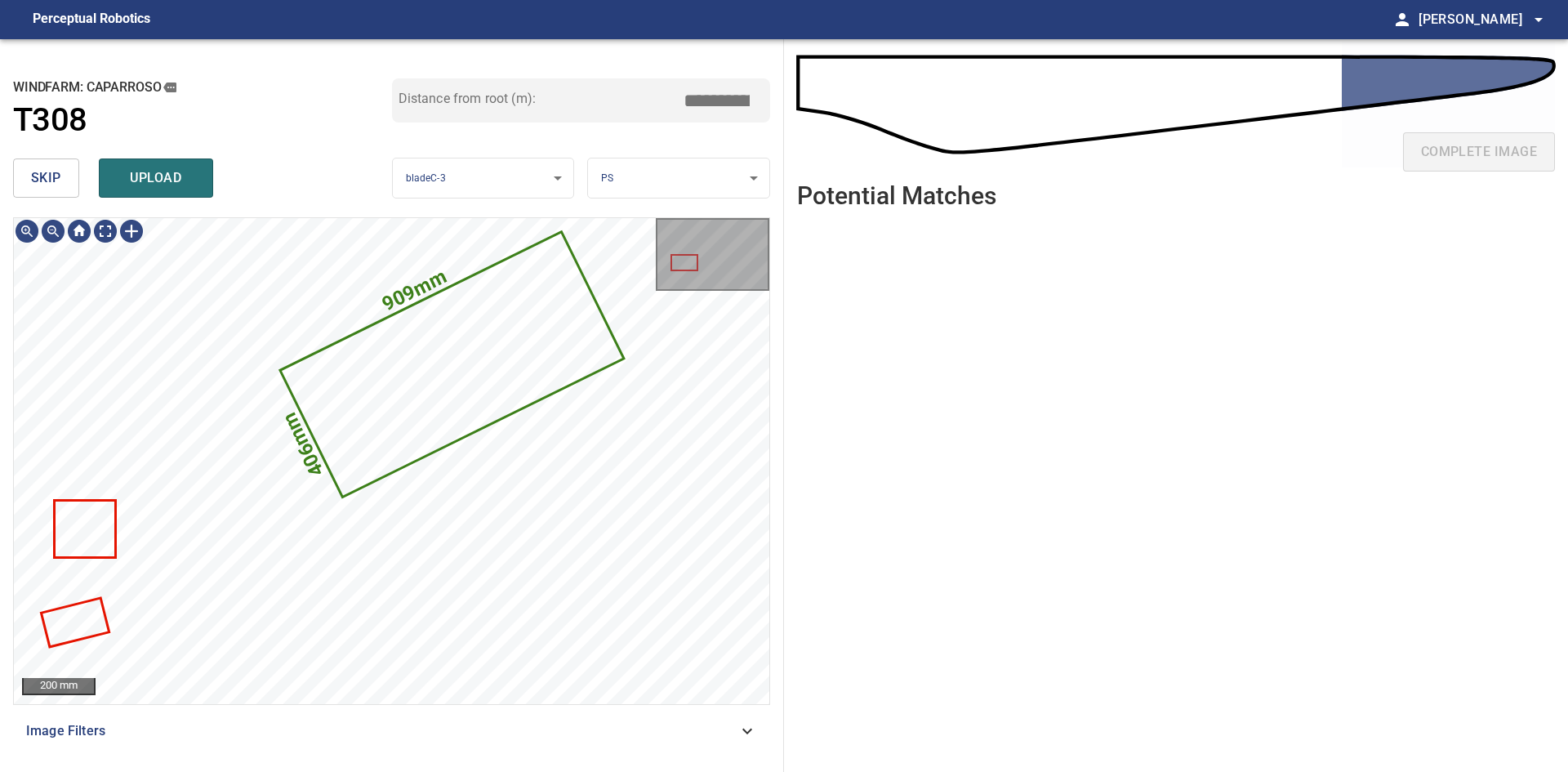
click at [58, 166] on span "skip" at bounding box center [46, 178] width 30 height 23
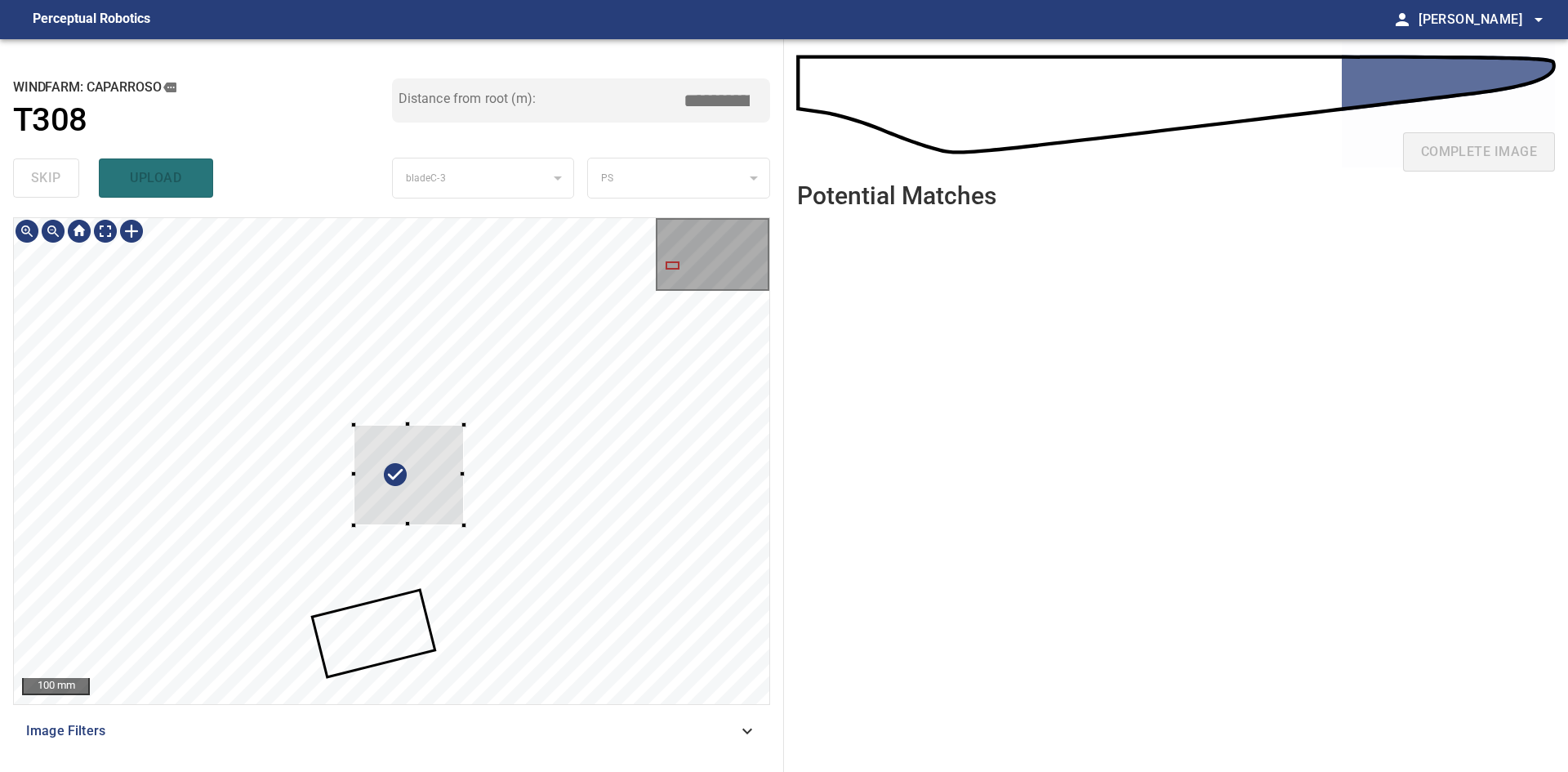
click at [431, 487] on div at bounding box center [408, 474] width 110 height 100
click at [429, 498] on div at bounding box center [430, 500] width 5 height 5
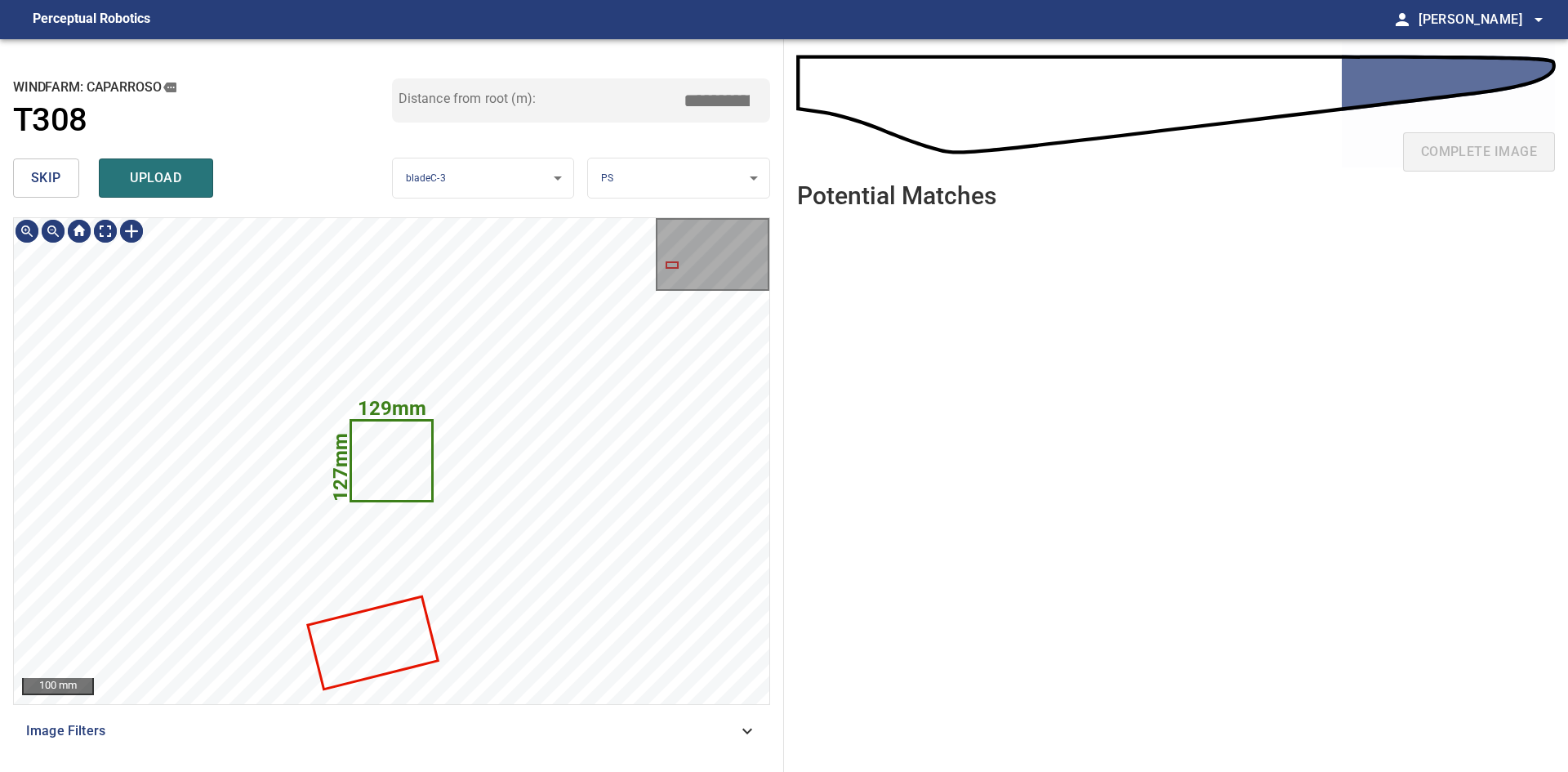
click at [376, 461] on icon at bounding box center [392, 460] width 80 height 78
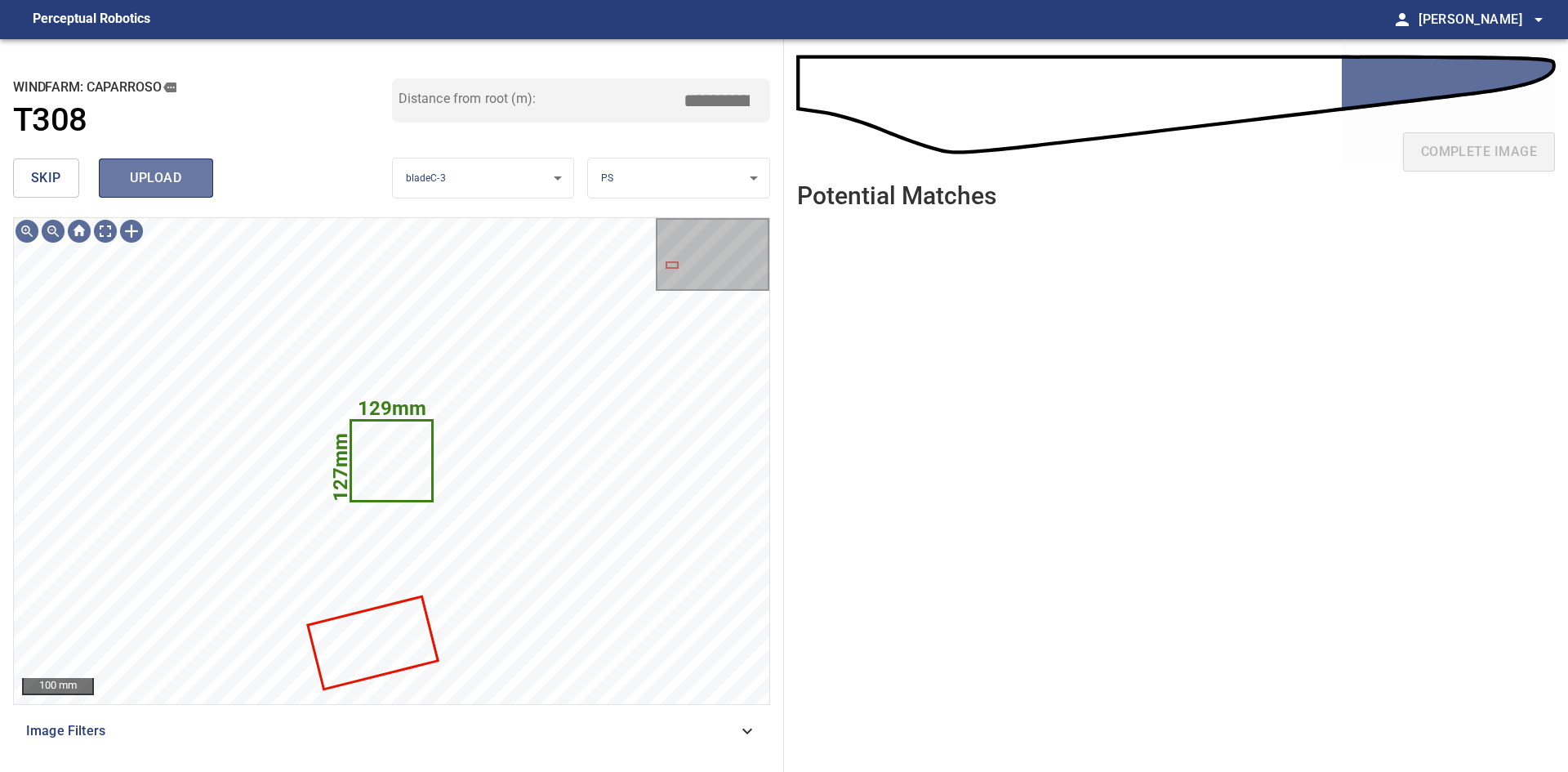
click at [189, 178] on span "upload" at bounding box center [156, 178] width 78 height 23
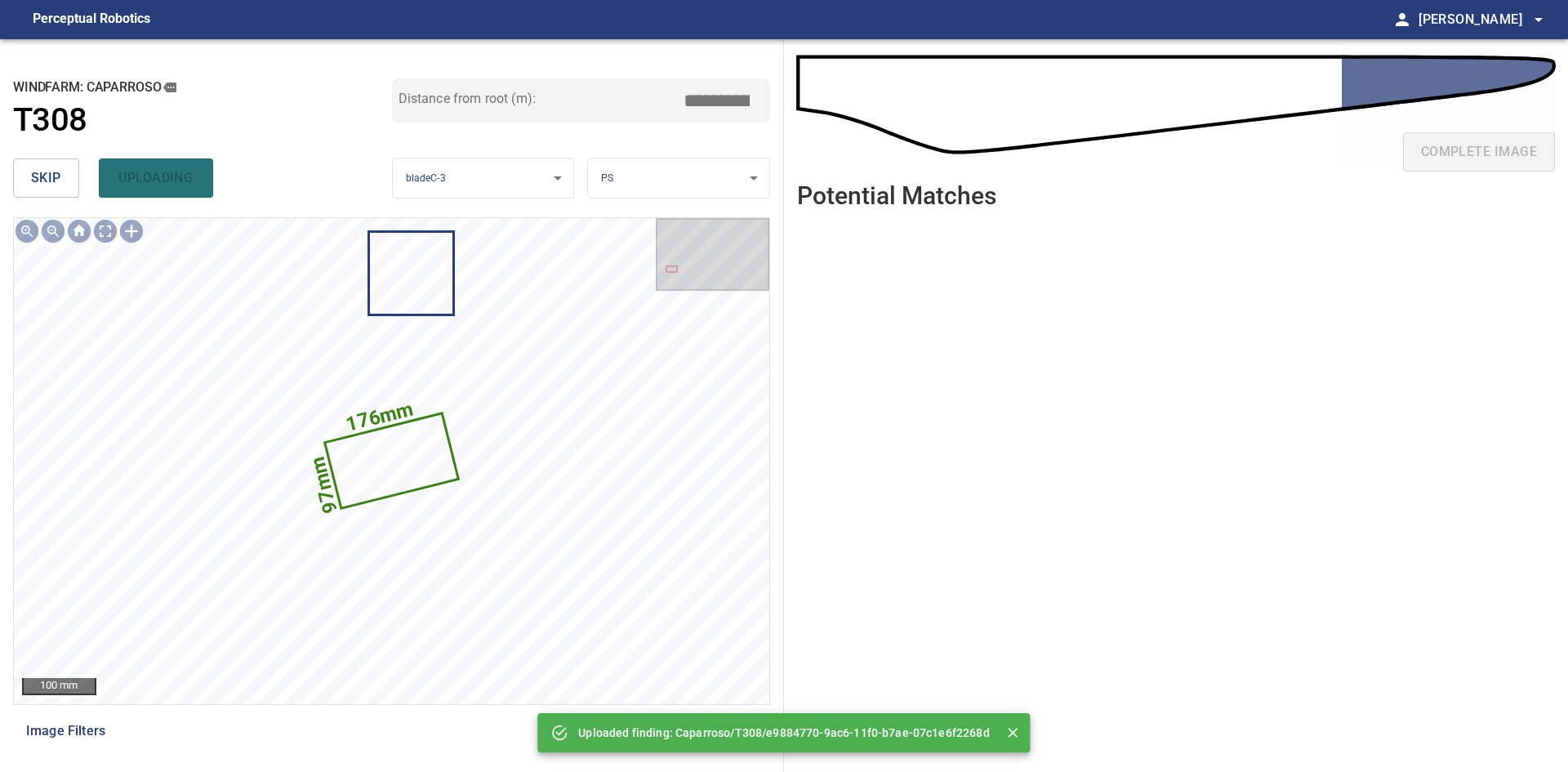
click at [37, 174] on span "skip" at bounding box center [46, 178] width 30 height 23
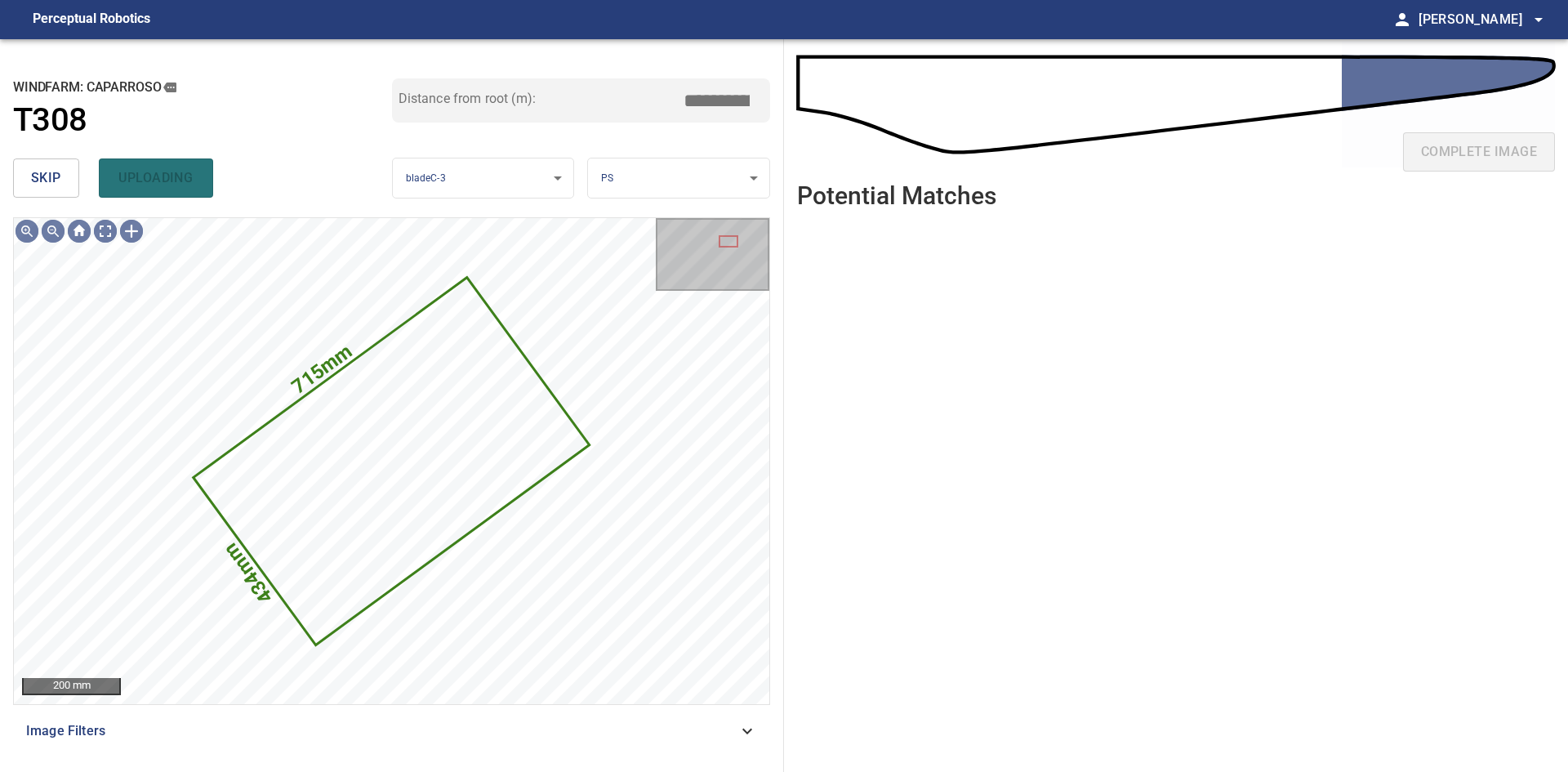
click at [37, 174] on span "skip" at bounding box center [46, 178] width 30 height 23
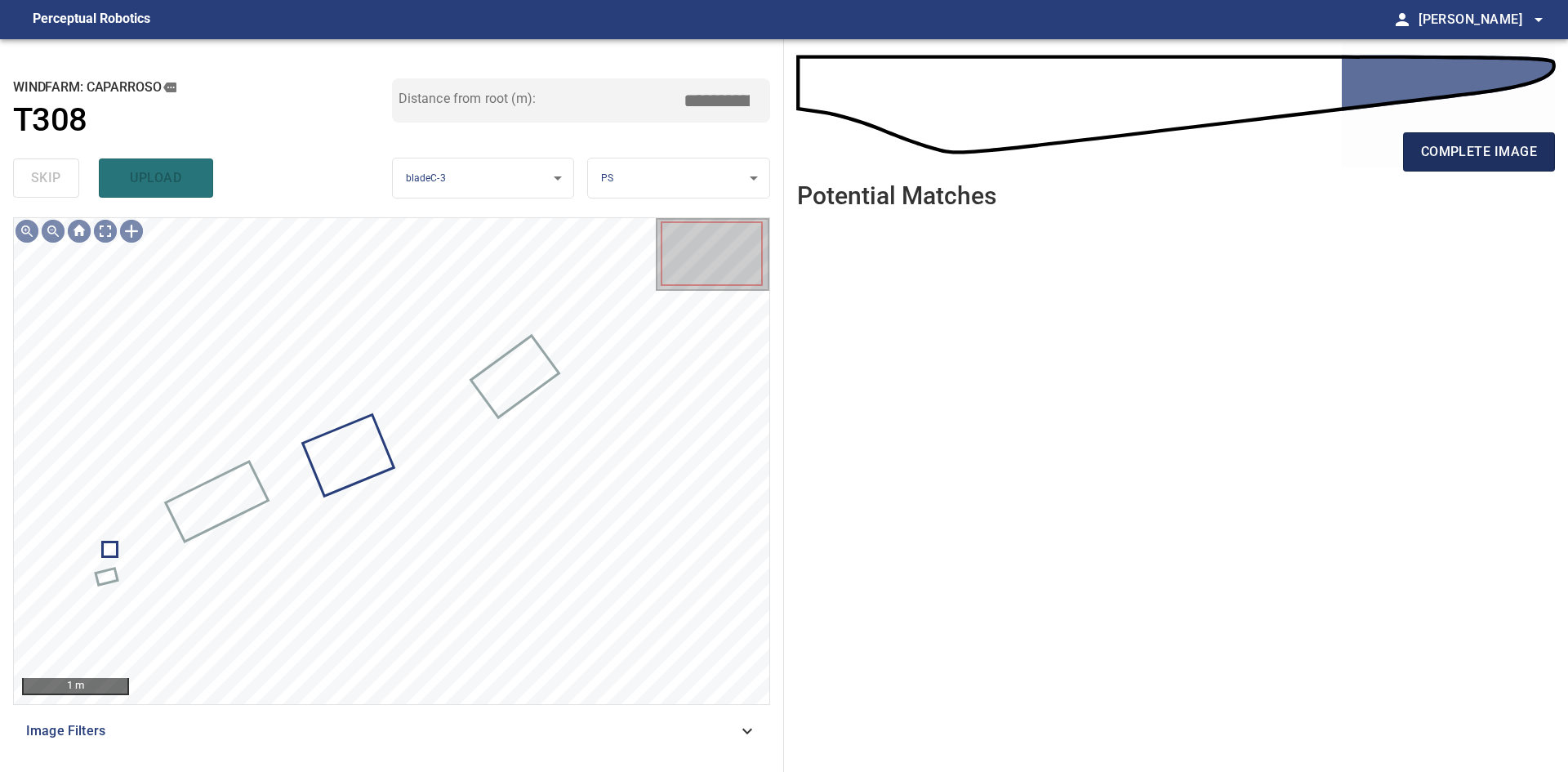
click at [1442, 137] on button "complete image" at bounding box center [1479, 151] width 152 height 39
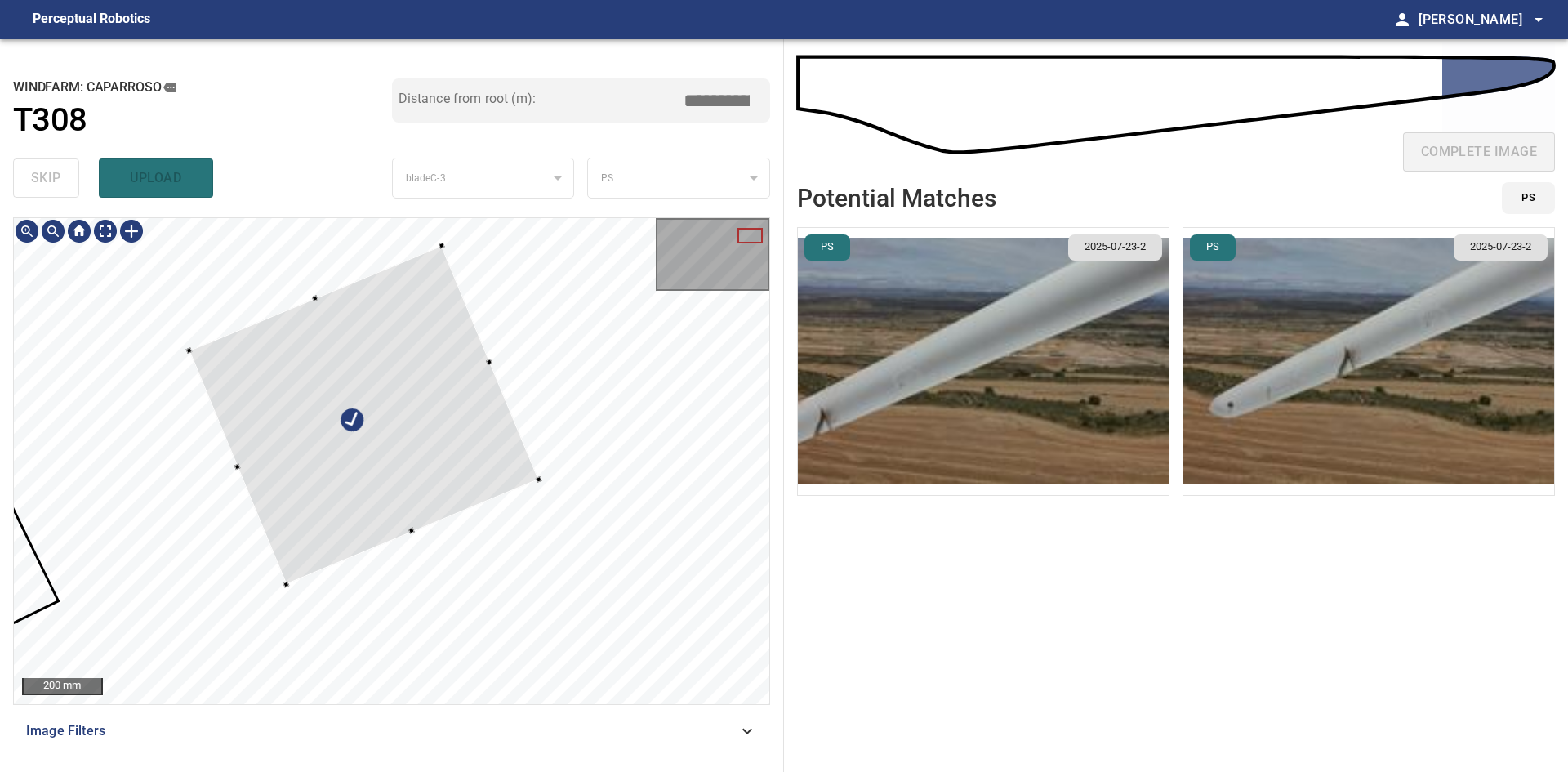
click at [410, 487] on div at bounding box center [365, 415] width 350 height 339
click at [431, 489] on div at bounding box center [355, 413] width 350 height 339
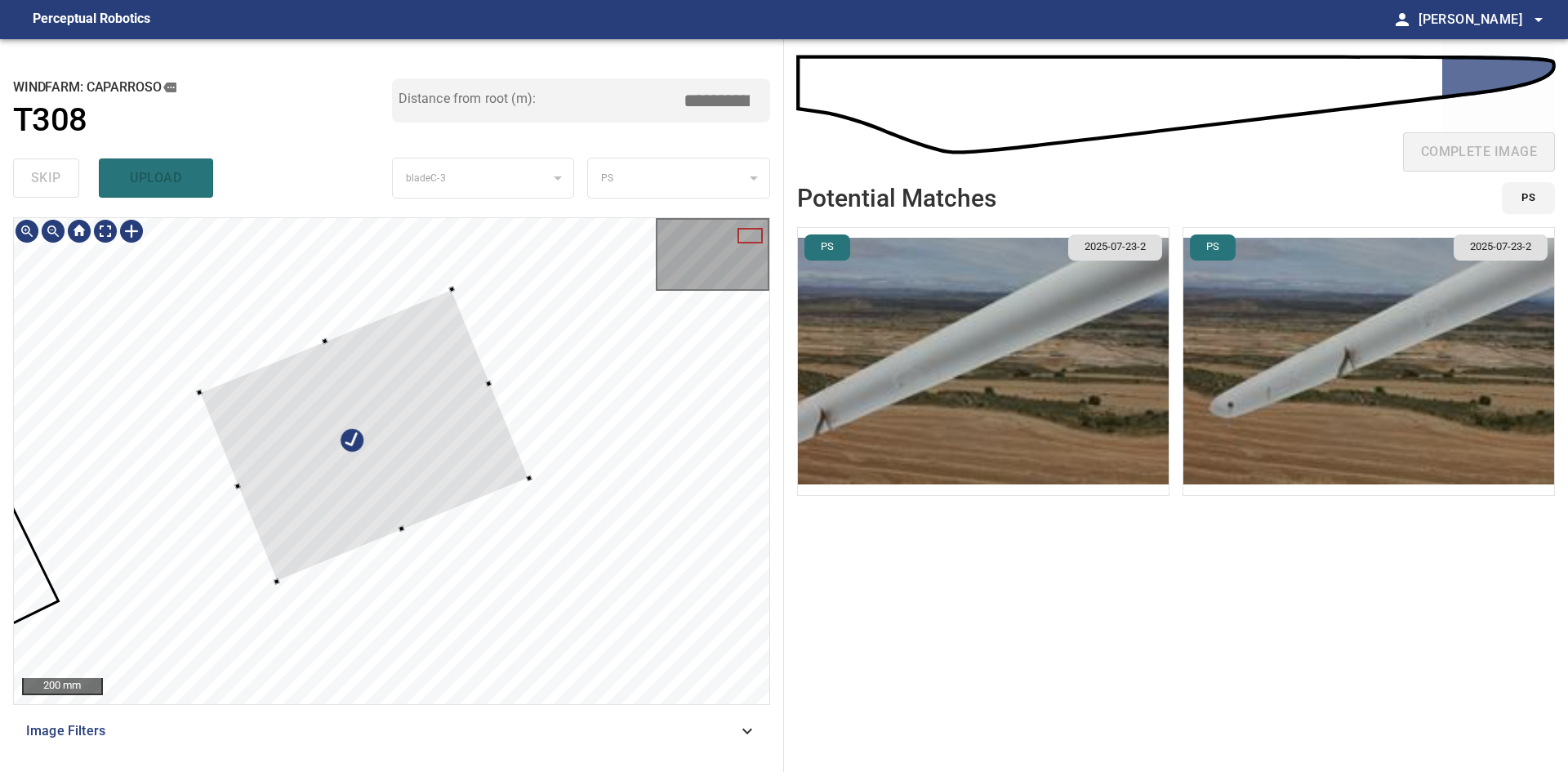
click at [454, 302] on div at bounding box center [364, 435] width 329 height 292
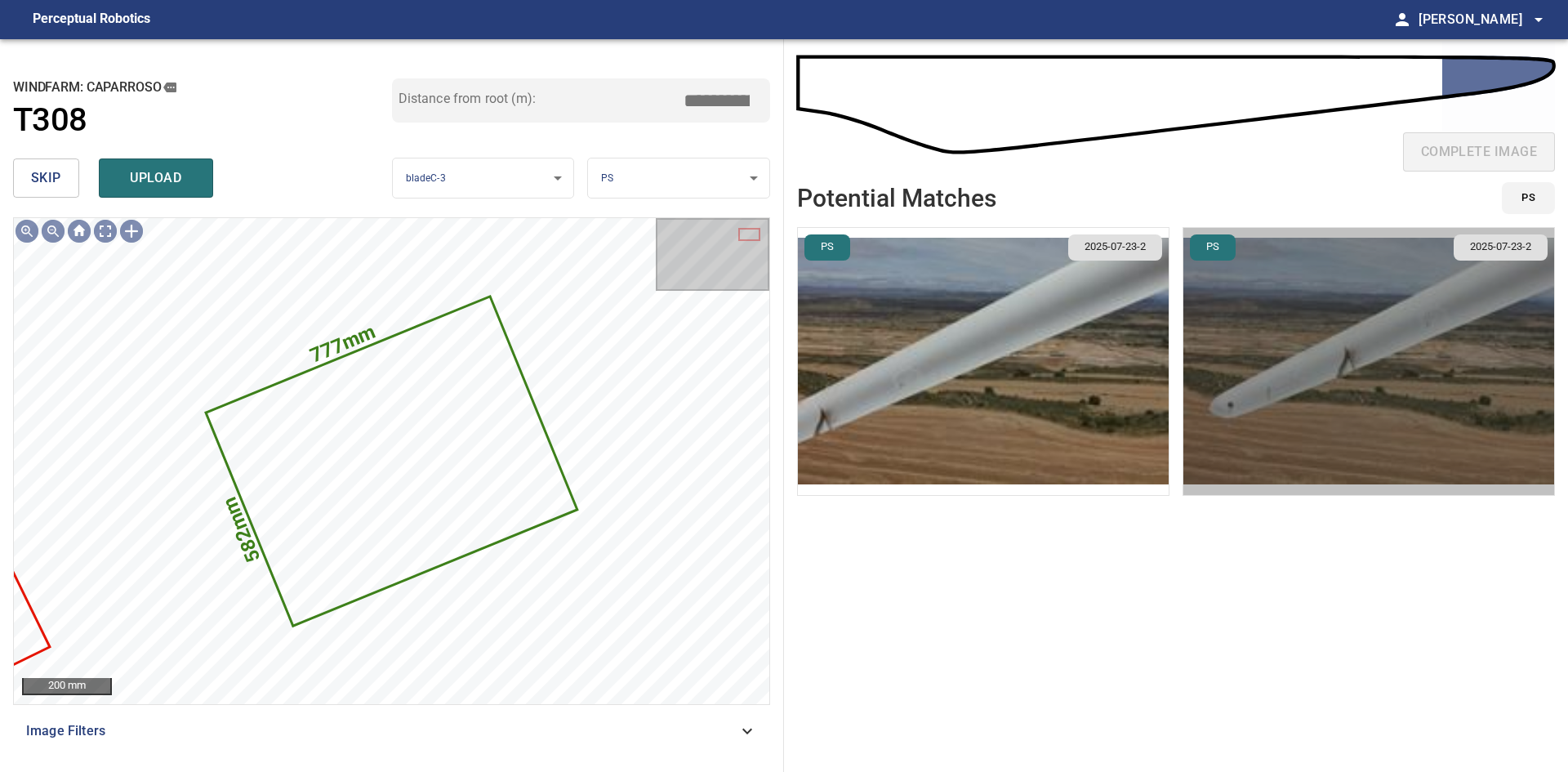
click at [1355, 398] on img "button" at bounding box center [1369, 361] width 371 height 267
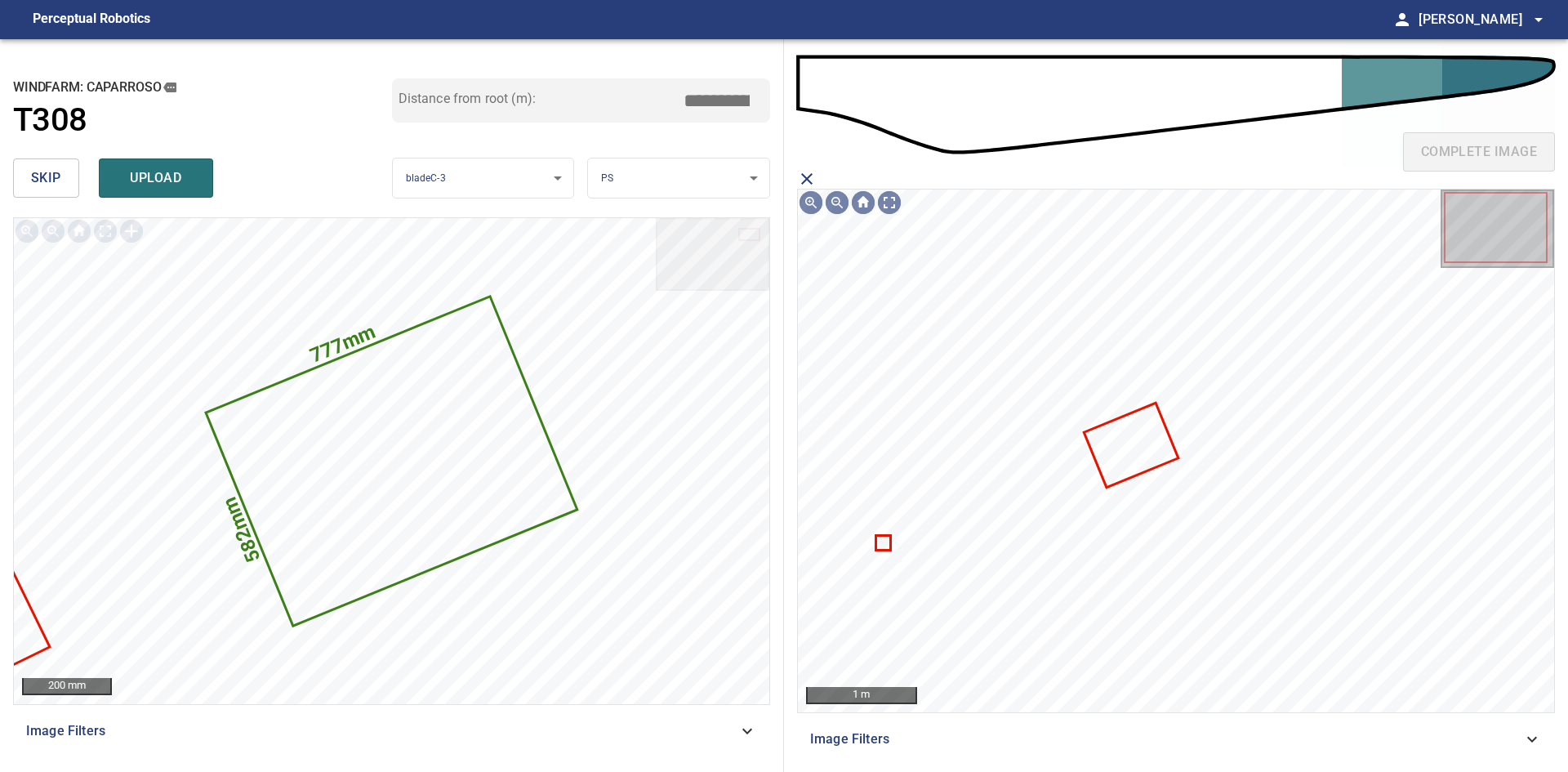
click at [1165, 449] on icon at bounding box center [1131, 445] width 91 height 81
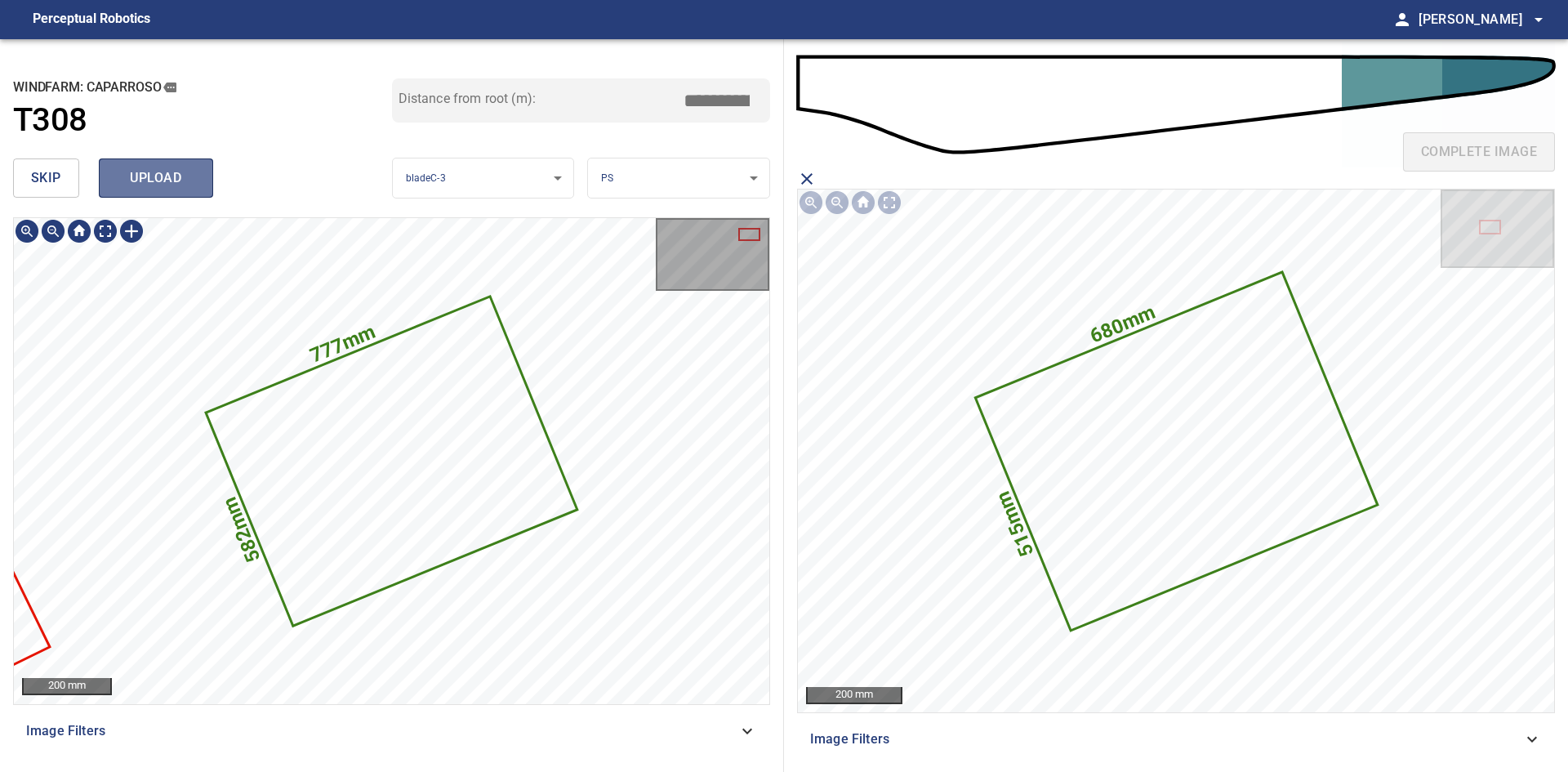
click at [140, 183] on span "upload" at bounding box center [156, 178] width 78 height 23
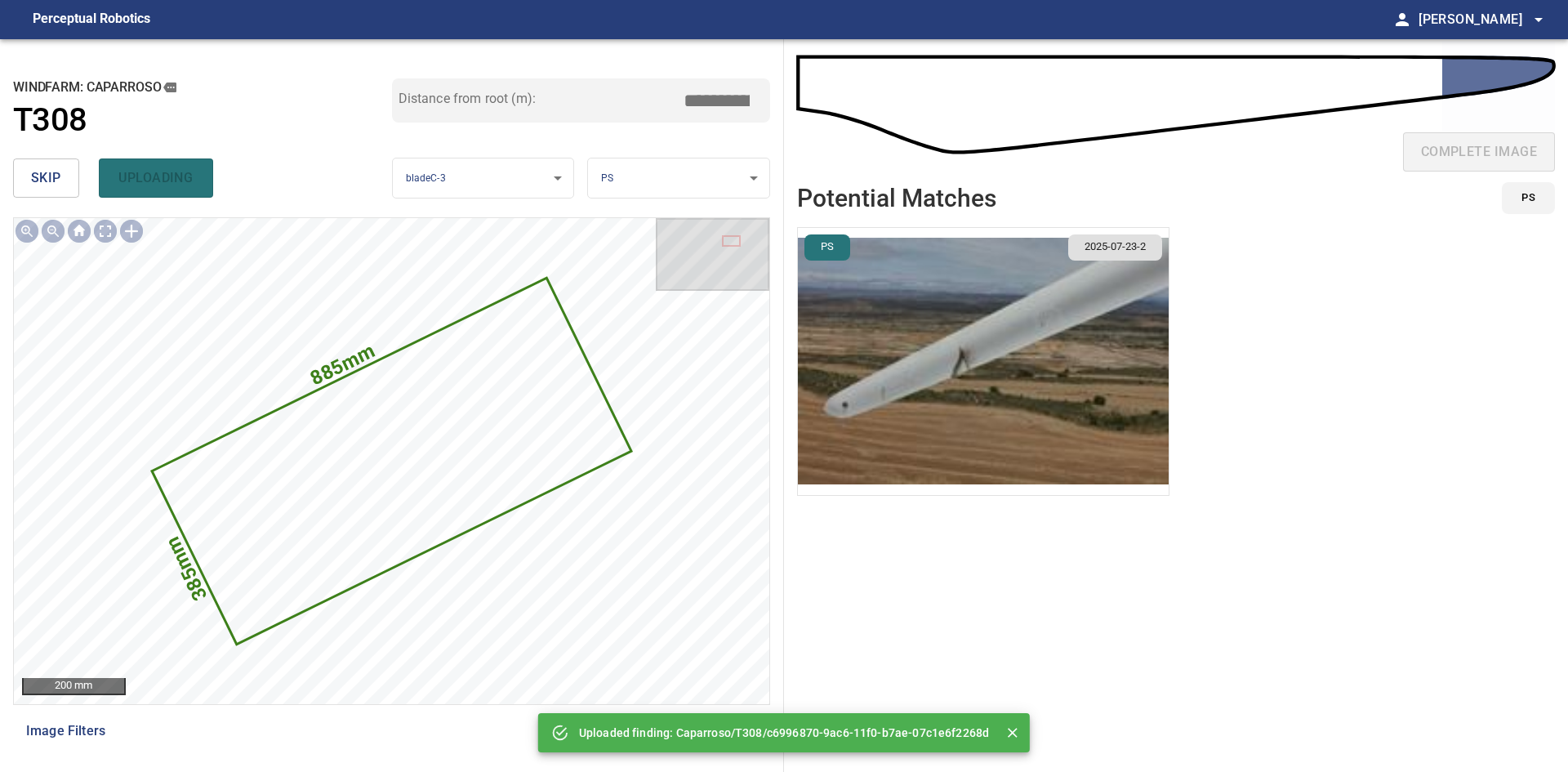
click at [67, 186] on button "skip" at bounding box center [46, 178] width 66 height 39
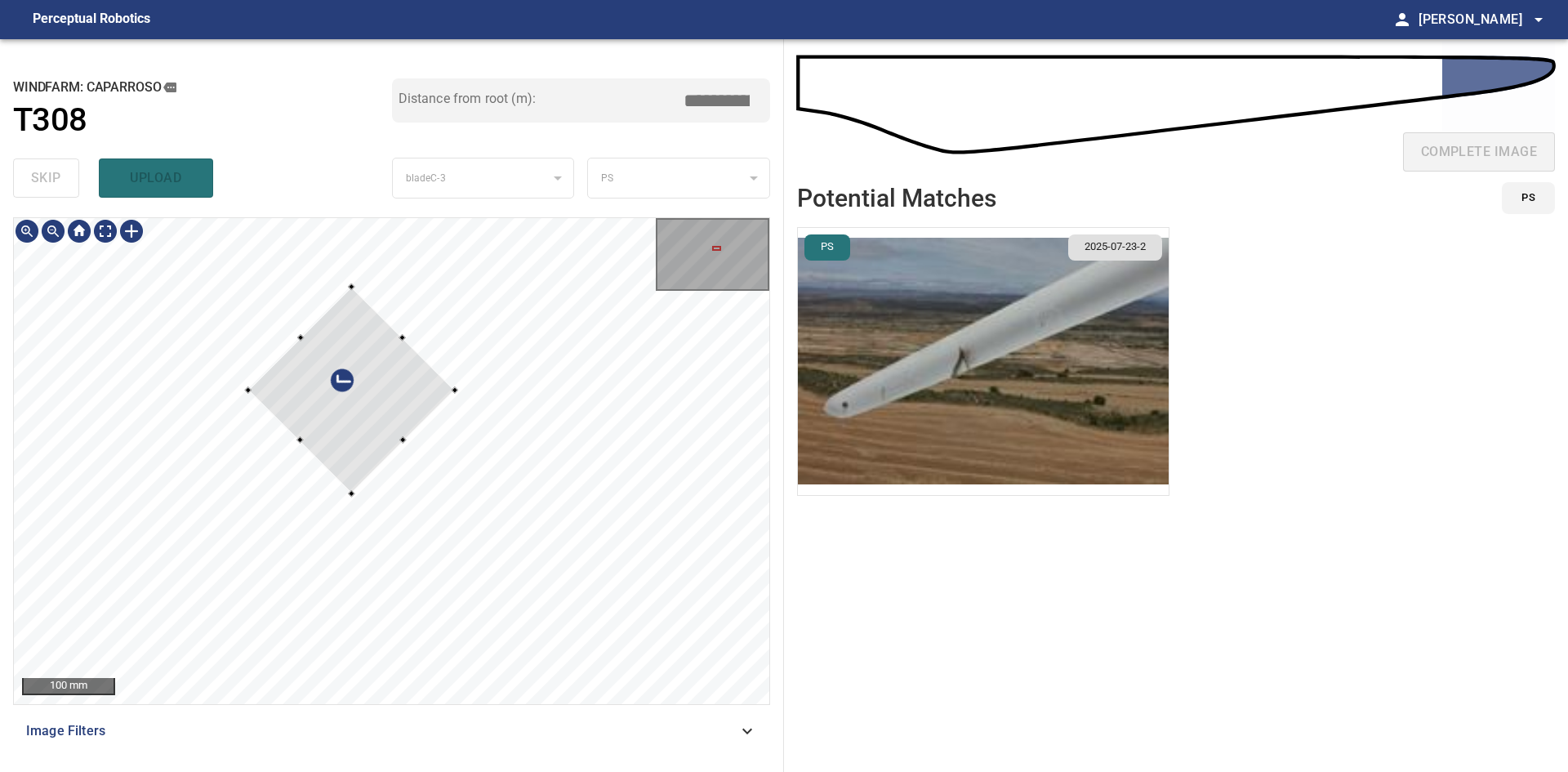
click at [360, 446] on div at bounding box center [351, 389] width 206 height 206
click at [347, 346] on div at bounding box center [351, 418] width 151 height 151
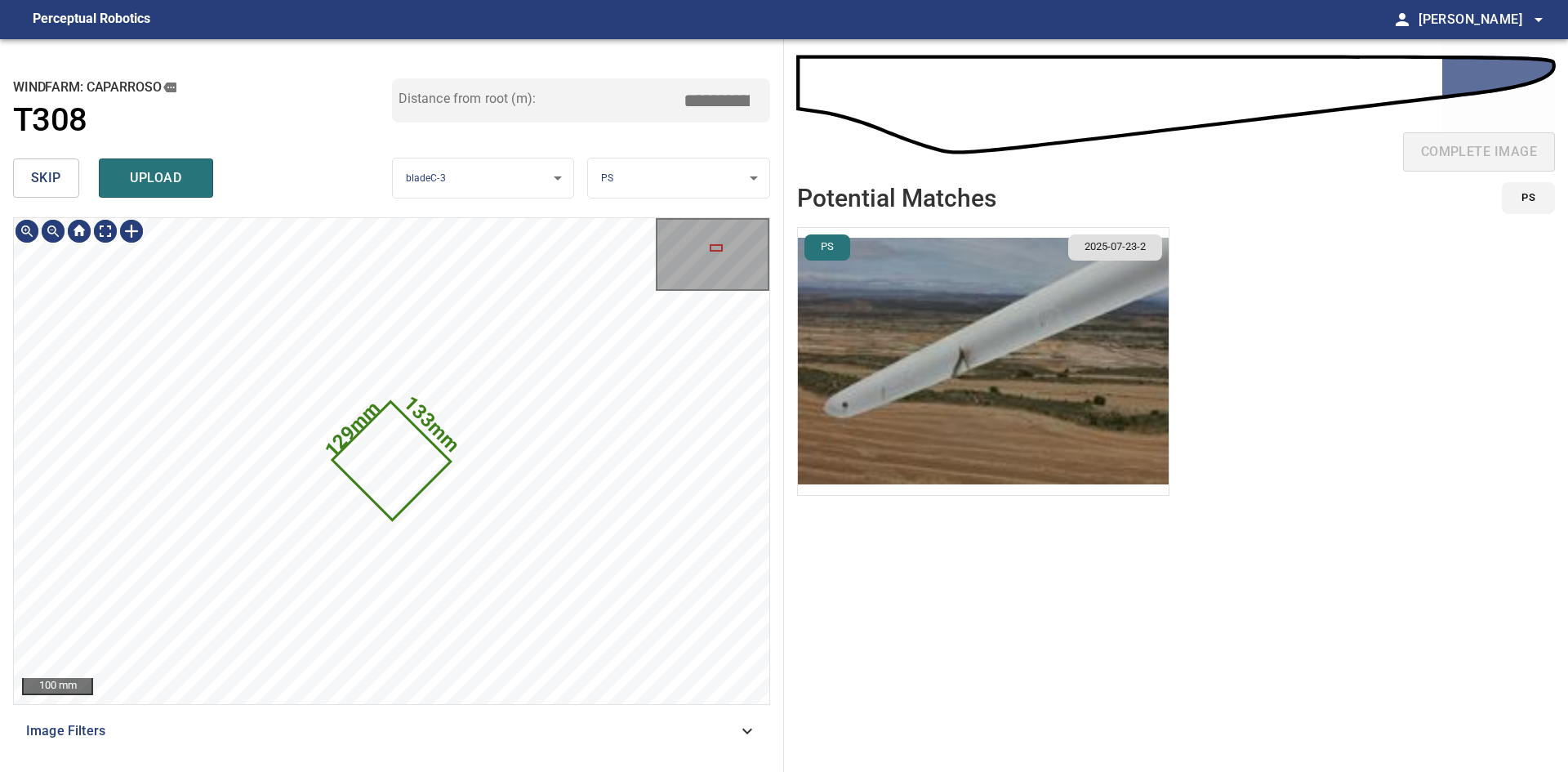
click at [375, 453] on icon at bounding box center [391, 460] width 114 height 114
click at [806, 377] on img "button" at bounding box center [983, 361] width 371 height 267
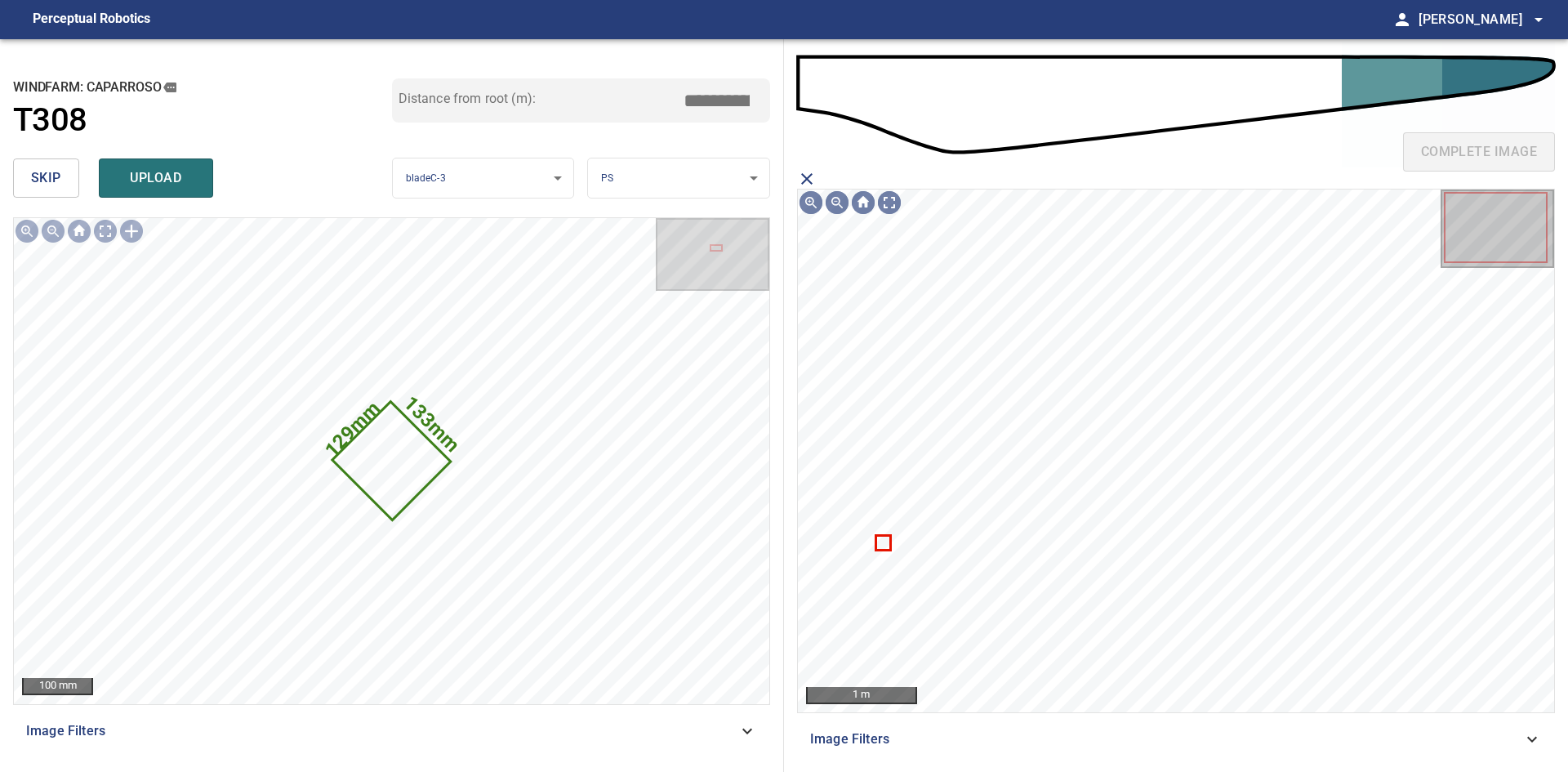
click at [888, 547] on icon at bounding box center [883, 543] width 12 height 12
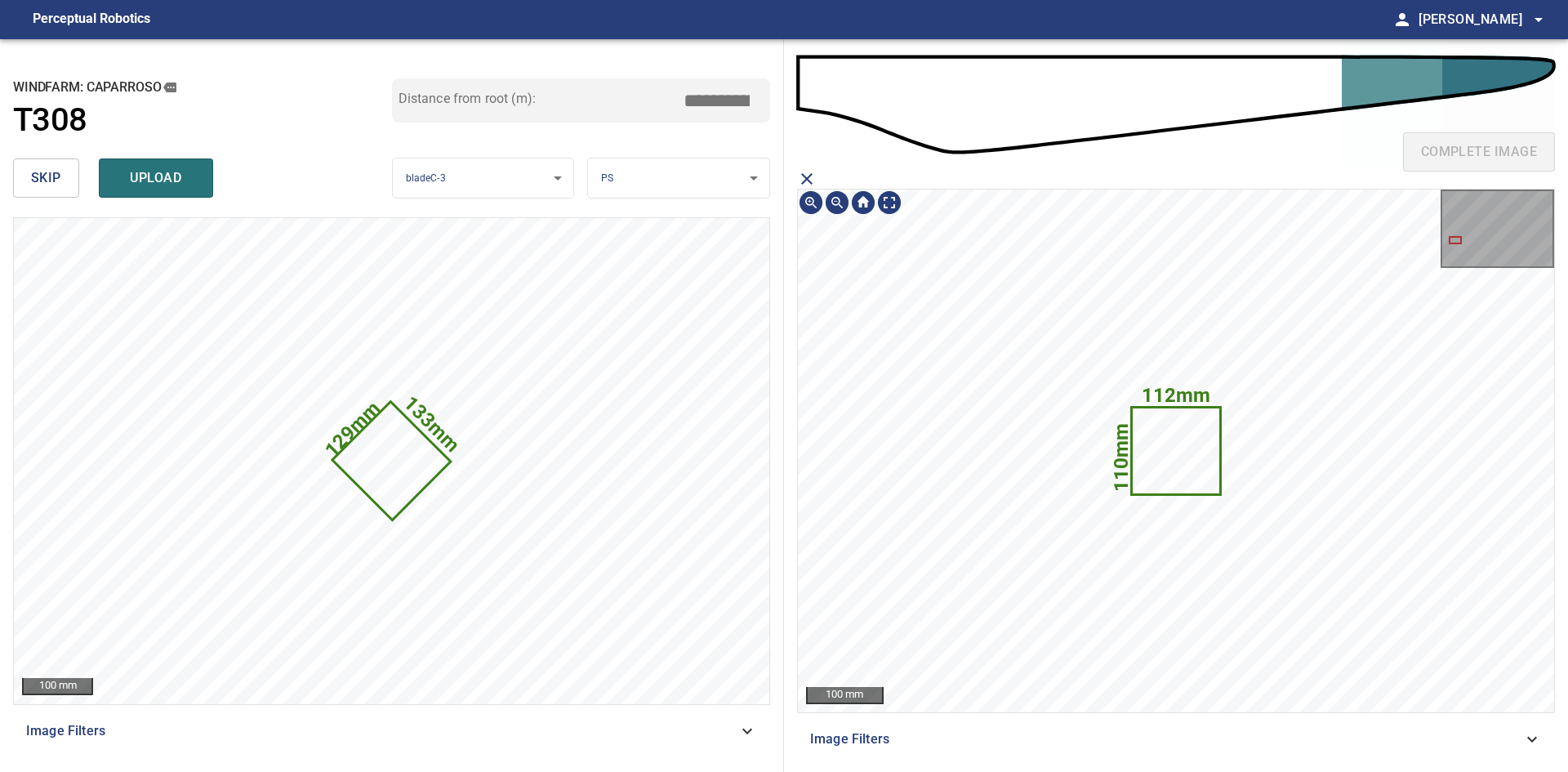
click at [1198, 446] on icon at bounding box center [1176, 451] width 87 height 85
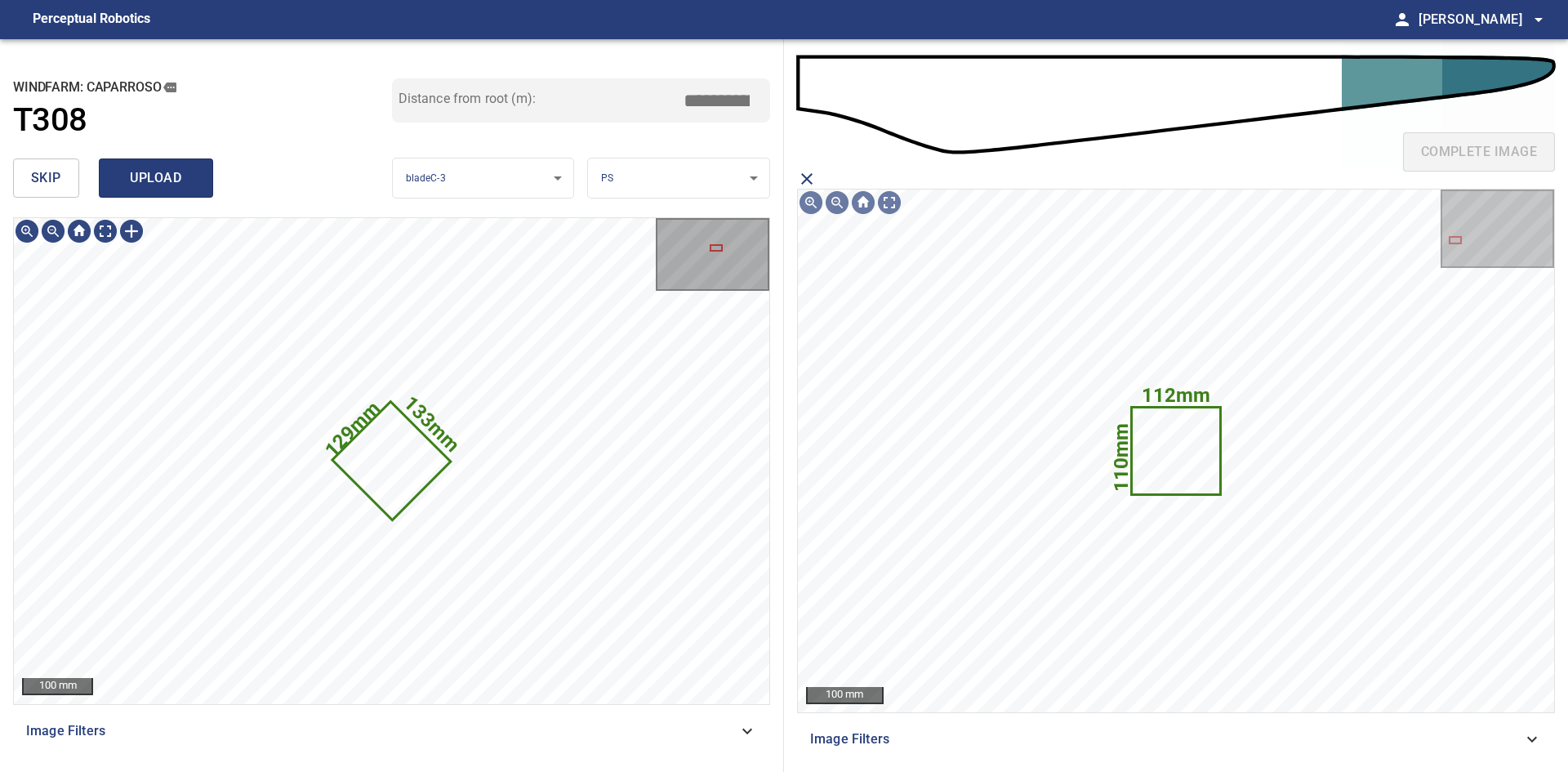
click at [187, 184] on span "upload" at bounding box center [156, 178] width 78 height 23
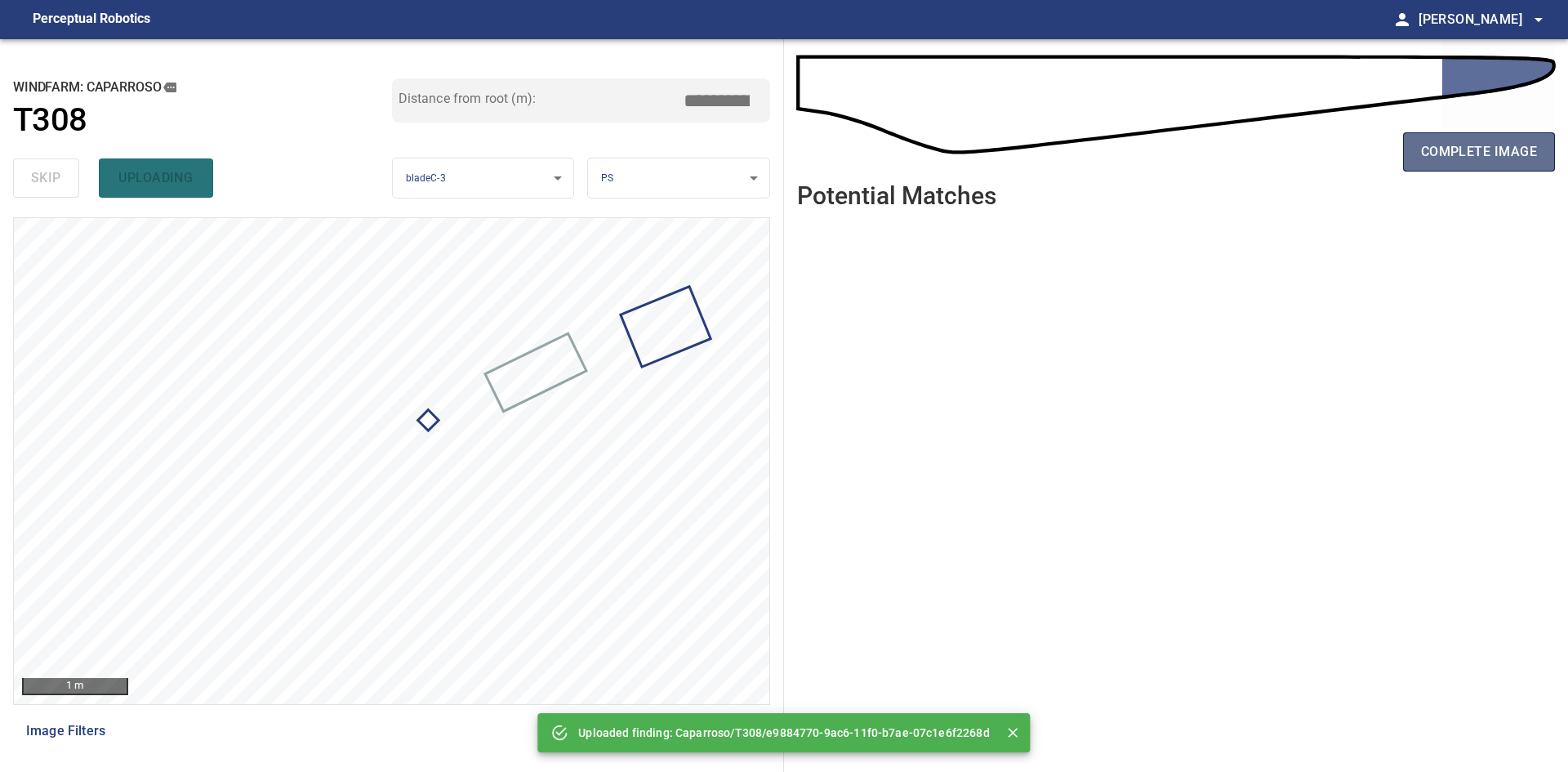
click at [1482, 145] on span "complete image" at bounding box center [1478, 151] width 116 height 23
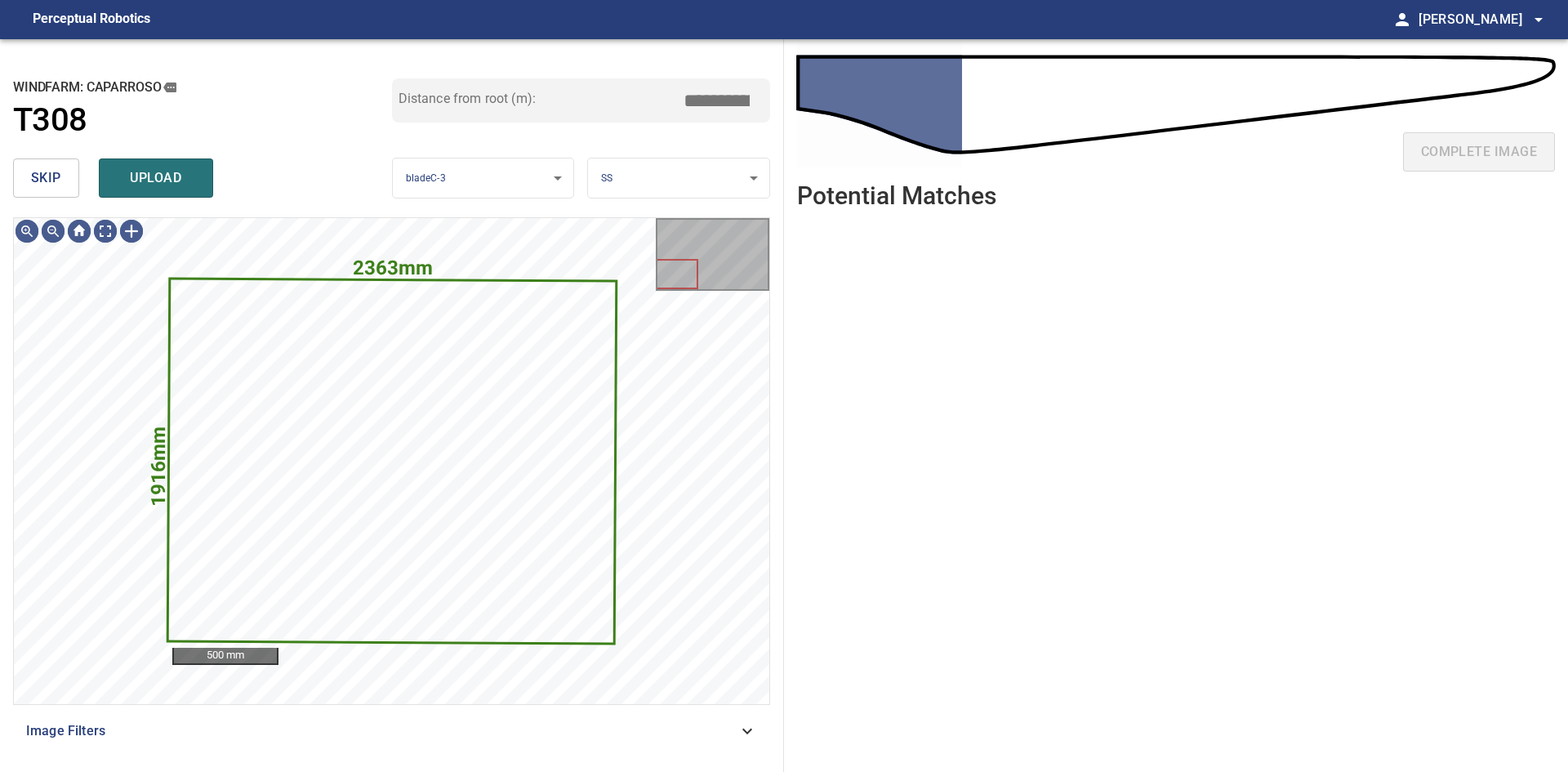
click at [47, 170] on span "skip" at bounding box center [46, 178] width 30 height 23
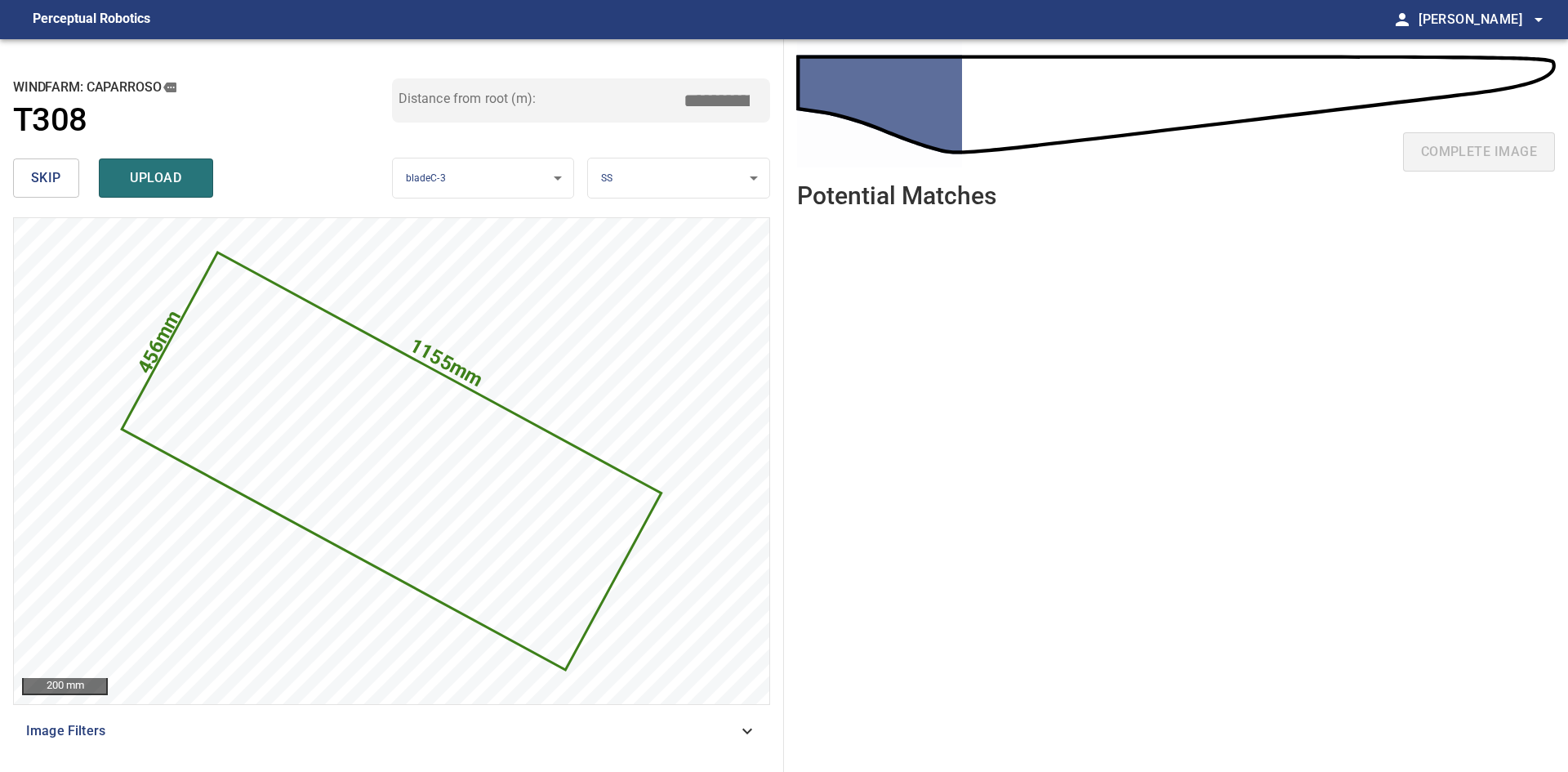
click at [47, 170] on span "skip" at bounding box center [46, 178] width 30 height 23
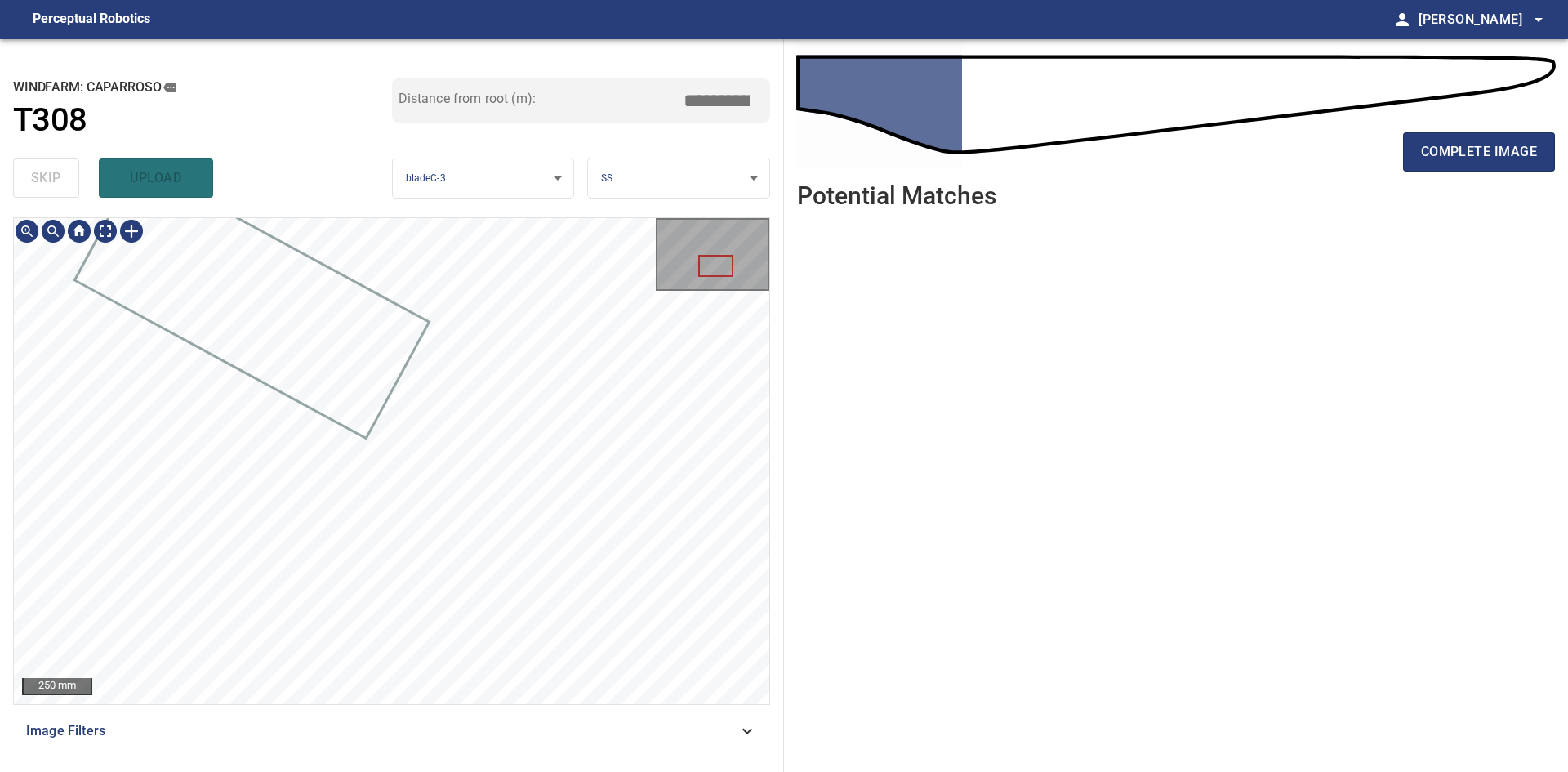
click at [95, 306] on div at bounding box center [392, 461] width 755 height 486
click at [631, 763] on div "**********" at bounding box center [392, 406] width 784 height 733
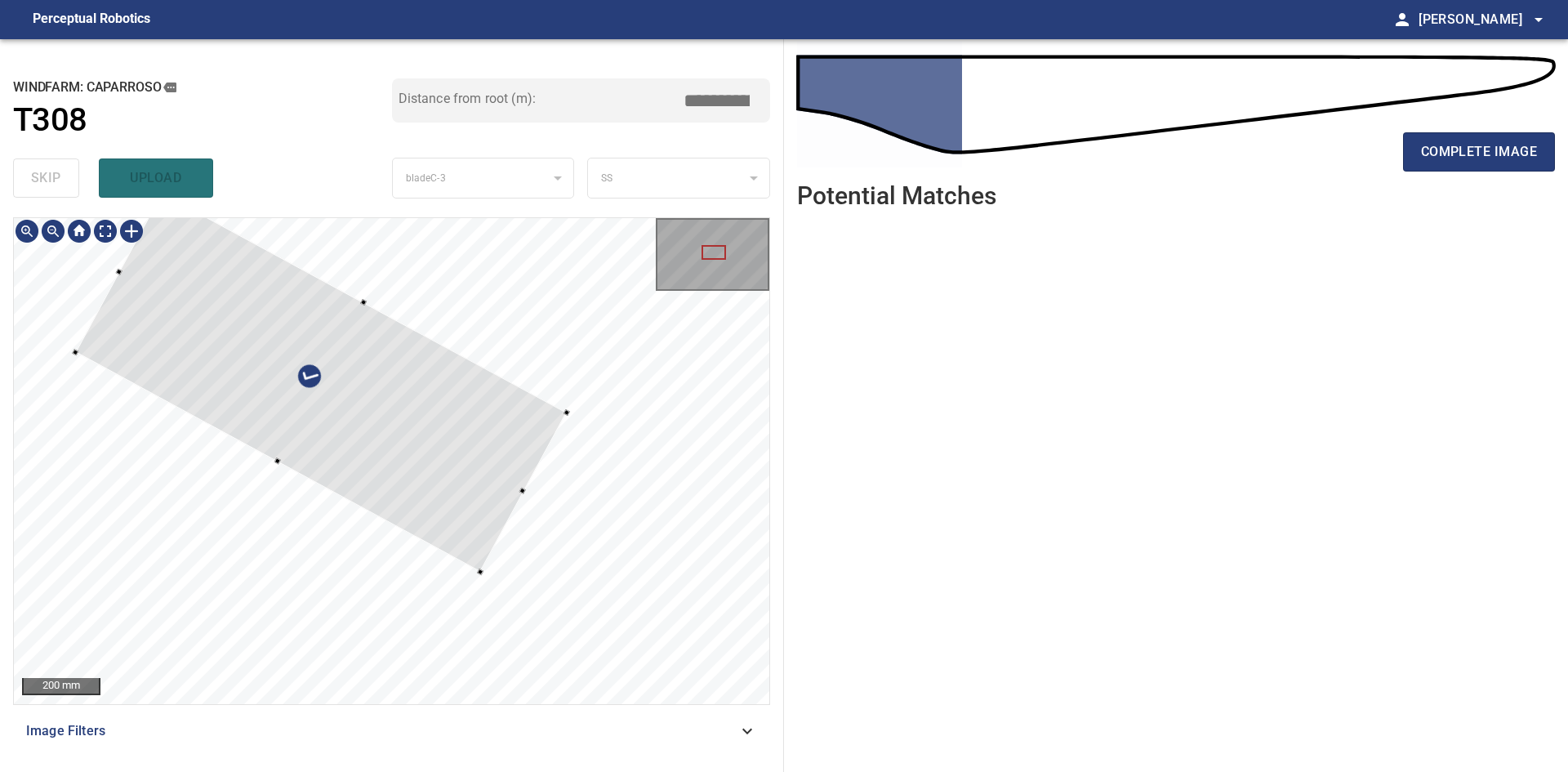
click at [340, 381] on div at bounding box center [320, 383] width 492 height 379
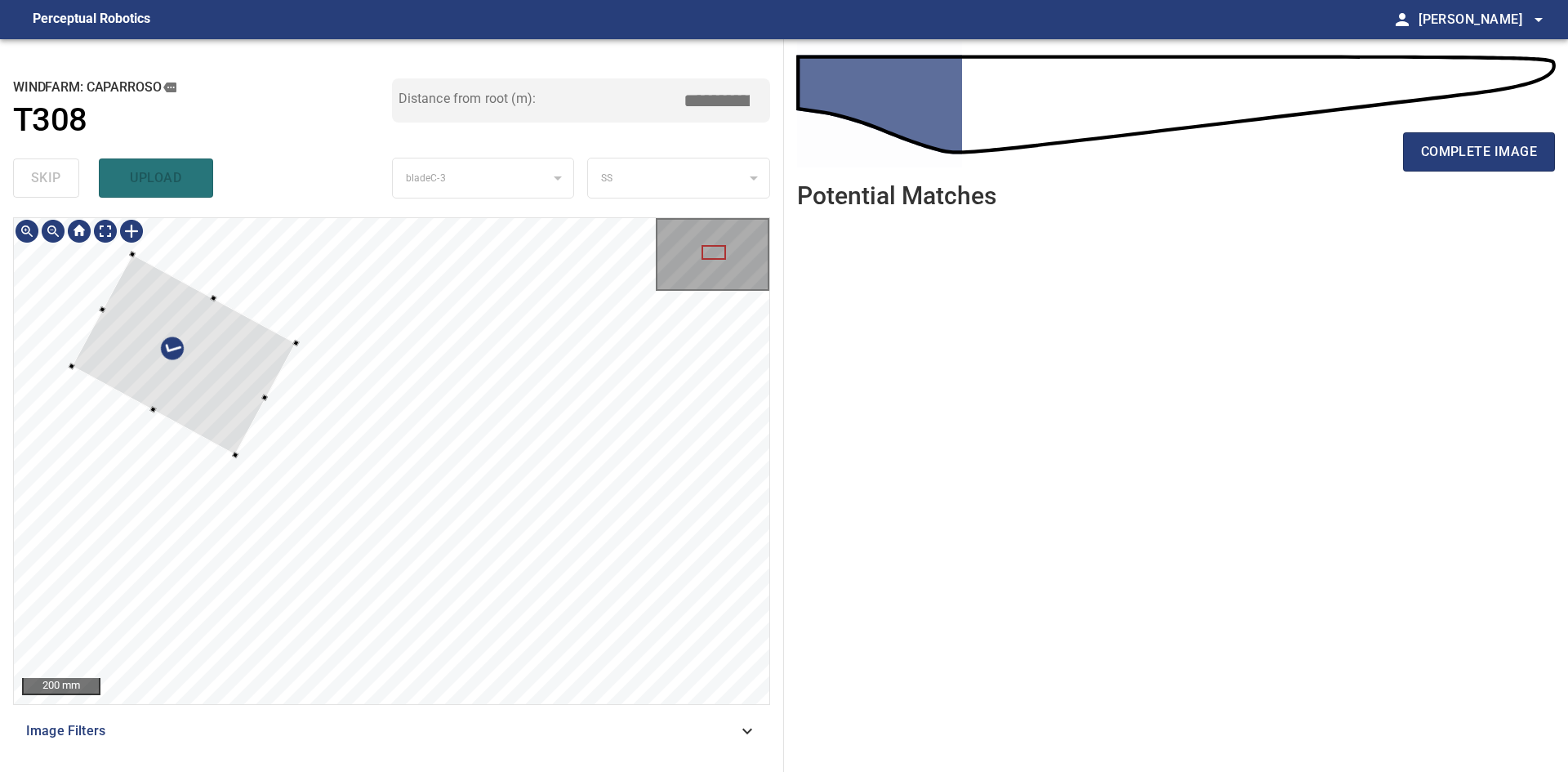
click at [0, 498] on div "**********" at bounding box center [392, 406] width 784 height 733
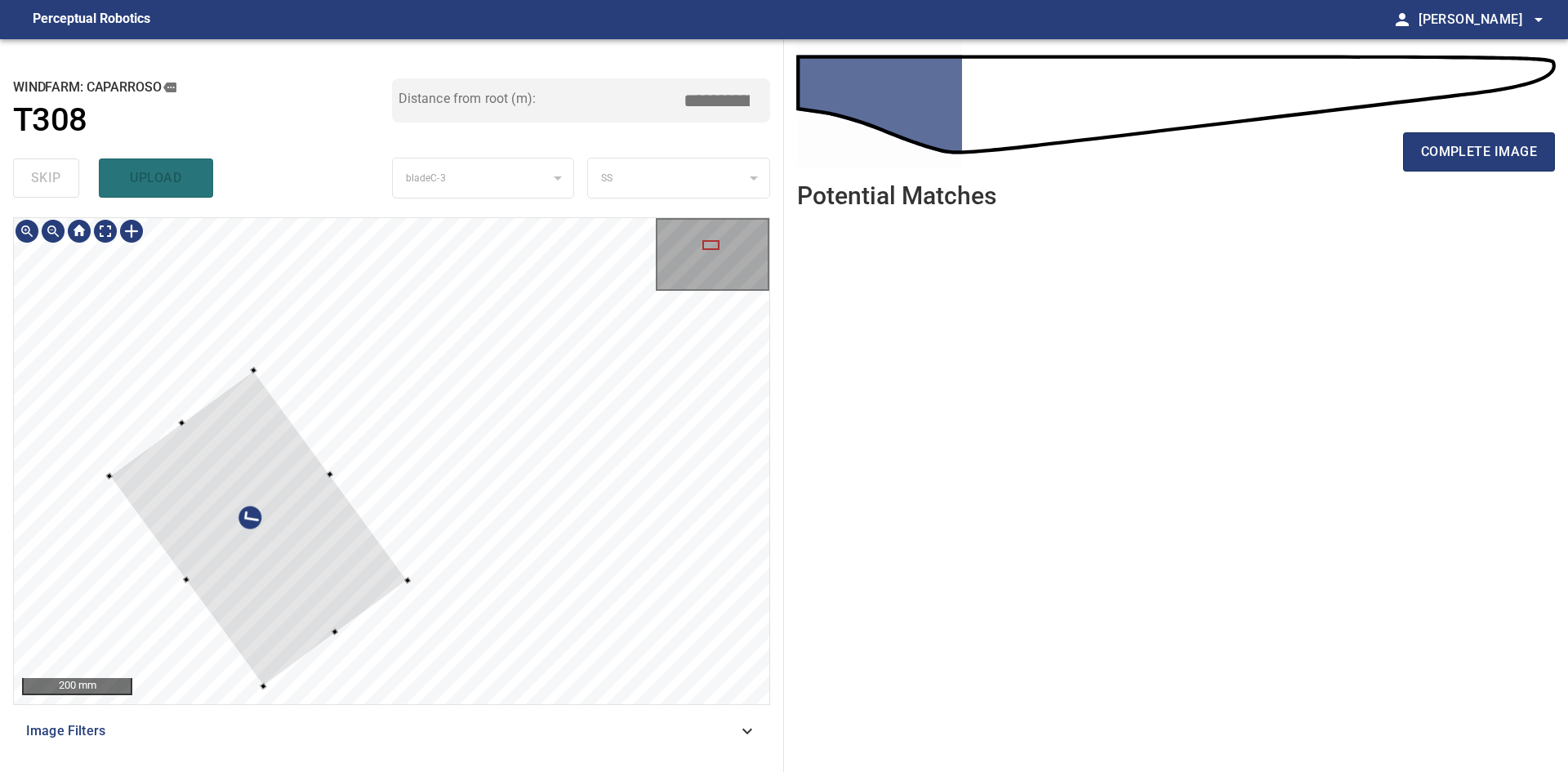
click at [276, 522] on div at bounding box center [258, 527] width 298 height 316
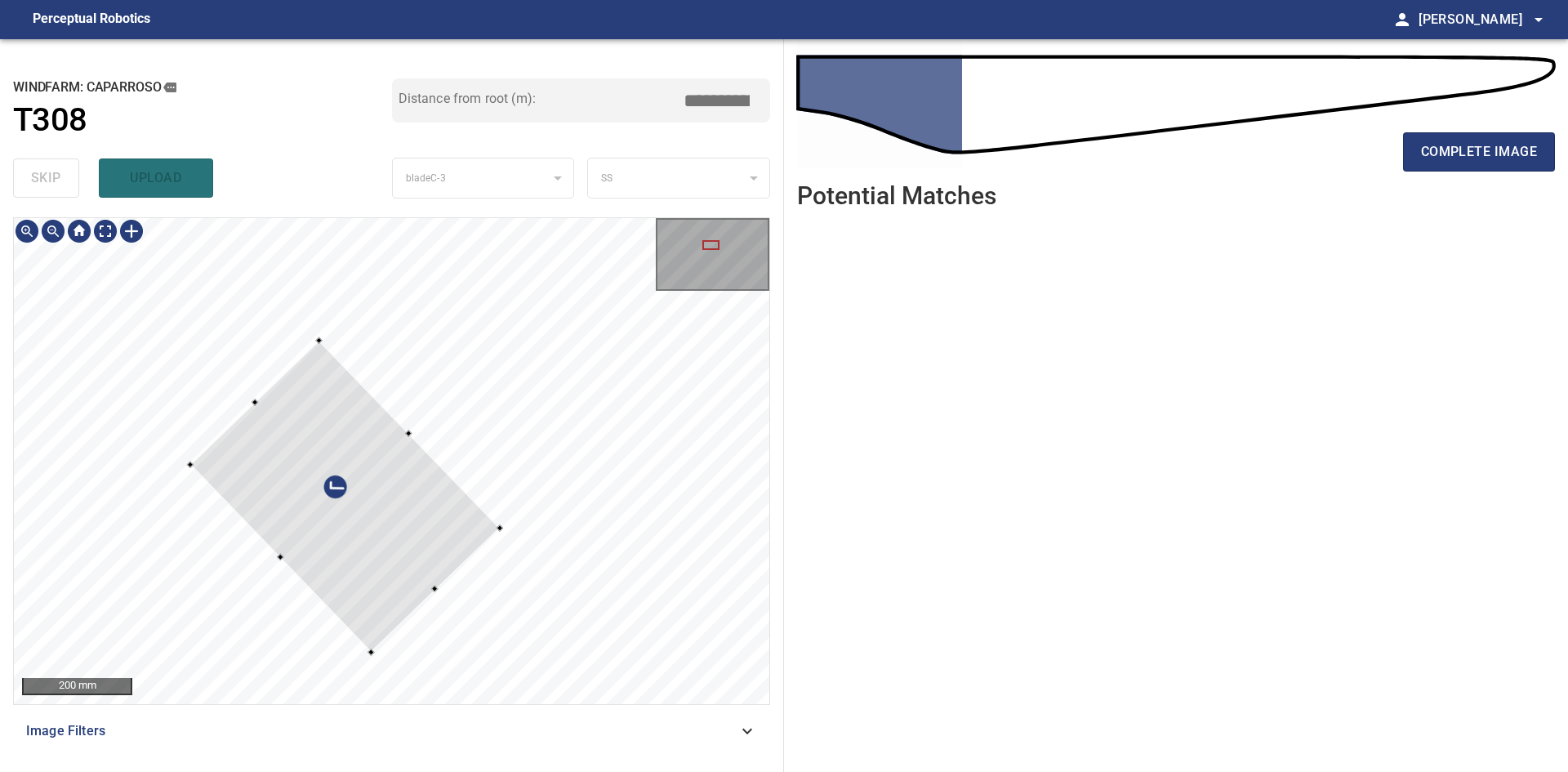
click at [379, 539] on div at bounding box center [345, 496] width 310 height 312
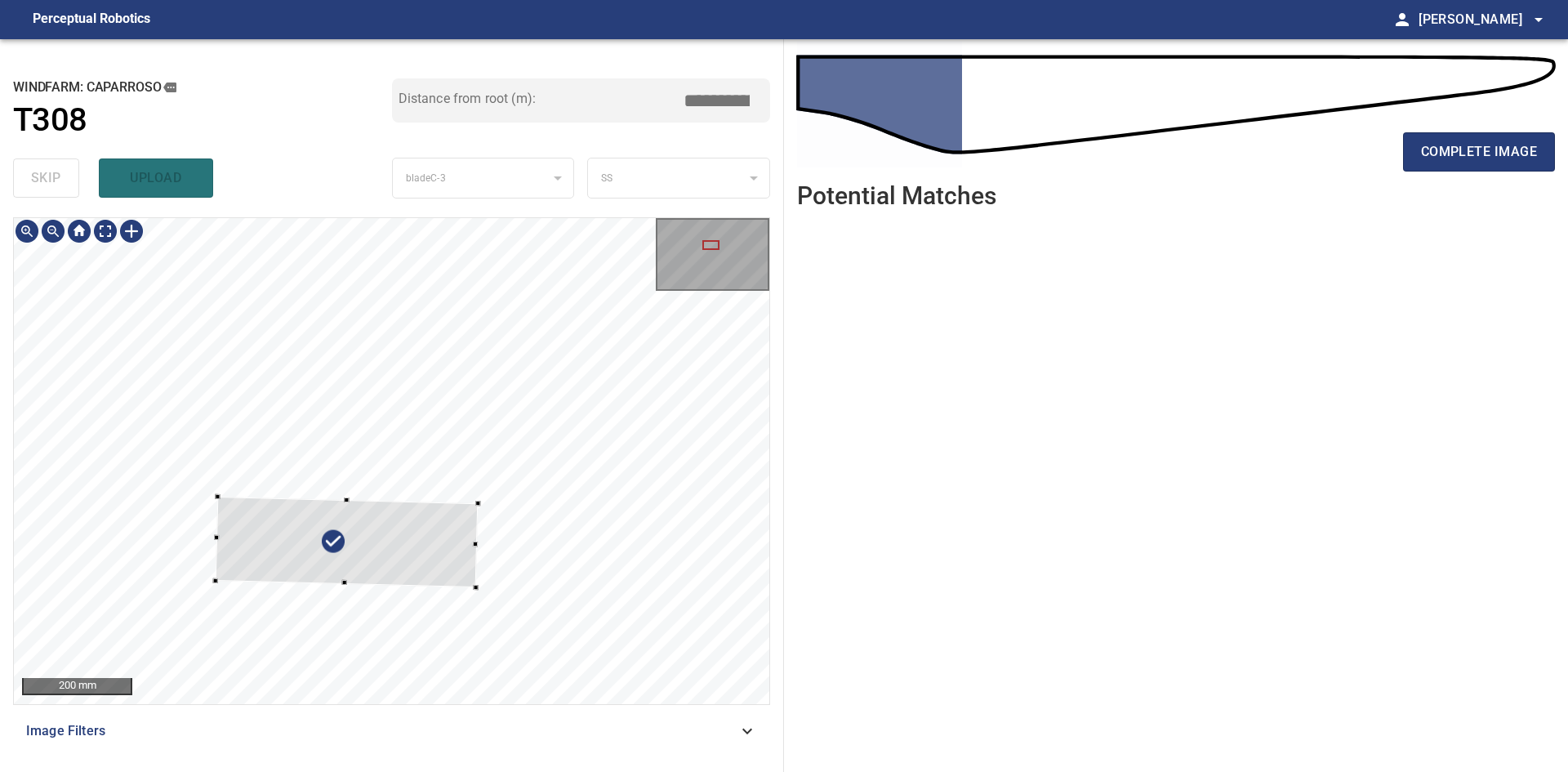
click at [338, 501] on div at bounding box center [345, 541] width 262 height 91
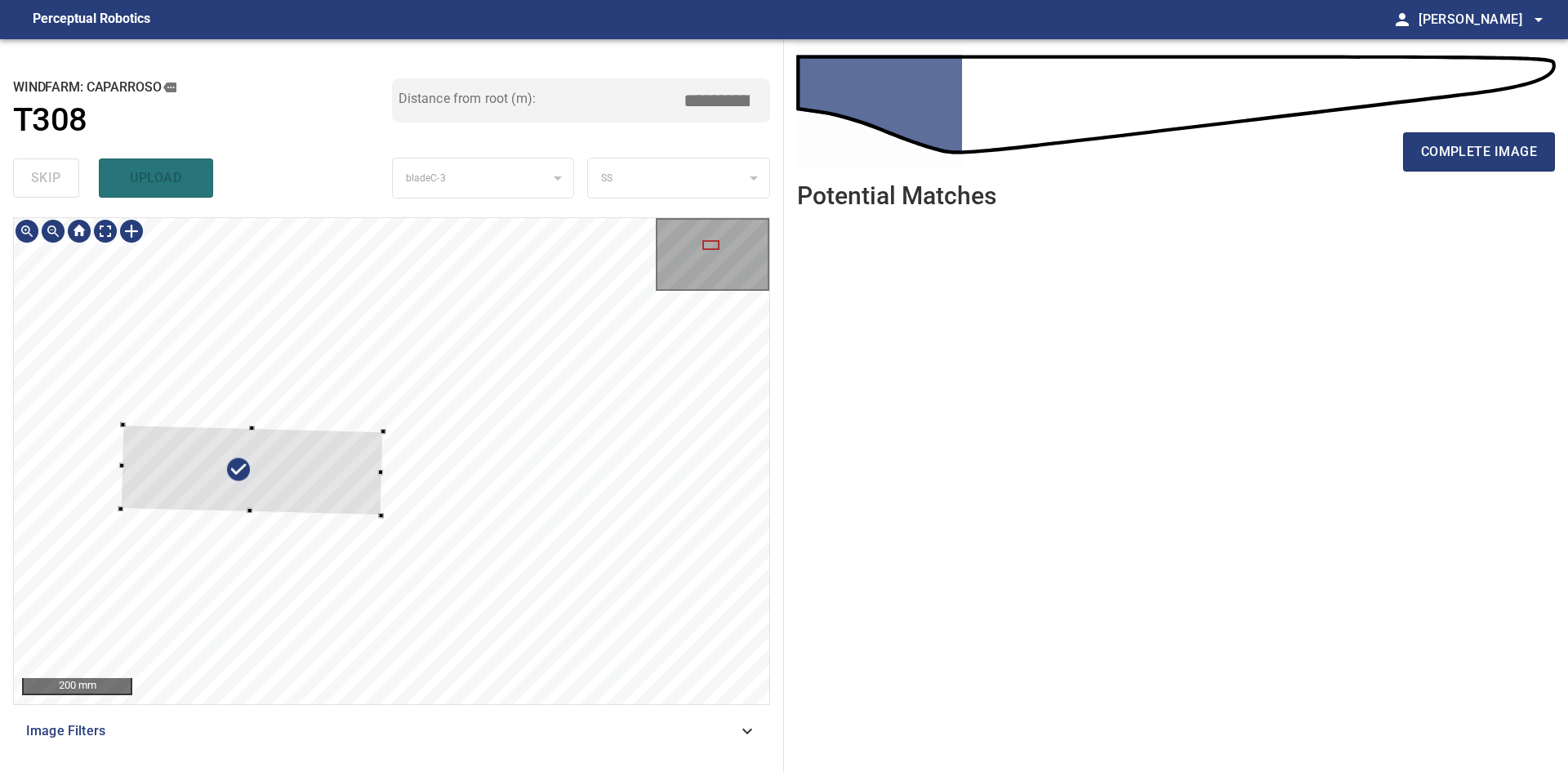
click at [313, 484] on div at bounding box center [251, 469] width 262 height 91
click at [348, 477] on div at bounding box center [251, 480] width 262 height 91
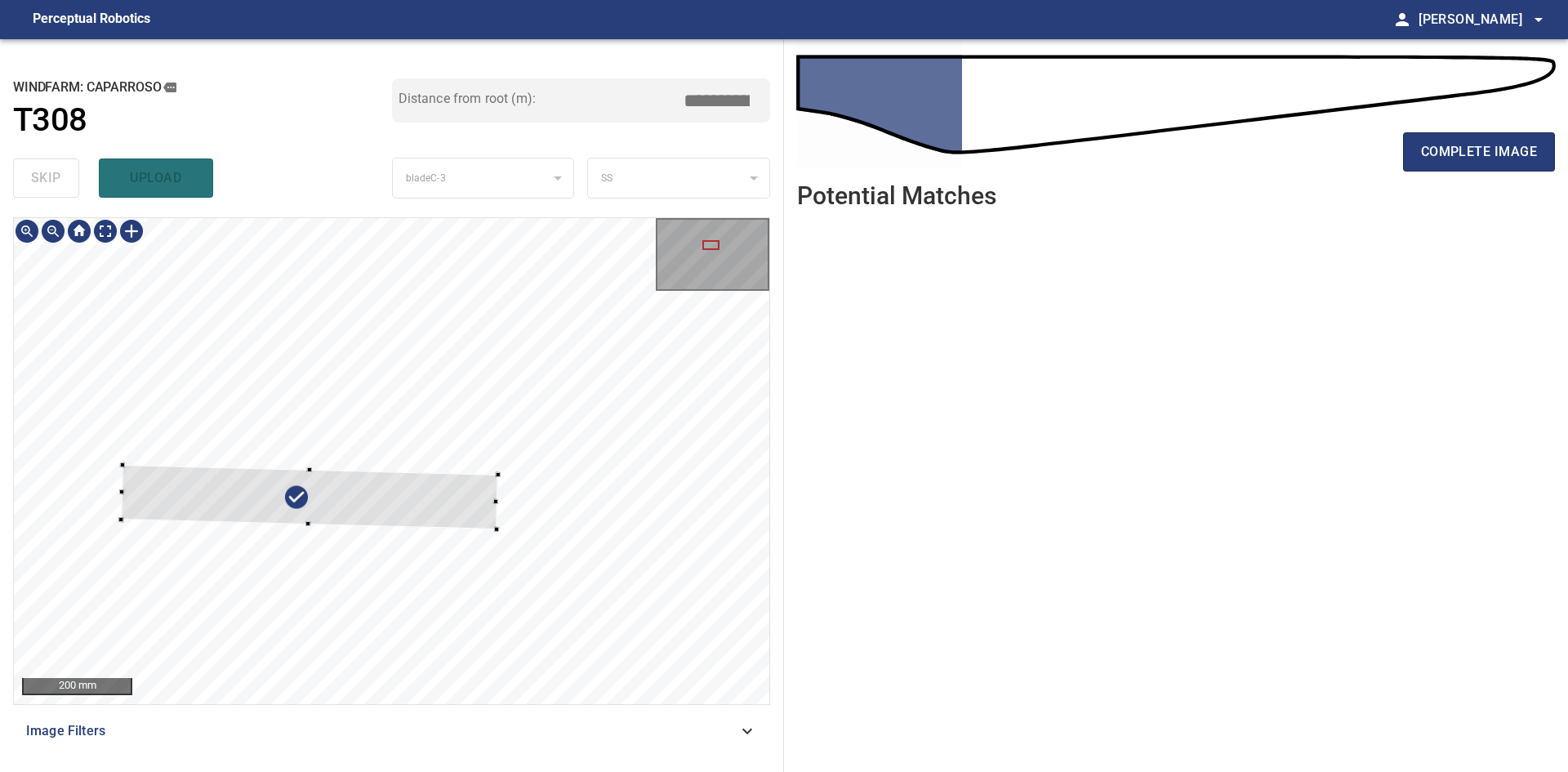
click at [499, 476] on div at bounding box center [499, 475] width 5 height 5
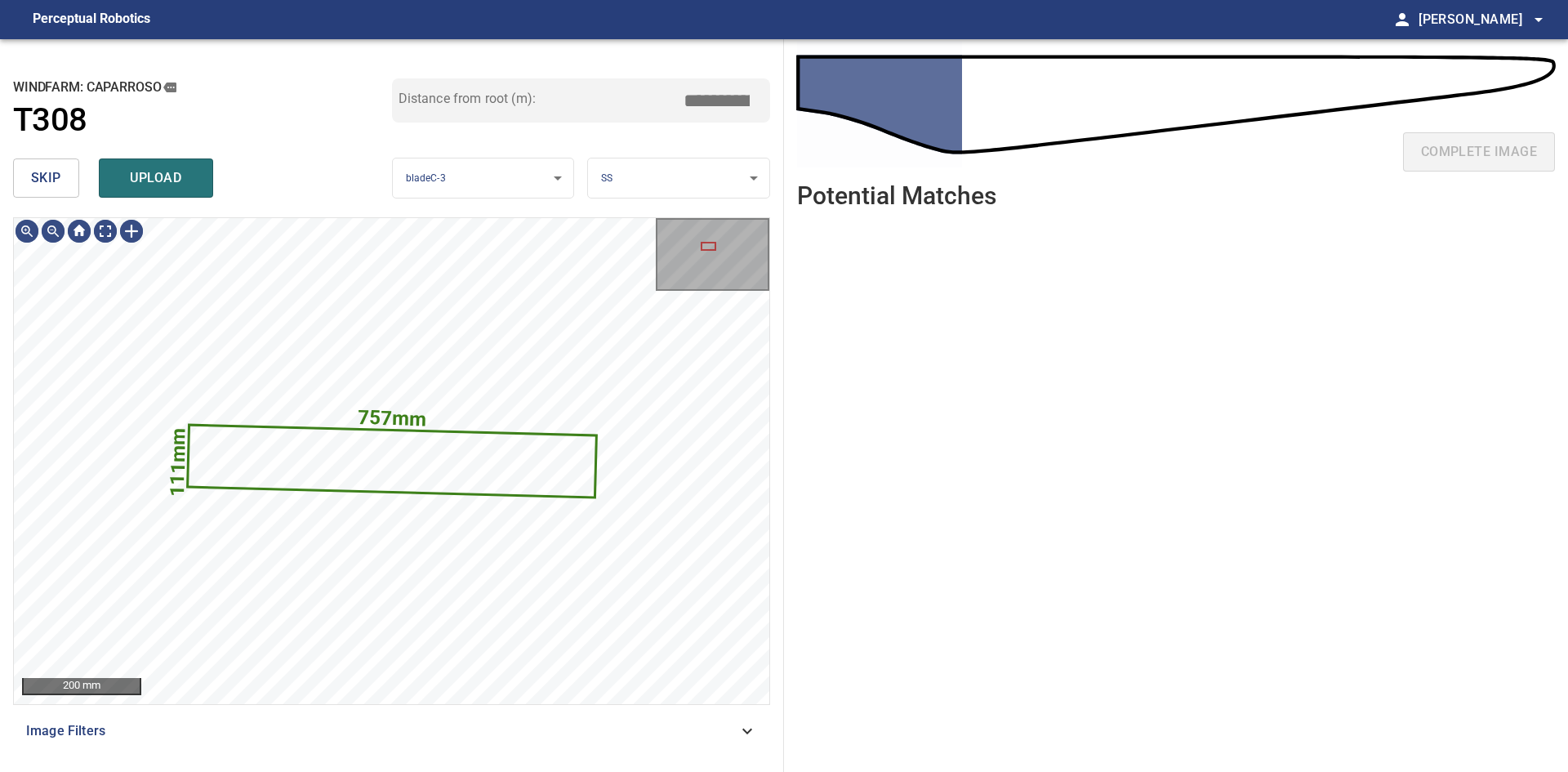
click at [687, 177] on body "**********" at bounding box center [784, 386] width 1568 height 772
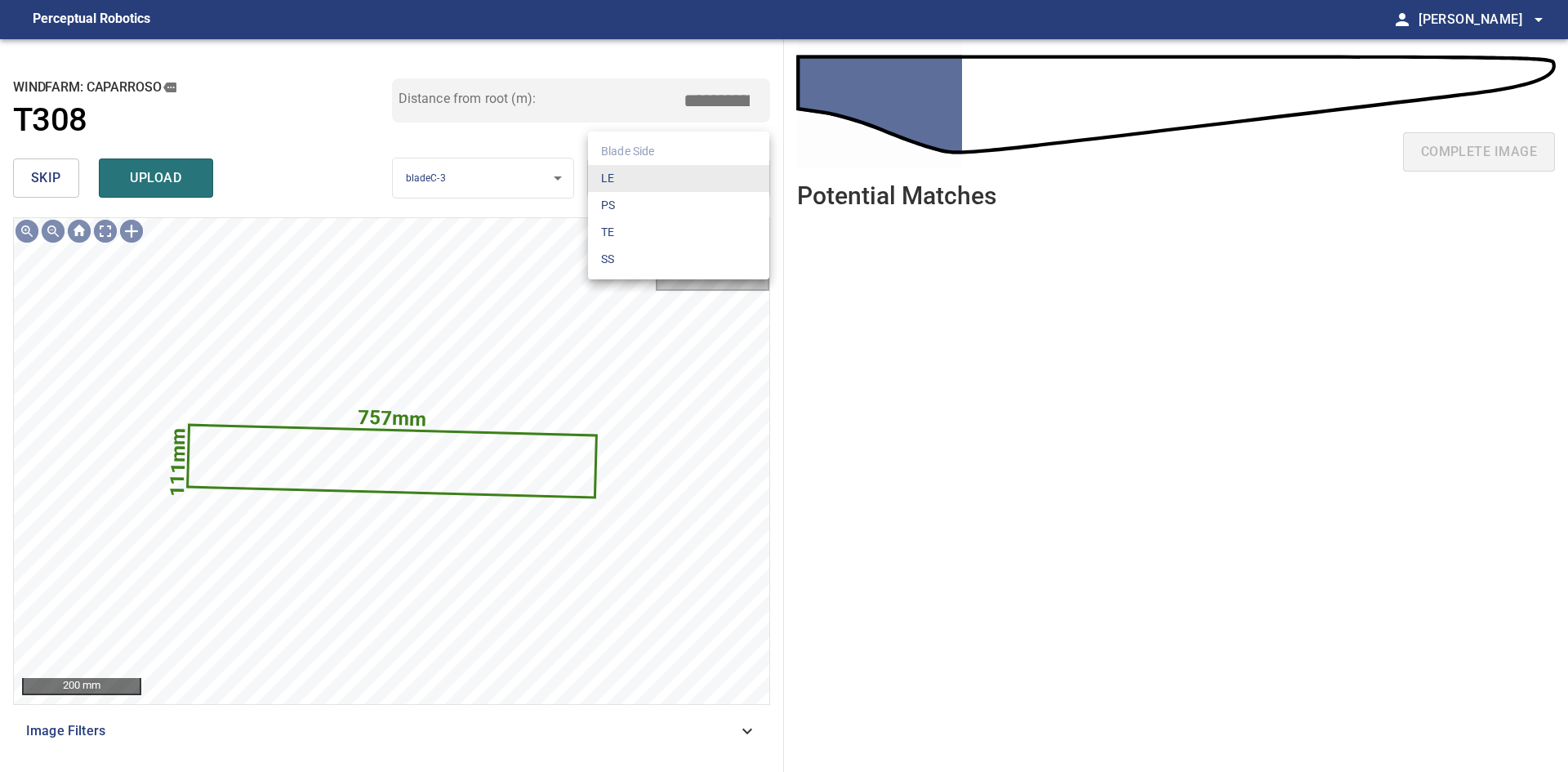
click at [682, 179] on li "LE" at bounding box center [679, 178] width 181 height 27
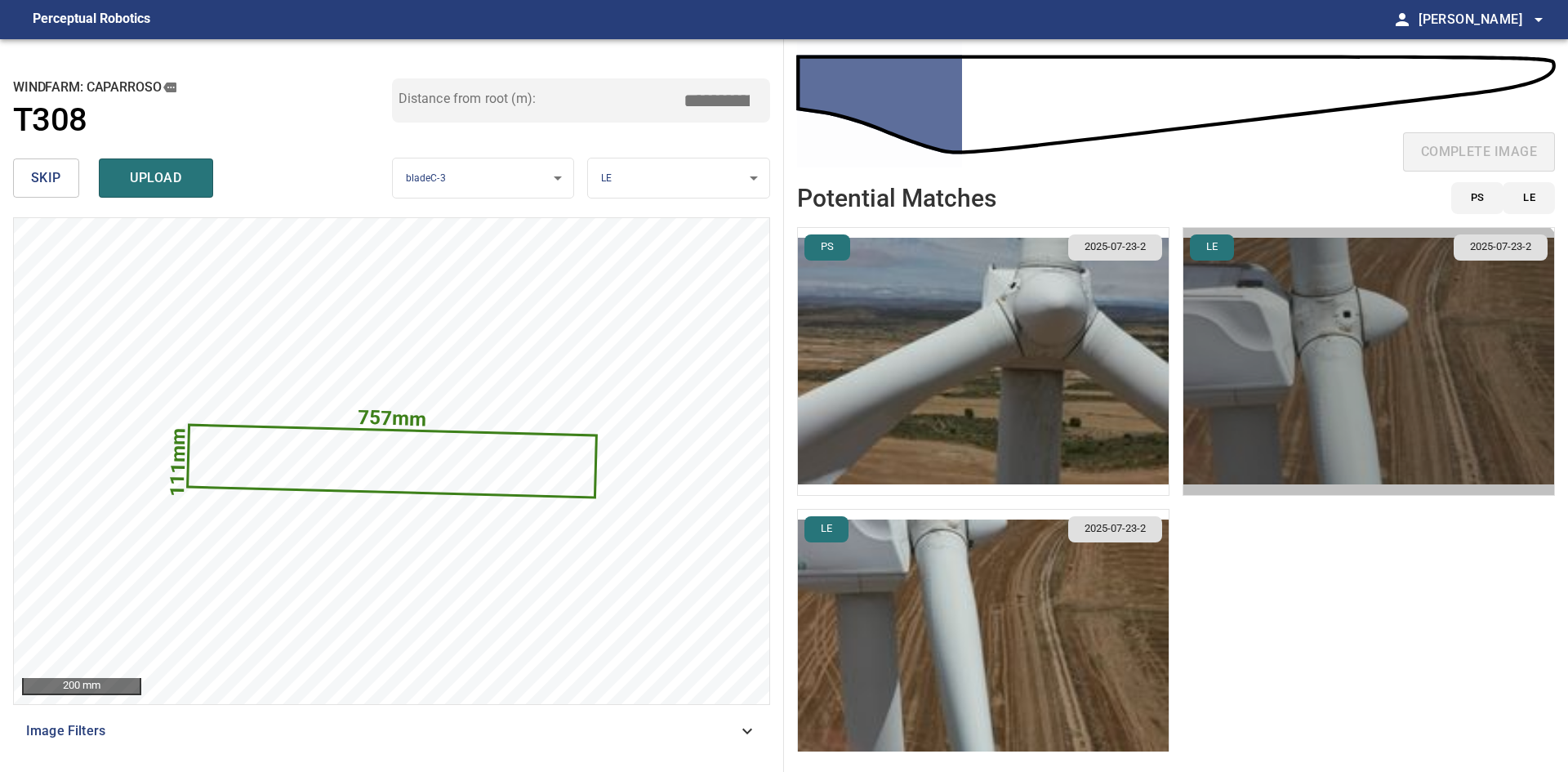
click at [1328, 421] on img "button" at bounding box center [1369, 361] width 371 height 267
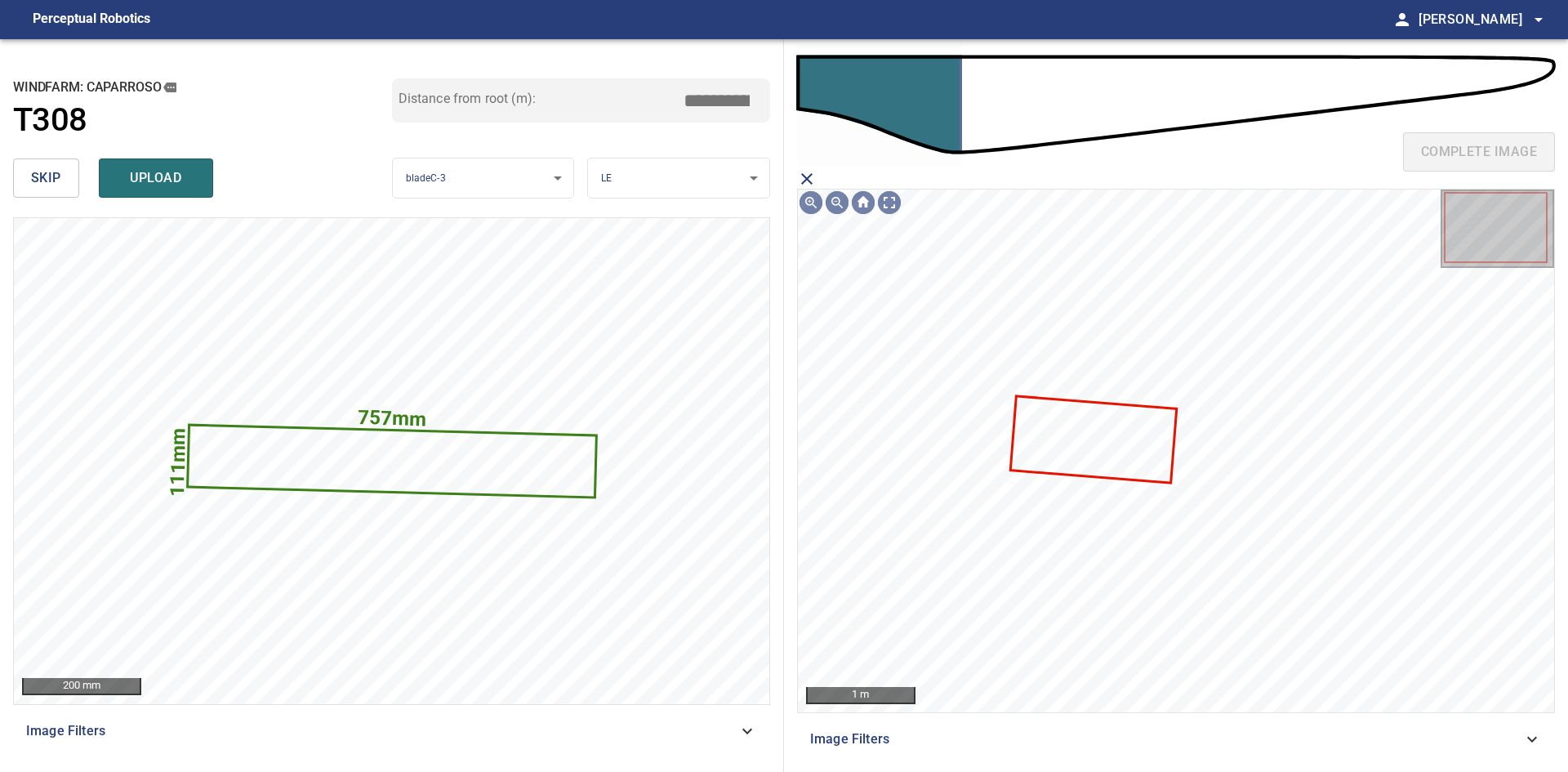
click at [1098, 431] on icon at bounding box center [1094, 439] width 164 height 84
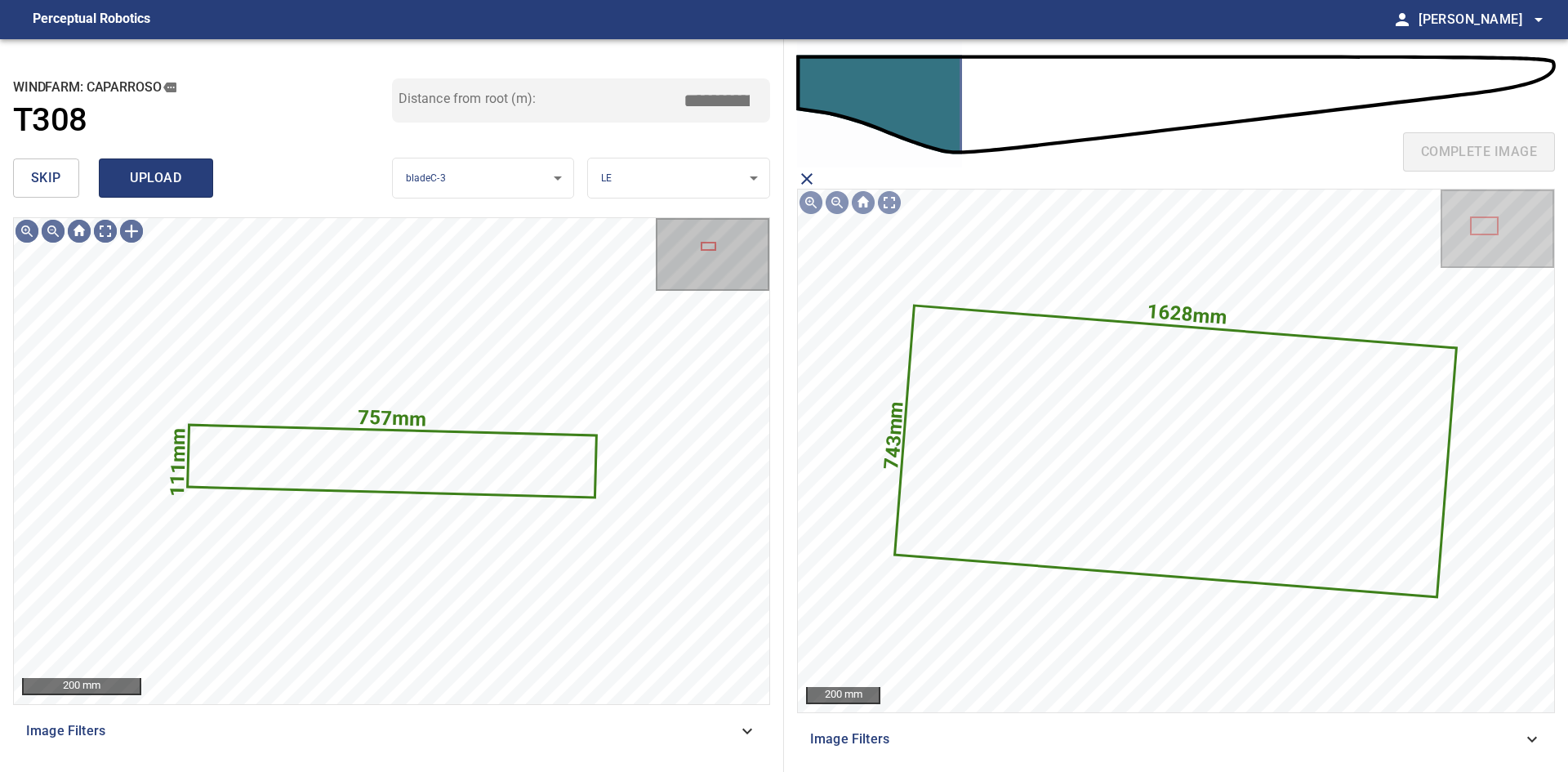
click at [174, 171] on span "upload" at bounding box center [156, 178] width 78 height 23
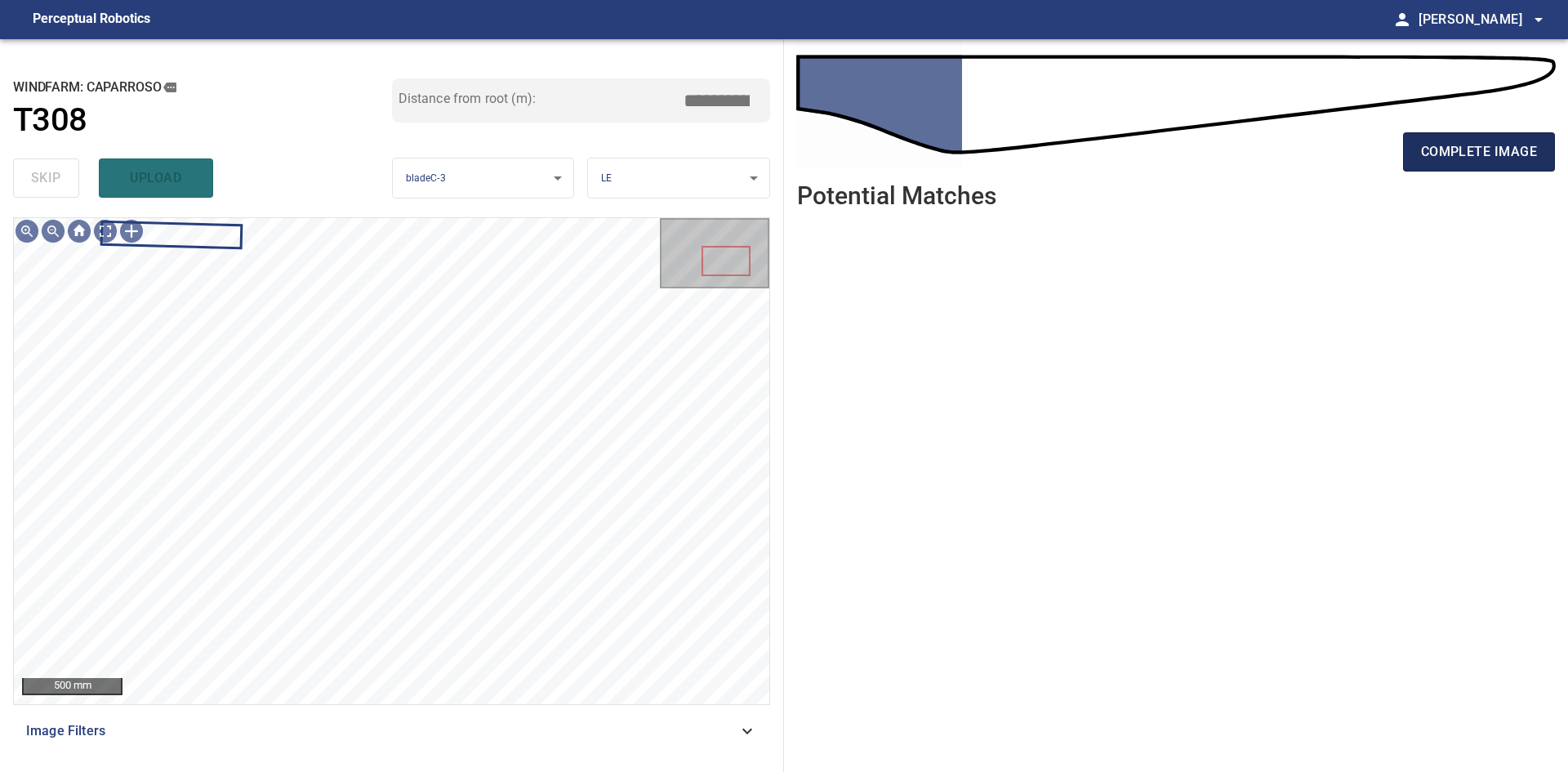
click at [1509, 164] on button "complete image" at bounding box center [1479, 151] width 152 height 39
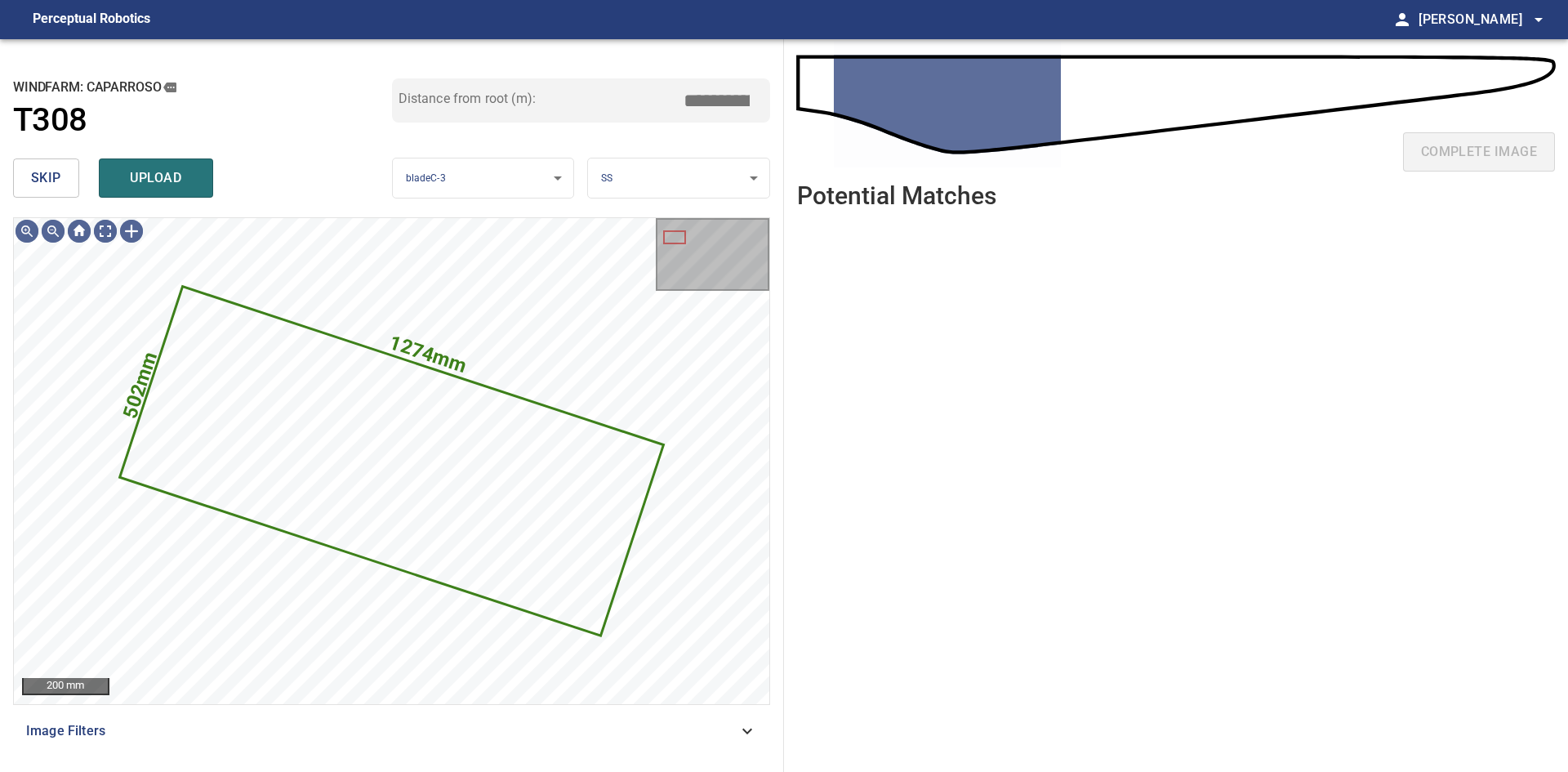
click at [31, 172] on span "skip" at bounding box center [46, 178] width 30 height 23
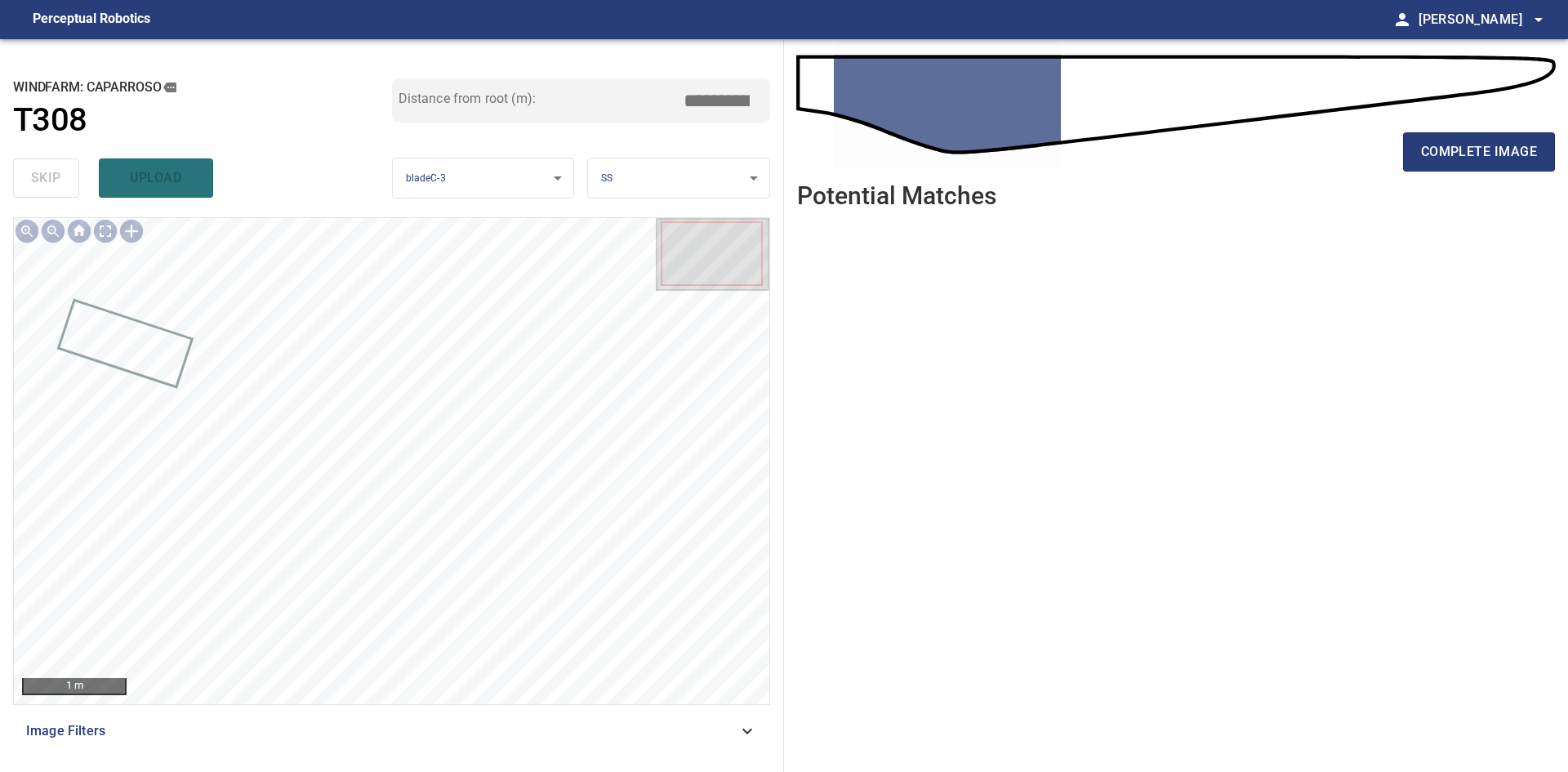
click at [1565, 151] on div "complete image Potential Matches" at bounding box center [1176, 406] width 784 height 733
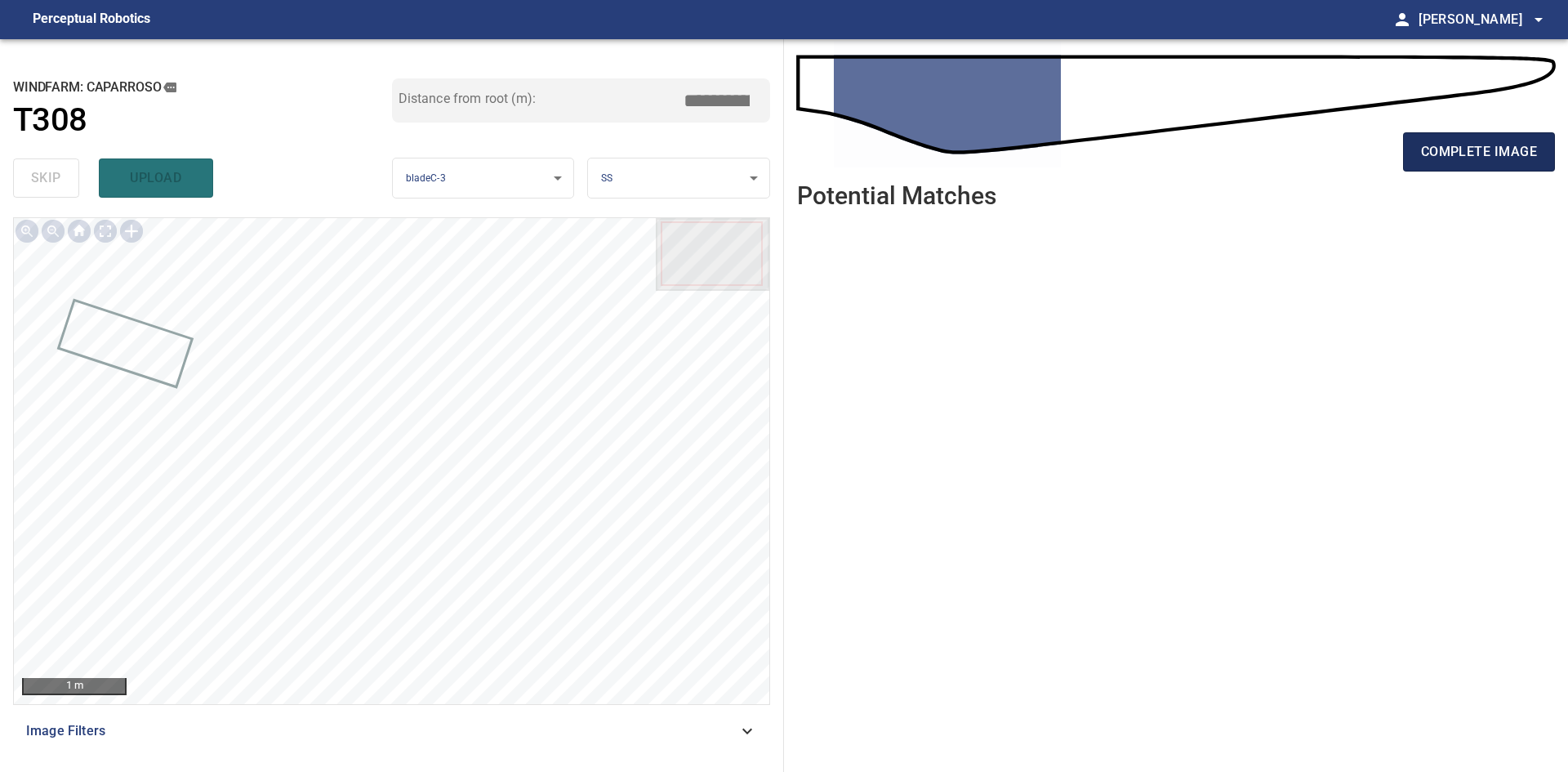
click at [1513, 150] on span "complete image" at bounding box center [1478, 151] width 116 height 23
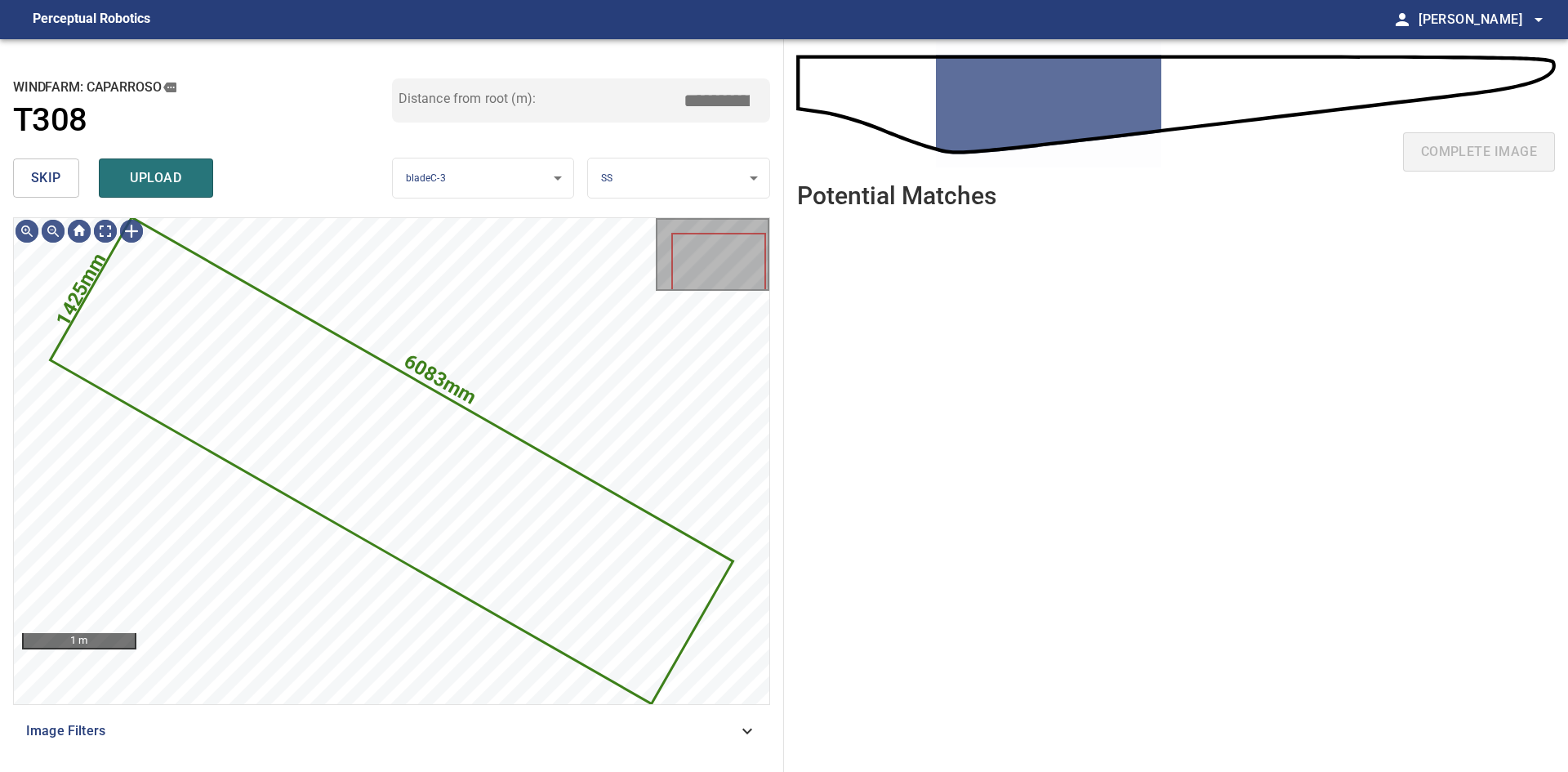
click at [32, 169] on span "skip" at bounding box center [46, 178] width 30 height 23
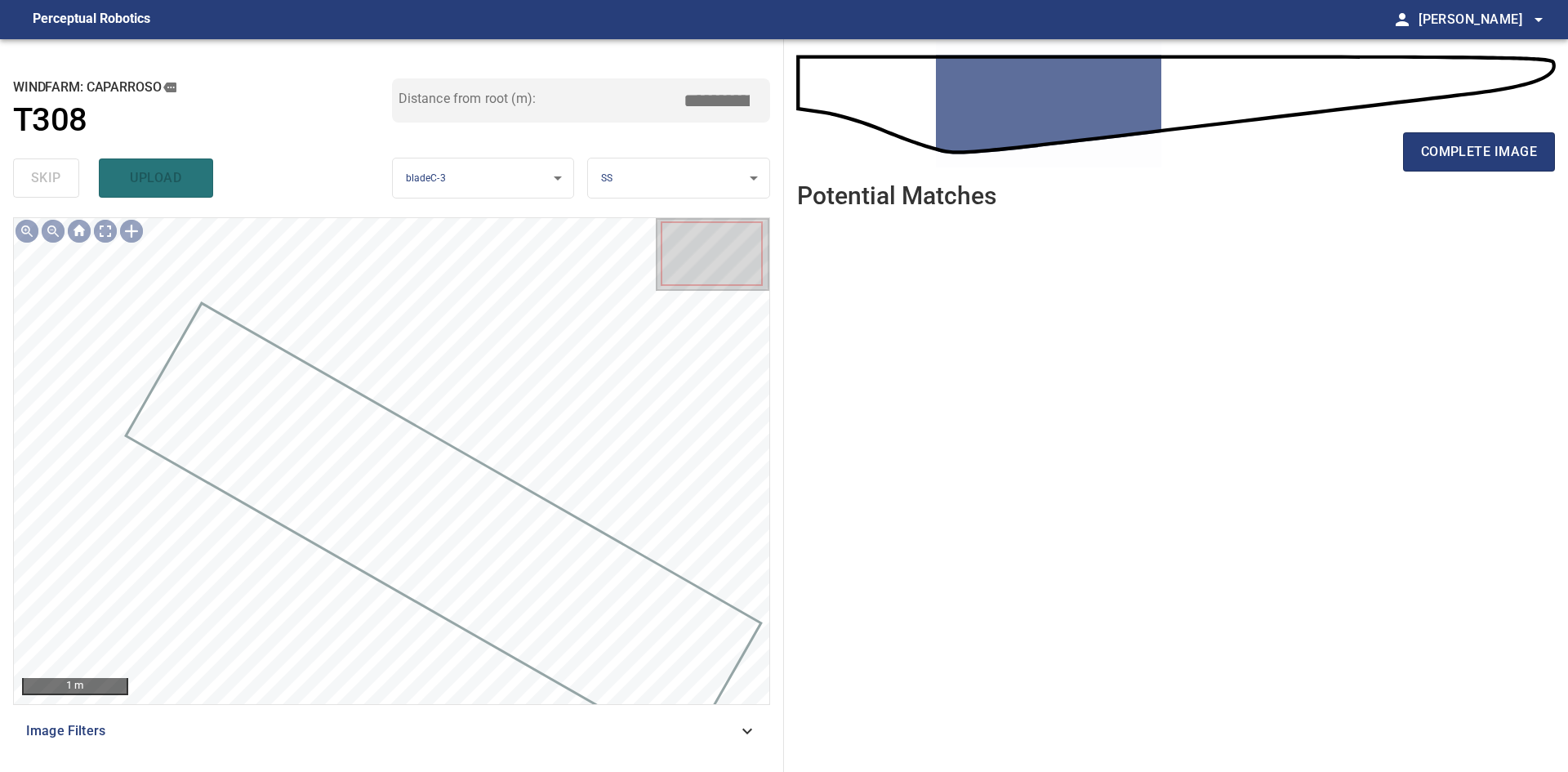
click at [1523, 128] on div "complete image" at bounding box center [1176, 158] width 758 height 65
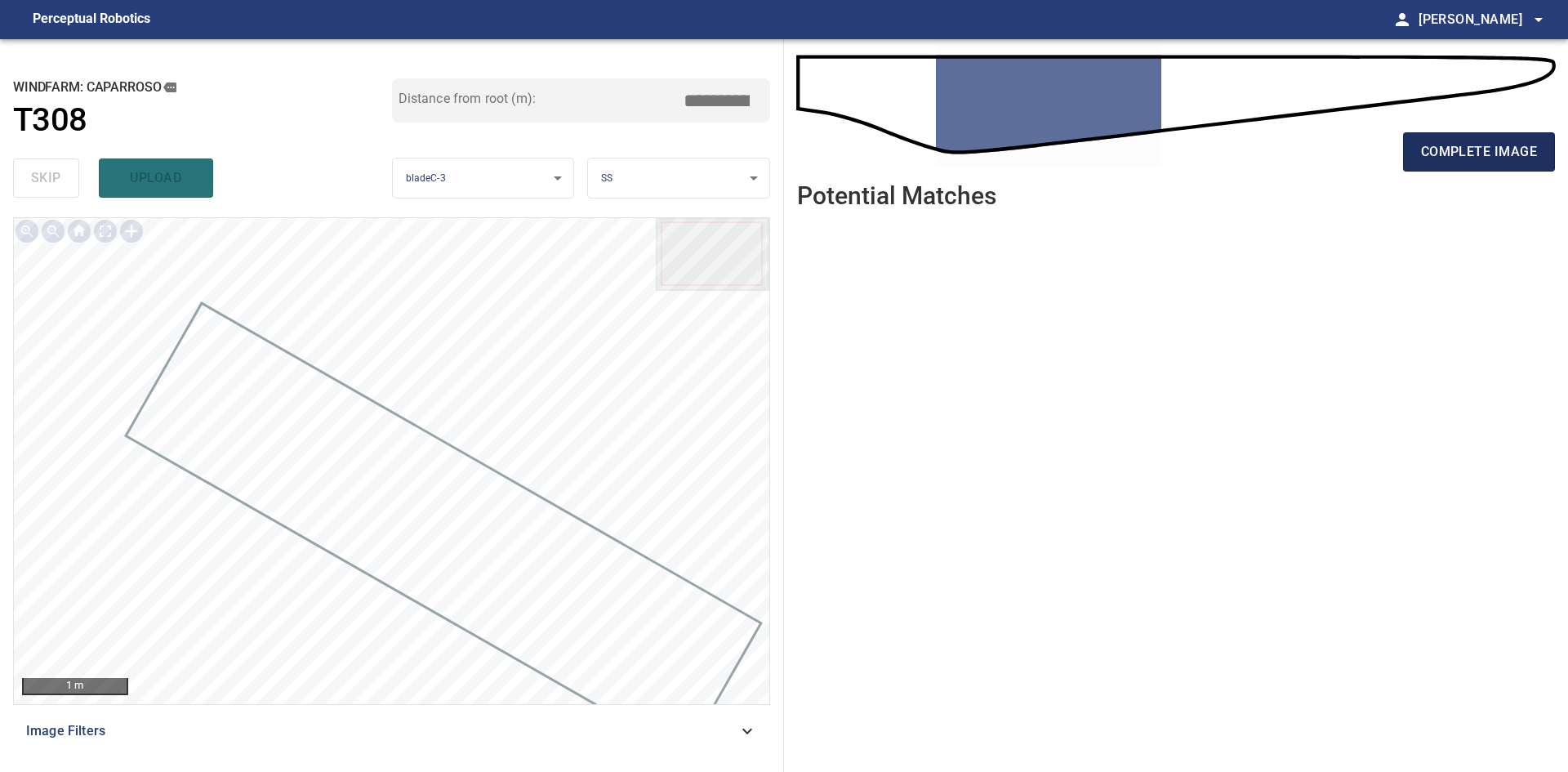
click at [1495, 149] on span "complete image" at bounding box center [1478, 151] width 116 height 23
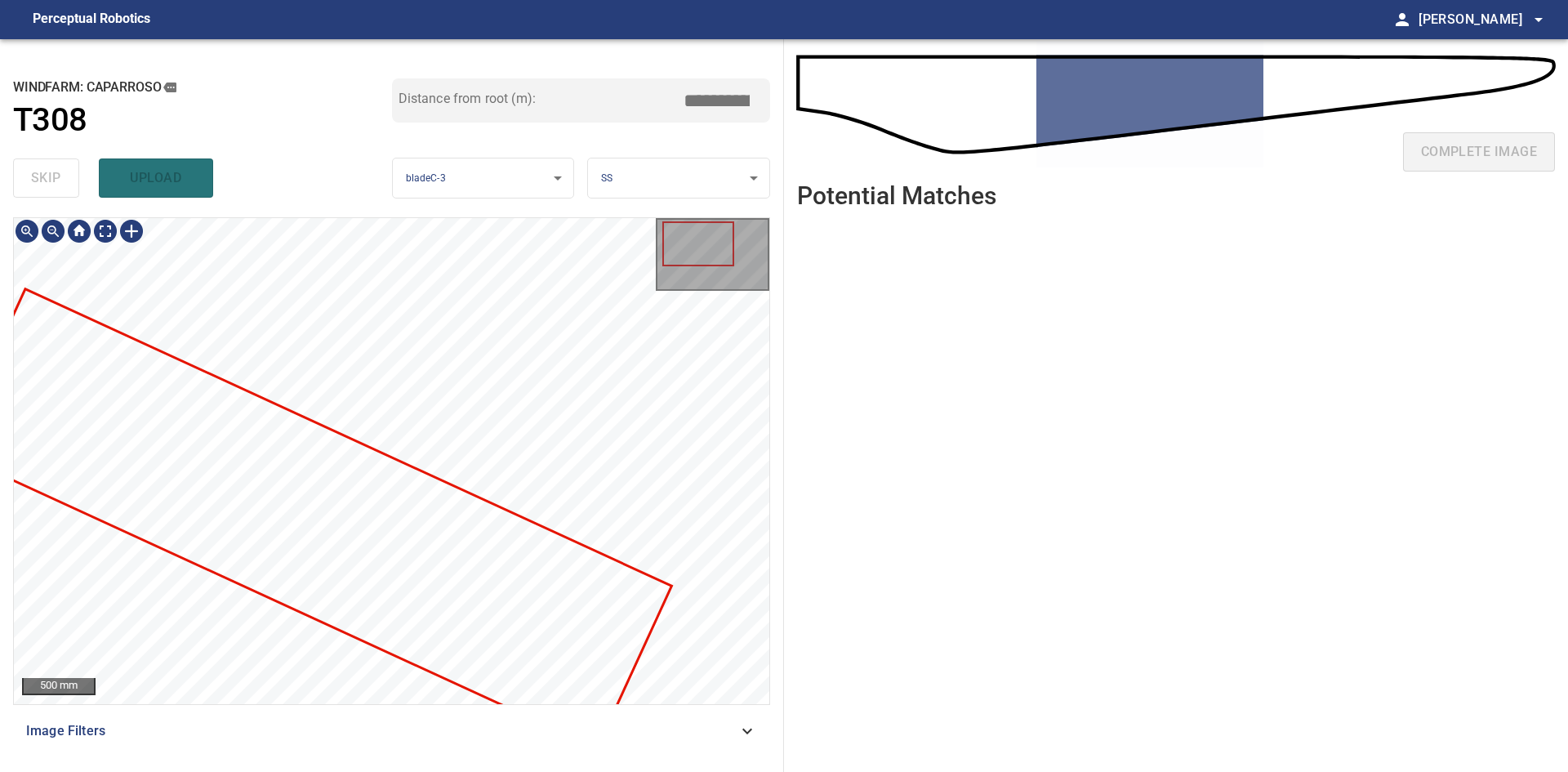
click at [1343, 771] on html "**********" at bounding box center [784, 386] width 1568 height 772
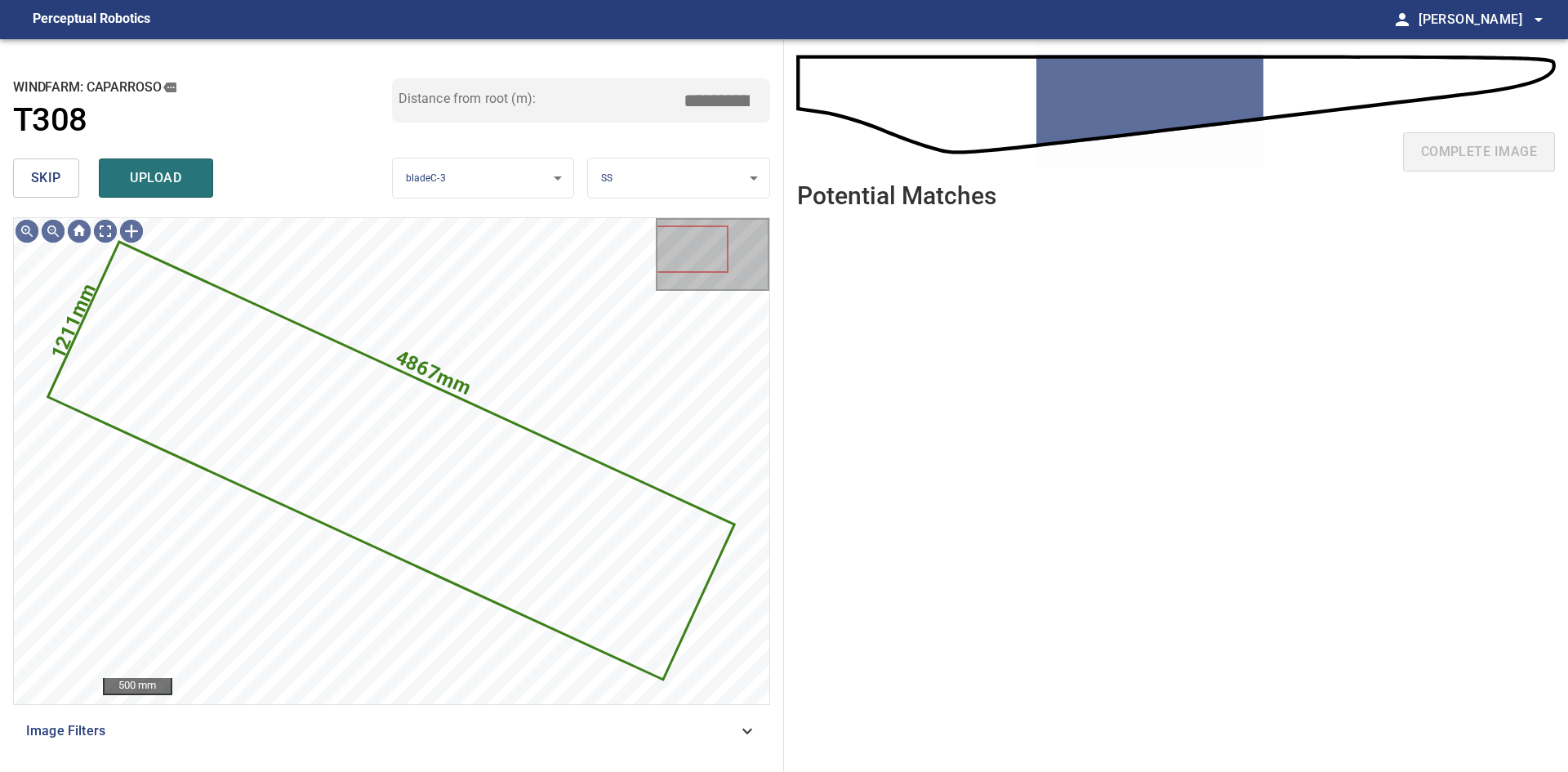
click at [39, 166] on span "skip" at bounding box center [46, 178] width 30 height 23
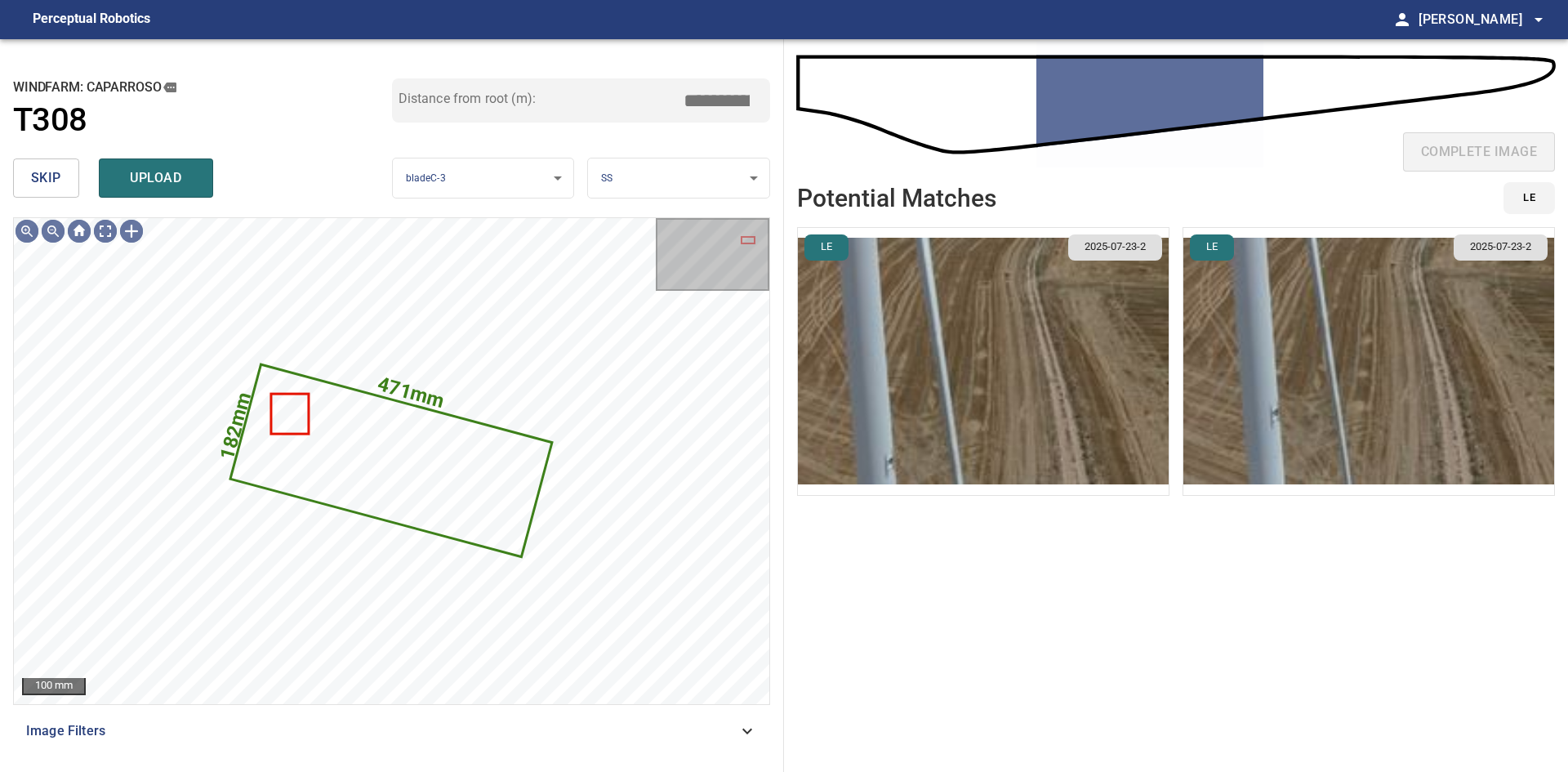
click at [48, 174] on span "skip" at bounding box center [46, 178] width 30 height 23
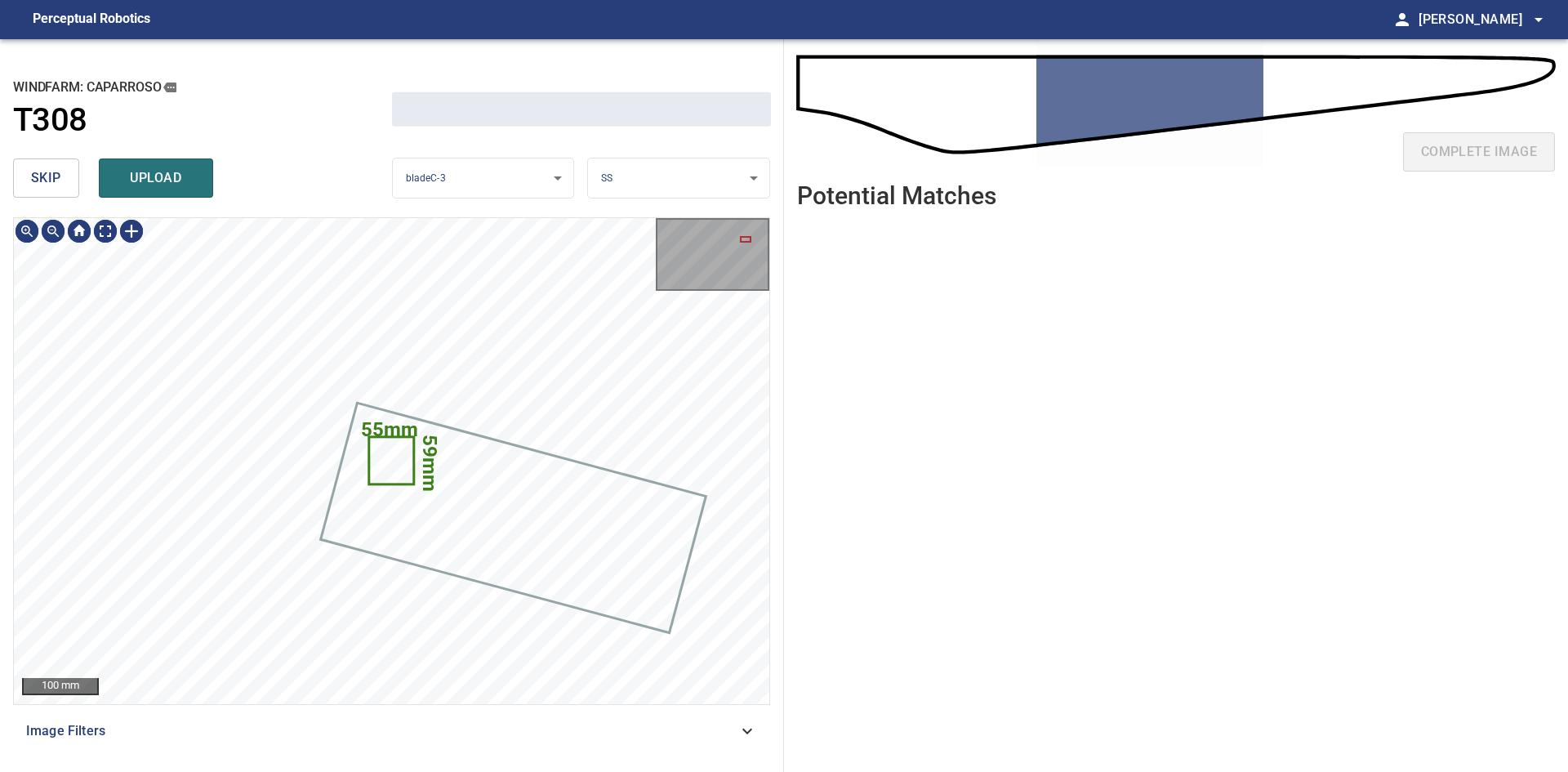
click at [48, 174] on span "skip" at bounding box center [46, 178] width 30 height 23
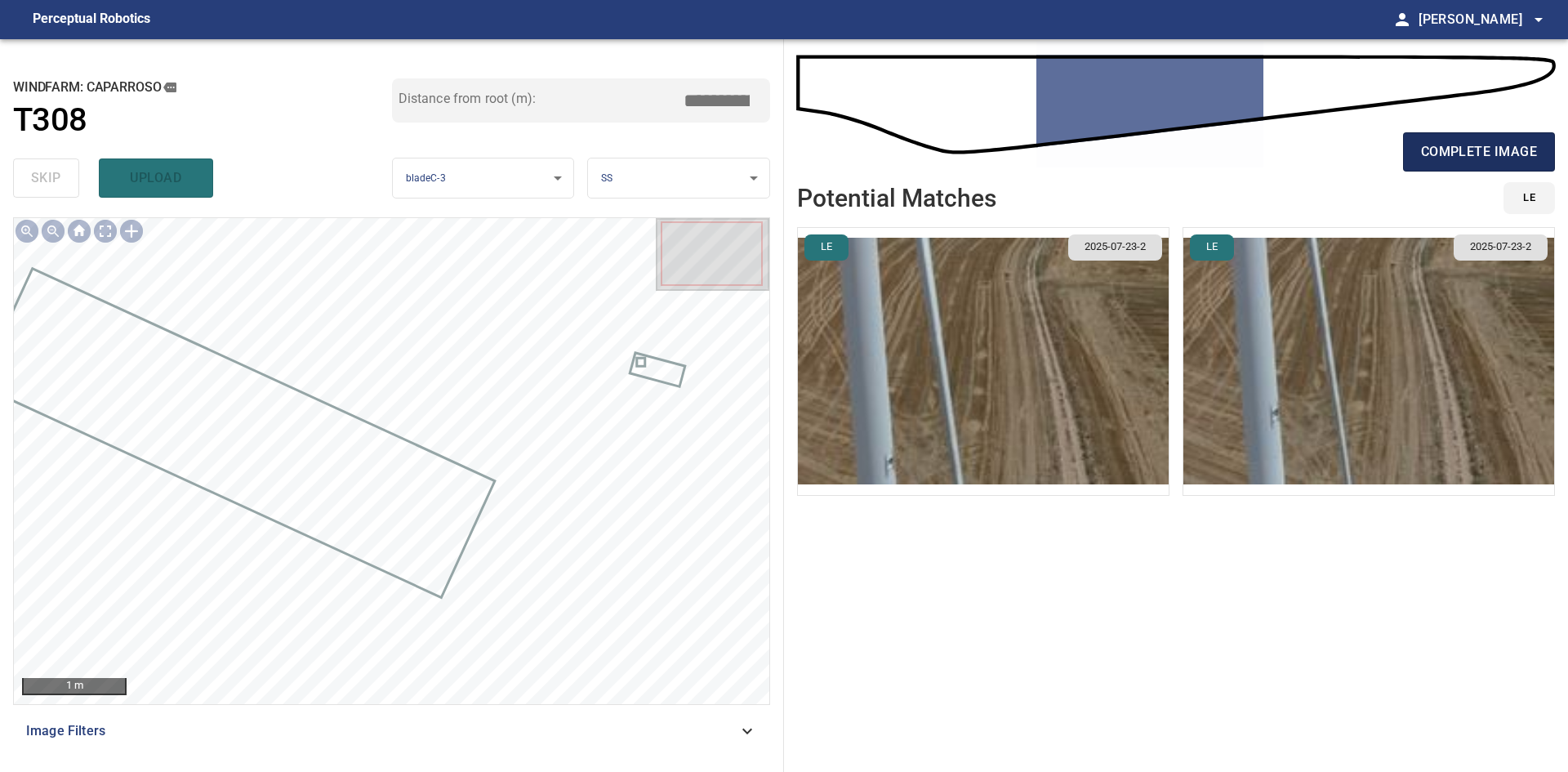
click at [1497, 164] on span "complete image" at bounding box center [1478, 151] width 116 height 23
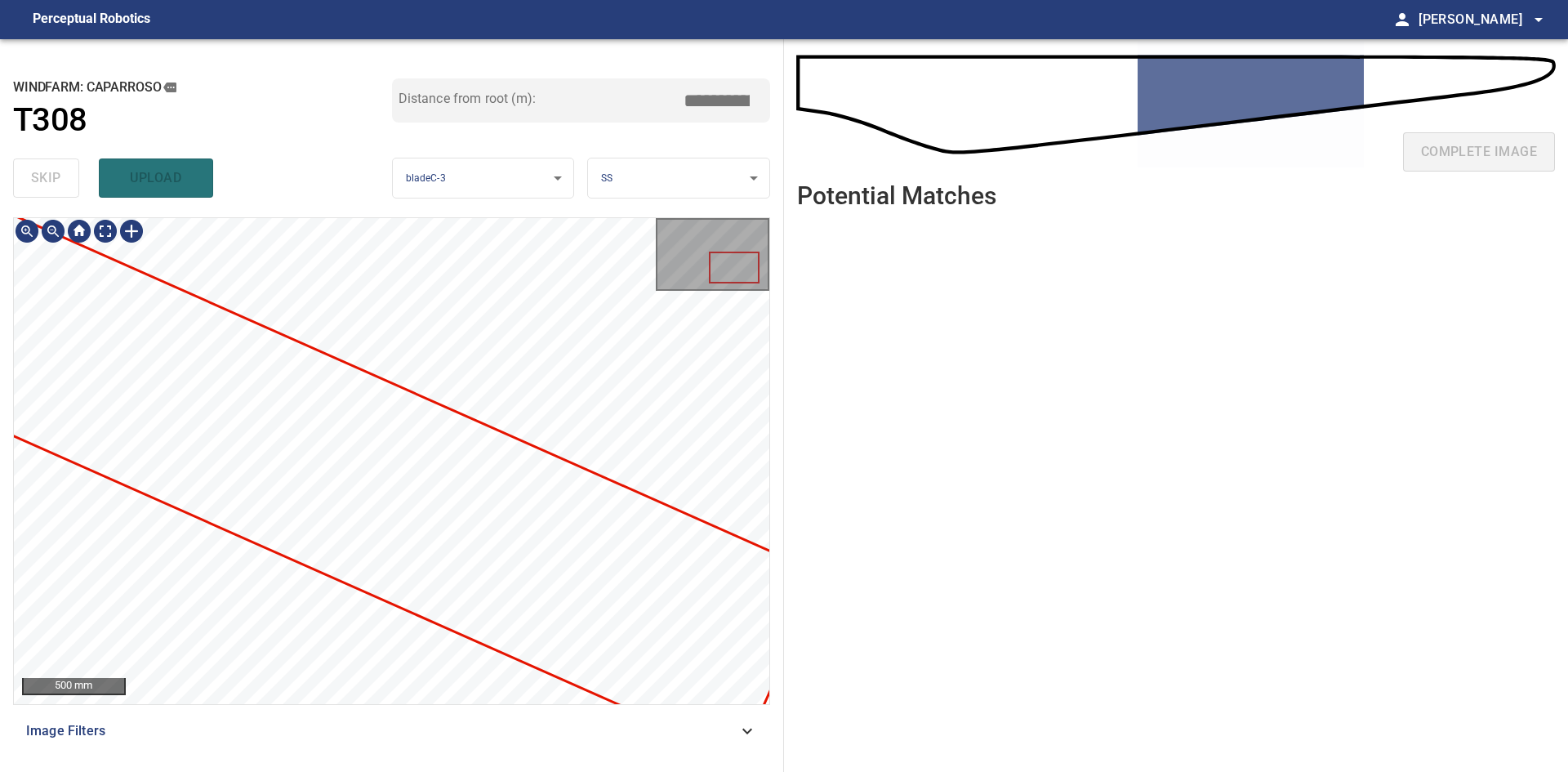
click at [83, 192] on div "**********" at bounding box center [392, 406] width 784 height 733
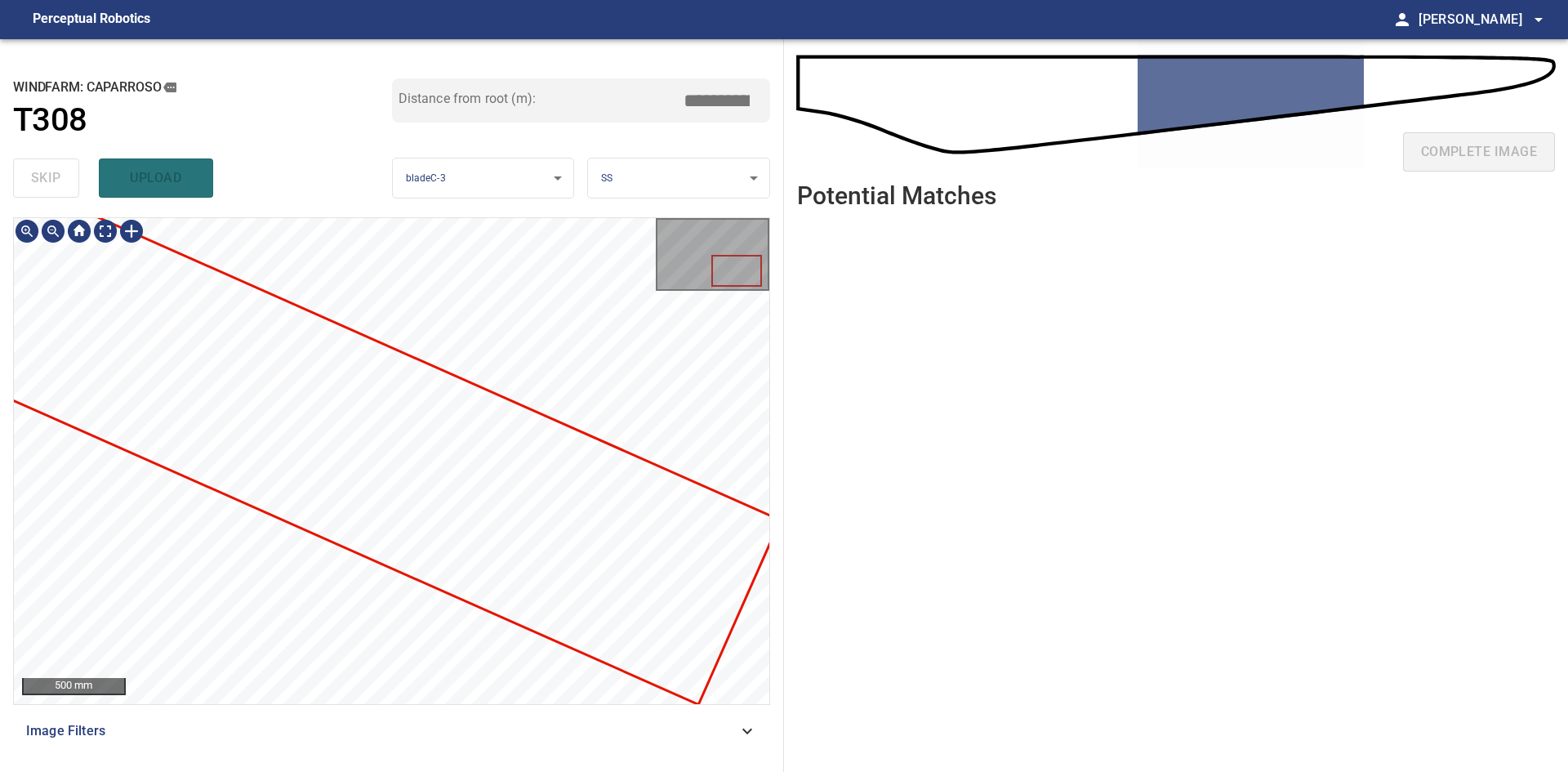
click at [357, 357] on div at bounding box center [392, 461] width 755 height 486
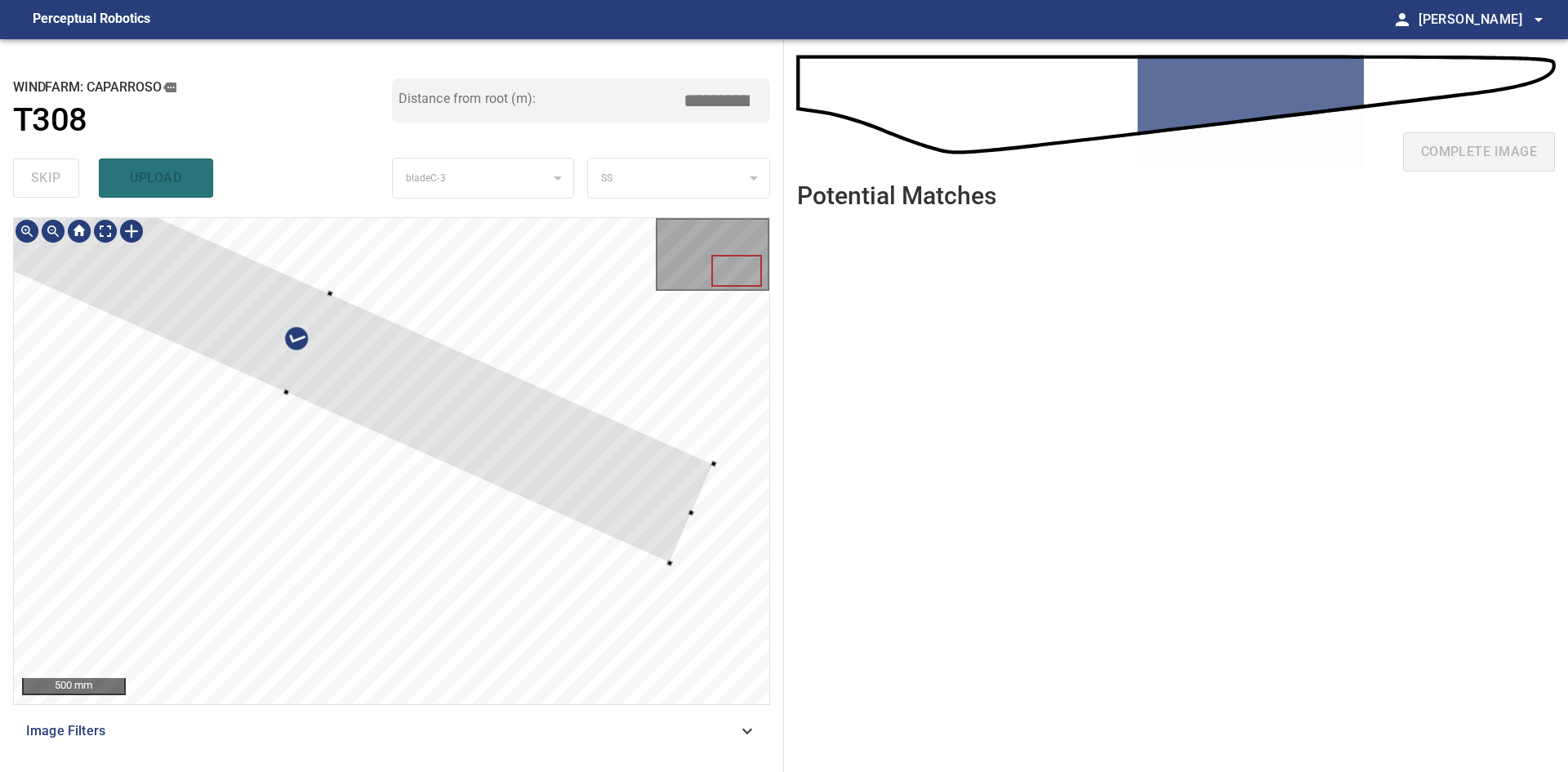
click at [557, 485] on div at bounding box center [308, 343] width 810 height 440
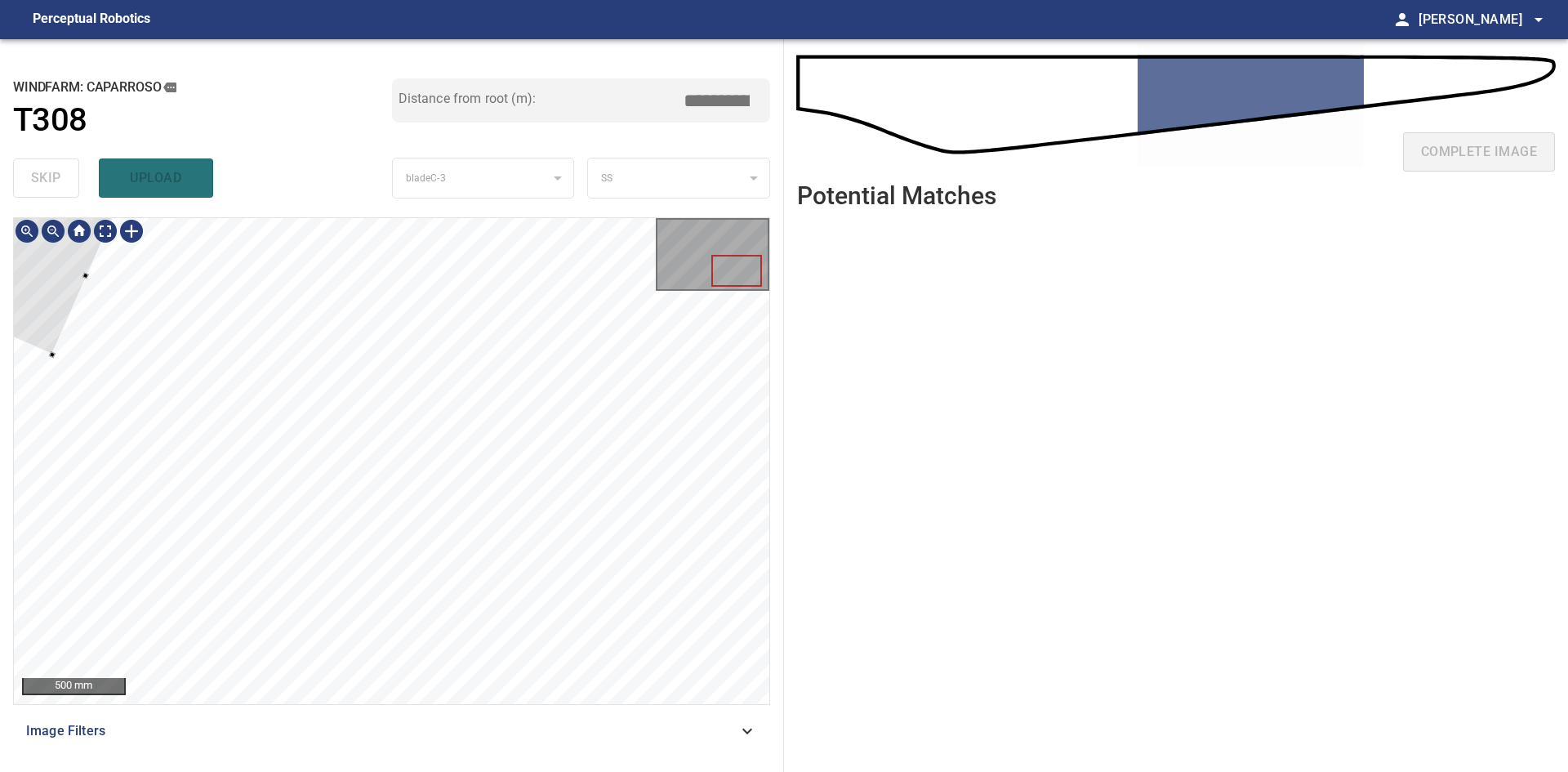
click at [44, 345] on div at bounding box center [392, 461] width 755 height 486
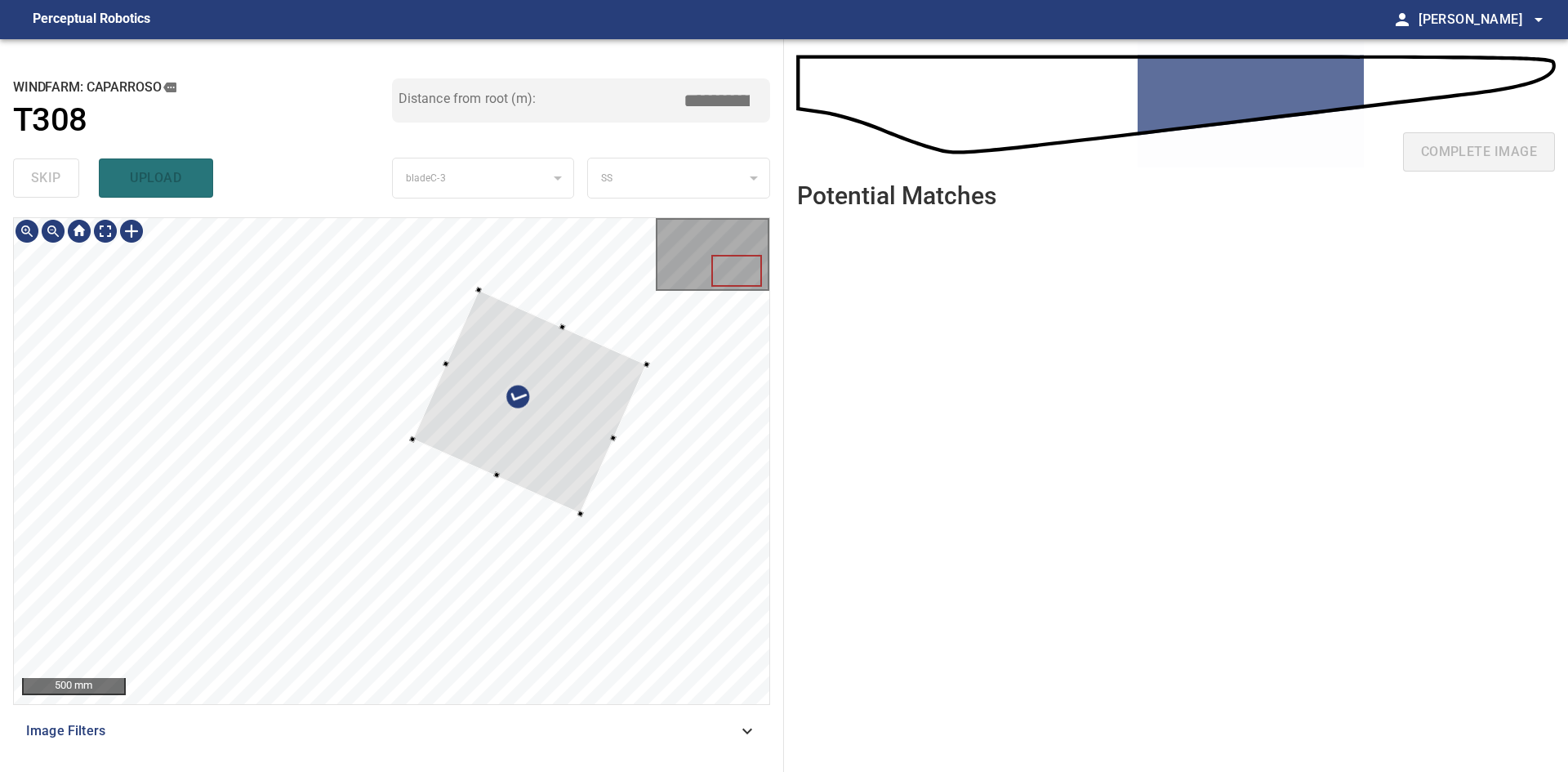
click at [600, 465] on div at bounding box center [529, 401] width 234 height 224
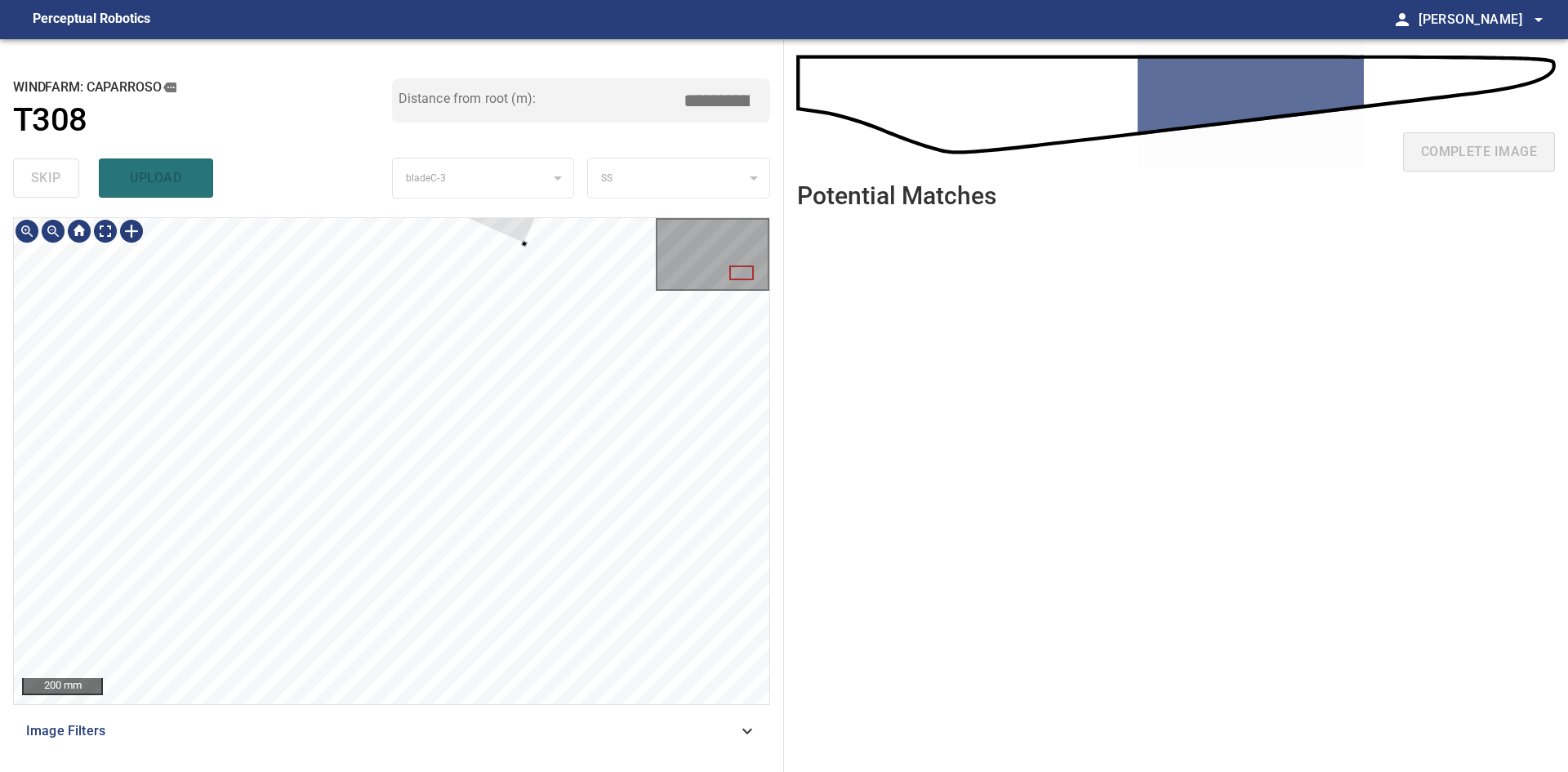
click at [521, 233] on div at bounding box center [479, 158] width 188 height 172
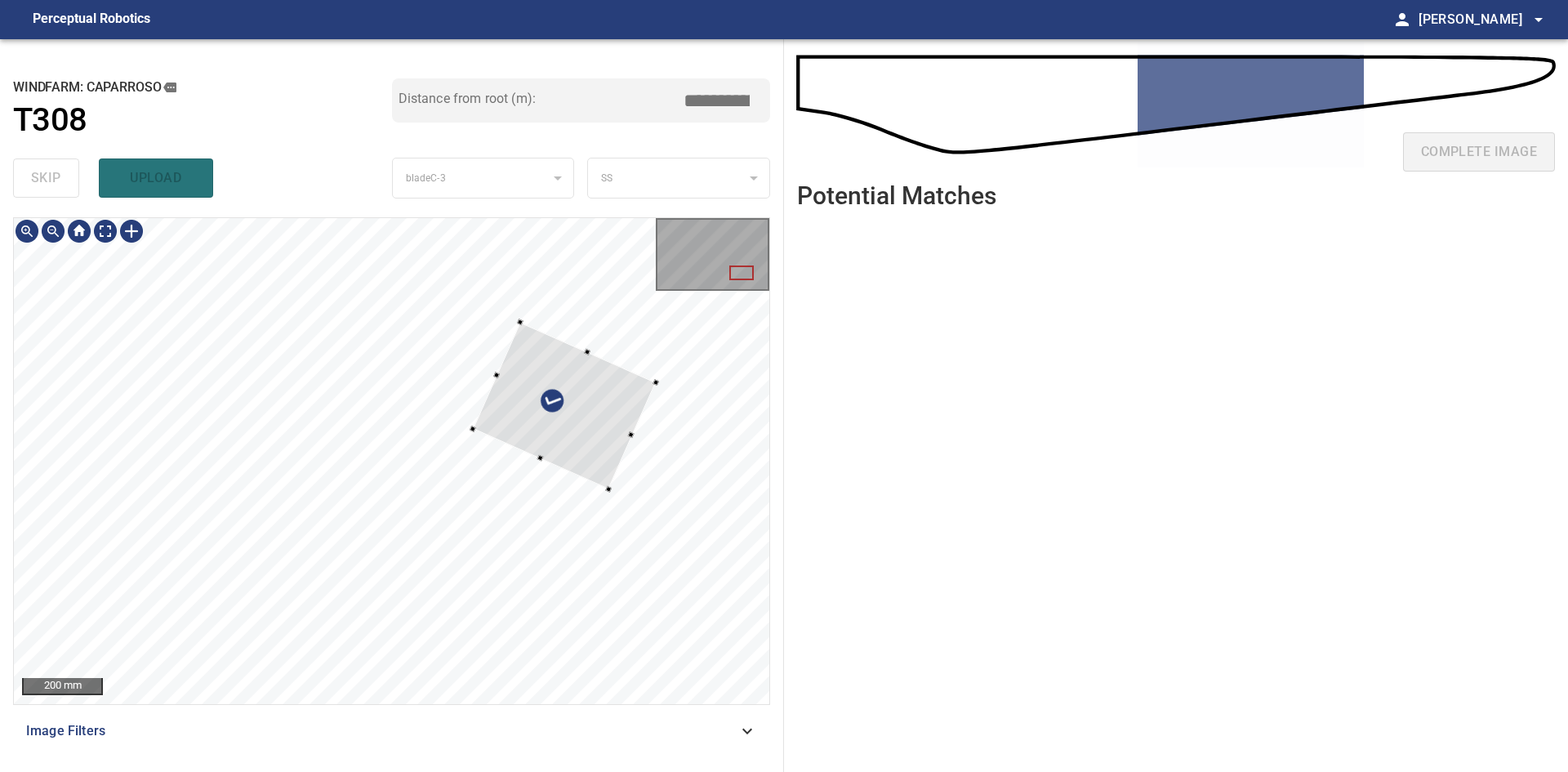
click at [601, 486] on div at bounding box center [565, 406] width 183 height 167
click at [593, 462] on div at bounding box center [563, 409] width 186 height 173
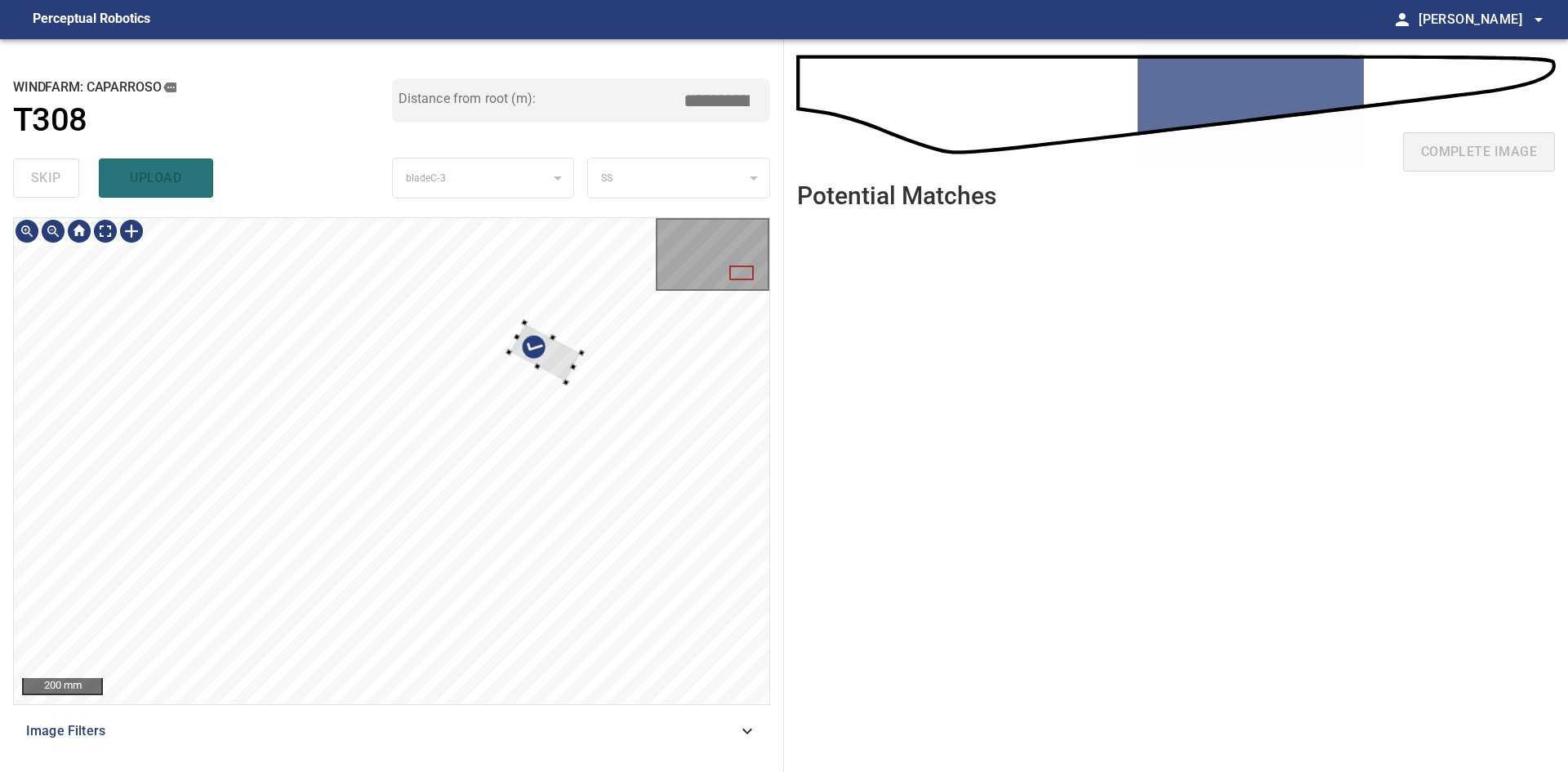
click at [562, 378] on div at bounding box center [546, 352] width 73 height 60
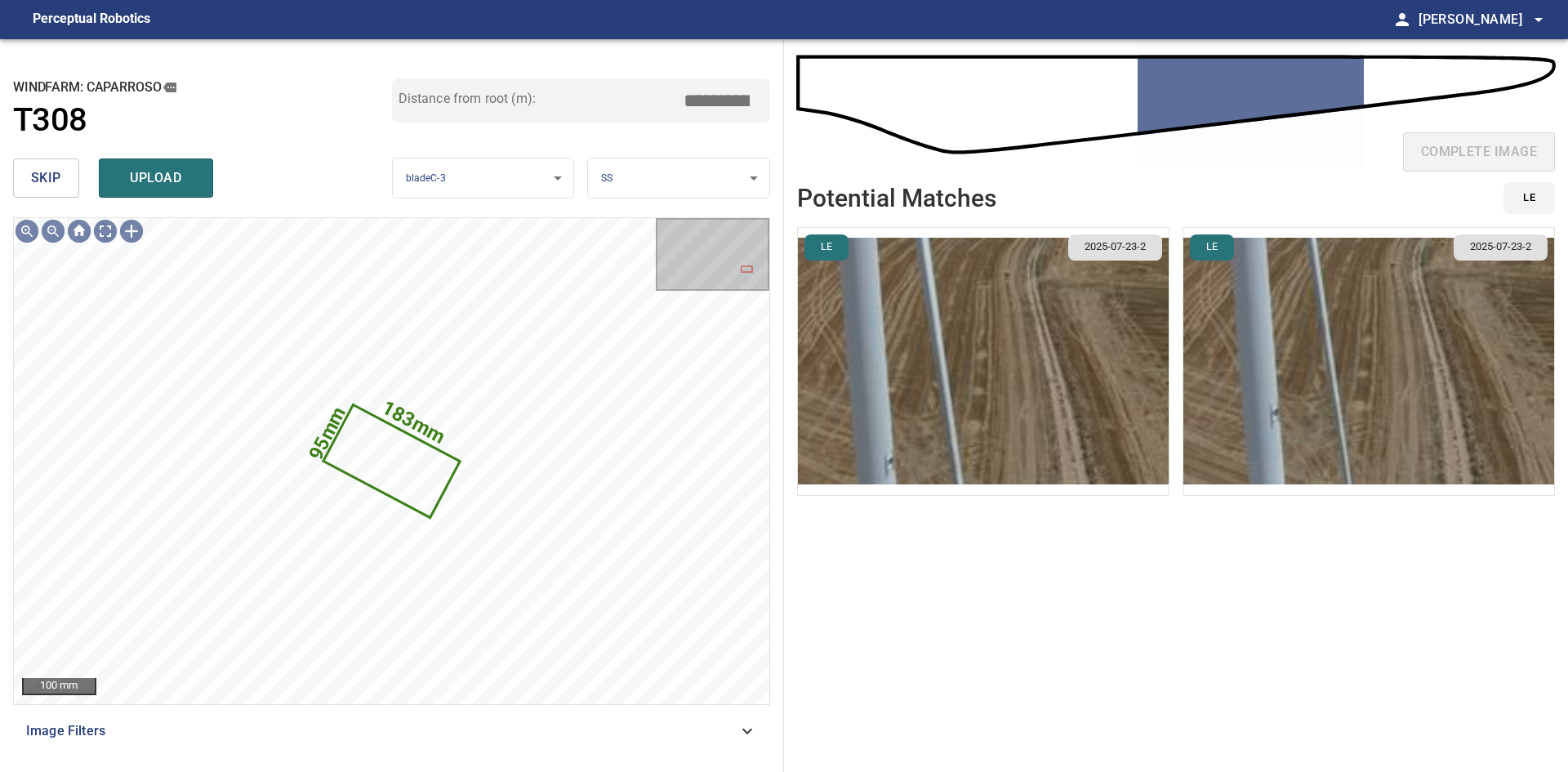
click at [1024, 369] on img "button" at bounding box center [983, 361] width 371 height 267
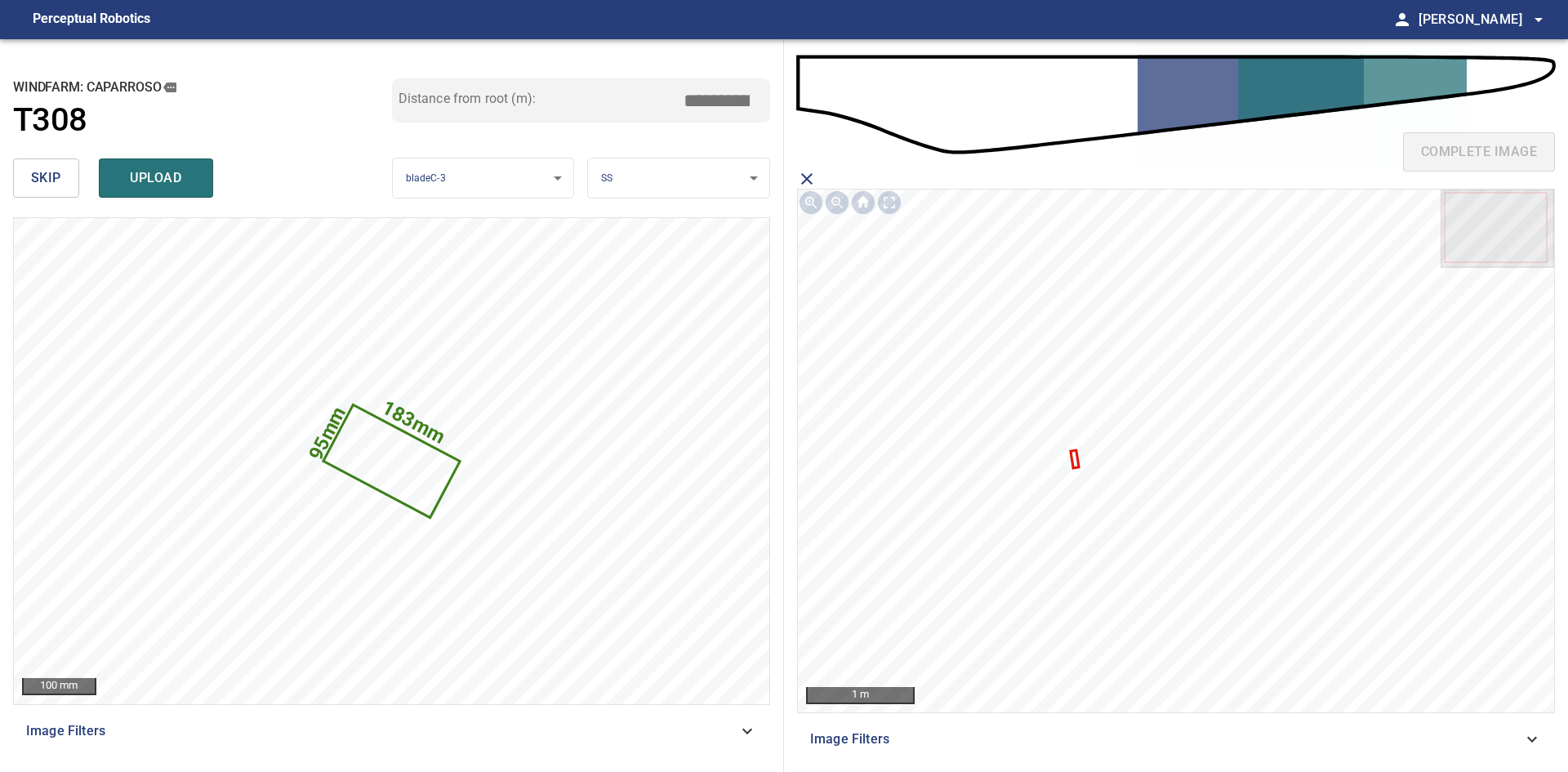
click at [1073, 456] on icon at bounding box center [1075, 459] width 6 height 15
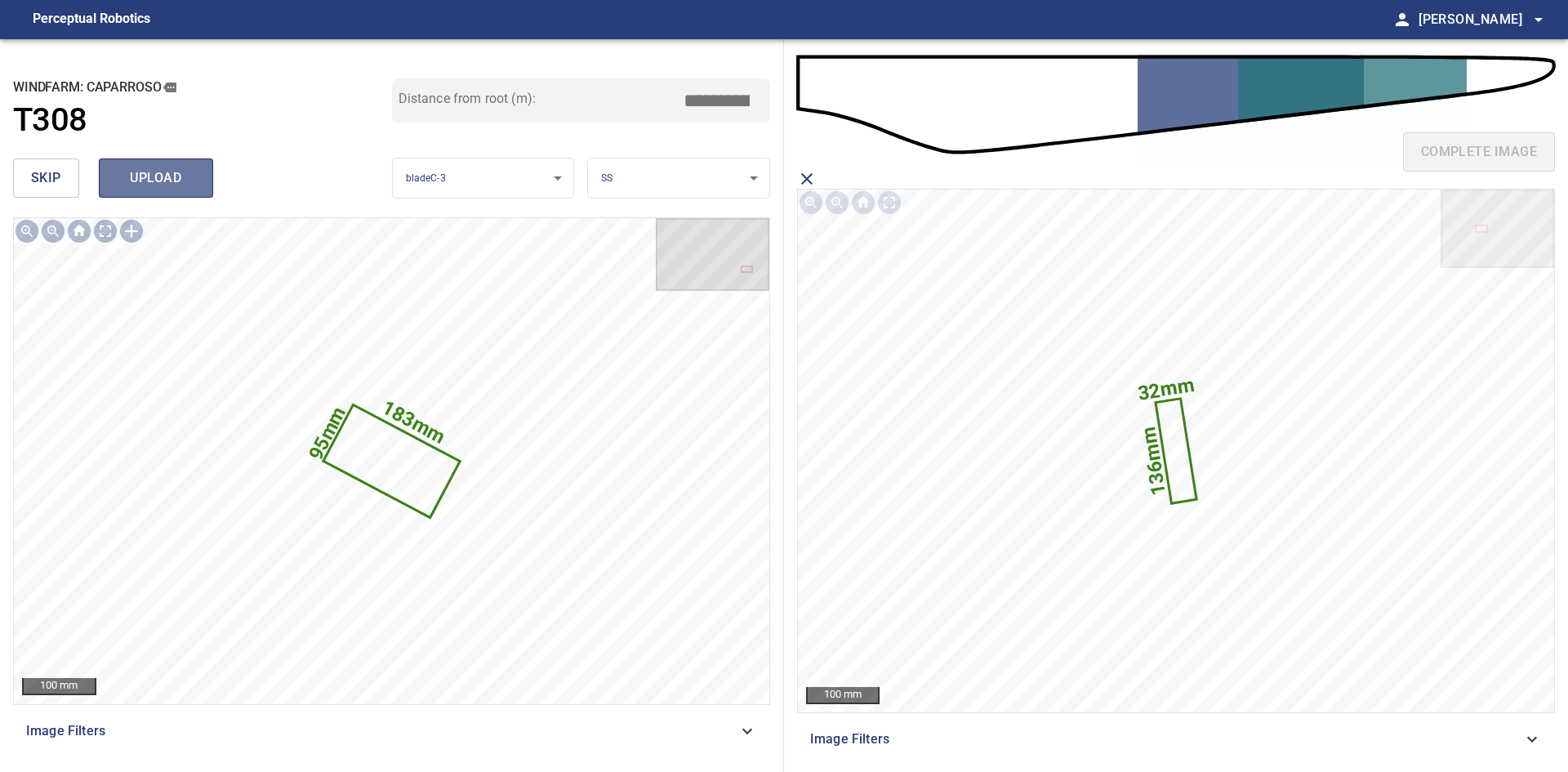
click at [152, 178] on span "upload" at bounding box center [156, 178] width 78 height 23
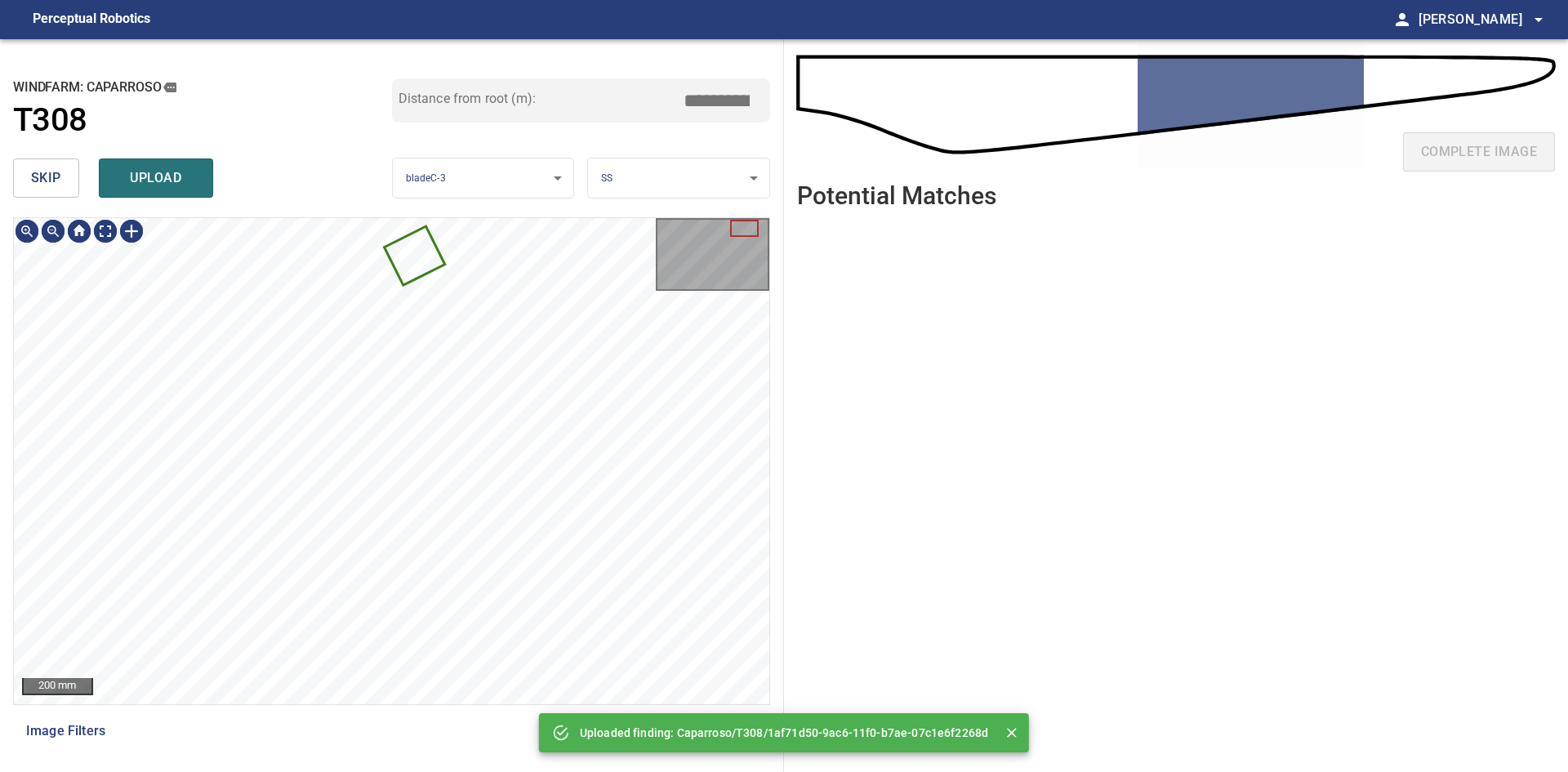
click at [29, 188] on button "skip" at bounding box center [46, 178] width 66 height 39
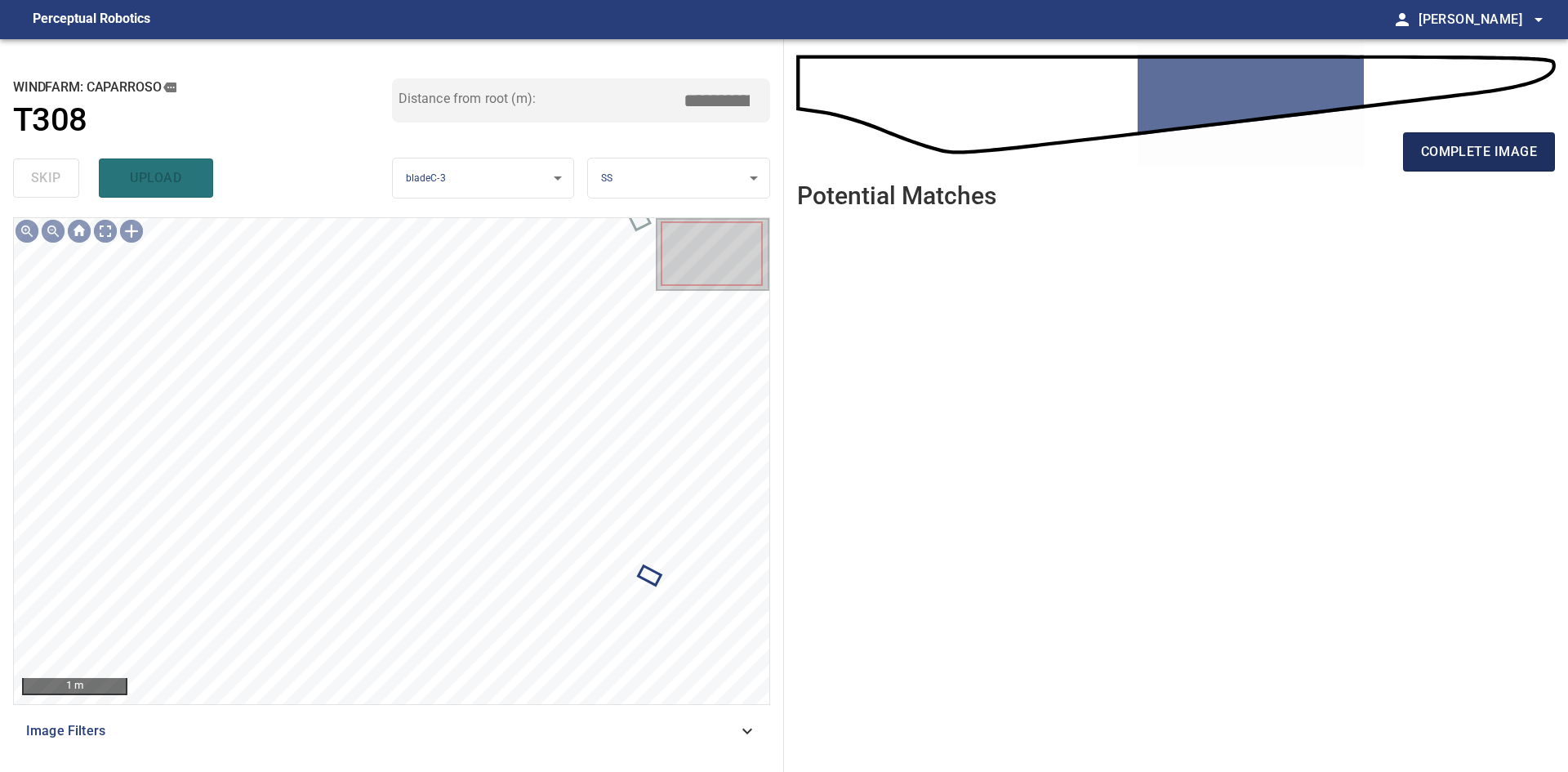
click at [1462, 153] on span "complete image" at bounding box center [1478, 151] width 116 height 23
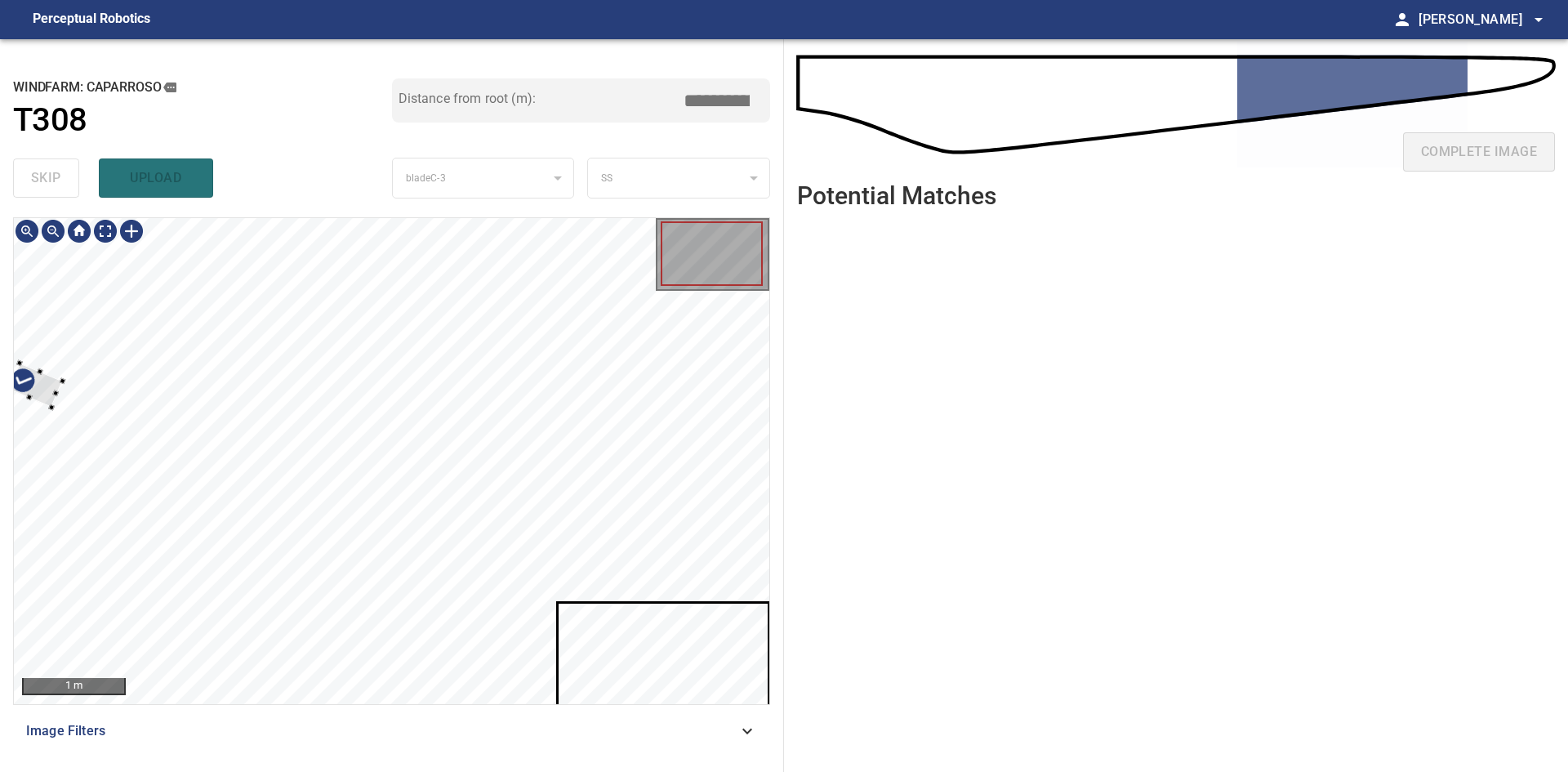
click at [57, 381] on div at bounding box center [35, 385] width 54 height 44
click at [343, 424] on div at bounding box center [320, 425] width 53 height 44
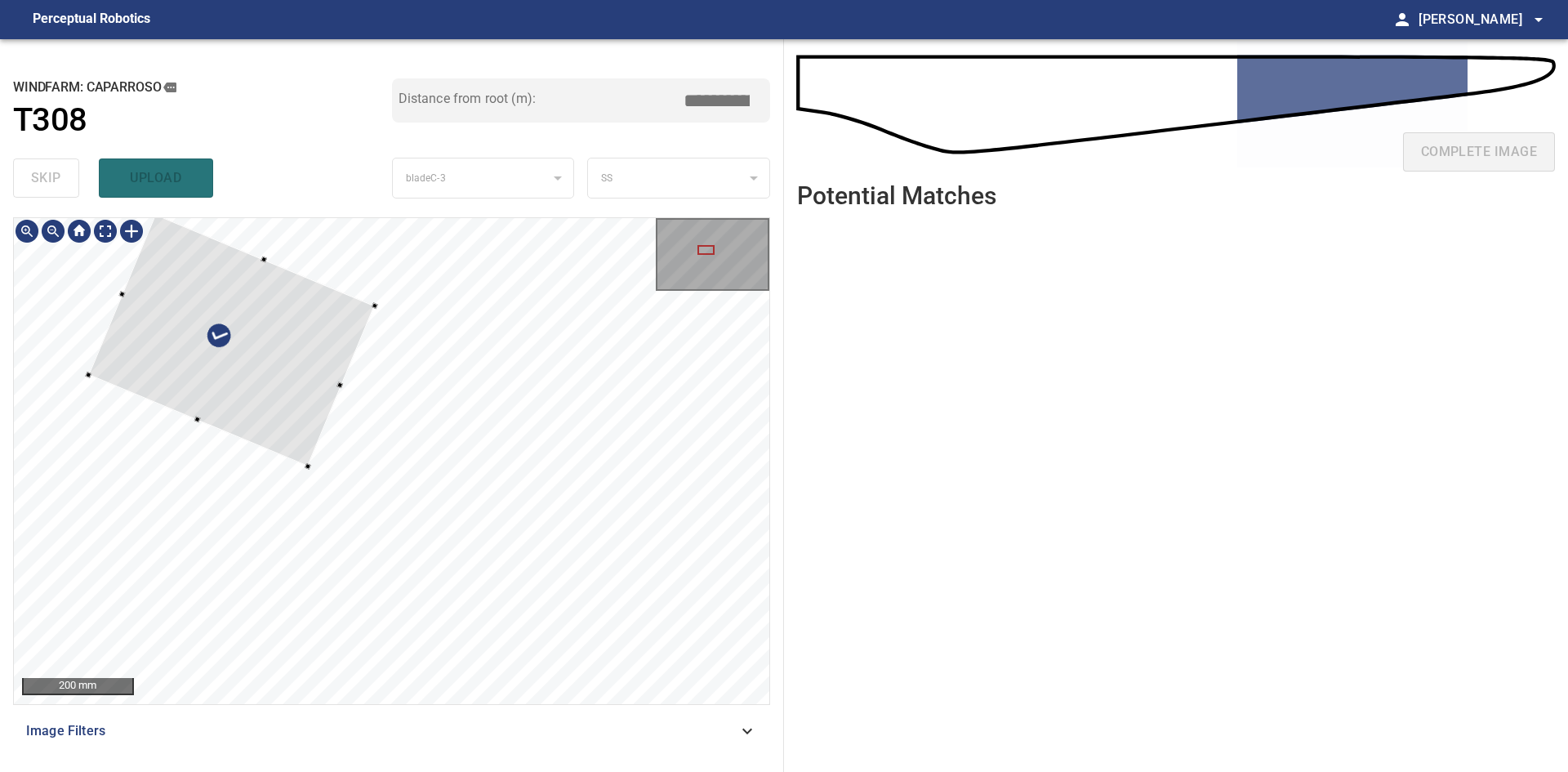
click at [249, 347] on div at bounding box center [231, 340] width 286 height 252
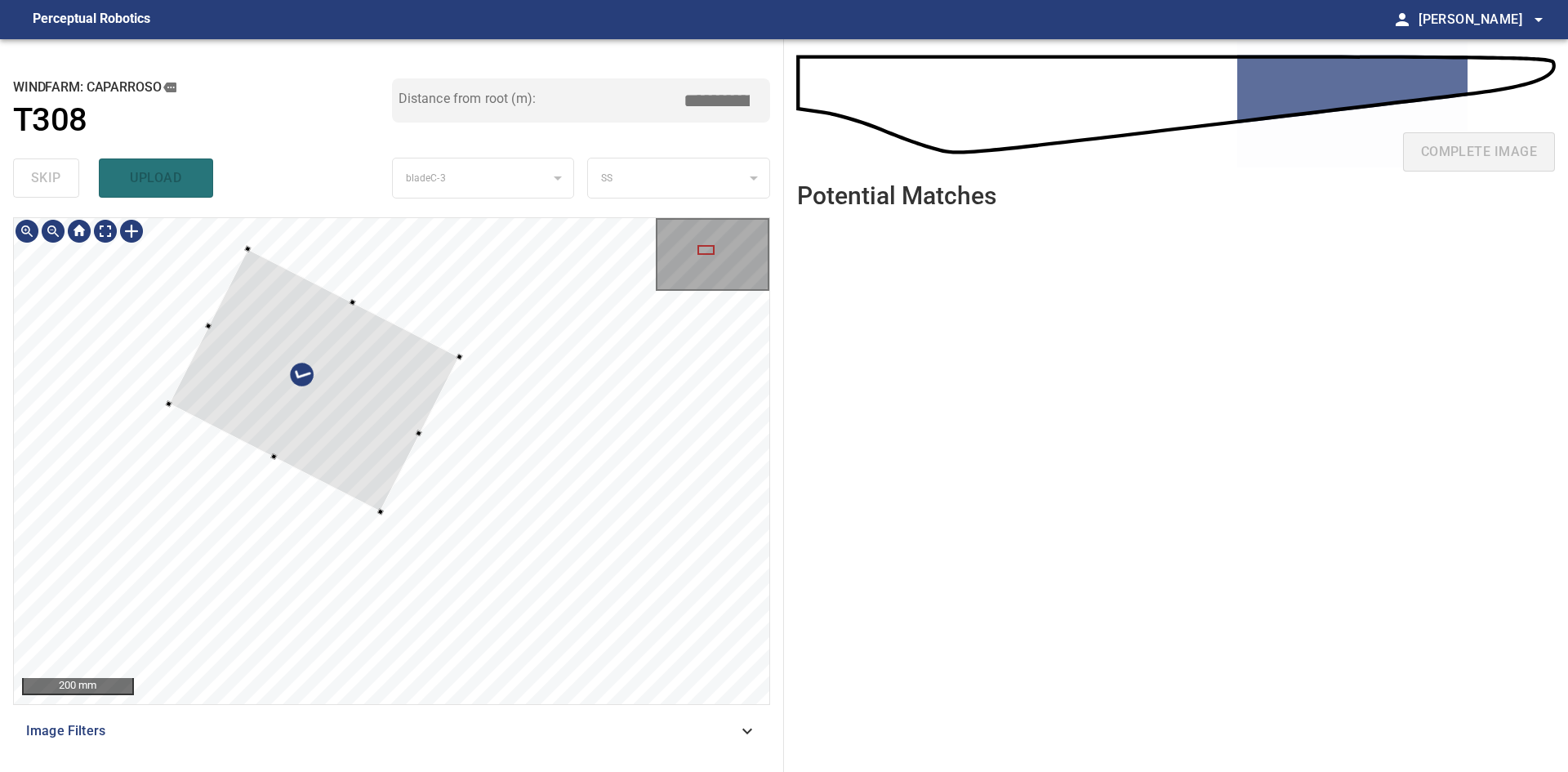
click at [389, 353] on div at bounding box center [314, 379] width 291 height 263
click at [401, 403] on div at bounding box center [312, 379] width 291 height 265
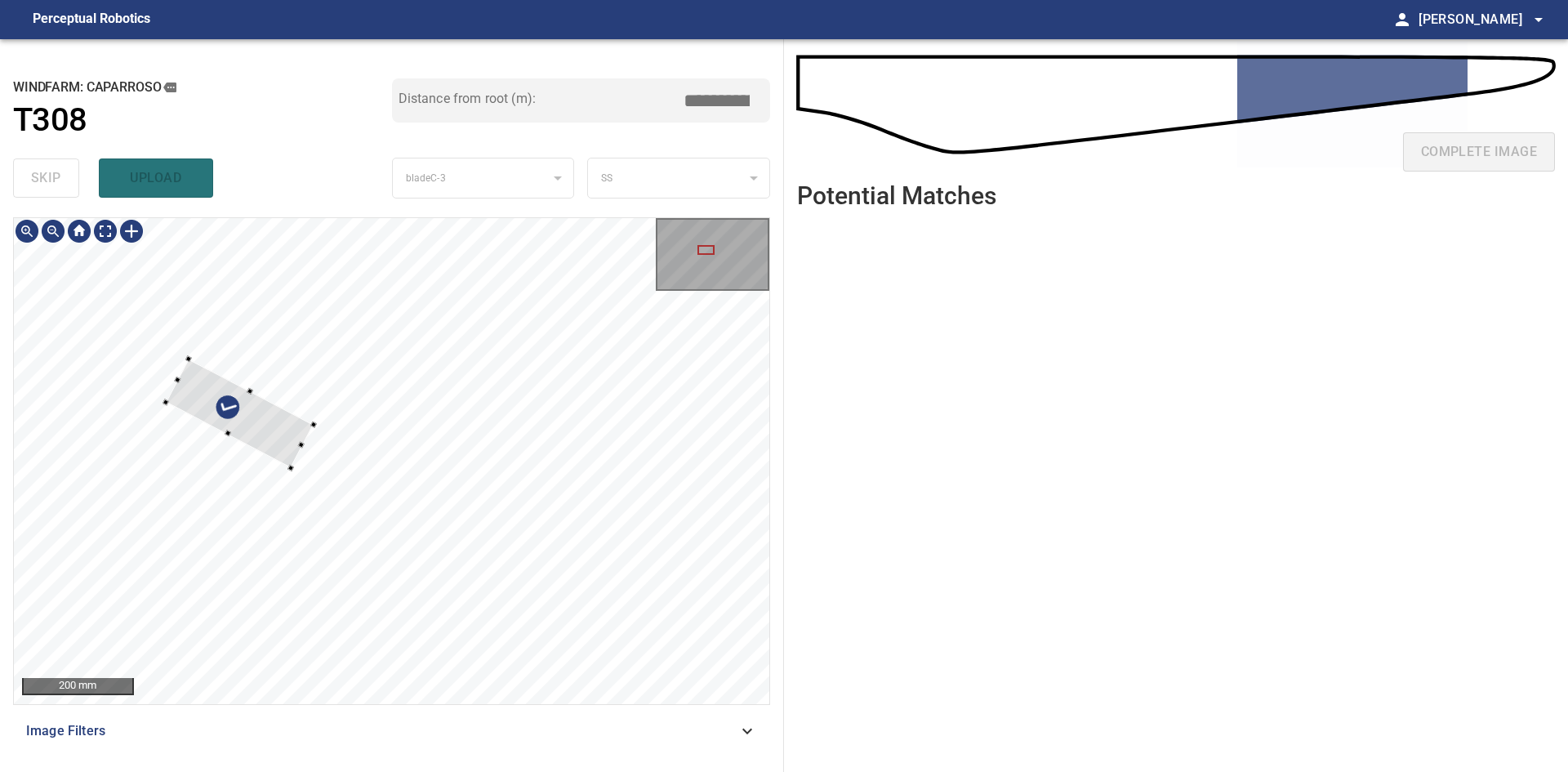
click at [308, 428] on div at bounding box center [240, 413] width 148 height 109
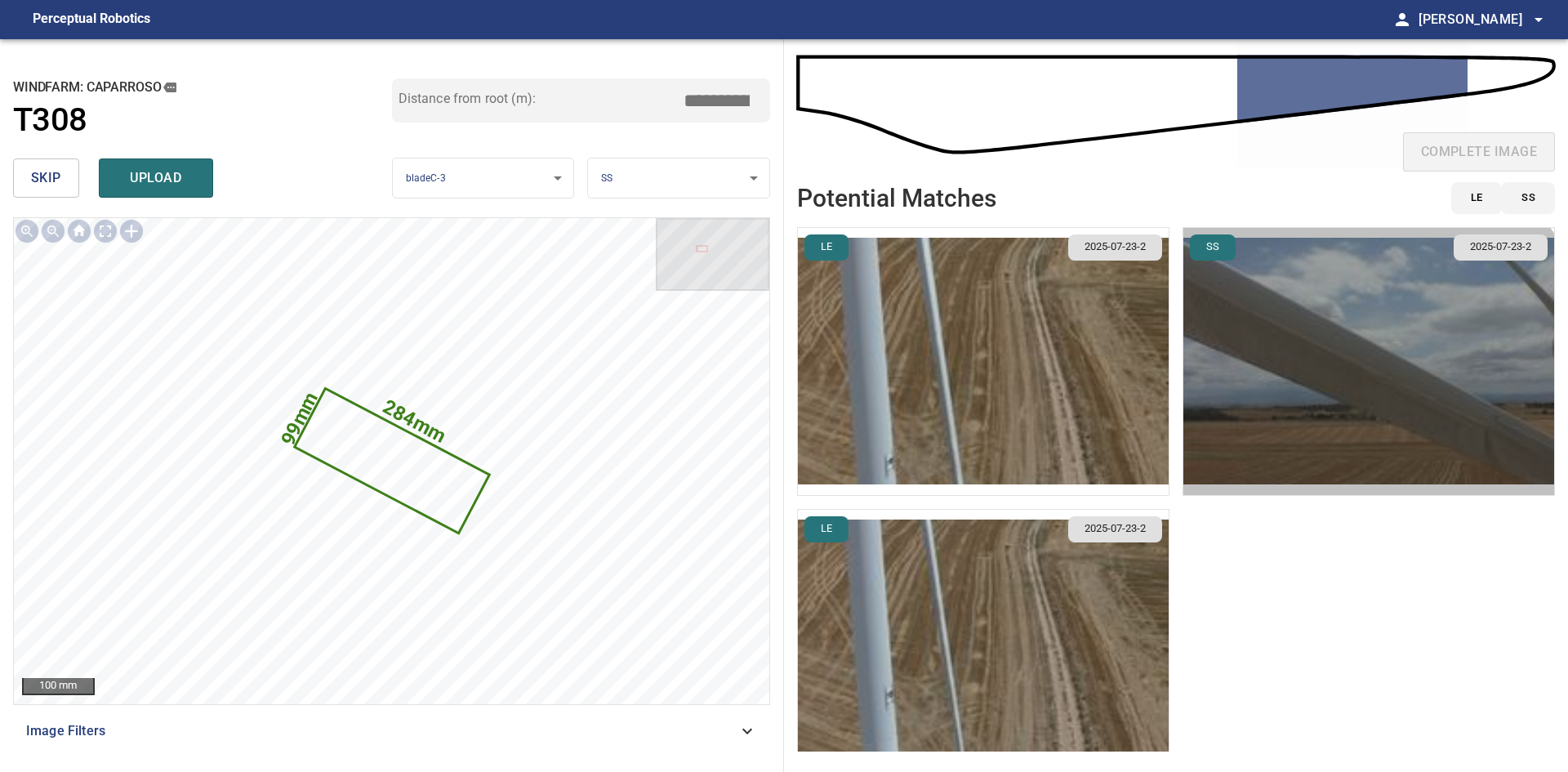
click at [1345, 374] on img "button" at bounding box center [1369, 361] width 371 height 267
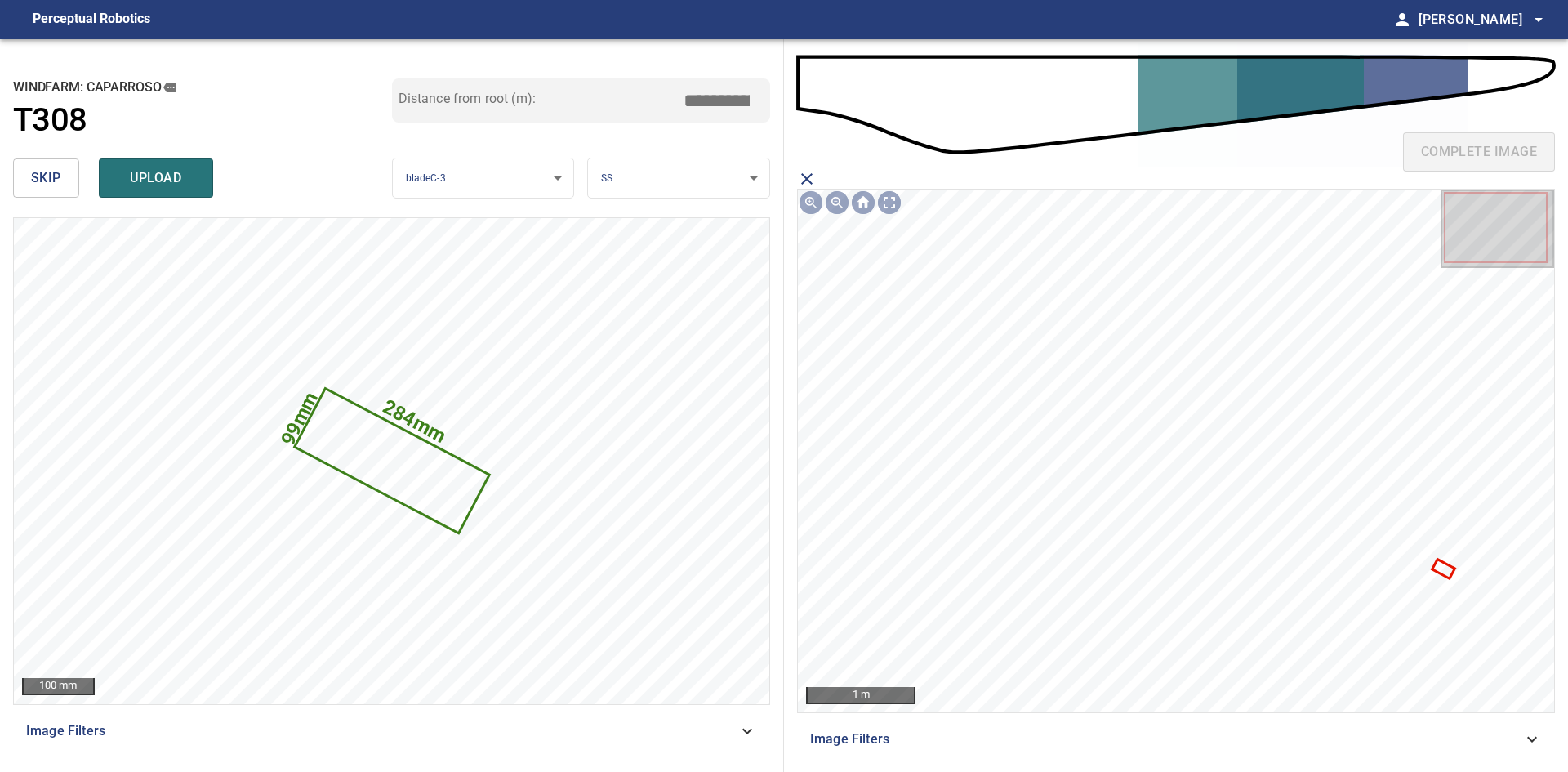
click at [1448, 571] on icon at bounding box center [1444, 569] width 20 height 17
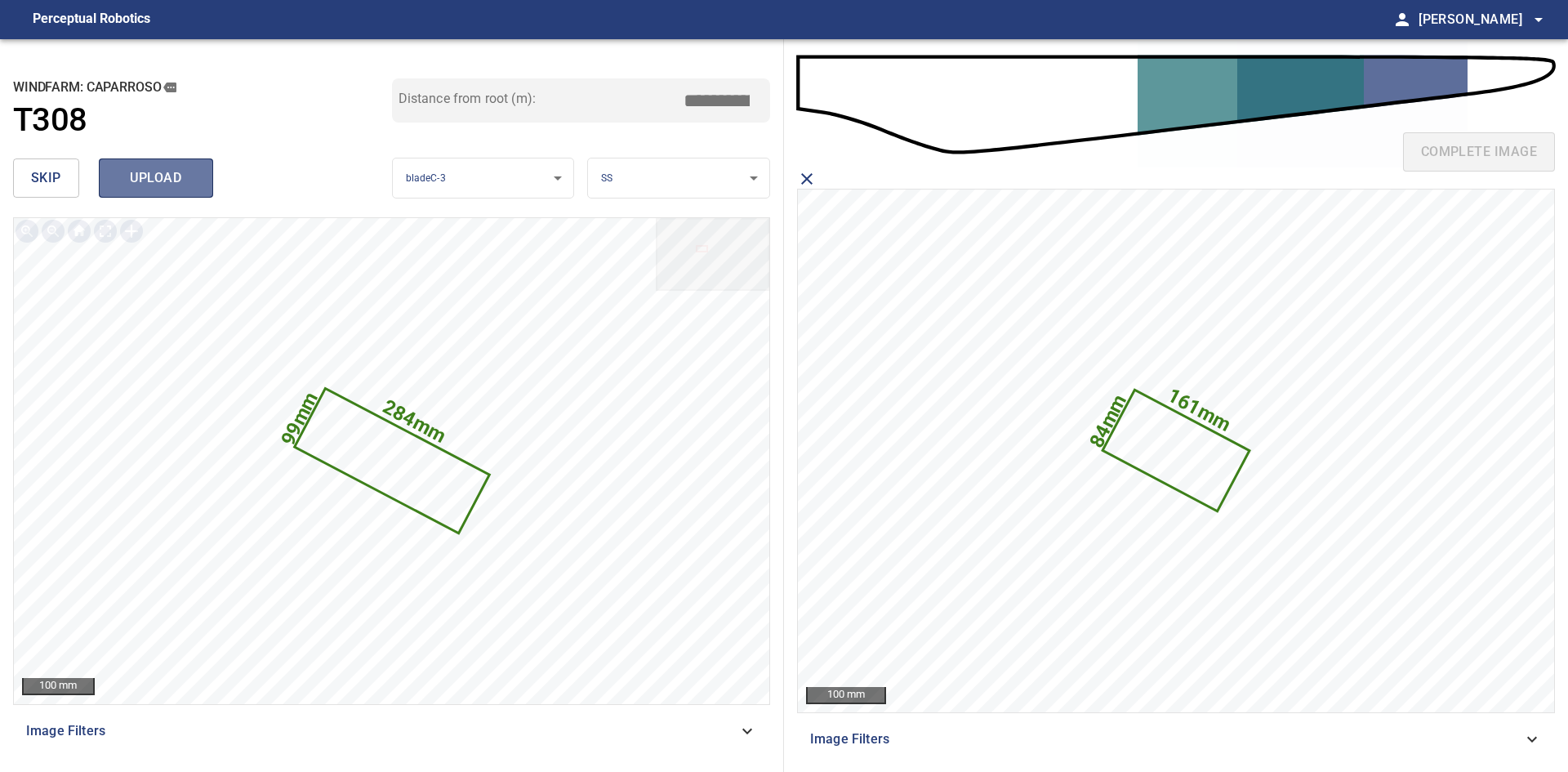
click at [146, 176] on span "upload" at bounding box center [156, 178] width 78 height 23
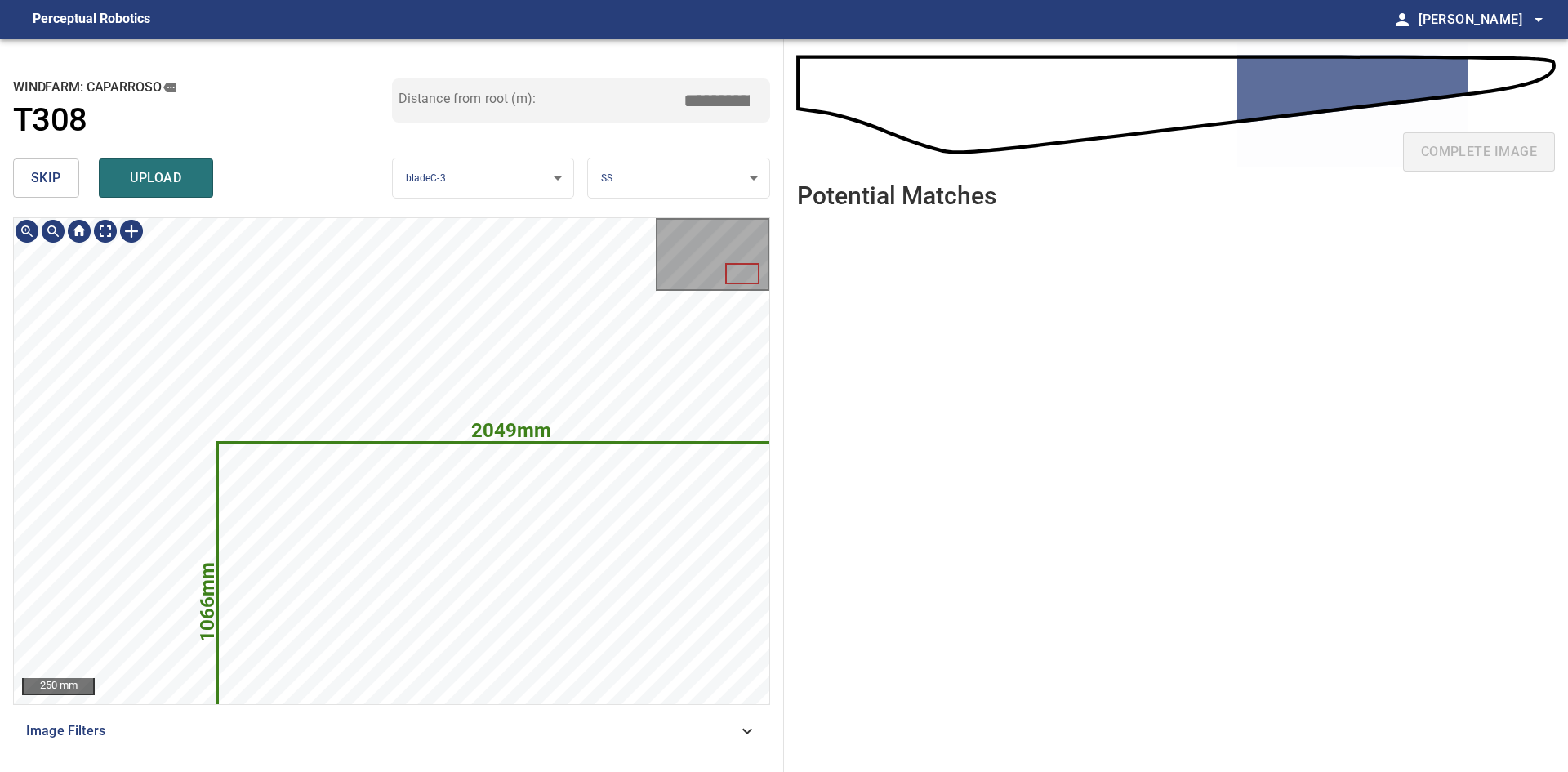
click at [130, 176] on div "**********" at bounding box center [392, 406] width 784 height 733
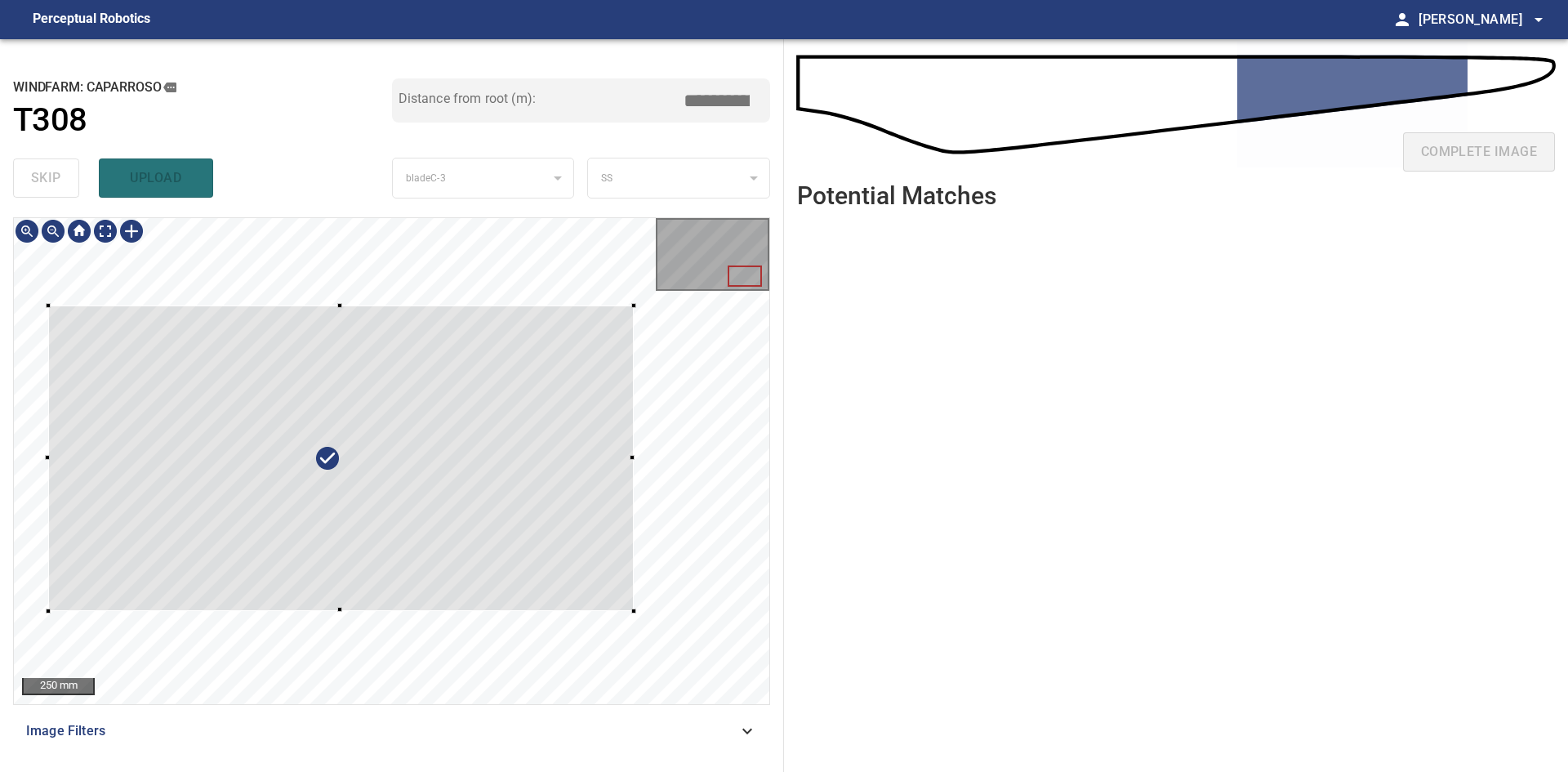
click at [411, 401] on div at bounding box center [340, 458] width 586 height 305
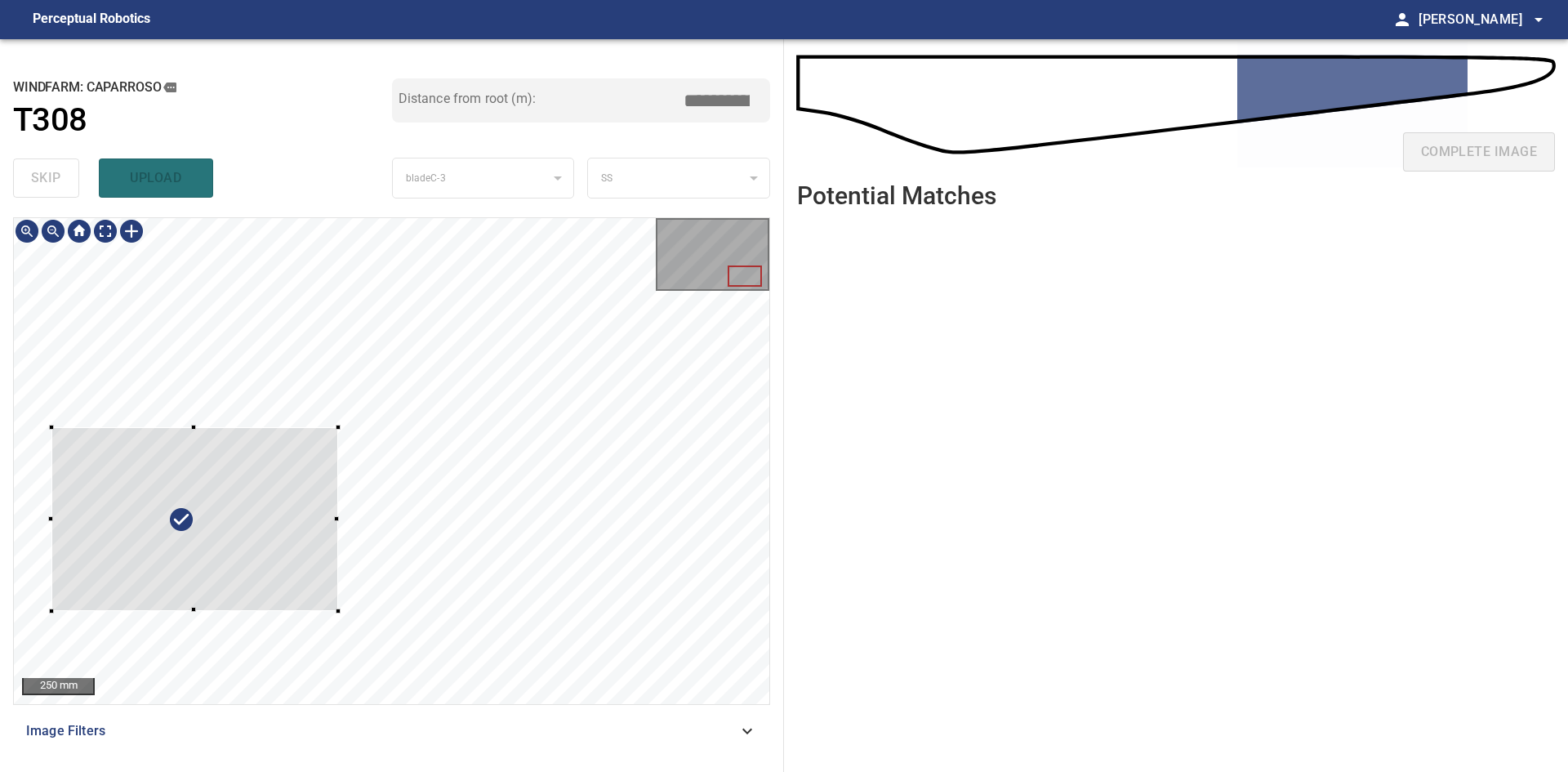
click at [338, 430] on div at bounding box center [338, 427] width 5 height 5
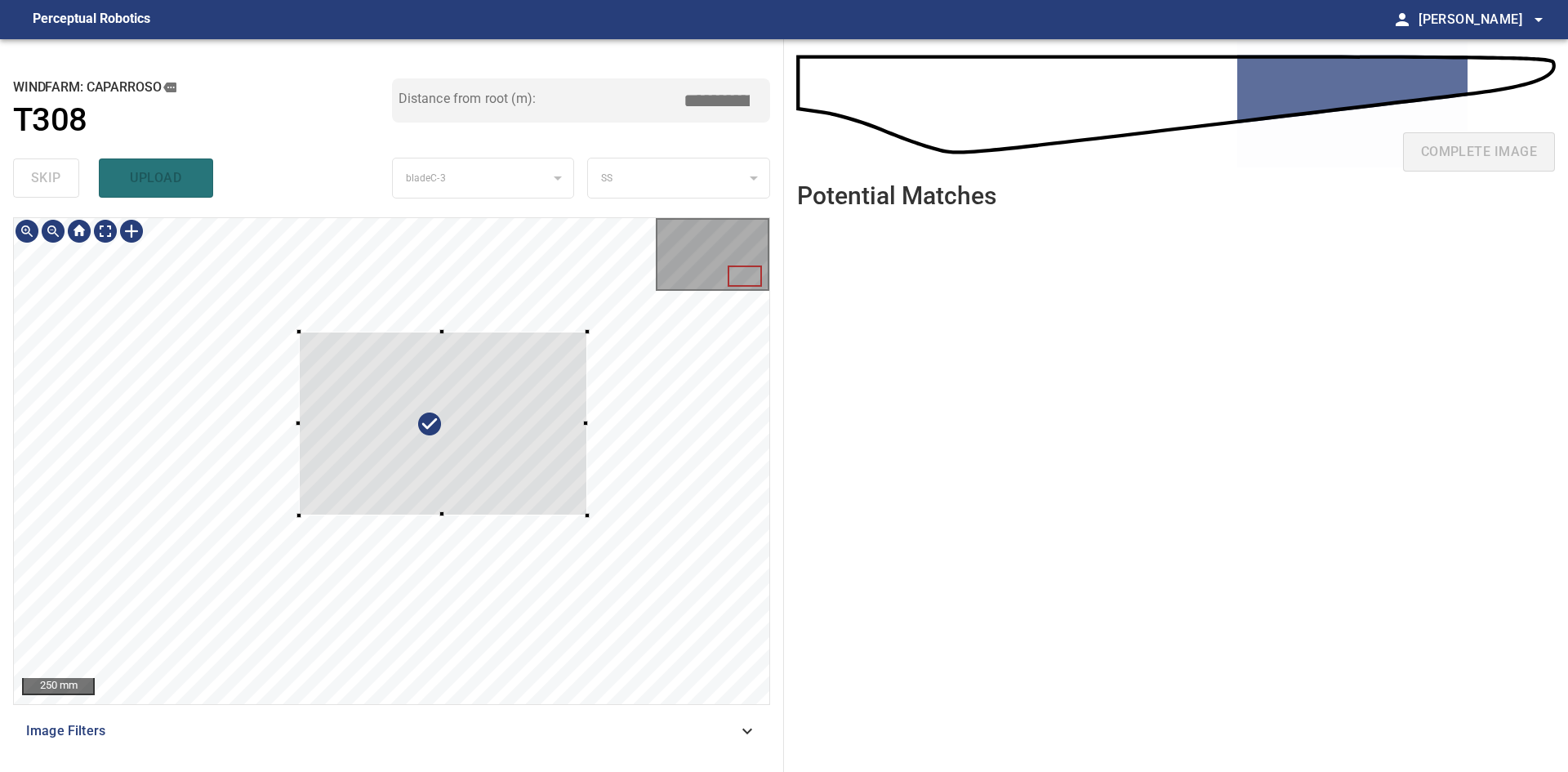
click at [529, 402] on div at bounding box center [443, 423] width 288 height 183
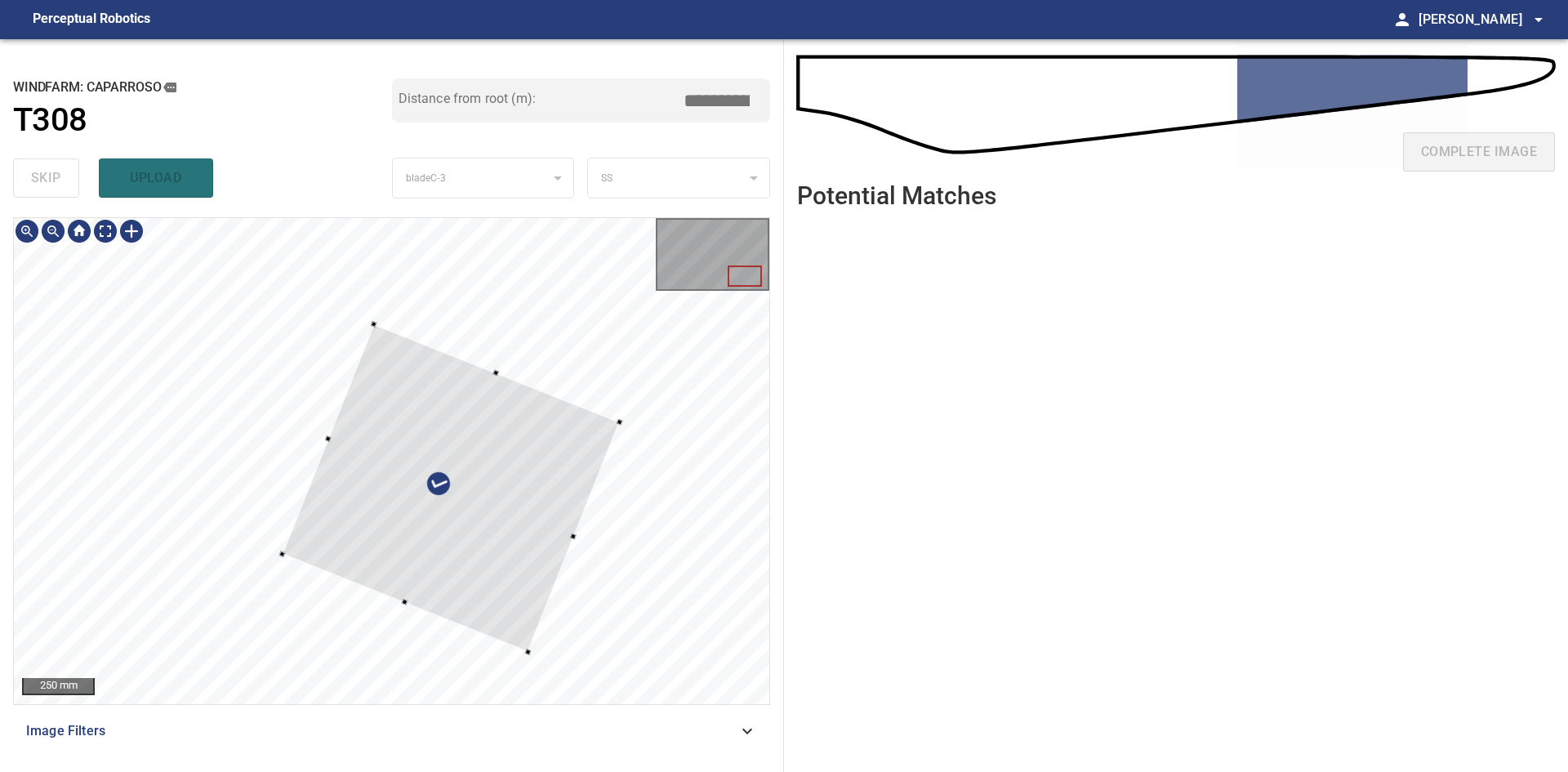
click at [489, 500] on div at bounding box center [451, 488] width 338 height 328
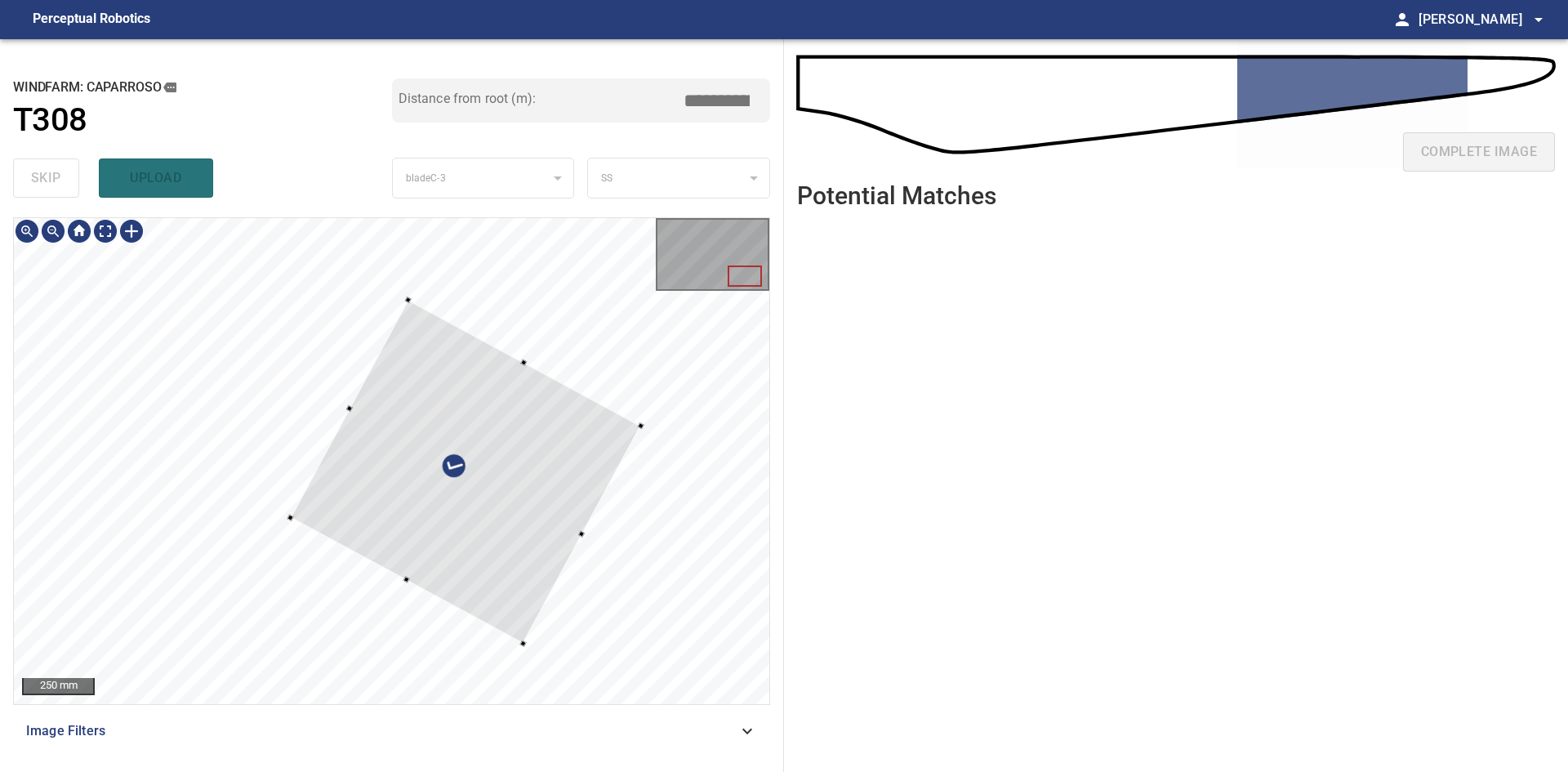
click at [536, 566] on div at bounding box center [465, 472] width 351 height 344
click at [519, 565] on div at bounding box center [468, 485] width 342 height 333
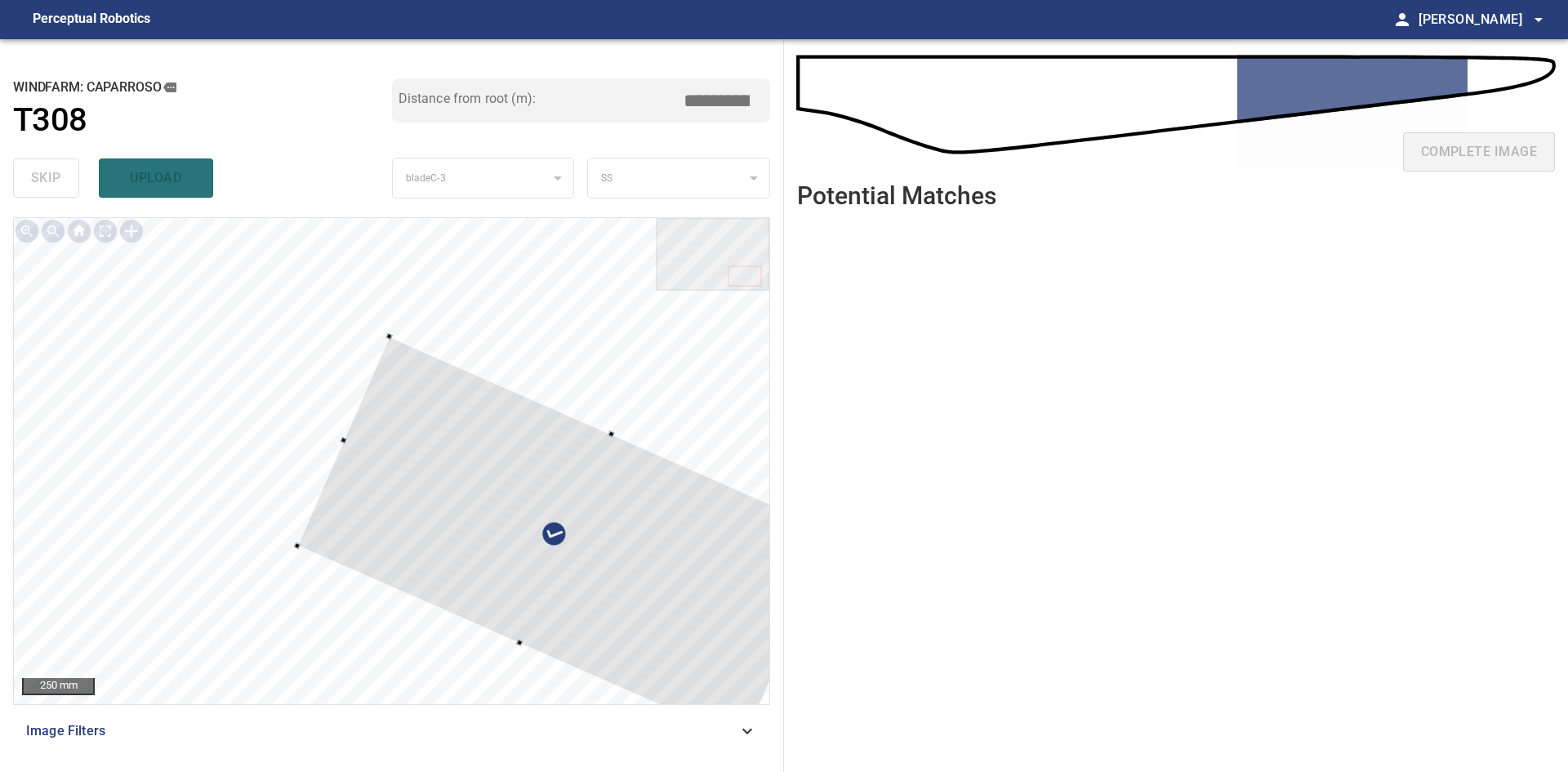
click at [837, 538] on div "**********" at bounding box center [784, 406] width 1568 height 733
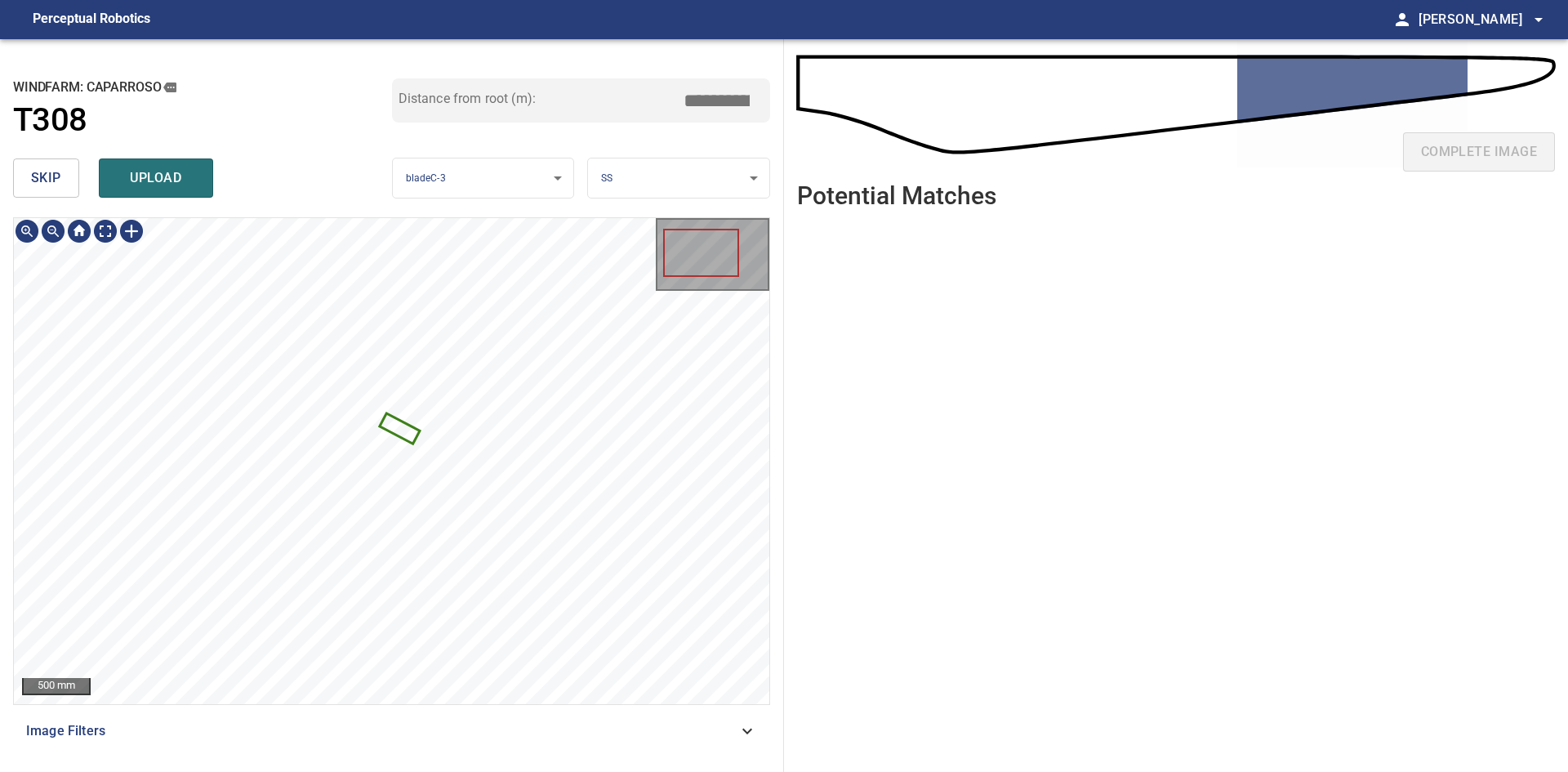
click at [0, 253] on div "**********" at bounding box center [392, 406] width 784 height 733
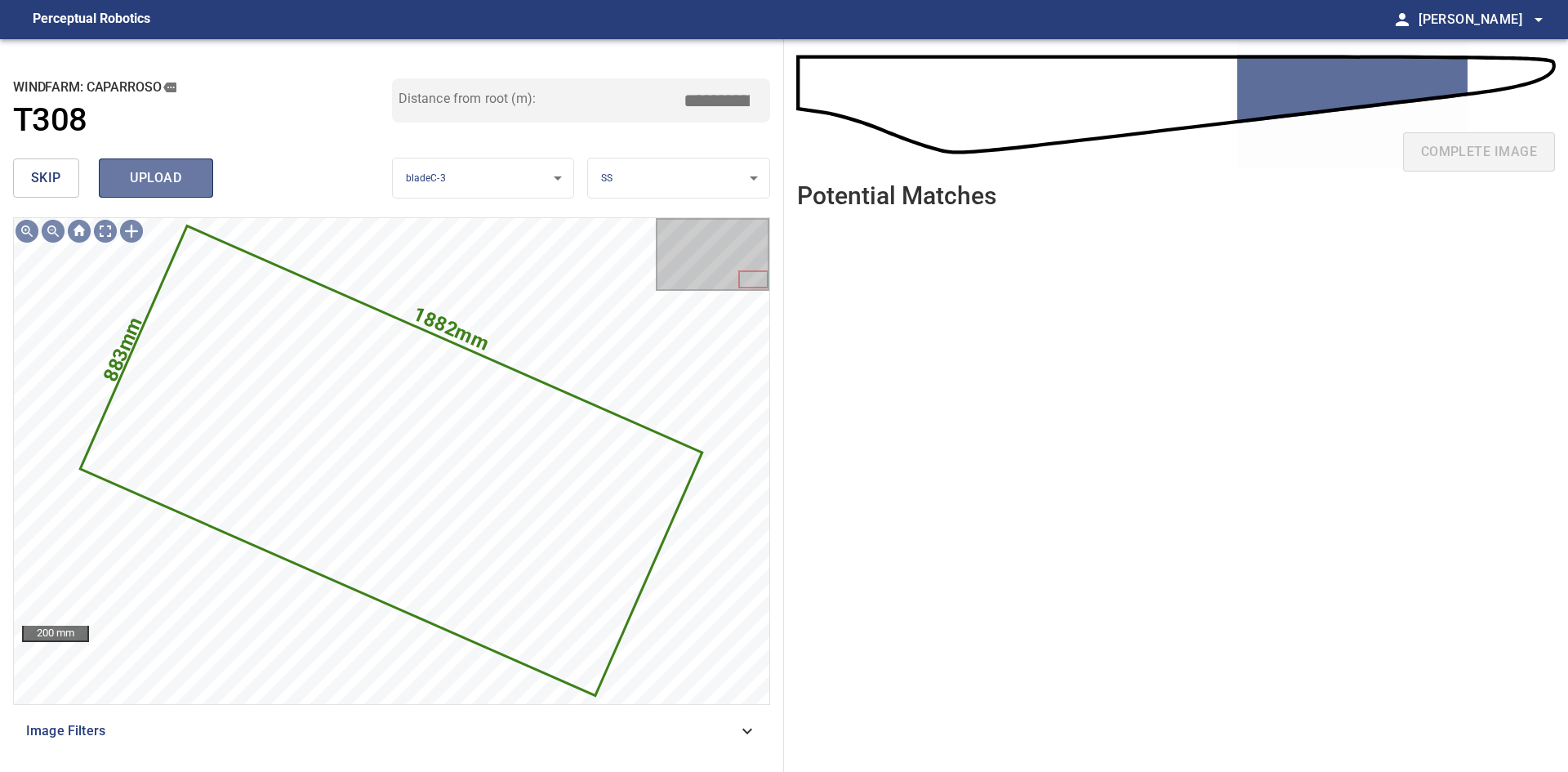
click at [138, 171] on span "upload" at bounding box center [156, 178] width 78 height 23
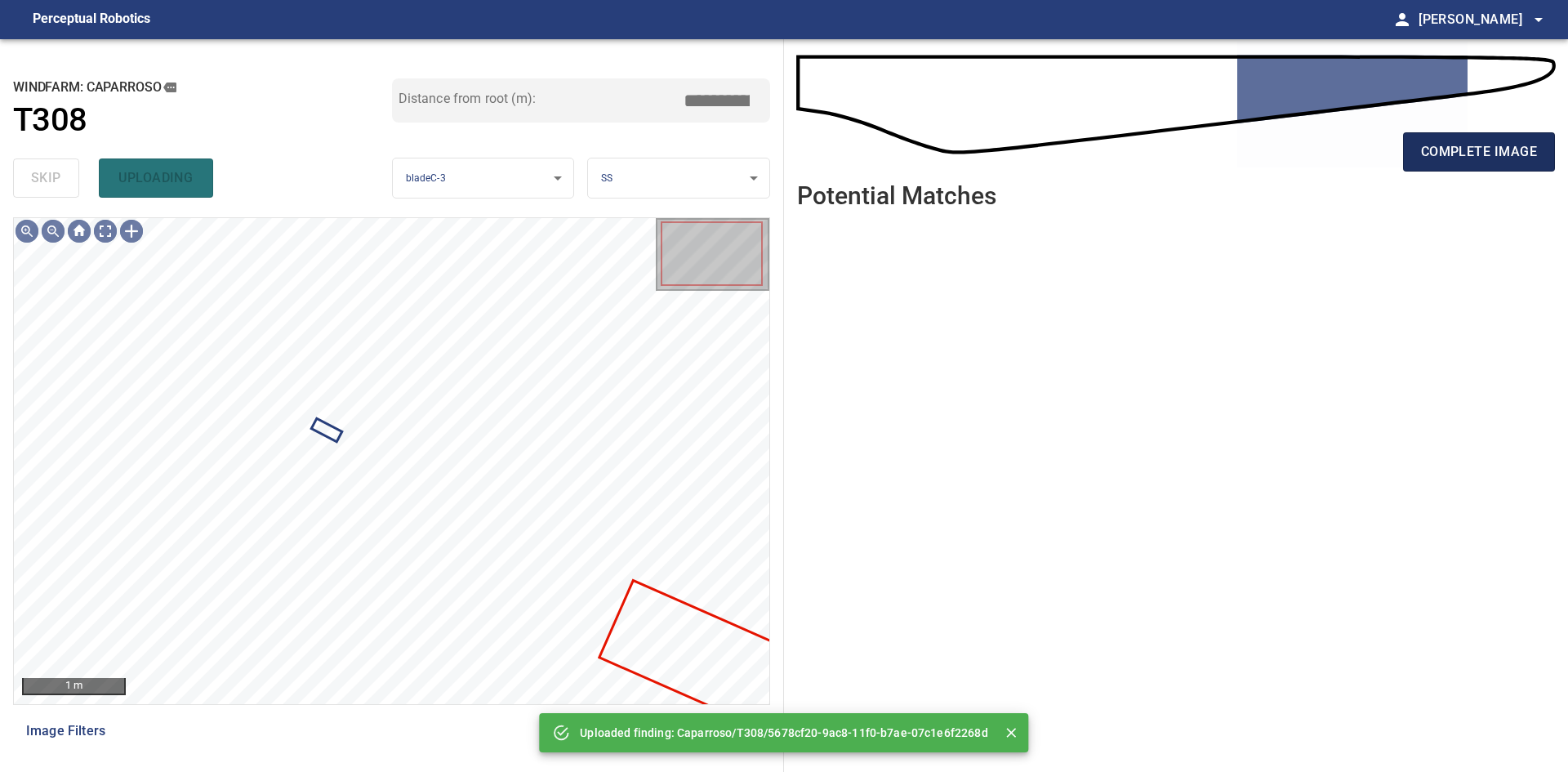
click at [1457, 149] on span "complete image" at bounding box center [1478, 151] width 116 height 23
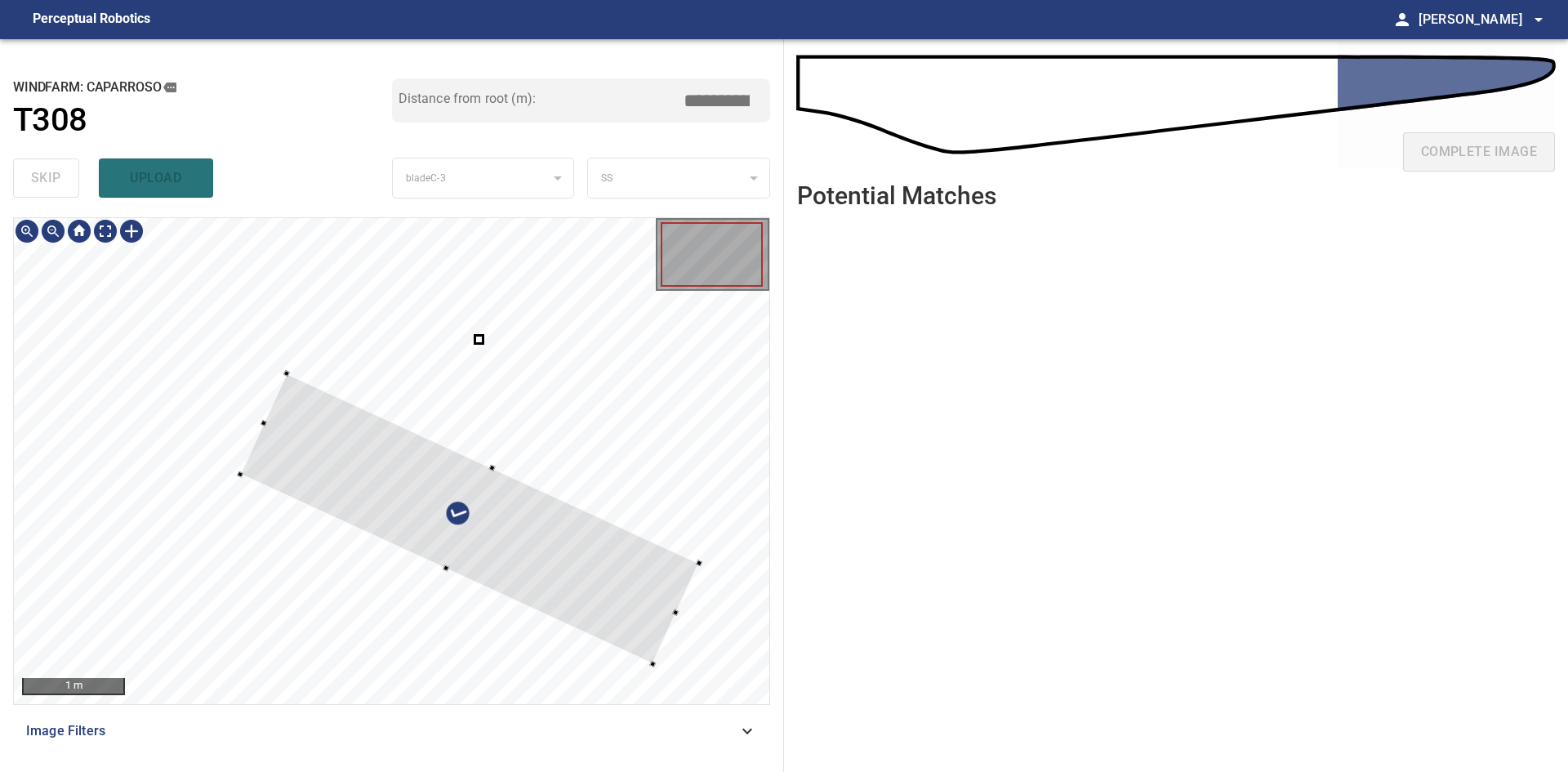
click at [604, 590] on div at bounding box center [470, 519] width 459 height 291
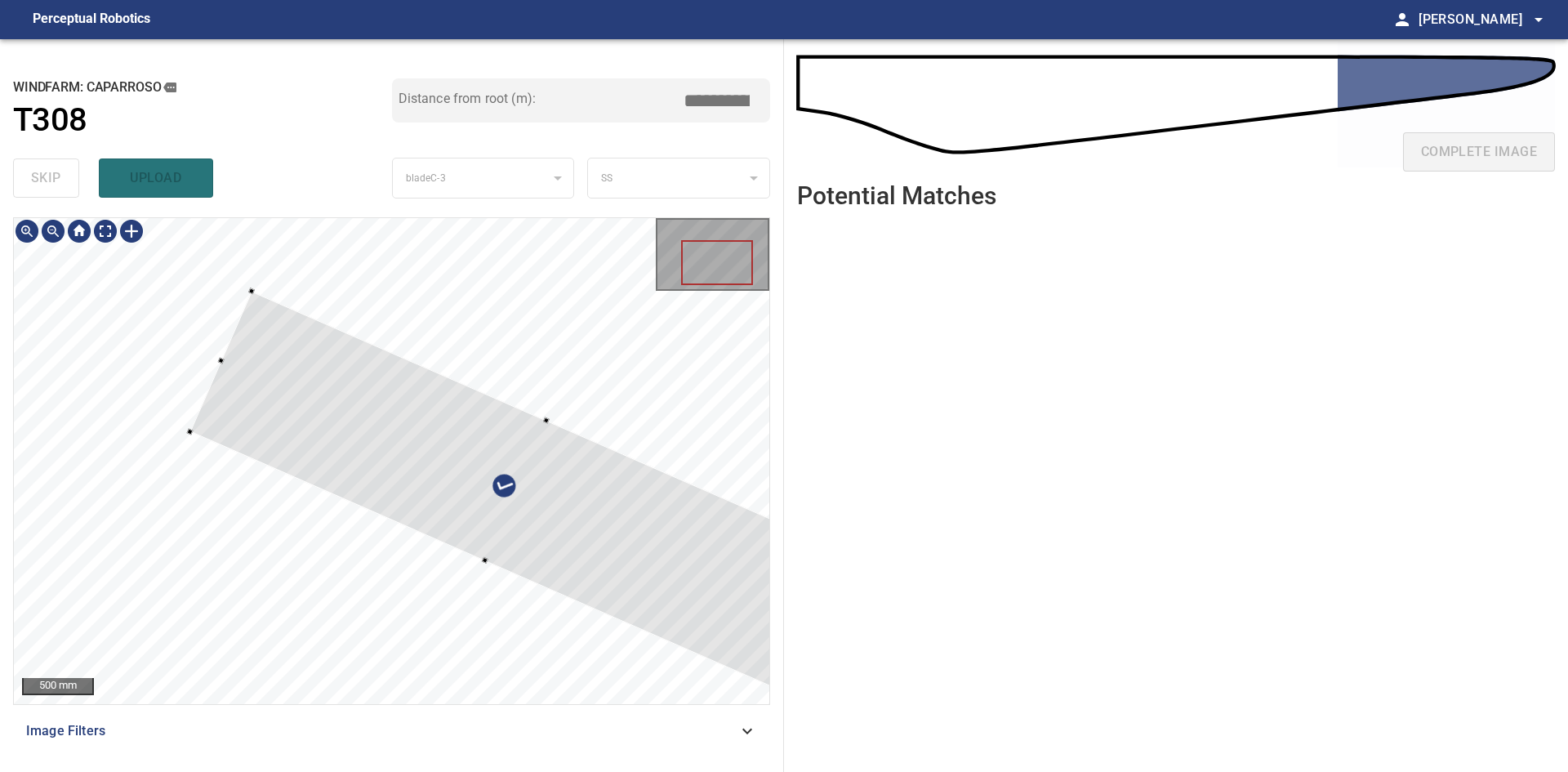
click at [711, 575] on div at bounding box center [517, 491] width 653 height 399
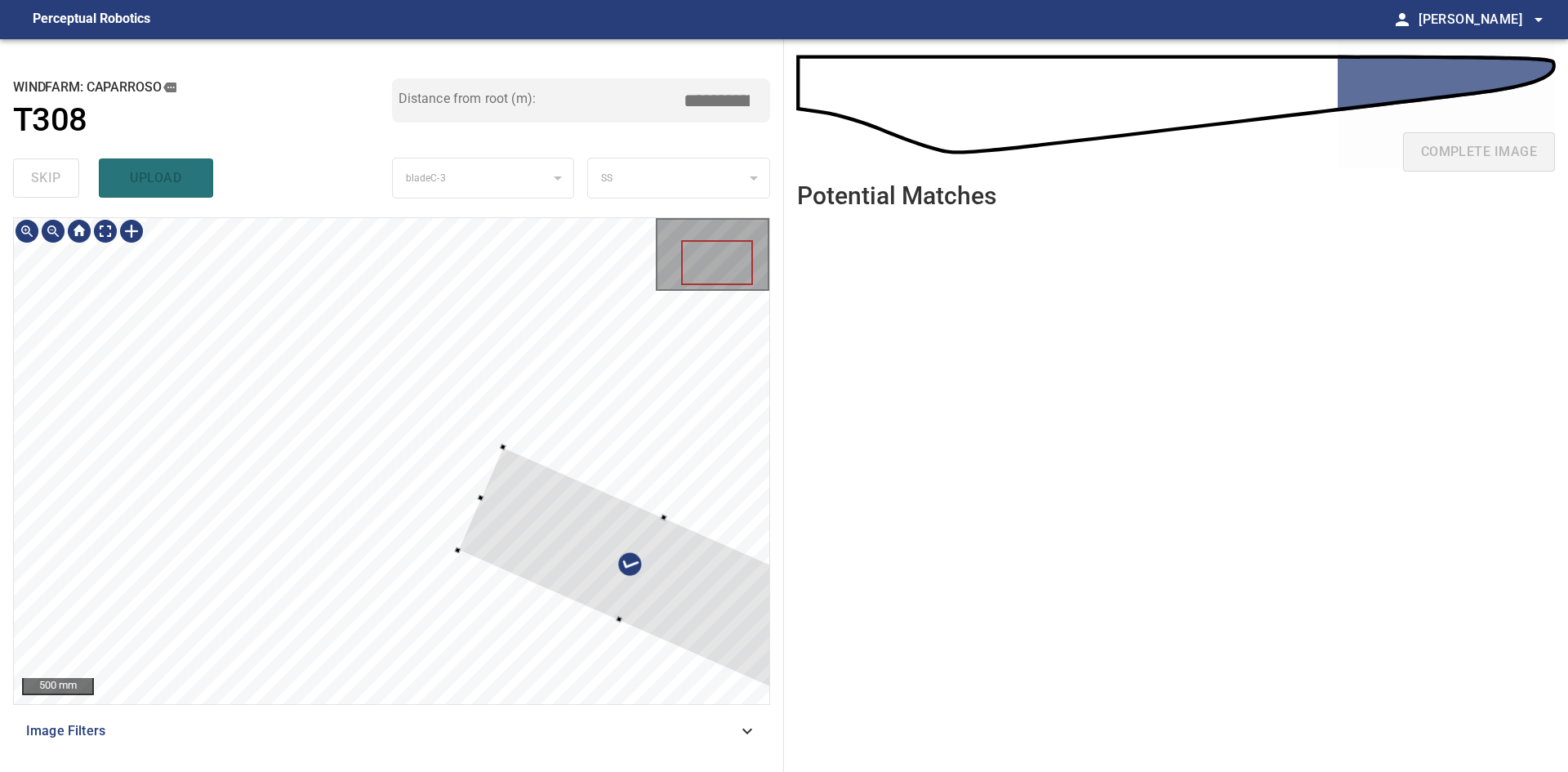
click at [506, 452] on div at bounding box center [642, 568] width 368 height 245
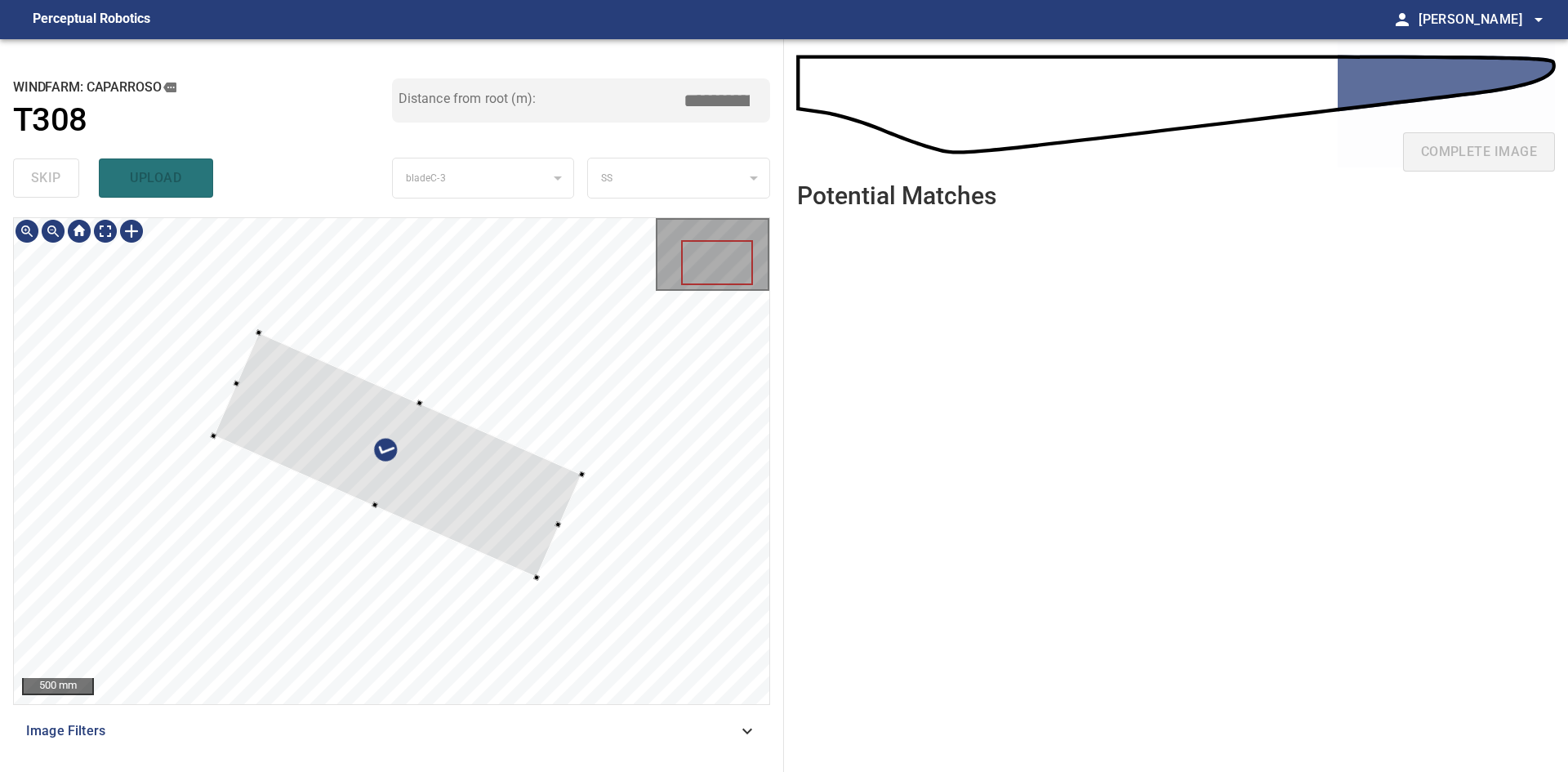
click at [305, 395] on div at bounding box center [398, 454] width 368 height 245
click at [345, 402] on div at bounding box center [402, 455] width 368 height 245
click at [637, 498] on div at bounding box center [636, 498] width 7 height 7
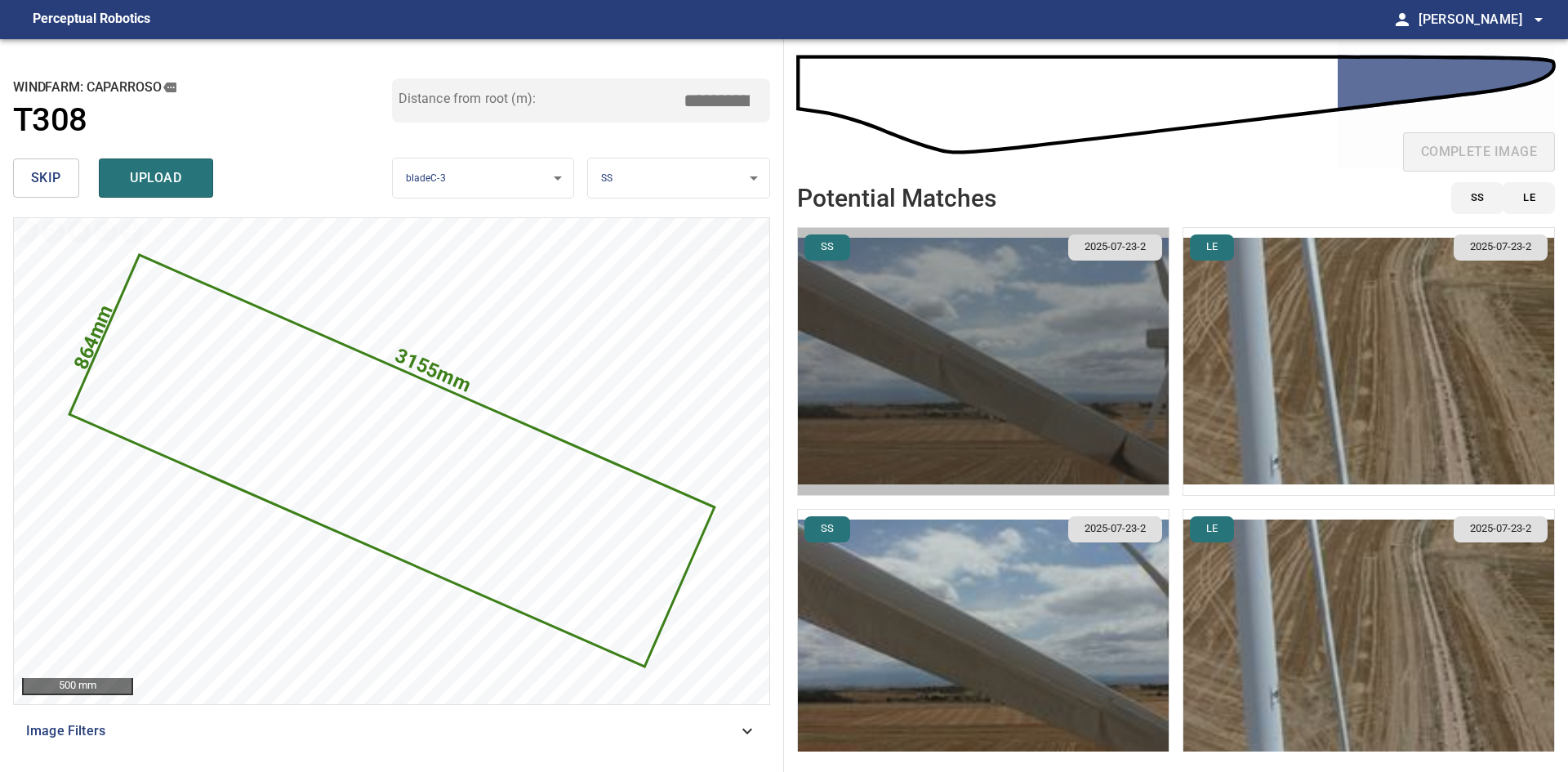
click at [1093, 414] on img "button" at bounding box center [983, 361] width 371 height 267
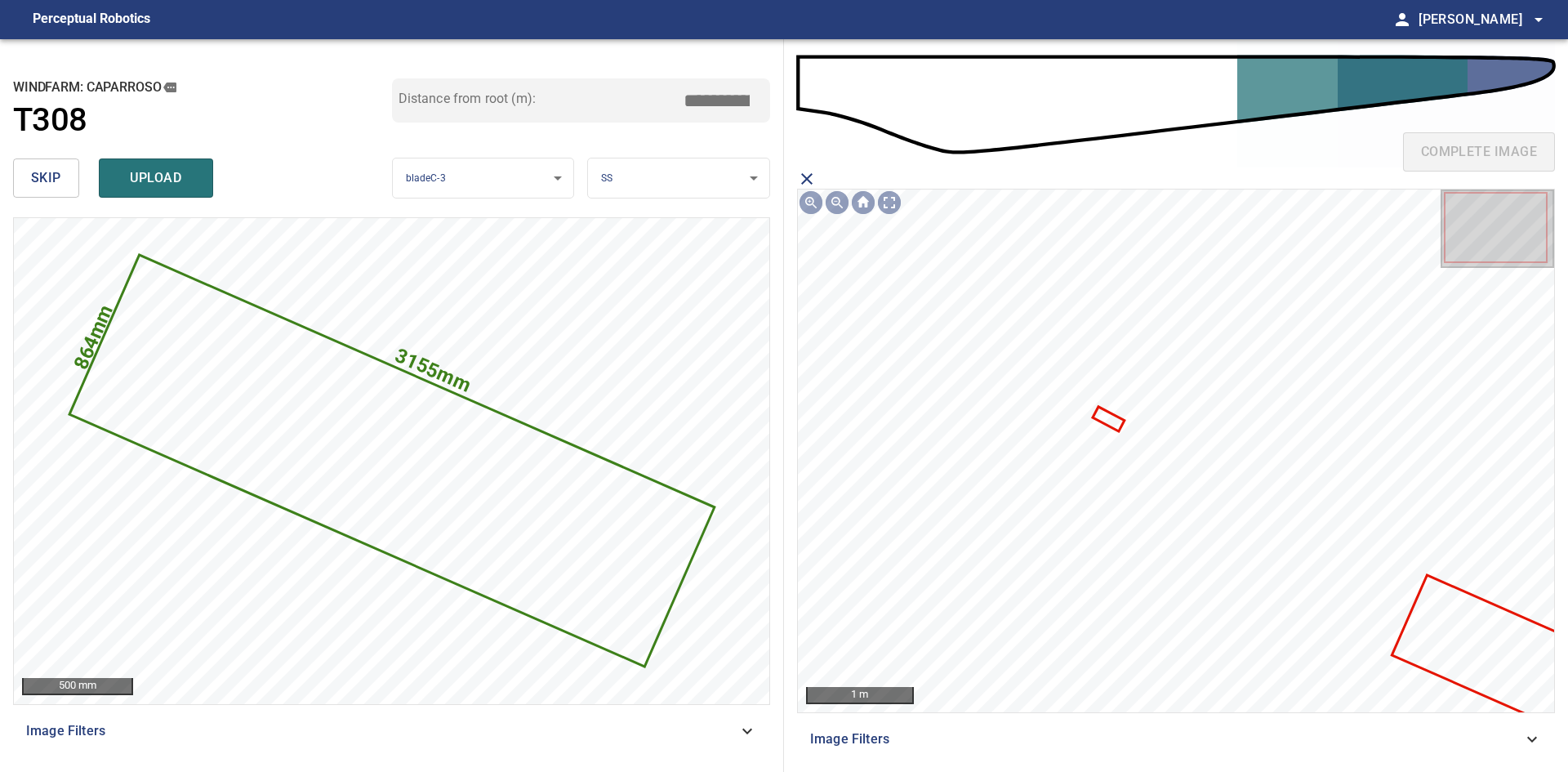
click at [1456, 631] on icon at bounding box center [1492, 651] width 199 height 151
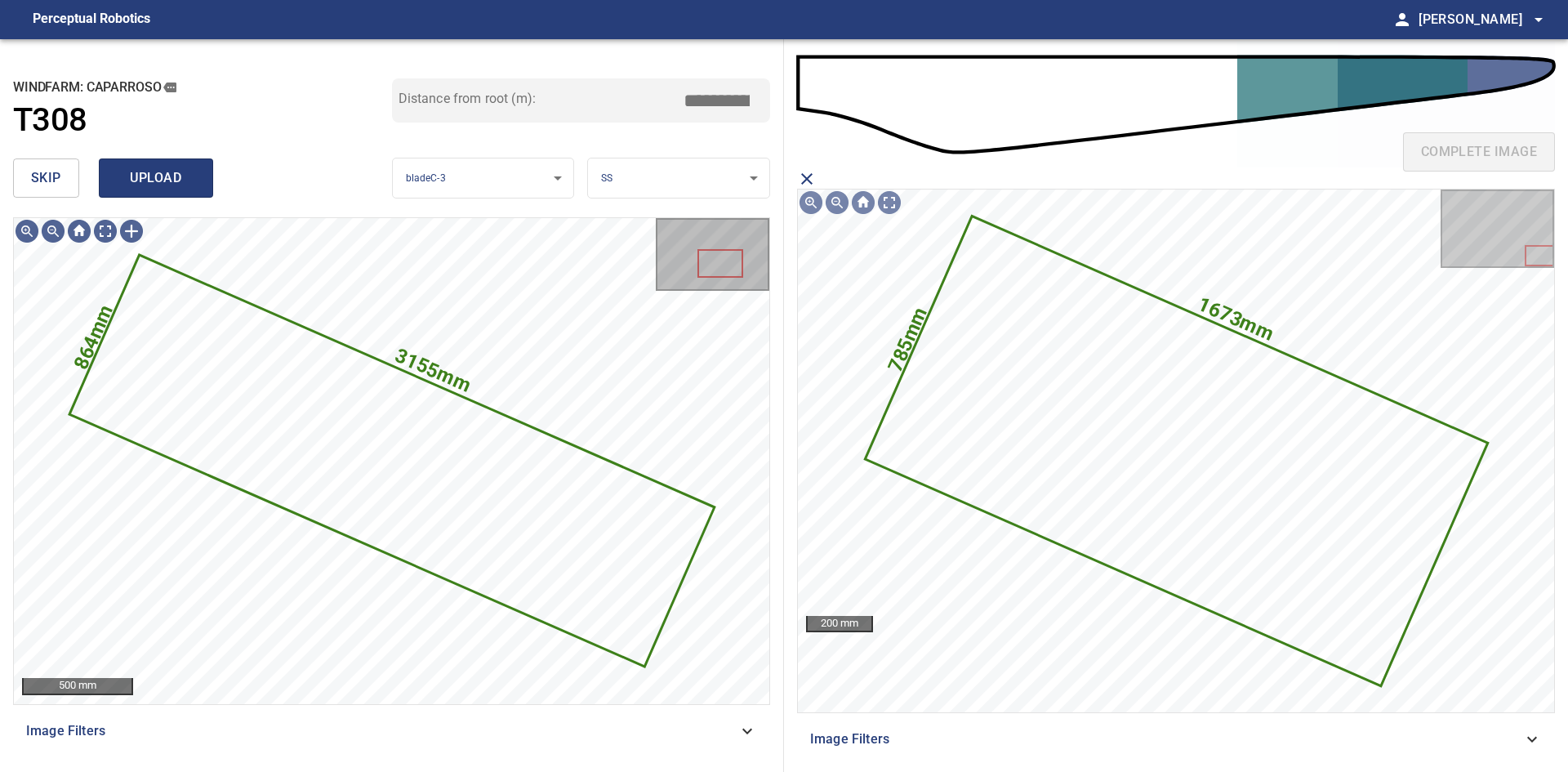
click at [165, 183] on span "upload" at bounding box center [156, 178] width 78 height 23
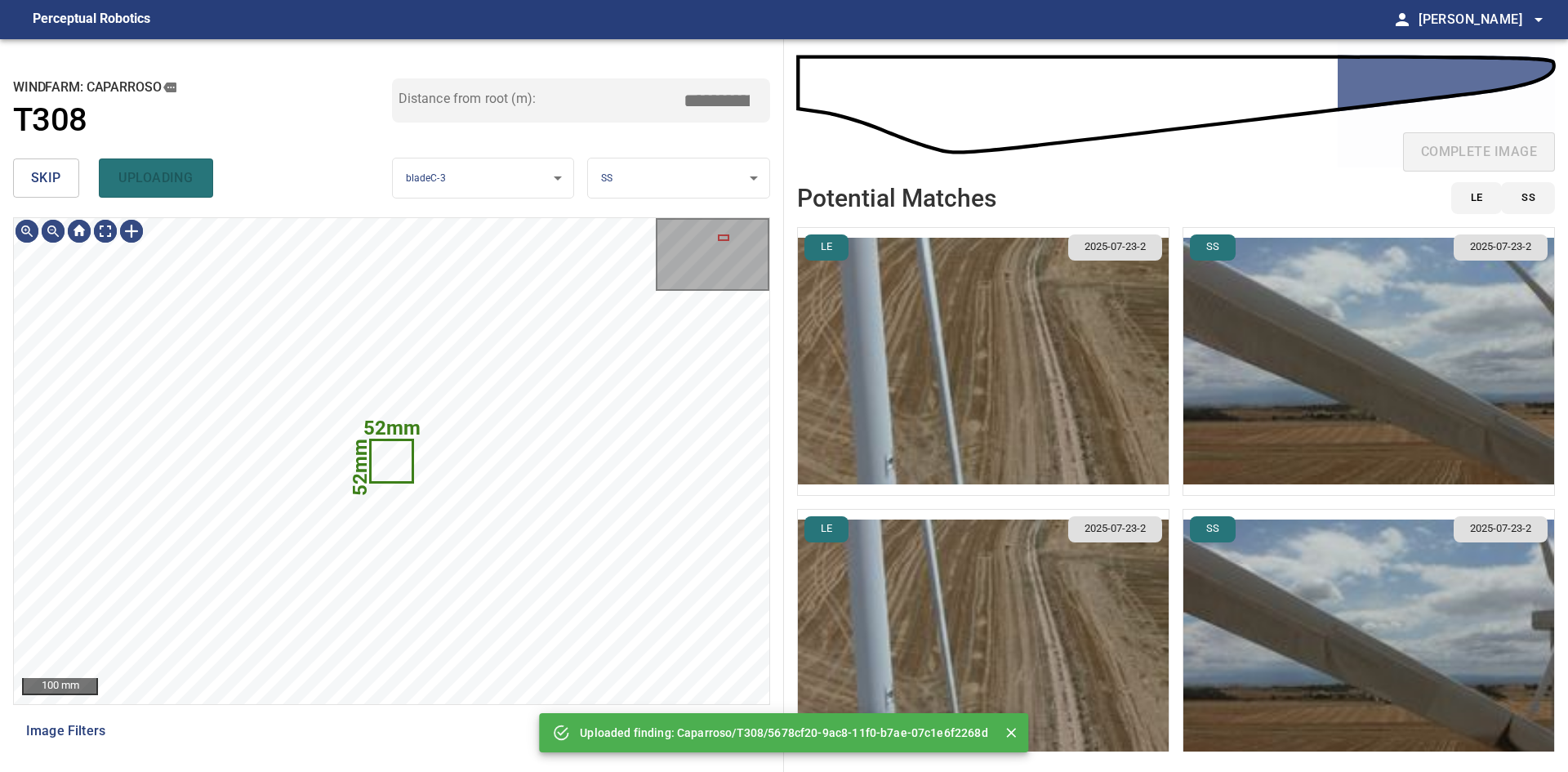
click at [47, 170] on span "skip" at bounding box center [46, 178] width 30 height 23
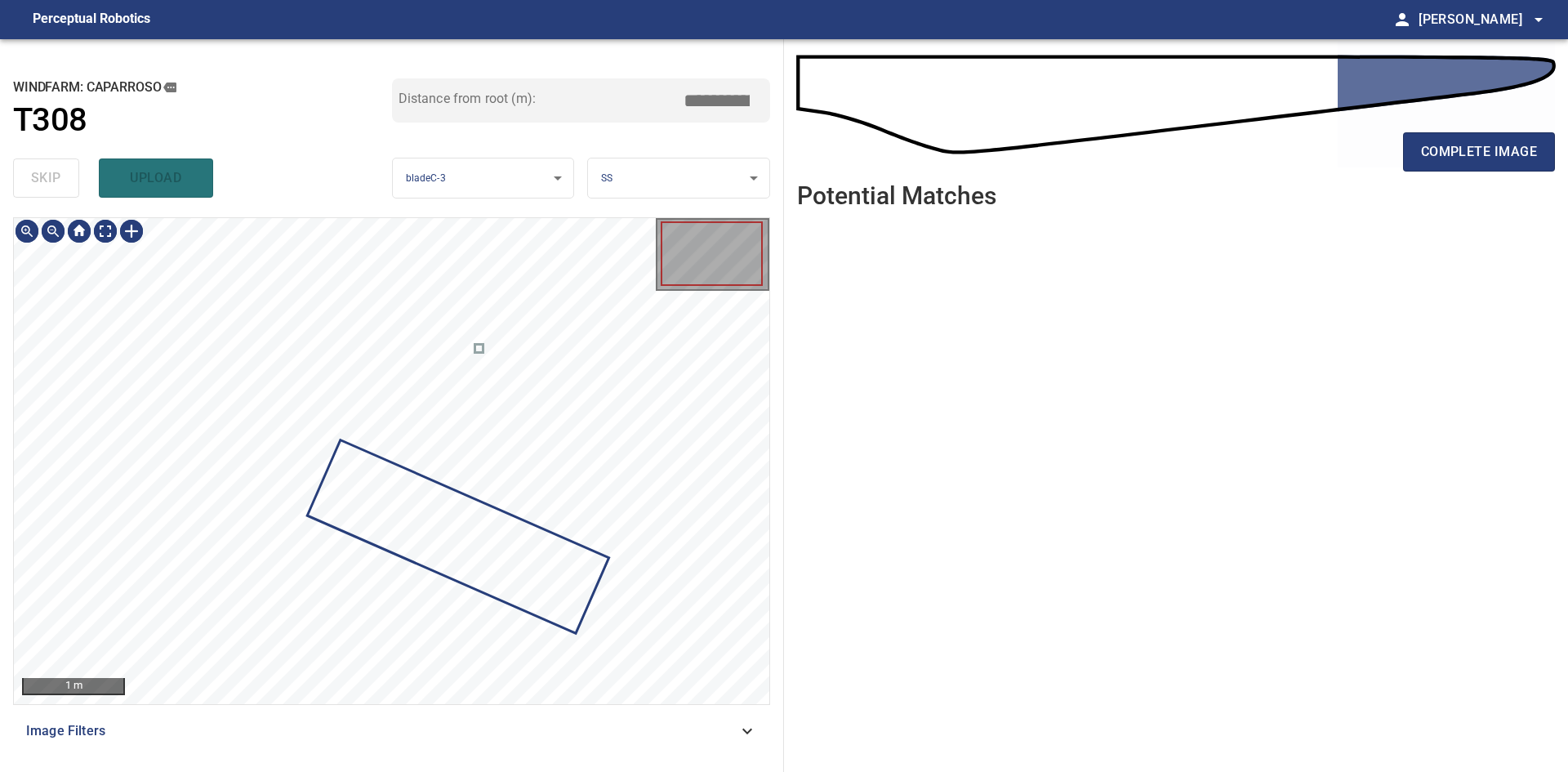
click at [392, 413] on div "**********" at bounding box center [392, 406] width 784 height 733
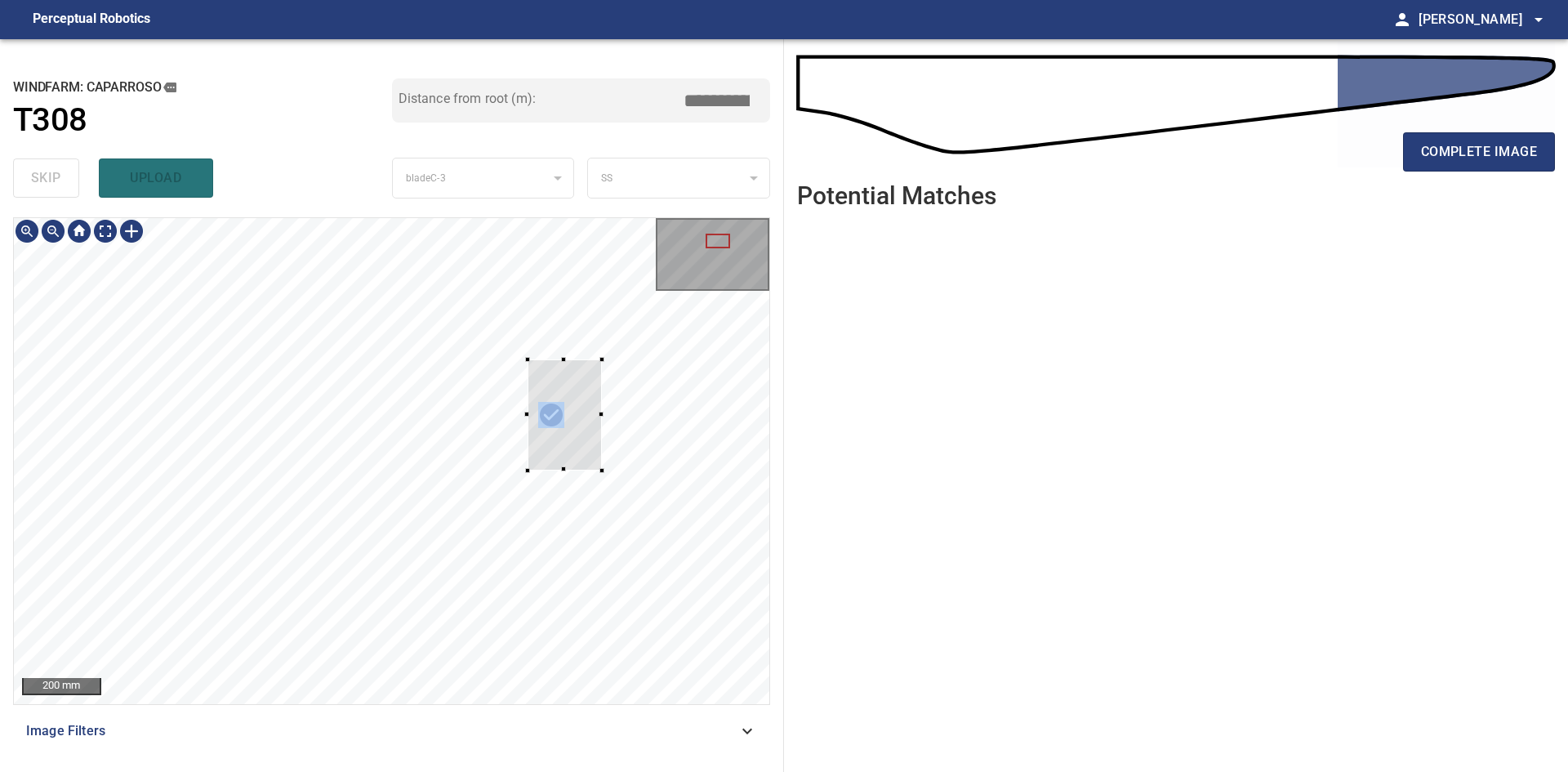
click at [619, 483] on div at bounding box center [392, 461] width 755 height 486
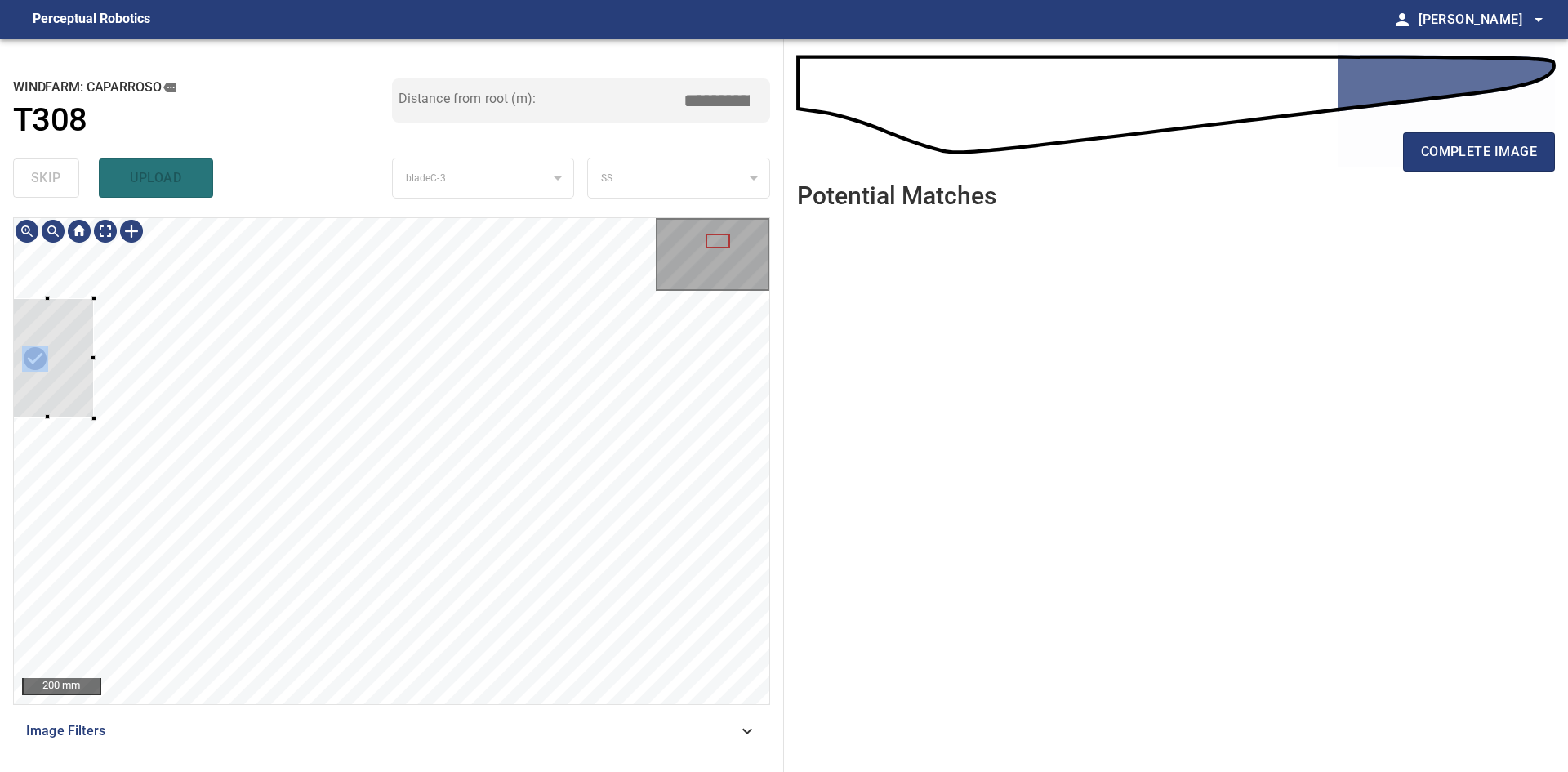
click at [17, 393] on div at bounding box center [49, 358] width 90 height 119
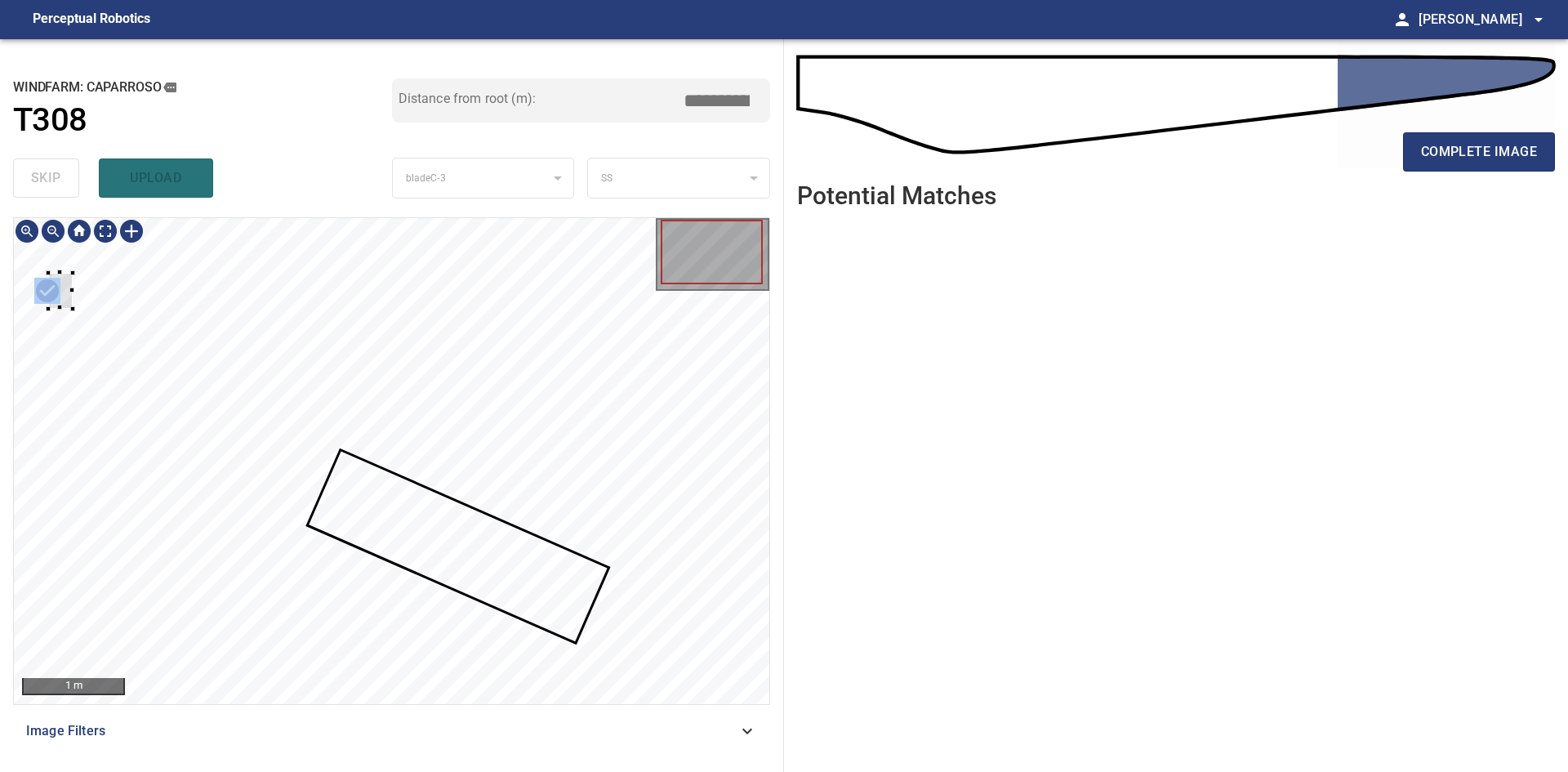
click at [29, 292] on div at bounding box center [392, 461] width 755 height 486
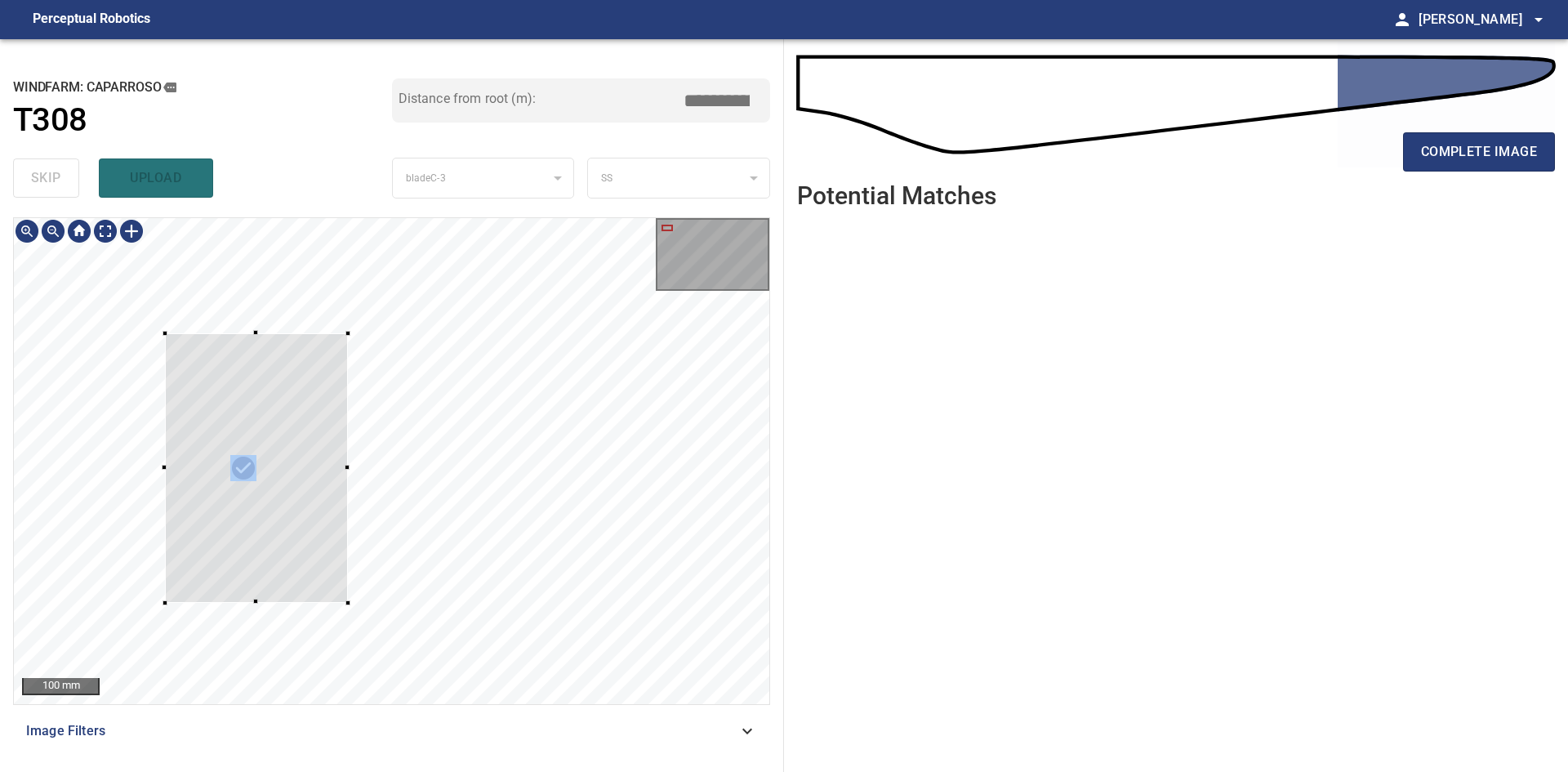
click at [290, 519] on div at bounding box center [257, 468] width 183 height 270
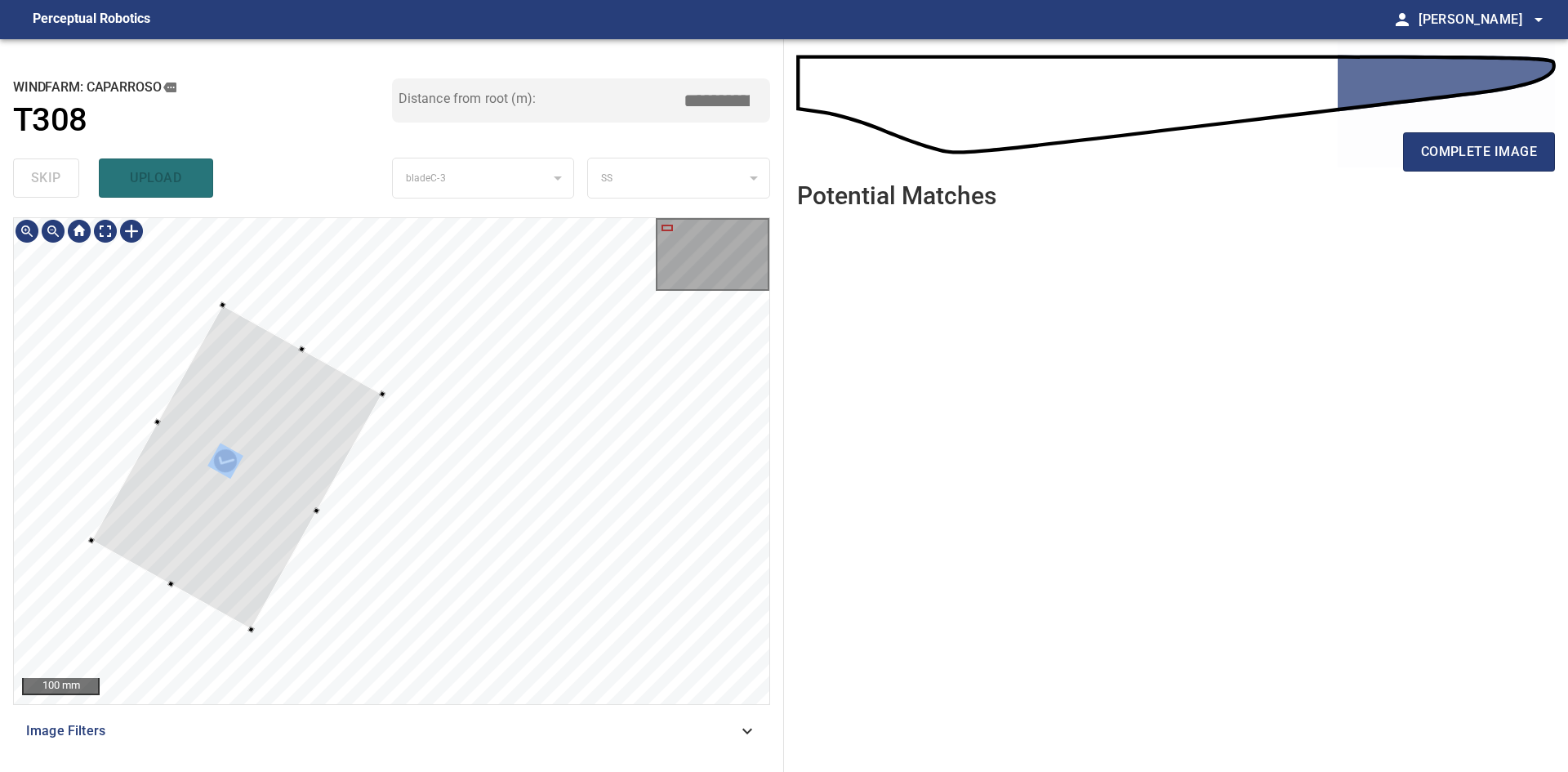
click at [335, 438] on div at bounding box center [237, 467] width 291 height 325
click at [314, 453] on div at bounding box center [235, 465] width 289 height 325
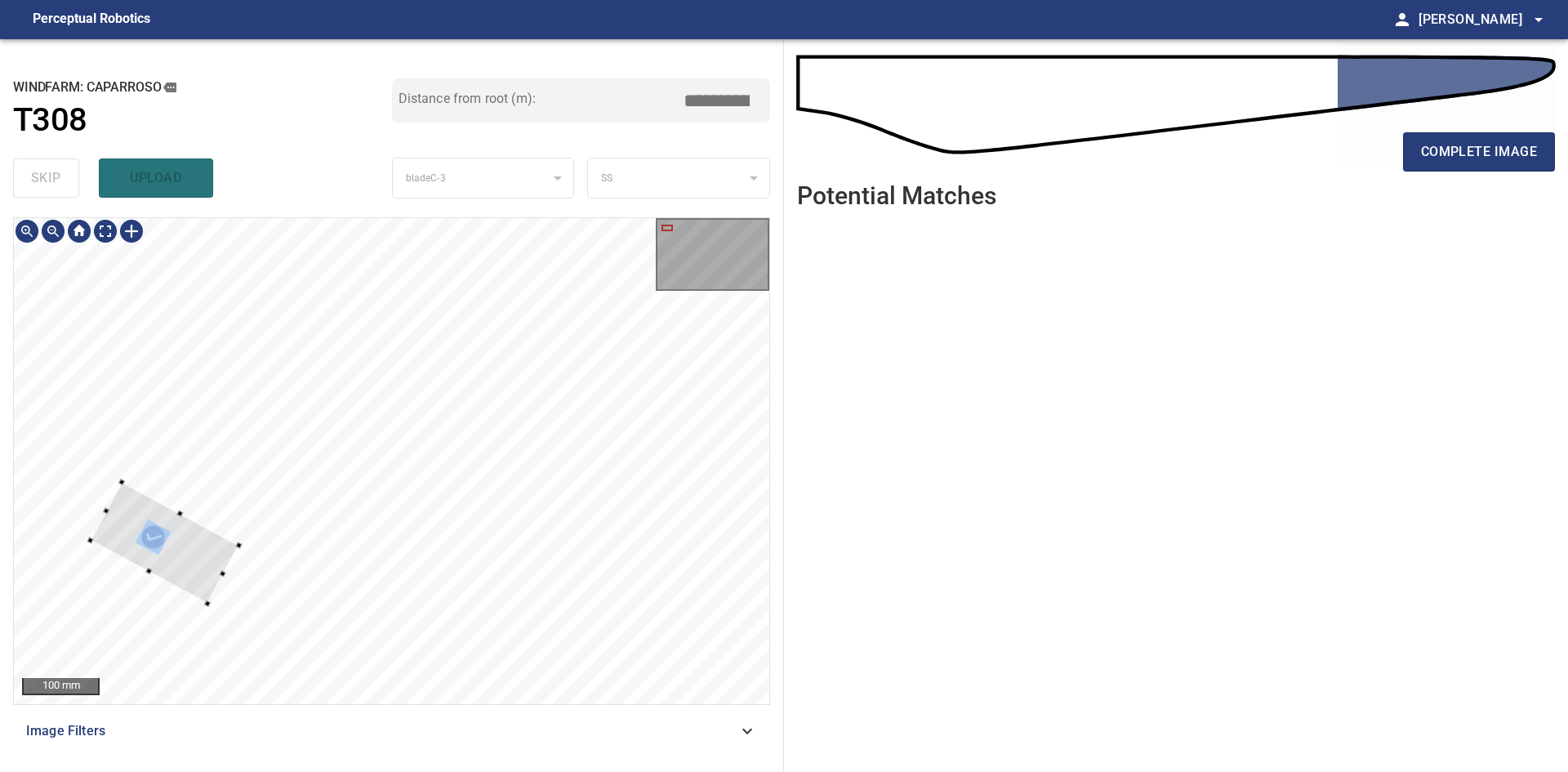
click at [236, 550] on div at bounding box center [164, 543] width 149 height 122
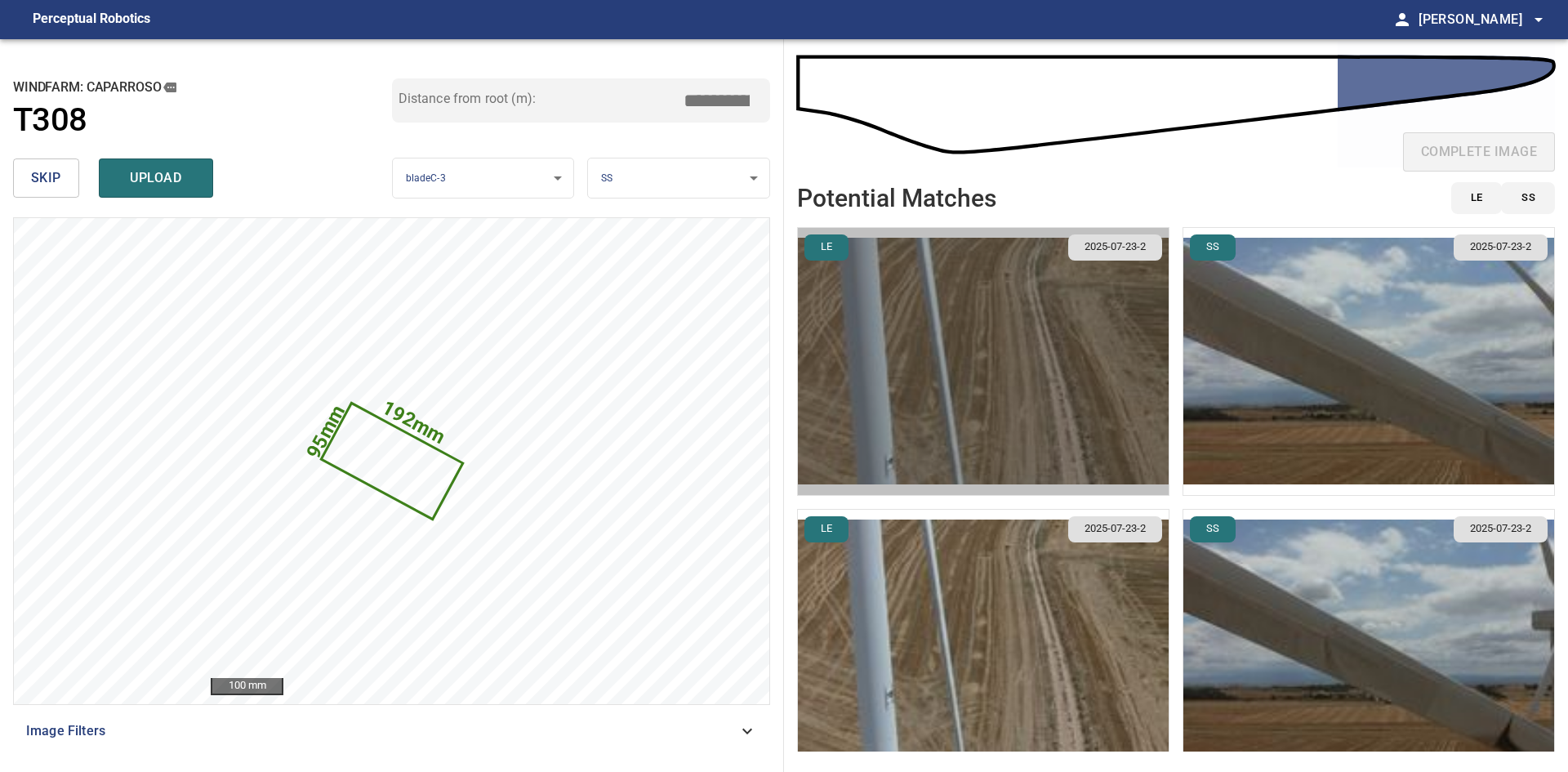
click at [1109, 423] on img "button" at bounding box center [983, 361] width 371 height 267
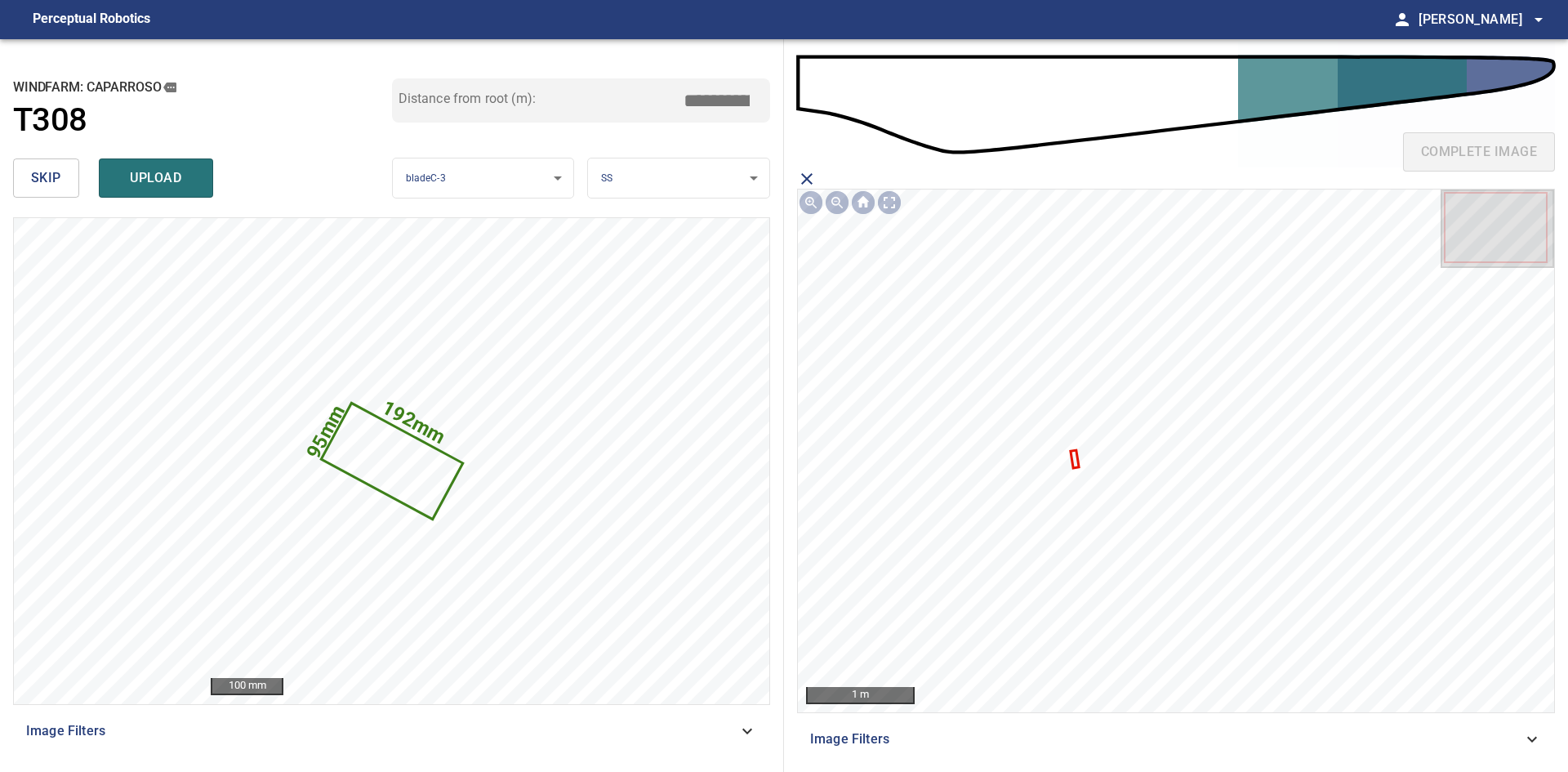
click at [1074, 460] on icon at bounding box center [1075, 459] width 6 height 15
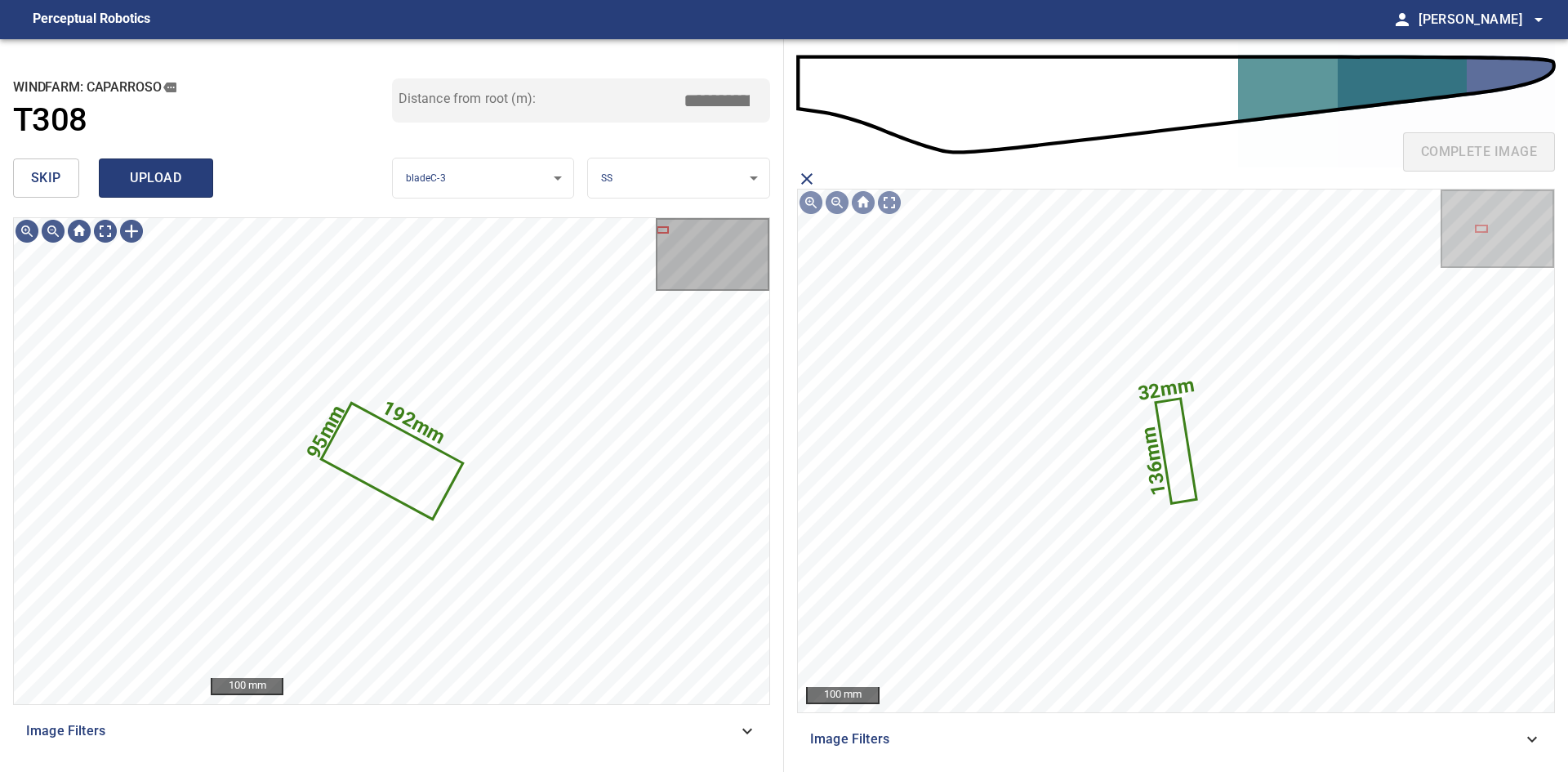
click at [184, 186] on span "upload" at bounding box center [156, 178] width 78 height 23
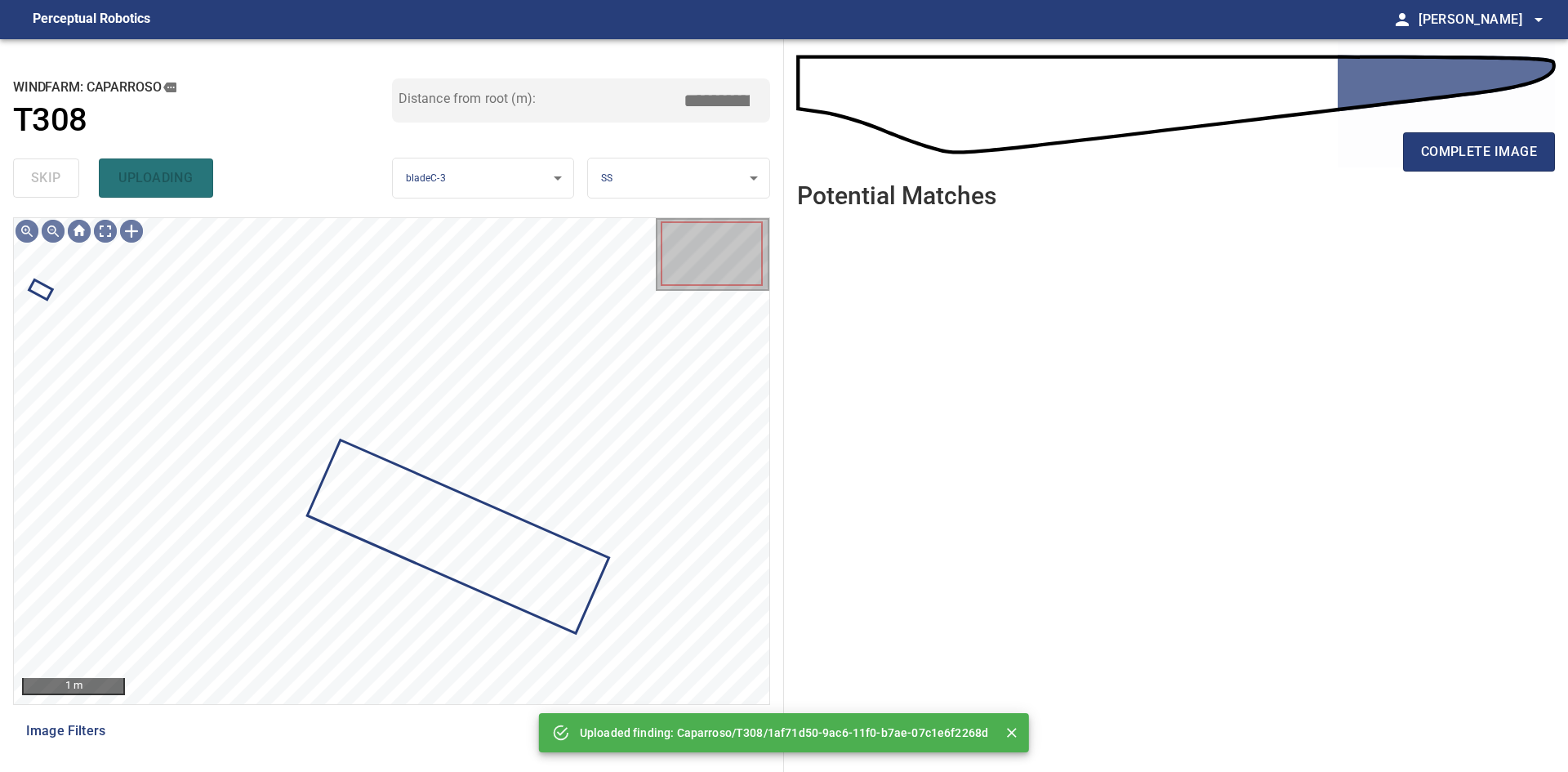
click at [1424, 176] on div "complete image" at bounding box center [1176, 158] width 758 height 65
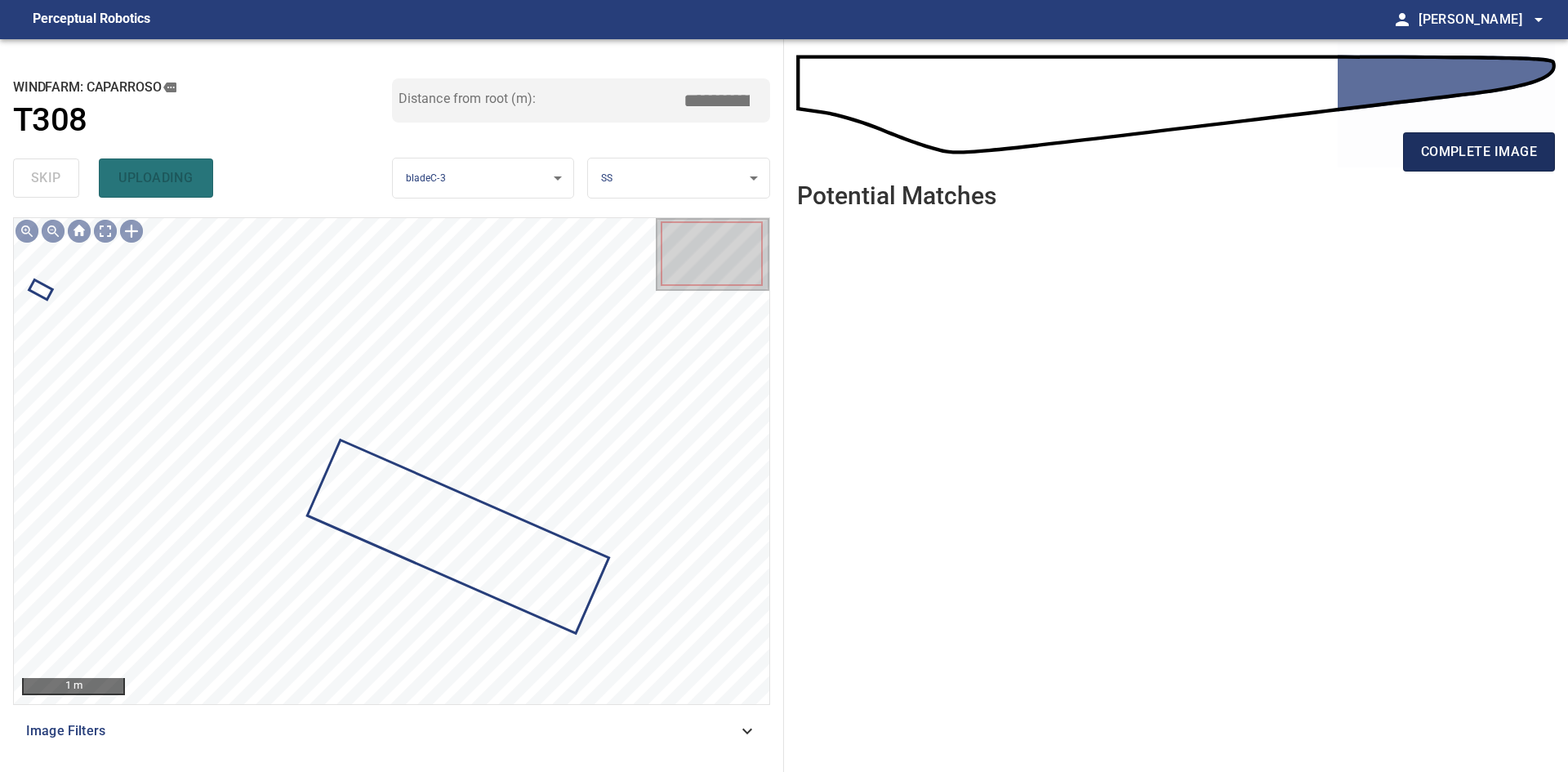
click at [1439, 145] on span "complete image" at bounding box center [1478, 151] width 116 height 23
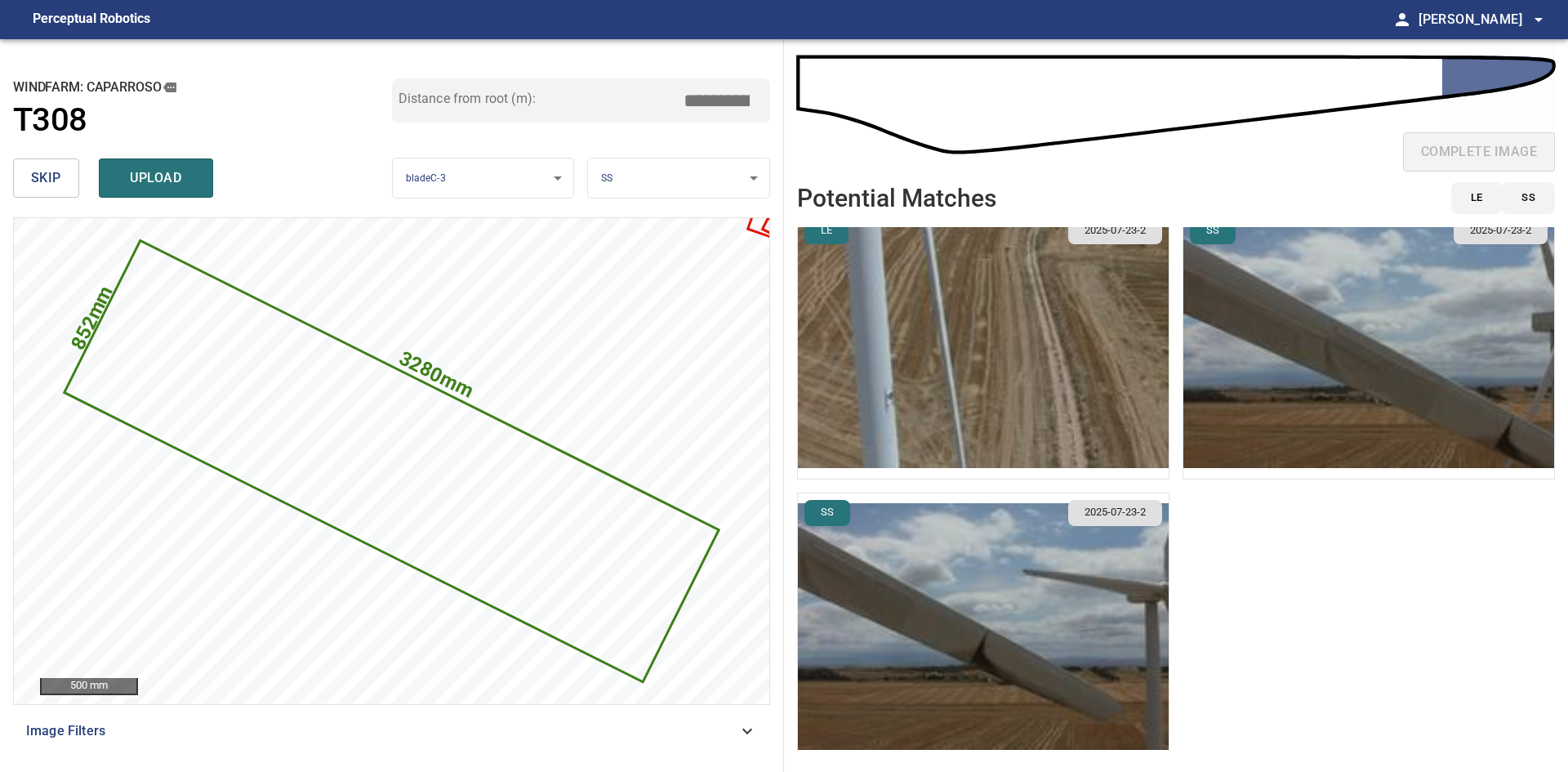
scroll to position [308, 0]
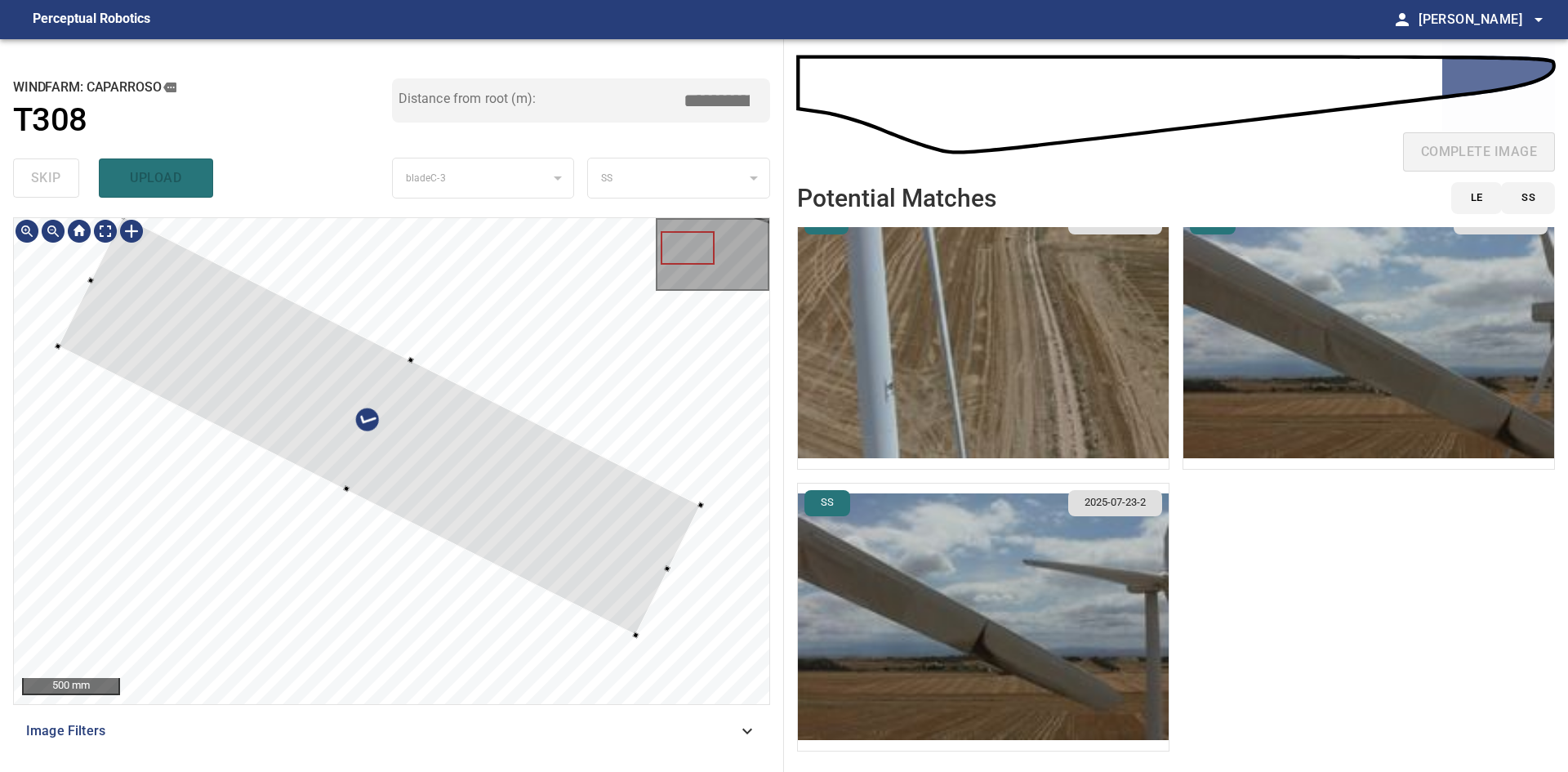
click at [605, 576] on div at bounding box center [379, 426] width 643 height 420
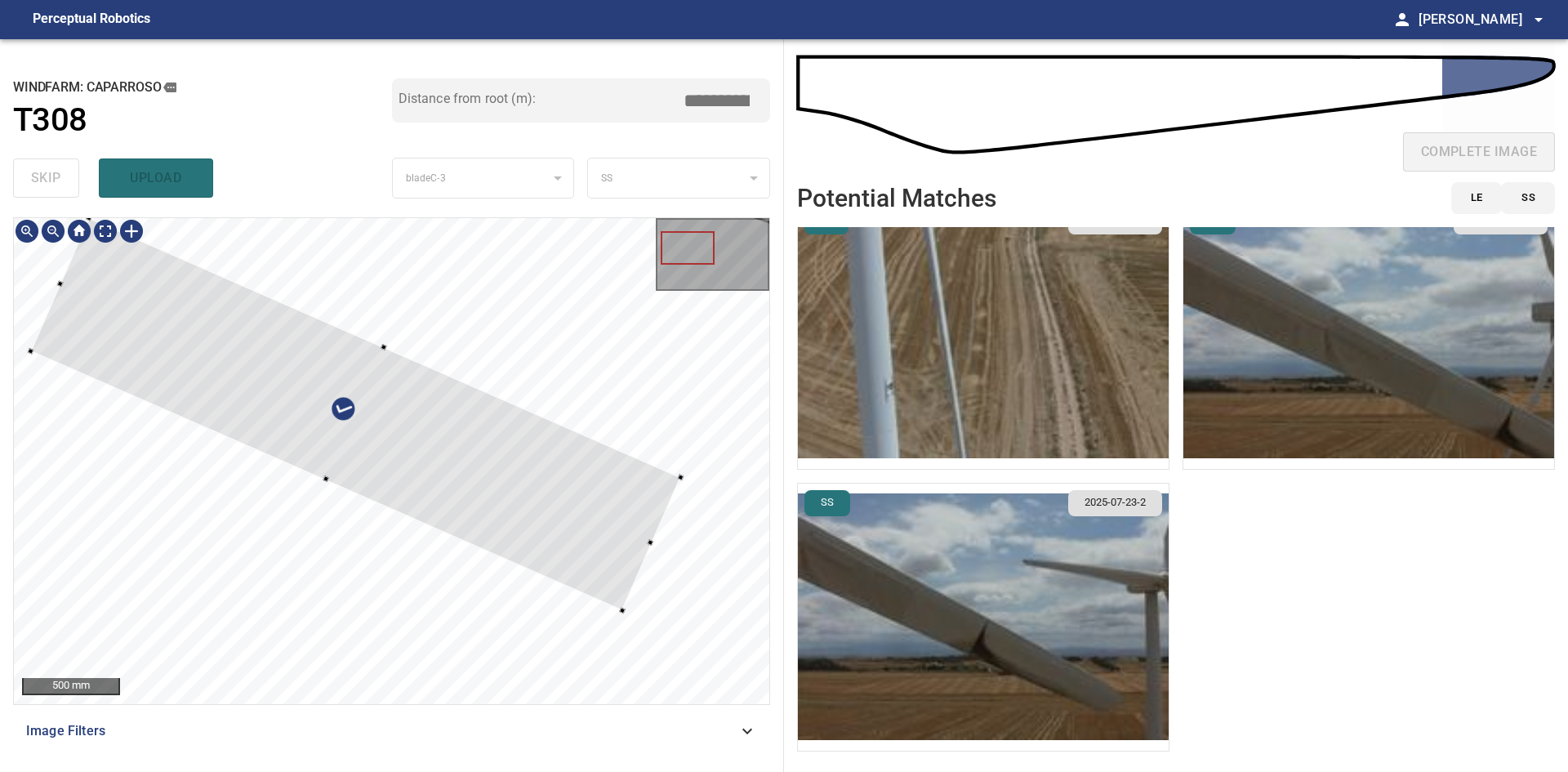
click at [560, 544] on div at bounding box center [356, 414] width 650 height 393
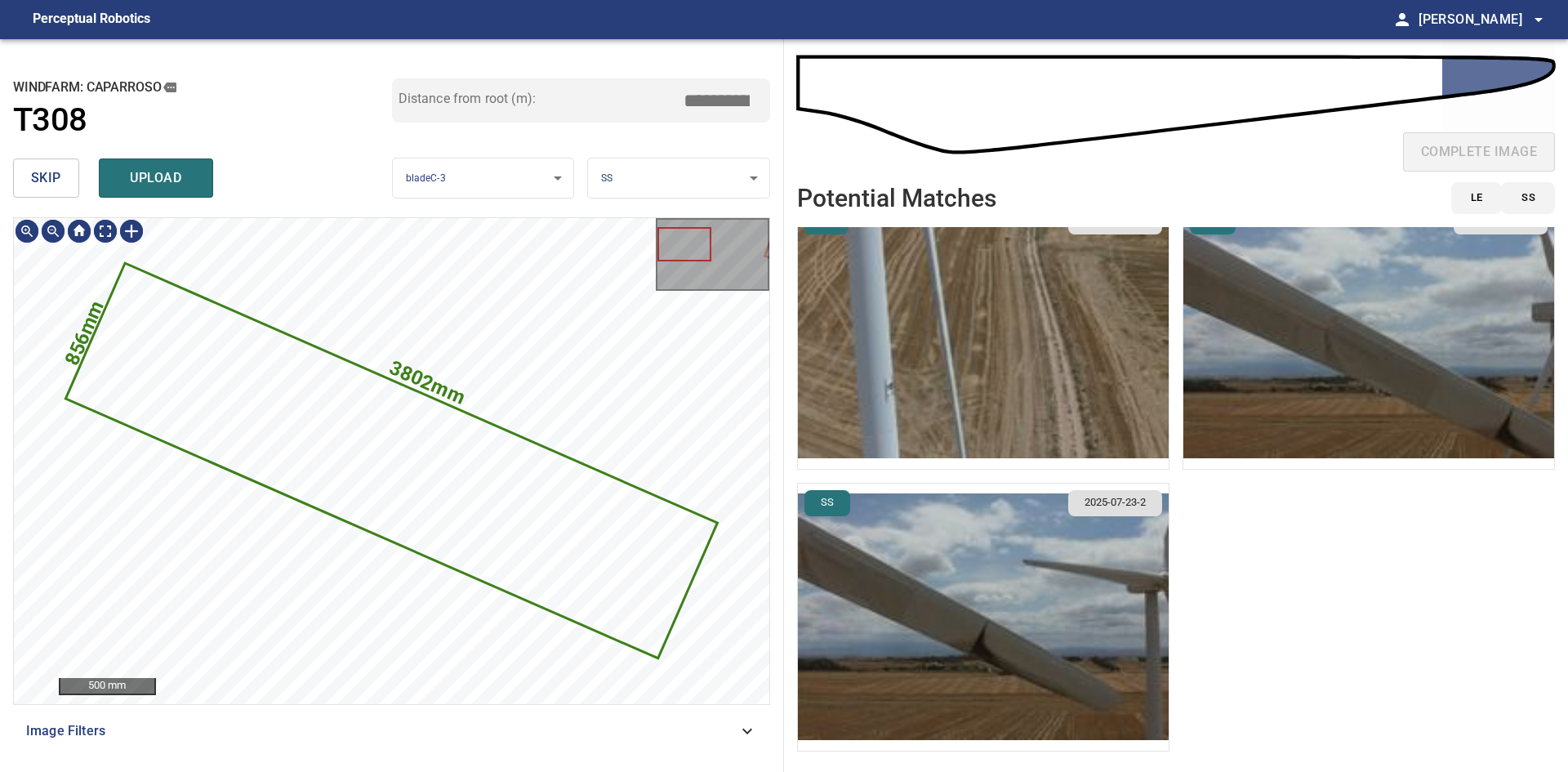
click at [989, 595] on img "button" at bounding box center [983, 617] width 371 height 267
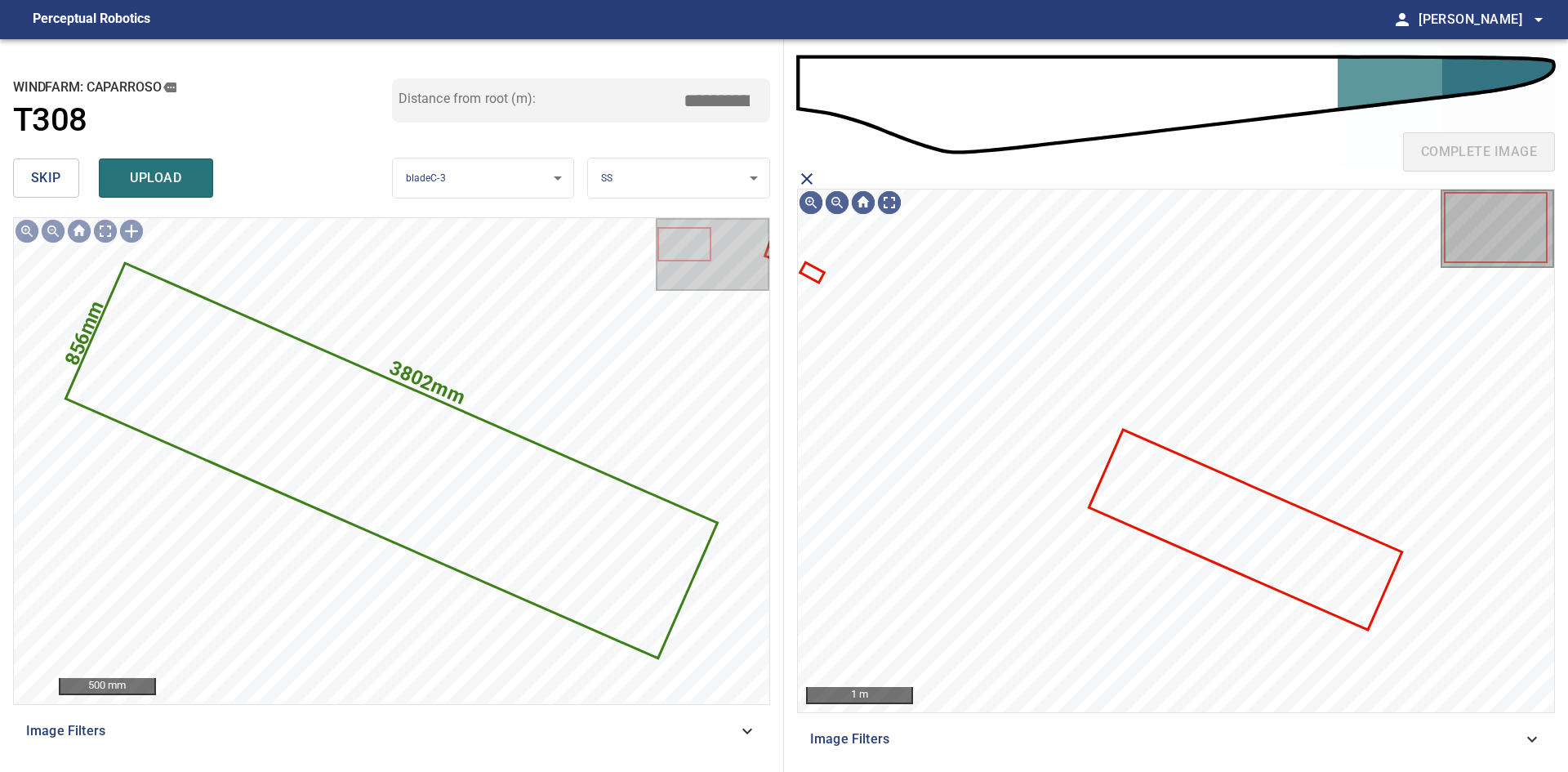
click at [1283, 544] on icon at bounding box center [1245, 530] width 310 height 197
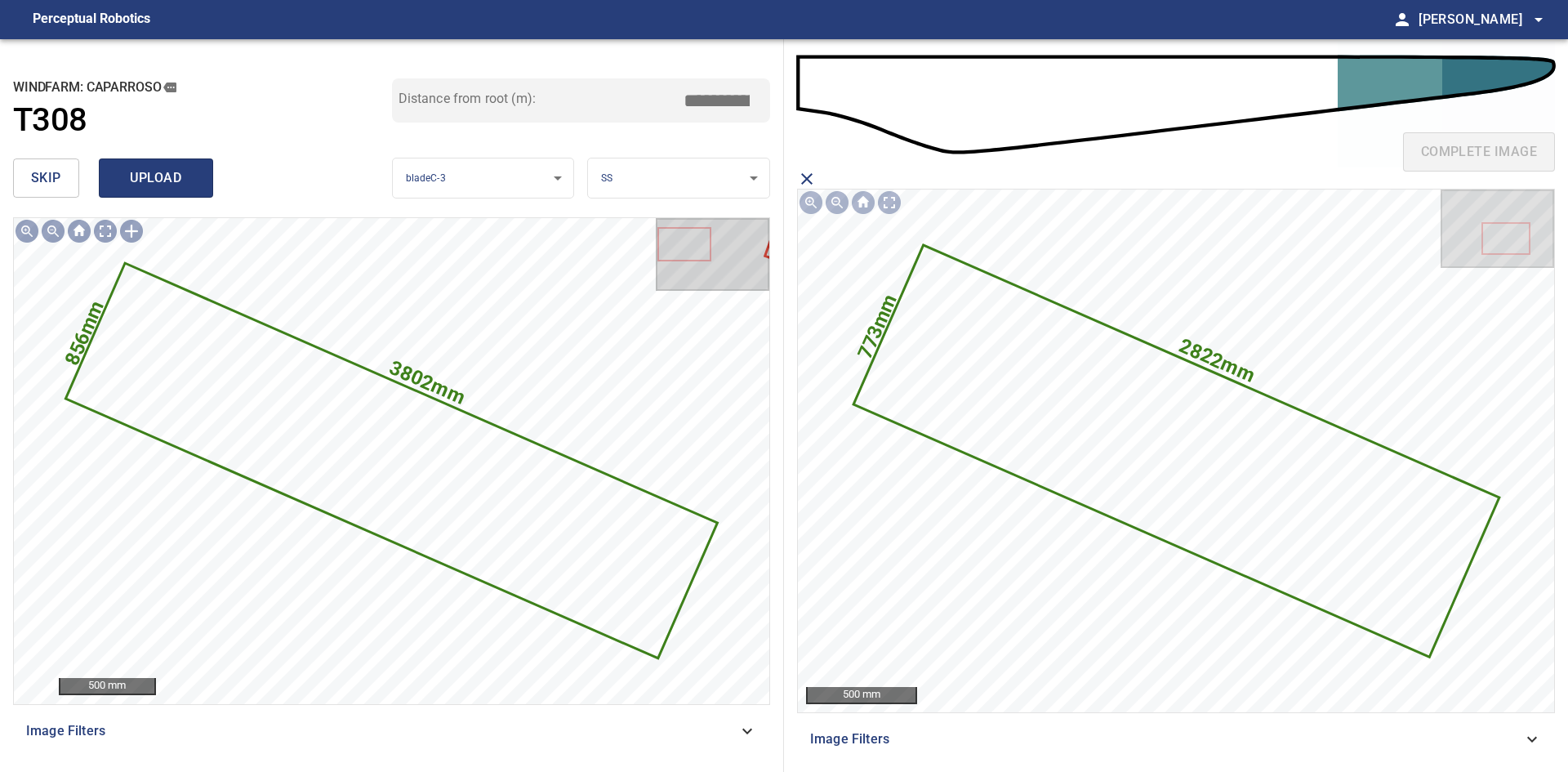
click at [164, 180] on span "upload" at bounding box center [156, 178] width 78 height 23
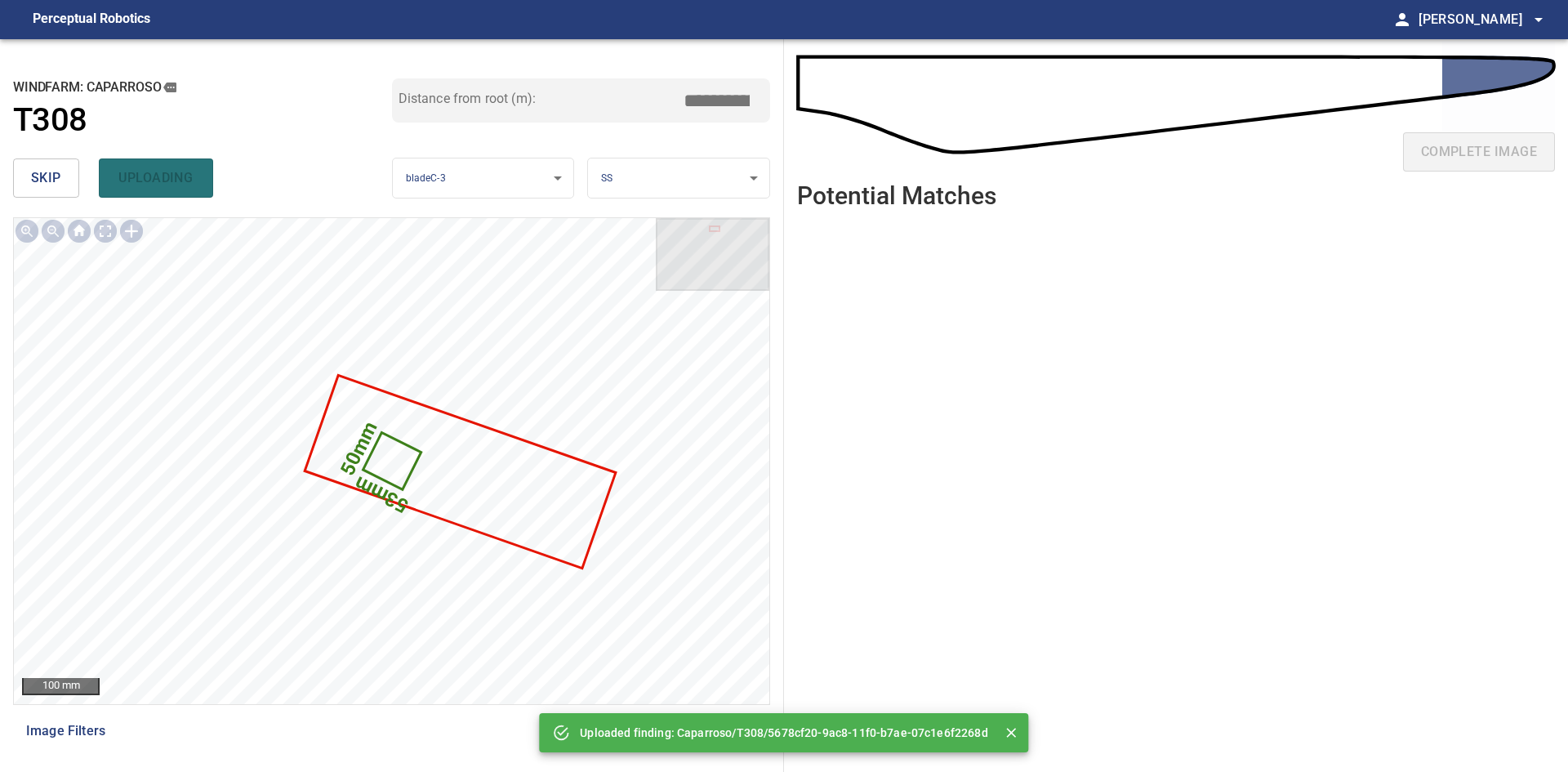
click at [13, 168] on button "skip" at bounding box center [46, 178] width 66 height 39
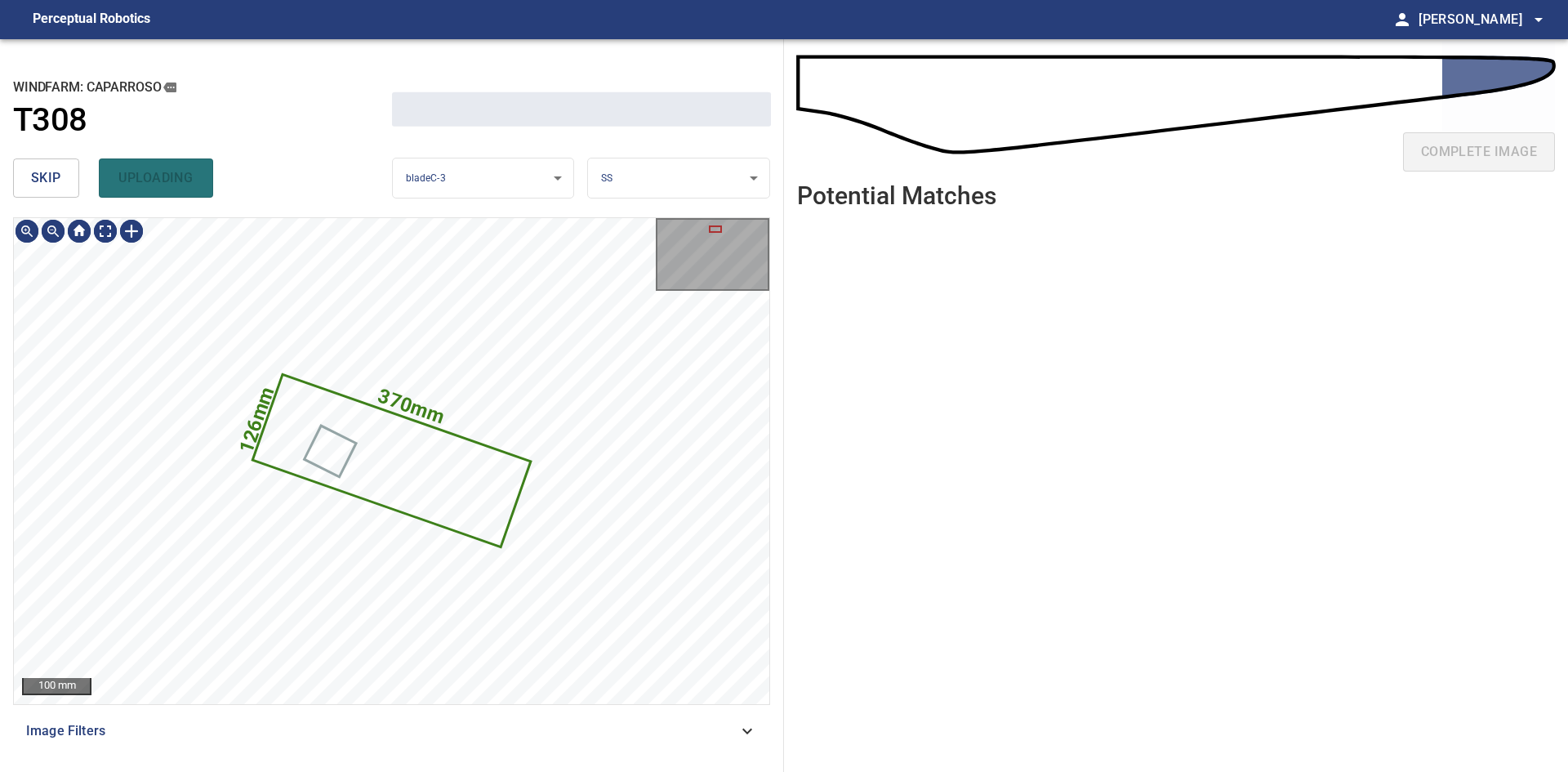
click at [30, 171] on button "skip" at bounding box center [46, 178] width 66 height 39
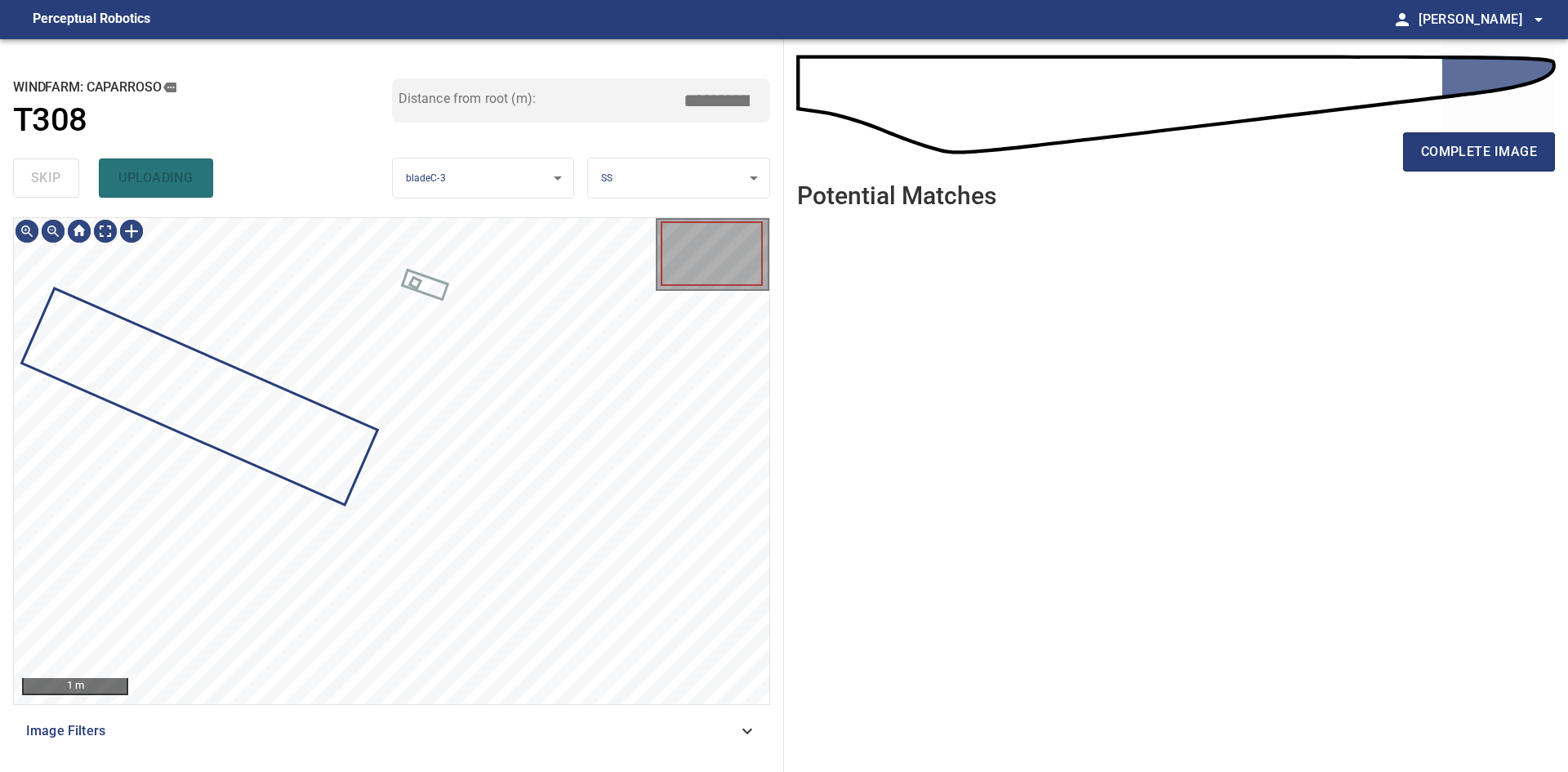
click at [30, 171] on div "skip uploading" at bounding box center [203, 178] width 379 height 52
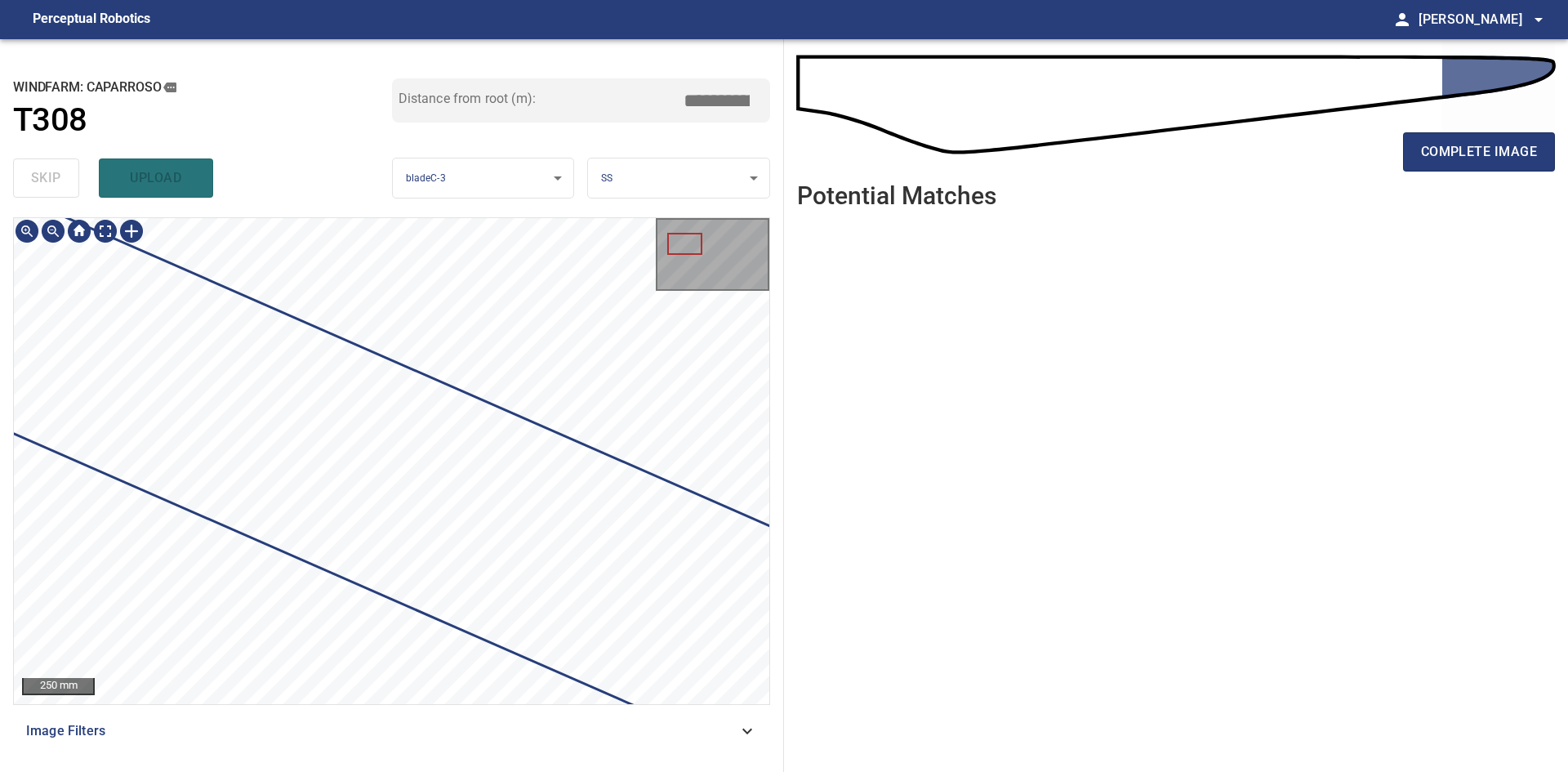
click at [17, 361] on div at bounding box center [392, 461] width 755 height 486
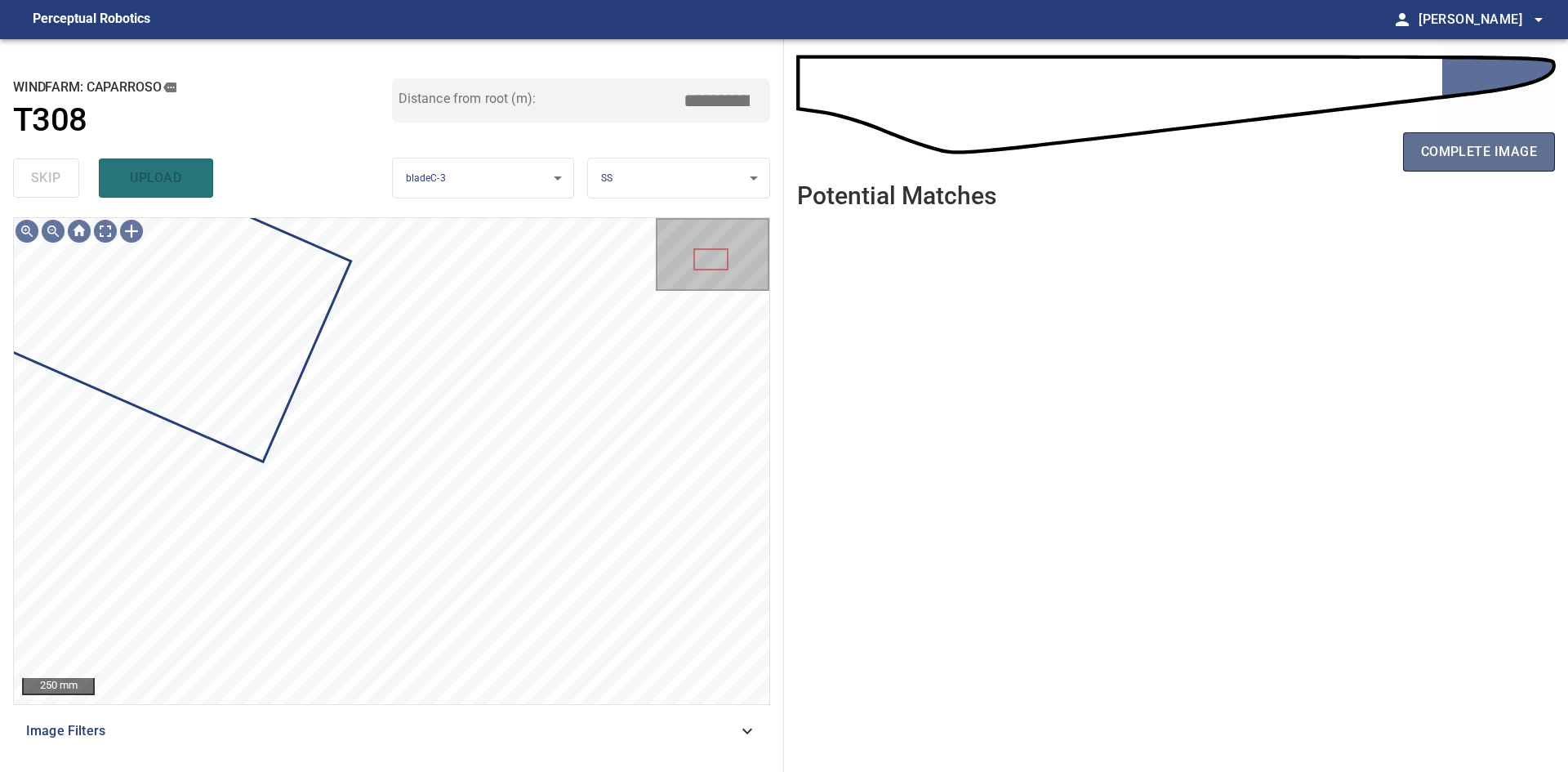
click at [1468, 157] on span "complete image" at bounding box center [1478, 151] width 116 height 23
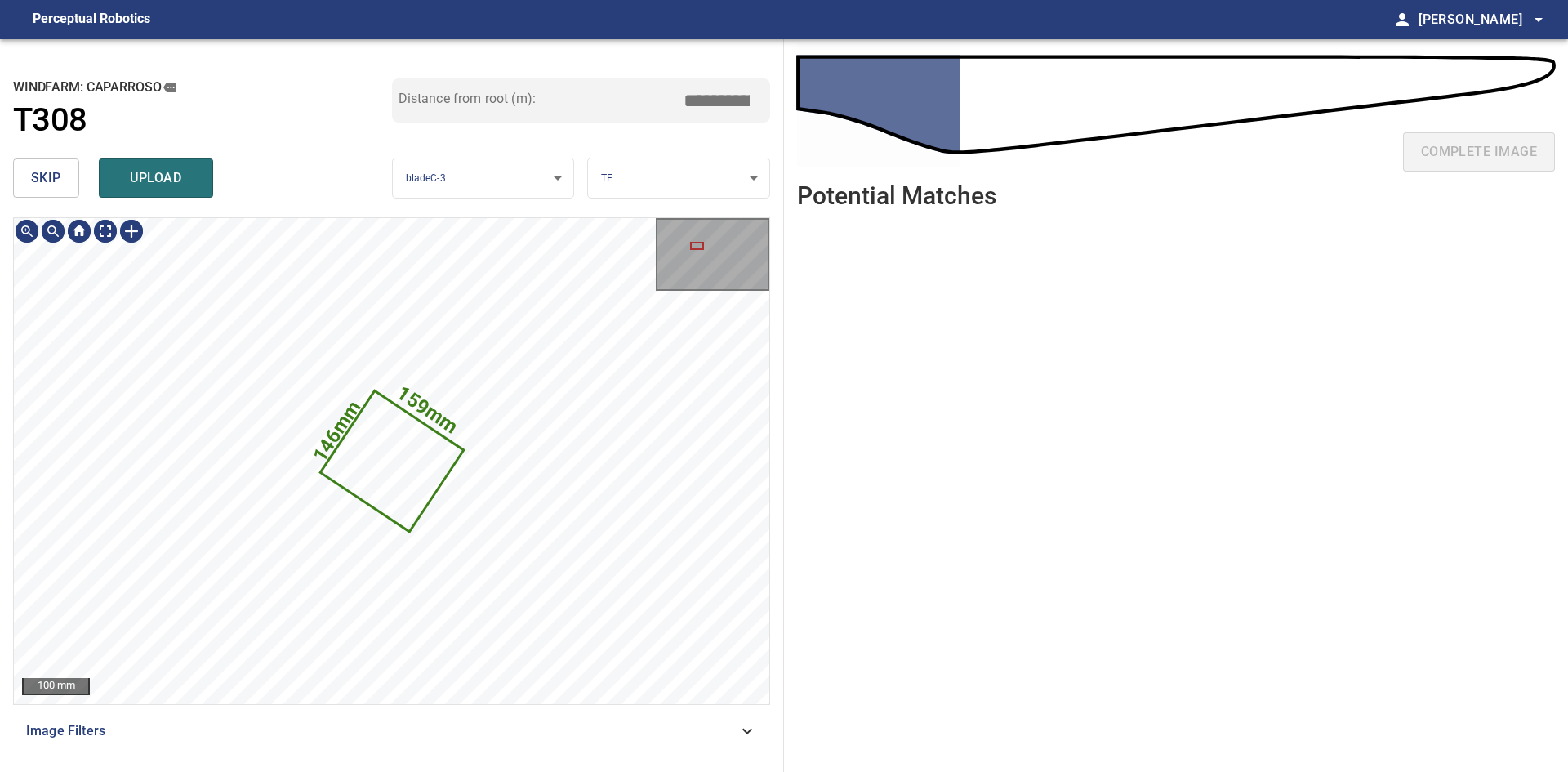
click at [32, 171] on span "skip" at bounding box center [46, 178] width 30 height 23
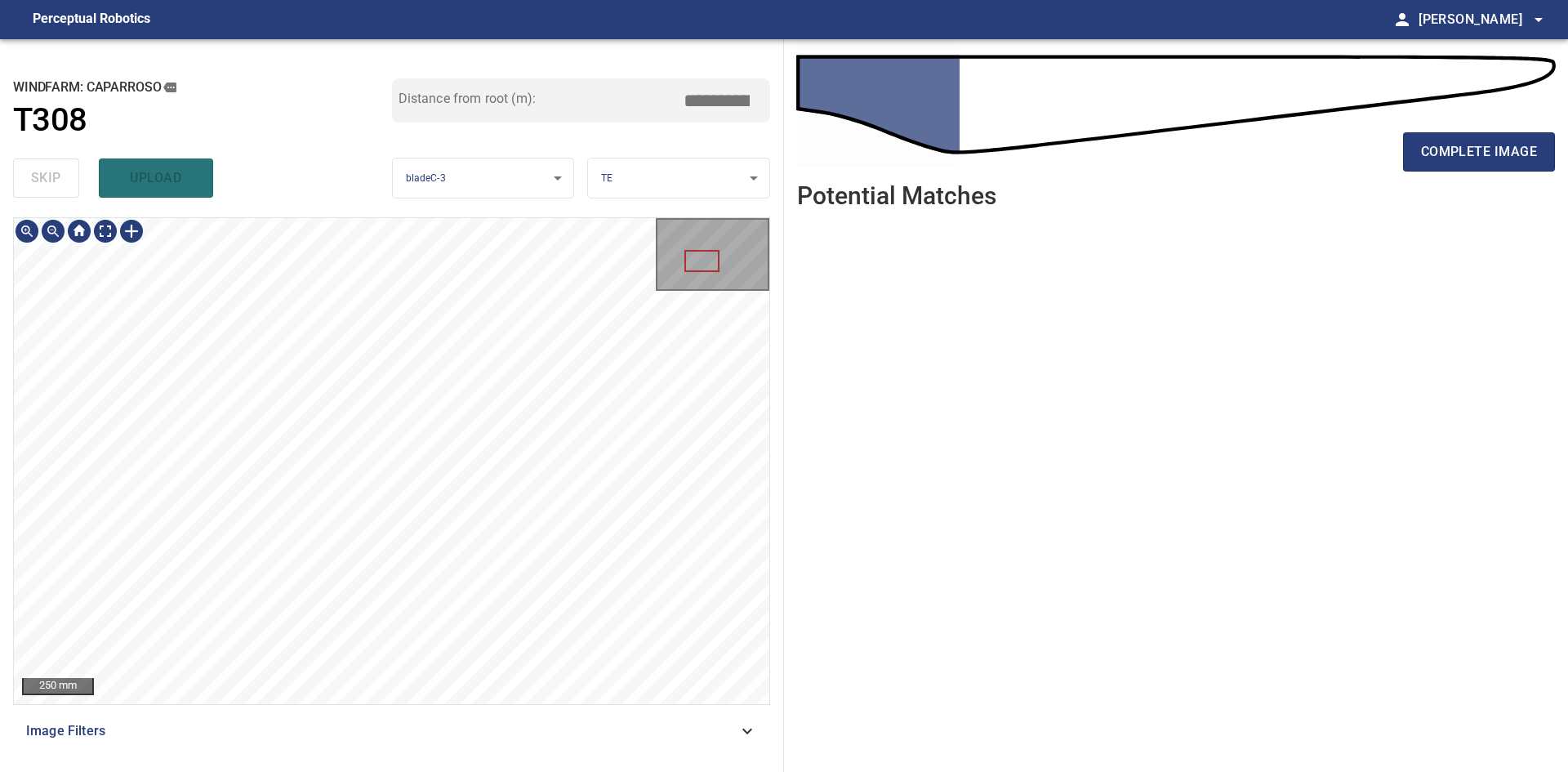
click at [566, 218] on div "250 mm" at bounding box center [392, 460] width 757 height 487
click at [1446, 148] on span "complete image" at bounding box center [1478, 151] width 116 height 23
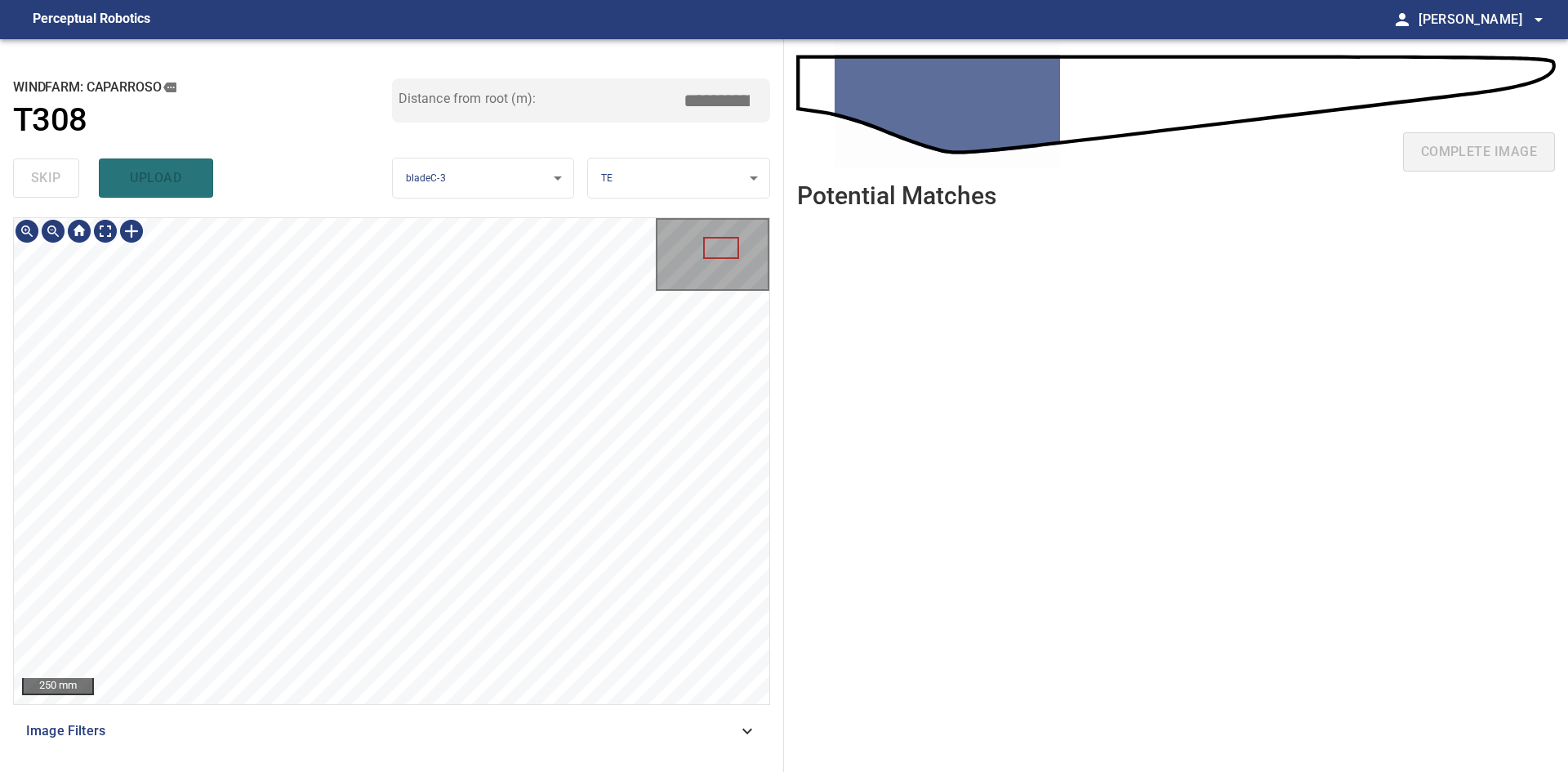
click at [597, 217] on div "**********" at bounding box center [392, 406] width 784 height 733
click at [757, 216] on div "**********" at bounding box center [392, 406] width 784 height 733
click at [856, 251] on div "**********" at bounding box center [784, 406] width 1568 height 733
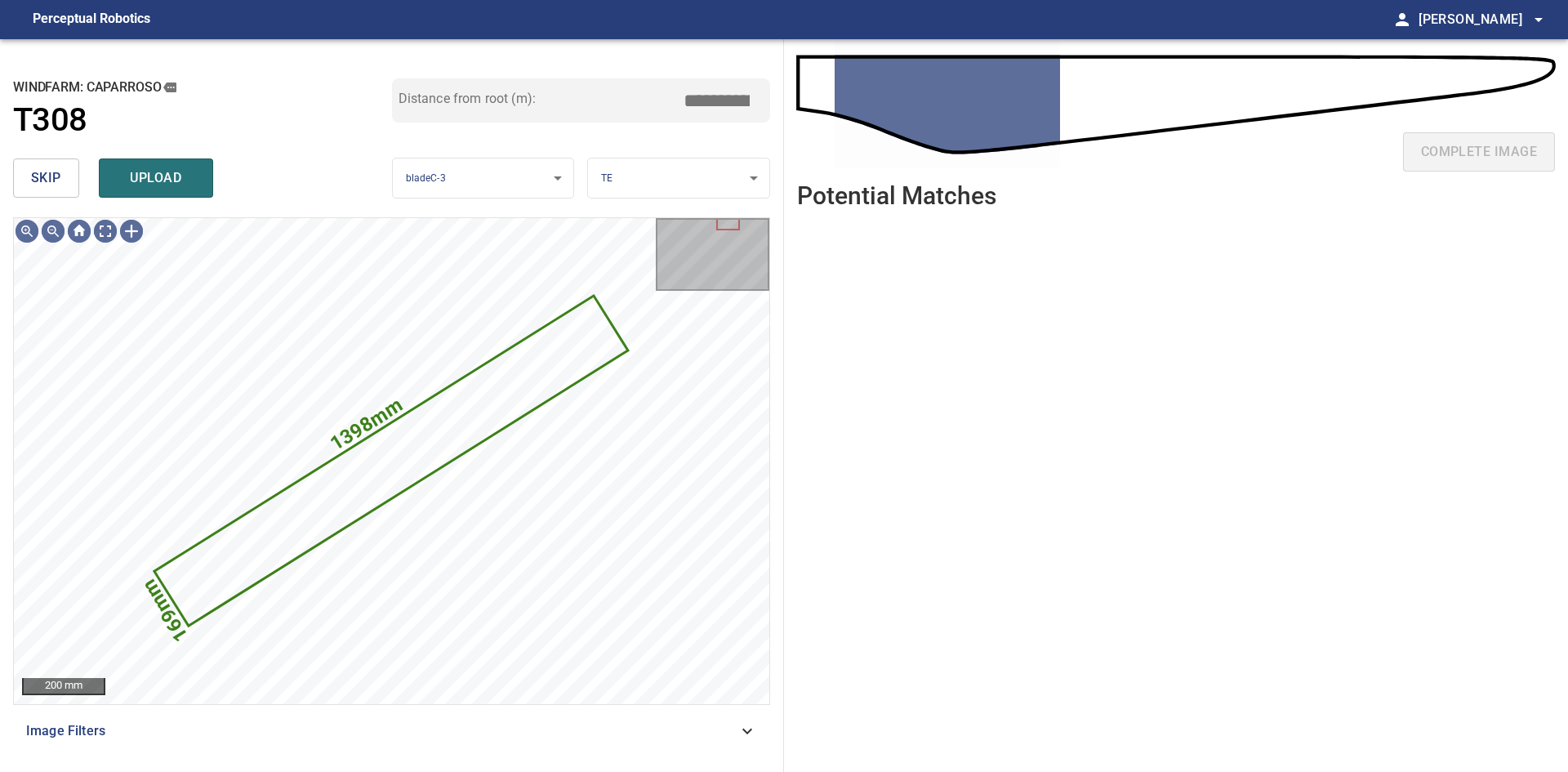
click at [45, 180] on span "skip" at bounding box center [46, 178] width 30 height 23
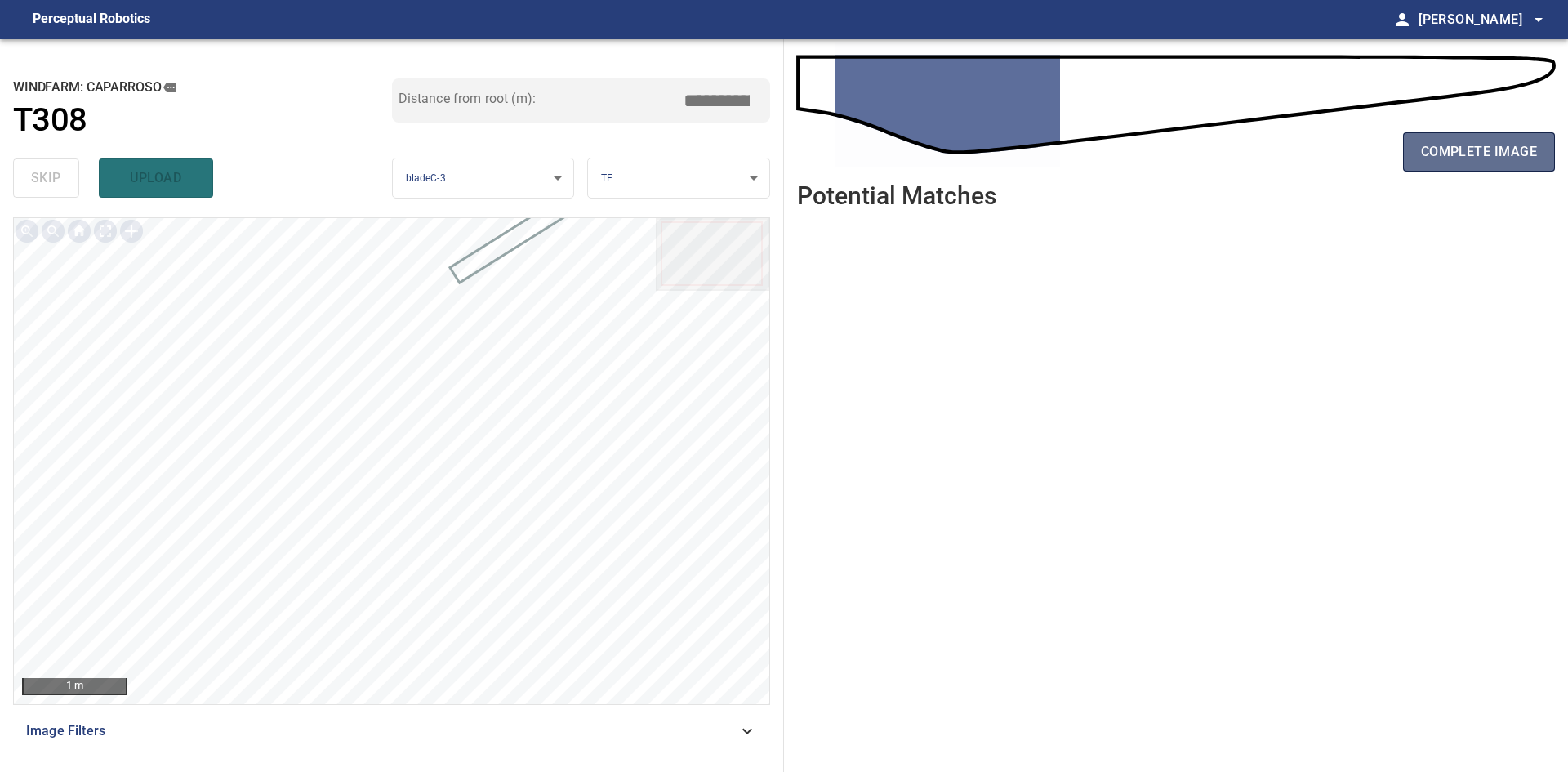
click at [1495, 136] on button "complete image" at bounding box center [1479, 151] width 152 height 39
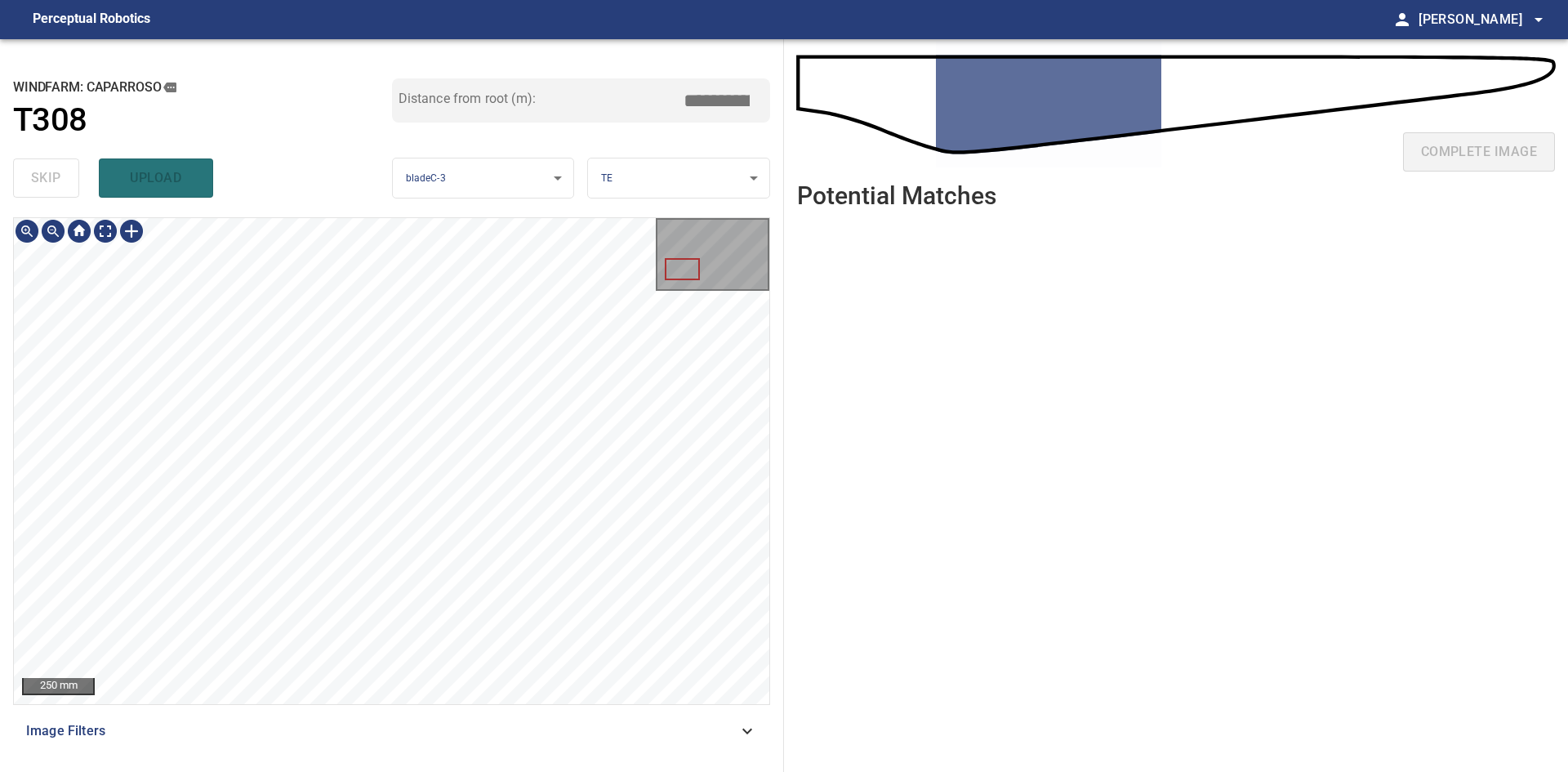
click at [782, 301] on div "**********" at bounding box center [392, 406] width 784 height 733
click at [697, 233] on div at bounding box center [713, 255] width 111 height 70
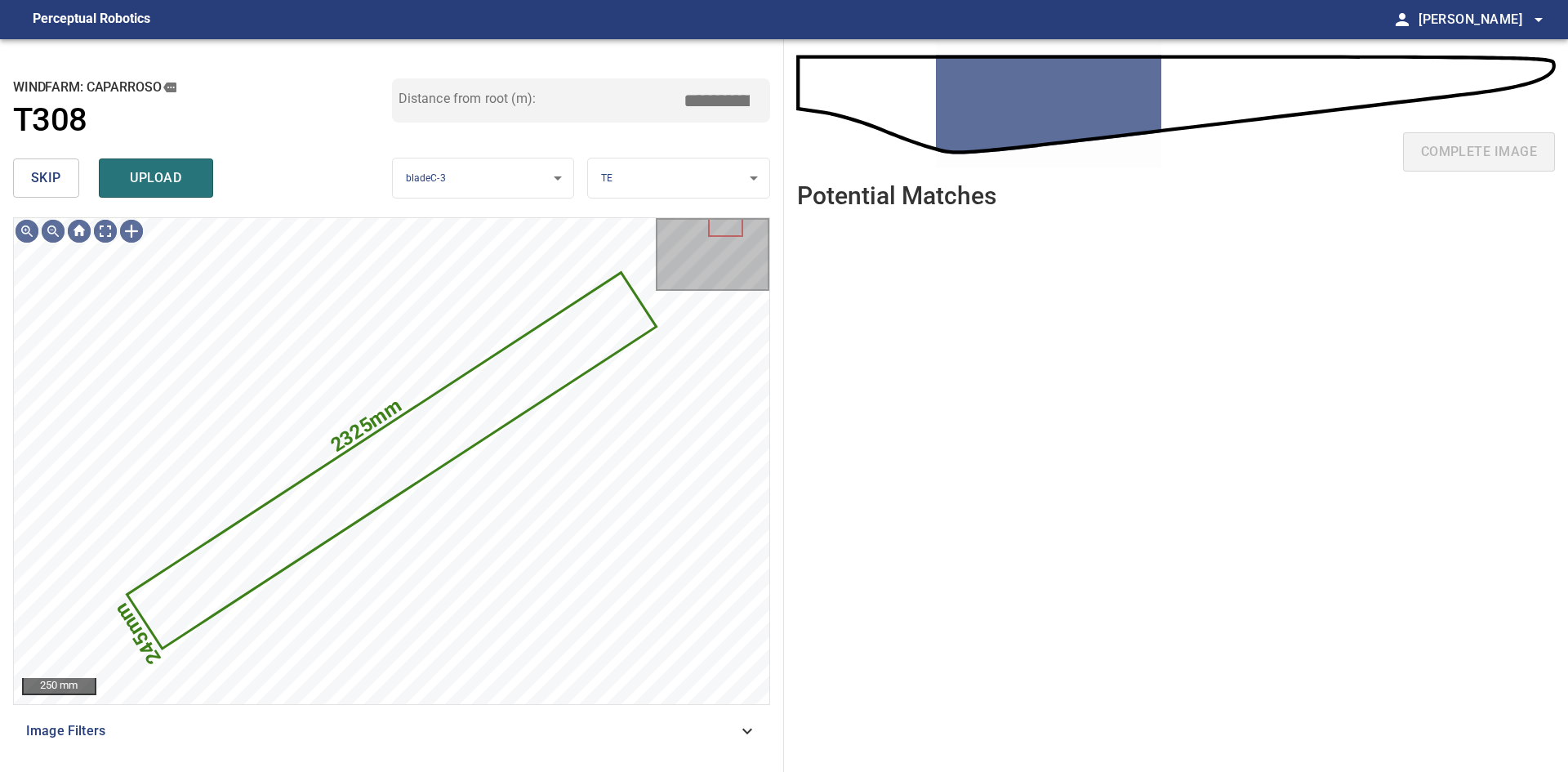
click at [44, 185] on span "skip" at bounding box center [46, 178] width 30 height 23
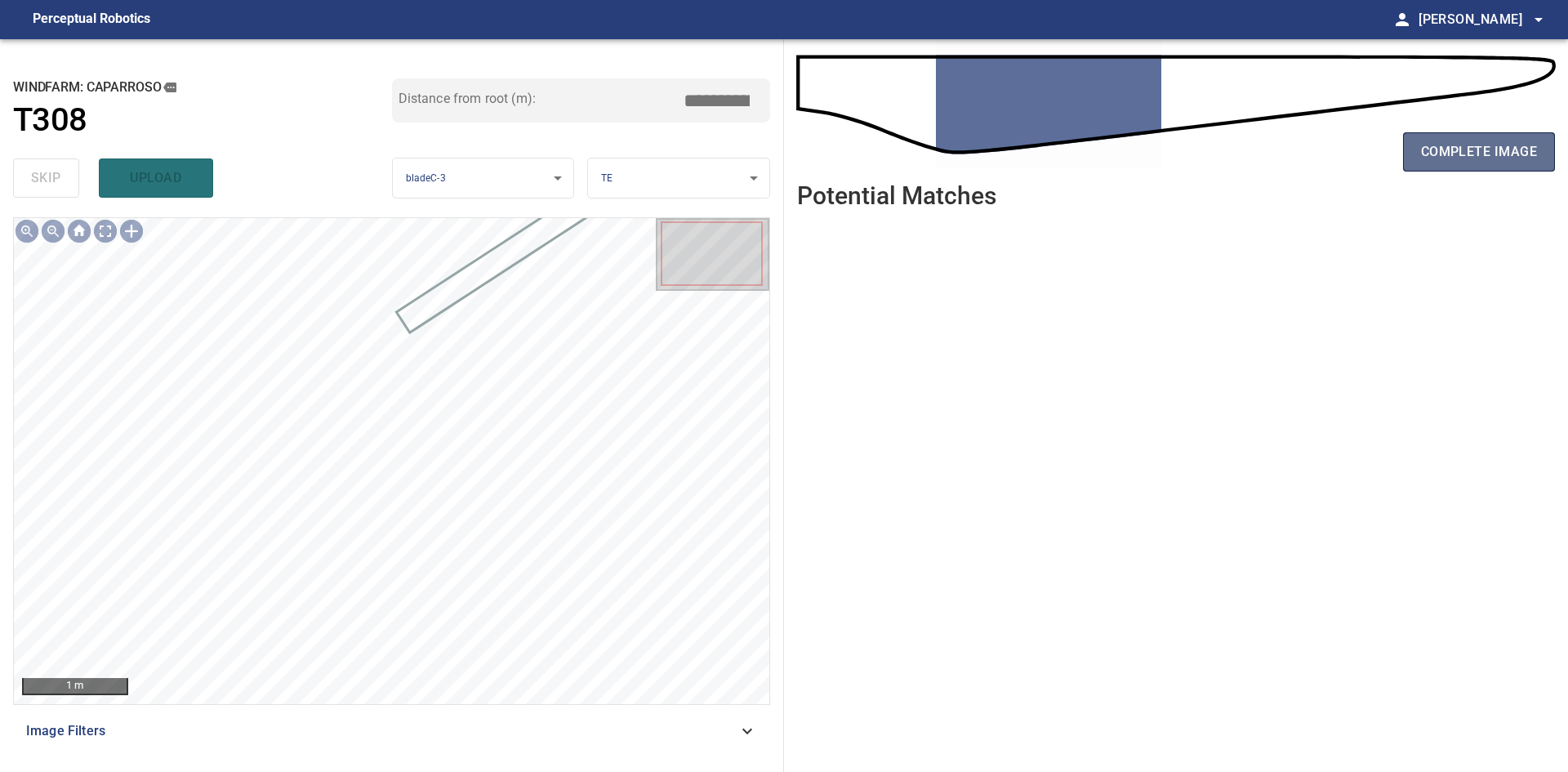
click at [1466, 148] on span "complete image" at bounding box center [1478, 151] width 116 height 23
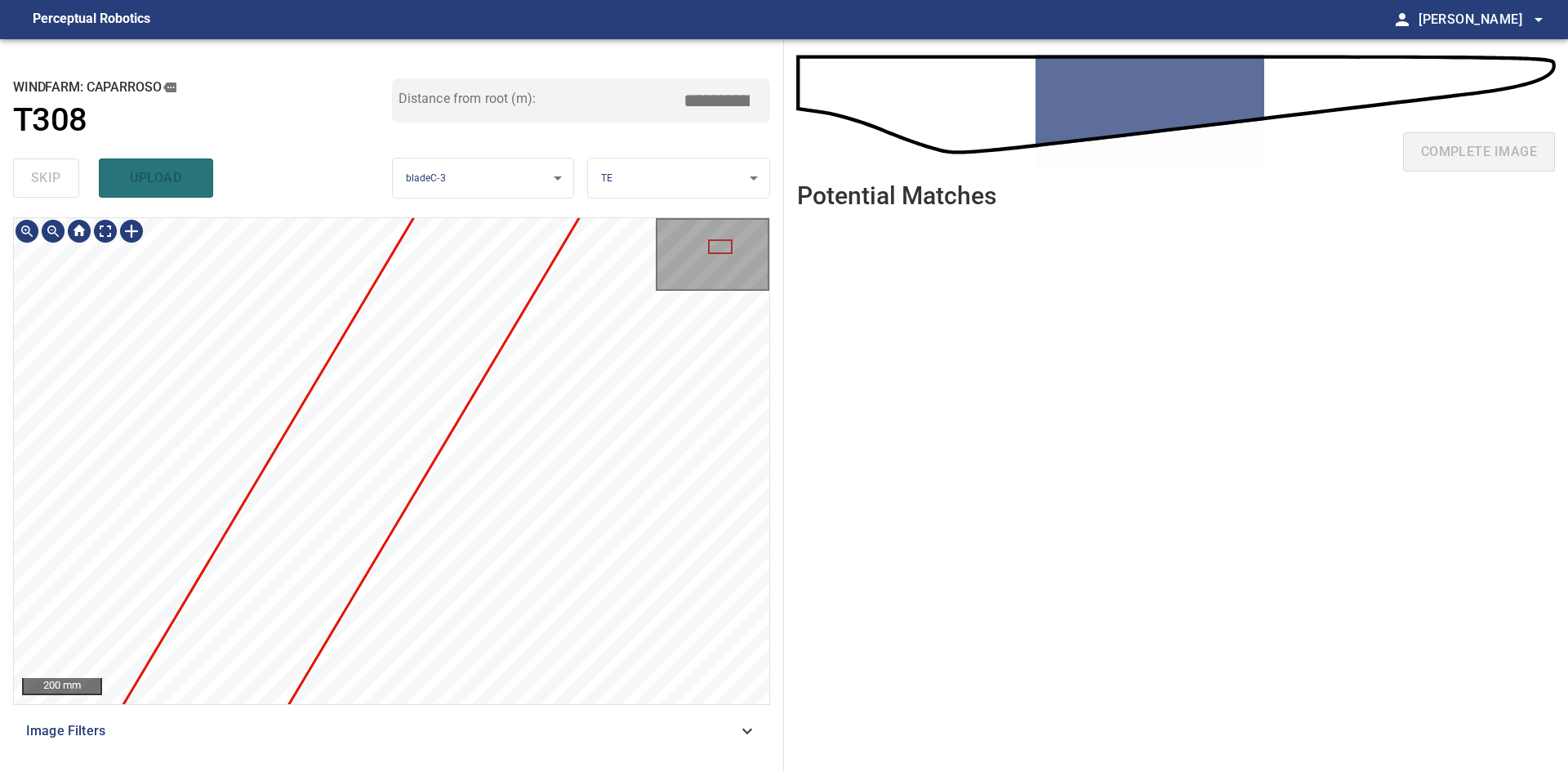
click at [660, 218] on div "200 mm" at bounding box center [392, 461] width 755 height 486
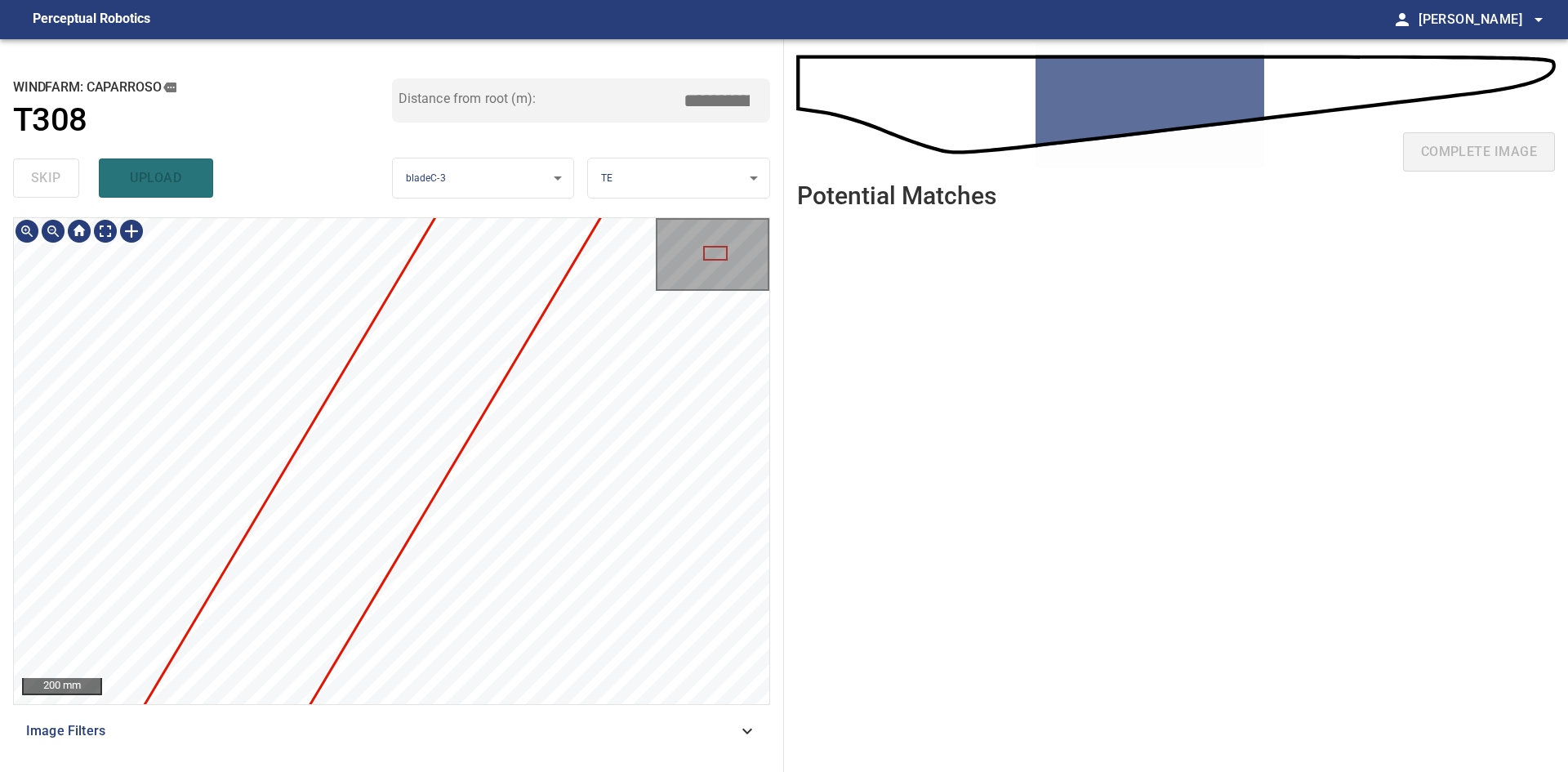
click at [667, 245] on div "200 mm" at bounding box center [392, 461] width 755 height 486
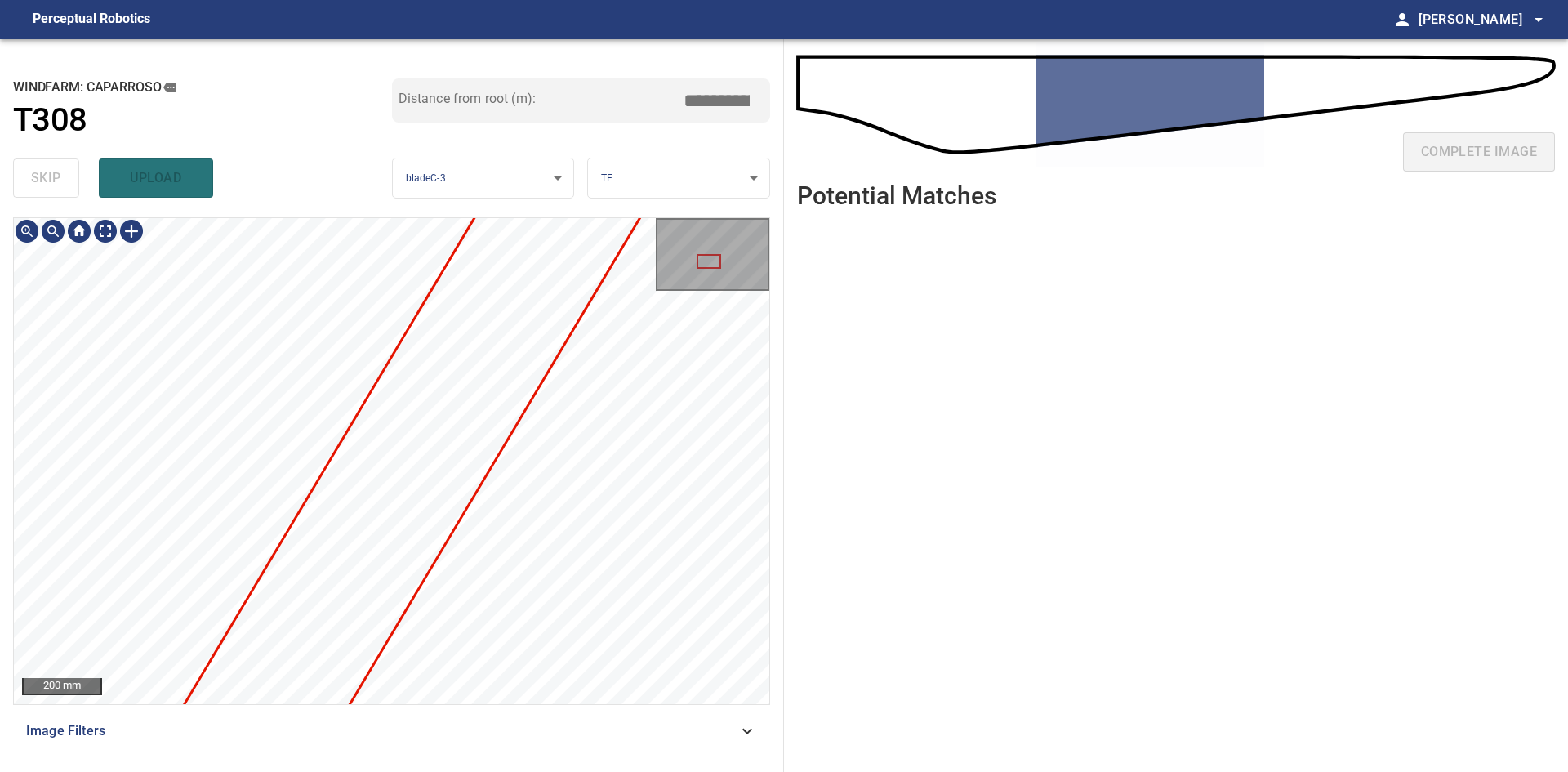
click at [730, 255] on div "200 mm" at bounding box center [392, 461] width 755 height 486
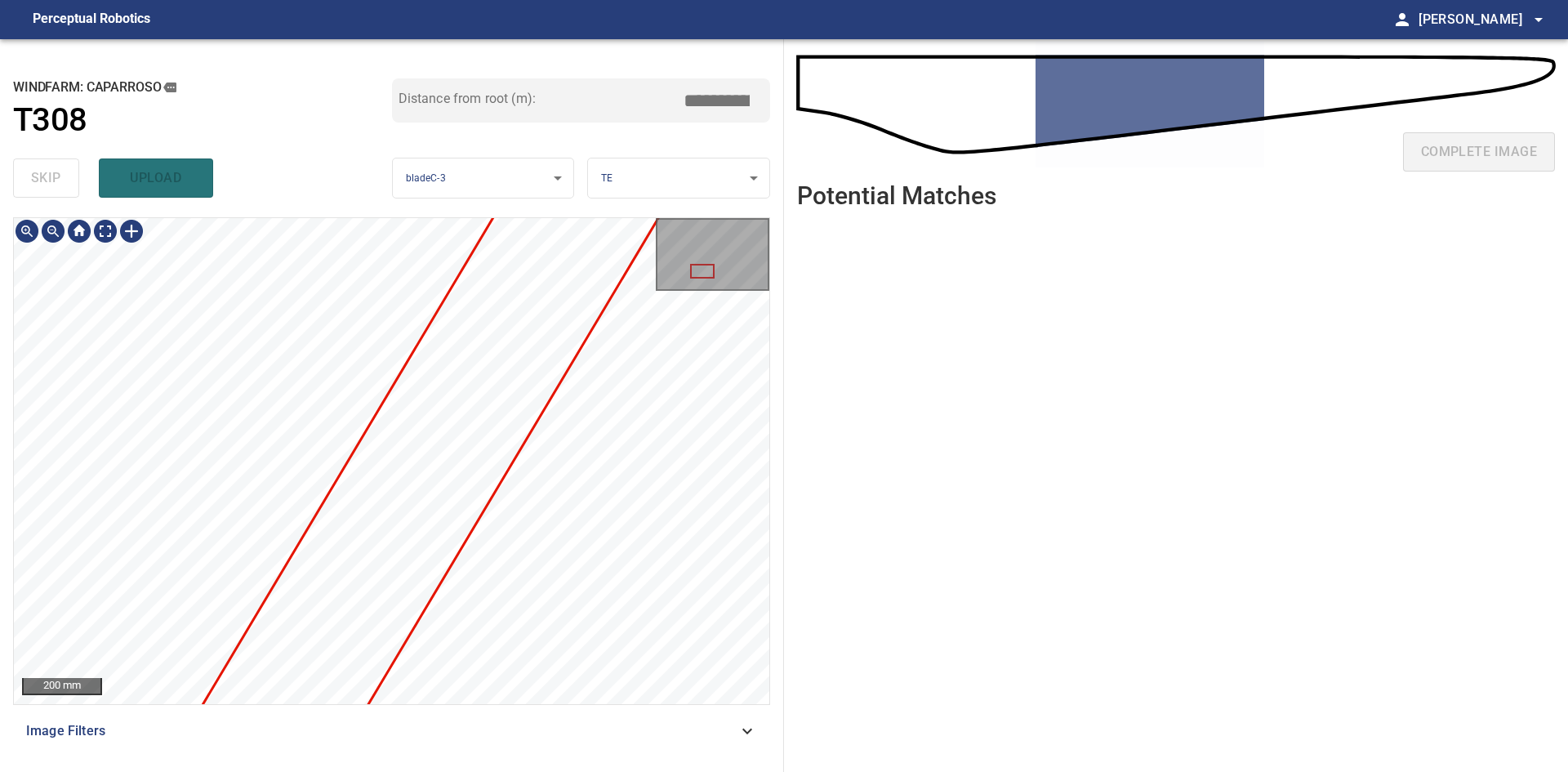
click at [696, 253] on div "200 mm" at bounding box center [392, 461] width 755 height 486
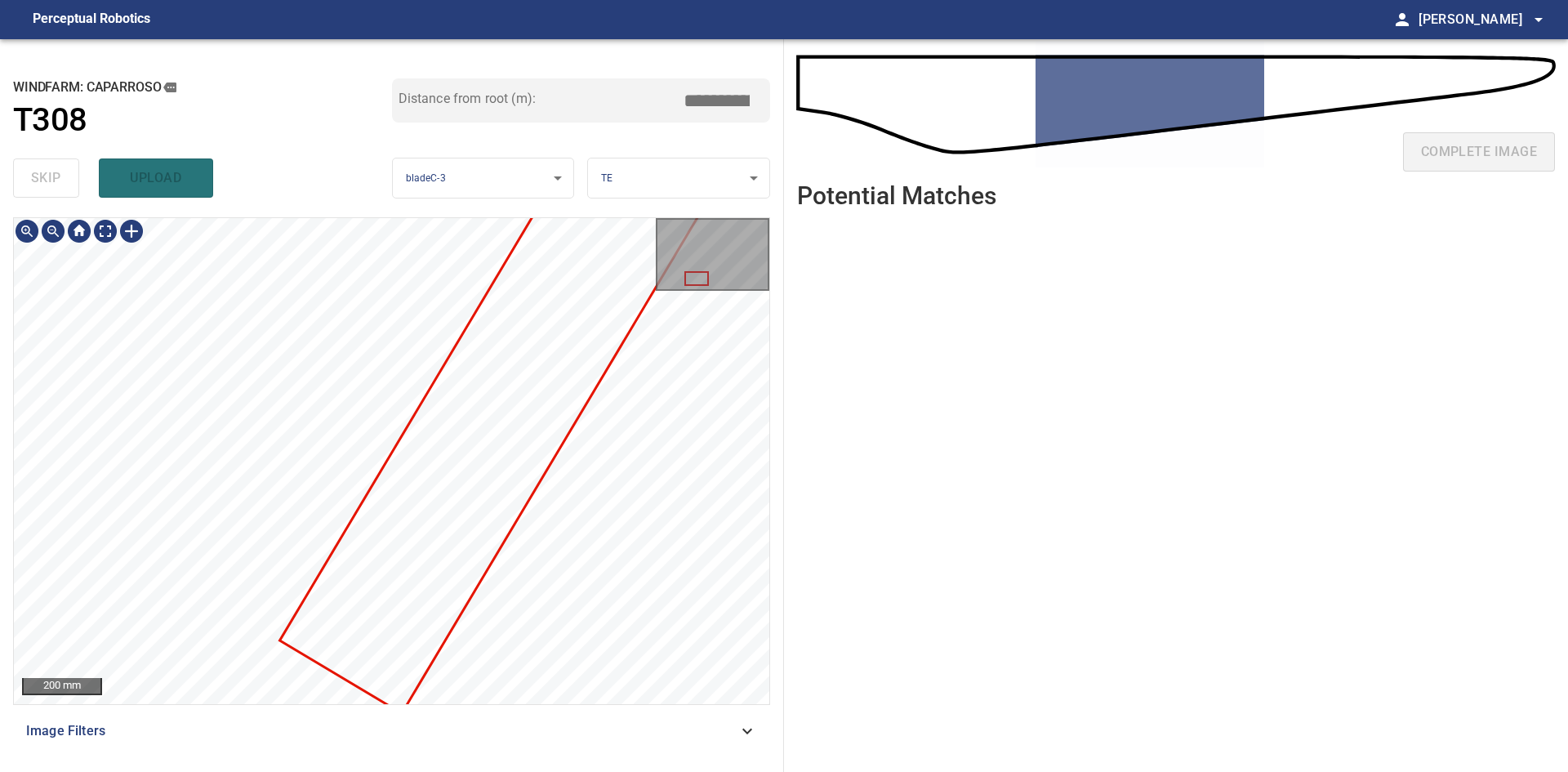
click at [622, 263] on div at bounding box center [392, 461] width 755 height 486
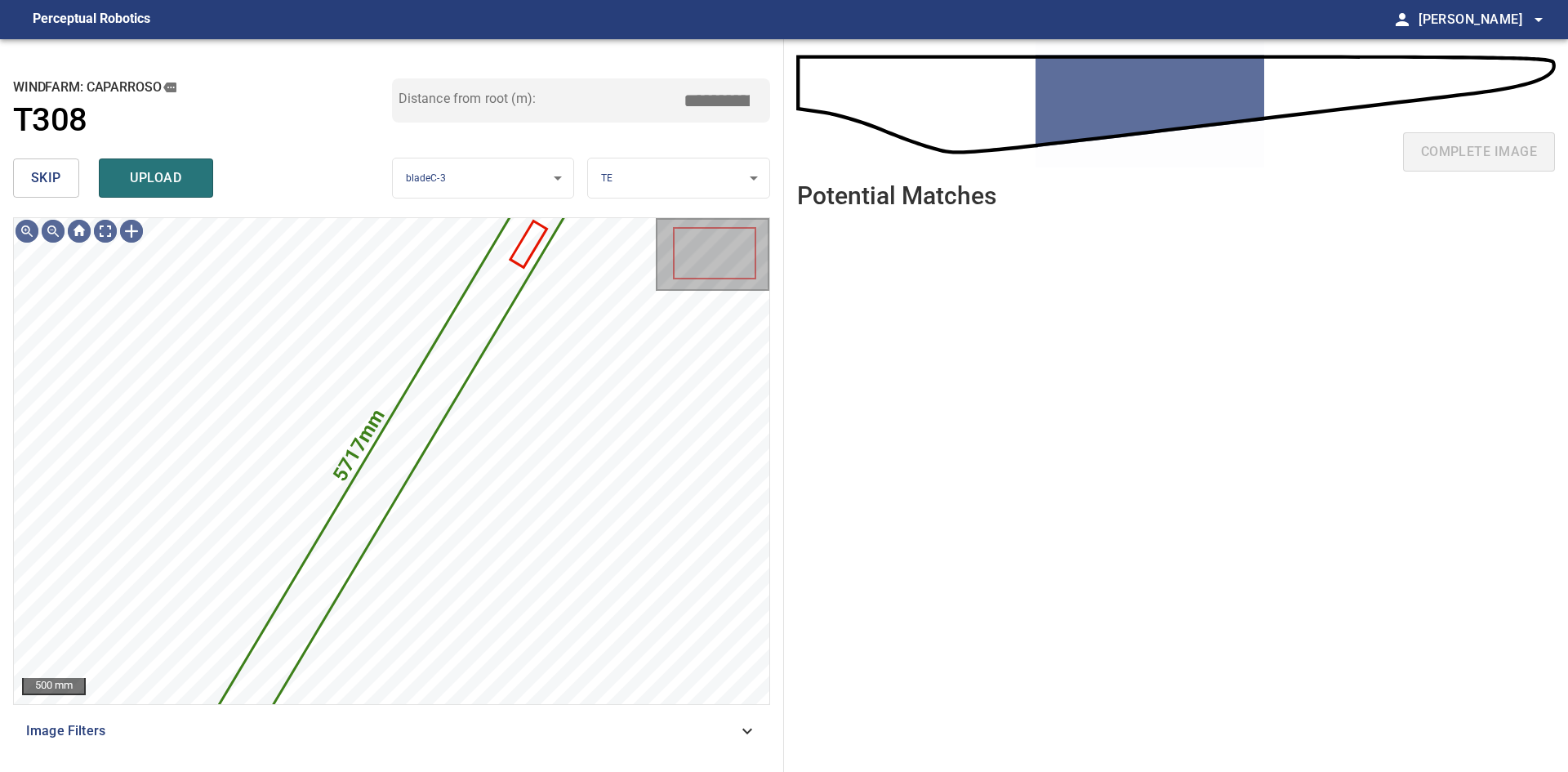
click at [44, 182] on span "skip" at bounding box center [46, 178] width 30 height 23
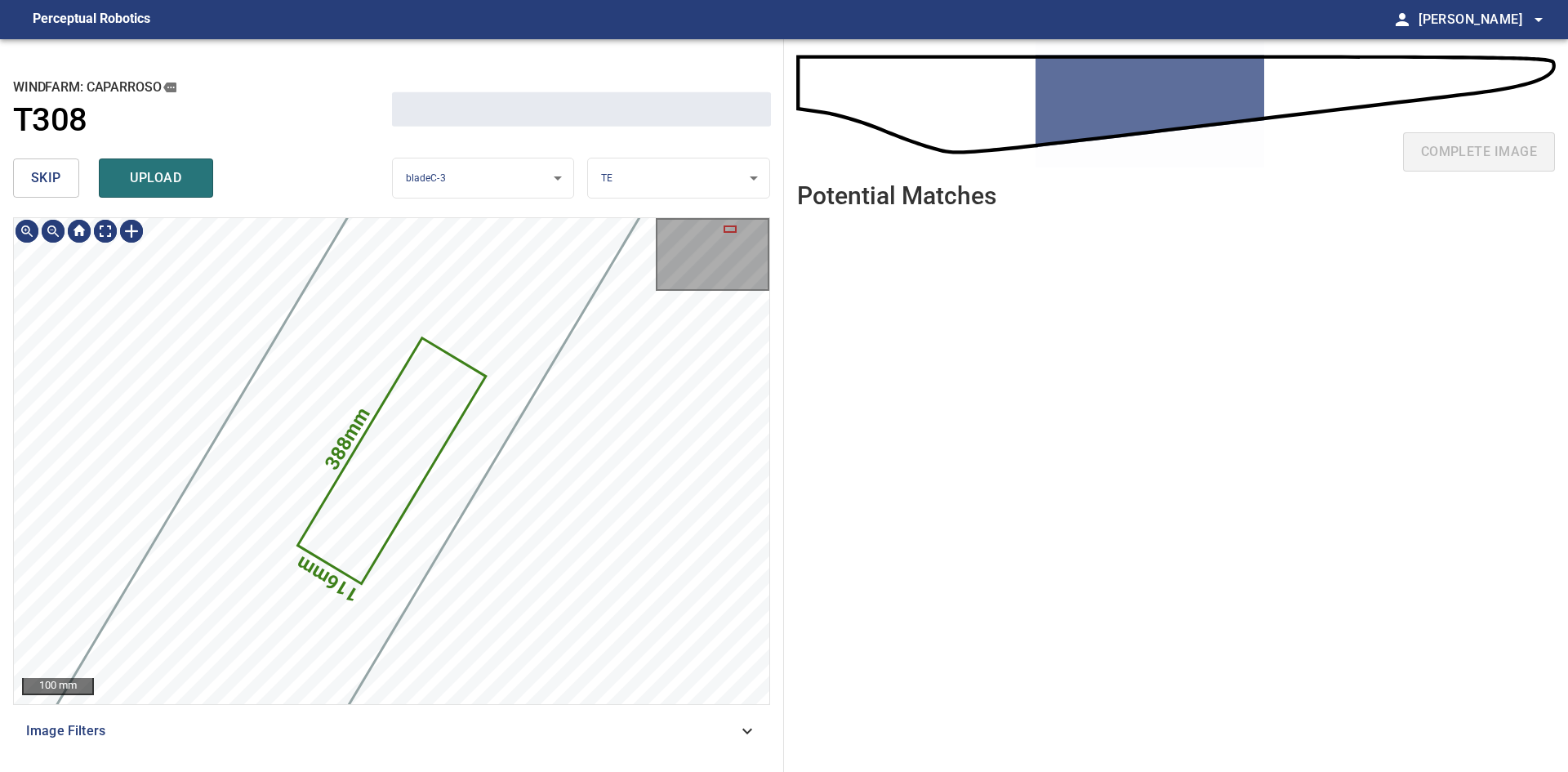
click at [43, 182] on span "skip" at bounding box center [46, 178] width 30 height 23
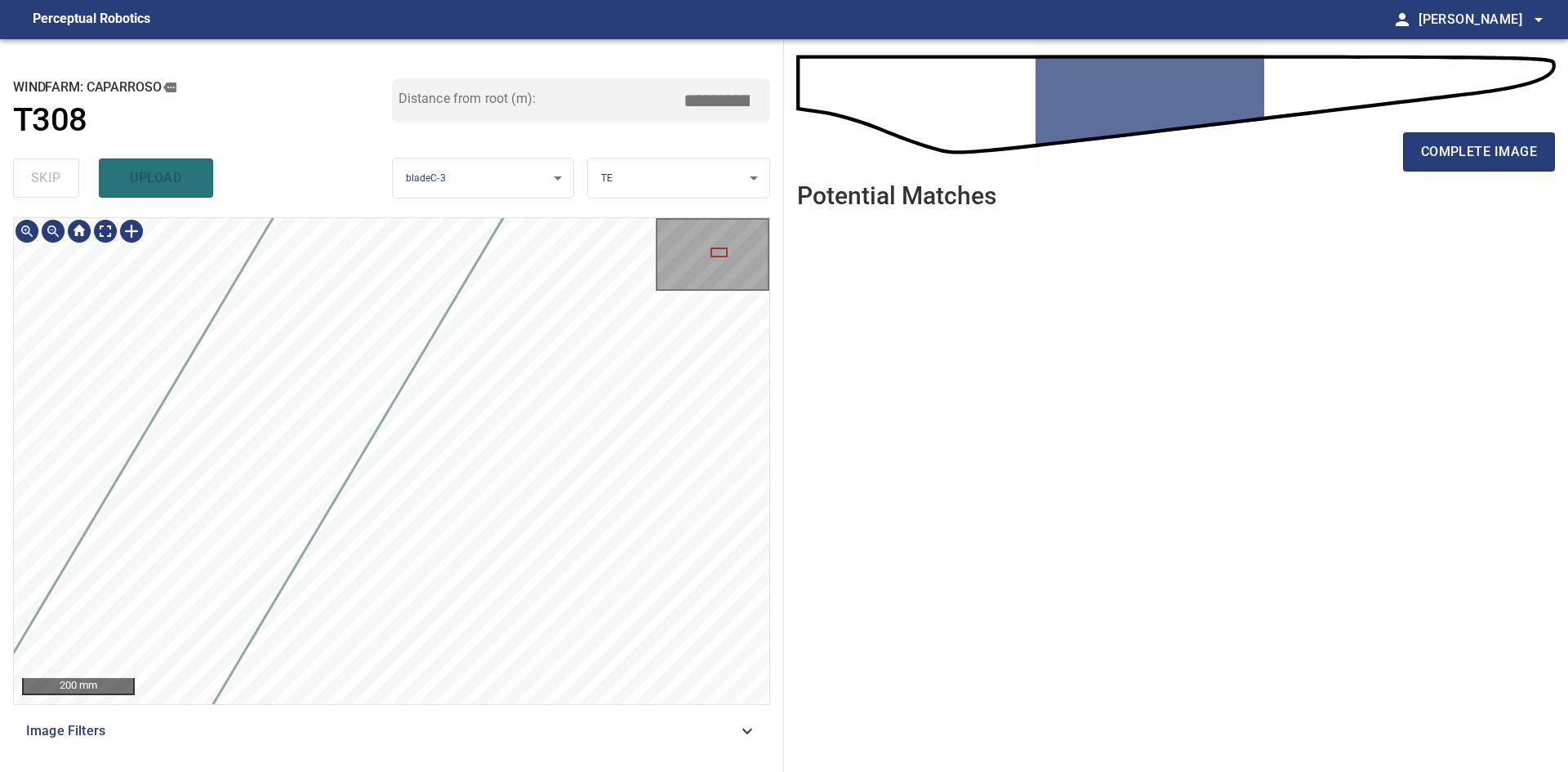
click at [526, 213] on div "**********" at bounding box center [392, 406] width 784 height 733
click at [601, 176] on div "**********" at bounding box center [392, 406] width 784 height 733
click at [617, 206] on div "**********" at bounding box center [392, 406] width 784 height 733
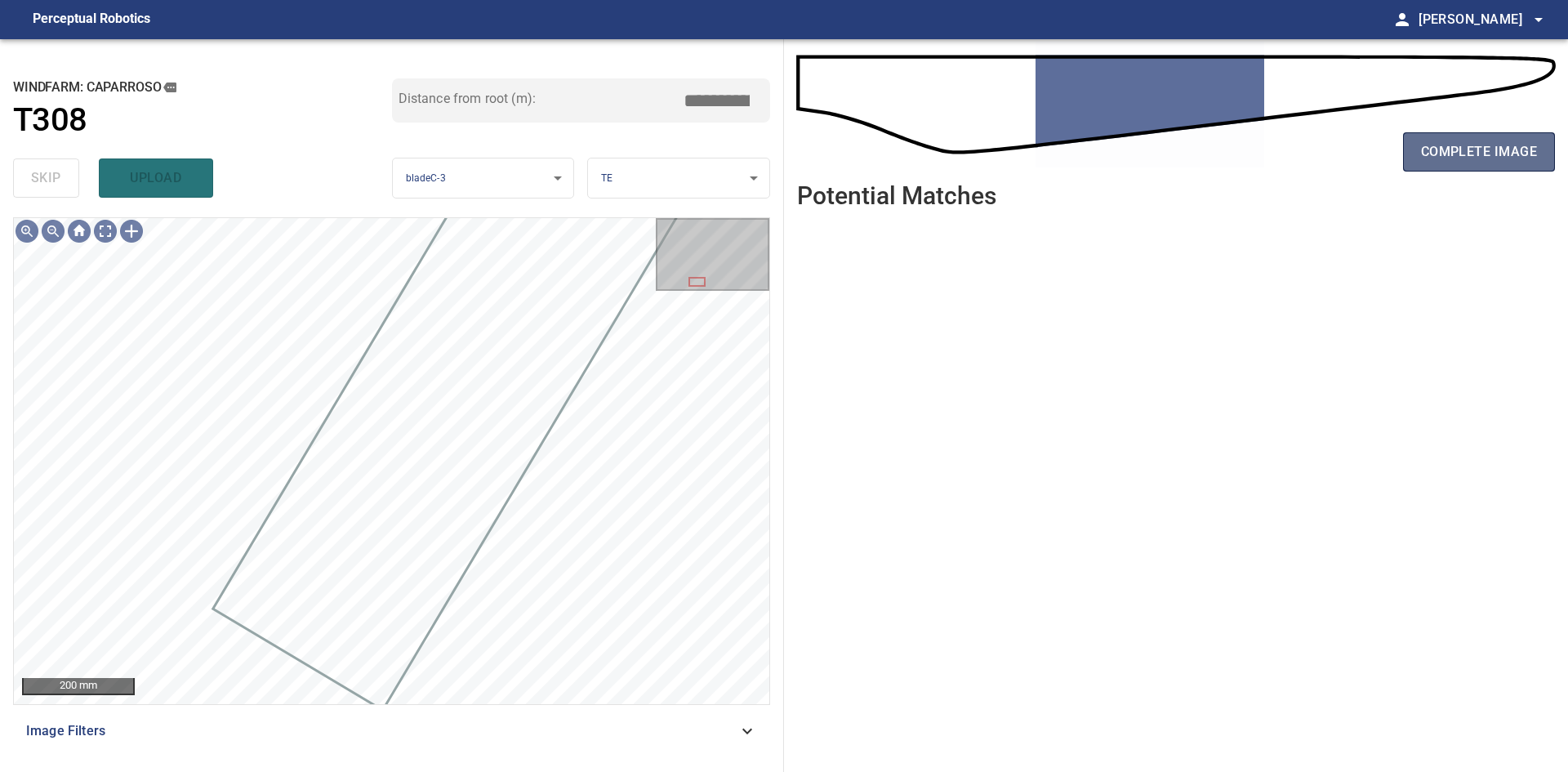
click at [1436, 147] on span "complete image" at bounding box center [1478, 151] width 116 height 23
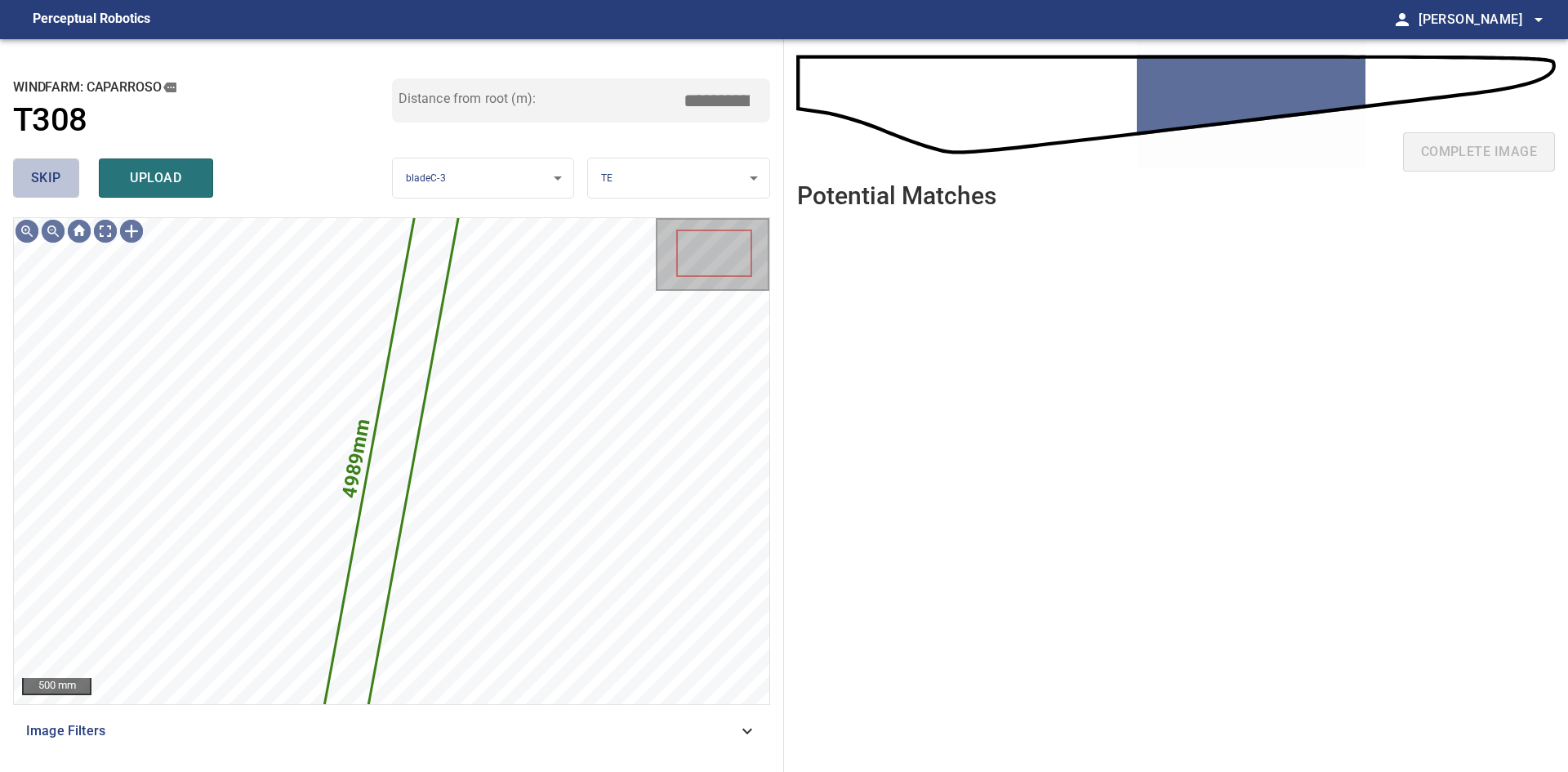
click at [49, 177] on span "skip" at bounding box center [46, 178] width 30 height 23
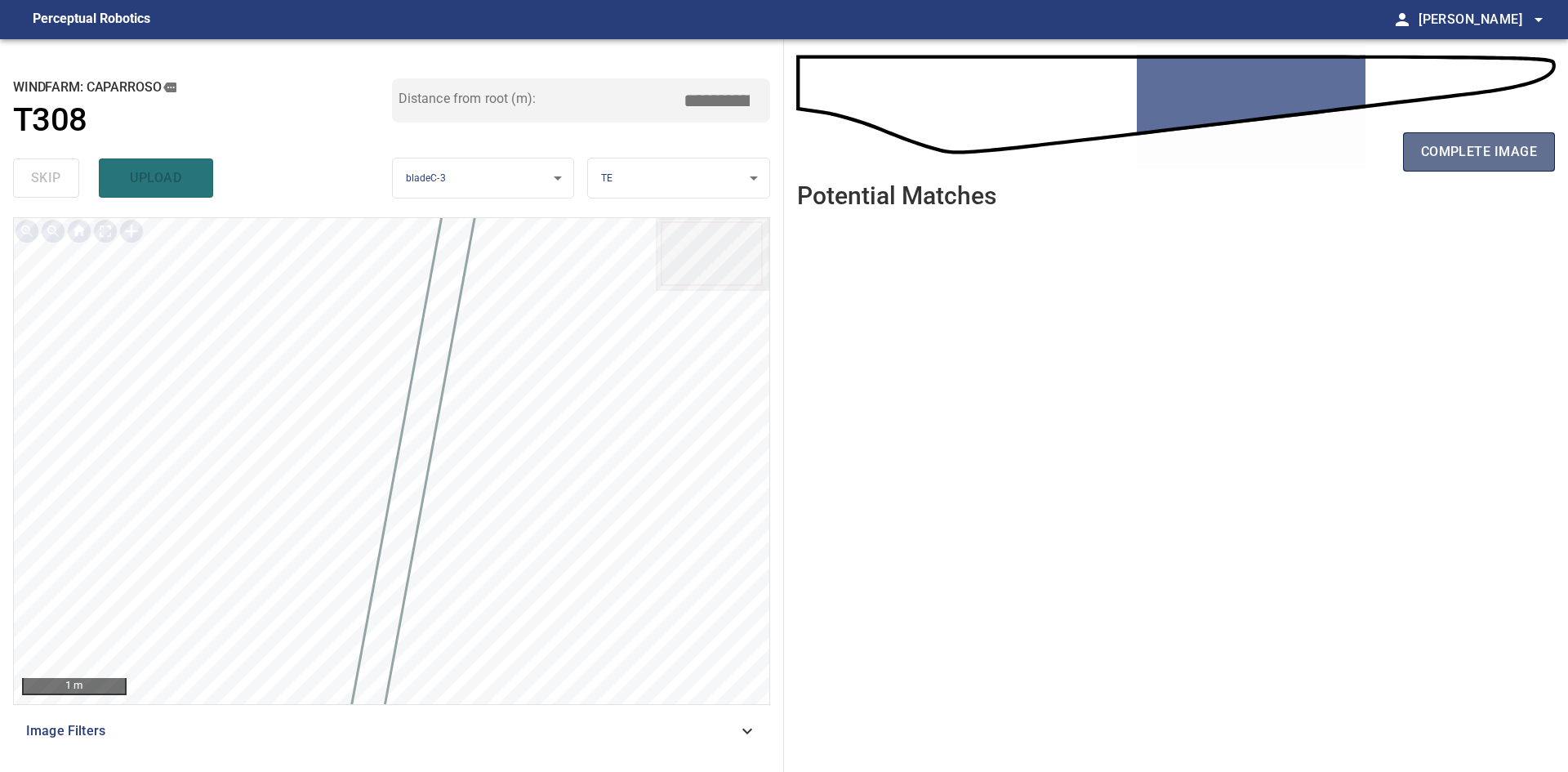
click at [1461, 140] on button "complete image" at bounding box center [1479, 151] width 152 height 39
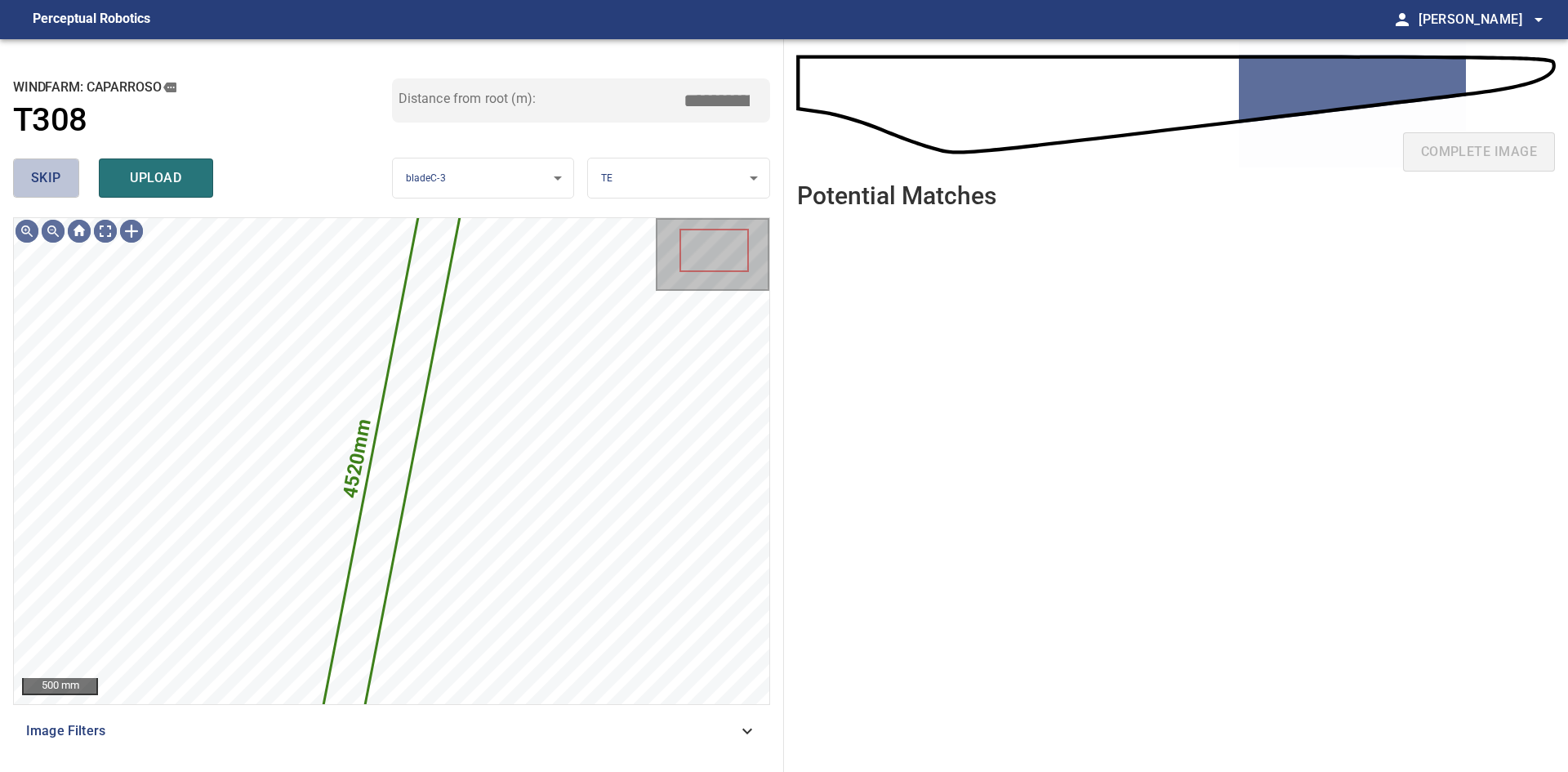
click at [62, 187] on button "skip" at bounding box center [46, 178] width 66 height 39
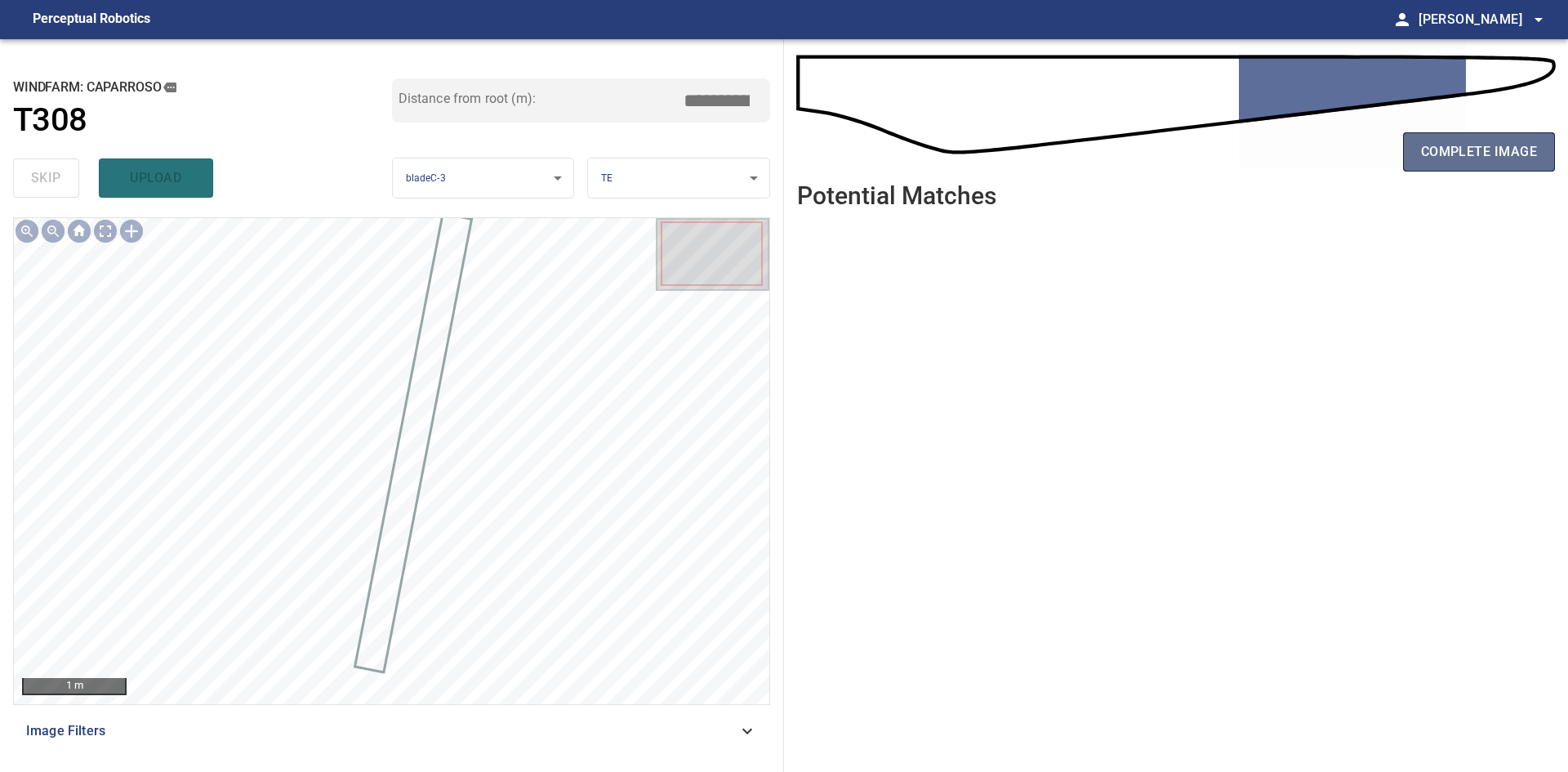
click at [1518, 149] on span "complete image" at bounding box center [1478, 151] width 116 height 23
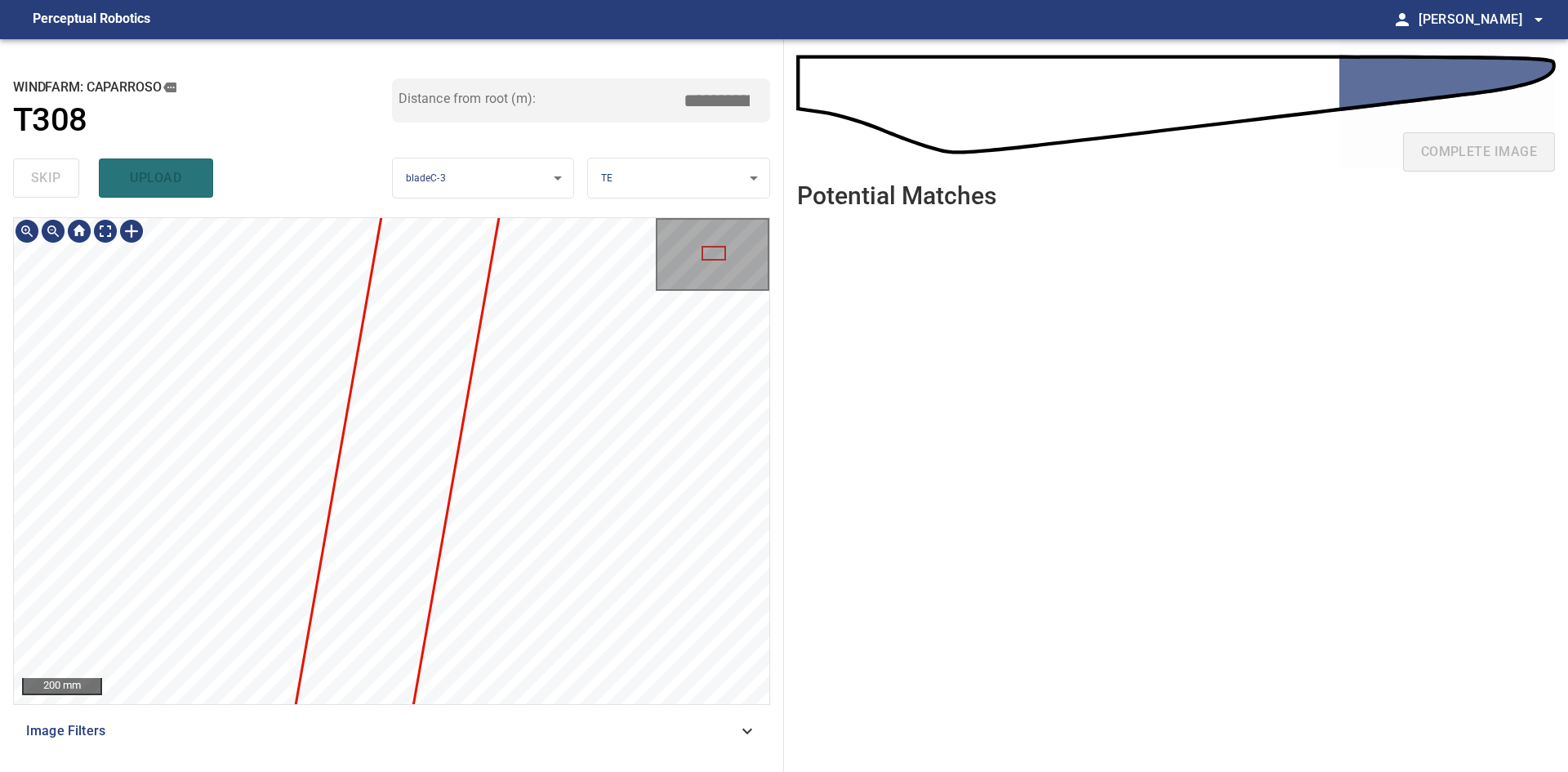
click at [404, 771] on html "**********" at bounding box center [784, 386] width 1568 height 772
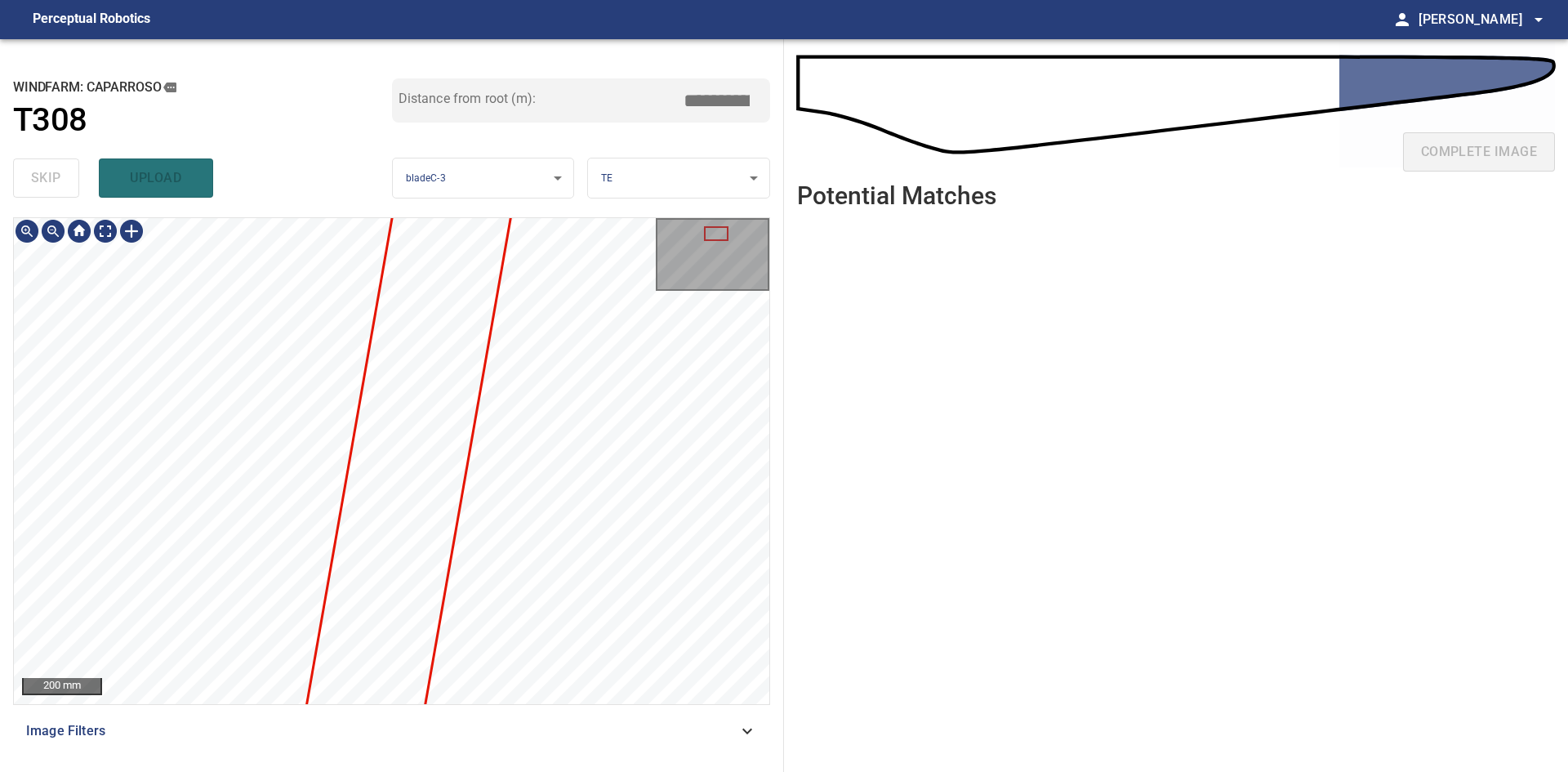
click at [528, 126] on div "**********" at bounding box center [392, 406] width 784 height 733
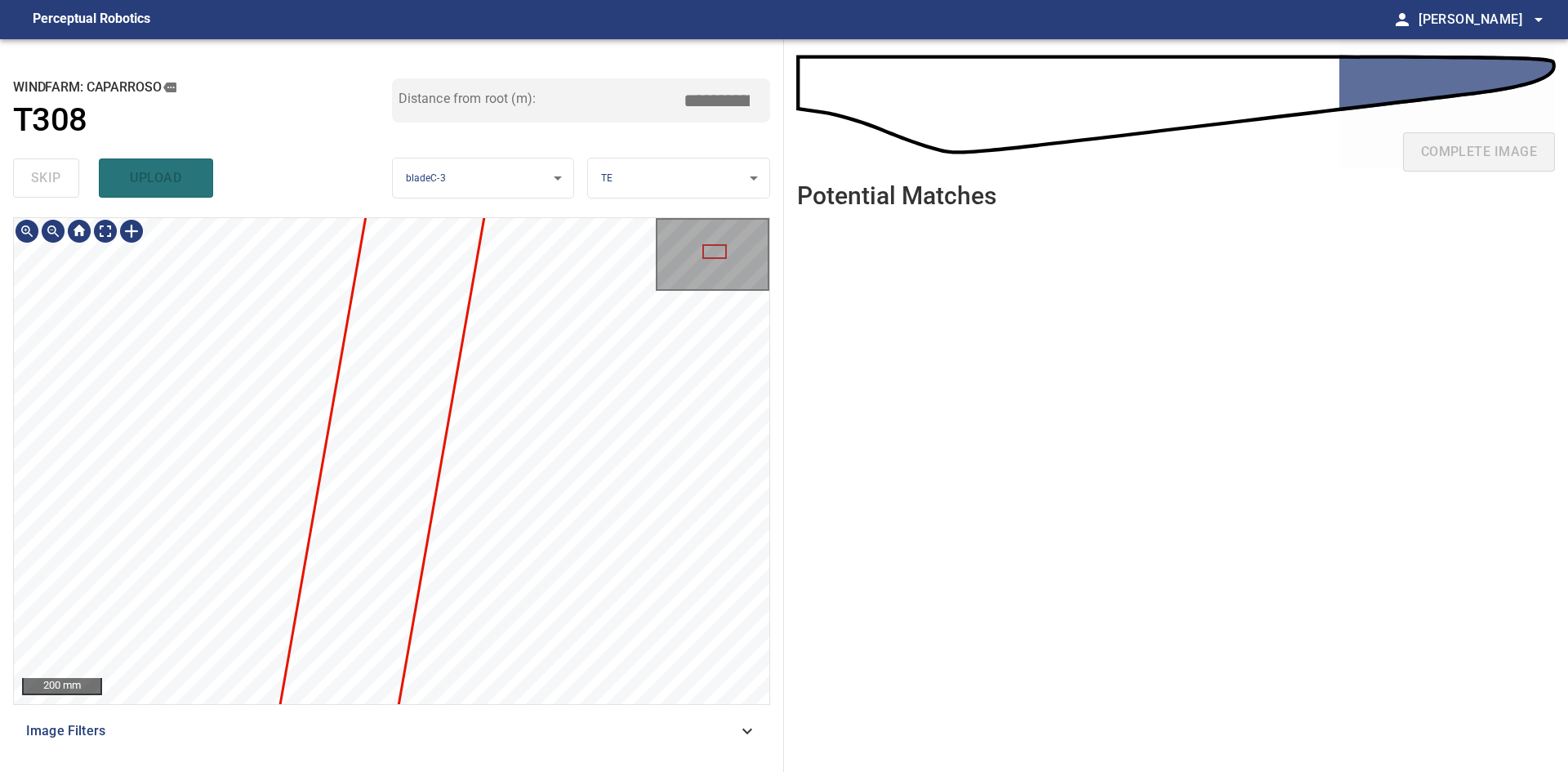
click at [579, 58] on div "**********" at bounding box center [392, 406] width 784 height 733
click at [550, 135] on div "**********" at bounding box center [392, 406] width 784 height 733
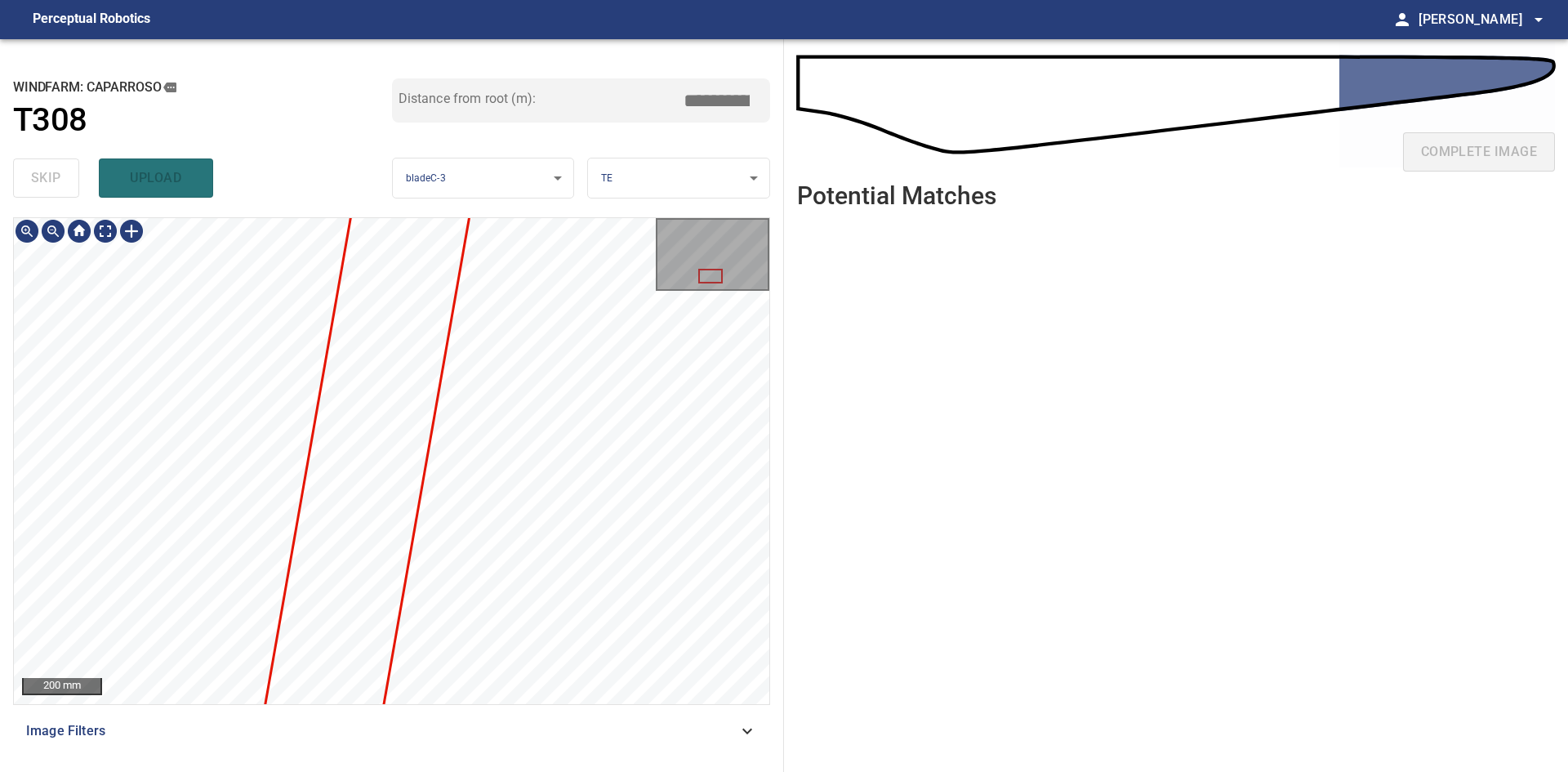
click at [499, 178] on div "**********" at bounding box center [392, 406] width 784 height 733
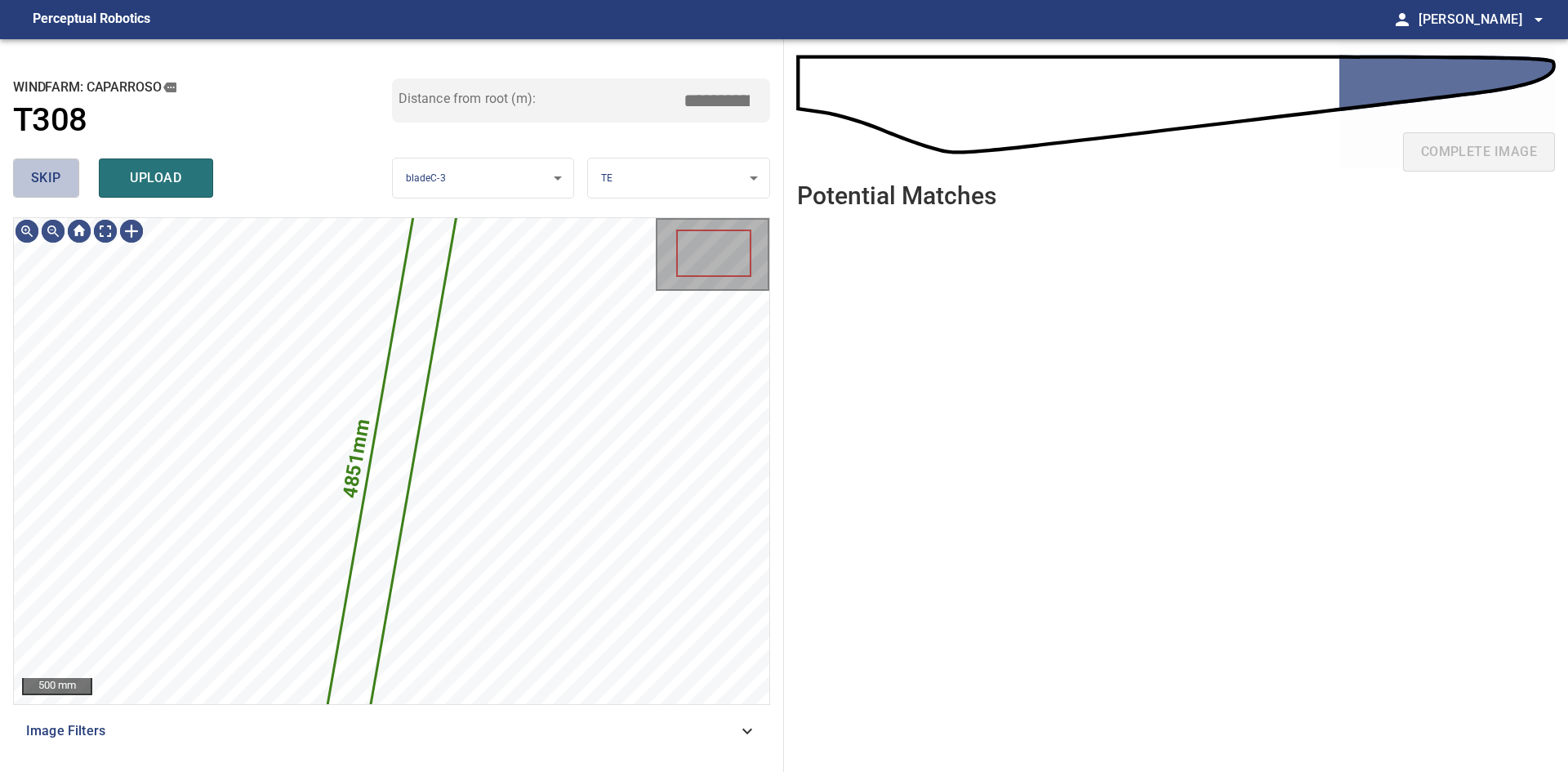
click at [43, 178] on span "skip" at bounding box center [46, 178] width 30 height 23
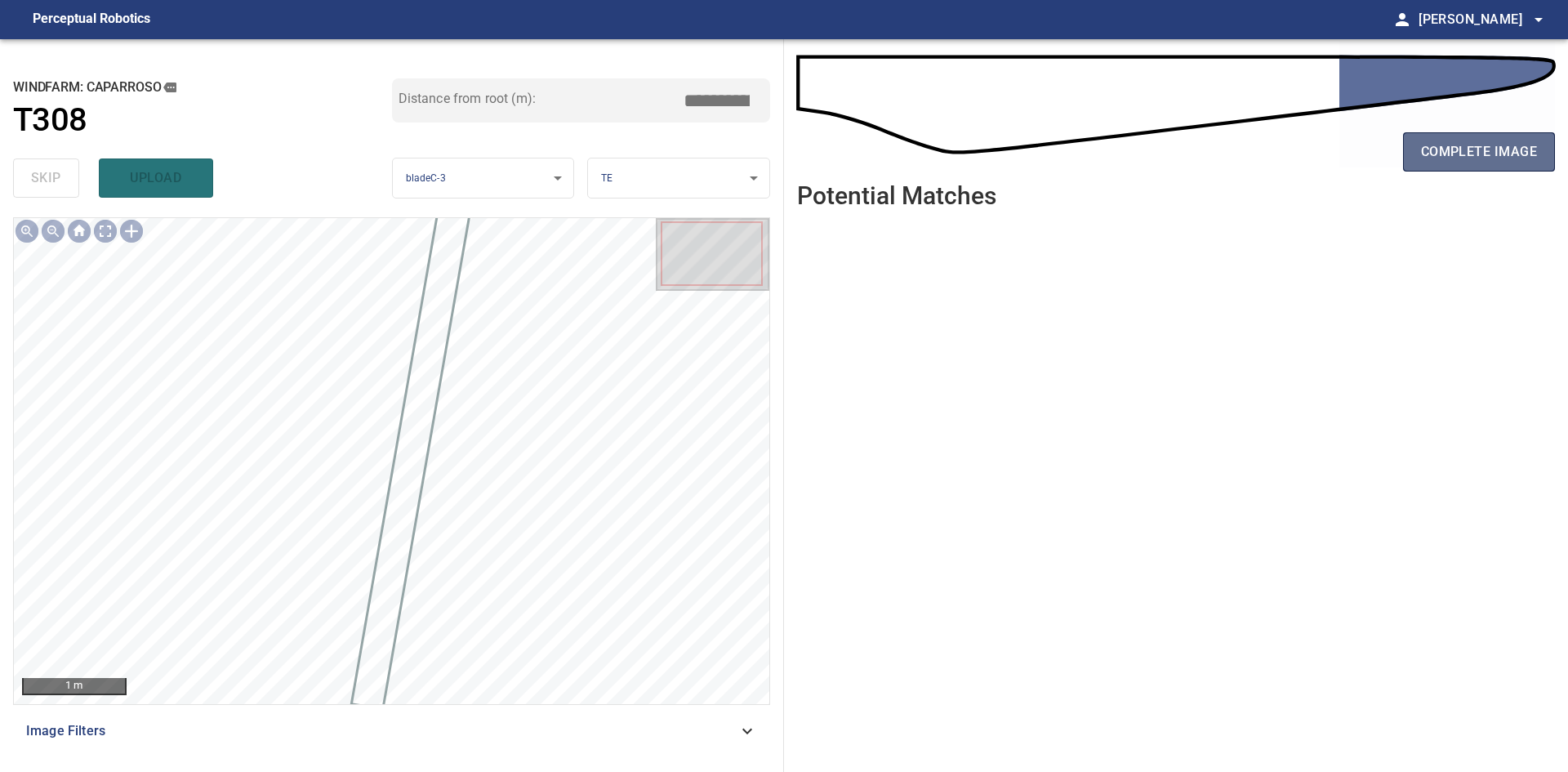
click at [1527, 163] on span "complete image" at bounding box center [1478, 151] width 116 height 23
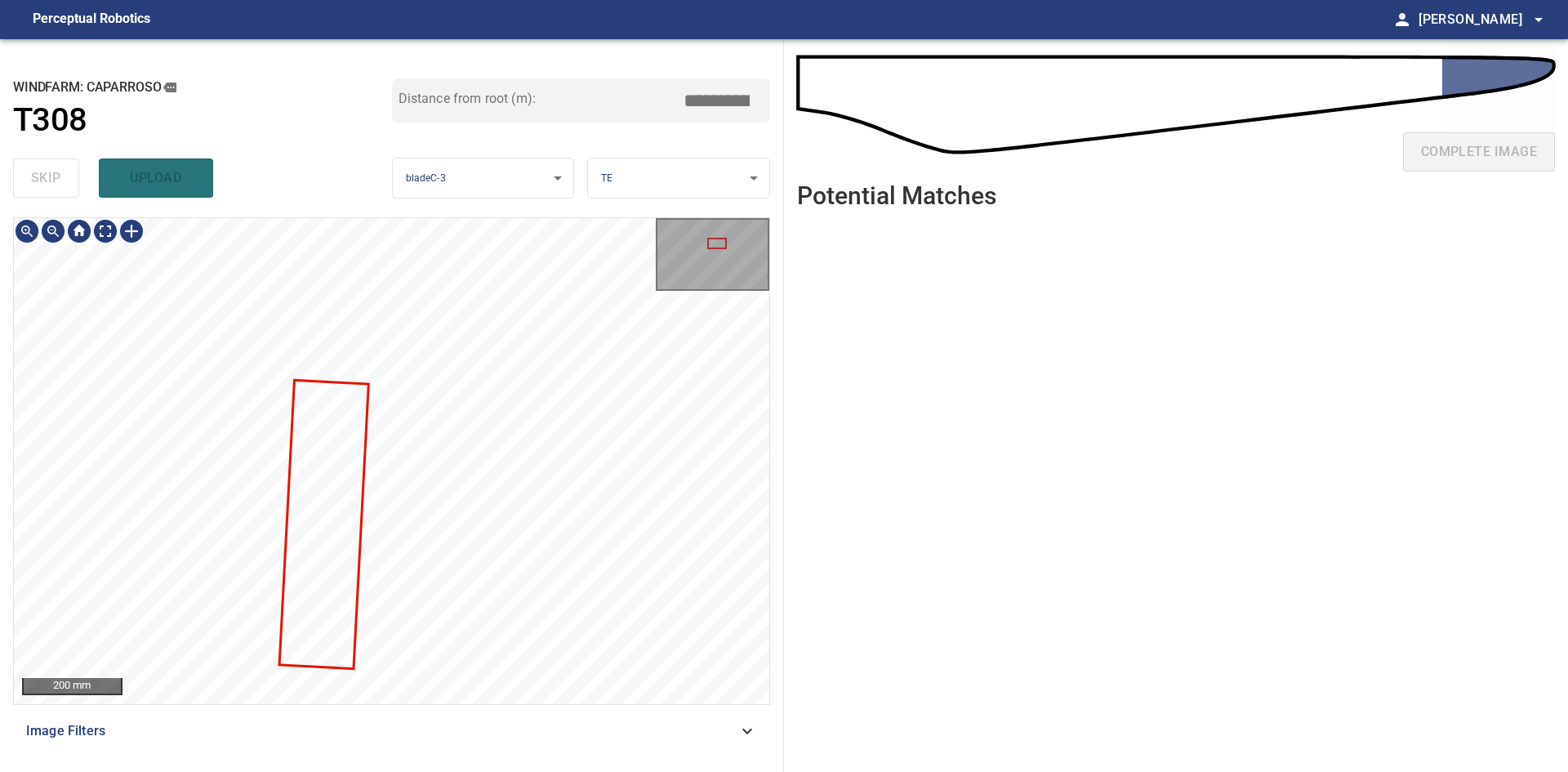
click at [358, 509] on div at bounding box center [392, 461] width 755 height 486
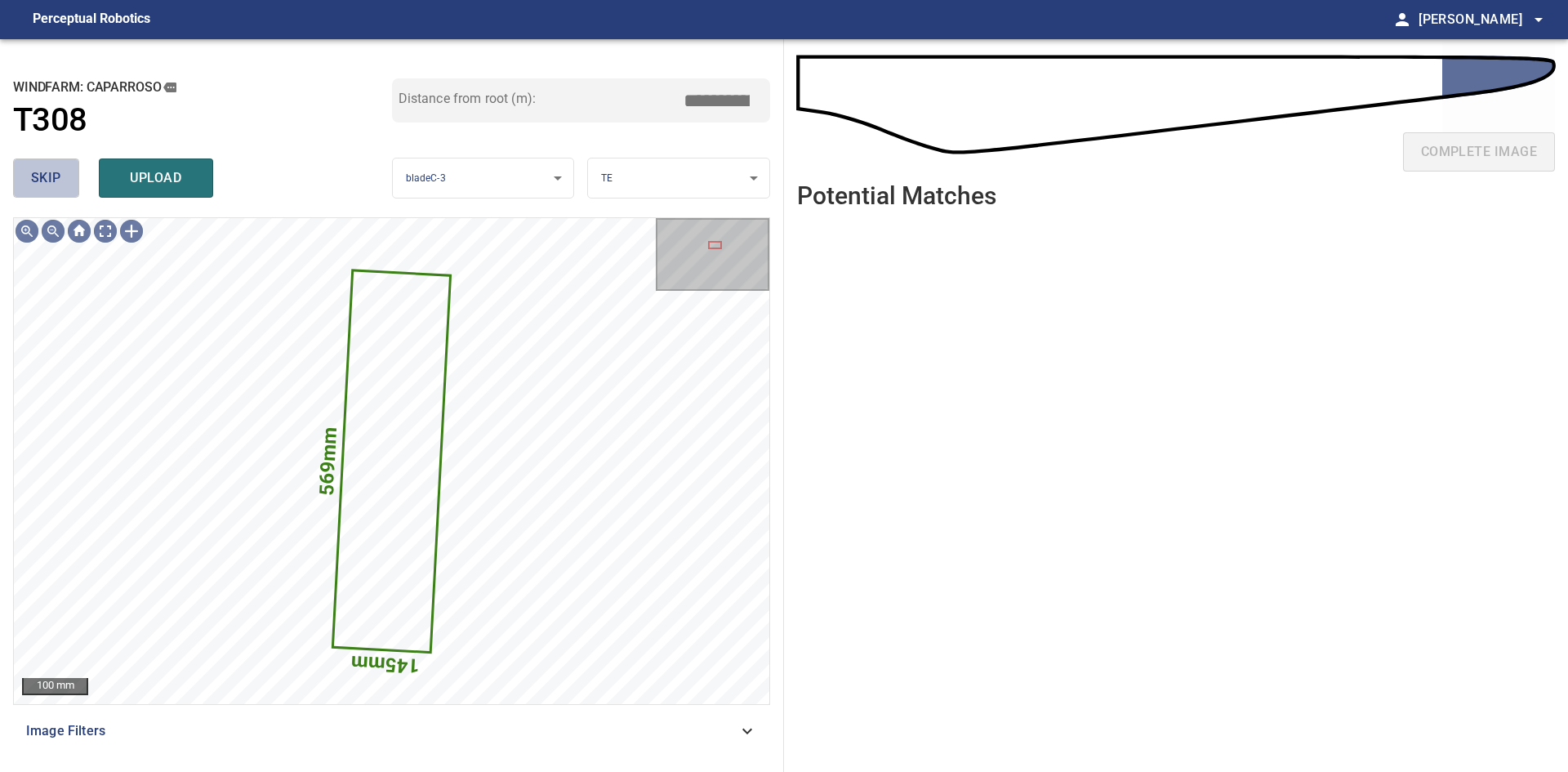
click at [55, 184] on span "skip" at bounding box center [46, 178] width 30 height 23
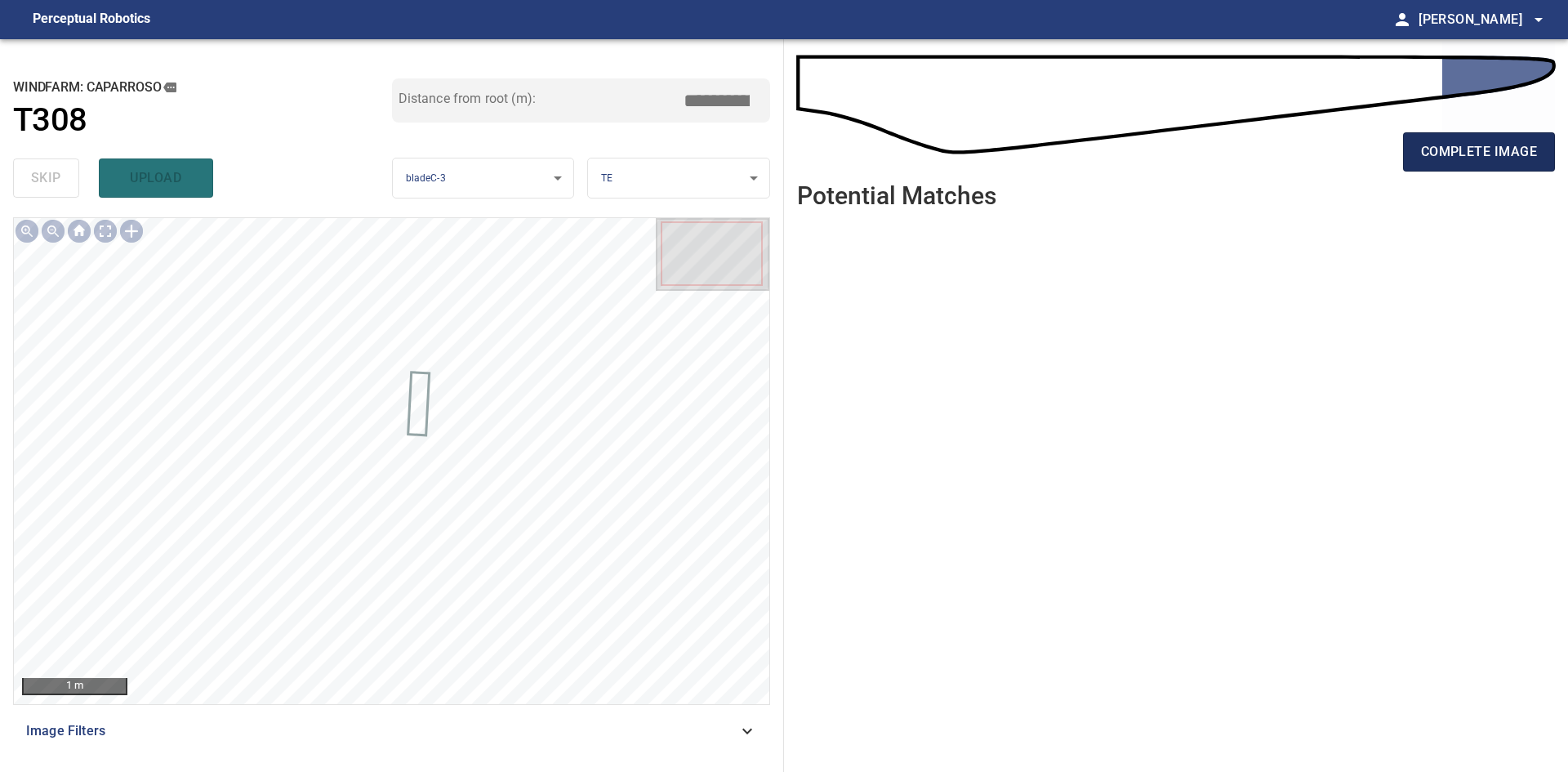
click at [1455, 151] on span "complete image" at bounding box center [1478, 151] width 116 height 23
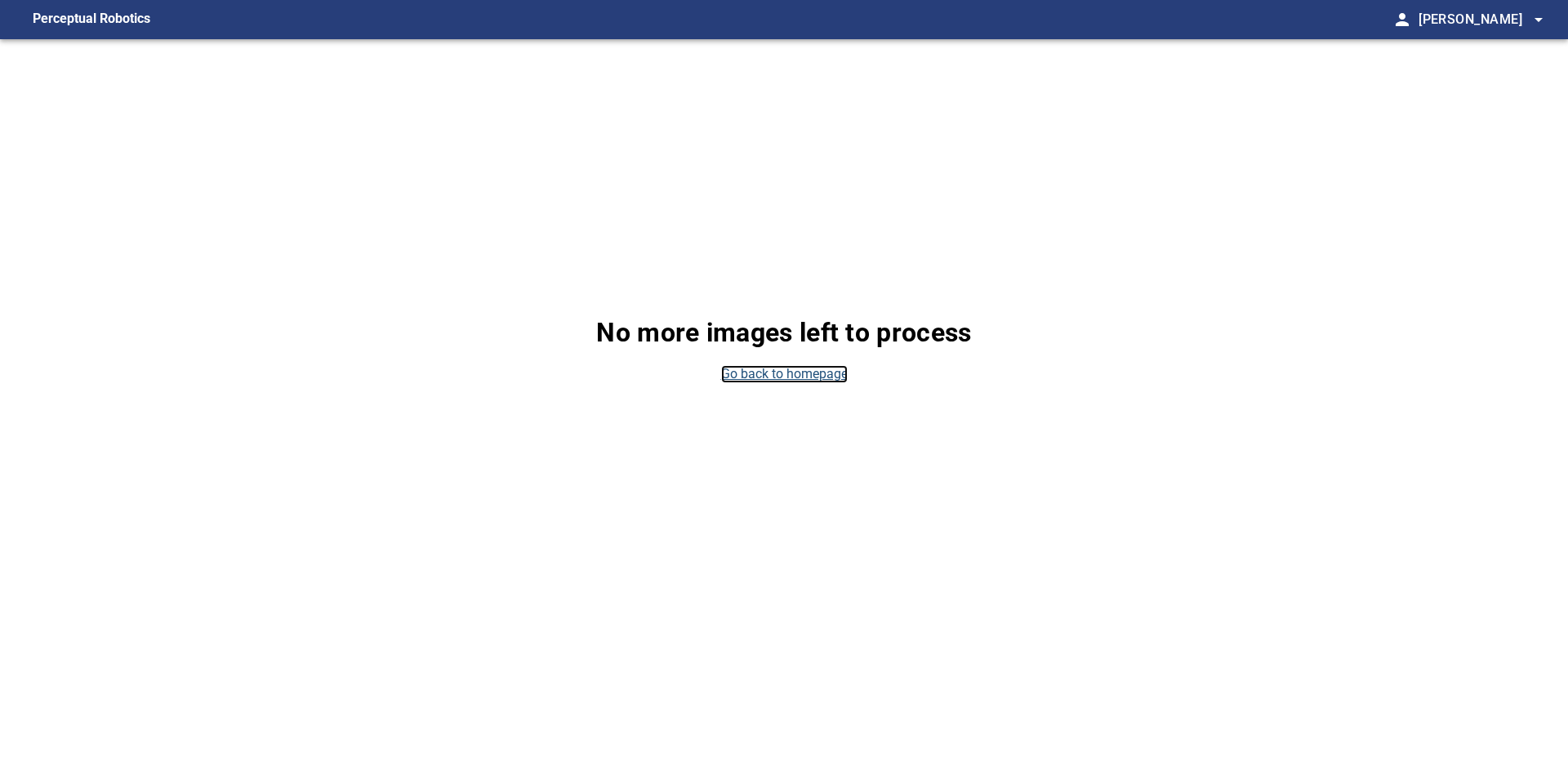
click at [779, 366] on link "Go back to homepage" at bounding box center [784, 375] width 126 height 19
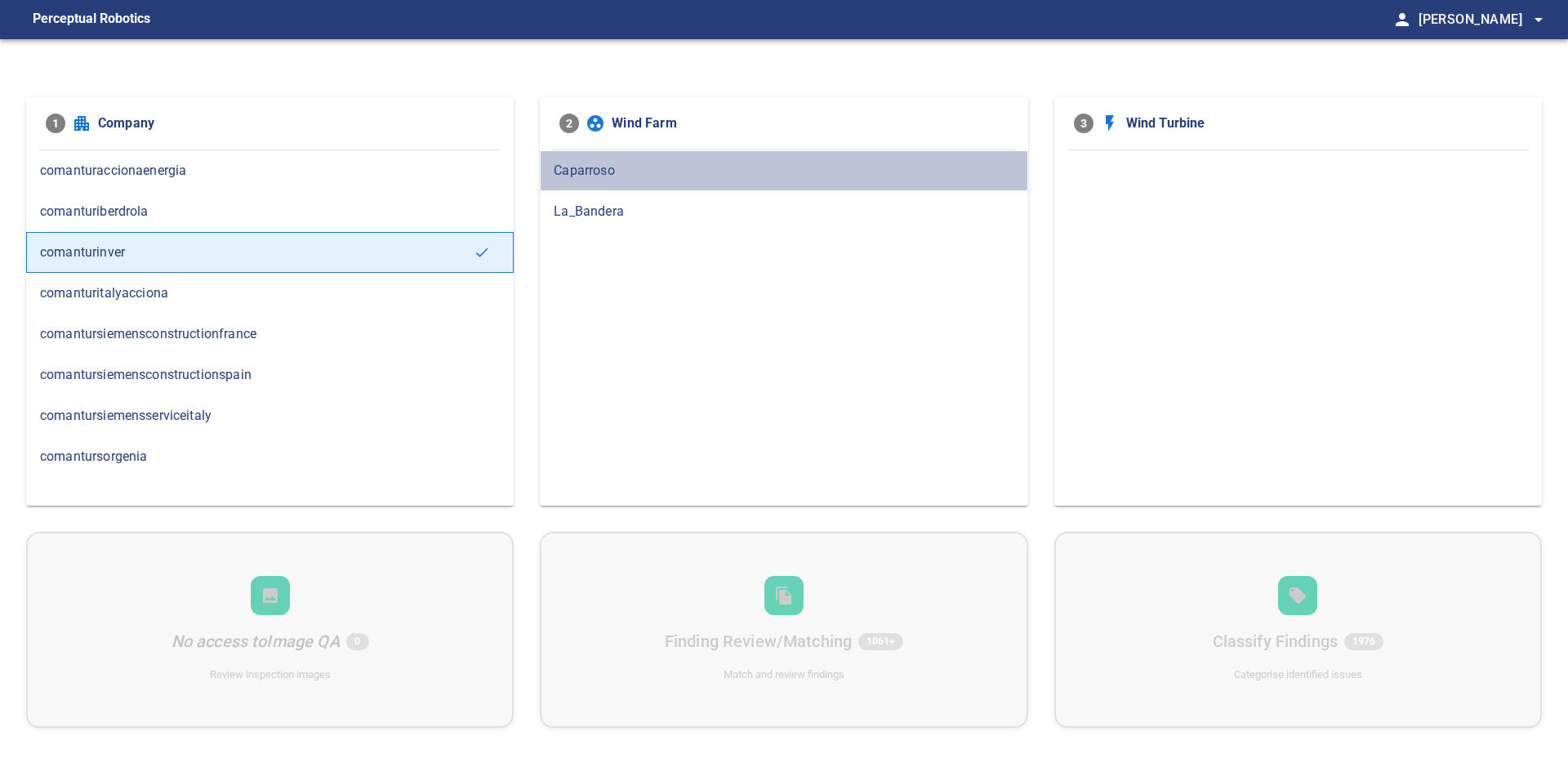
click at [596, 178] on span "Caparroso" at bounding box center [783, 171] width 459 height 20
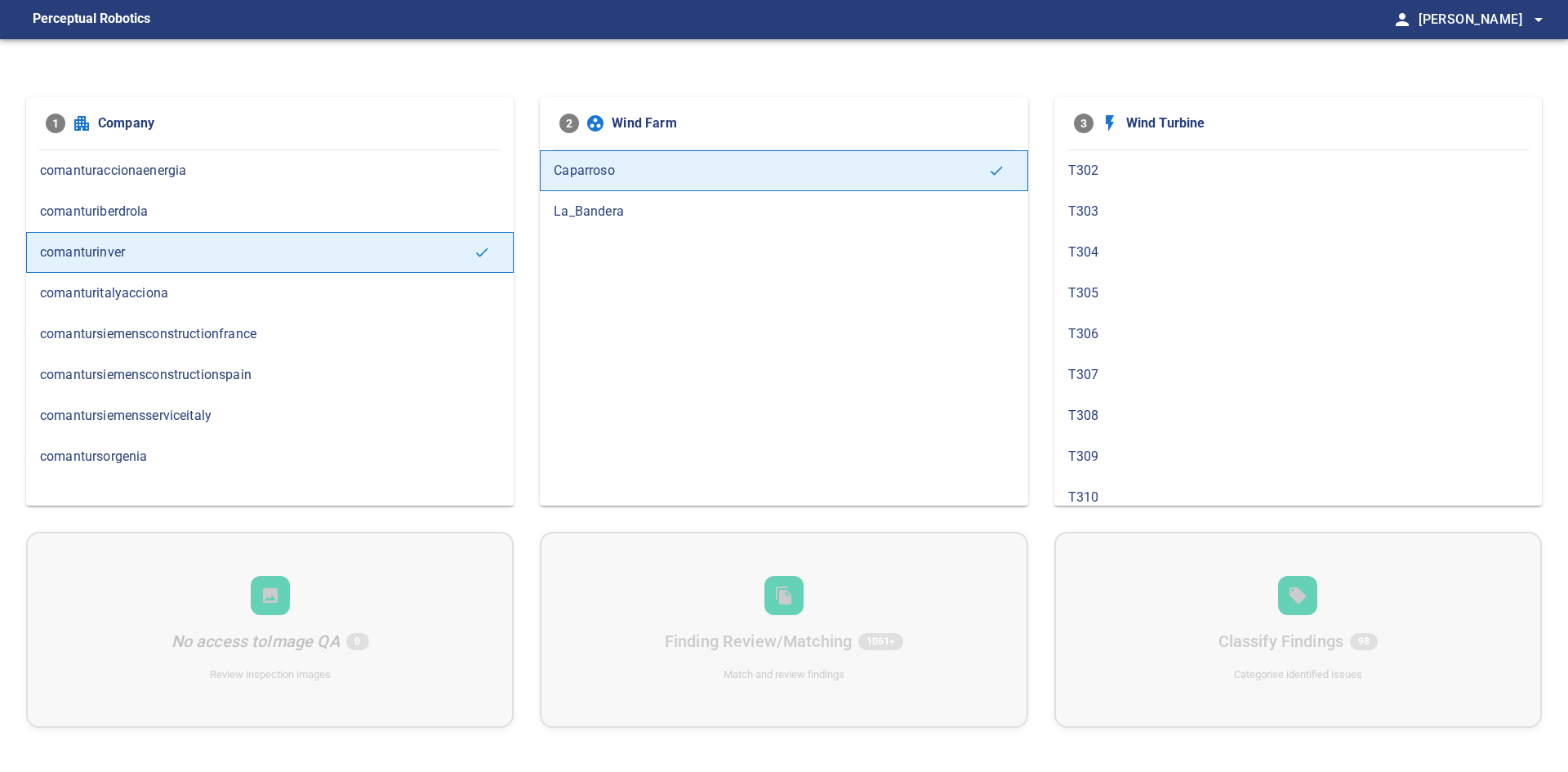
scroll to position [817, 0]
click at [1143, 386] on div "T309" at bounding box center [1298, 374] width 487 height 41
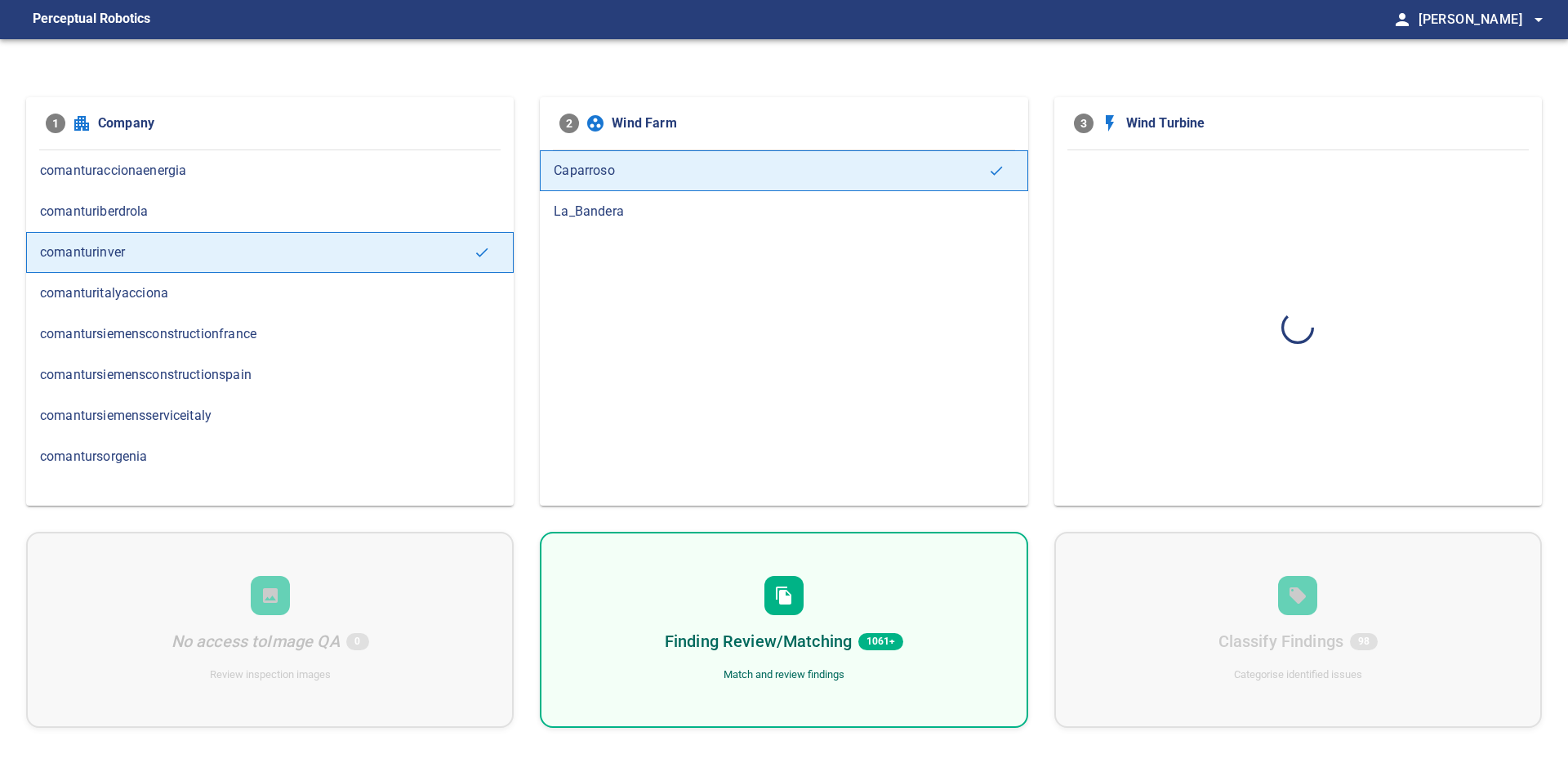
scroll to position [0, 0]
click at [888, 566] on div "Finding Review/Matching 96 Match and review findings" at bounding box center [783, 629] width 487 height 196
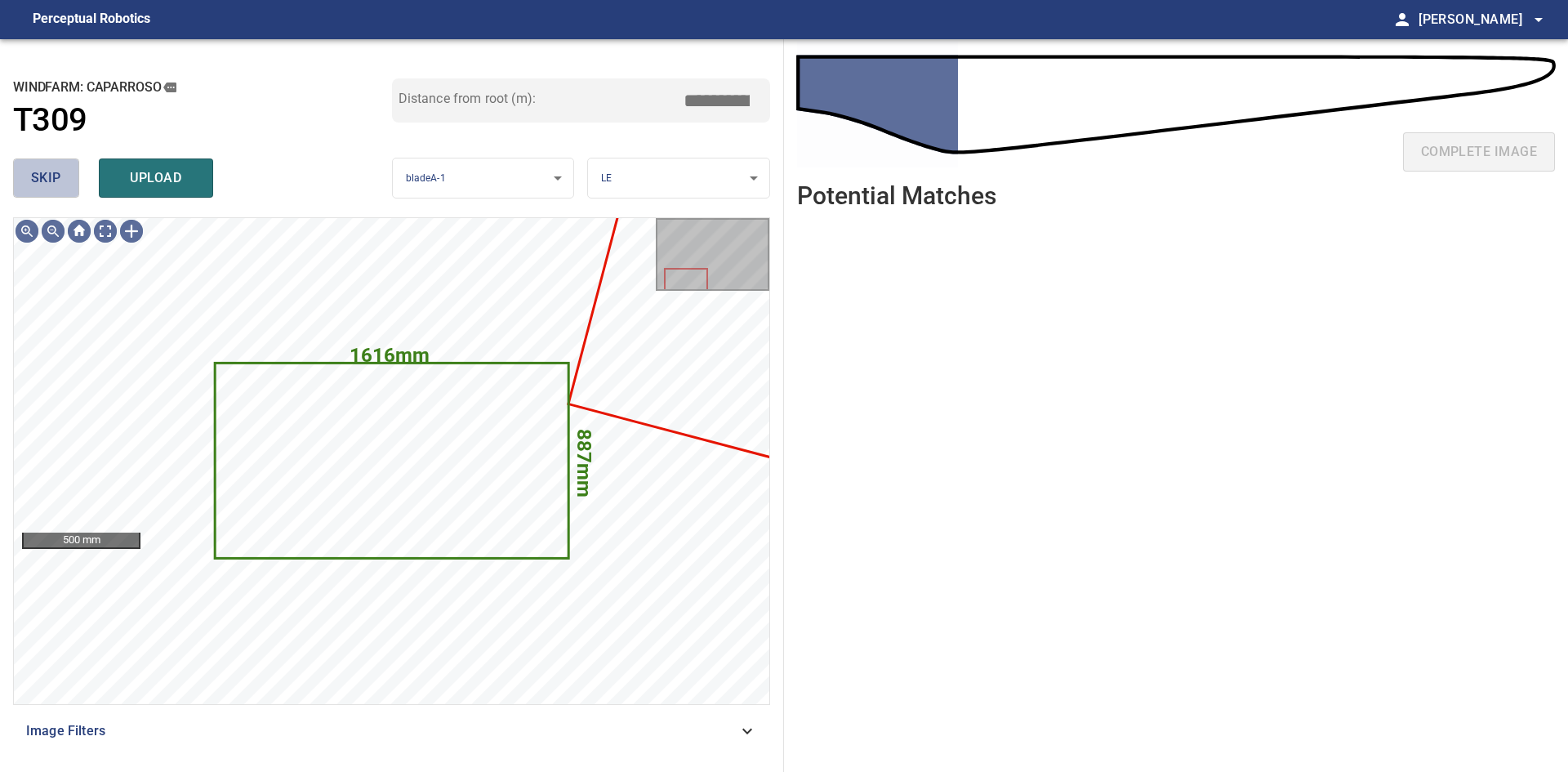
click at [30, 168] on button "skip" at bounding box center [46, 178] width 66 height 39
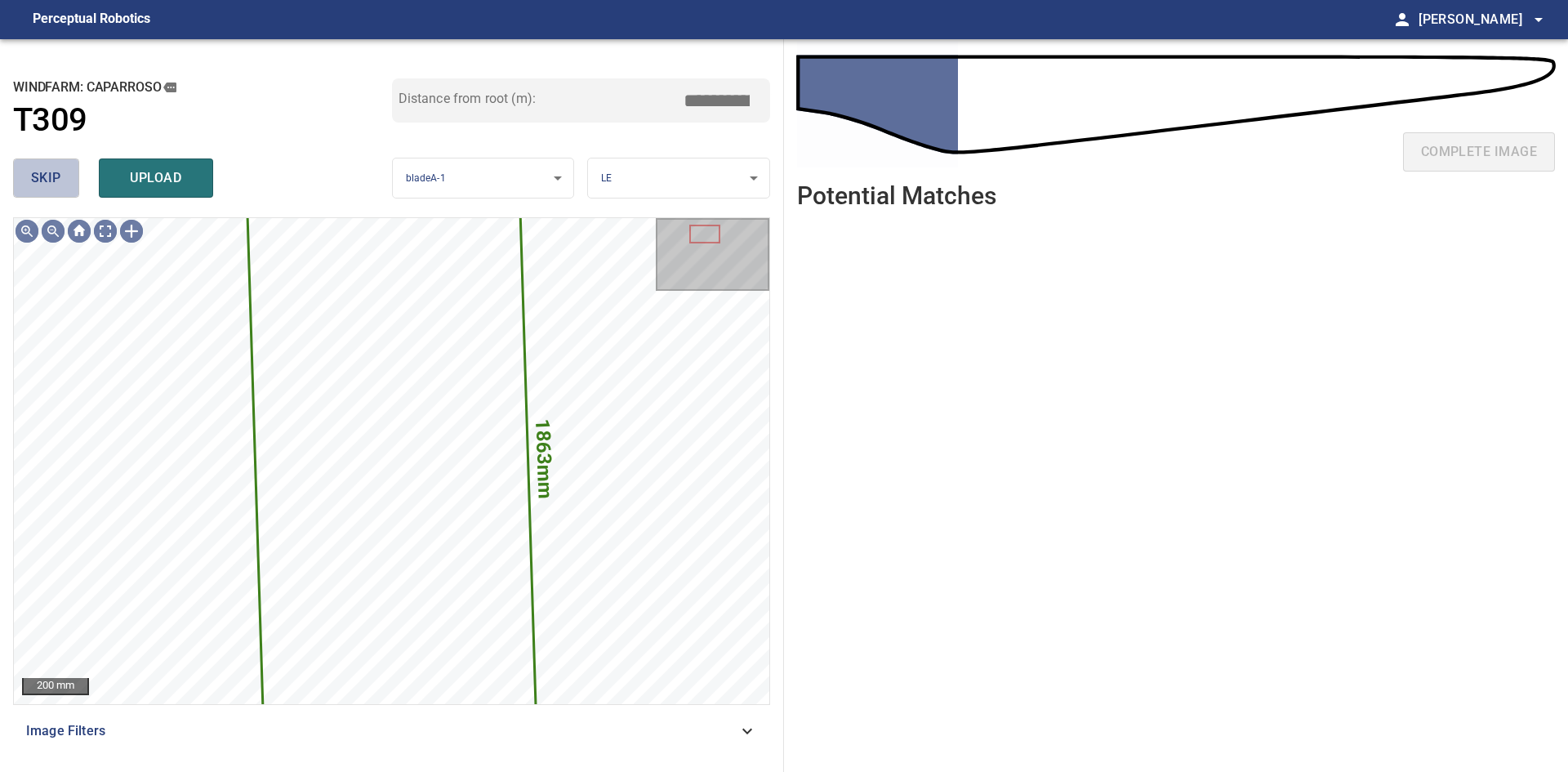
click at [30, 168] on button "skip" at bounding box center [46, 178] width 66 height 39
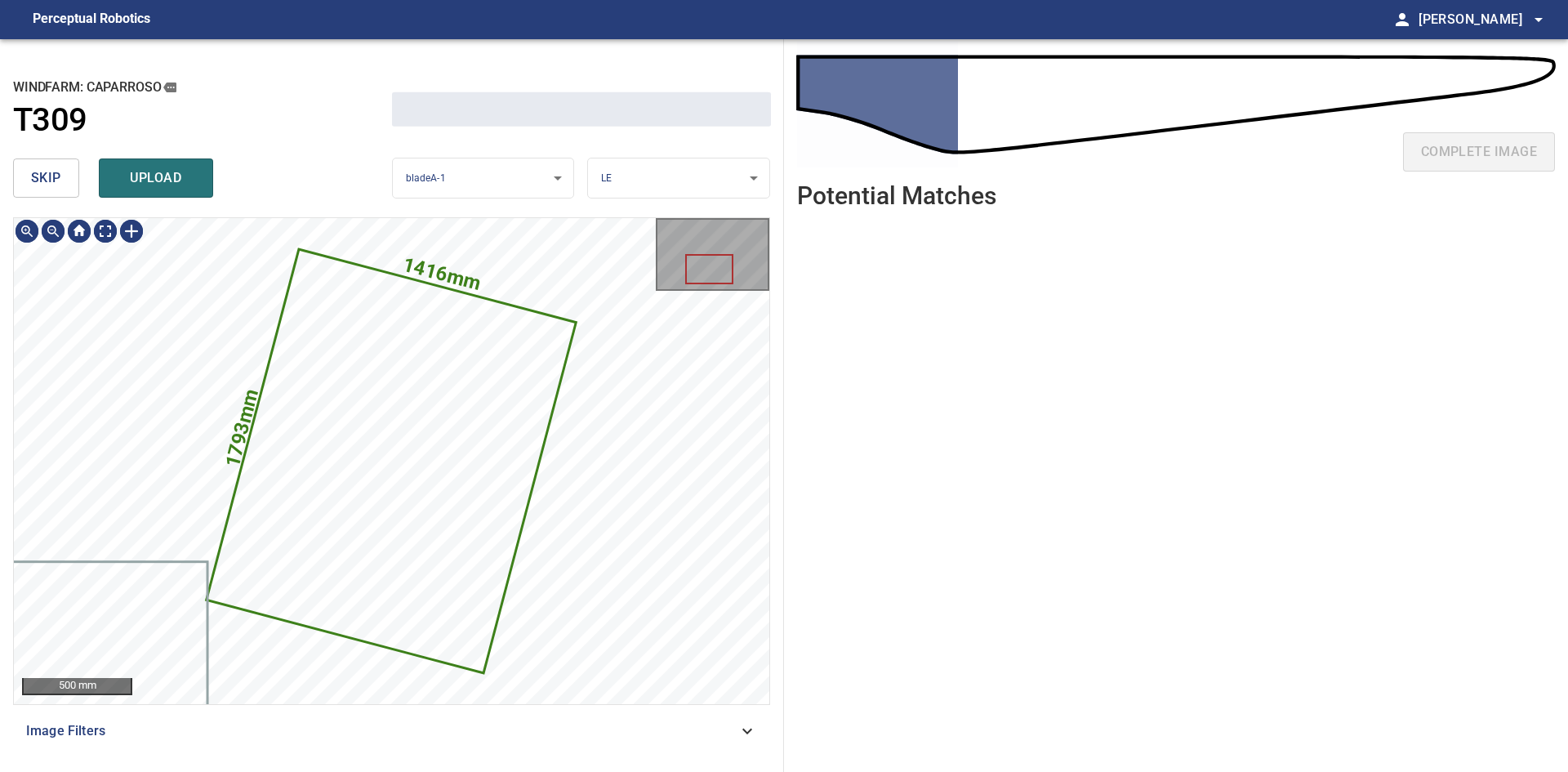
click at [30, 168] on button "skip" at bounding box center [46, 178] width 66 height 39
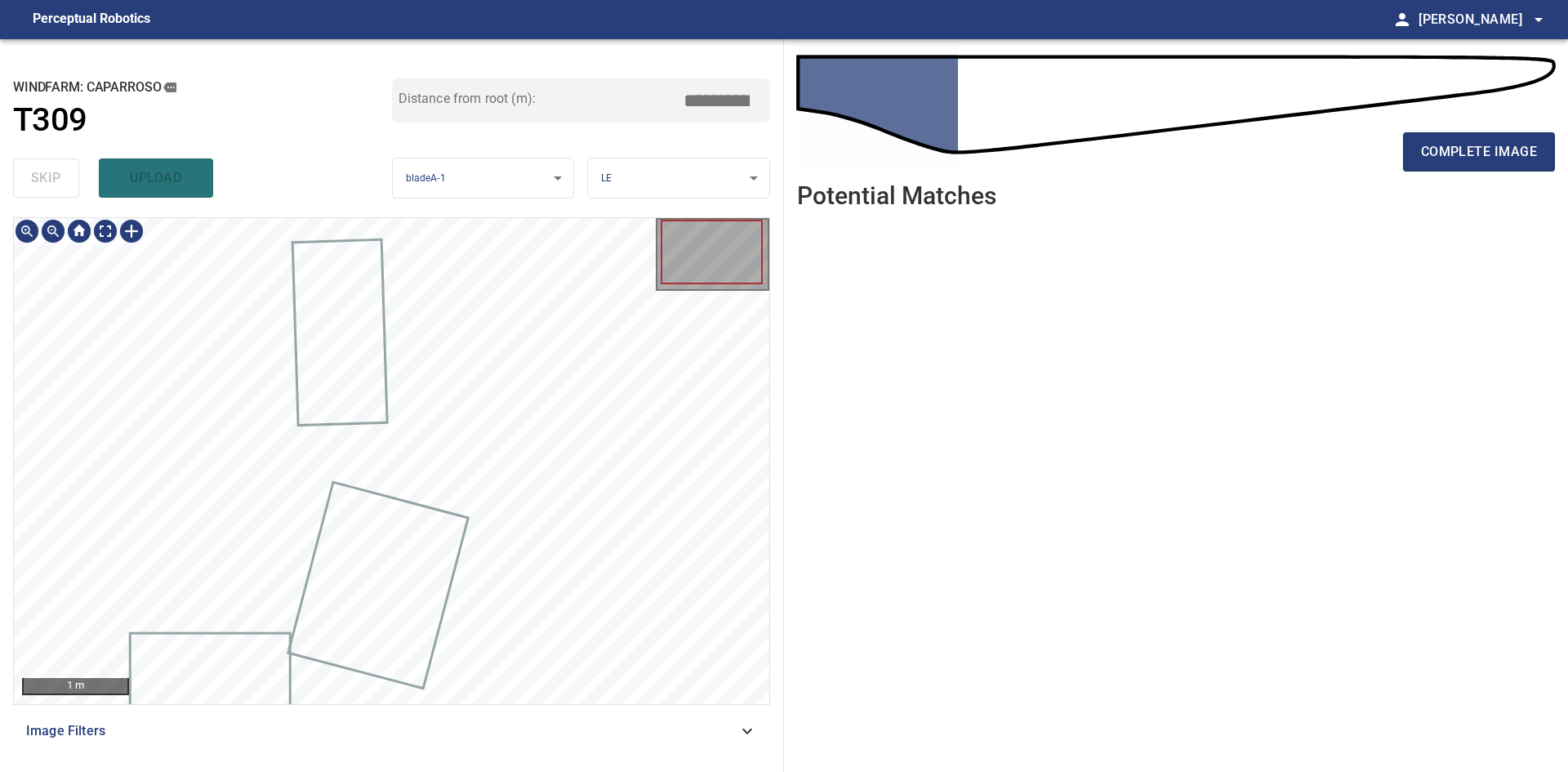
click at [435, 521] on div at bounding box center [392, 461] width 755 height 486
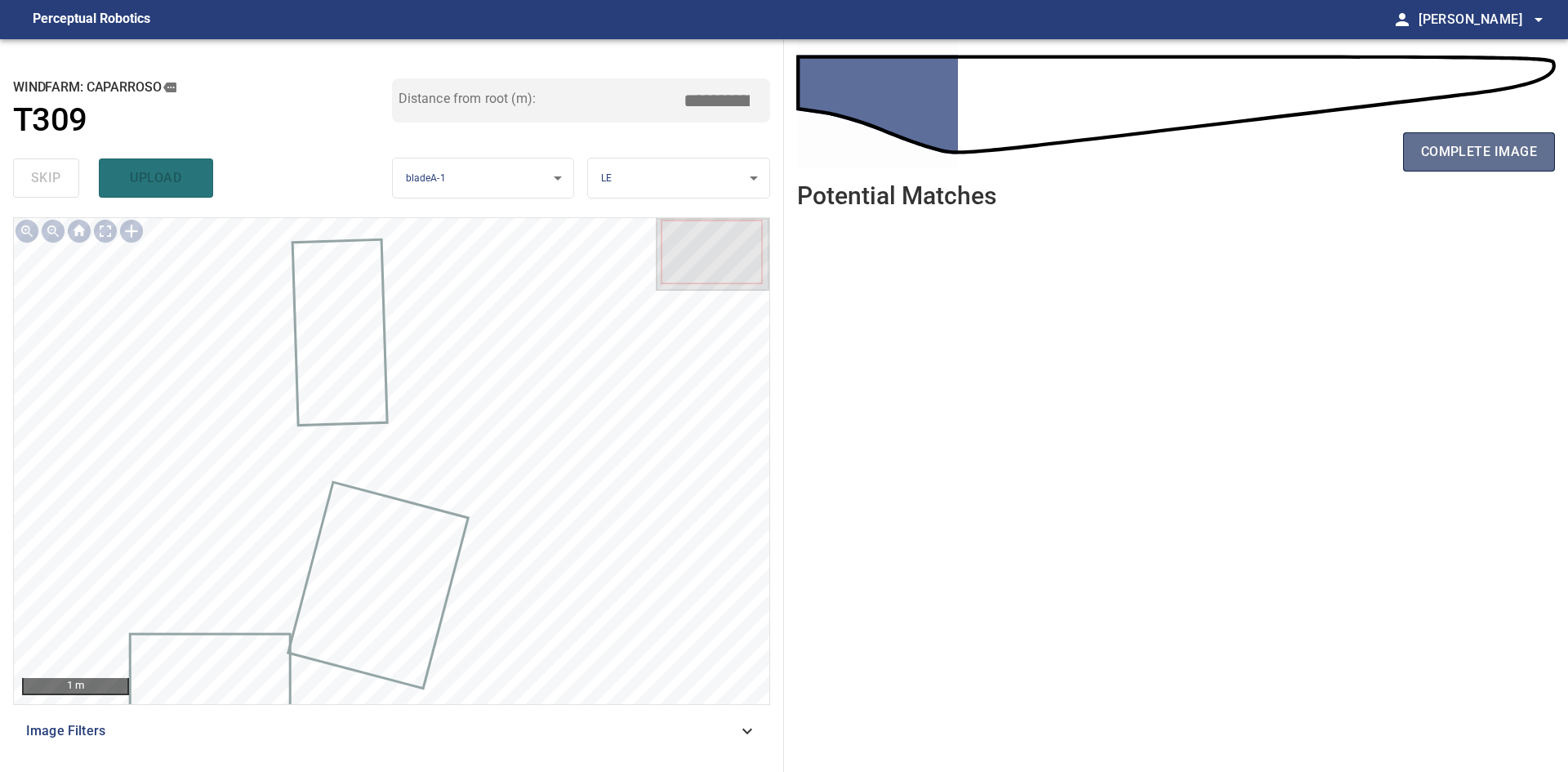
click at [1429, 142] on span "complete image" at bounding box center [1478, 151] width 116 height 23
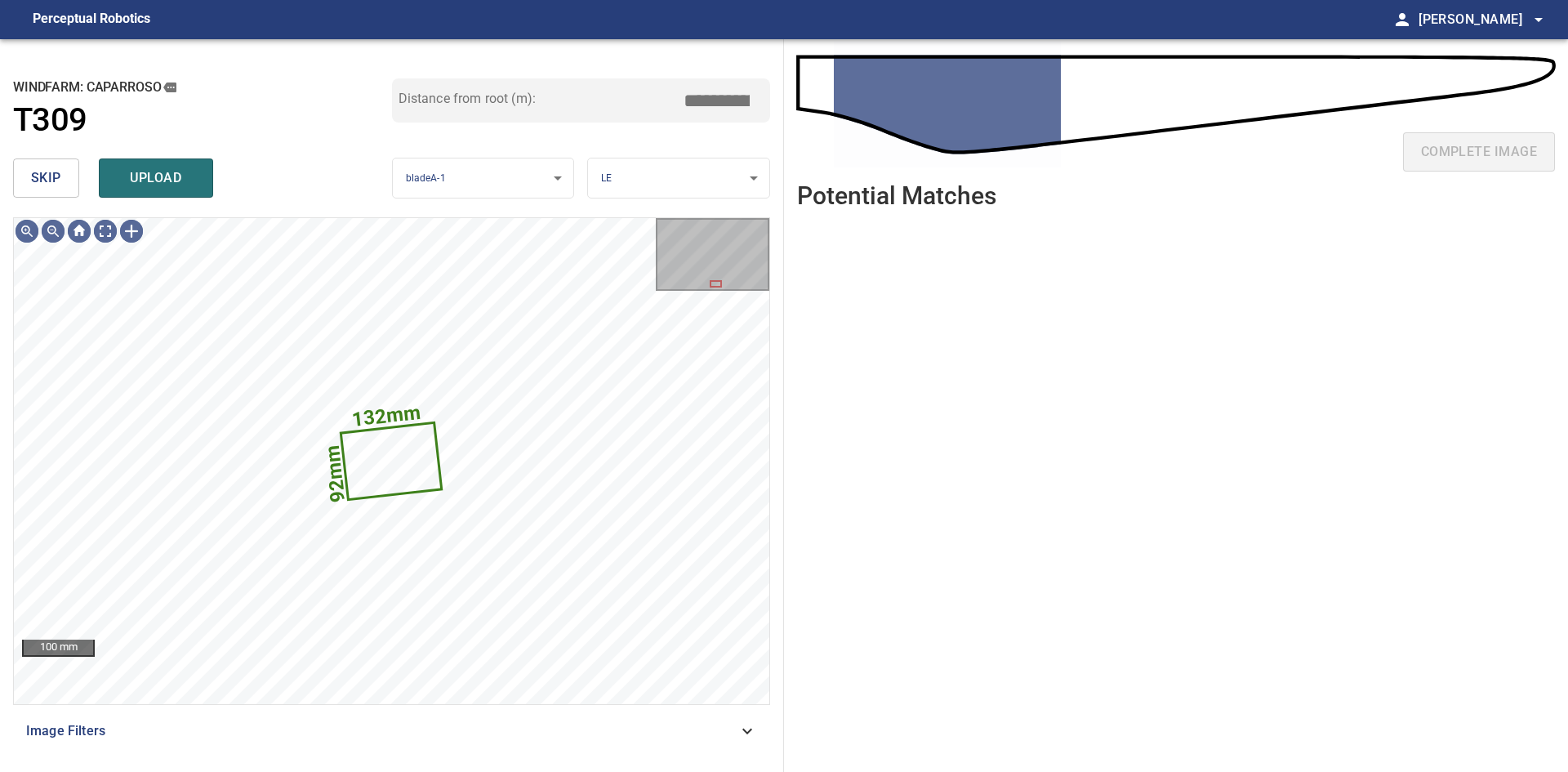
click at [64, 178] on button "skip" at bounding box center [46, 178] width 66 height 39
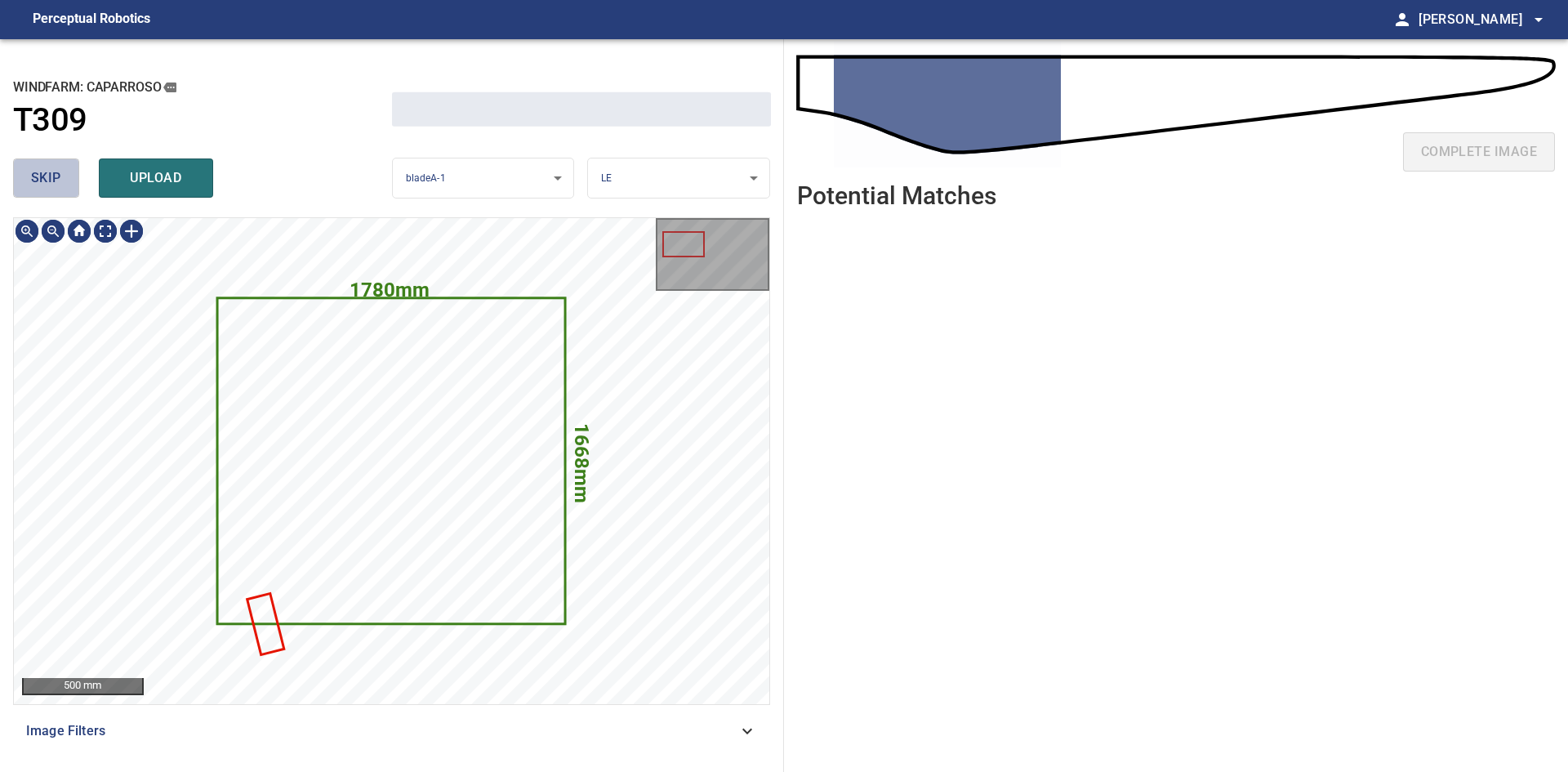
click at [64, 178] on button "skip" at bounding box center [46, 178] width 66 height 39
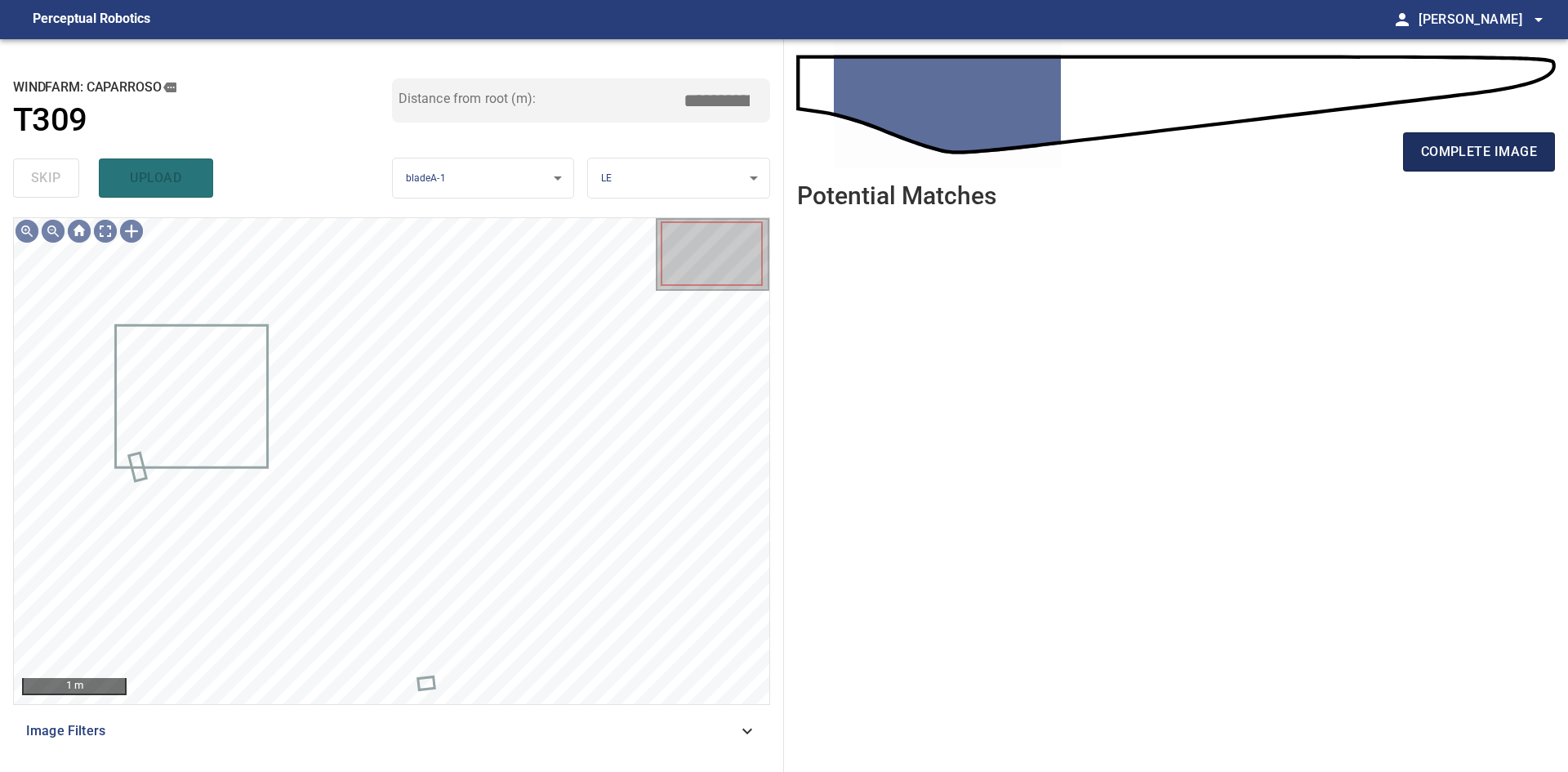
click at [1472, 145] on span "complete image" at bounding box center [1478, 151] width 116 height 23
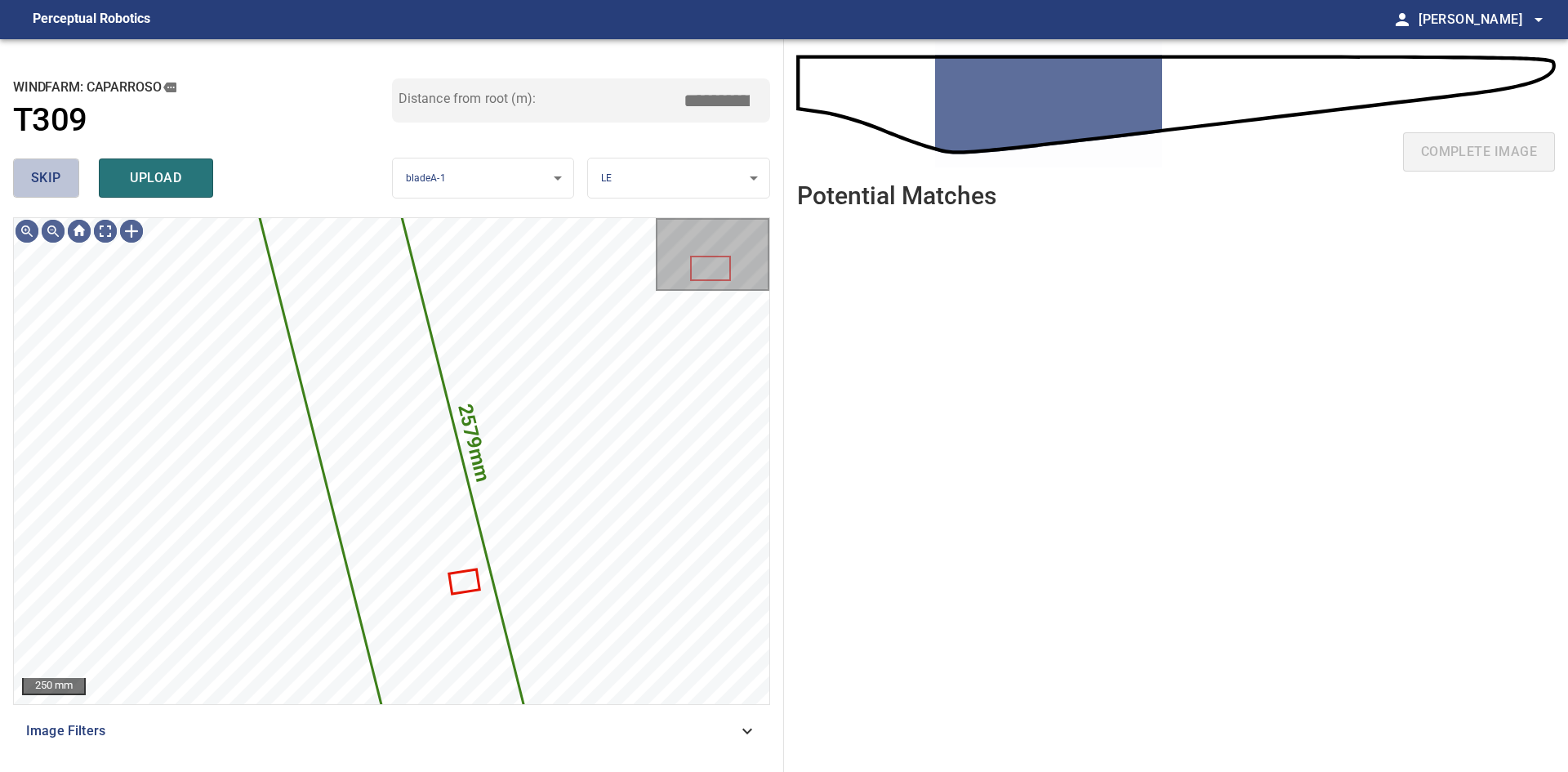
click at [44, 171] on span "skip" at bounding box center [46, 178] width 30 height 23
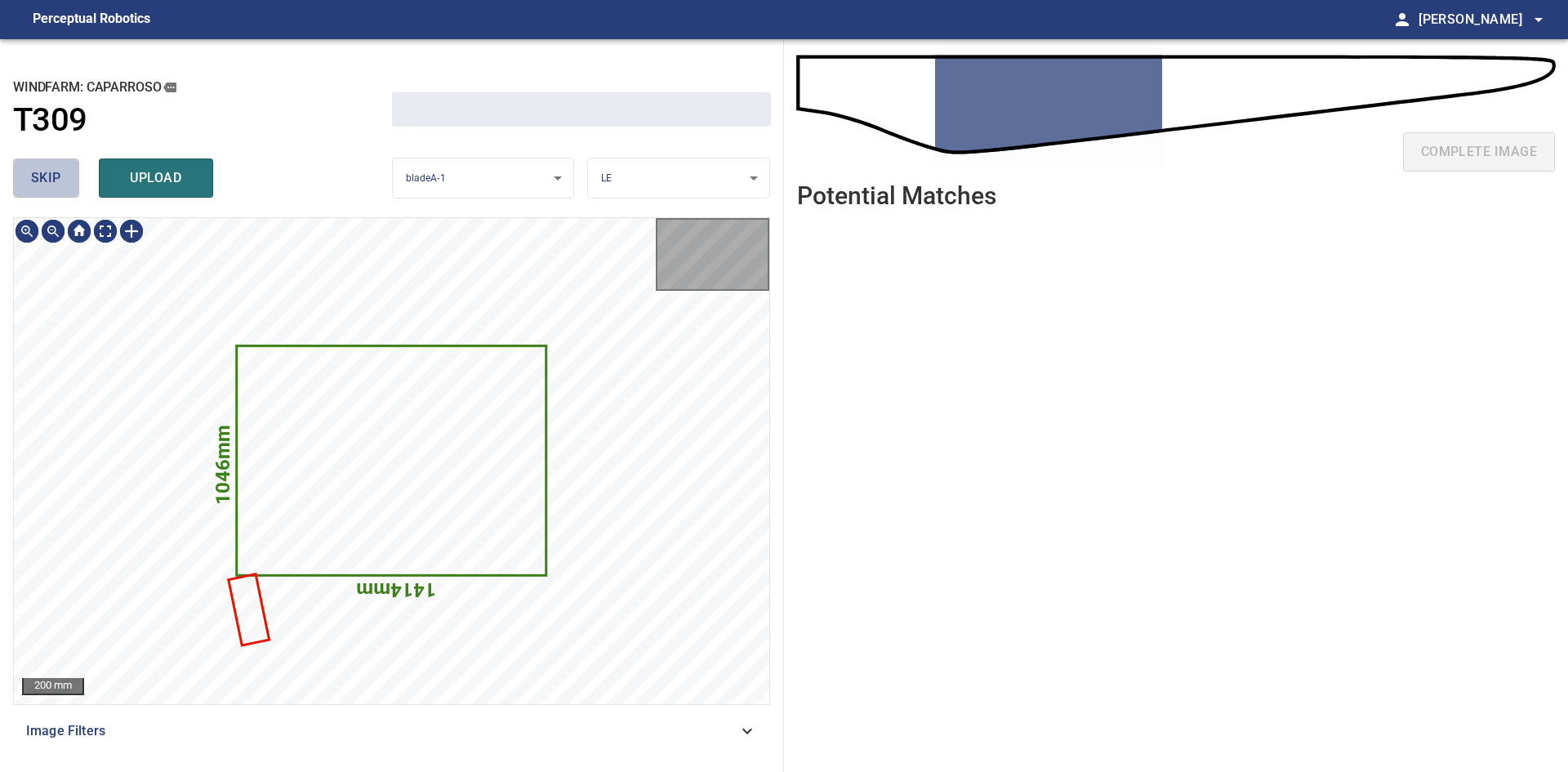
click at [44, 171] on span "skip" at bounding box center [46, 178] width 30 height 23
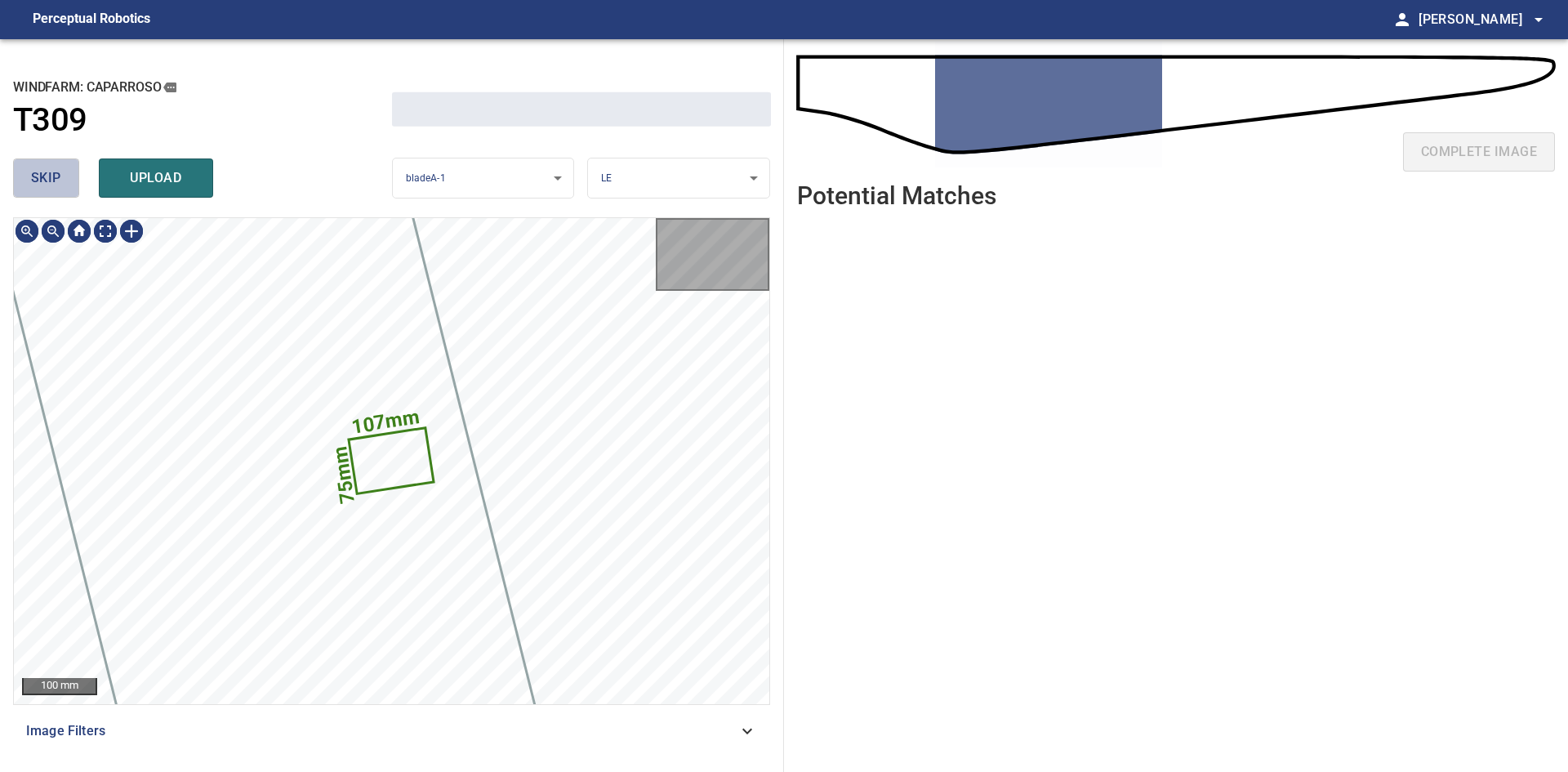
click at [44, 171] on span "skip" at bounding box center [46, 178] width 30 height 23
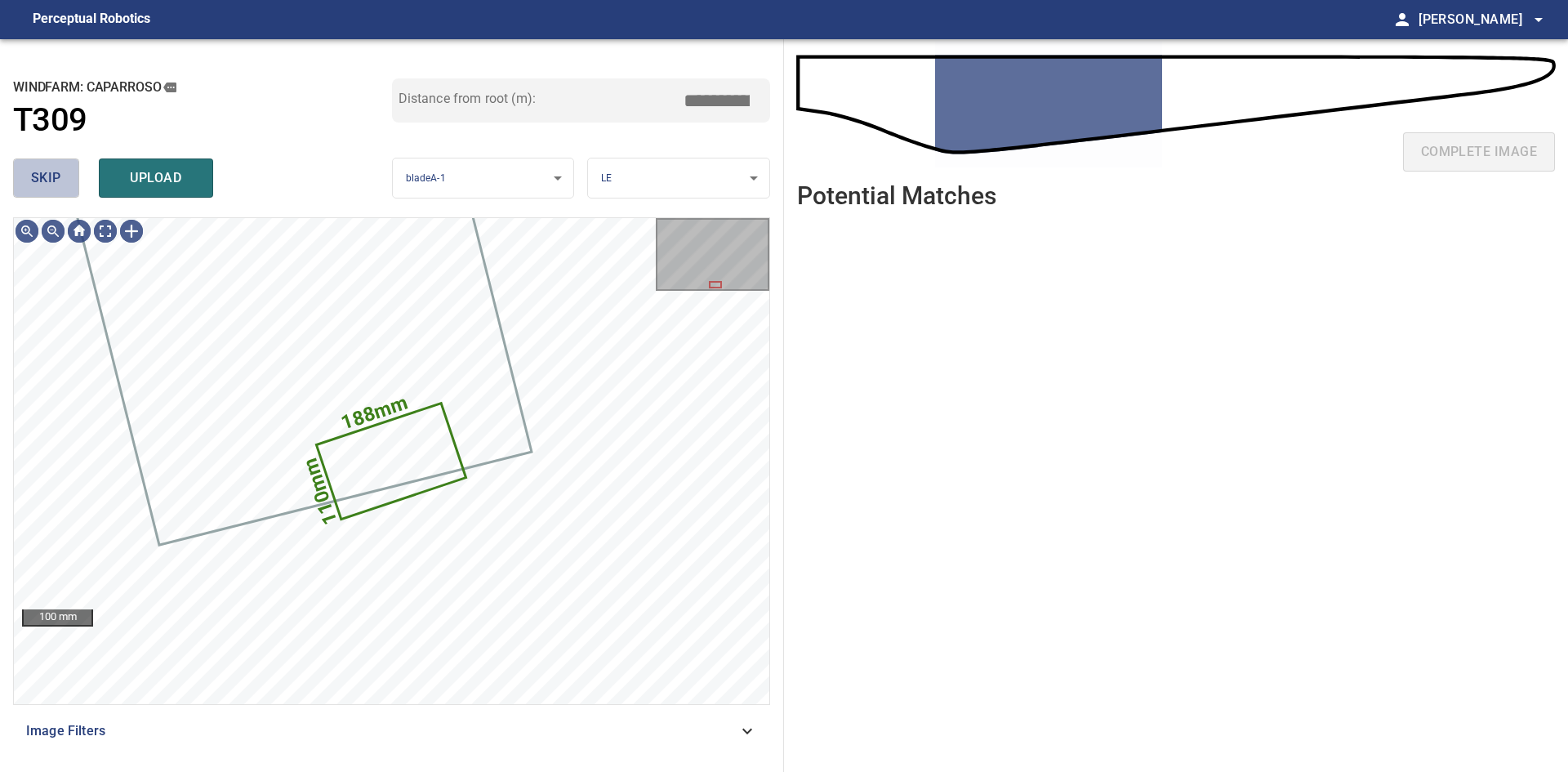
click at [44, 171] on span "skip" at bounding box center [46, 178] width 30 height 23
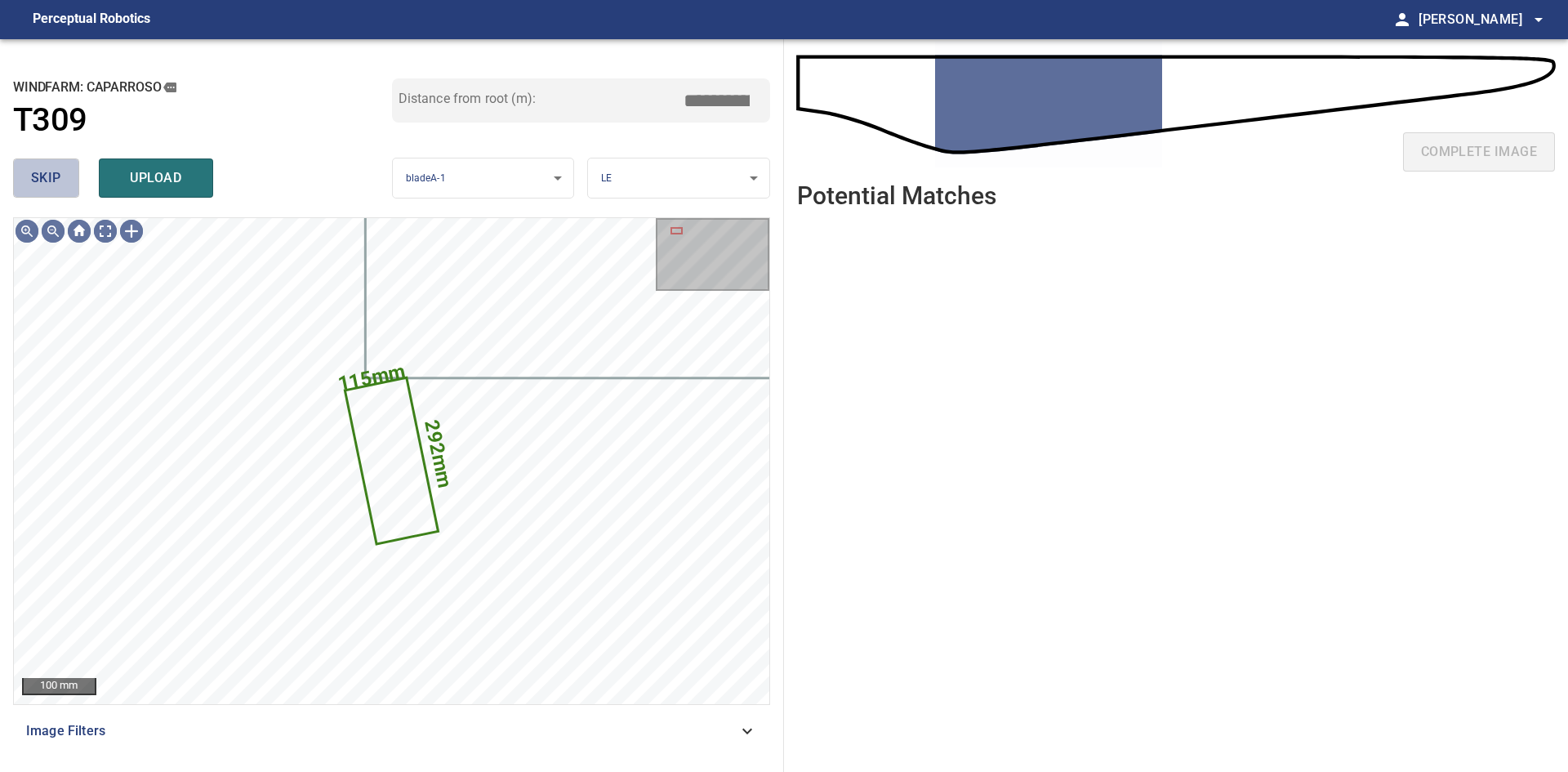
click at [44, 171] on span "skip" at bounding box center [46, 178] width 30 height 23
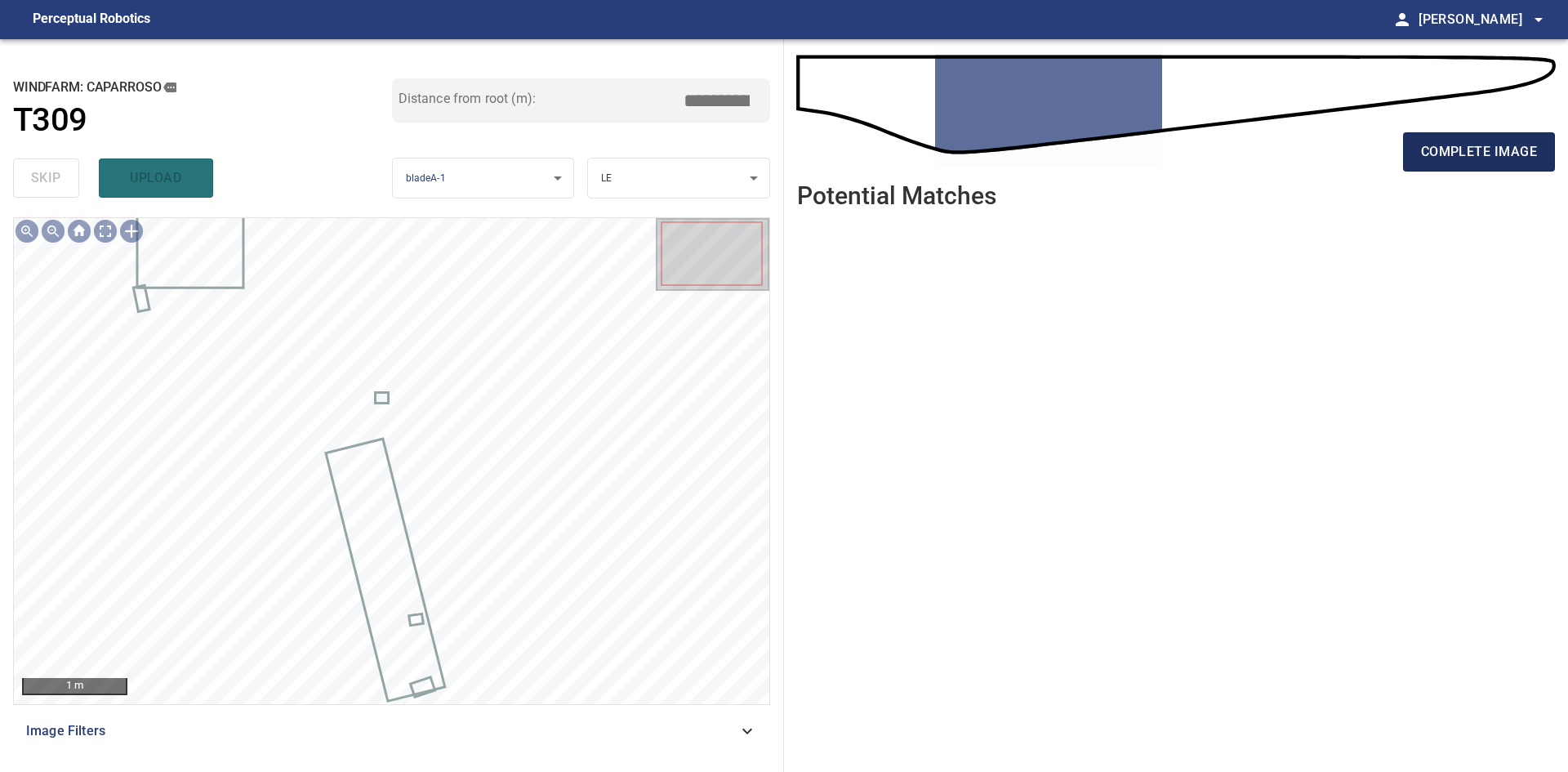
click at [1461, 150] on span "complete image" at bounding box center [1478, 151] width 116 height 23
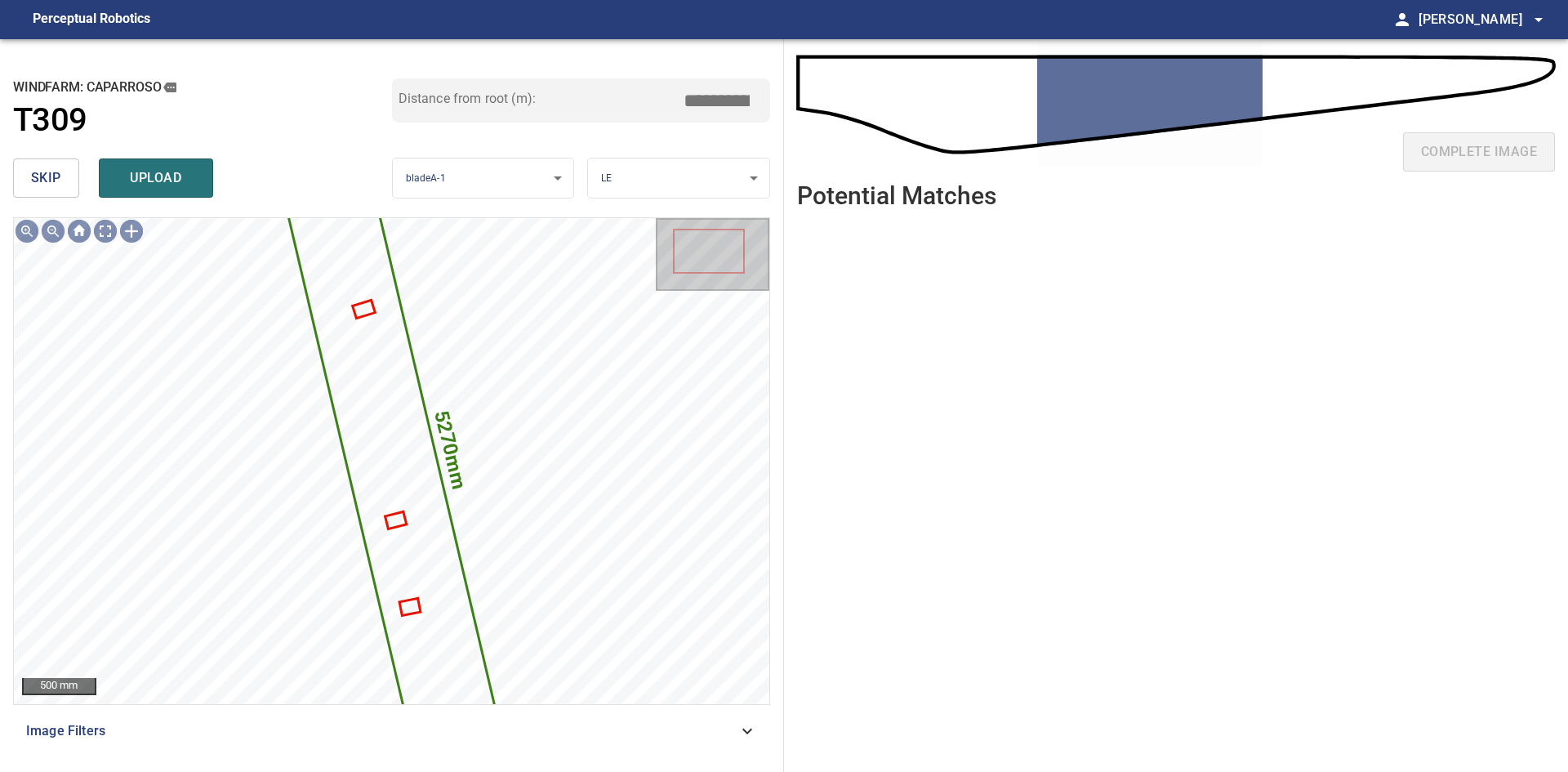
click at [21, 178] on button "skip" at bounding box center [46, 178] width 66 height 39
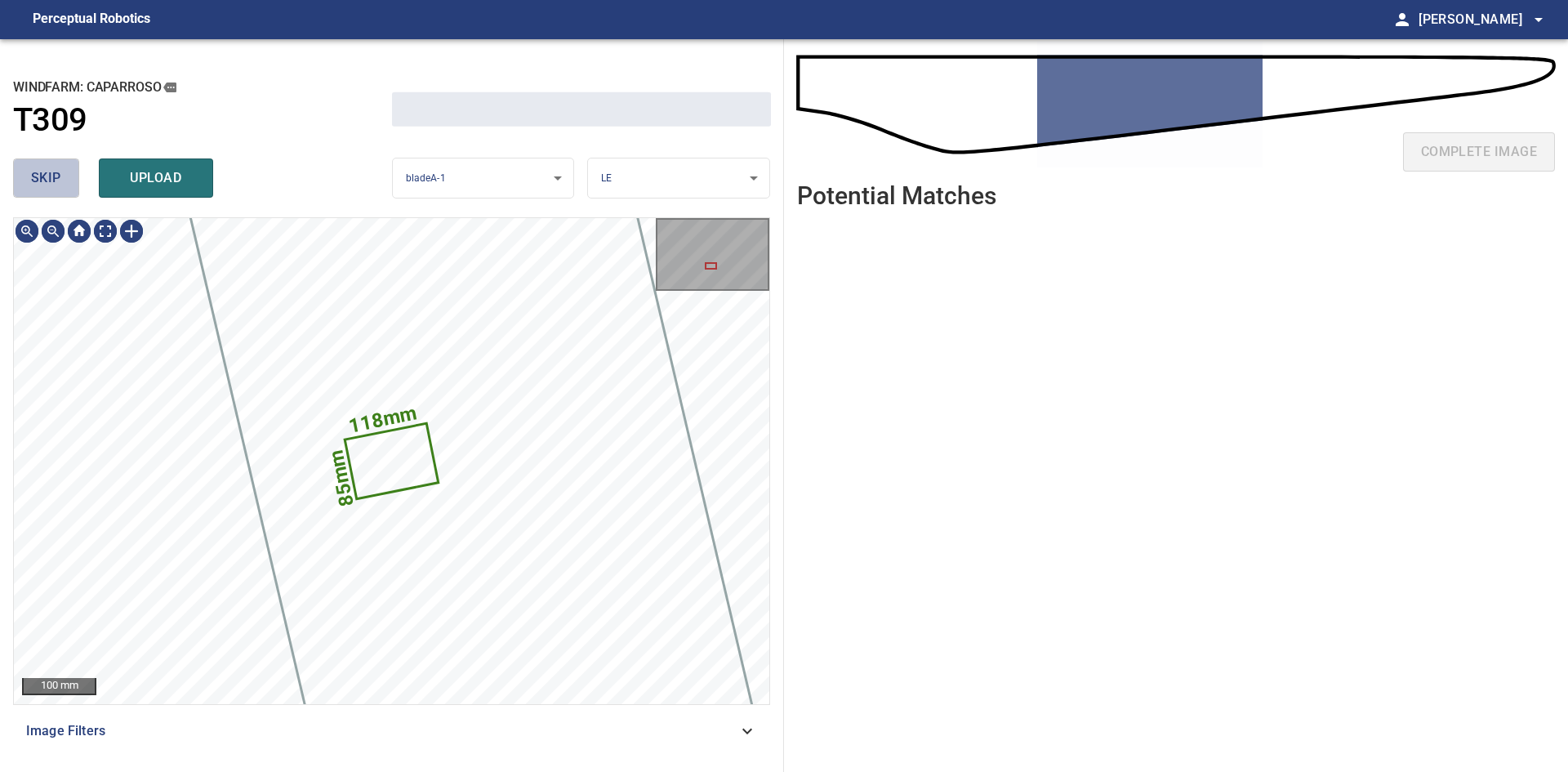
click at [21, 178] on button "skip" at bounding box center [46, 178] width 66 height 39
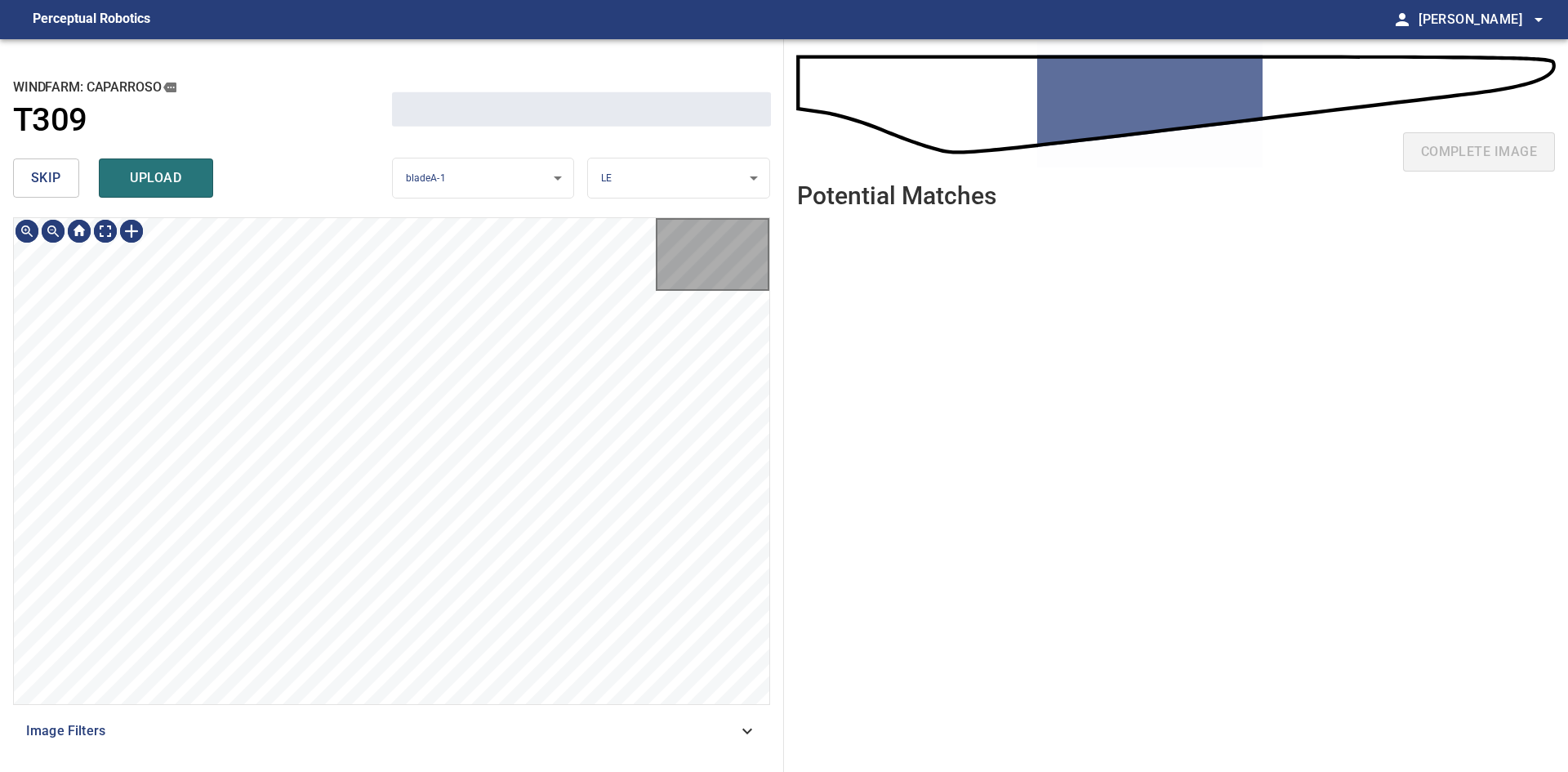
click at [21, 178] on button "skip" at bounding box center [46, 178] width 66 height 39
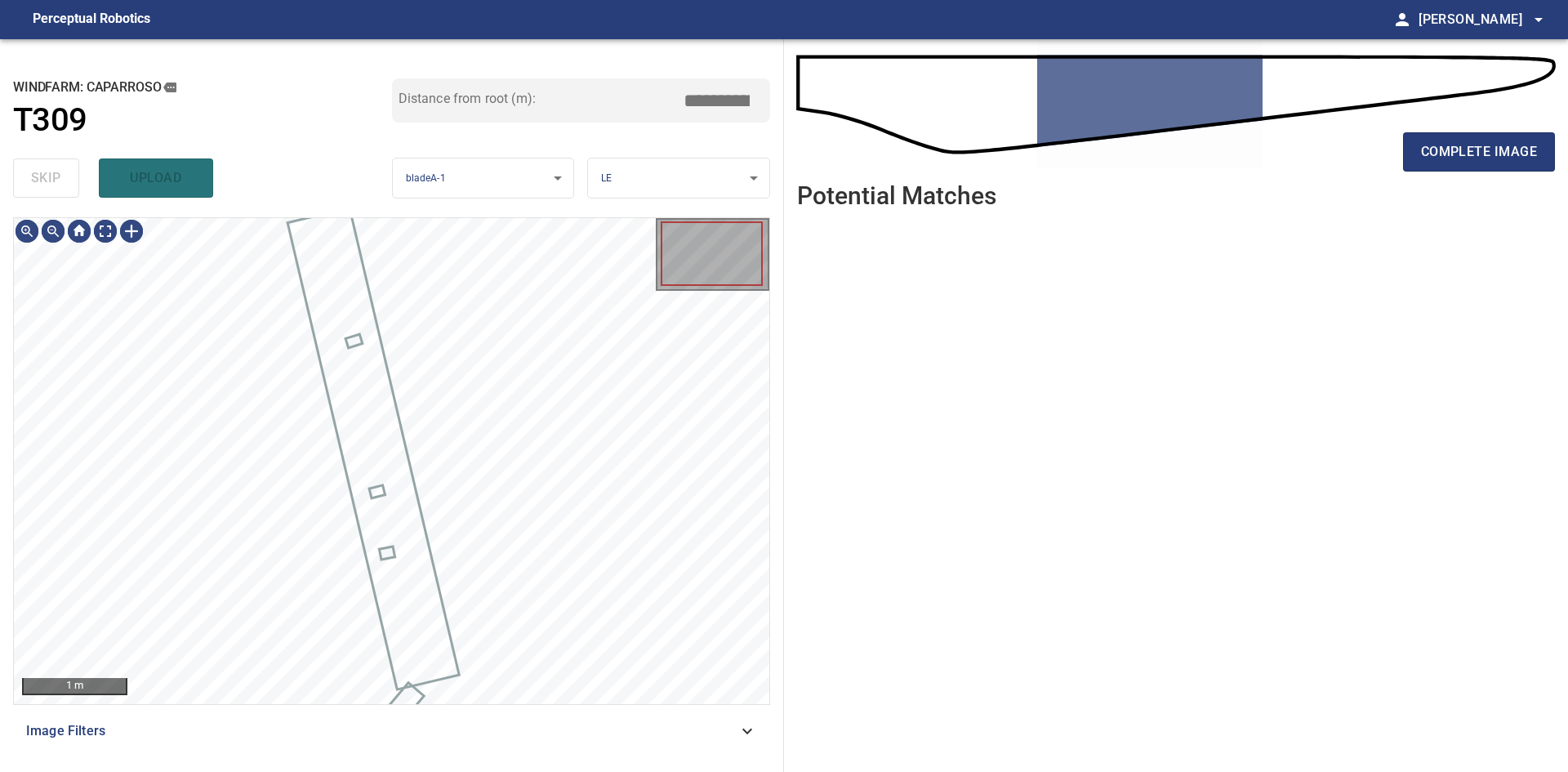
click at [21, 178] on div "skip upload" at bounding box center [203, 178] width 379 height 52
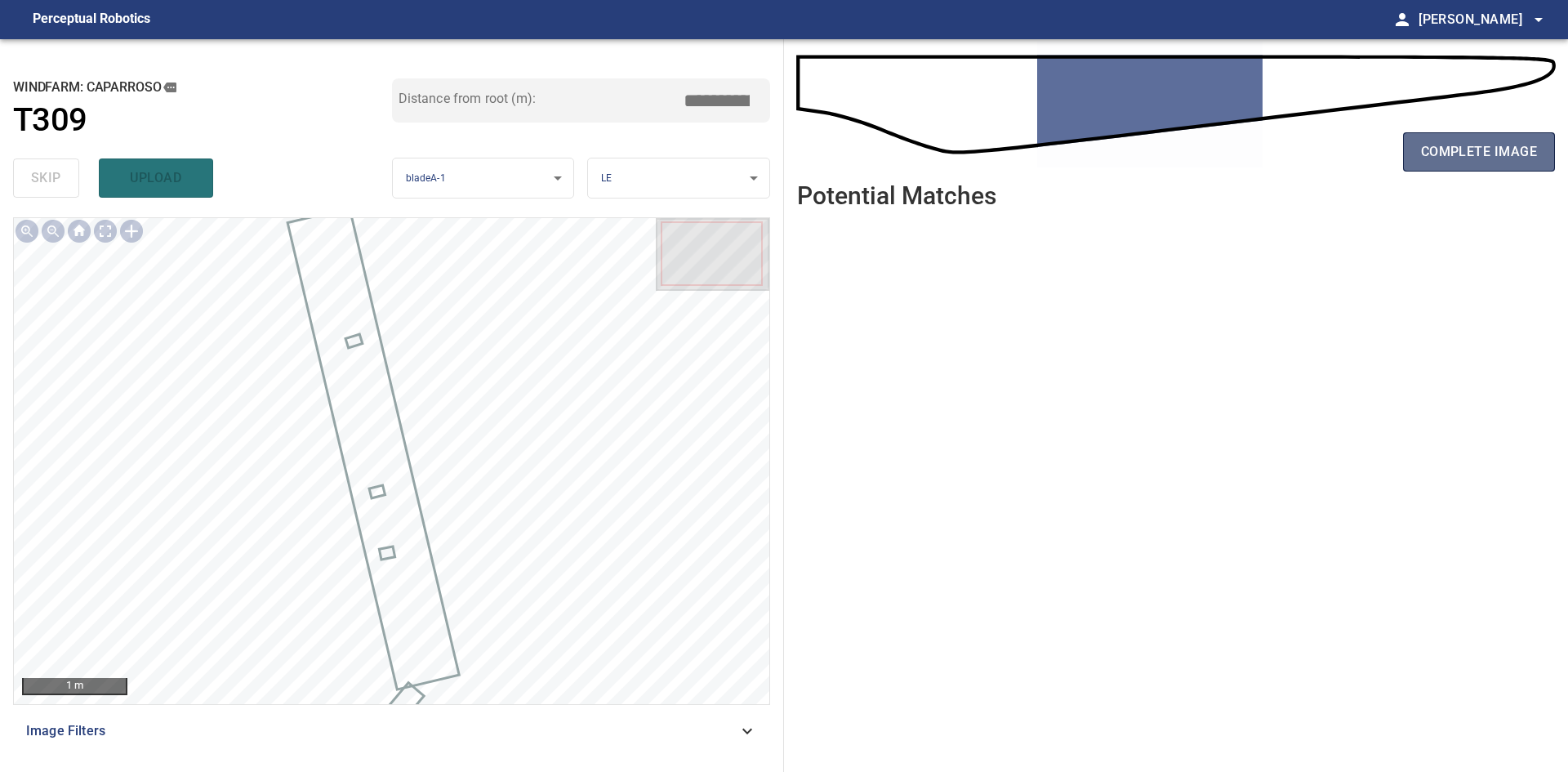
click at [1417, 155] on button "complete image" at bounding box center [1479, 151] width 152 height 39
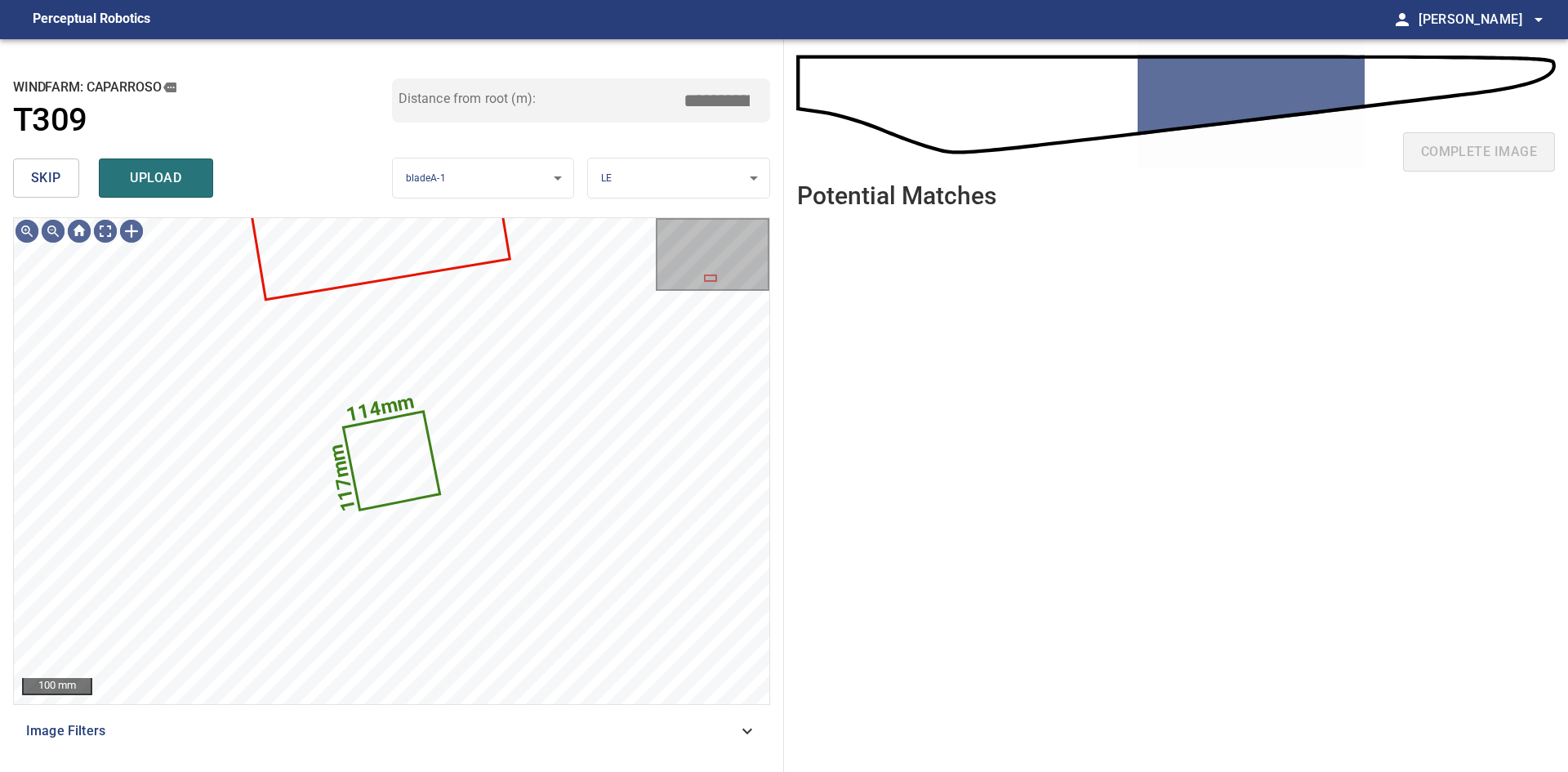
click at [51, 176] on span "skip" at bounding box center [46, 178] width 30 height 23
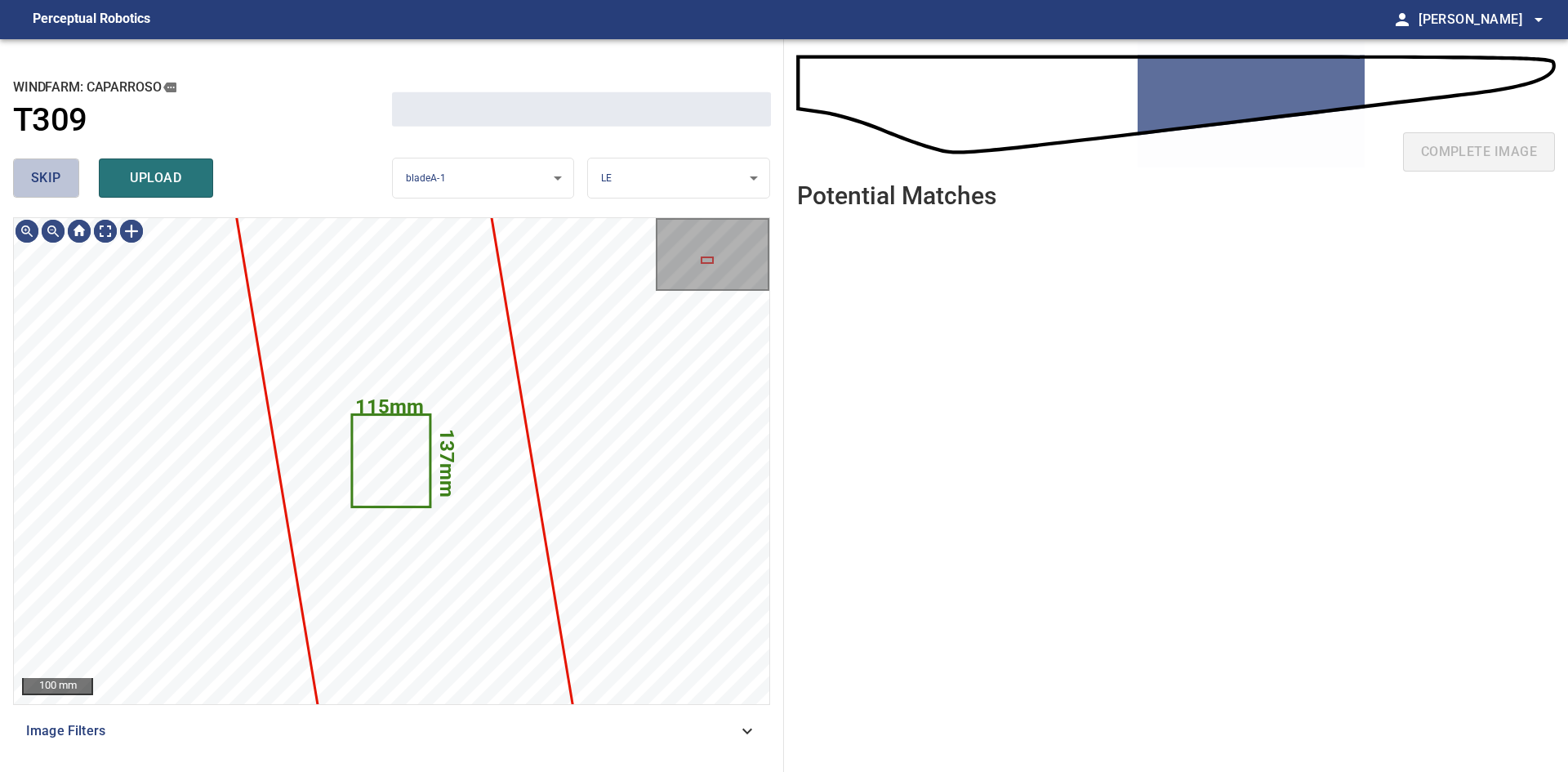
click at [51, 176] on span "skip" at bounding box center [46, 178] width 30 height 23
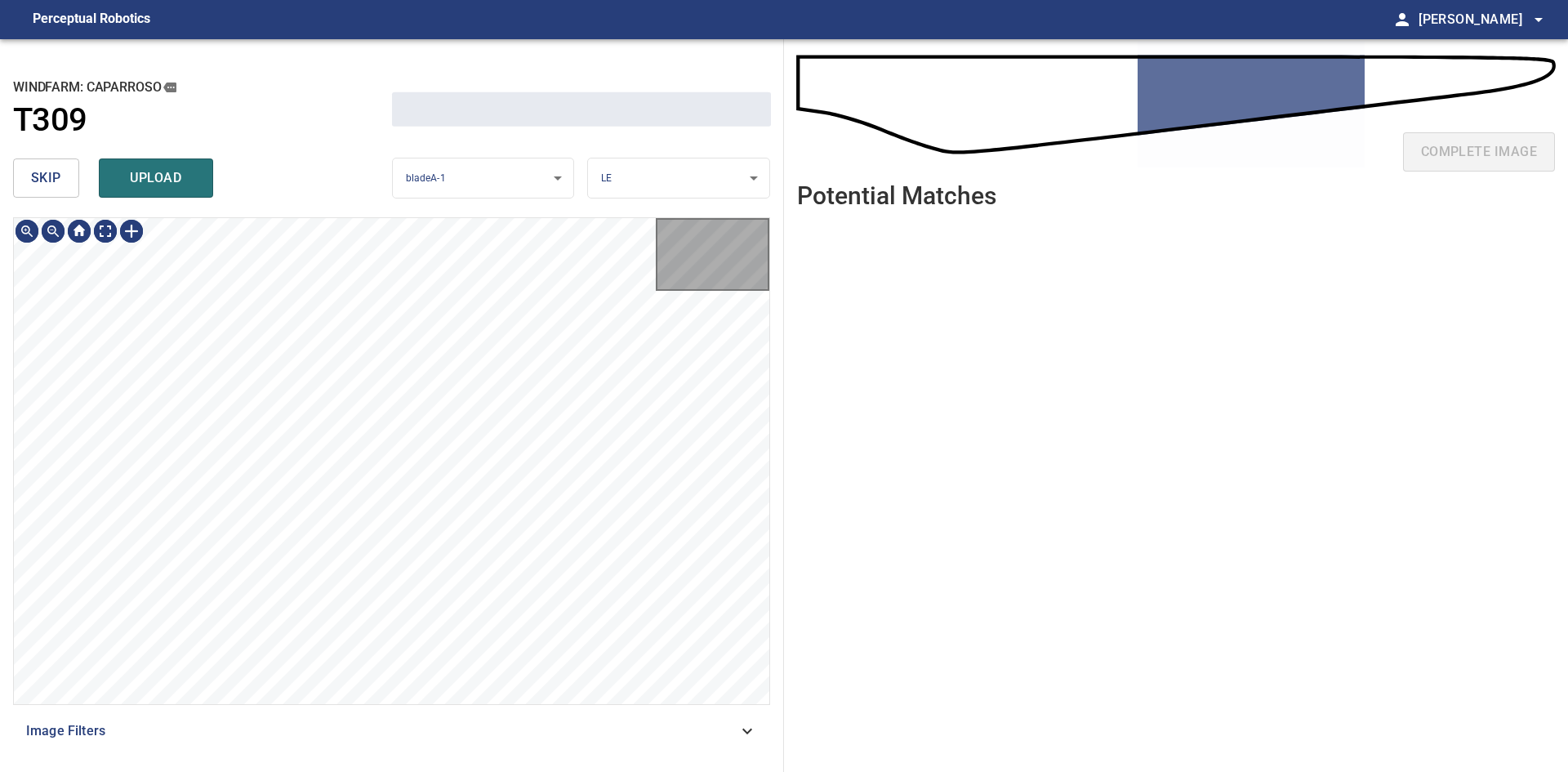
click at [51, 176] on span "skip" at bounding box center [46, 178] width 30 height 23
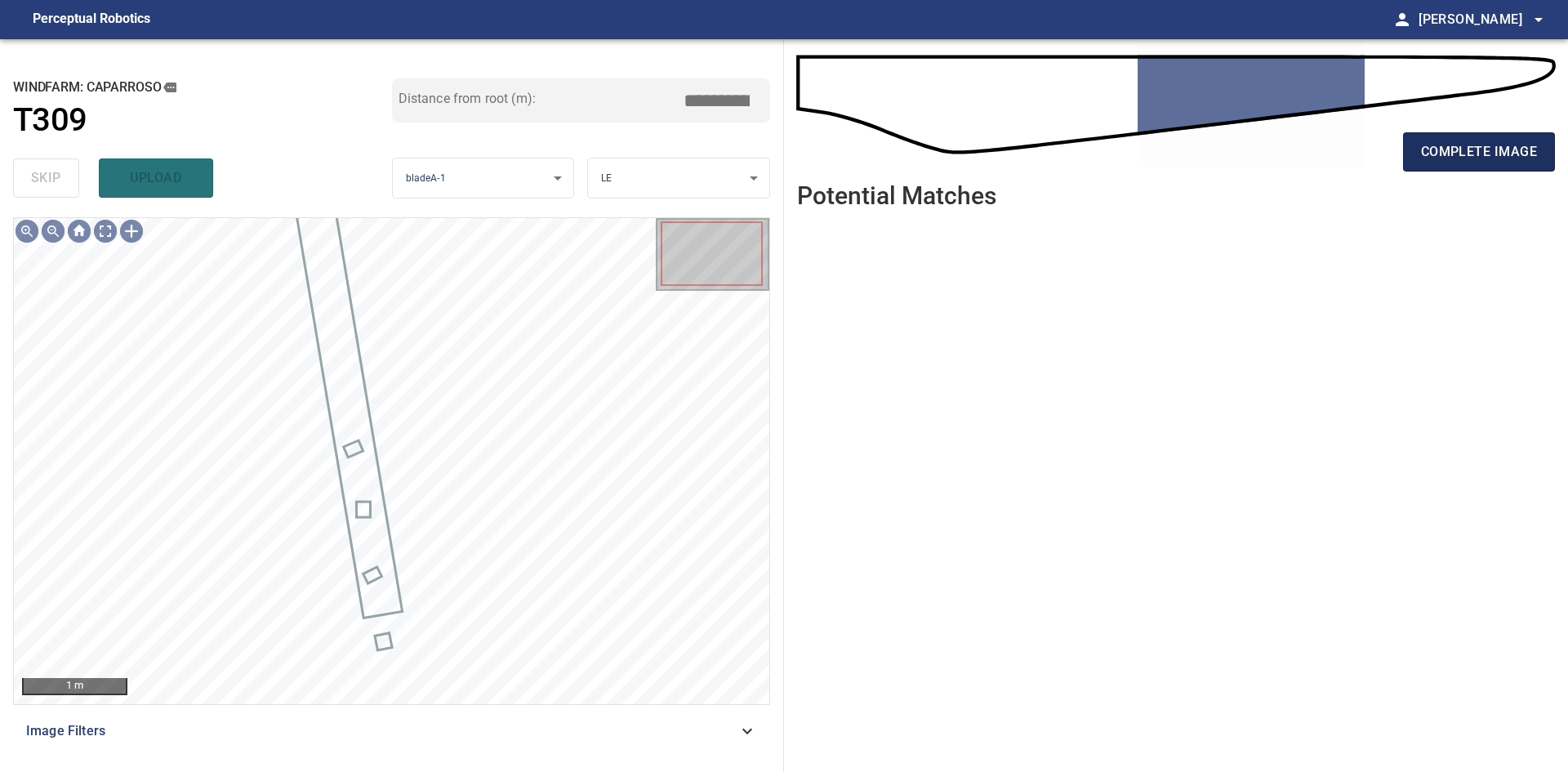
click at [1445, 151] on span "complete image" at bounding box center [1478, 151] width 116 height 23
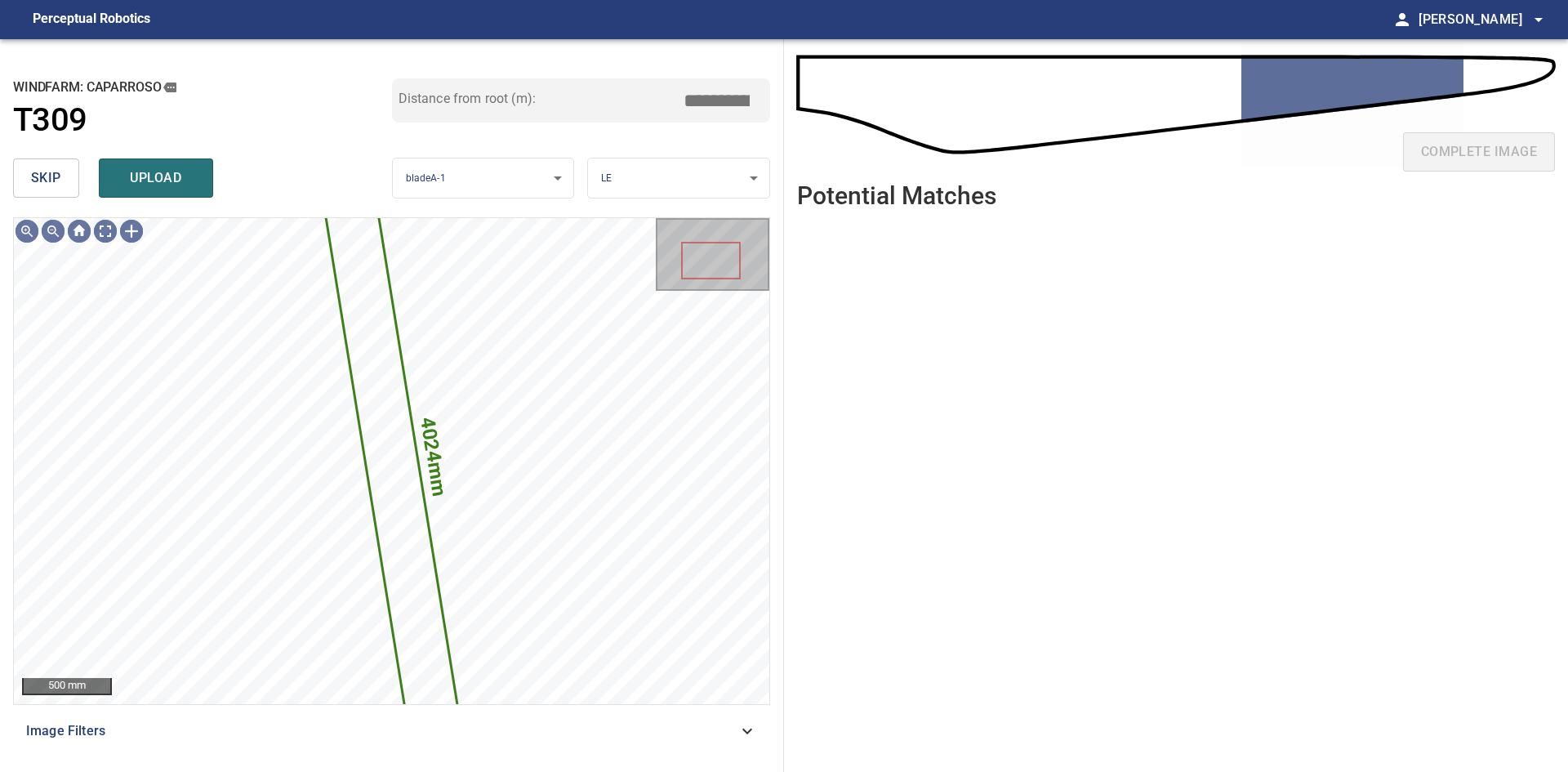
click at [31, 179] on span "skip" at bounding box center [46, 178] width 30 height 23
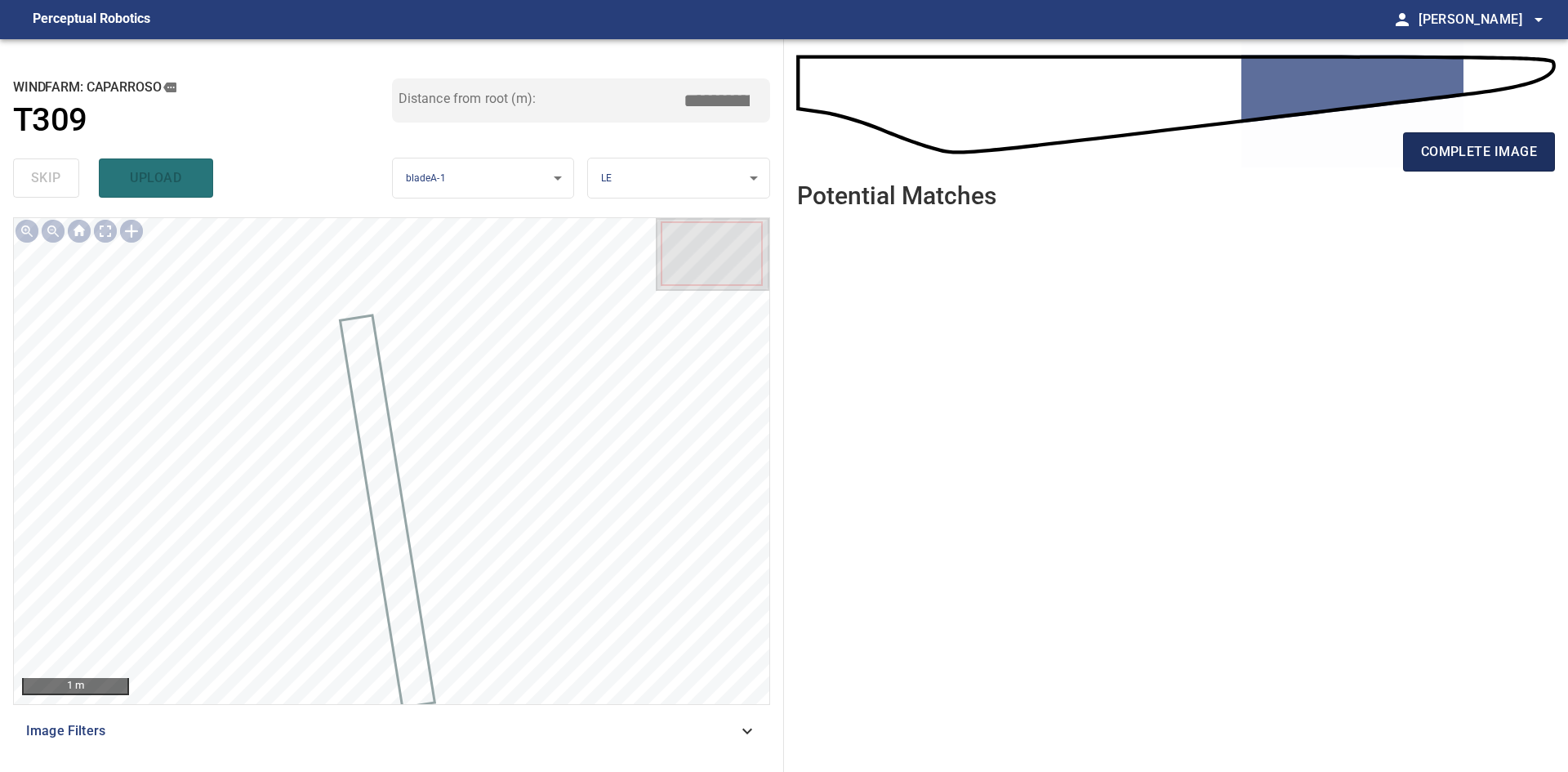
click at [1471, 158] on span "complete image" at bounding box center [1478, 151] width 116 height 23
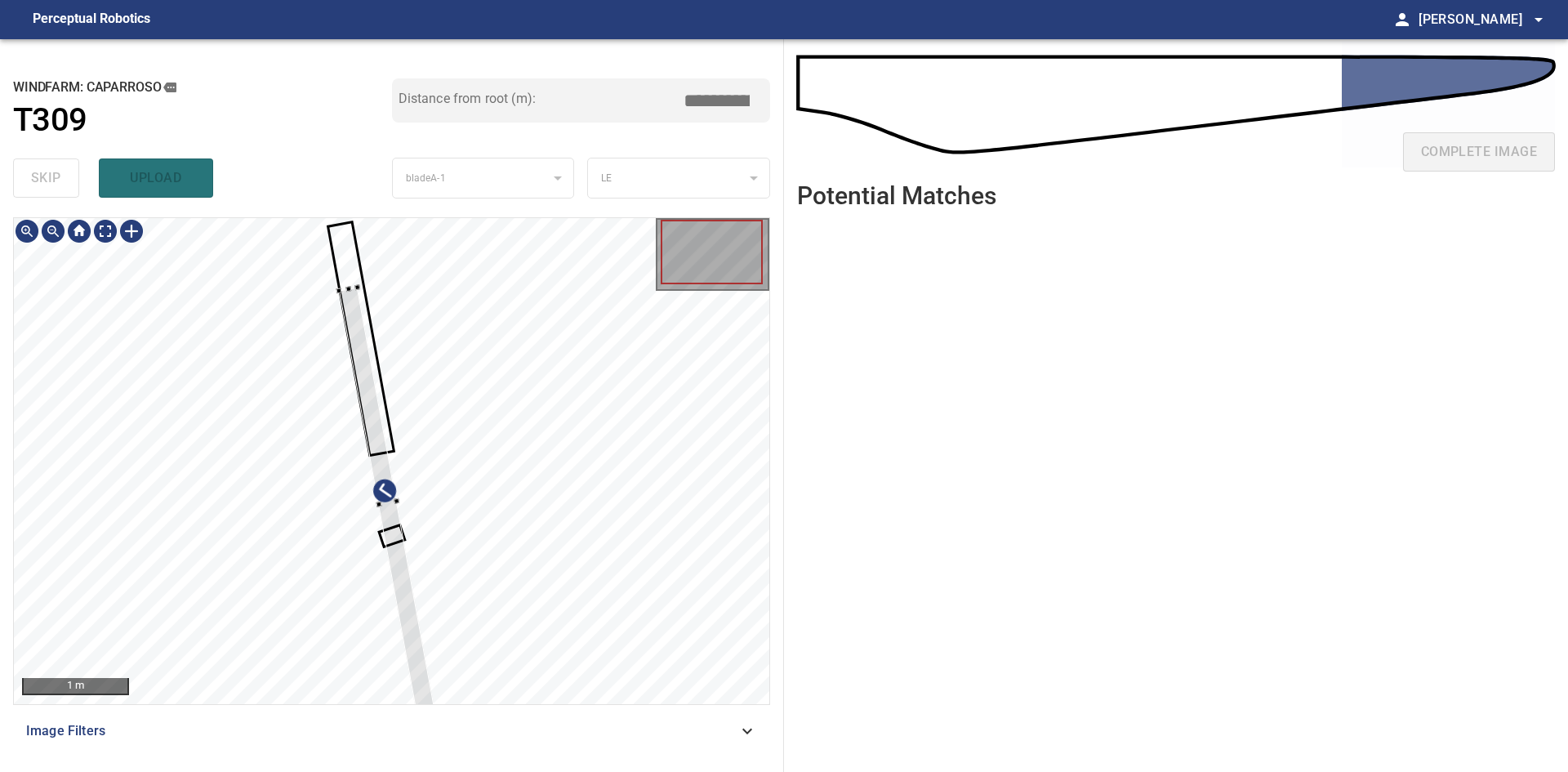
click at [377, 279] on div at bounding box center [392, 461] width 755 height 486
click at [413, 625] on div at bounding box center [391, 500] width 87 height 422
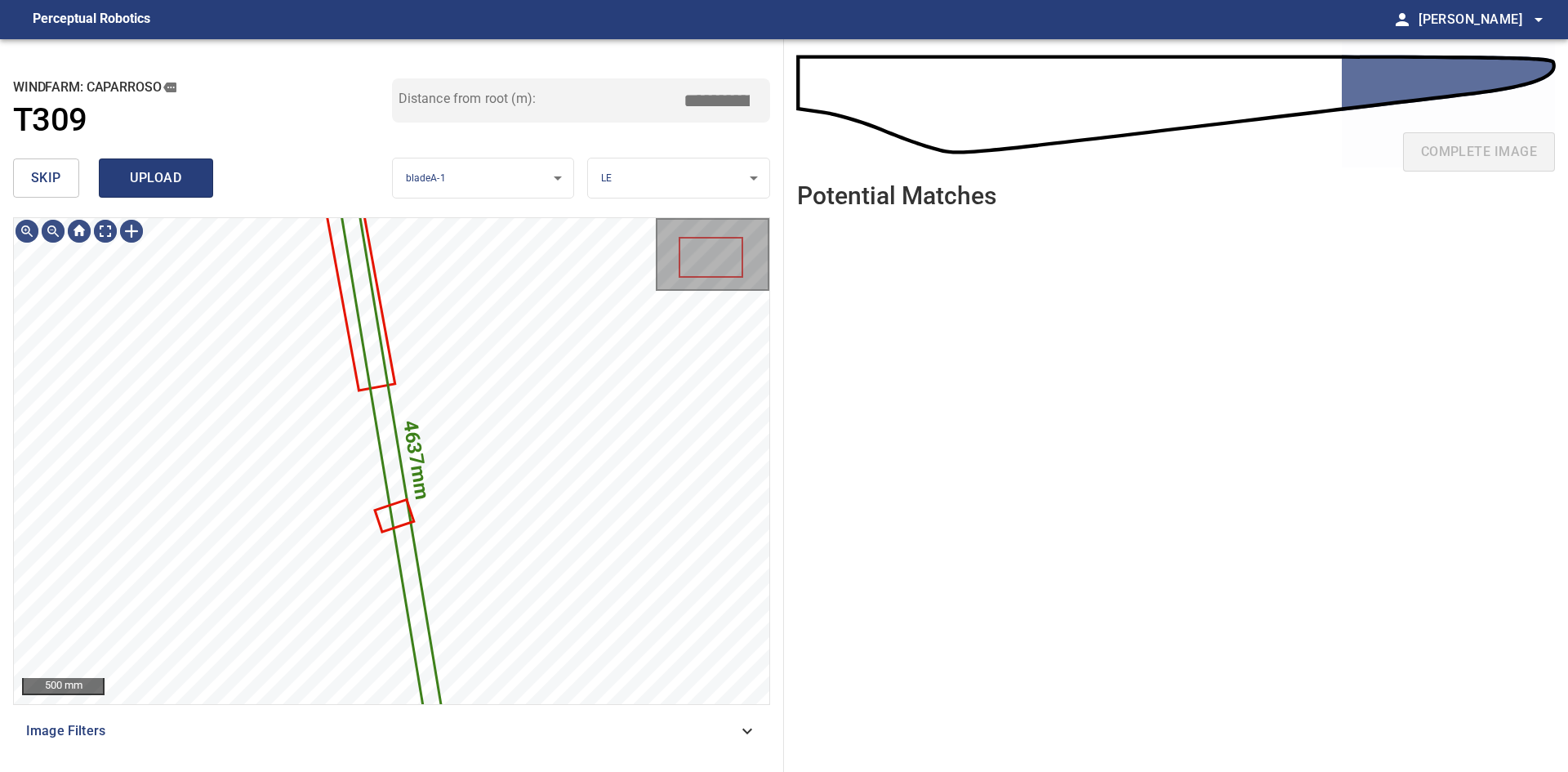
click at [154, 186] on span "upload" at bounding box center [156, 178] width 78 height 23
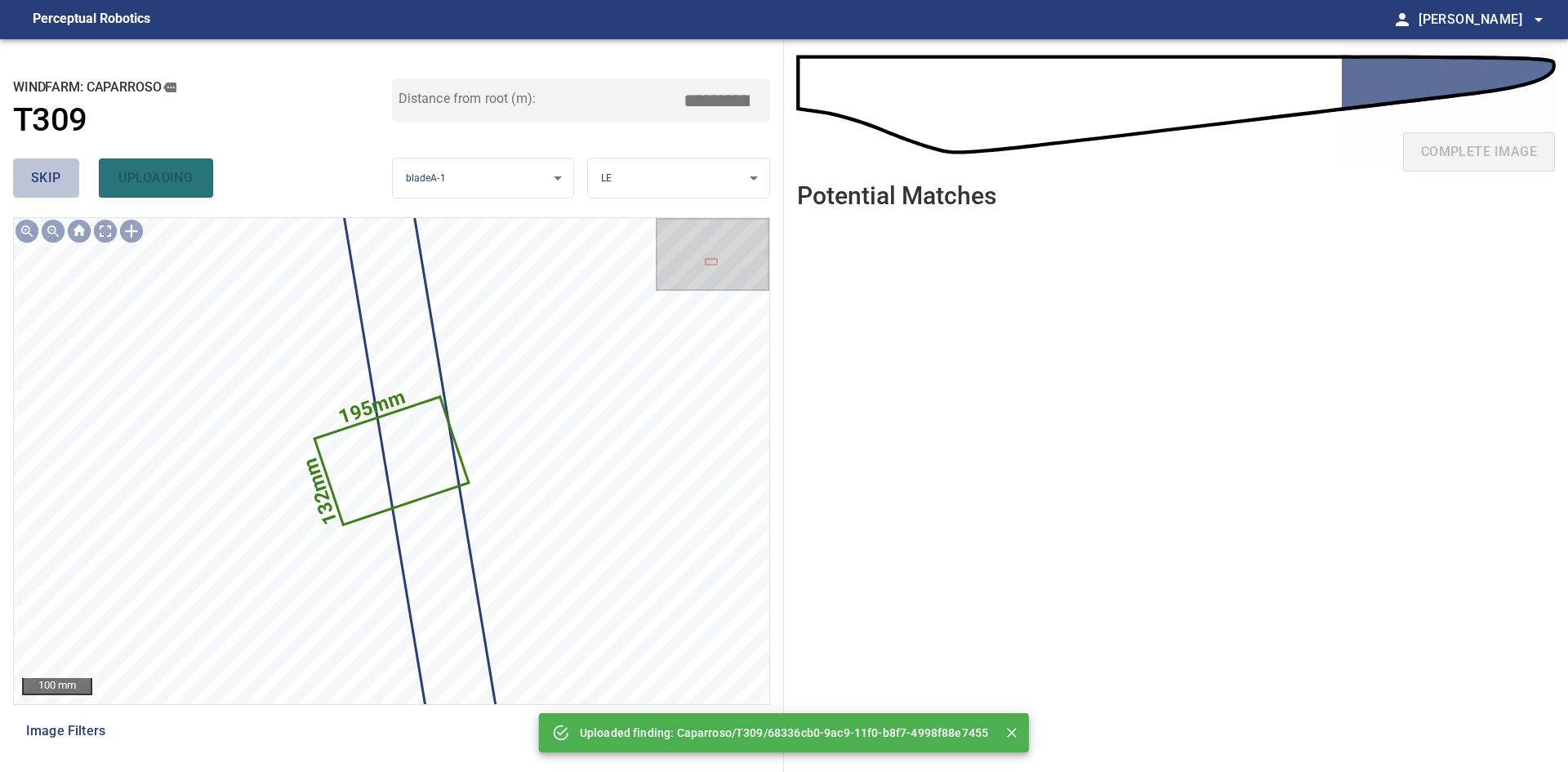
click at [52, 178] on span "skip" at bounding box center [46, 178] width 30 height 23
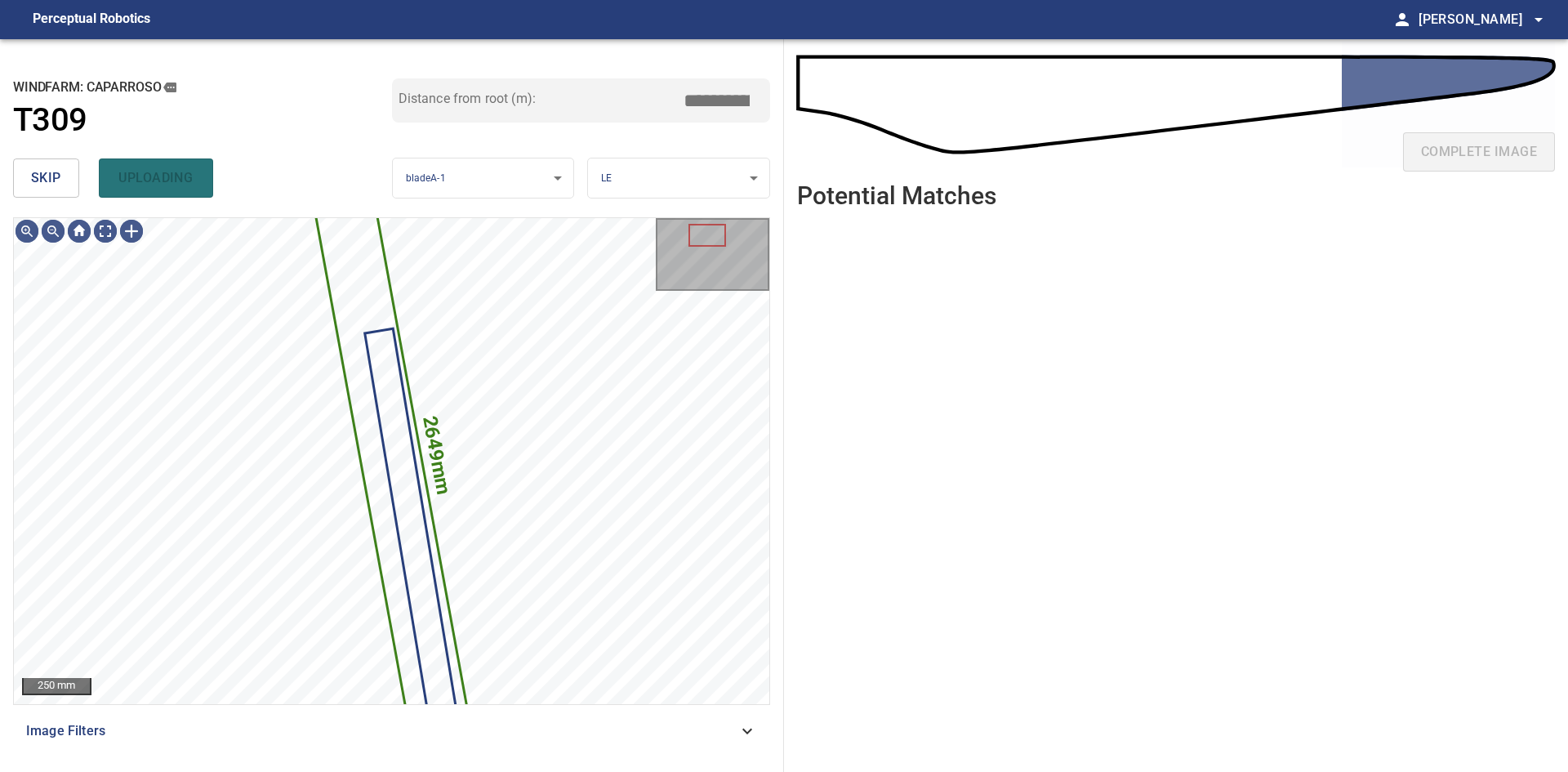
click at [52, 178] on span "skip" at bounding box center [46, 178] width 30 height 23
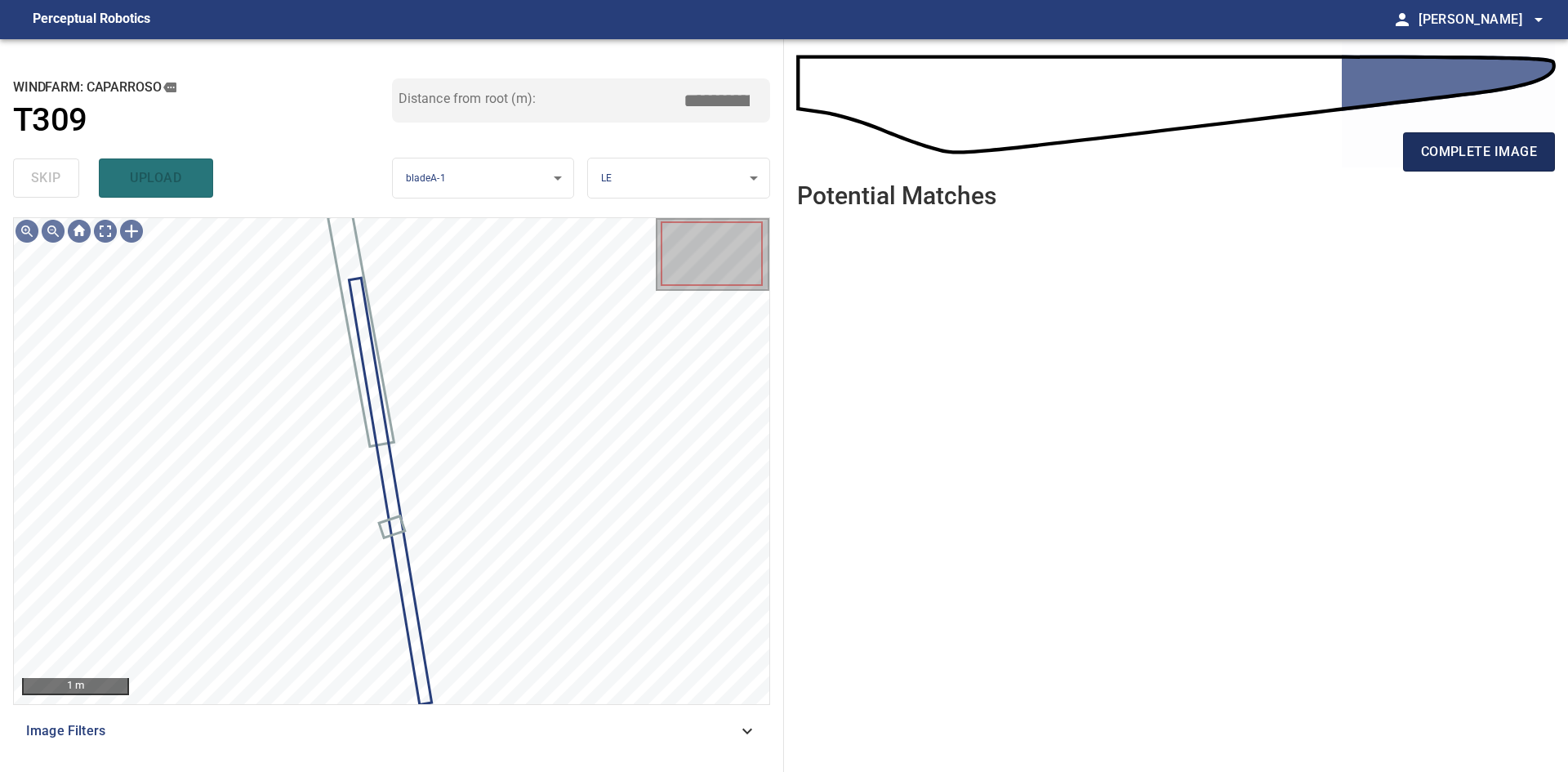
click at [1437, 163] on span "complete image" at bounding box center [1478, 151] width 116 height 23
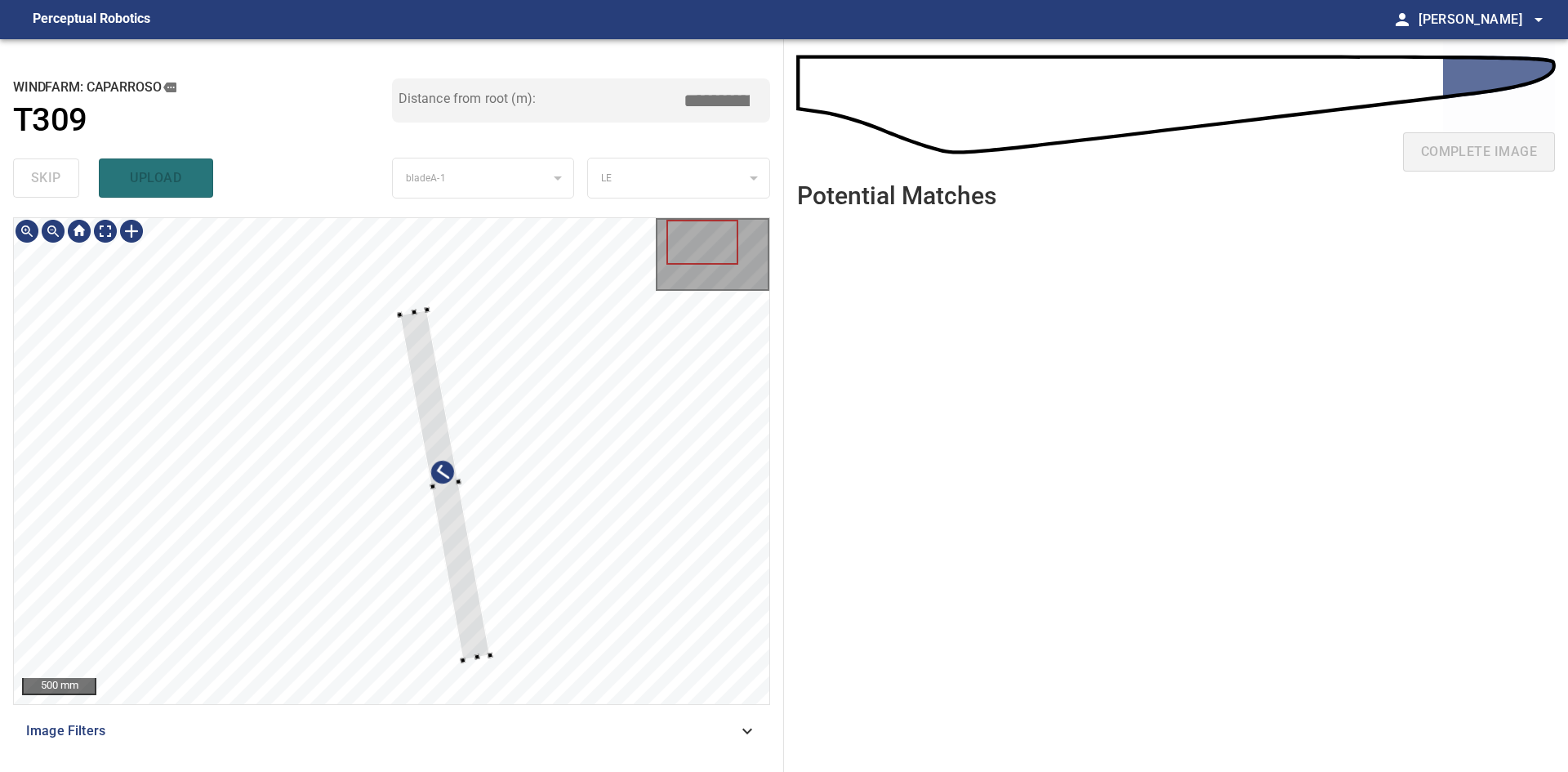
click at [454, 566] on div at bounding box center [445, 485] width 90 height 351
click at [452, 561] on div at bounding box center [443, 480] width 90 height 351
click at [395, 218] on div at bounding box center [396, 217] width 6 height 6
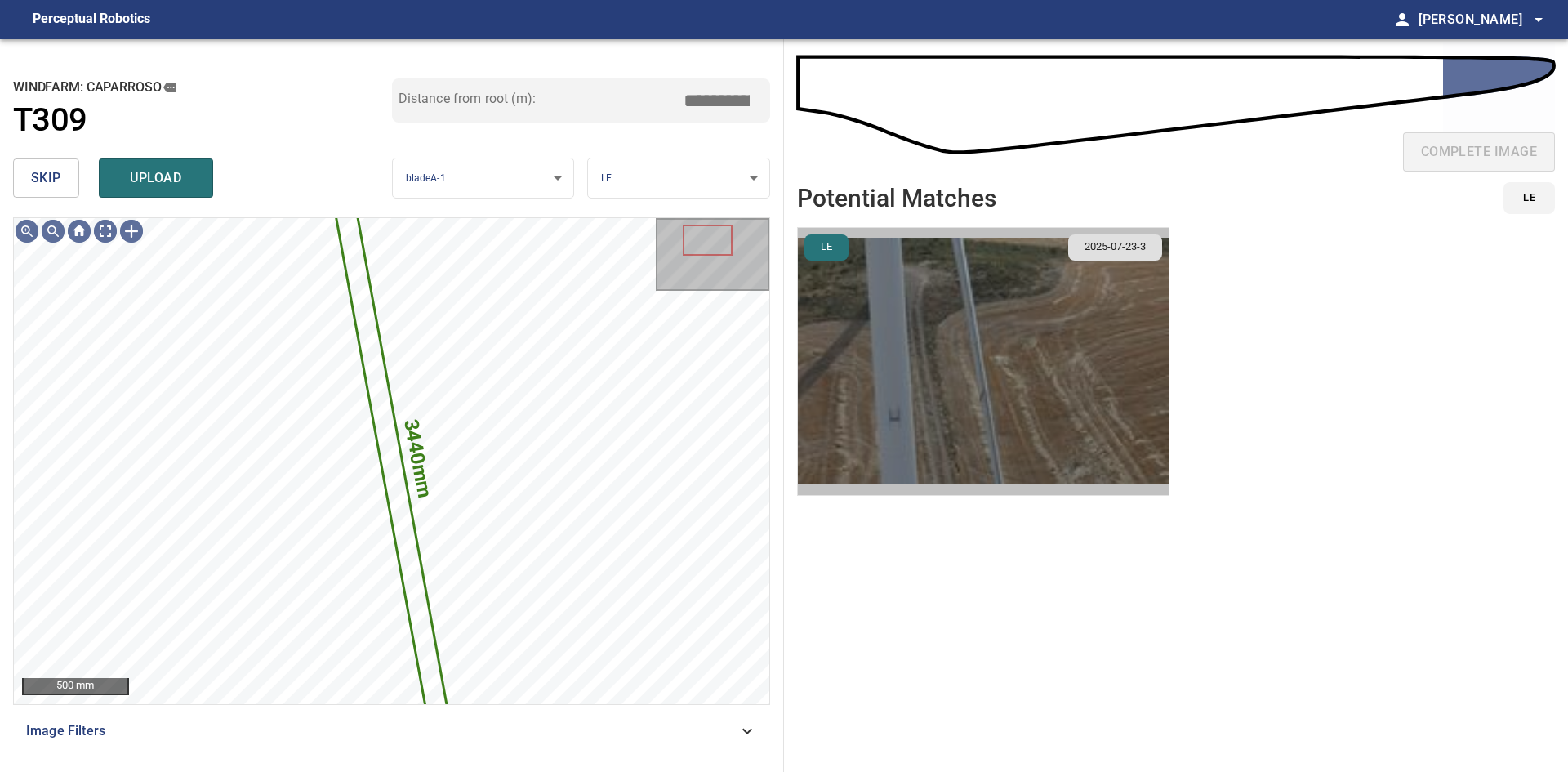
click at [966, 361] on img "button" at bounding box center [983, 361] width 371 height 267
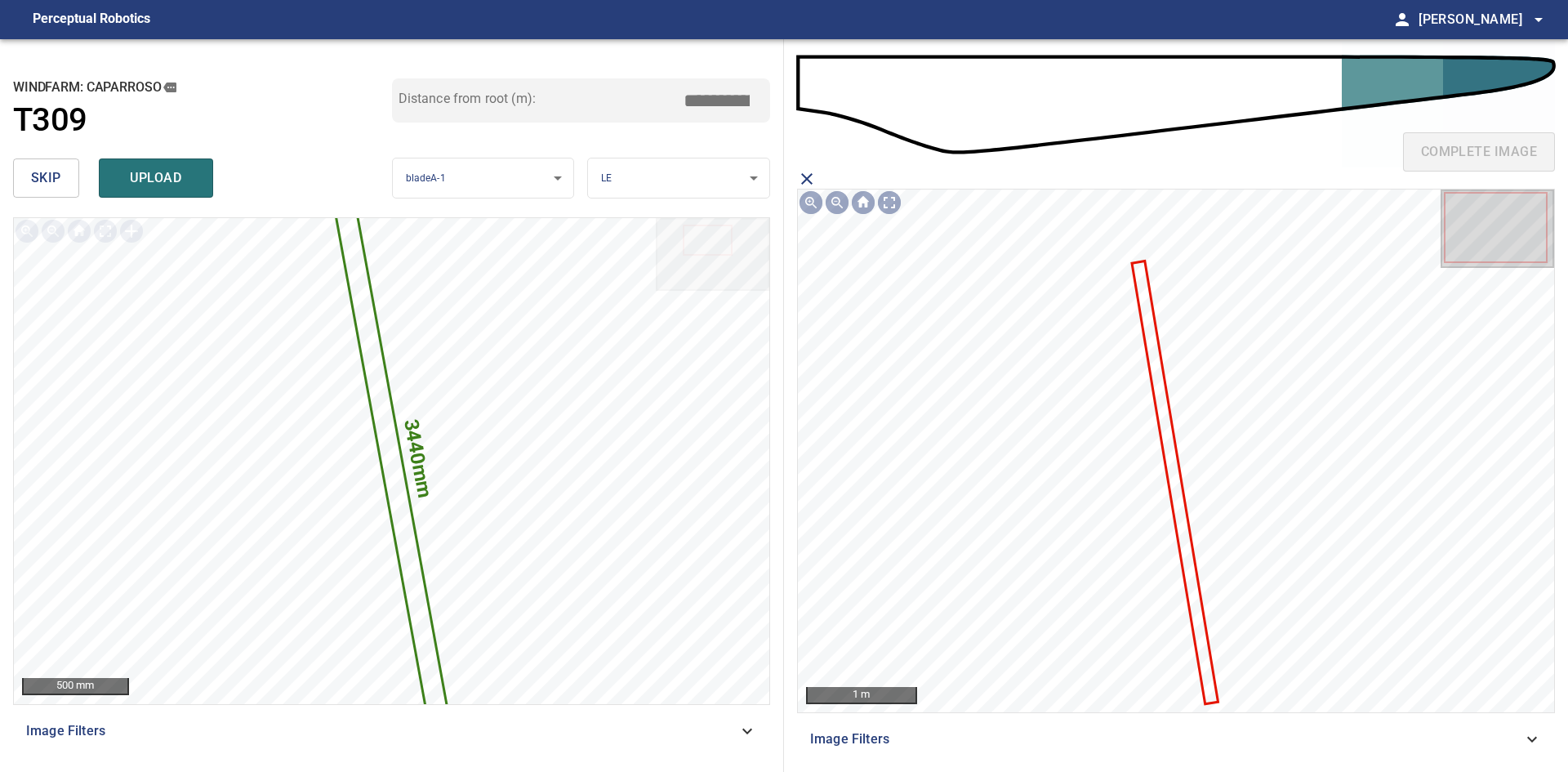
click at [1182, 540] on icon at bounding box center [1176, 481] width 84 height 440
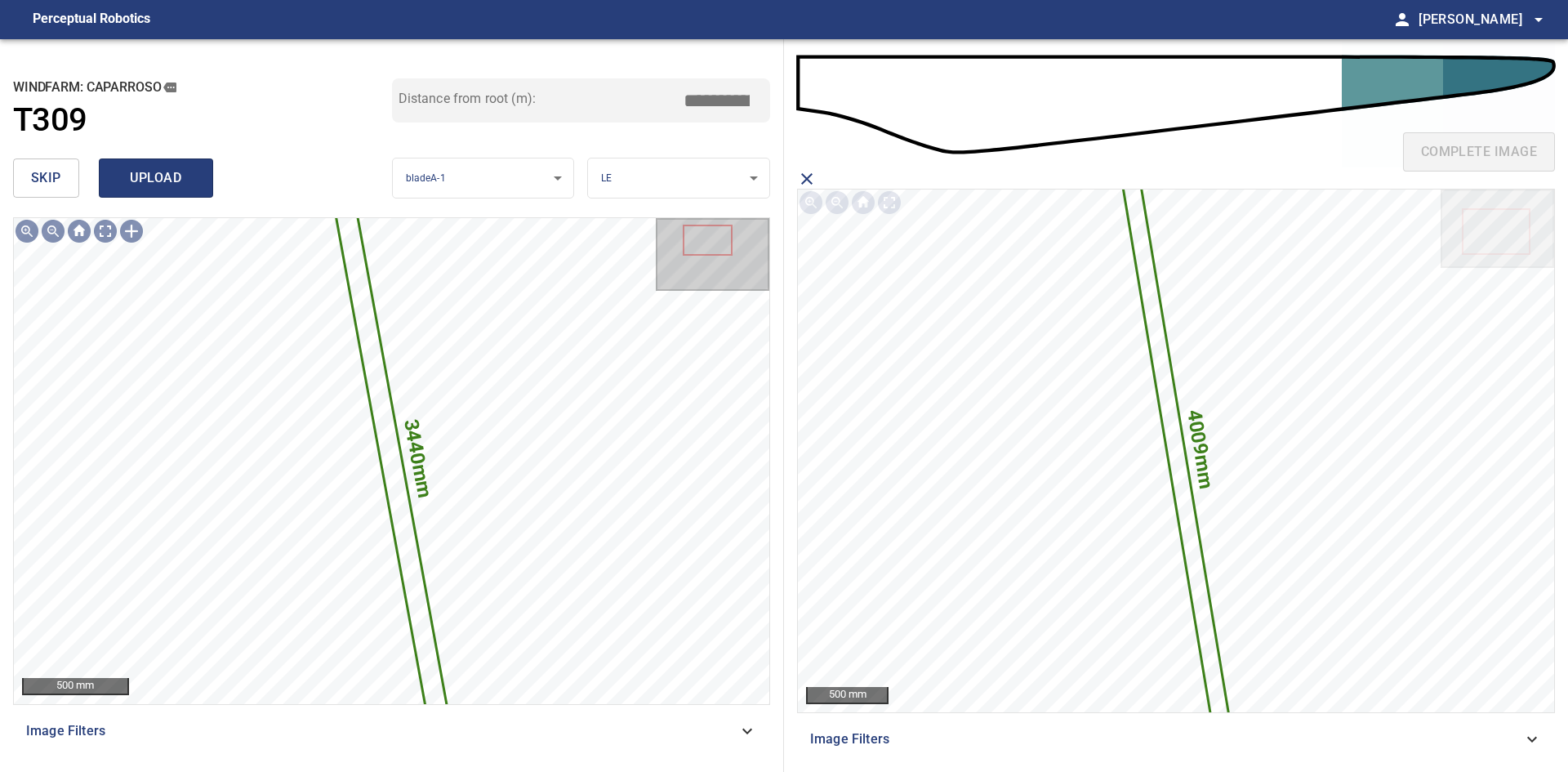
click at [167, 174] on span "upload" at bounding box center [156, 178] width 78 height 23
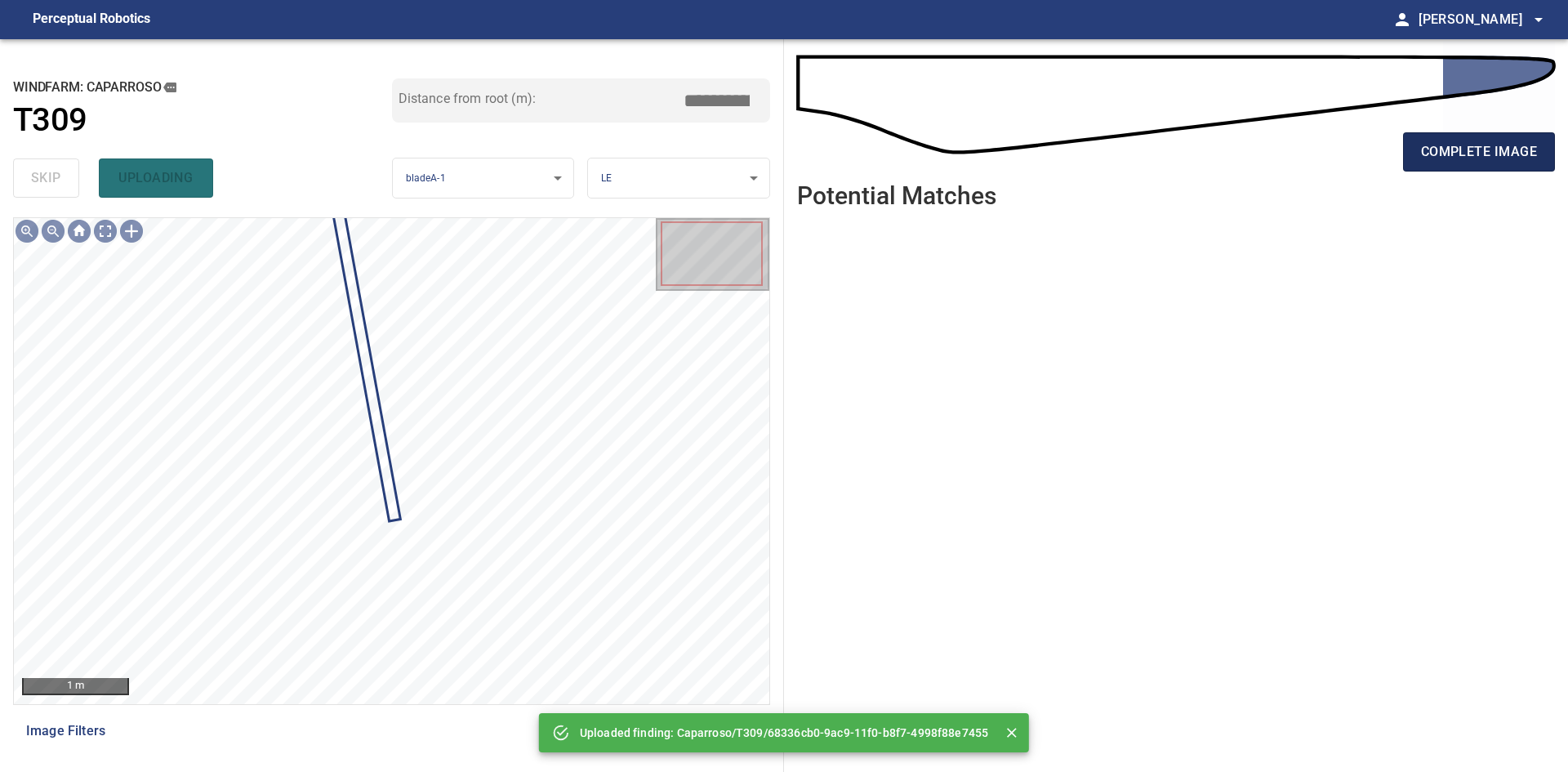
click at [1417, 160] on button "complete image" at bounding box center [1479, 151] width 152 height 39
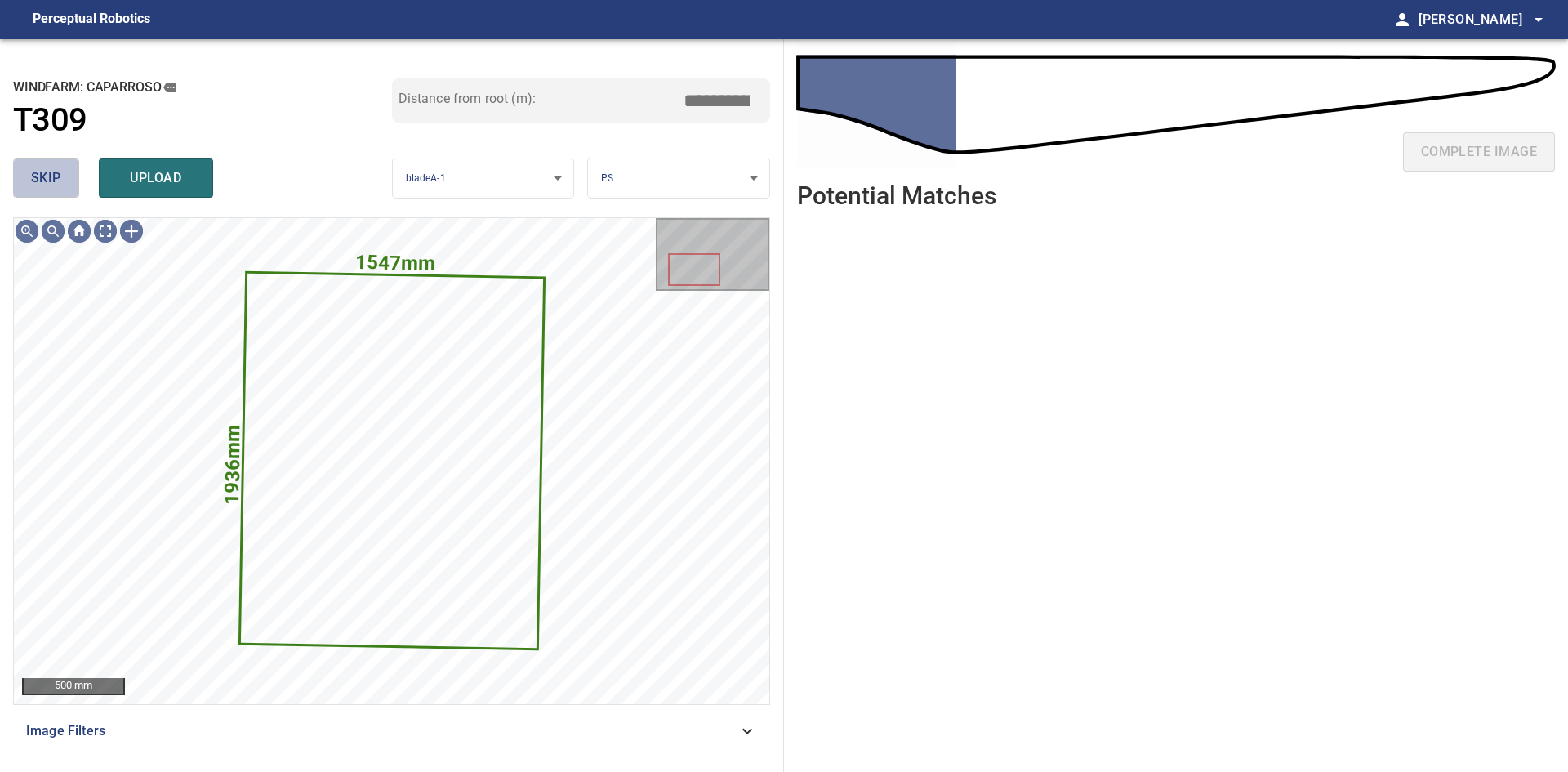
click at [63, 186] on button "skip" at bounding box center [46, 178] width 66 height 39
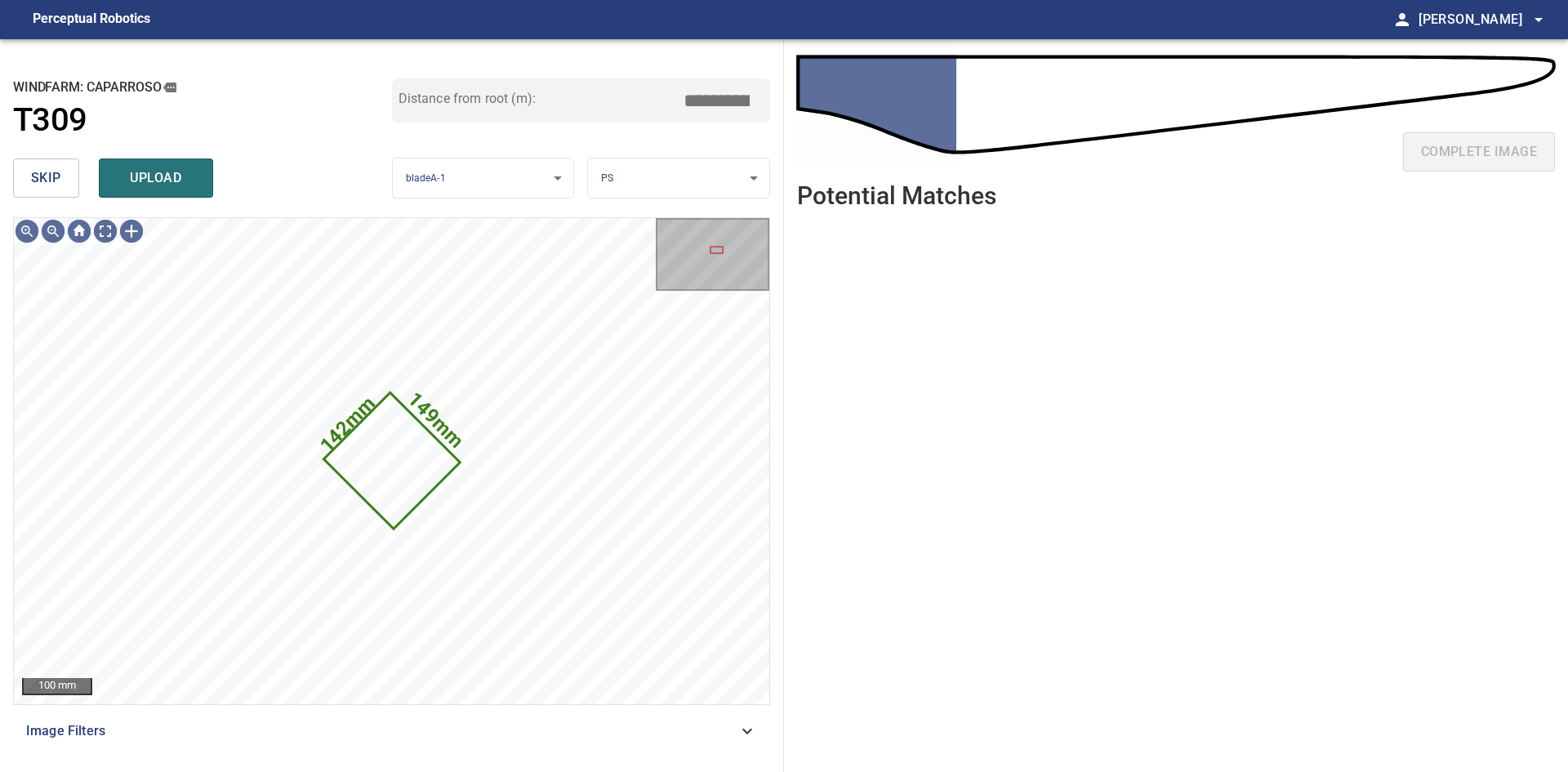
click at [63, 186] on button "skip" at bounding box center [46, 178] width 66 height 39
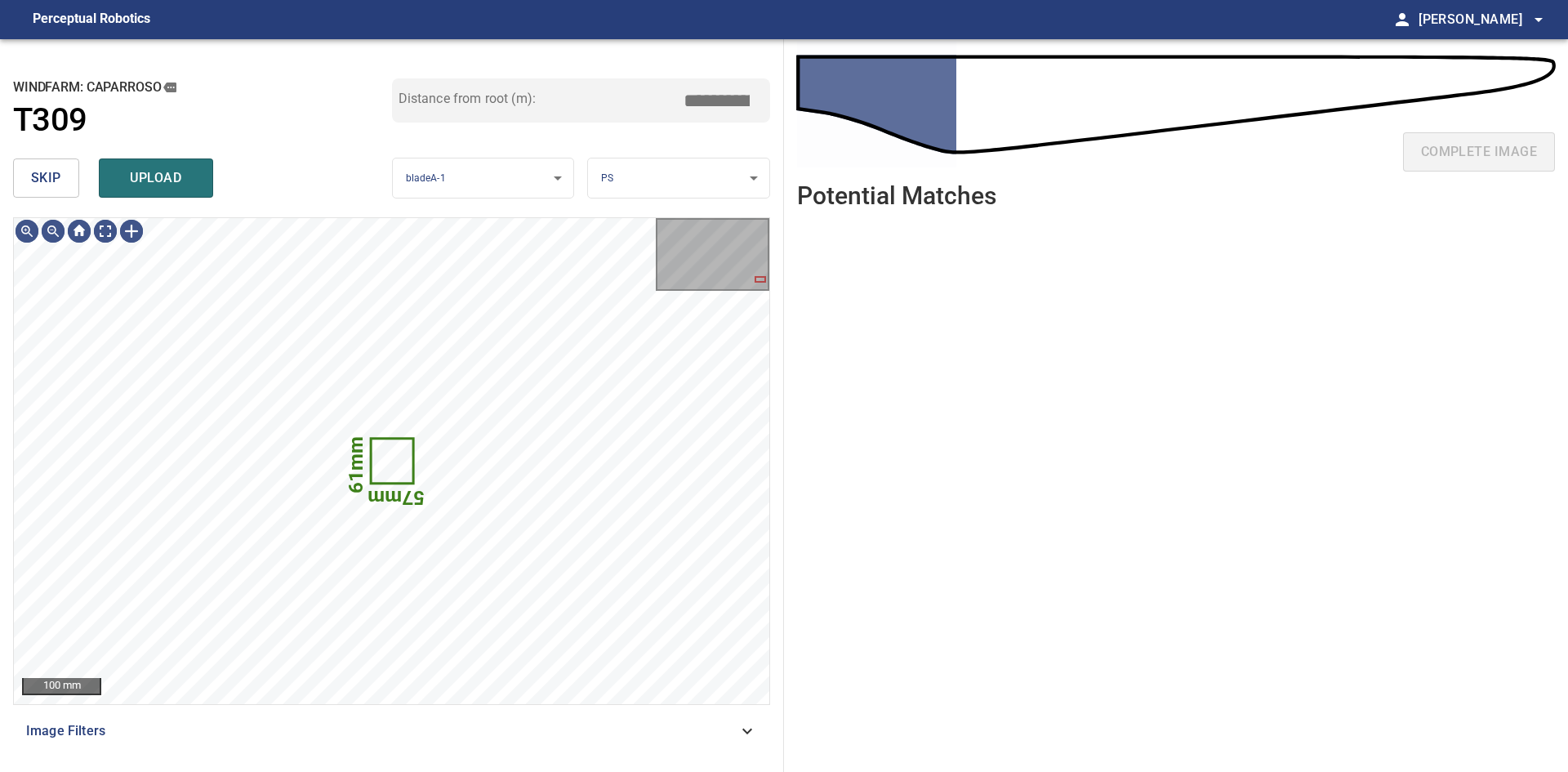
click at [63, 186] on button "skip" at bounding box center [46, 178] width 66 height 39
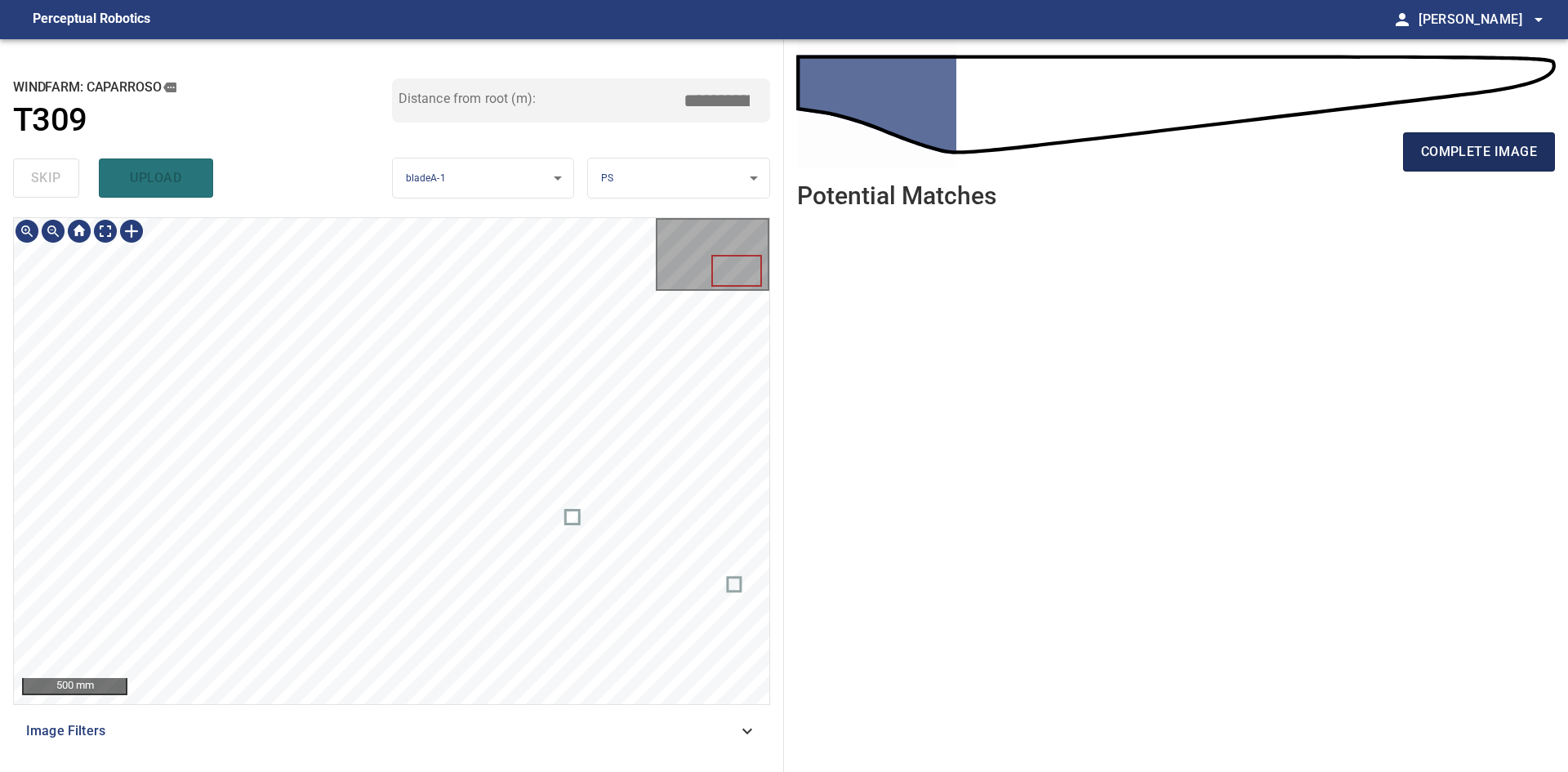
click at [1466, 156] on span "complete image" at bounding box center [1478, 151] width 116 height 23
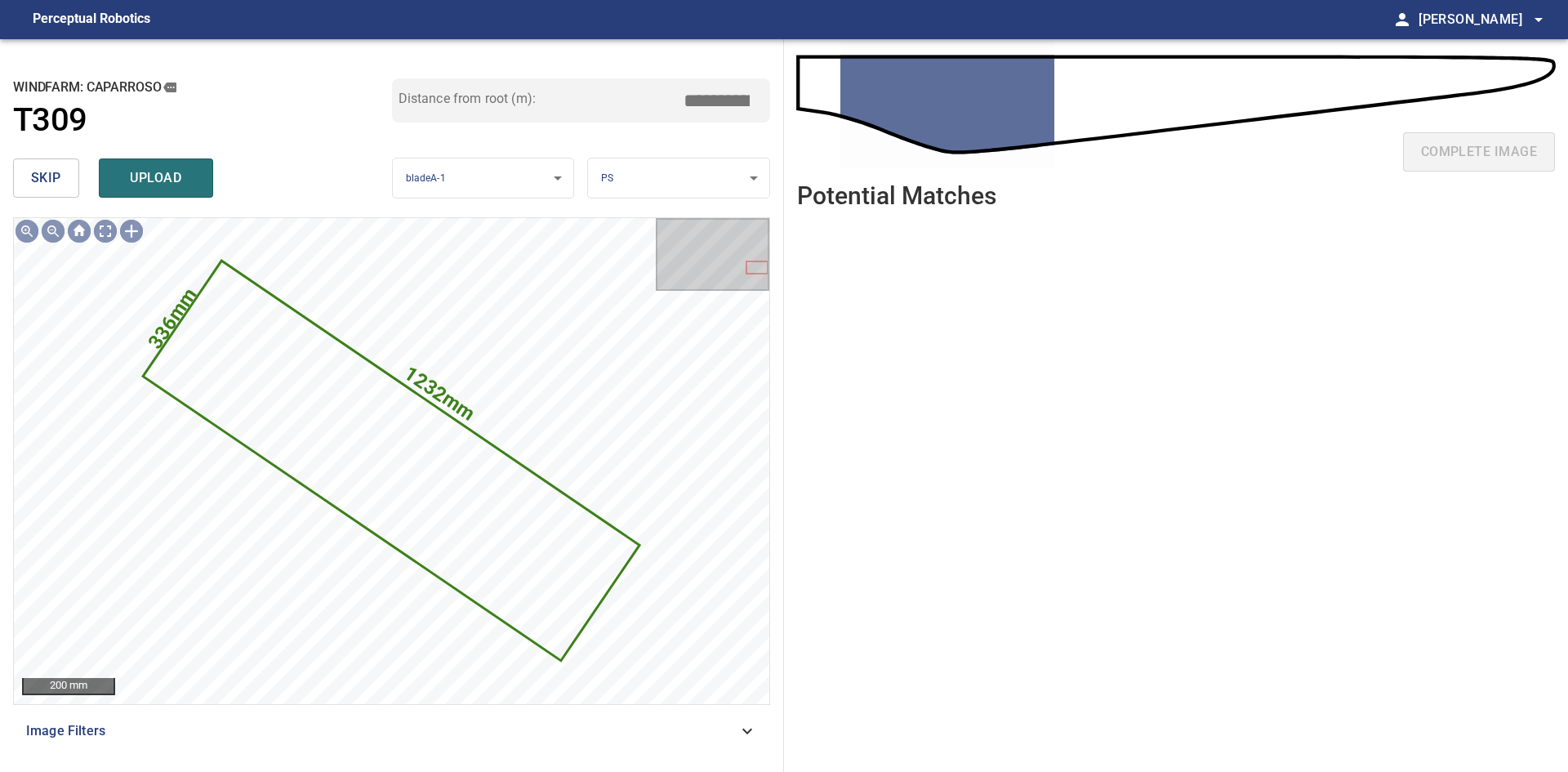
click at [58, 187] on span "skip" at bounding box center [46, 178] width 30 height 23
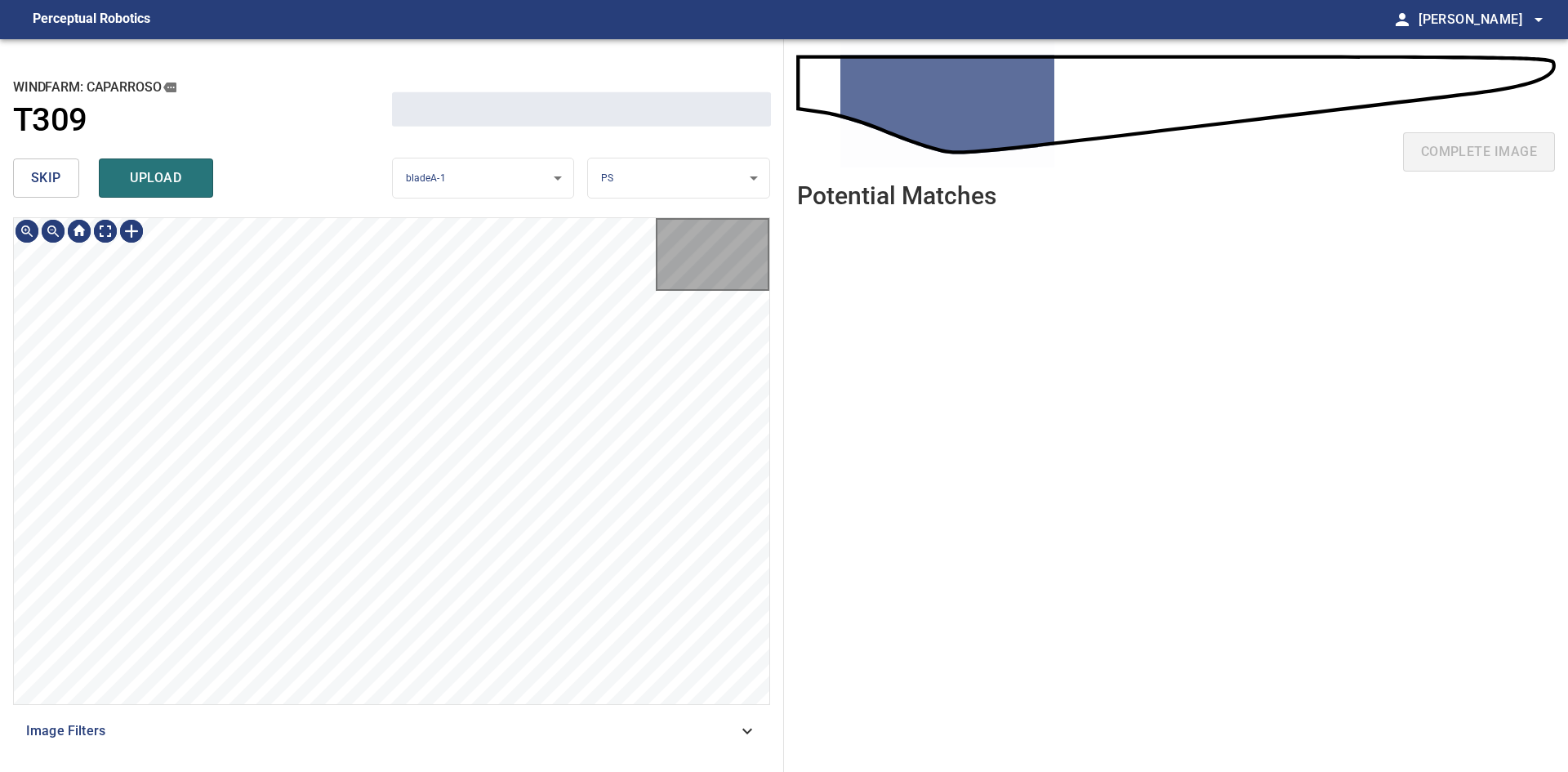
click at [58, 187] on span "skip" at bounding box center [46, 178] width 30 height 23
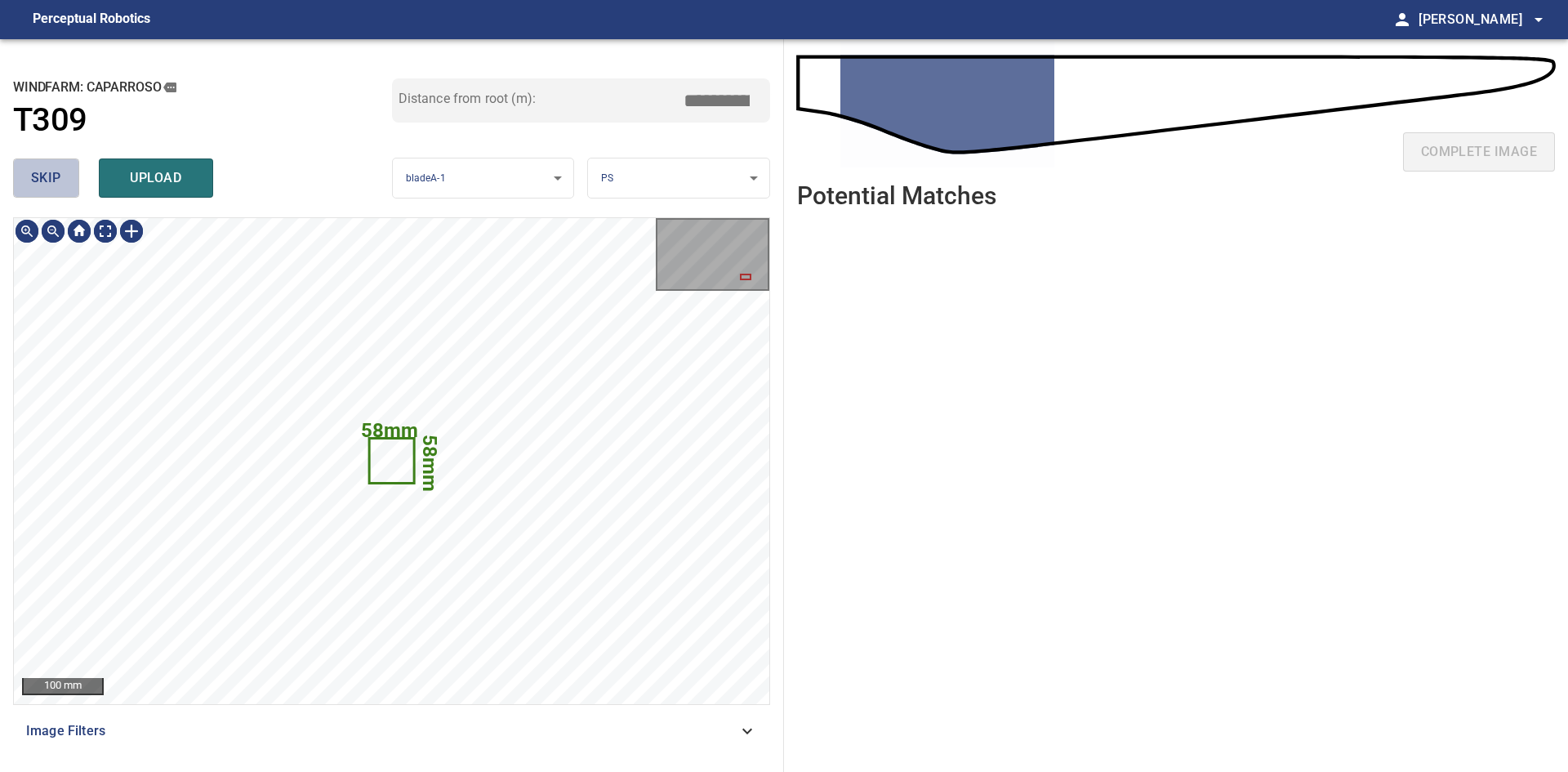
click at [58, 187] on span "skip" at bounding box center [46, 178] width 30 height 23
click at [58, 187] on div "skip upload" at bounding box center [203, 178] width 379 height 52
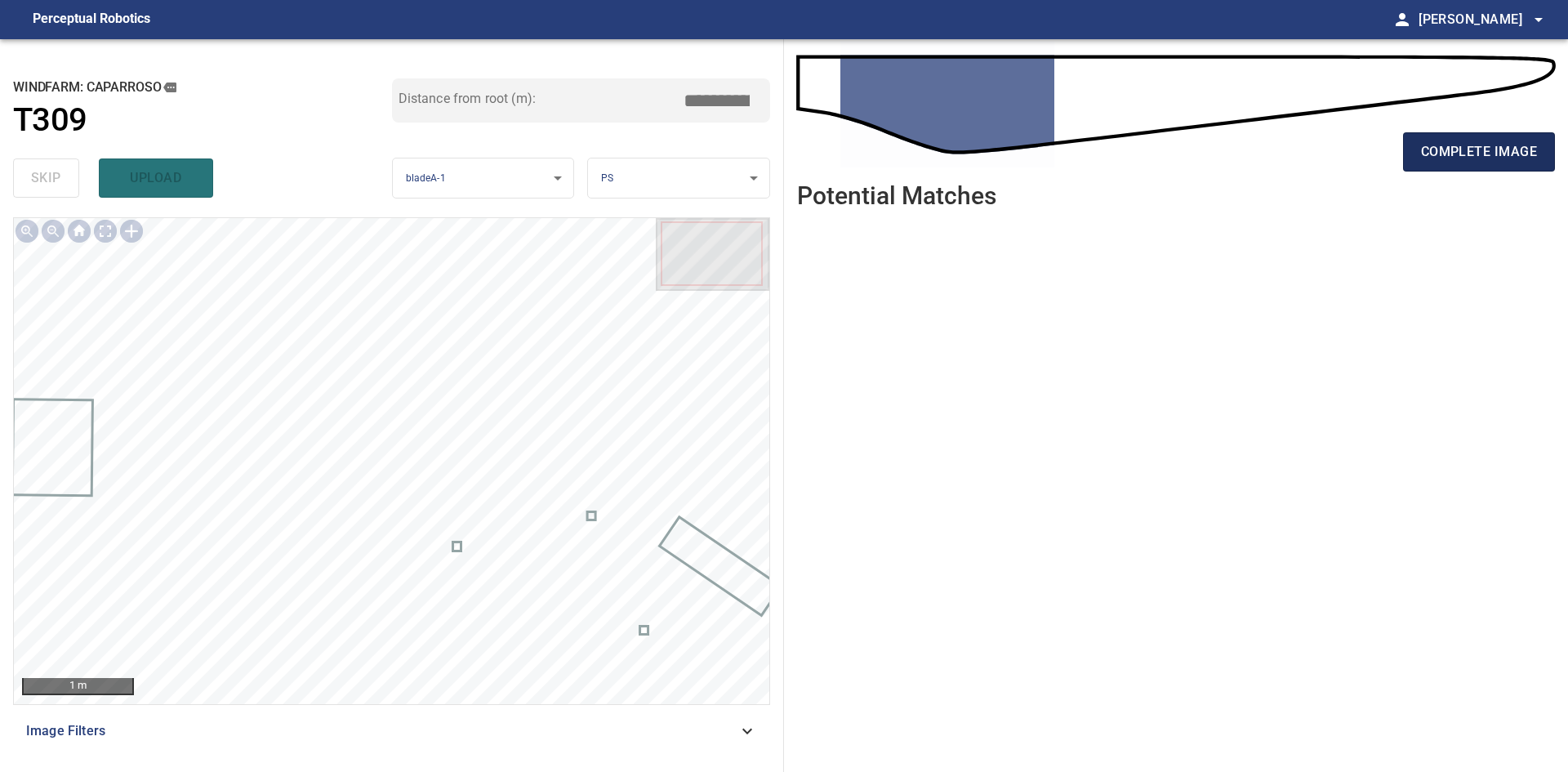
click at [1509, 148] on span "complete image" at bounding box center [1478, 151] width 116 height 23
